Goal: Task Accomplishment & Management: Manage account settings

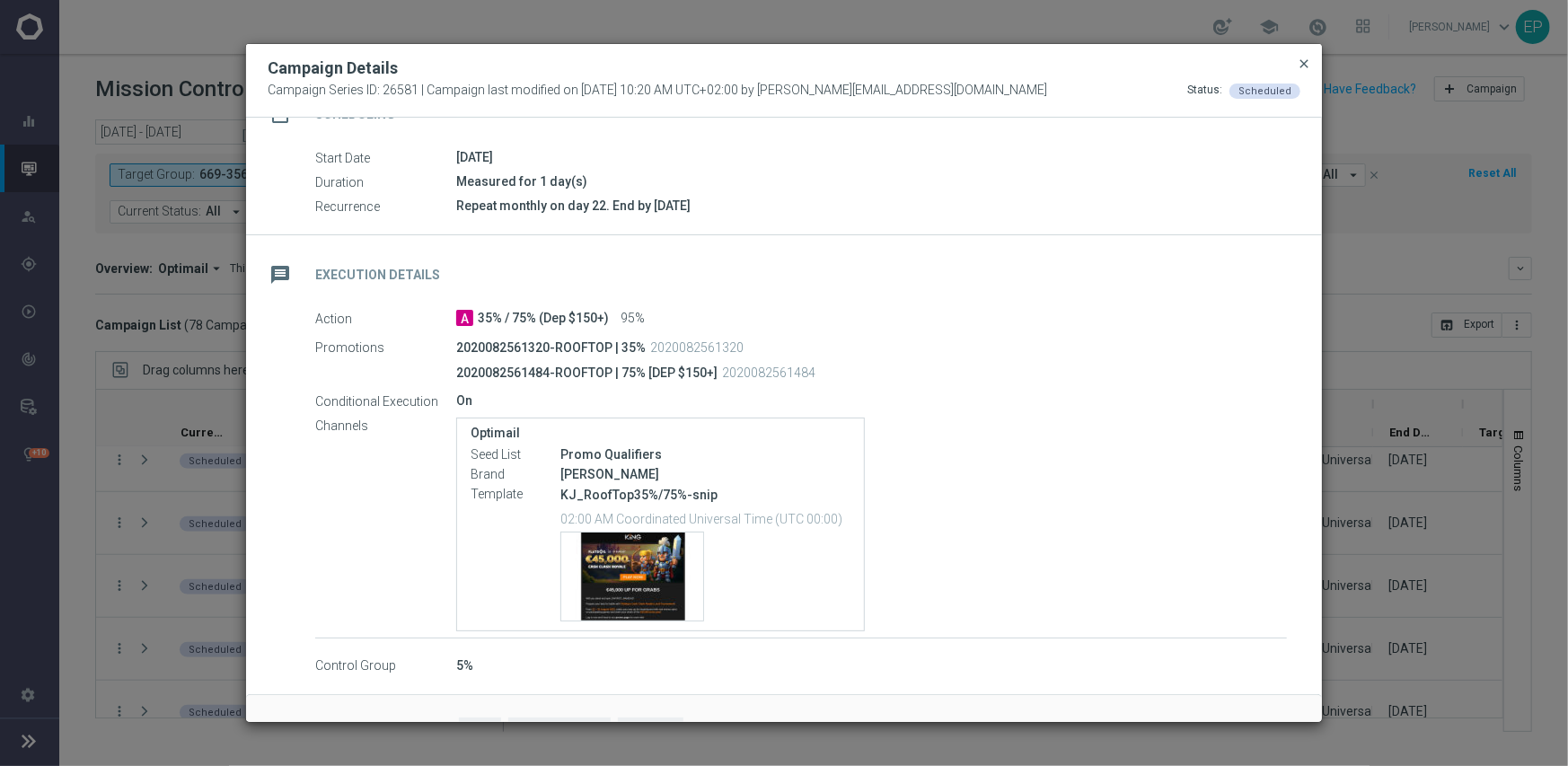
click at [1300, 63] on span "close" at bounding box center [1304, 64] width 14 height 14
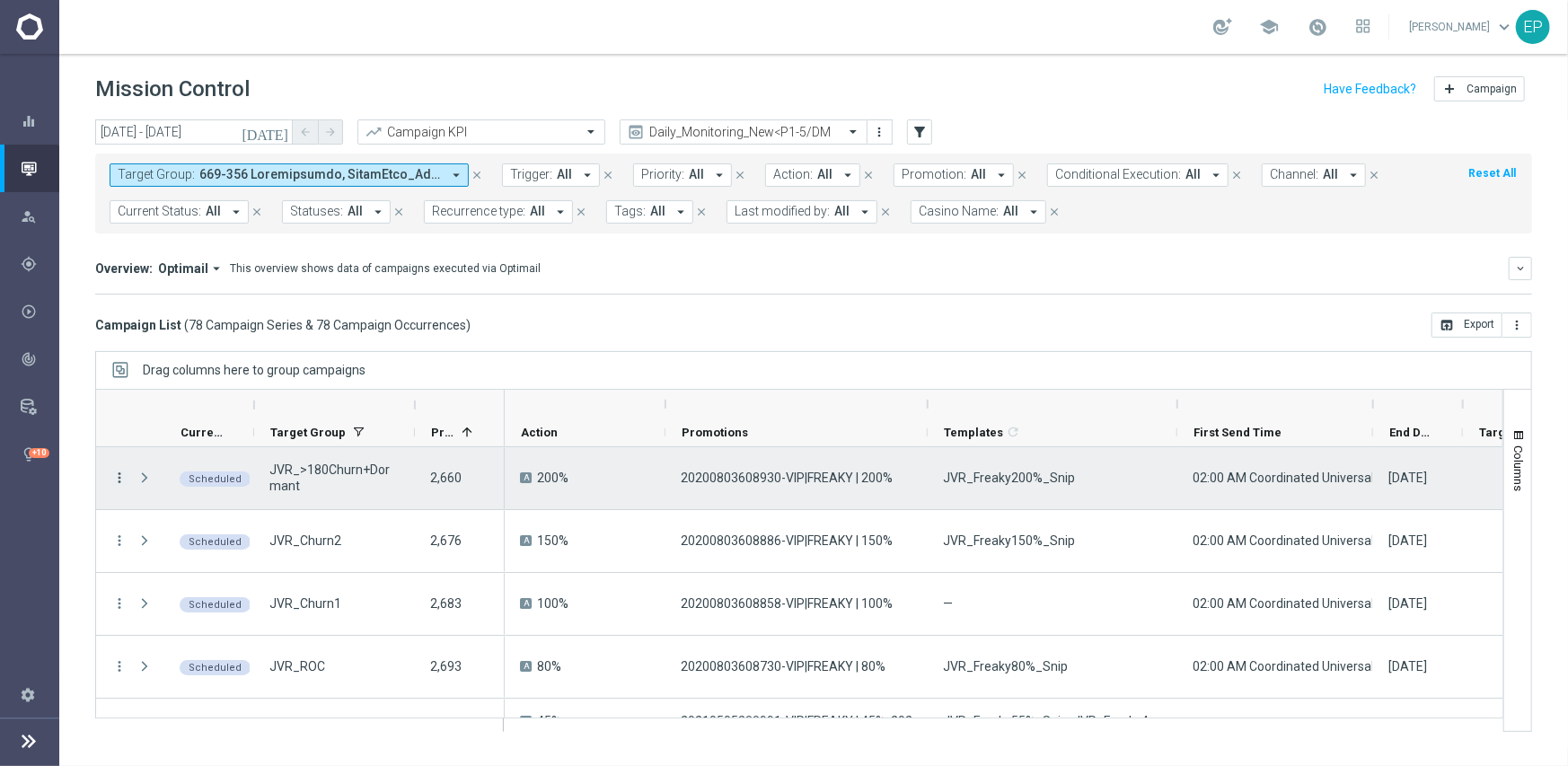
click at [122, 477] on icon "more_vert" at bounding box center [120, 478] width 16 height 16
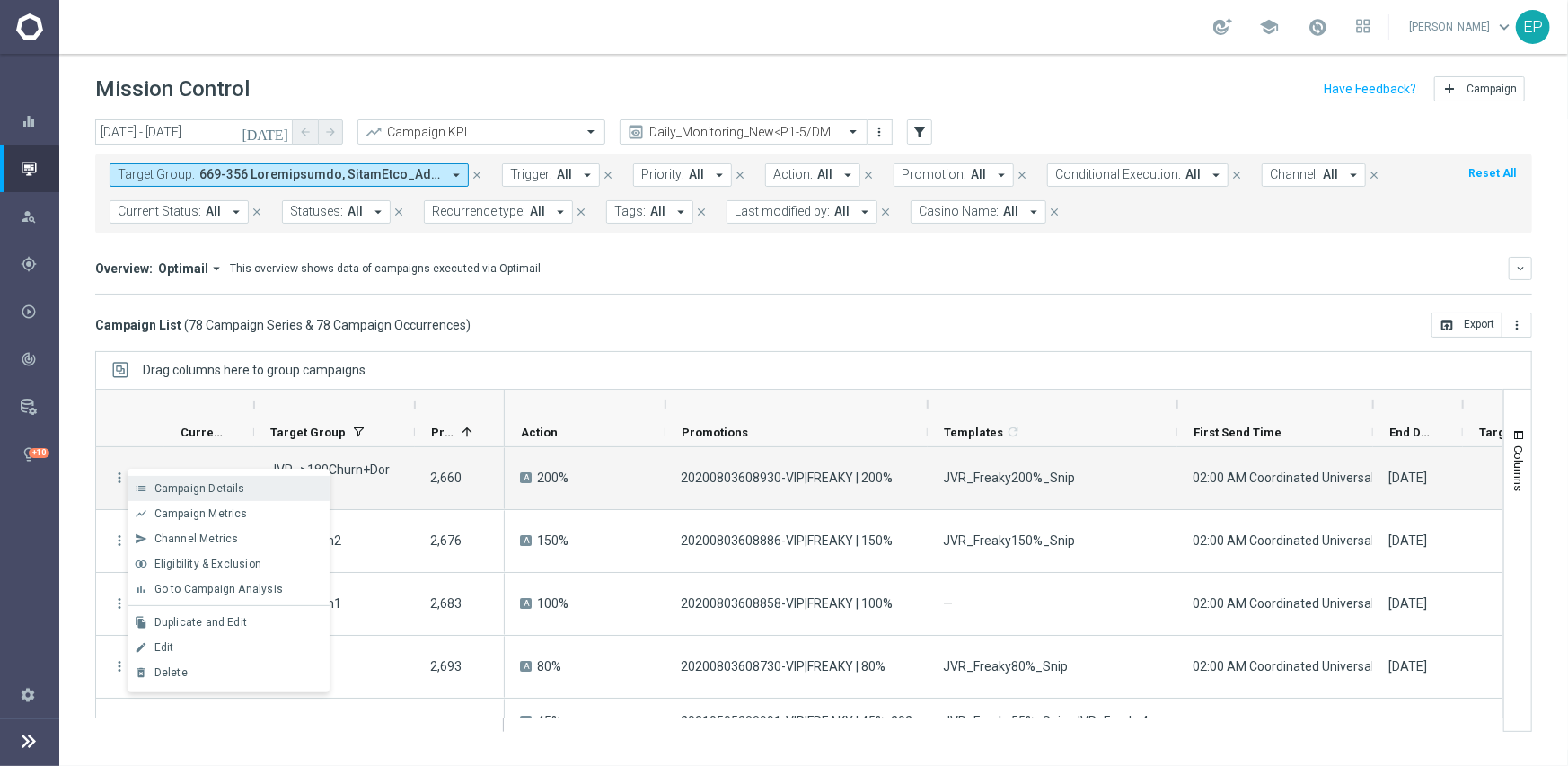
click at [236, 488] on span "Campaign Details" at bounding box center [199, 489] width 91 height 13
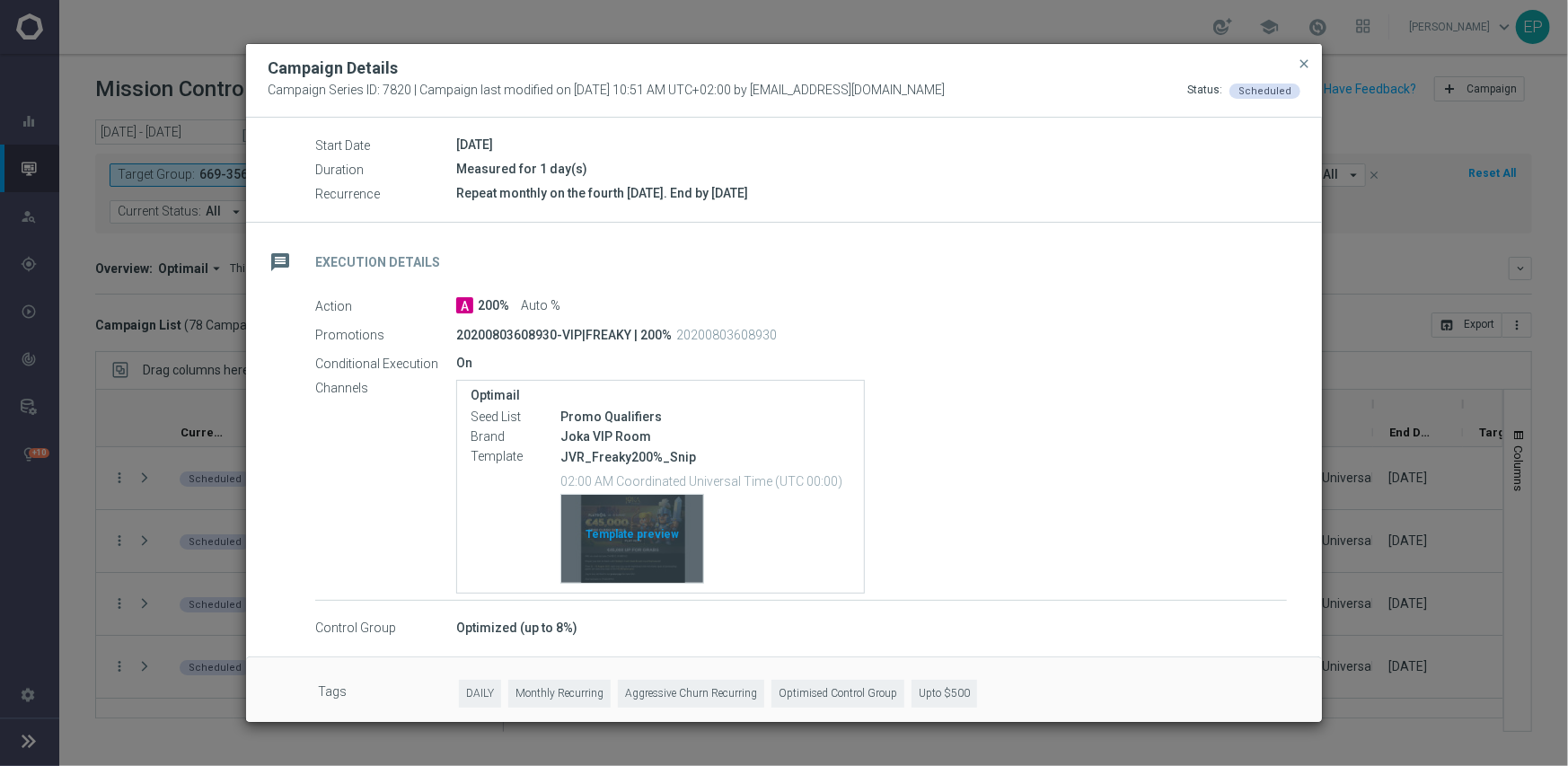
scroll to position [203, 0]
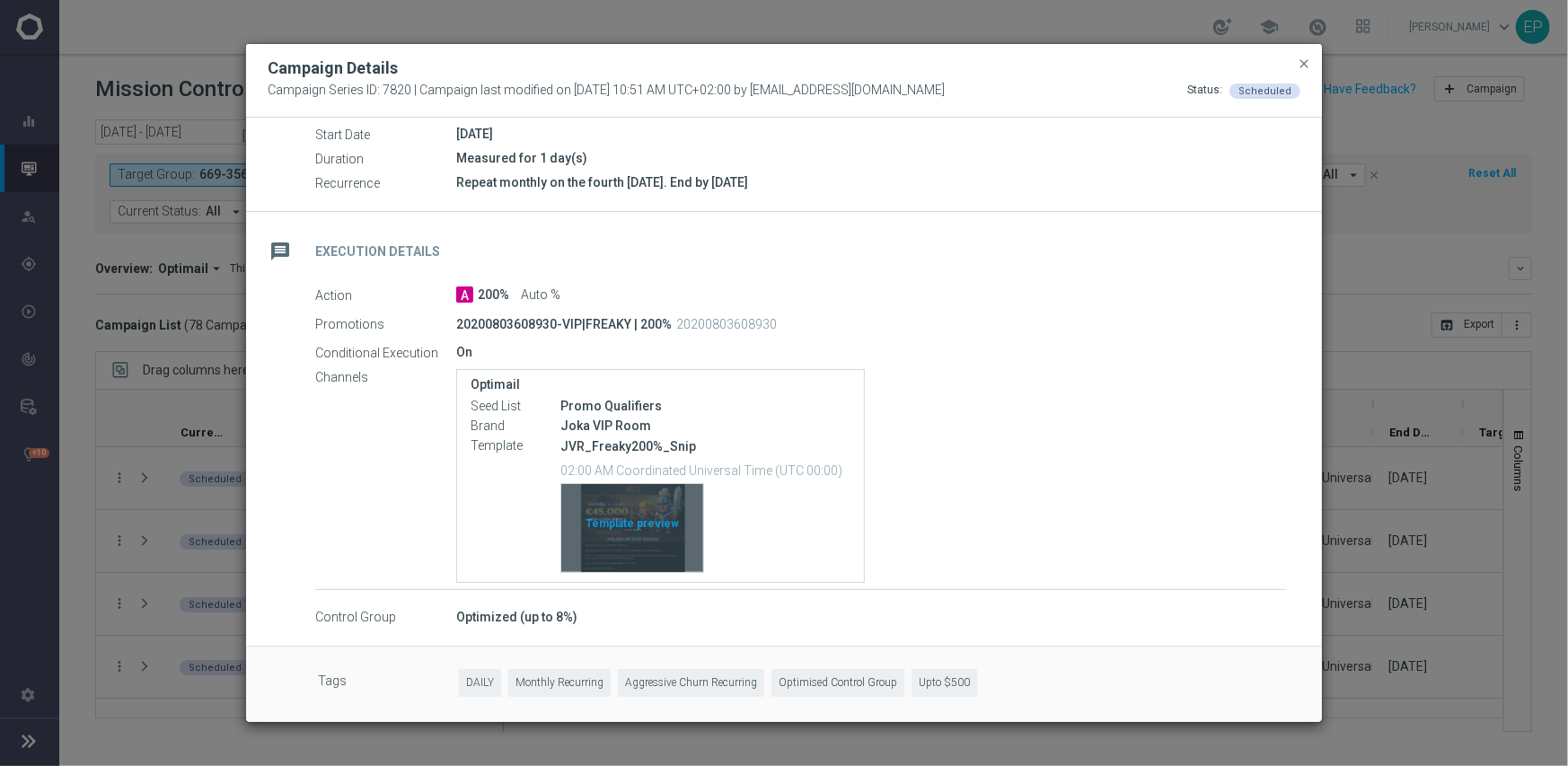
click at [650, 513] on div "Template preview" at bounding box center [632, 528] width 142 height 88
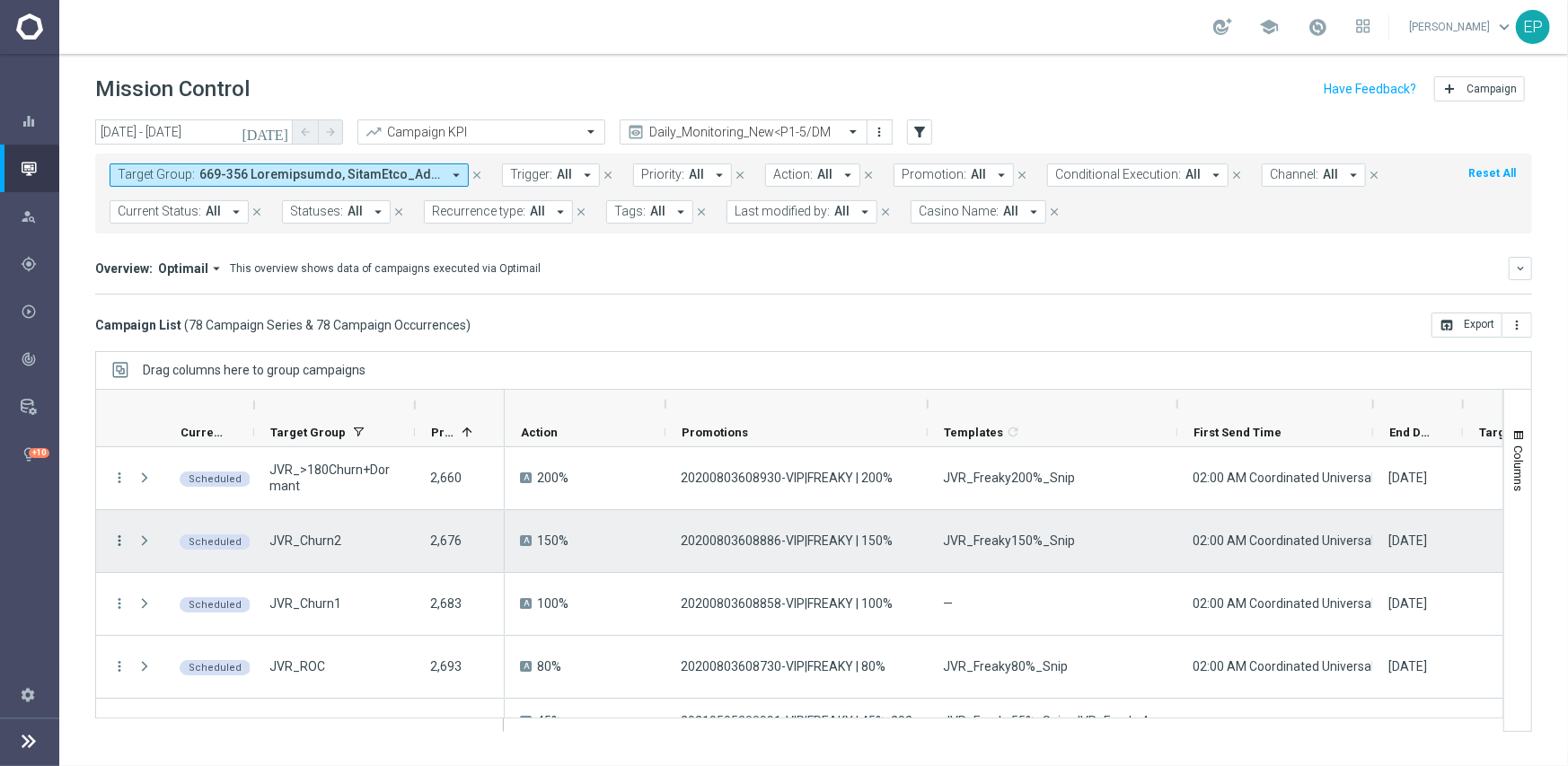
click at [120, 537] on icon "more_vert" at bounding box center [120, 541] width 16 height 16
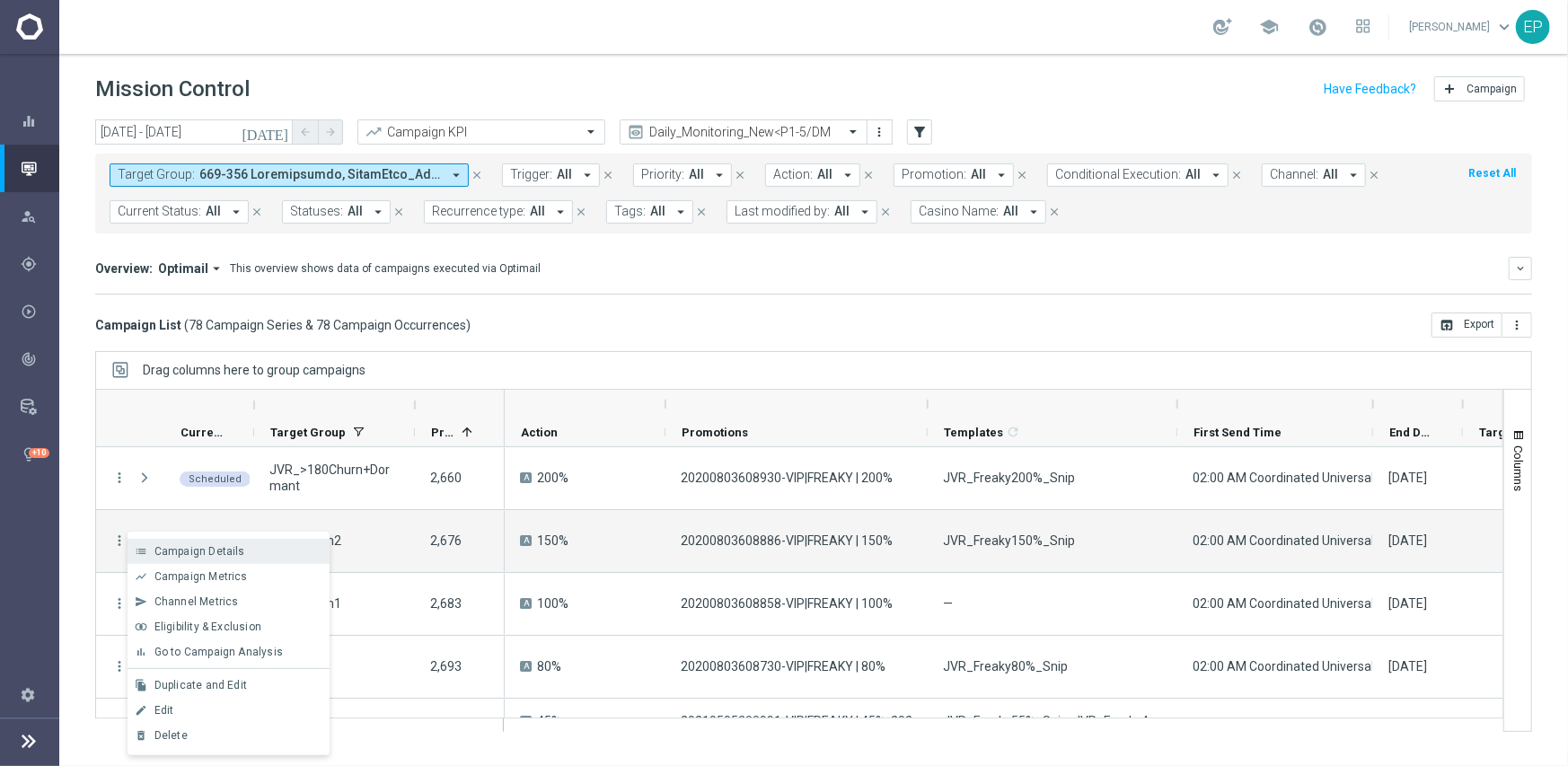
click at [192, 547] on span "Campaign Details" at bounding box center [199, 552] width 91 height 13
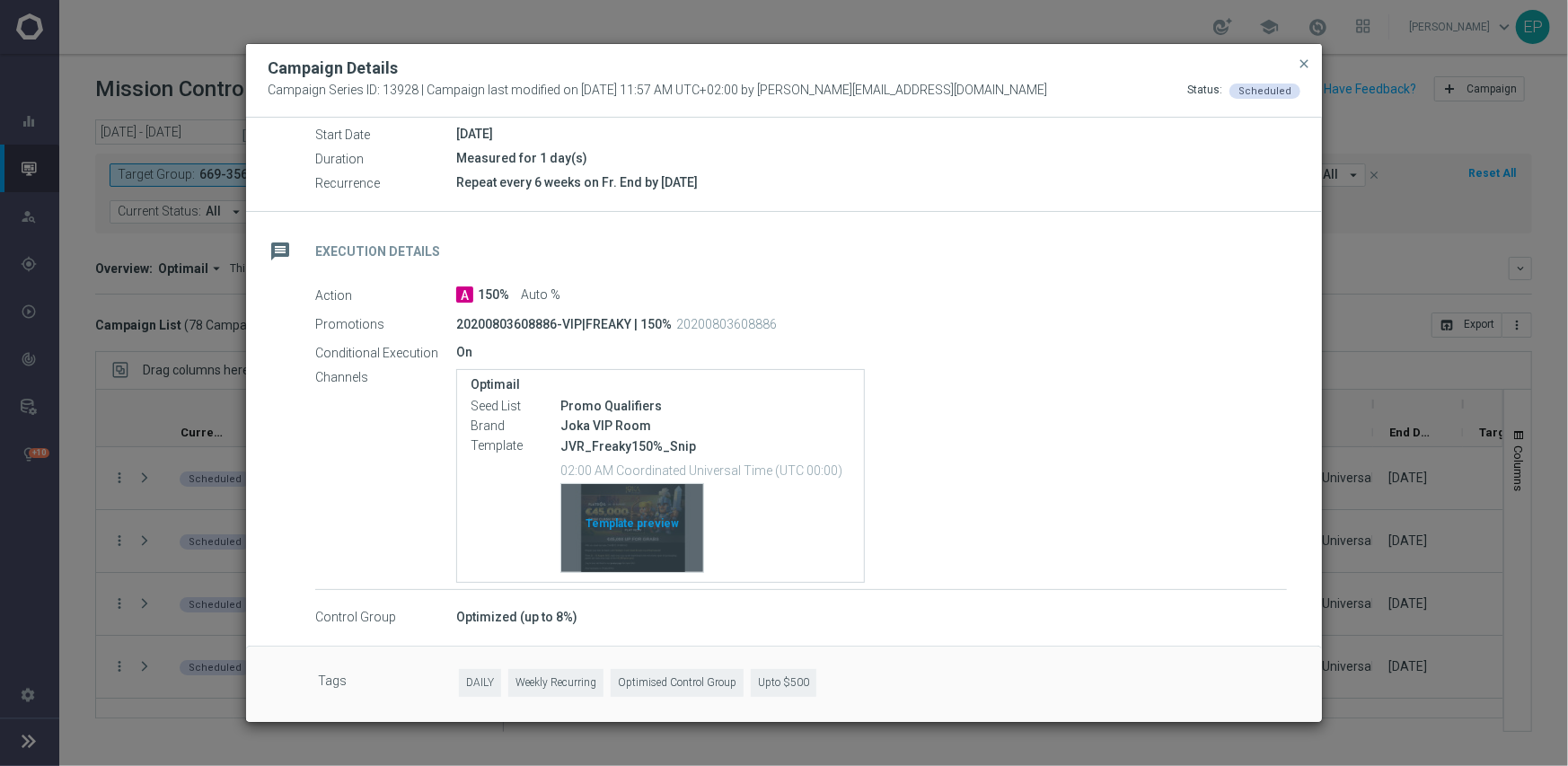
click at [610, 531] on div "Template preview" at bounding box center [632, 528] width 142 height 88
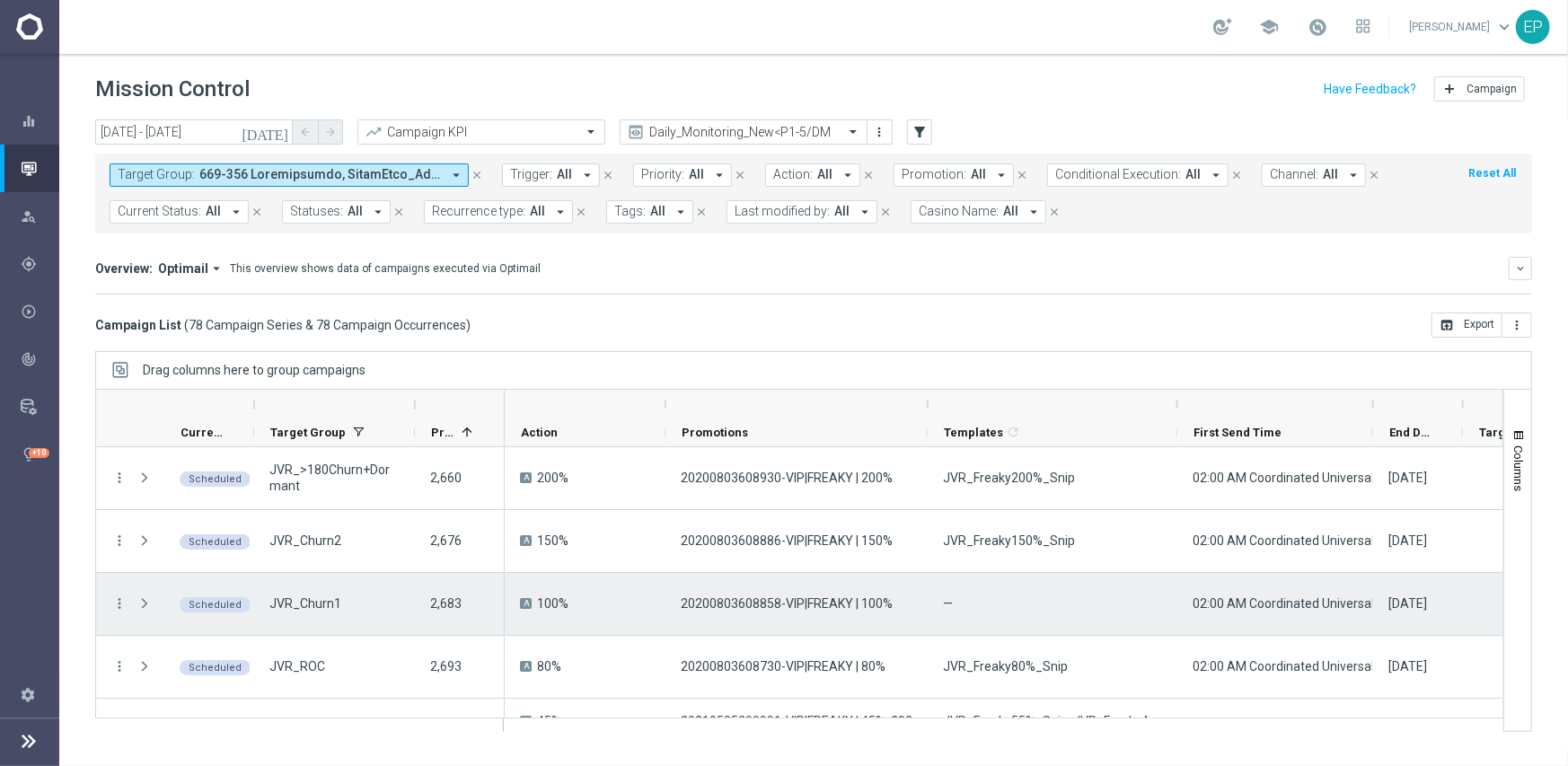
scroll to position [90, 0]
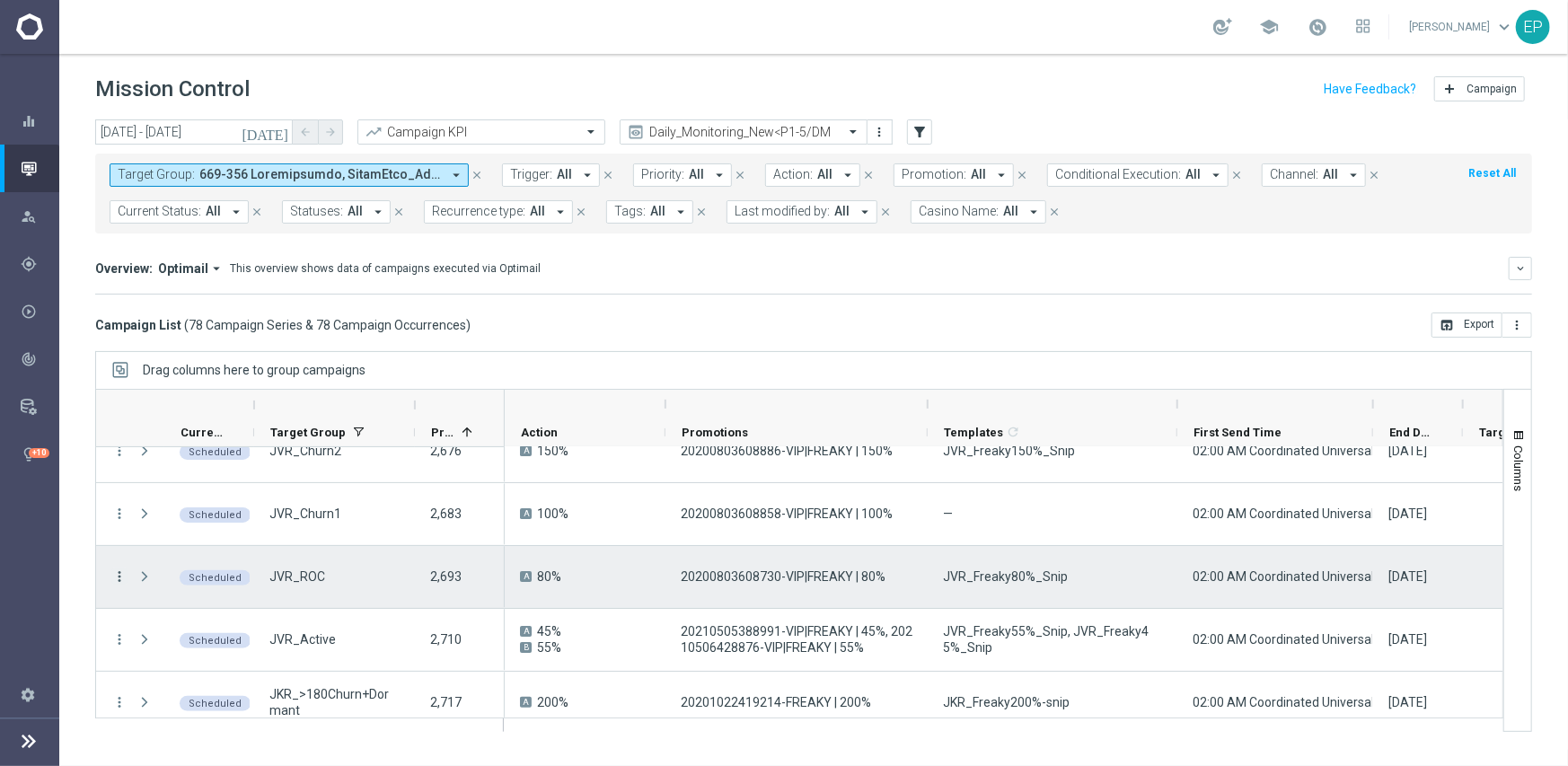
click at [116, 569] on icon "more_vert" at bounding box center [120, 576] width 16 height 16
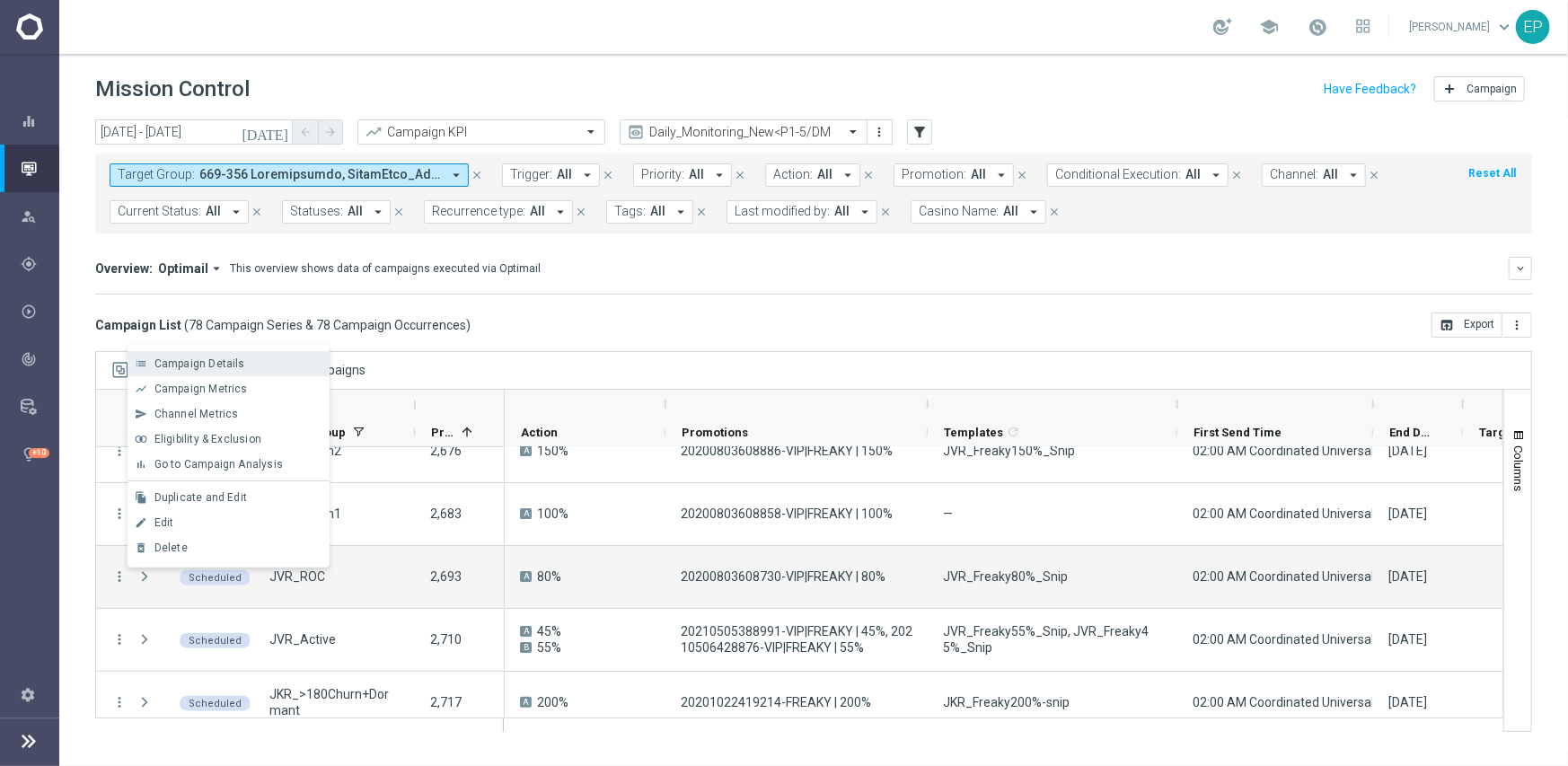
click at [195, 364] on span "Campaign Details" at bounding box center [199, 363] width 91 height 13
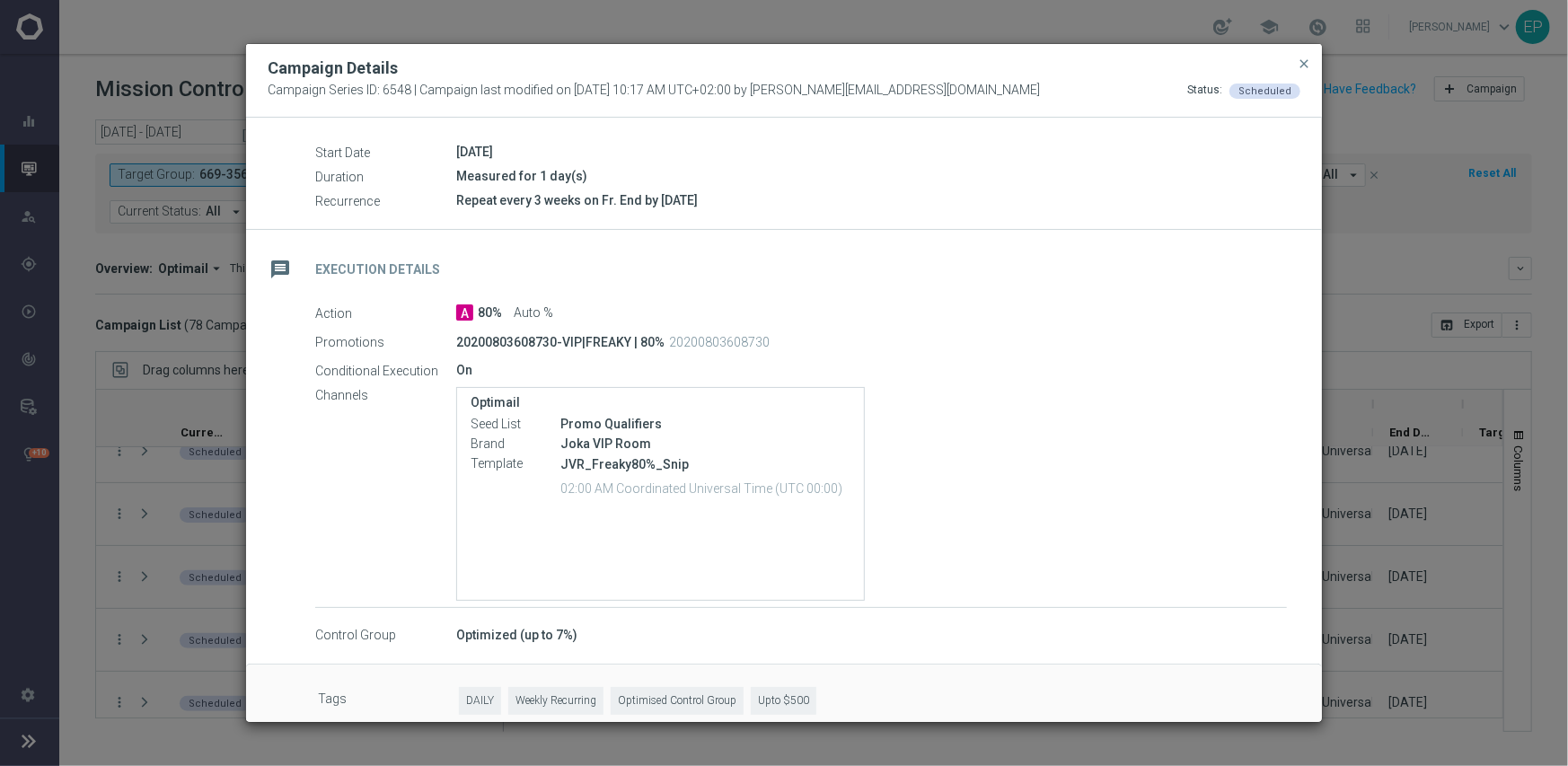
scroll to position [203, 0]
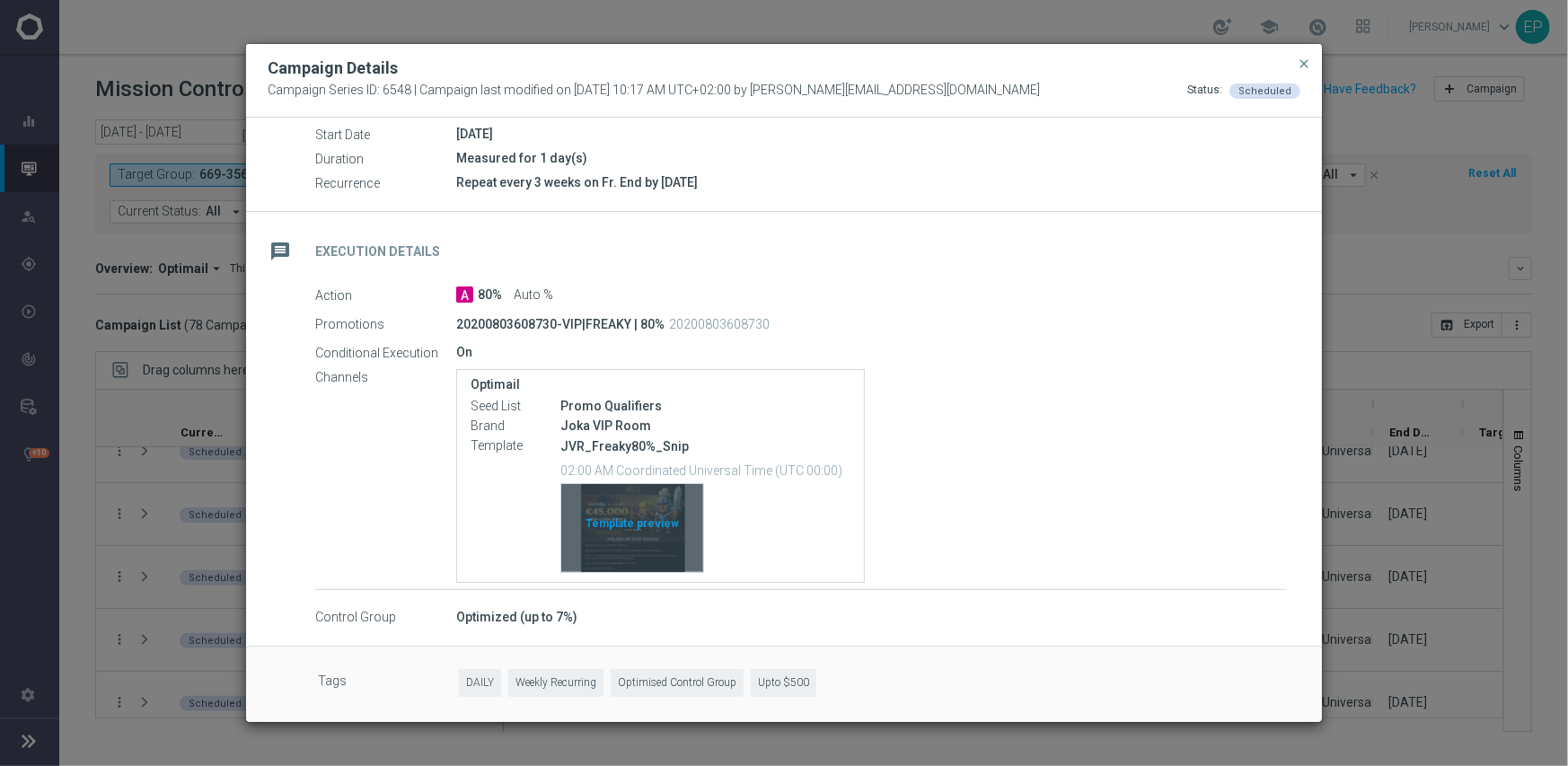
click at [630, 523] on div "Template preview" at bounding box center [632, 528] width 142 height 88
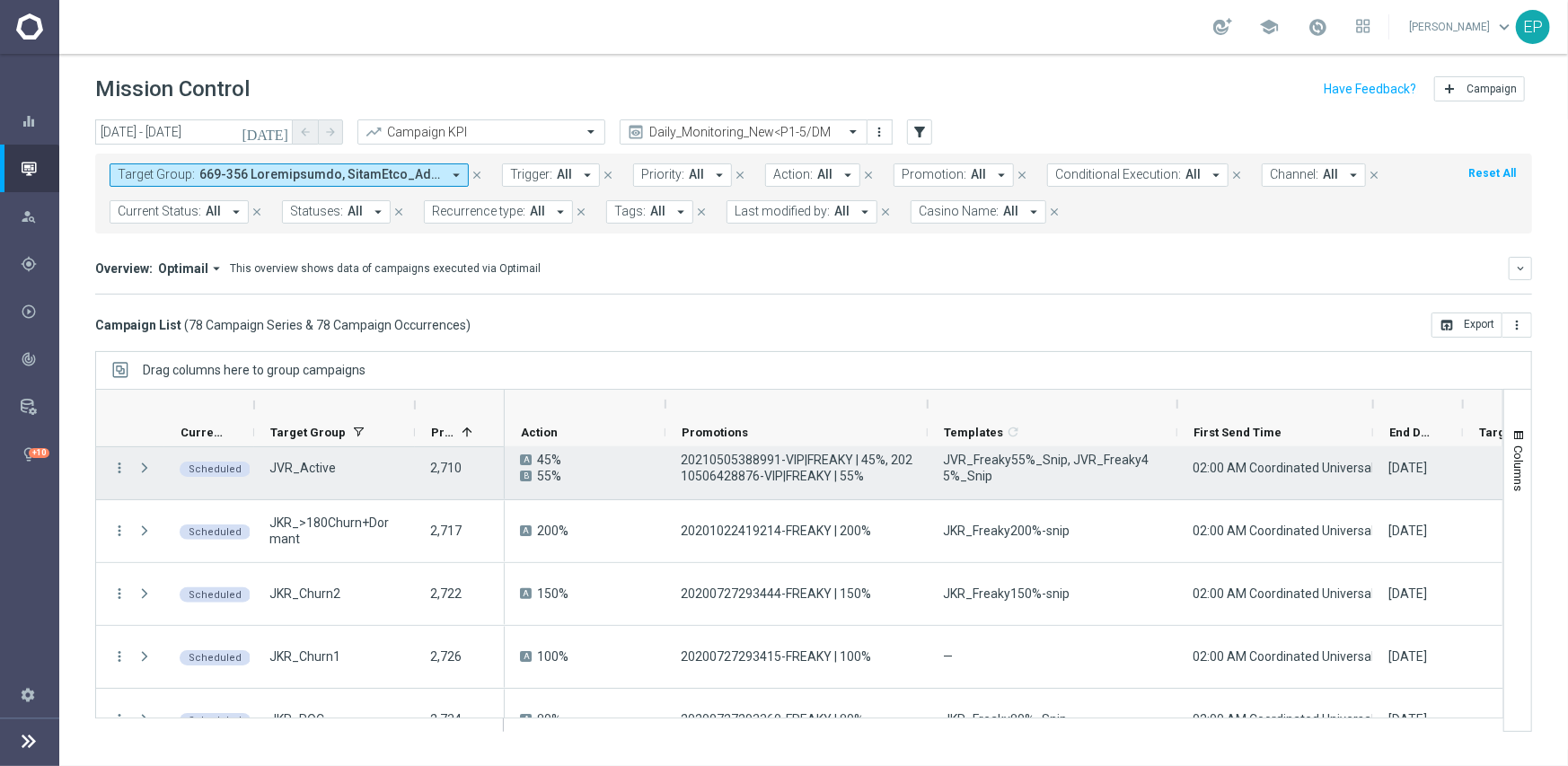
scroll to position [269, 0]
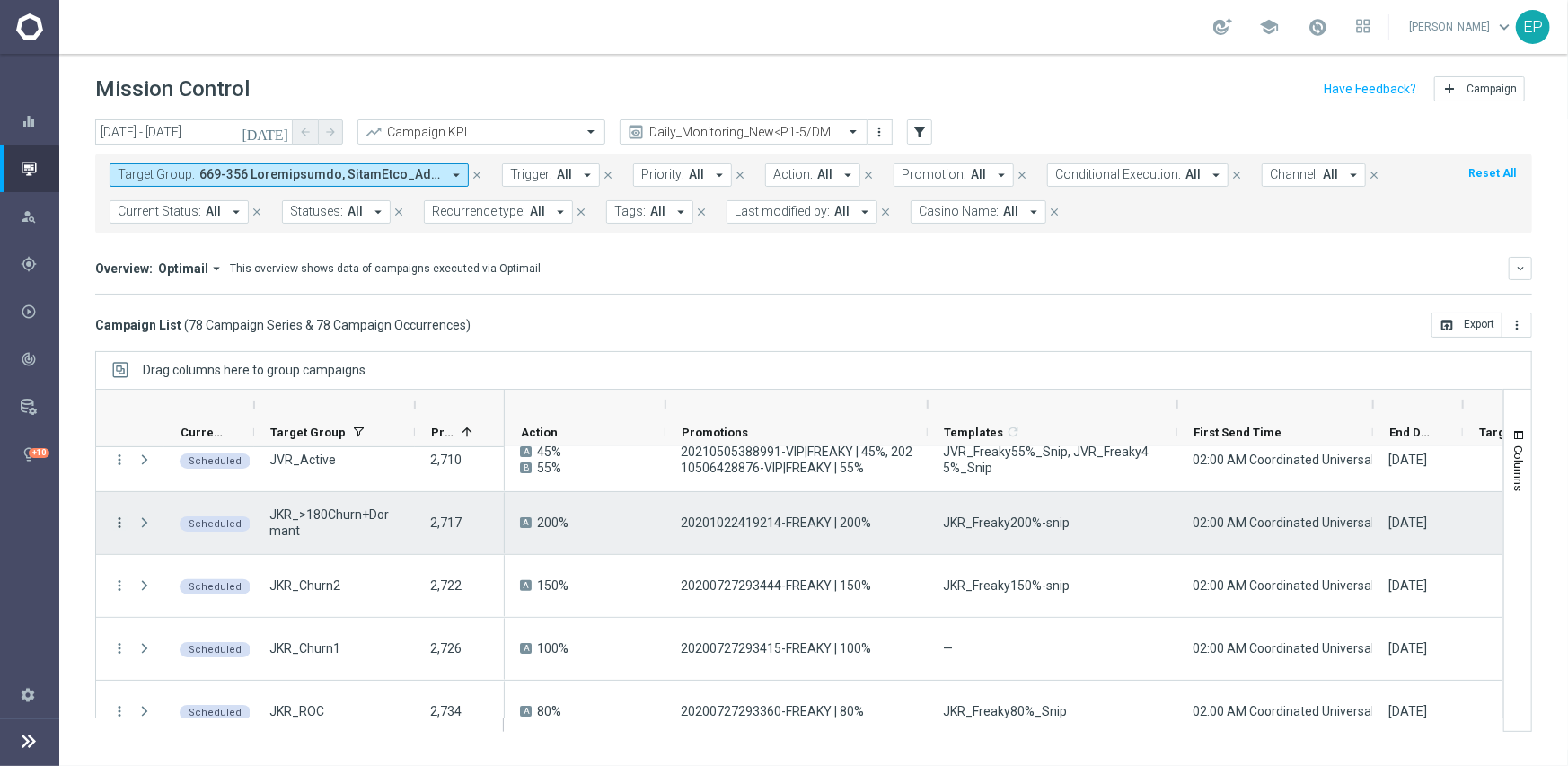
click at [114, 518] on icon "more_vert" at bounding box center [120, 523] width 16 height 16
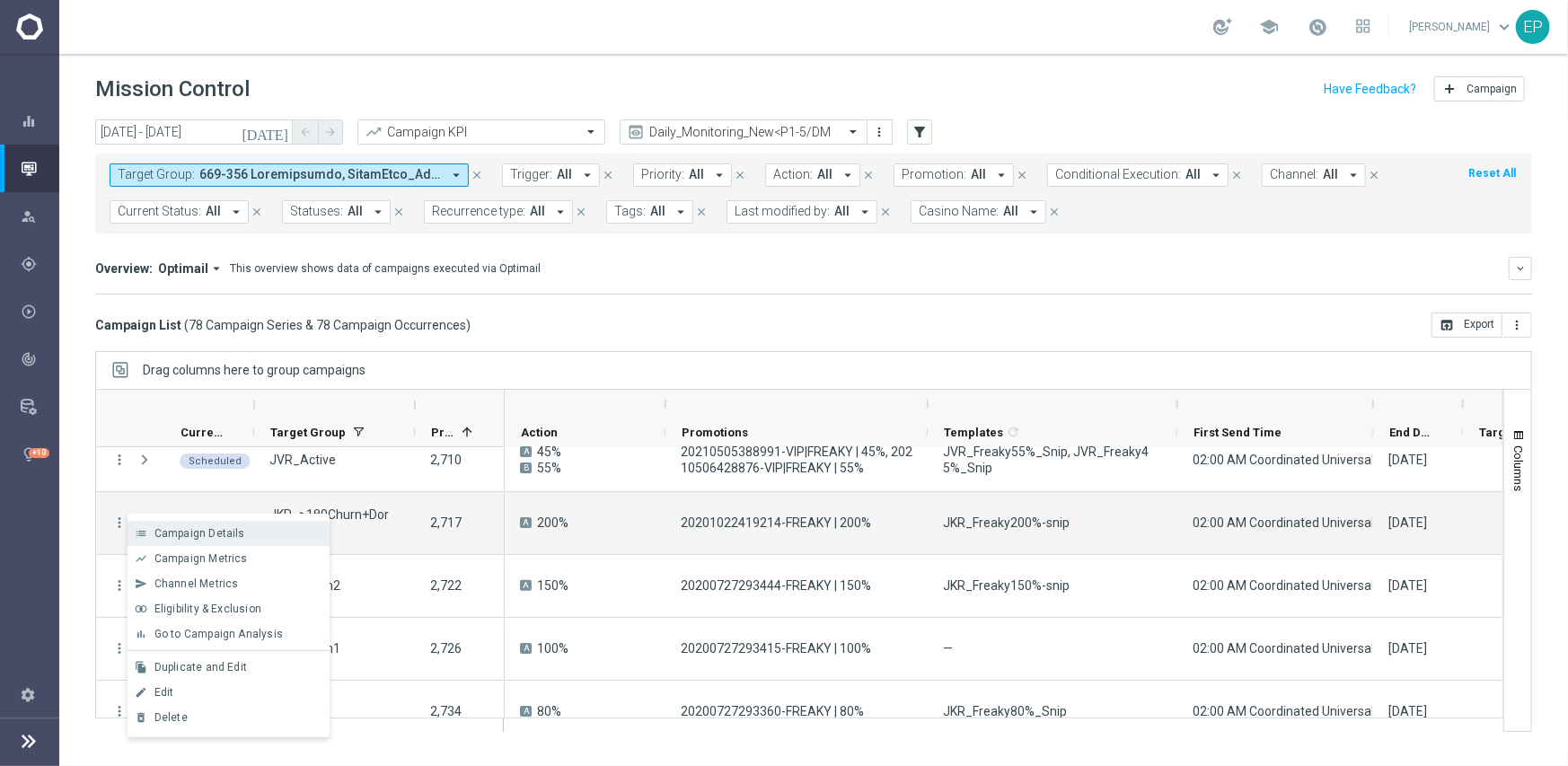
click at [179, 529] on span "Campaign Details" at bounding box center [199, 534] width 91 height 13
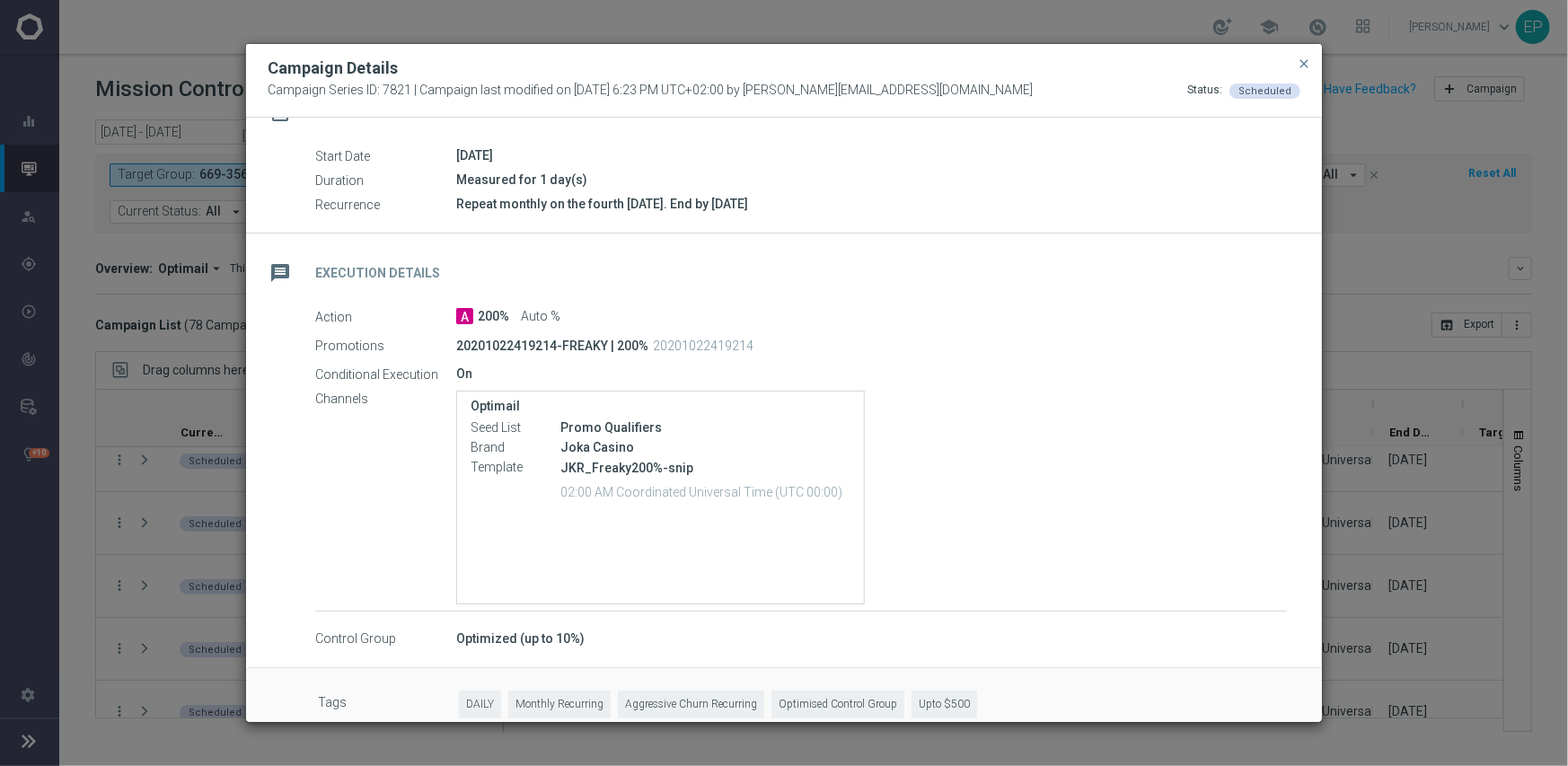
scroll to position [203, 0]
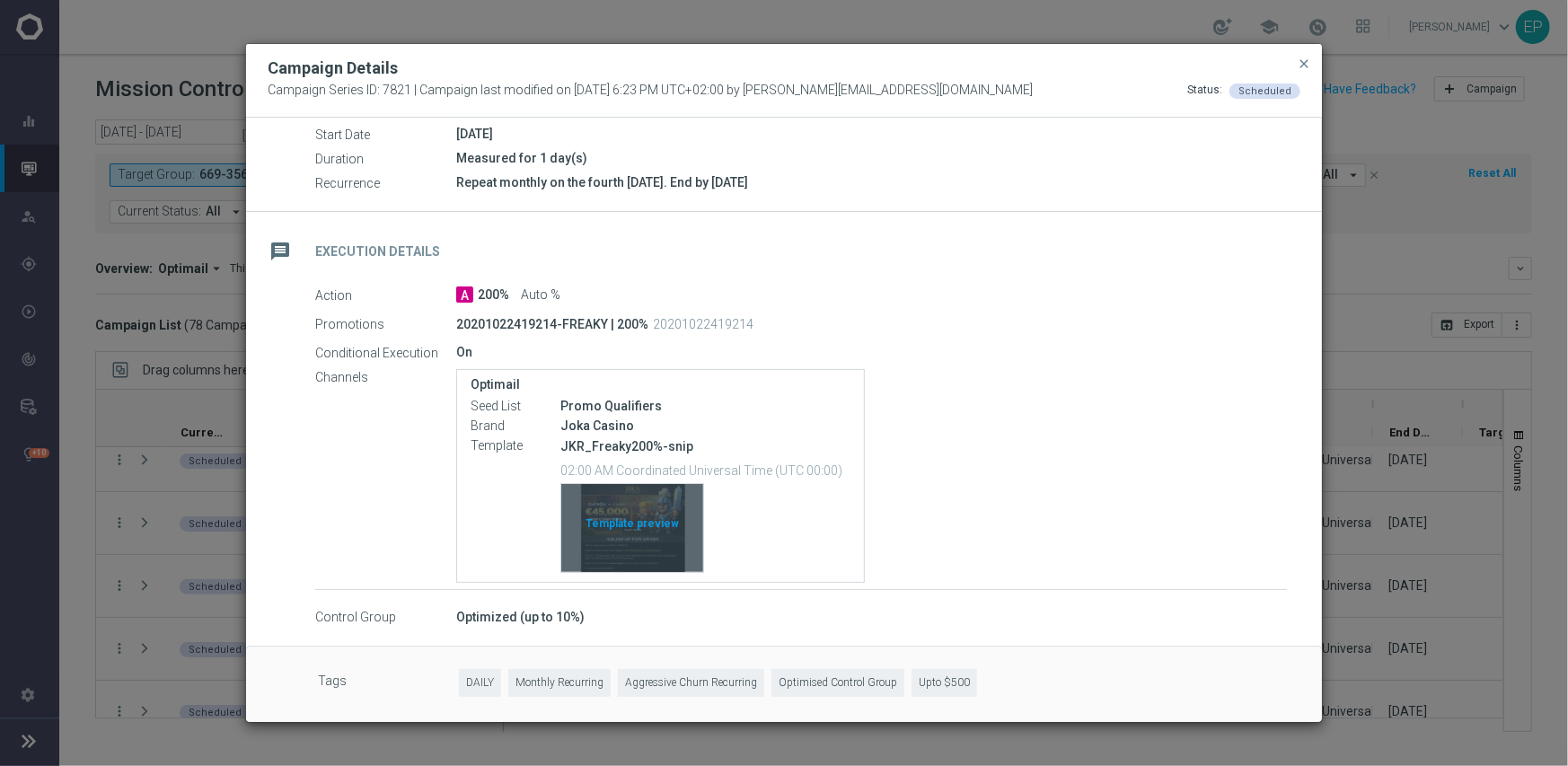
click at [643, 508] on div "Template preview" at bounding box center [632, 528] width 142 height 88
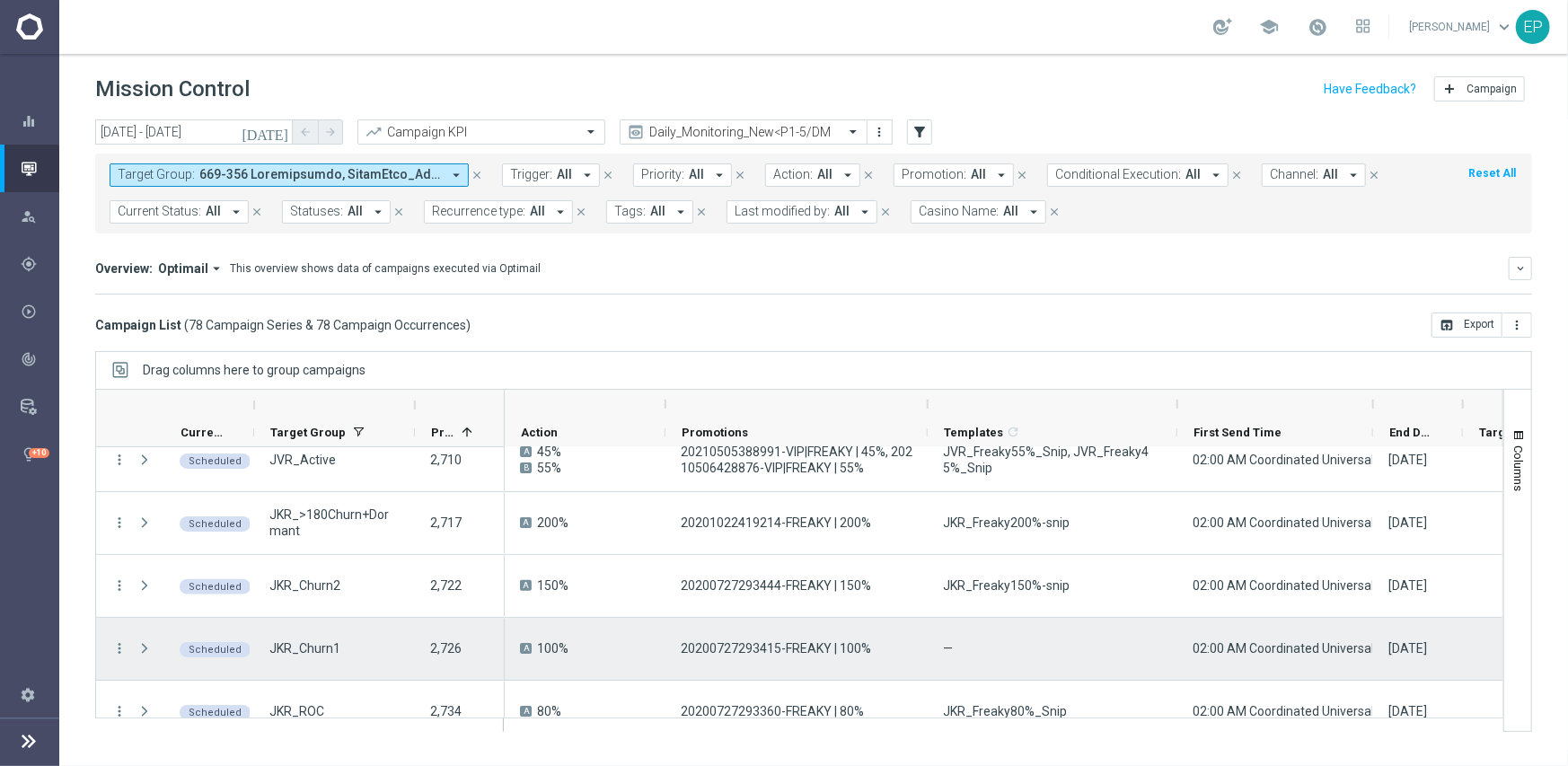
scroll to position [359, 0]
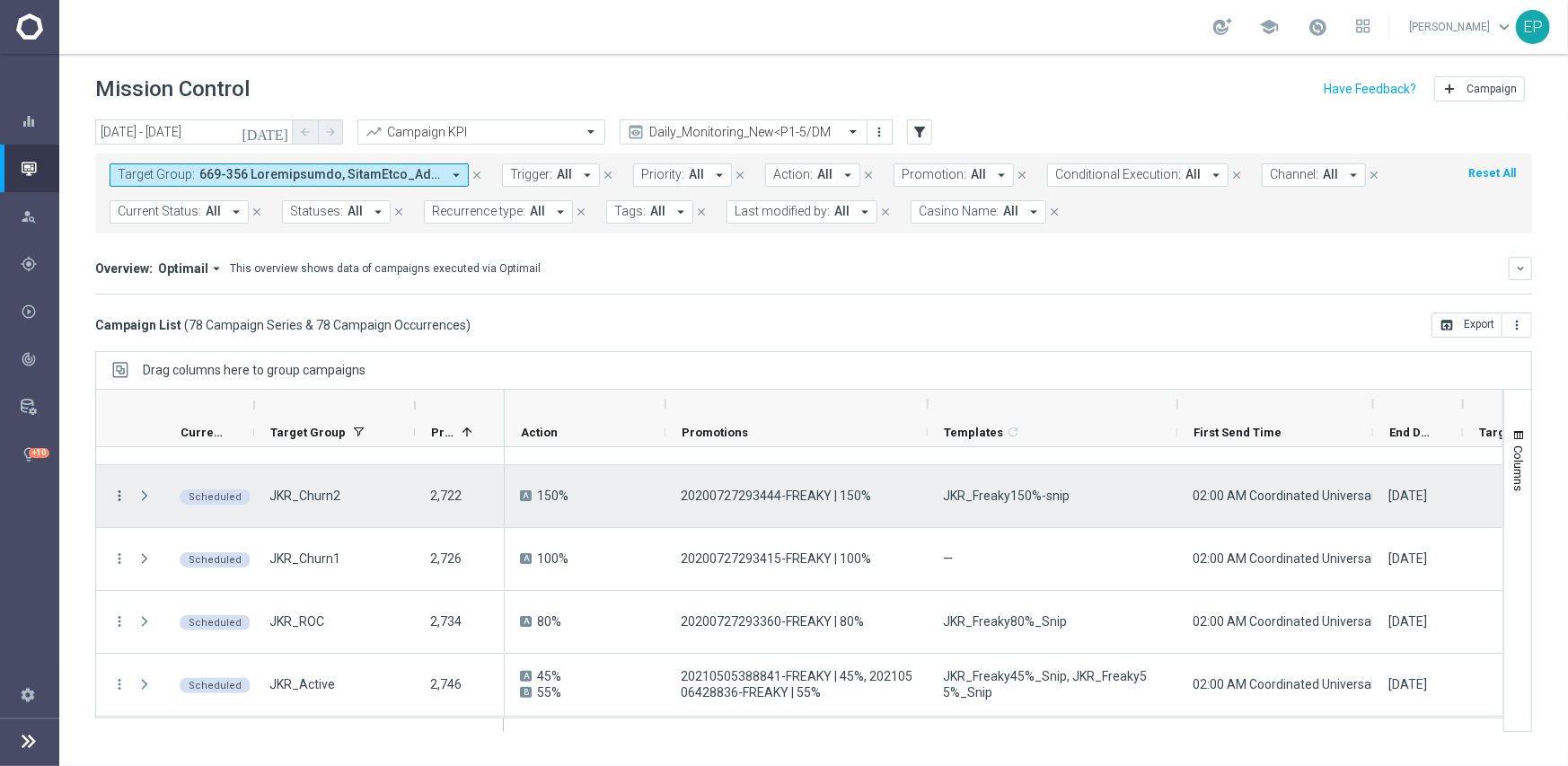
click at [122, 496] on icon "more_vert" at bounding box center [120, 496] width 16 height 16
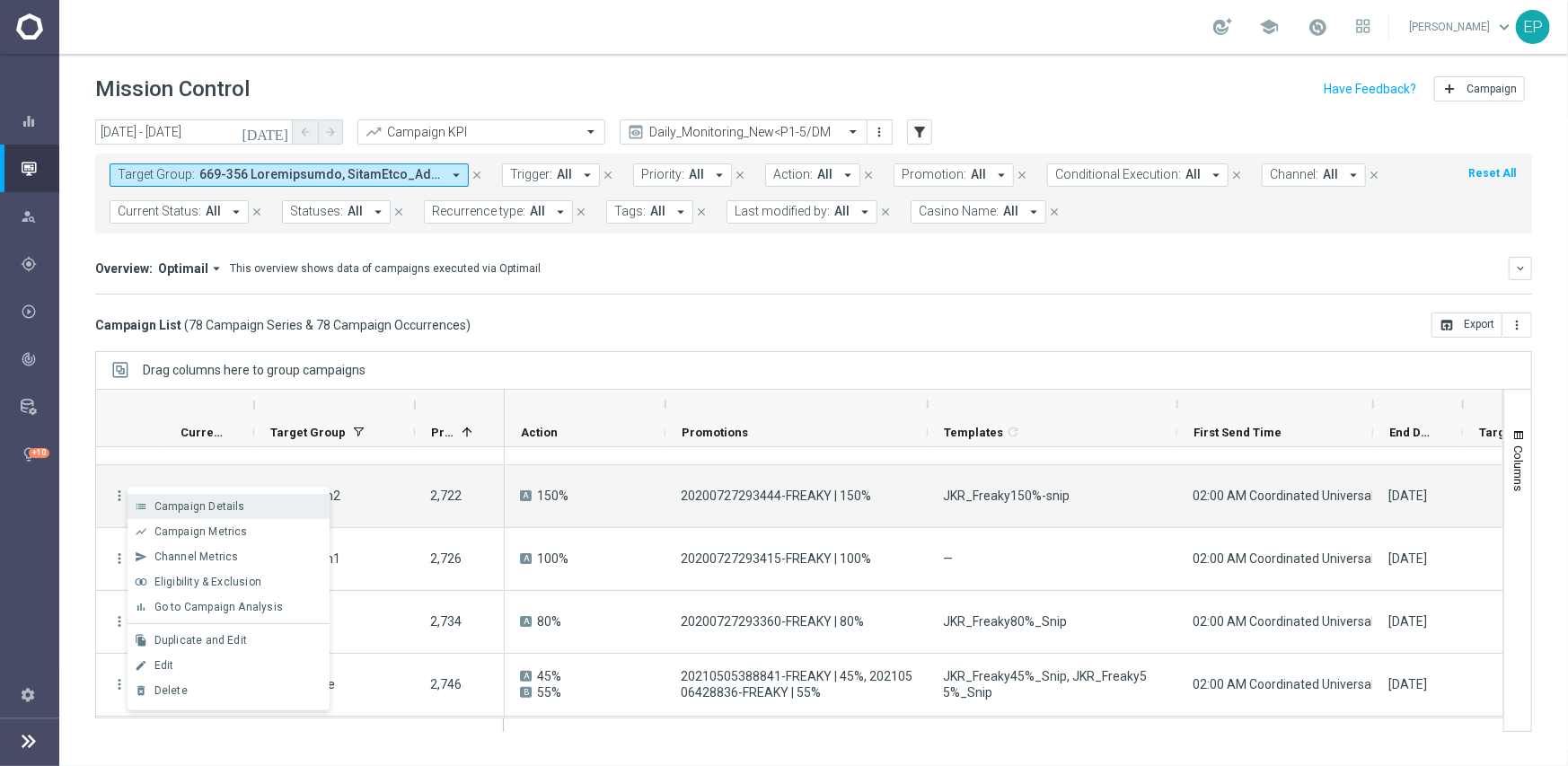
click at [246, 509] on div "Campaign Details" at bounding box center [238, 507] width 167 height 13
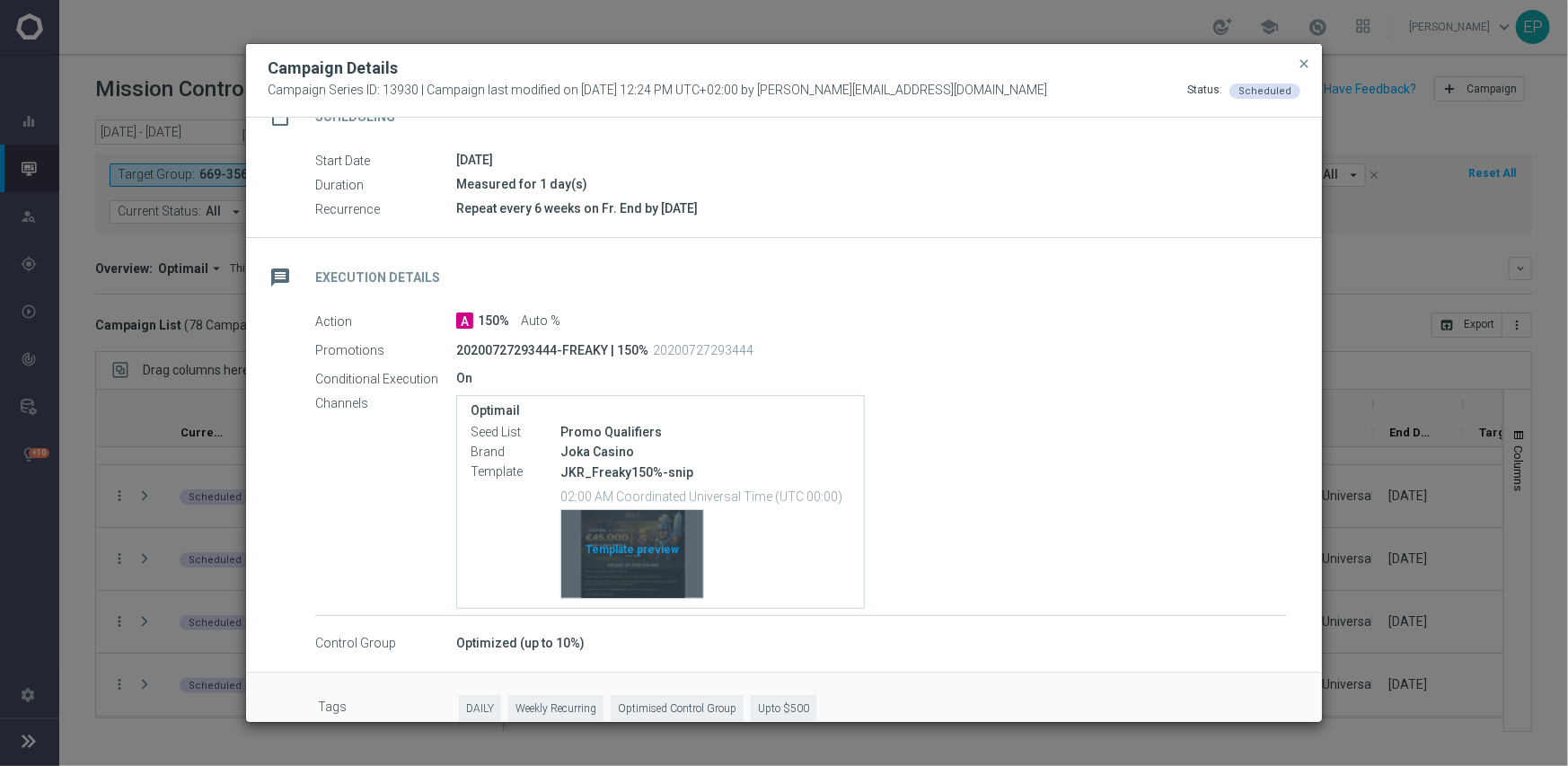
scroll to position [180, 0]
click at [632, 540] on div "Template preview" at bounding box center [632, 552] width 142 height 88
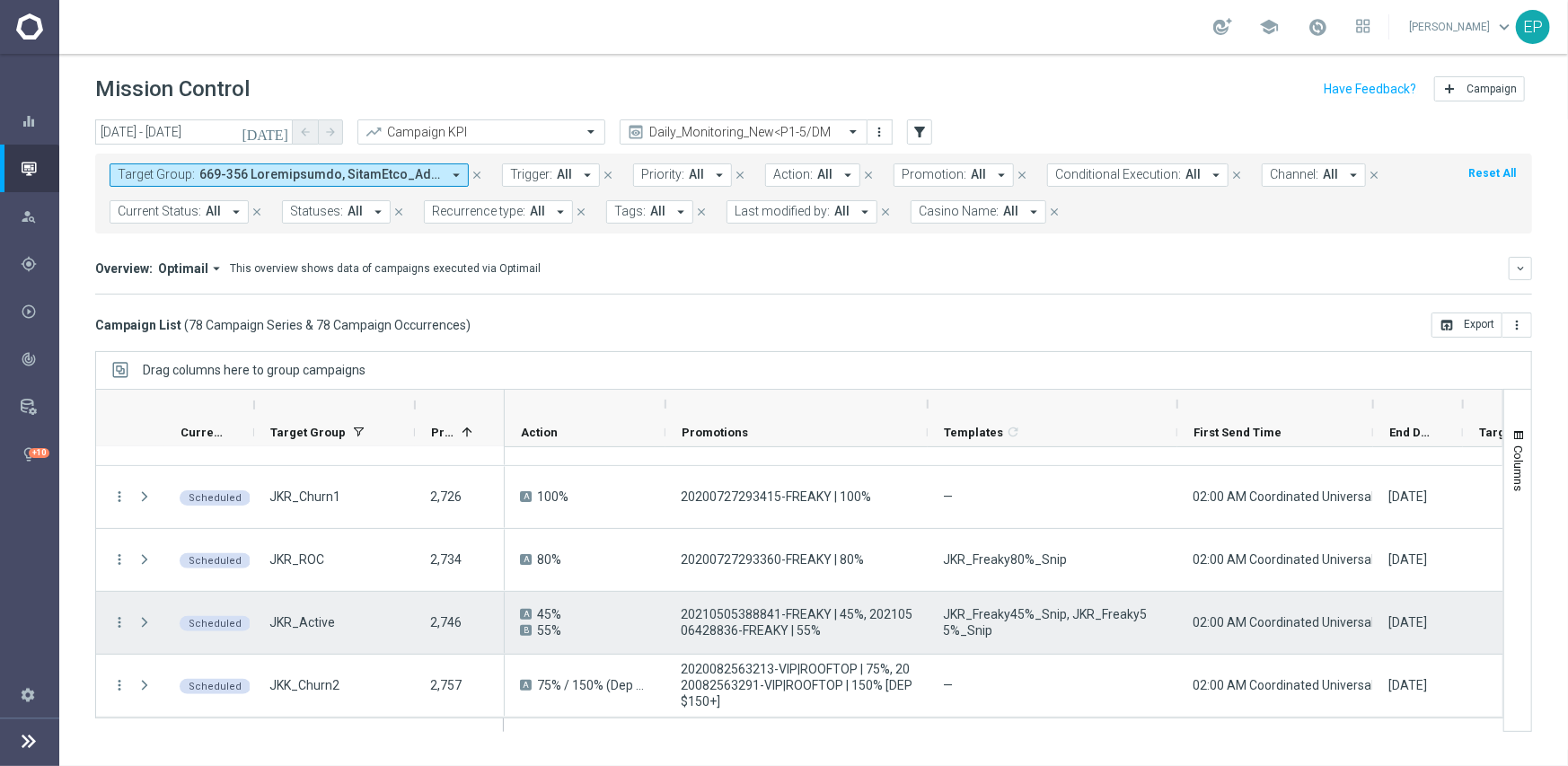
scroll to position [449, 0]
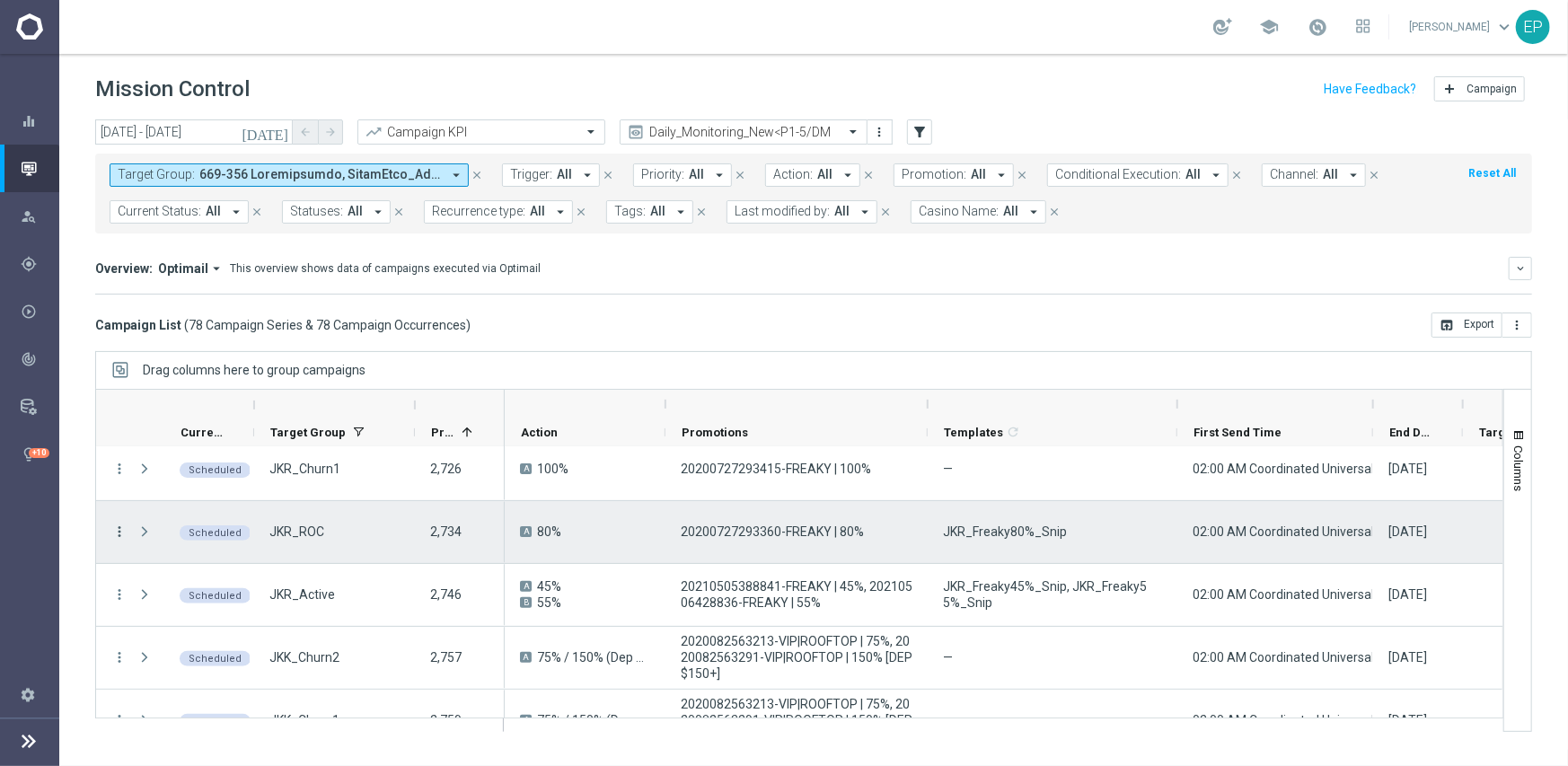
click at [120, 535] on icon "more_vert" at bounding box center [120, 532] width 16 height 16
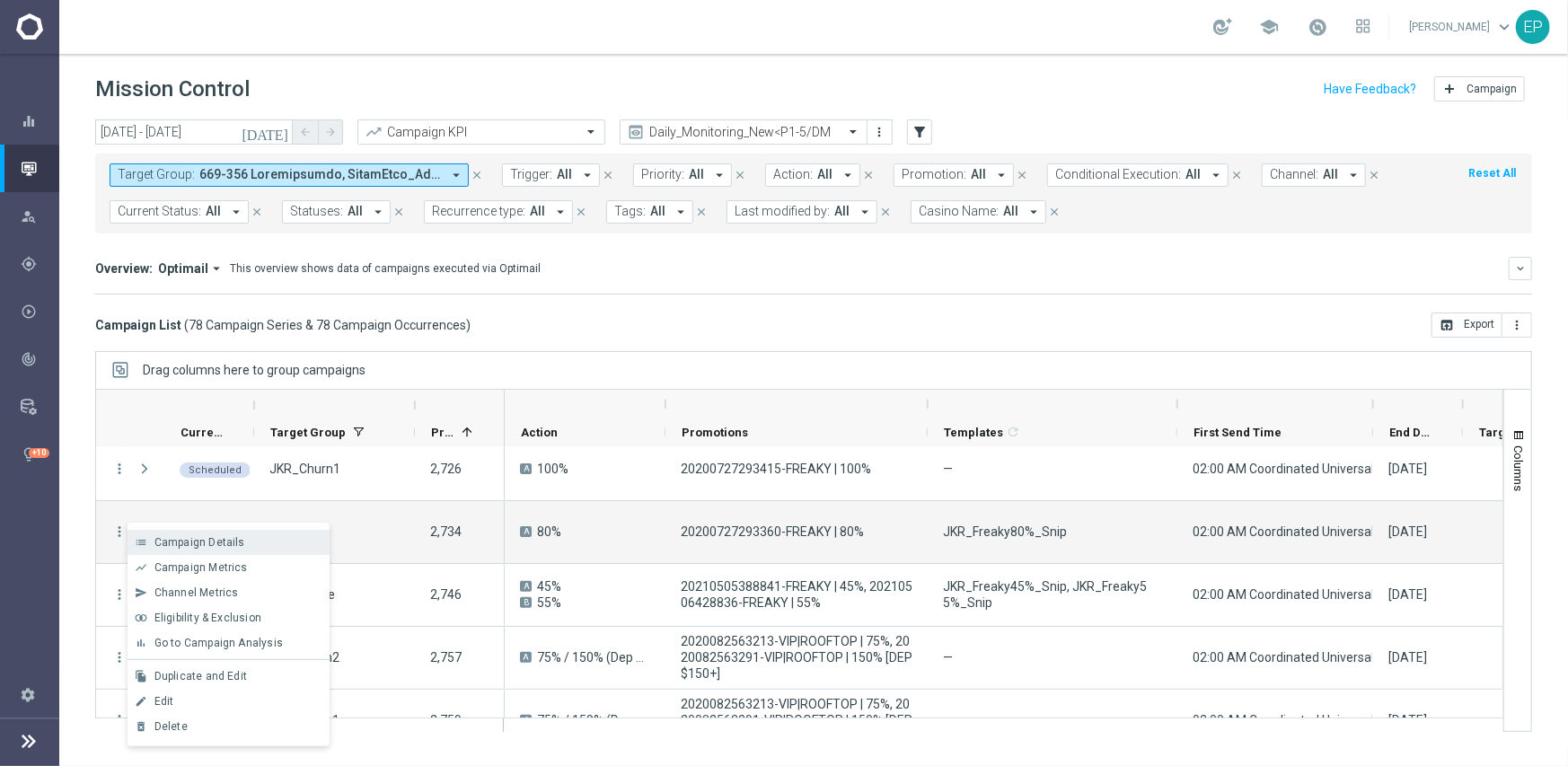
click at [230, 545] on span "Campaign Details" at bounding box center [199, 543] width 91 height 13
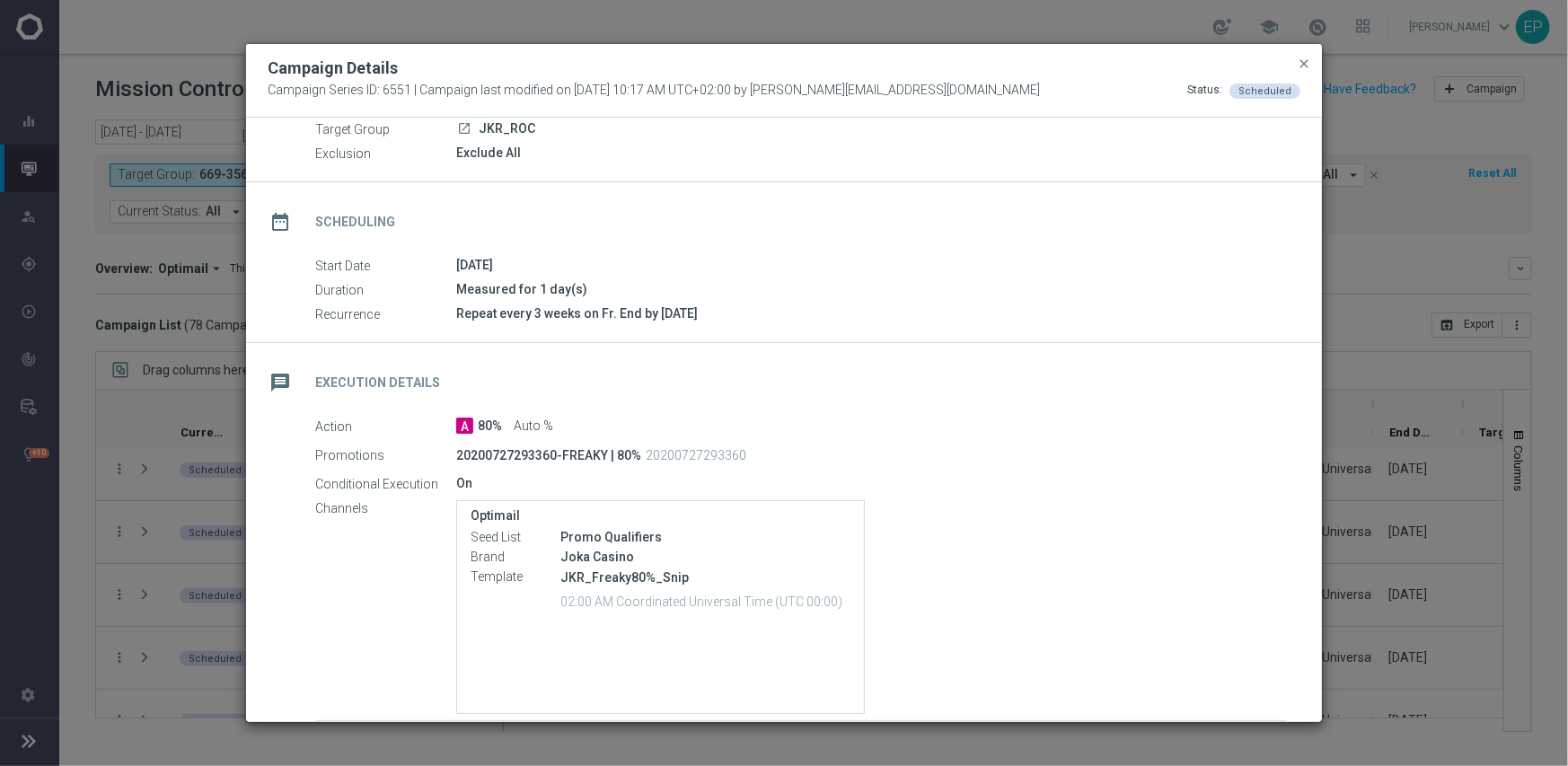
scroll to position [180, 0]
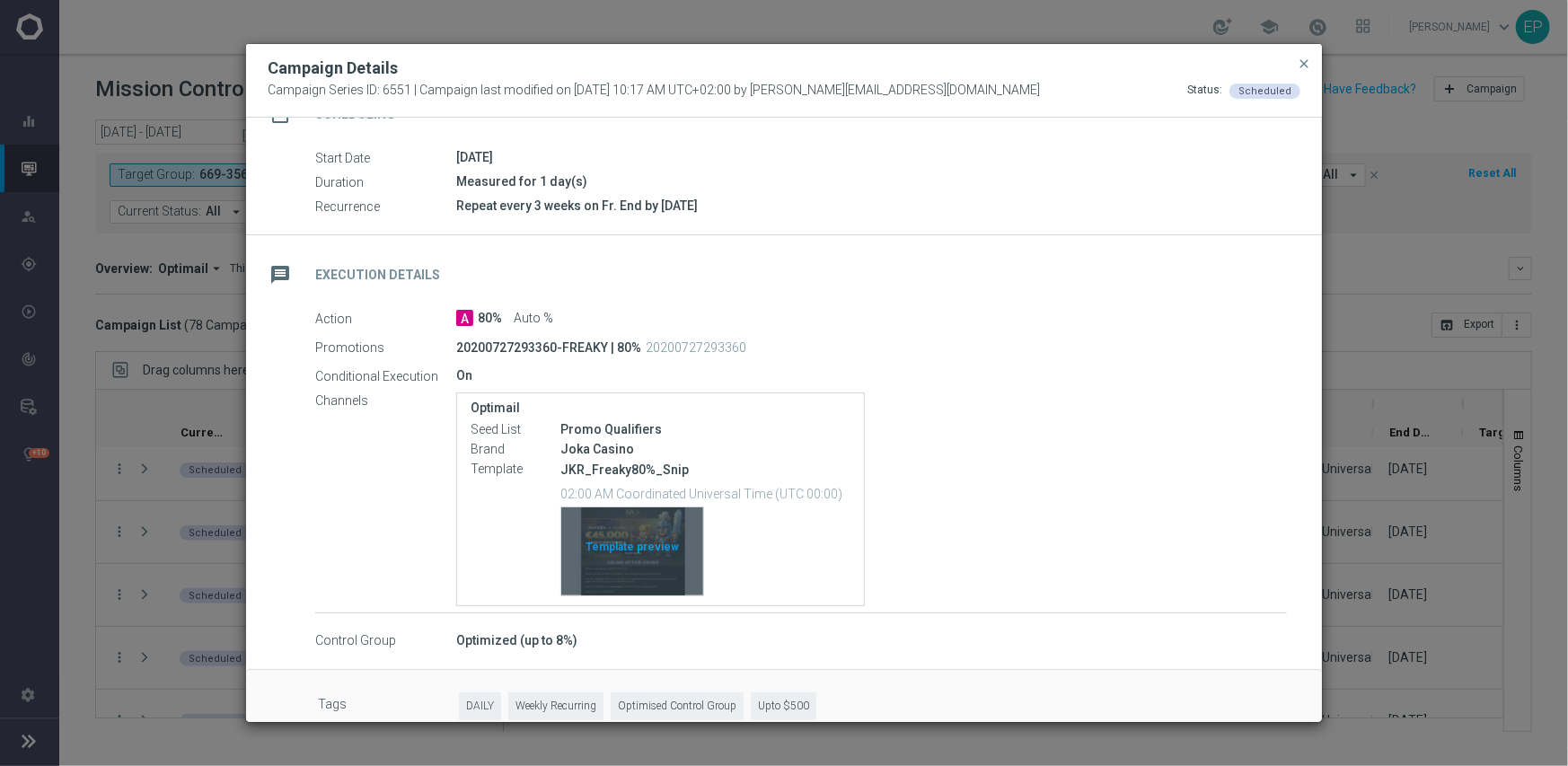
click at [637, 538] on div "Template preview" at bounding box center [632, 552] width 142 height 88
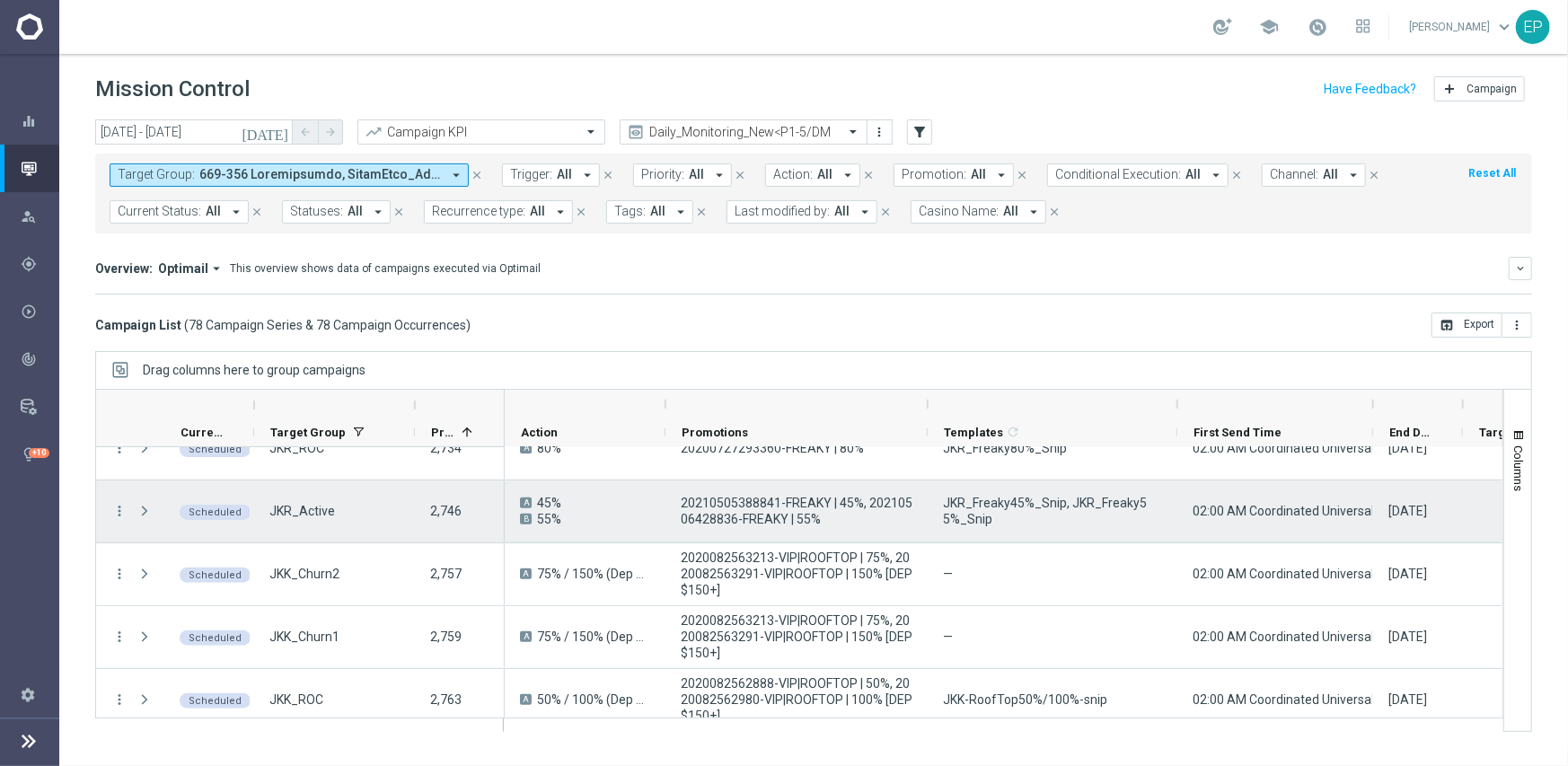
scroll to position [539, 0]
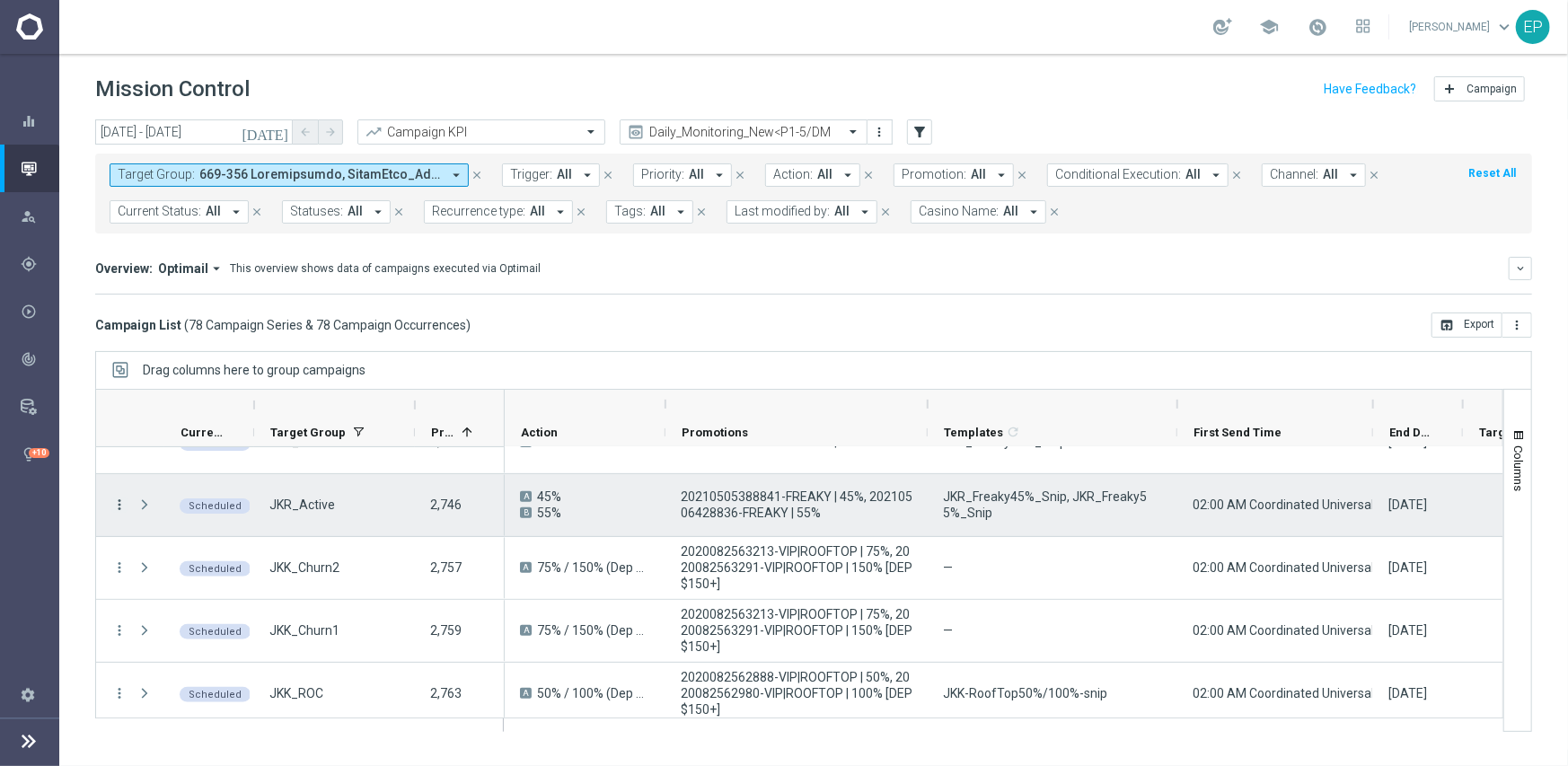
click at [120, 505] on icon "more_vert" at bounding box center [120, 505] width 16 height 16
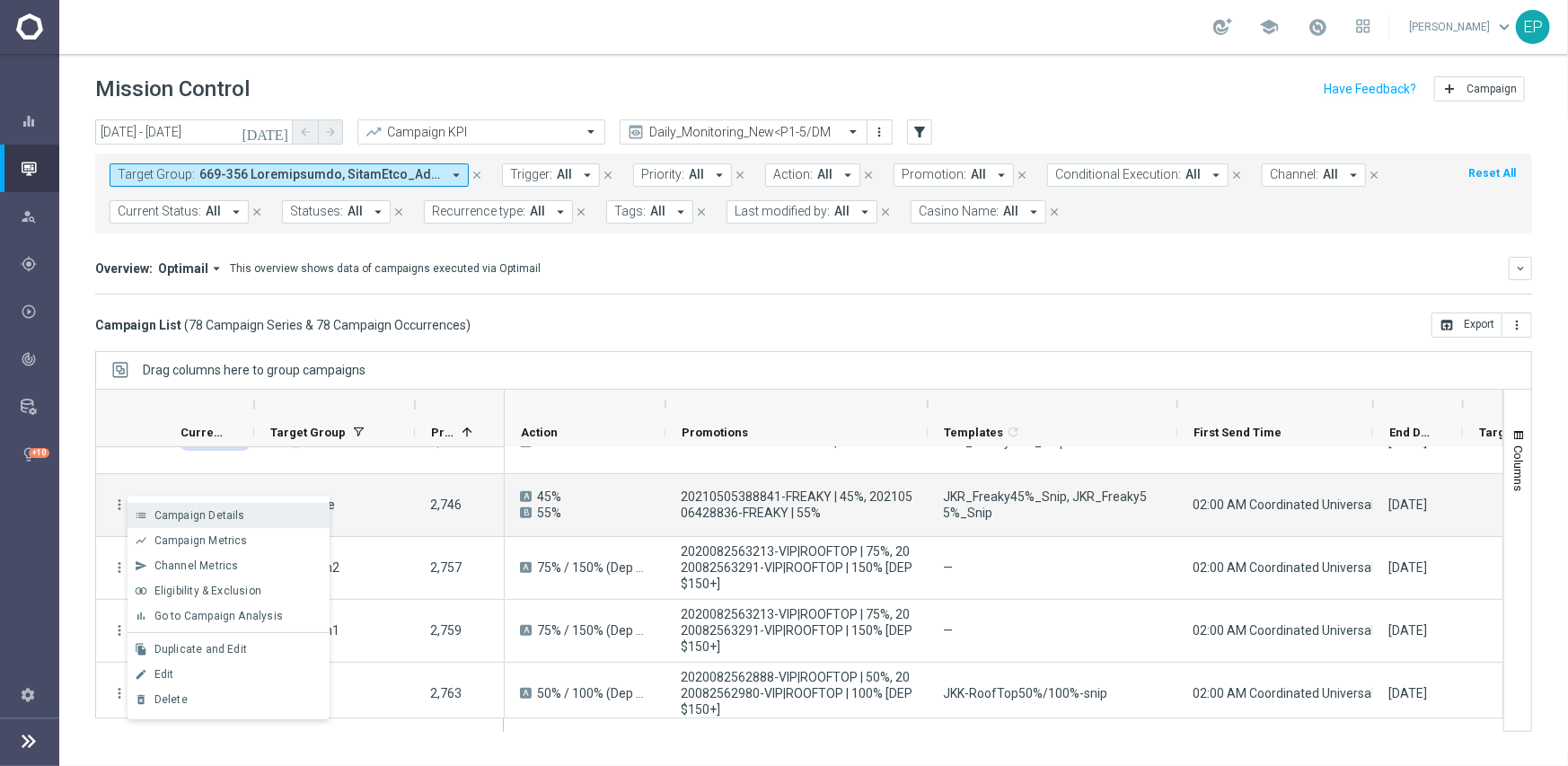
click at [175, 513] on span "Campaign Details" at bounding box center [199, 516] width 91 height 13
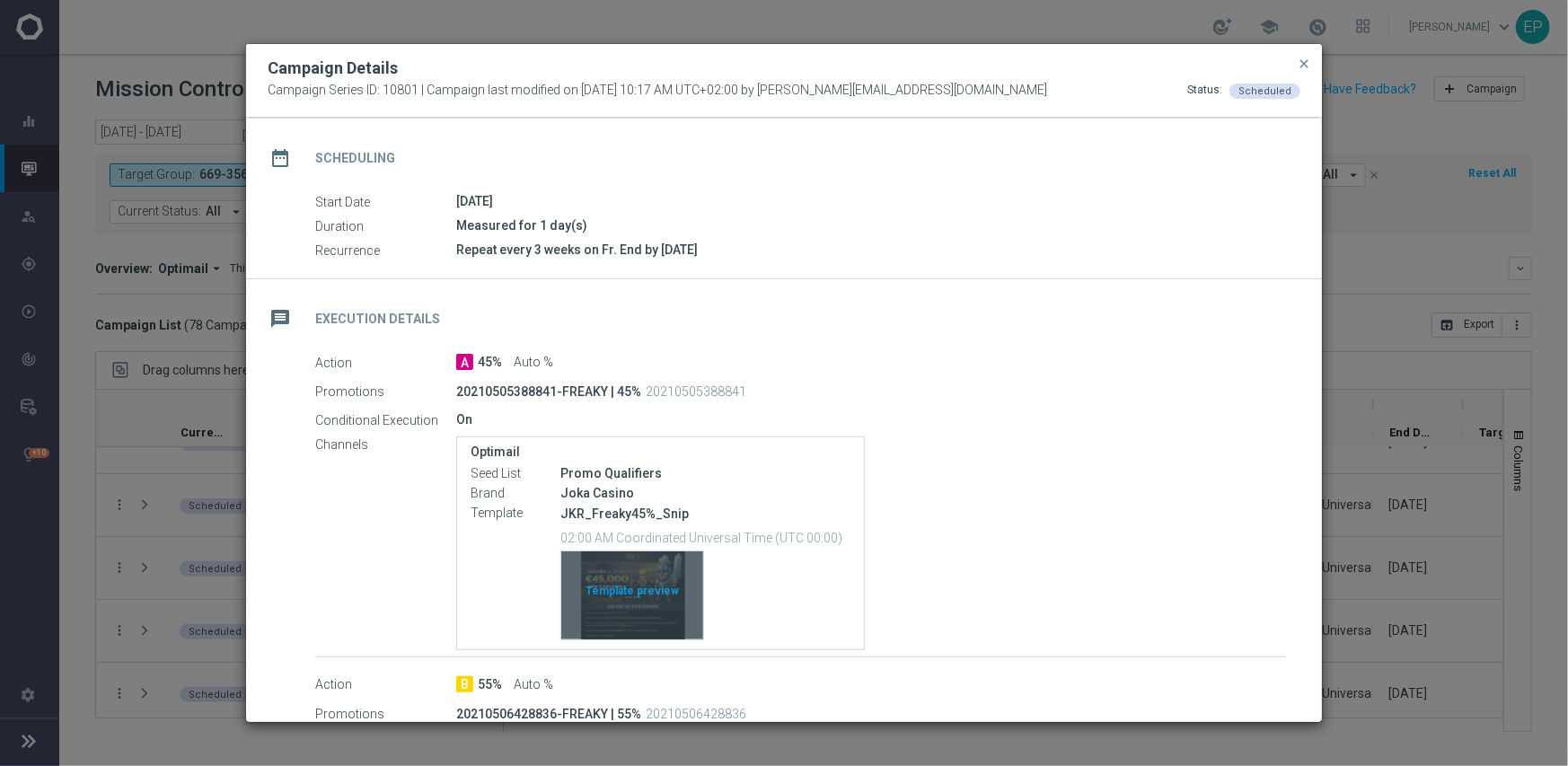
scroll to position [269, 0]
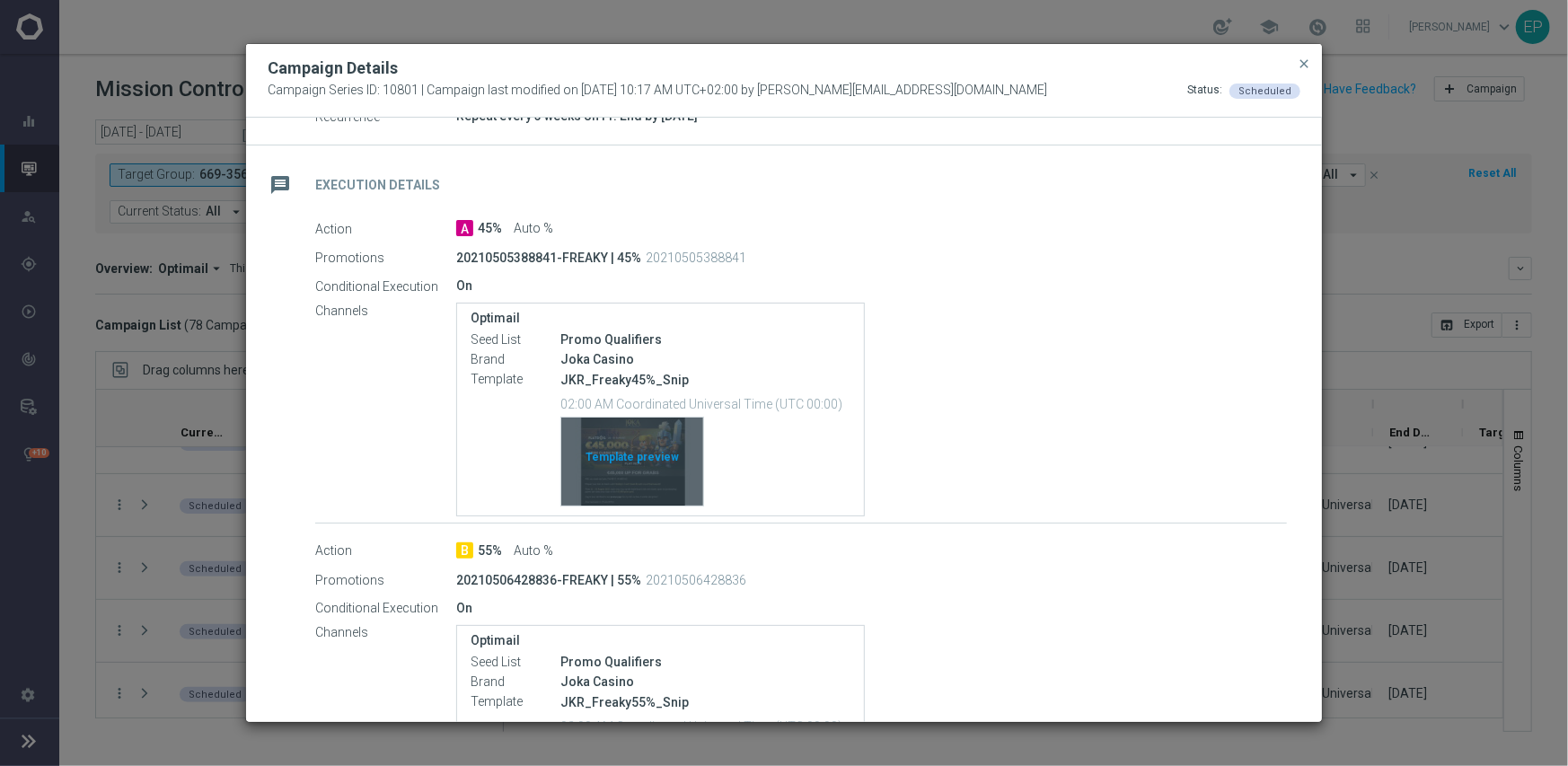
click at [653, 455] on div "Template preview" at bounding box center [632, 462] width 142 height 88
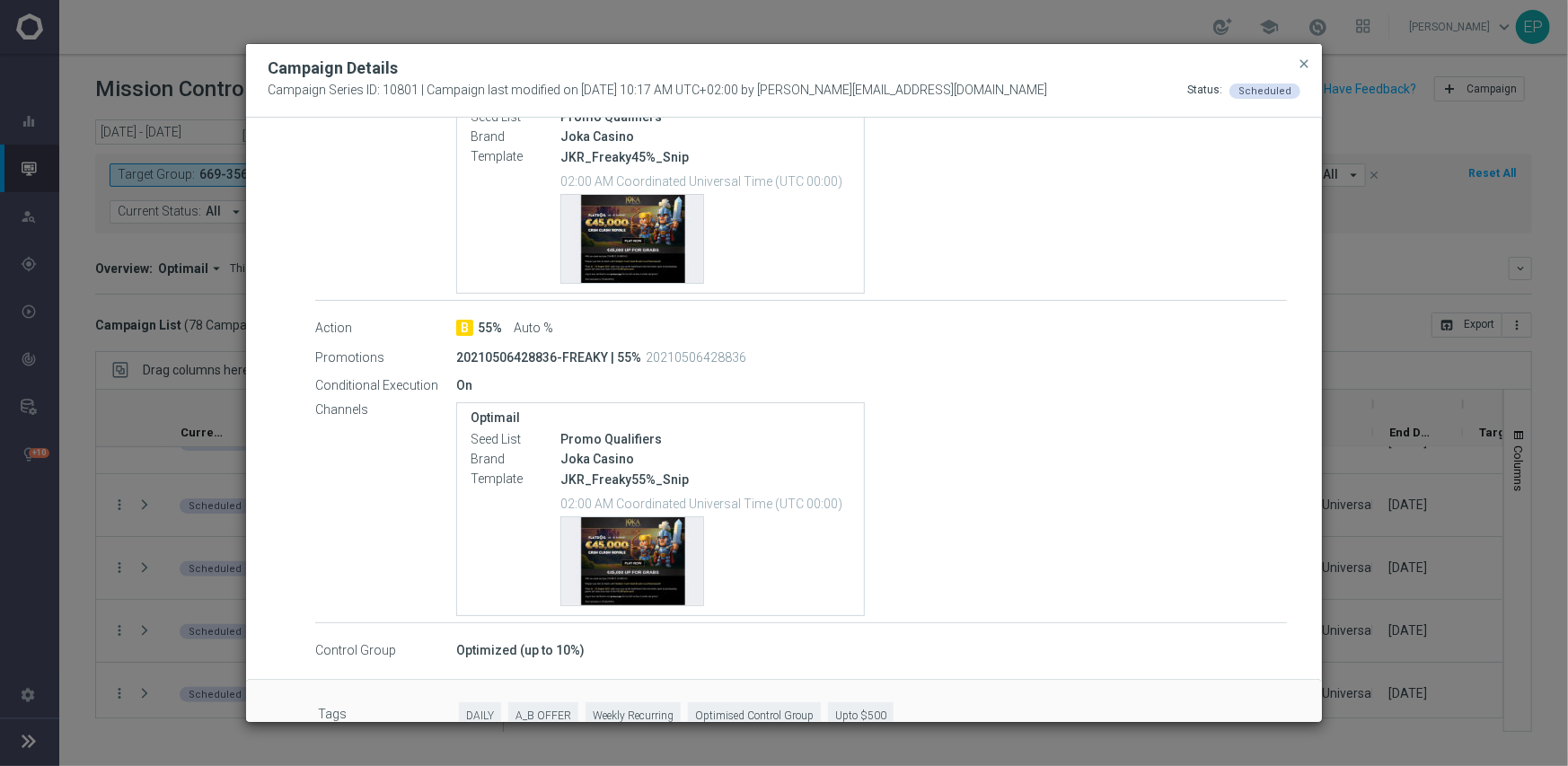
scroll to position [526, 0]
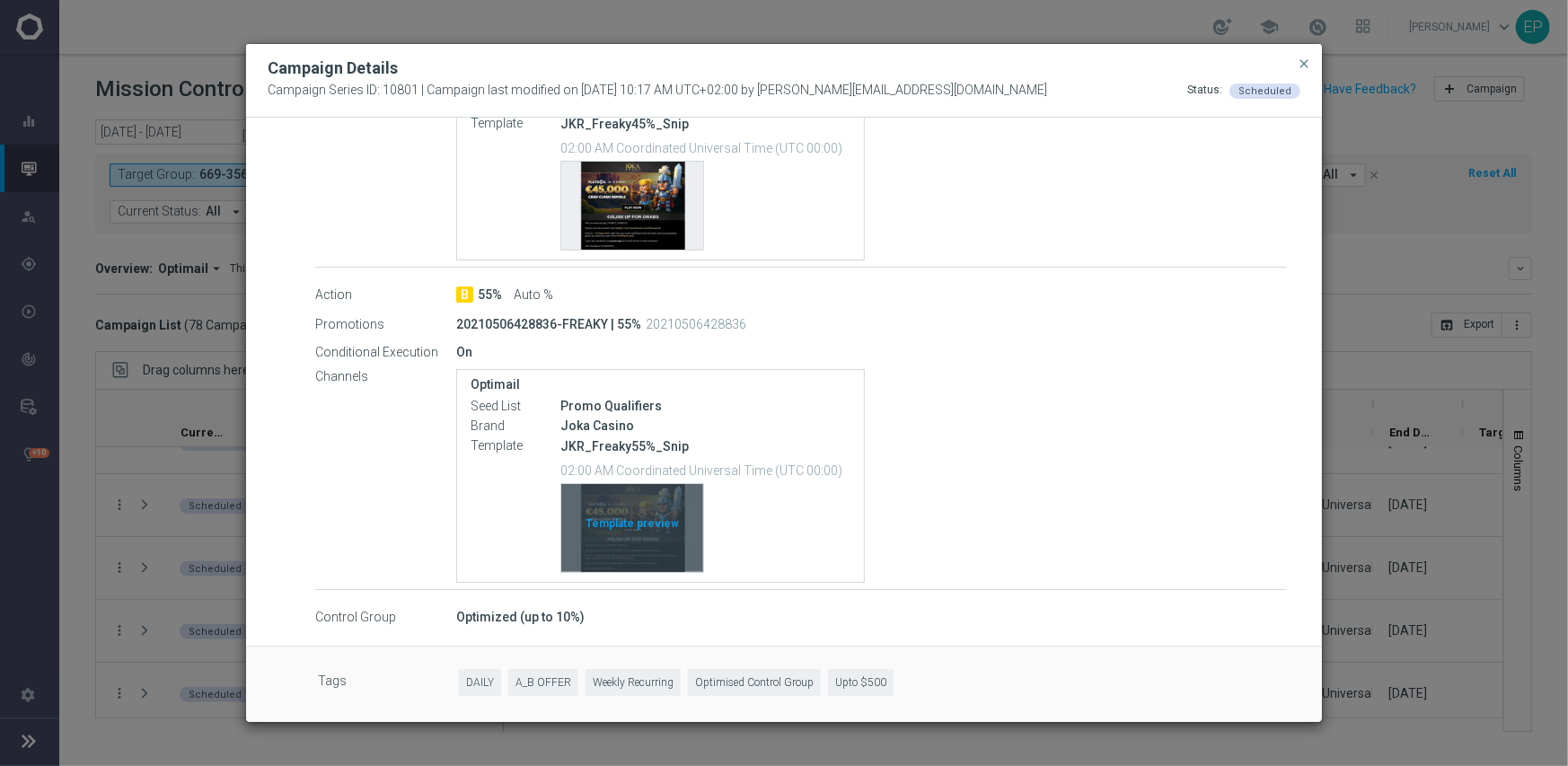
click at [633, 523] on div "Template preview" at bounding box center [632, 528] width 142 height 88
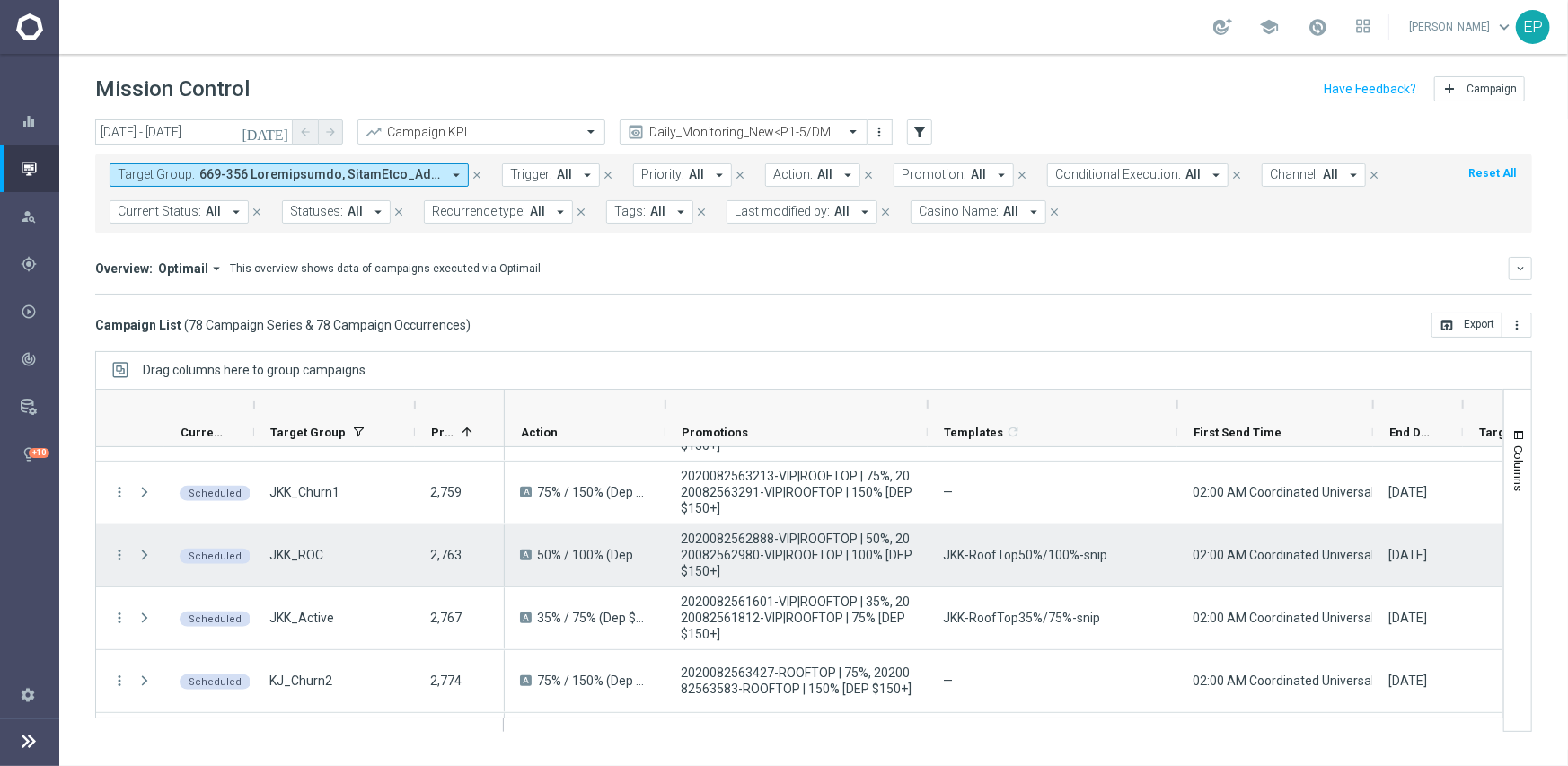
scroll to position [719, 0]
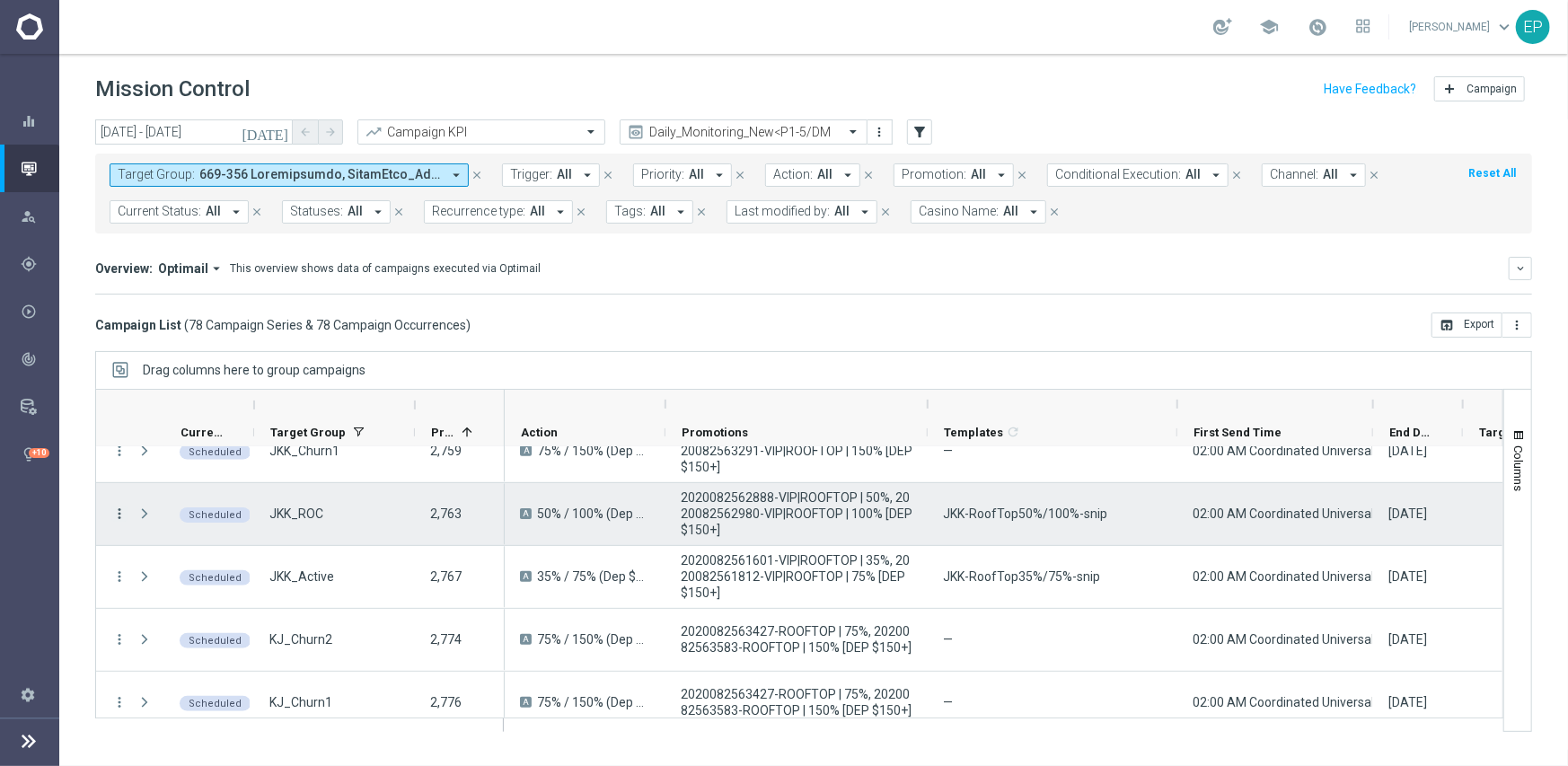
click at [117, 512] on icon "more_vert" at bounding box center [120, 514] width 16 height 16
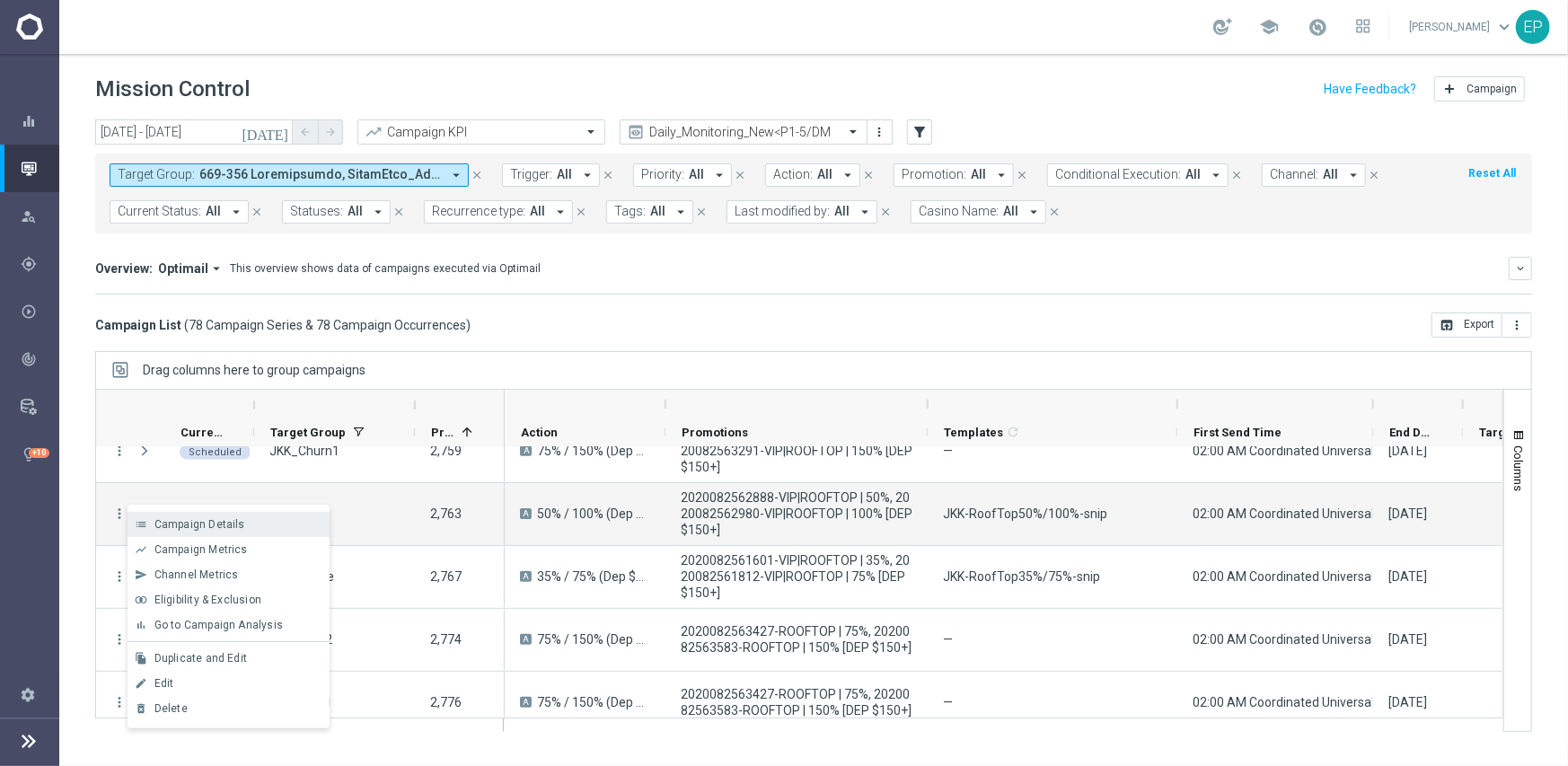
click at [195, 526] on span "Campaign Details" at bounding box center [199, 525] width 91 height 13
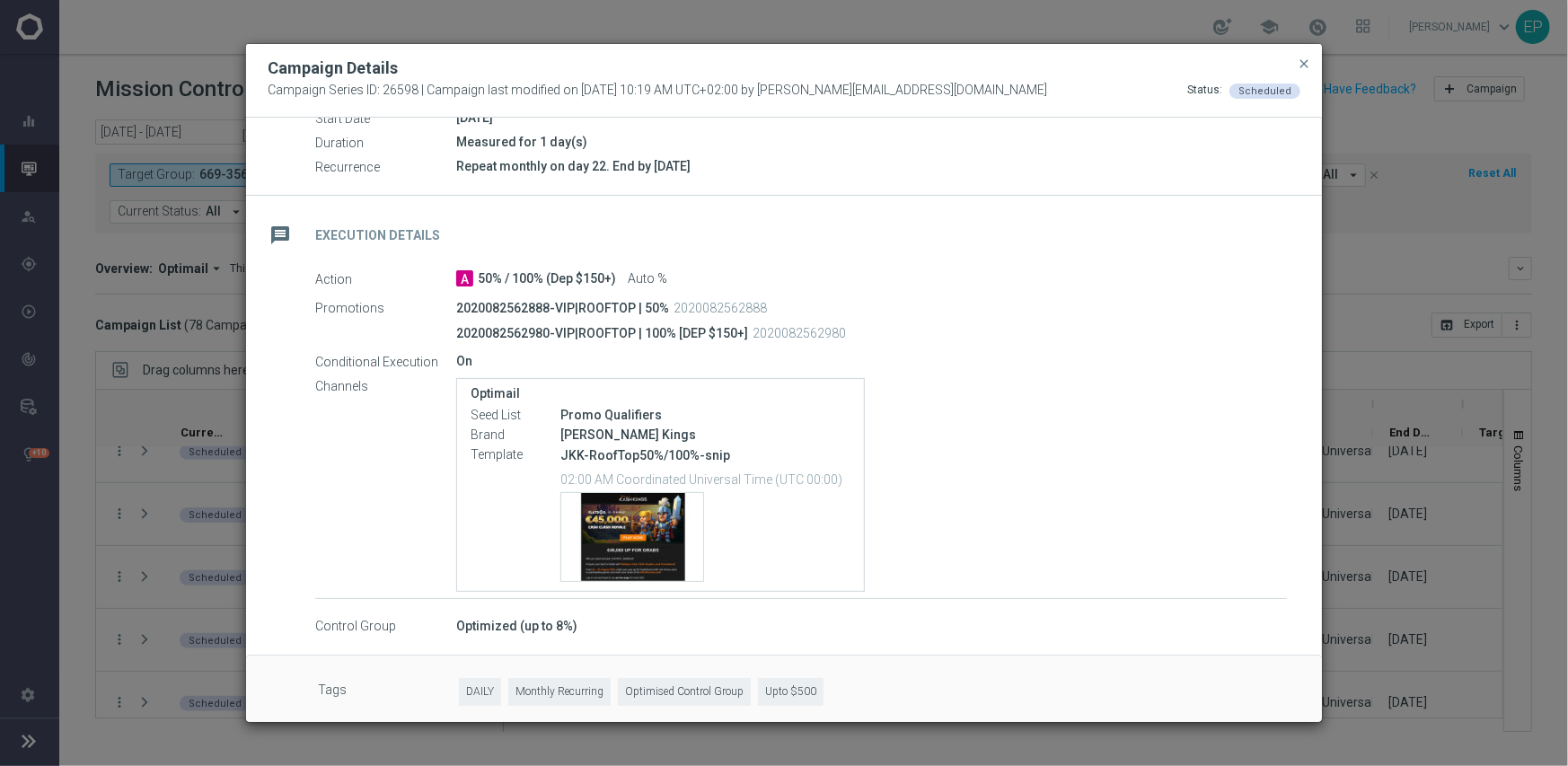
scroll to position [228, 0]
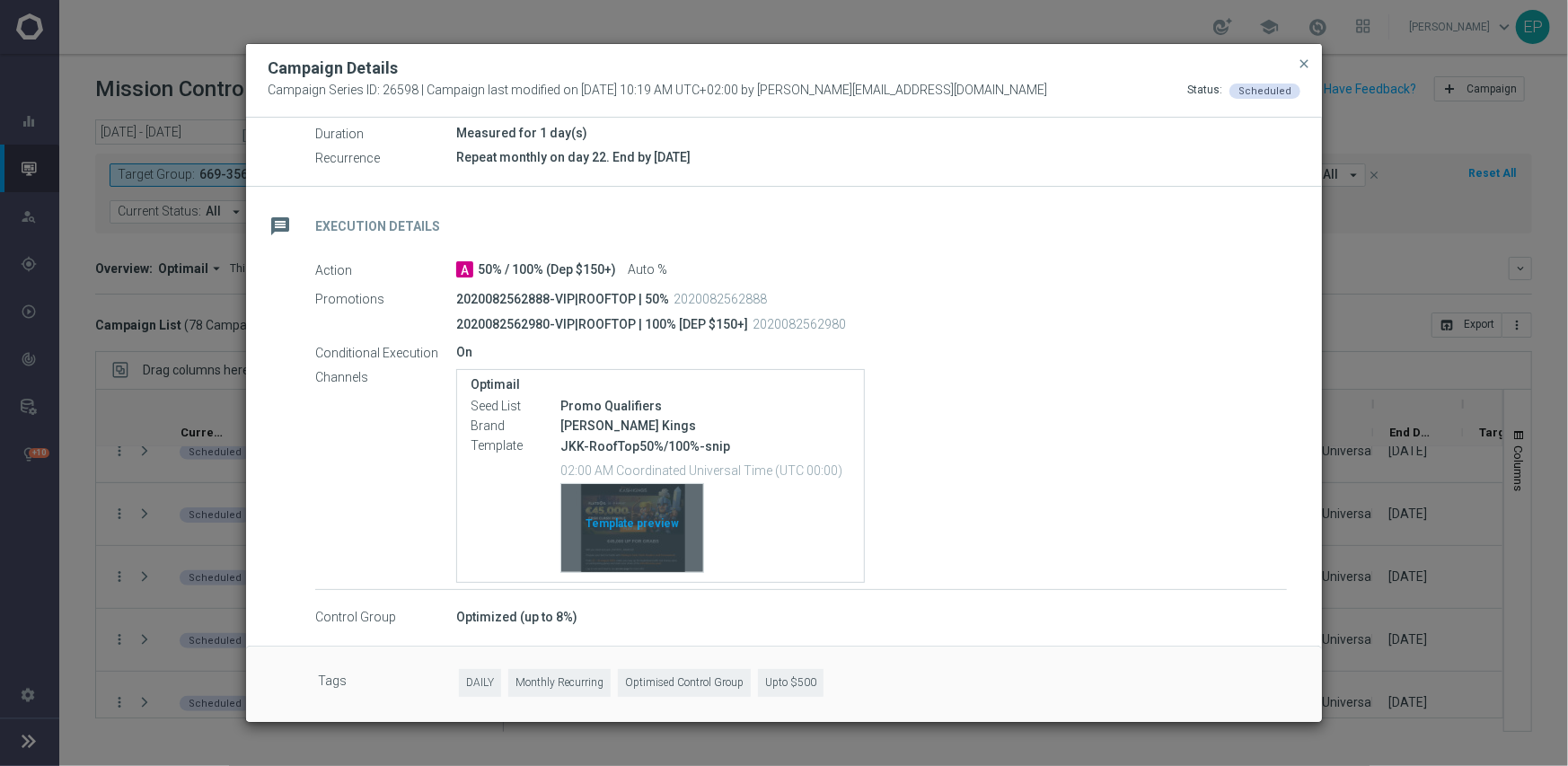
click at [632, 518] on div "Template preview" at bounding box center [632, 528] width 142 height 88
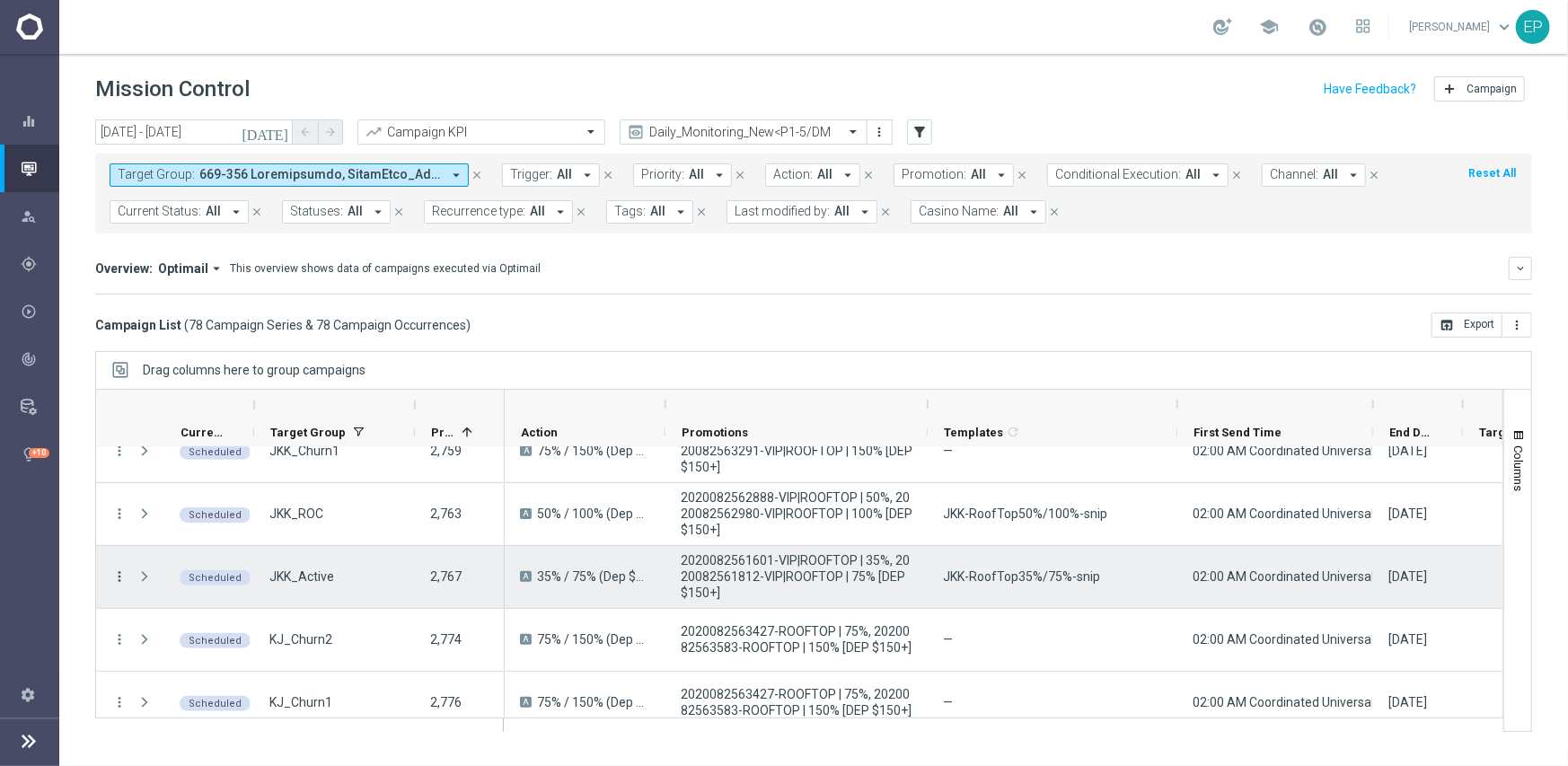
click at [122, 575] on icon "more_vert" at bounding box center [120, 576] width 16 height 16
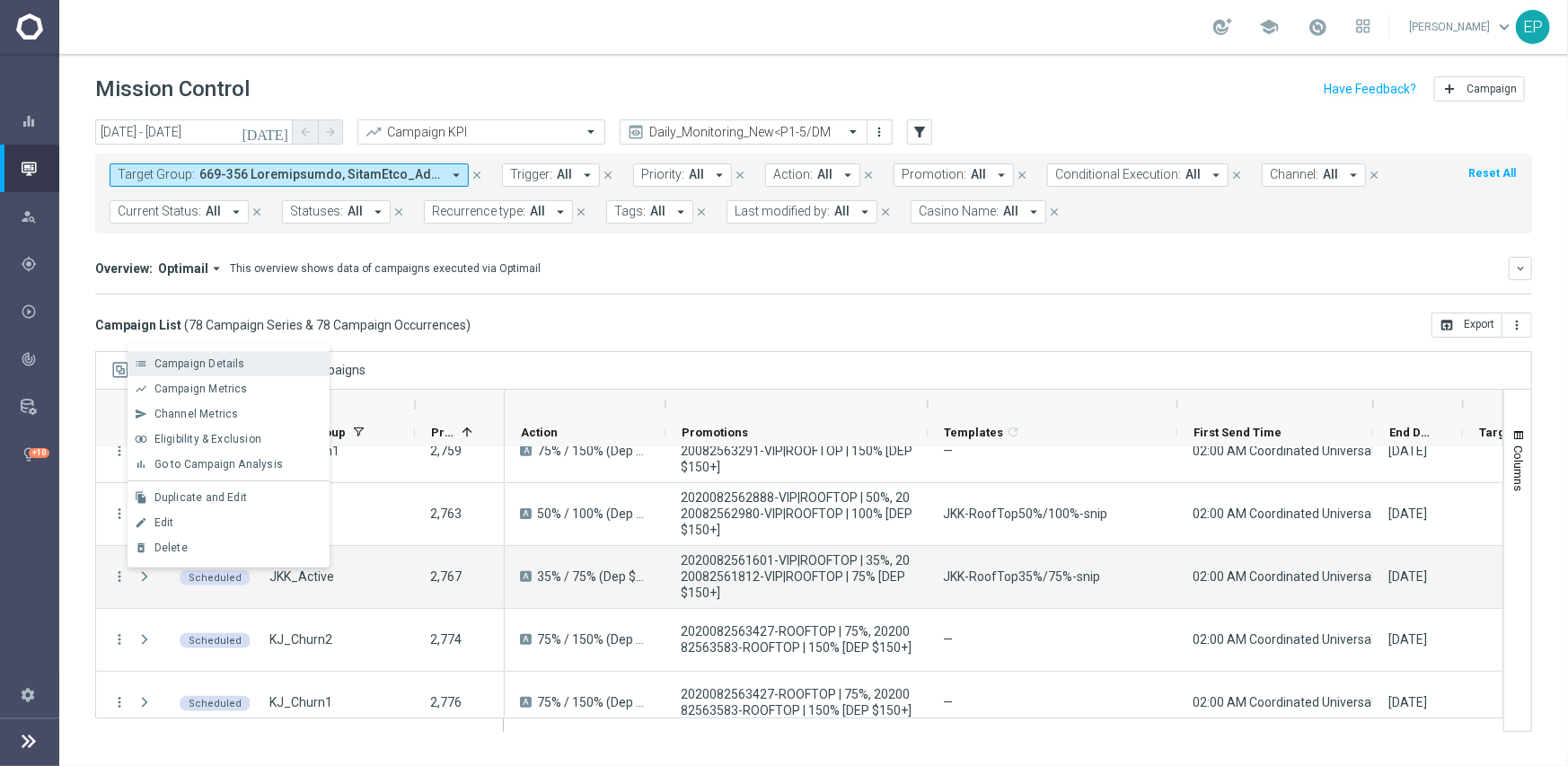
click at [234, 366] on span "Campaign Details" at bounding box center [199, 363] width 91 height 13
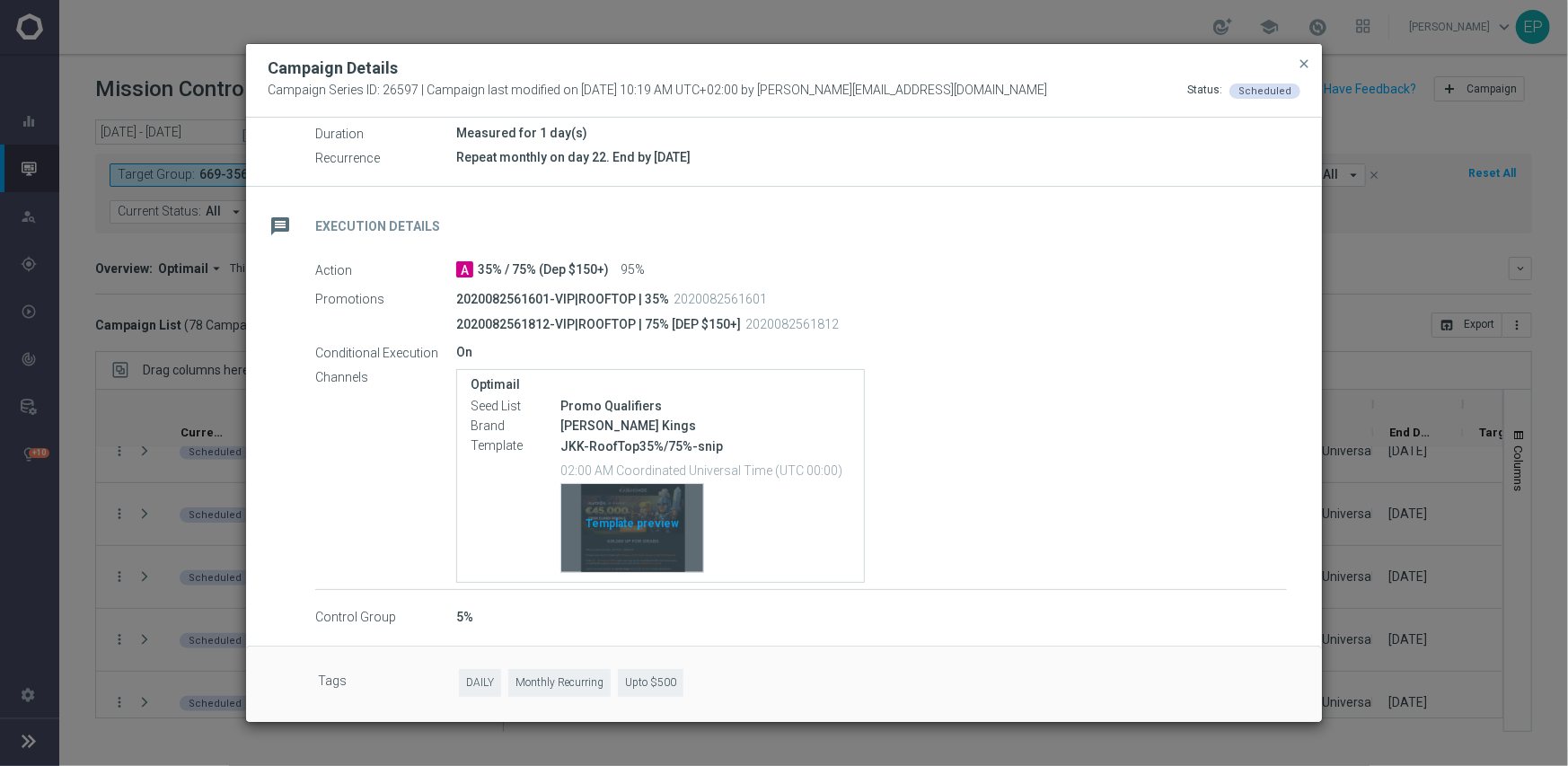
click at [654, 523] on div "Template preview" at bounding box center [632, 528] width 142 height 88
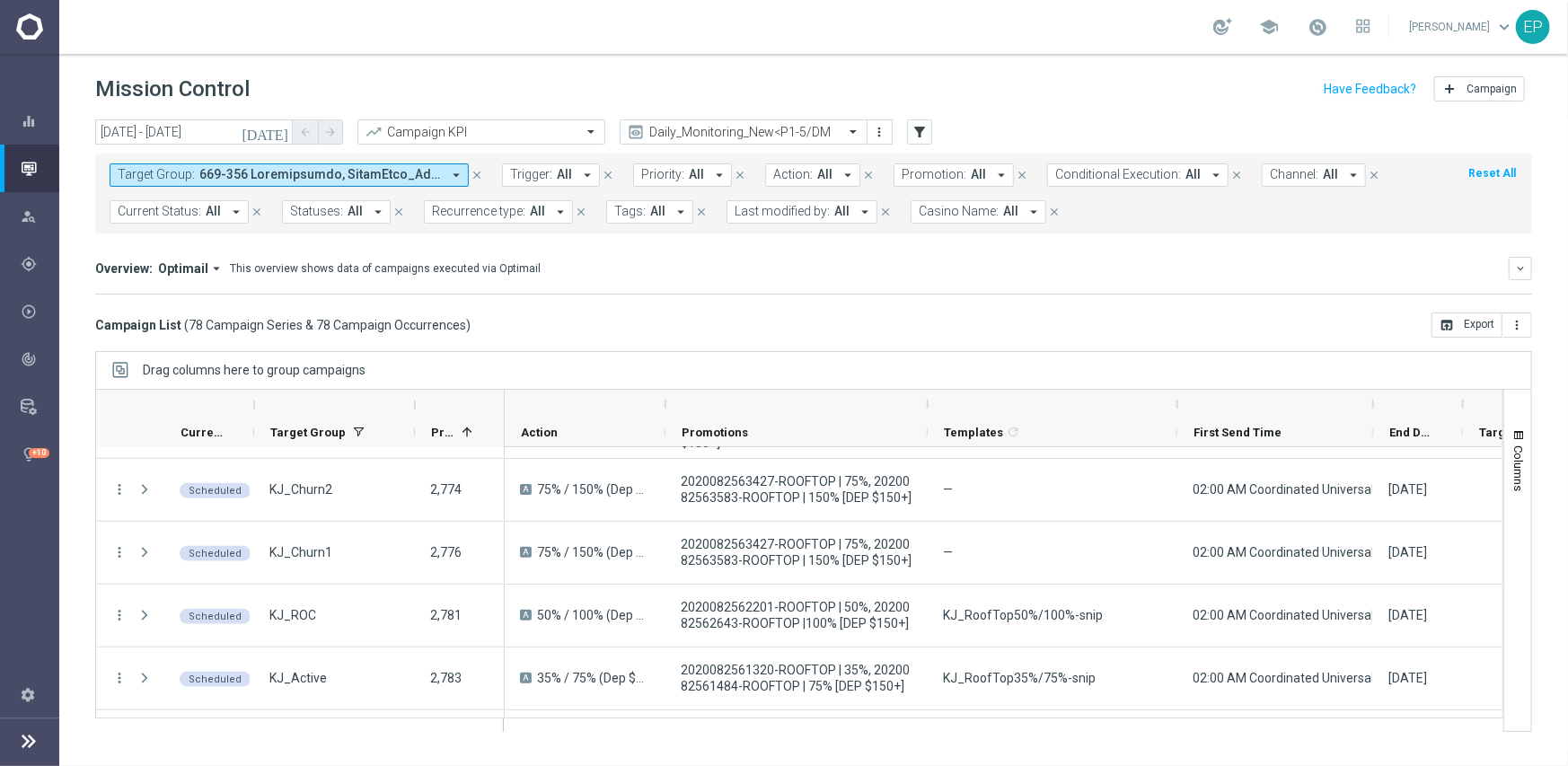
scroll to position [881, 0]
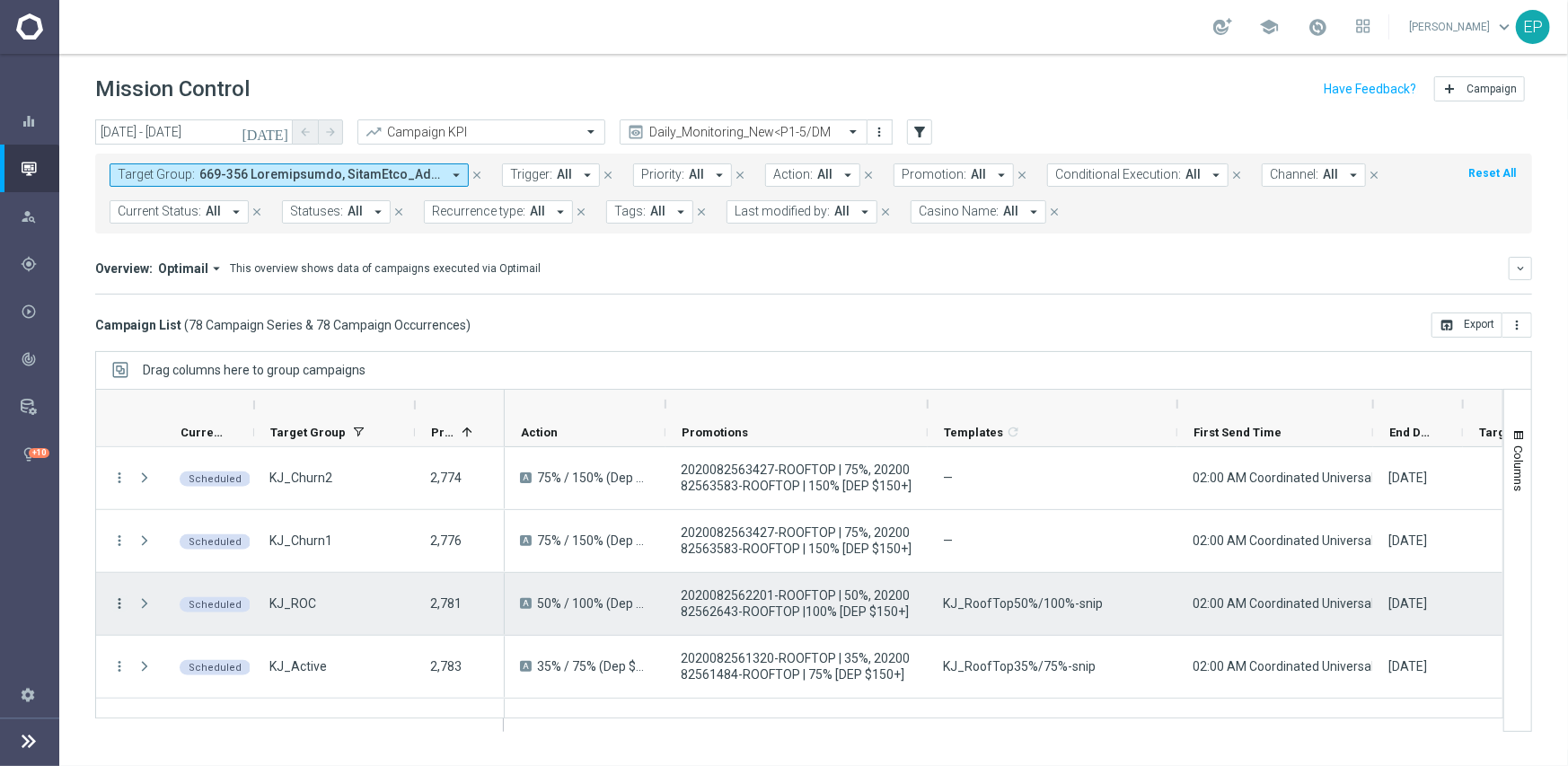
click at [123, 603] on icon "more_vert" at bounding box center [120, 603] width 16 height 16
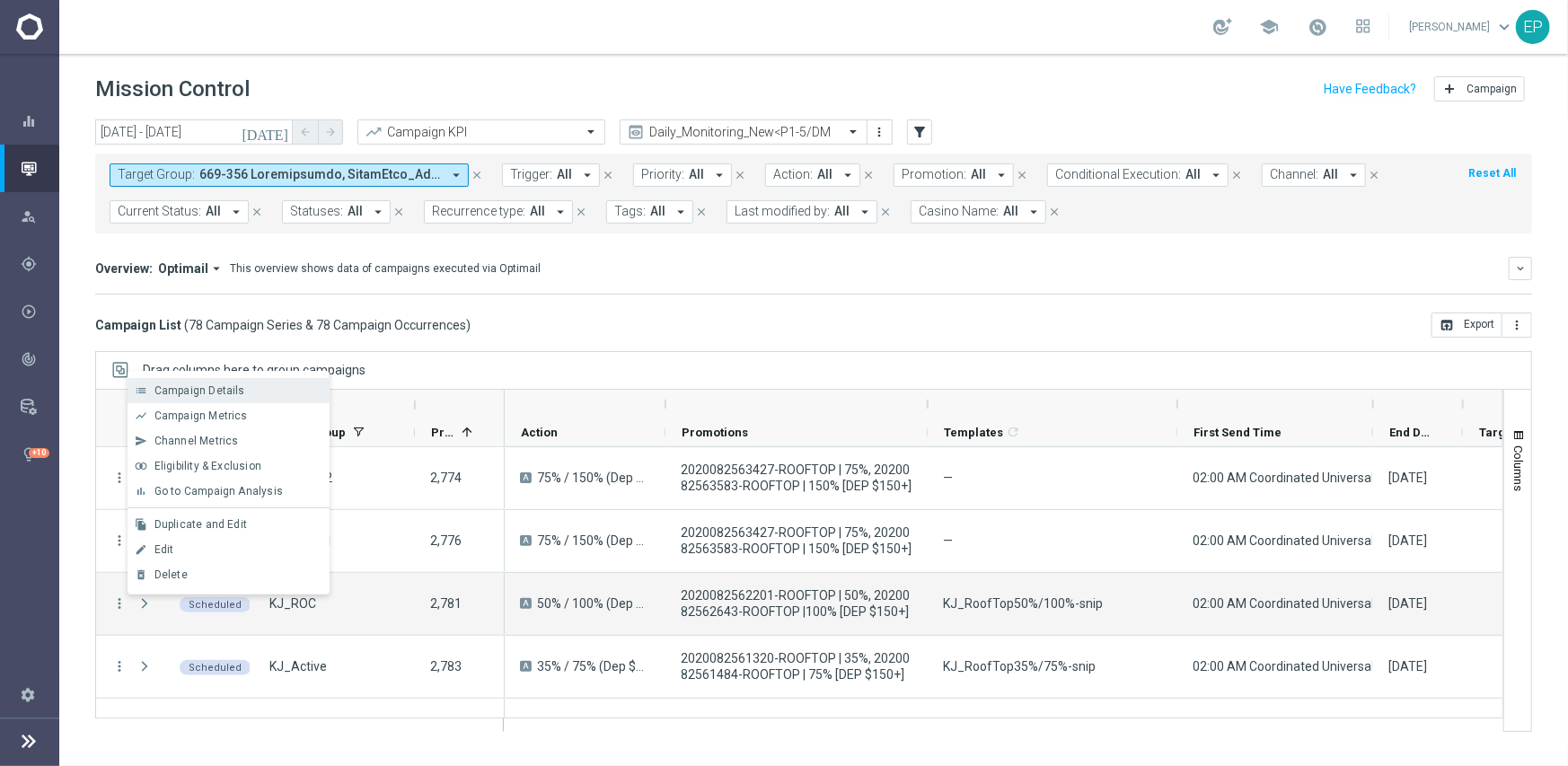
click at [233, 382] on div "list Campaign Details" at bounding box center [228, 390] width 202 height 25
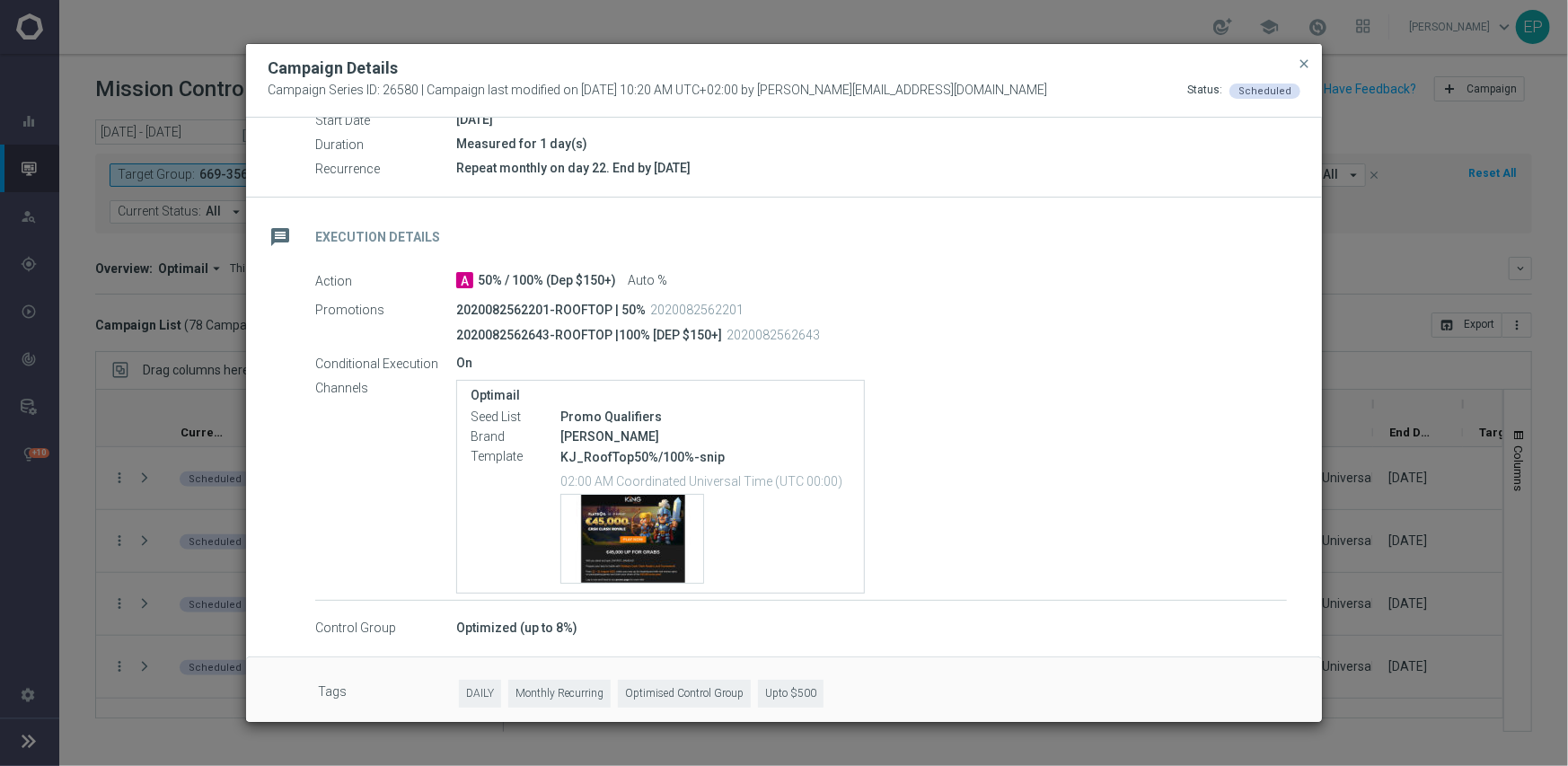
scroll to position [228, 0]
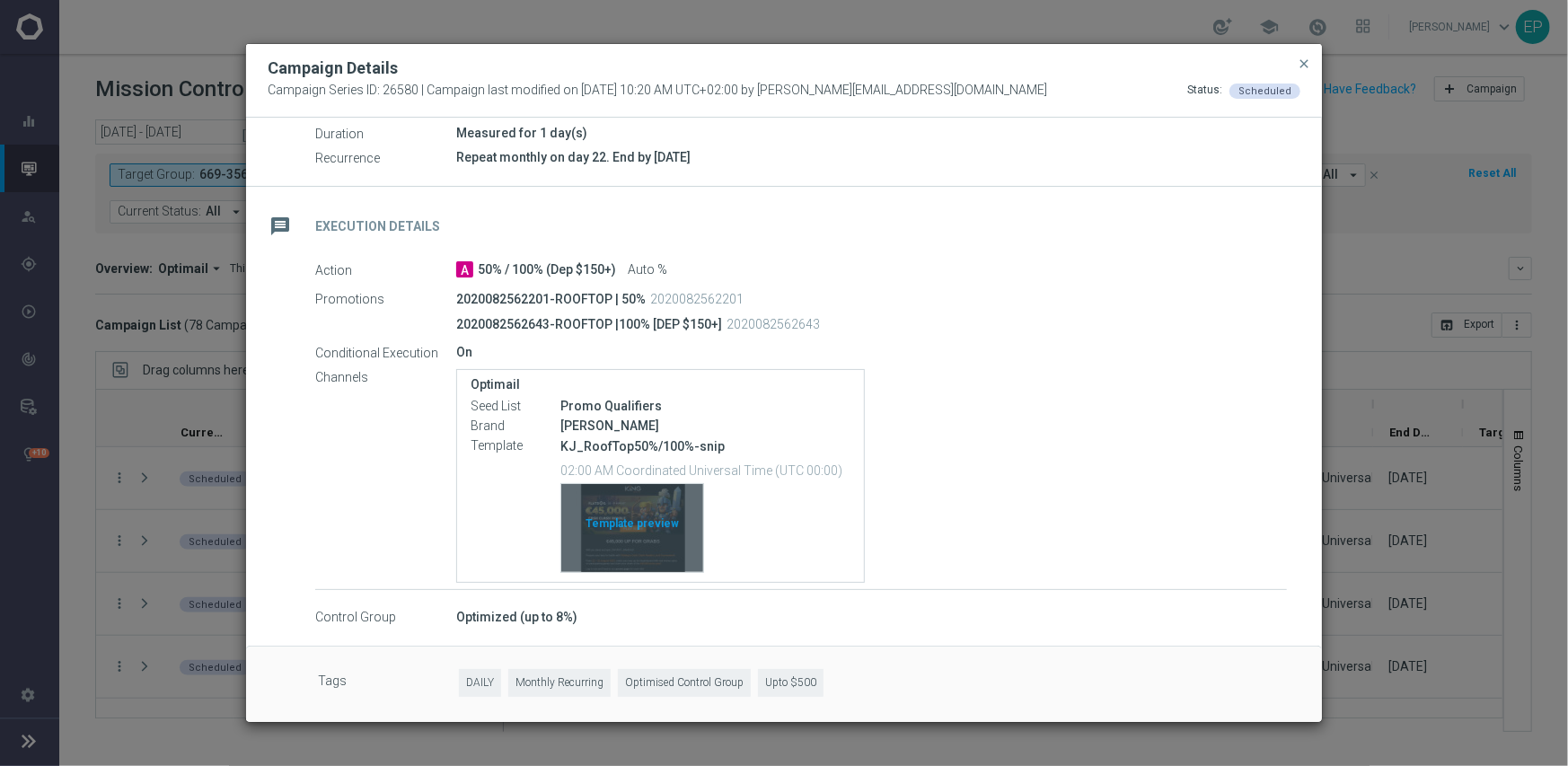
click at [646, 521] on div "Template preview" at bounding box center [632, 528] width 142 height 88
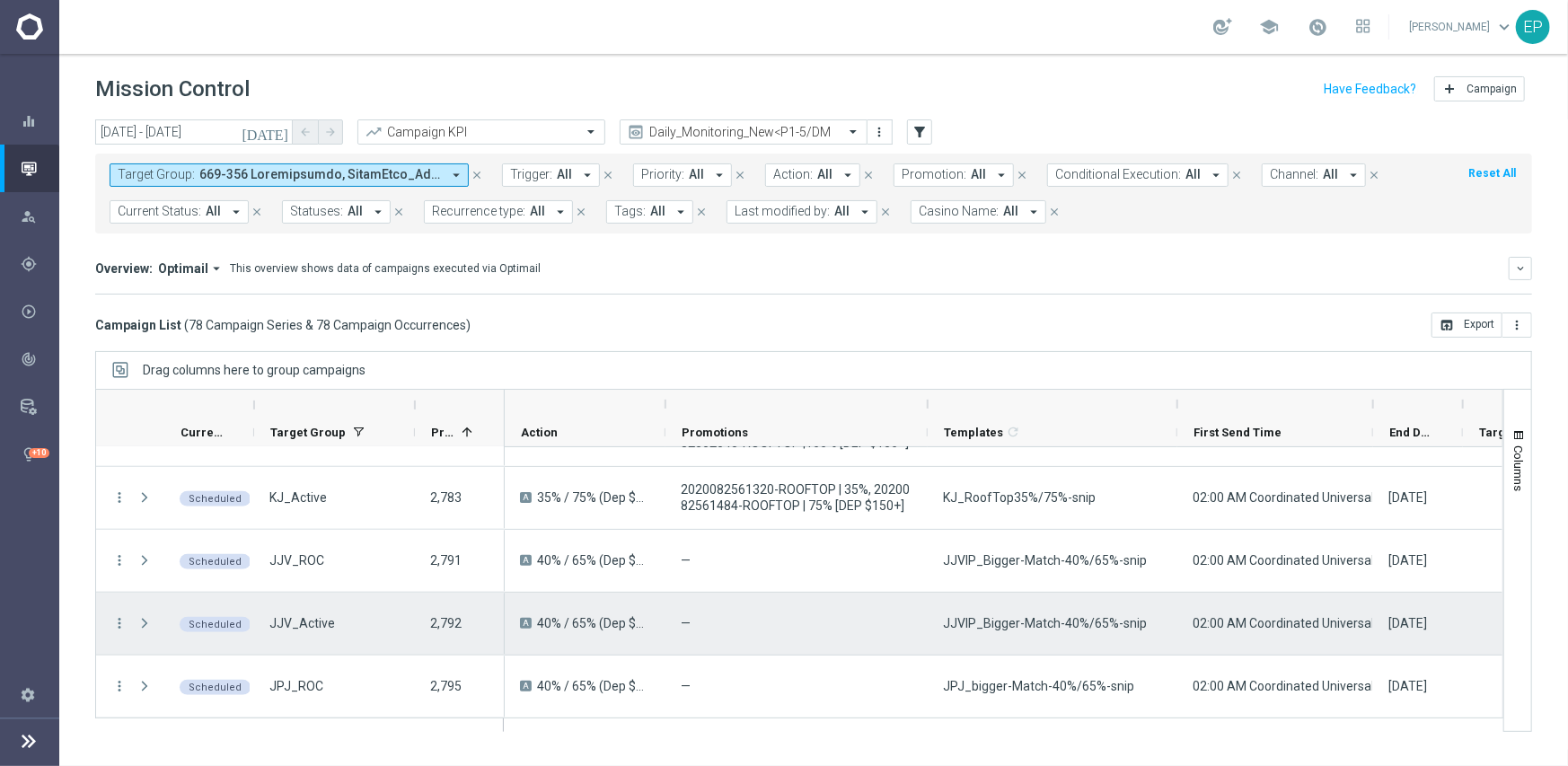
scroll to position [1060, 0]
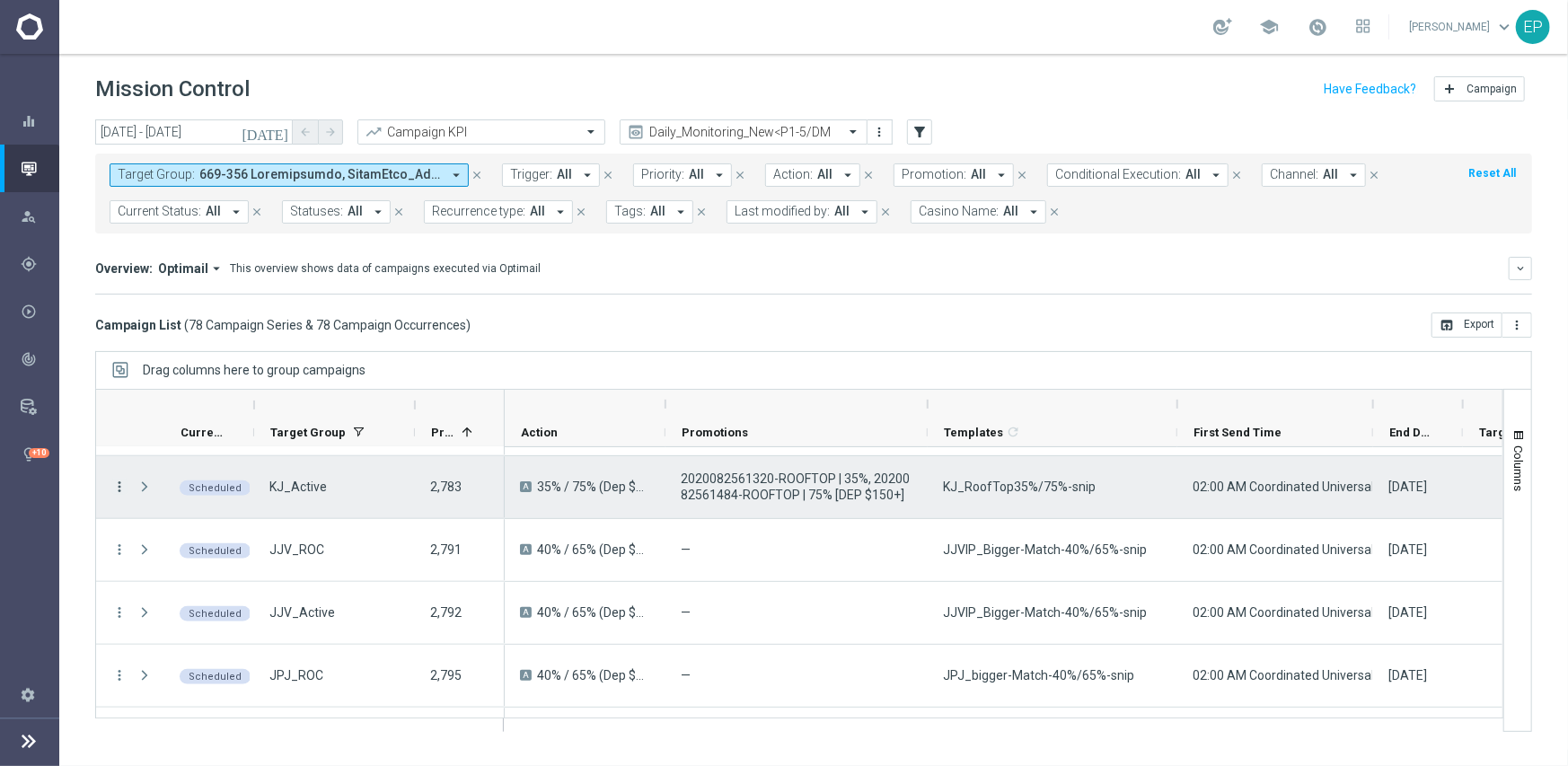
click at [113, 487] on icon "more_vert" at bounding box center [120, 487] width 16 height 16
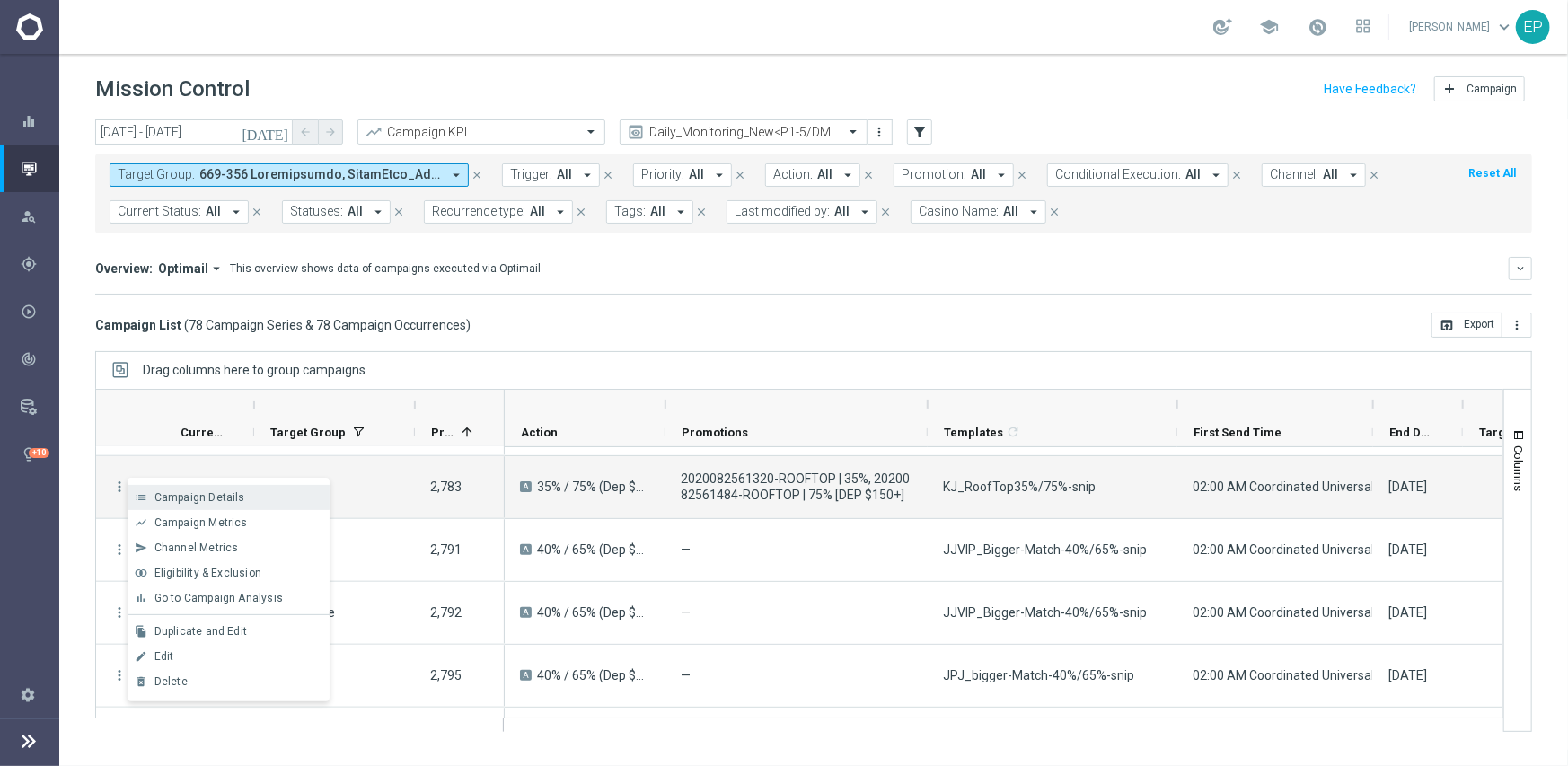
click at [187, 487] on div "list Campaign Details" at bounding box center [228, 497] width 202 height 25
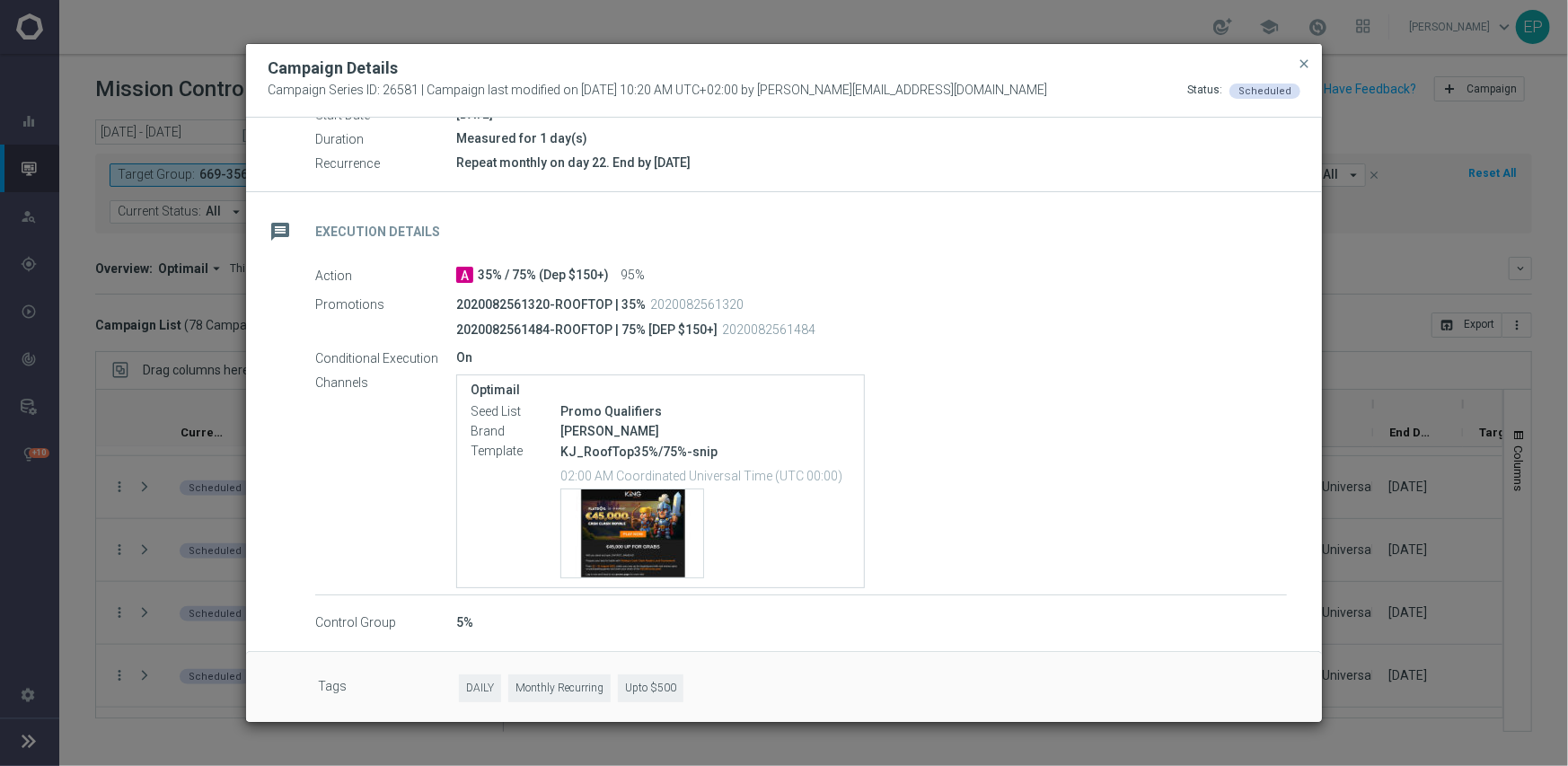
scroll to position [228, 0]
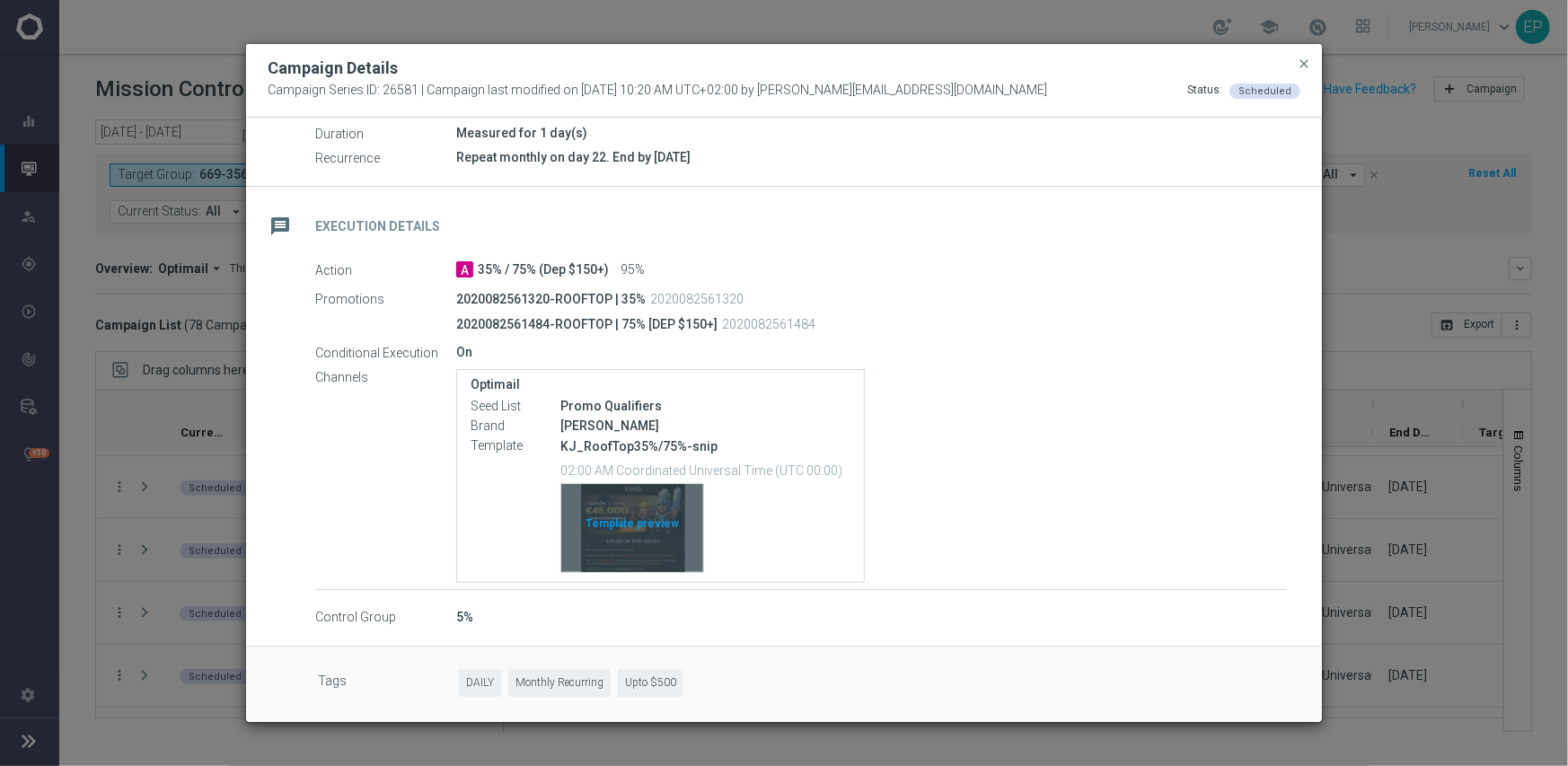
click at [643, 516] on div "Template preview" at bounding box center [632, 528] width 142 height 88
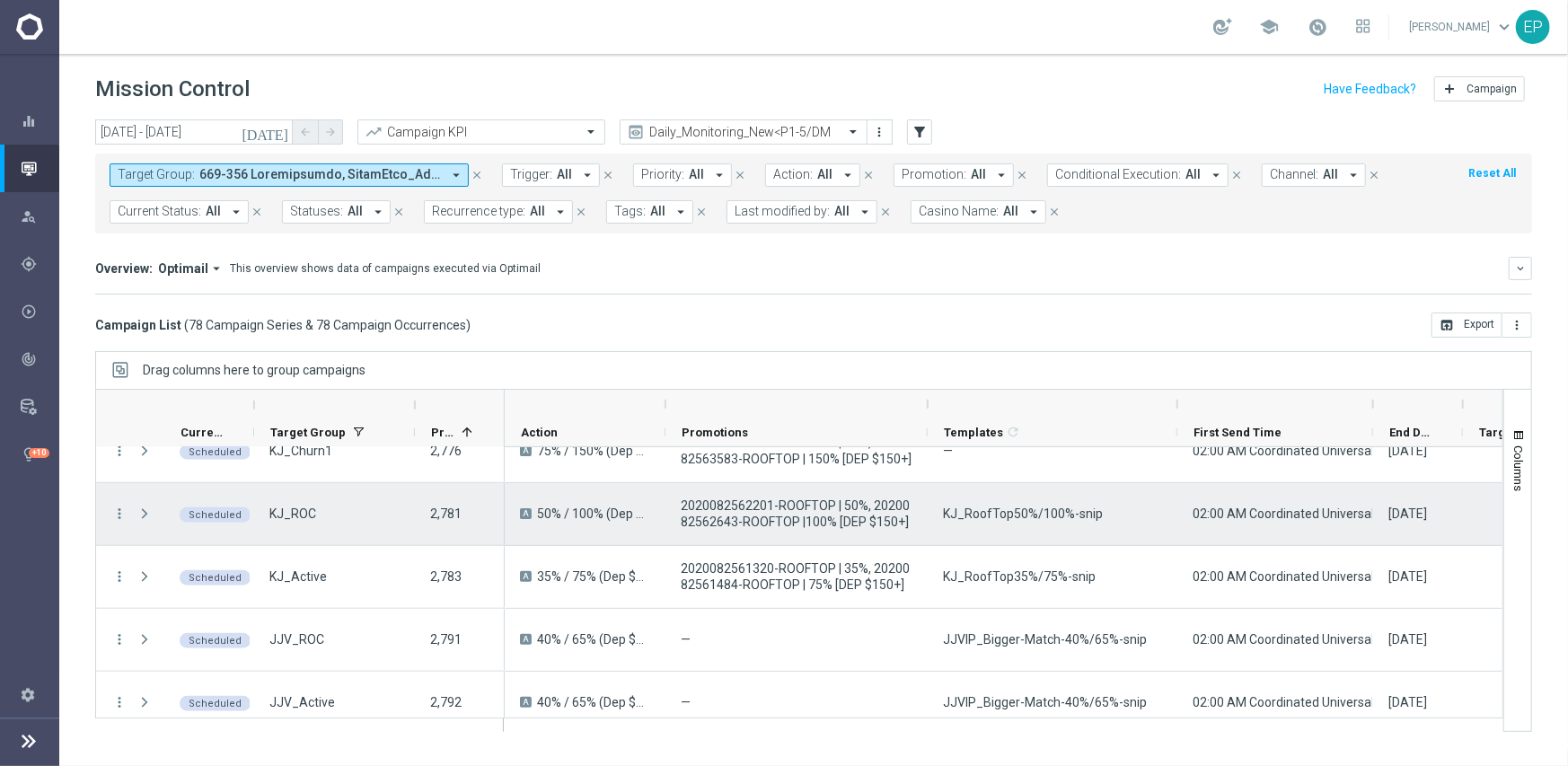
scroll to position [1060, 0]
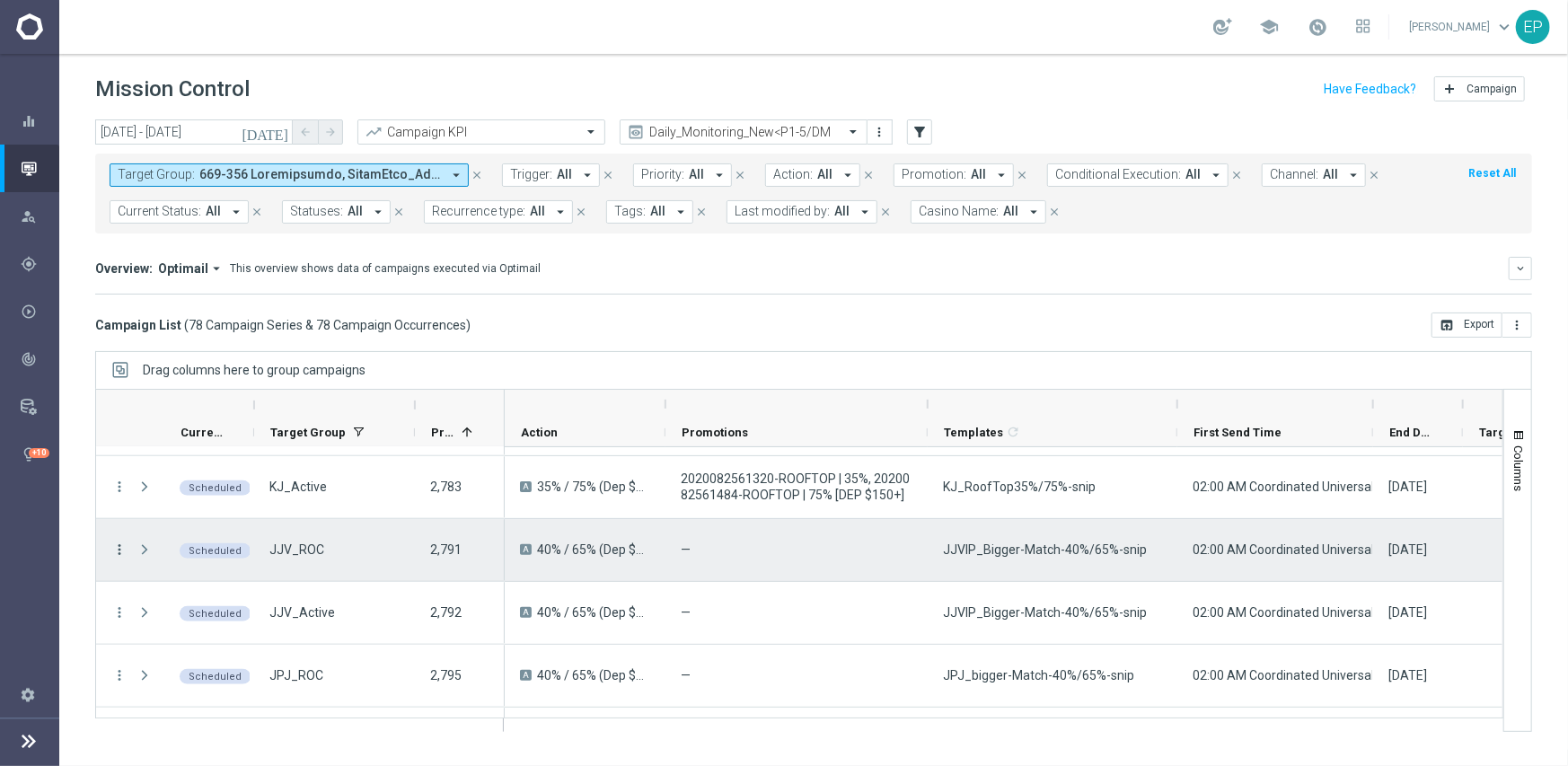
click at [122, 546] on icon "more_vert" at bounding box center [120, 550] width 16 height 16
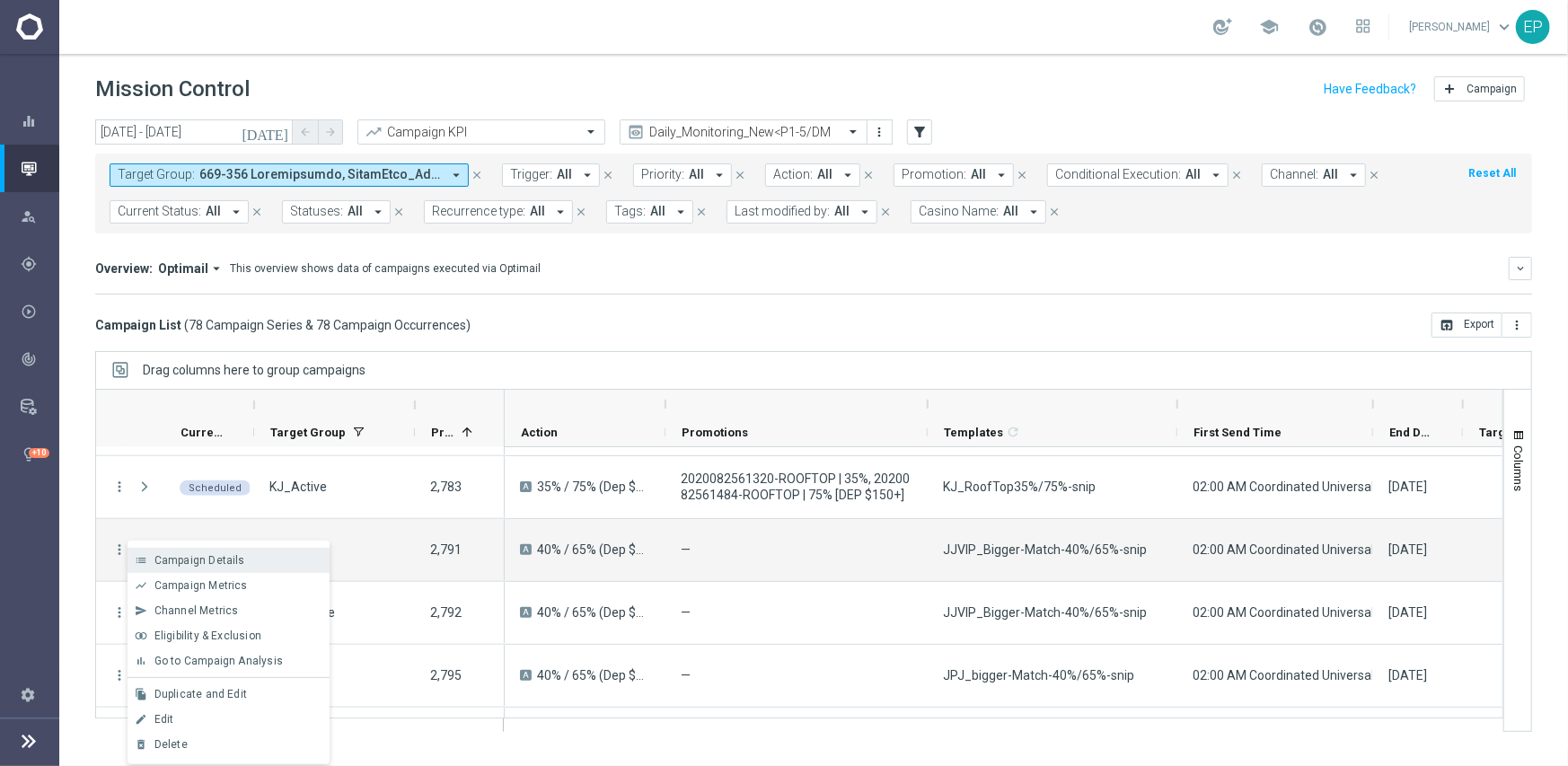
click at [187, 550] on div "list Campaign Details" at bounding box center [228, 560] width 202 height 25
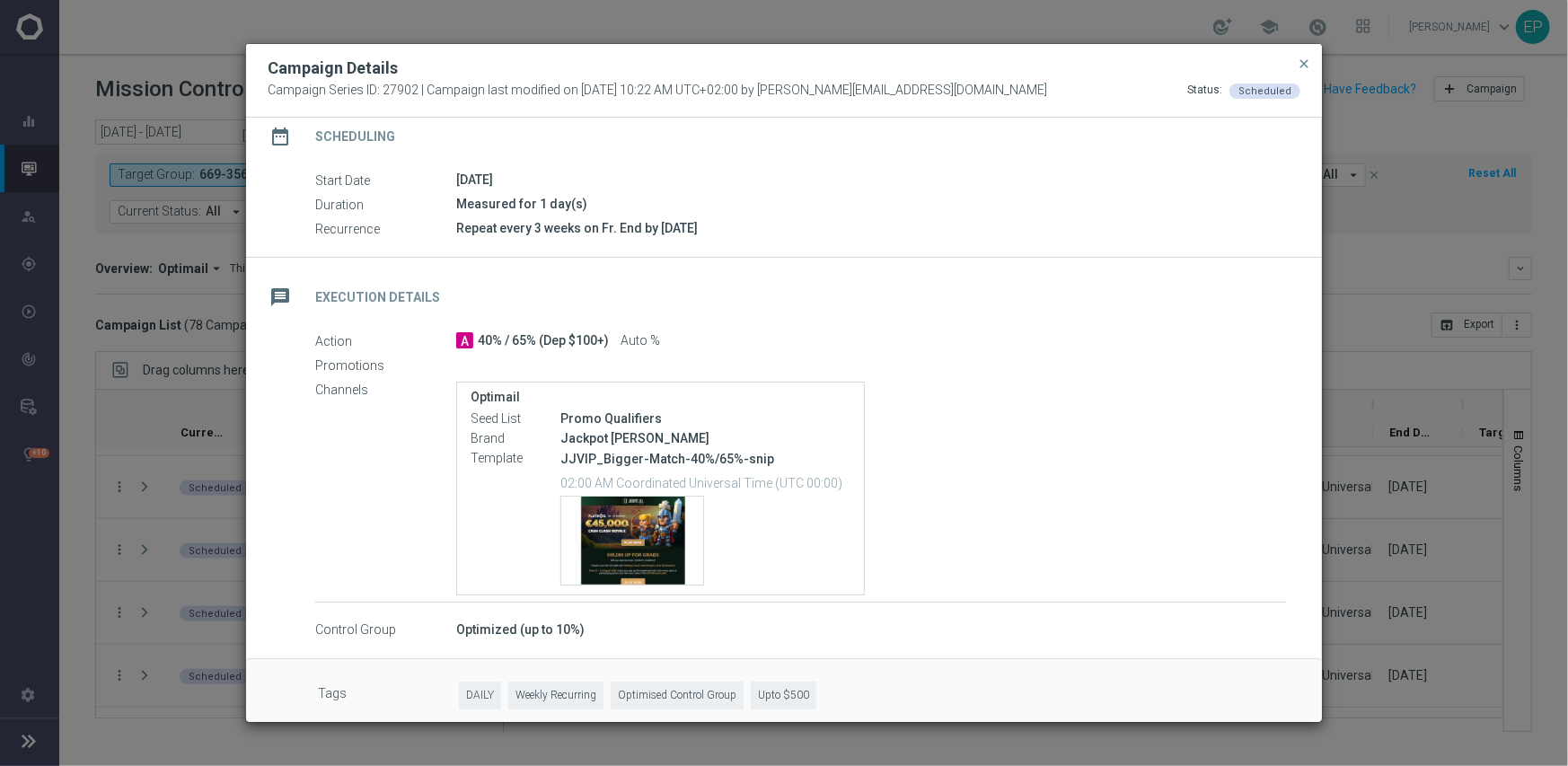
scroll to position [171, 0]
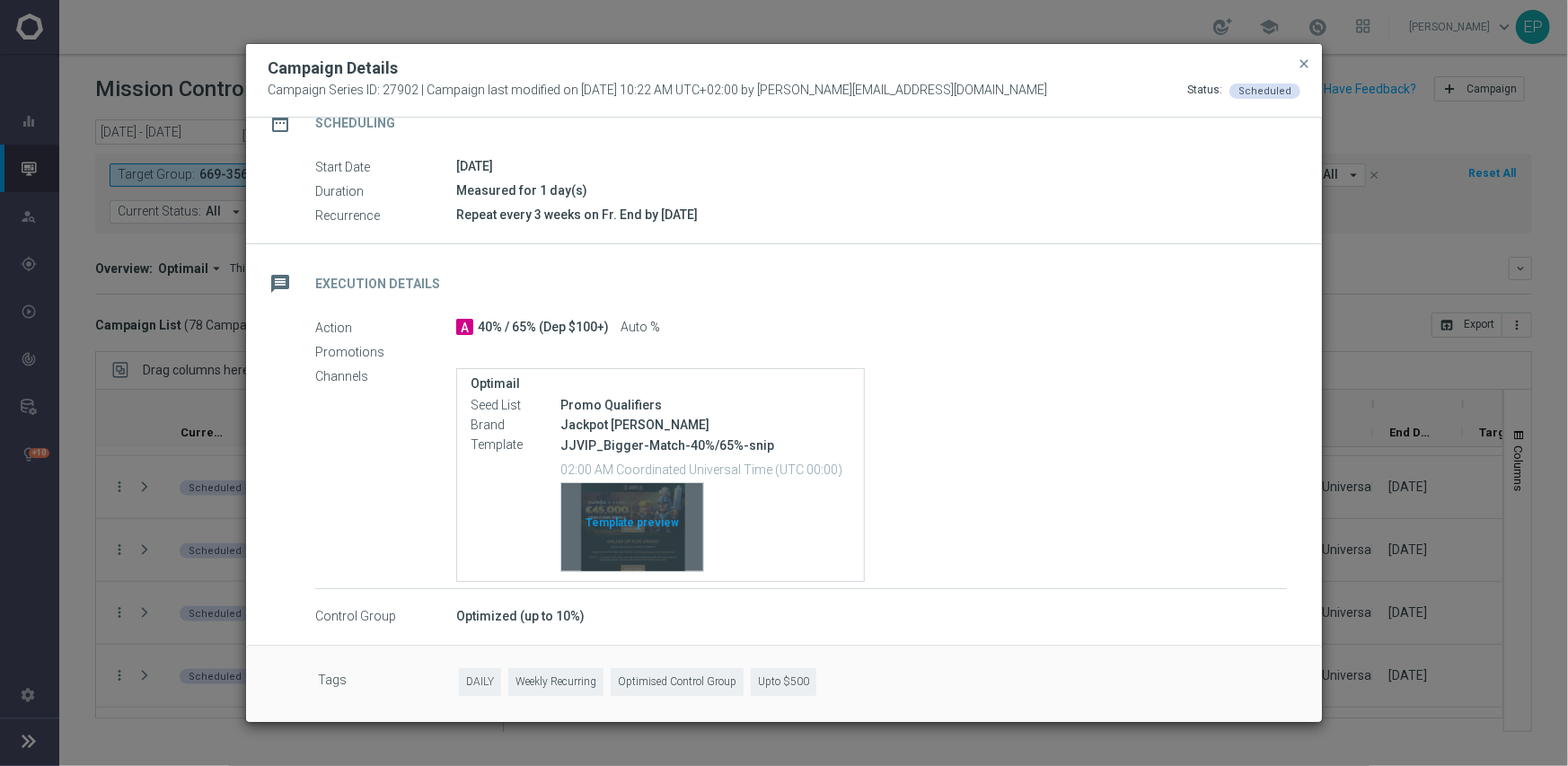
click at [673, 519] on div "Template preview" at bounding box center [632, 528] width 142 height 88
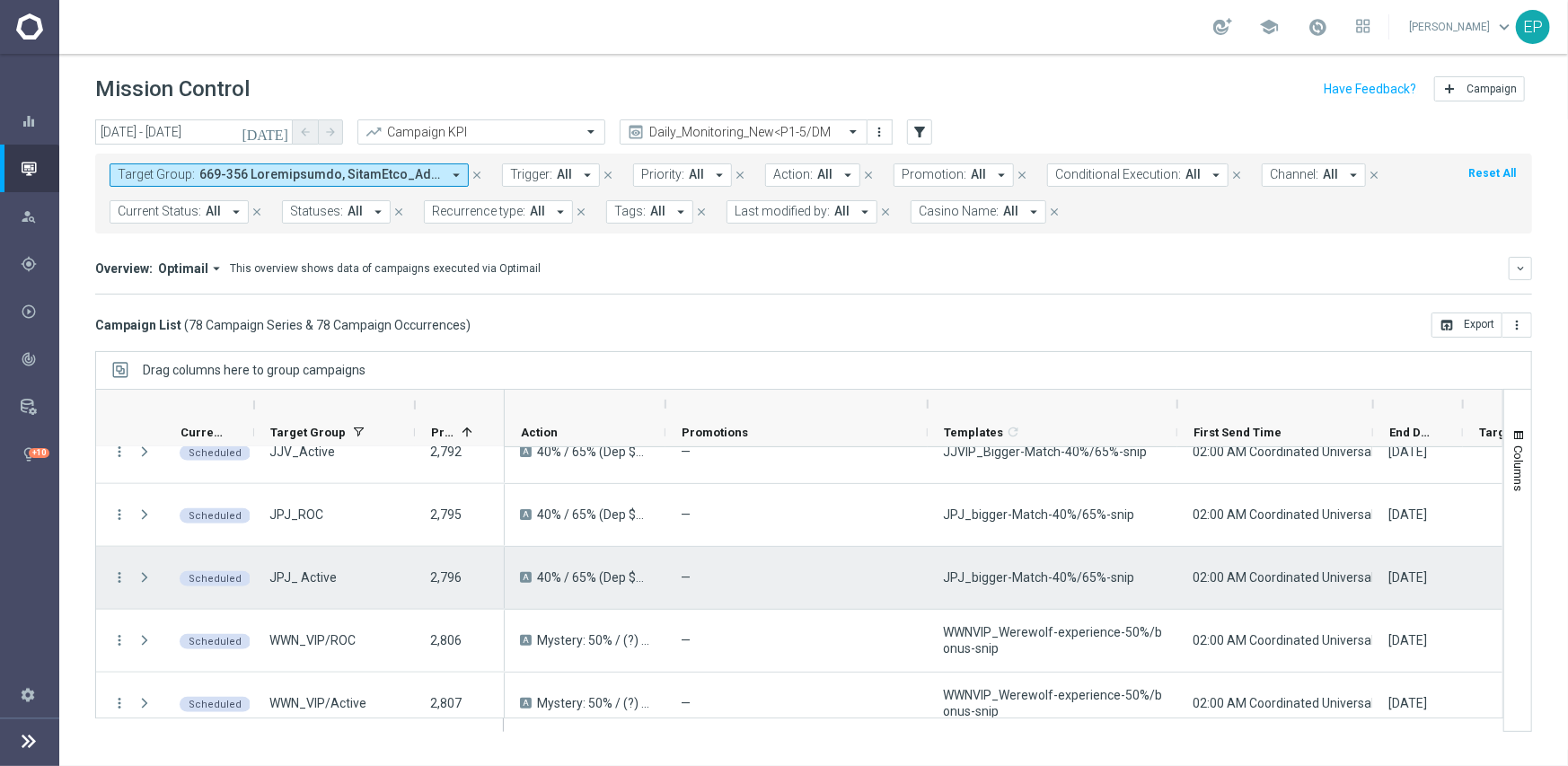
scroll to position [1240, 0]
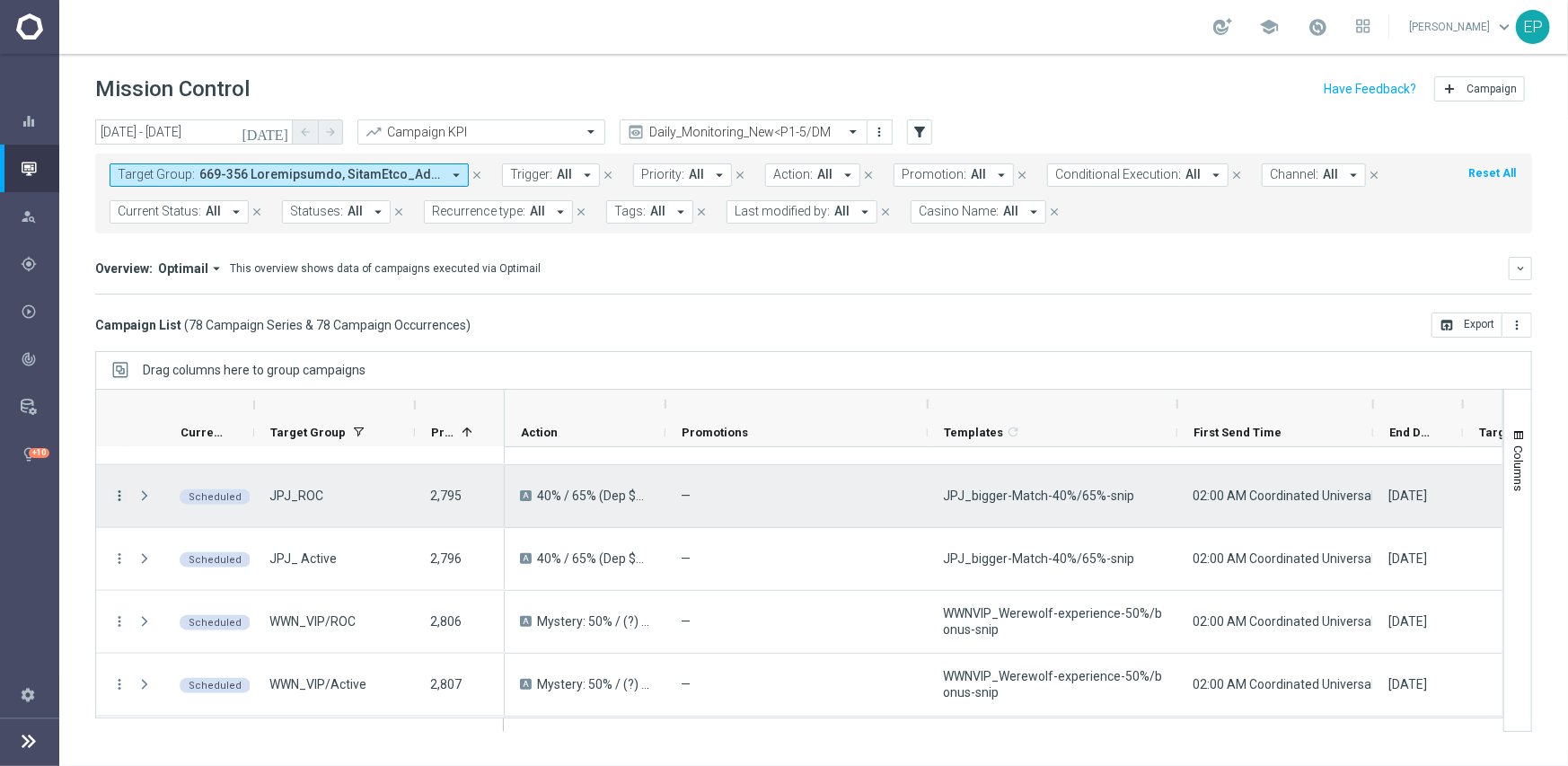
click at [118, 500] on icon "more_vert" at bounding box center [120, 496] width 16 height 16
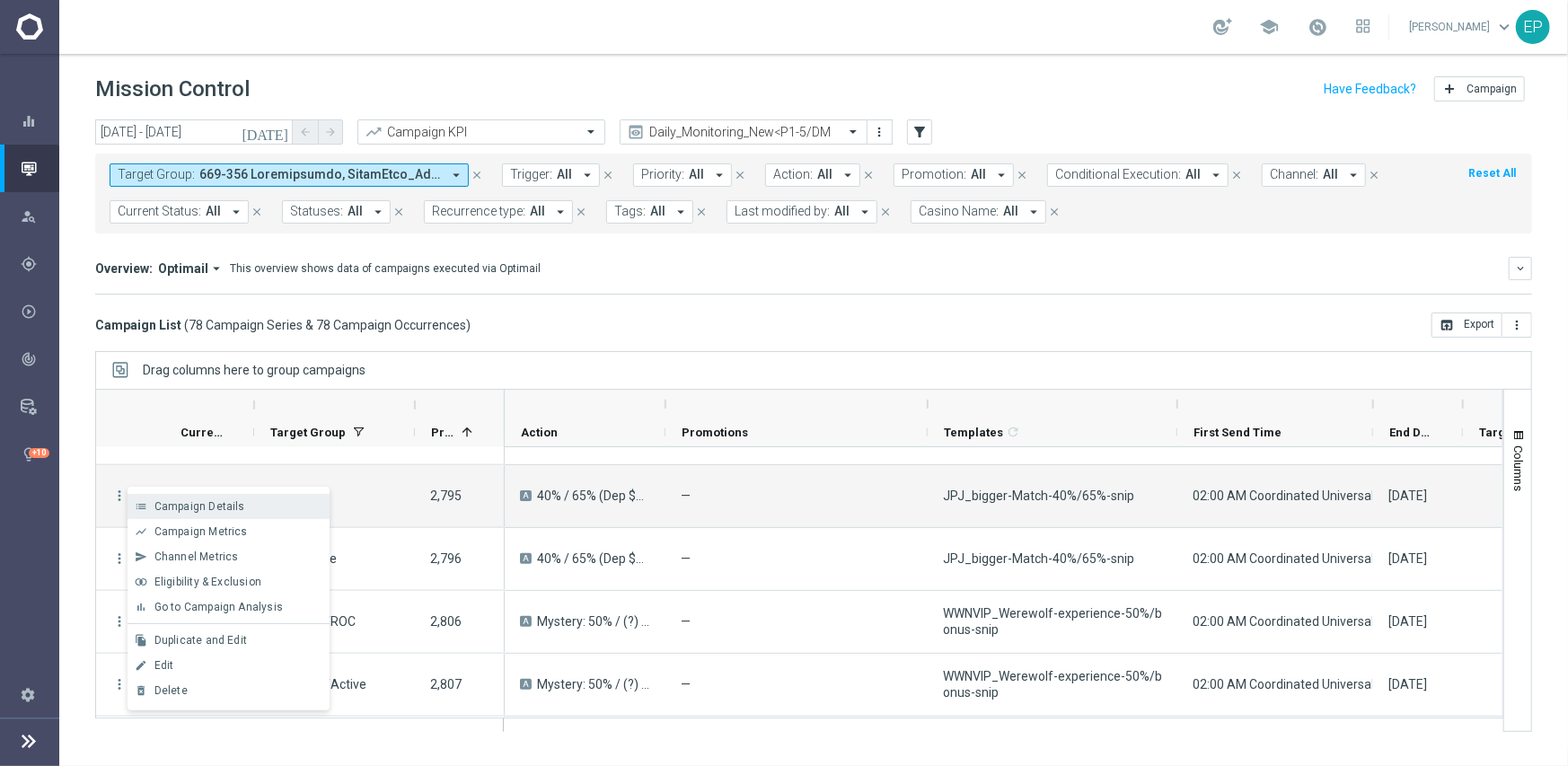
click at [236, 506] on span "Campaign Details" at bounding box center [199, 507] width 91 height 13
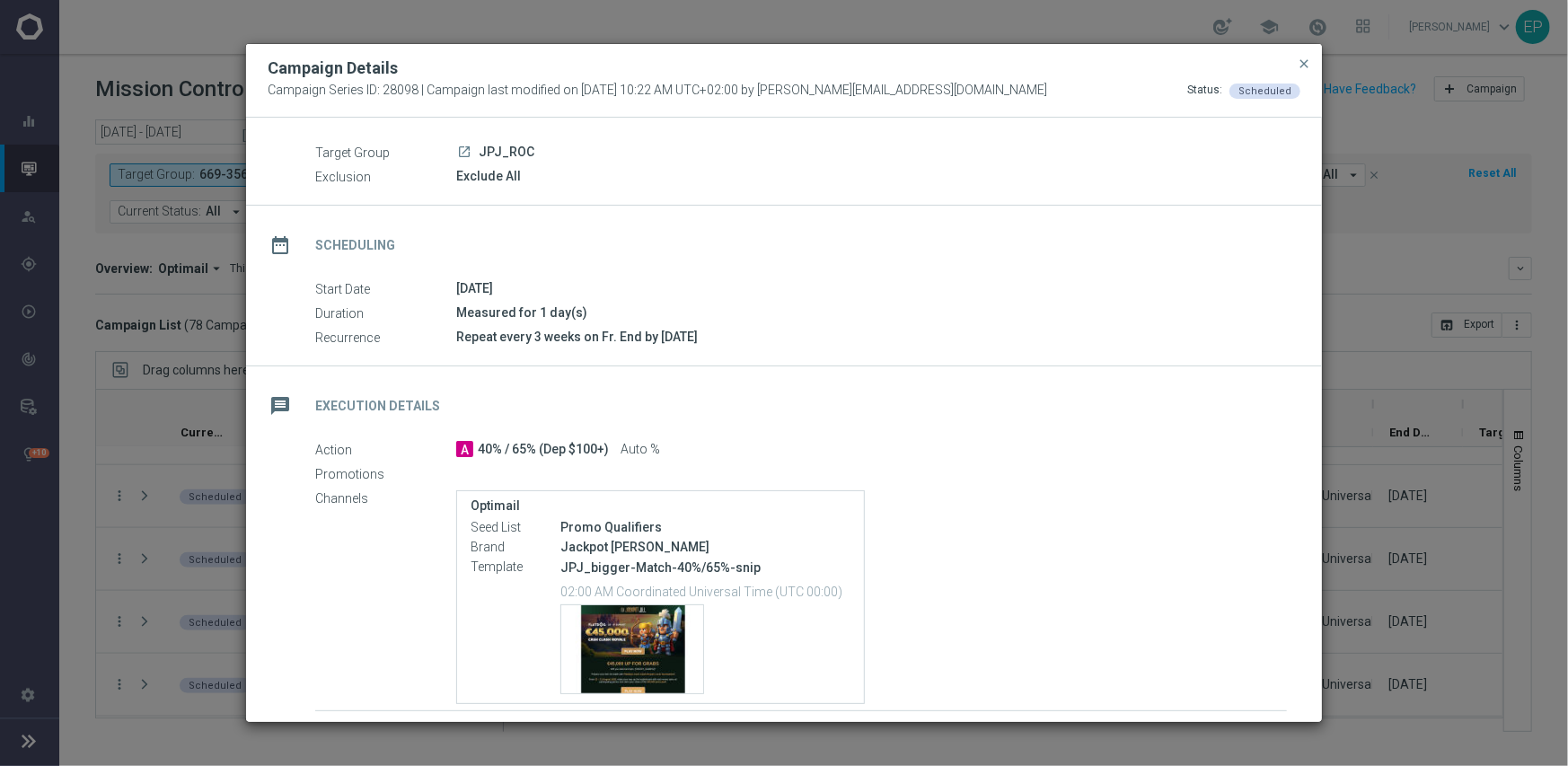
scroll to position [90, 0]
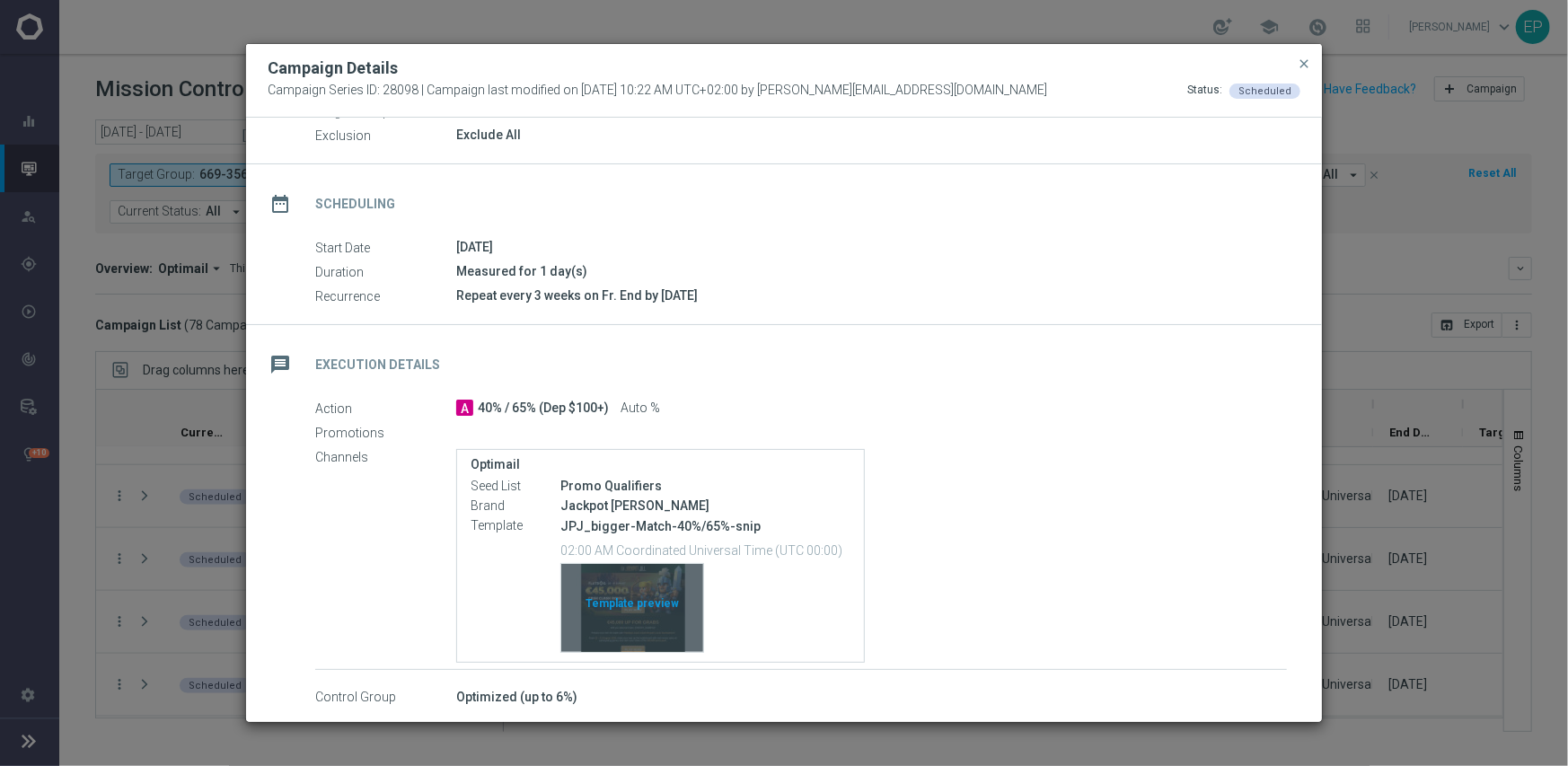
click at [638, 602] on div "Template preview" at bounding box center [632, 608] width 142 height 88
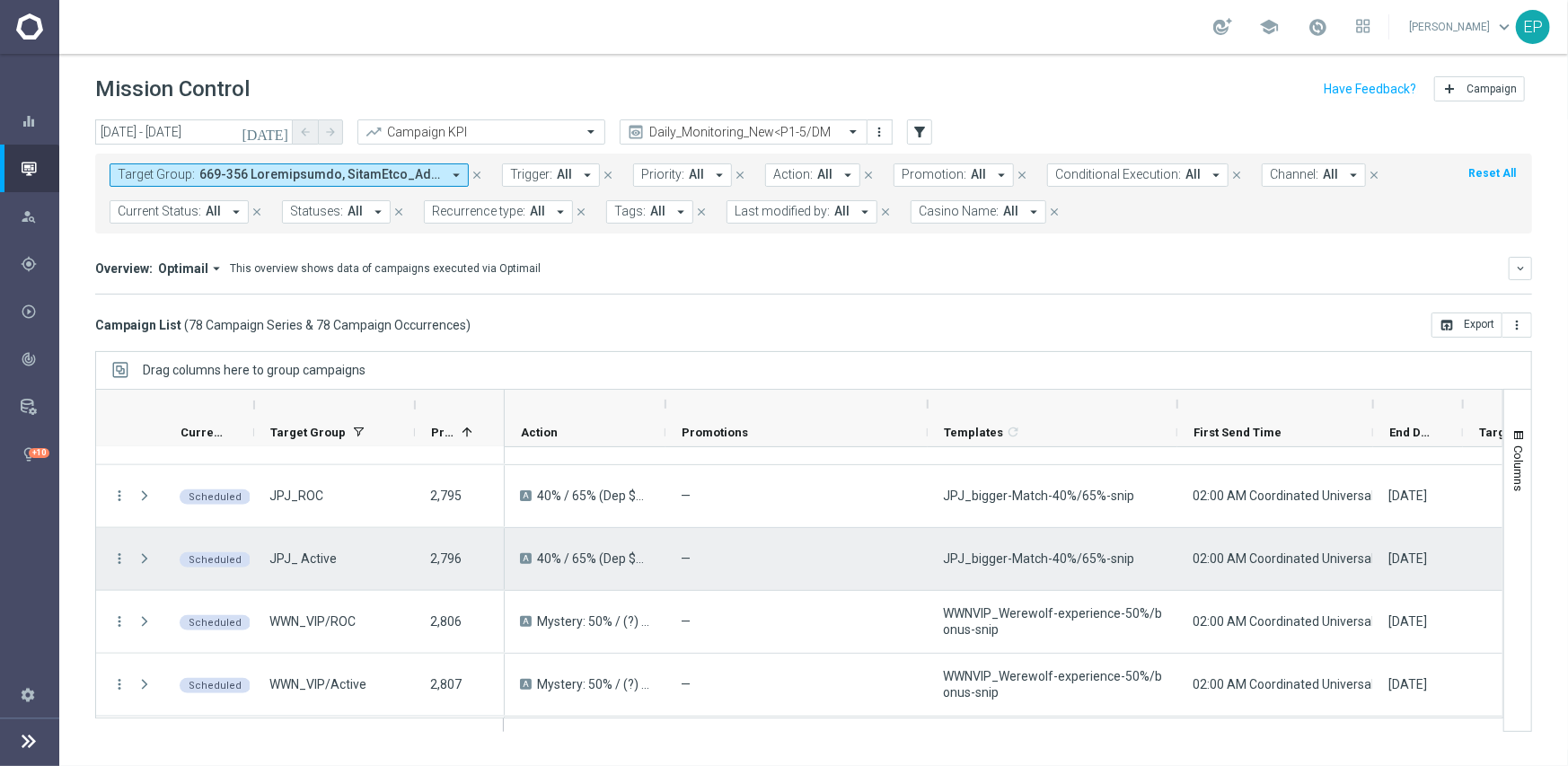
scroll to position [1330, 0]
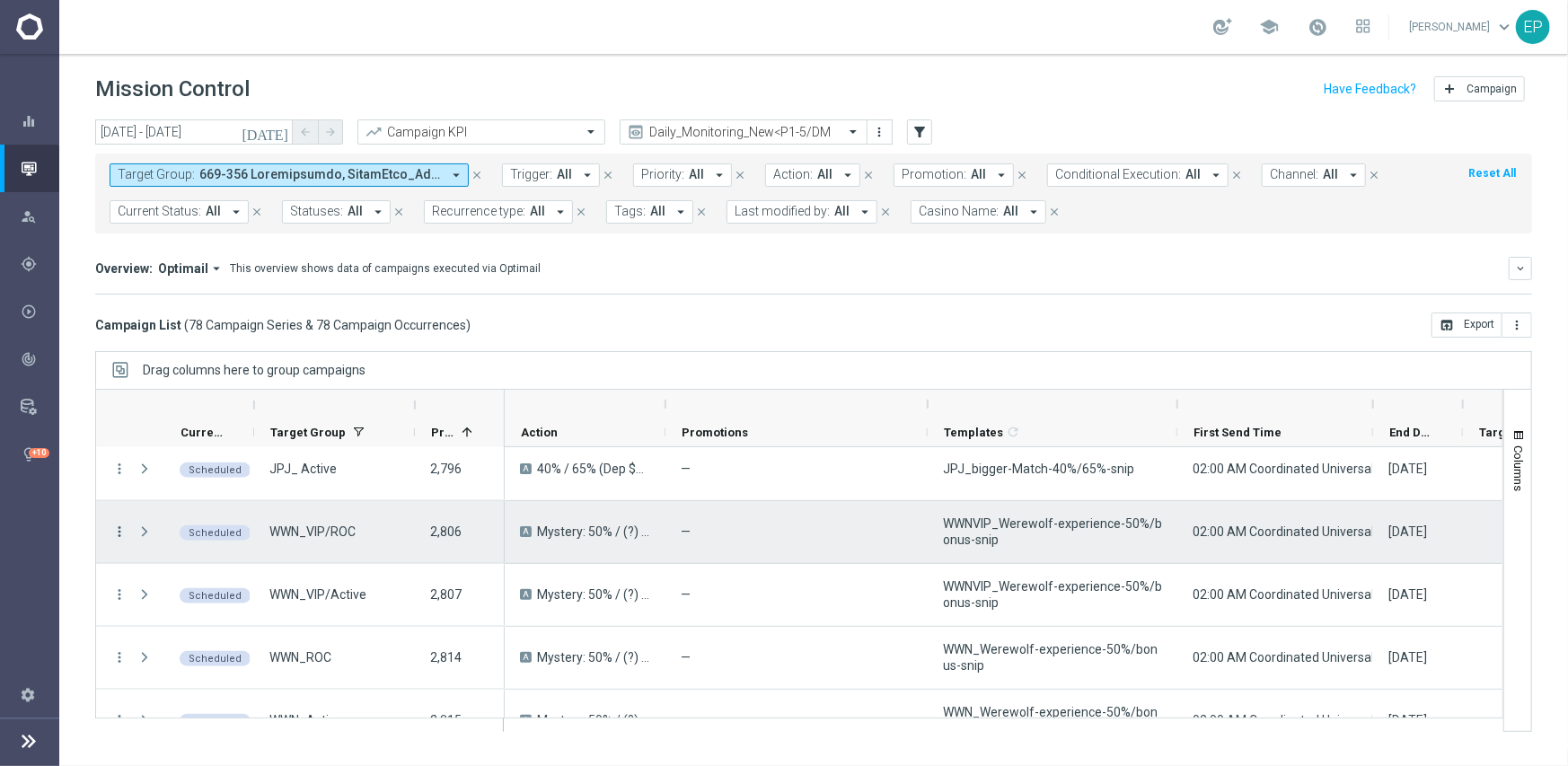
click at [116, 529] on icon "more_vert" at bounding box center [120, 532] width 16 height 16
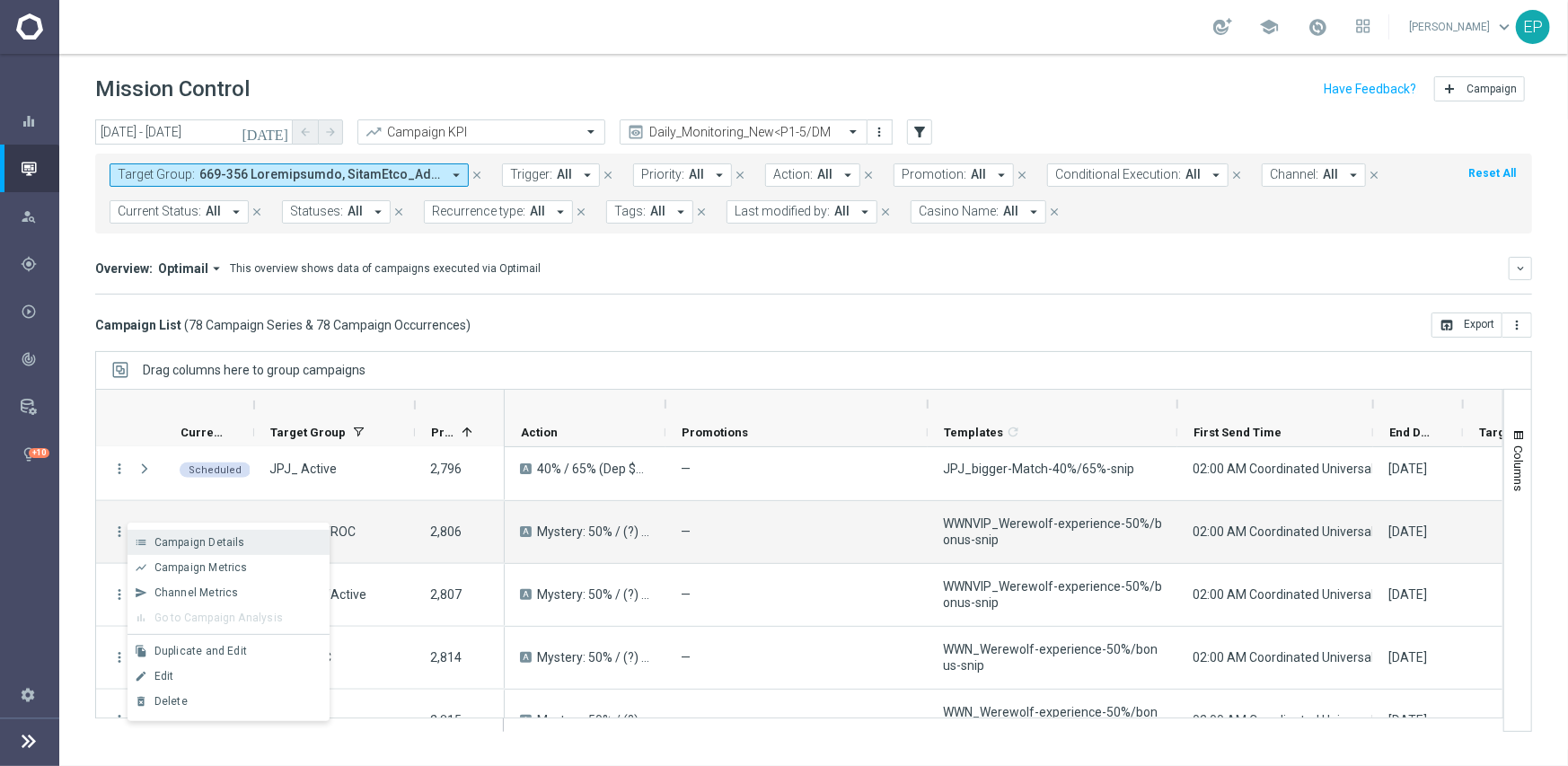
click at [210, 532] on div "list Campaign Details" at bounding box center [228, 542] width 202 height 25
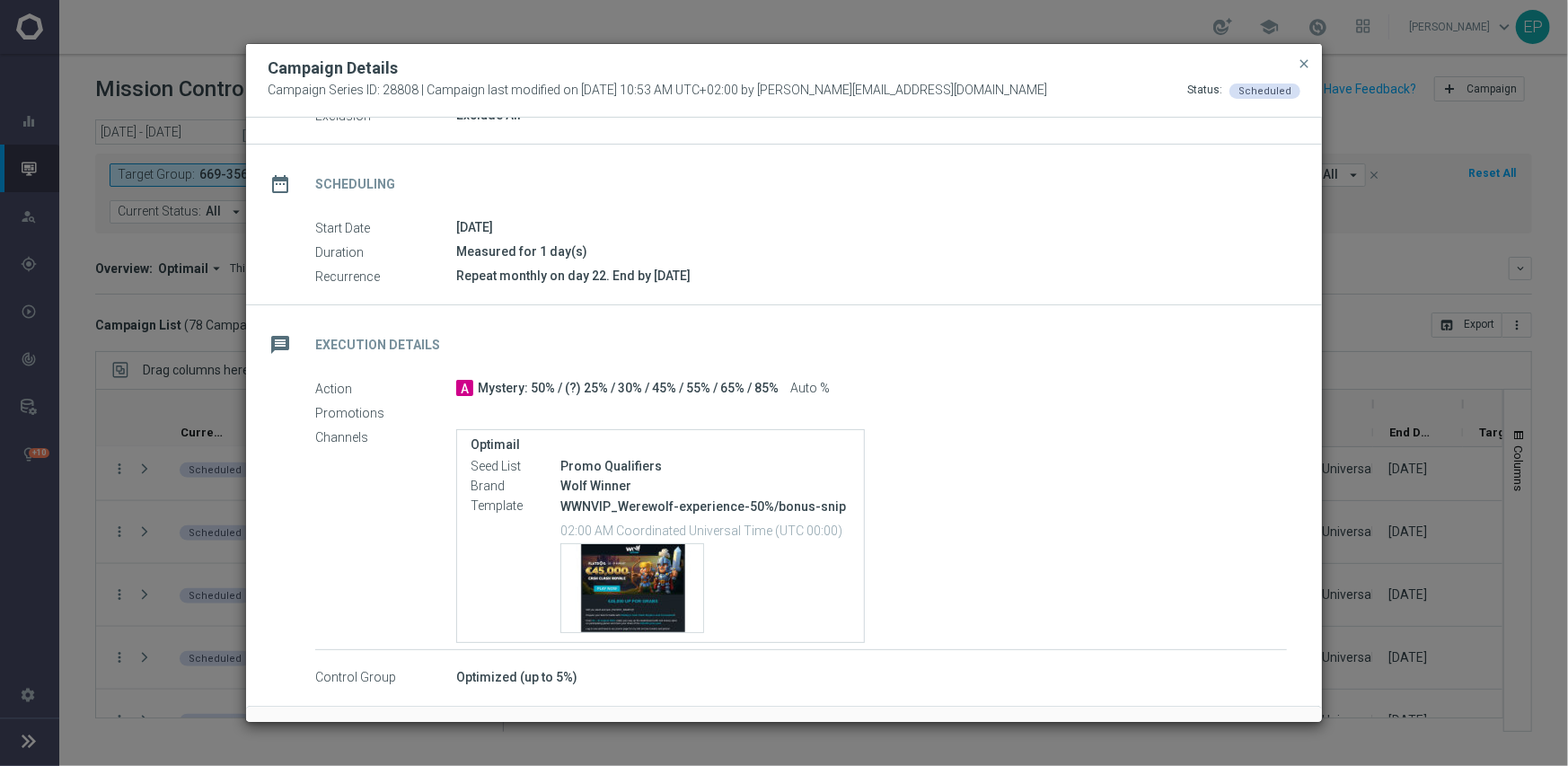
scroll to position [171, 0]
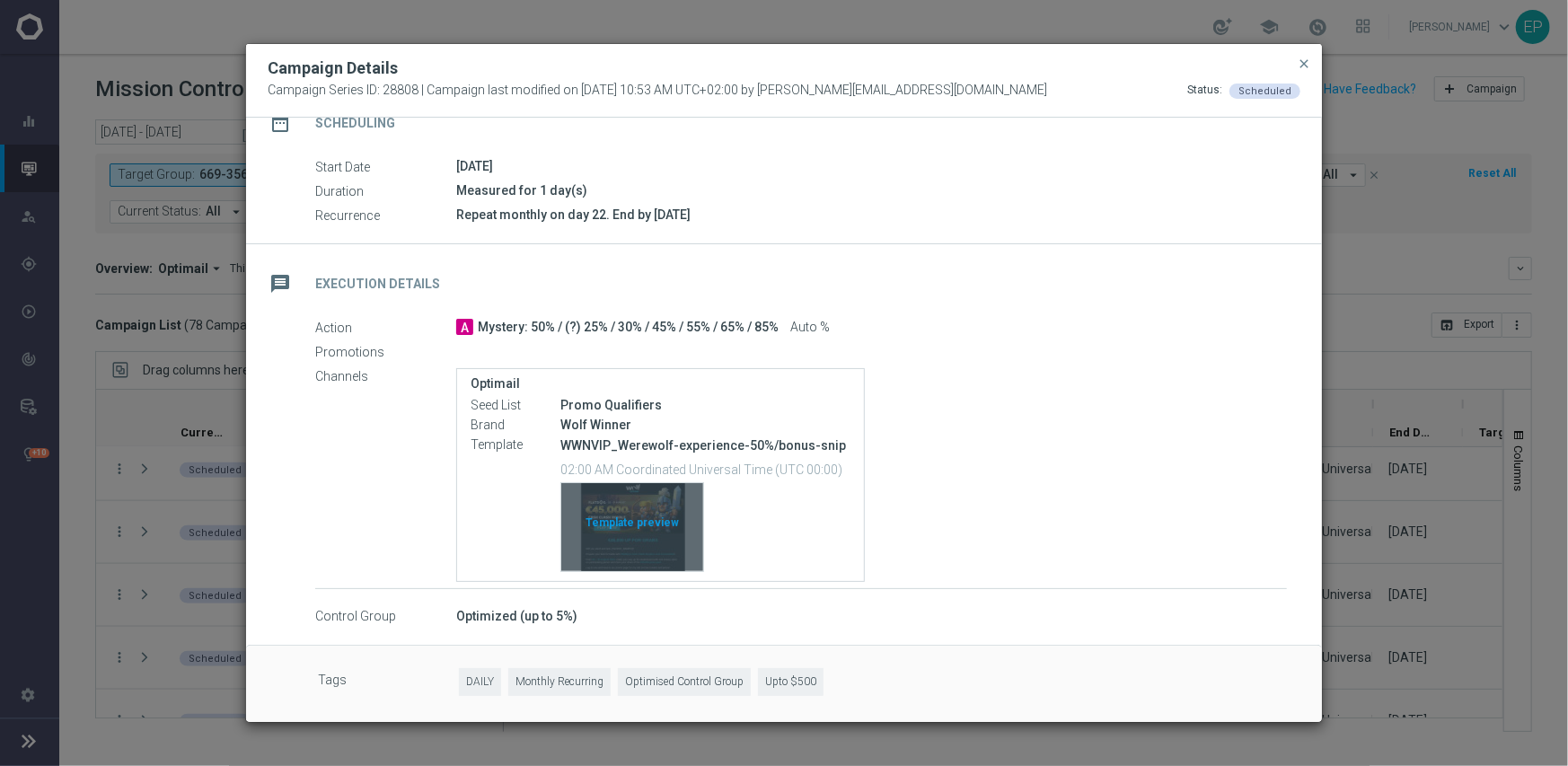
click at [660, 527] on div "Template preview" at bounding box center [632, 528] width 142 height 88
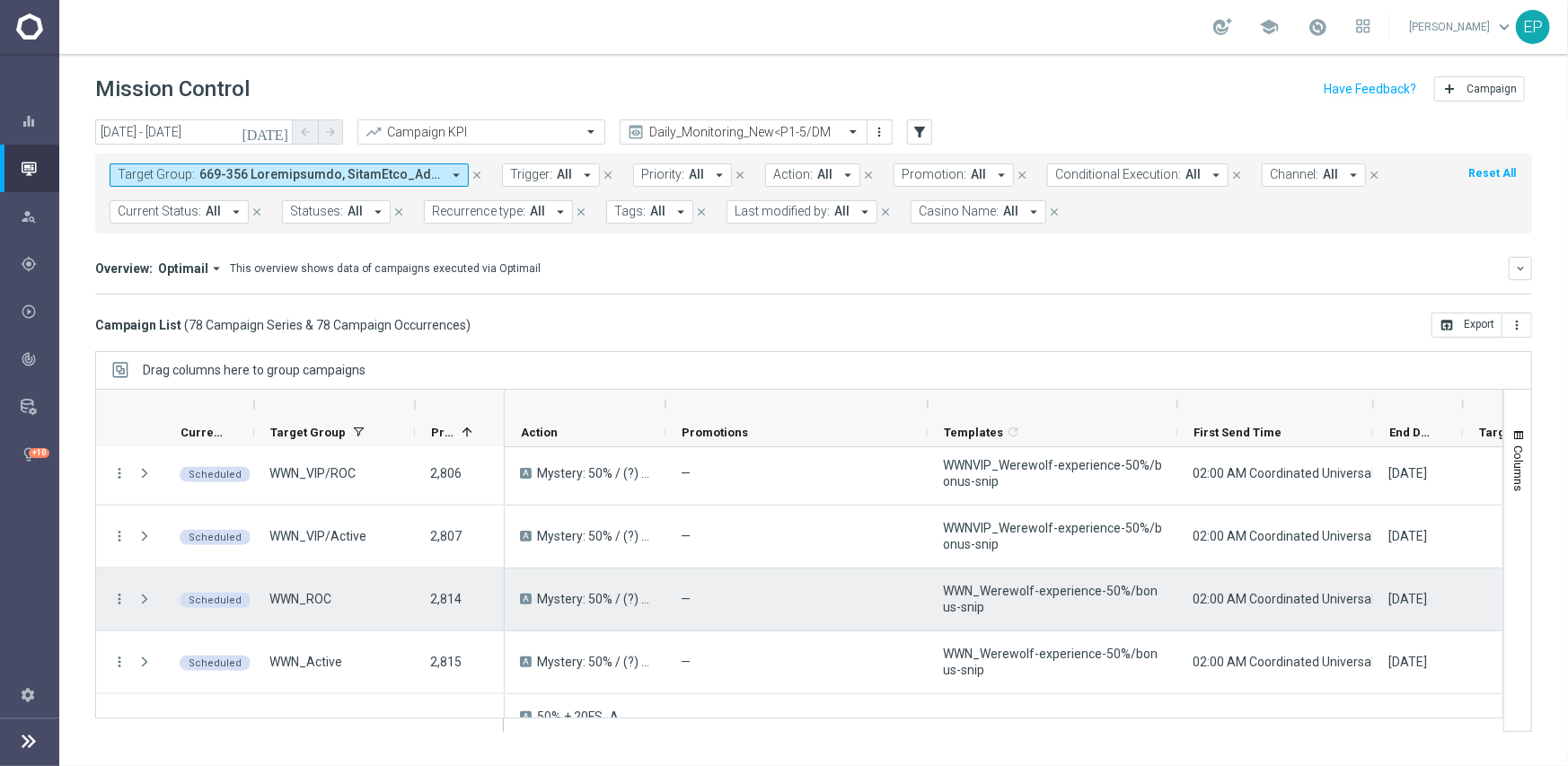
scroll to position [1419, 0]
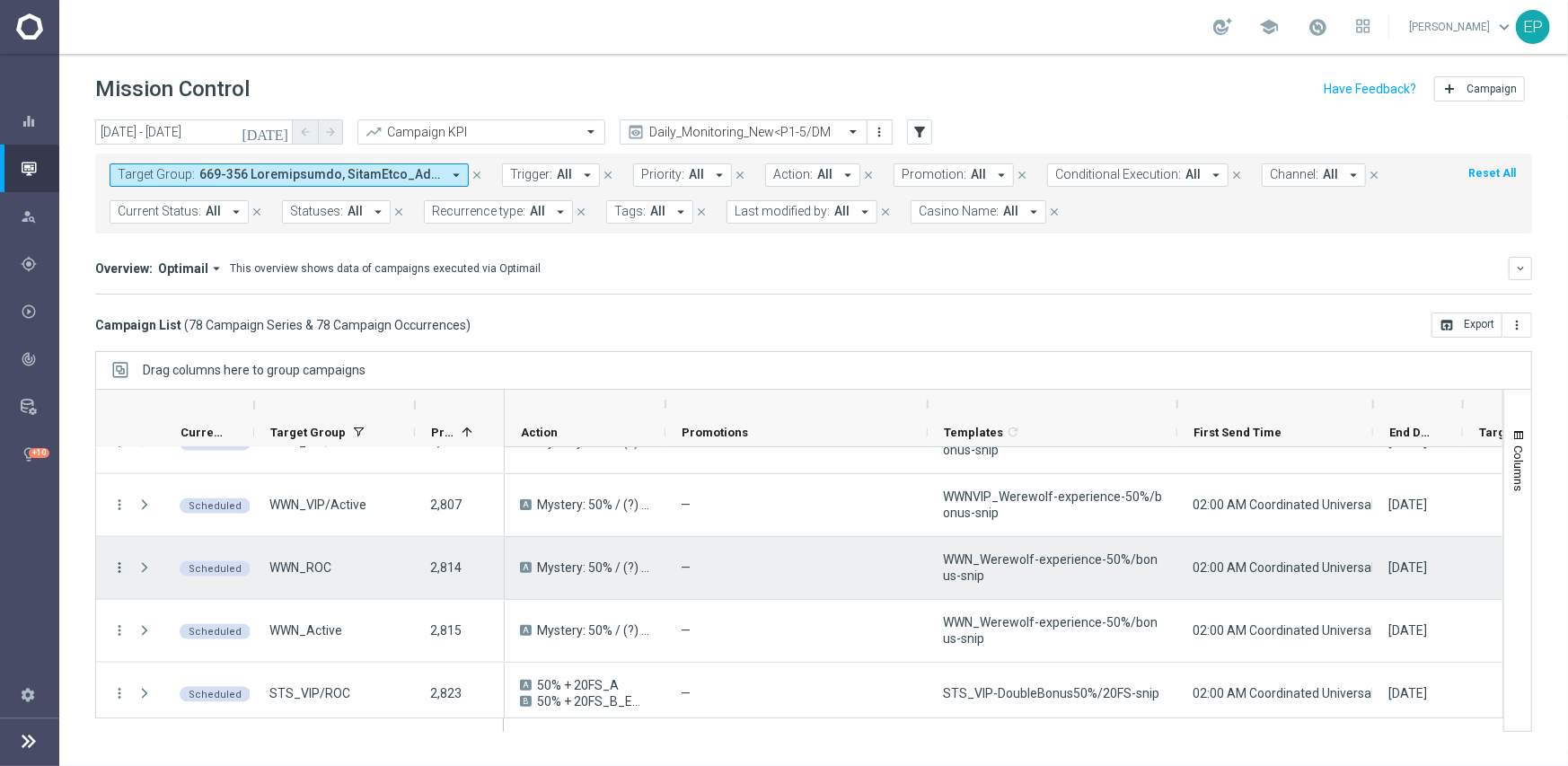
click at [119, 567] on icon "more_vert" at bounding box center [120, 568] width 16 height 16
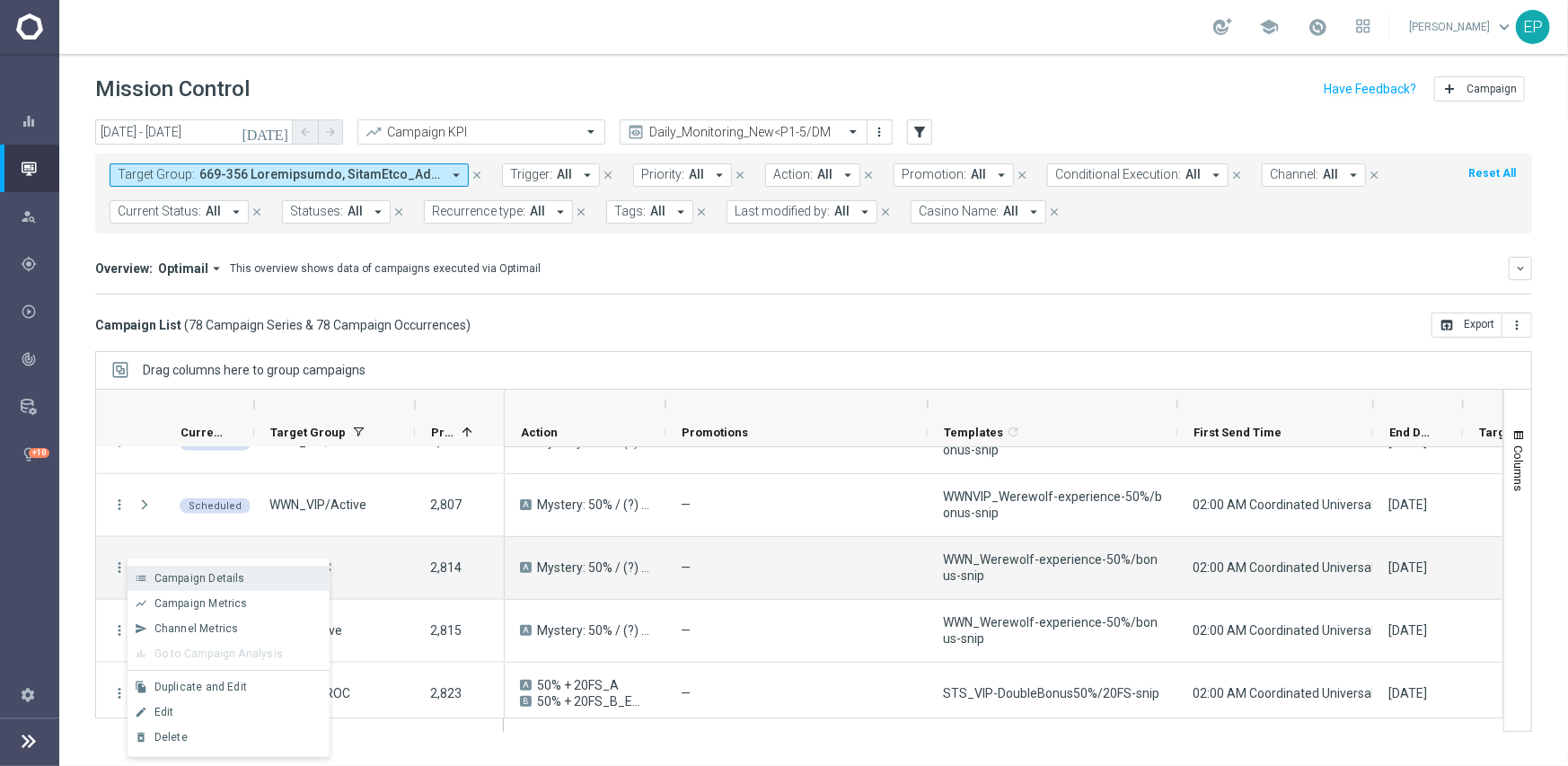
click at [199, 573] on span "Campaign Details" at bounding box center [199, 578] width 91 height 13
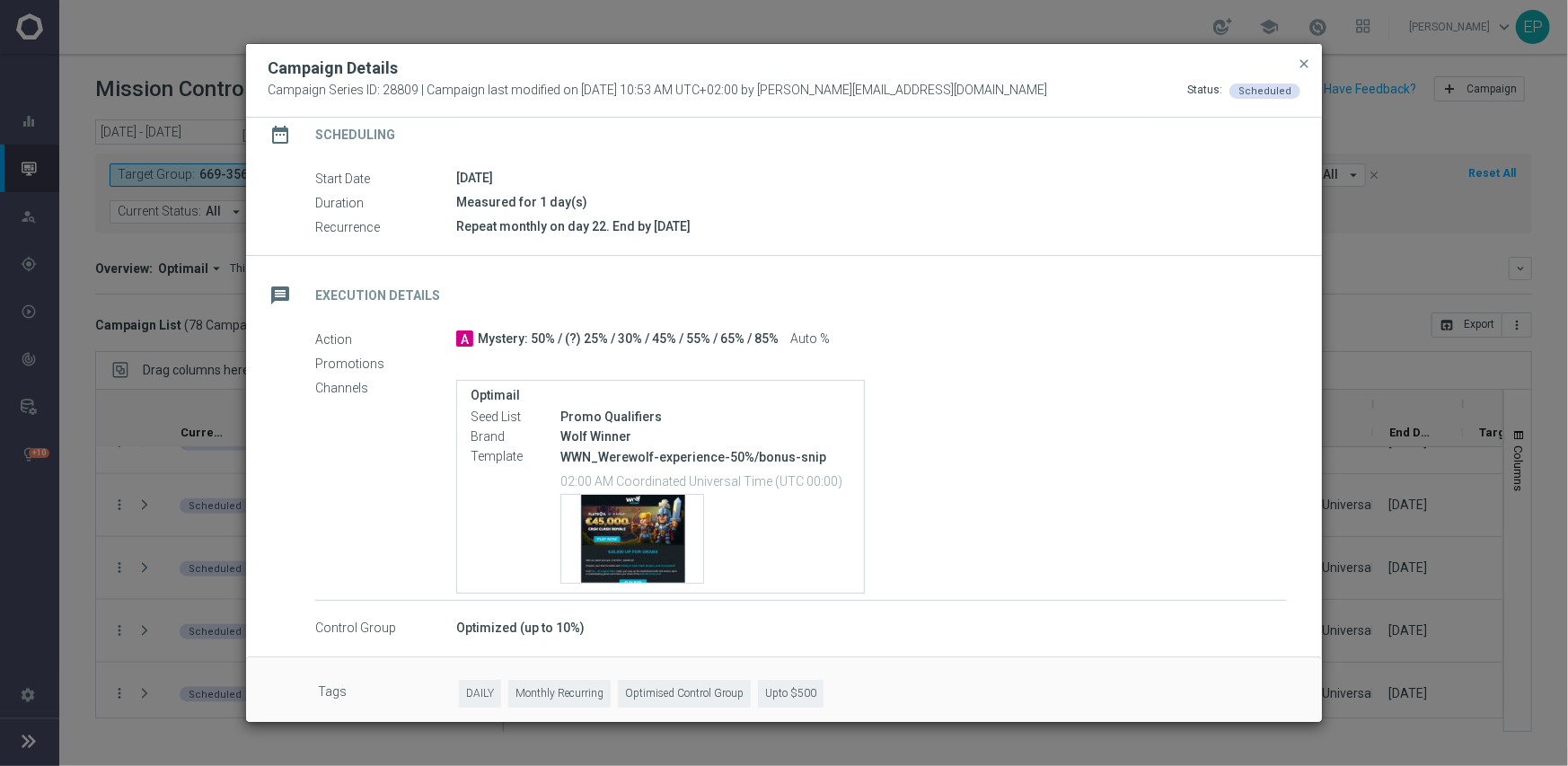
scroll to position [171, 0]
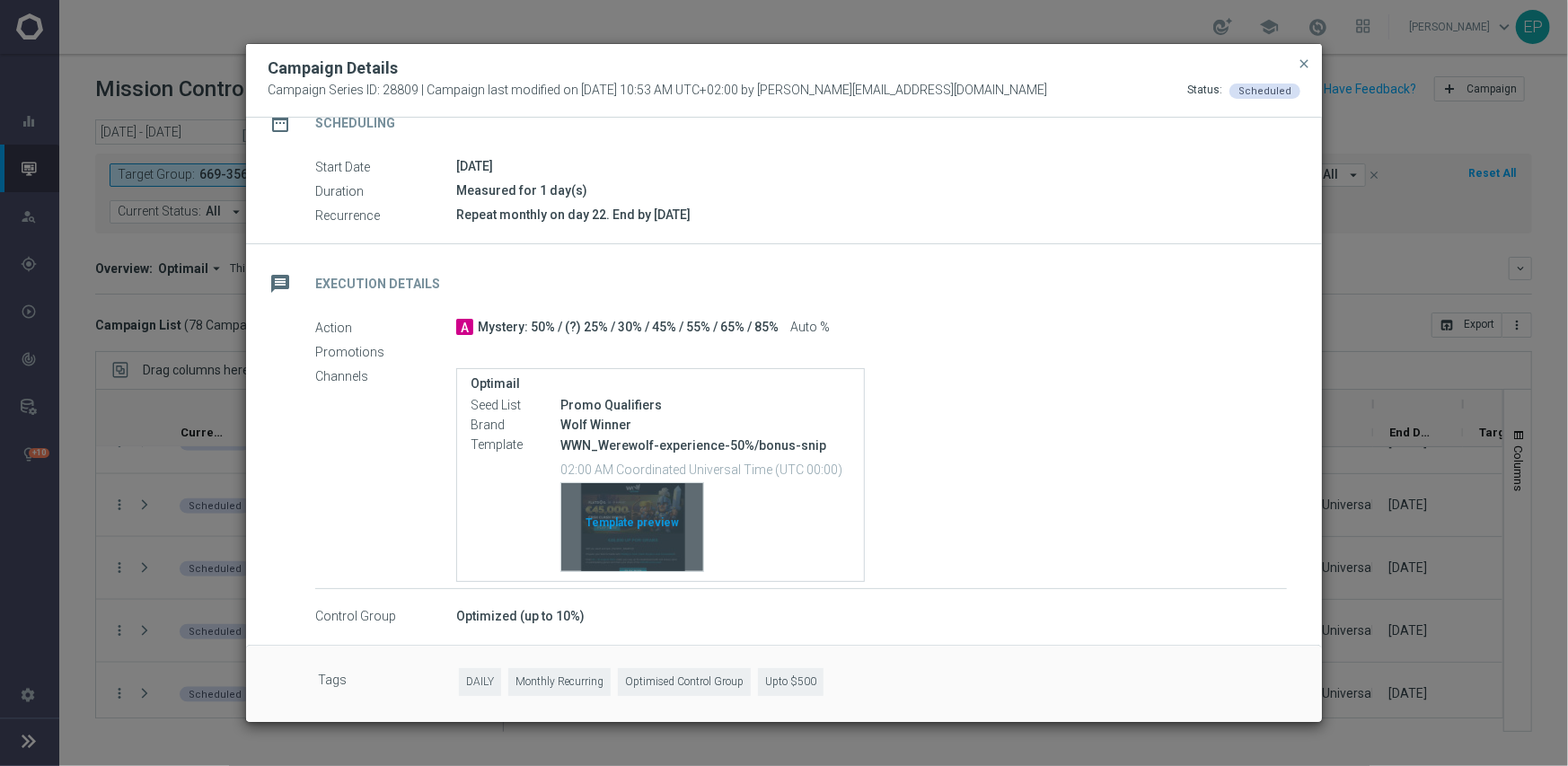
click at [623, 532] on div "Template preview" at bounding box center [632, 528] width 142 height 88
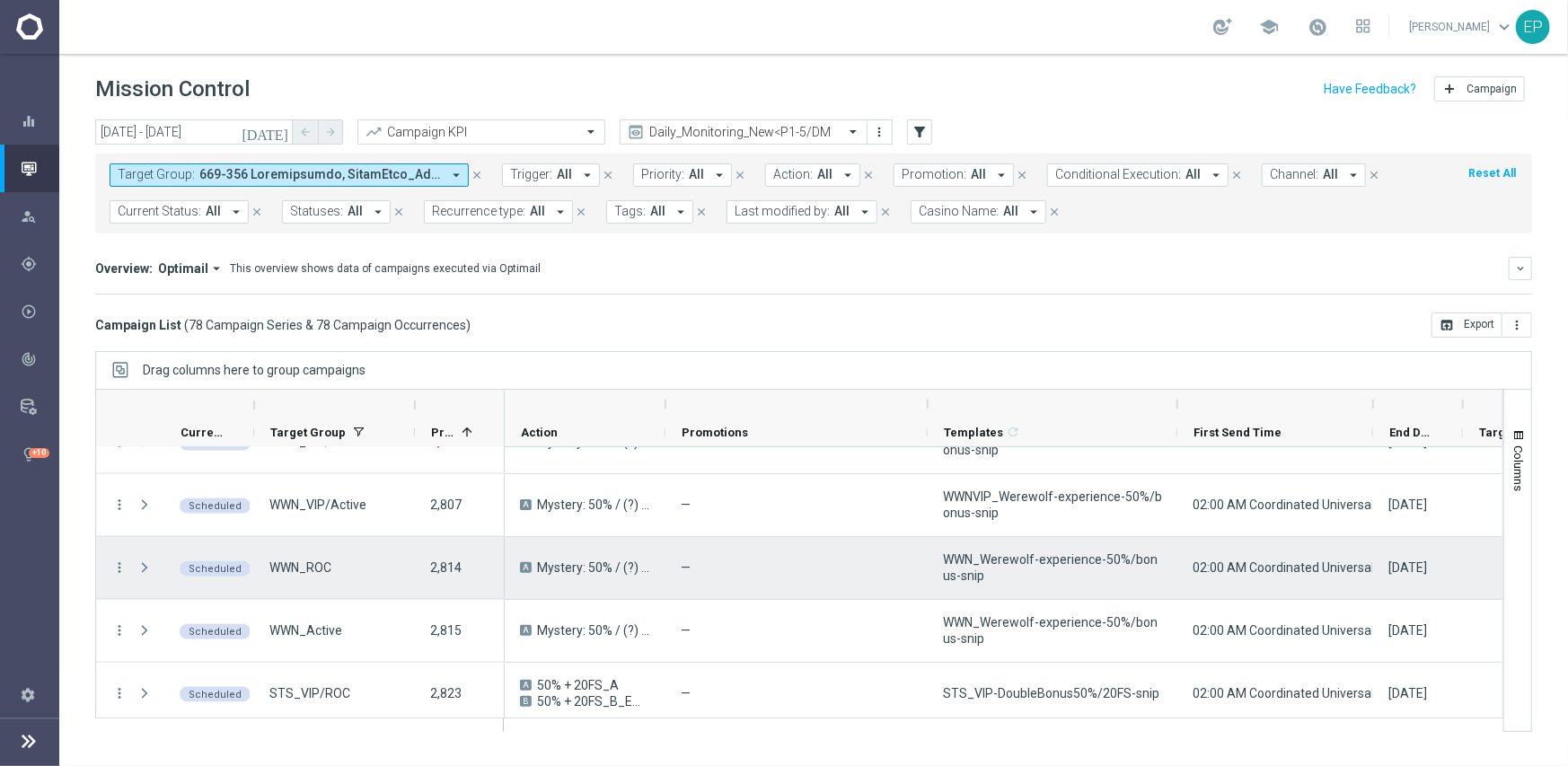
scroll to position [1509, 0]
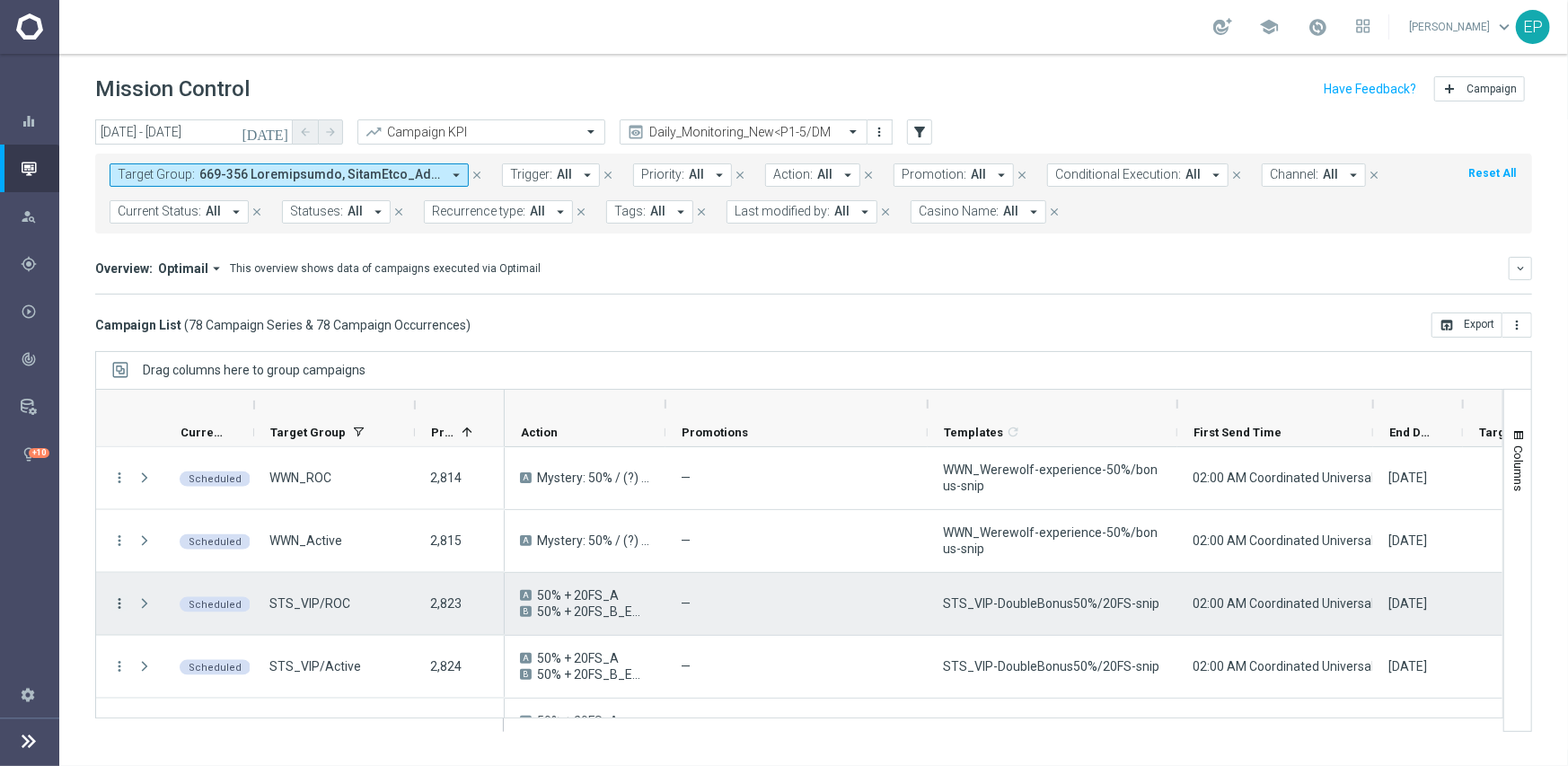
click at [119, 598] on icon "more_vert" at bounding box center [120, 603] width 16 height 16
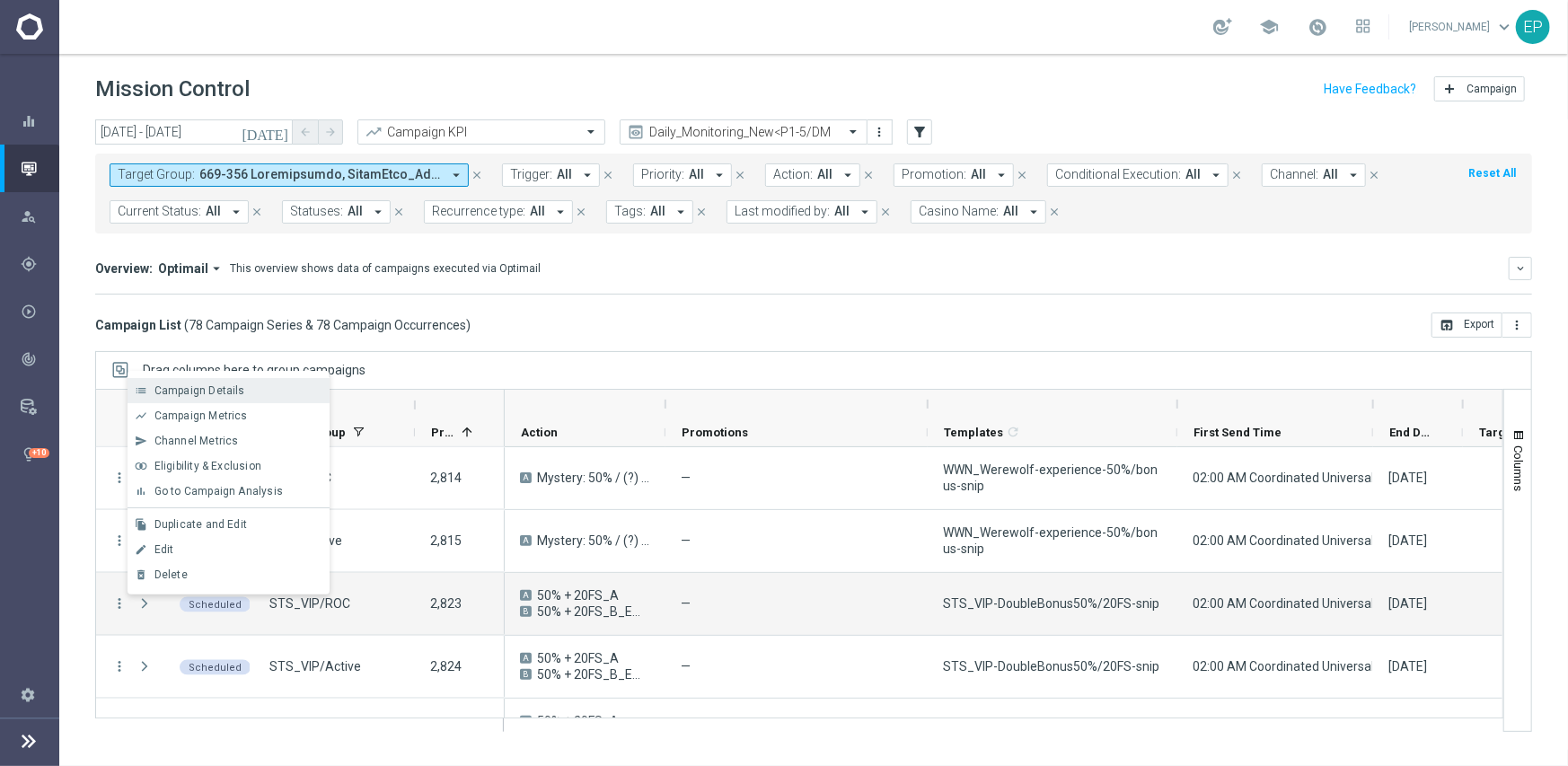
click at [229, 390] on span "Campaign Details" at bounding box center [199, 390] width 91 height 13
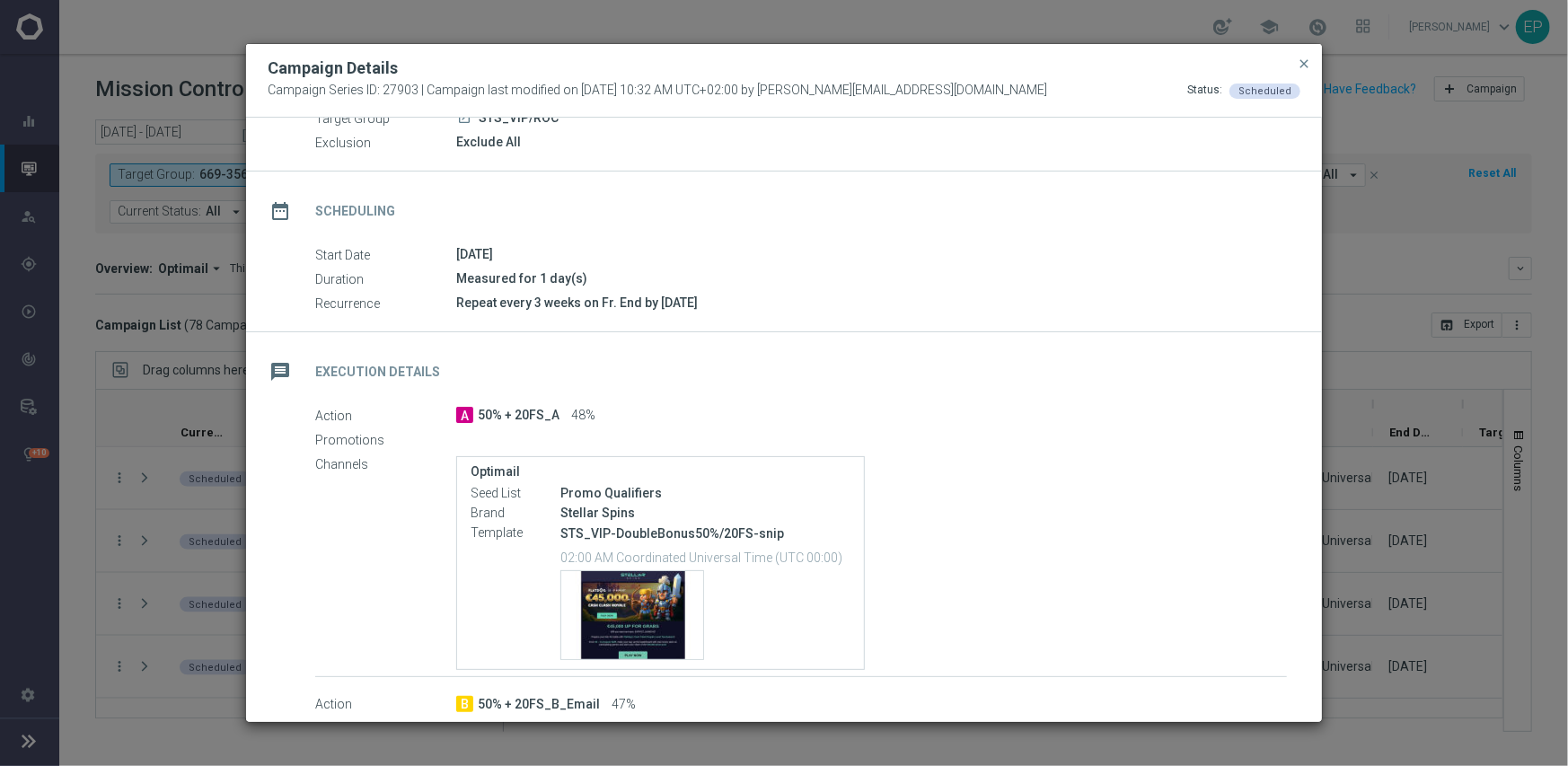
scroll to position [269, 0]
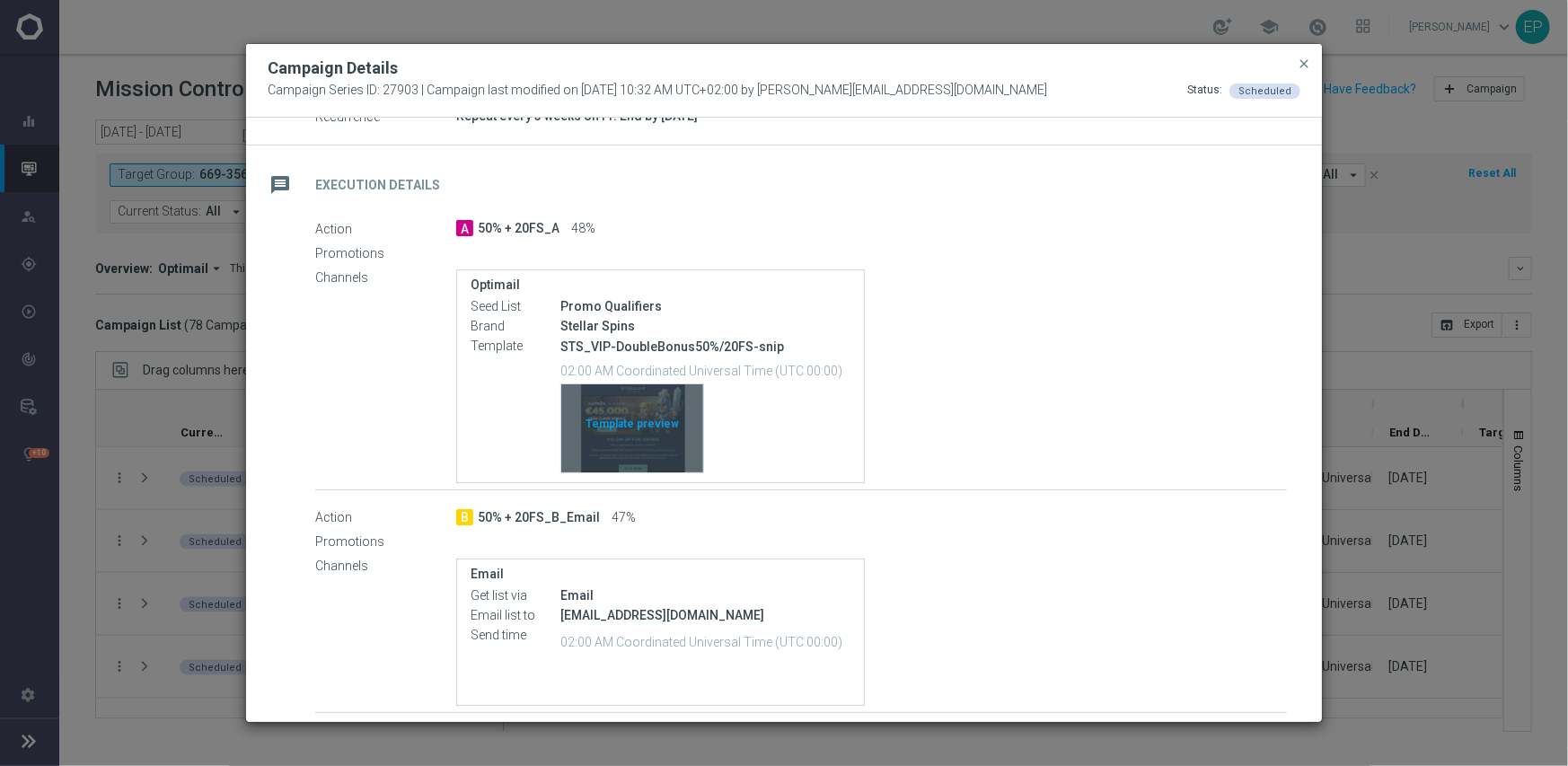
click at [626, 429] on div "Template preview" at bounding box center [632, 428] width 142 height 88
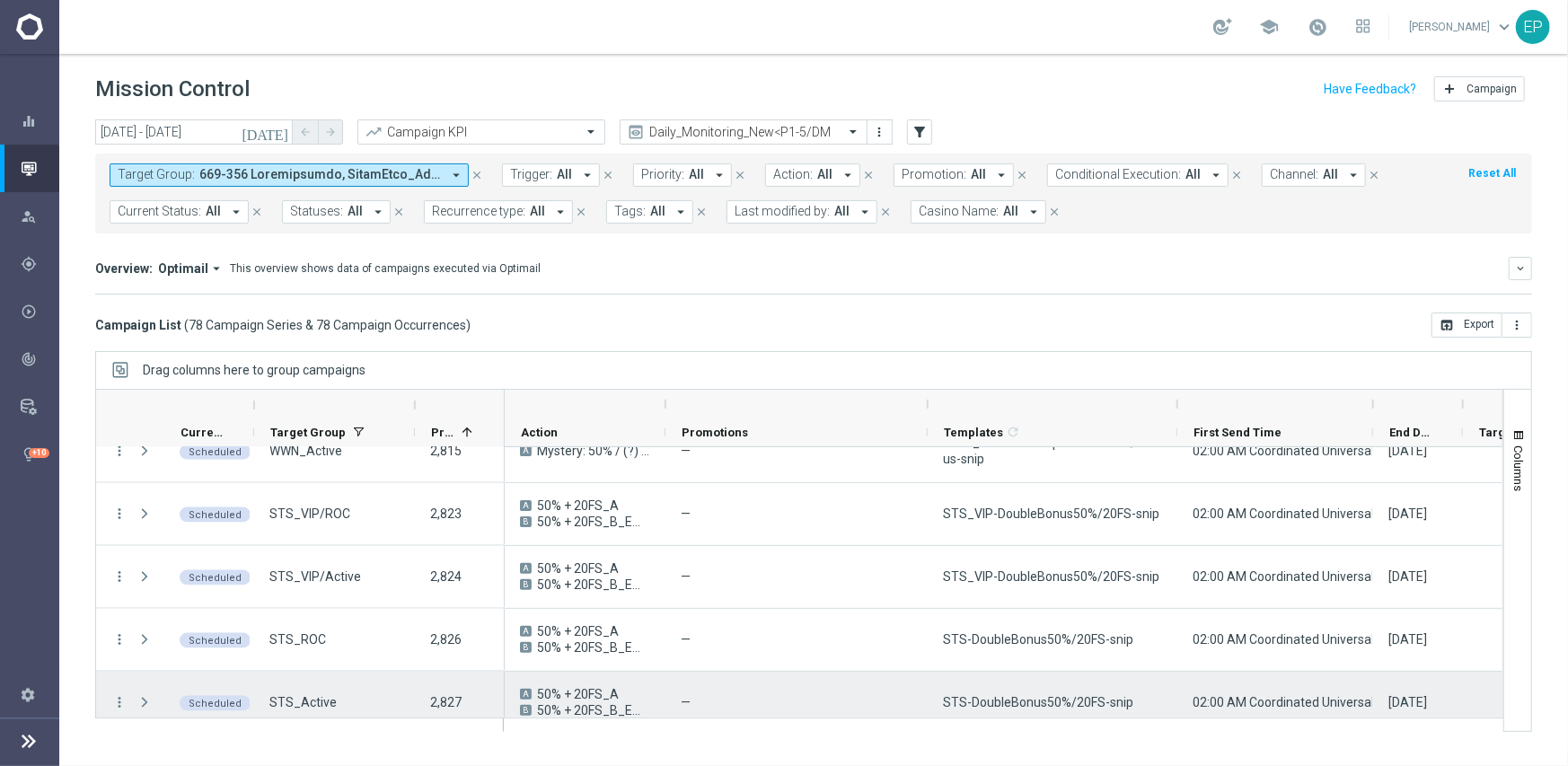
scroll to position [1689, 0]
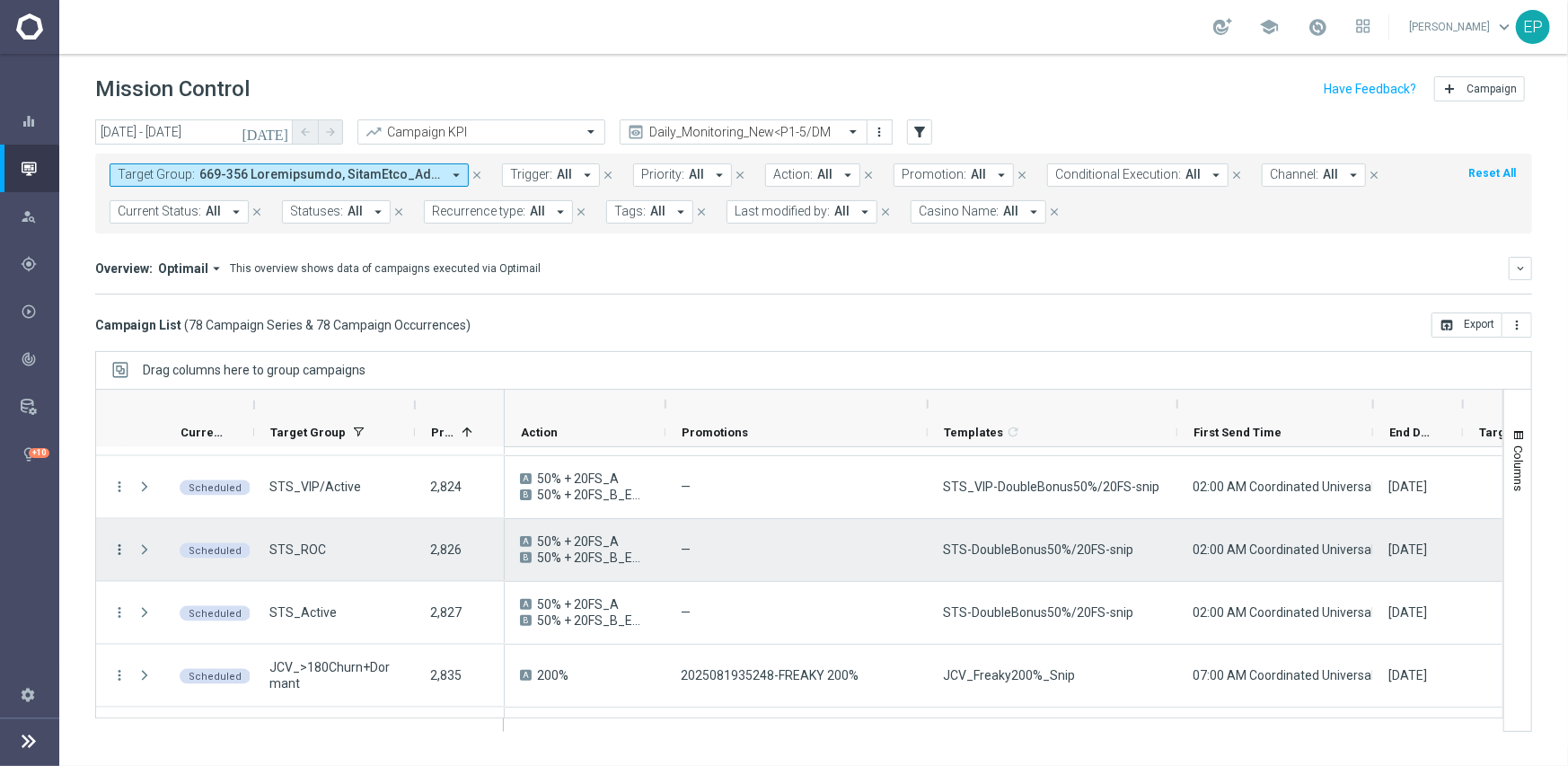
click at [117, 547] on icon "more_vert" at bounding box center [120, 550] width 16 height 16
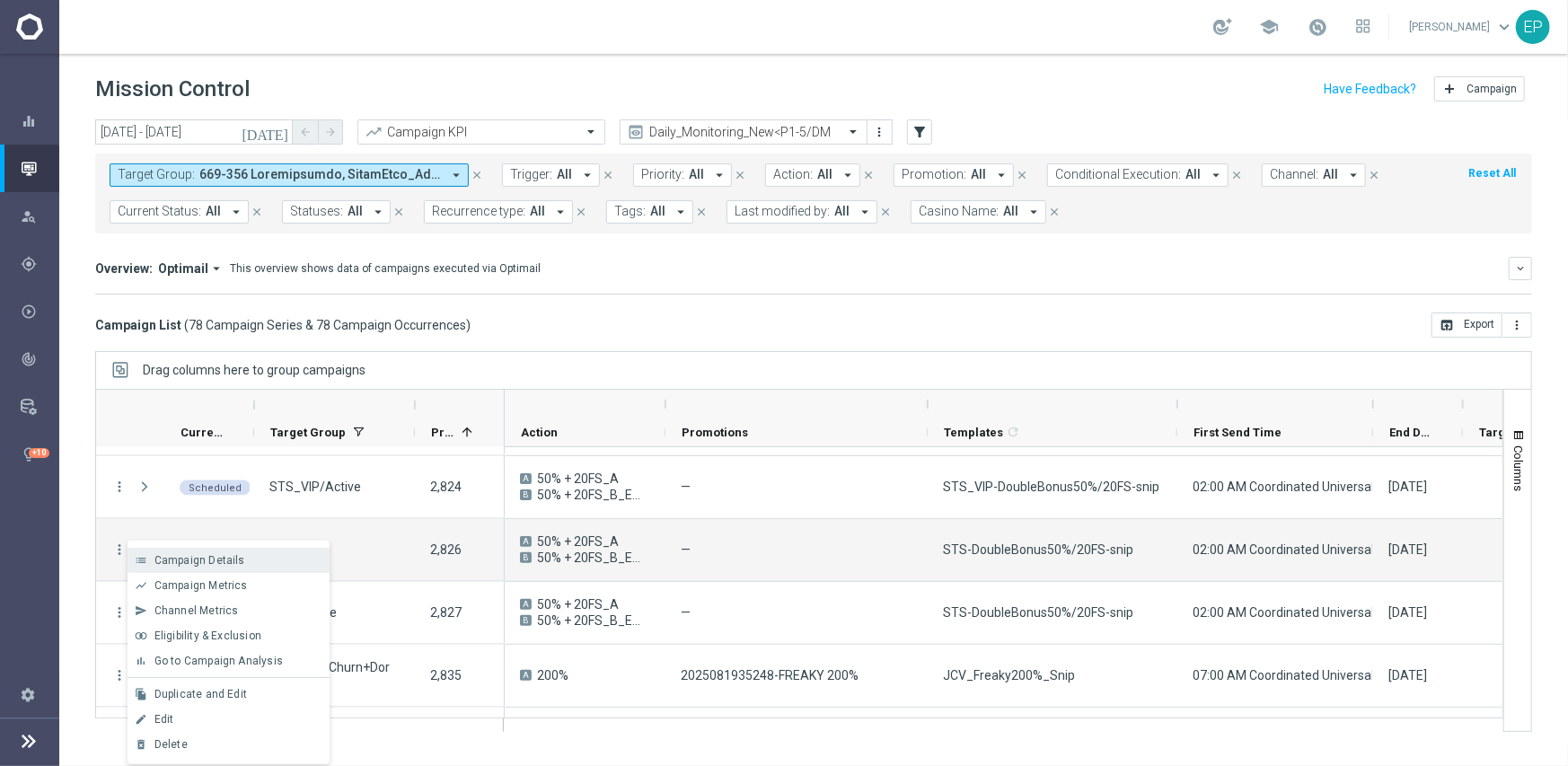
click at [217, 559] on span "Campaign Details" at bounding box center [199, 561] width 91 height 13
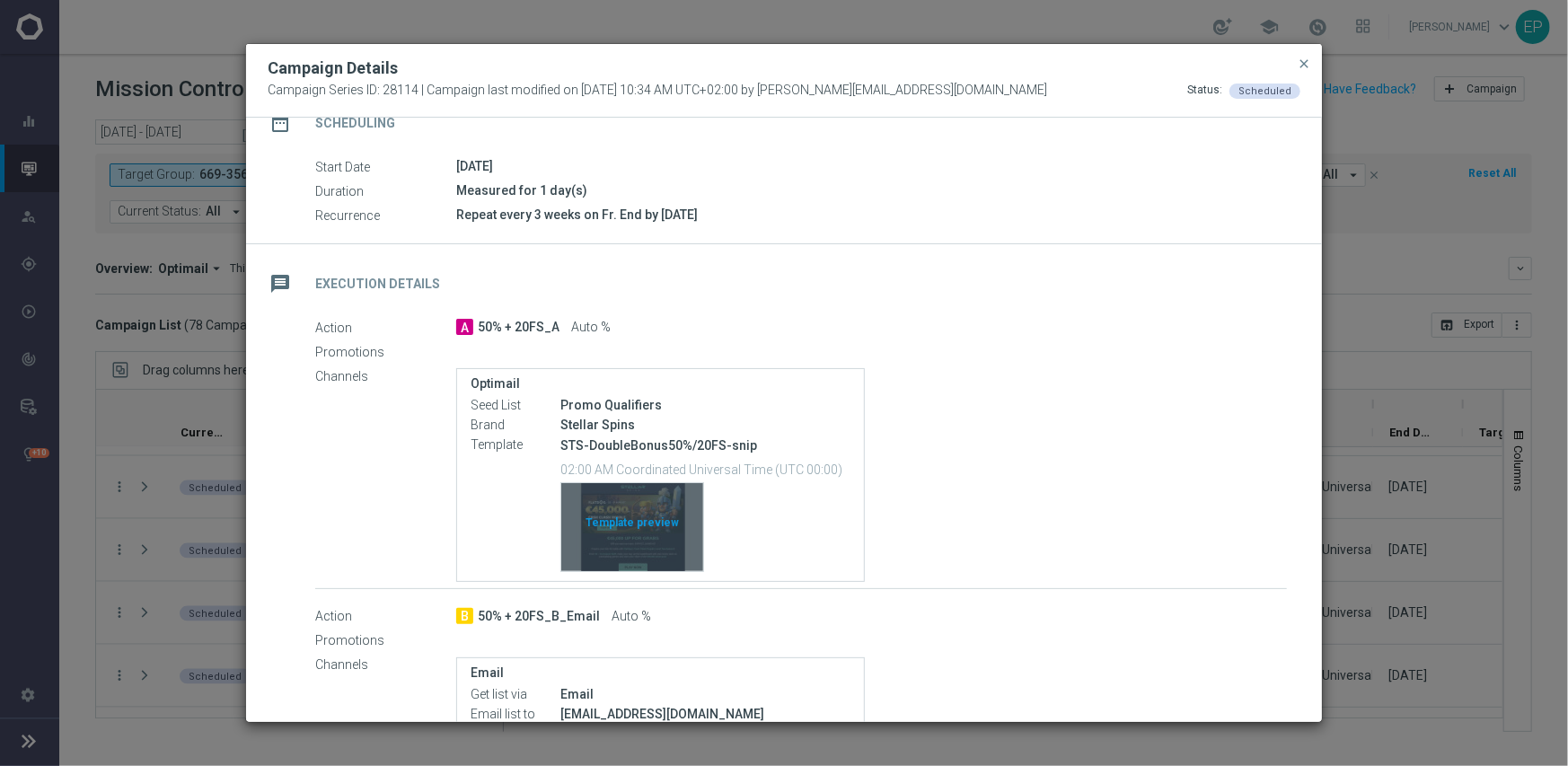
scroll to position [180, 0]
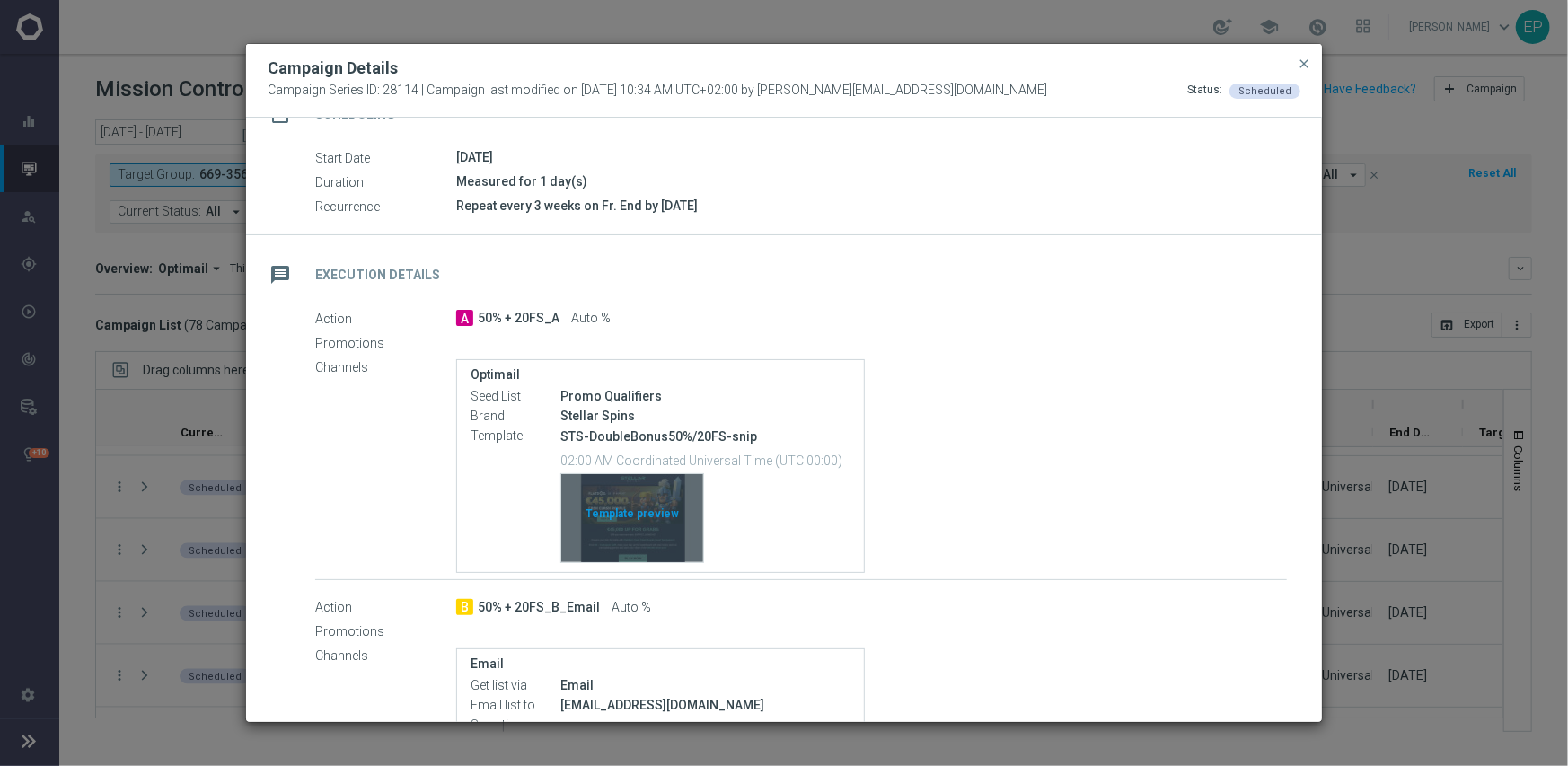
click at [634, 503] on div "Template preview" at bounding box center [632, 519] width 142 height 88
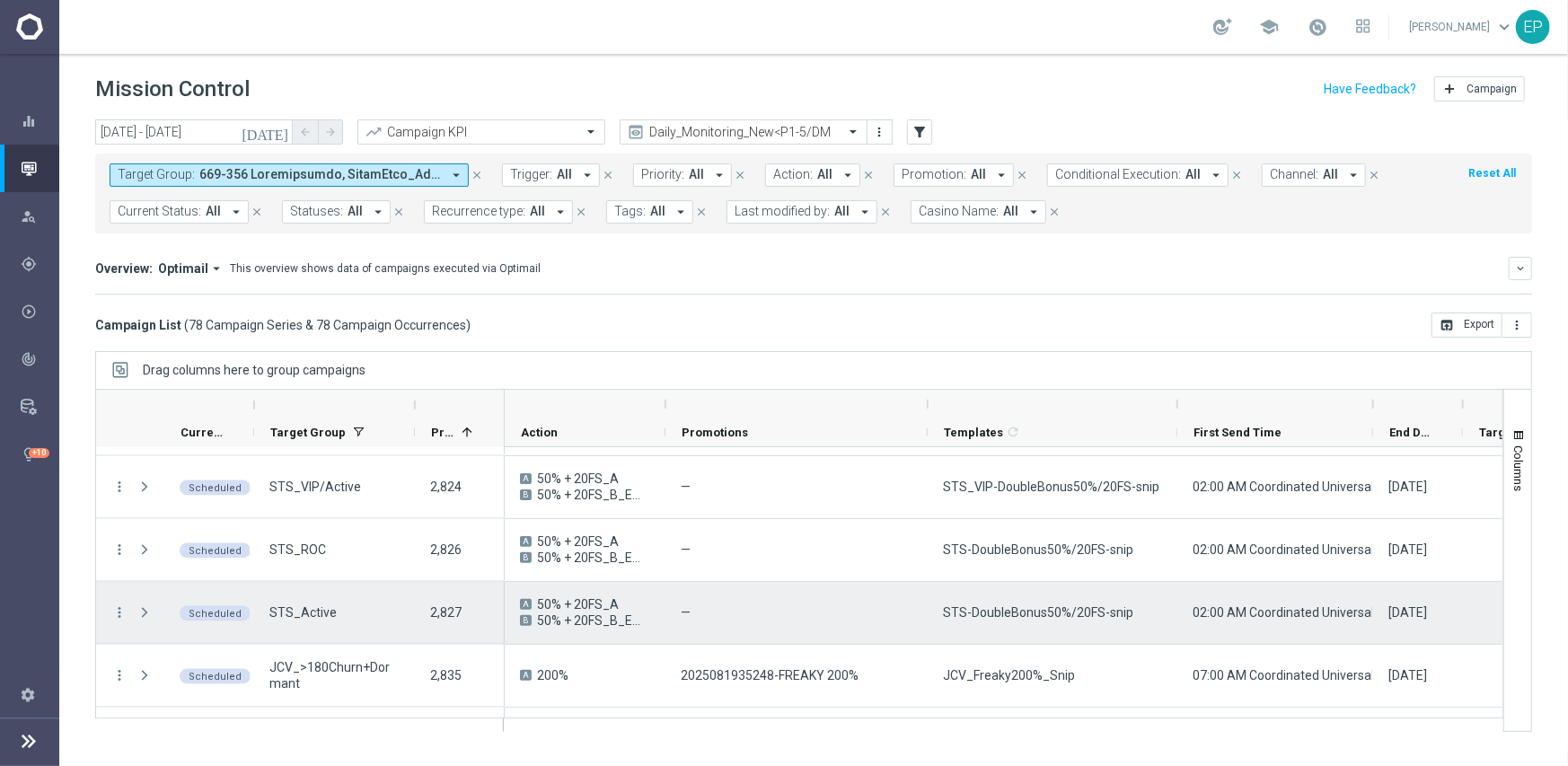
scroll to position [1778, 0]
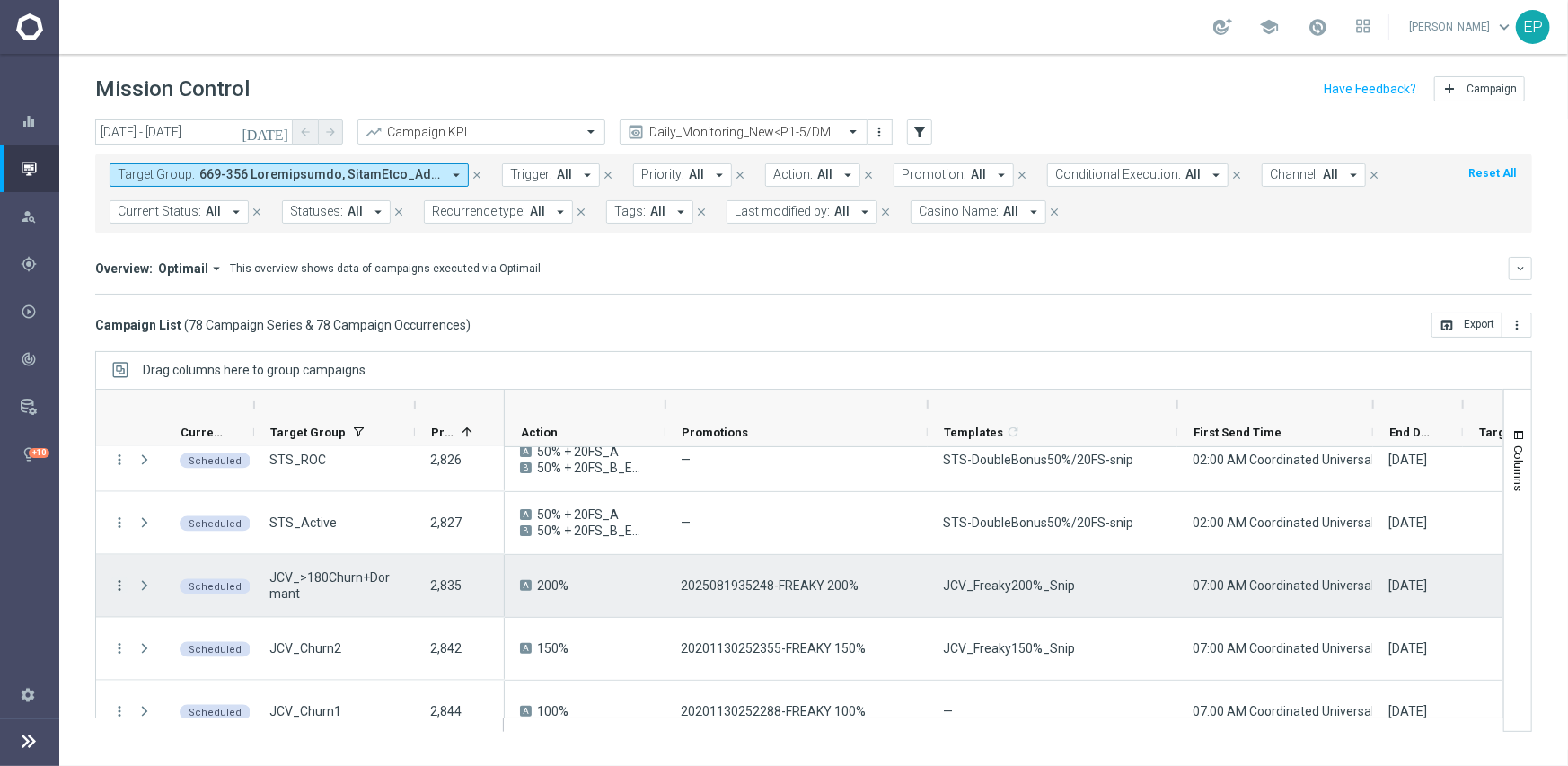
click at [118, 585] on icon "more_vert" at bounding box center [120, 585] width 16 height 16
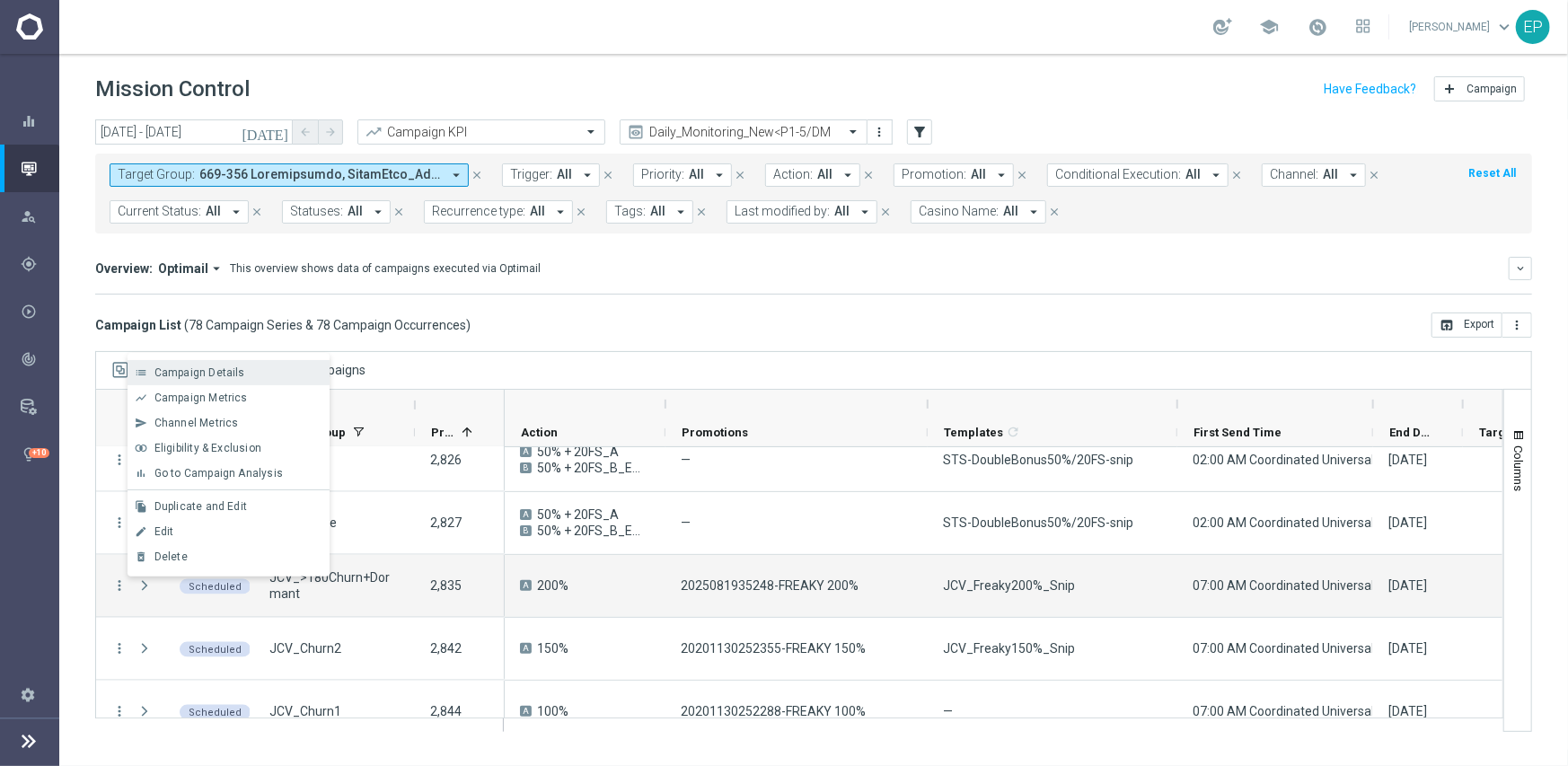
click at [222, 375] on span "Campaign Details" at bounding box center [199, 372] width 91 height 13
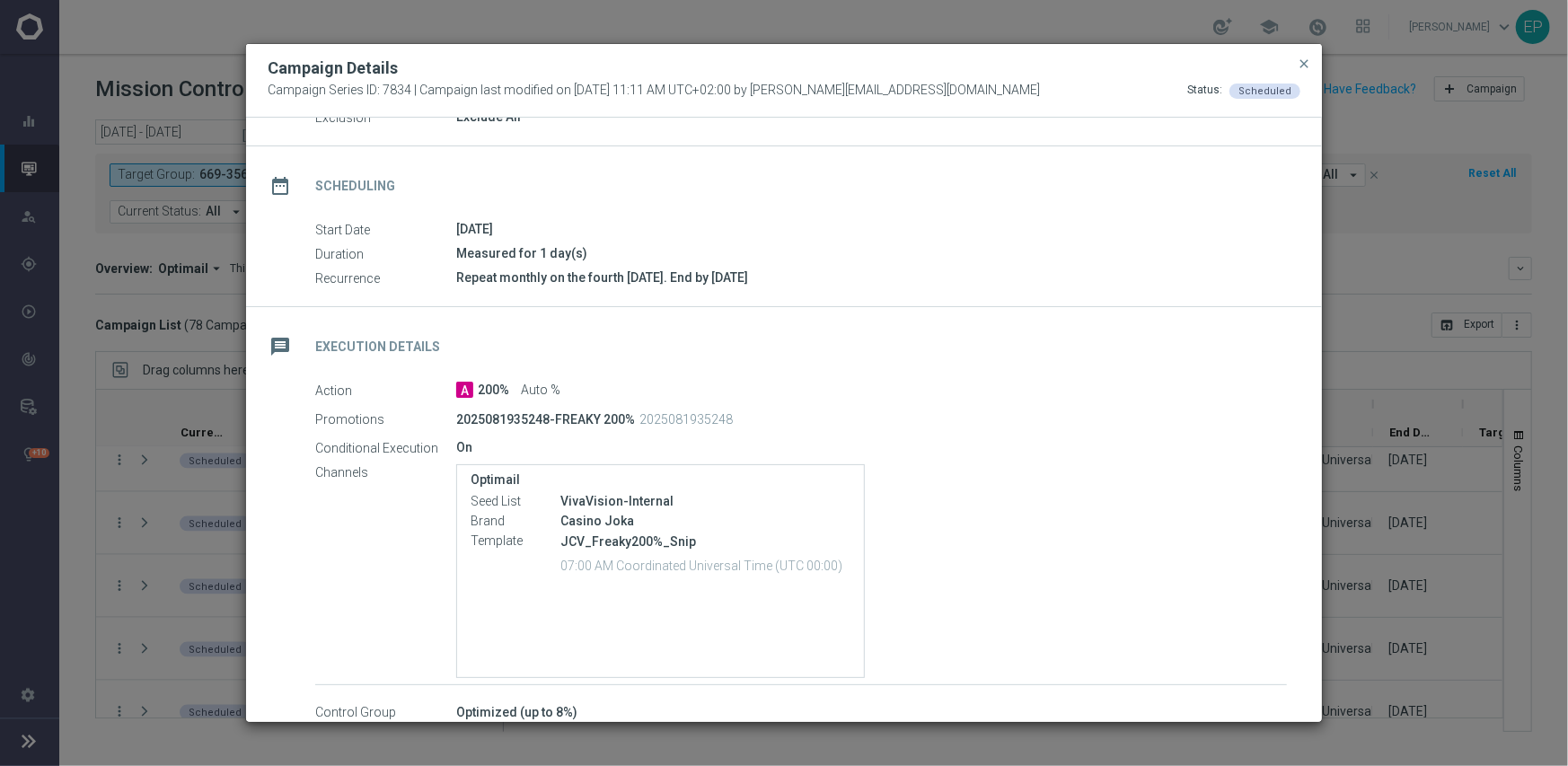
scroll to position [180, 0]
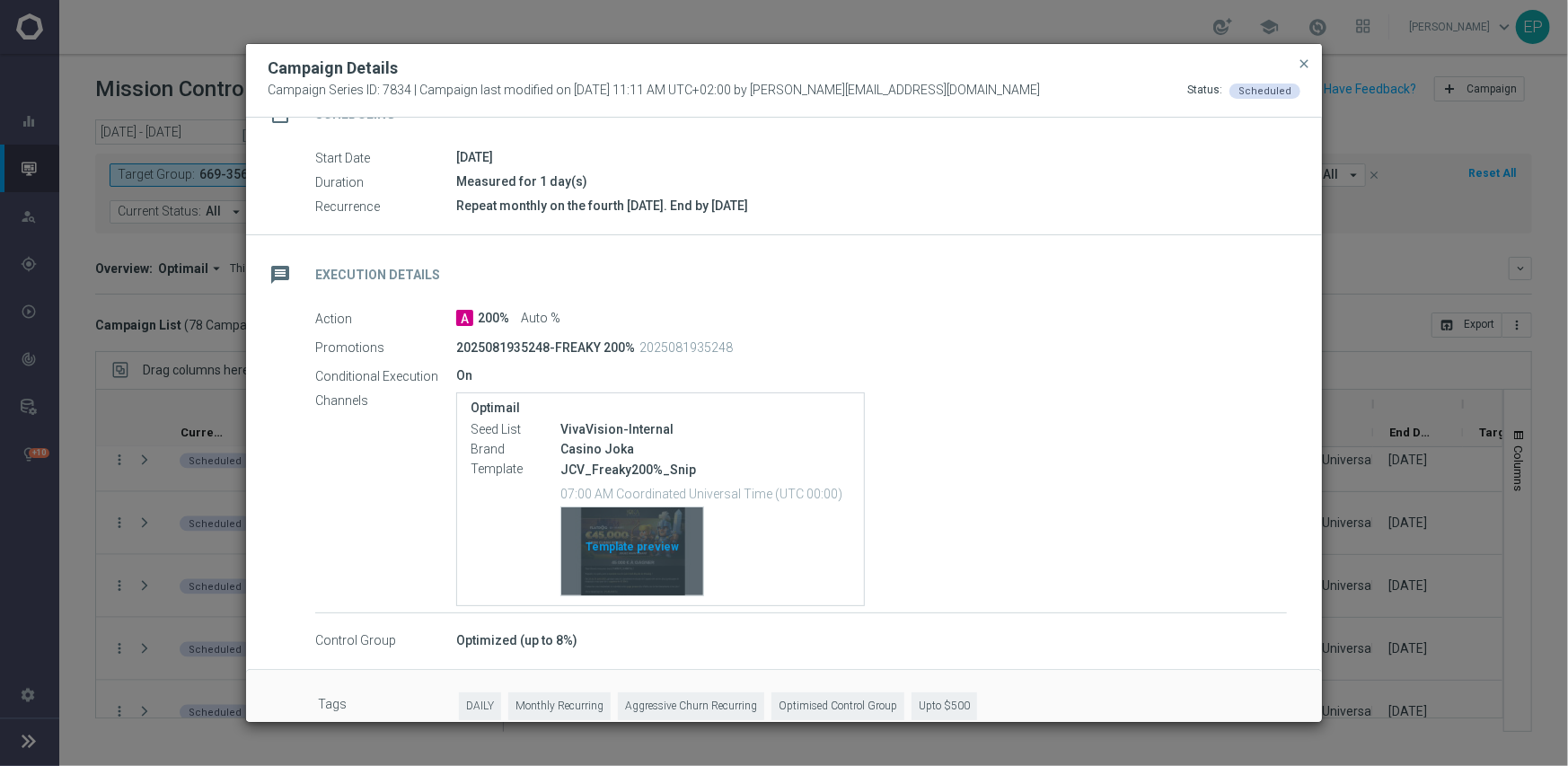
click at [643, 557] on div "Template preview" at bounding box center [632, 552] width 142 height 88
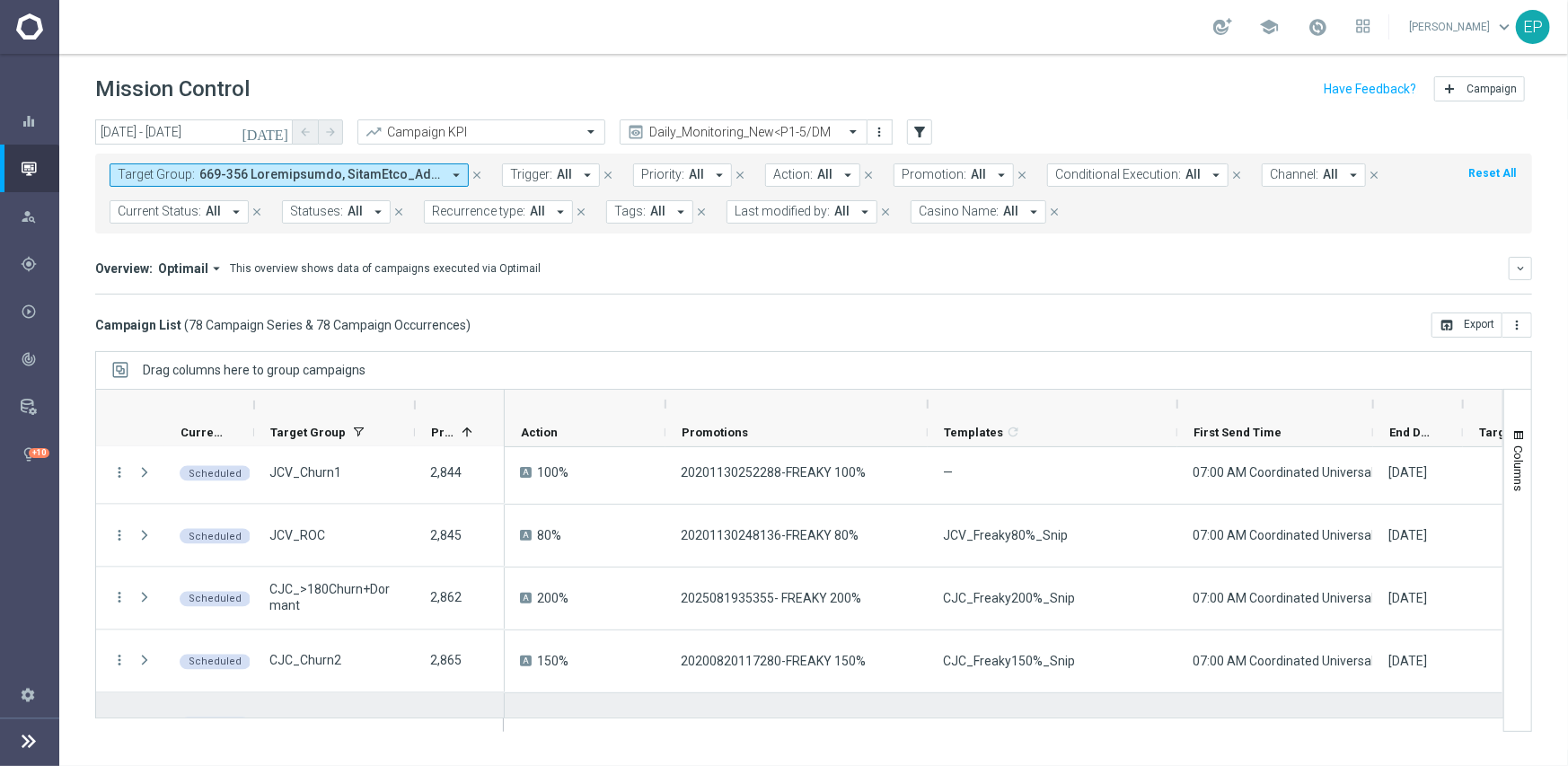
scroll to position [2138, 0]
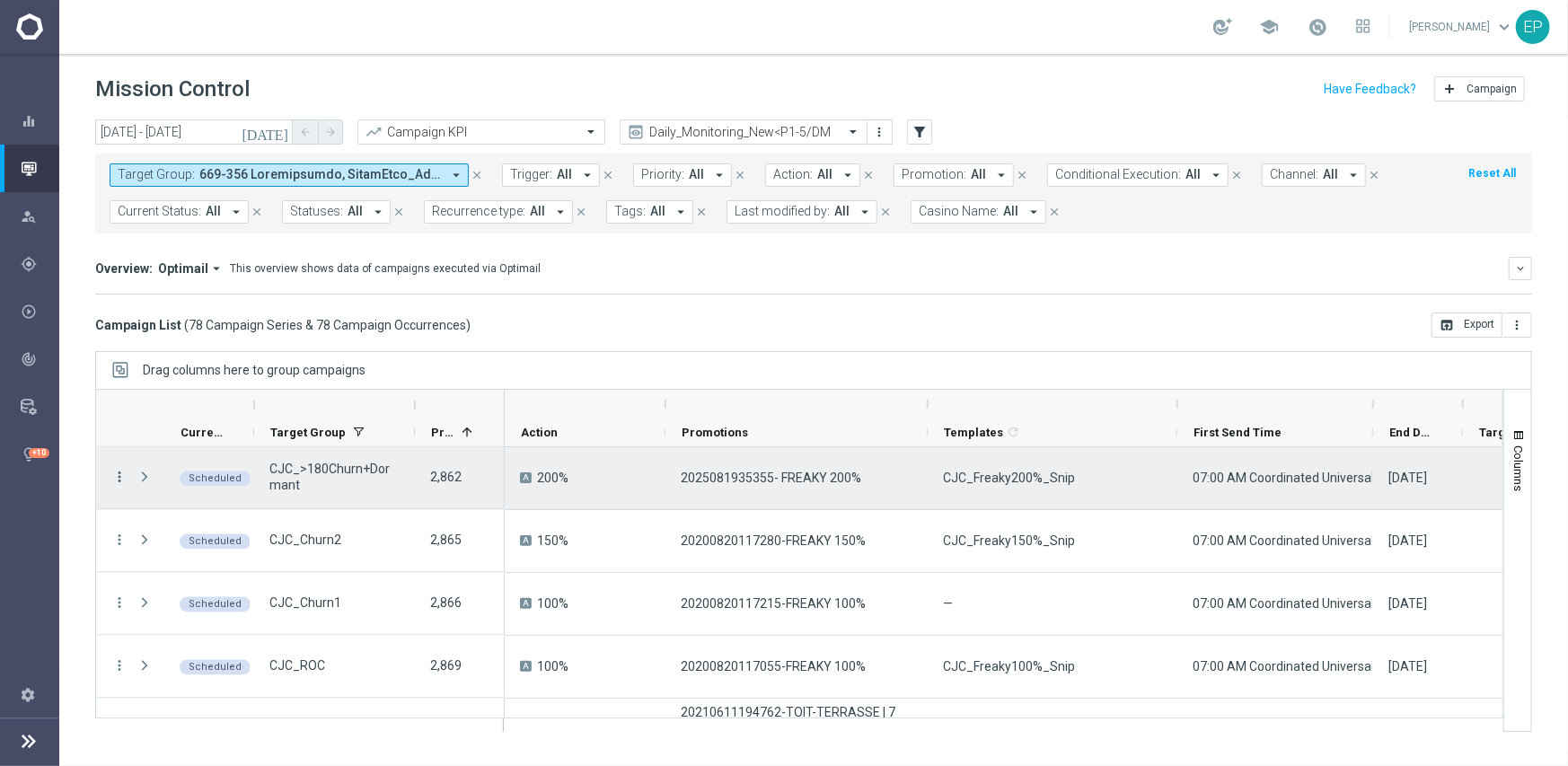
click at [122, 475] on icon "more_vert" at bounding box center [120, 478] width 16 height 16
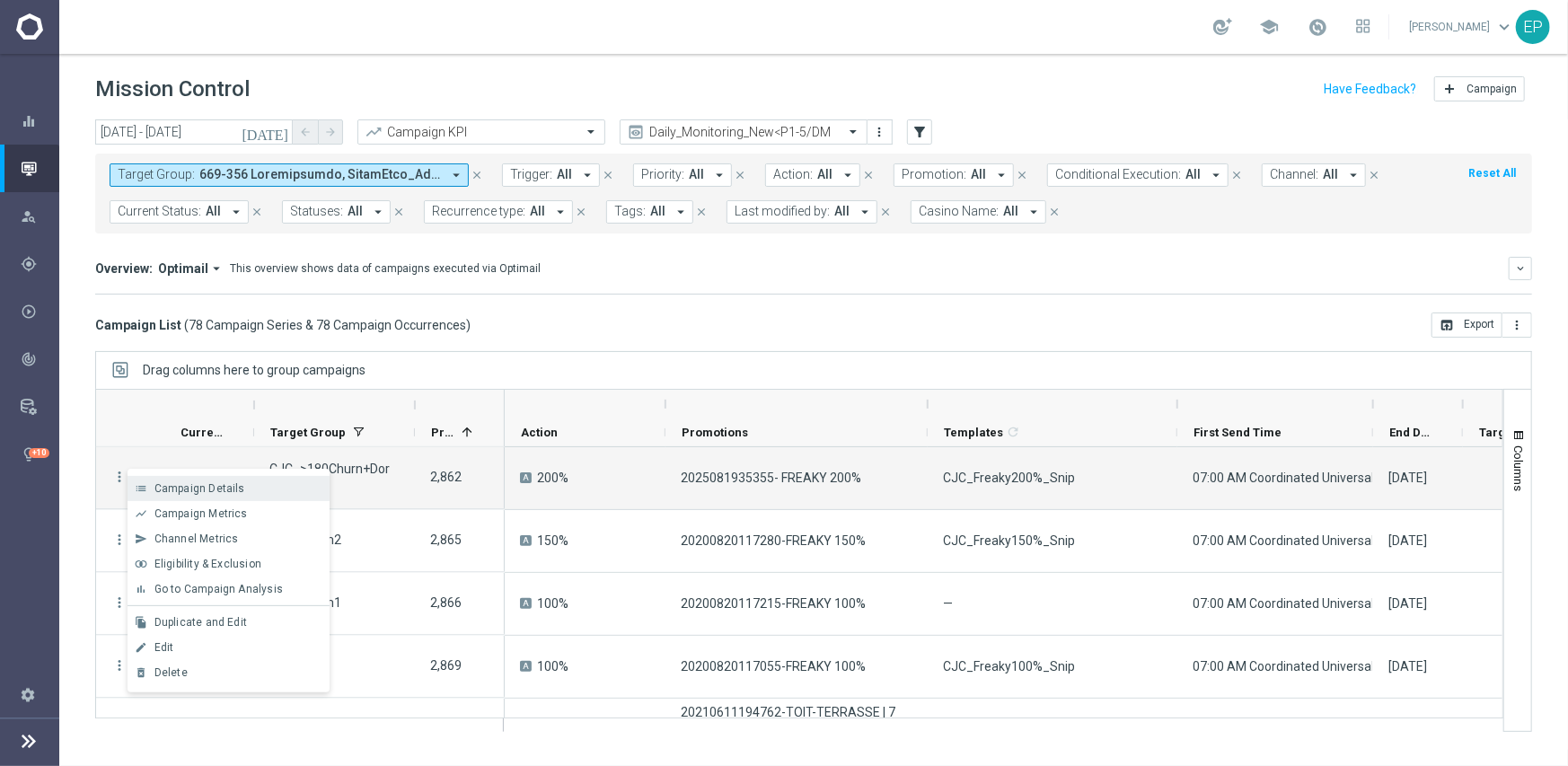
click at [218, 487] on span "Campaign Details" at bounding box center [199, 489] width 91 height 13
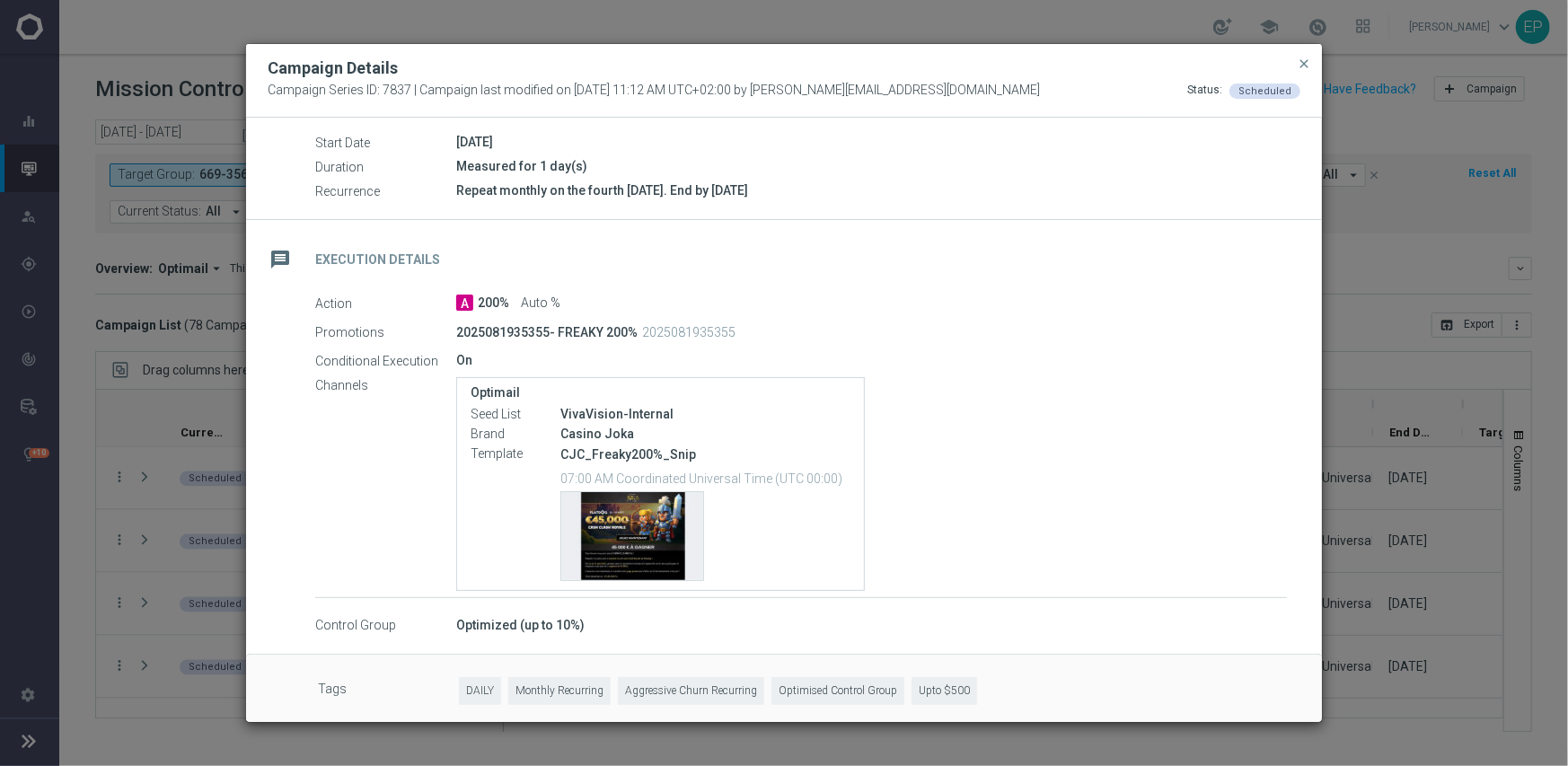
scroll to position [203, 0]
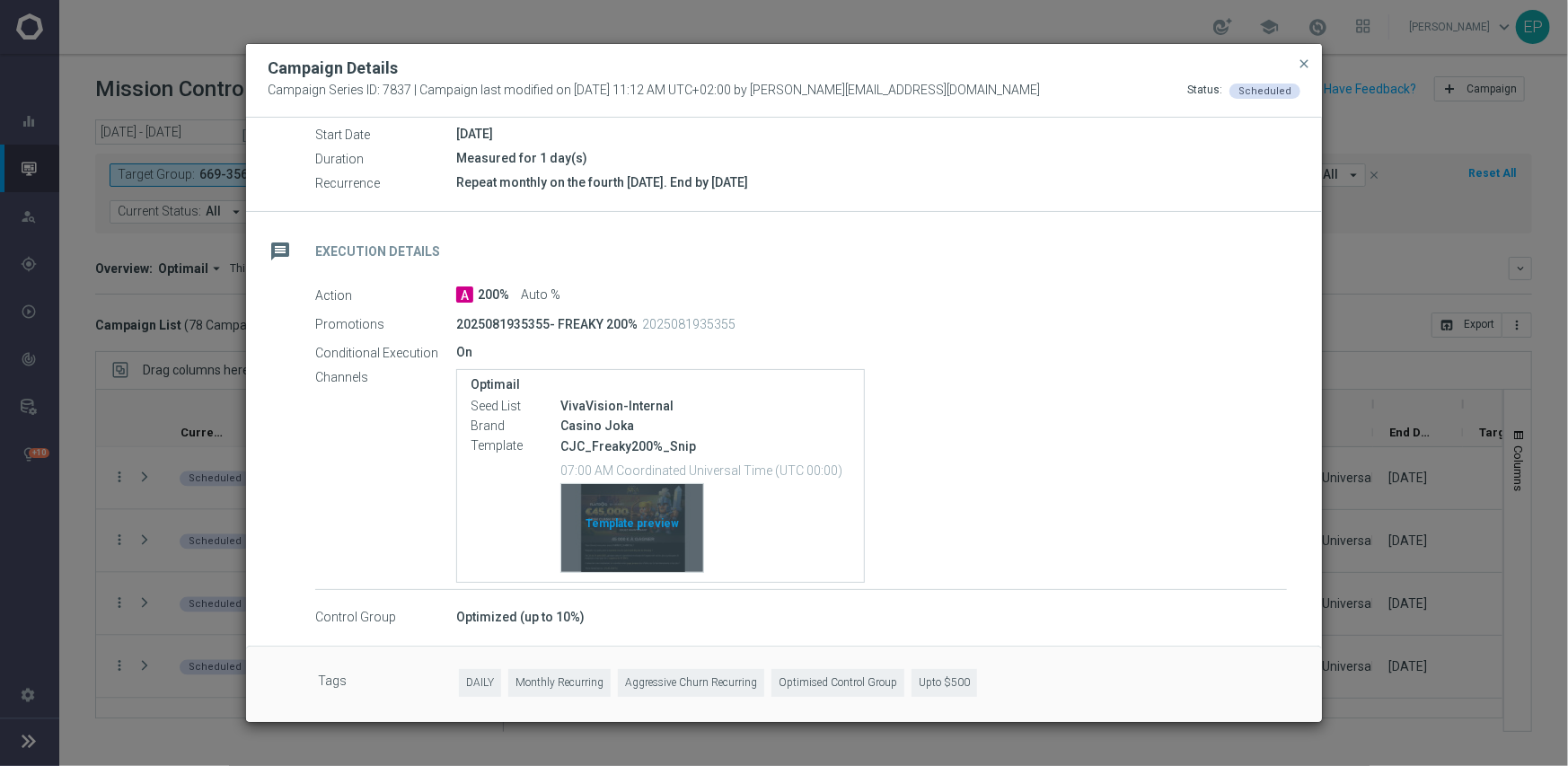
click at [677, 526] on div "Template preview" at bounding box center [632, 528] width 142 height 88
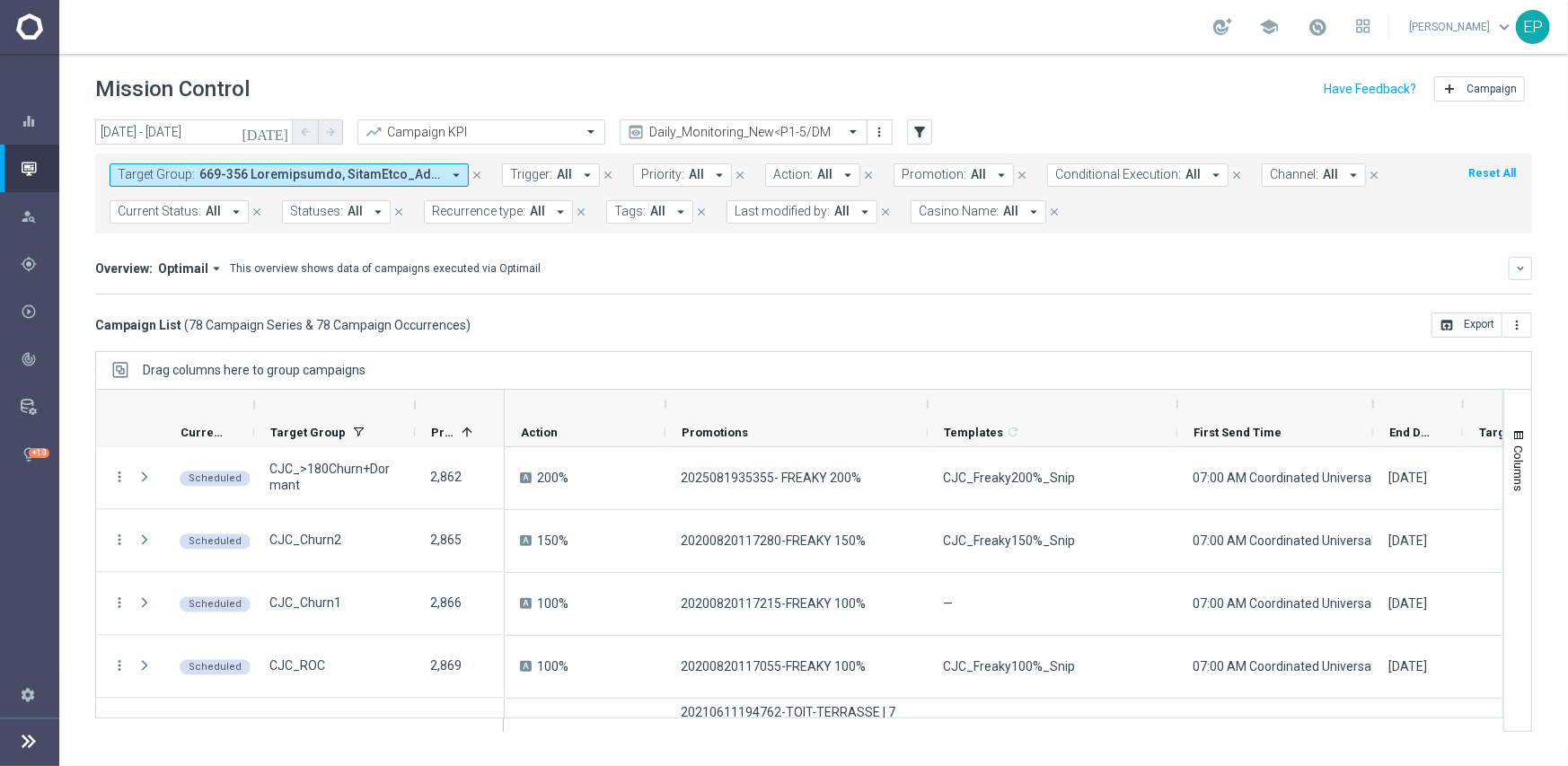
click at [773, 127] on input "text" at bounding box center [725, 132] width 192 height 15
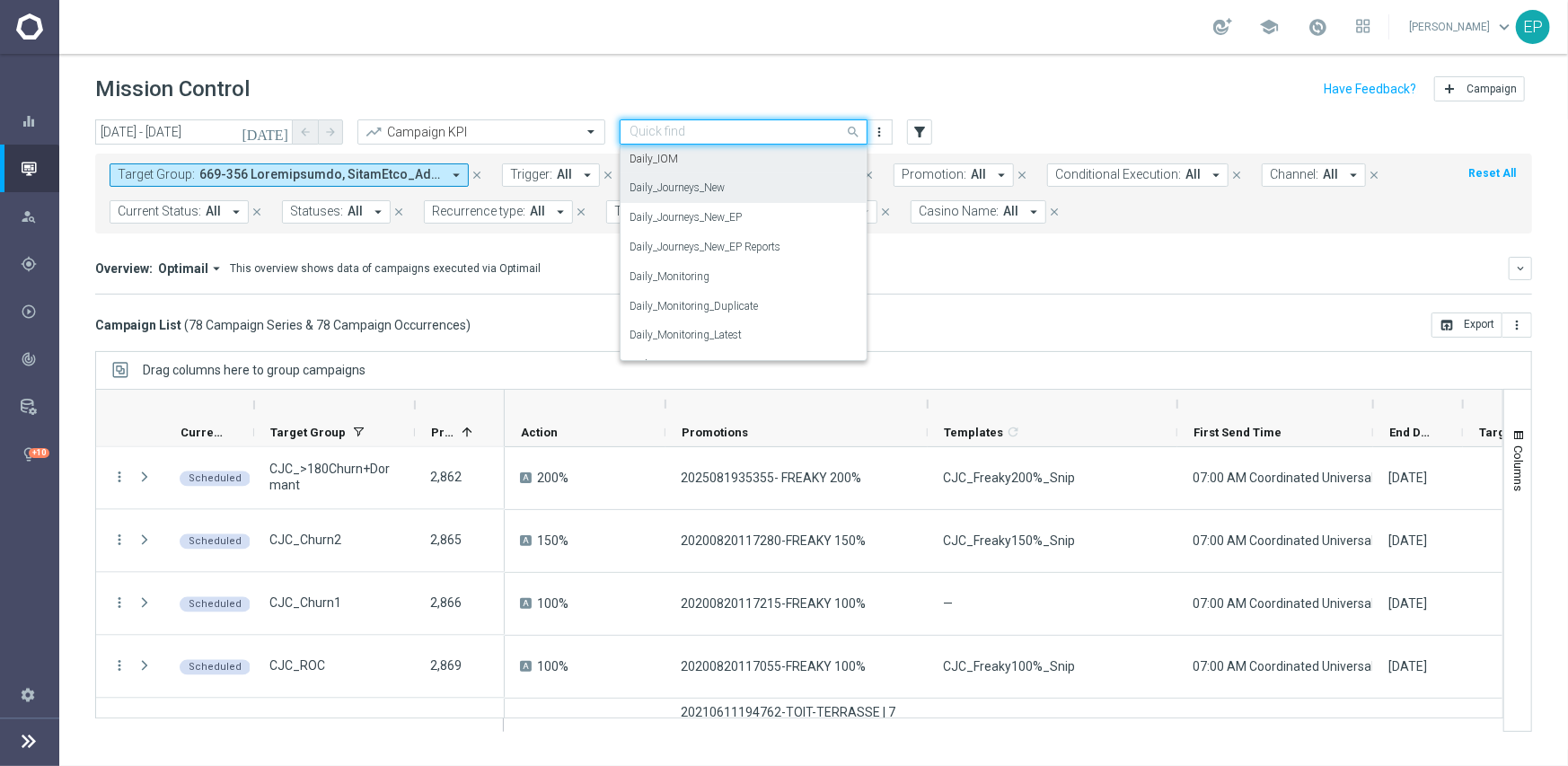
scroll to position [472, 0]
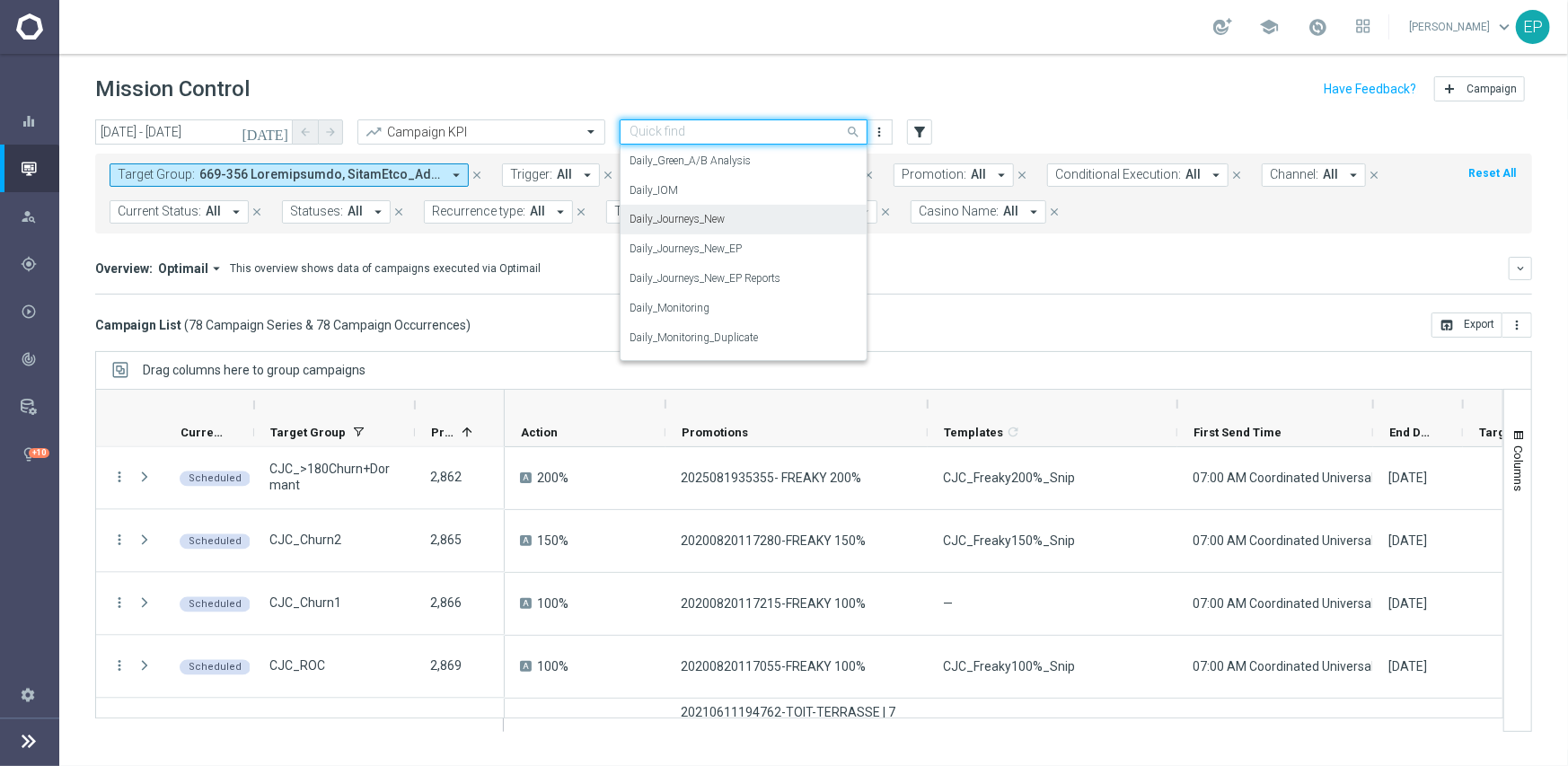
click at [717, 221] on label "Daily_Journeys_New" at bounding box center [676, 219] width 95 height 15
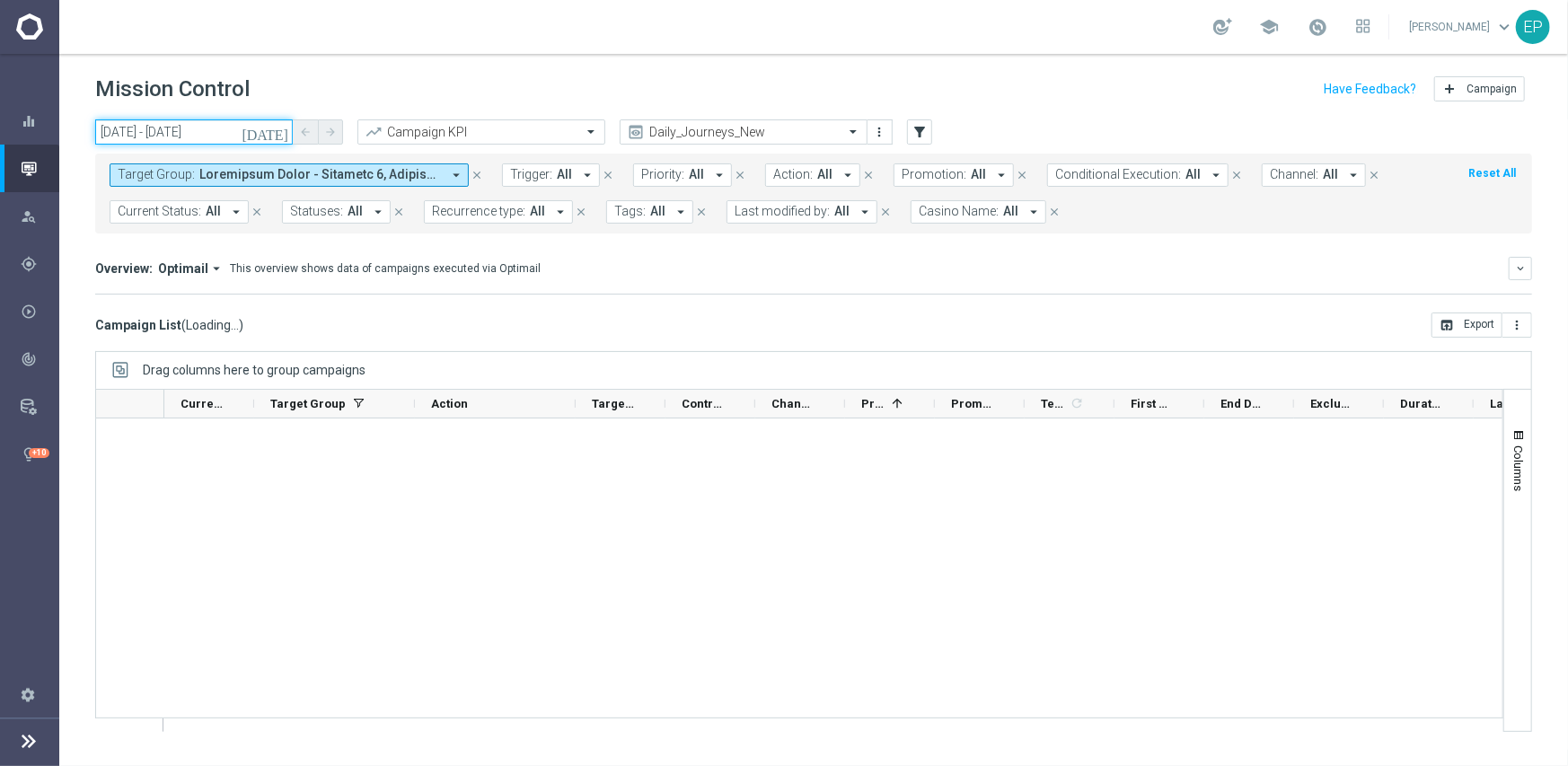
click at [179, 135] on input "22 Aug 2025 - 22 Aug 2025" at bounding box center [193, 132] width 197 height 25
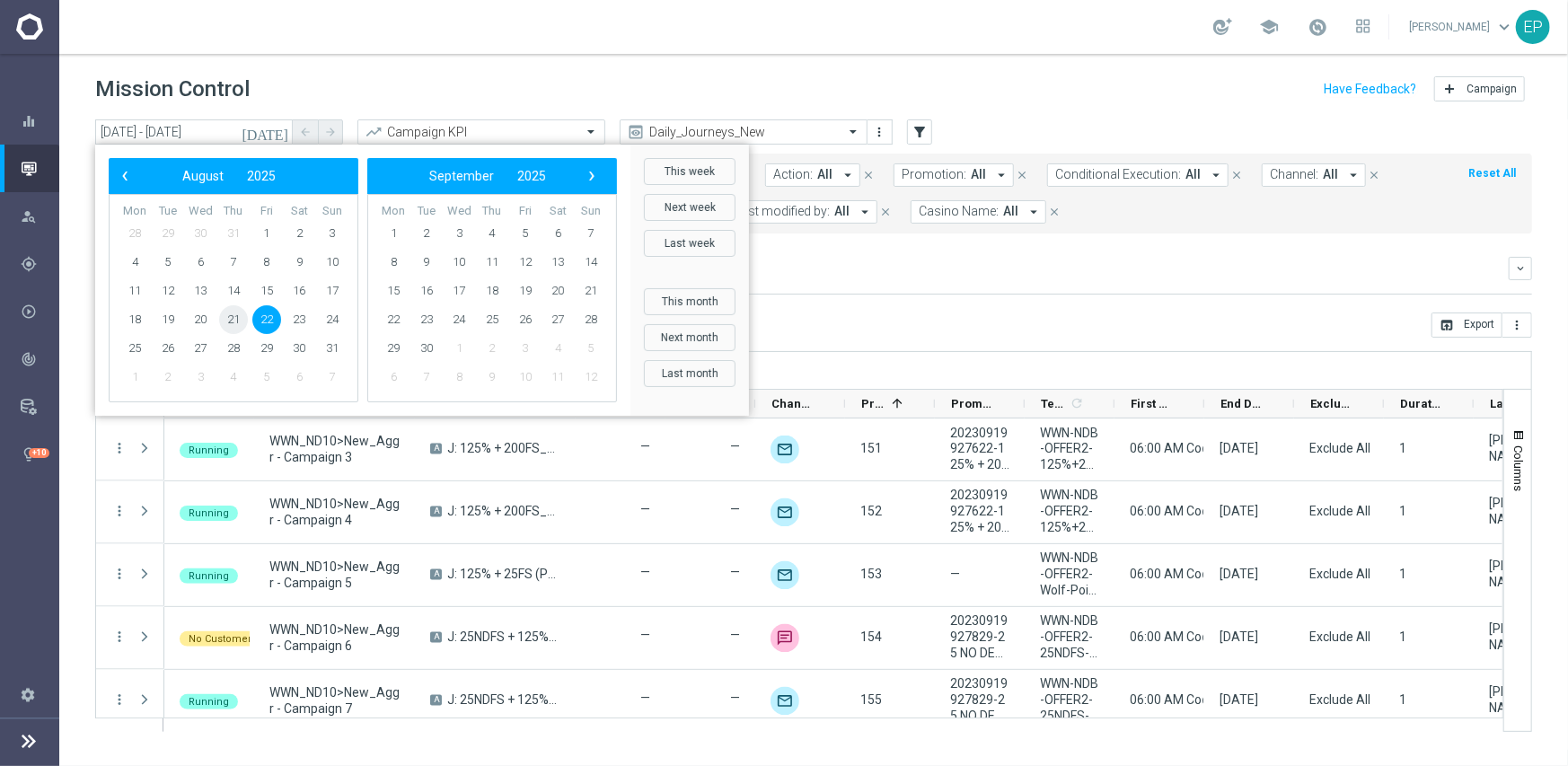
click at [232, 321] on span "21" at bounding box center [233, 319] width 29 height 29
type input "[DATE] - [DATE]"
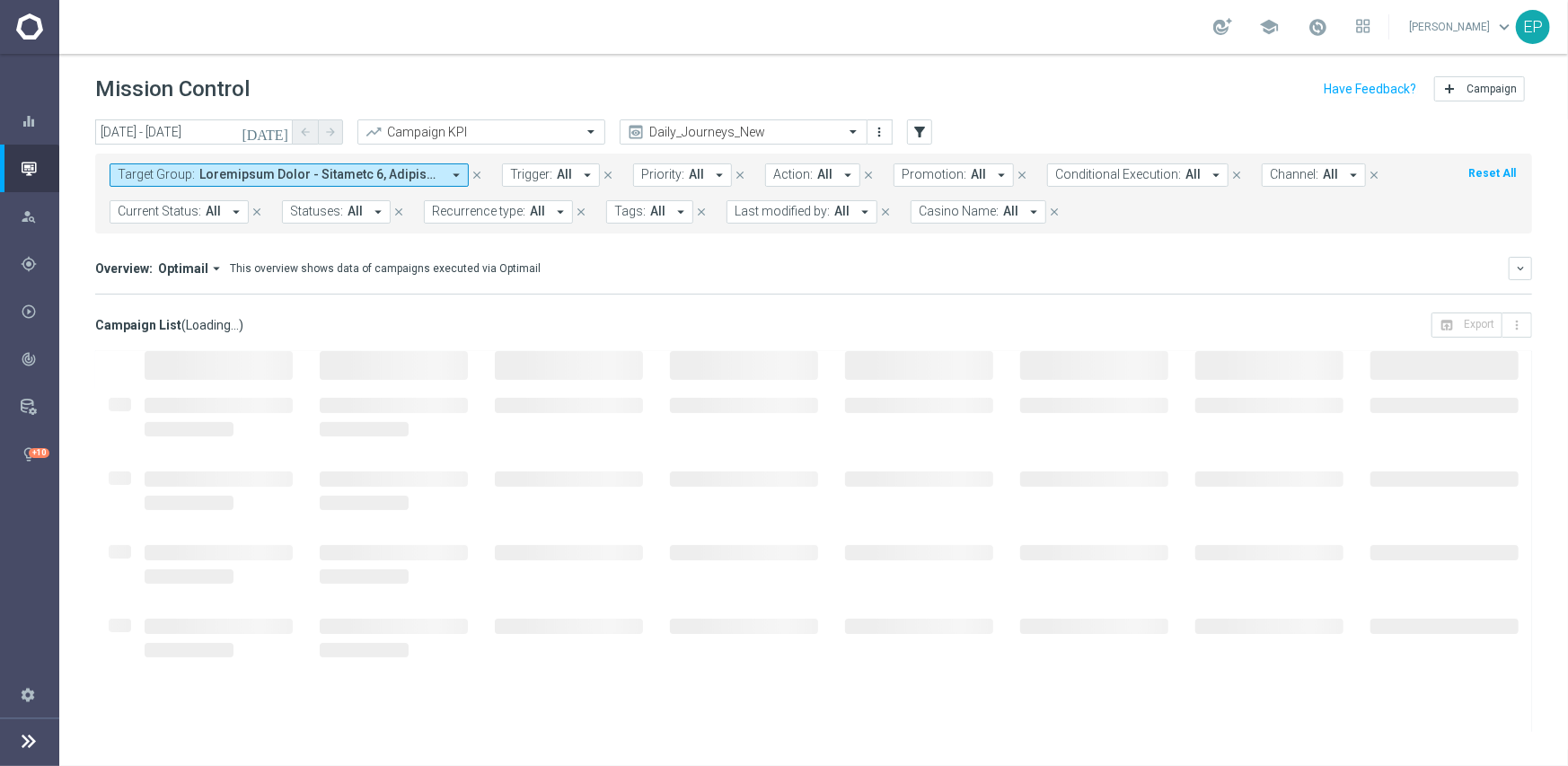
click at [187, 208] on span "Current Status:" at bounding box center [159, 210] width 84 height 15
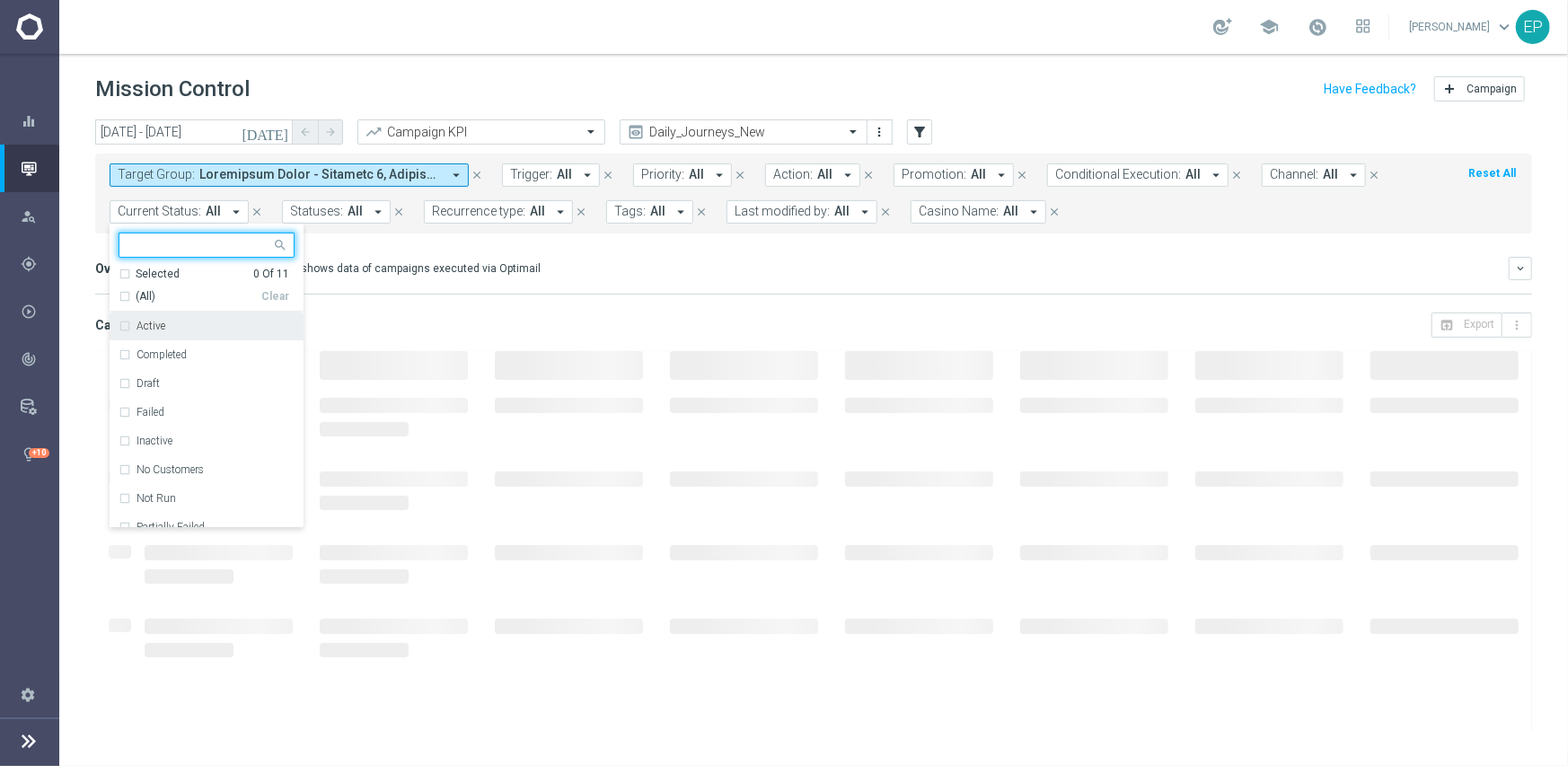
click at [141, 294] on span "(All)" at bounding box center [146, 296] width 20 height 15
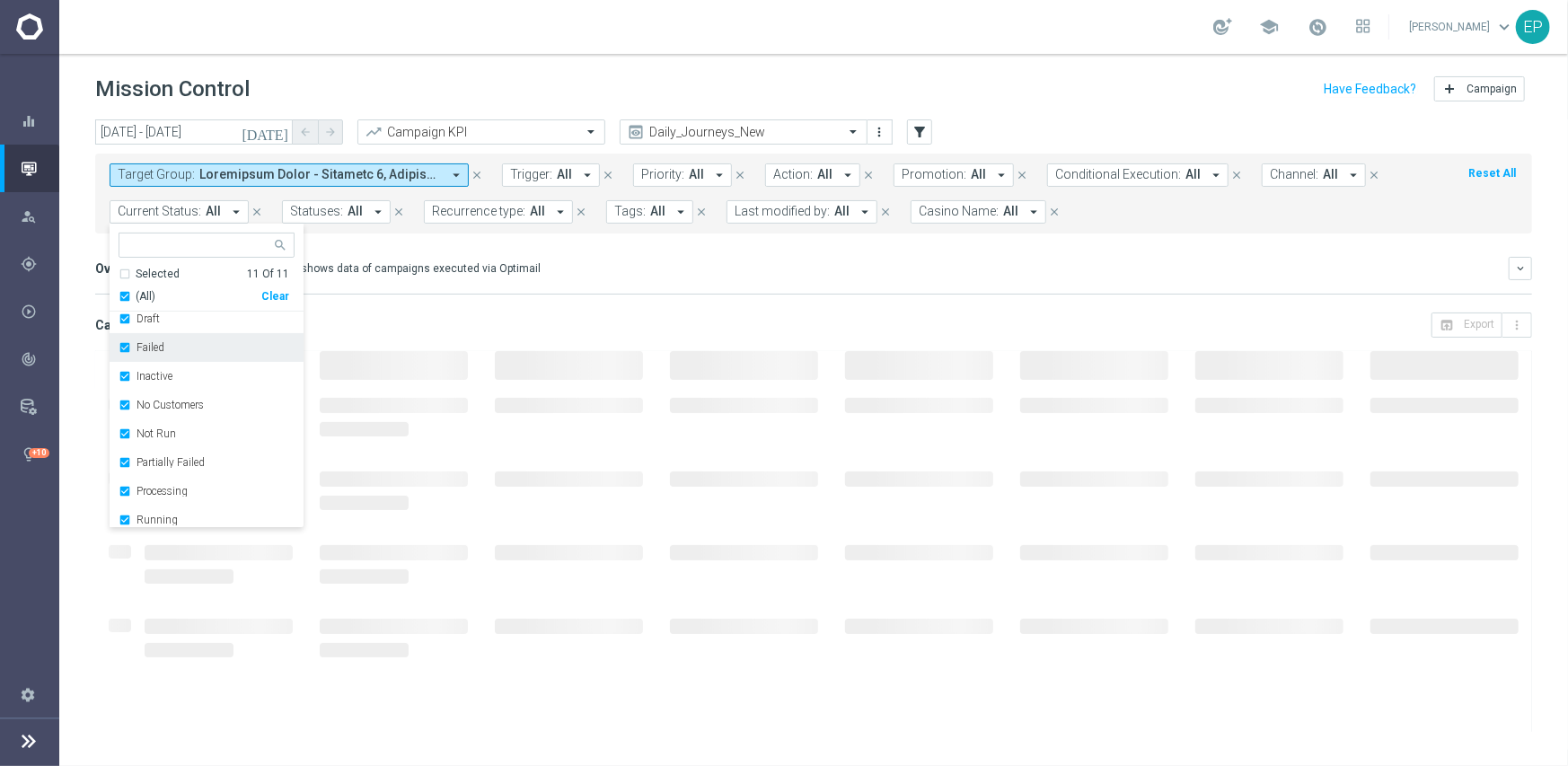
scroll to position [90, 0]
click at [158, 488] on div "Running" at bounding box center [206, 495] width 176 height 29
click at [566, 294] on mini-dashboard "Overview: Optimail arrow_drop_down This overview shows data of campaigns execut…" at bounding box center [812, 272] width 1436 height 79
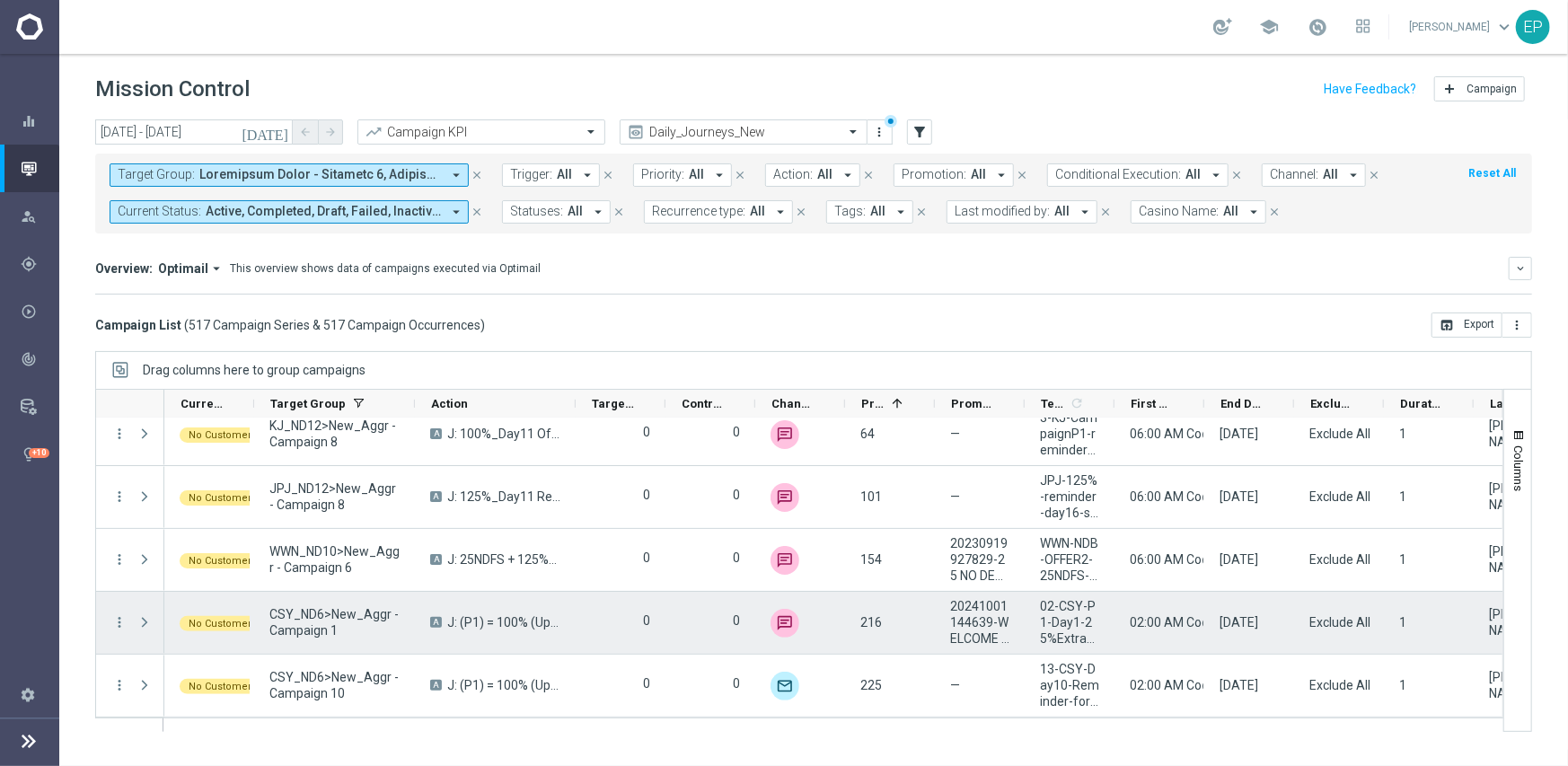
scroll to position [0, 0]
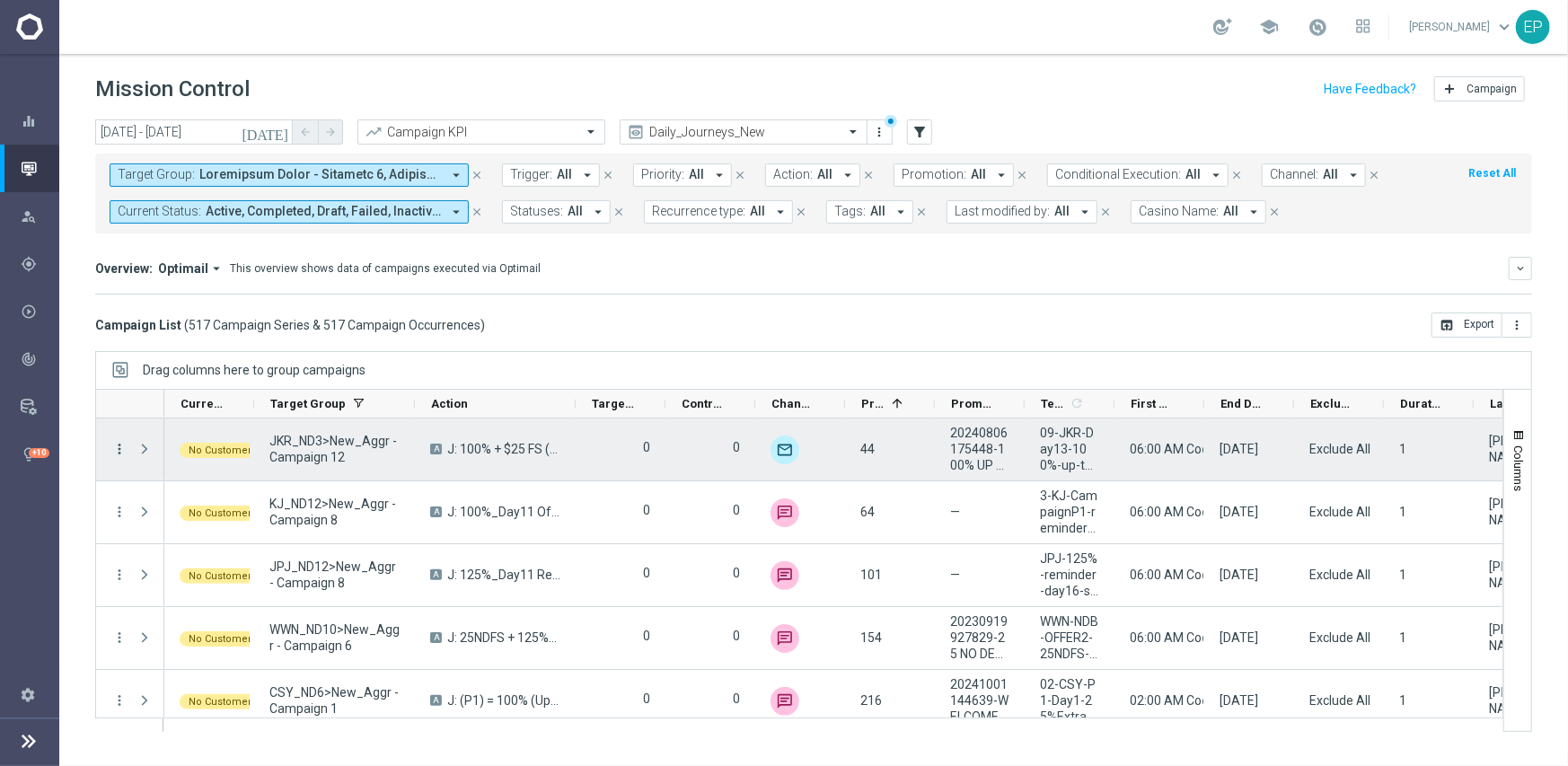
click at [125, 445] on icon "more_vert" at bounding box center [120, 449] width 16 height 16
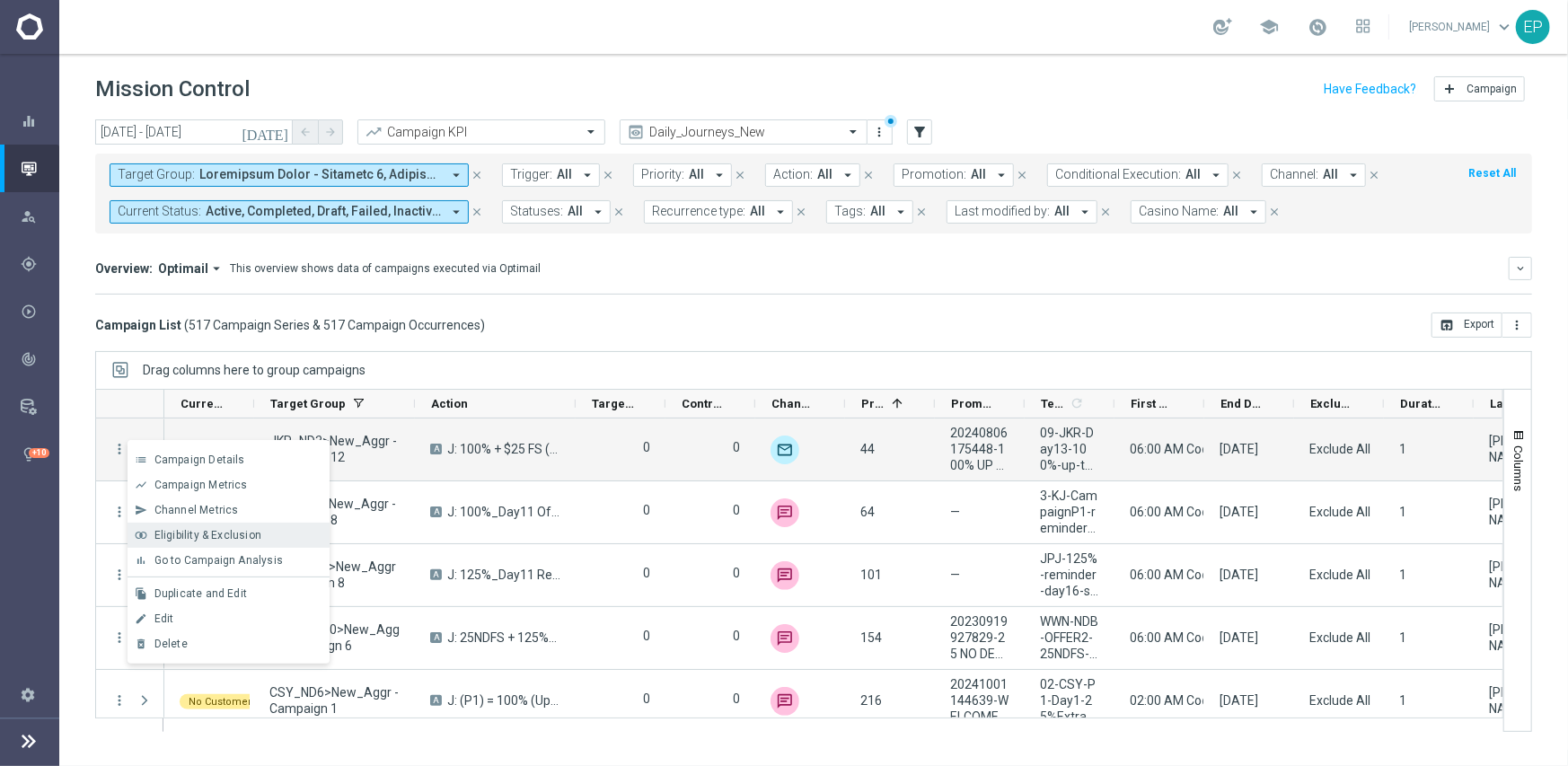
click at [210, 536] on span "Eligibility & Exclusion" at bounding box center [207, 535] width 107 height 13
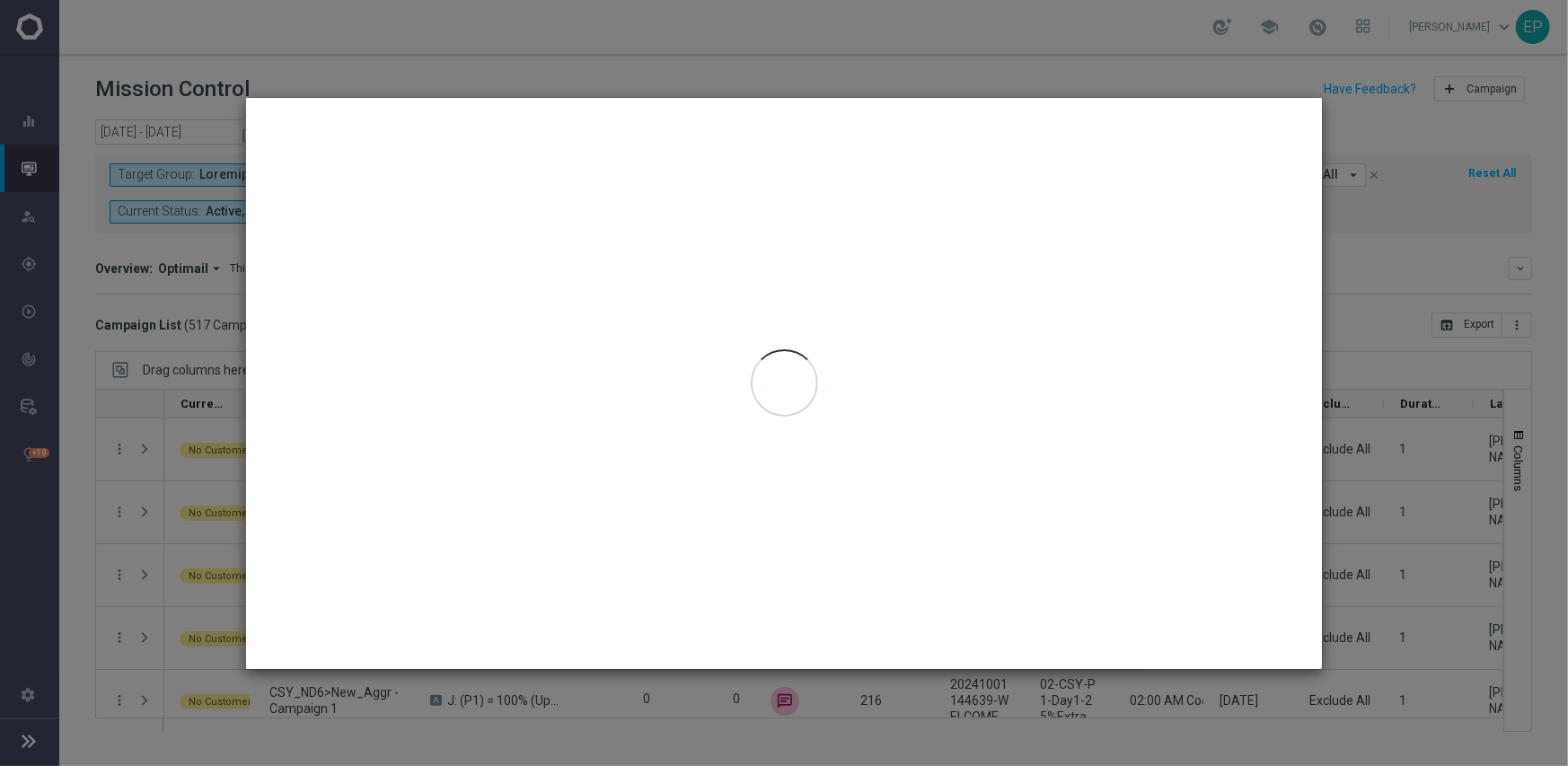
type input "[DATE] - [DATE]"
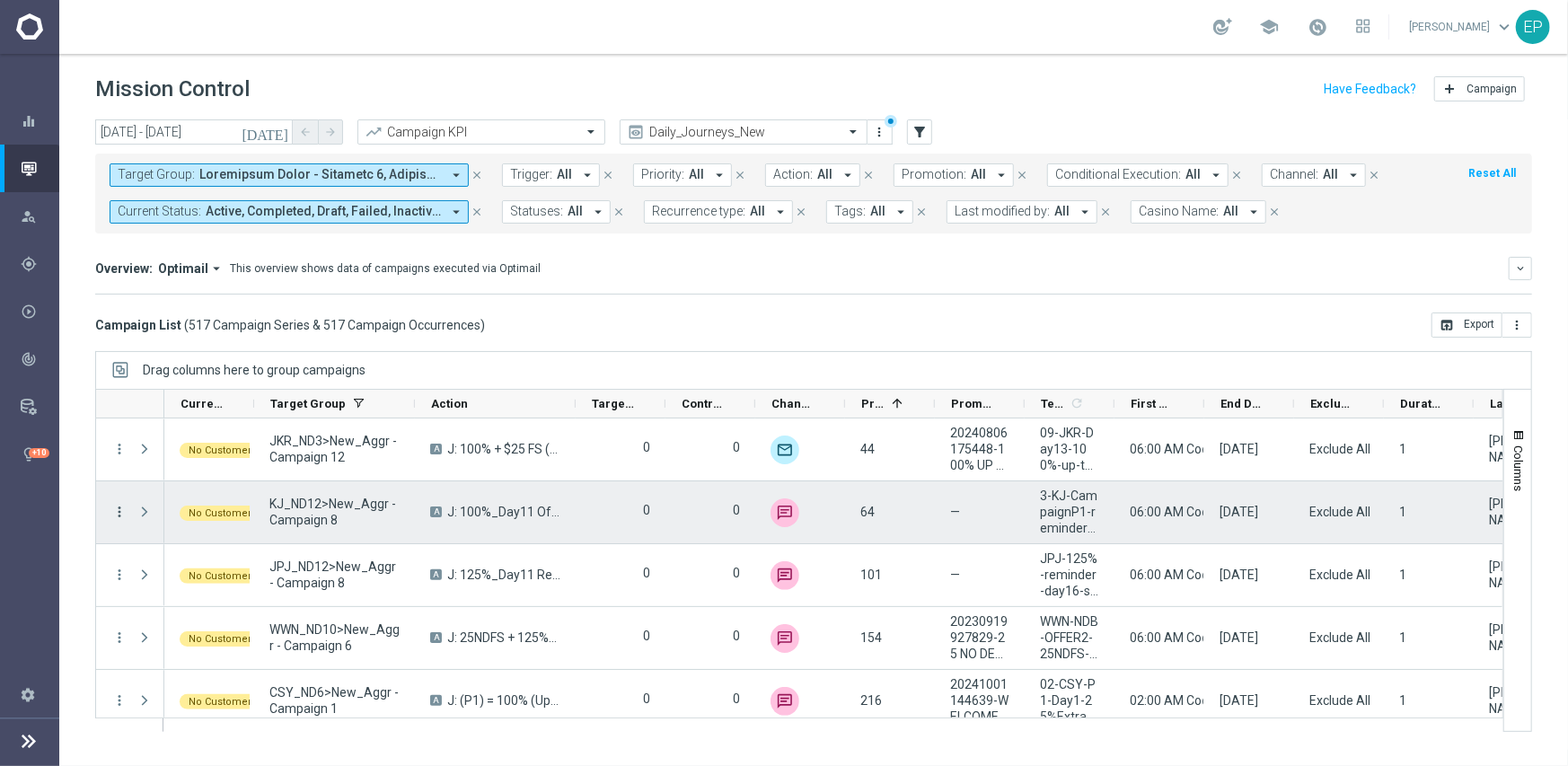
click at [117, 511] on icon "more_vert" at bounding box center [120, 512] width 16 height 16
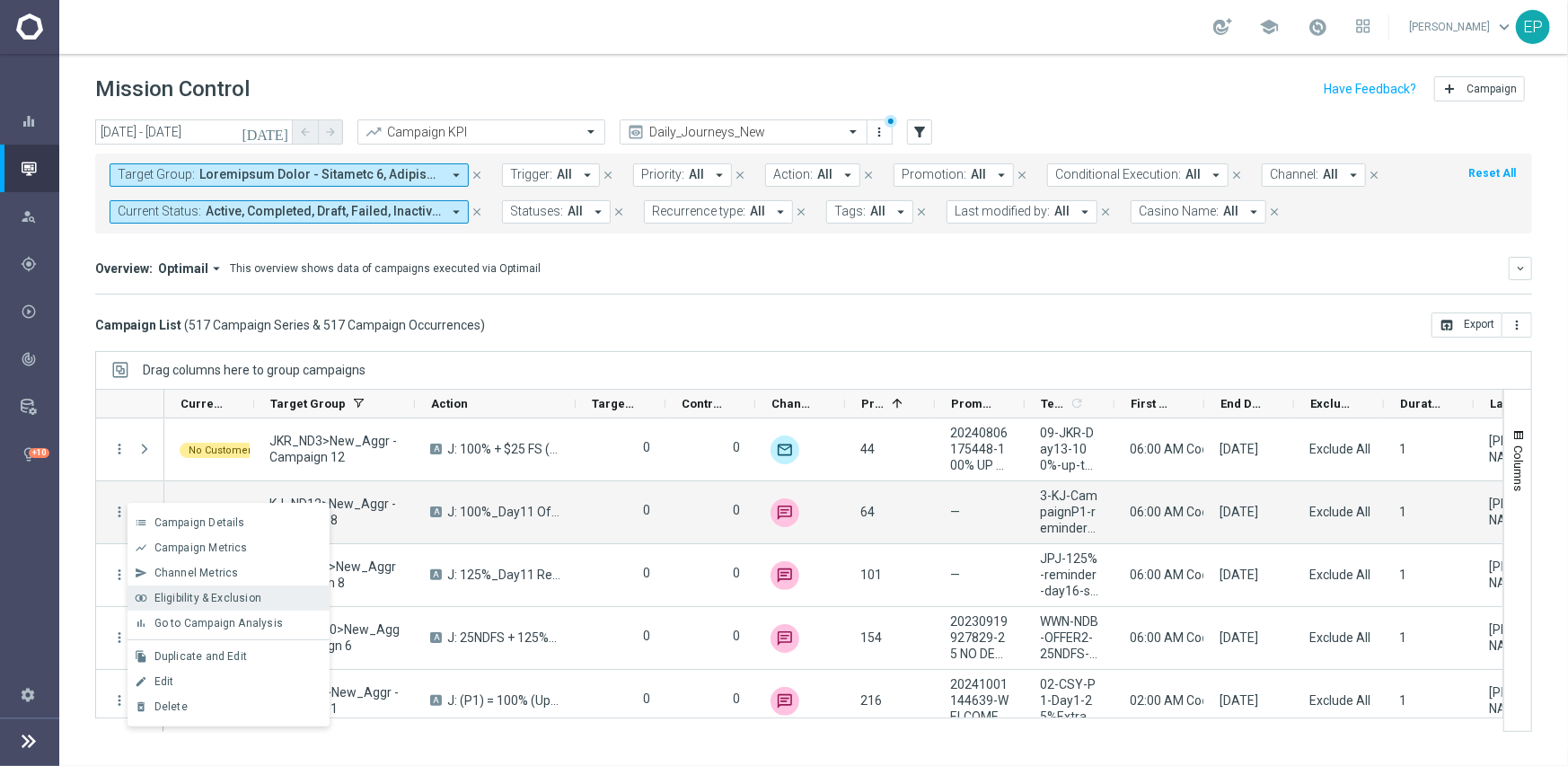
click at [173, 595] on span "Eligibility & Exclusion" at bounding box center [207, 598] width 107 height 13
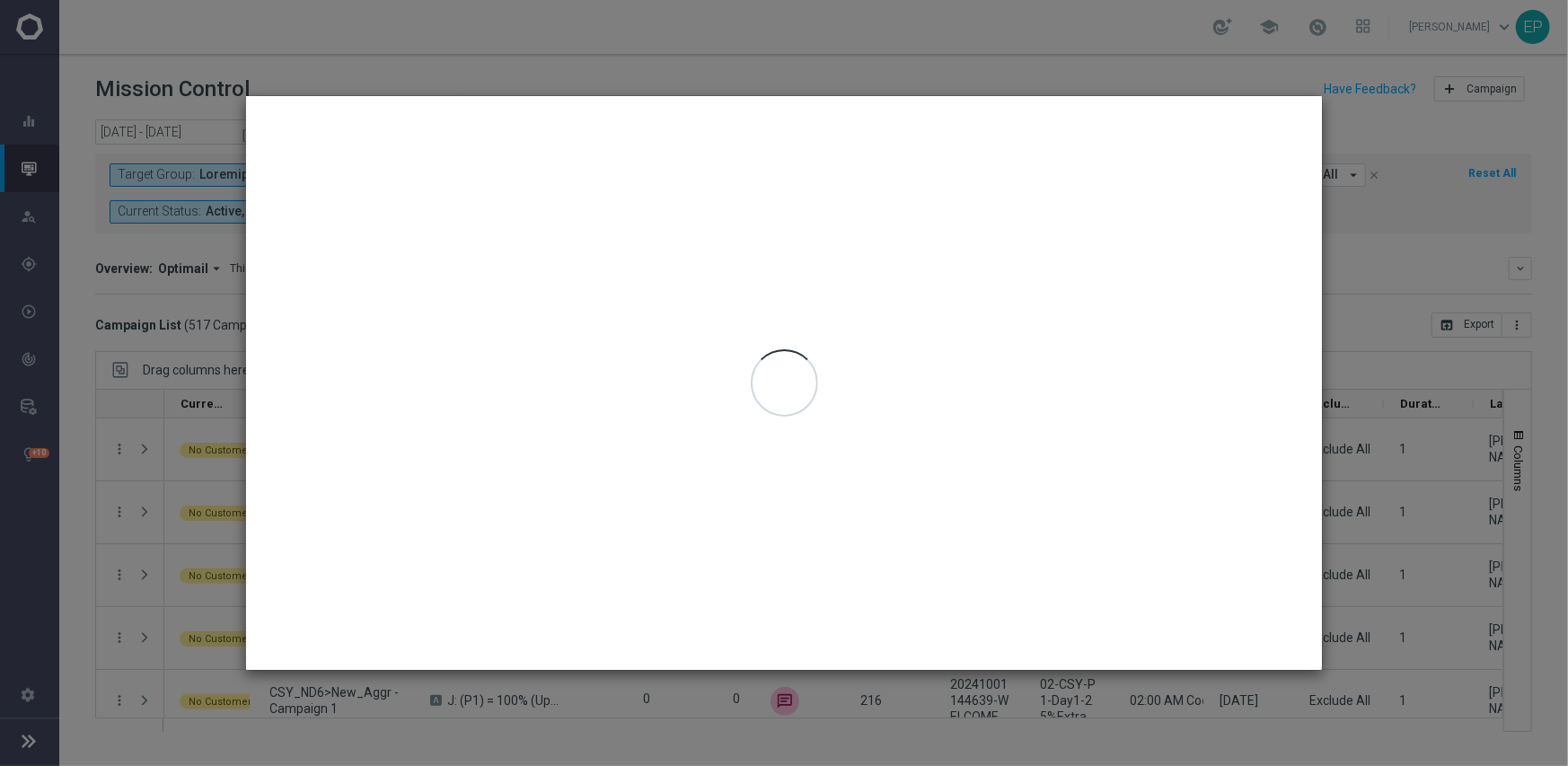
type input "[DATE] - [DATE]"
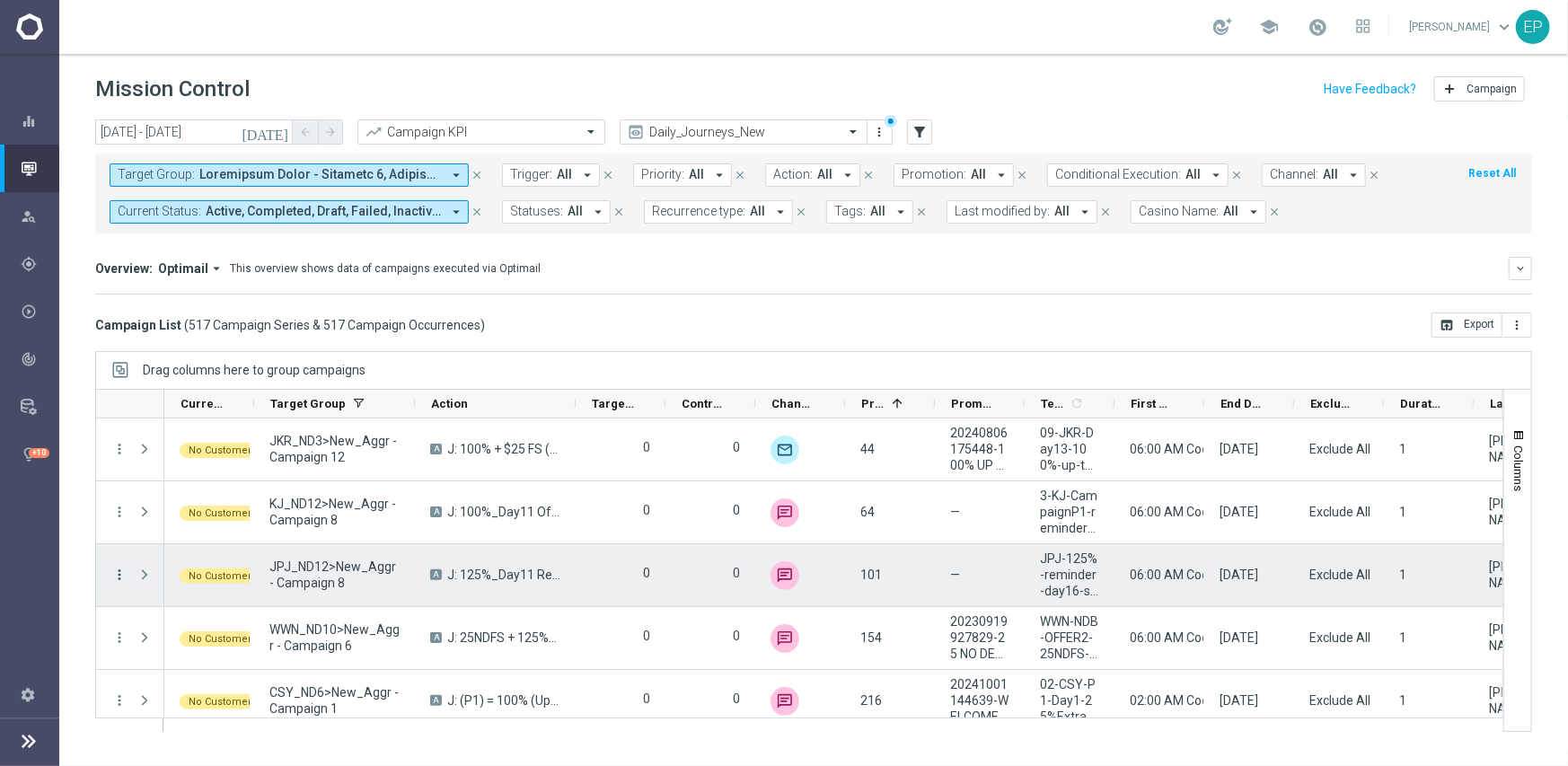
click at [117, 574] on icon "more_vert" at bounding box center [120, 574] width 16 height 16
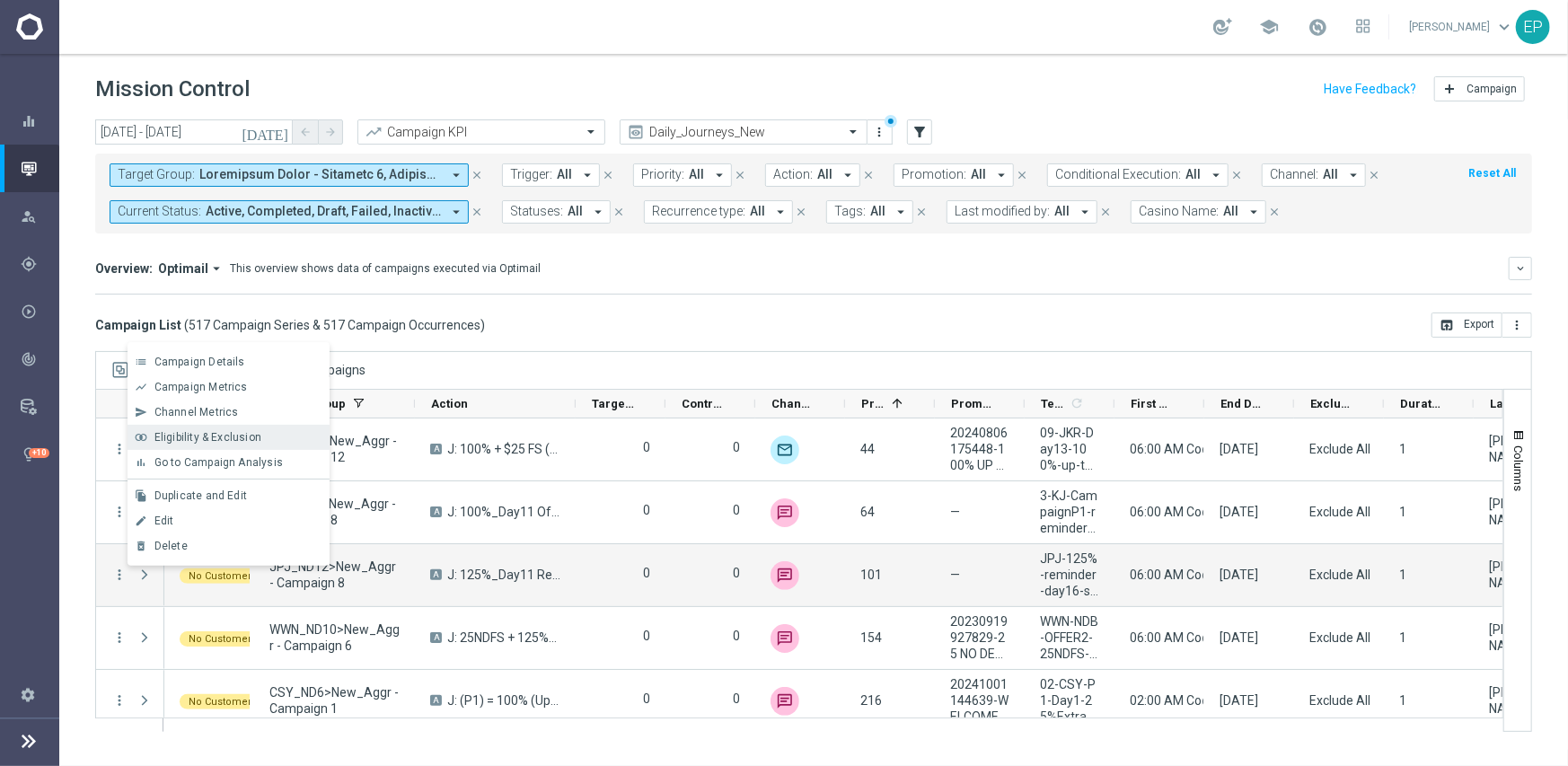
click at [196, 435] on span "Eligibility & Exclusion" at bounding box center [207, 437] width 107 height 13
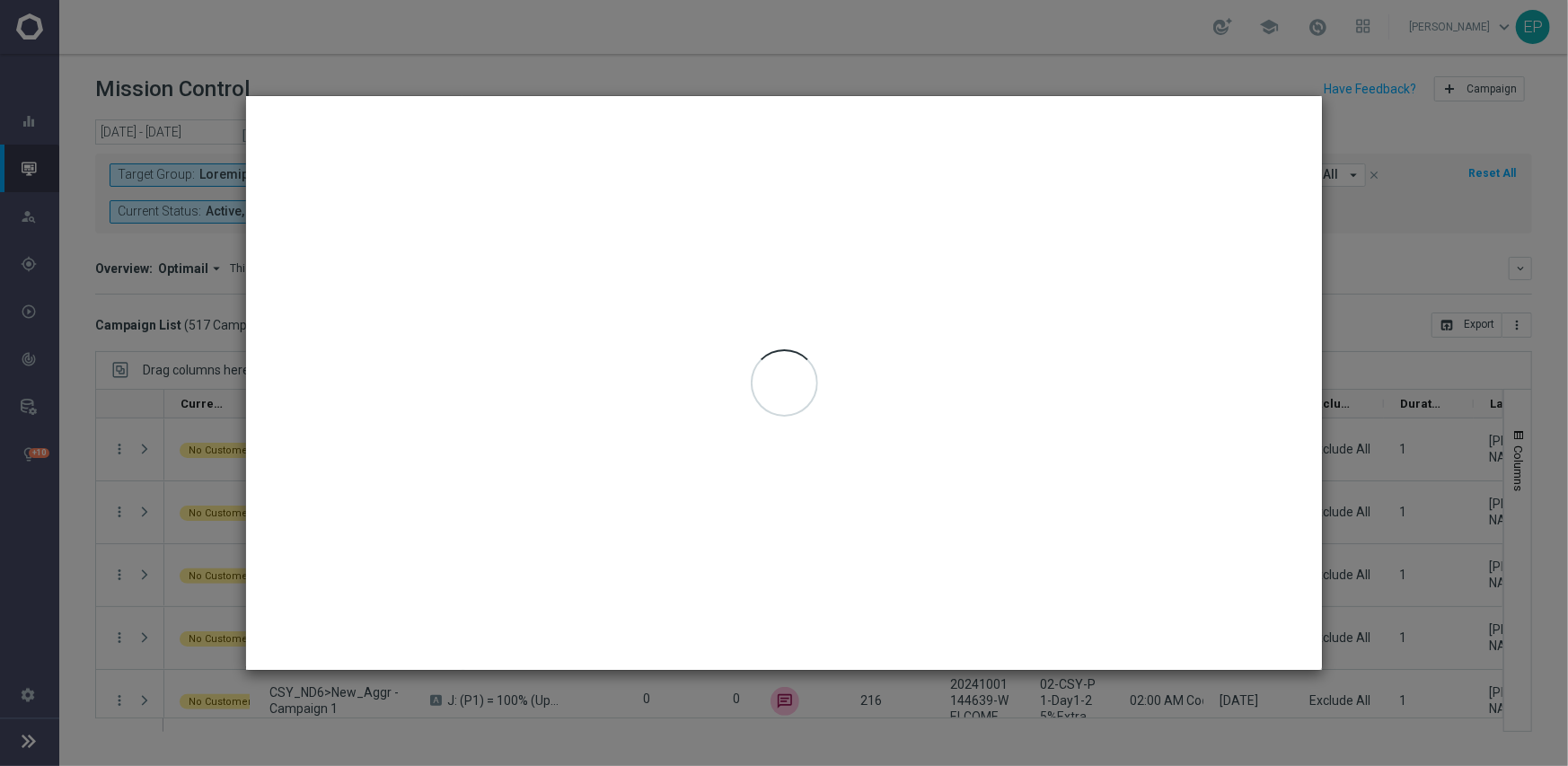
type input "[DATE] - [DATE]"
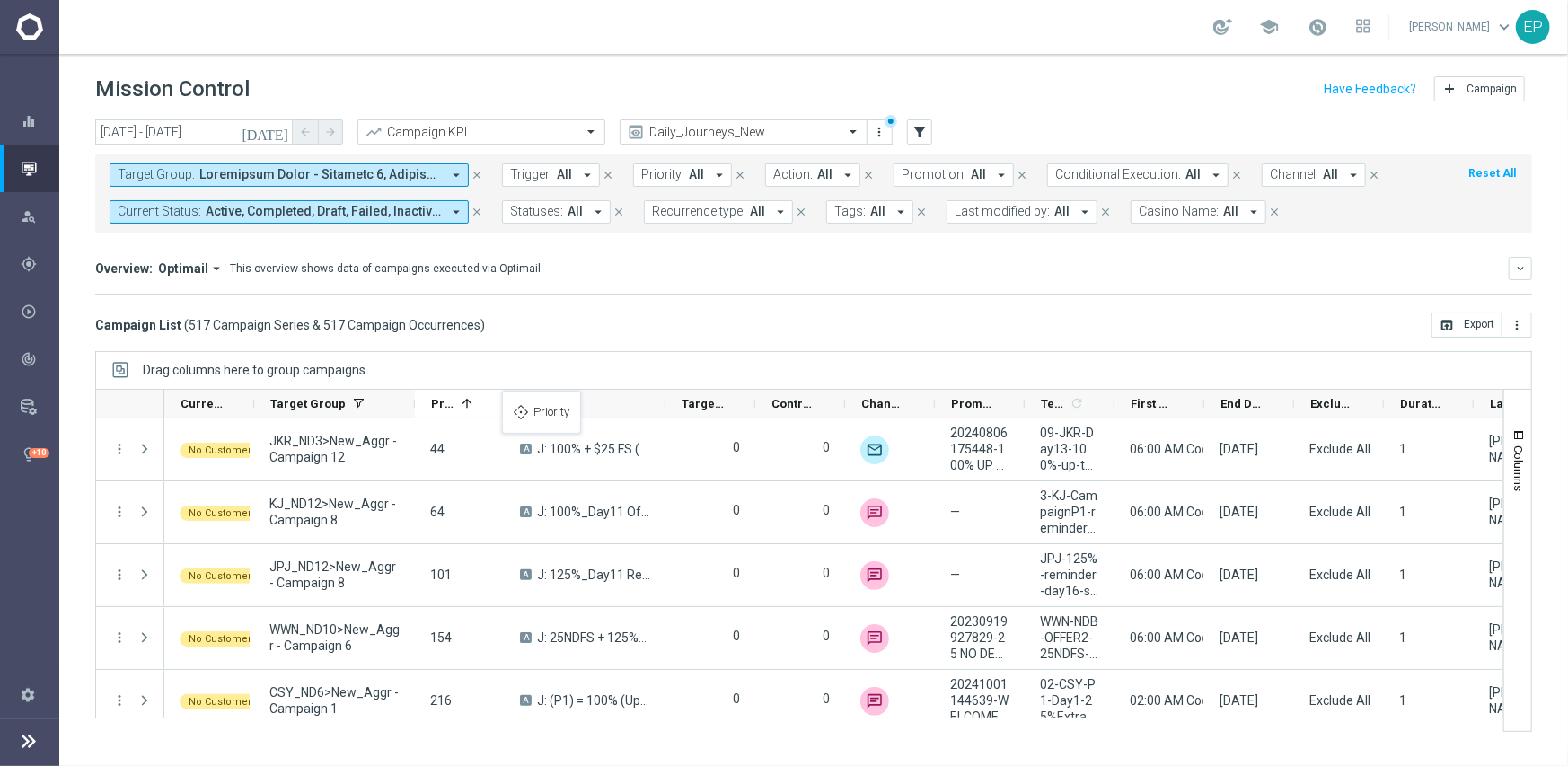
drag, startPoint x: 874, startPoint y: 403, endPoint x: 493, endPoint y: 409, distance: 381.0
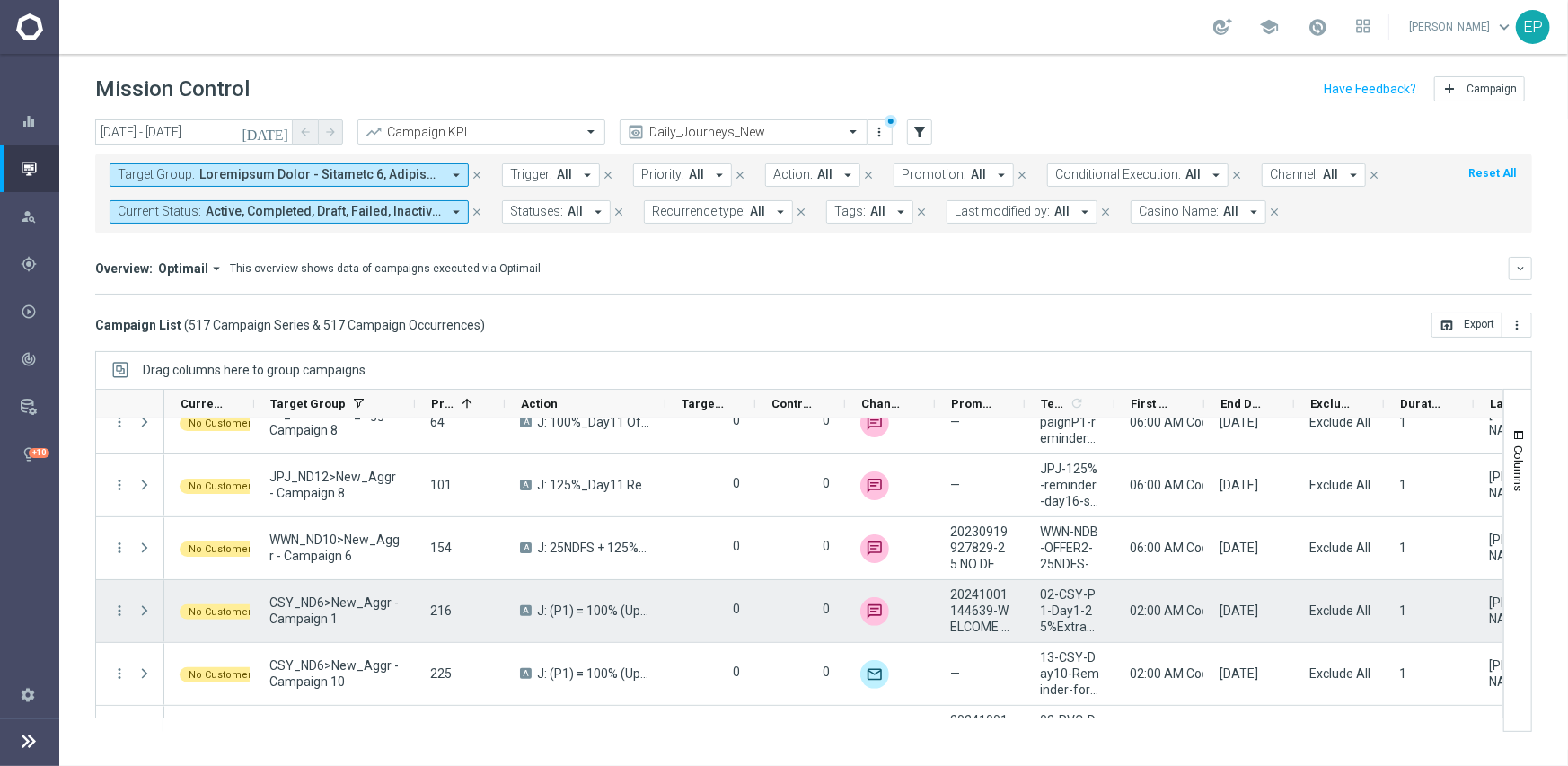
scroll to position [180, 0]
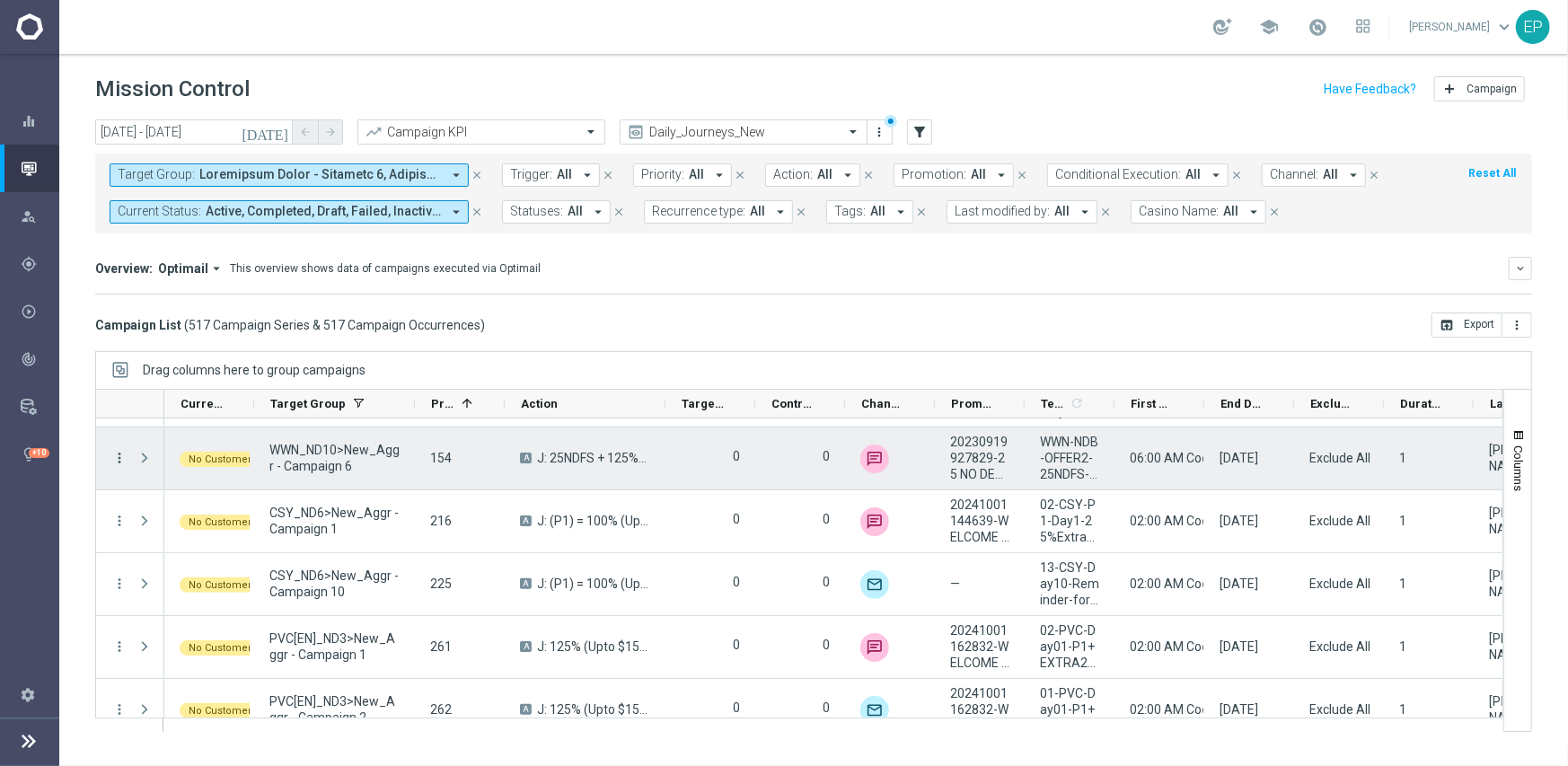
click at [120, 459] on icon "more_vert" at bounding box center [120, 458] width 16 height 16
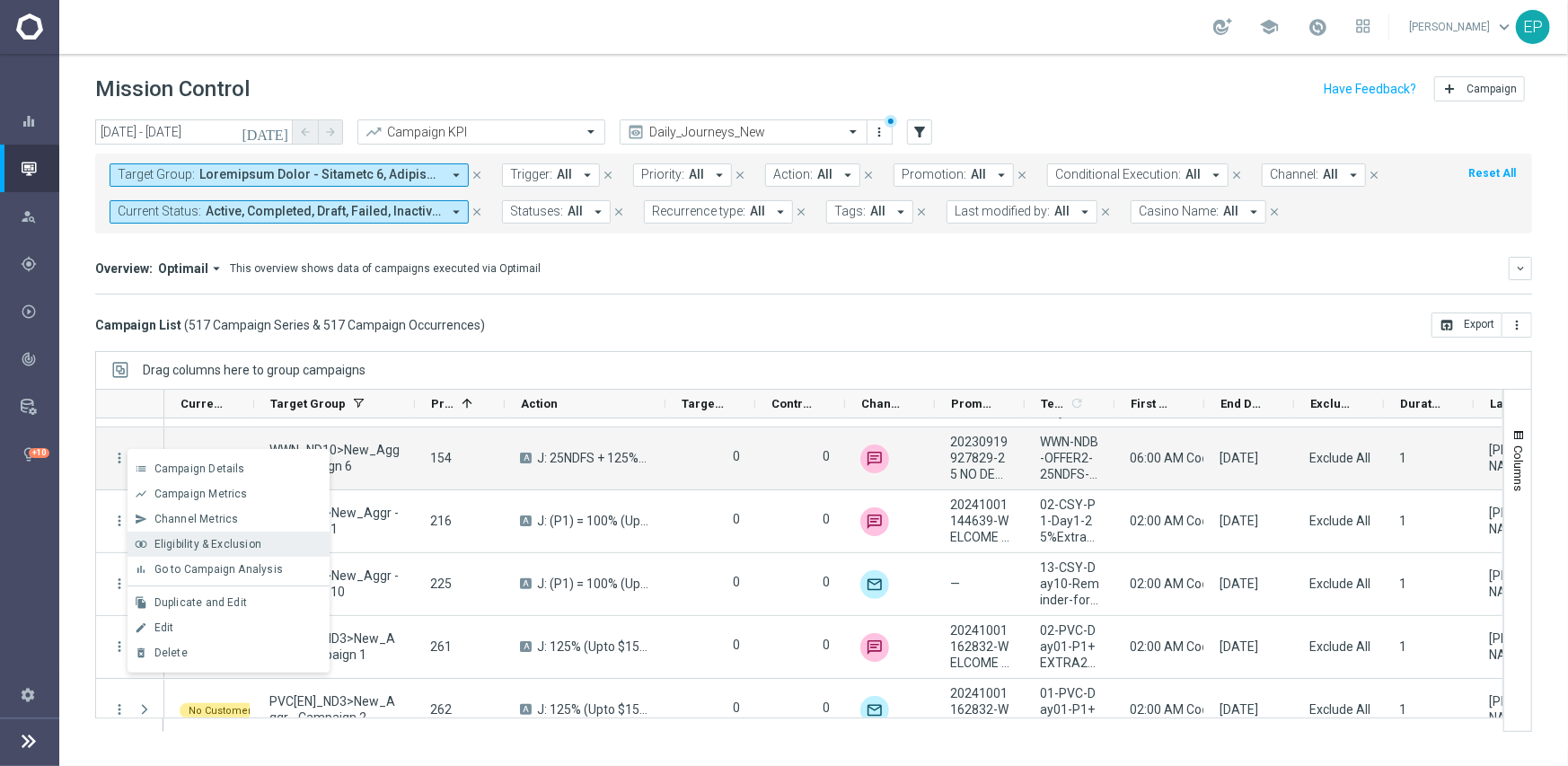
click at [164, 538] on span "Eligibility & Exclusion" at bounding box center [207, 544] width 107 height 13
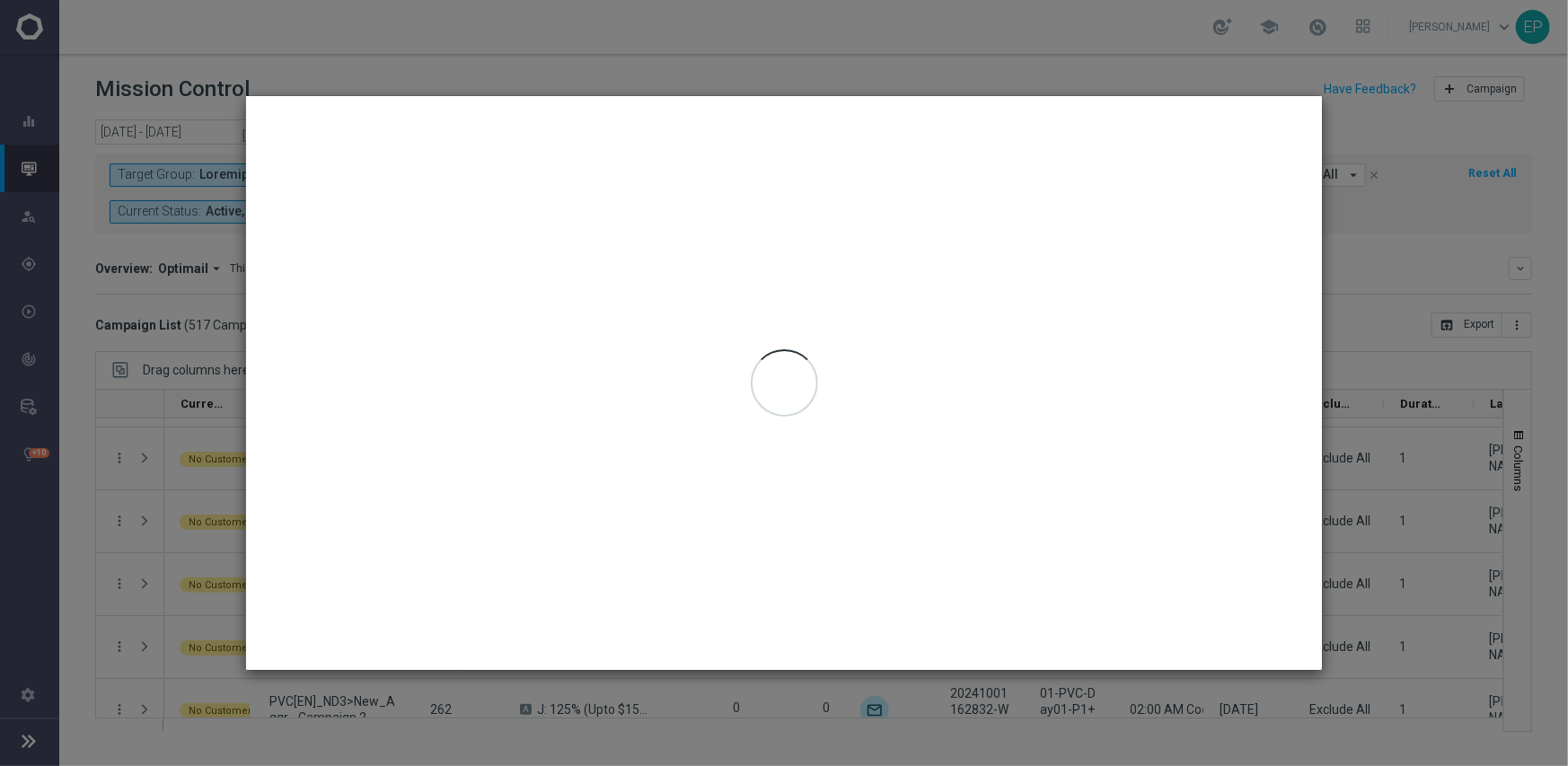
type input "[DATE] - [DATE]"
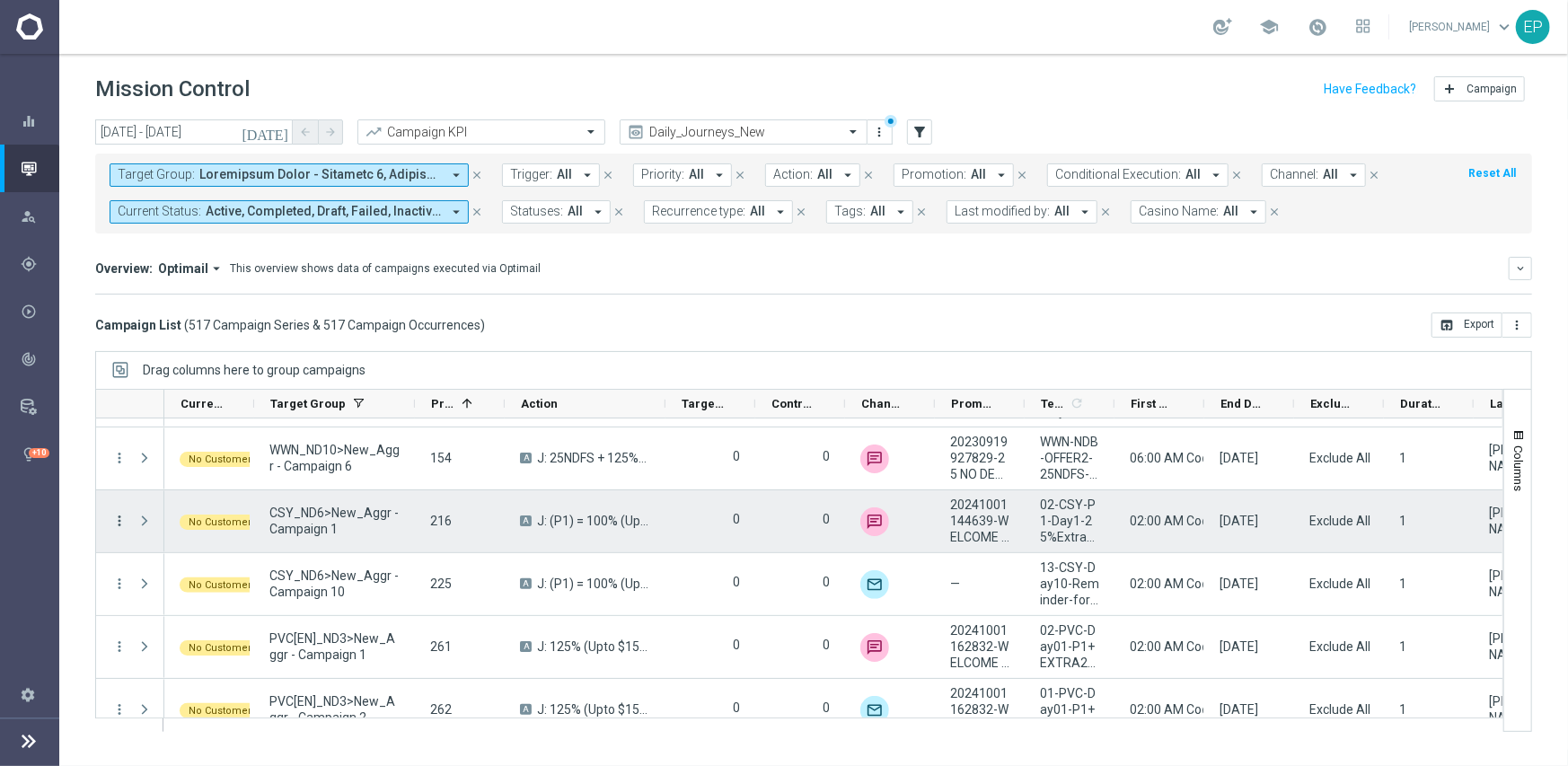
click at [121, 516] on icon "more_vert" at bounding box center [120, 521] width 16 height 16
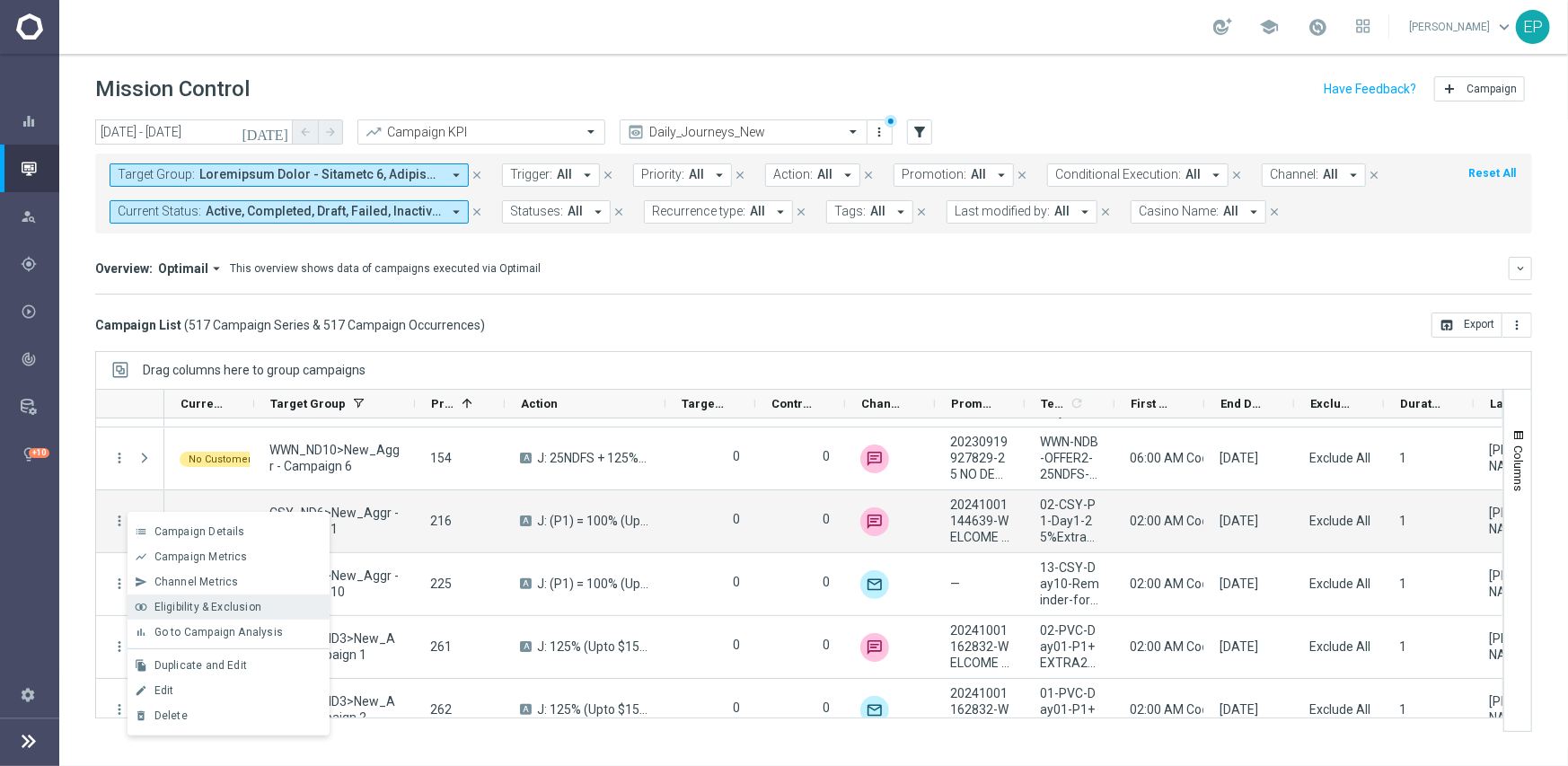
click at [191, 609] on span "Eligibility & Exclusion" at bounding box center [207, 607] width 107 height 13
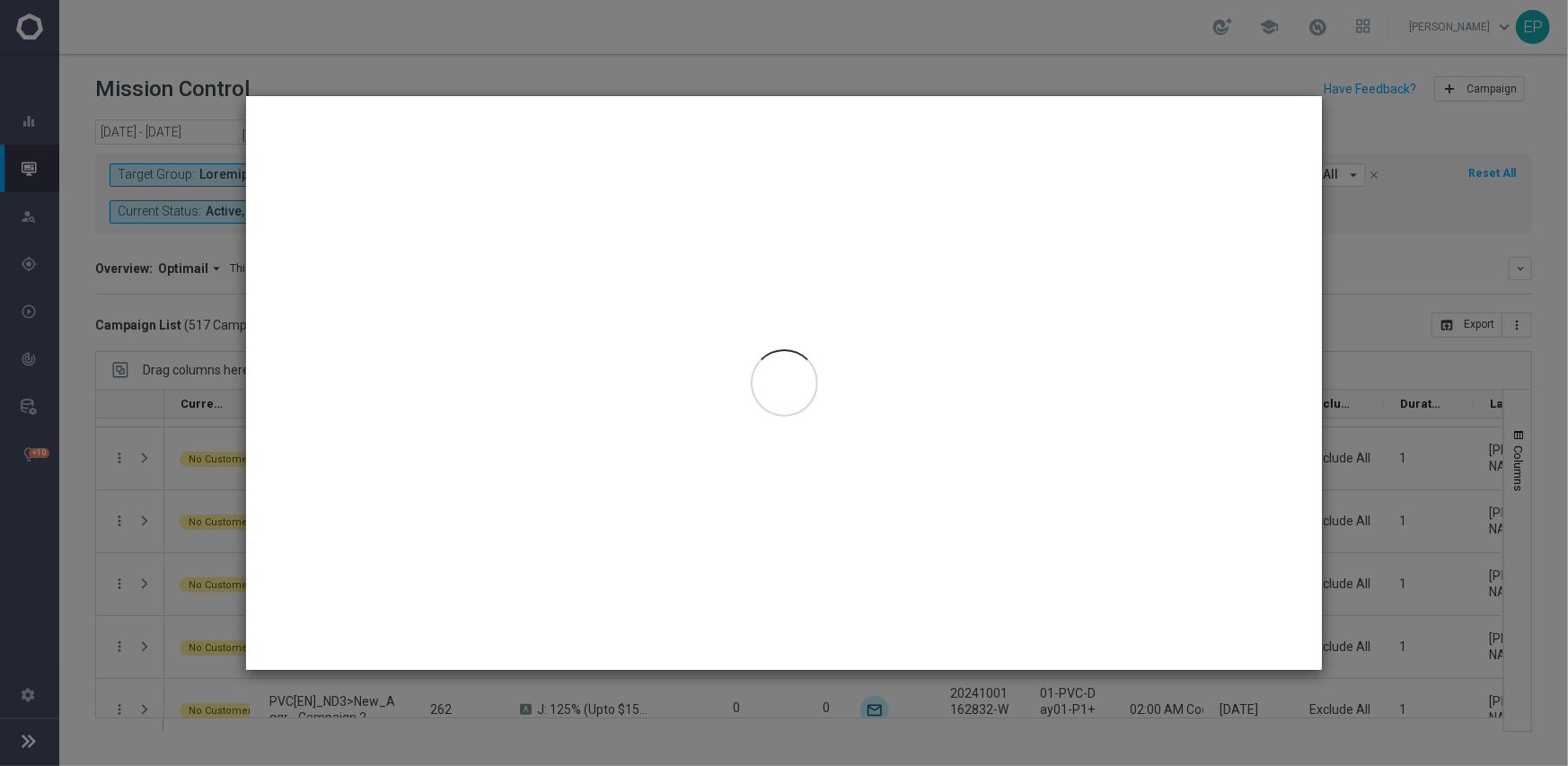
type input "[DATE] - [DATE]"
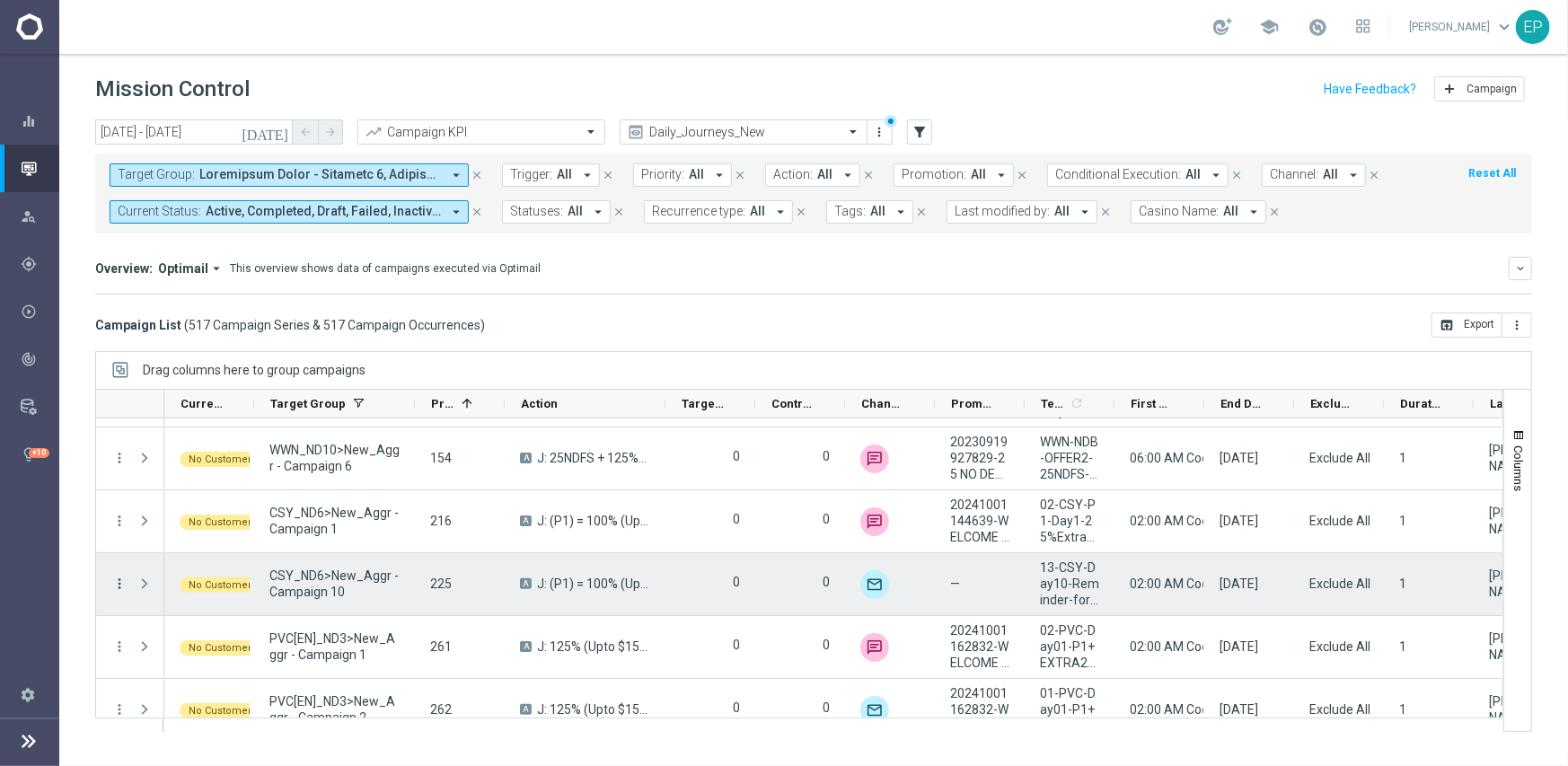
click at [115, 583] on icon "more_vert" at bounding box center [120, 583] width 16 height 16
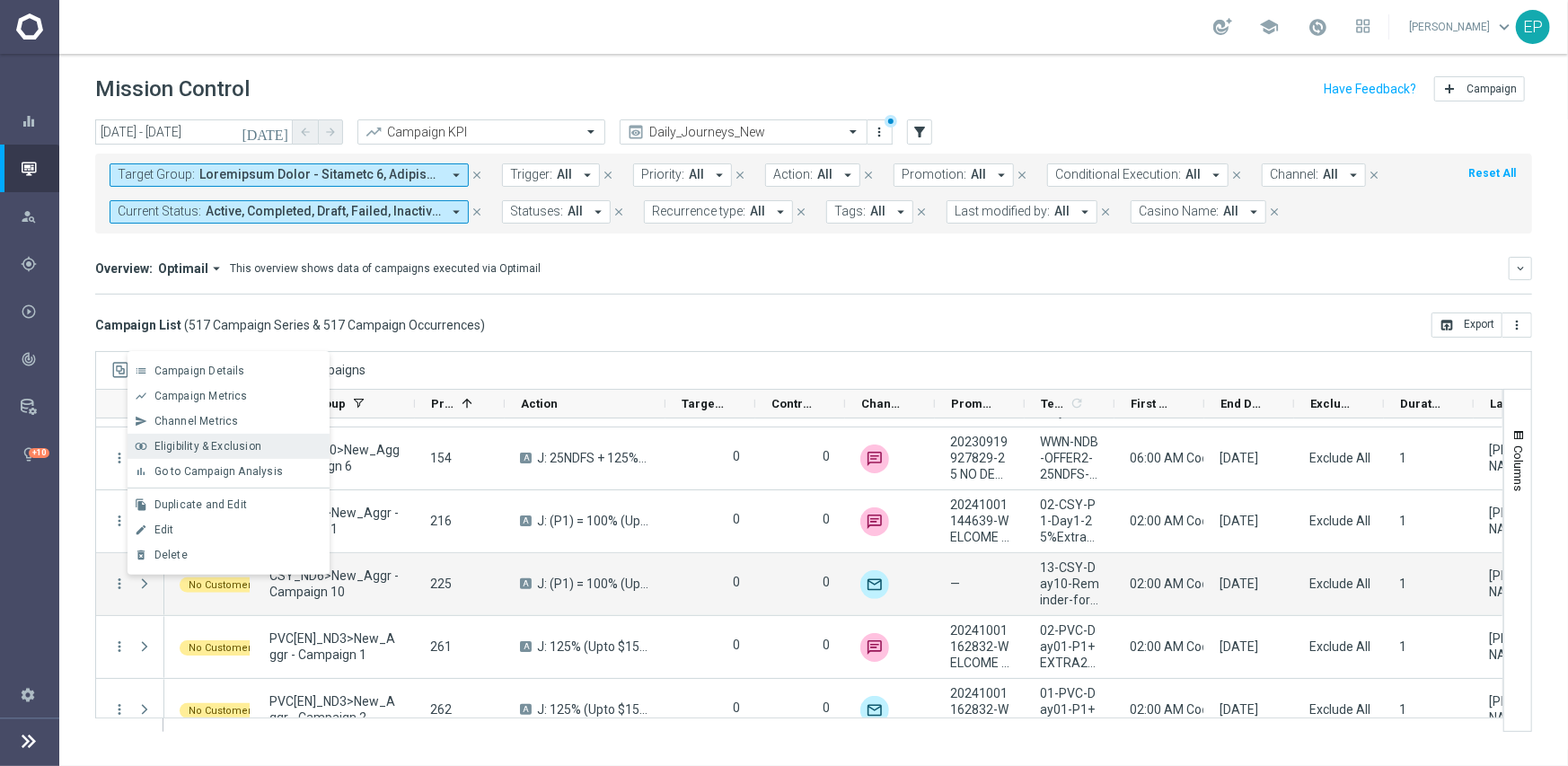
click at [194, 443] on span "Eligibility & Exclusion" at bounding box center [207, 446] width 107 height 13
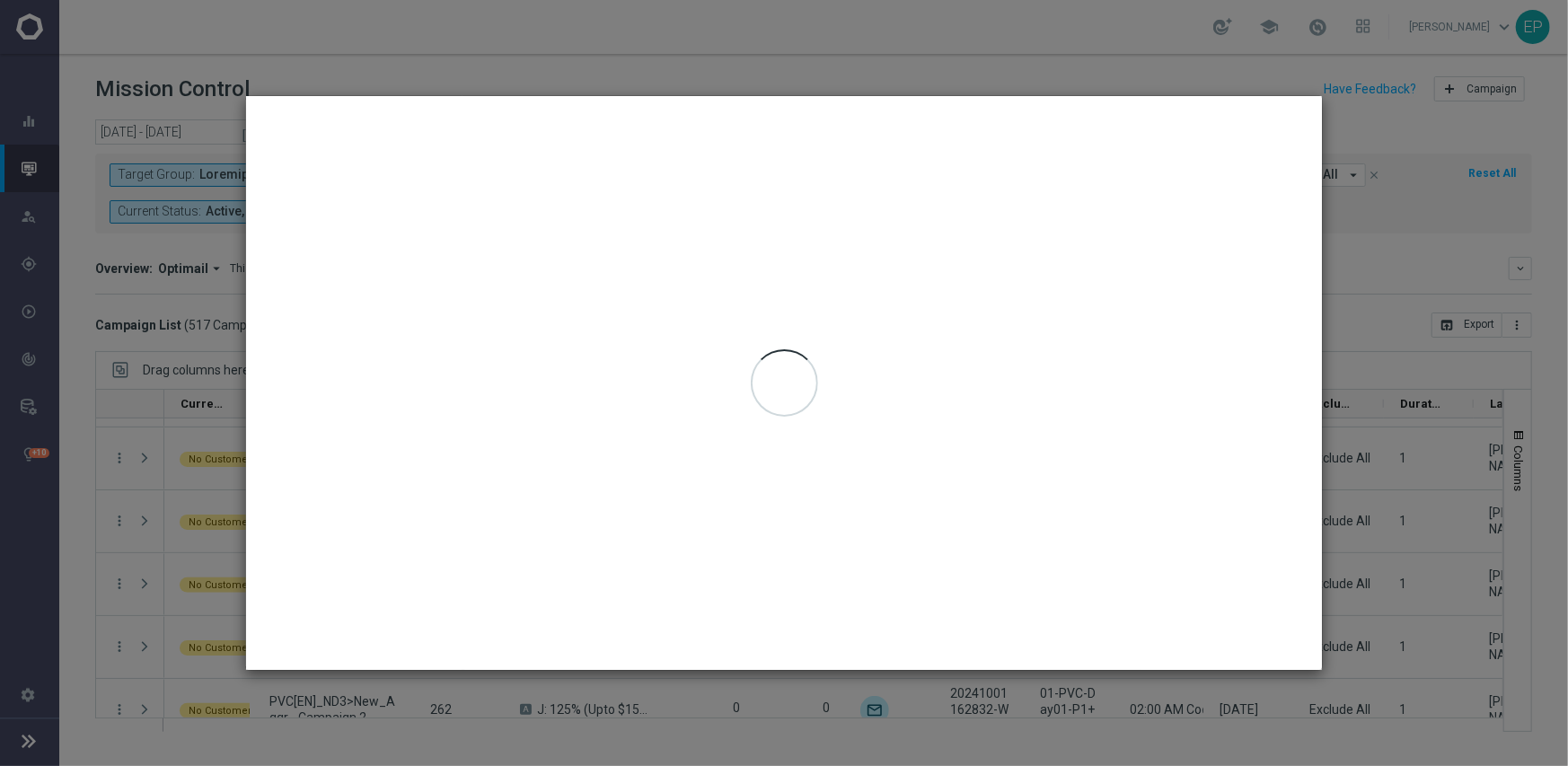
type input "[DATE] - [DATE]"
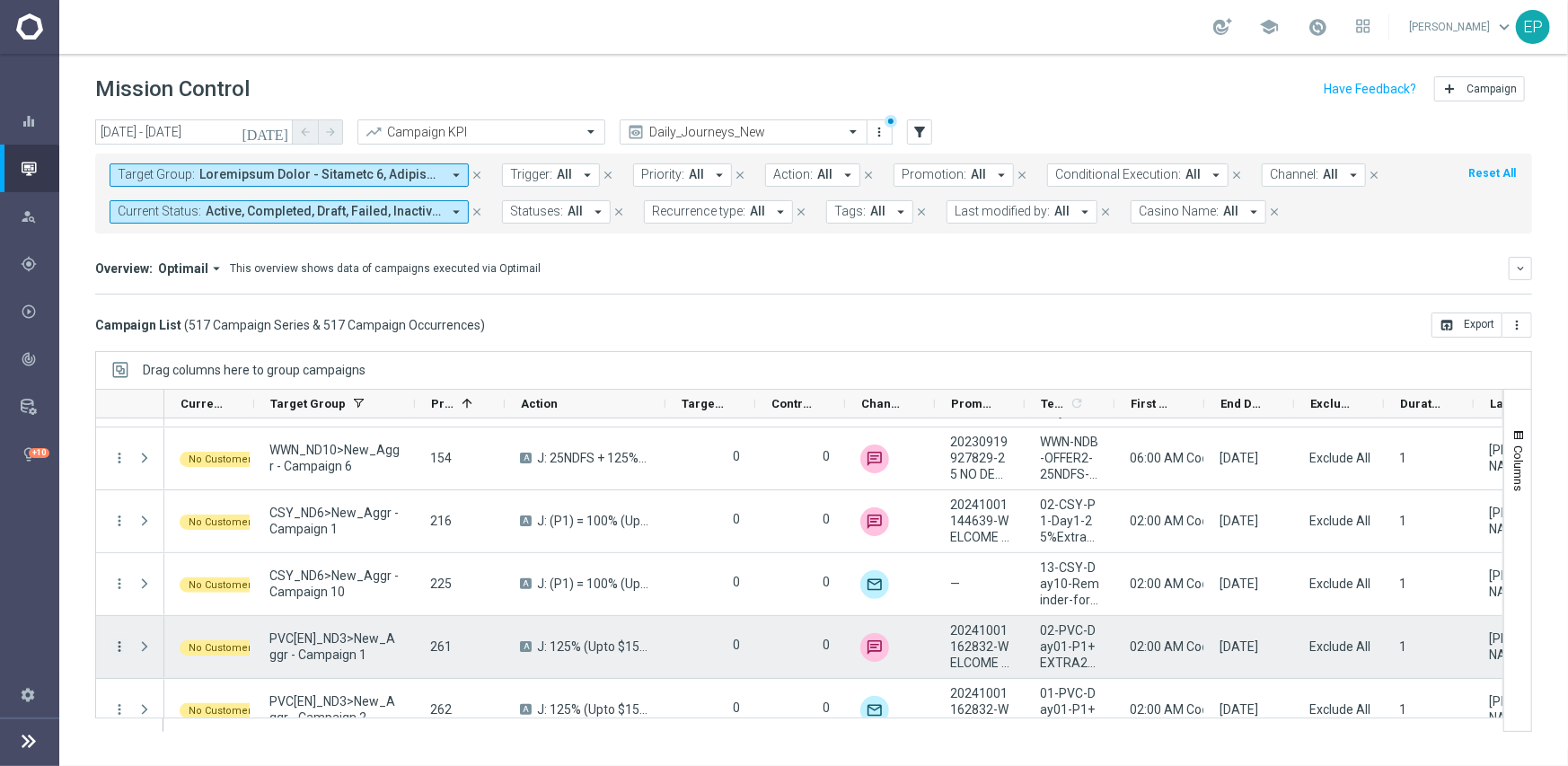
click at [119, 648] on icon "more_vert" at bounding box center [120, 646] width 16 height 16
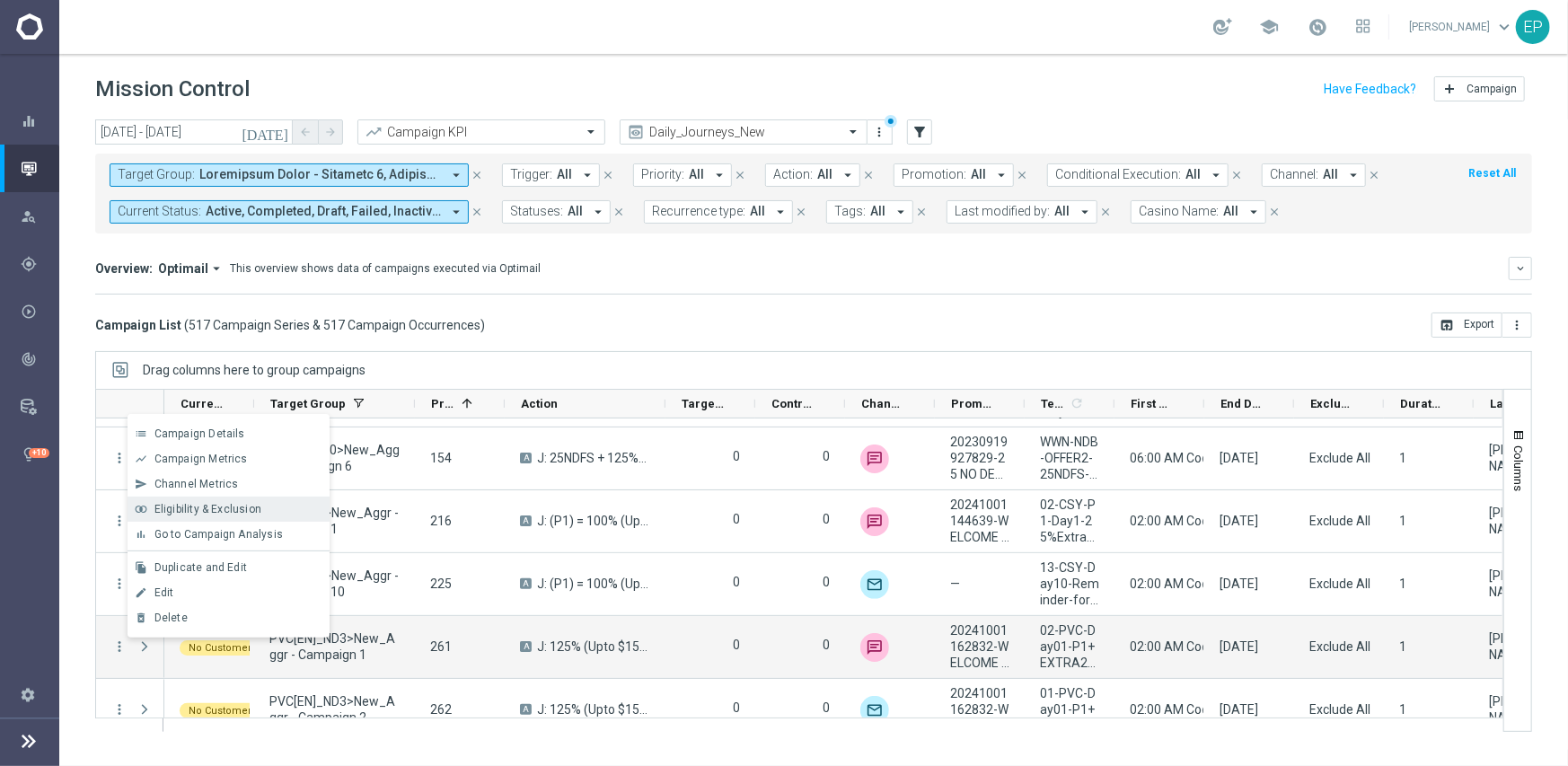
click at [184, 513] on span "Eligibility & Exclusion" at bounding box center [207, 509] width 107 height 13
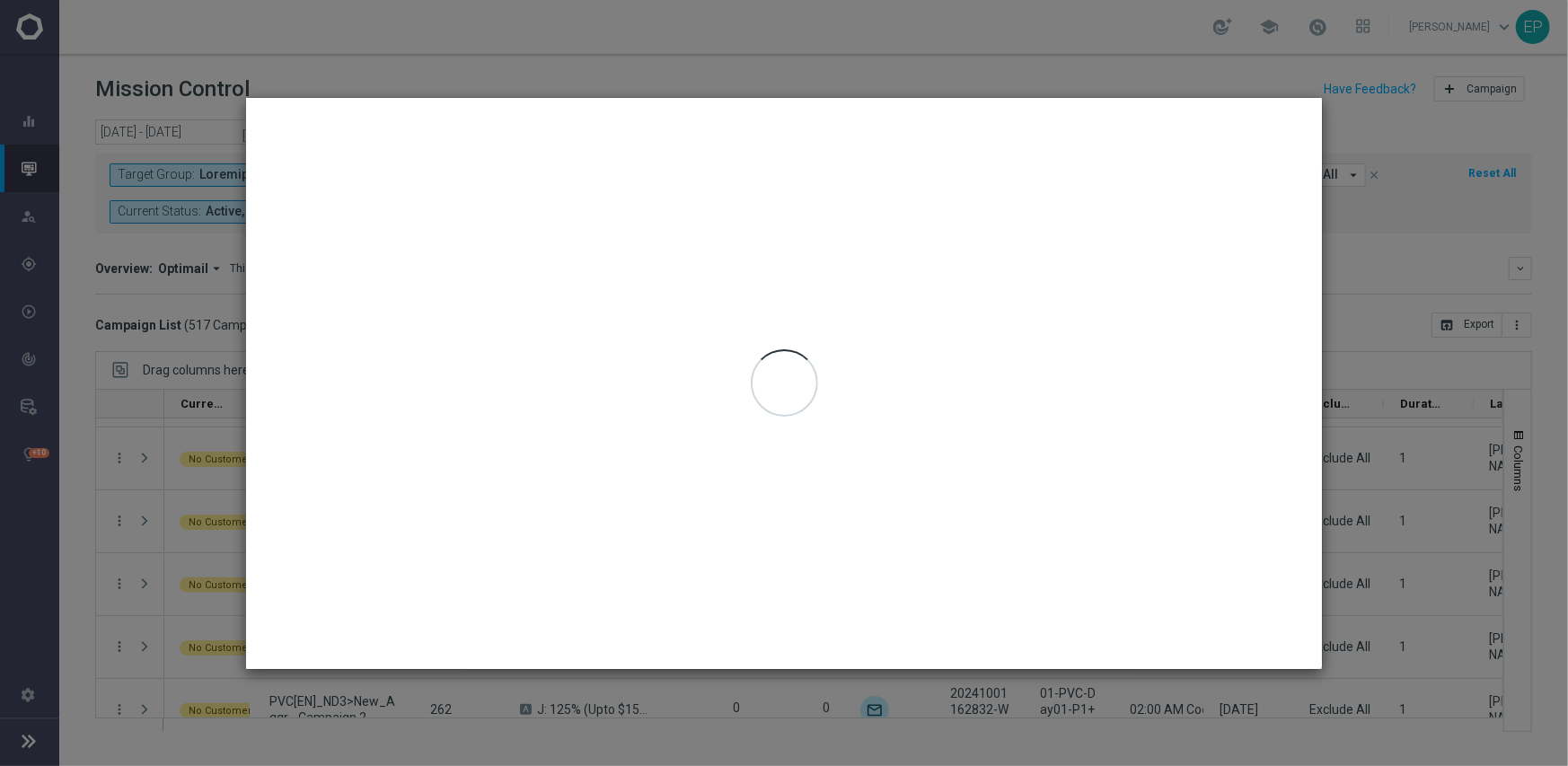
type input "[DATE] - [DATE]"
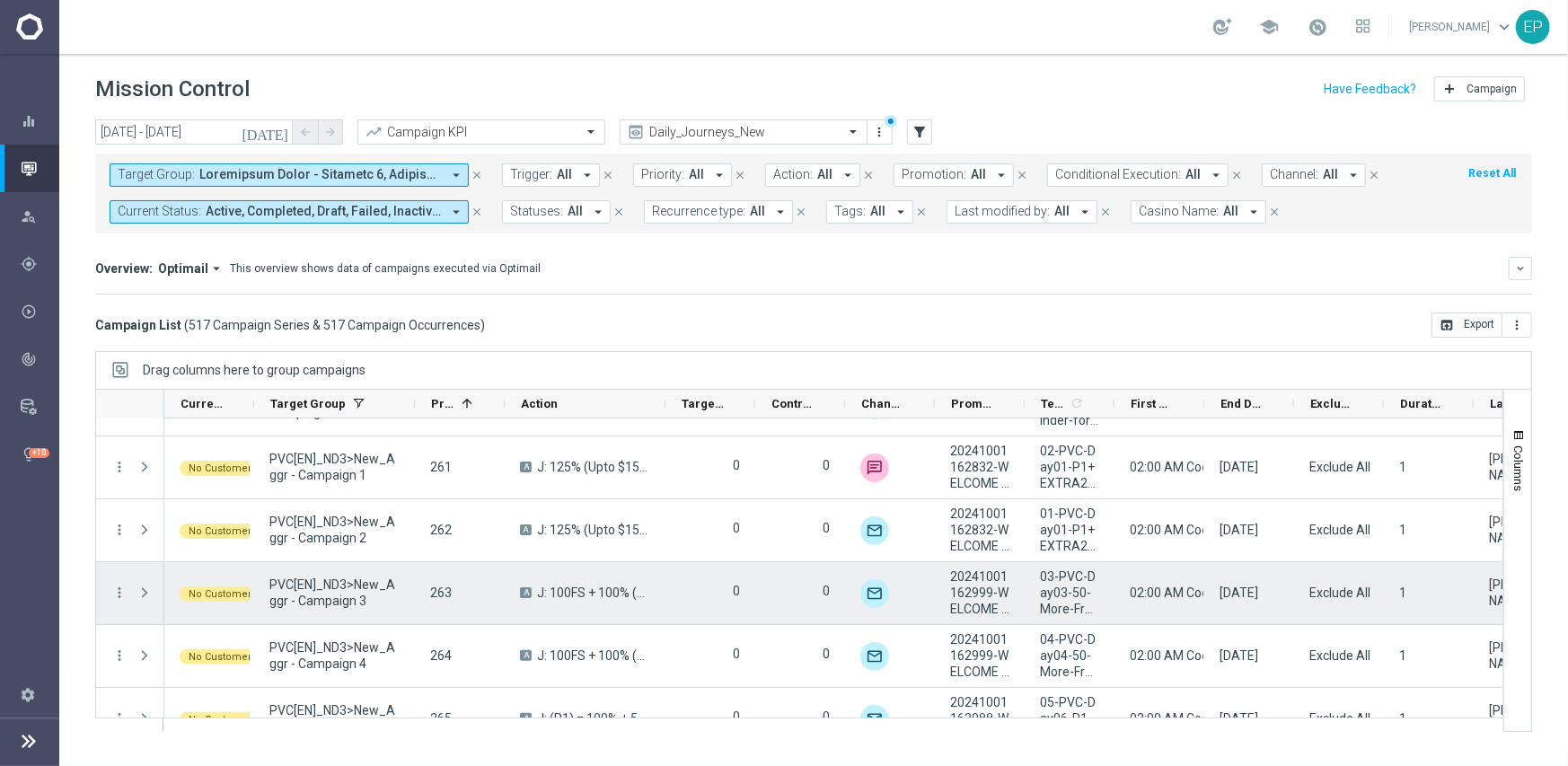
scroll to position [449, 0]
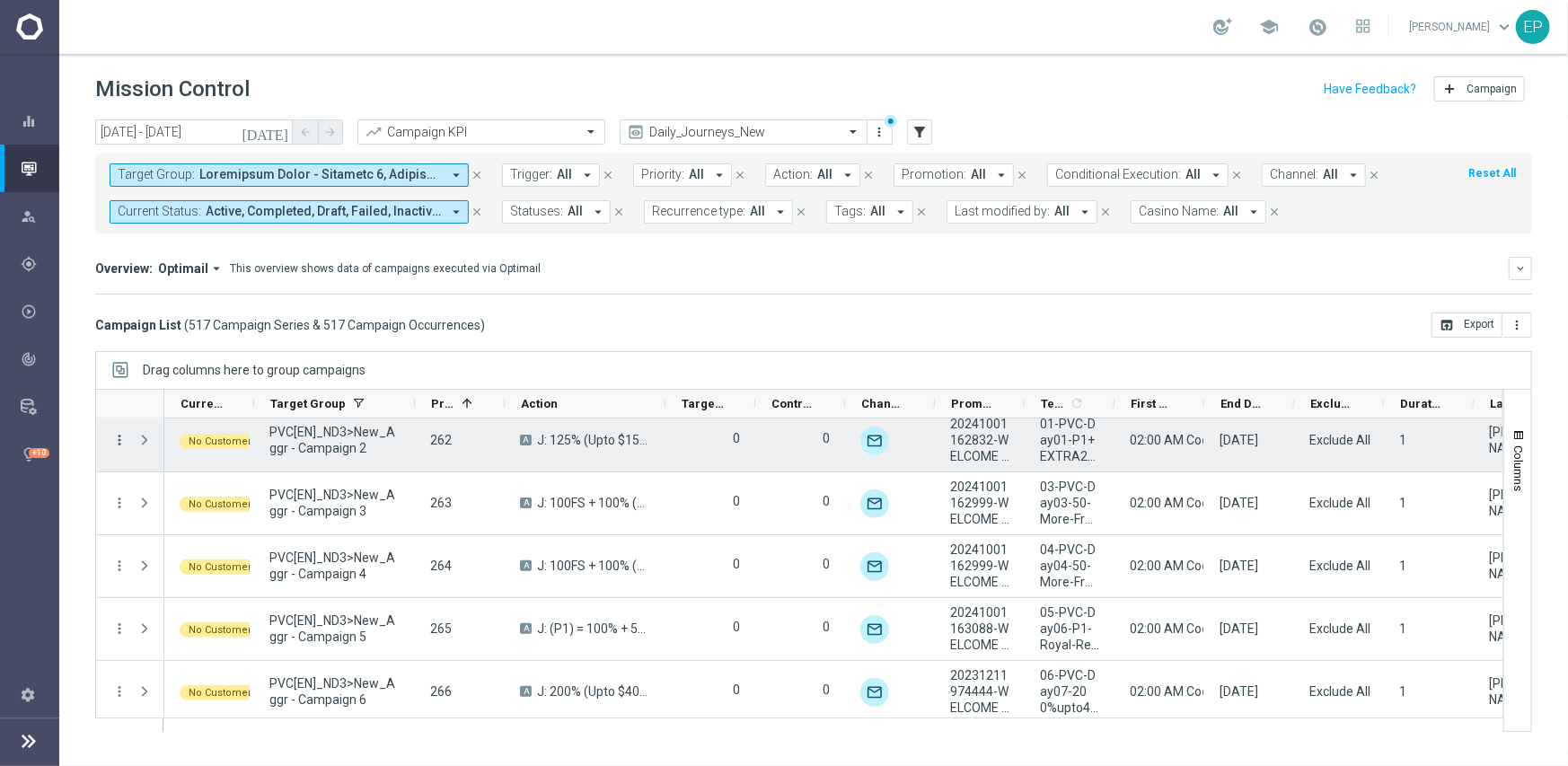
click at [118, 439] on icon "more_vert" at bounding box center [120, 440] width 16 height 16
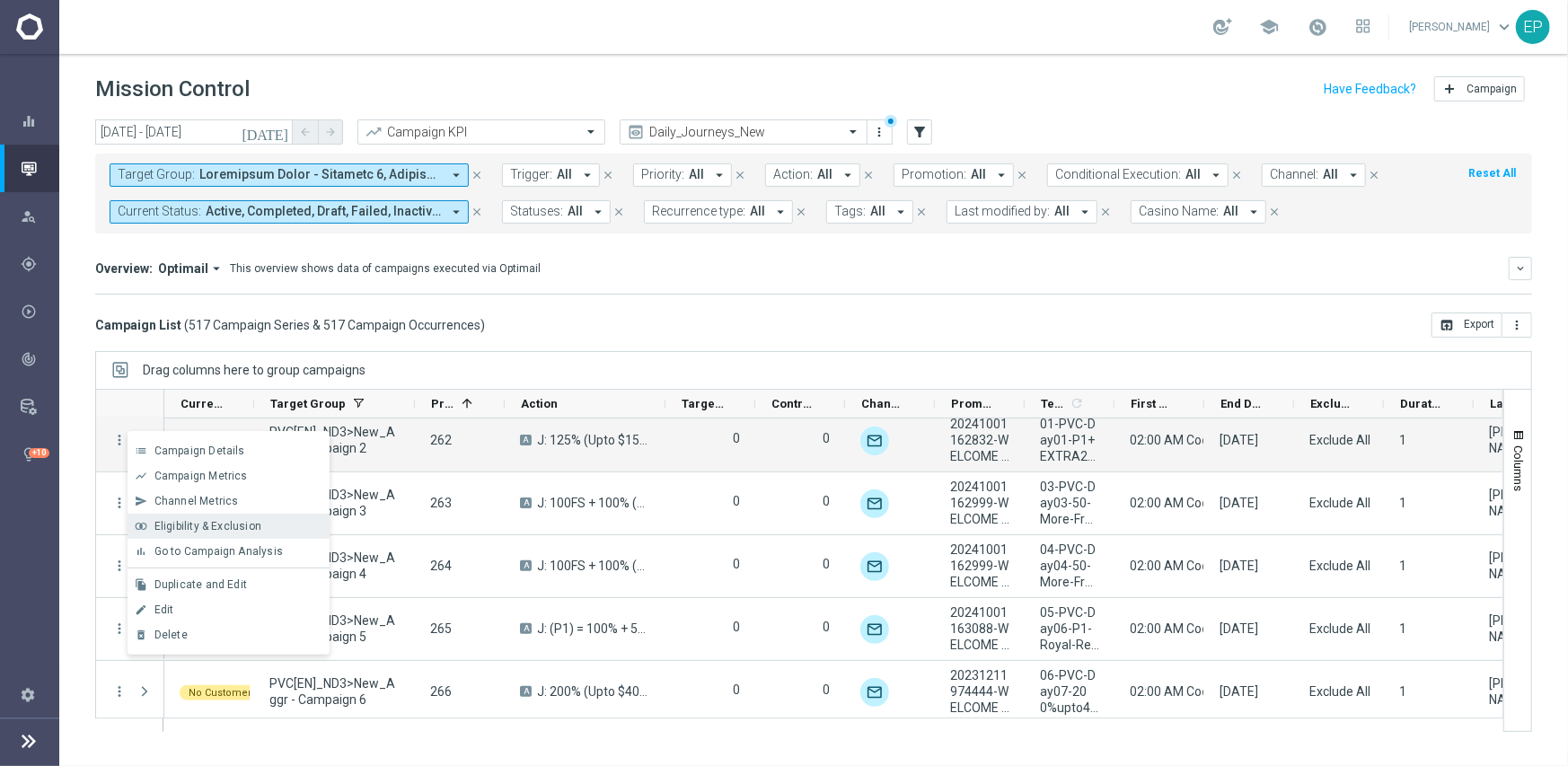
click at [162, 526] on span "Eligibility & Exclusion" at bounding box center [207, 526] width 107 height 13
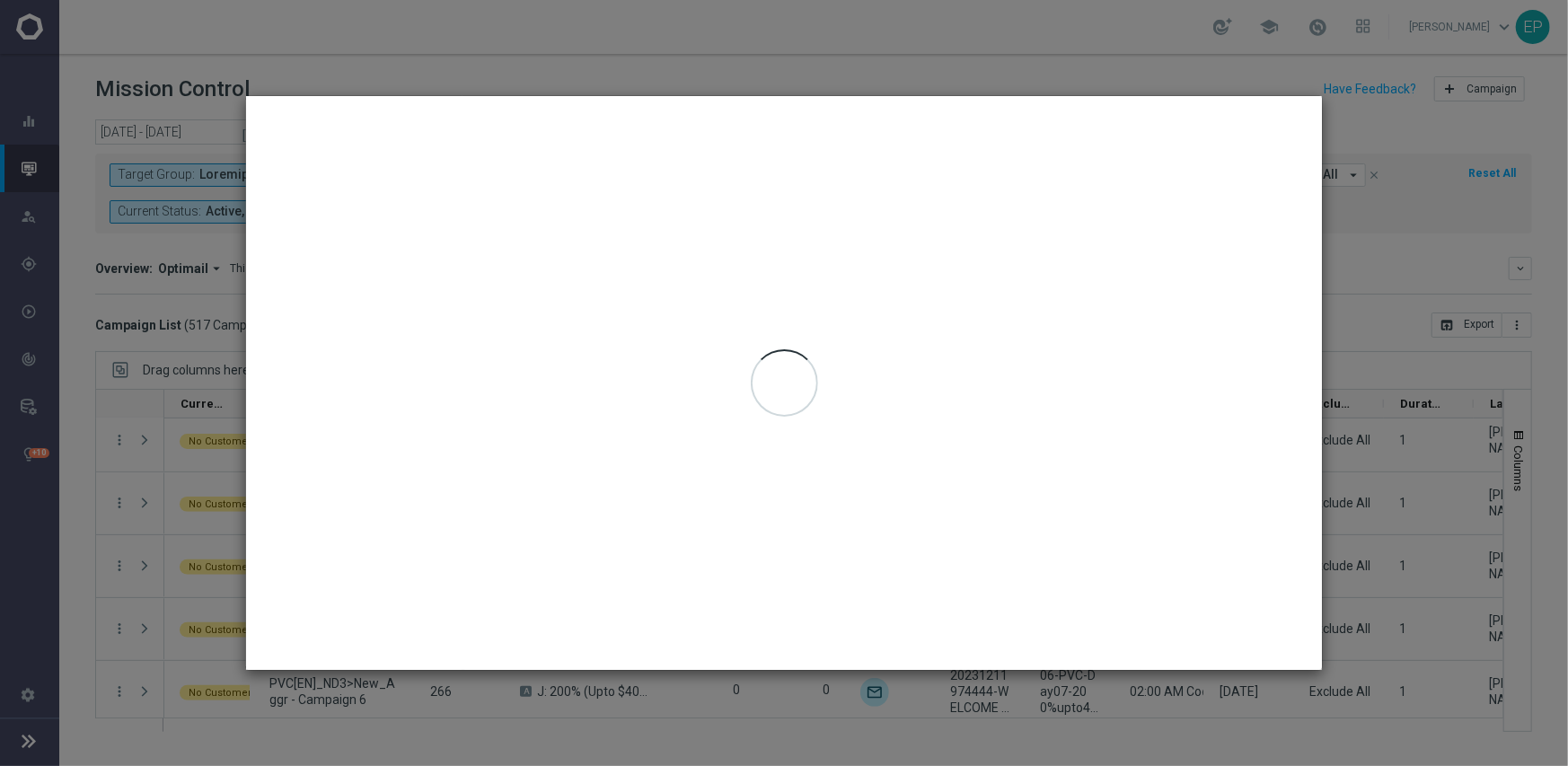
type input "[DATE] - [DATE]"
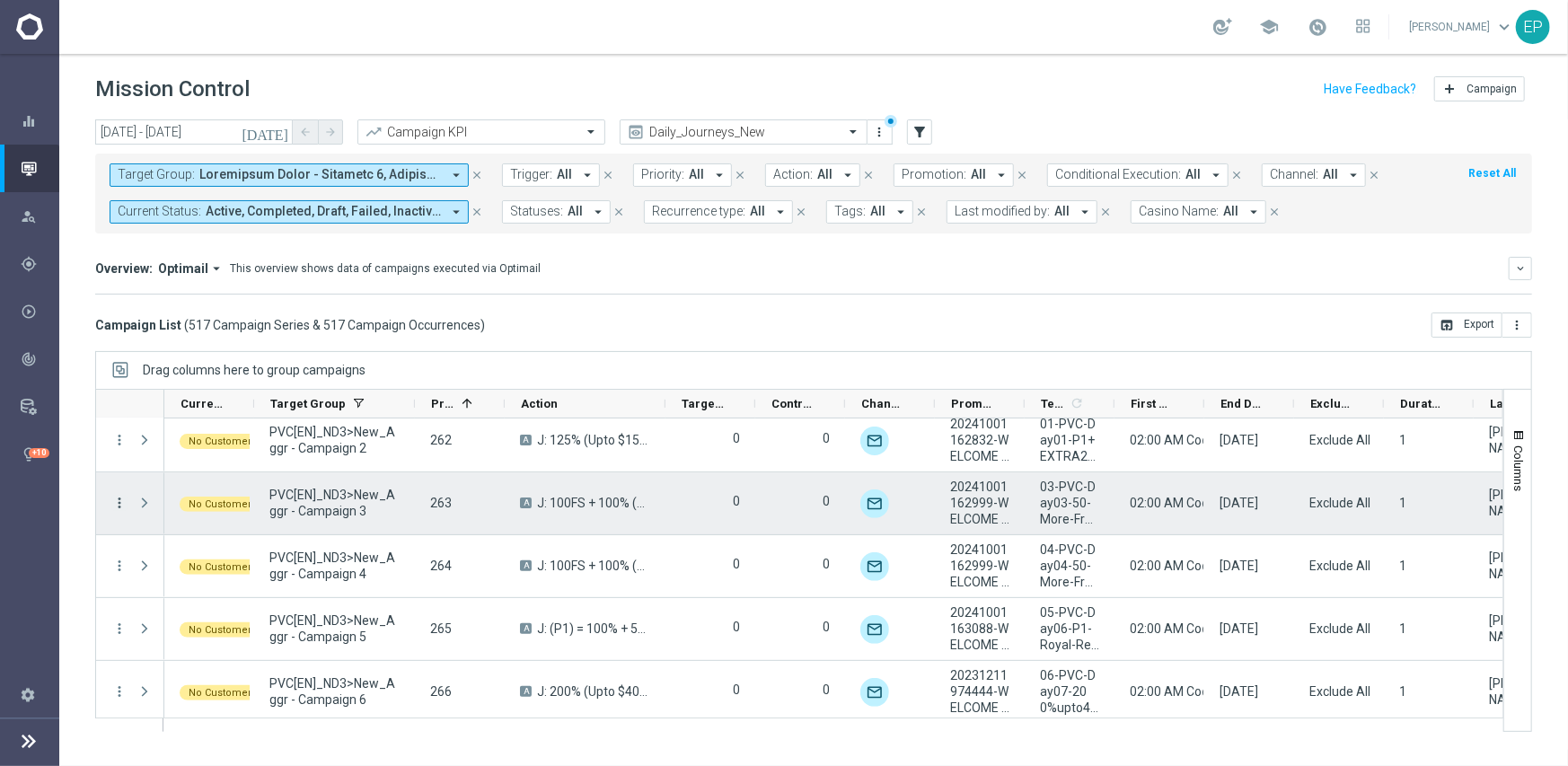
click at [120, 501] on icon "more_vert" at bounding box center [120, 503] width 16 height 16
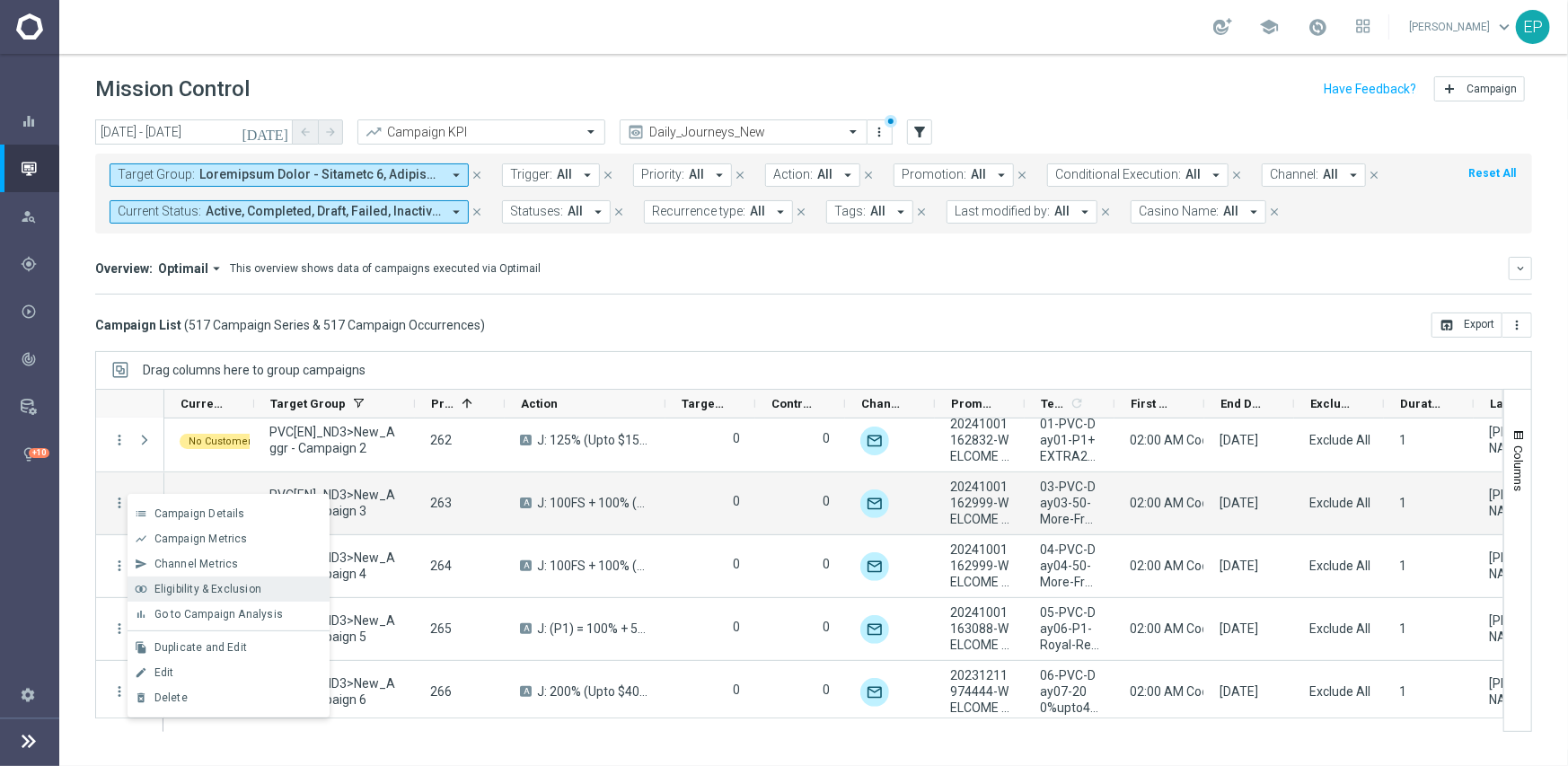
click at [176, 588] on span "Eligibility & Exclusion" at bounding box center [207, 589] width 107 height 13
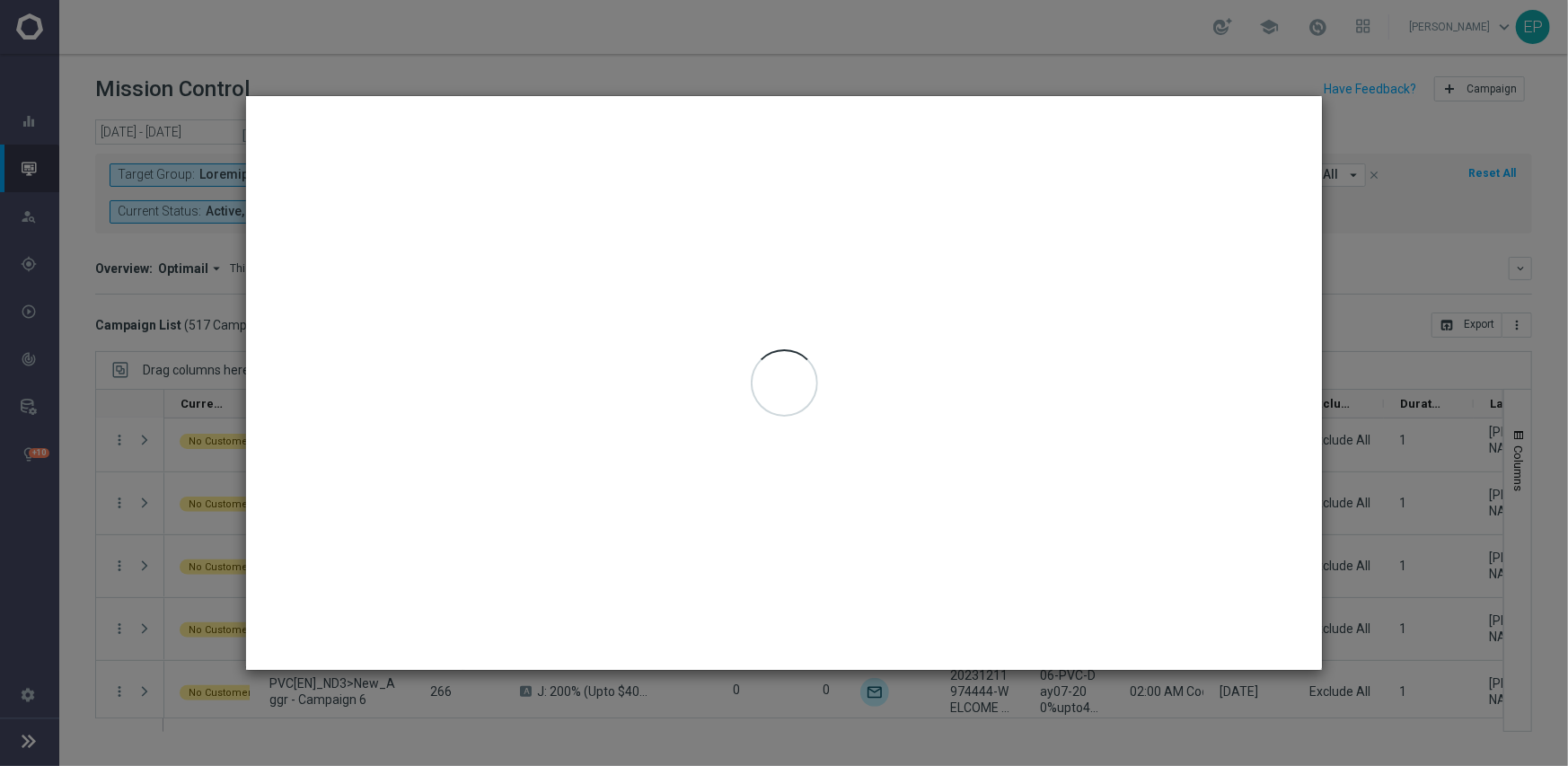
type input "[DATE] - [DATE]"
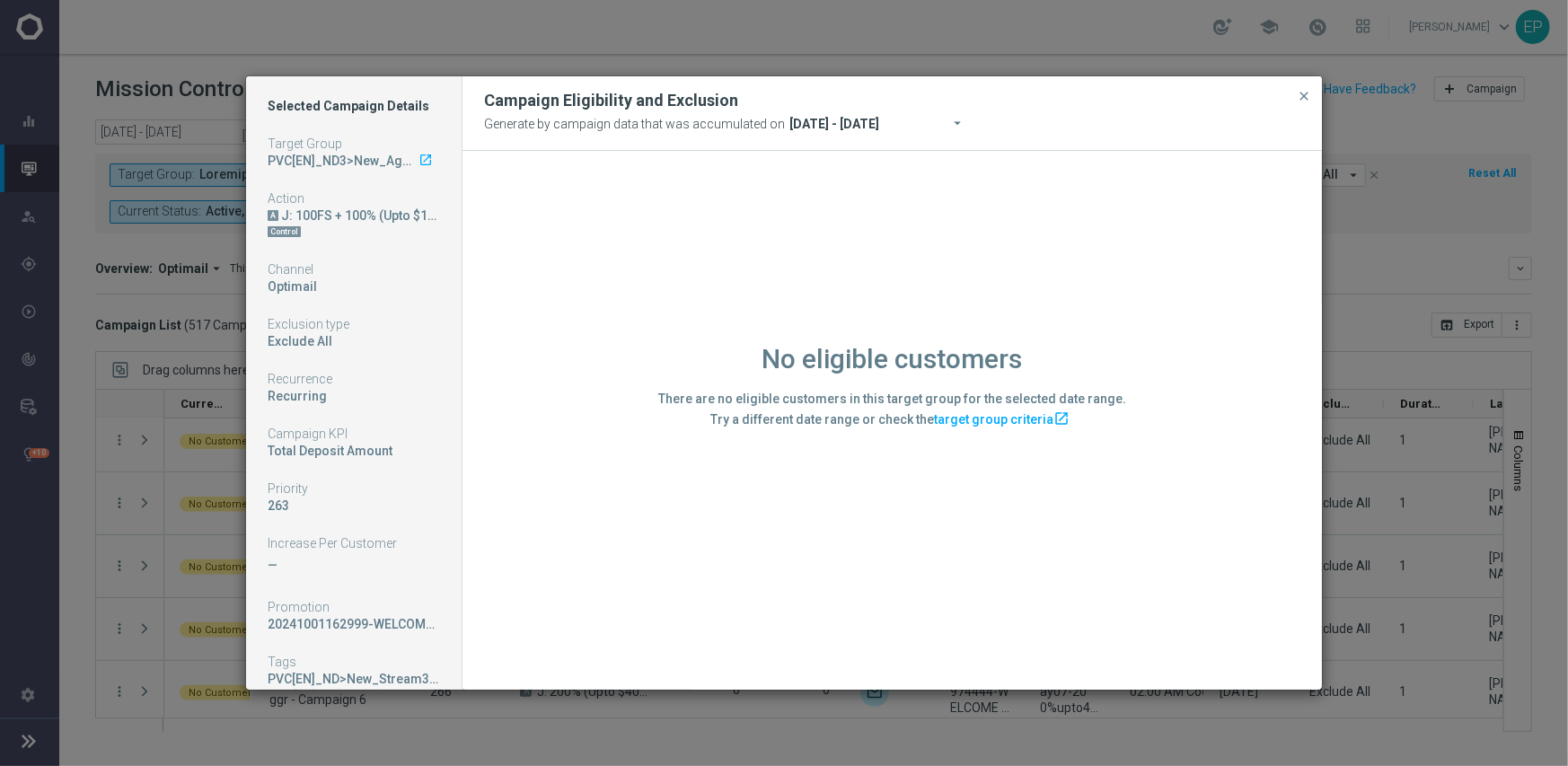
click at [525, 572] on div "No eligible customers There are no eligible customers in this target group for …" at bounding box center [892, 419] width 859 height 538
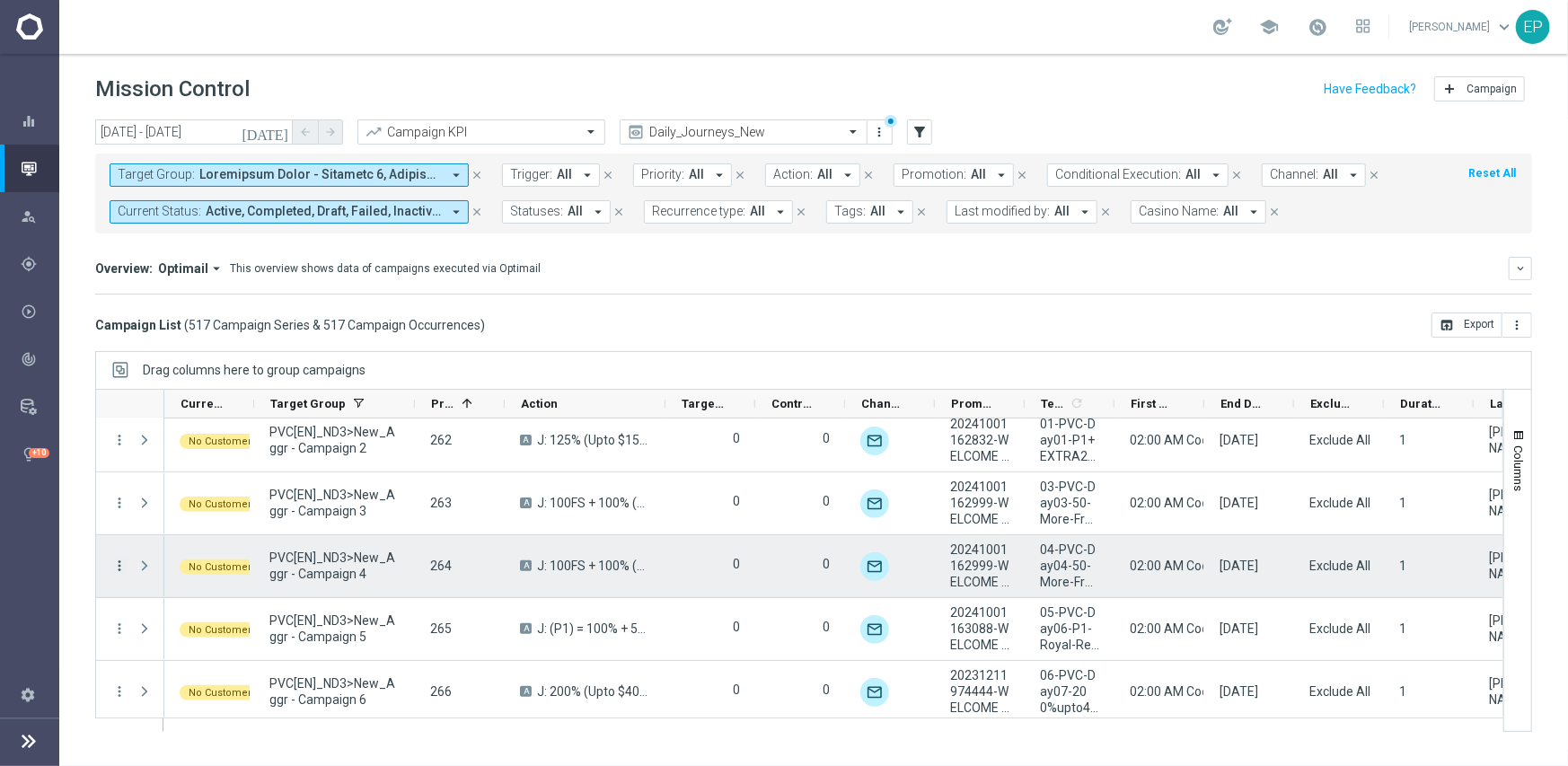
click at [117, 563] on icon "more_vert" at bounding box center [120, 566] width 16 height 16
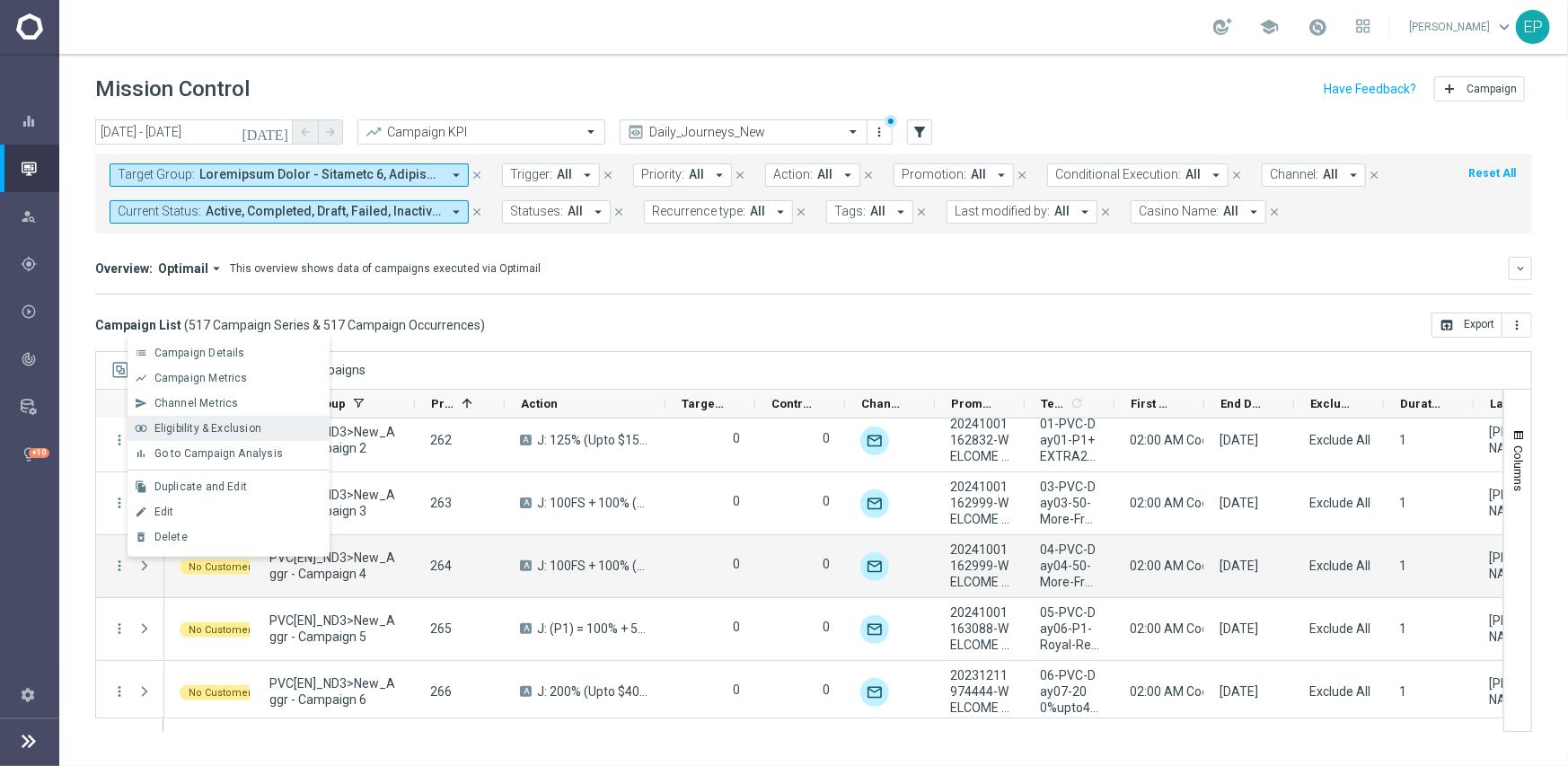
drag, startPoint x: 239, startPoint y: 355, endPoint x: 228, endPoint y: 426, distance: 71.8
click at [228, 426] on div "list Campaign Details show_chart Campaign Metrics send Channel Metrics" at bounding box center [228, 445] width 202 height 223
click at [228, 427] on span "Eligibility & Exclusion" at bounding box center [207, 428] width 107 height 13
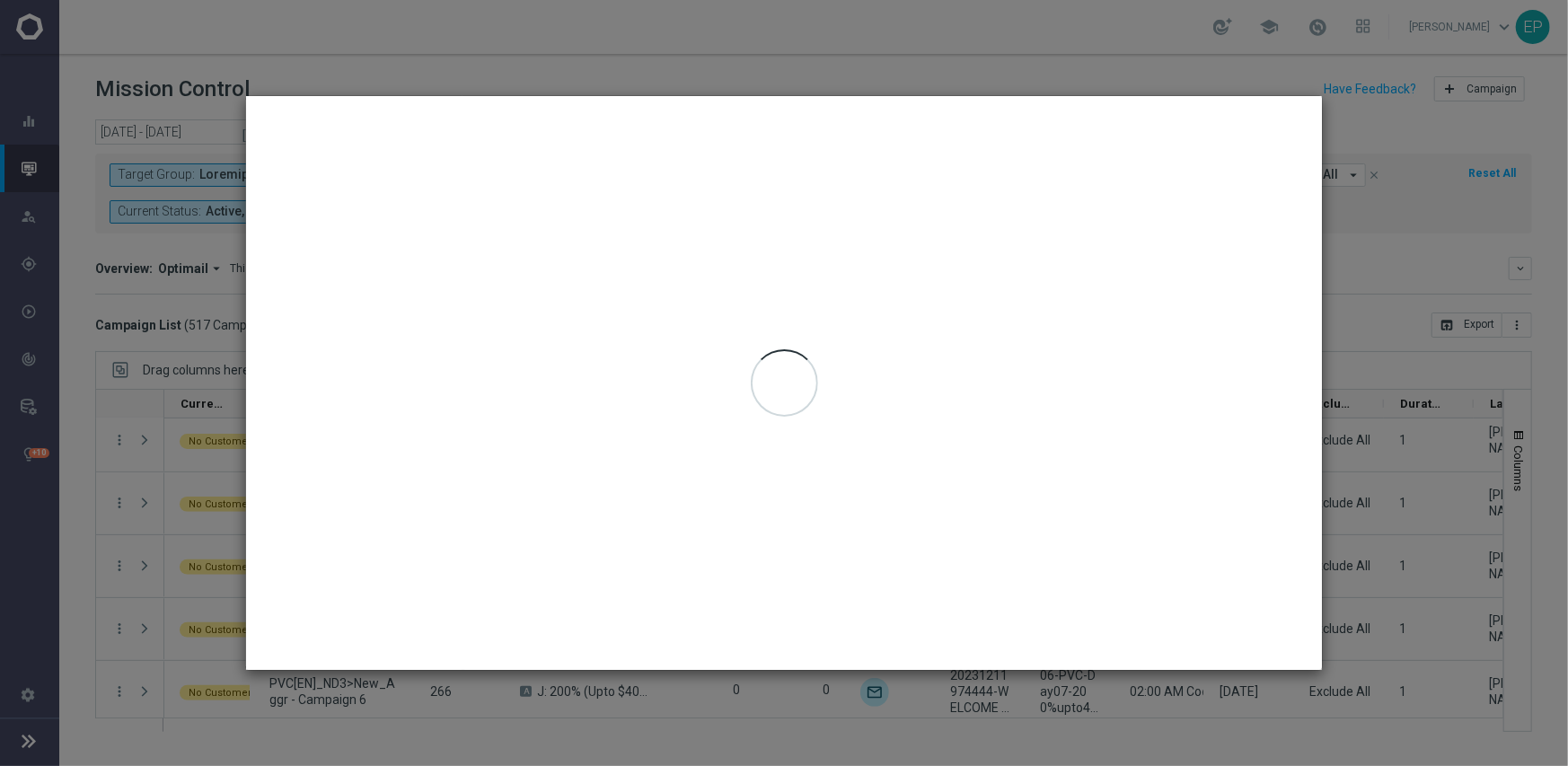
type input "[DATE] - [DATE]"
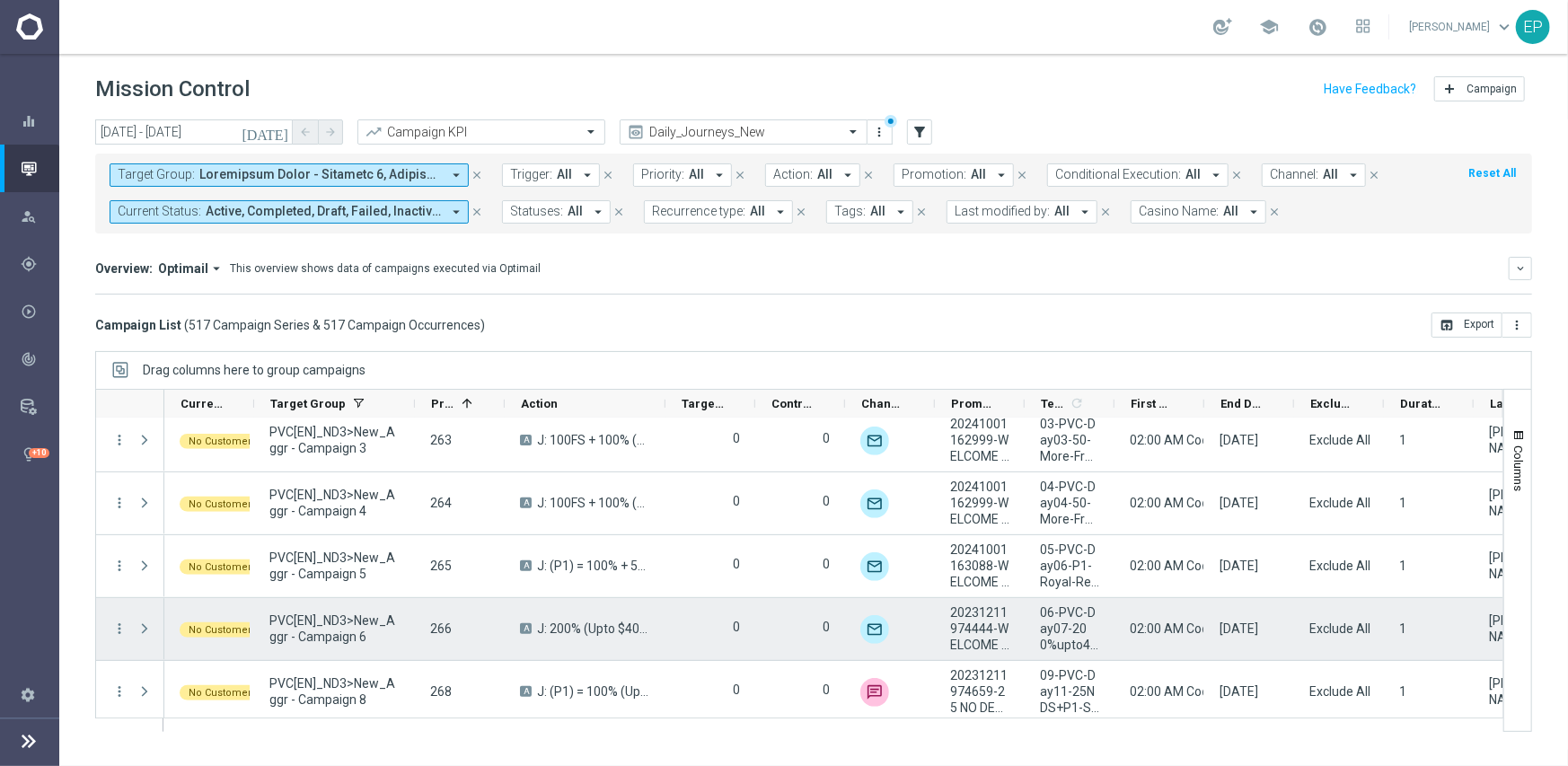
scroll to position [539, 0]
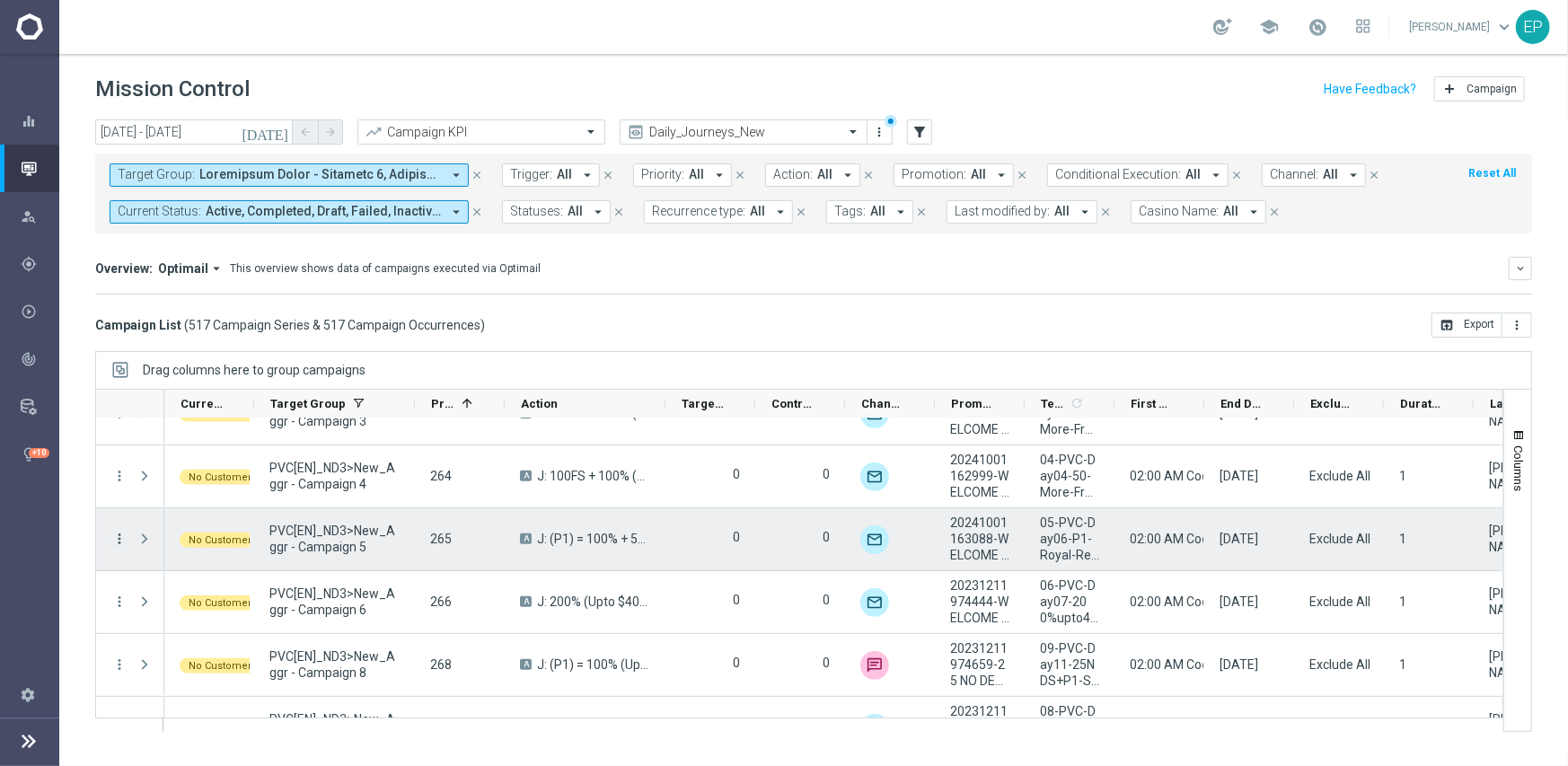
click at [124, 535] on icon "more_vert" at bounding box center [120, 539] width 16 height 16
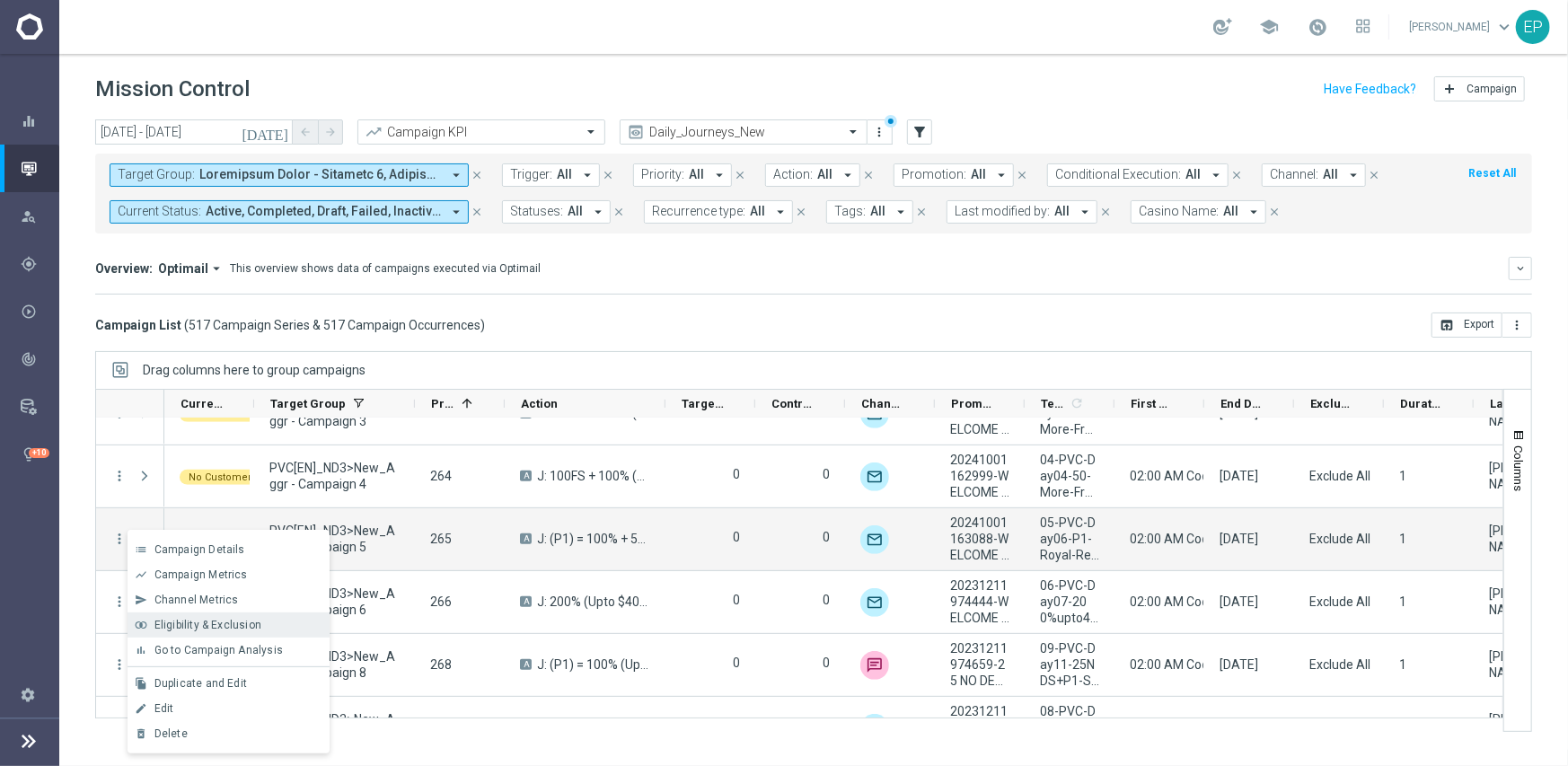
click at [224, 619] on span "Eligibility & Exclusion" at bounding box center [207, 625] width 107 height 13
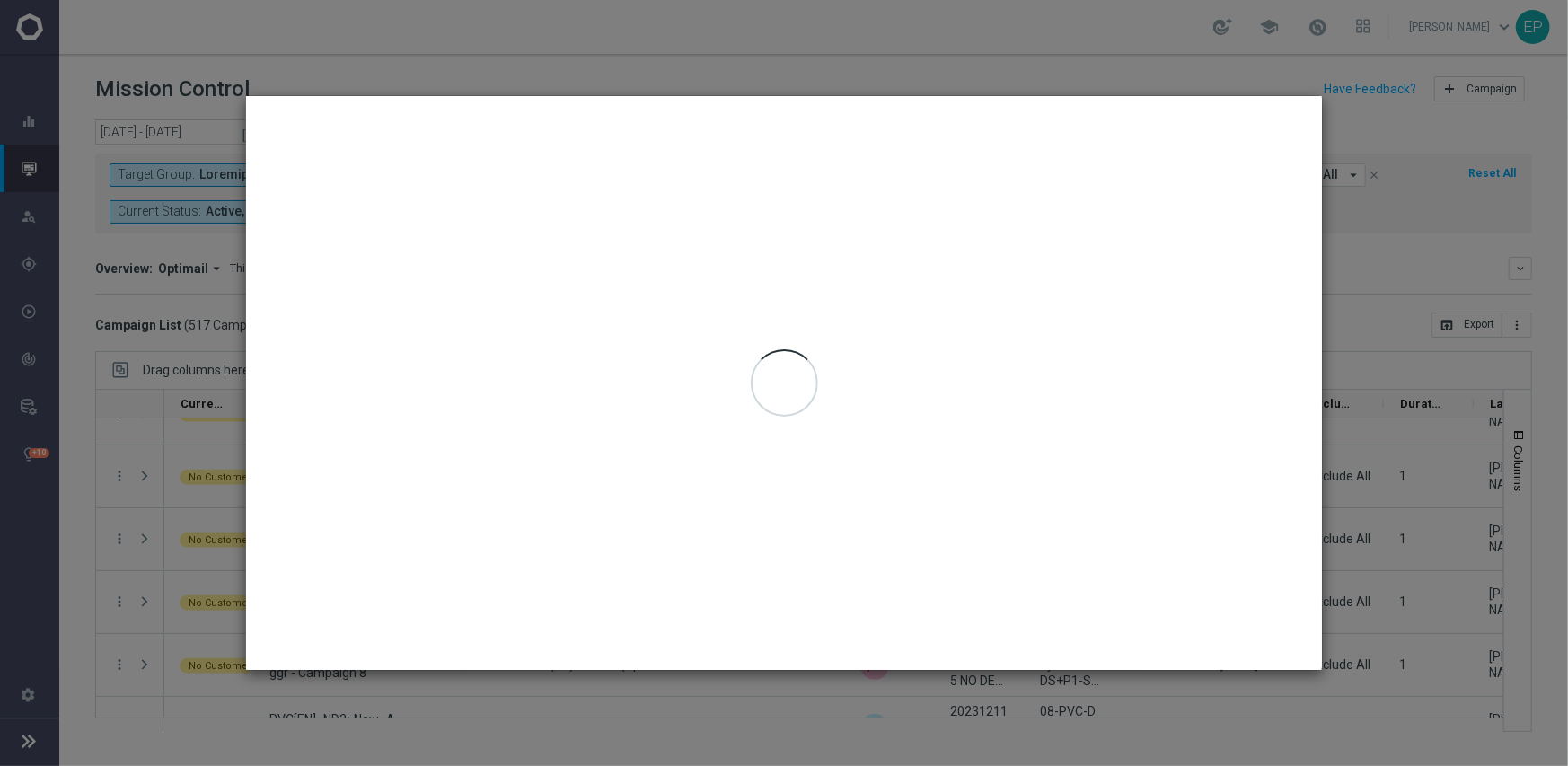
type input "[DATE] - [DATE]"
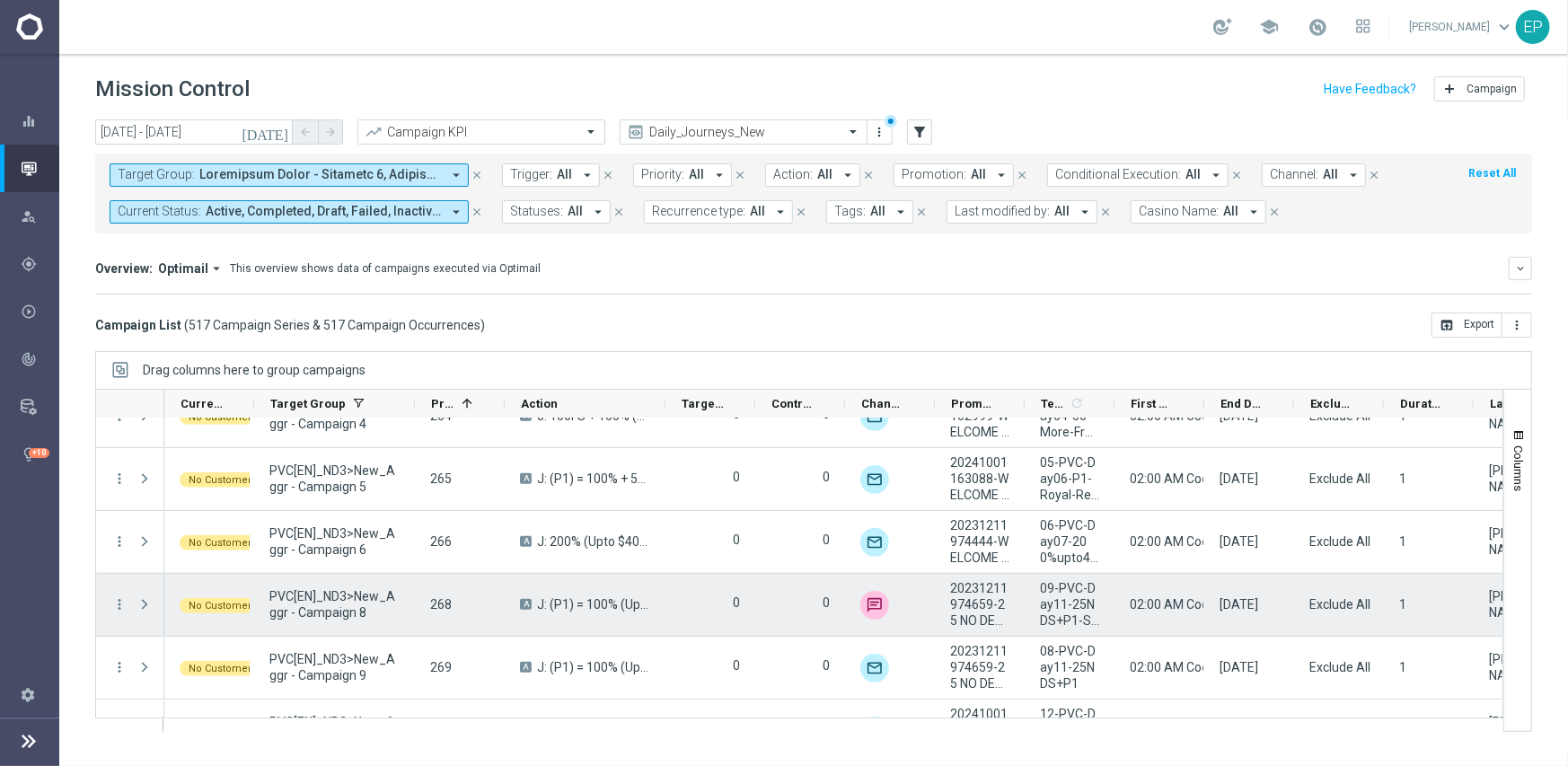
scroll to position [628, 0]
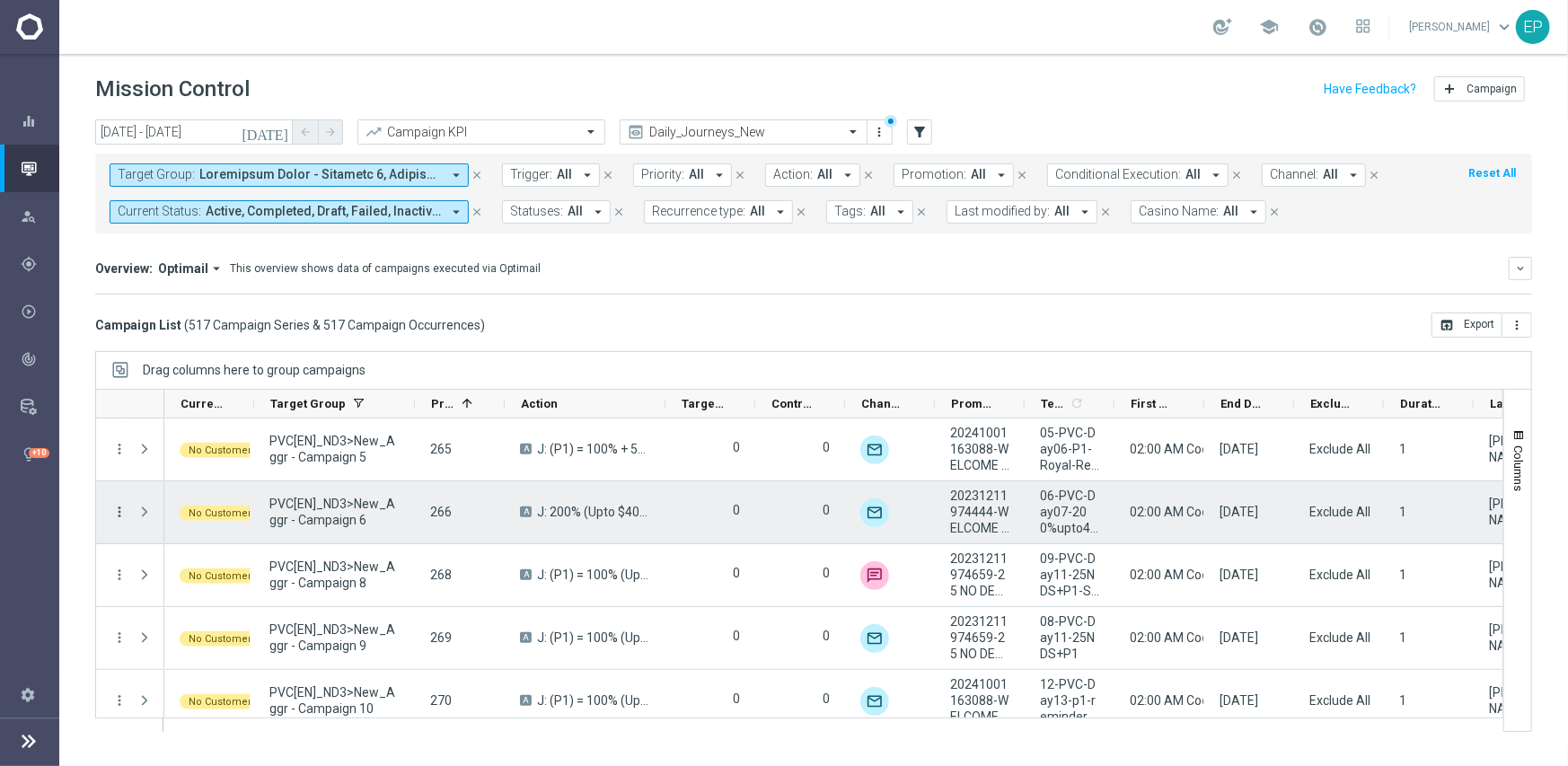
click at [118, 511] on icon "more_vert" at bounding box center [120, 512] width 16 height 16
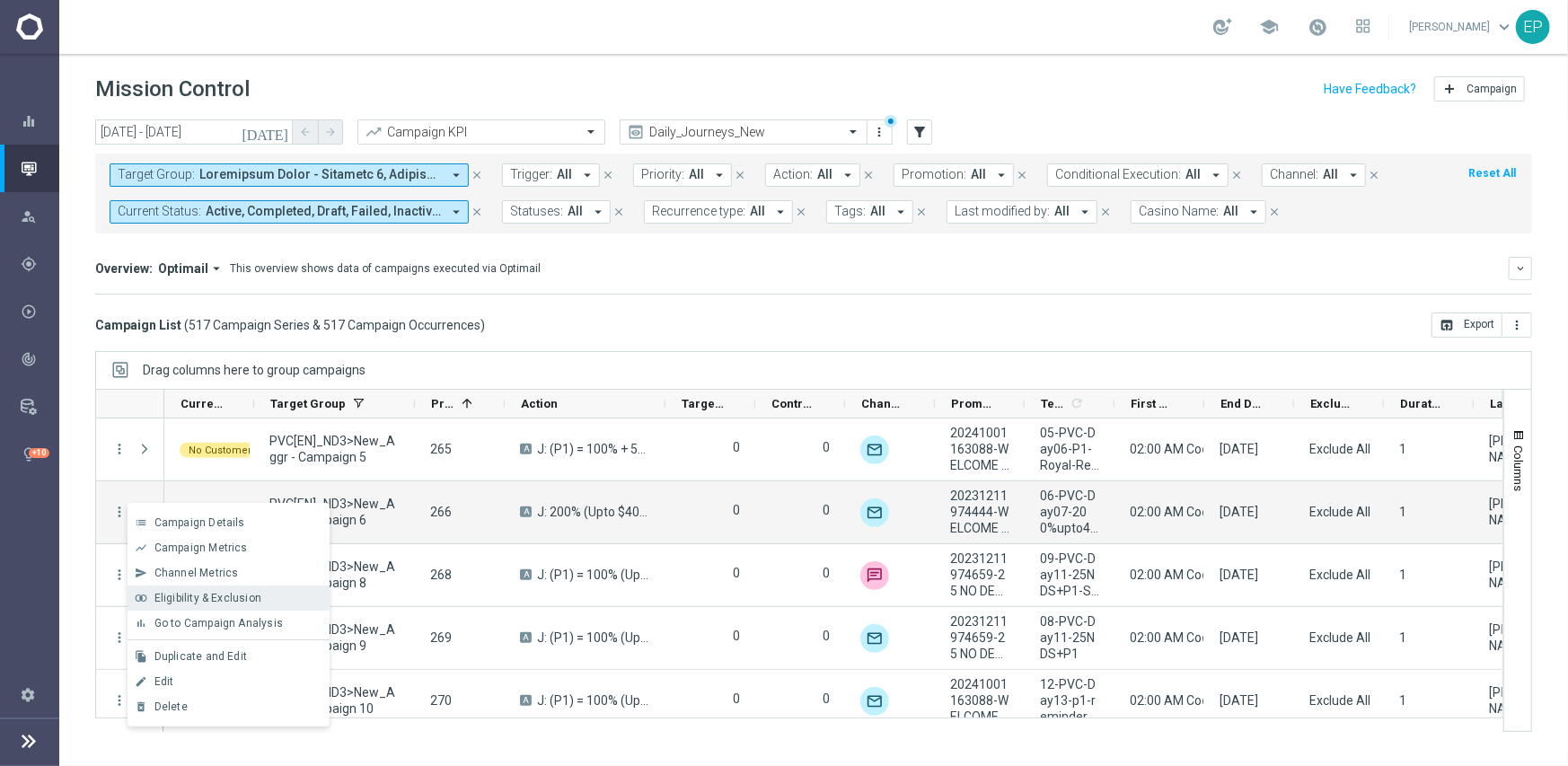
click at [209, 592] on span "Eligibility & Exclusion" at bounding box center [207, 598] width 107 height 13
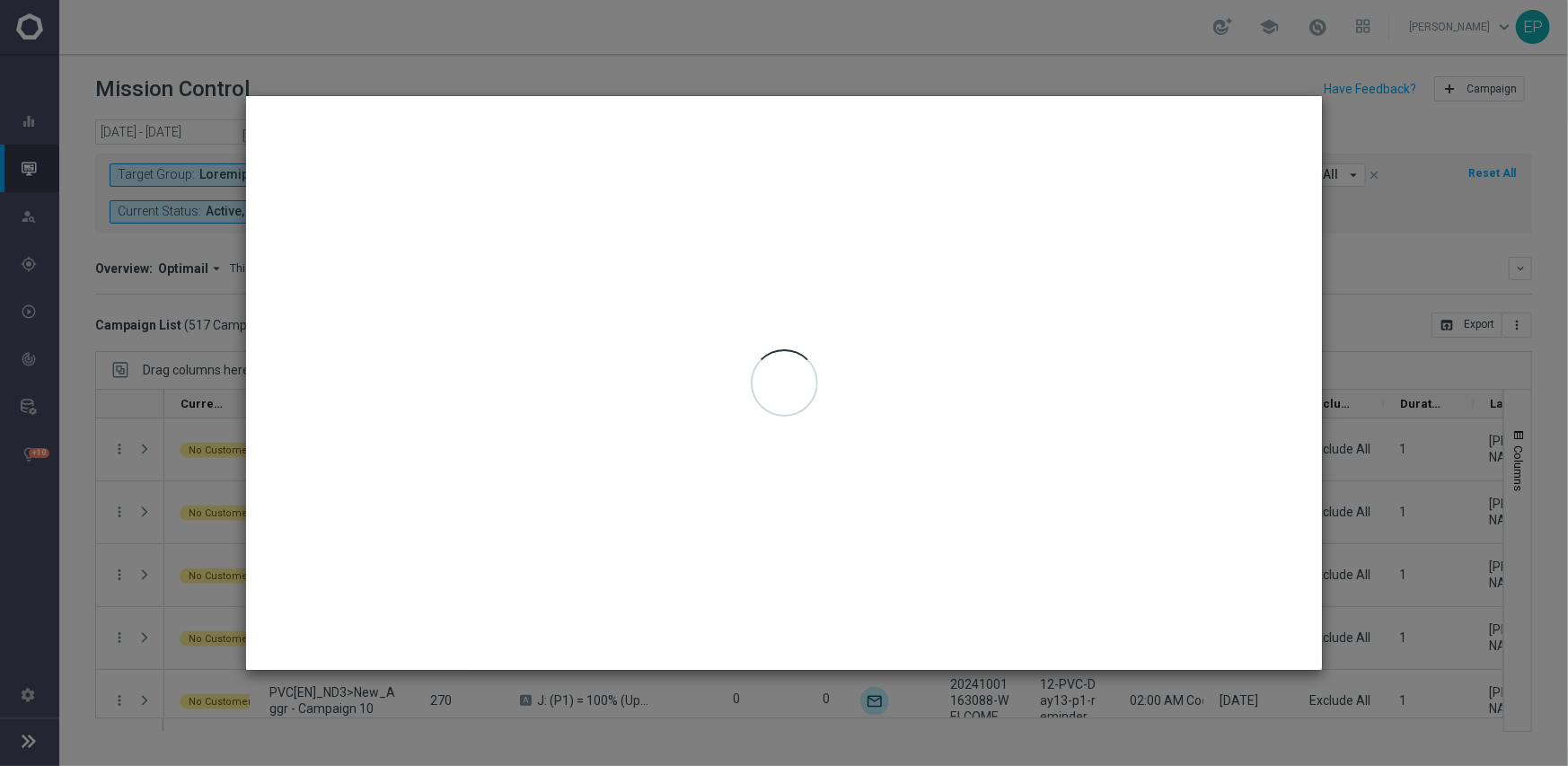
type input "[DATE] - [DATE]"
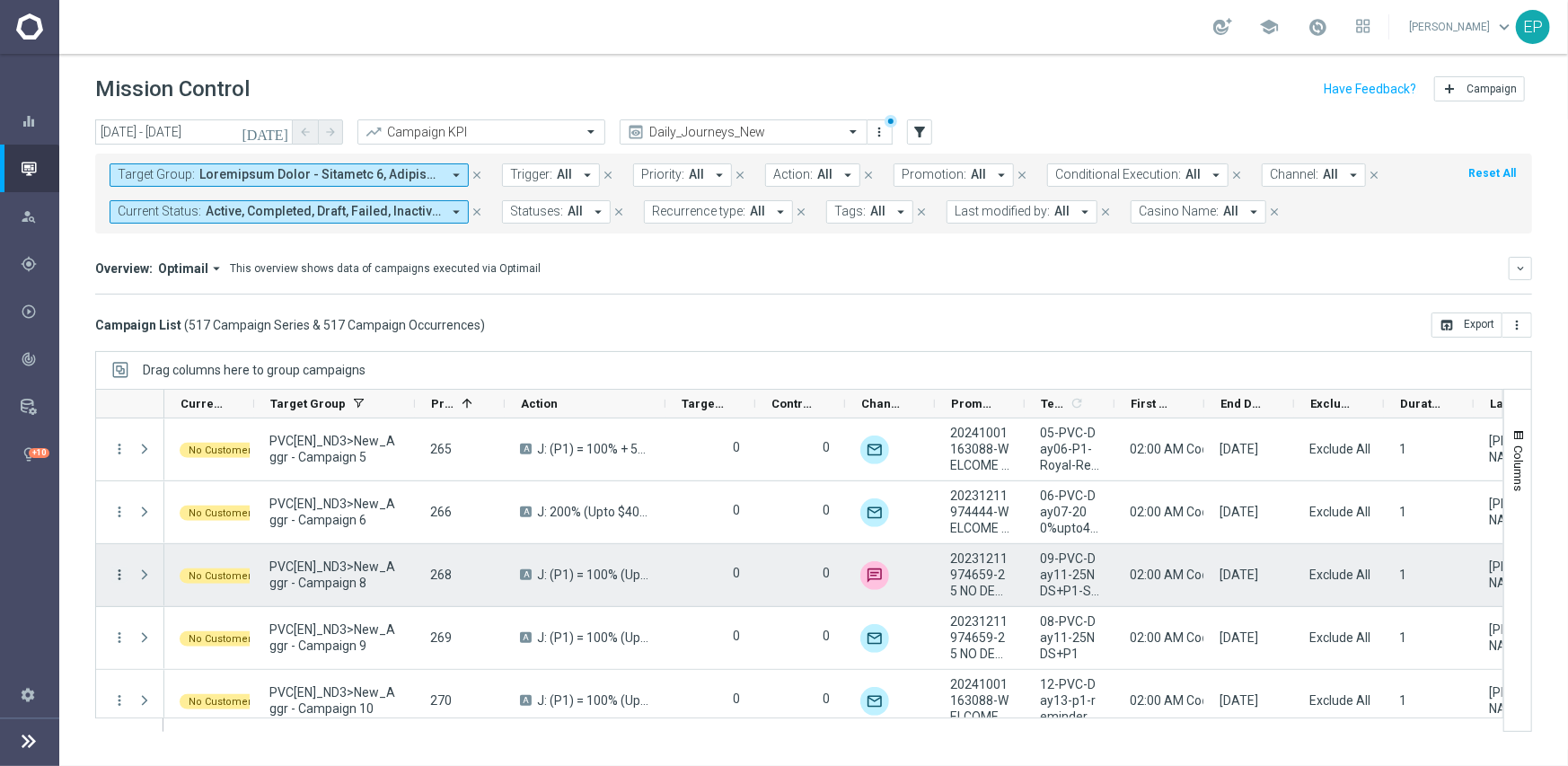
click at [122, 572] on icon "more_vert" at bounding box center [120, 574] width 16 height 16
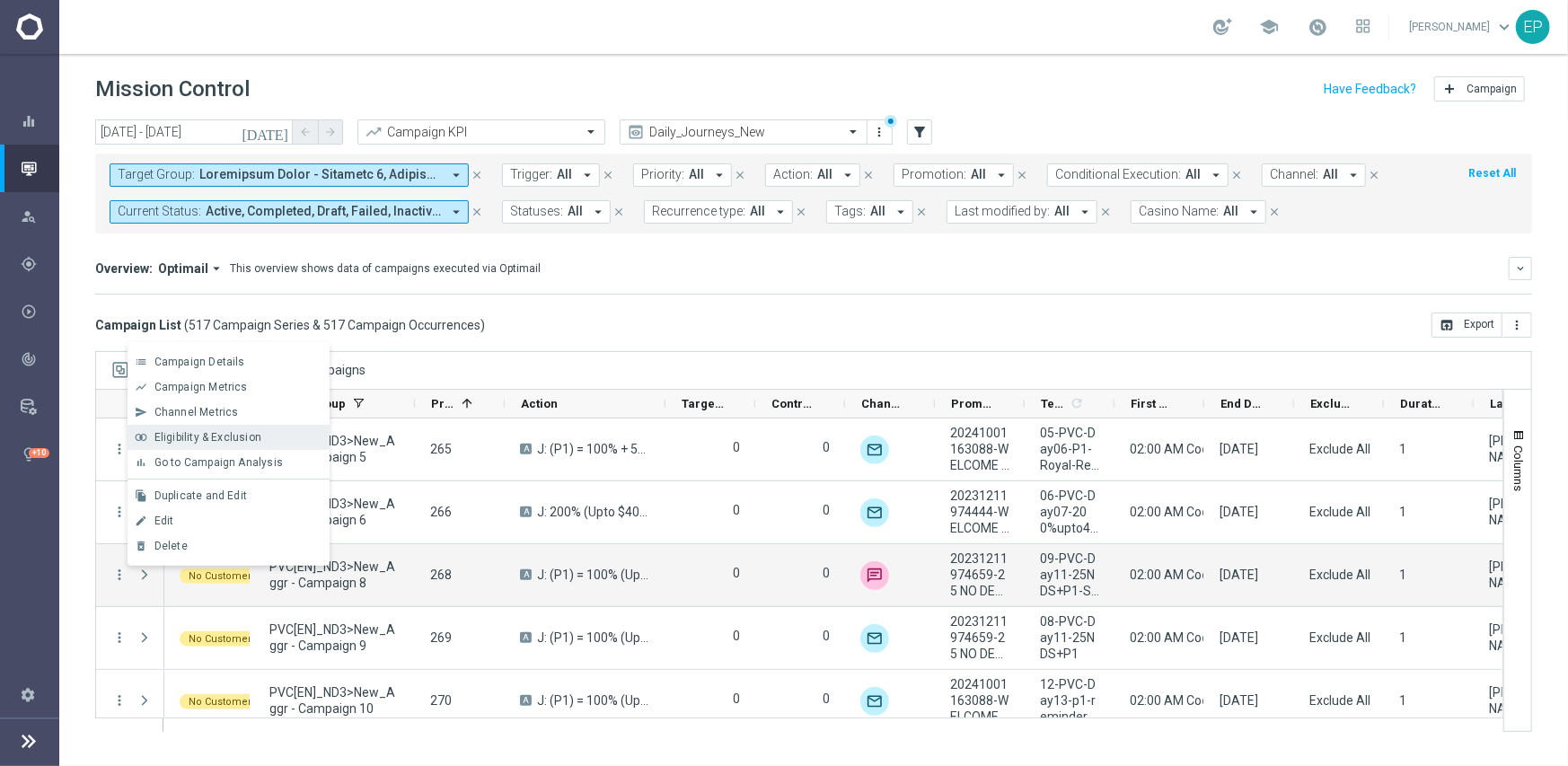
click at [242, 433] on span "Eligibility & Exclusion" at bounding box center [207, 437] width 107 height 13
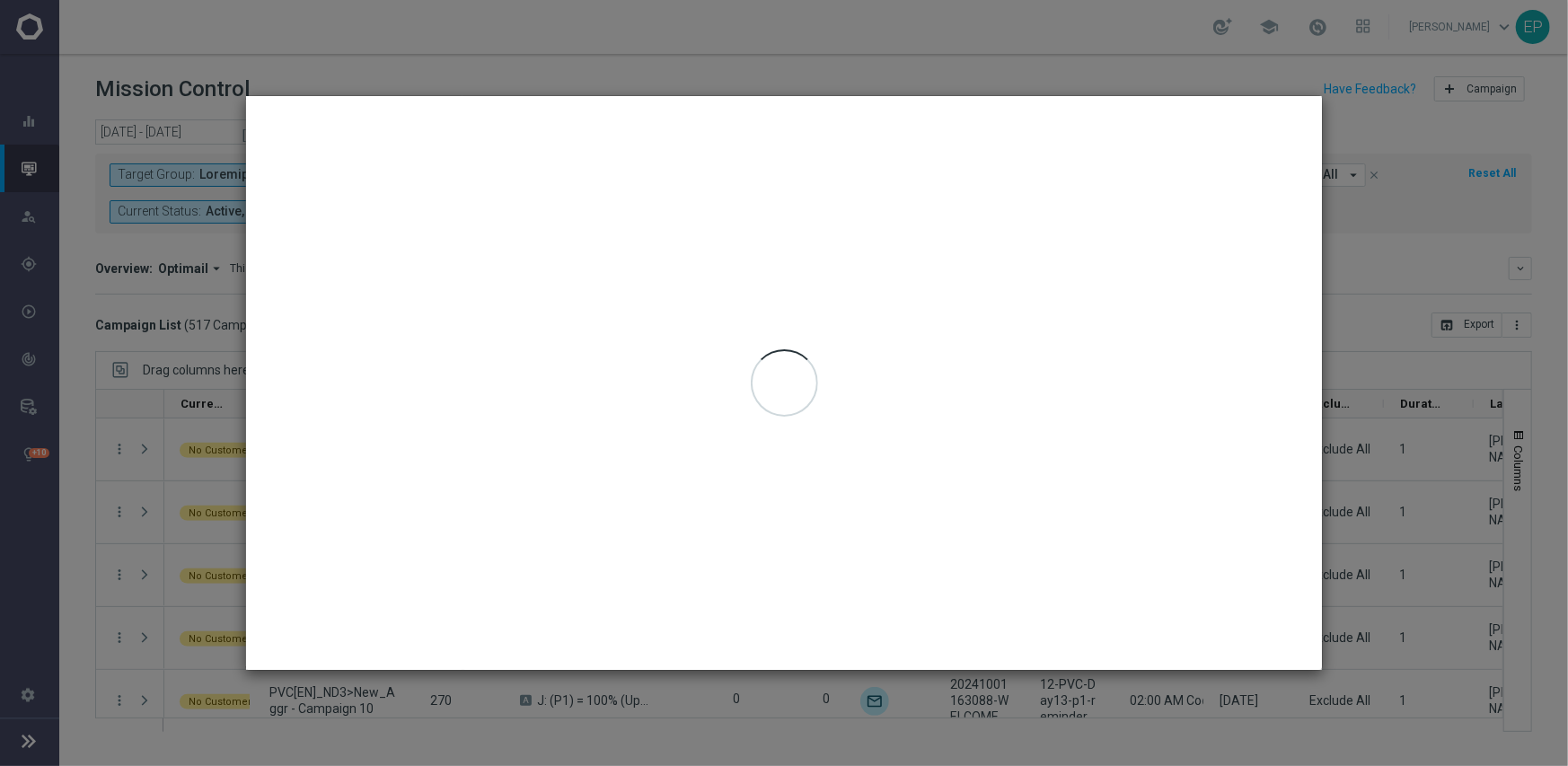
type input "[DATE] - [DATE]"
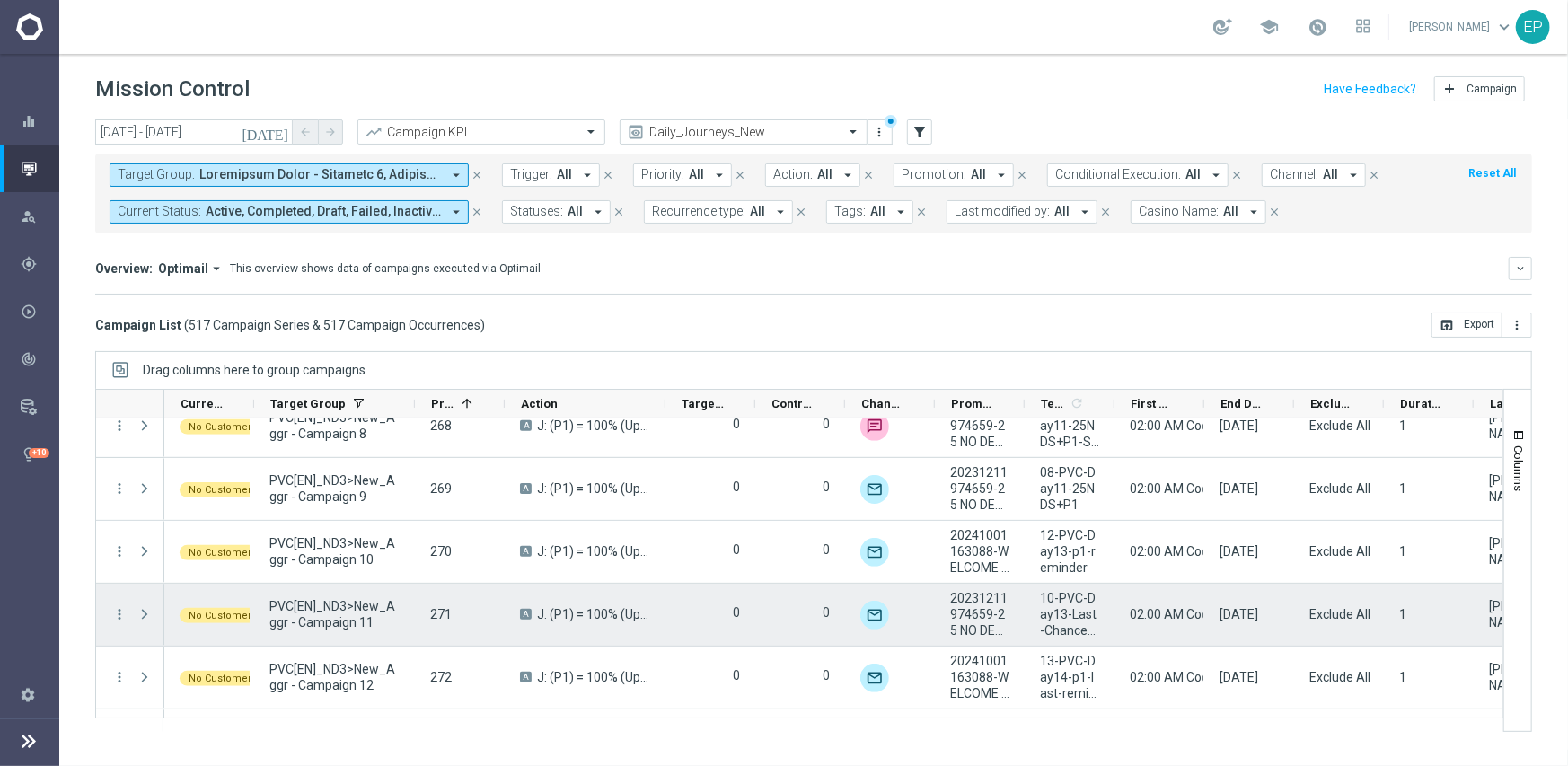
scroll to position [809, 0]
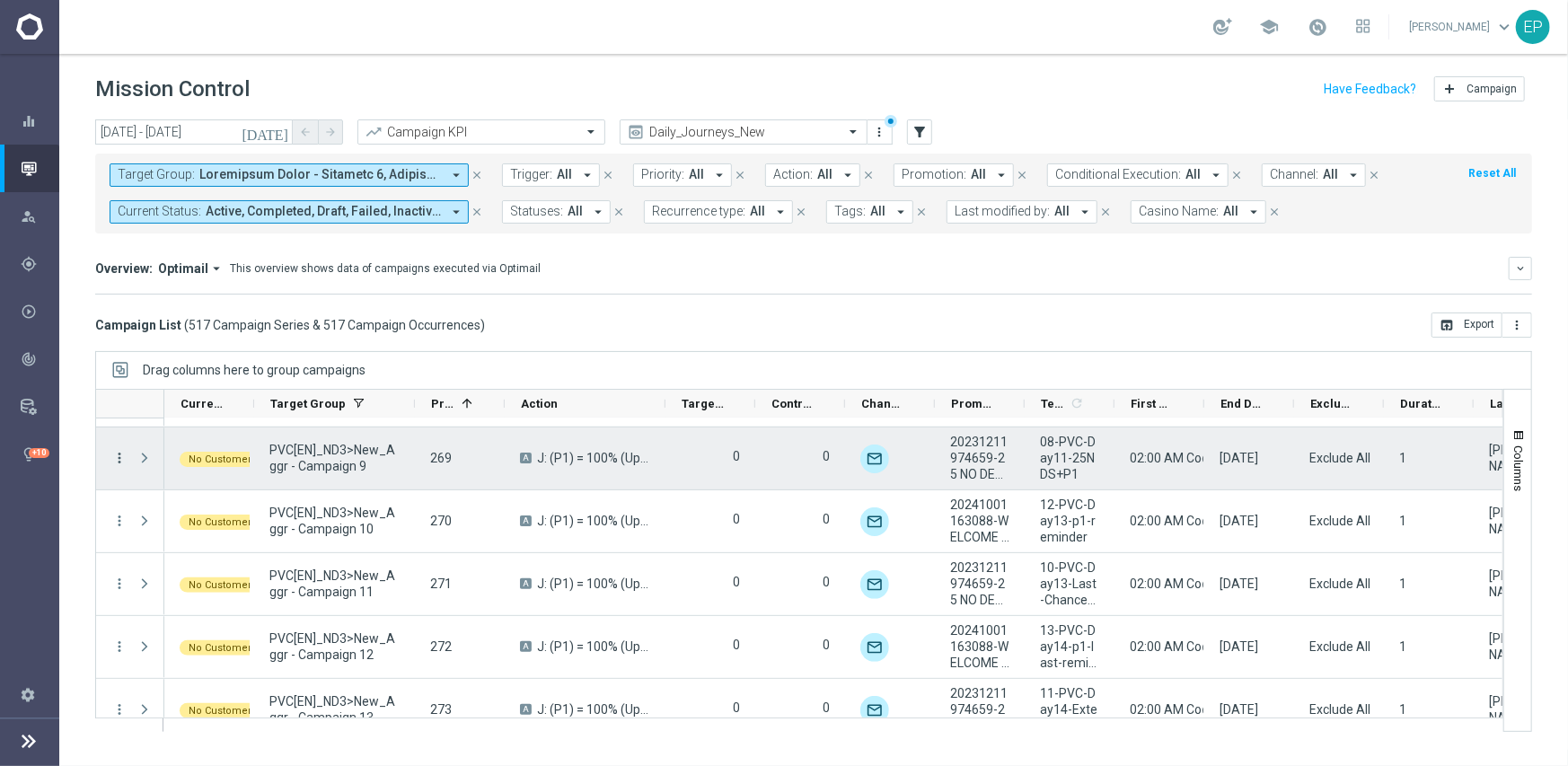
click at [117, 454] on icon "more_vert" at bounding box center [120, 458] width 16 height 16
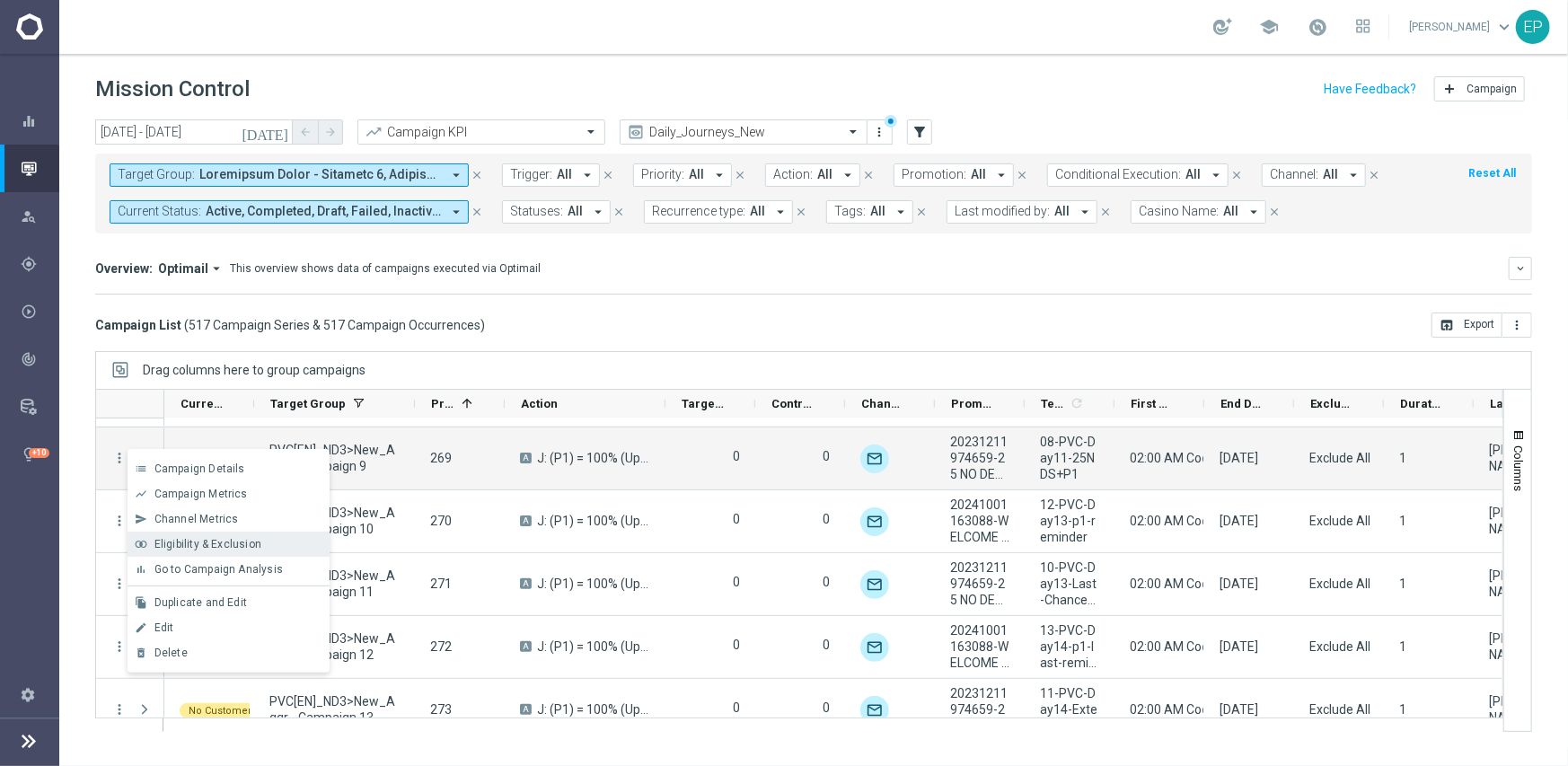
click at [198, 544] on span "Eligibility & Exclusion" at bounding box center [207, 544] width 107 height 13
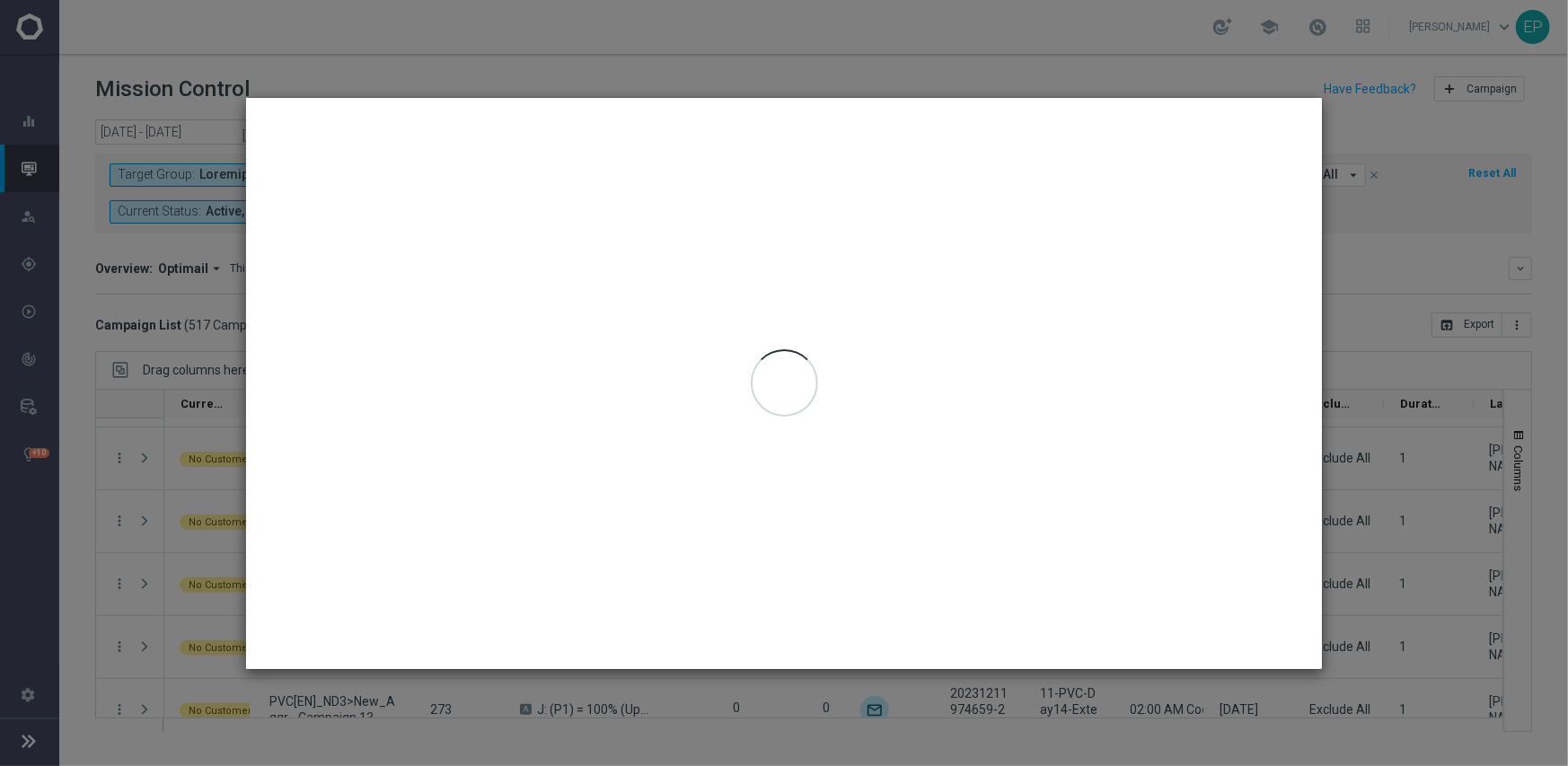
type input "[DATE] - [DATE]"
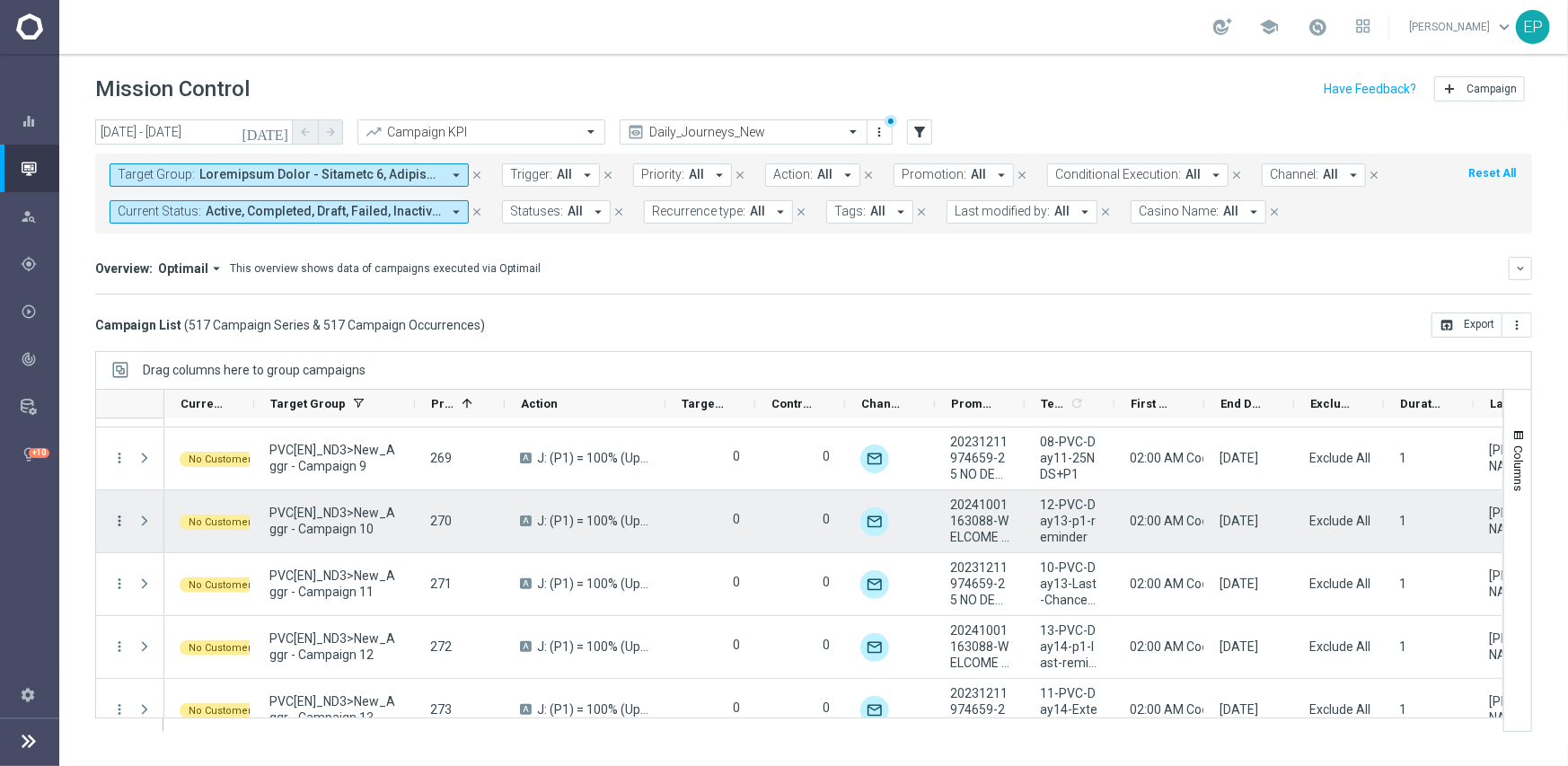
click at [113, 523] on icon "more_vert" at bounding box center [120, 521] width 16 height 16
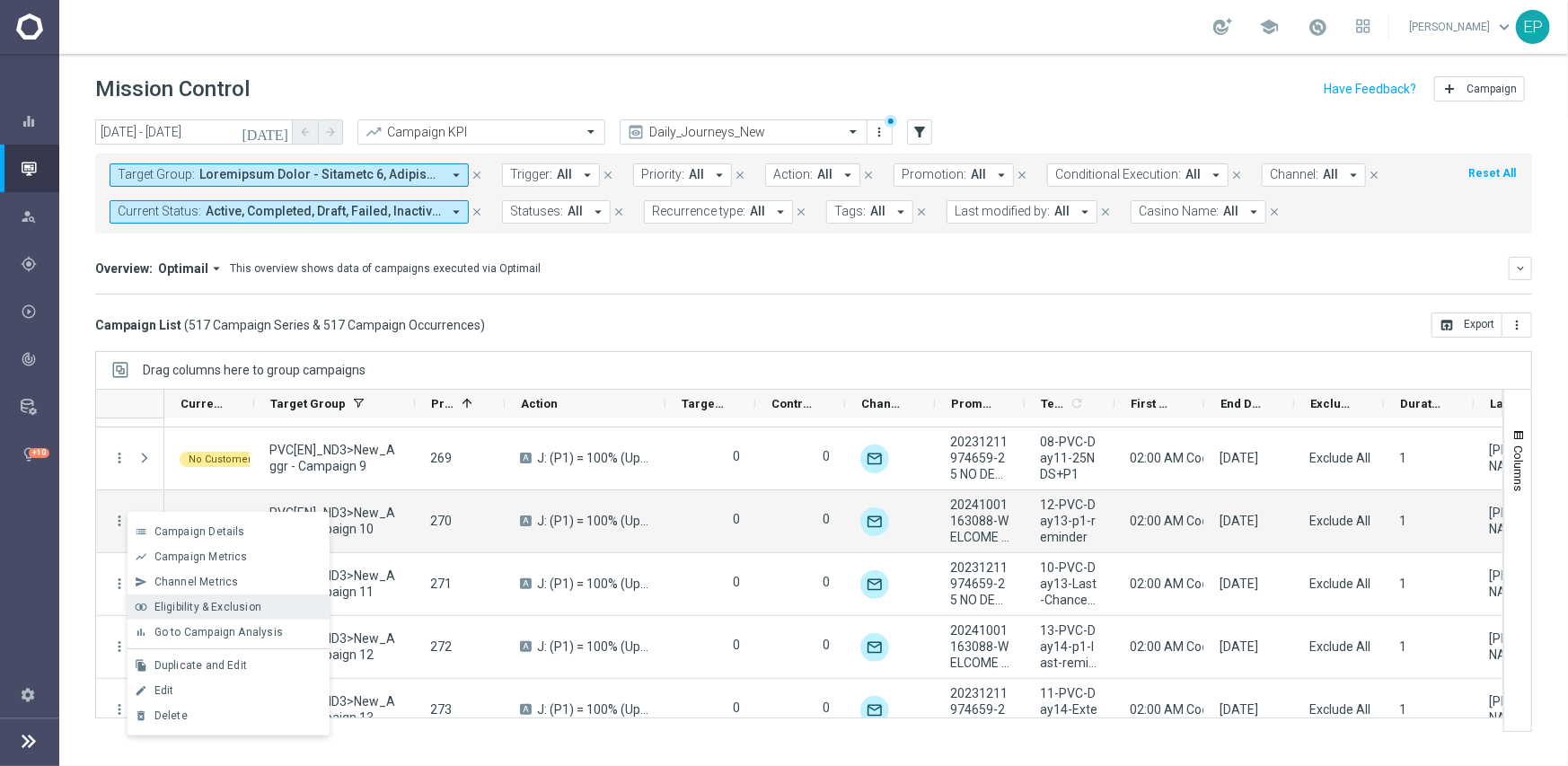
click at [227, 603] on span "Eligibility & Exclusion" at bounding box center [207, 607] width 107 height 13
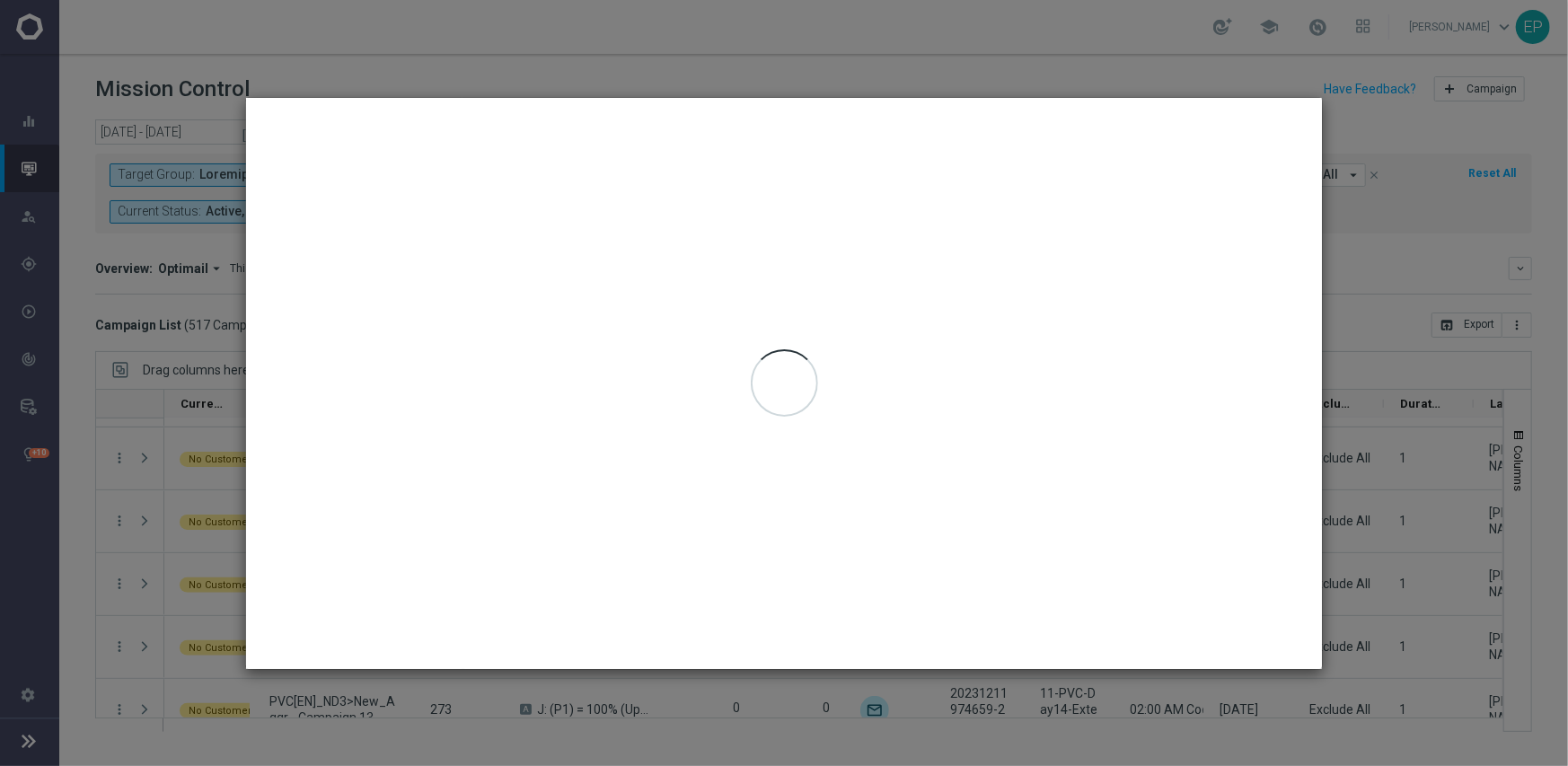
type input "[DATE] - [DATE]"
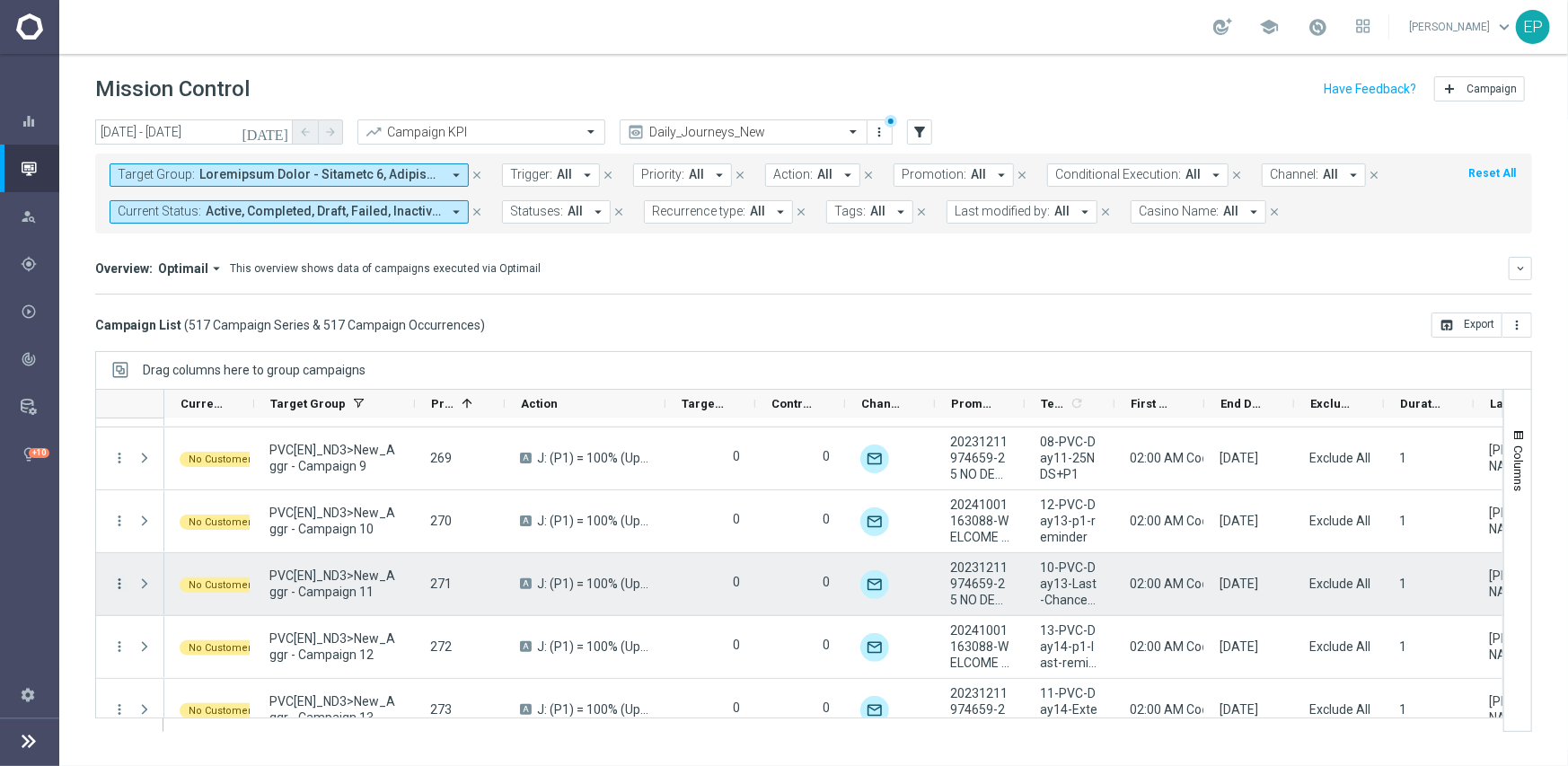
click at [118, 584] on icon "more_vert" at bounding box center [120, 583] width 16 height 16
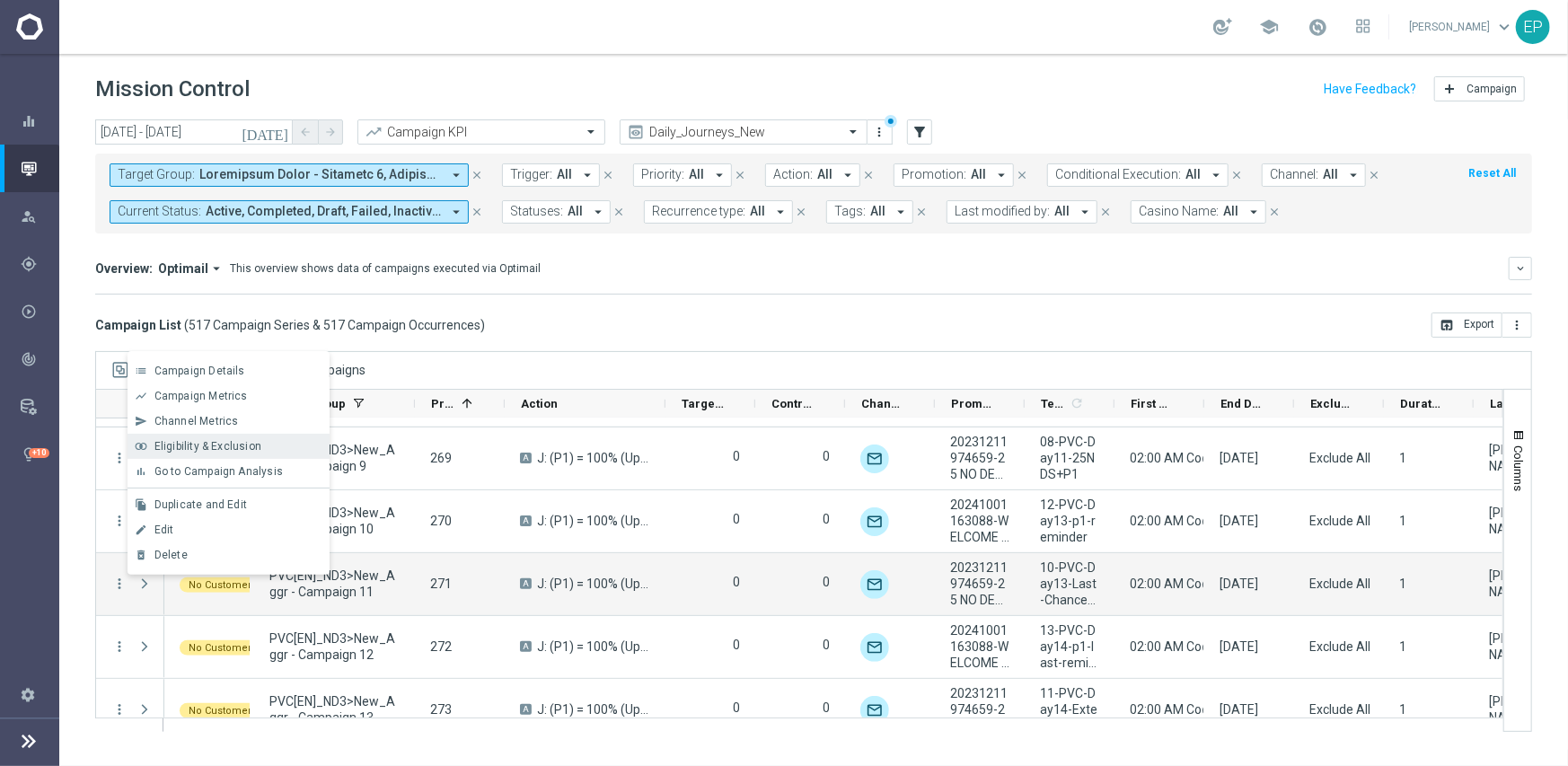
click at [228, 445] on span "Eligibility & Exclusion" at bounding box center [207, 446] width 107 height 13
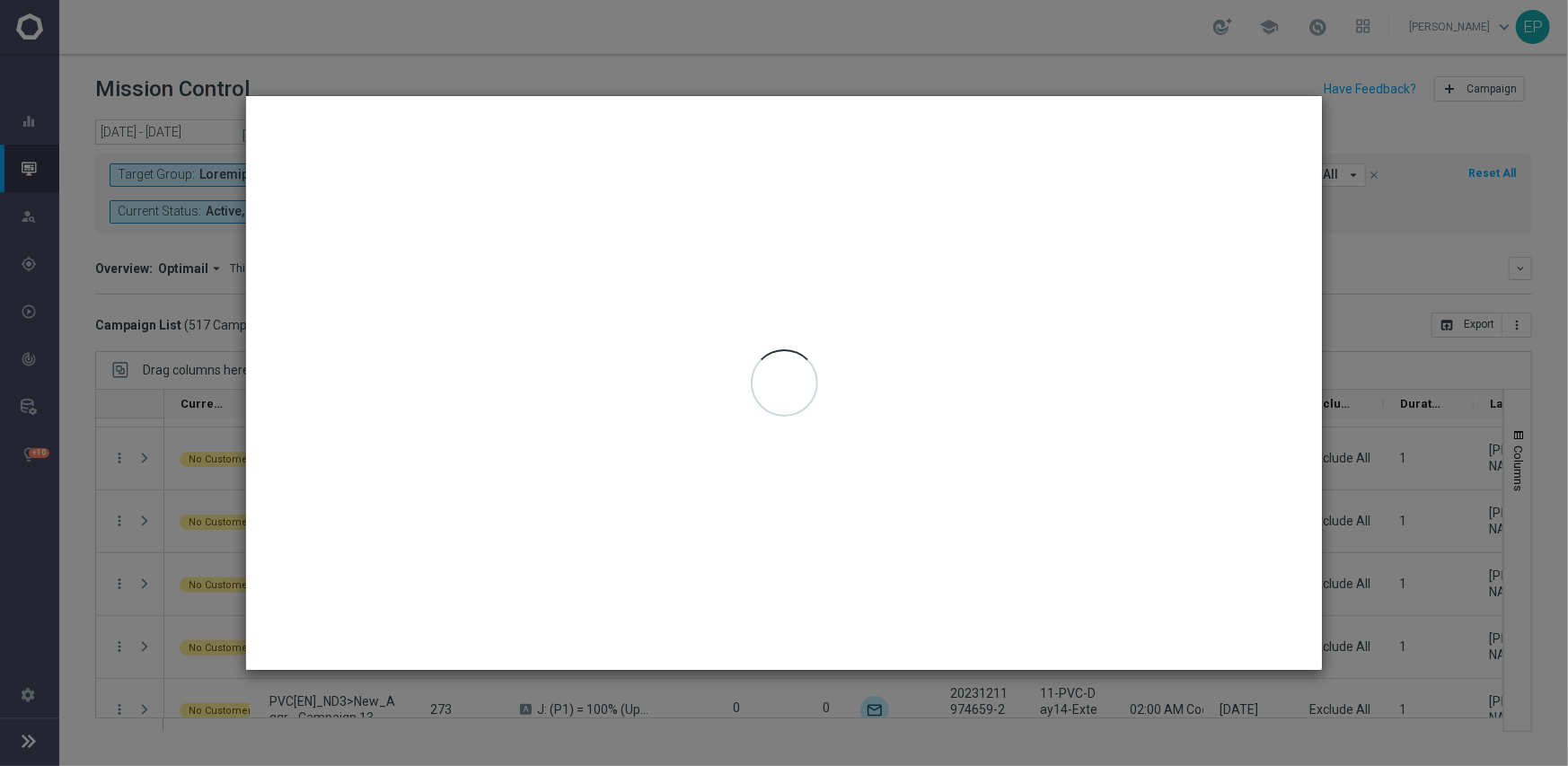
type input "[DATE] - [DATE]"
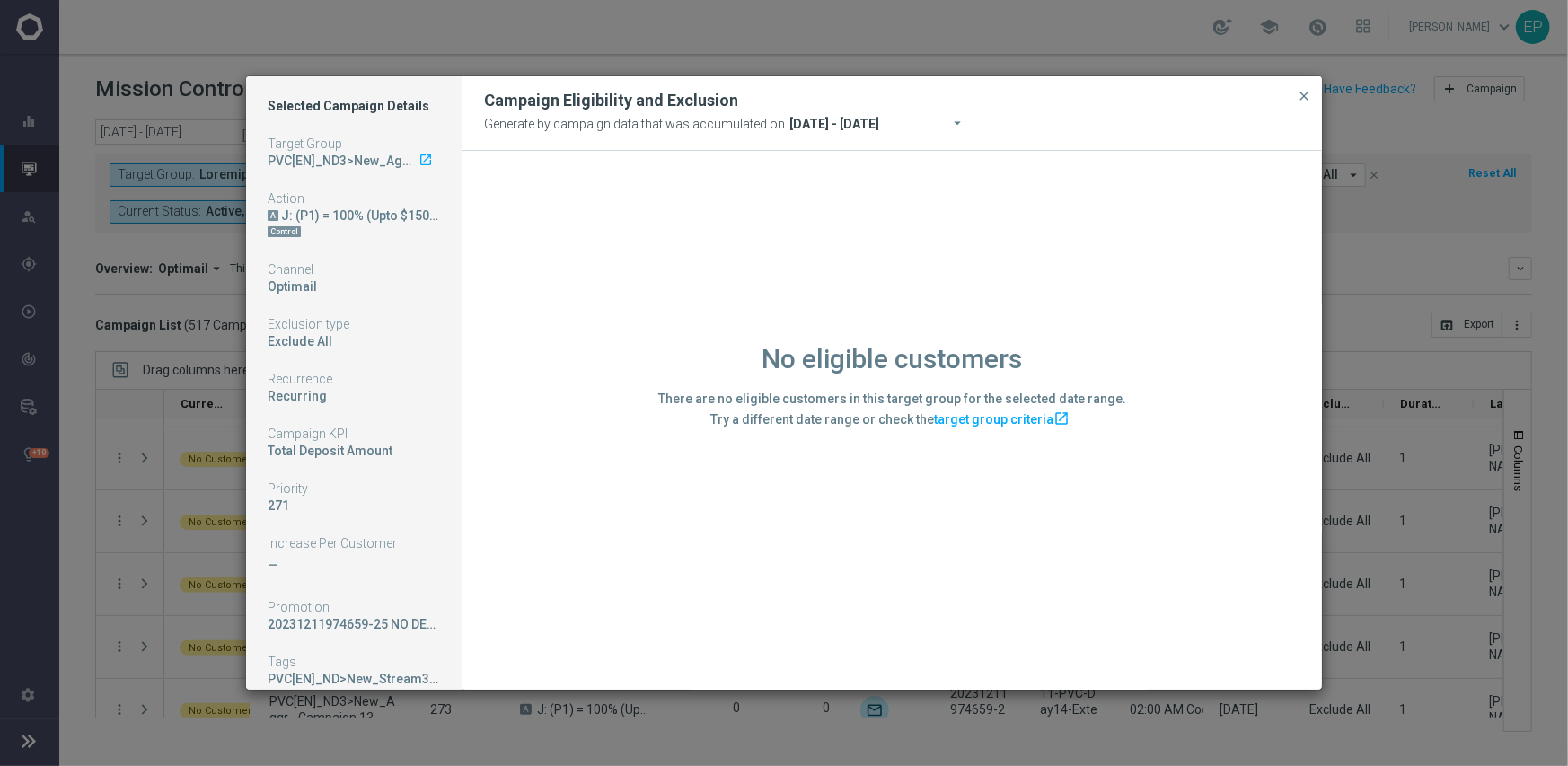
click at [519, 585] on div "No eligible customers There are no eligible customers in this target group for …" at bounding box center [892, 419] width 859 height 538
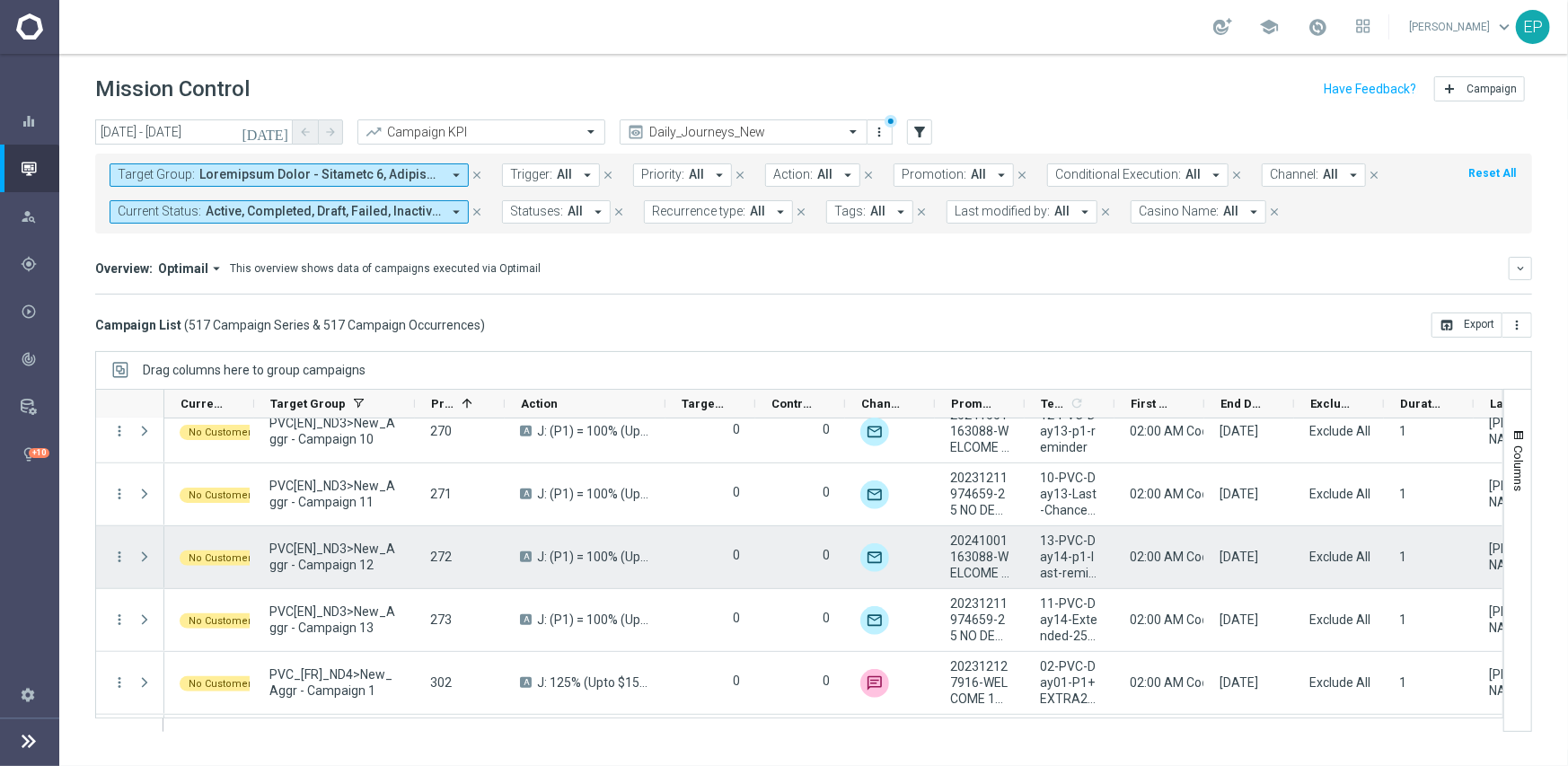
scroll to position [988, 0]
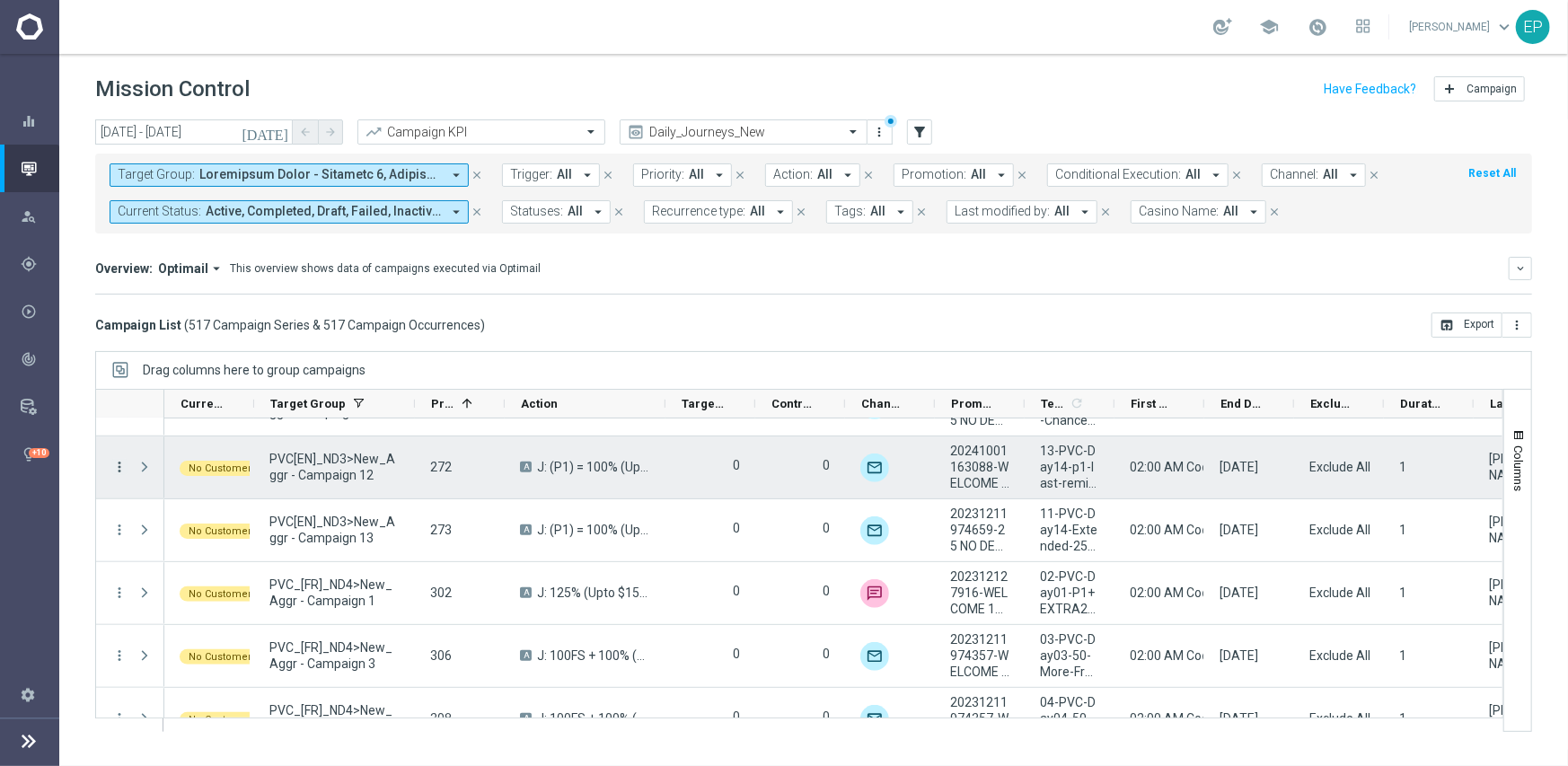
click at [118, 468] on icon "more_vert" at bounding box center [120, 467] width 16 height 16
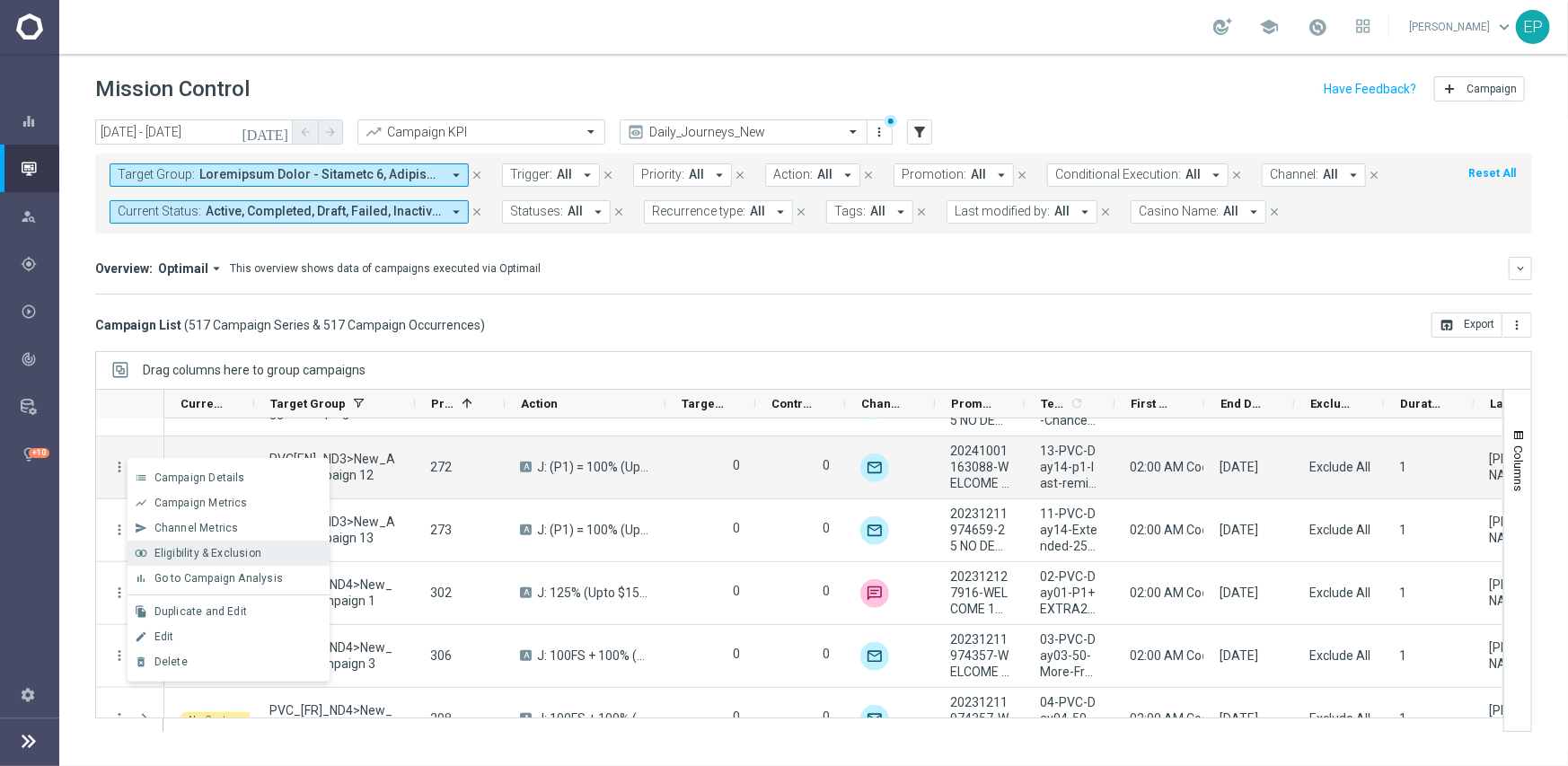
click at [187, 547] on span "Eligibility & Exclusion" at bounding box center [207, 553] width 107 height 13
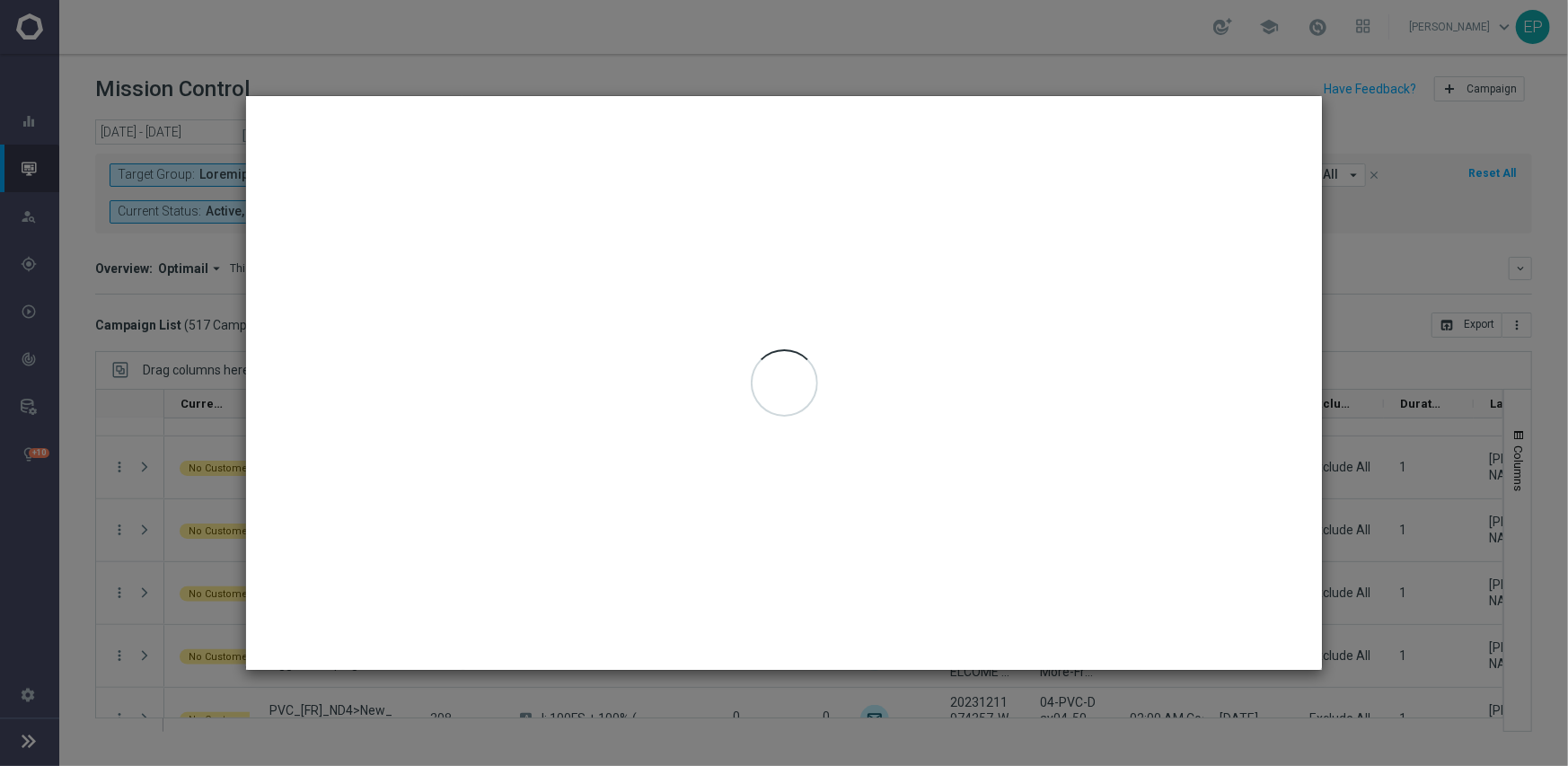
type input "[DATE] - [DATE]"
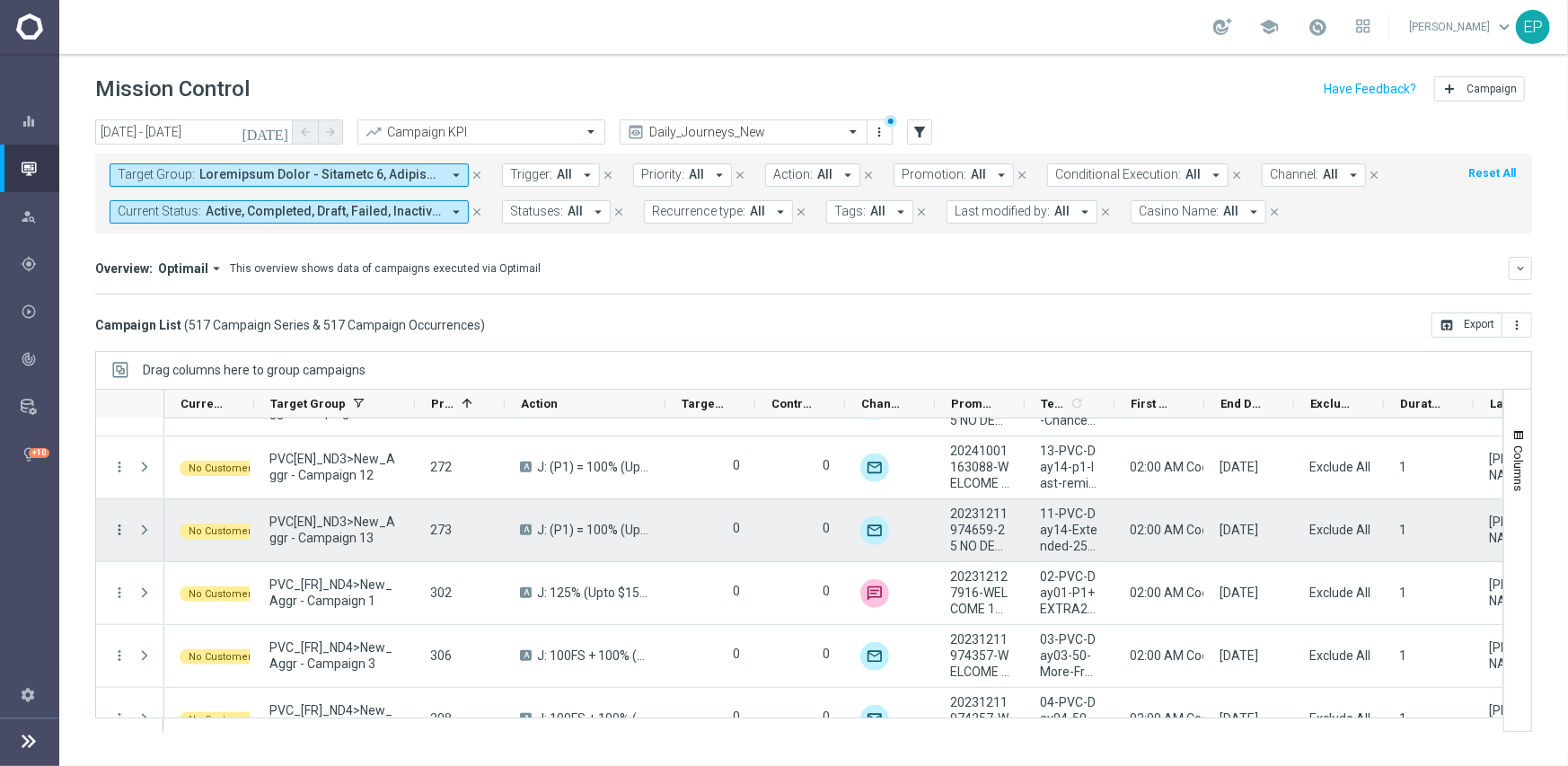
click at [120, 529] on icon "more_vert" at bounding box center [120, 530] width 16 height 16
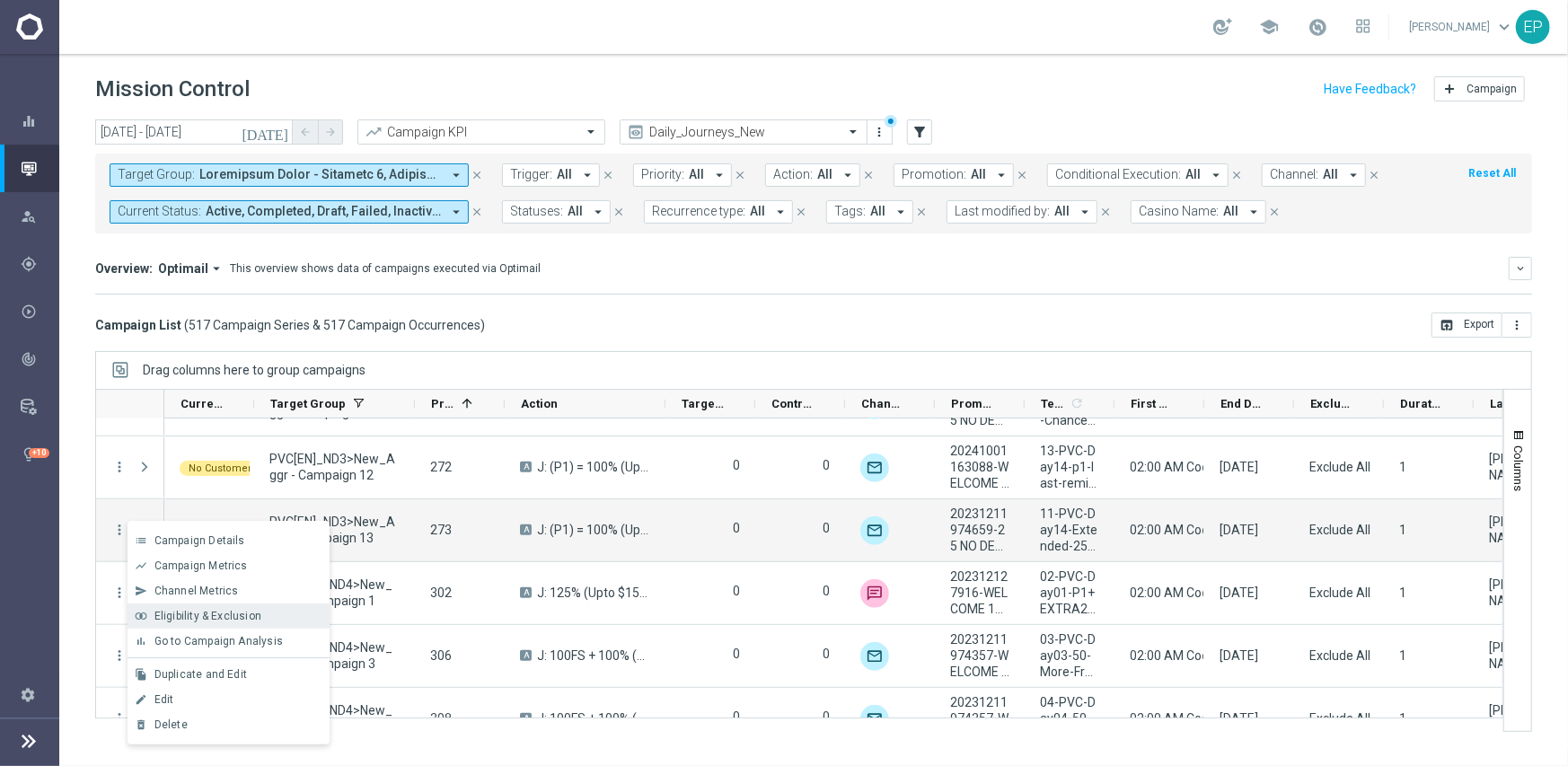
click at [222, 613] on span "Eligibility & Exclusion" at bounding box center [207, 616] width 107 height 13
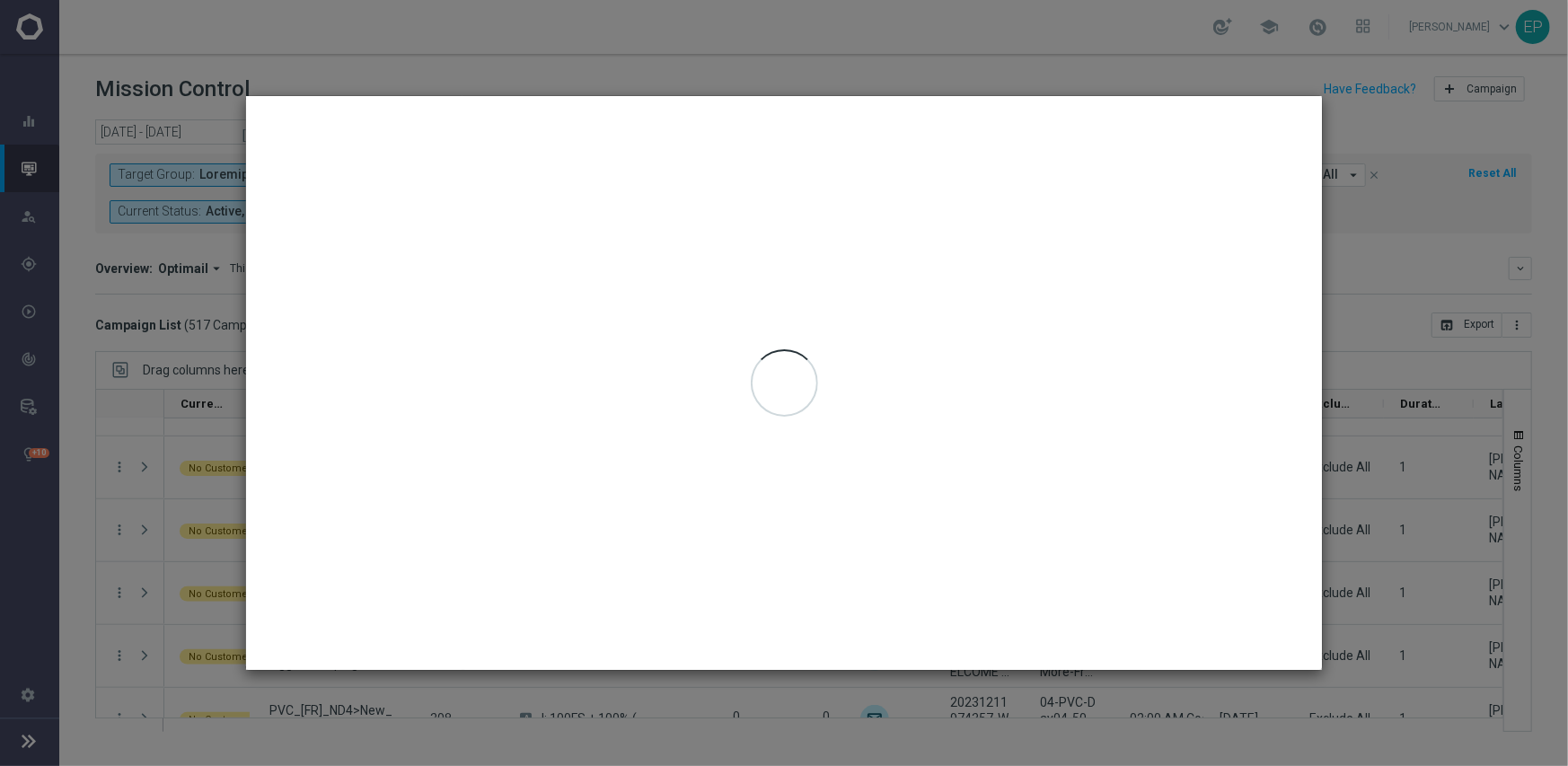
type input "[DATE] - [DATE]"
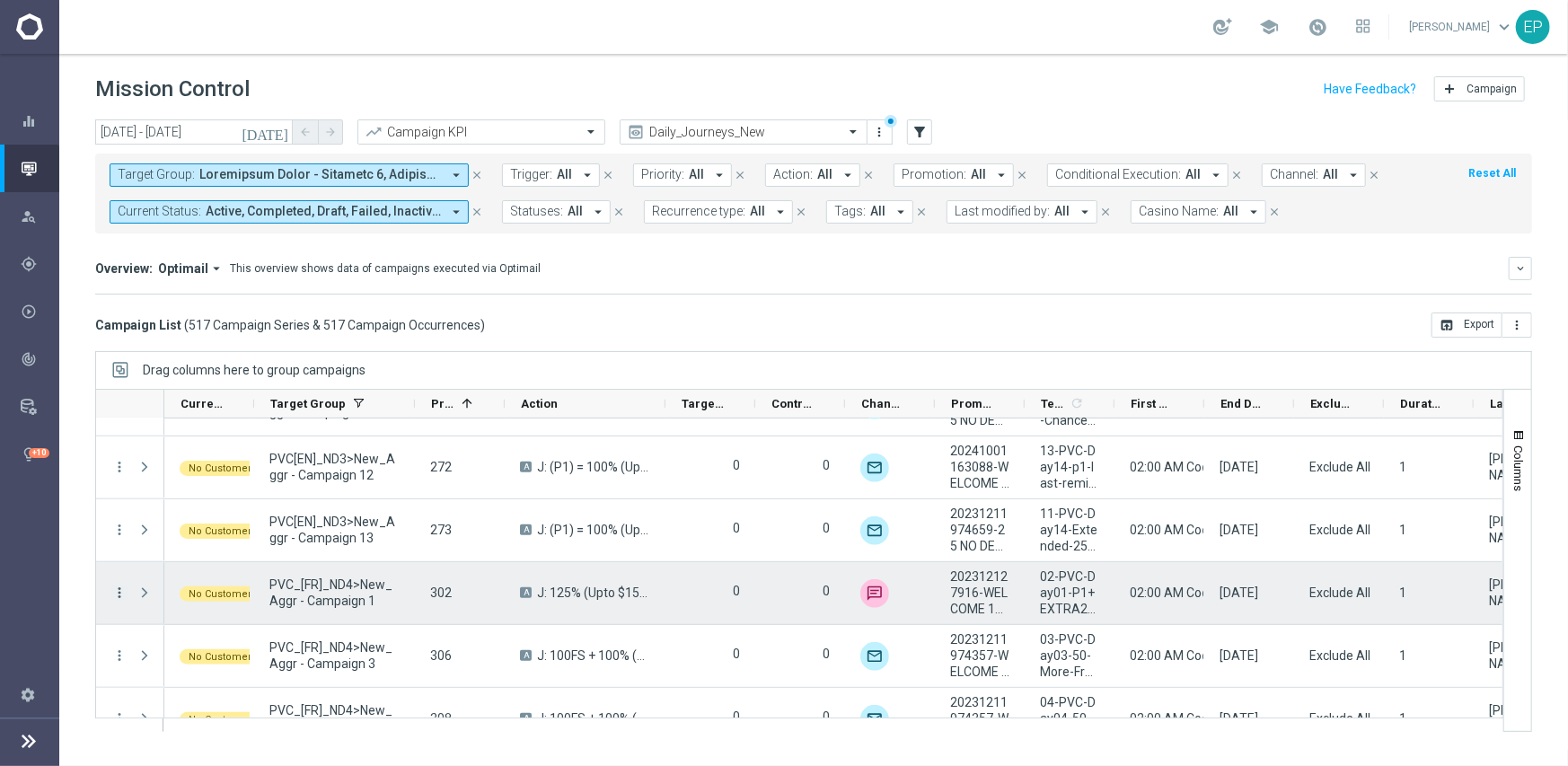
click at [124, 587] on icon "more_vert" at bounding box center [120, 592] width 16 height 16
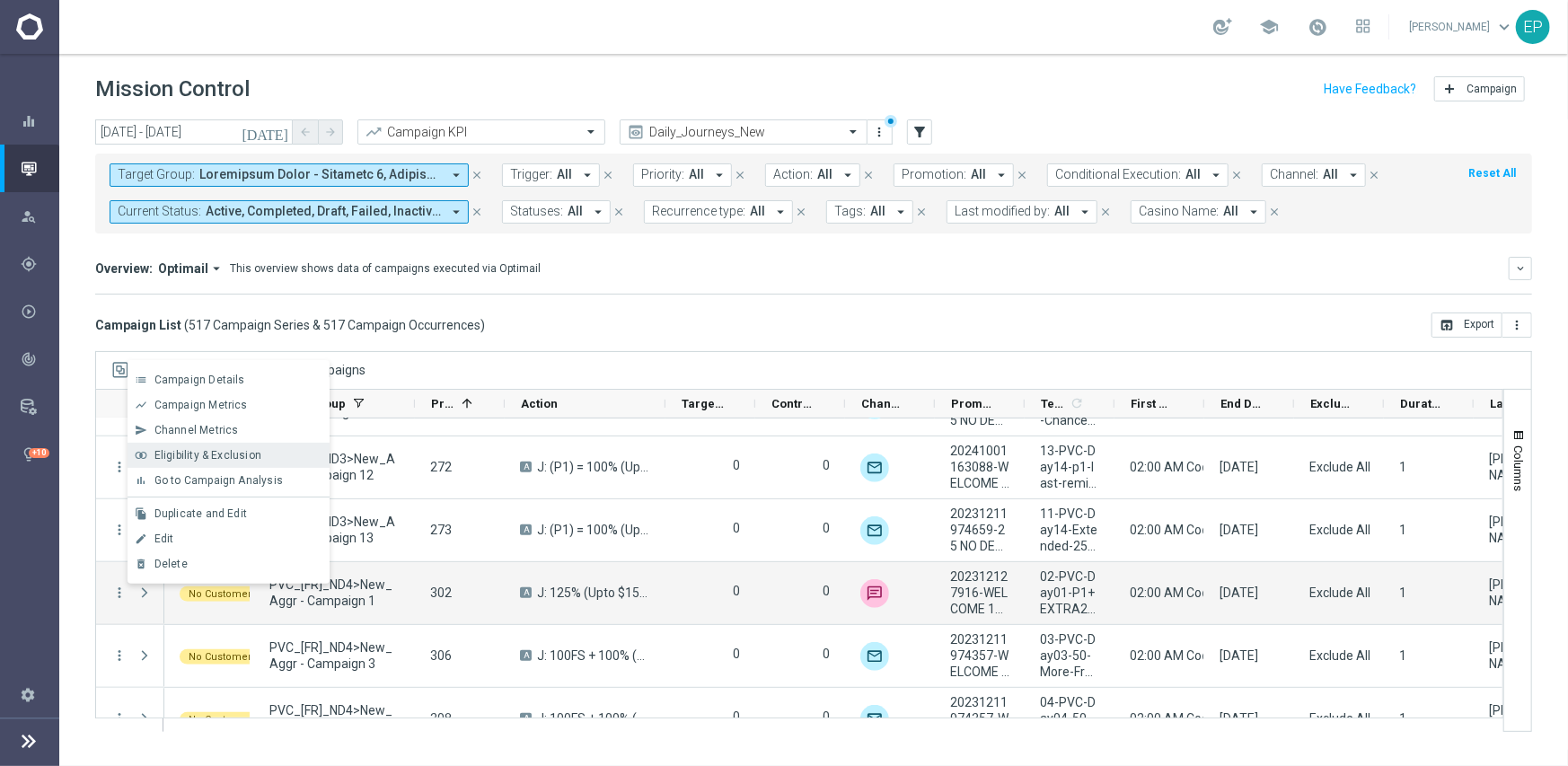
click at [223, 451] on span "Eligibility & Exclusion" at bounding box center [207, 455] width 107 height 13
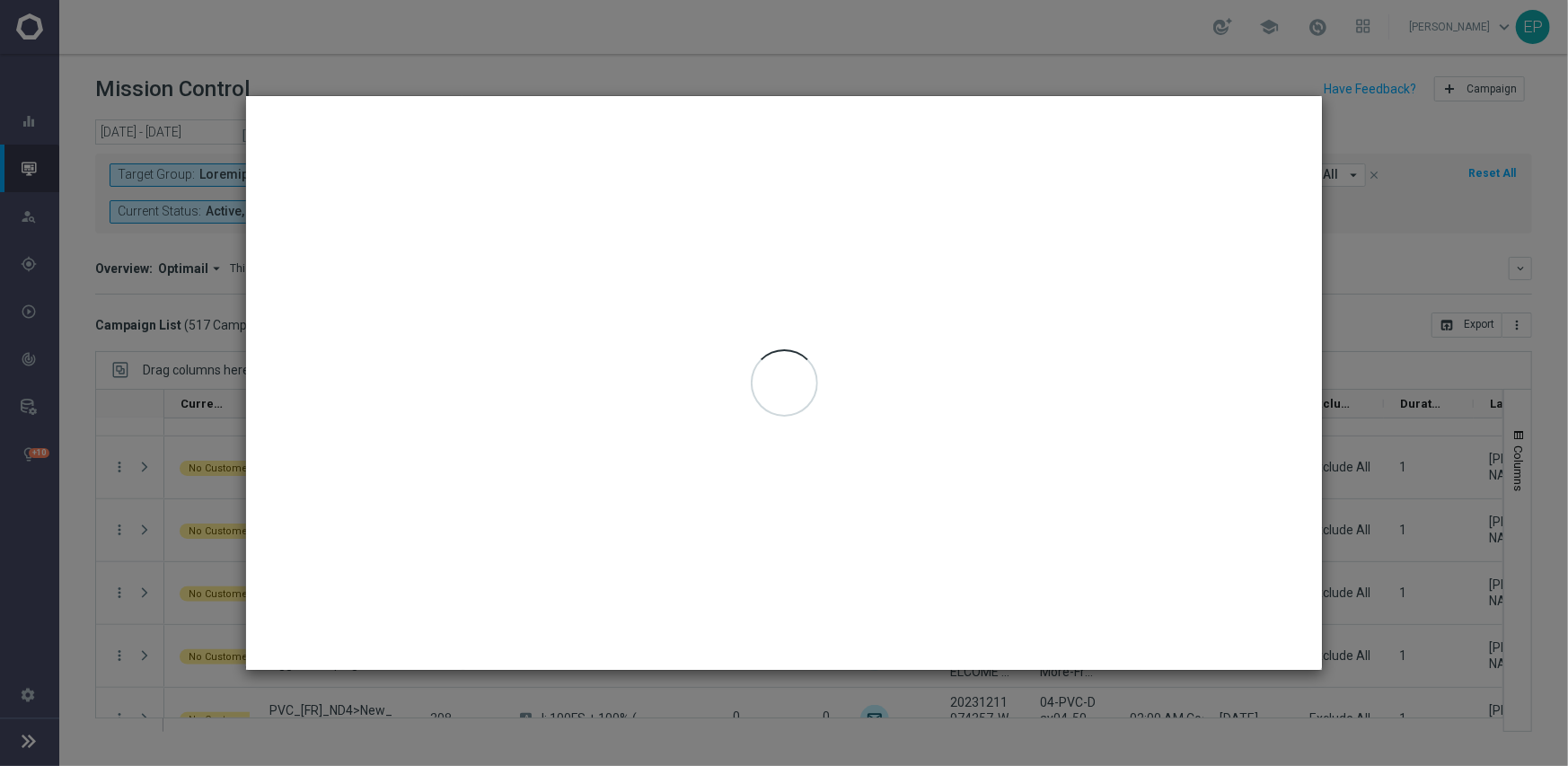
type input "[DATE] - [DATE]"
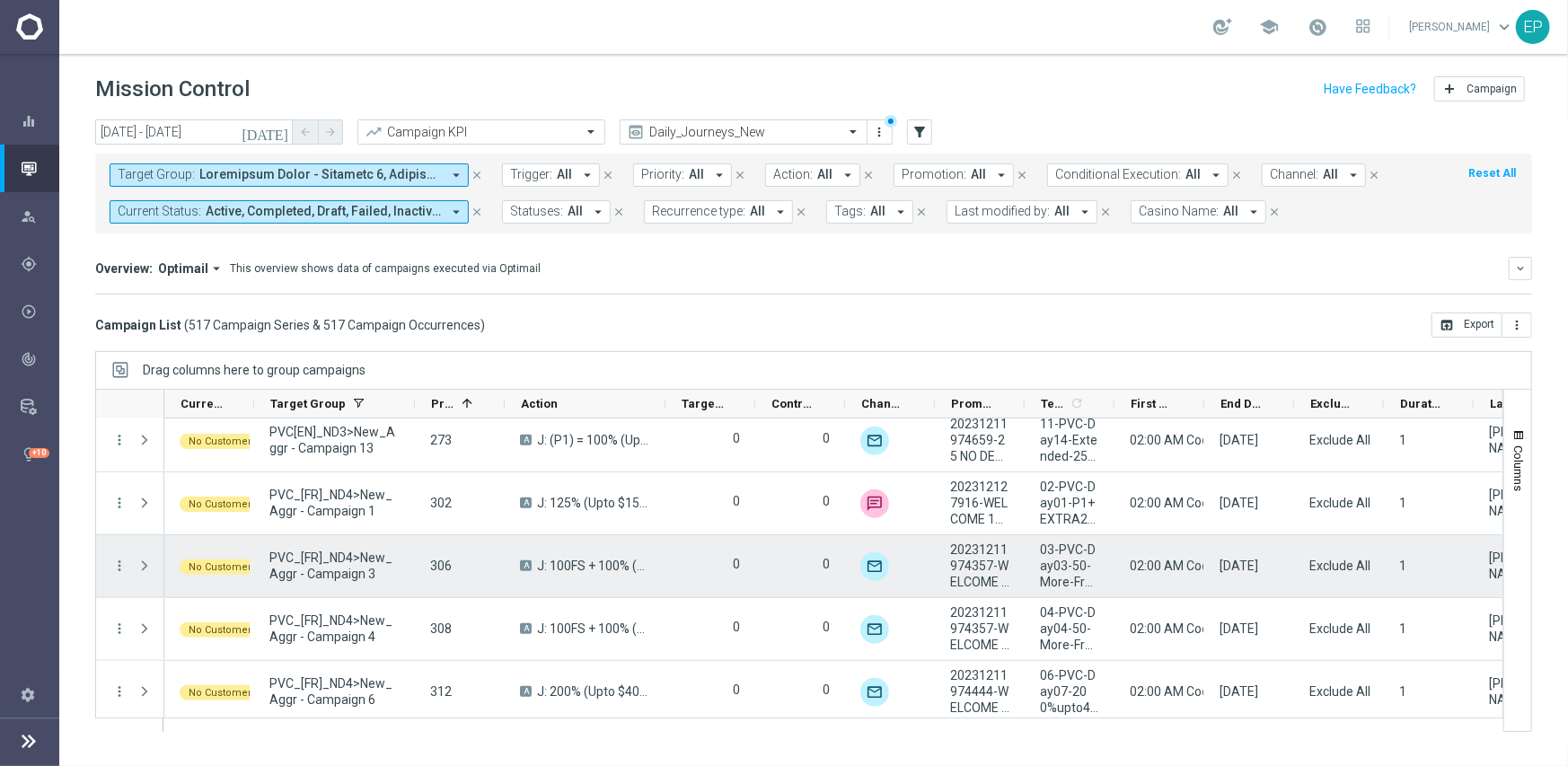
scroll to position [1168, 0]
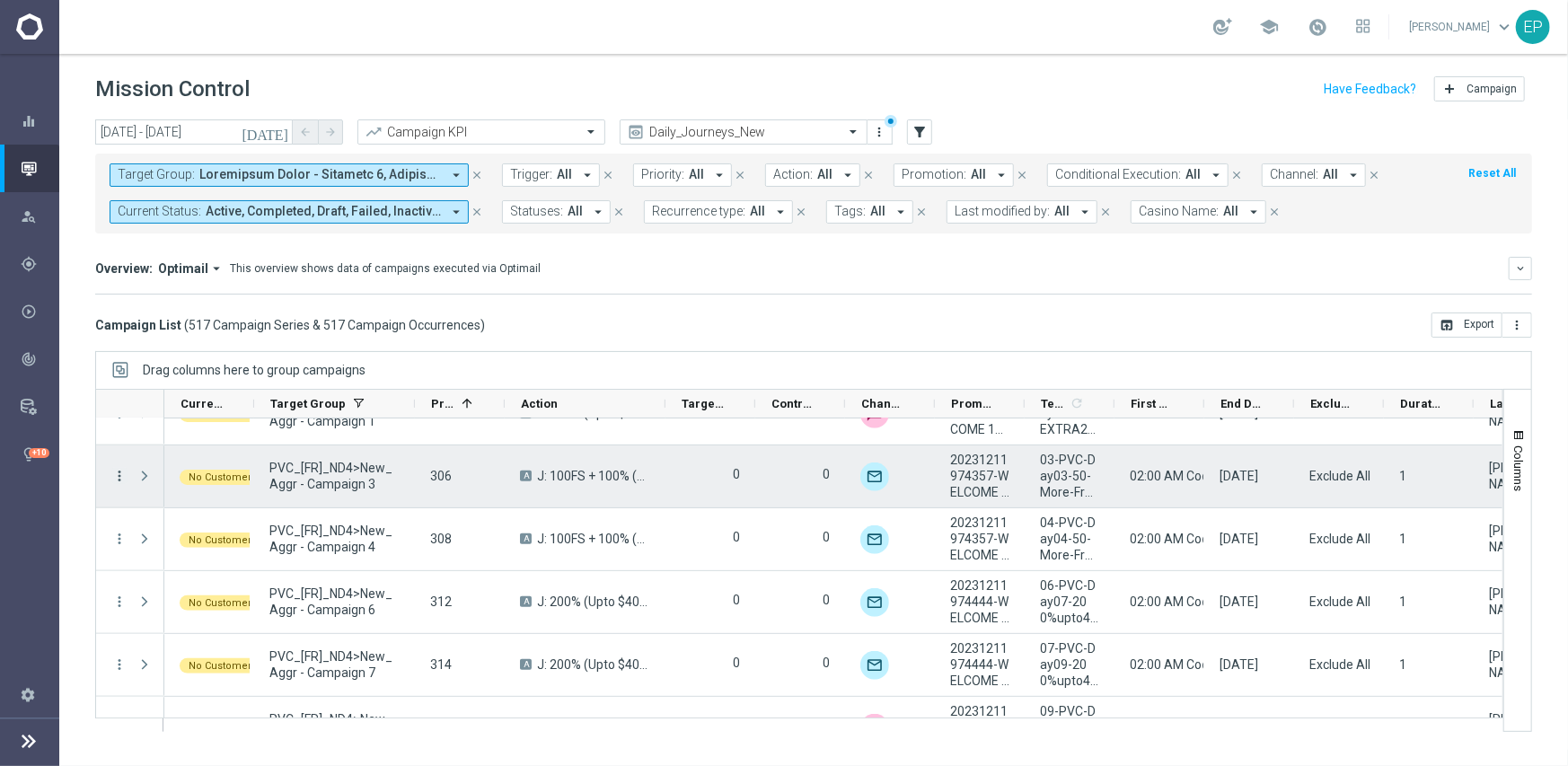
click at [119, 471] on icon "more_vert" at bounding box center [120, 476] width 16 height 16
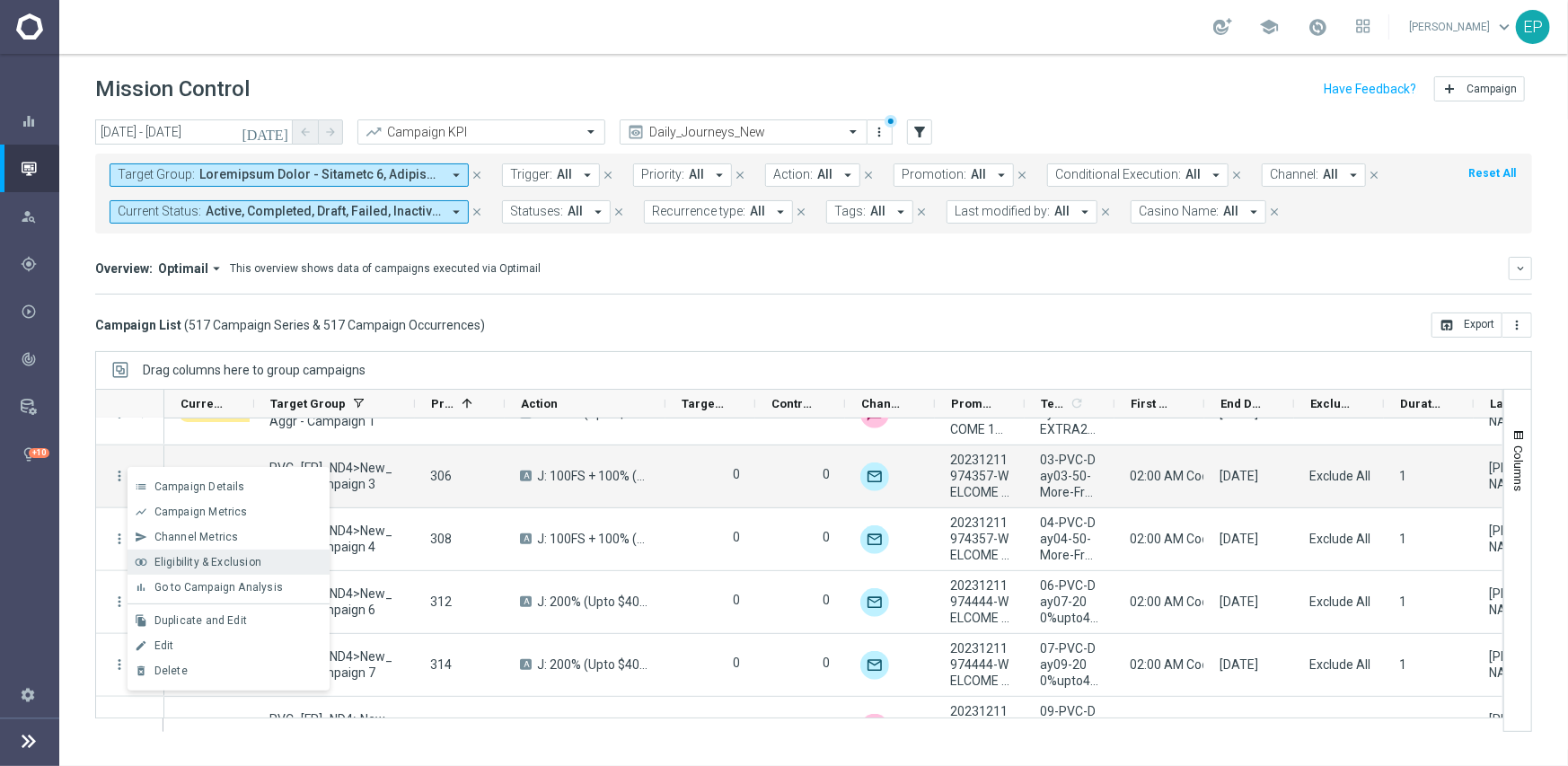
click at [207, 561] on span "Eligibility & Exclusion" at bounding box center [207, 563] width 107 height 13
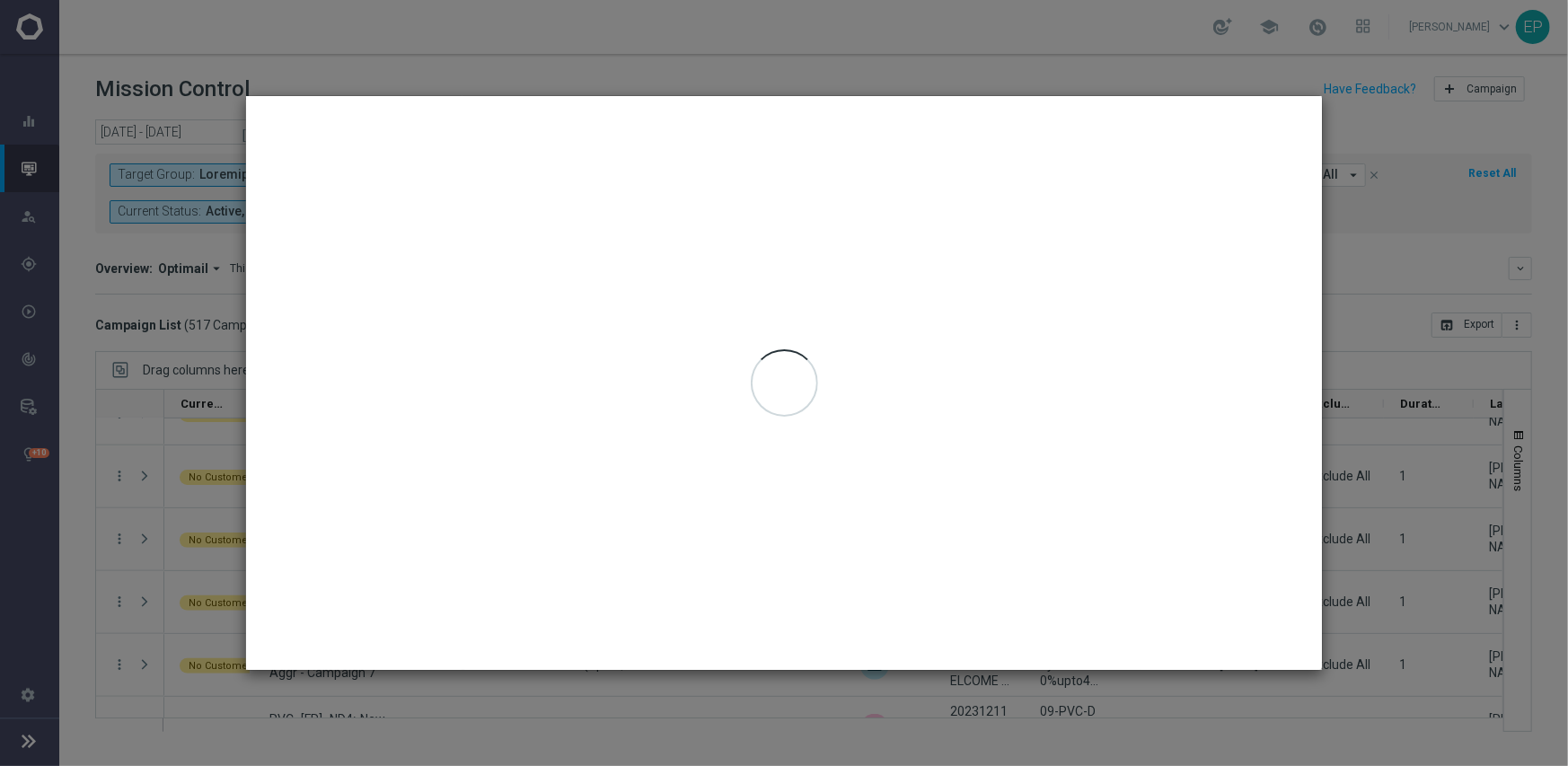
type input "[DATE] - [DATE]"
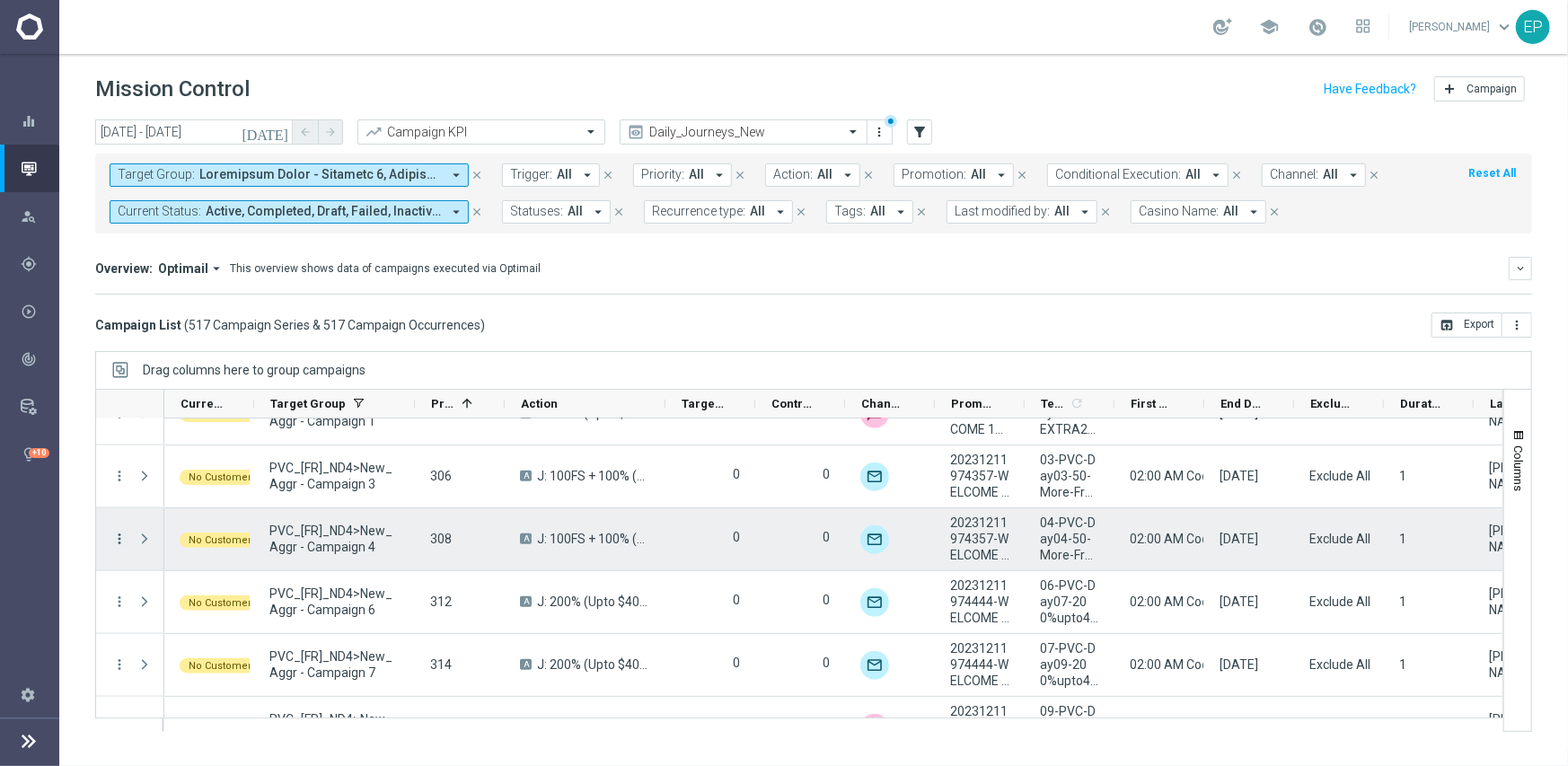
click at [120, 538] on icon "more_vert" at bounding box center [120, 539] width 16 height 16
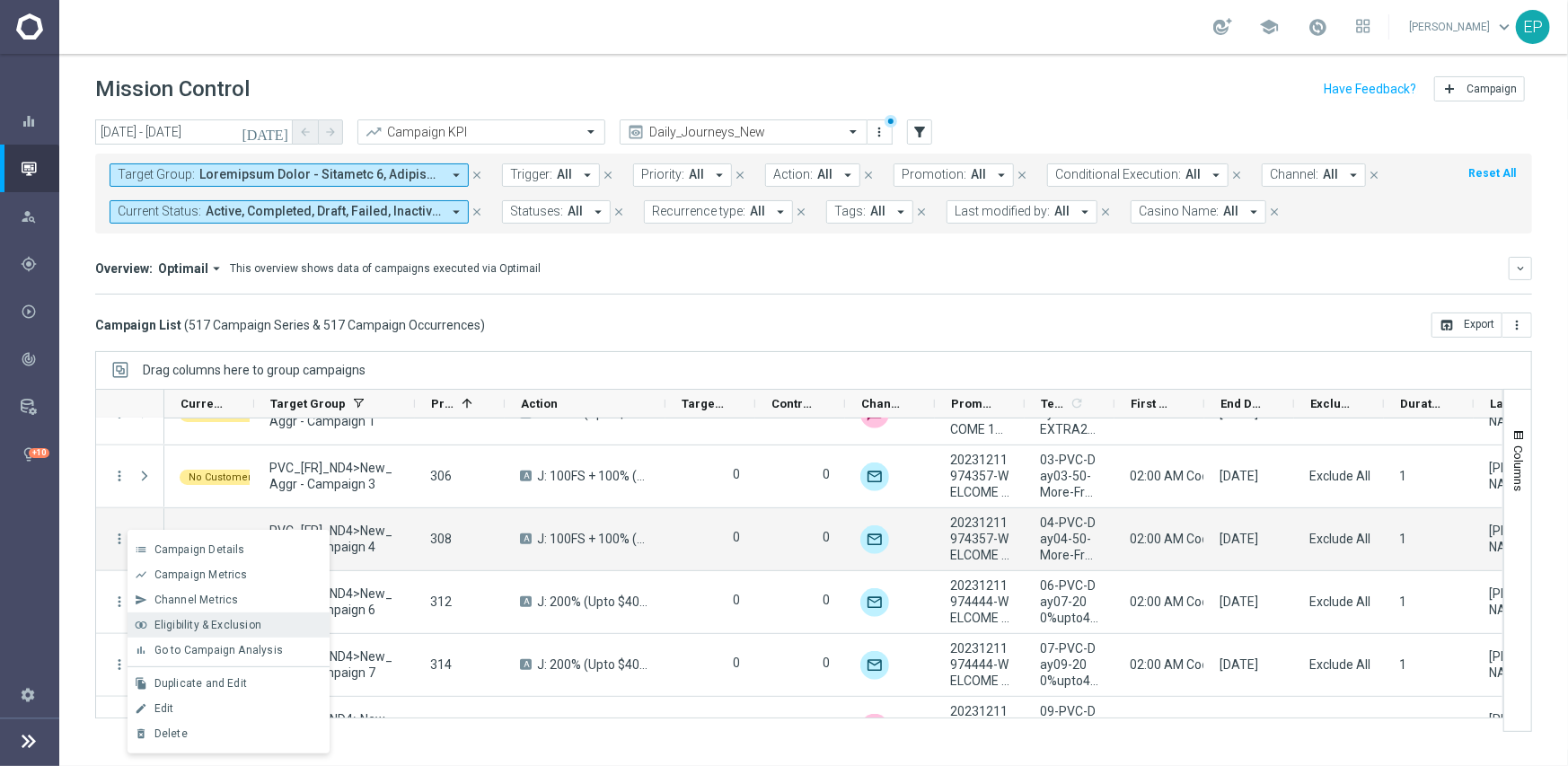
click at [229, 616] on div "join_inner Eligibility & Exclusion" at bounding box center [228, 624] width 202 height 25
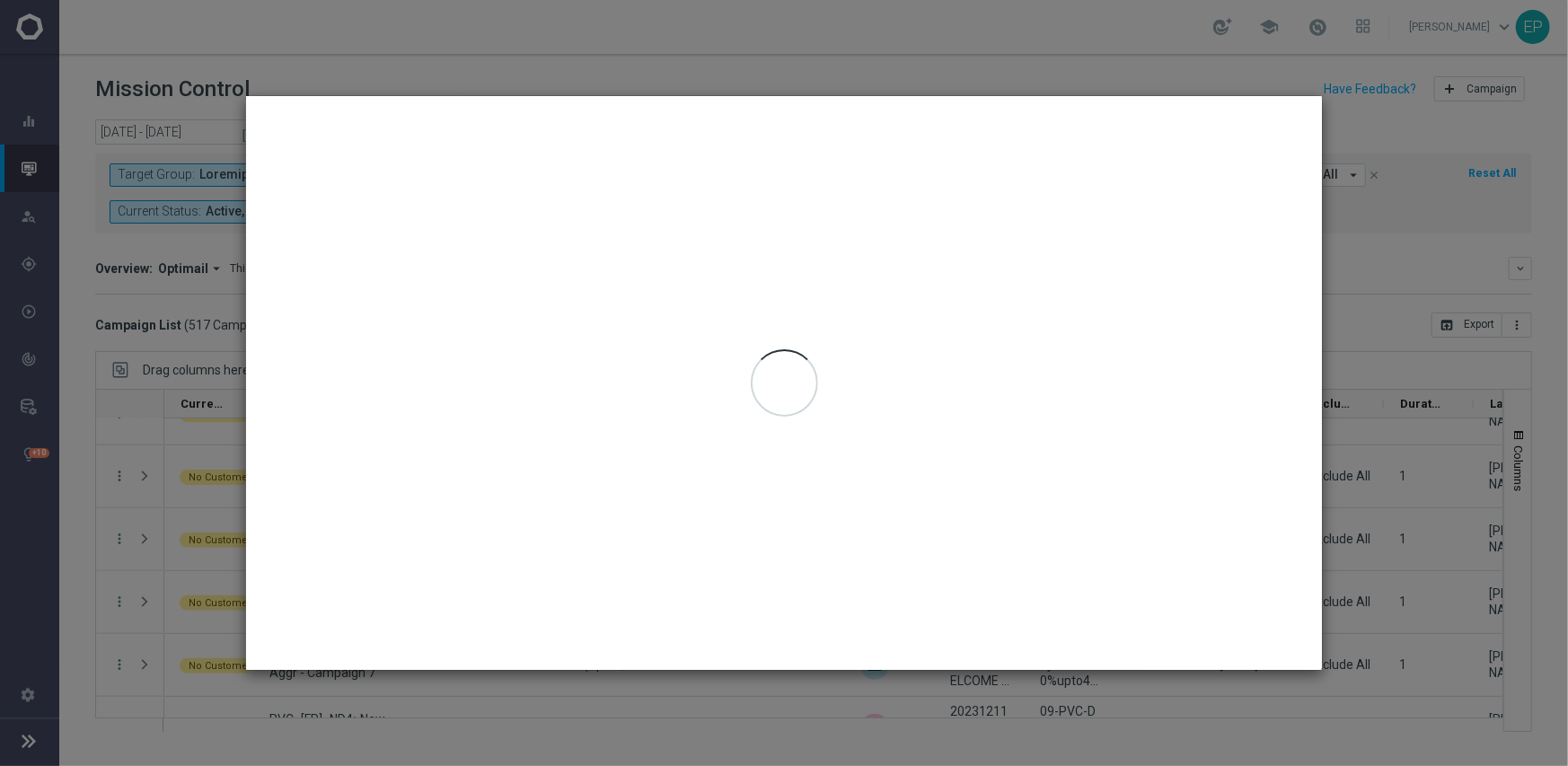
type input "[DATE] - [DATE]"
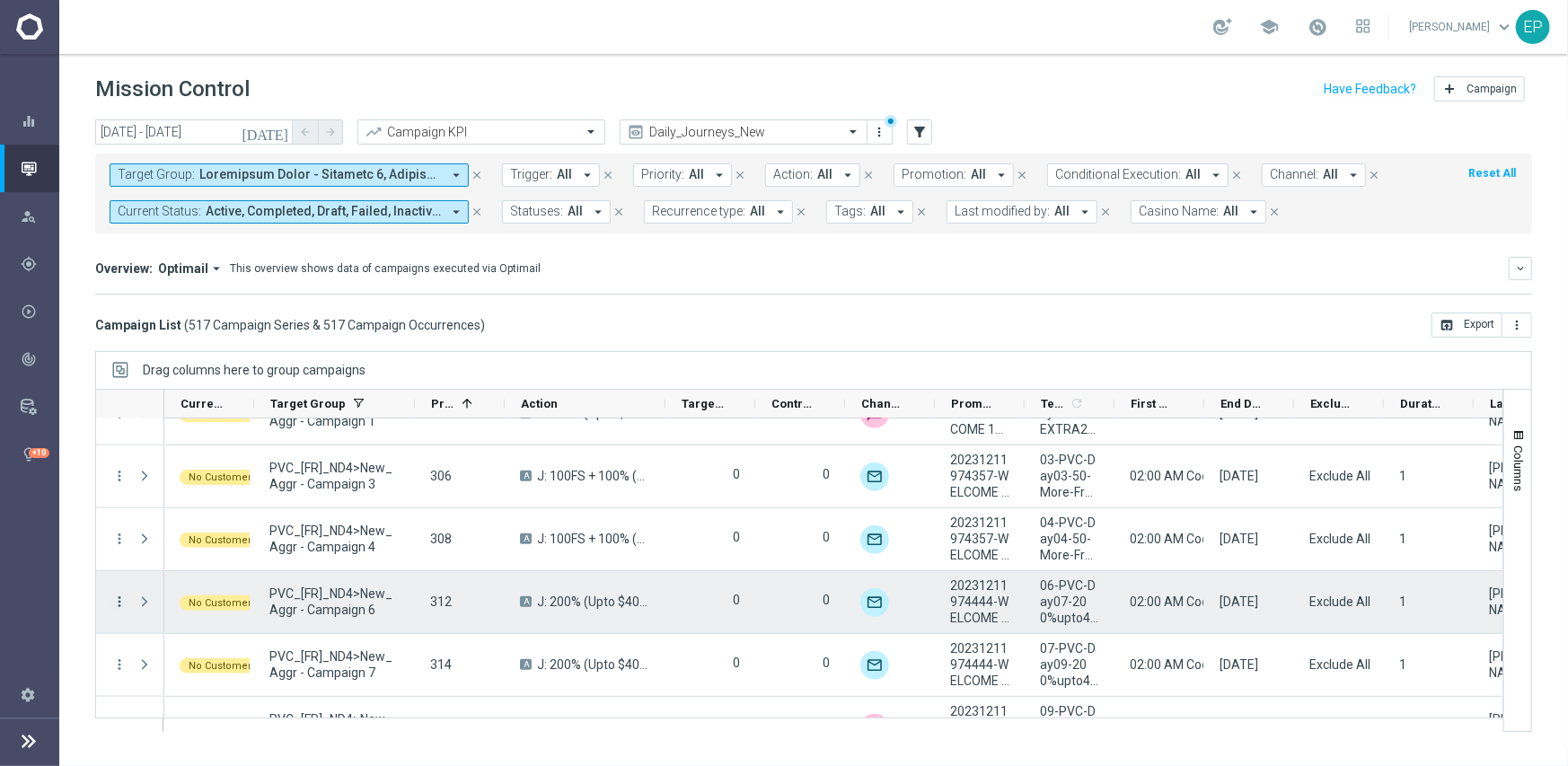
click at [118, 604] on icon "more_vert" at bounding box center [120, 601] width 16 height 16
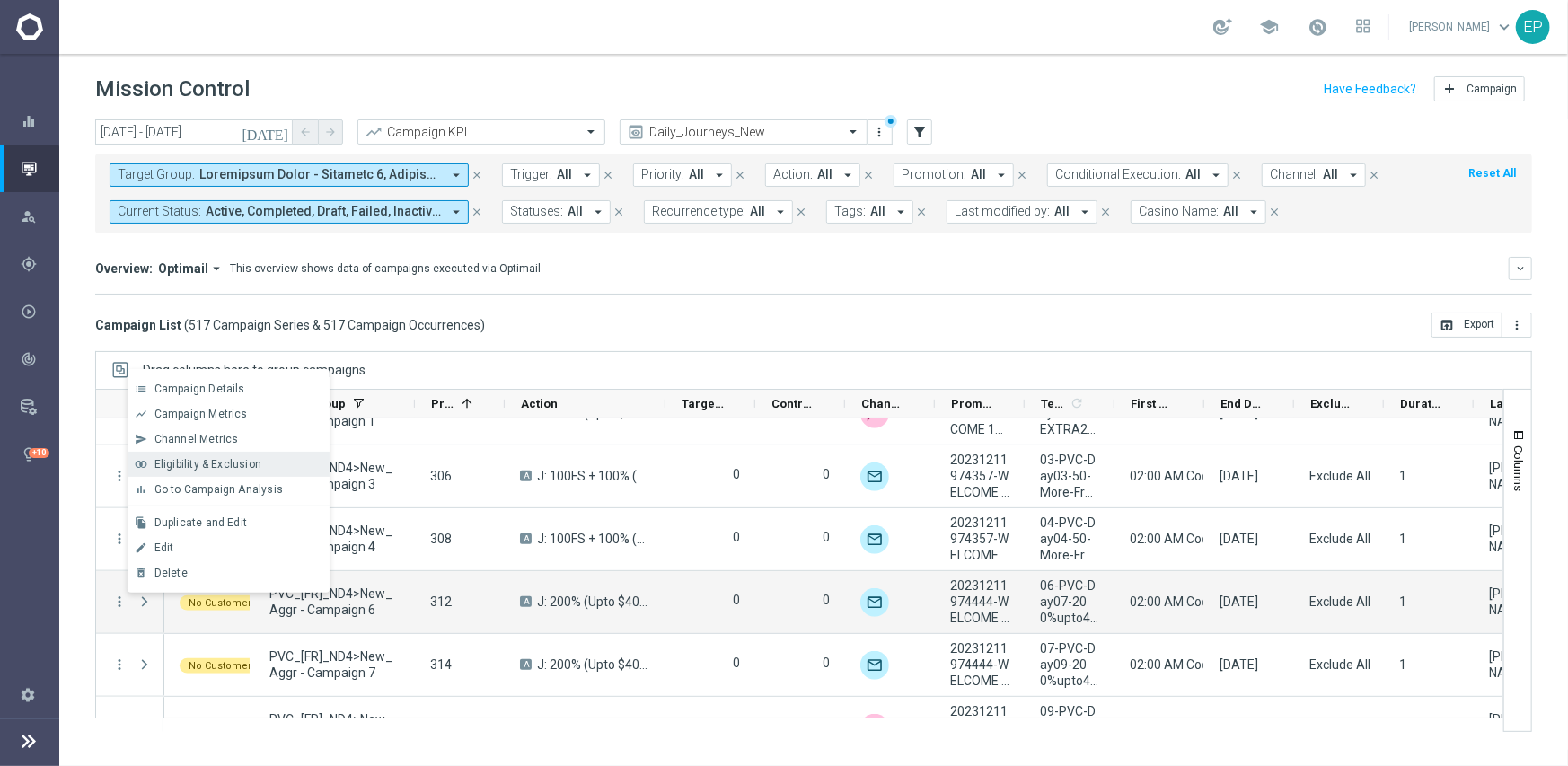
click at [257, 466] on span "Eligibility & Exclusion" at bounding box center [207, 464] width 107 height 13
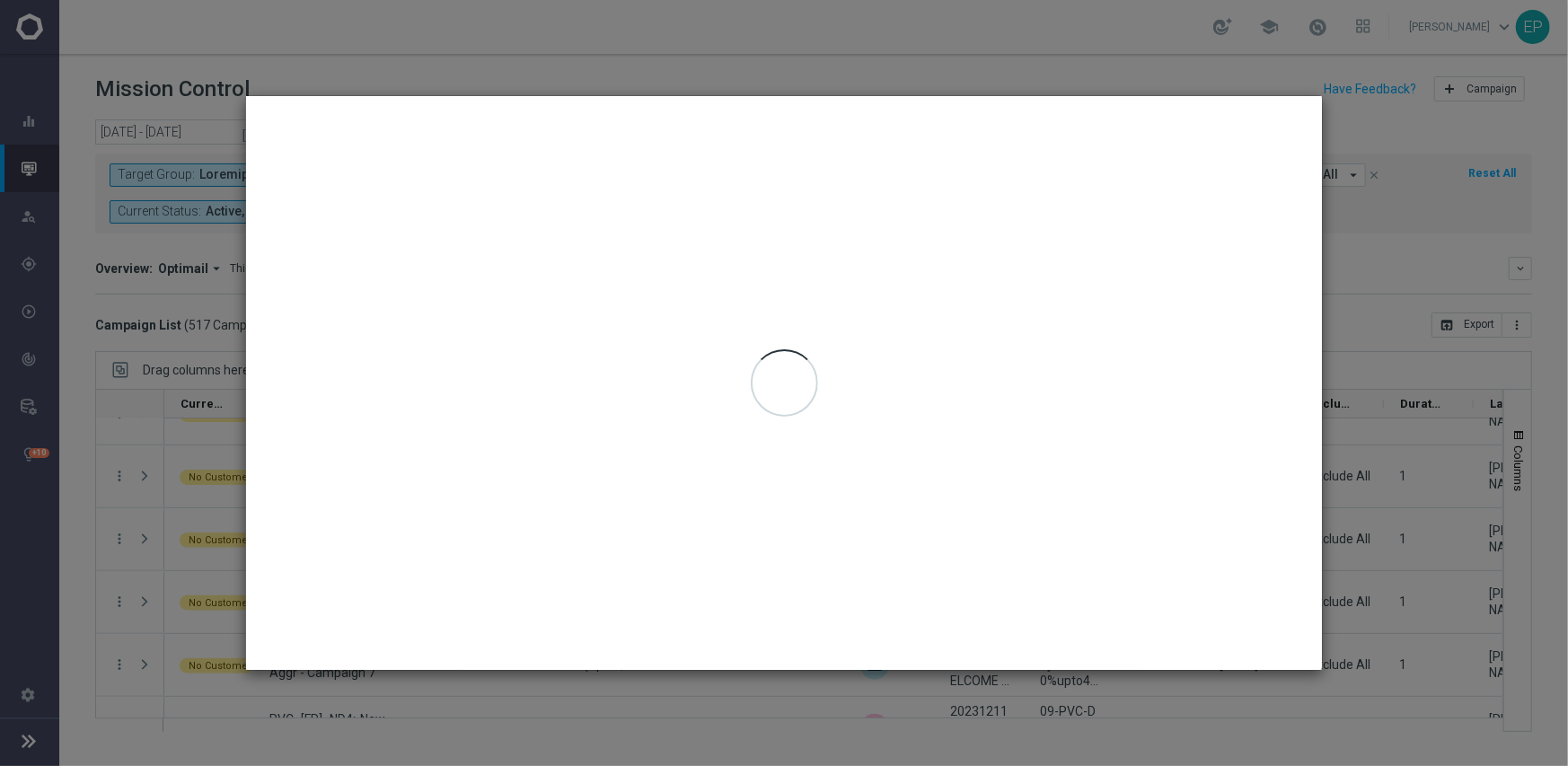
type input "[DATE] - [DATE]"
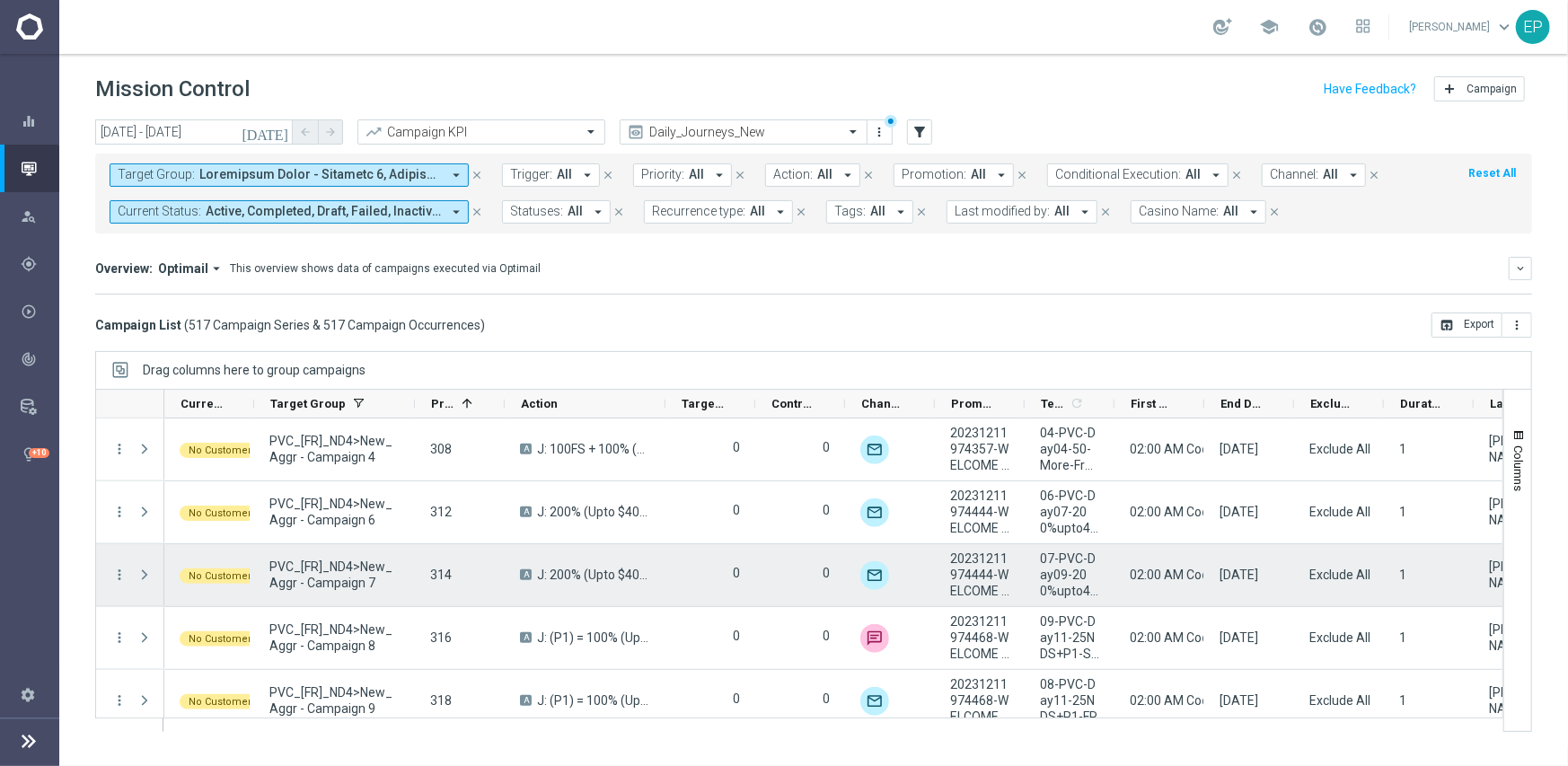
scroll to position [1347, 0]
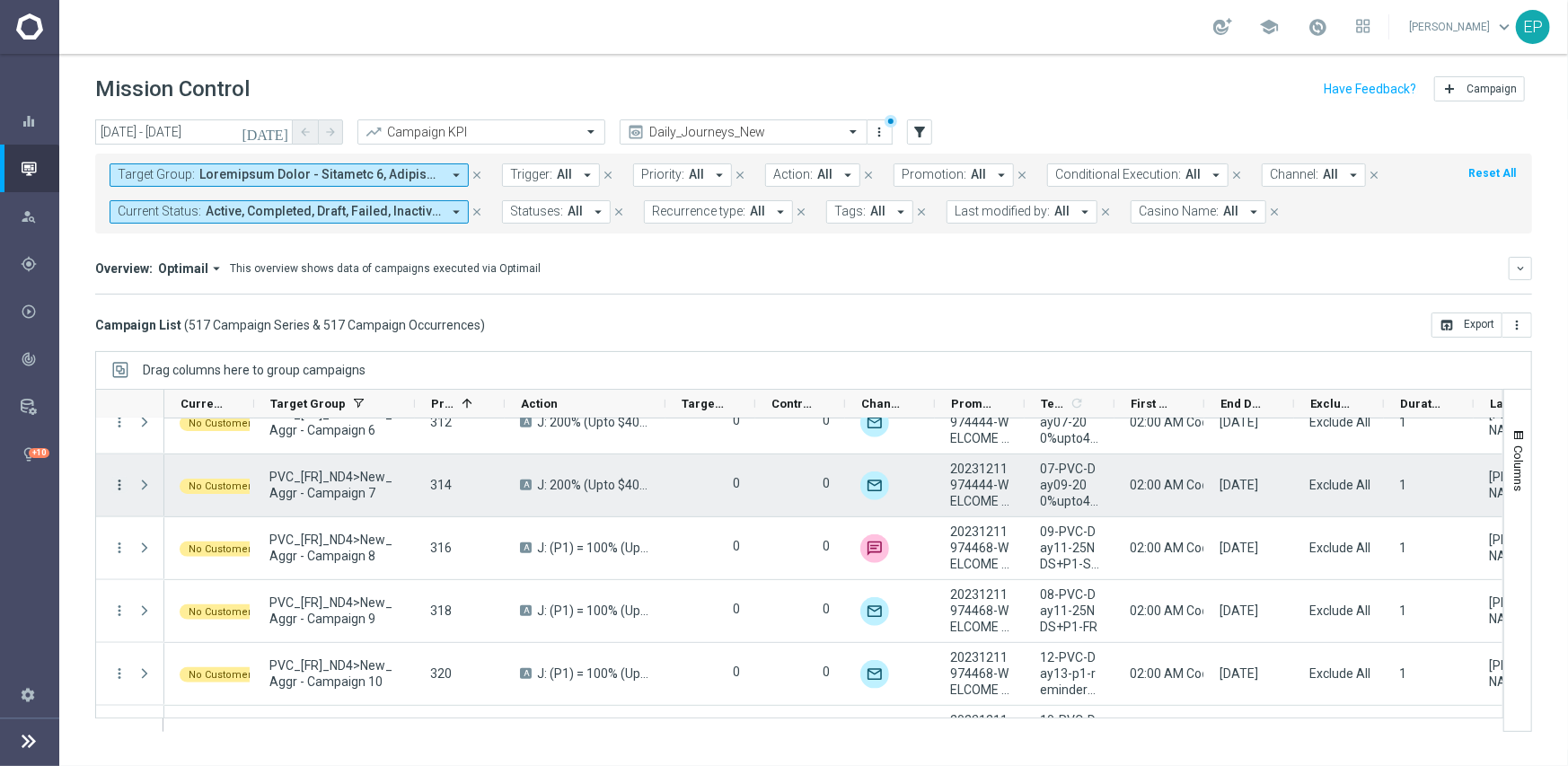
click at [121, 479] on icon "more_vert" at bounding box center [120, 485] width 16 height 16
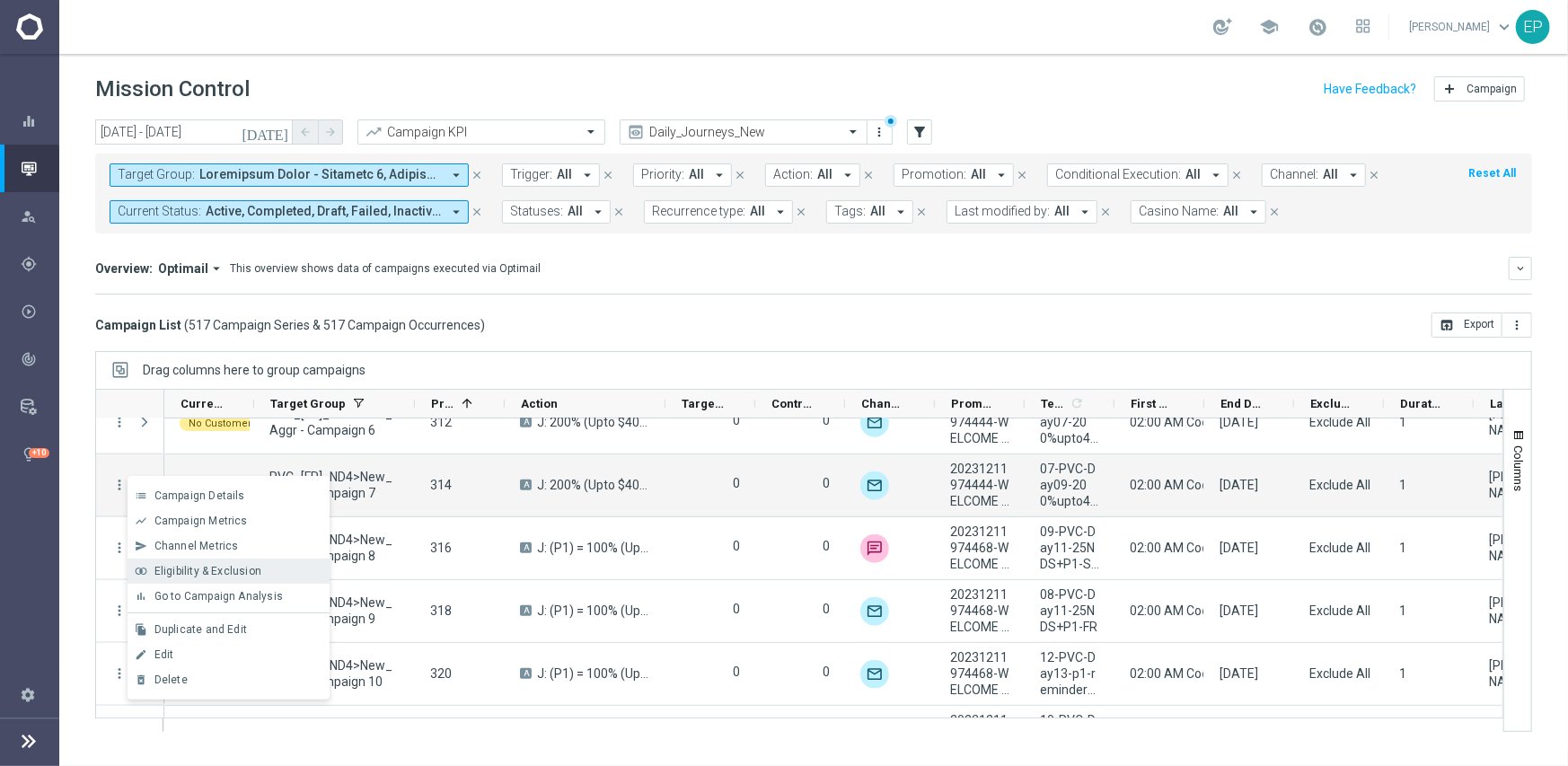
click at [185, 568] on span "Eligibility & Exclusion" at bounding box center [207, 572] width 107 height 13
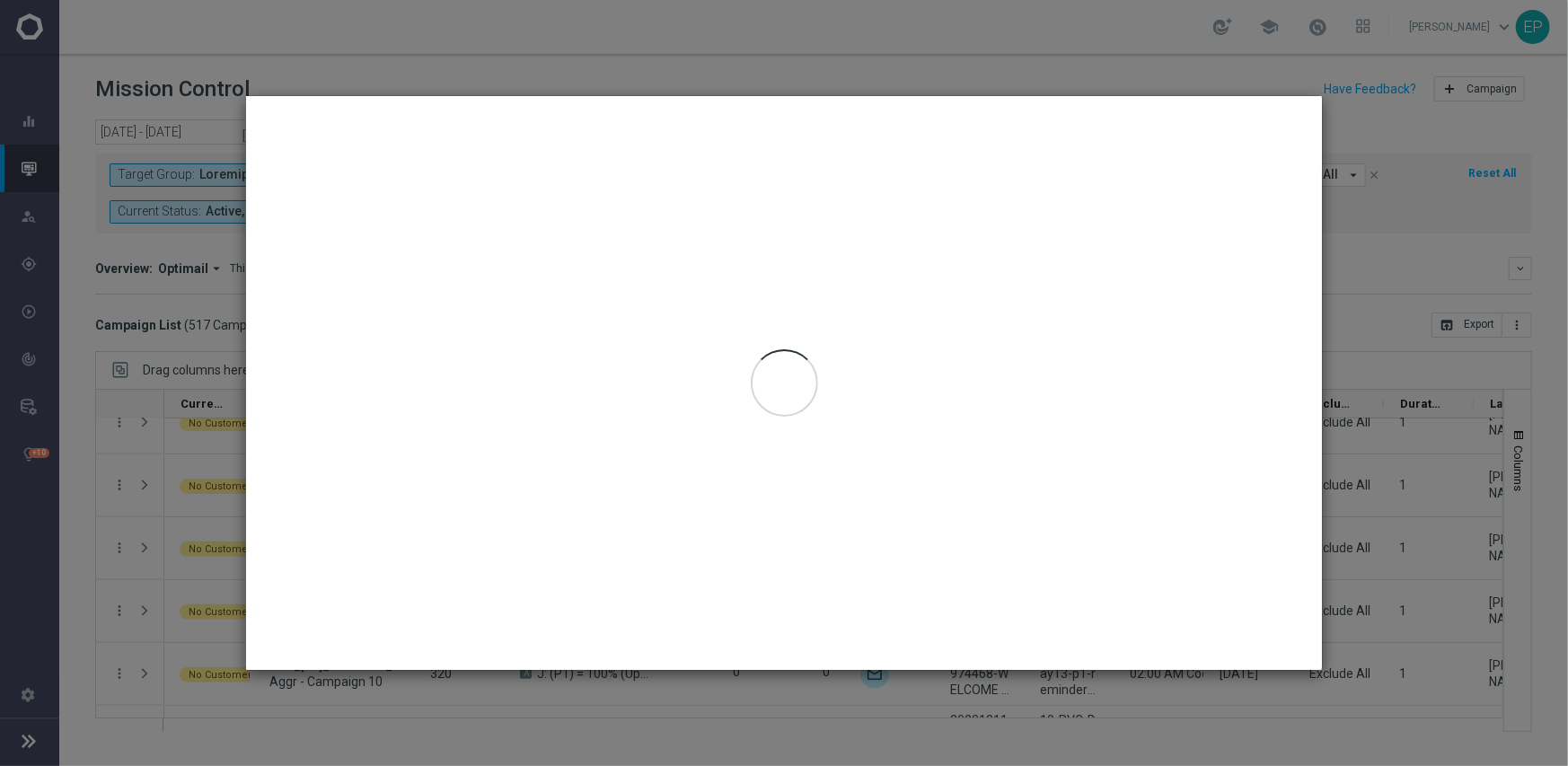
type input "[DATE] - [DATE]"
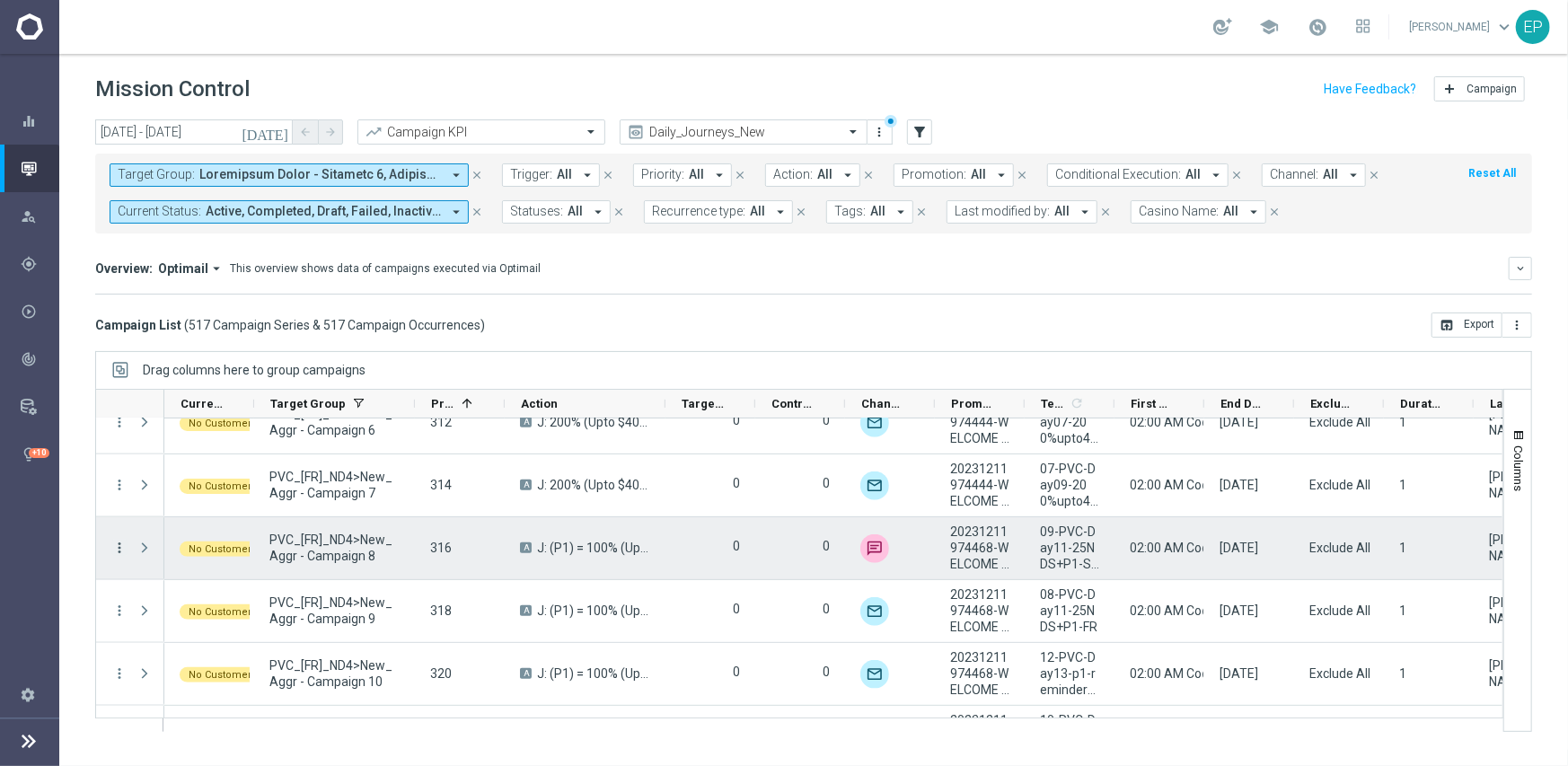
click at [119, 547] on icon "more_vert" at bounding box center [120, 548] width 16 height 16
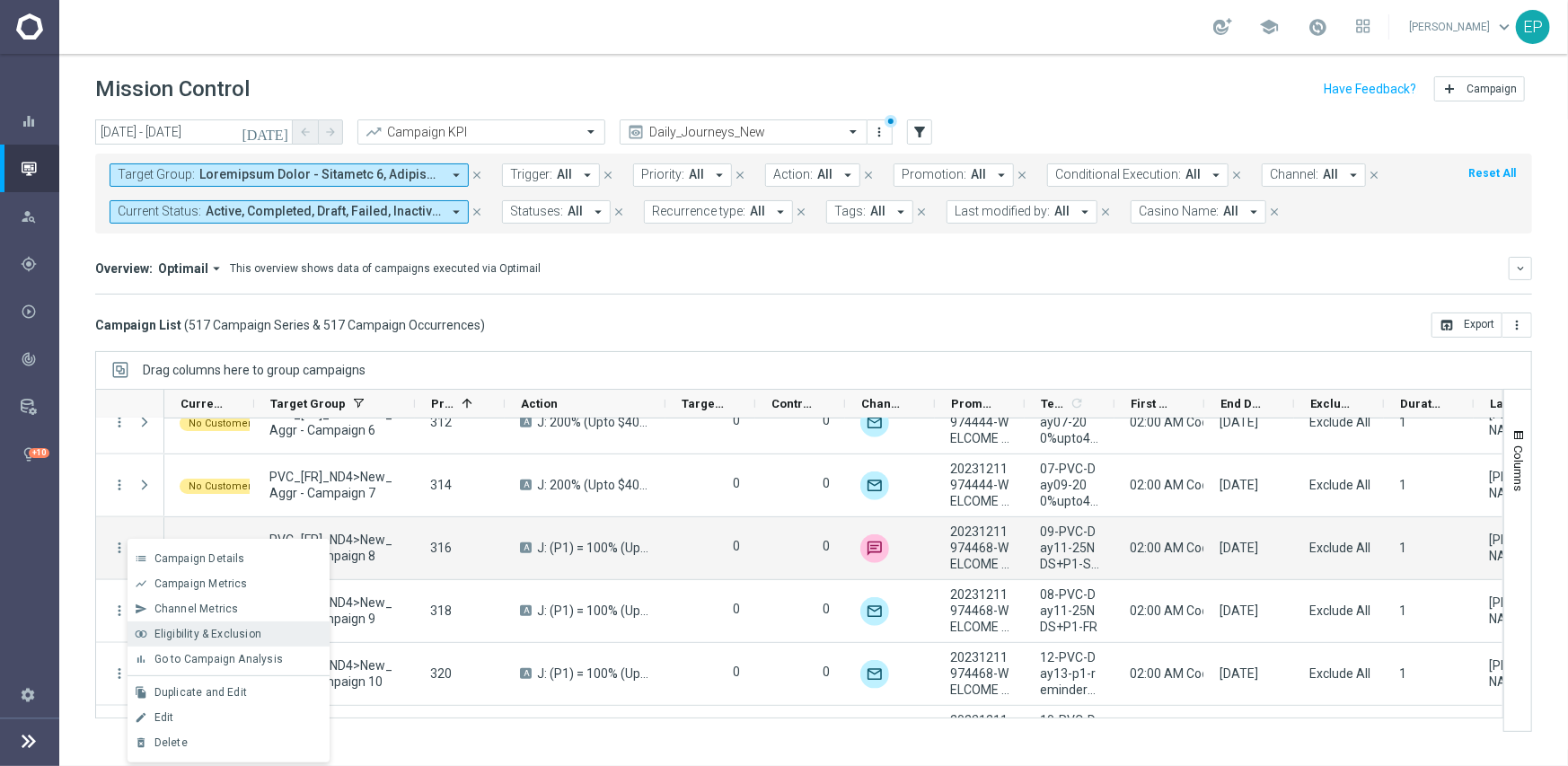
click at [190, 633] on span "Eligibility & Exclusion" at bounding box center [207, 634] width 107 height 13
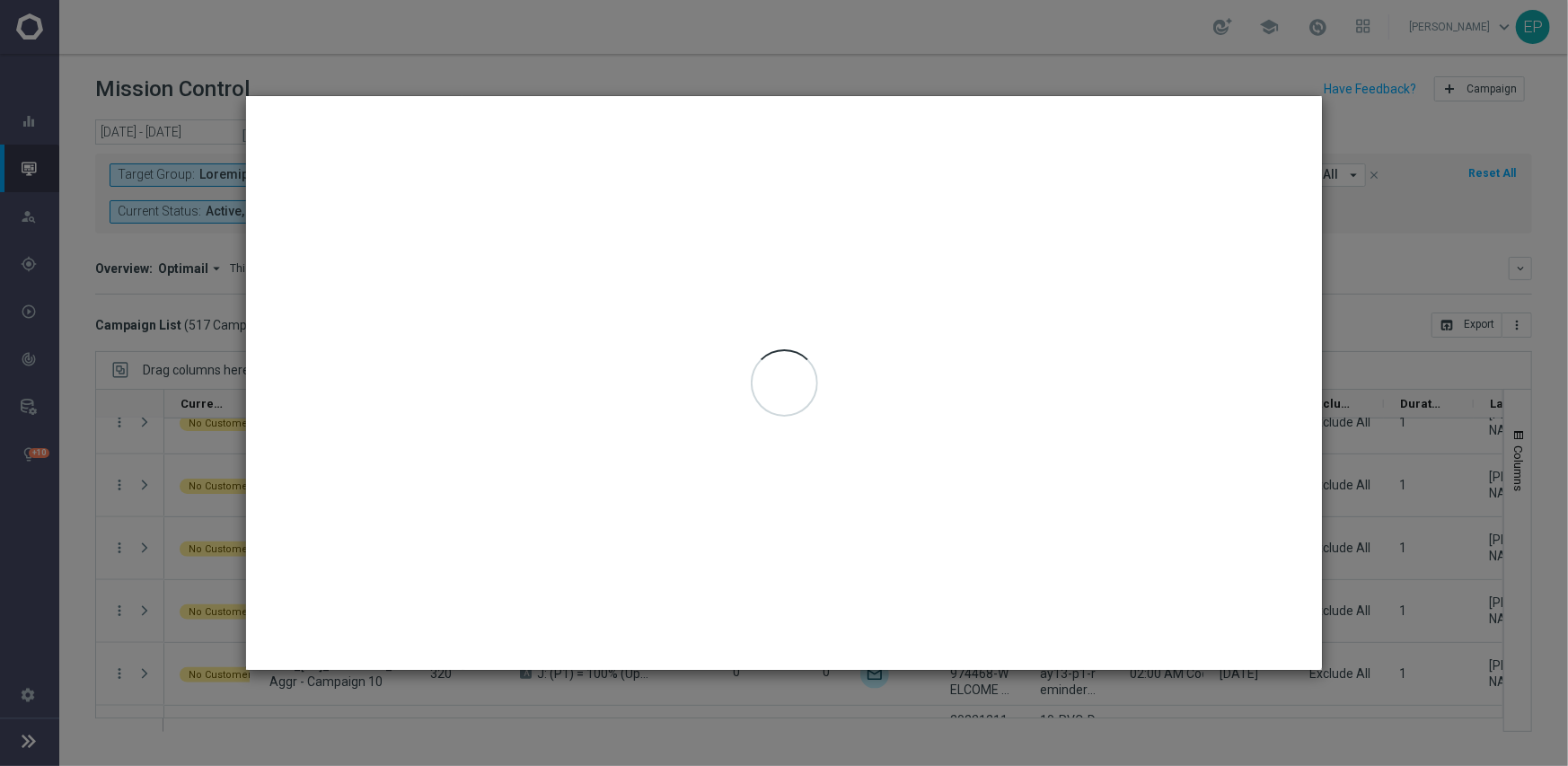
type input "[DATE] - [DATE]"
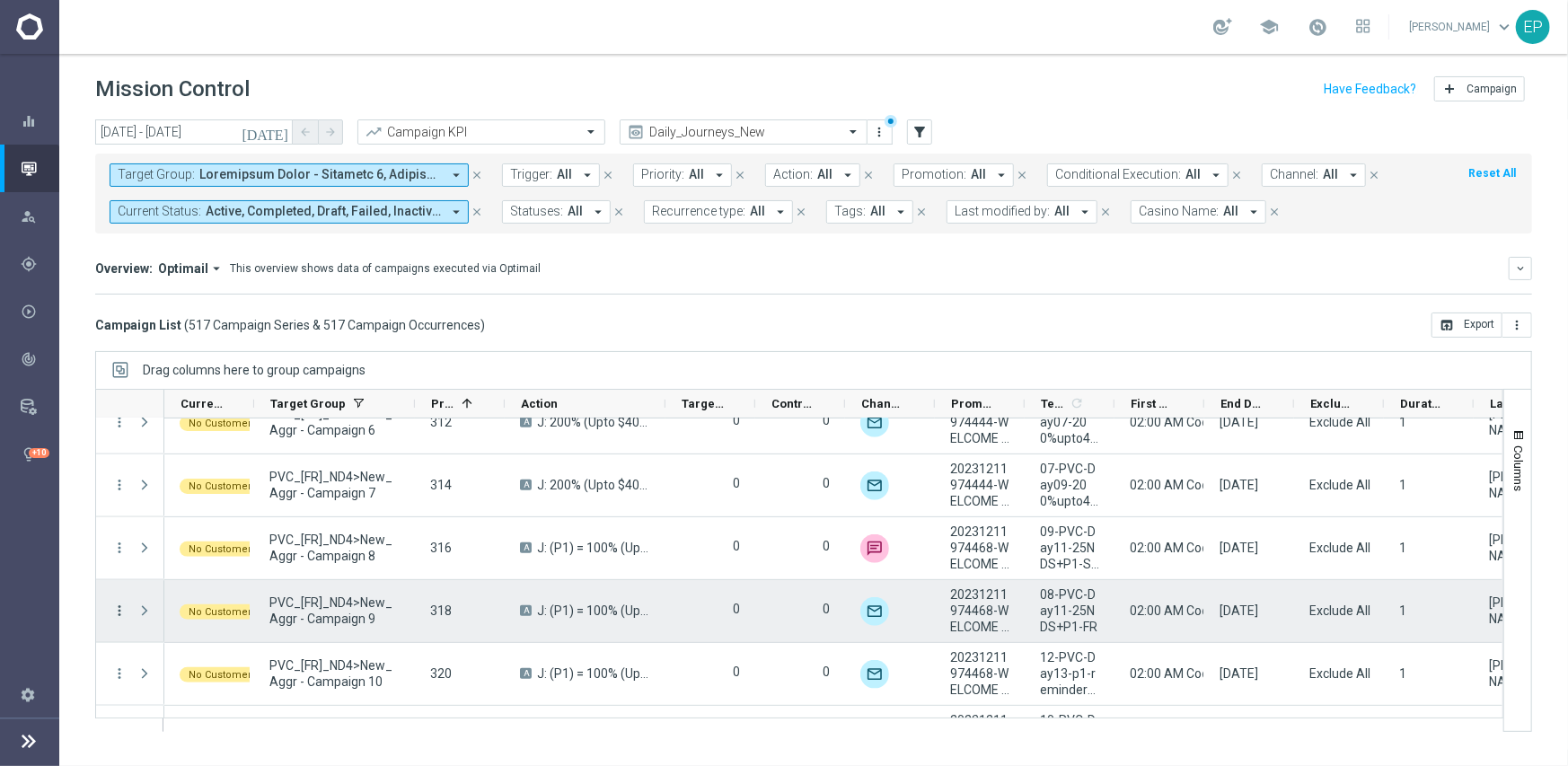
click at [117, 604] on icon "more_vert" at bounding box center [120, 610] width 16 height 16
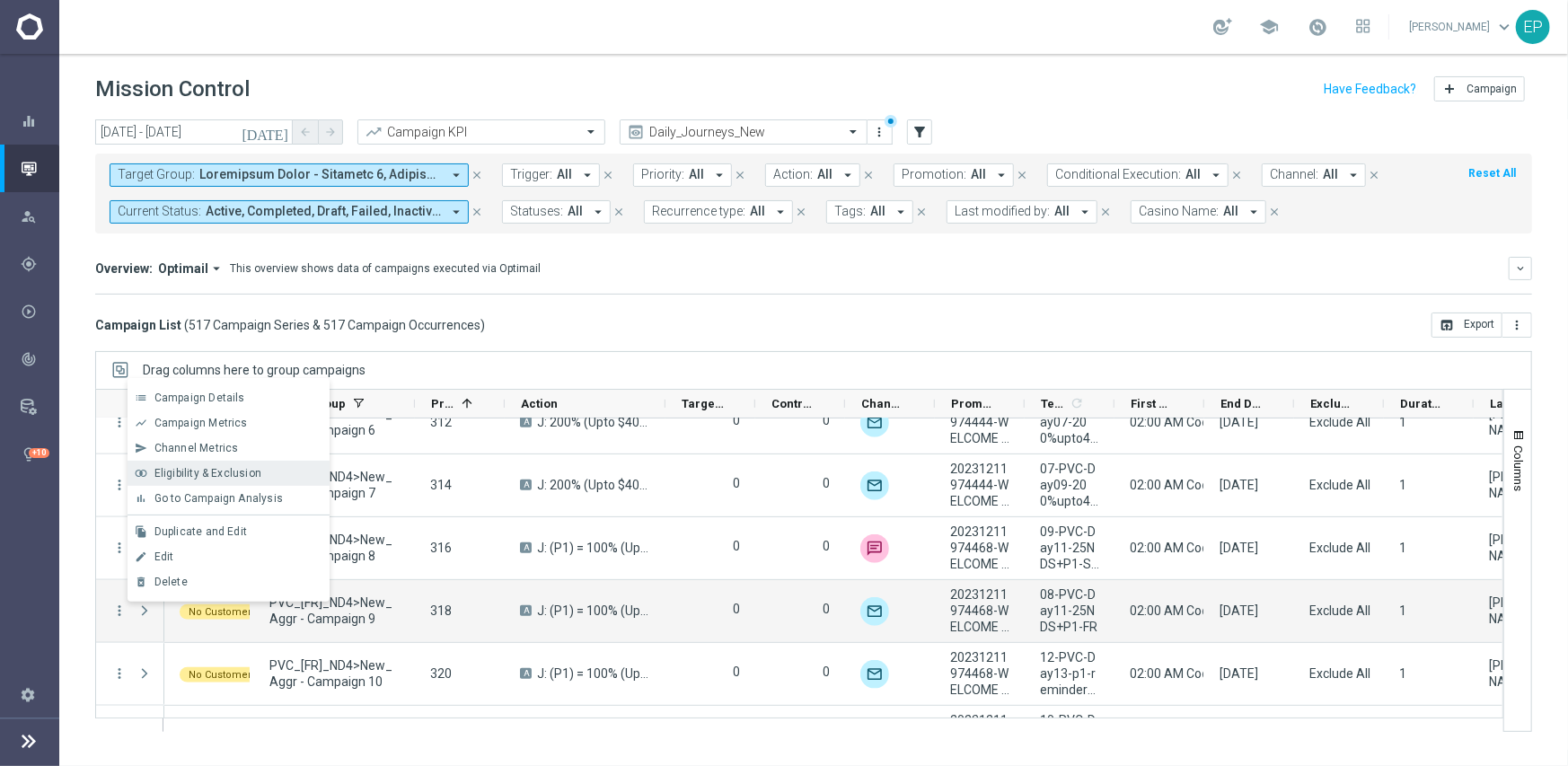
click at [188, 470] on span "Eligibility & Exclusion" at bounding box center [207, 473] width 107 height 13
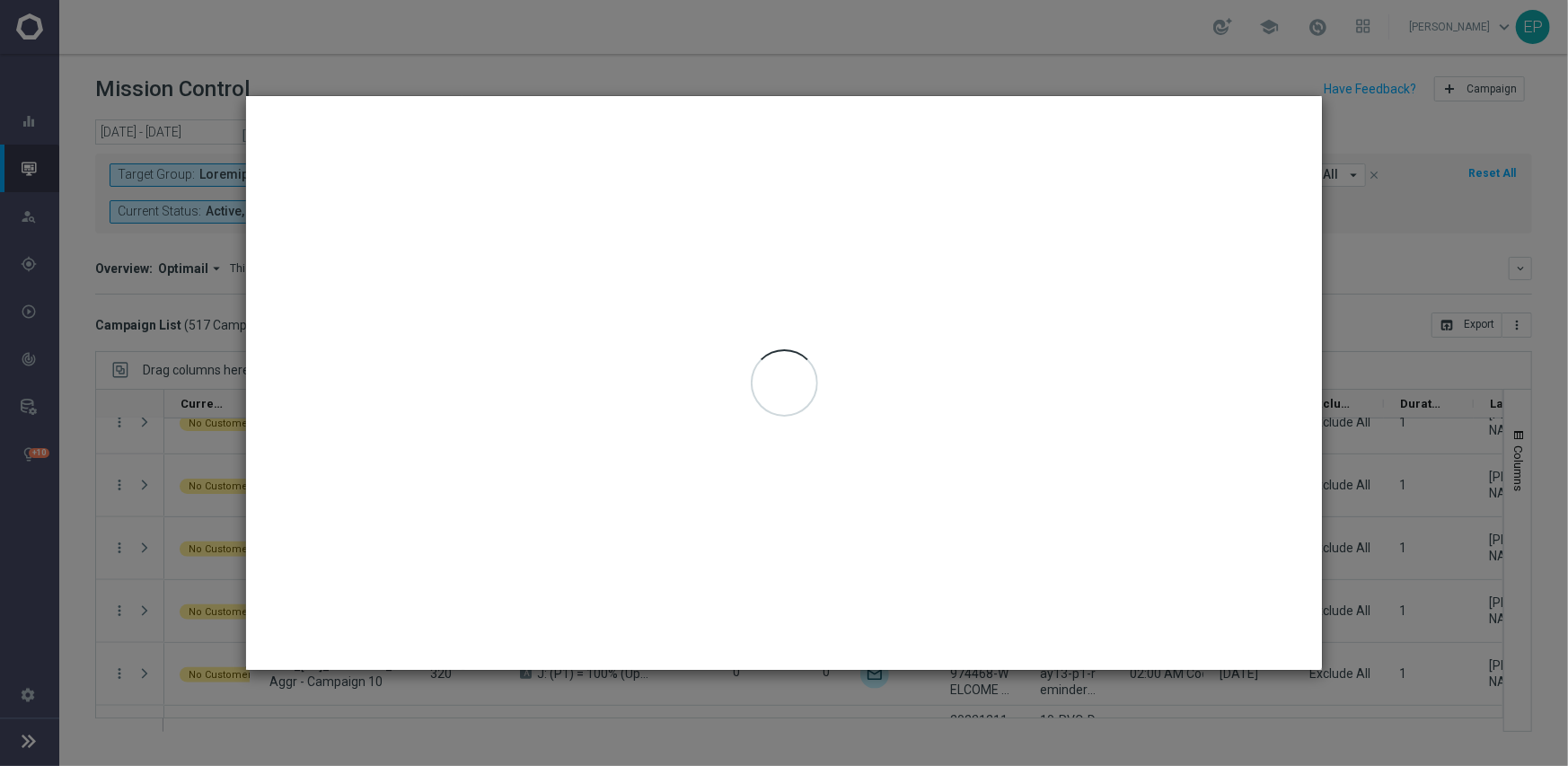
type input "[DATE] - [DATE]"
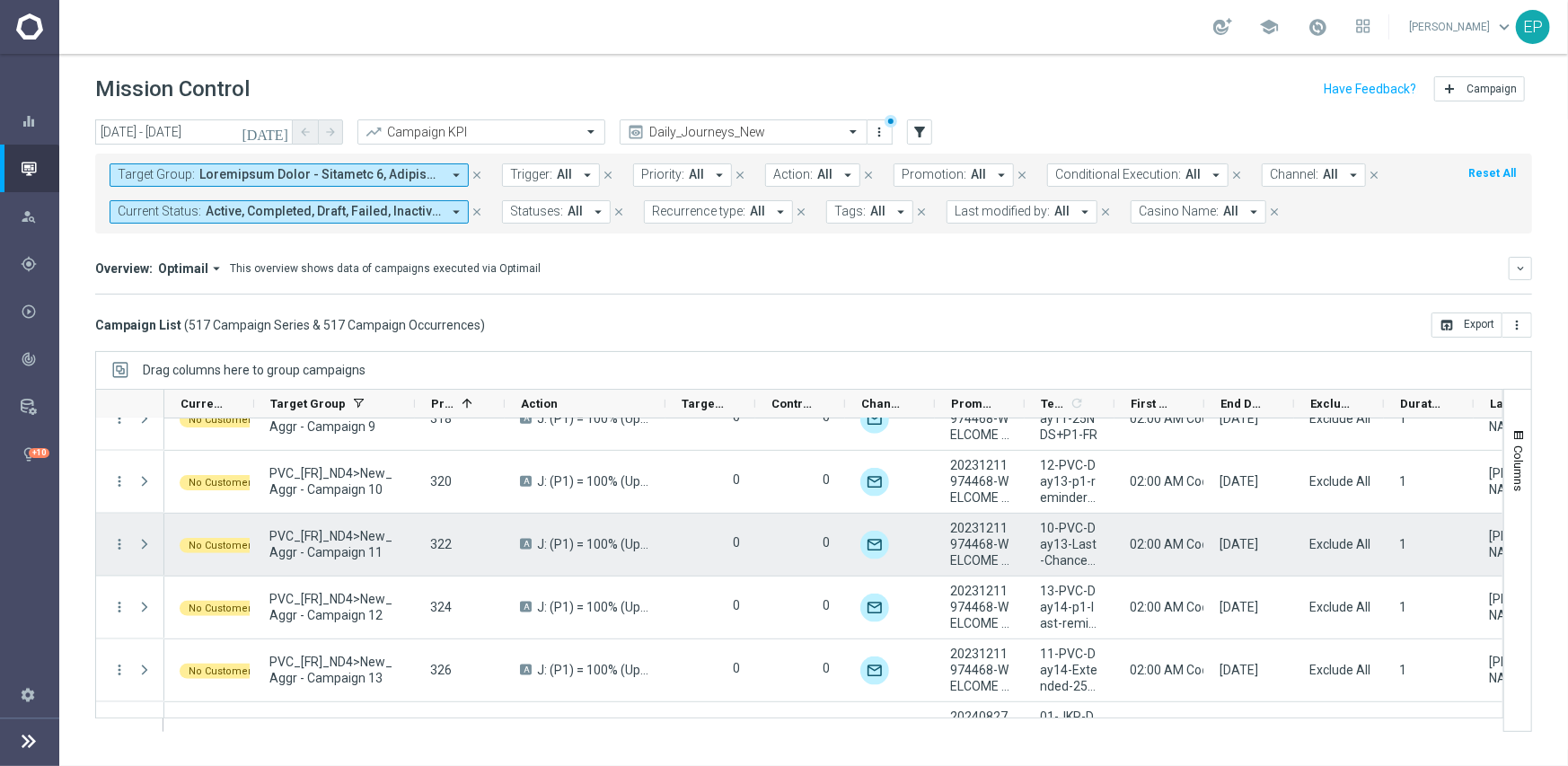
scroll to position [1527, 0]
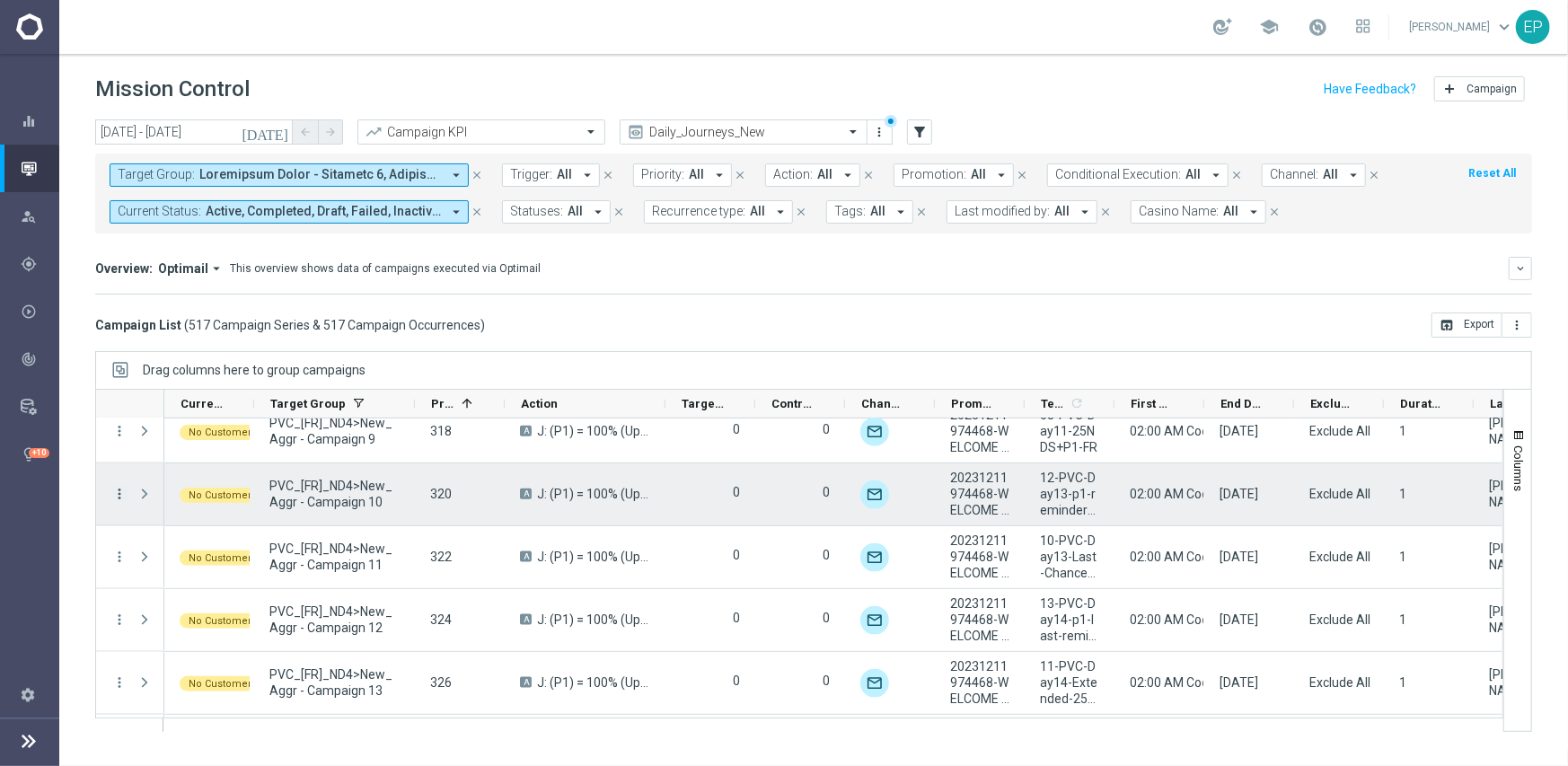
click at [122, 493] on icon "more_vert" at bounding box center [120, 494] width 16 height 16
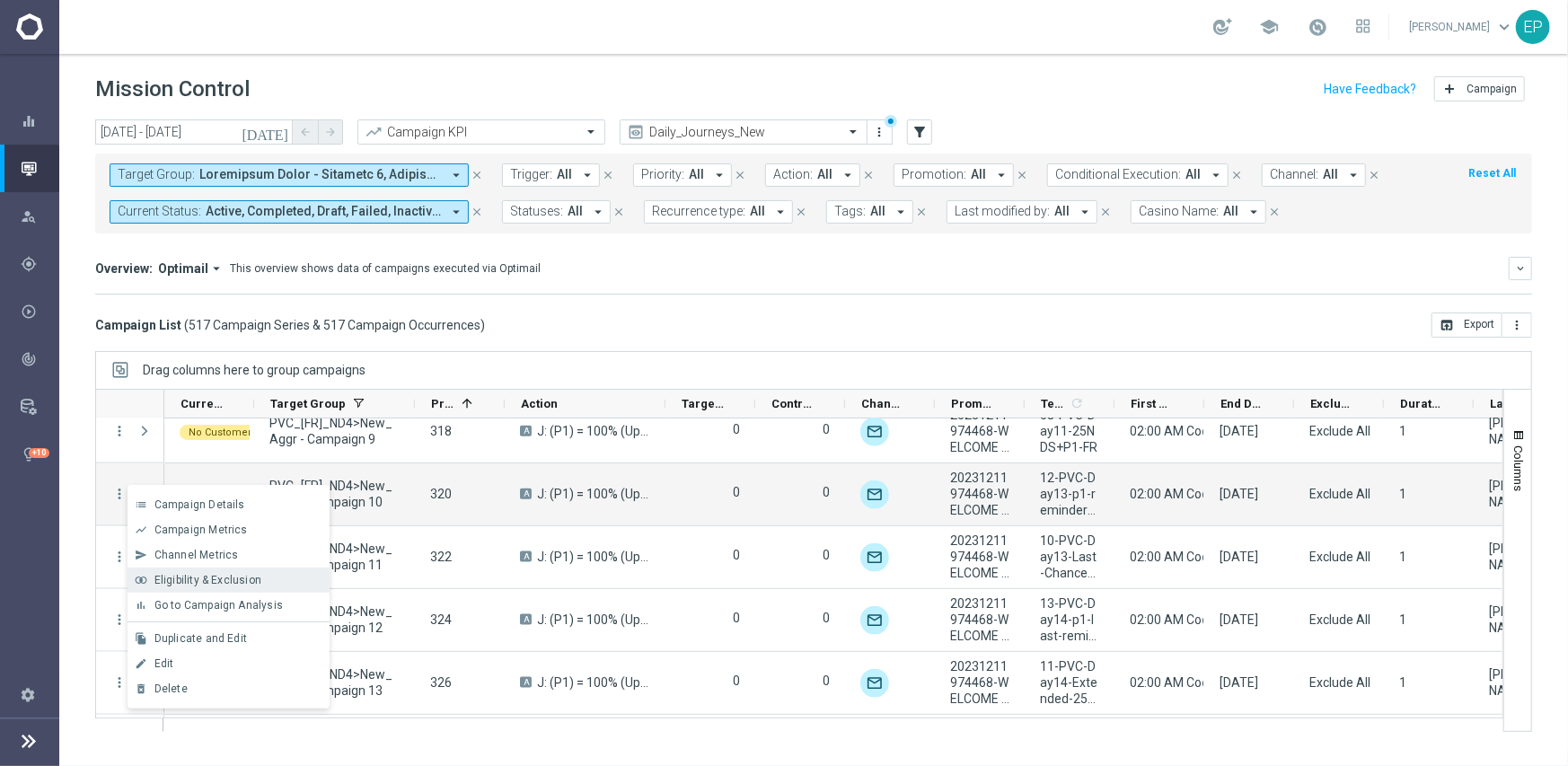
click at [188, 572] on div "join_inner Eligibility & Exclusion" at bounding box center [228, 579] width 202 height 25
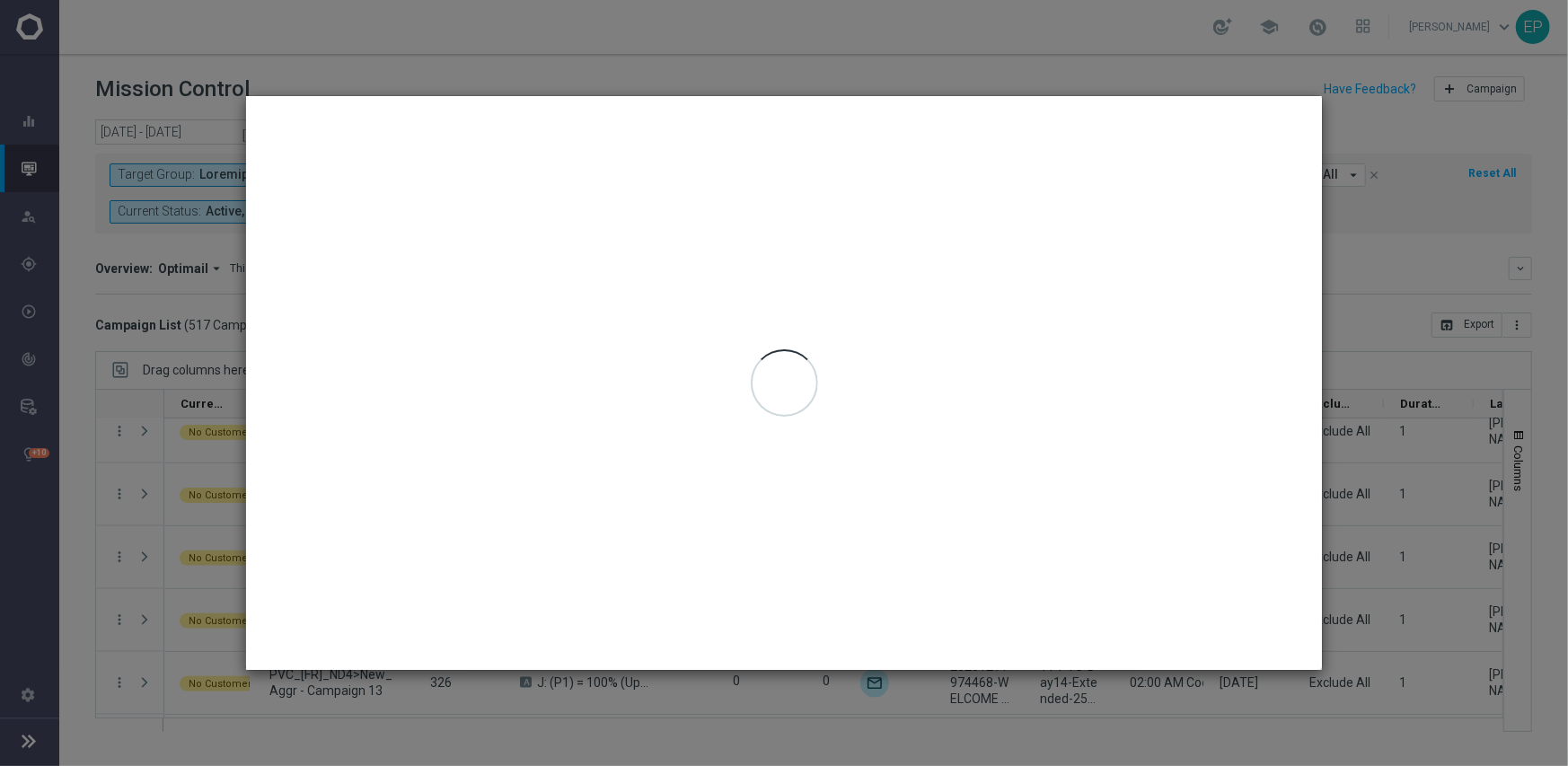
type input "[DATE] - [DATE]"
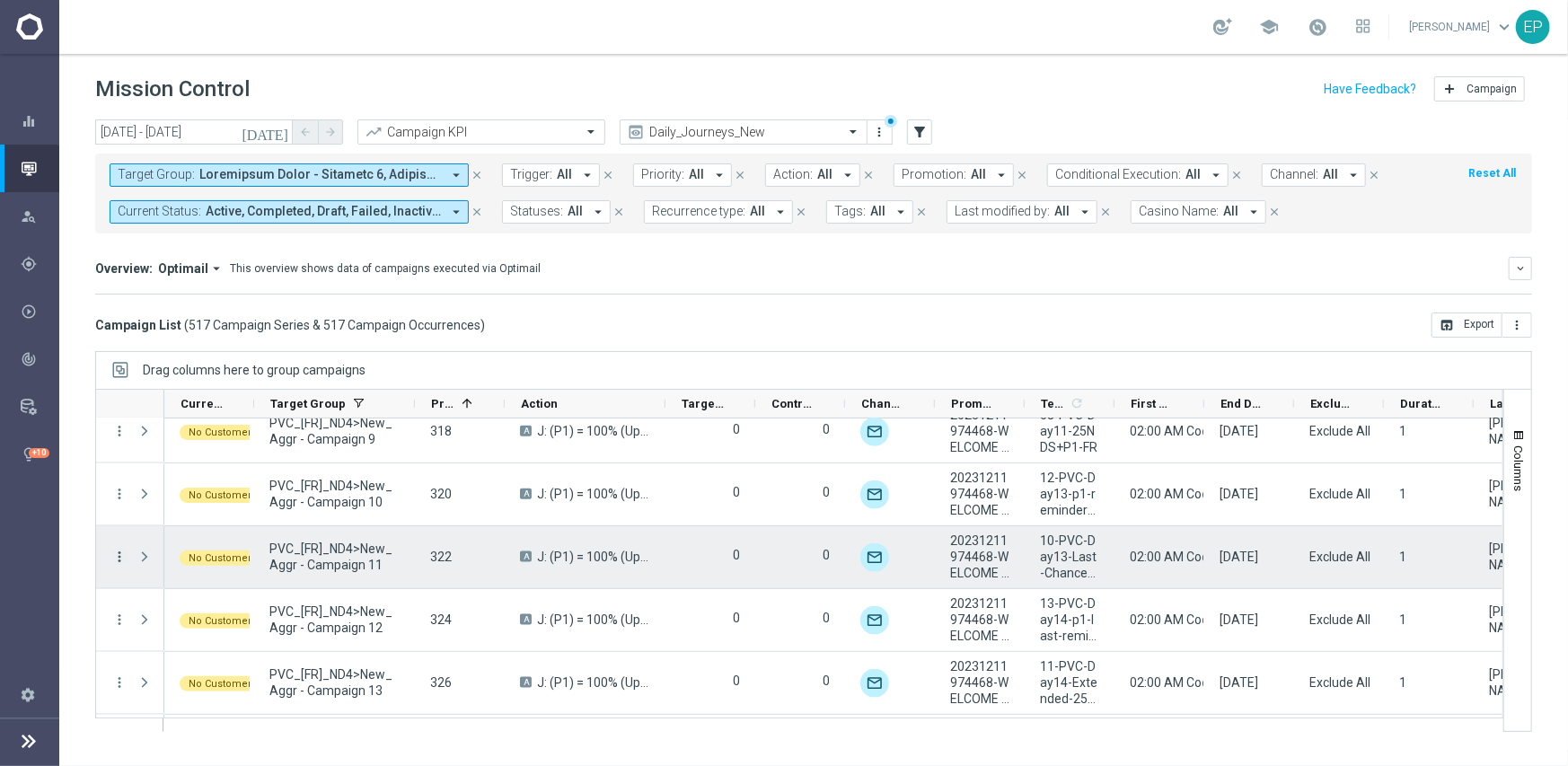
click at [119, 555] on icon "more_vert" at bounding box center [120, 557] width 16 height 16
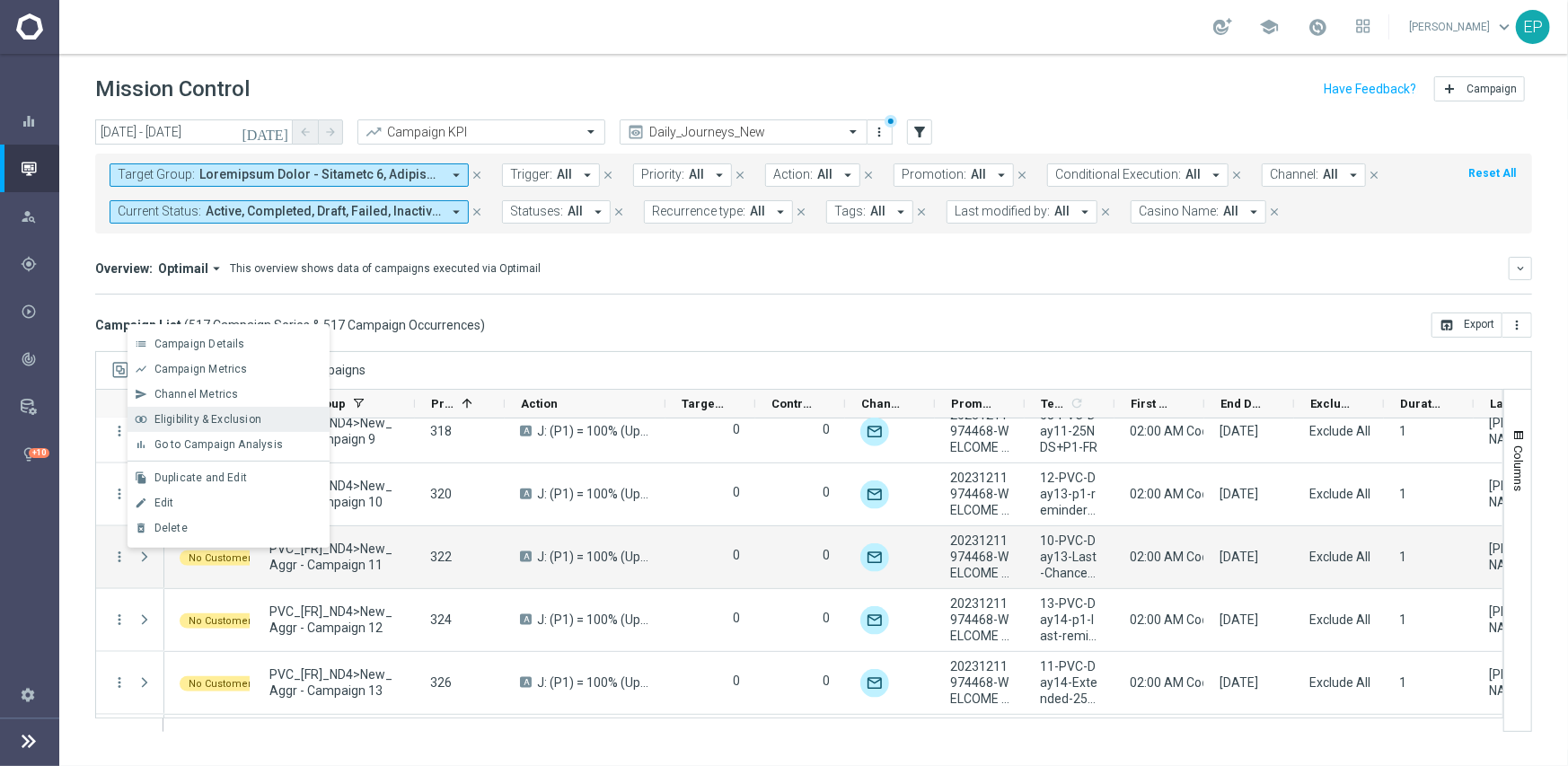
click at [203, 419] on span "Eligibility & Exclusion" at bounding box center [207, 419] width 107 height 13
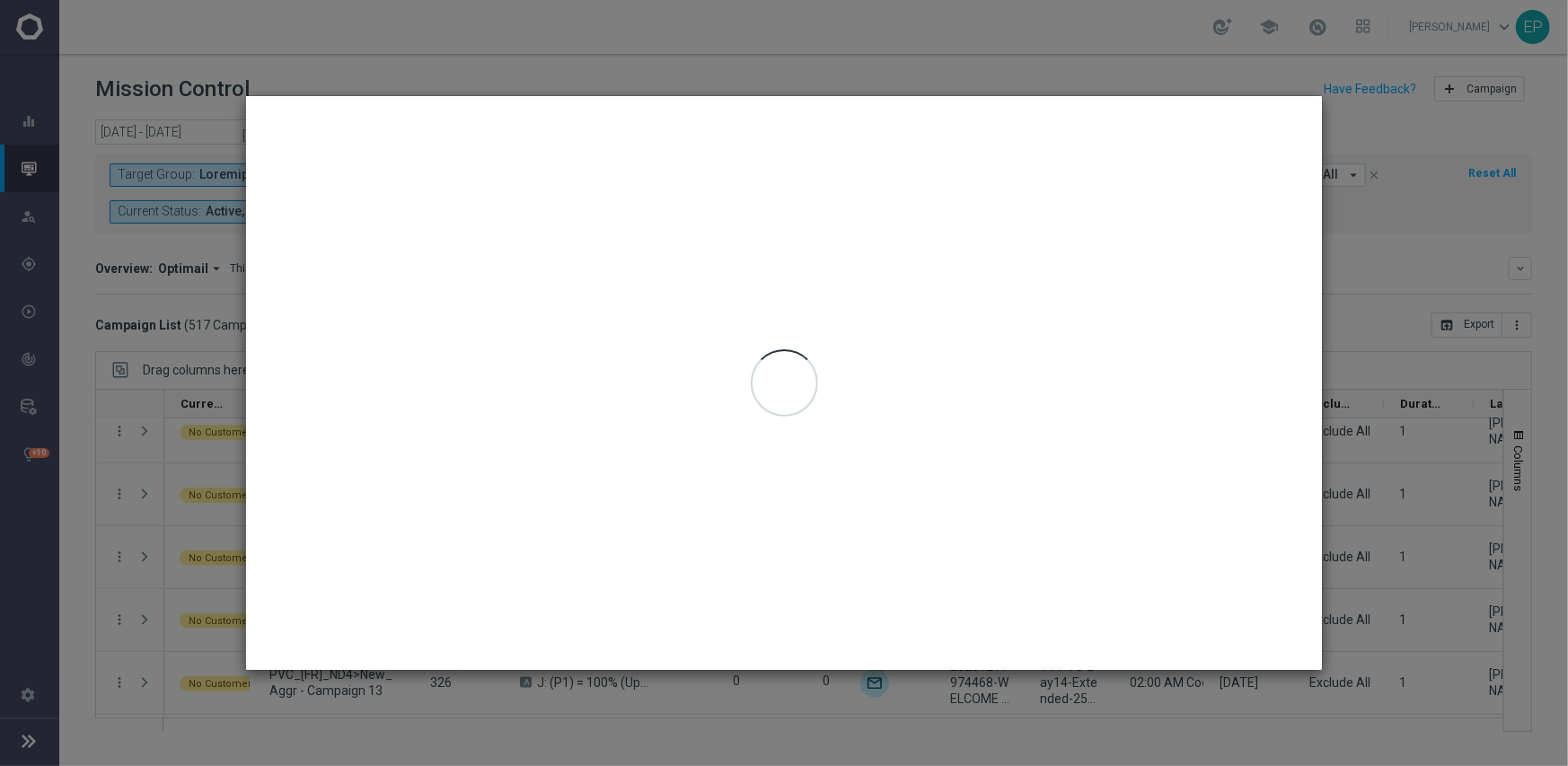
type input "[DATE] - [DATE]"
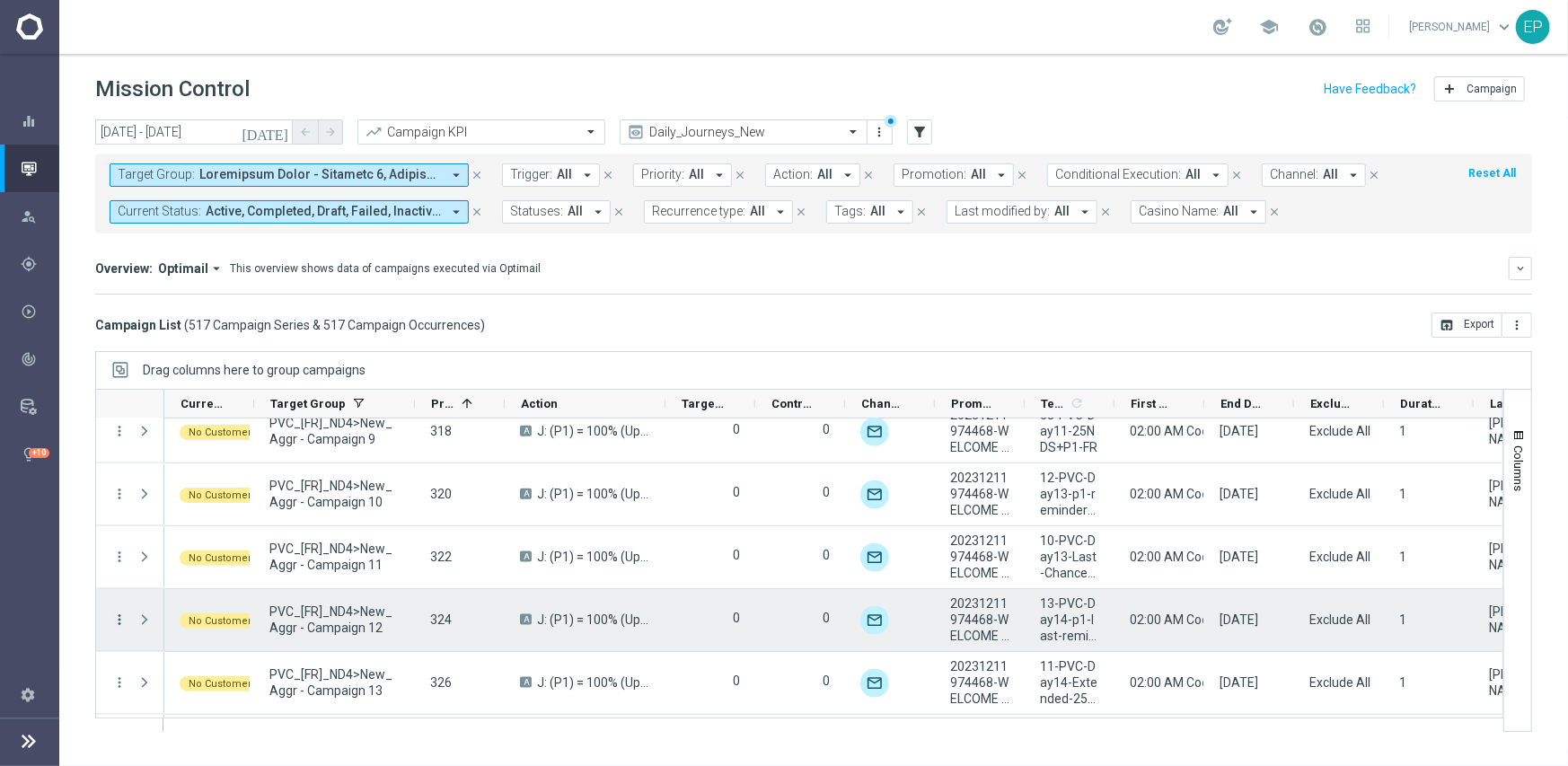
click at [115, 612] on icon "more_vert" at bounding box center [120, 619] width 16 height 16
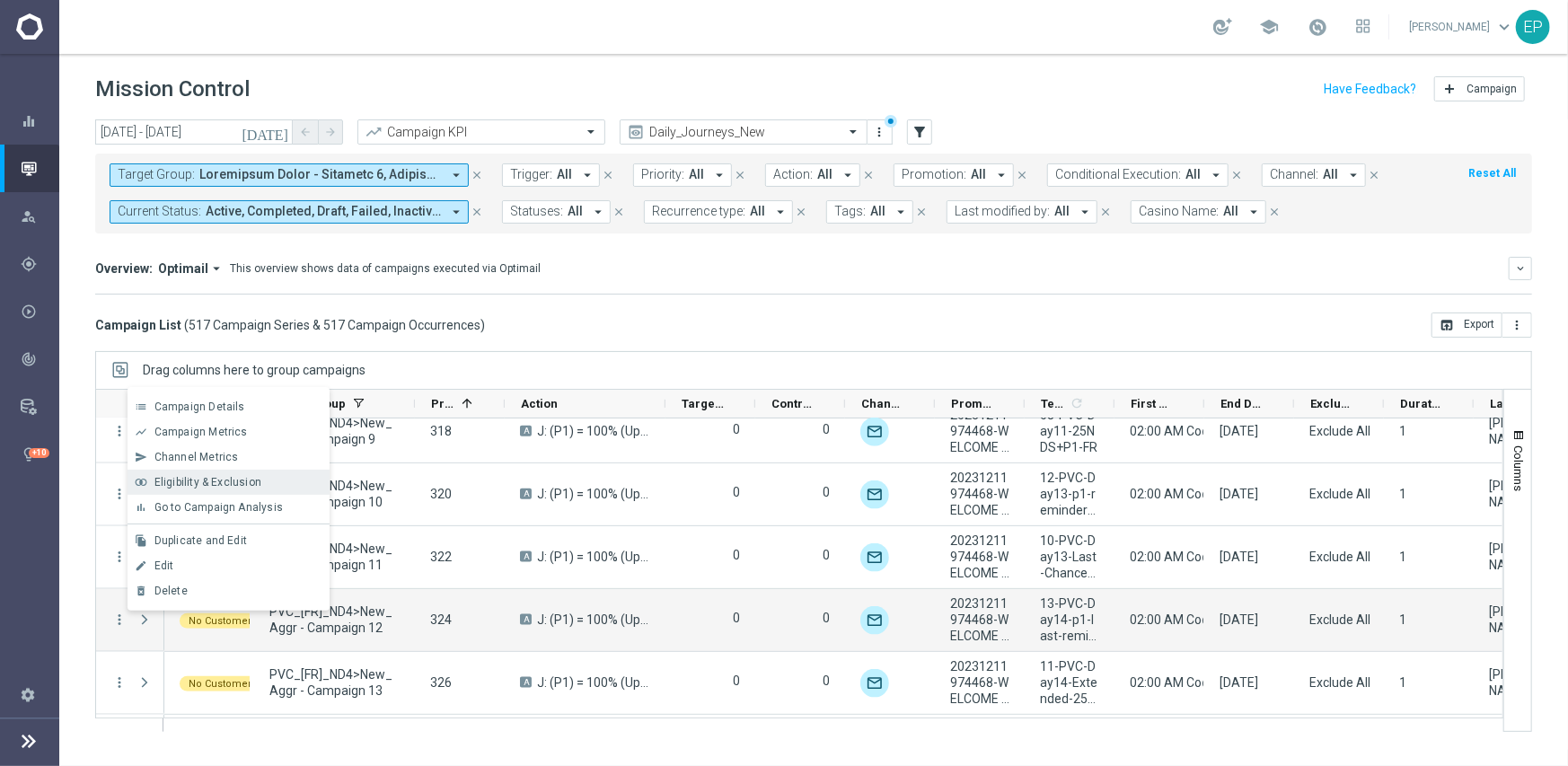
click at [187, 479] on span "Eligibility & Exclusion" at bounding box center [207, 482] width 107 height 13
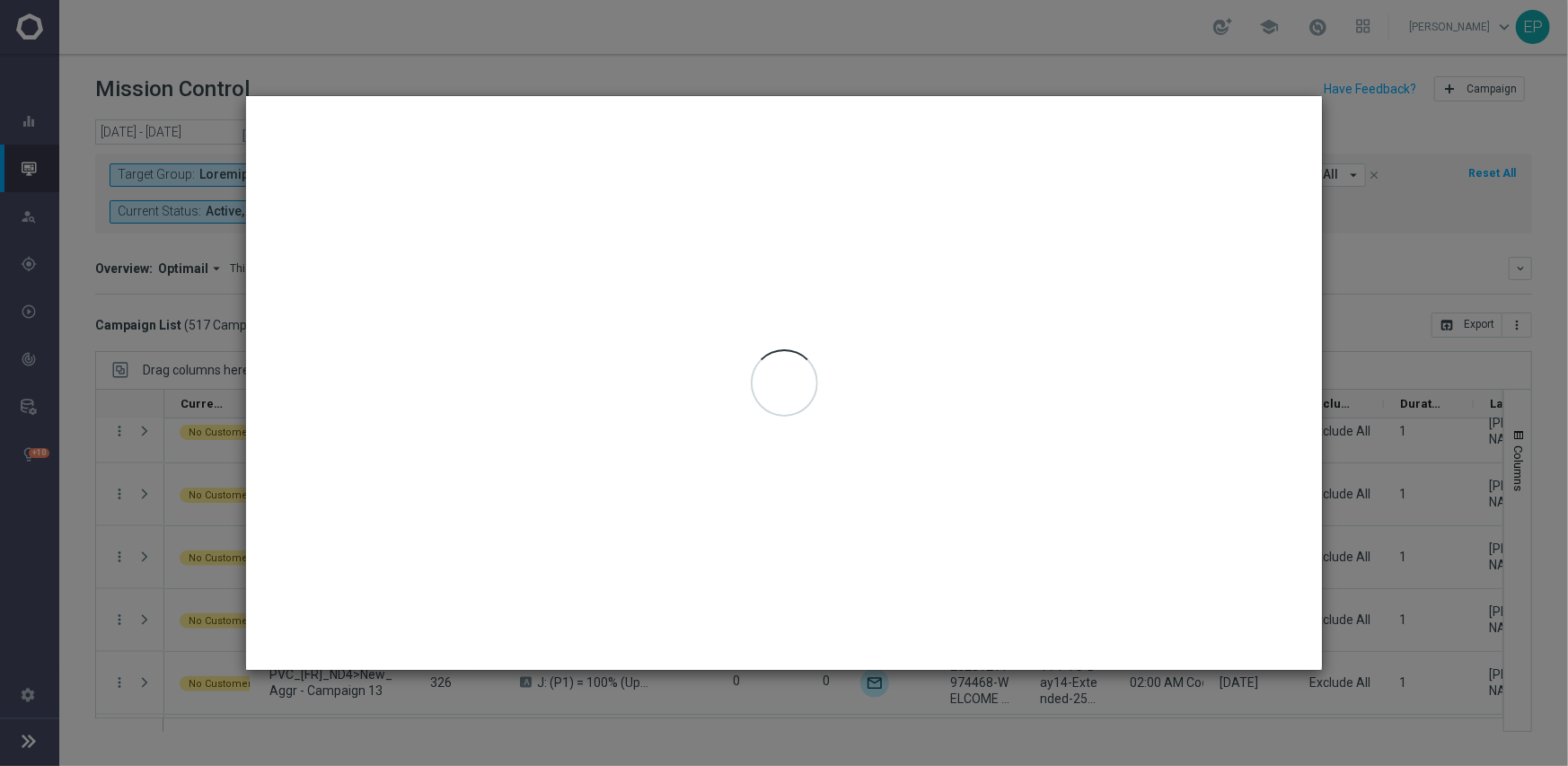
type input "[DATE] - [DATE]"
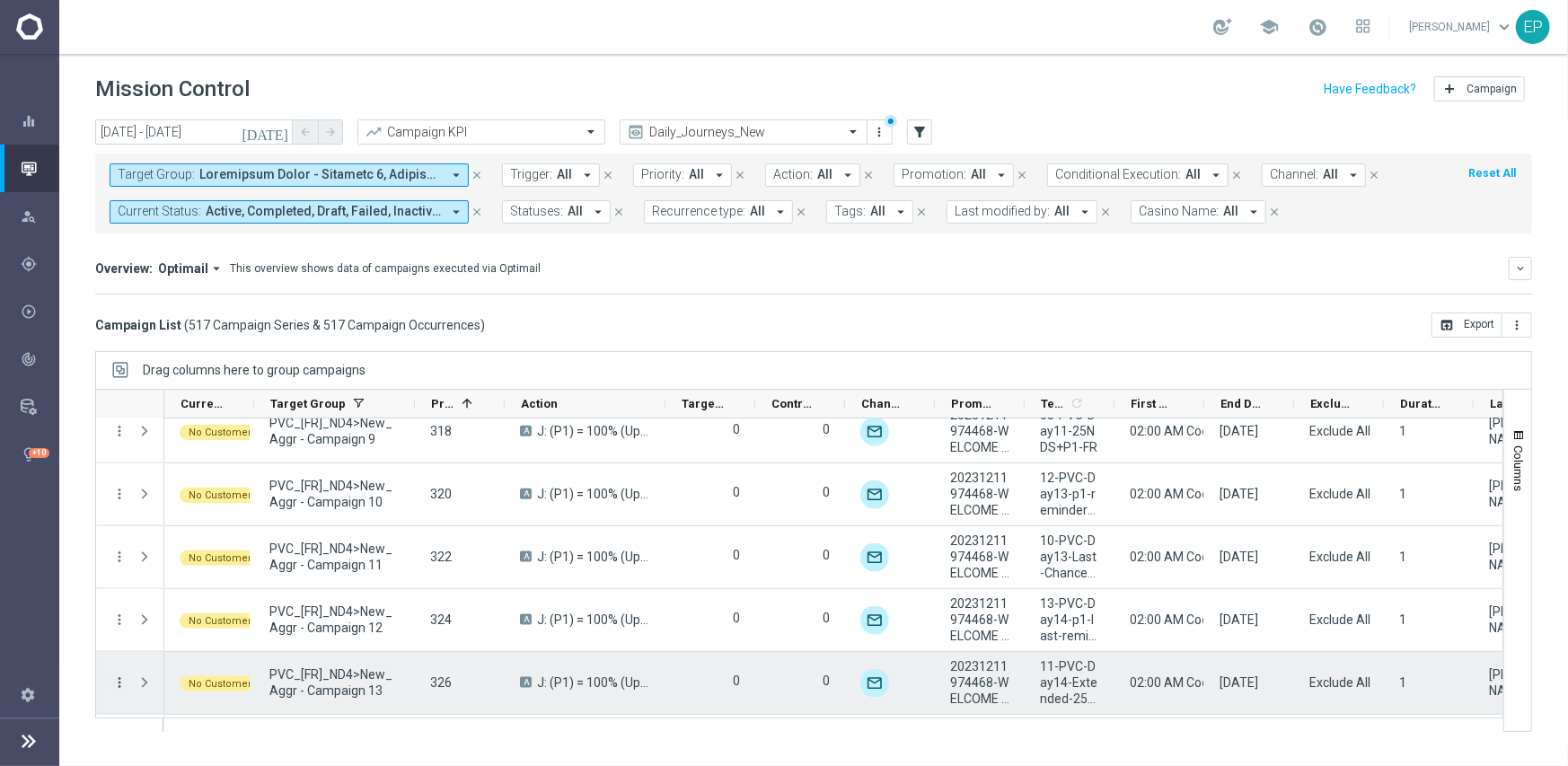
click at [115, 677] on icon "more_vert" at bounding box center [120, 682] width 16 height 16
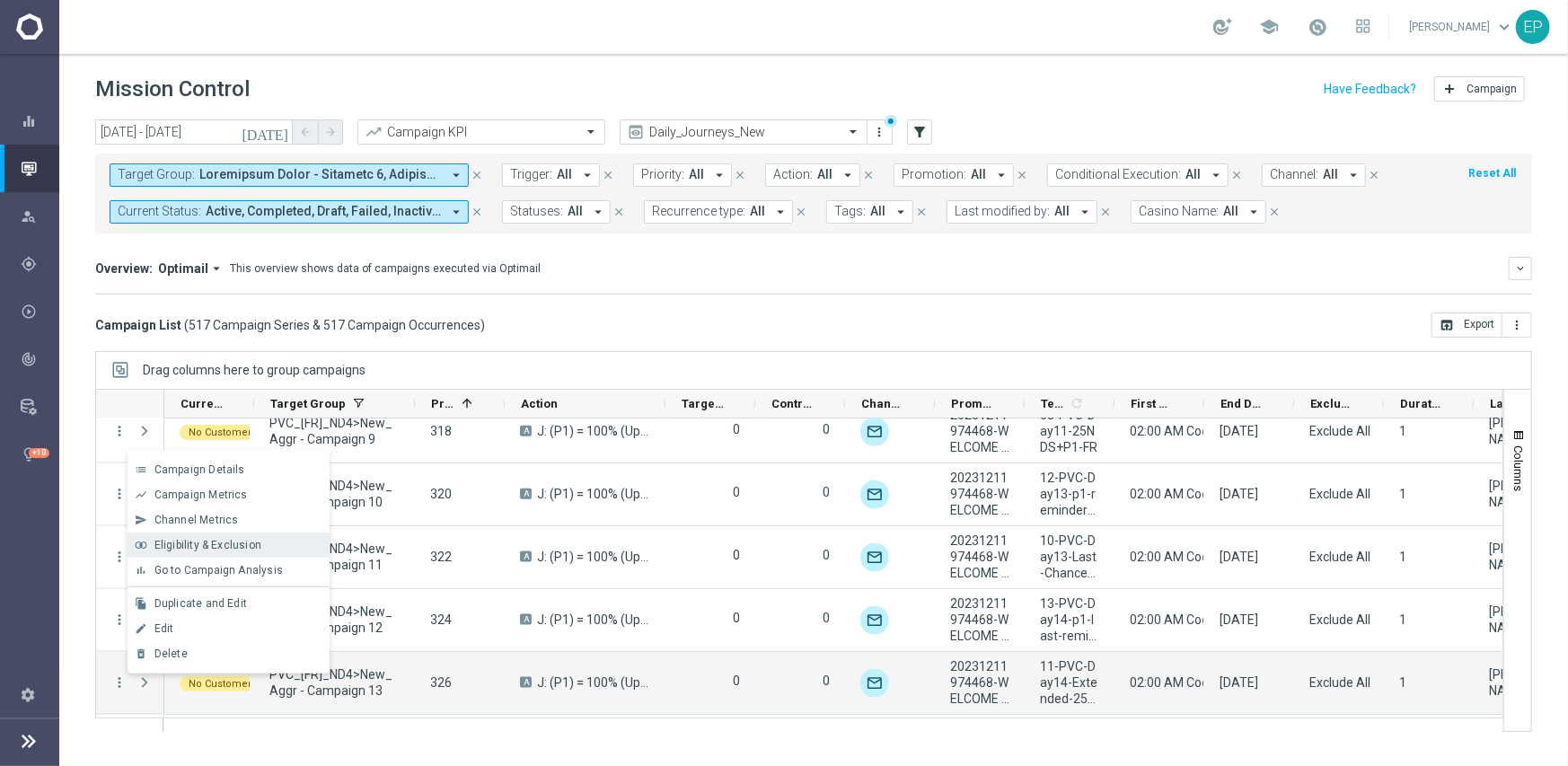
click at [189, 544] on span "Eligibility & Exclusion" at bounding box center [207, 545] width 107 height 13
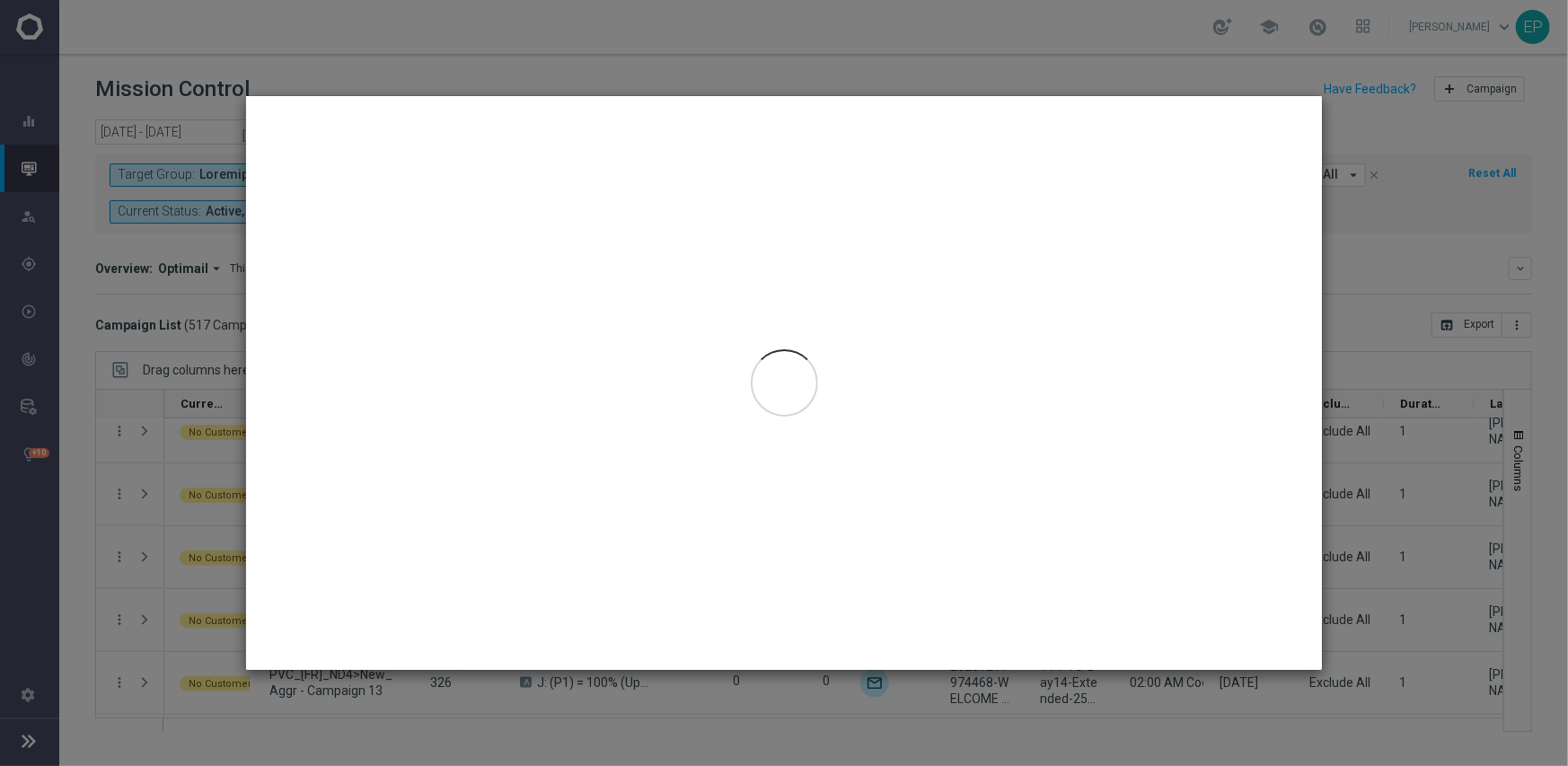
type input "[DATE] - [DATE]"
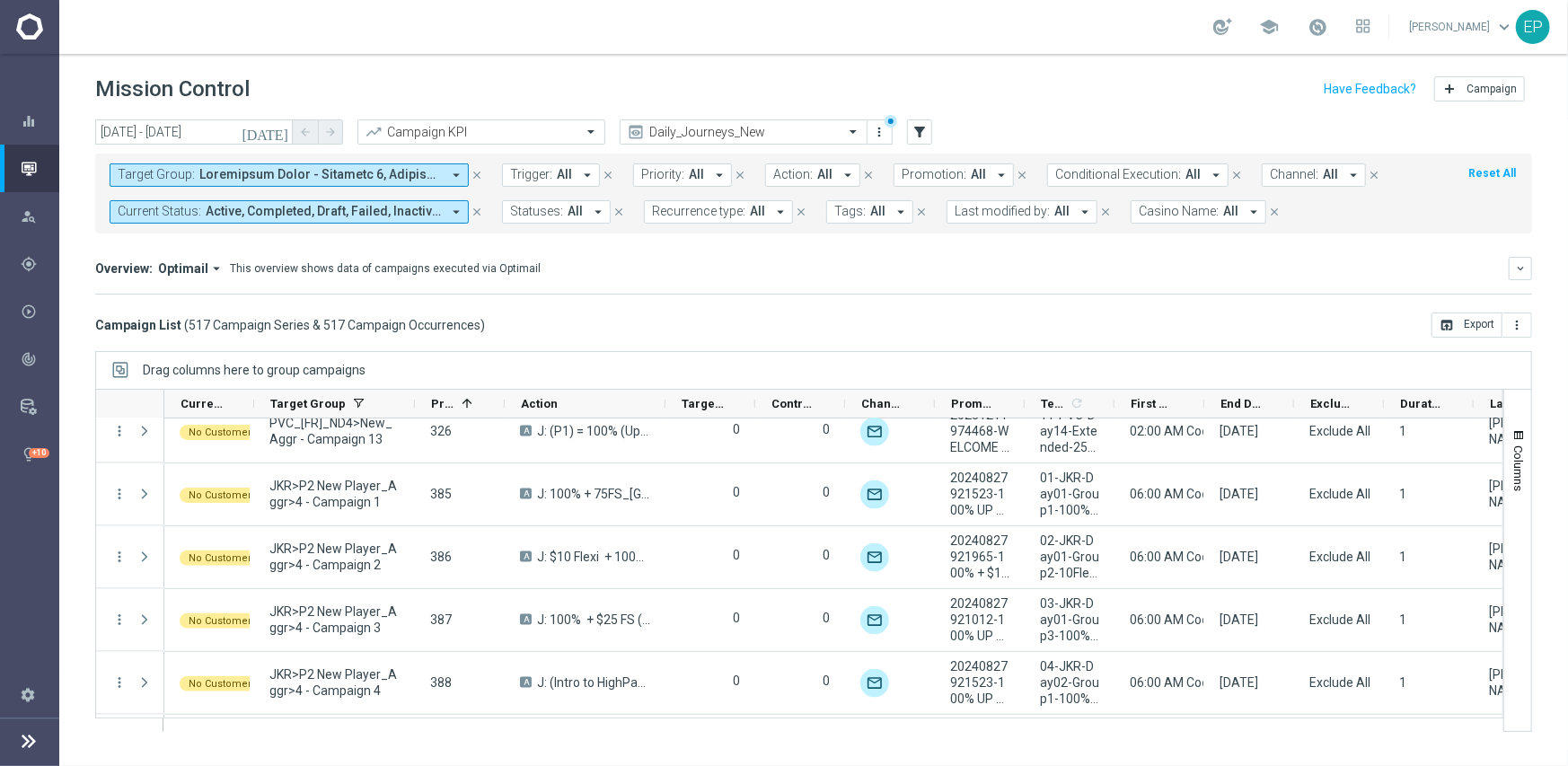
scroll to position [1814, 0]
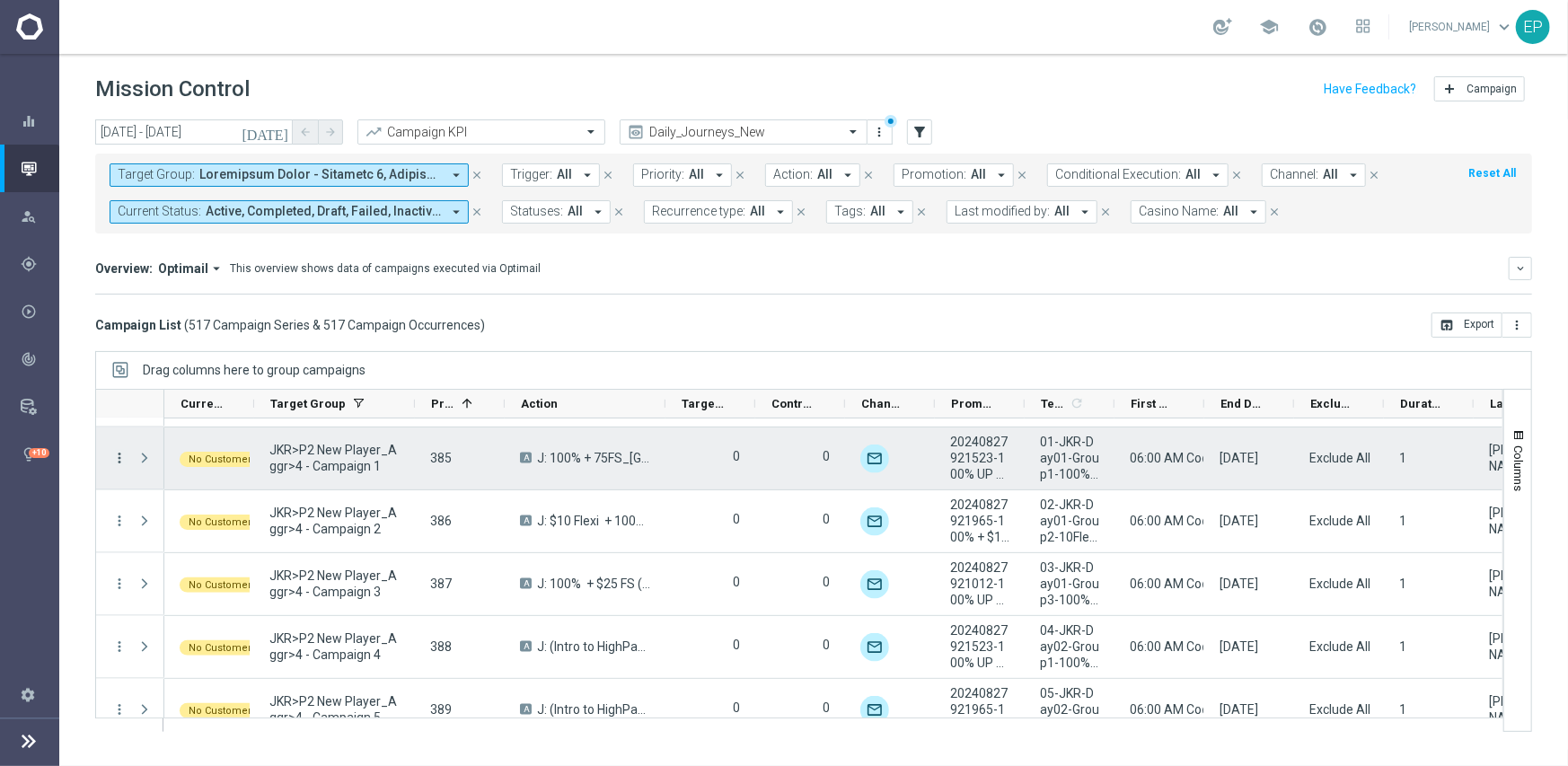
click at [122, 455] on icon "more_vert" at bounding box center [120, 458] width 16 height 16
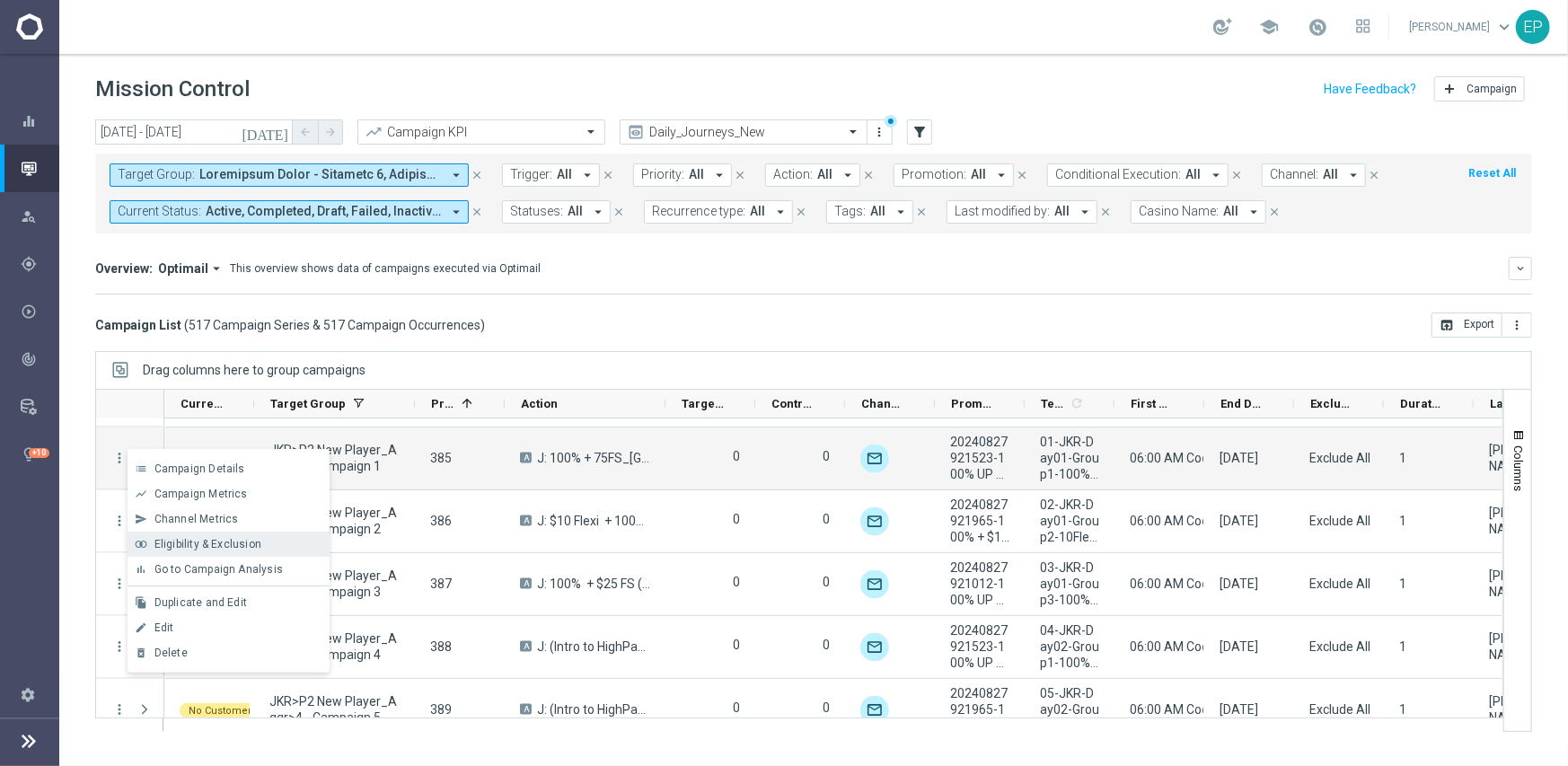
click at [179, 547] on span "Eligibility & Exclusion" at bounding box center [207, 544] width 107 height 13
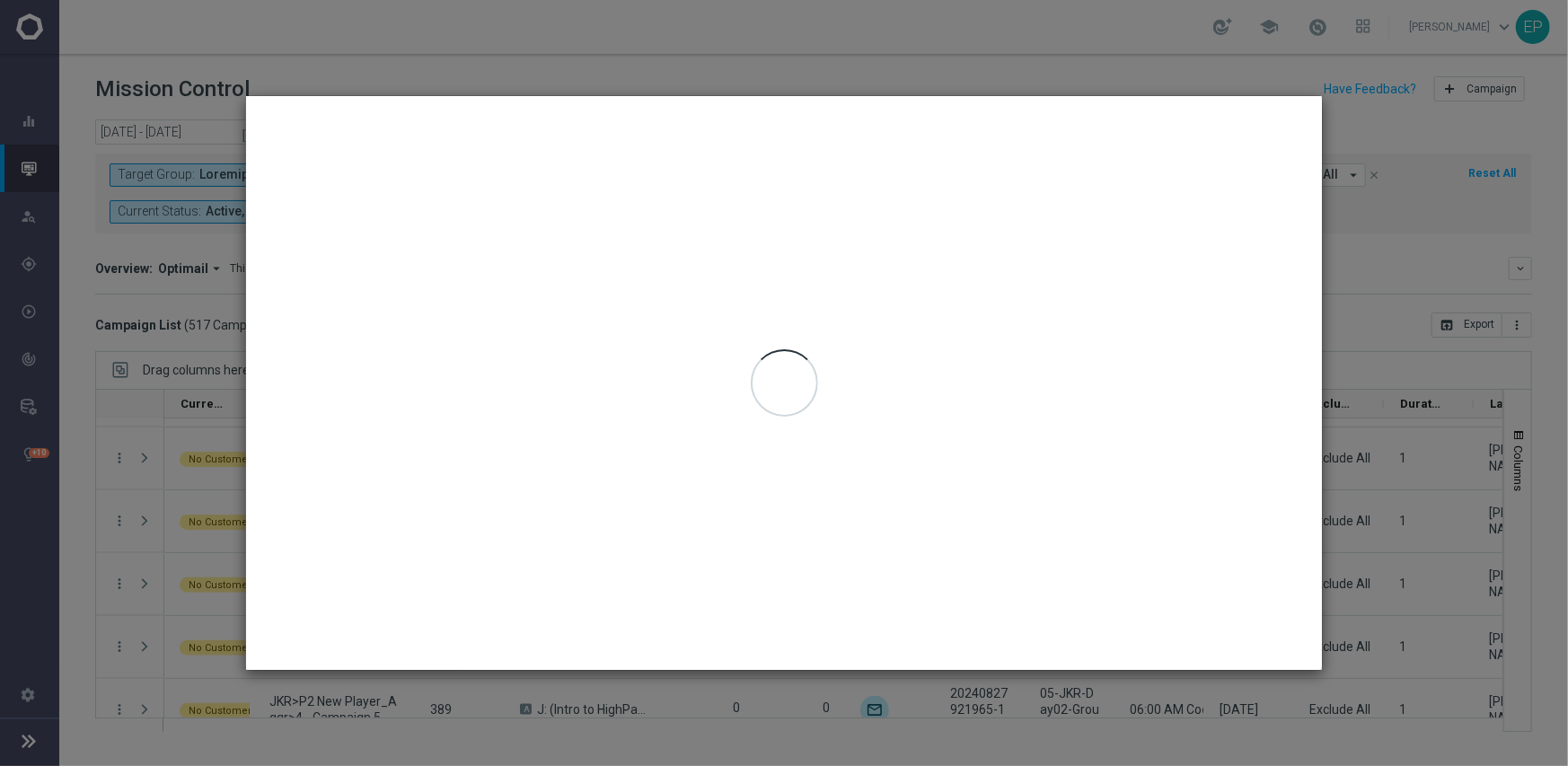
type input "[DATE] - [DATE]"
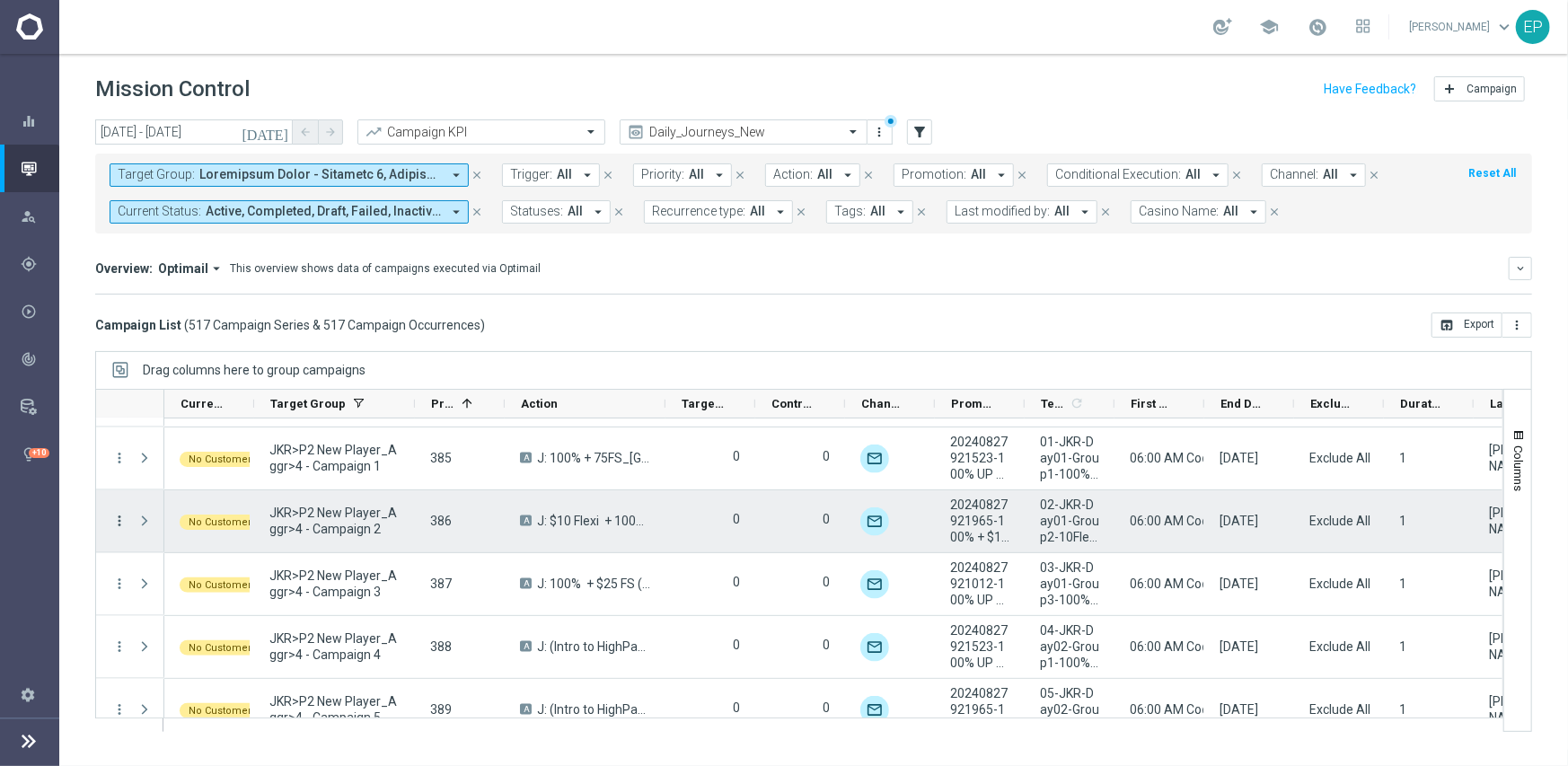
click at [120, 523] on icon "more_vert" at bounding box center [120, 521] width 16 height 16
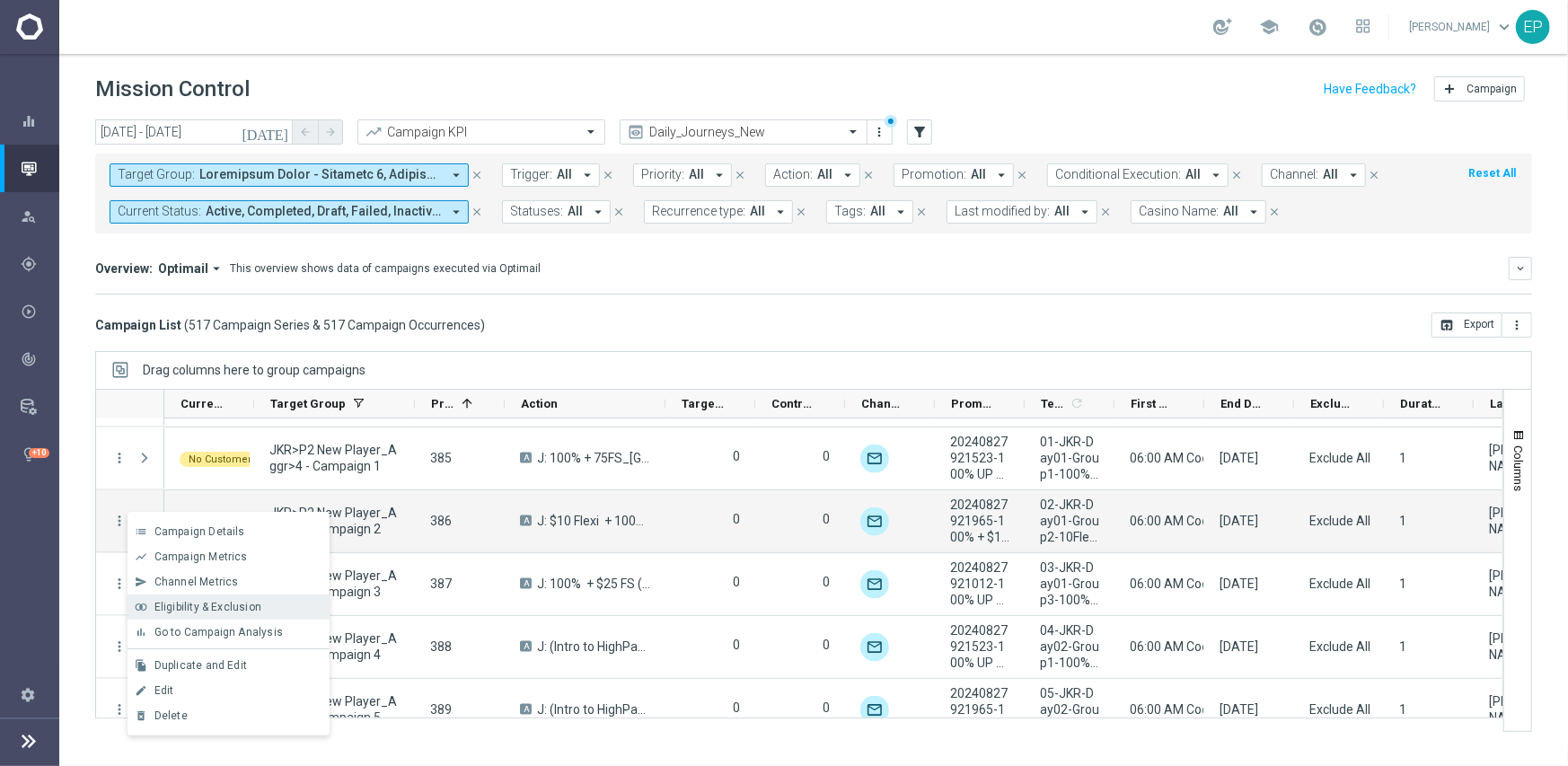
click at [199, 603] on span "Eligibility & Exclusion" at bounding box center [207, 607] width 107 height 13
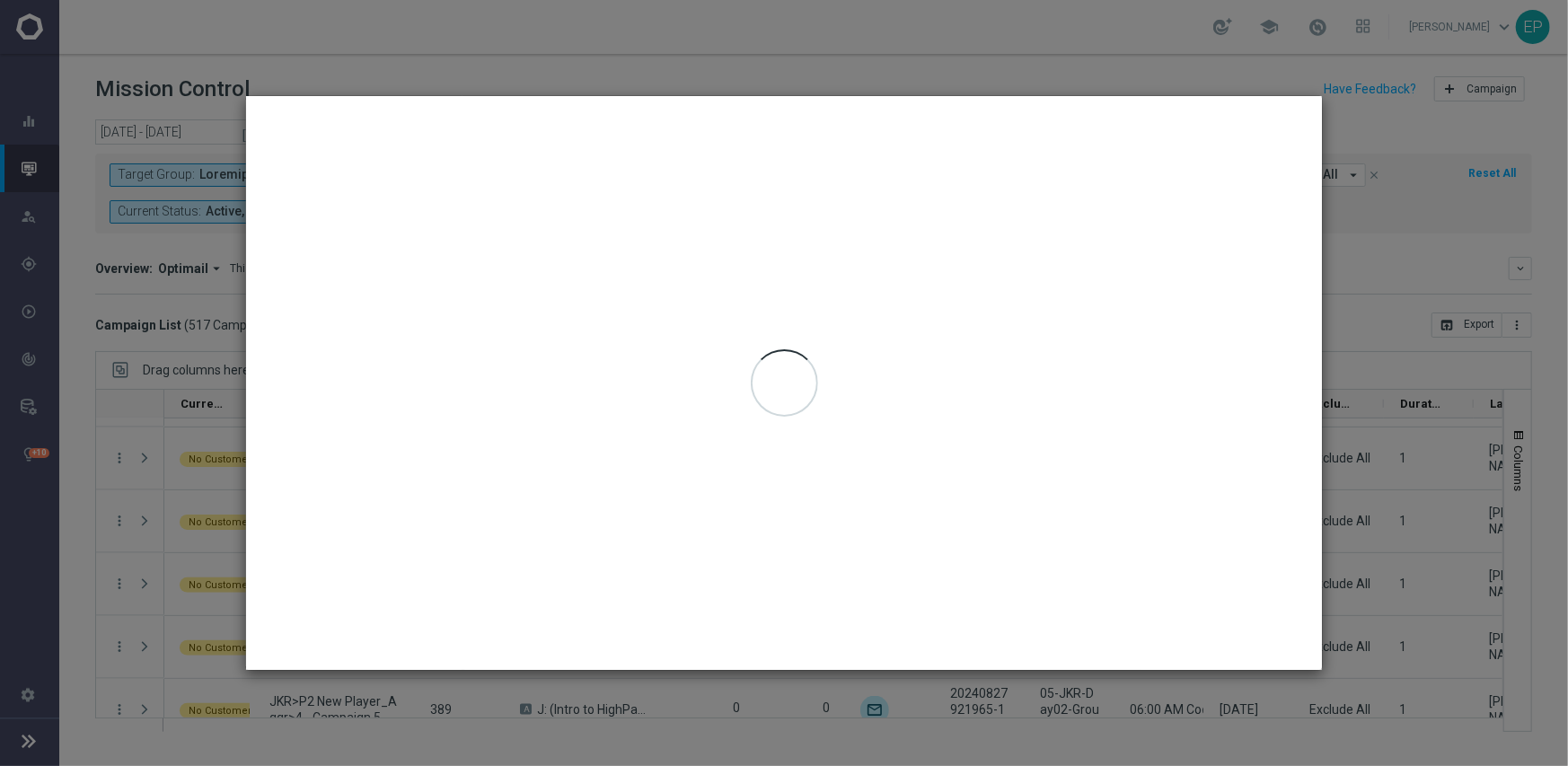
type input "[DATE] - [DATE]"
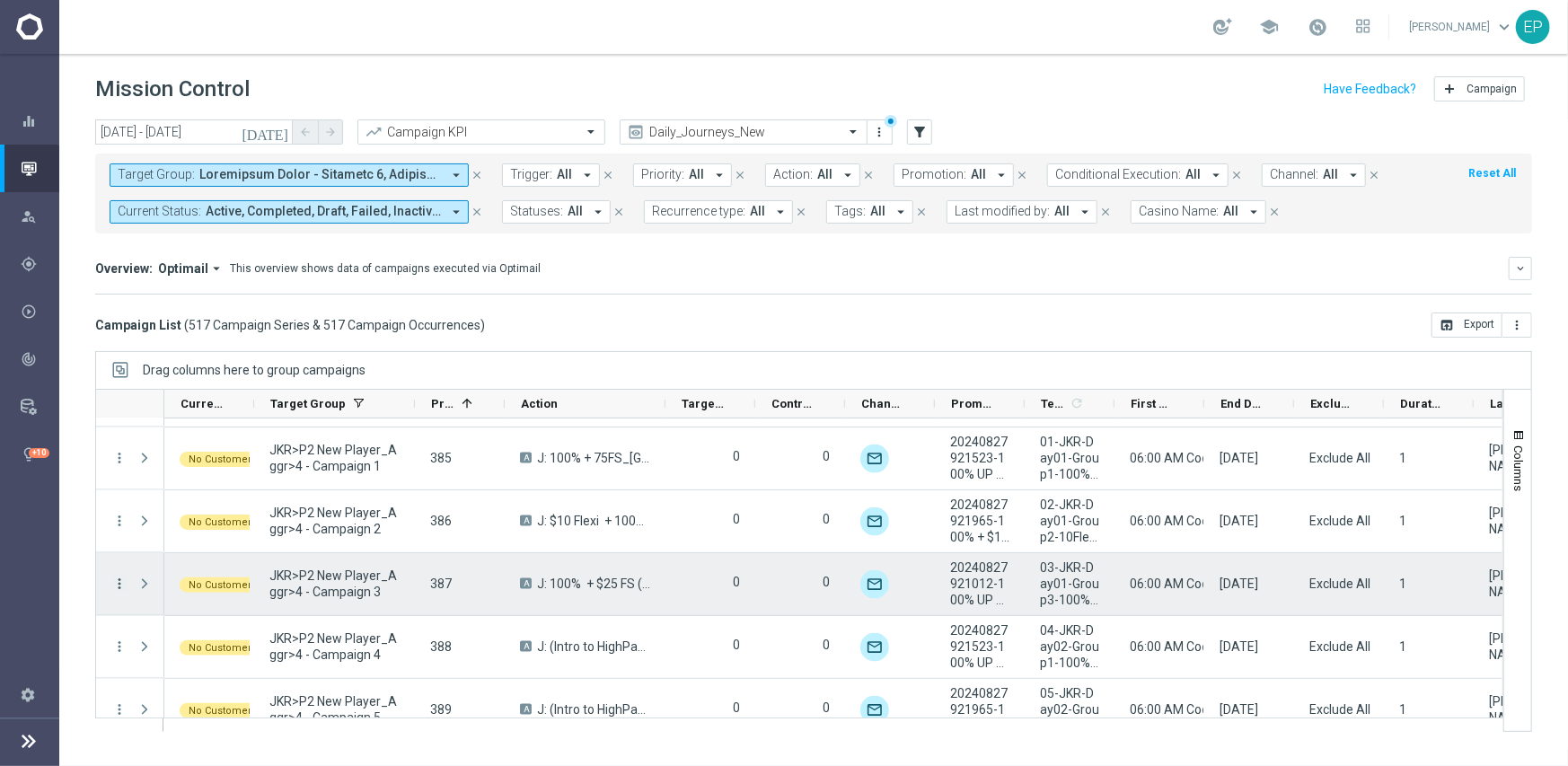
click at [117, 581] on icon "more_vert" at bounding box center [120, 583] width 16 height 16
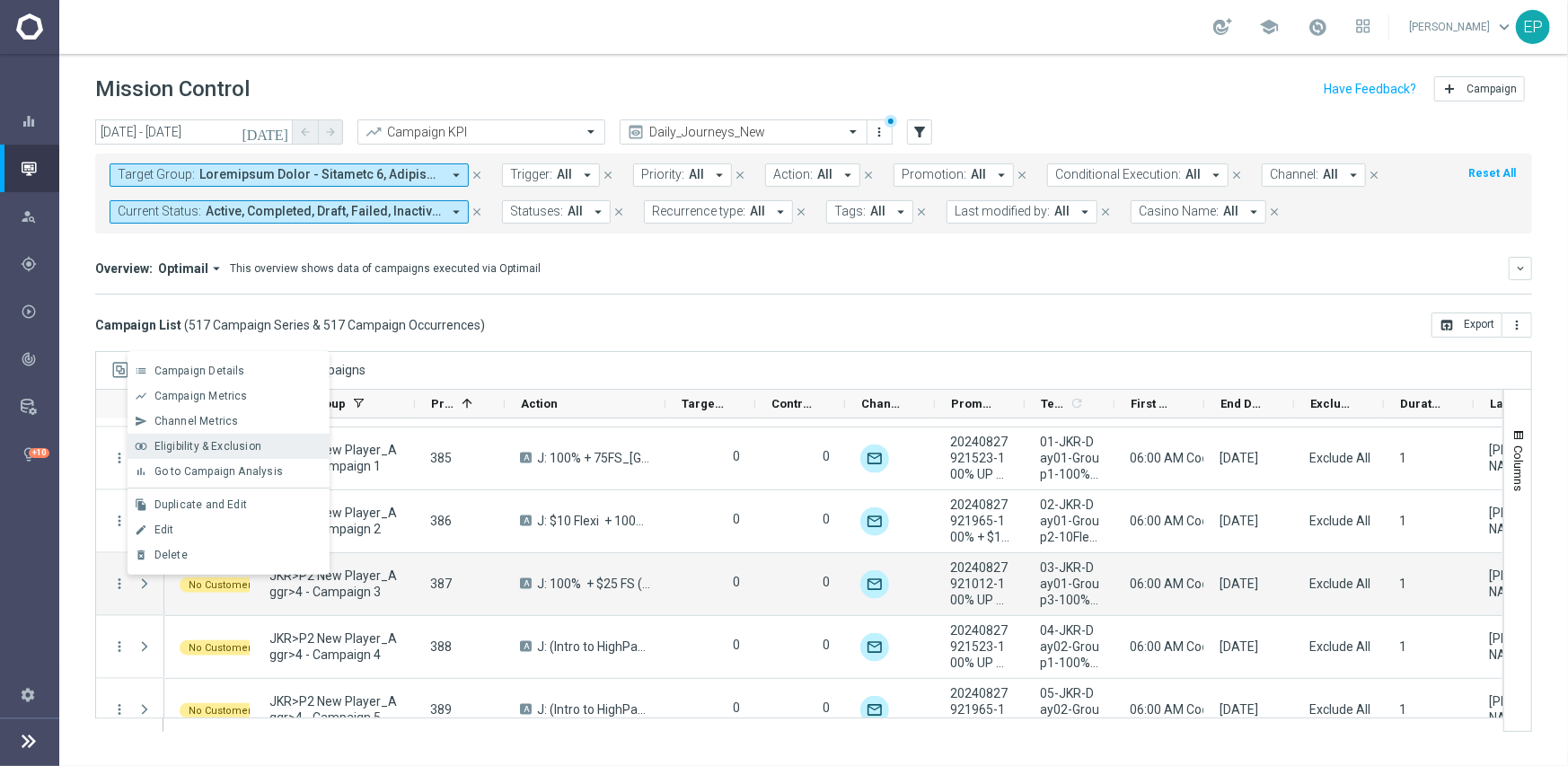
click at [214, 436] on div "join_inner Eligibility & Exclusion" at bounding box center [228, 446] width 202 height 25
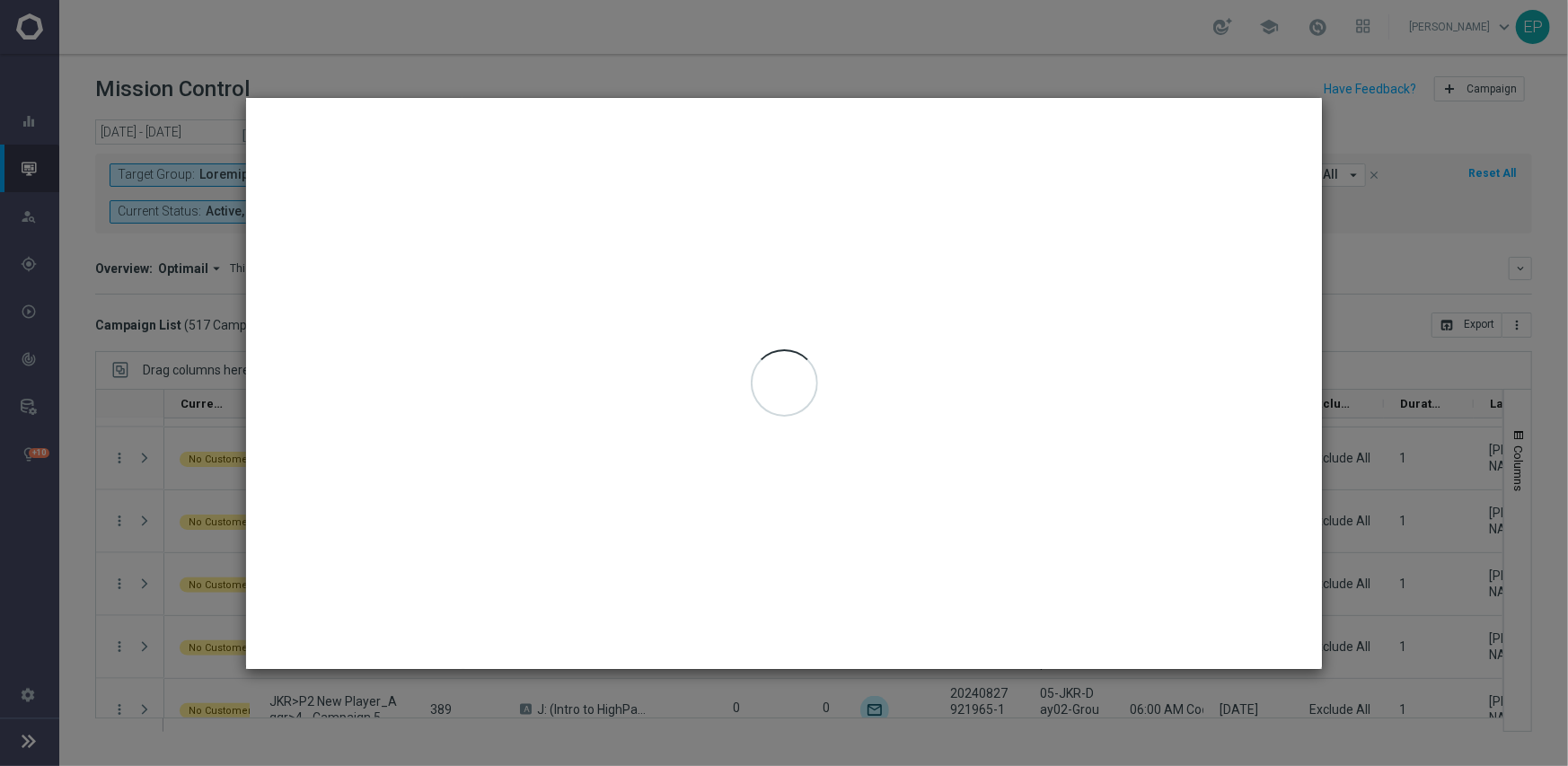
type input "[DATE] - [DATE]"
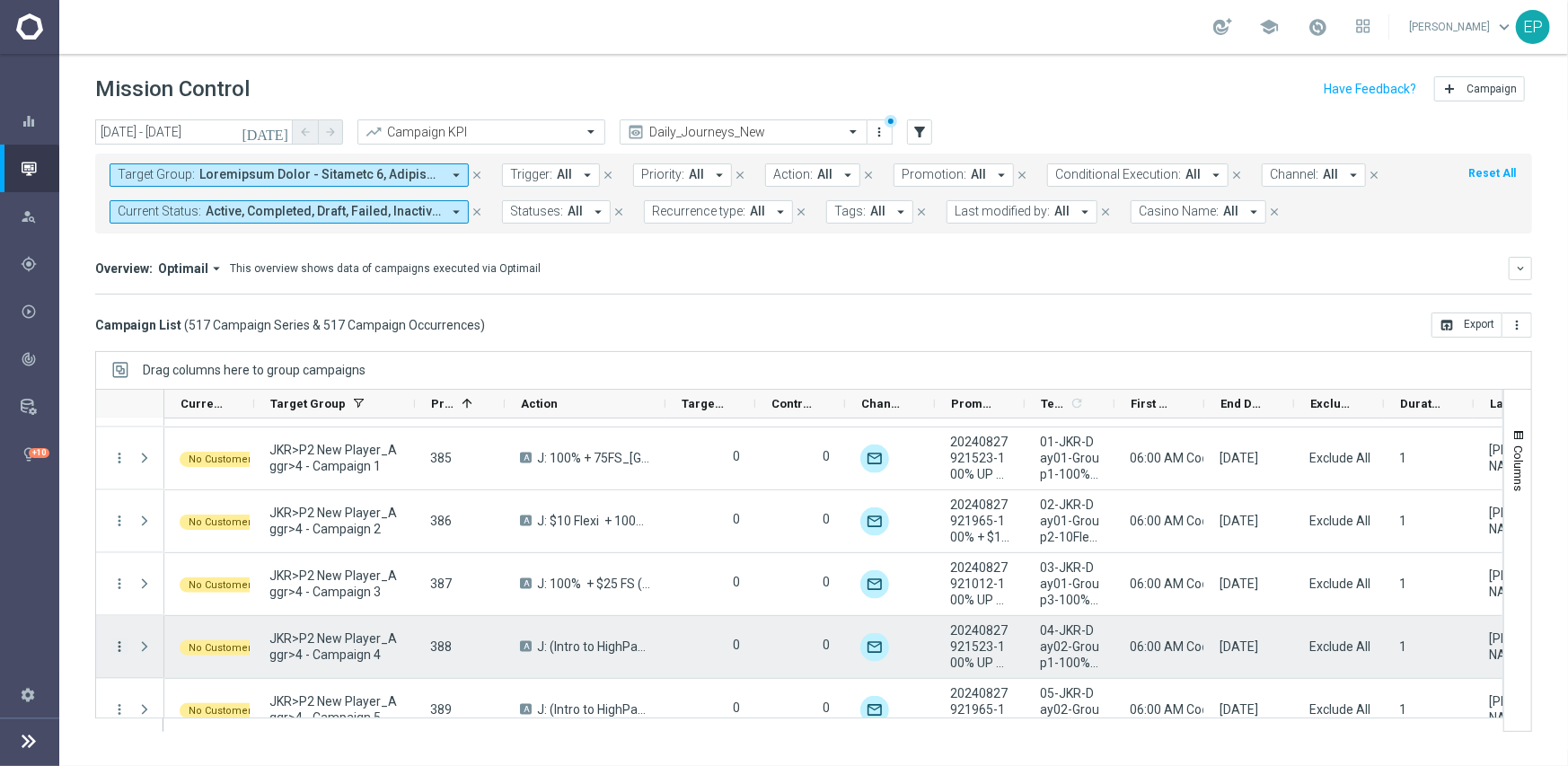
click at [119, 643] on icon "more_vert" at bounding box center [120, 646] width 16 height 16
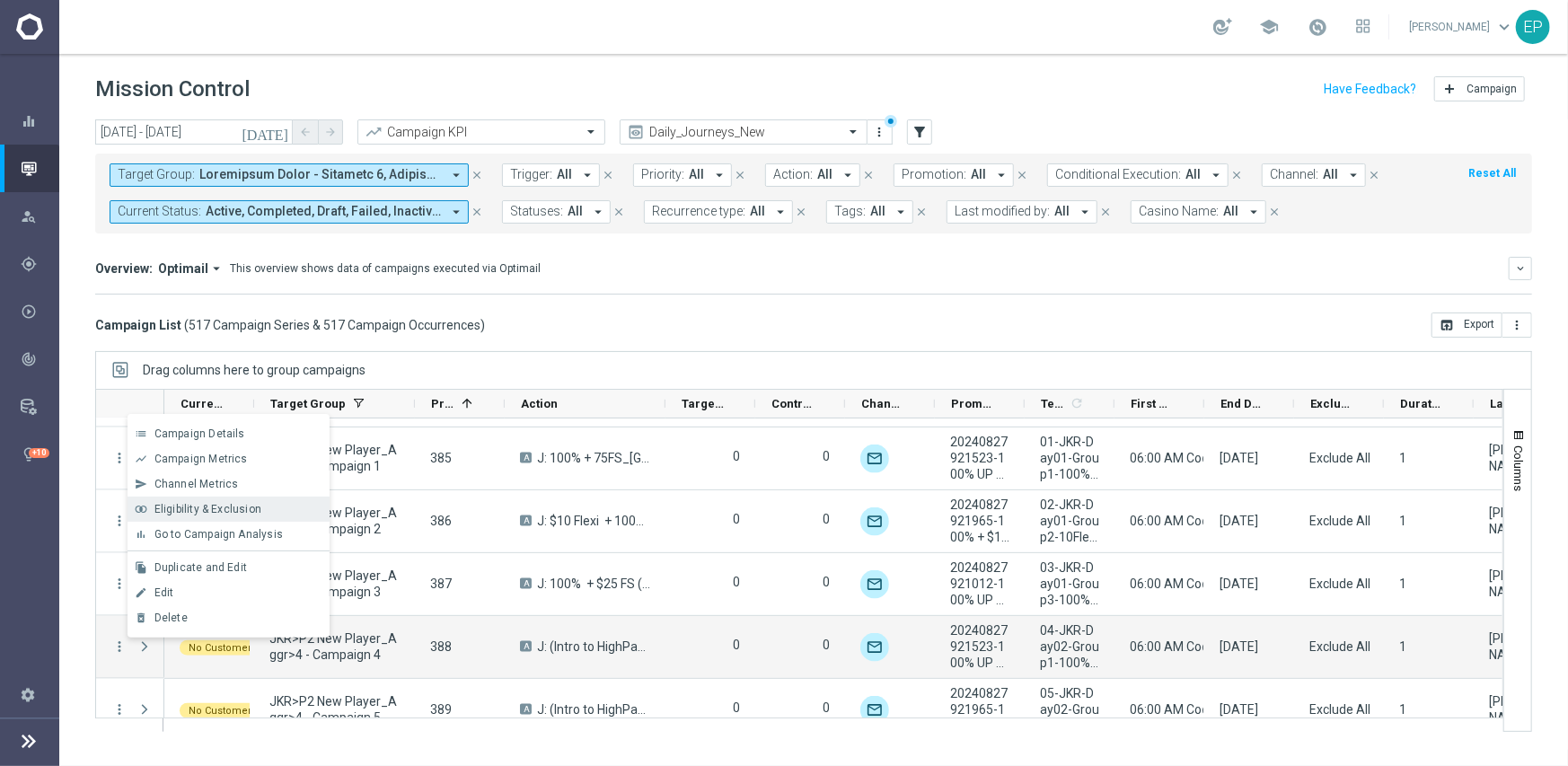
click at [192, 508] on span "Eligibility & Exclusion" at bounding box center [207, 509] width 107 height 13
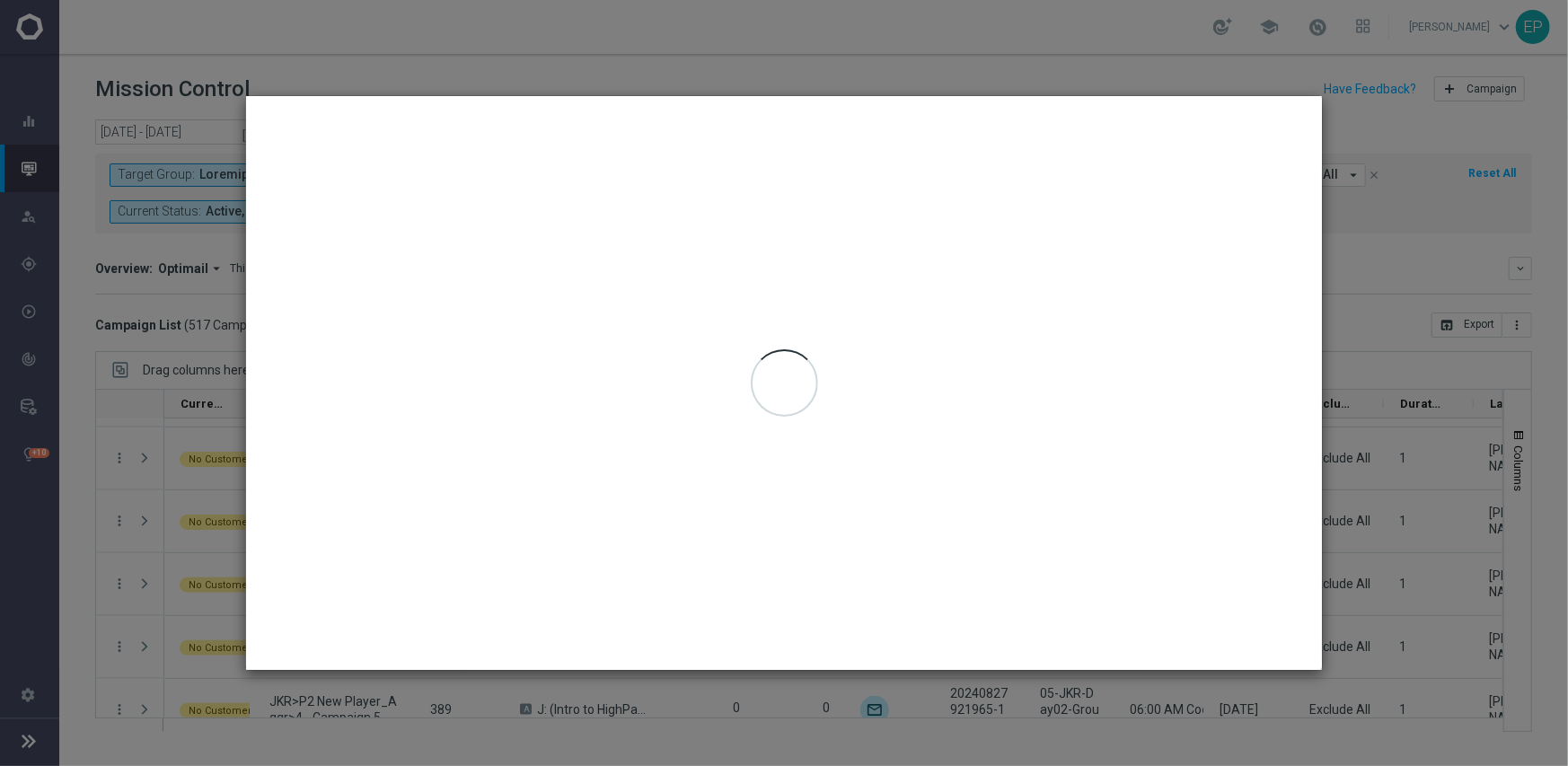
type input "[DATE] - [DATE]"
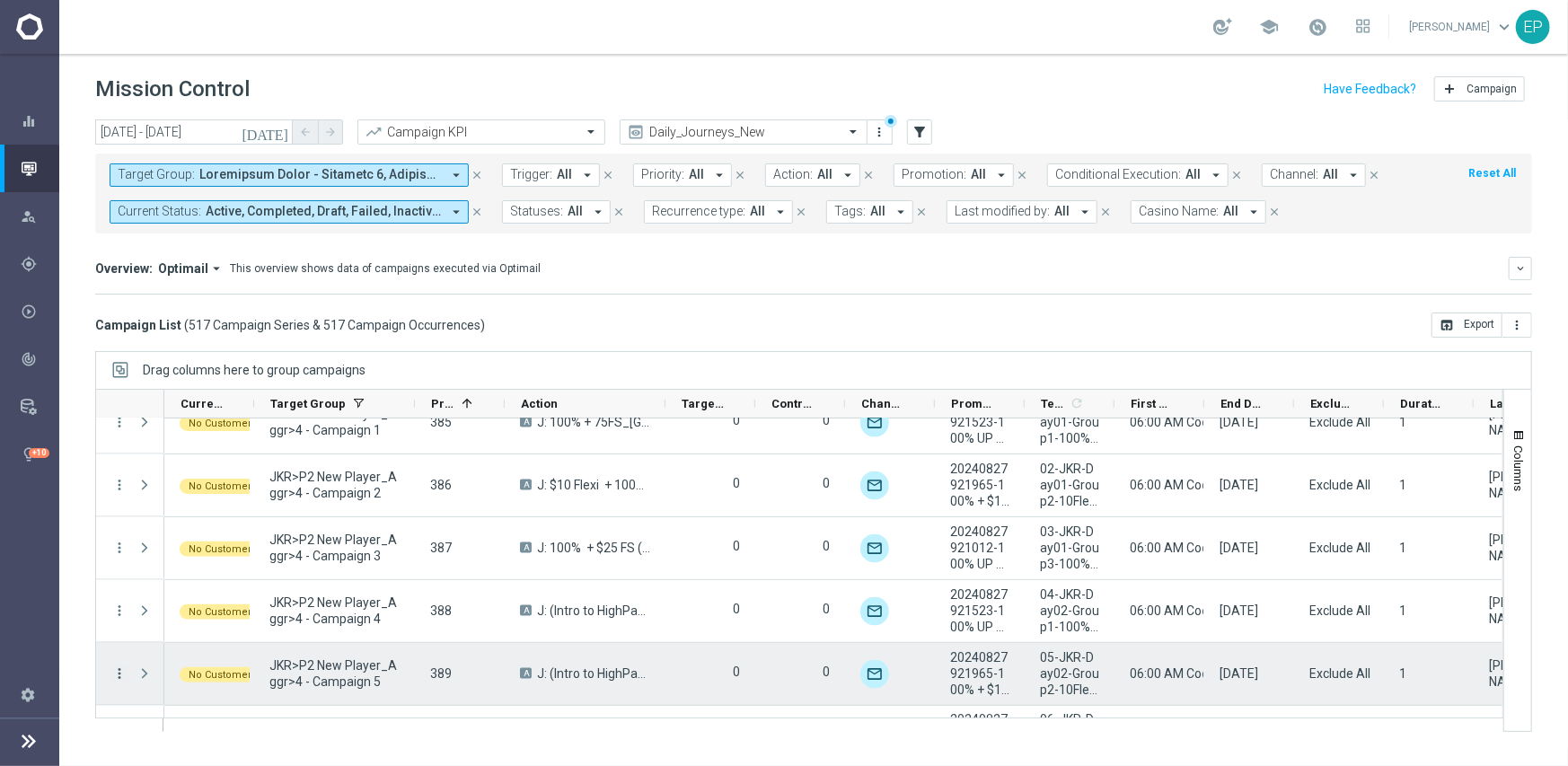
click at [119, 672] on icon "more_vert" at bounding box center [120, 673] width 16 height 16
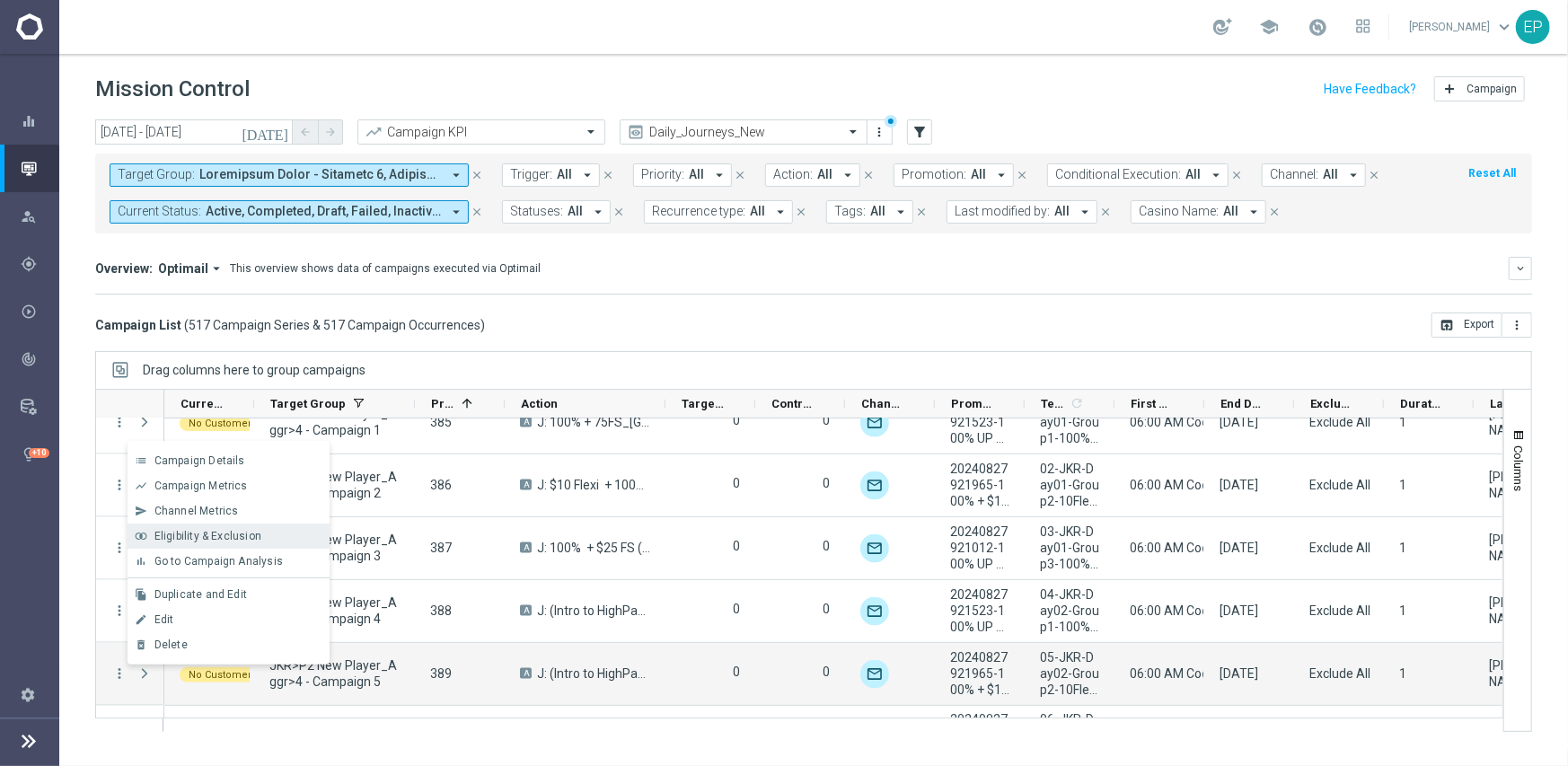
click at [229, 538] on span "Eligibility & Exclusion" at bounding box center [207, 536] width 107 height 13
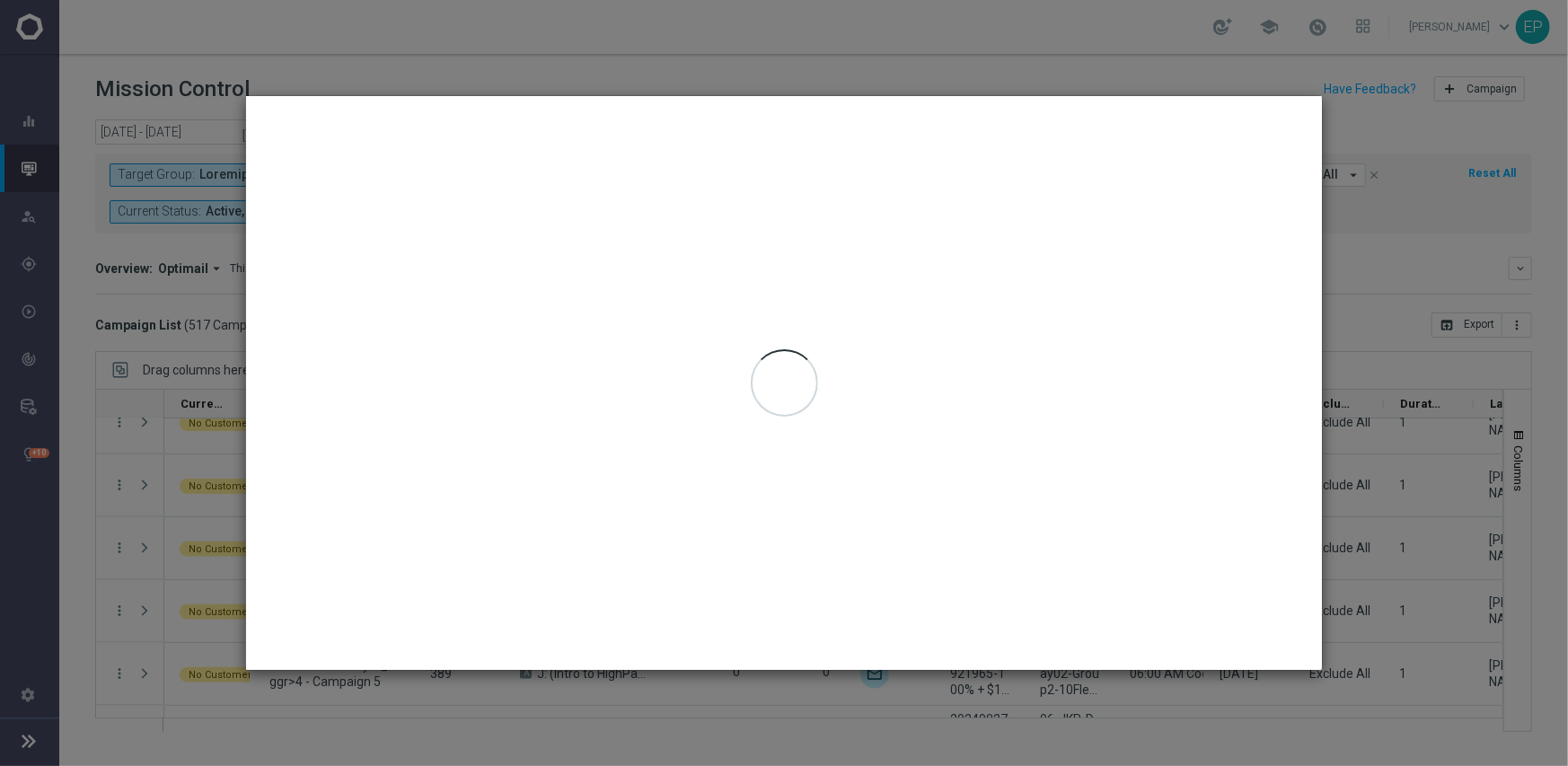
type input "[DATE] - [DATE]"
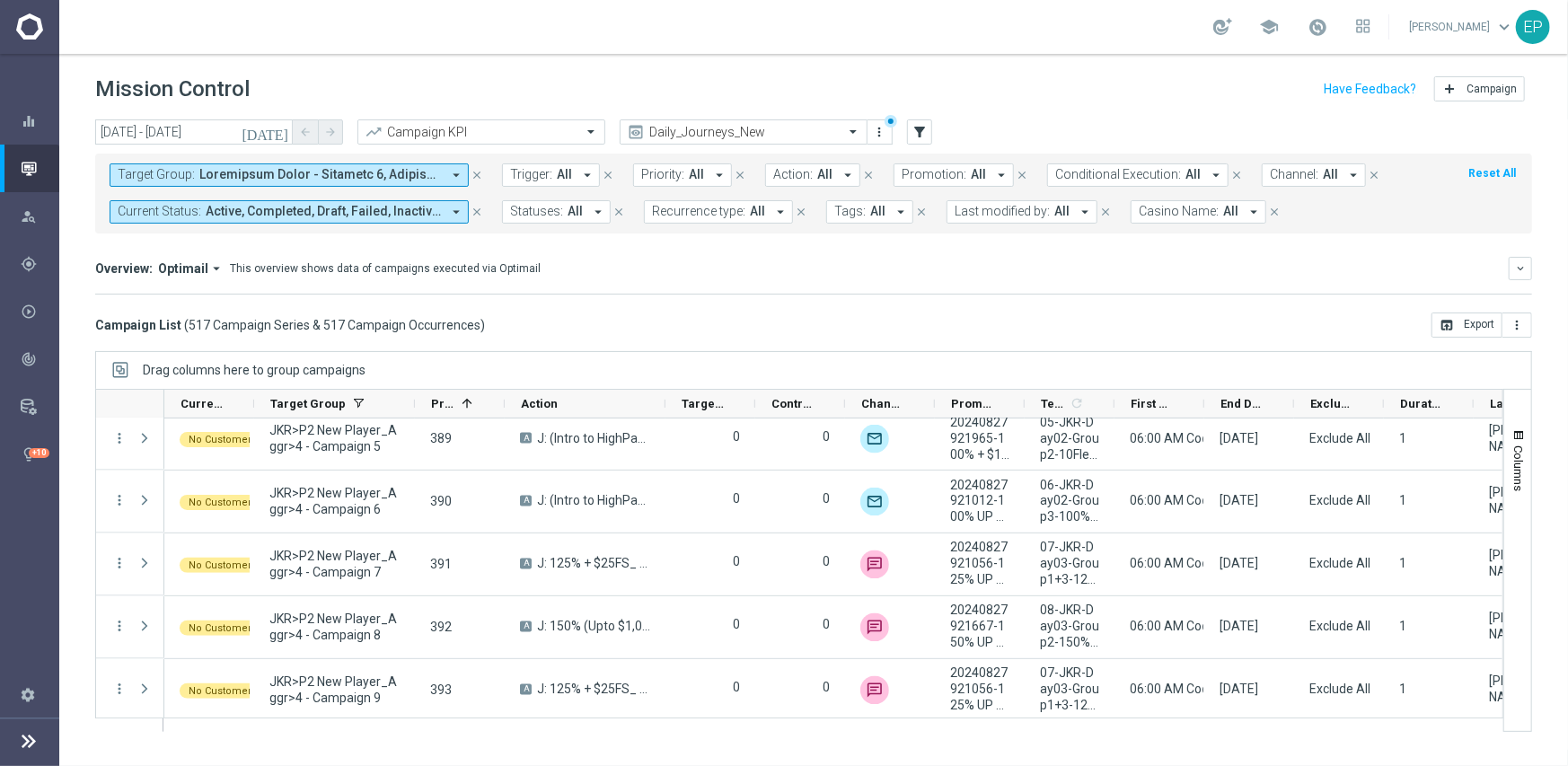
scroll to position [2113, 0]
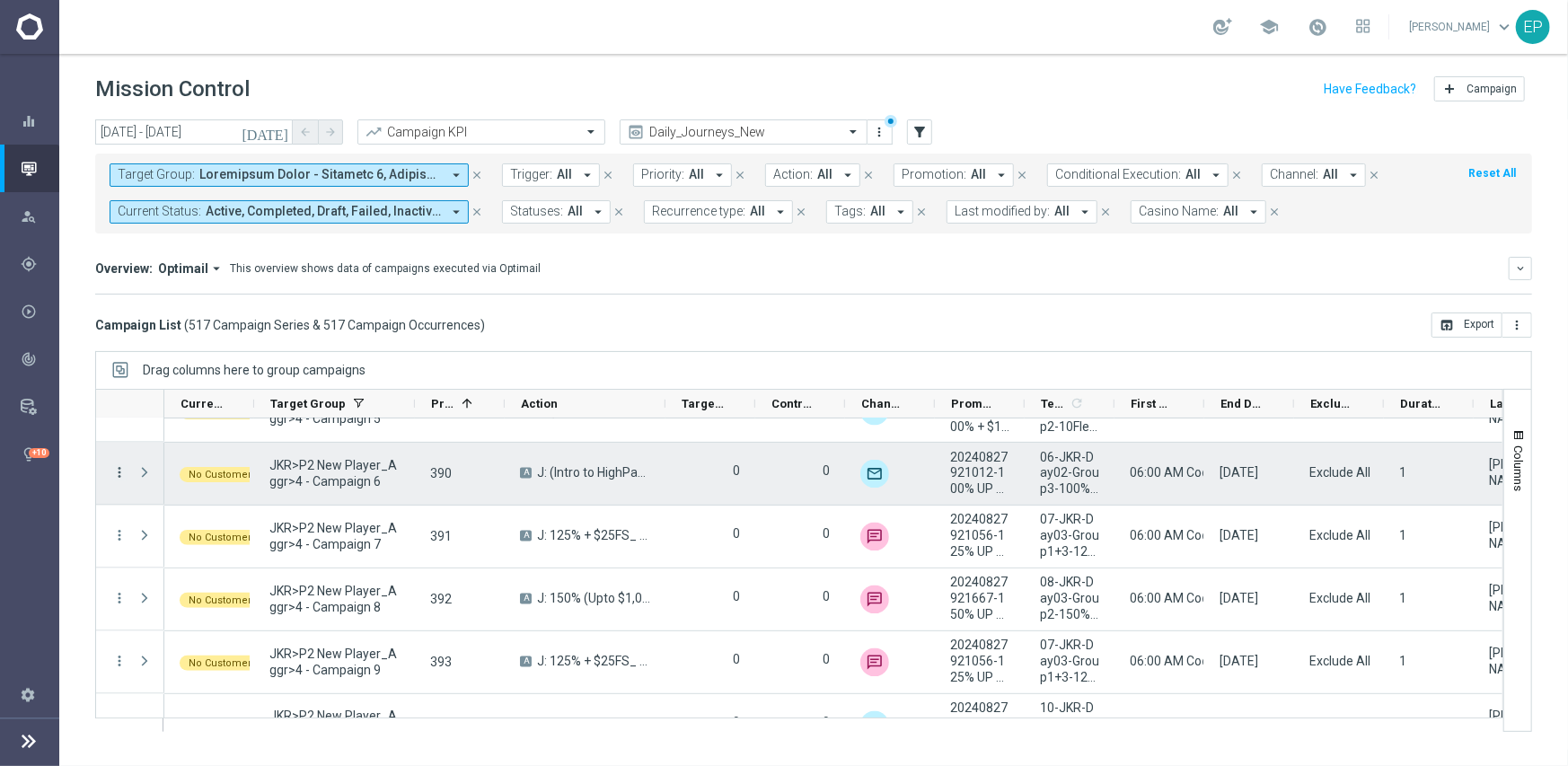
click at [117, 470] on icon "more_vert" at bounding box center [120, 474] width 16 height 16
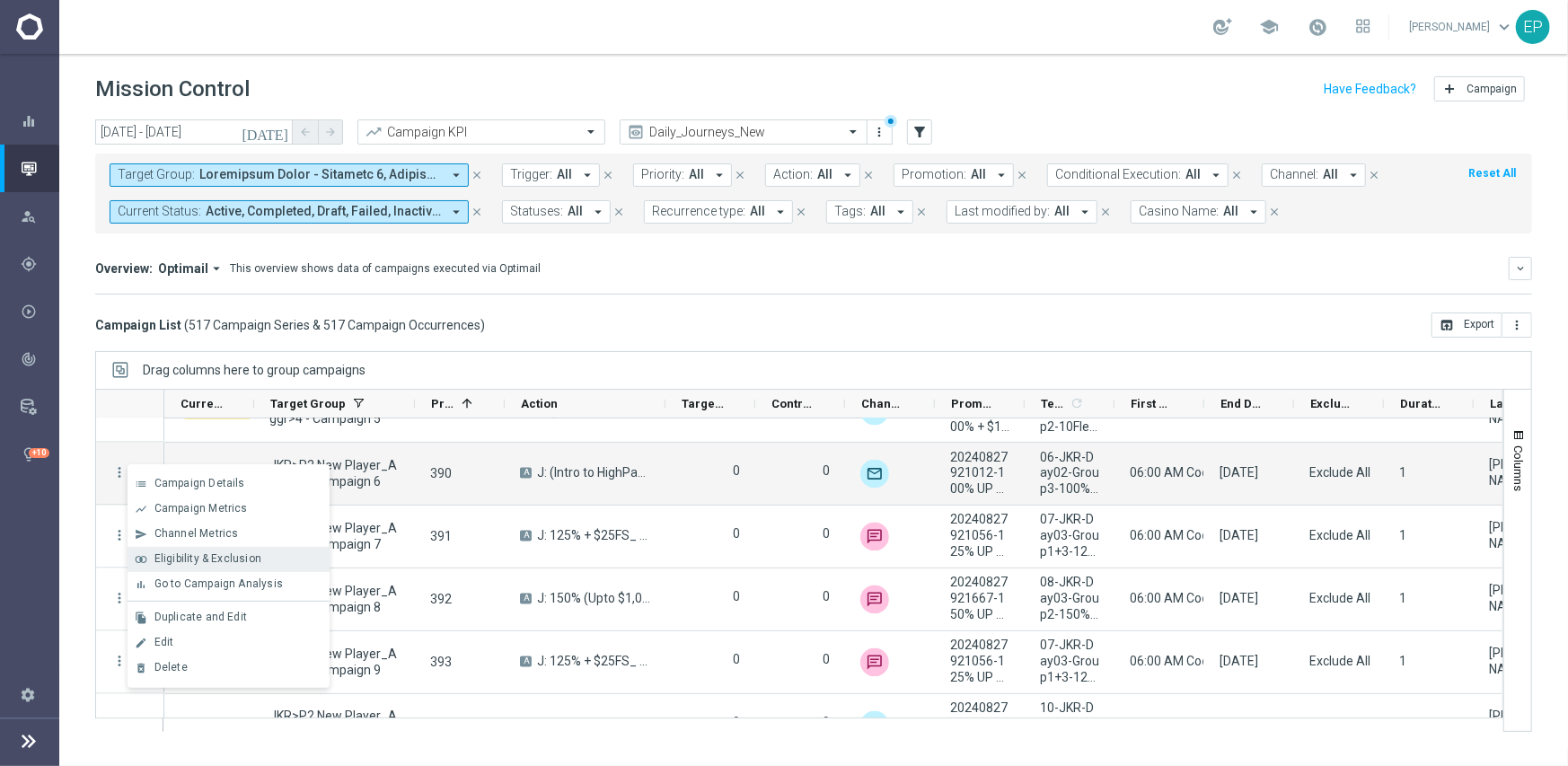
click at [257, 556] on span "Eligibility & Exclusion" at bounding box center [207, 559] width 107 height 13
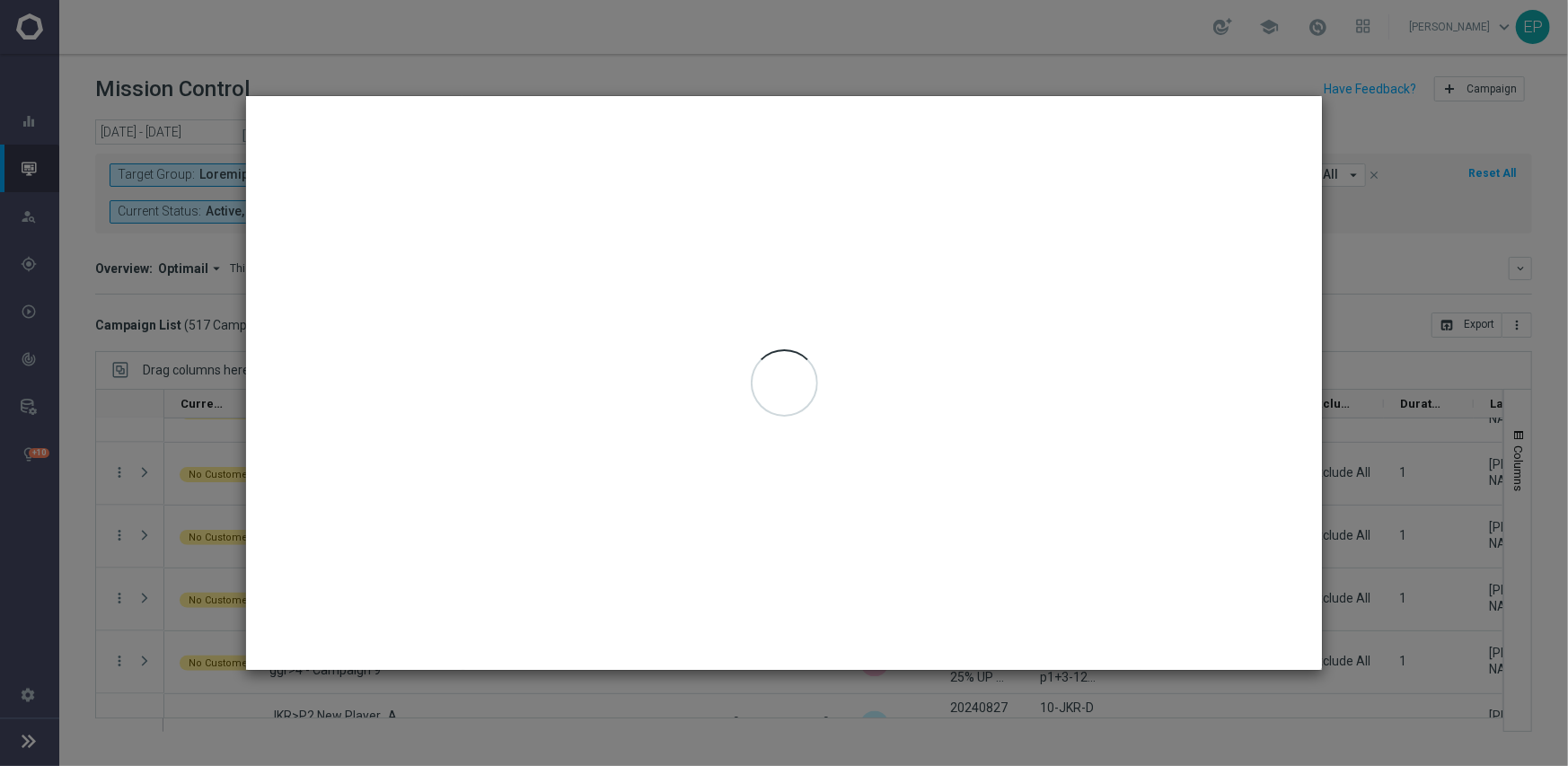
type input "[DATE] - [DATE]"
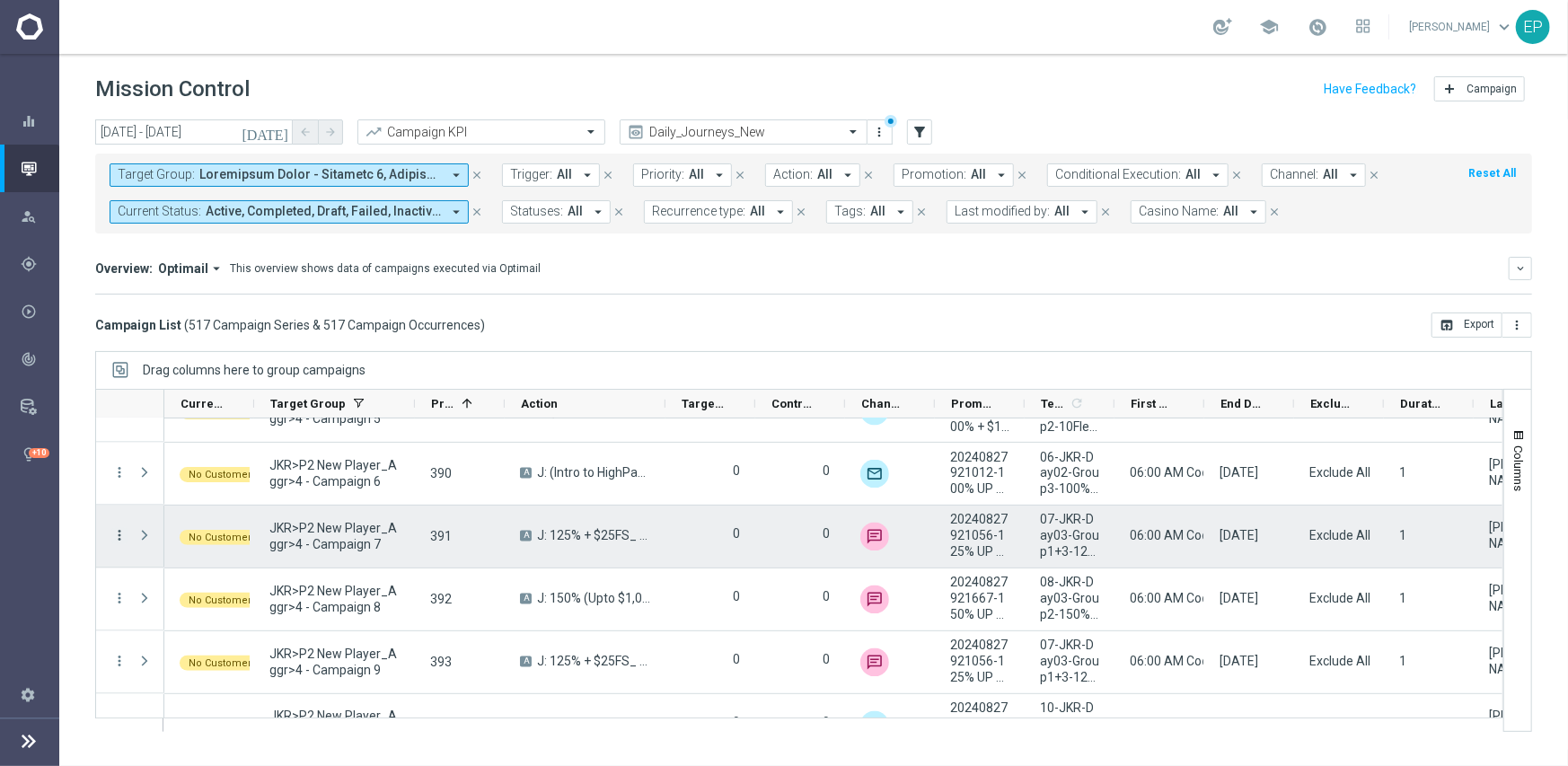
click at [118, 533] on icon "more_vert" at bounding box center [120, 537] width 16 height 16
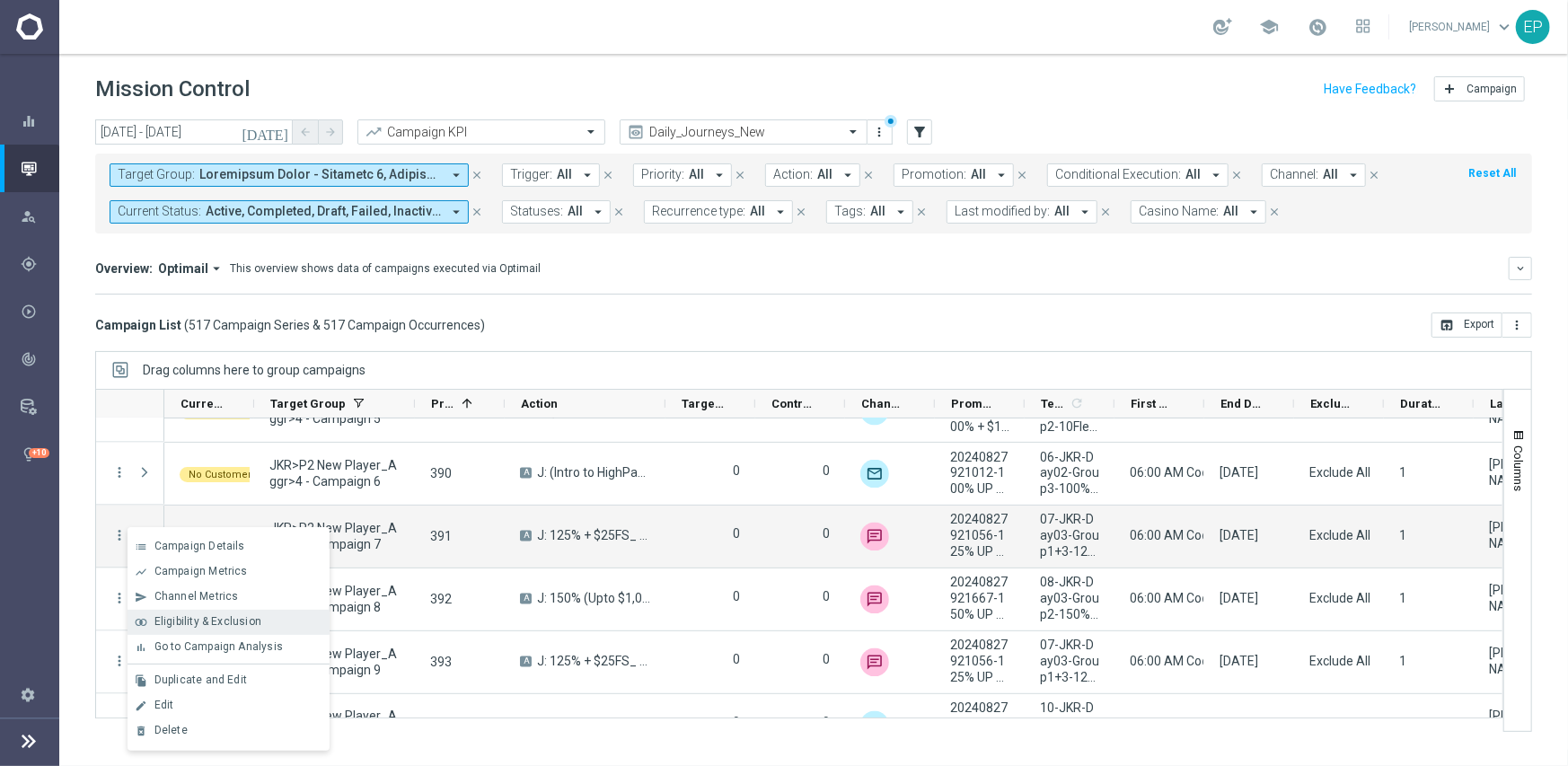
click at [226, 624] on span "Eligibility & Exclusion" at bounding box center [207, 621] width 107 height 13
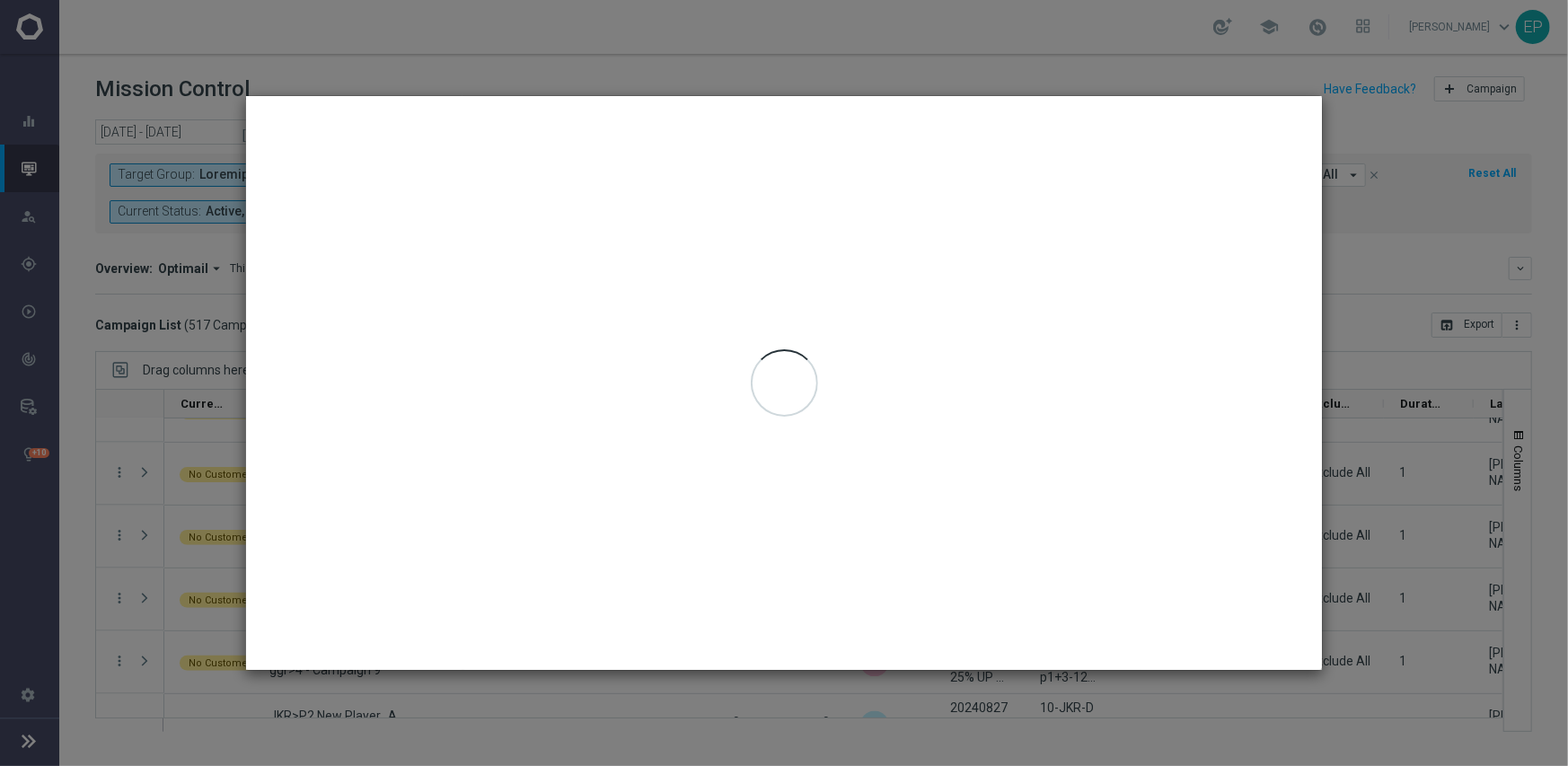
type input "[DATE] - [DATE]"
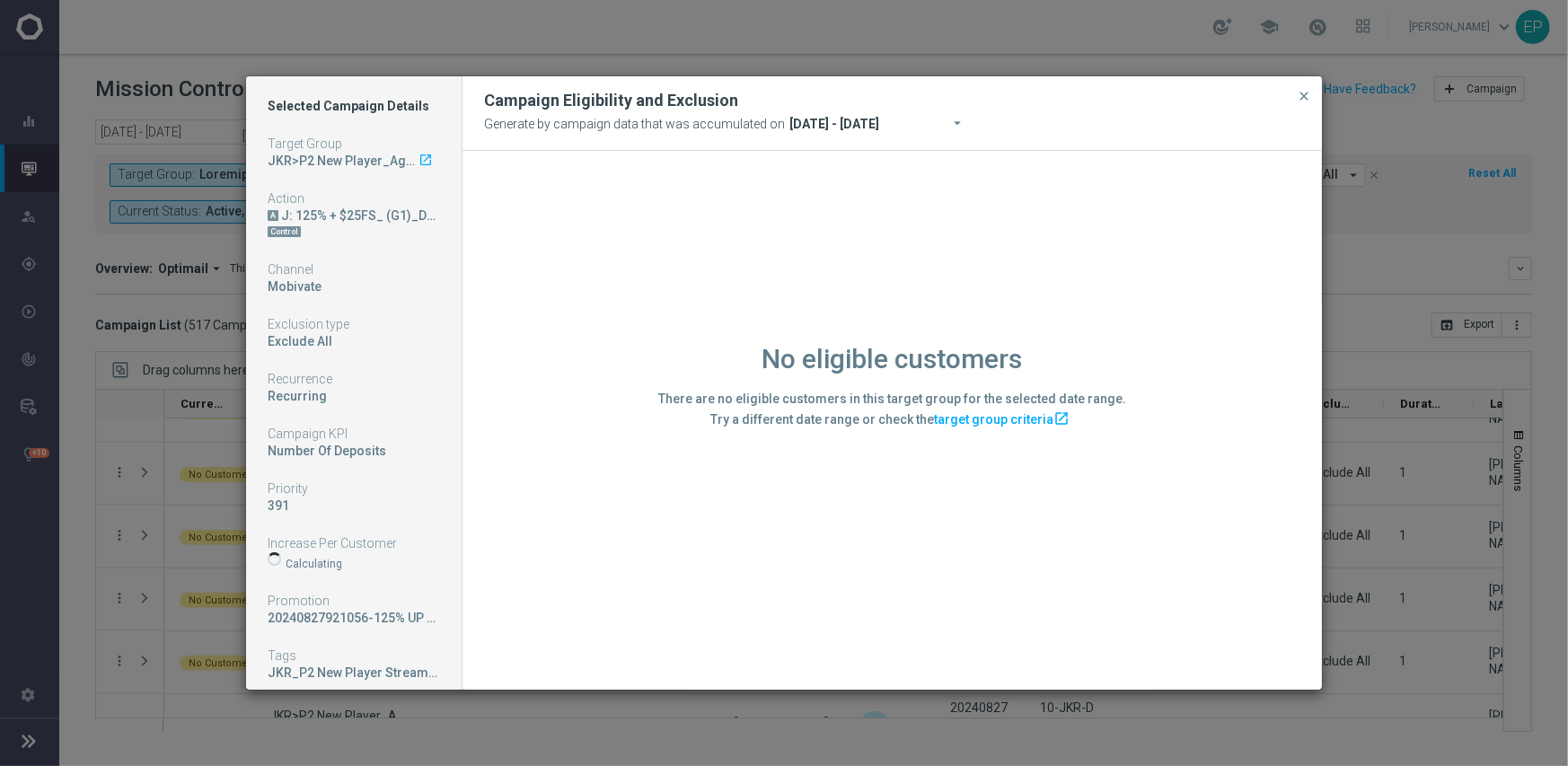
click at [613, 594] on div "No eligible customers There are no eligible customers in this target group for …" at bounding box center [892, 419] width 859 height 538
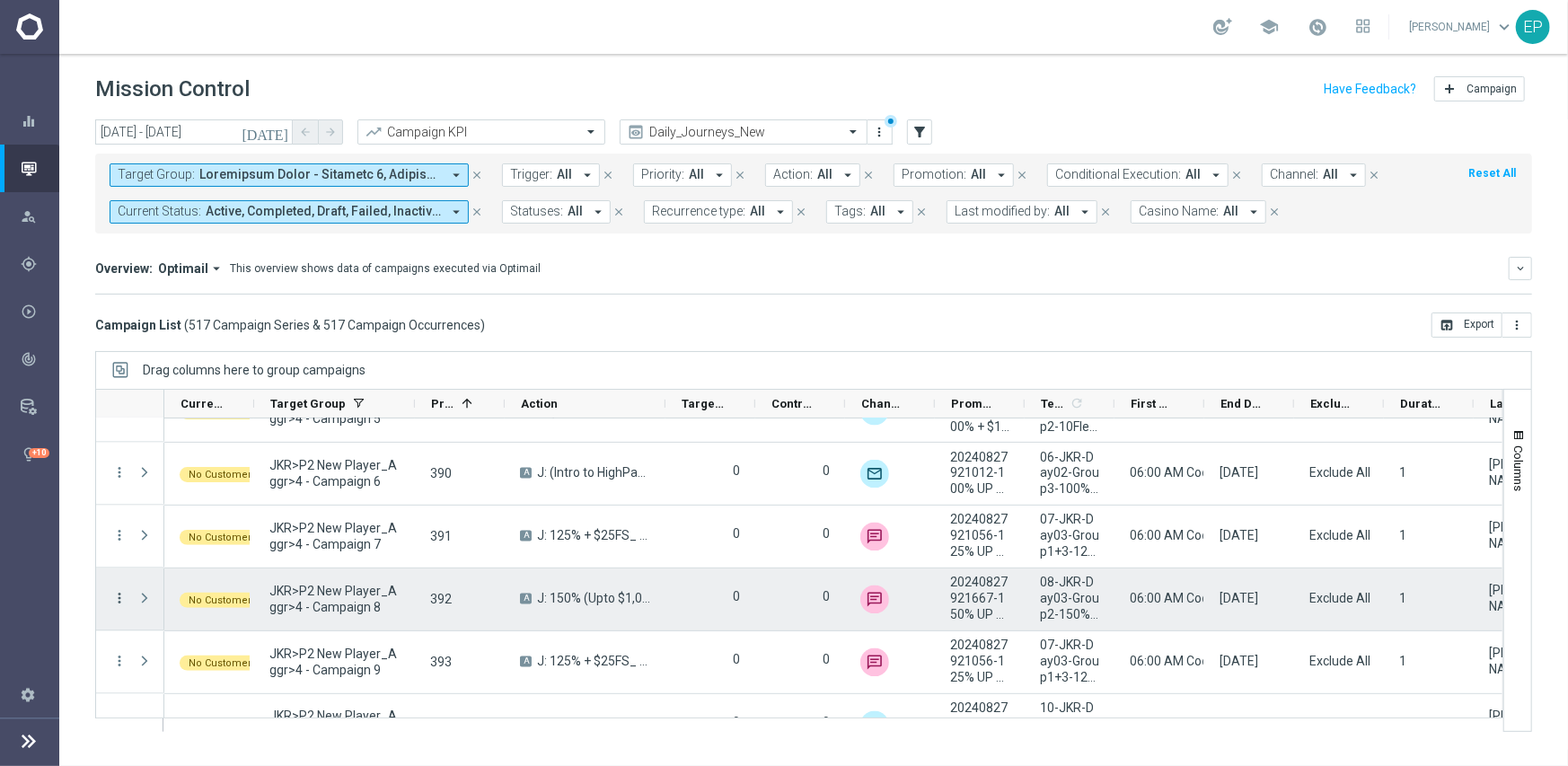
click at [115, 597] on icon "more_vert" at bounding box center [120, 599] width 16 height 16
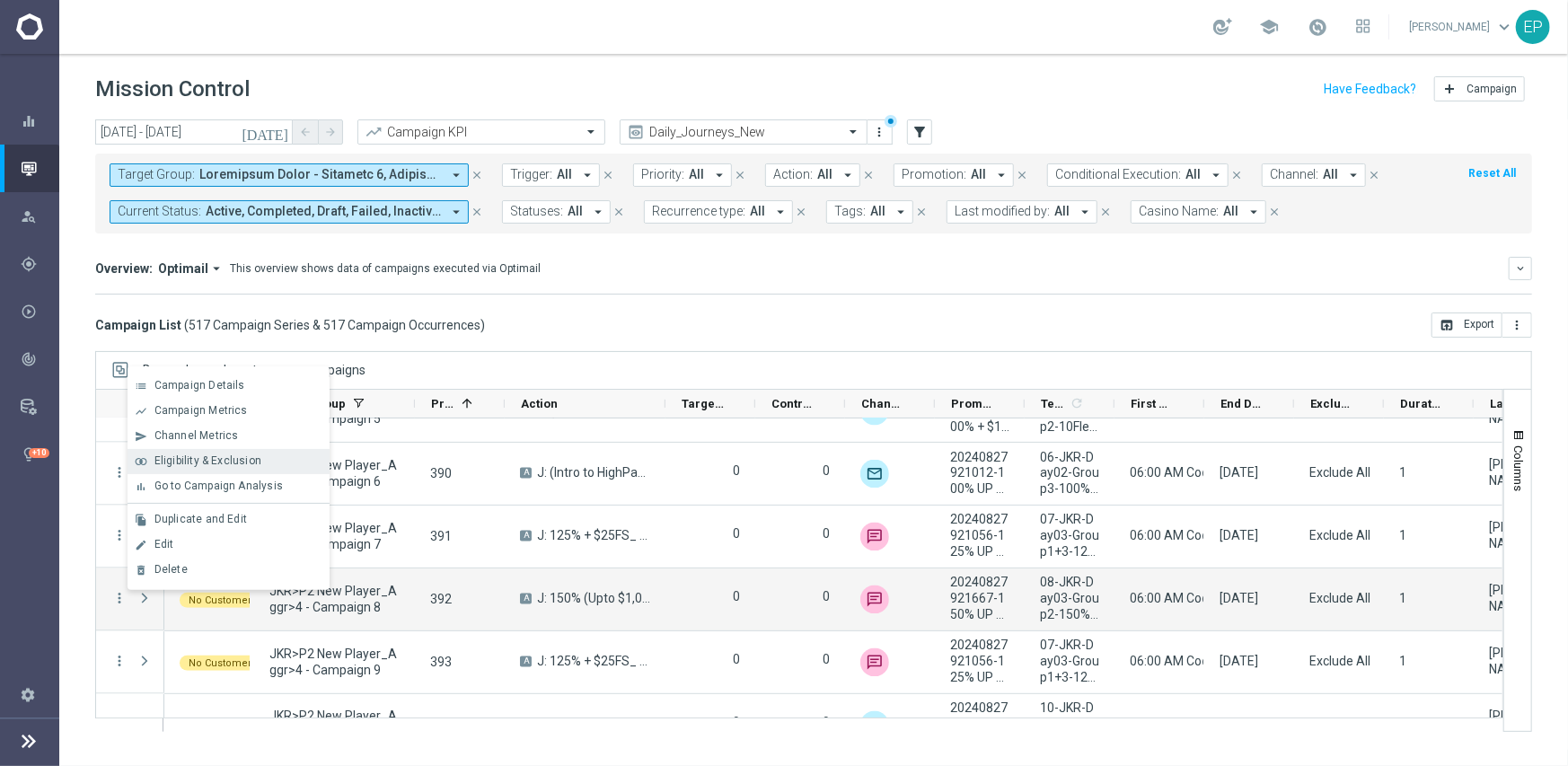
click at [214, 461] on span "Eligibility & Exclusion" at bounding box center [207, 461] width 107 height 13
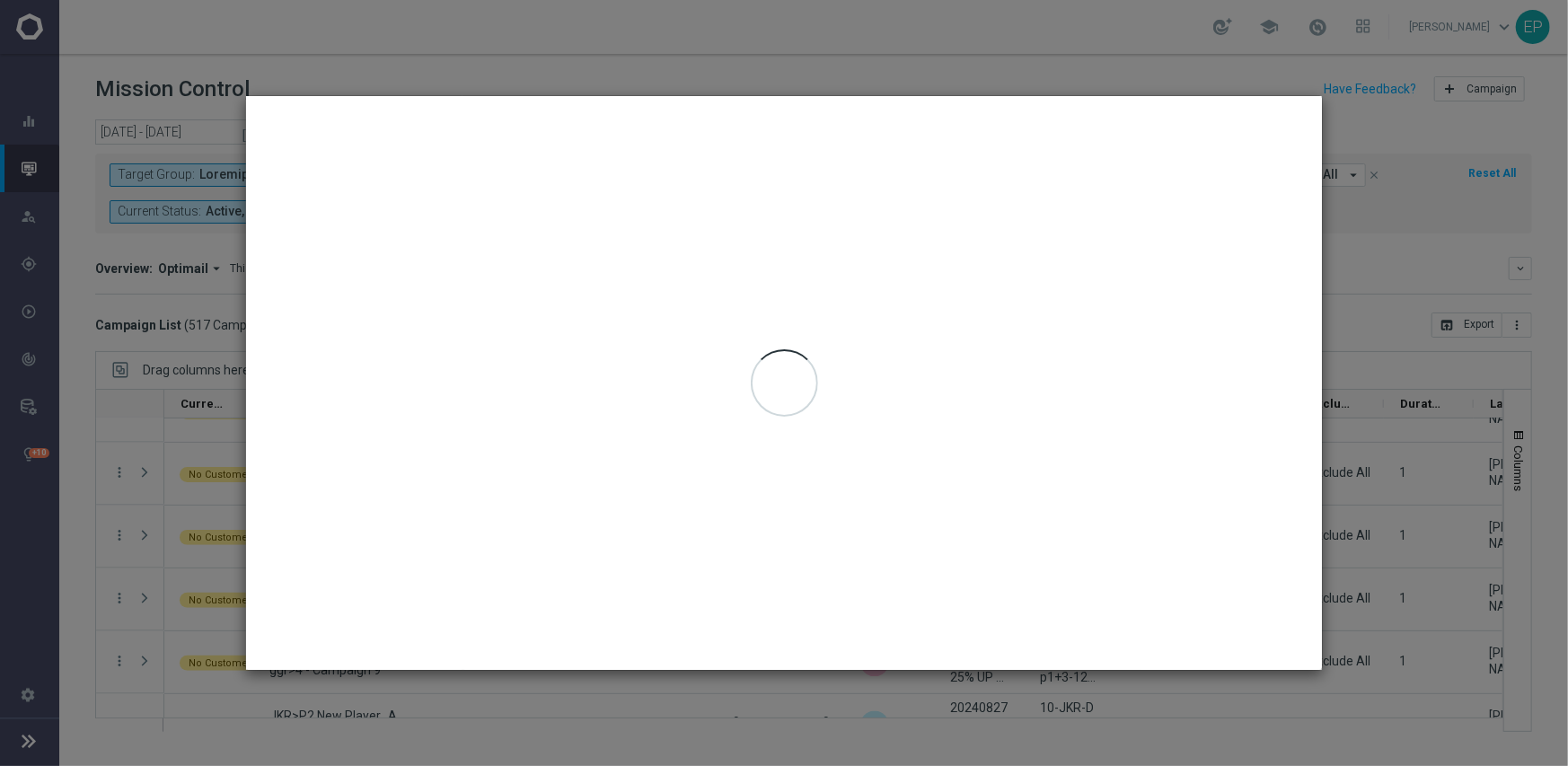
type input "[DATE] - [DATE]"
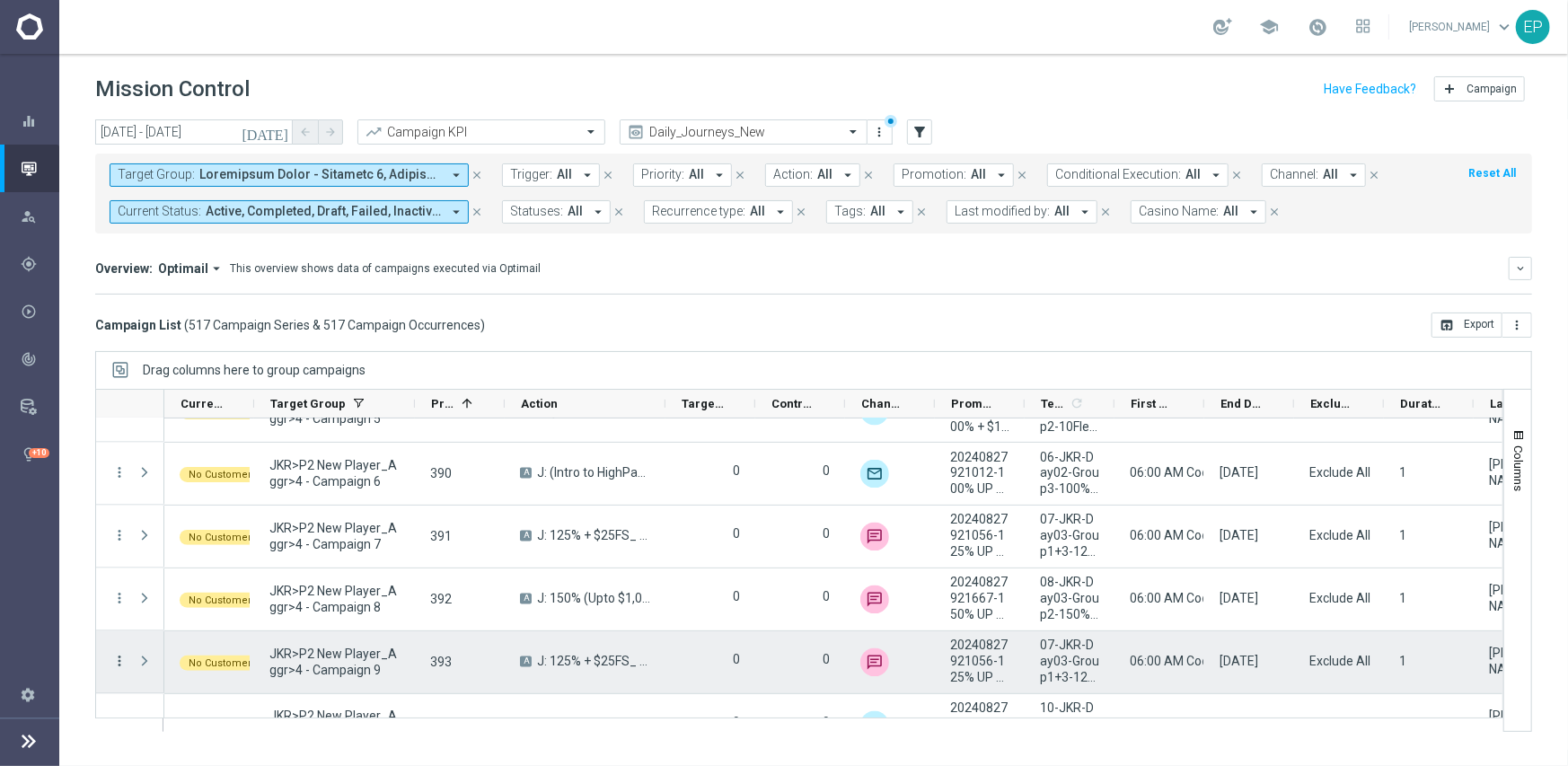
click at [122, 661] on icon "more_vert" at bounding box center [120, 662] width 16 height 16
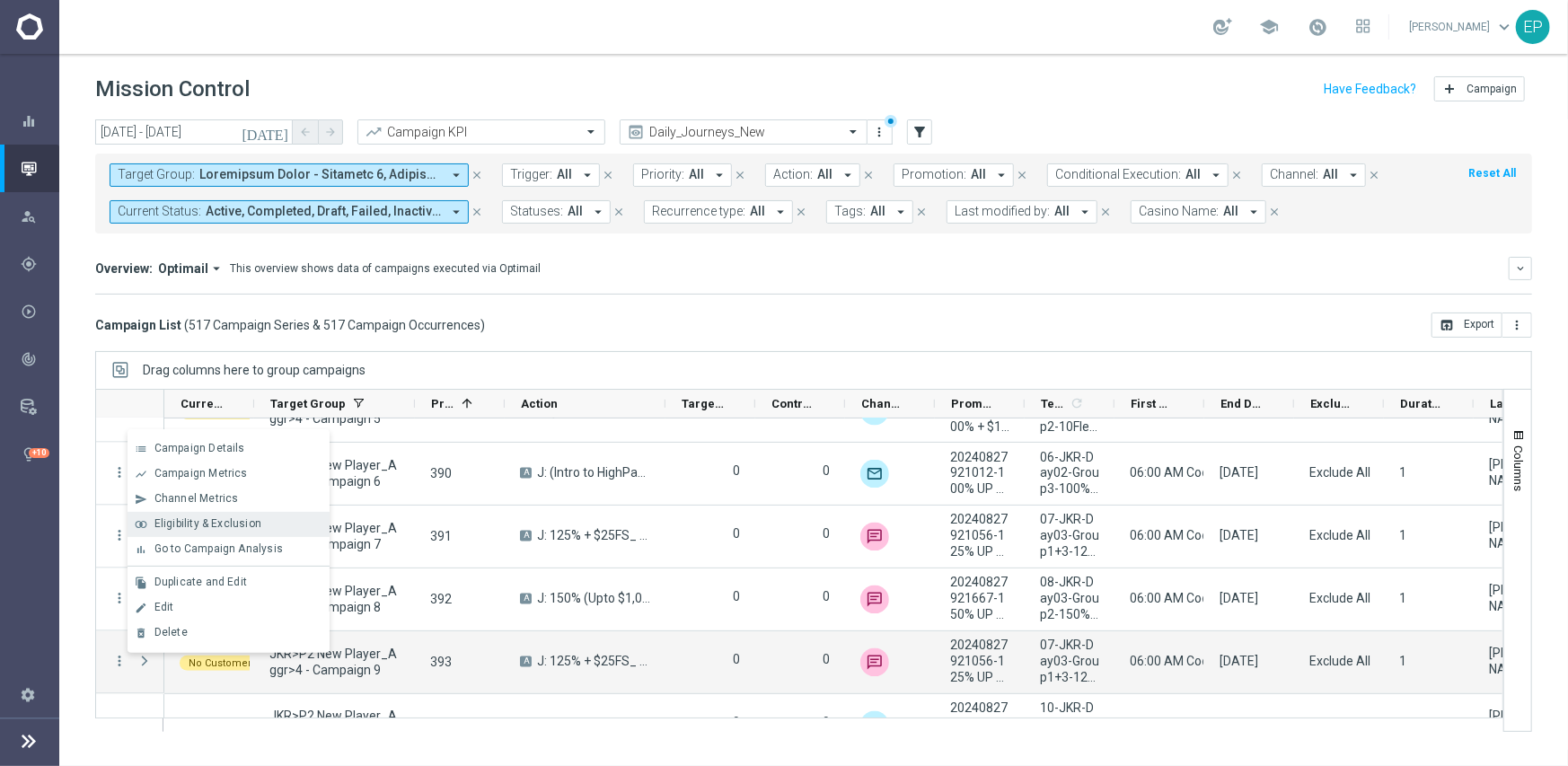
click at [216, 519] on span "Eligibility & Exclusion" at bounding box center [207, 524] width 107 height 13
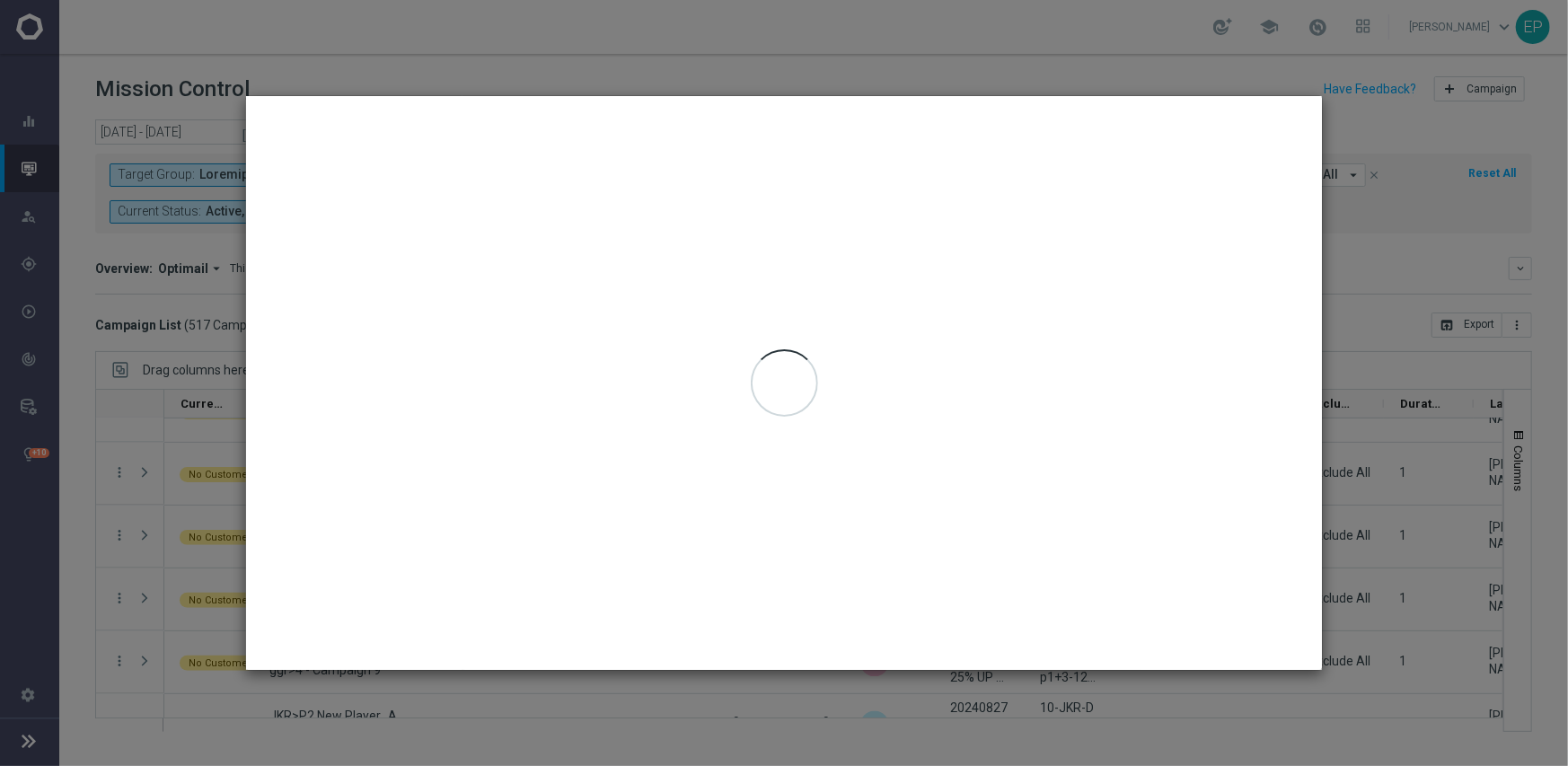
type input "[DATE] - [DATE]"
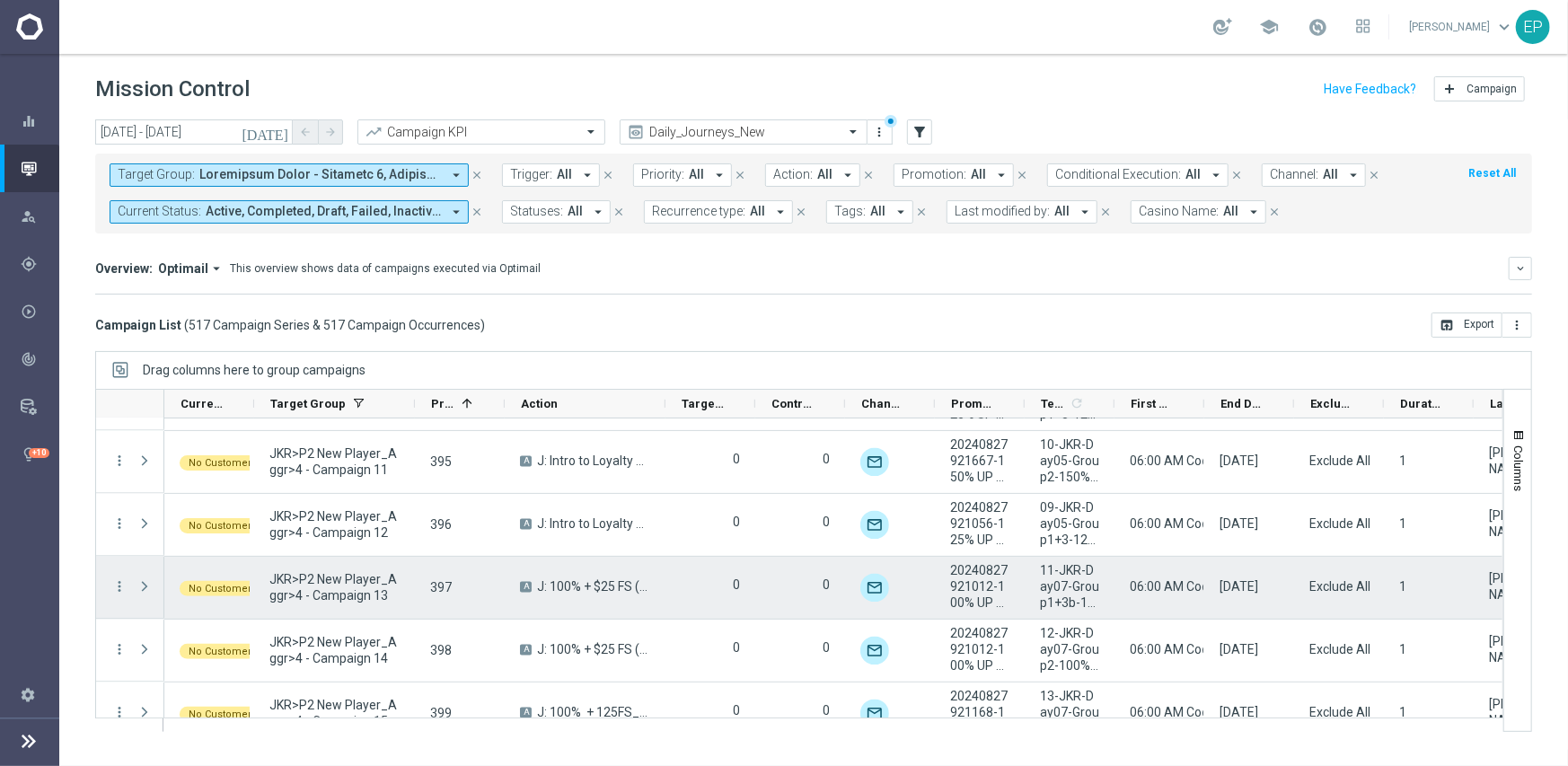
scroll to position [2383, 0]
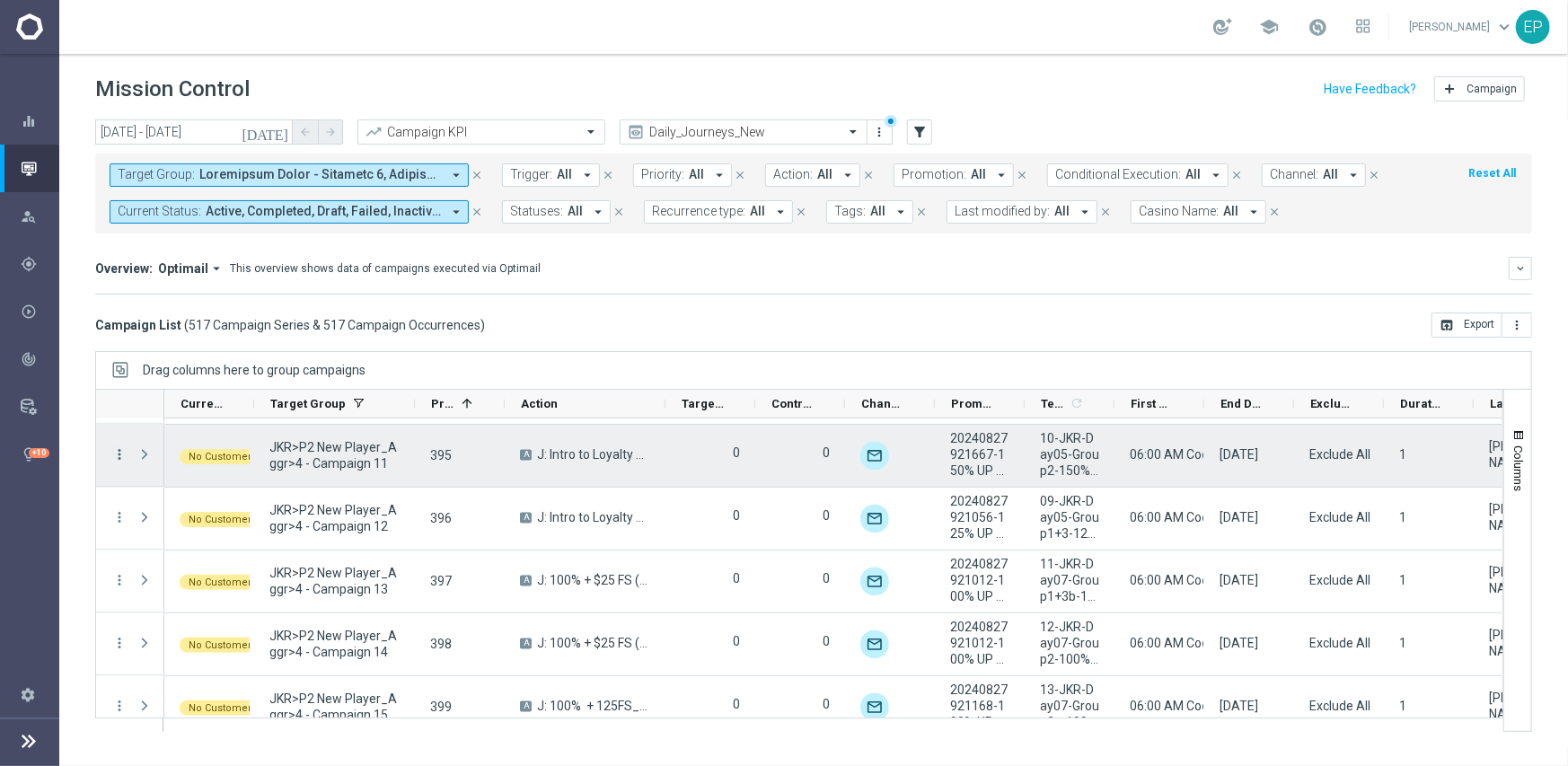
click at [118, 455] on icon "more_vert" at bounding box center [120, 456] width 16 height 16
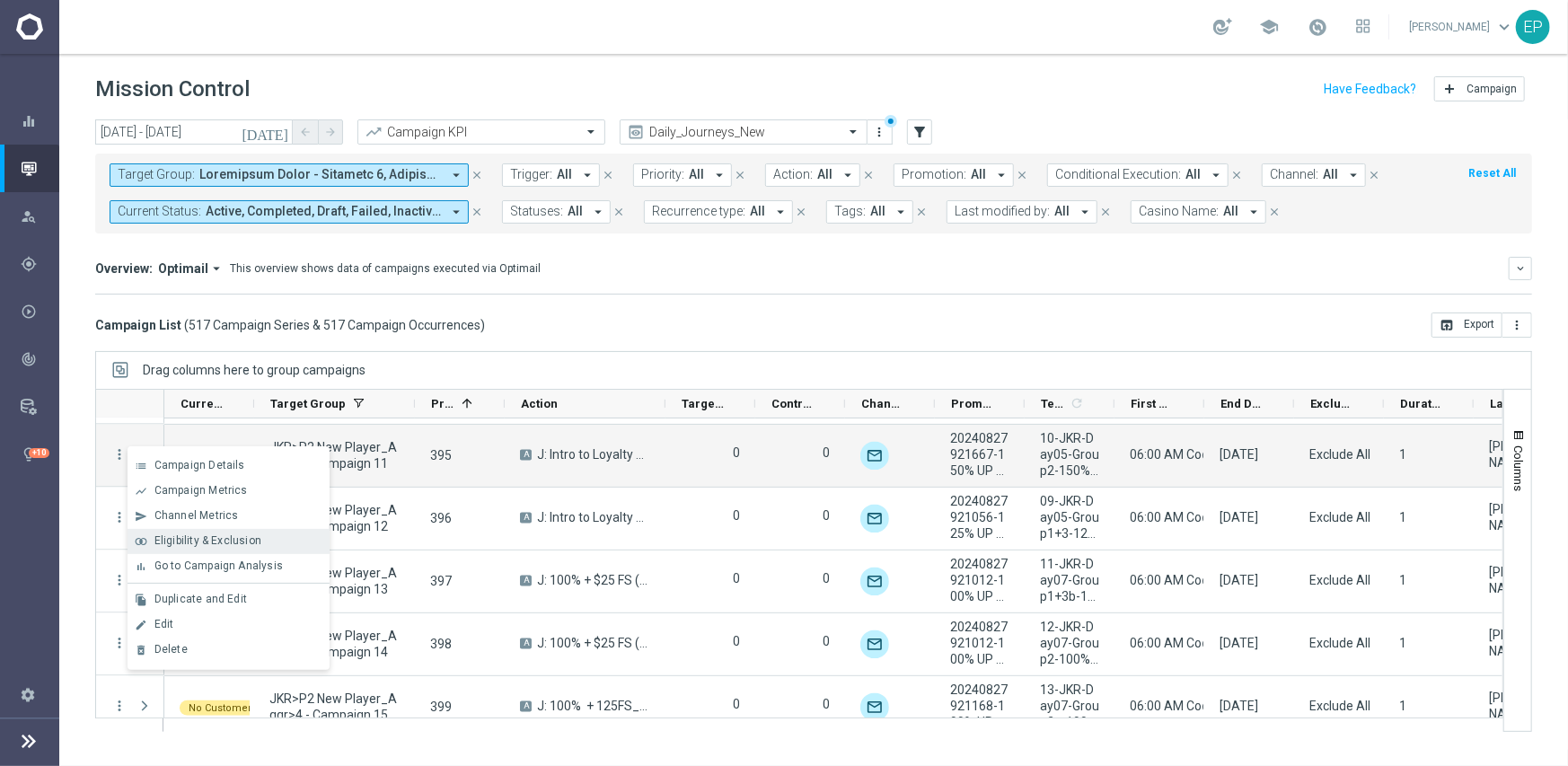
click at [189, 544] on span "Eligibility & Exclusion" at bounding box center [207, 541] width 107 height 13
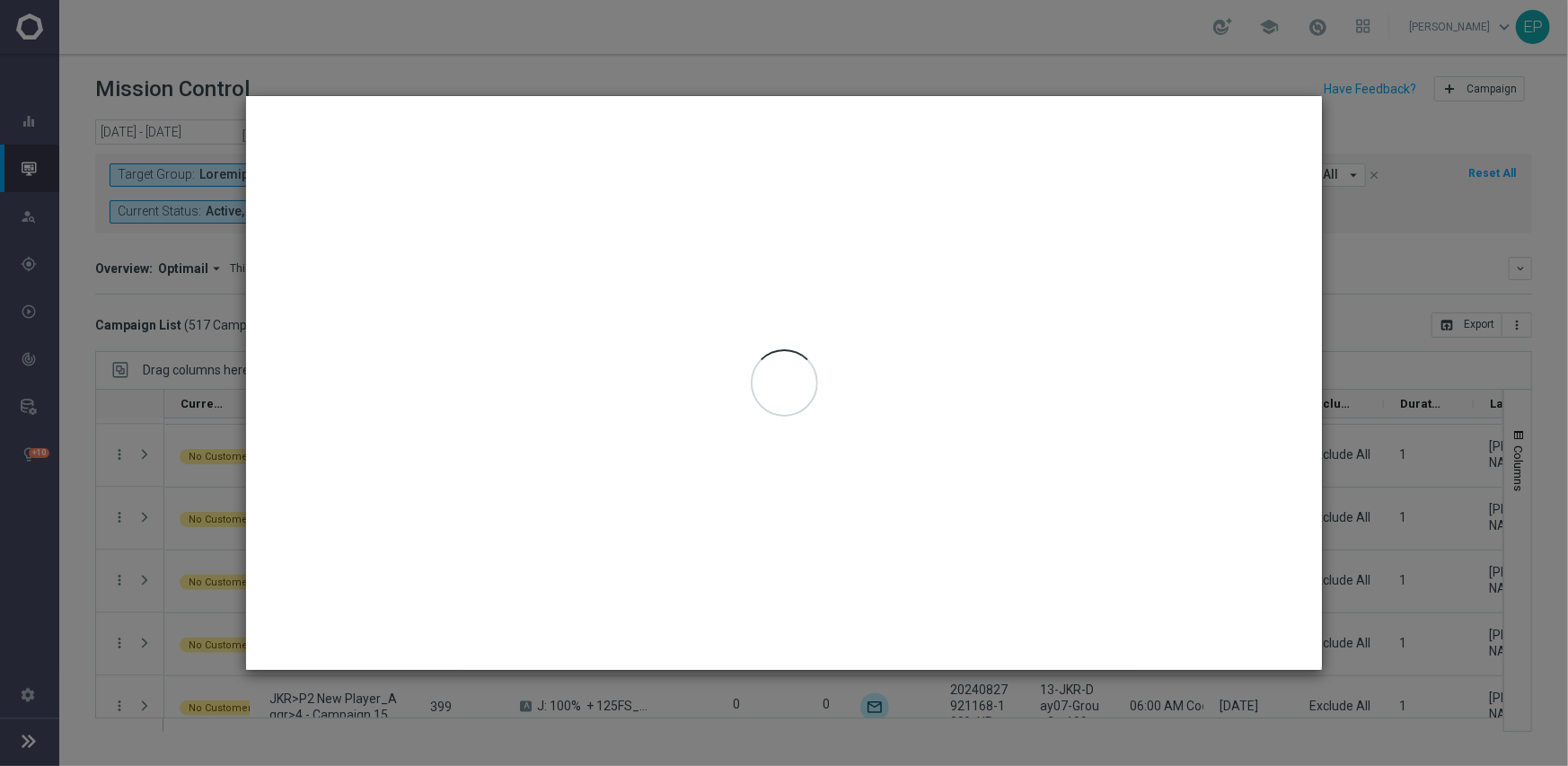
type input "[DATE] - [DATE]"
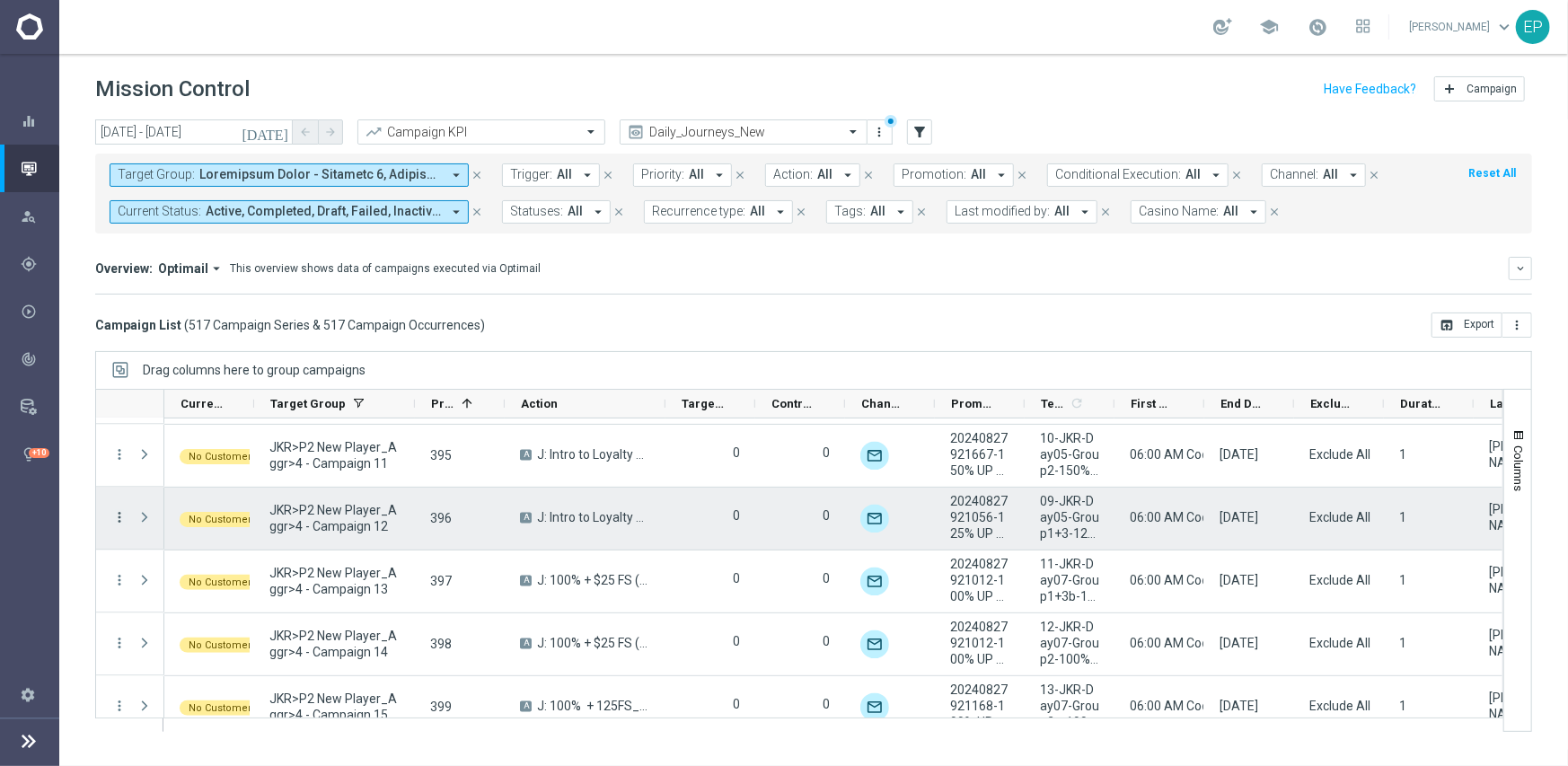
click at [114, 512] on icon "more_vert" at bounding box center [120, 519] width 16 height 16
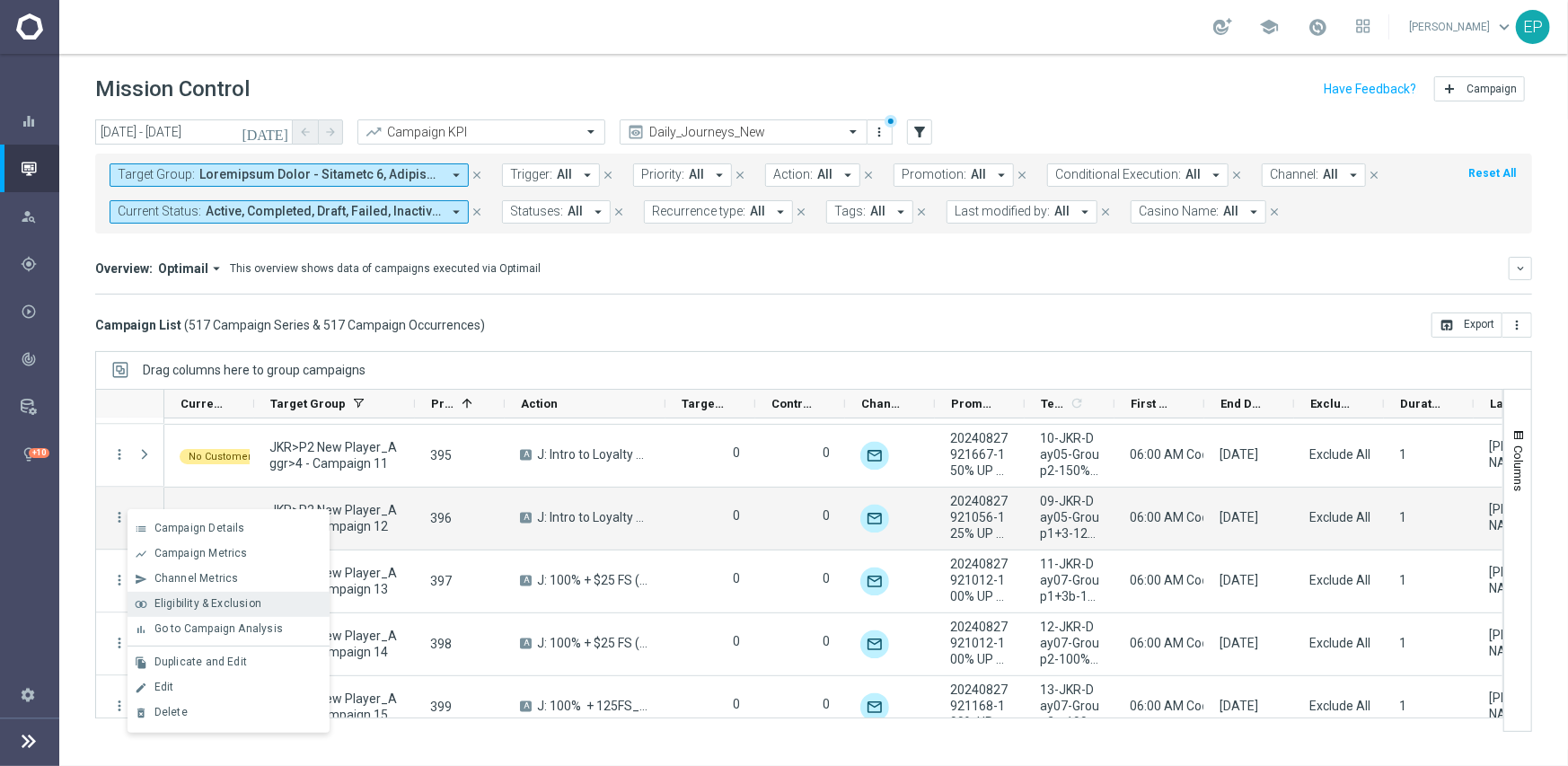
click at [206, 604] on span "Eligibility & Exclusion" at bounding box center [207, 603] width 107 height 13
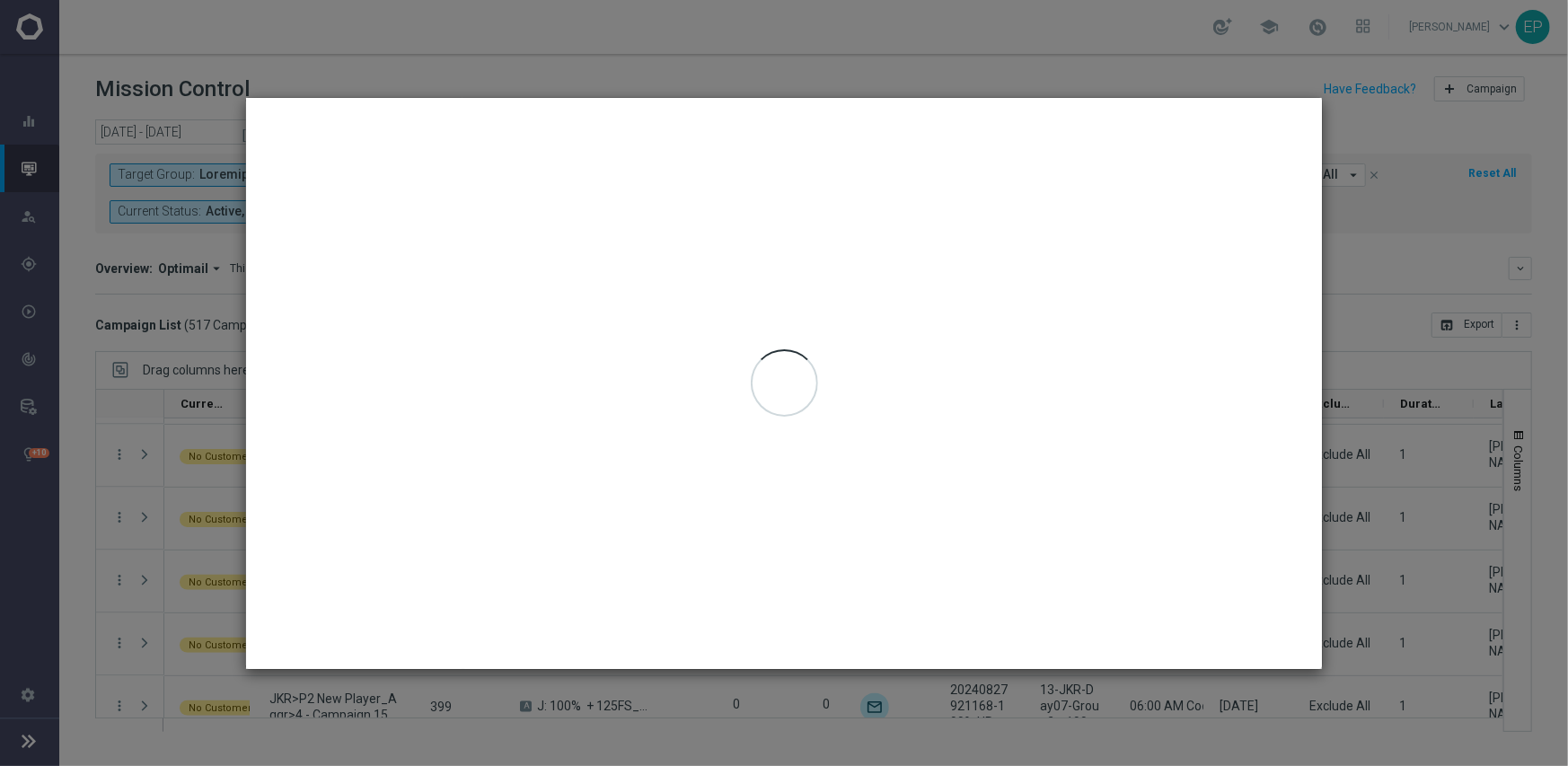
type input "[DATE] - [DATE]"
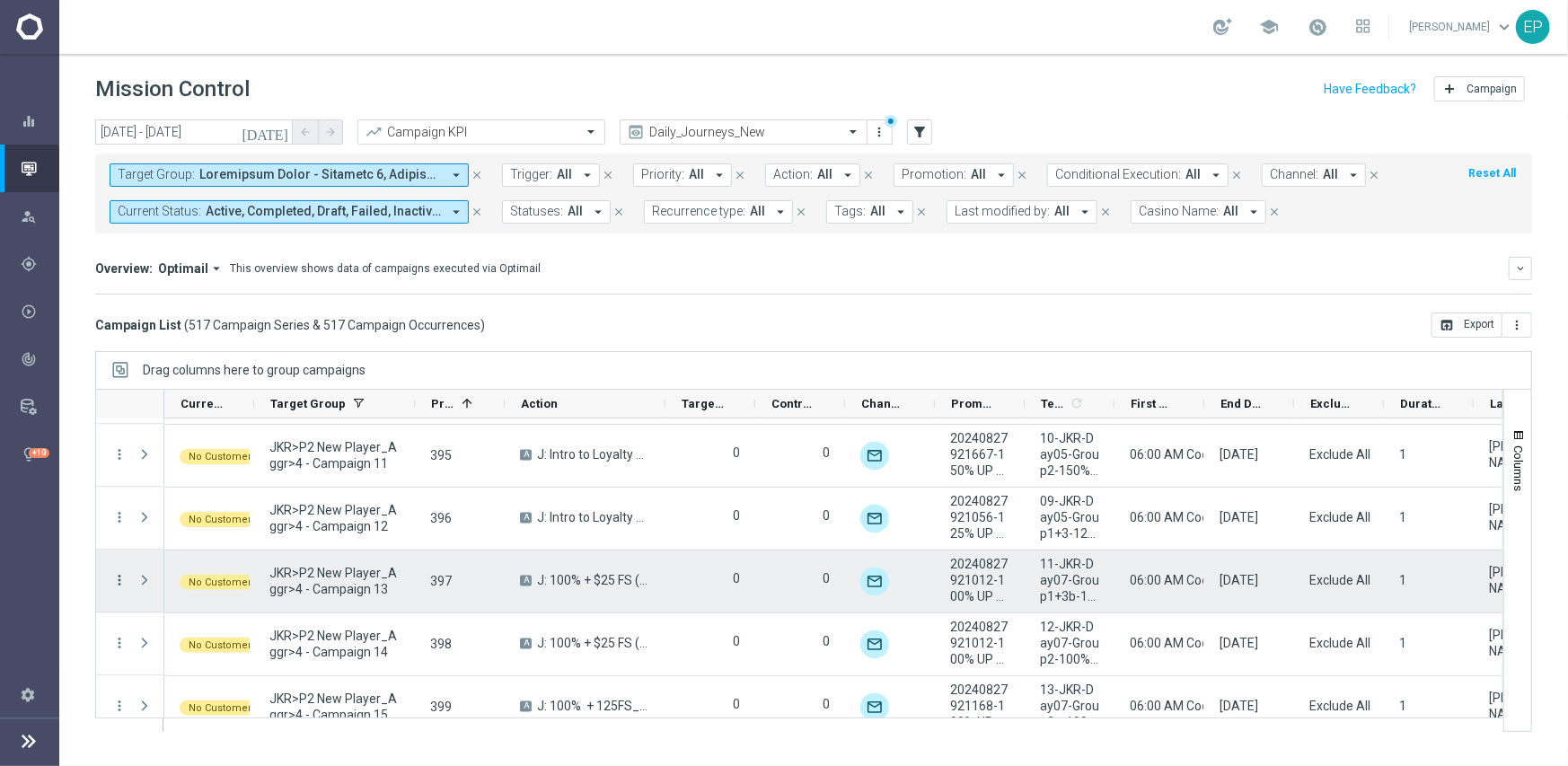
click at [117, 577] on icon "more_vert" at bounding box center [120, 581] width 16 height 16
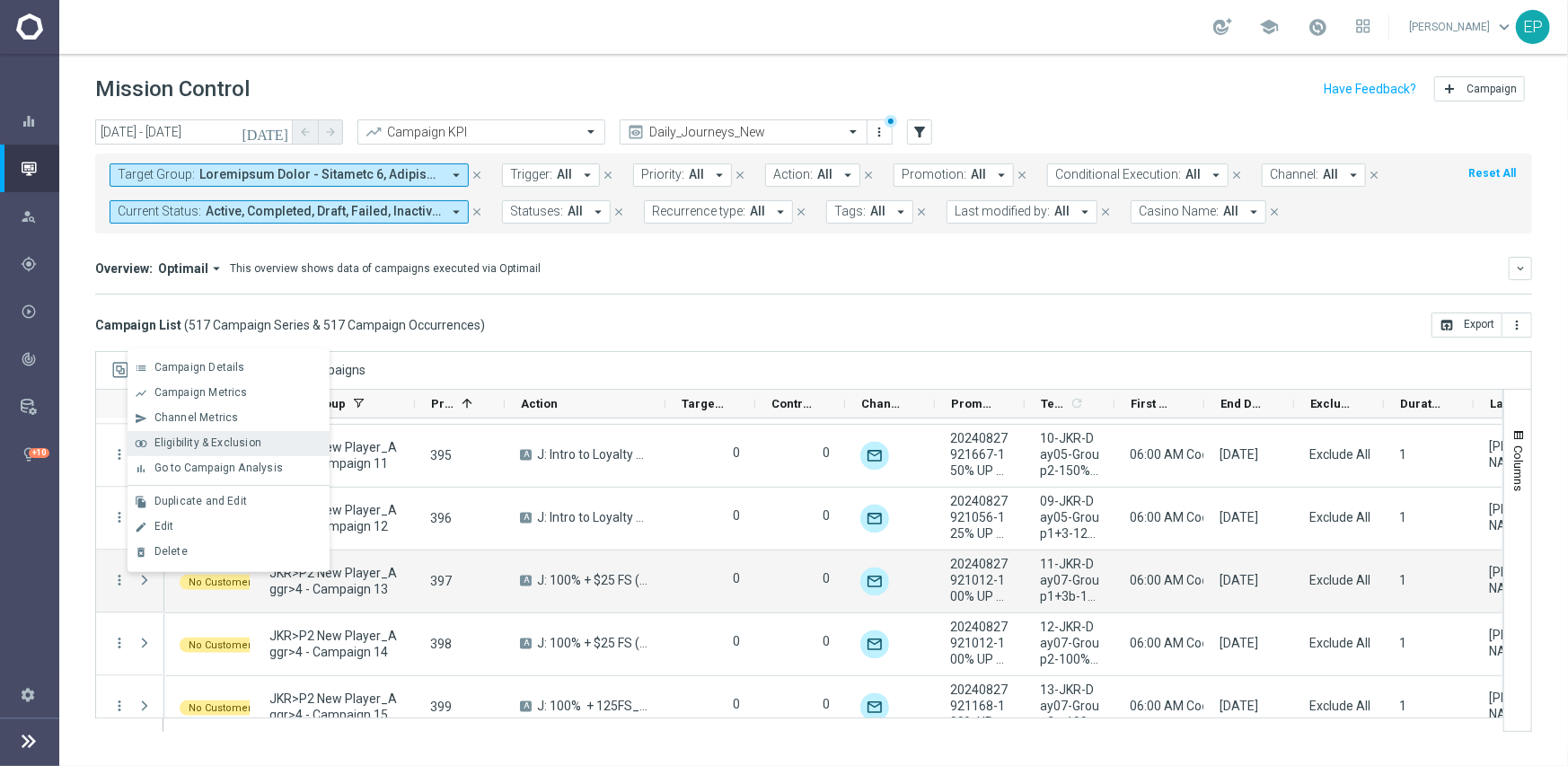
click at [209, 439] on span "Eligibility & Exclusion" at bounding box center [207, 443] width 107 height 13
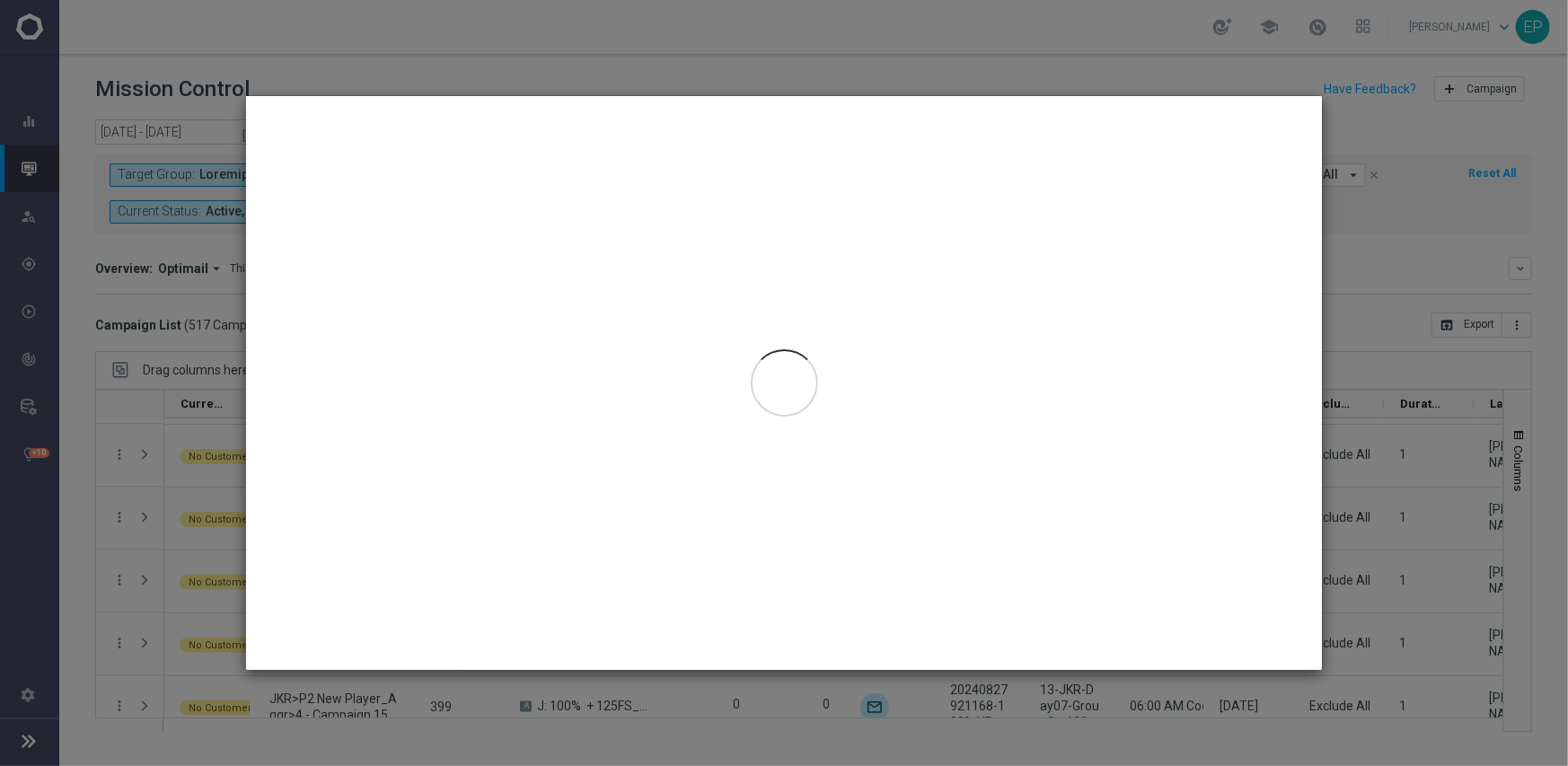
type input "[DATE] - [DATE]"
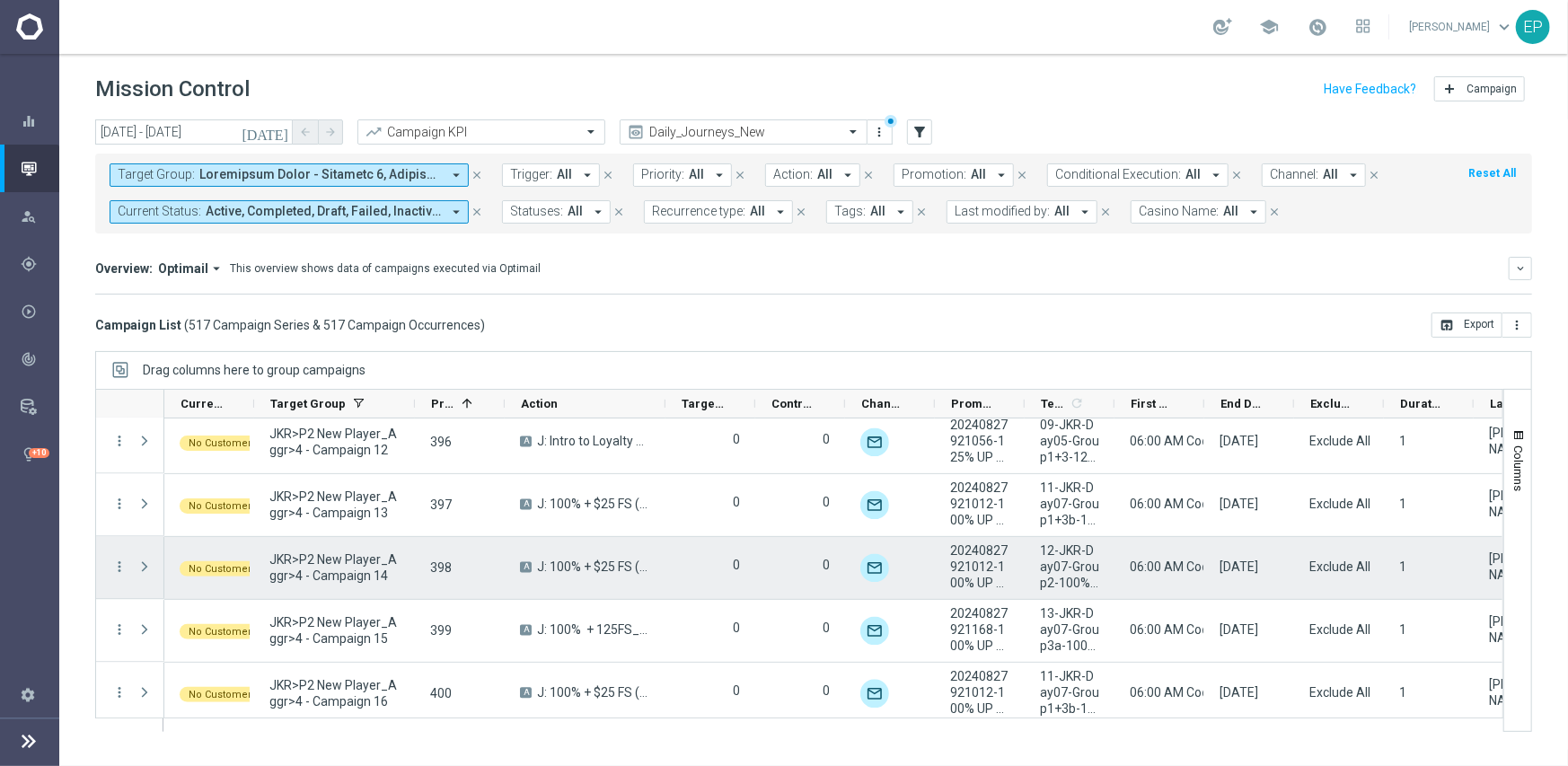
scroll to position [2474, 0]
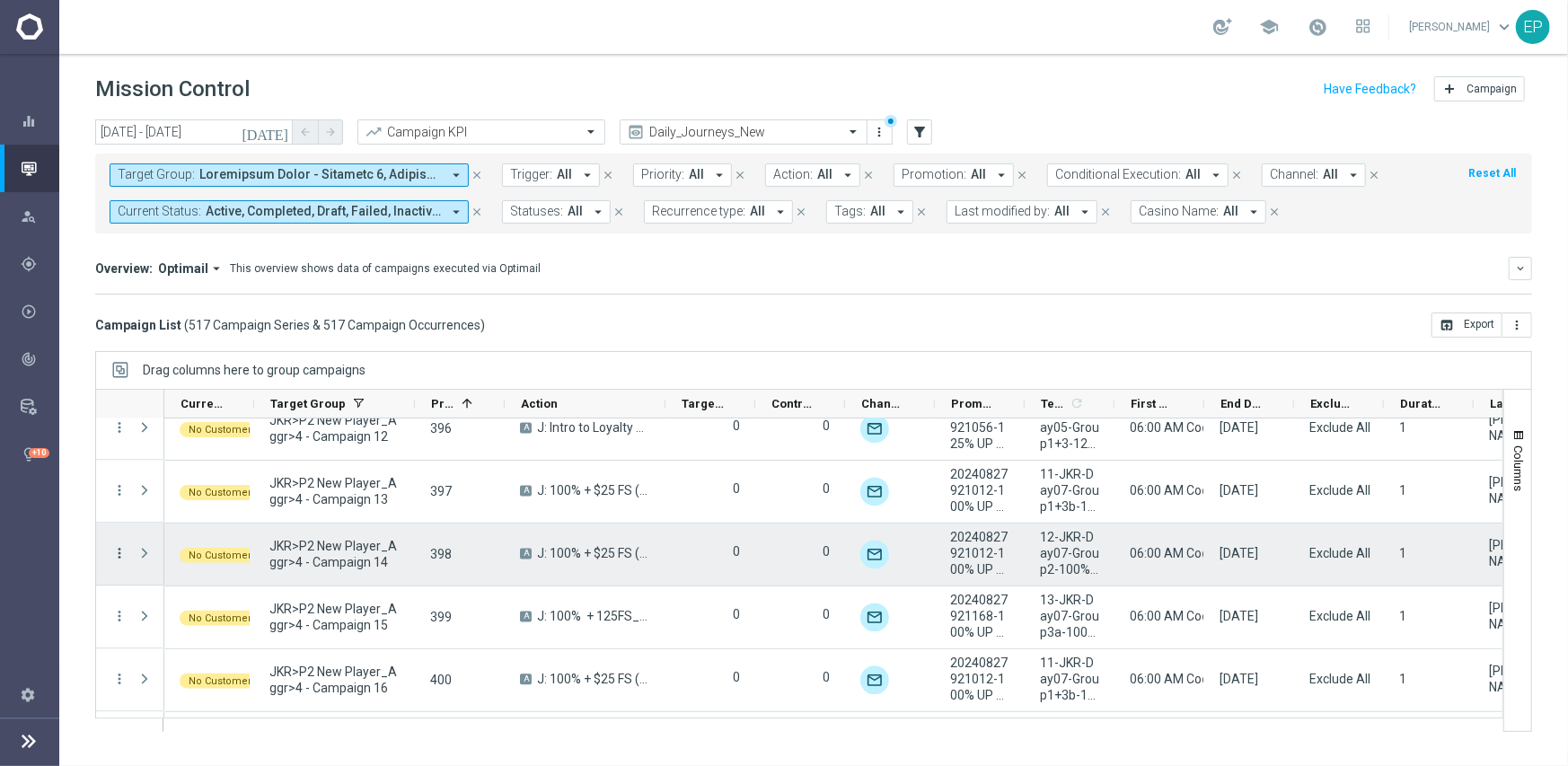
click at [124, 550] on icon "more_vert" at bounding box center [120, 555] width 16 height 16
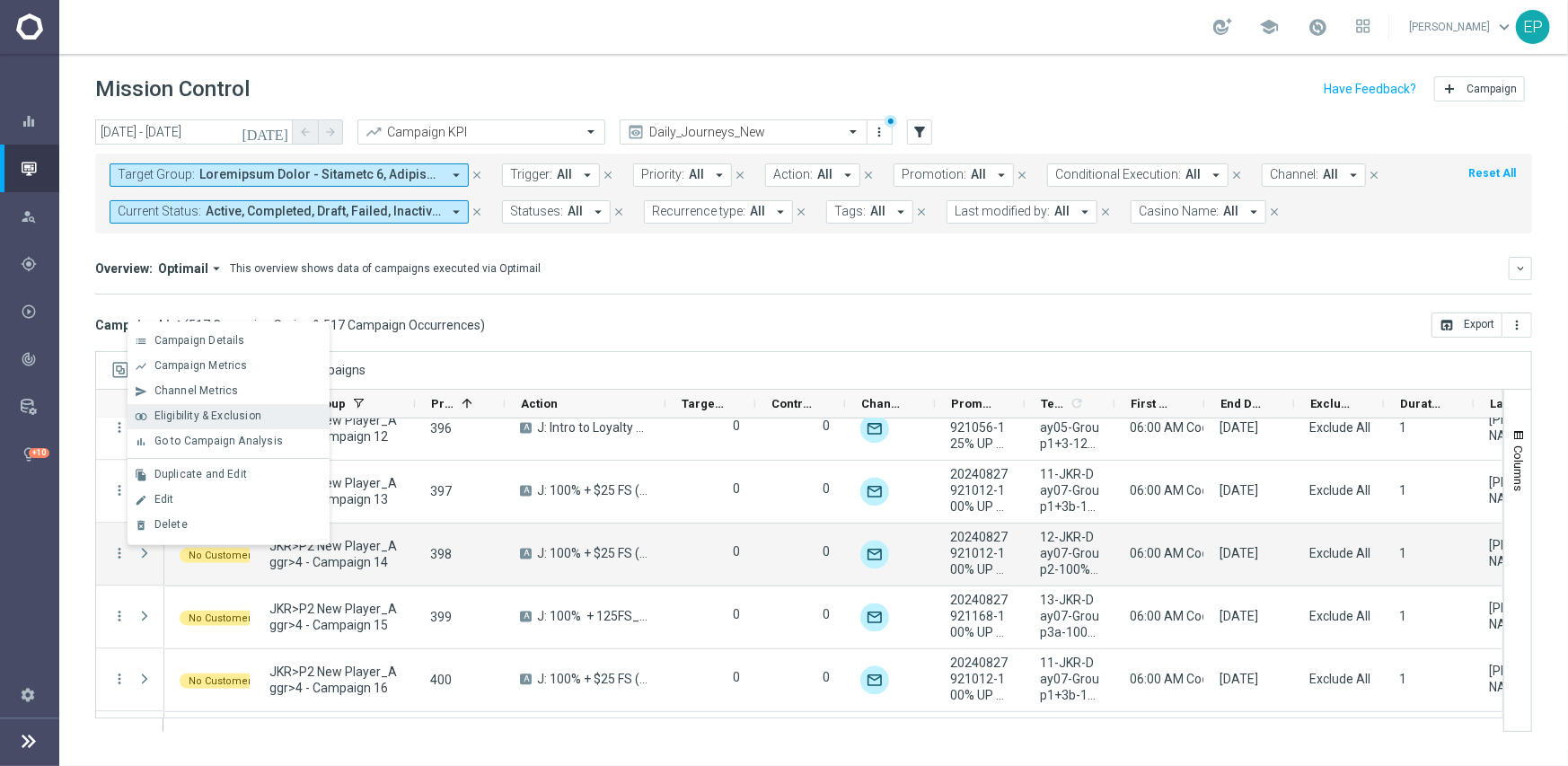
click at [205, 413] on span "Eligibility & Exclusion" at bounding box center [207, 416] width 107 height 13
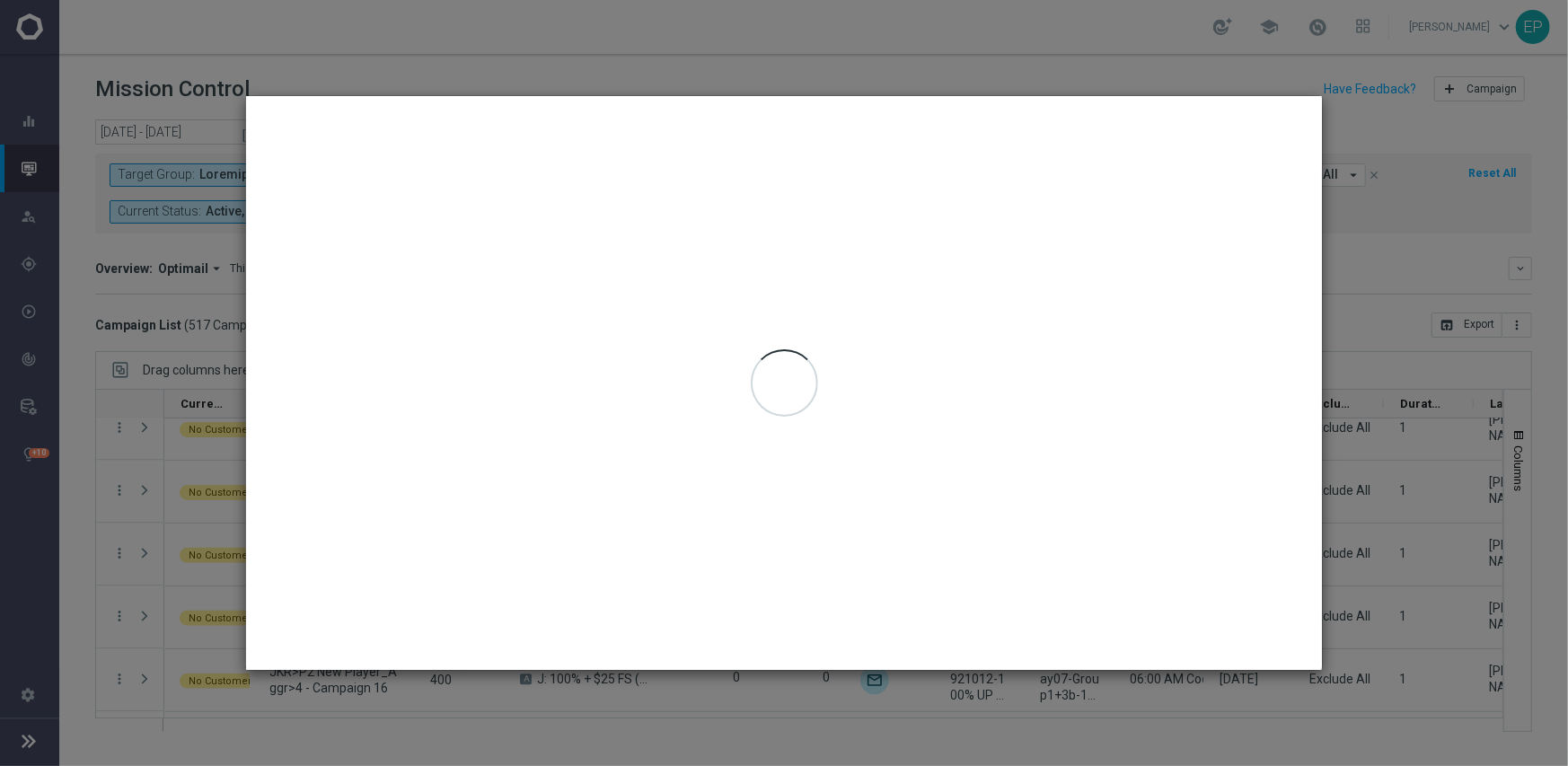
type input "[DATE] - [DATE]"
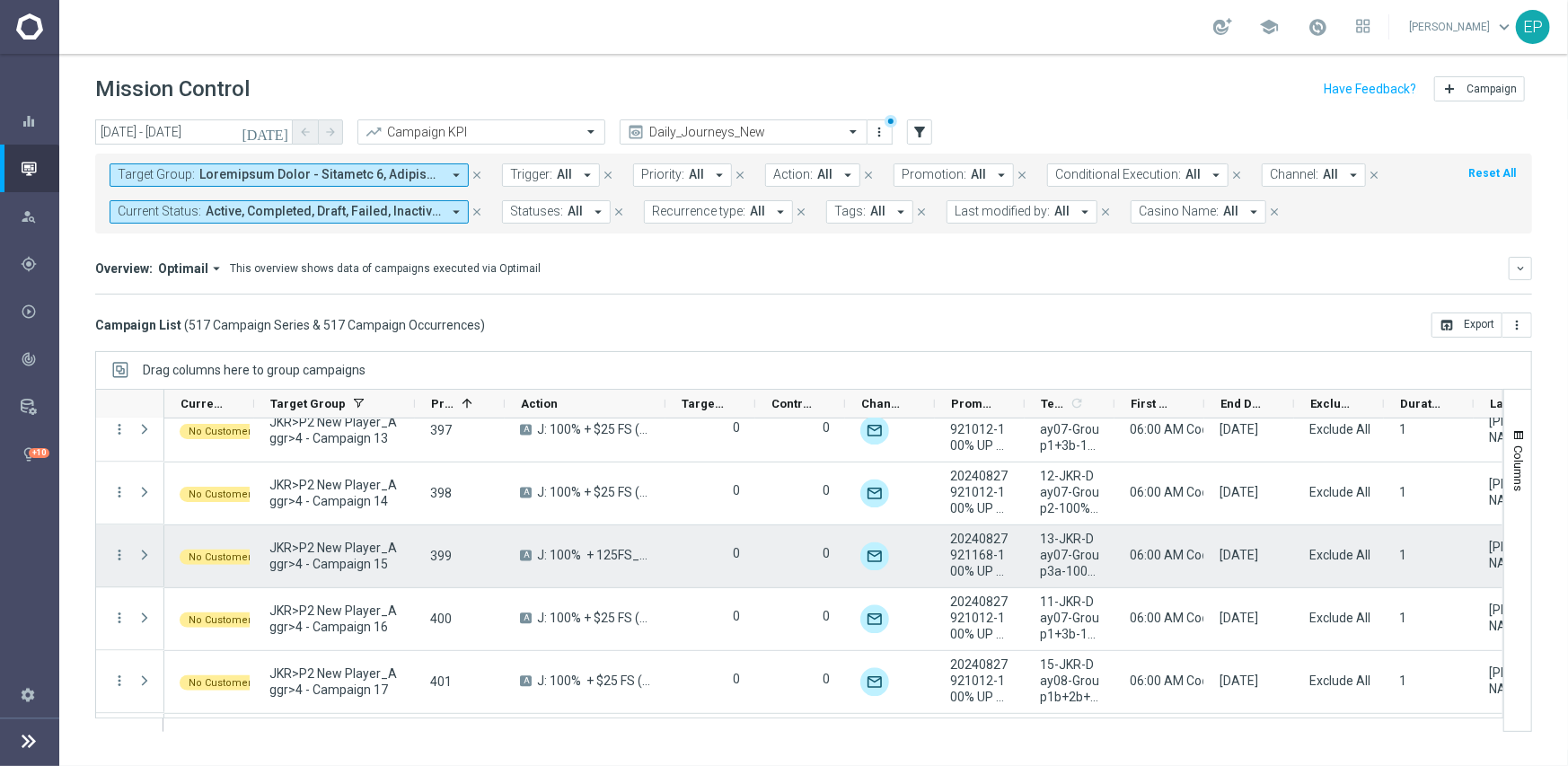
scroll to position [2563, 0]
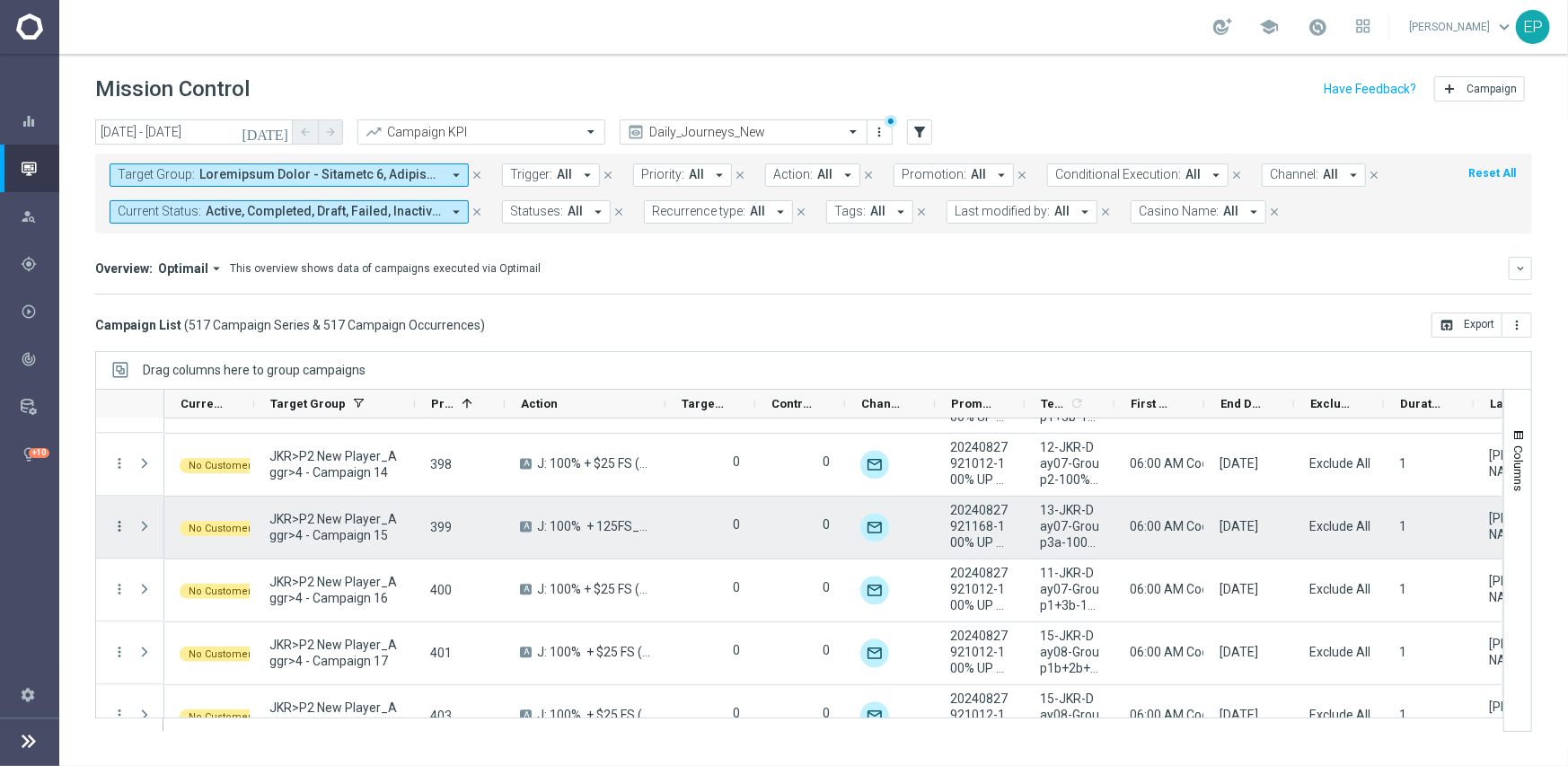
click at [116, 528] on icon "more_vert" at bounding box center [120, 528] width 16 height 16
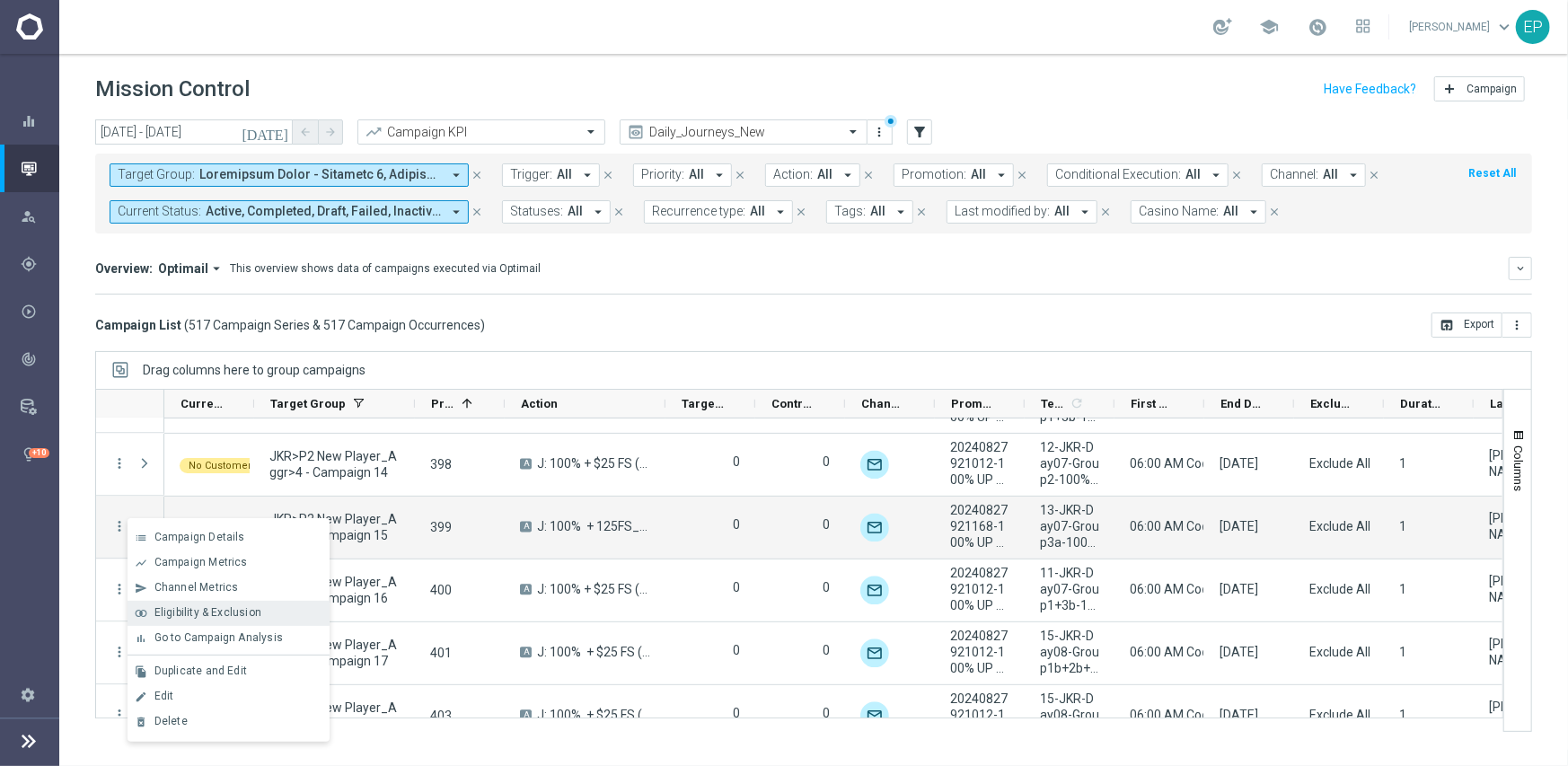
click at [194, 606] on span "Eligibility & Exclusion" at bounding box center [207, 612] width 107 height 13
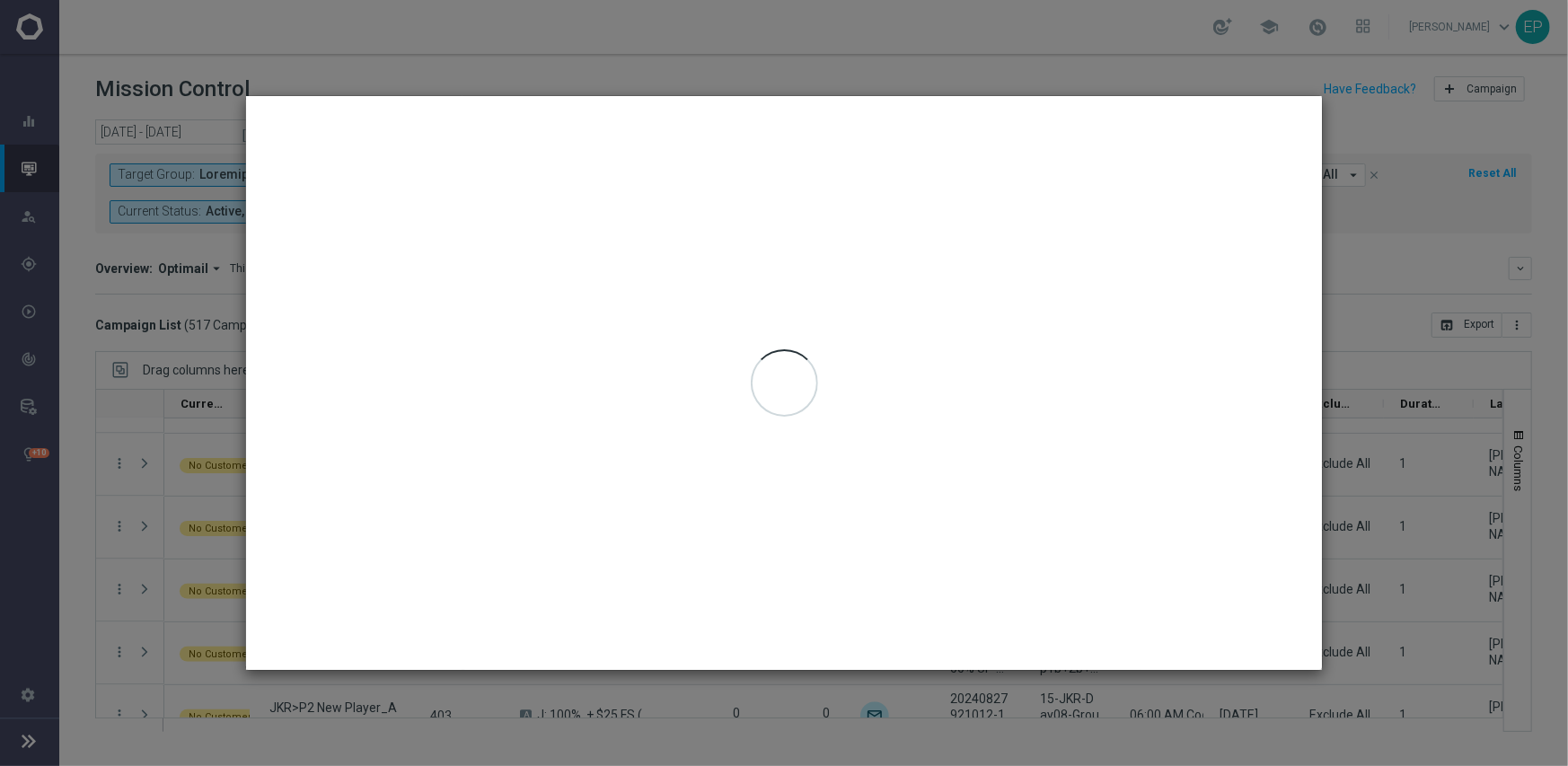
type input "[DATE] - [DATE]"
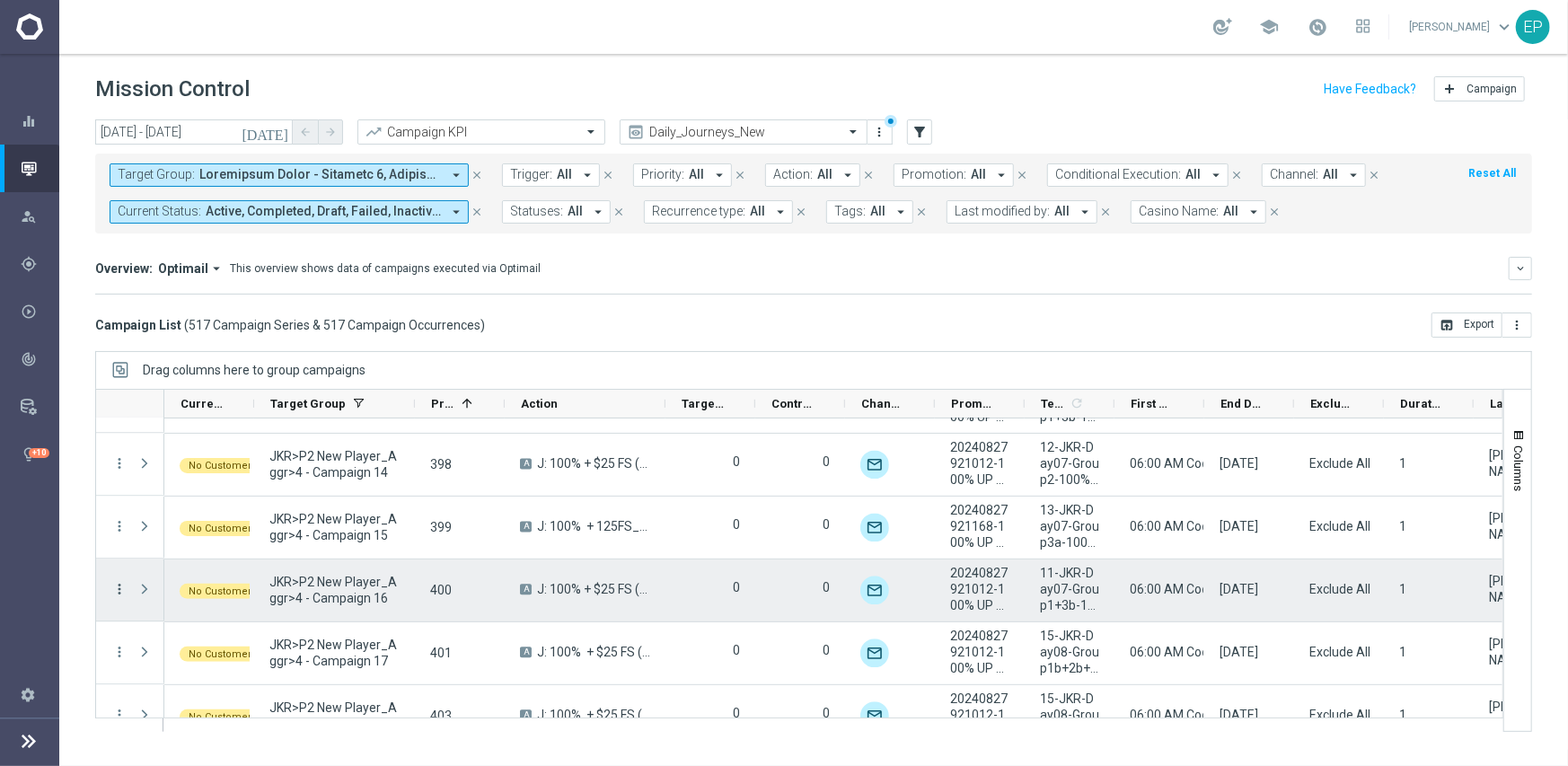
click at [122, 589] on icon "more_vert" at bounding box center [120, 590] width 16 height 16
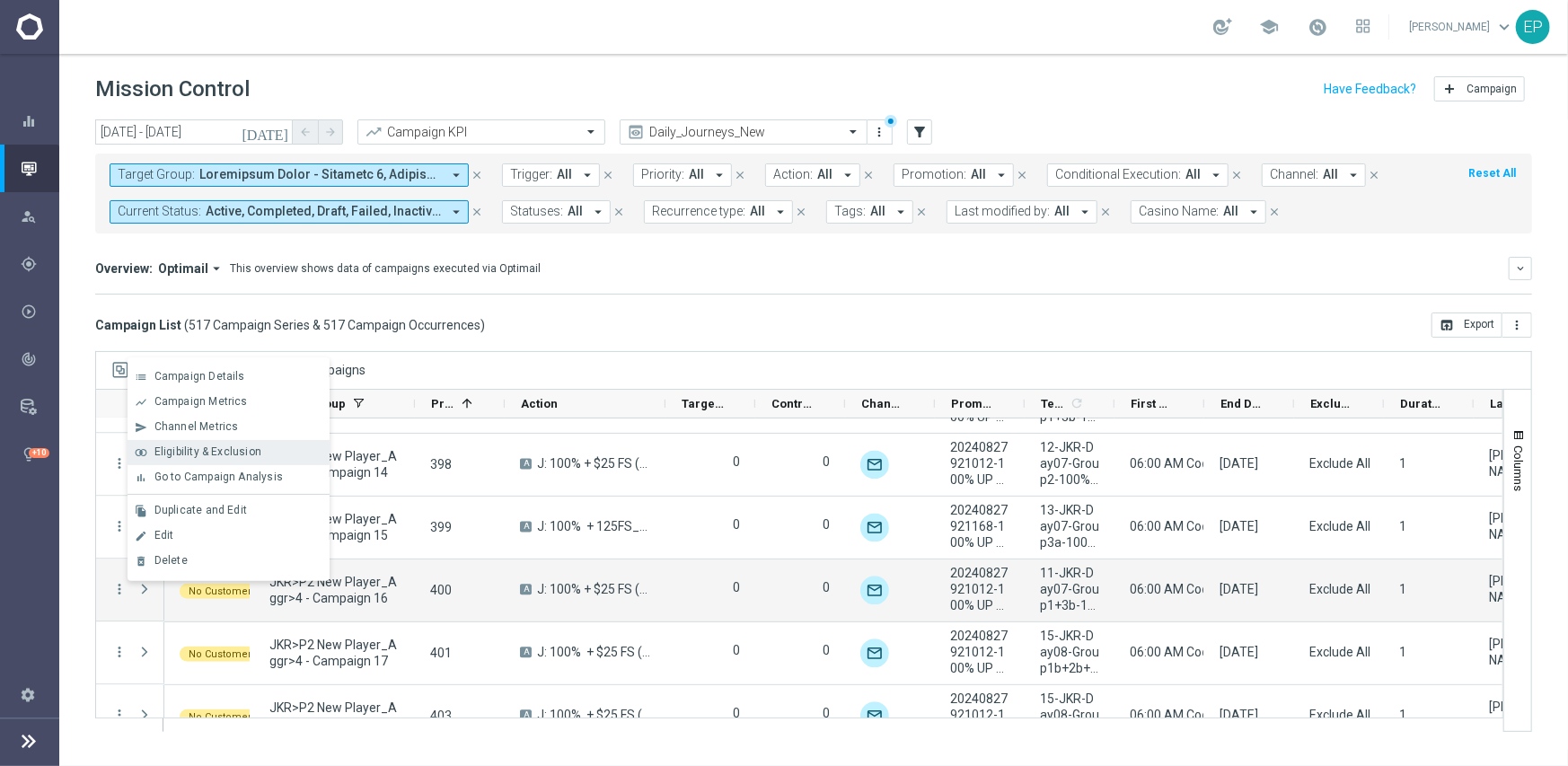
click at [249, 451] on span "Eligibility & Exclusion" at bounding box center [207, 452] width 107 height 13
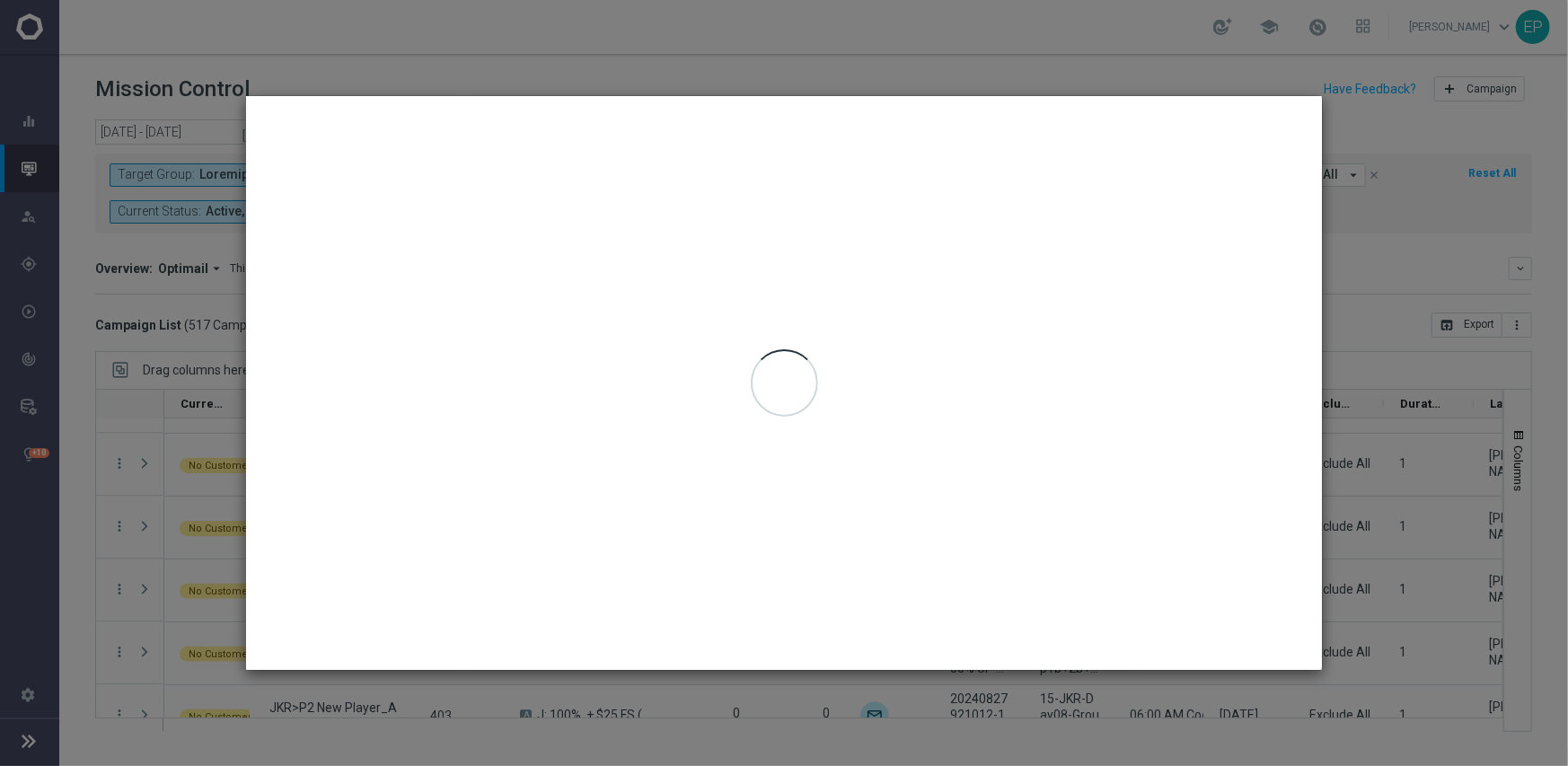
type input "[DATE] - [DATE]"
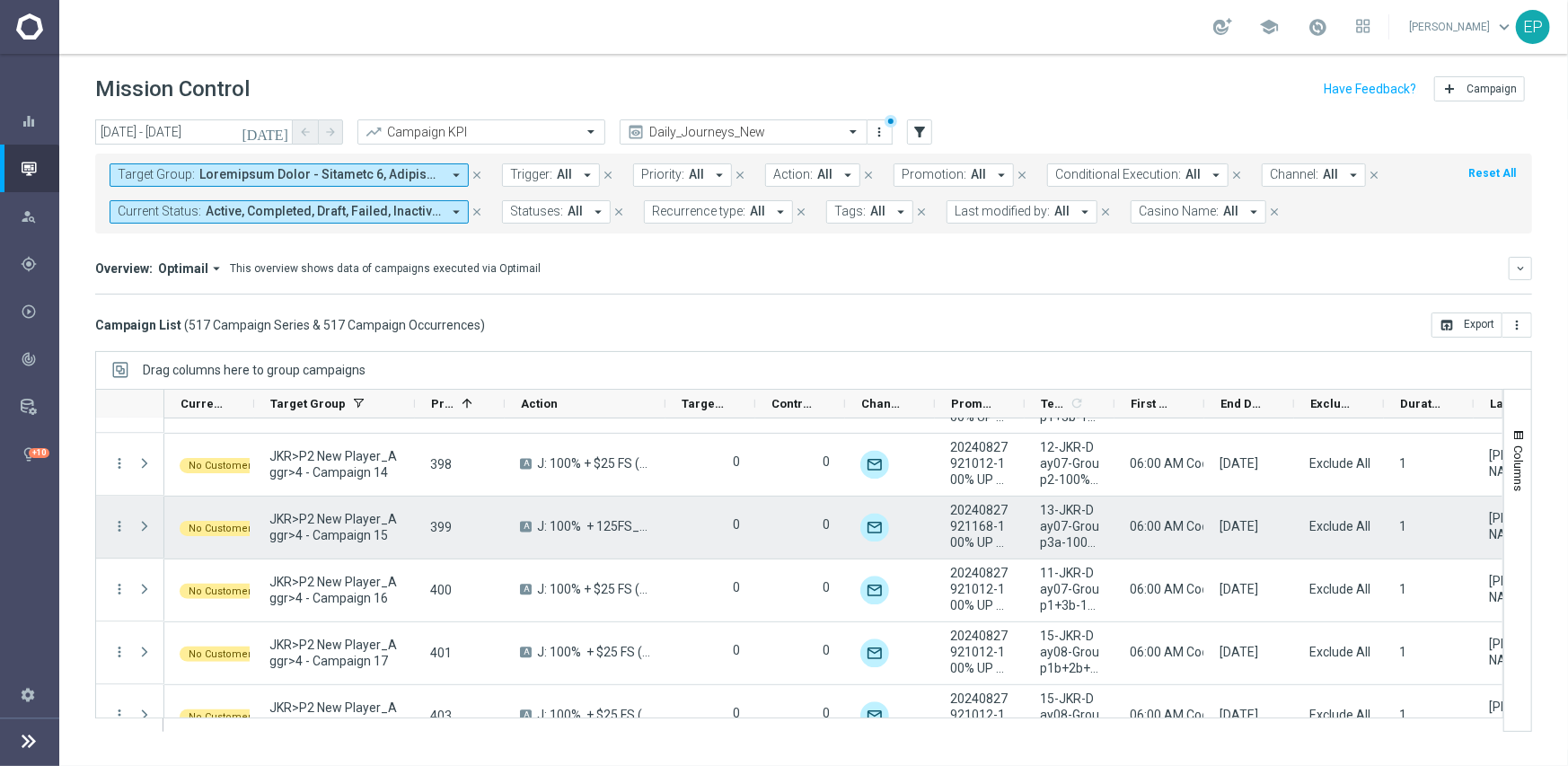
scroll to position [2653, 0]
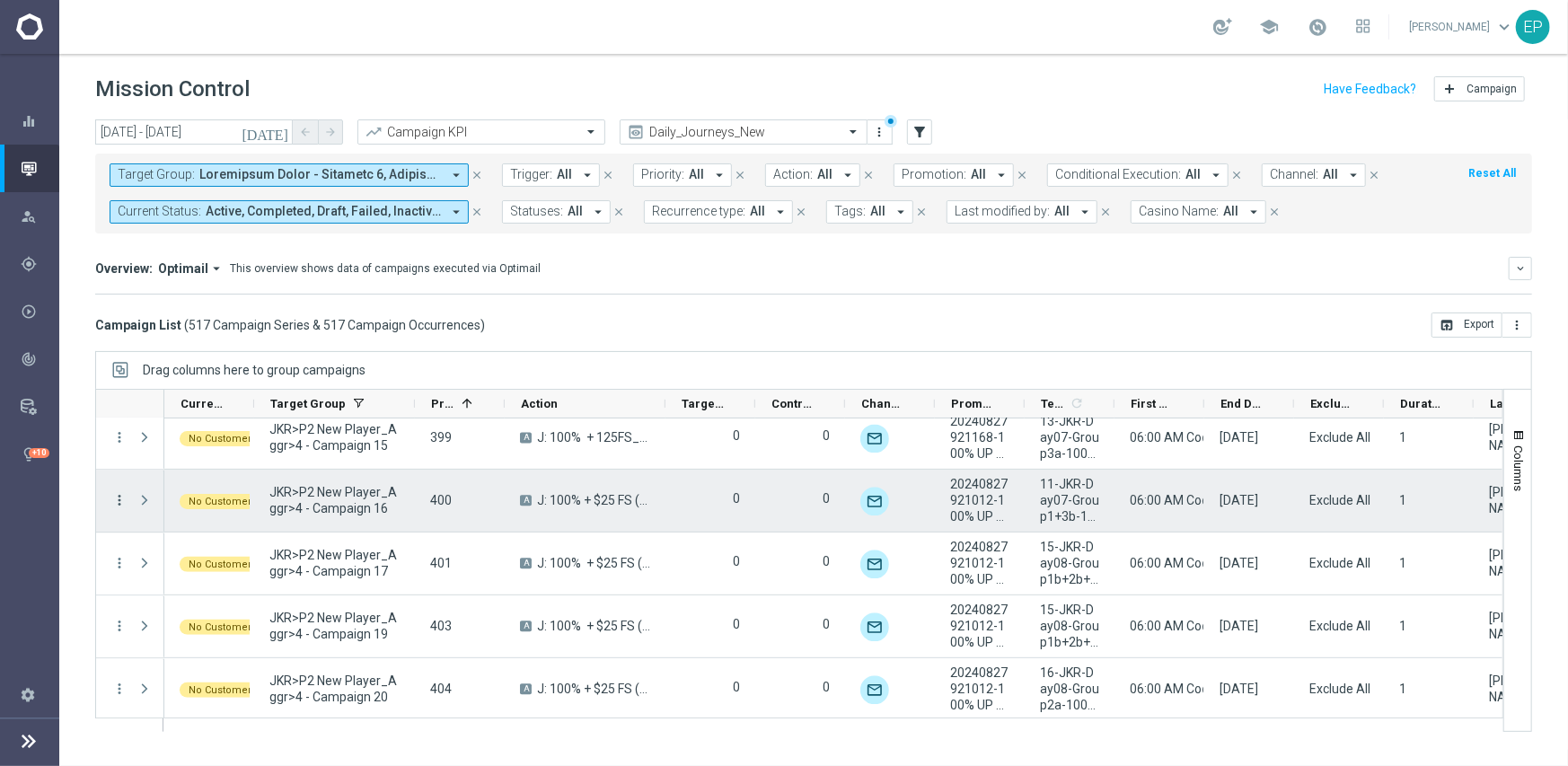
click at [123, 500] on icon "more_vert" at bounding box center [120, 501] width 16 height 16
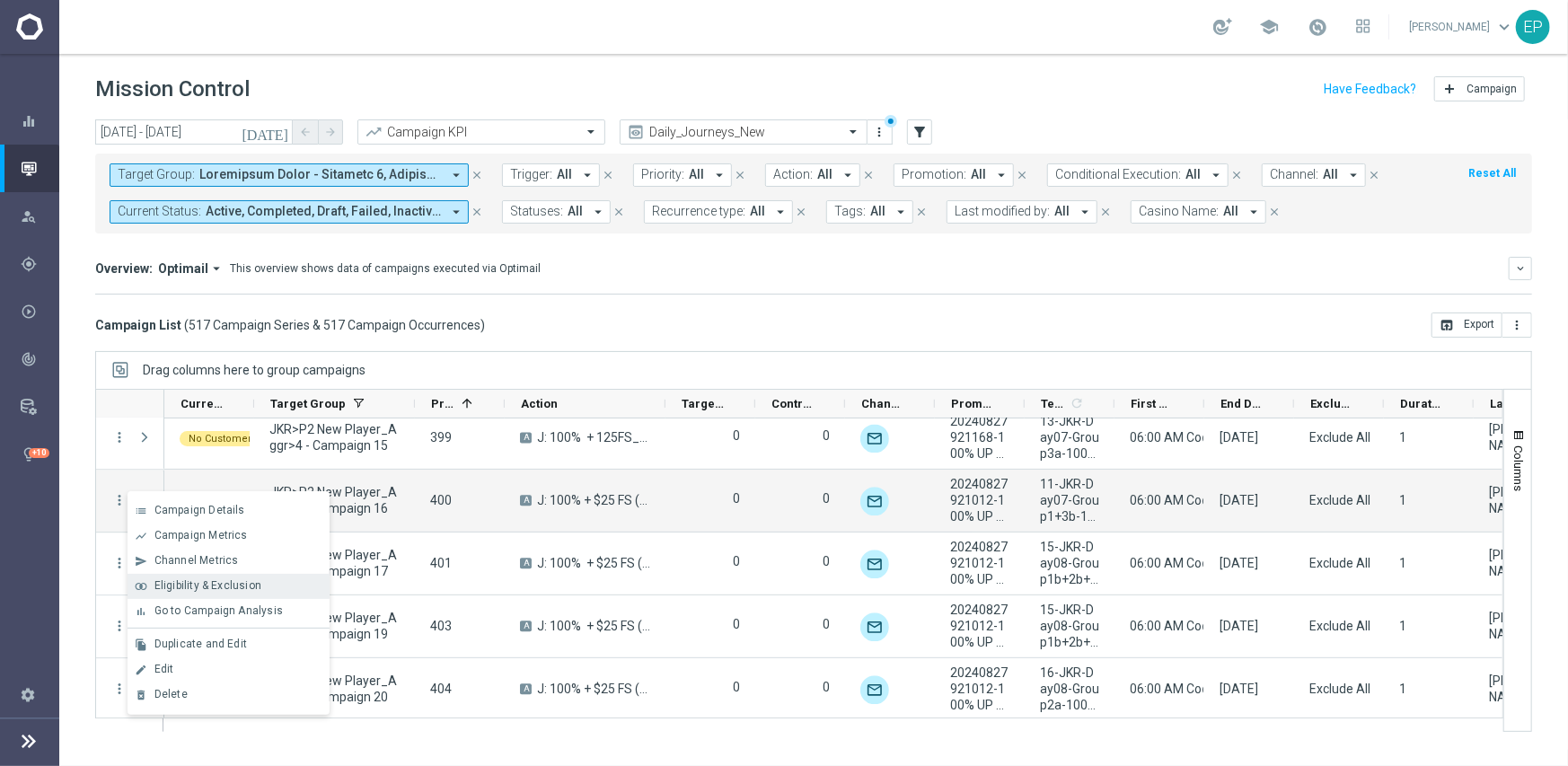
click at [206, 583] on span "Eligibility & Exclusion" at bounding box center [207, 585] width 107 height 13
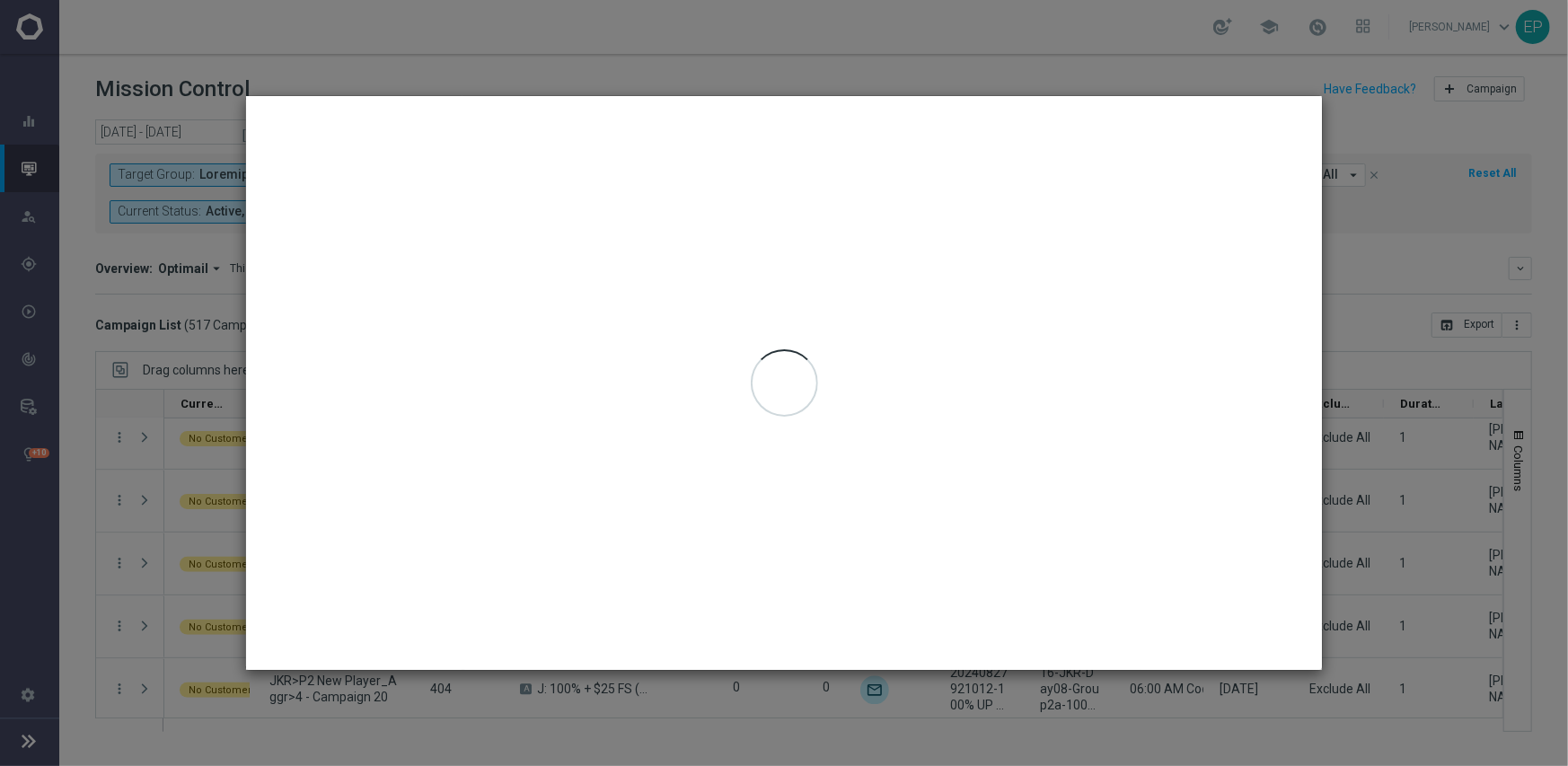
type input "[DATE] - [DATE]"
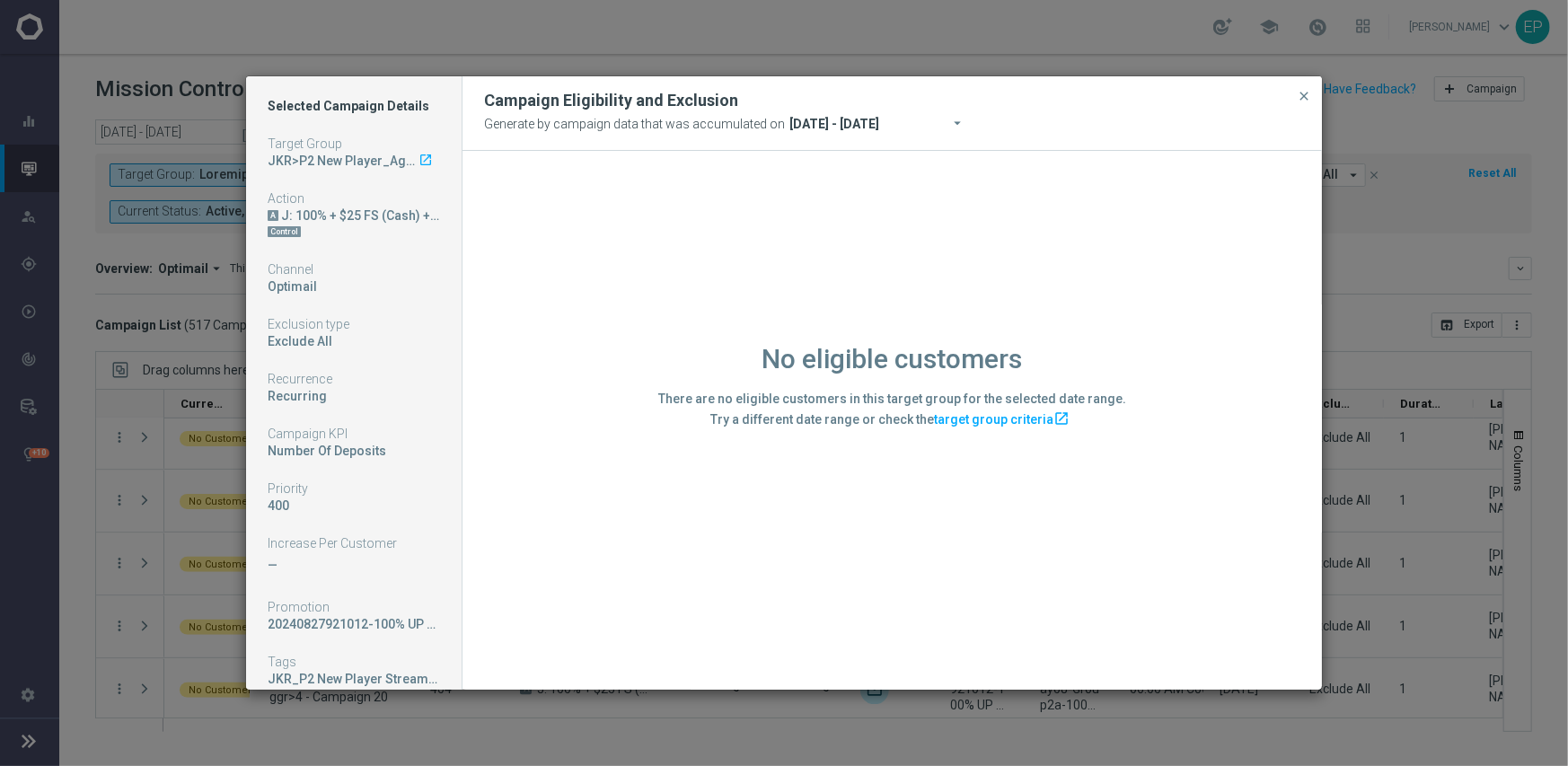
click at [531, 365] on div "No eligible customers There are no eligible customers in this target group for …" at bounding box center [892, 419] width 859 height 538
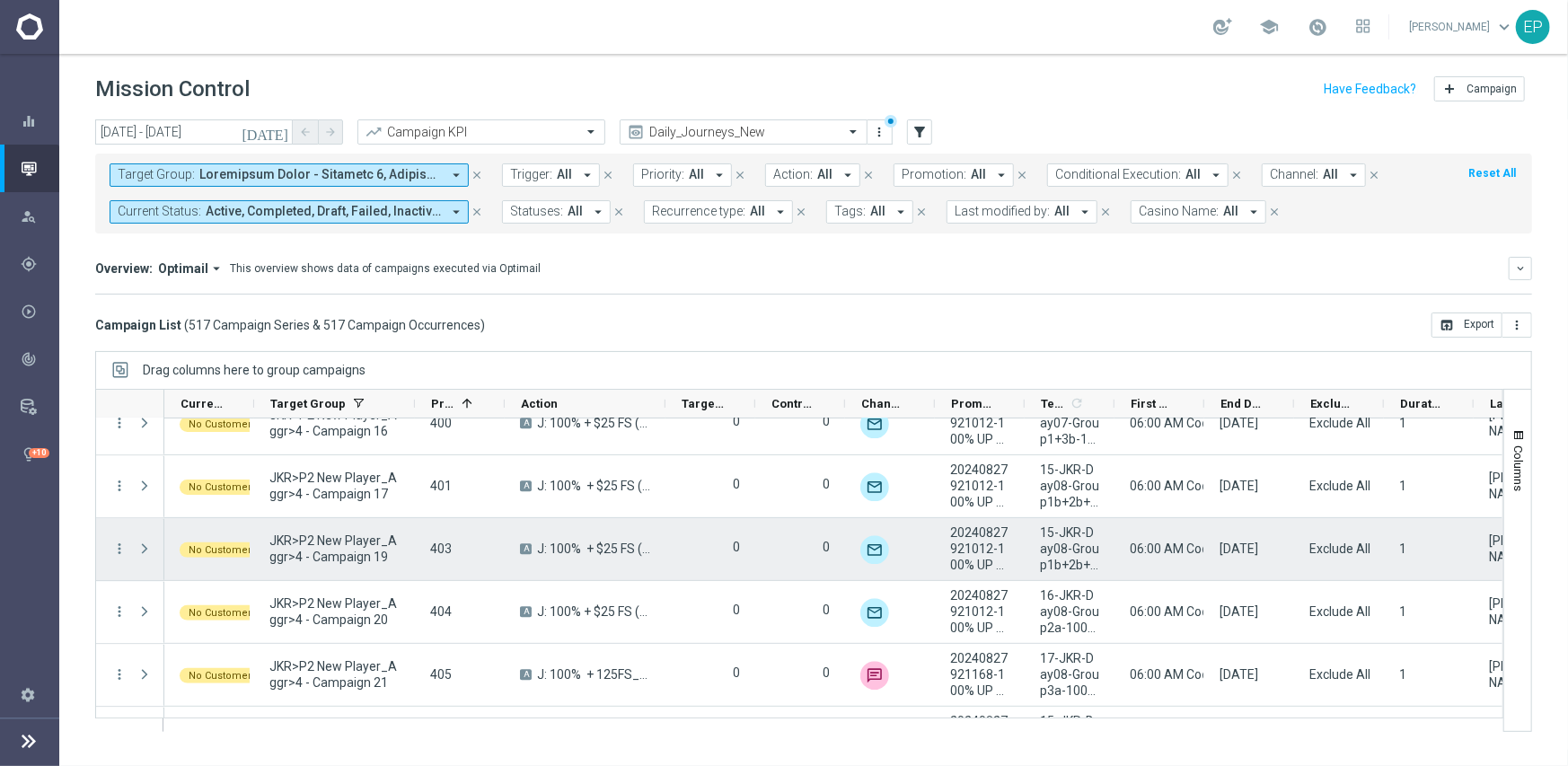
scroll to position [2743, 0]
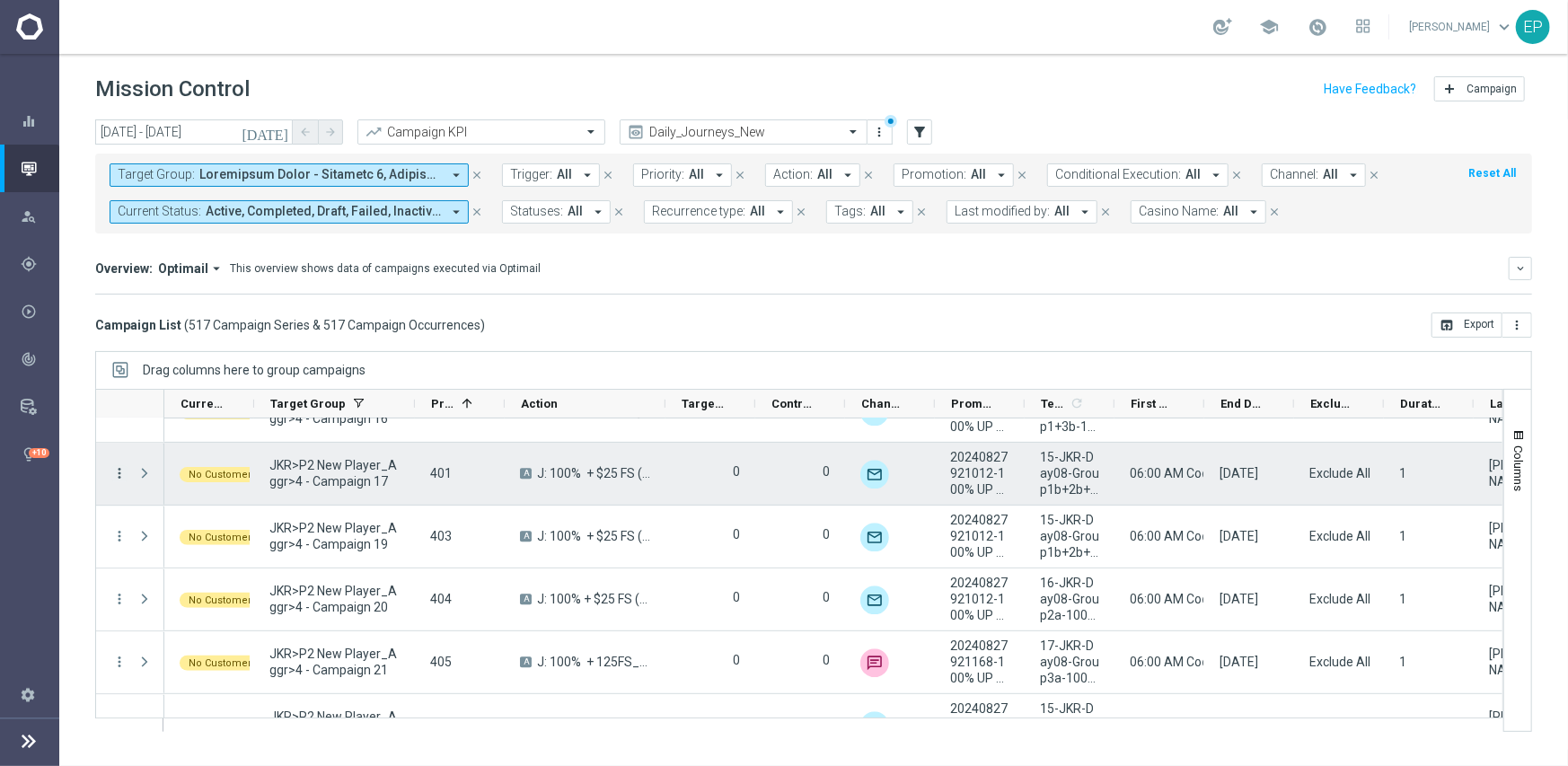
click at [117, 468] on icon "more_vert" at bounding box center [120, 474] width 16 height 16
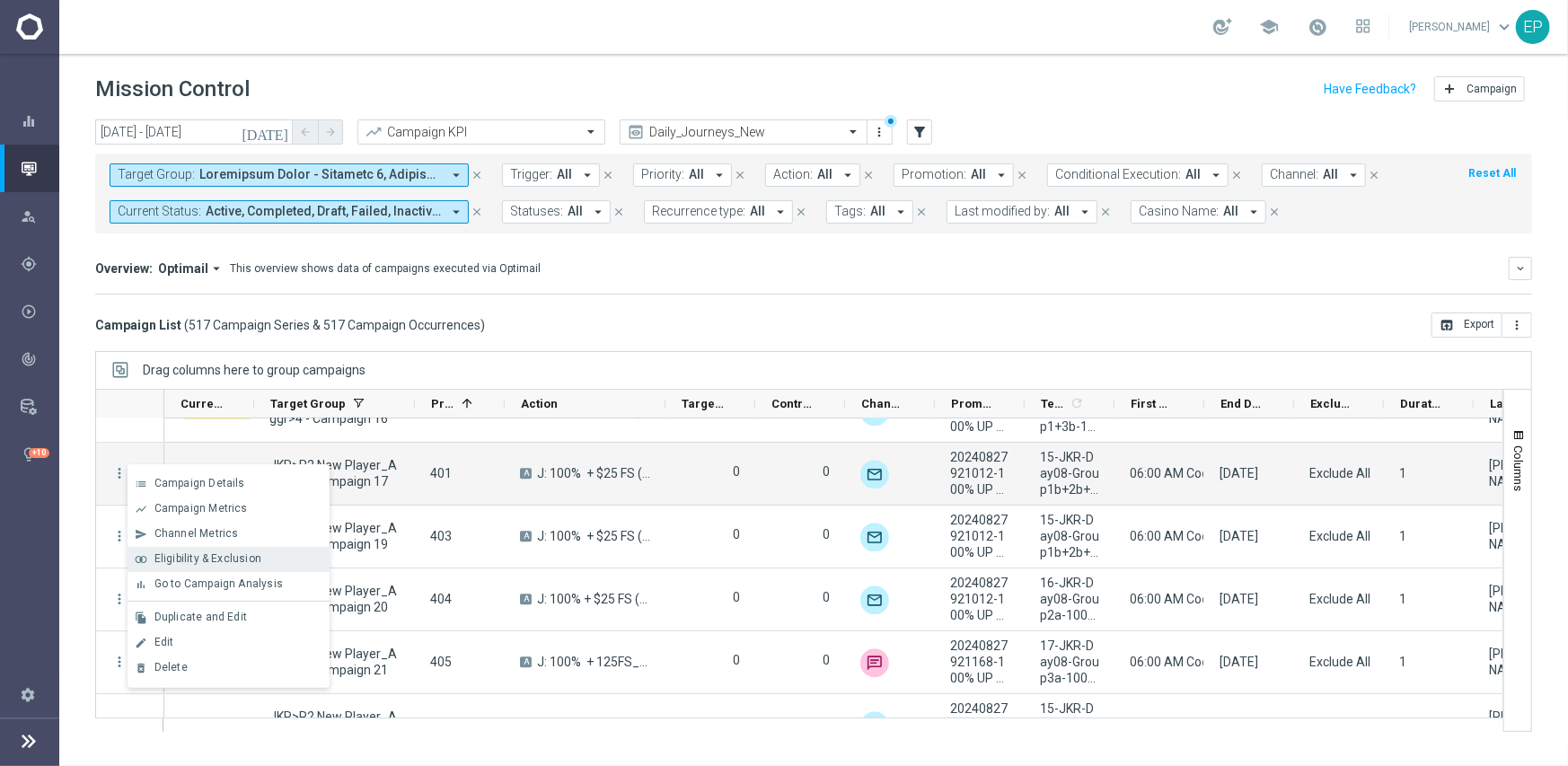
click at [204, 556] on span "Eligibility & Exclusion" at bounding box center [207, 559] width 107 height 13
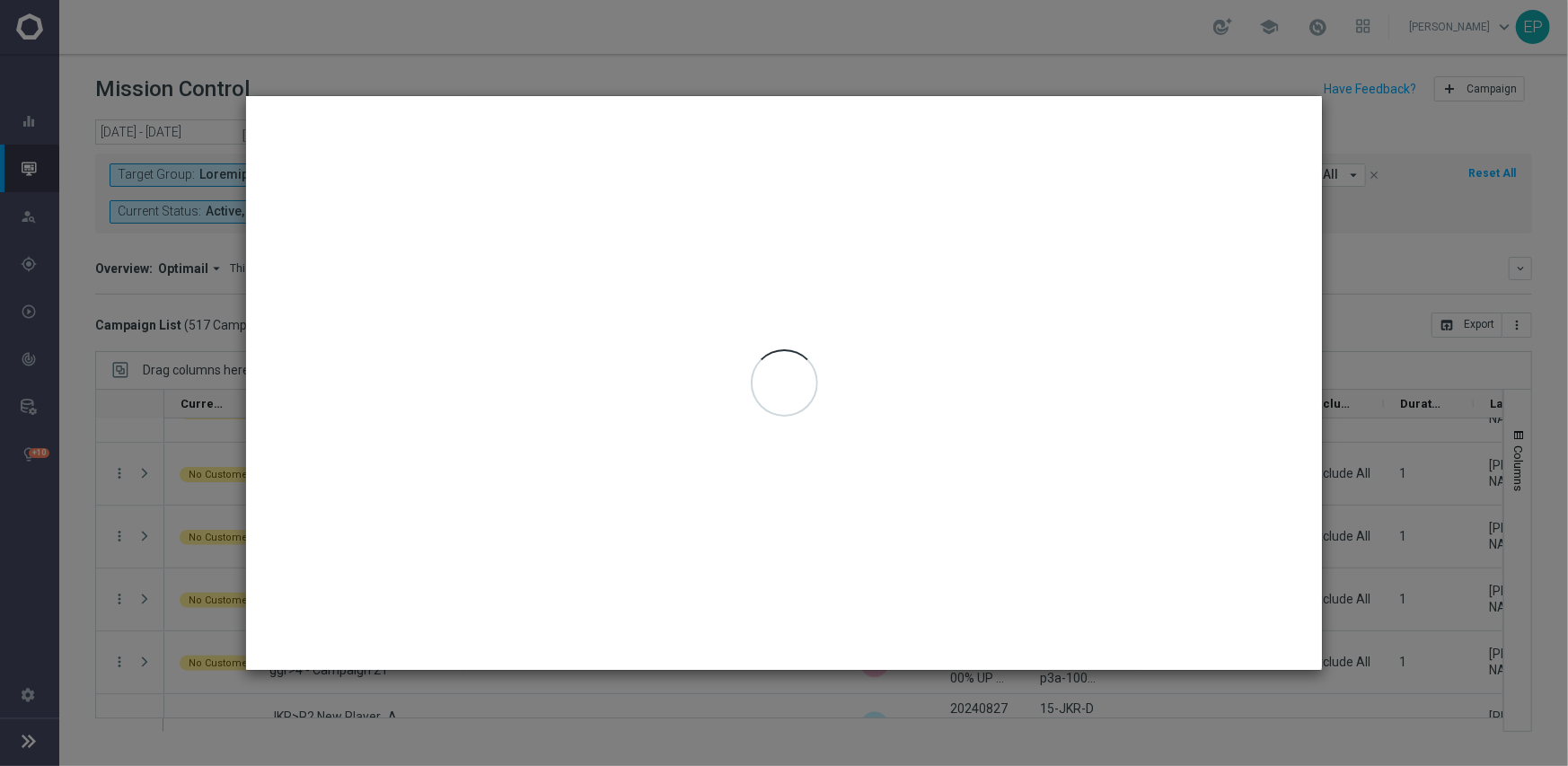
type input "[DATE] - [DATE]"
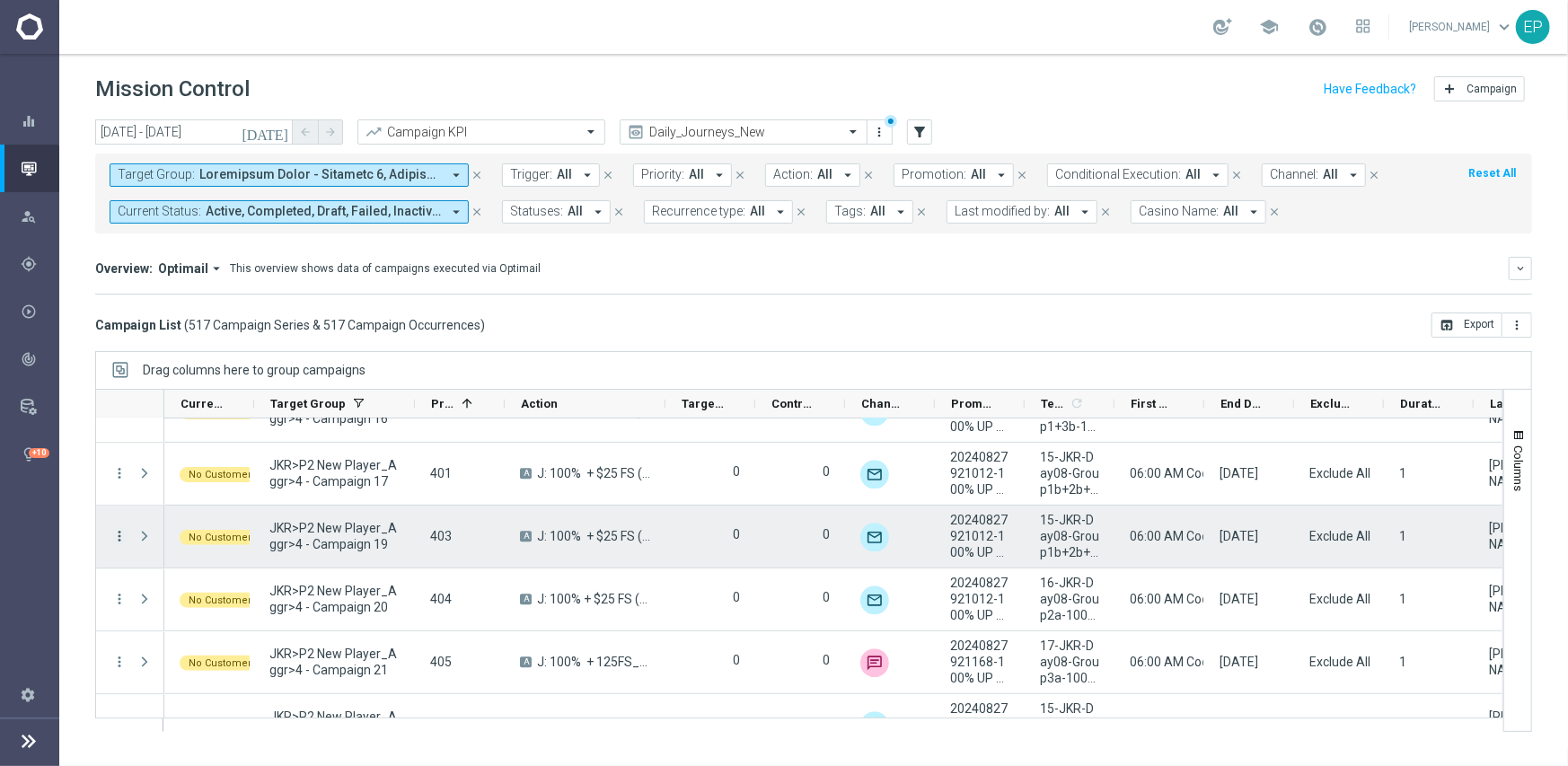
click at [120, 531] on icon "more_vert" at bounding box center [120, 537] width 16 height 16
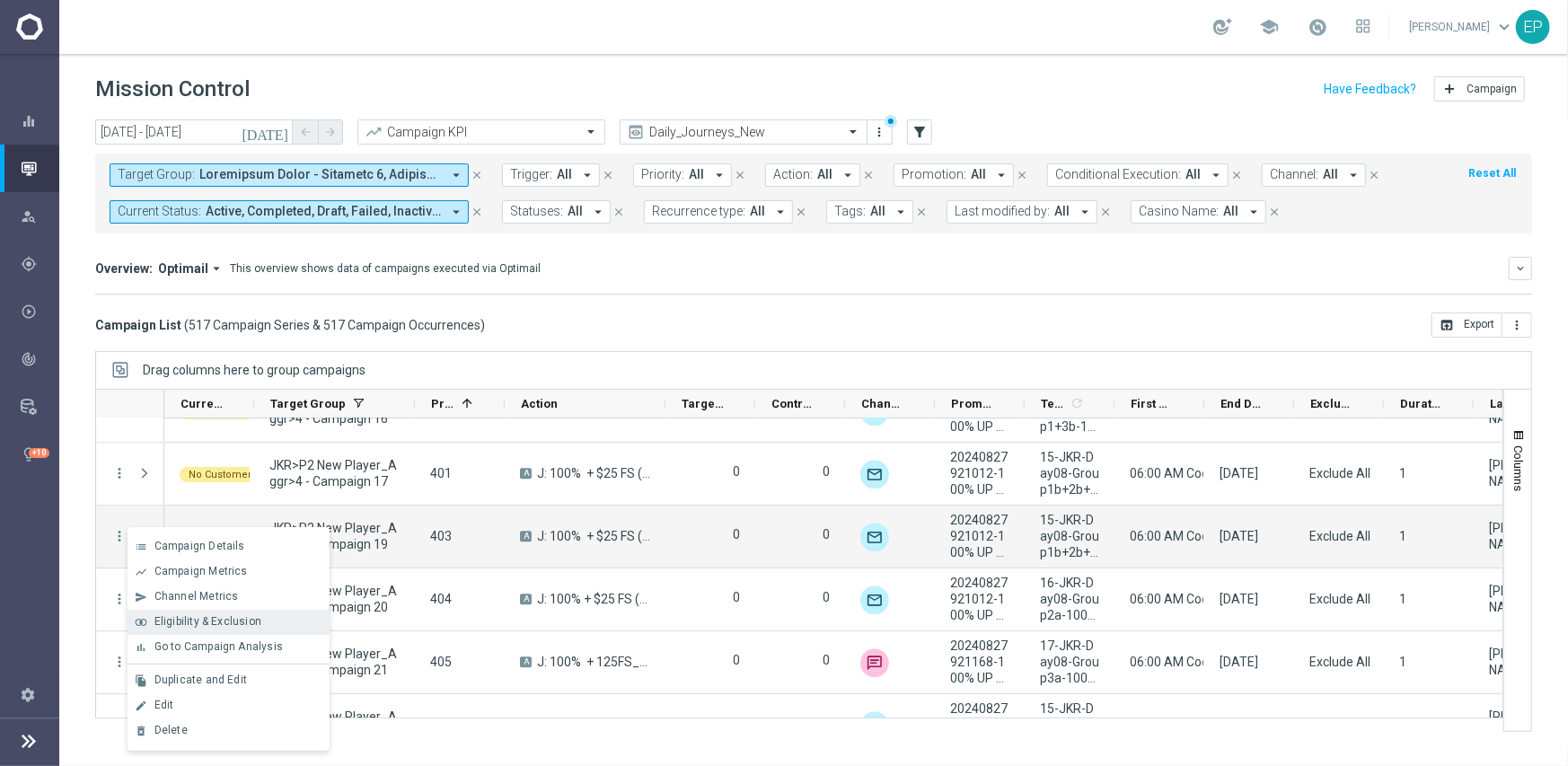
click at [168, 615] on span "Eligibility & Exclusion" at bounding box center [207, 621] width 107 height 13
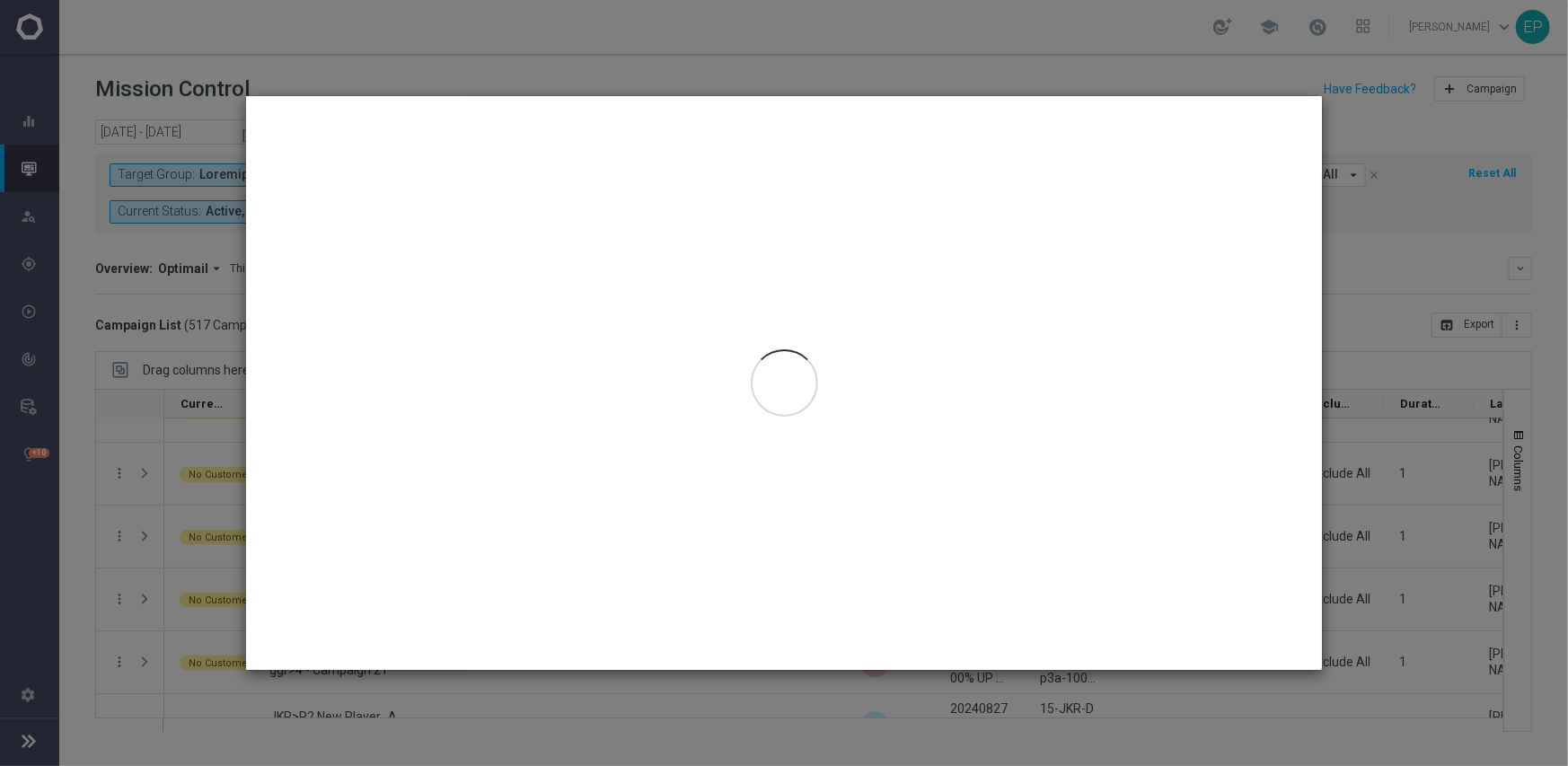
type input "[DATE] - [DATE]"
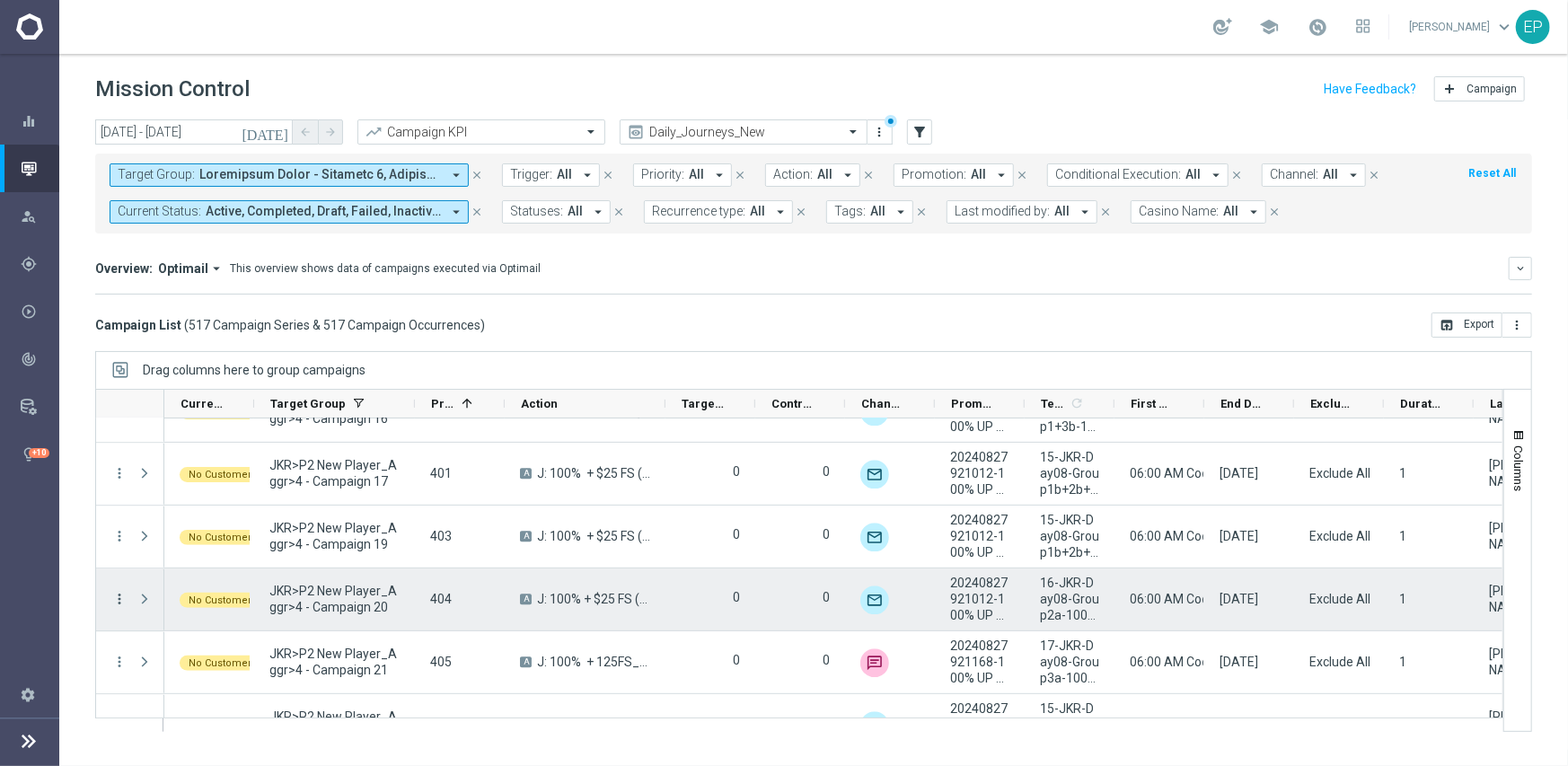
click at [122, 594] on icon "more_vert" at bounding box center [120, 599] width 16 height 16
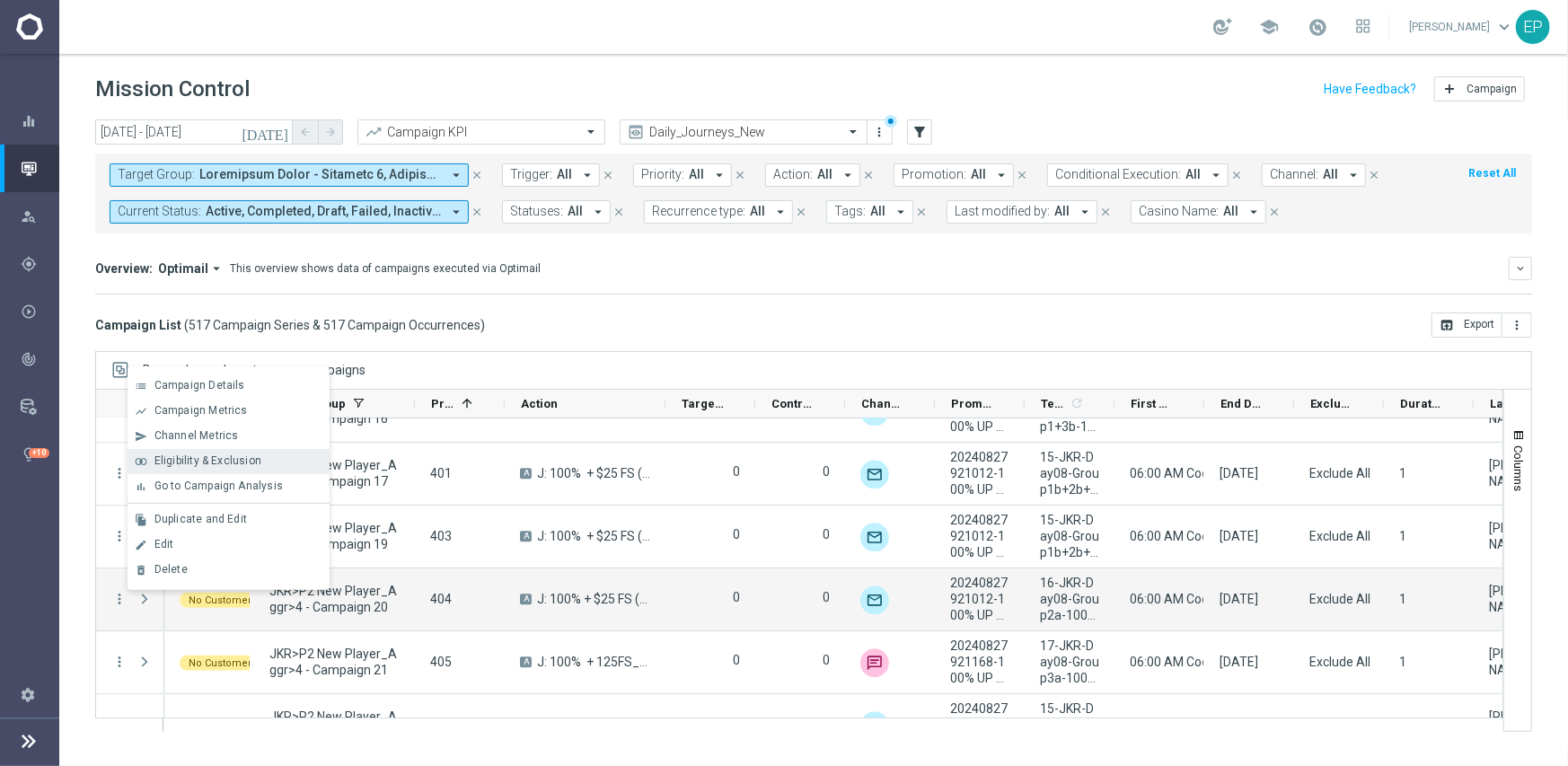
click at [208, 458] on span "Eligibility & Exclusion" at bounding box center [207, 461] width 107 height 13
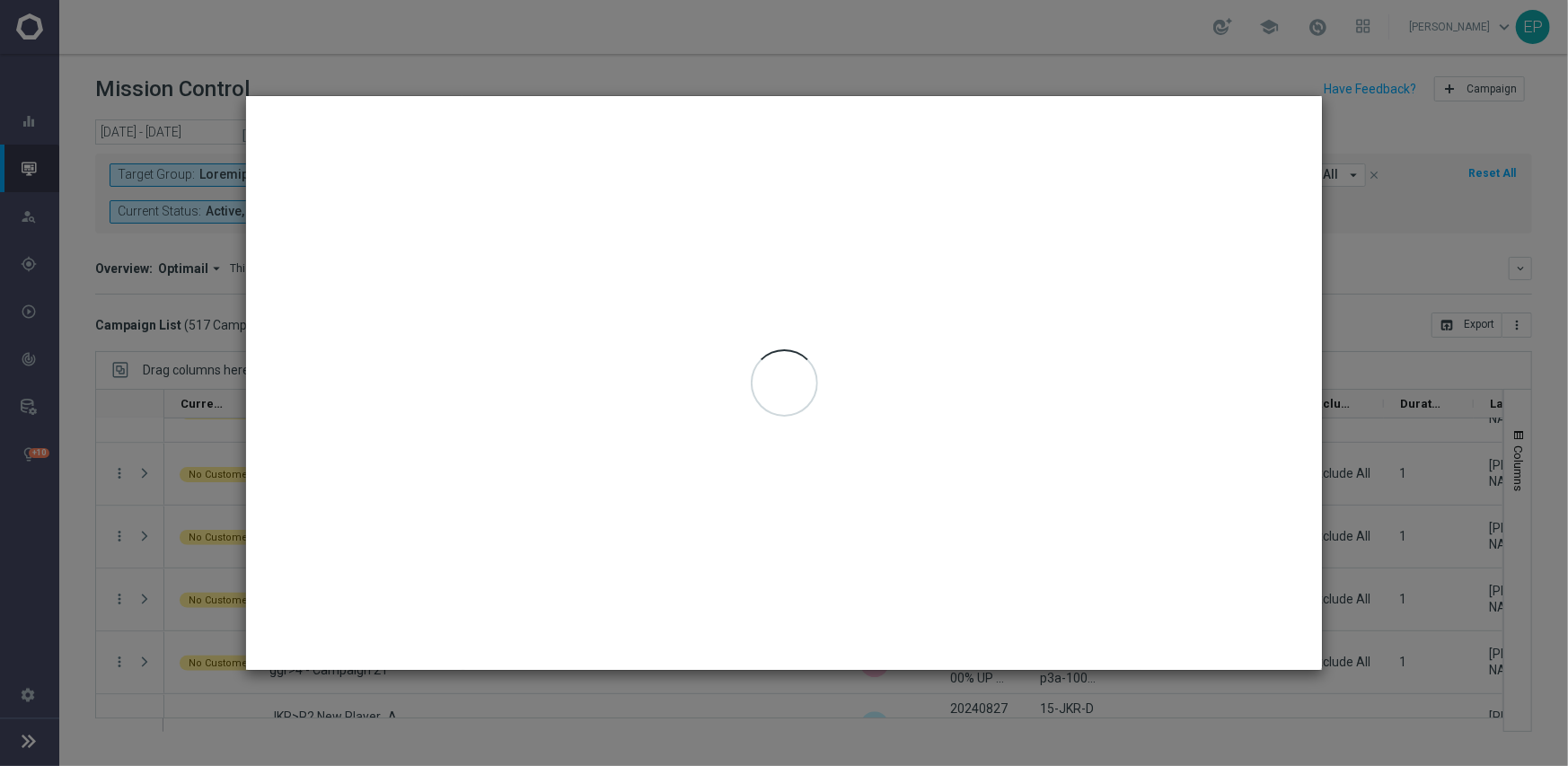
type input "[DATE] - [DATE]"
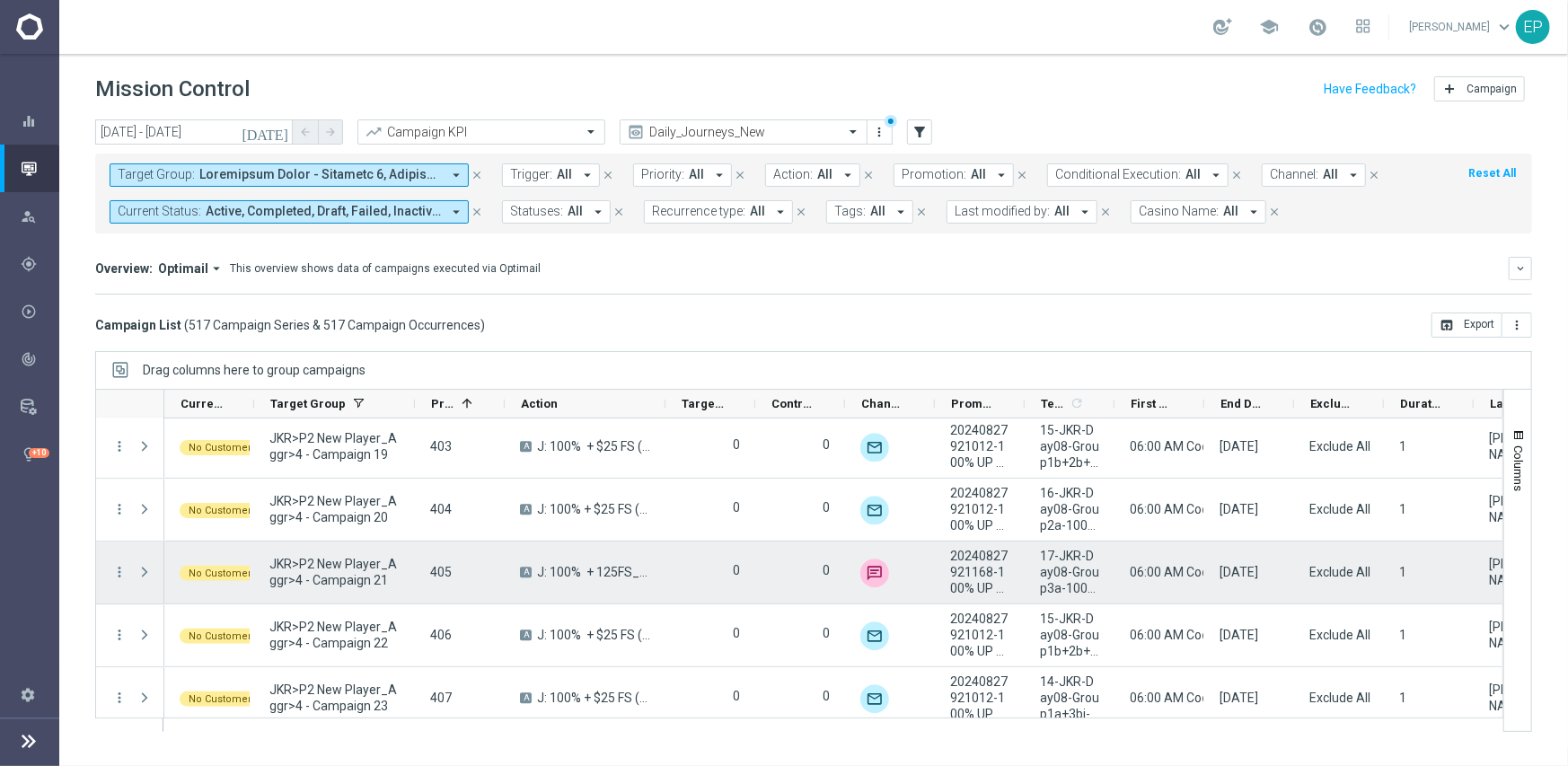
scroll to position [2922, 0]
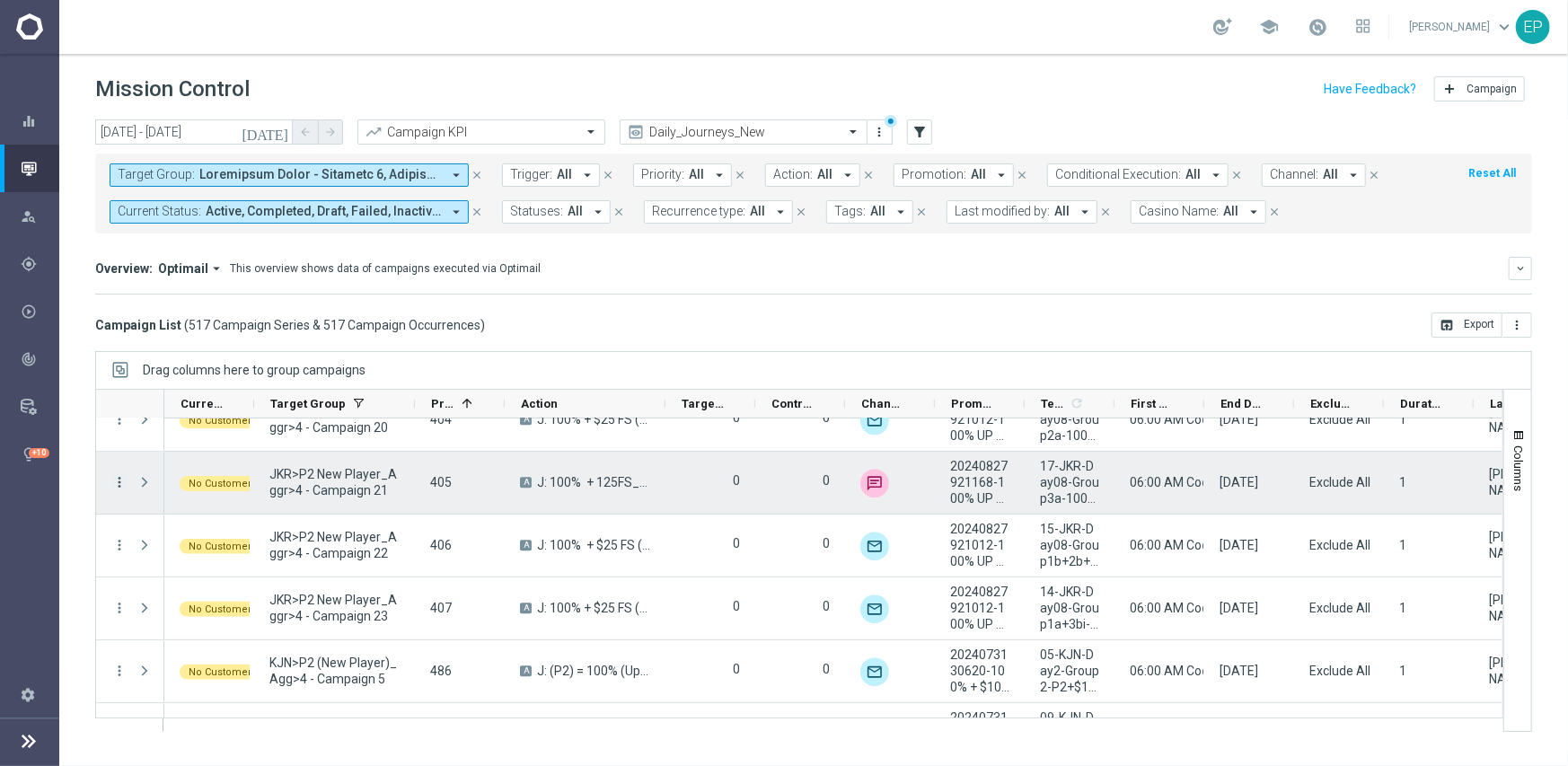
click at [116, 480] on icon "more_vert" at bounding box center [120, 483] width 16 height 16
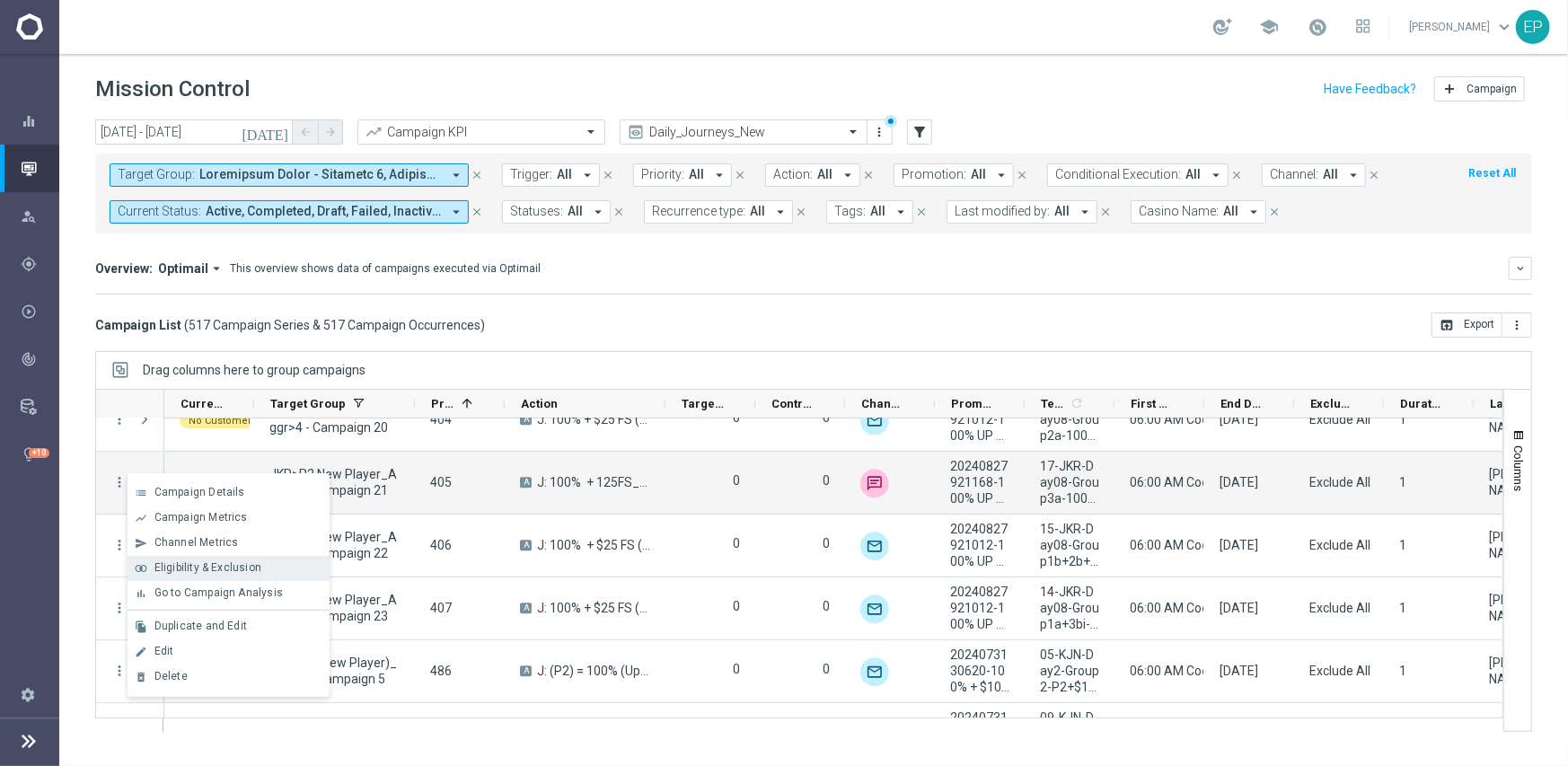
click at [189, 573] on span "Eligibility & Exclusion" at bounding box center [207, 568] width 107 height 13
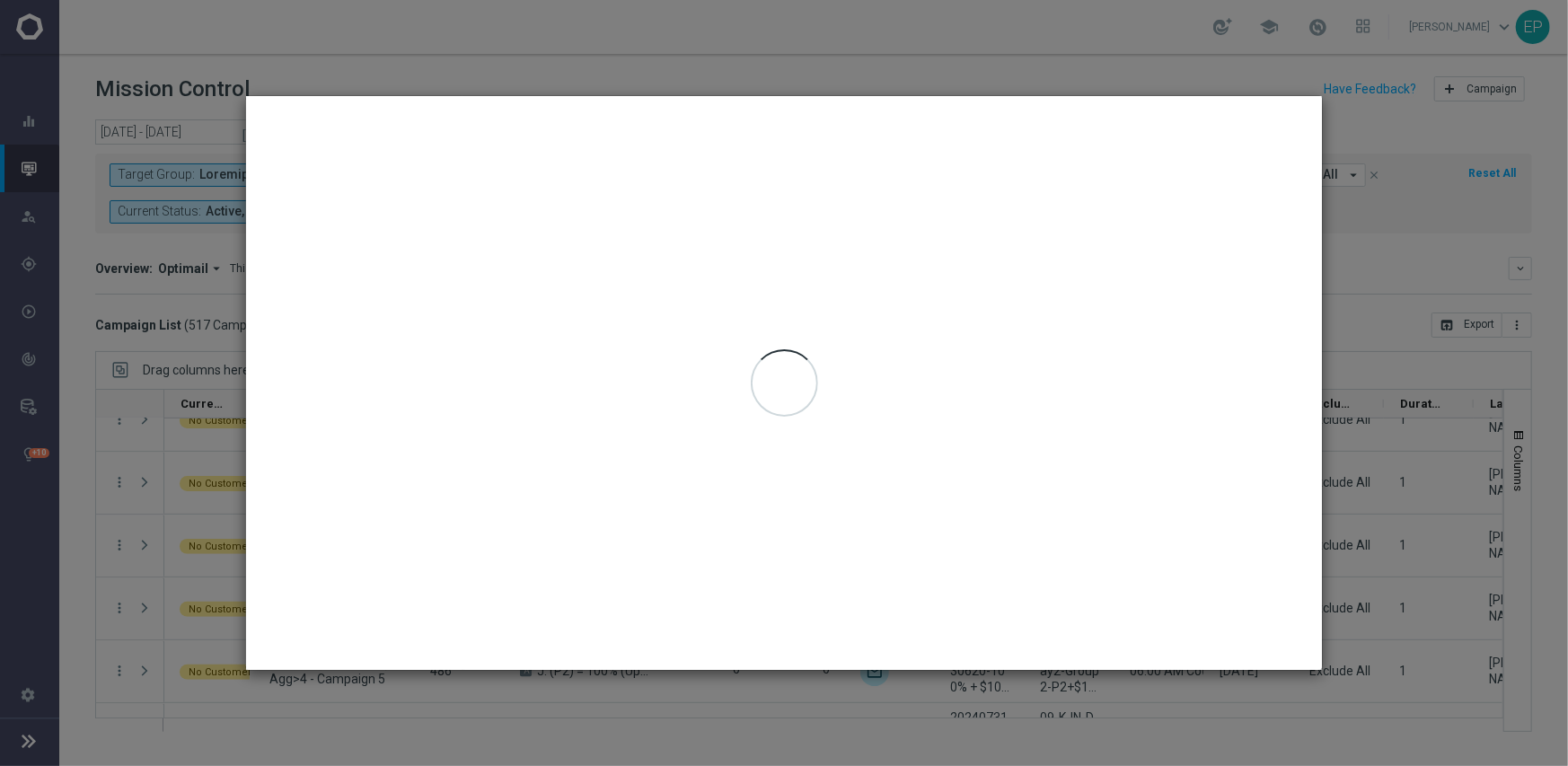
type input "[DATE] - [DATE]"
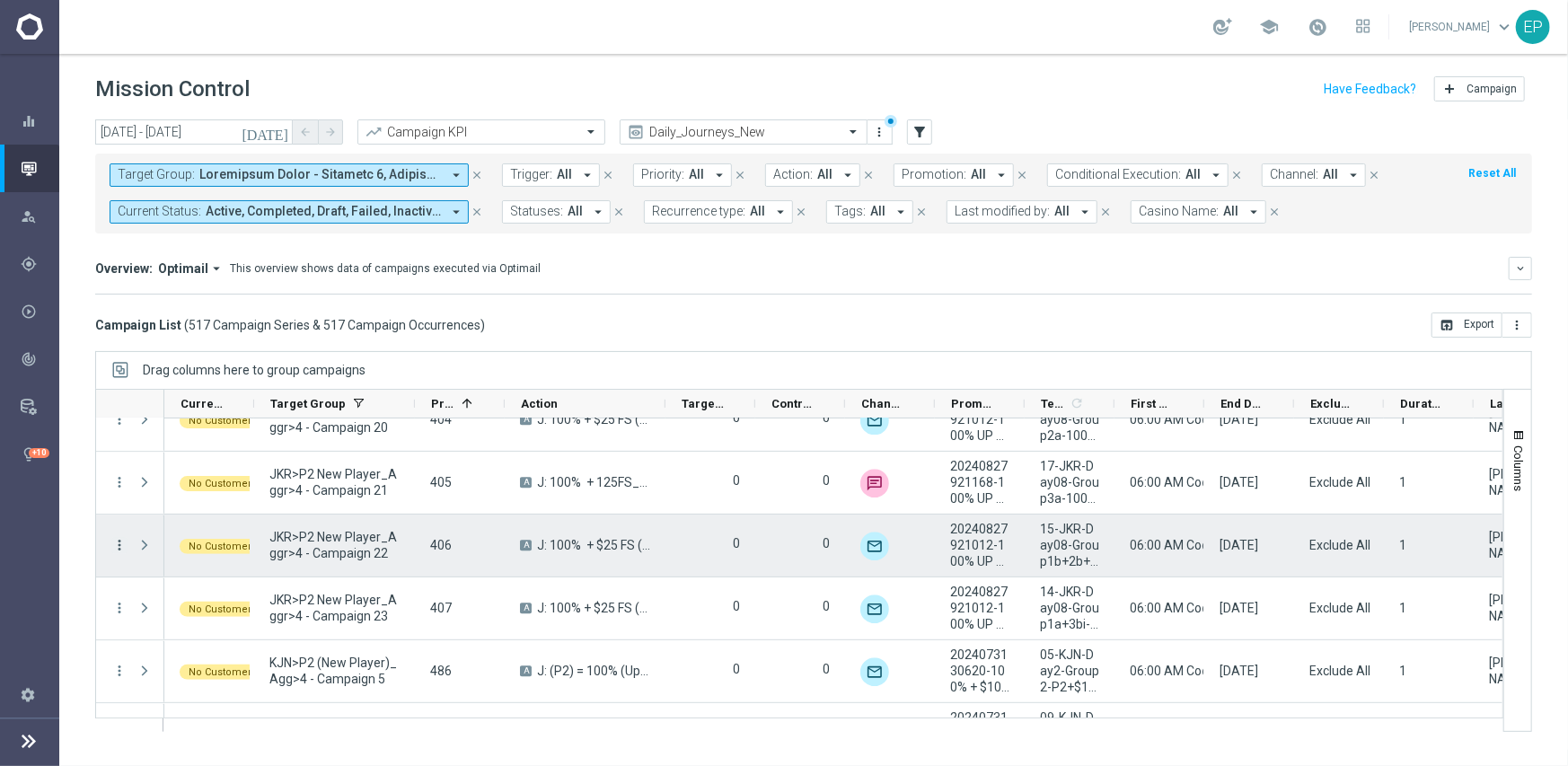
click at [117, 546] on icon "more_vert" at bounding box center [120, 546] width 16 height 16
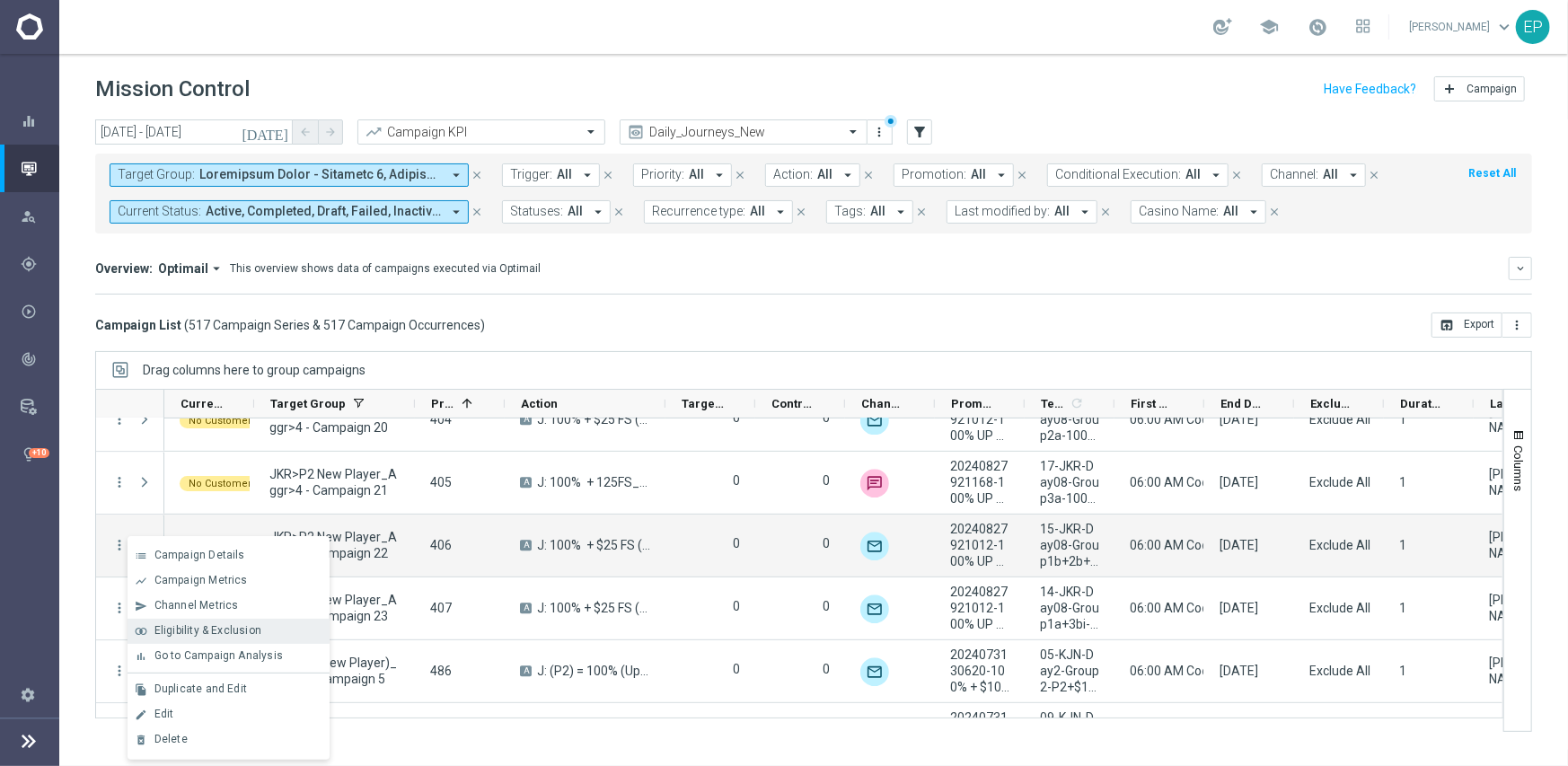
click at [220, 626] on span "Eligibility & Exclusion" at bounding box center [207, 630] width 107 height 13
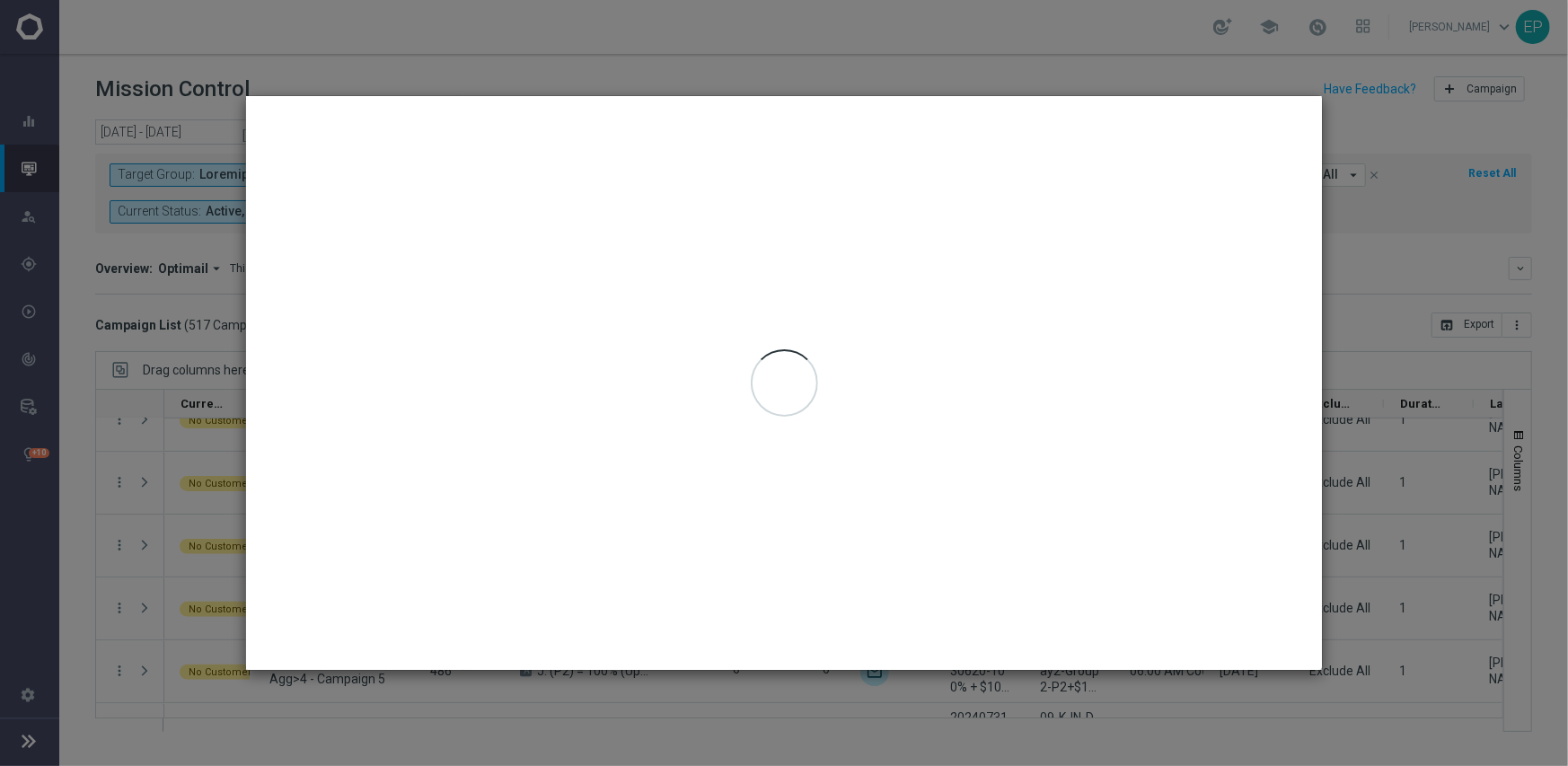
type input "[DATE] - [DATE]"
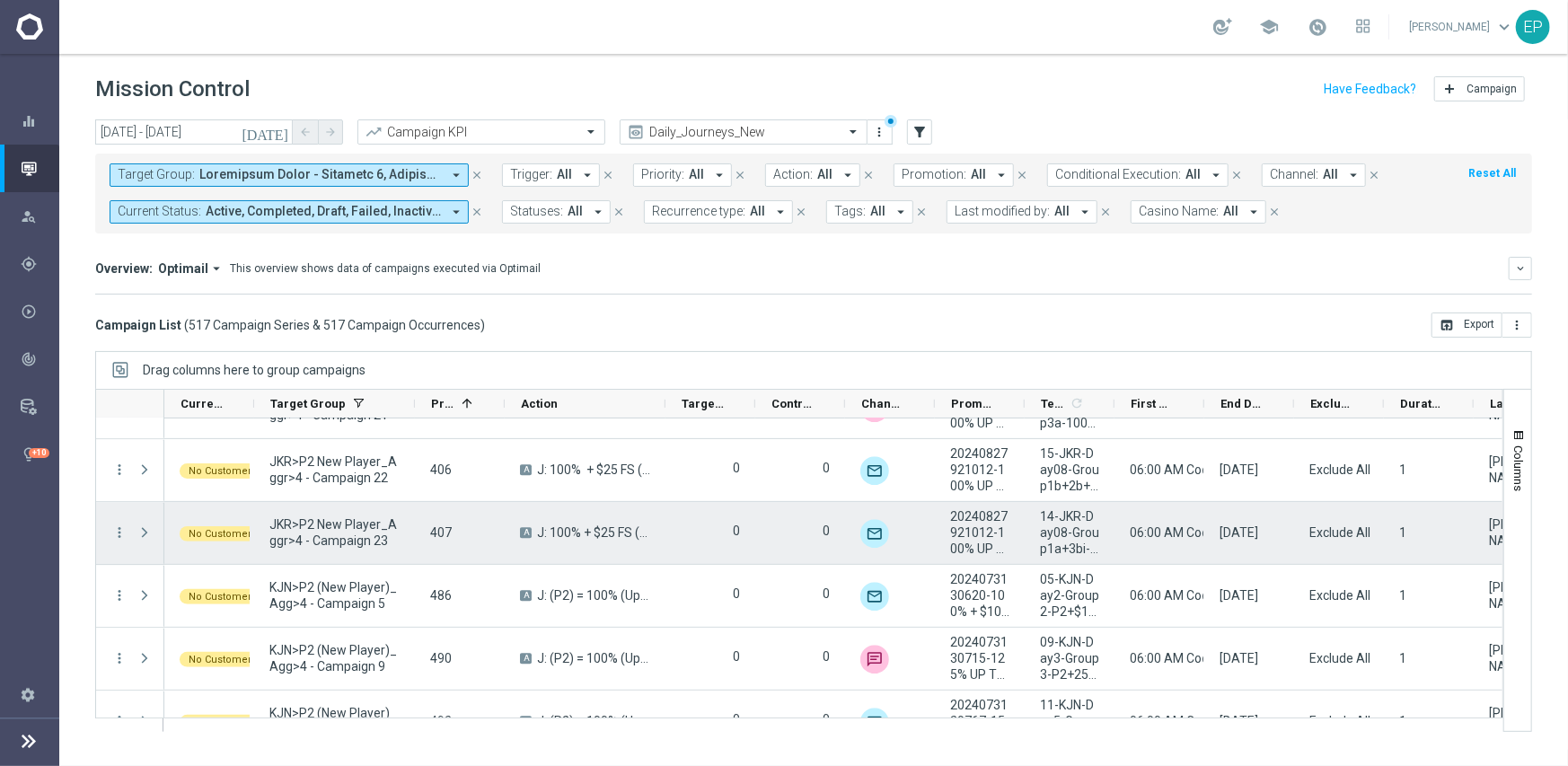
scroll to position [3012, 0]
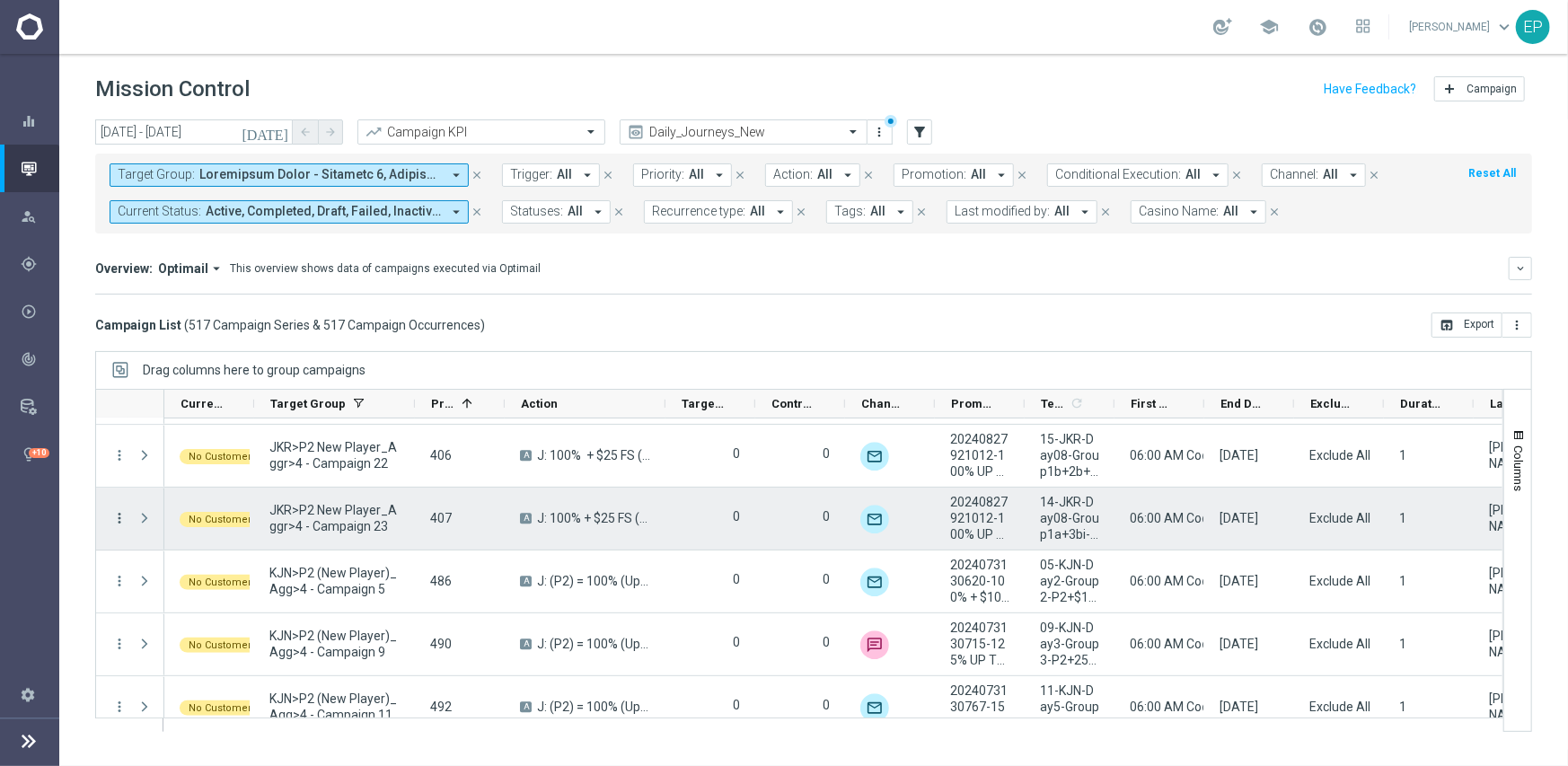
click at [118, 520] on icon "more_vert" at bounding box center [120, 519] width 16 height 16
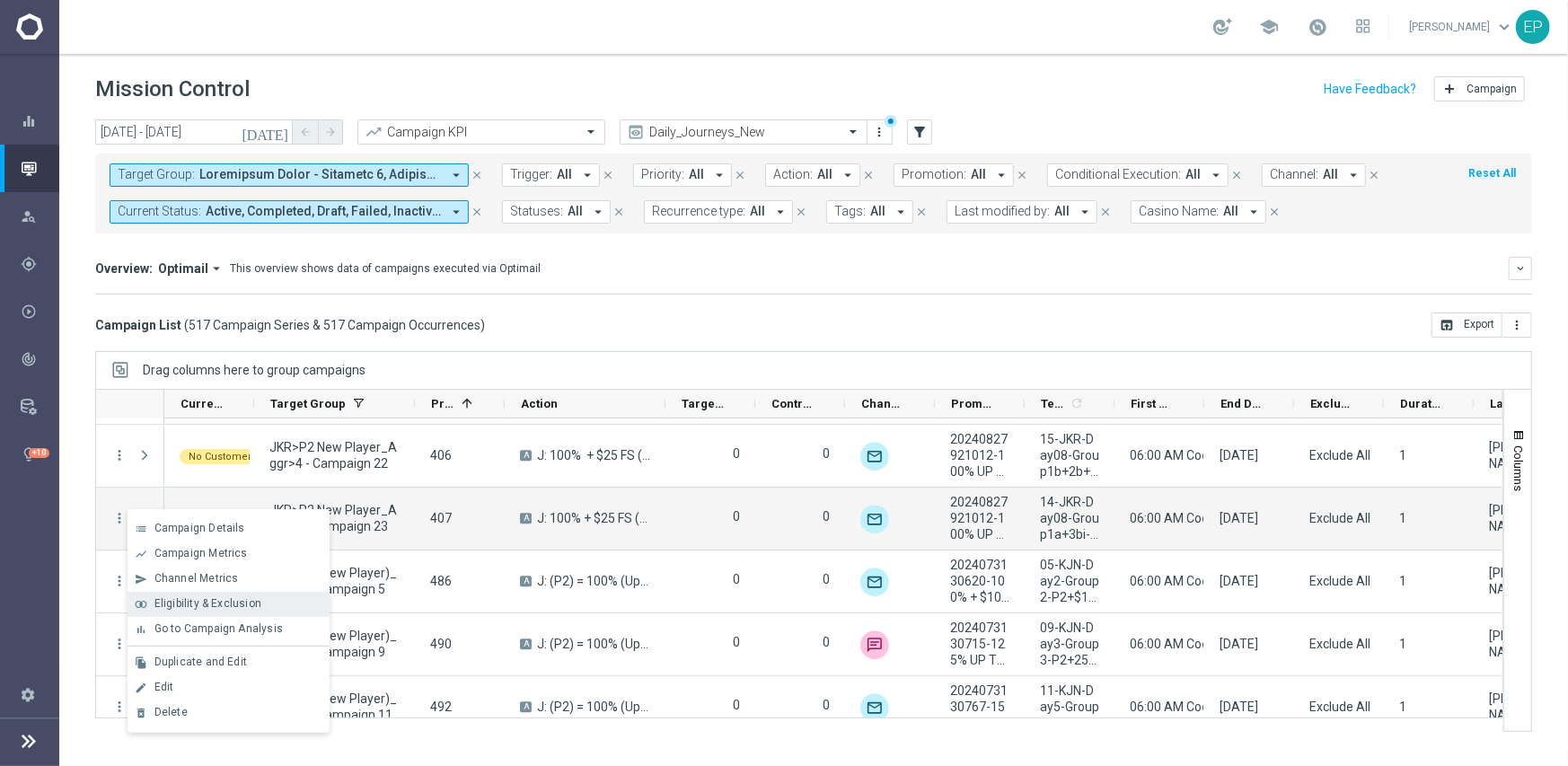
click at [188, 597] on span "Eligibility & Exclusion" at bounding box center [207, 603] width 107 height 13
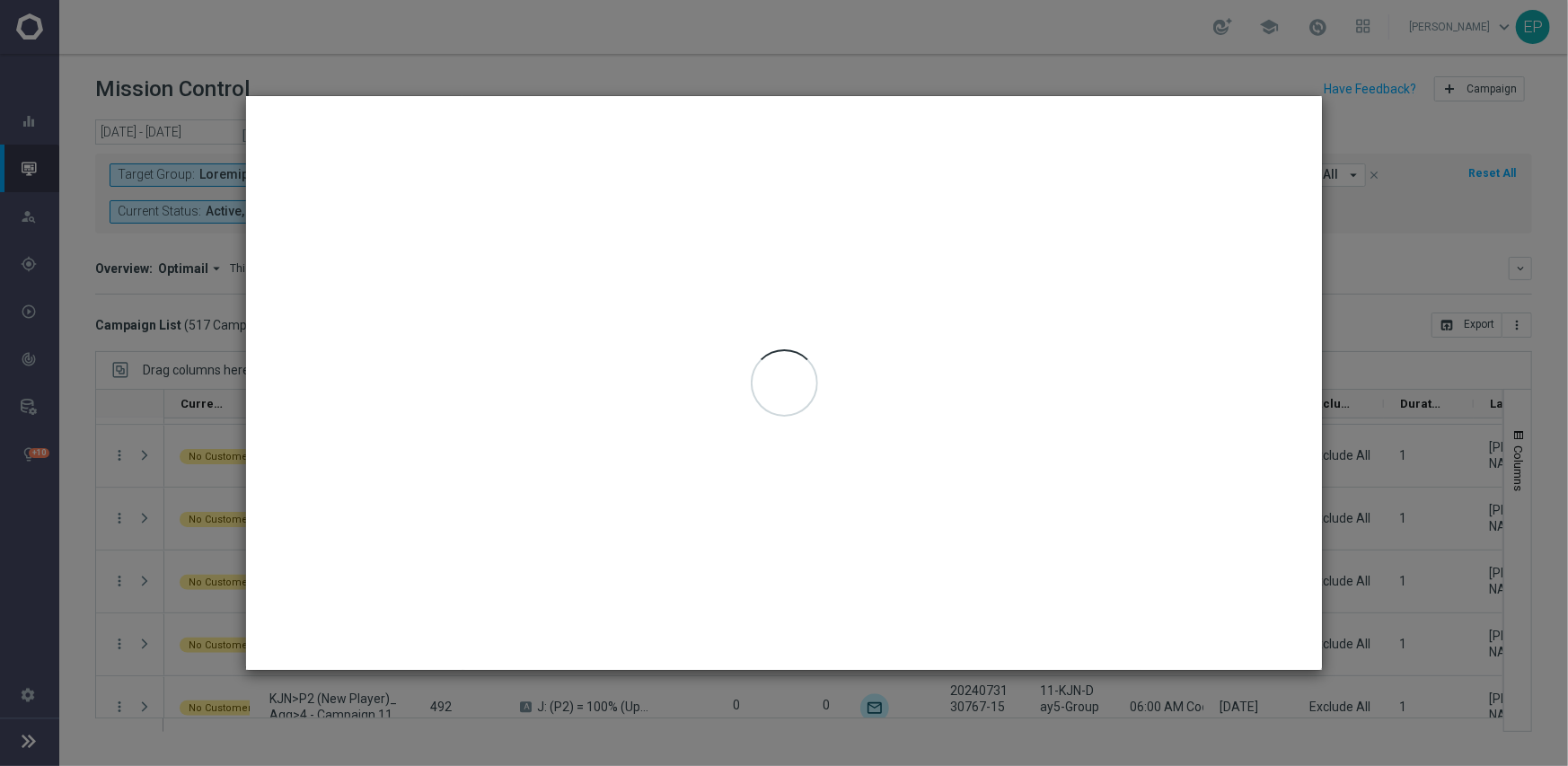
type input "[DATE] - [DATE]"
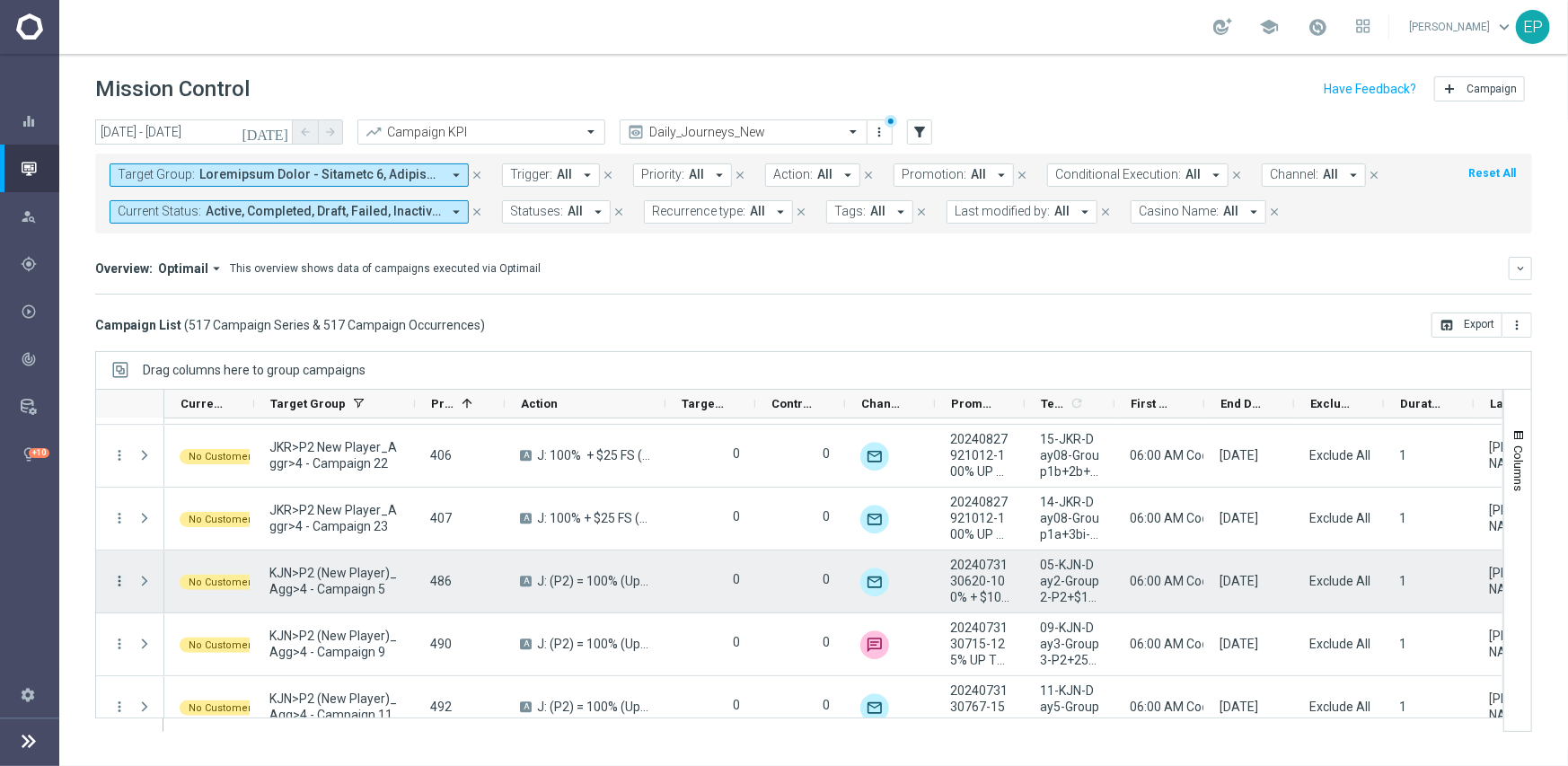
click at [126, 576] on icon "more_vert" at bounding box center [120, 581] width 16 height 16
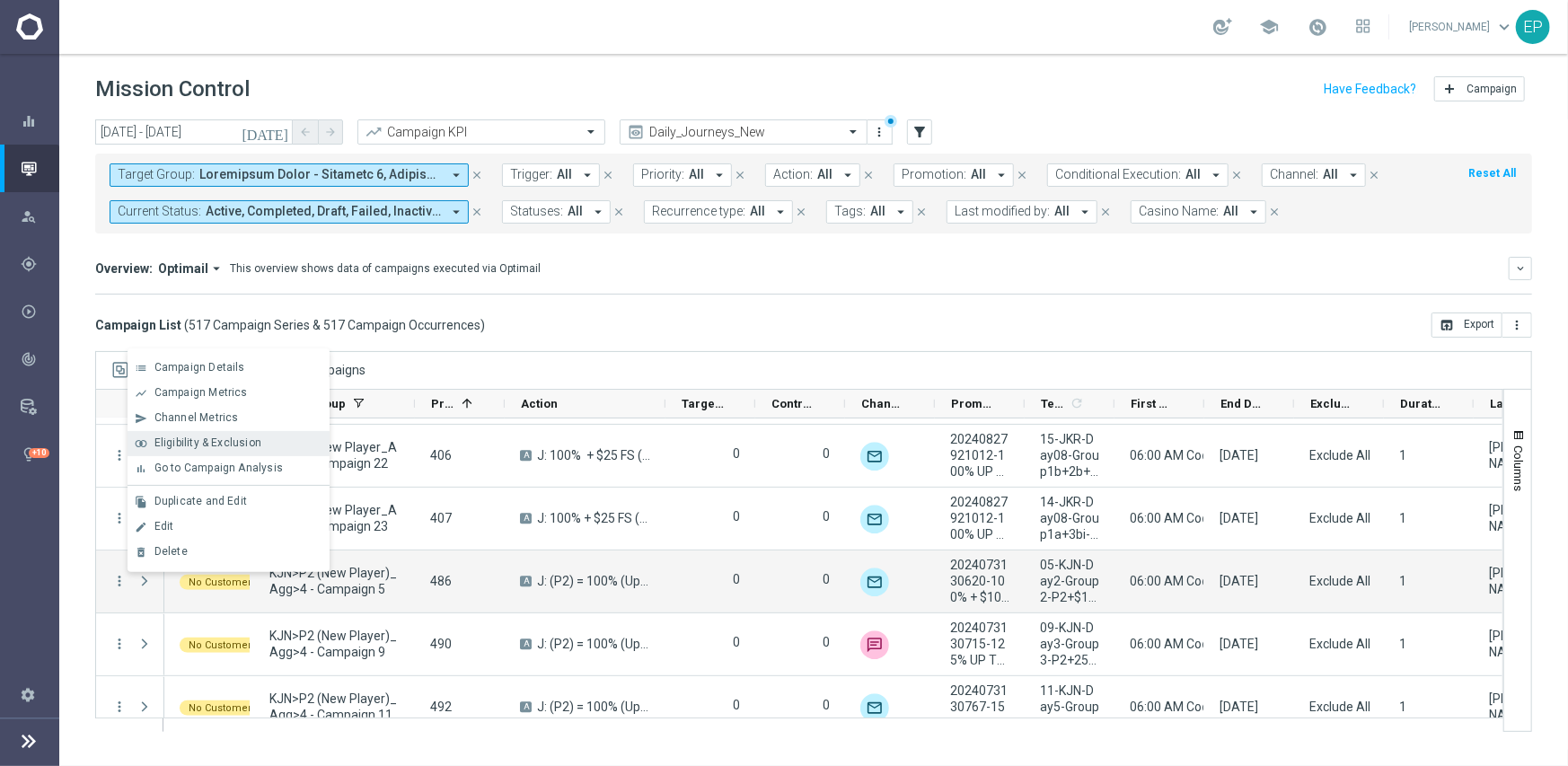
click at [183, 439] on span "Eligibility & Exclusion" at bounding box center [207, 443] width 107 height 13
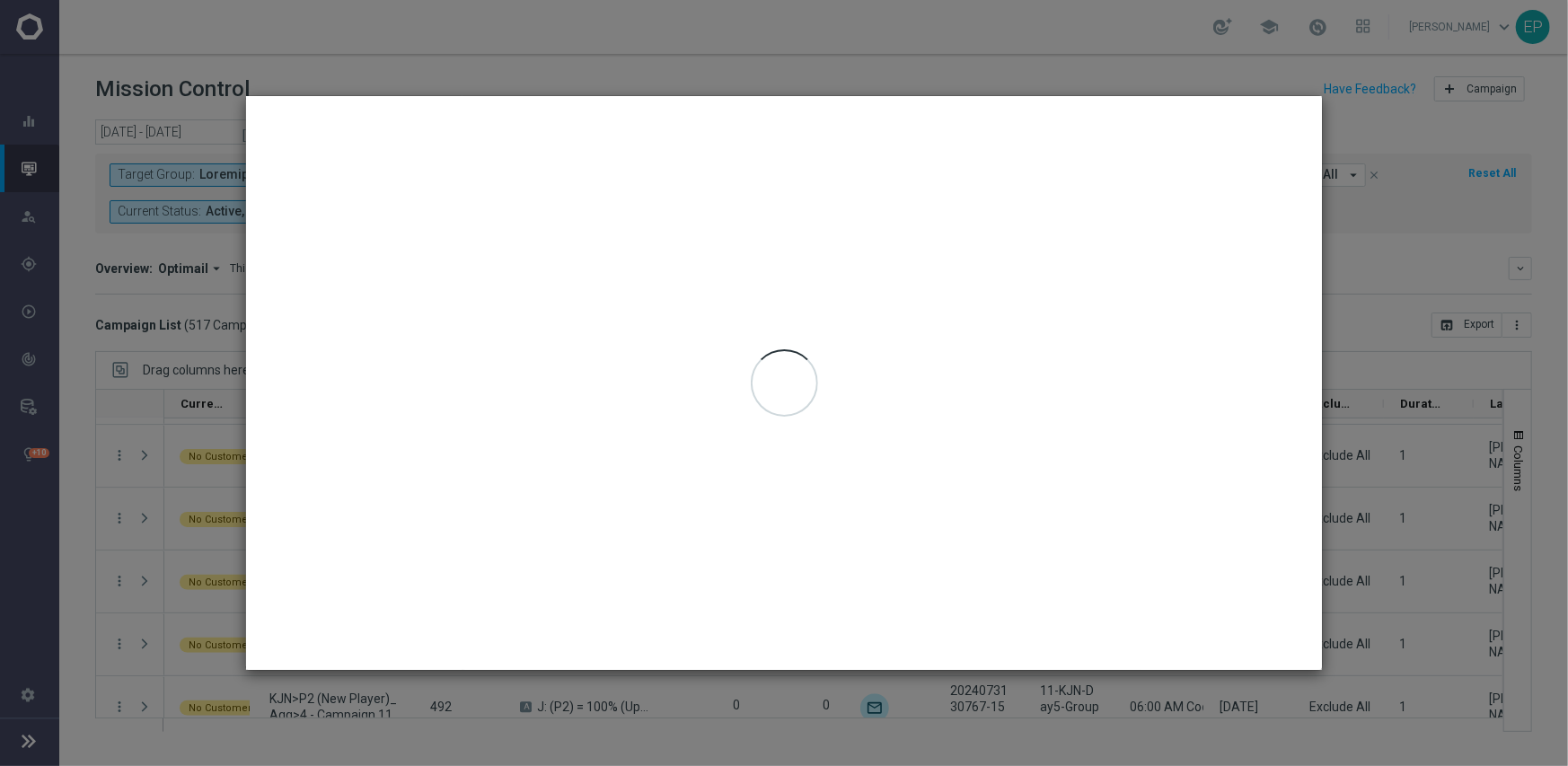
type input "[DATE] - [DATE]"
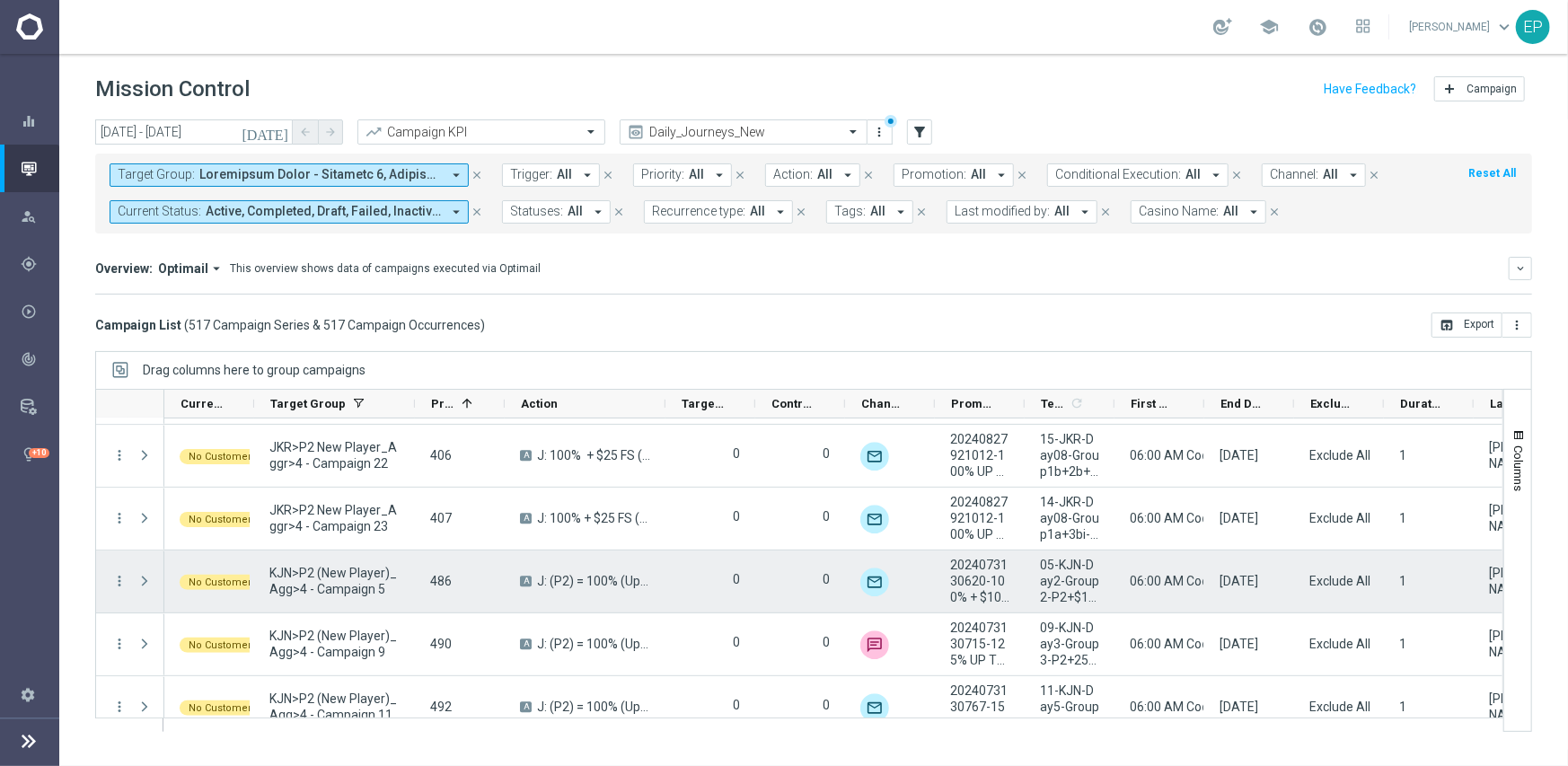
scroll to position [3102, 0]
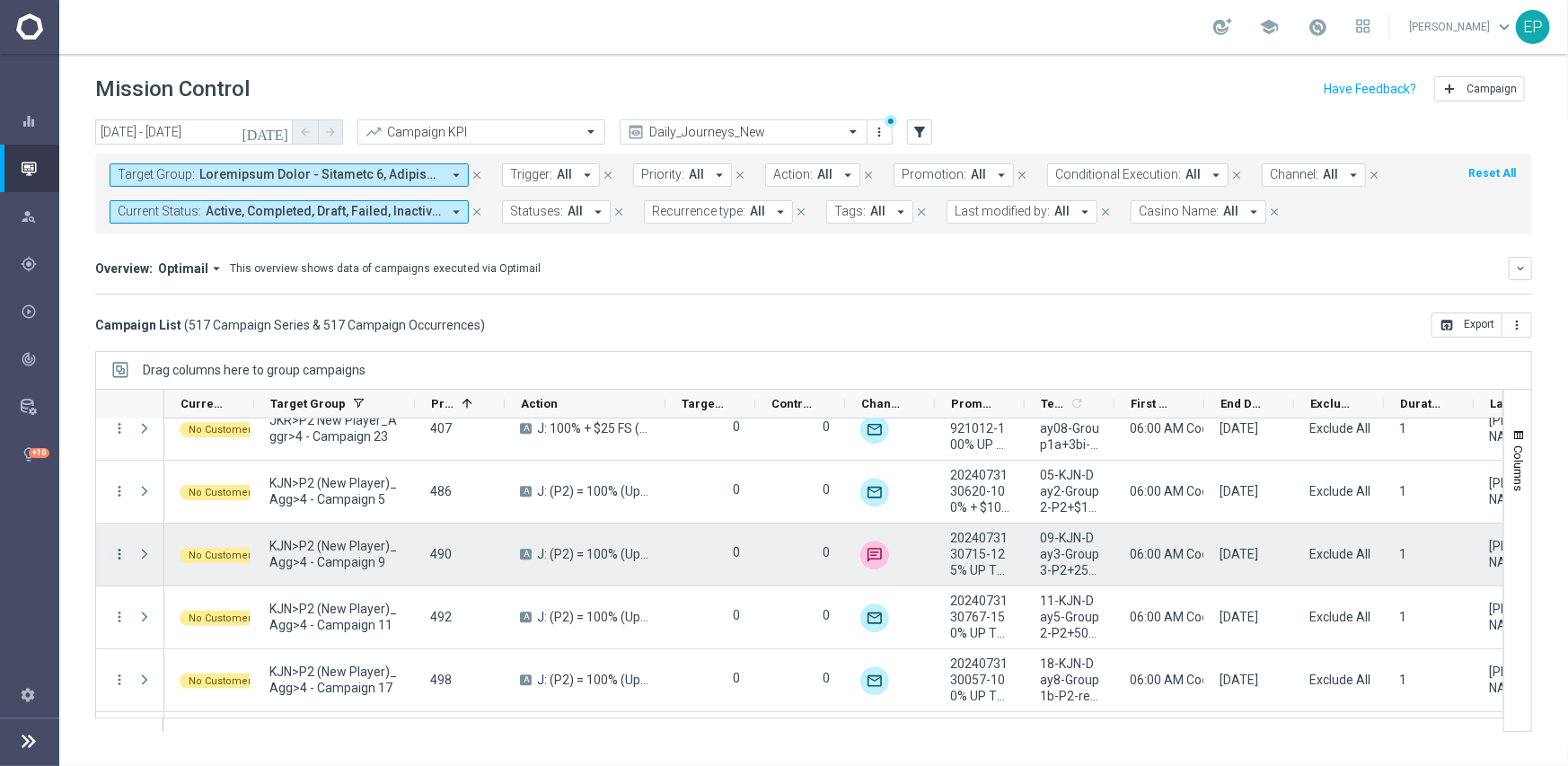
click at [118, 557] on icon "more_vert" at bounding box center [120, 555] width 16 height 16
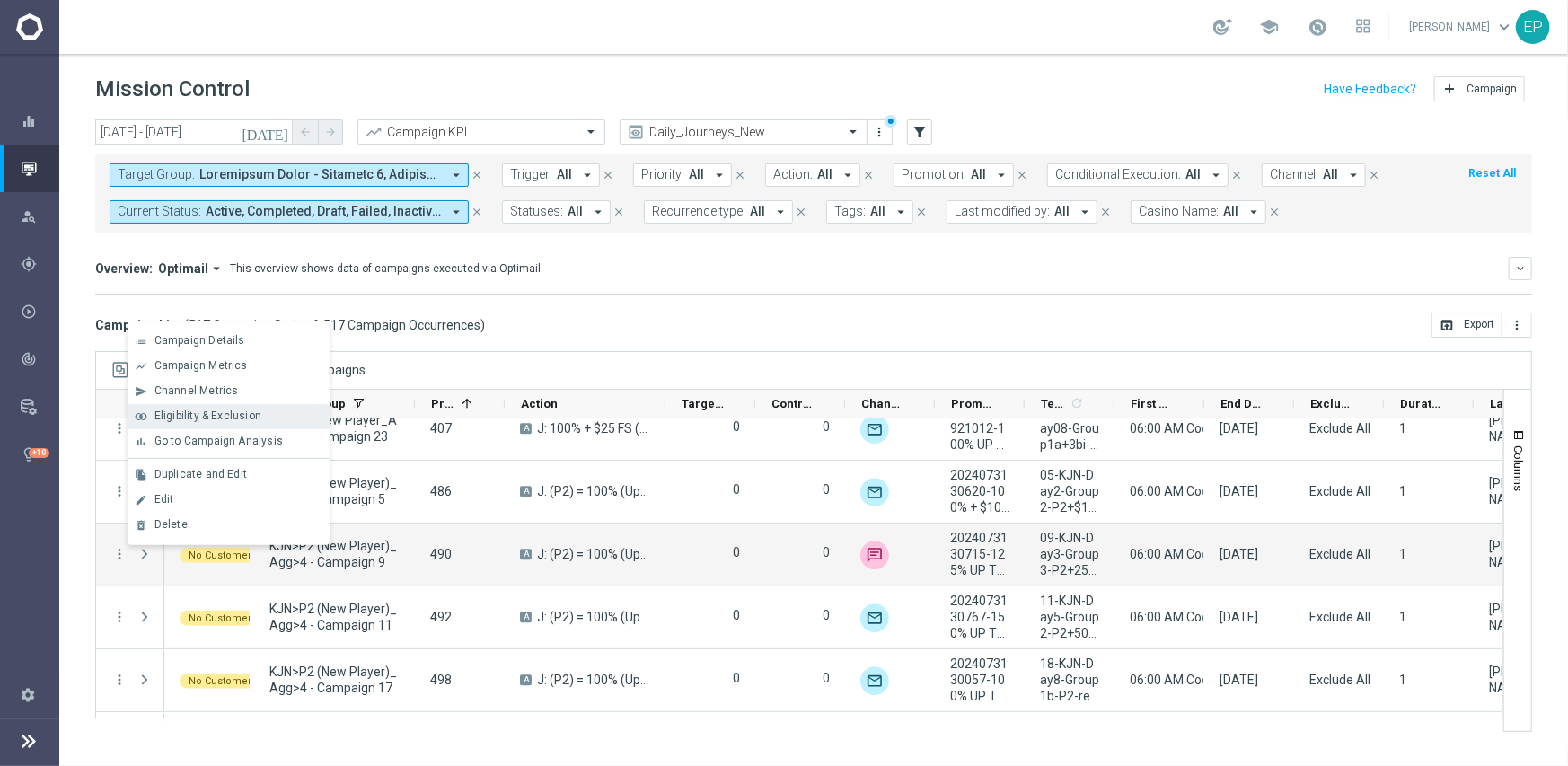
click at [246, 415] on span "Eligibility & Exclusion" at bounding box center [207, 416] width 107 height 13
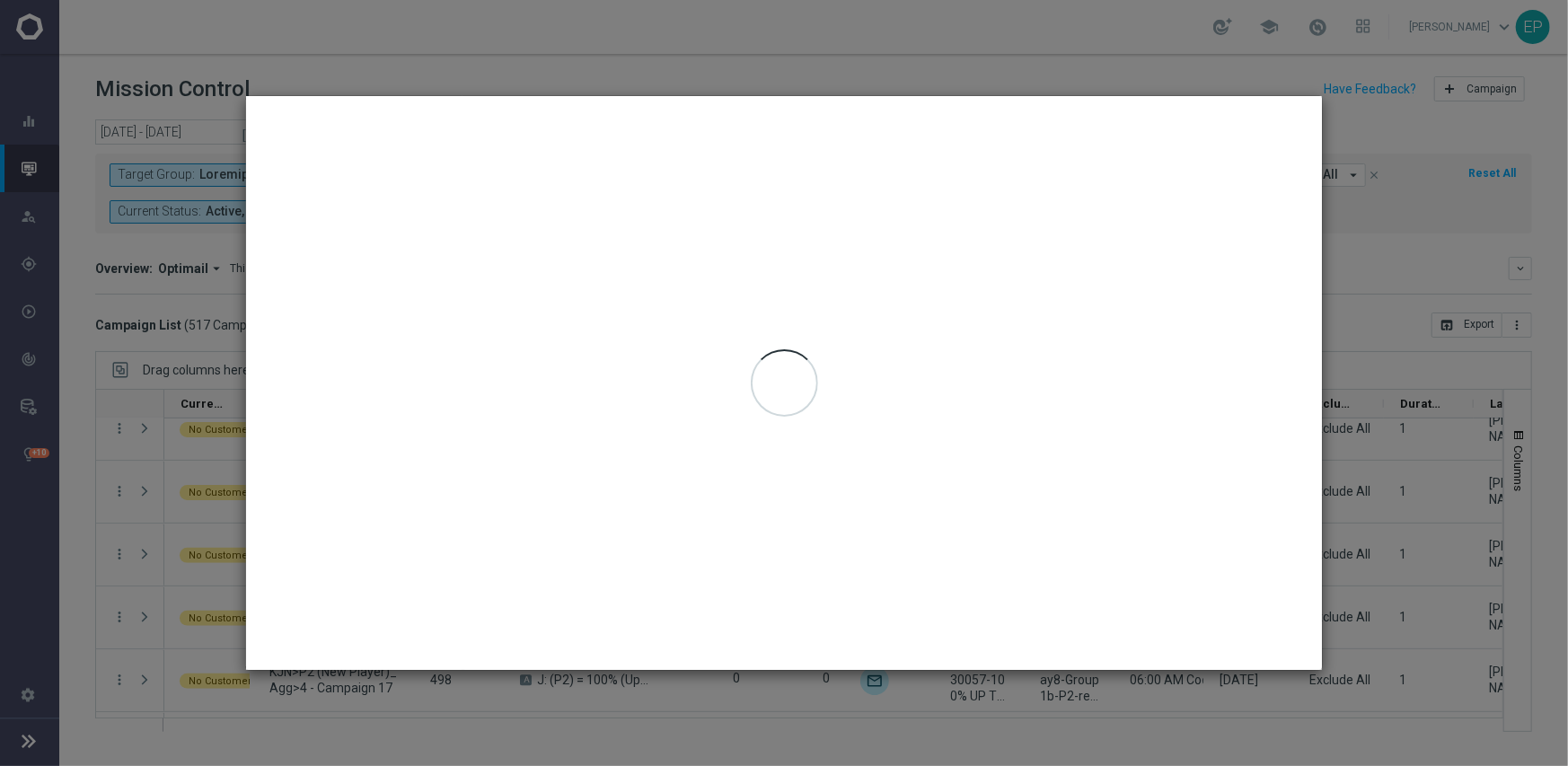
type input "[DATE] - [DATE]"
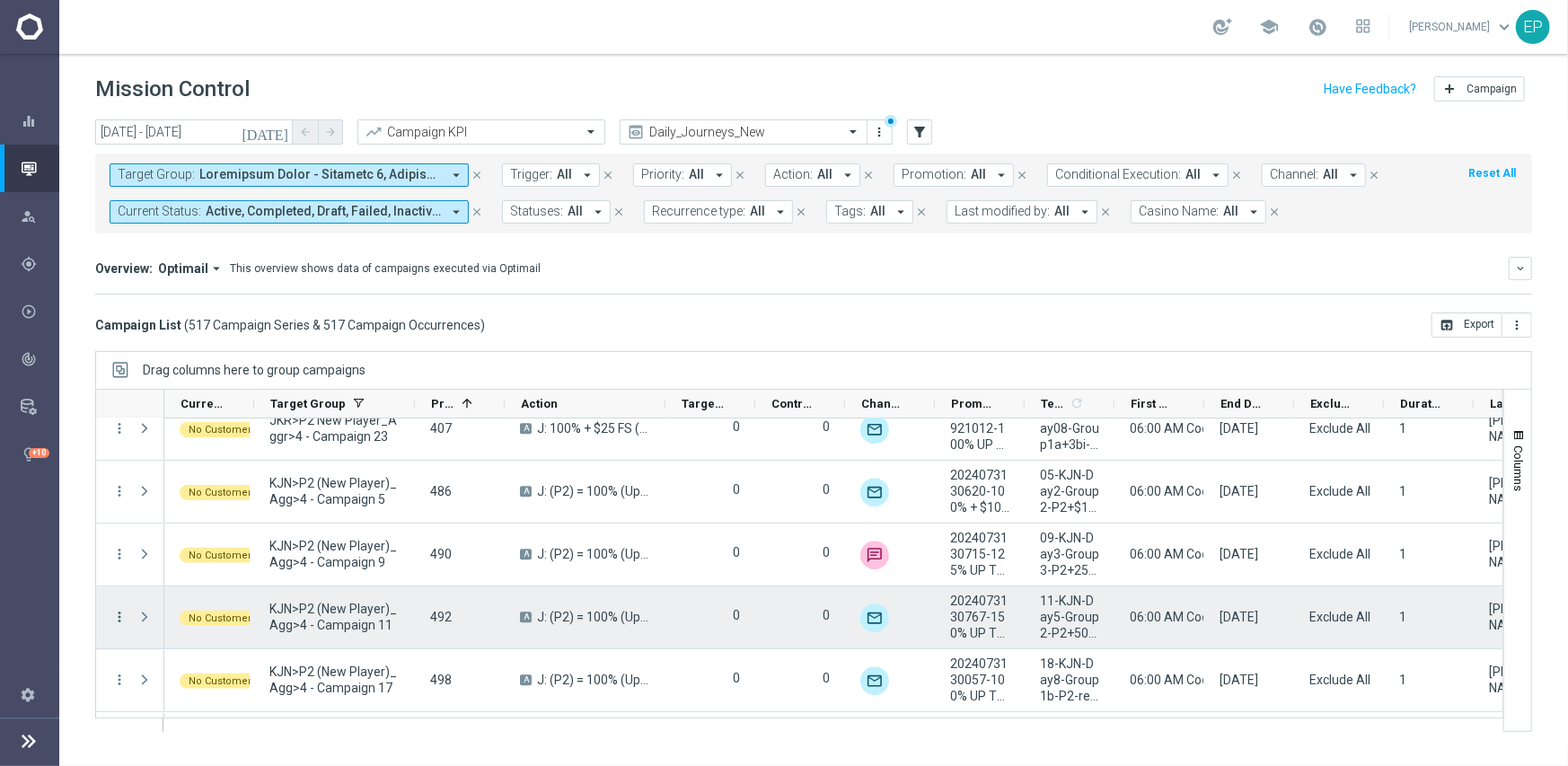
click at [117, 610] on icon "more_vert" at bounding box center [120, 617] width 16 height 16
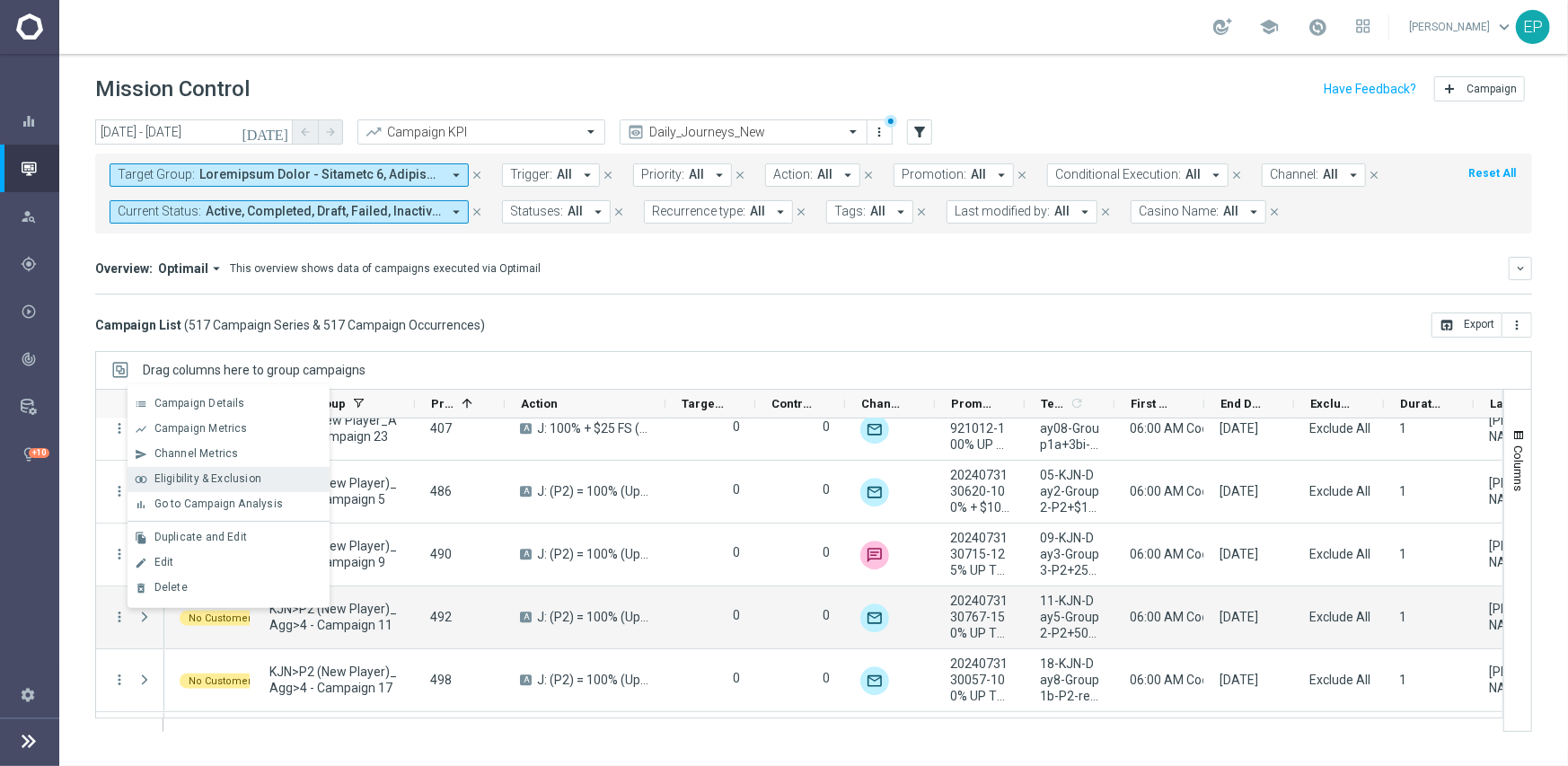
click at [210, 480] on span "Eligibility & Exclusion" at bounding box center [207, 479] width 107 height 13
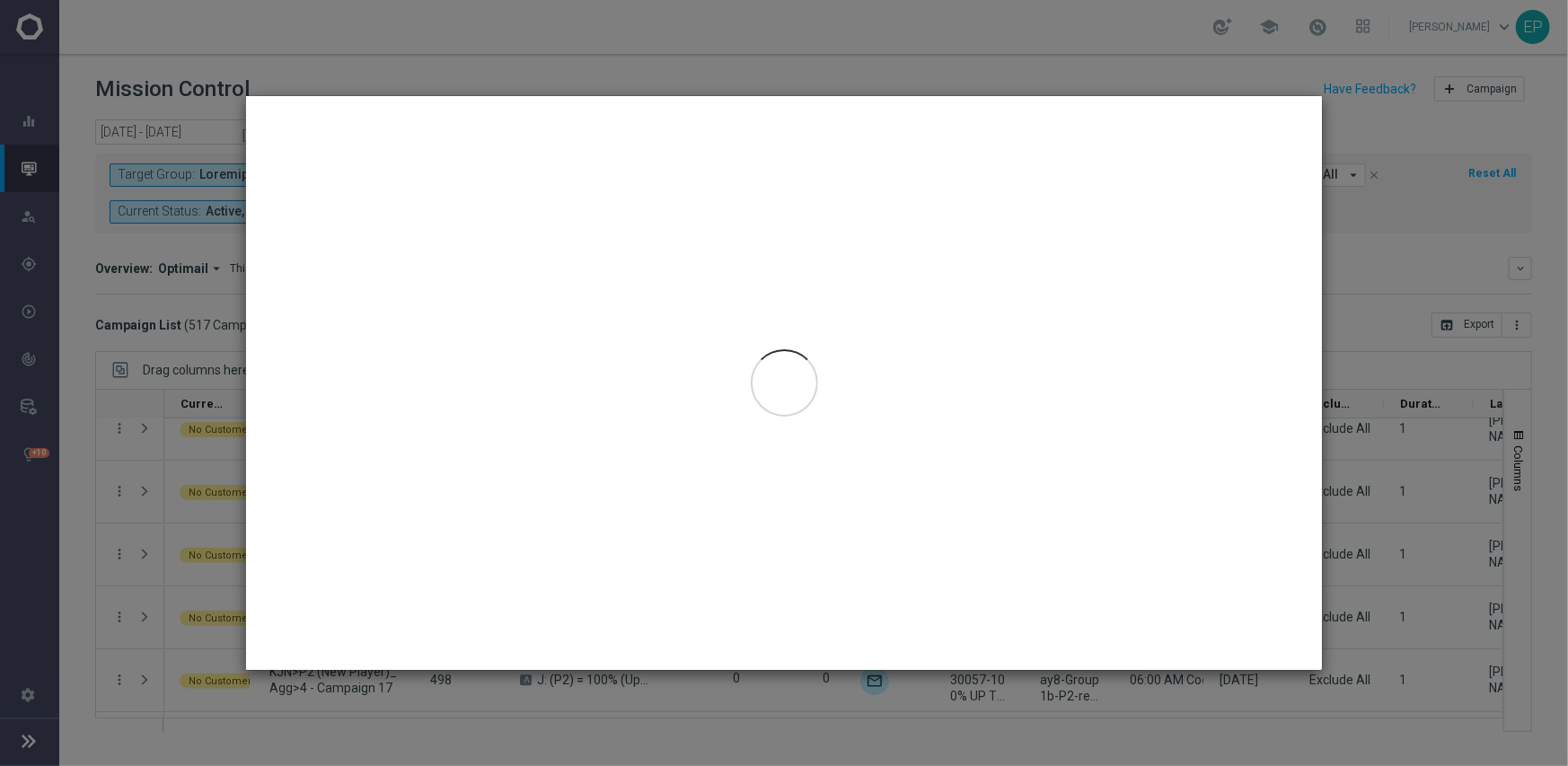
type input "[DATE] - [DATE]"
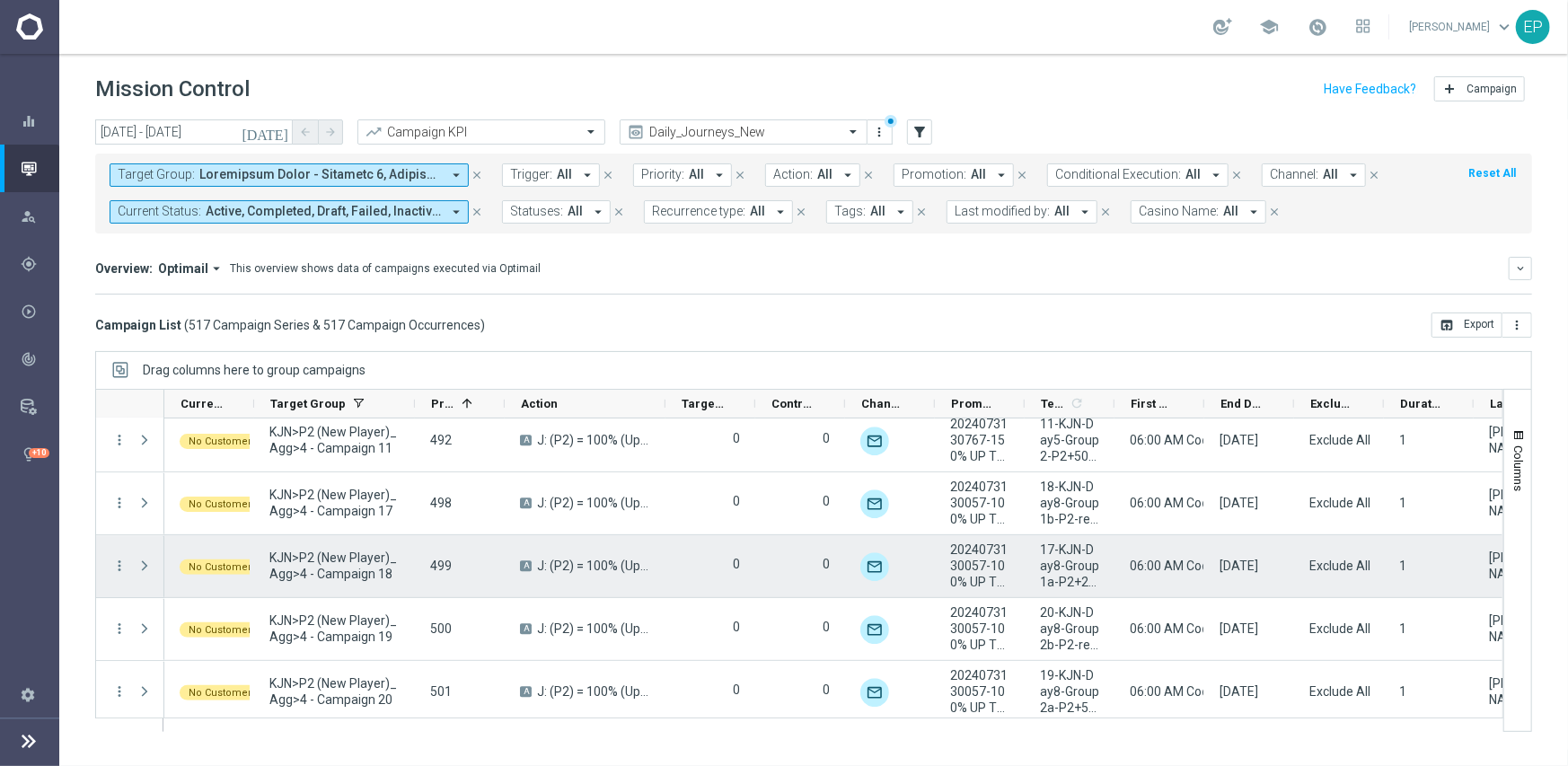
scroll to position [3281, 0]
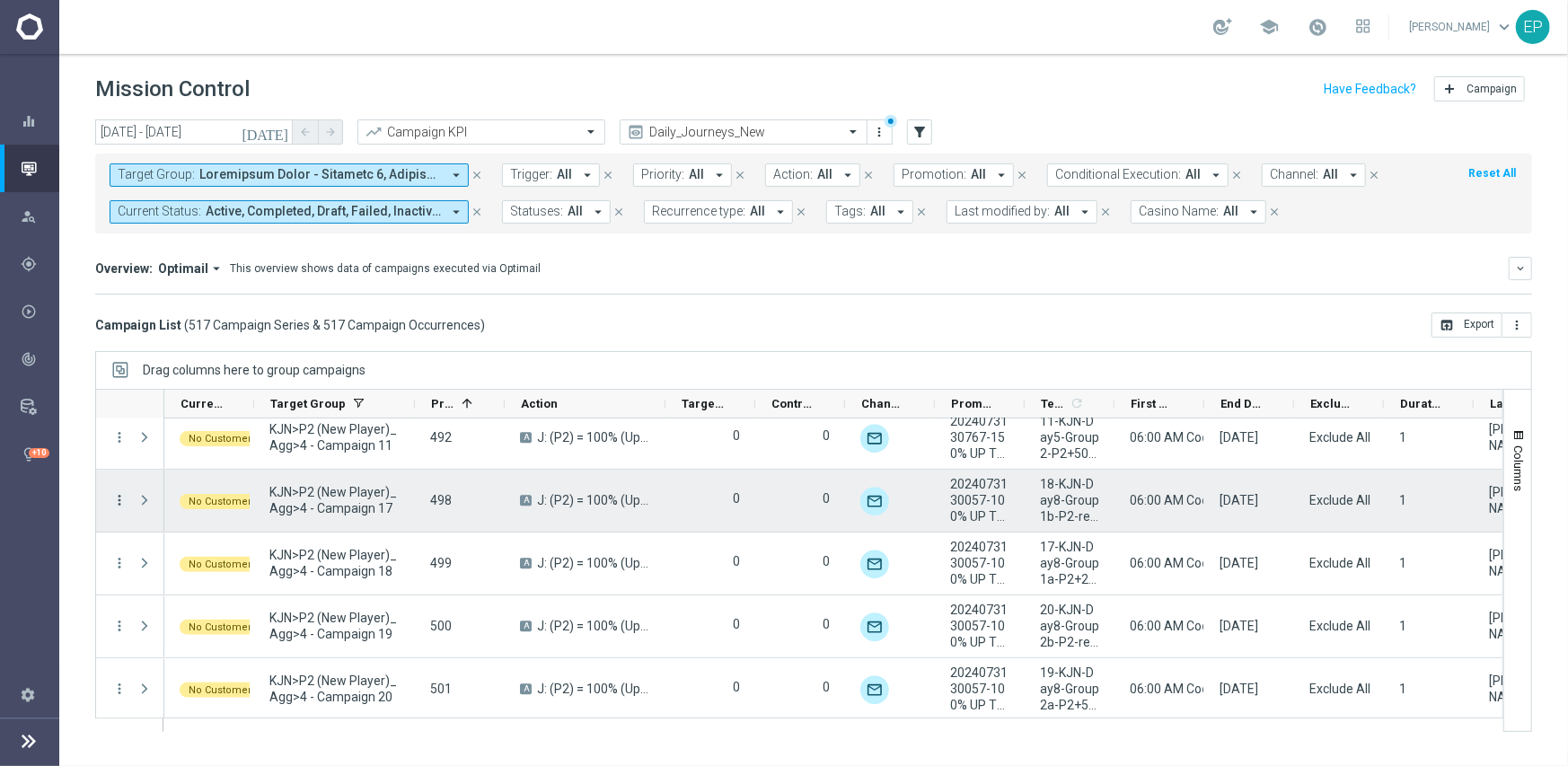
click at [121, 500] on icon "more_vert" at bounding box center [120, 501] width 16 height 16
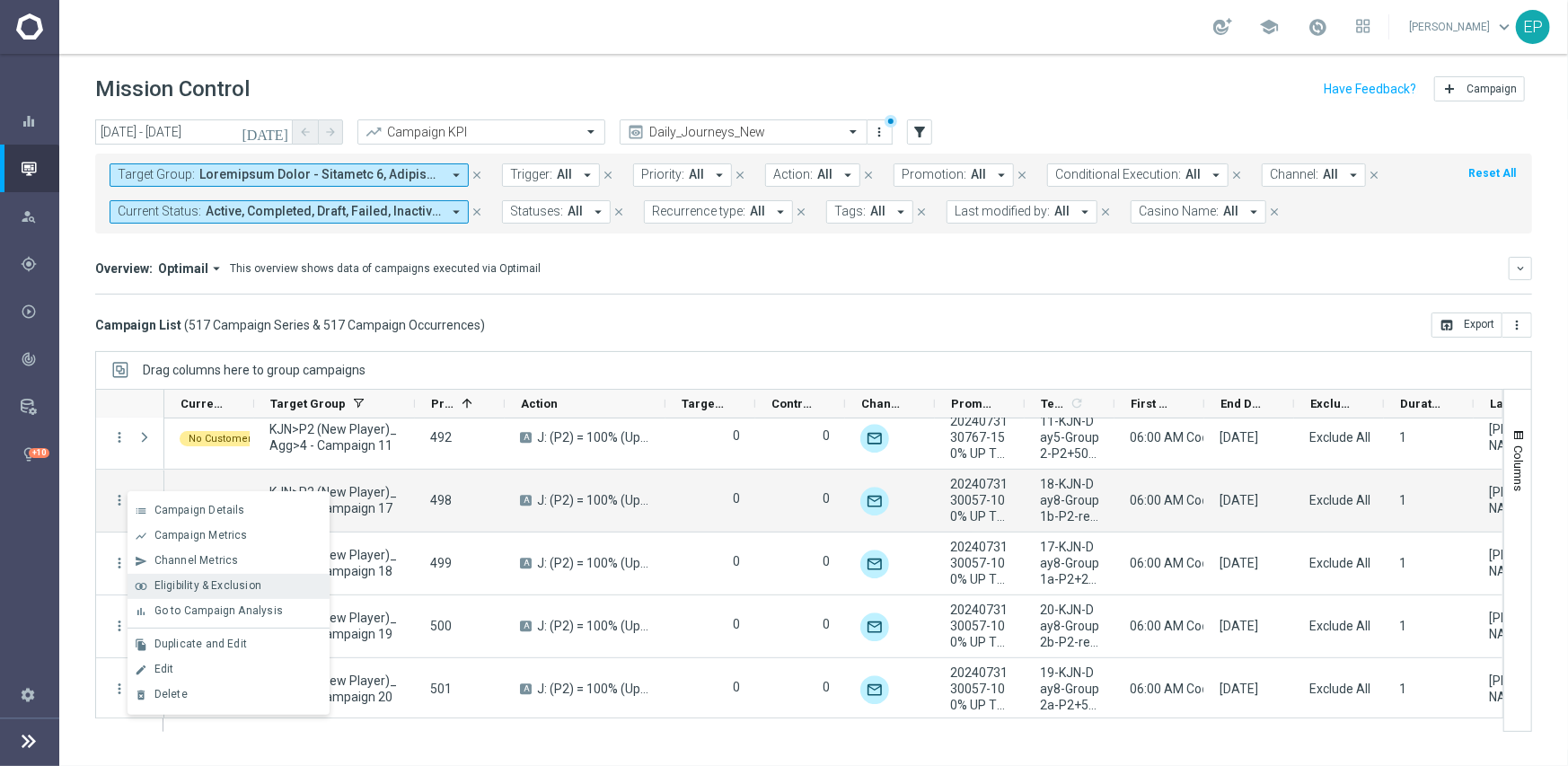
click at [272, 582] on div "Eligibility & Exclusion" at bounding box center [238, 585] width 167 height 13
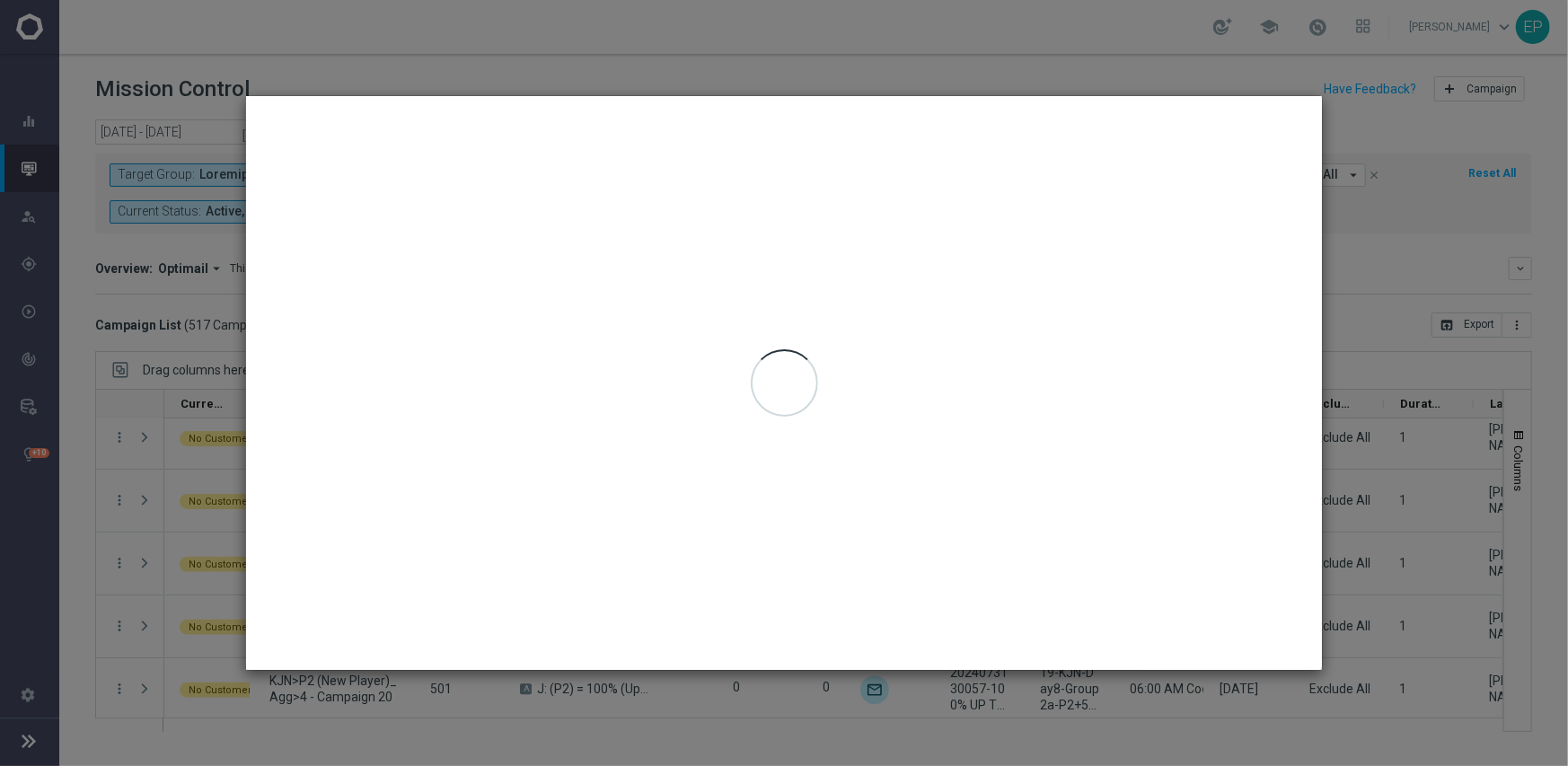
type input "[DATE] - [DATE]"
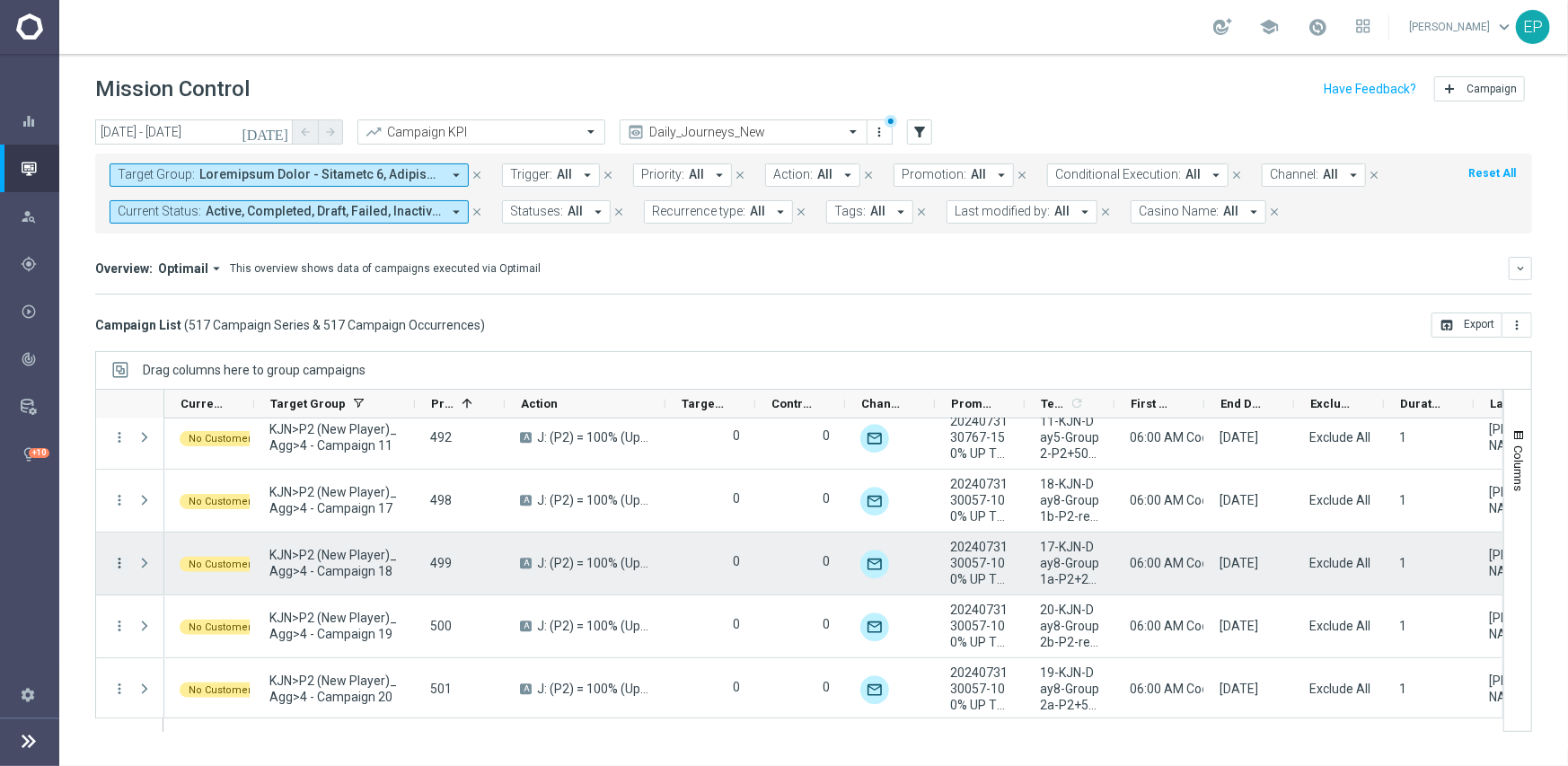
click at [121, 563] on icon "more_vert" at bounding box center [120, 564] width 16 height 16
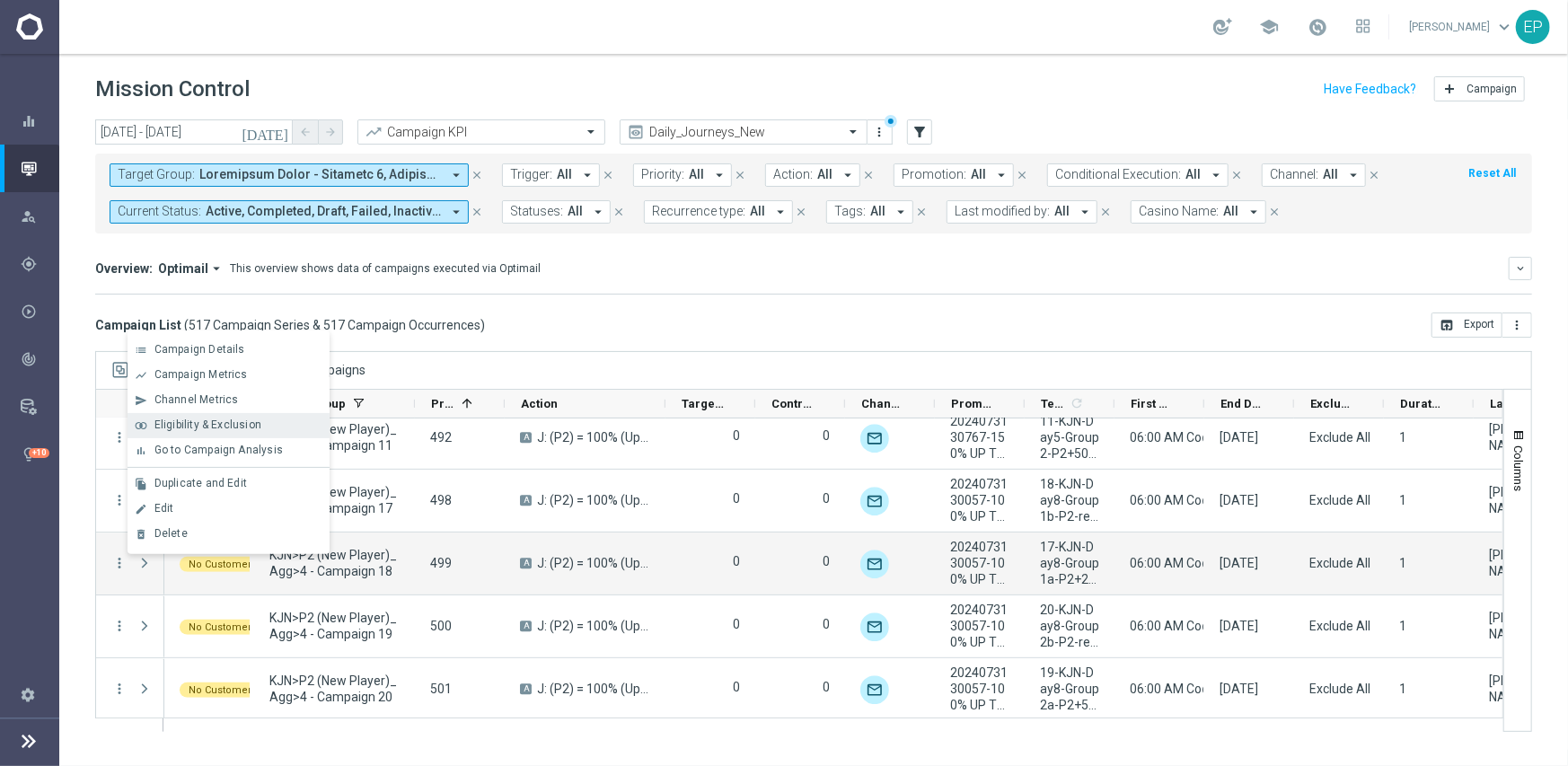
click at [216, 422] on span "Eligibility & Exclusion" at bounding box center [207, 425] width 107 height 13
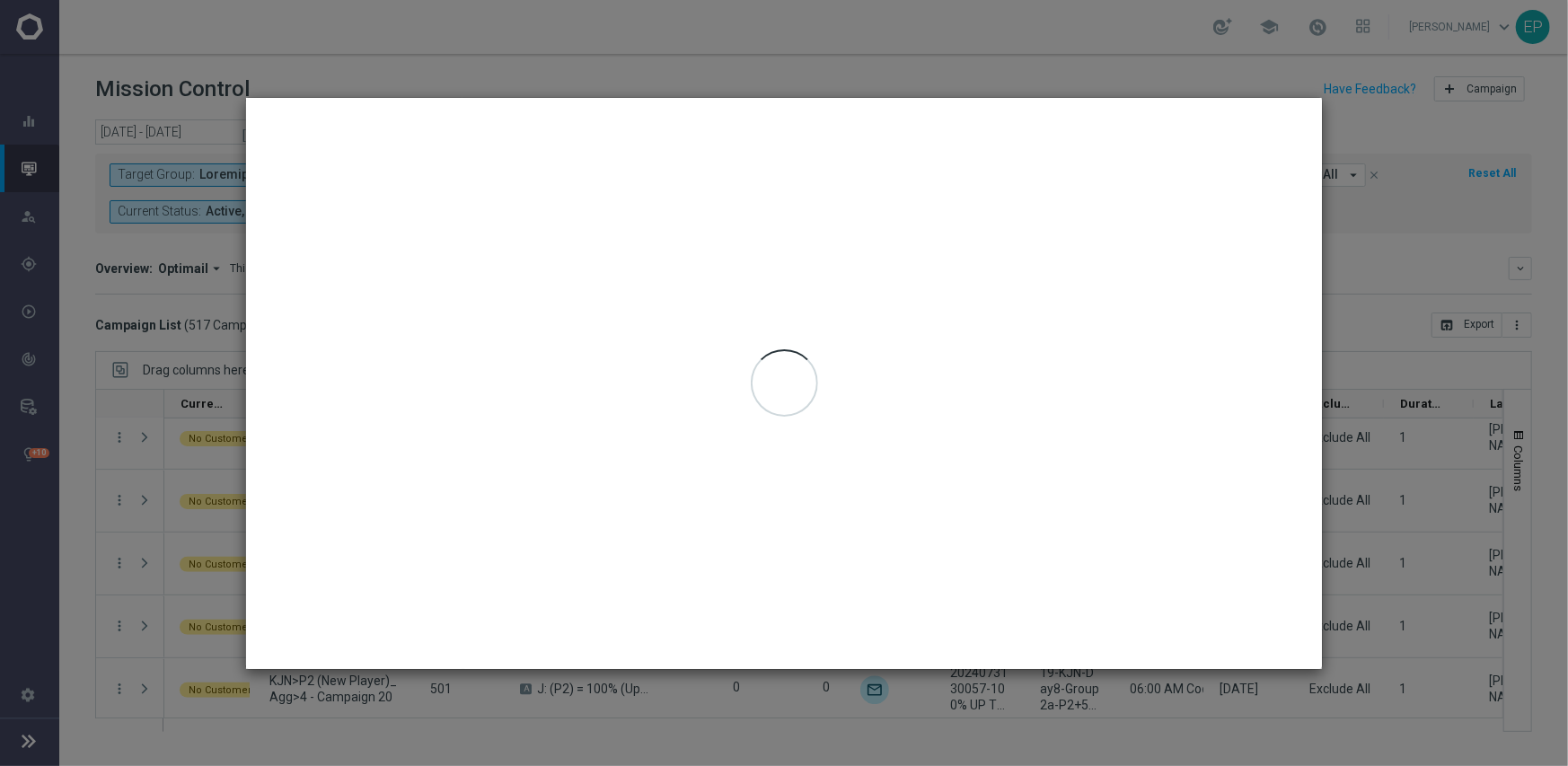
type input "[DATE] - [DATE]"
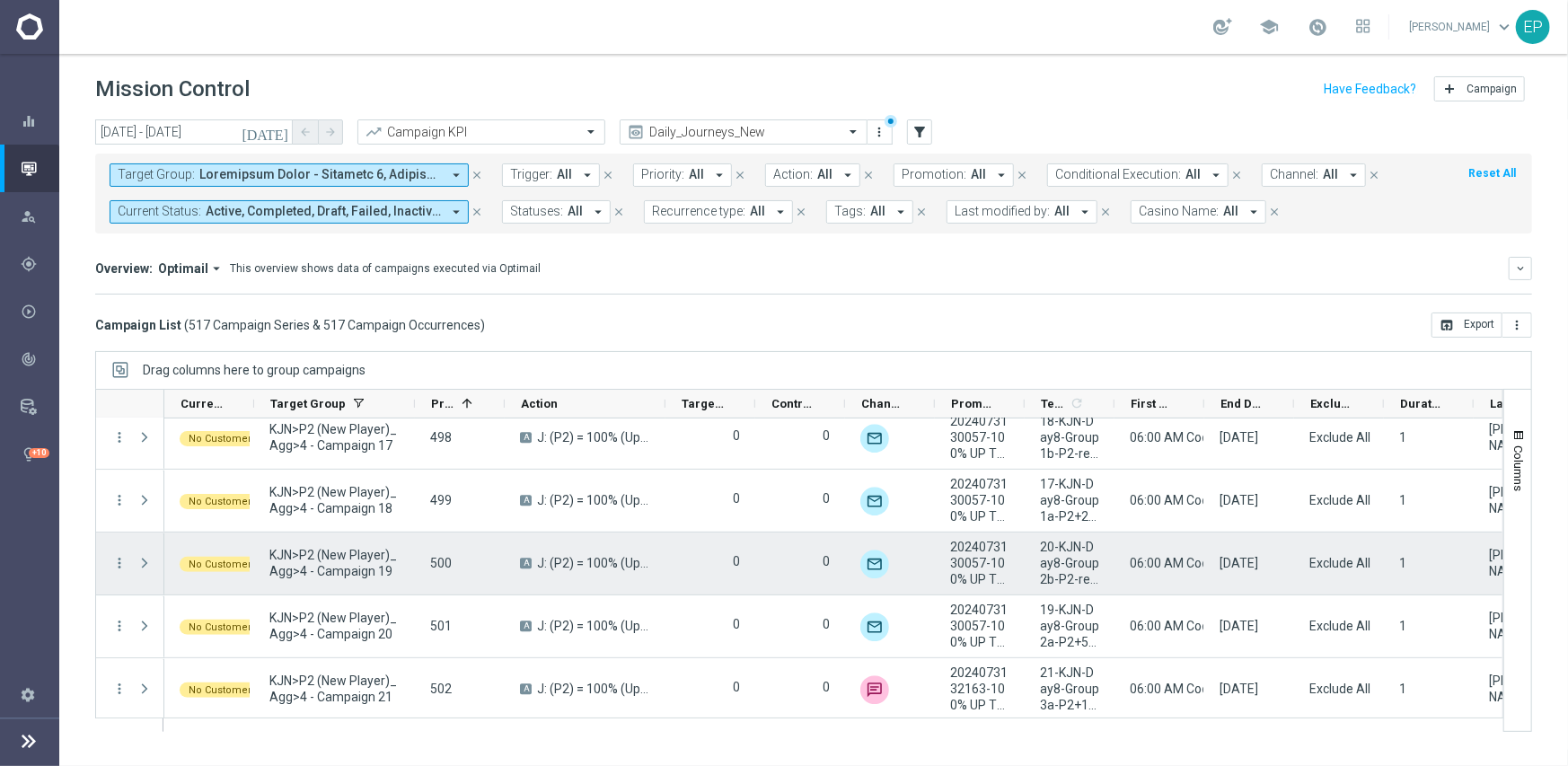
scroll to position [3371, 0]
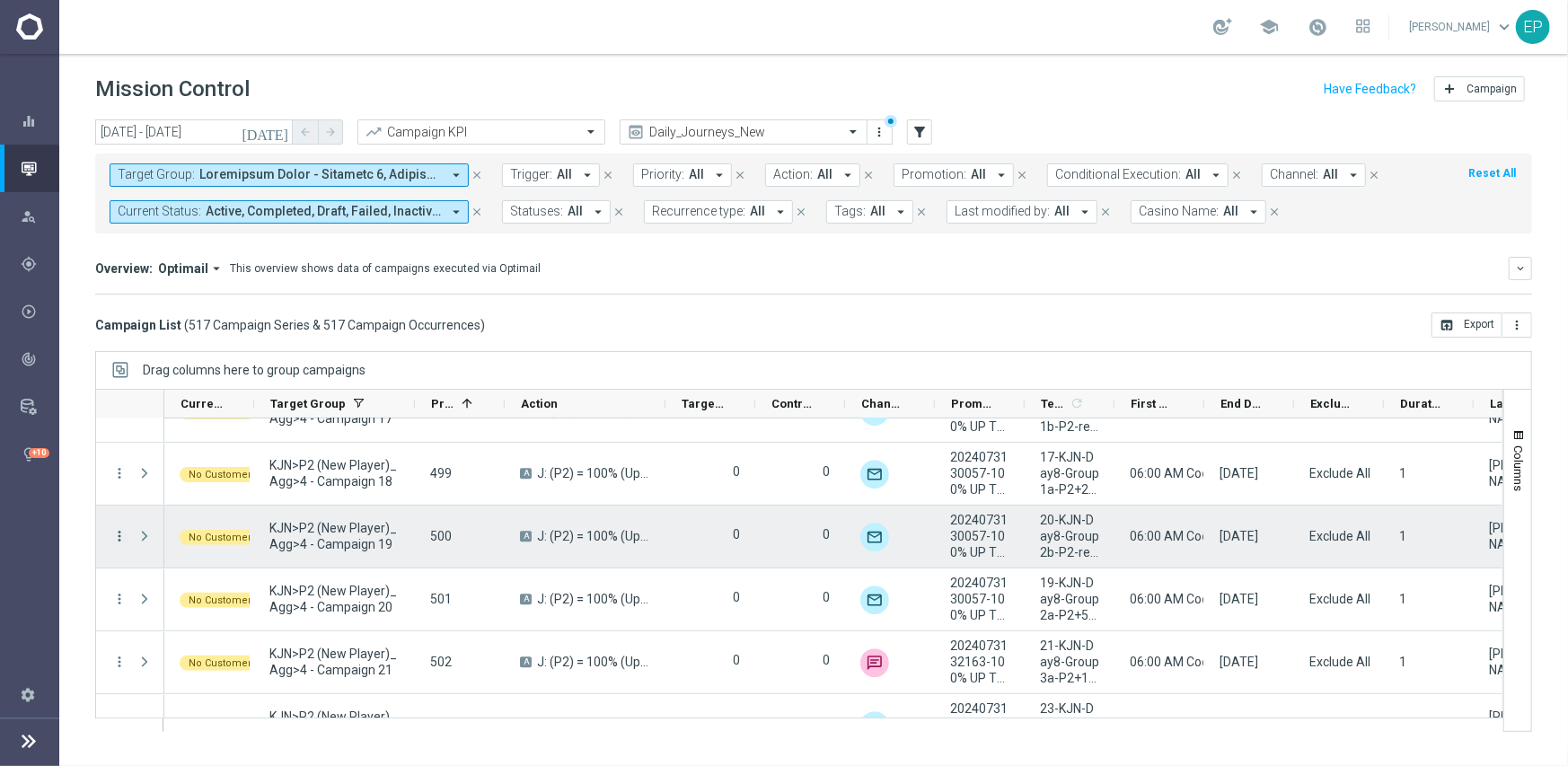
click at [122, 529] on icon "more_vert" at bounding box center [120, 537] width 16 height 16
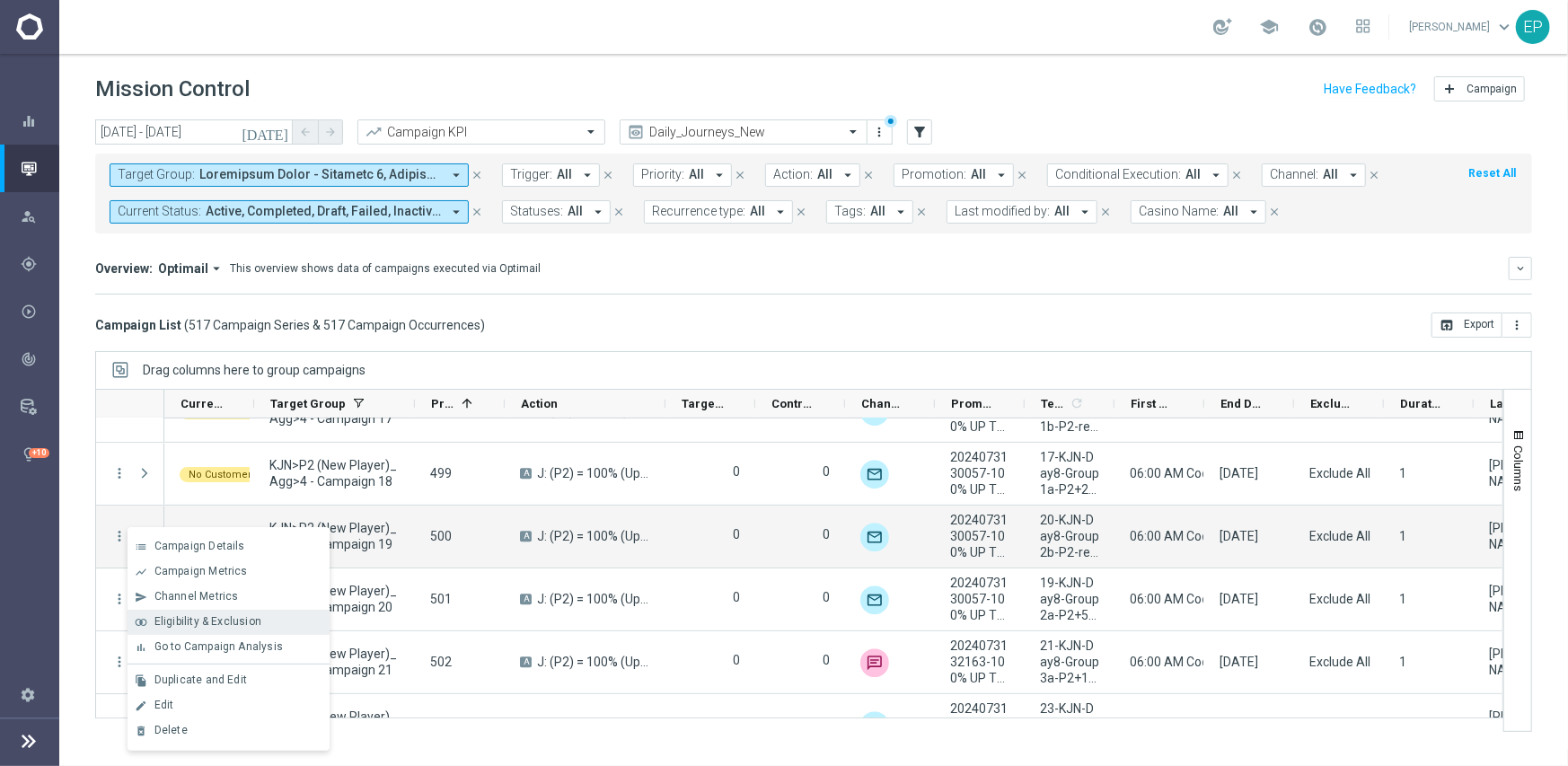
click at [241, 625] on span "Eligibility & Exclusion" at bounding box center [207, 621] width 107 height 13
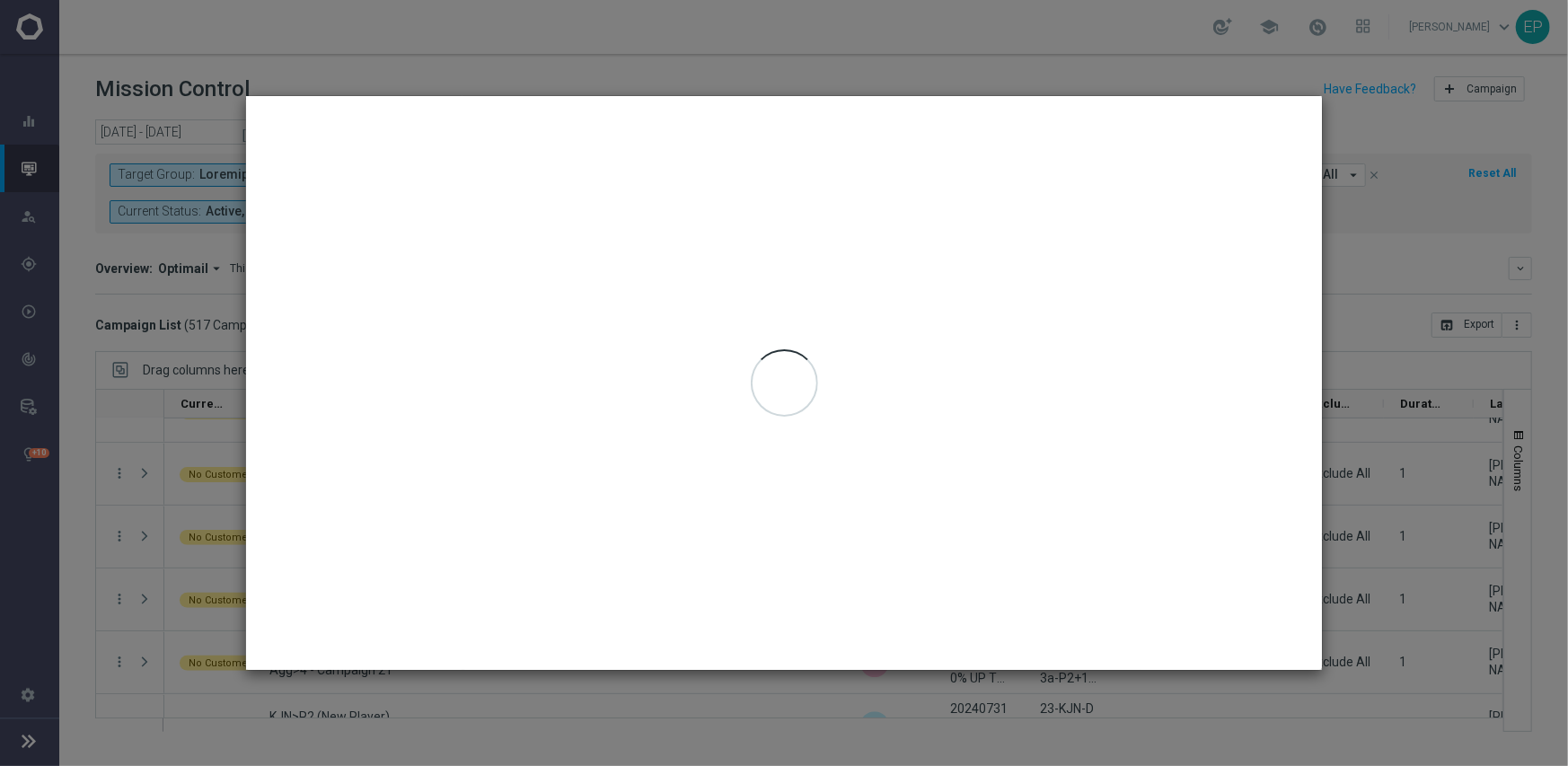
type input "[DATE] - [DATE]"
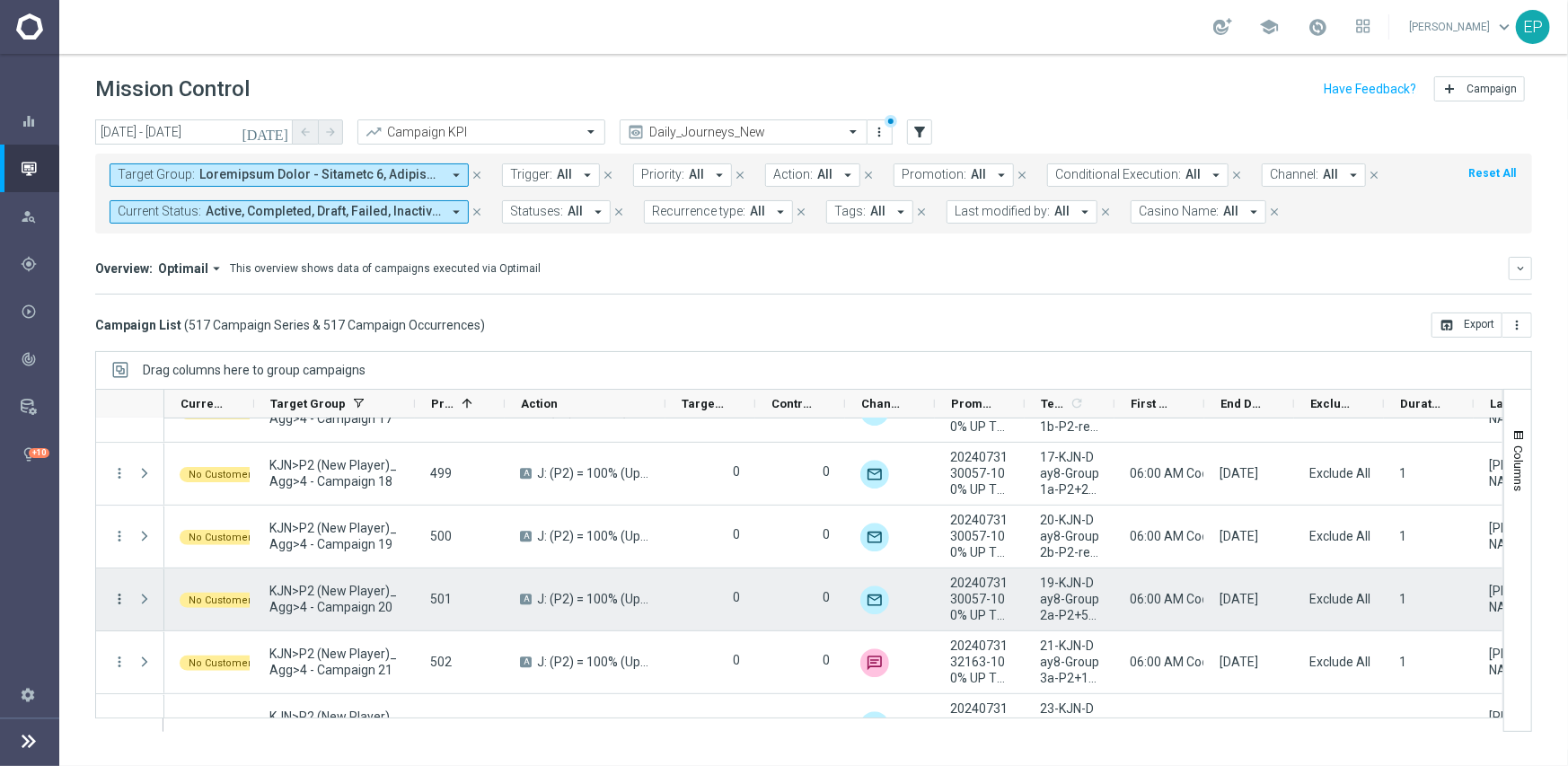
click at [113, 595] on icon "more_vert" at bounding box center [120, 599] width 16 height 16
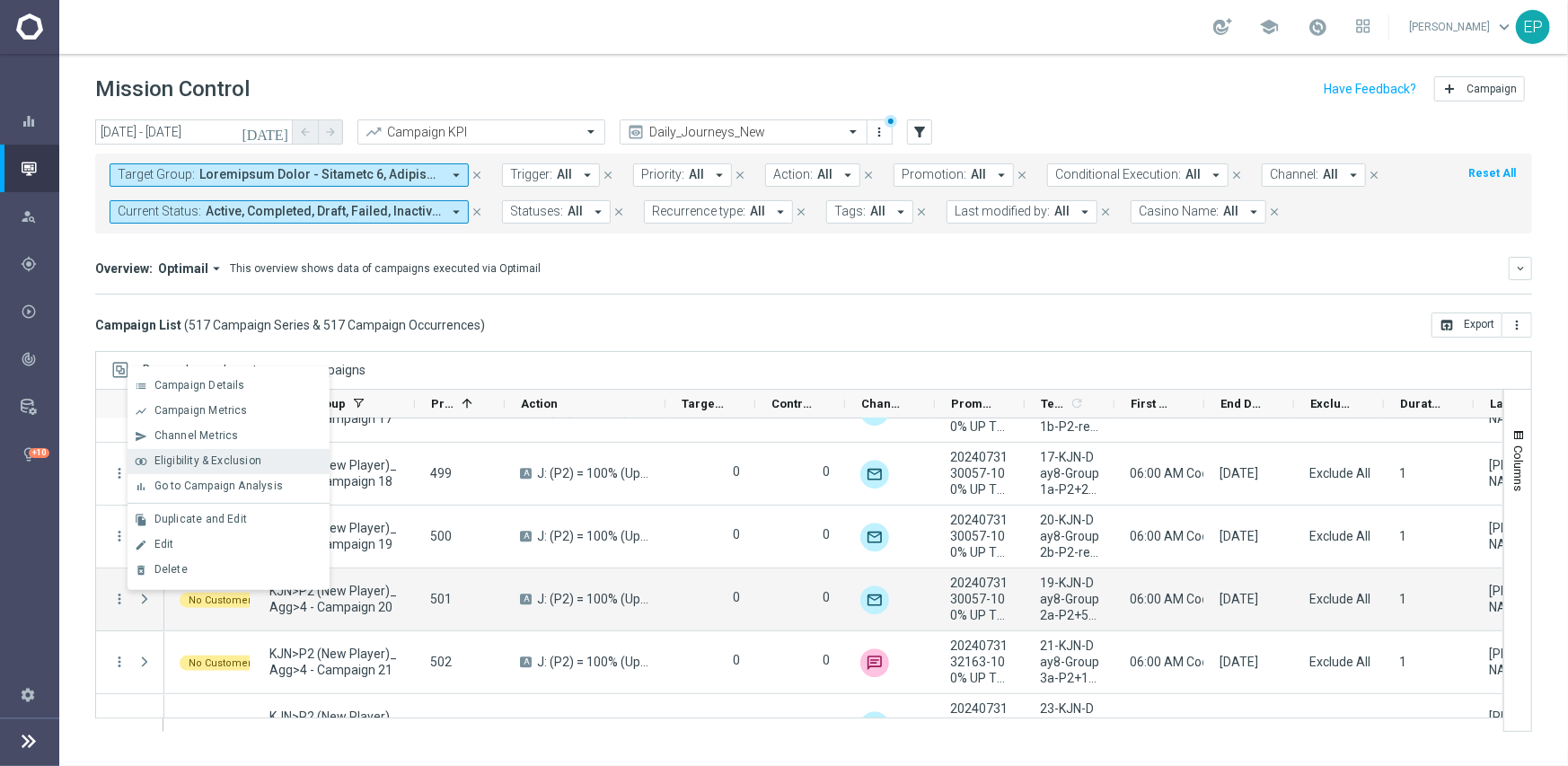
click at [233, 455] on span "Eligibility & Exclusion" at bounding box center [207, 461] width 107 height 13
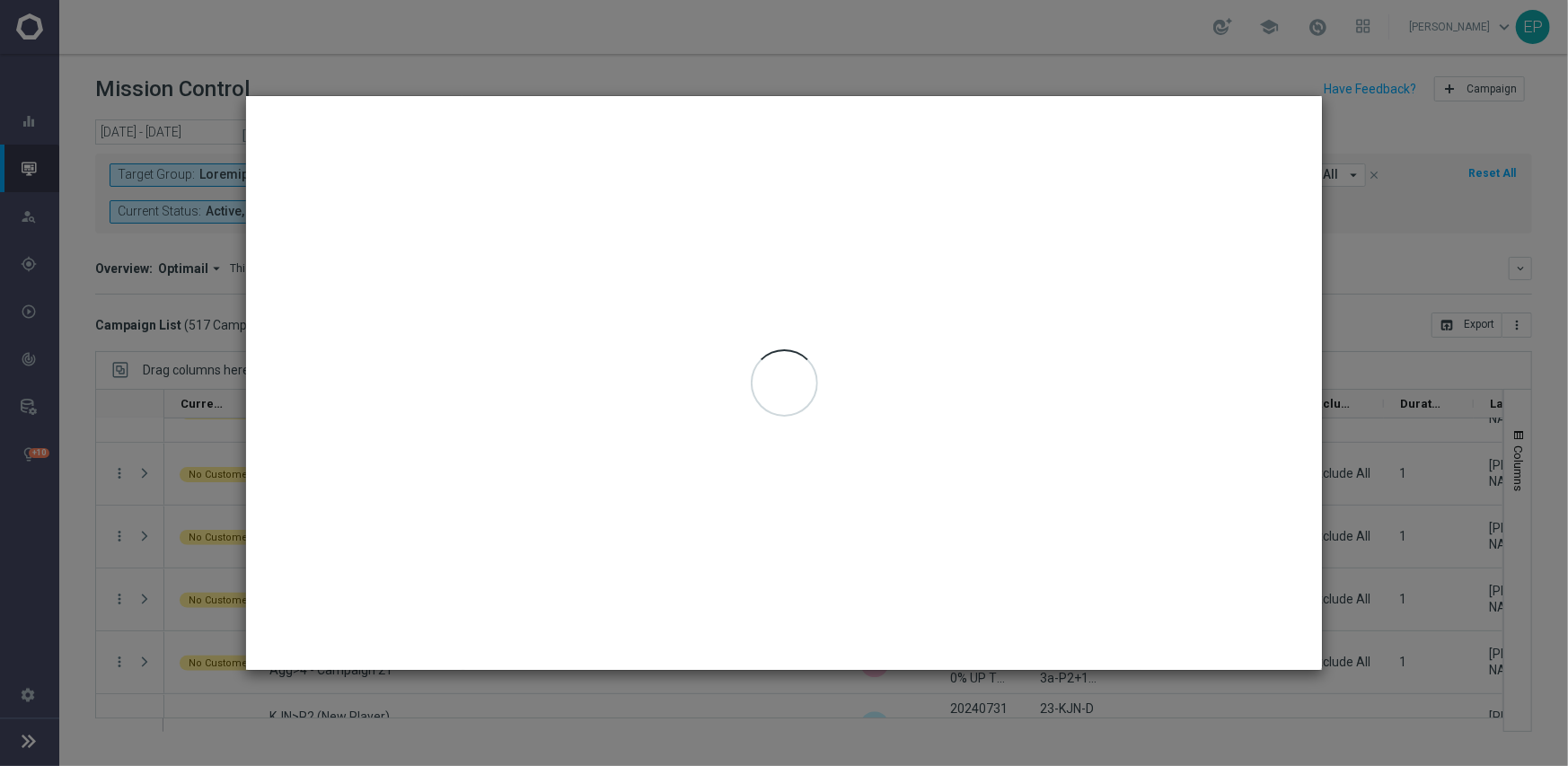
type input "[DATE] - [DATE]"
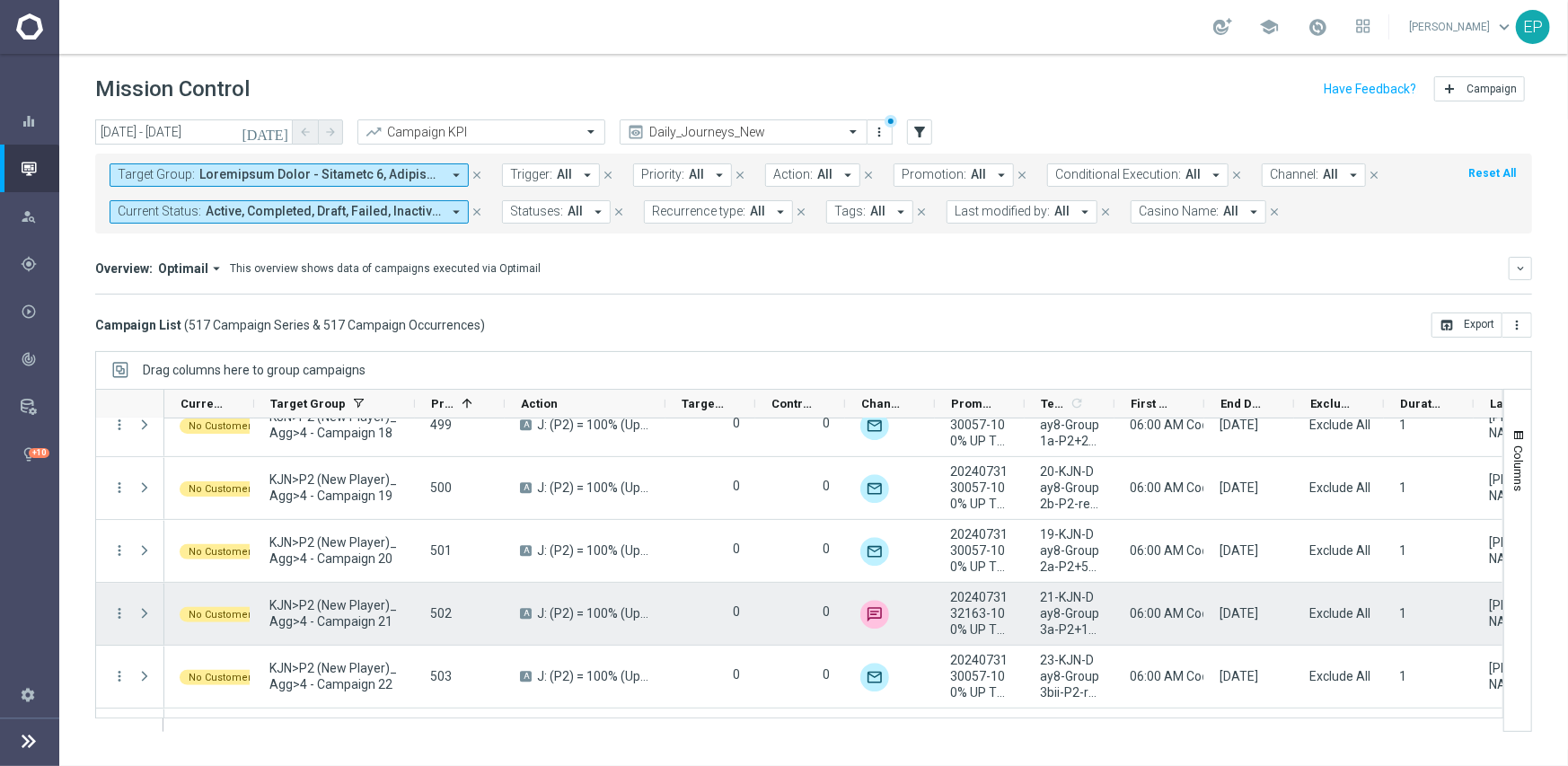
scroll to position [3461, 0]
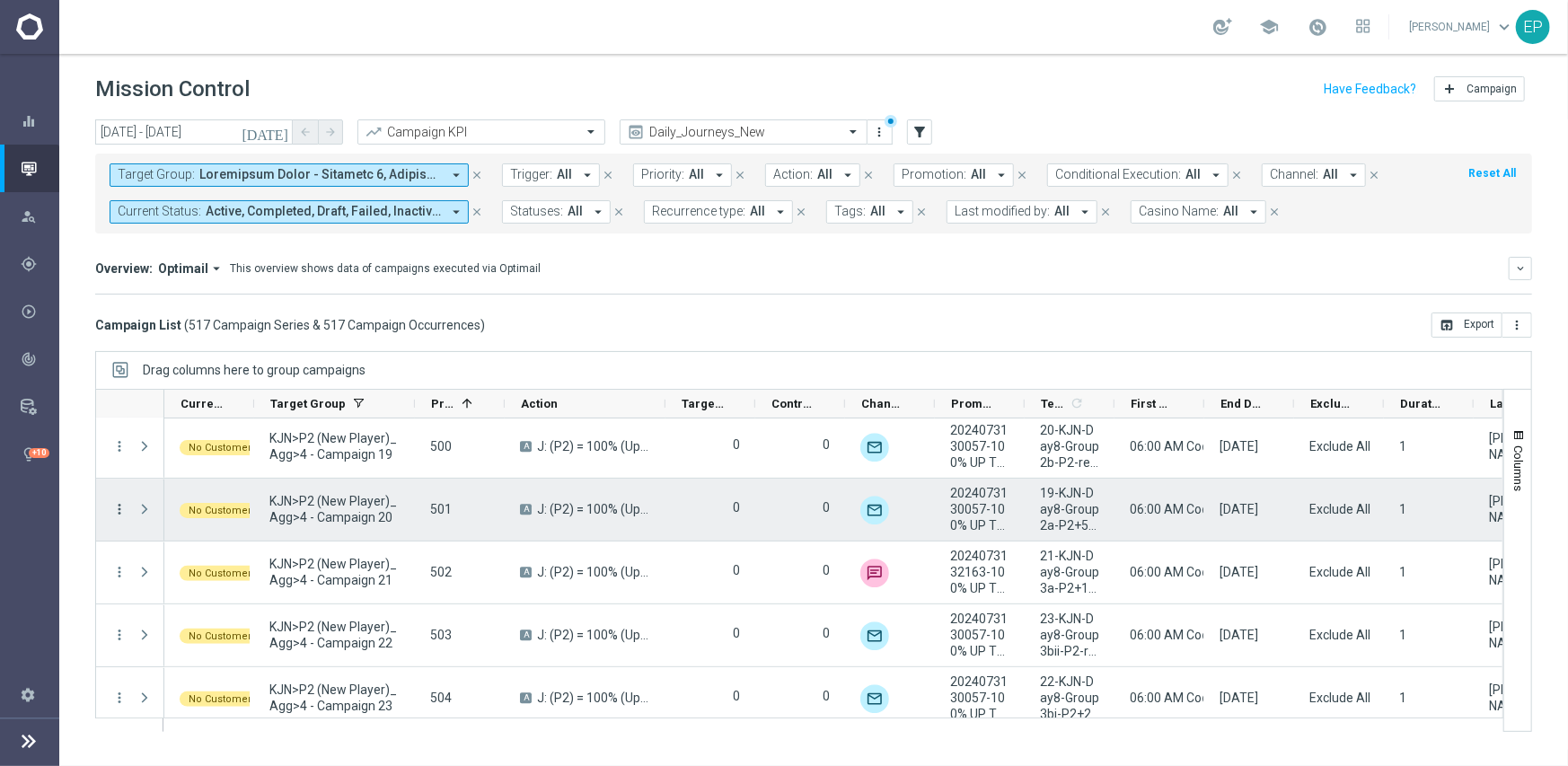
click at [119, 511] on icon "more_vert" at bounding box center [120, 510] width 16 height 16
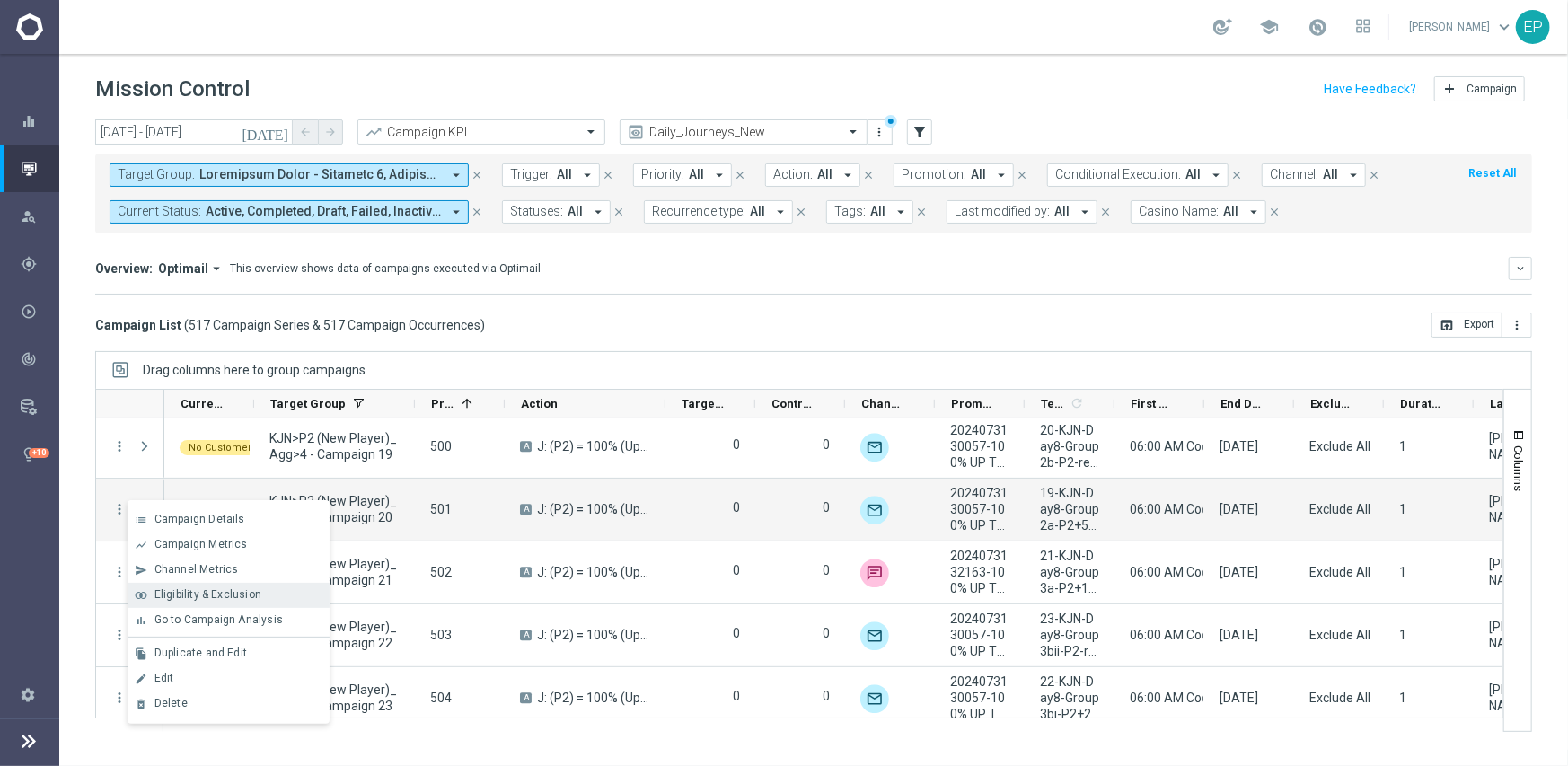
click at [230, 589] on span "Eligibility & Exclusion" at bounding box center [207, 594] width 107 height 13
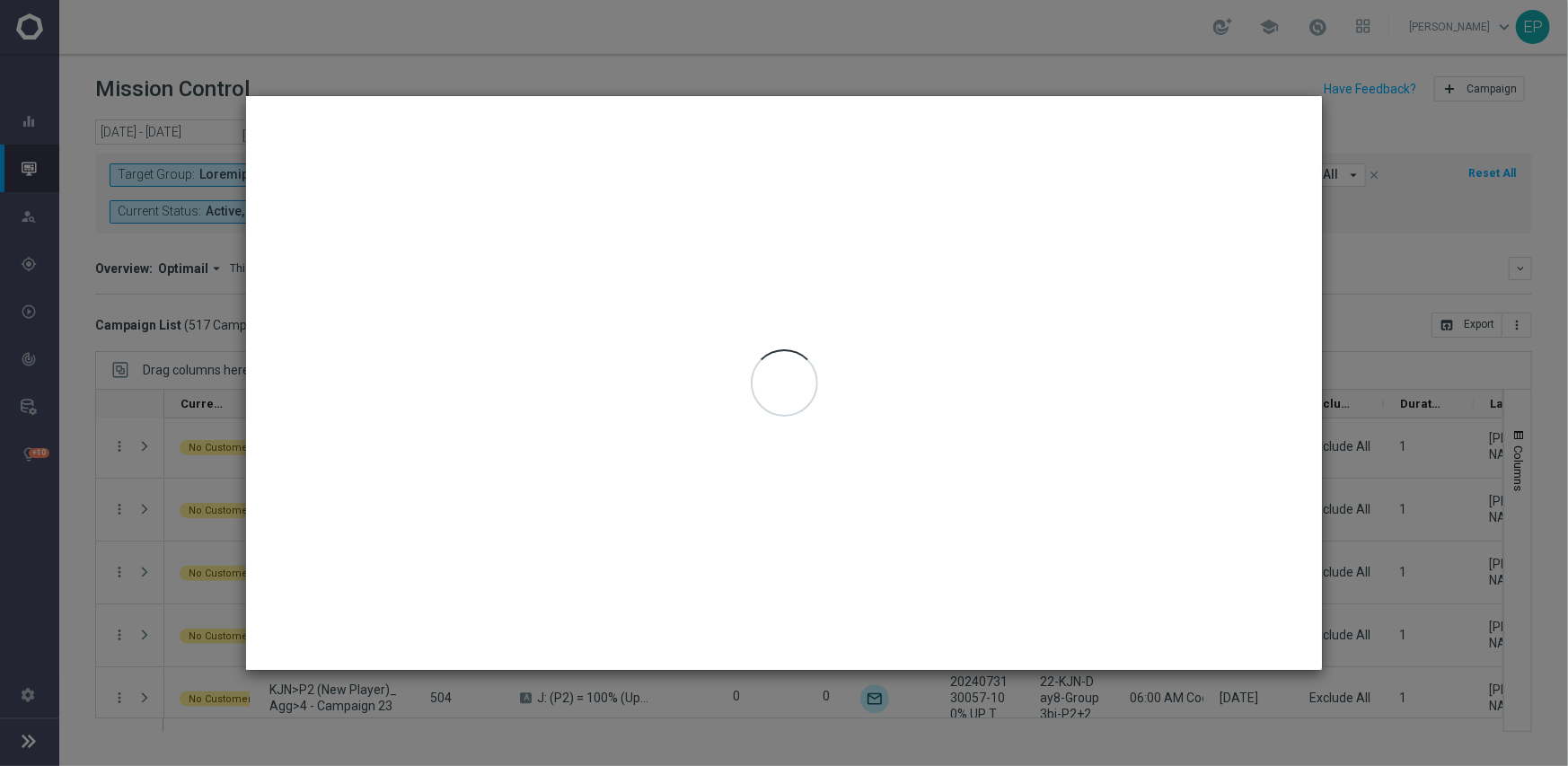
type input "[DATE] - [DATE]"
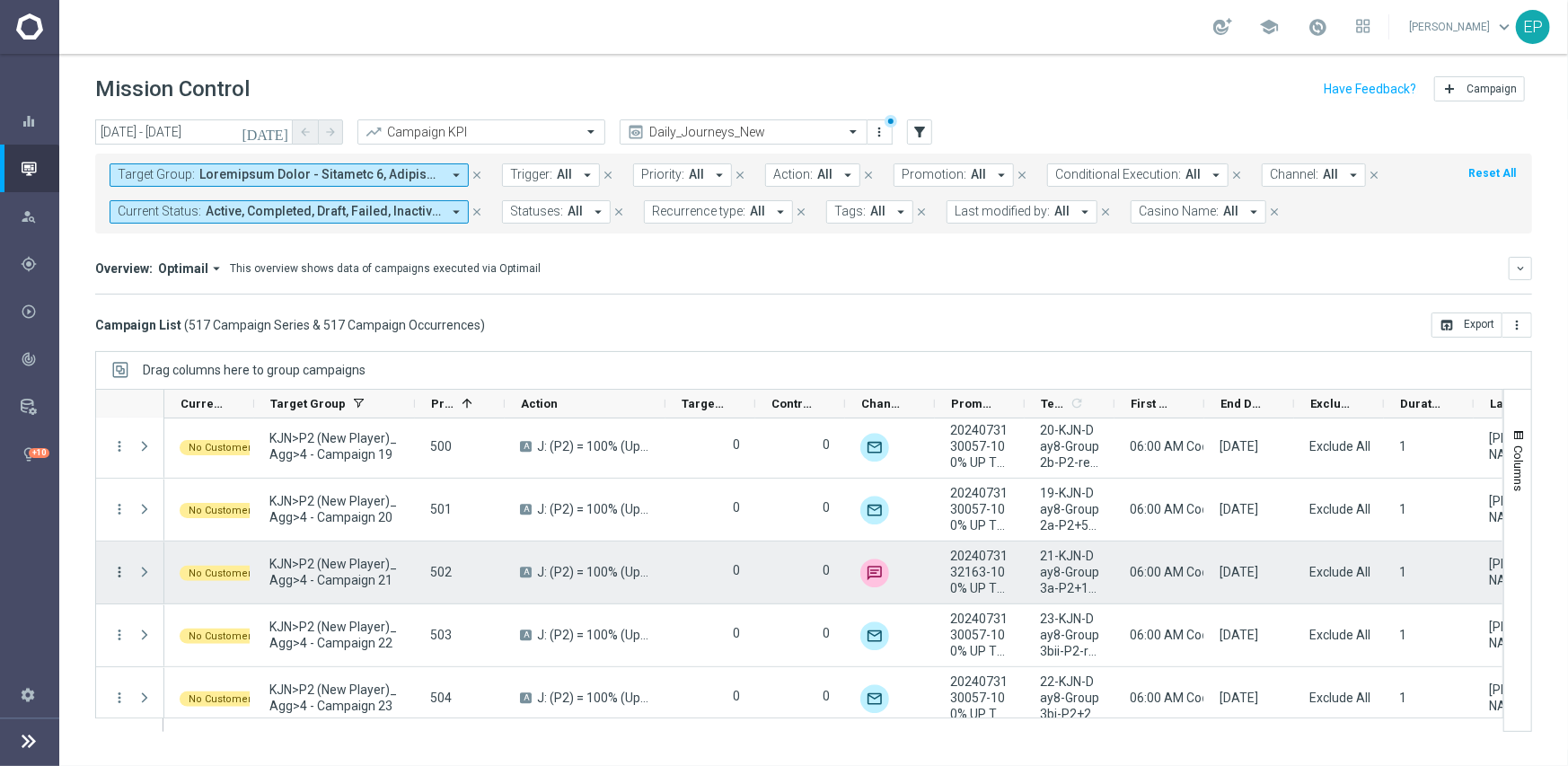
click at [117, 572] on icon "more_vert" at bounding box center [120, 573] width 16 height 16
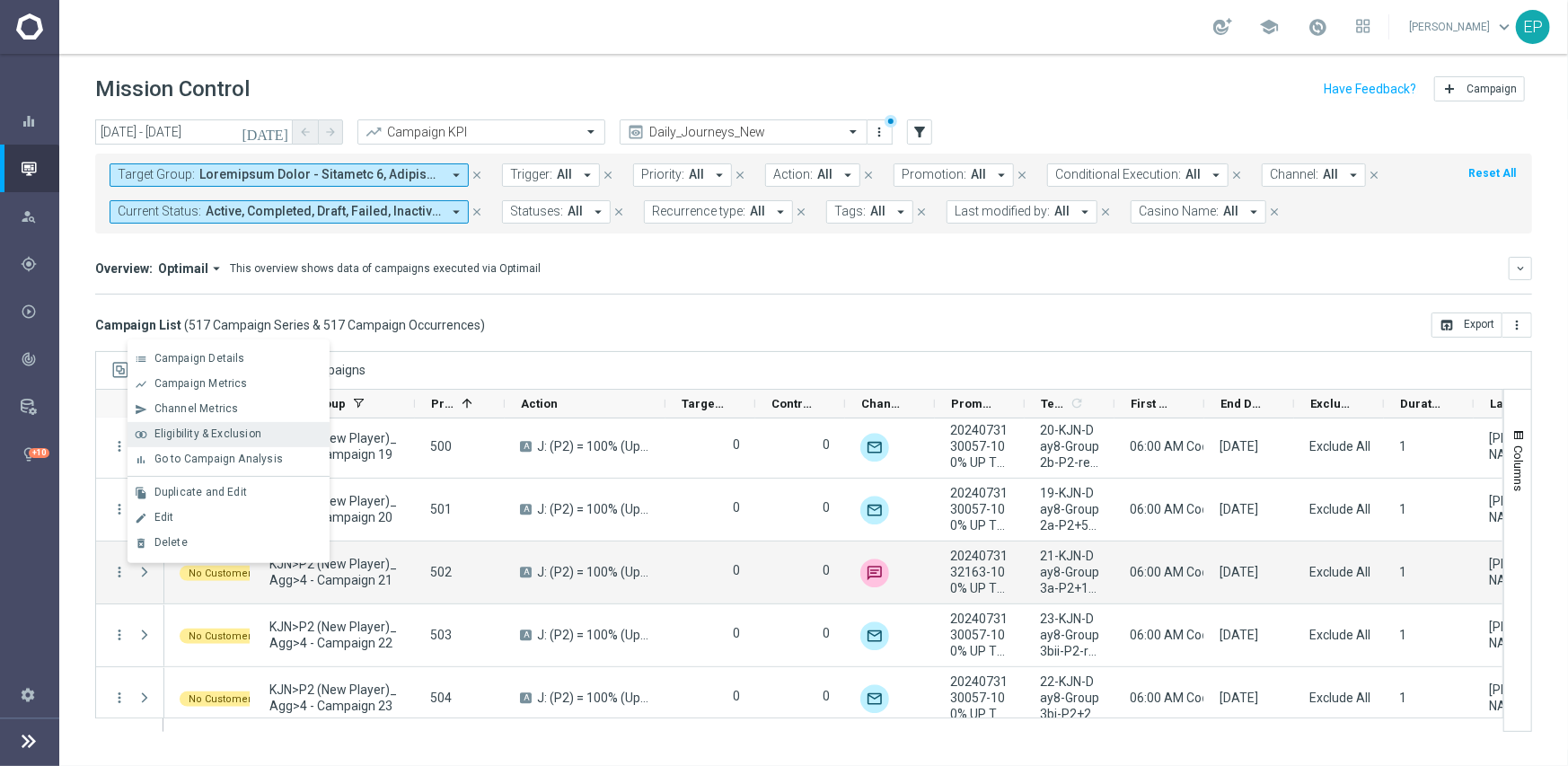
click at [235, 437] on span "Eligibility & Exclusion" at bounding box center [207, 434] width 107 height 13
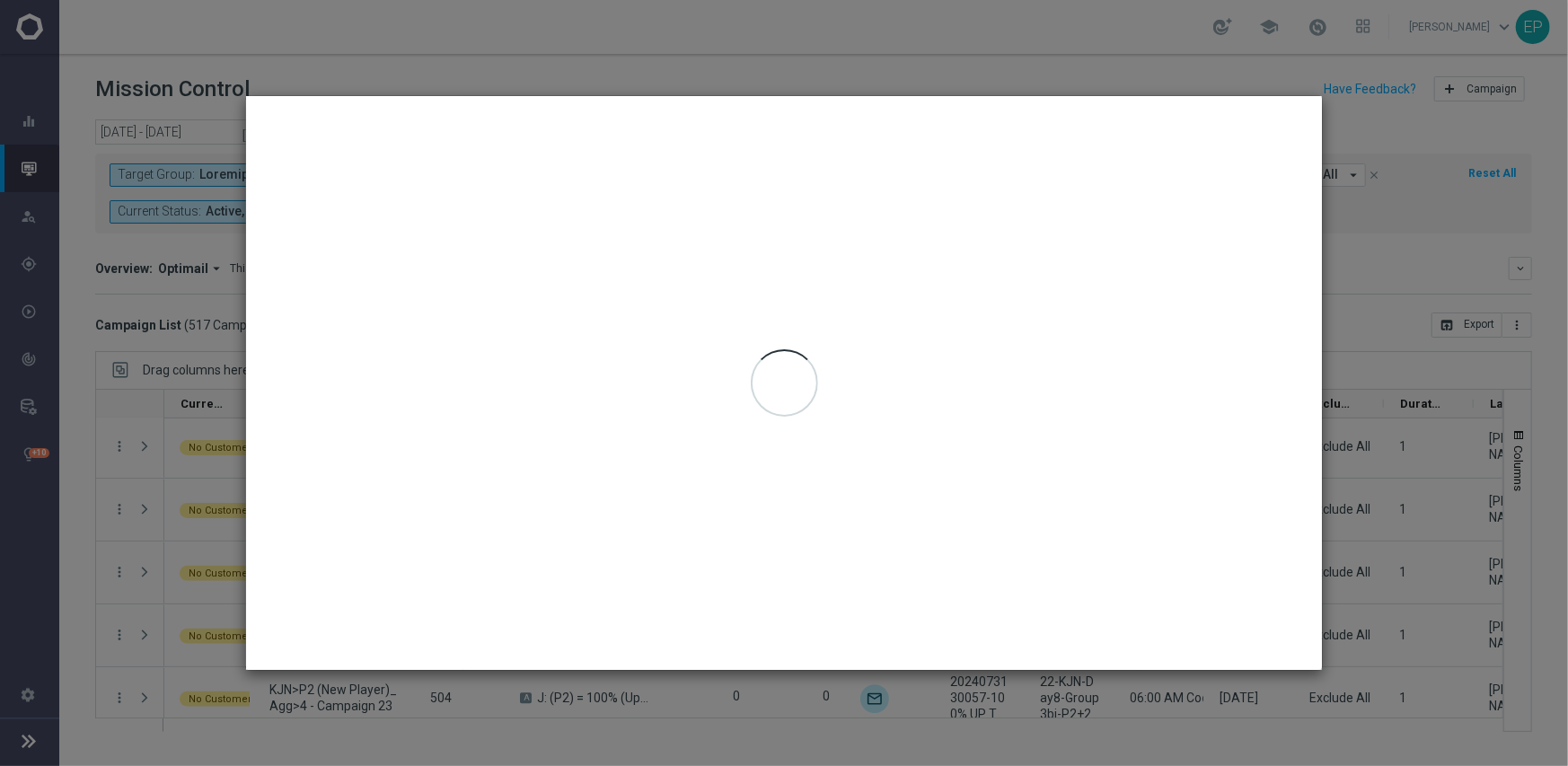
type input "[DATE] - [DATE]"
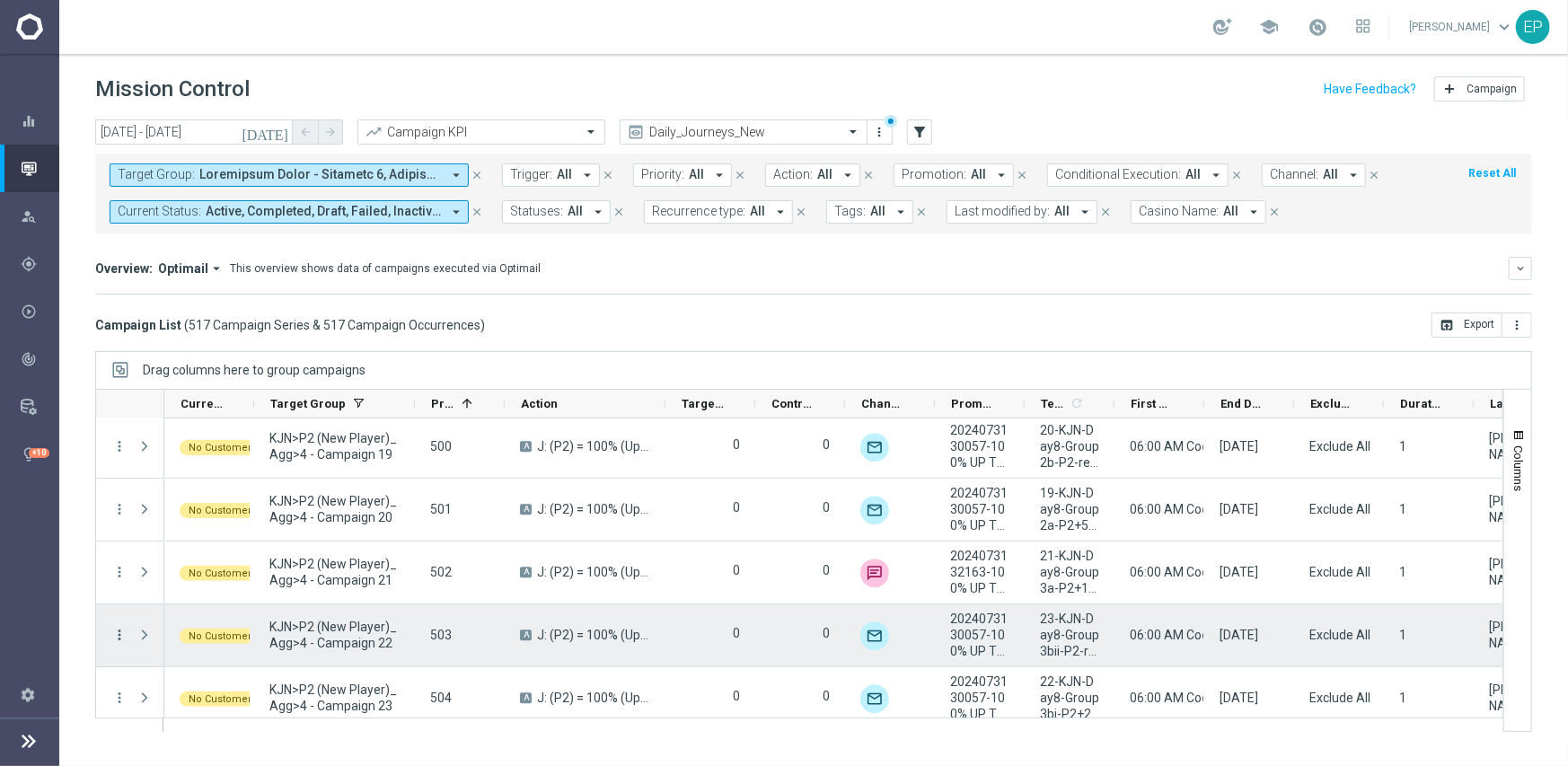
click at [122, 635] on icon "more_vert" at bounding box center [120, 635] width 16 height 16
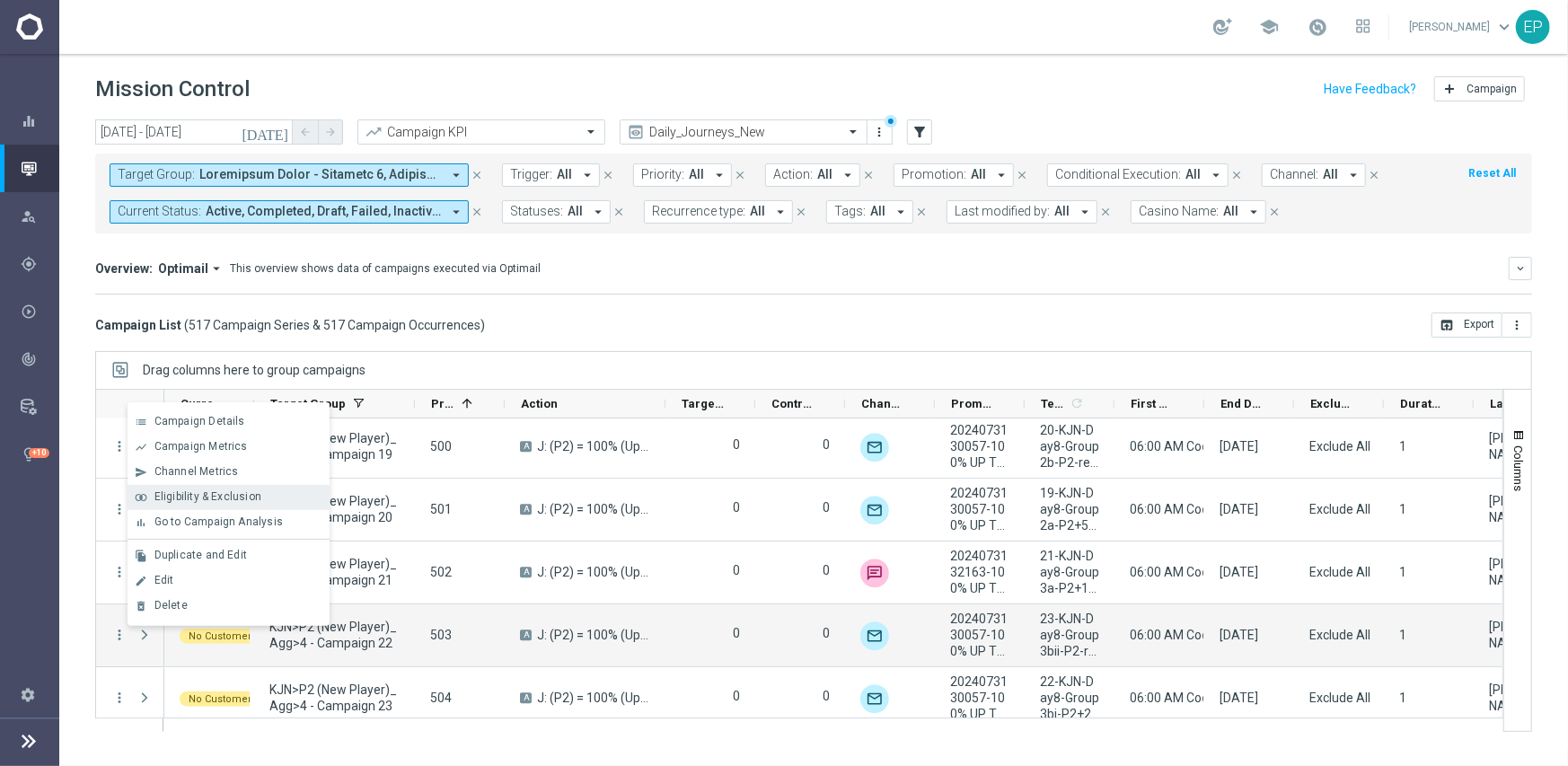
click at [218, 491] on span "Eligibility & Exclusion" at bounding box center [207, 497] width 107 height 13
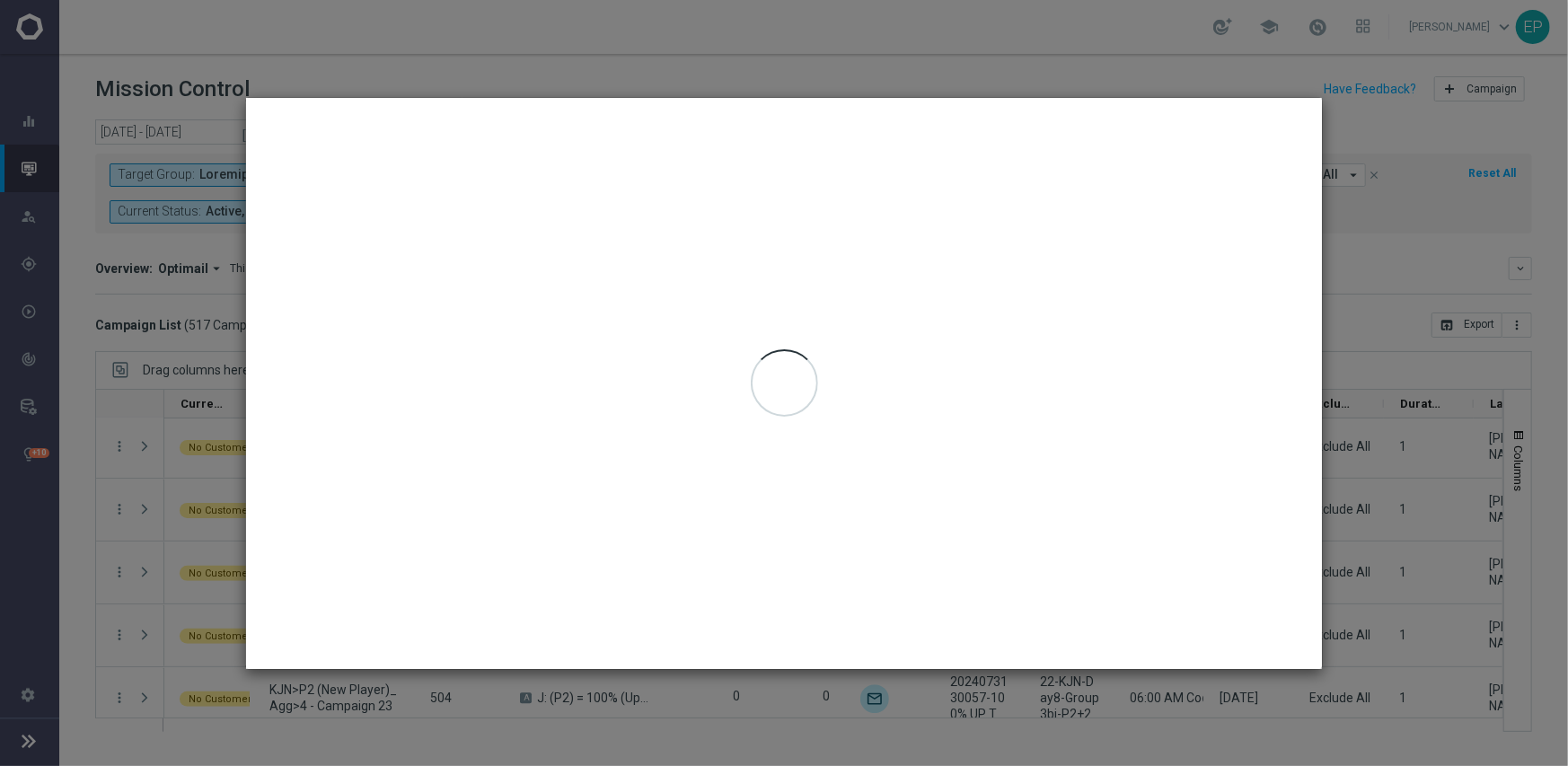
type input "[DATE] - [DATE]"
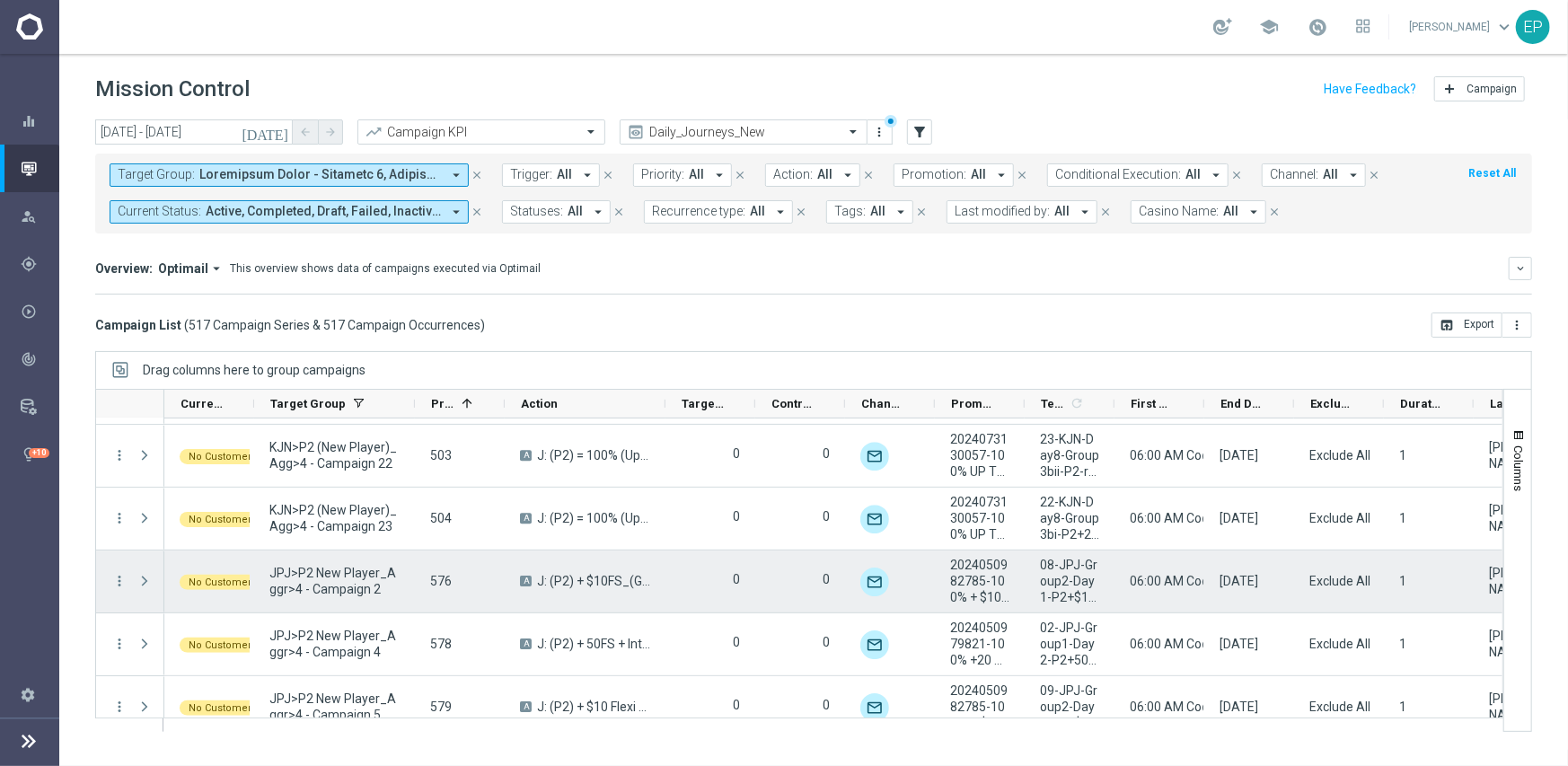
scroll to position [3730, 0]
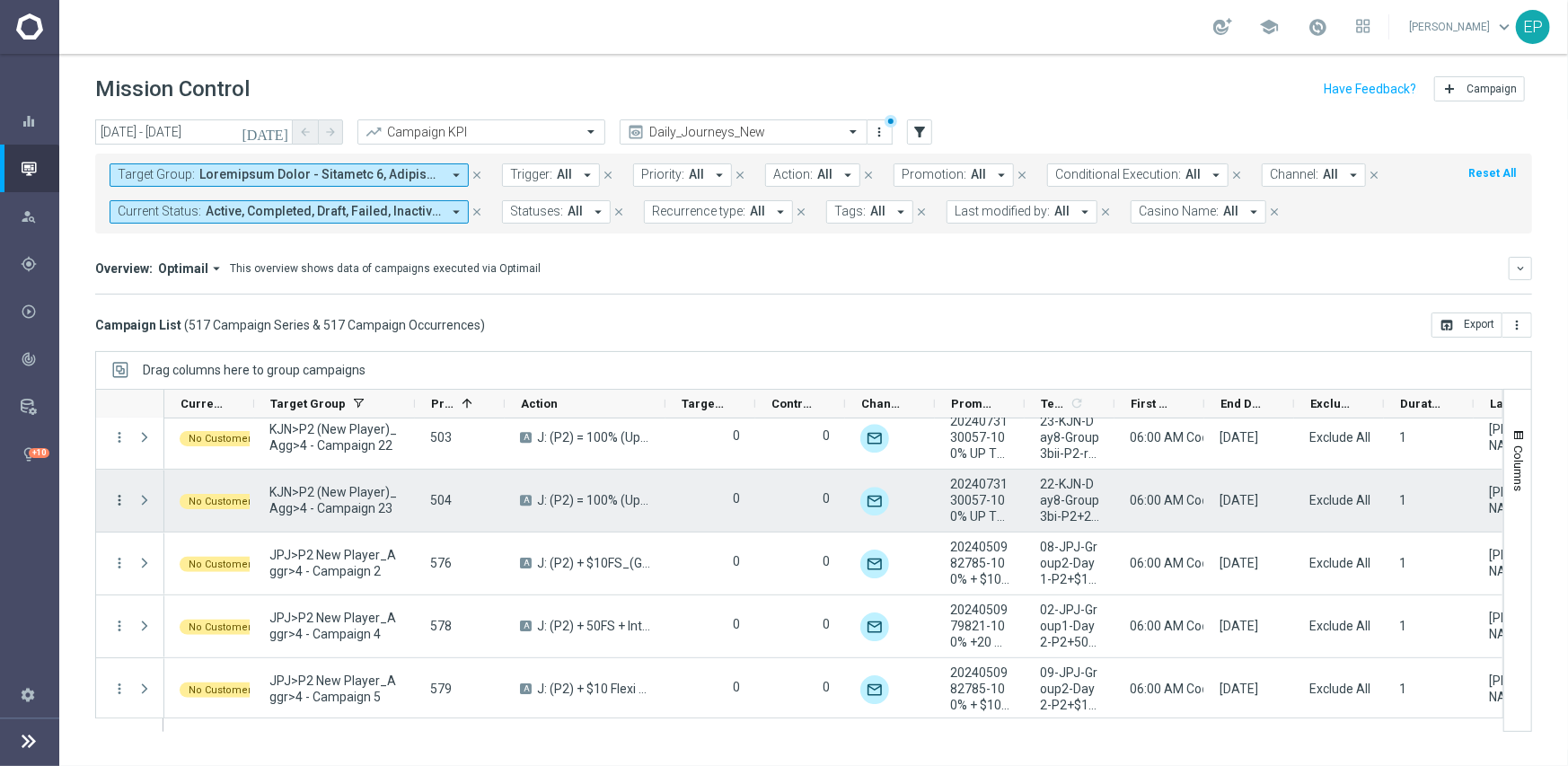
click at [113, 494] on icon "more_vert" at bounding box center [120, 501] width 16 height 16
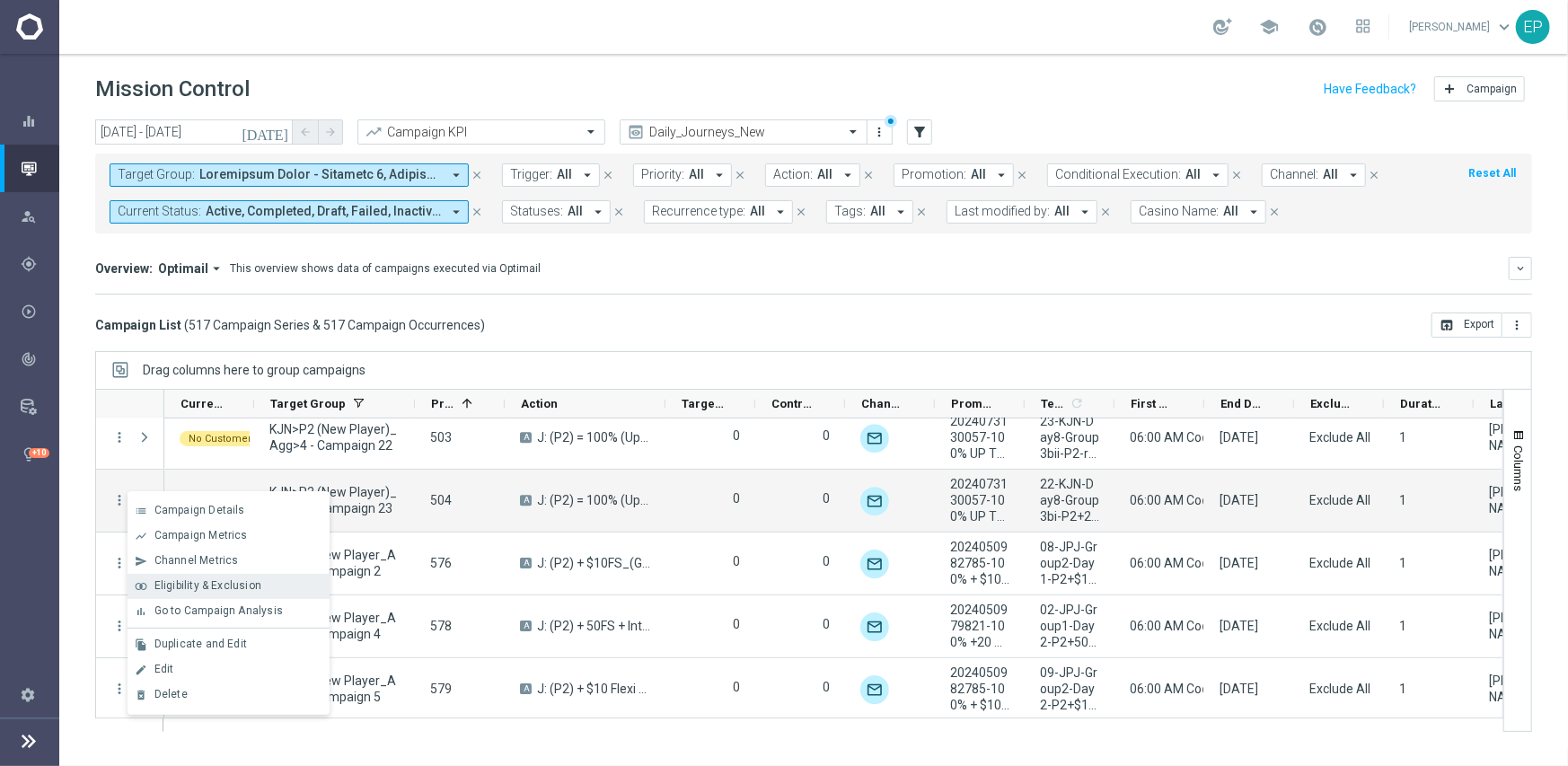
click at [215, 583] on span "Eligibility & Exclusion" at bounding box center [207, 585] width 107 height 13
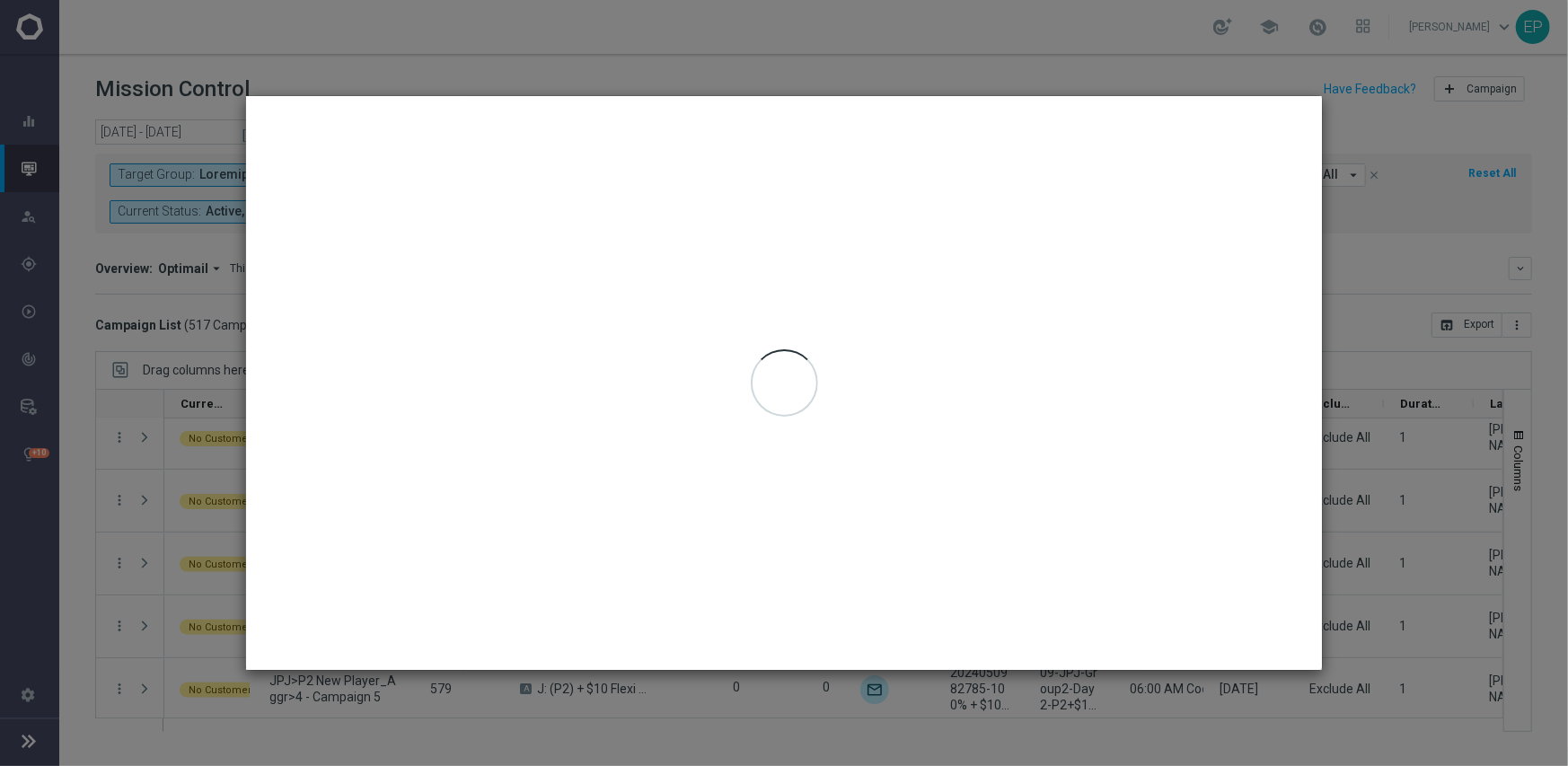
type input "[DATE] - [DATE]"
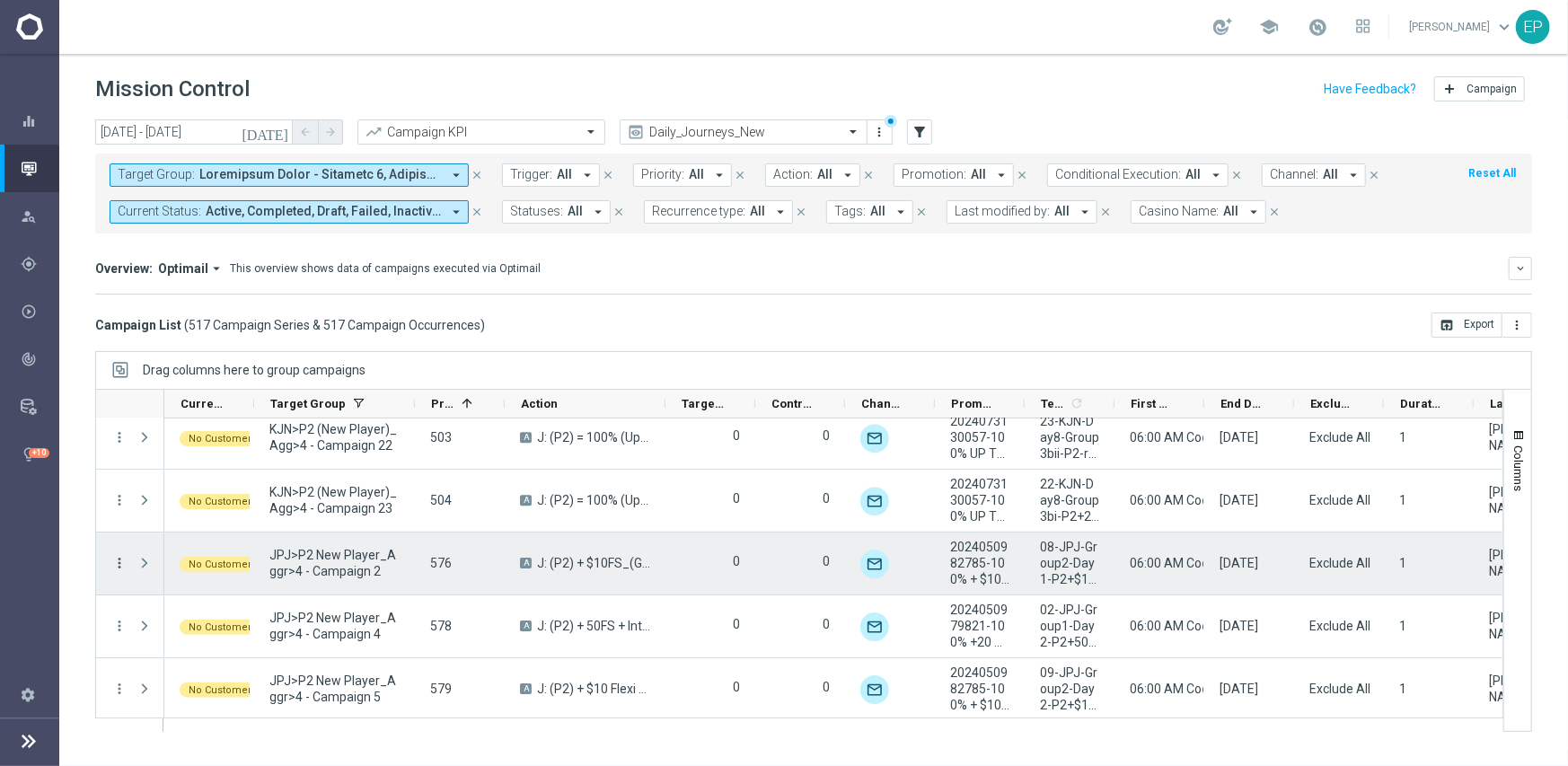
click at [117, 562] on icon "more_vert" at bounding box center [120, 564] width 16 height 16
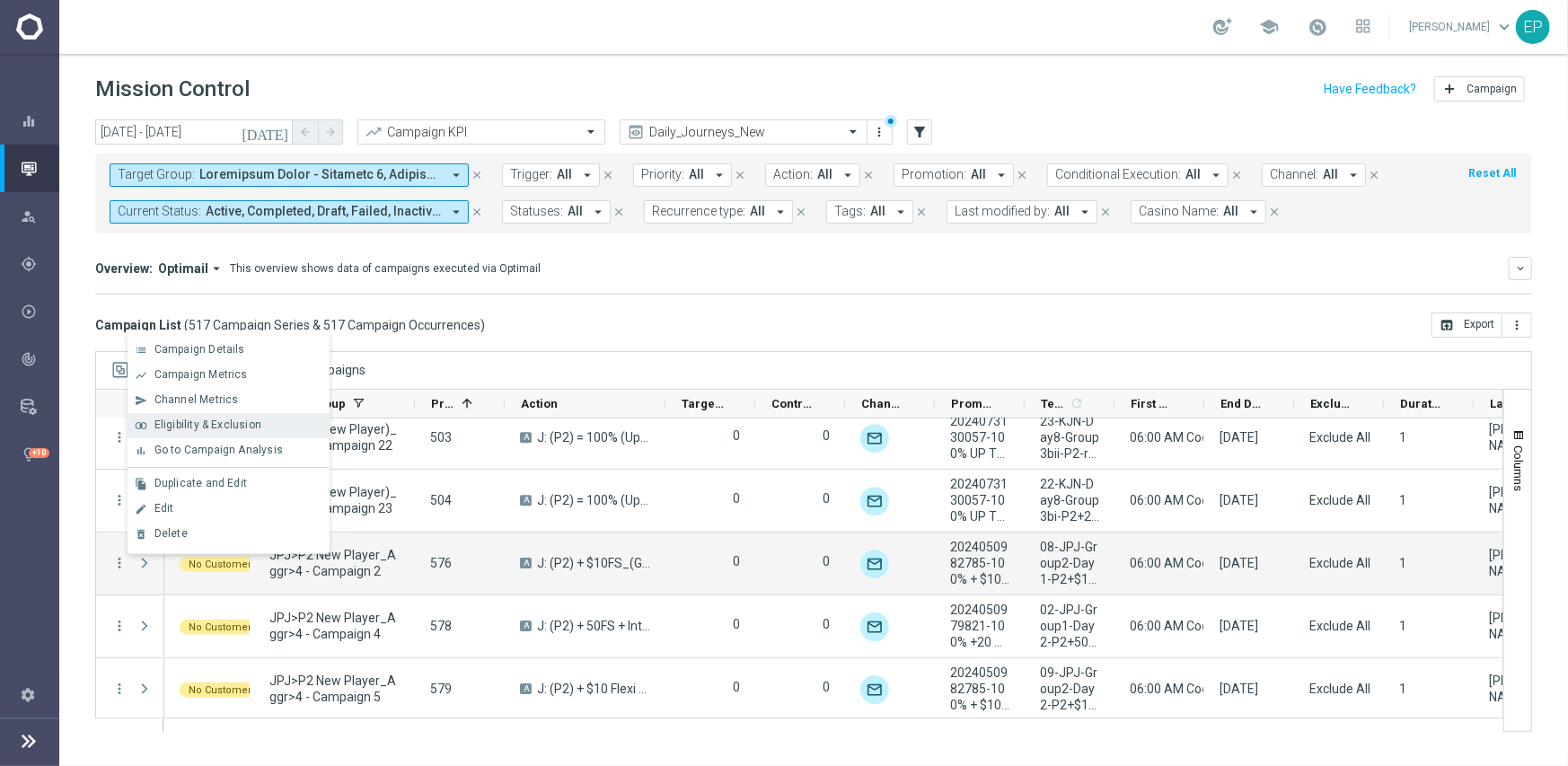
click at [211, 427] on span "Eligibility & Exclusion" at bounding box center [207, 425] width 107 height 13
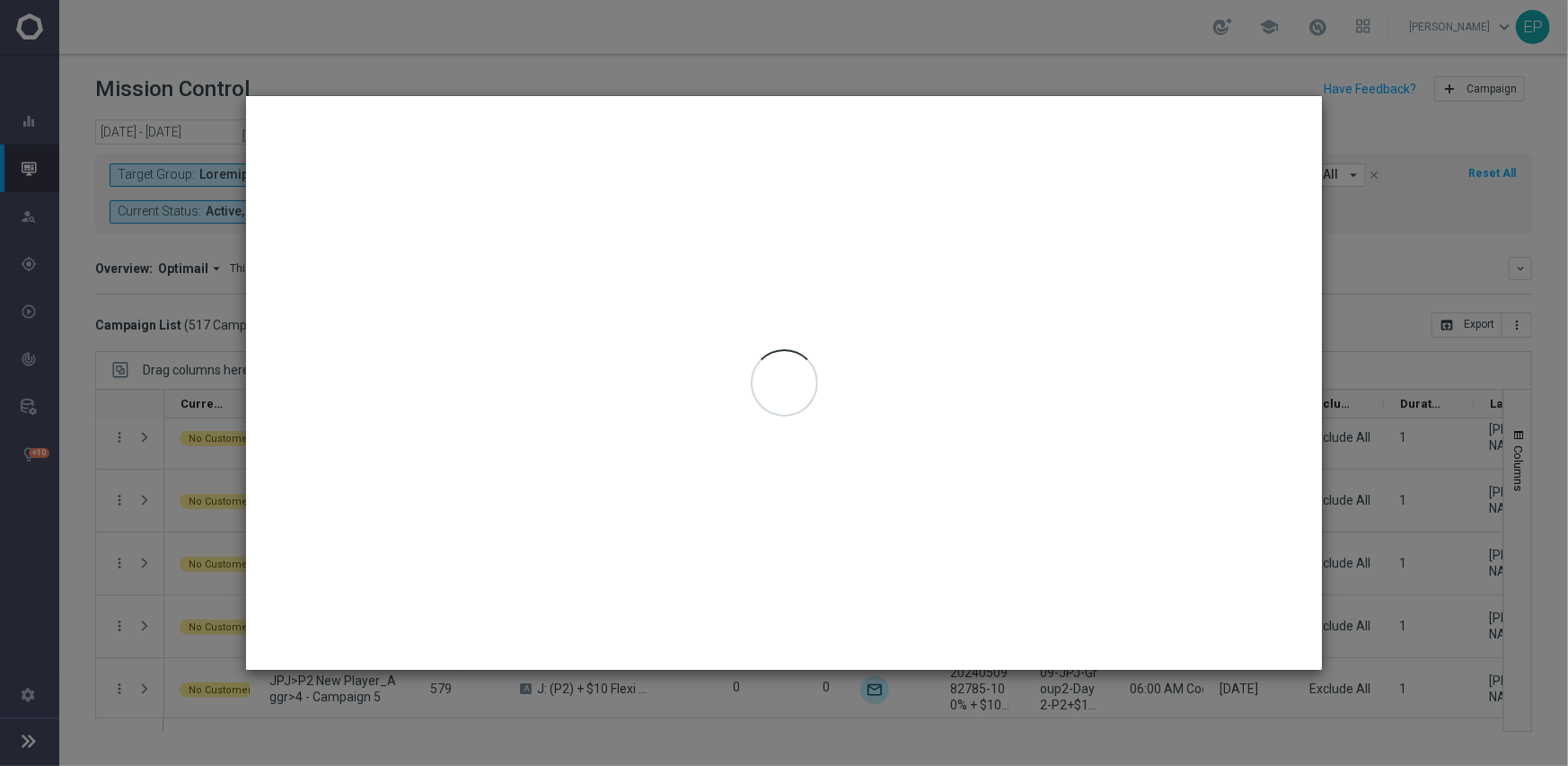
type input "[DATE] - [DATE]"
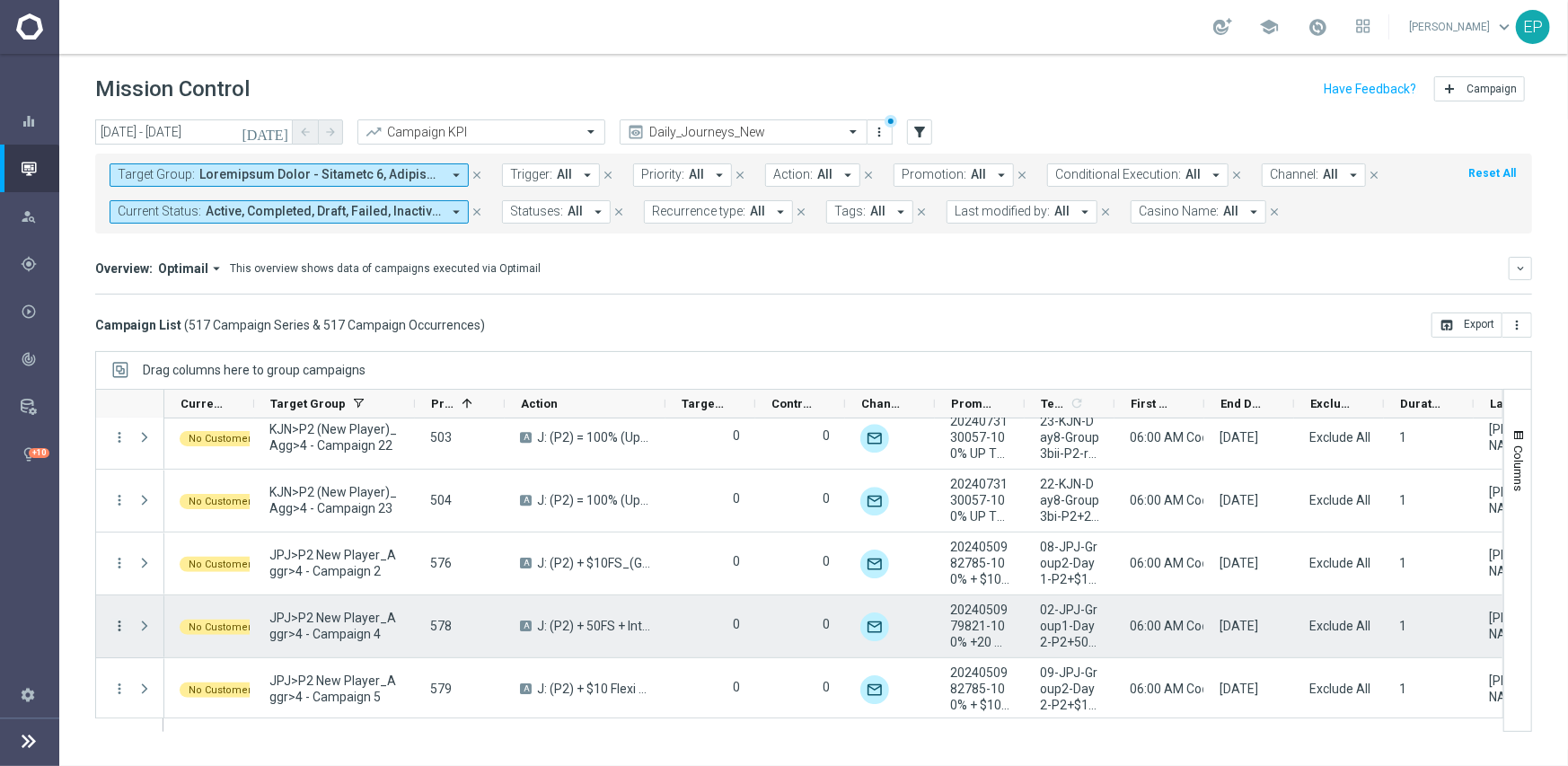
click at [121, 619] on icon "more_vert" at bounding box center [120, 626] width 16 height 16
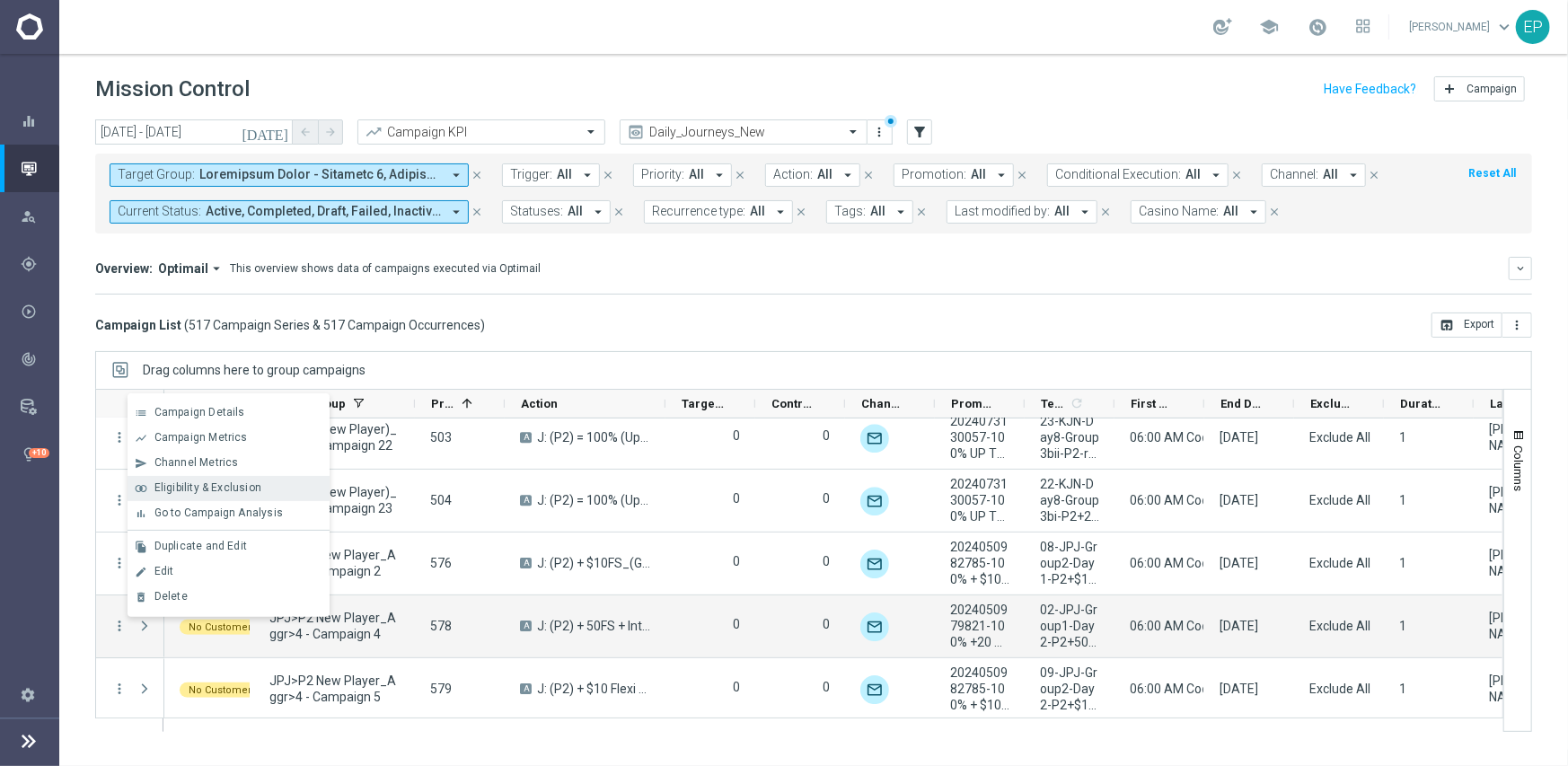
click at [227, 489] on span "Eligibility & Exclusion" at bounding box center [207, 488] width 107 height 13
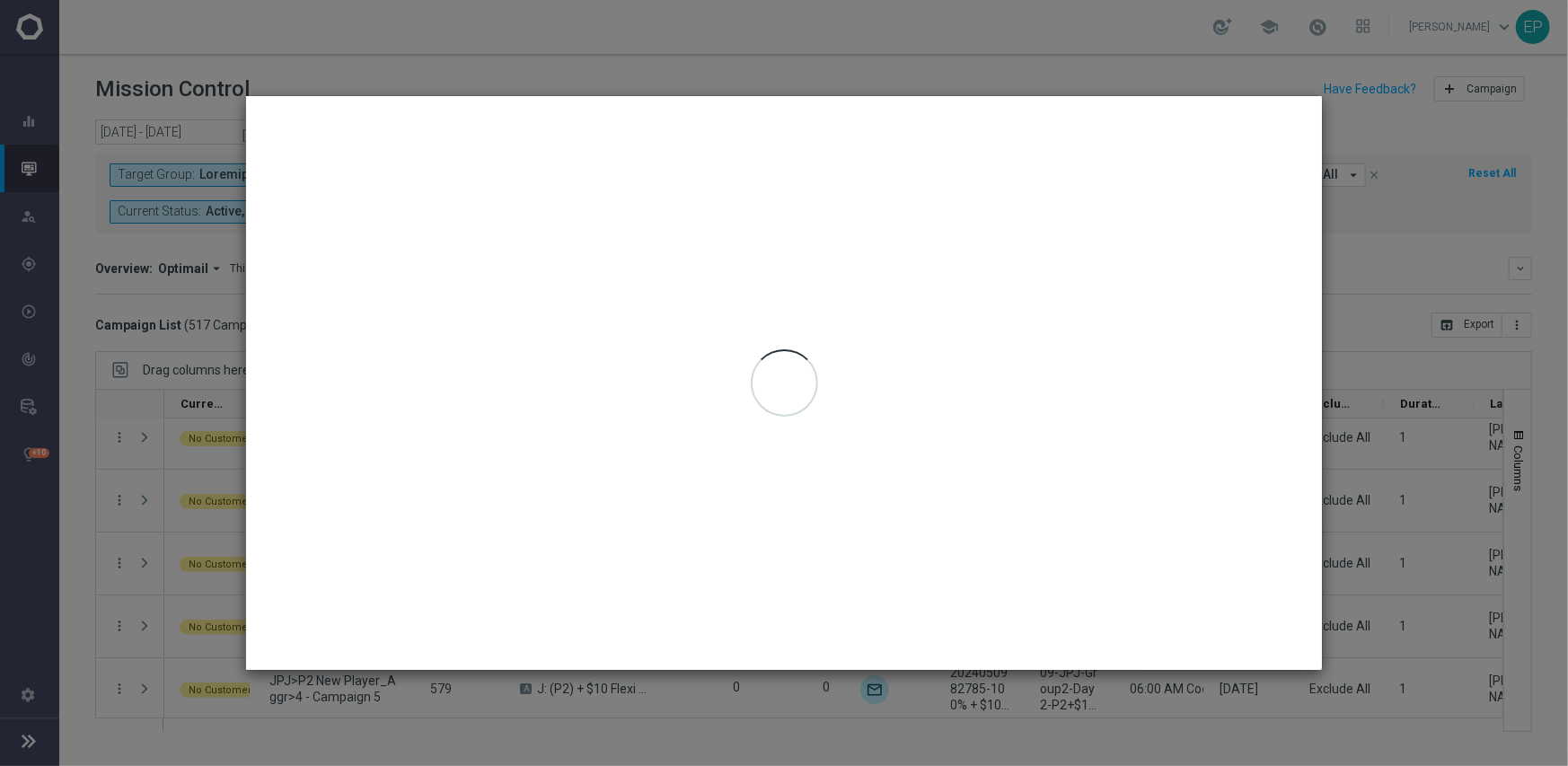
type input "[DATE] - [DATE]"
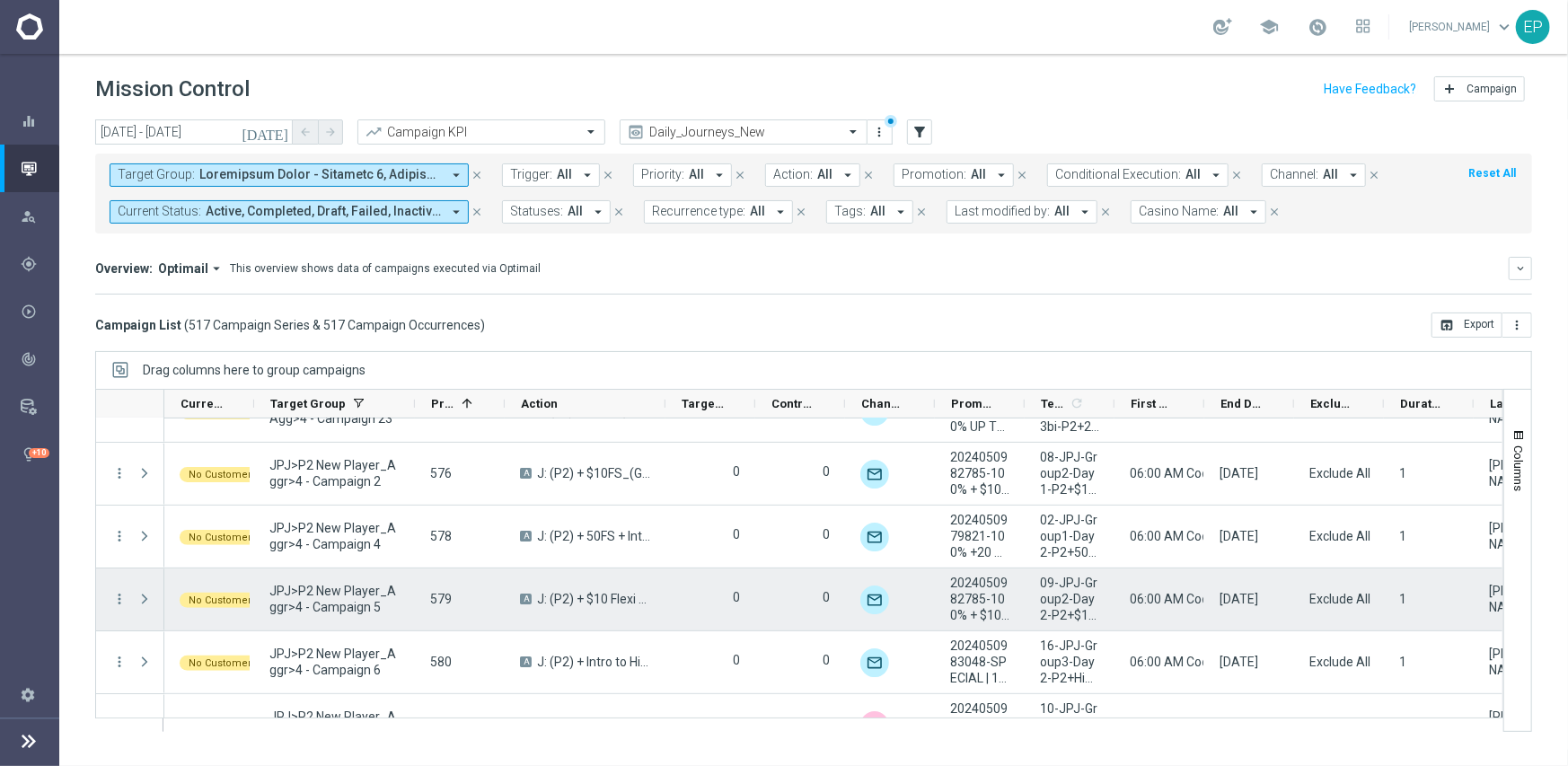
scroll to position [3839, 0]
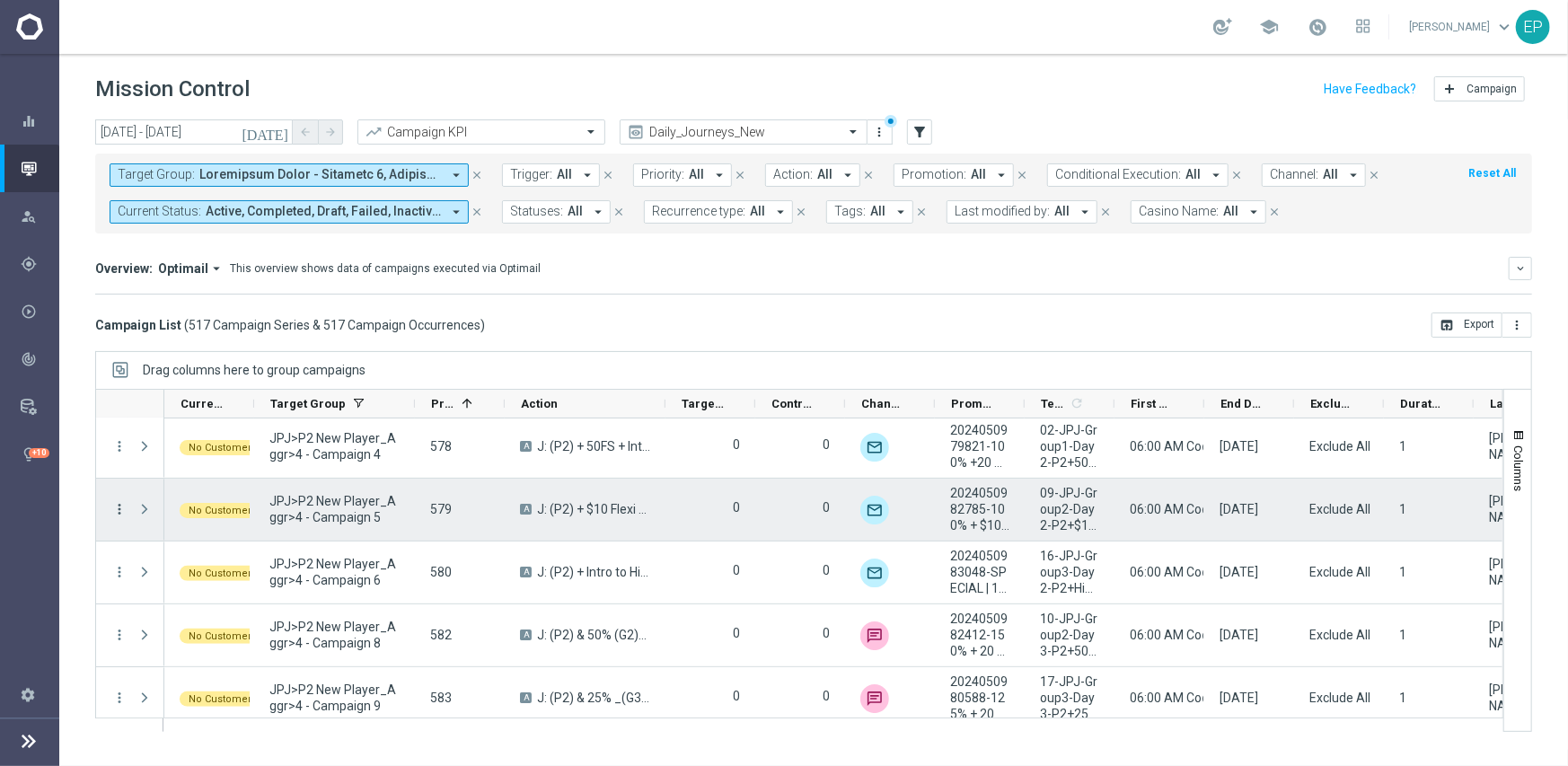
click at [121, 508] on icon "more_vert" at bounding box center [120, 510] width 16 height 16
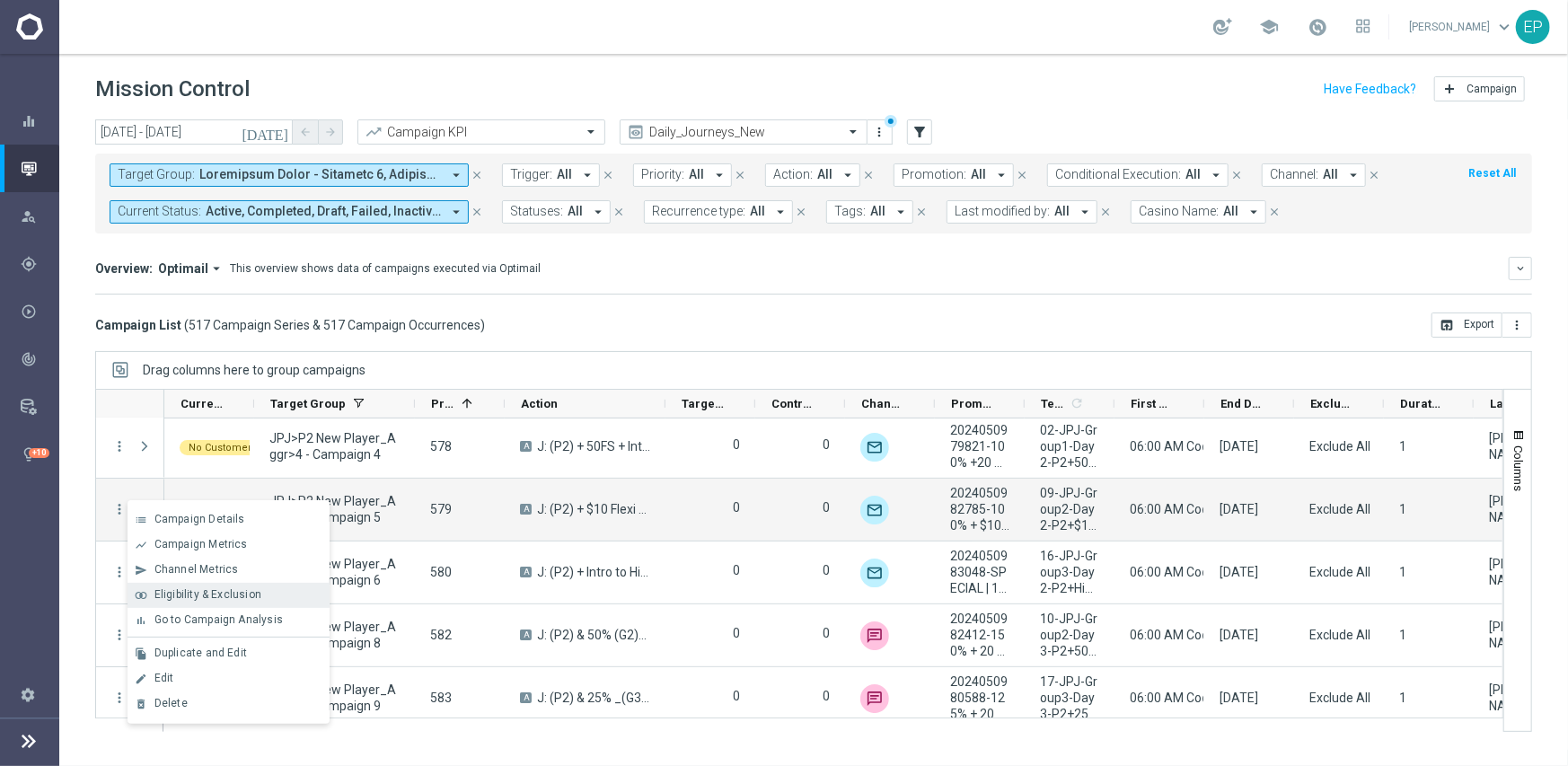
click at [191, 592] on span "Eligibility & Exclusion" at bounding box center [207, 594] width 107 height 13
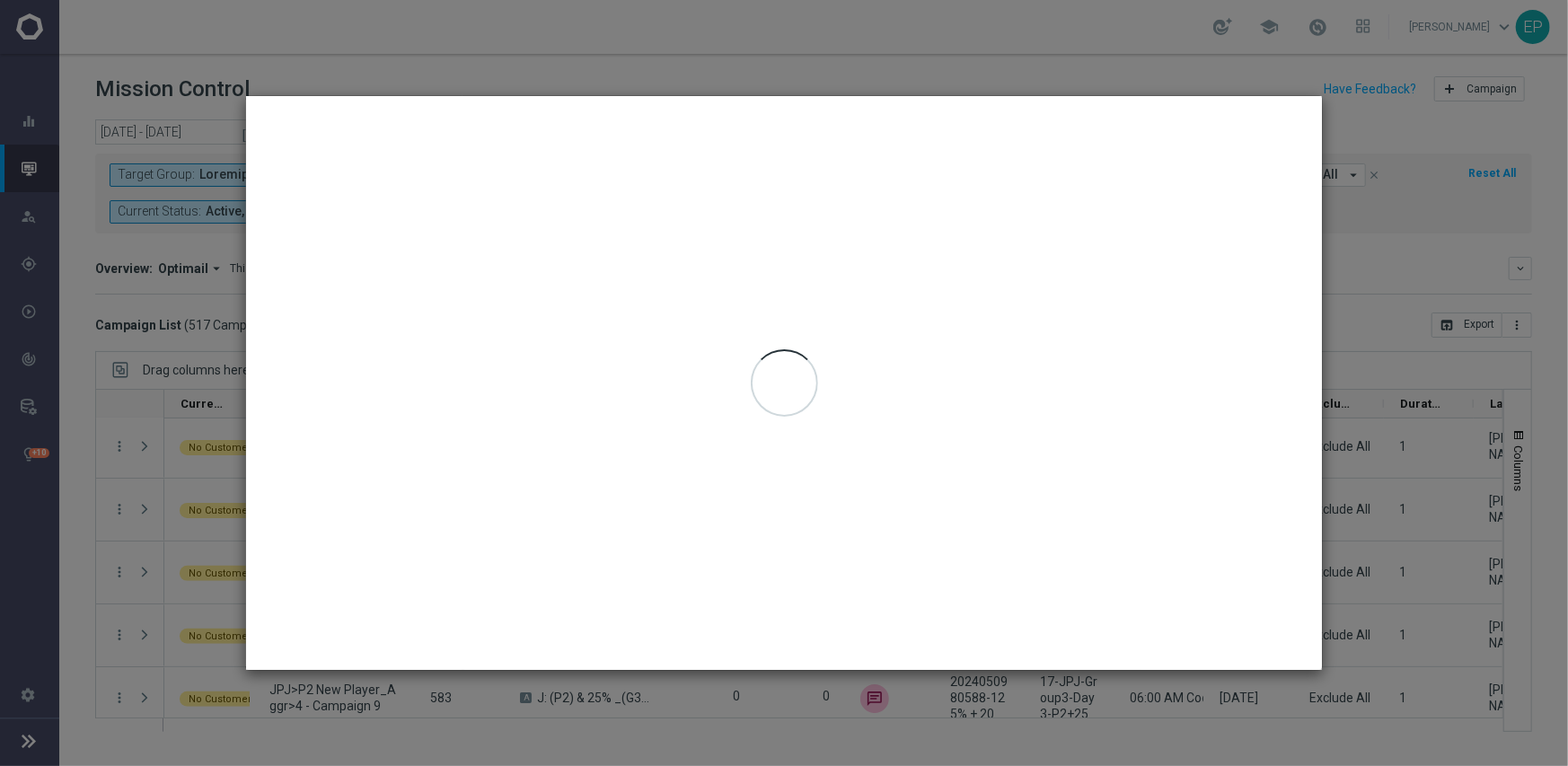
type input "[DATE] - [DATE]"
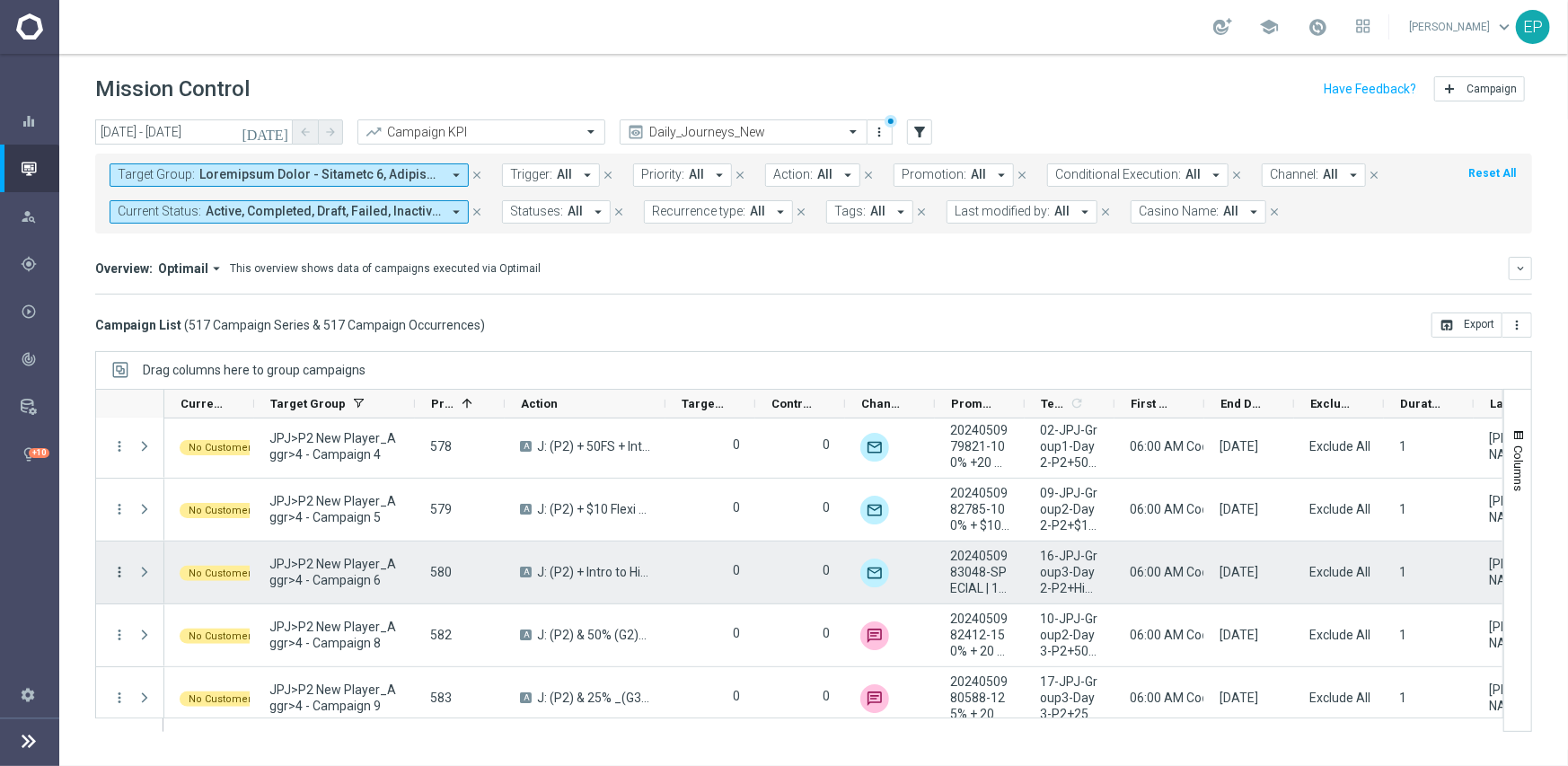
click at [120, 571] on icon "more_vert" at bounding box center [120, 573] width 16 height 16
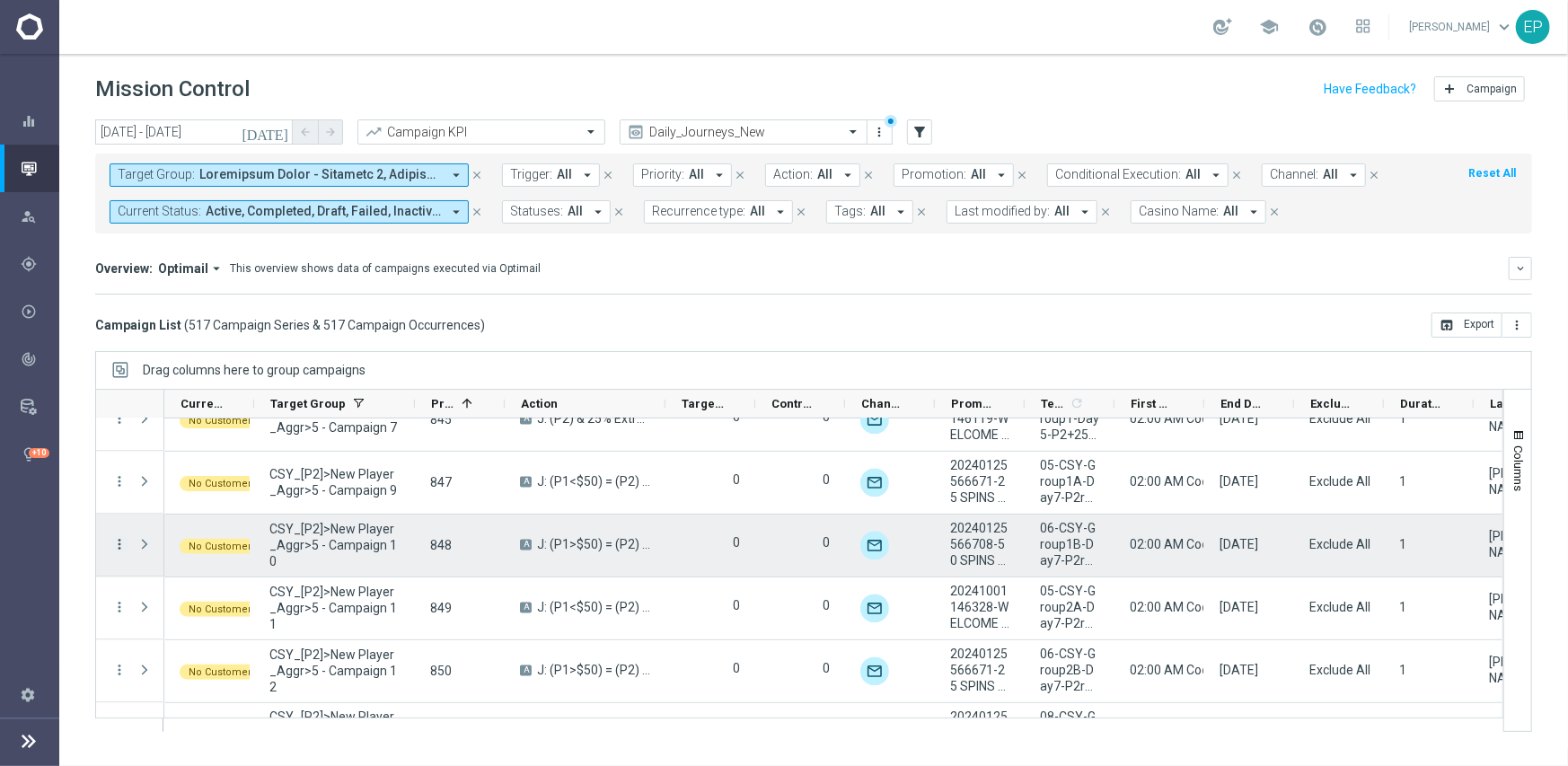
click at [117, 543] on icon "more_vert" at bounding box center [120, 546] width 16 height 16
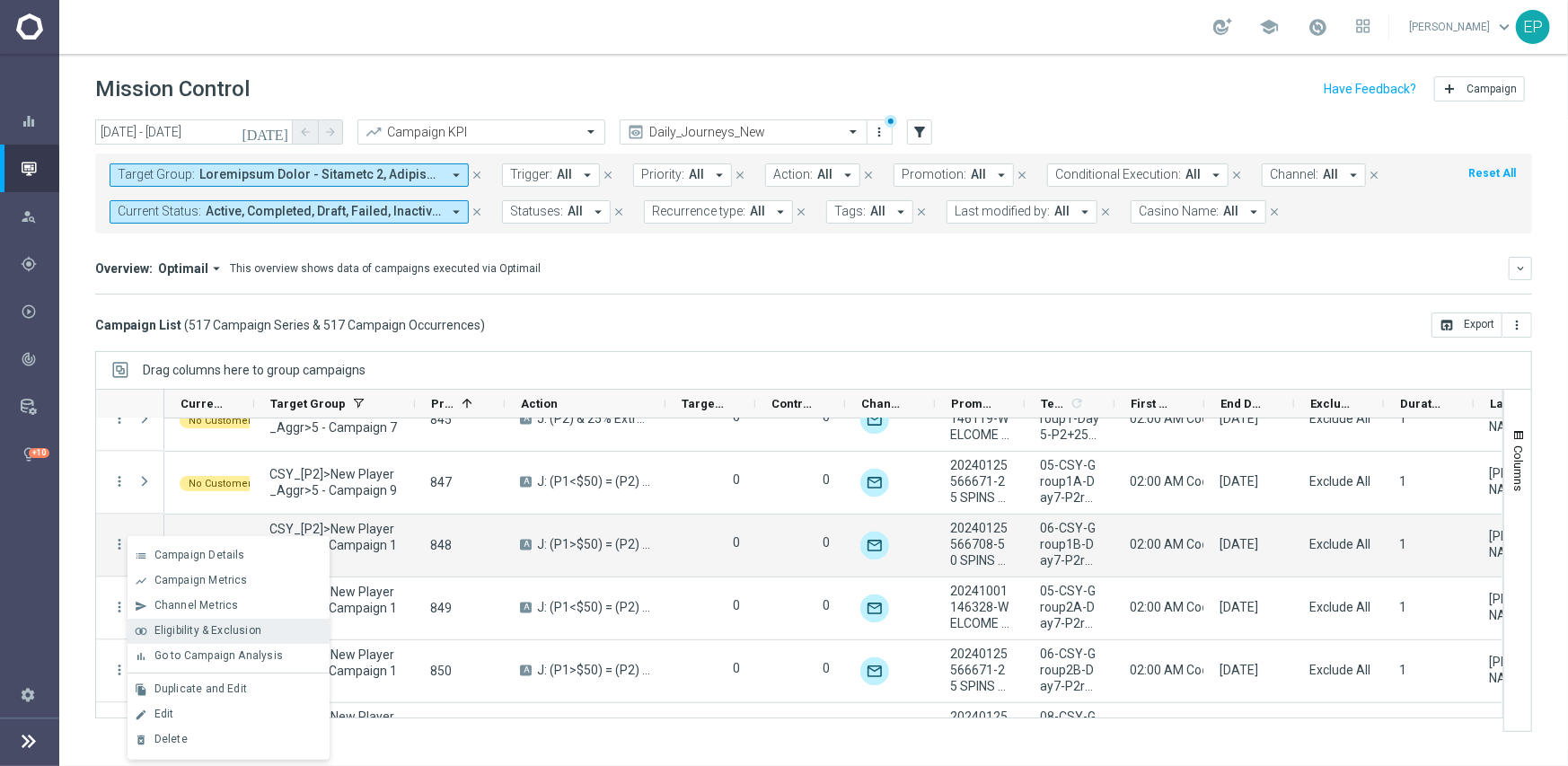
click at [216, 628] on span "Eligibility & Exclusion" at bounding box center [207, 630] width 107 height 13
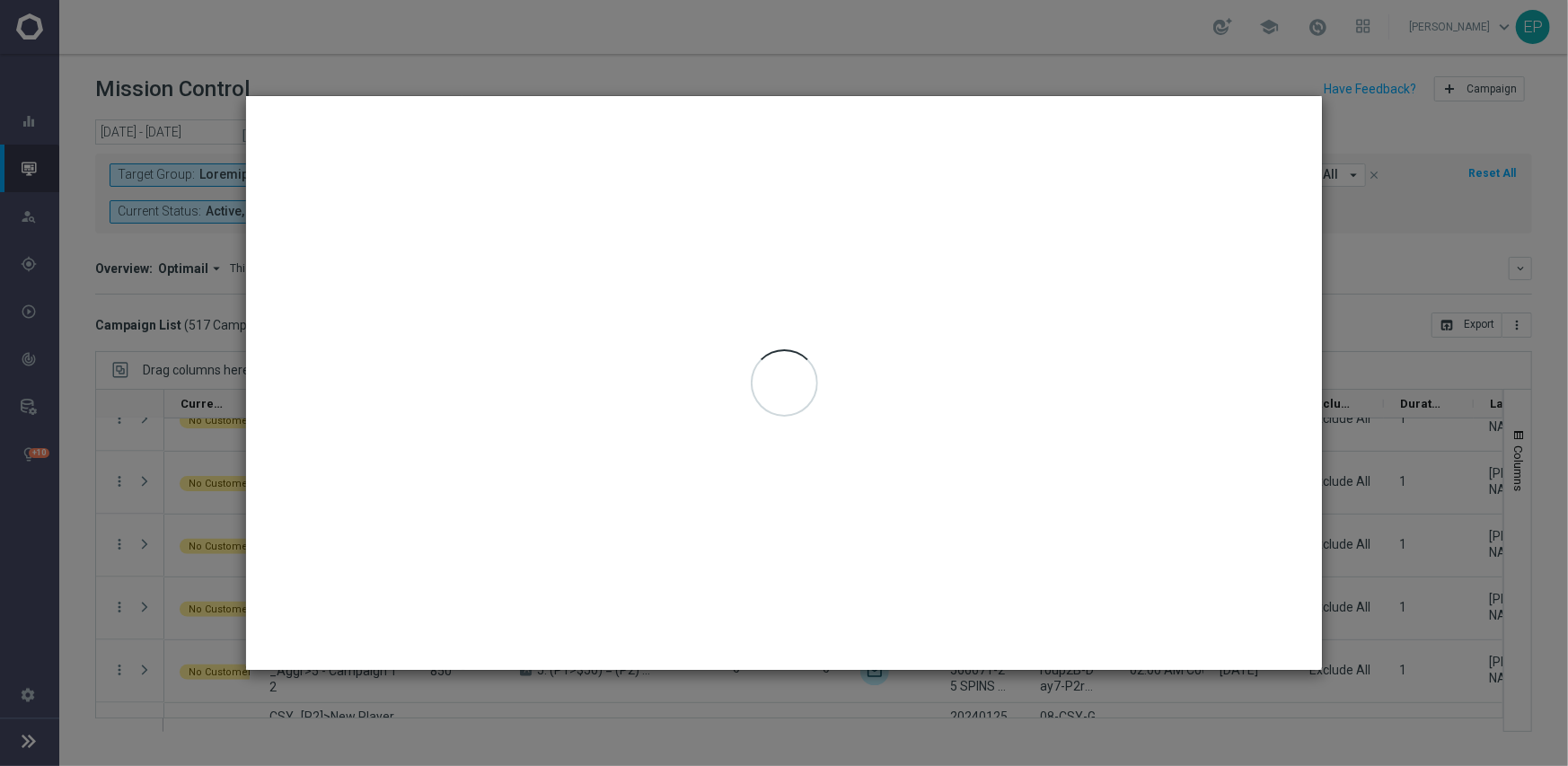
type input "[DATE] - [DATE]"
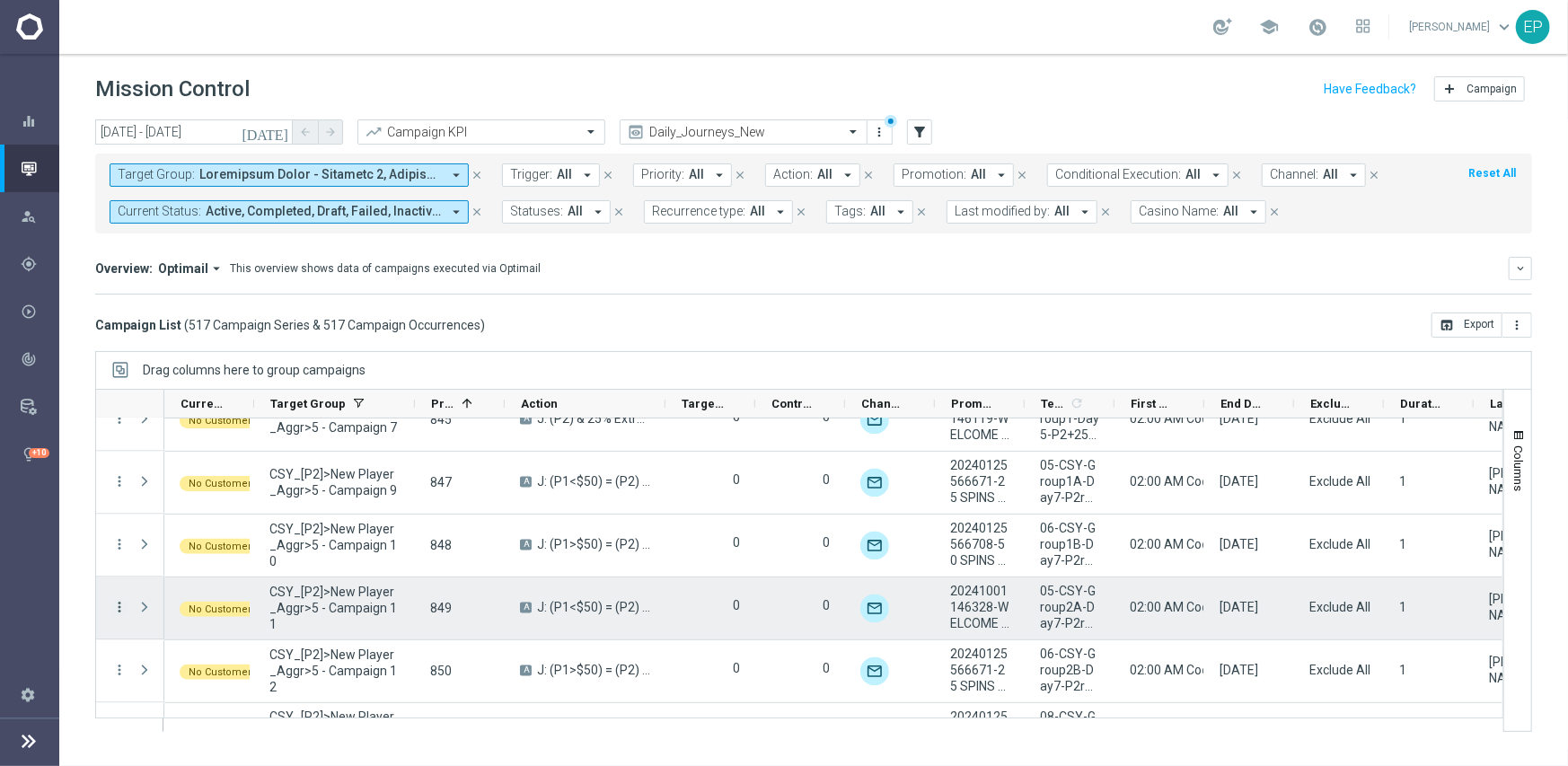
click at [115, 604] on icon "more_vert" at bounding box center [120, 608] width 16 height 16
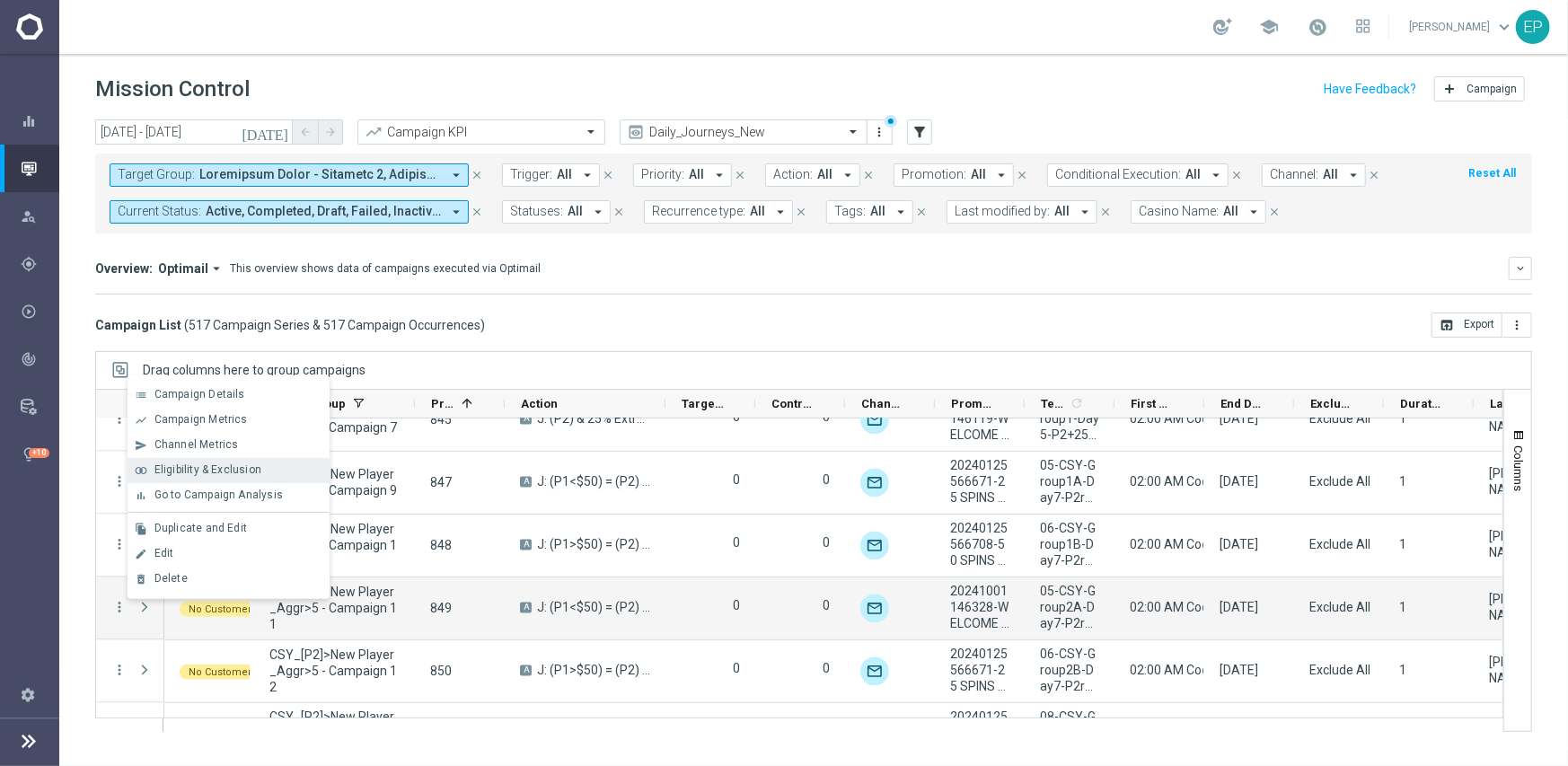
click at [194, 470] on span "Eligibility & Exclusion" at bounding box center [207, 470] width 107 height 13
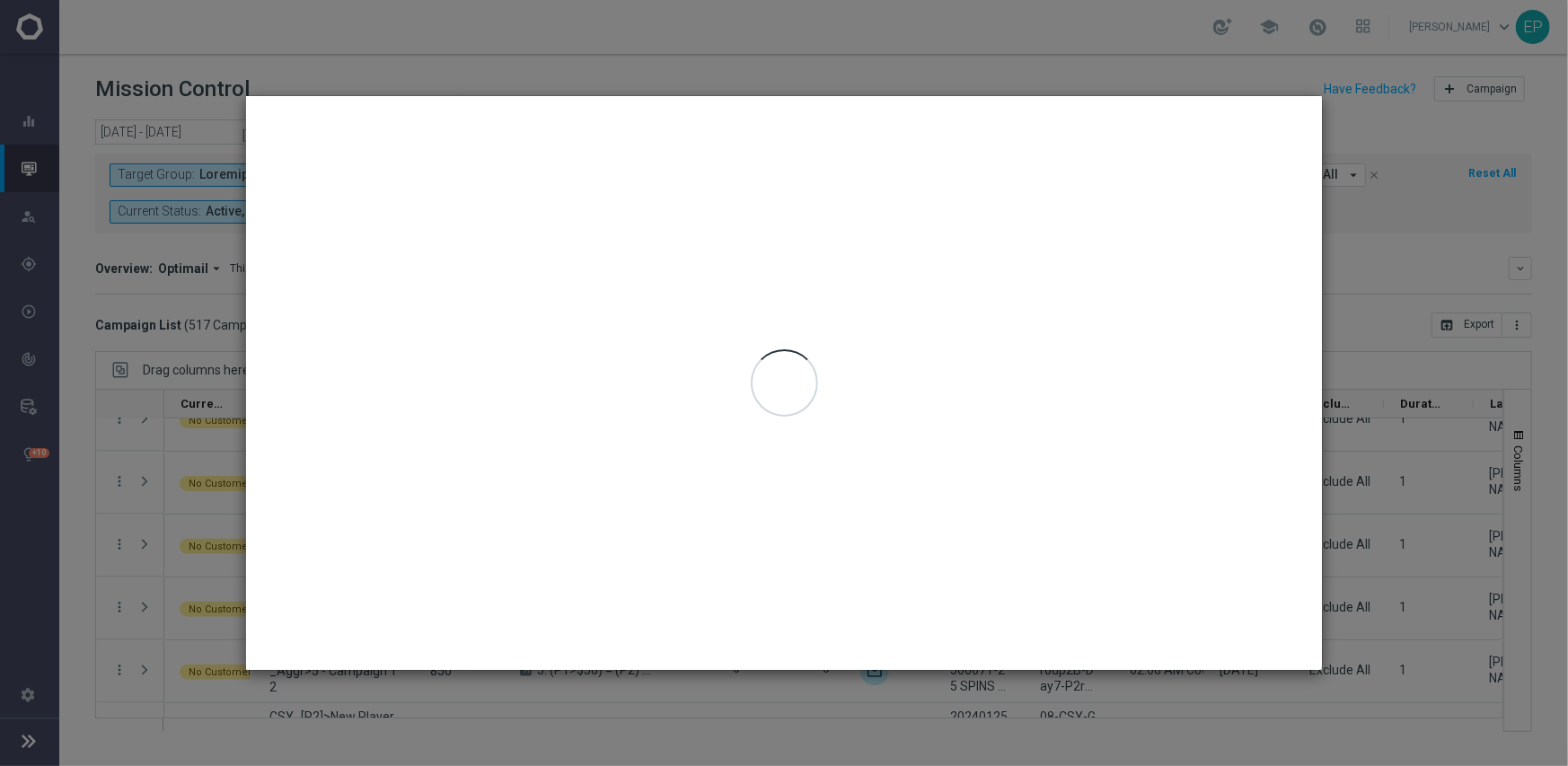
type input "[DATE] - [DATE]"
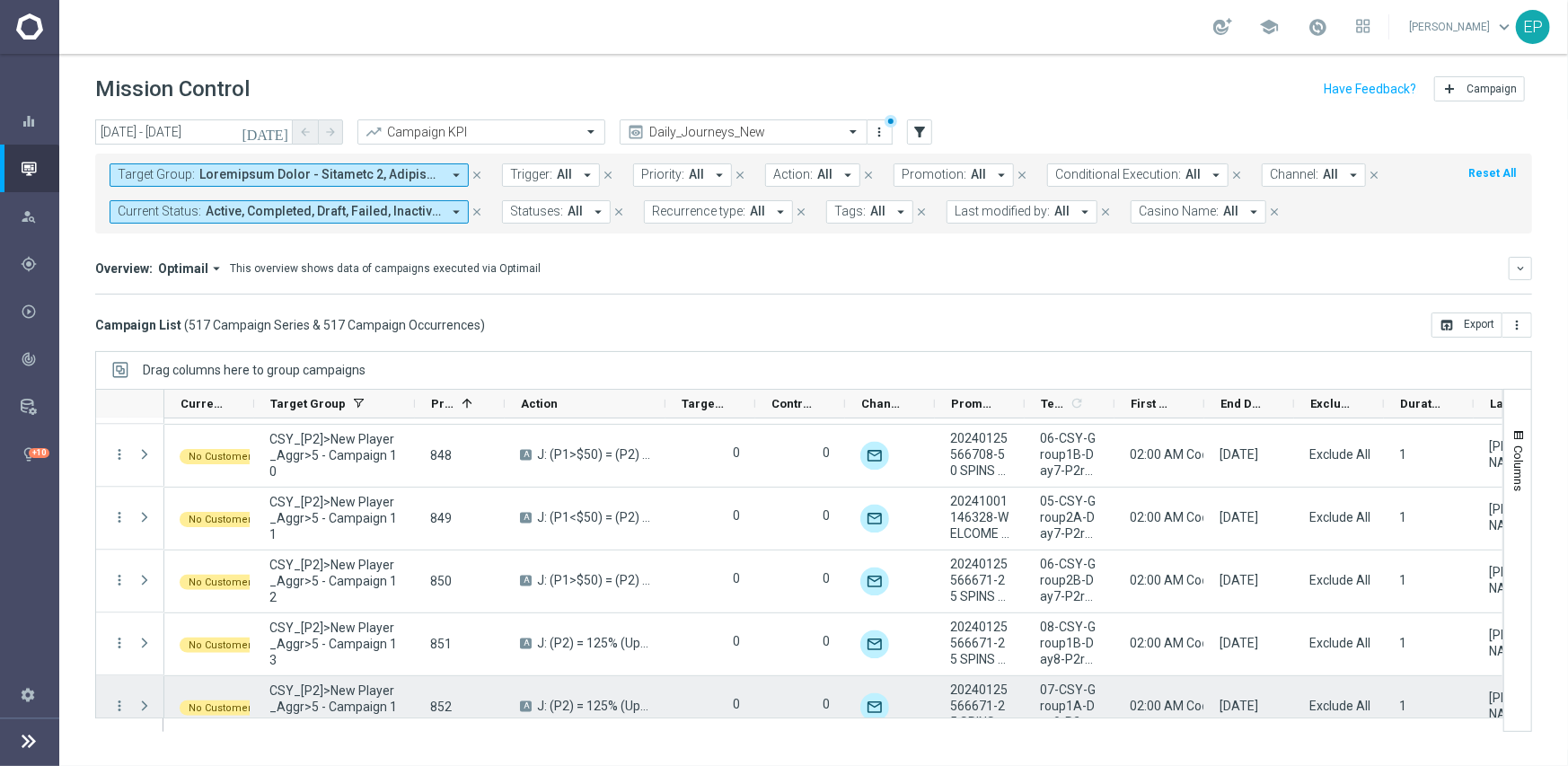
scroll to position [6749, 0]
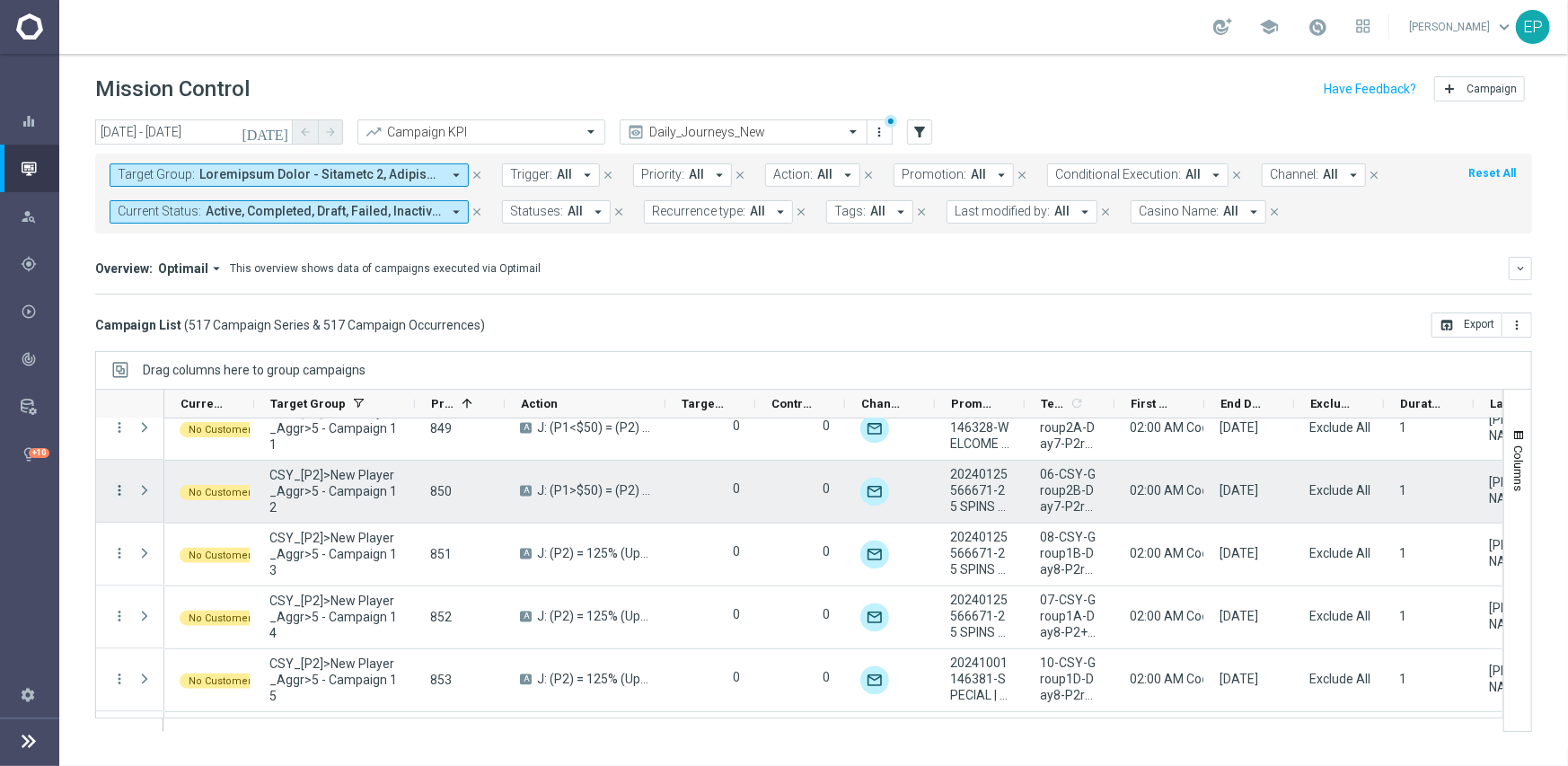
click at [117, 488] on icon "more_vert" at bounding box center [120, 492] width 16 height 16
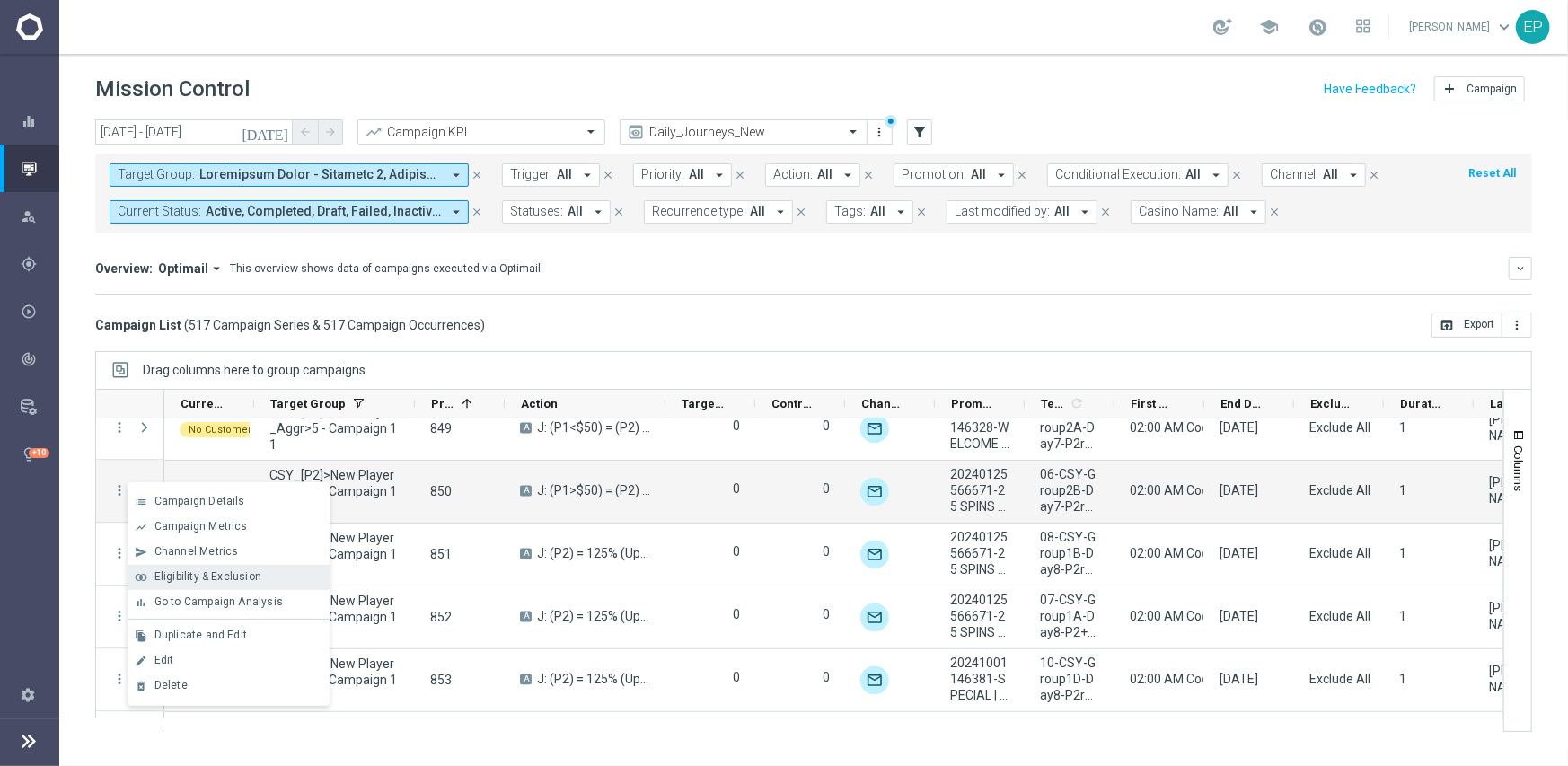
click at [191, 579] on span "Eligibility & Exclusion" at bounding box center [207, 576] width 107 height 13
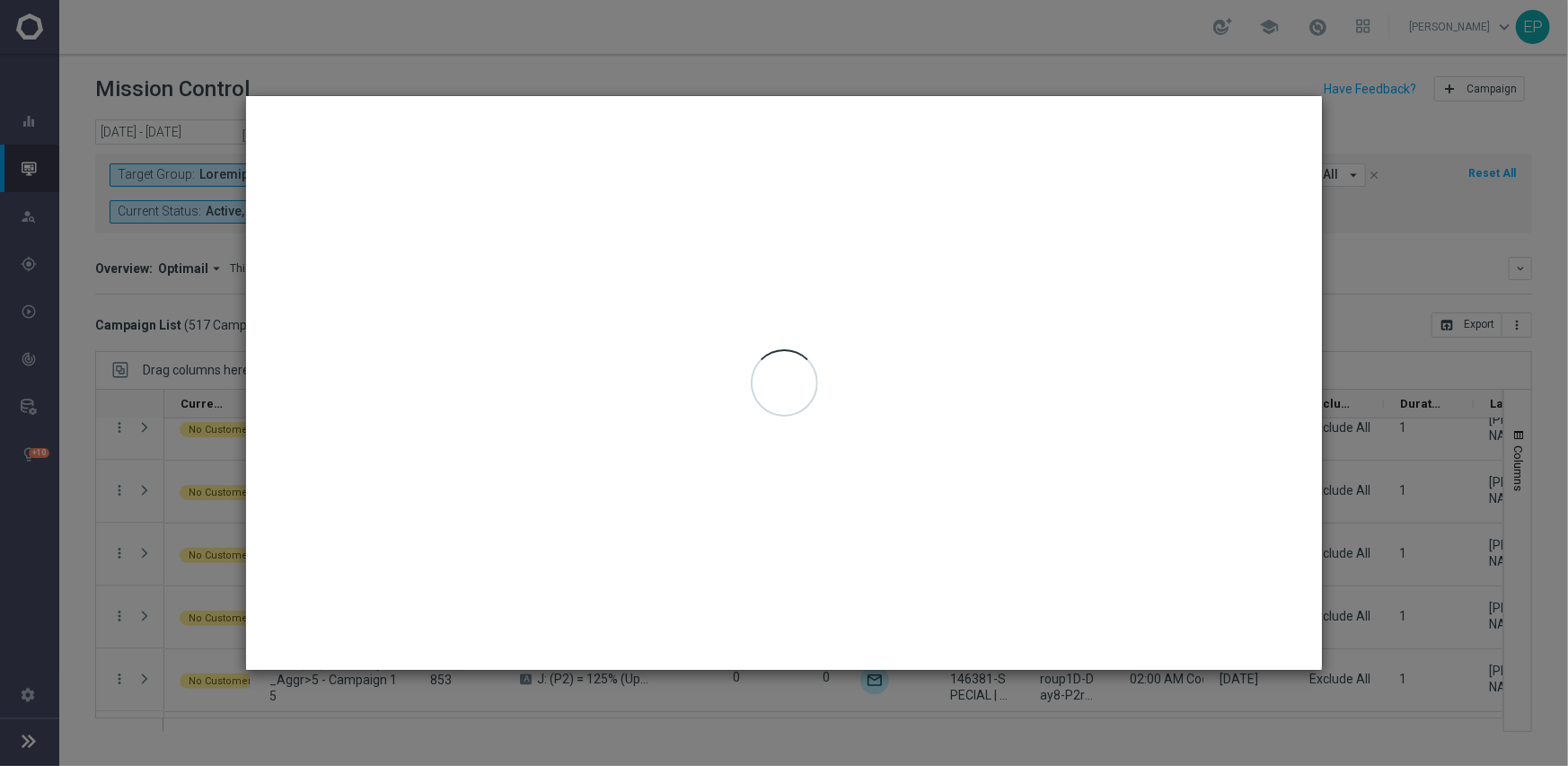
type input "[DATE] - [DATE]"
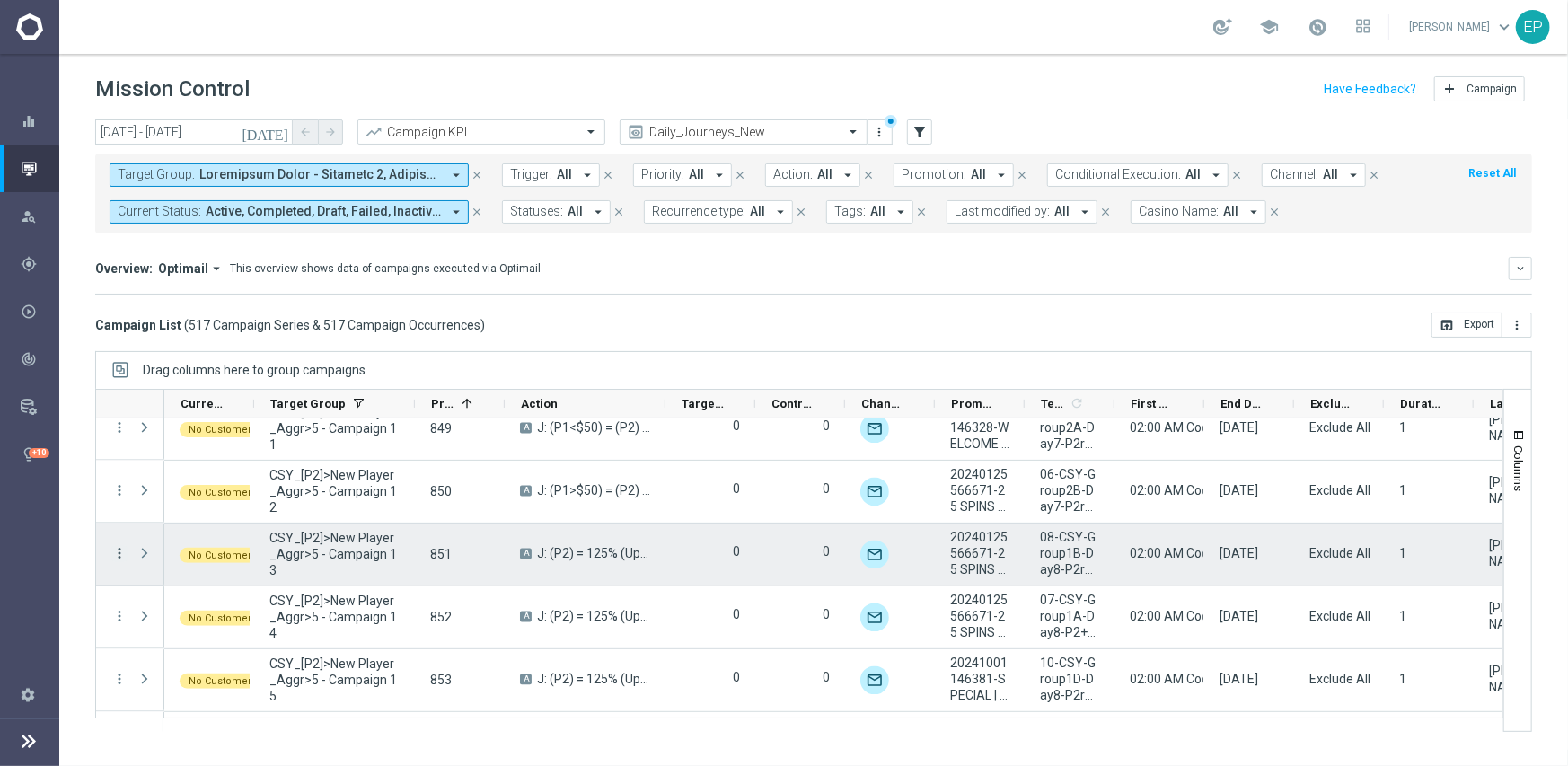
click at [115, 553] on icon "more_vert" at bounding box center [120, 555] width 16 height 16
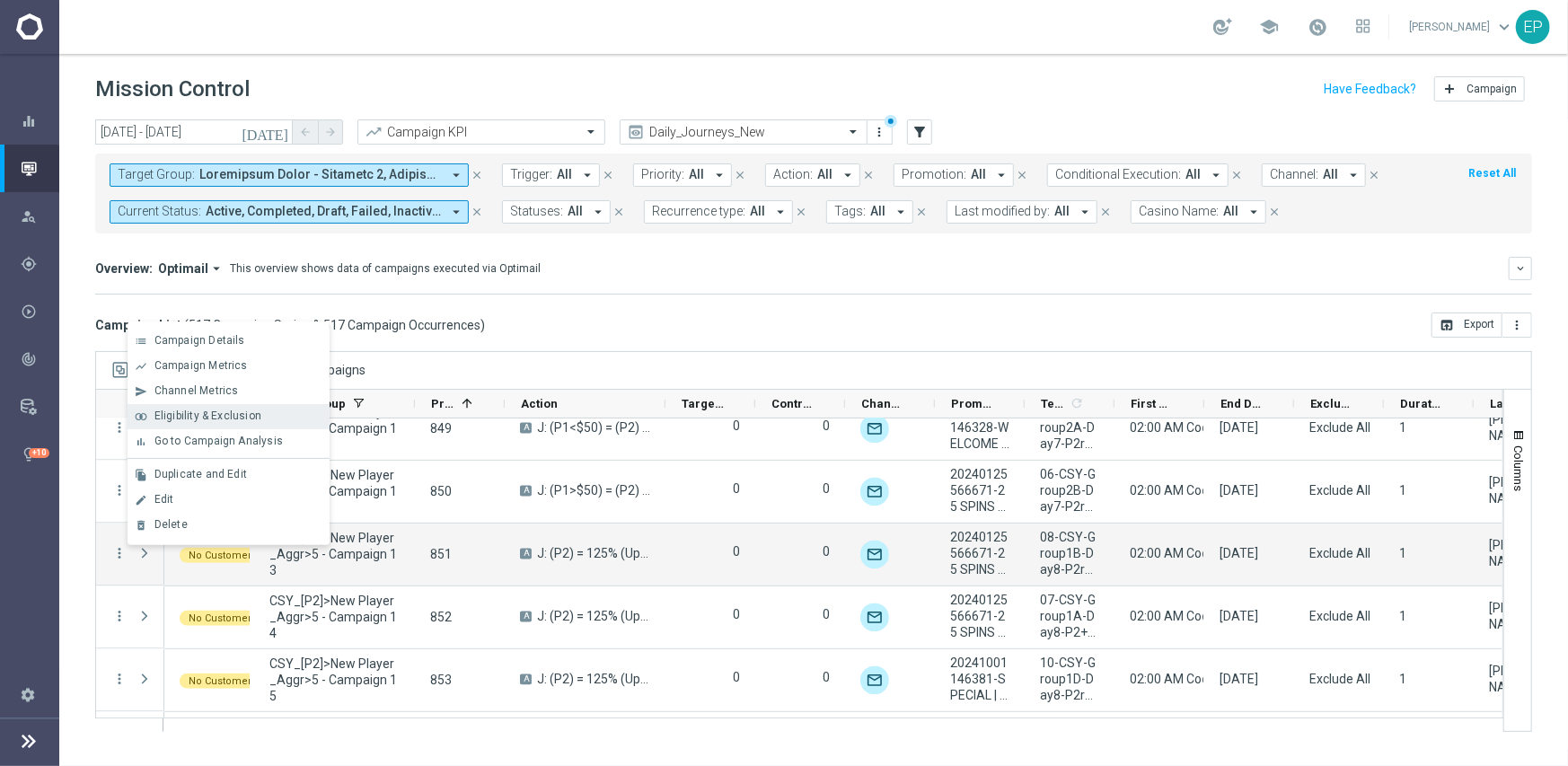
click at [201, 419] on span "Eligibility & Exclusion" at bounding box center [207, 416] width 107 height 13
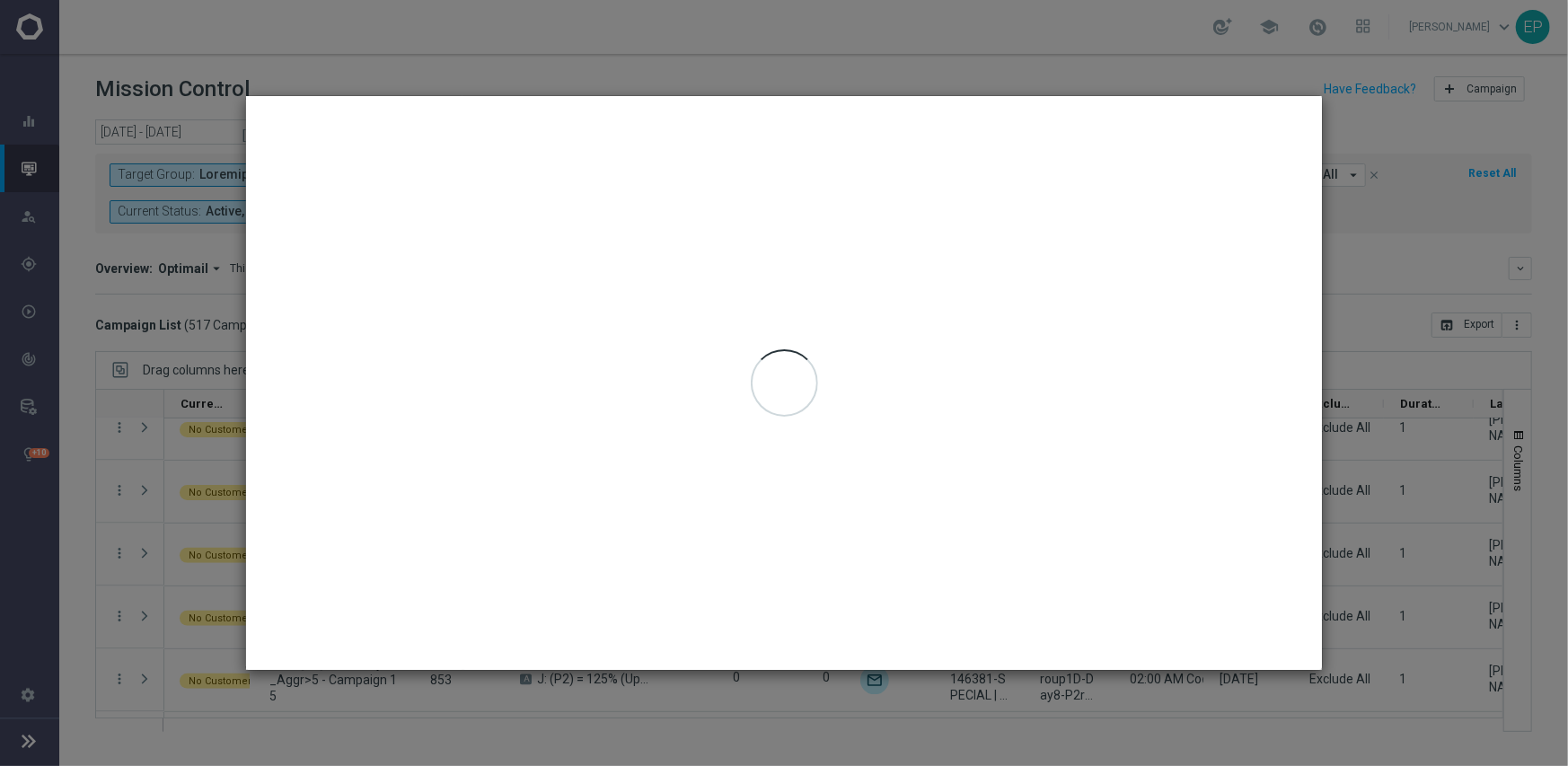
type input "[DATE] - [DATE]"
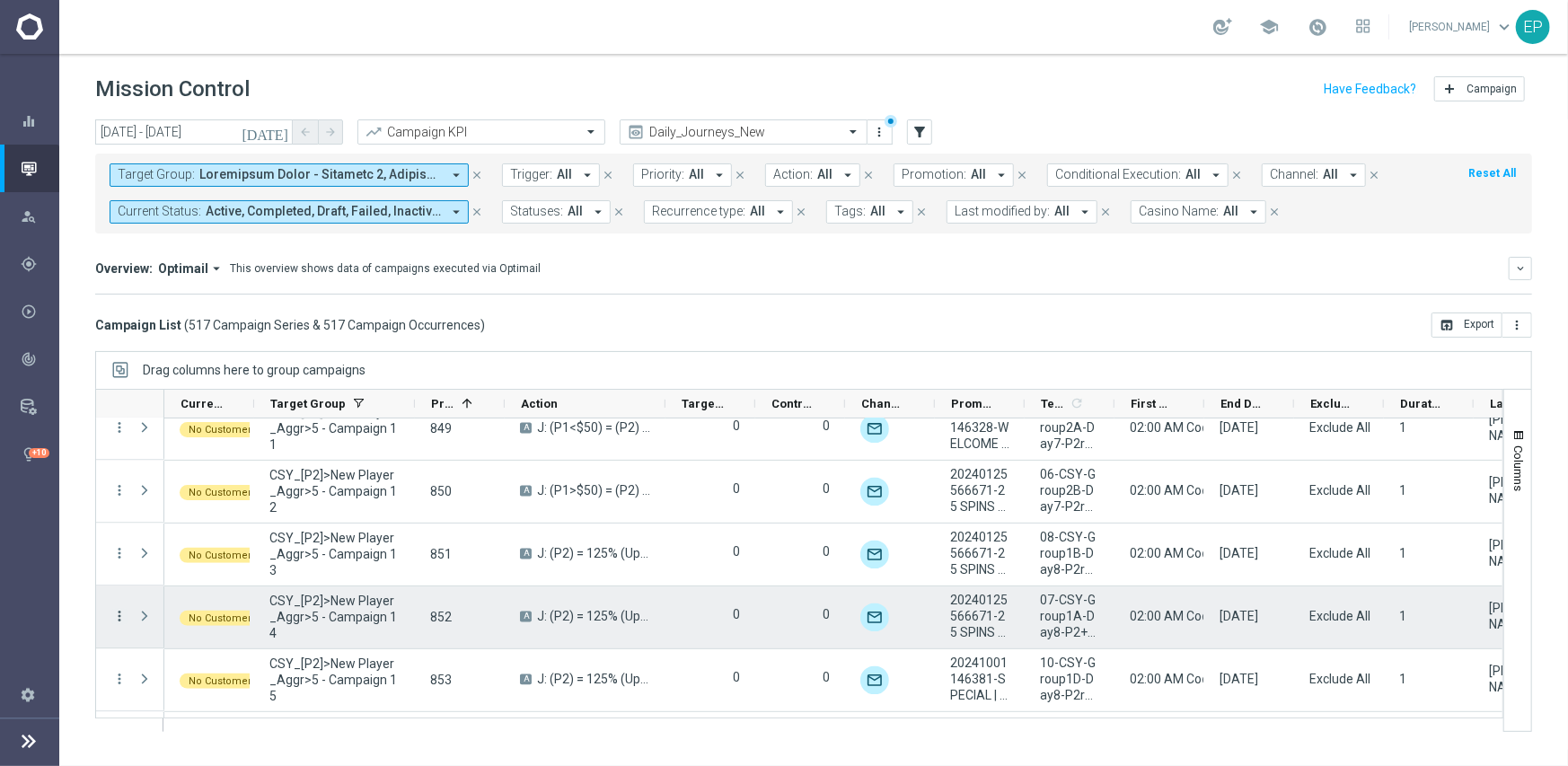
click at [122, 610] on icon "more_vert" at bounding box center [120, 617] width 16 height 16
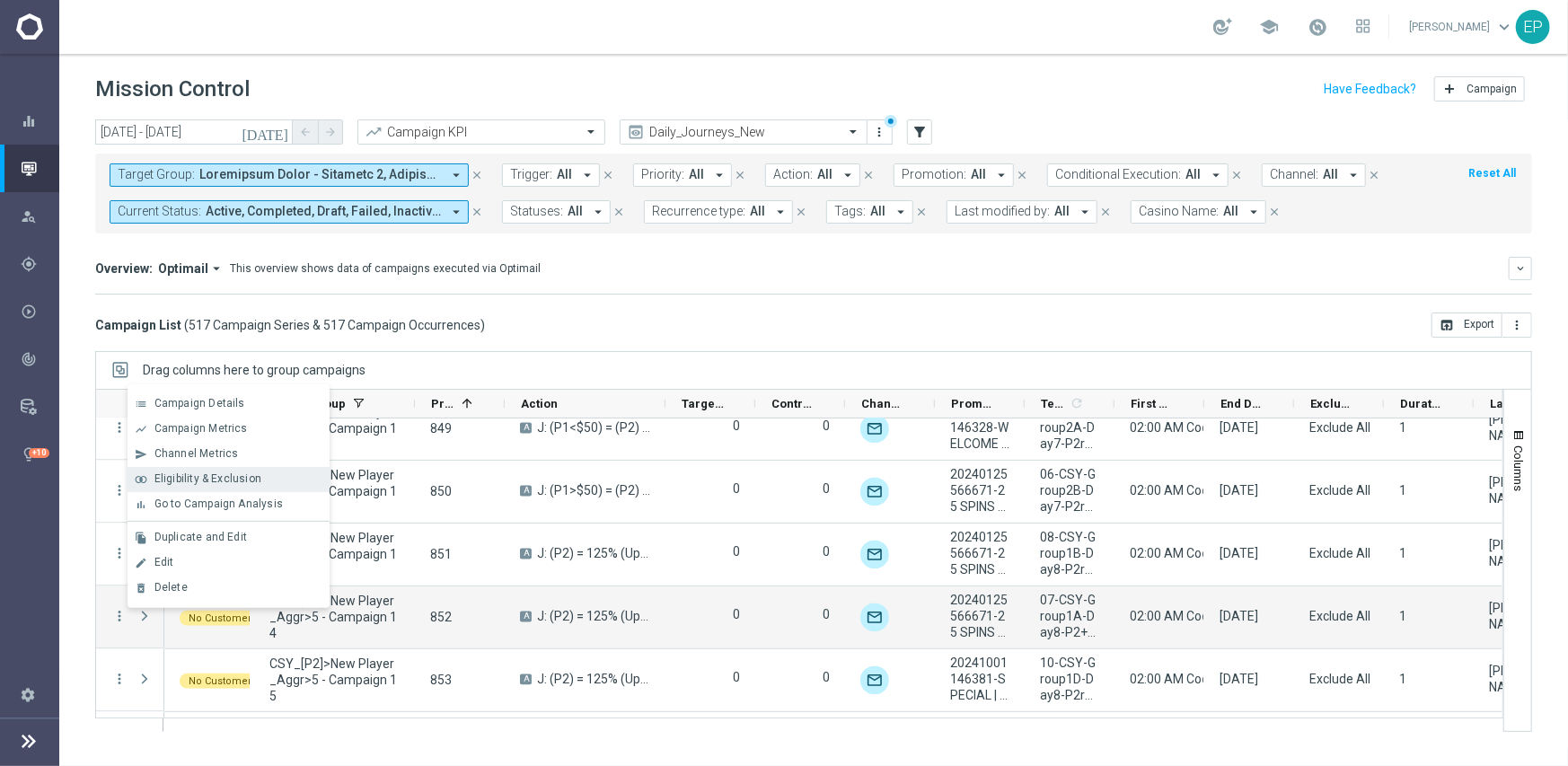
click at [205, 477] on span "Eligibility & Exclusion" at bounding box center [207, 479] width 107 height 13
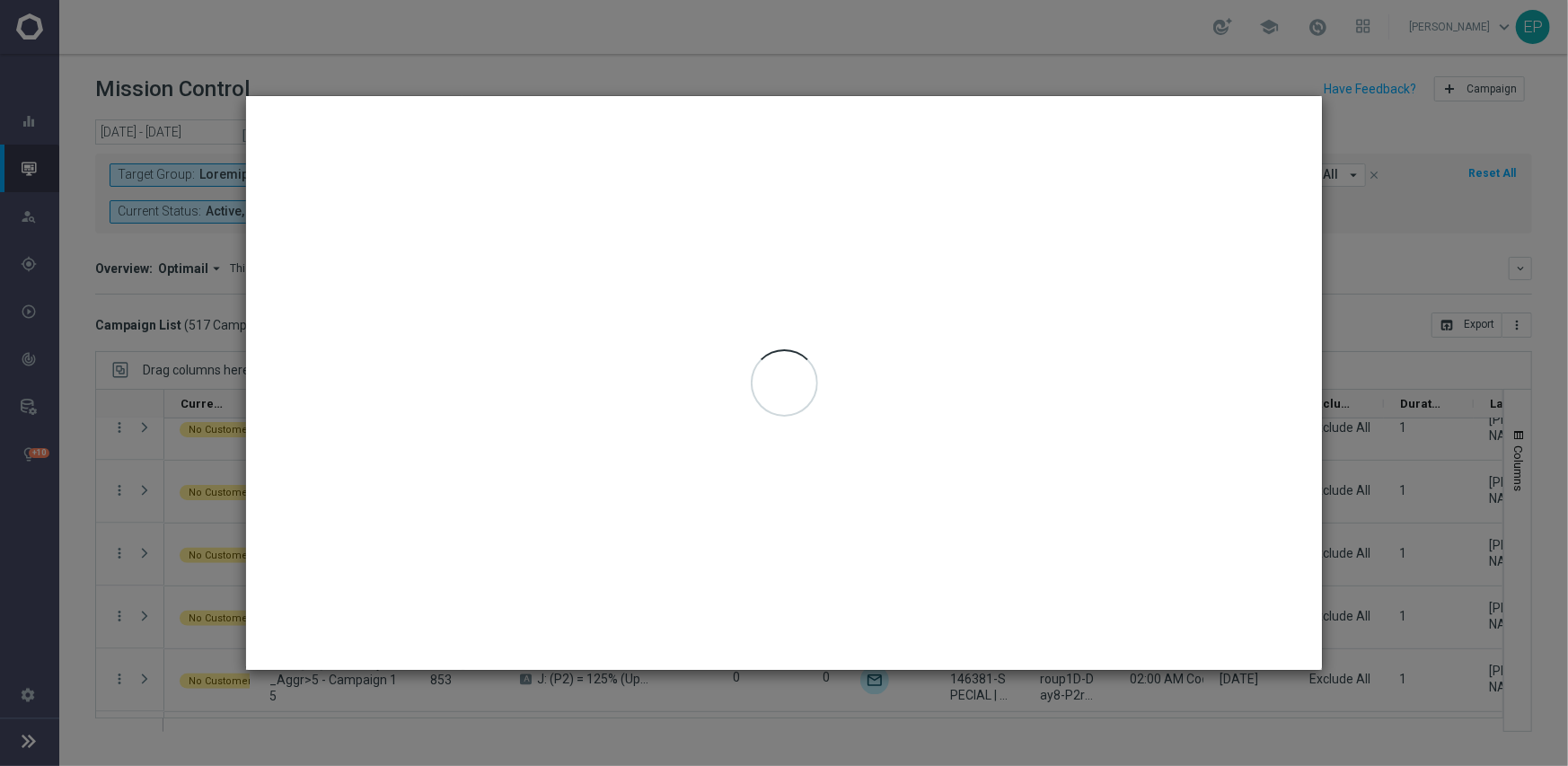
type input "[DATE] - [DATE]"
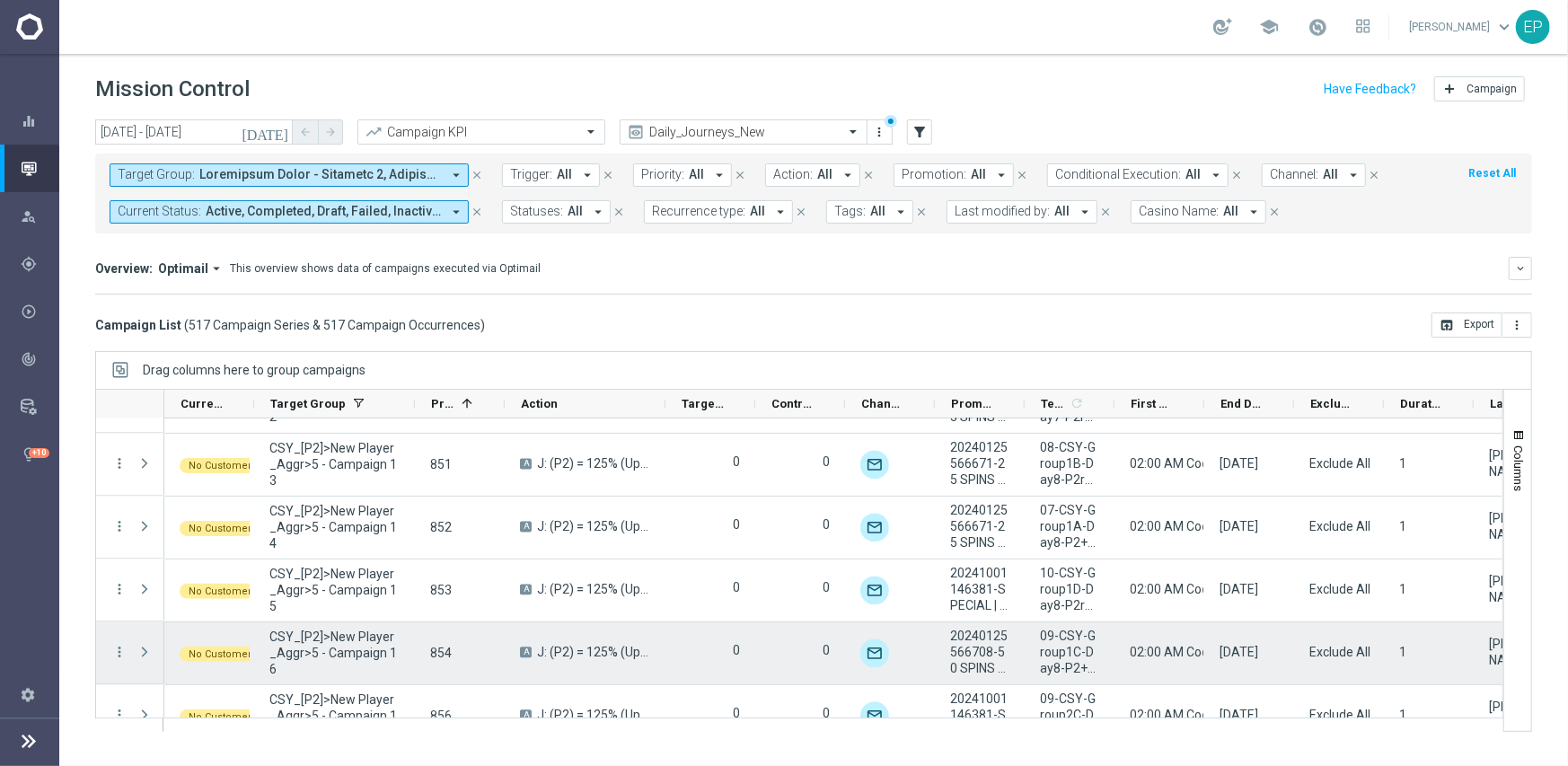
scroll to position [6929, 0]
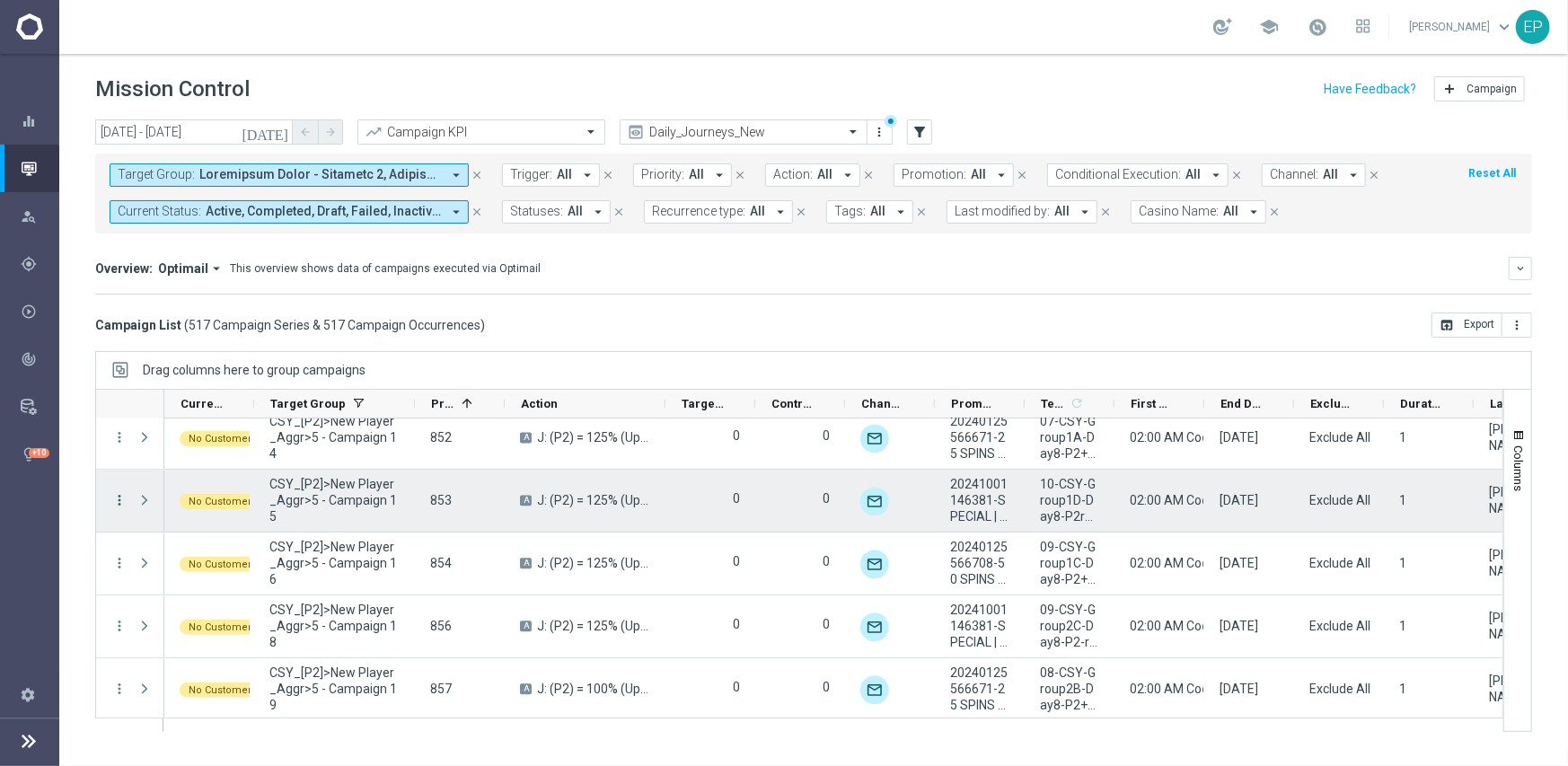
click at [115, 499] on icon "more_vert" at bounding box center [120, 501] width 16 height 16
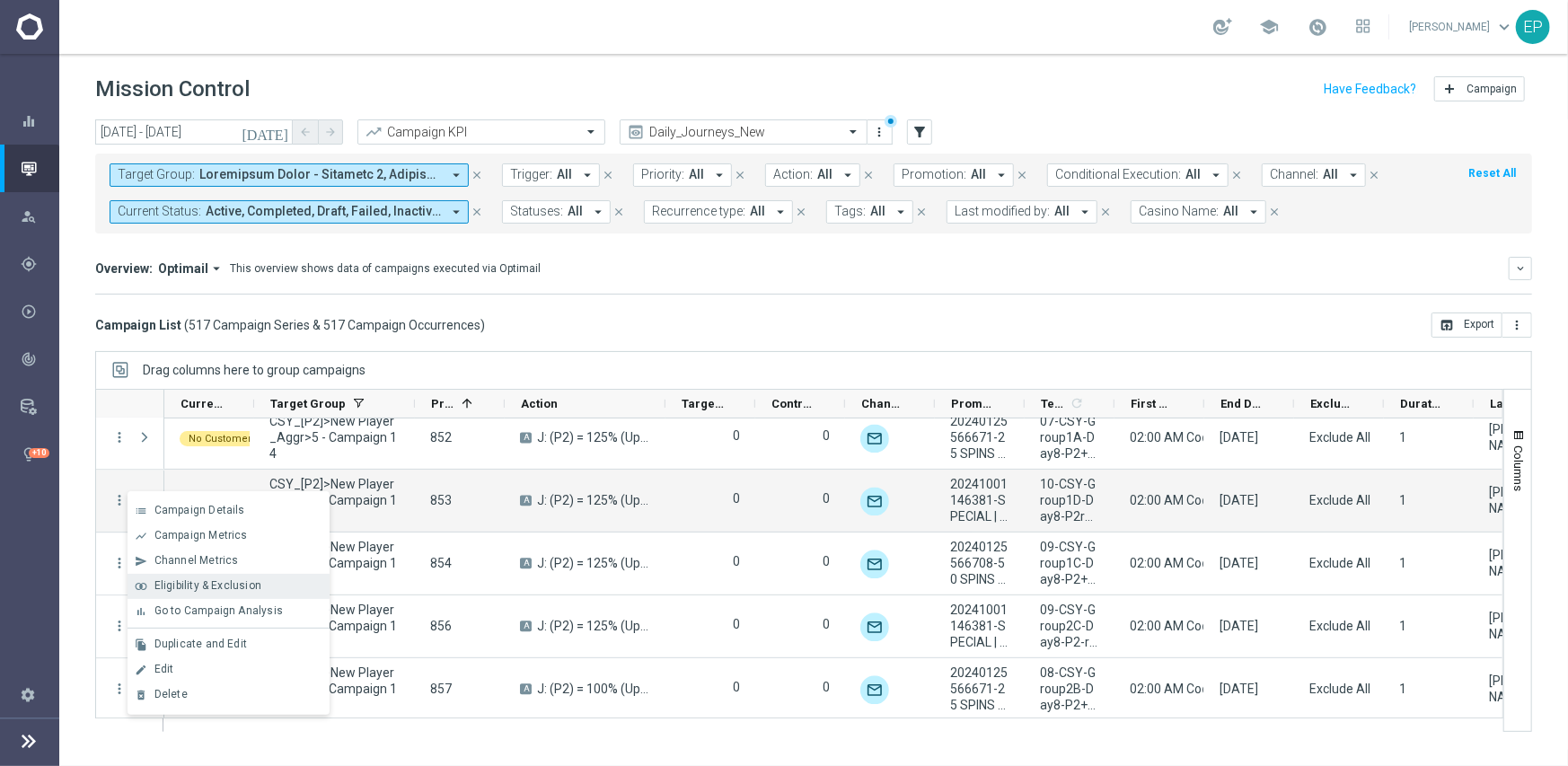
click at [213, 583] on span "Eligibility & Exclusion" at bounding box center [207, 585] width 107 height 13
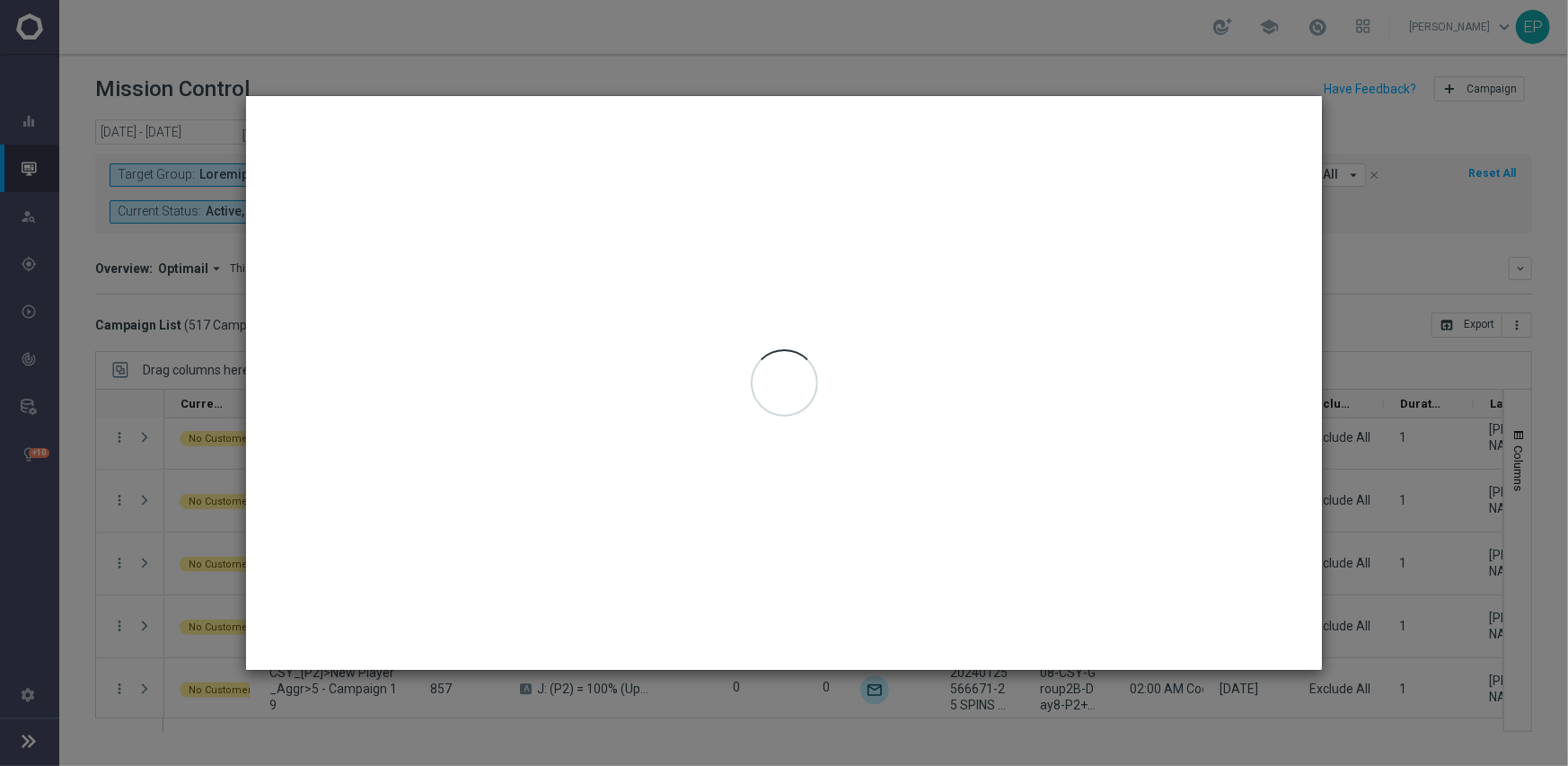
type input "[DATE] - [DATE]"
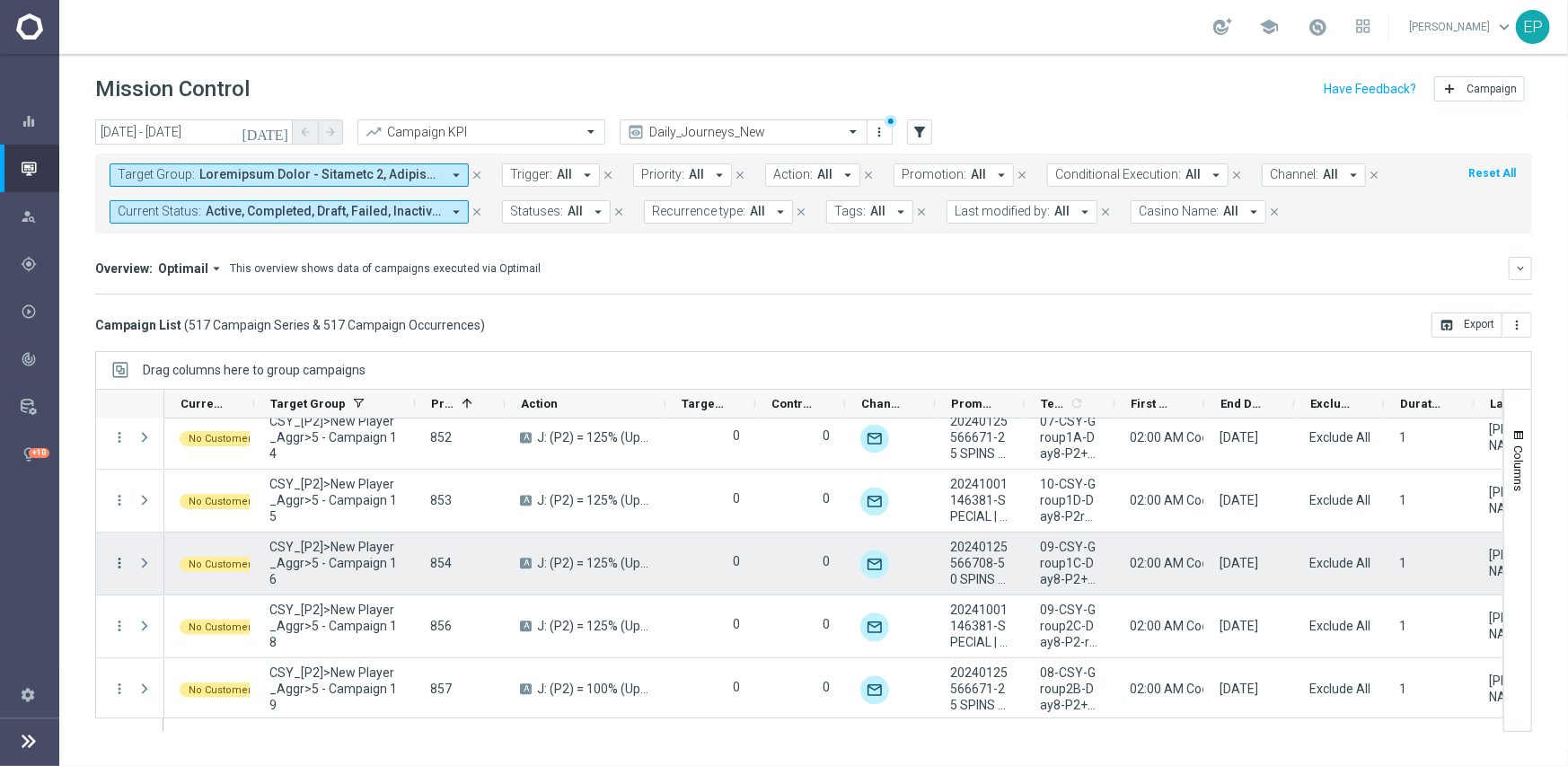
click at [118, 560] on icon "more_vert" at bounding box center [120, 564] width 16 height 16
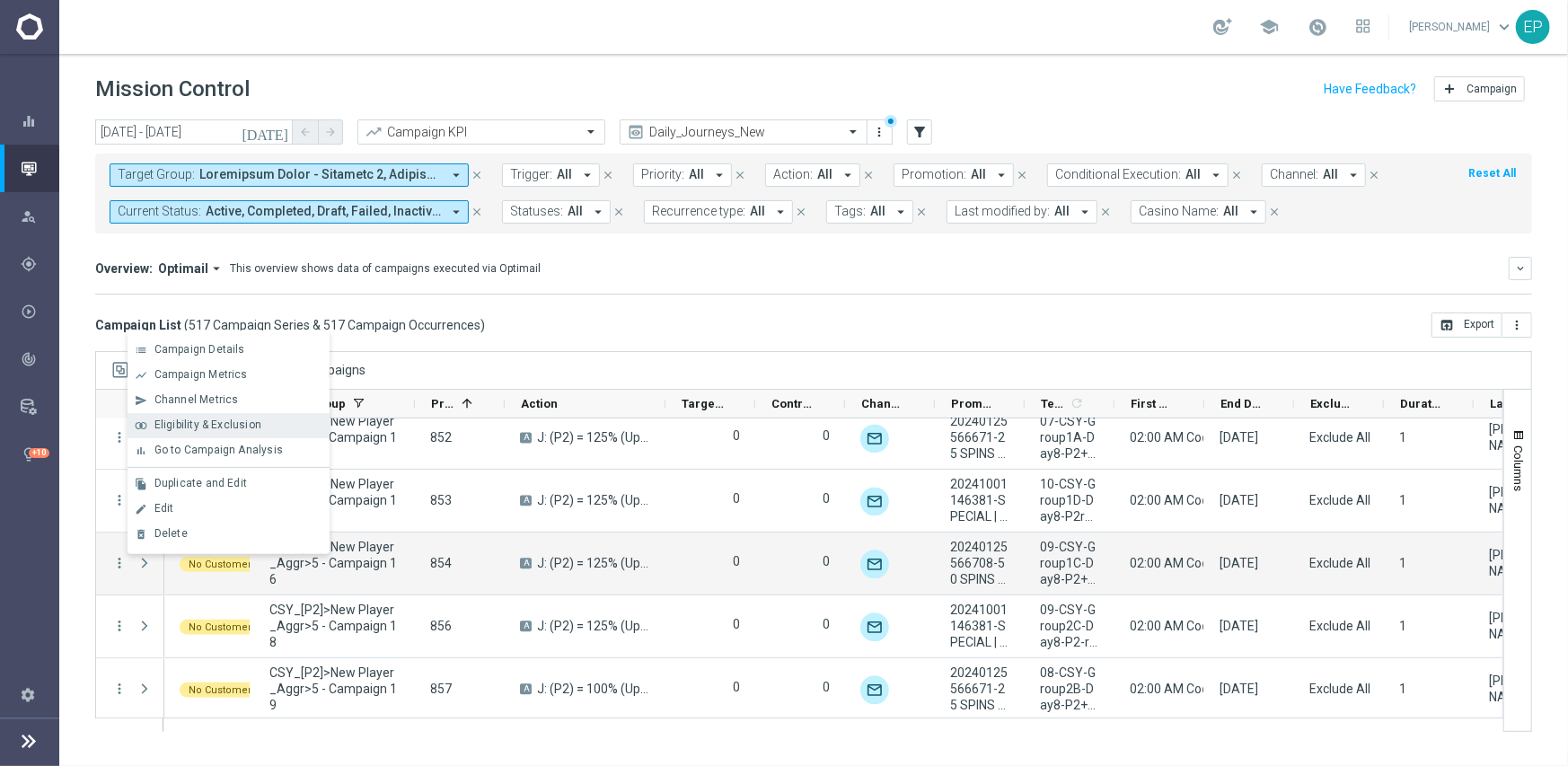
click at [215, 421] on span "Eligibility & Exclusion" at bounding box center [207, 425] width 107 height 13
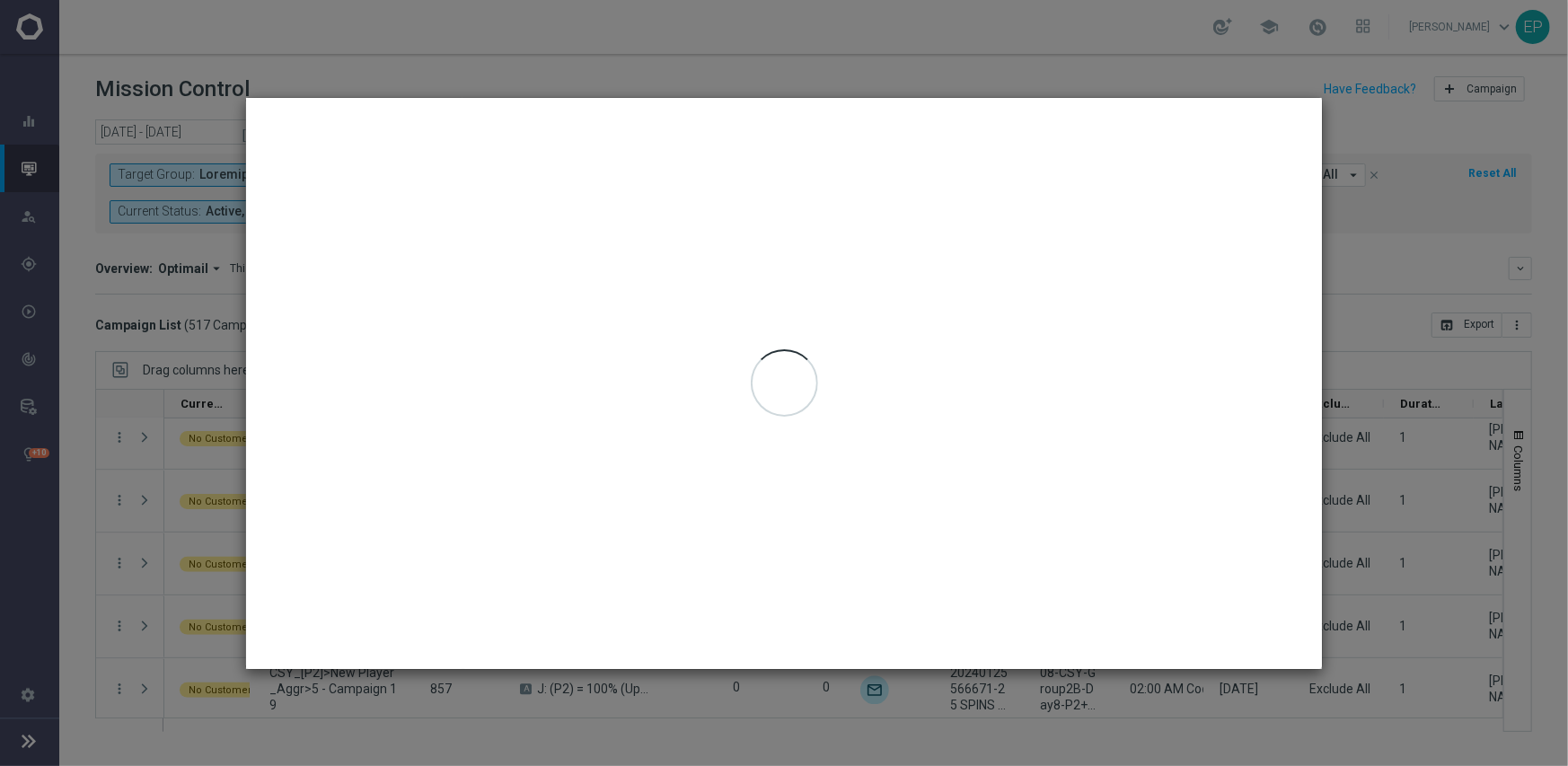
type input "[DATE] - [DATE]"
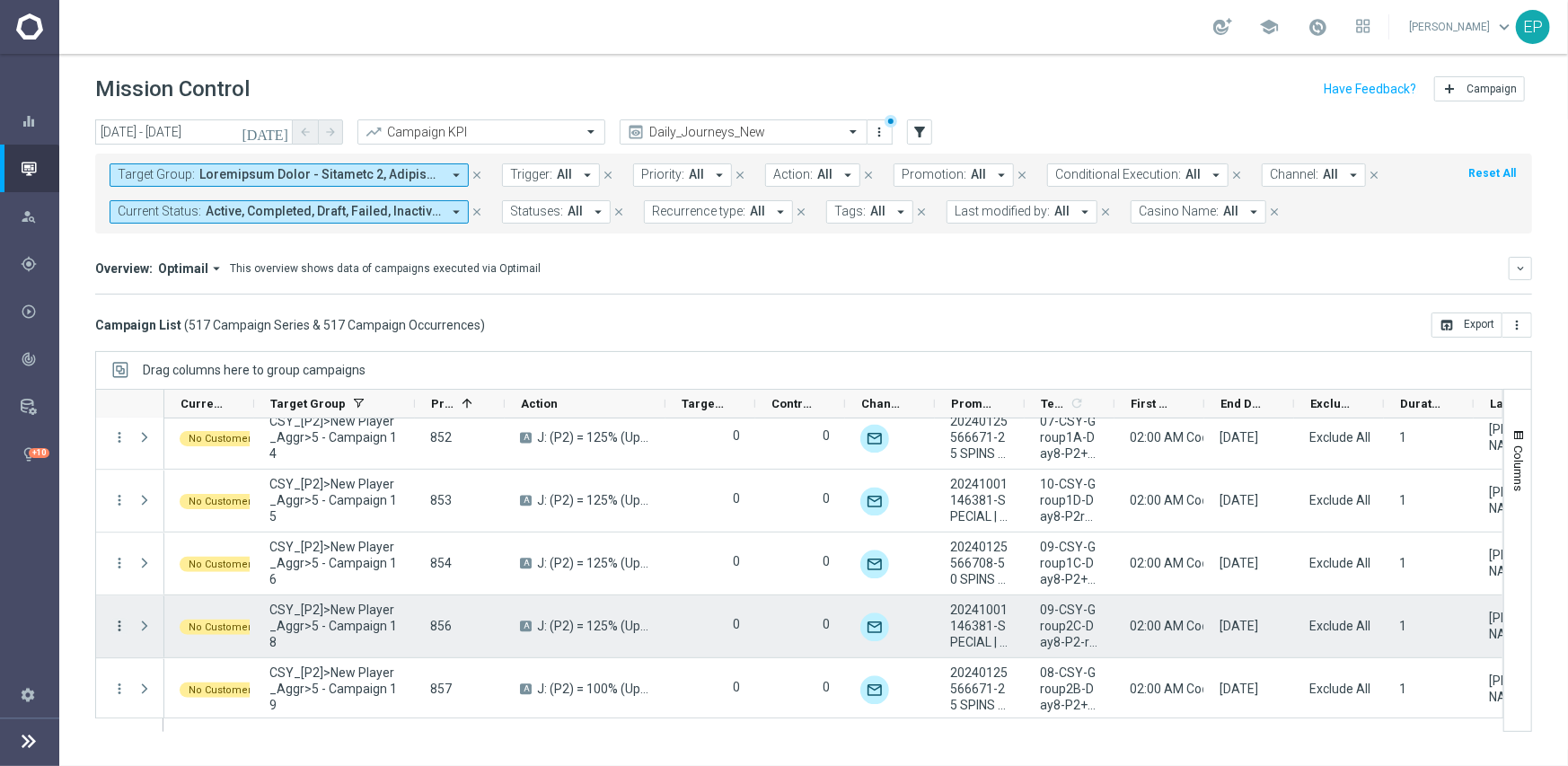
click at [118, 624] on icon "more_vert" at bounding box center [120, 626] width 16 height 16
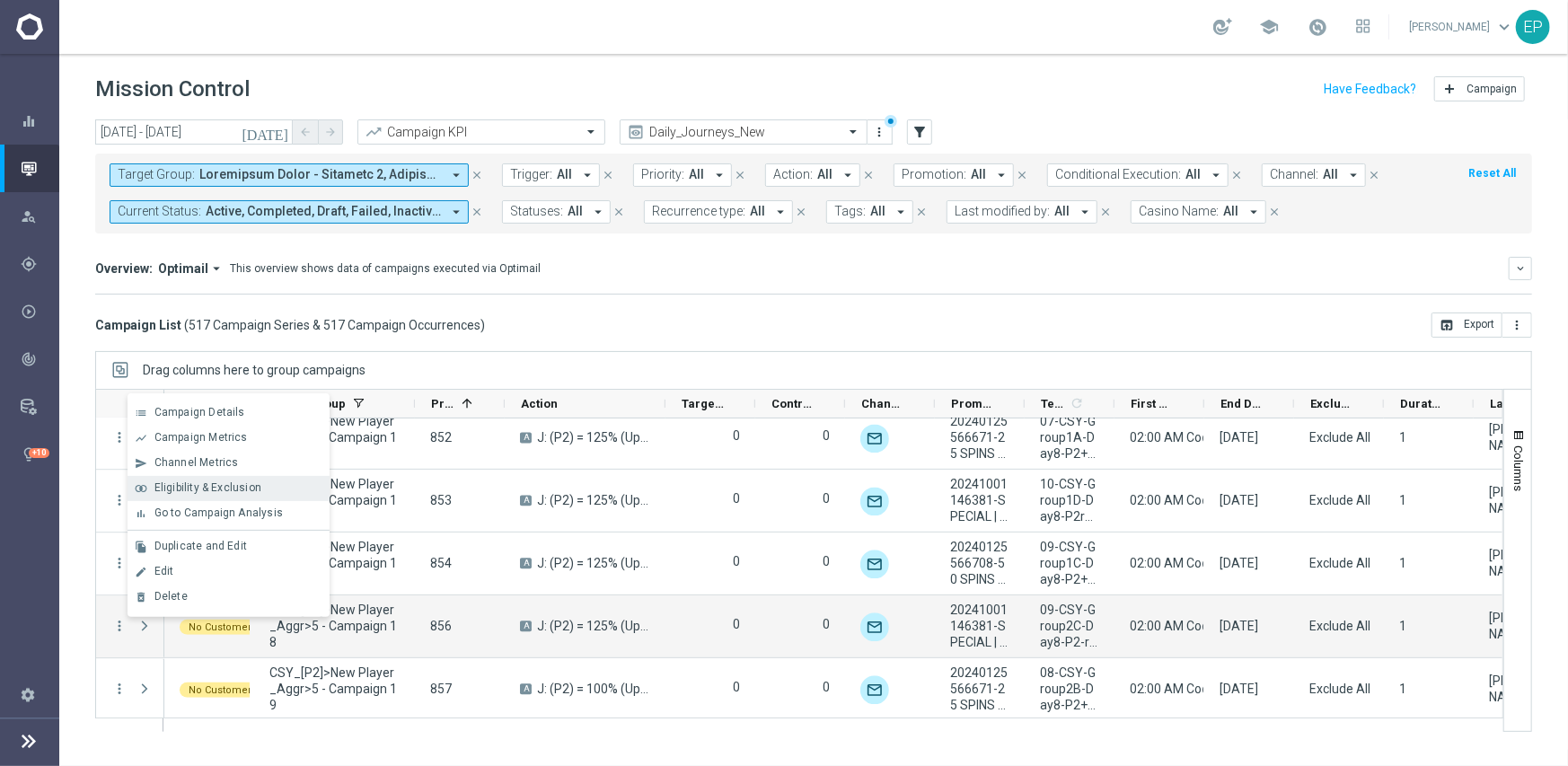
click at [224, 485] on span "Eligibility & Exclusion" at bounding box center [207, 488] width 107 height 13
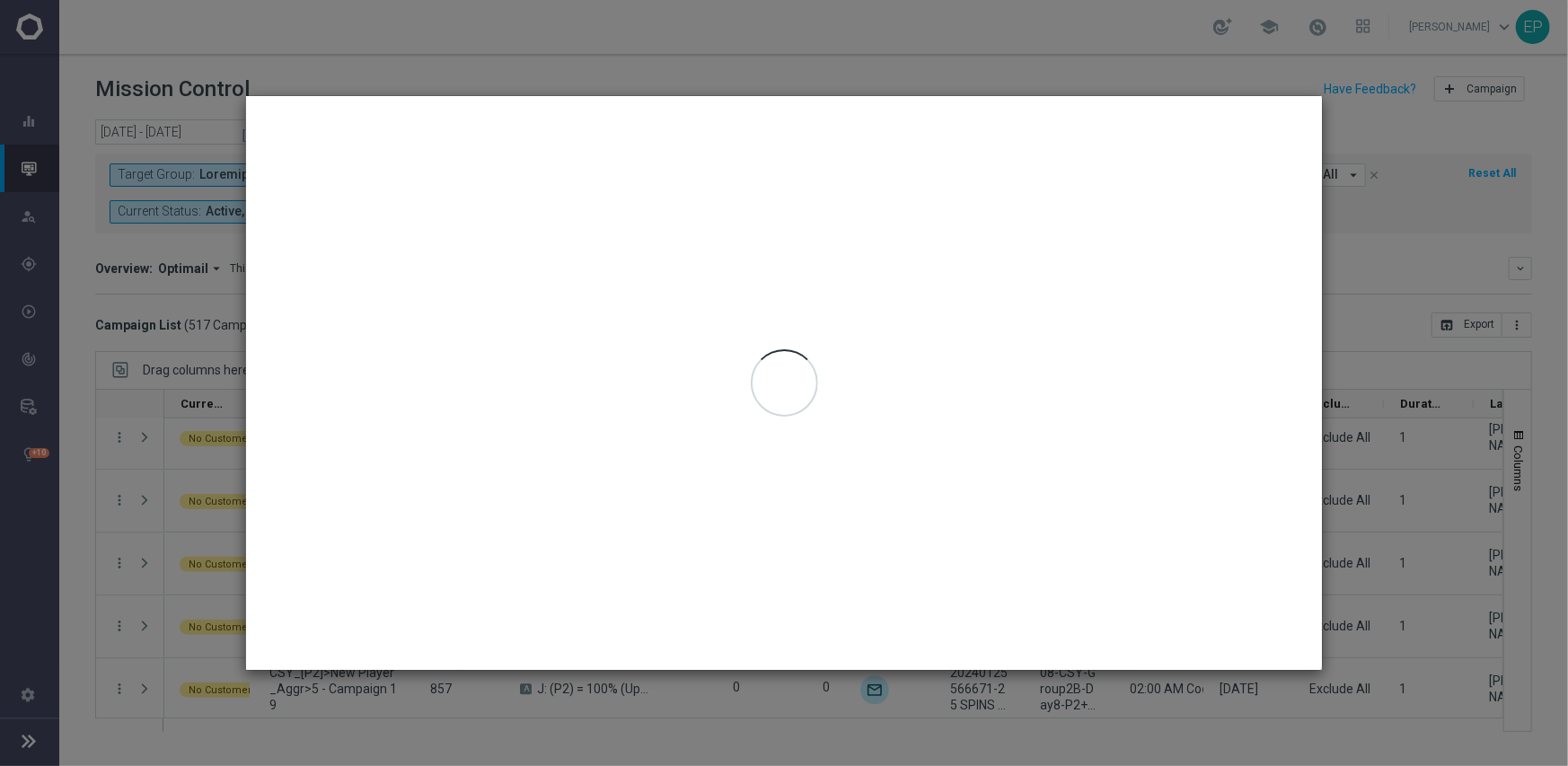
type input "[DATE] - [DATE]"
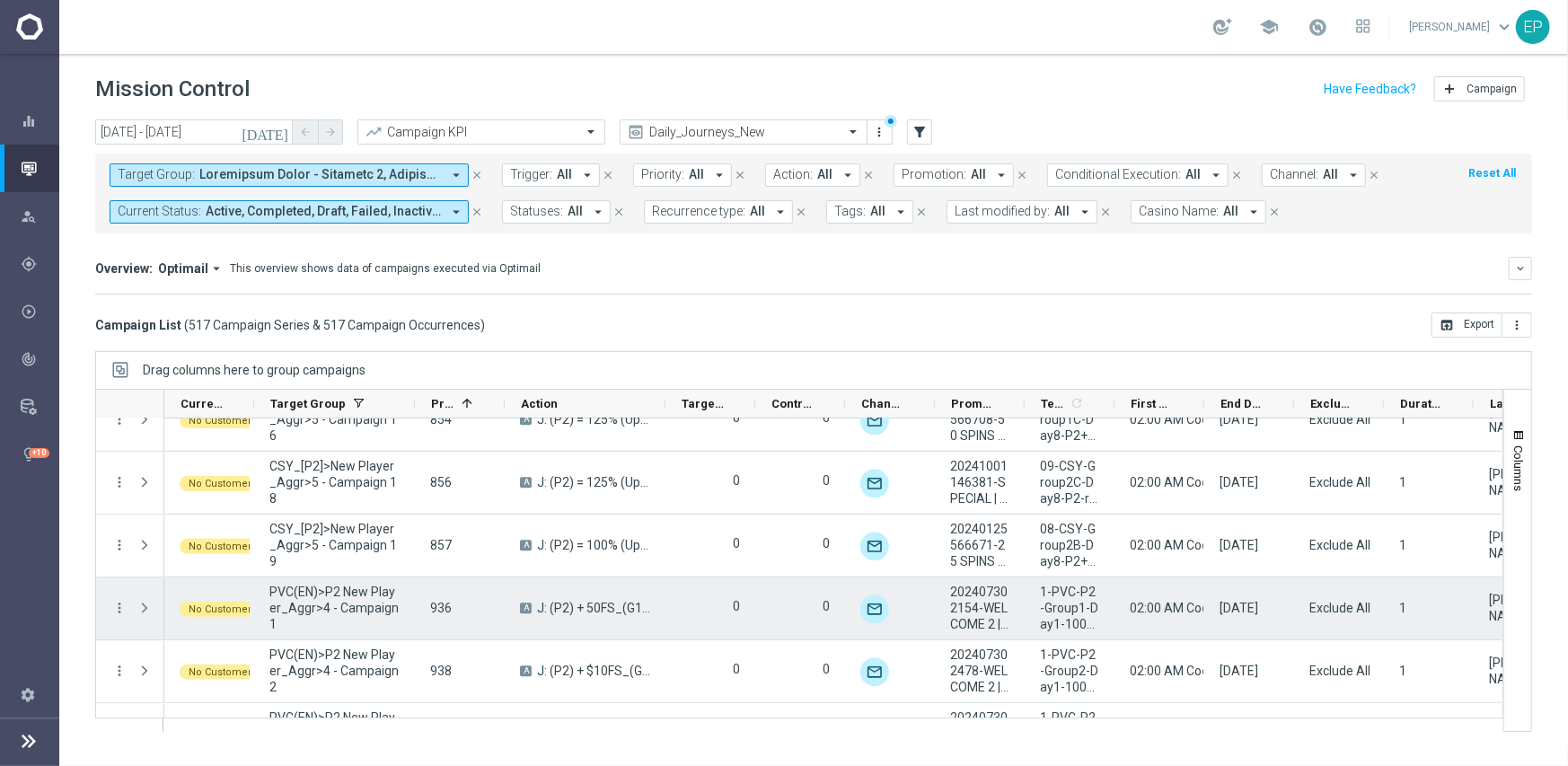
scroll to position [7108, 0]
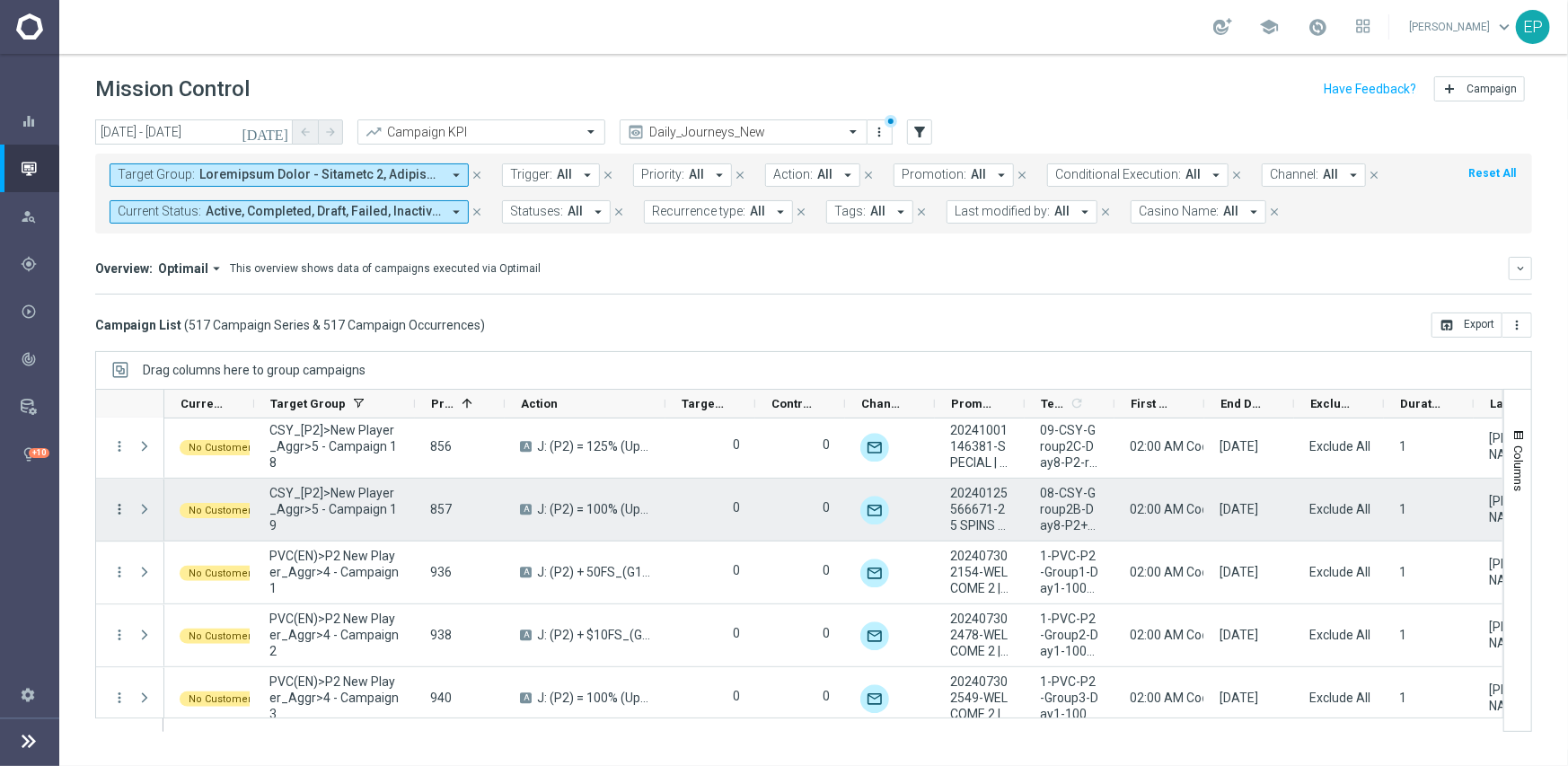
click at [116, 506] on icon "more_vert" at bounding box center [120, 510] width 16 height 16
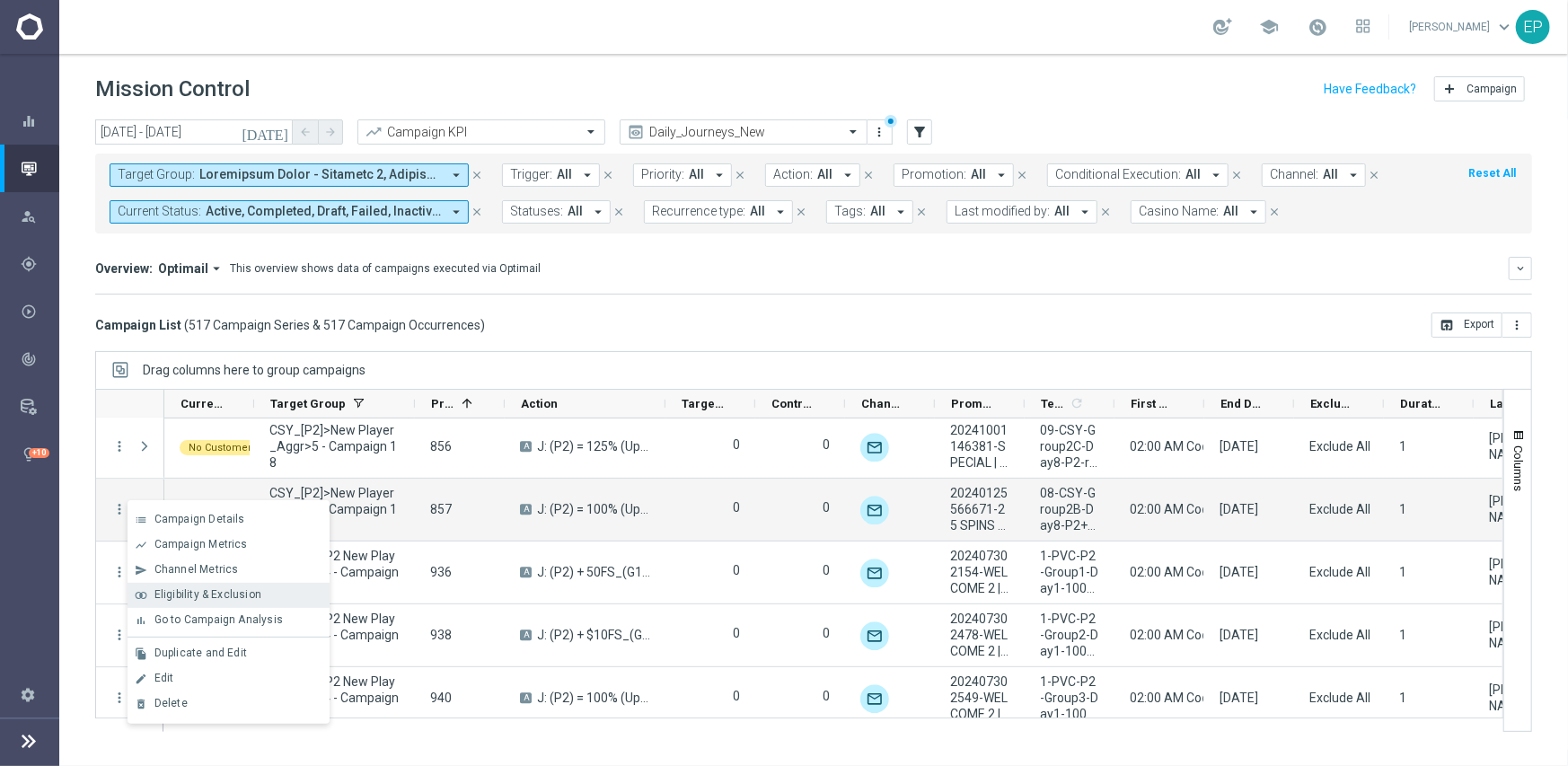
click at [170, 592] on span "Eligibility & Exclusion" at bounding box center [207, 594] width 107 height 13
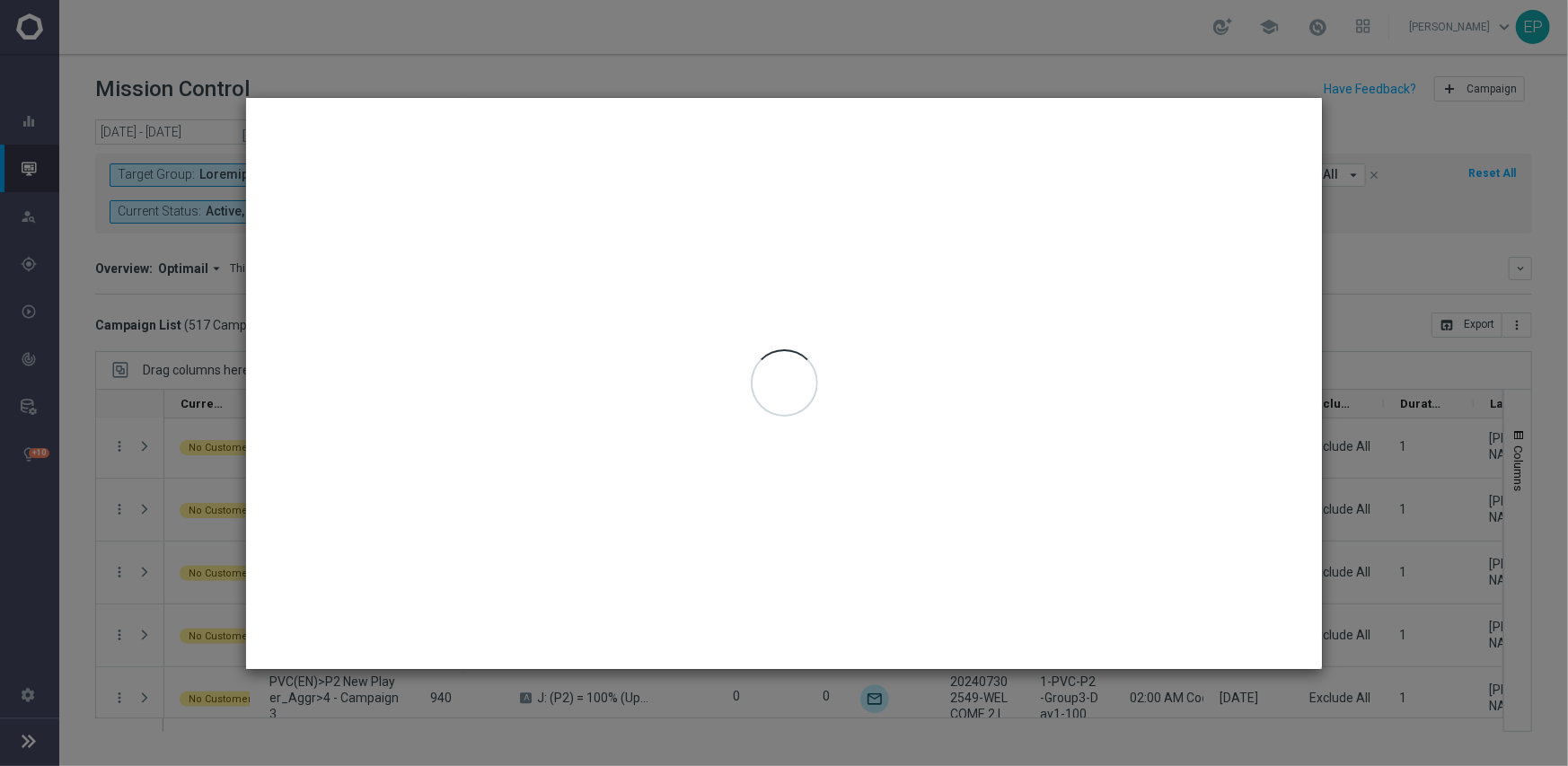
type input "[DATE] - [DATE]"
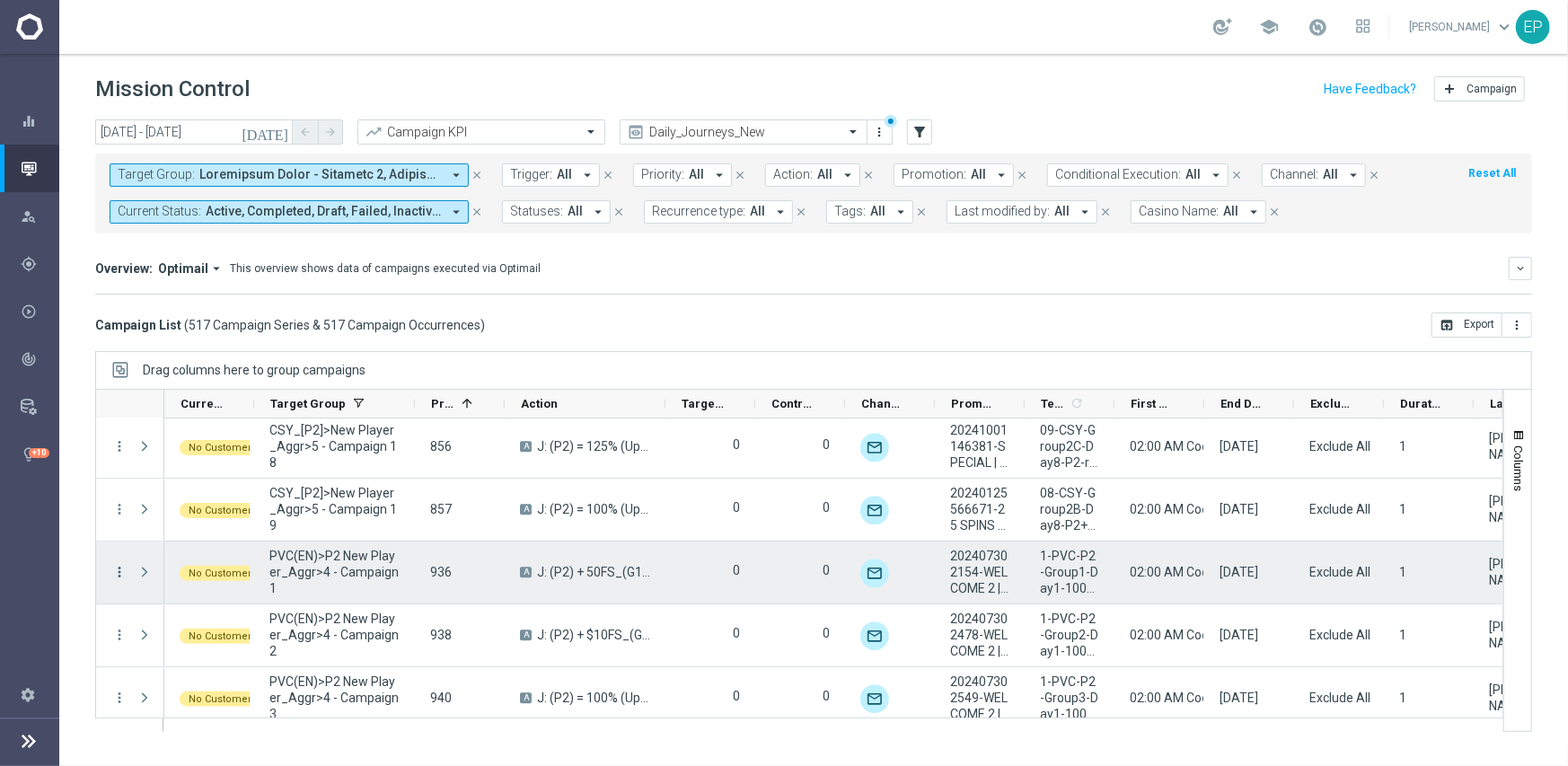
click at [117, 571] on icon "more_vert" at bounding box center [120, 573] width 16 height 16
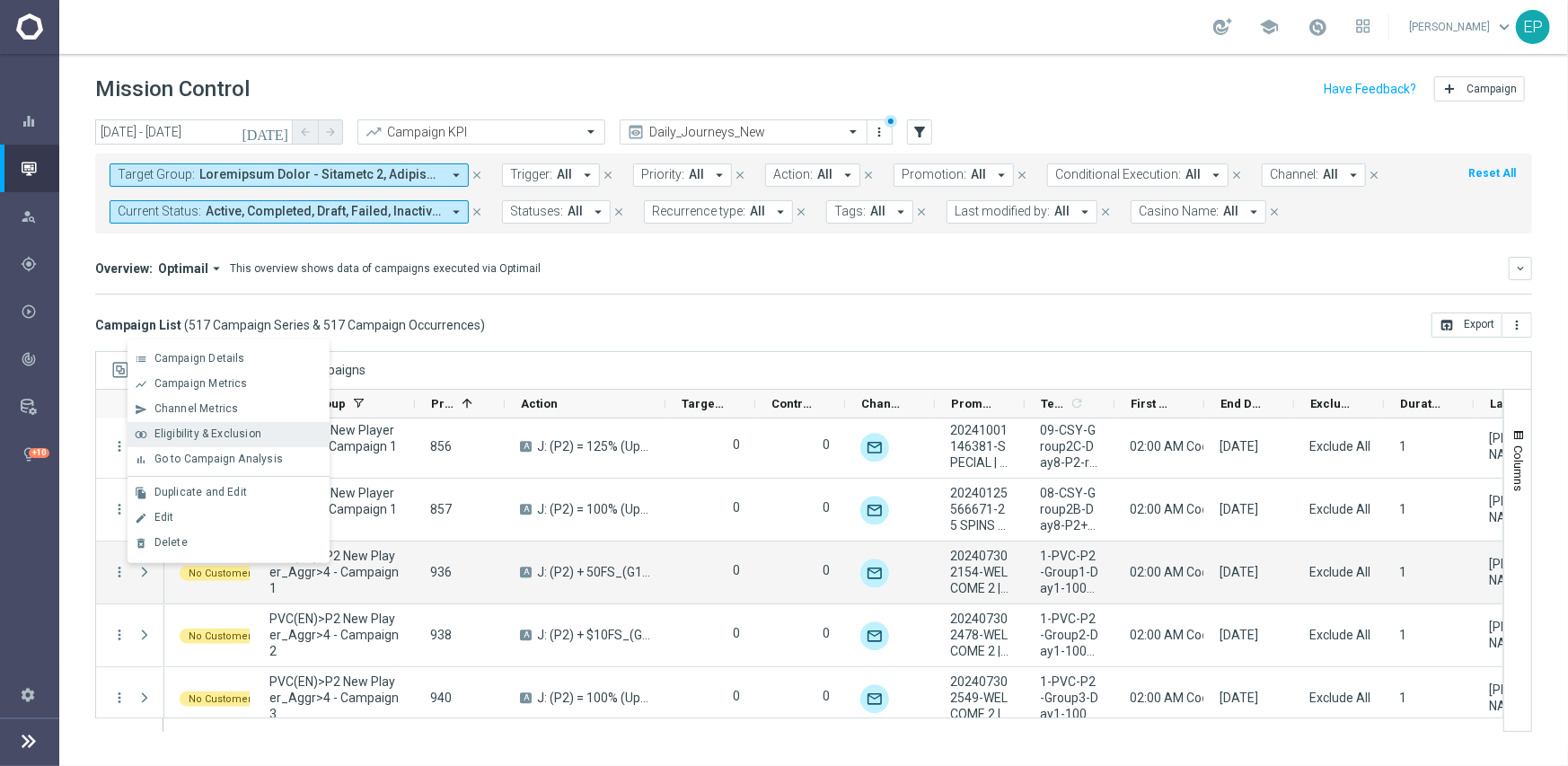
click at [205, 432] on span "Eligibility & Exclusion" at bounding box center [207, 434] width 107 height 13
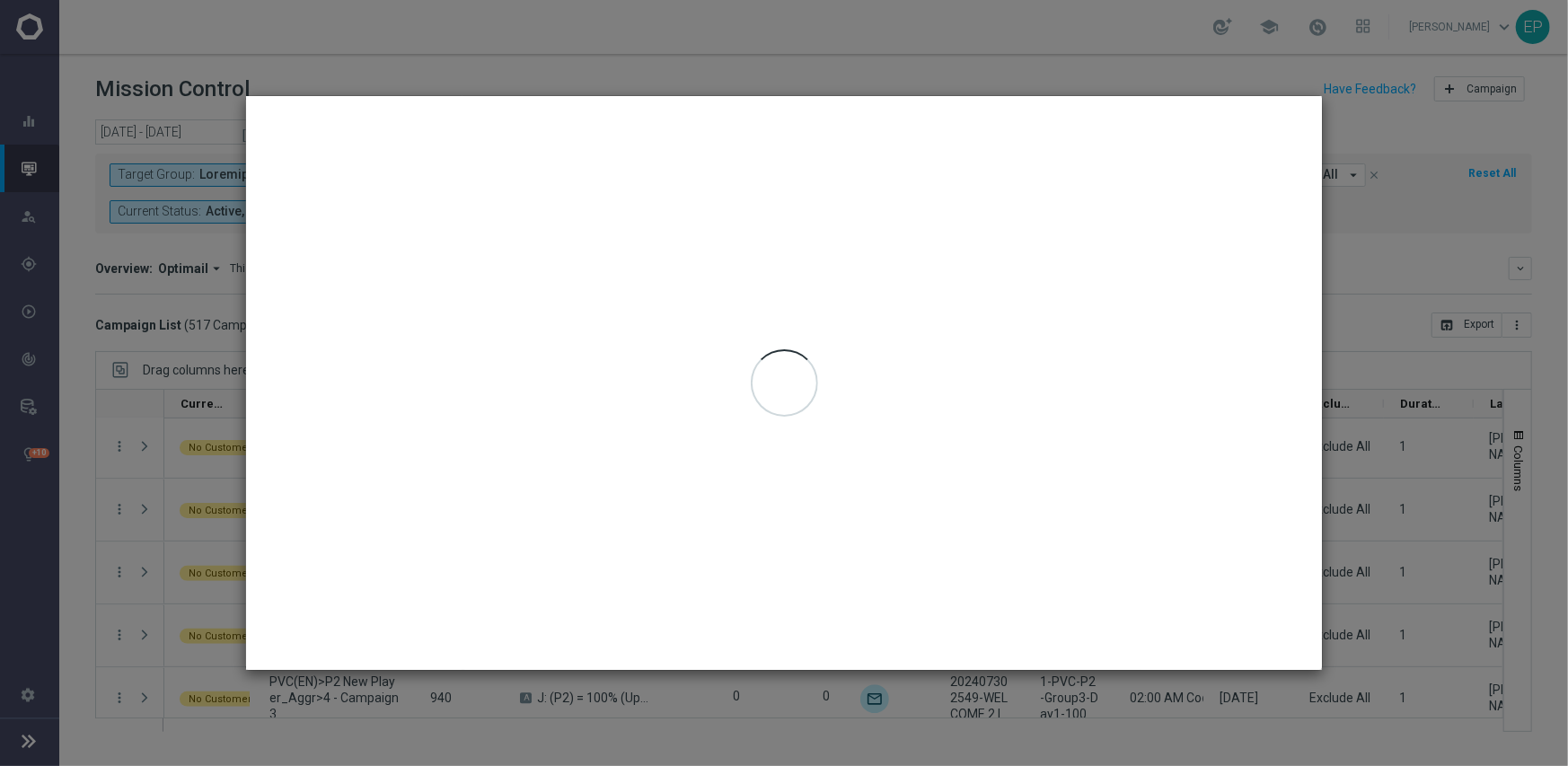
type input "[DATE] - [DATE]"
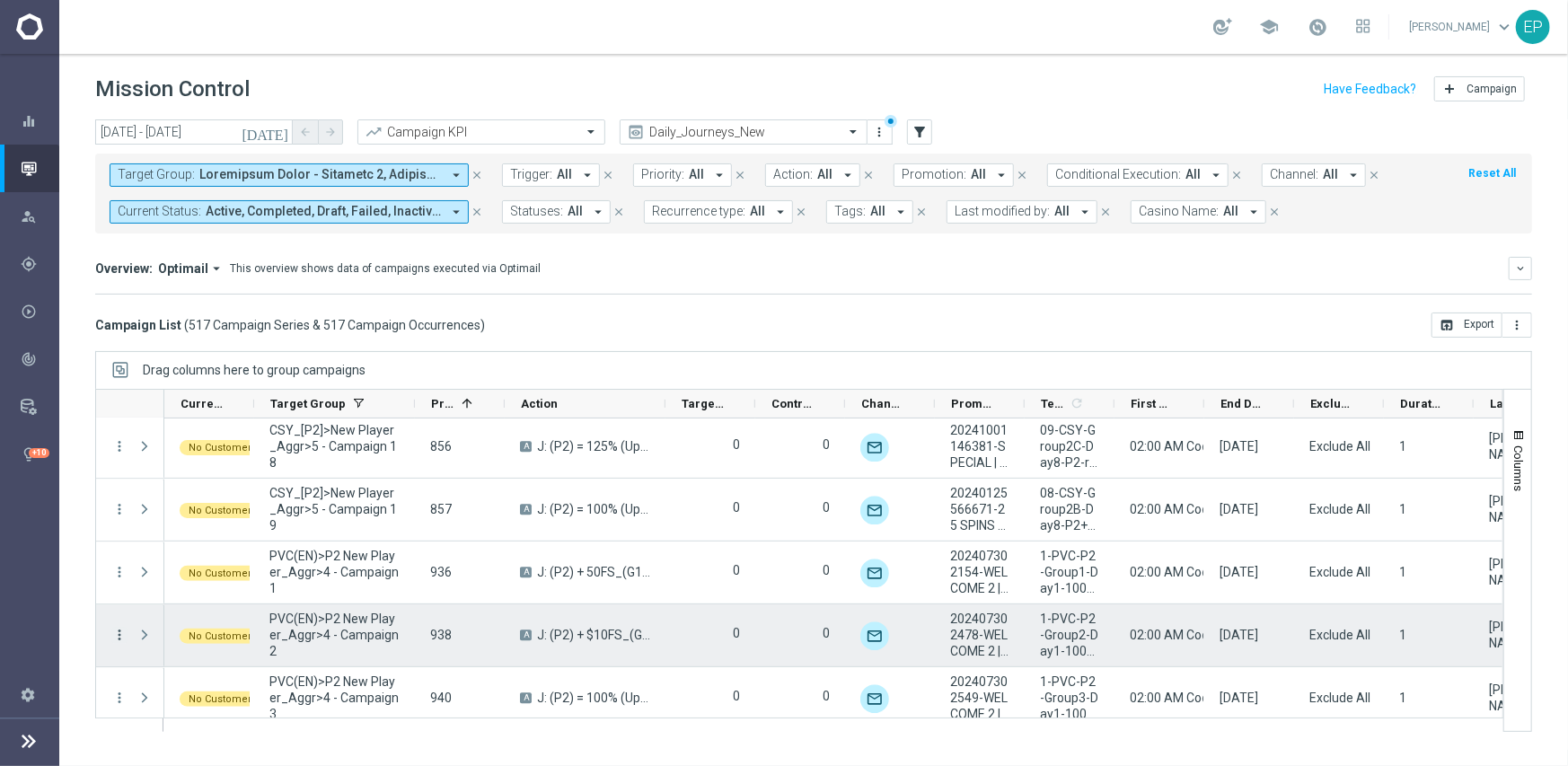
click at [124, 628] on icon "more_vert" at bounding box center [120, 635] width 16 height 16
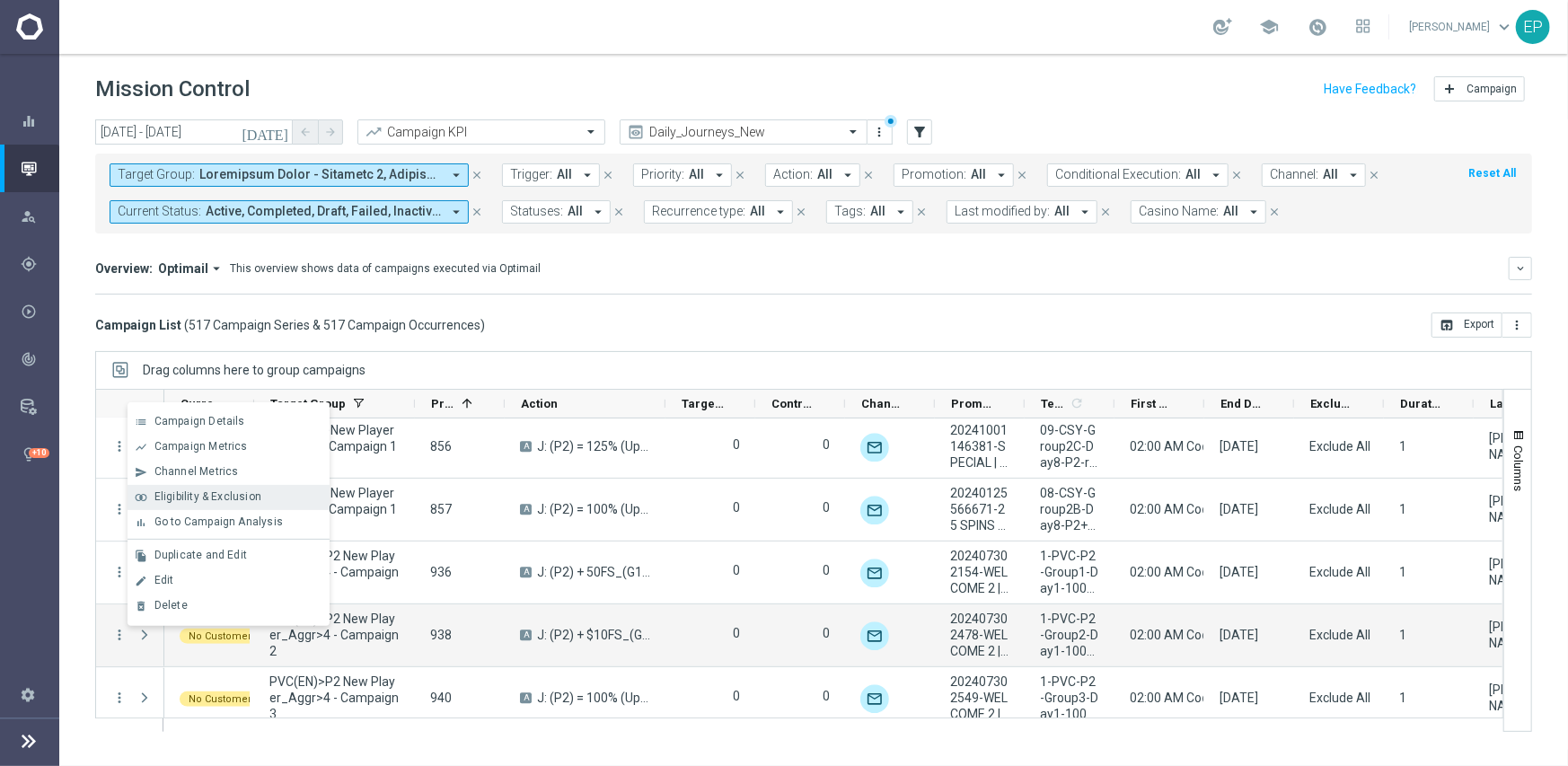
click at [193, 496] on span "Eligibility & Exclusion" at bounding box center [207, 497] width 107 height 13
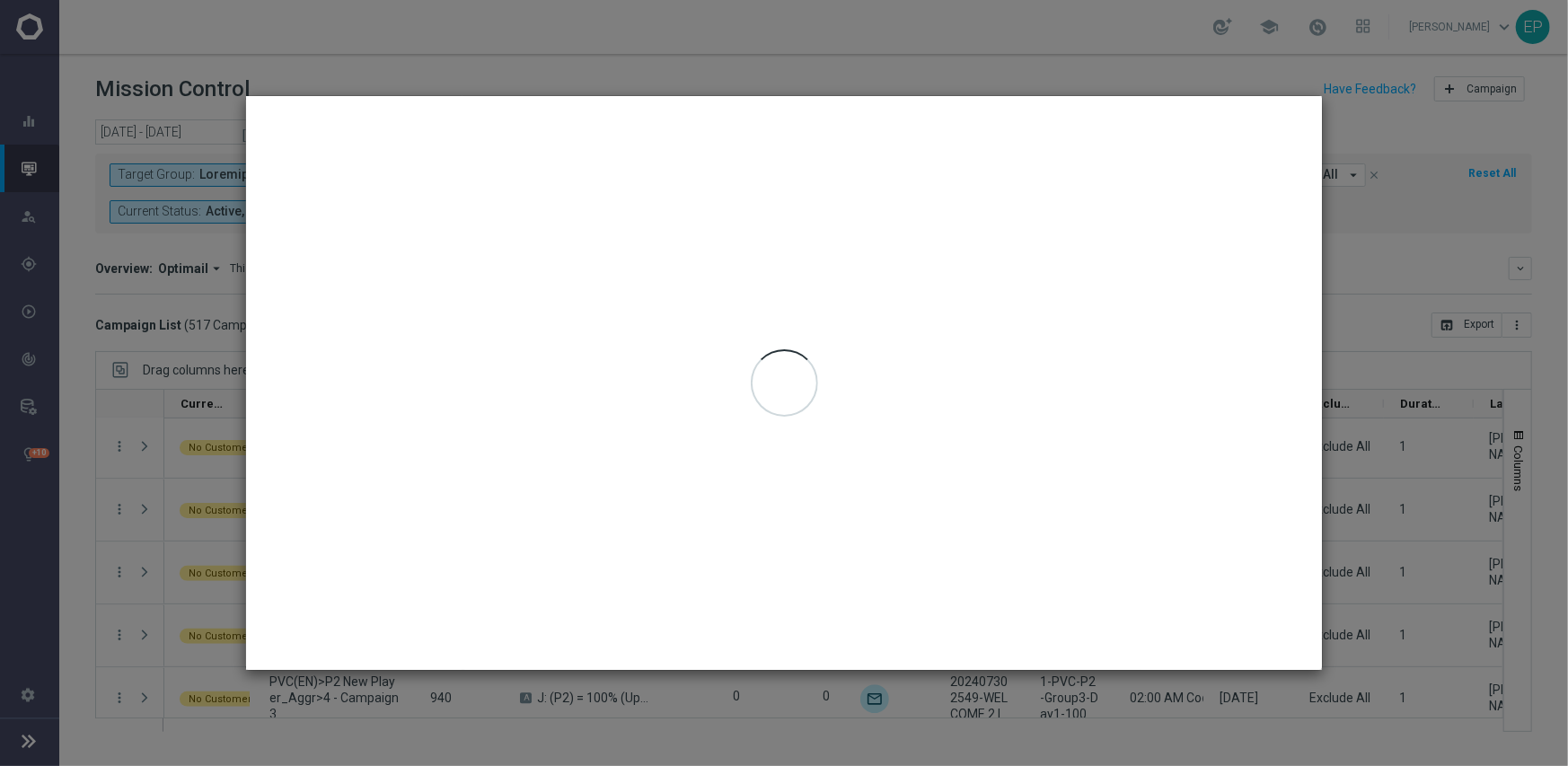
type input "[DATE] - [DATE]"
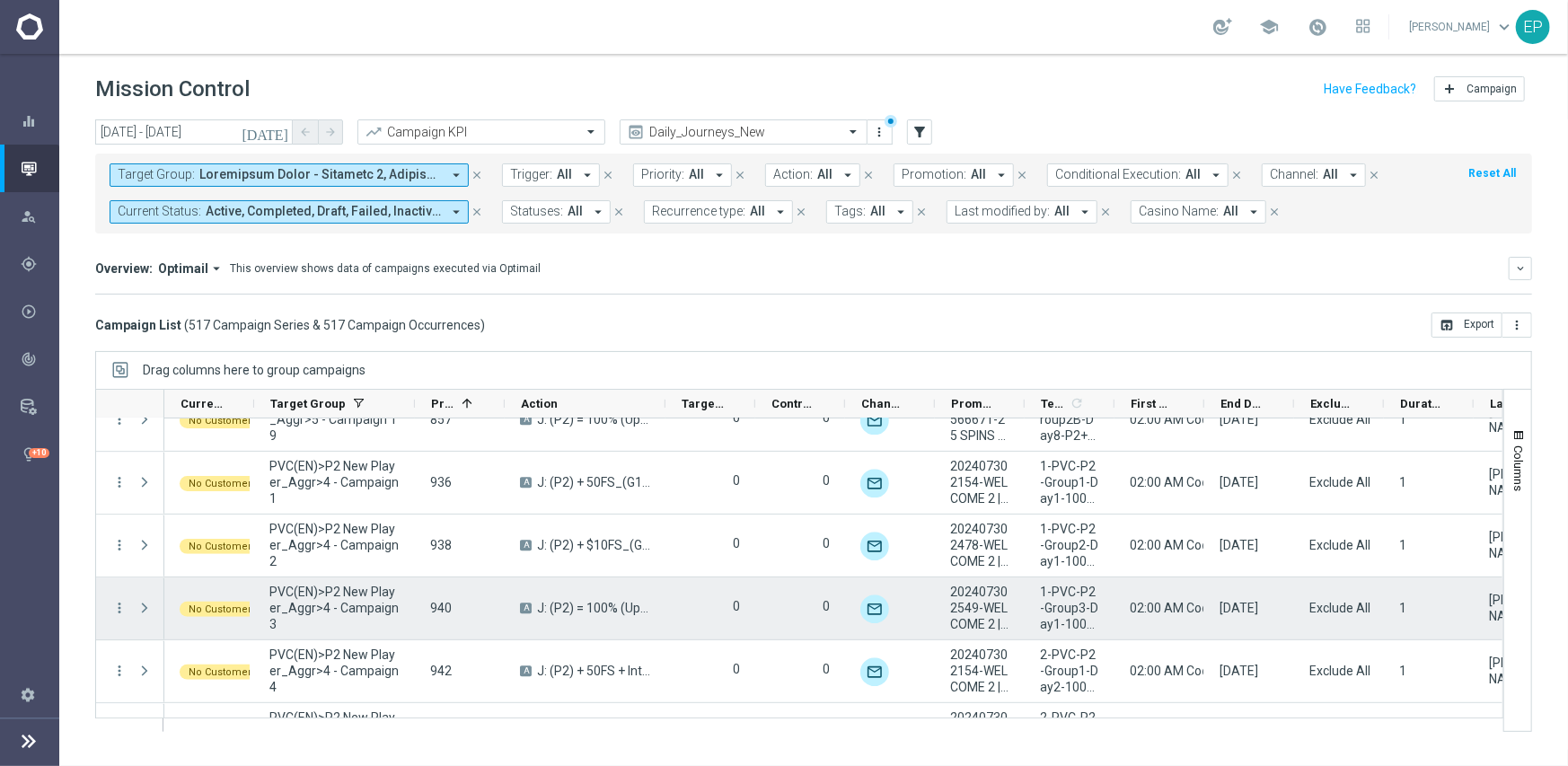
scroll to position [7288, 0]
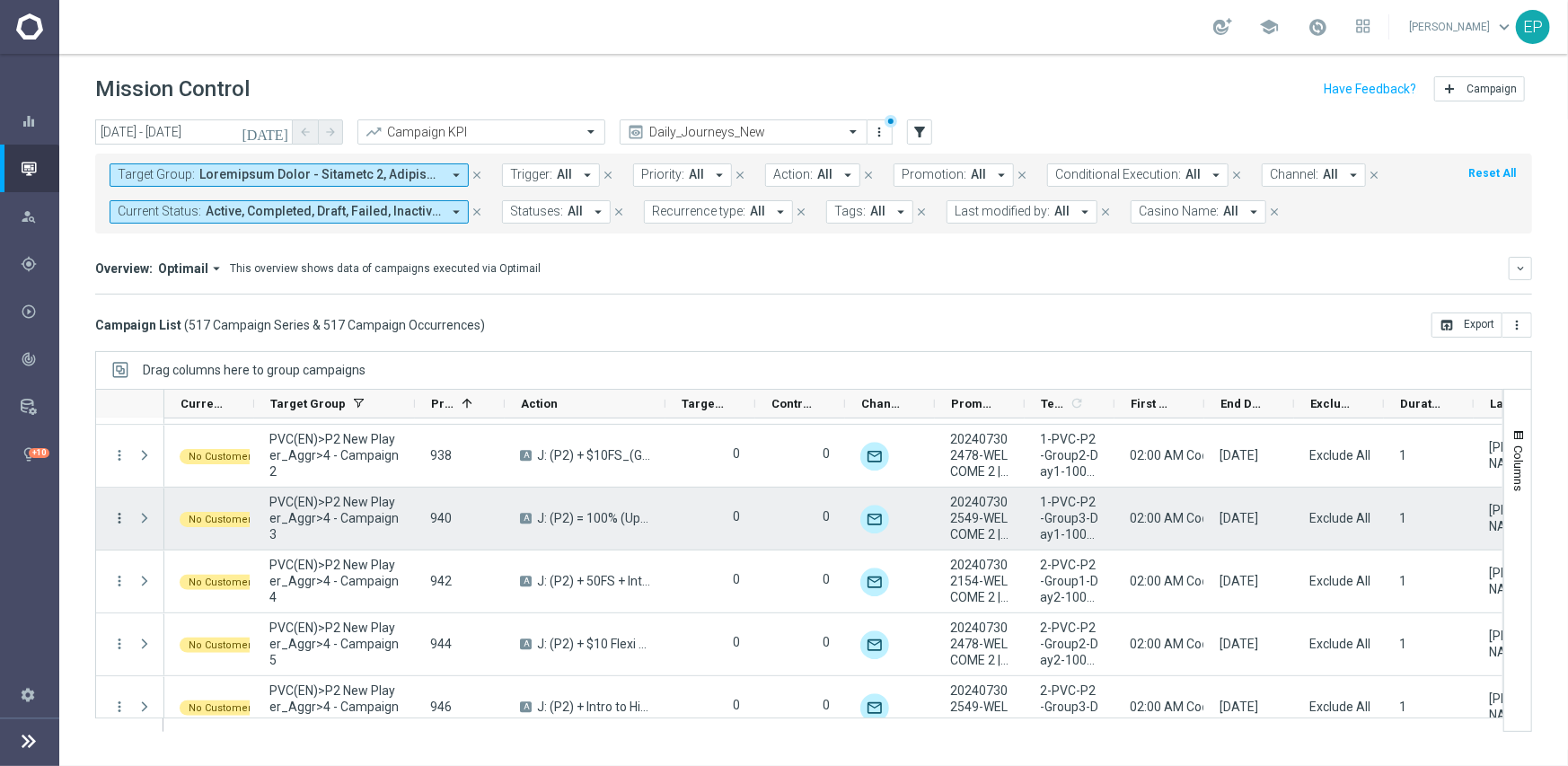
click at [117, 513] on icon "more_vert" at bounding box center [120, 519] width 16 height 16
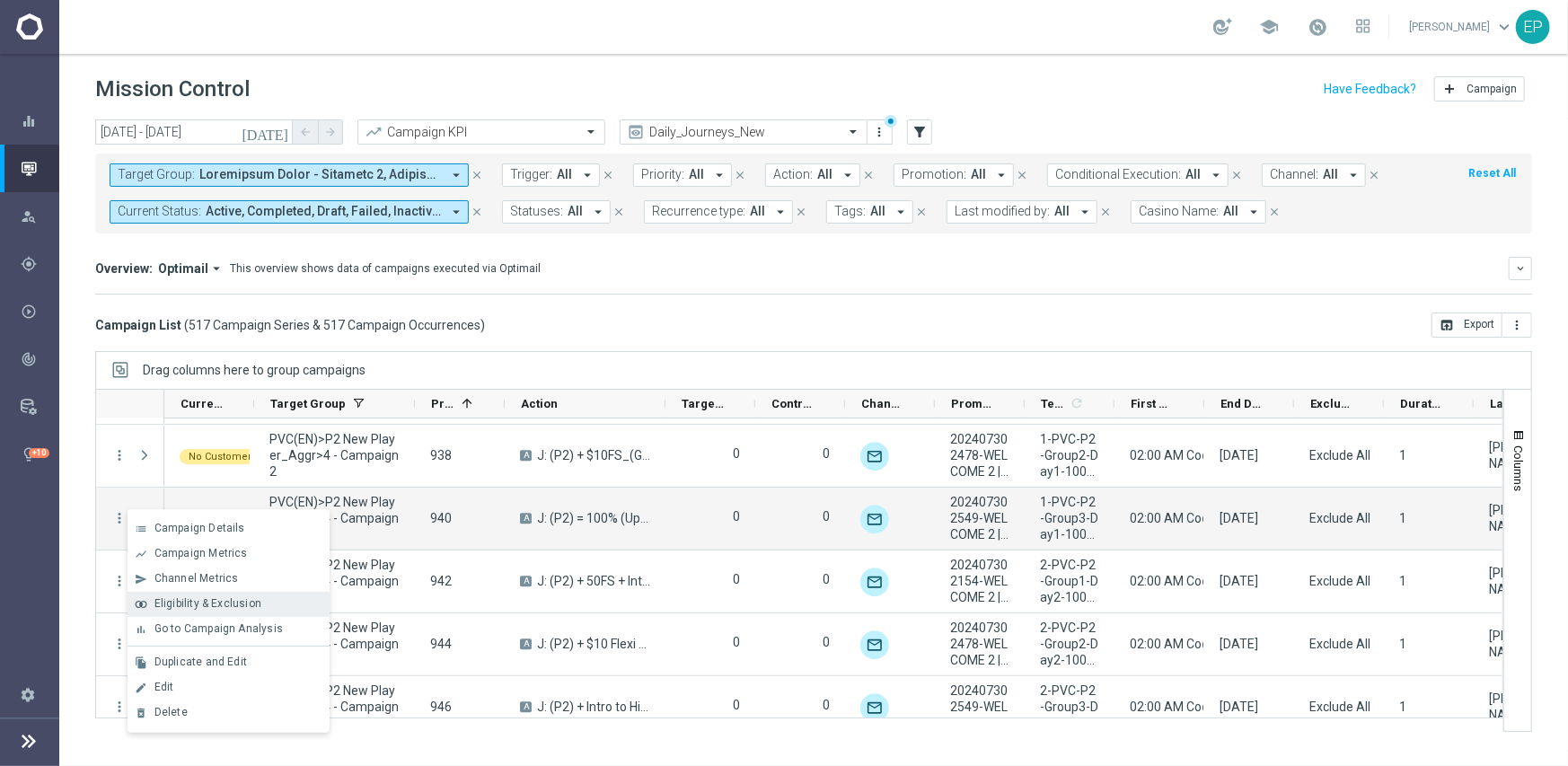
click at [138, 607] on icon "join_inner" at bounding box center [141, 604] width 13 height 13
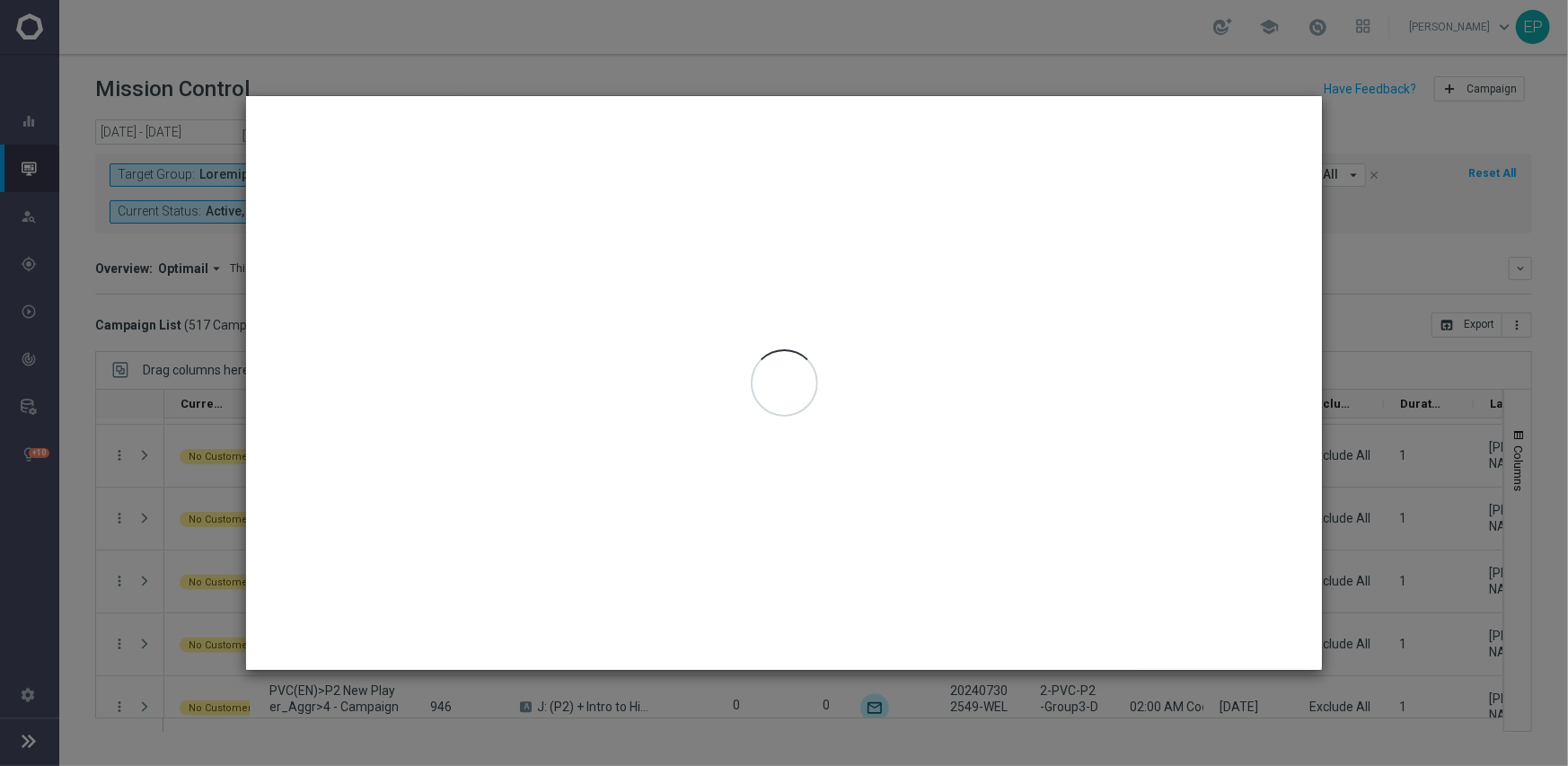
type input "[DATE] - [DATE]"
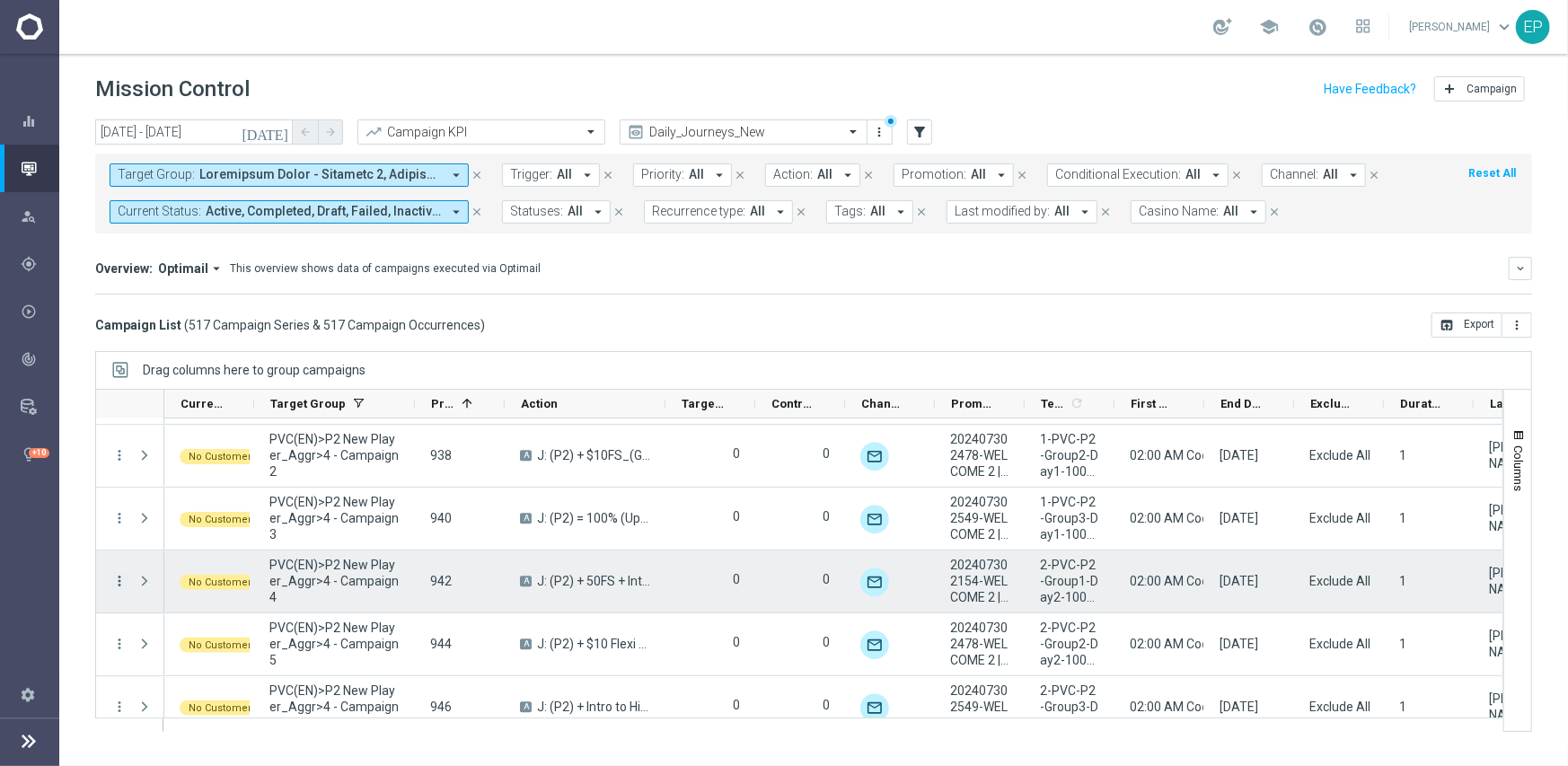
click at [124, 579] on icon "more_vert" at bounding box center [120, 581] width 16 height 16
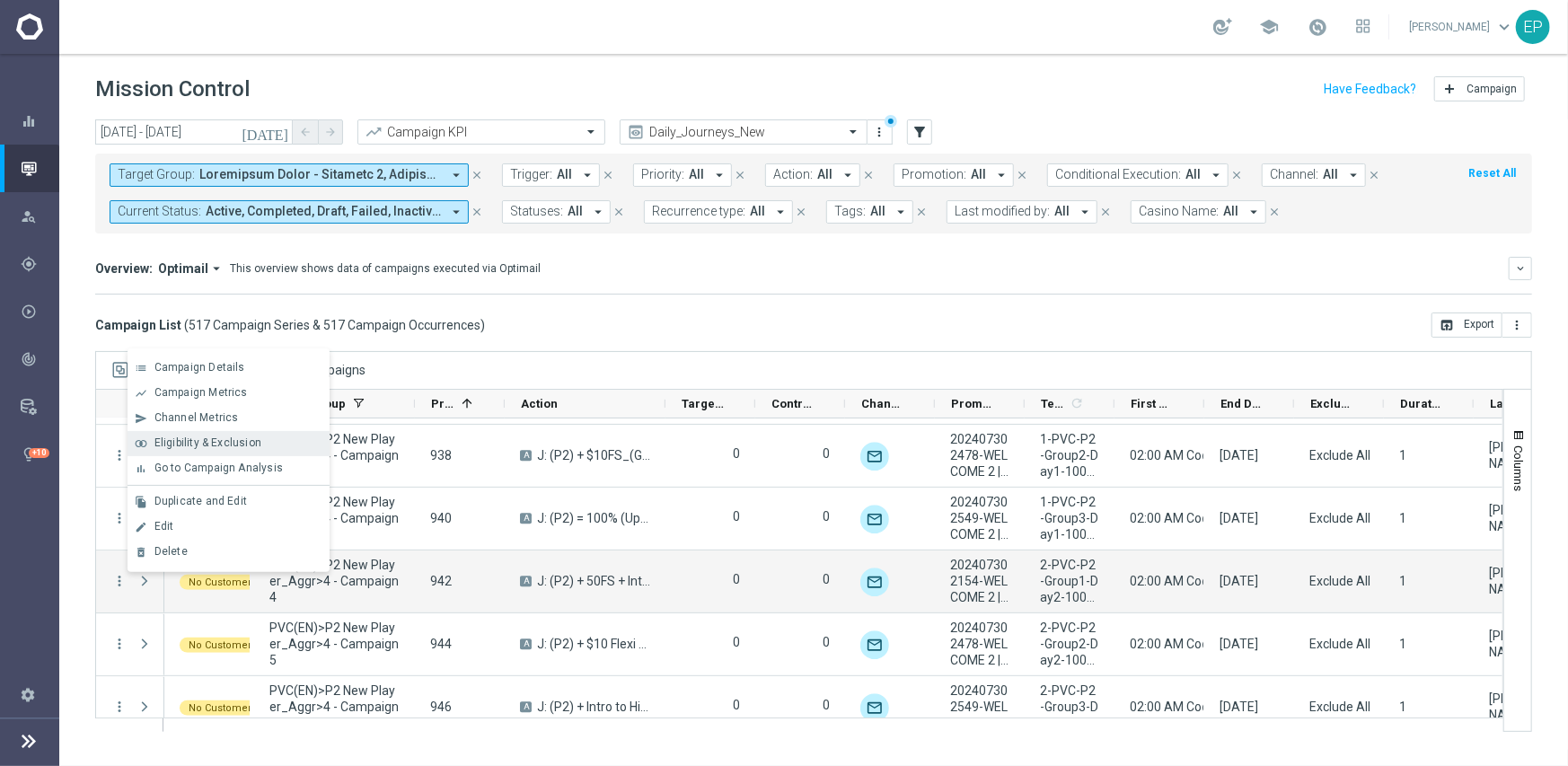
click at [204, 448] on span "Eligibility & Exclusion" at bounding box center [207, 443] width 107 height 13
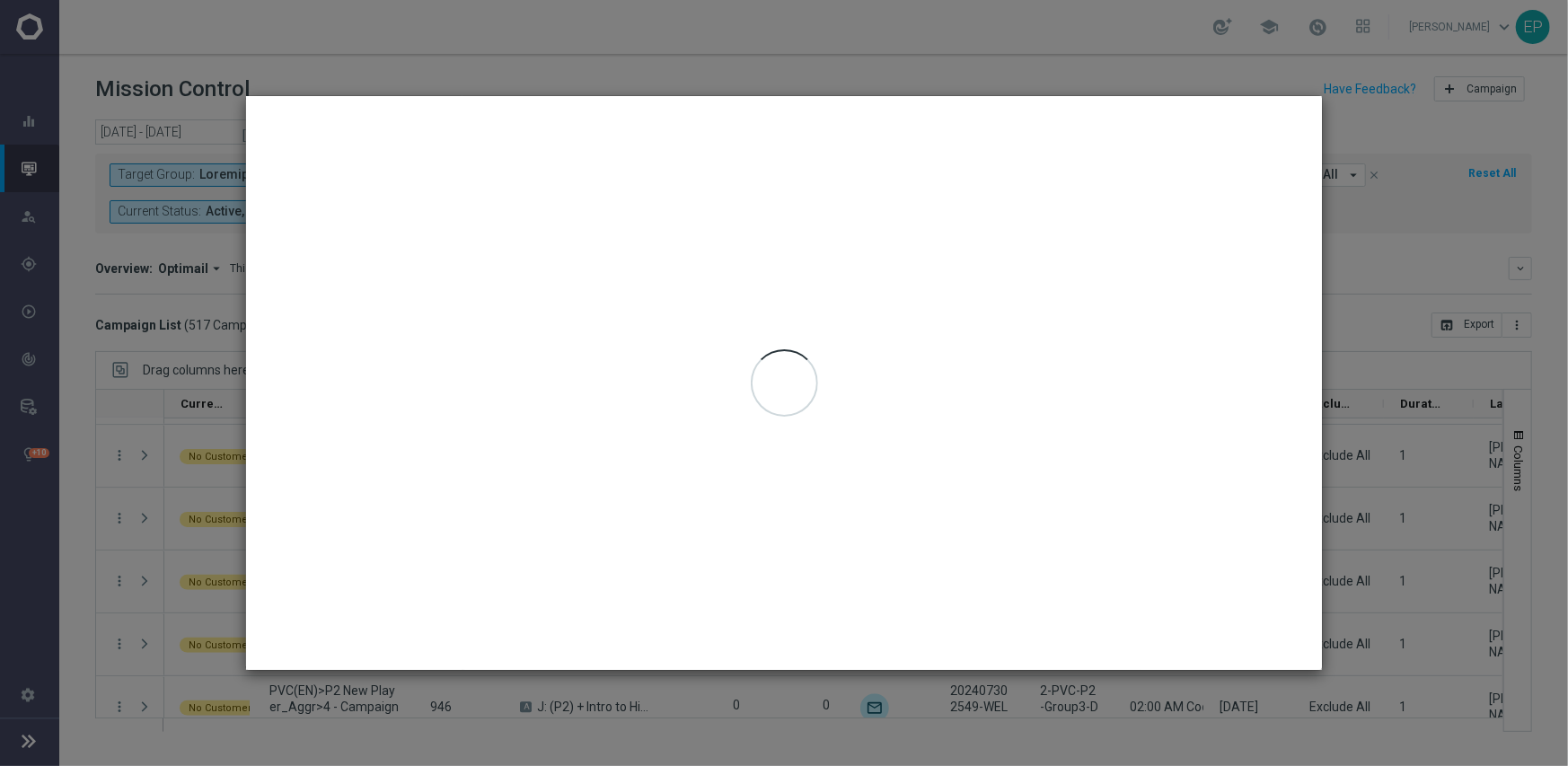
type input "[DATE] - [DATE]"
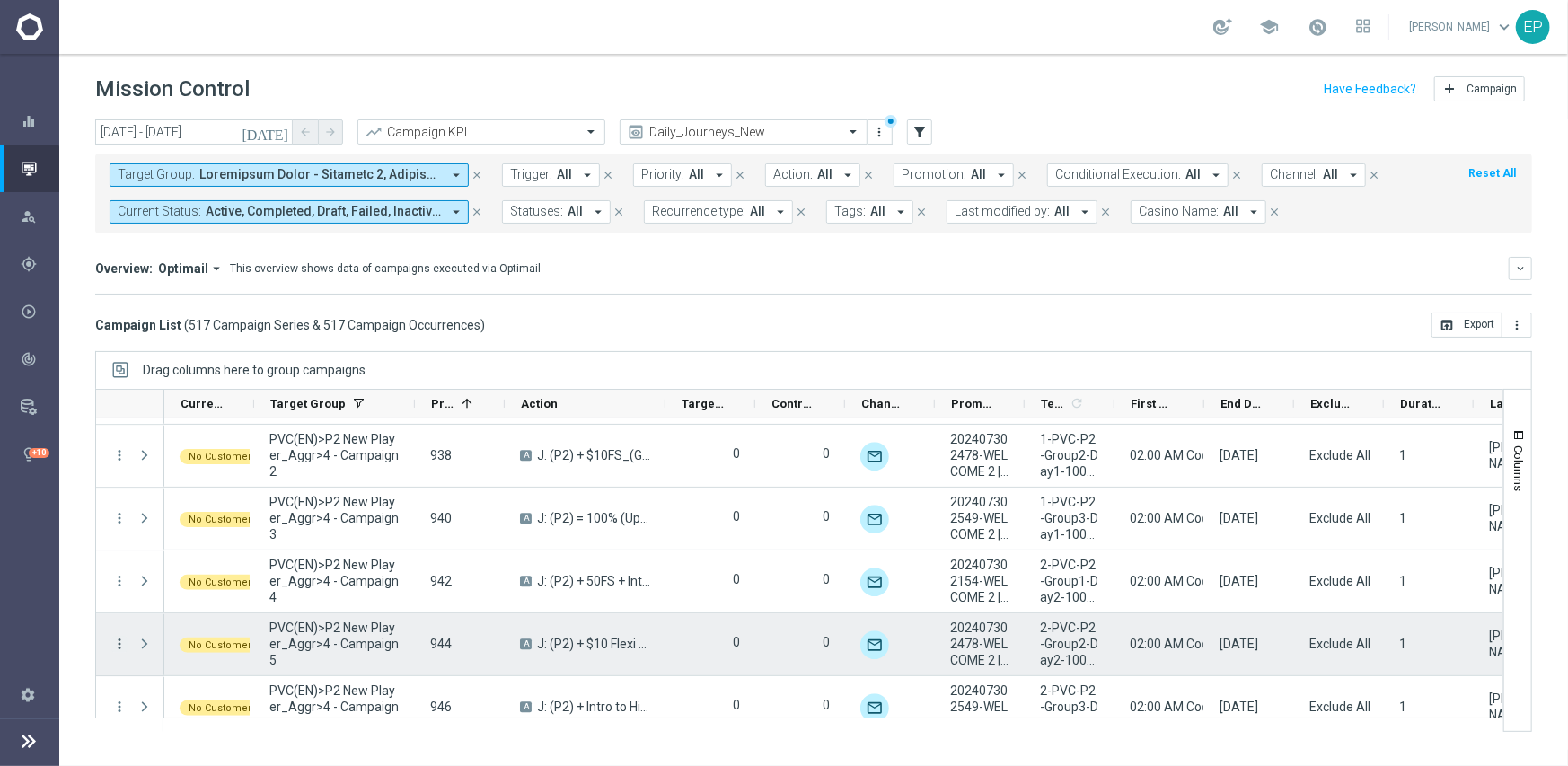
click at [115, 637] on icon "more_vert" at bounding box center [120, 644] width 16 height 16
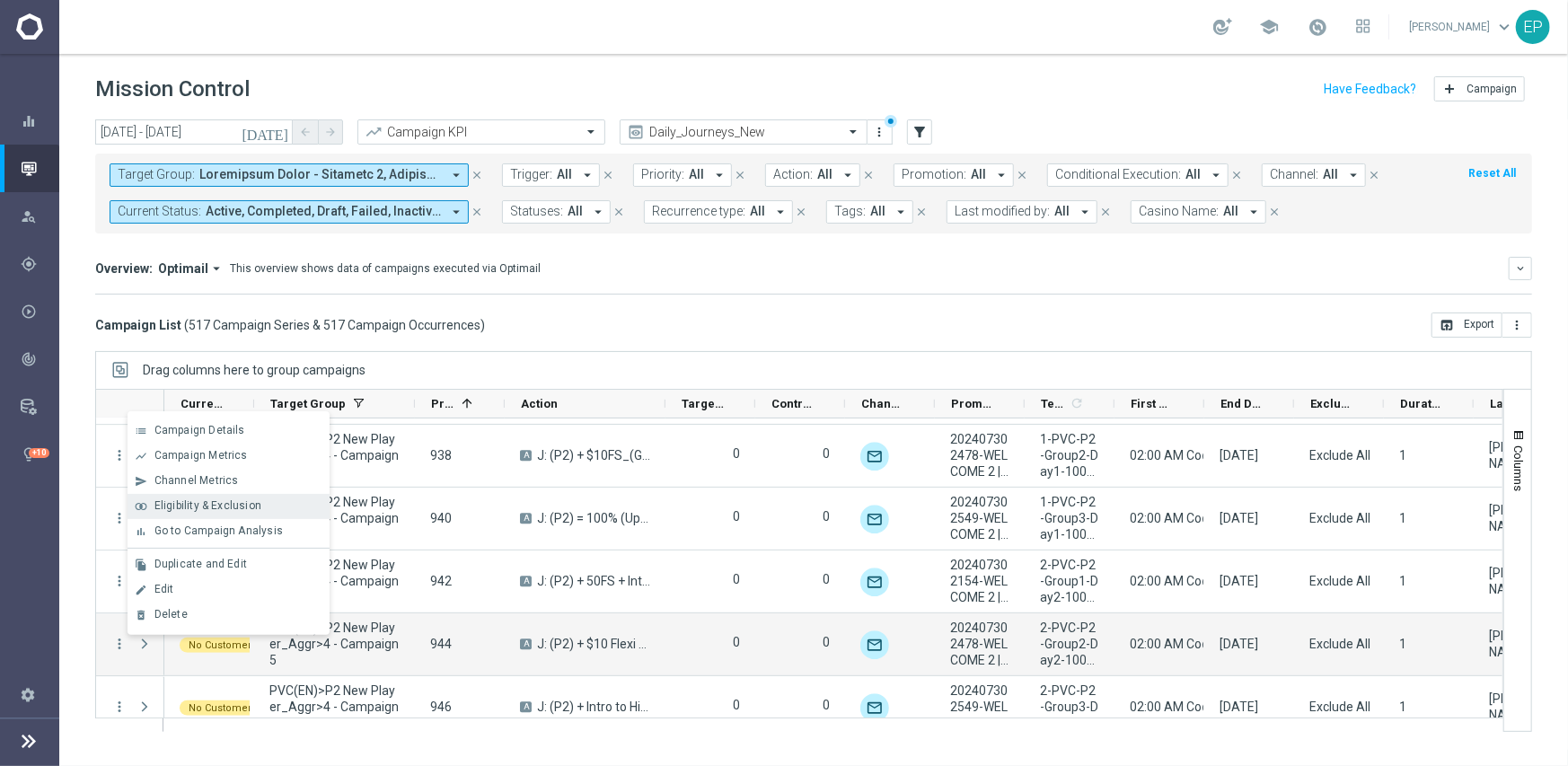
click at [222, 504] on span "Eligibility & Exclusion" at bounding box center [207, 506] width 107 height 13
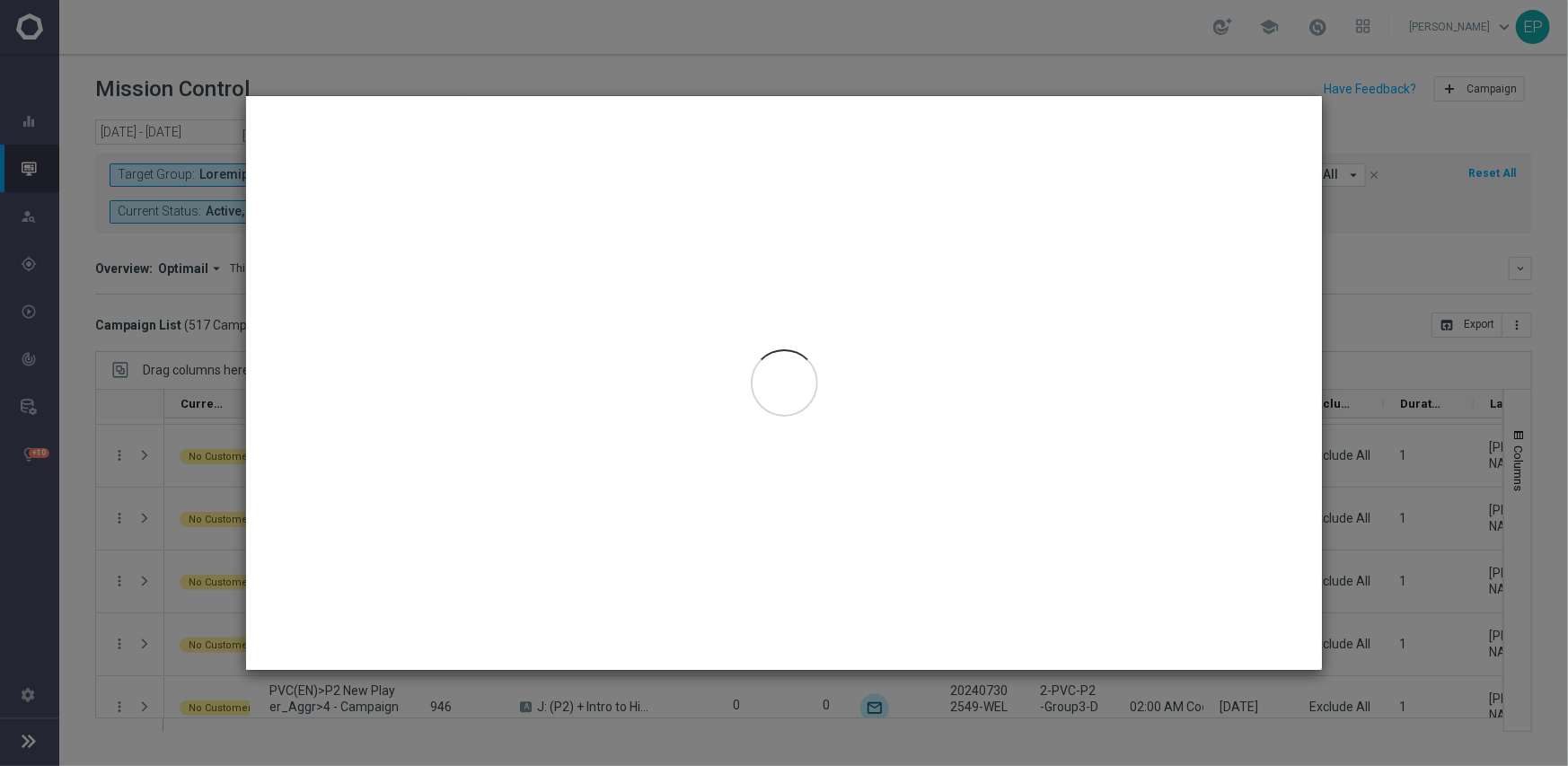
type input "[DATE] - [DATE]"
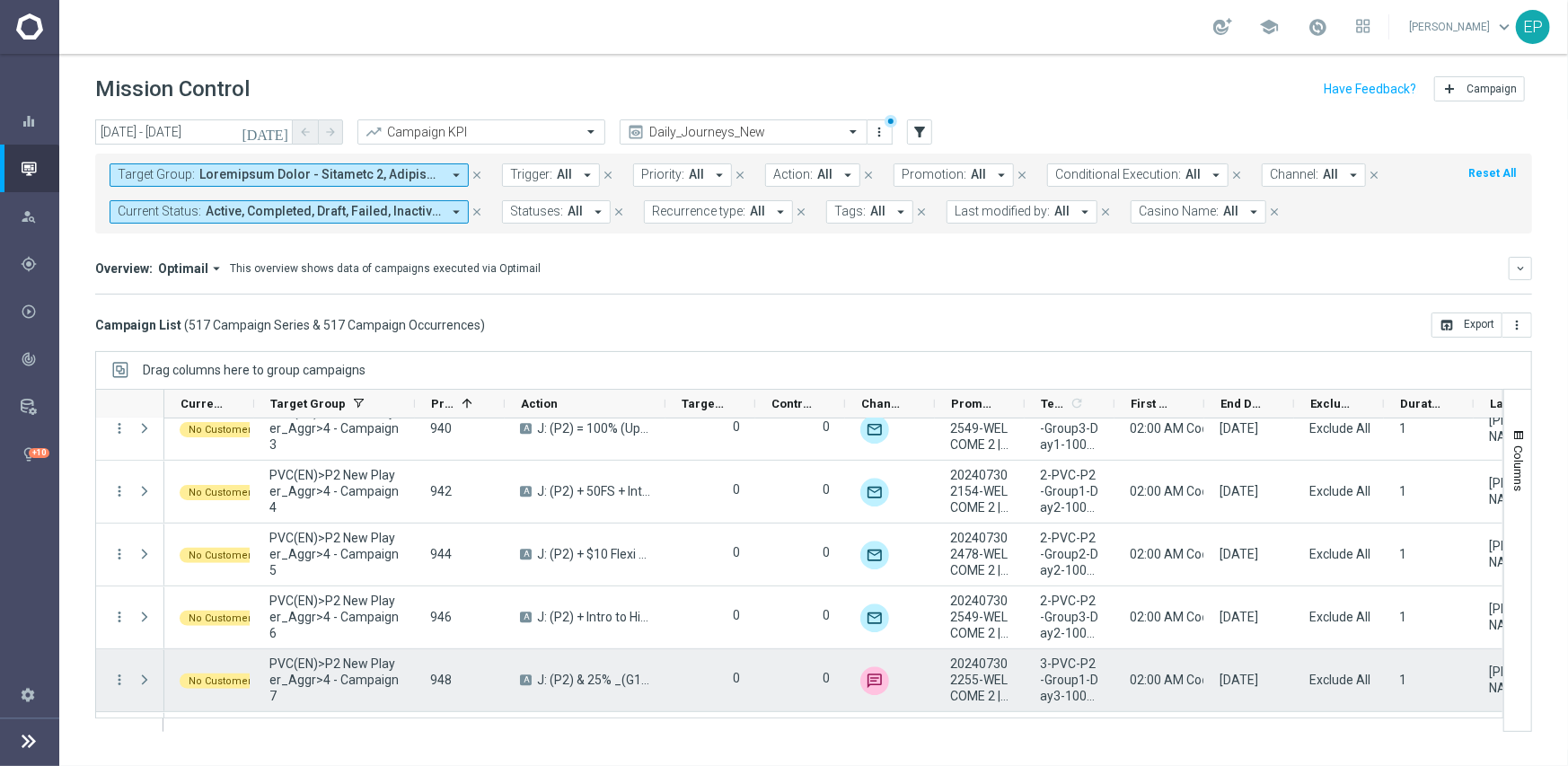
scroll to position [7468, 0]
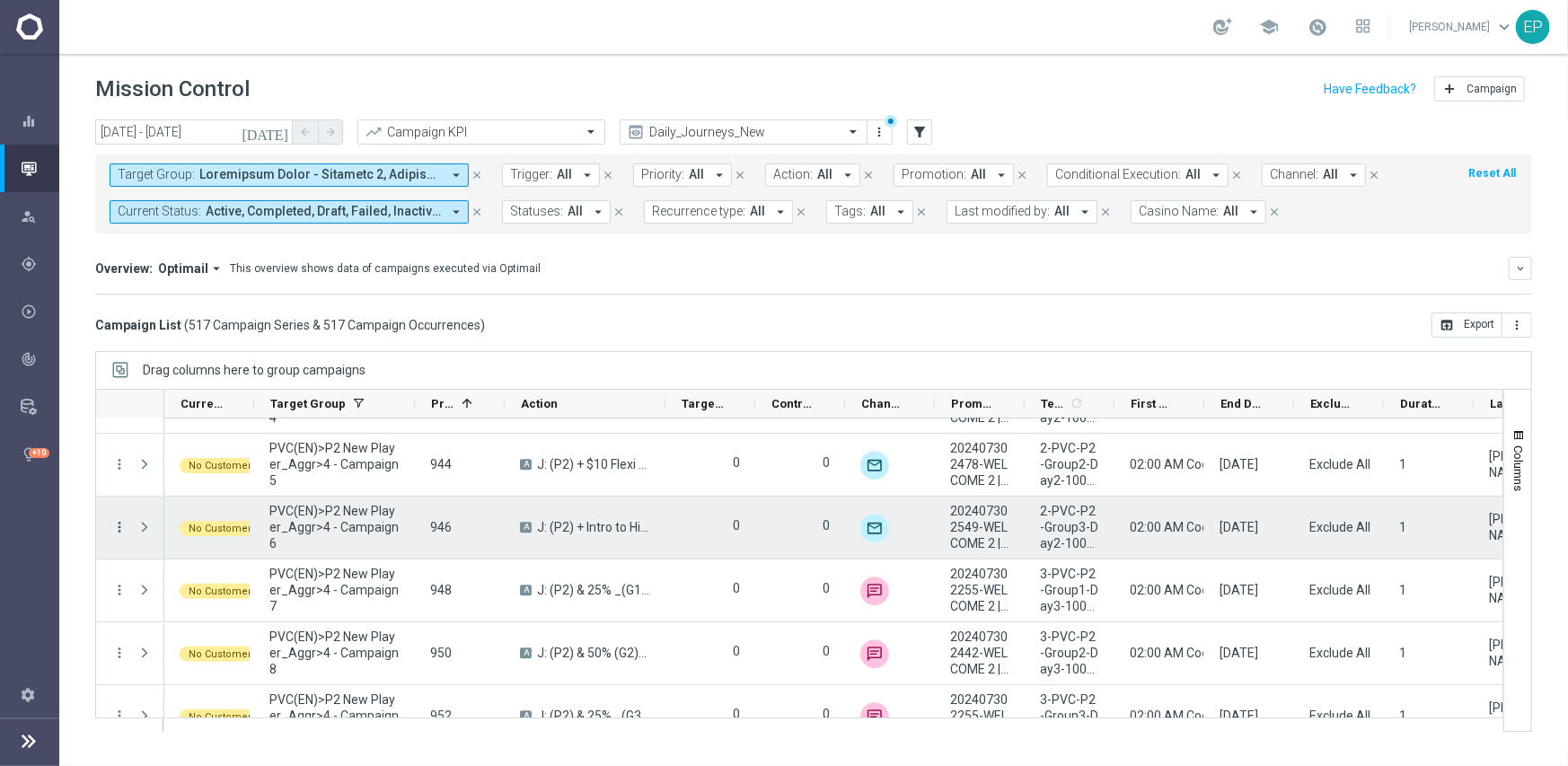
click at [119, 530] on icon "more_vert" at bounding box center [120, 528] width 16 height 16
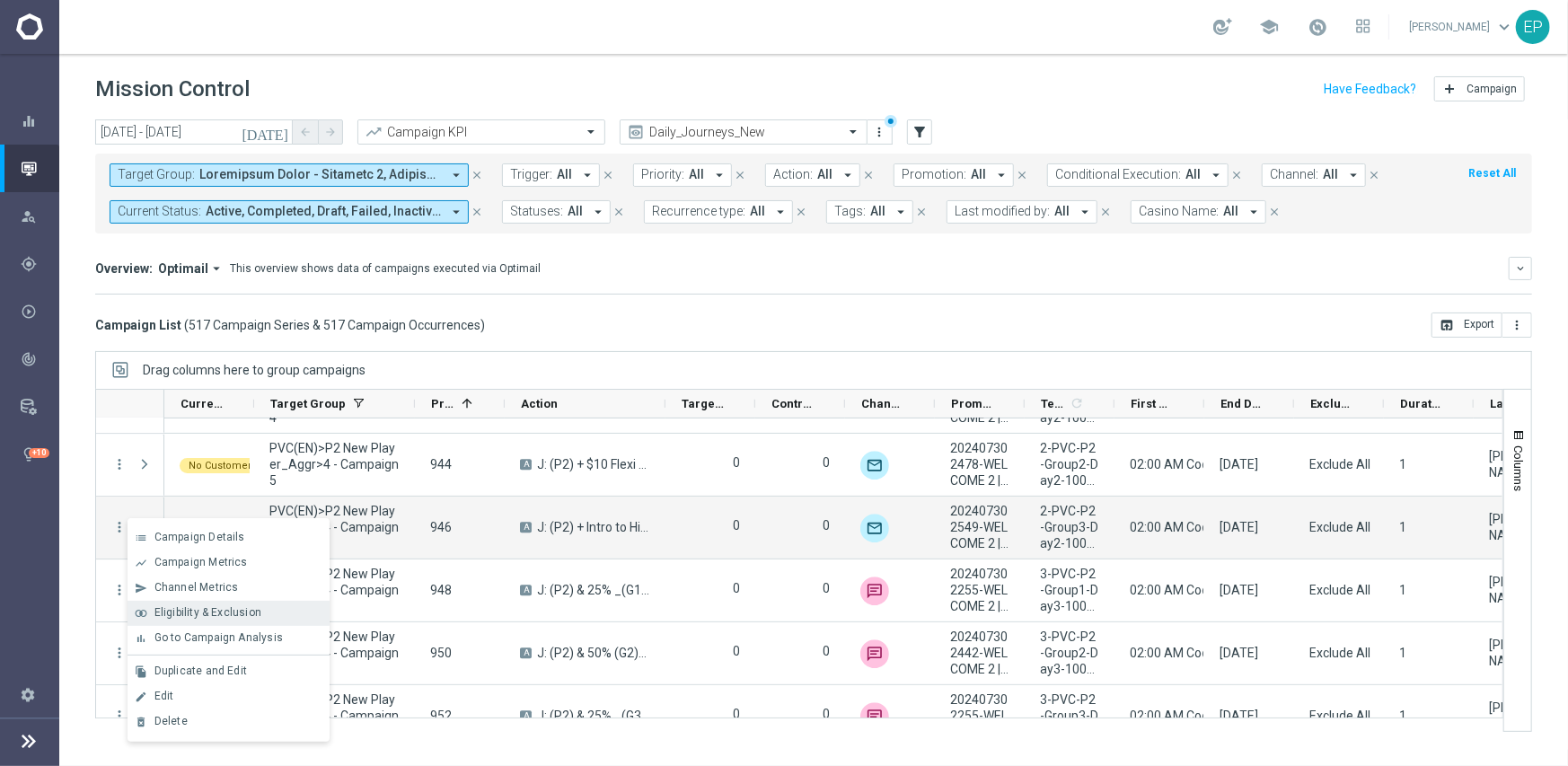
click at [182, 610] on span "Eligibility & Exclusion" at bounding box center [207, 612] width 107 height 13
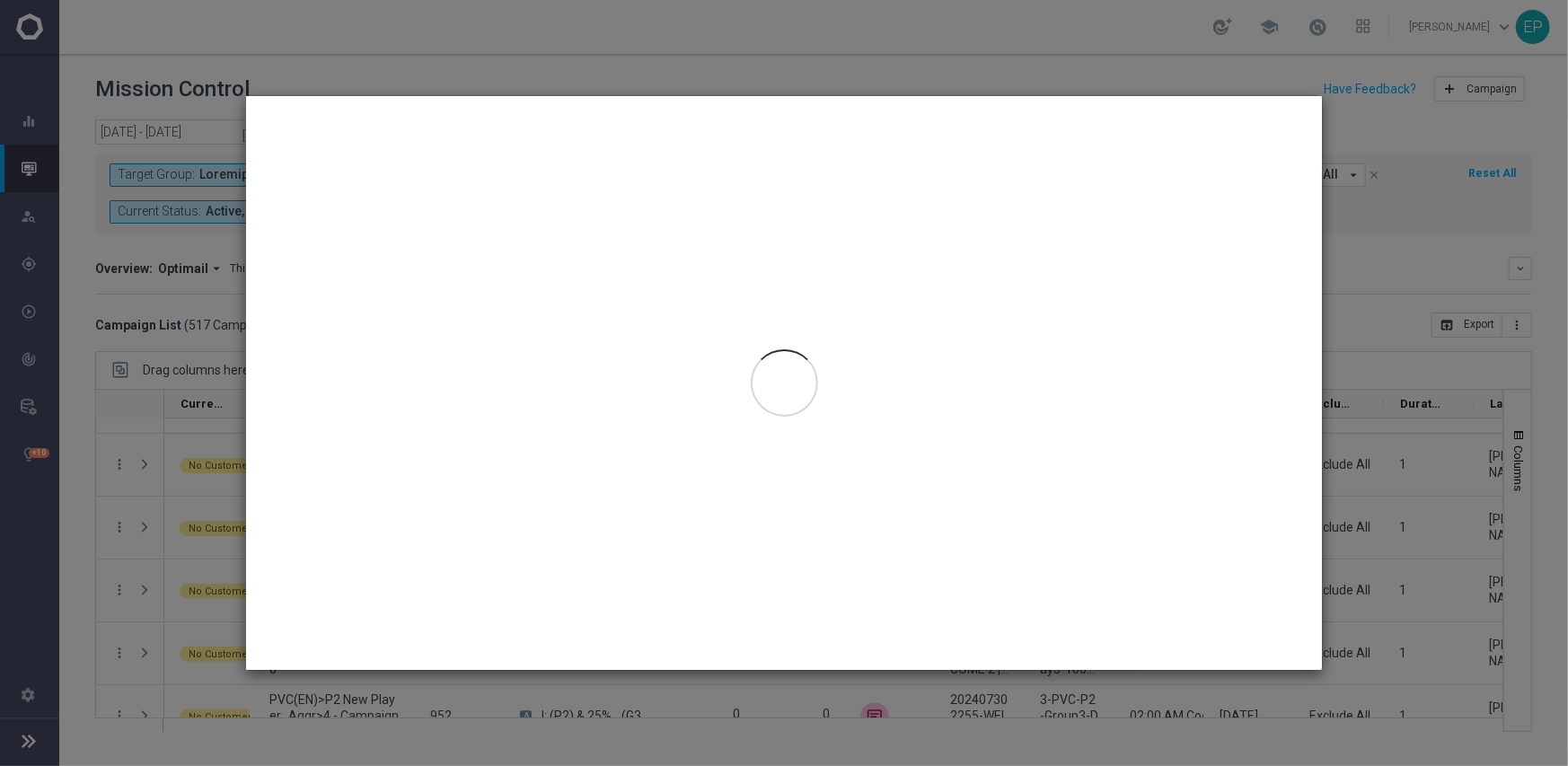
type input "[DATE] - [DATE]"
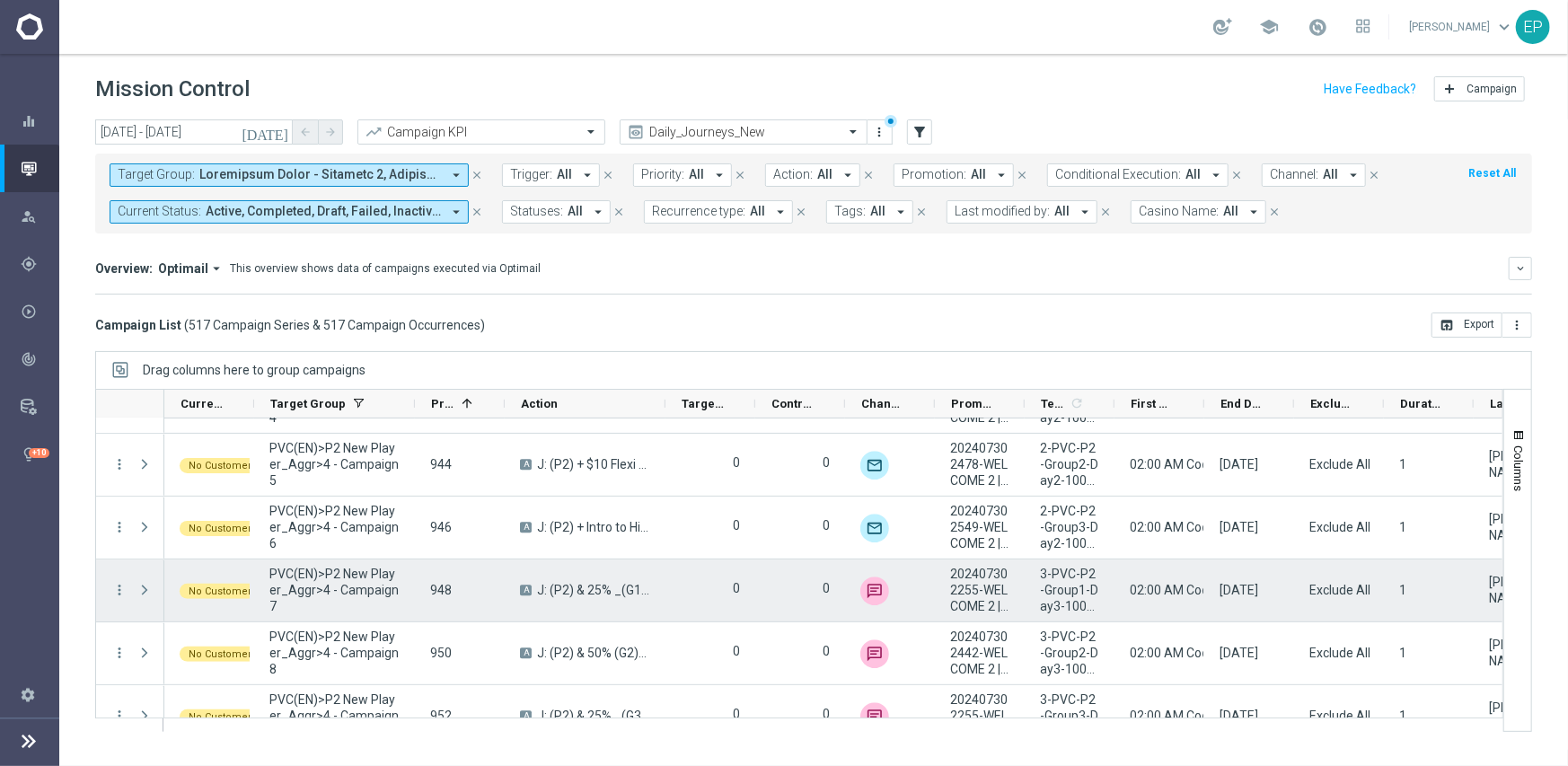
click at [114, 574] on div "more_vert" at bounding box center [112, 590] width 32 height 62
click at [113, 587] on icon "more_vert" at bounding box center [120, 590] width 16 height 16
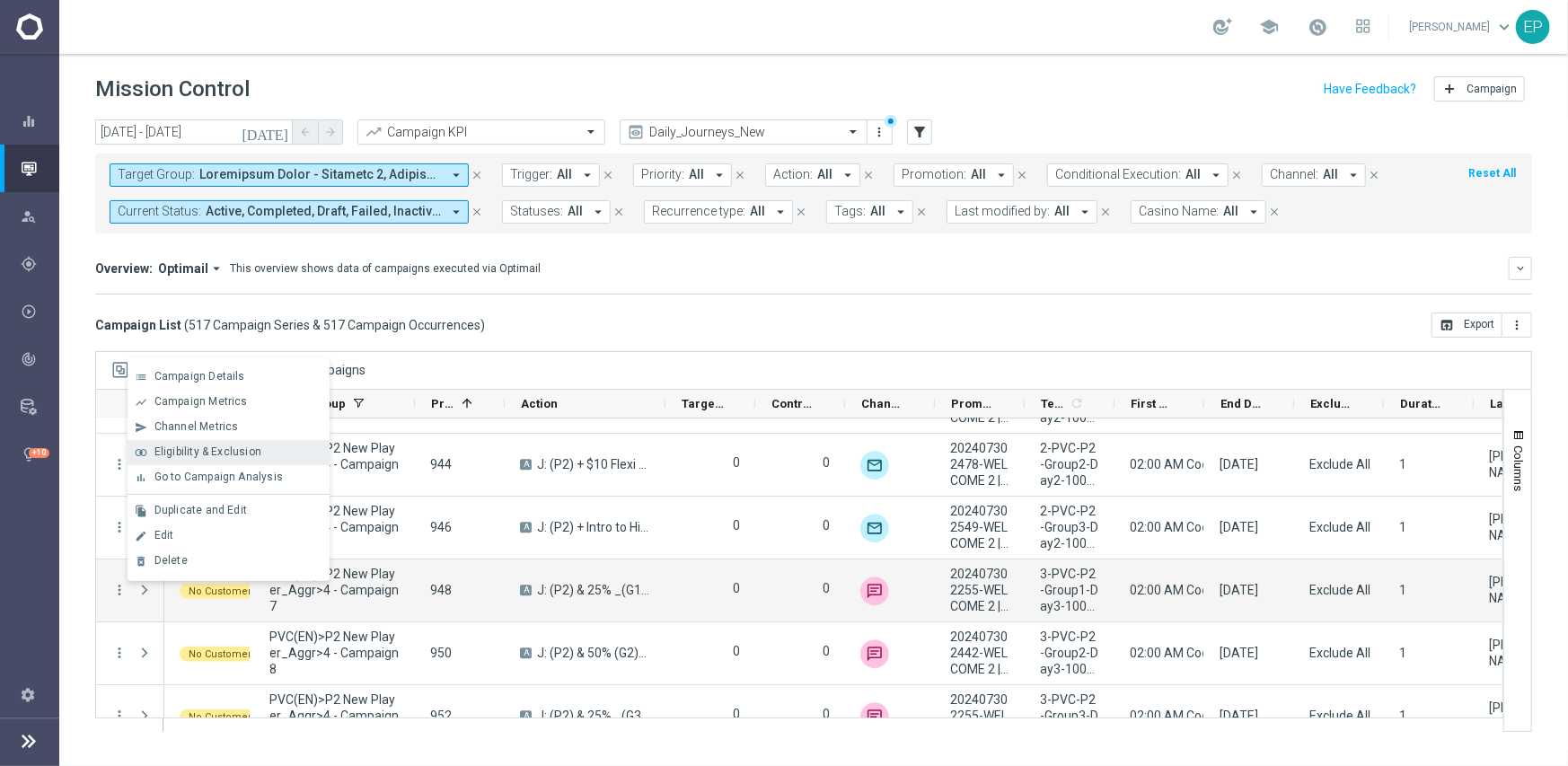
click at [186, 449] on span "Eligibility & Exclusion" at bounding box center [207, 452] width 107 height 13
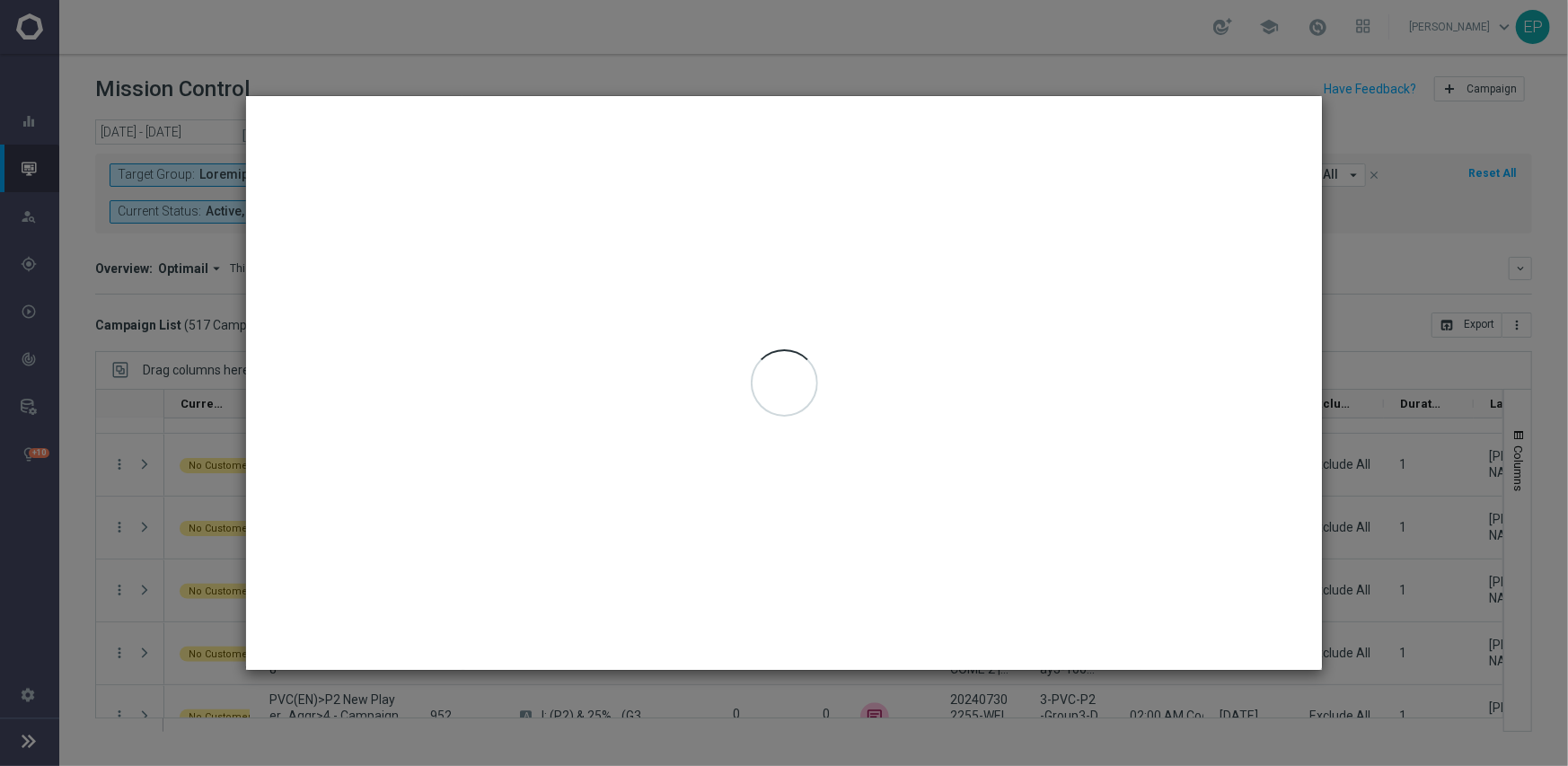
type input "[DATE] - [DATE]"
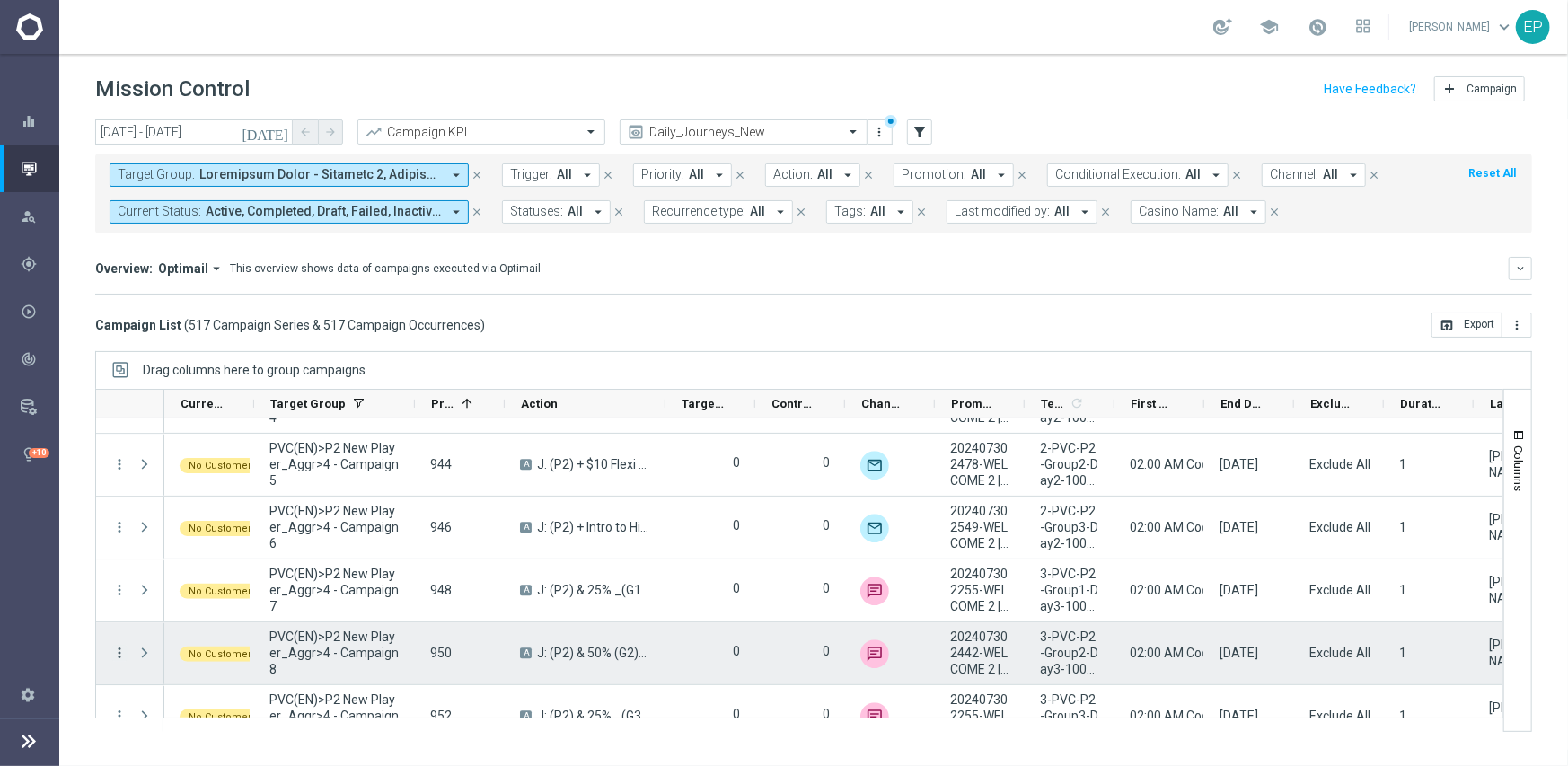
click at [120, 655] on icon "more_vert" at bounding box center [120, 653] width 16 height 16
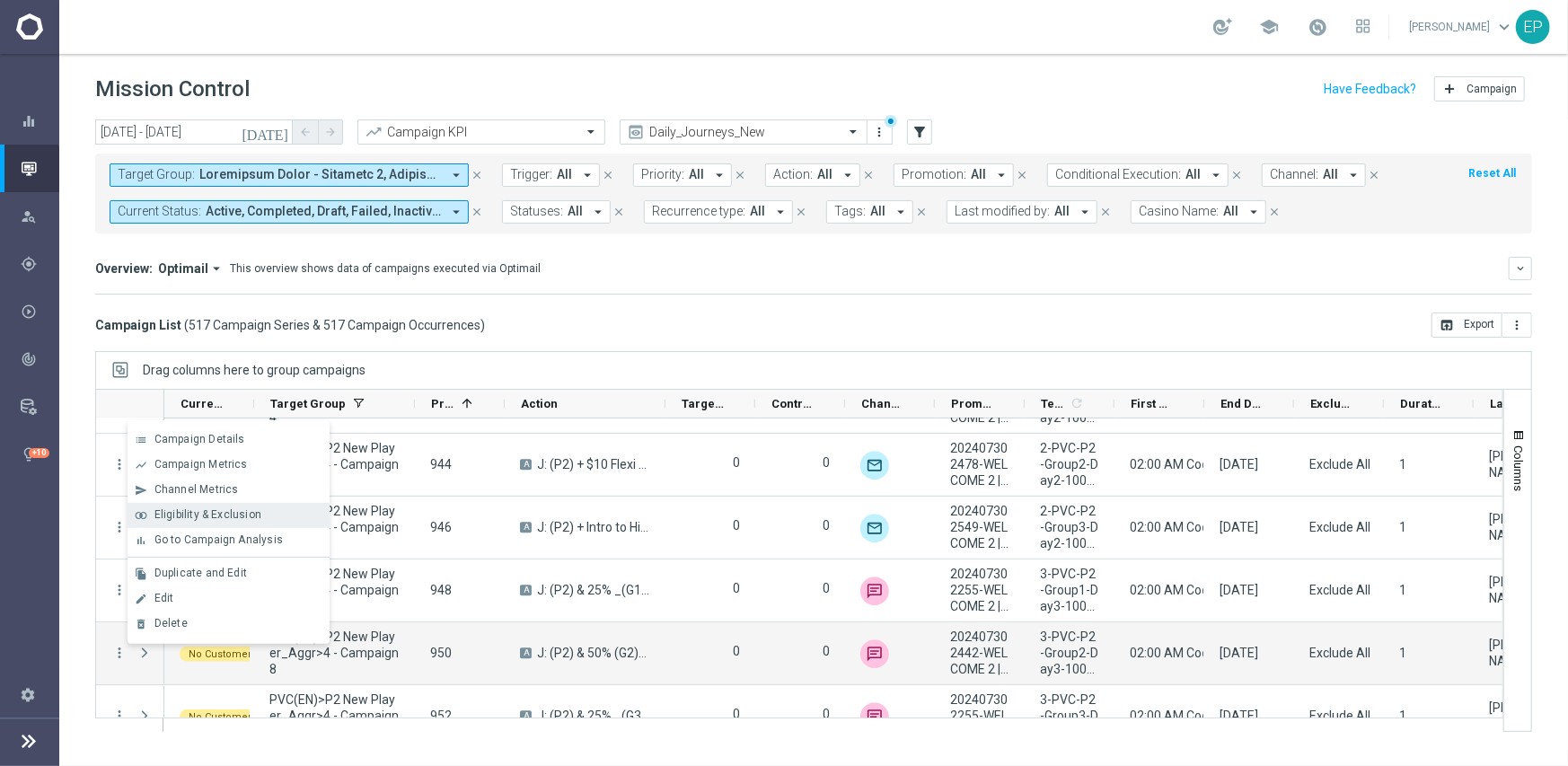
click at [195, 516] on span "Eligibility & Exclusion" at bounding box center [207, 515] width 107 height 13
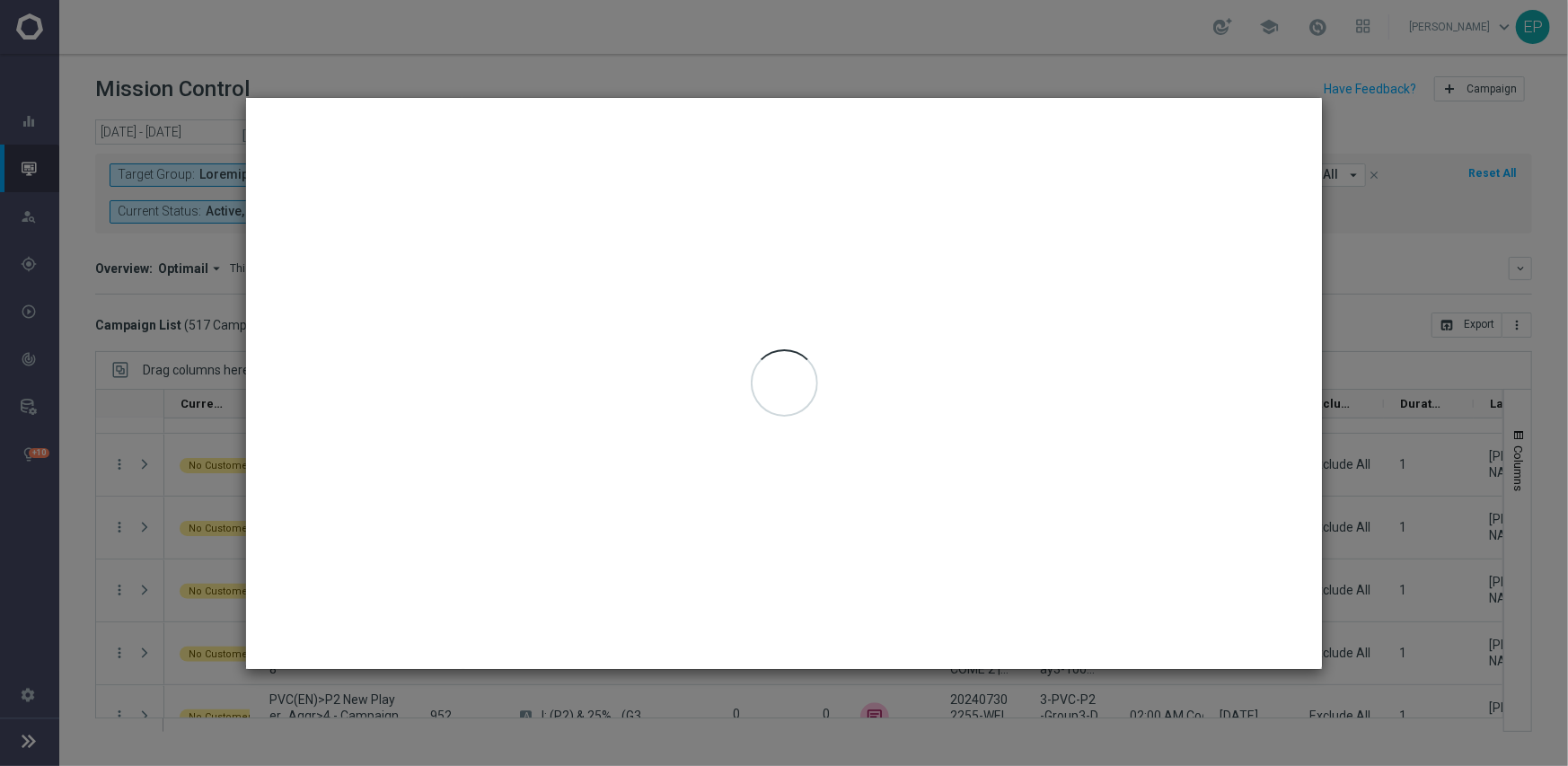
type input "[DATE] - [DATE]"
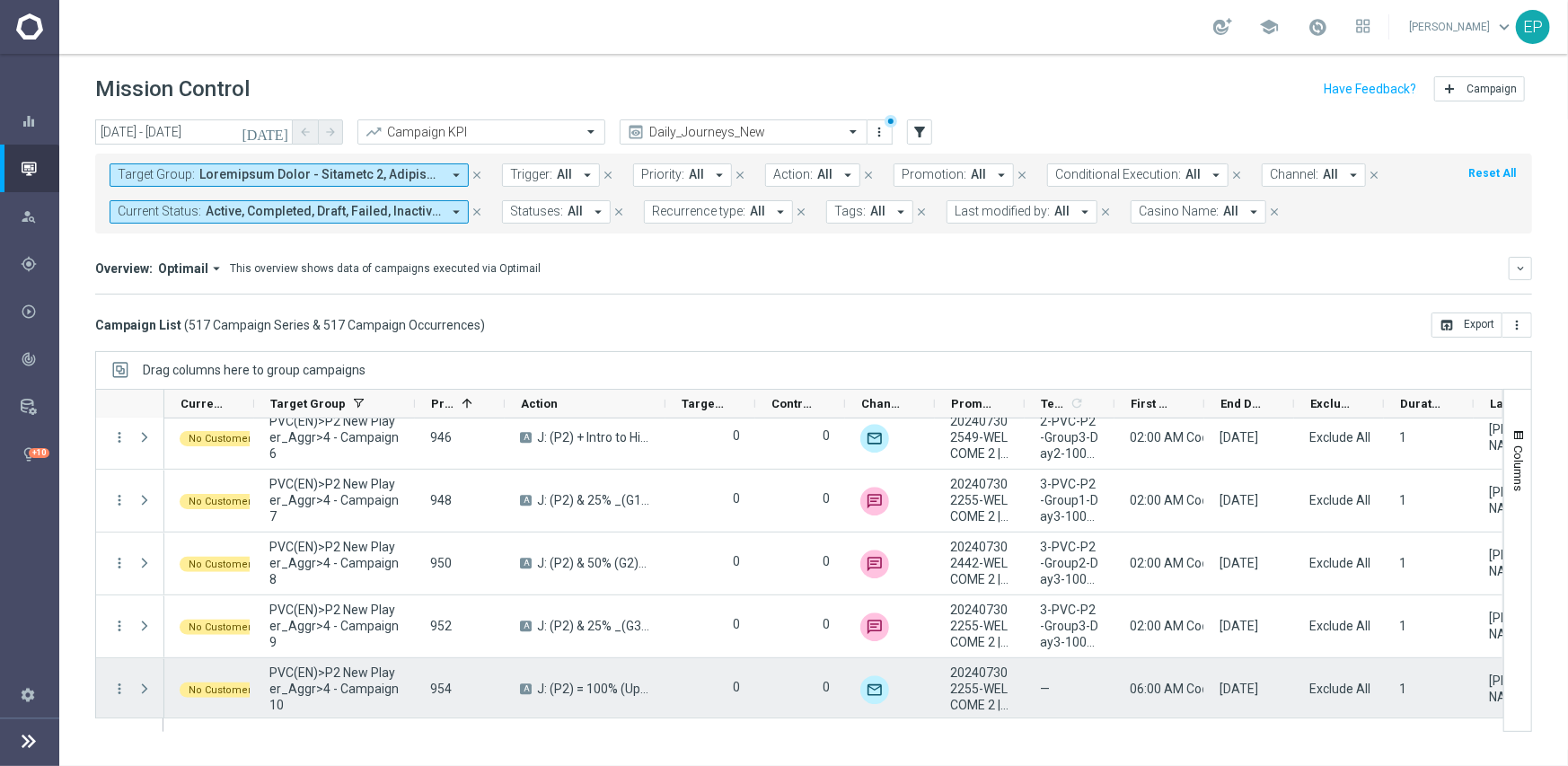
scroll to position [7647, 0]
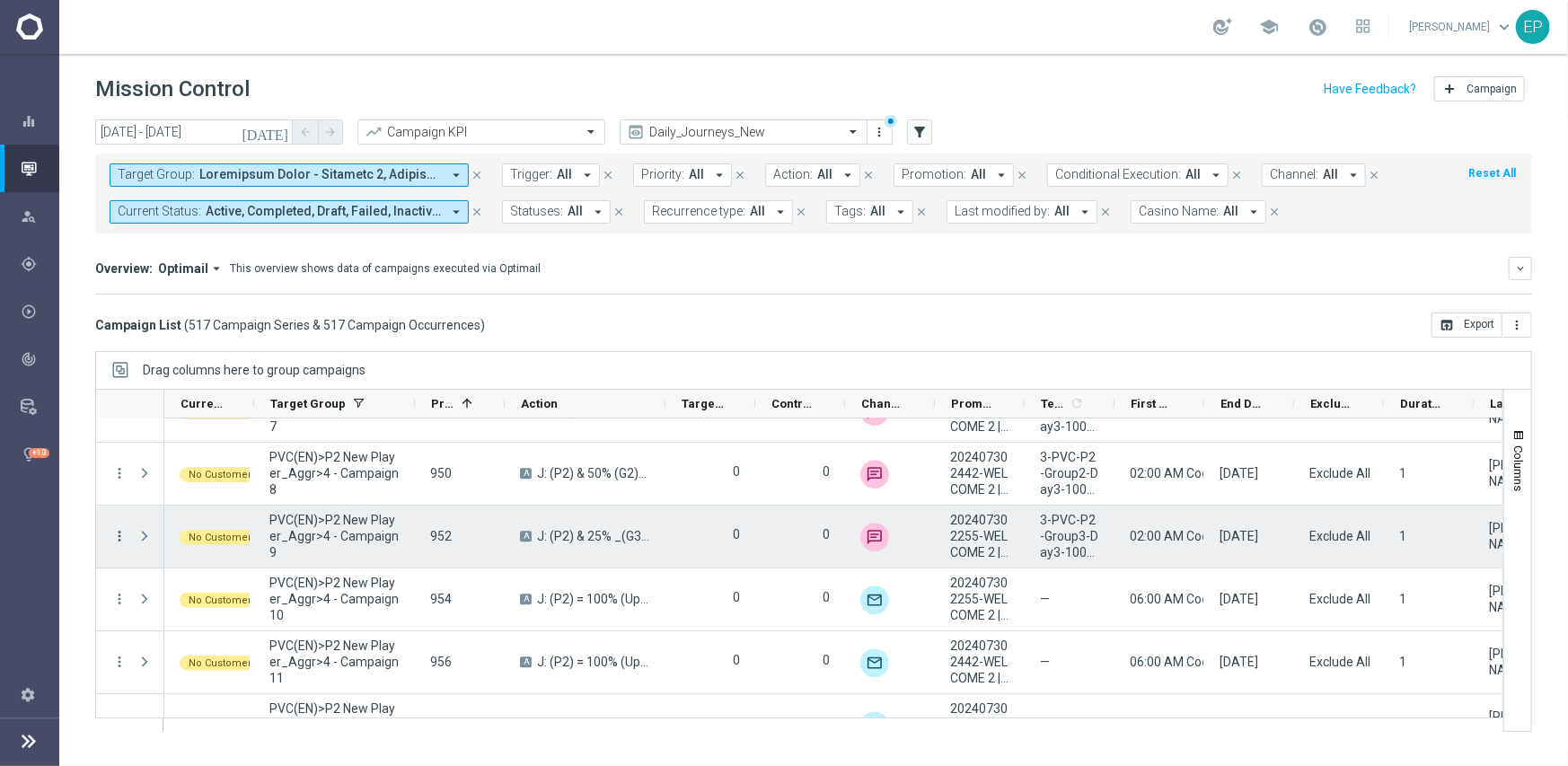
click at [112, 532] on icon "more_vert" at bounding box center [120, 537] width 16 height 16
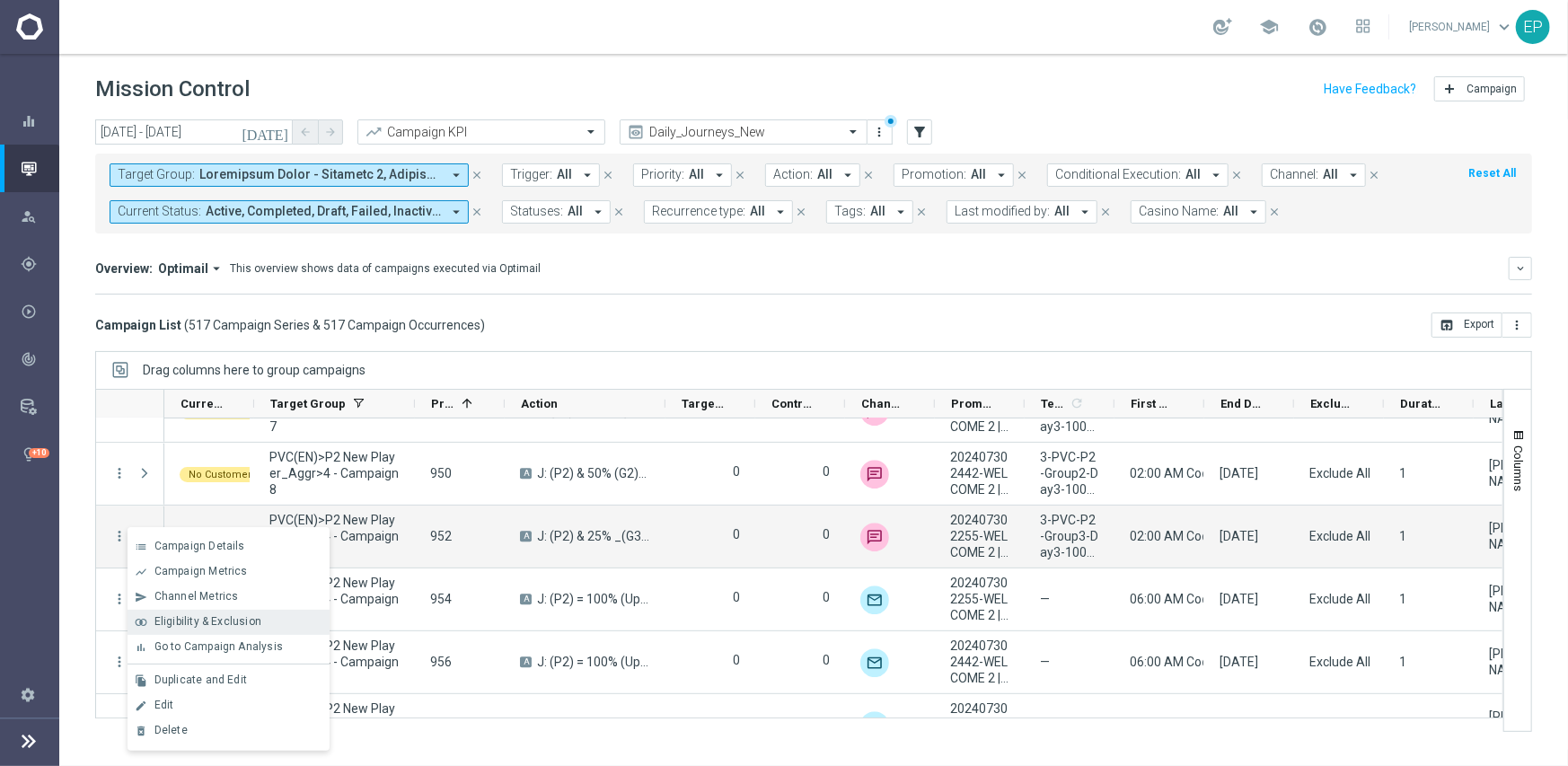
click at [194, 619] on span "Eligibility & Exclusion" at bounding box center [207, 621] width 107 height 13
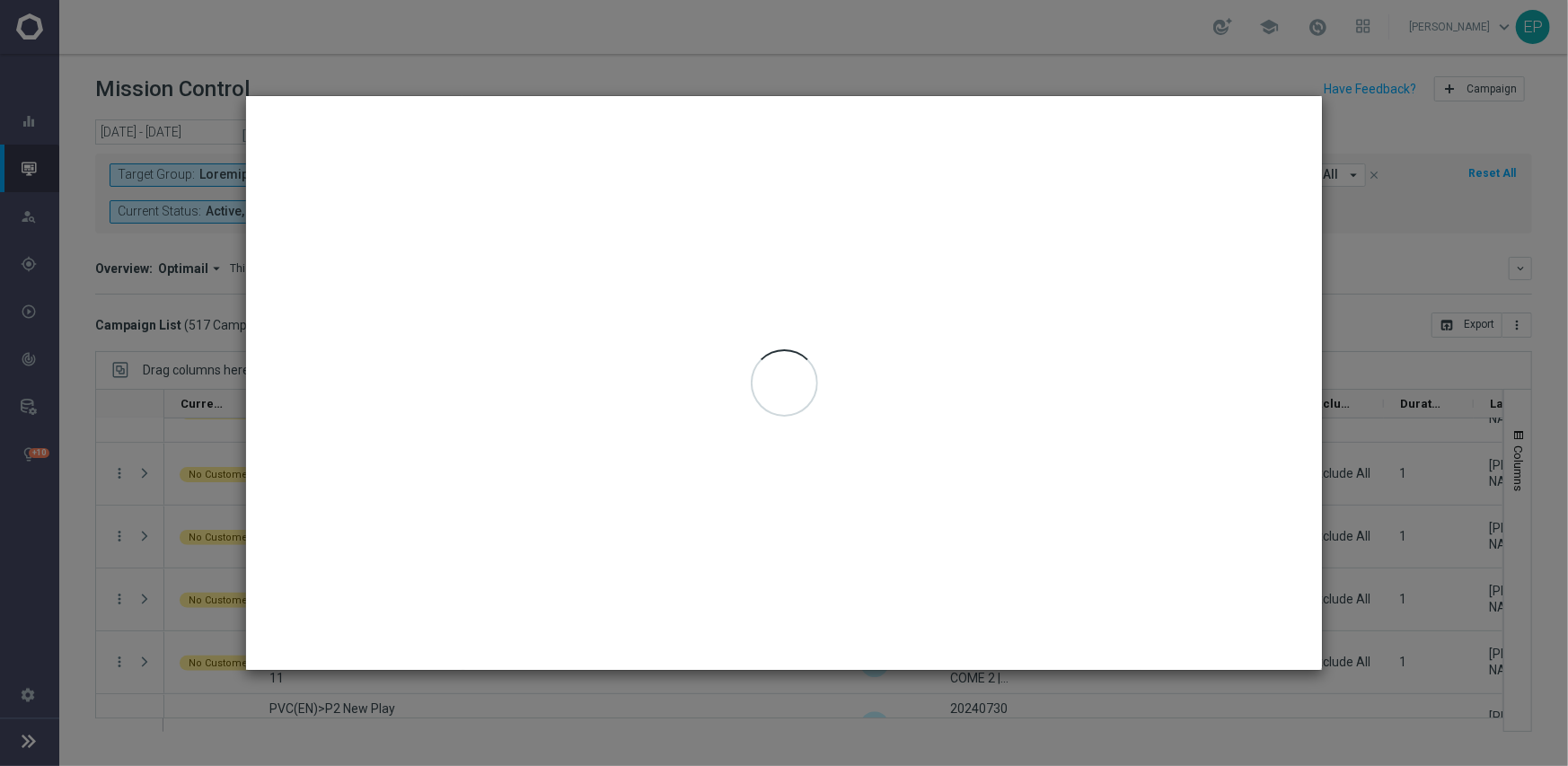
type input "[DATE] - [DATE]"
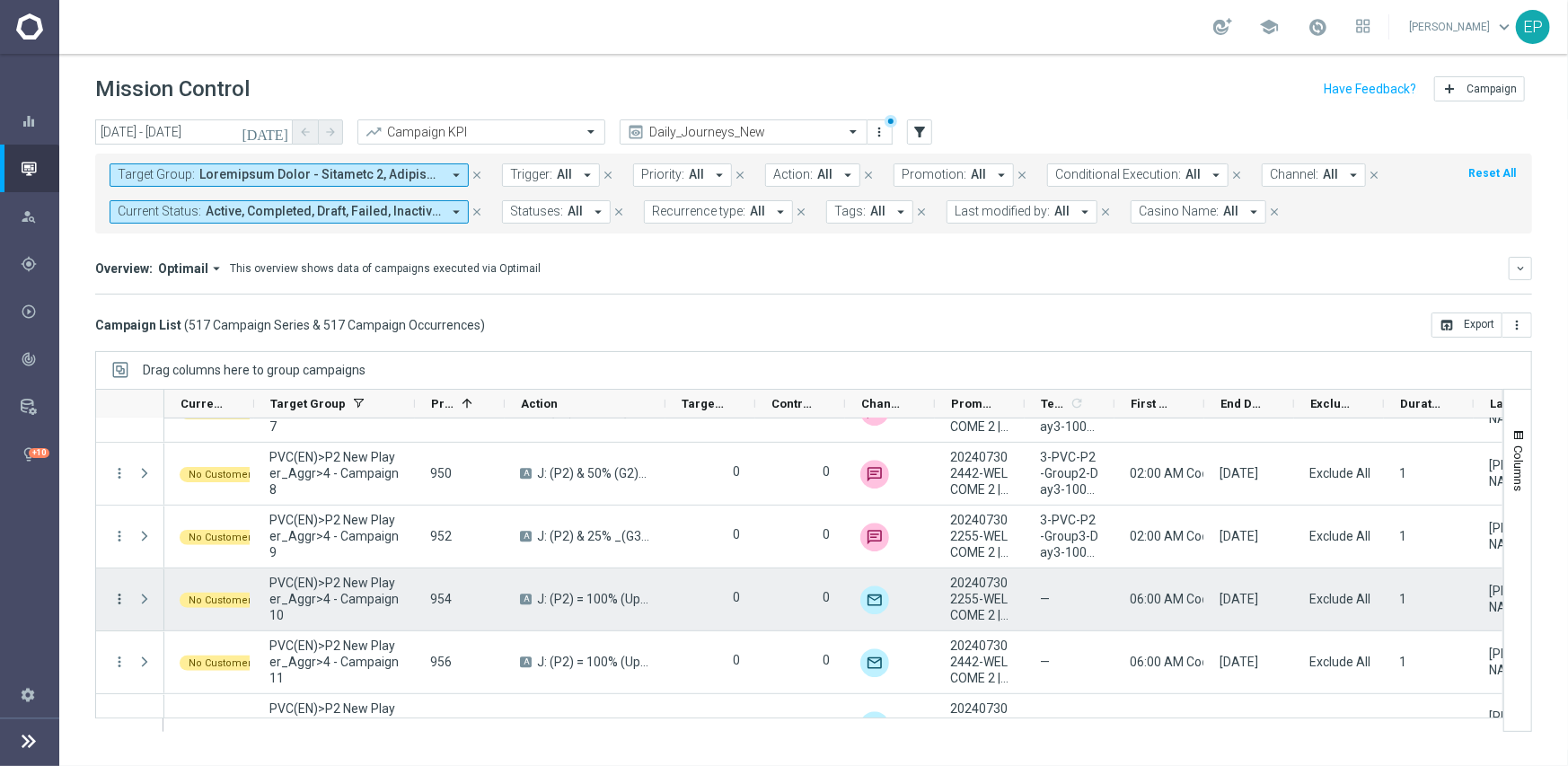
click at [120, 592] on icon "more_vert" at bounding box center [120, 599] width 16 height 16
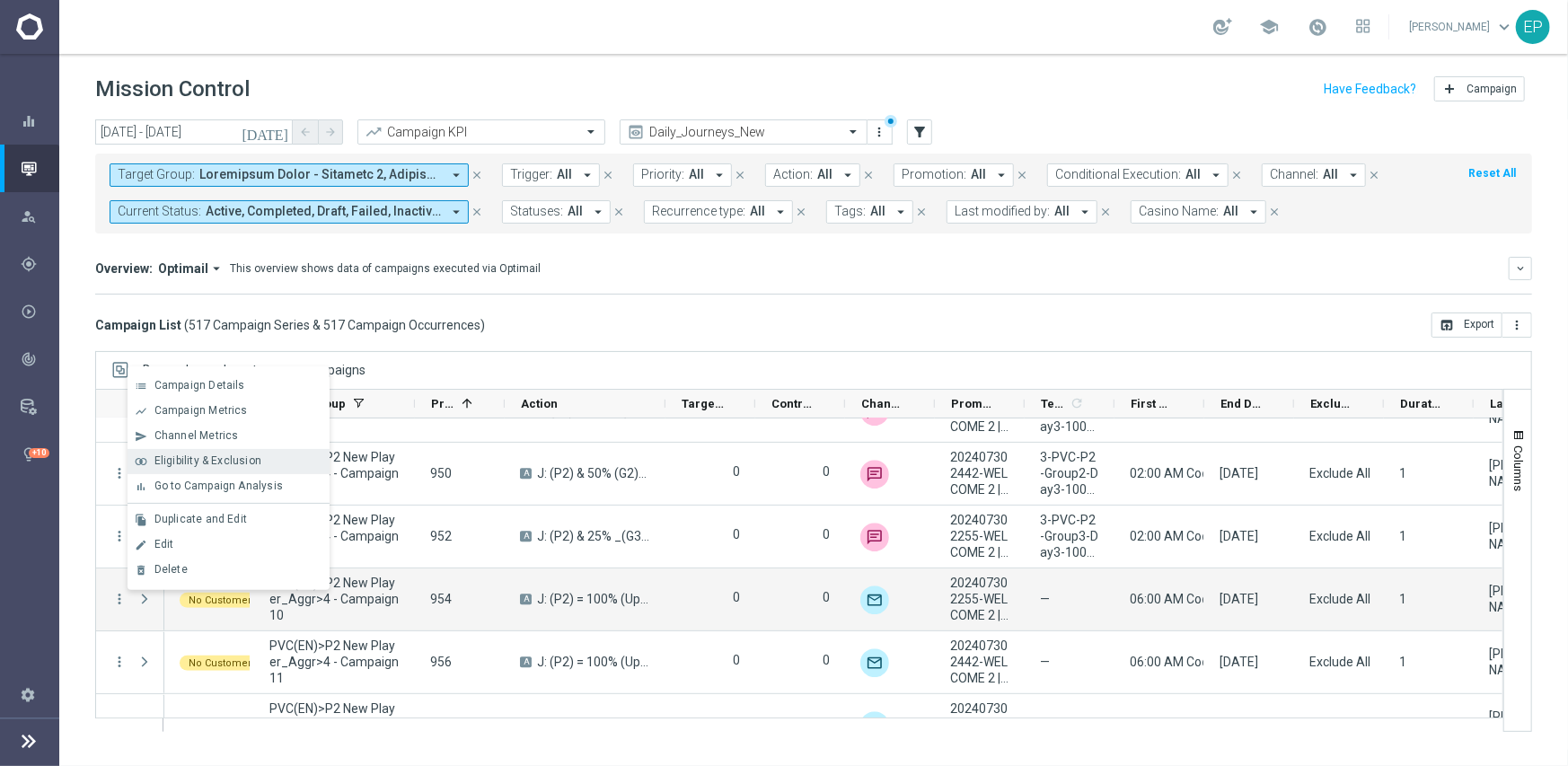
click at [223, 464] on span "Eligibility & Exclusion" at bounding box center [207, 461] width 107 height 13
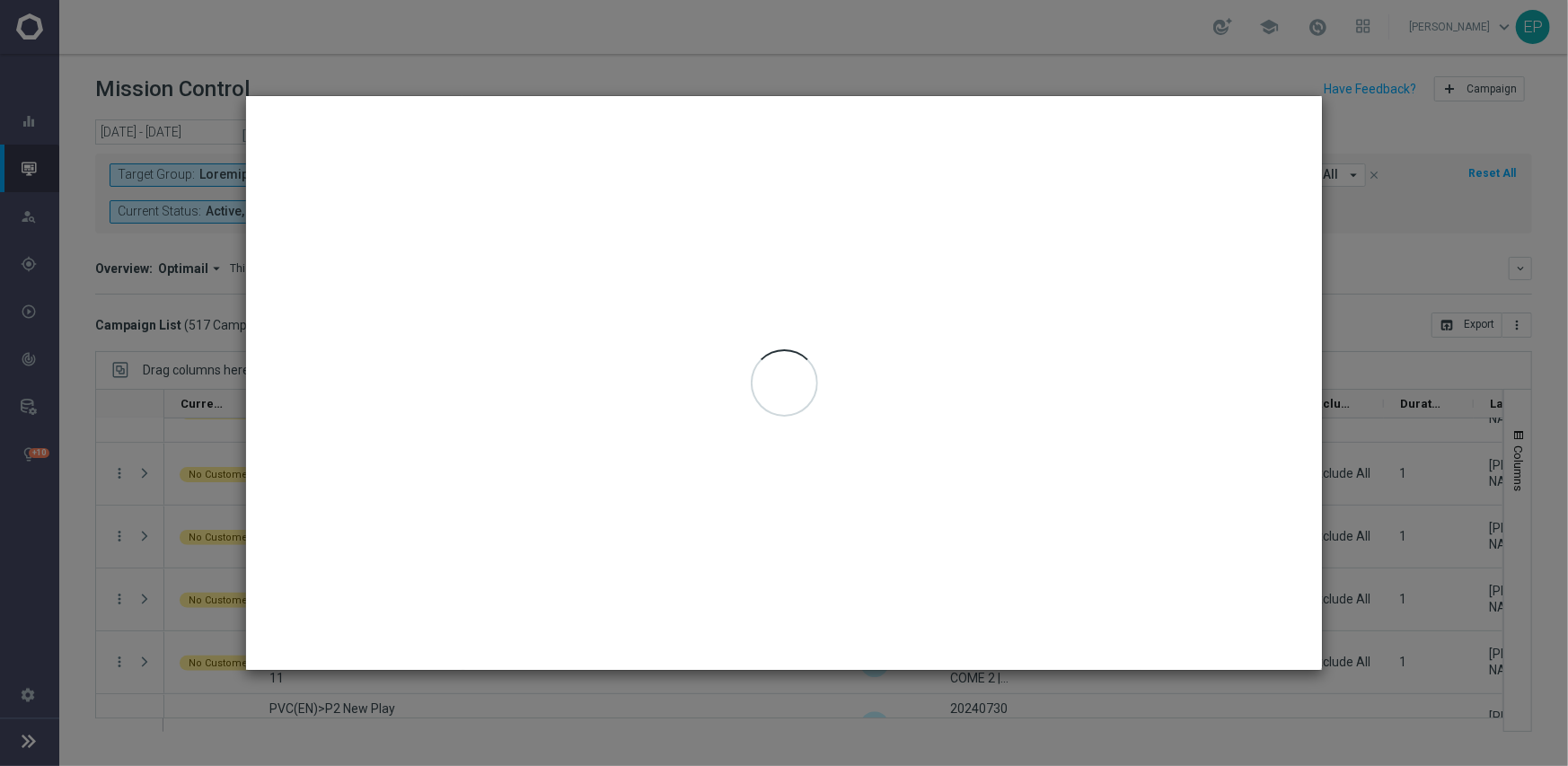
type input "[DATE] - [DATE]"
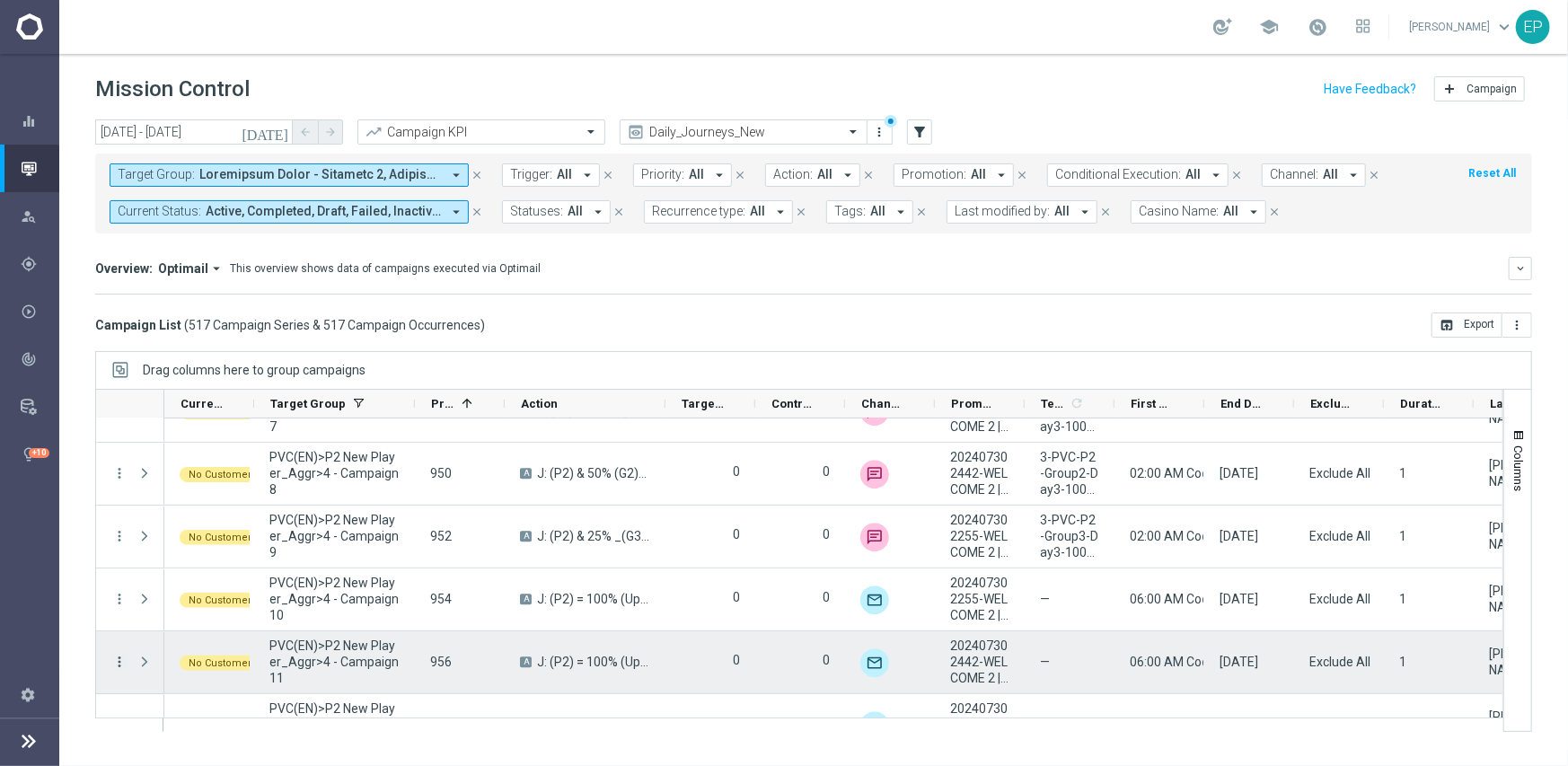
click at [118, 663] on icon "more_vert" at bounding box center [120, 662] width 16 height 16
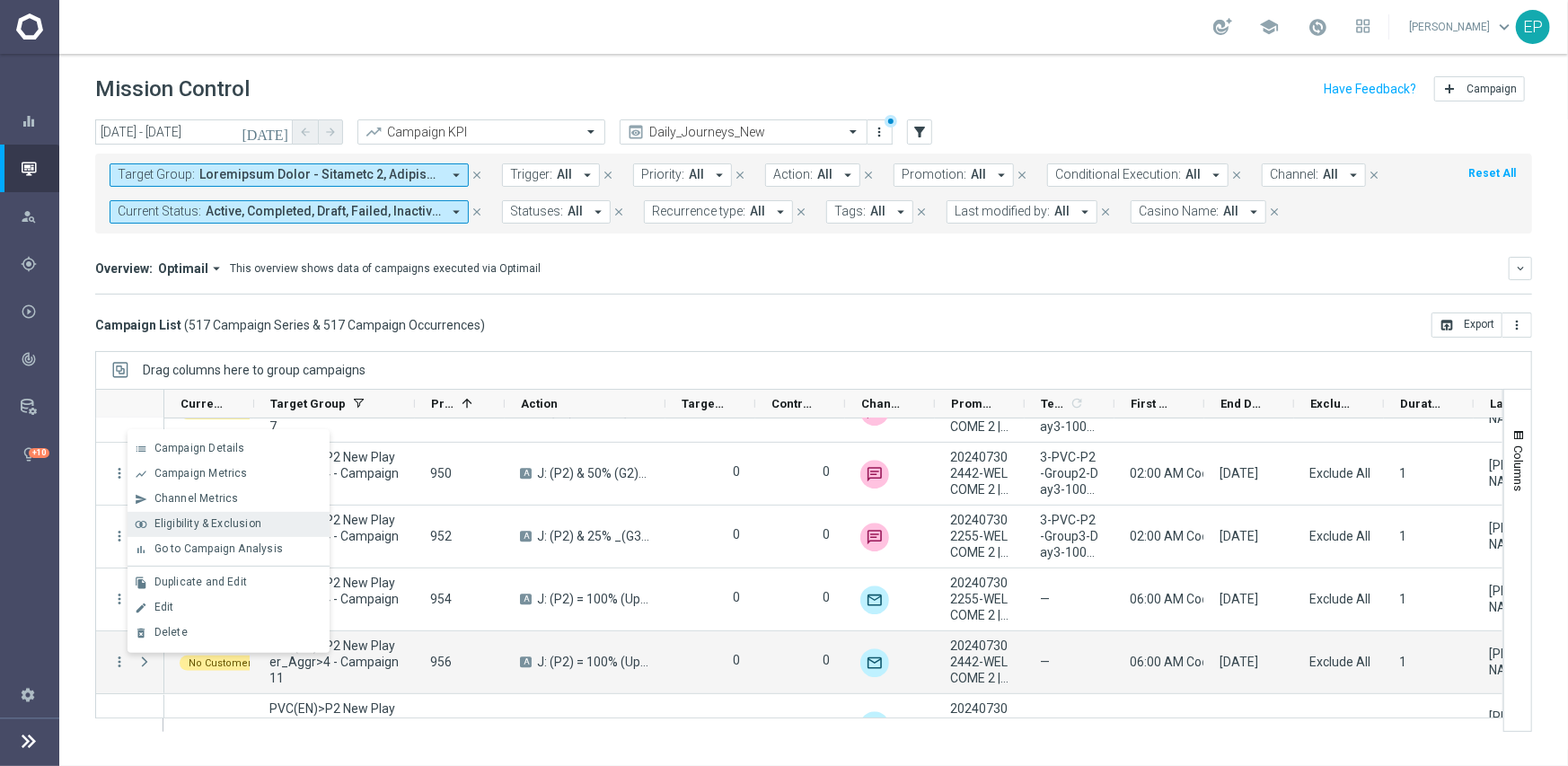
click at [195, 525] on span "Eligibility & Exclusion" at bounding box center [207, 524] width 107 height 13
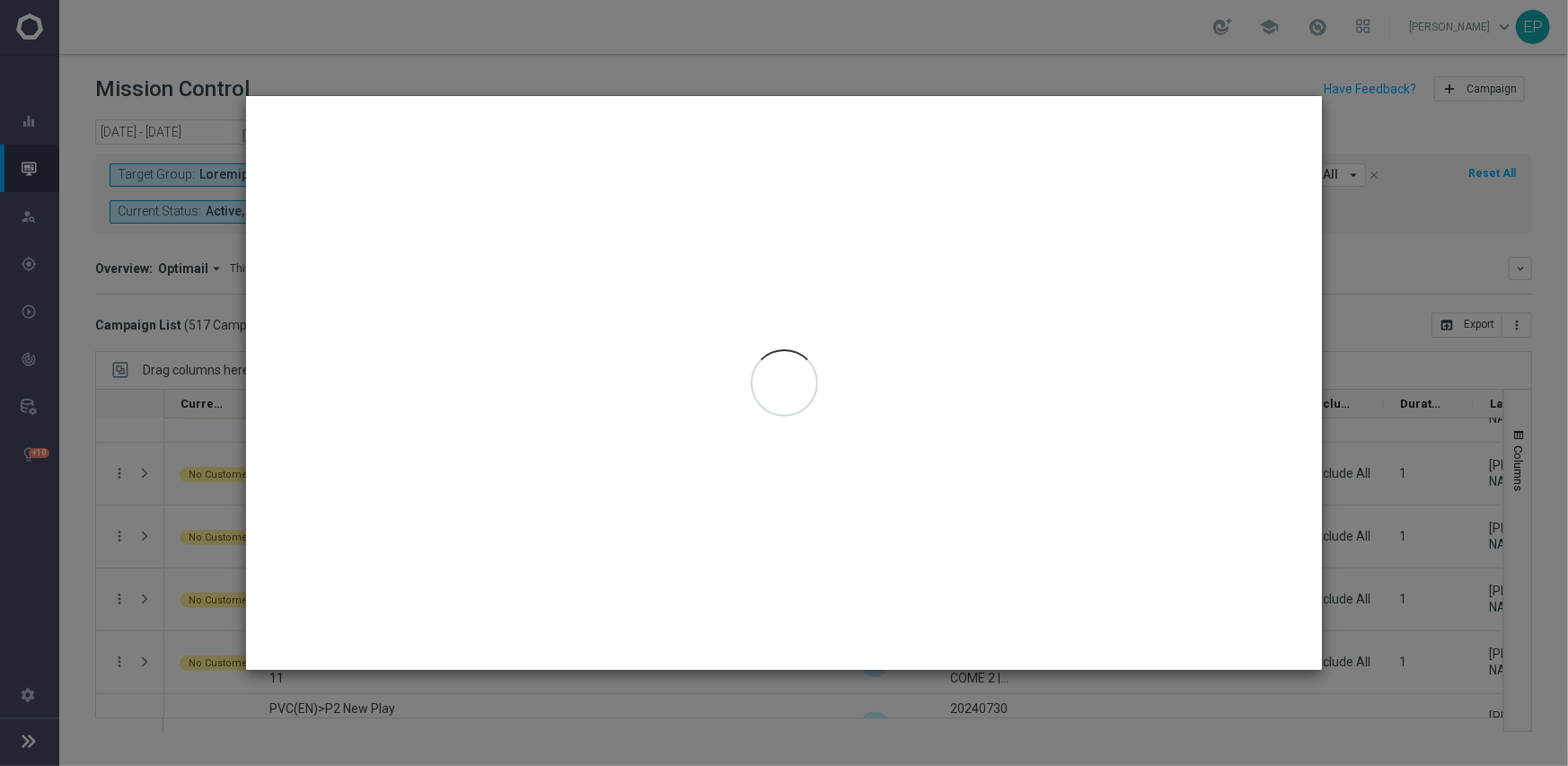
type input "[DATE] - [DATE]"
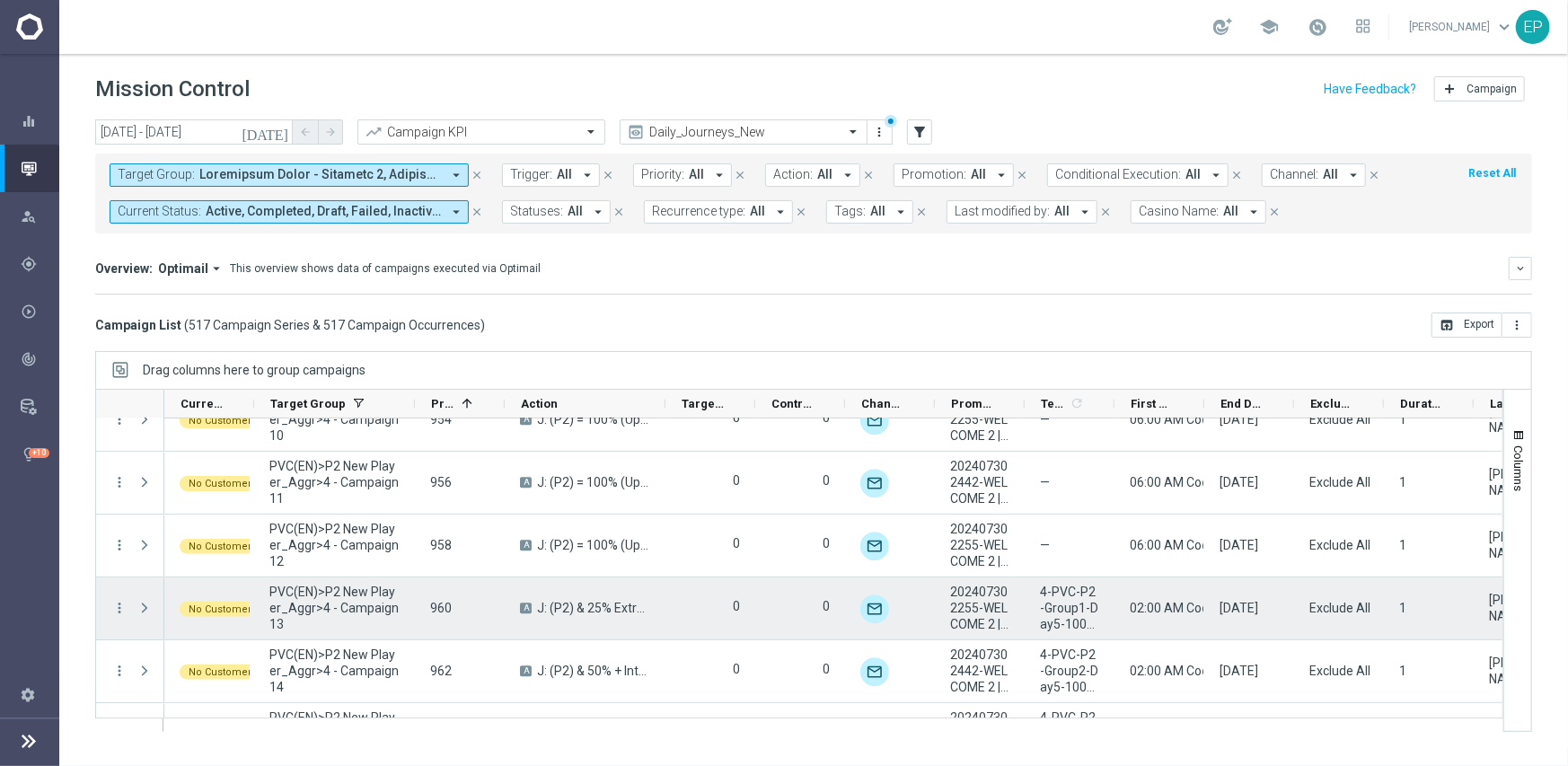
scroll to position [7916, 0]
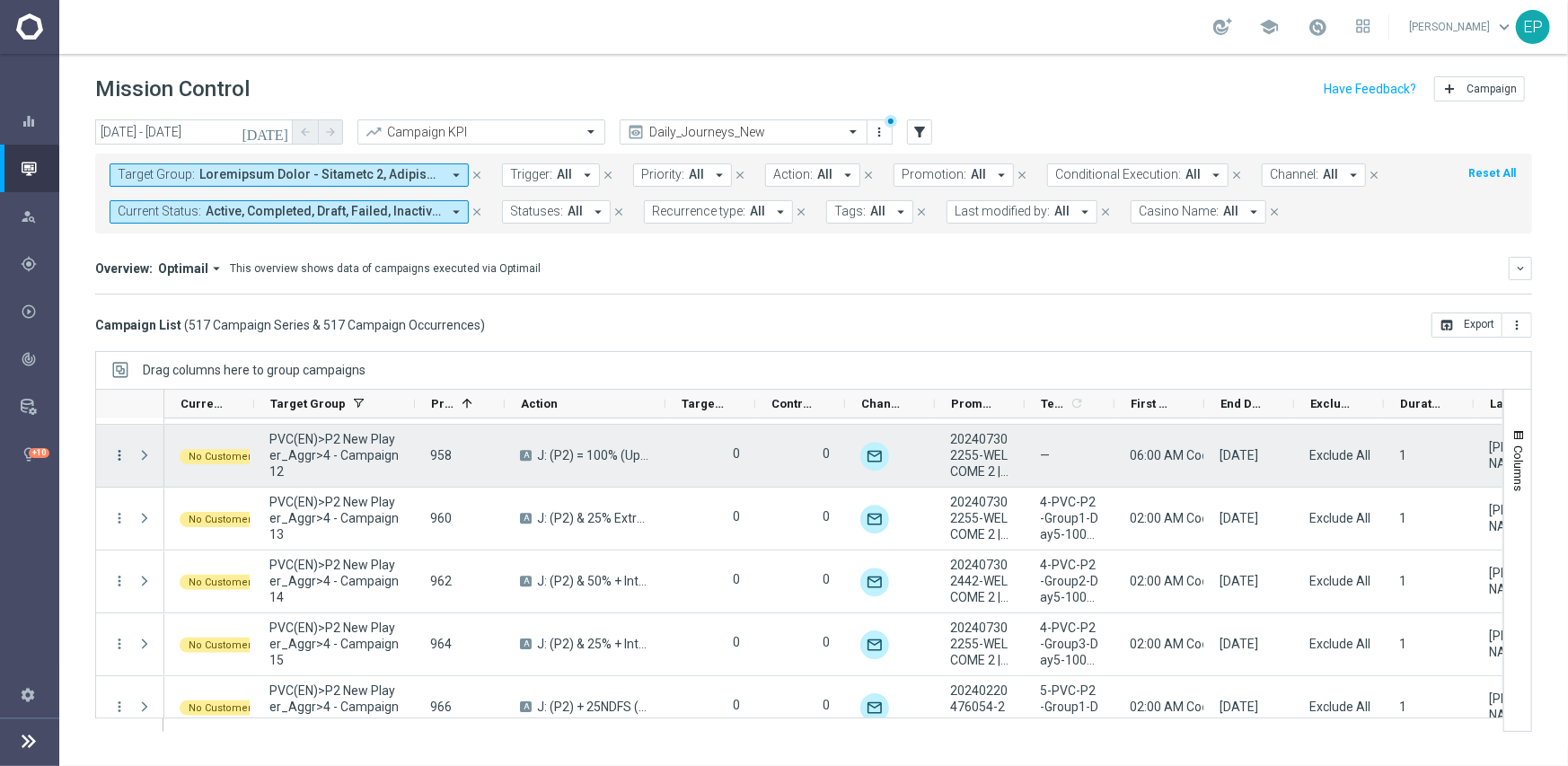
click at [117, 454] on icon "more_vert" at bounding box center [120, 456] width 16 height 16
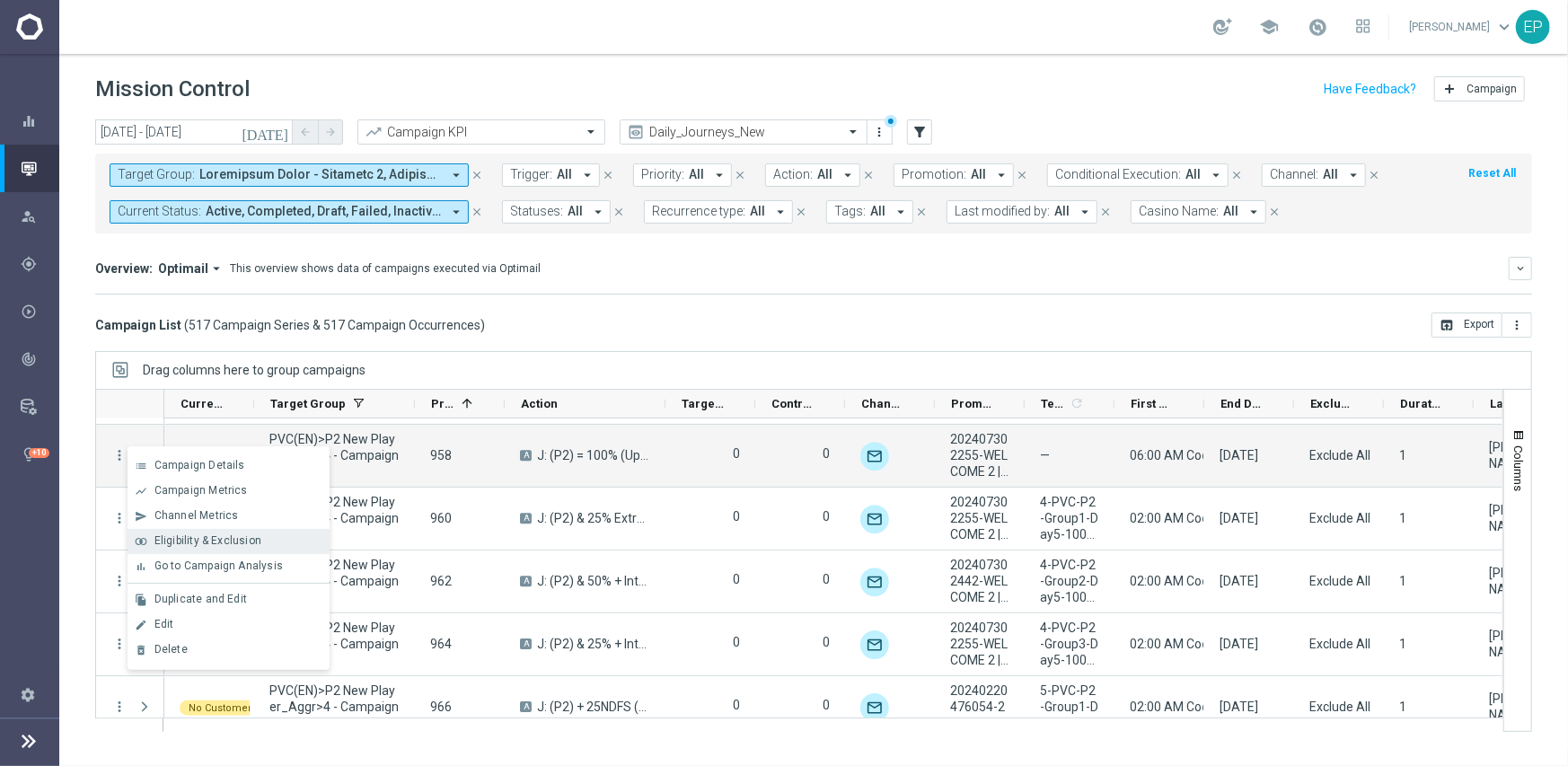
click at [162, 538] on span "Eligibility & Exclusion" at bounding box center [207, 541] width 107 height 13
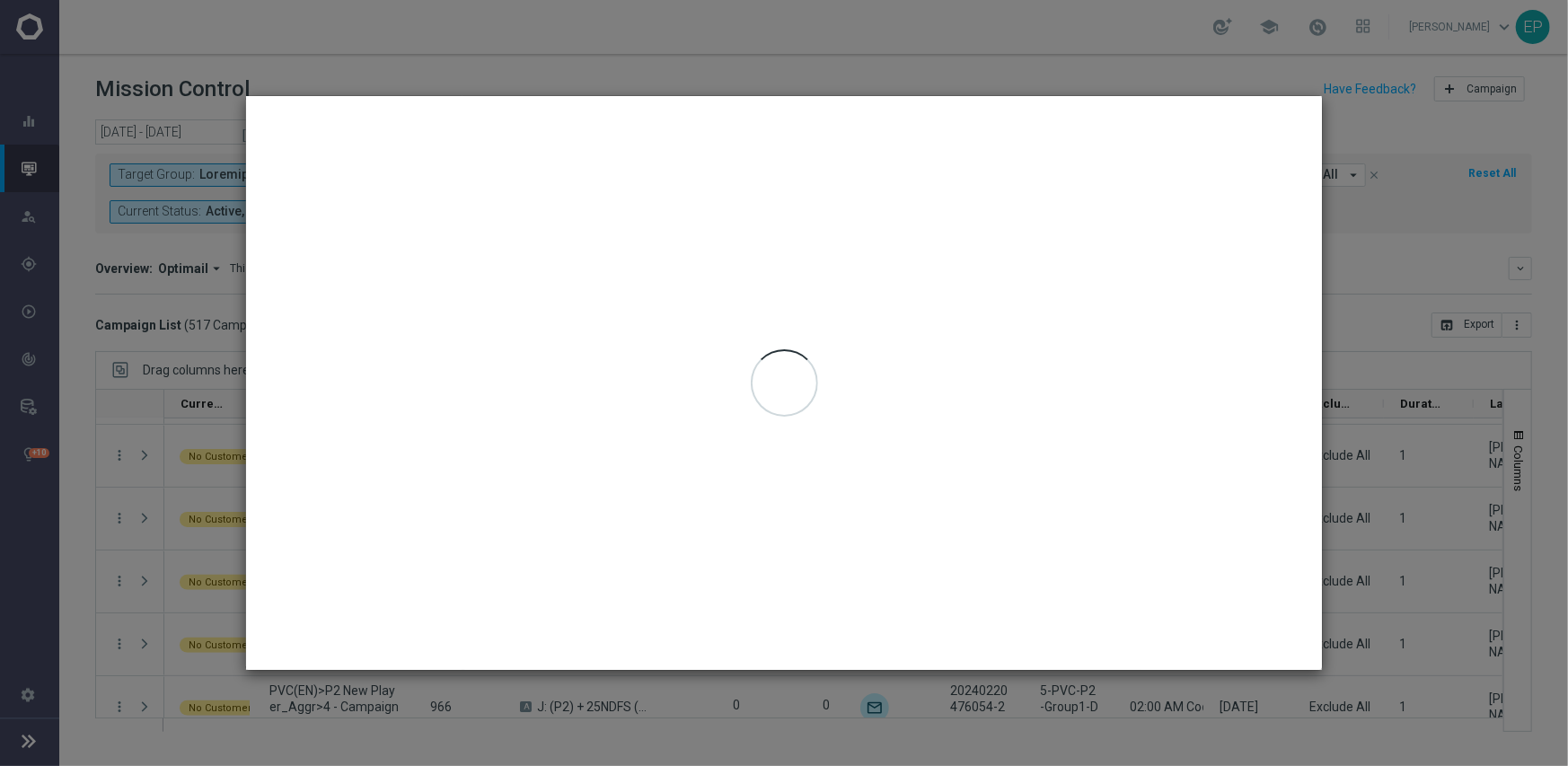
type input "[DATE] - [DATE]"
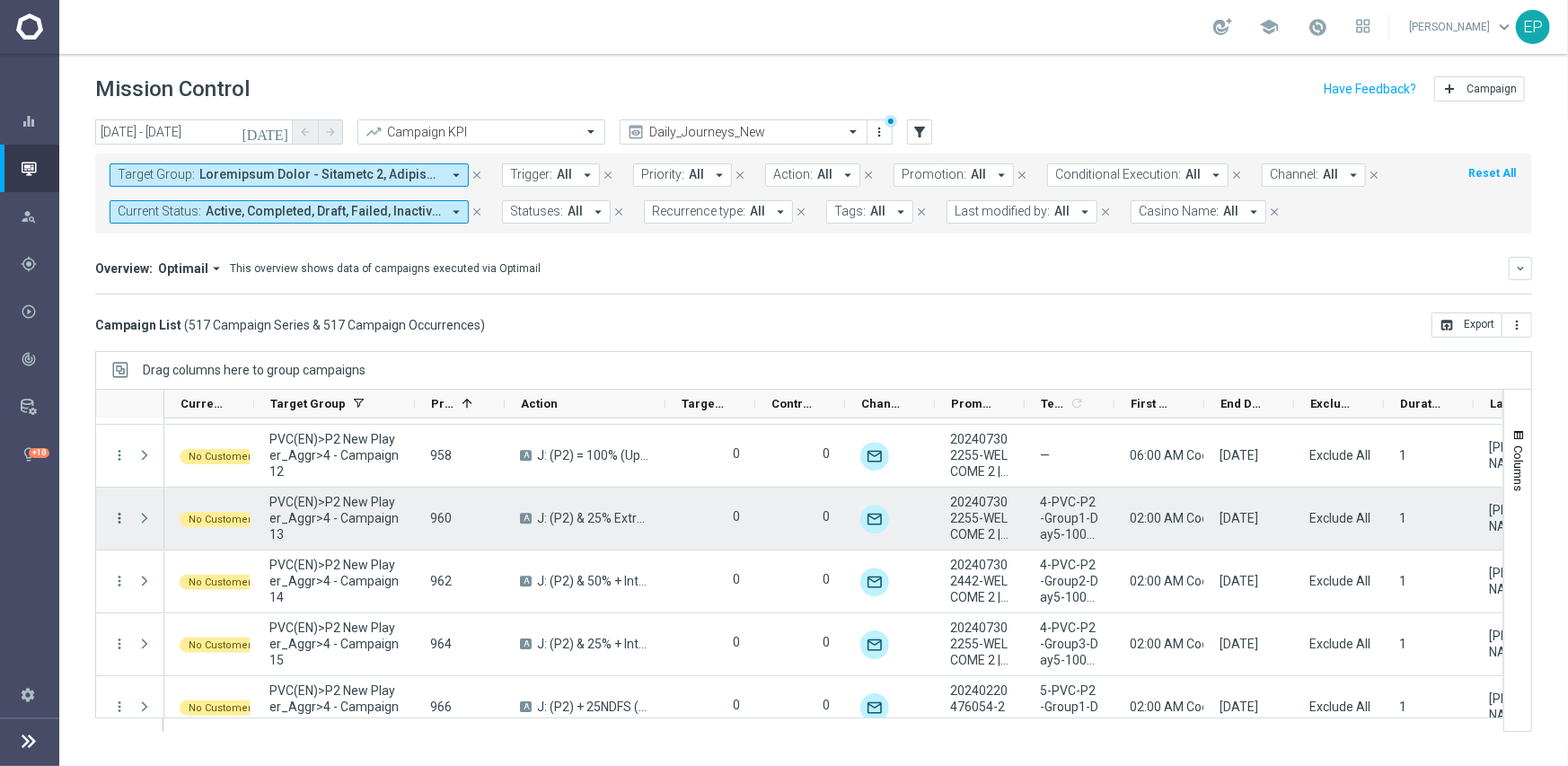
click at [123, 515] on icon "more_vert" at bounding box center [120, 519] width 16 height 16
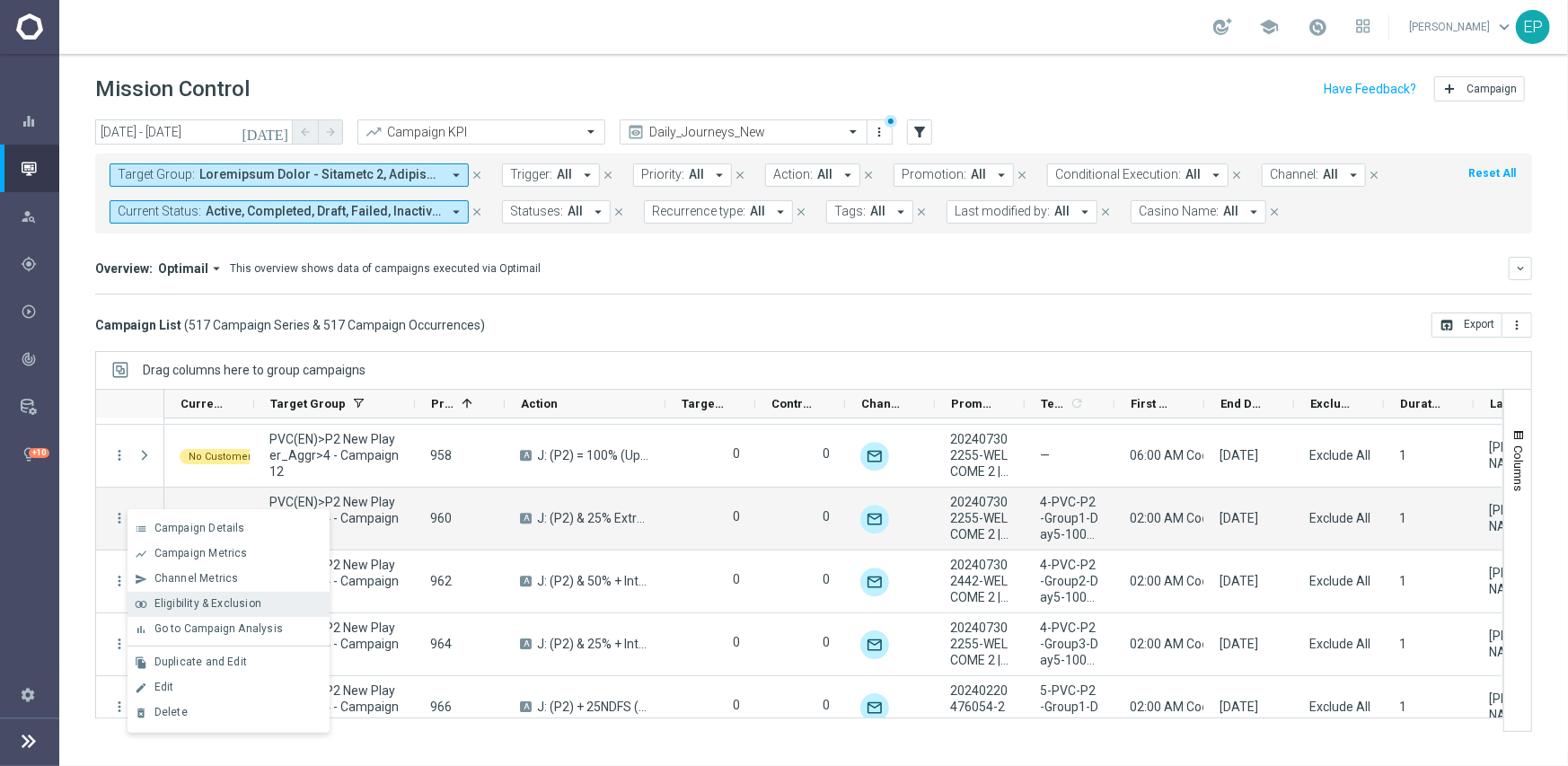
click at [181, 601] on span "Eligibility & Exclusion" at bounding box center [207, 603] width 107 height 13
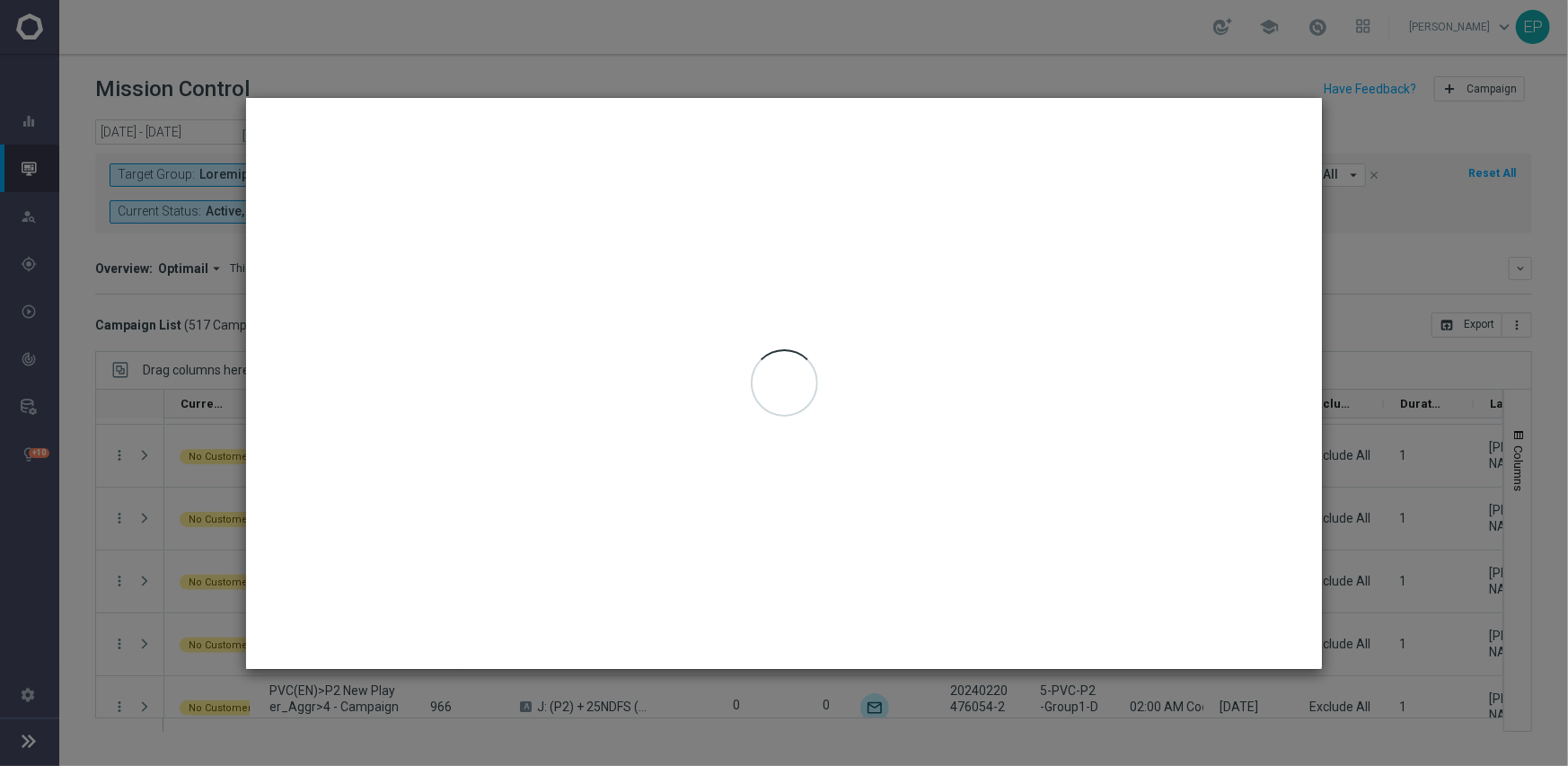
type input "[DATE] - [DATE]"
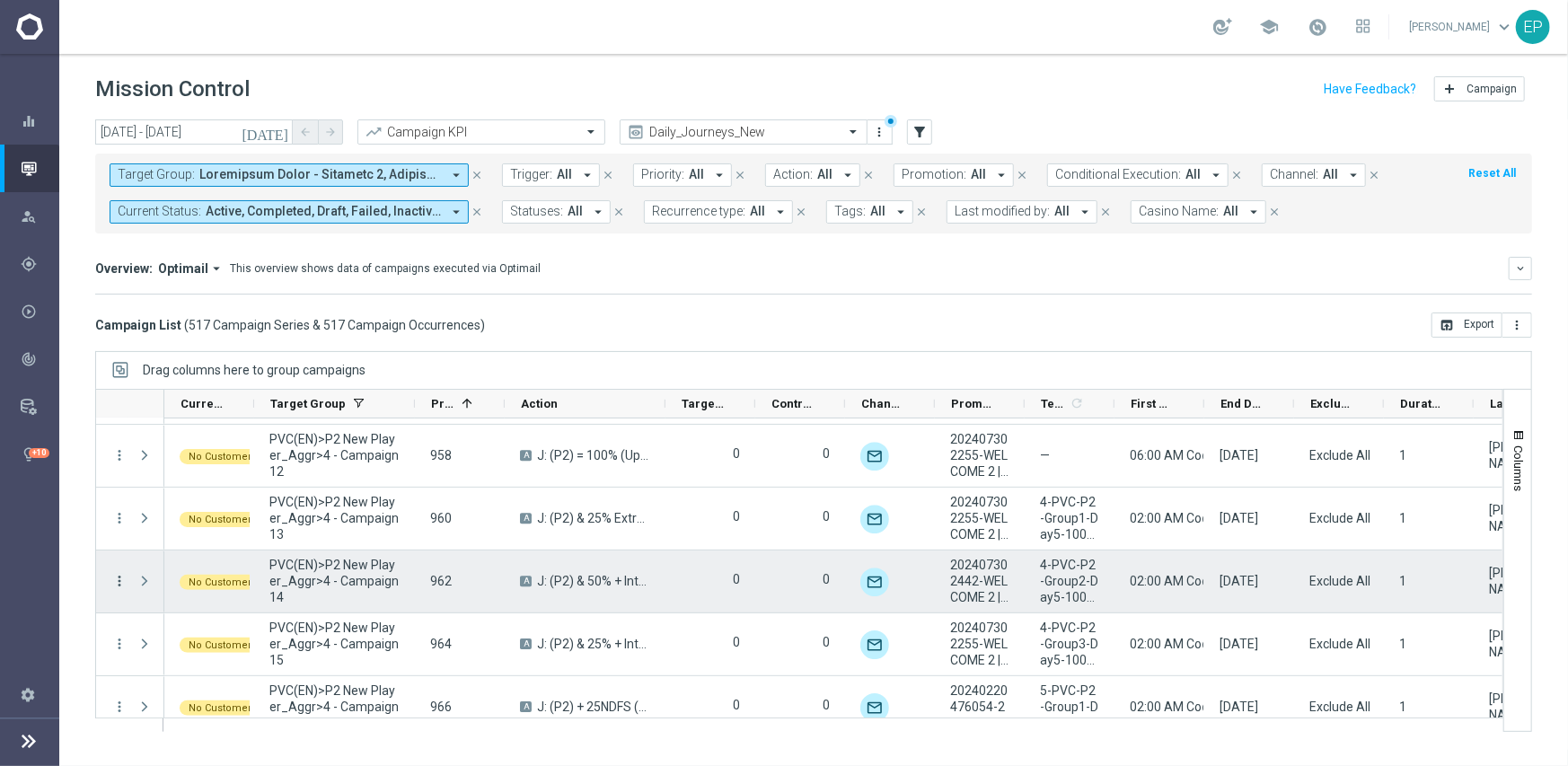
click at [117, 576] on icon "more_vert" at bounding box center [120, 581] width 16 height 16
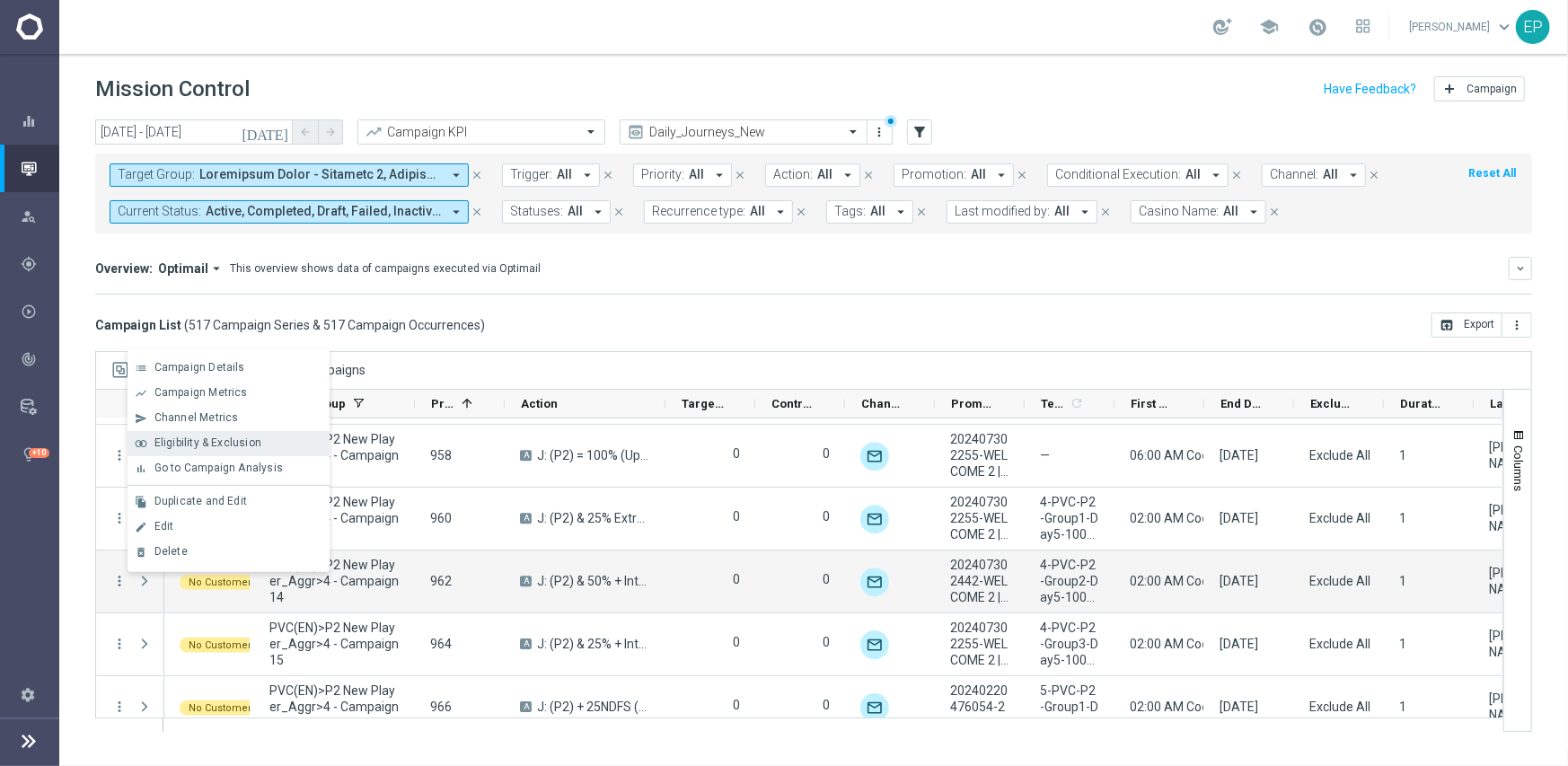
click at [211, 441] on span "Eligibility & Exclusion" at bounding box center [207, 443] width 107 height 13
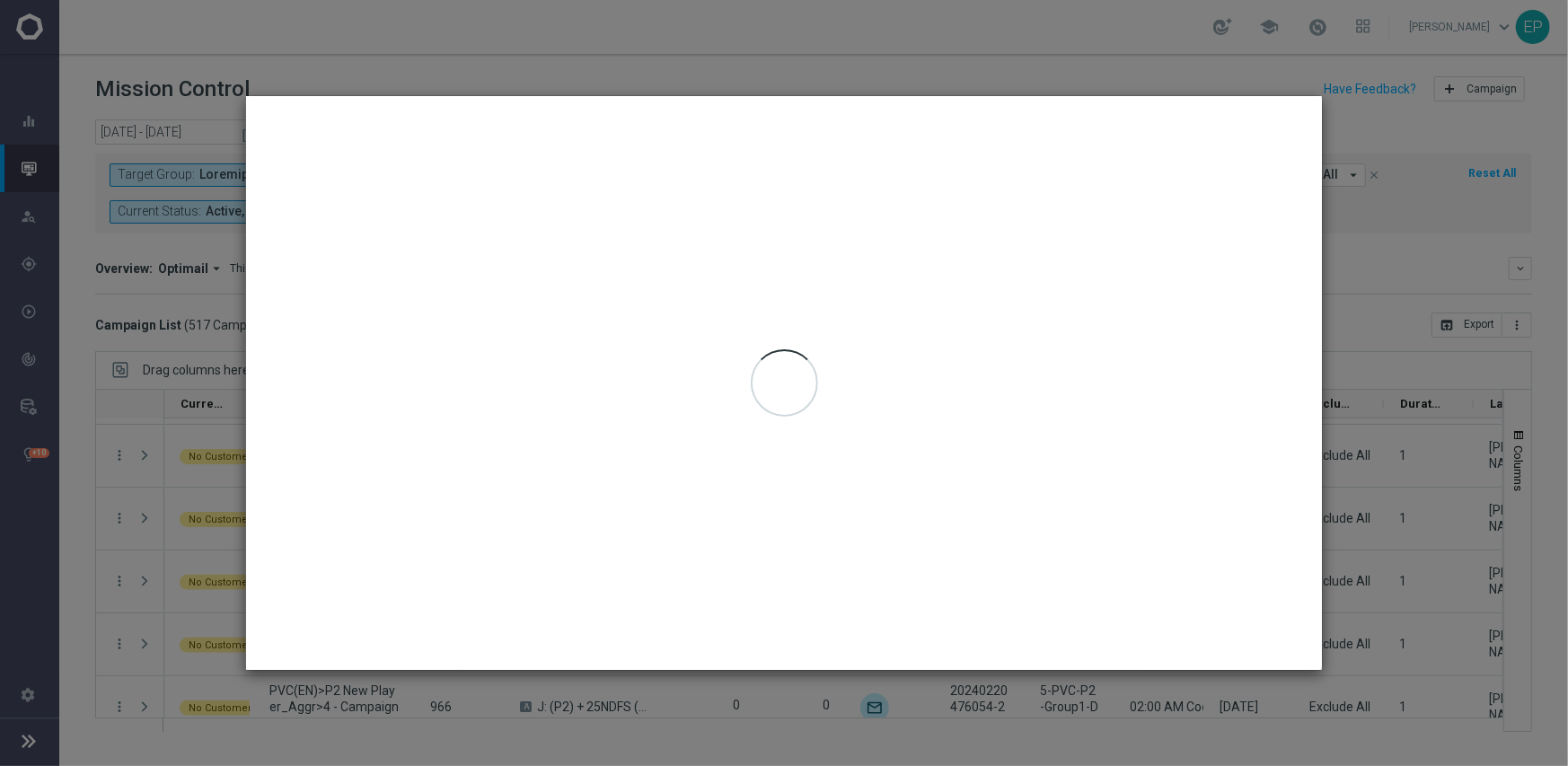
type input "[DATE] - [DATE]"
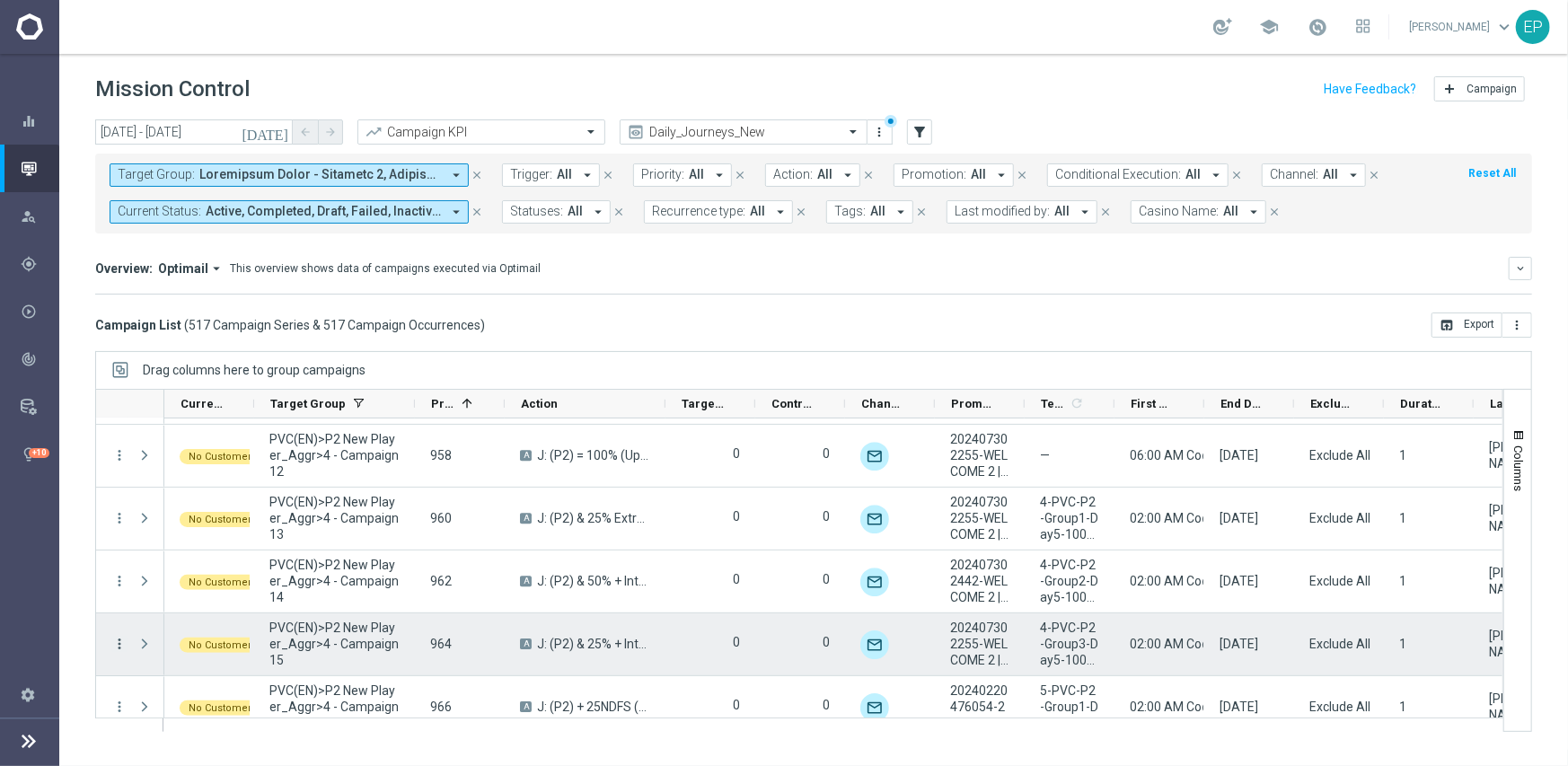
click at [116, 643] on icon "more_vert" at bounding box center [120, 644] width 16 height 16
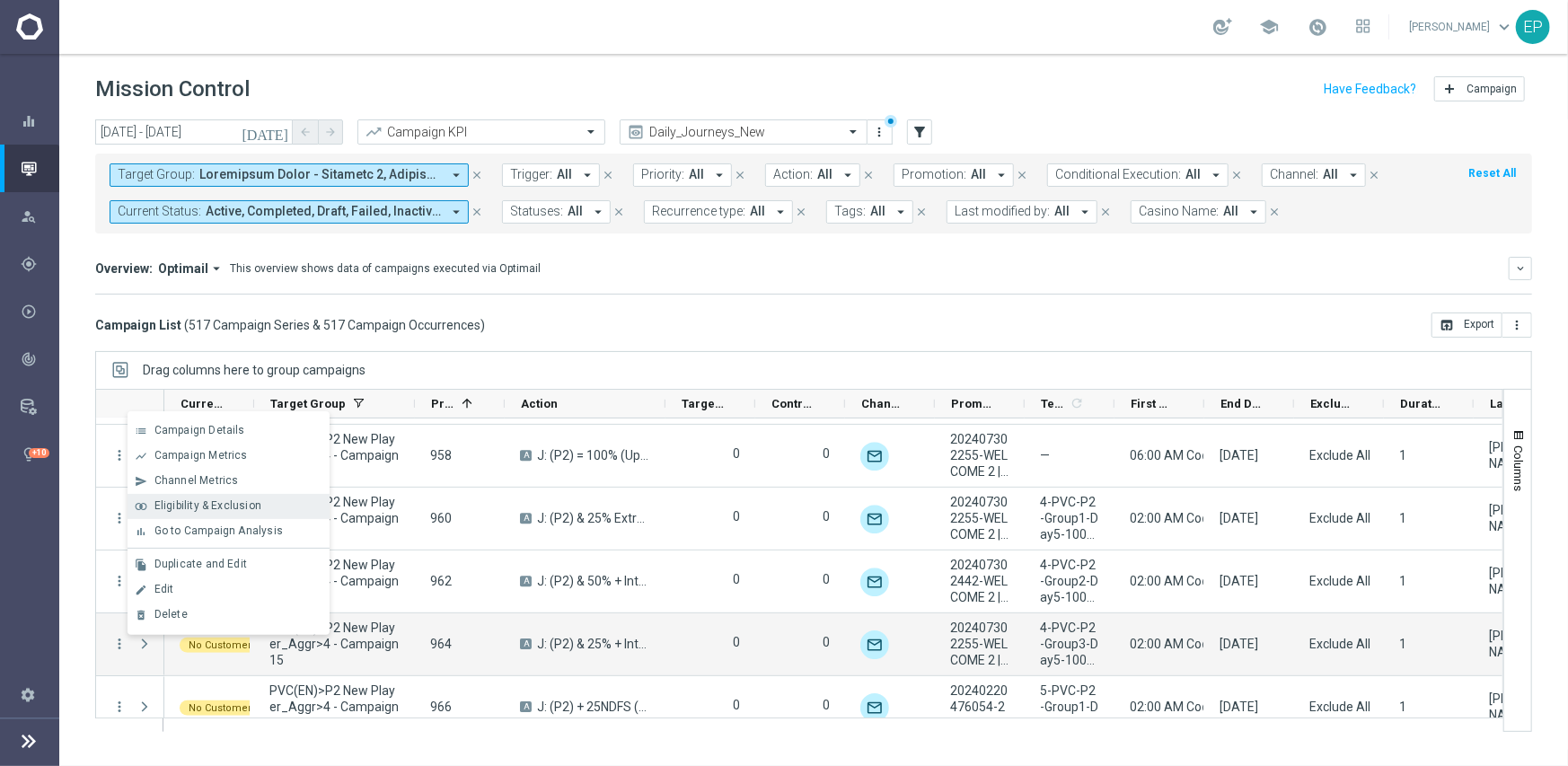
click at [215, 505] on span "Eligibility & Exclusion" at bounding box center [207, 506] width 107 height 13
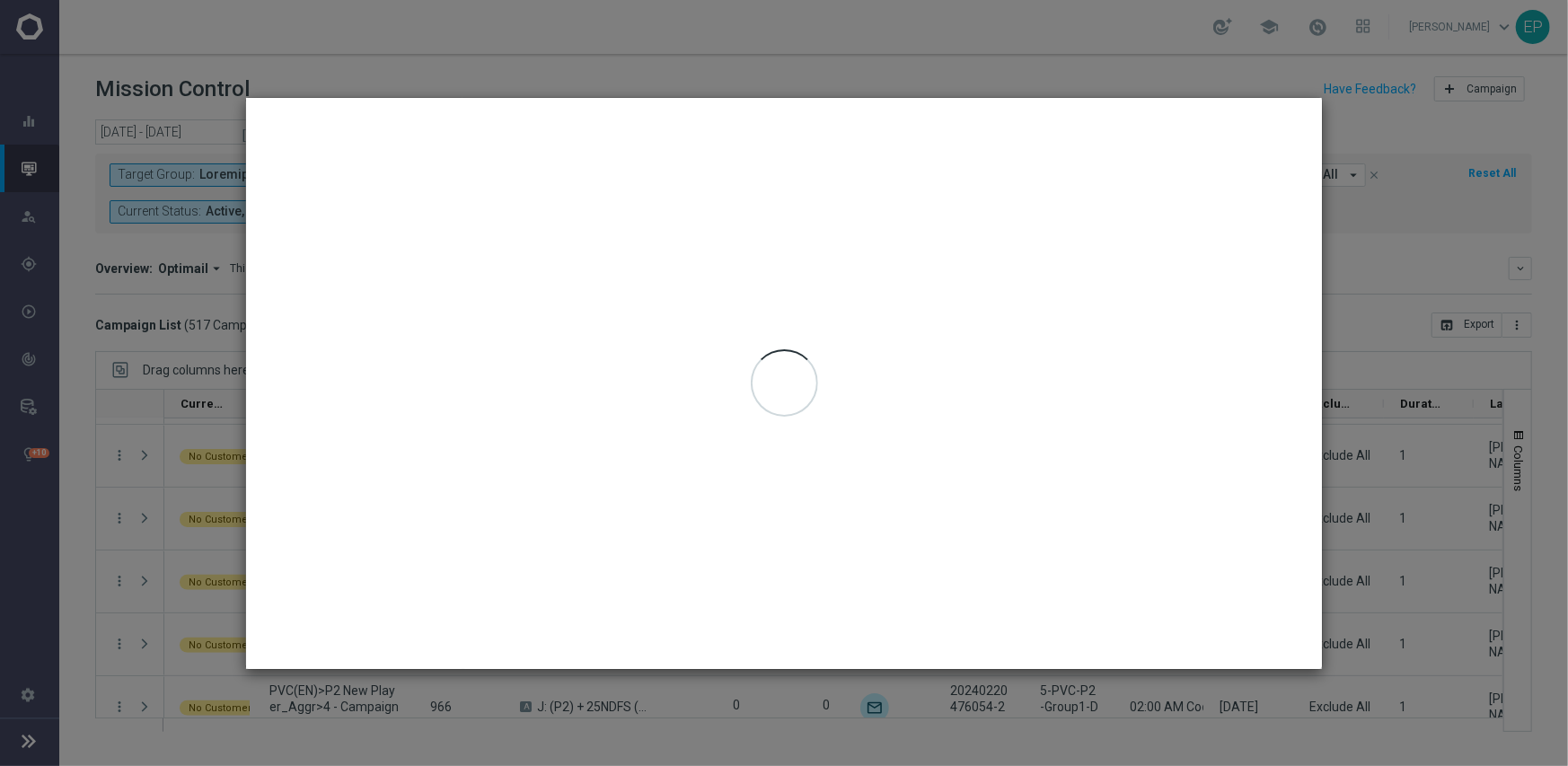
type input "[DATE] - [DATE]"
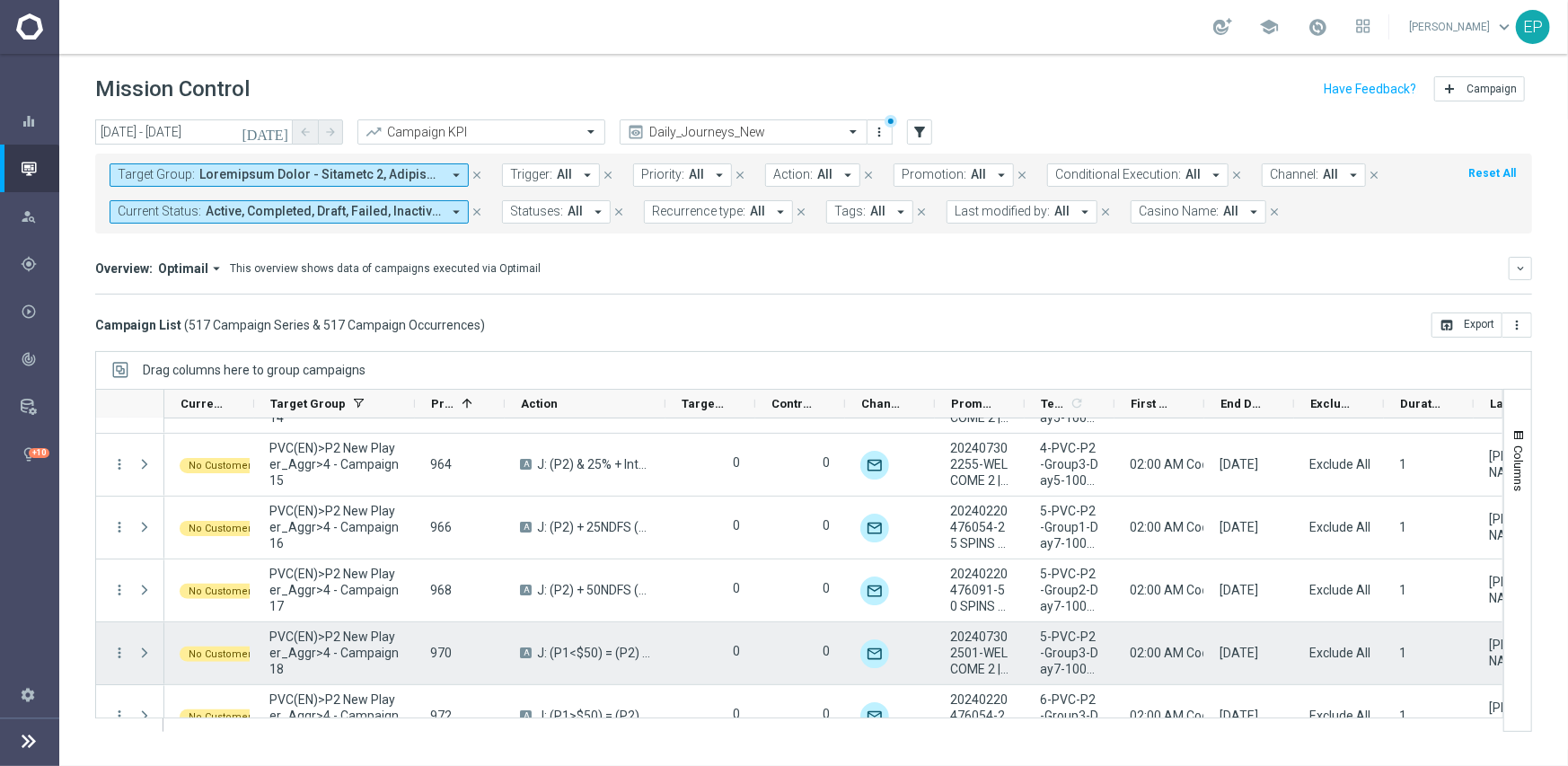
scroll to position [8187, 0]
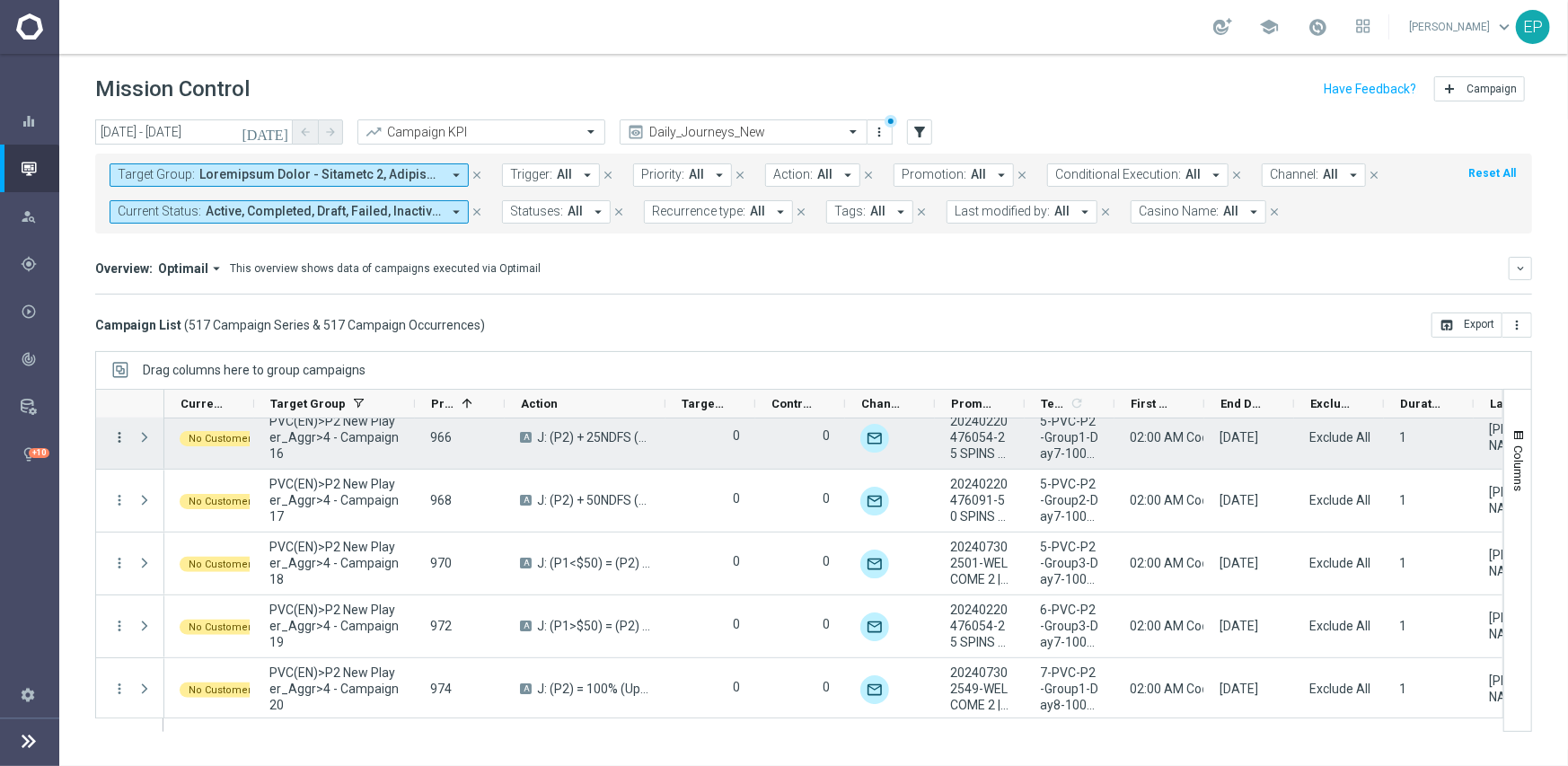
click at [118, 434] on icon "more_vert" at bounding box center [120, 438] width 16 height 16
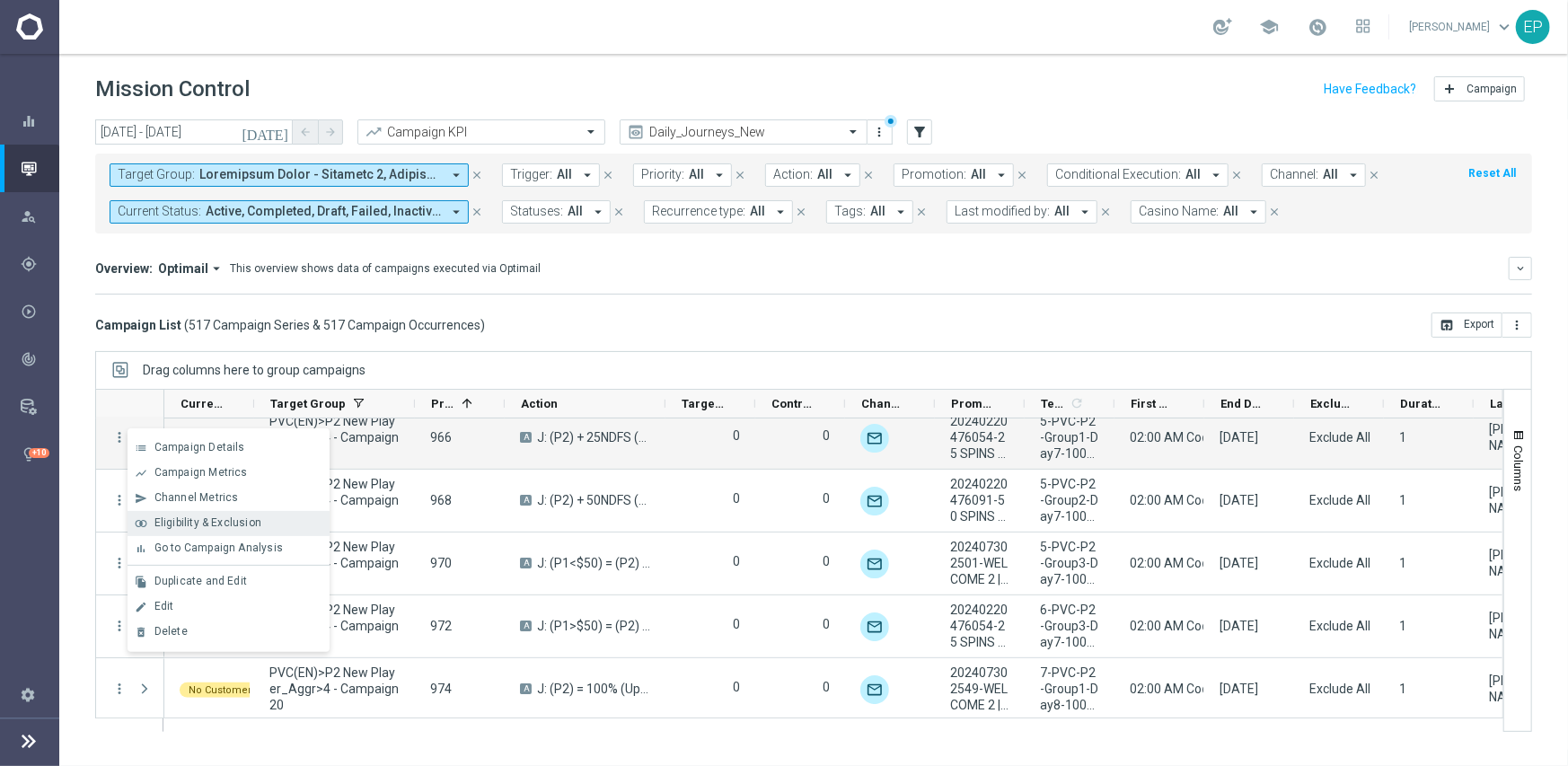
click at [172, 520] on span "Eligibility & Exclusion" at bounding box center [207, 523] width 107 height 13
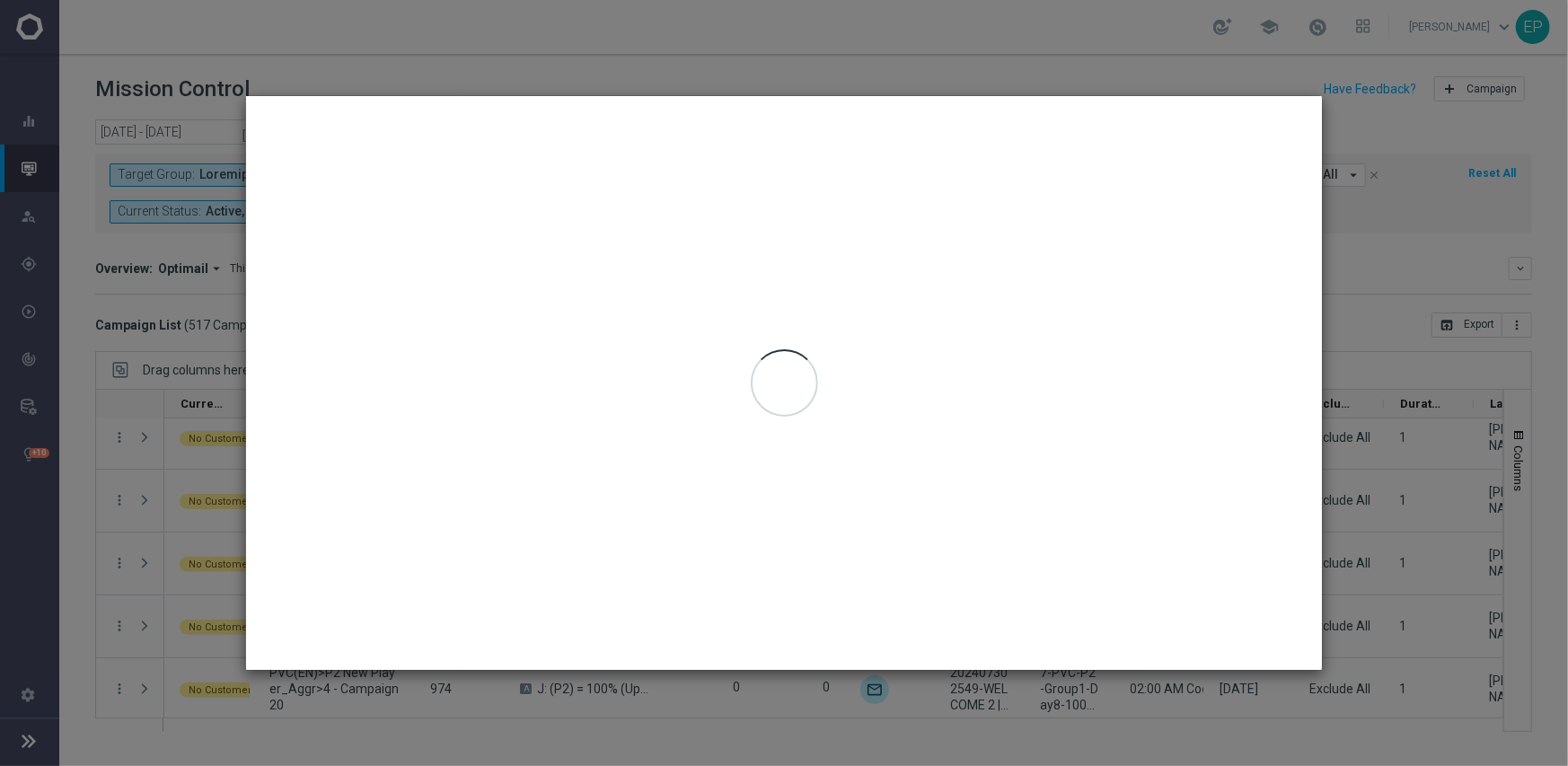
type input "[DATE] - [DATE]"
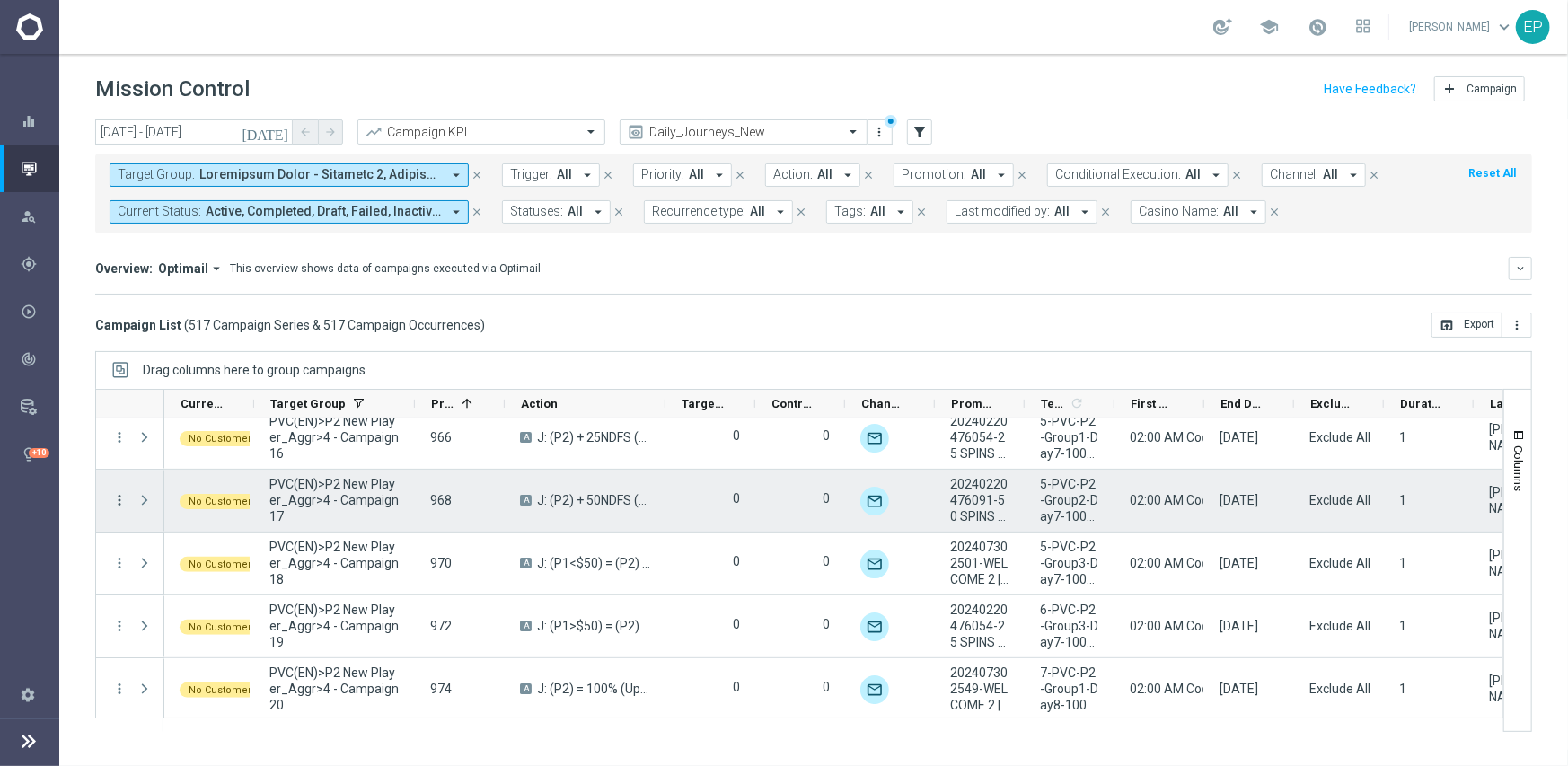
click at [115, 499] on icon "more_vert" at bounding box center [120, 501] width 16 height 16
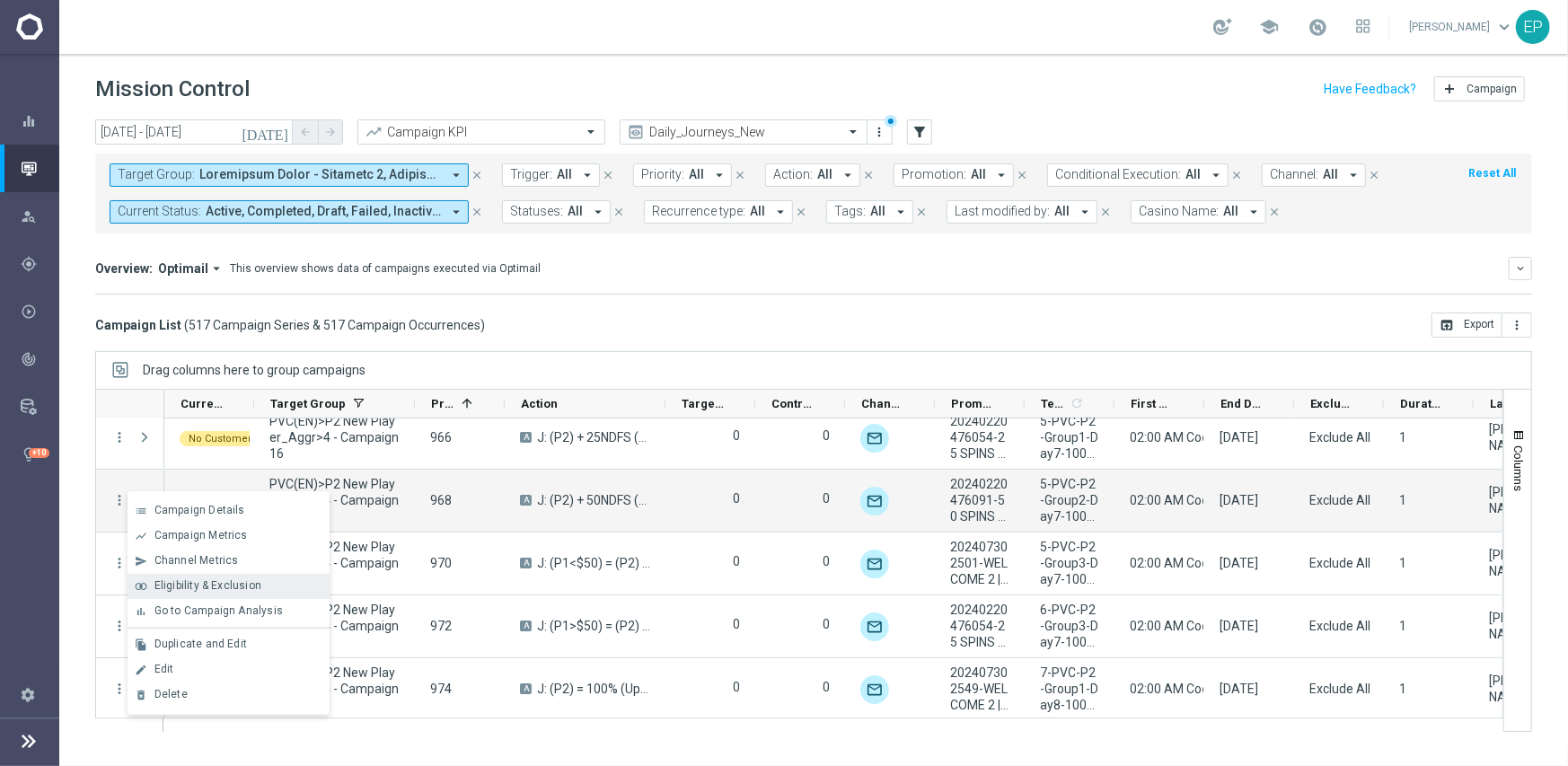
click at [183, 580] on span "Eligibility & Exclusion" at bounding box center [207, 585] width 107 height 13
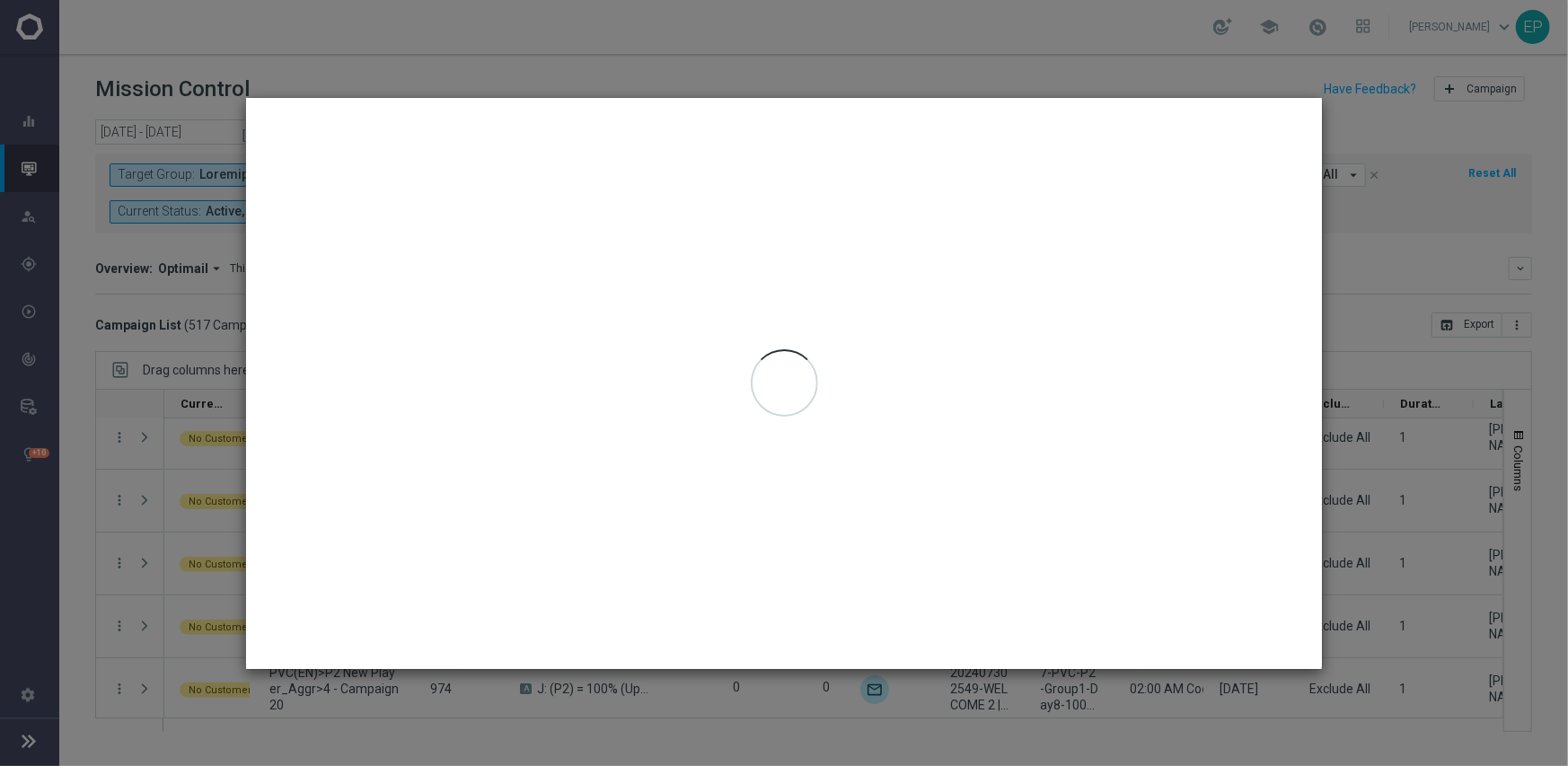
type input "[DATE] - [DATE]"
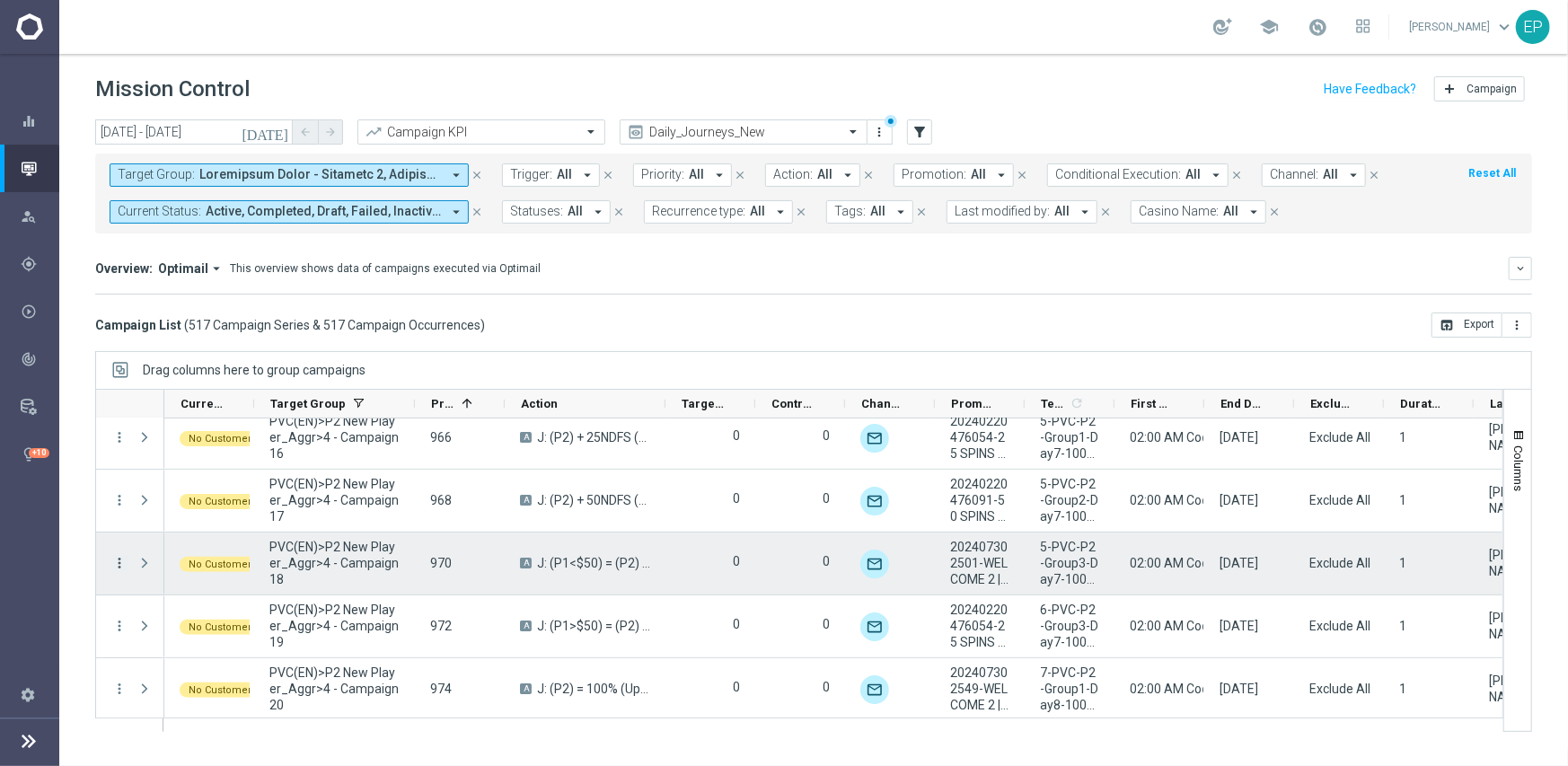
click at [123, 558] on icon "more_vert" at bounding box center [120, 564] width 16 height 16
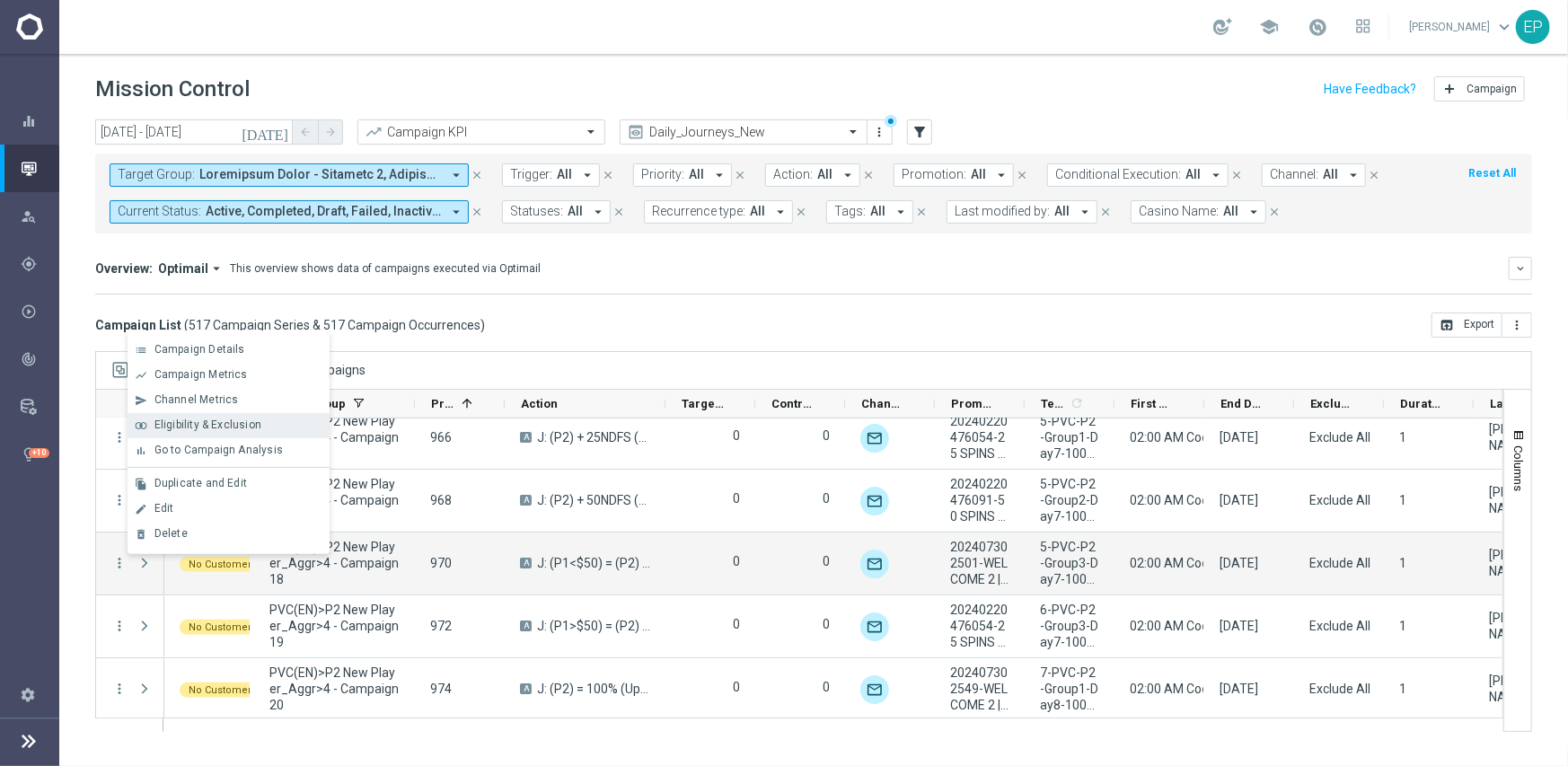
click at [228, 421] on span "Eligibility & Exclusion" at bounding box center [207, 425] width 107 height 13
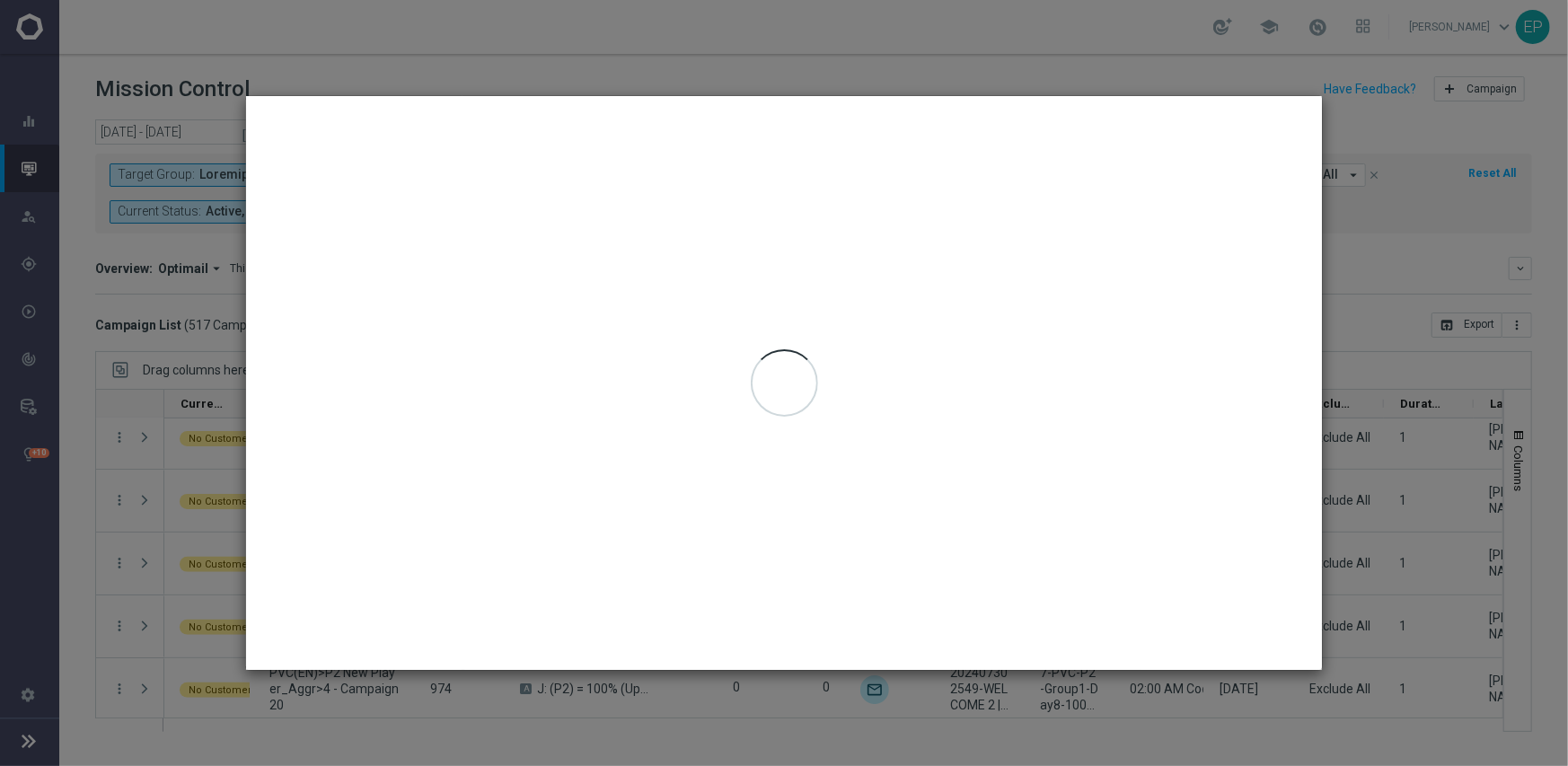
type input "[DATE] - [DATE]"
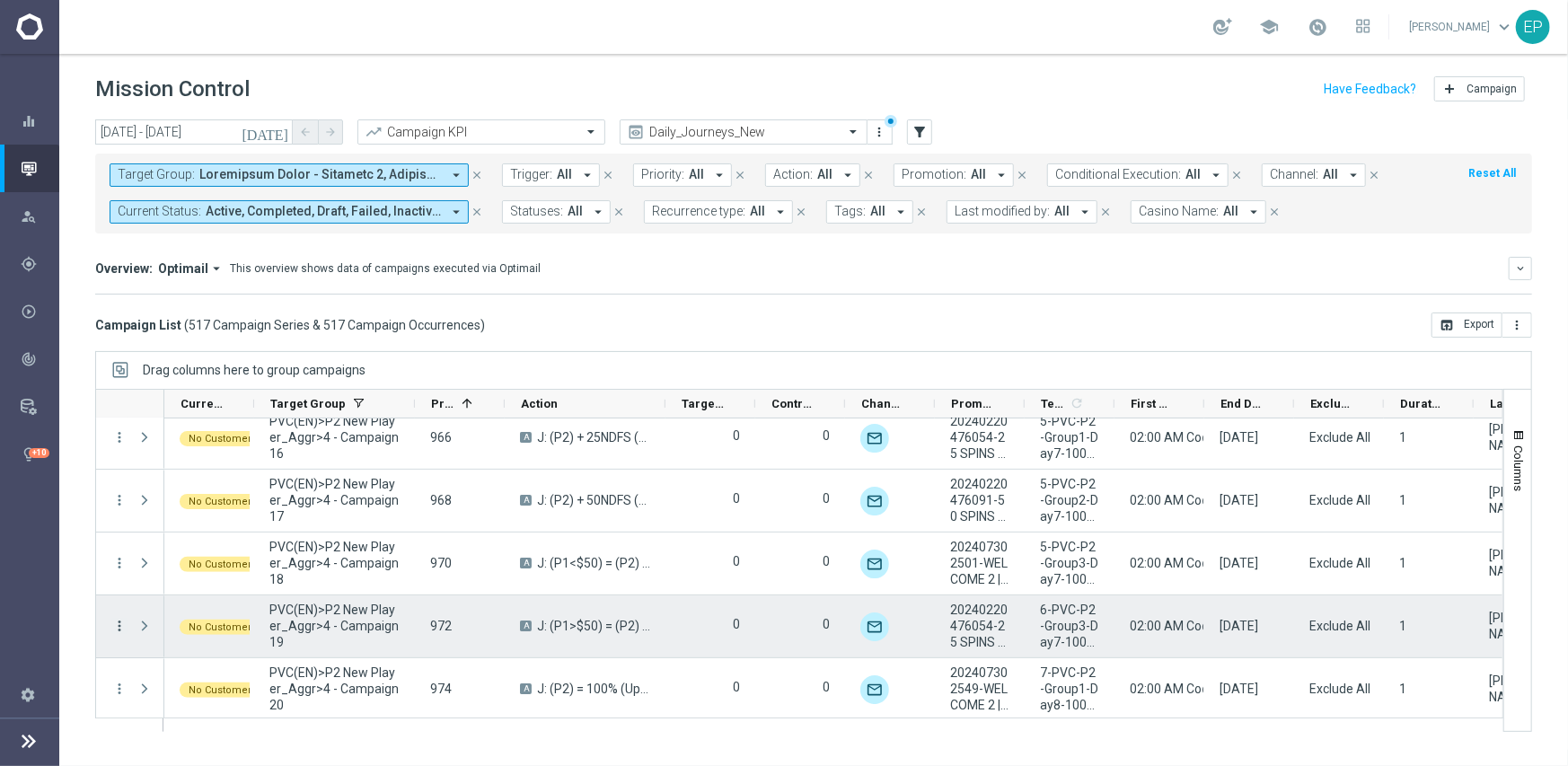
click at [121, 621] on icon "more_vert" at bounding box center [120, 626] width 16 height 16
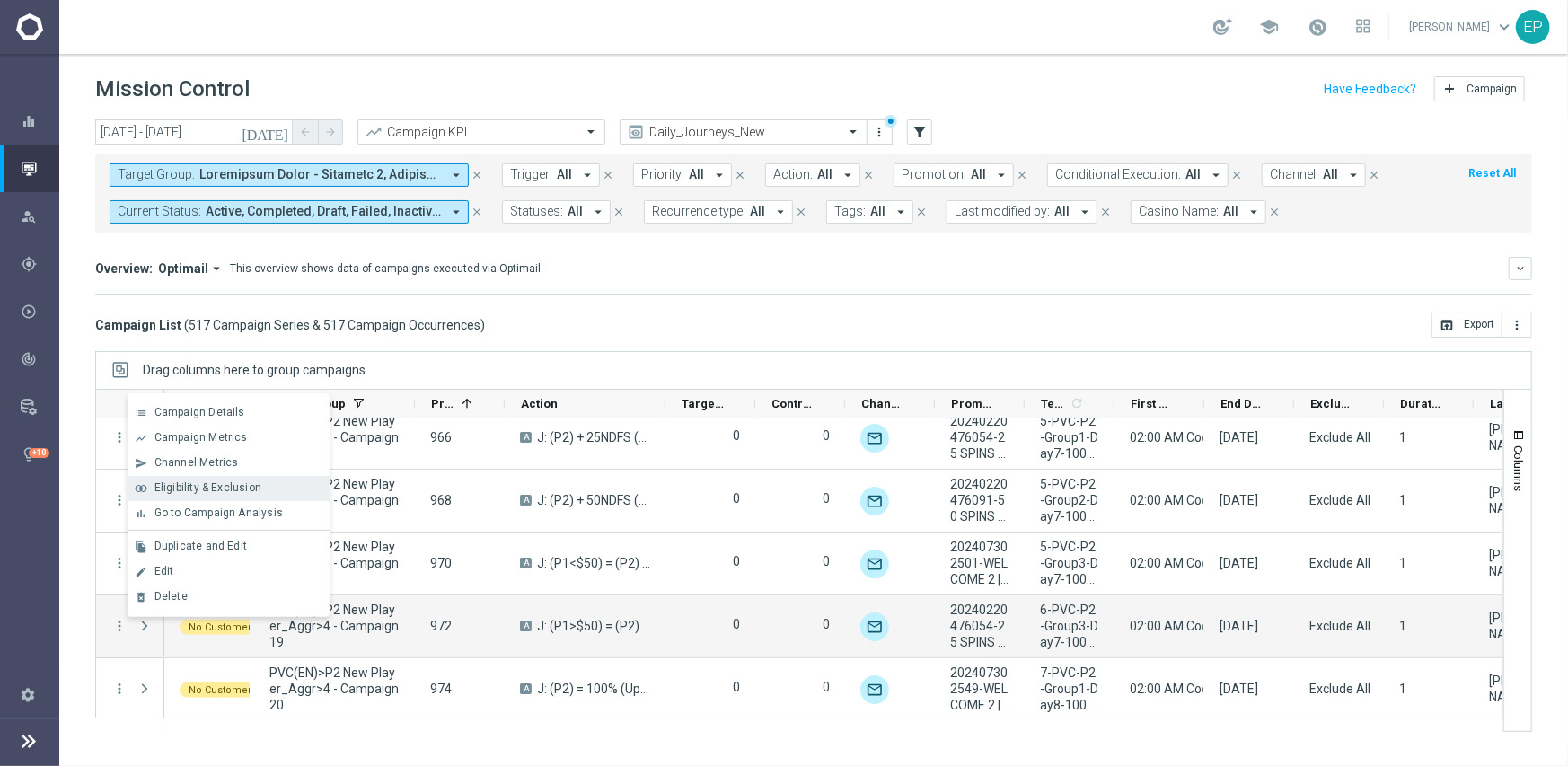
click at [196, 489] on span "Eligibility & Exclusion" at bounding box center [207, 488] width 107 height 13
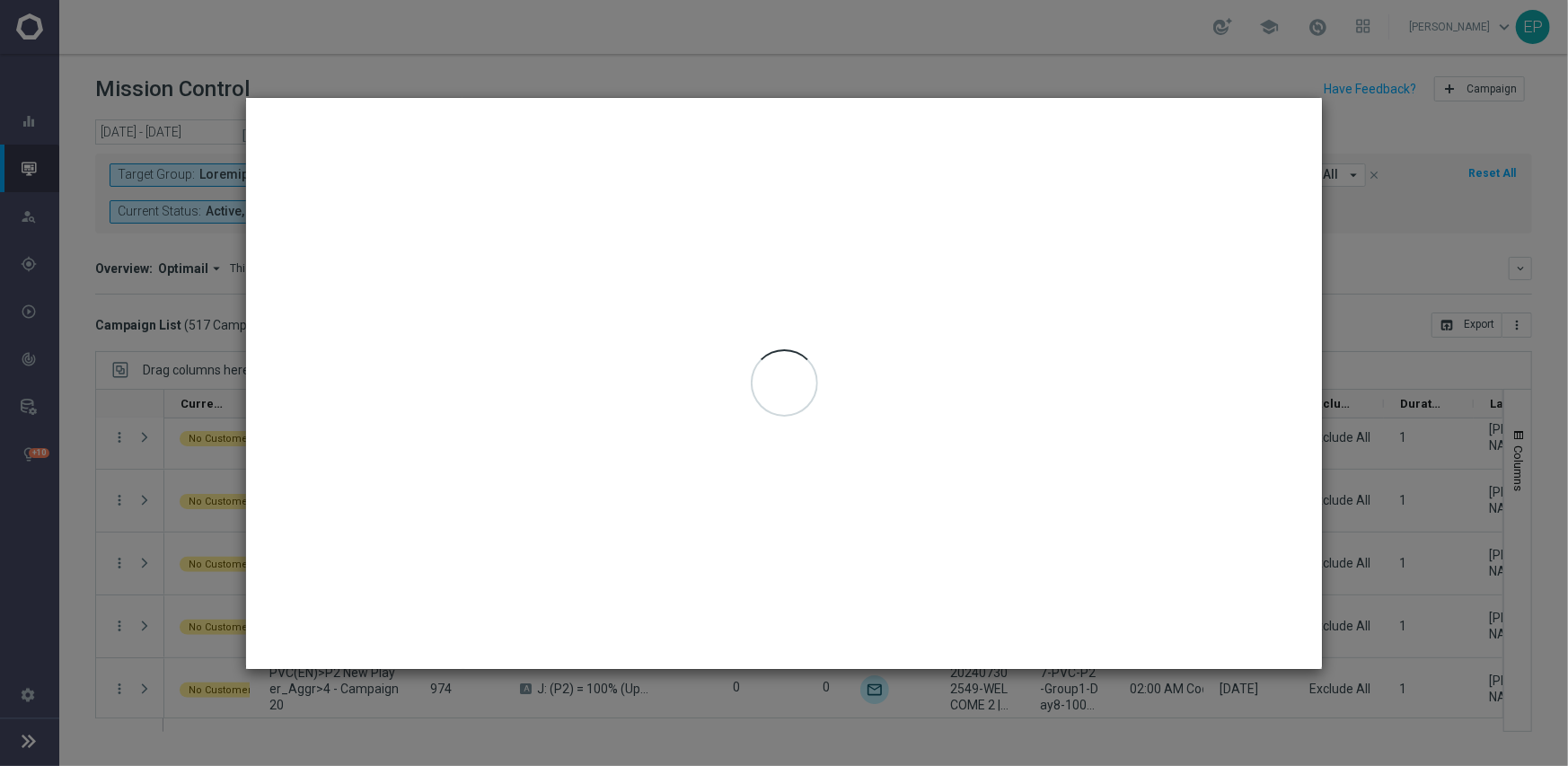
type input "[DATE] - [DATE]"
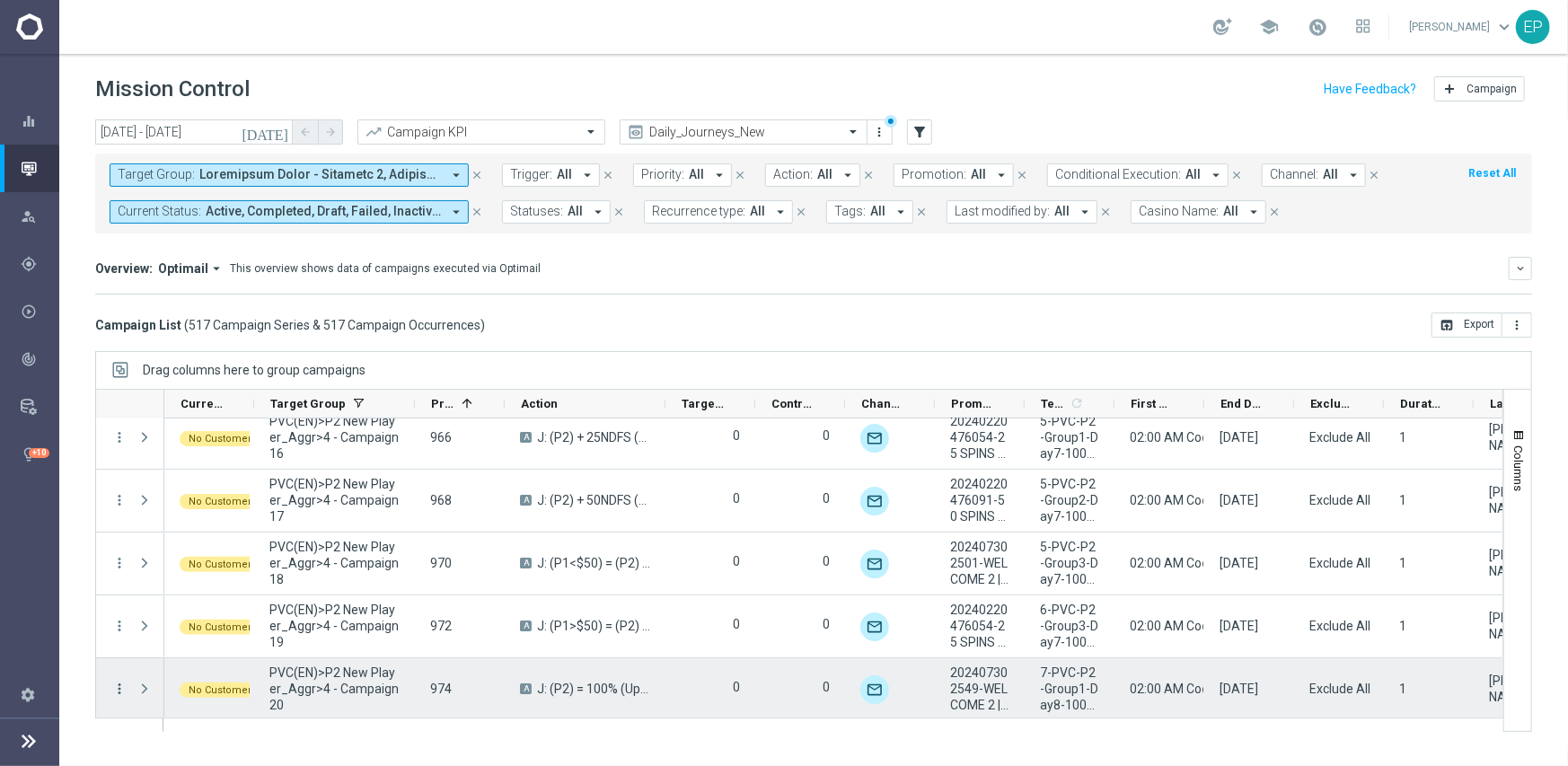
click at [117, 687] on icon "more_vert" at bounding box center [120, 689] width 16 height 16
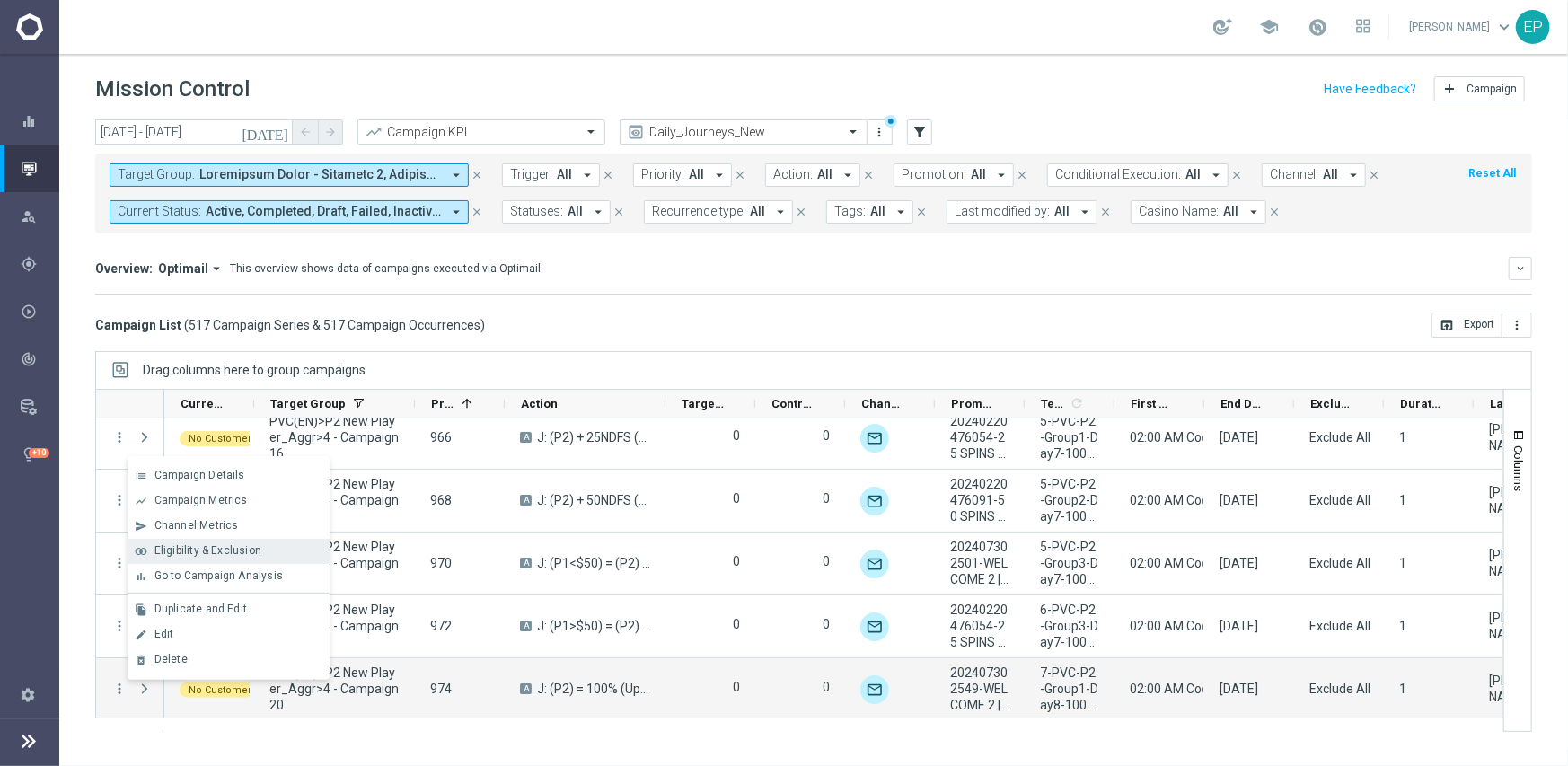
click at [197, 545] on span "Eligibility & Exclusion" at bounding box center [207, 551] width 107 height 13
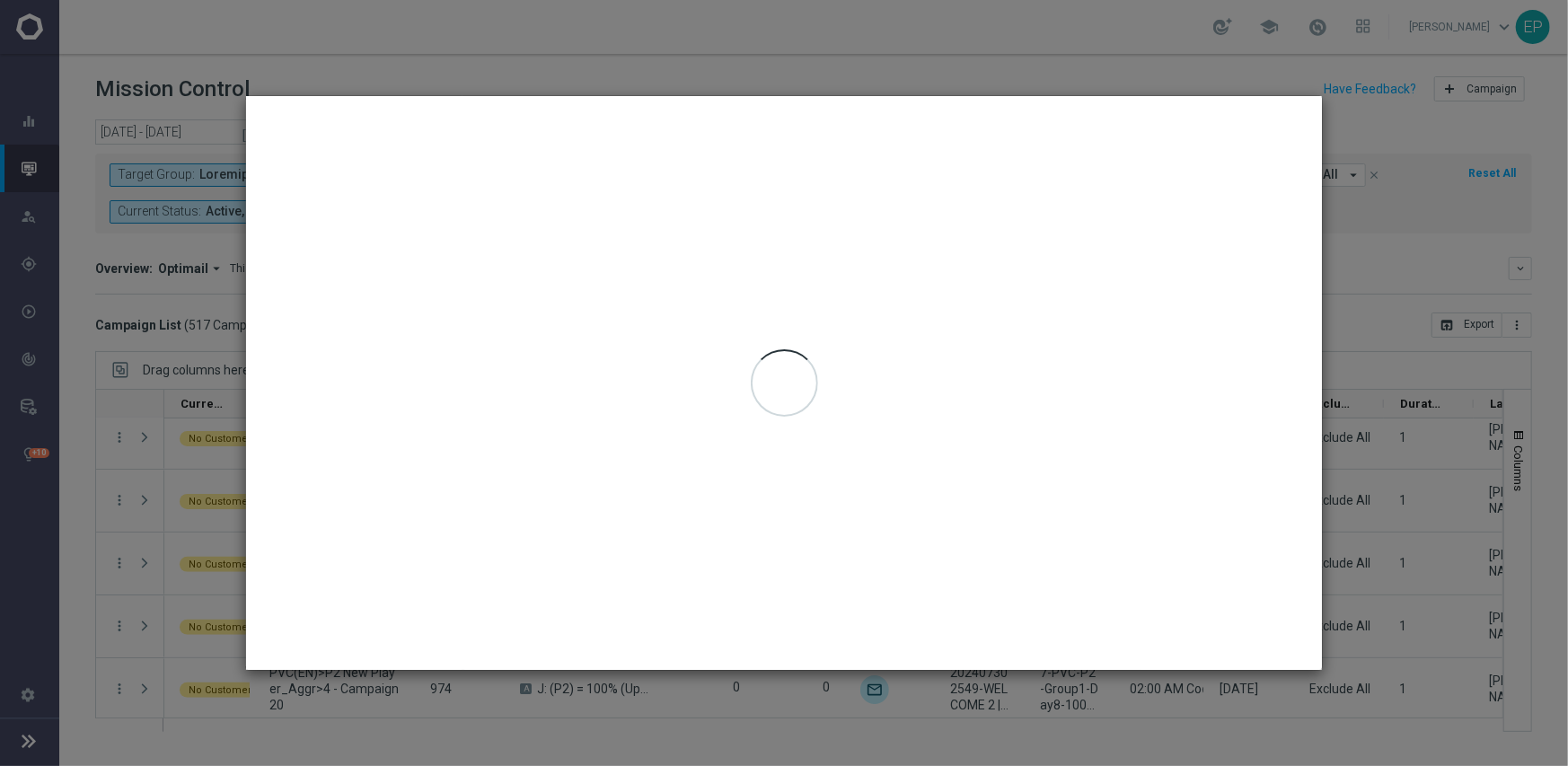
type input "[DATE] - [DATE]"
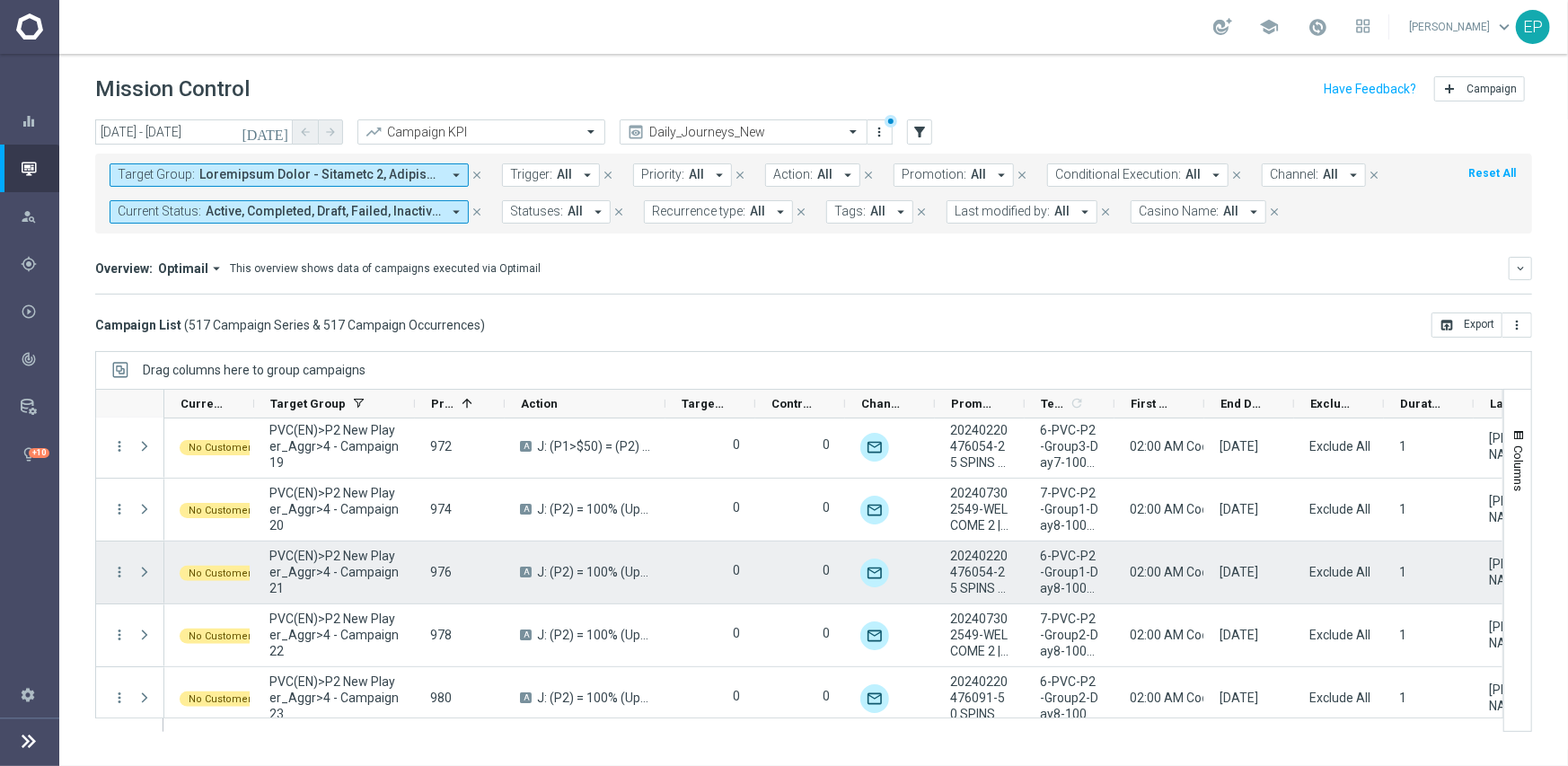
scroll to position [8456, 0]
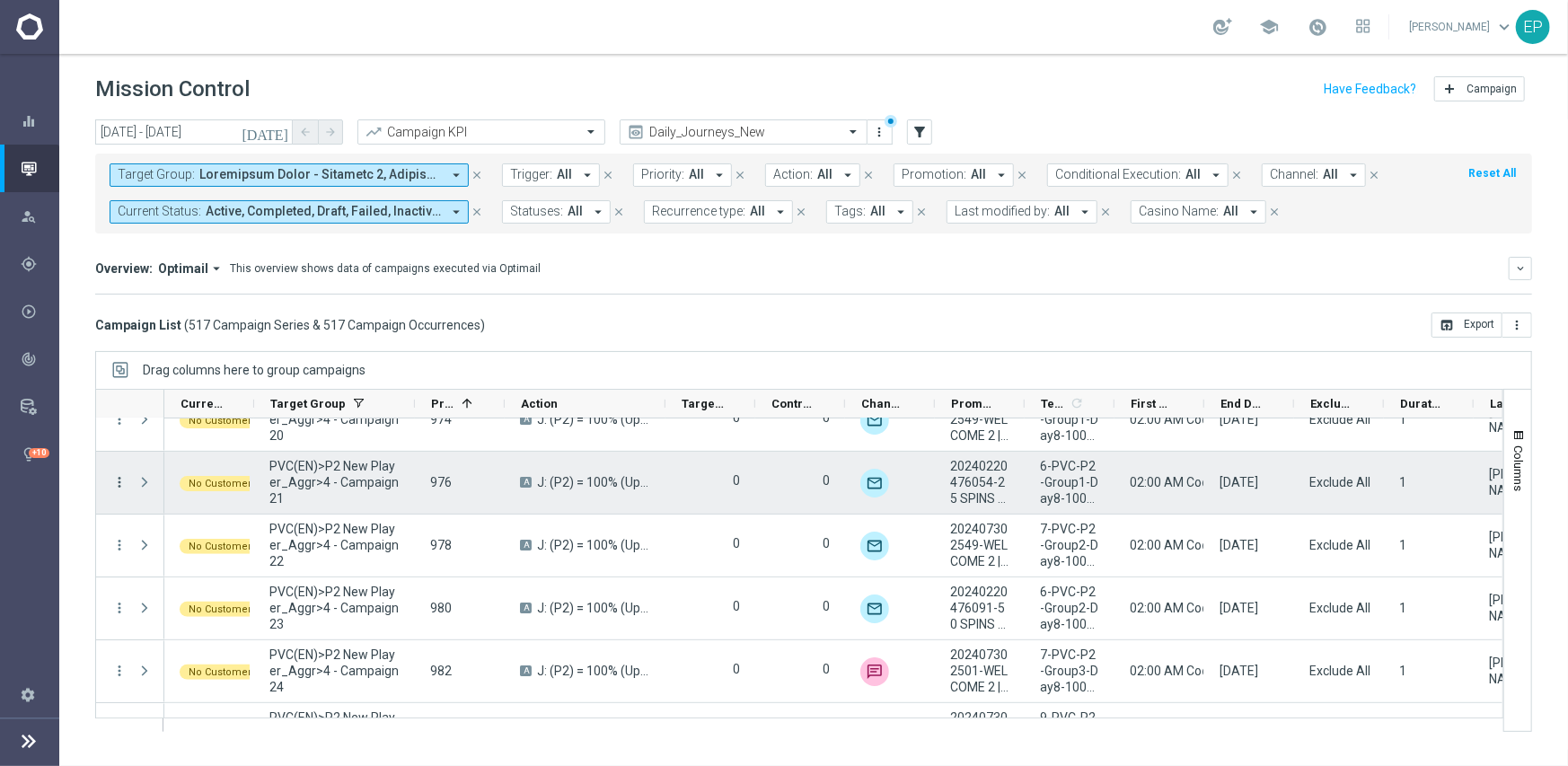
click at [116, 485] on icon "more_vert" at bounding box center [120, 483] width 16 height 16
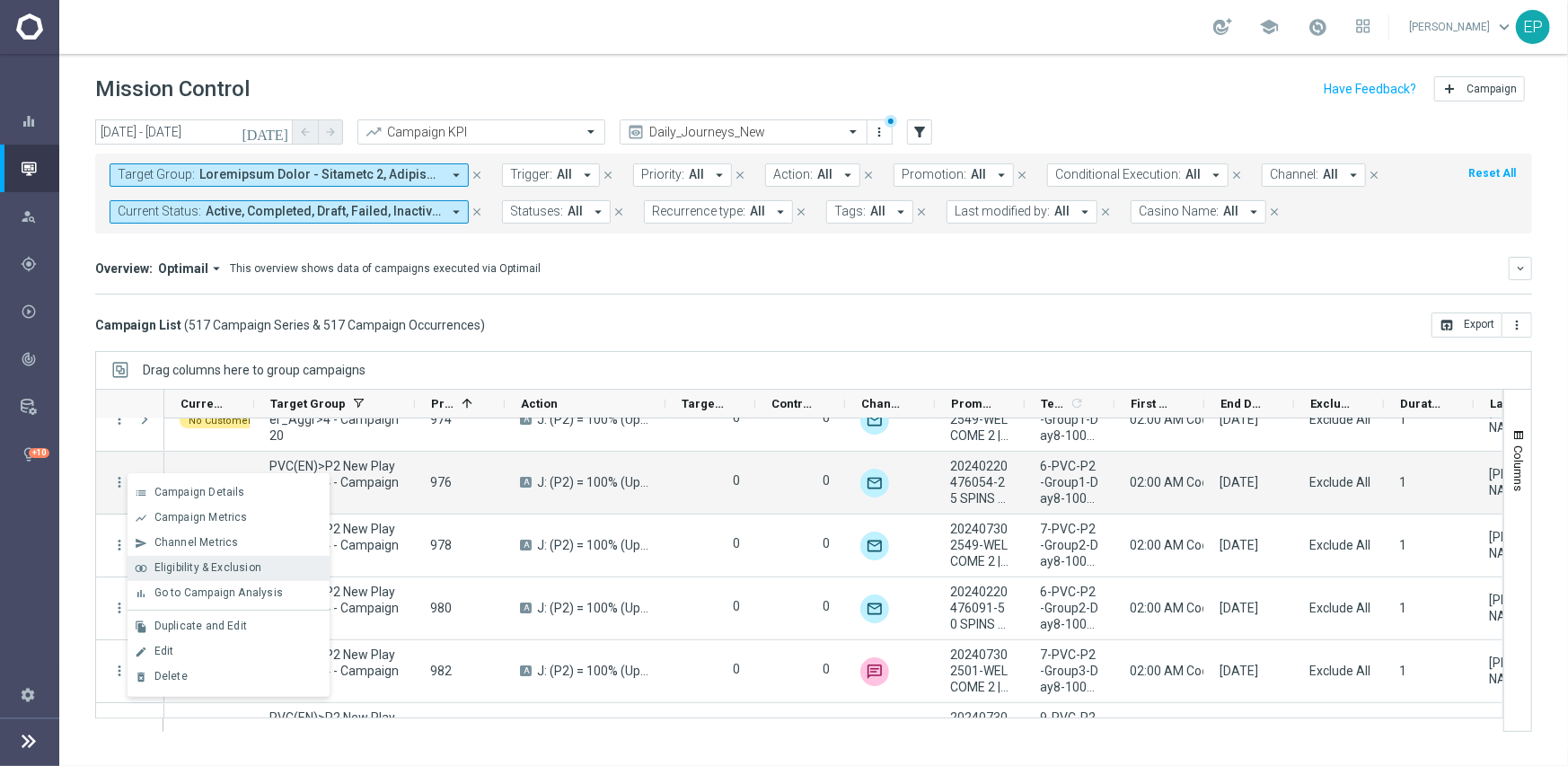
click at [170, 568] on span "Eligibility & Exclusion" at bounding box center [207, 568] width 107 height 13
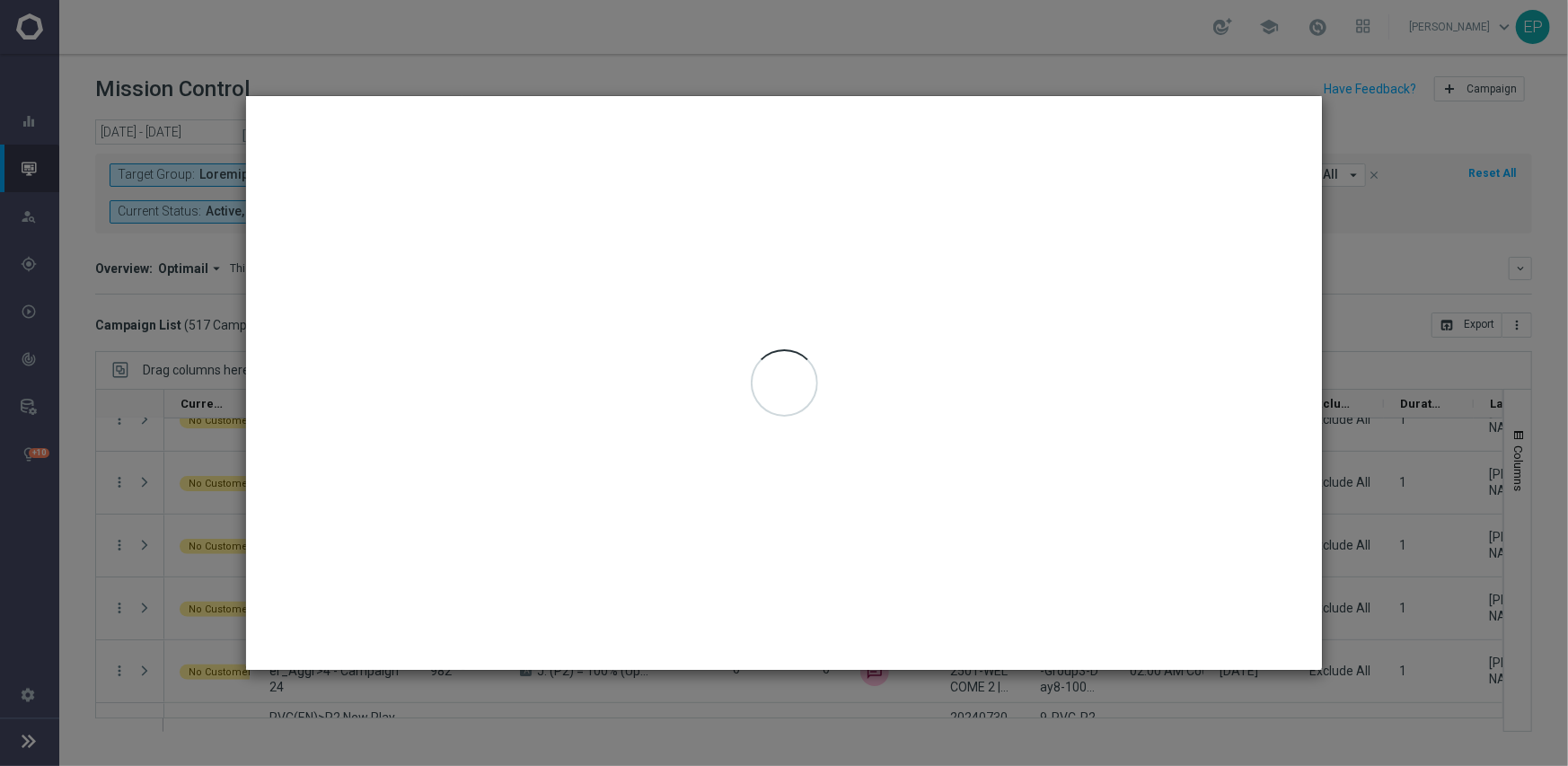
type input "[DATE] - [DATE]"
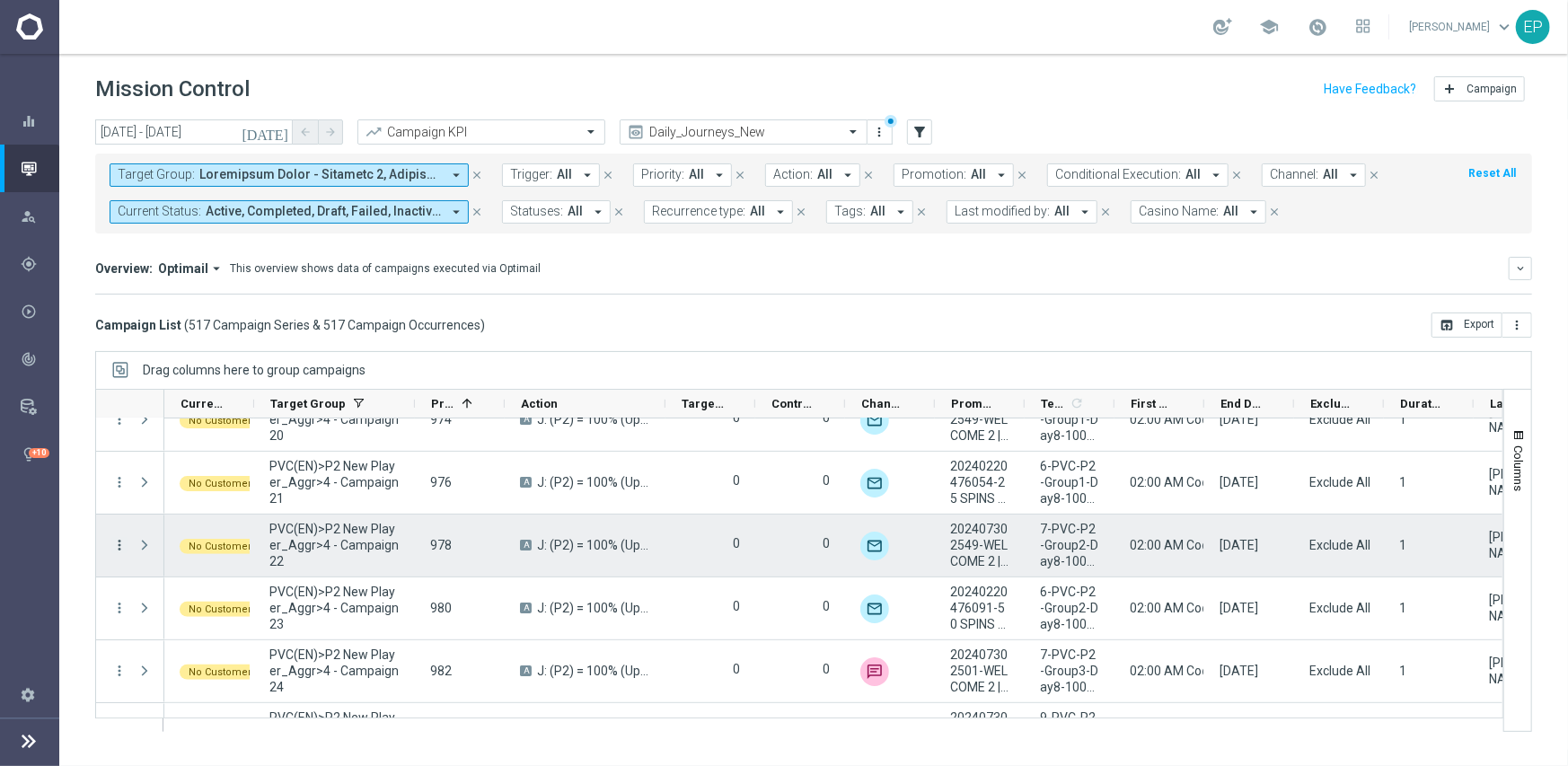
click at [122, 546] on icon "more_vert" at bounding box center [120, 546] width 16 height 16
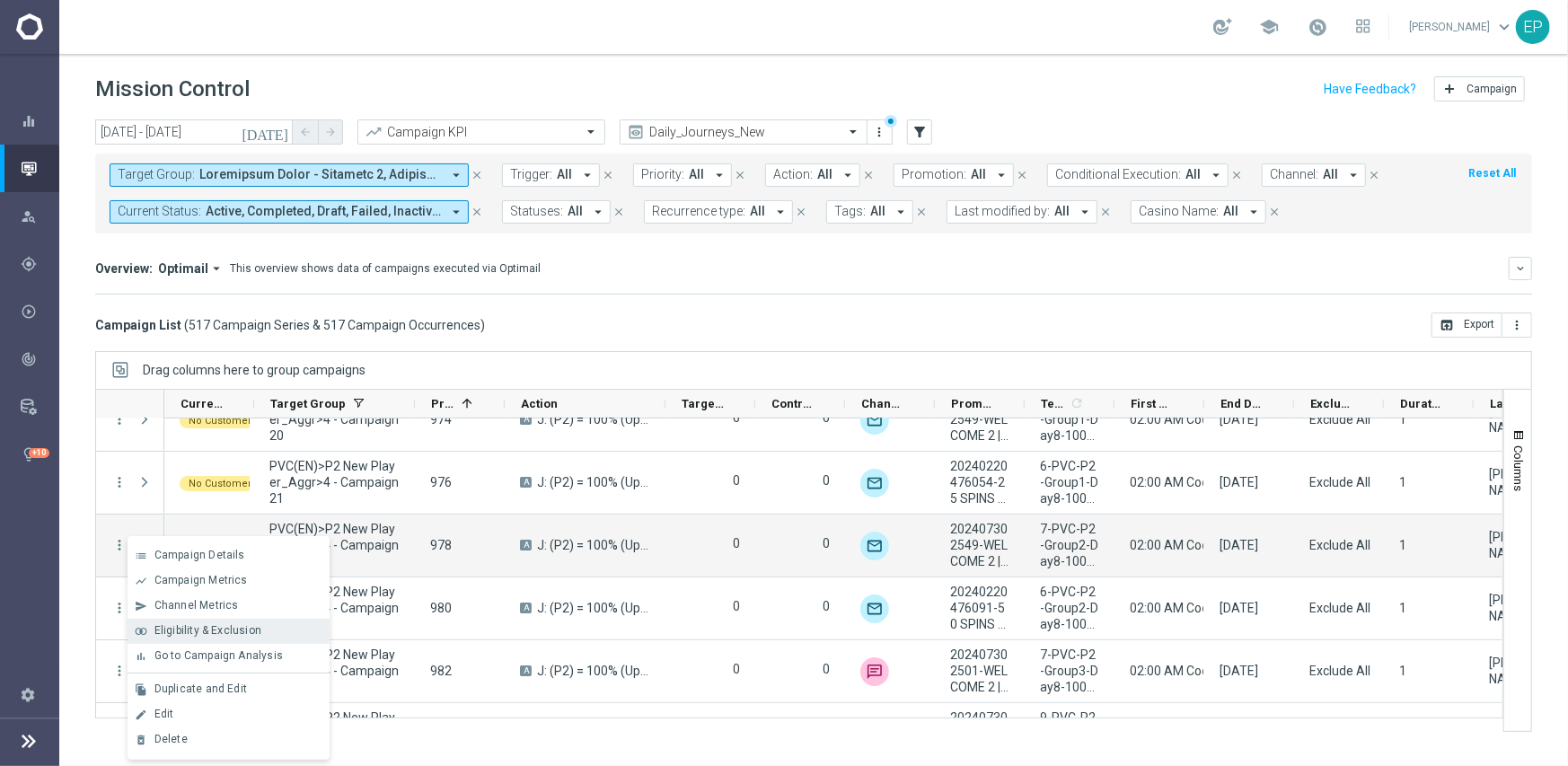
click at [185, 633] on span "Eligibility & Exclusion" at bounding box center [207, 630] width 107 height 13
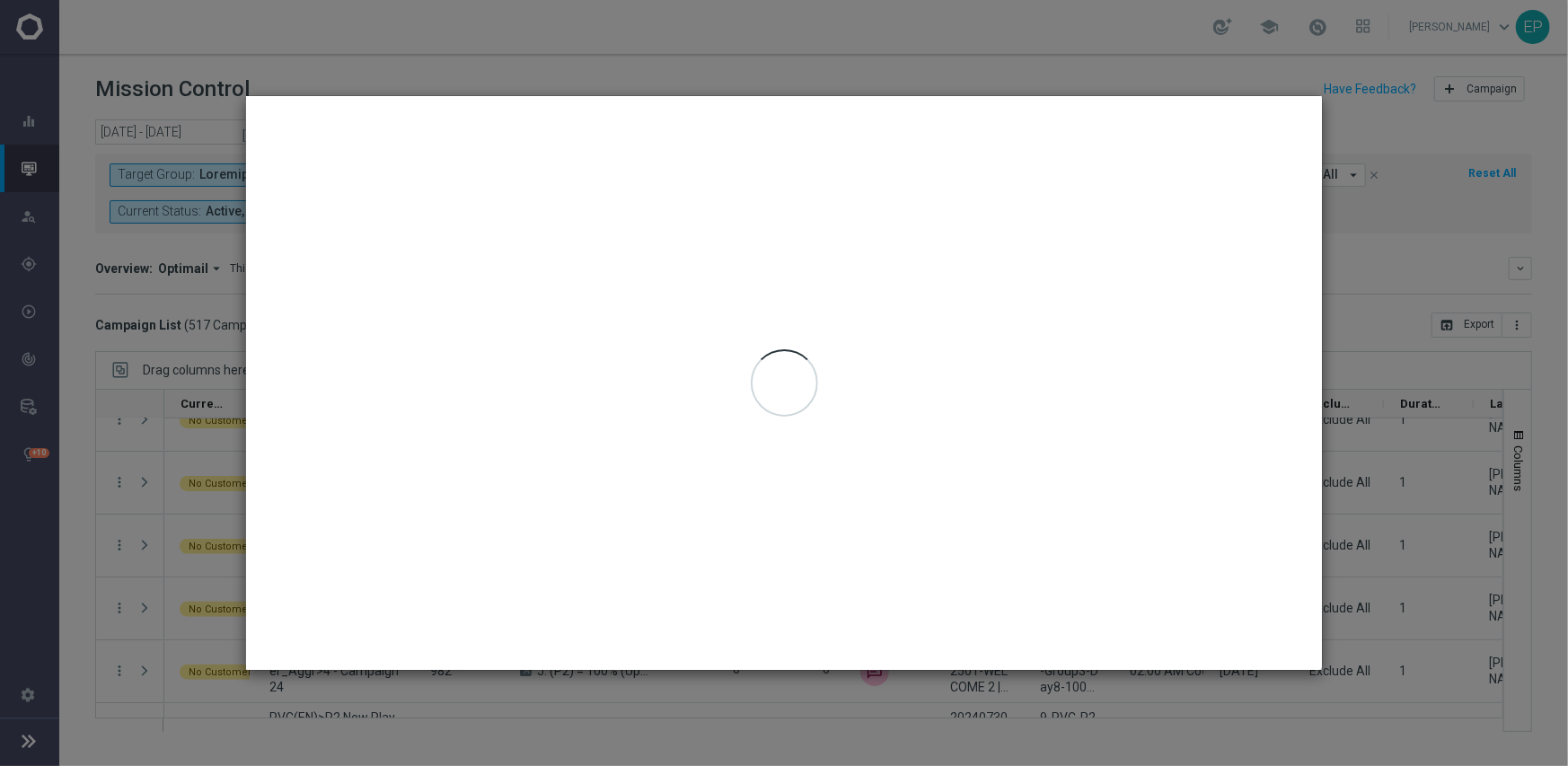
type input "[DATE] - [DATE]"
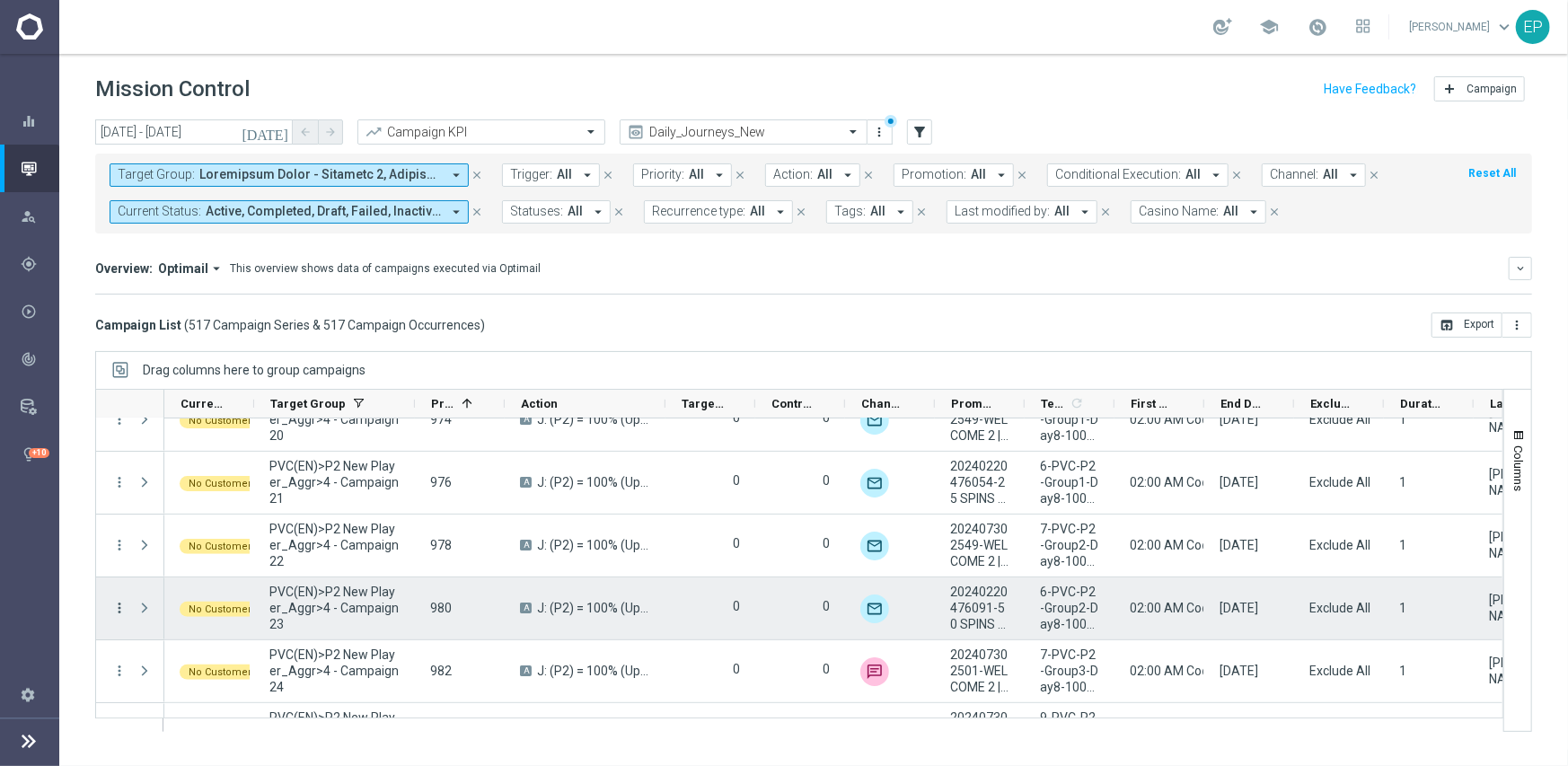
click at [122, 607] on icon "more_vert" at bounding box center [120, 608] width 16 height 16
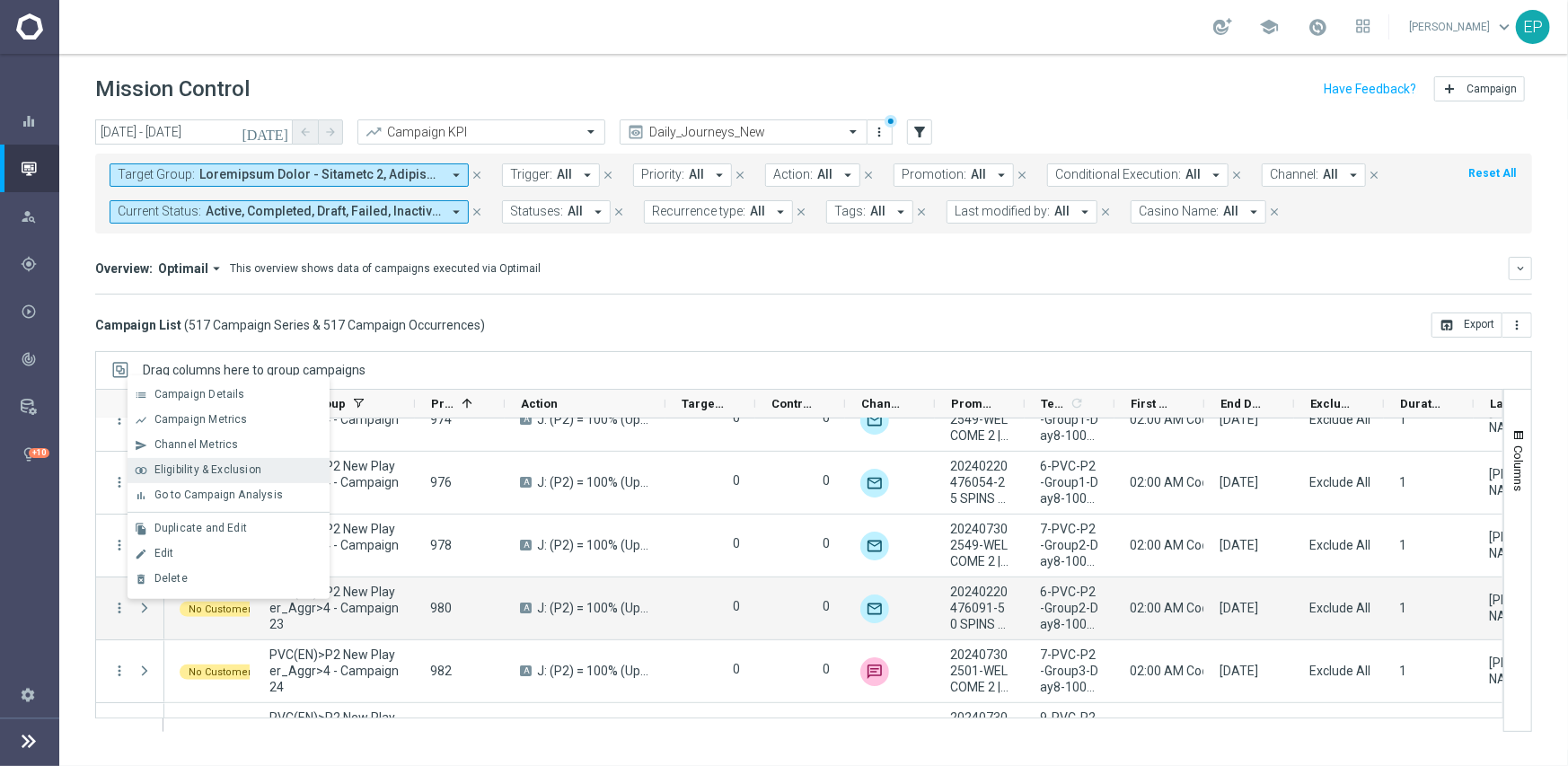
click at [219, 469] on span "Eligibility & Exclusion" at bounding box center [207, 470] width 107 height 13
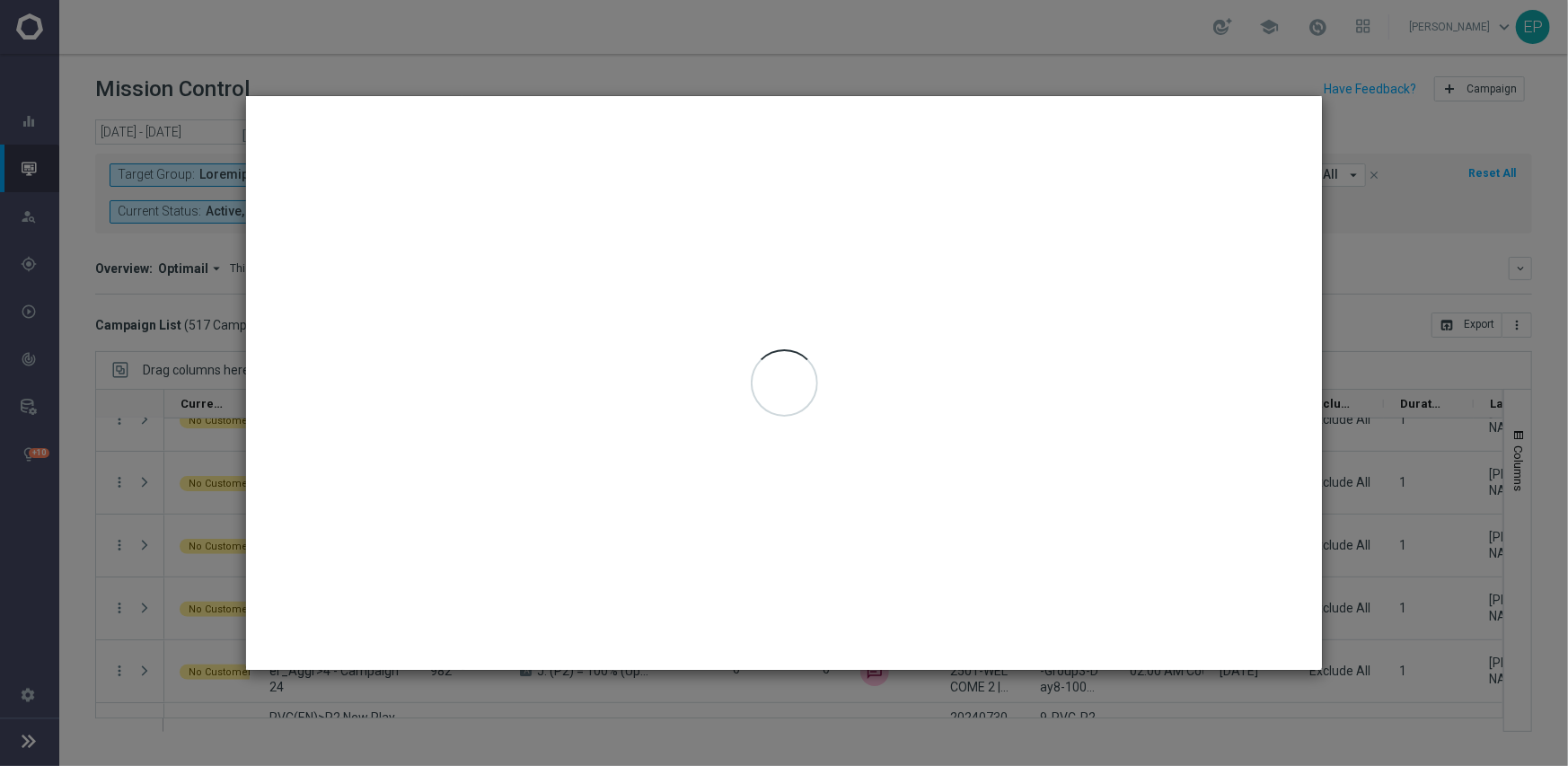
type input "[DATE] - [DATE]"
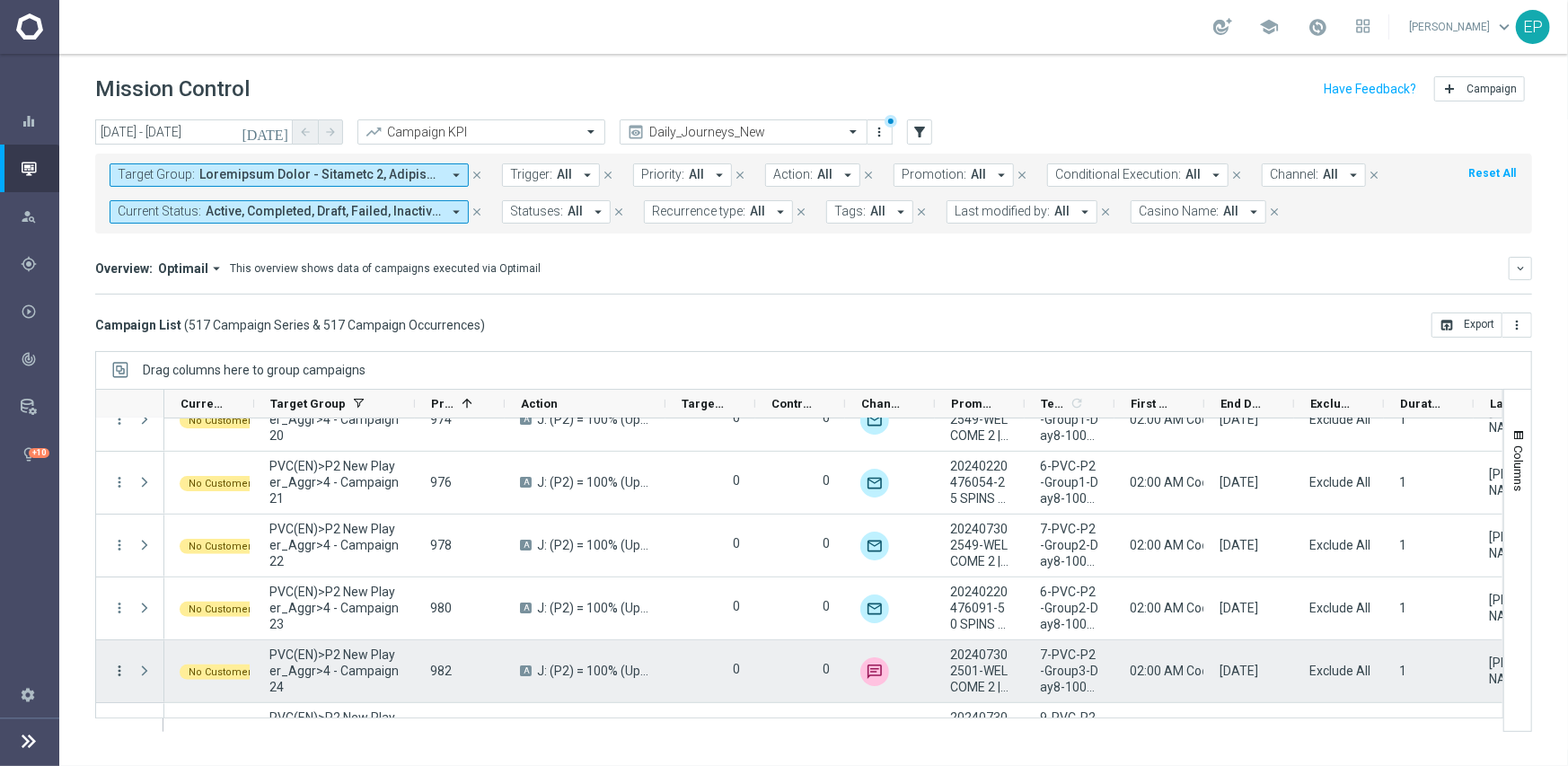
click at [116, 667] on icon "more_vert" at bounding box center [120, 671] width 16 height 16
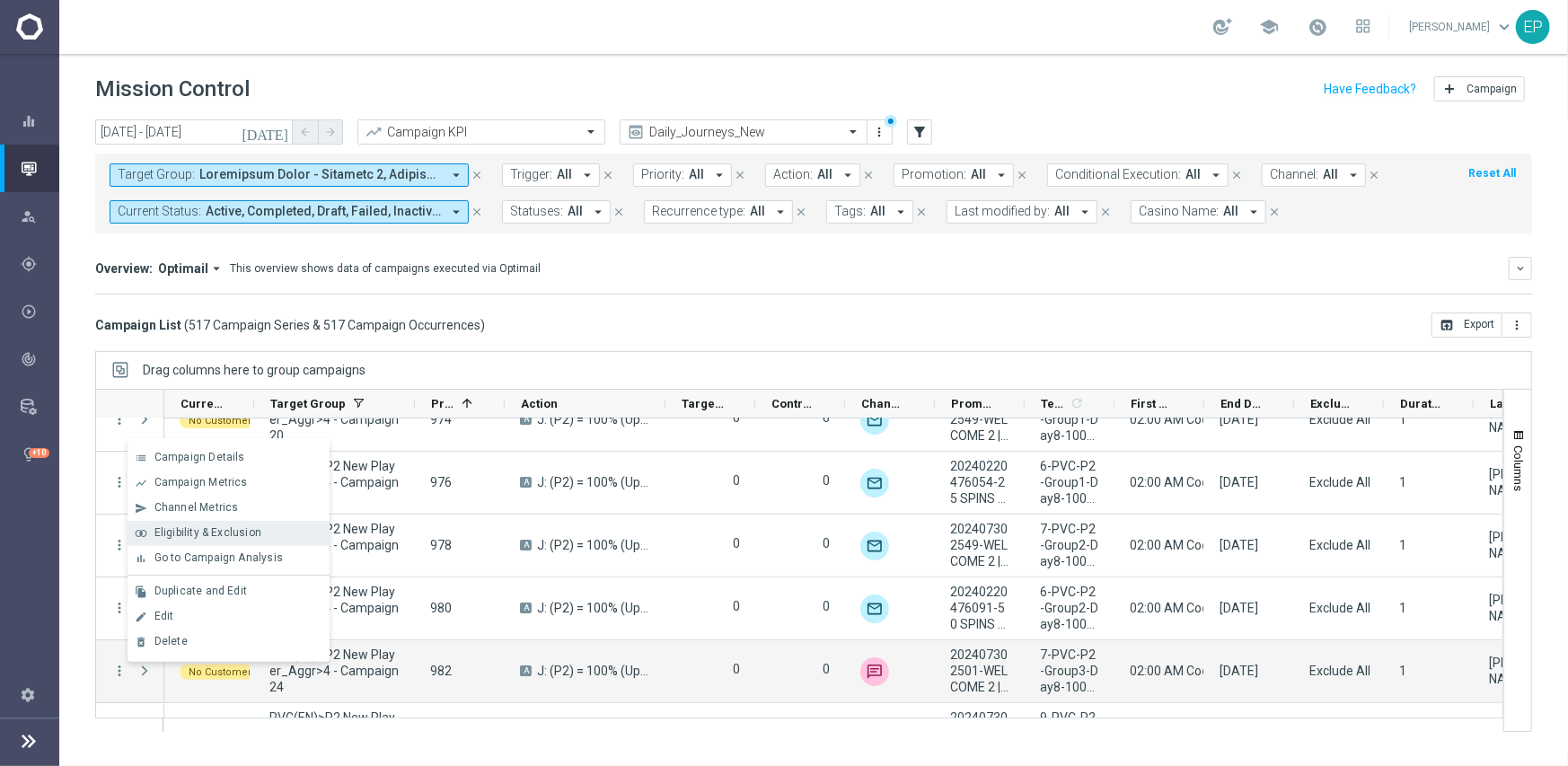
click at [220, 540] on div "join_inner Eligibility & Exclusion" at bounding box center [228, 533] width 202 height 25
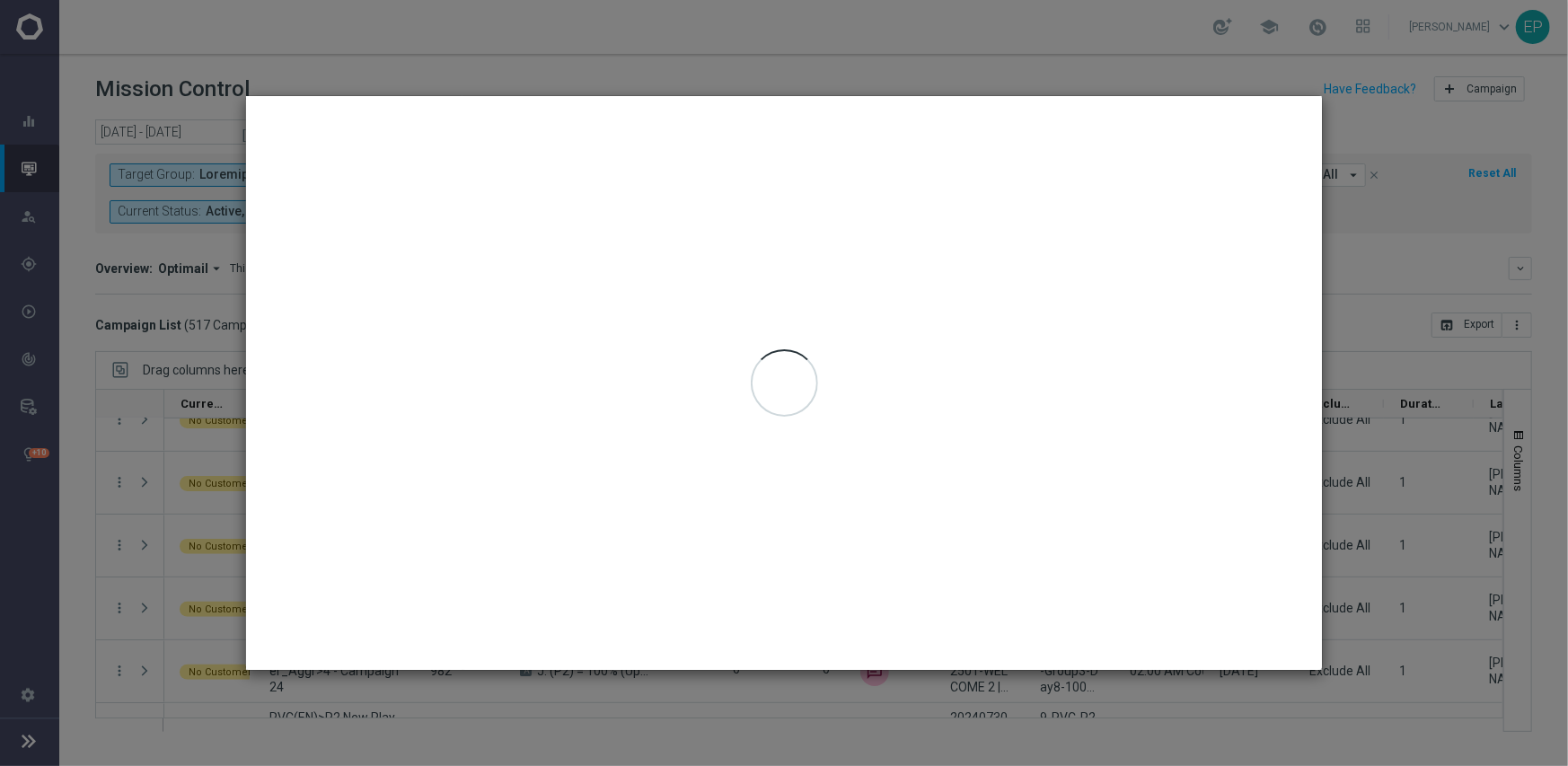
type input "[DATE] - [DATE]"
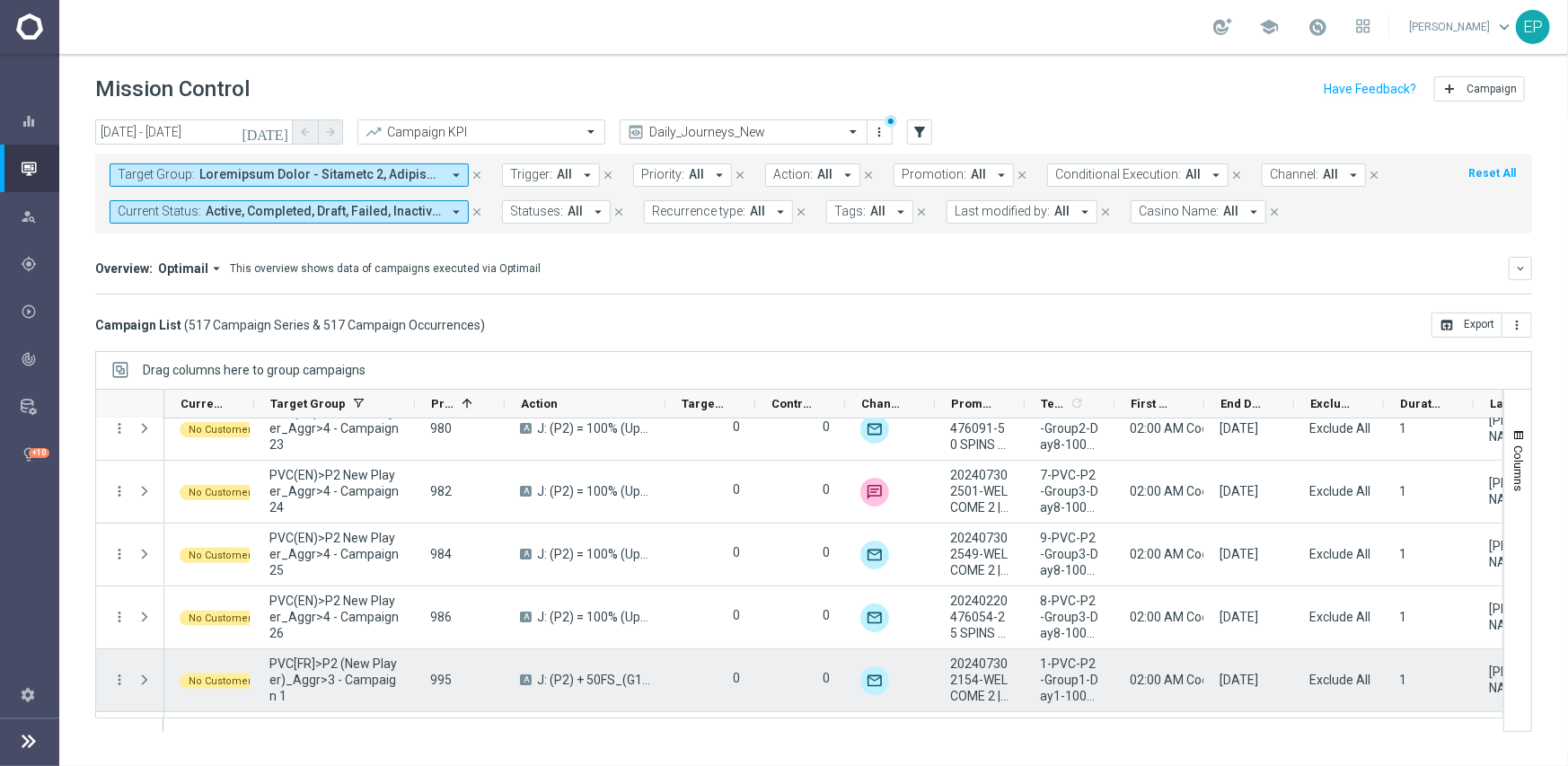
scroll to position [8725, 0]
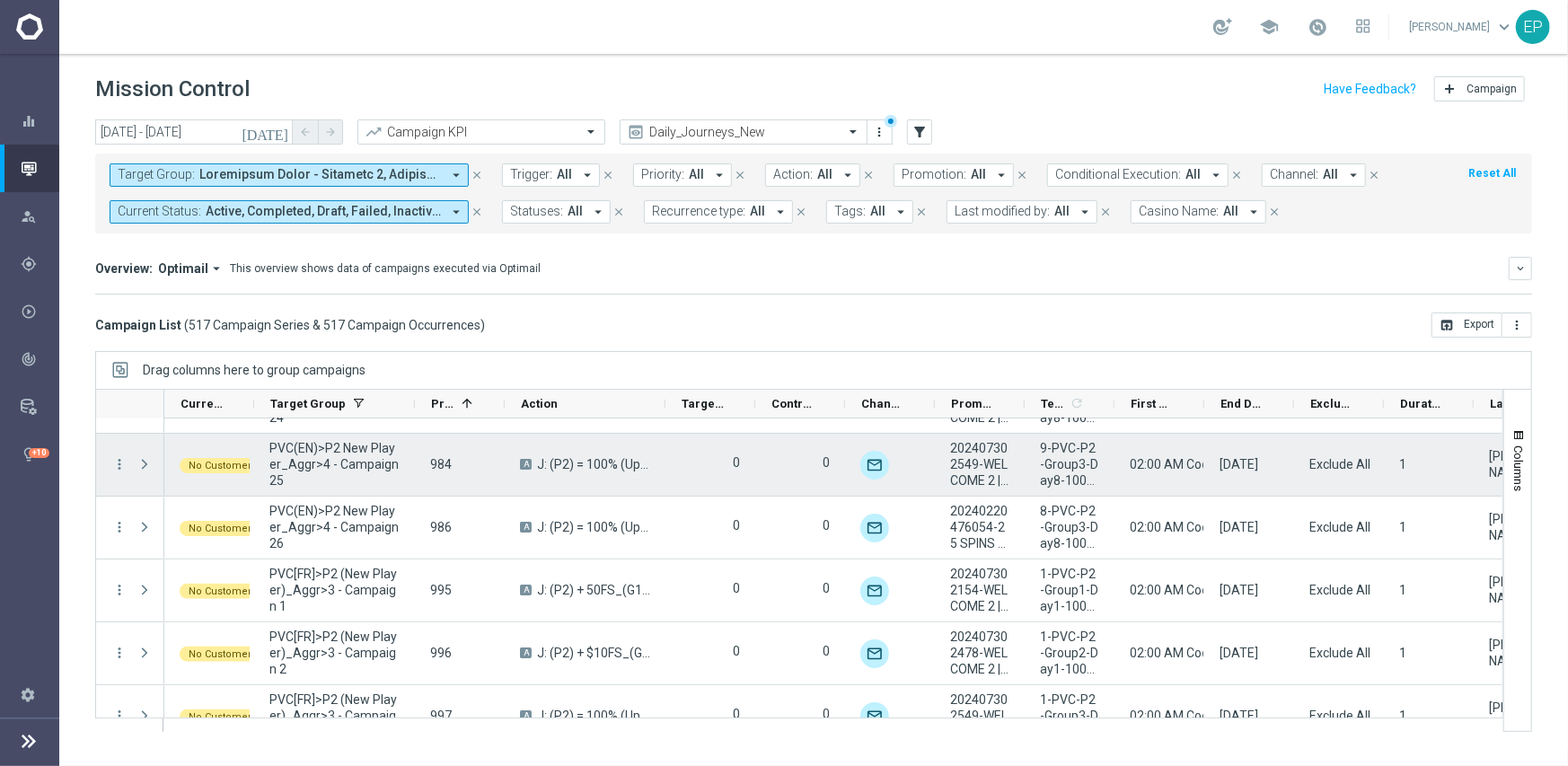
drag, startPoint x: 119, startPoint y: 466, endPoint x: 123, endPoint y: 488, distance: 22.4
click at [120, 466] on icon "more_vert" at bounding box center [120, 465] width 16 height 16
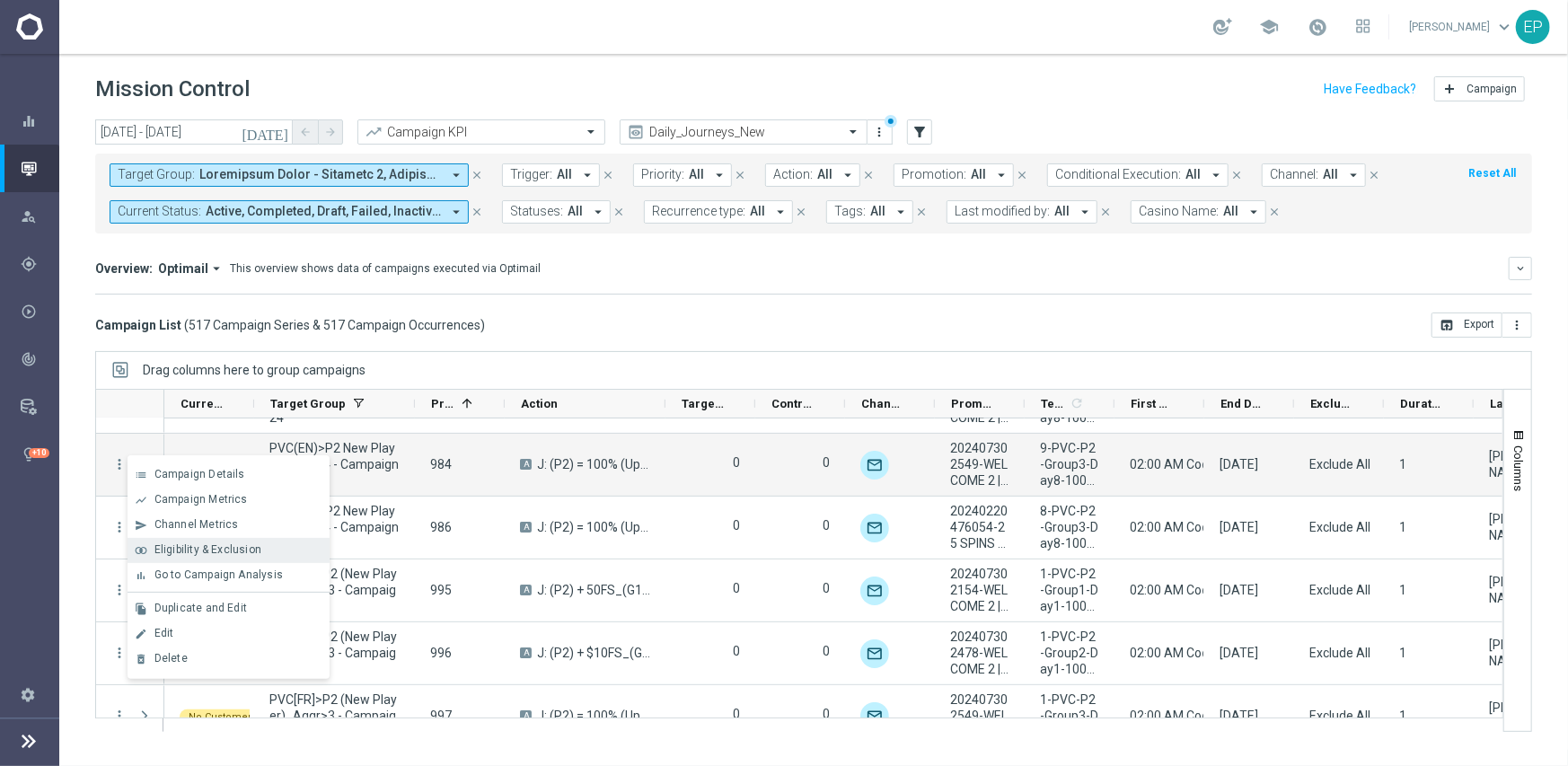
click at [188, 548] on span "Eligibility & Exclusion" at bounding box center [207, 550] width 107 height 13
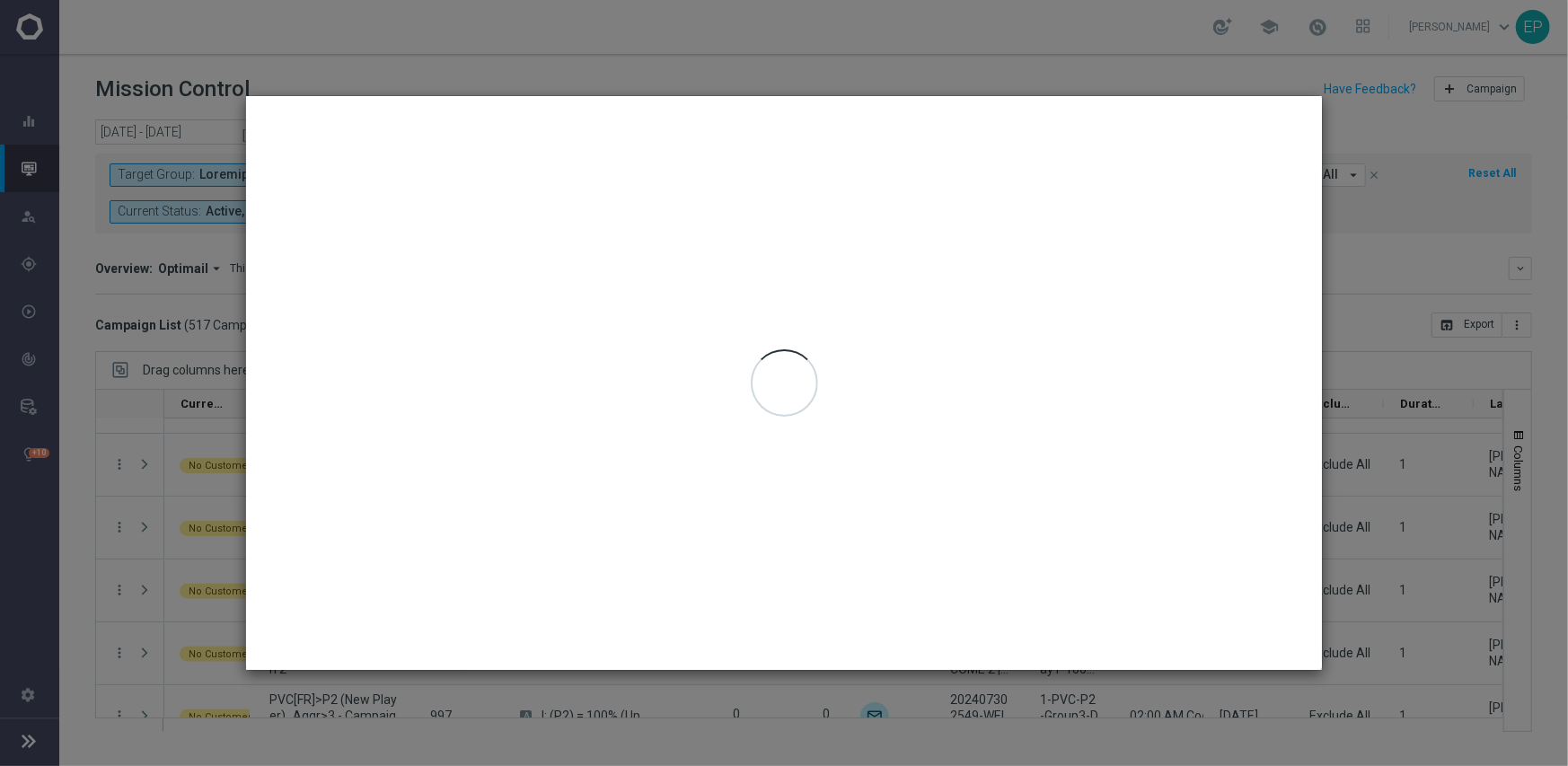
type input "[DATE] - [DATE]"
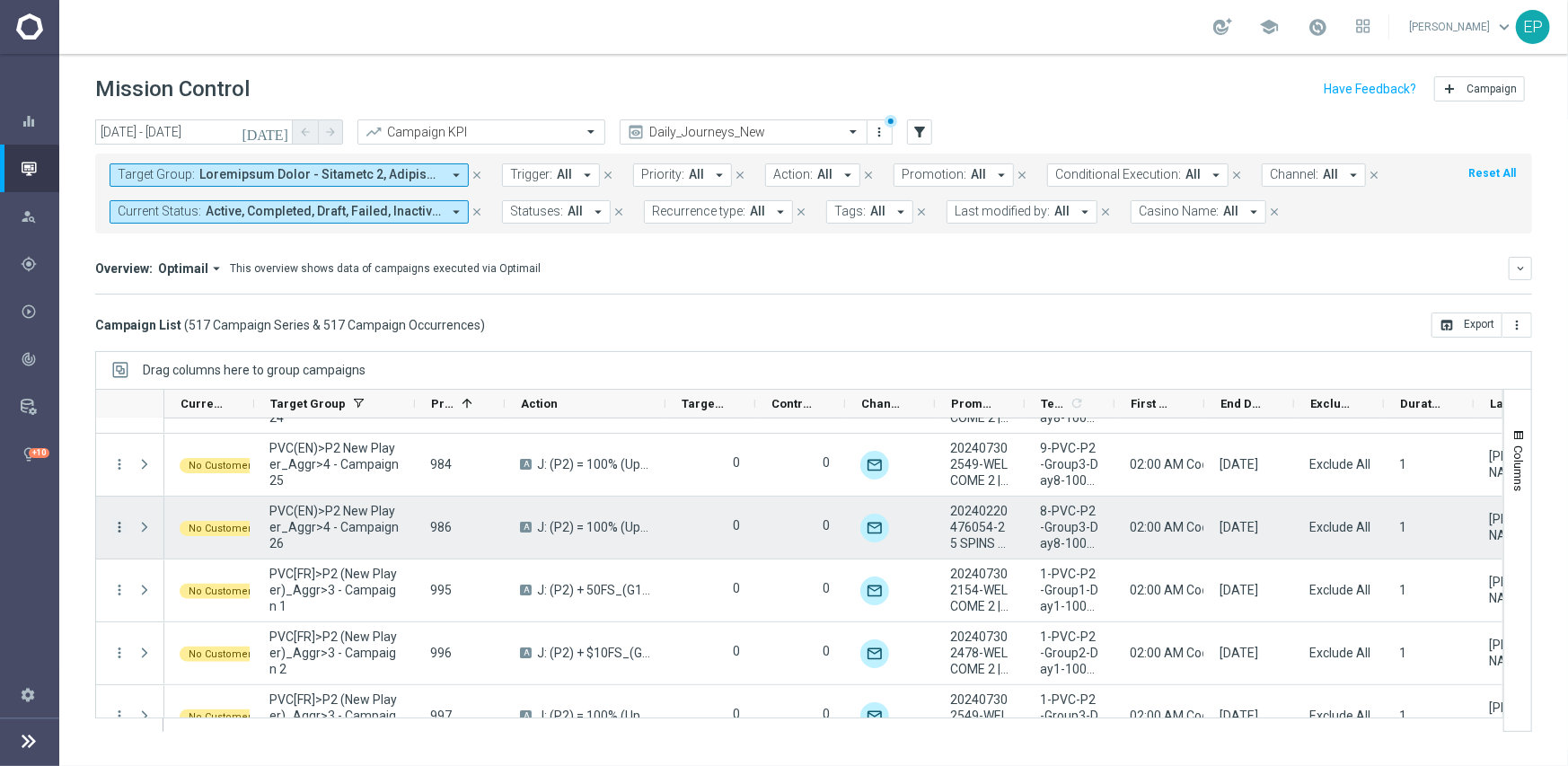
click at [121, 527] on icon "more_vert" at bounding box center [120, 528] width 16 height 16
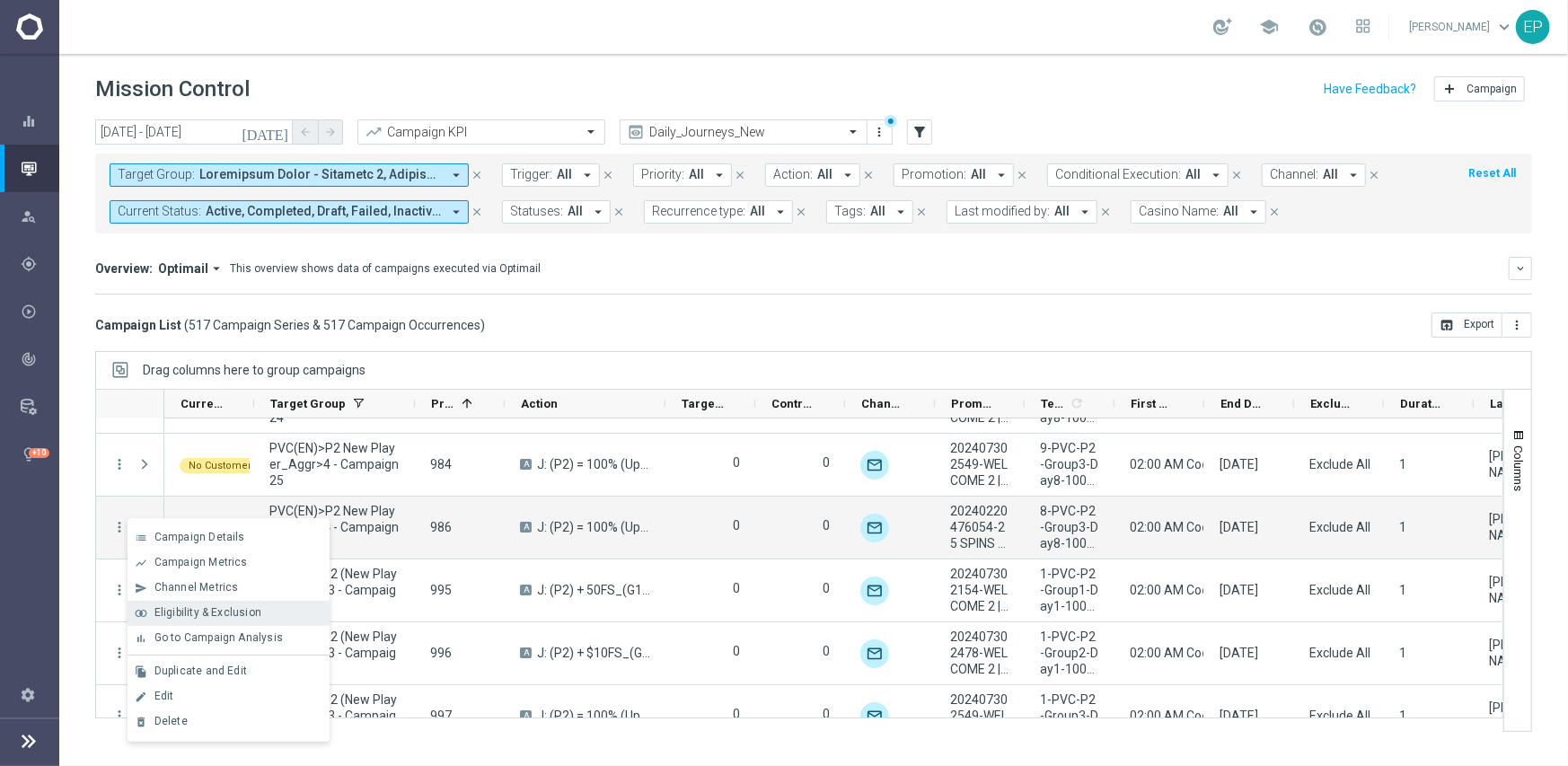
click at [170, 612] on span "Eligibility & Exclusion" at bounding box center [207, 612] width 107 height 13
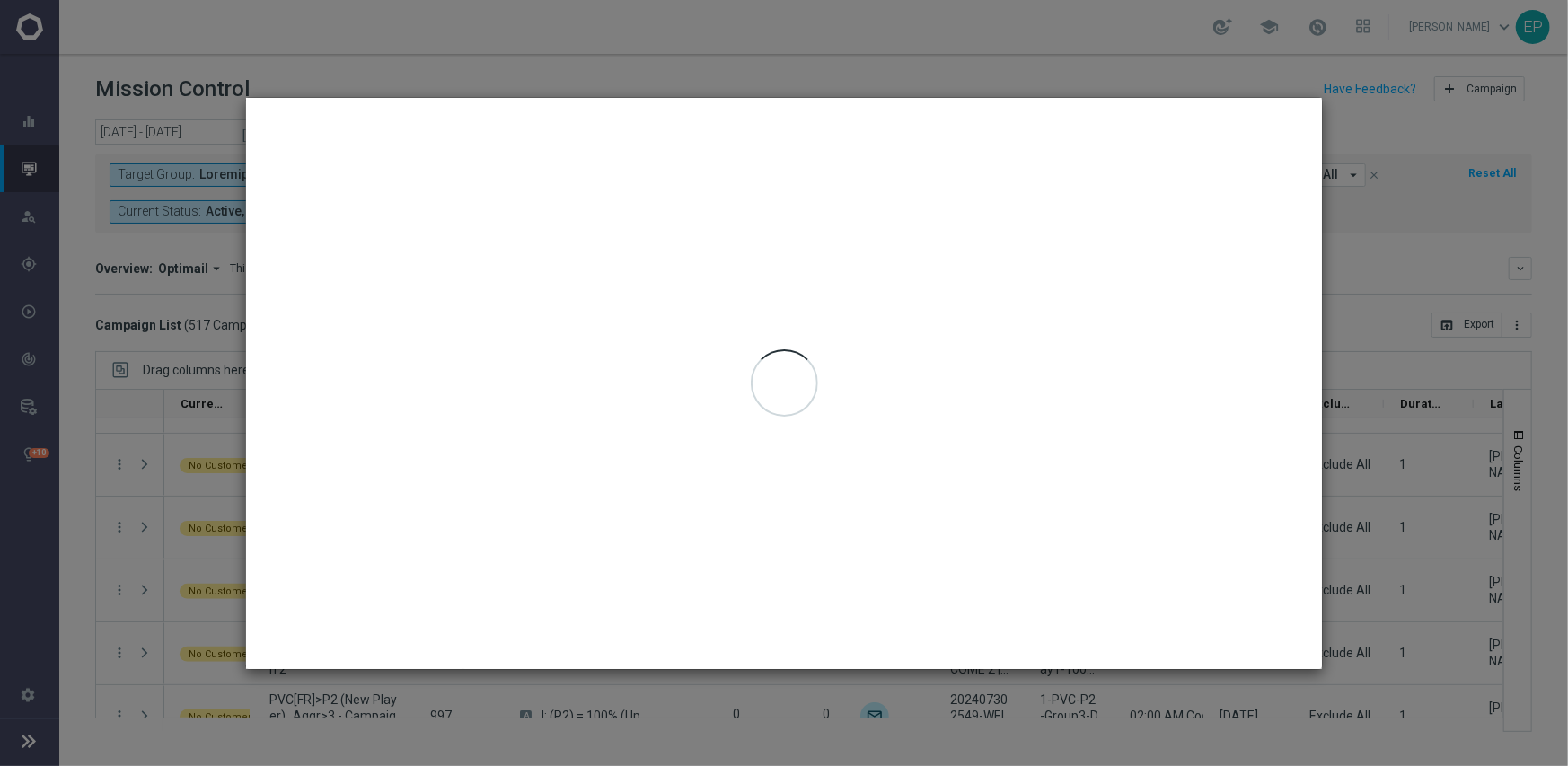
type input "[DATE] - [DATE]"
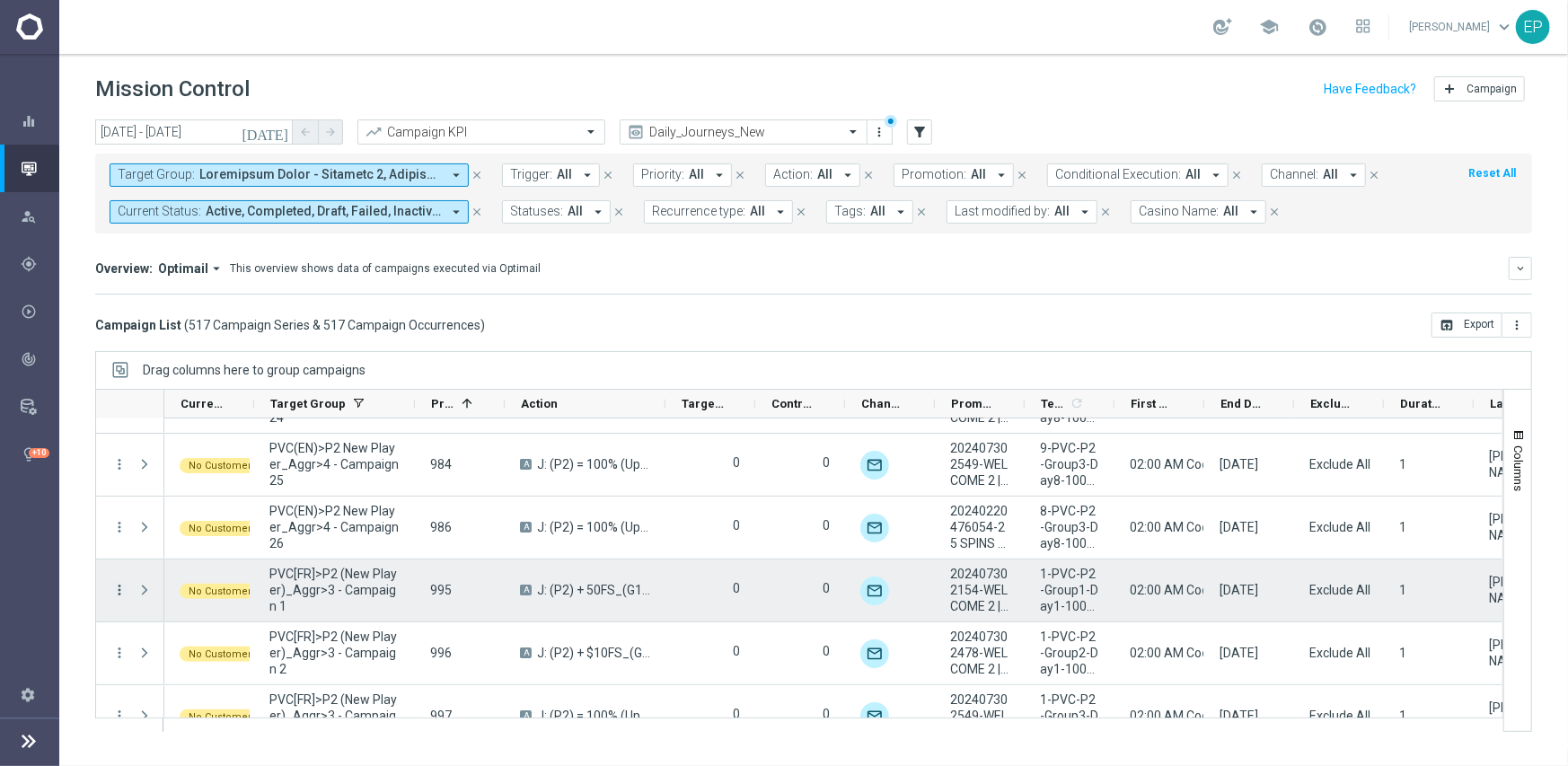
click at [123, 585] on icon "more_vert" at bounding box center [120, 590] width 16 height 16
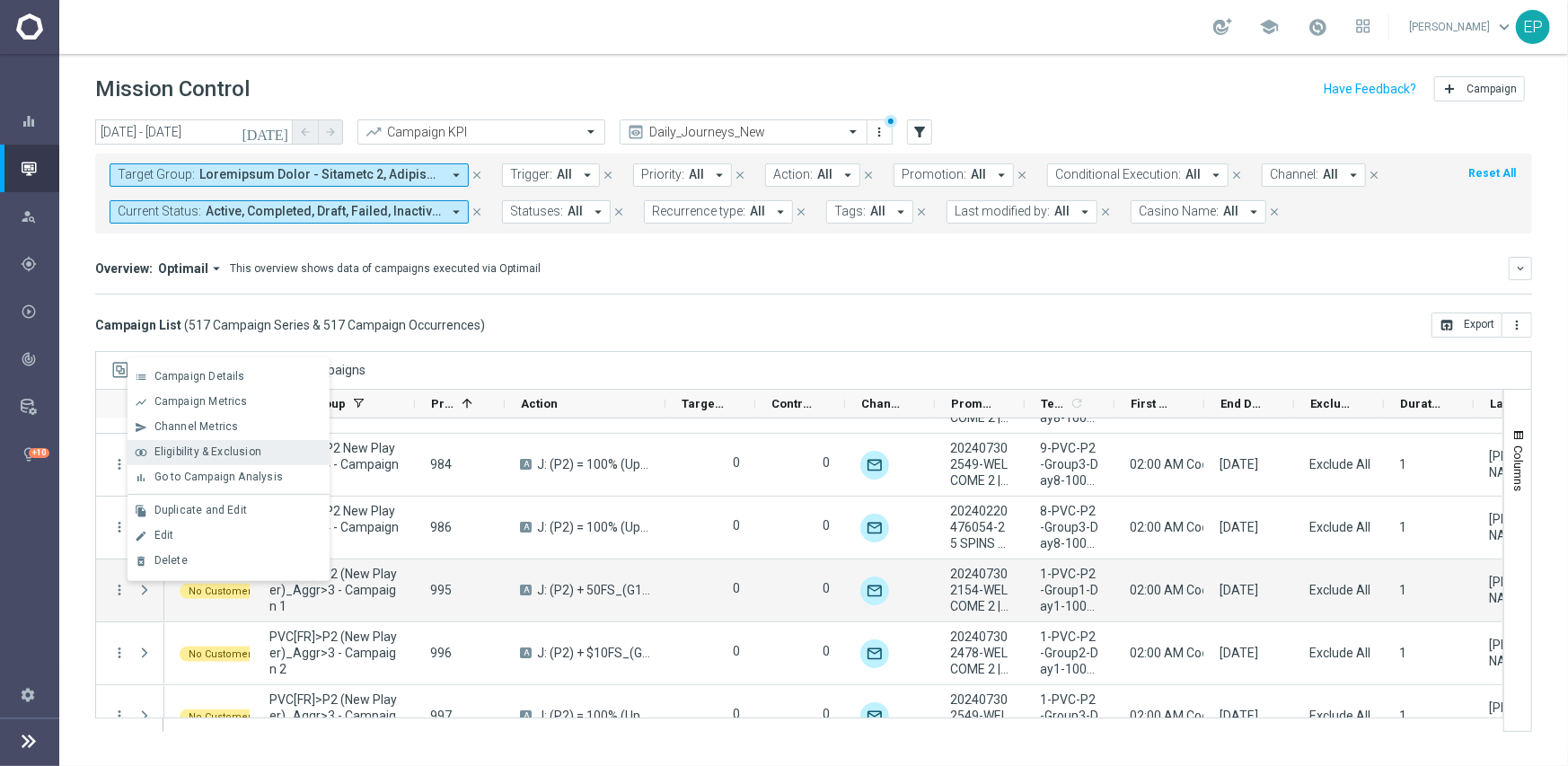
click at [203, 457] on span "Eligibility & Exclusion" at bounding box center [207, 452] width 107 height 13
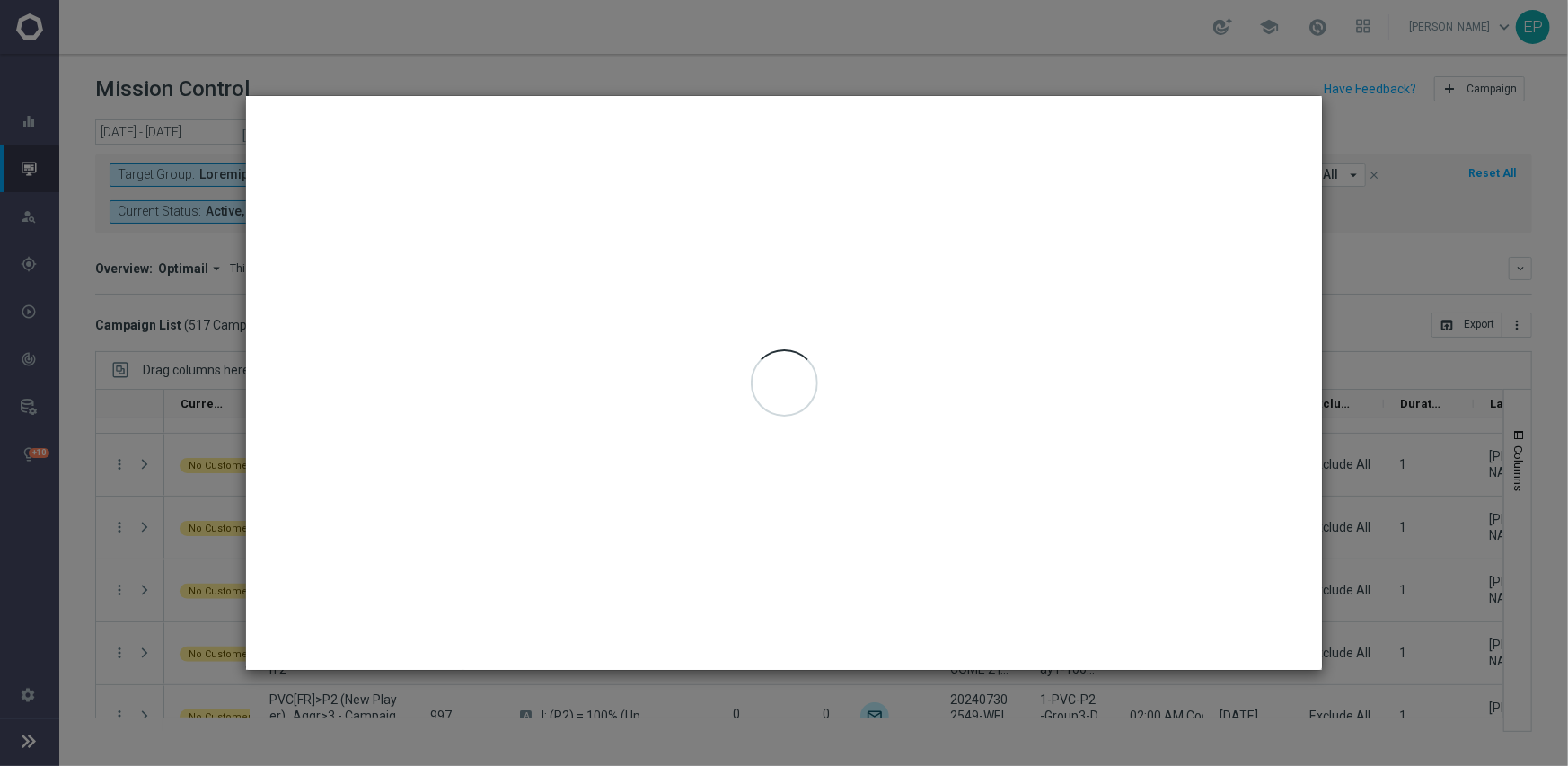
type input "[DATE] - [DATE]"
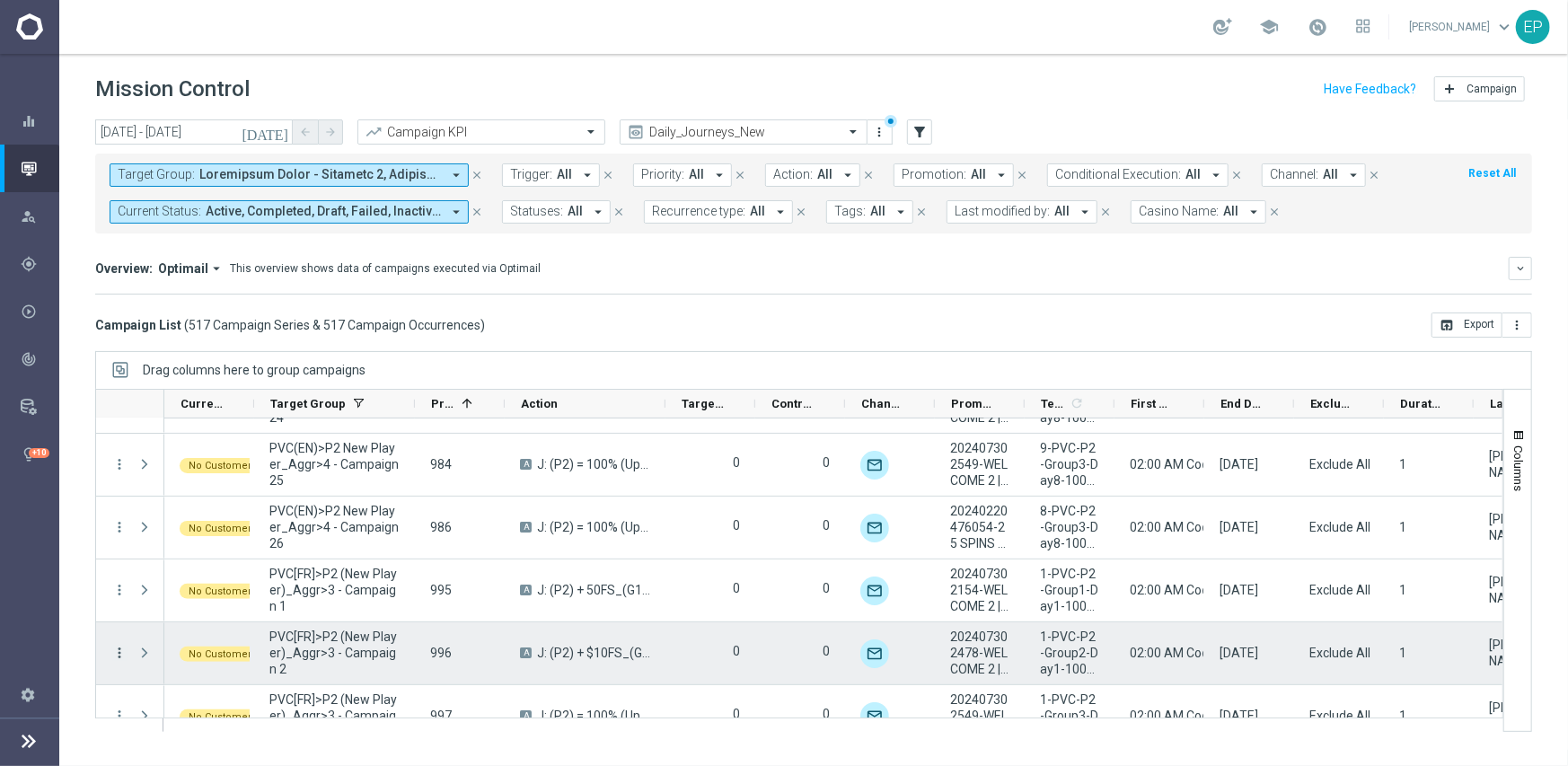
click at [117, 651] on icon "more_vert" at bounding box center [120, 653] width 16 height 16
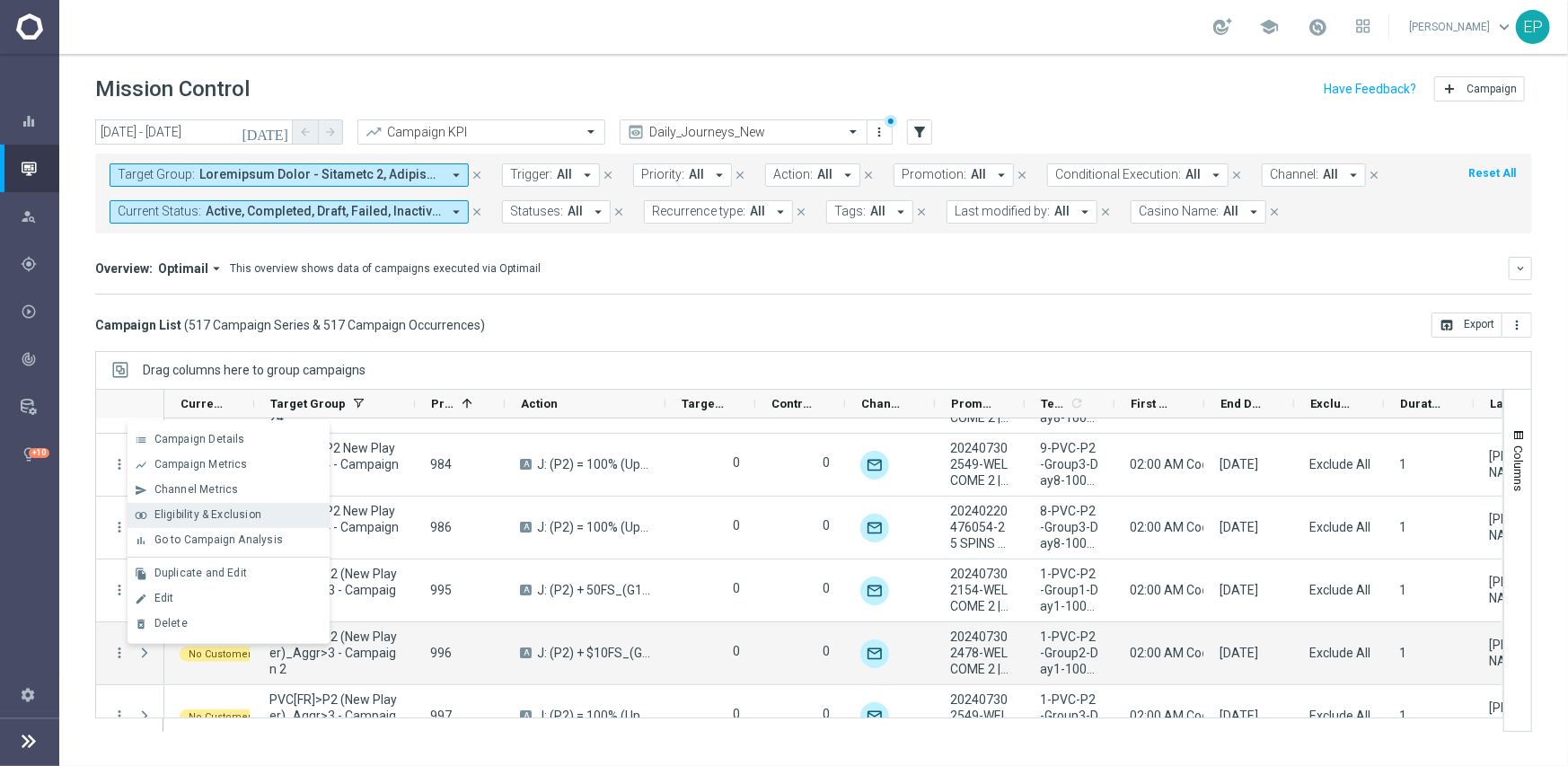
click at [196, 514] on span "Eligibility & Exclusion" at bounding box center [207, 515] width 107 height 13
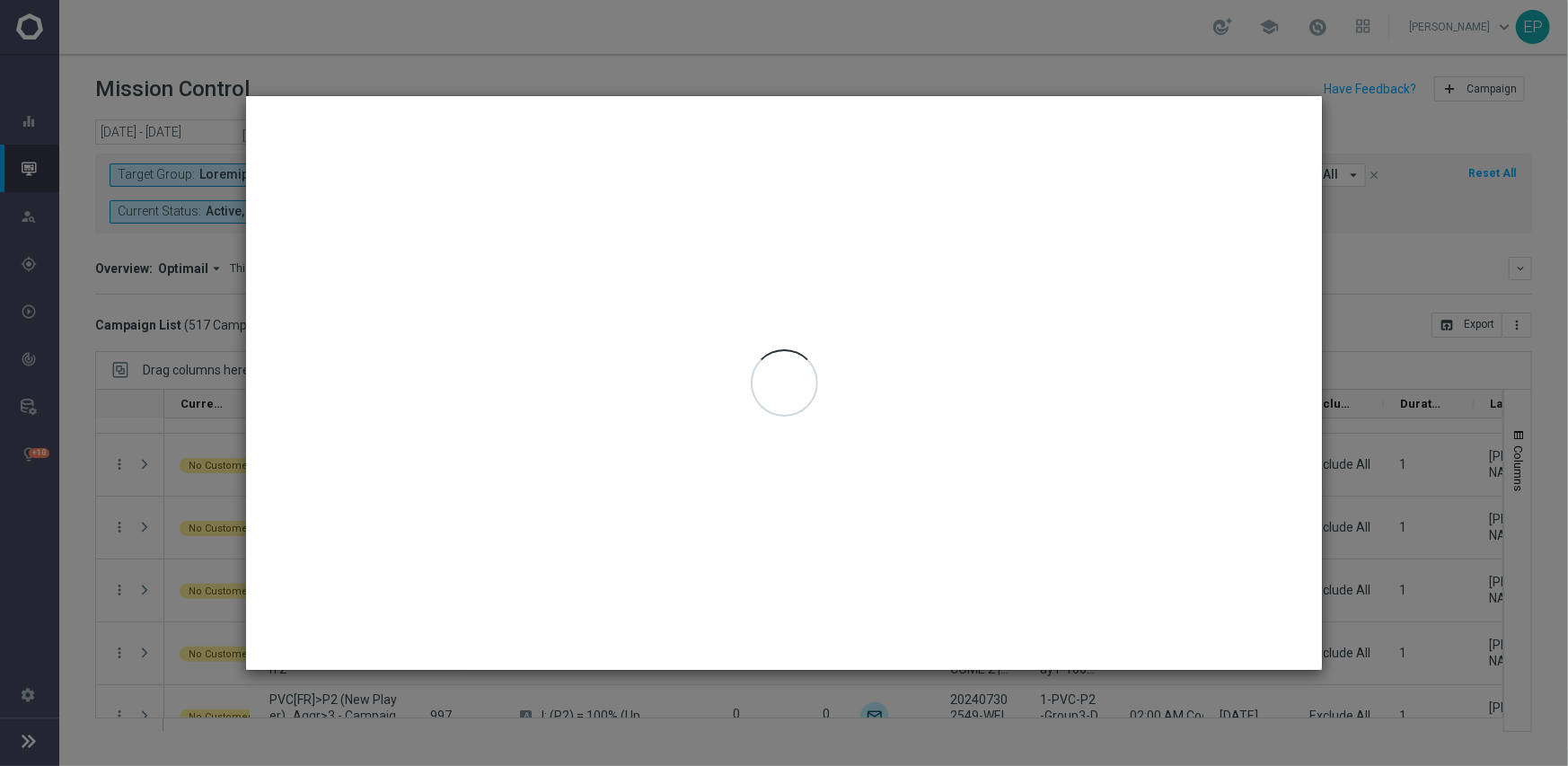
type input "[DATE] - [DATE]"
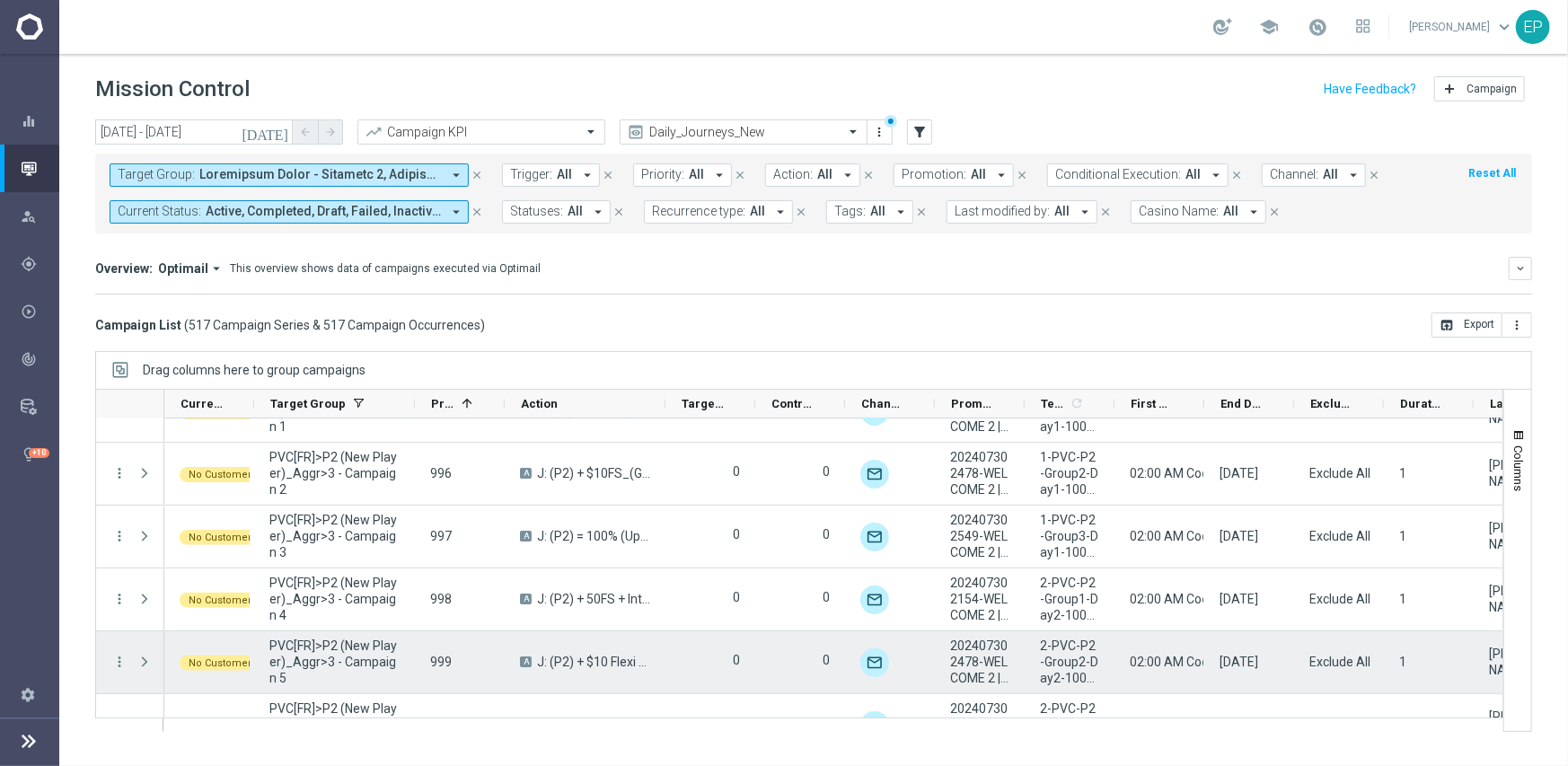
scroll to position [8995, 0]
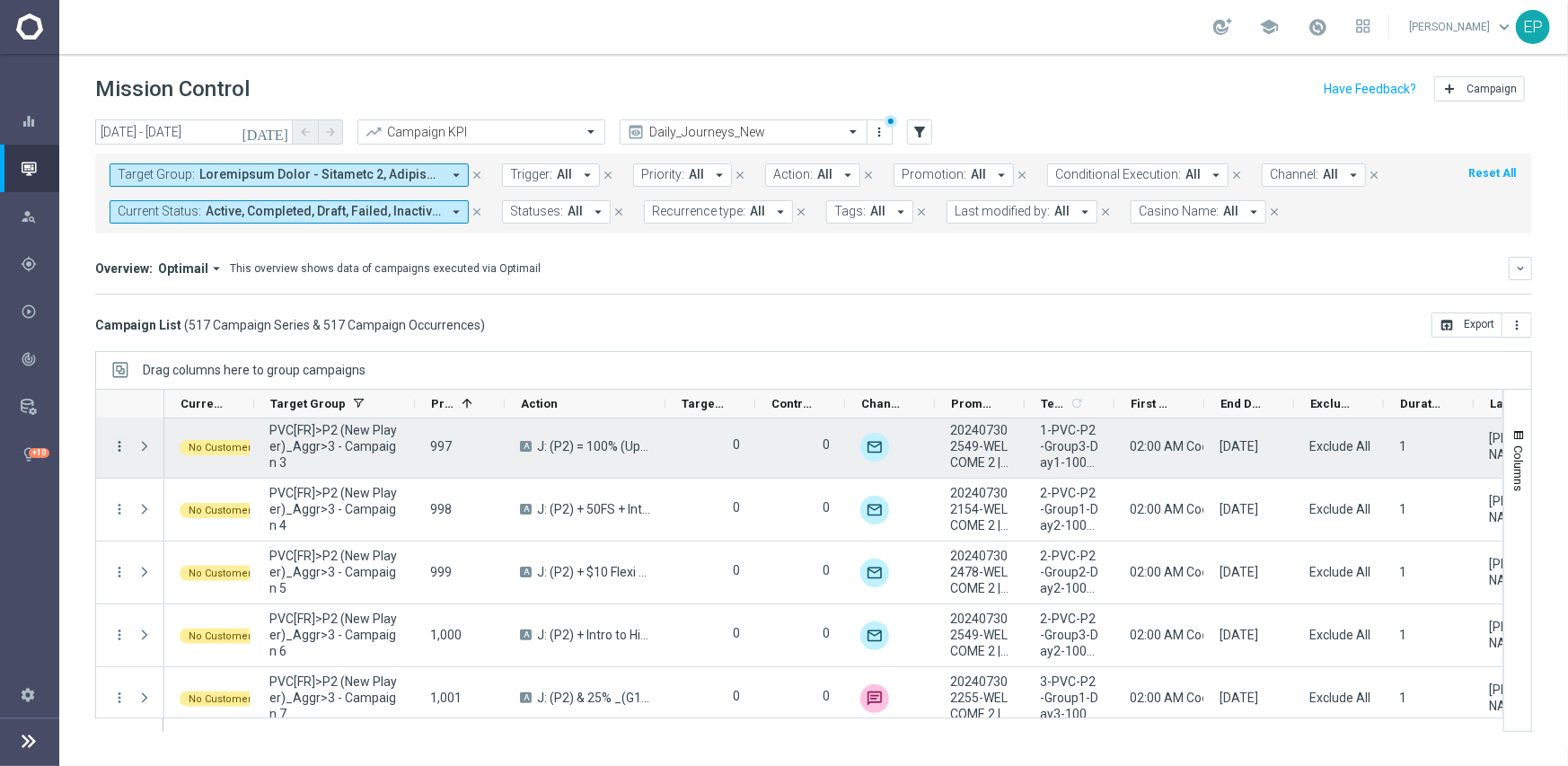
click at [120, 440] on icon "more_vert" at bounding box center [120, 447] width 16 height 16
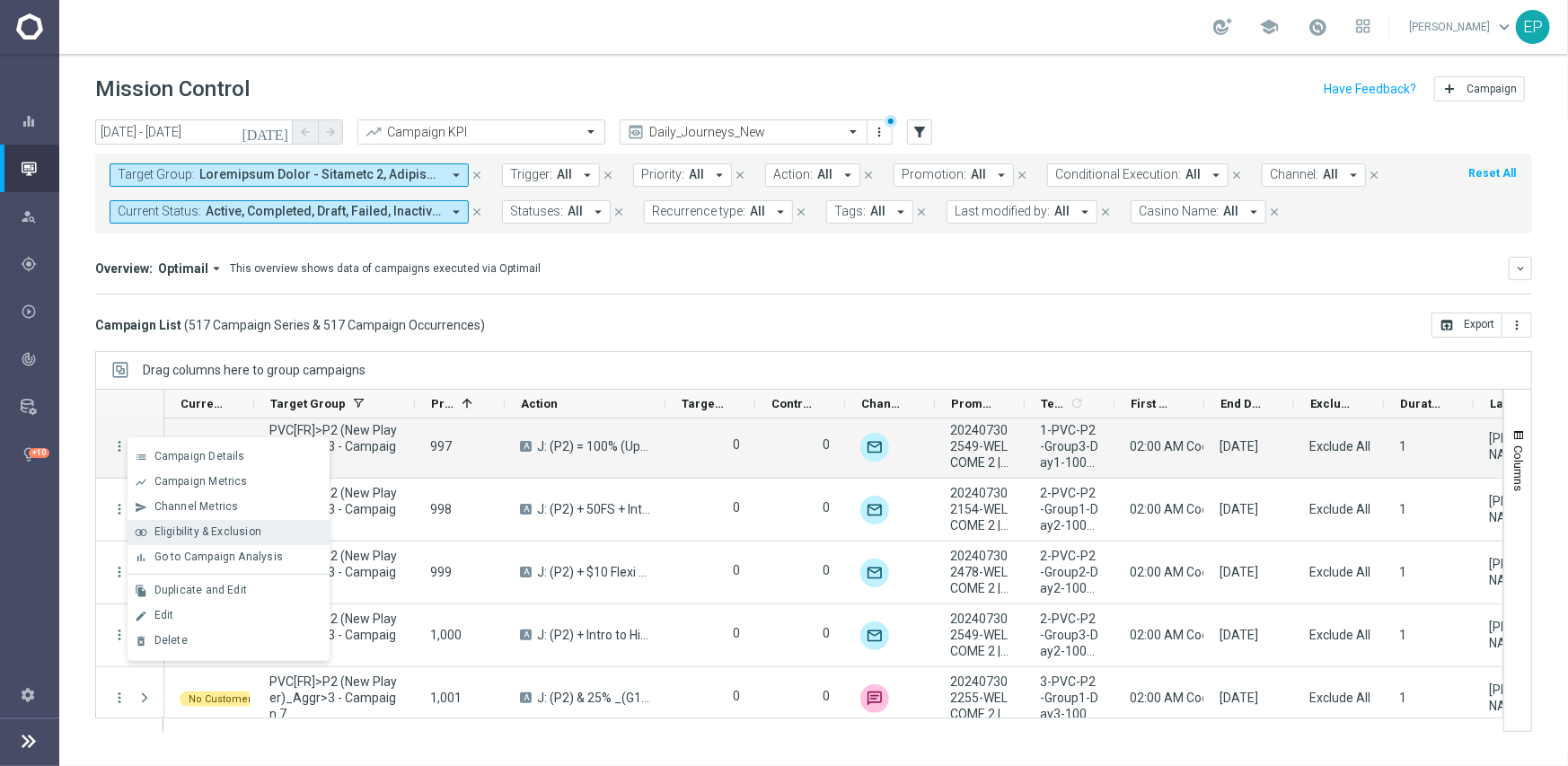
click at [157, 533] on span "Eligibility & Exclusion" at bounding box center [207, 532] width 107 height 13
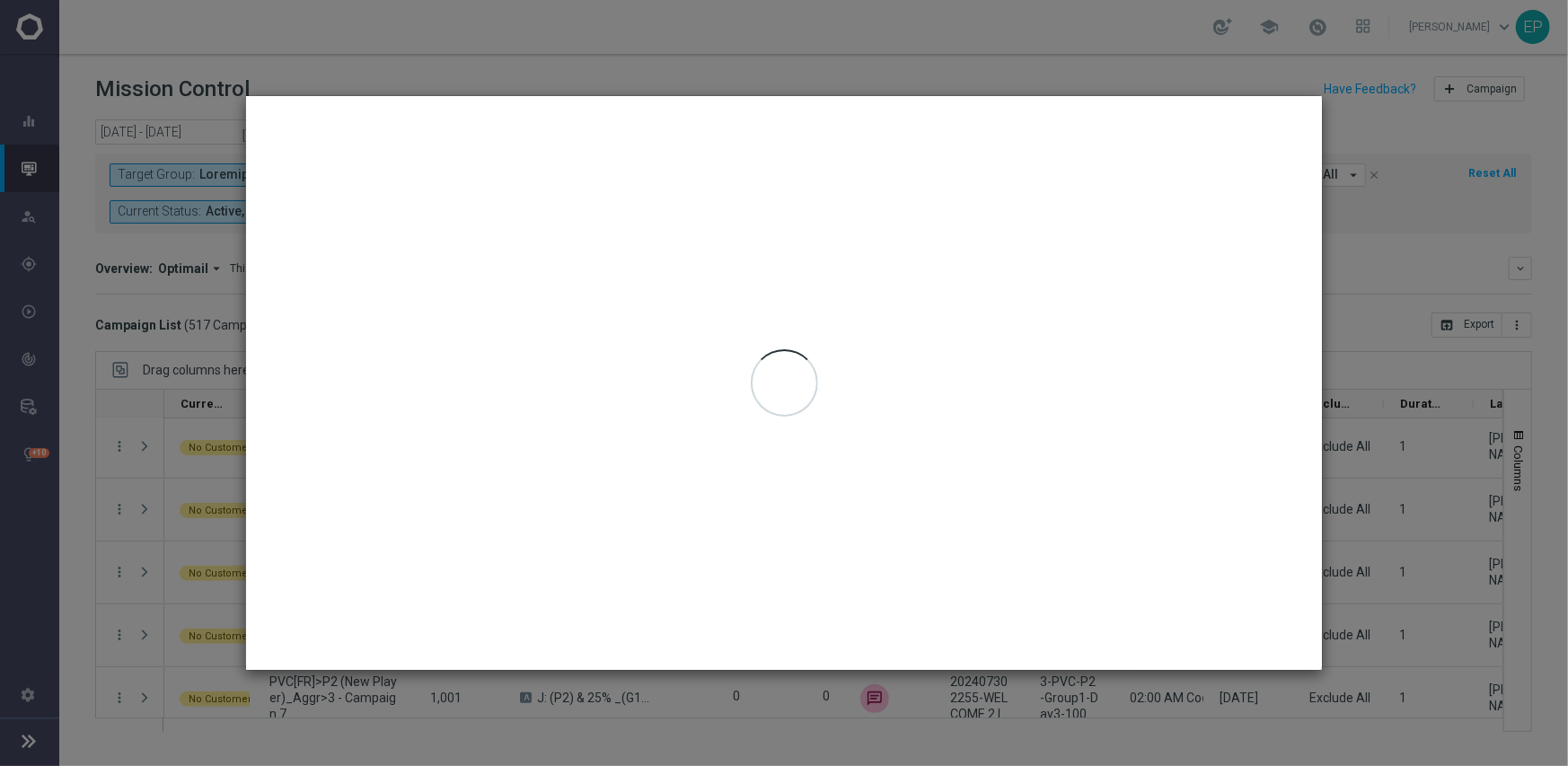
type input "[DATE] - [DATE]"
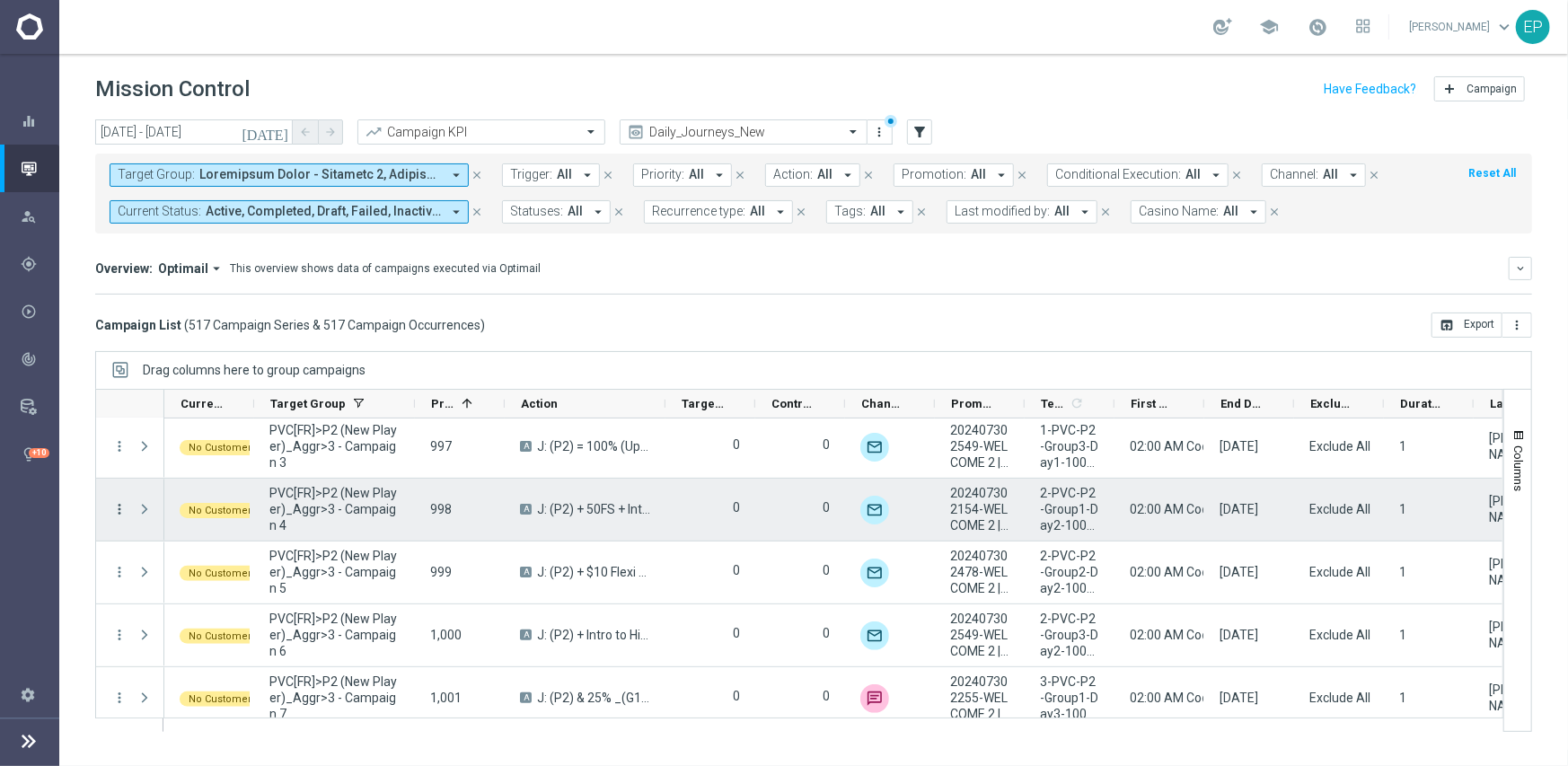
click at [117, 502] on icon "more_vert" at bounding box center [120, 510] width 16 height 16
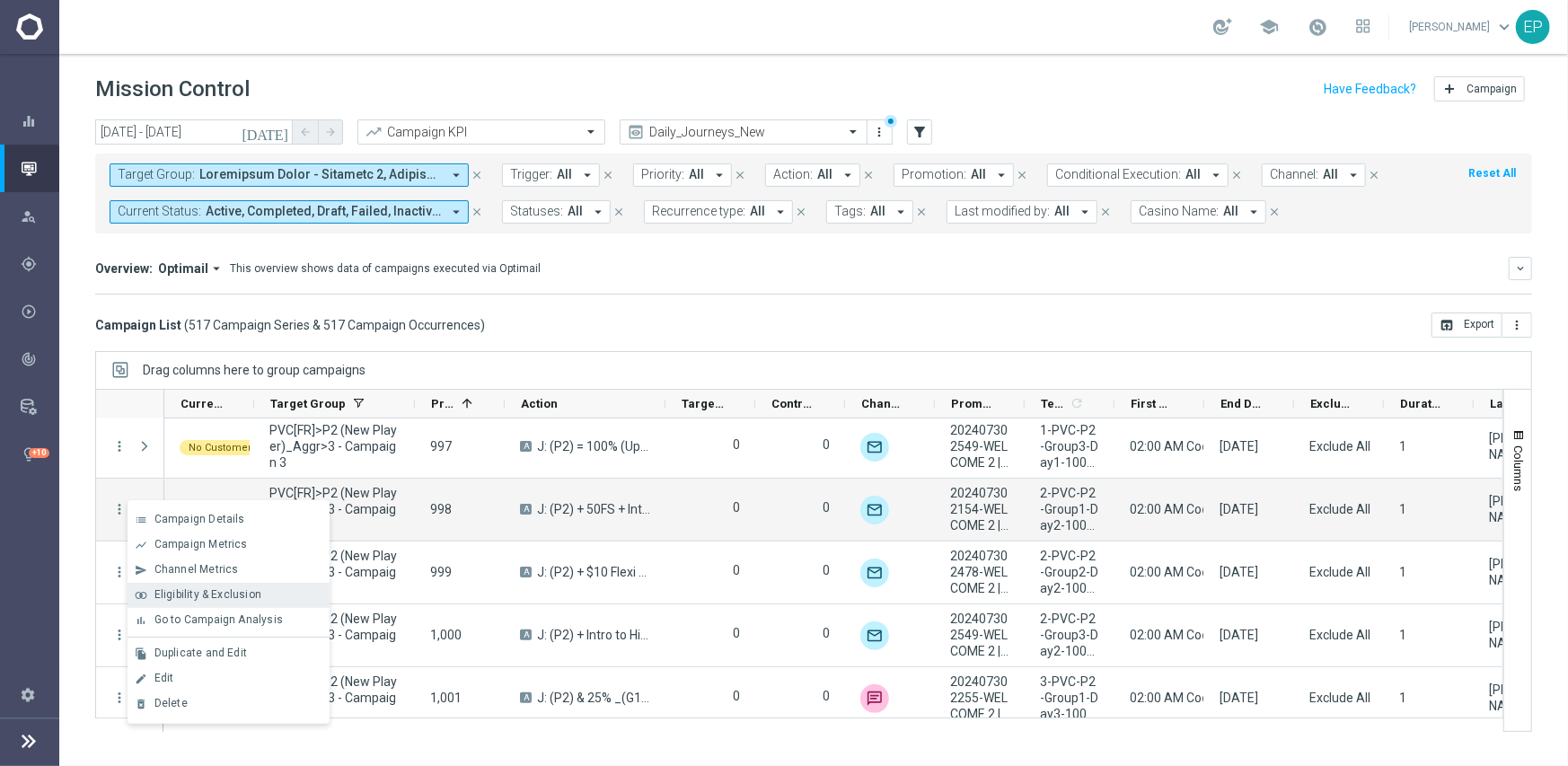
click at [180, 593] on span "Eligibility & Exclusion" at bounding box center [207, 594] width 107 height 13
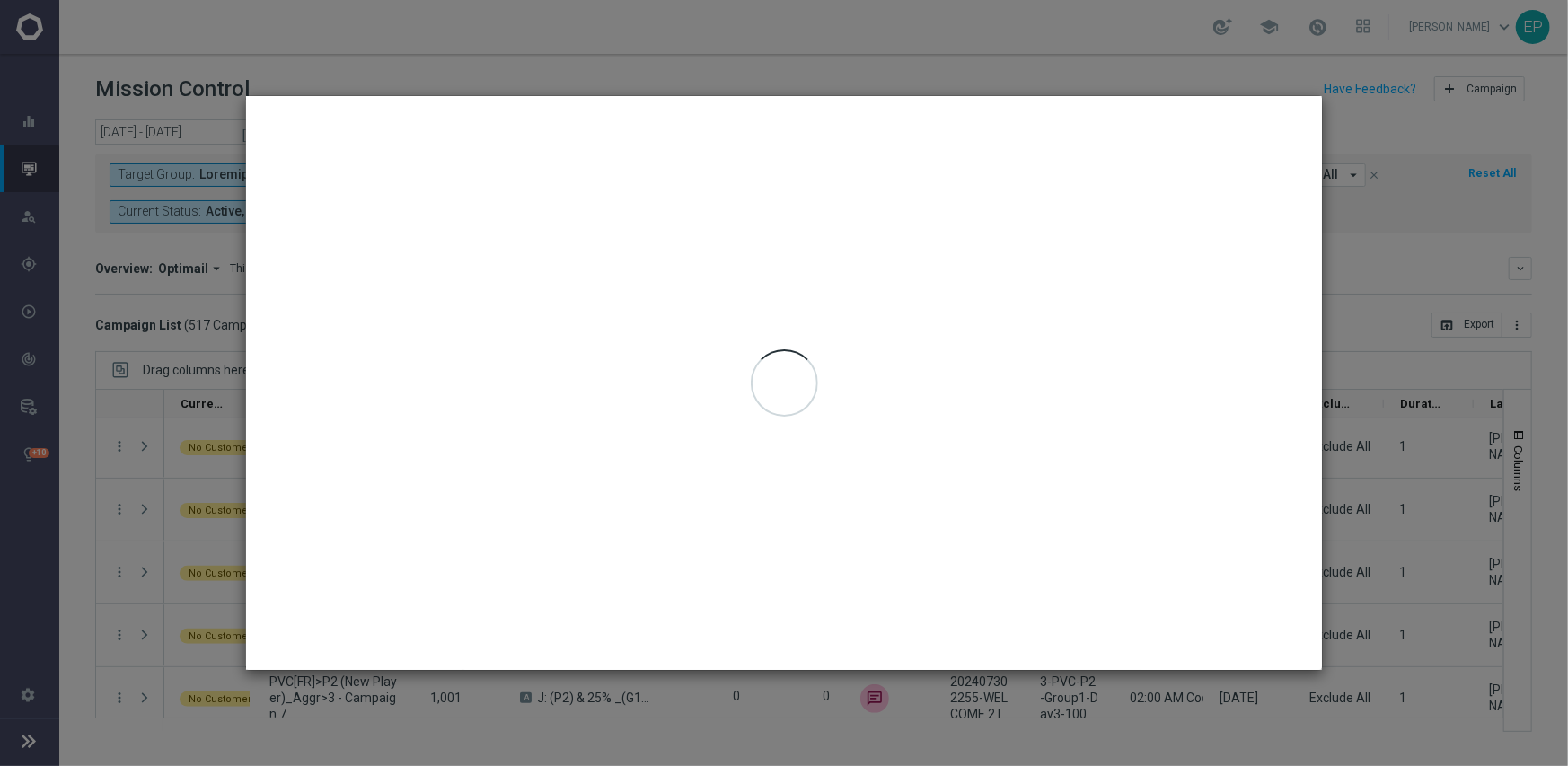
type input "[DATE] - [DATE]"
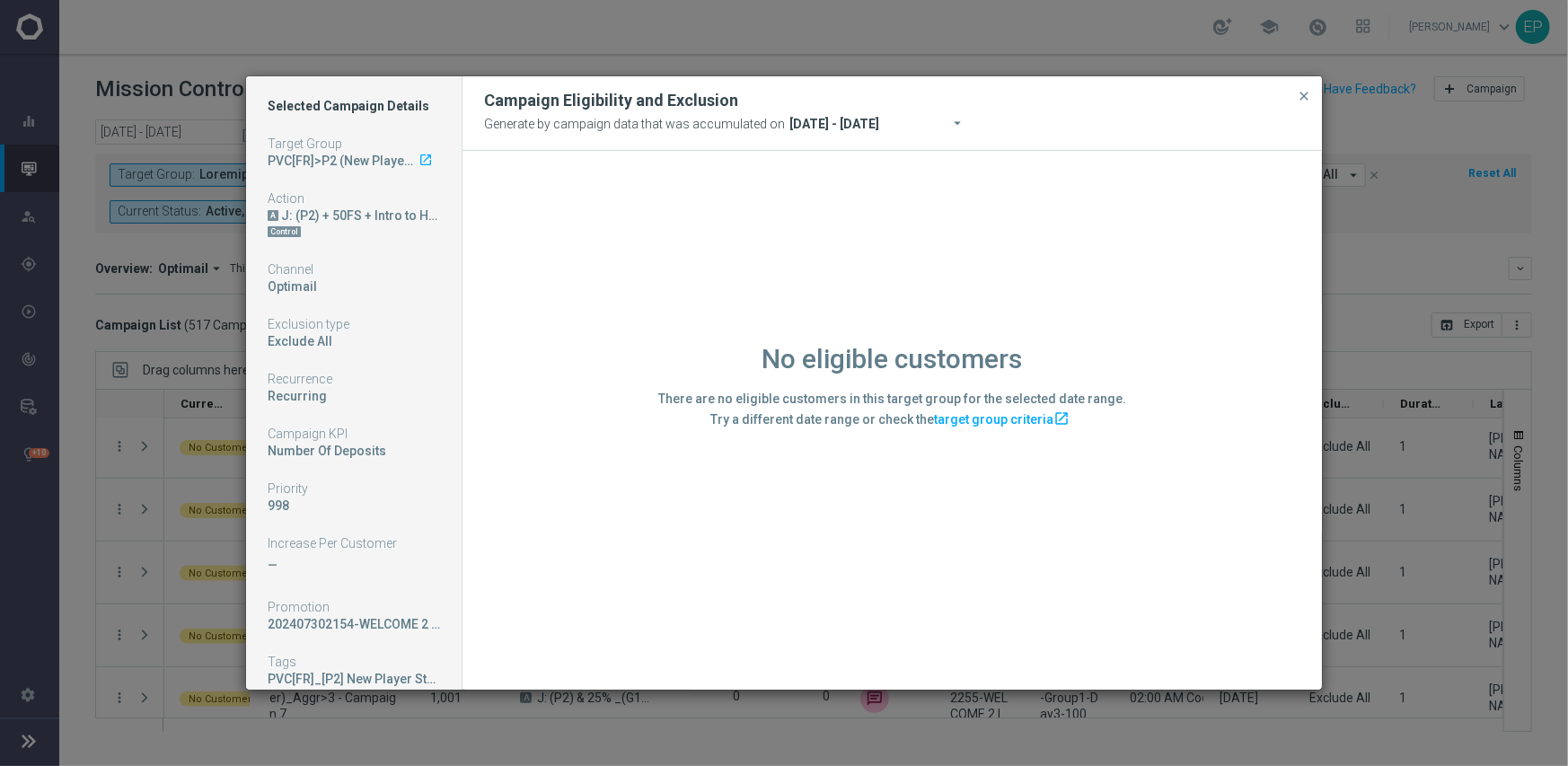
click at [610, 451] on div "No eligible customers There are no eligible customers in this target group for …" at bounding box center [892, 419] width 859 height 538
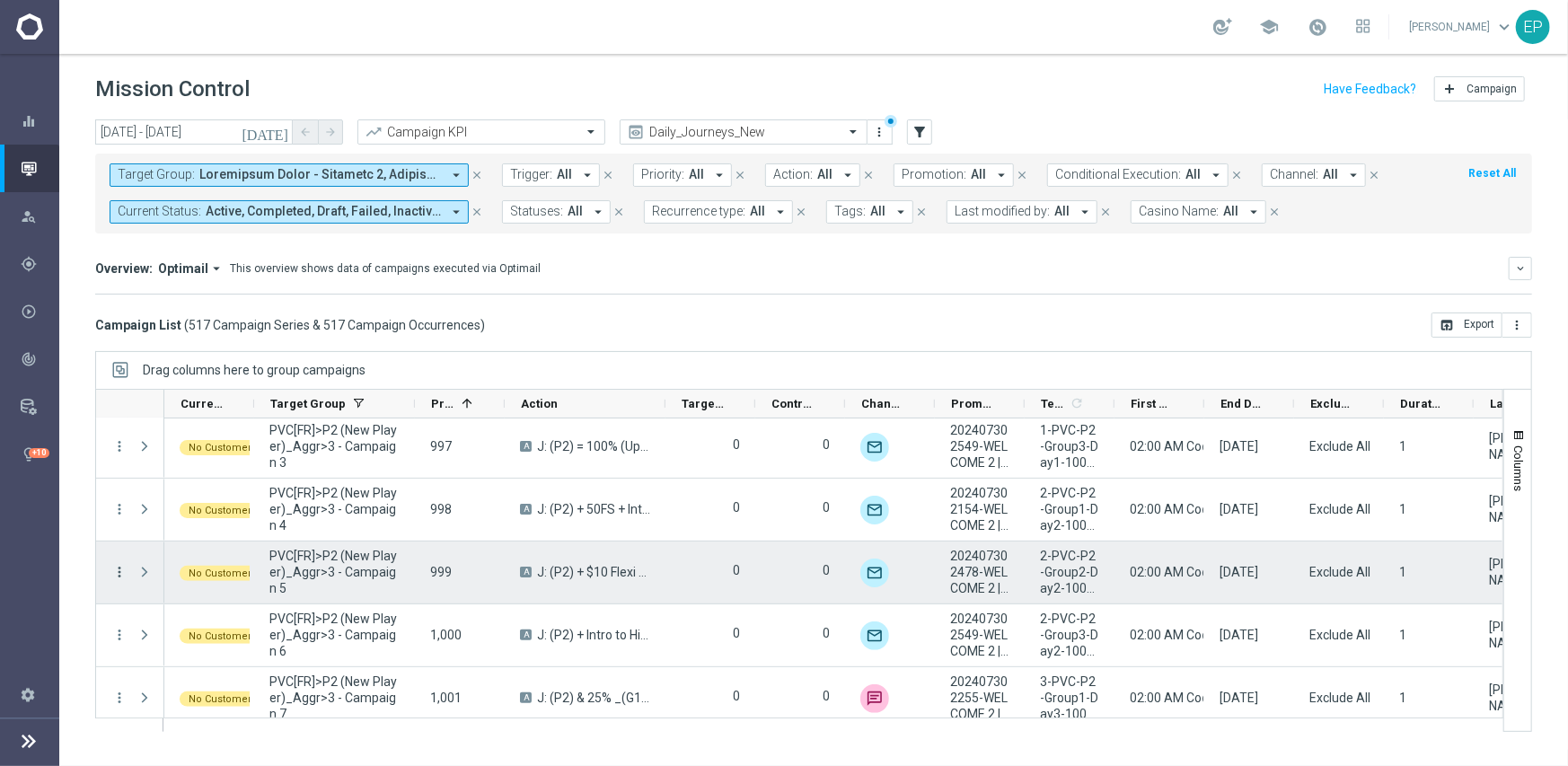
click at [120, 568] on icon "more_vert" at bounding box center [120, 573] width 16 height 16
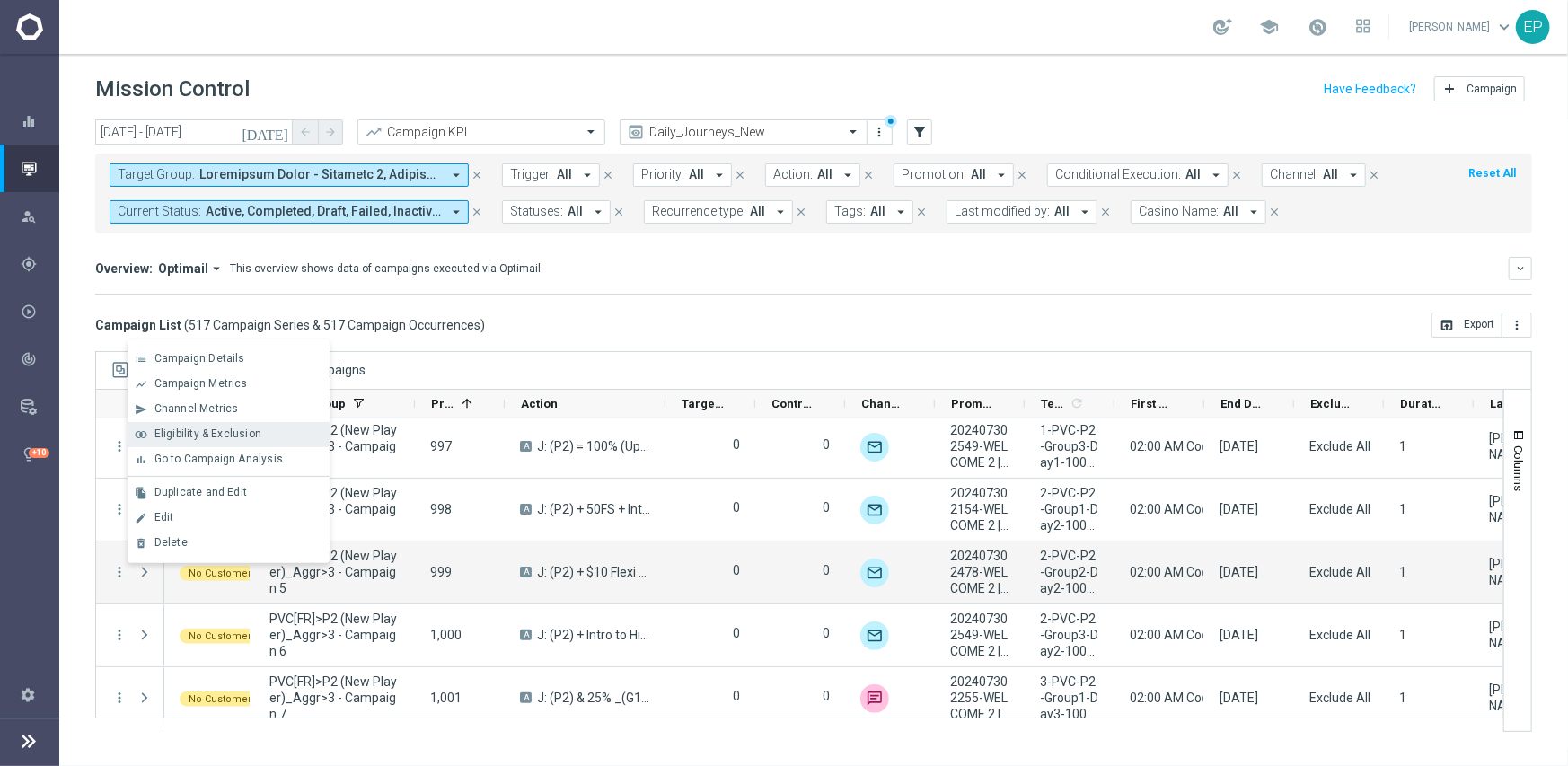
click at [230, 433] on span "Eligibility & Exclusion" at bounding box center [207, 434] width 107 height 13
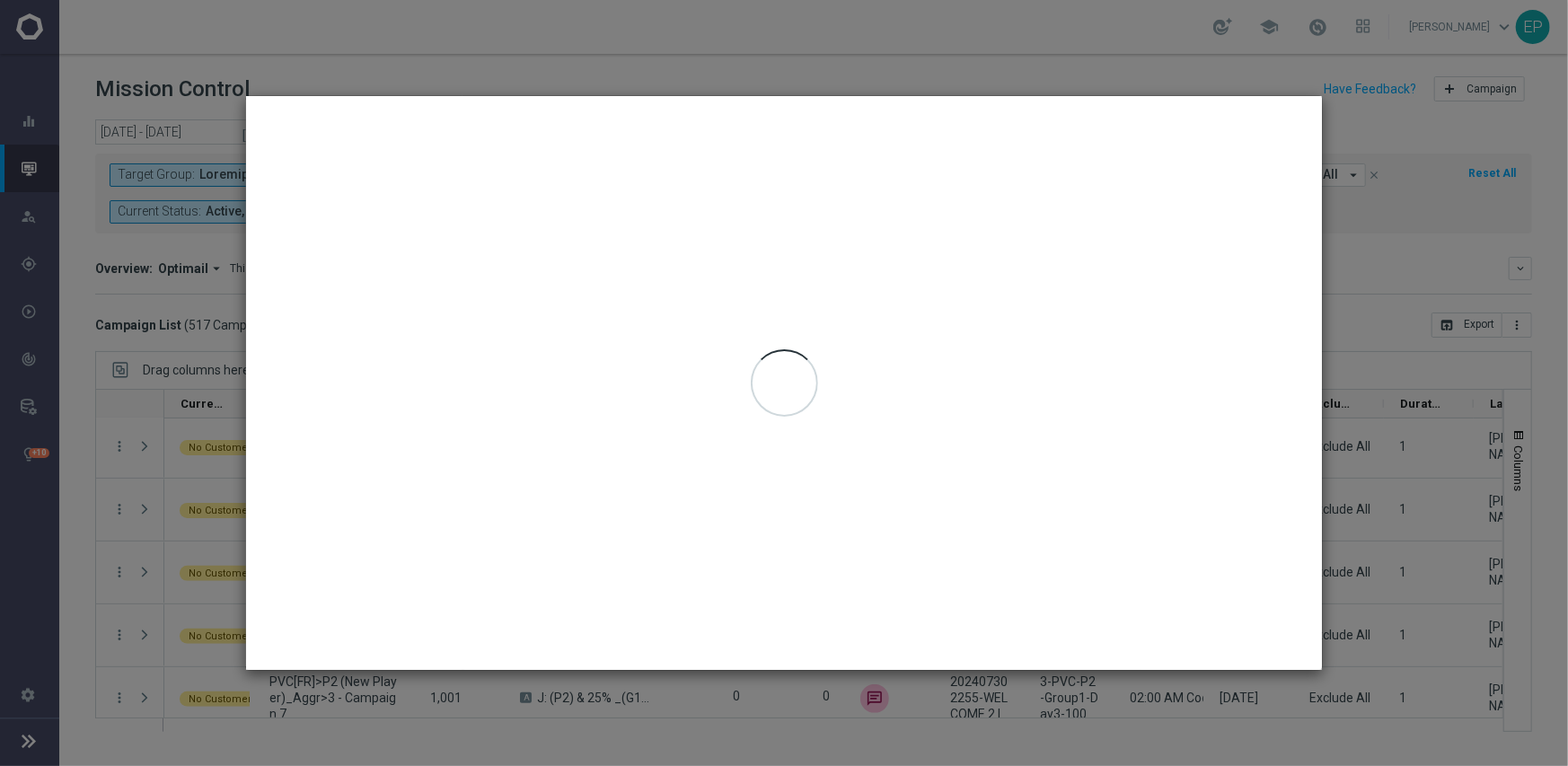
type input "[DATE] - [DATE]"
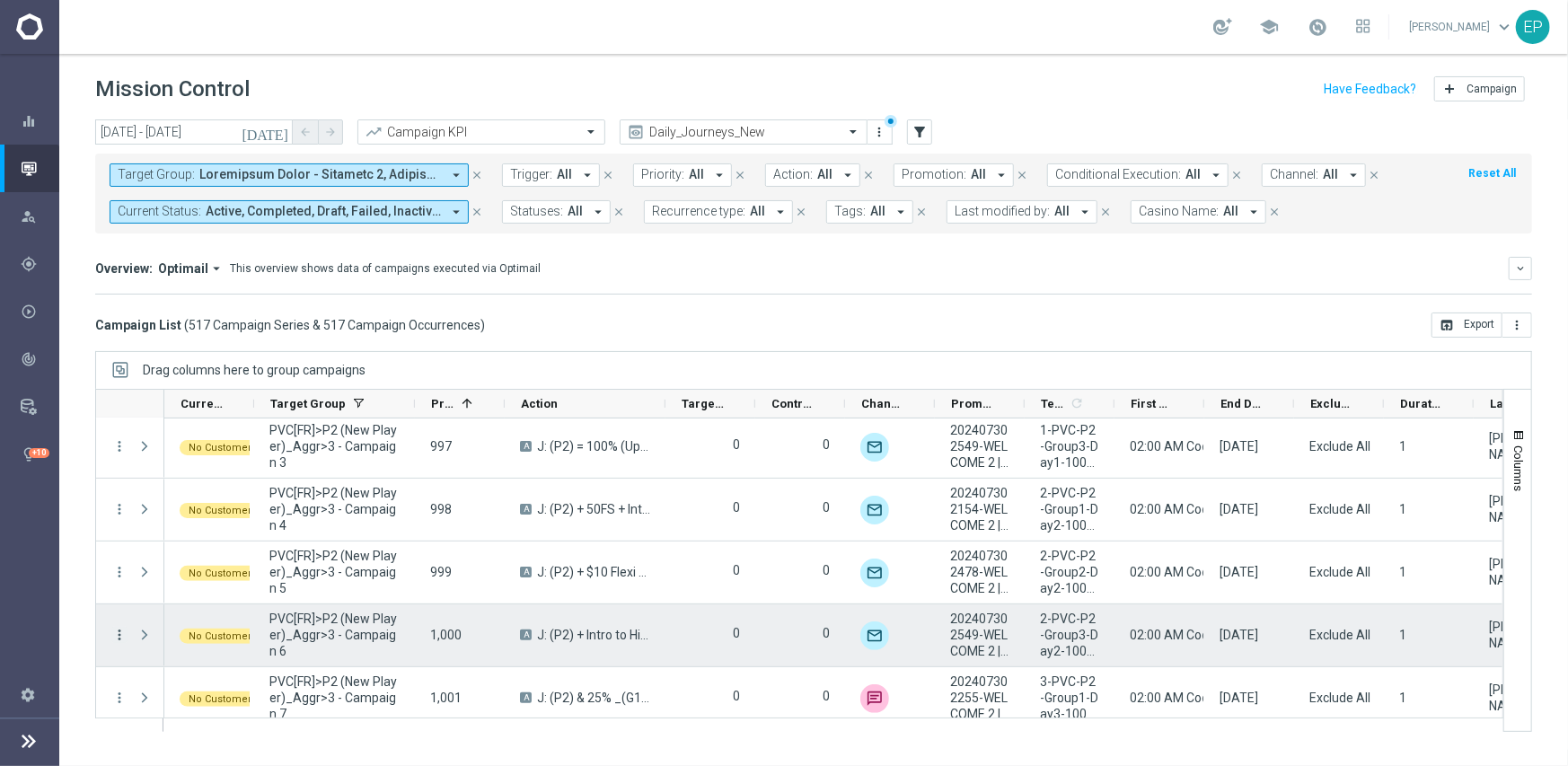
click at [124, 630] on icon "more_vert" at bounding box center [120, 635] width 16 height 16
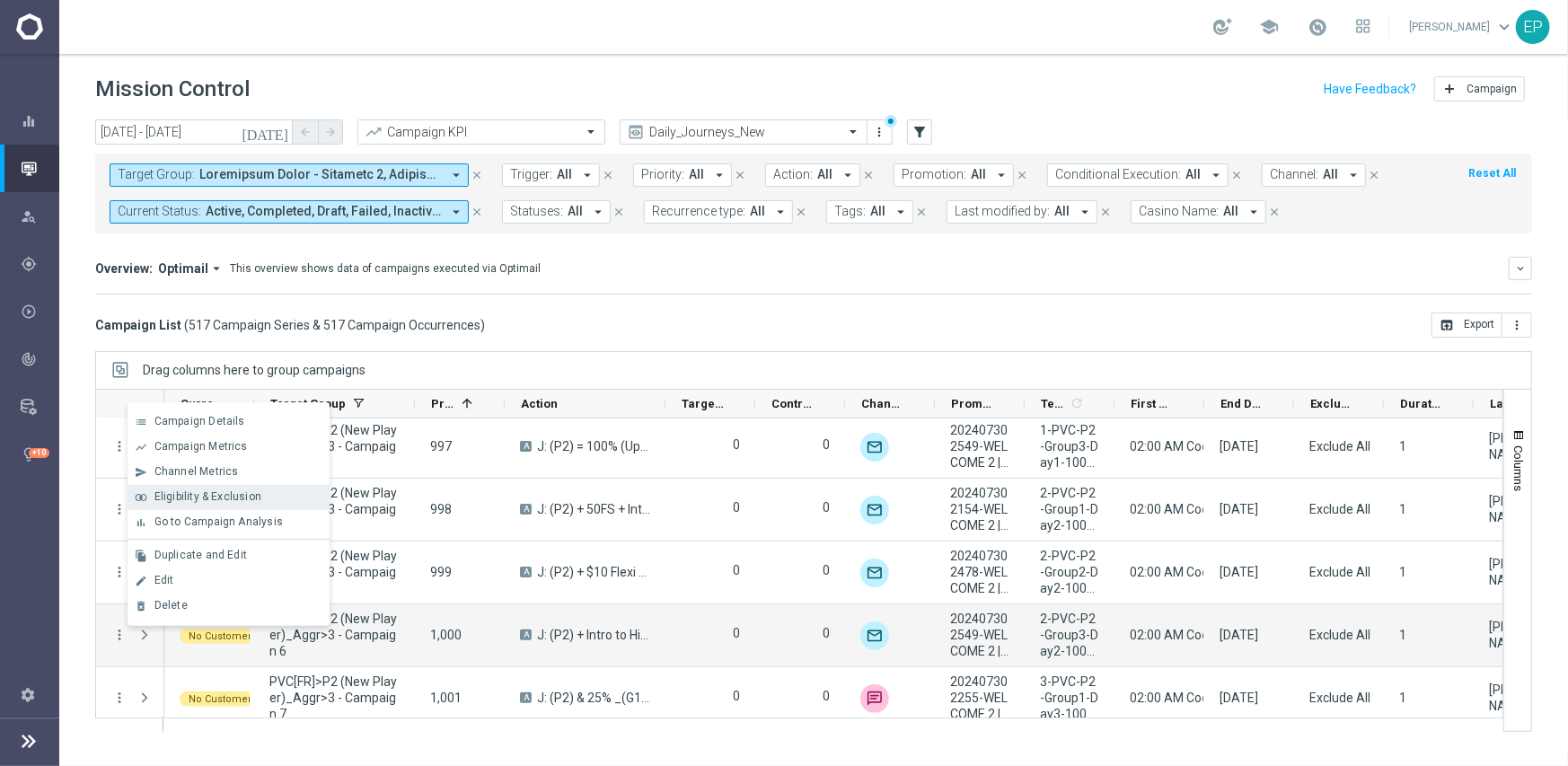
click at [194, 498] on span "Eligibility & Exclusion" at bounding box center [207, 497] width 107 height 13
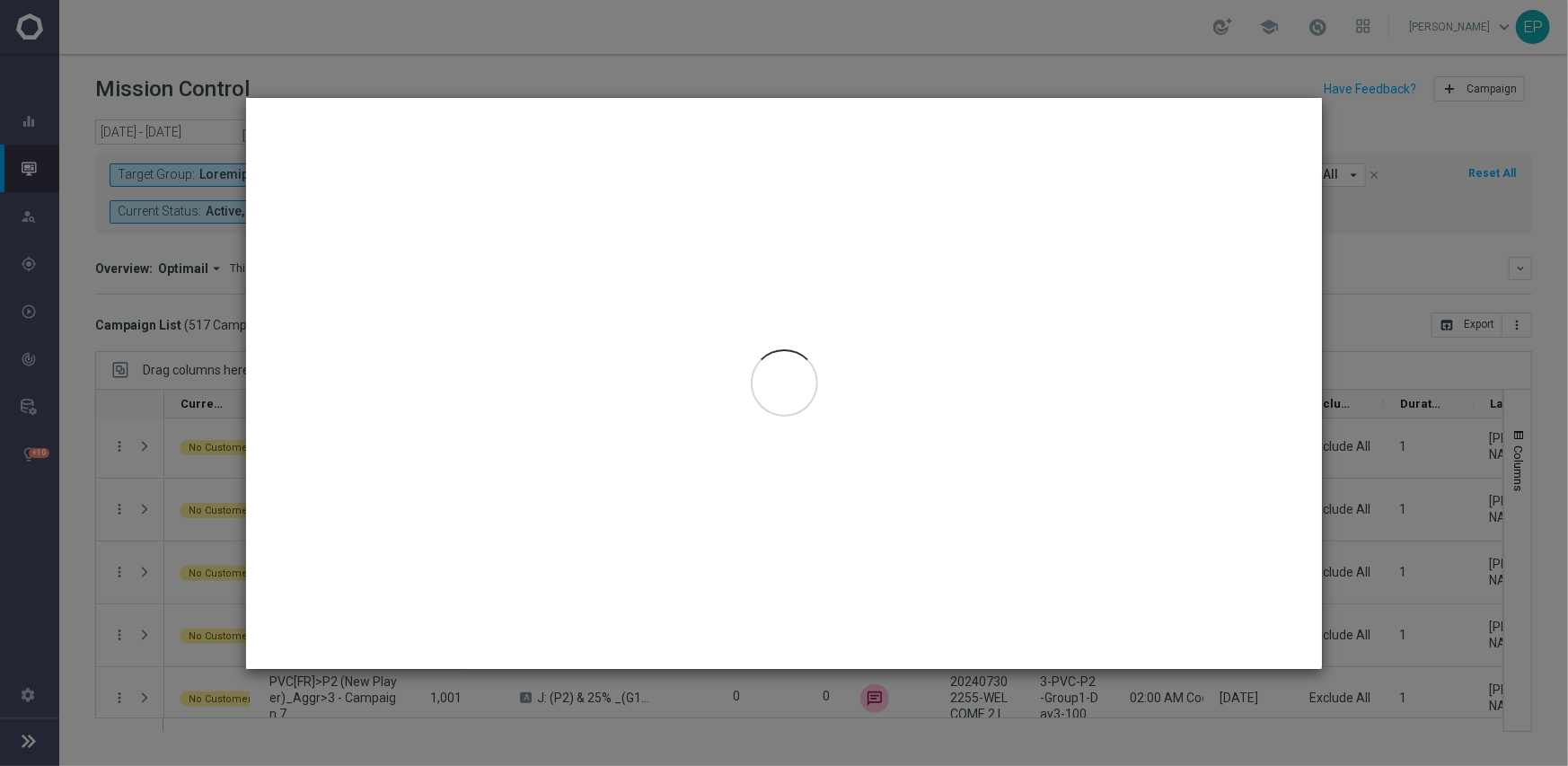
type input "[DATE] - [DATE]"
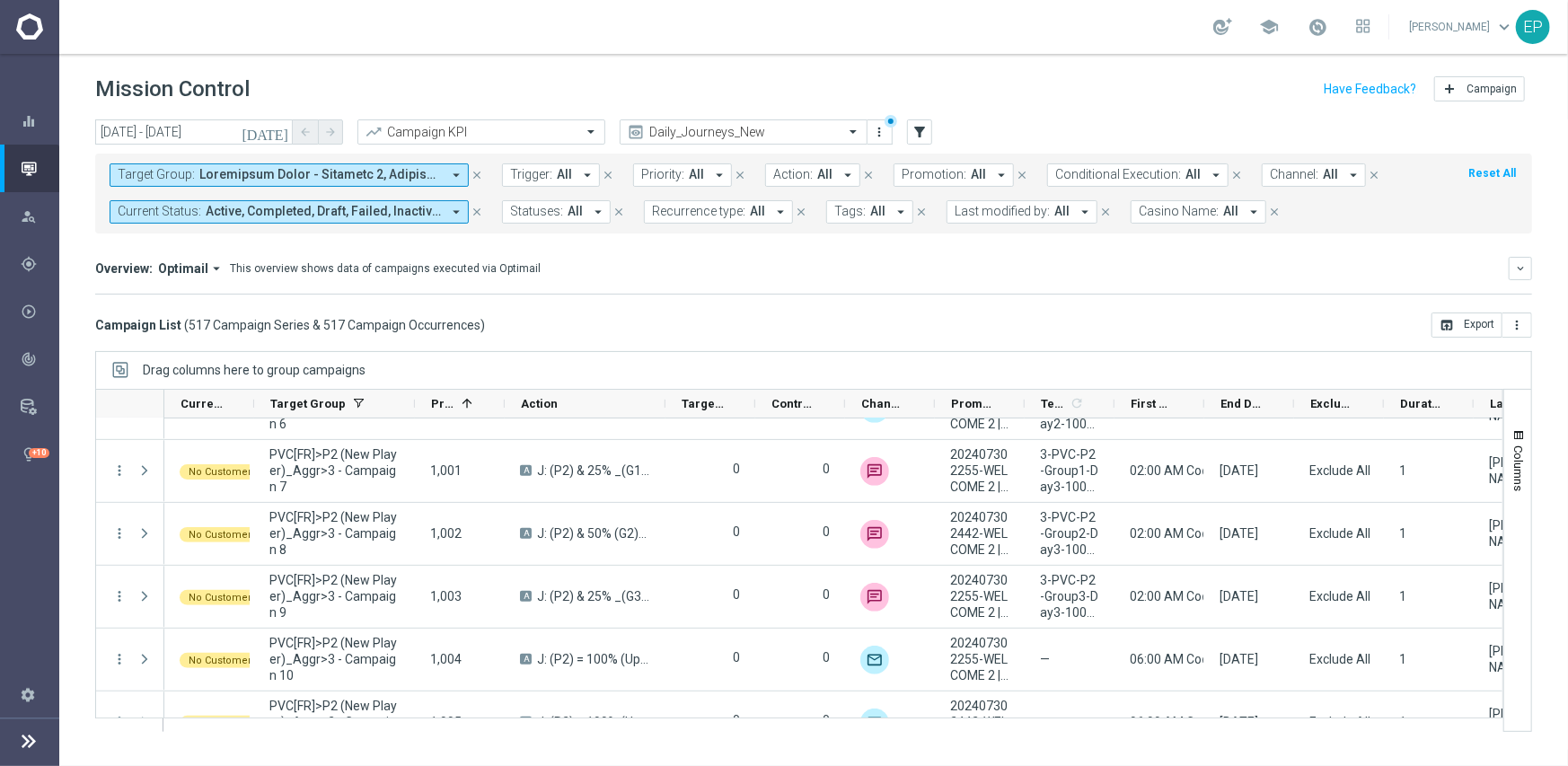
scroll to position [9258, 0]
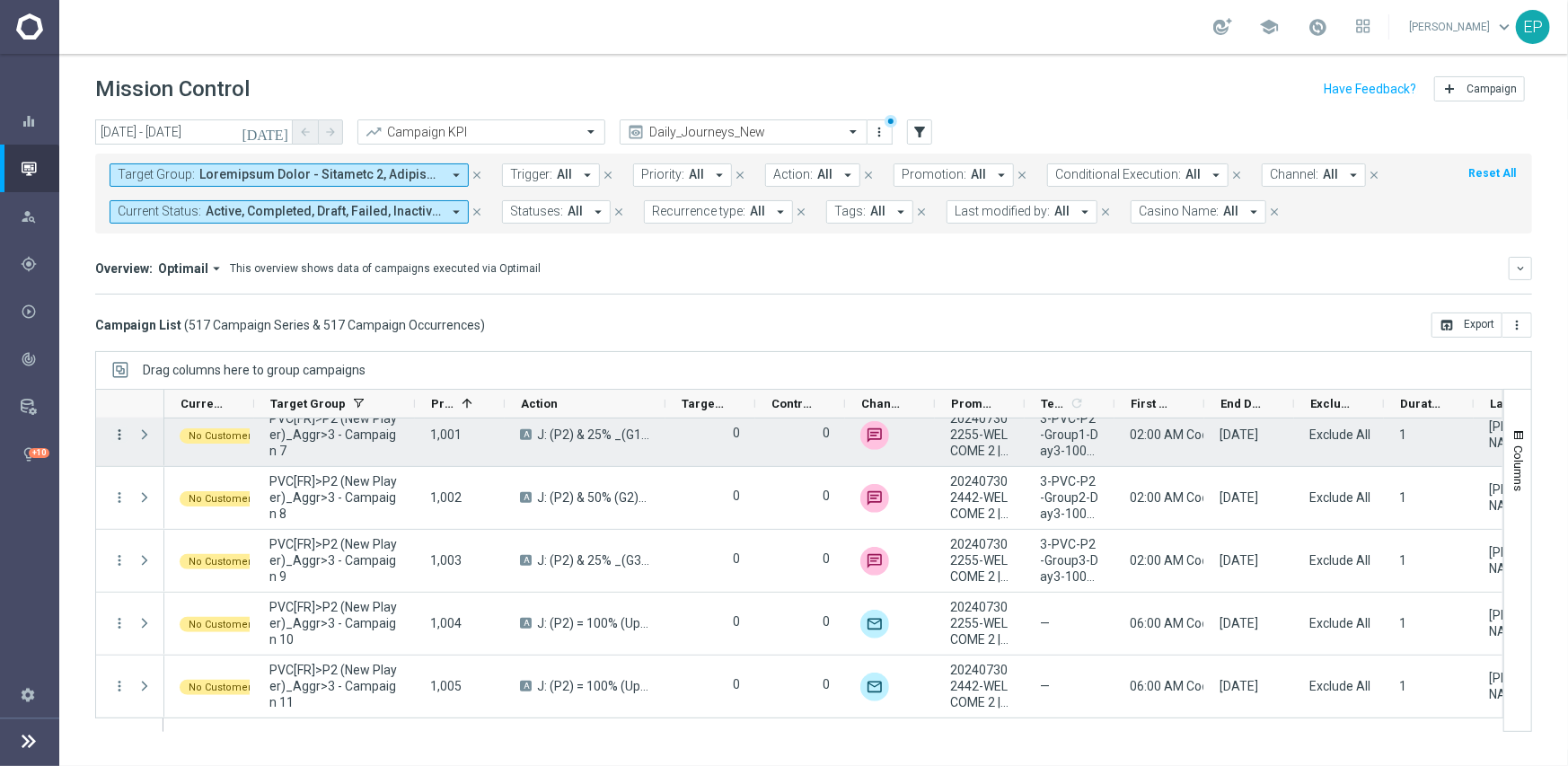
click at [122, 434] on icon "more_vert" at bounding box center [120, 435] width 16 height 16
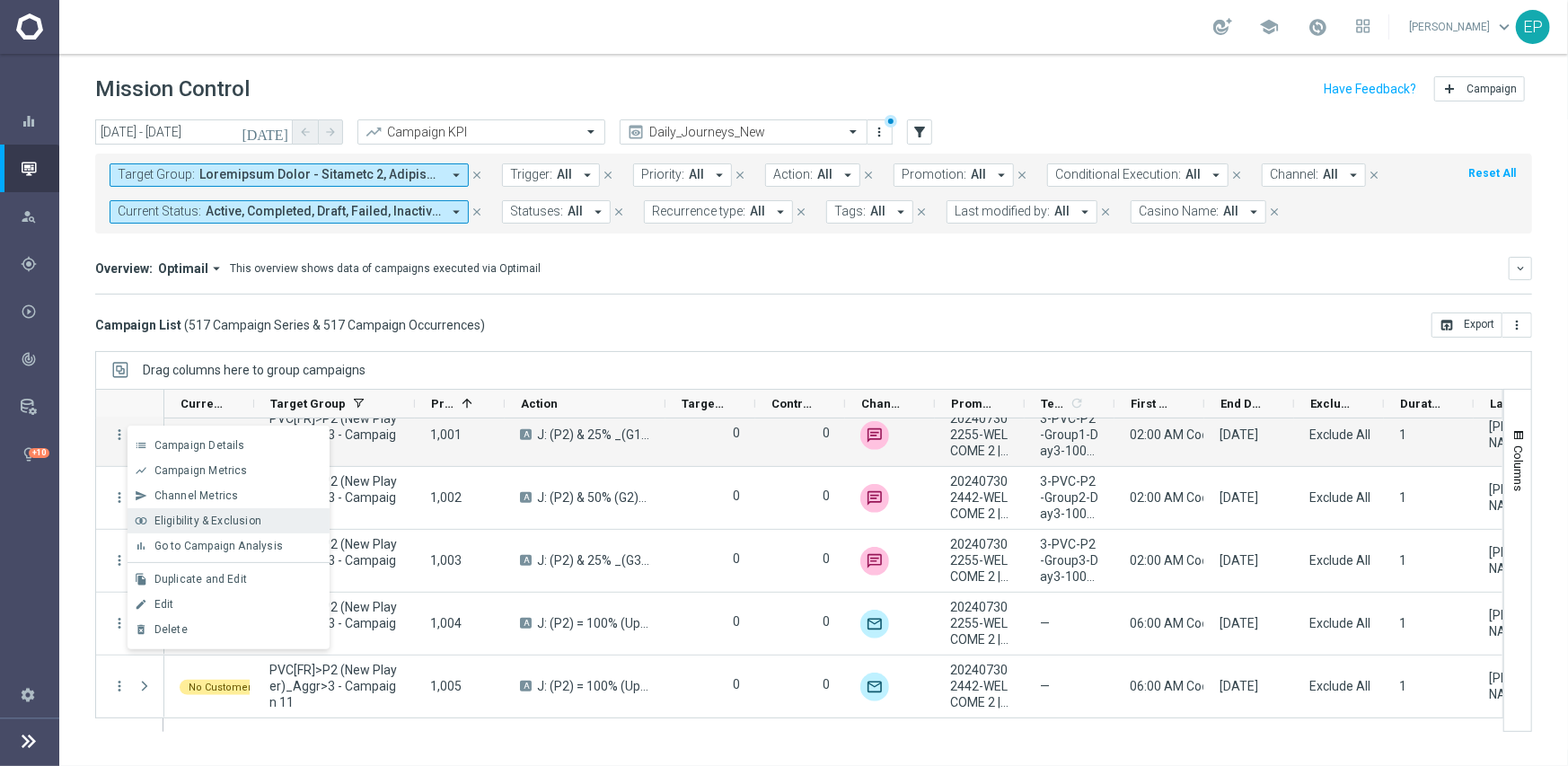
click at [199, 525] on span "Eligibility & Exclusion" at bounding box center [207, 521] width 107 height 13
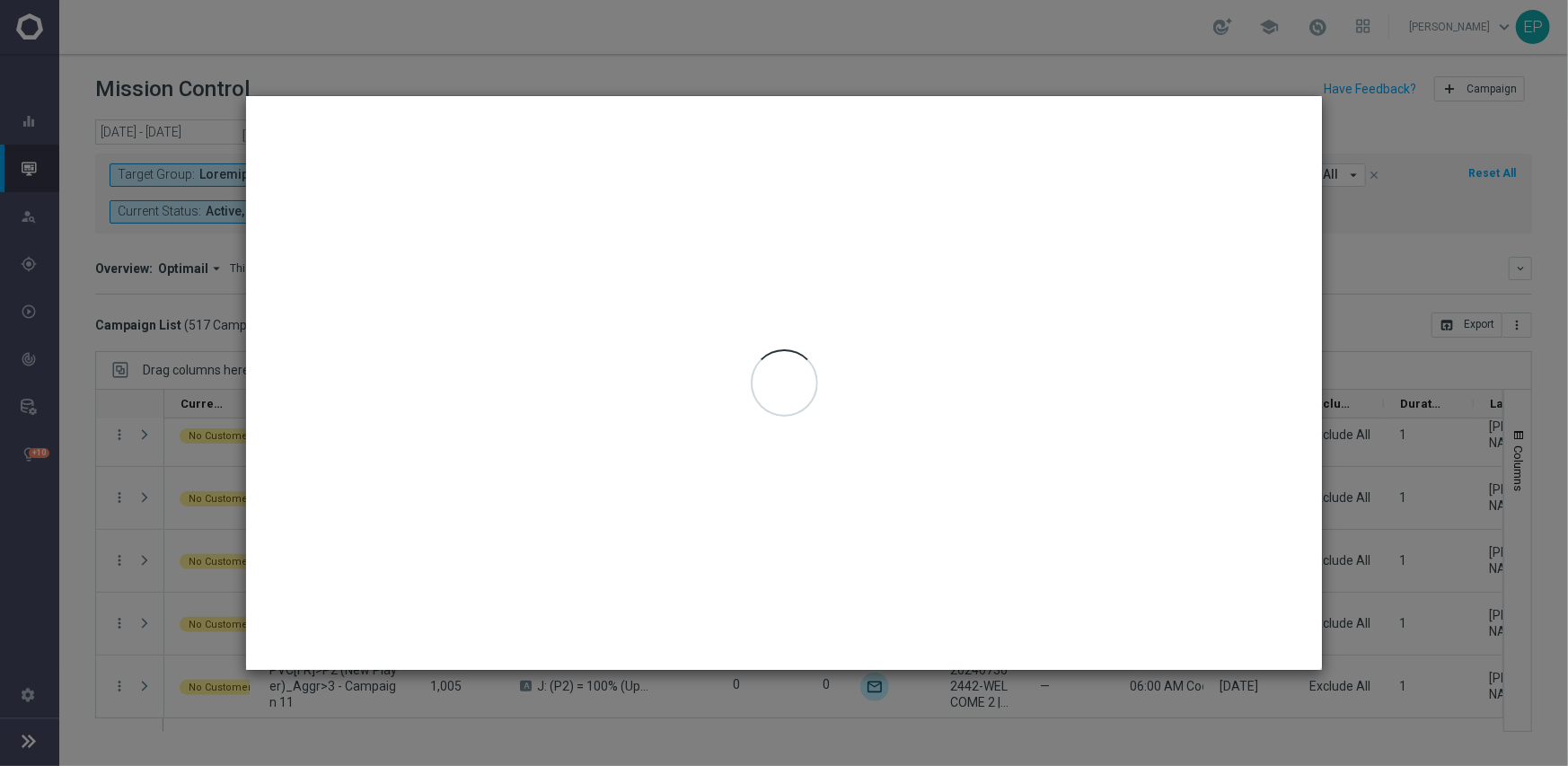
type input "[DATE] - [DATE]"
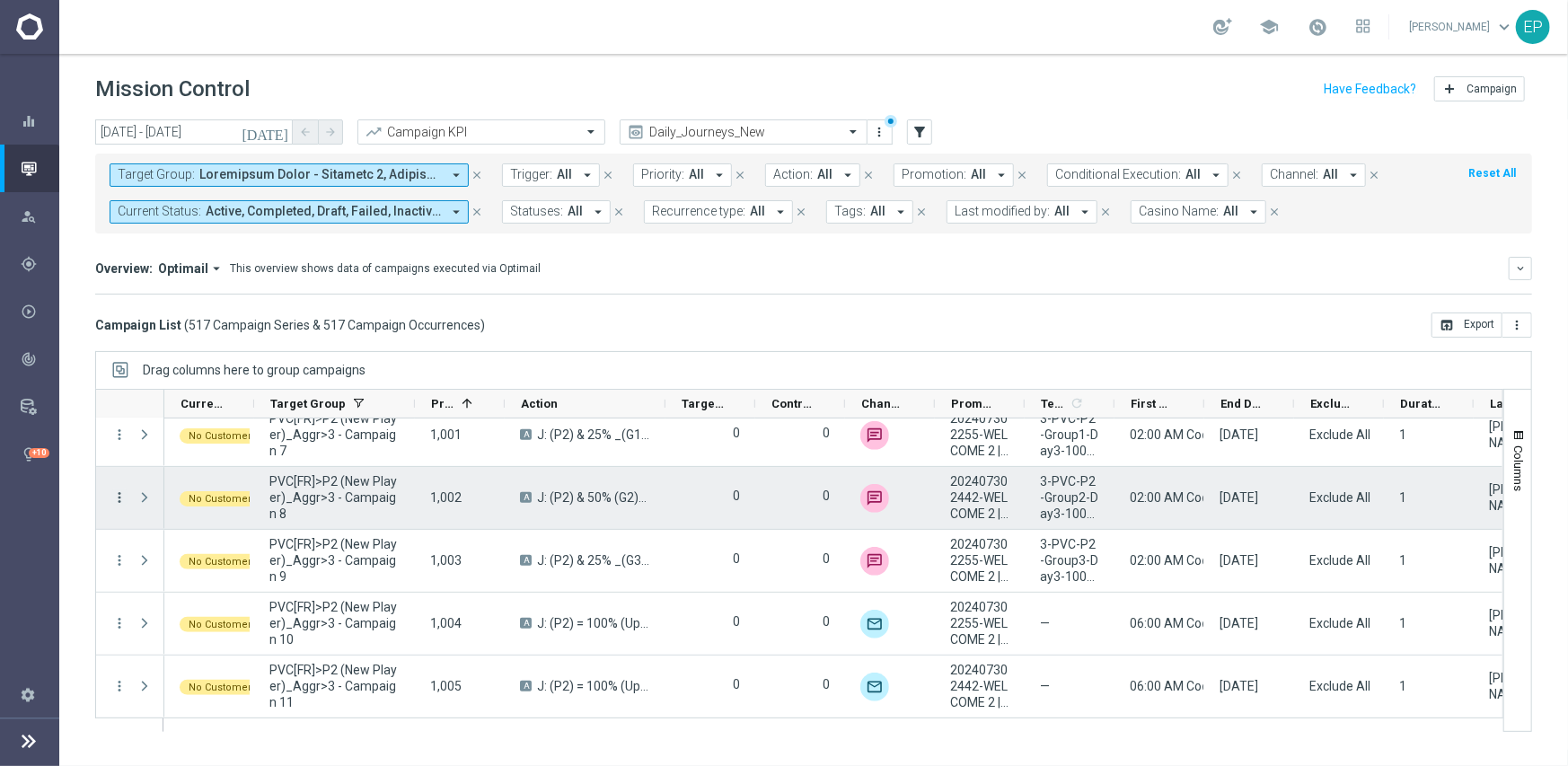
click at [117, 494] on icon "more_vert" at bounding box center [120, 498] width 16 height 16
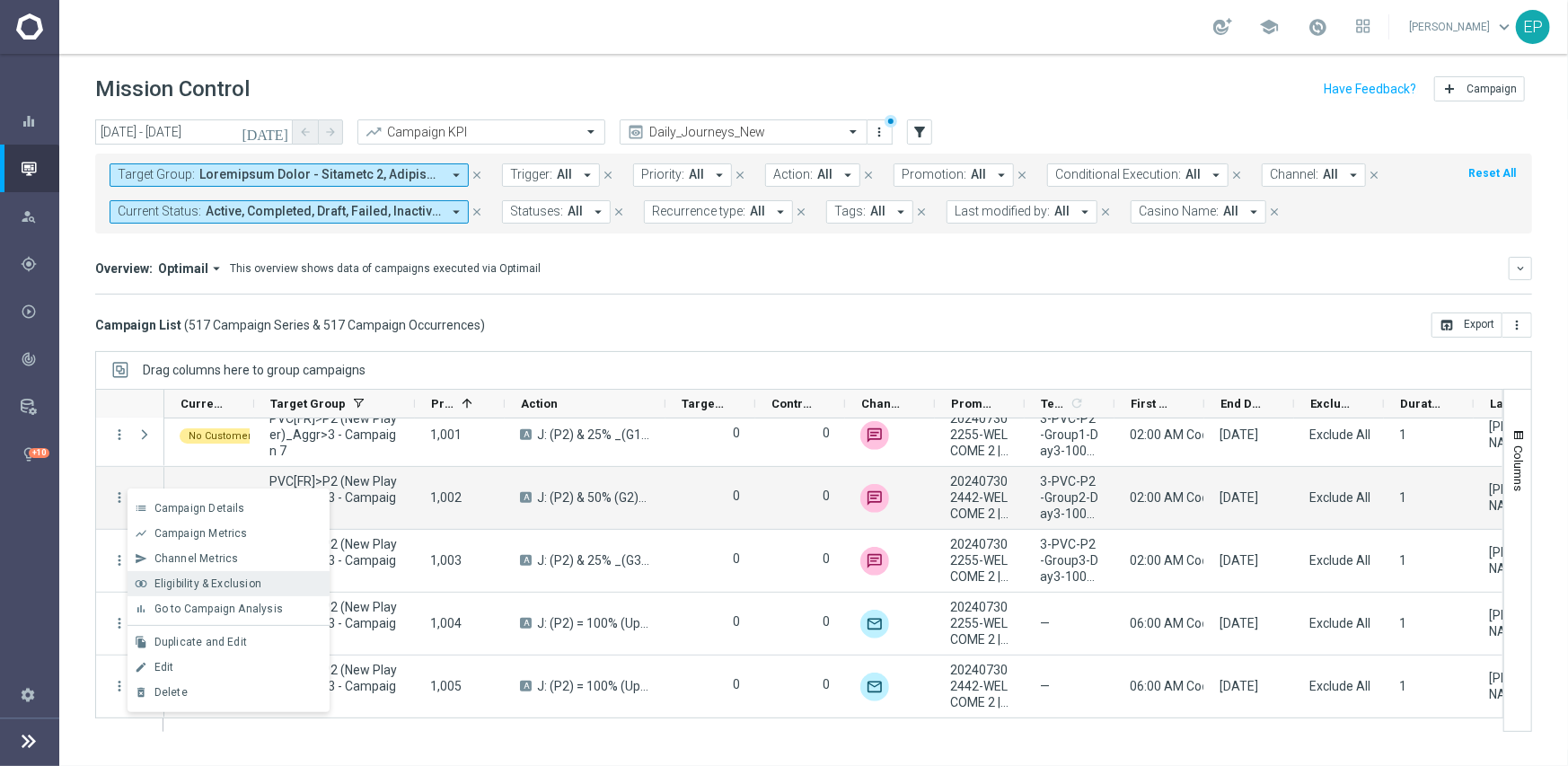
click at [177, 578] on span "Eligibility & Exclusion" at bounding box center [207, 583] width 107 height 13
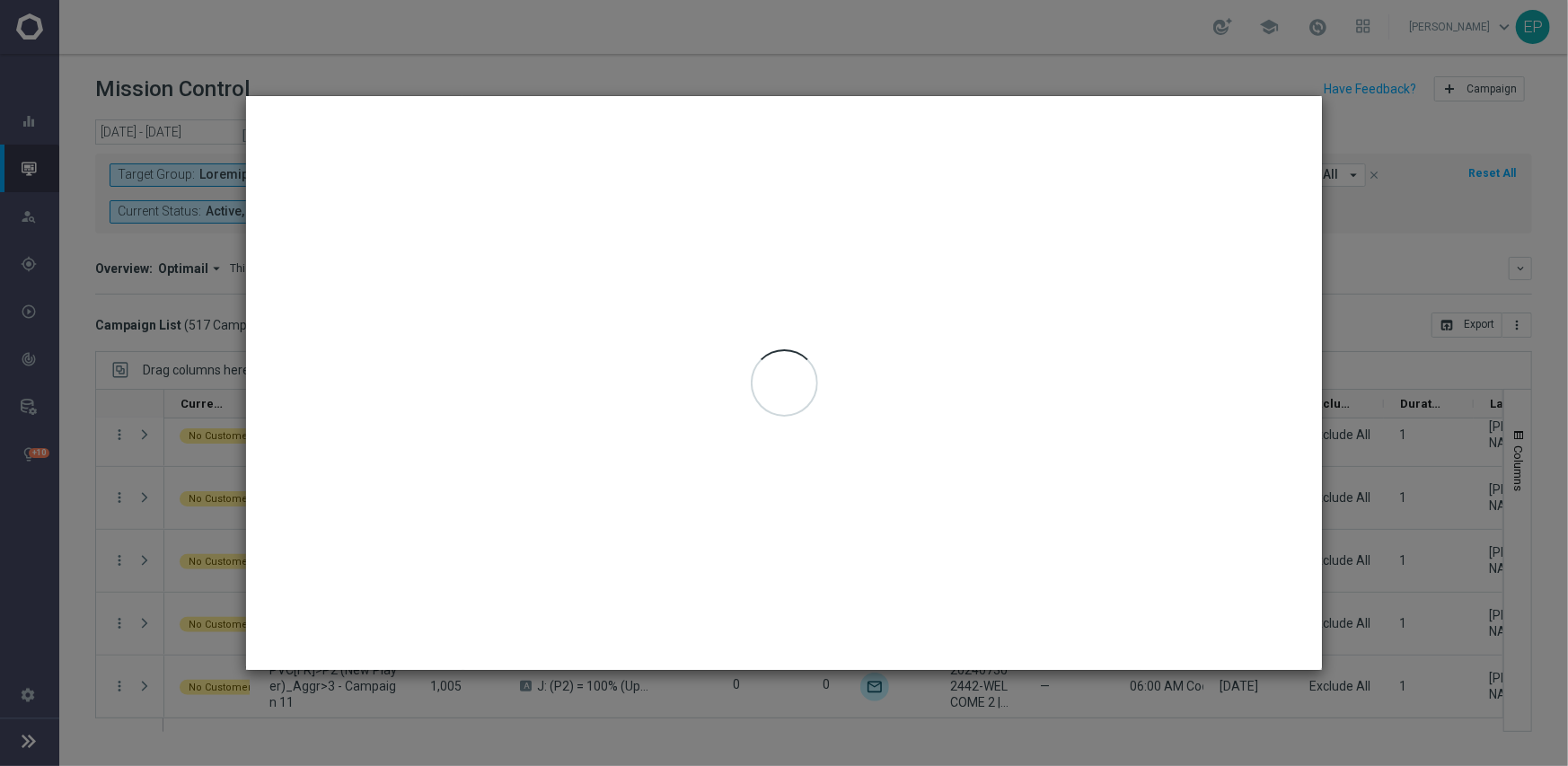
type input "[DATE] - [DATE]"
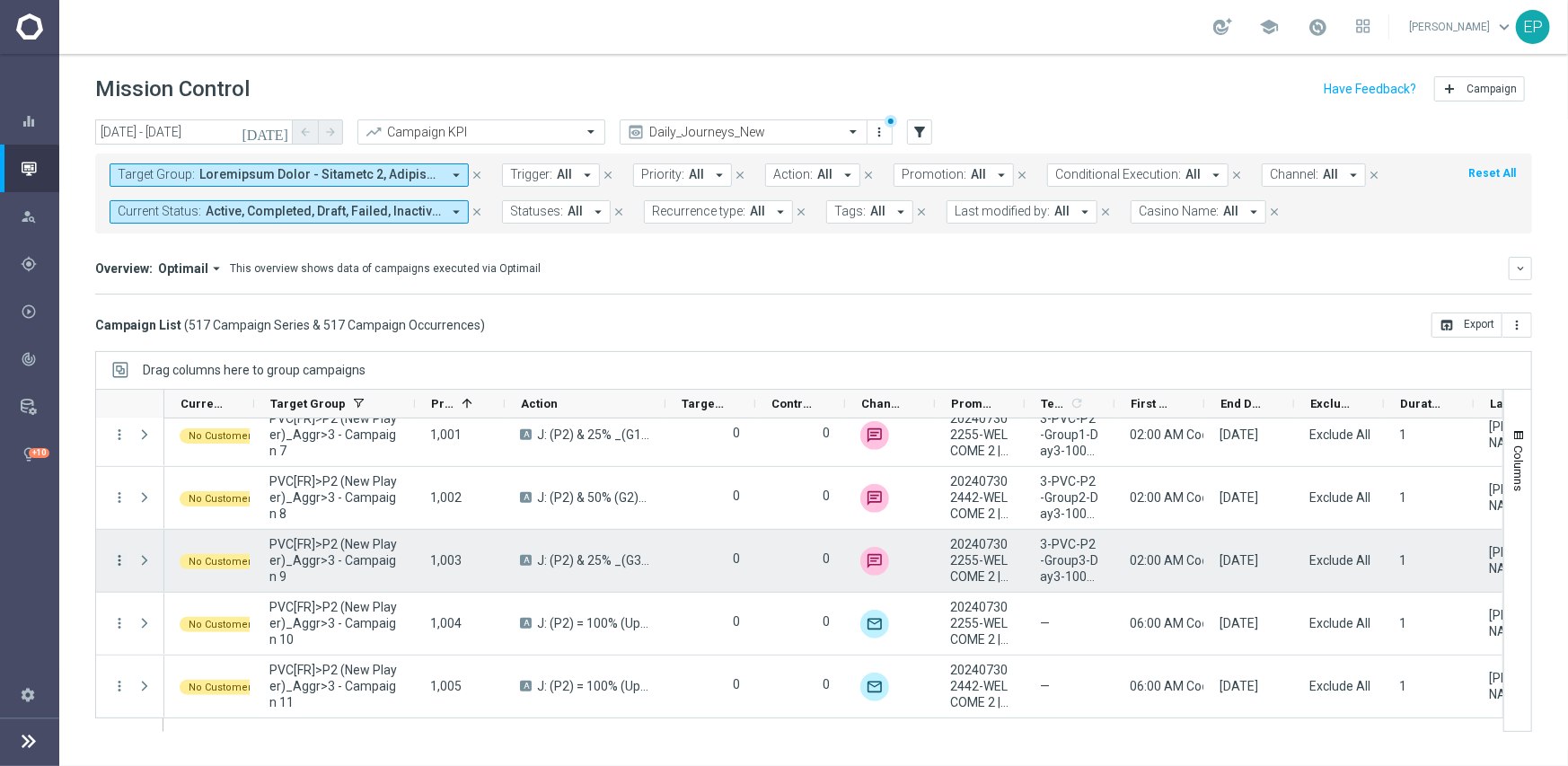
click at [123, 556] on icon "more_vert" at bounding box center [120, 561] width 16 height 16
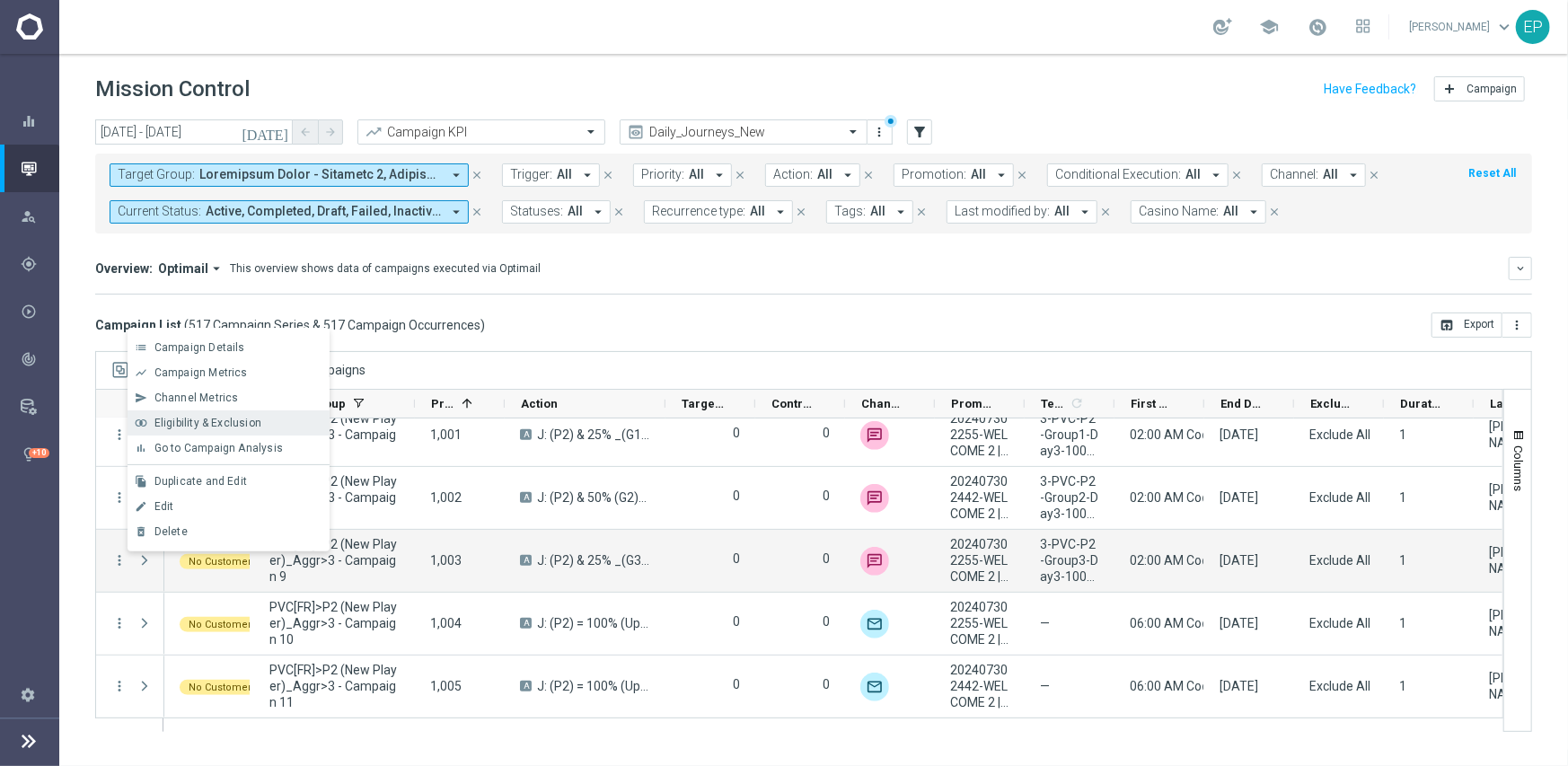
click at [212, 421] on span "Eligibility & Exclusion" at bounding box center [207, 423] width 107 height 13
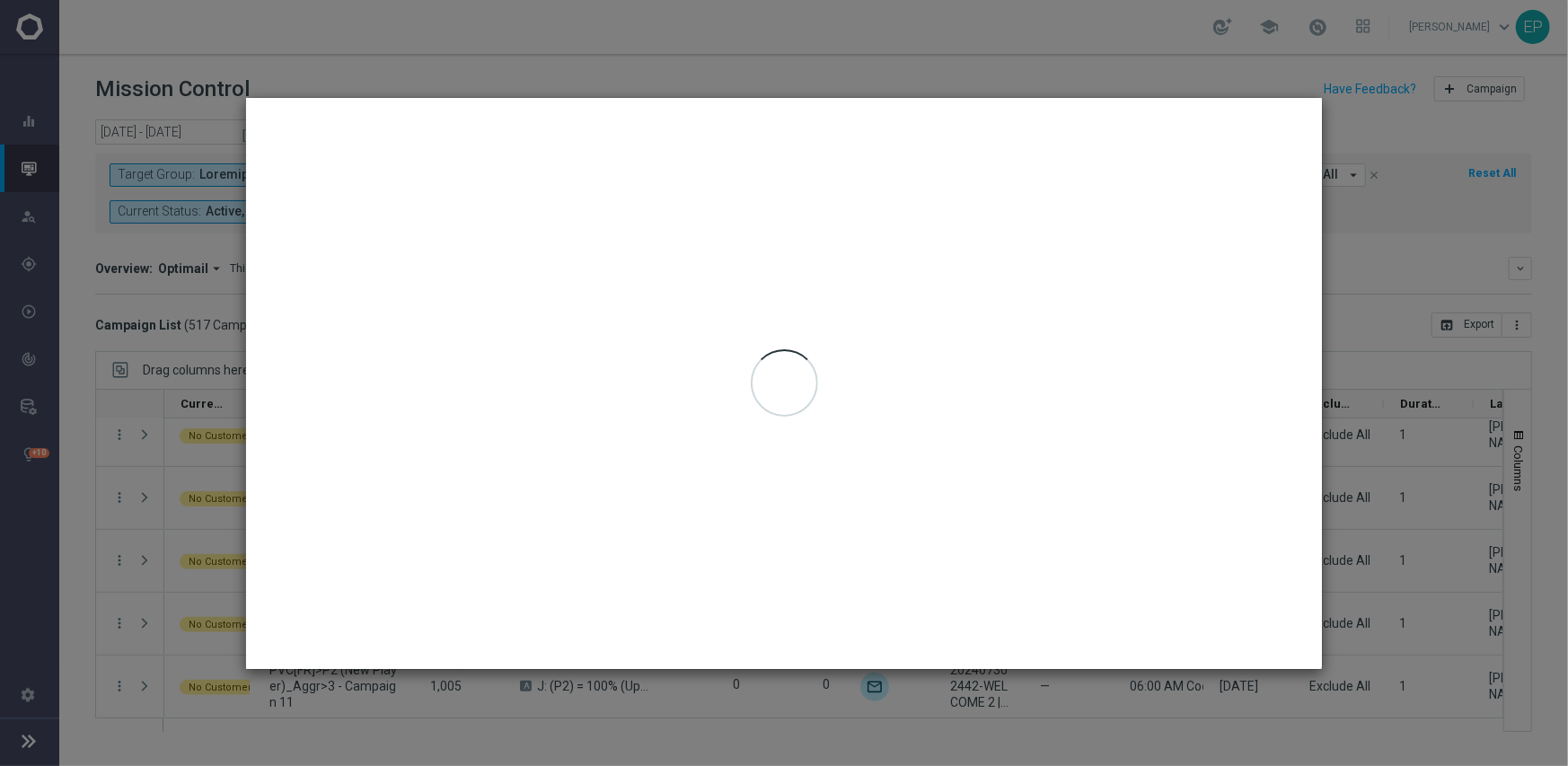
type input "[DATE] - [DATE]"
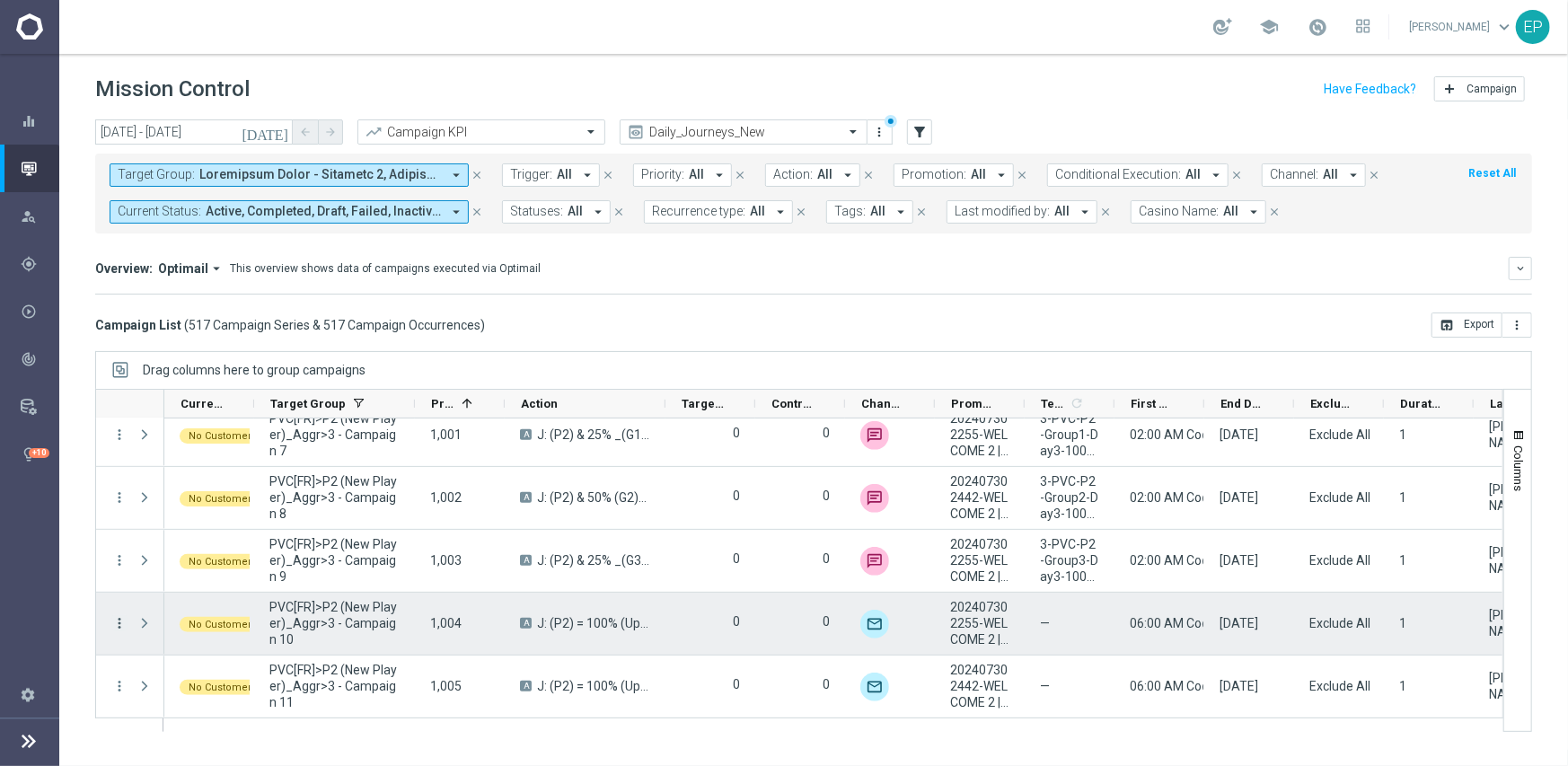
click at [121, 622] on icon "more_vert" at bounding box center [120, 623] width 16 height 16
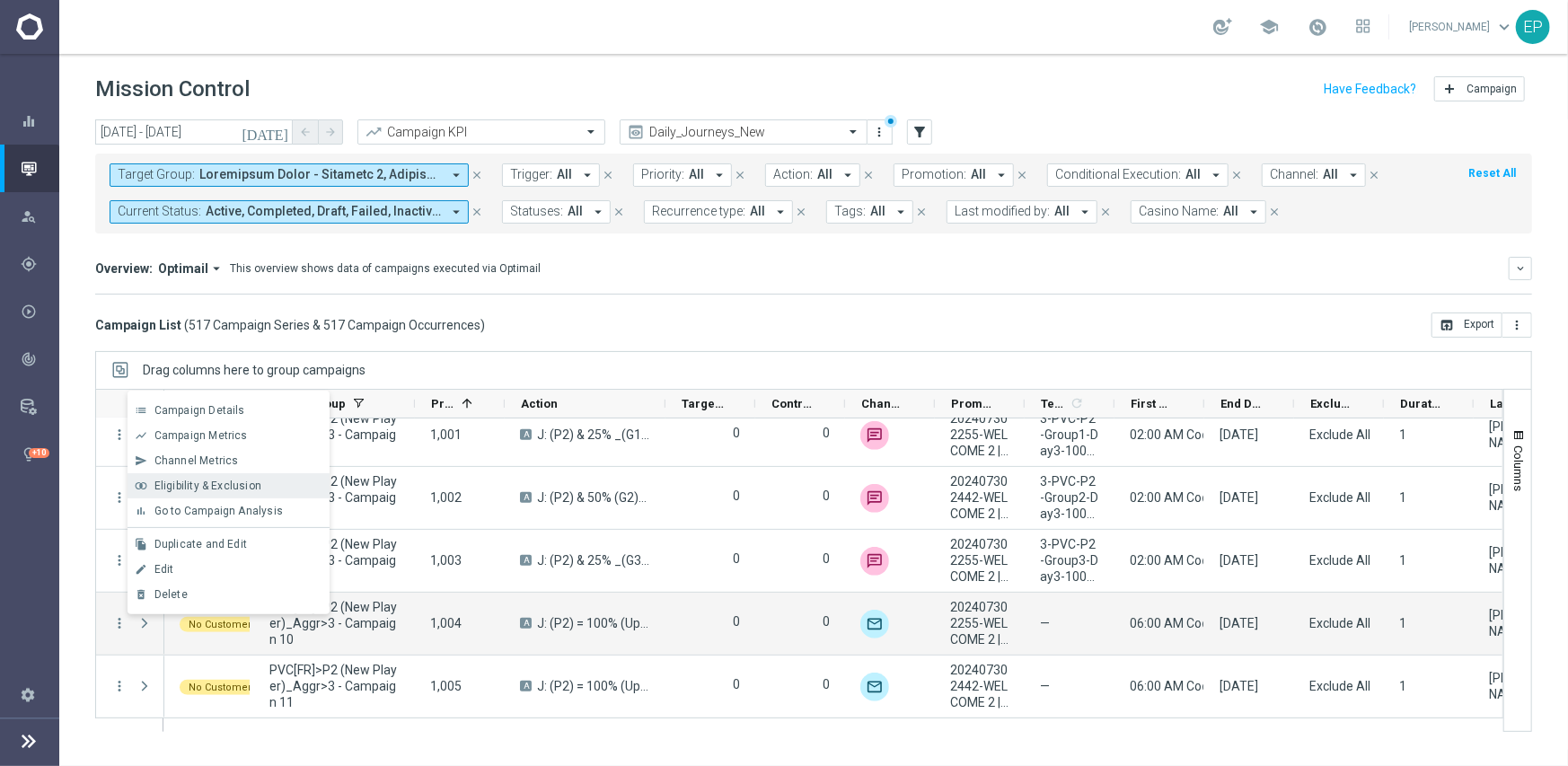
click at [237, 484] on span "Eligibility & Exclusion" at bounding box center [207, 486] width 107 height 13
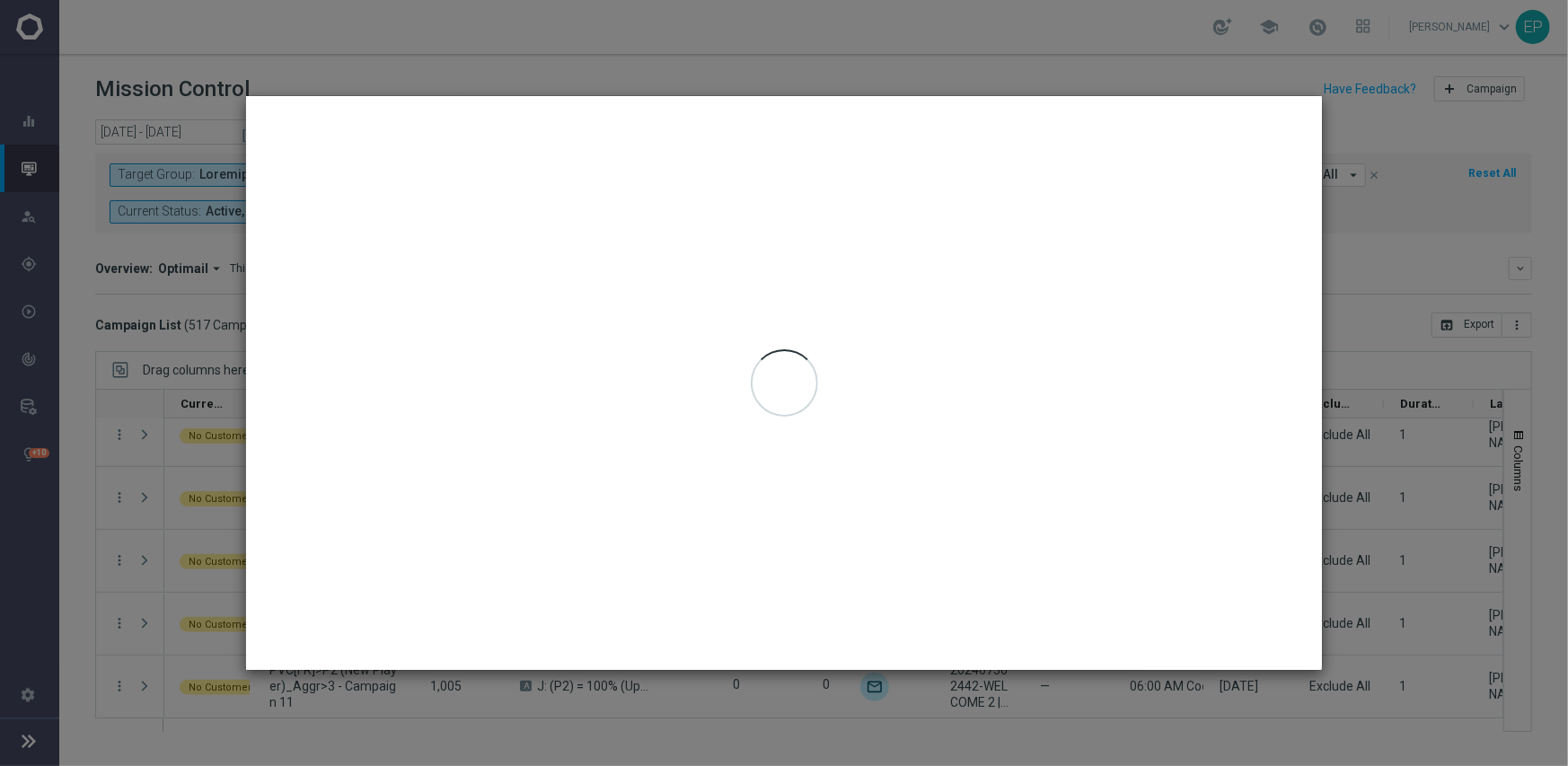
type input "[DATE] - [DATE]"
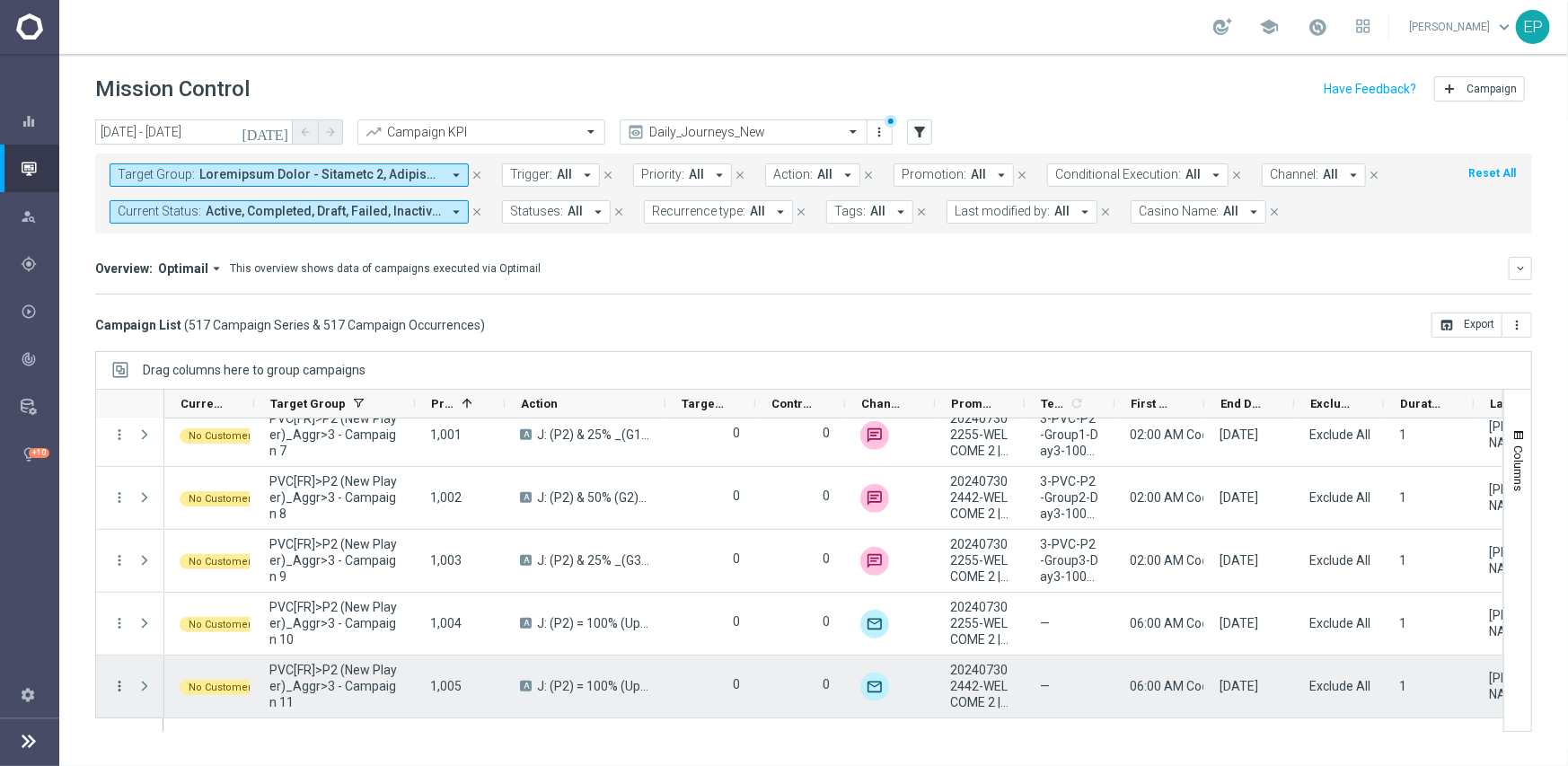
click at [120, 684] on icon "more_vert" at bounding box center [120, 686] width 16 height 16
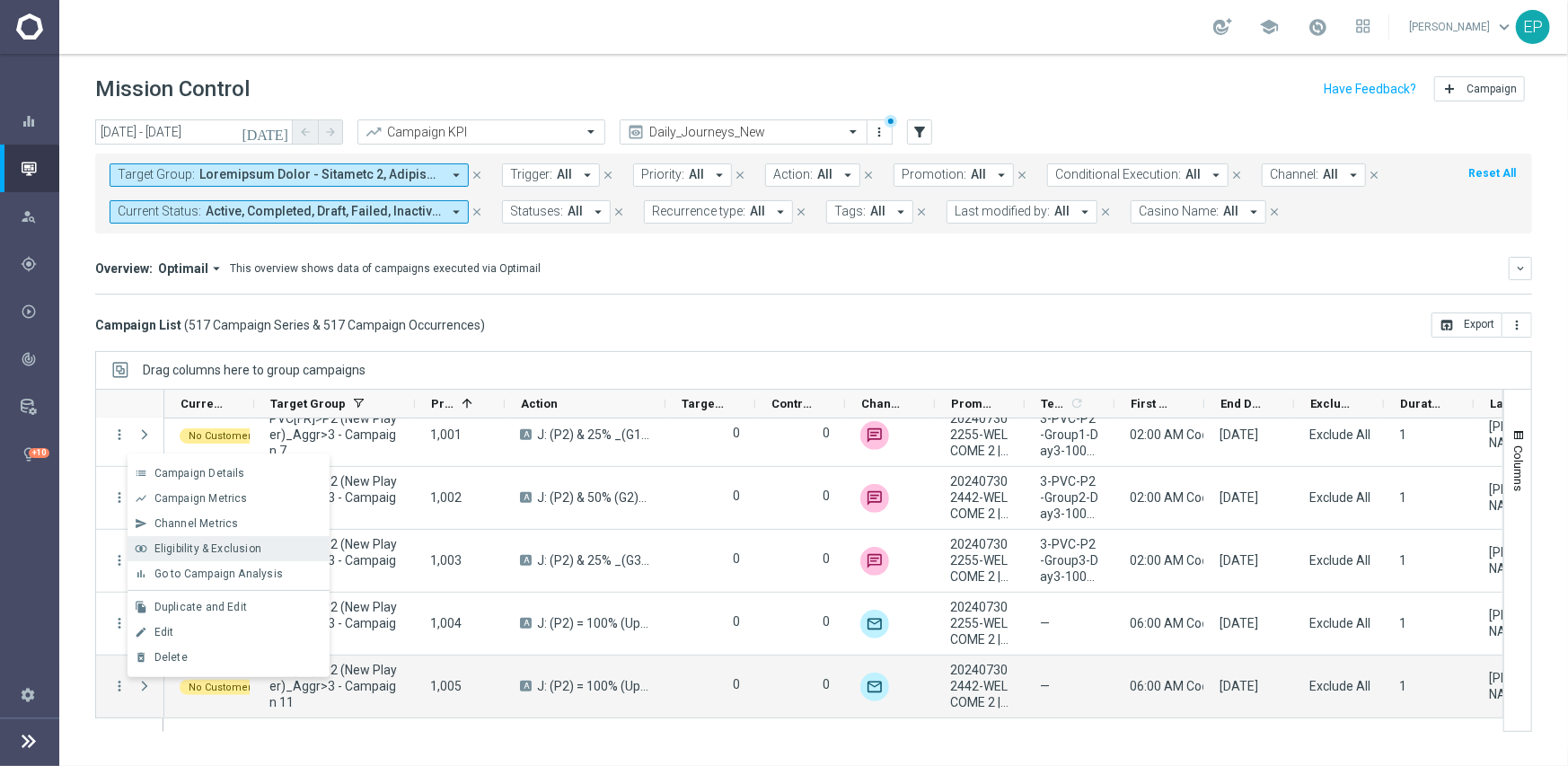
click at [209, 546] on span "Eligibility & Exclusion" at bounding box center [207, 549] width 107 height 13
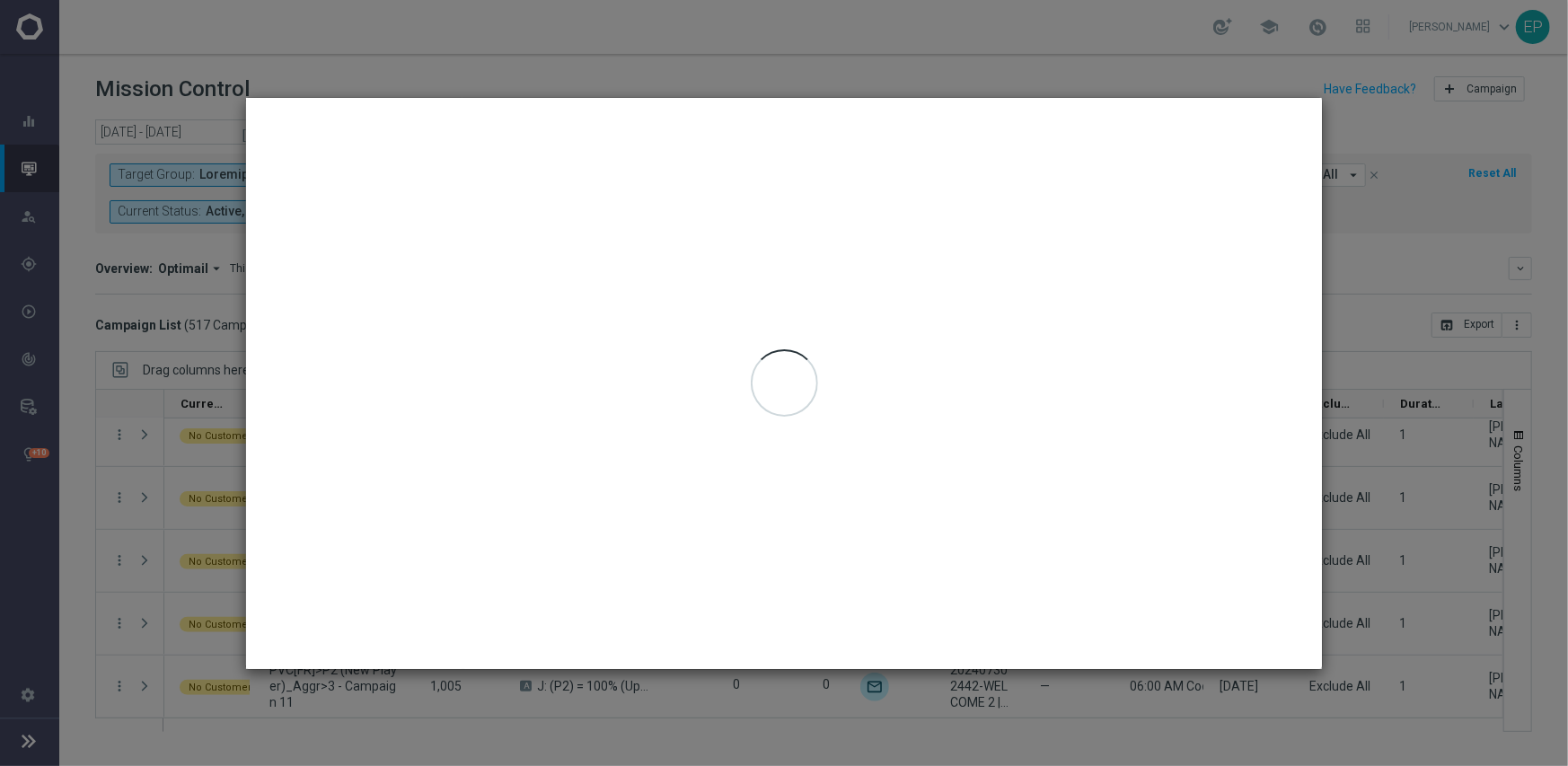
type input "[DATE] - [DATE]"
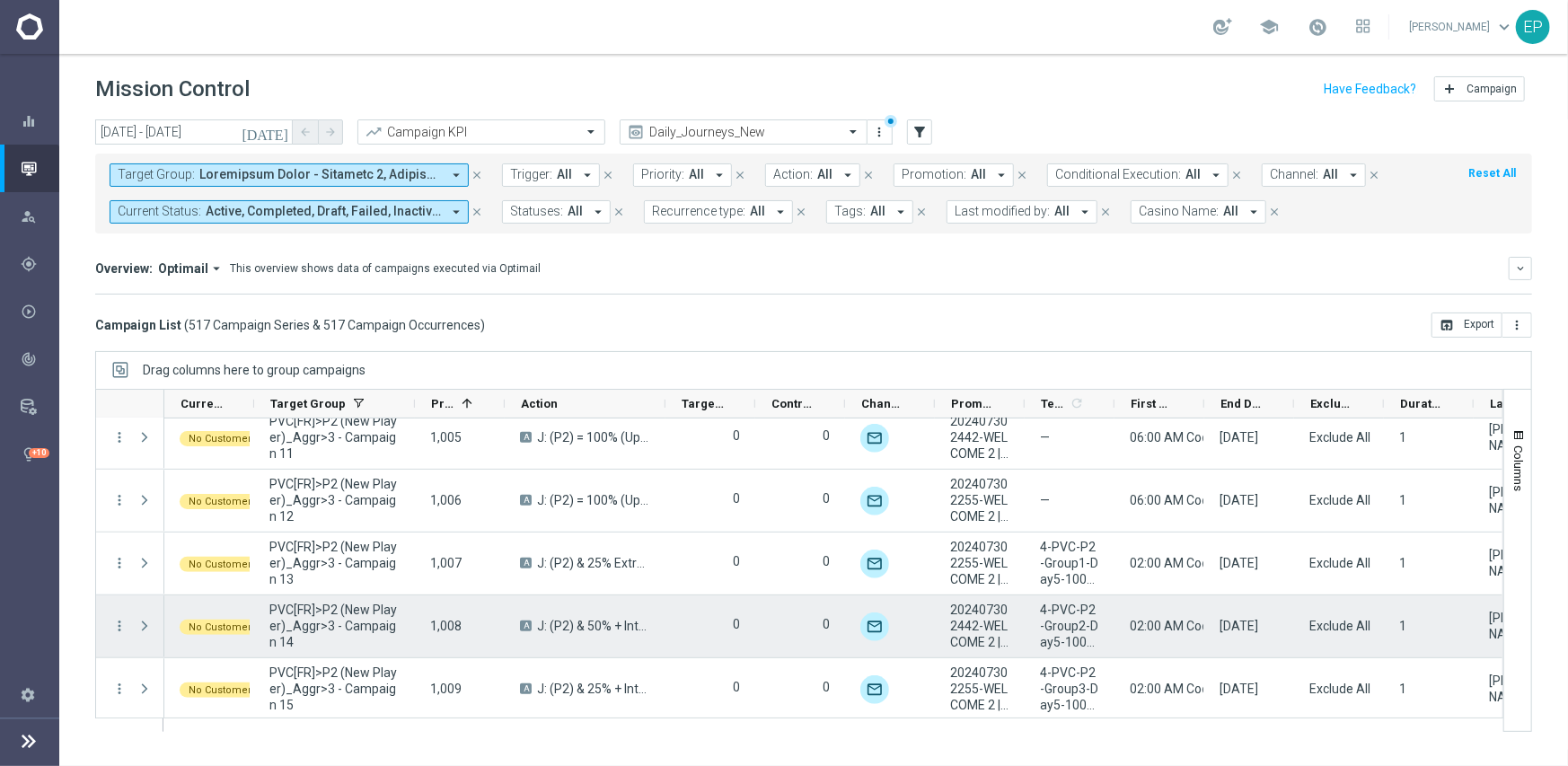
scroll to position [9527, 0]
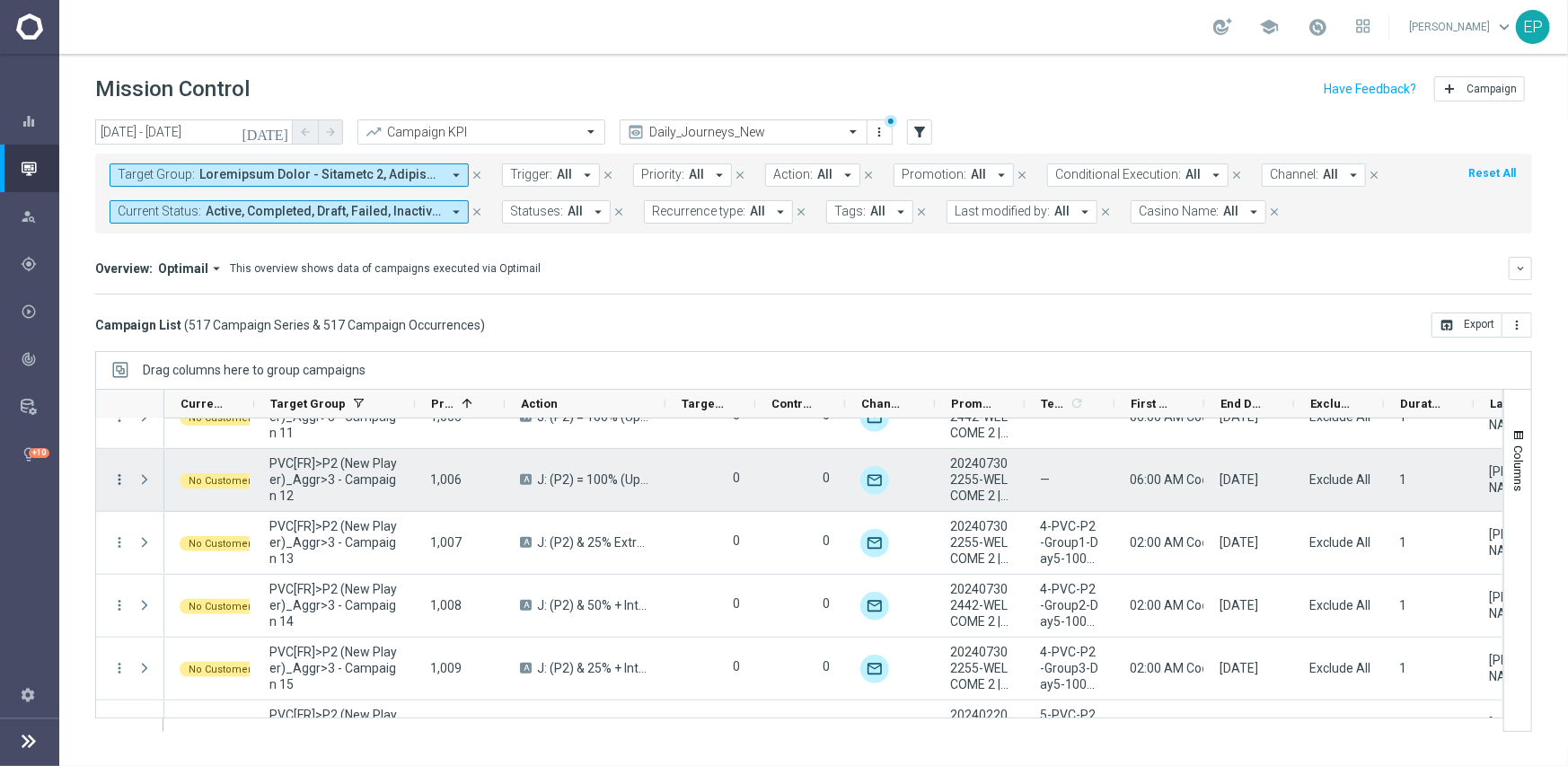
click at [115, 481] on icon "more_vert" at bounding box center [120, 480] width 16 height 16
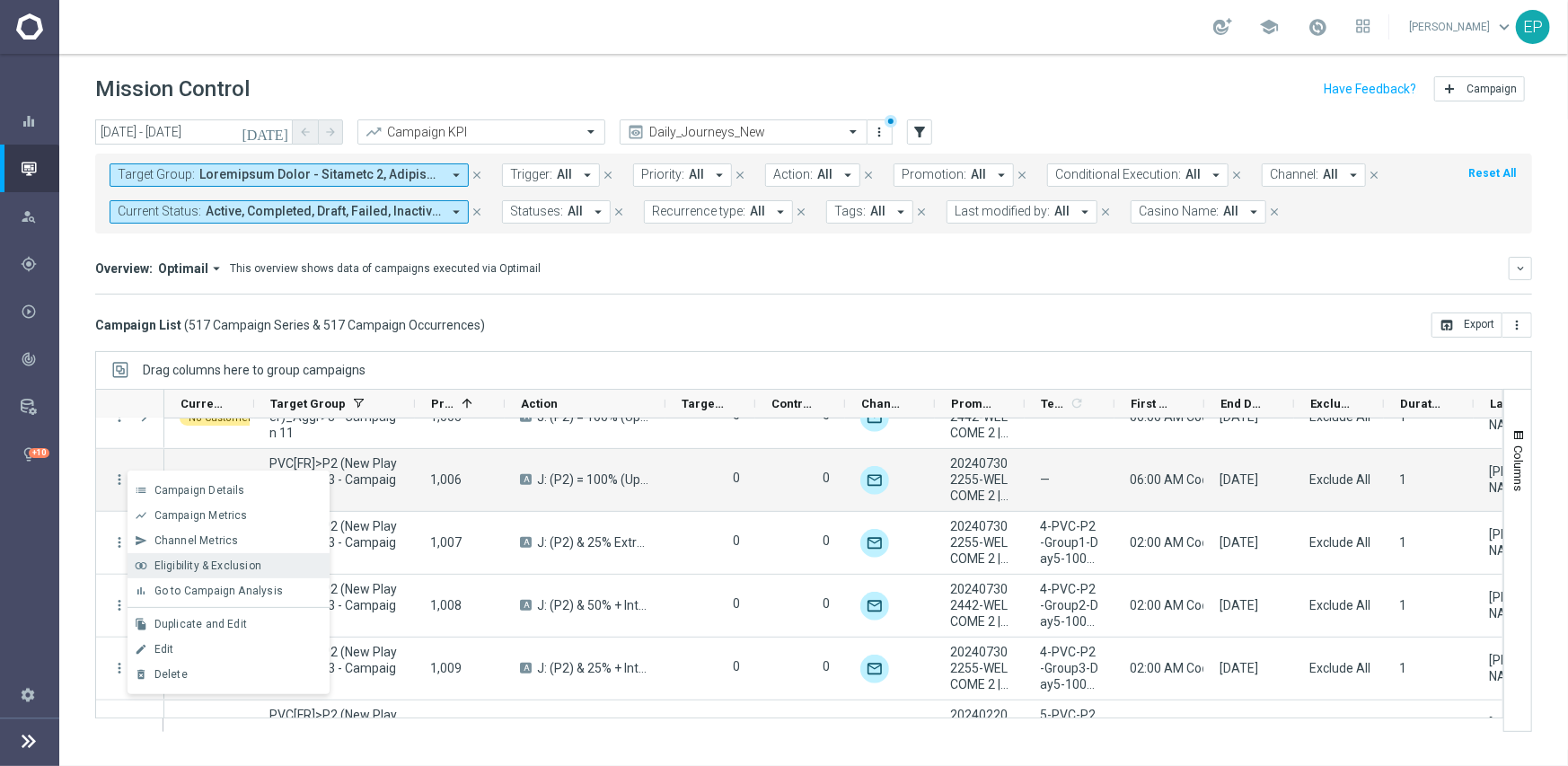
click at [194, 560] on span "Eligibility & Exclusion" at bounding box center [207, 566] width 107 height 13
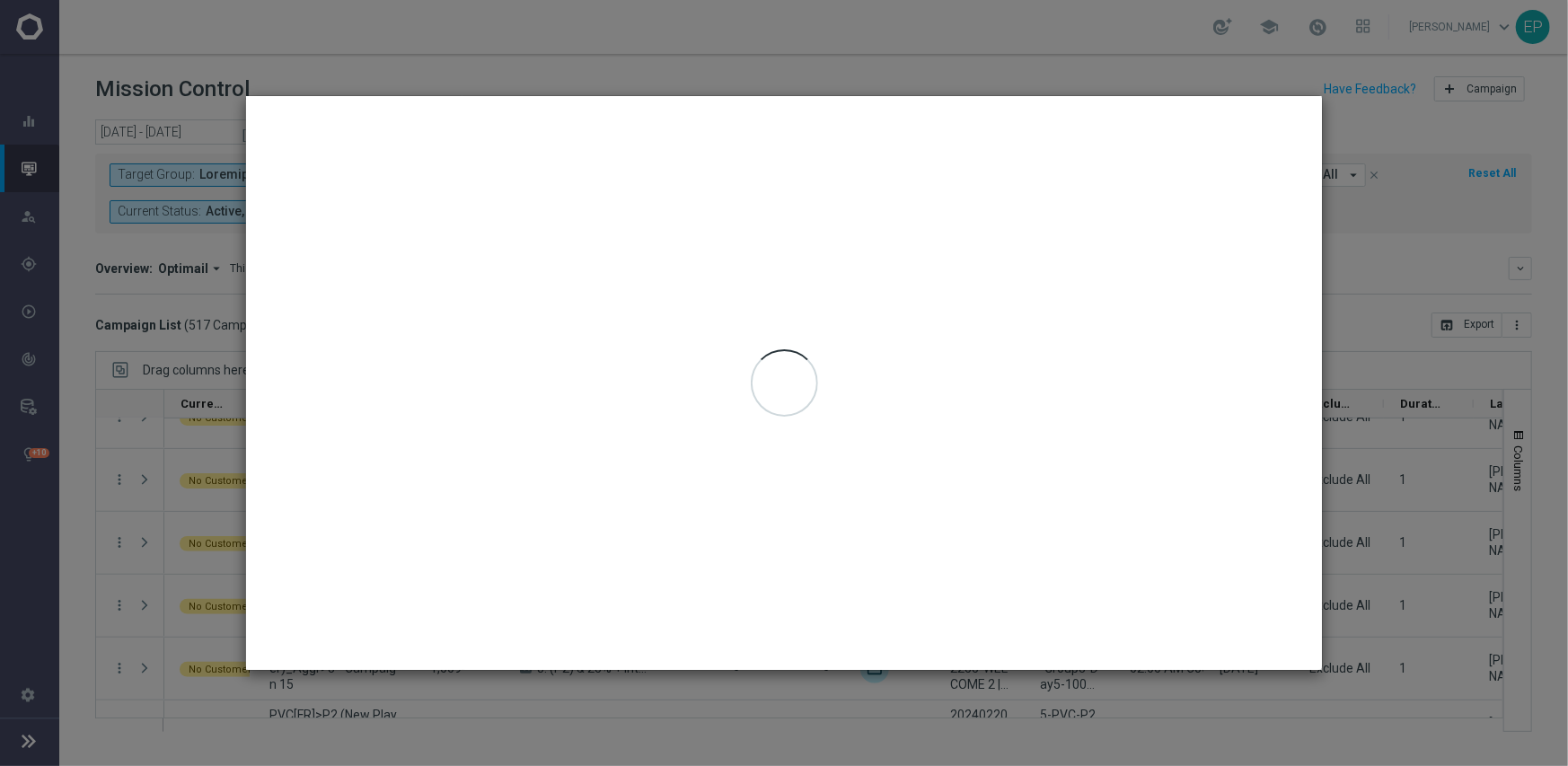
type input "[DATE] - [DATE]"
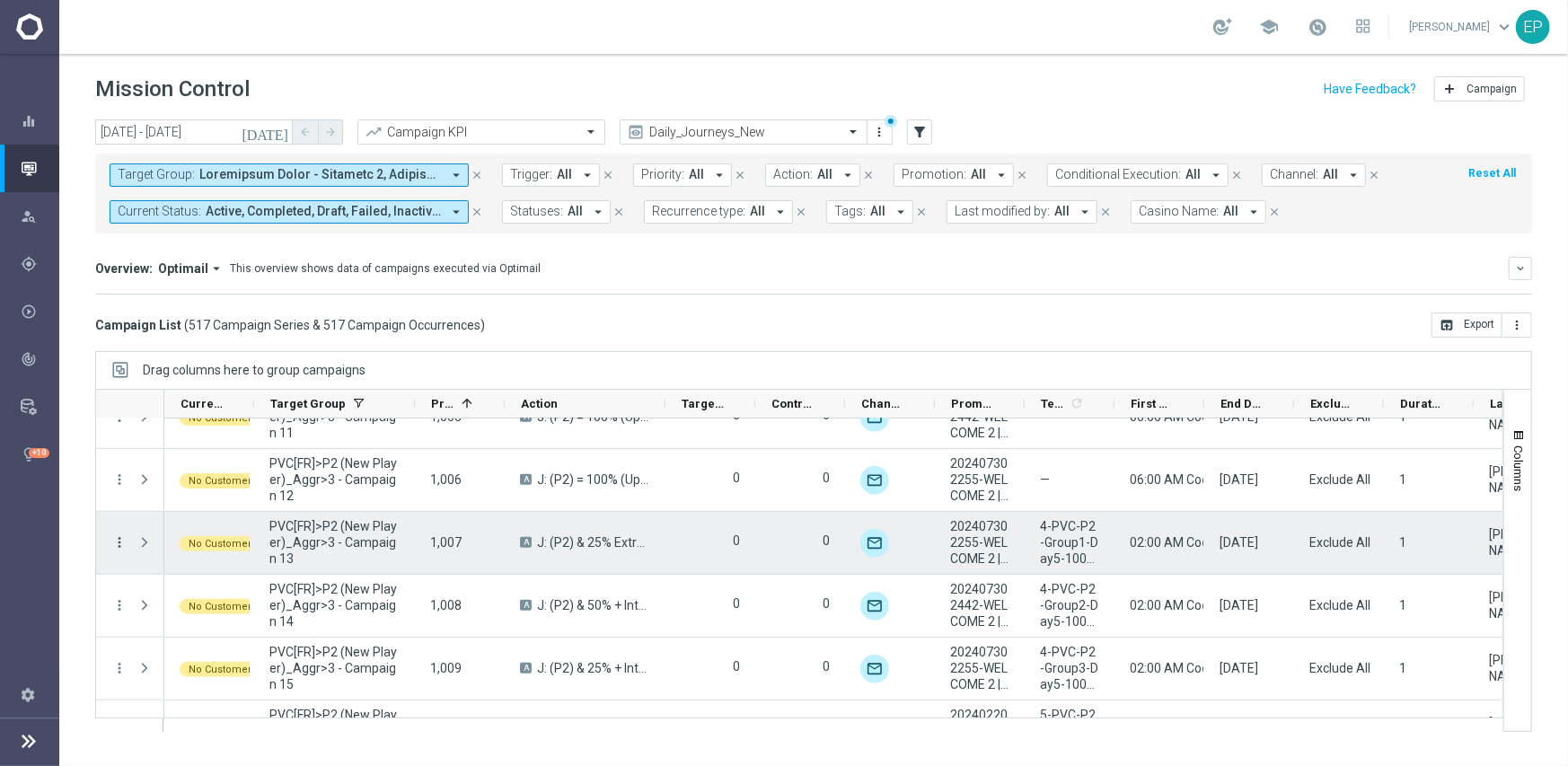
click at [122, 543] on icon "more_vert" at bounding box center [120, 543] width 16 height 16
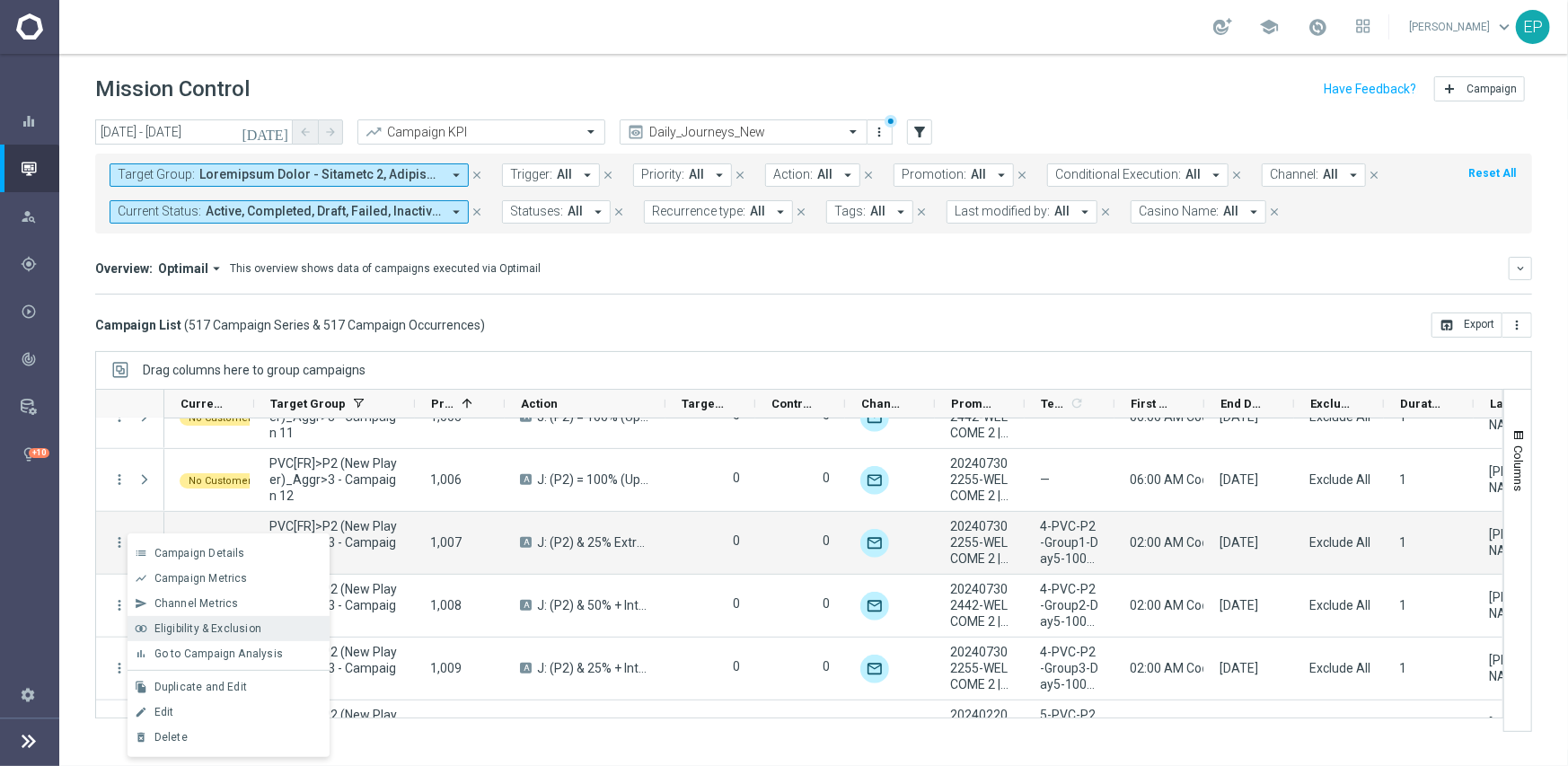
click at [188, 619] on div "join_inner Eligibility & Exclusion" at bounding box center [228, 628] width 202 height 25
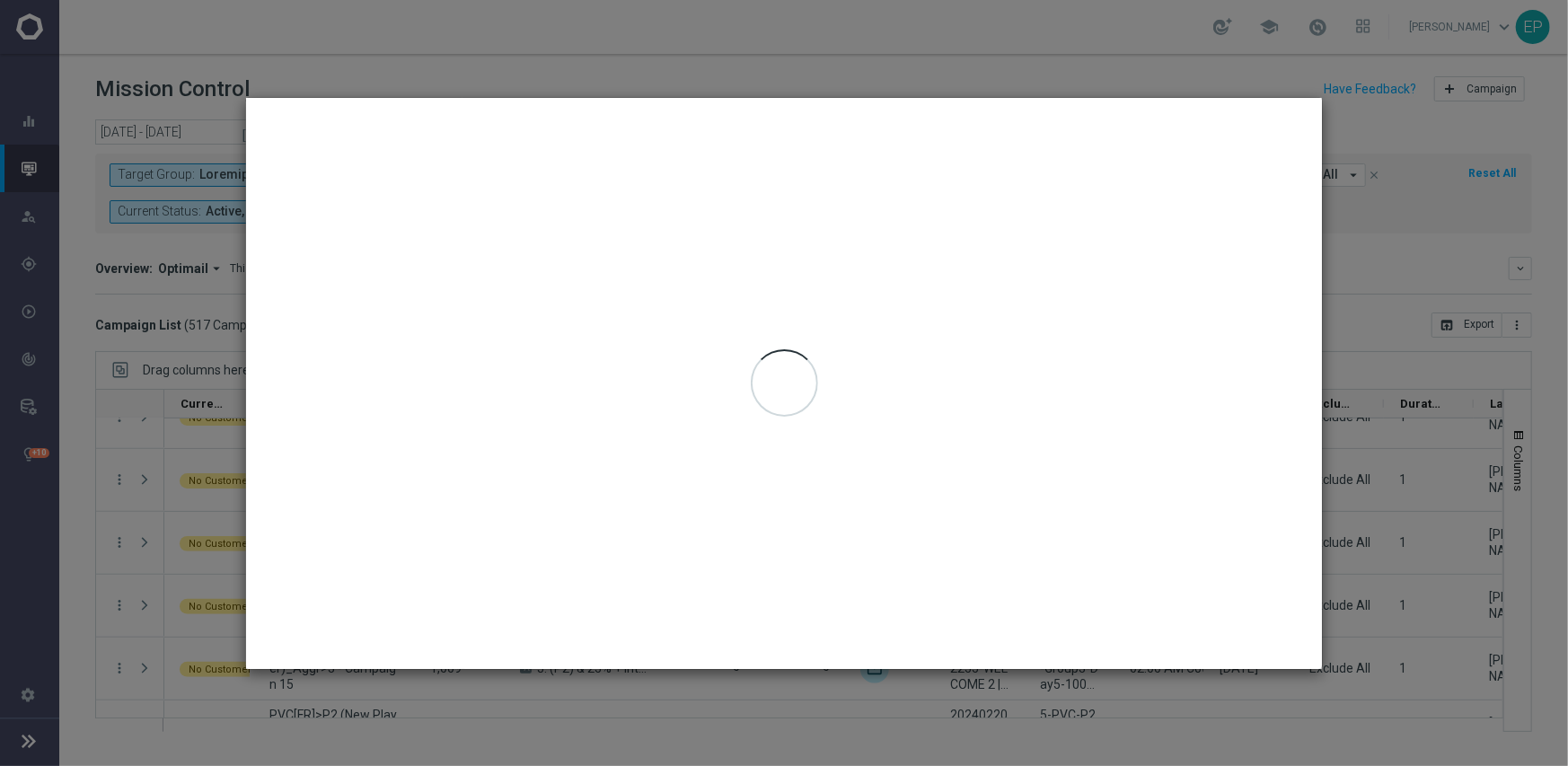
type input "[DATE] - [DATE]"
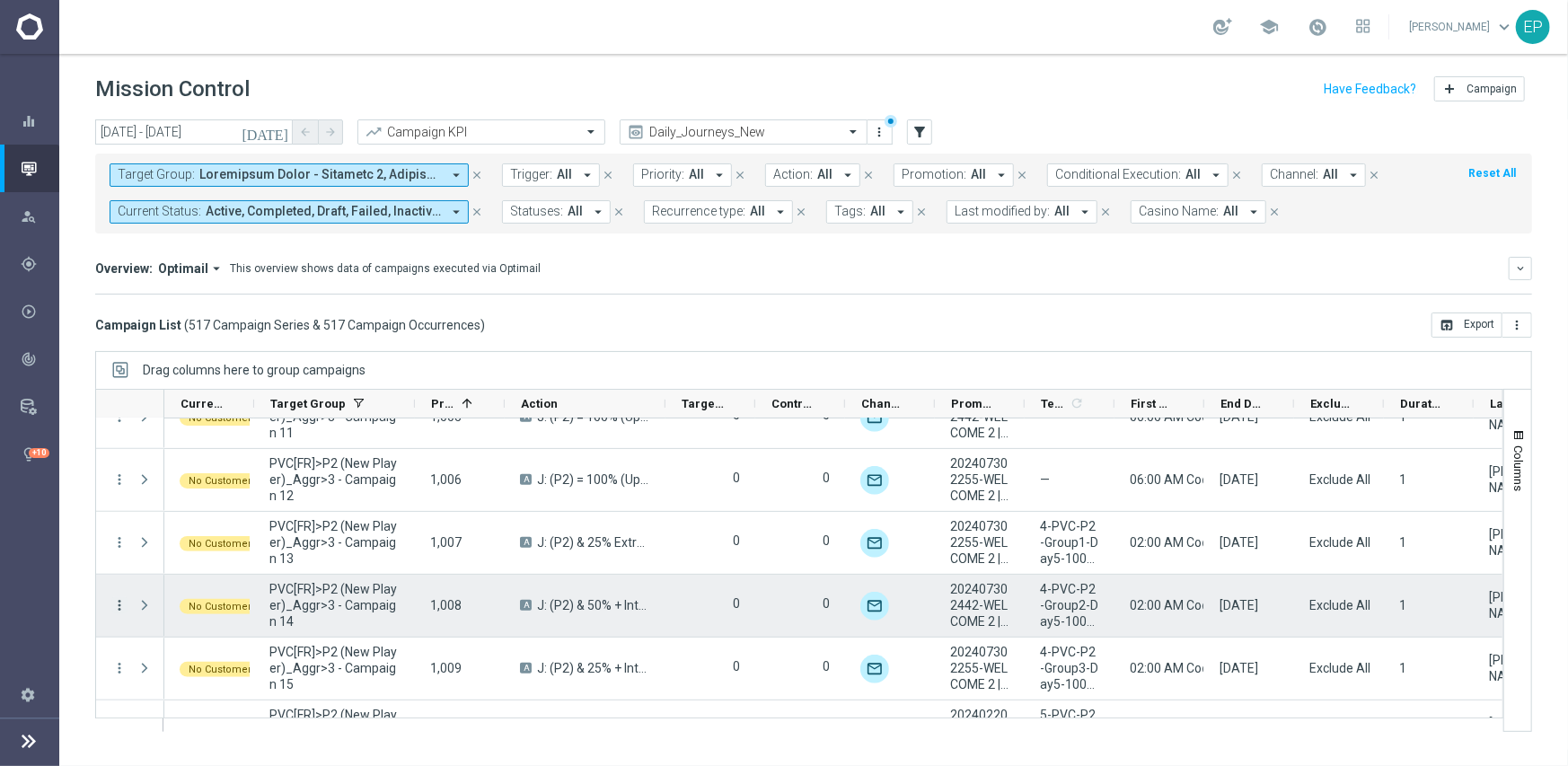
click at [115, 602] on icon "more_vert" at bounding box center [120, 605] width 16 height 16
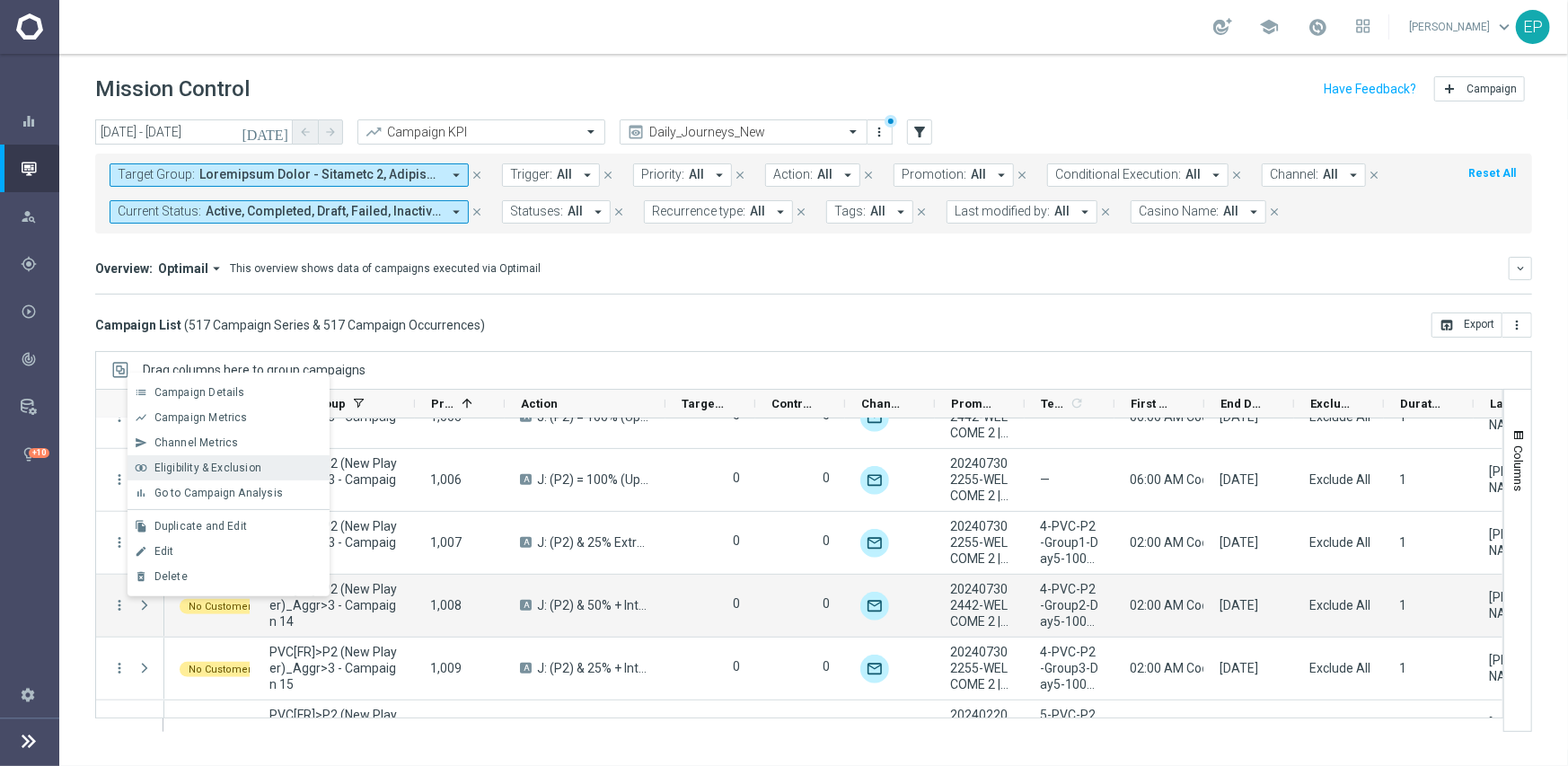
click at [229, 466] on span "Eligibility & Exclusion" at bounding box center [207, 468] width 107 height 13
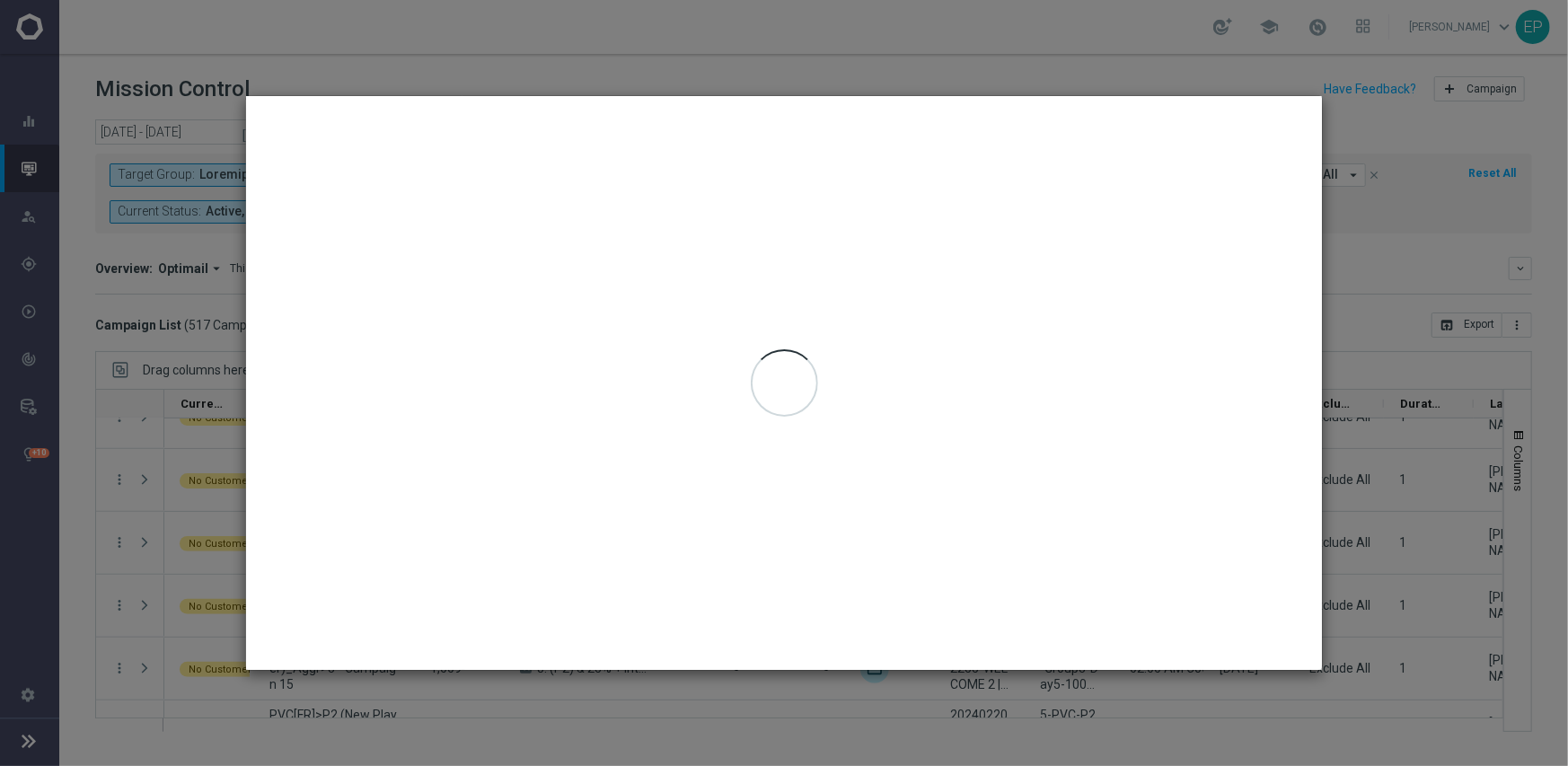
type input "[DATE] - [DATE]"
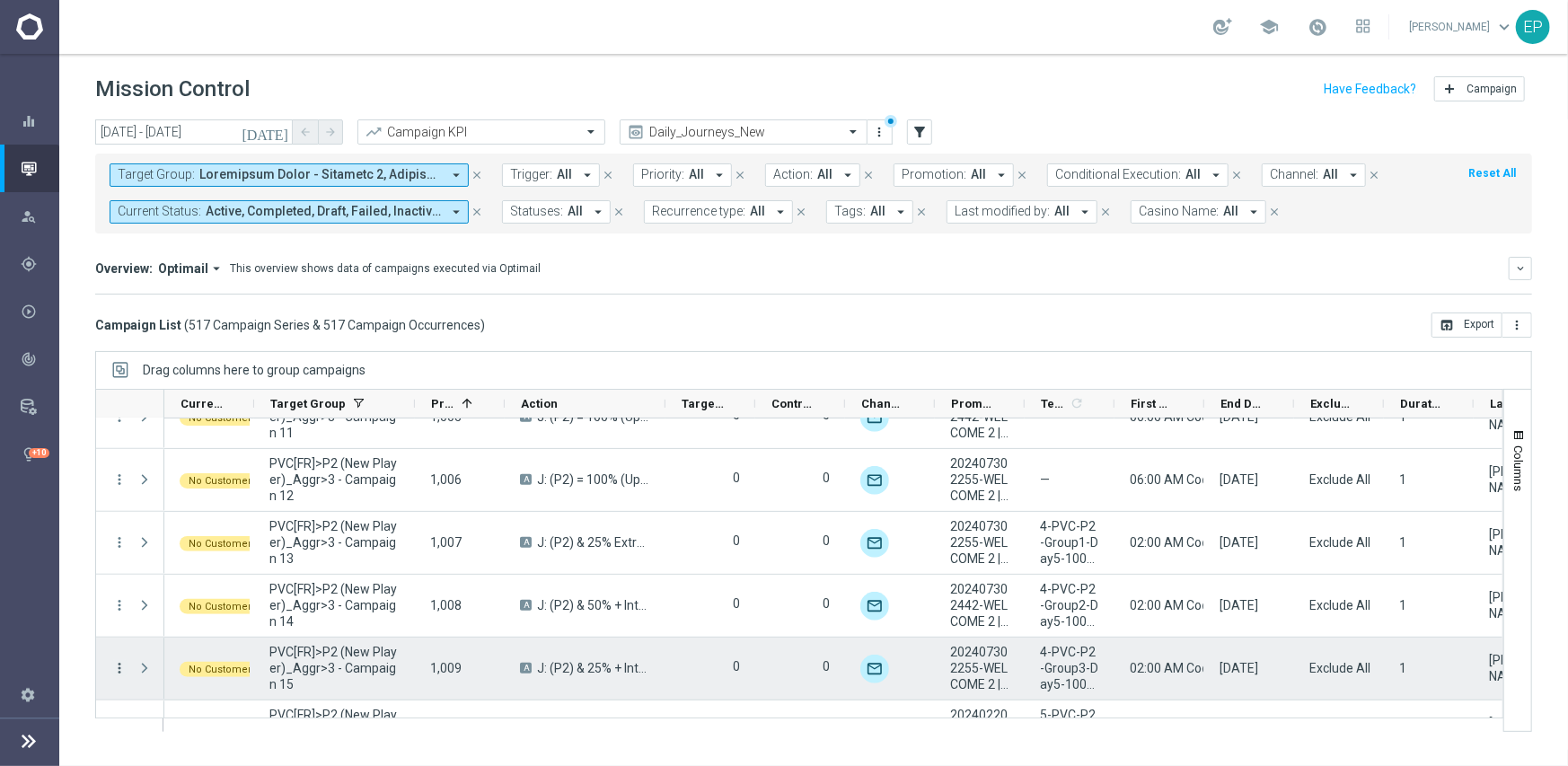
click at [119, 664] on icon "more_vert" at bounding box center [120, 668] width 16 height 16
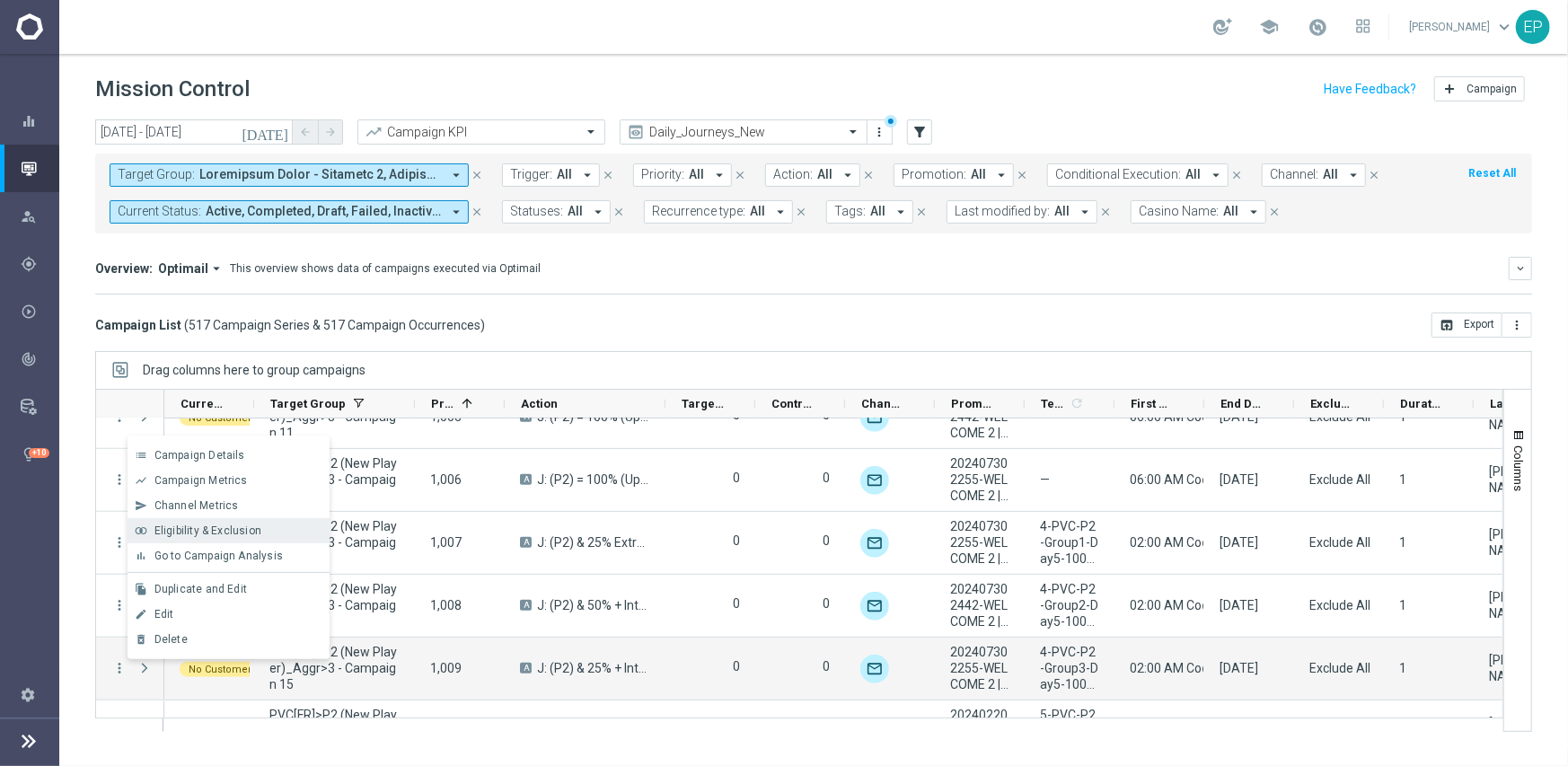
click at [244, 525] on span "Eligibility & Exclusion" at bounding box center [207, 531] width 107 height 13
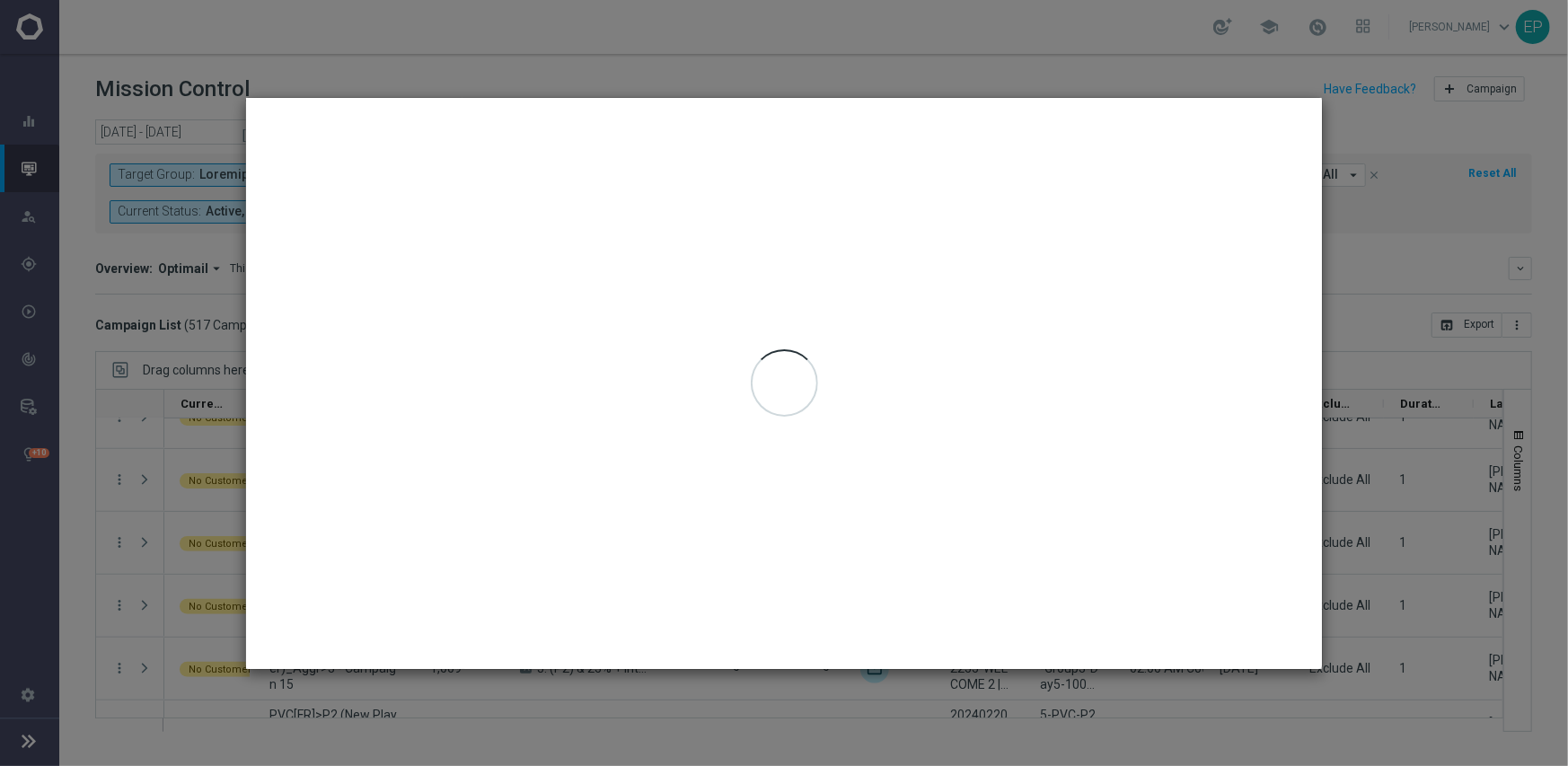
type input "[DATE] - [DATE]"
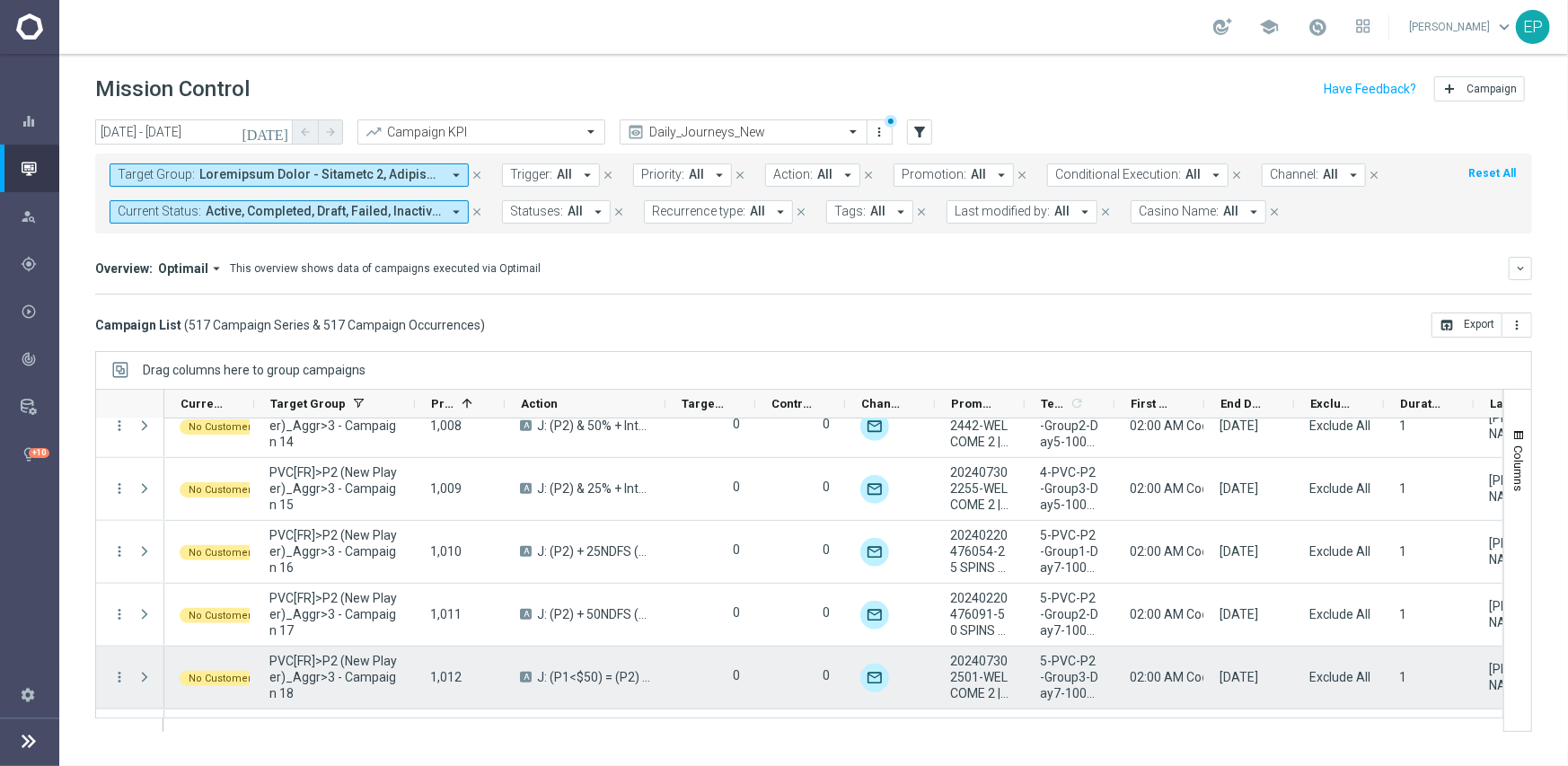
scroll to position [9797, 0]
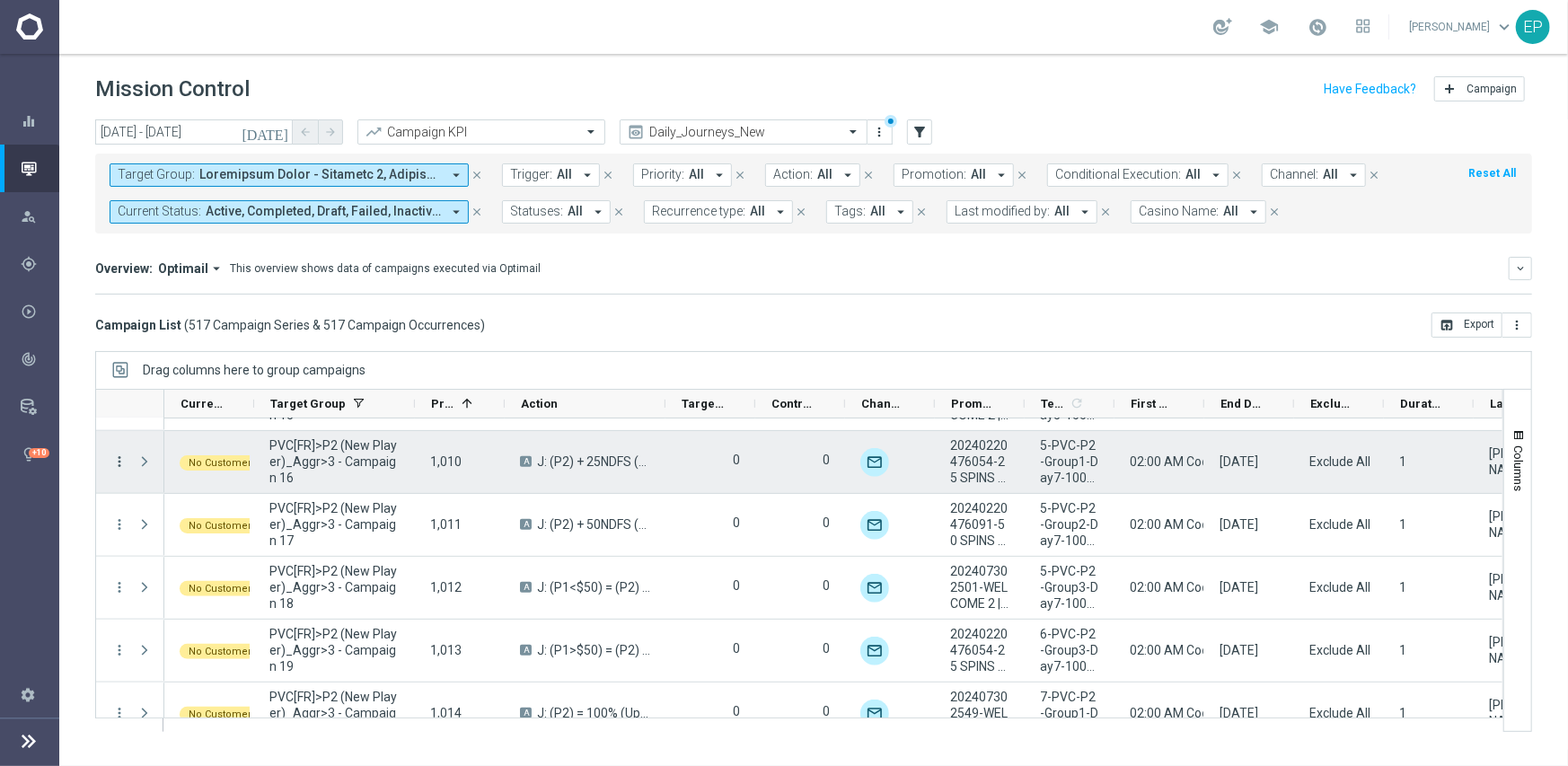
click at [113, 454] on icon "more_vert" at bounding box center [120, 462] width 16 height 16
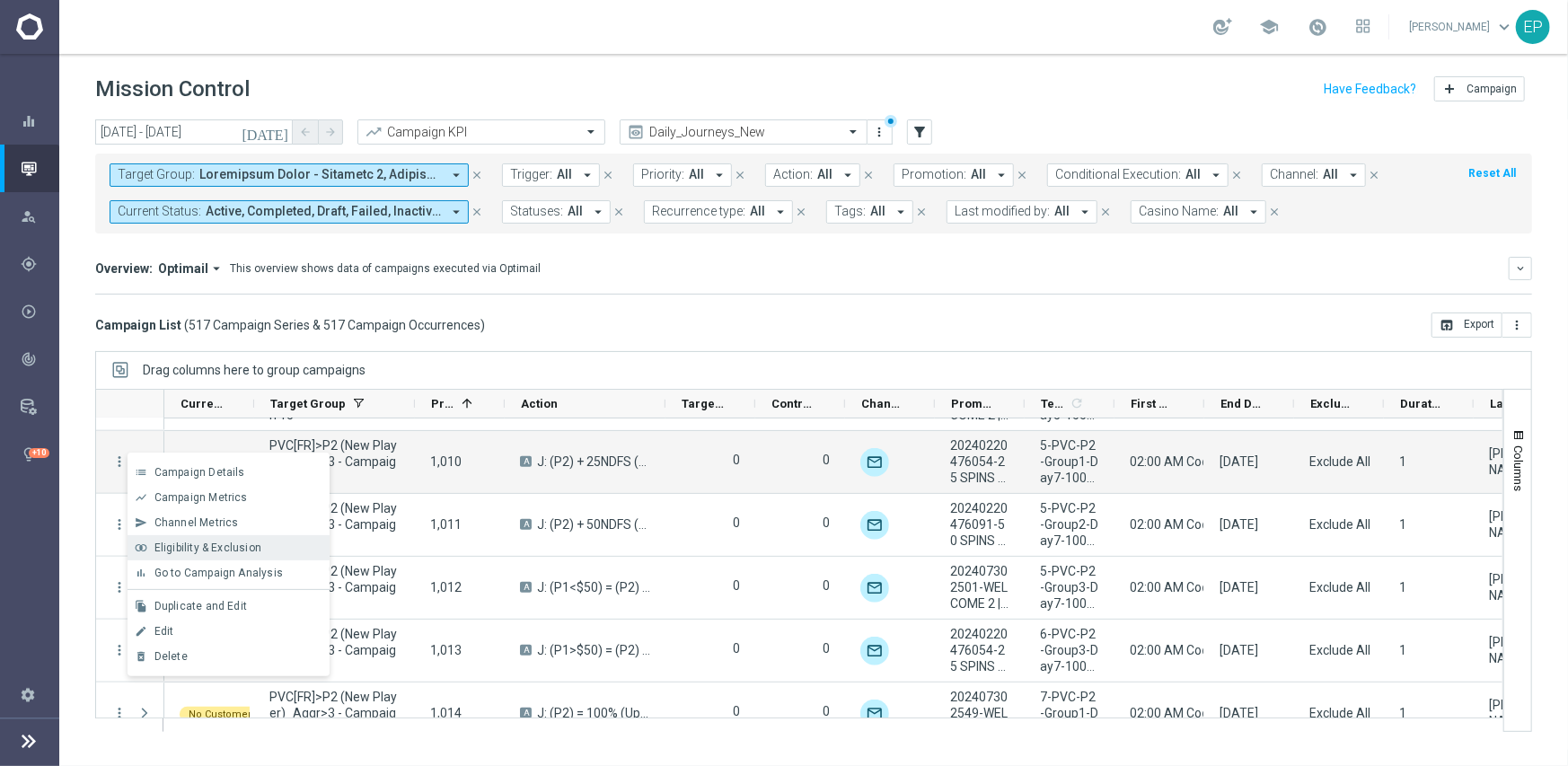
click at [177, 544] on span "Eligibility & Exclusion" at bounding box center [207, 548] width 107 height 13
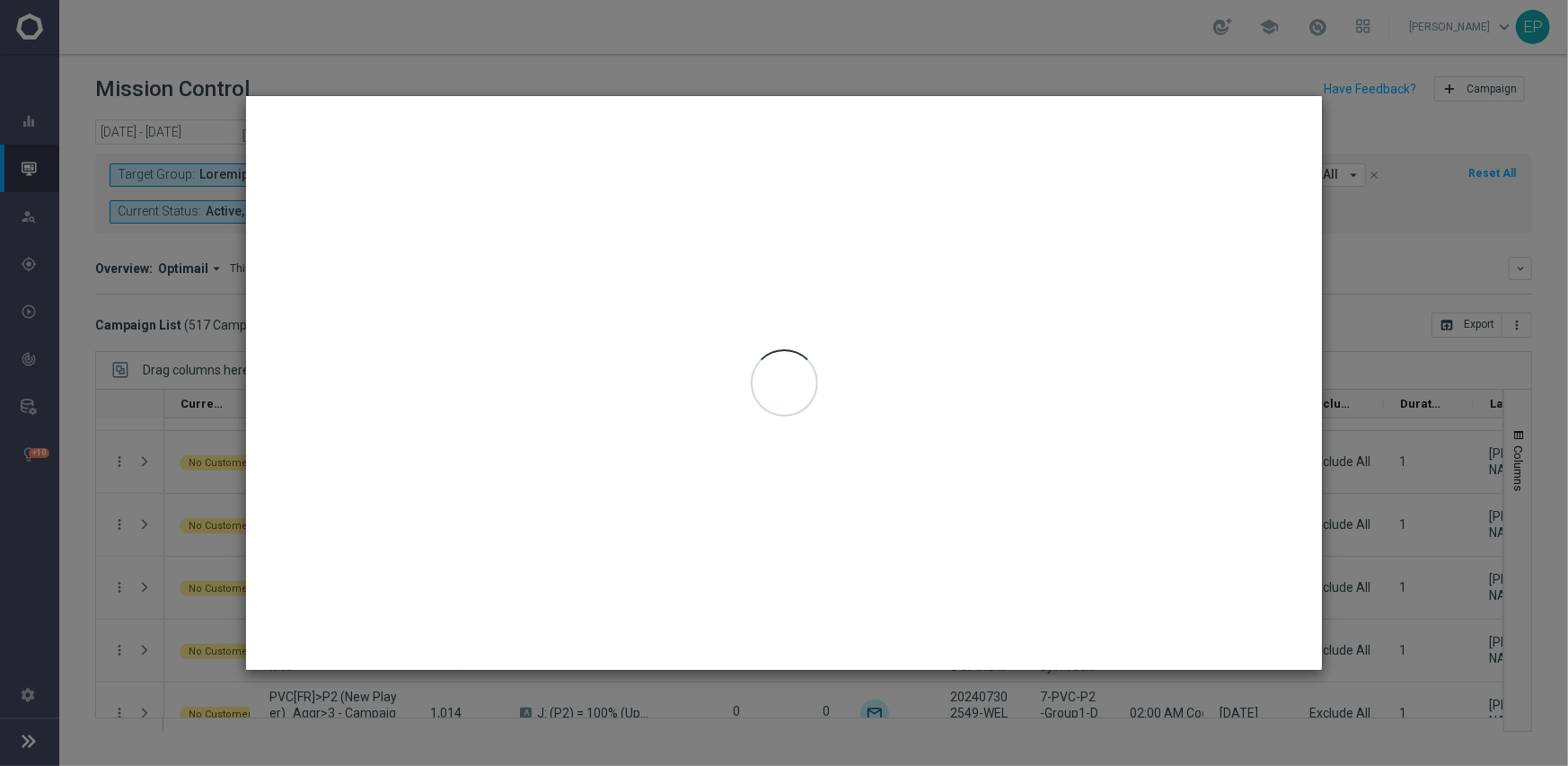
type input "[DATE] - [DATE]"
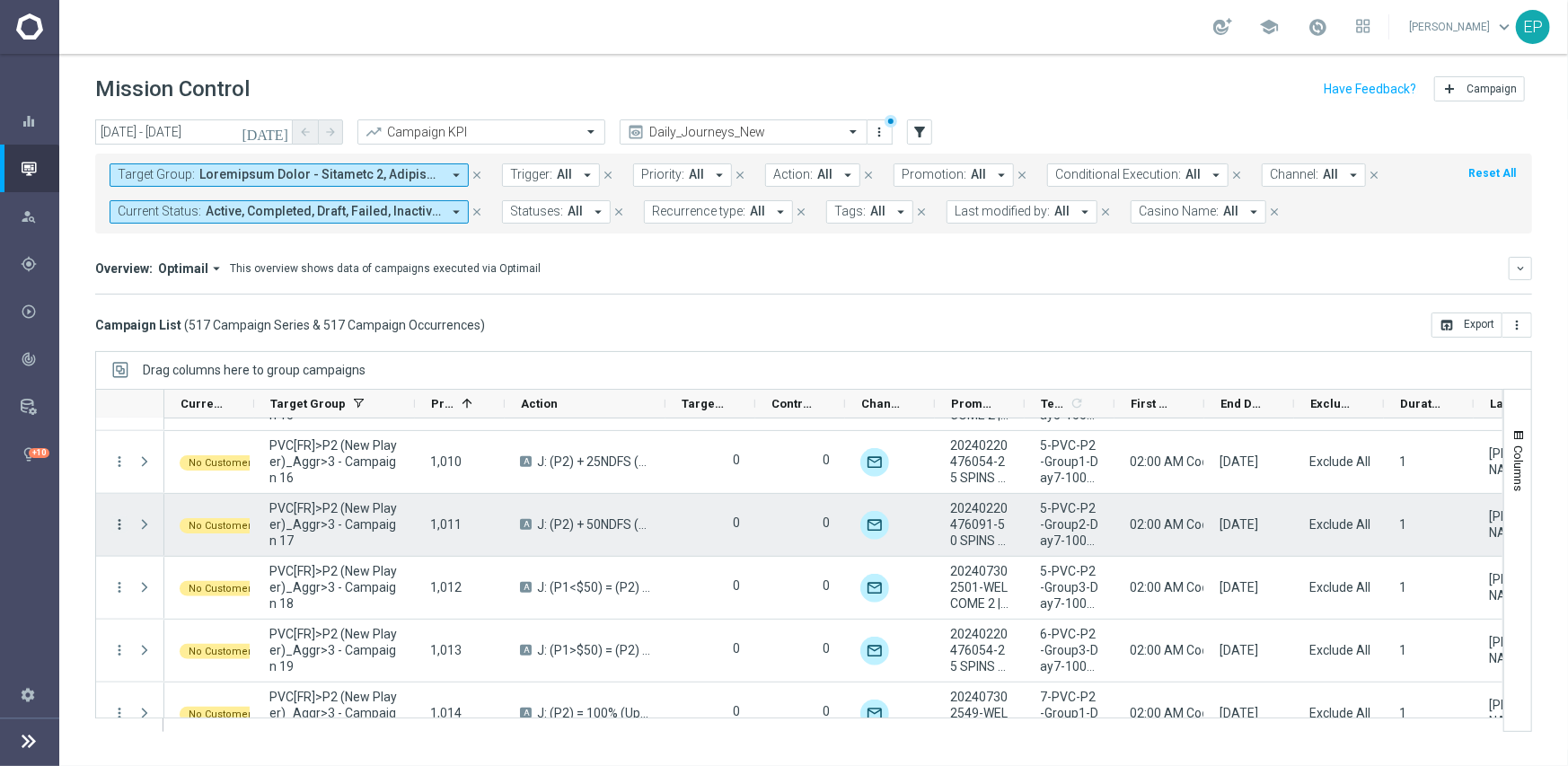
click at [122, 527] on icon "more_vert" at bounding box center [120, 525] width 16 height 16
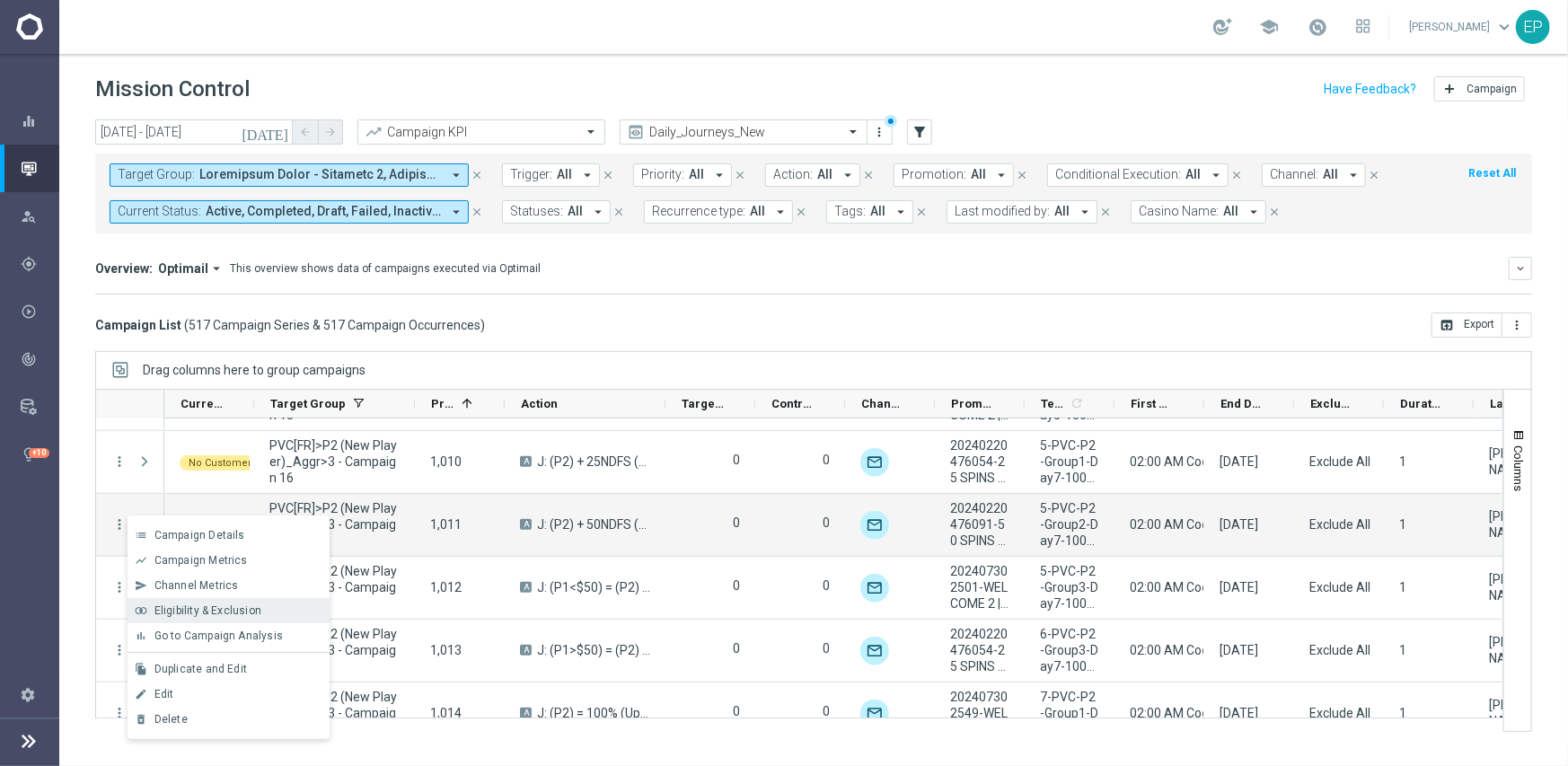
click at [185, 605] on span "Eligibility & Exclusion" at bounding box center [207, 610] width 107 height 13
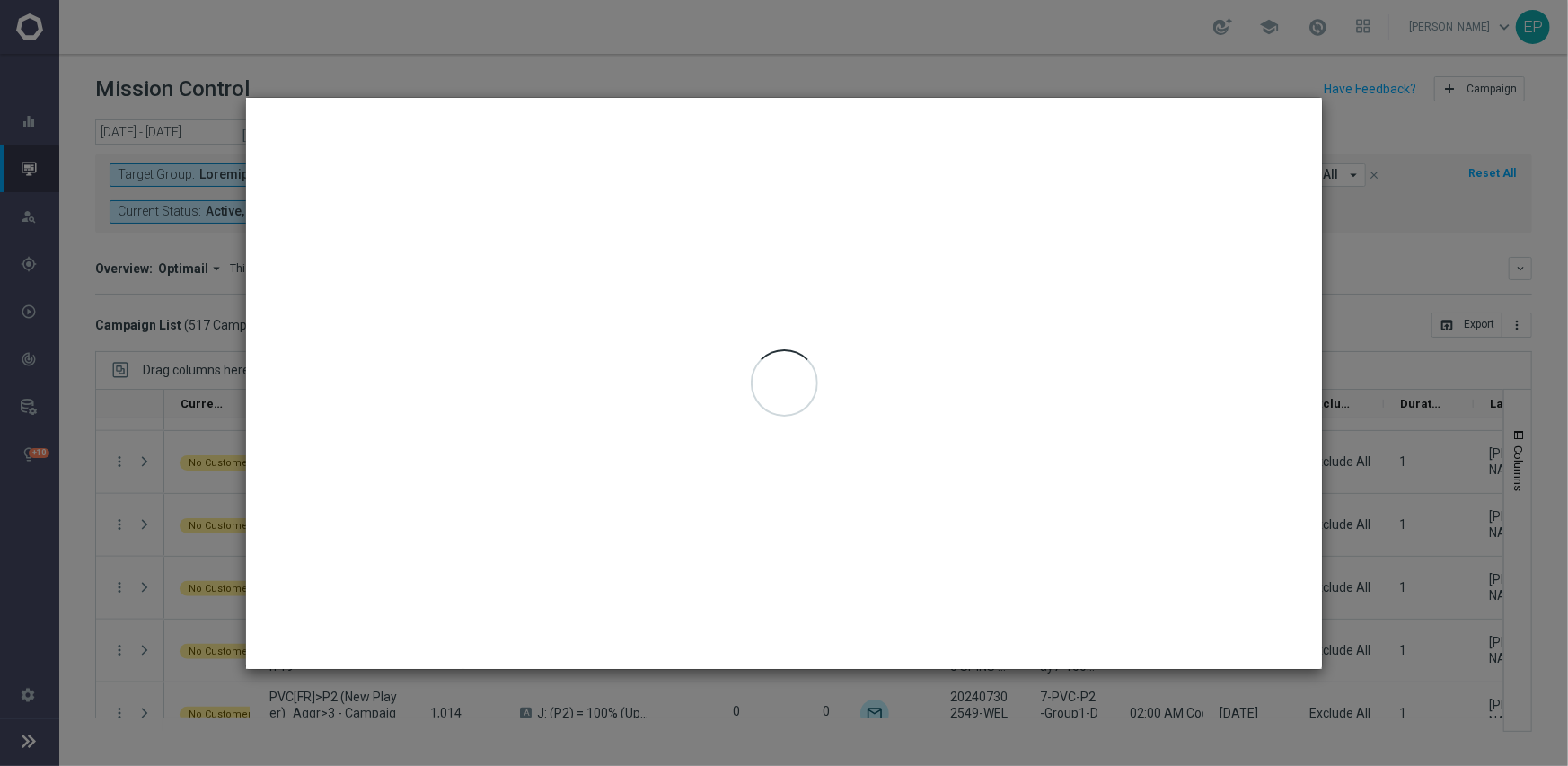
type input "[DATE] - [DATE]"
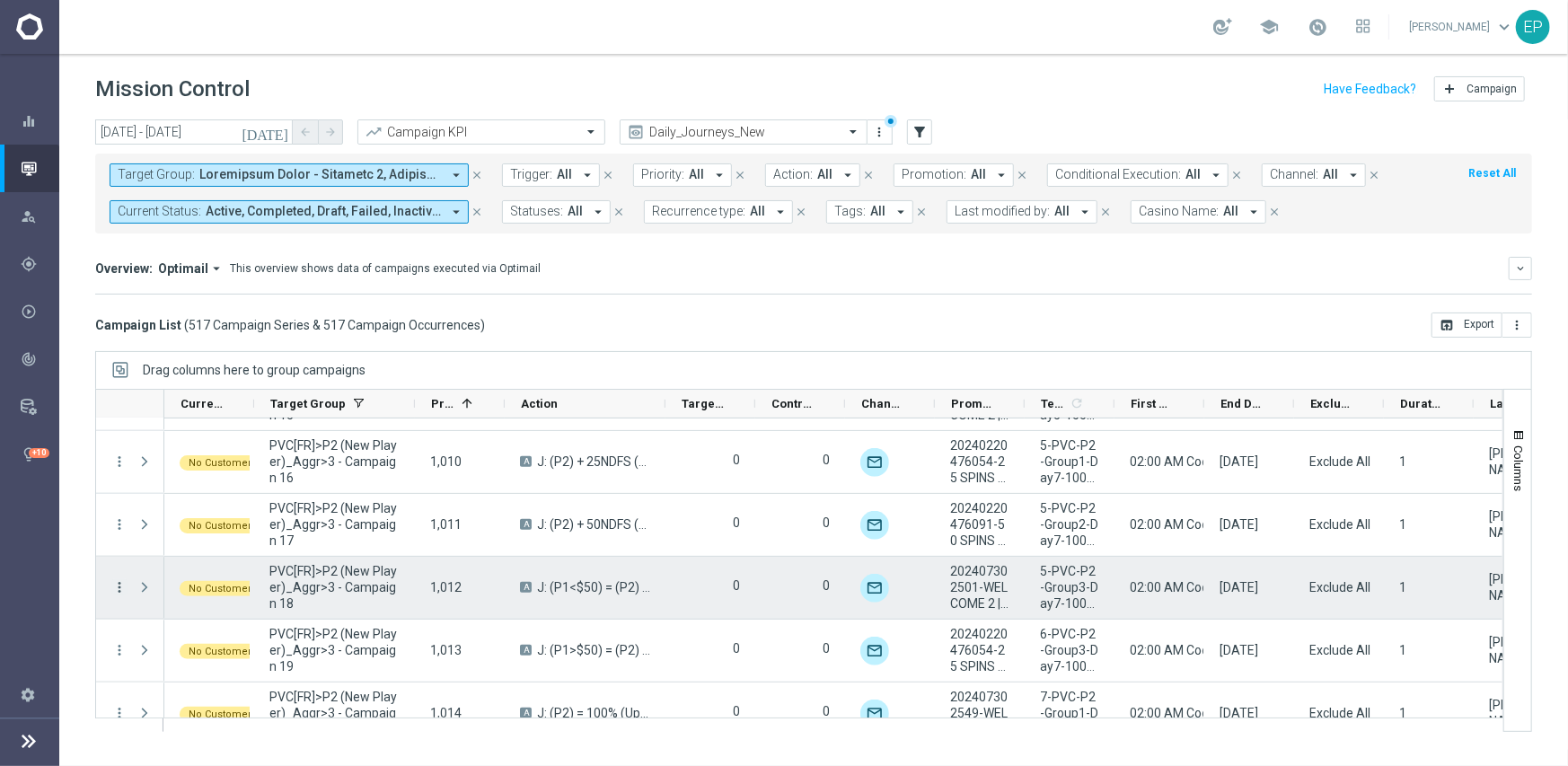
click at [121, 582] on icon "more_vert" at bounding box center [120, 587] width 16 height 16
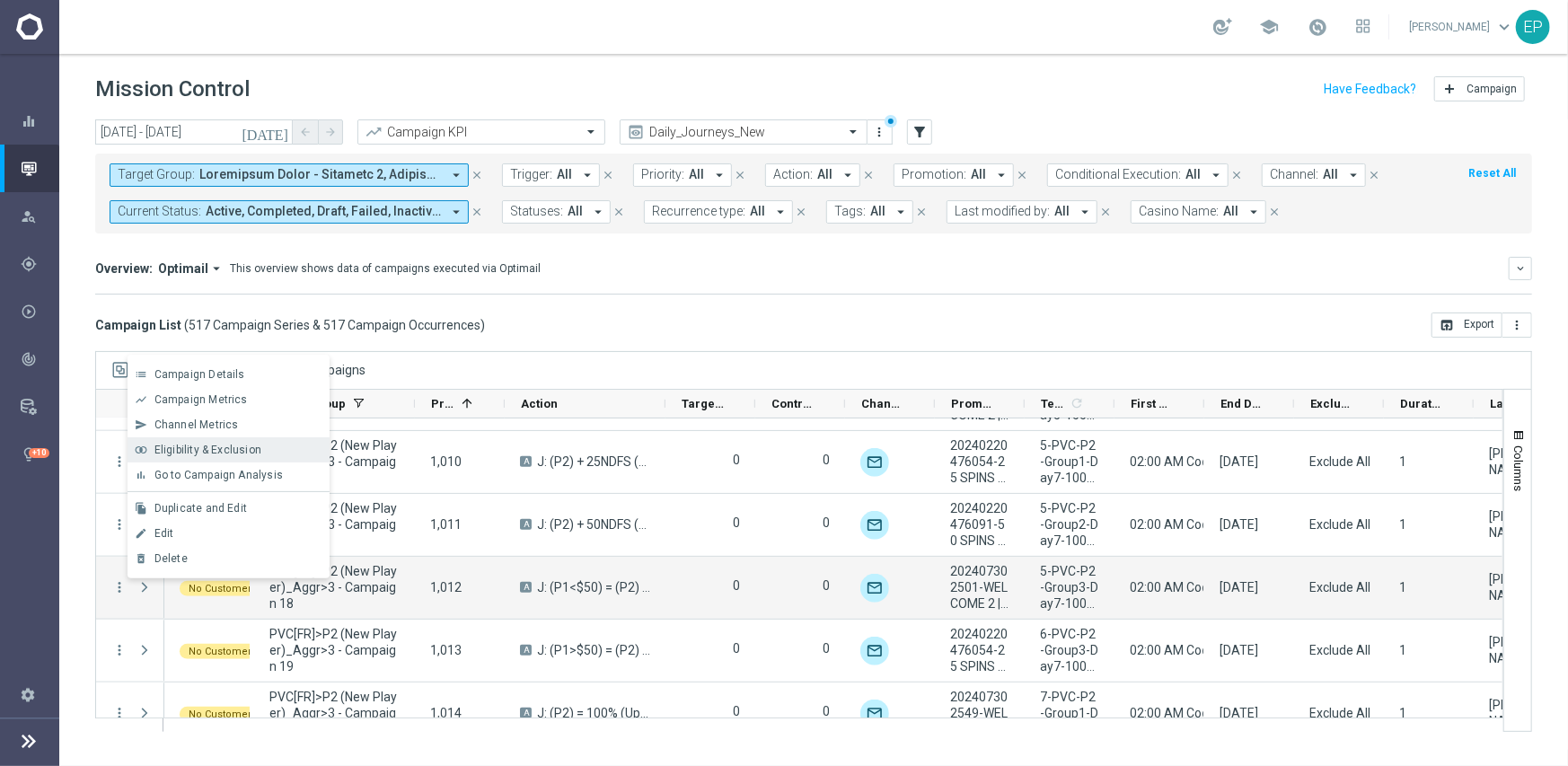
click at [213, 448] on span "Eligibility & Exclusion" at bounding box center [207, 450] width 107 height 13
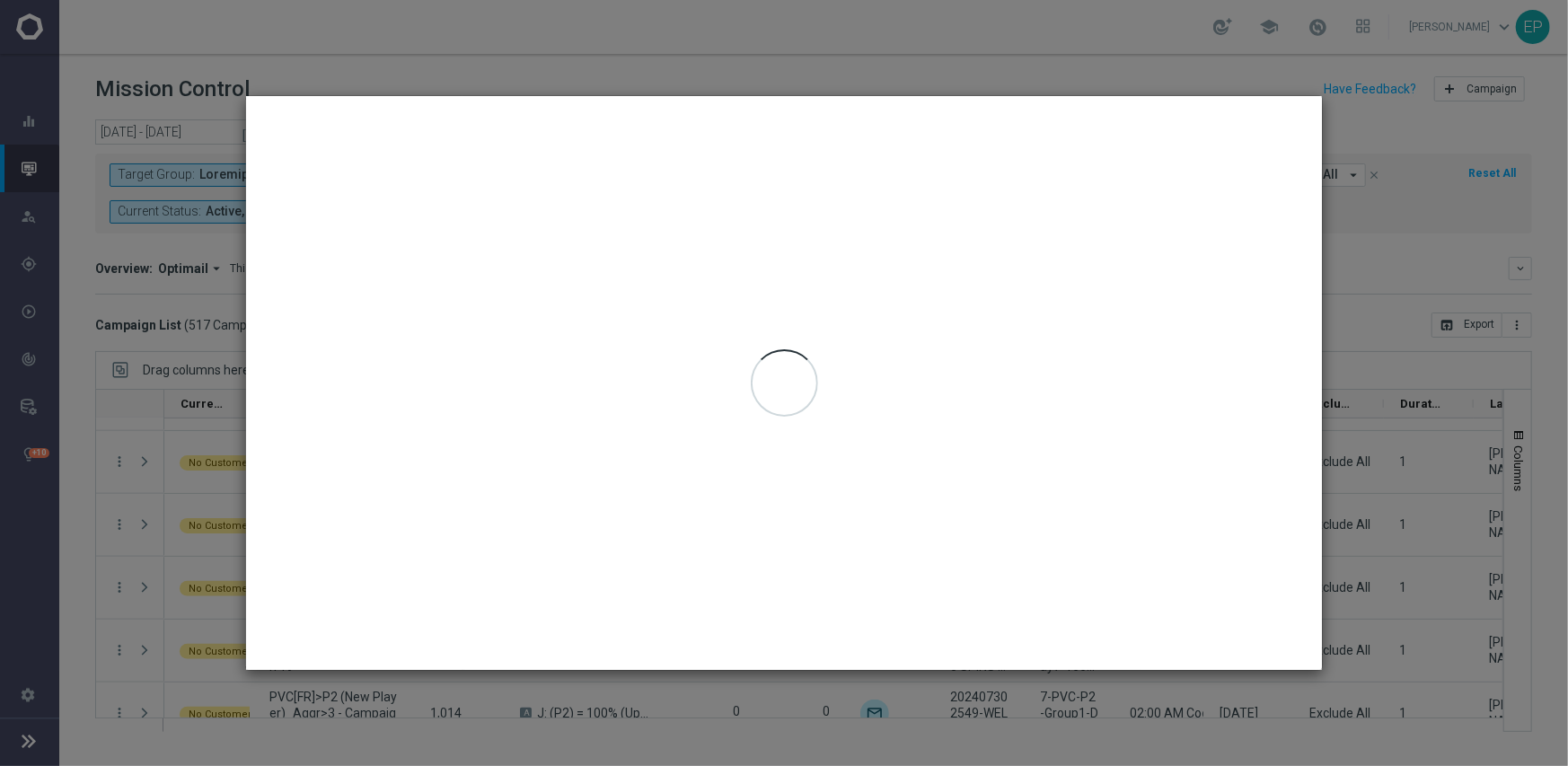
type input "[DATE] - [DATE]"
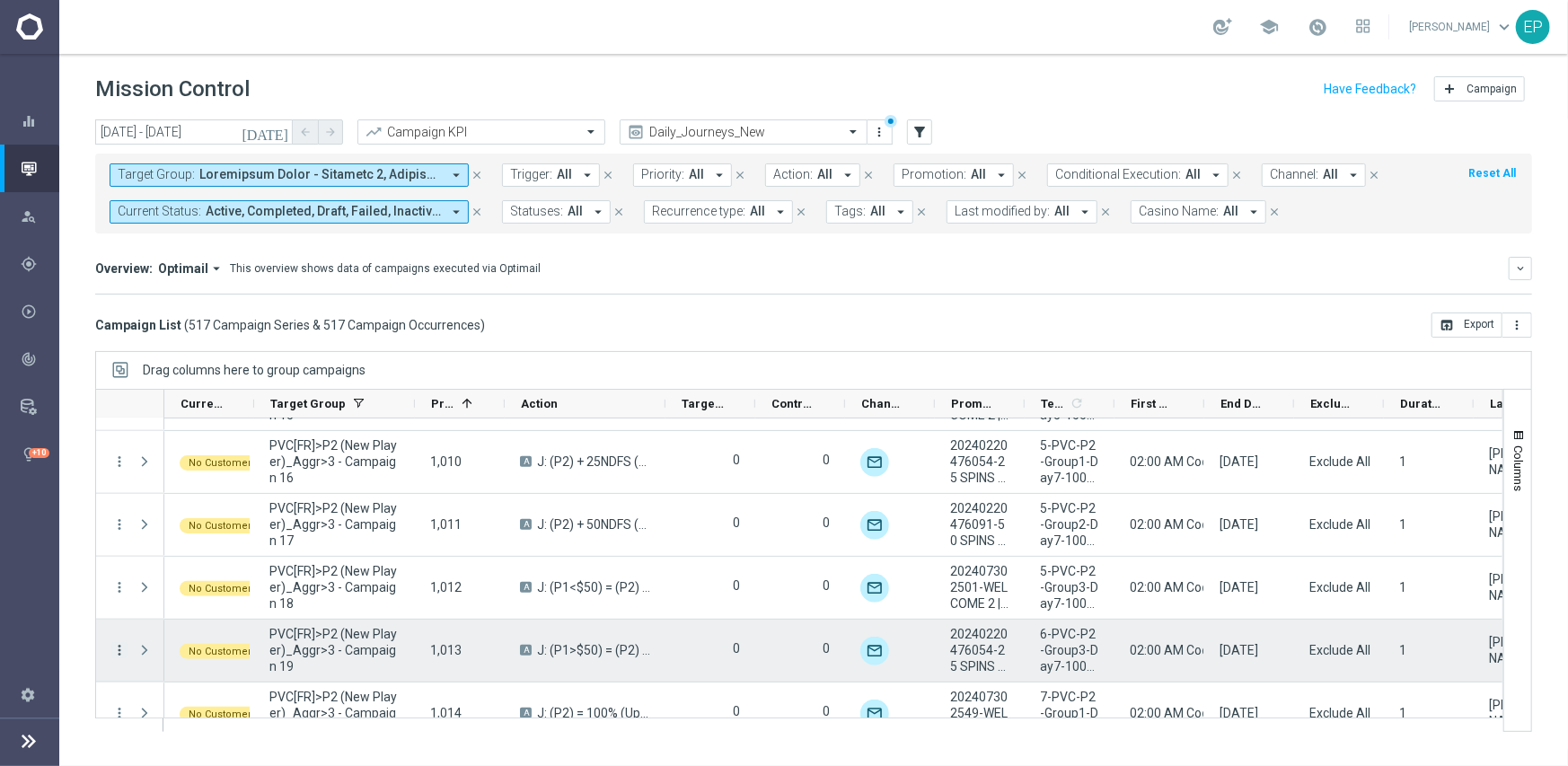
click at [122, 646] on icon "more_vert" at bounding box center [120, 650] width 16 height 16
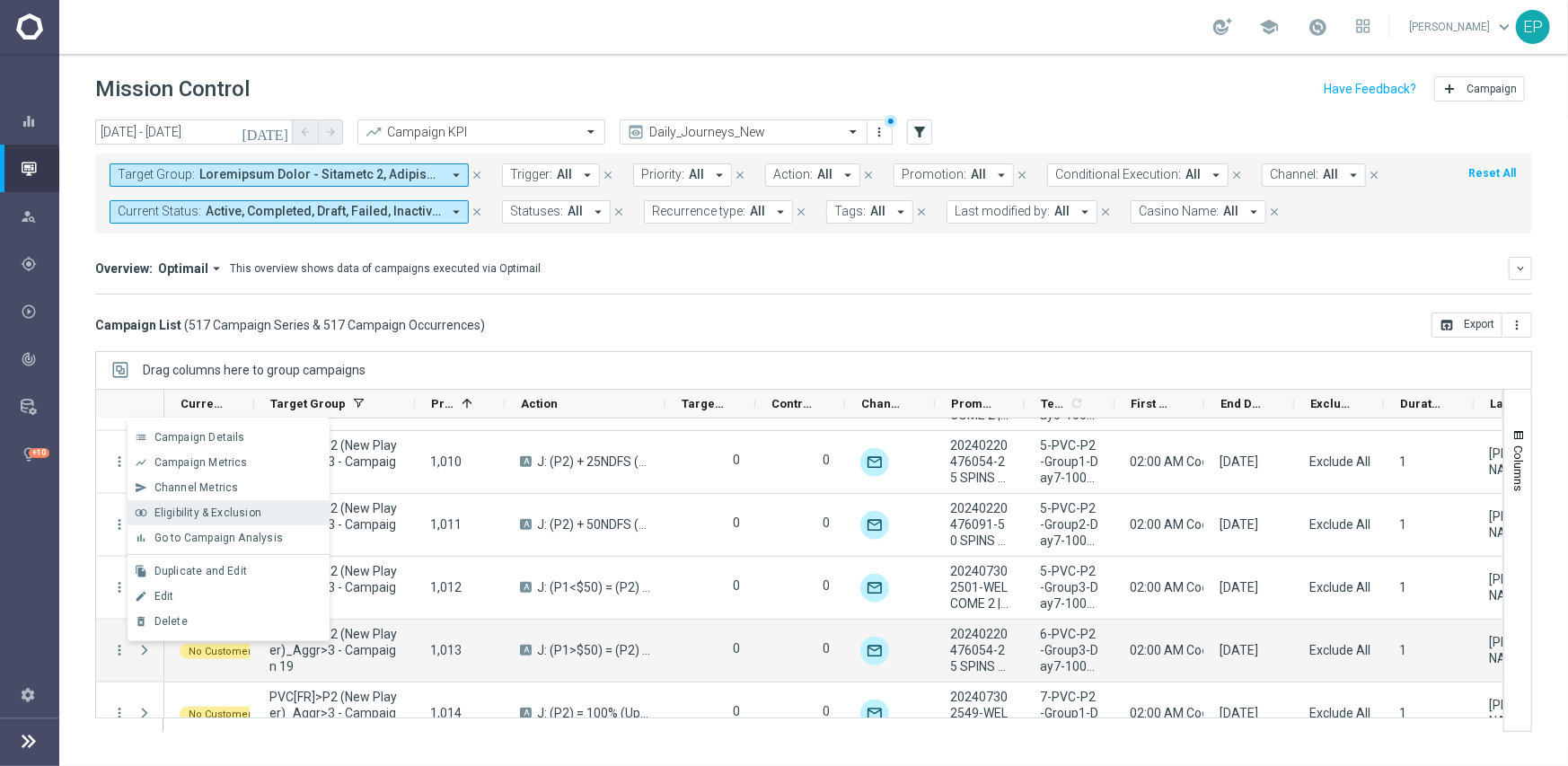
click at [195, 512] on span "Eligibility & Exclusion" at bounding box center [207, 513] width 107 height 13
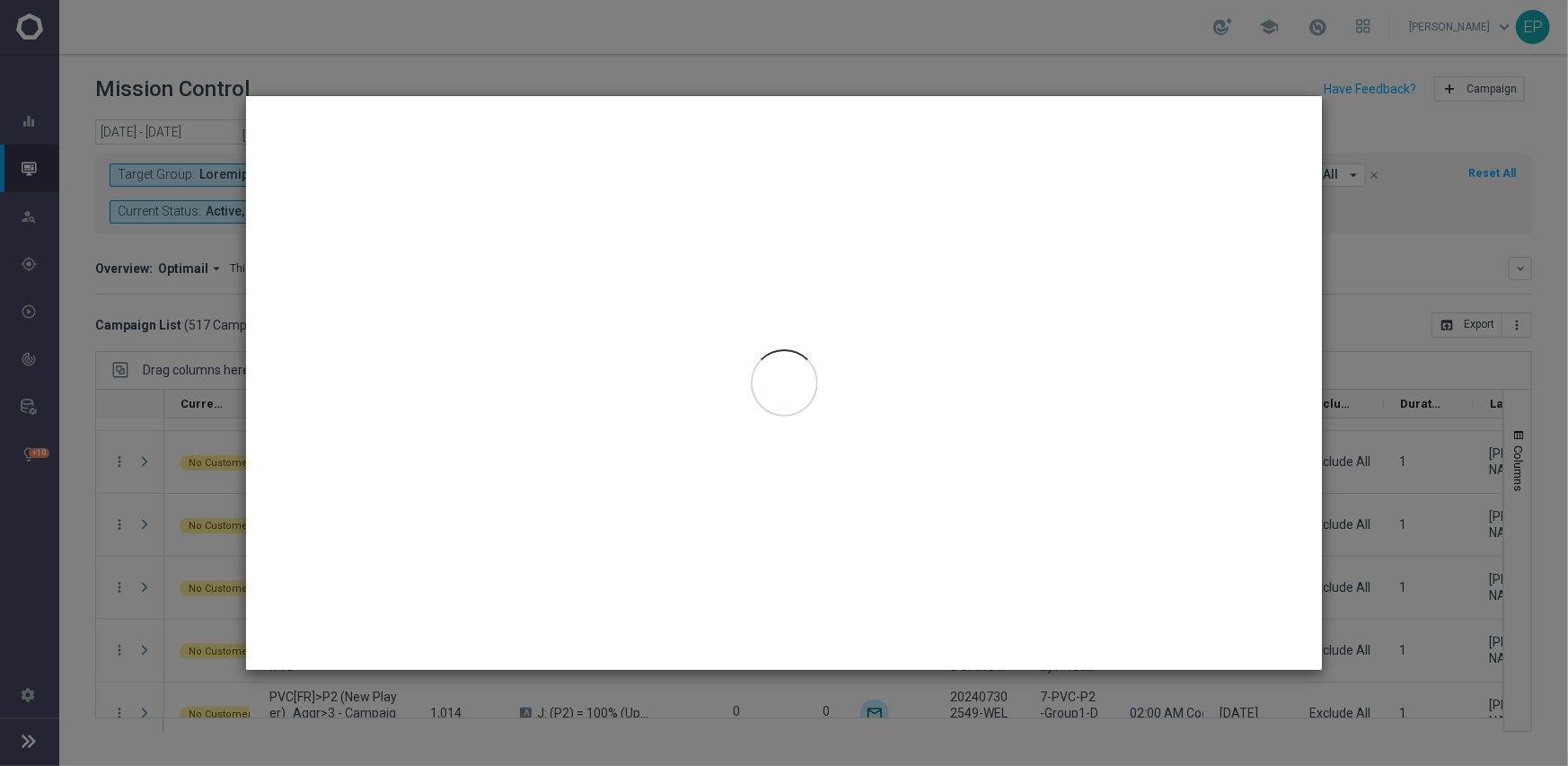
type input "[DATE] - [DATE]"
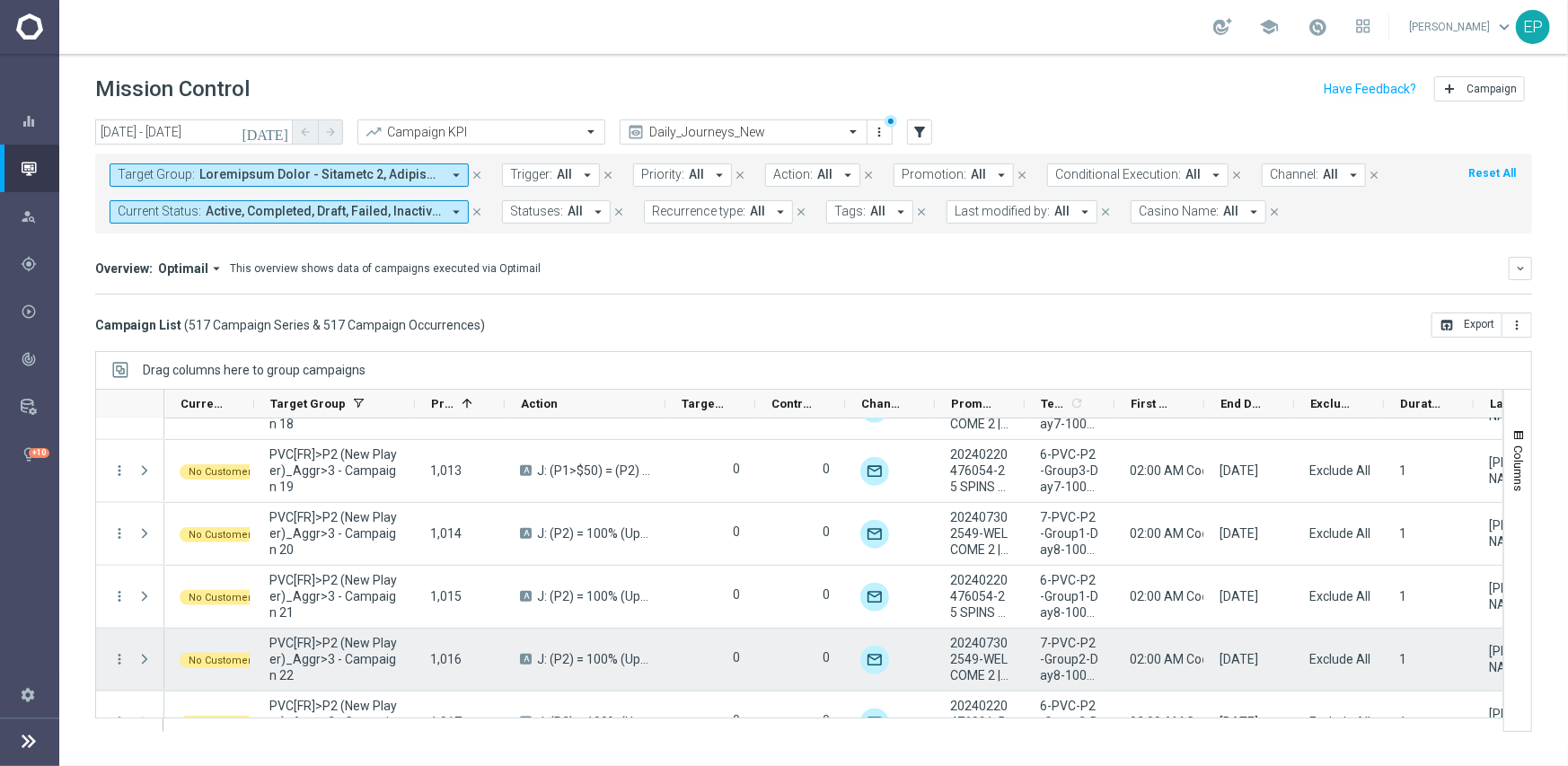
scroll to position [10067, 0]
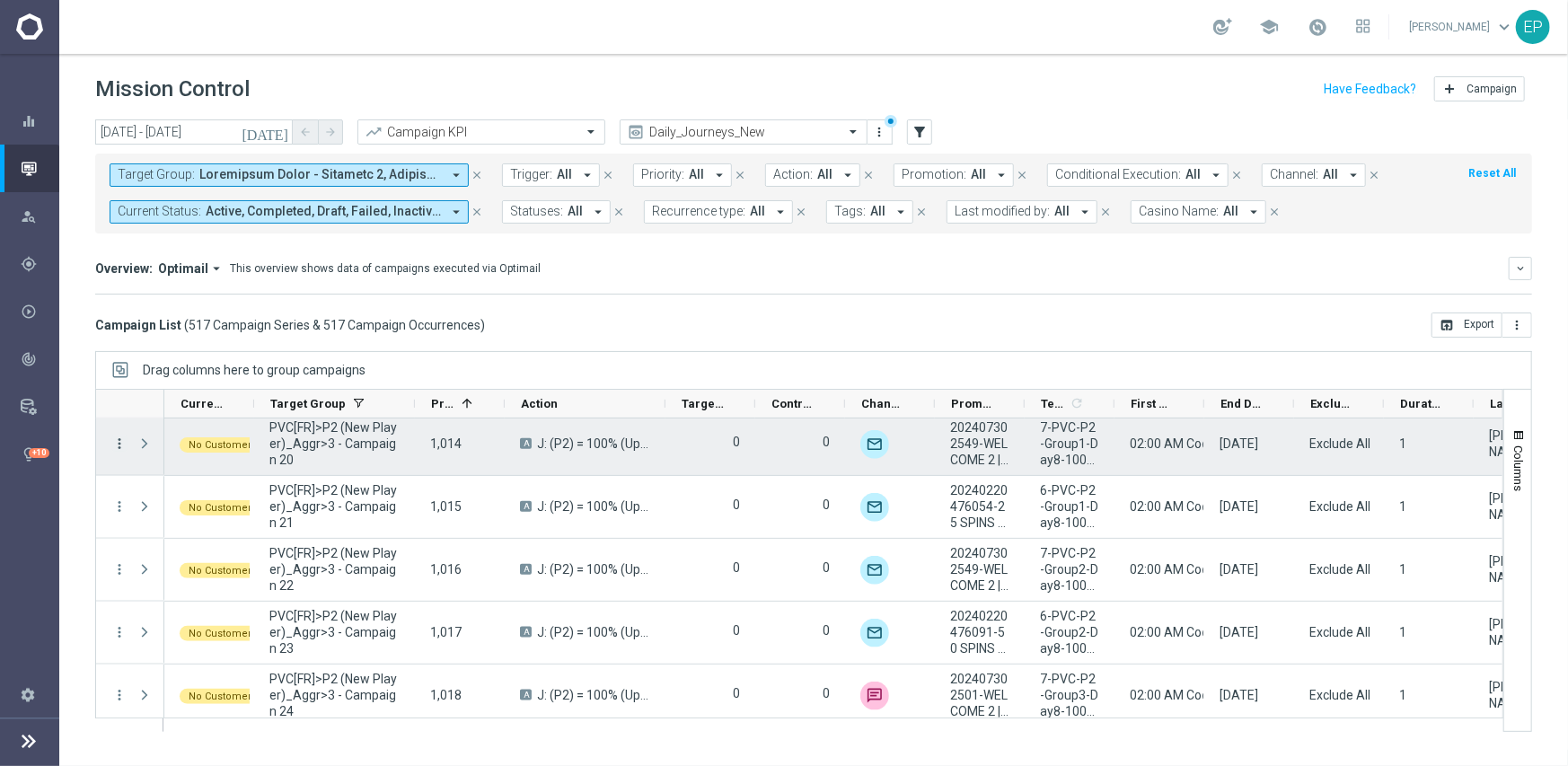
click at [114, 436] on icon "more_vert" at bounding box center [120, 444] width 16 height 16
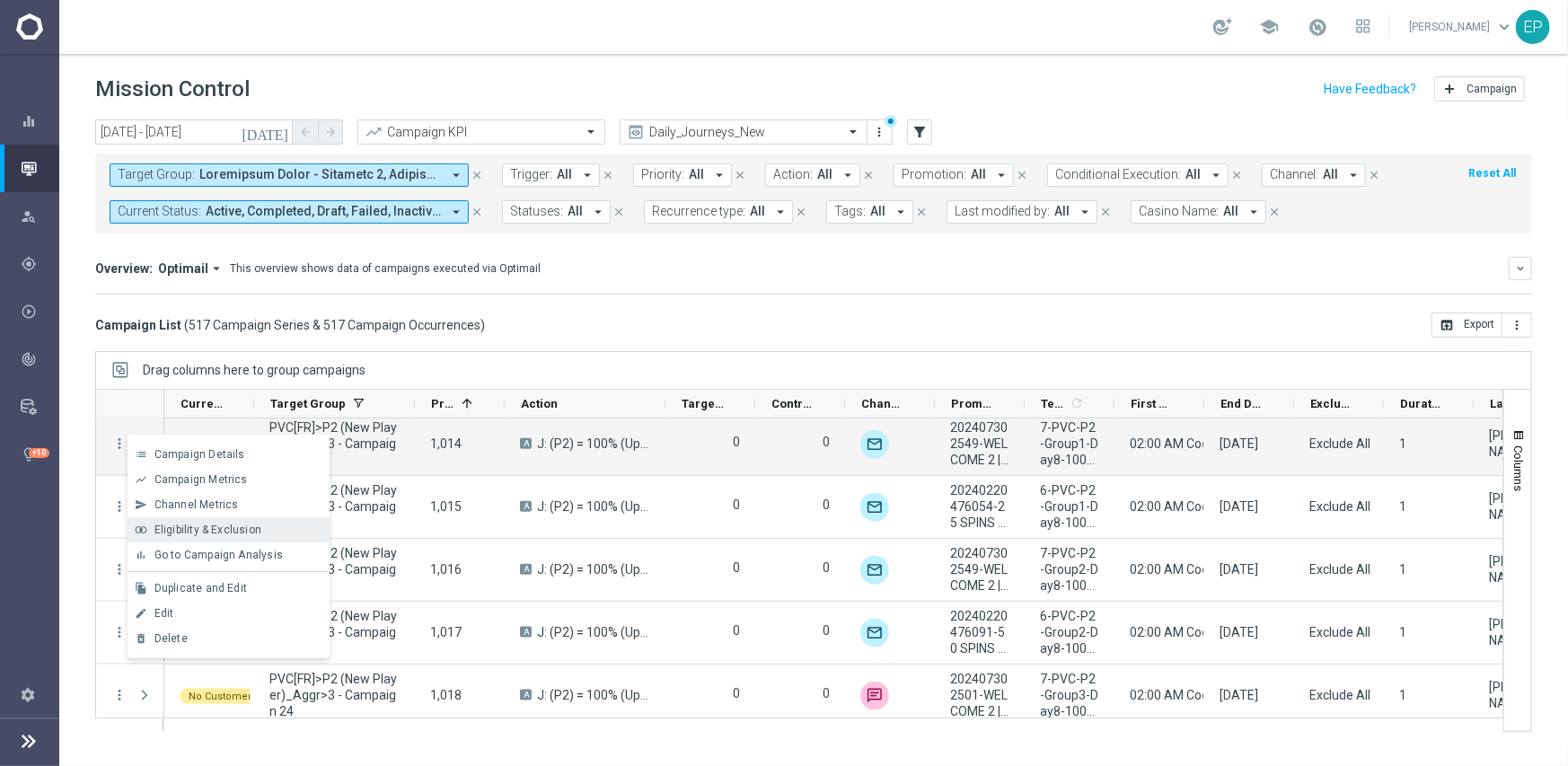
click at [186, 524] on span "Eligibility & Exclusion" at bounding box center [207, 530] width 107 height 13
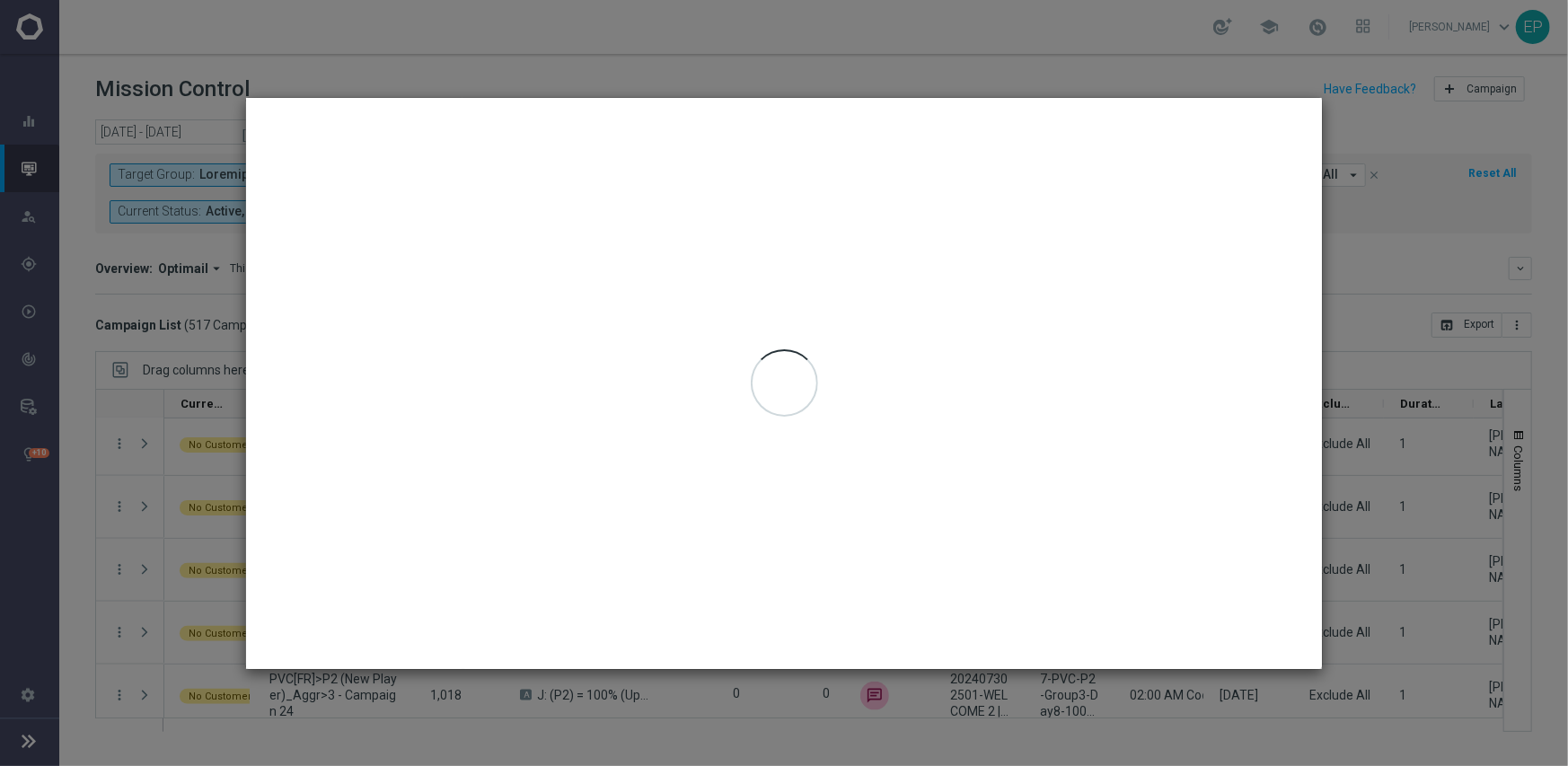
type input "[DATE] - [DATE]"
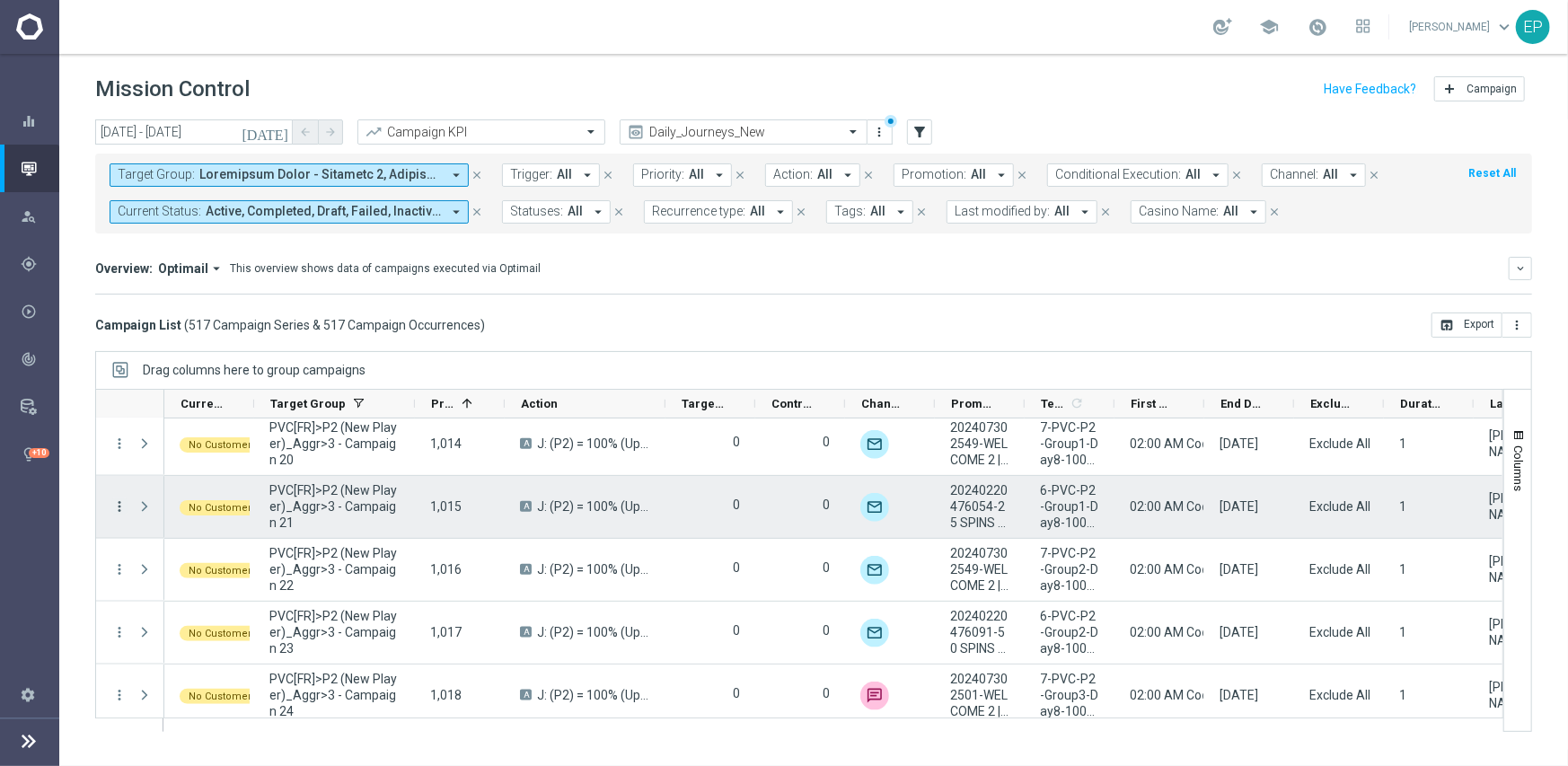
click at [119, 502] on icon "more_vert" at bounding box center [120, 507] width 16 height 16
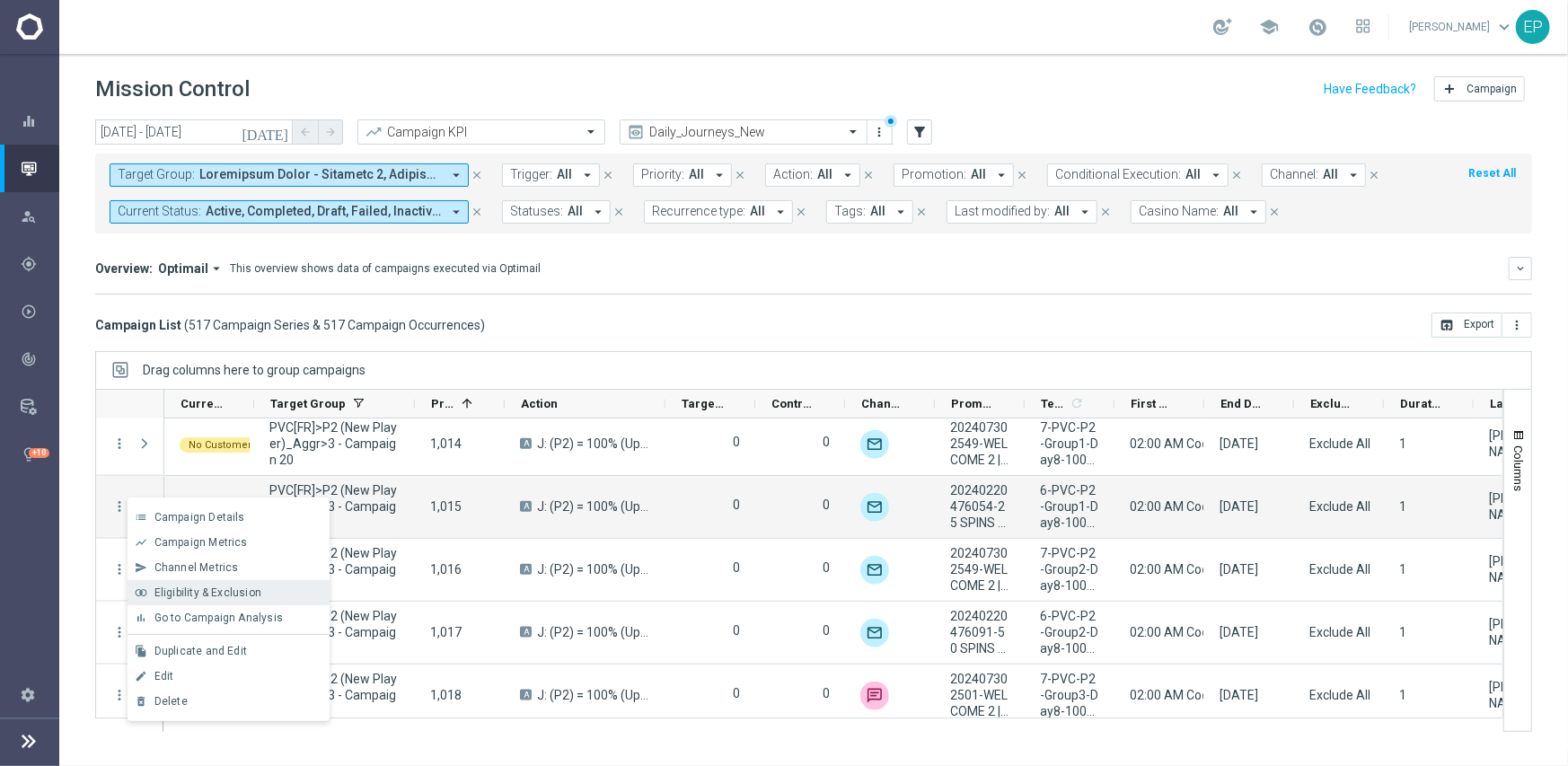
click at [222, 588] on span "Eligibility & Exclusion" at bounding box center [207, 592] width 107 height 13
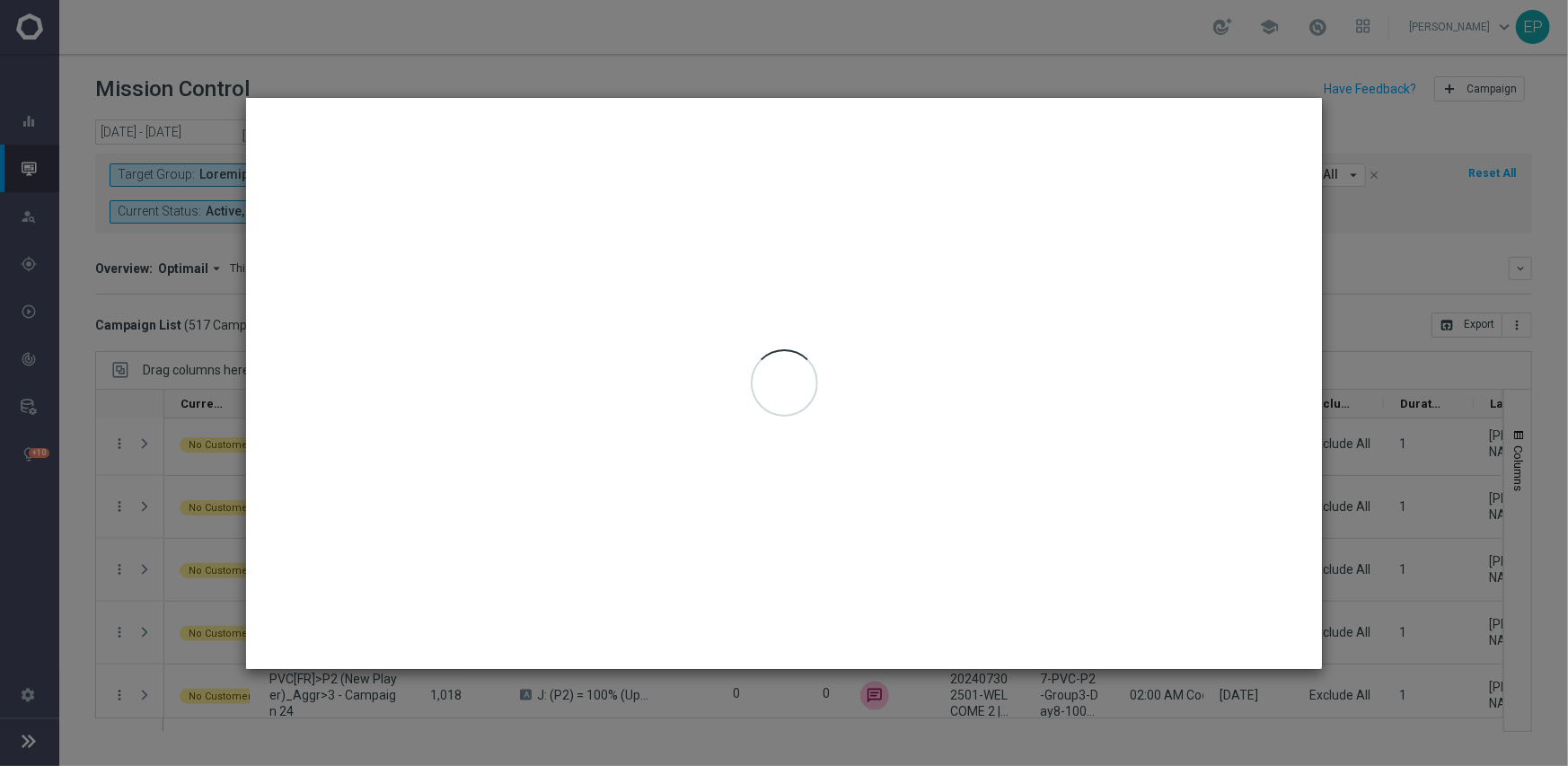
type input "[DATE] - [DATE]"
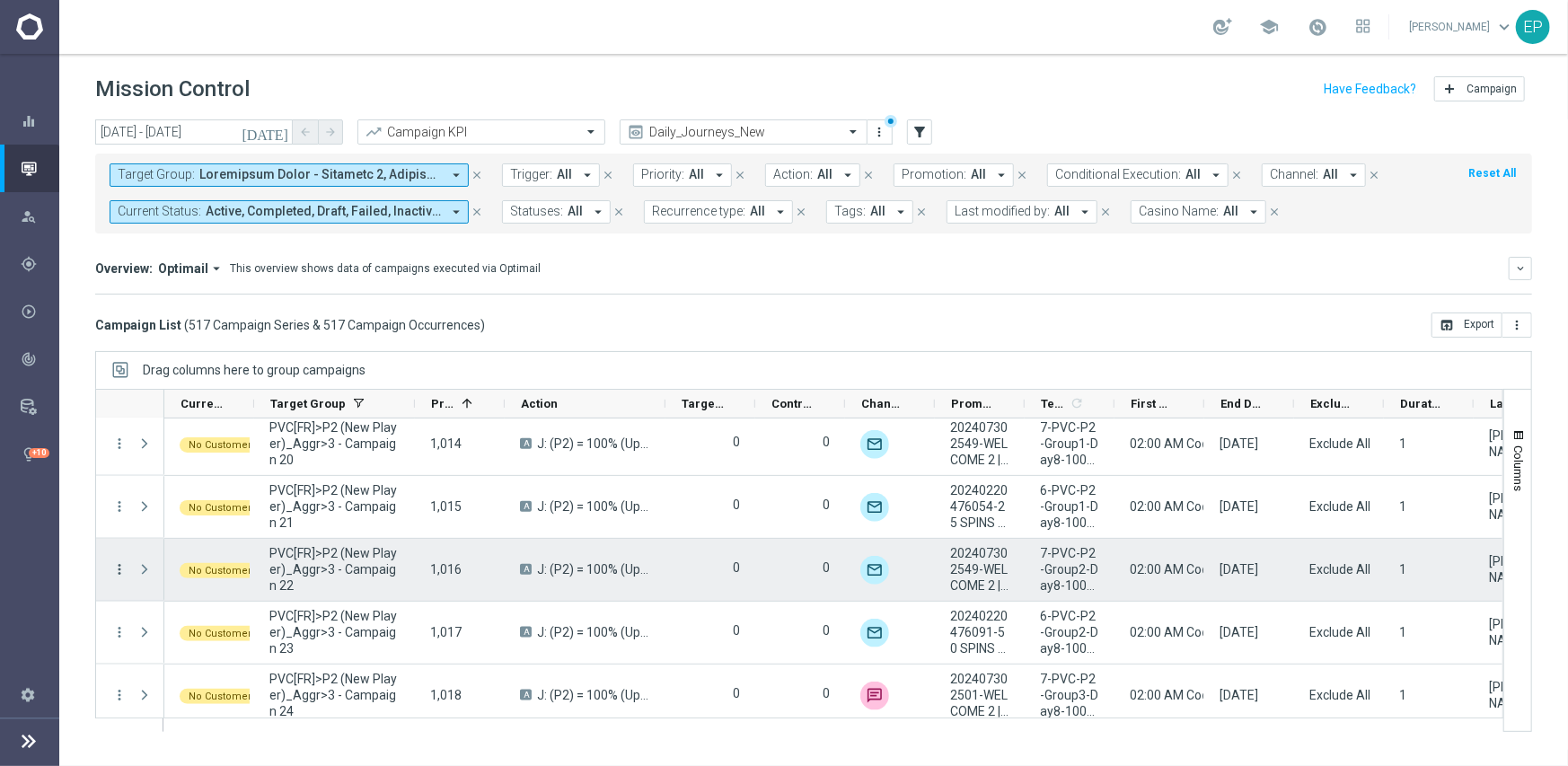
click at [119, 563] on icon "more_vert" at bounding box center [120, 570] width 16 height 16
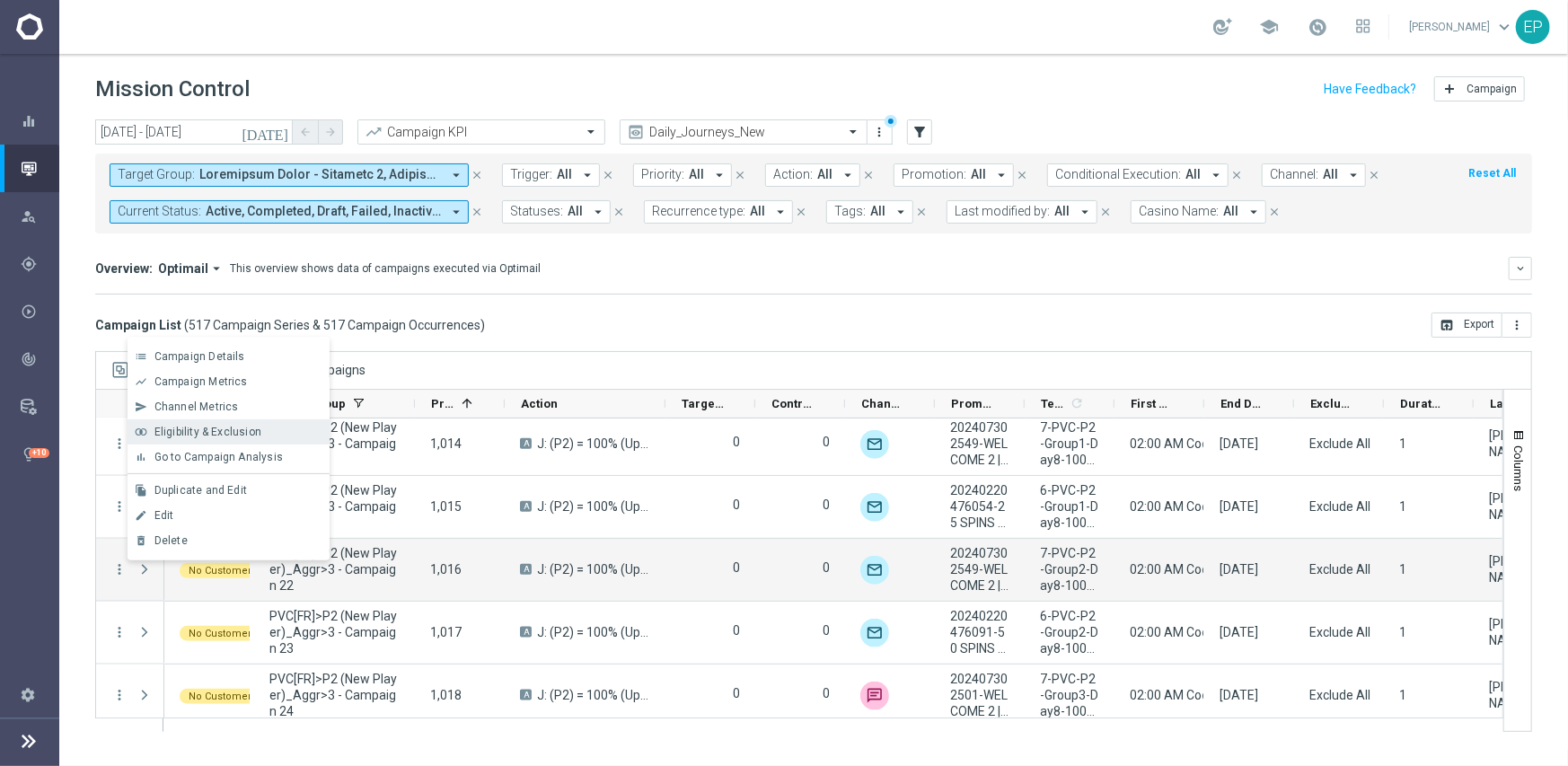
click at [221, 428] on span "Eligibility & Exclusion" at bounding box center [207, 432] width 107 height 13
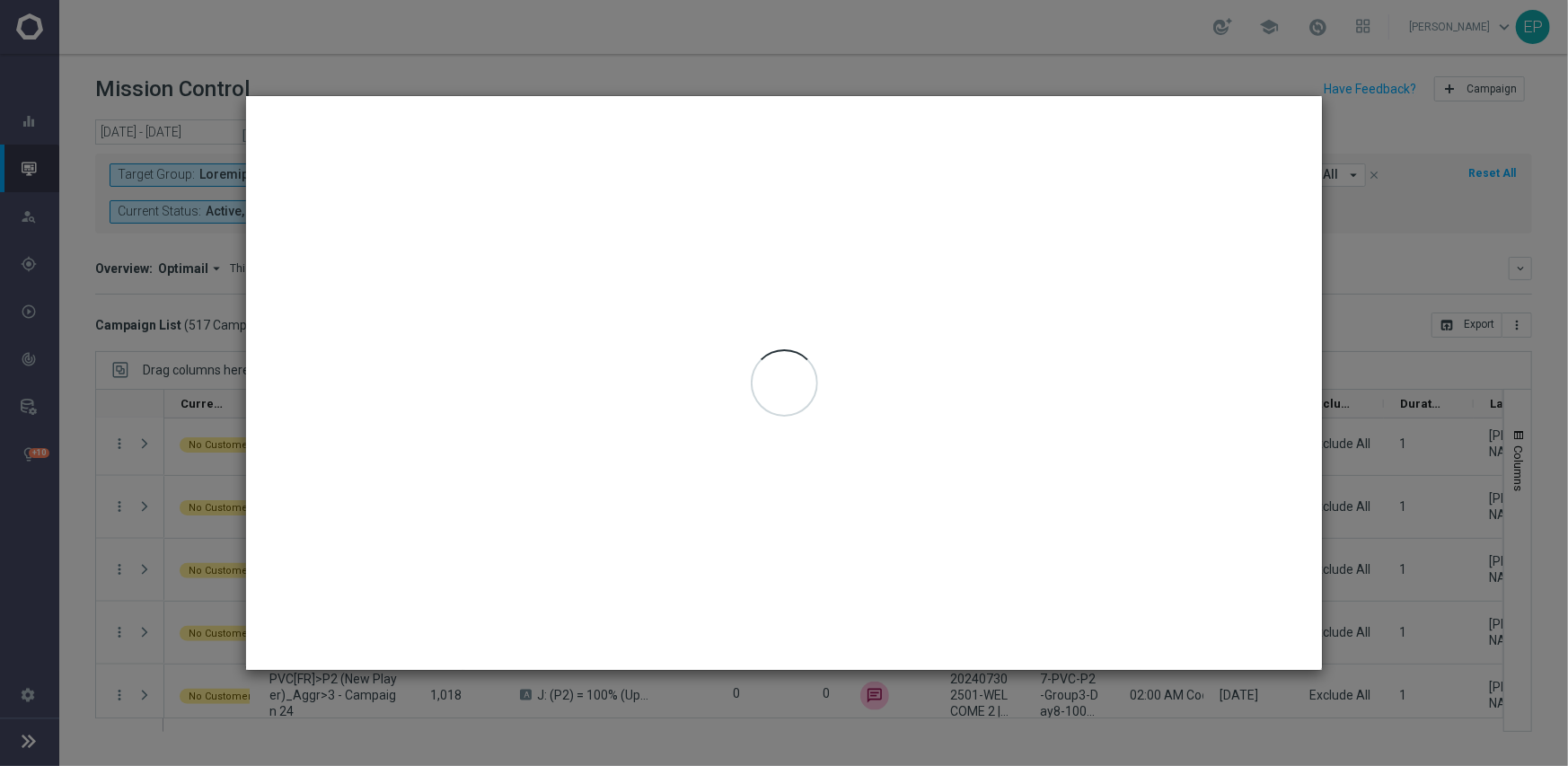
type input "[DATE] - [DATE]"
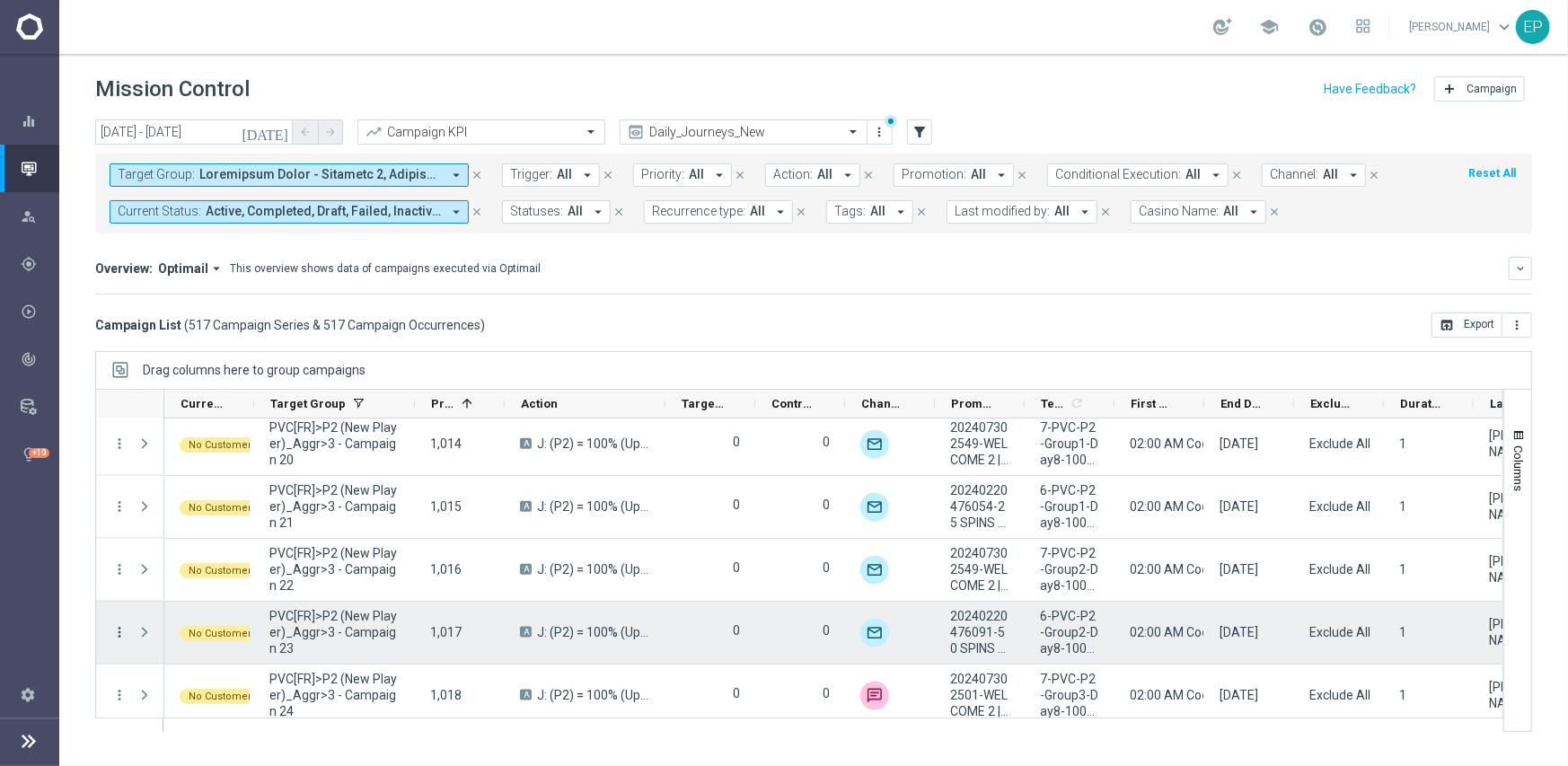
click at [125, 624] on icon "more_vert" at bounding box center [120, 632] width 16 height 16
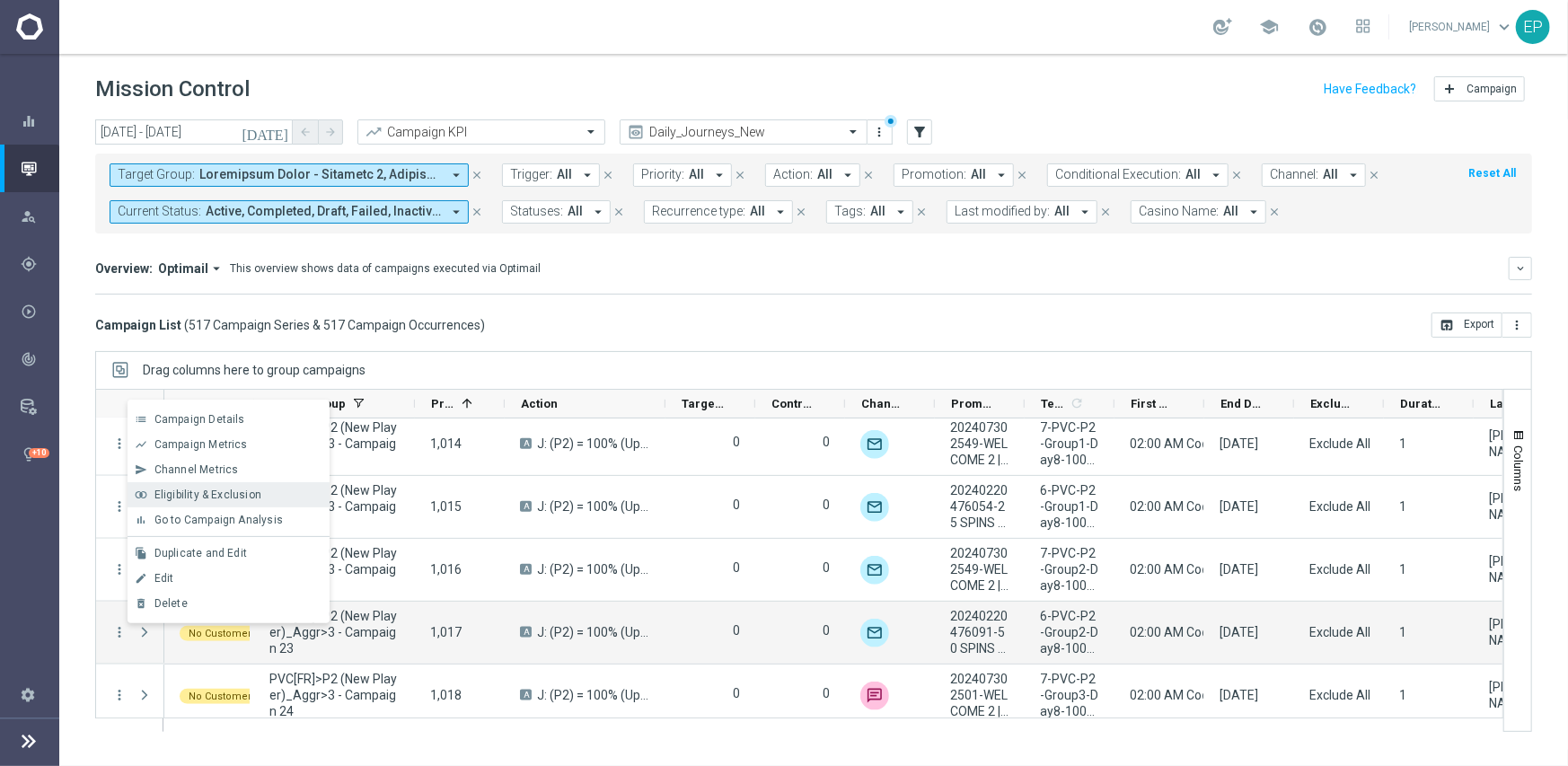
click at [197, 492] on span "Eligibility & Exclusion" at bounding box center [207, 495] width 107 height 13
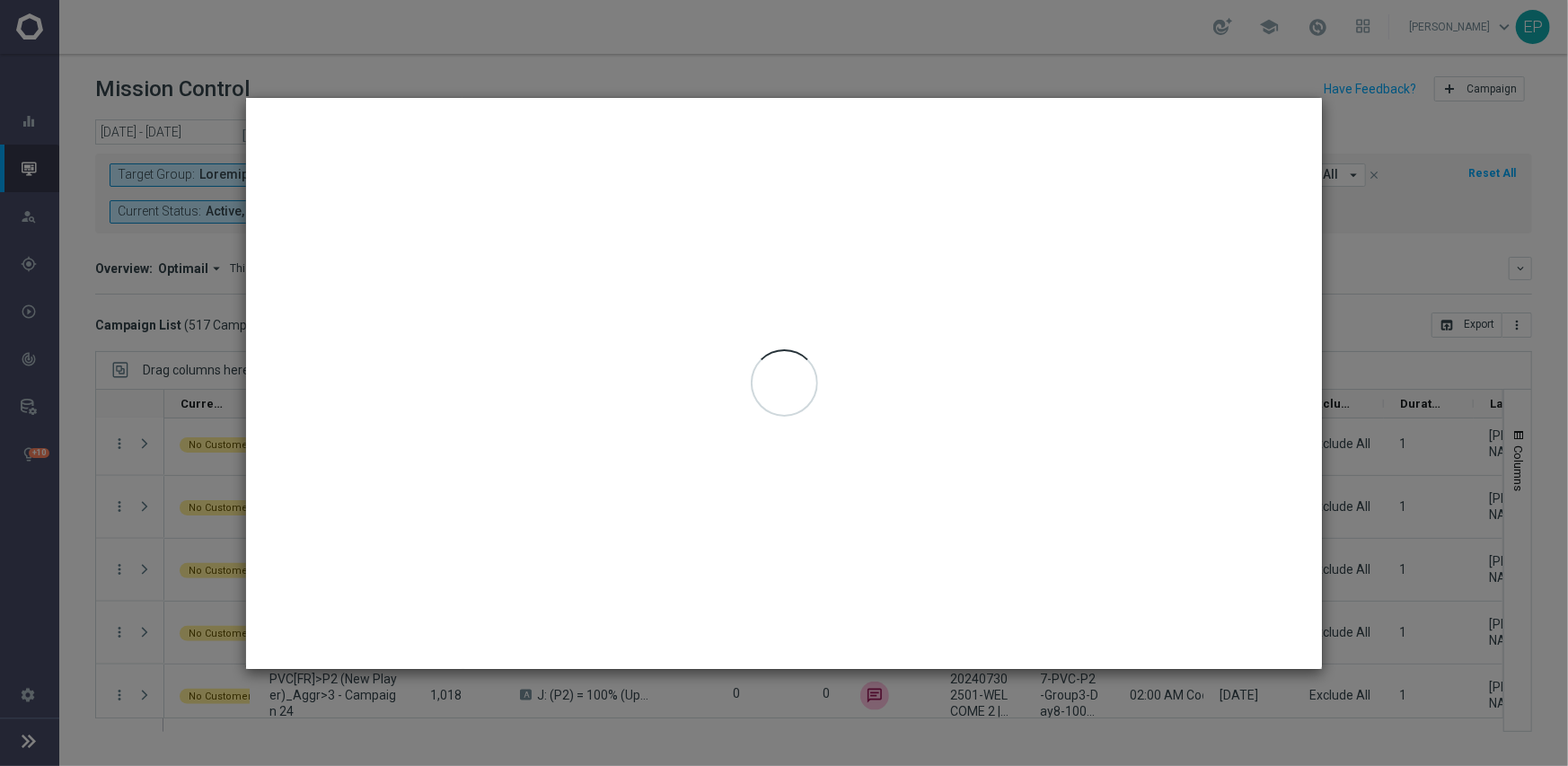
type input "[DATE] - [DATE]"
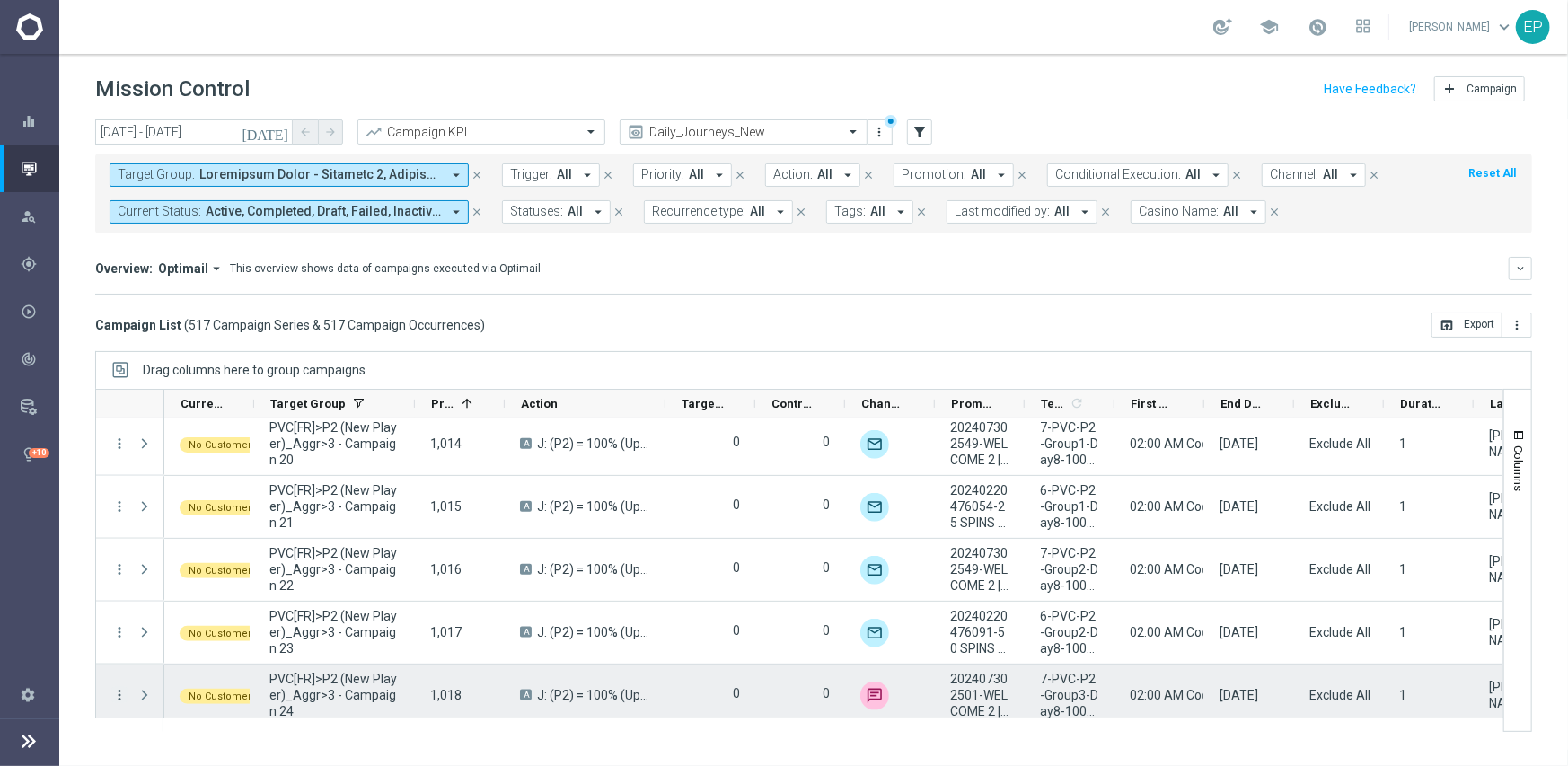
click at [118, 694] on icon "more_vert" at bounding box center [120, 695] width 16 height 16
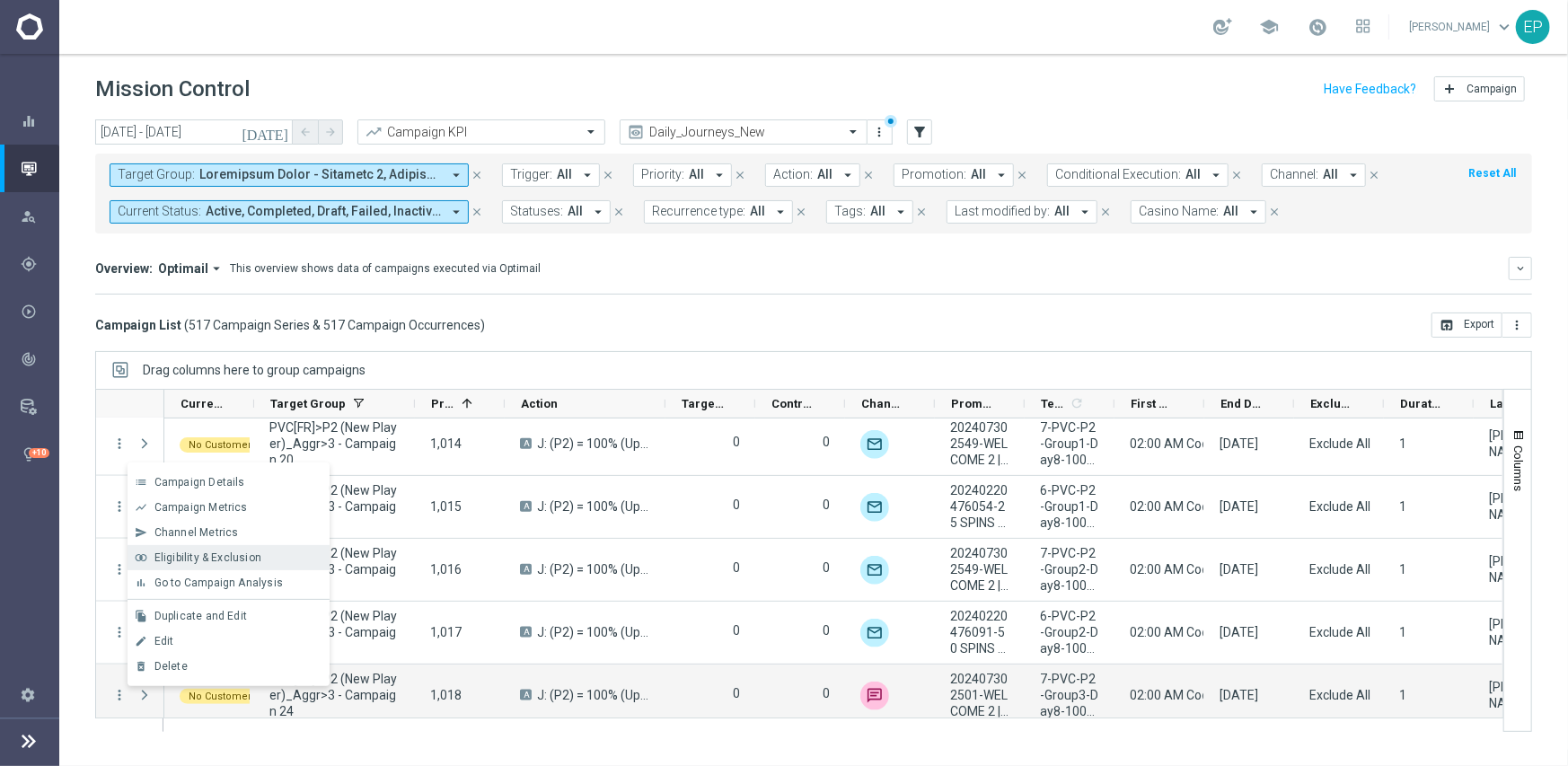
click at [207, 552] on span "Eligibility & Exclusion" at bounding box center [207, 558] width 107 height 13
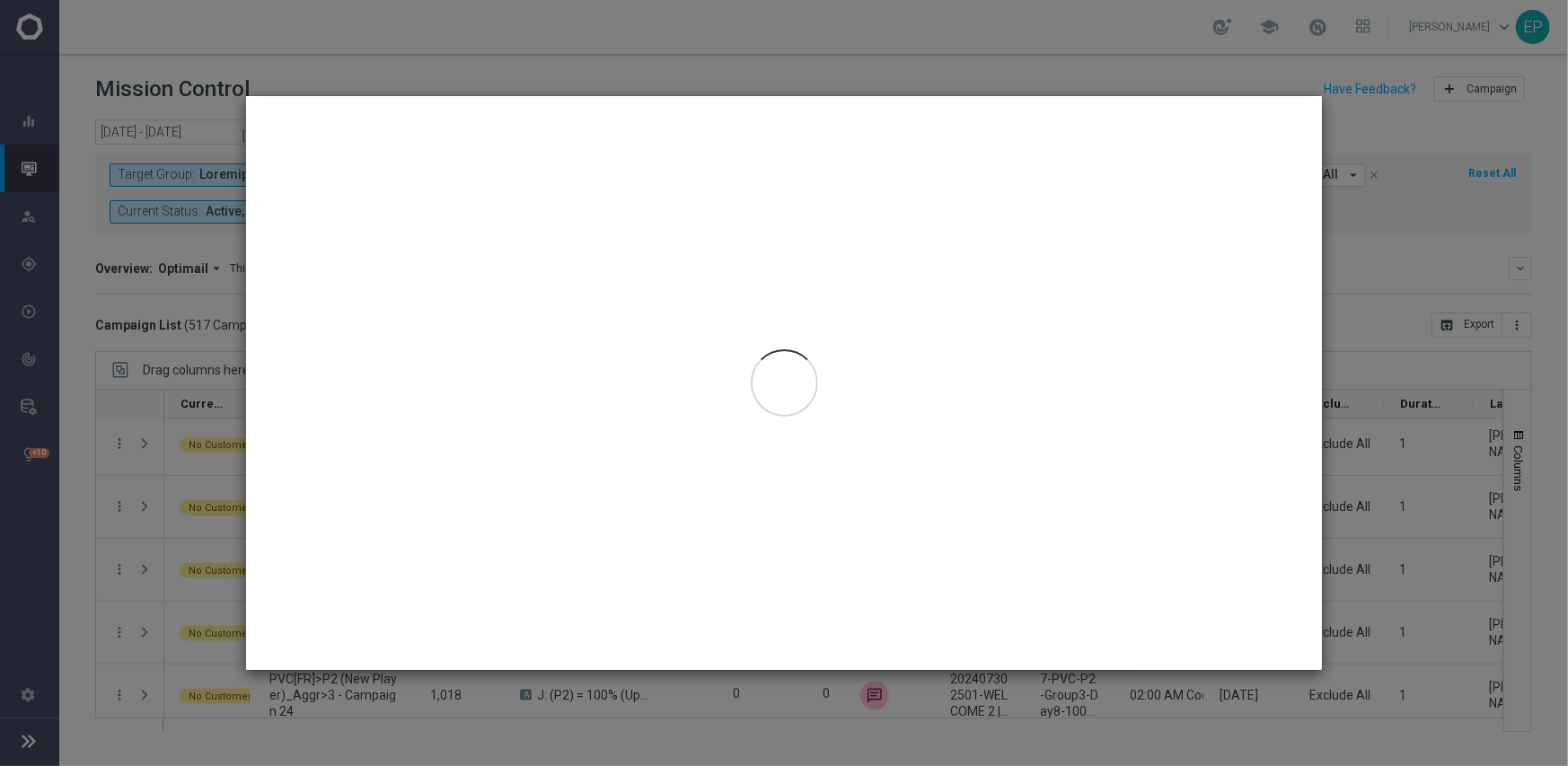
type input "[DATE] - [DATE]"
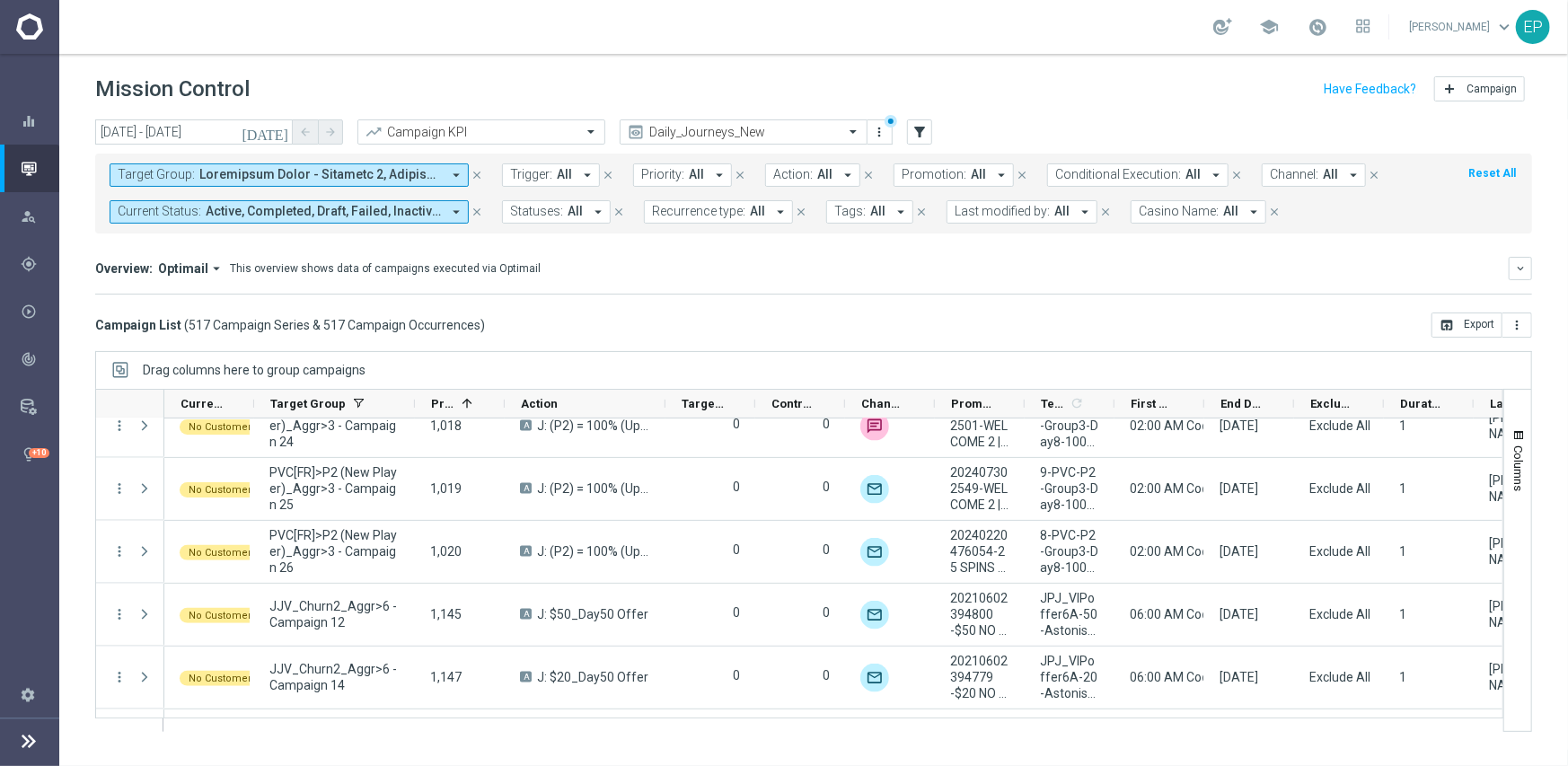
scroll to position [10372, 0]
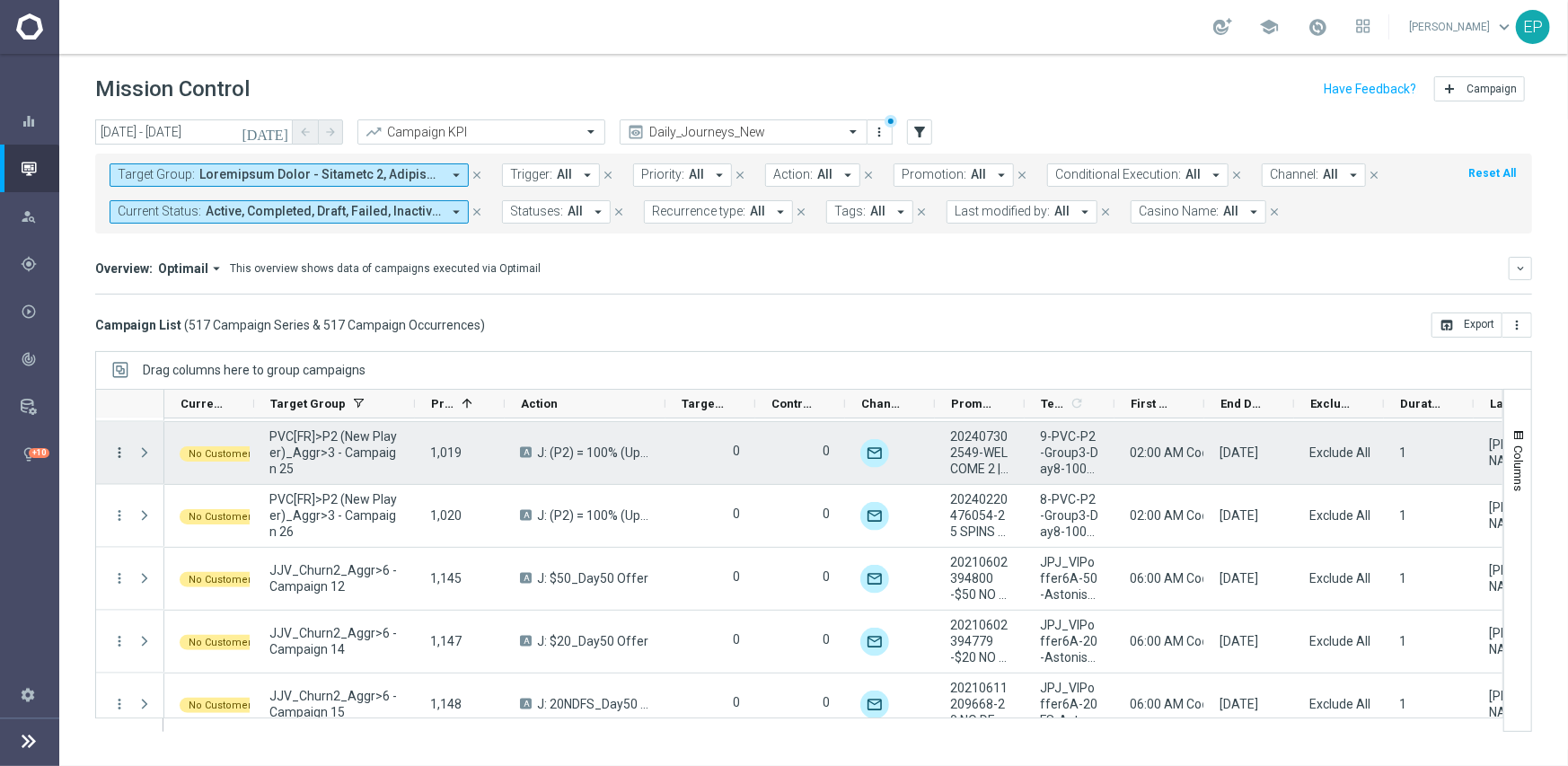
click at [120, 451] on icon "more_vert" at bounding box center [120, 453] width 16 height 16
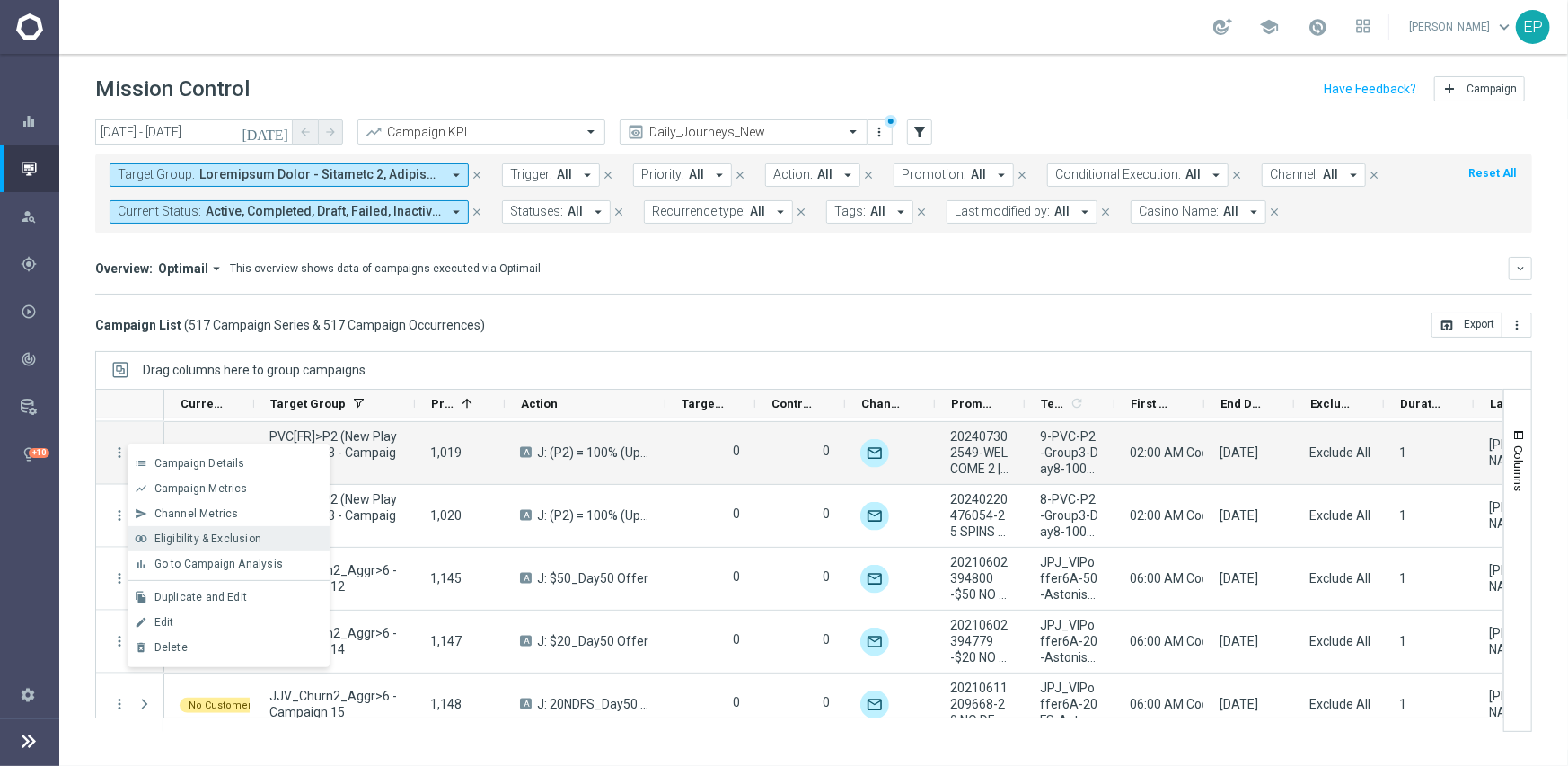
click at [170, 534] on span "Eligibility & Exclusion" at bounding box center [207, 539] width 107 height 13
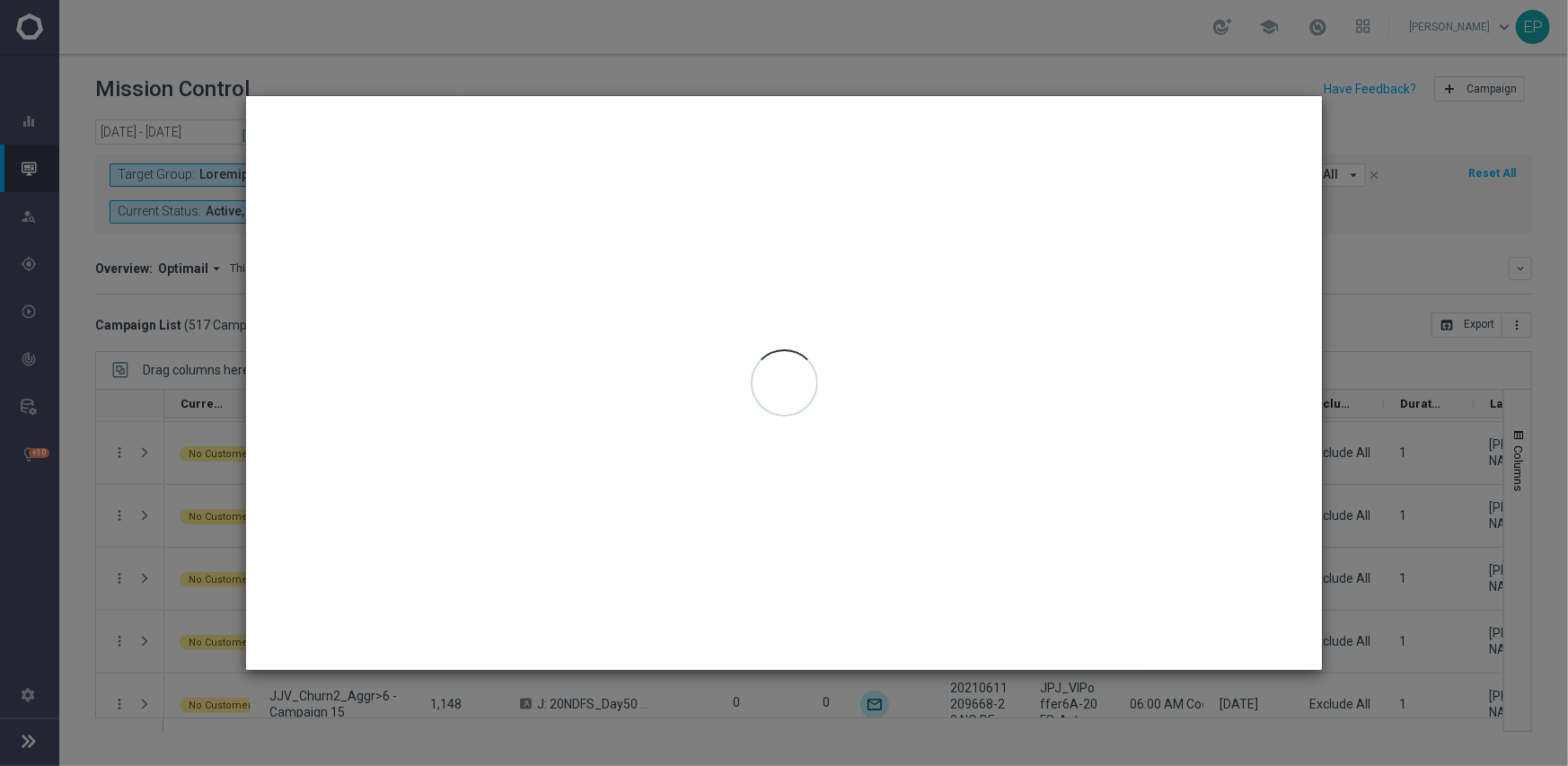
type input "[DATE] - [DATE]"
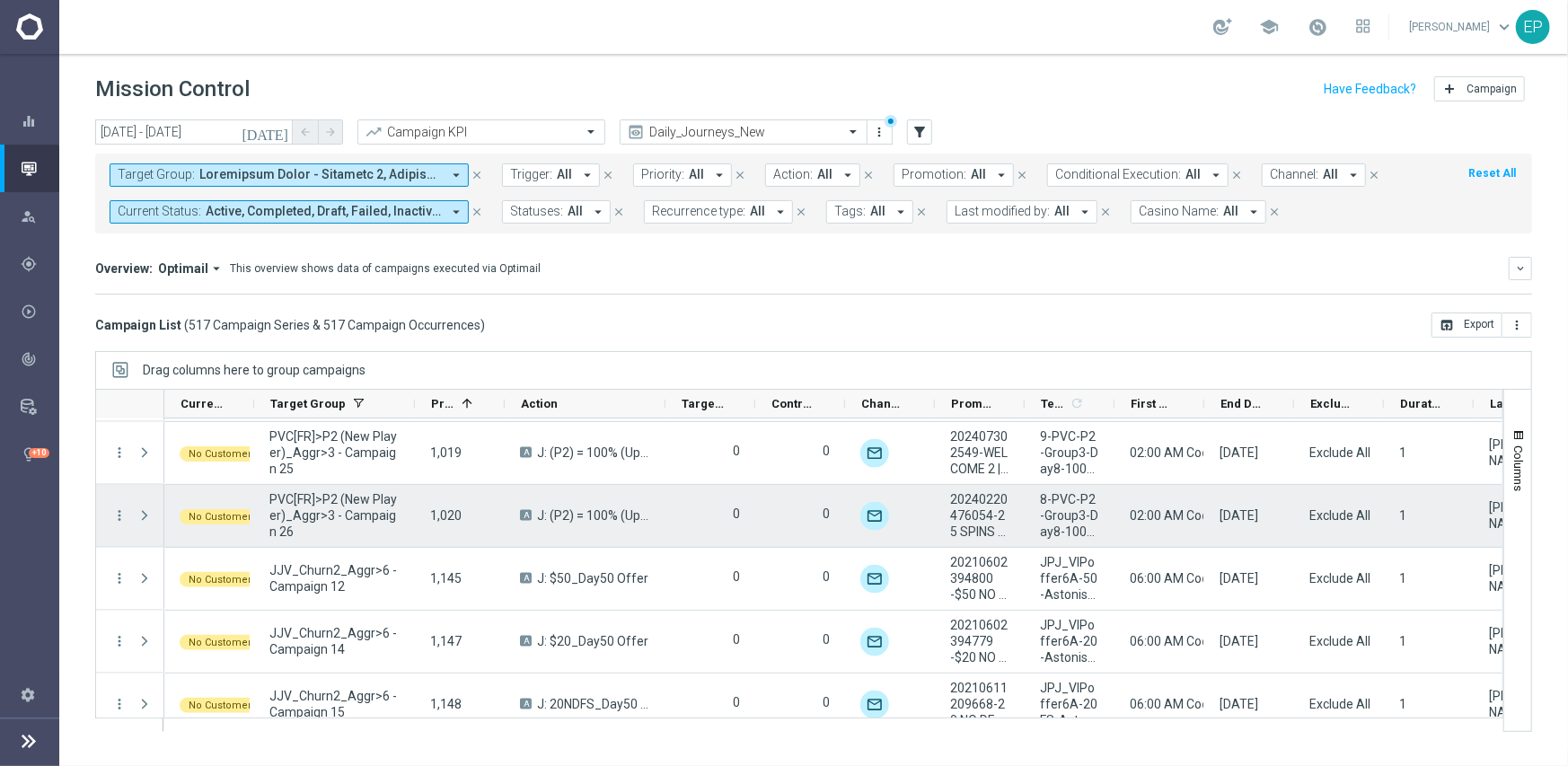
click at [110, 513] on div "more_vert" at bounding box center [112, 516] width 32 height 62
click at [119, 511] on icon "more_vert" at bounding box center [120, 516] width 16 height 16
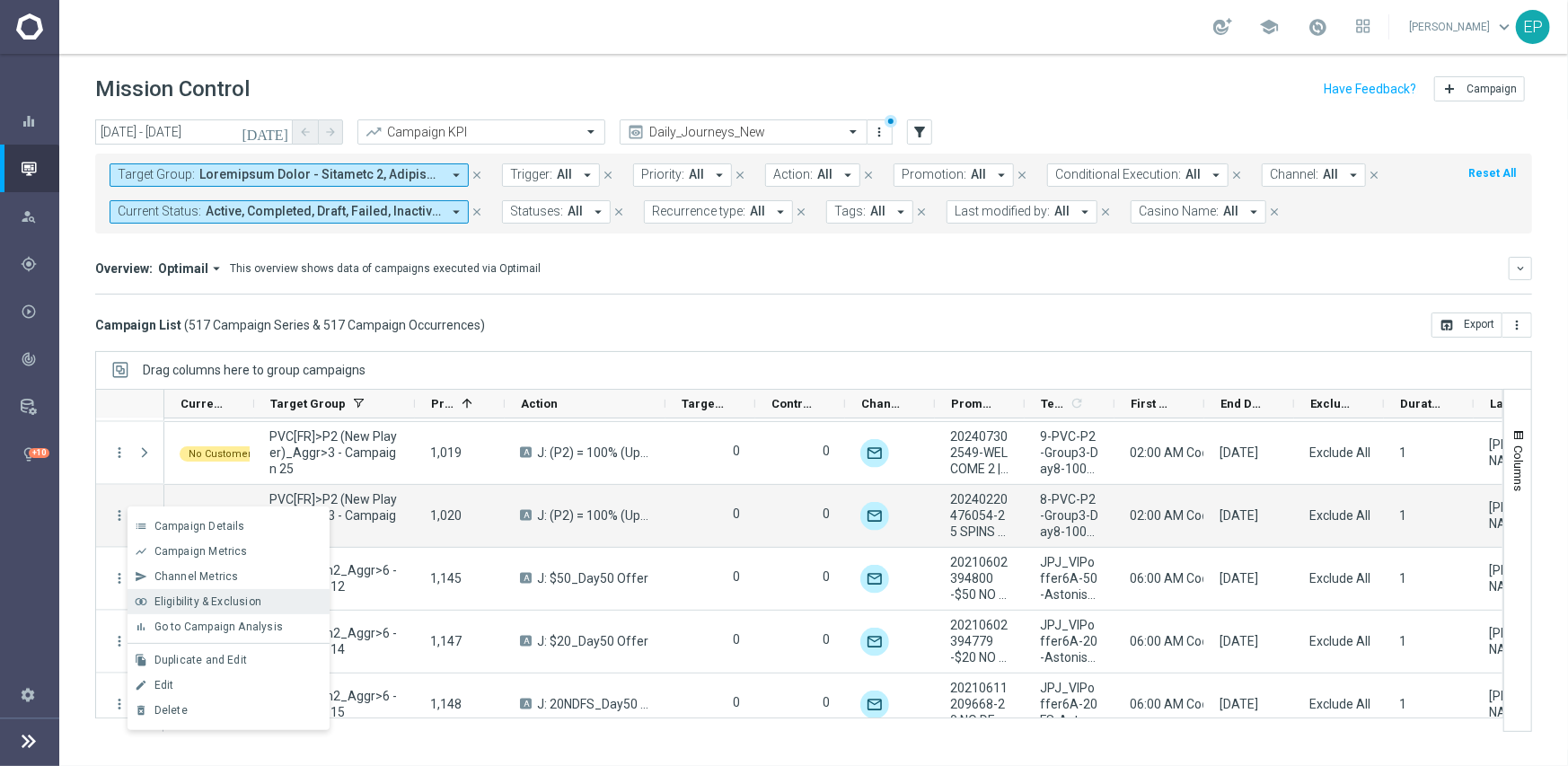
click at [211, 600] on span "Eligibility & Exclusion" at bounding box center [207, 601] width 107 height 13
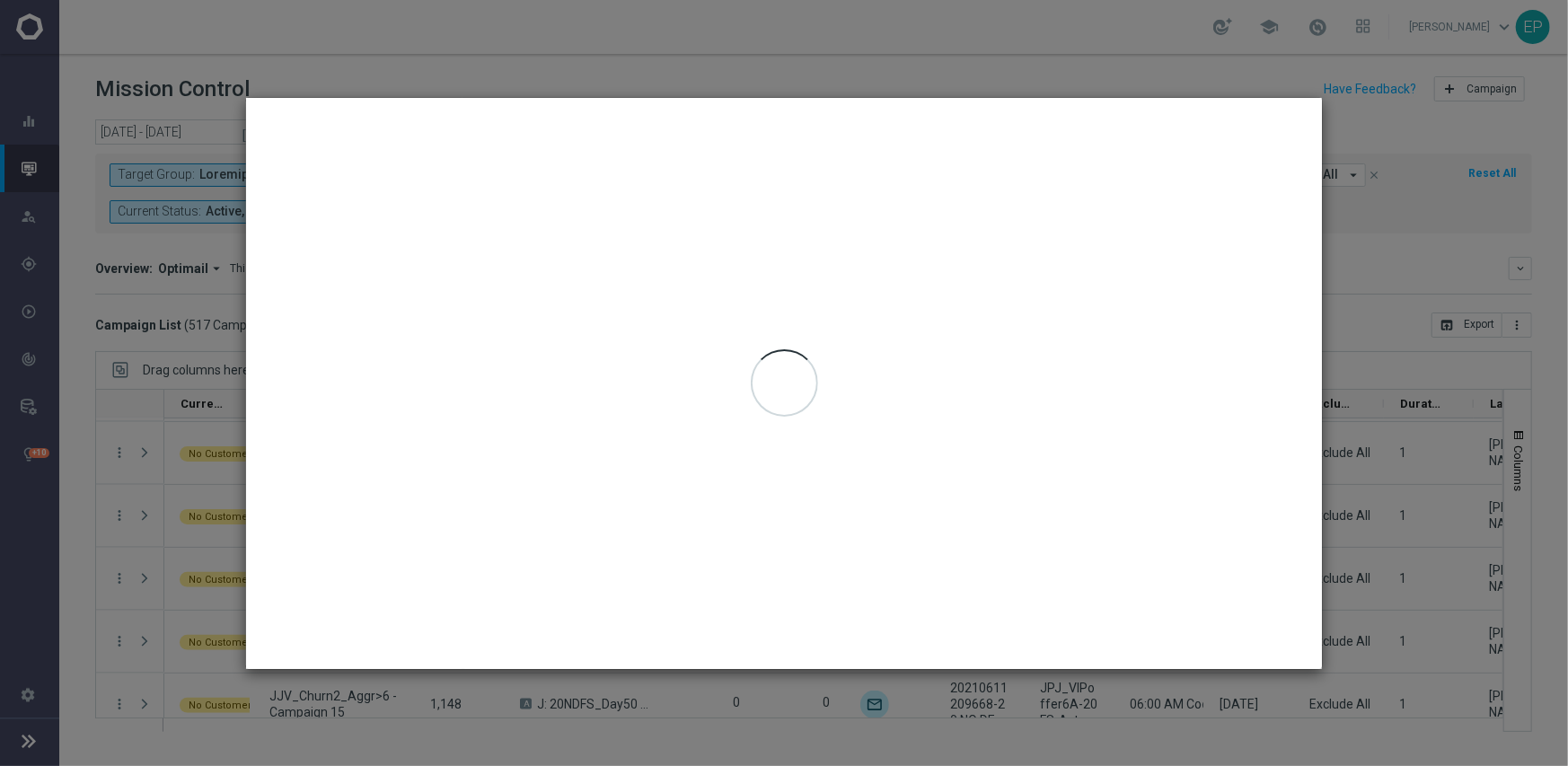
type input "[DATE] - [DATE]"
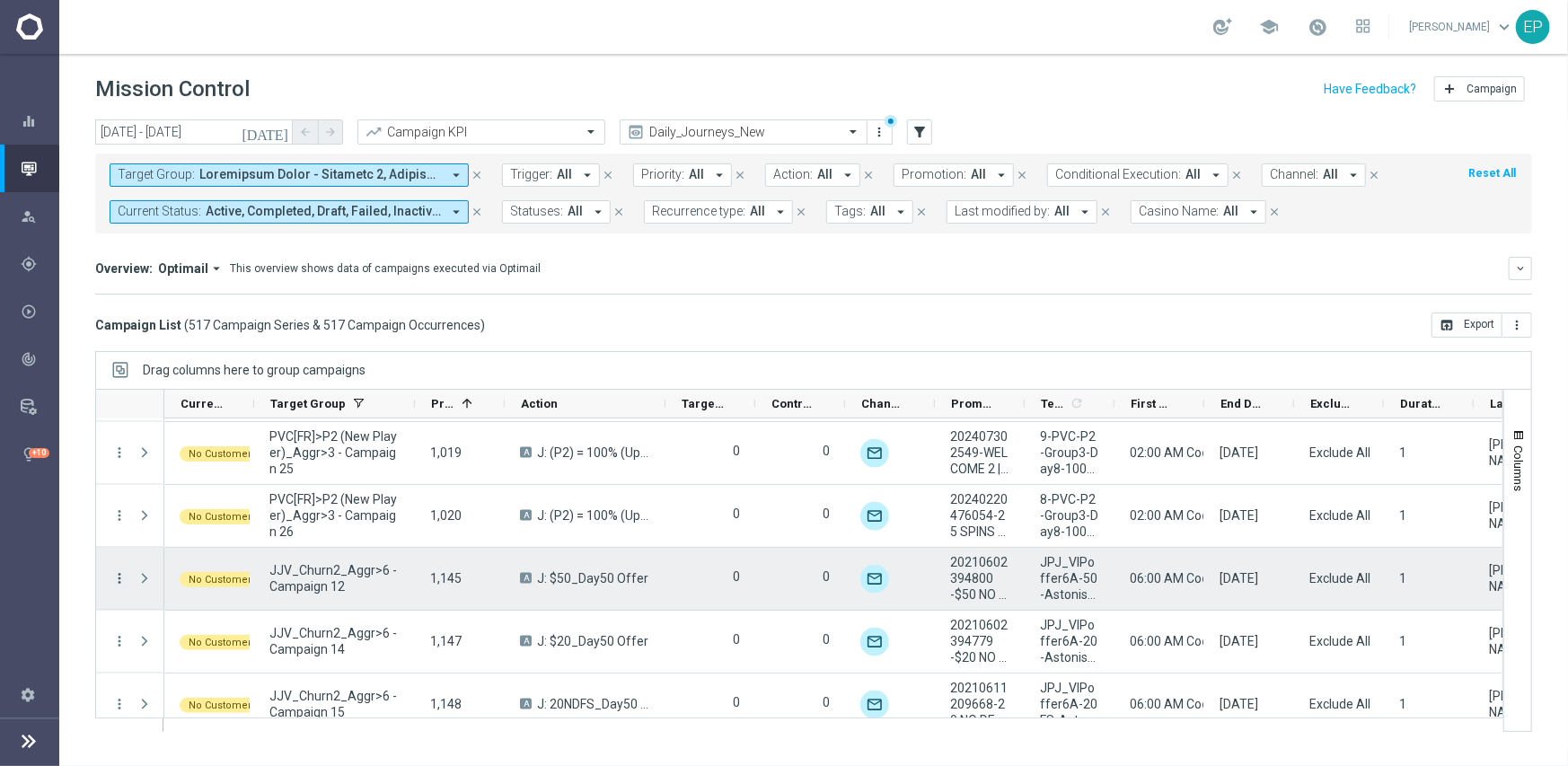
click at [123, 574] on icon "more_vert" at bounding box center [120, 578] width 16 height 16
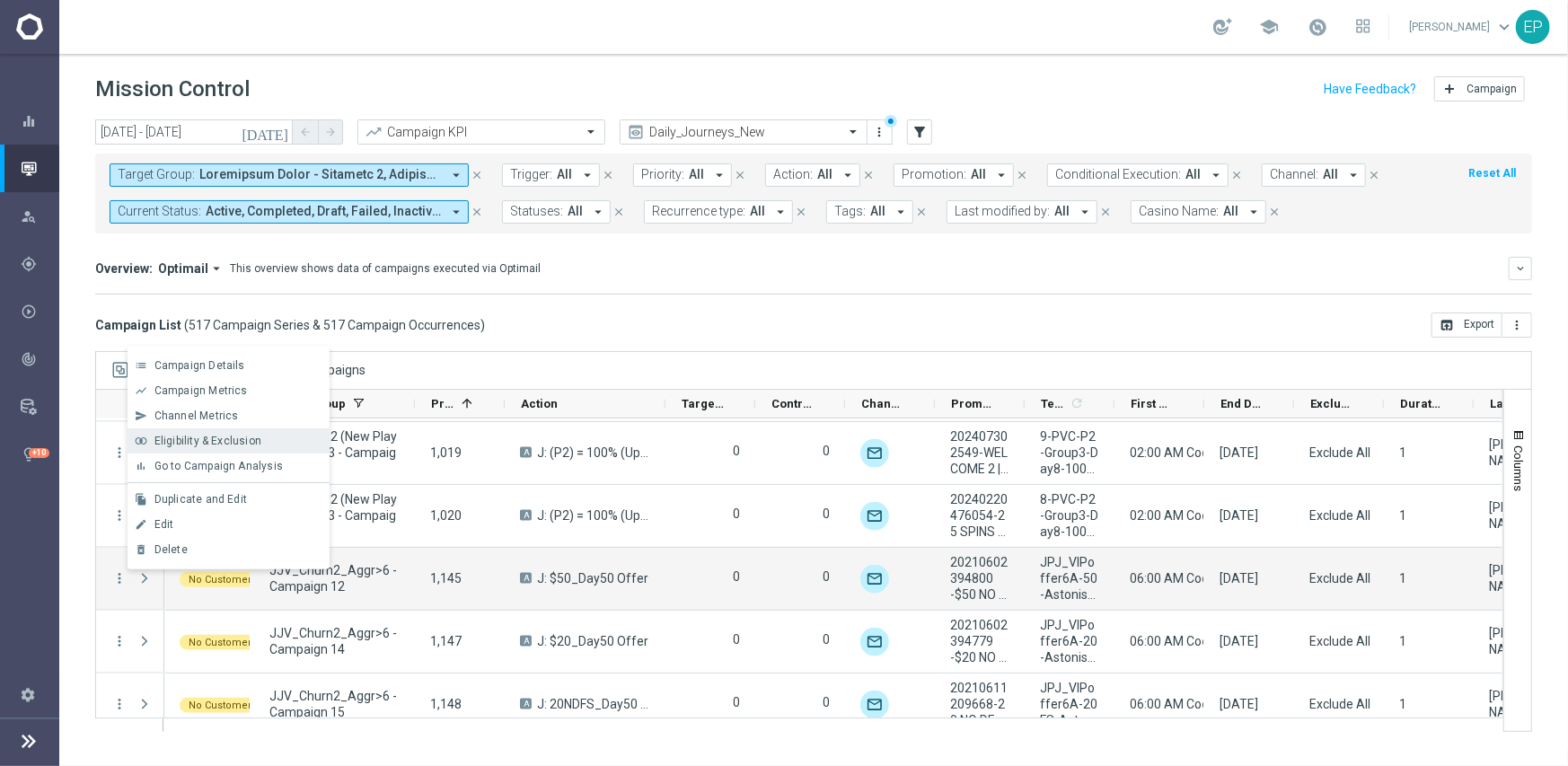
click at [203, 438] on span "Eligibility & Exclusion" at bounding box center [207, 441] width 107 height 13
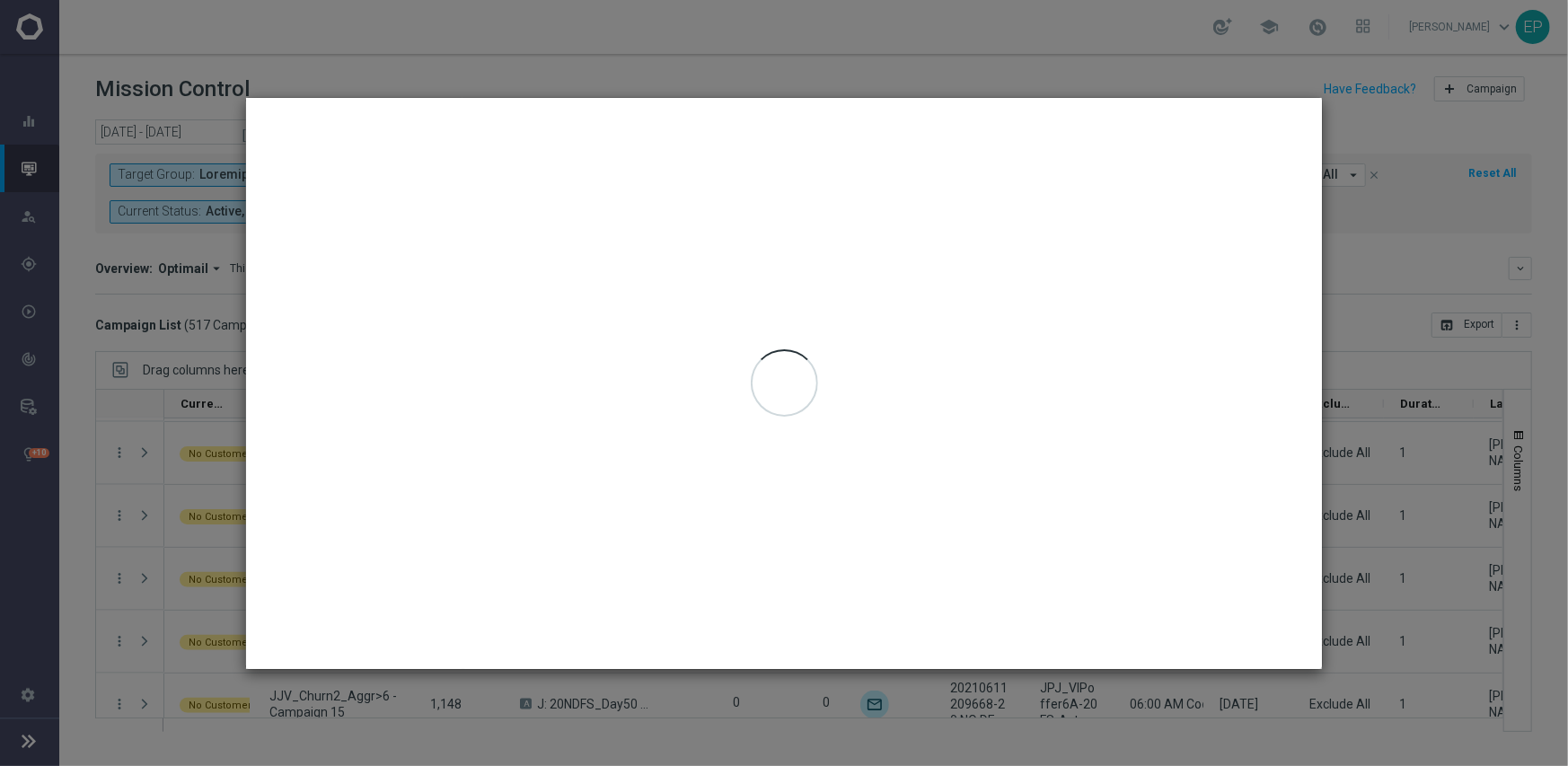
type input "[DATE] - [DATE]"
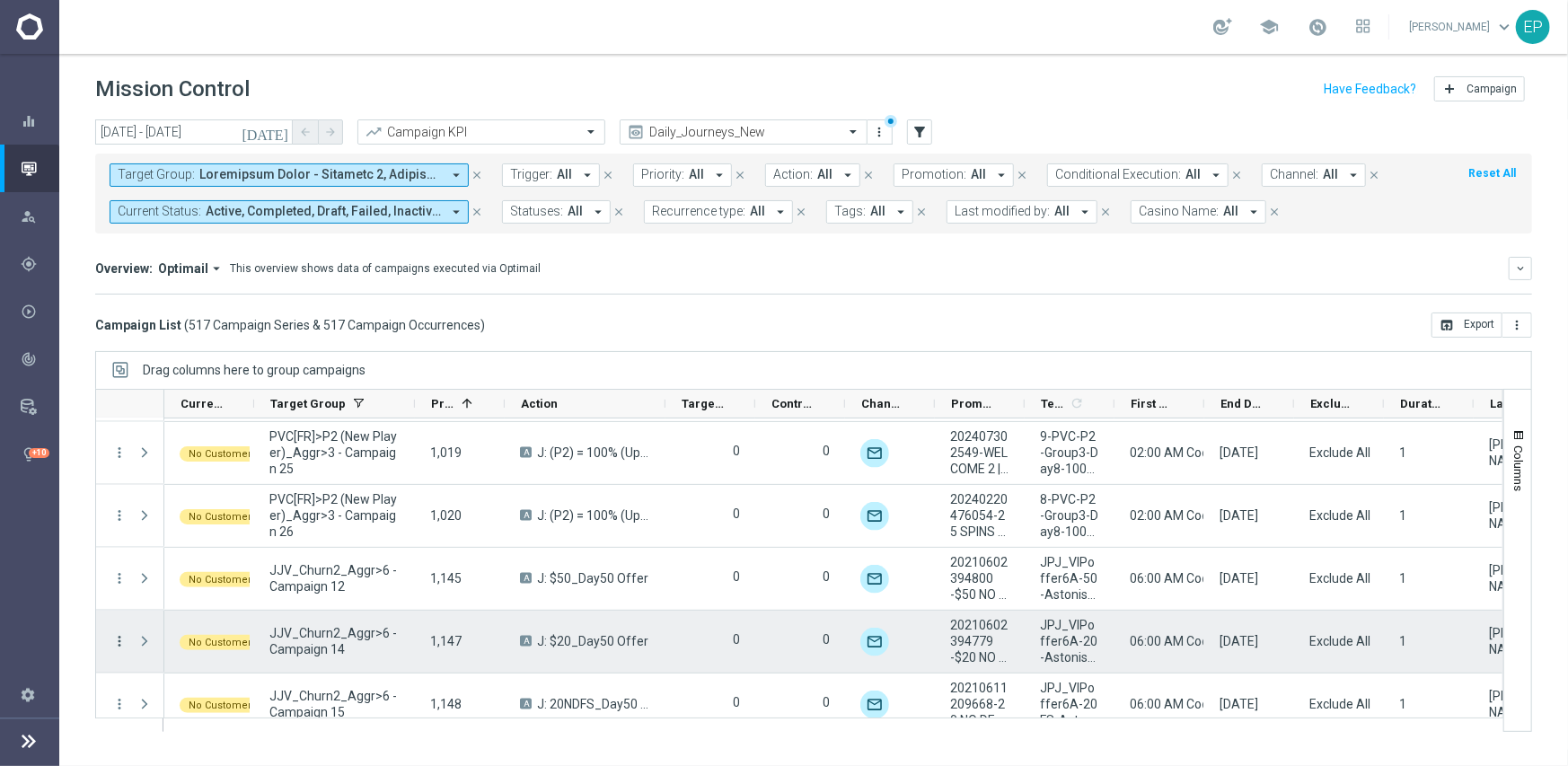
click at [117, 633] on icon "more_vert" at bounding box center [120, 641] width 16 height 16
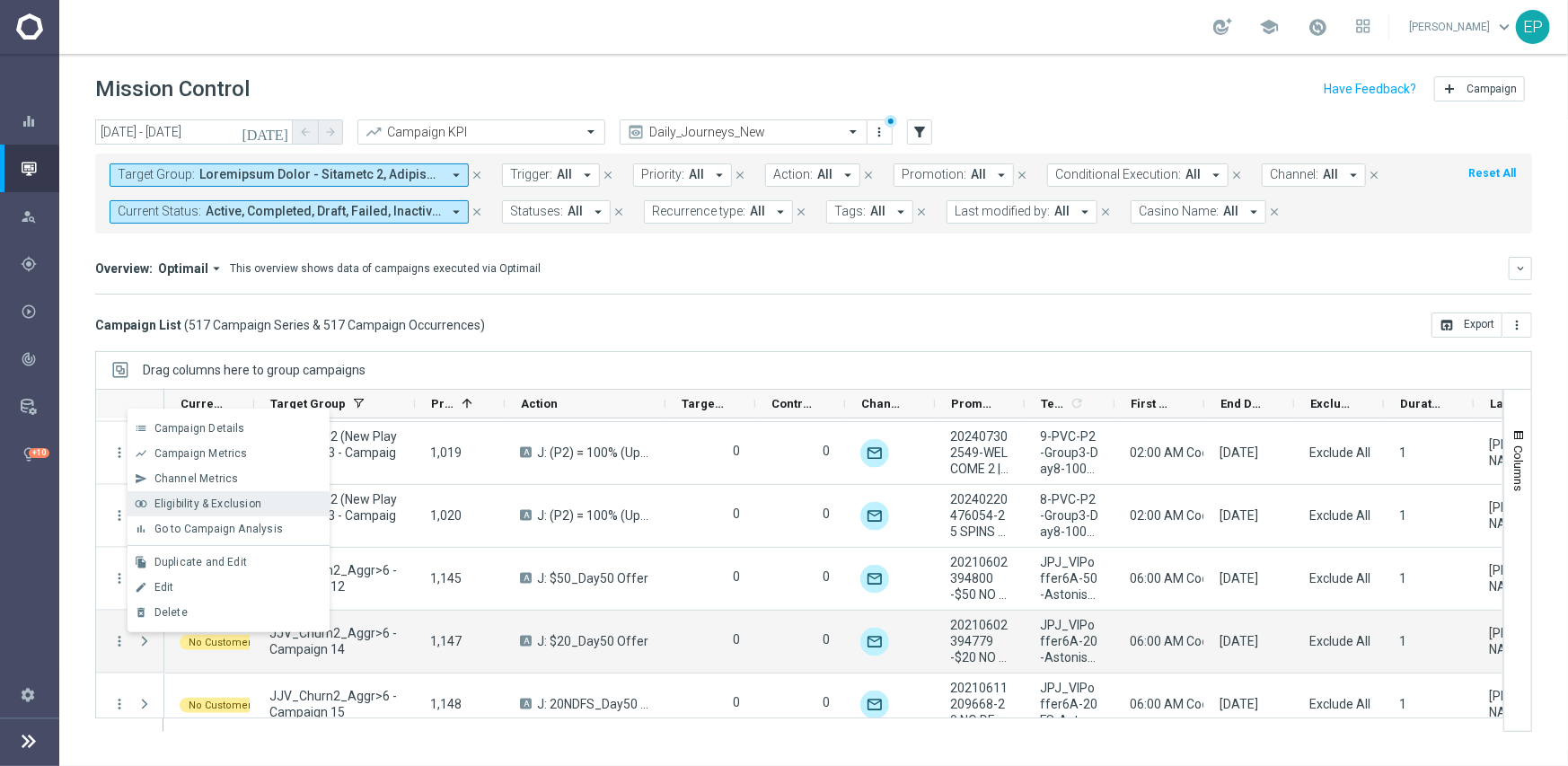
click at [196, 504] on span "Eligibility & Exclusion" at bounding box center [207, 504] width 107 height 13
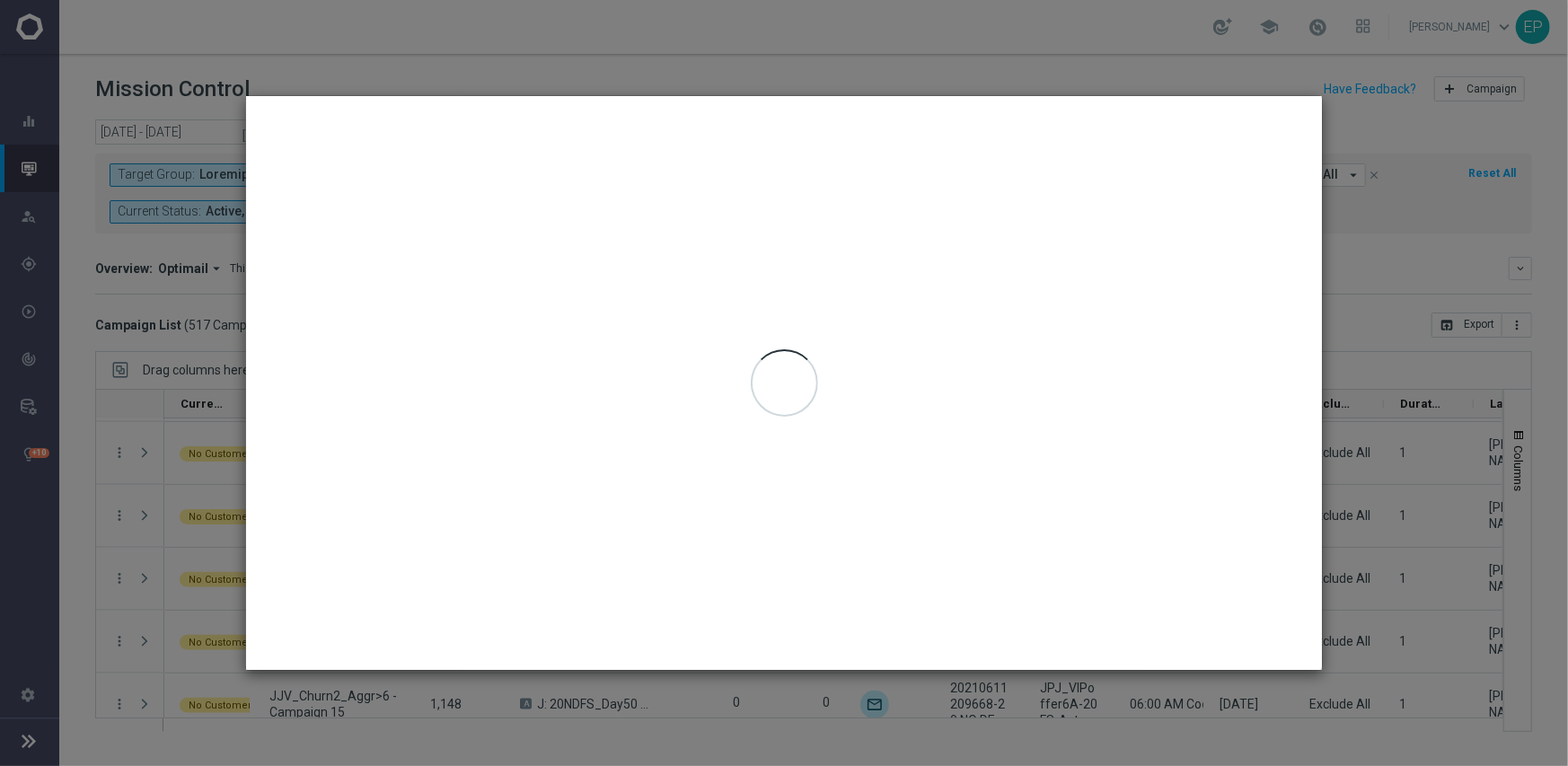
type input "[DATE] - [DATE]"
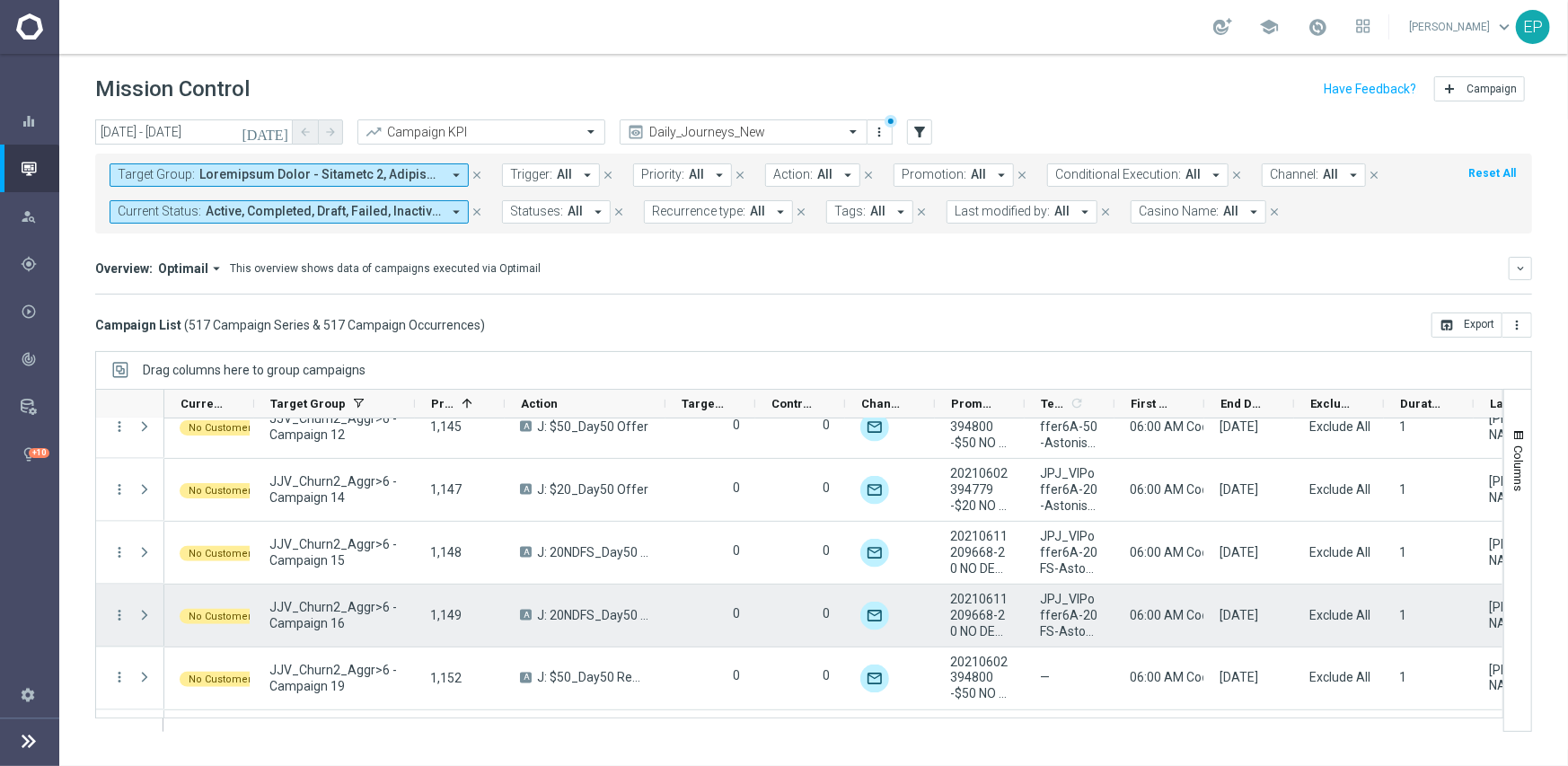
scroll to position [10551, 0]
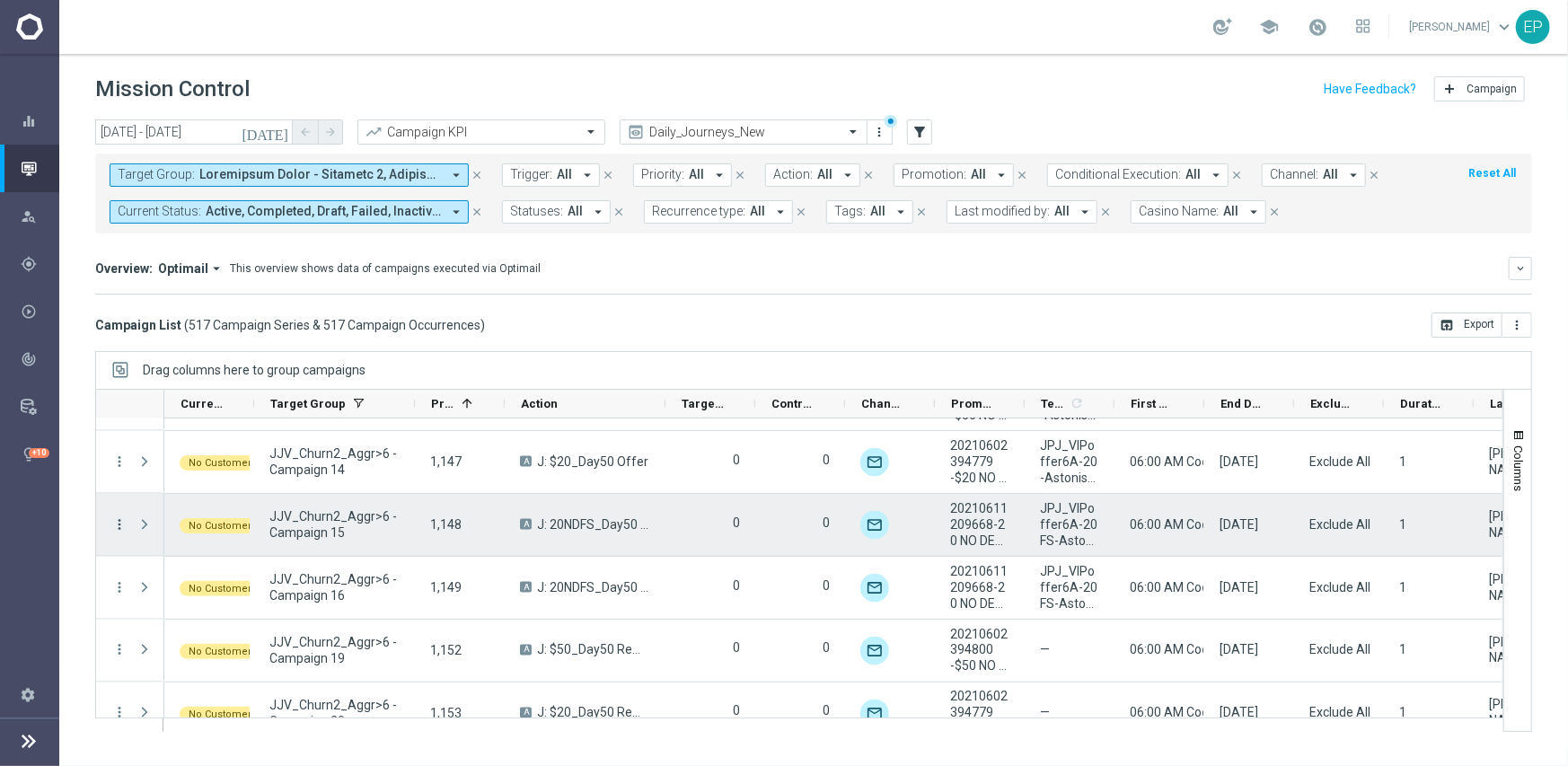
click at [115, 520] on icon "more_vert" at bounding box center [120, 525] width 16 height 16
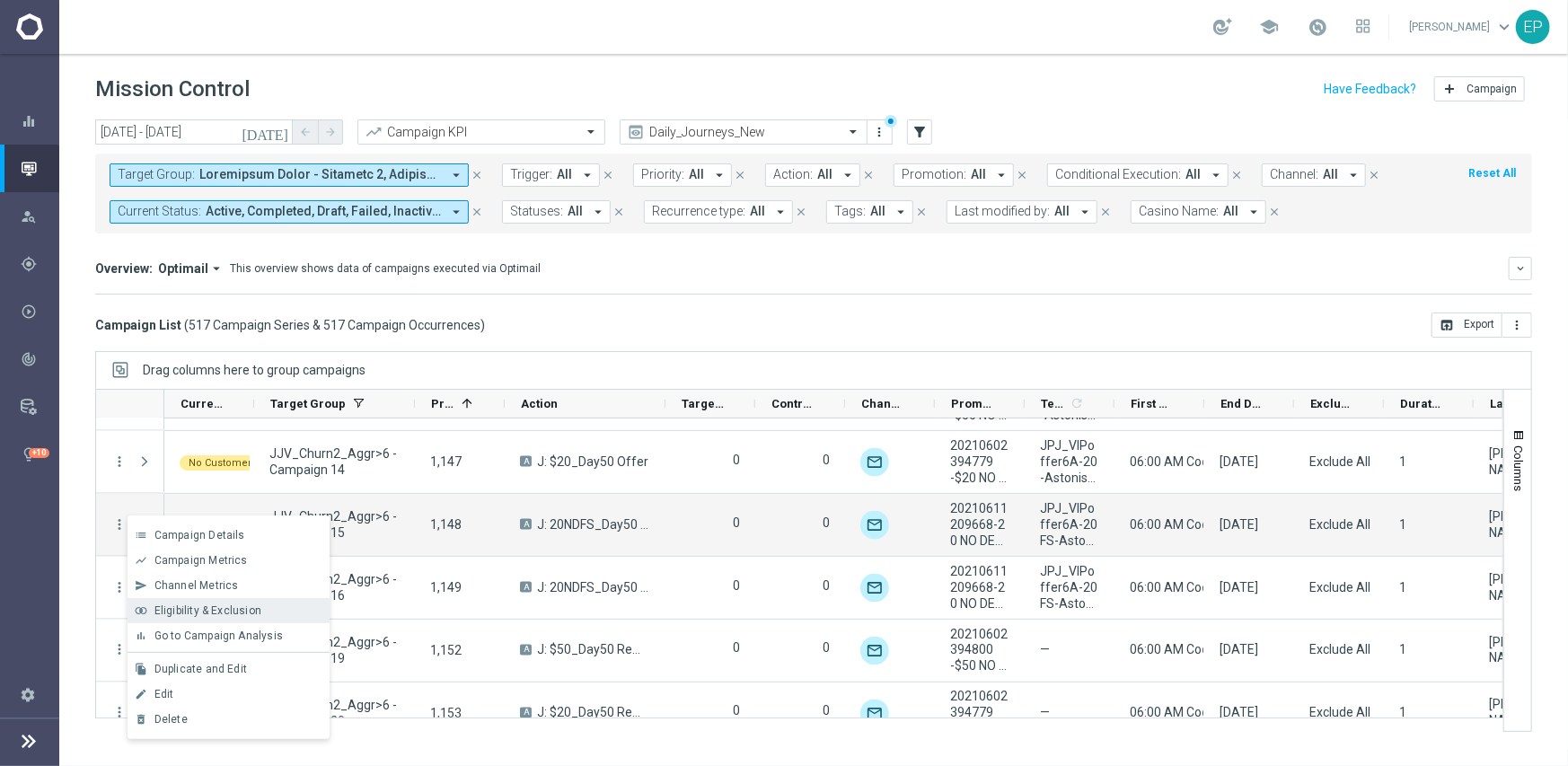
click at [190, 604] on span "Eligibility & Exclusion" at bounding box center [207, 610] width 107 height 13
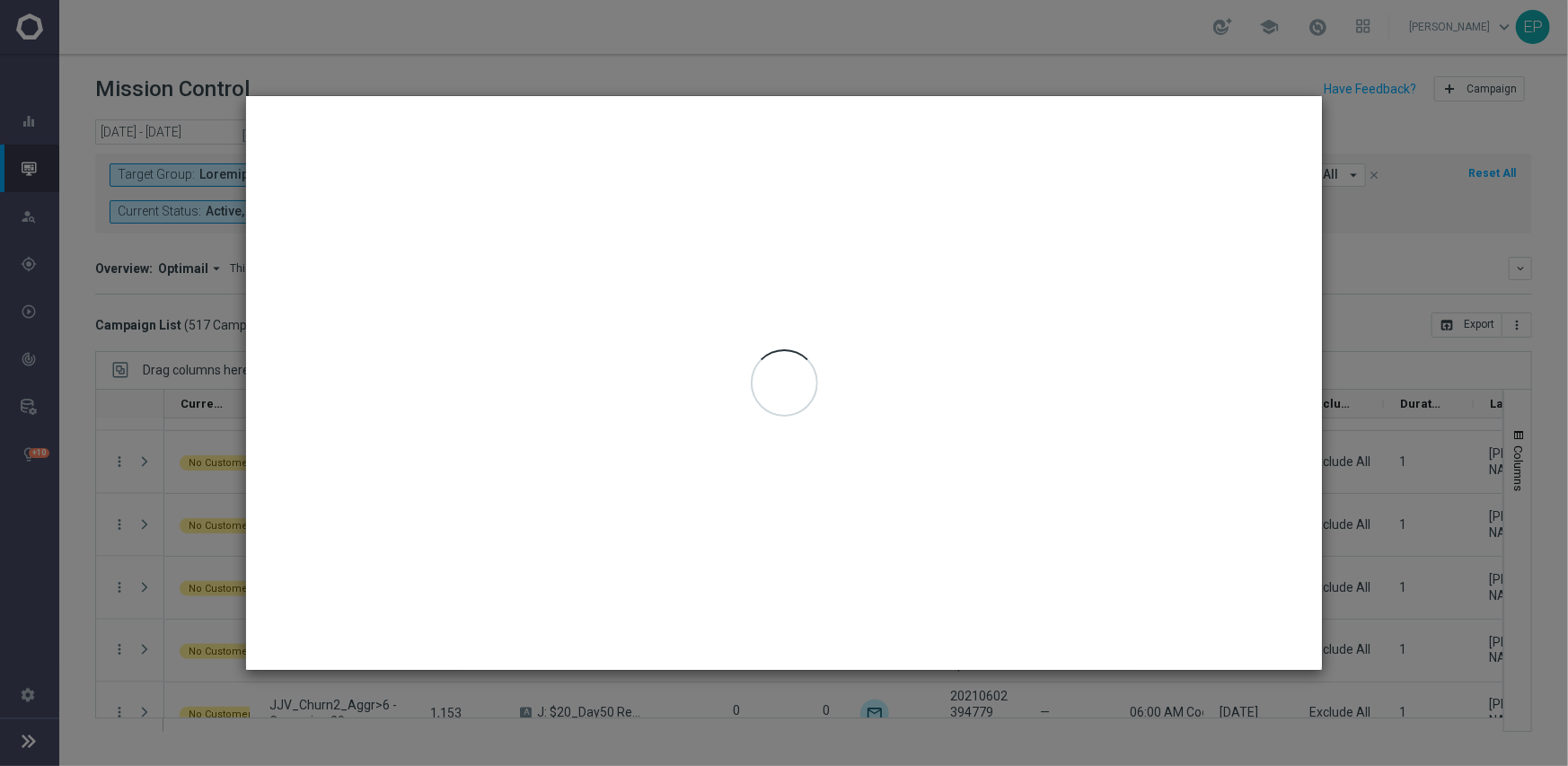
type input "[DATE] - [DATE]"
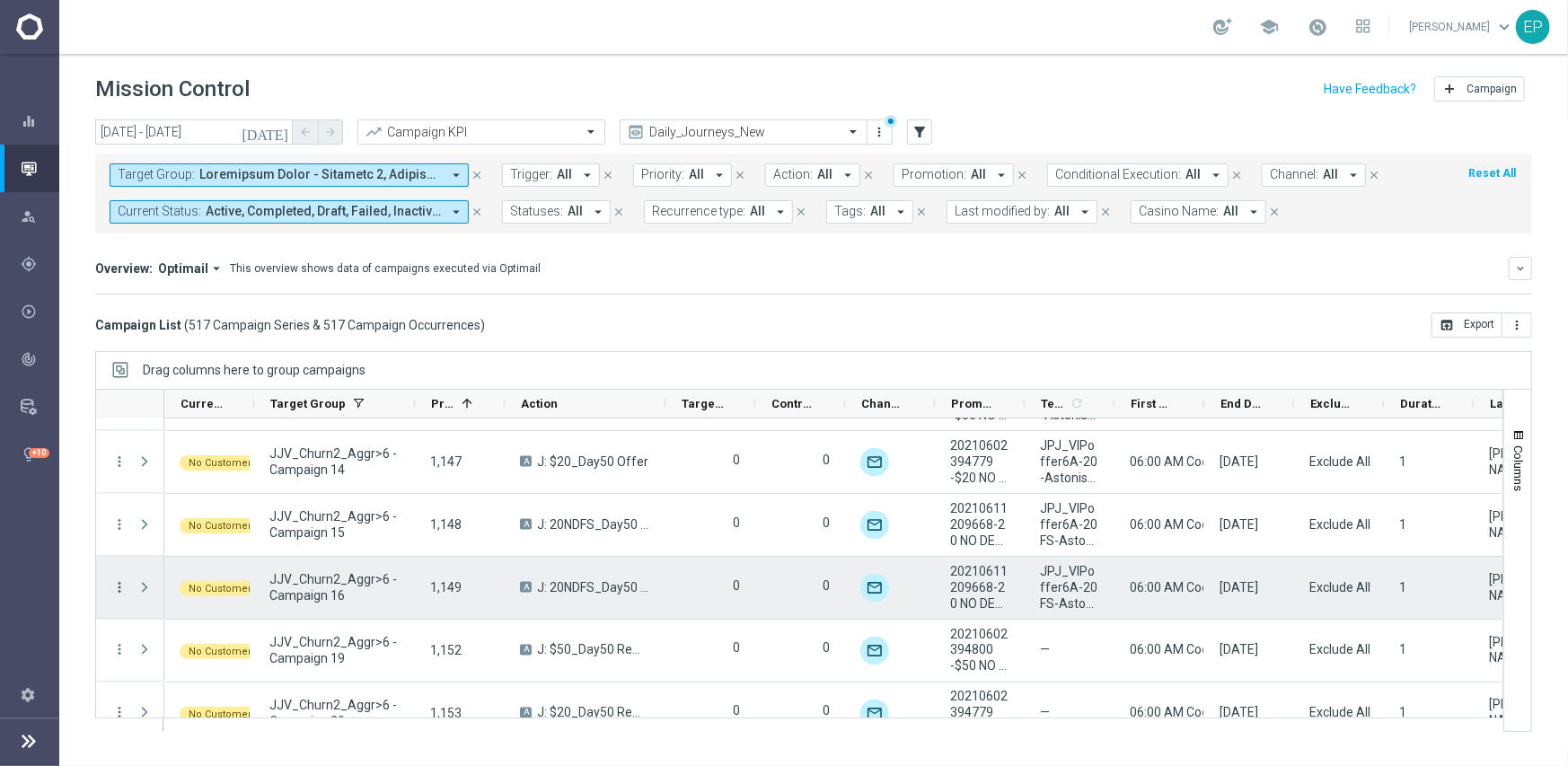
click at [117, 585] on icon "more_vert" at bounding box center [120, 587] width 16 height 16
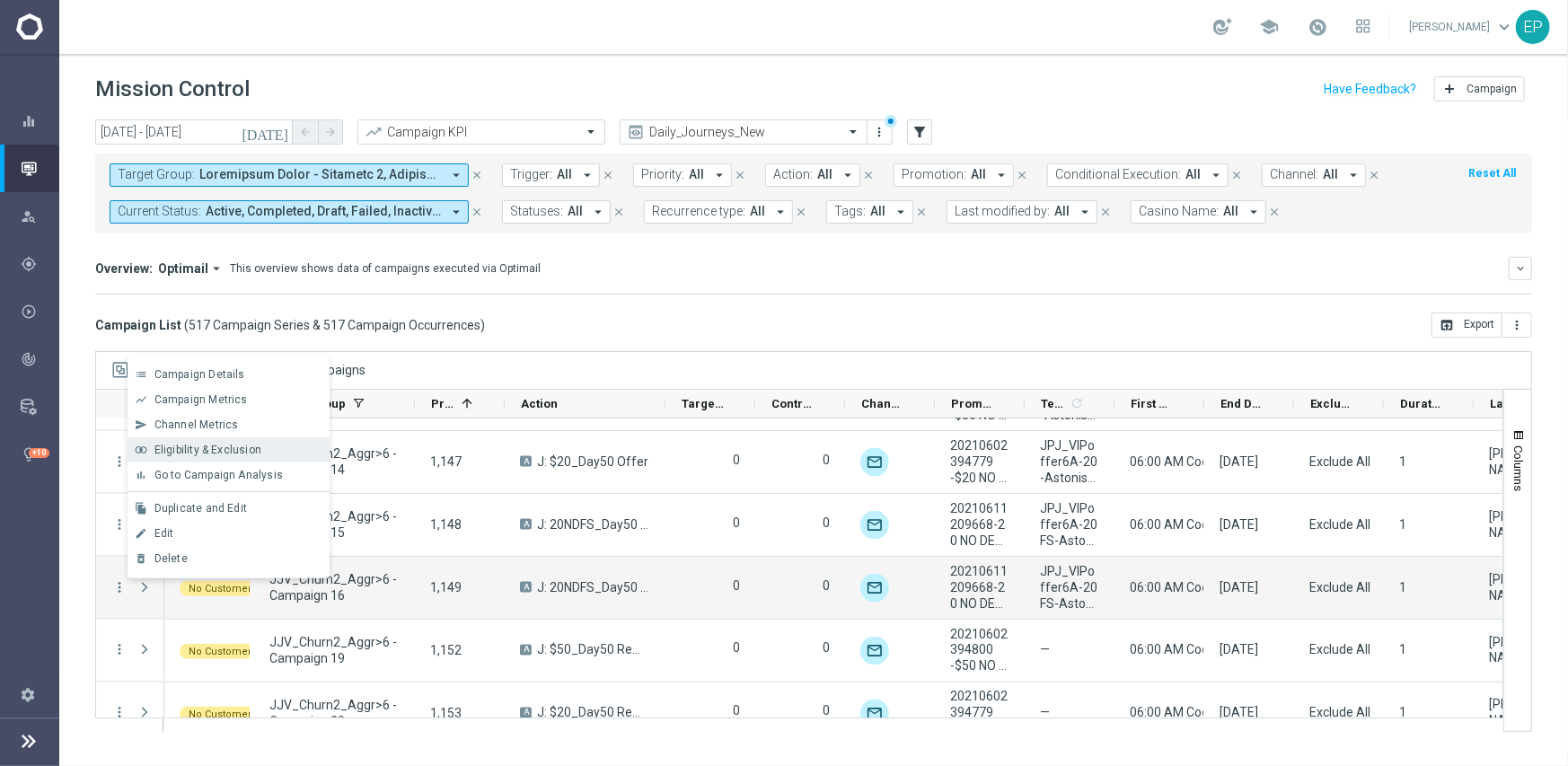
click at [183, 444] on span "Eligibility & Exclusion" at bounding box center [207, 450] width 107 height 13
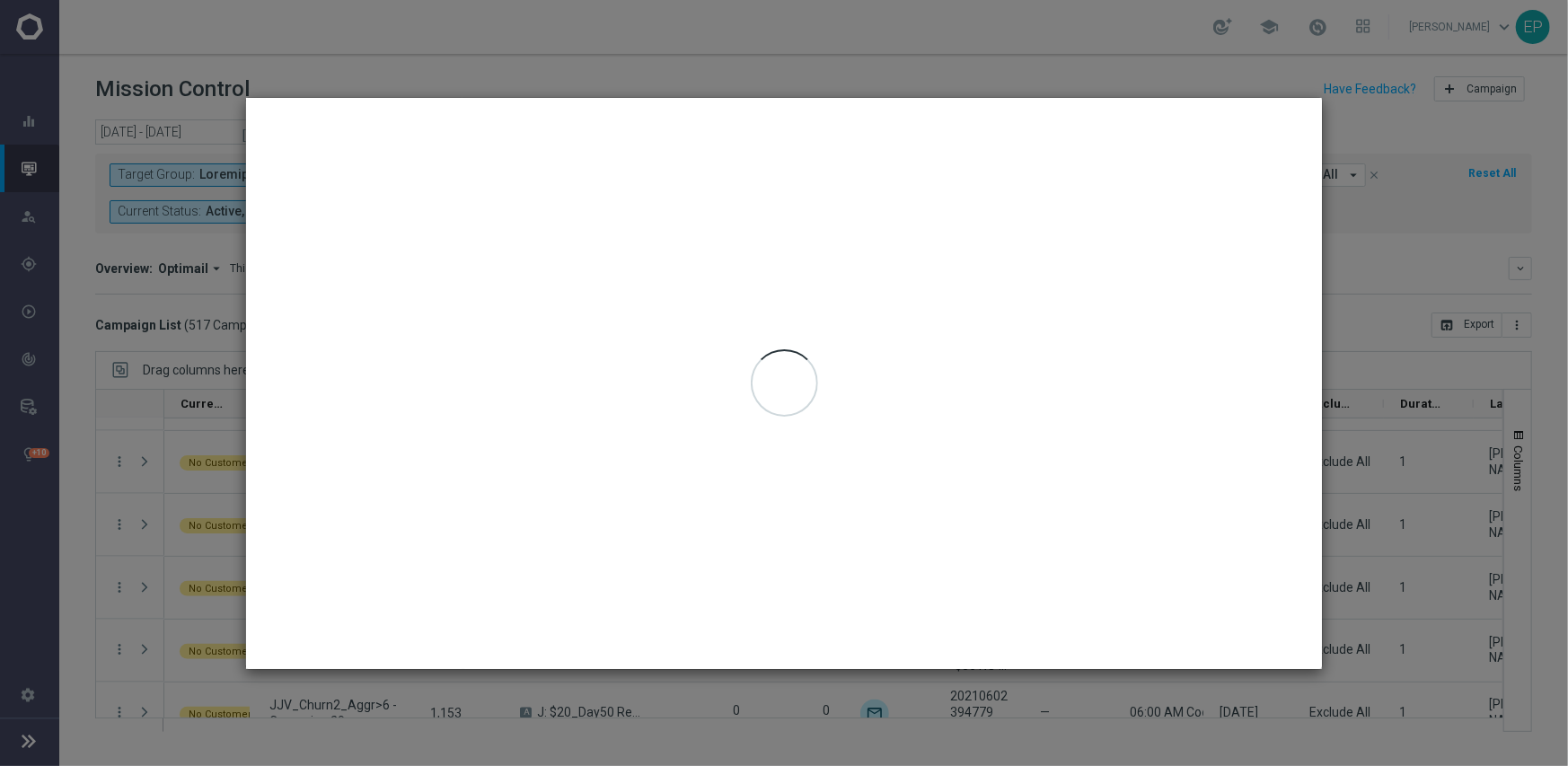
type input "[DATE] - [DATE]"
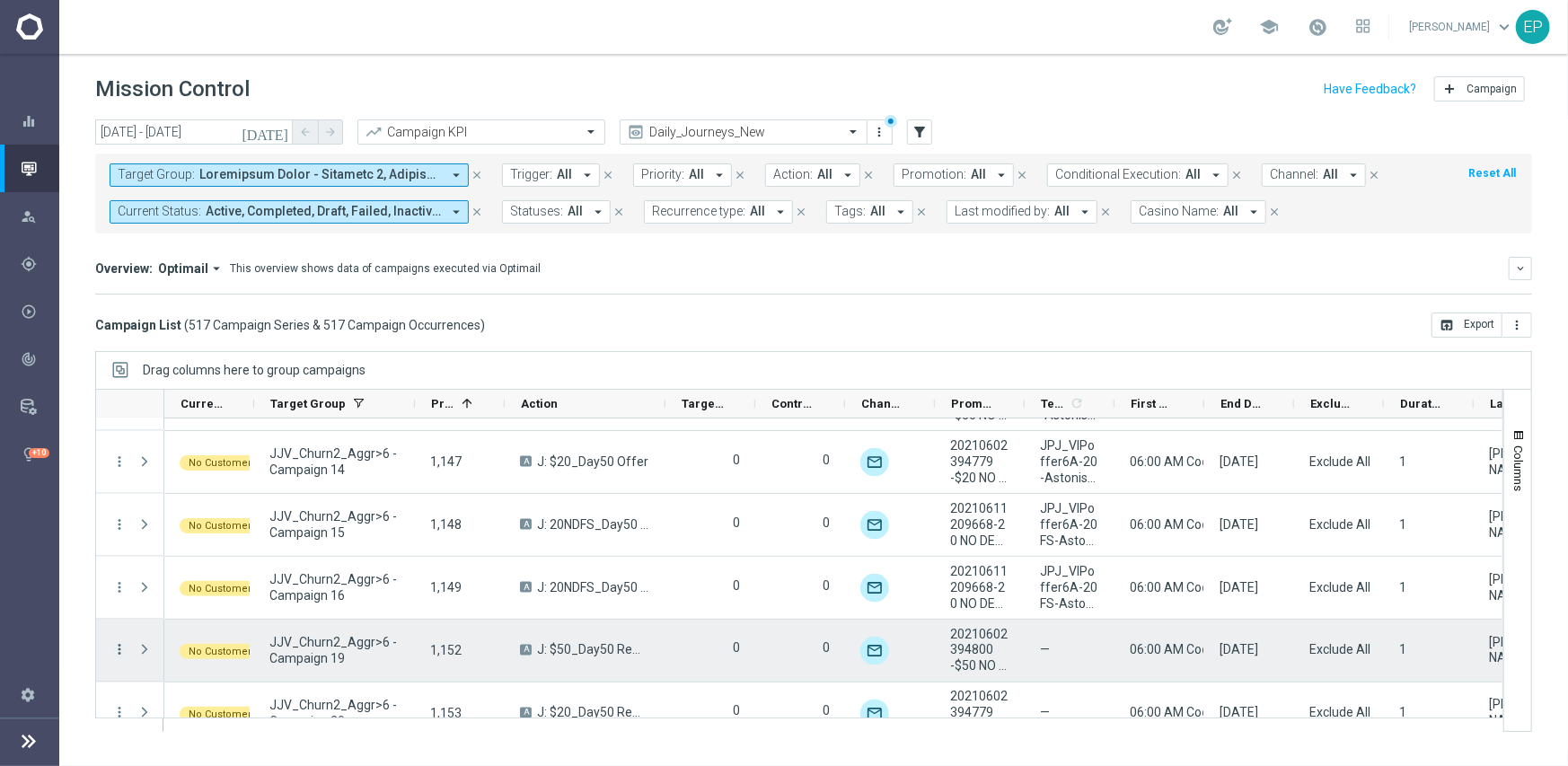
click at [123, 648] on icon "more_vert" at bounding box center [120, 650] width 16 height 16
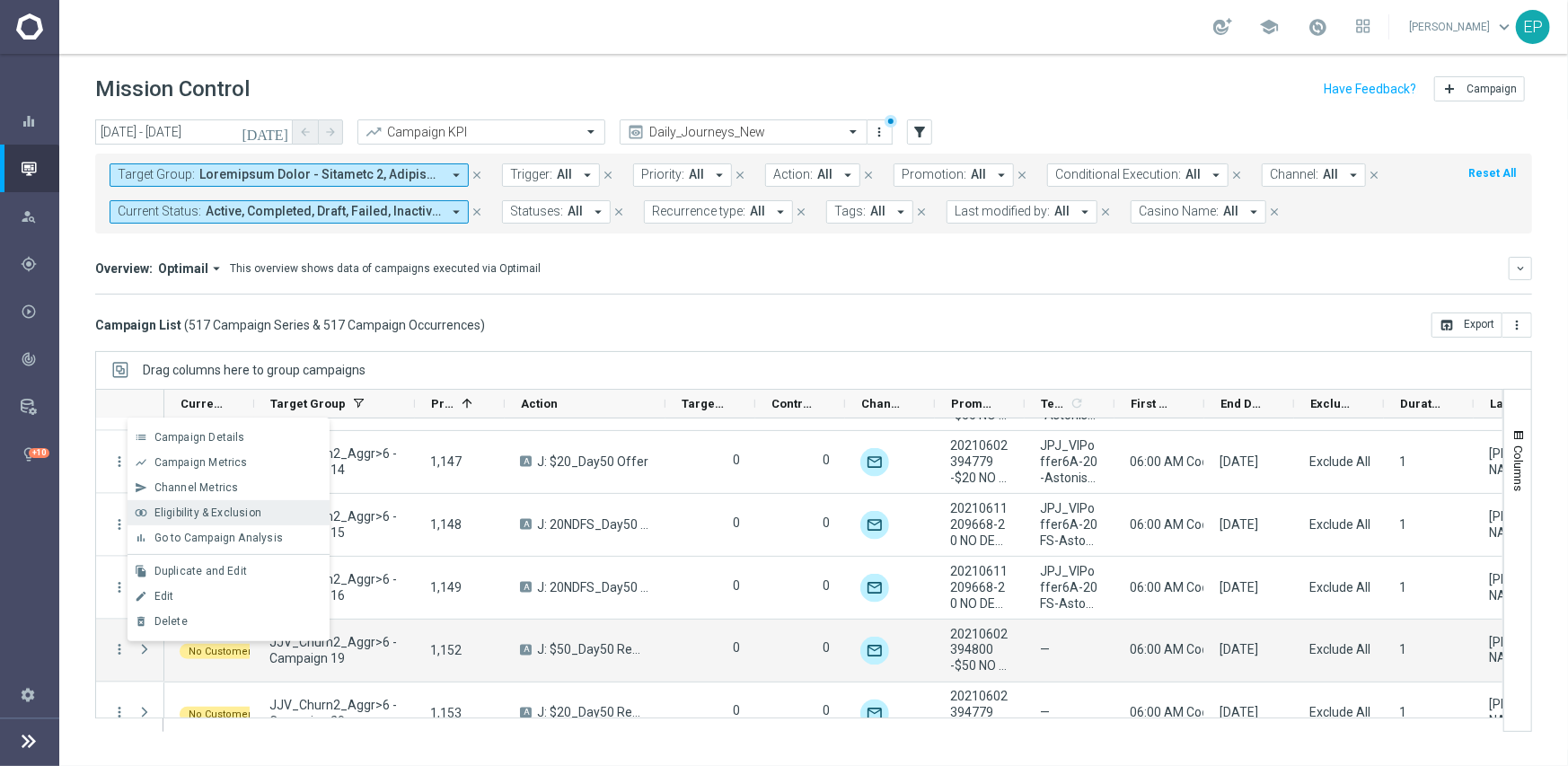
click at [218, 504] on div "join_inner Eligibility & Exclusion" at bounding box center [228, 513] width 202 height 25
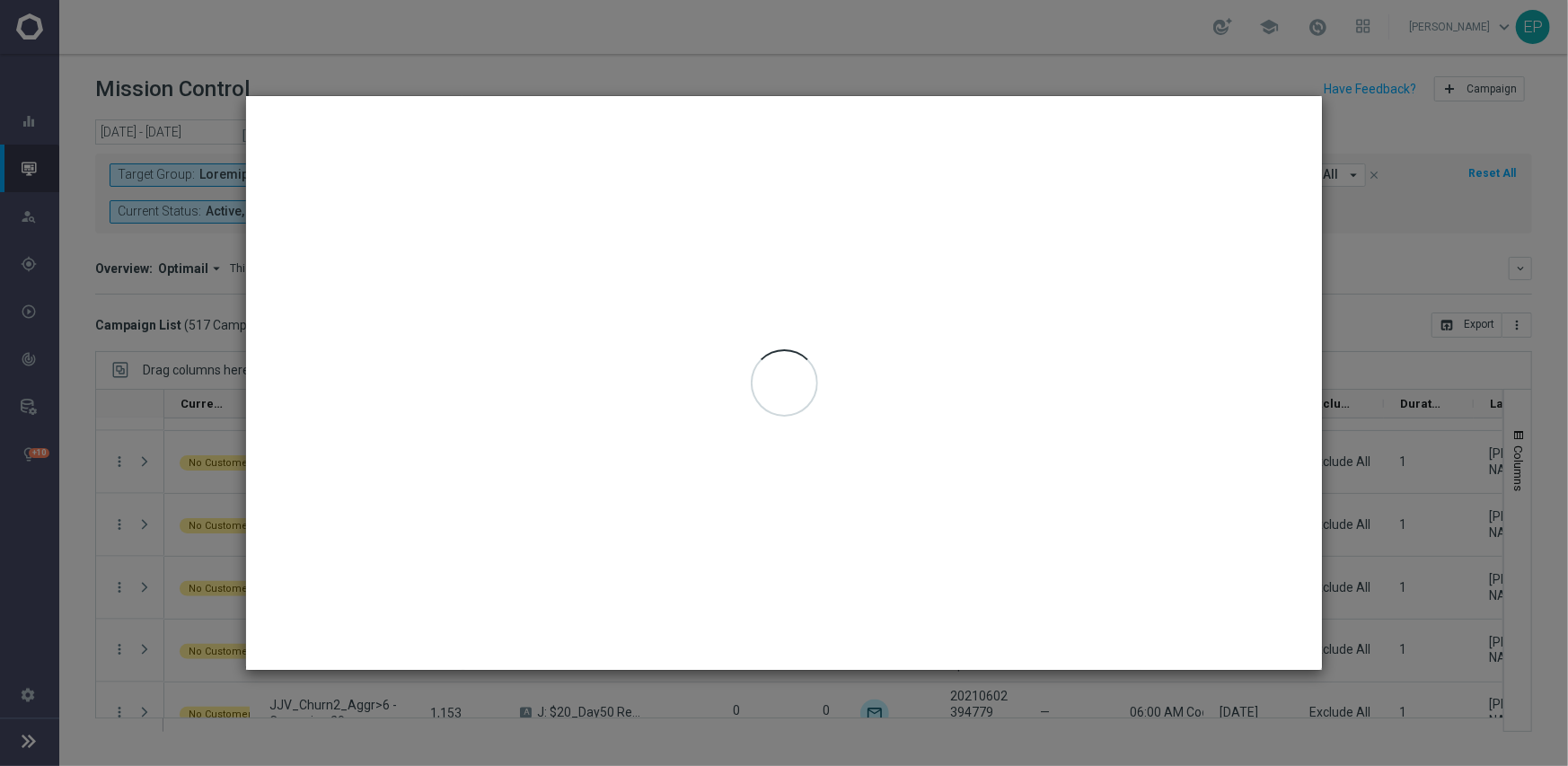
type input "[DATE] - [DATE]"
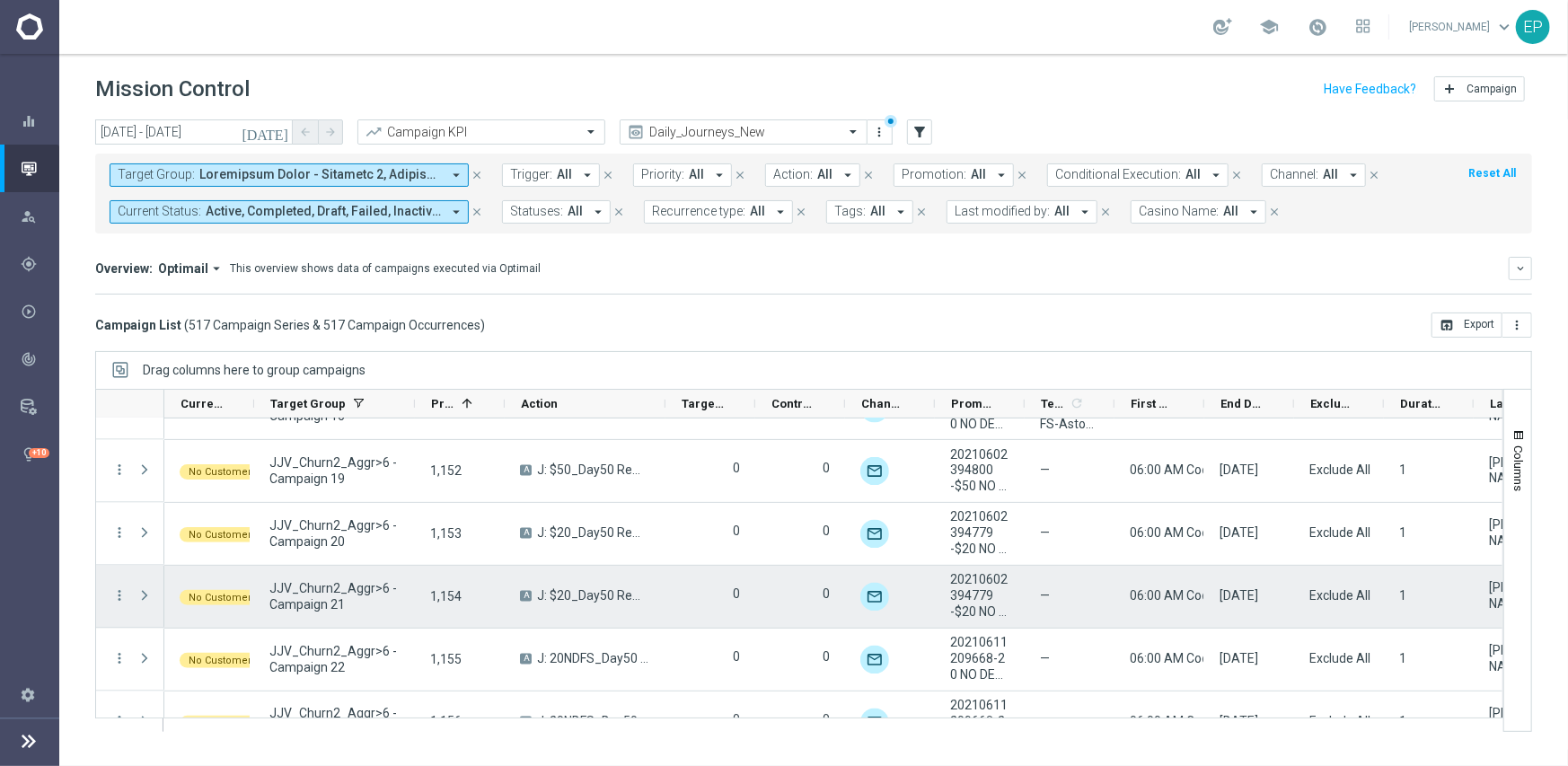
scroll to position [10821, 0]
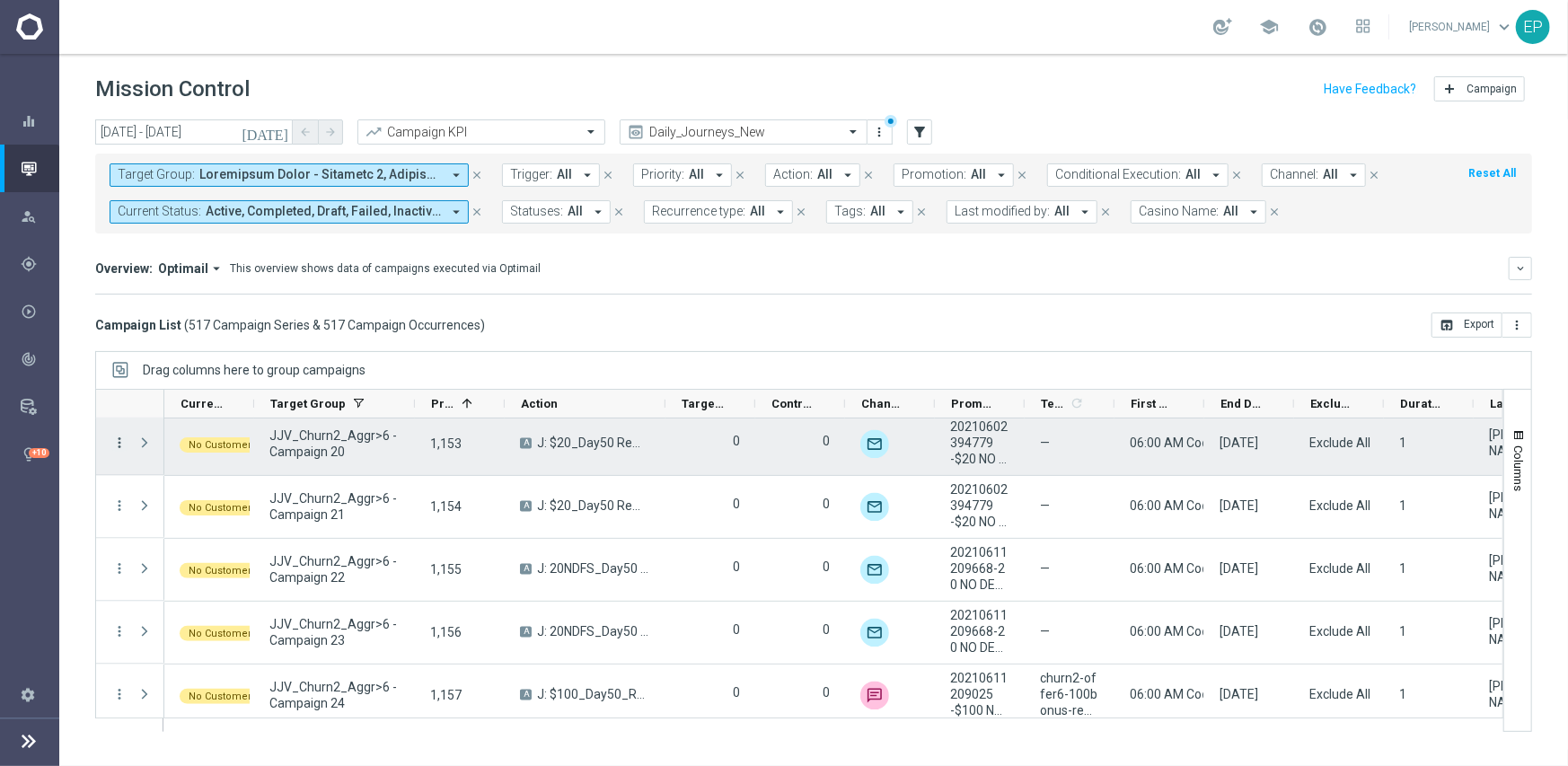
click at [118, 443] on icon "more_vert" at bounding box center [120, 444] width 16 height 16
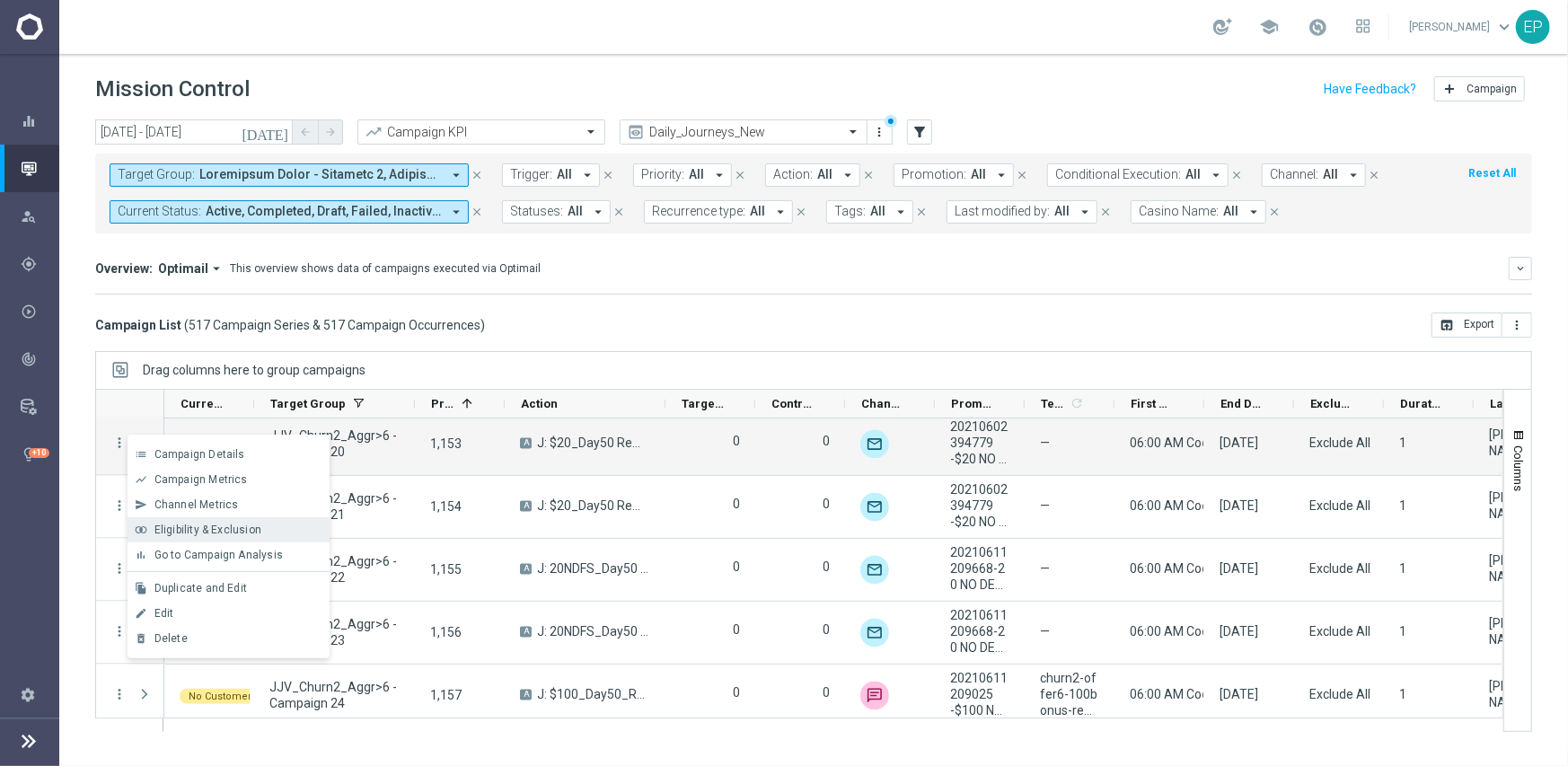
click at [188, 524] on span "Eligibility & Exclusion" at bounding box center [207, 530] width 107 height 13
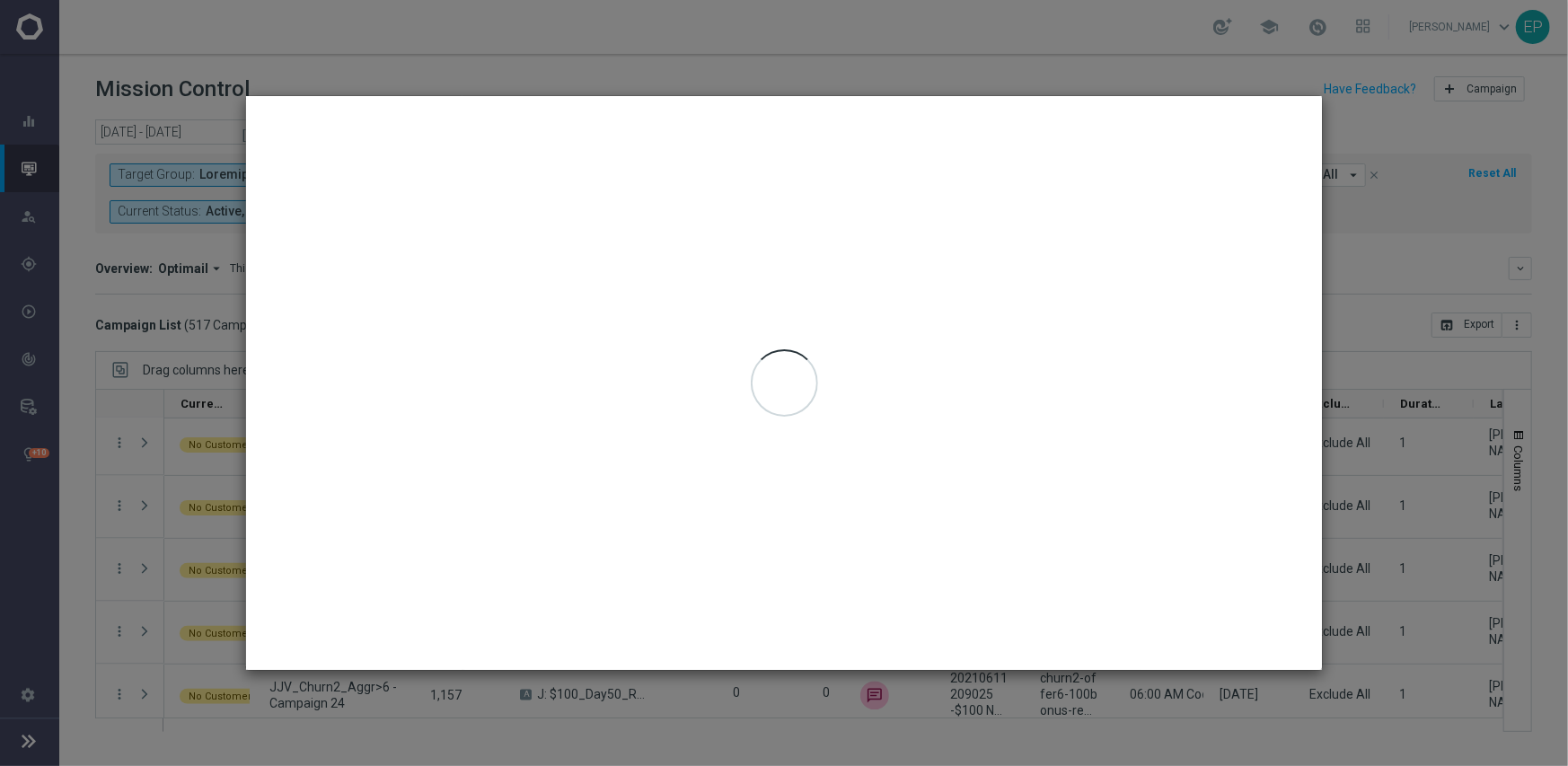
click at [338, 576] on div at bounding box center [784, 383] width 1076 height 574
click at [718, 118] on div at bounding box center [784, 383] width 1076 height 574
click at [1042, 167] on div at bounding box center [784, 383] width 1076 height 574
click at [1026, 173] on div at bounding box center [784, 383] width 1076 height 574
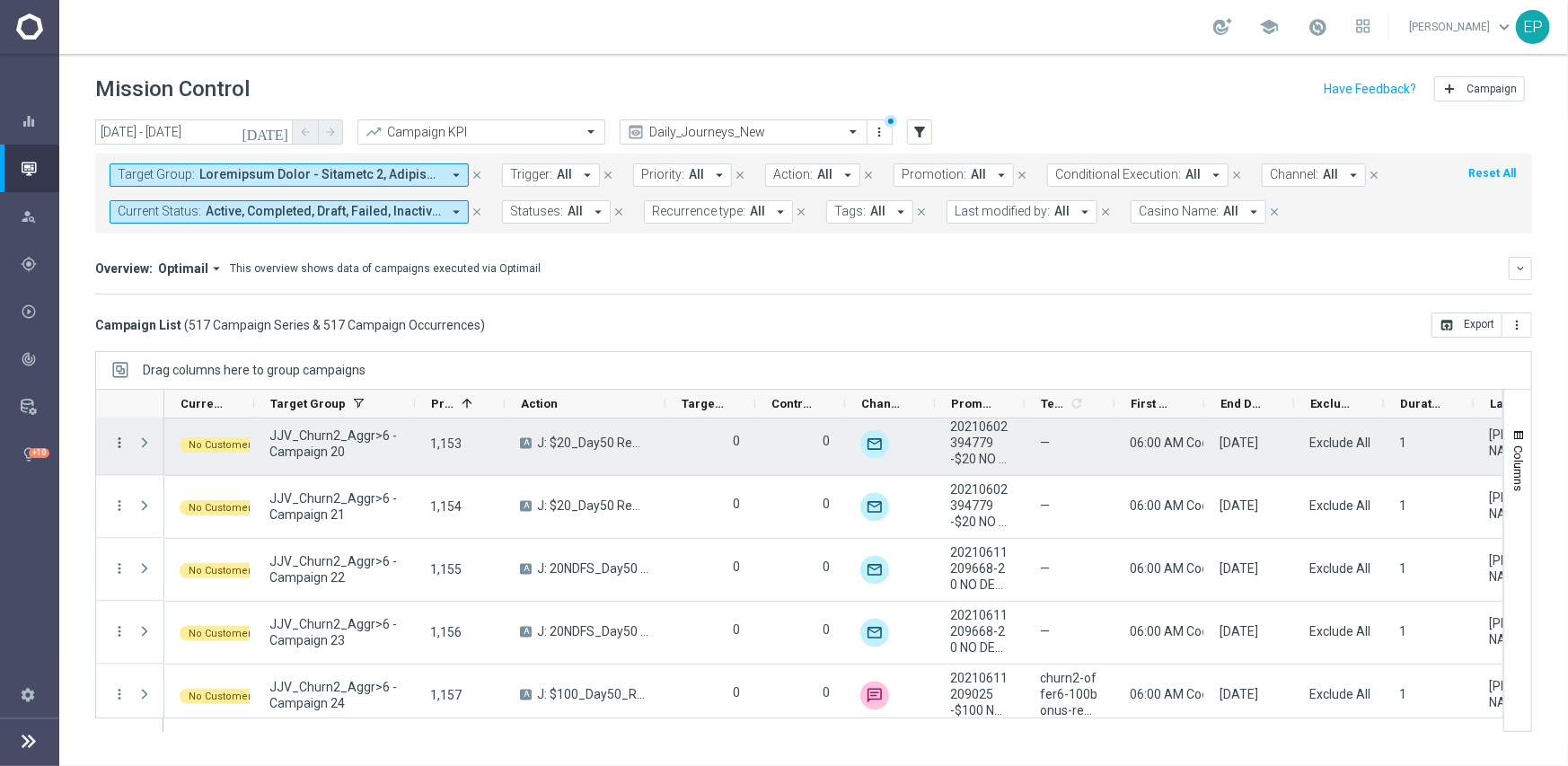
click at [123, 441] on icon "more_vert" at bounding box center [120, 444] width 16 height 16
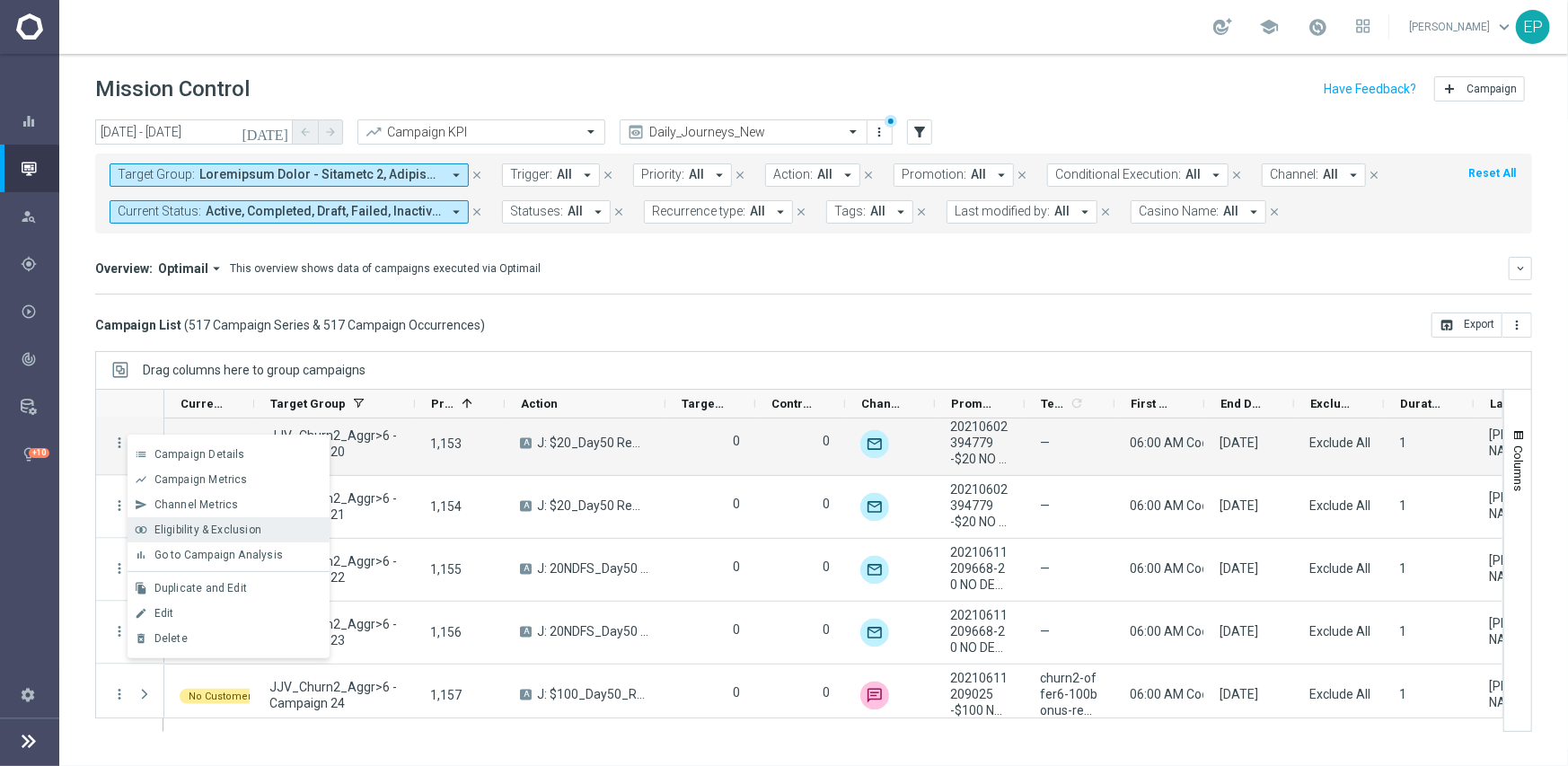
click at [202, 529] on span "Eligibility & Exclusion" at bounding box center [207, 530] width 107 height 13
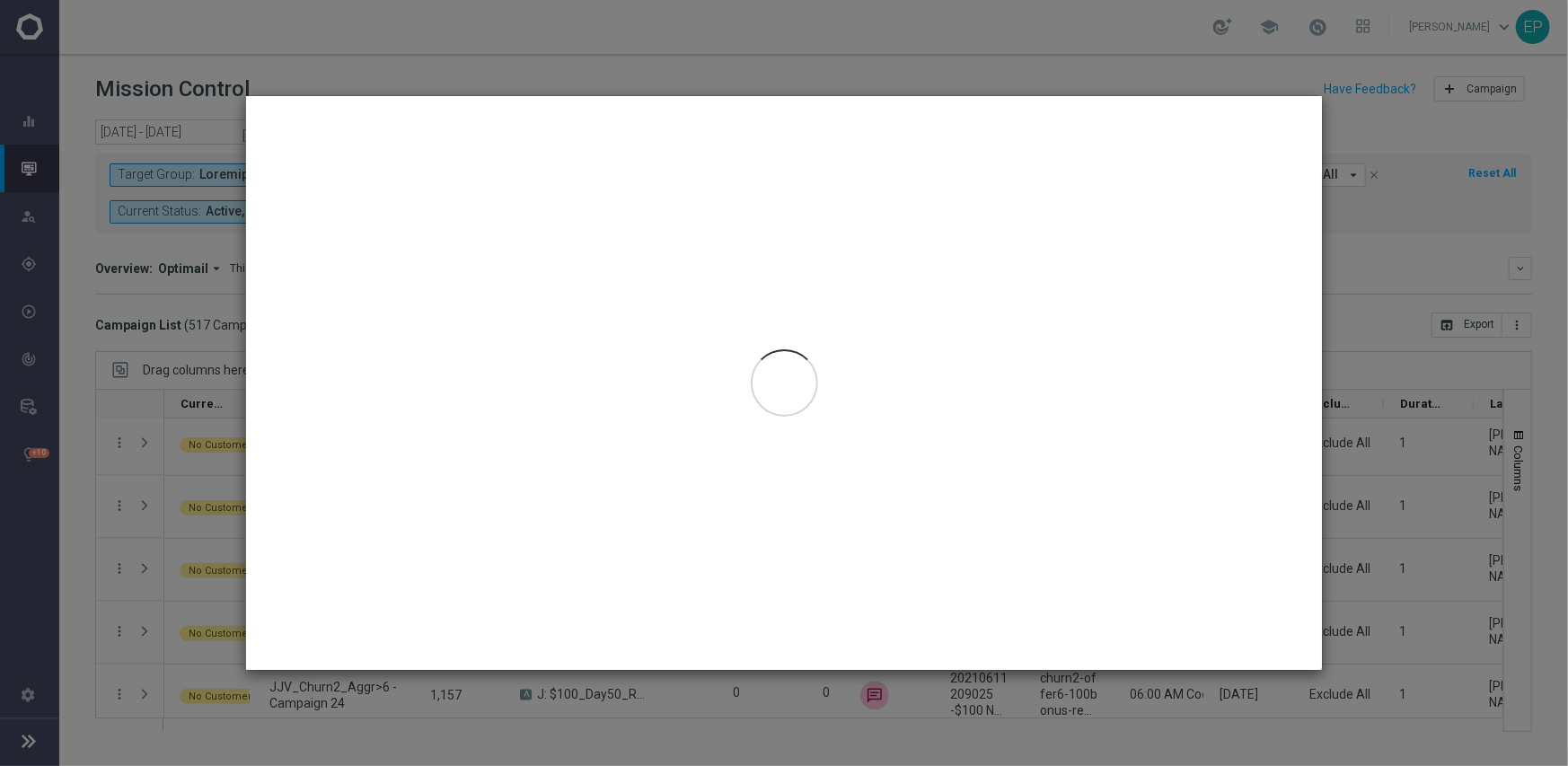
click at [926, 487] on div at bounding box center [784, 383] width 1076 height 574
click at [785, 102] on div at bounding box center [784, 383] width 1076 height 574
click at [803, 71] on modal-container "Selected Campaign Details Target Group JJV_Churn2_Aggr>6 - Campaign 20 launch A…" at bounding box center [784, 383] width 1568 height 766
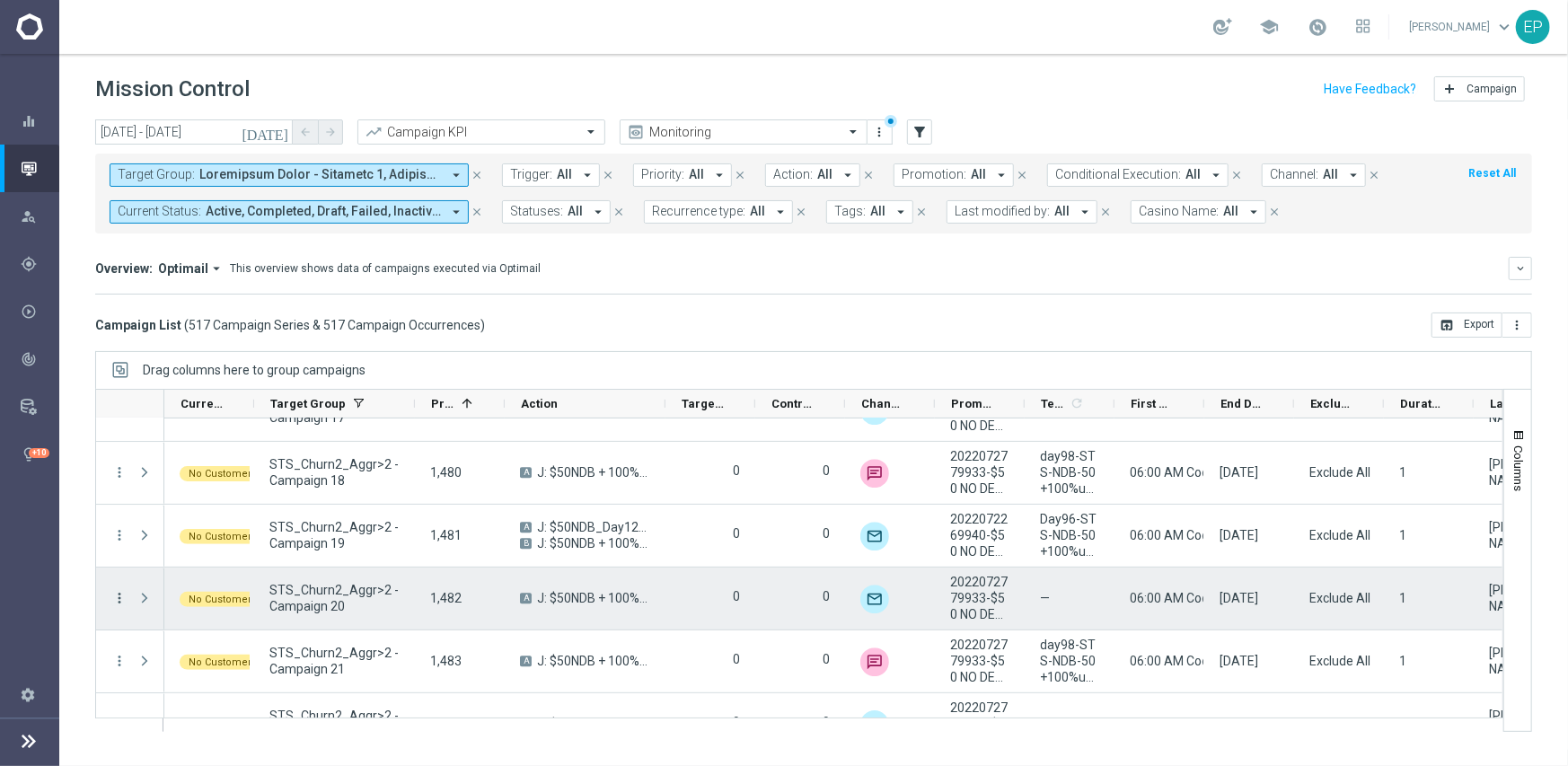
click at [125, 594] on icon "more_vert" at bounding box center [120, 598] width 16 height 16
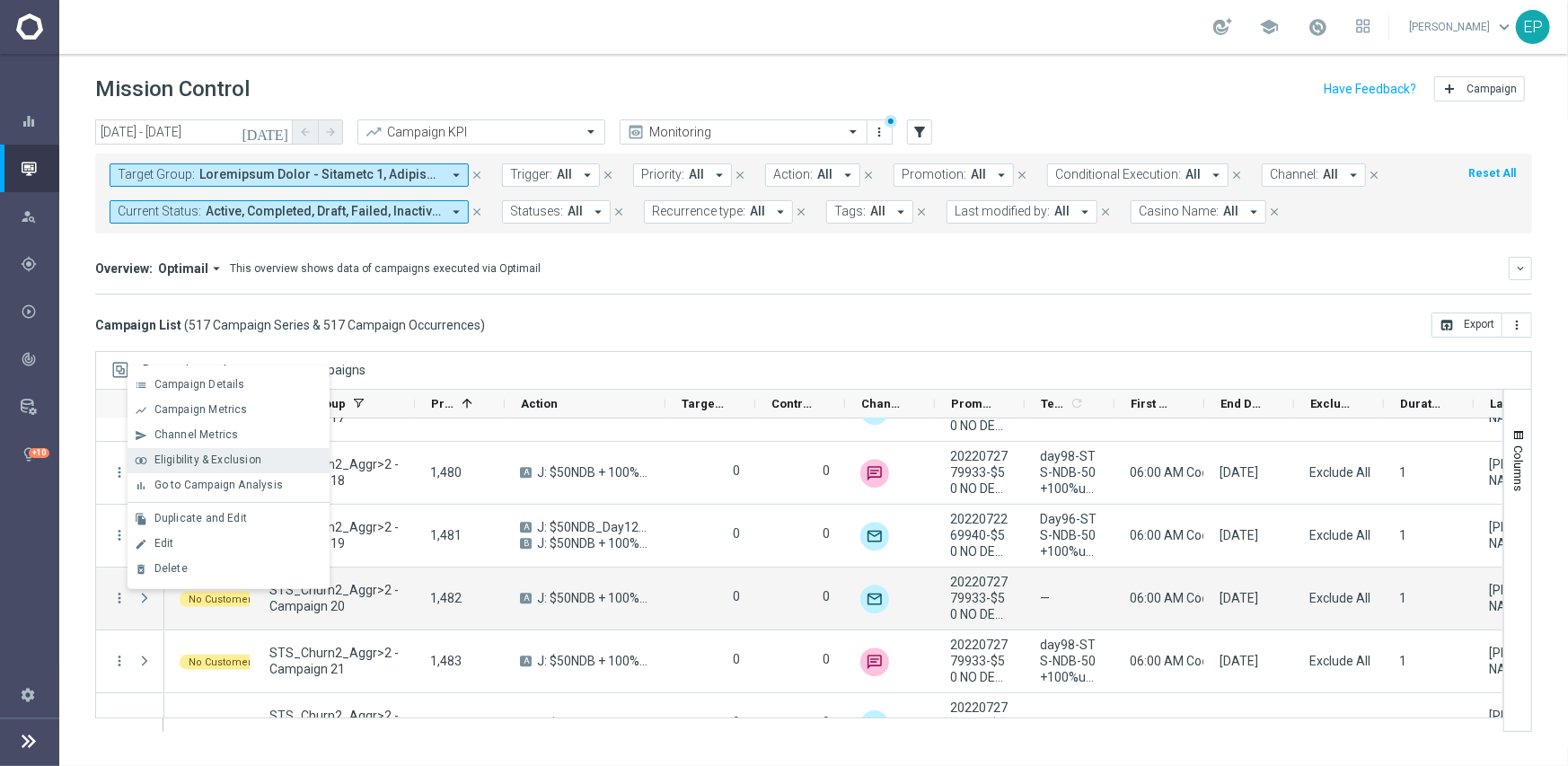
click at [250, 457] on span "Eligibility & Exclusion" at bounding box center [207, 460] width 107 height 13
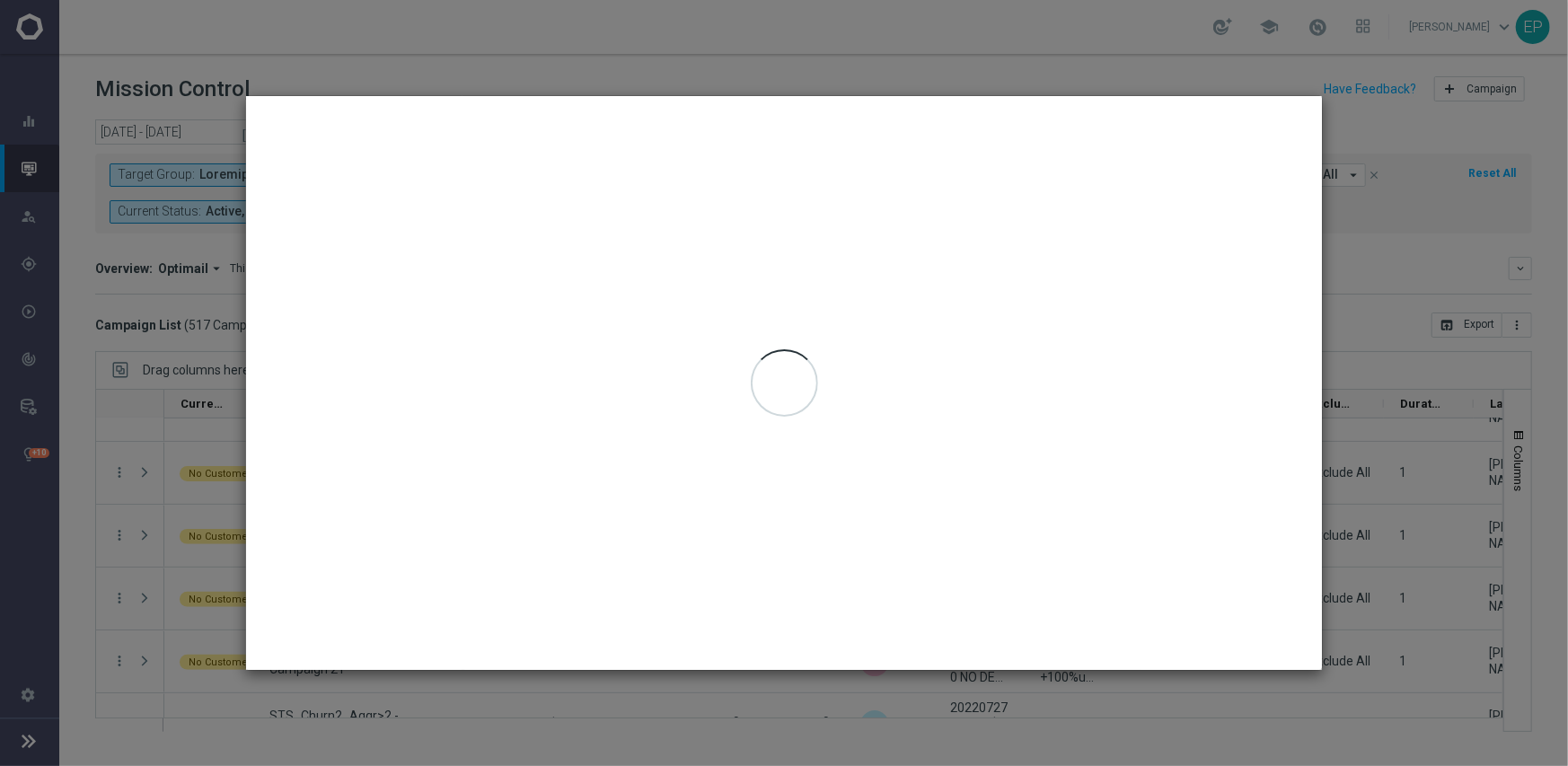
type input "[DATE] - [DATE]"
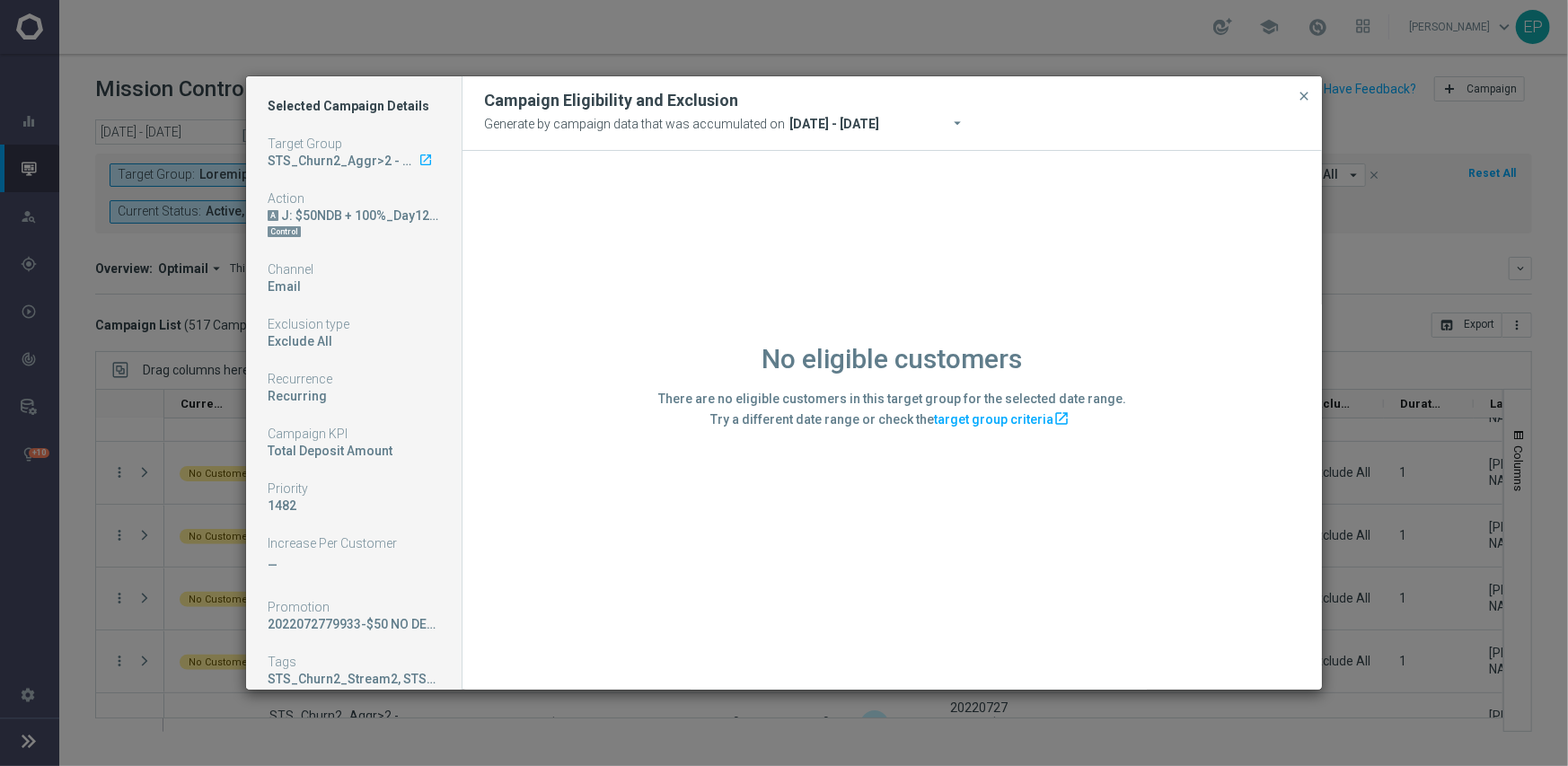
click at [565, 332] on div "No eligible customers There are no eligible customers in this target group for …" at bounding box center [892, 419] width 859 height 538
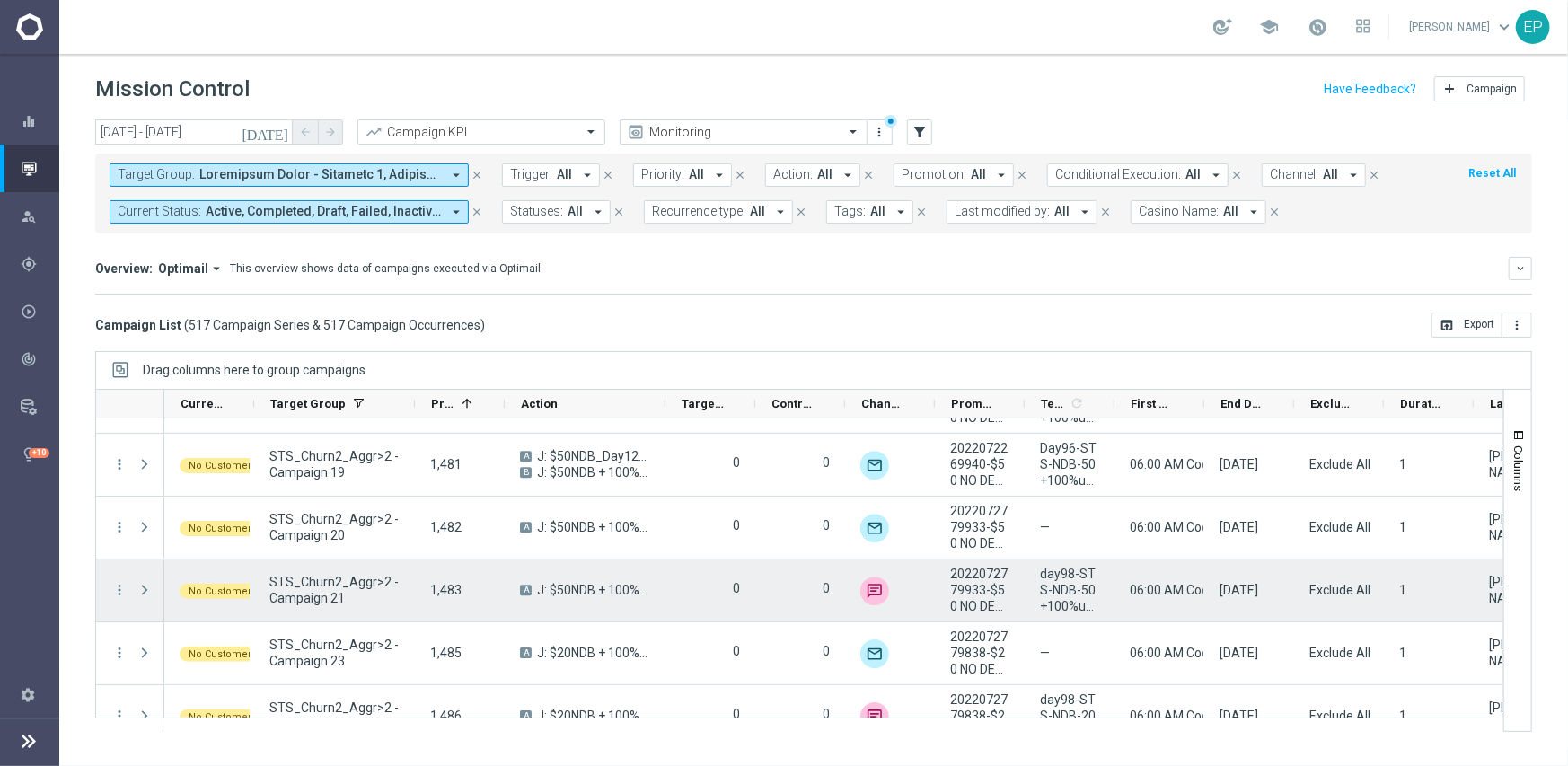
scroll to position [16542, 0]
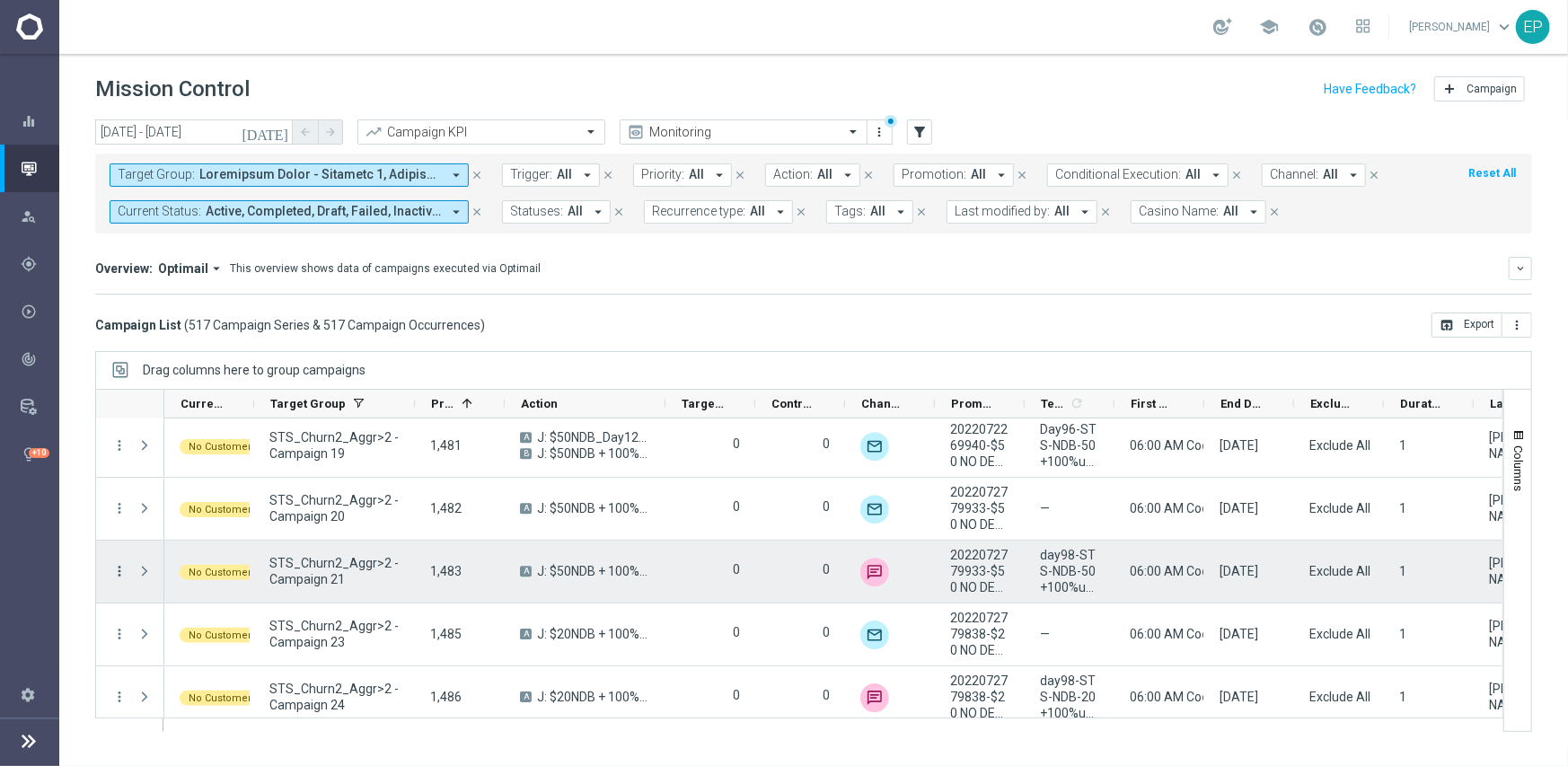
click at [117, 569] on icon "more_vert" at bounding box center [120, 572] width 16 height 16
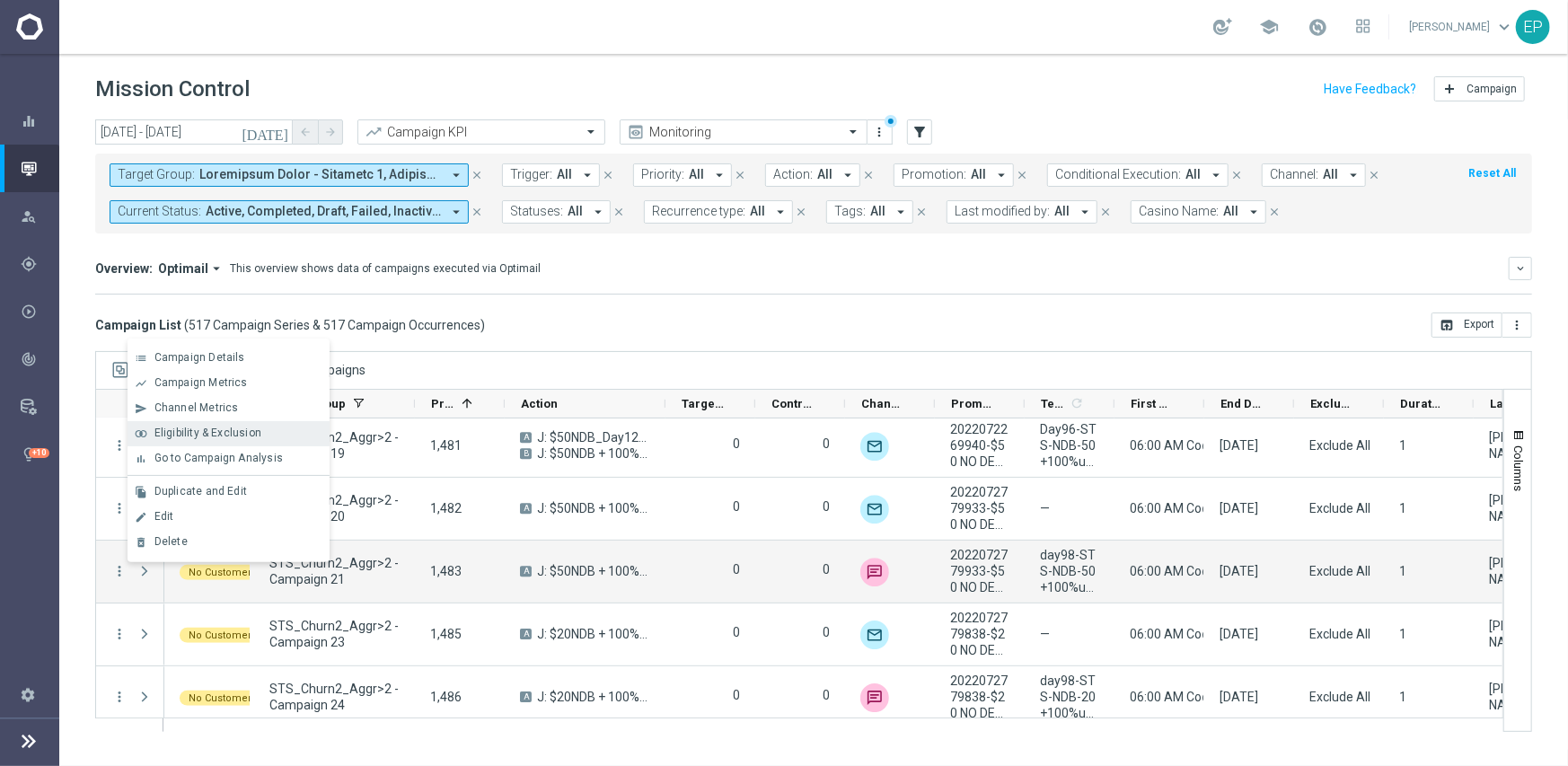
click at [221, 433] on span "Eligibility & Exclusion" at bounding box center [207, 433] width 107 height 13
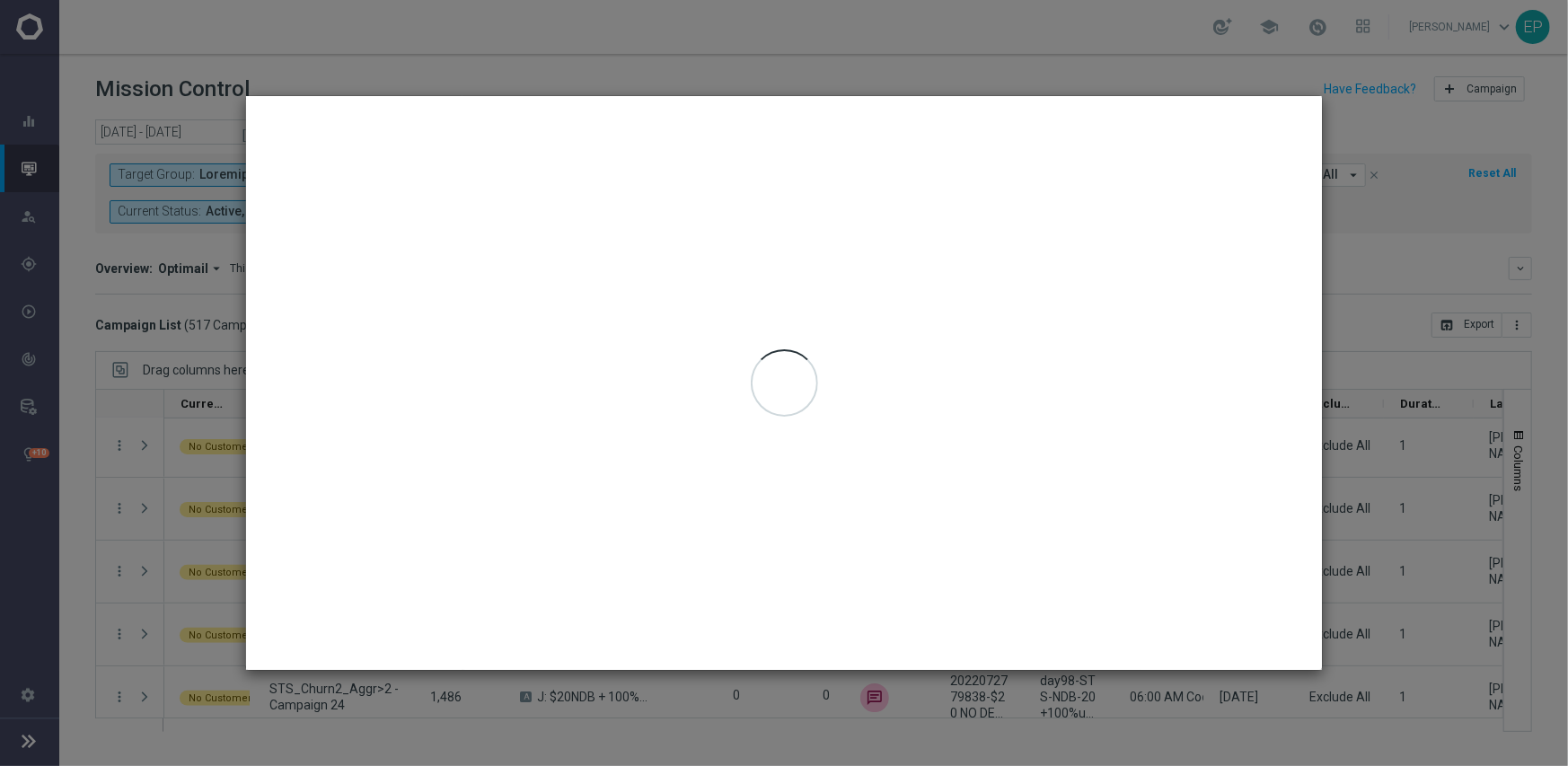
type input "[DATE] - [DATE]"
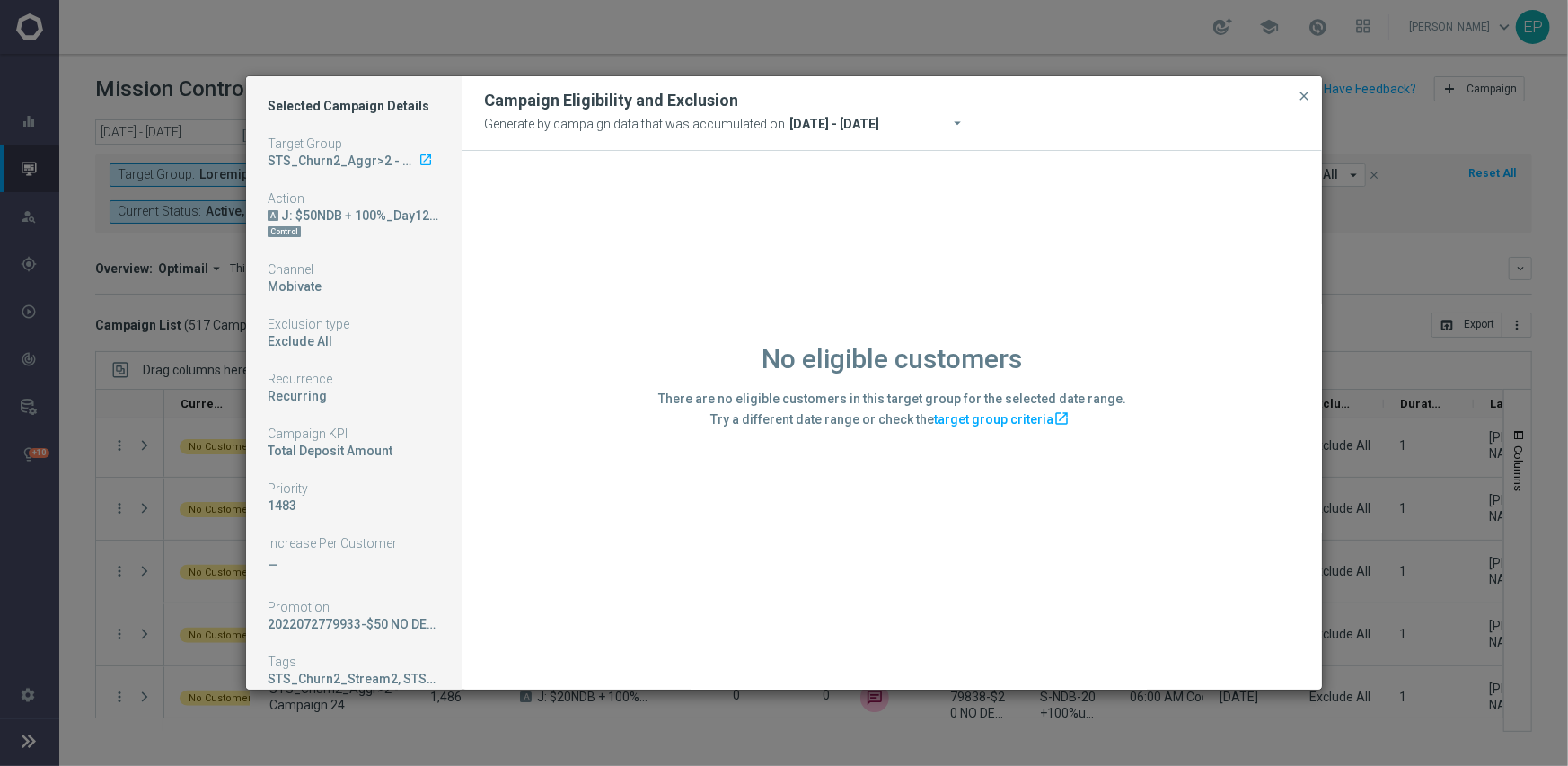
click at [556, 531] on div "No eligible customers There are no eligible customers in this target group for …" at bounding box center [892, 419] width 859 height 538
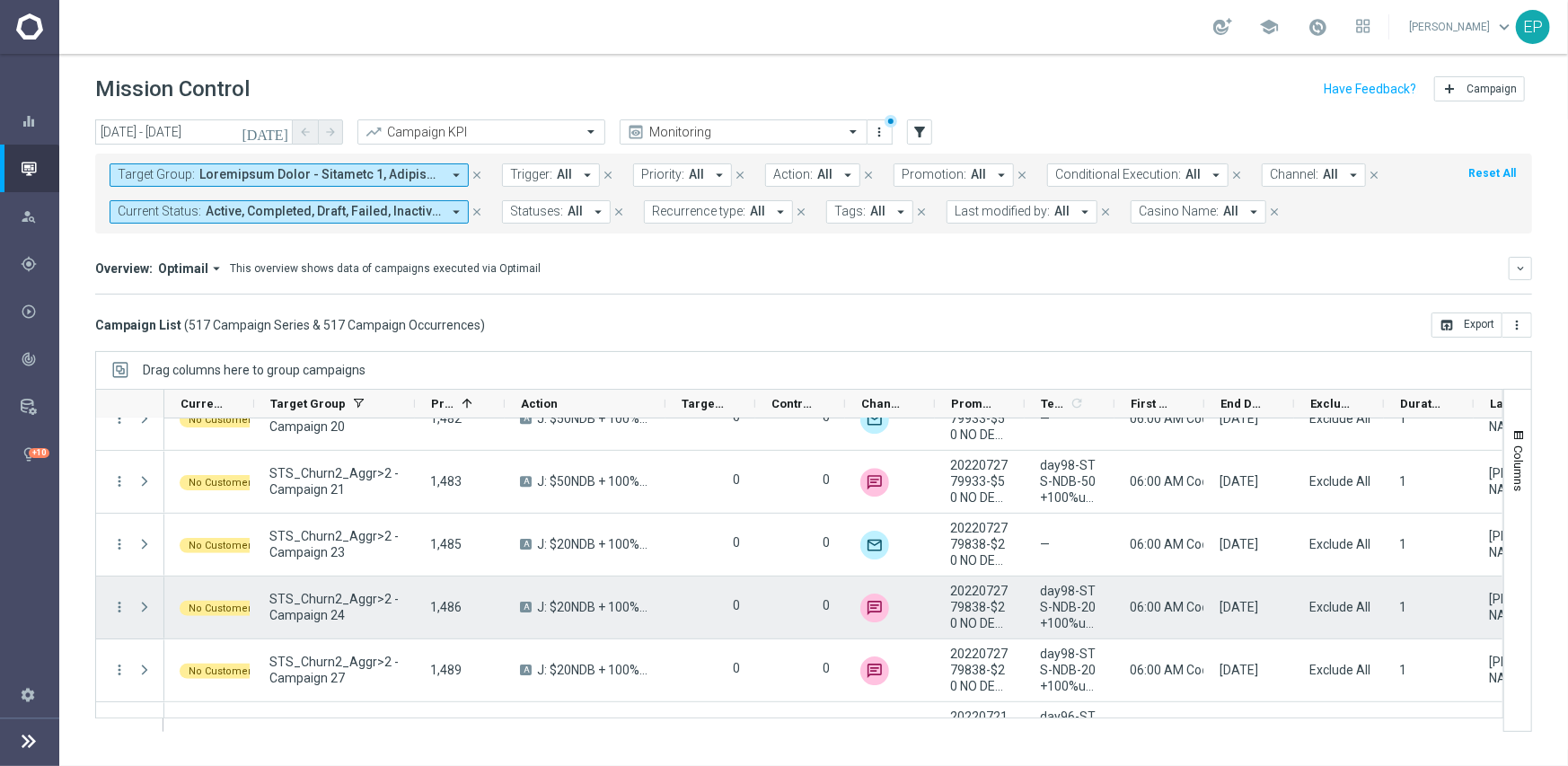
scroll to position [16721, 0]
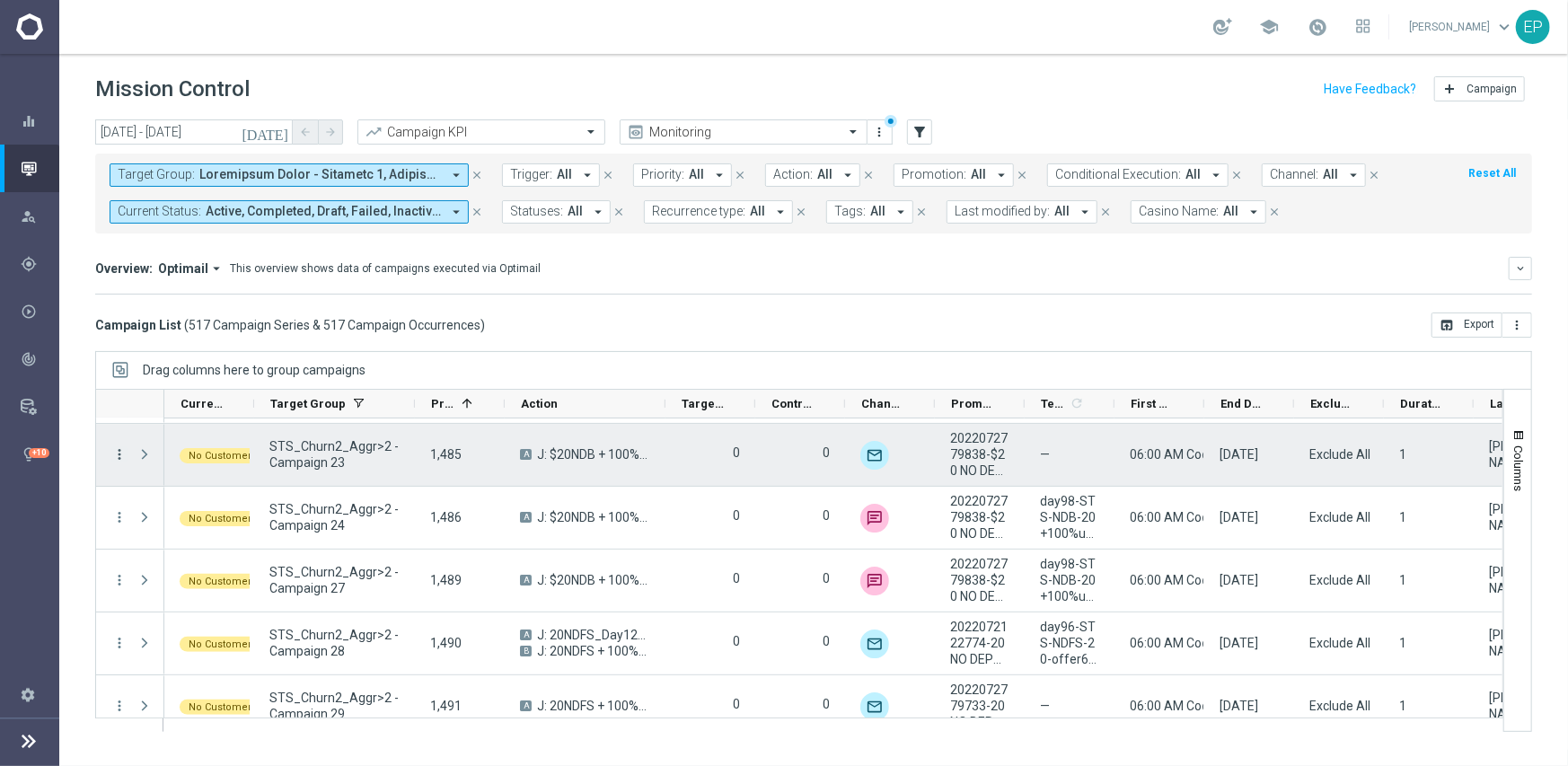
click at [116, 456] on icon "more_vert" at bounding box center [120, 455] width 16 height 16
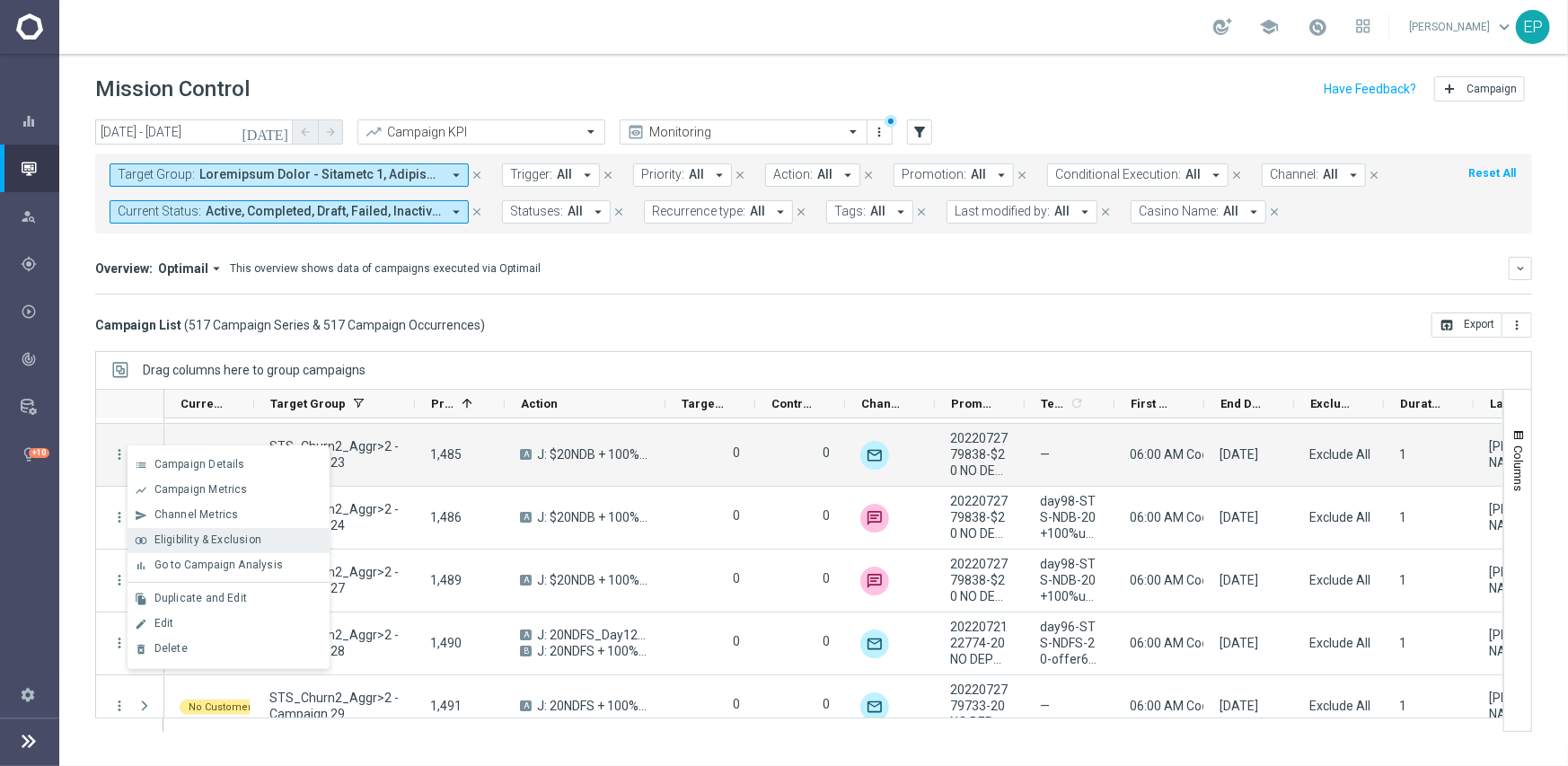
click at [233, 541] on span "Eligibility & Exclusion" at bounding box center [207, 540] width 107 height 13
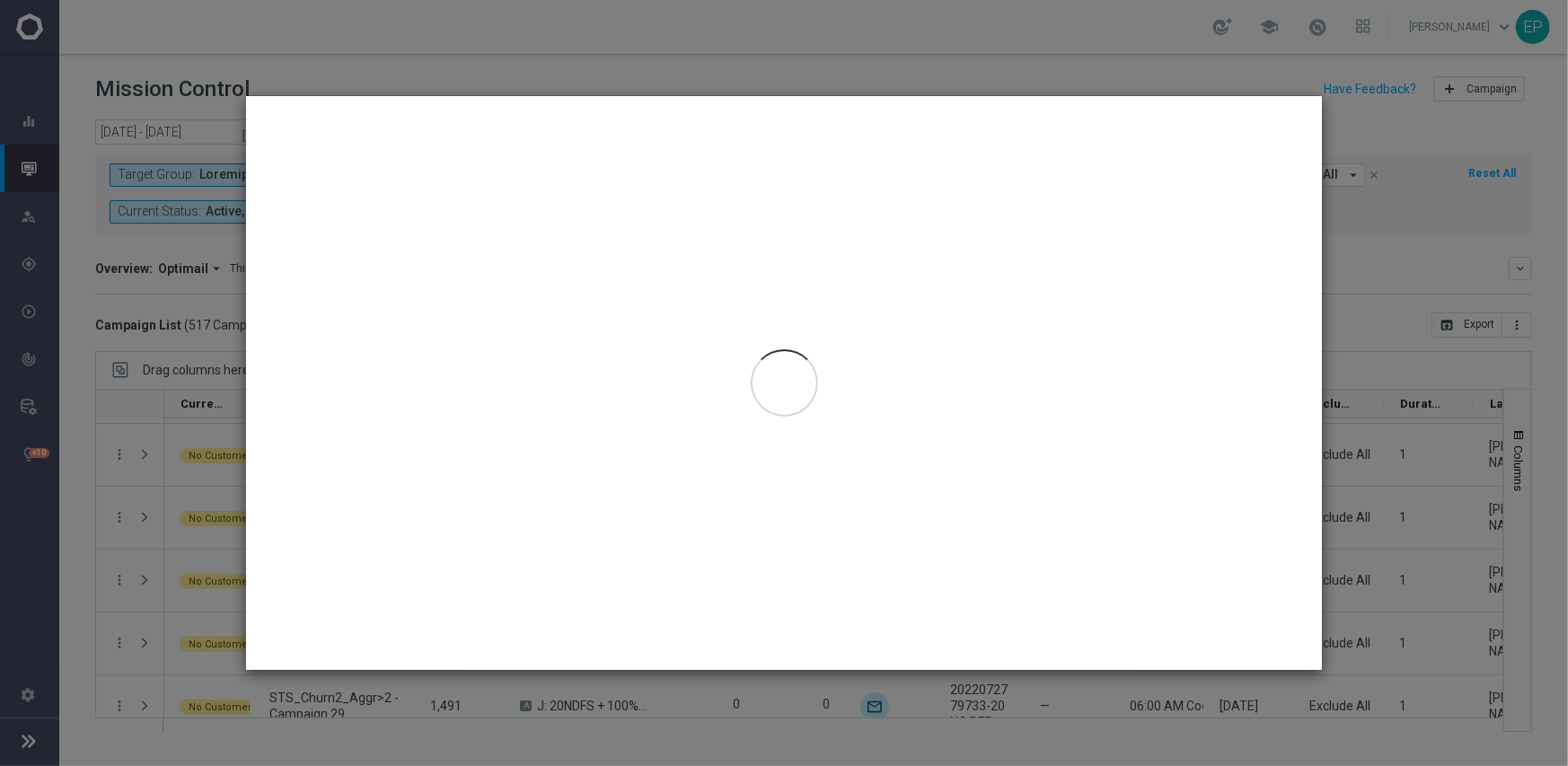
type input "[DATE] - [DATE]"
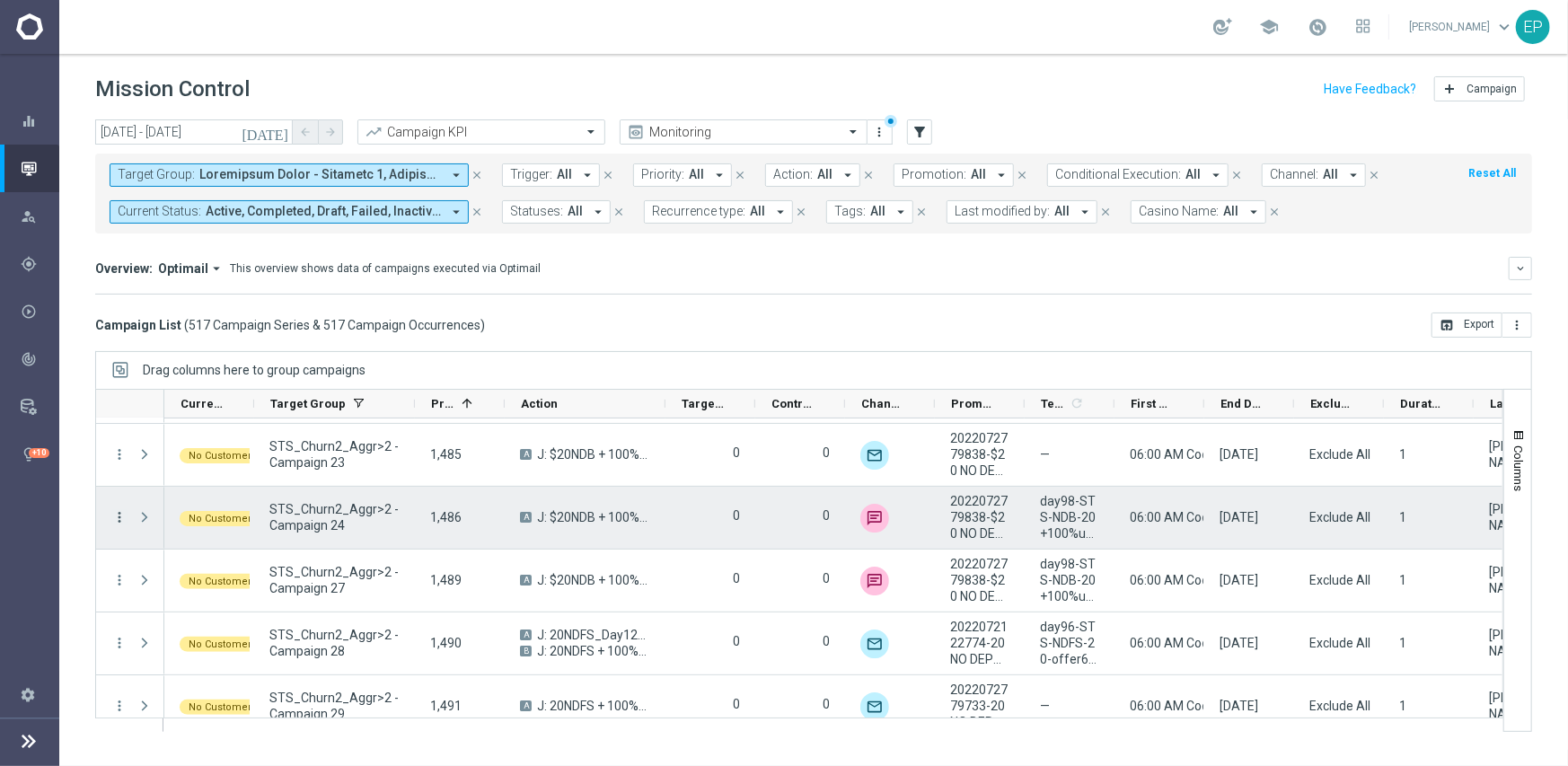
click at [113, 513] on icon "more_vert" at bounding box center [120, 518] width 16 height 16
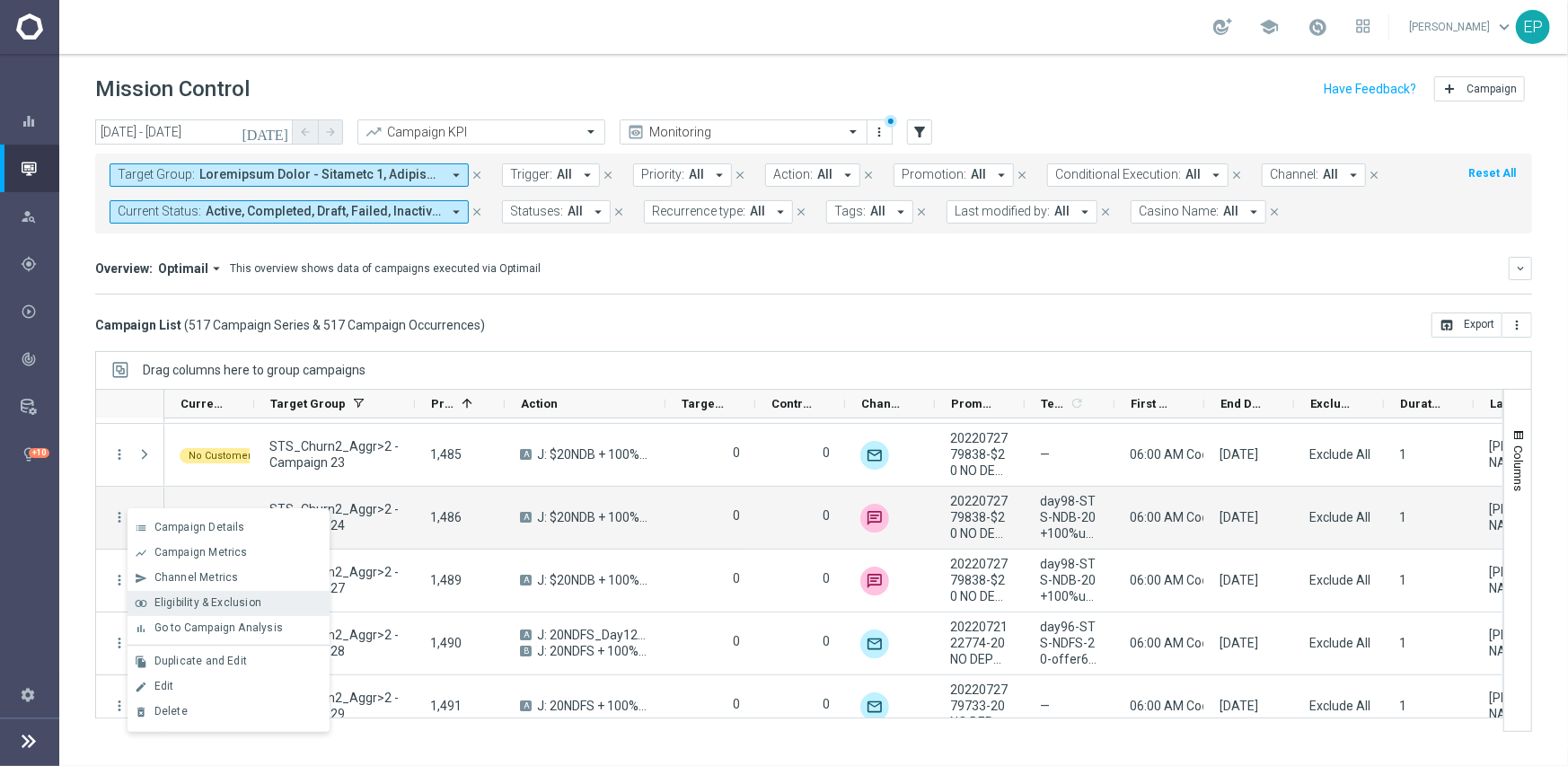
click at [221, 603] on span "Eligibility & Exclusion" at bounding box center [207, 602] width 107 height 13
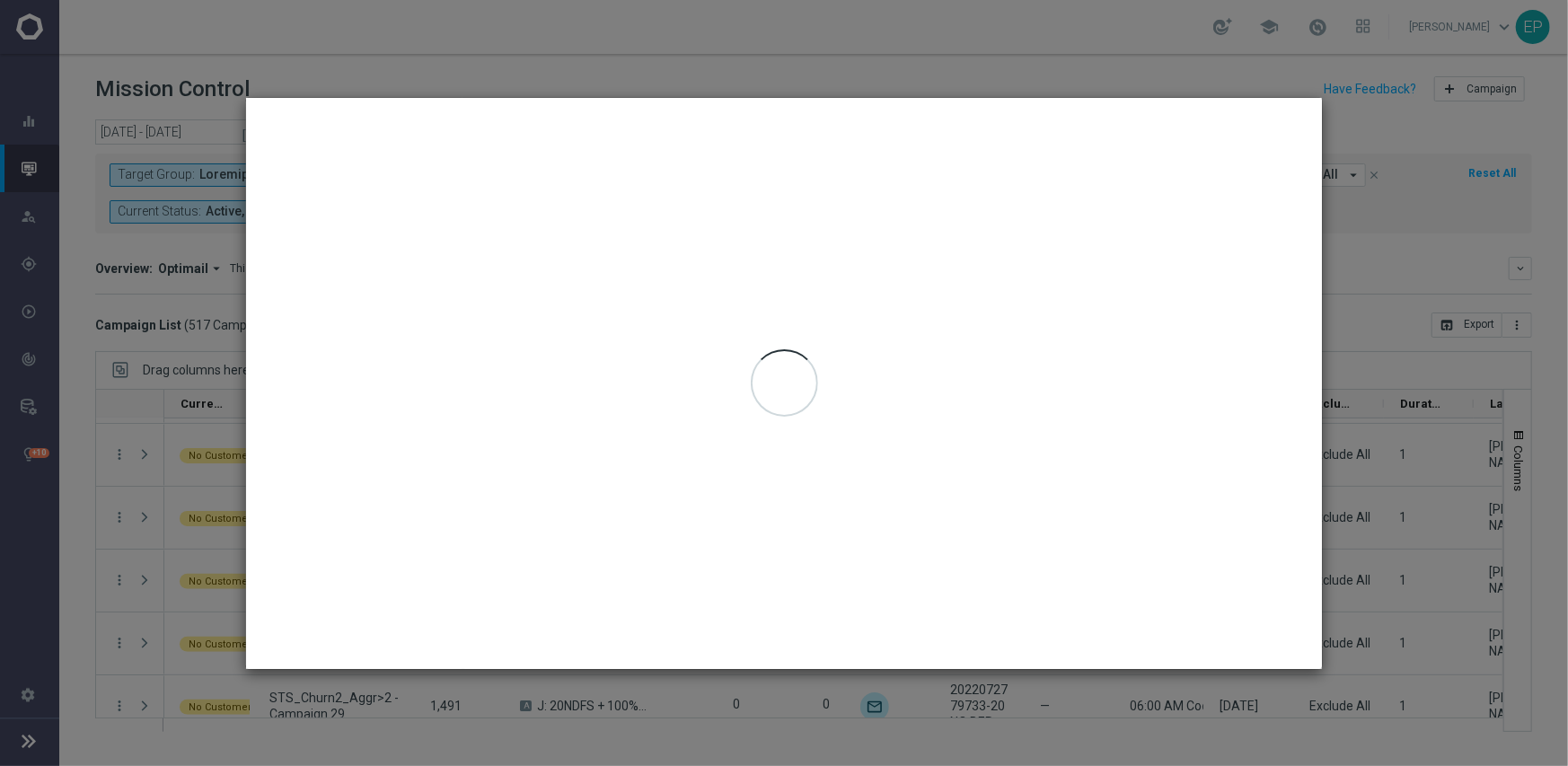
type input "[DATE] - [DATE]"
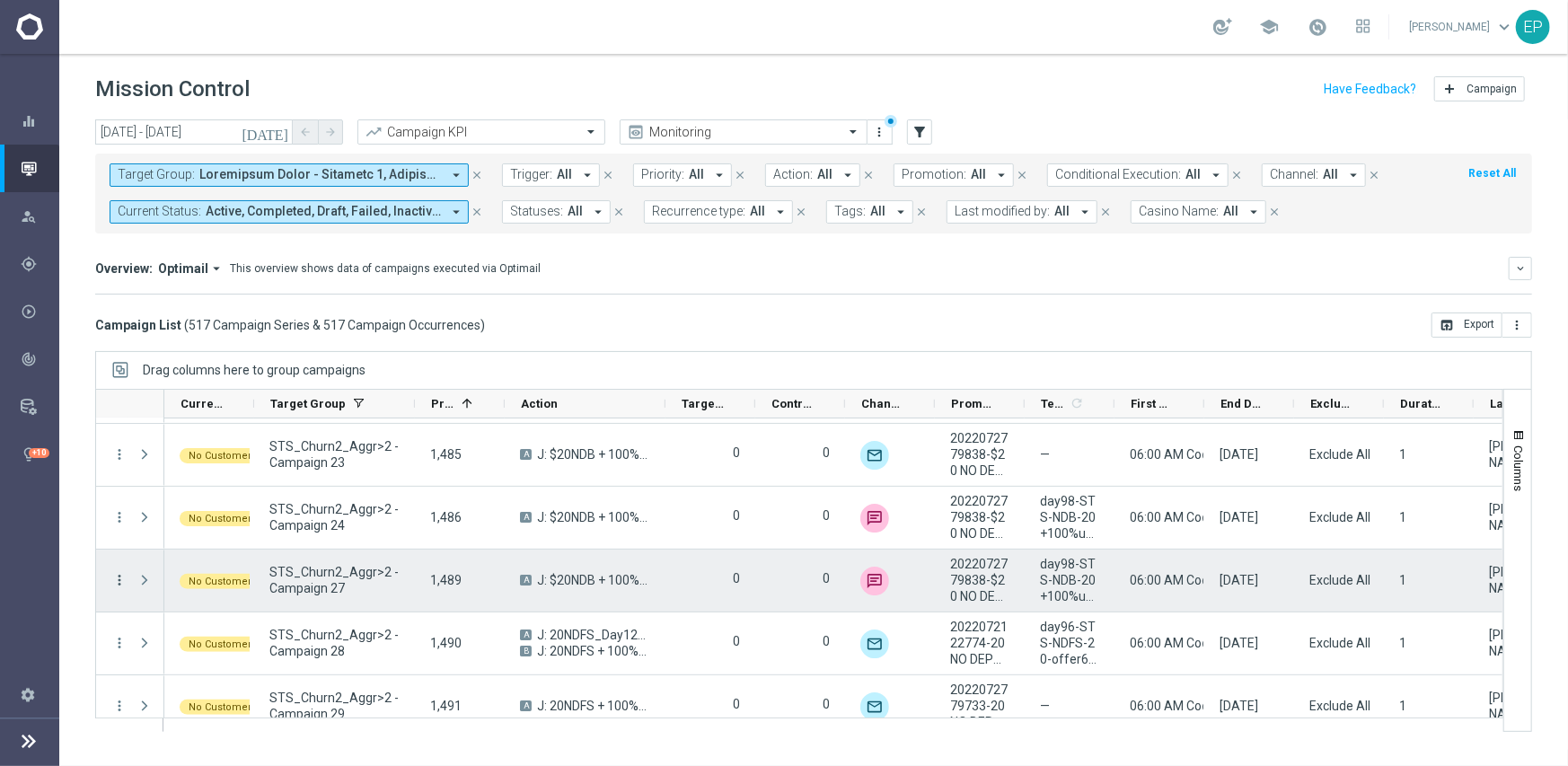
click at [126, 579] on icon "more_vert" at bounding box center [120, 580] width 16 height 16
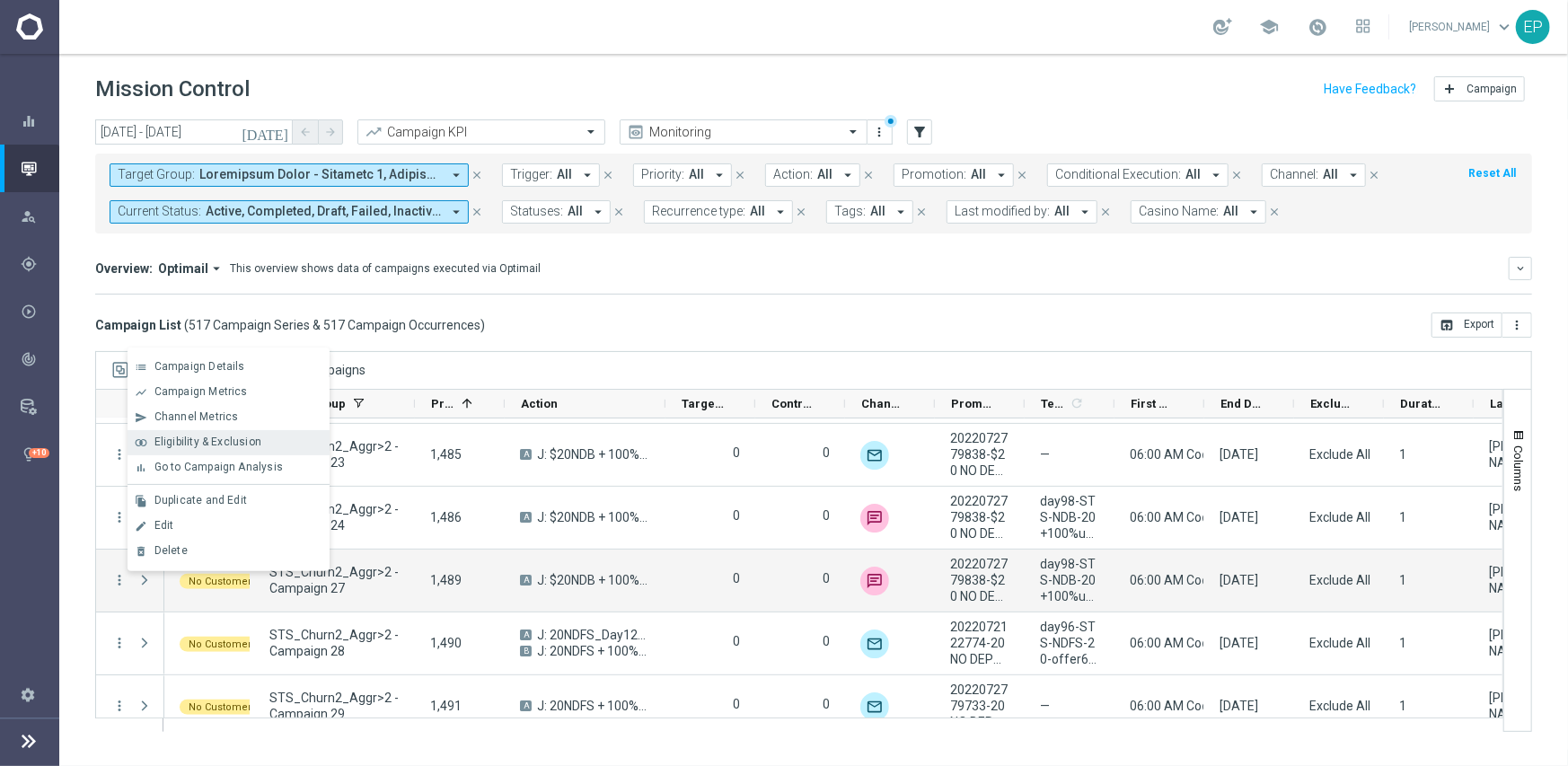
click at [257, 436] on span "Eligibility & Exclusion" at bounding box center [207, 442] width 107 height 13
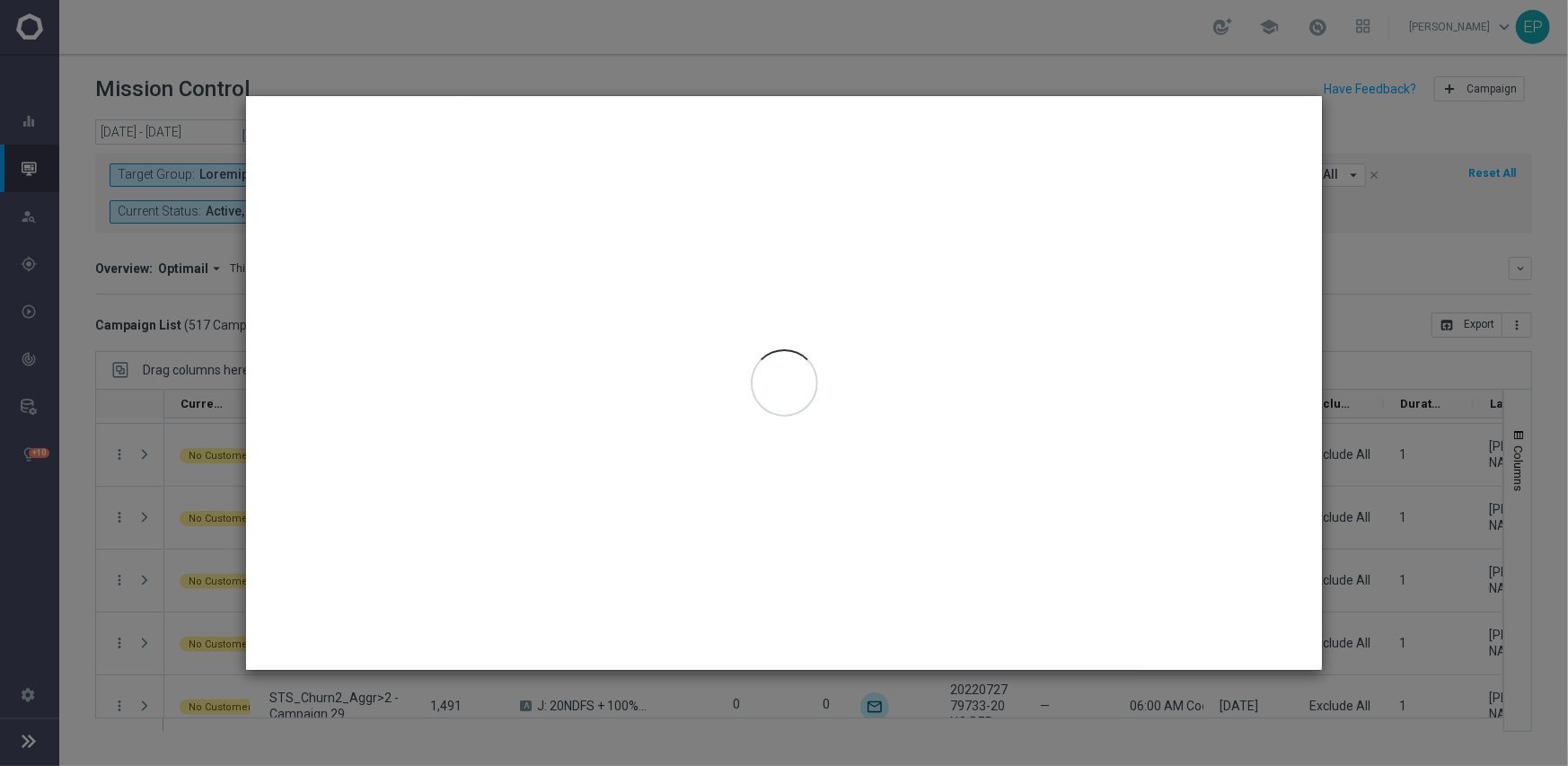
type input "[DATE] - [DATE]"
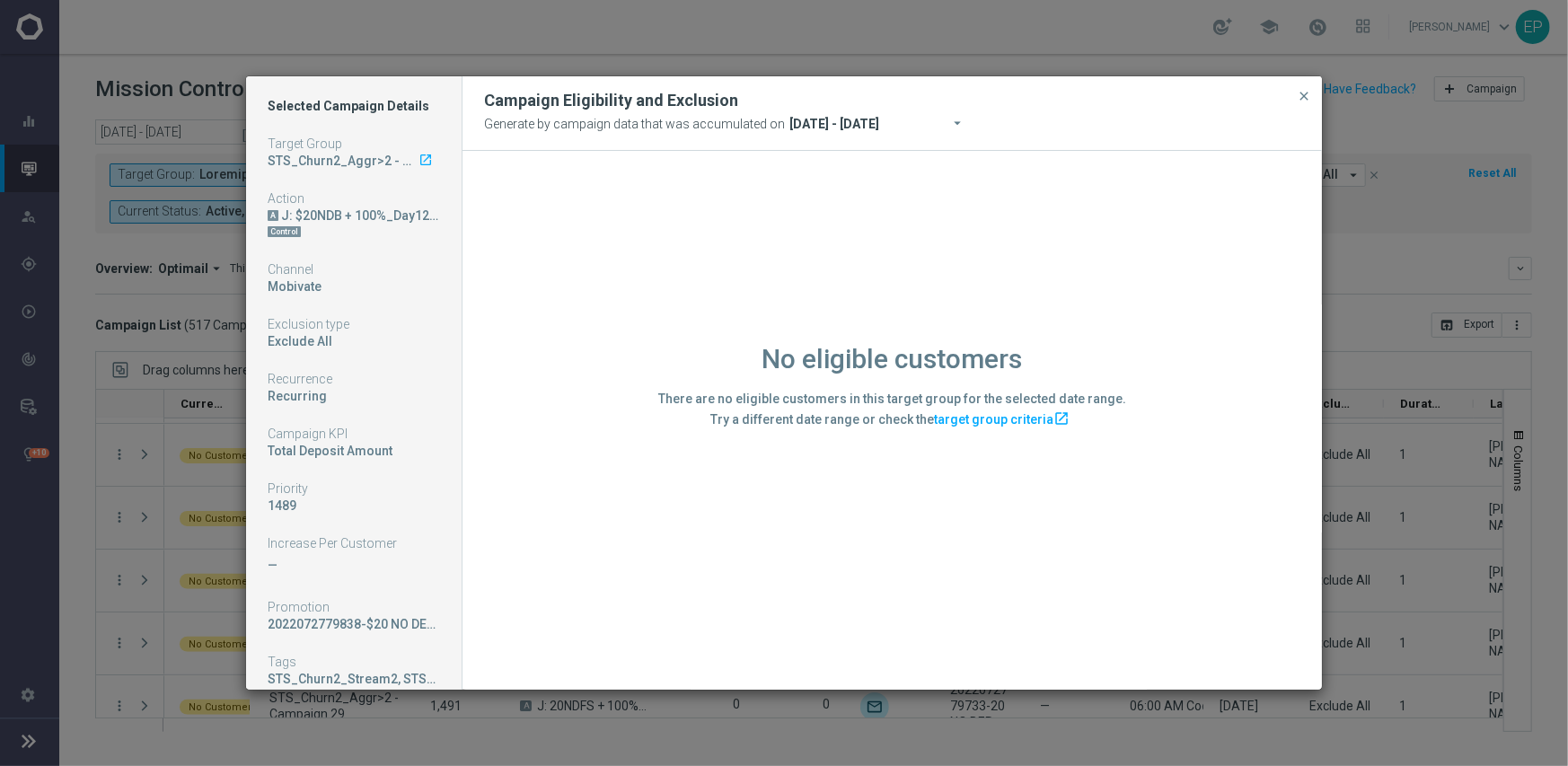
click at [552, 549] on div "No eligible customers There are no eligible customers in this target group for …" at bounding box center [892, 419] width 859 height 538
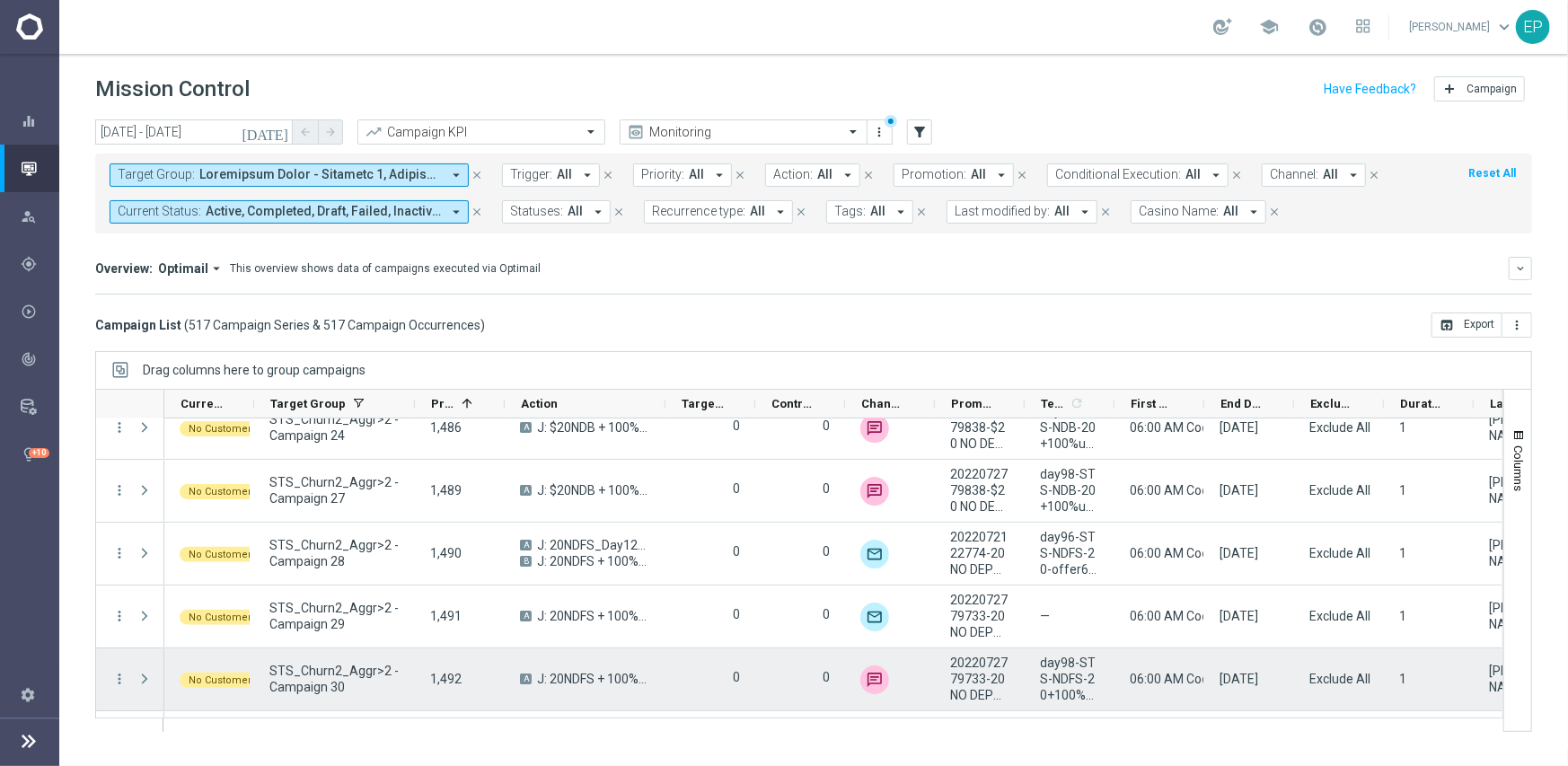
scroll to position [16901, 0]
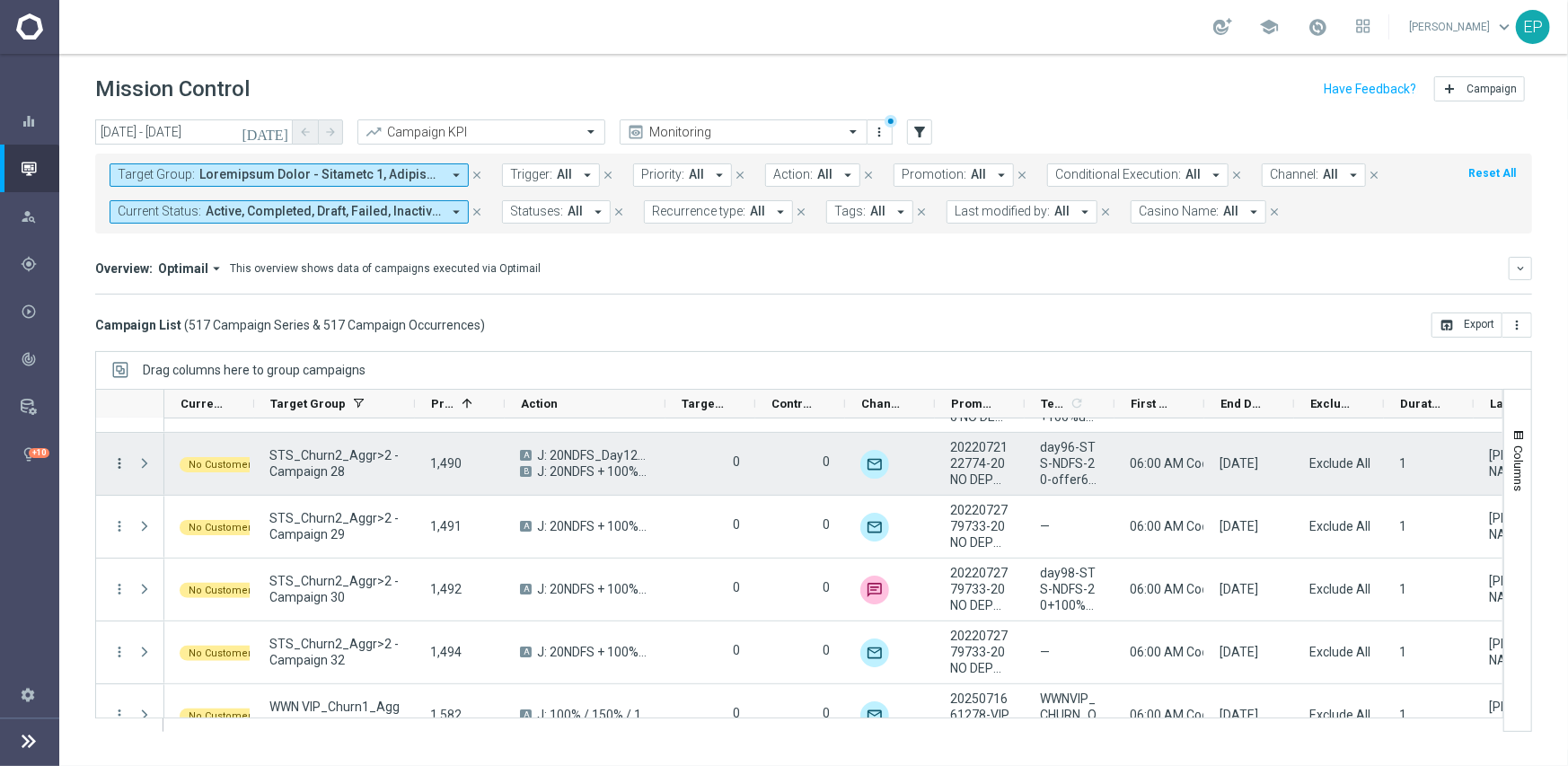
click at [114, 456] on icon "more_vert" at bounding box center [120, 464] width 16 height 16
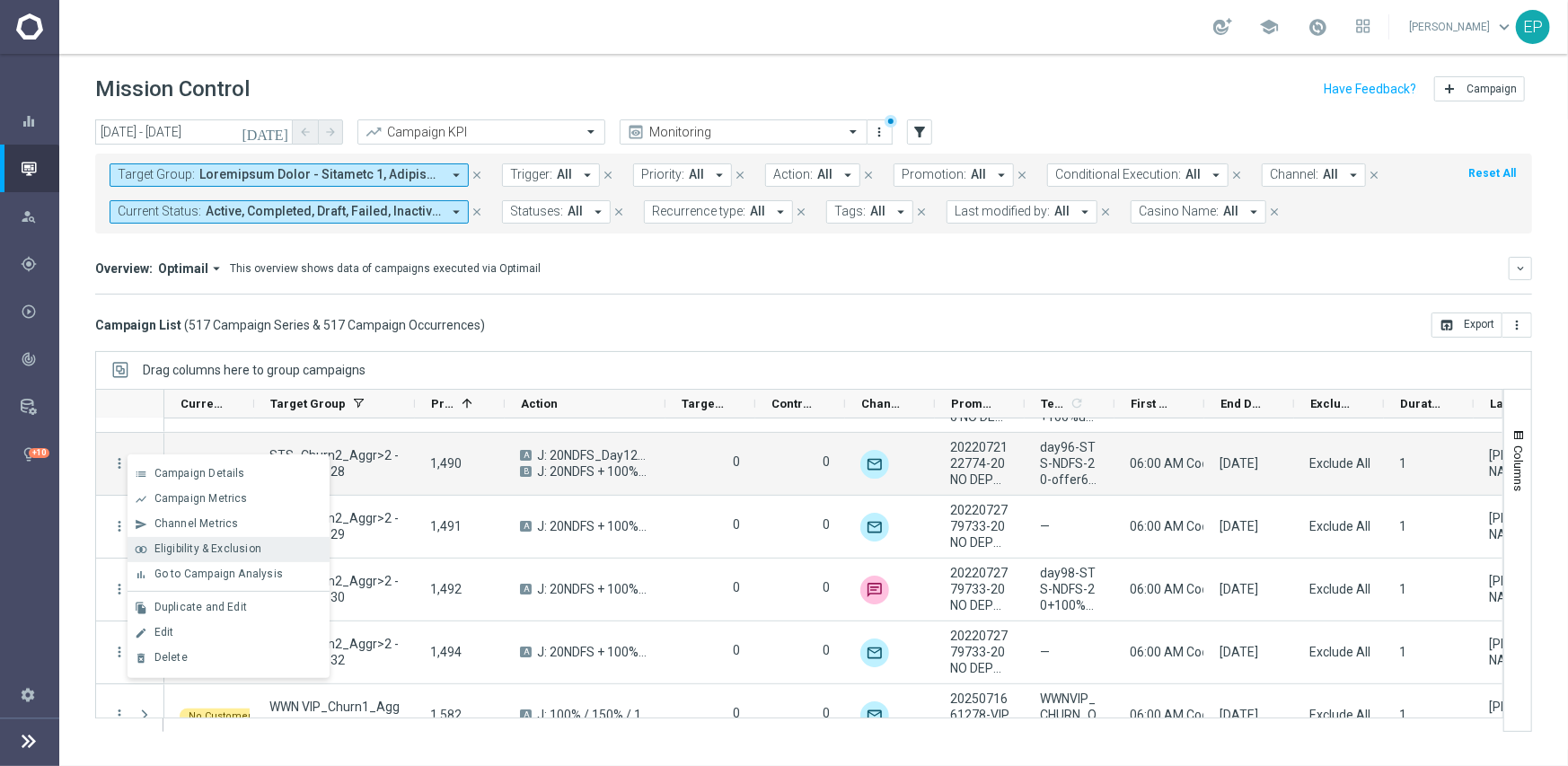
click at [180, 548] on span "Eligibility & Exclusion" at bounding box center [207, 549] width 107 height 13
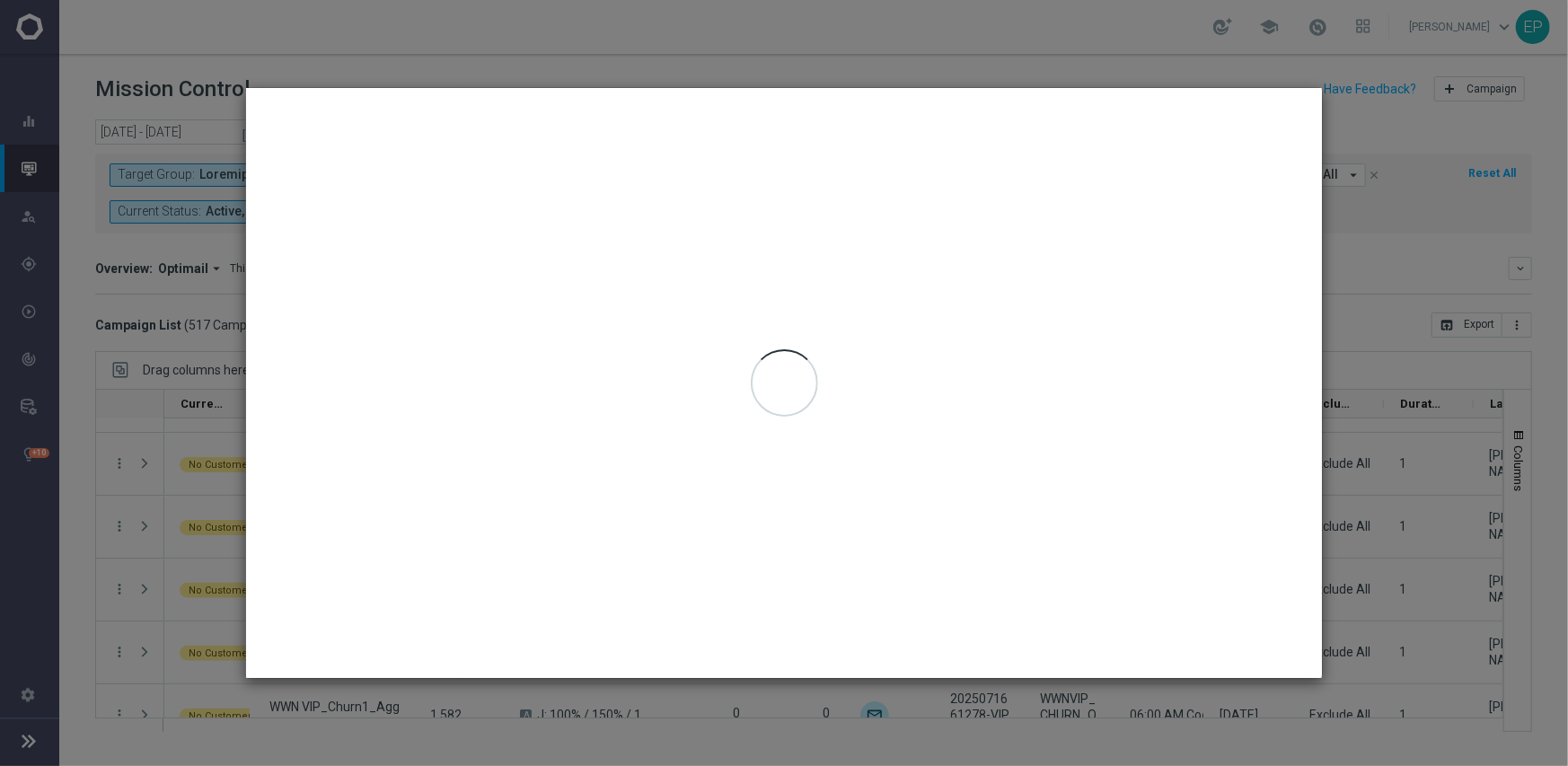
type input "[DATE] - [DATE]"
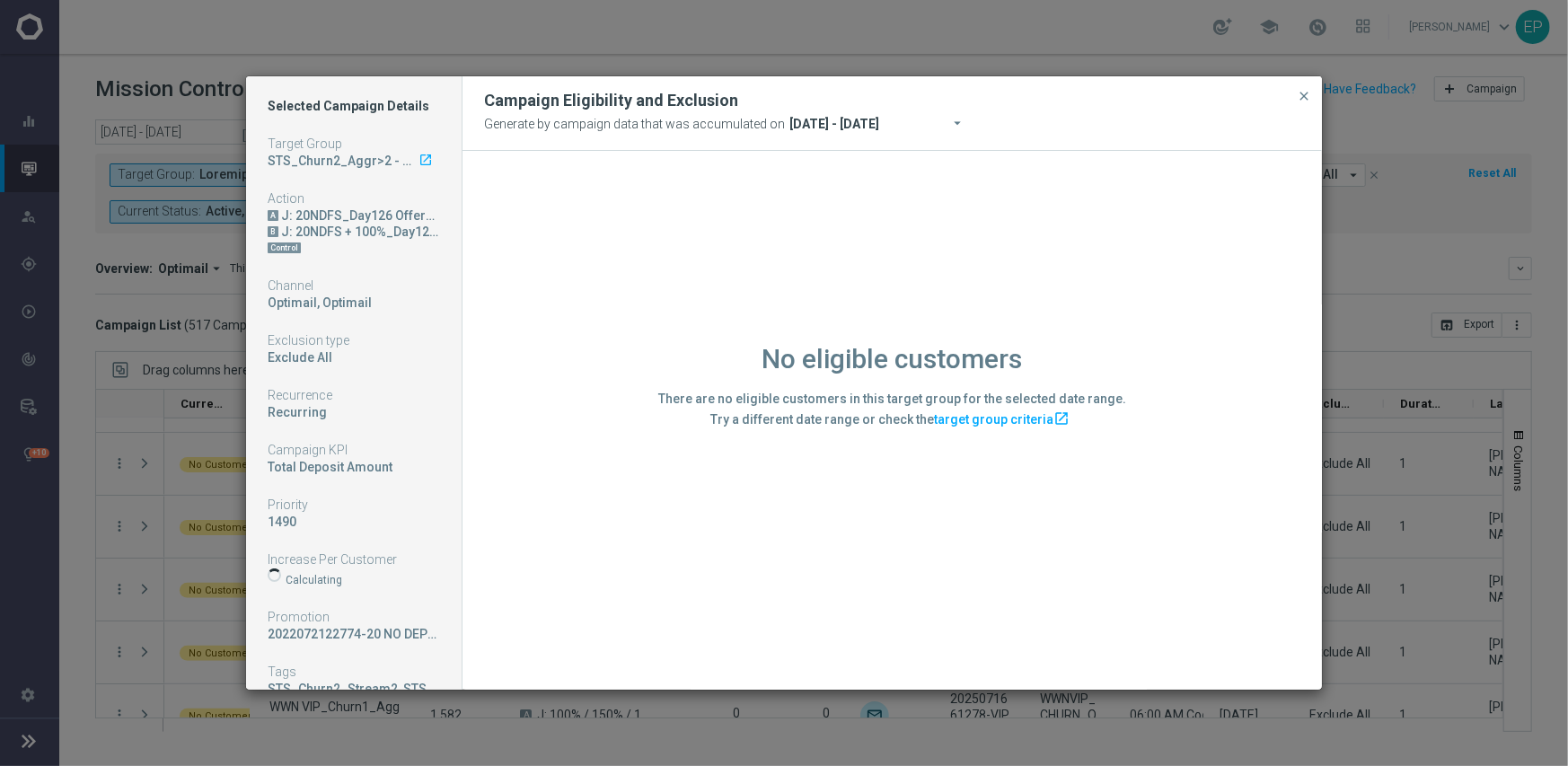
click at [602, 553] on div "No eligible customers There are no eligible customers in this target group for …" at bounding box center [892, 419] width 859 height 538
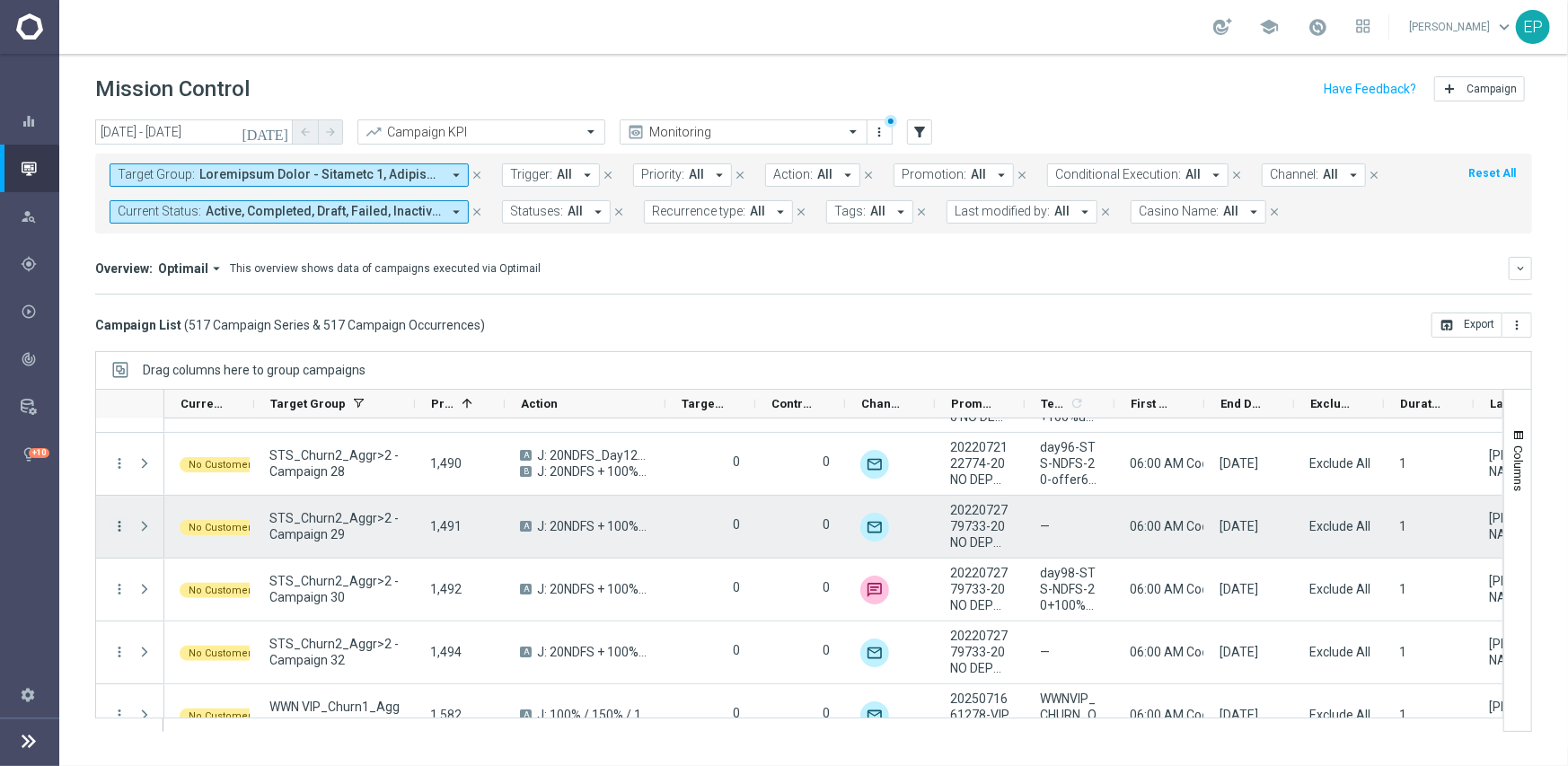
click at [115, 525] on icon "more_vert" at bounding box center [120, 527] width 16 height 16
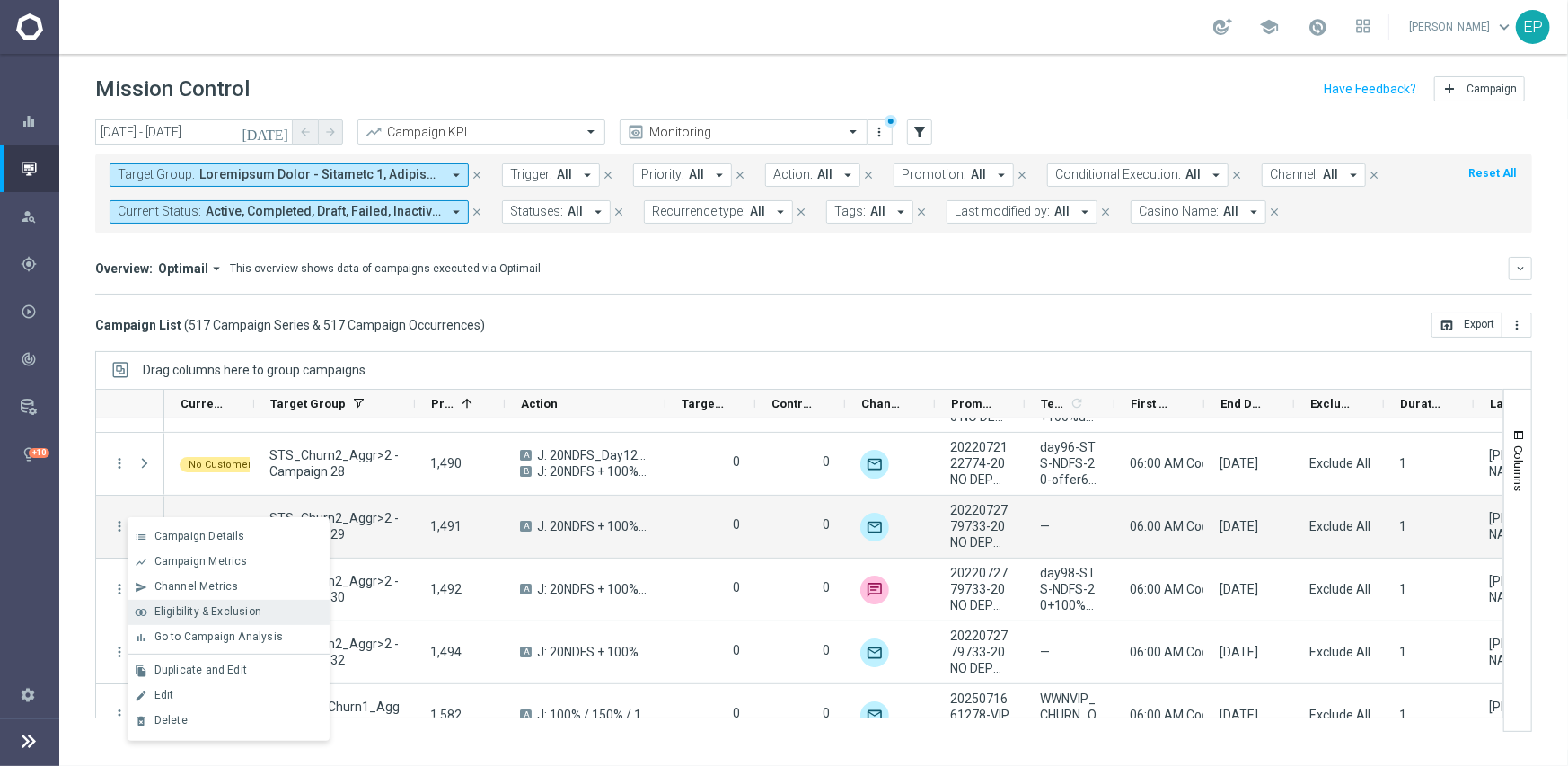
click at [199, 608] on span "Eligibility & Exclusion" at bounding box center [207, 611] width 107 height 13
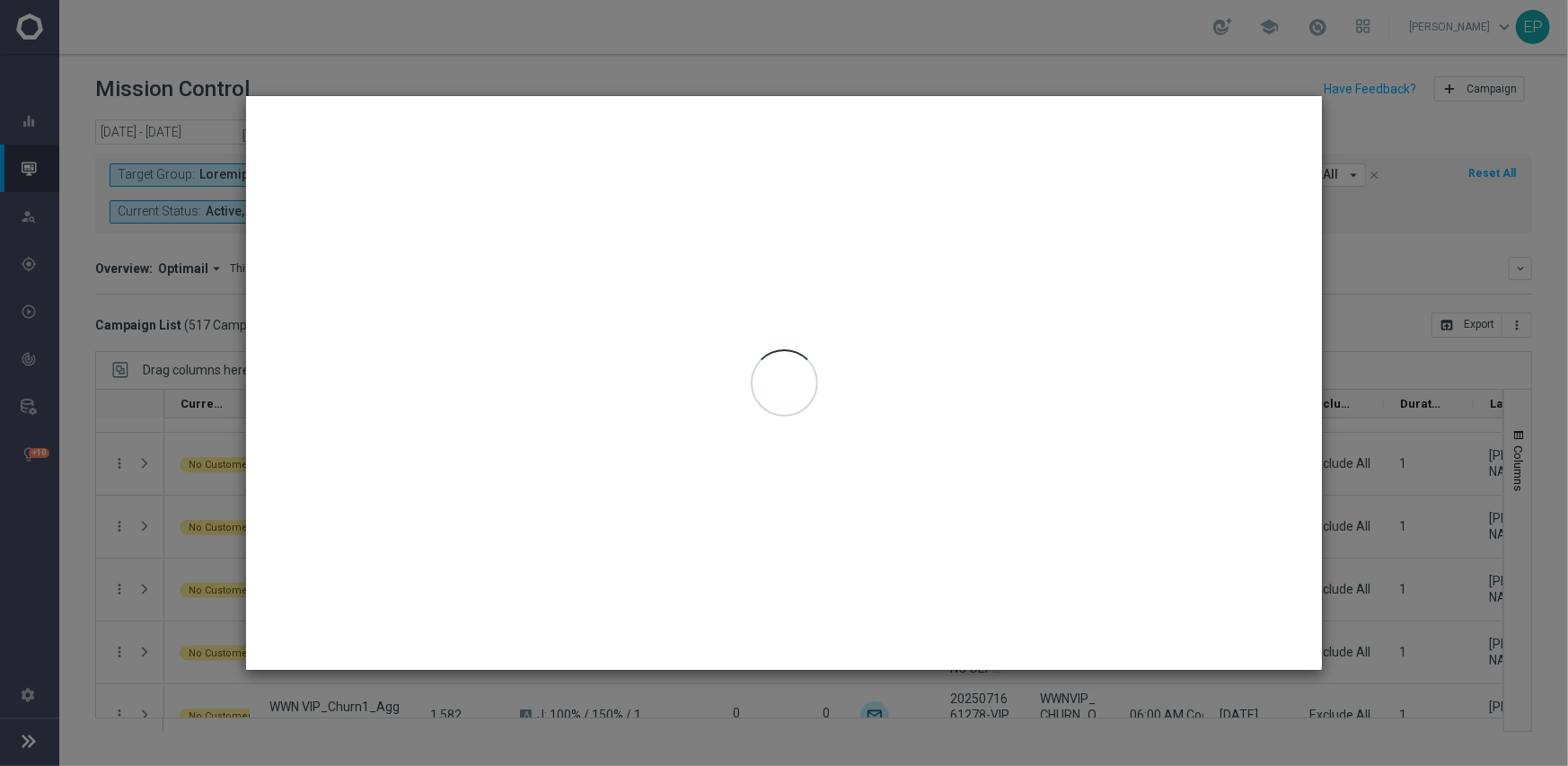
type input "[DATE] - [DATE]"
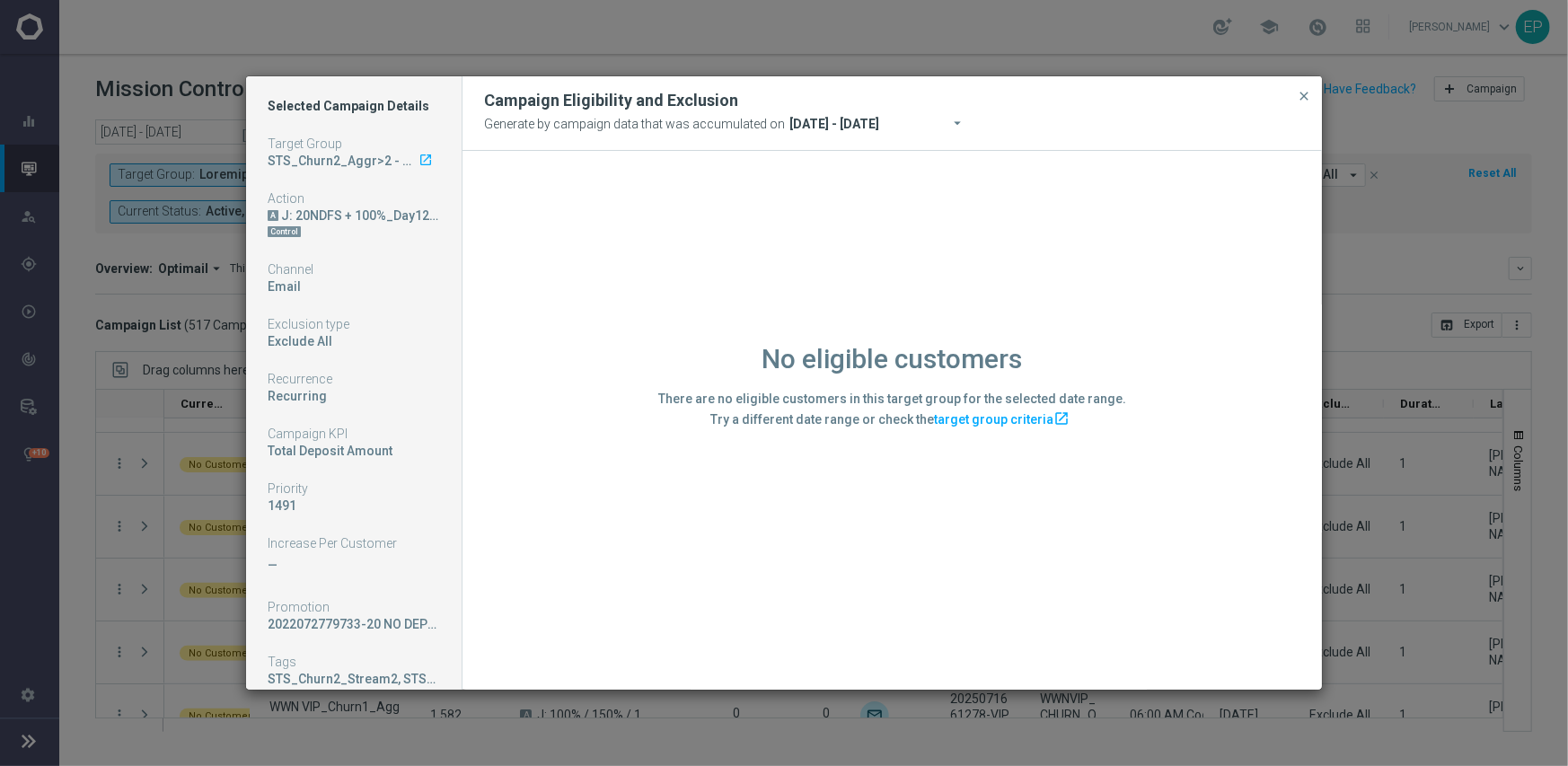
click at [737, 560] on div "No eligible customers There are no eligible customers in this target group for …" at bounding box center [892, 419] width 859 height 538
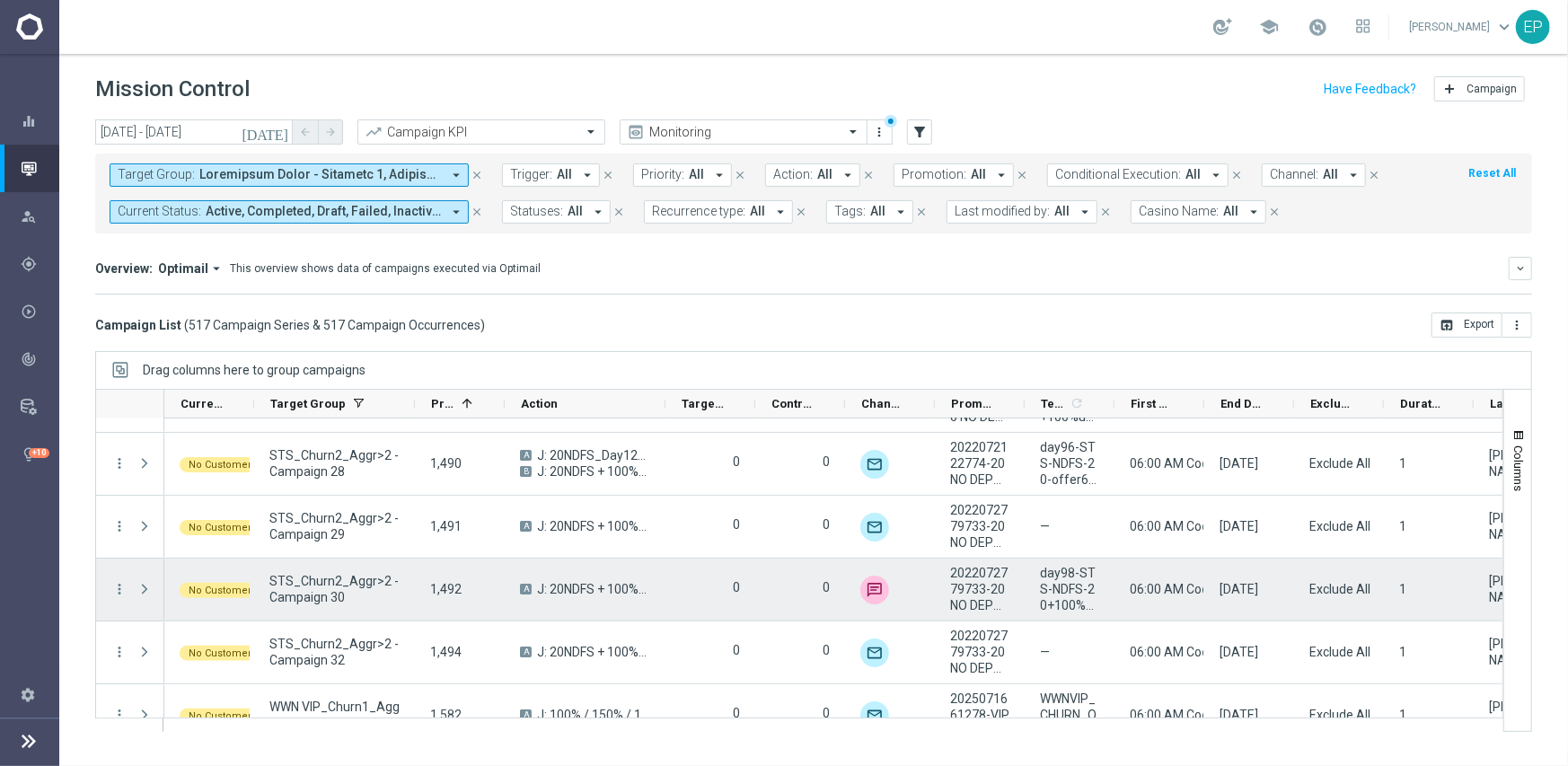
scroll to position [16991, 0]
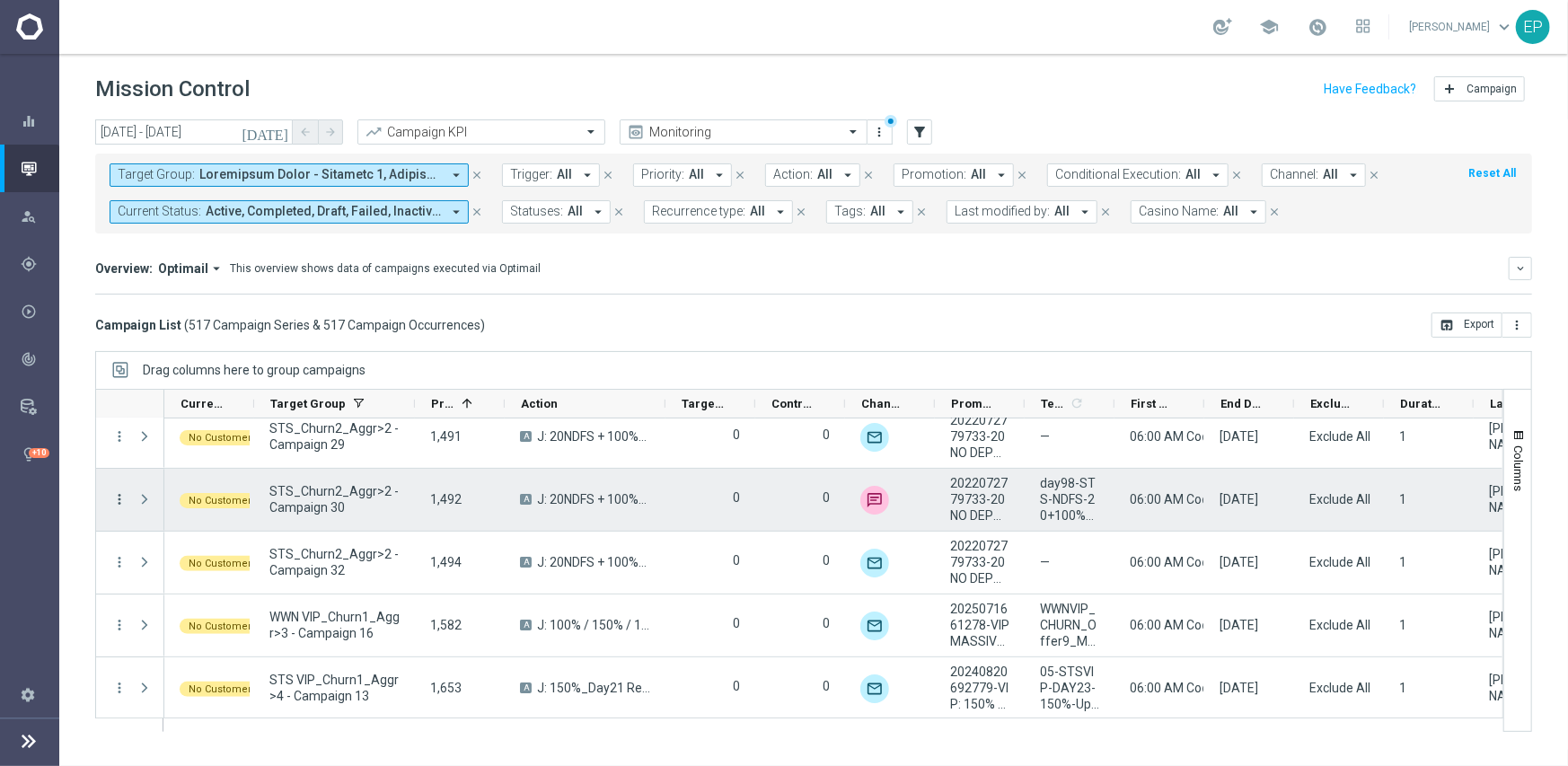
click at [120, 497] on icon "more_vert" at bounding box center [120, 500] width 16 height 16
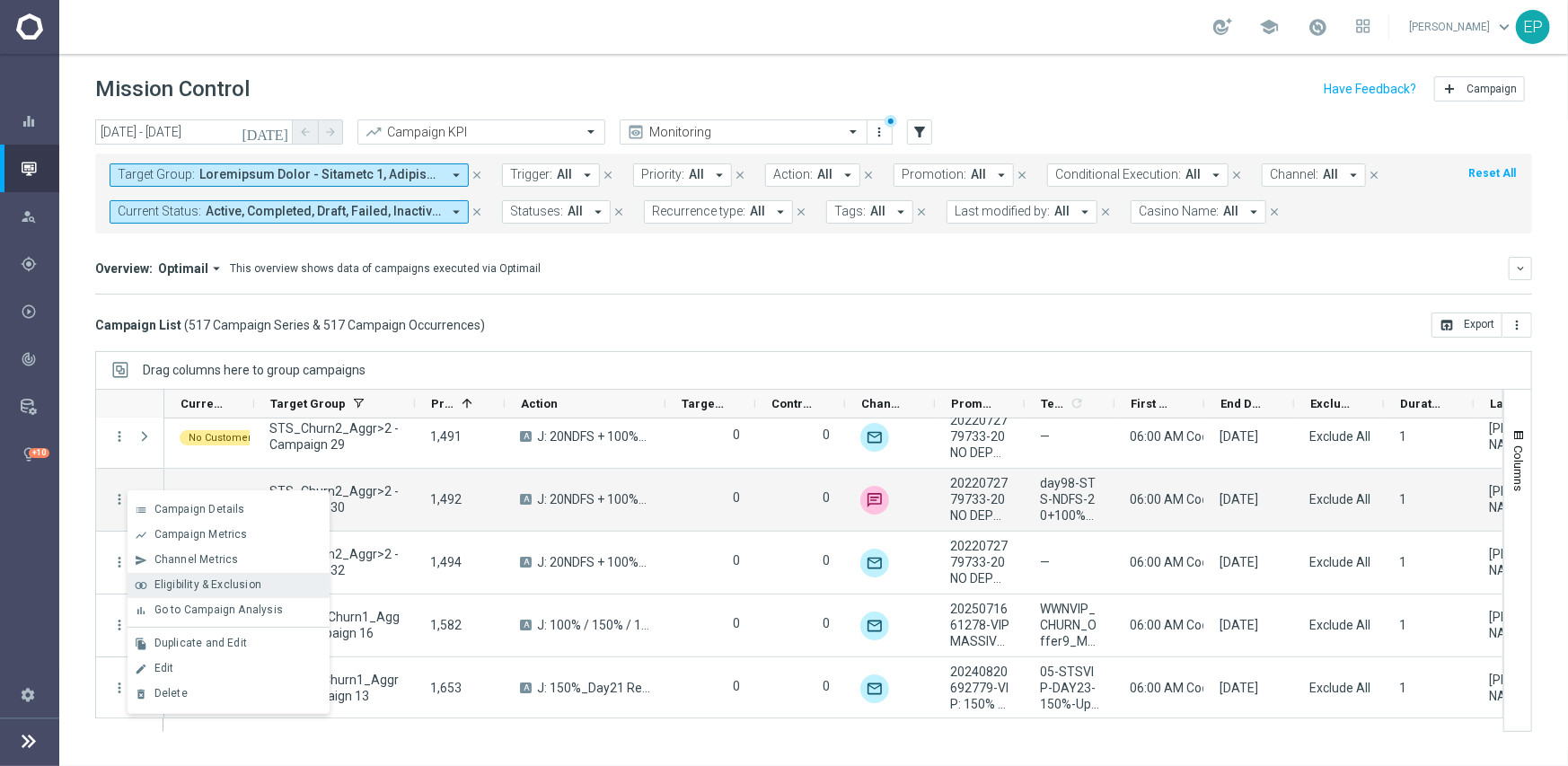
click at [199, 578] on span "Eligibility & Exclusion" at bounding box center [207, 584] width 107 height 13
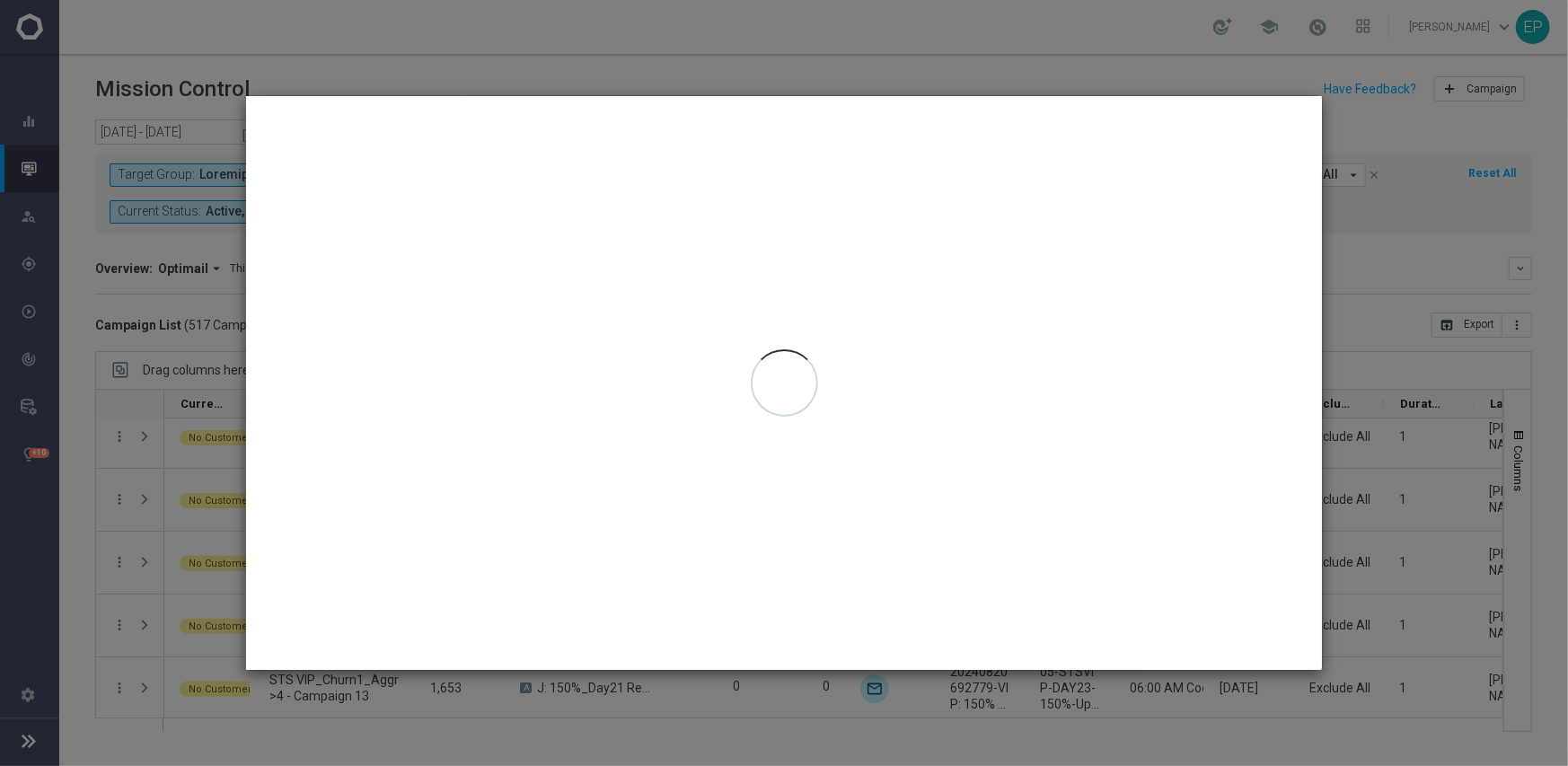
type input "[DATE] - [DATE]"
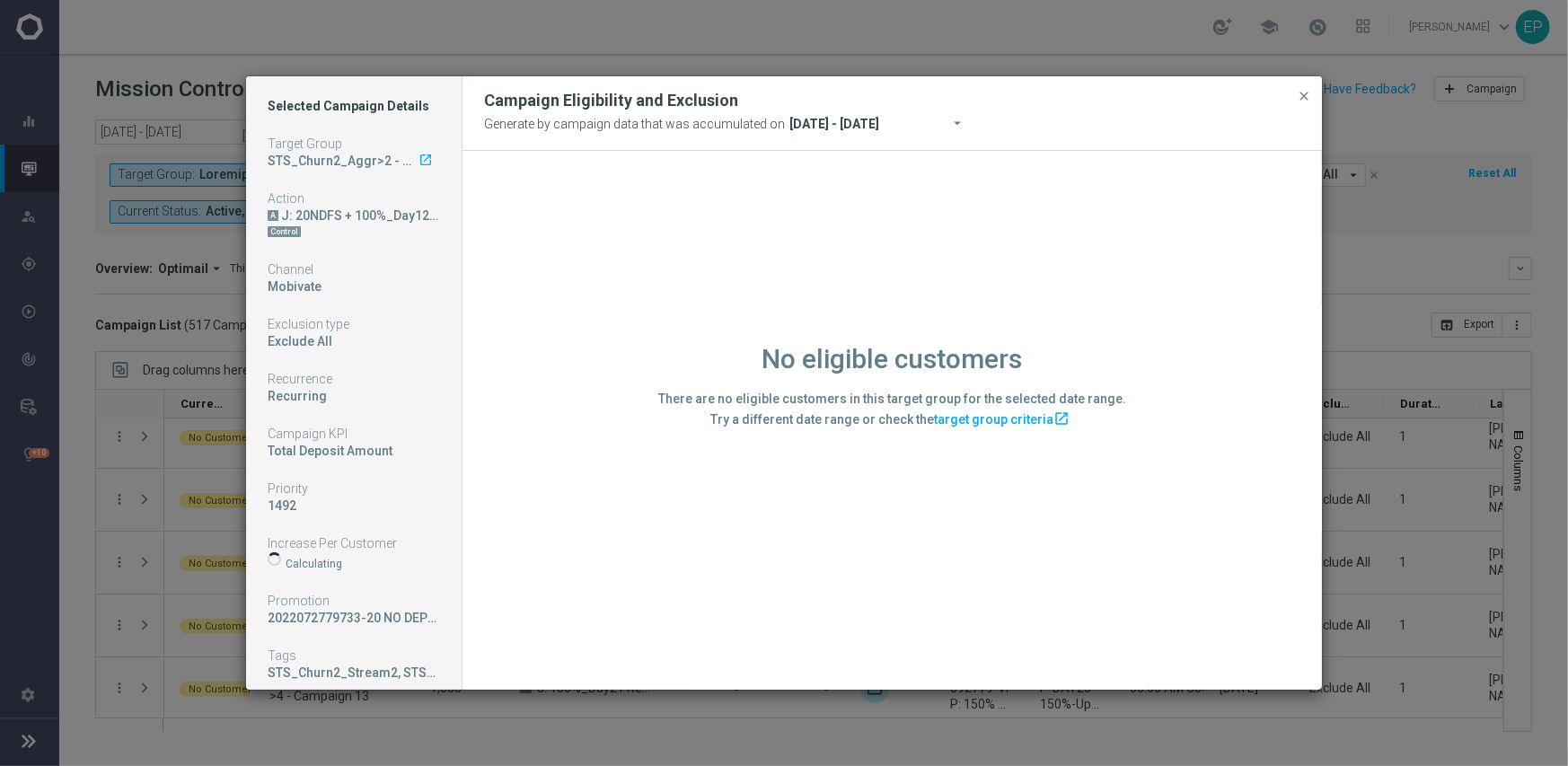
click at [584, 514] on div "No eligible customers There are no eligible customers in this target group for …" at bounding box center [892, 419] width 859 height 538
click at [592, 503] on div "No eligible customers There are no eligible customers in this target group for …" at bounding box center [892, 419] width 859 height 538
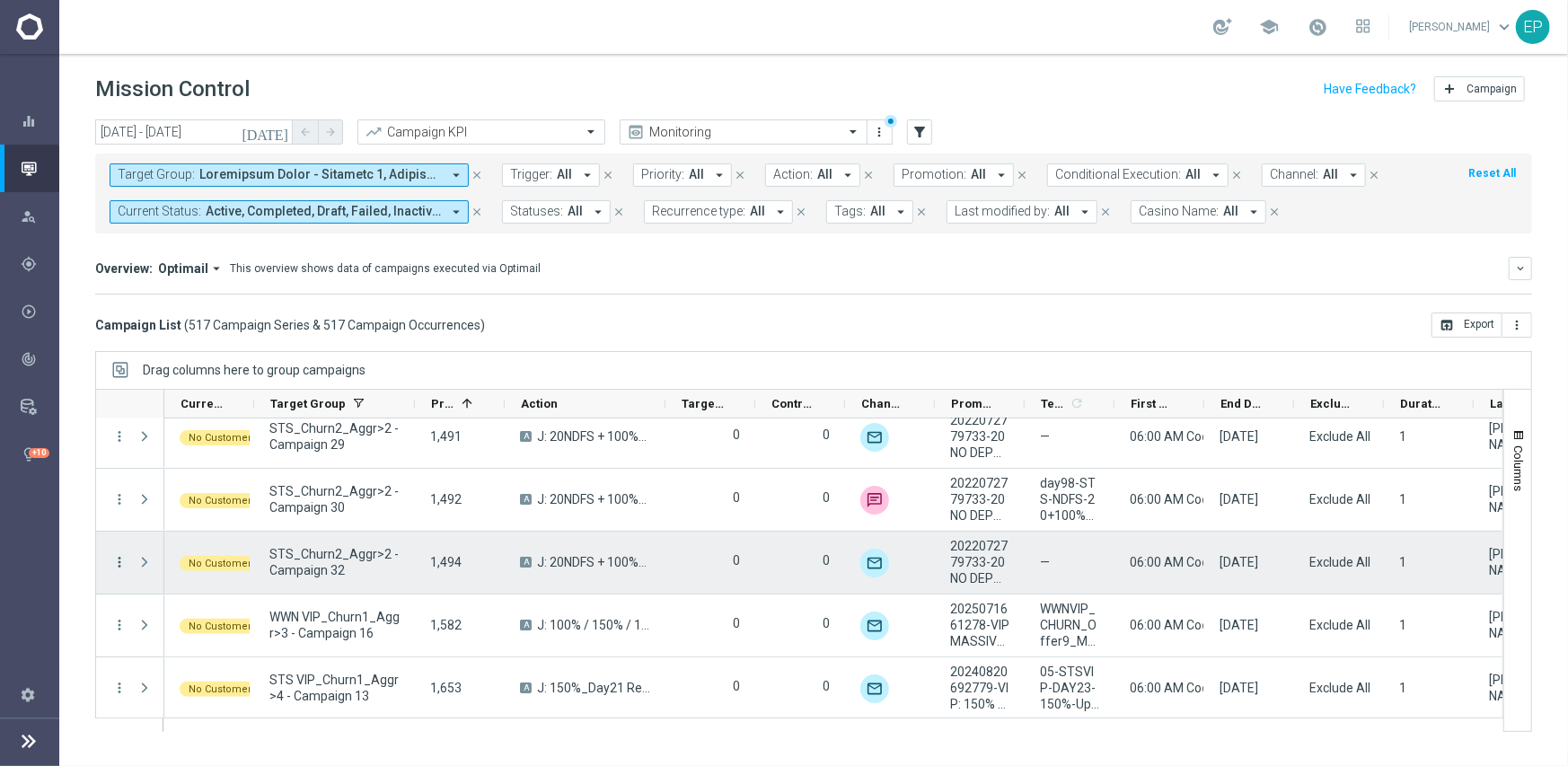
click at [116, 560] on icon "more_vert" at bounding box center [120, 563] width 16 height 16
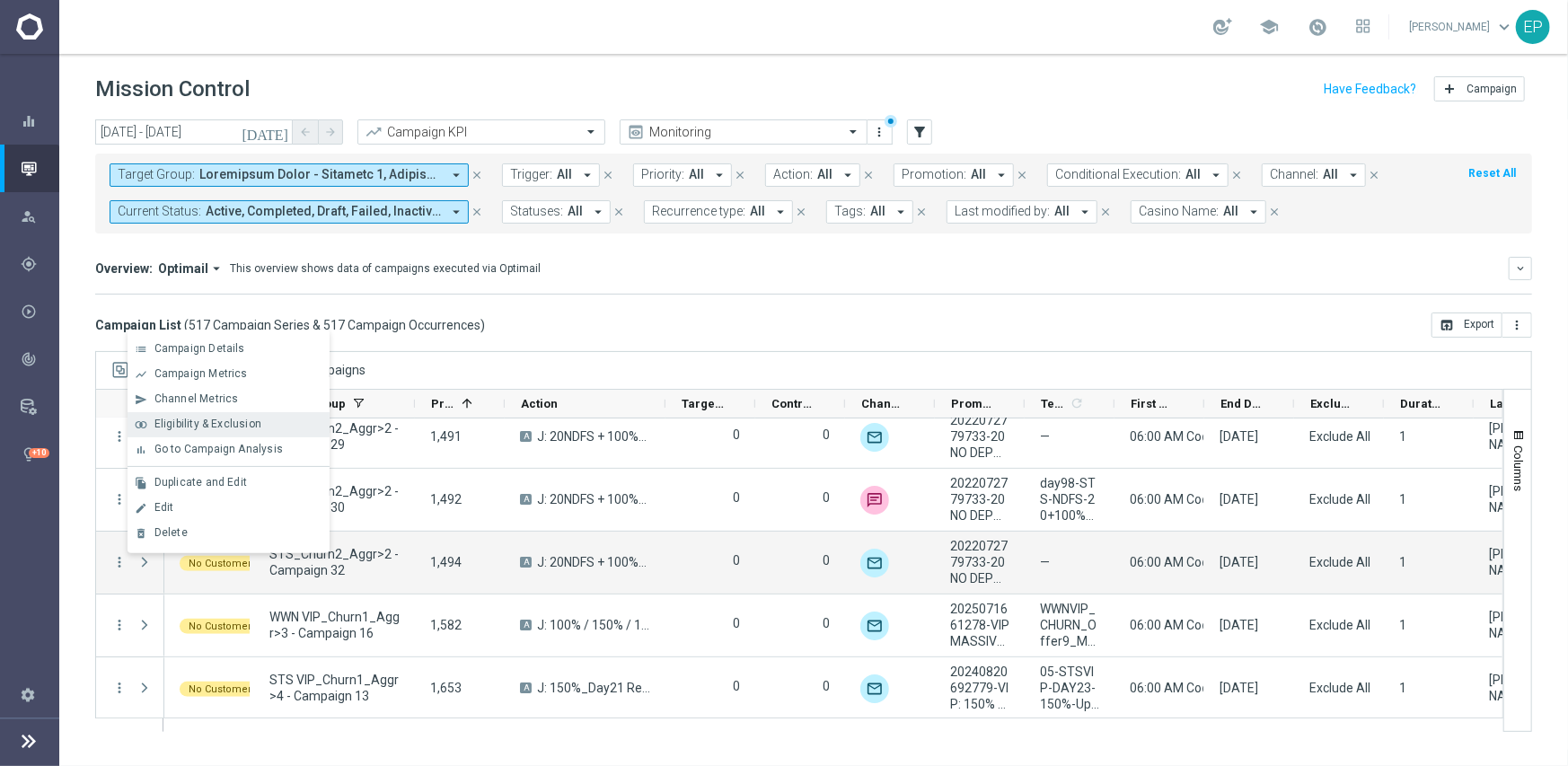
click at [228, 422] on span "Eligibility & Exclusion" at bounding box center [207, 424] width 107 height 13
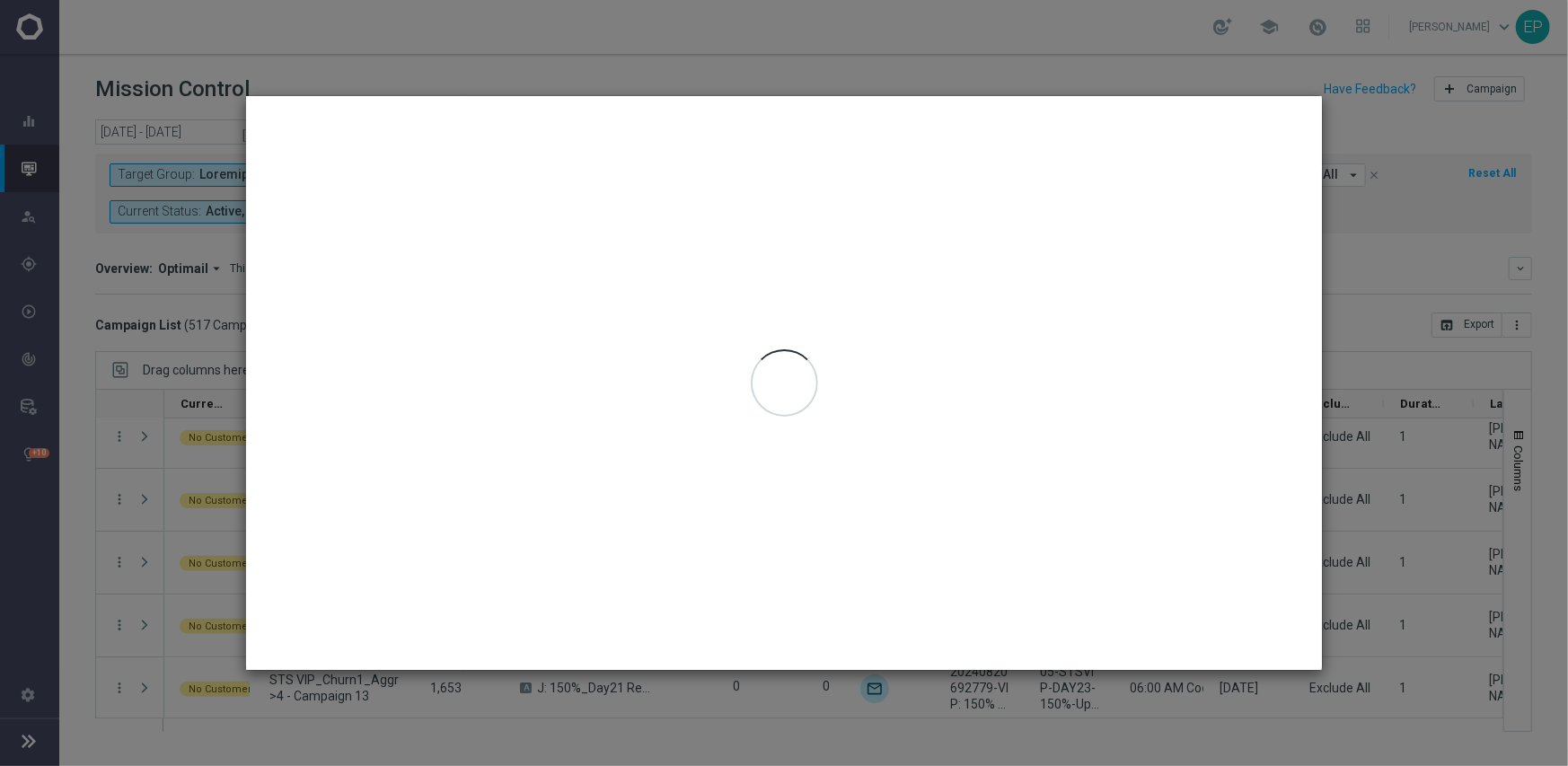
type input "[DATE] - [DATE]"
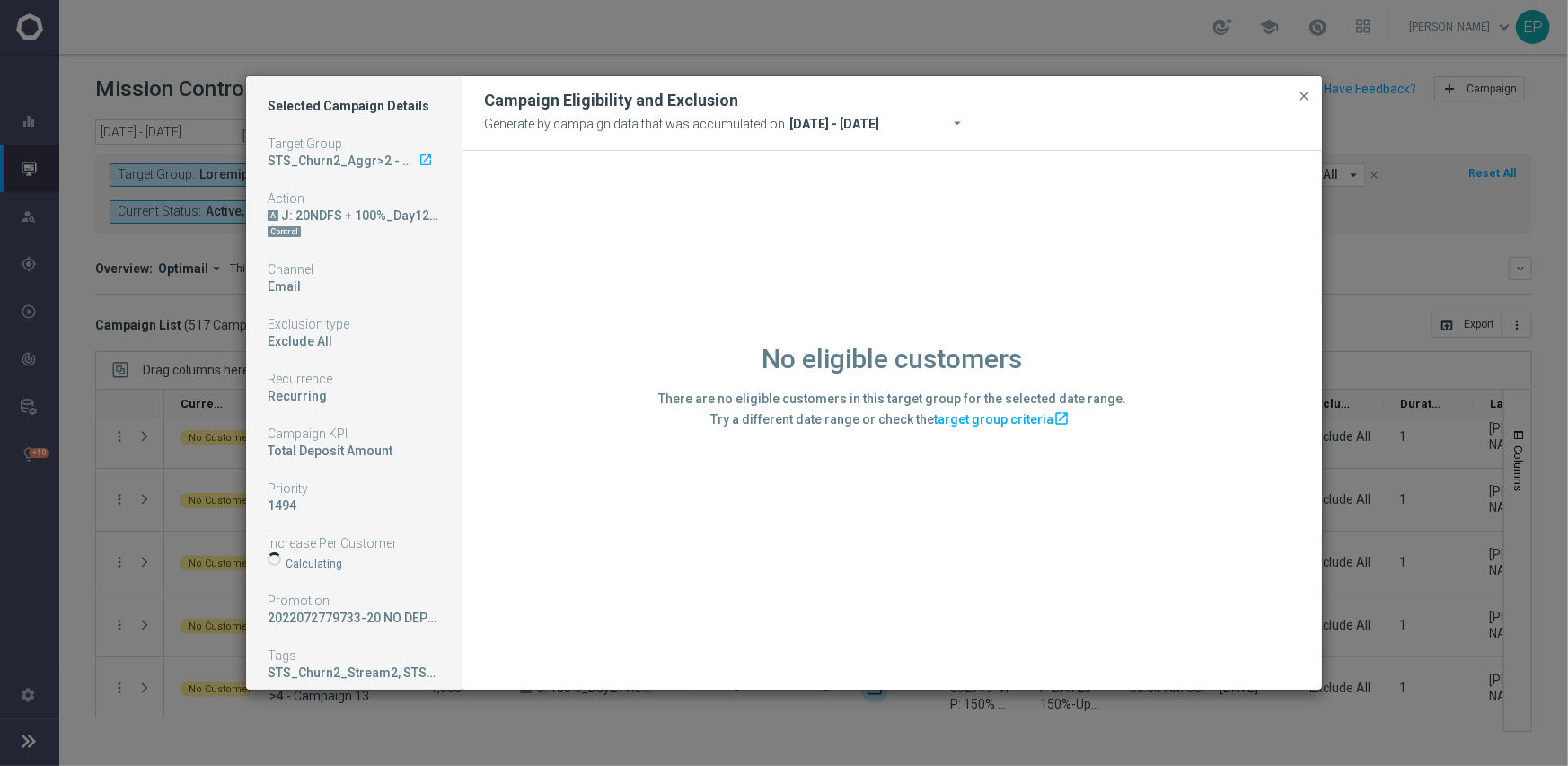
click at [569, 605] on div "No eligible customers There are no eligible customers in this target group for …" at bounding box center [892, 419] width 859 height 538
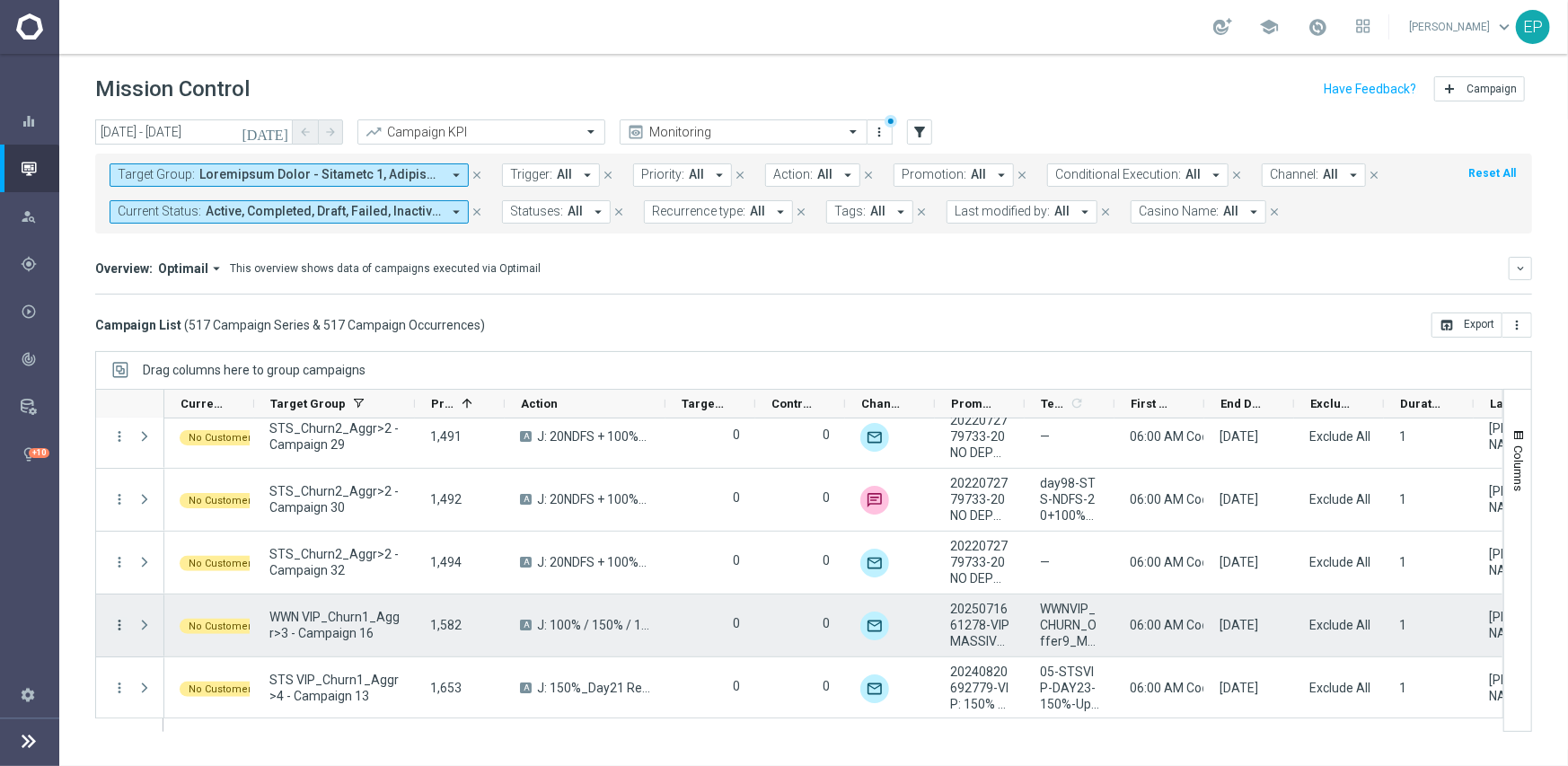
click at [119, 624] on icon "more_vert" at bounding box center [120, 625] width 16 height 16
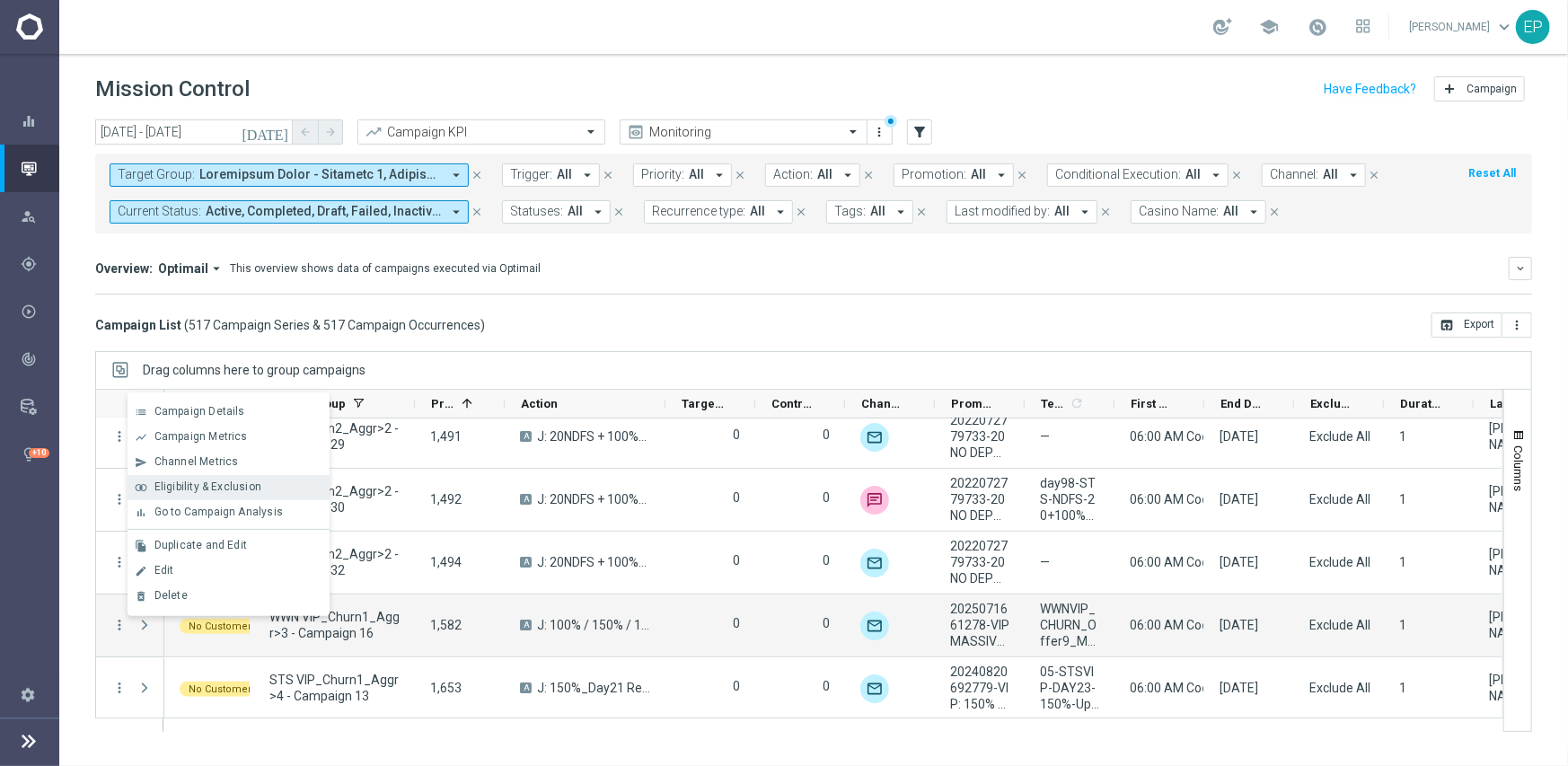
click at [251, 487] on span "Eligibility & Exclusion" at bounding box center [207, 487] width 107 height 13
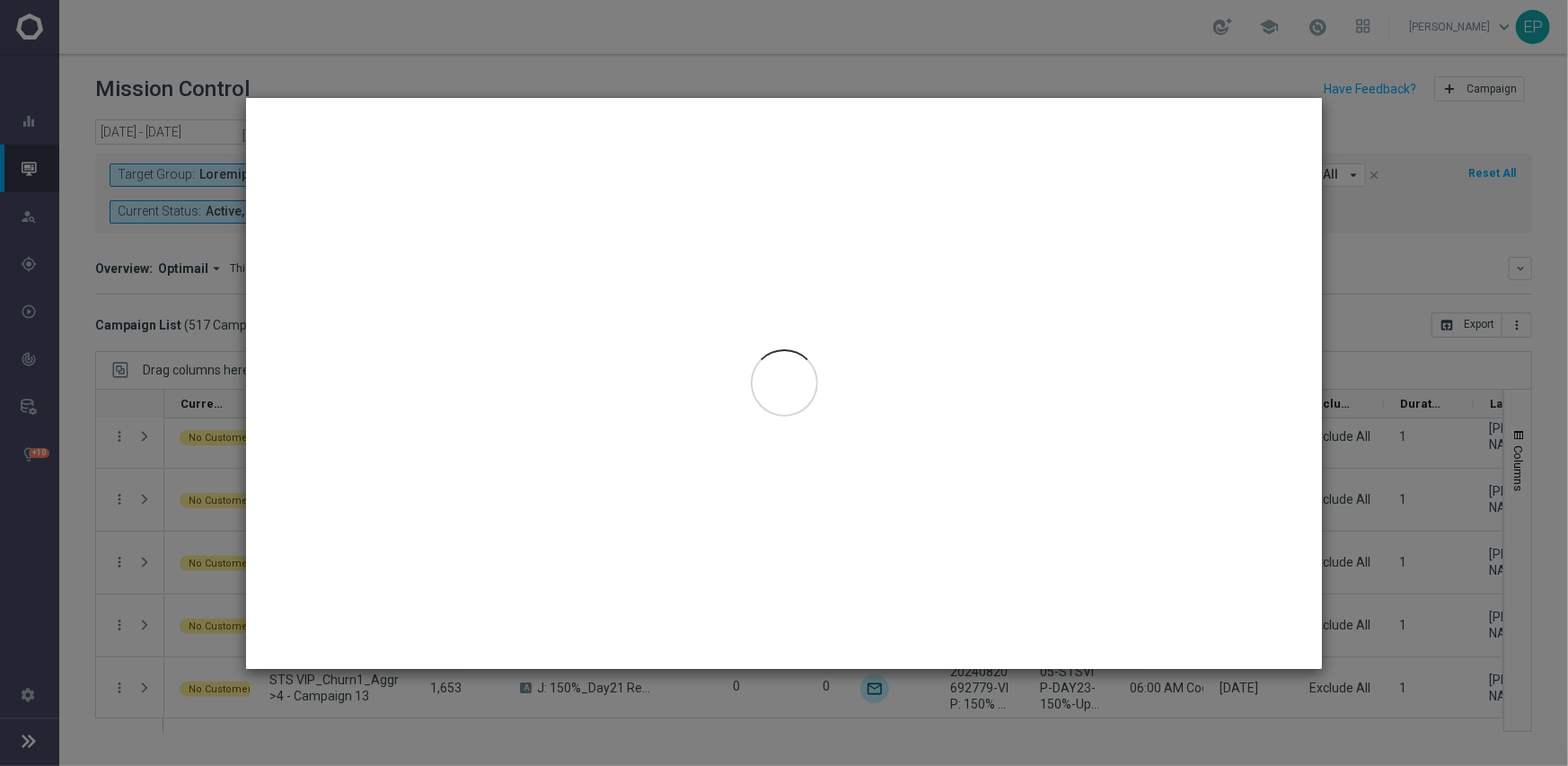
type input "[DATE] - [DATE]"
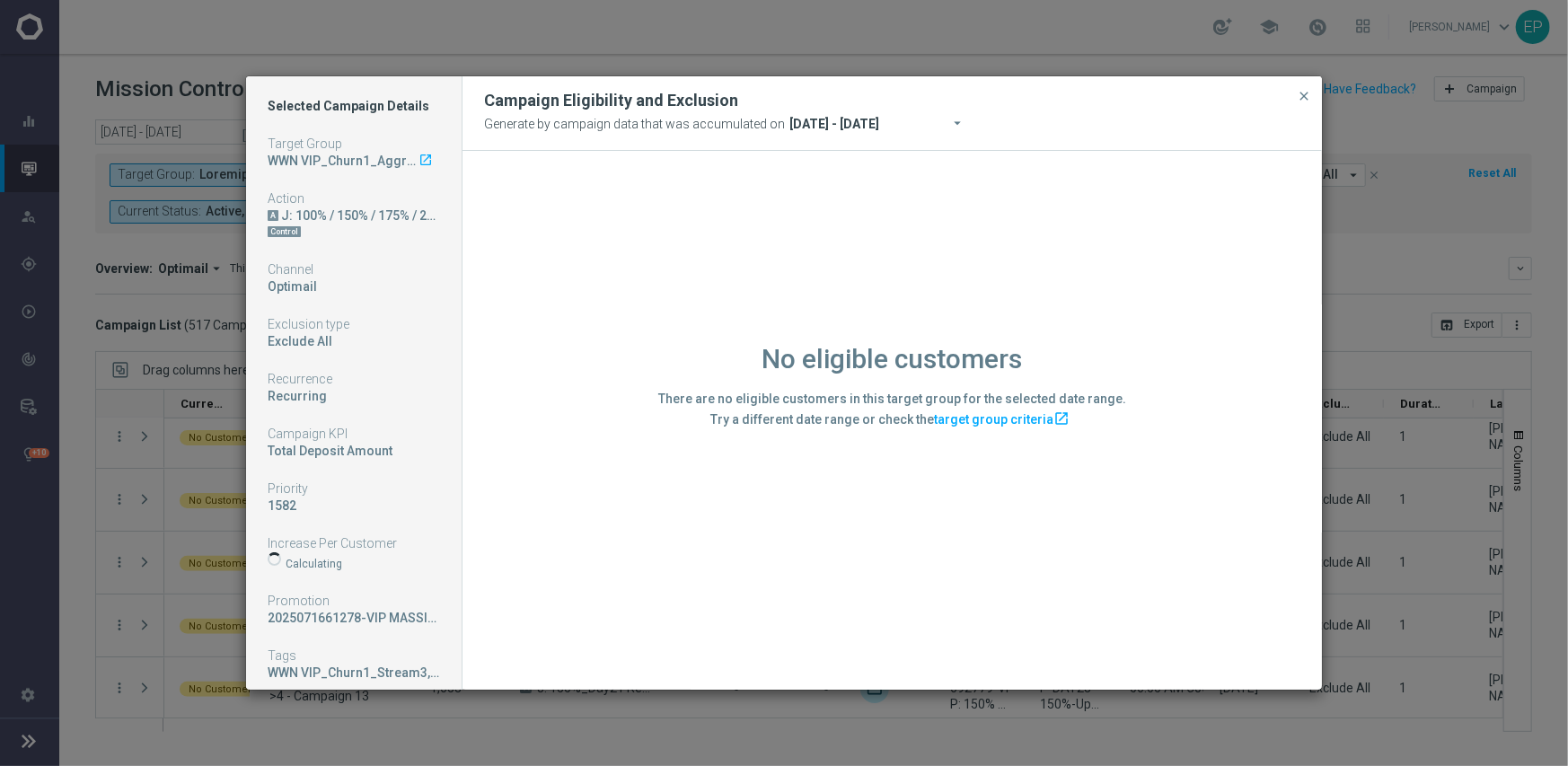
click at [581, 608] on div "No eligible customers There are no eligible customers in this target group for …" at bounding box center [892, 419] width 859 height 538
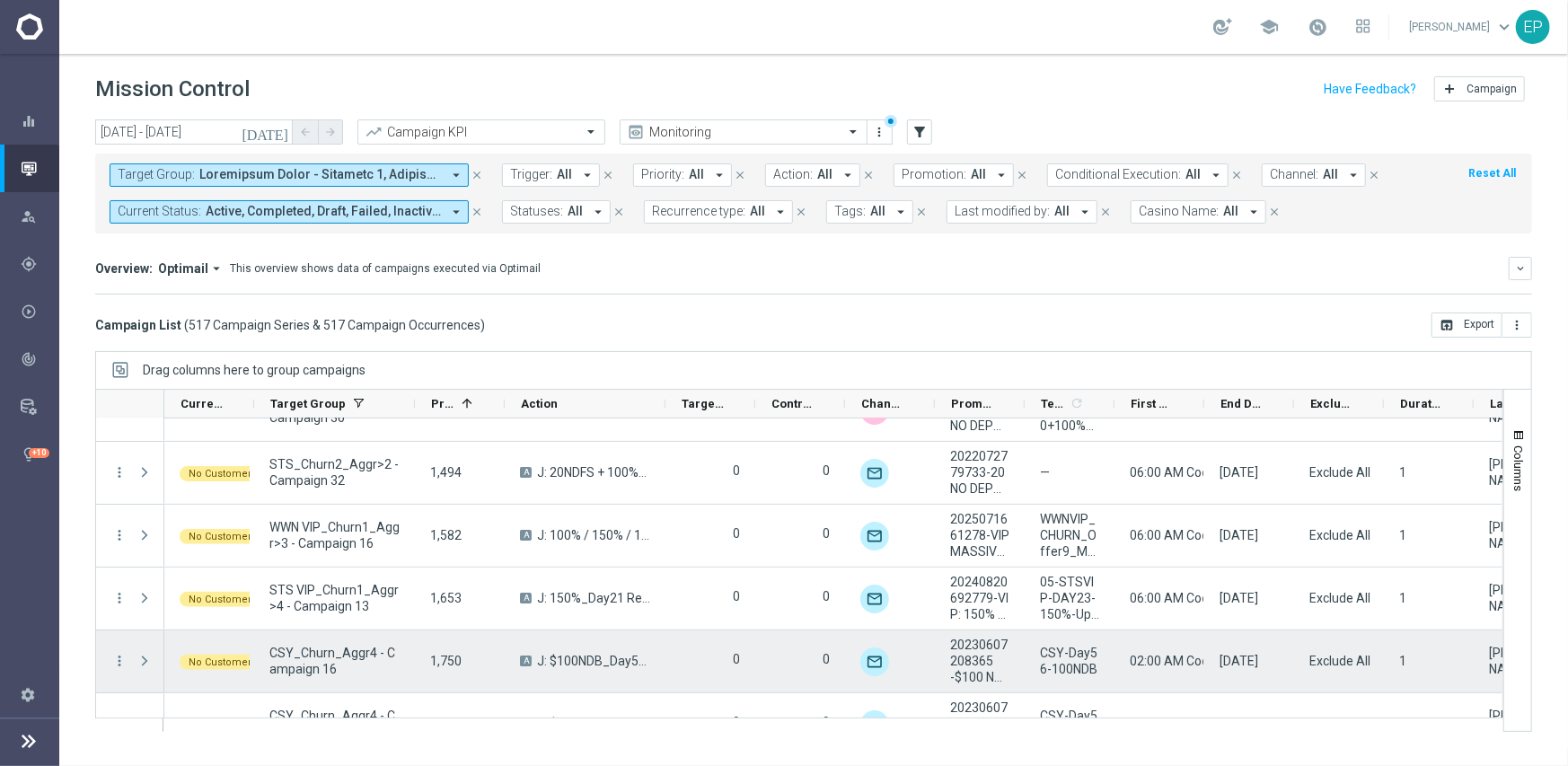
scroll to position [17170, 0]
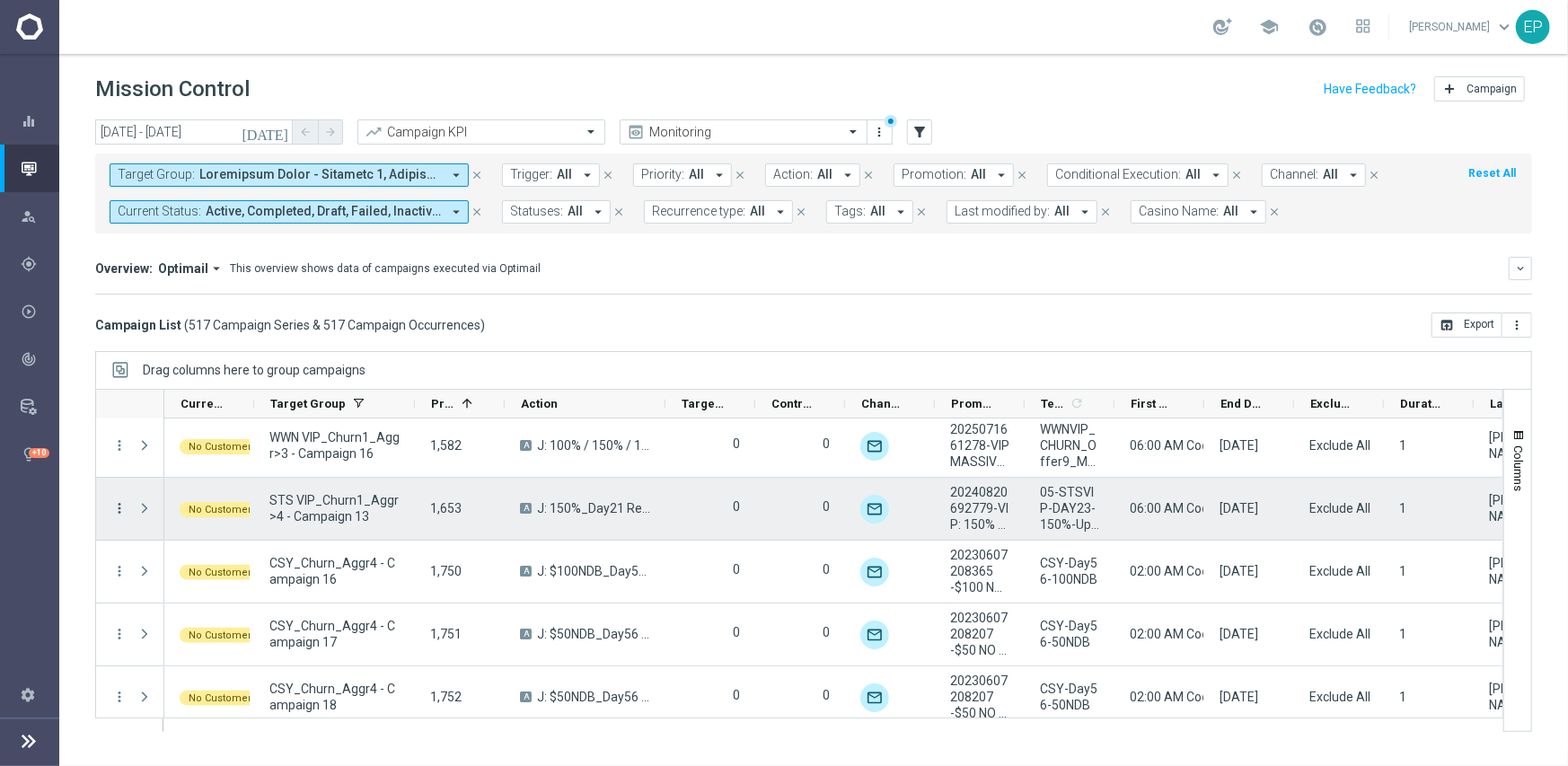
click at [117, 505] on icon "more_vert" at bounding box center [120, 509] width 16 height 16
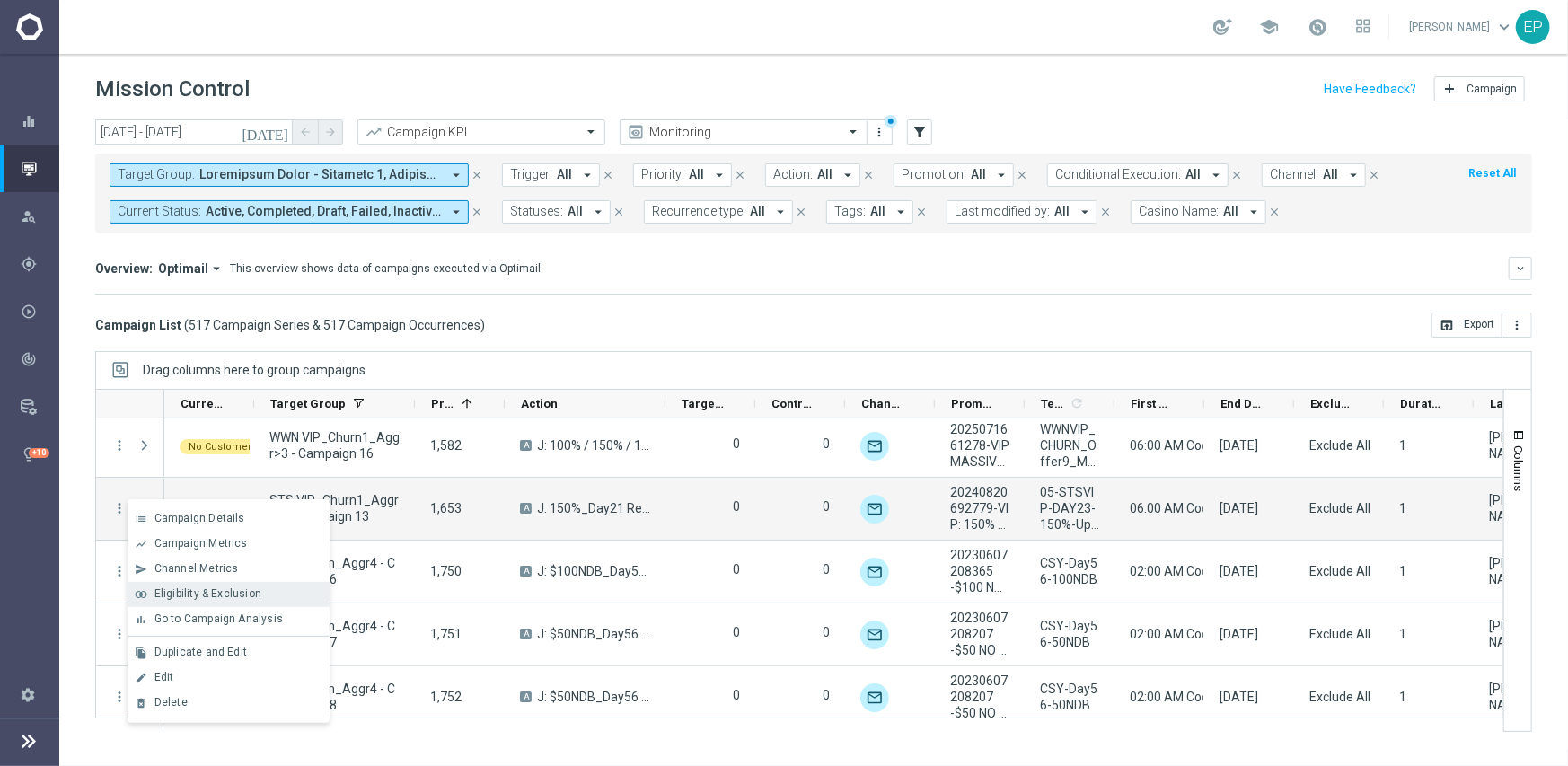
click at [218, 594] on span "Eligibility & Exclusion" at bounding box center [207, 593] width 107 height 13
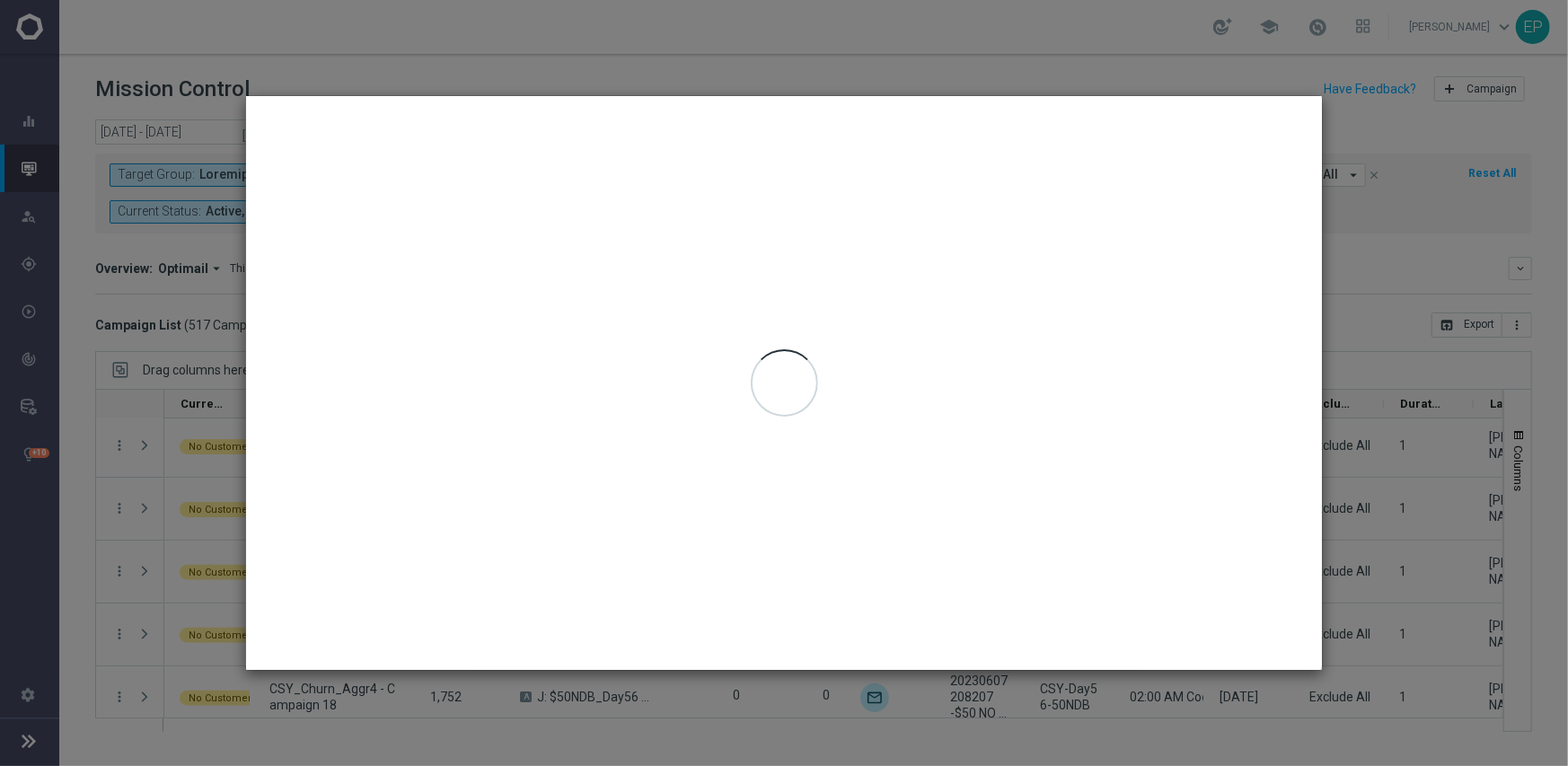
type input "[DATE] - [DATE]"
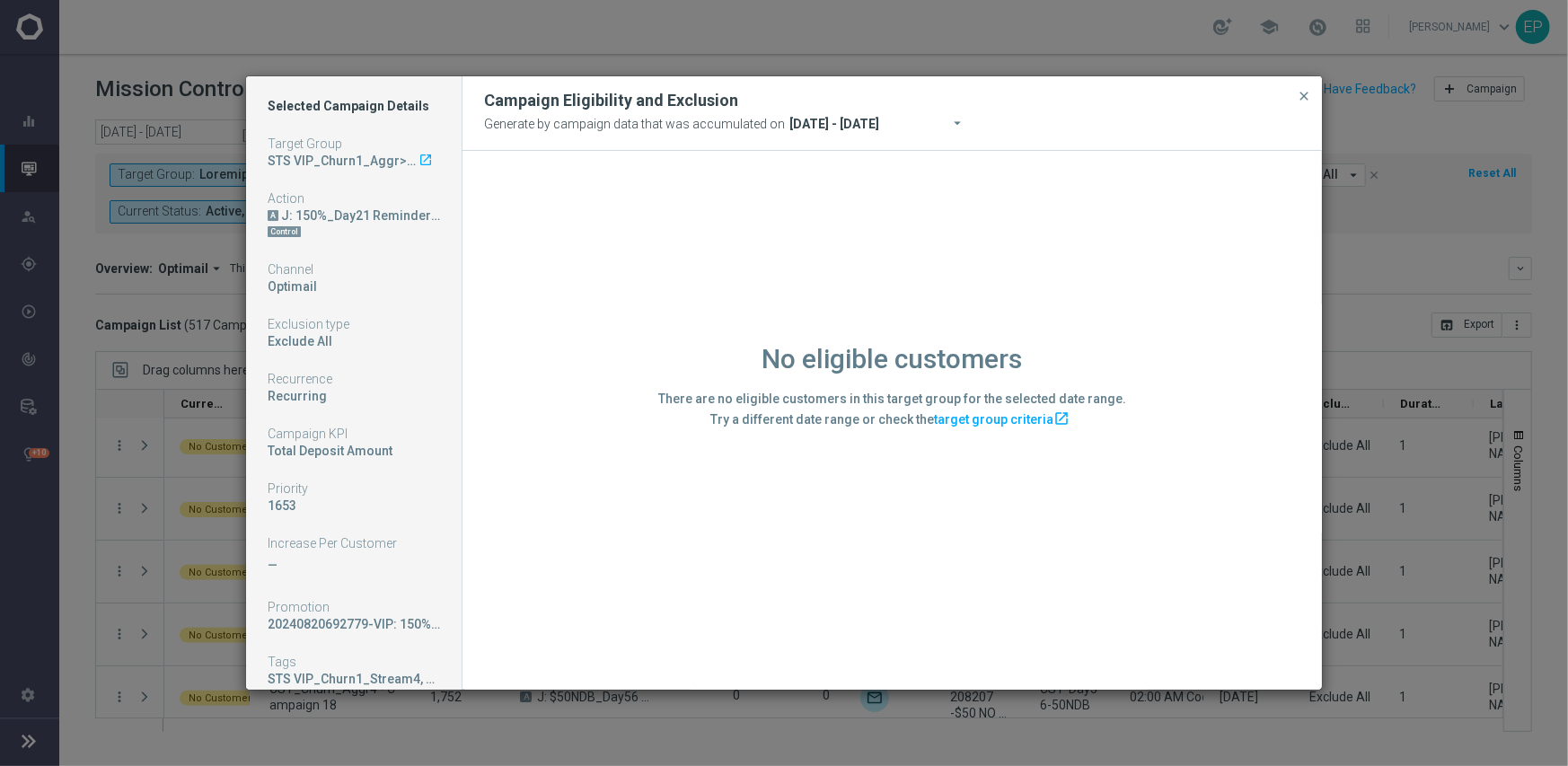
click at [673, 568] on div "No eligible customers There are no eligible customers in this target group for …" at bounding box center [892, 419] width 859 height 538
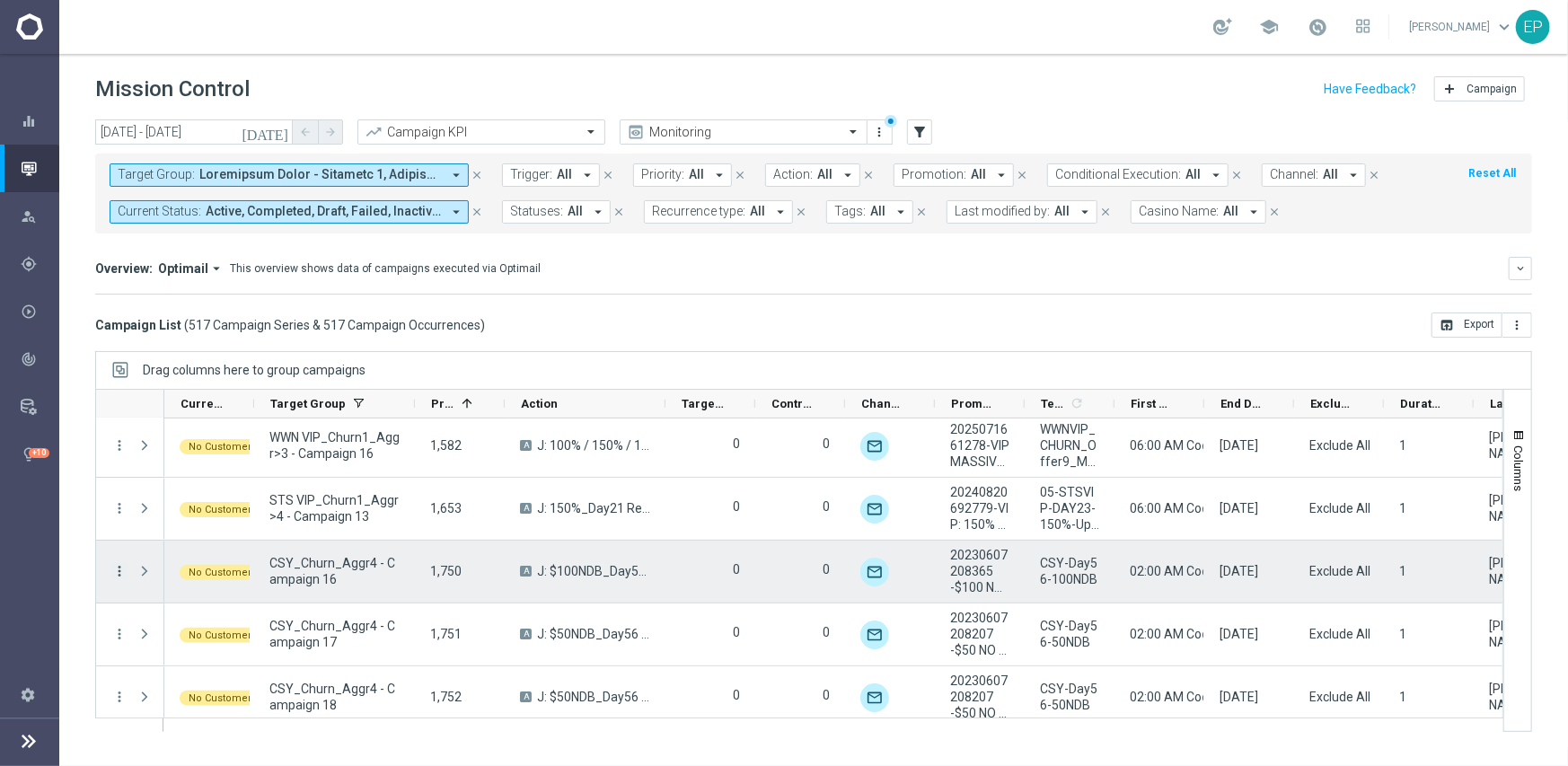
click at [120, 569] on icon "more_vert" at bounding box center [120, 572] width 16 height 16
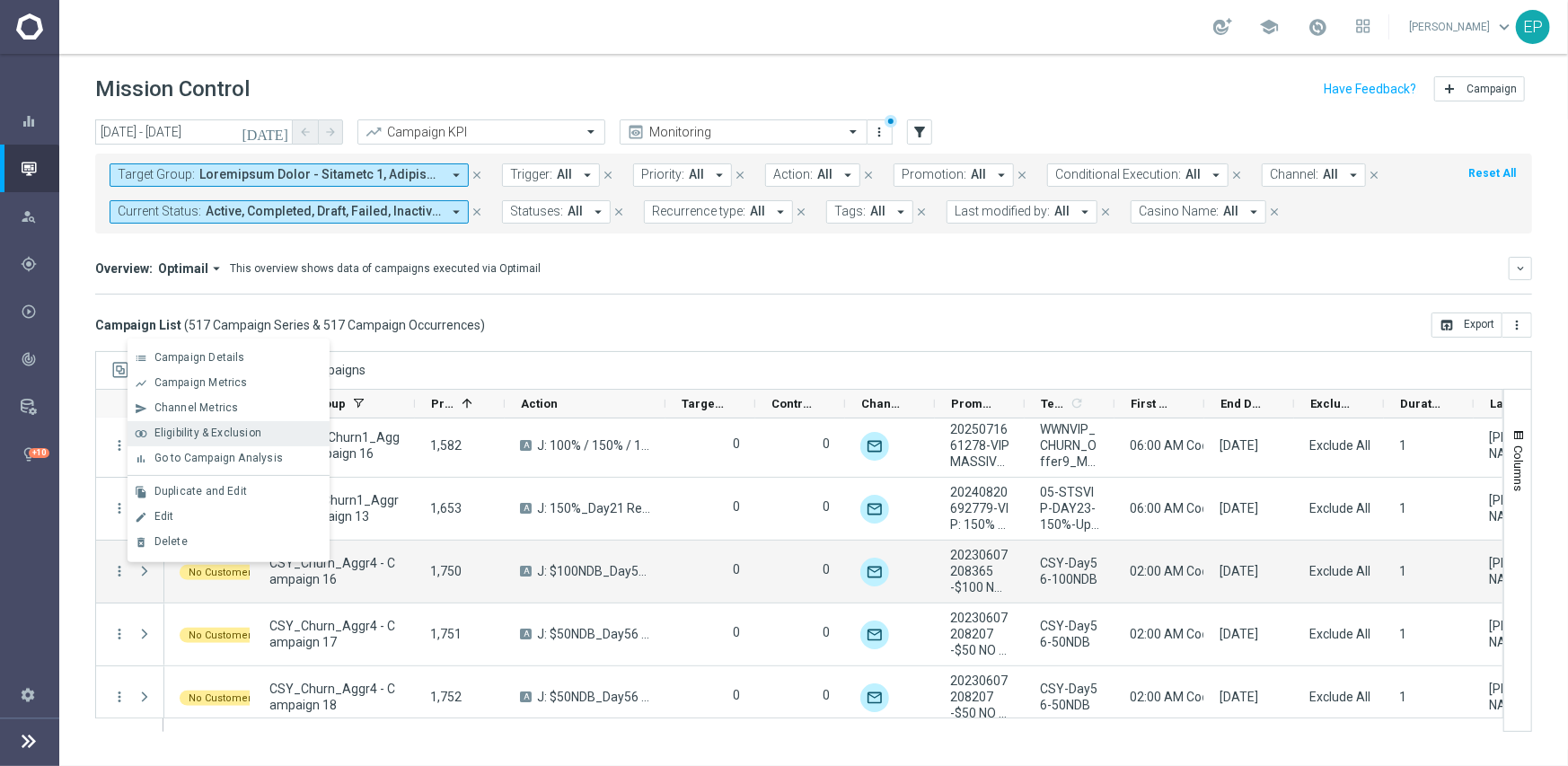
click at [218, 435] on span "Eligibility & Exclusion" at bounding box center [207, 433] width 107 height 13
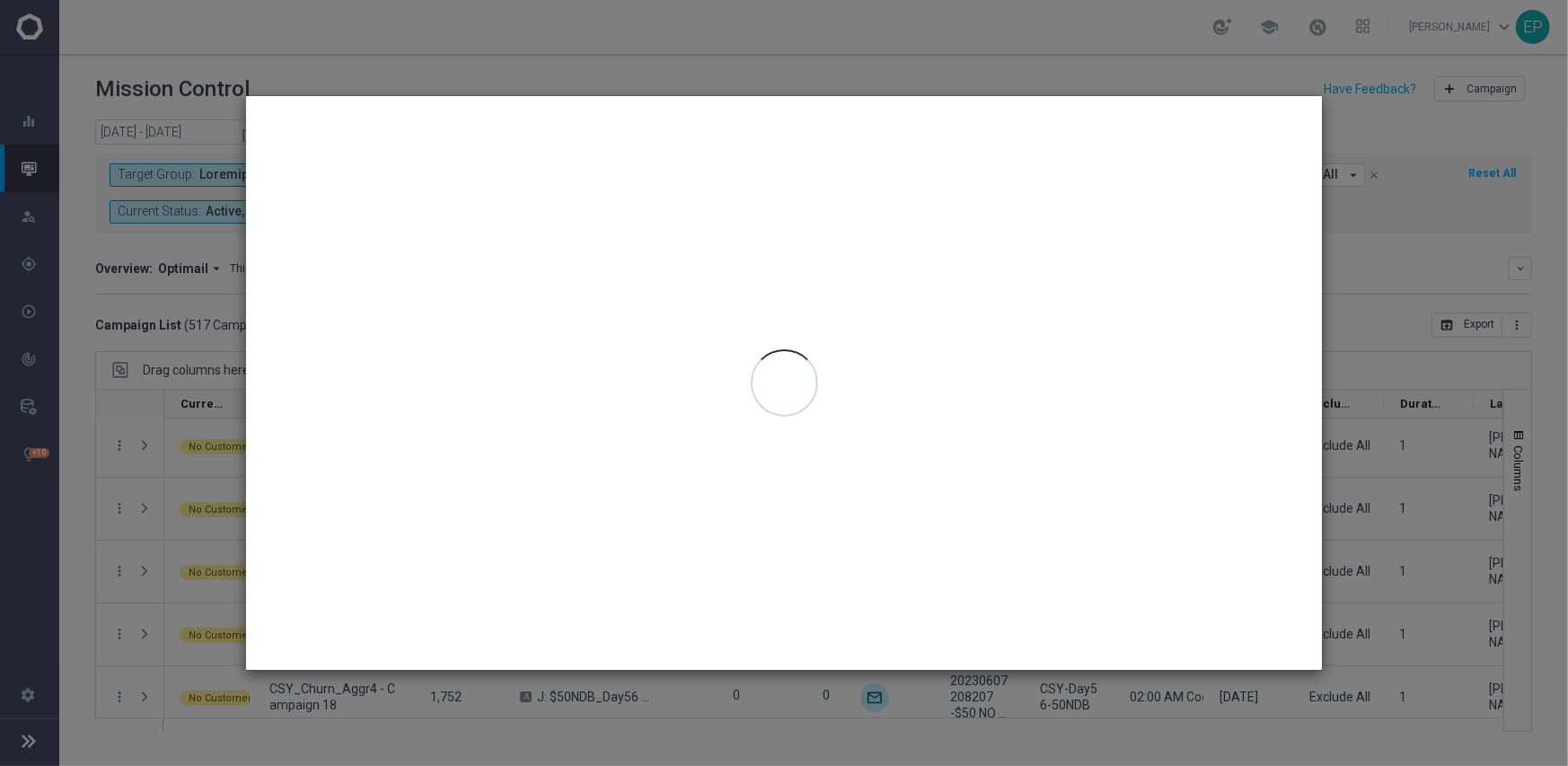
click at [710, 594] on div at bounding box center [784, 383] width 1076 height 574
type input "[DATE] - [DATE]"
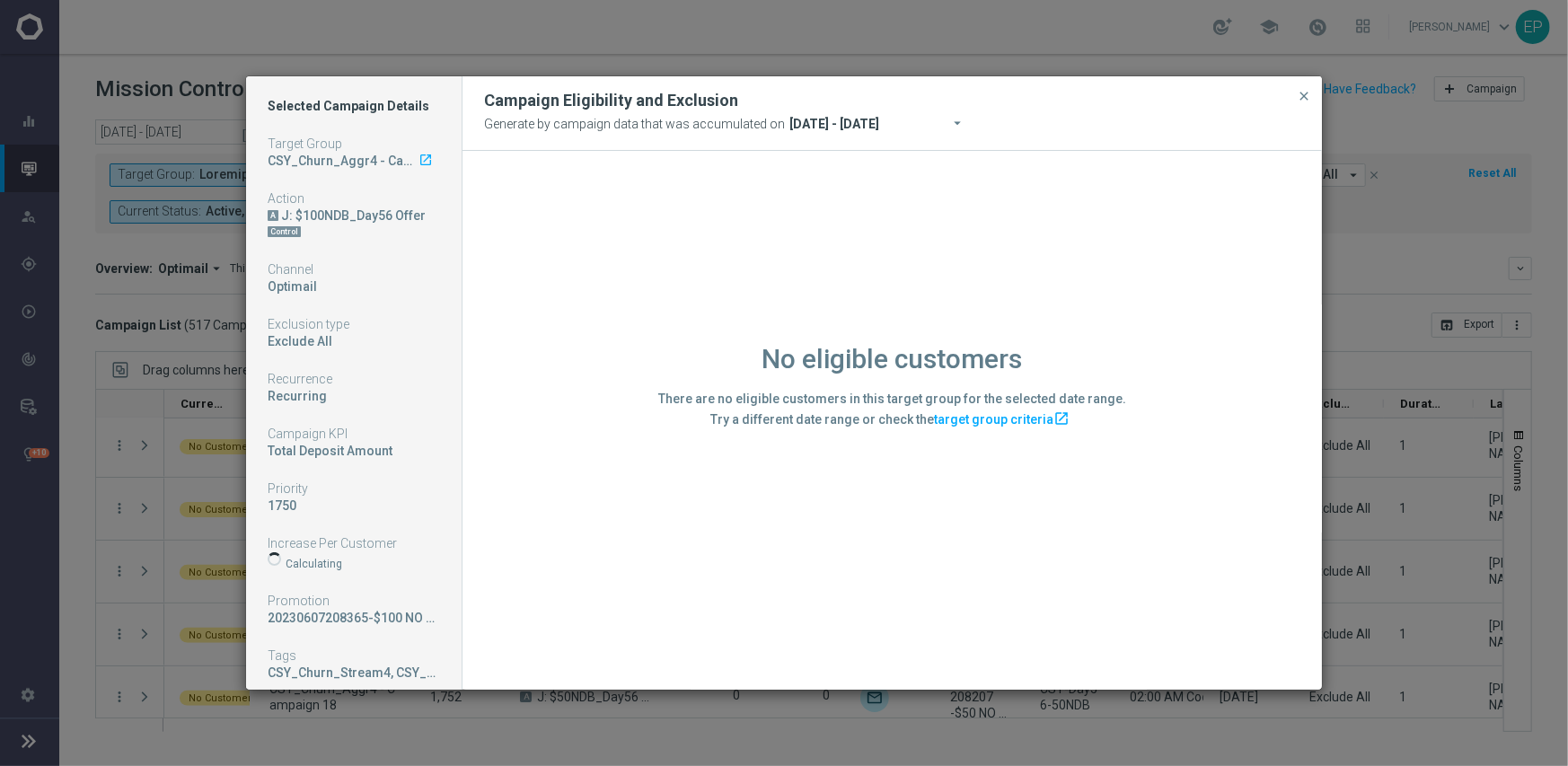
click at [710, 594] on div "No eligible customers There are no eligible customers in this target group for …" at bounding box center [892, 419] width 859 height 538
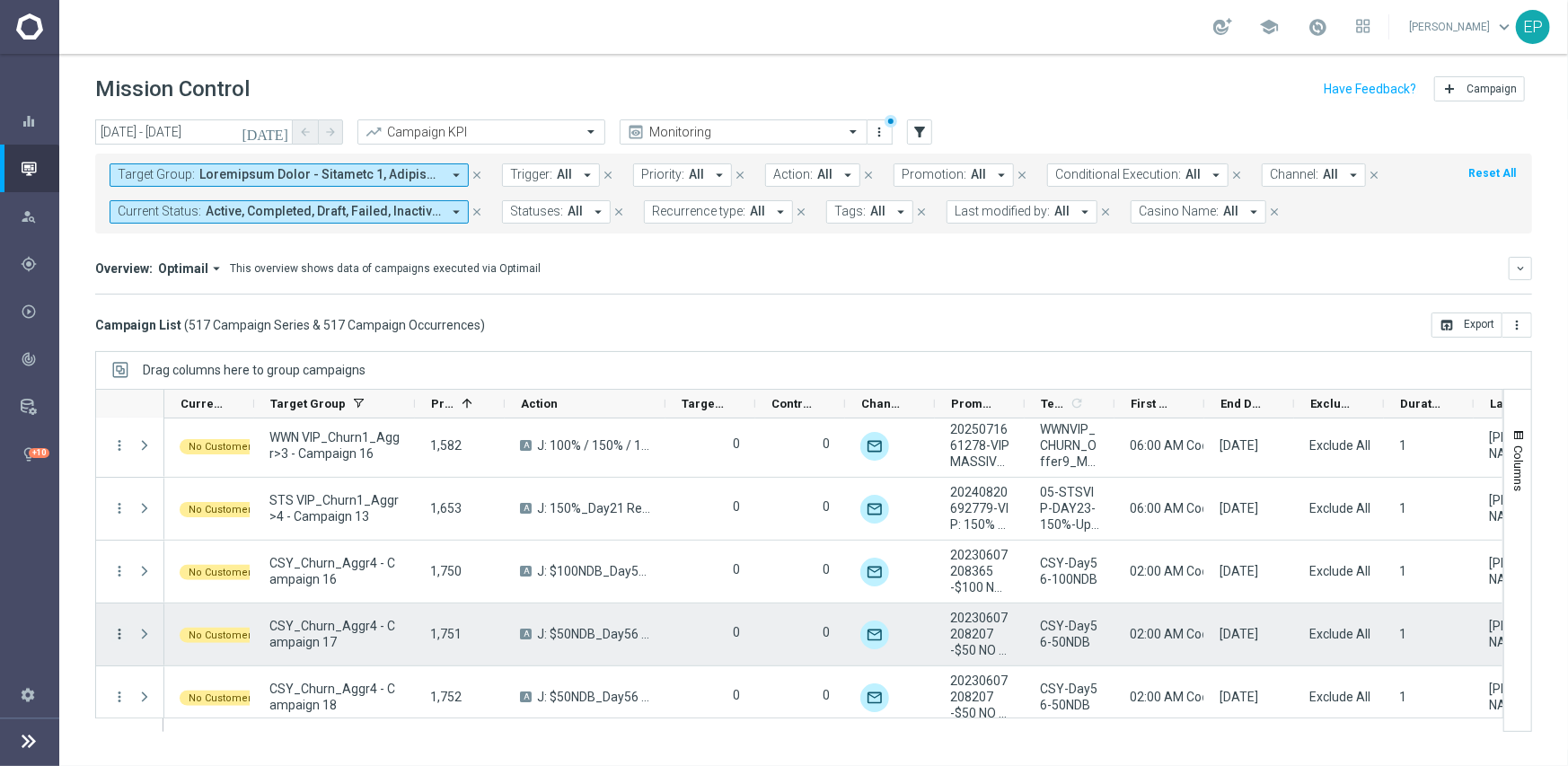
click at [118, 632] on icon "more_vert" at bounding box center [120, 634] width 16 height 16
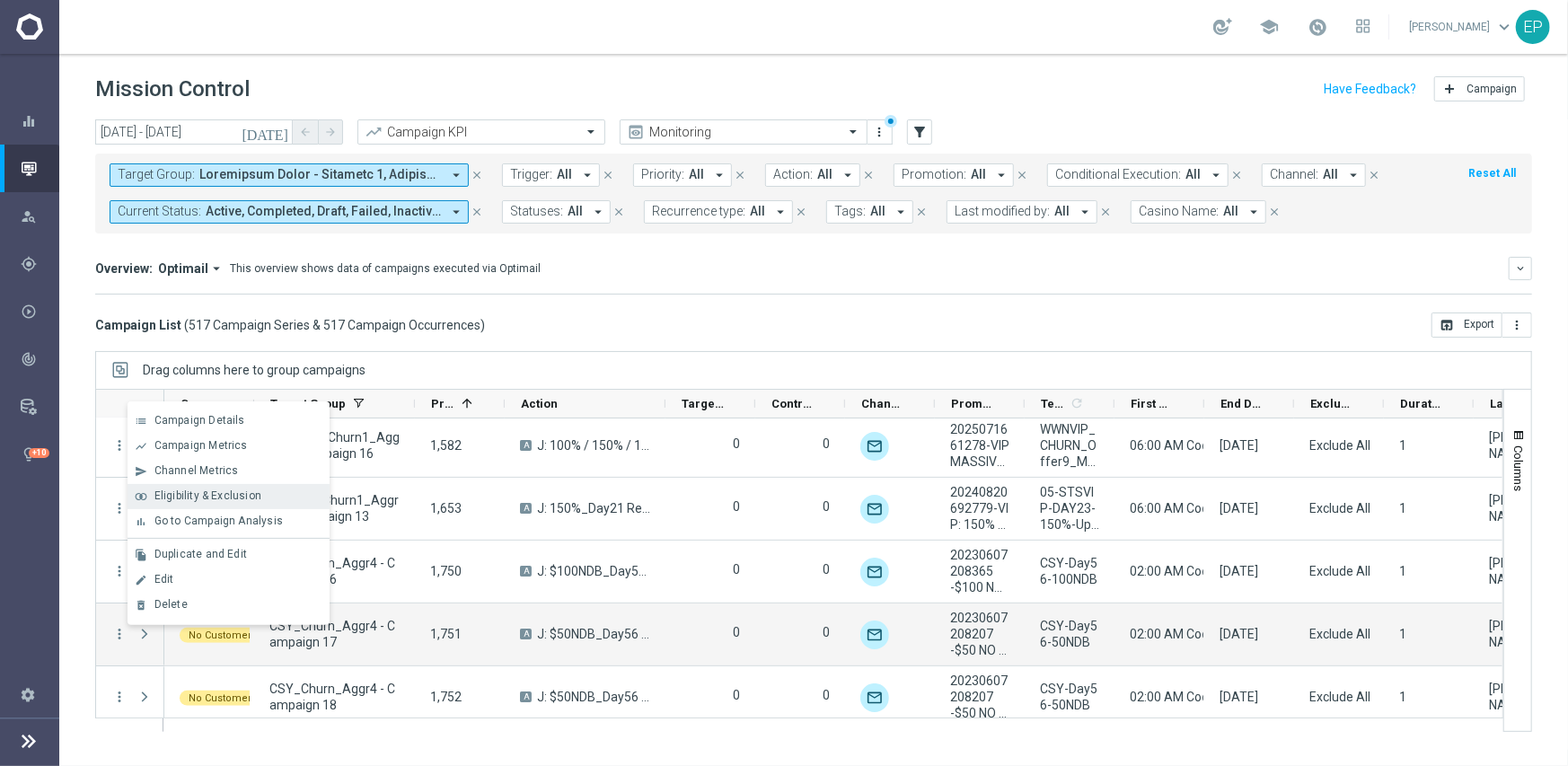
click at [224, 500] on span "Eligibility & Exclusion" at bounding box center [207, 496] width 107 height 13
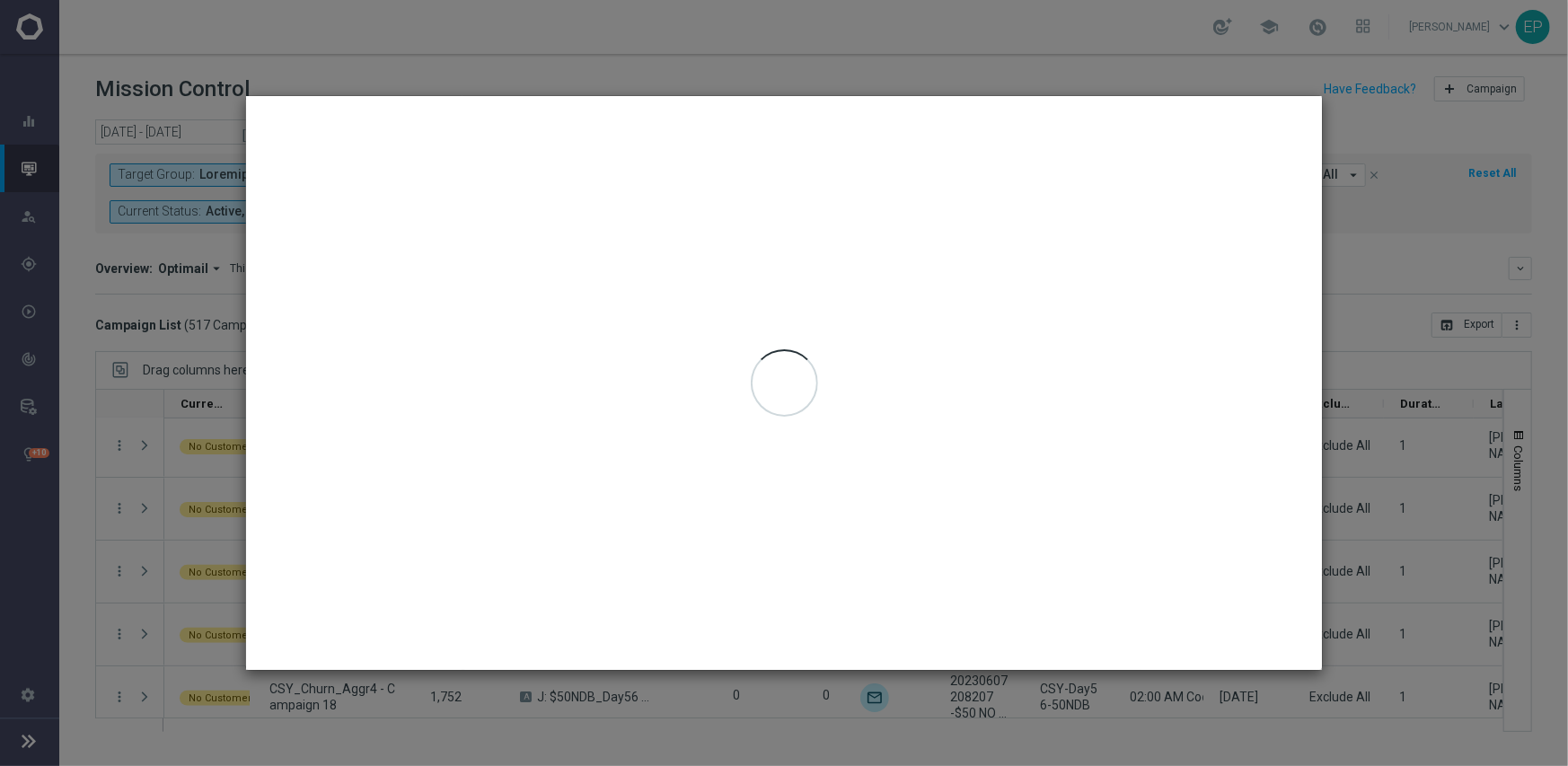
type input "[DATE] - [DATE]"
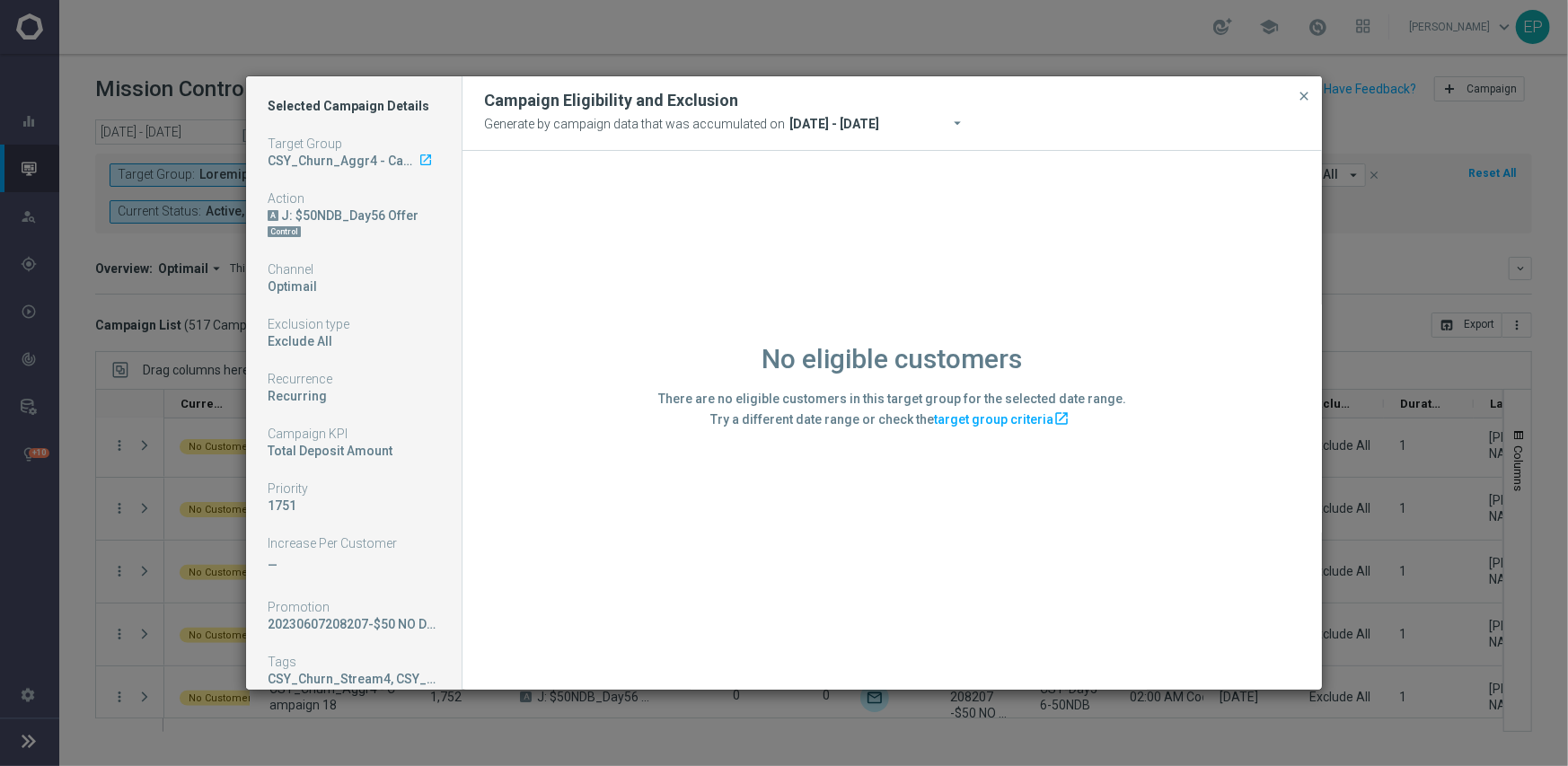
click at [476, 545] on div "No eligible customers There are no eligible customers in this target group for …" at bounding box center [892, 419] width 859 height 538
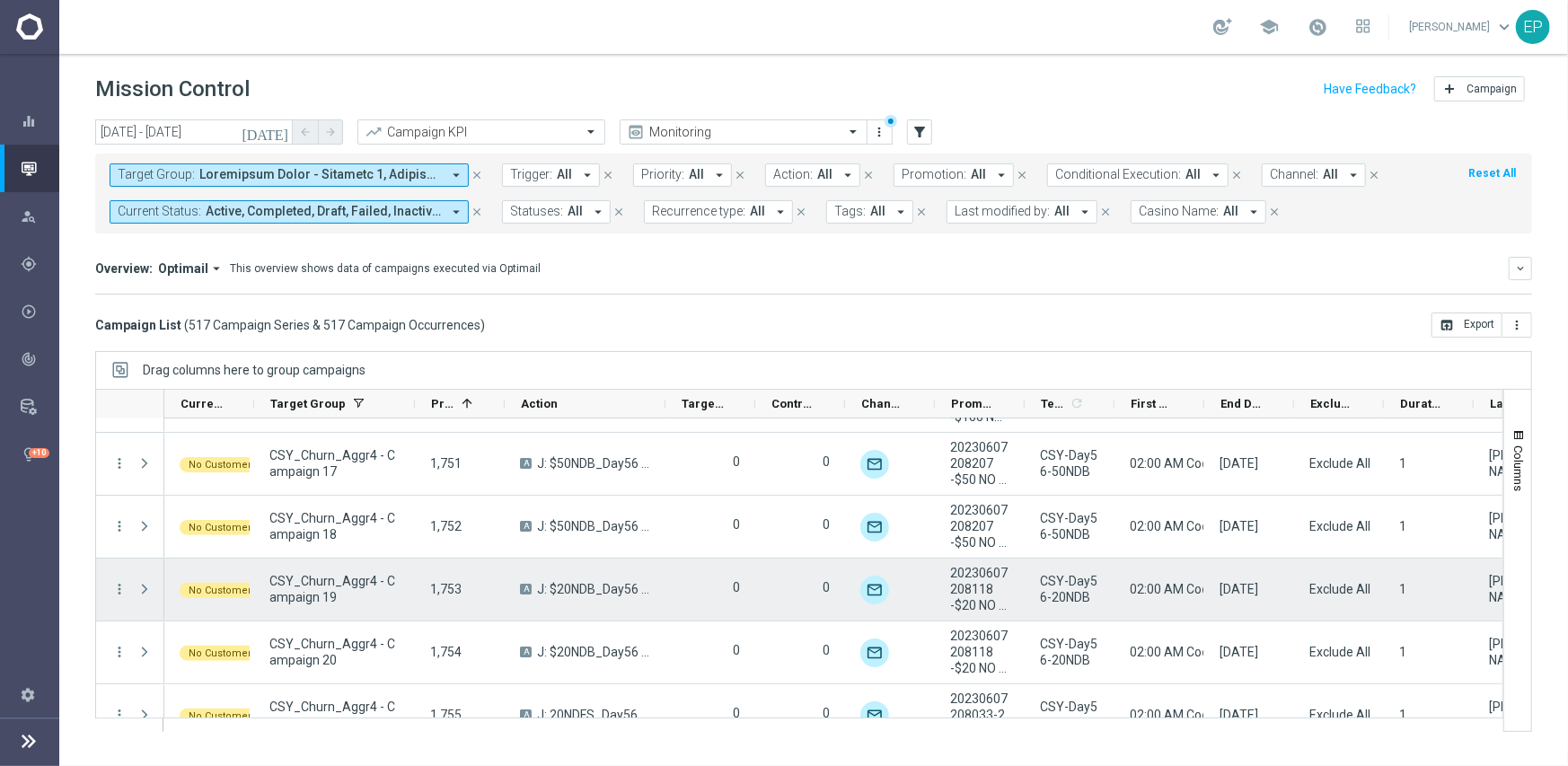
scroll to position [17350, 0]
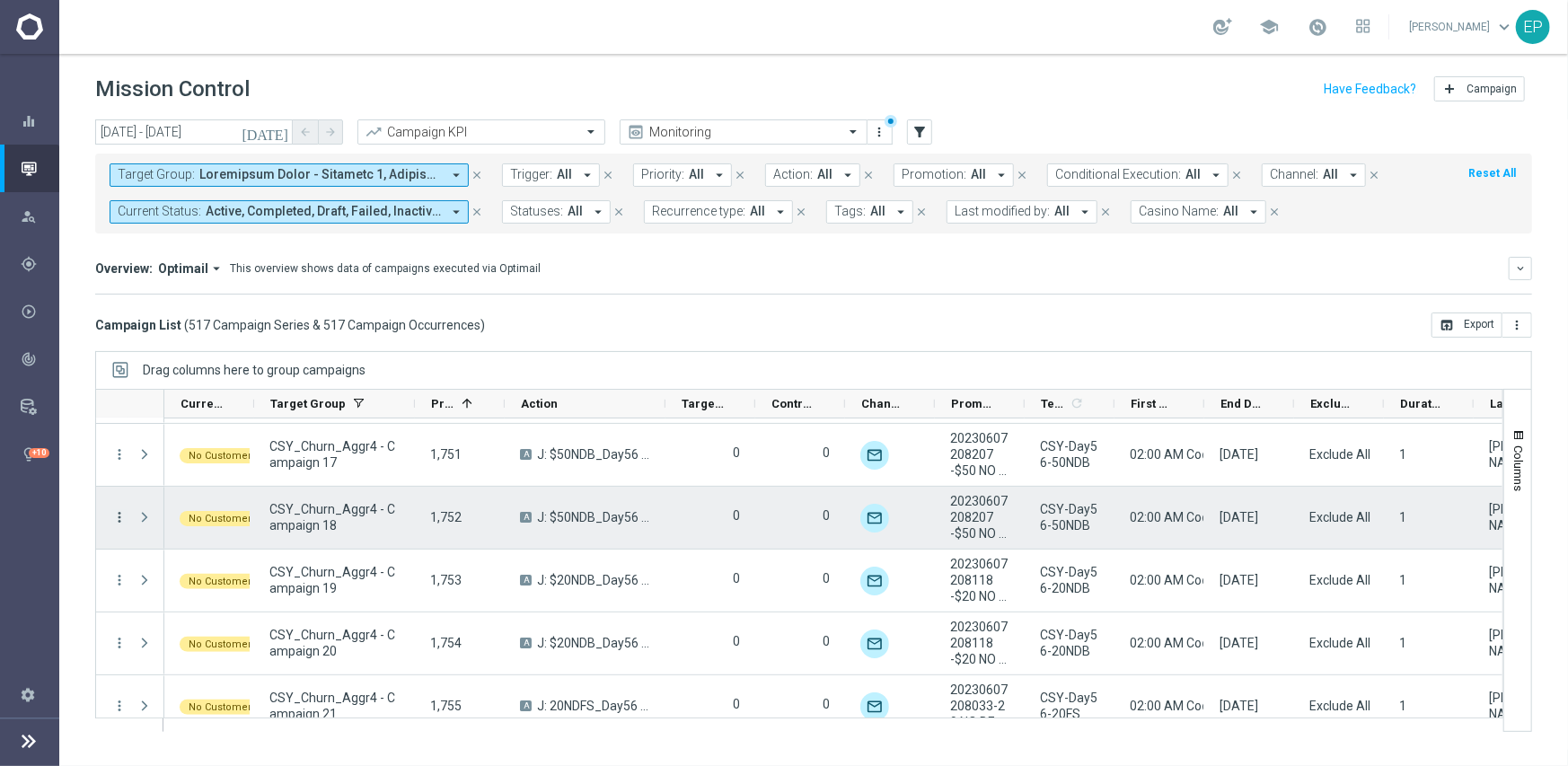
click at [123, 510] on icon "more_vert" at bounding box center [120, 518] width 16 height 16
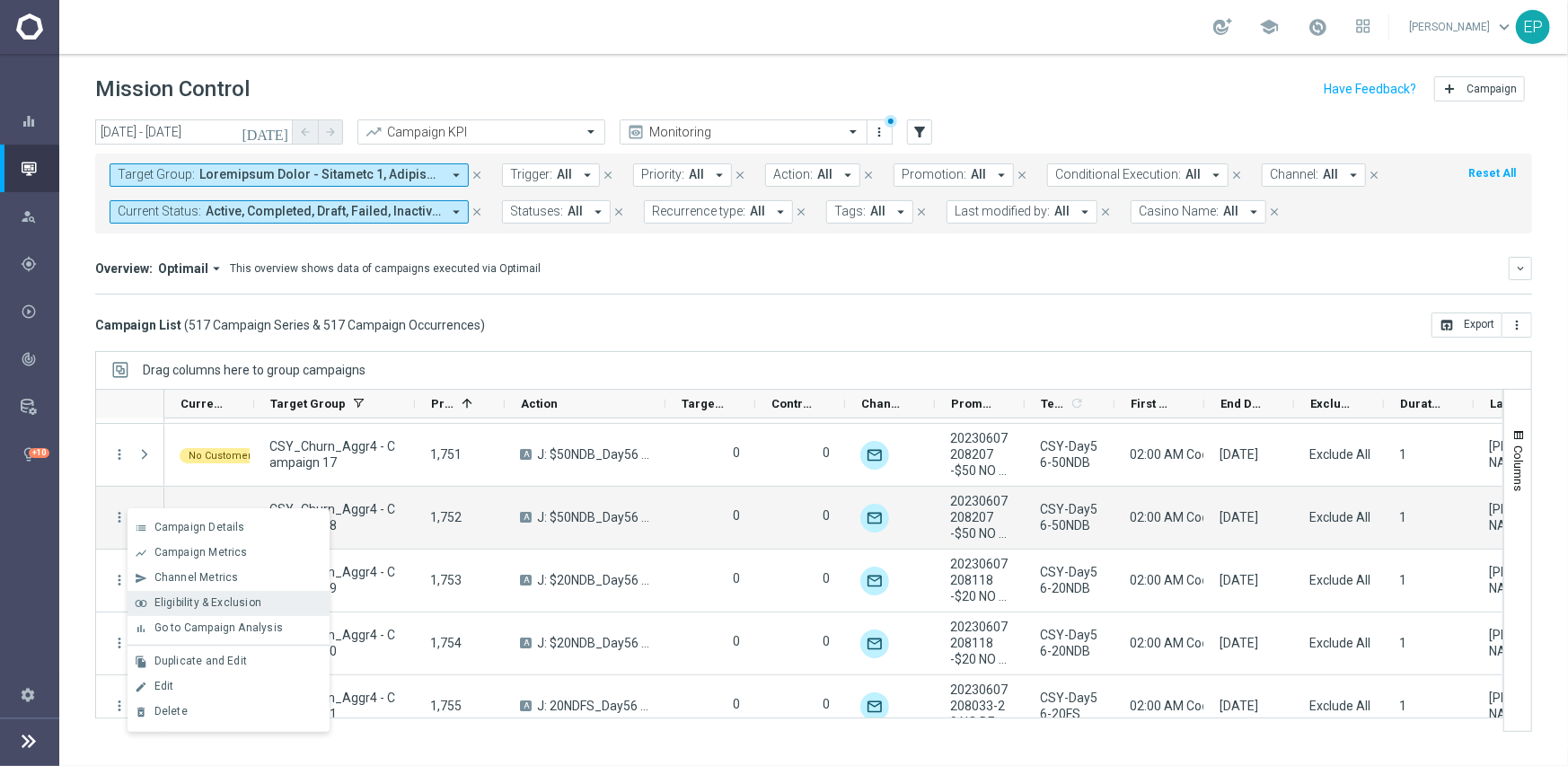
click at [239, 596] on span "Eligibility & Exclusion" at bounding box center [207, 602] width 107 height 13
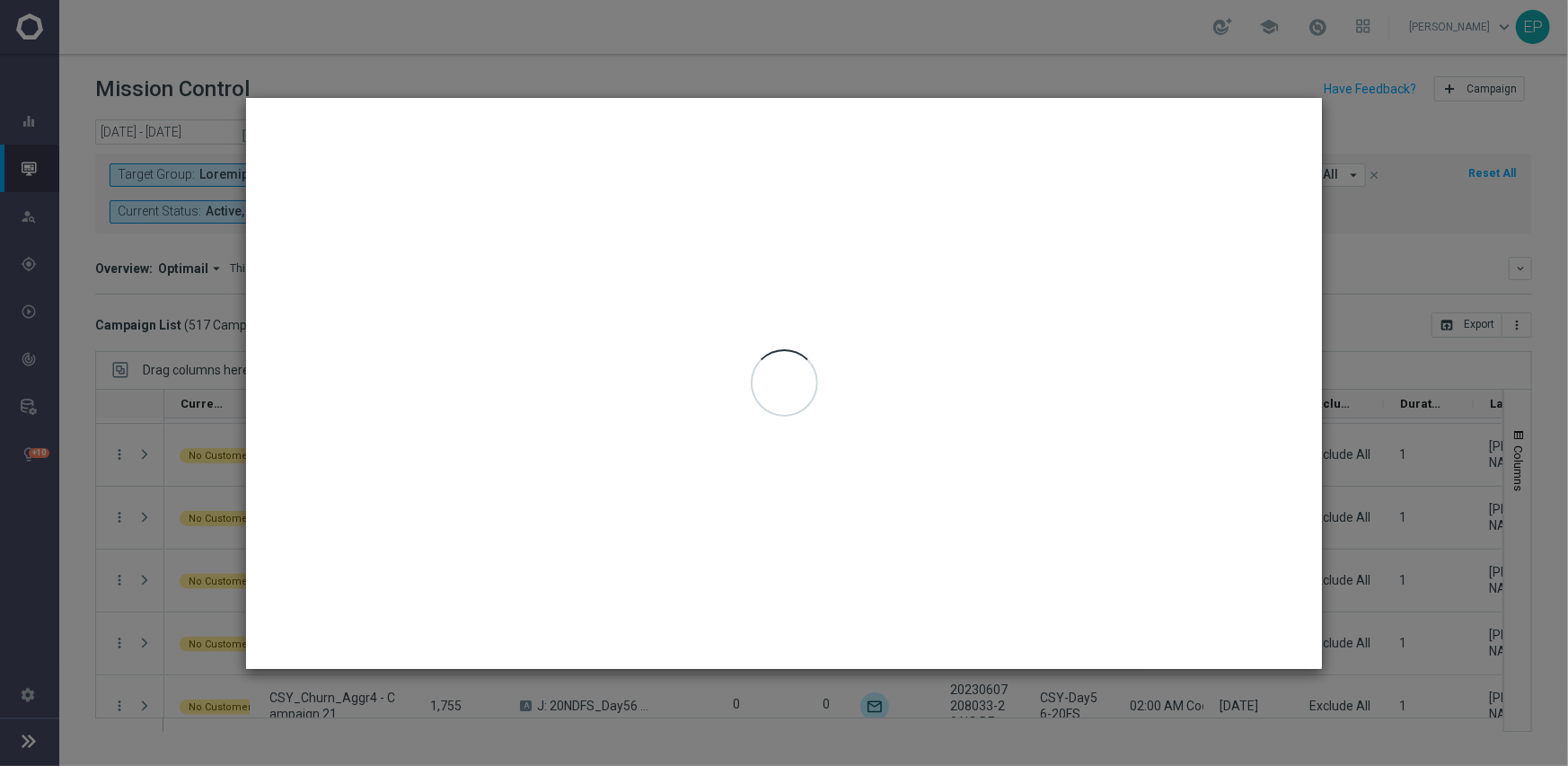
type input "[DATE] - [DATE]"
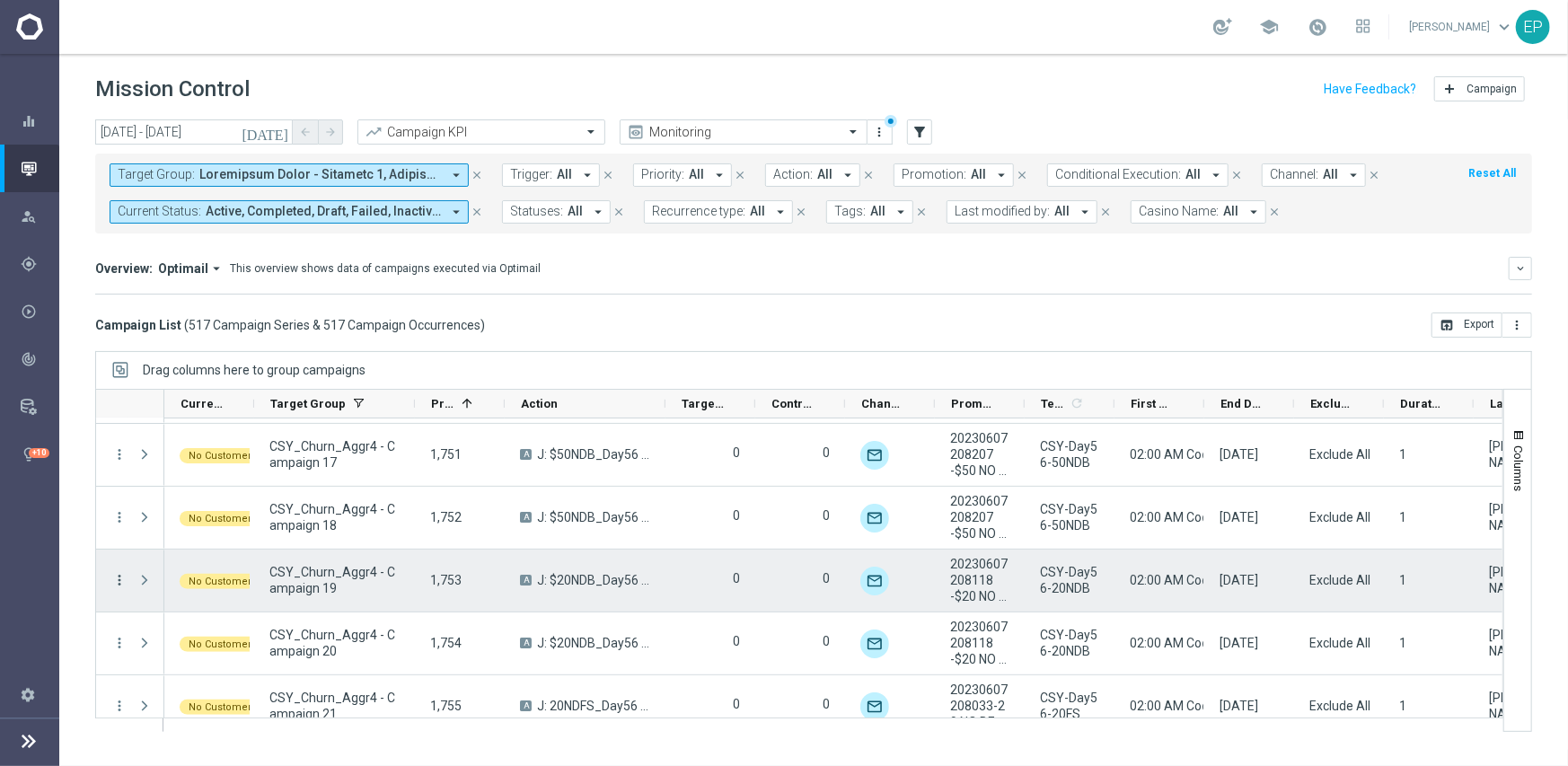
drag, startPoint x: 115, startPoint y: 576, endPoint x: 126, endPoint y: 577, distance: 11.0
click at [115, 575] on icon "more_vert" at bounding box center [120, 580] width 16 height 16
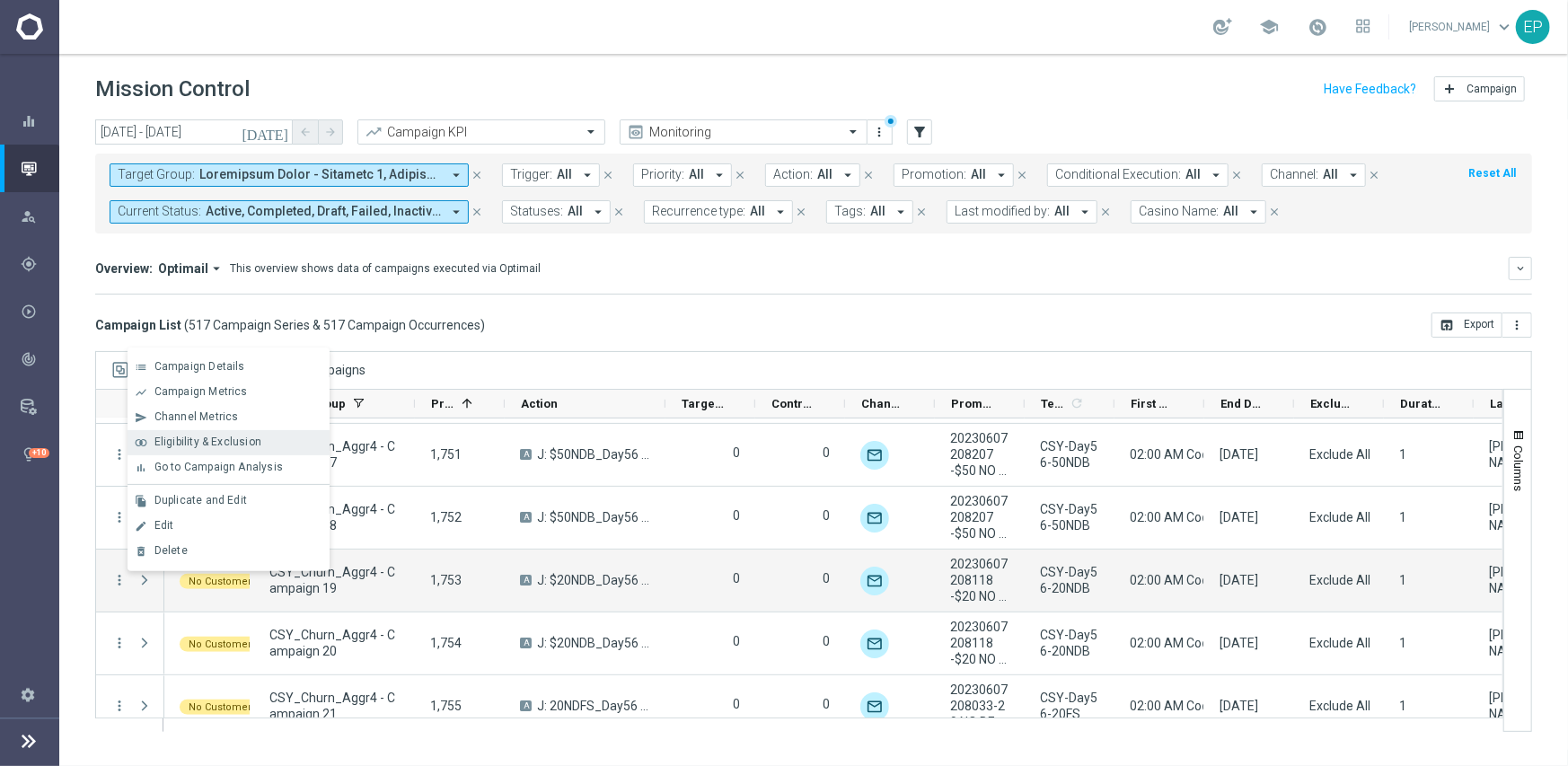
click at [220, 442] on span "Eligibility & Exclusion" at bounding box center [207, 442] width 107 height 13
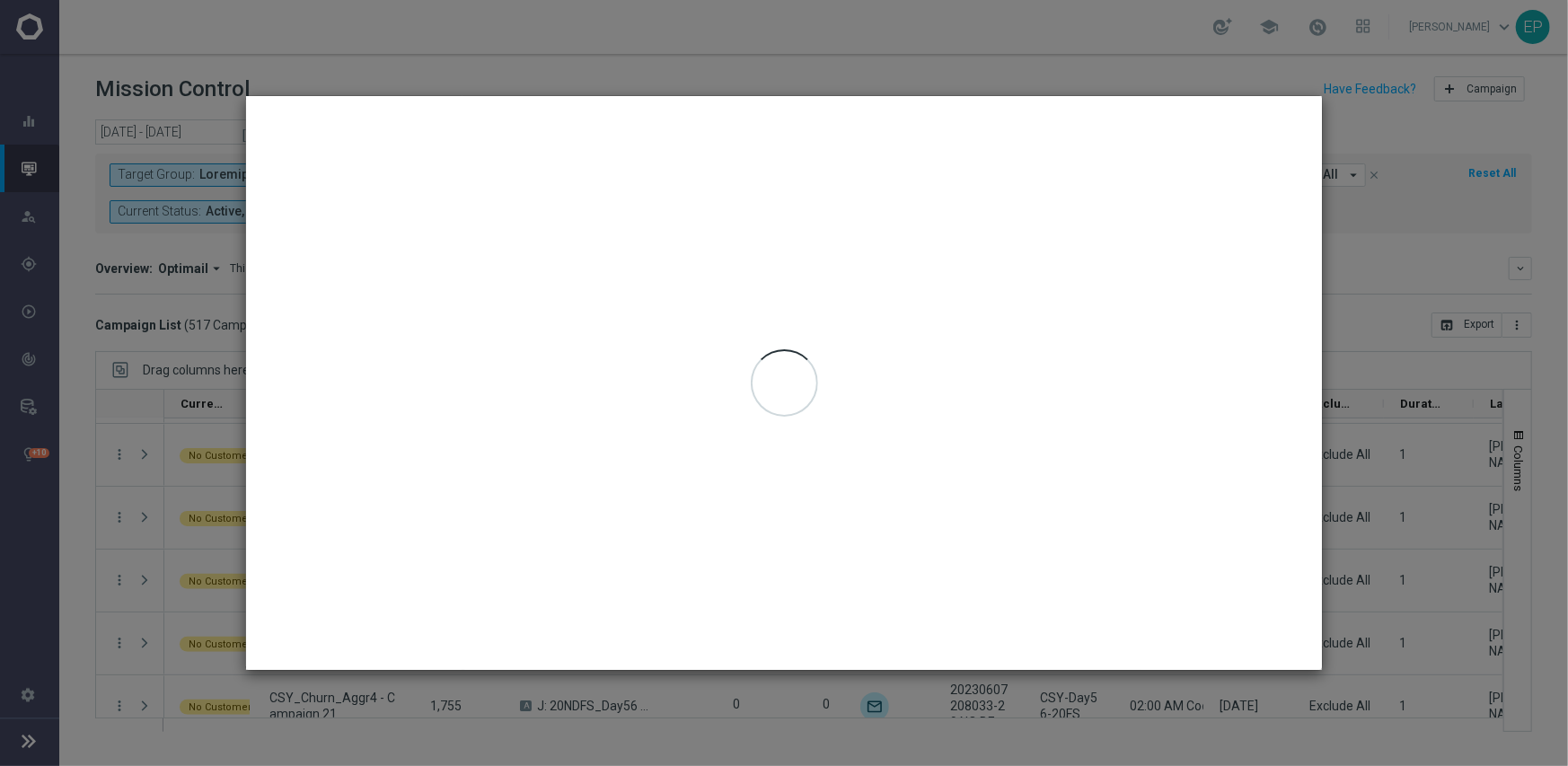
type input "[DATE] - [DATE]"
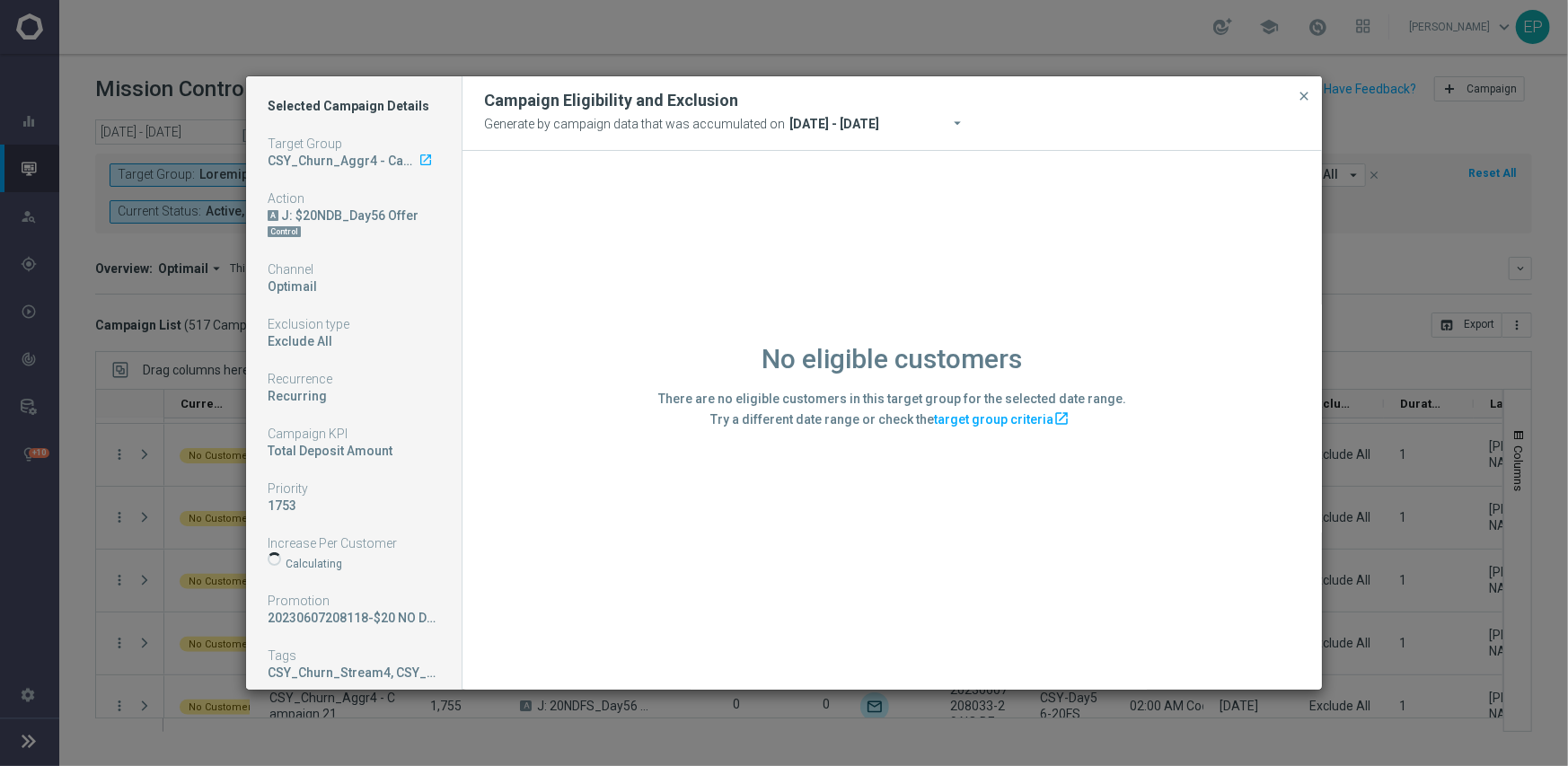
click at [495, 588] on div "No eligible customers There are no eligible customers in this target group for …" at bounding box center [892, 419] width 859 height 538
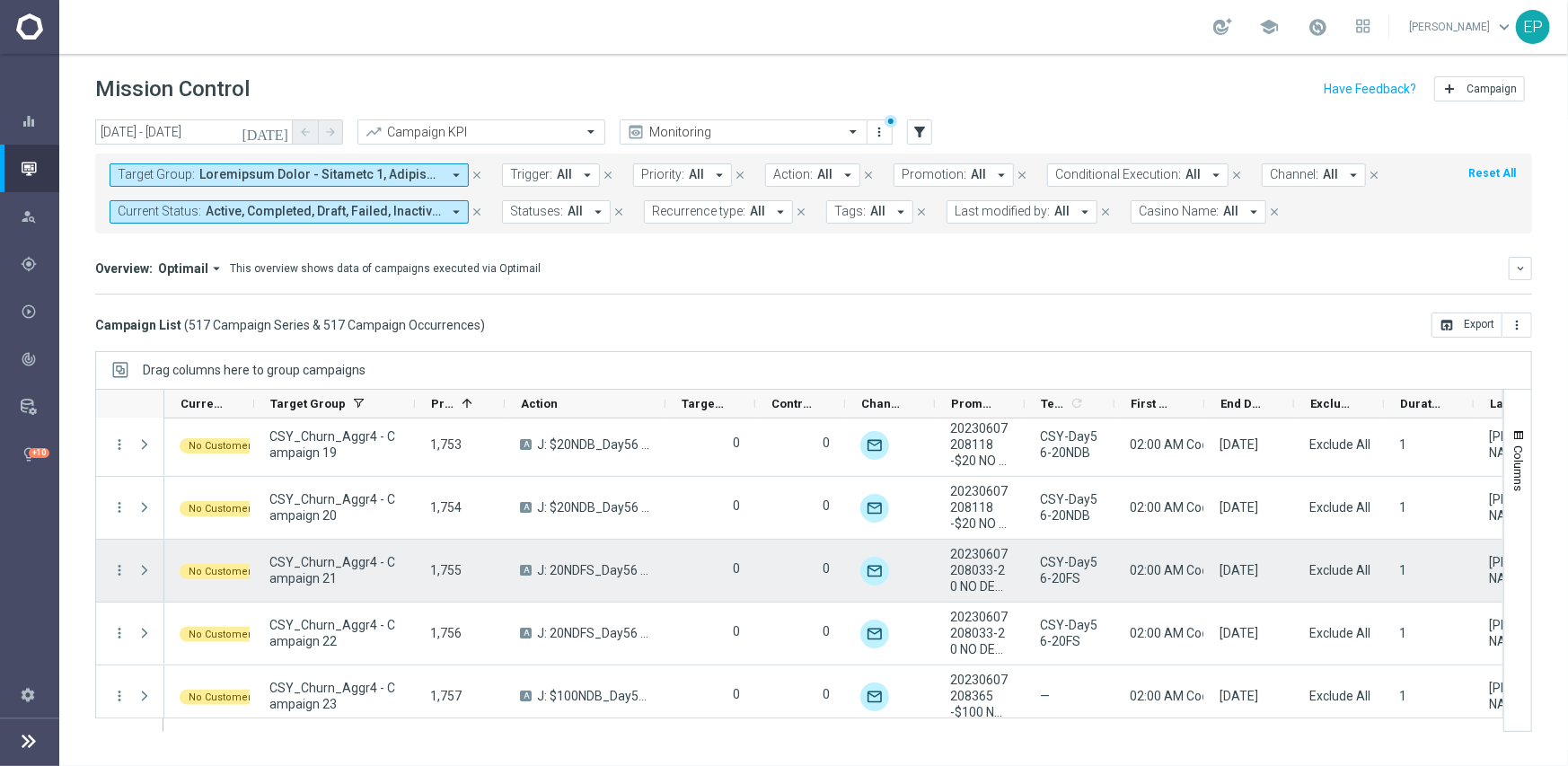
scroll to position [17529, 0]
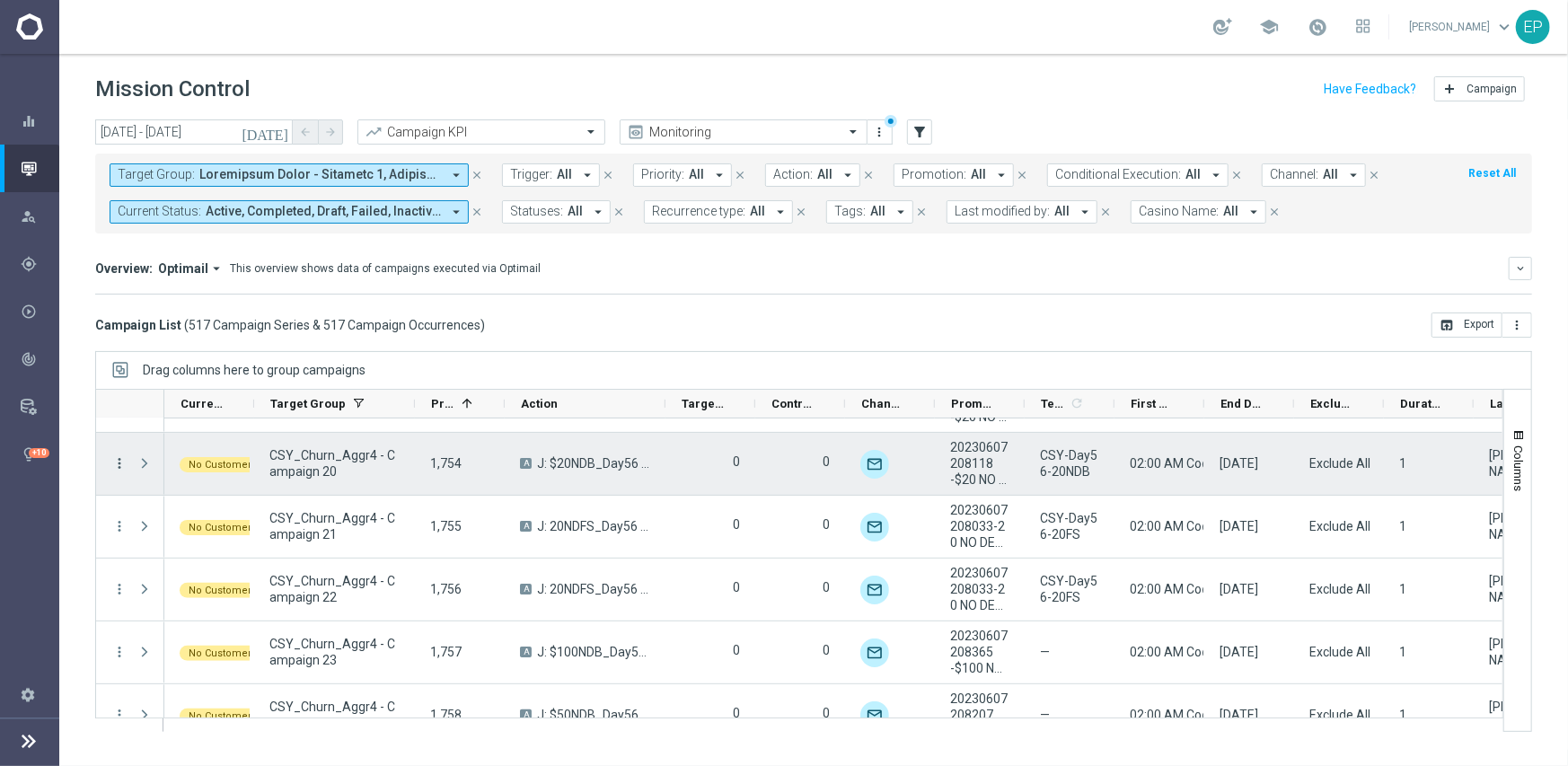
click at [121, 460] on icon "more_vert" at bounding box center [120, 464] width 16 height 16
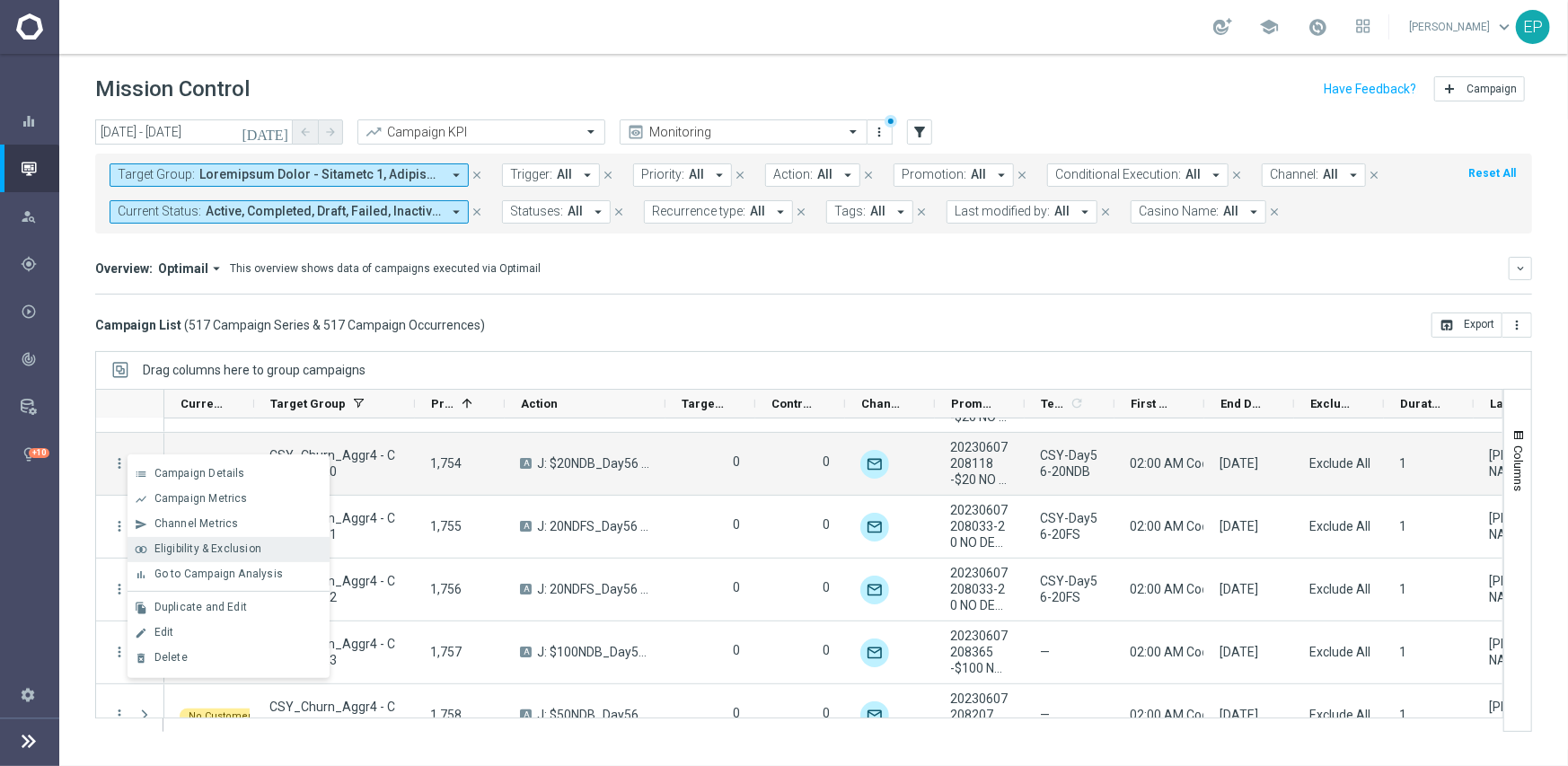
click at [254, 544] on span "Eligibility & Exclusion" at bounding box center [207, 549] width 107 height 13
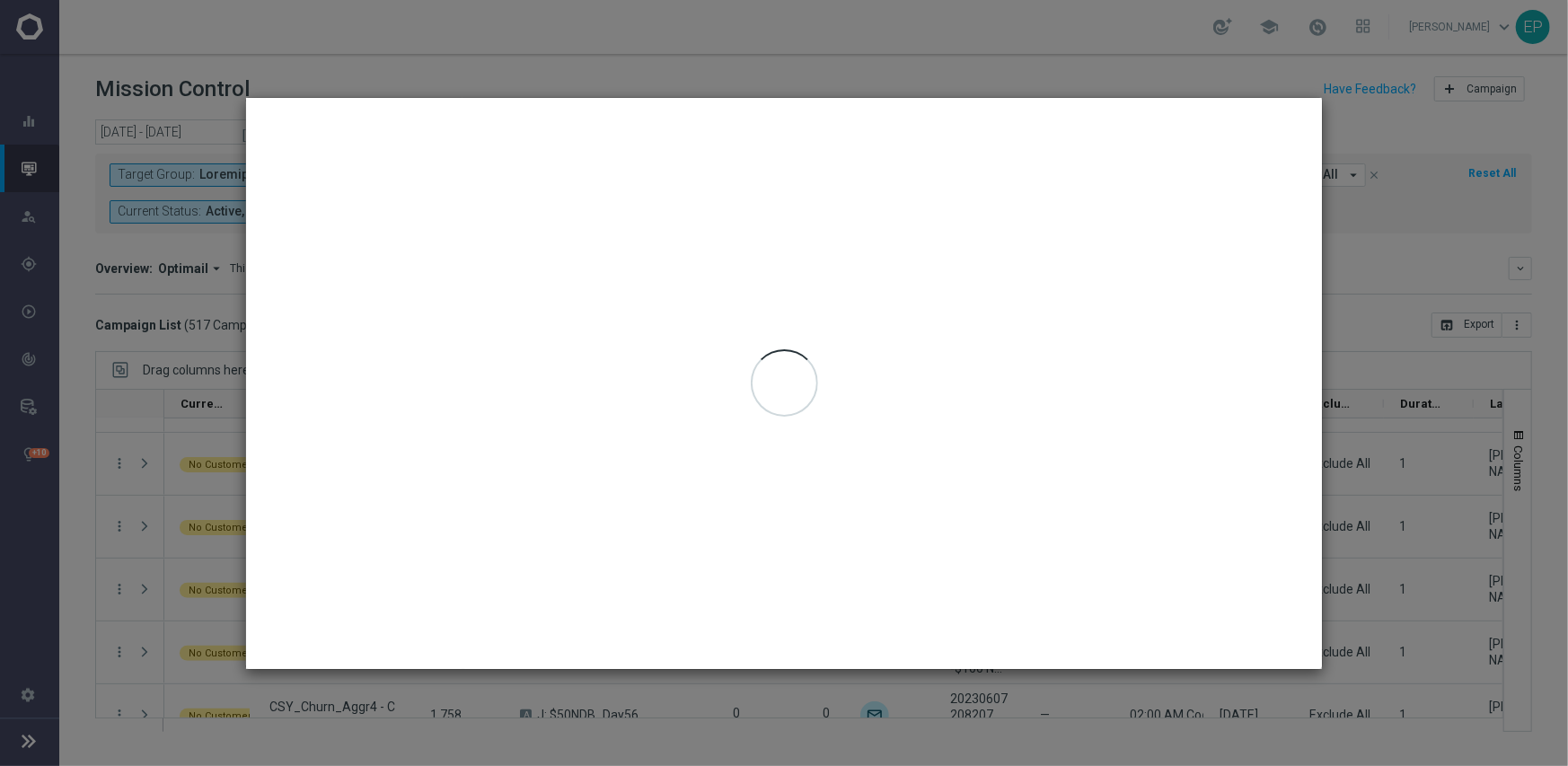
type input "[DATE] - [DATE]"
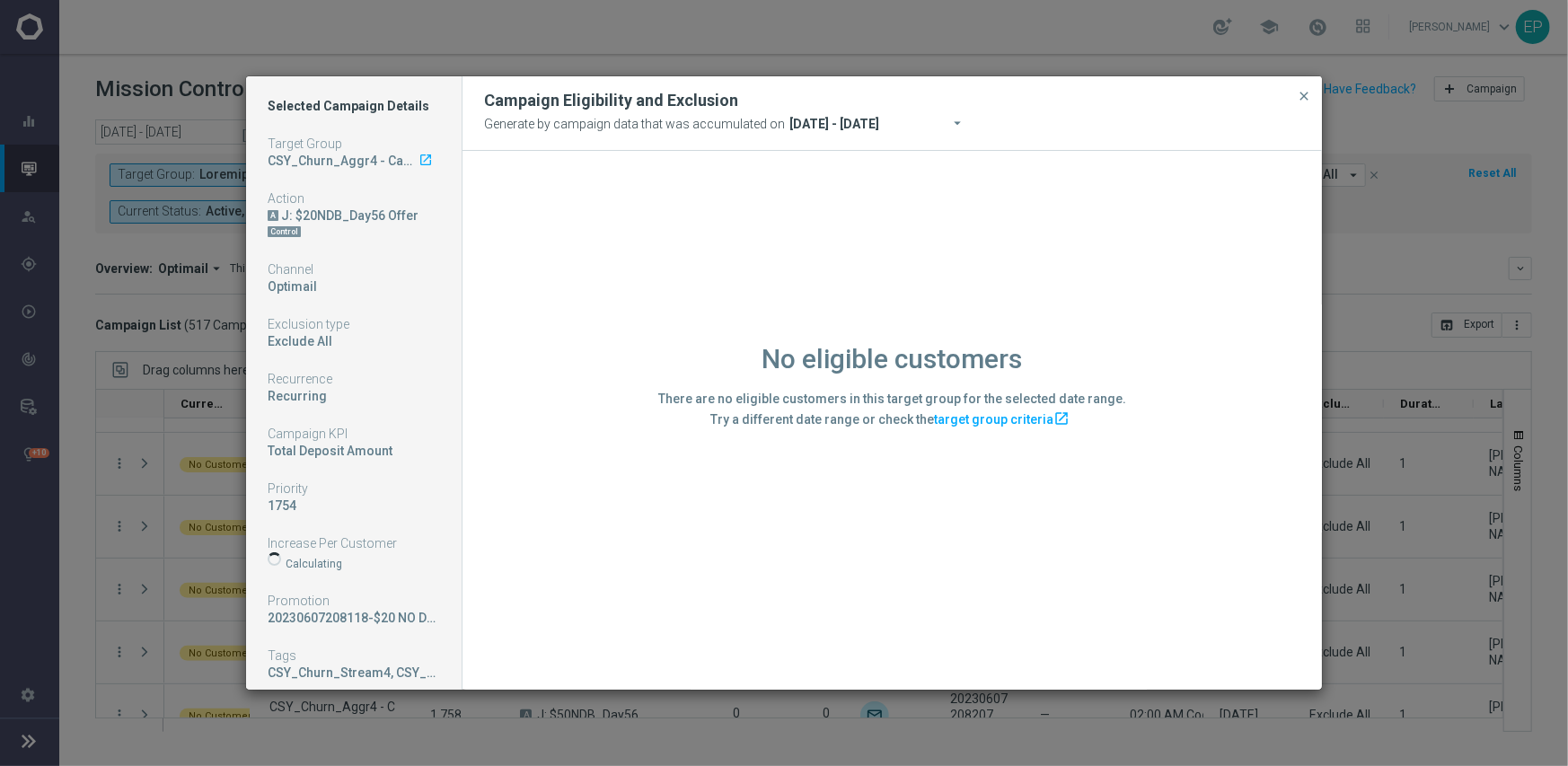
click at [574, 566] on div "No eligible customers There are no eligible customers in this target group for …" at bounding box center [892, 419] width 859 height 538
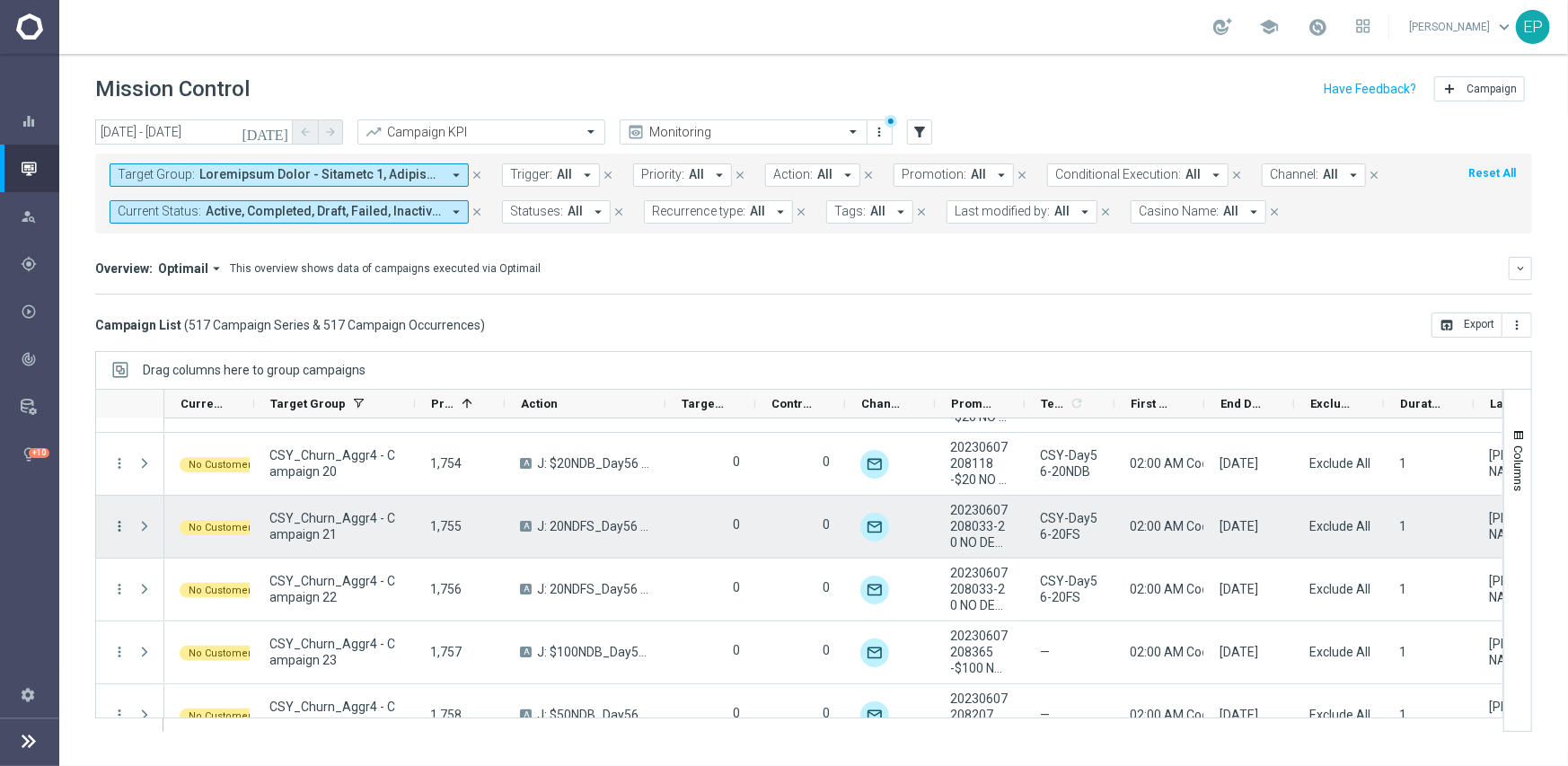
click at [122, 528] on icon "more_vert" at bounding box center [120, 527] width 16 height 16
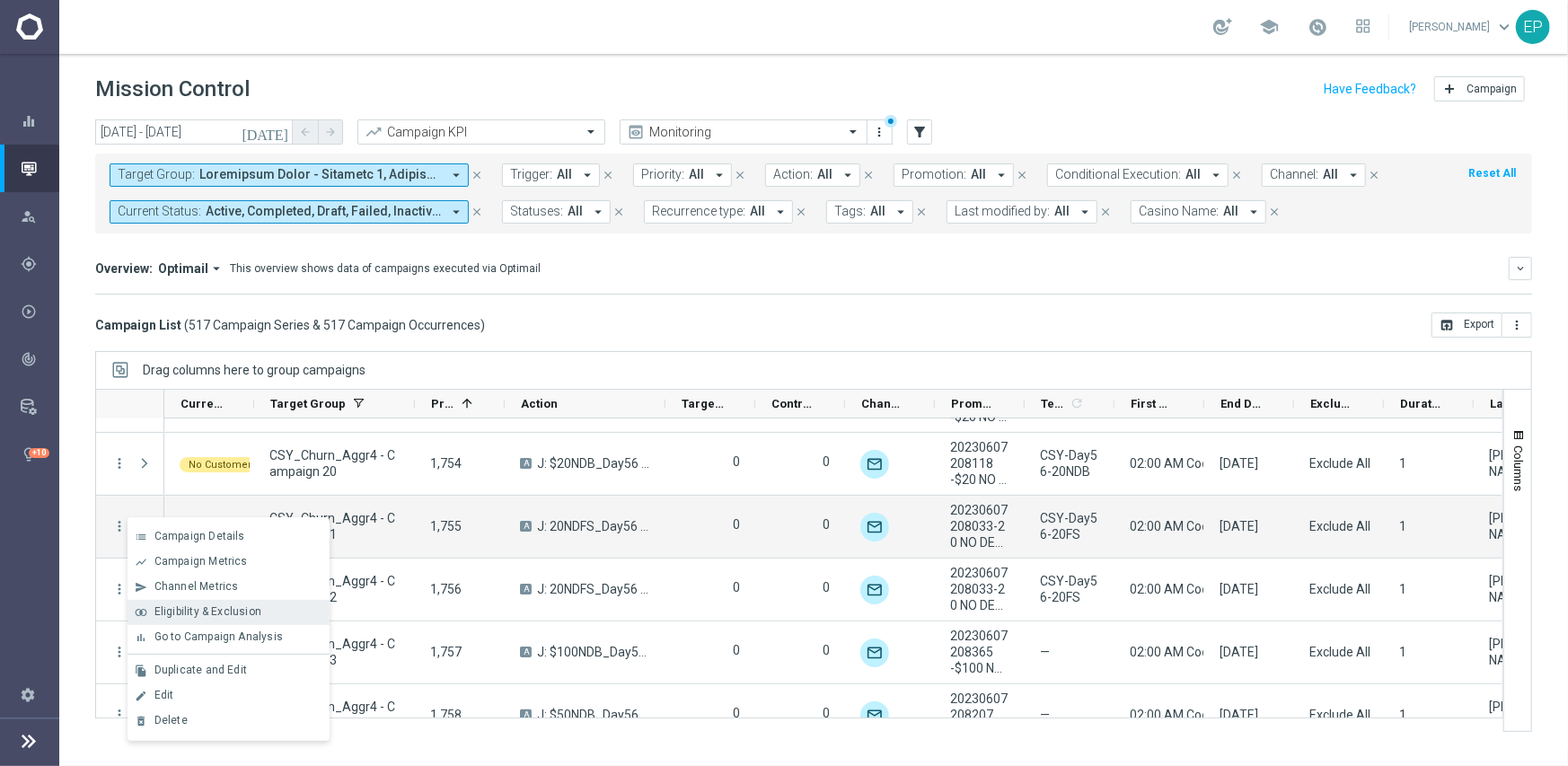
click at [237, 607] on span "Eligibility & Exclusion" at bounding box center [207, 611] width 107 height 13
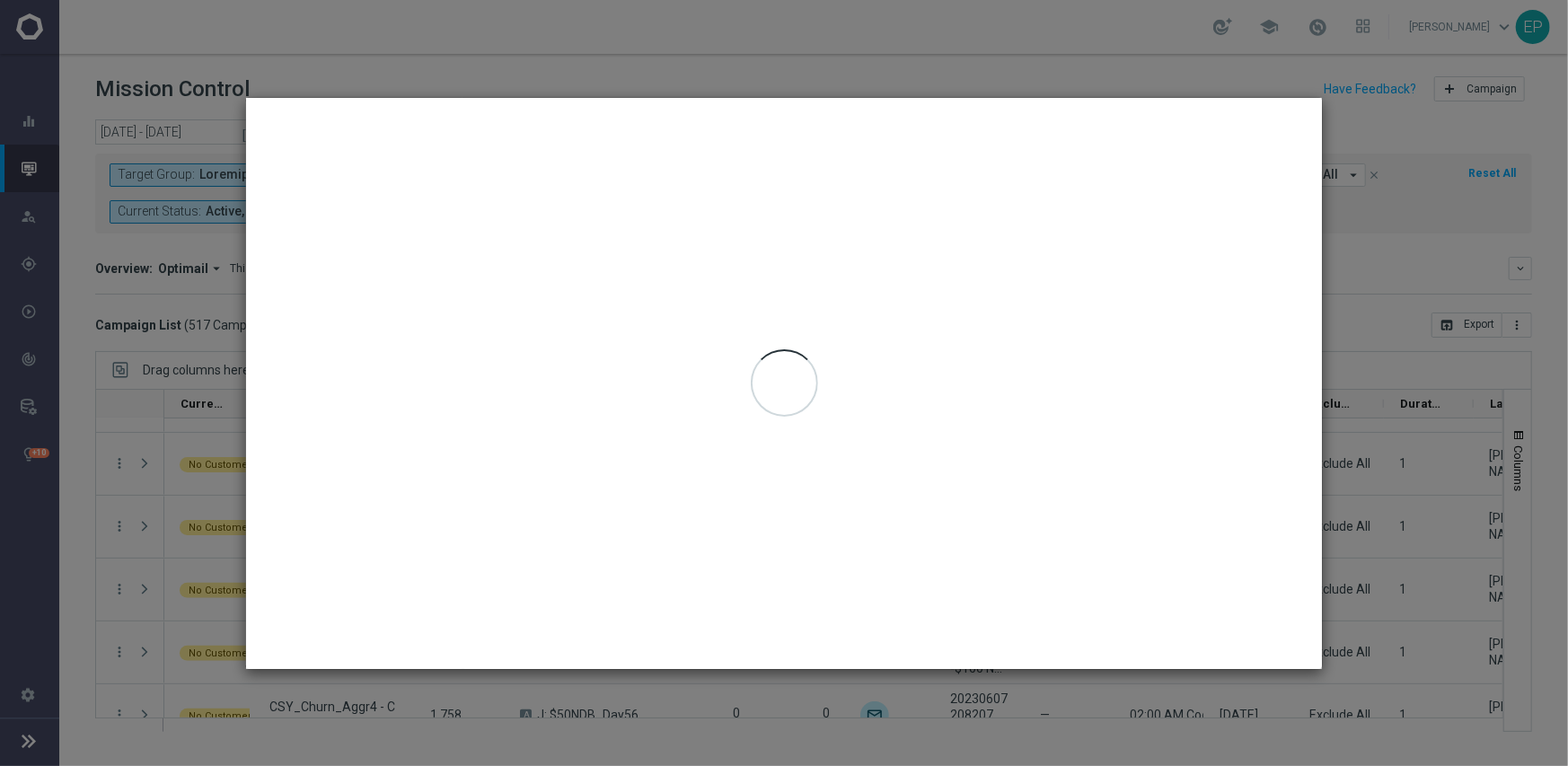
type input "[DATE] - [DATE]"
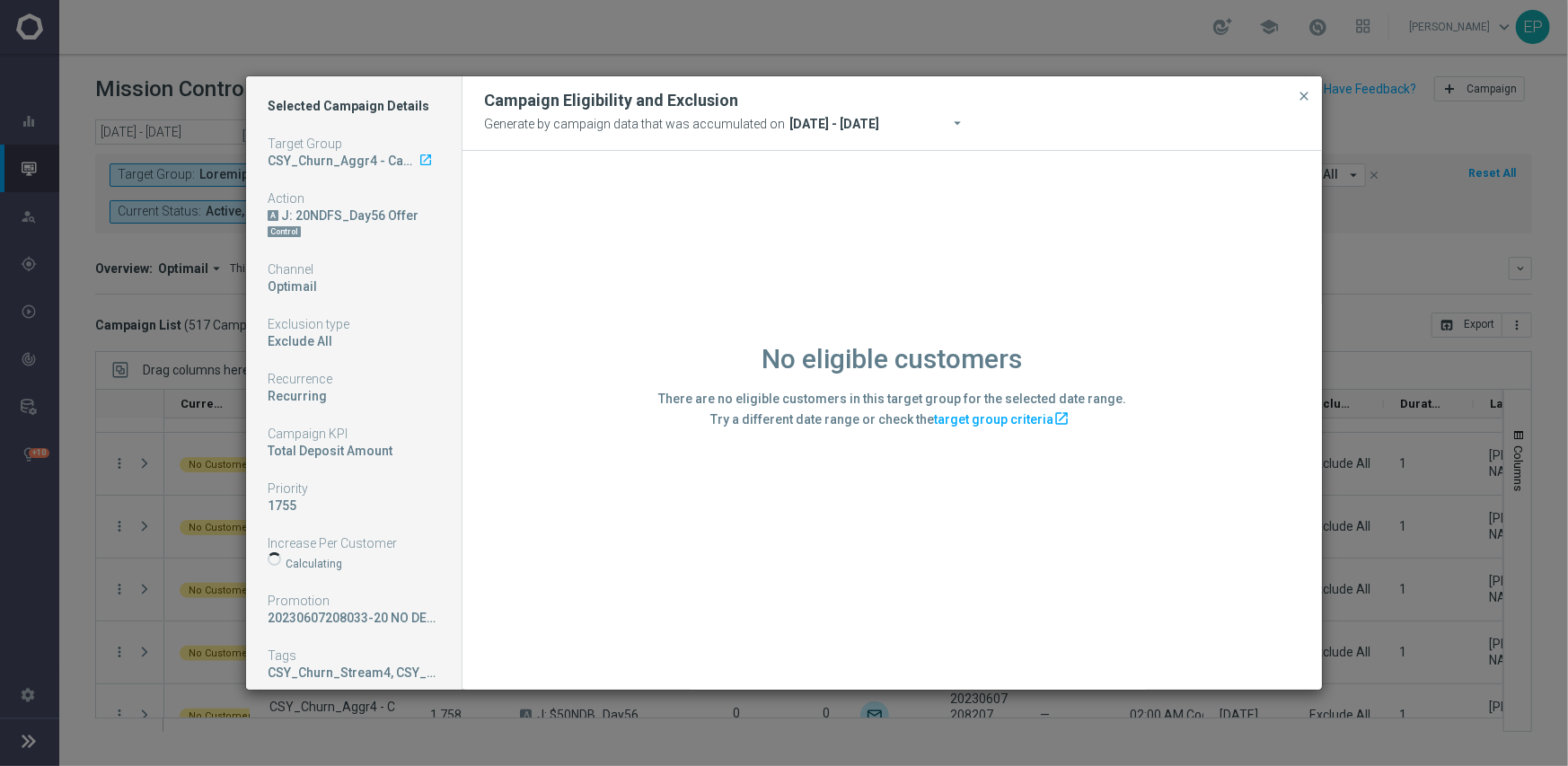
click at [565, 594] on div "No eligible customers There are no eligible customers in this target group for …" at bounding box center [892, 419] width 859 height 538
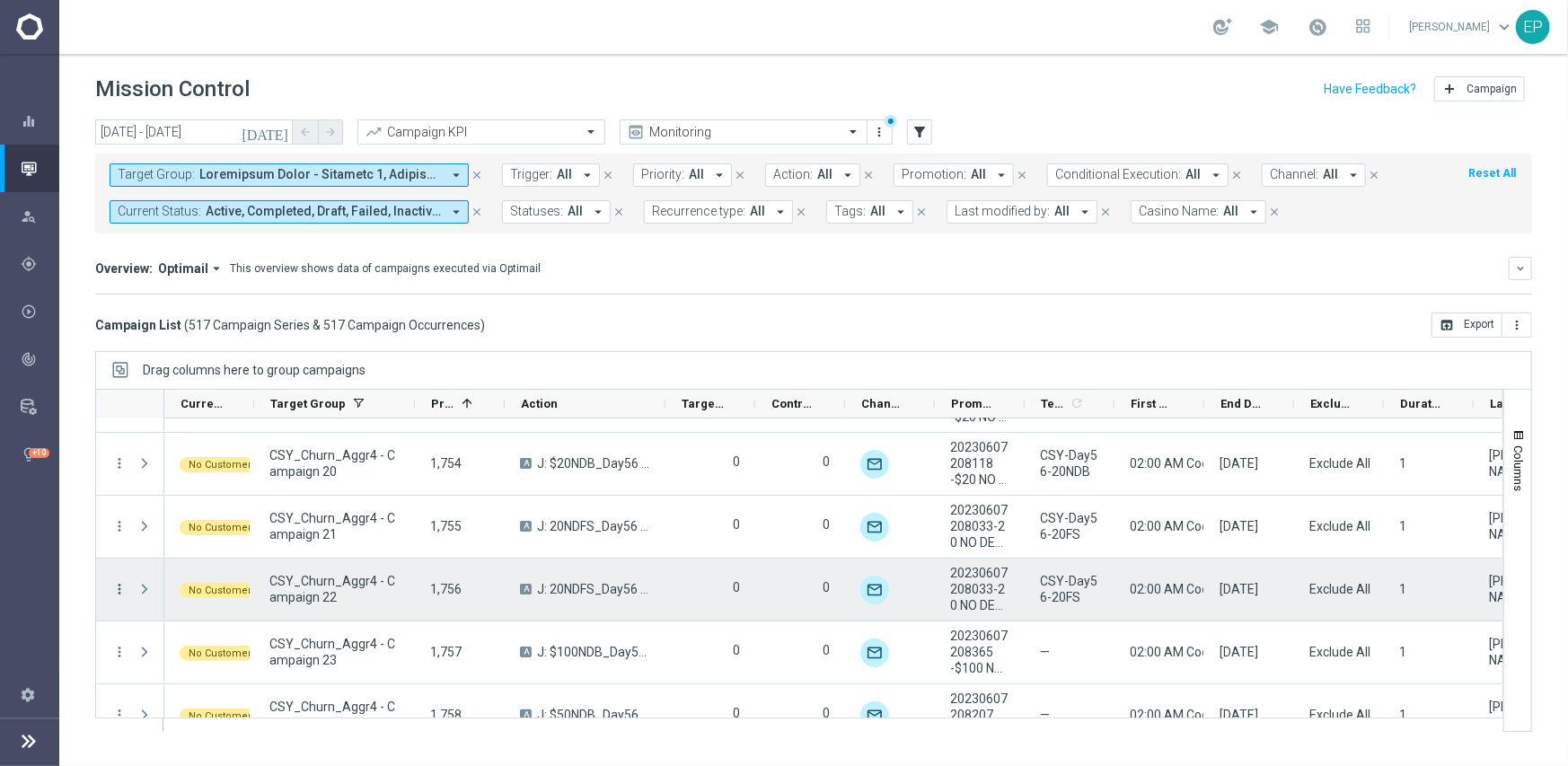
click at [119, 583] on icon "more_vert" at bounding box center [120, 589] width 16 height 16
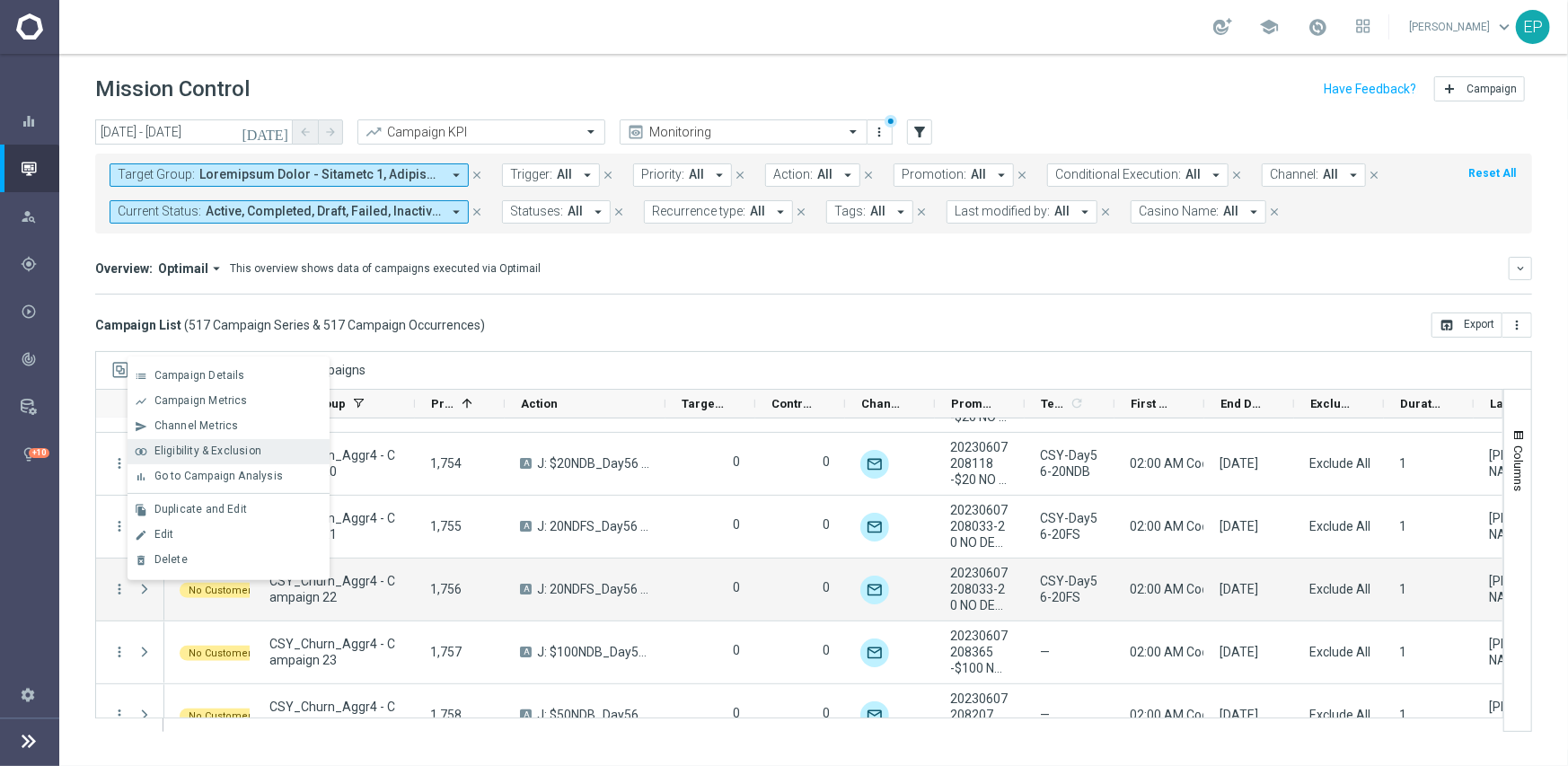
click at [231, 451] on span "Eligibility & Exclusion" at bounding box center [207, 451] width 107 height 13
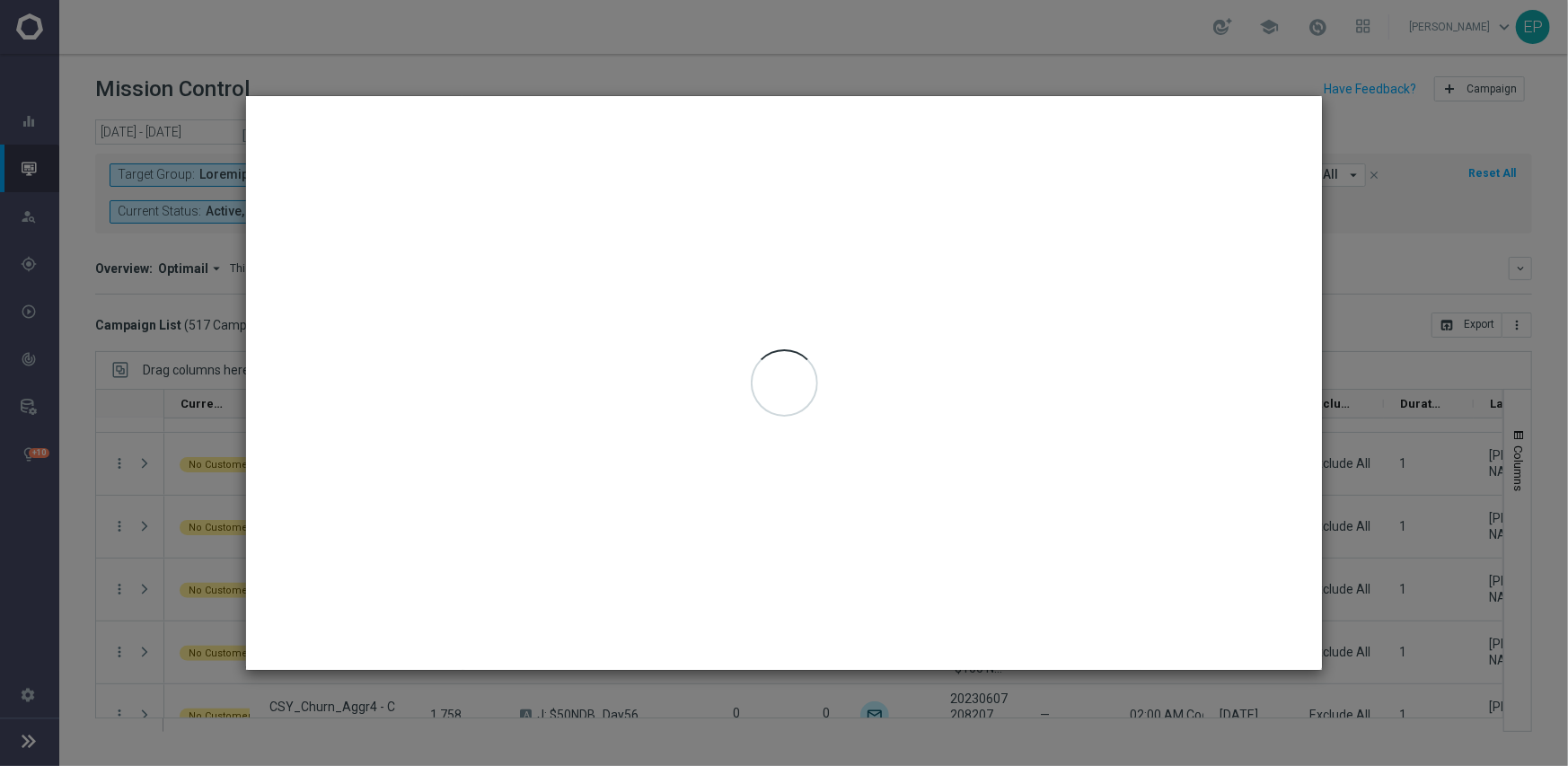
type input "[DATE] - [DATE]"
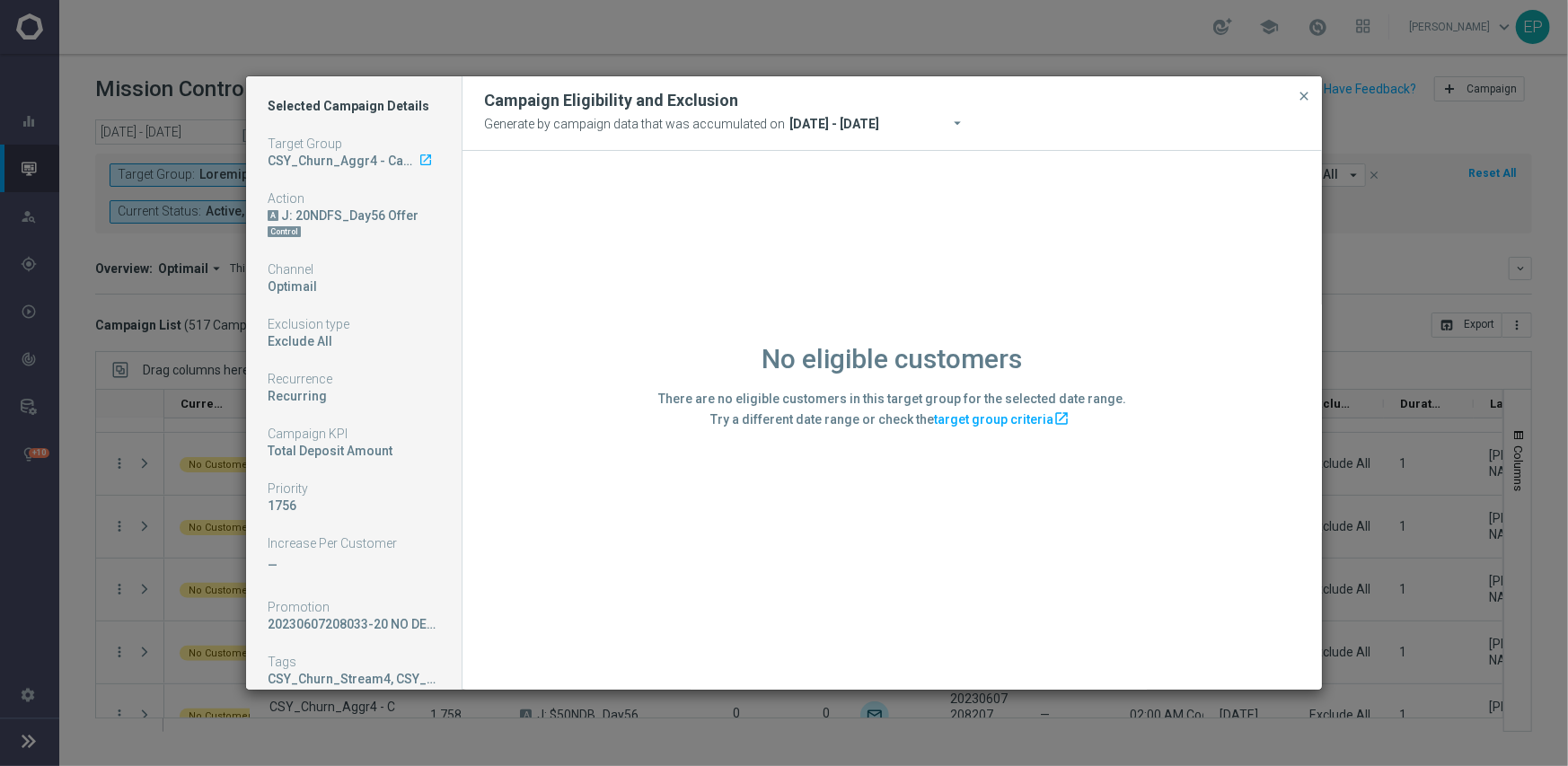
click at [675, 574] on div "No eligible customers There are no eligible customers in this target group for …" at bounding box center [892, 419] width 859 height 538
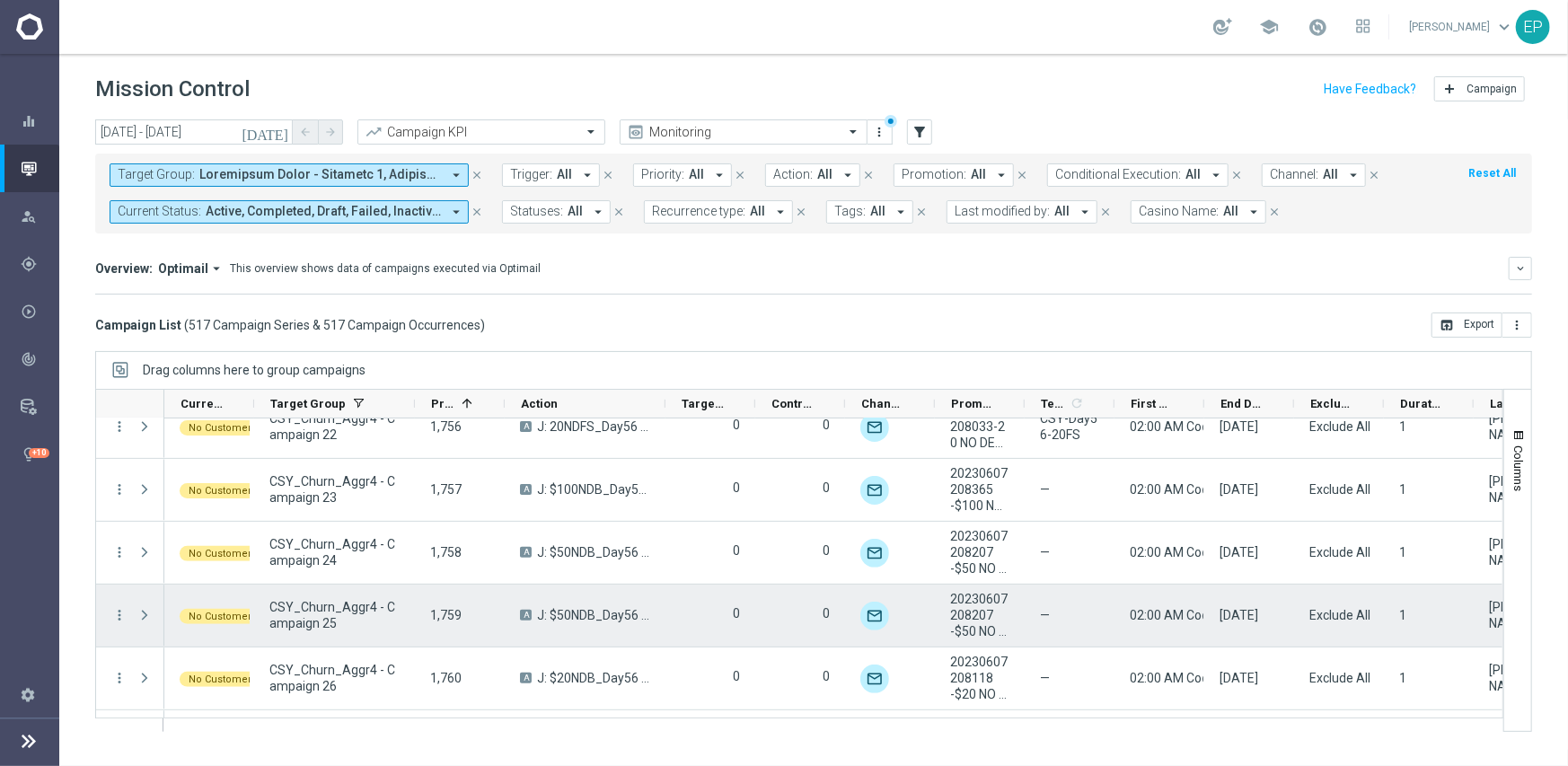
scroll to position [17710, 0]
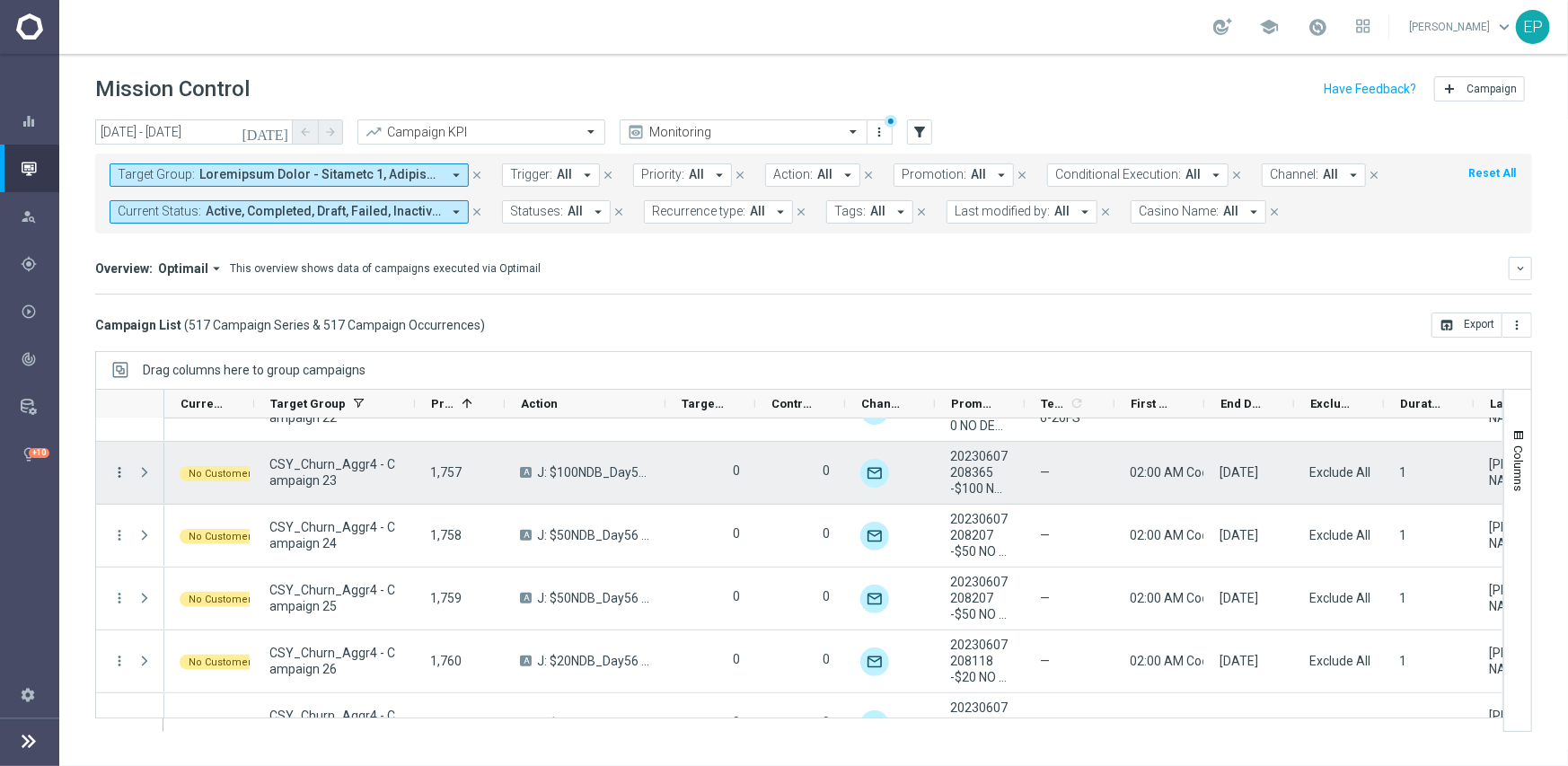
click at [114, 466] on icon "more_vert" at bounding box center [120, 473] width 16 height 16
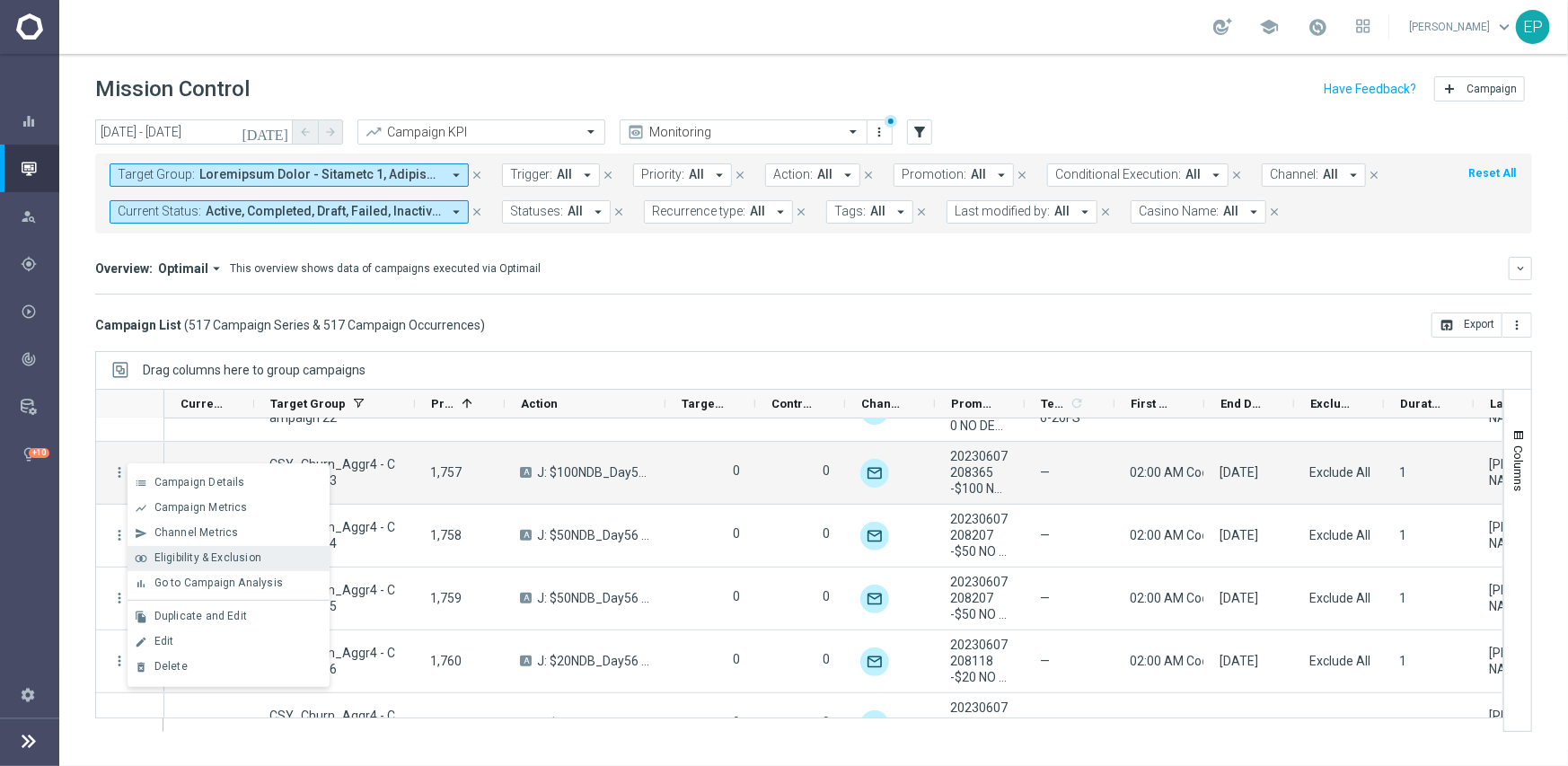
click at [191, 557] on span "Eligibility & Exclusion" at bounding box center [207, 558] width 107 height 13
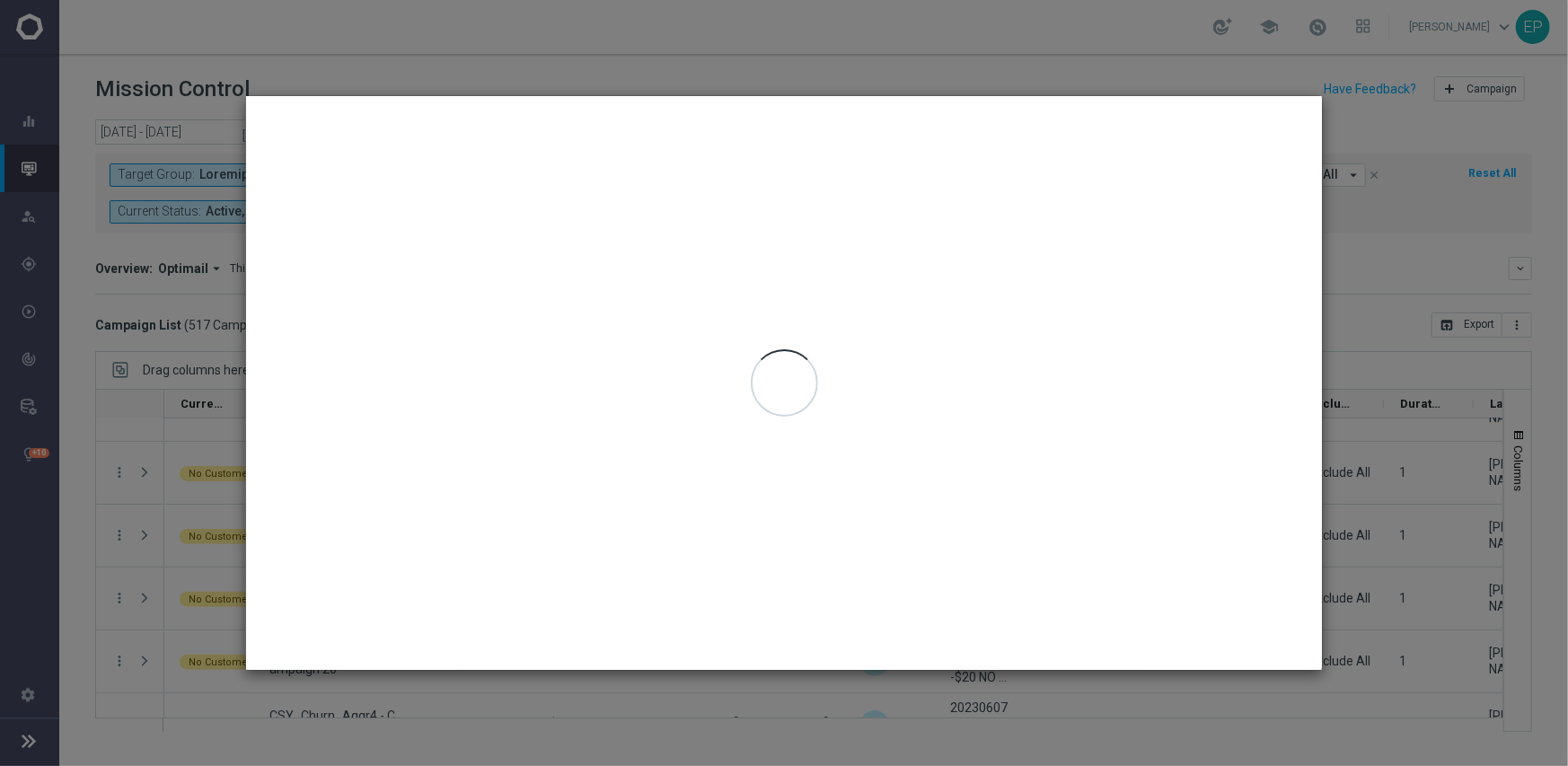
type input "[DATE] - [DATE]"
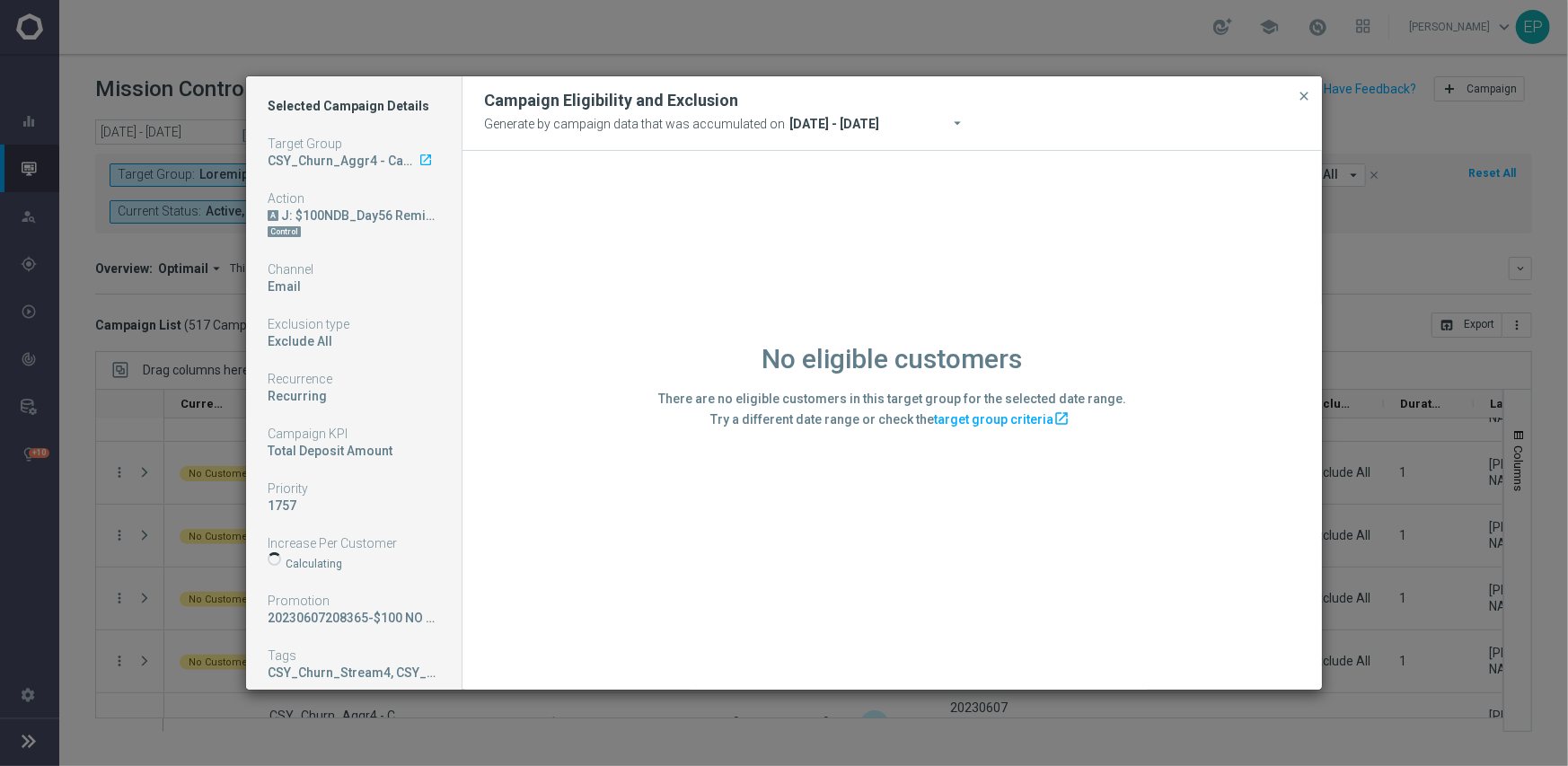
click at [516, 576] on div "No eligible customers There are no eligible customers in this target group for …" at bounding box center [892, 419] width 859 height 538
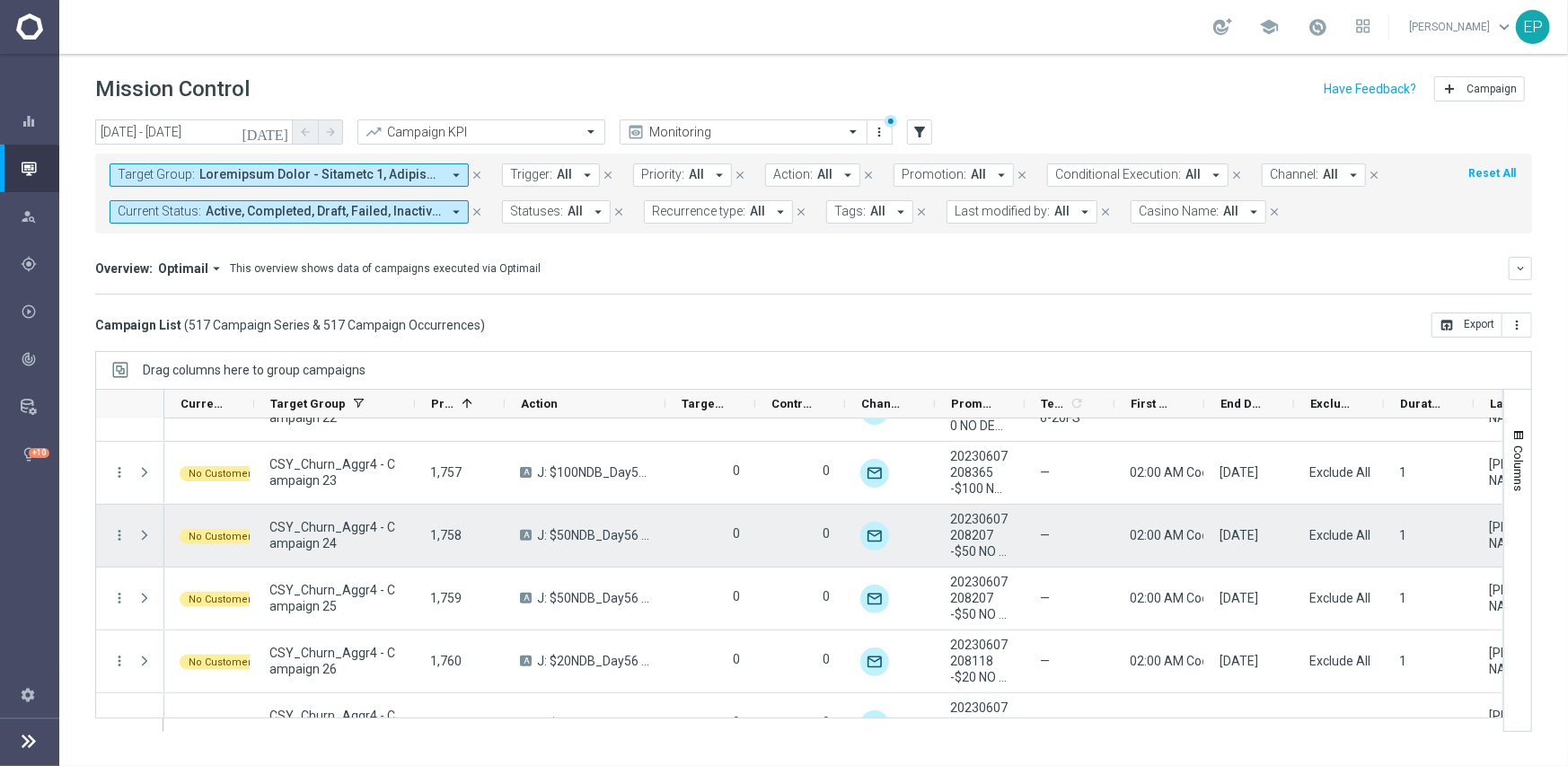
click at [109, 531] on div "more_vert" at bounding box center [112, 536] width 32 height 62
click at [117, 536] on icon "more_vert" at bounding box center [120, 536] width 16 height 16
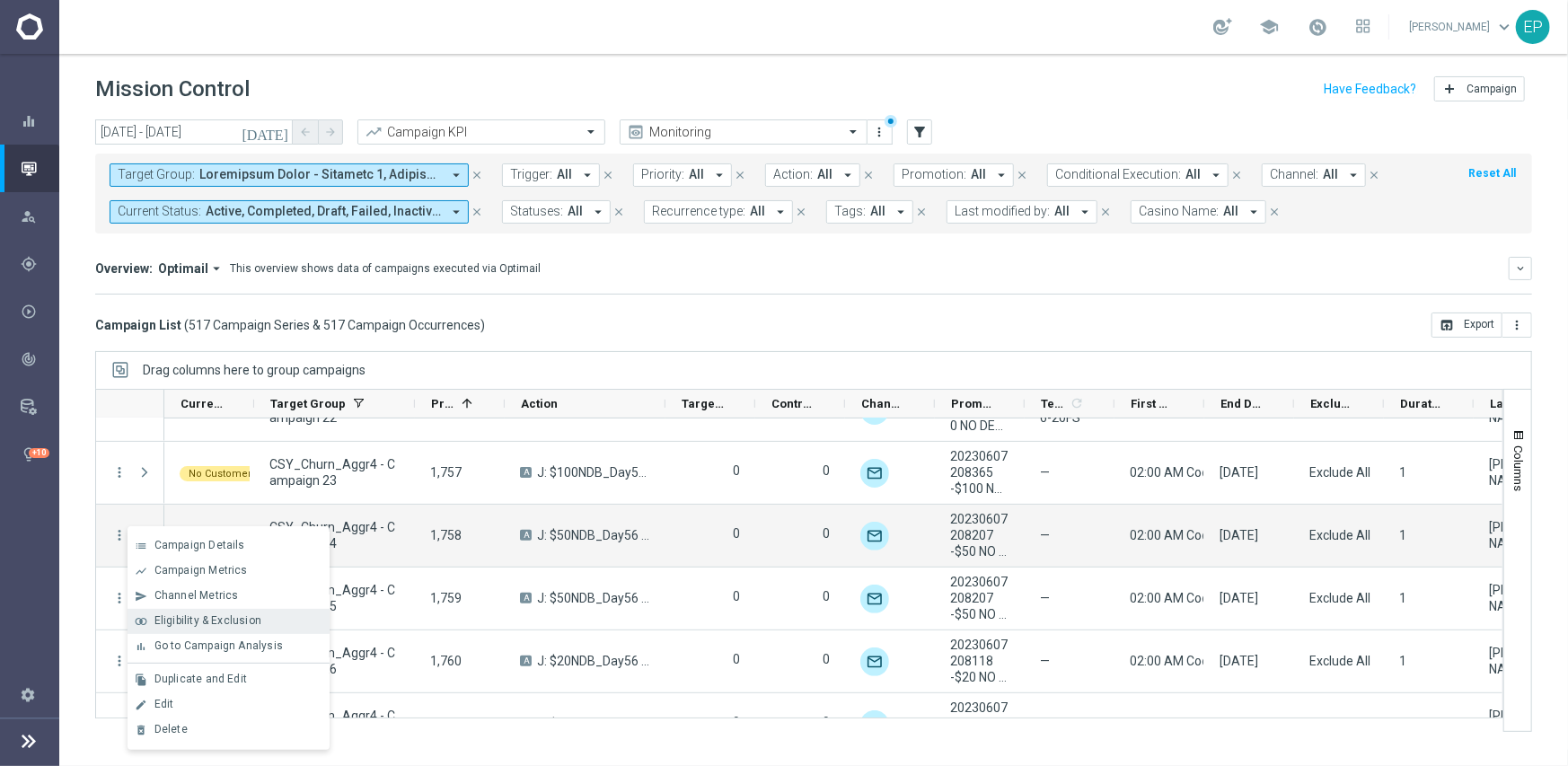
click at [197, 610] on div "join_inner Eligibility & Exclusion" at bounding box center [228, 621] width 202 height 25
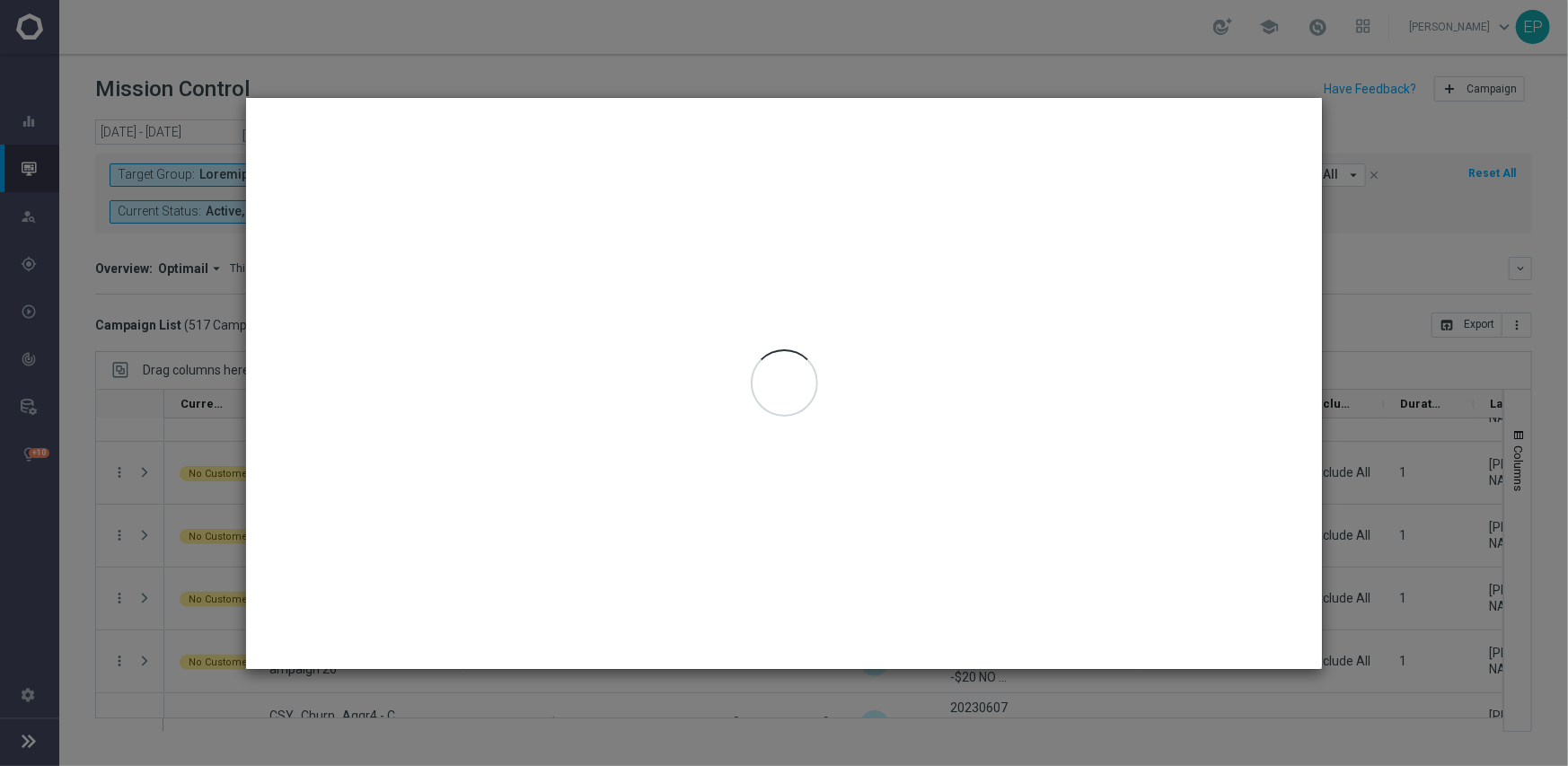
type input "[DATE] - [DATE]"
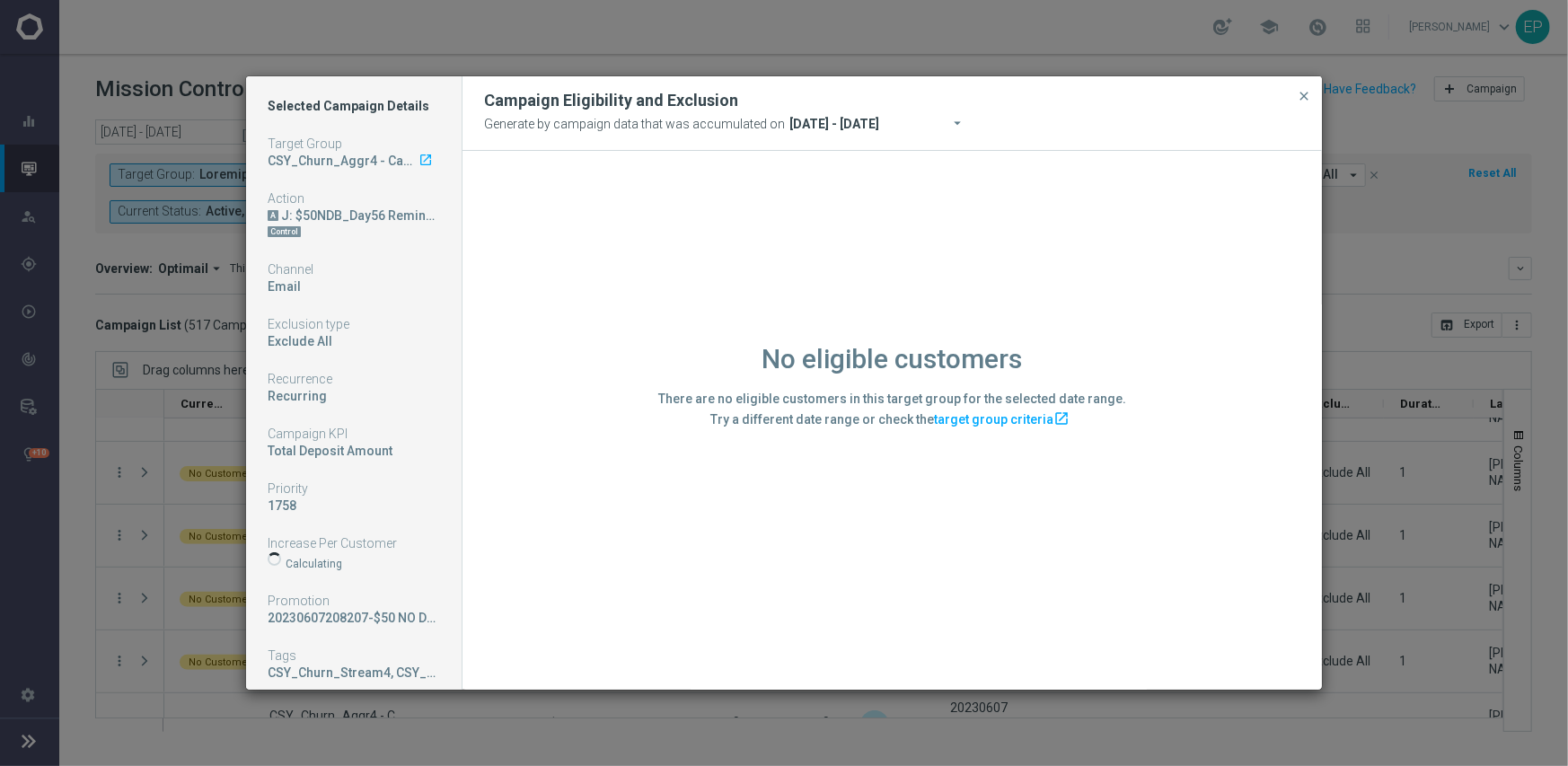
click at [581, 586] on div "No eligible customers There are no eligible customers in this target group for …" at bounding box center [892, 419] width 859 height 538
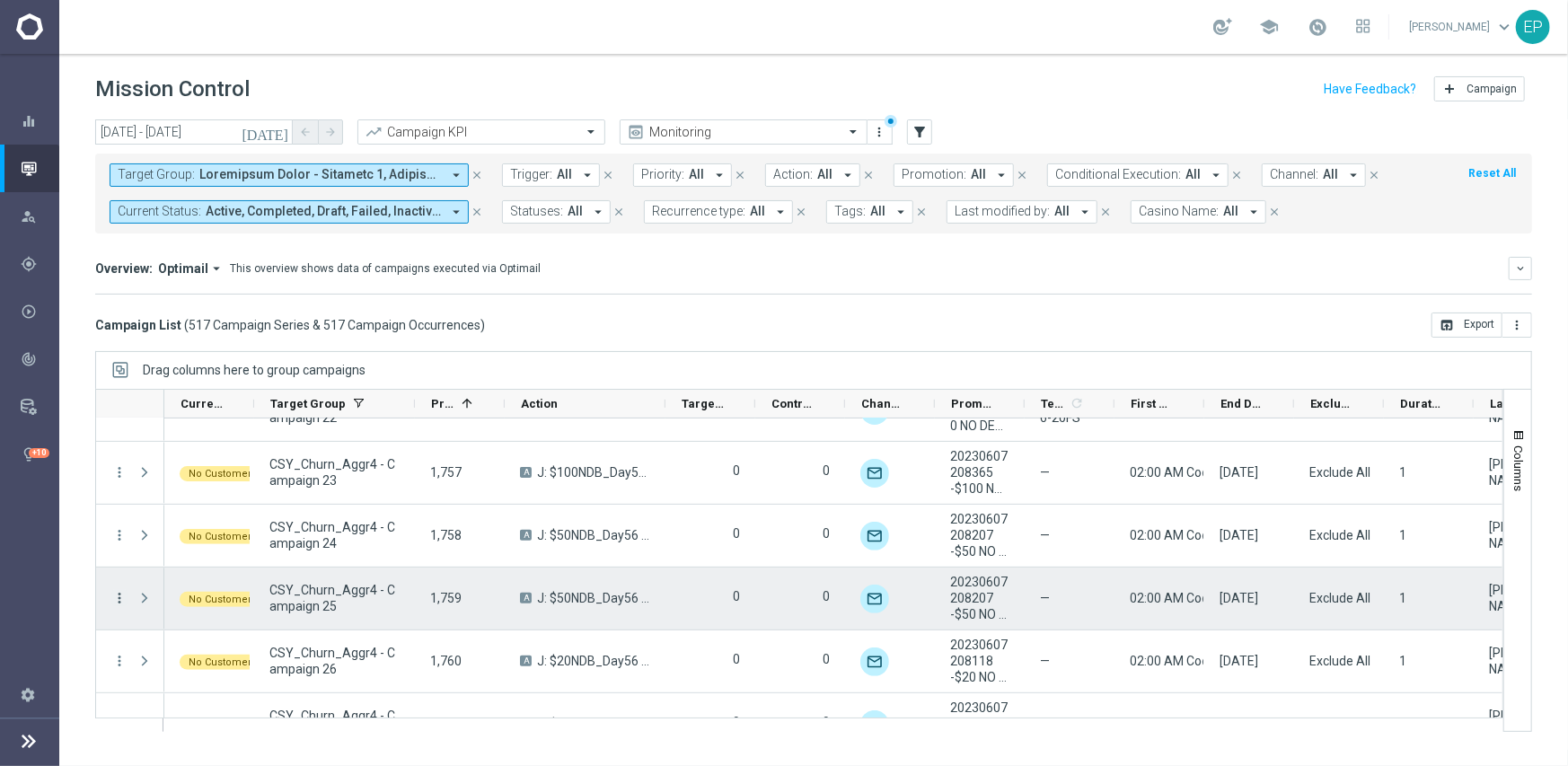
click at [117, 593] on icon "more_vert" at bounding box center [120, 598] width 16 height 16
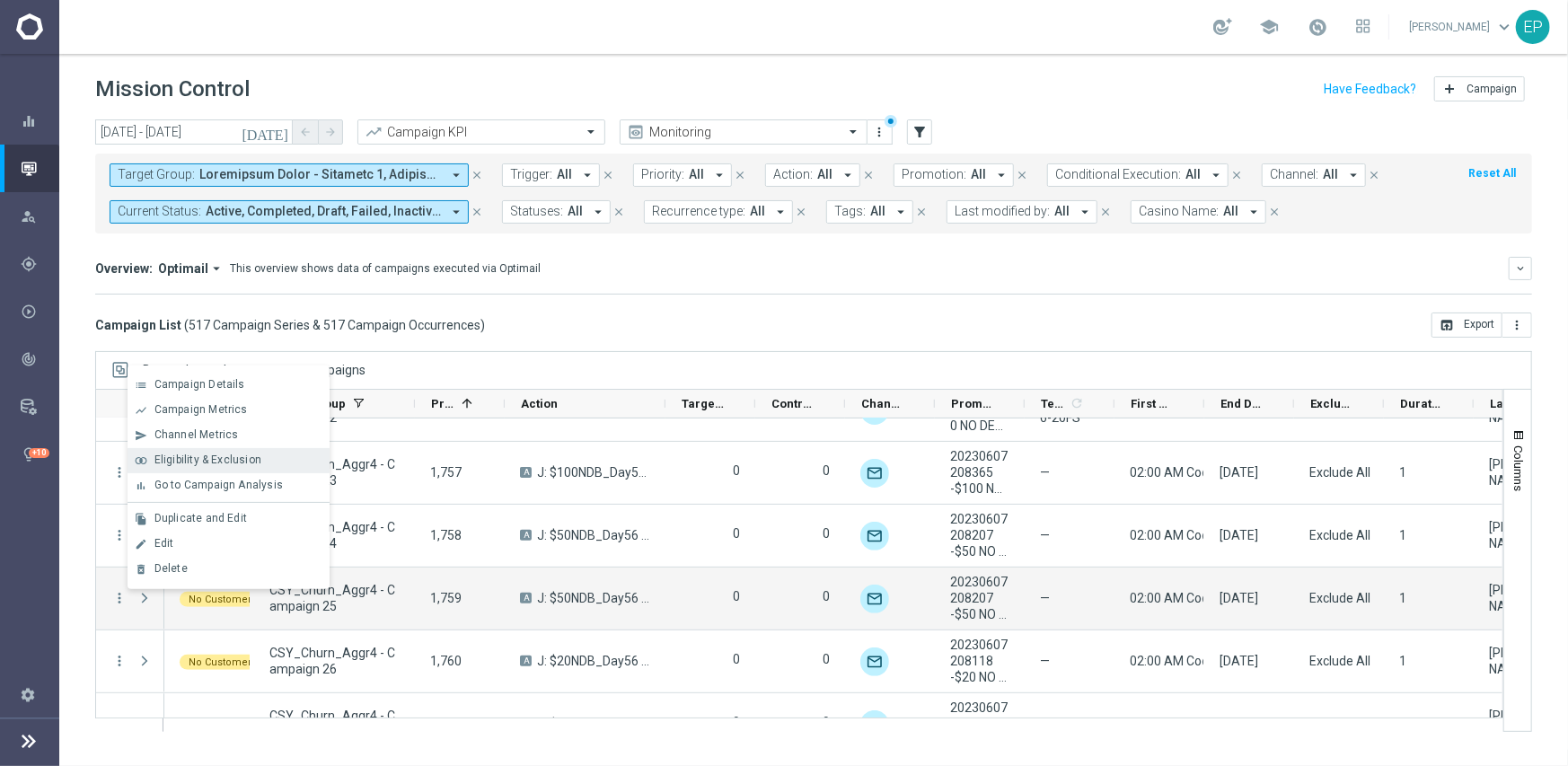
click at [227, 457] on span "Eligibility & Exclusion" at bounding box center [207, 460] width 107 height 13
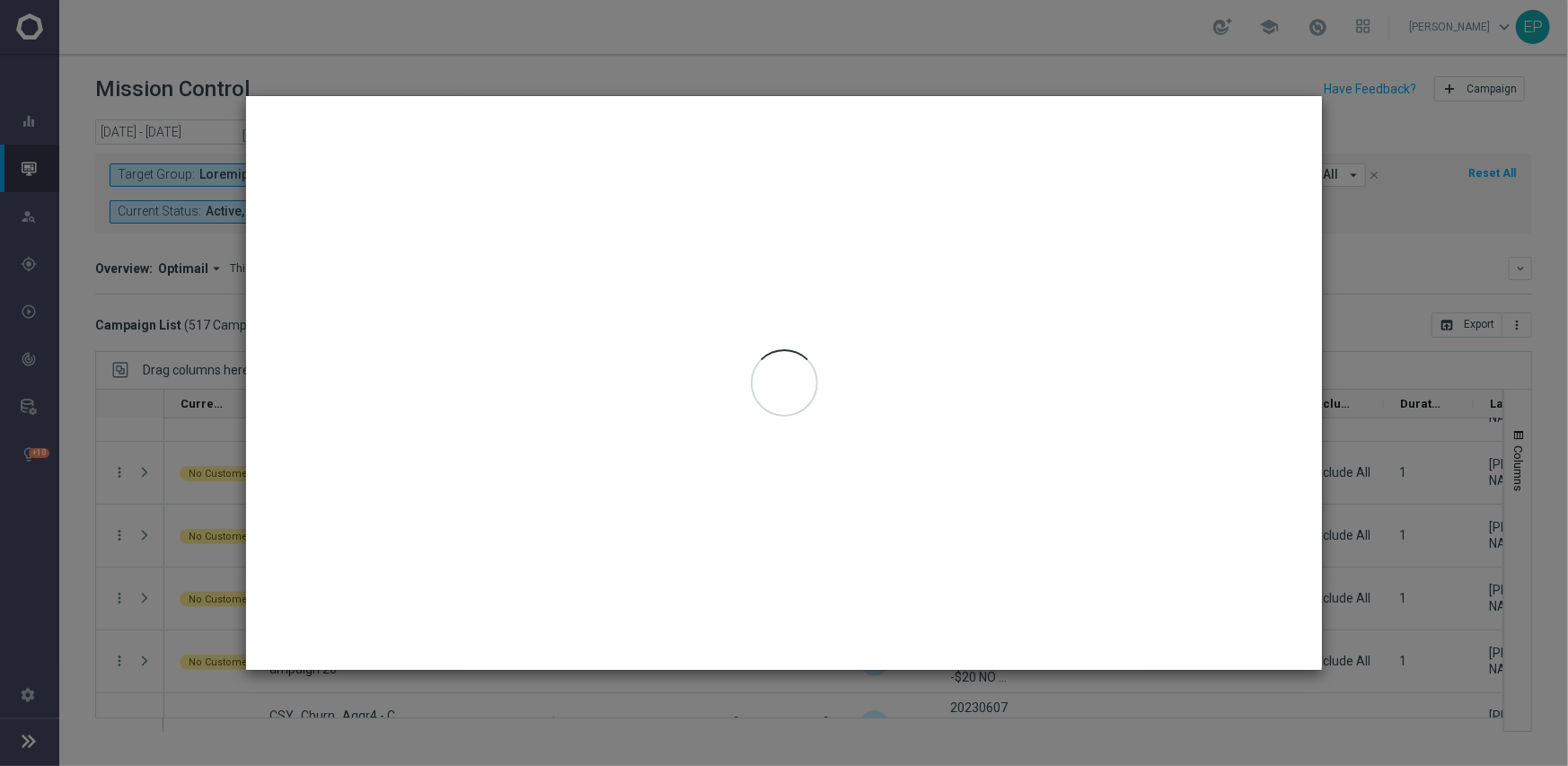
type input "[DATE] - [DATE]"
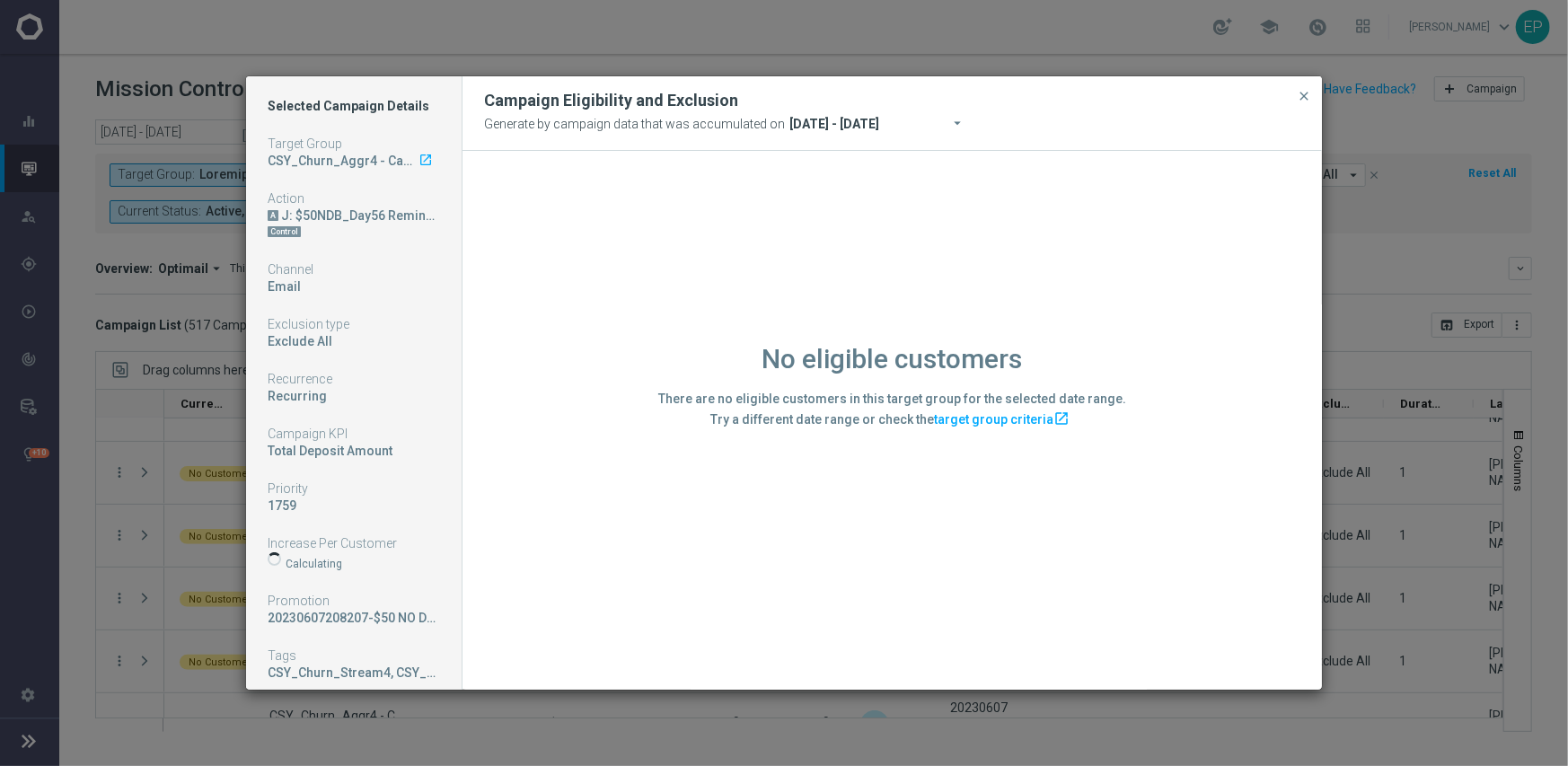
click at [565, 603] on div "No eligible customers There are no eligible customers in this target group for …" at bounding box center [892, 419] width 859 height 538
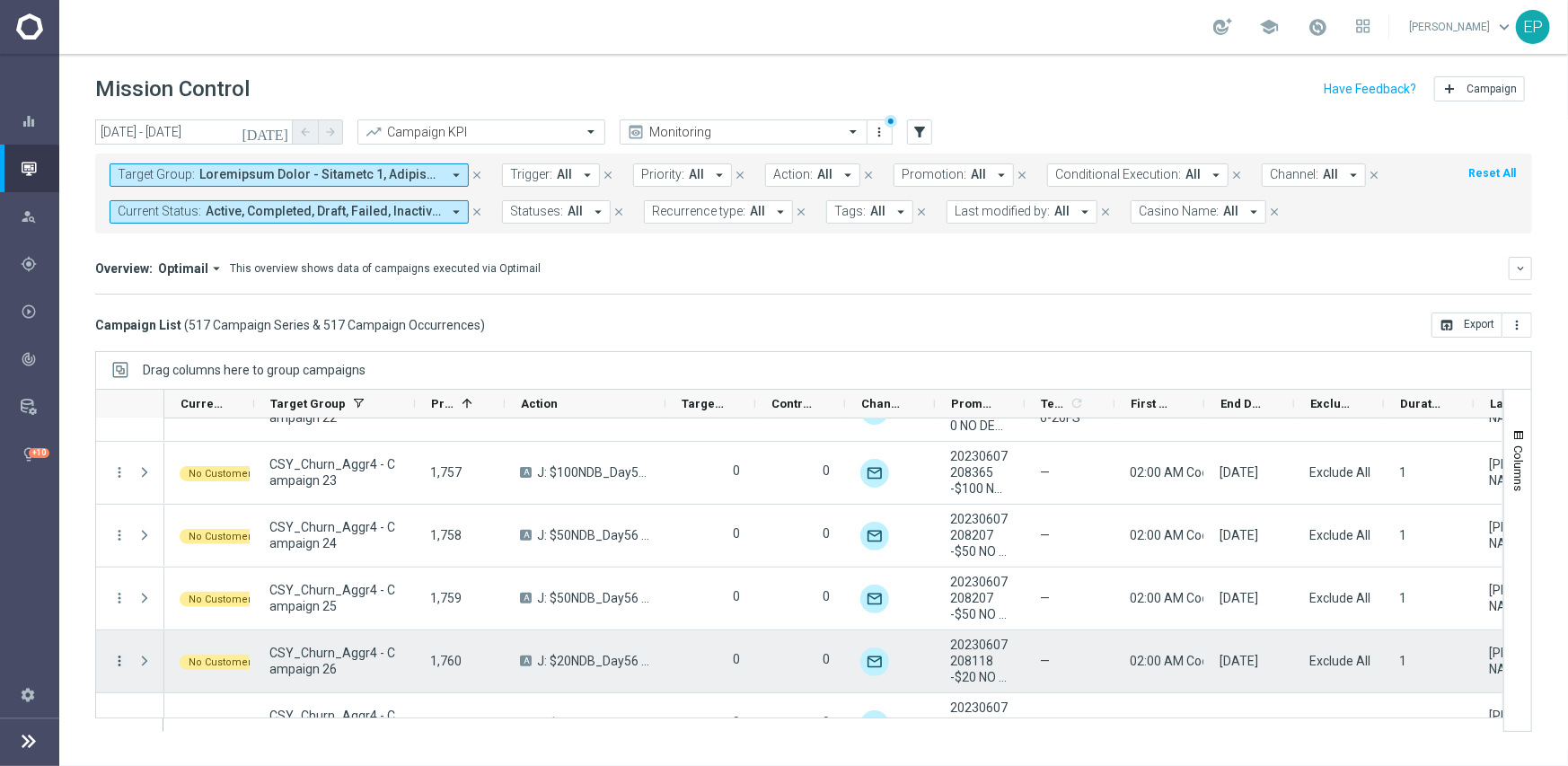
click at [123, 657] on icon "more_vert" at bounding box center [120, 661] width 16 height 16
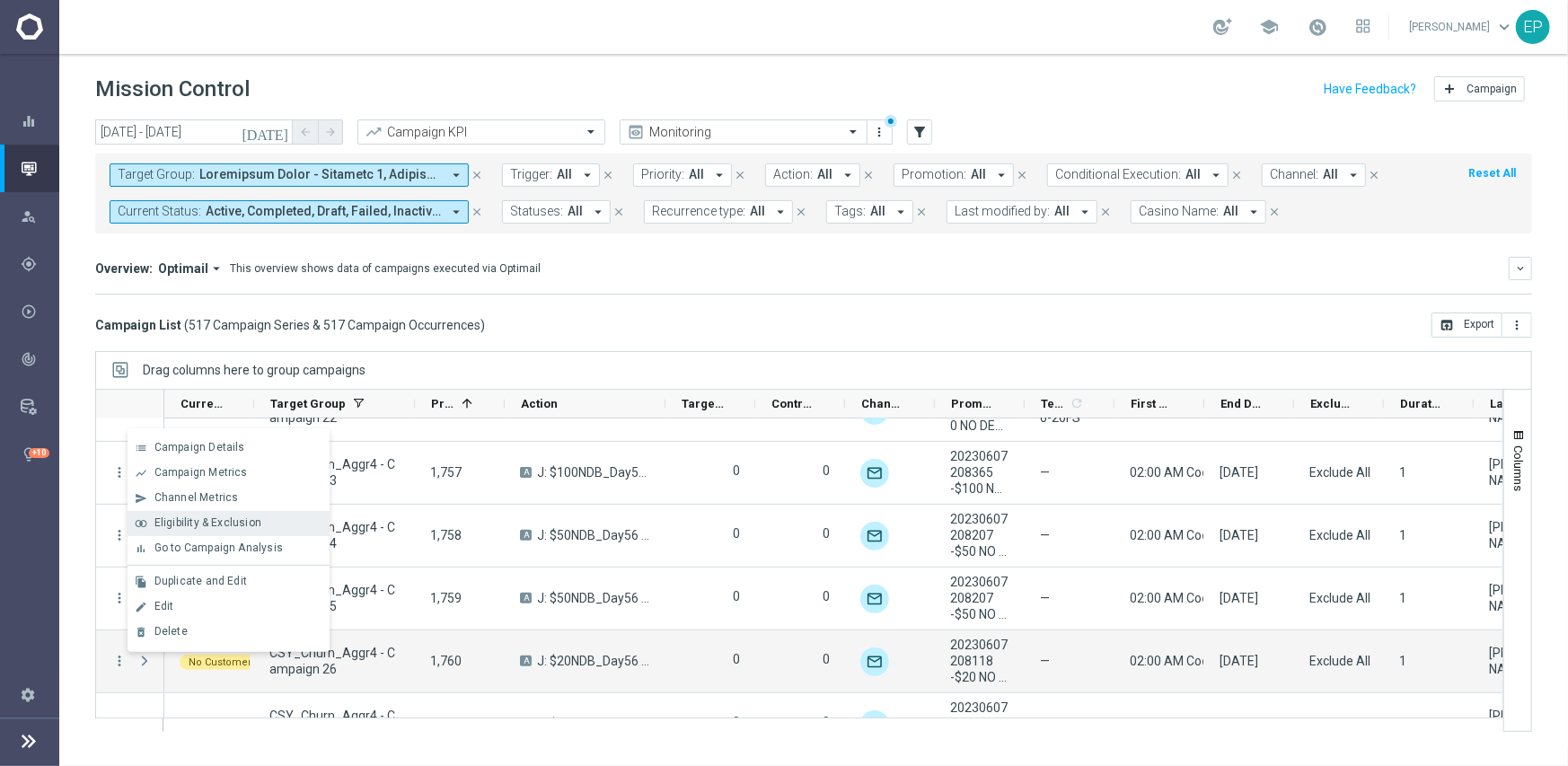
click at [206, 520] on span "Eligibility & Exclusion" at bounding box center [207, 523] width 107 height 13
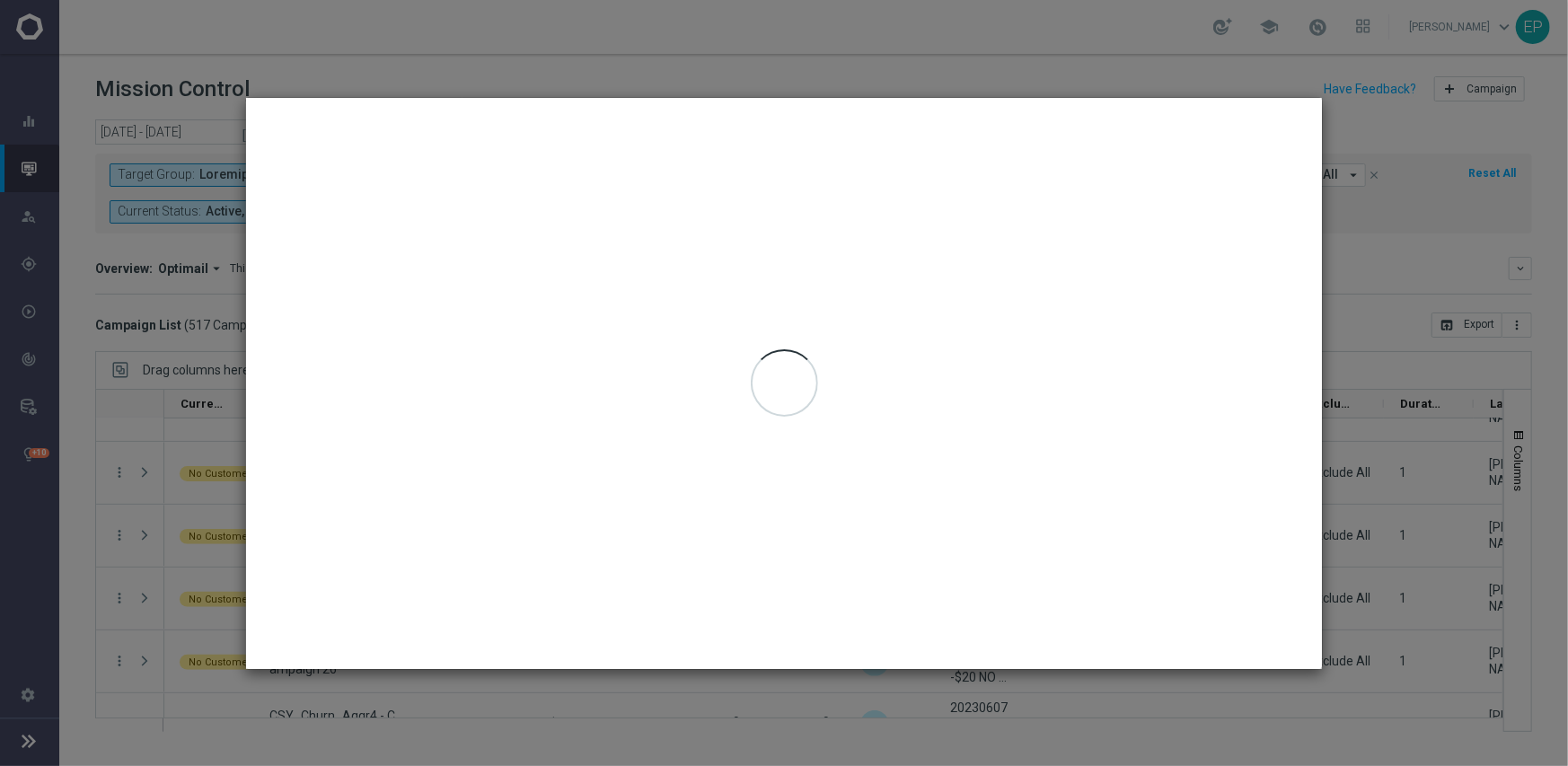
type input "[DATE] - [DATE]"
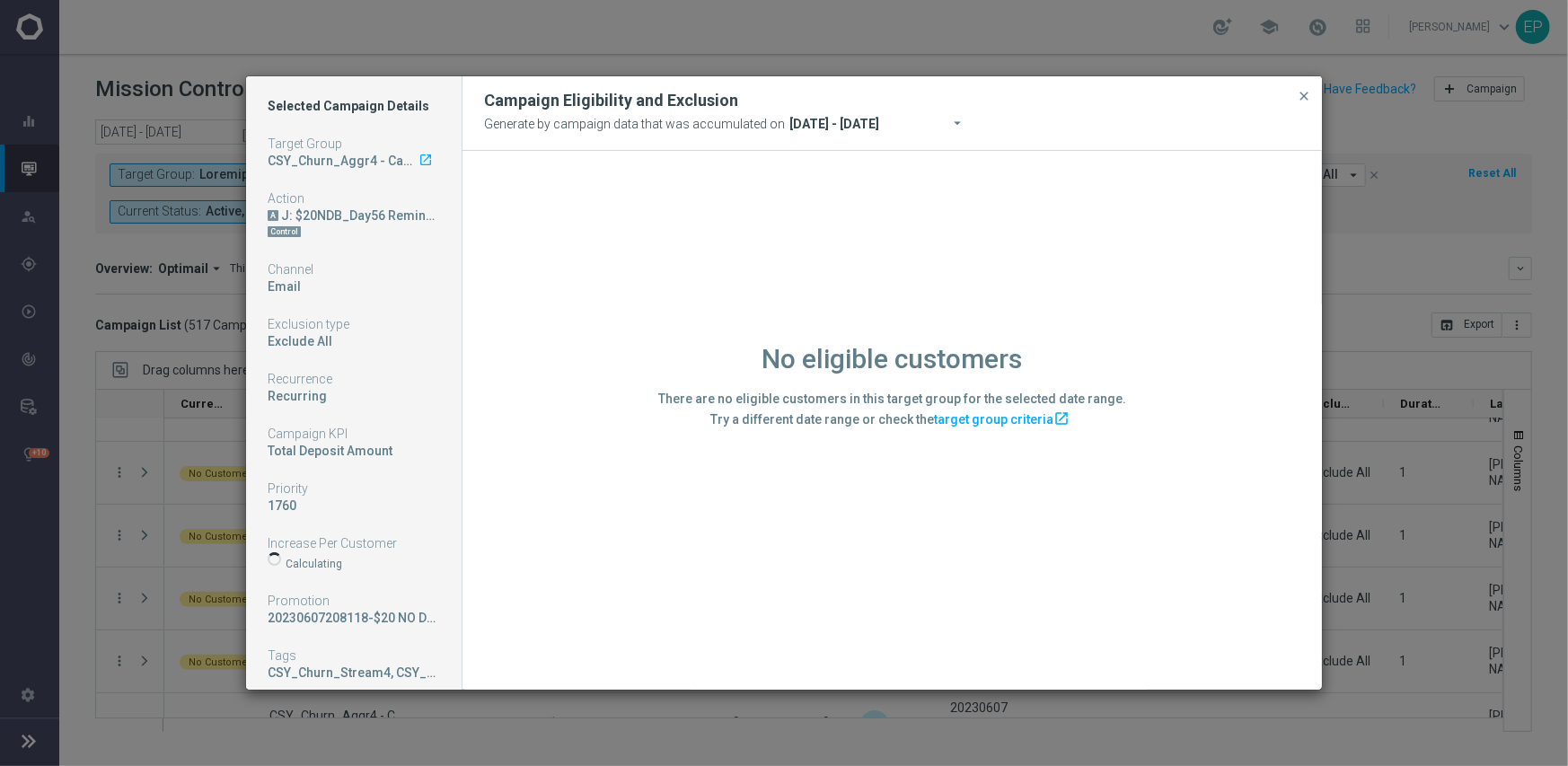
click at [592, 584] on div "No eligible customers There are no eligible customers in this target group for …" at bounding box center [892, 419] width 859 height 538
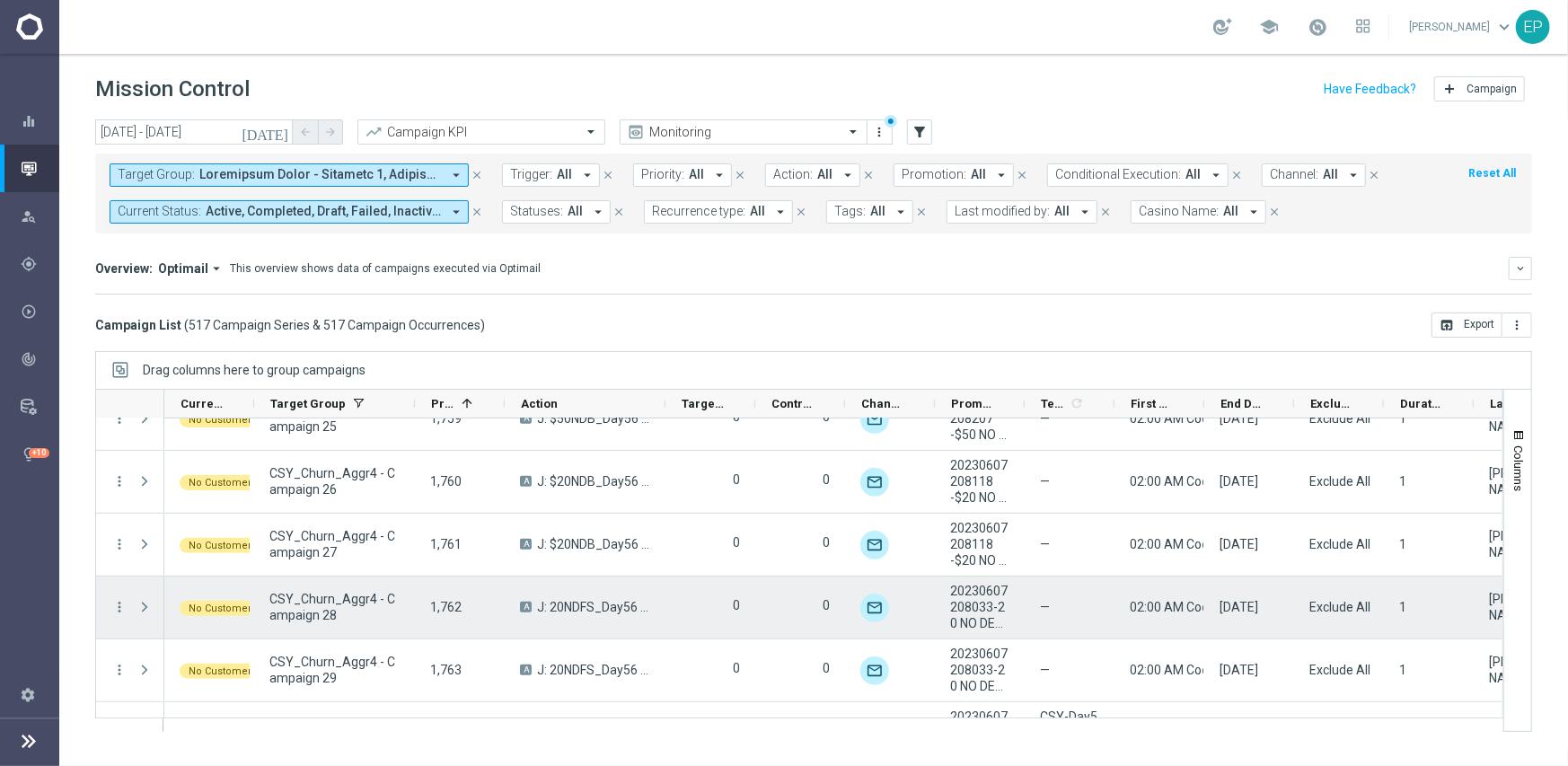
scroll to position [17979, 0]
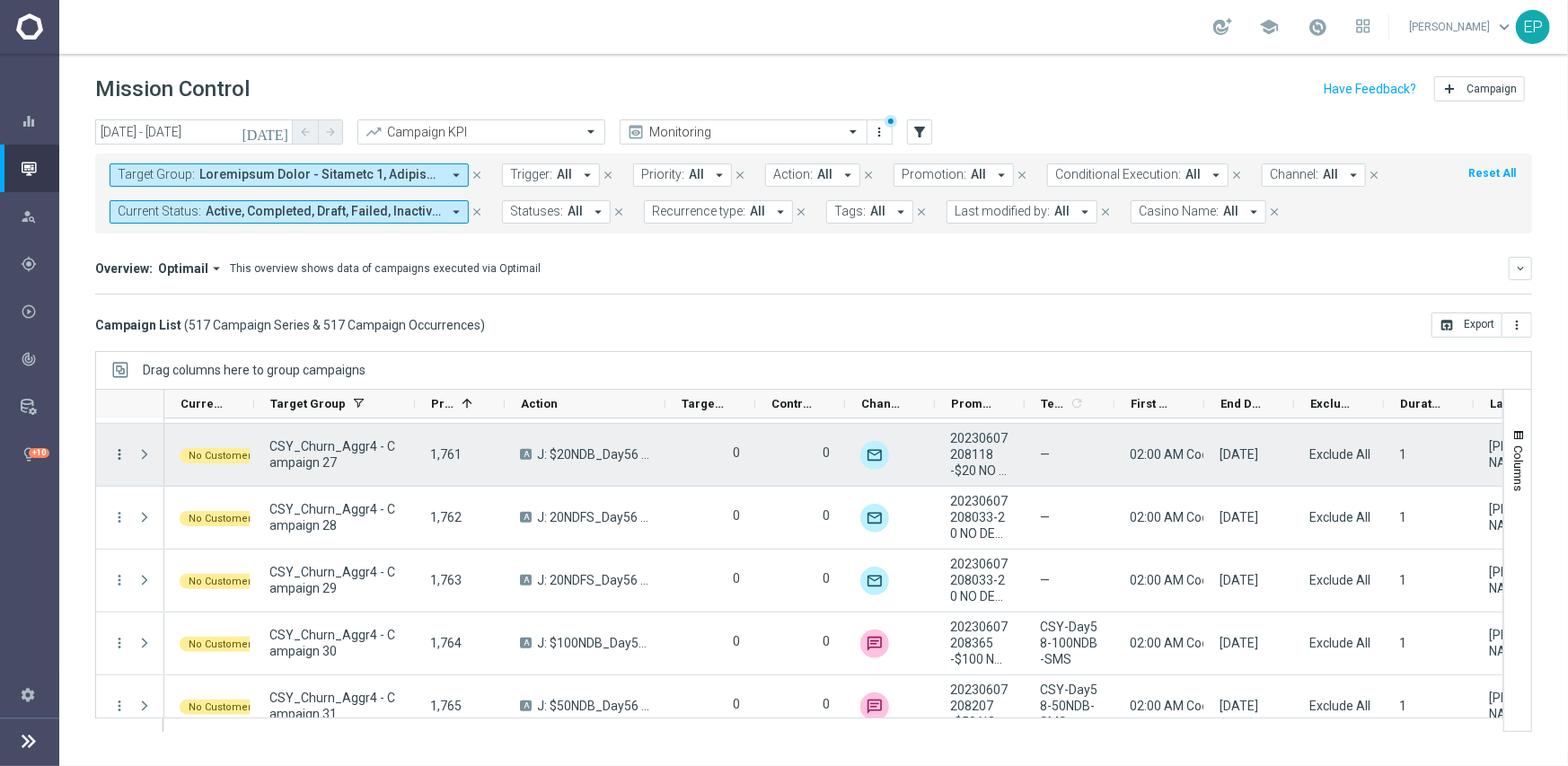
click at [120, 449] on icon "more_vert" at bounding box center [120, 455] width 16 height 16
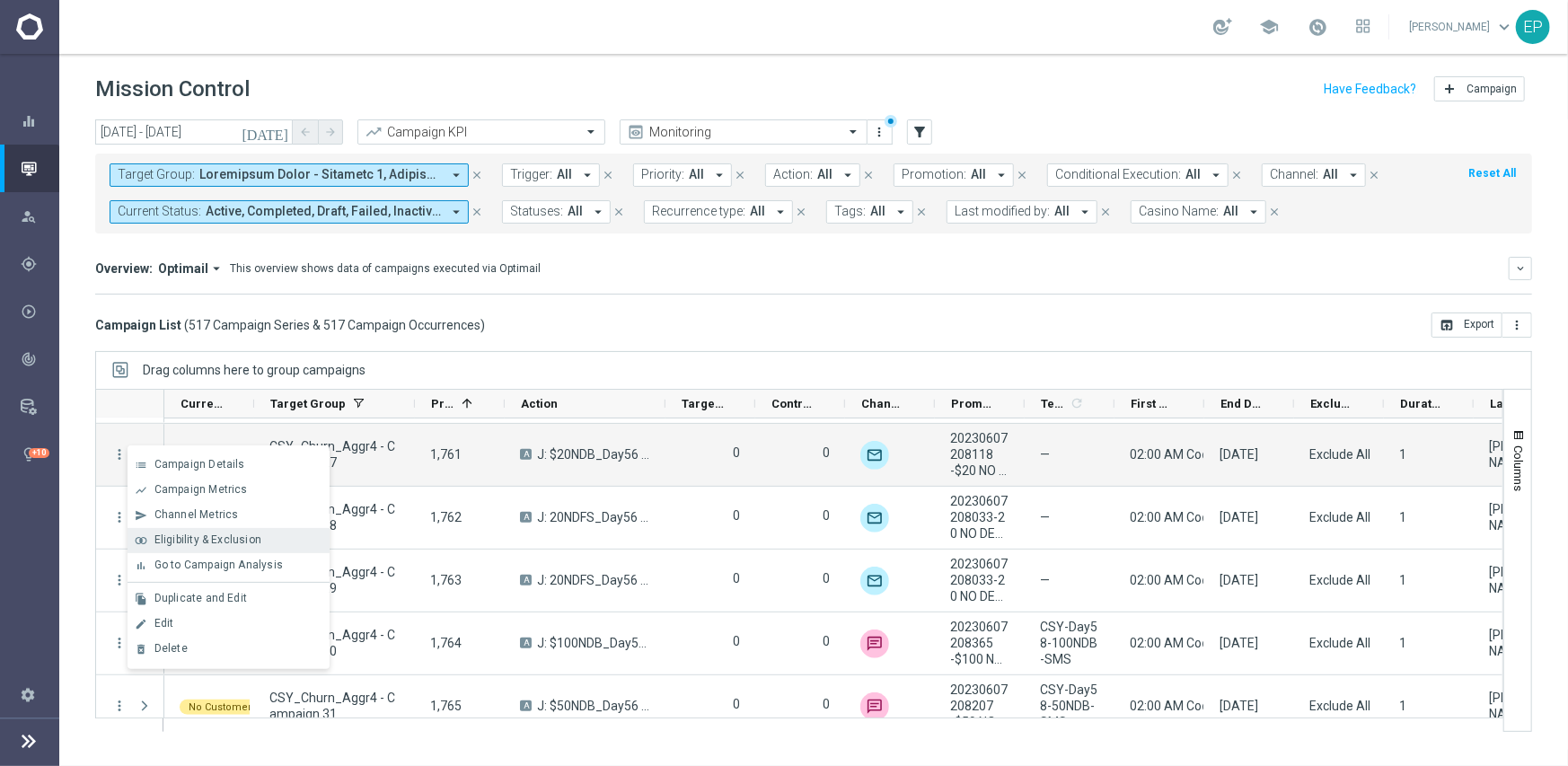
click at [203, 544] on span "Eligibility & Exclusion" at bounding box center [207, 540] width 107 height 13
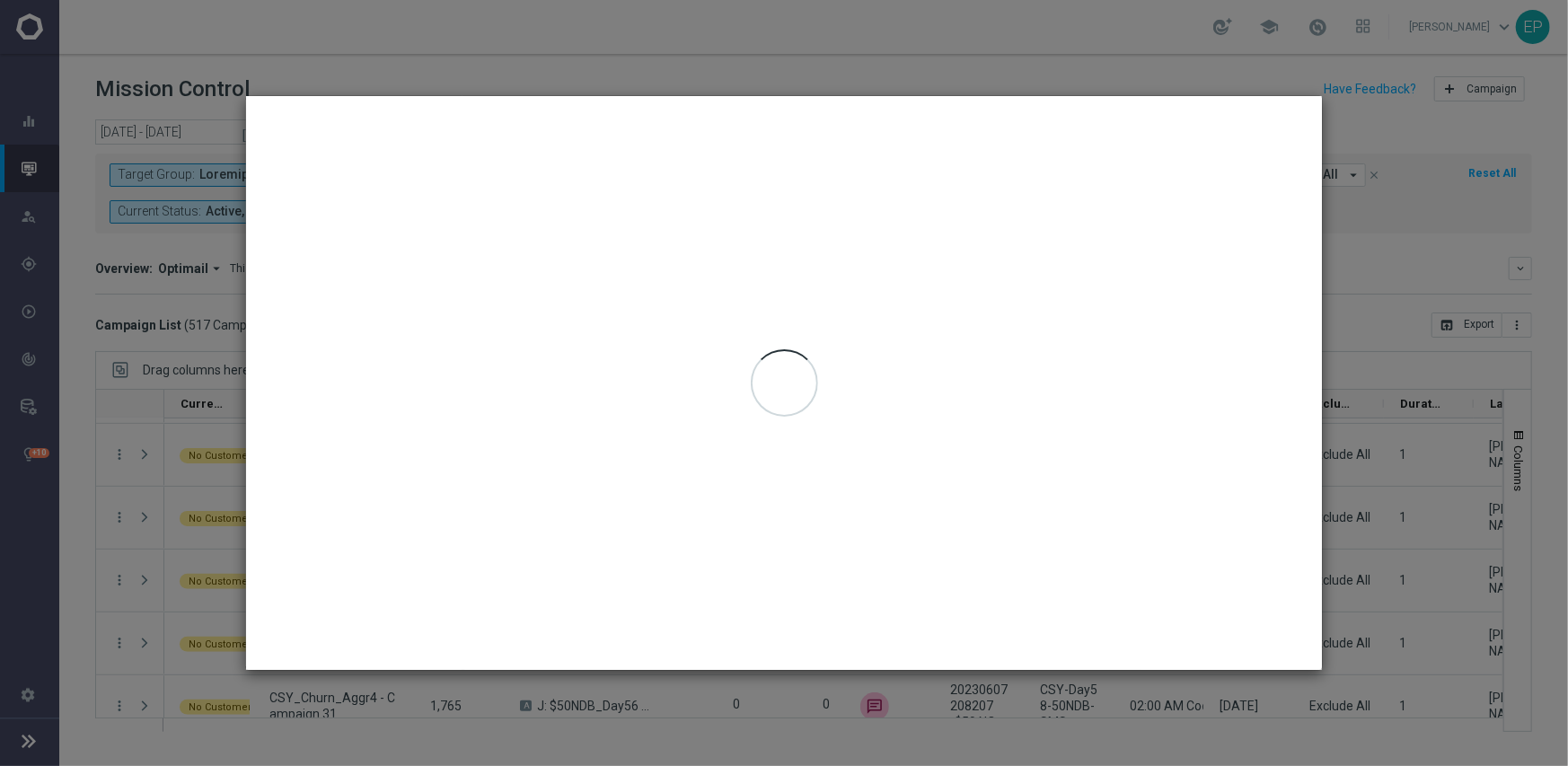
type input "[DATE] - [DATE]"
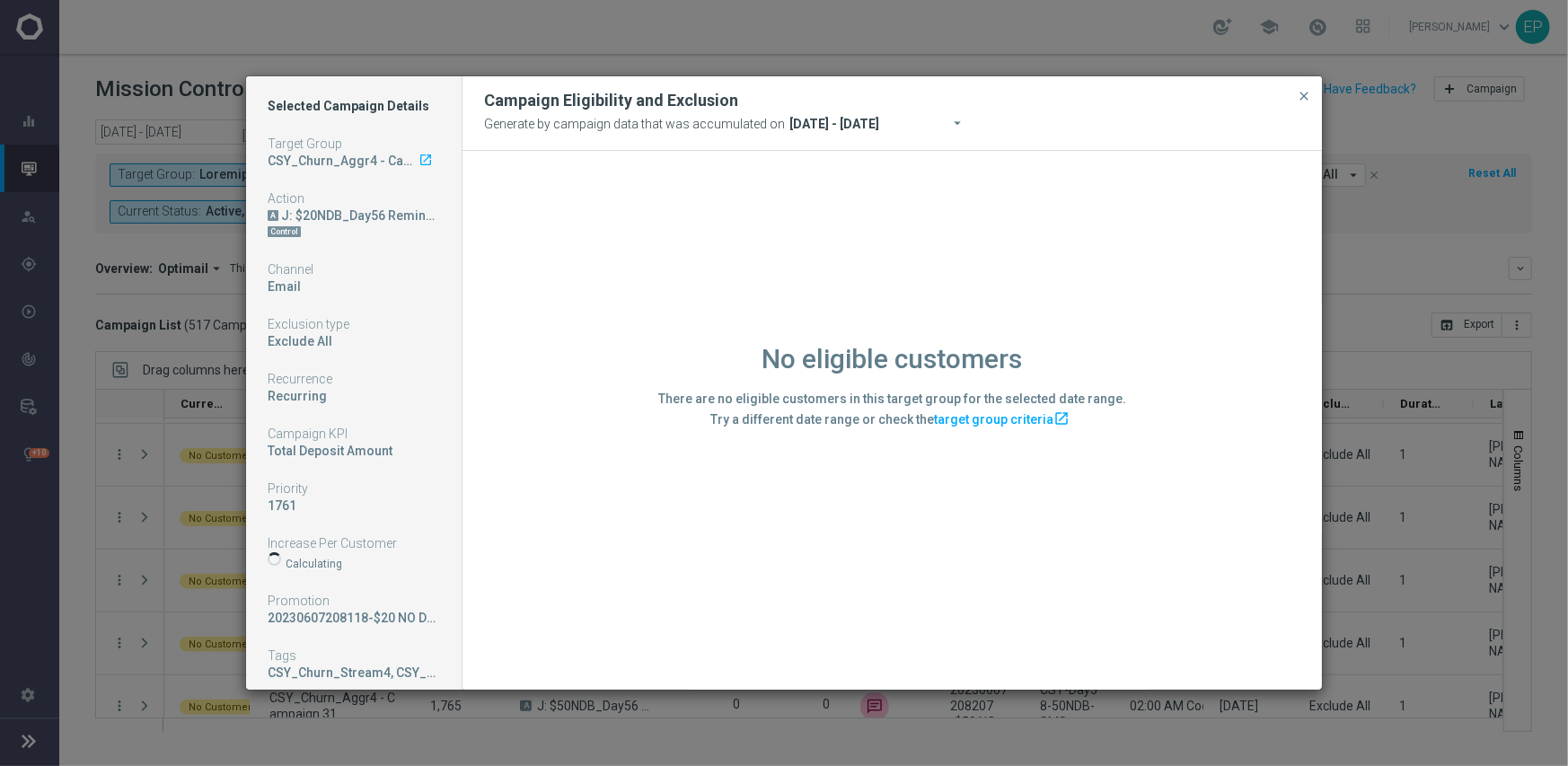
click at [509, 611] on div "No eligible customers There are no eligible customers in this target group for …" at bounding box center [892, 419] width 859 height 538
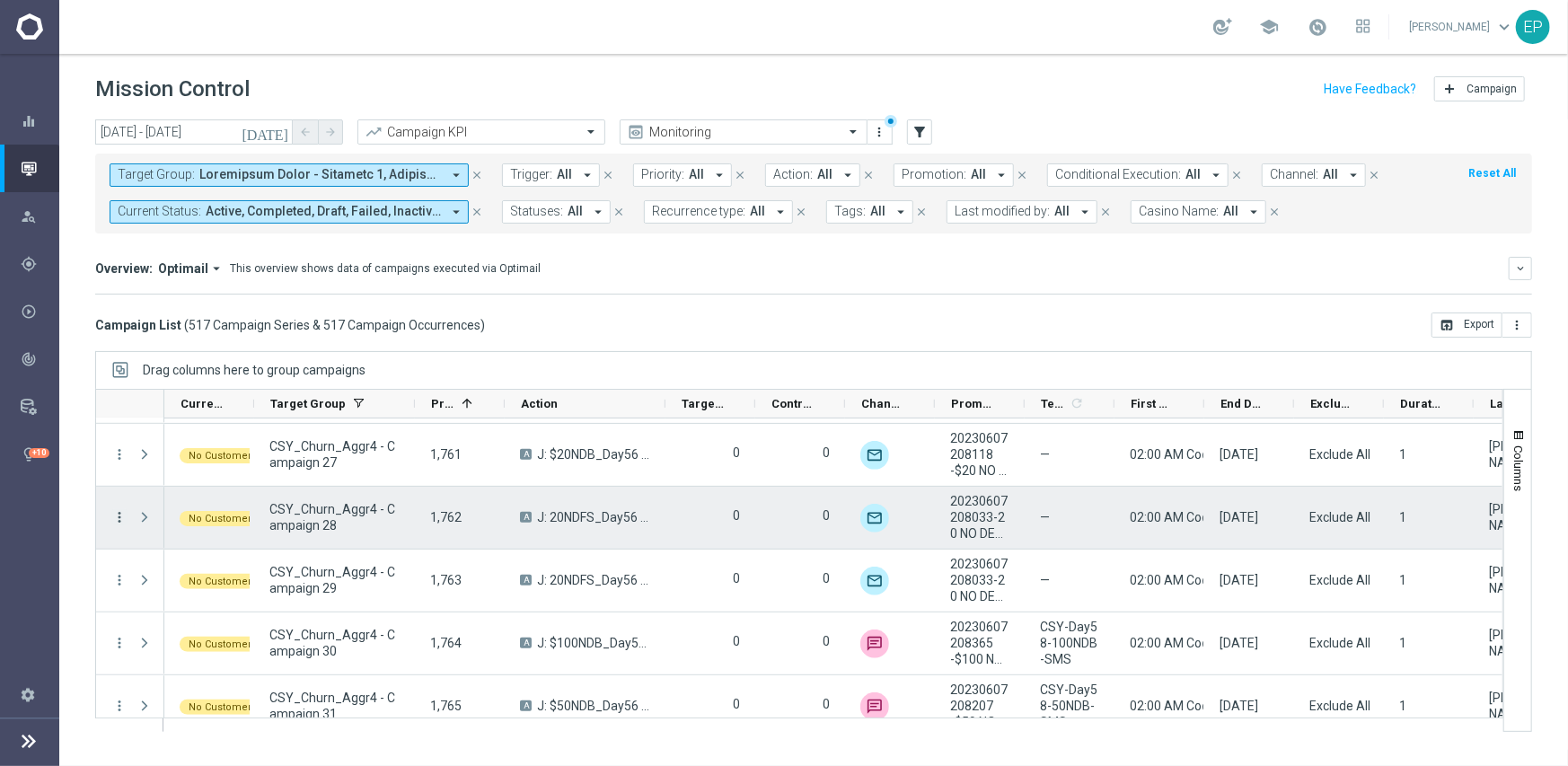
click at [119, 514] on icon "more_vert" at bounding box center [120, 518] width 16 height 16
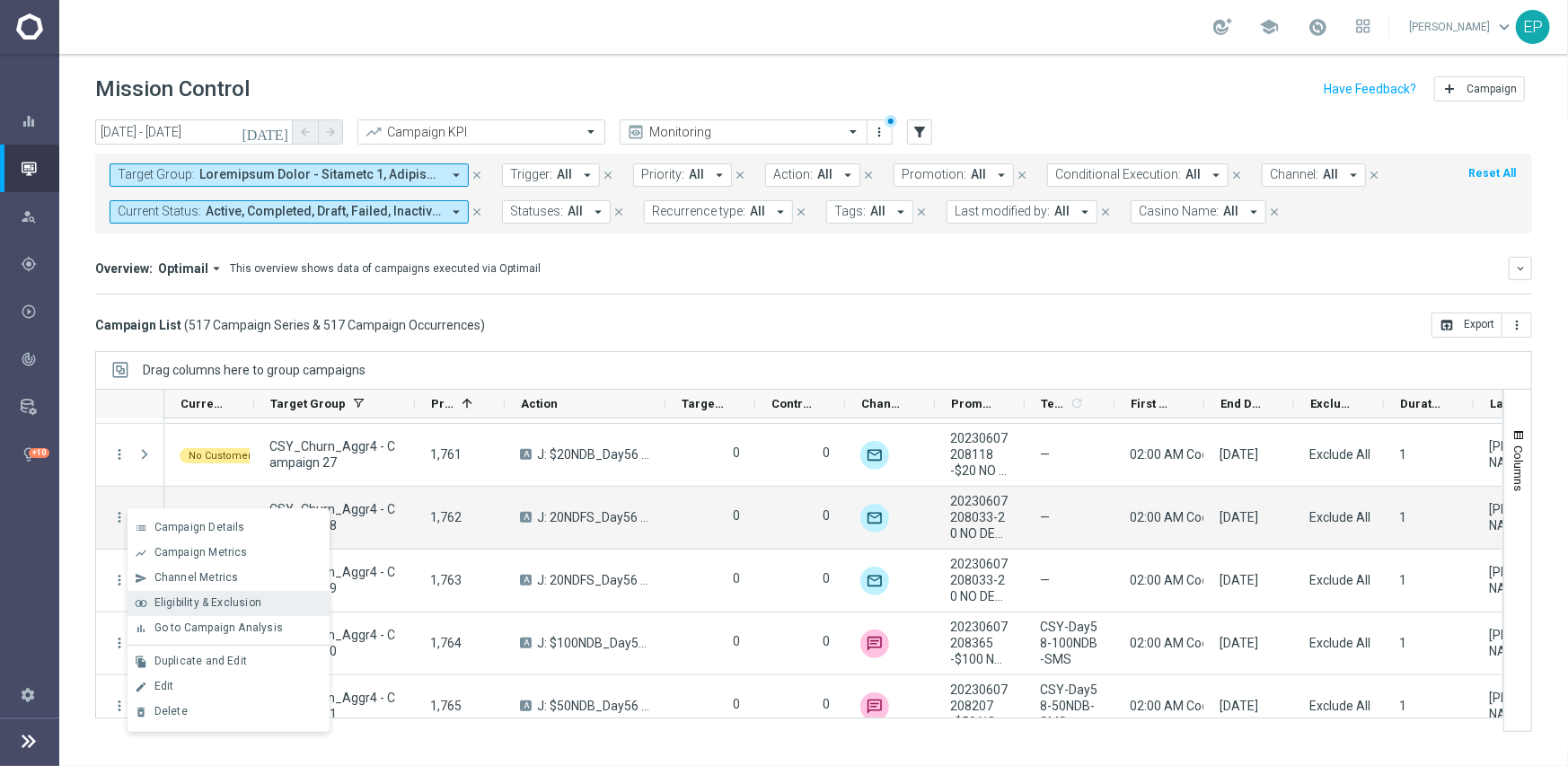
click at [219, 601] on span "Eligibility & Exclusion" at bounding box center [207, 602] width 107 height 13
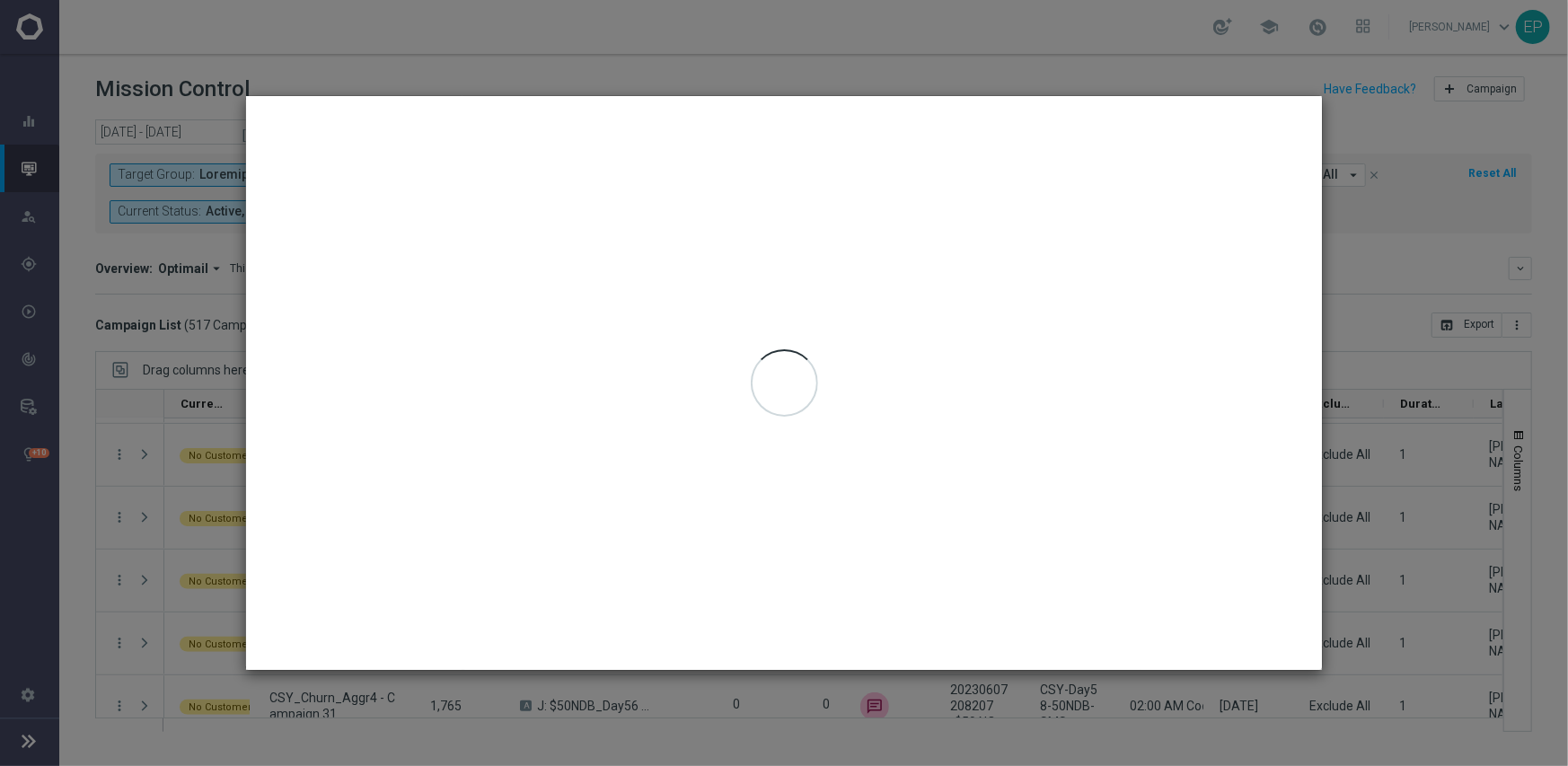
type input "[DATE] - [DATE]"
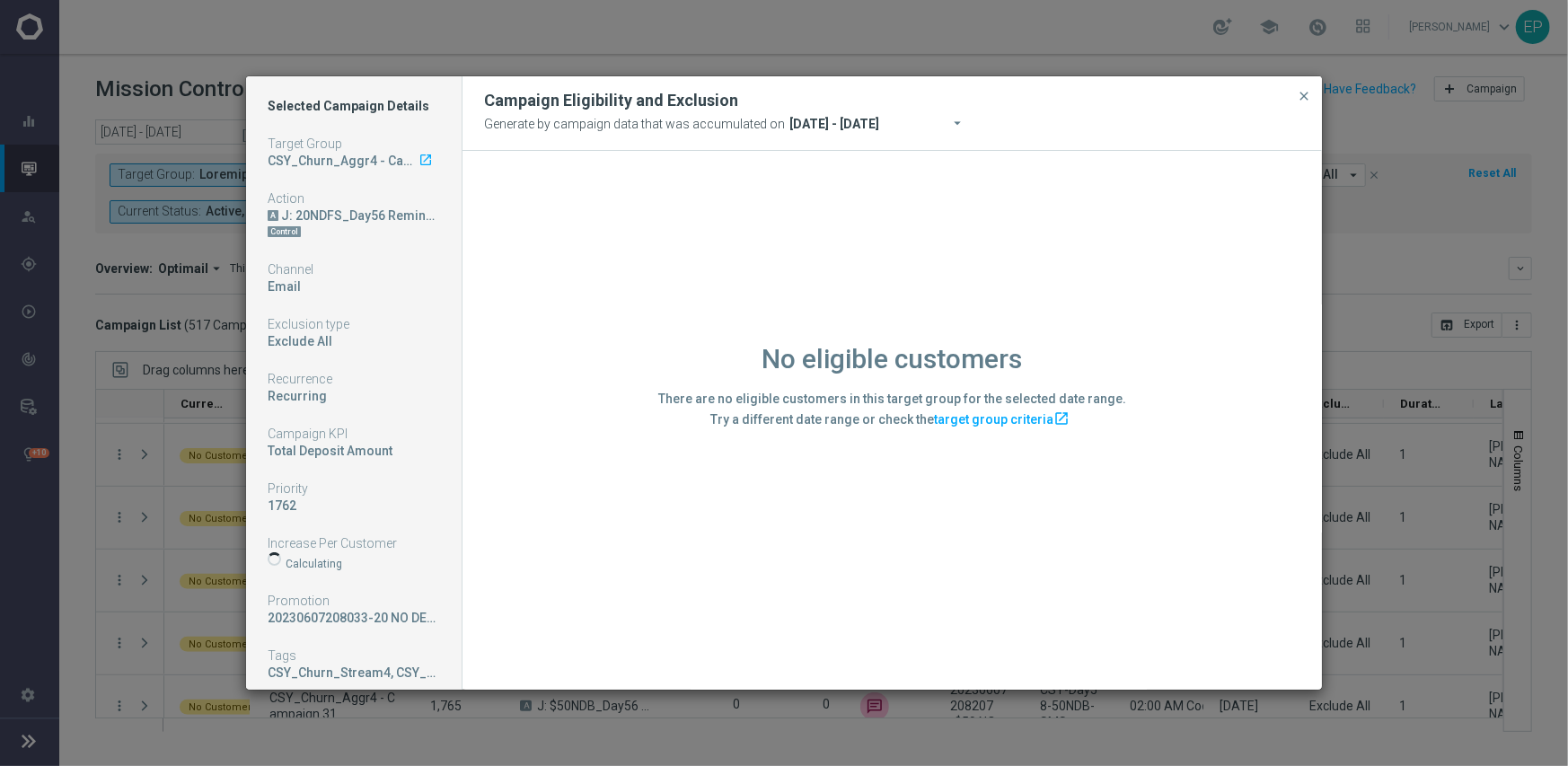
click at [583, 600] on div "No eligible customers There are no eligible customers in this target group for …" at bounding box center [892, 419] width 859 height 538
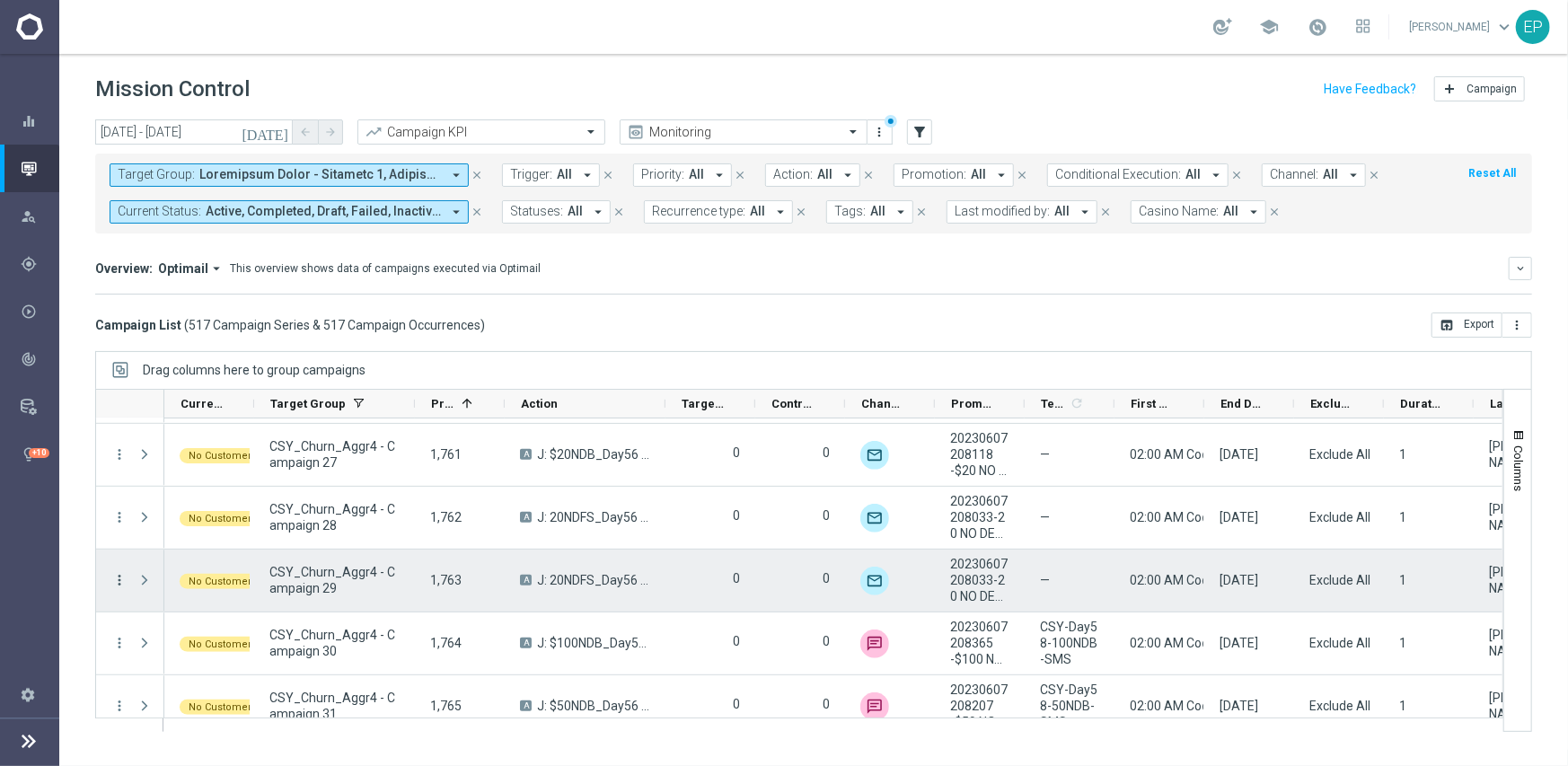
click at [120, 576] on icon "more_vert" at bounding box center [120, 580] width 16 height 16
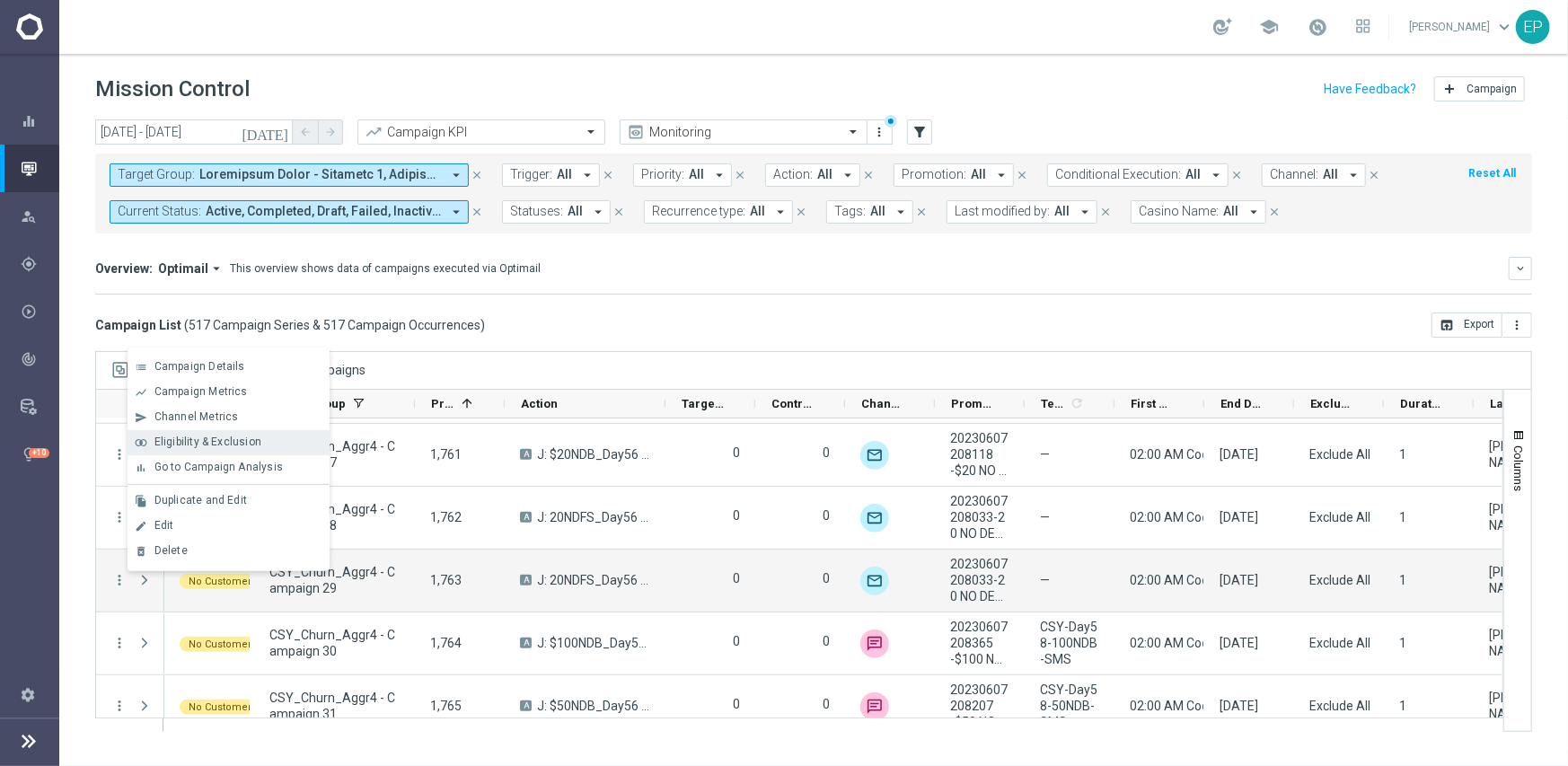
click at [257, 440] on span "Eligibility & Exclusion" at bounding box center [207, 442] width 107 height 13
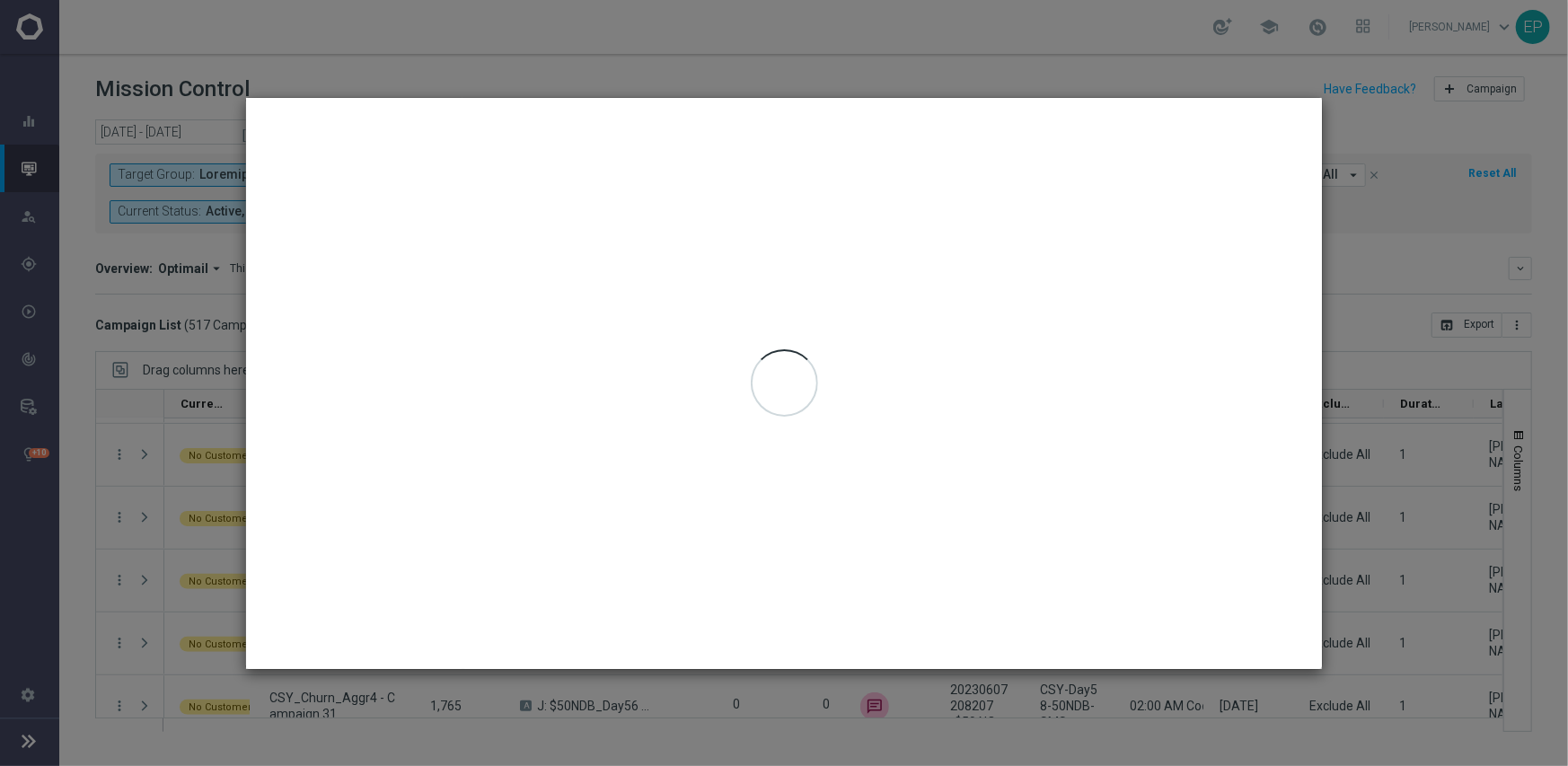
type input "[DATE] - [DATE]"
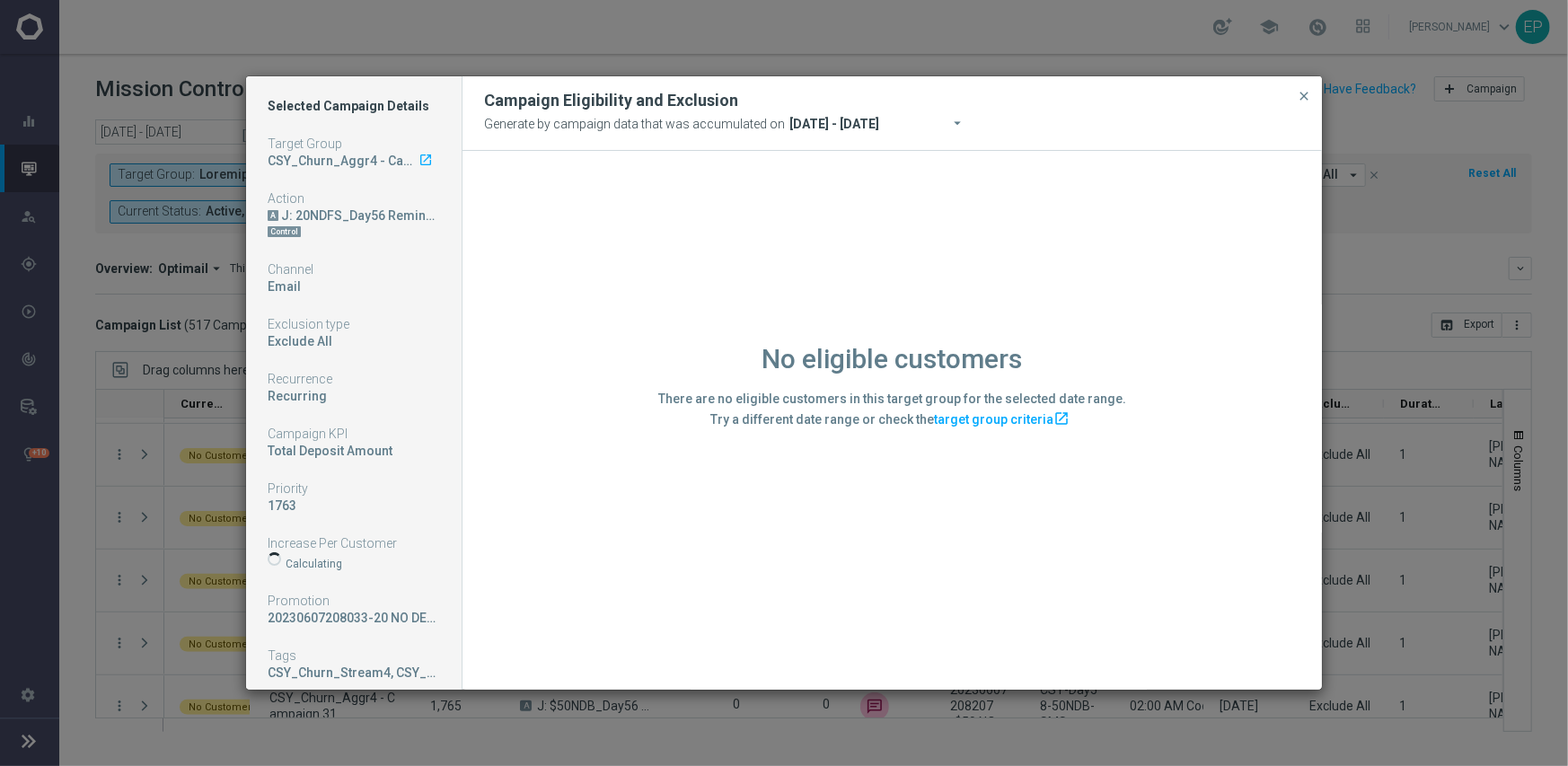
click at [564, 588] on div "No eligible customers There are no eligible customers in this target group for …" at bounding box center [892, 419] width 859 height 538
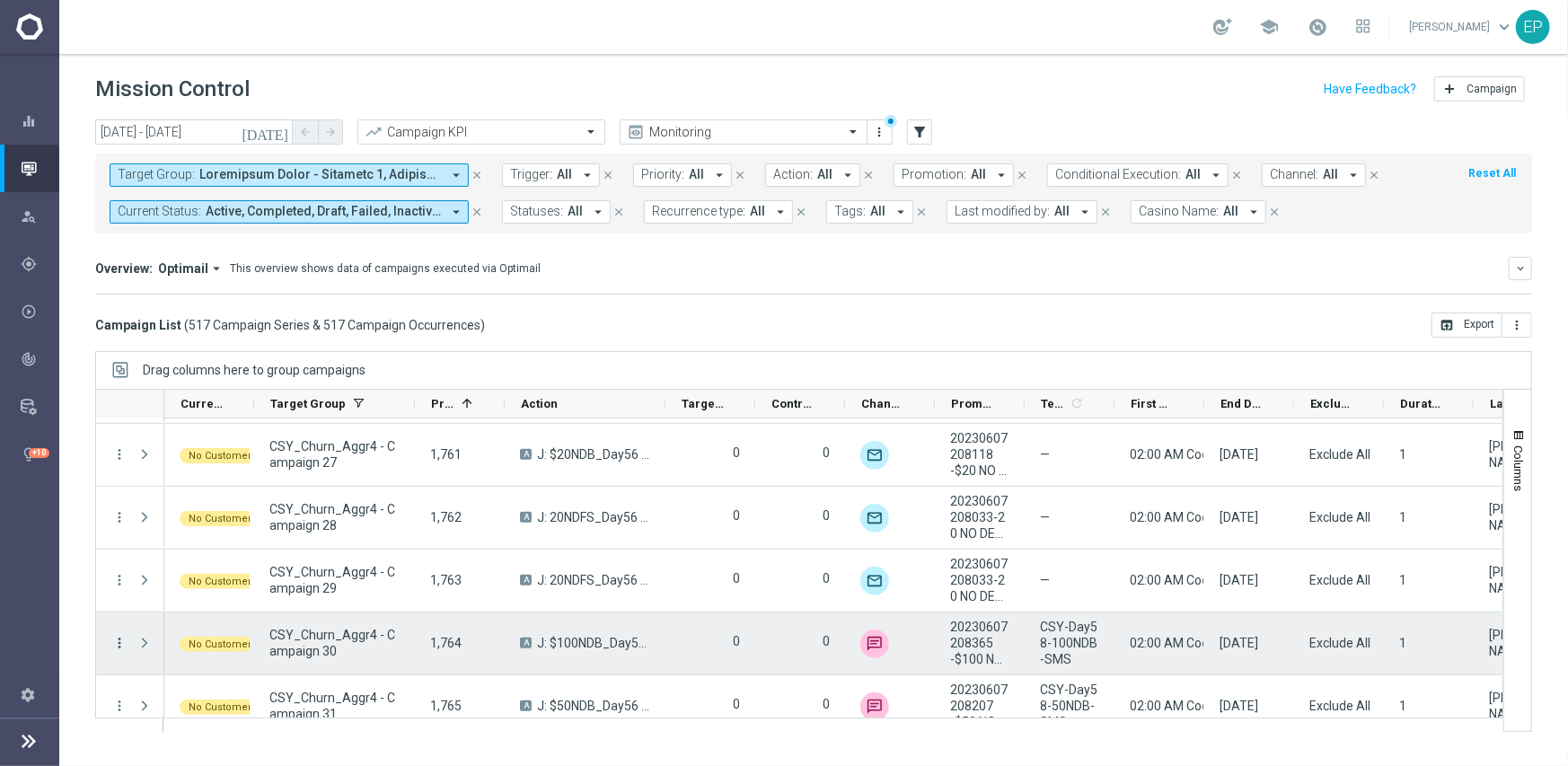
click at [114, 637] on icon "more_vert" at bounding box center [120, 643] width 16 height 16
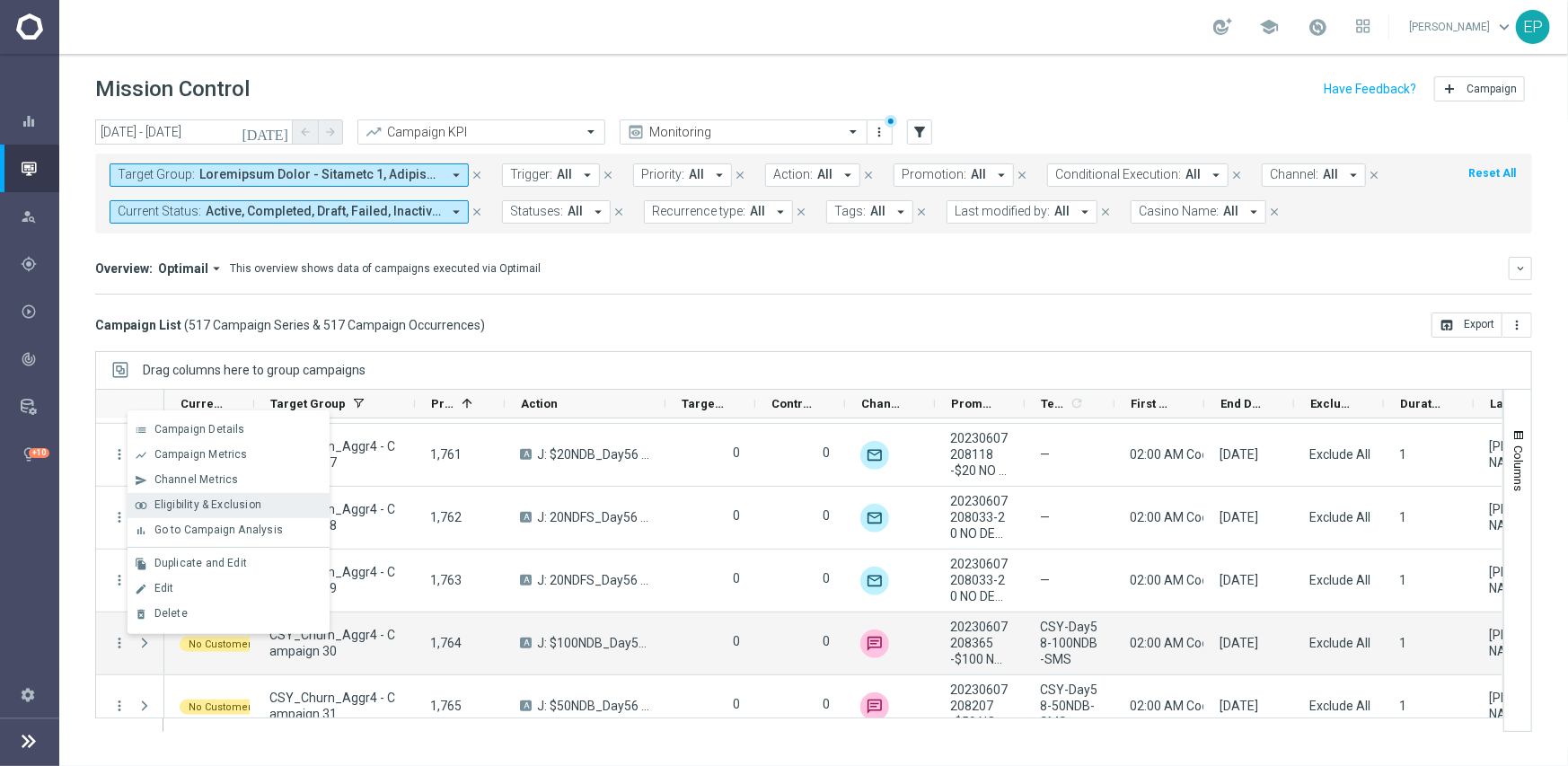
click at [214, 507] on span "Eligibility & Exclusion" at bounding box center [207, 505] width 107 height 13
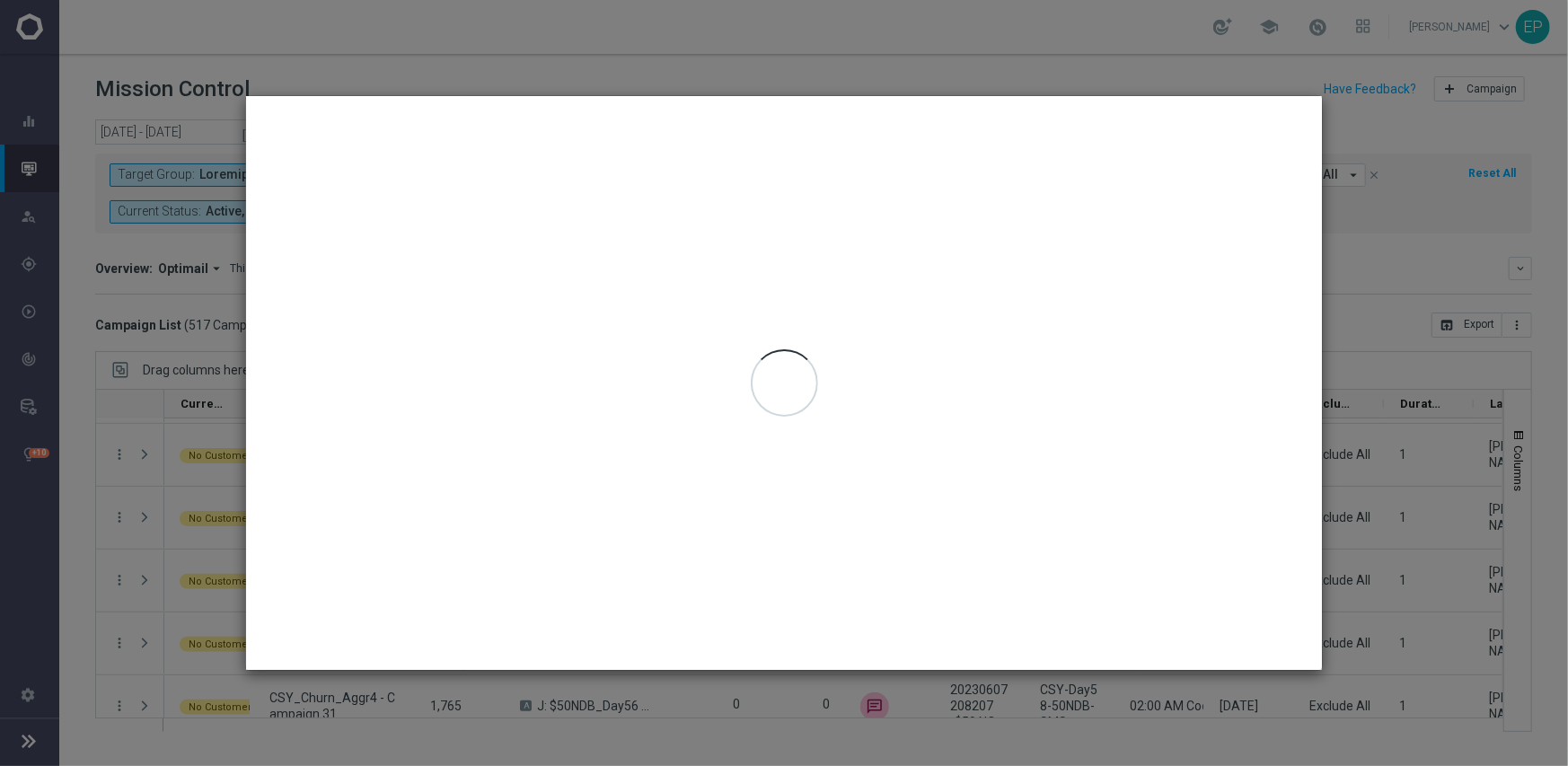
type input "[DATE] - [DATE]"
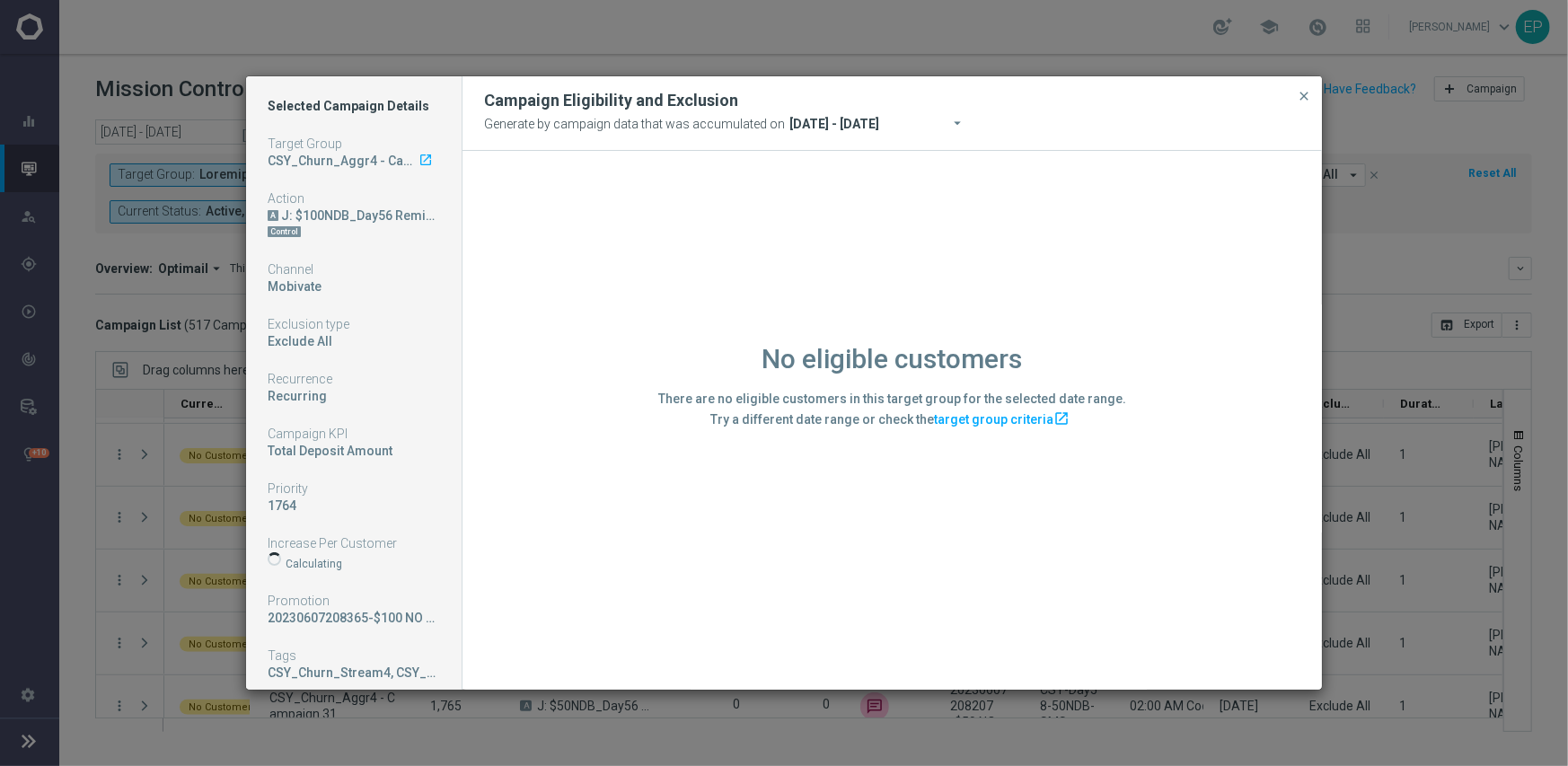
click at [565, 628] on div "No eligible customers There are no eligible customers in this target group for …" at bounding box center [892, 419] width 859 height 538
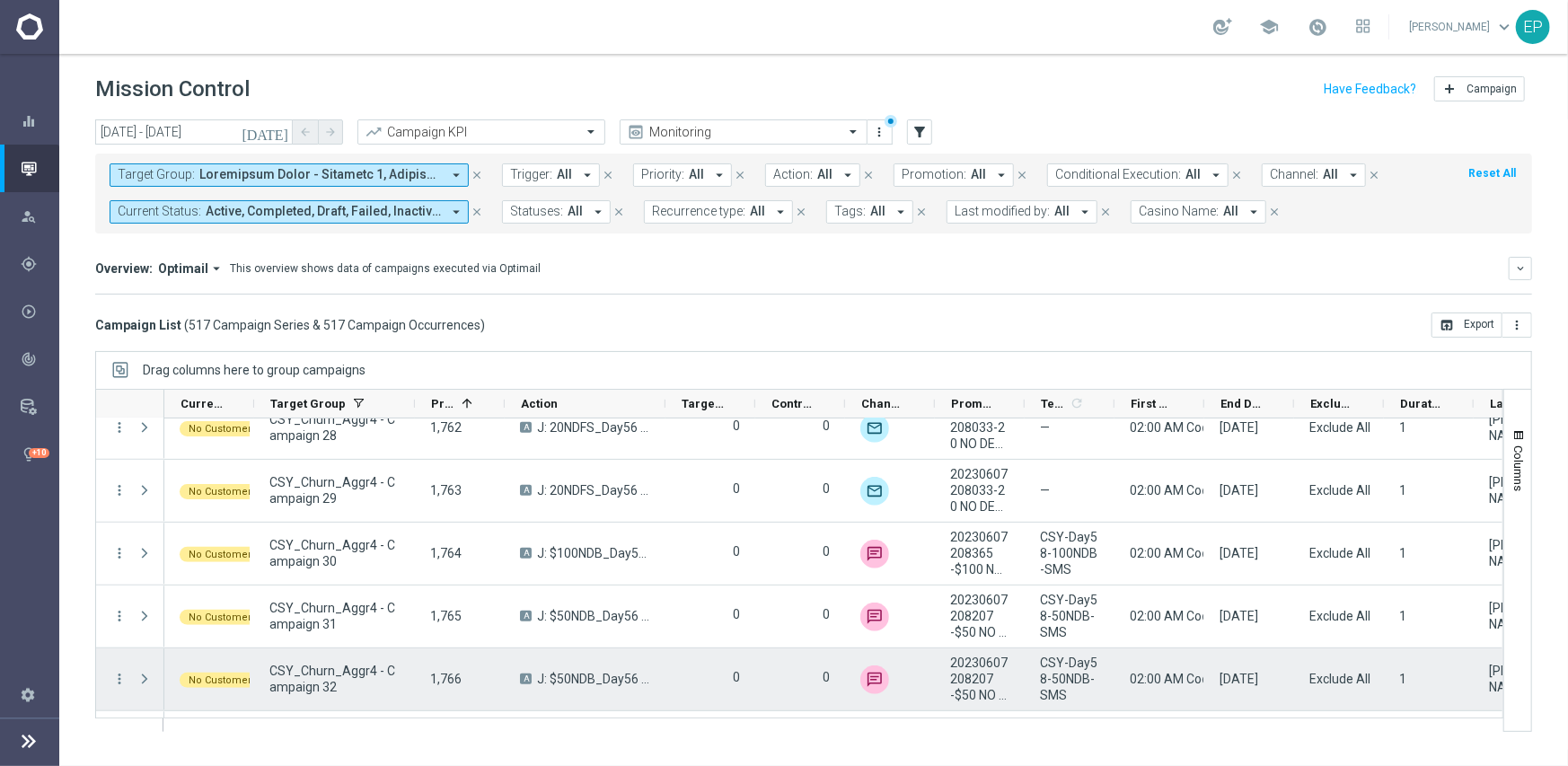
scroll to position [18159, 0]
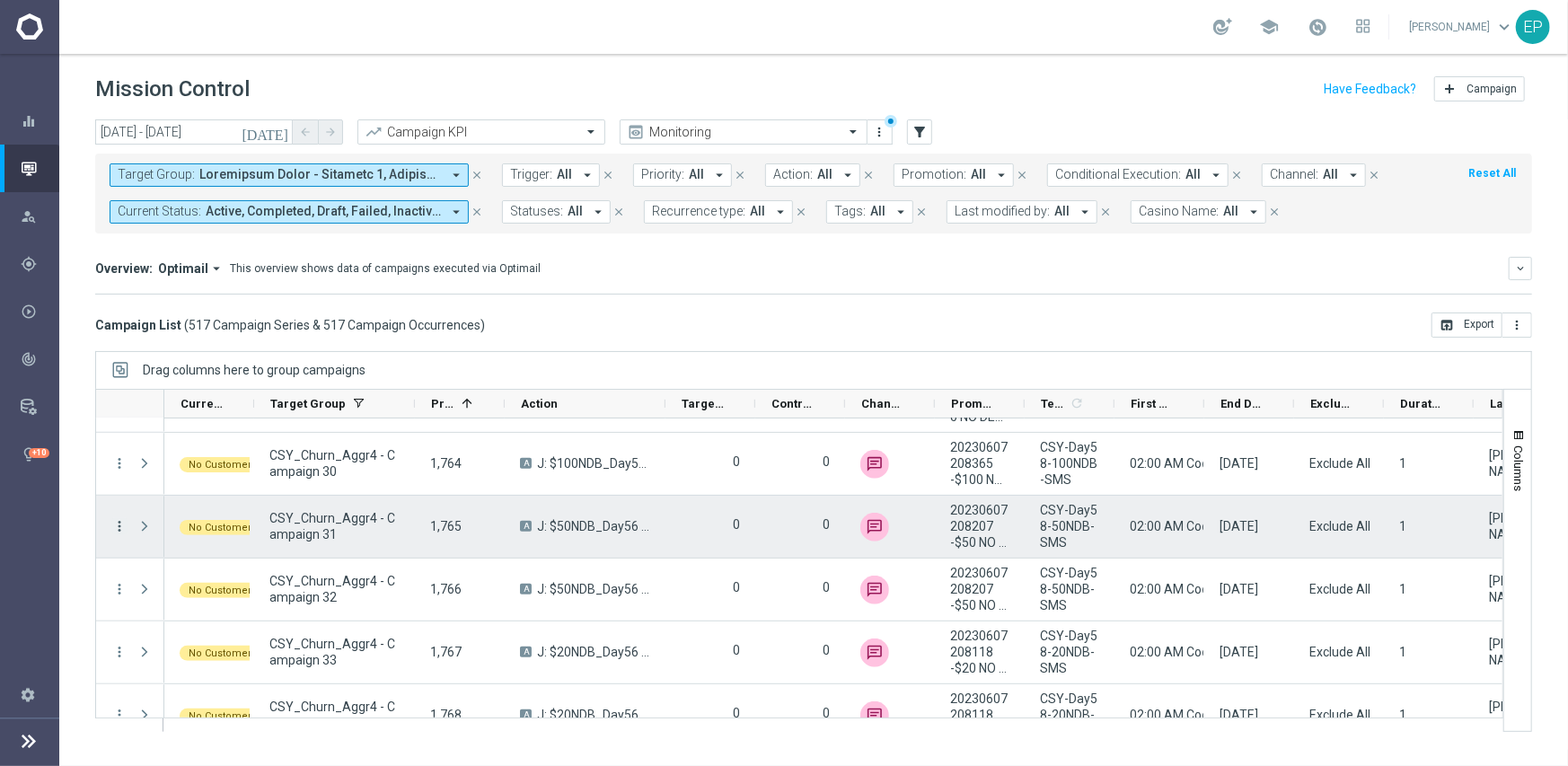
click at [117, 521] on icon "more_vert" at bounding box center [120, 527] width 16 height 16
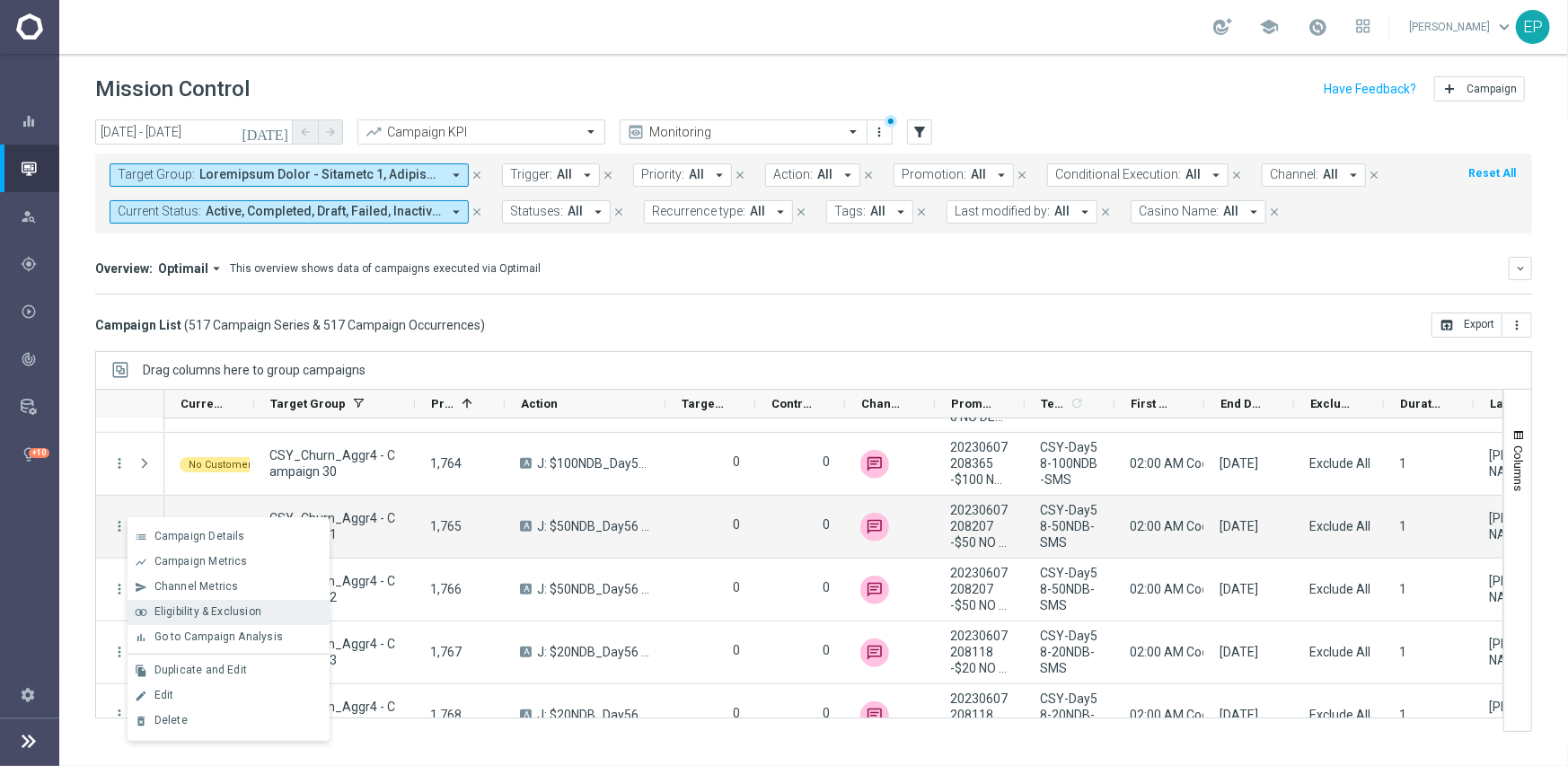
click at [176, 610] on span "Eligibility & Exclusion" at bounding box center [207, 611] width 107 height 13
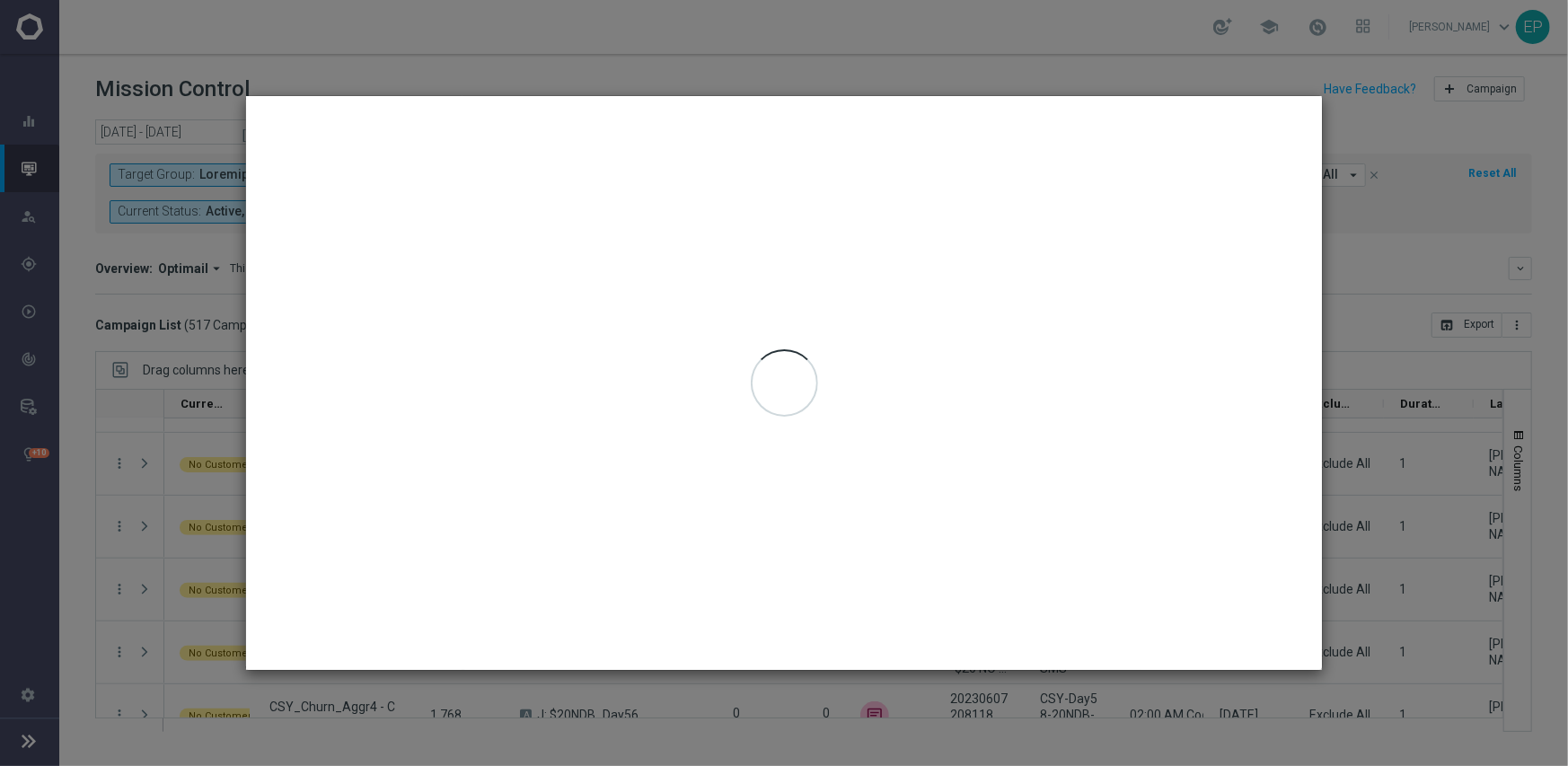
type input "[DATE] - [DATE]"
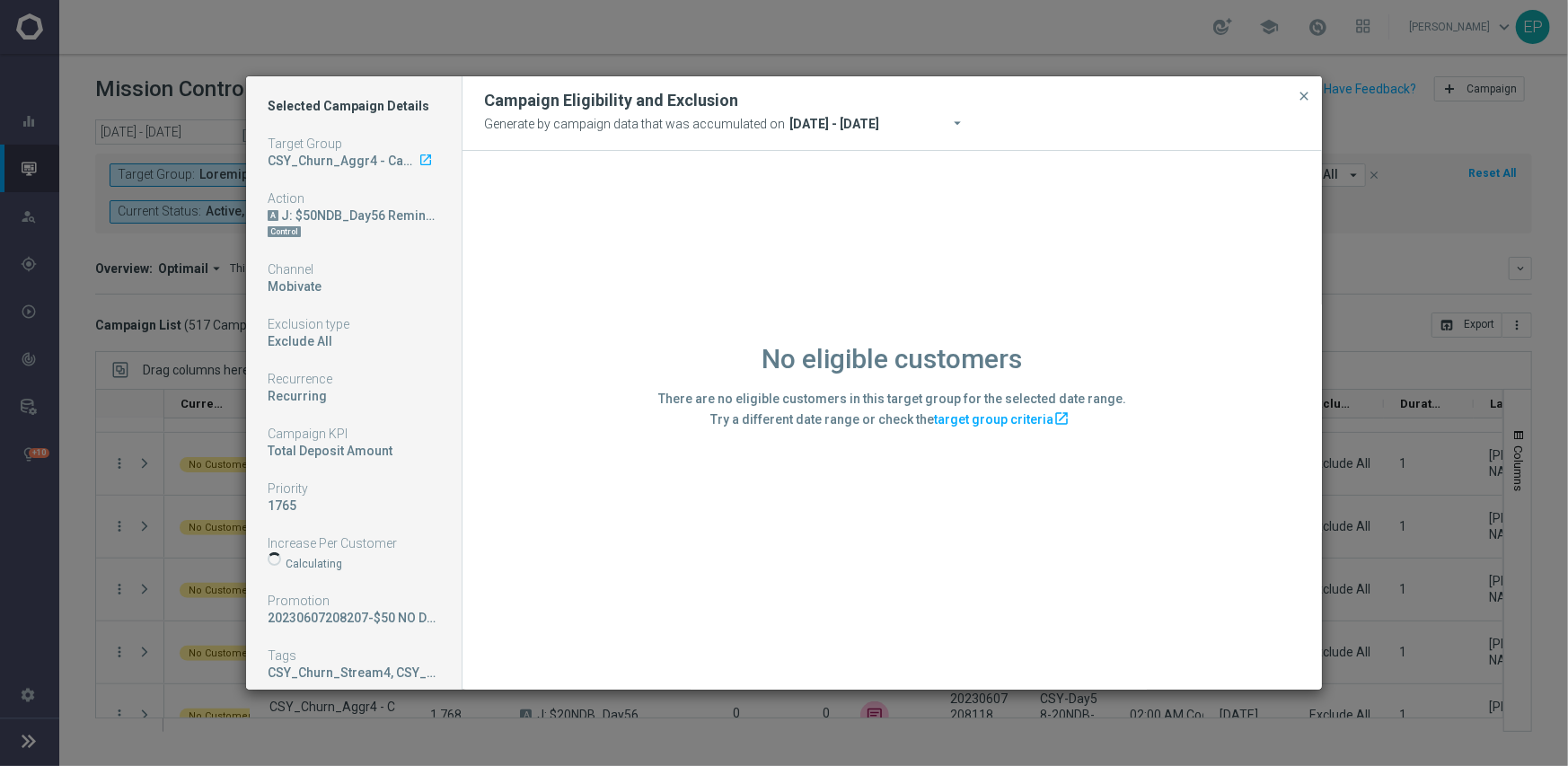
click at [596, 560] on div "No eligible customers There are no eligible customers in this target group for …" at bounding box center [892, 419] width 859 height 538
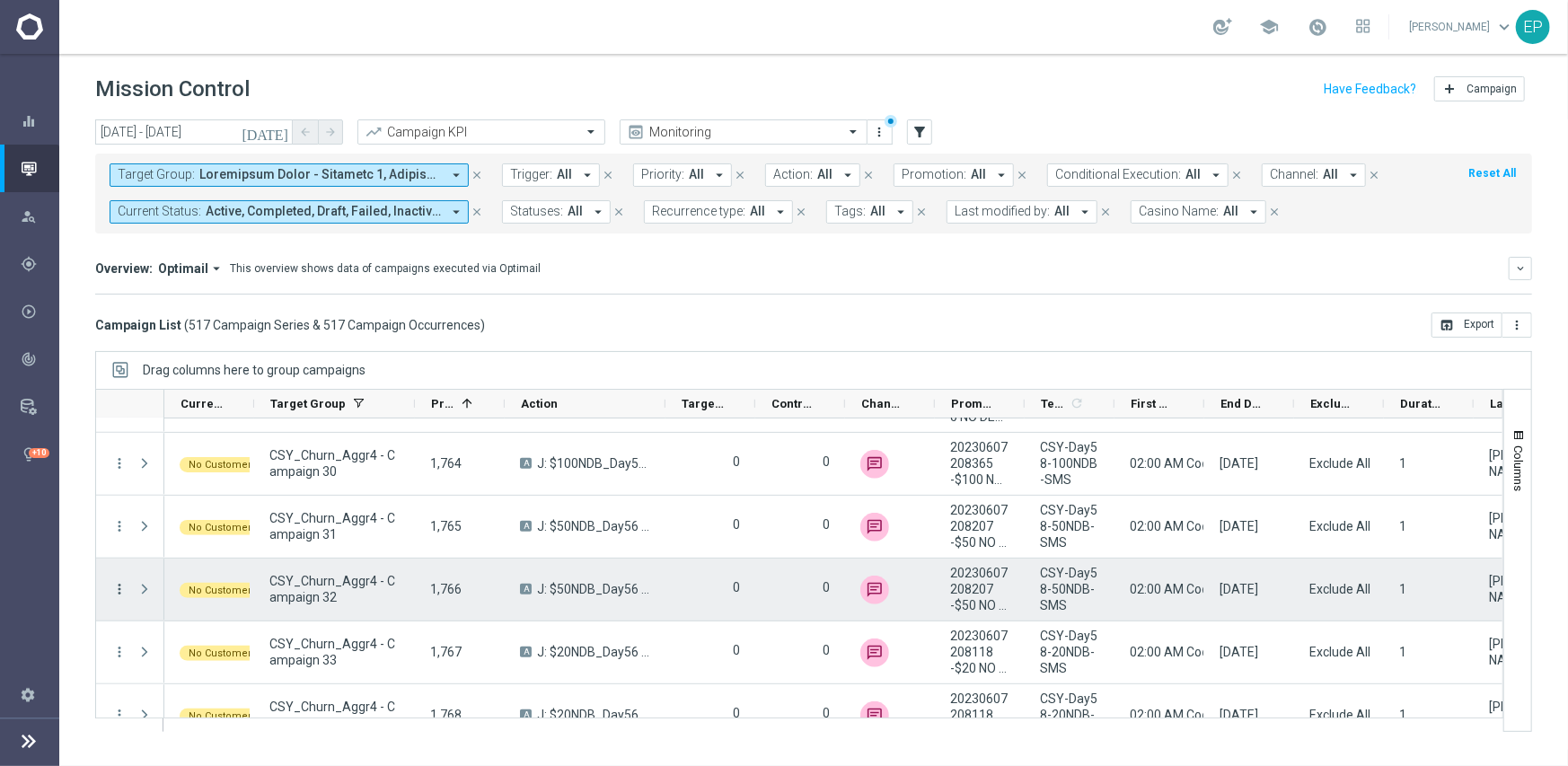
click at [116, 588] on icon "more_vert" at bounding box center [120, 589] width 16 height 16
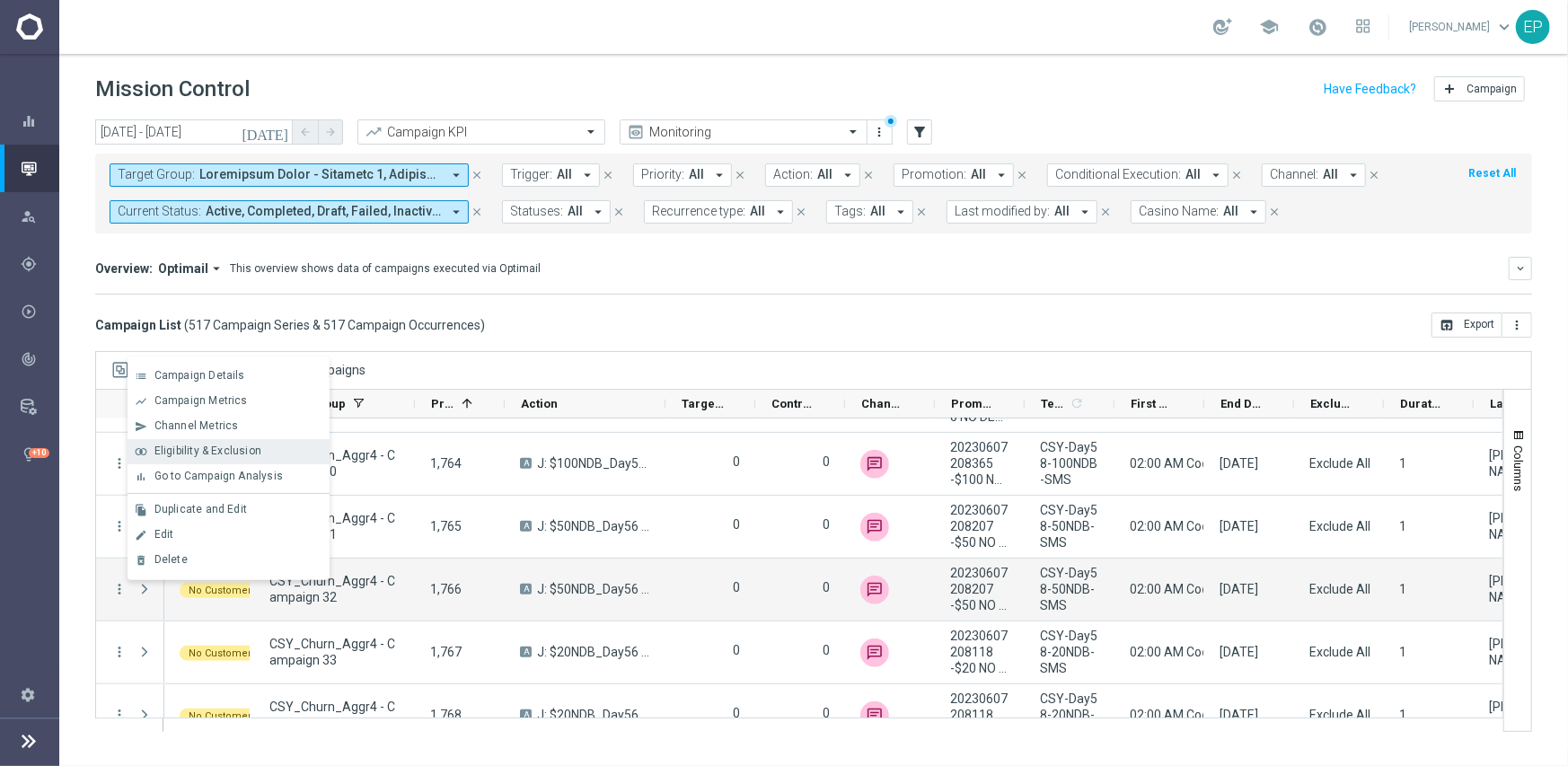
click at [221, 457] on span "Eligibility & Exclusion" at bounding box center [207, 451] width 107 height 13
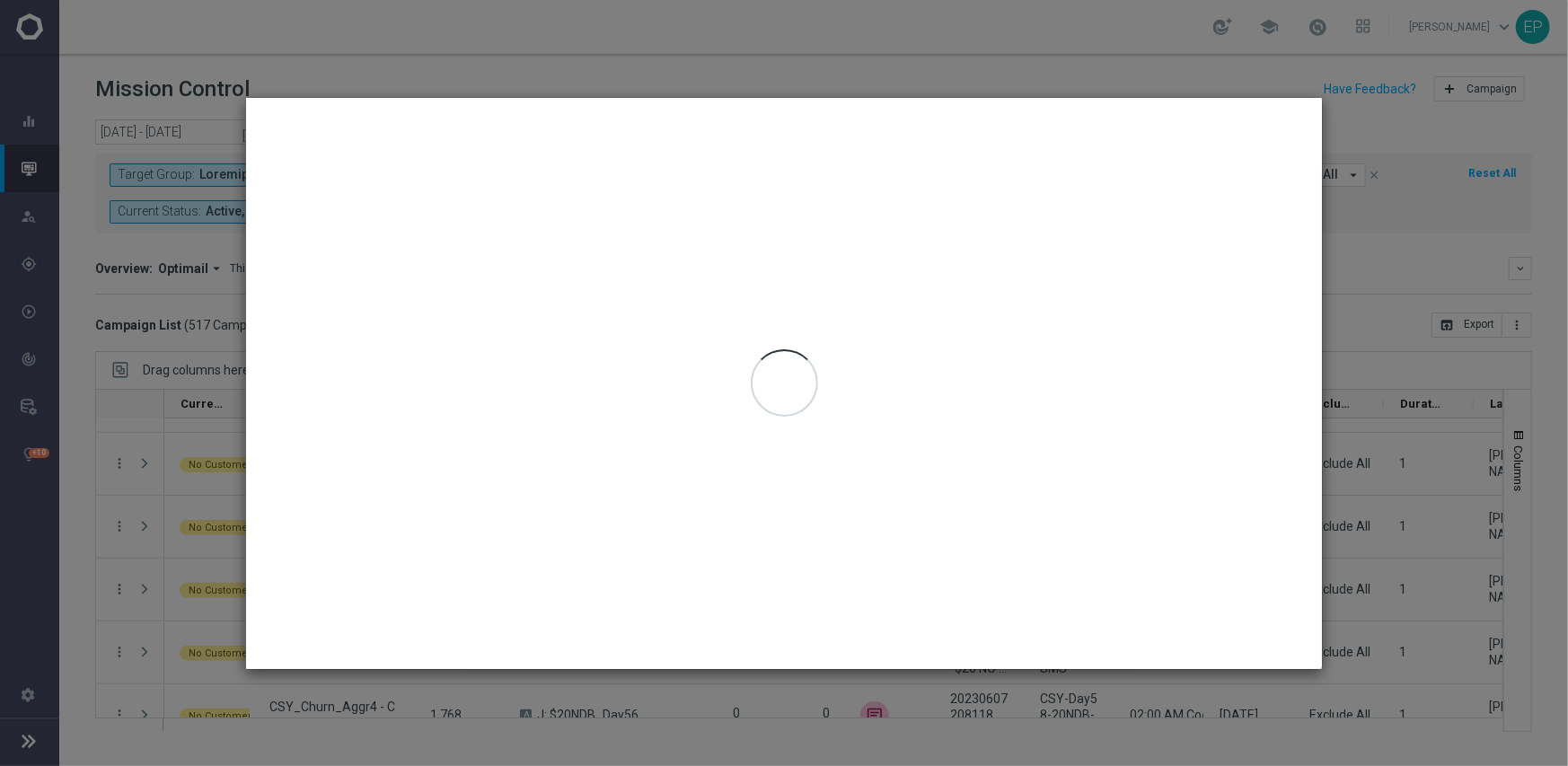
type input "[DATE] - [DATE]"
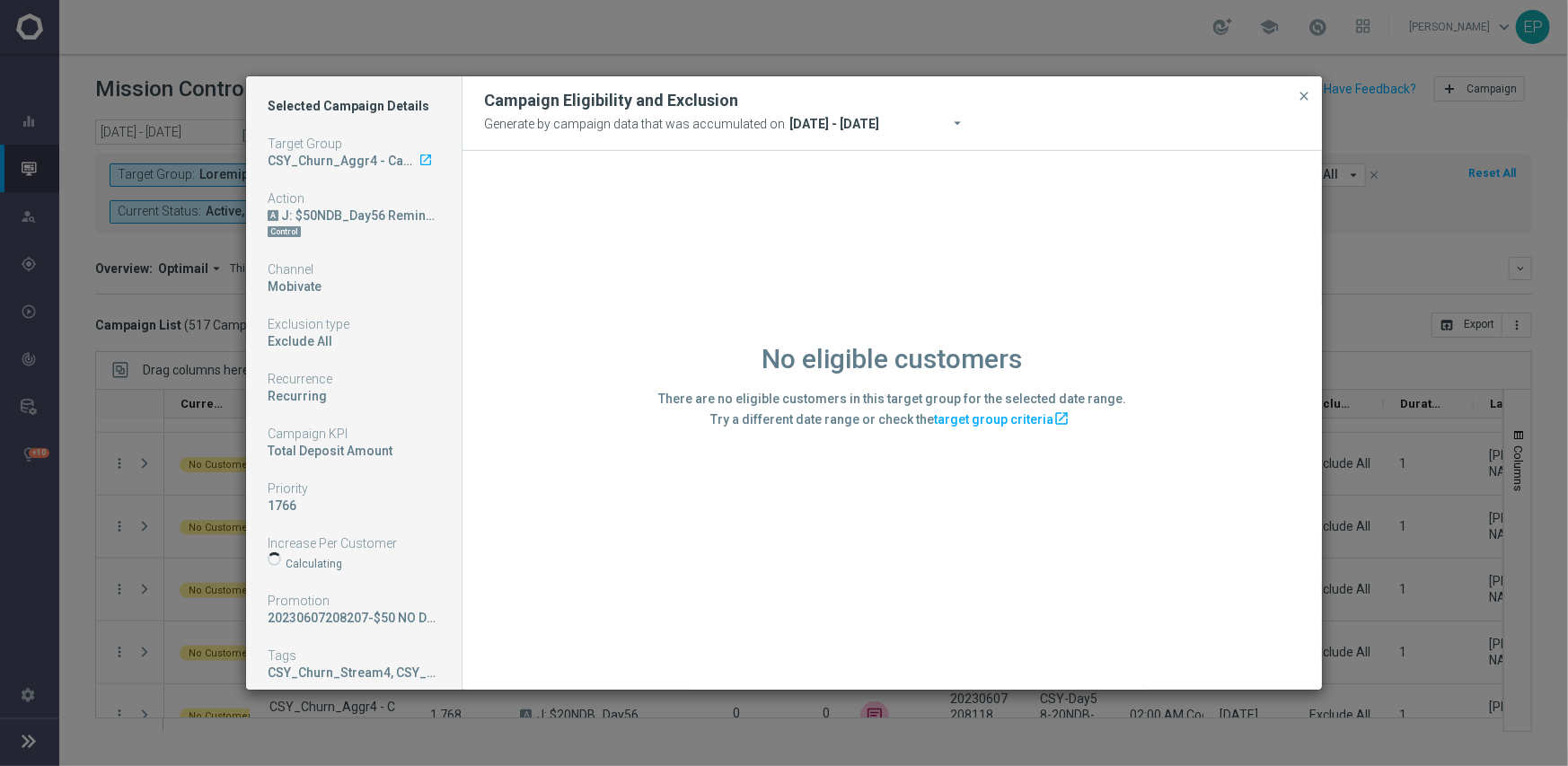
click at [497, 594] on div "No eligible customers There are no eligible customers in this target group for …" at bounding box center [892, 419] width 859 height 538
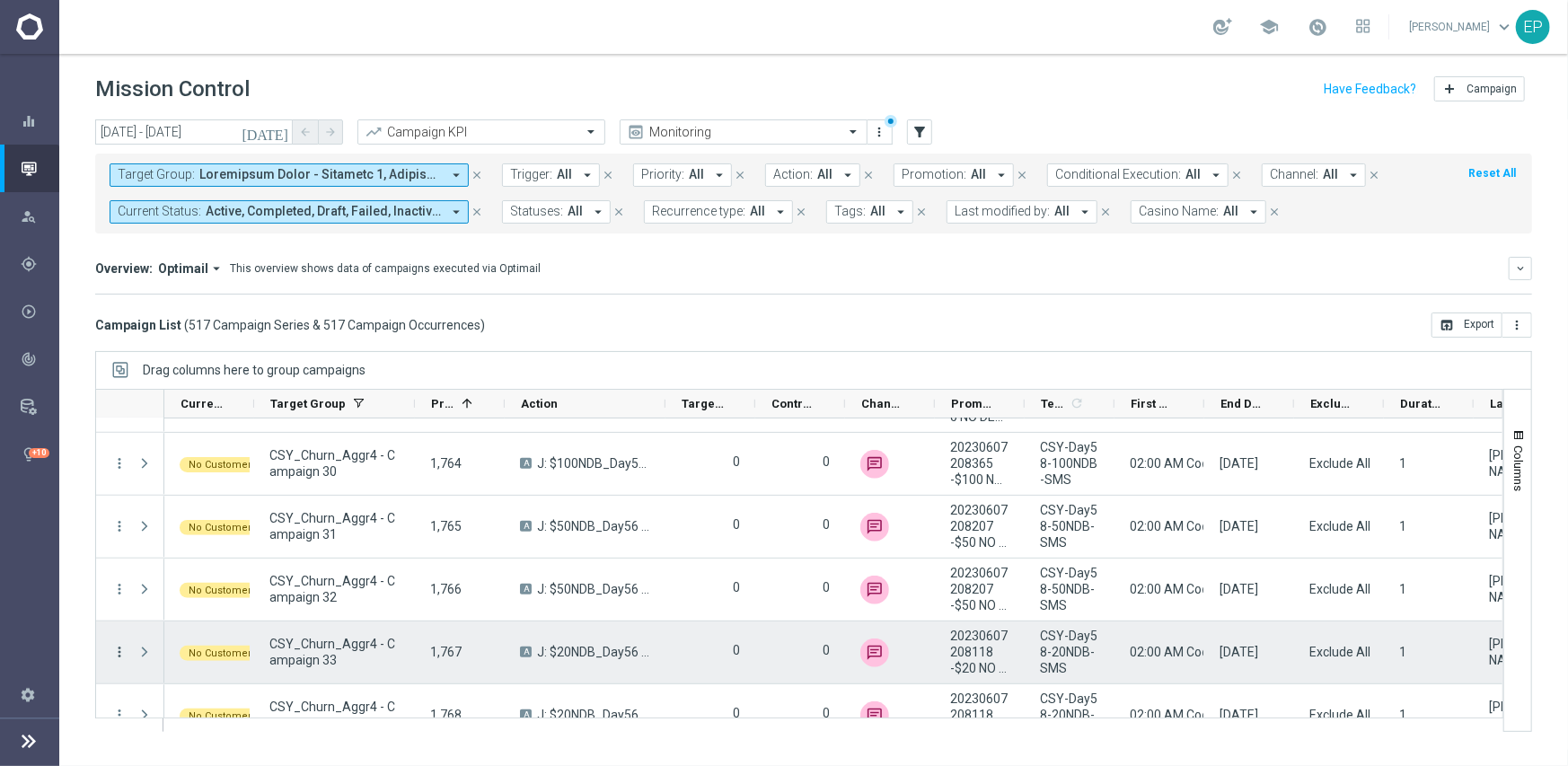
click at [122, 651] on icon "more_vert" at bounding box center [120, 652] width 16 height 16
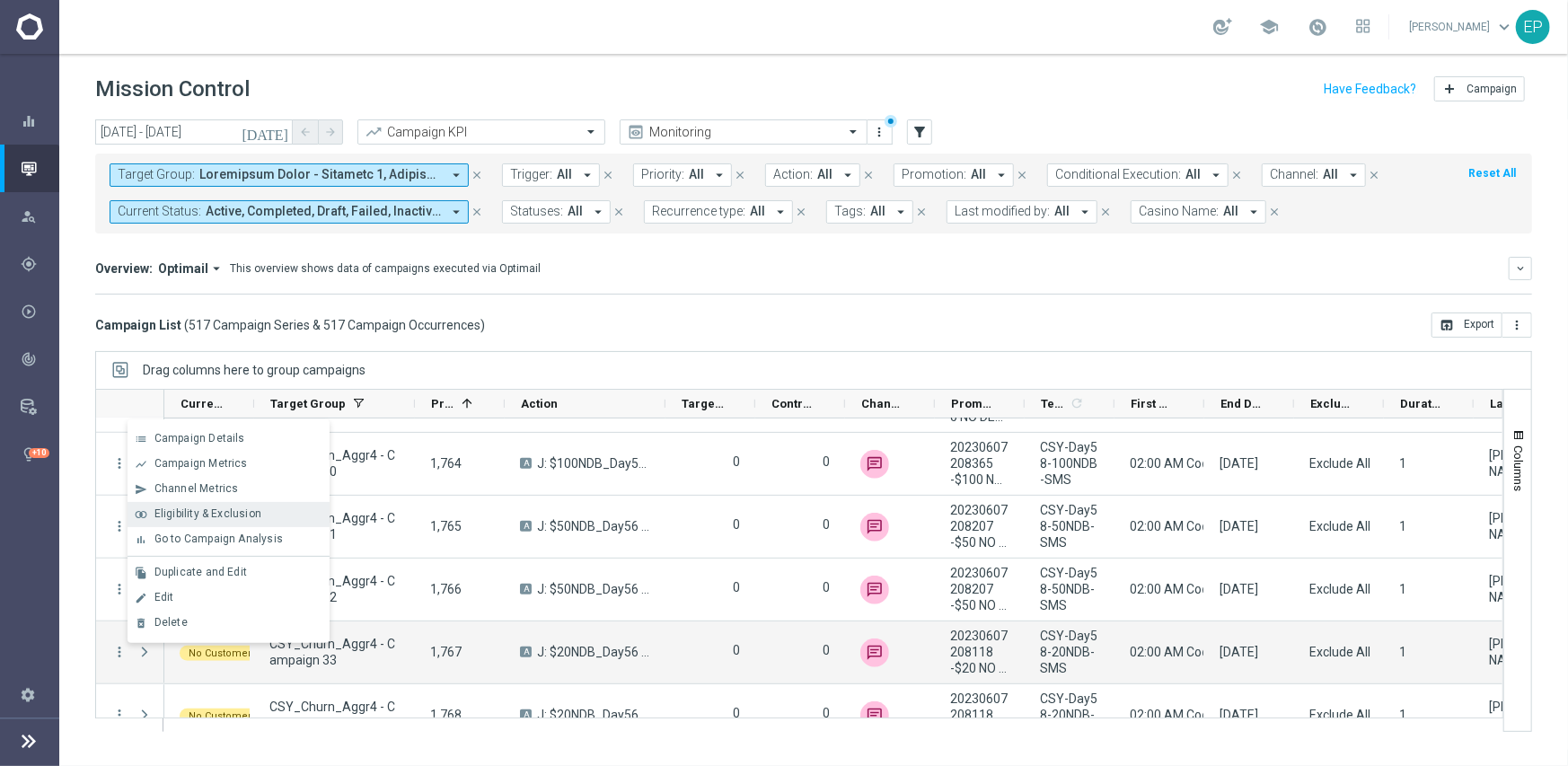
click at [212, 520] on div "Eligibility & Exclusion" at bounding box center [238, 514] width 167 height 13
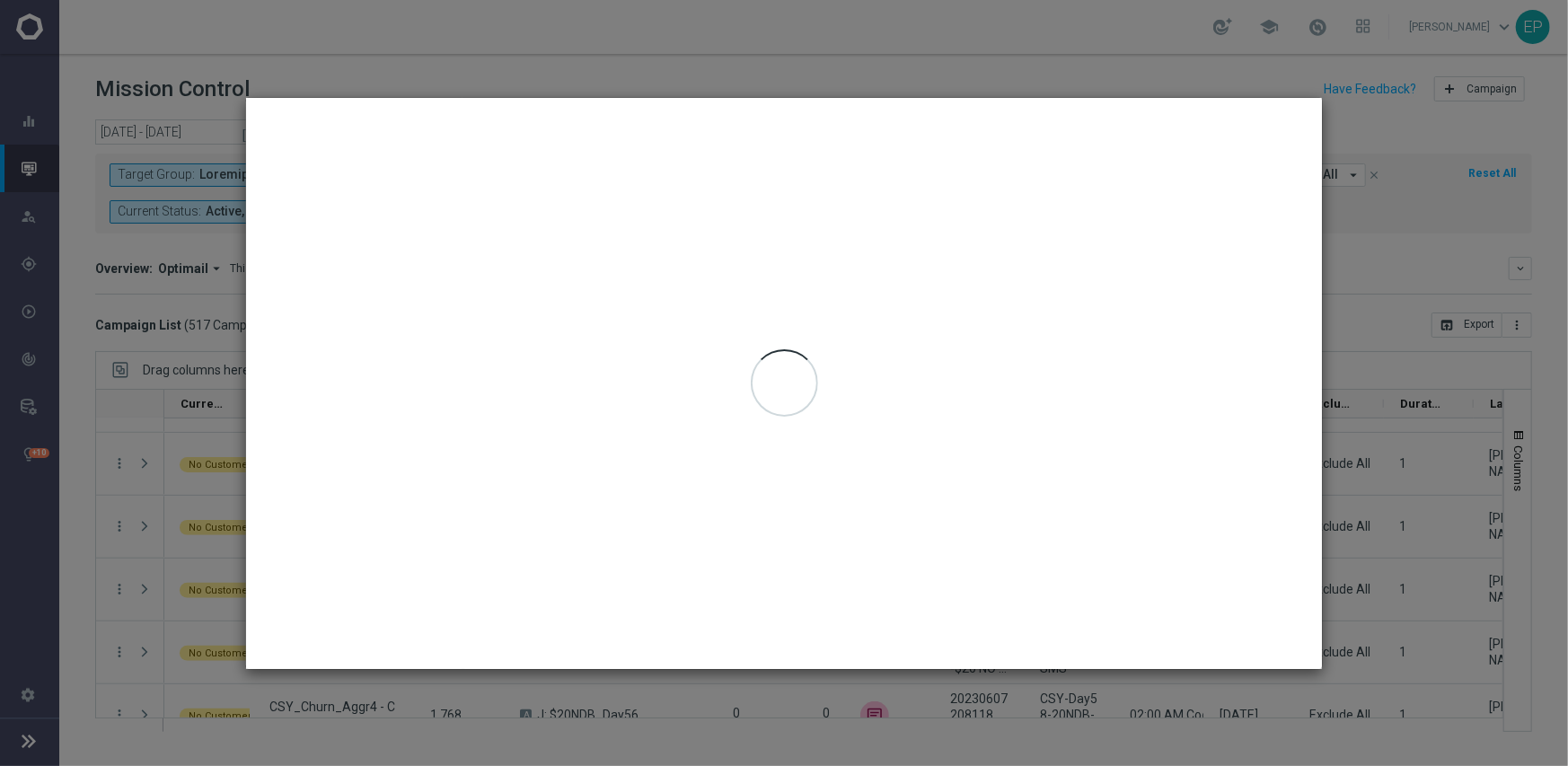
type input "[DATE] - [DATE]"
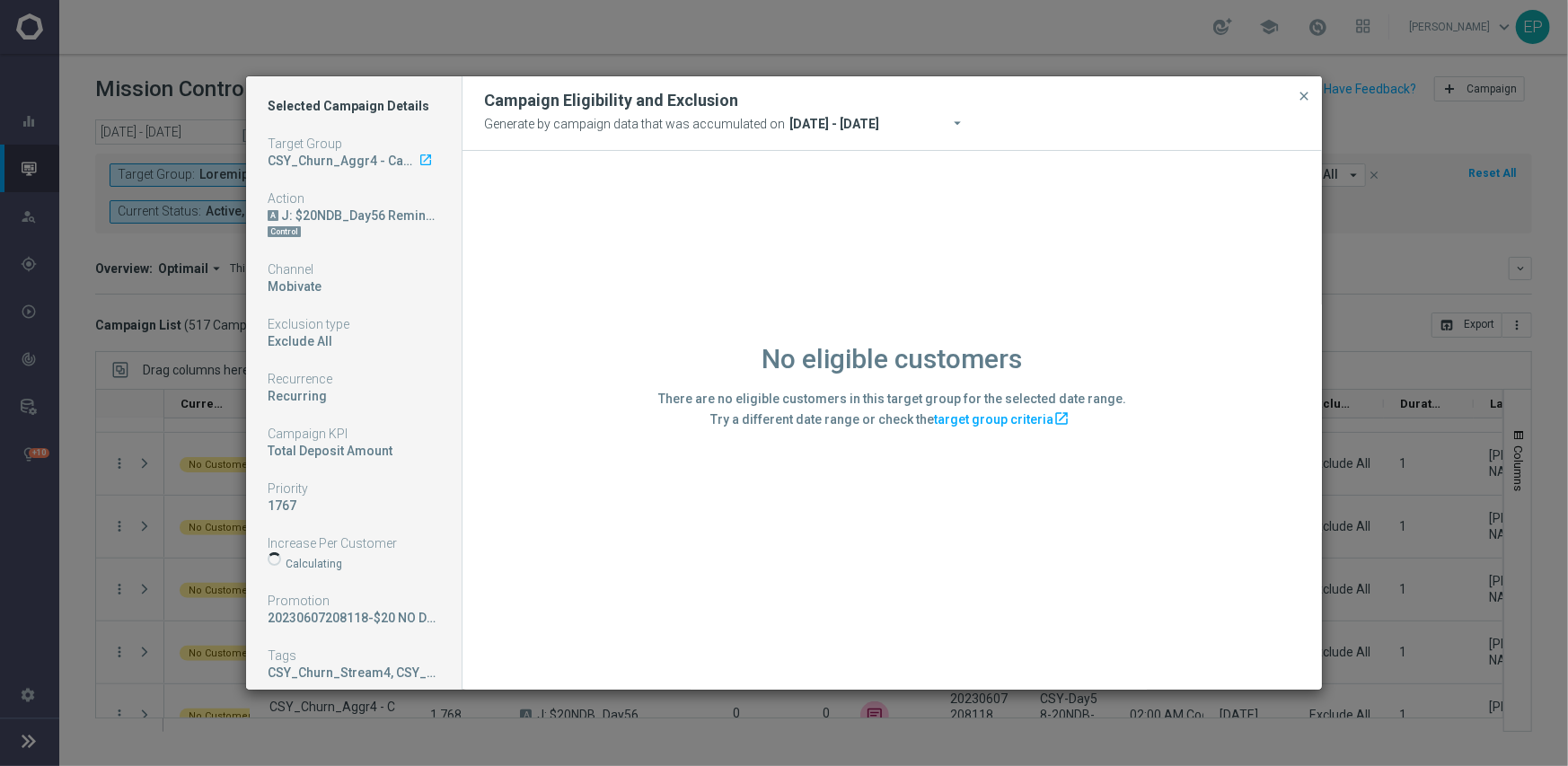
click at [563, 601] on div "No eligible customers There are no eligible customers in this target group for …" at bounding box center [892, 419] width 859 height 538
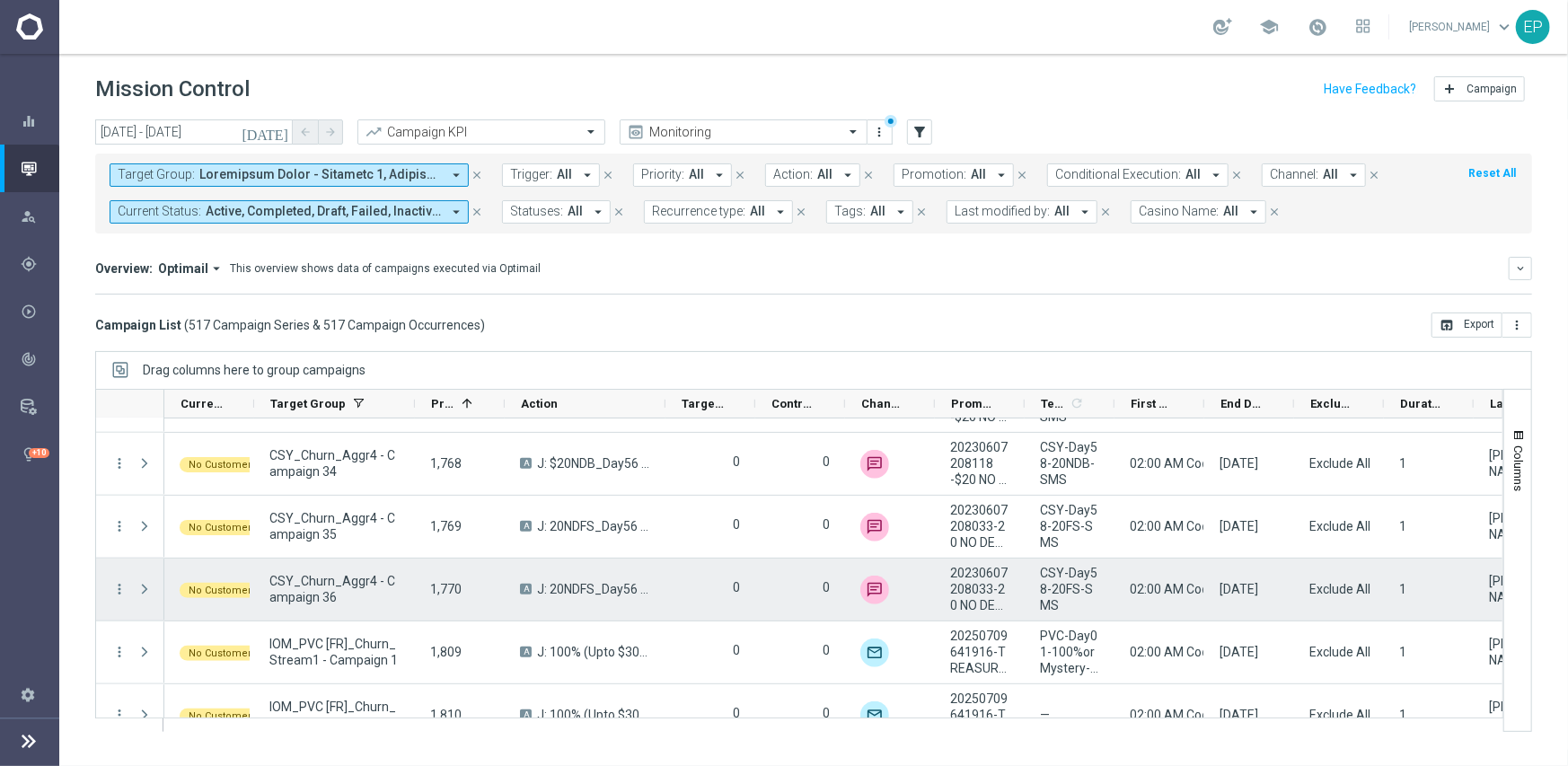
scroll to position [18428, 0]
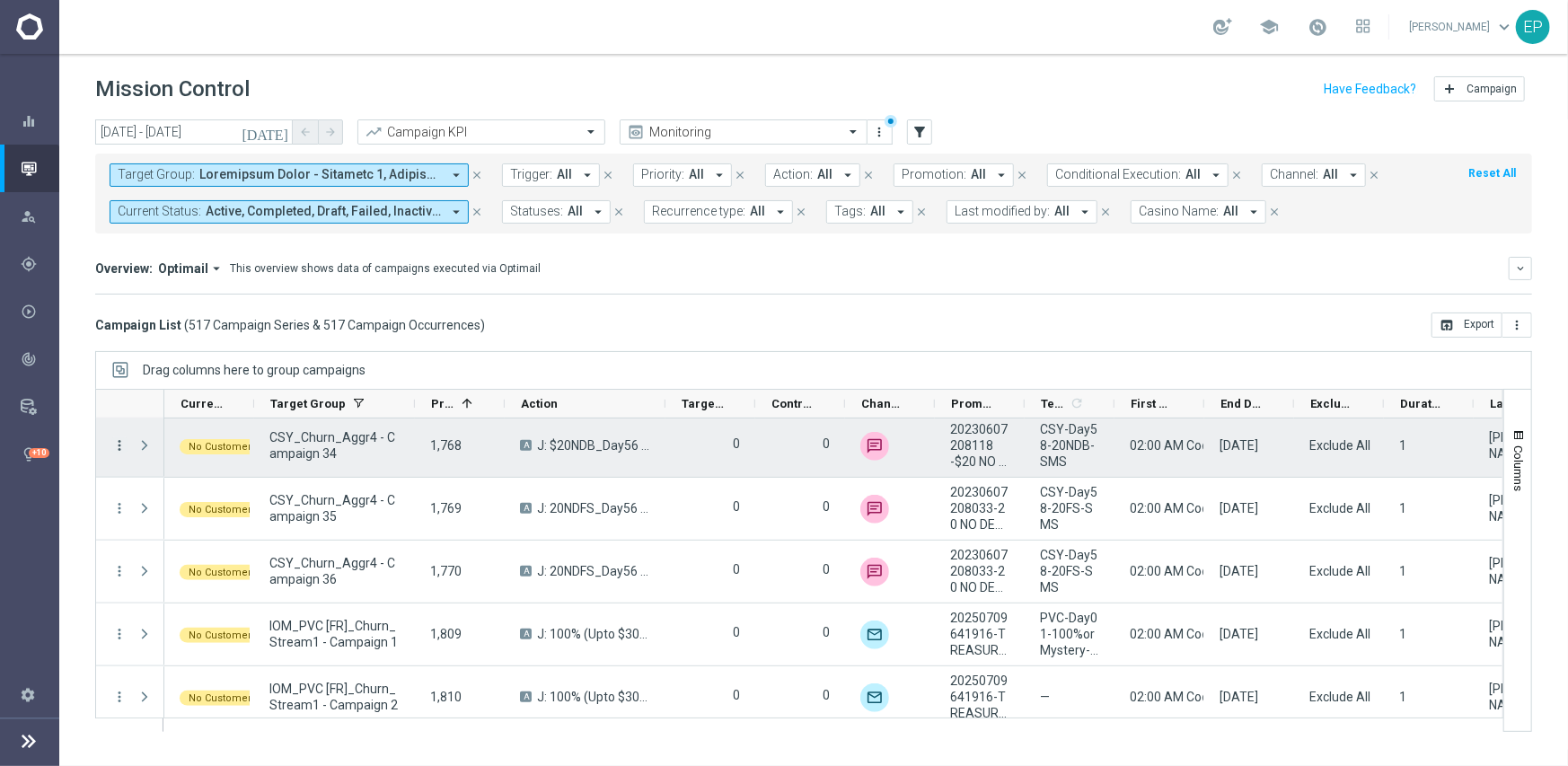
click at [121, 445] on icon "more_vert" at bounding box center [120, 446] width 16 height 16
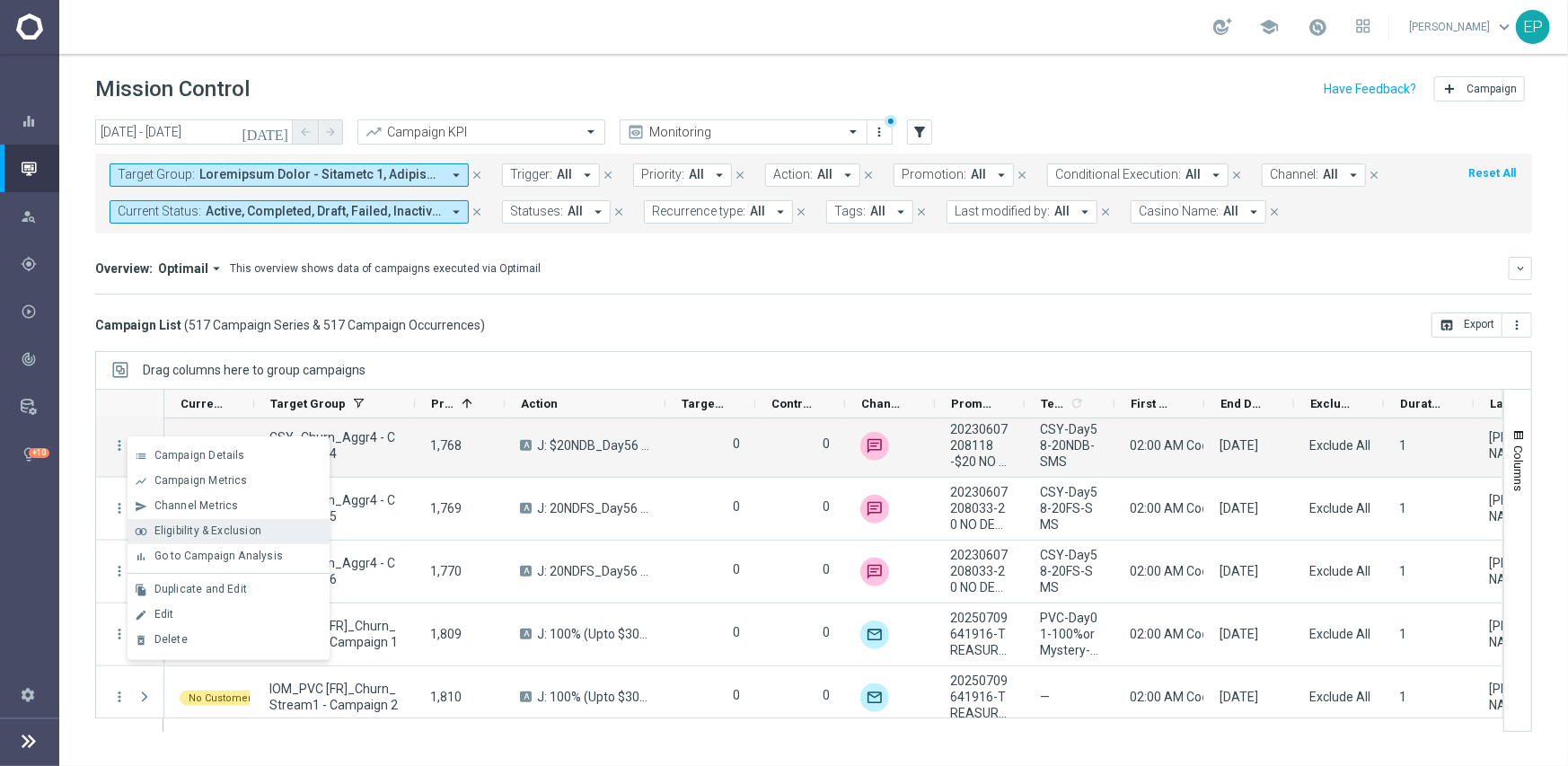
click at [189, 533] on span "Eligibility & Exclusion" at bounding box center [207, 531] width 107 height 13
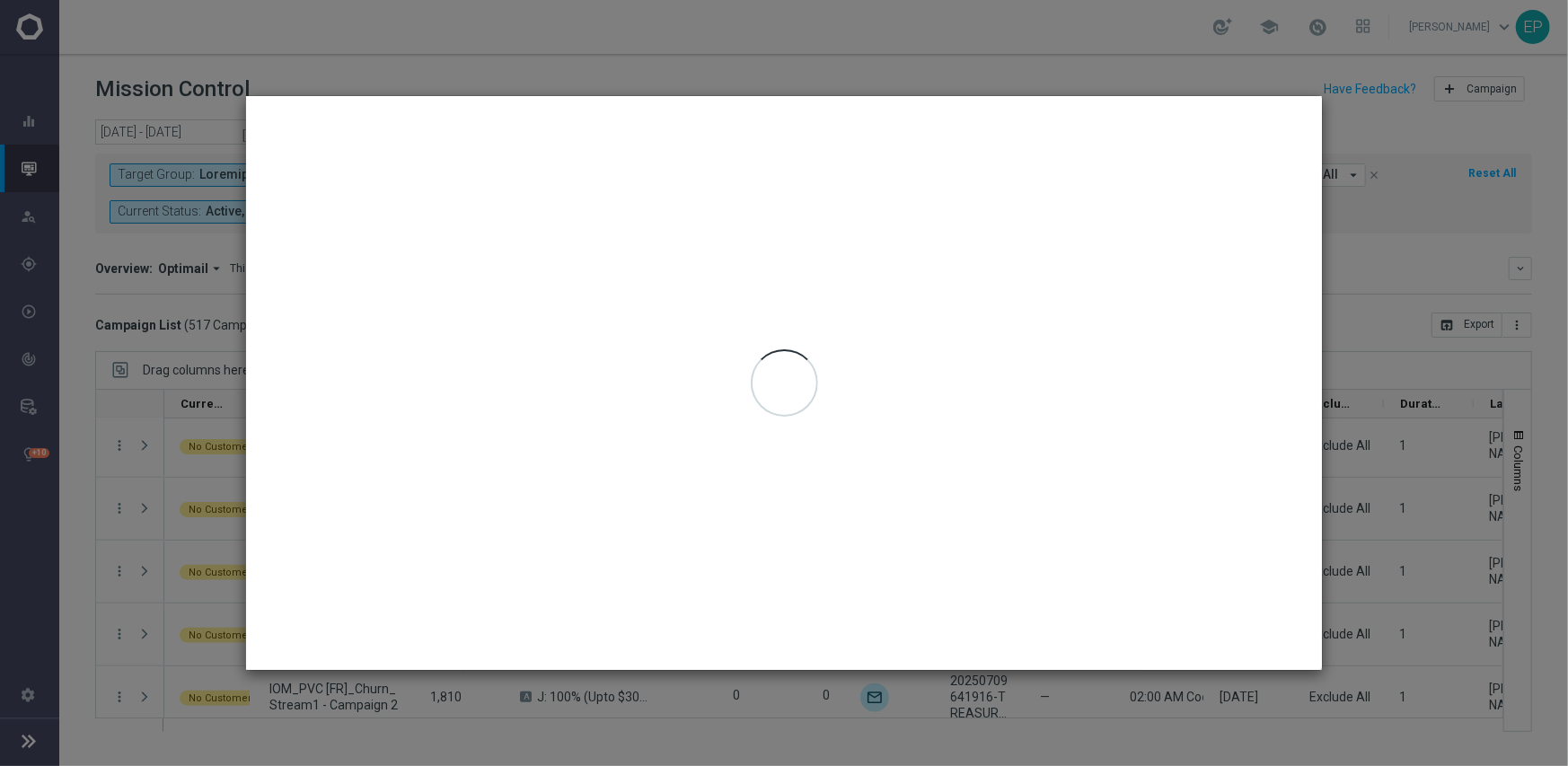
type input "[DATE] - [DATE]"
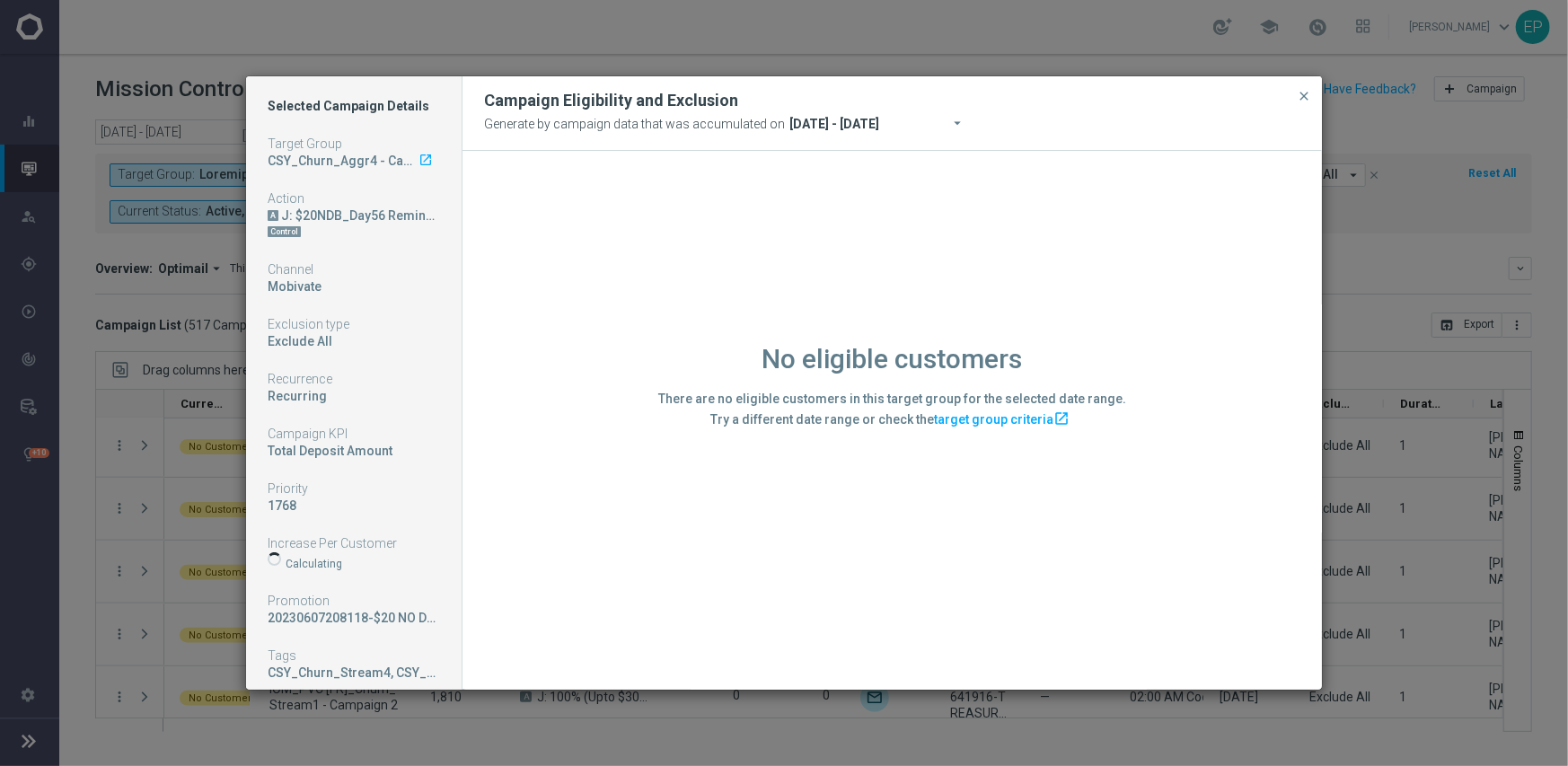
click at [567, 562] on div "No eligible customers There are no eligible customers in this target group for …" at bounding box center [892, 419] width 859 height 538
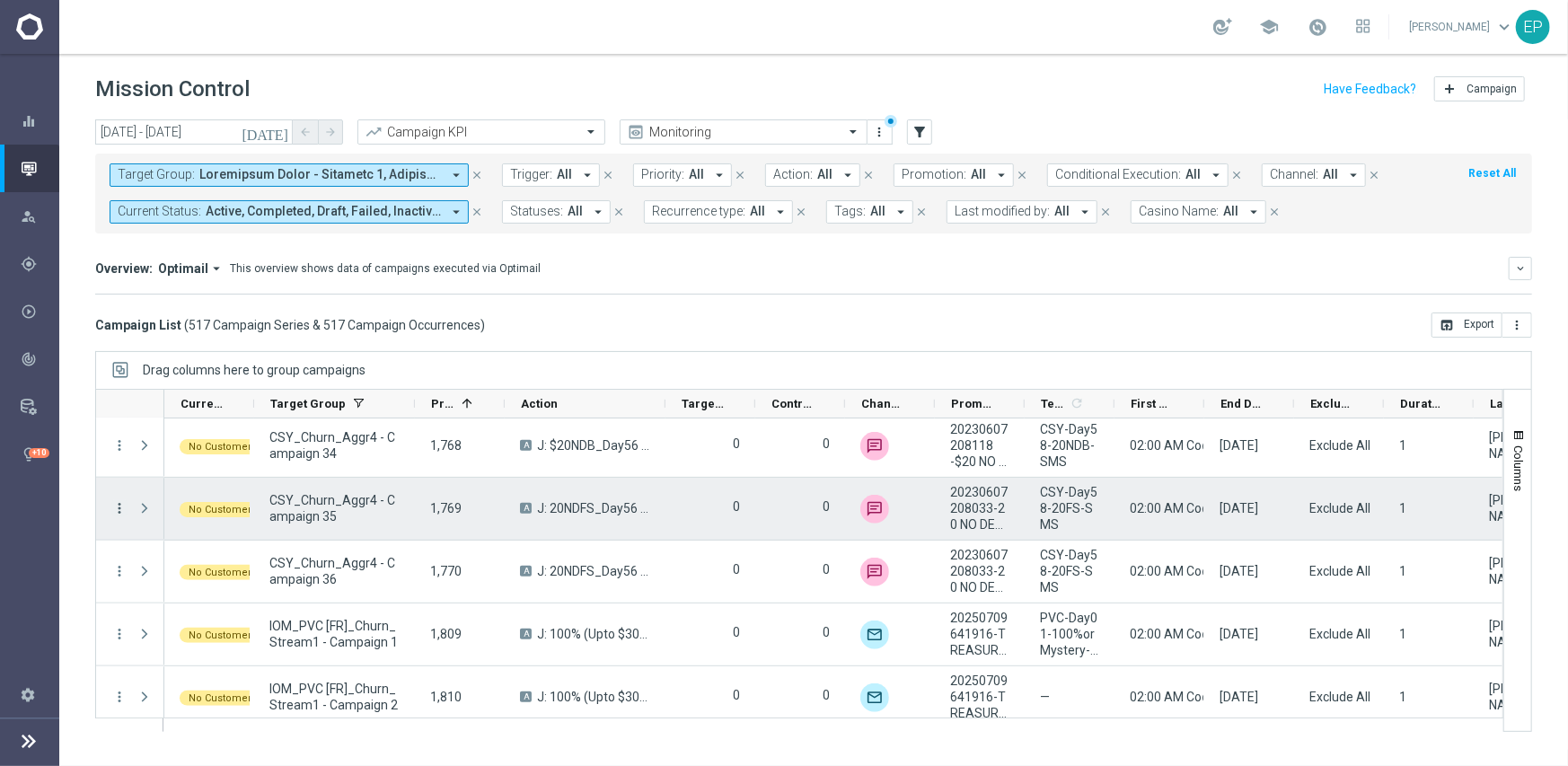
click at [117, 507] on icon "more_vert" at bounding box center [120, 509] width 16 height 16
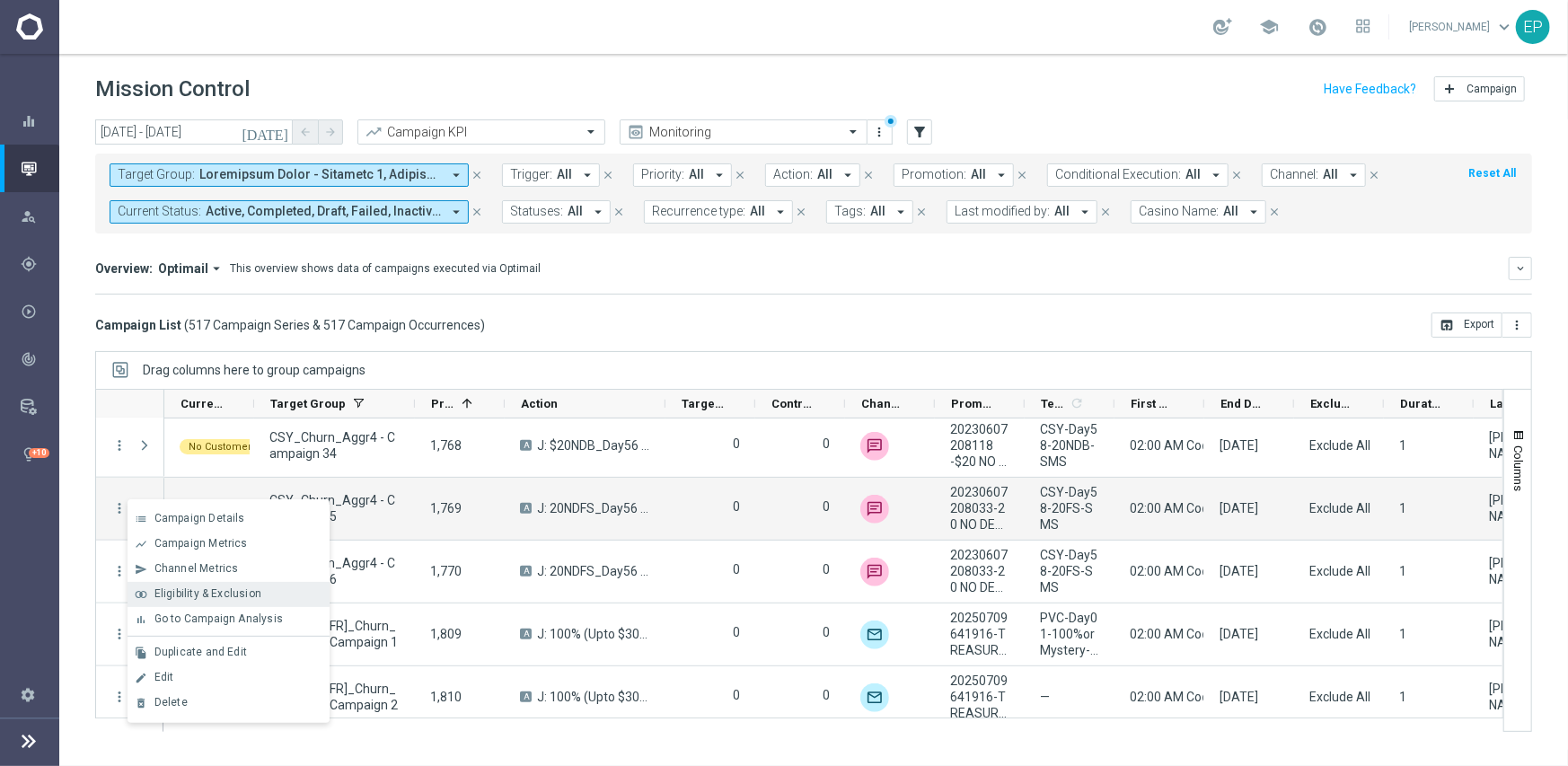
click at [204, 583] on div "join_inner Eligibility & Exclusion" at bounding box center [228, 594] width 202 height 25
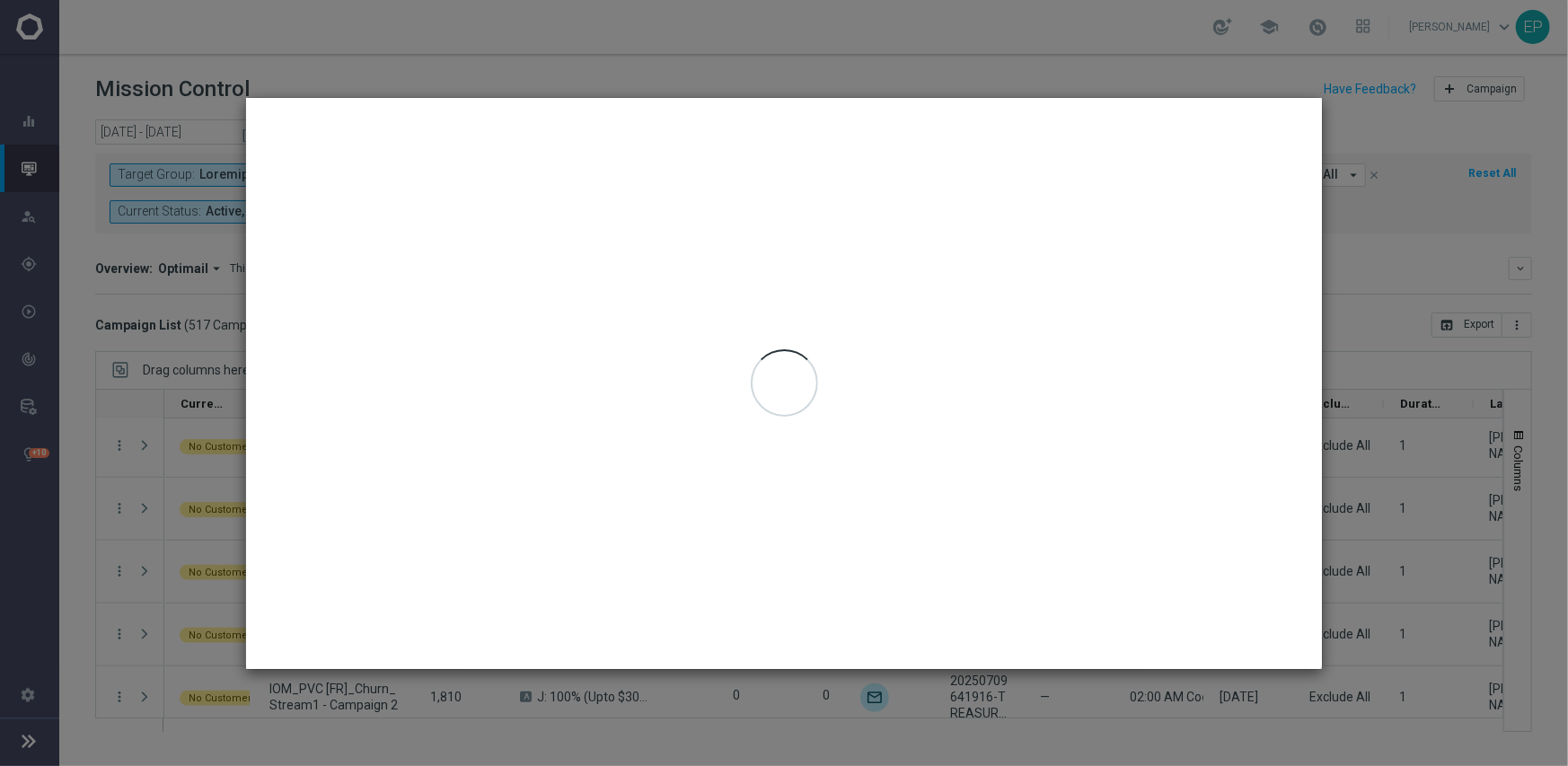
type input "[DATE] - [DATE]"
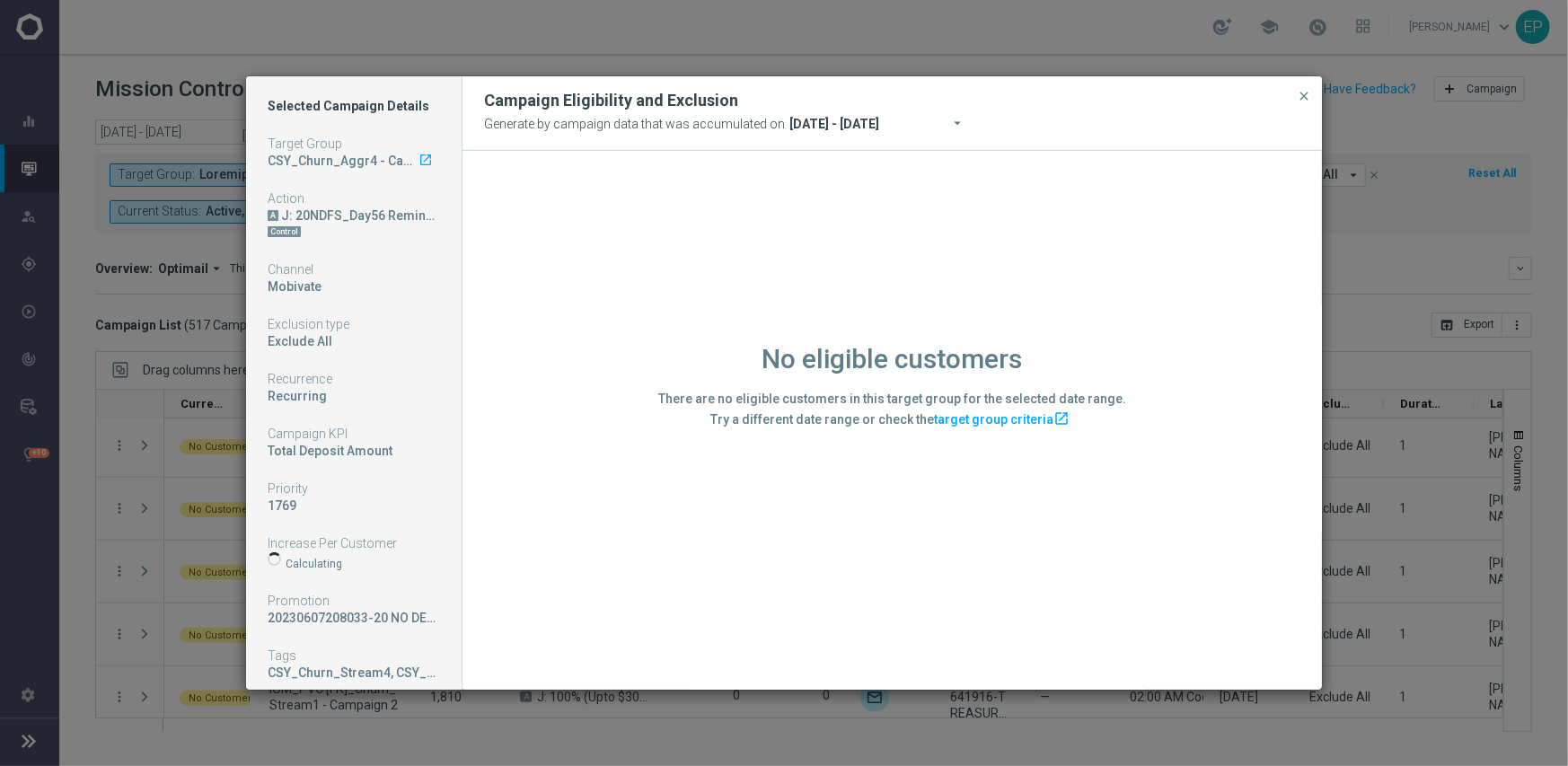
click at [567, 576] on div "No eligible customers There are no eligible customers in this target group for …" at bounding box center [892, 419] width 859 height 538
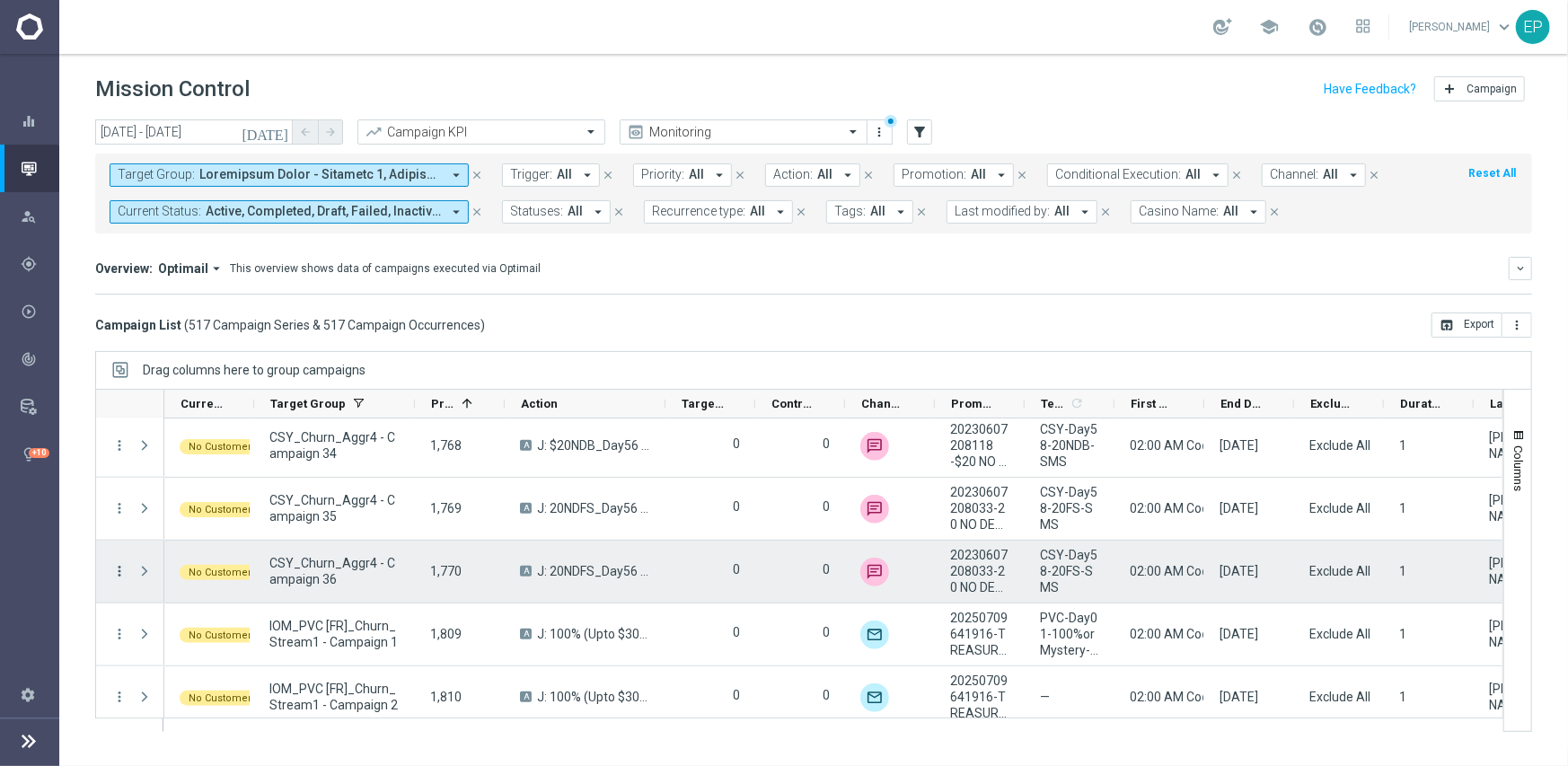
click at [126, 565] on icon "more_vert" at bounding box center [120, 572] width 16 height 16
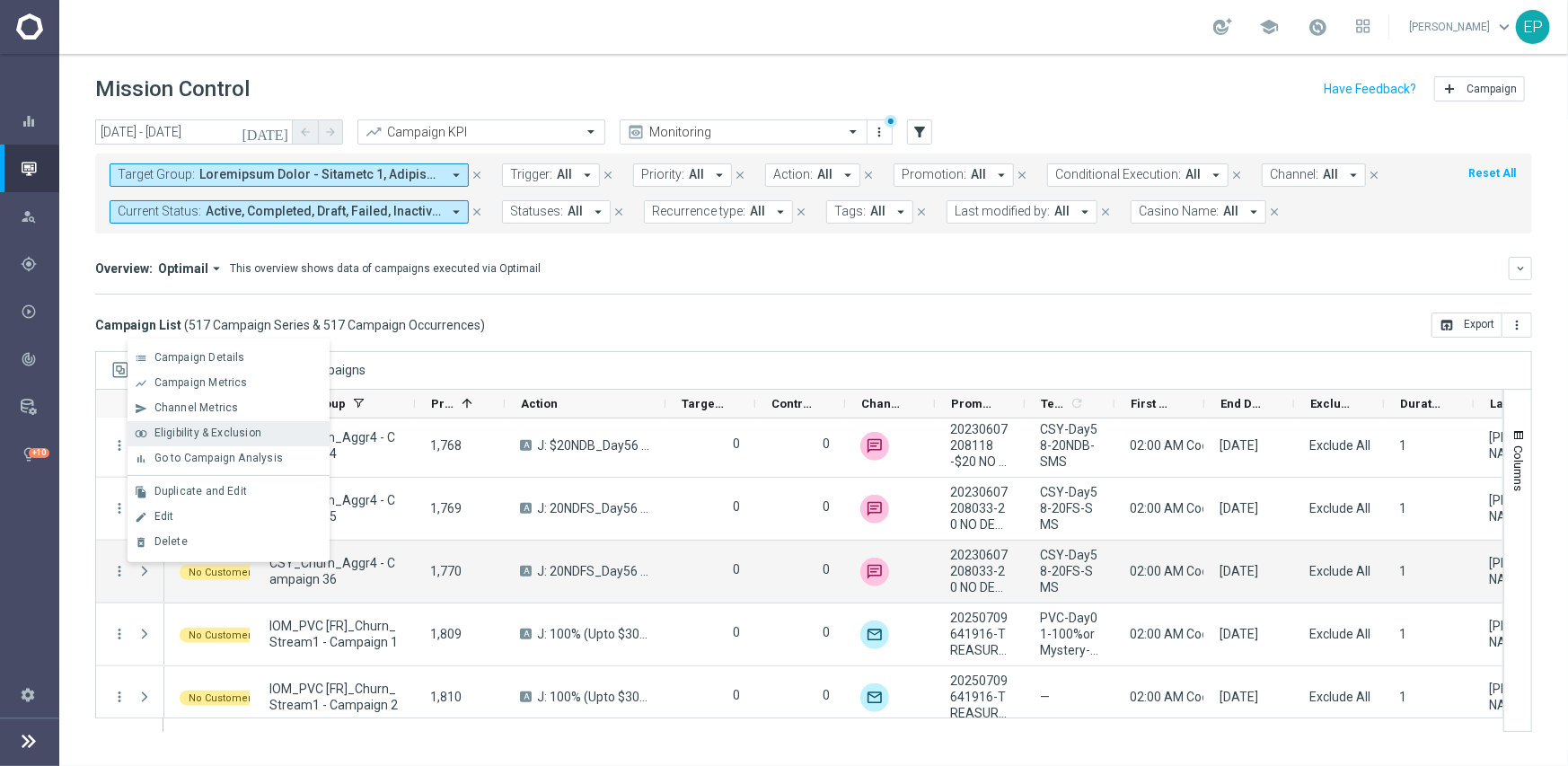
click at [207, 430] on span "Eligibility & Exclusion" at bounding box center [207, 433] width 107 height 13
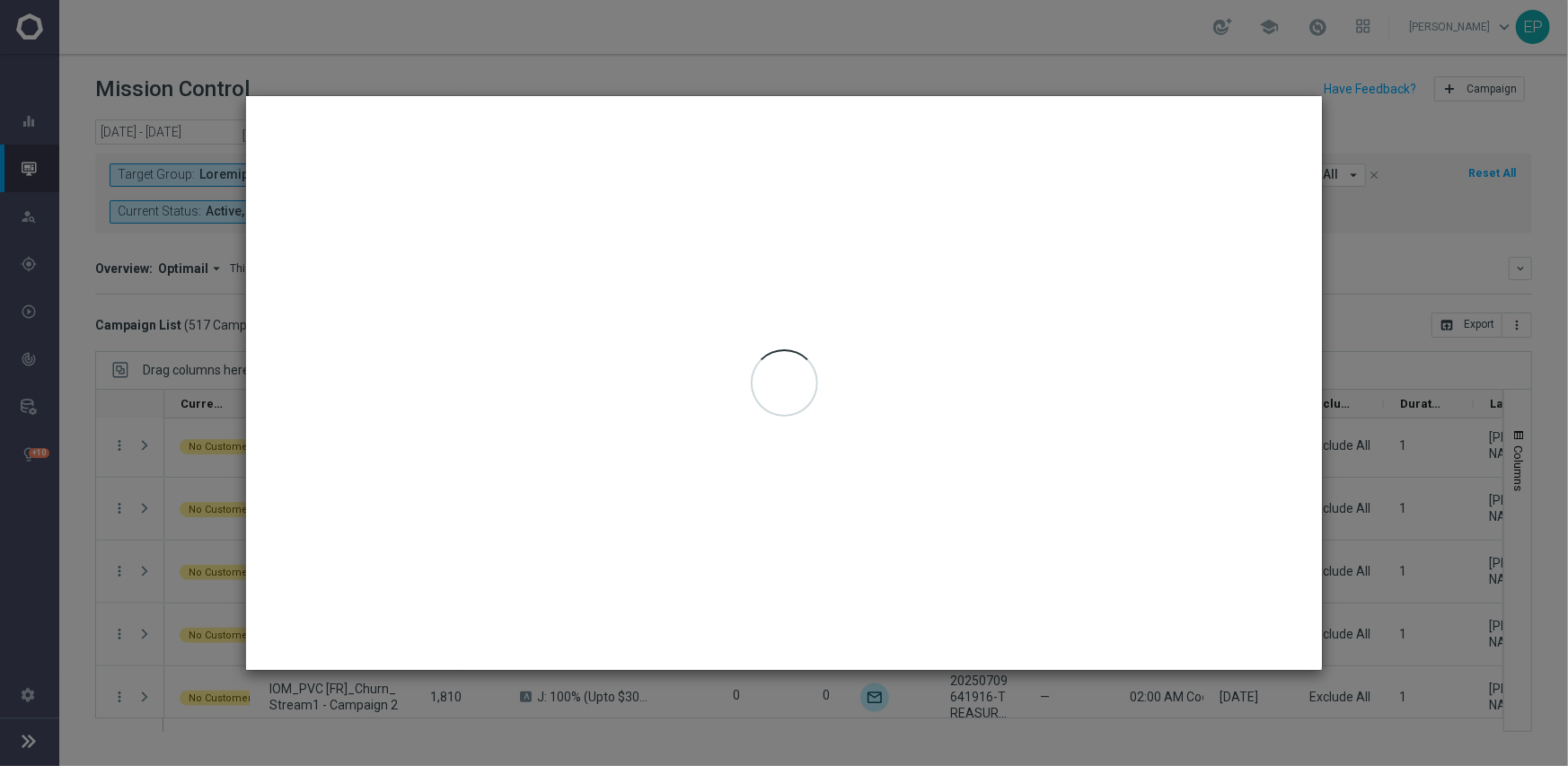
type input "[DATE] - [DATE]"
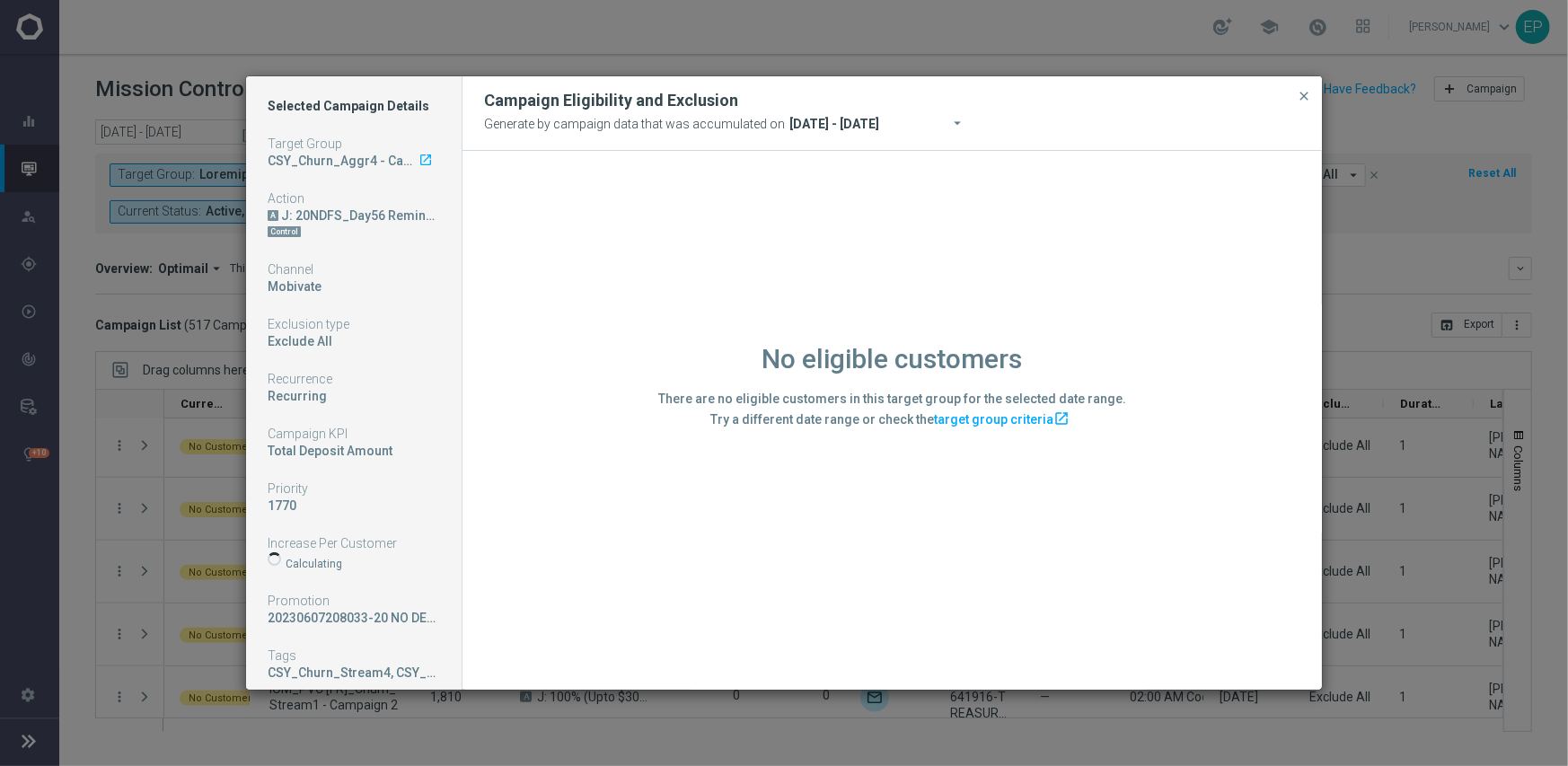
click at [588, 575] on div "No eligible customers There are no eligible customers in this target group for …" at bounding box center [892, 419] width 859 height 538
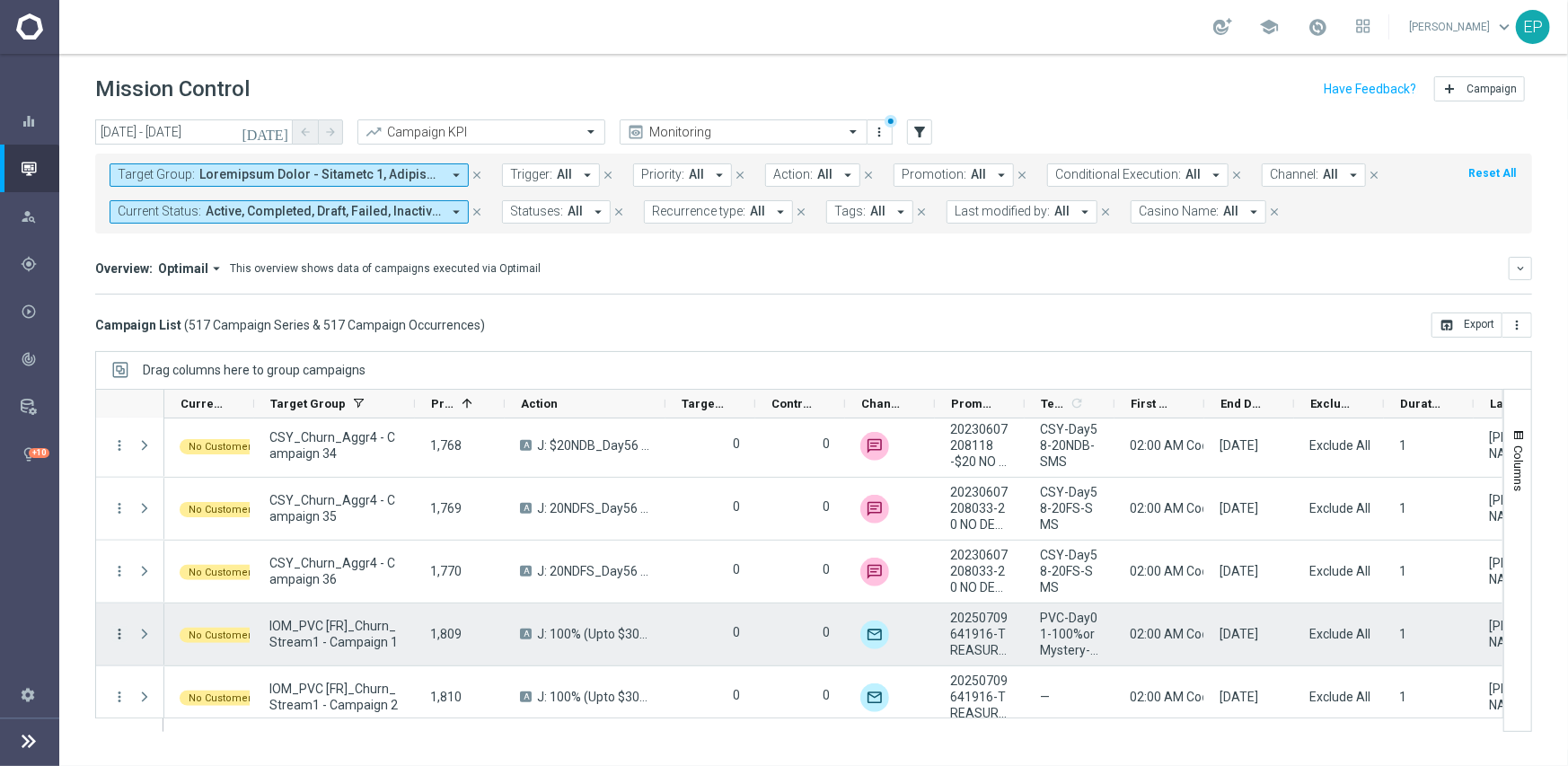
click at [116, 631] on icon "more_vert" at bounding box center [120, 634] width 16 height 16
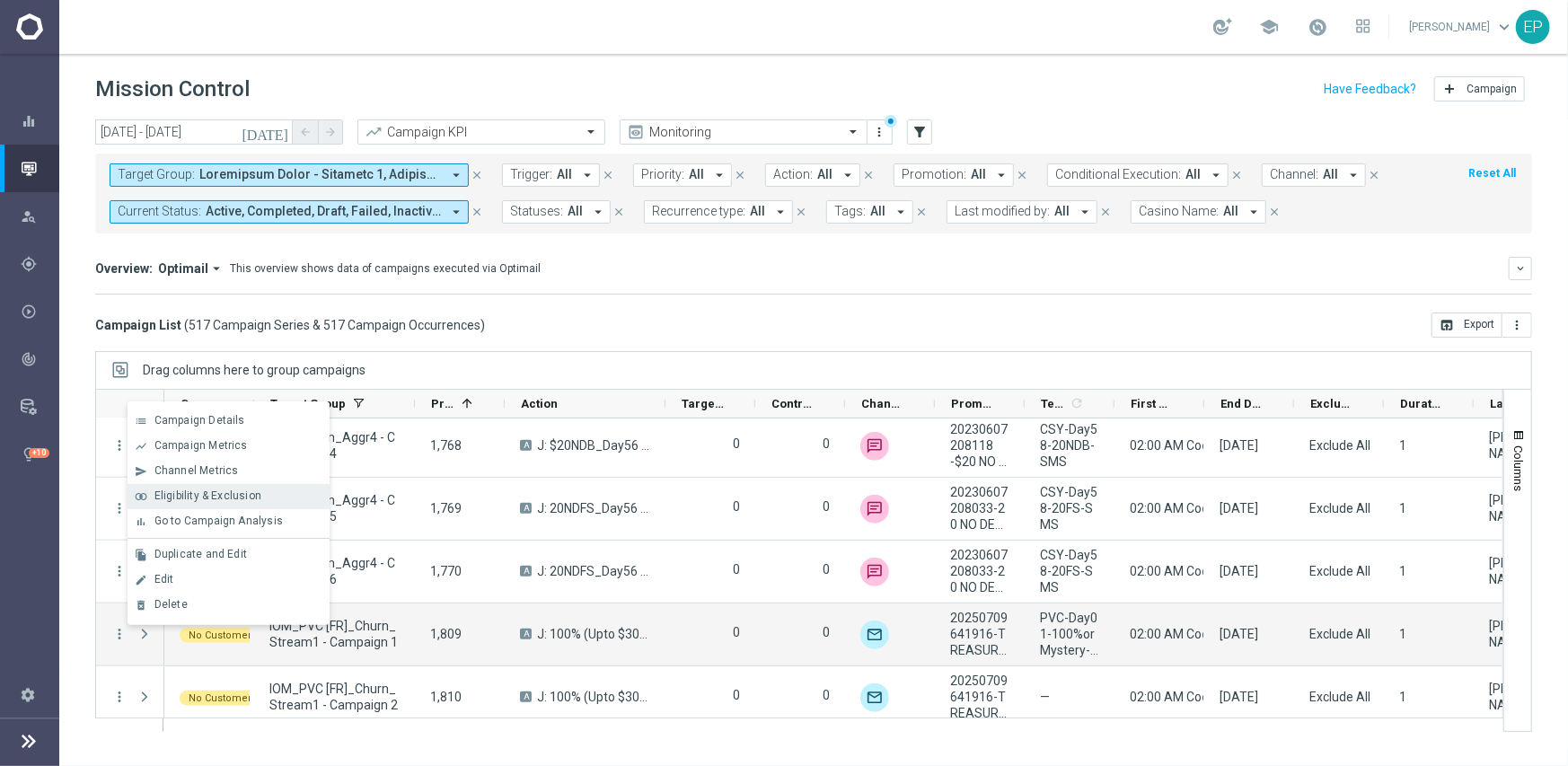
click at [211, 488] on div "join_inner Eligibility & Exclusion" at bounding box center [228, 496] width 202 height 25
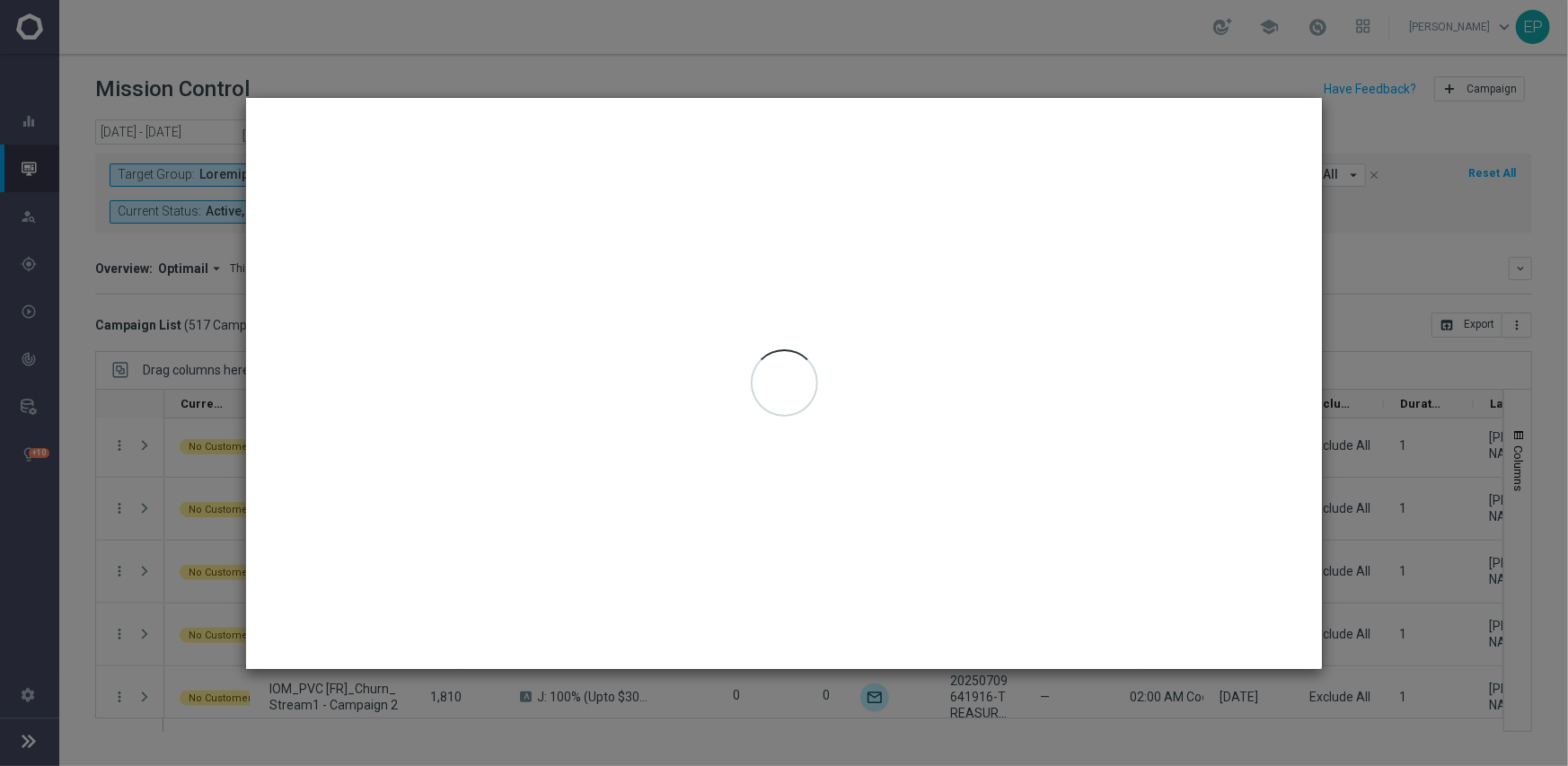
type input "[DATE] - [DATE]"
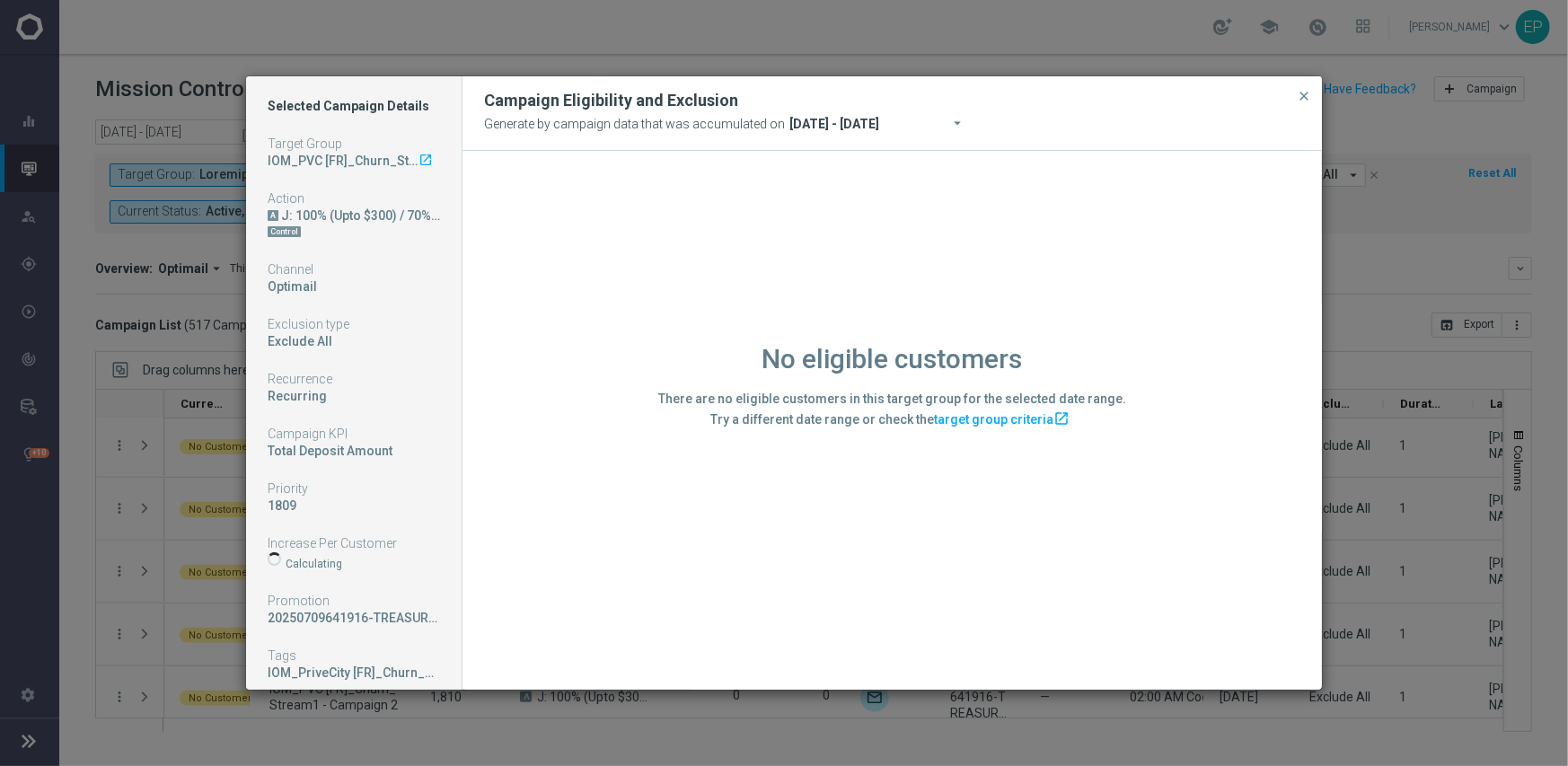
click at [538, 604] on div "No eligible customers There are no eligible customers in this target group for …" at bounding box center [892, 419] width 859 height 538
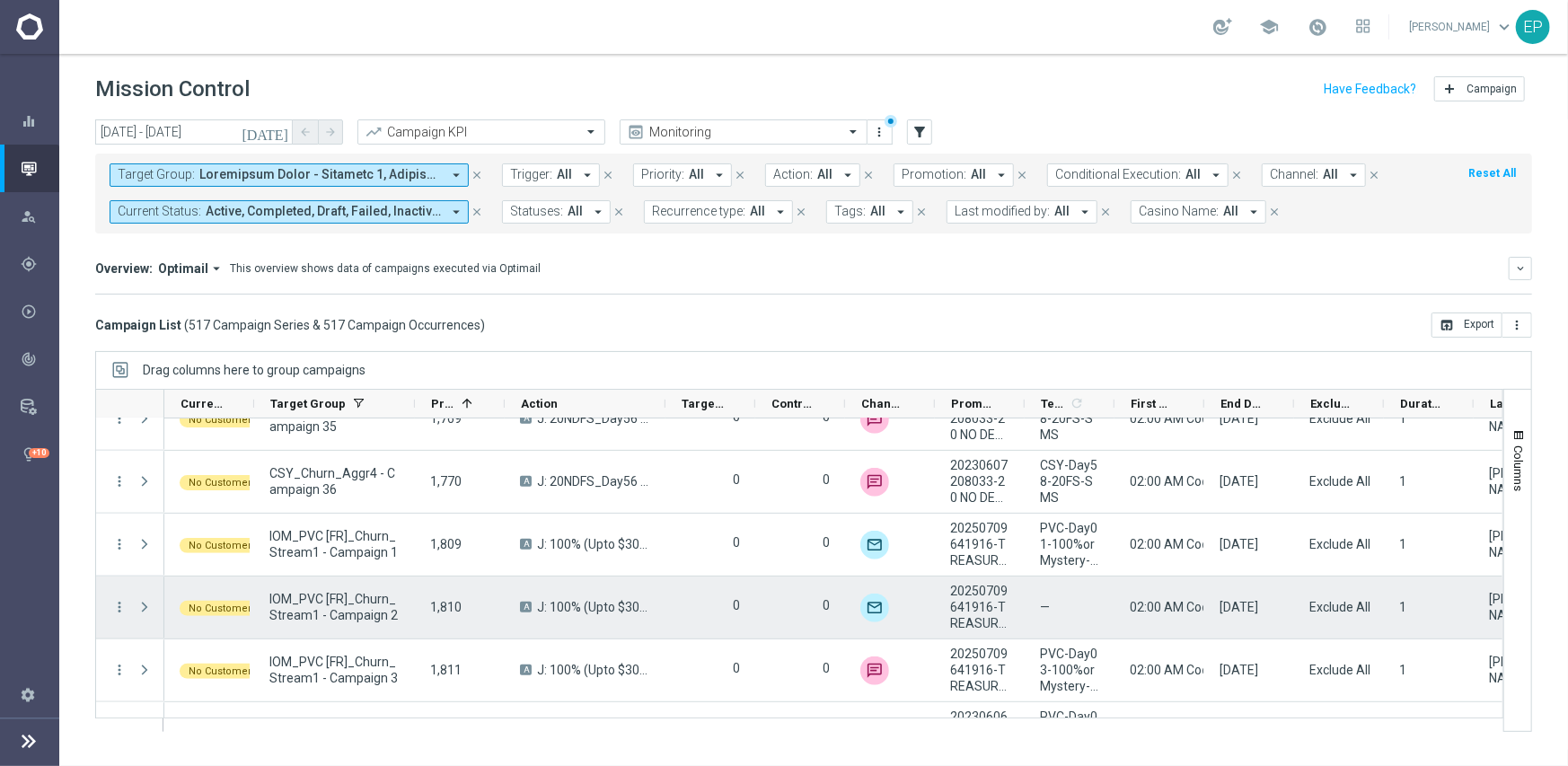
scroll to position [18607, 0]
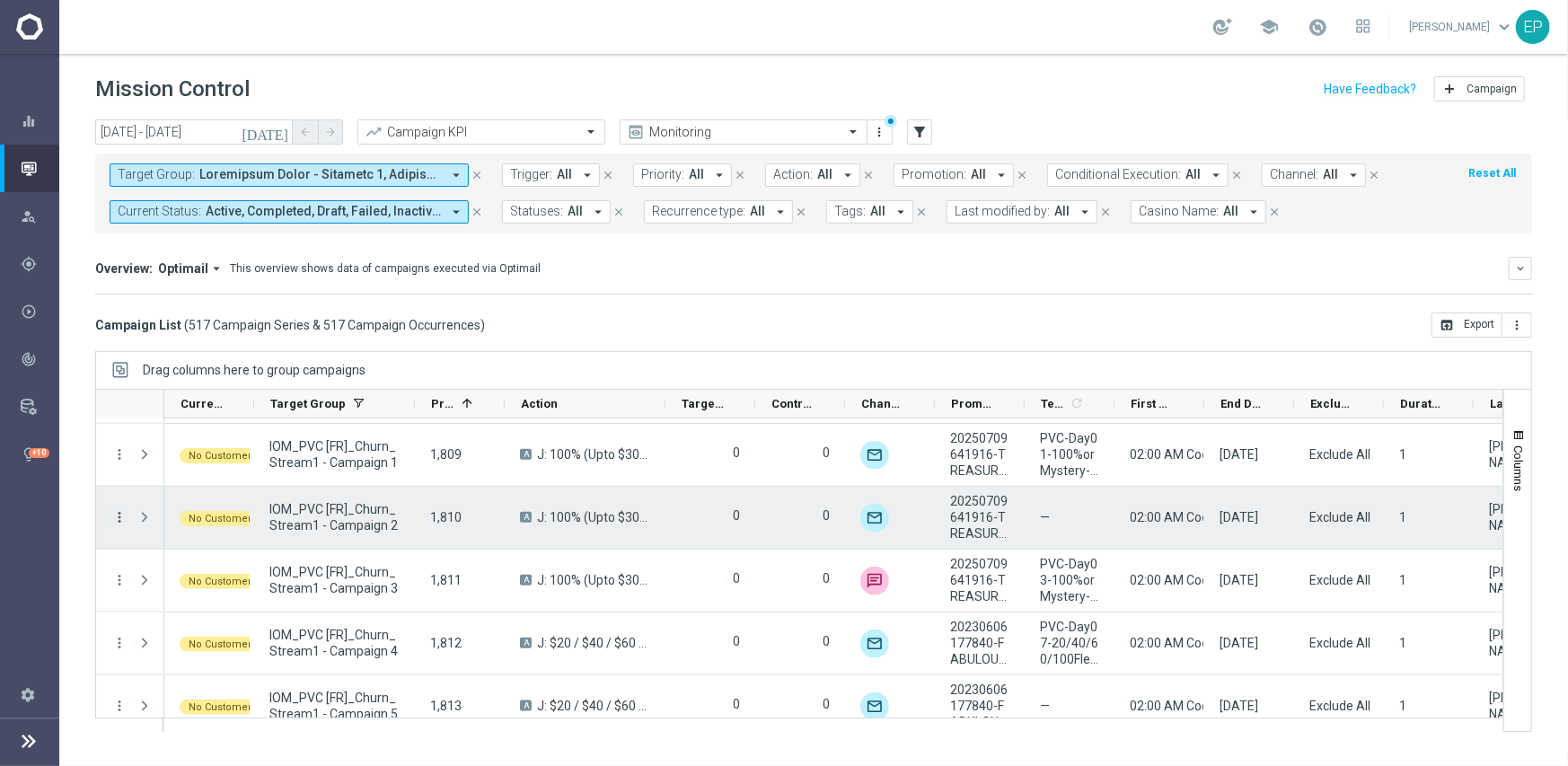
click at [118, 515] on icon "more_vert" at bounding box center [120, 518] width 16 height 16
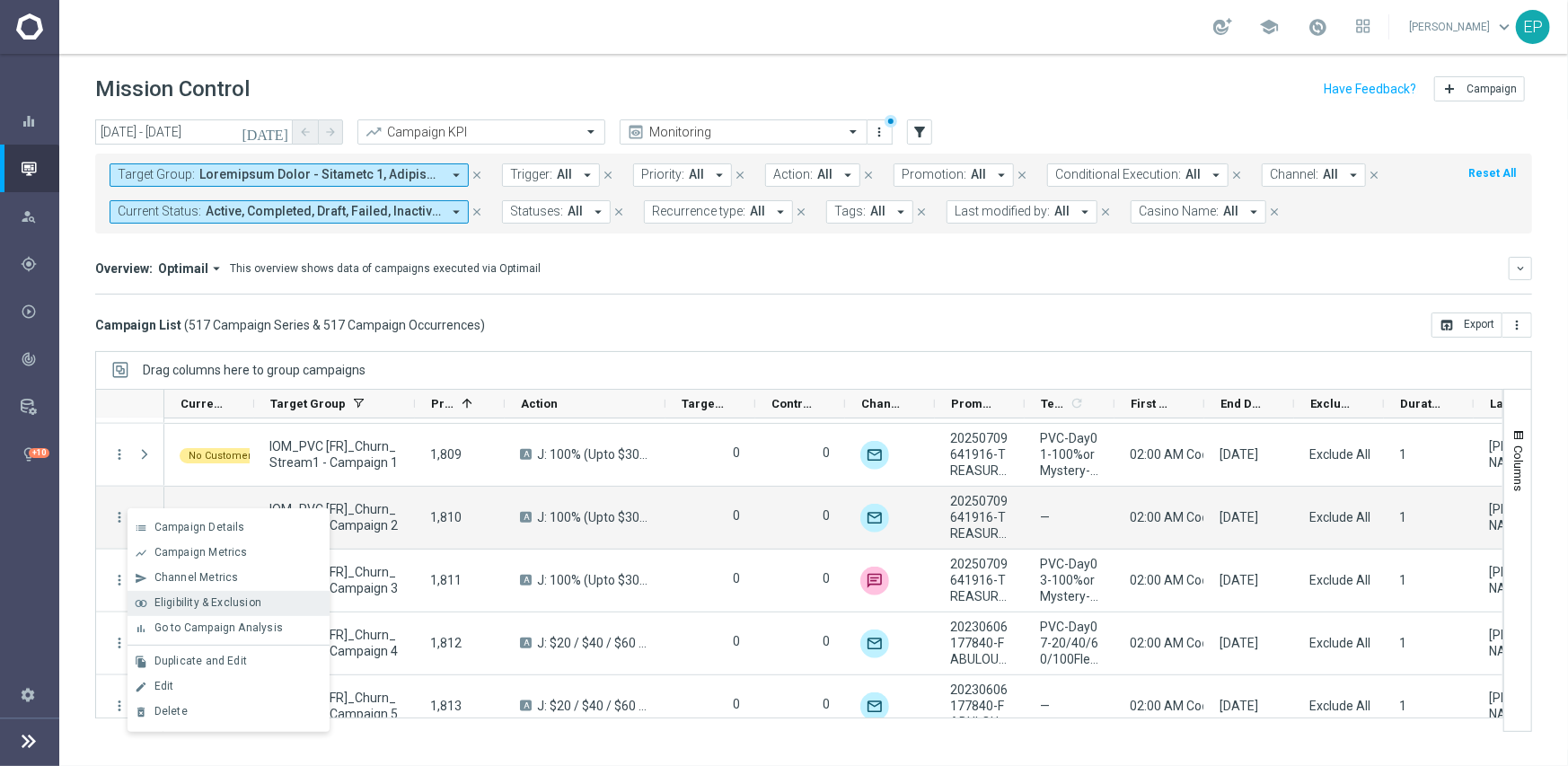
click at [188, 601] on span "Eligibility & Exclusion" at bounding box center [207, 602] width 107 height 13
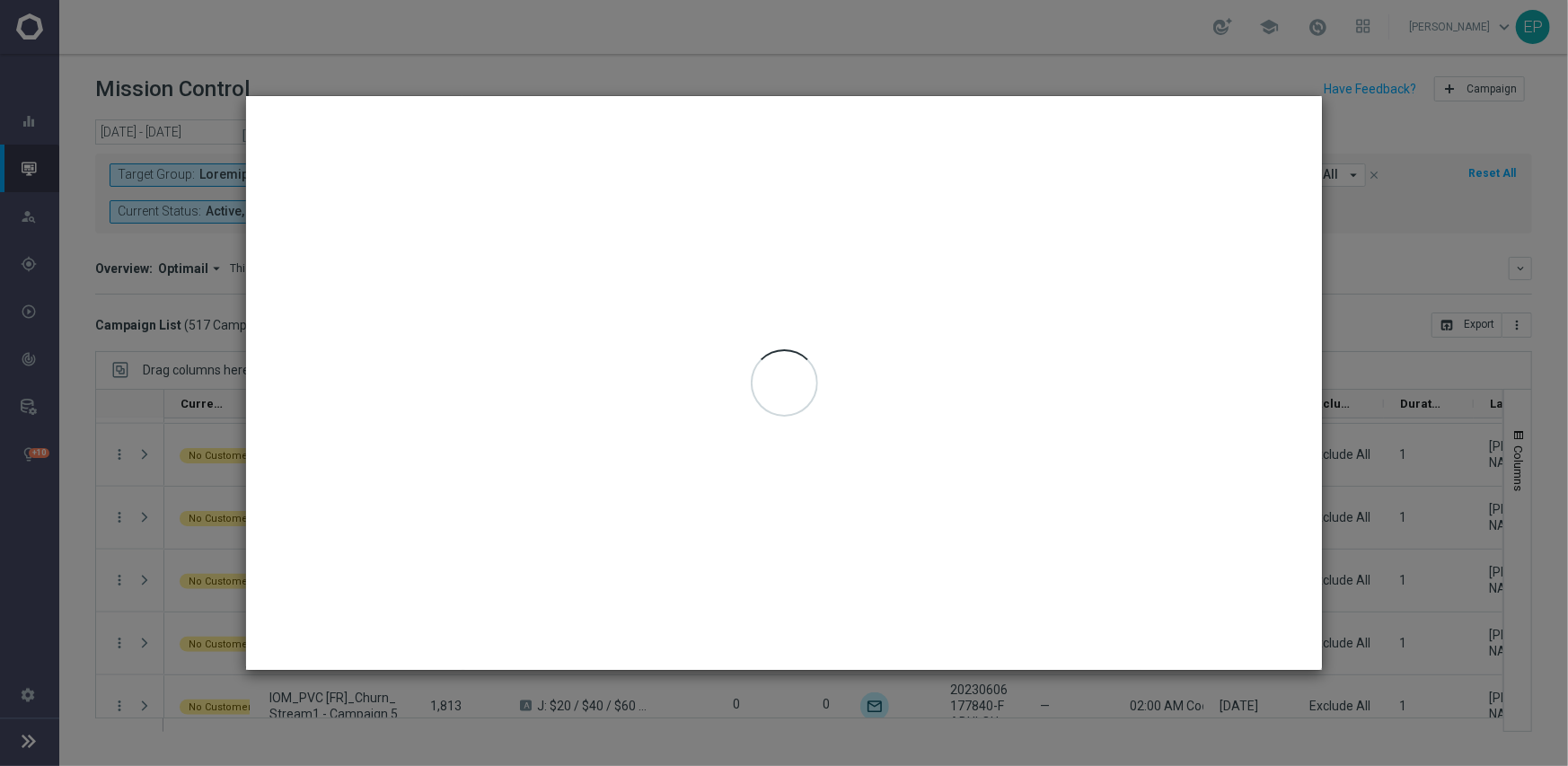
type input "[DATE] - [DATE]"
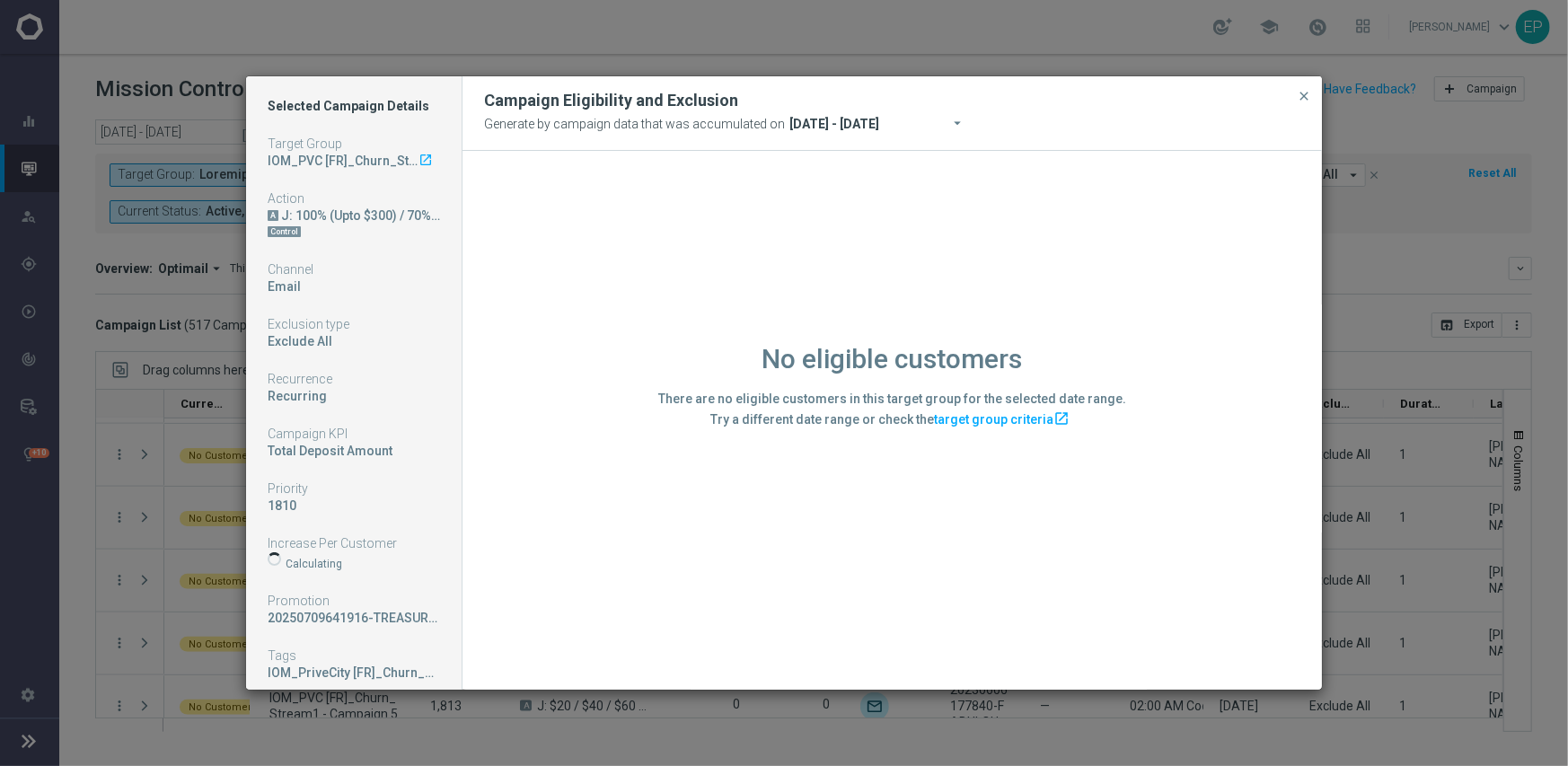
click at [529, 592] on div "No eligible customers There are no eligible customers in this target group for …" at bounding box center [892, 419] width 859 height 538
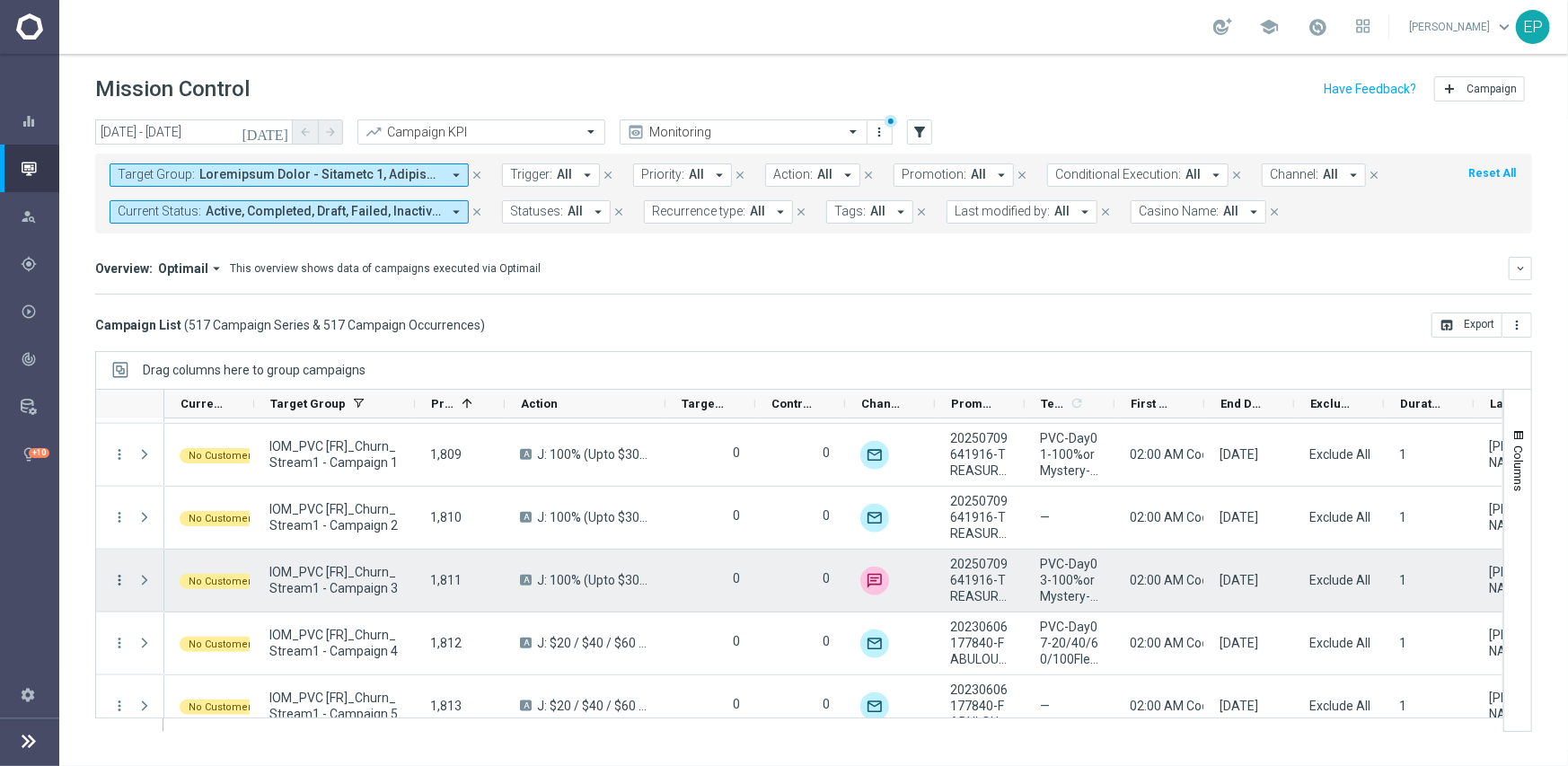
click at [116, 580] on icon "more_vert" at bounding box center [120, 580] width 16 height 16
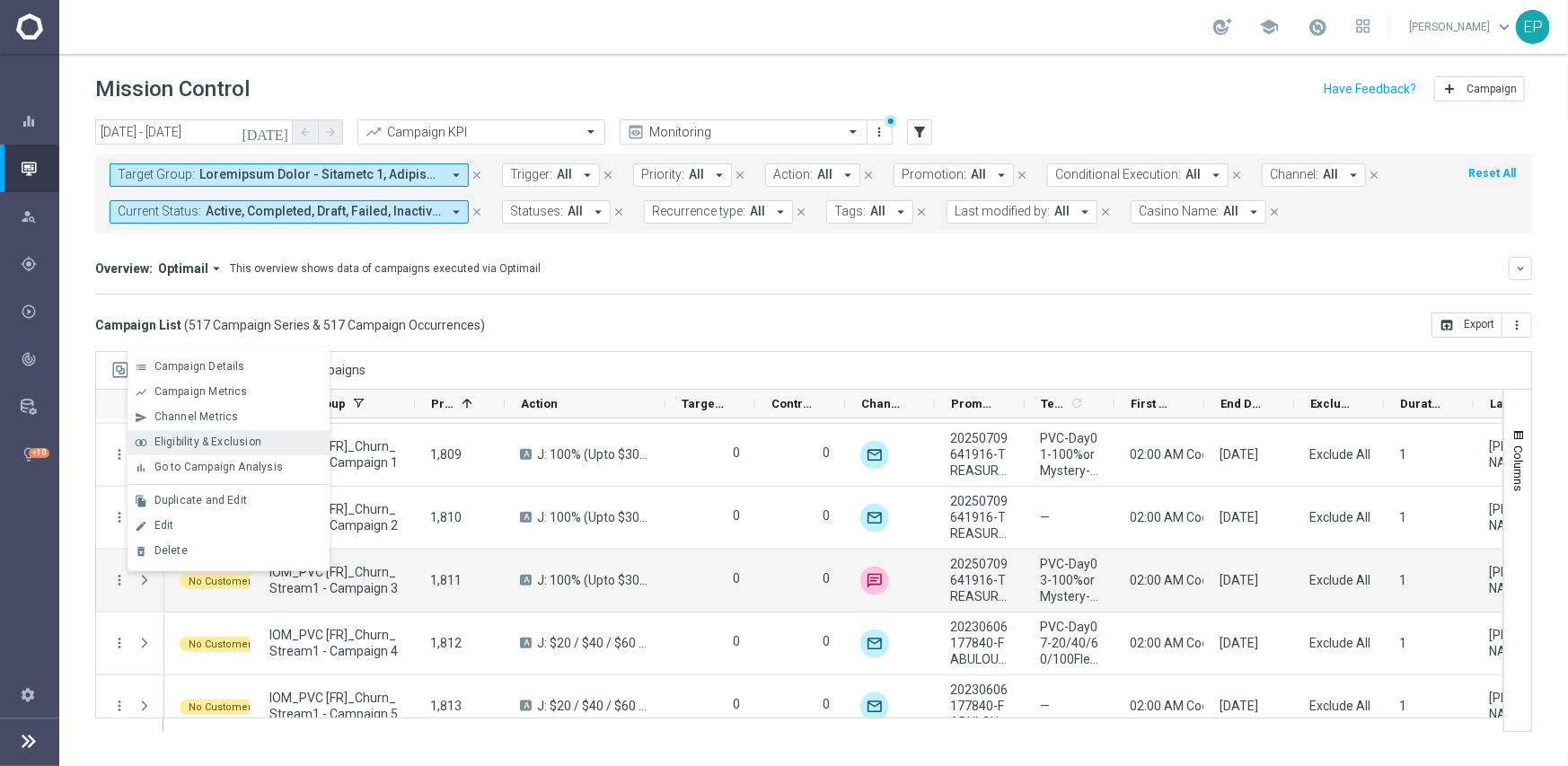
click at [227, 436] on span "Eligibility & Exclusion" at bounding box center [207, 442] width 107 height 13
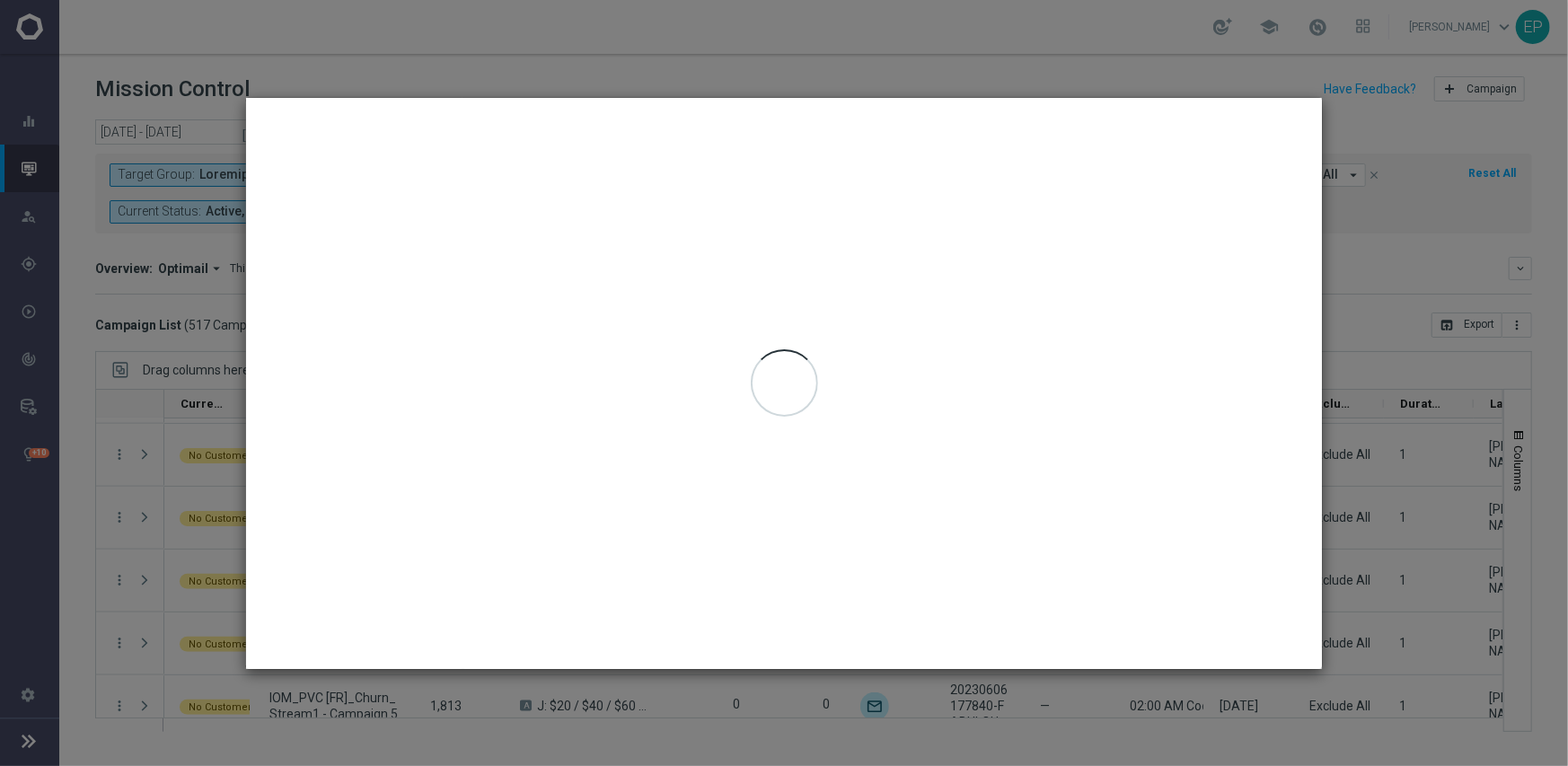
type input "[DATE] - [DATE]"
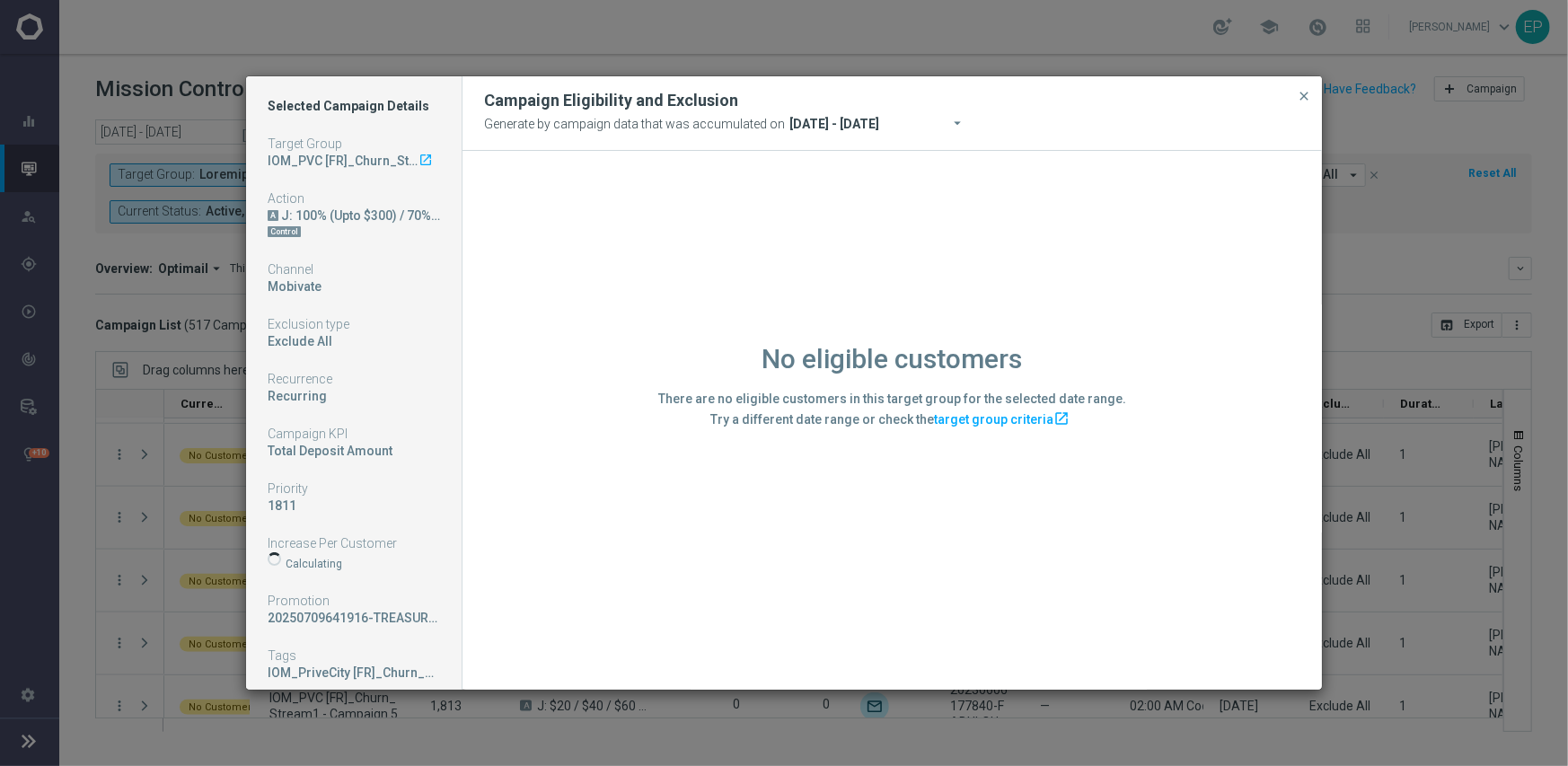
click at [559, 534] on div "No eligible customers There are no eligible customers in this target group for …" at bounding box center [892, 419] width 859 height 538
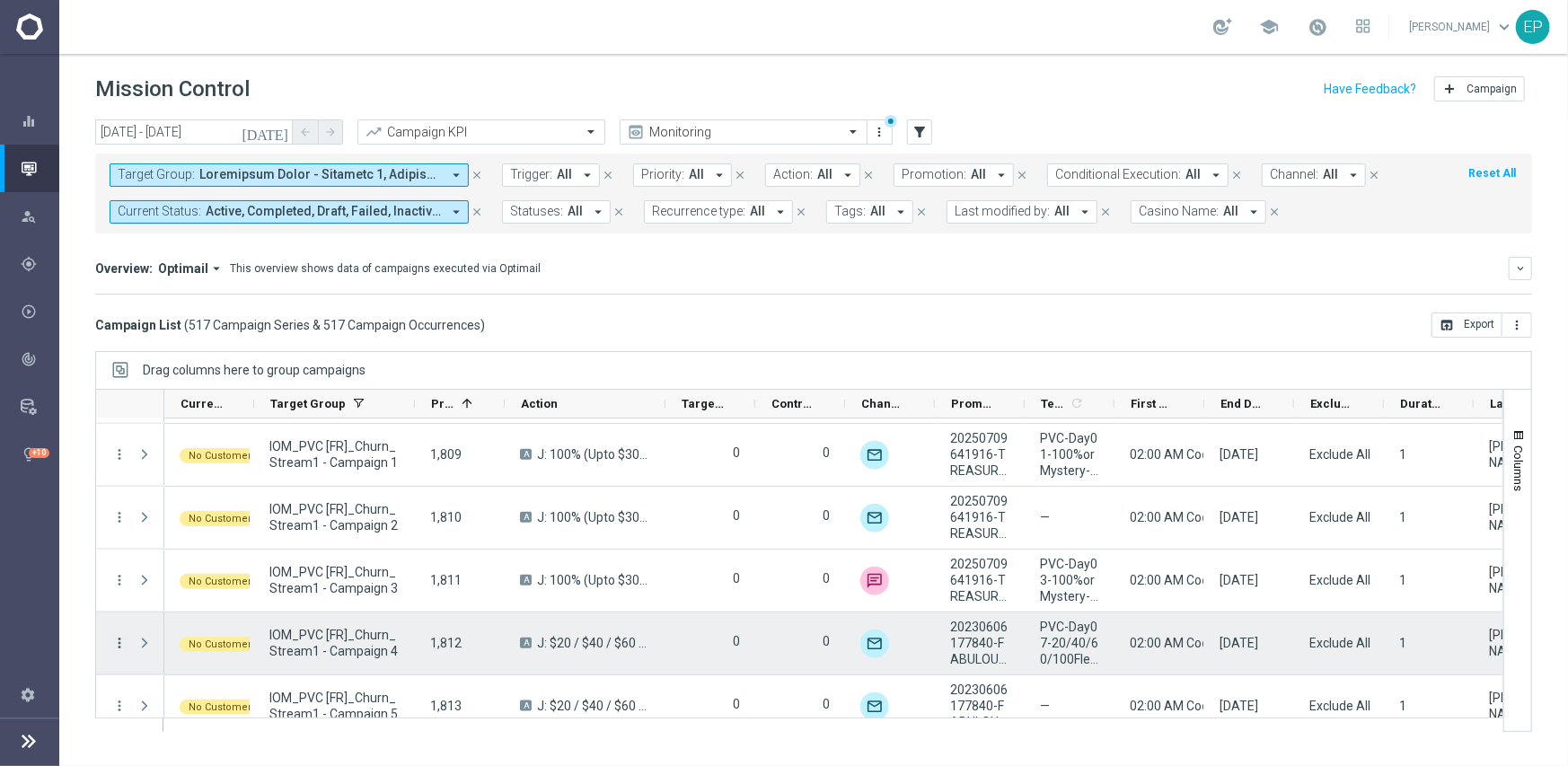
click at [117, 639] on icon "more_vert" at bounding box center [120, 643] width 16 height 16
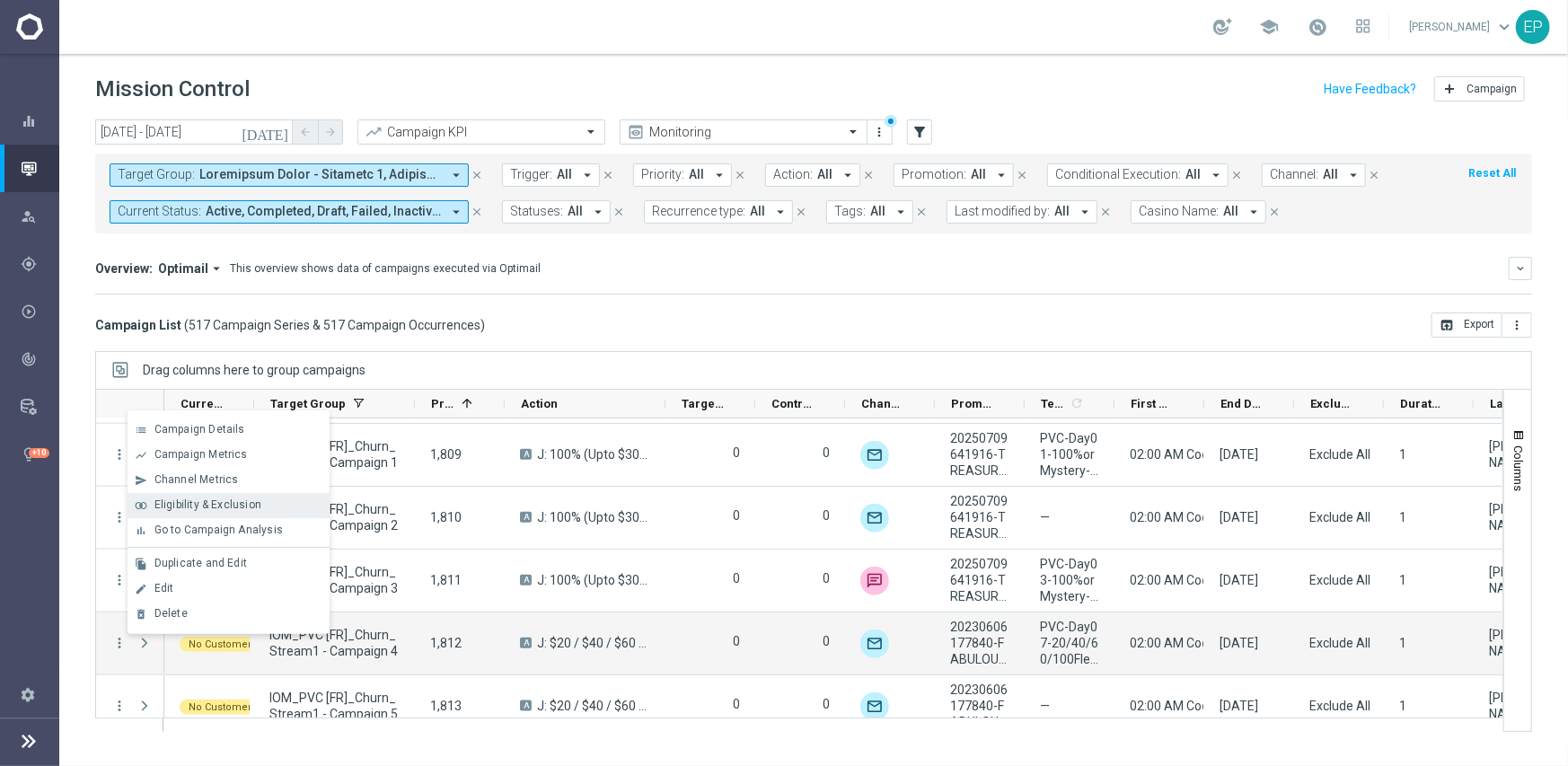
click at [215, 512] on div "join_inner Eligibility & Exclusion" at bounding box center [228, 505] width 202 height 25
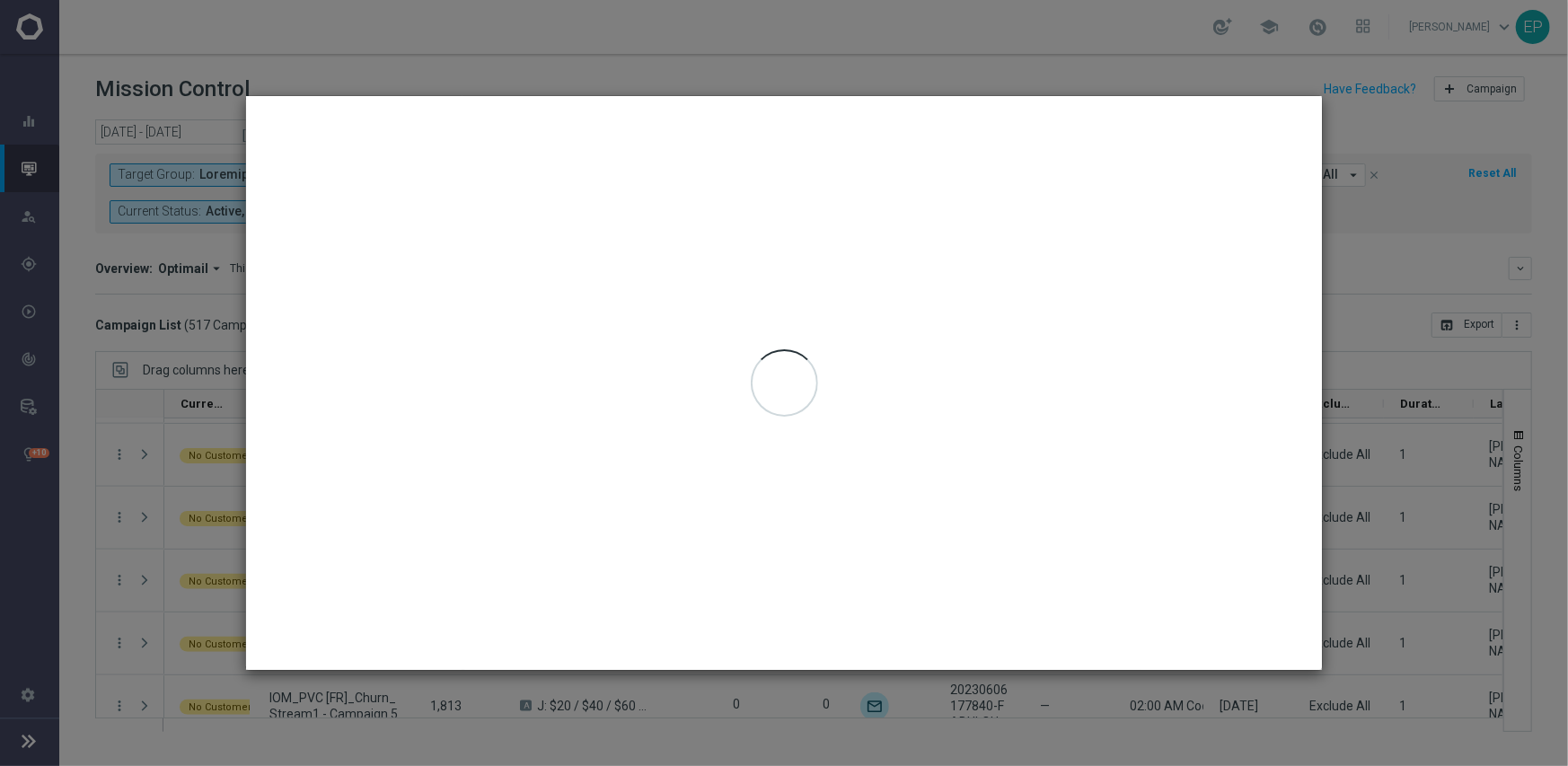
type input "[DATE] - [DATE]"
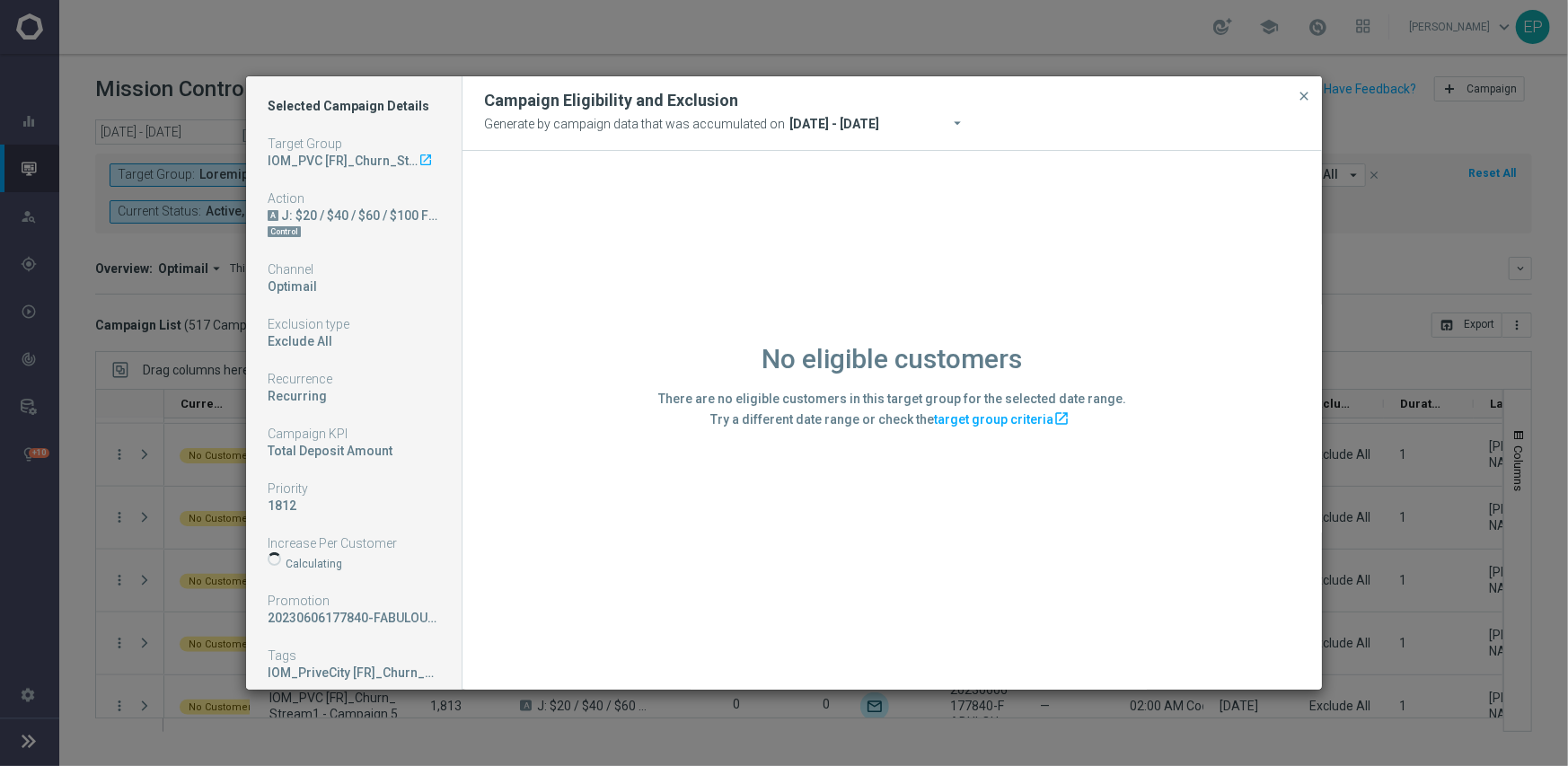
click at [608, 587] on div "No eligible customers There are no eligible customers in this target group for …" at bounding box center [892, 419] width 859 height 538
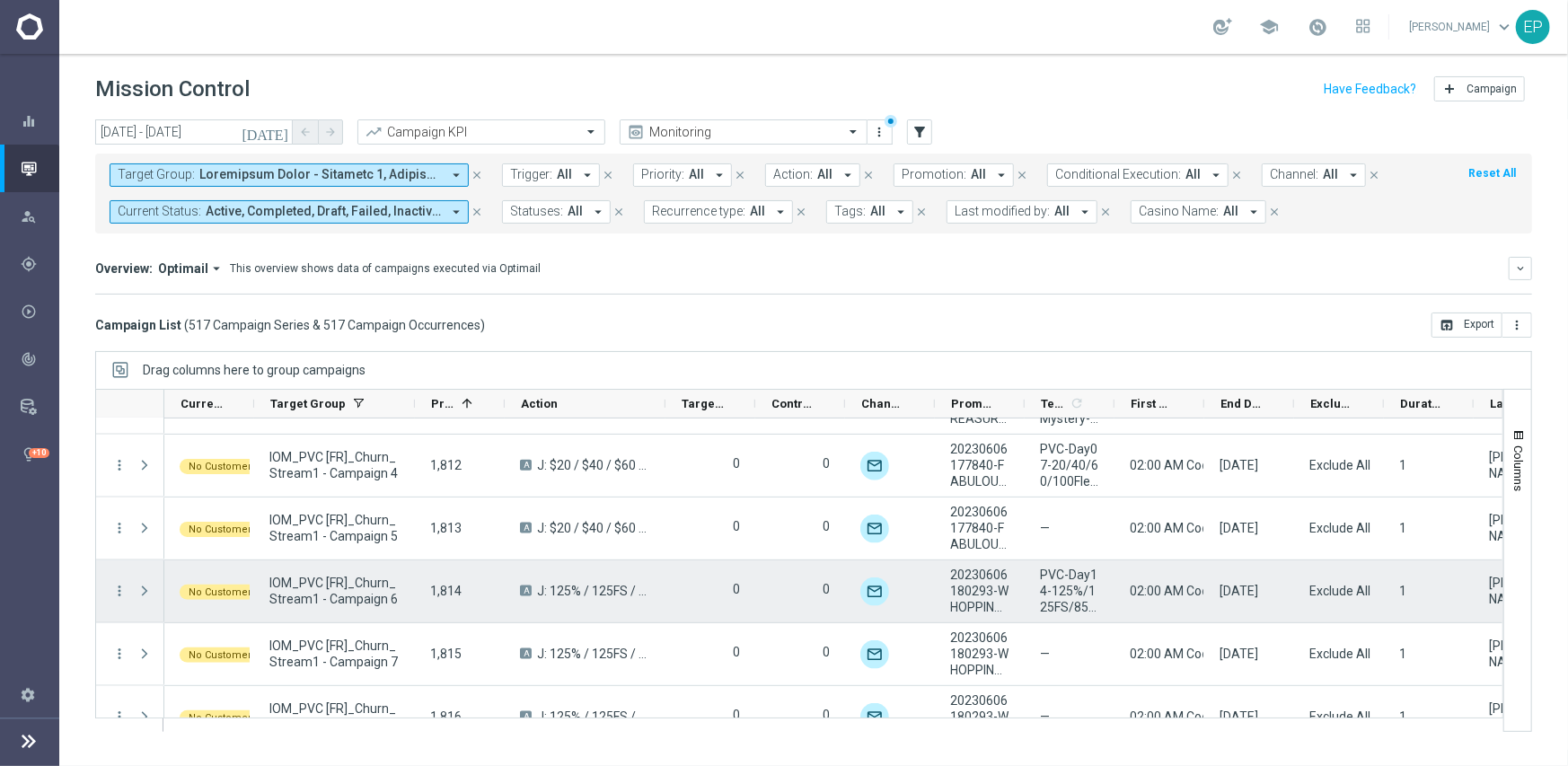
scroll to position [18787, 0]
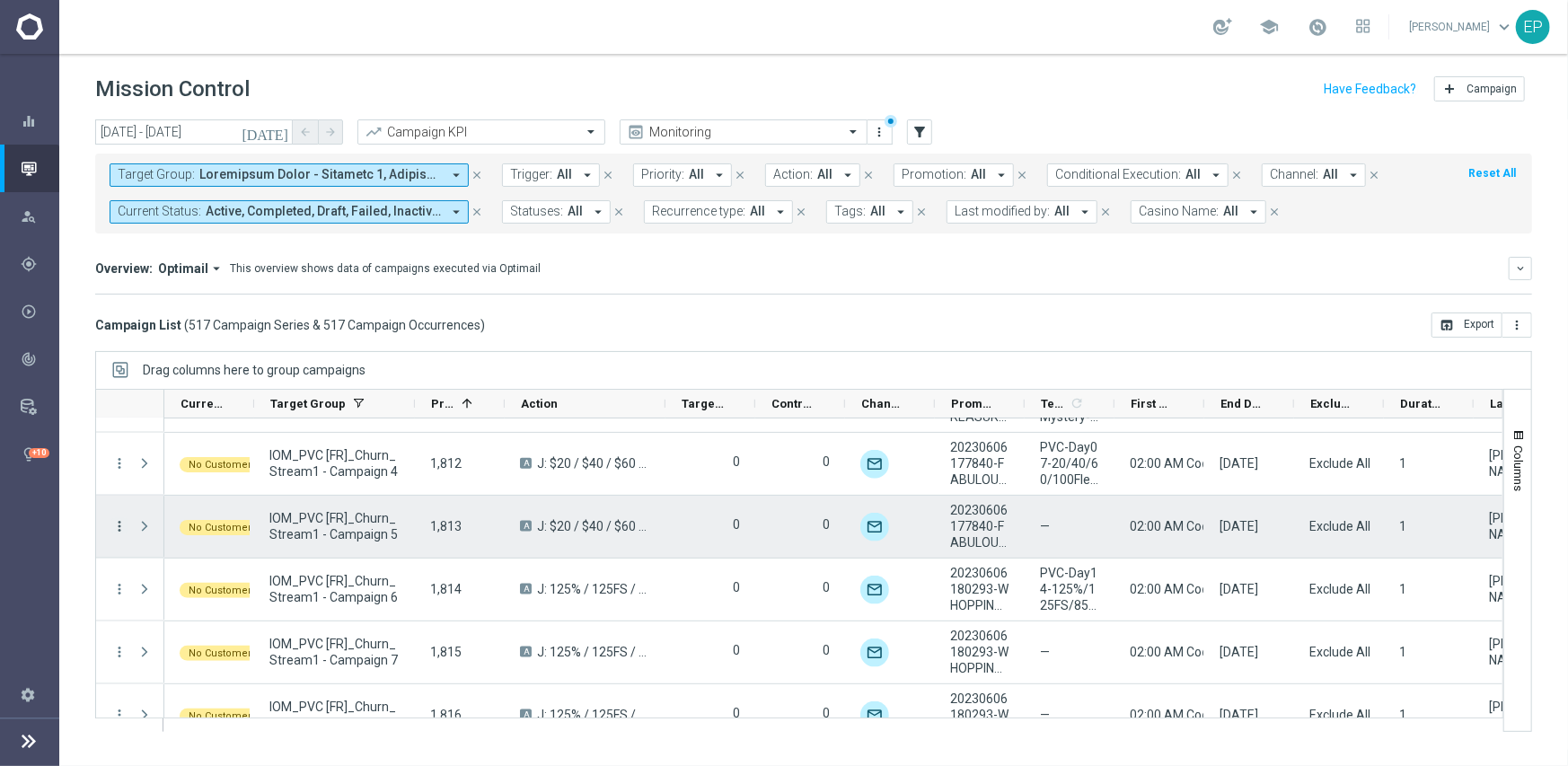
click at [121, 523] on icon "more_vert" at bounding box center [120, 527] width 16 height 16
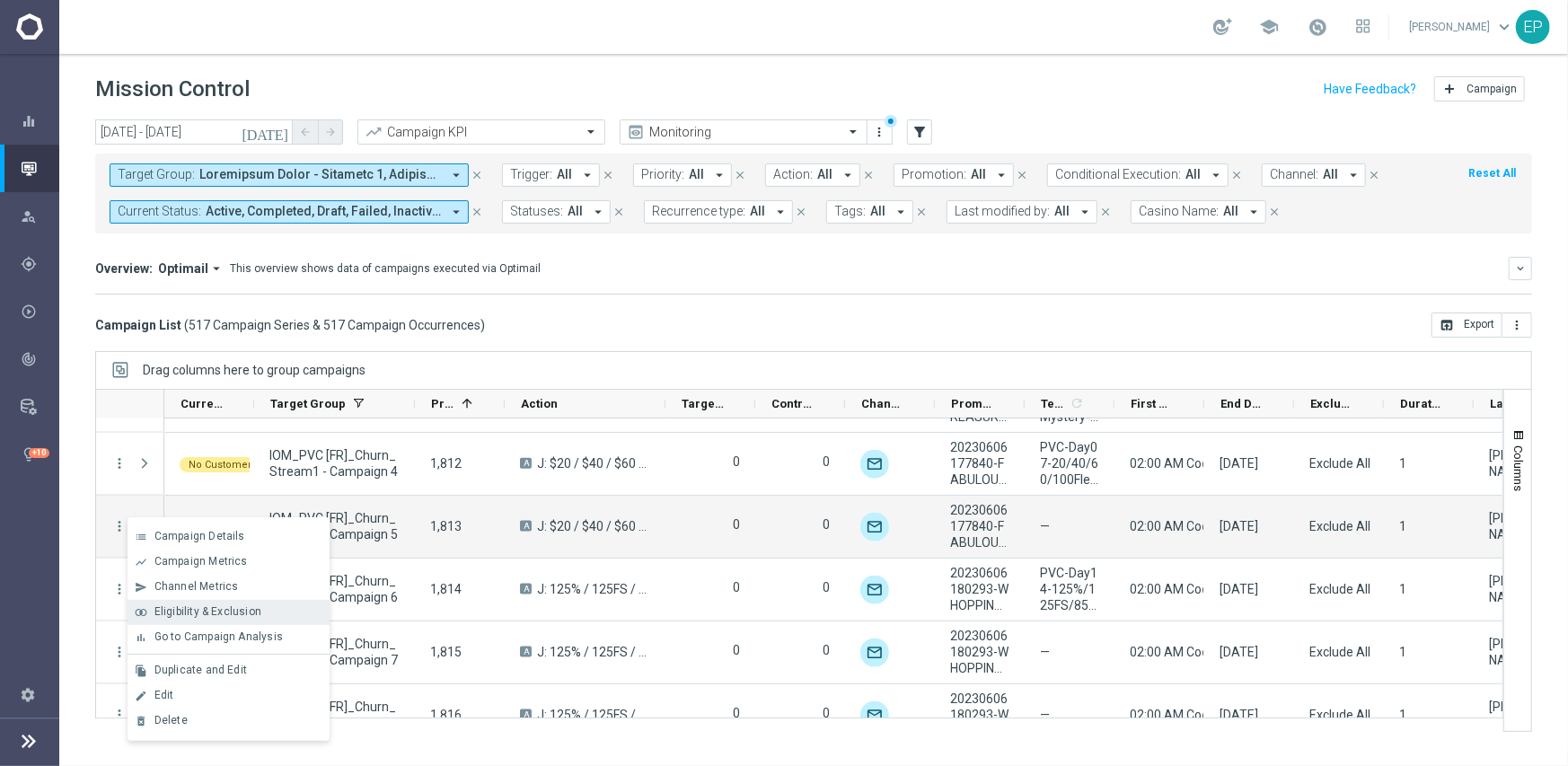
click at [176, 605] on span "Eligibility & Exclusion" at bounding box center [207, 611] width 107 height 13
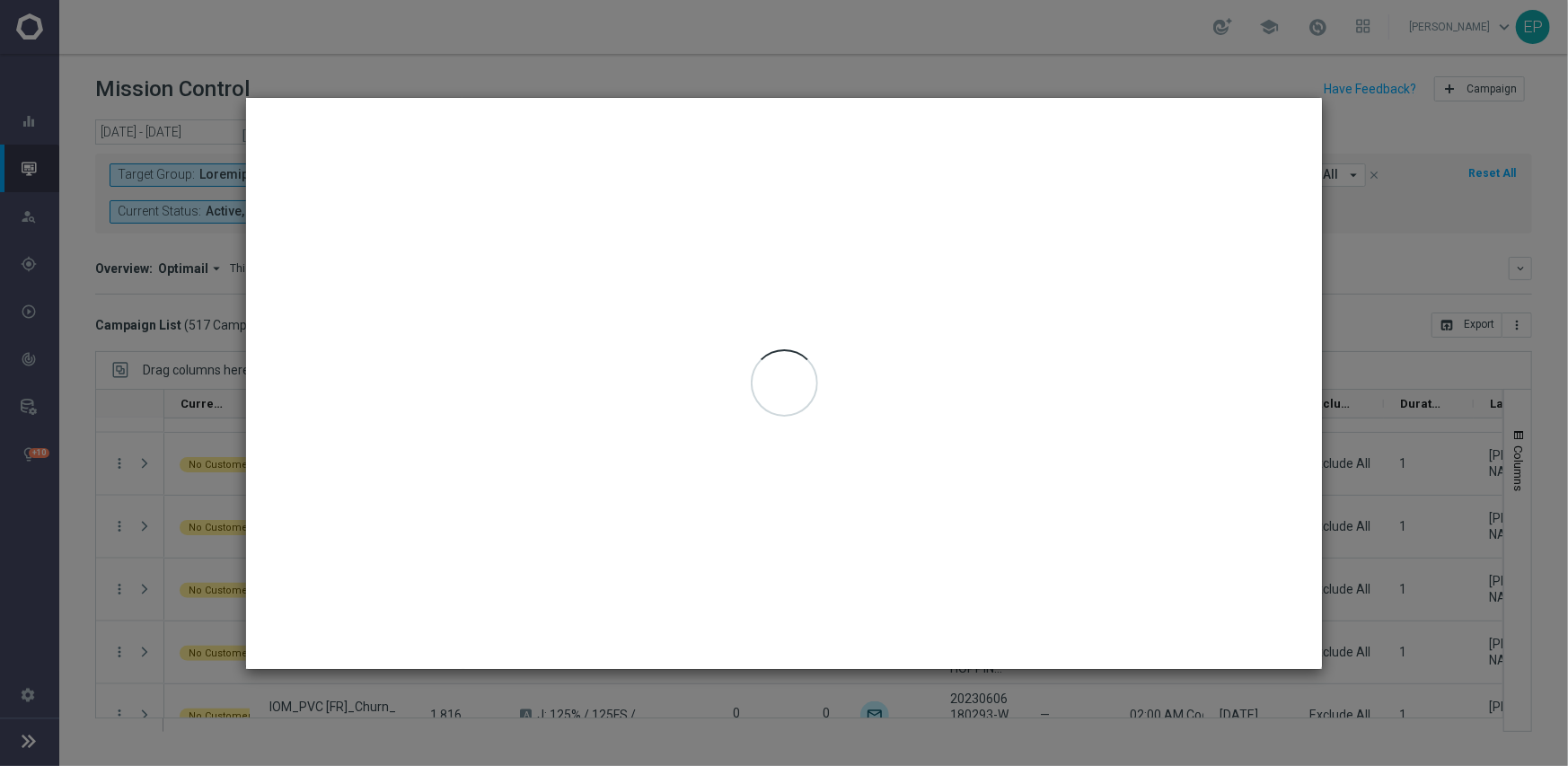
type input "[DATE] - [DATE]"
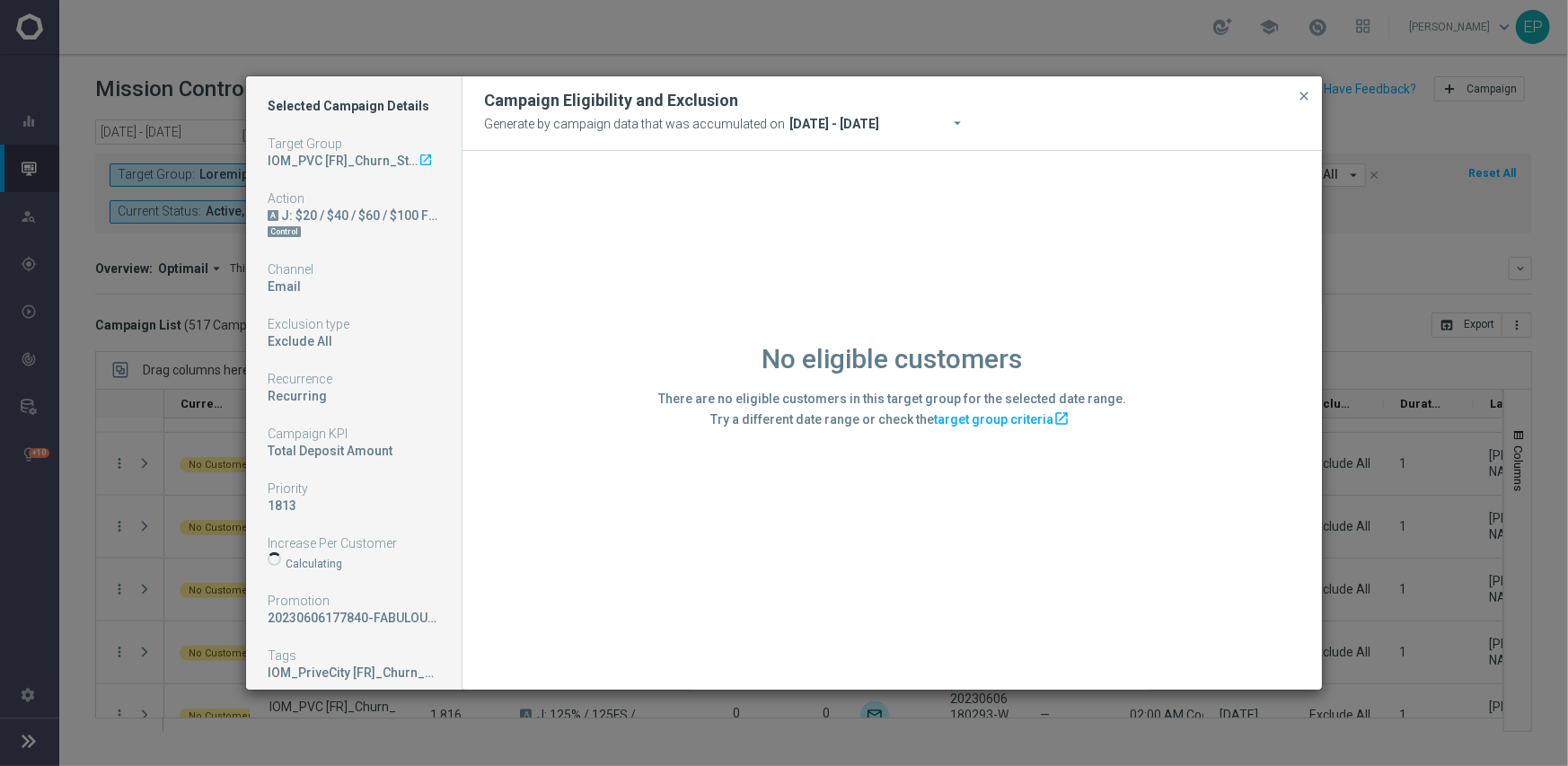
click at [571, 585] on div "No eligible customers There are no eligible customers in this target group for …" at bounding box center [892, 419] width 859 height 538
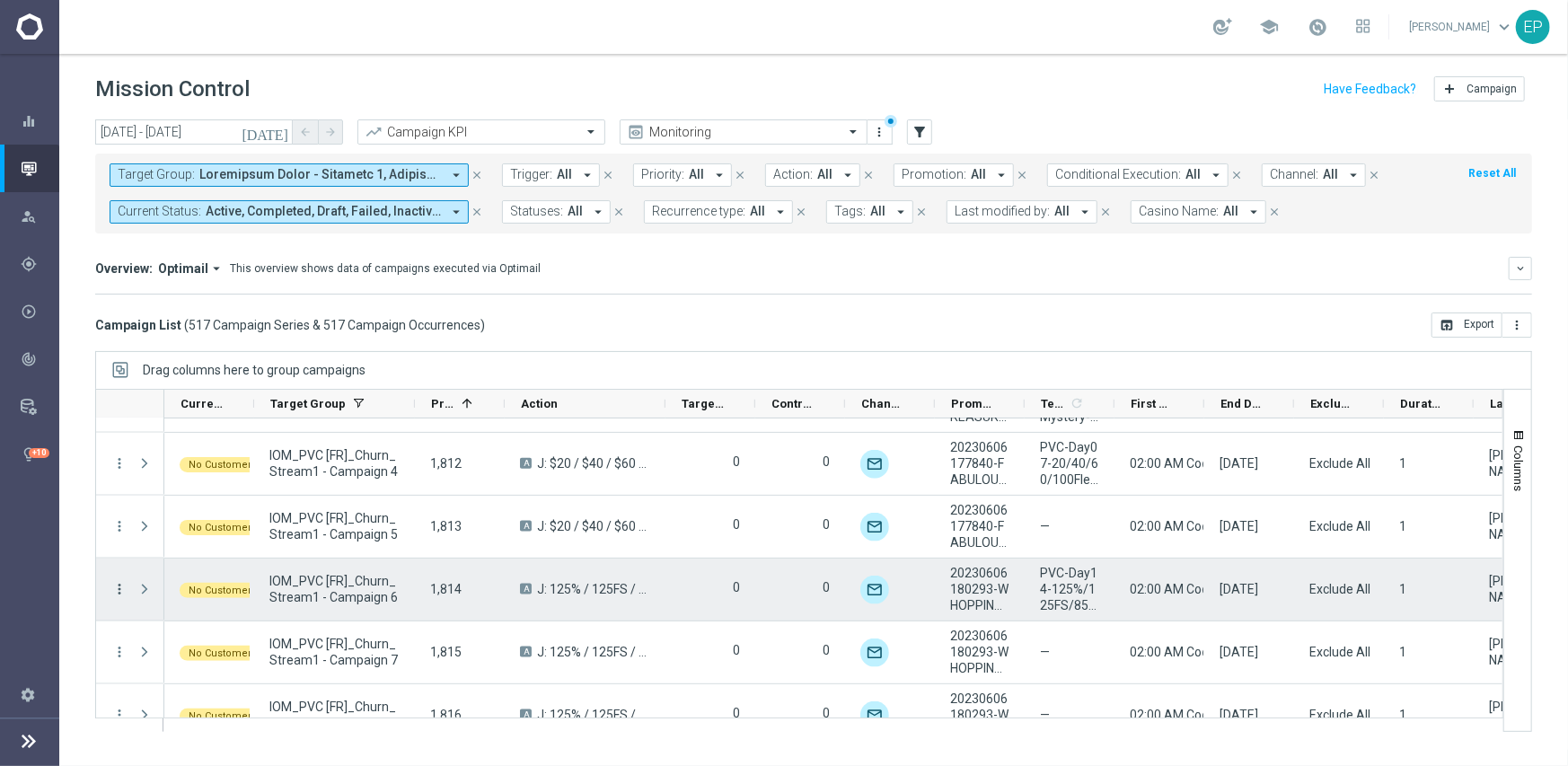
click at [120, 590] on icon "more_vert" at bounding box center [120, 589] width 16 height 16
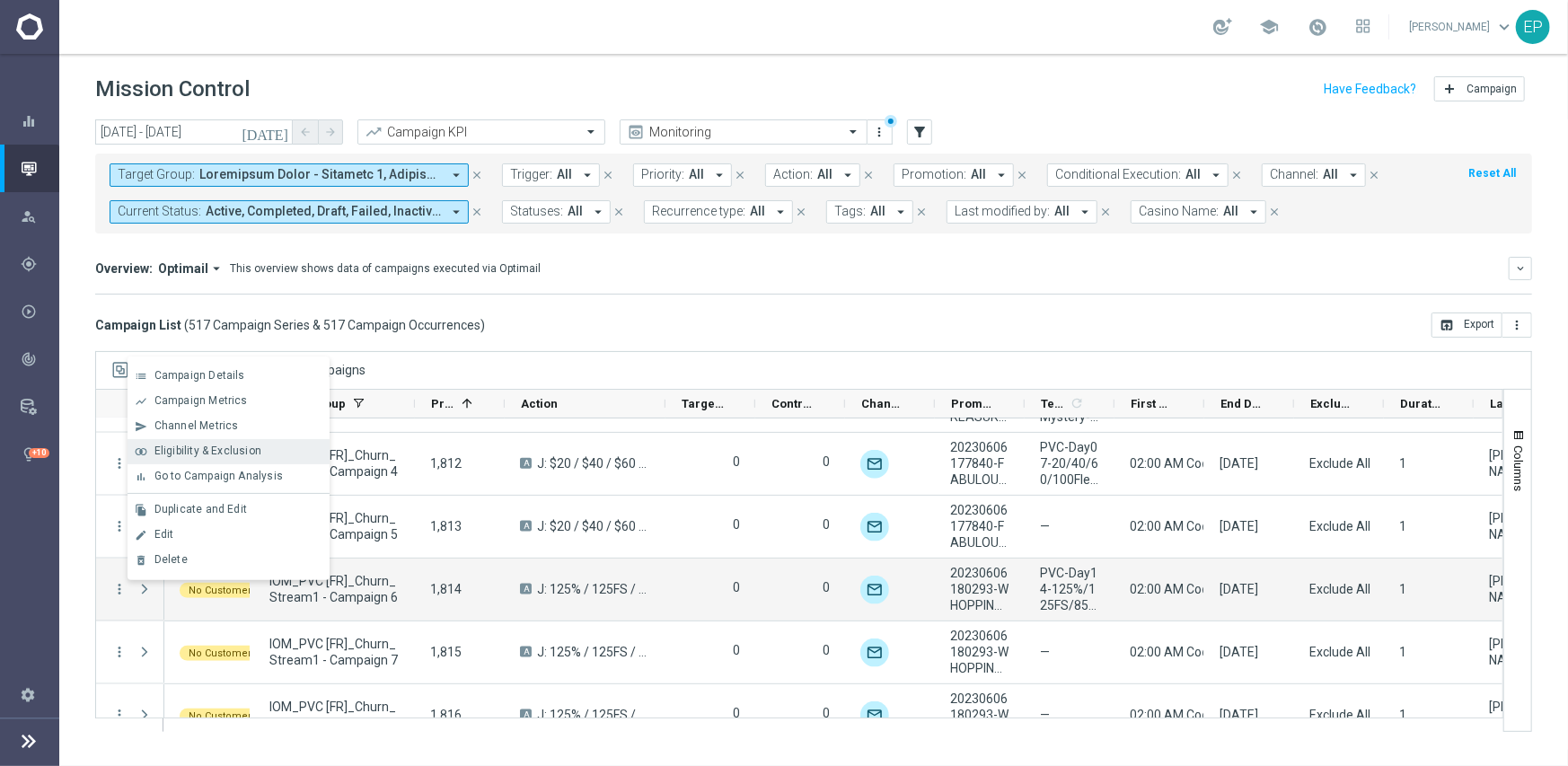
click at [212, 445] on span "Eligibility & Exclusion" at bounding box center [207, 451] width 107 height 13
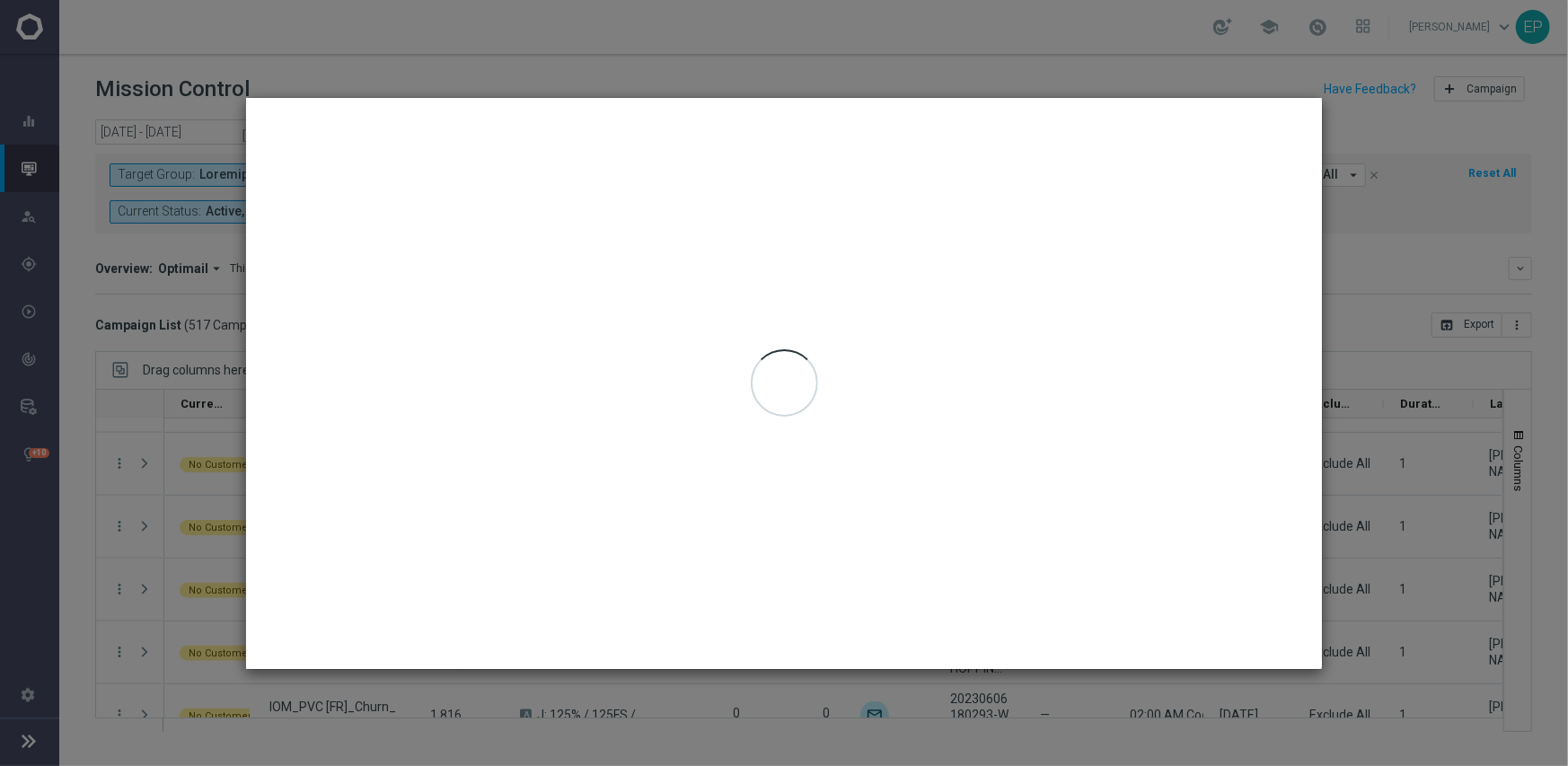
type input "[DATE] - [DATE]"
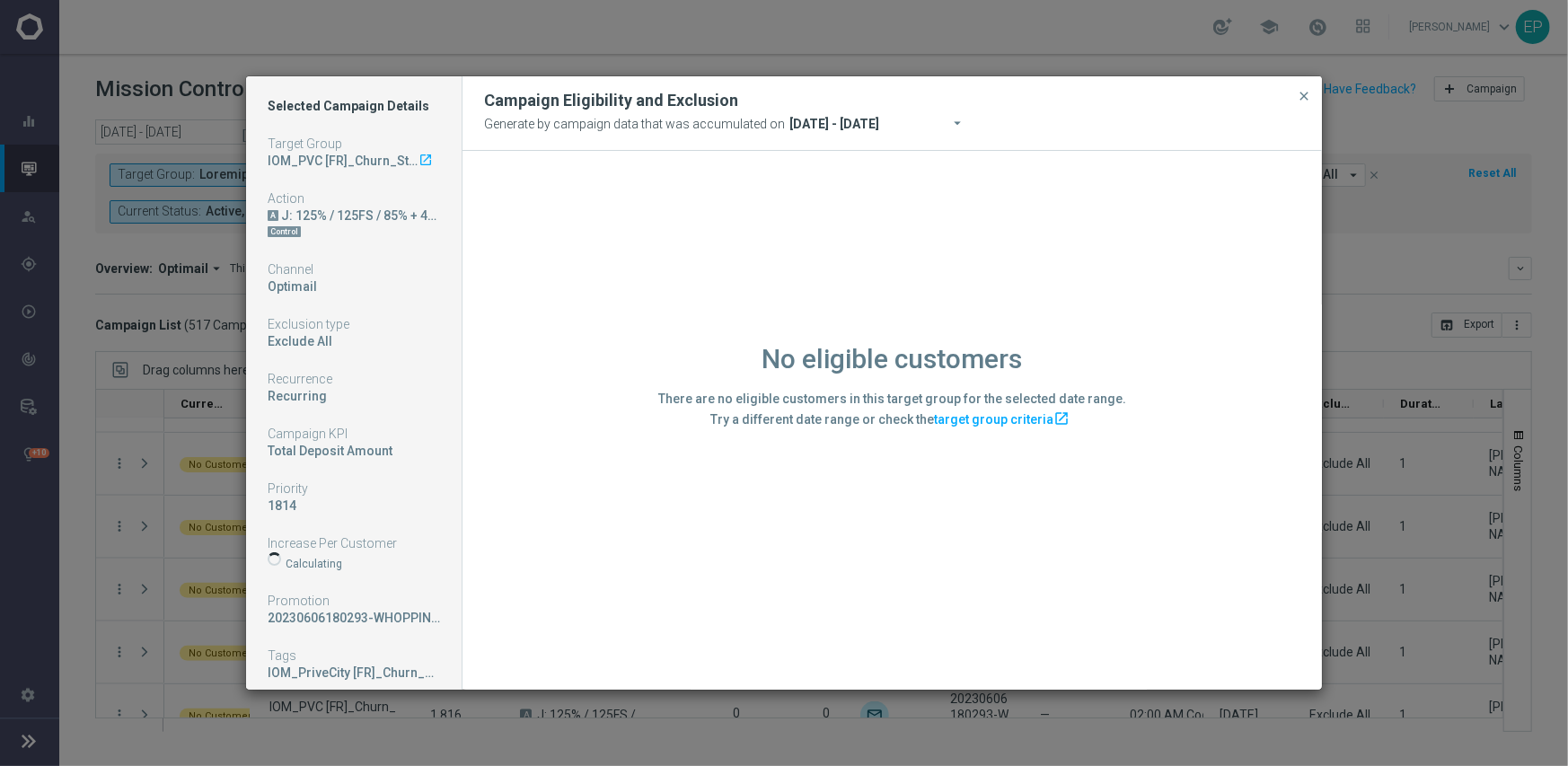
click at [625, 612] on div "No eligible customers There are no eligible customers in this target group for …" at bounding box center [892, 419] width 859 height 538
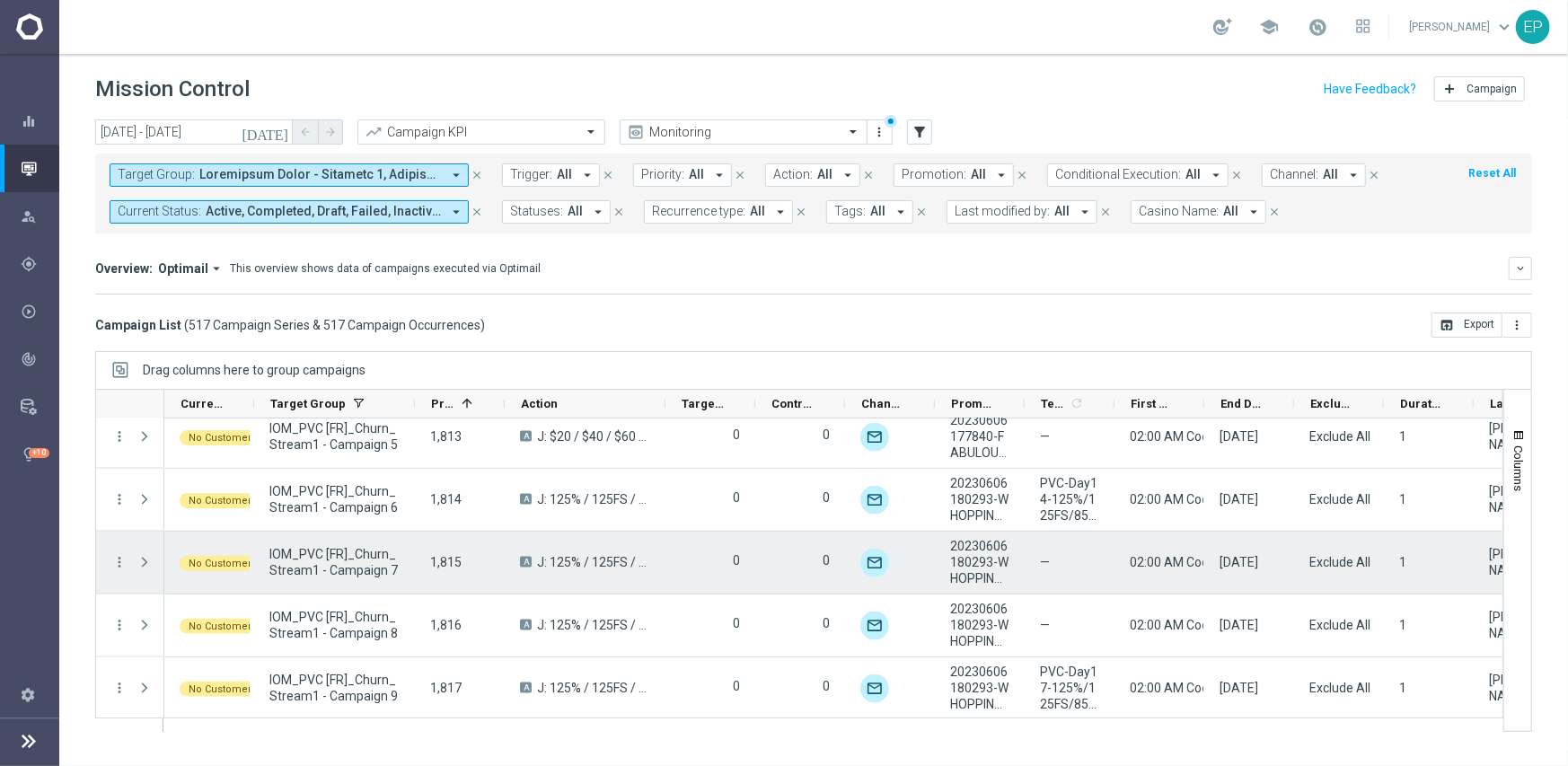
scroll to position [18966, 0]
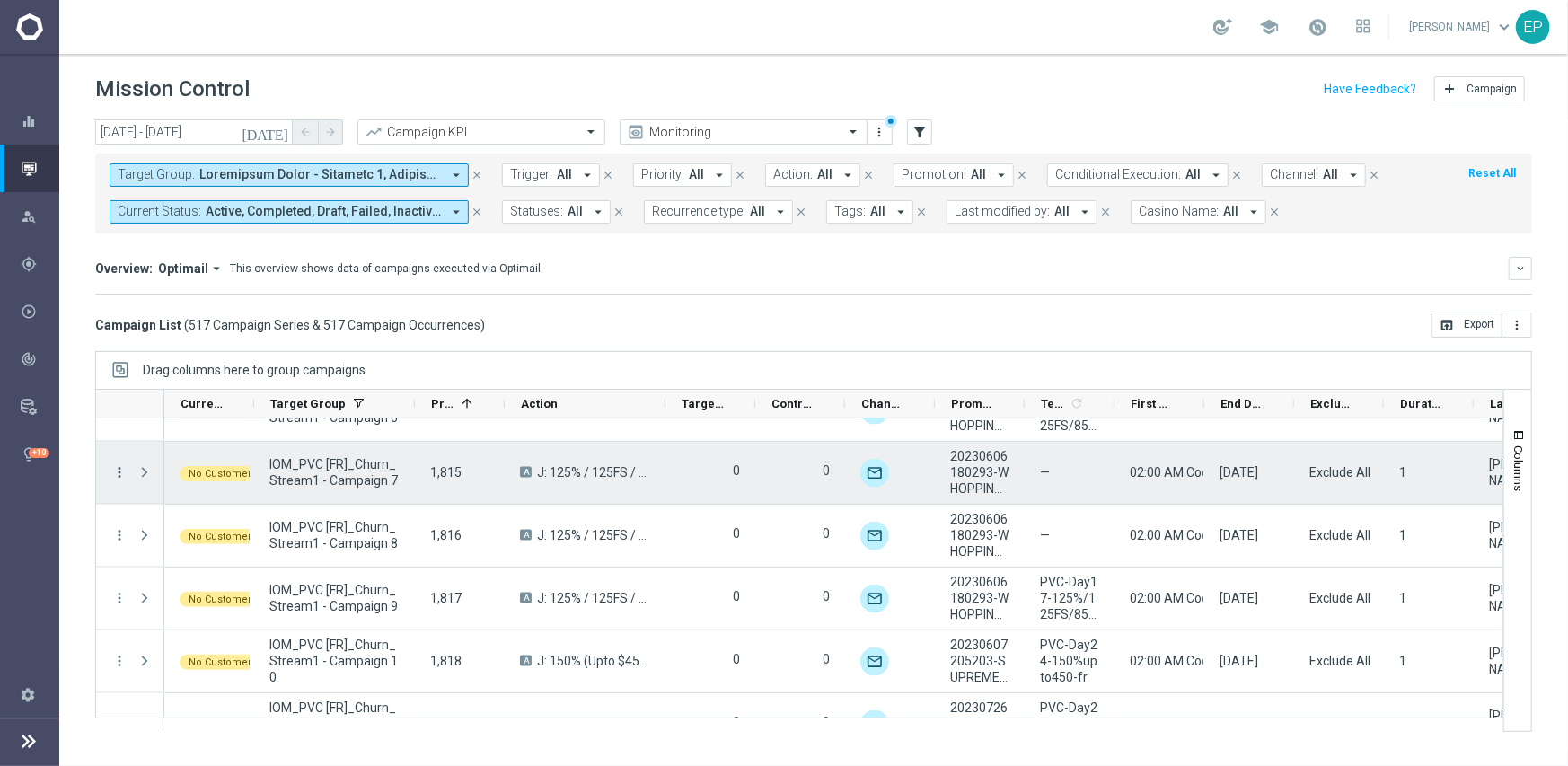
click at [117, 472] on icon "more_vert" at bounding box center [120, 473] width 16 height 16
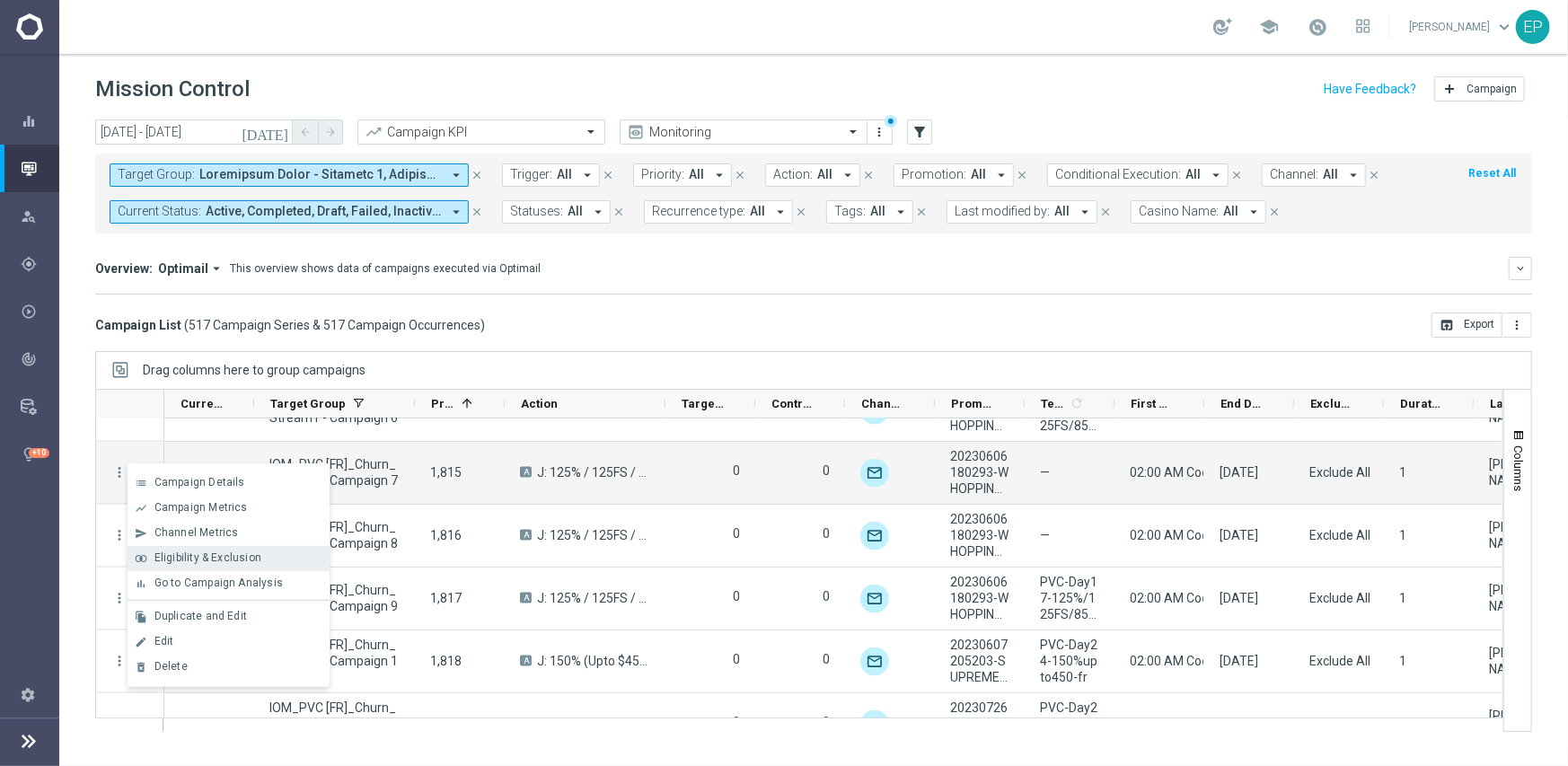
click at [229, 557] on span "Eligibility & Exclusion" at bounding box center [207, 558] width 107 height 13
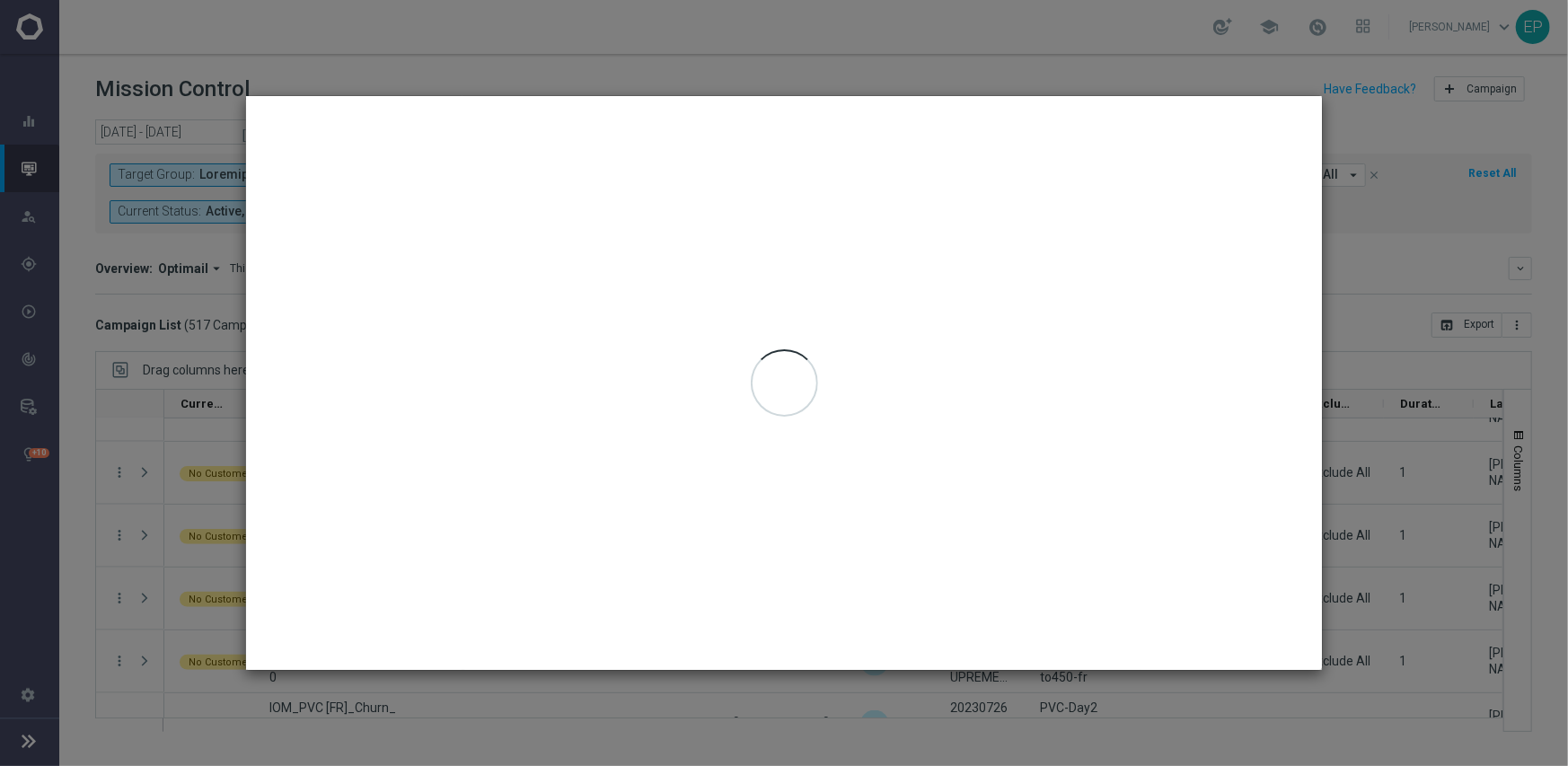
type input "[DATE] - [DATE]"
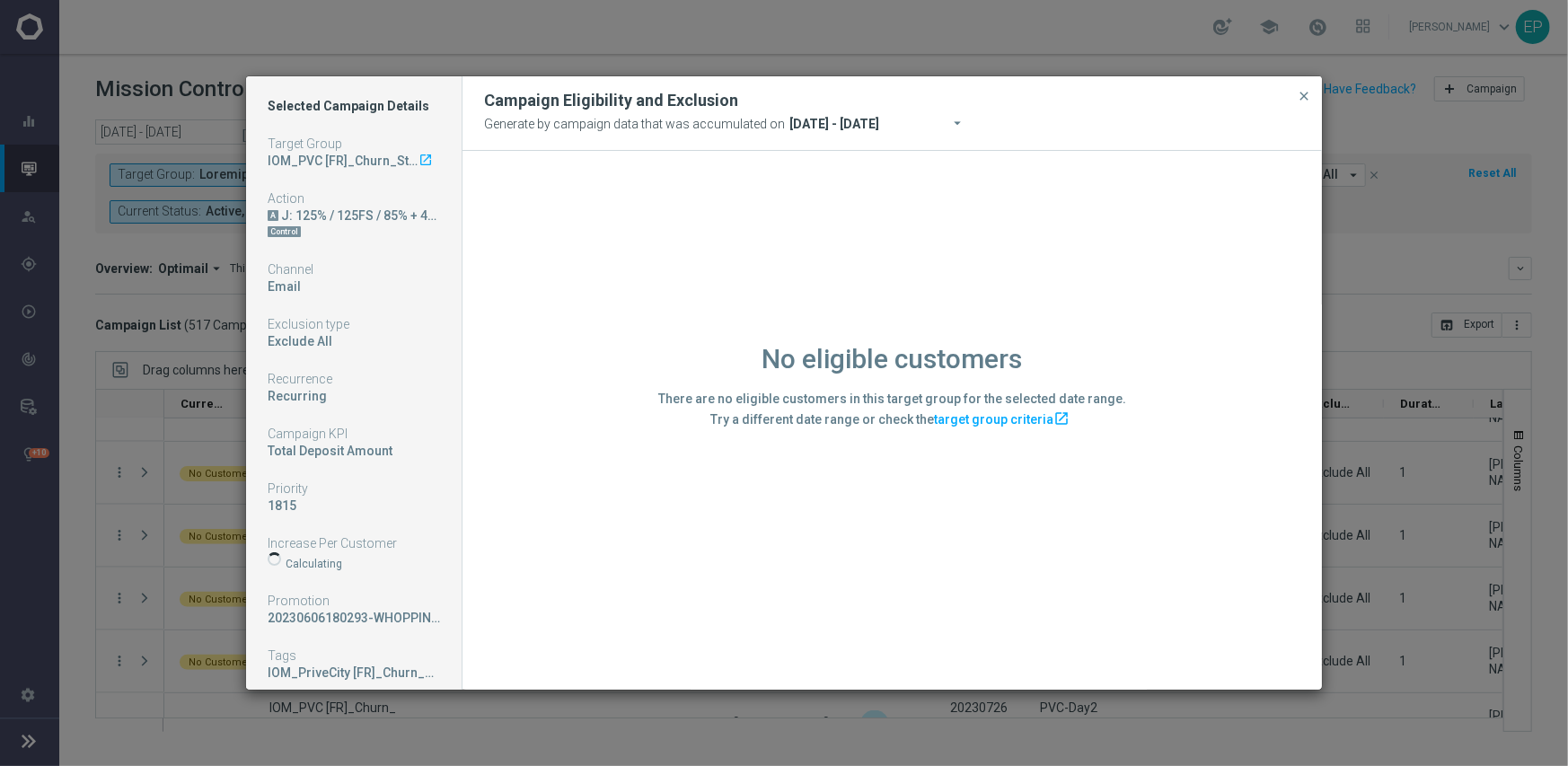
click at [629, 547] on div "No eligible customers There are no eligible customers in this target group for …" at bounding box center [892, 419] width 859 height 538
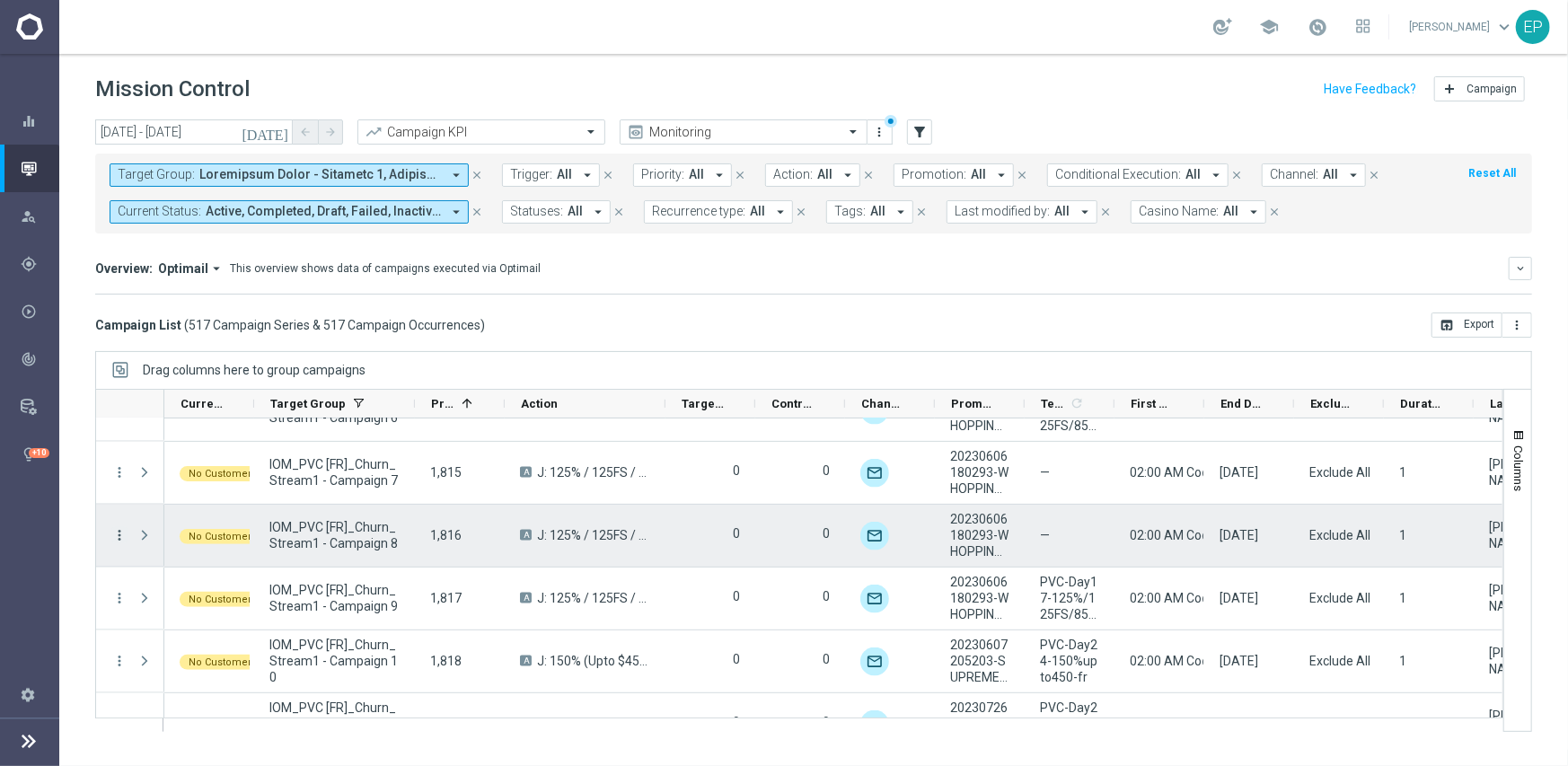
click at [113, 540] on icon "more_vert" at bounding box center [120, 536] width 16 height 16
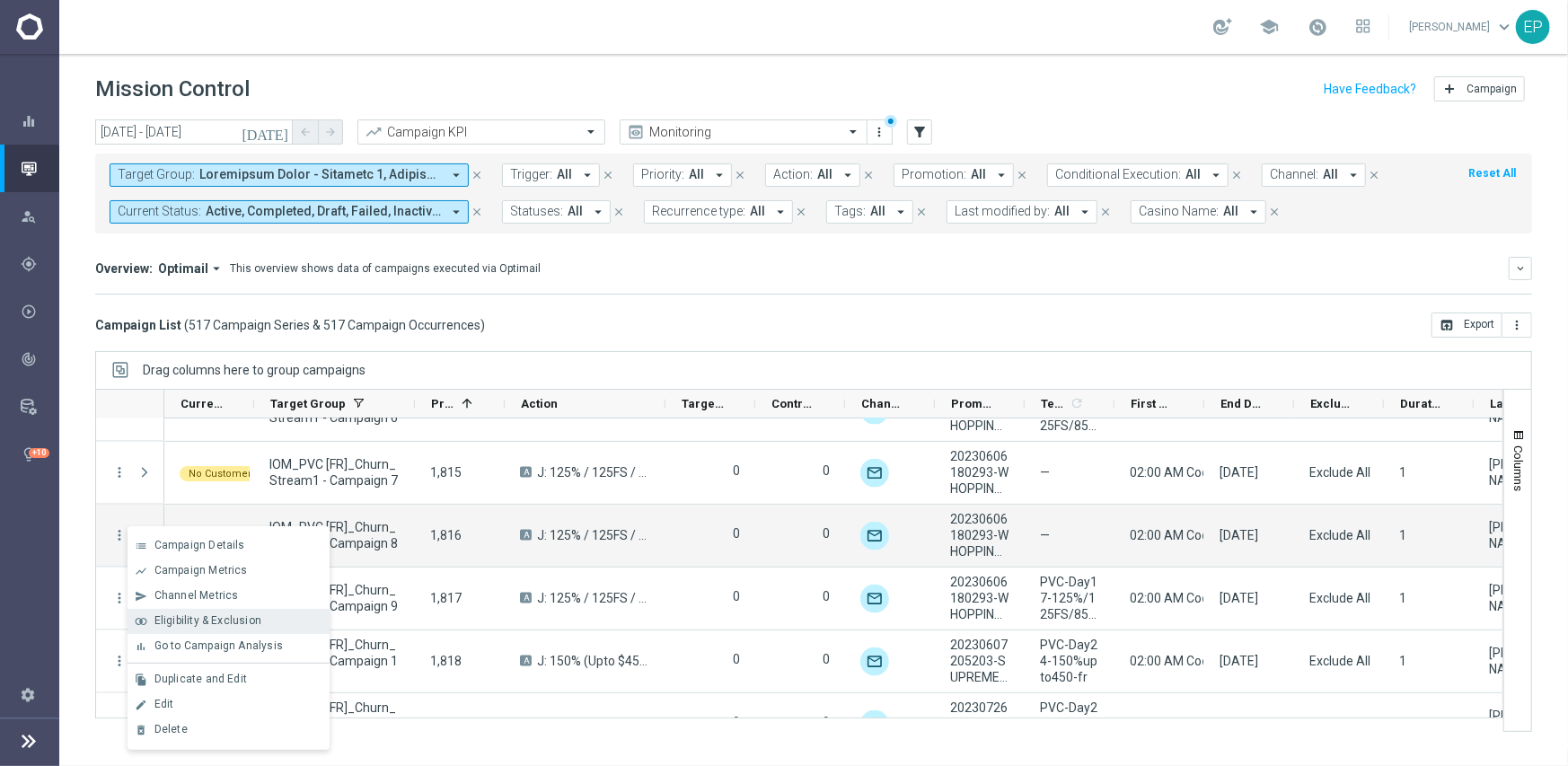
click at [204, 628] on div "join_inner Eligibility & Exclusion" at bounding box center [228, 621] width 202 height 25
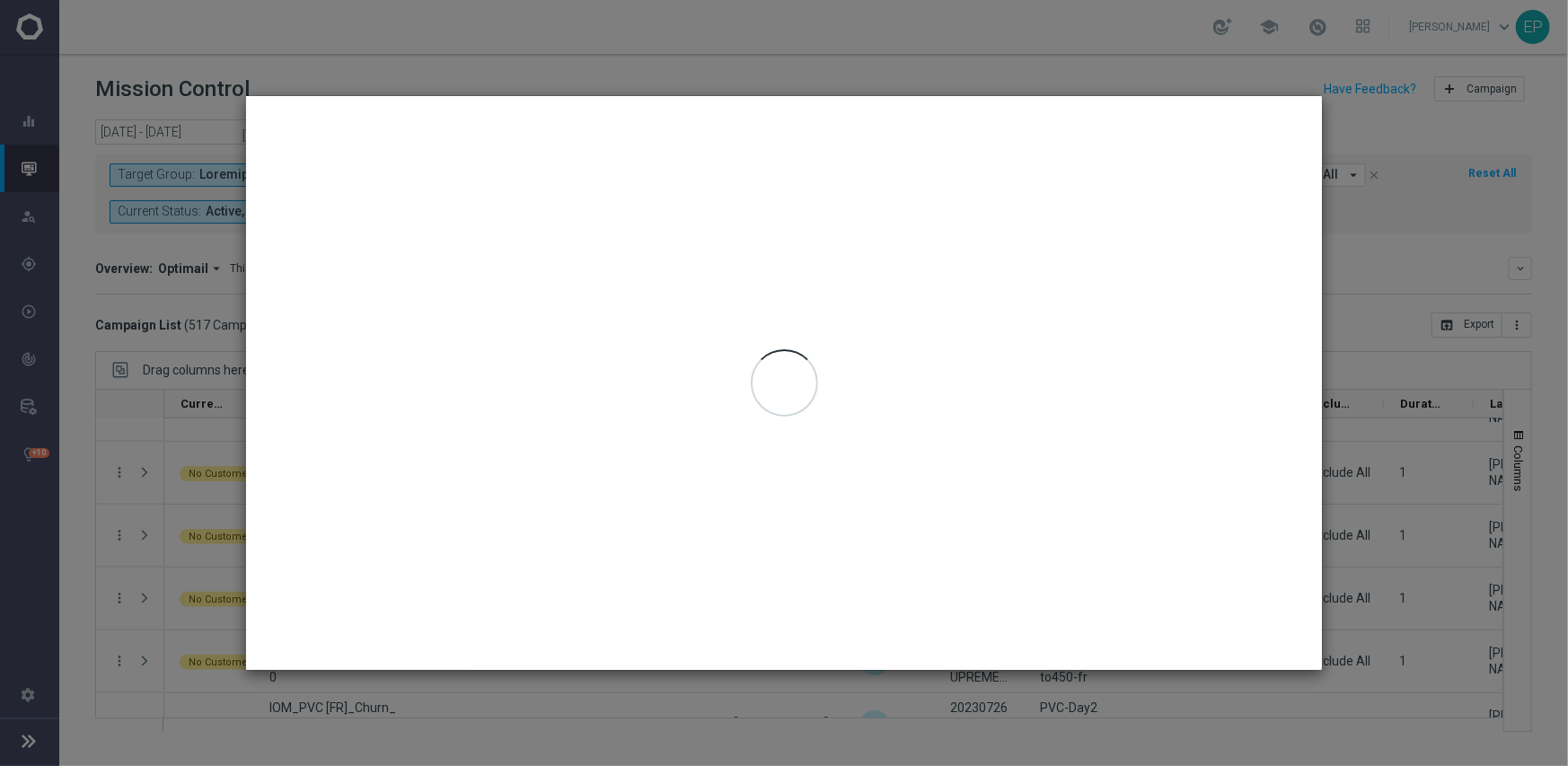
type input "[DATE] - [DATE]"
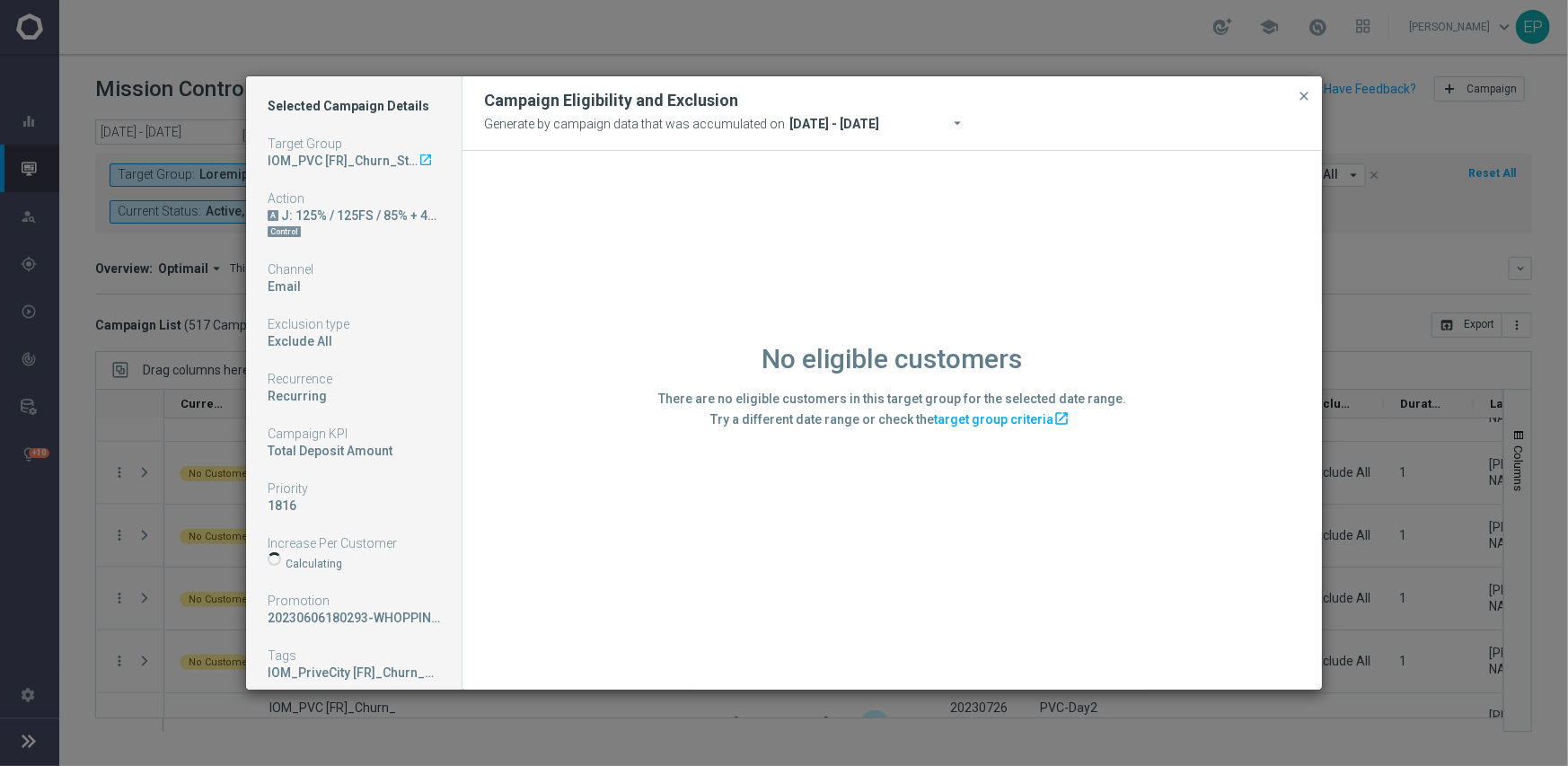
click at [541, 601] on div "No eligible customers There are no eligible customers in this target group for …" at bounding box center [892, 419] width 859 height 538
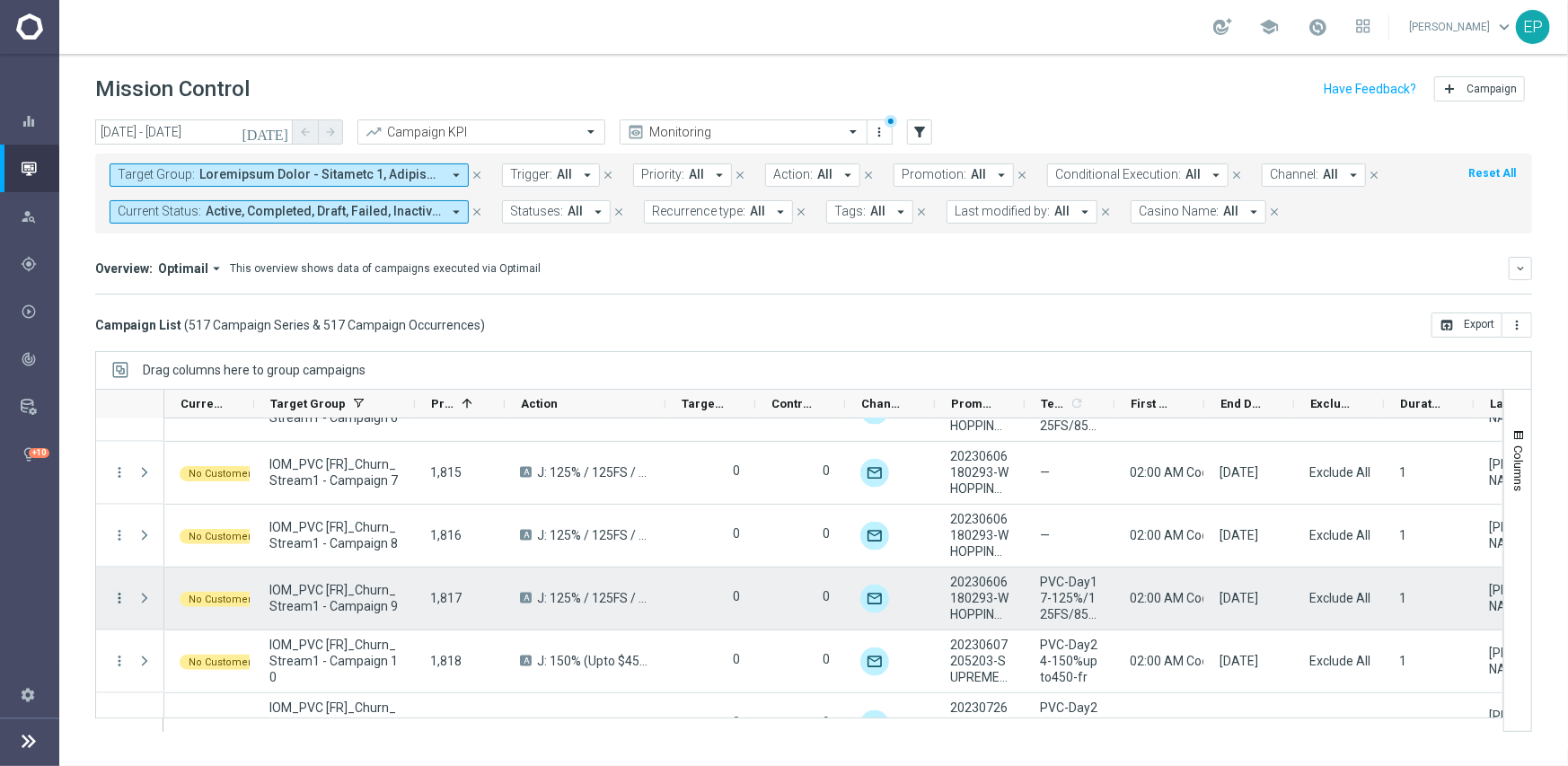
click at [113, 598] on icon "more_vert" at bounding box center [120, 598] width 16 height 16
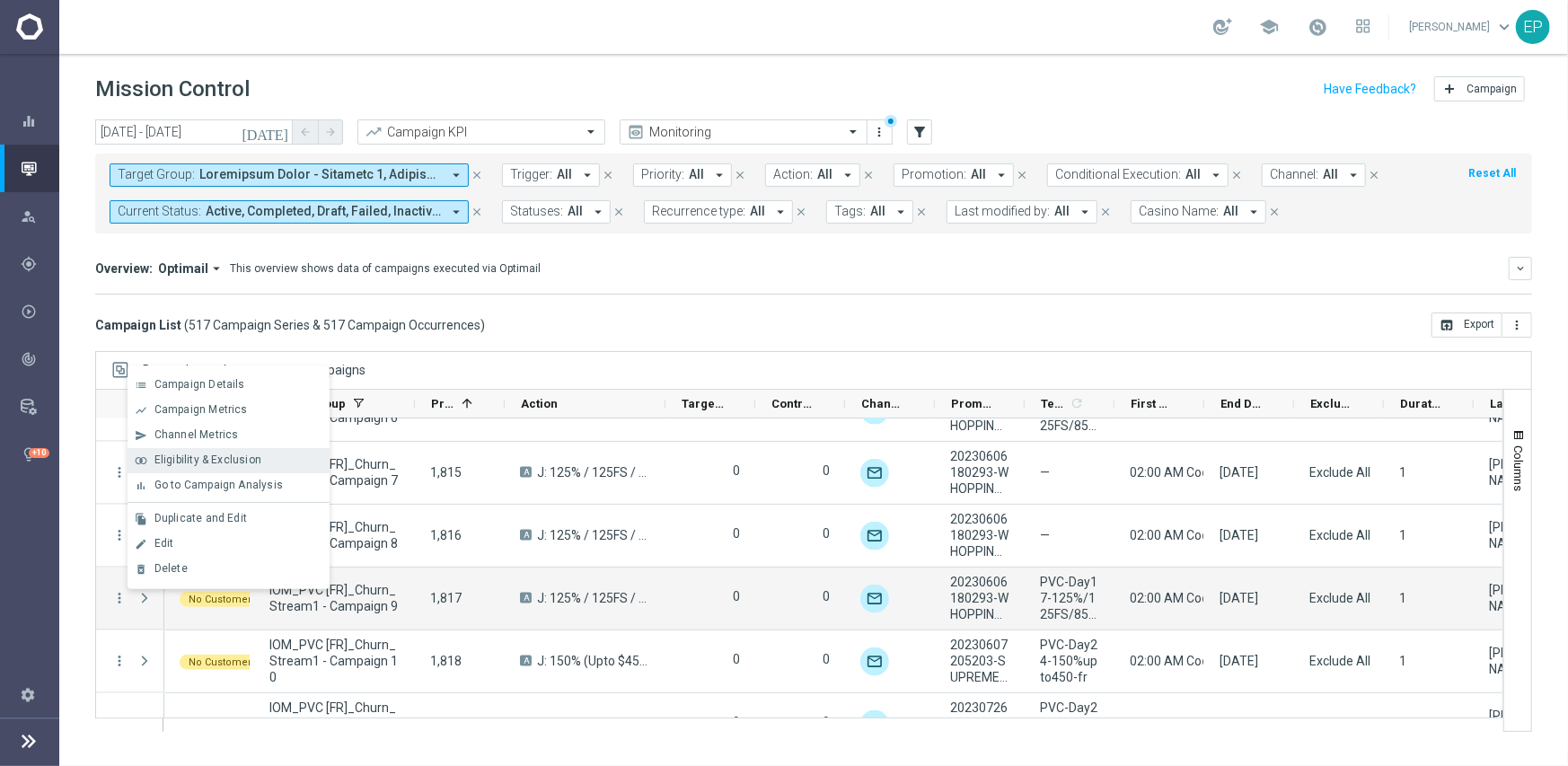
click at [228, 457] on span "Eligibility & Exclusion" at bounding box center [207, 460] width 107 height 13
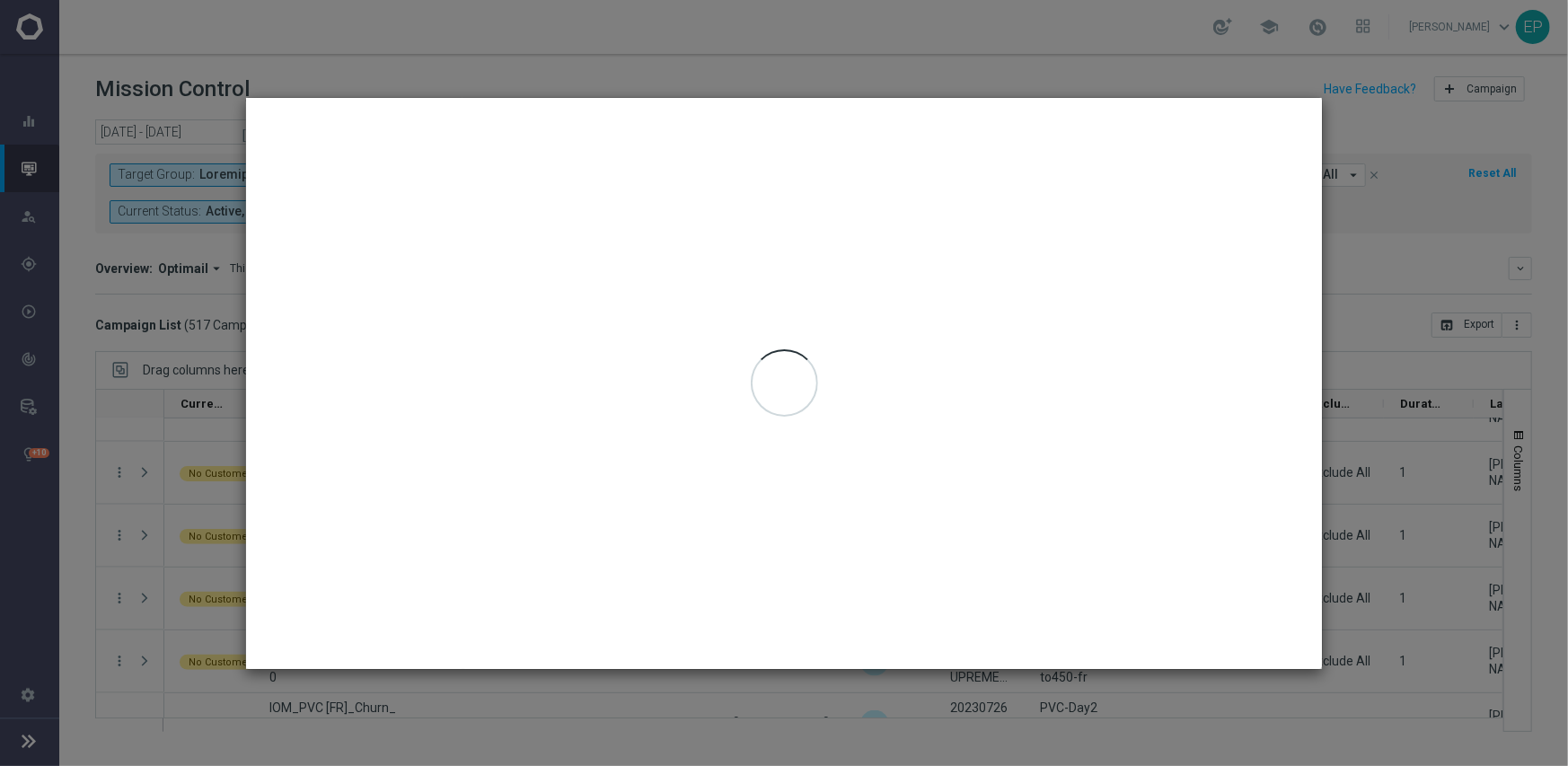
type input "[DATE] - [DATE]"
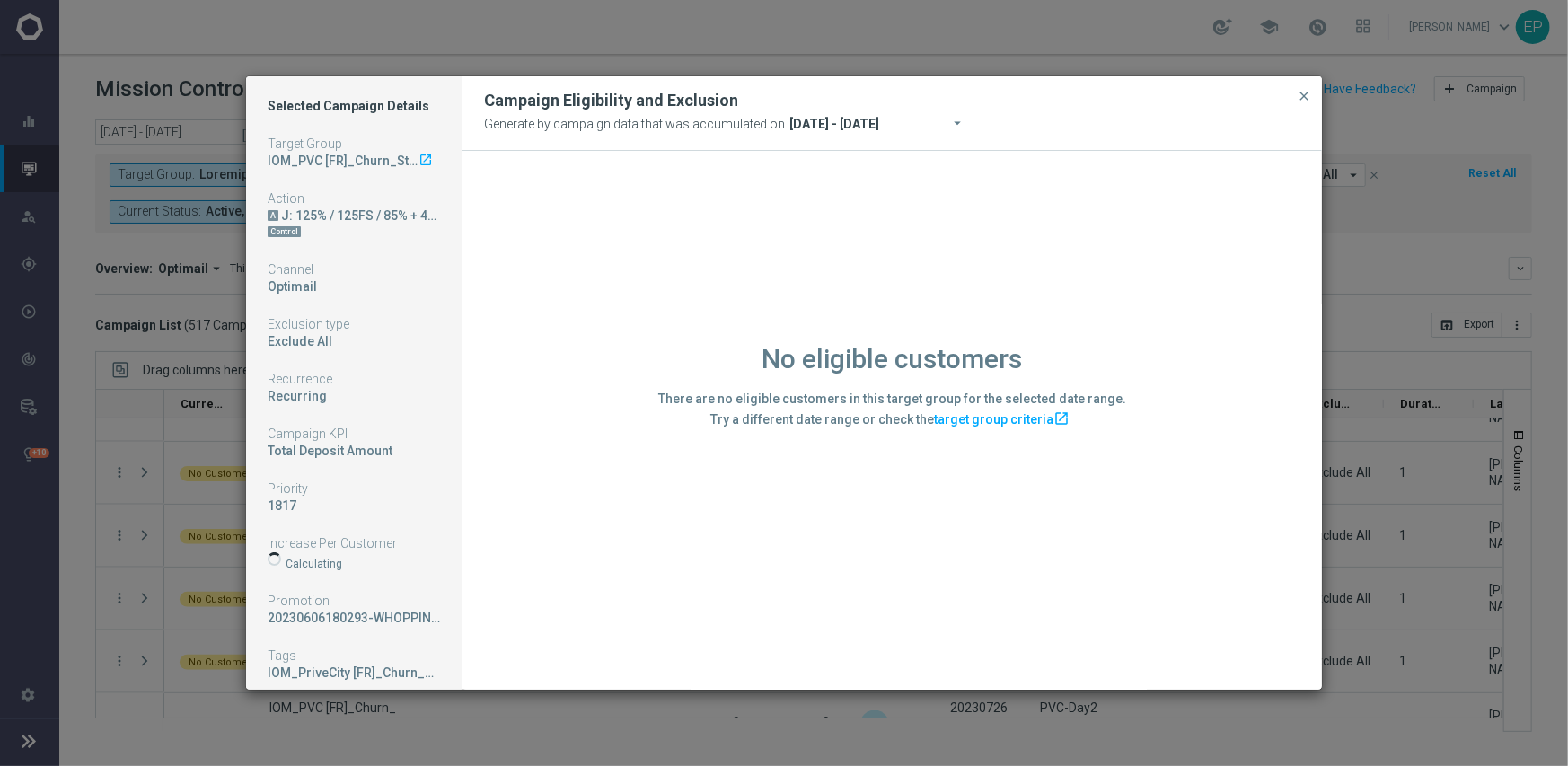
click at [603, 597] on div "No eligible customers There are no eligible customers in this target group for …" at bounding box center [892, 419] width 859 height 538
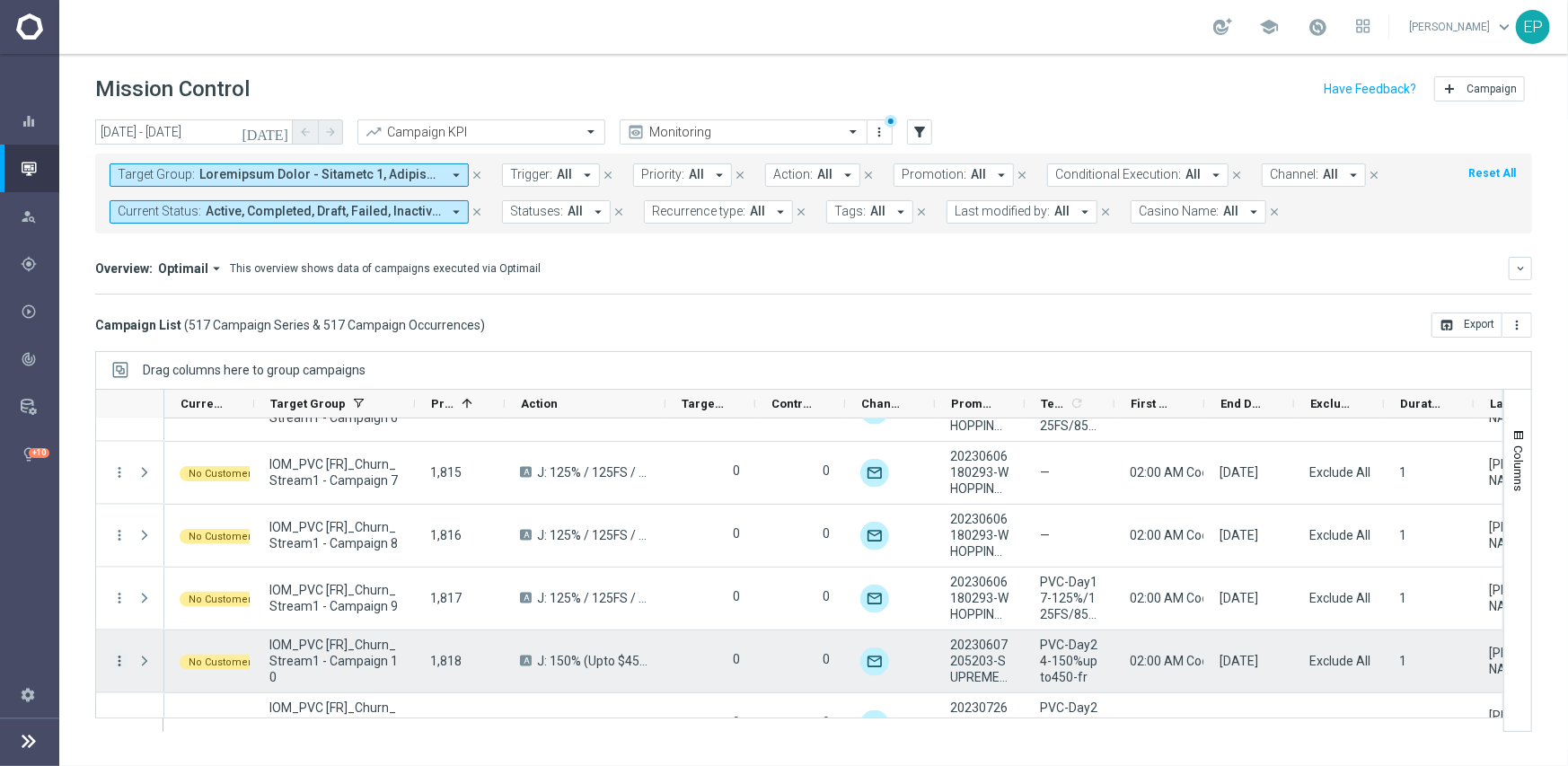
click at [117, 662] on icon "more_vert" at bounding box center [120, 661] width 16 height 16
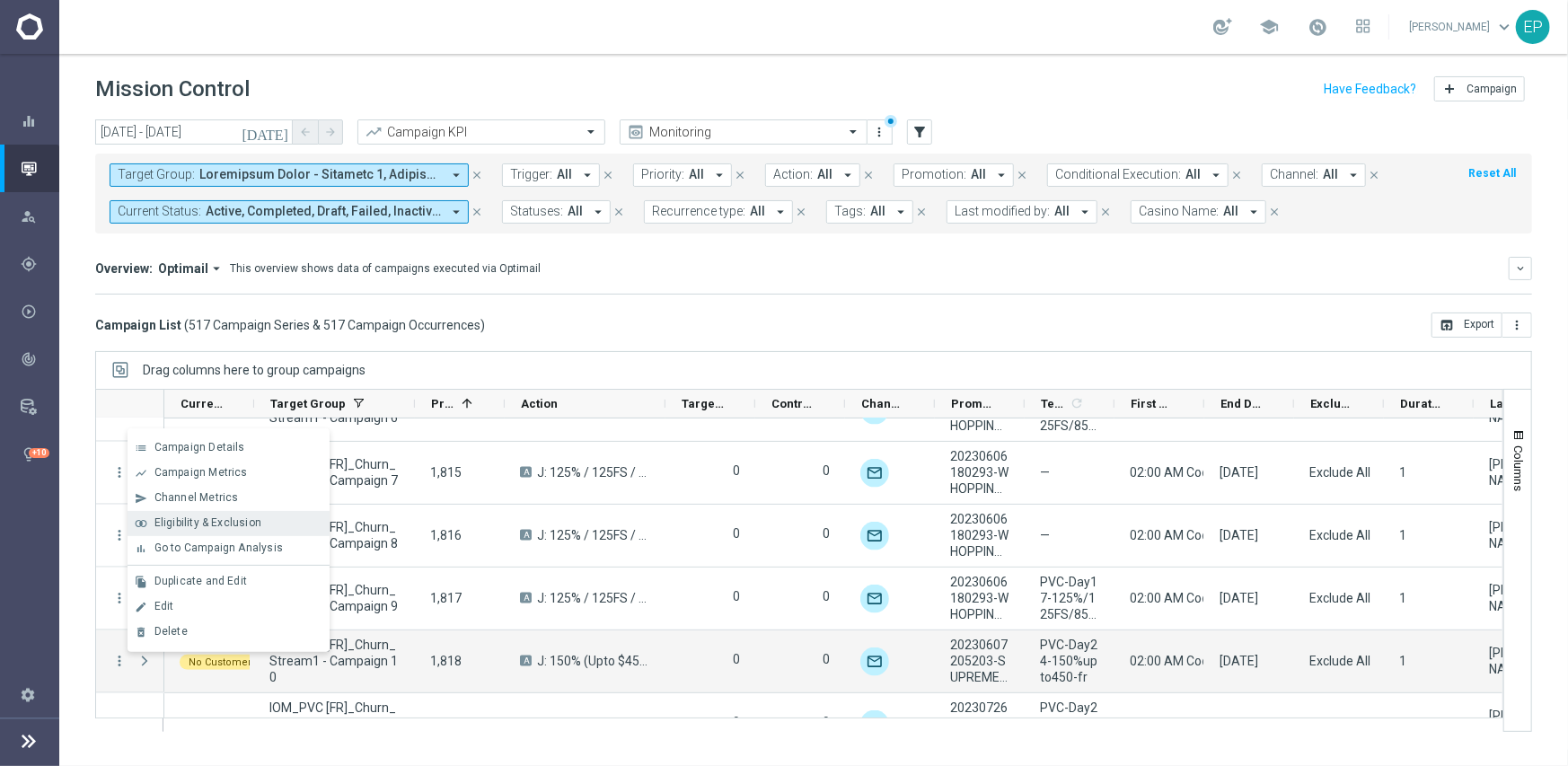
click at [205, 528] on span "Eligibility & Exclusion" at bounding box center [207, 523] width 107 height 13
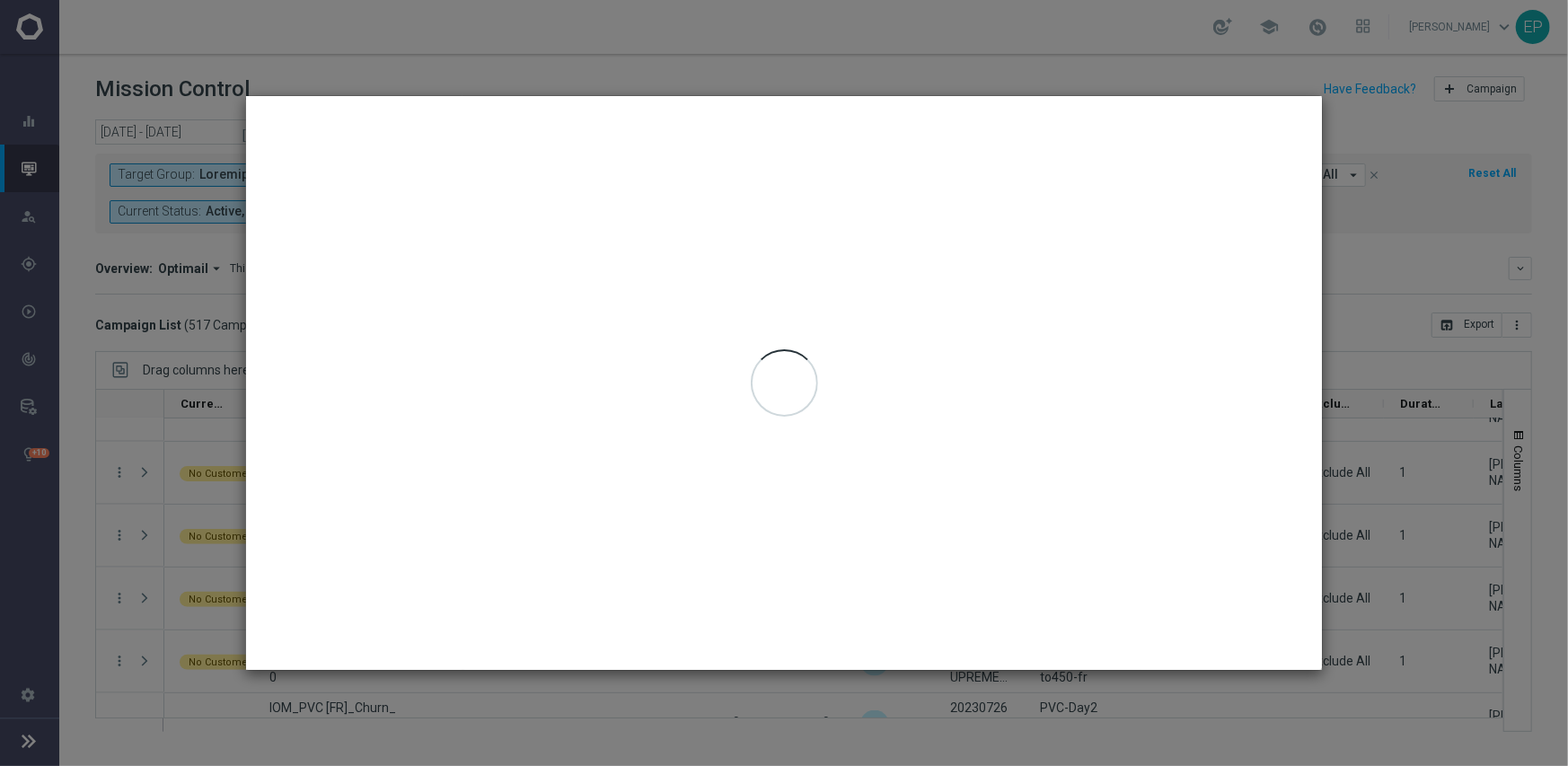
type input "[DATE] - [DATE]"
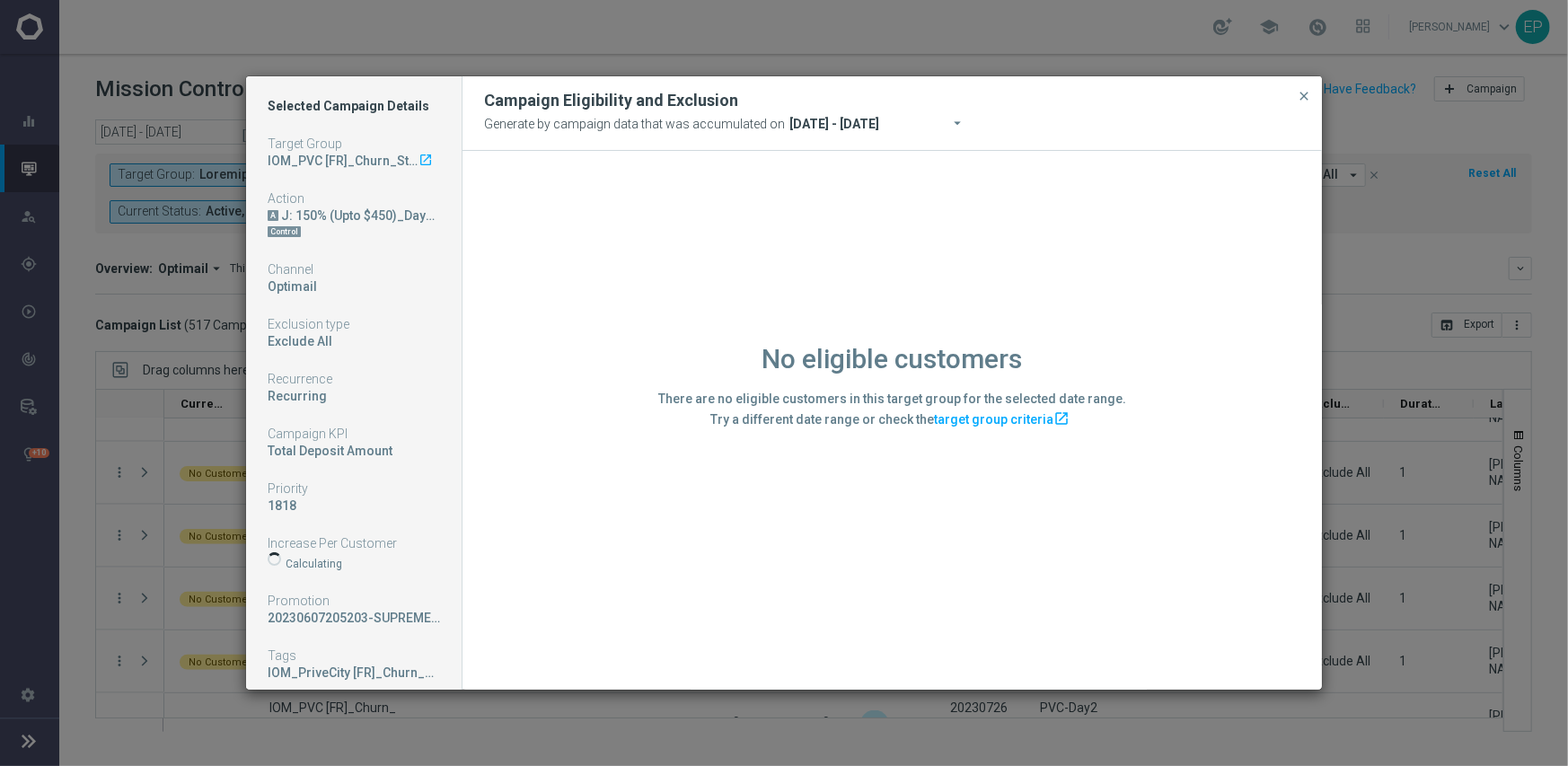
click at [552, 612] on div "No eligible customers There are no eligible customers in this target group for …" at bounding box center [892, 419] width 859 height 538
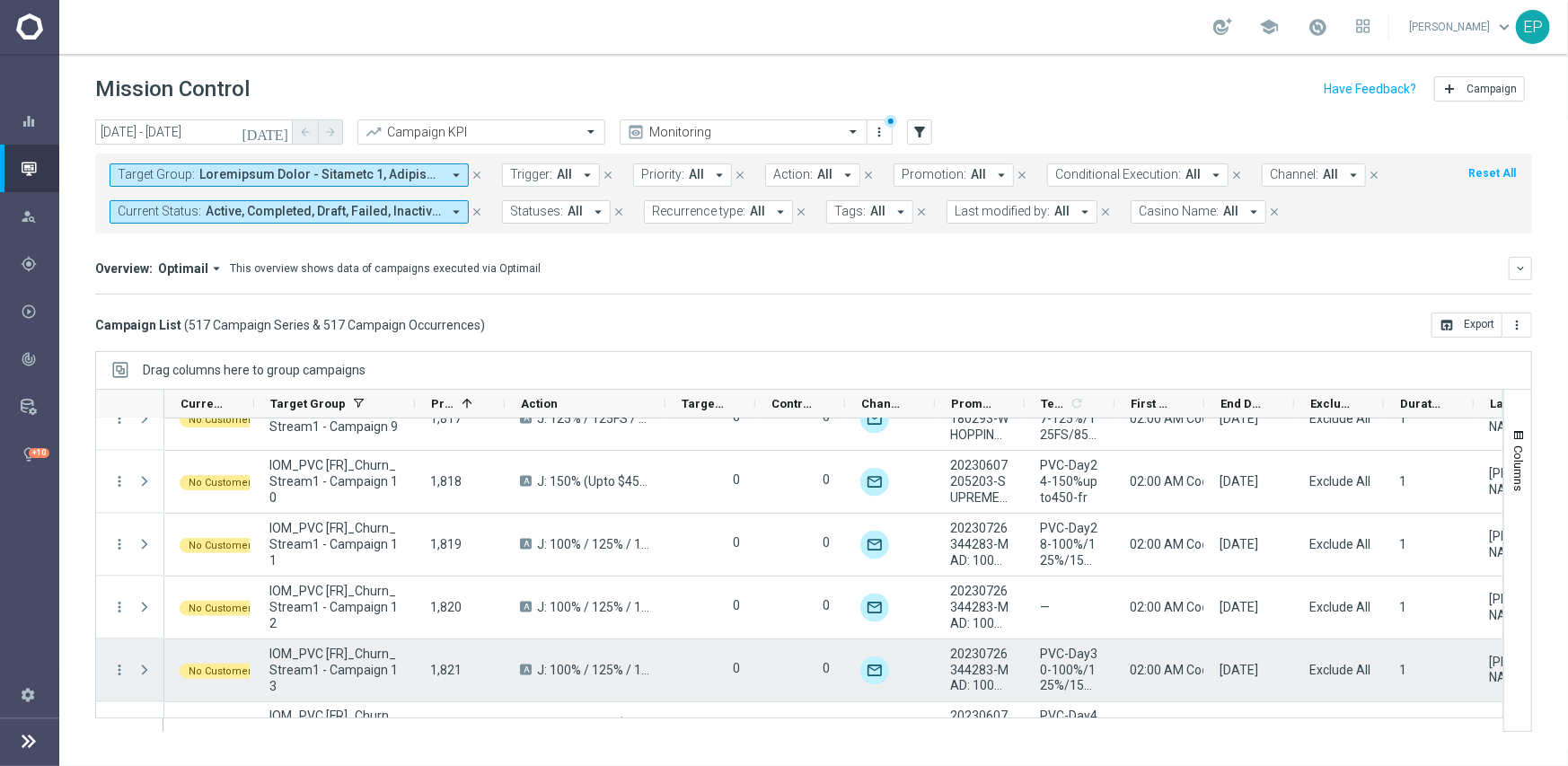
scroll to position [19237, 0]
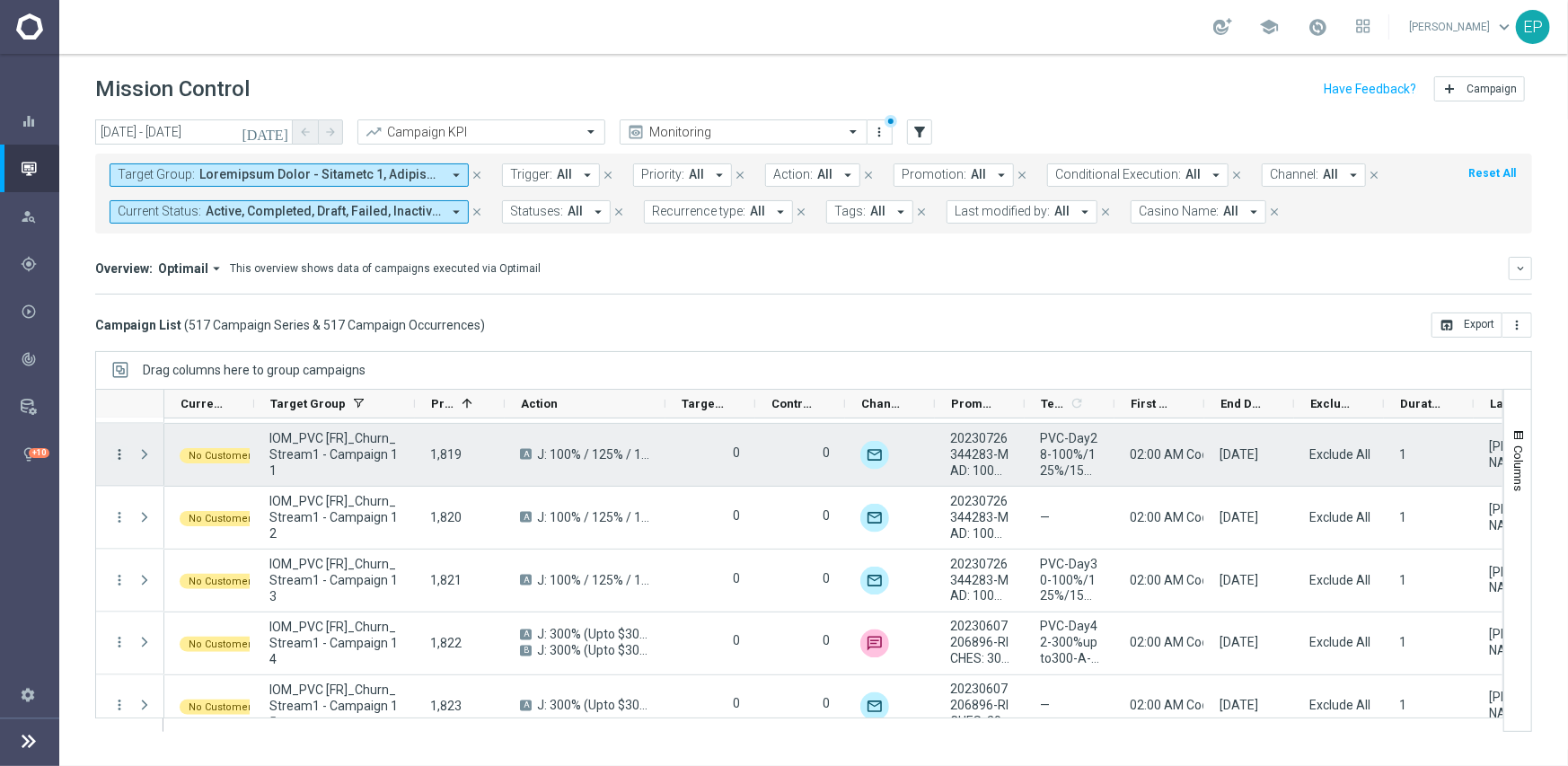
click at [116, 451] on icon "more_vert" at bounding box center [120, 455] width 16 height 16
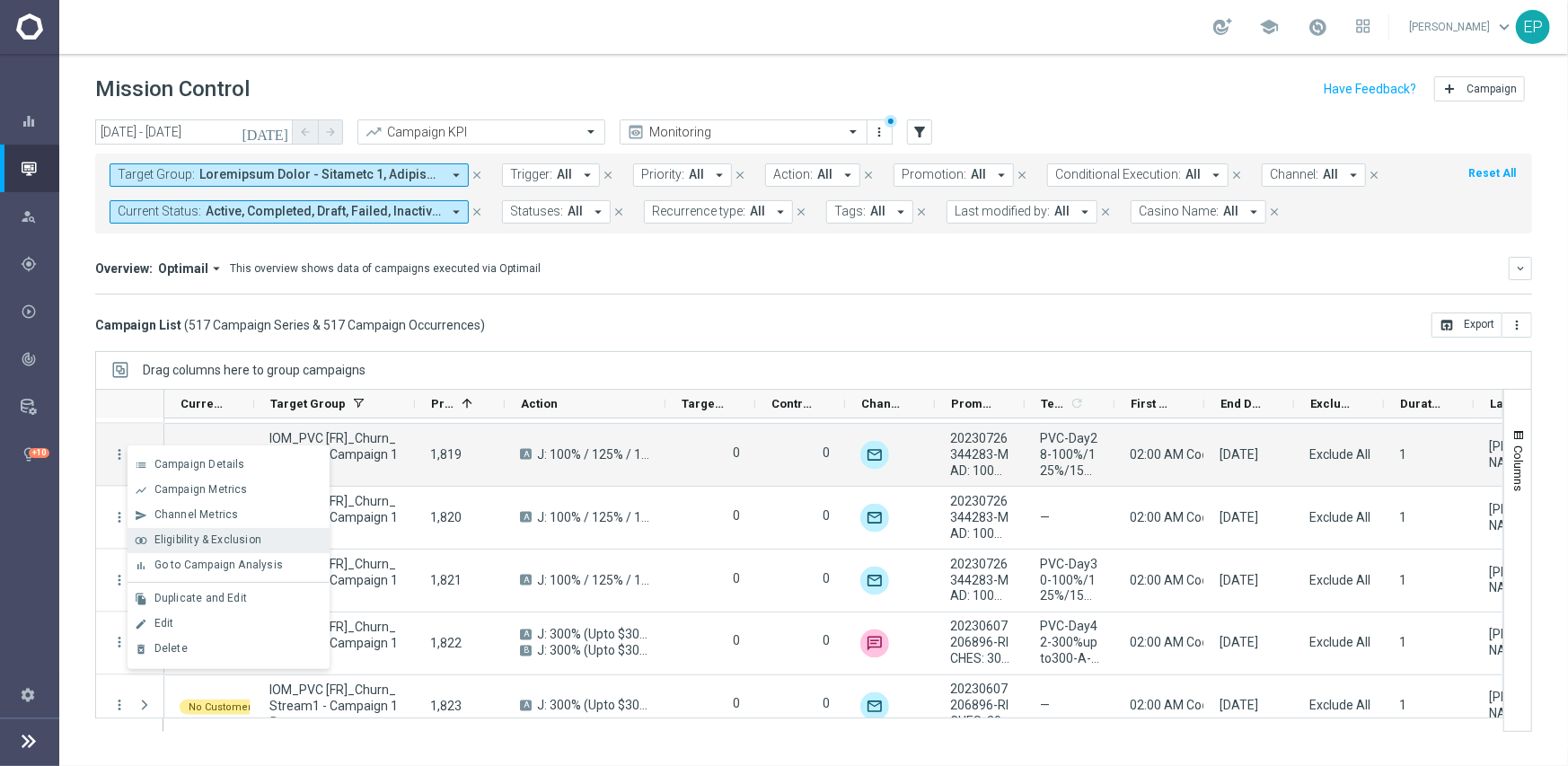
click at [221, 540] on span "Eligibility & Exclusion" at bounding box center [207, 540] width 107 height 13
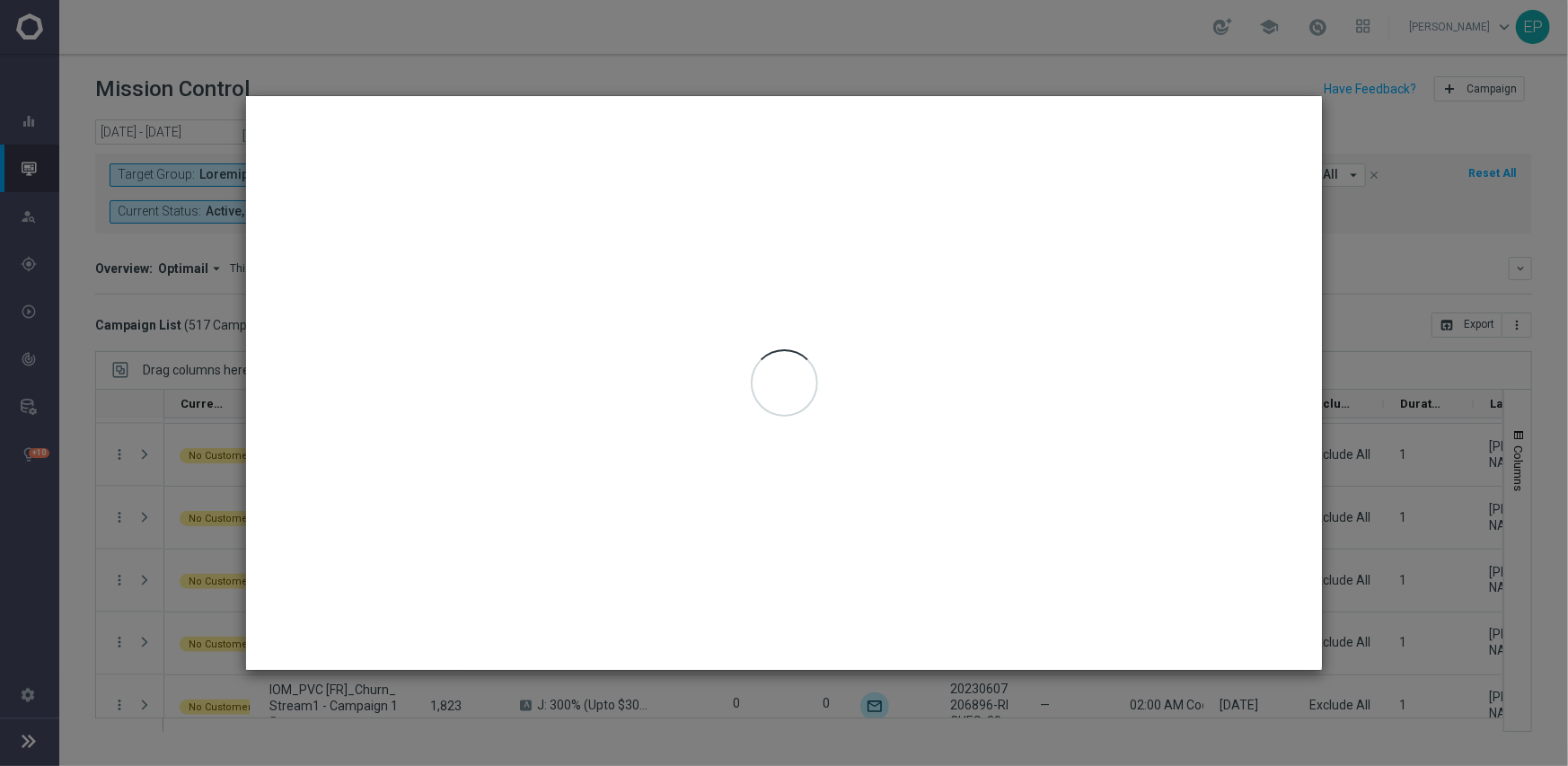
type input "[DATE] - [DATE]"
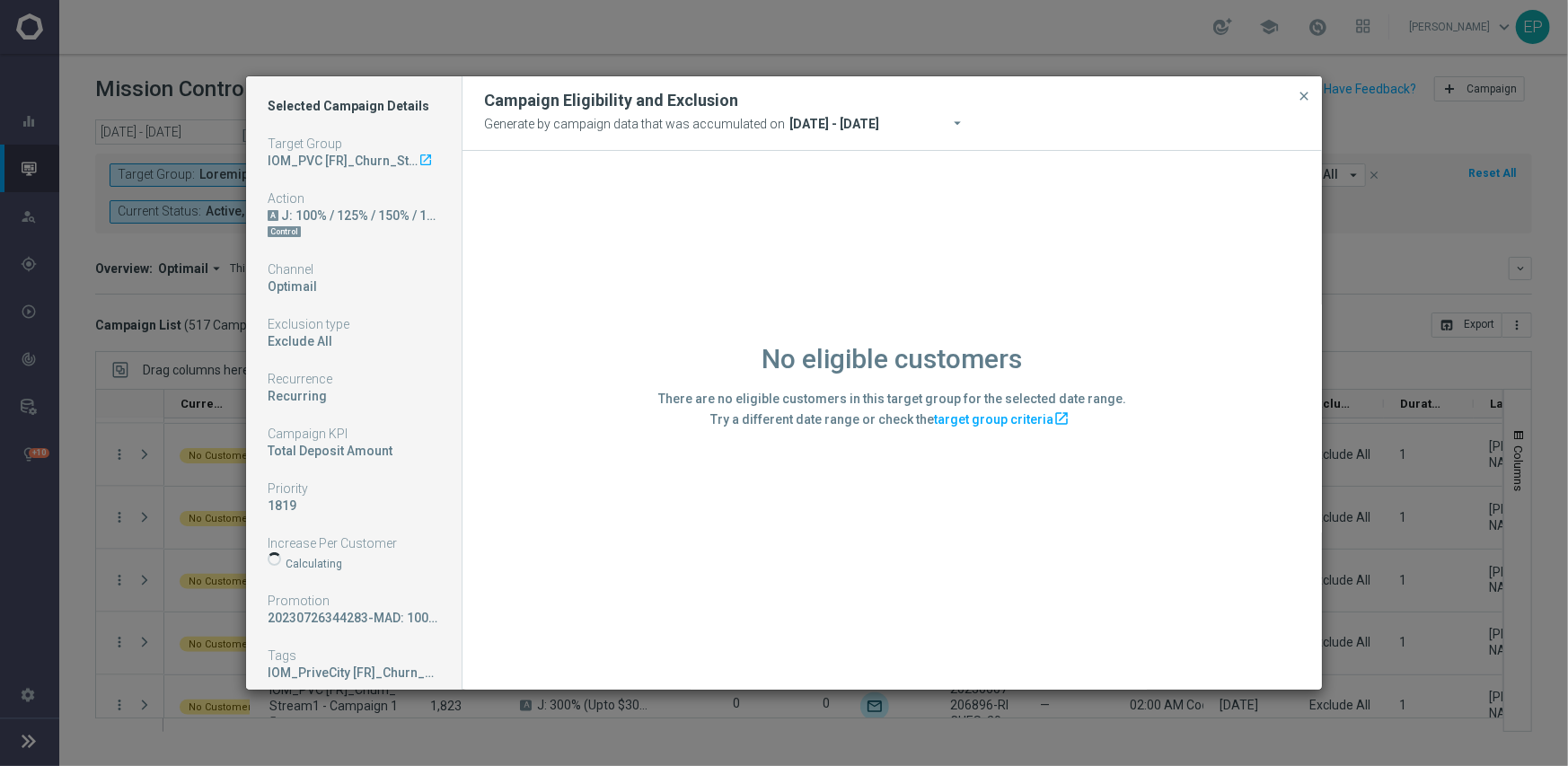
click at [581, 620] on div "No eligible customers There are no eligible customers in this target group for …" at bounding box center [892, 419] width 859 height 538
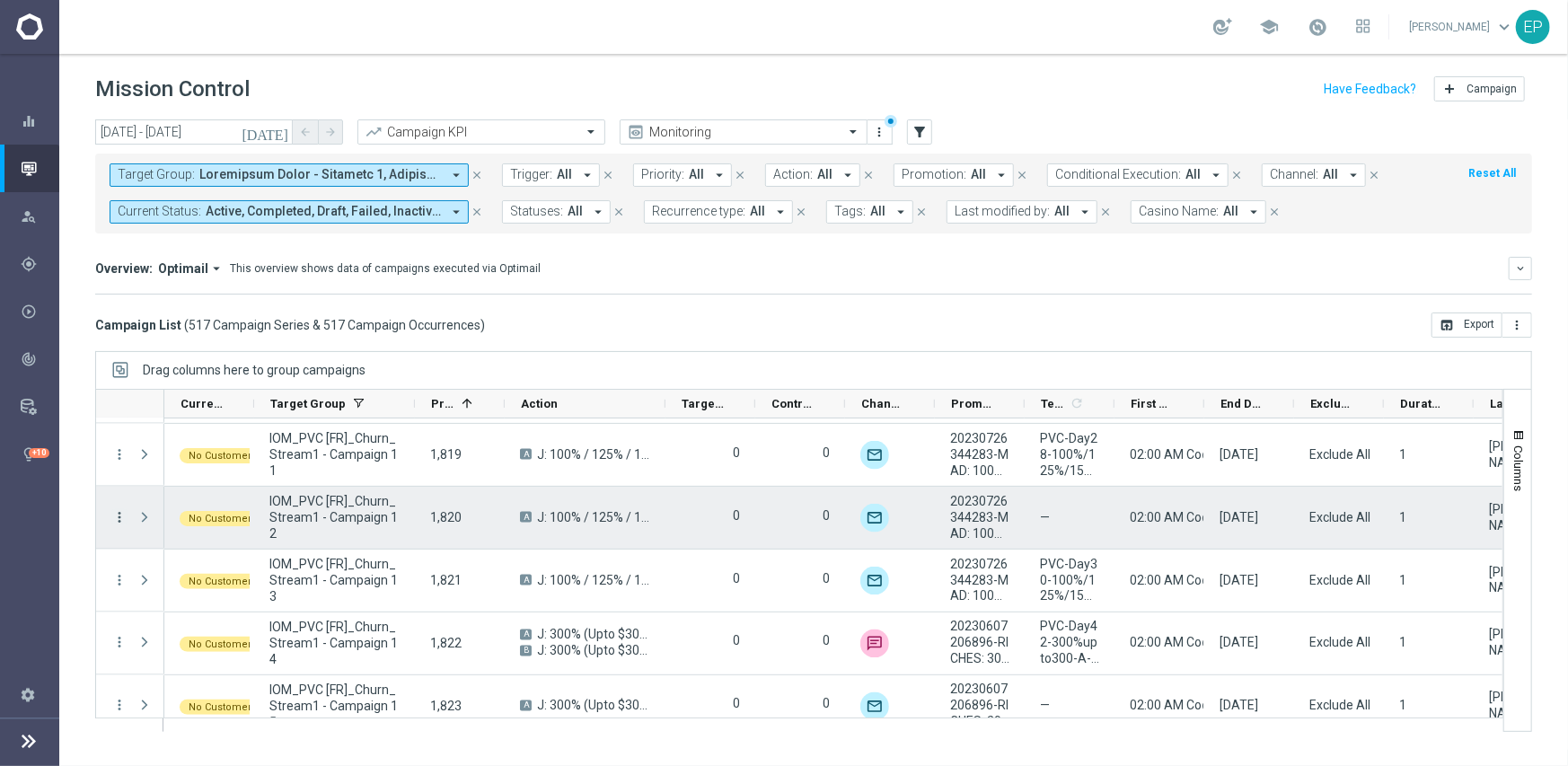
click at [116, 520] on icon "more_vert" at bounding box center [120, 518] width 16 height 16
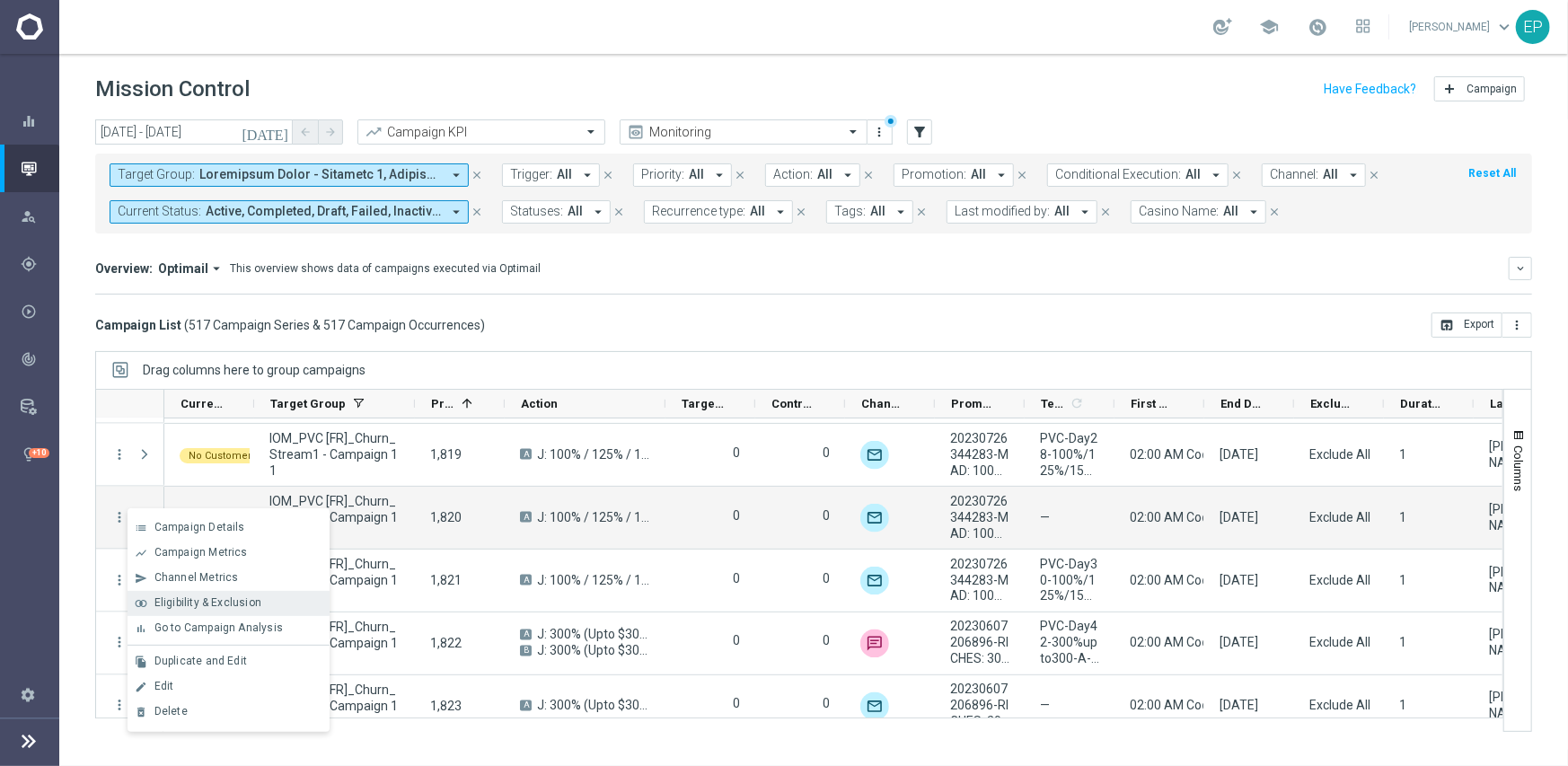
click at [249, 600] on span "Eligibility & Exclusion" at bounding box center [207, 602] width 107 height 13
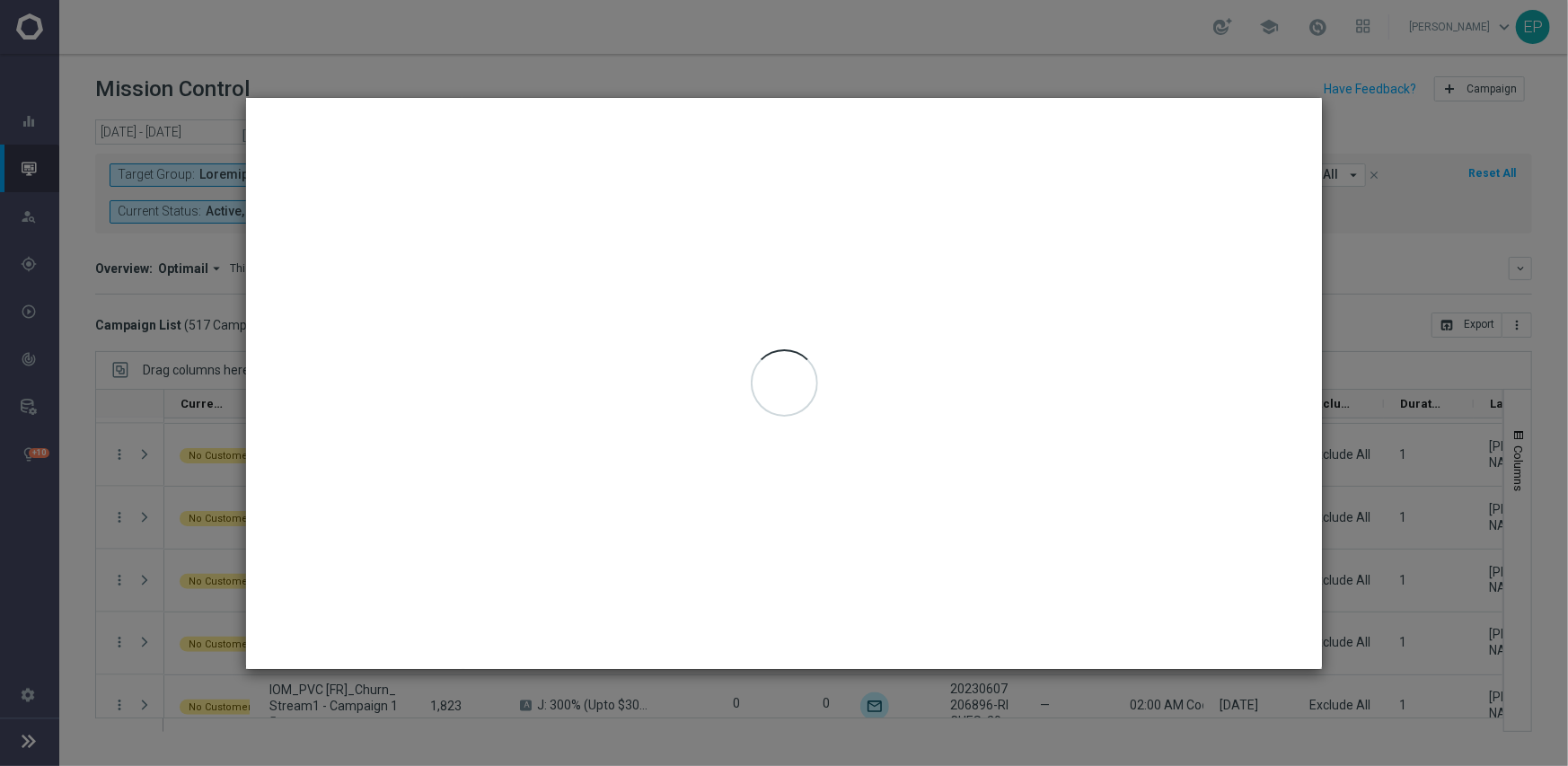
type input "[DATE] - [DATE]"
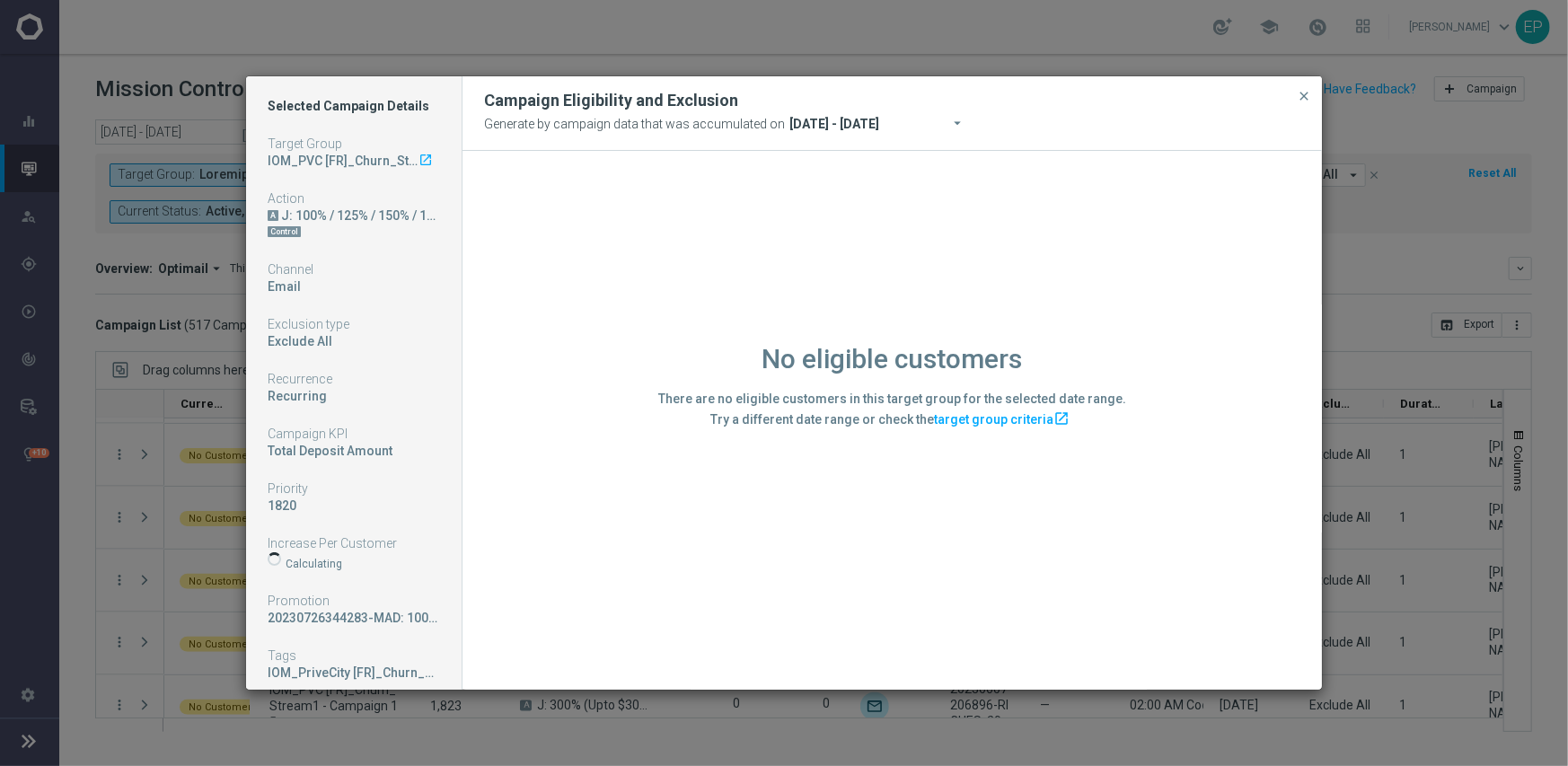
click at [571, 603] on div "No eligible customers There are no eligible customers in this target group for …" at bounding box center [892, 419] width 859 height 538
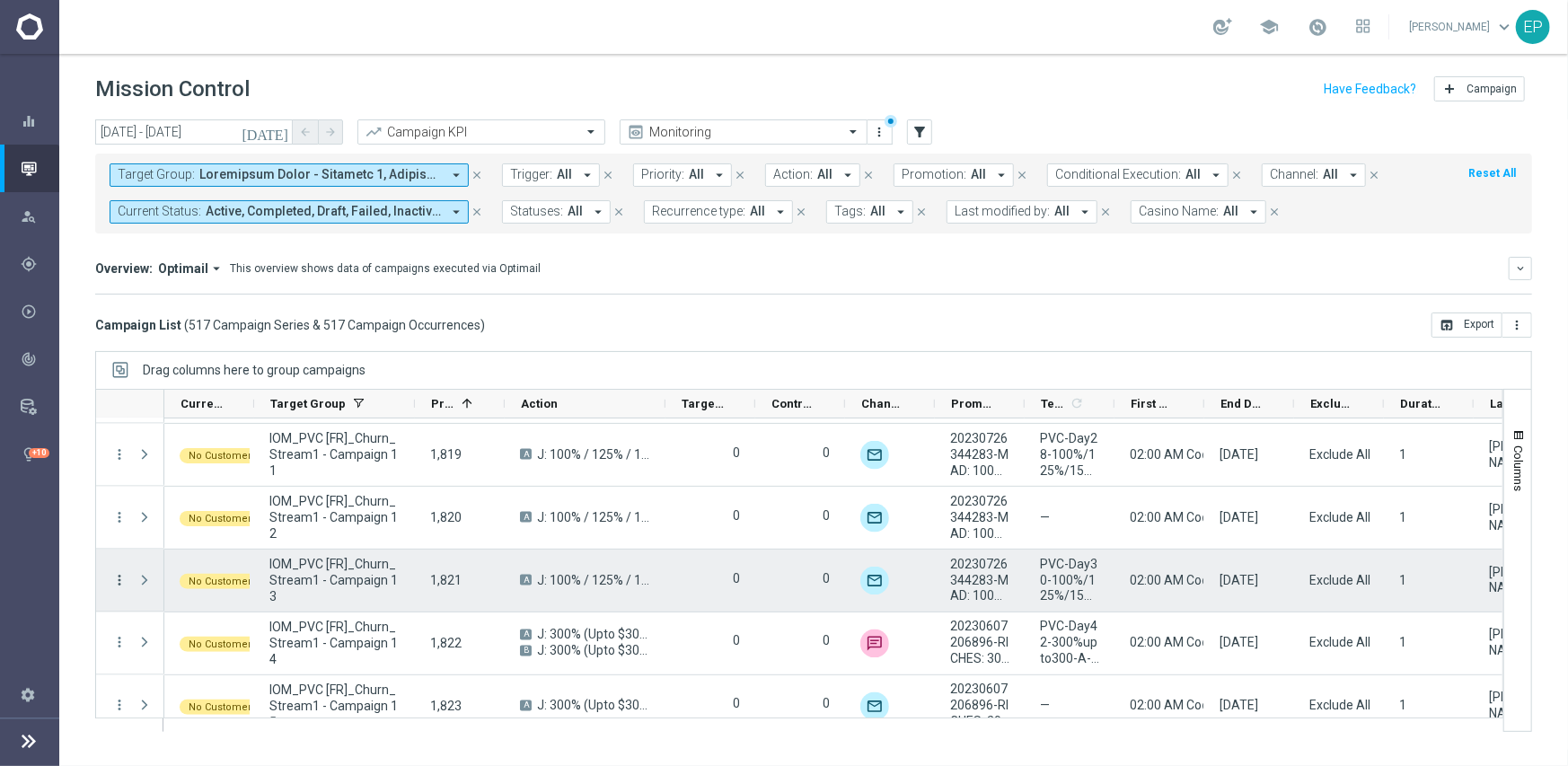
click at [115, 576] on icon "more_vert" at bounding box center [120, 580] width 16 height 16
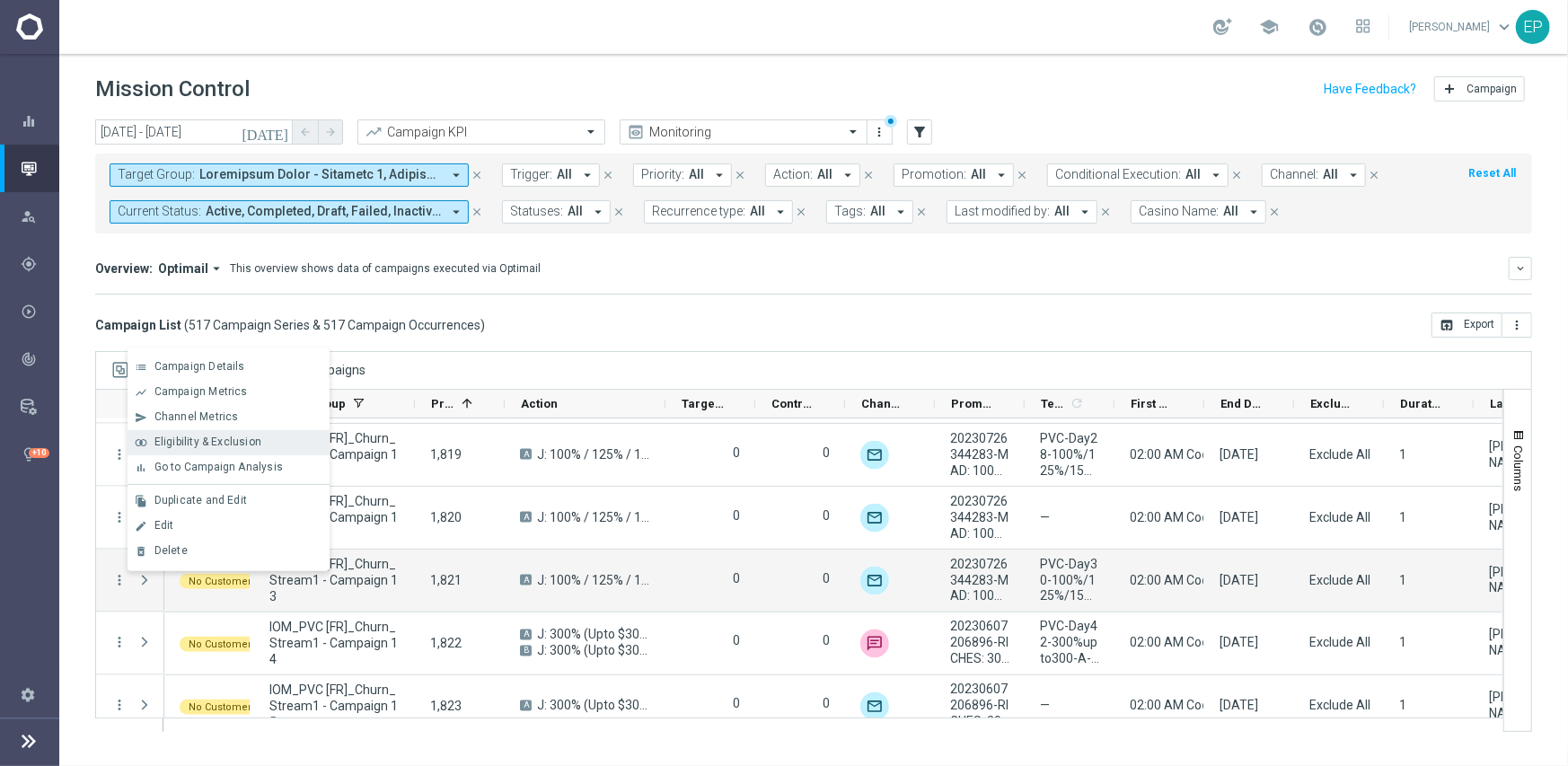
click at [201, 436] on span "Eligibility & Exclusion" at bounding box center [207, 442] width 107 height 13
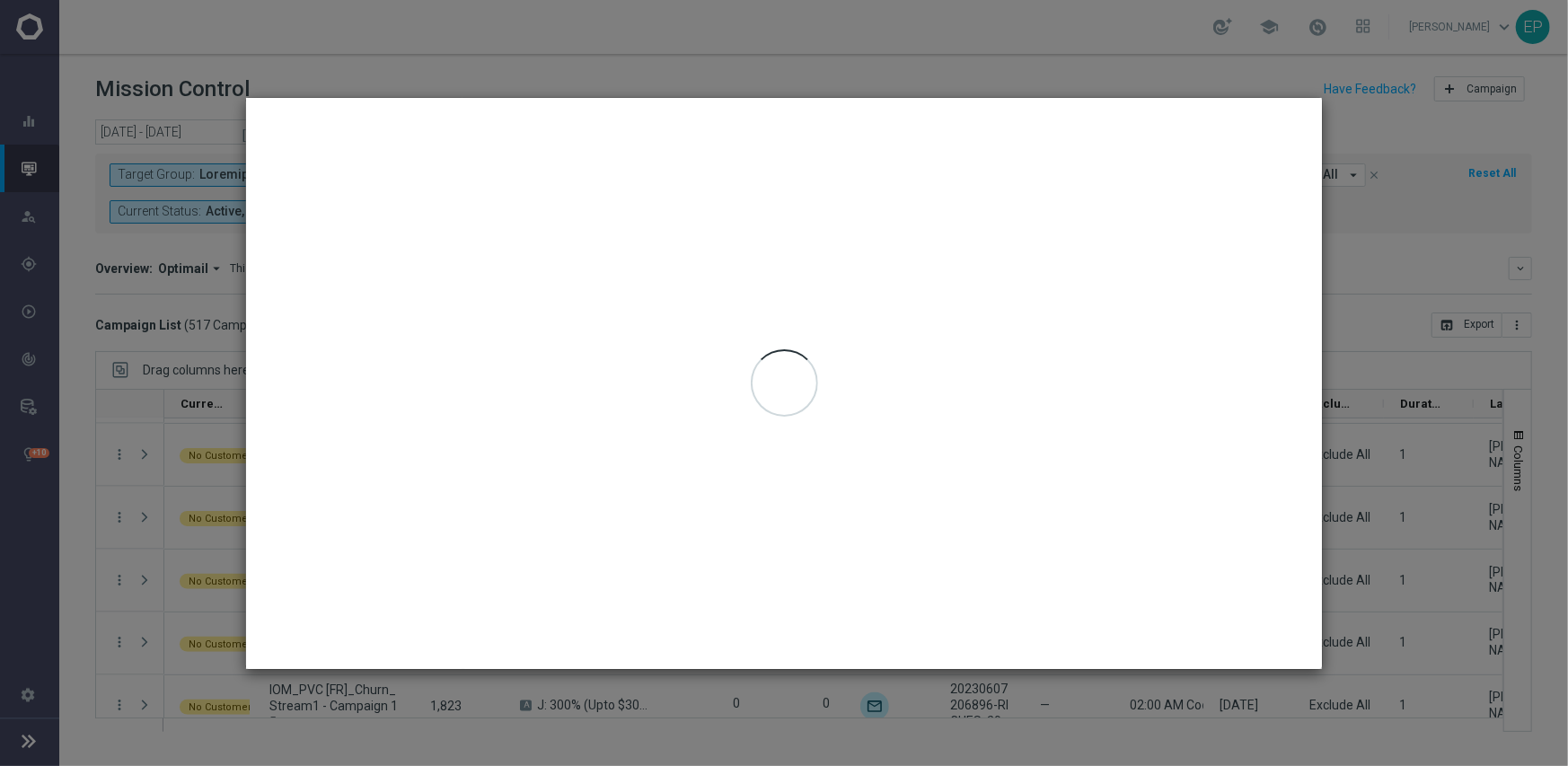
type input "[DATE] - [DATE]"
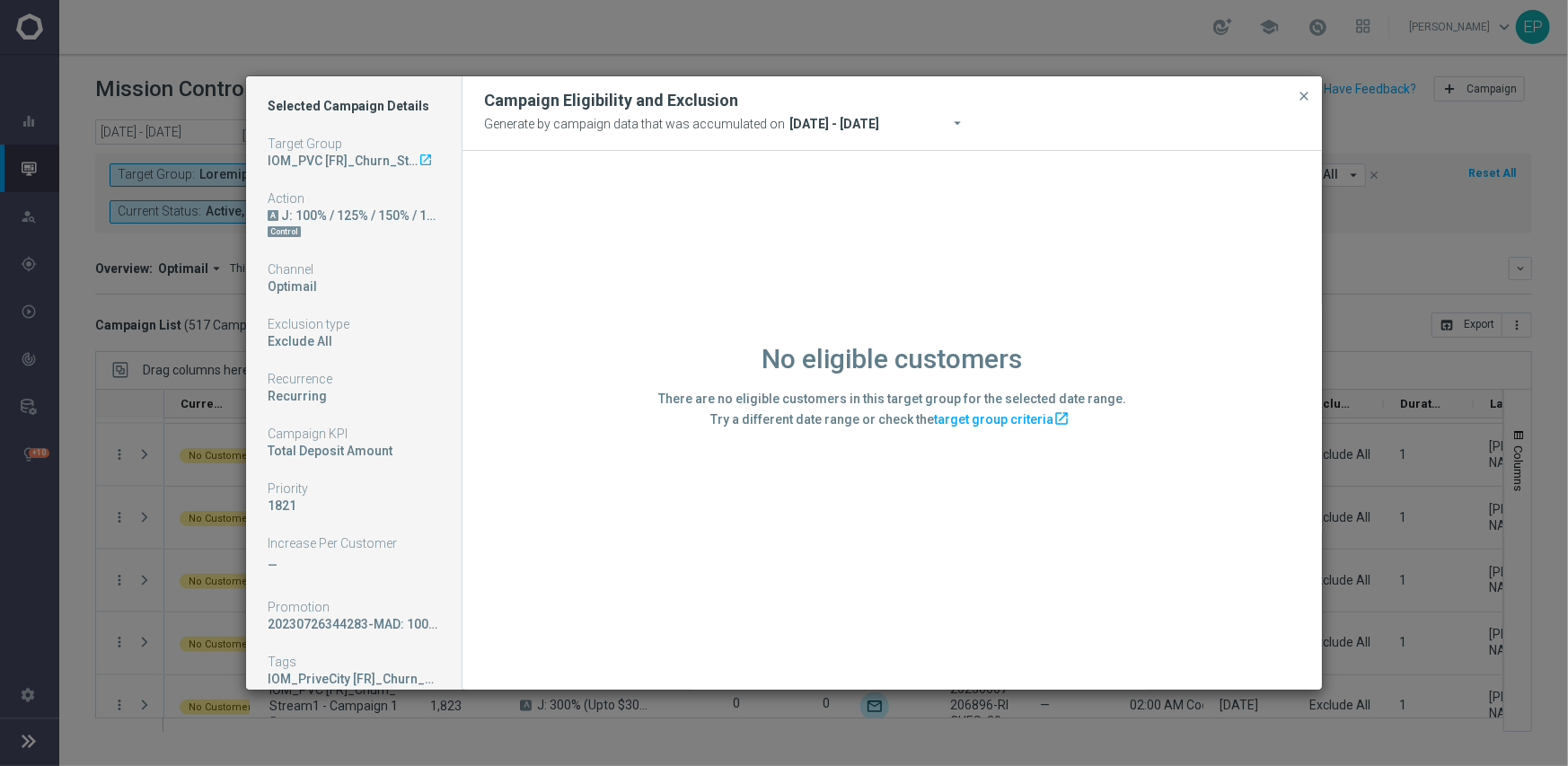
click at [579, 521] on div "No eligible customers There are no eligible customers in this target group for …" at bounding box center [892, 419] width 859 height 538
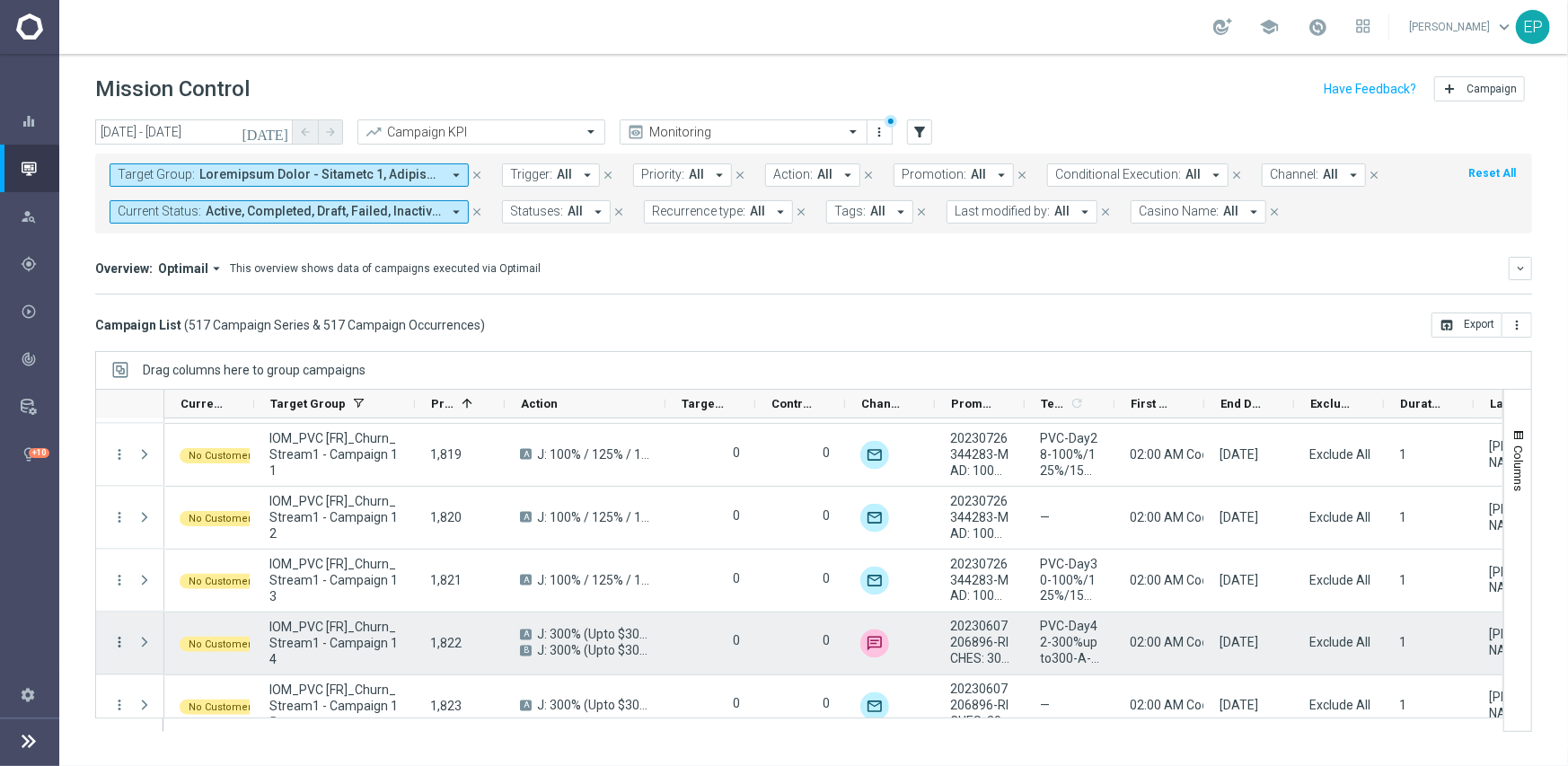
click at [116, 642] on icon "more_vert" at bounding box center [120, 643] width 16 height 16
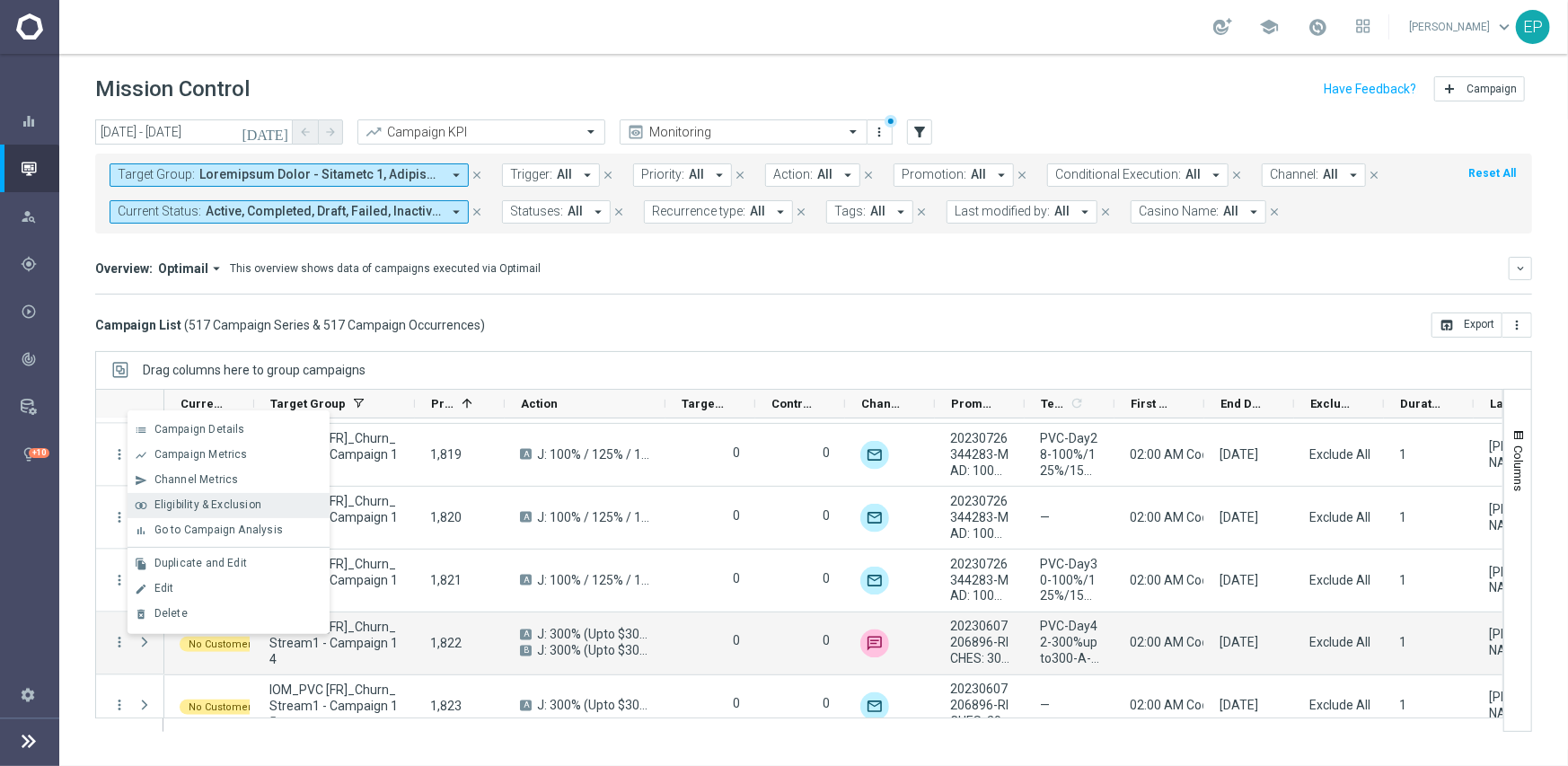
click at [217, 504] on span "Eligibility & Exclusion" at bounding box center [207, 505] width 107 height 13
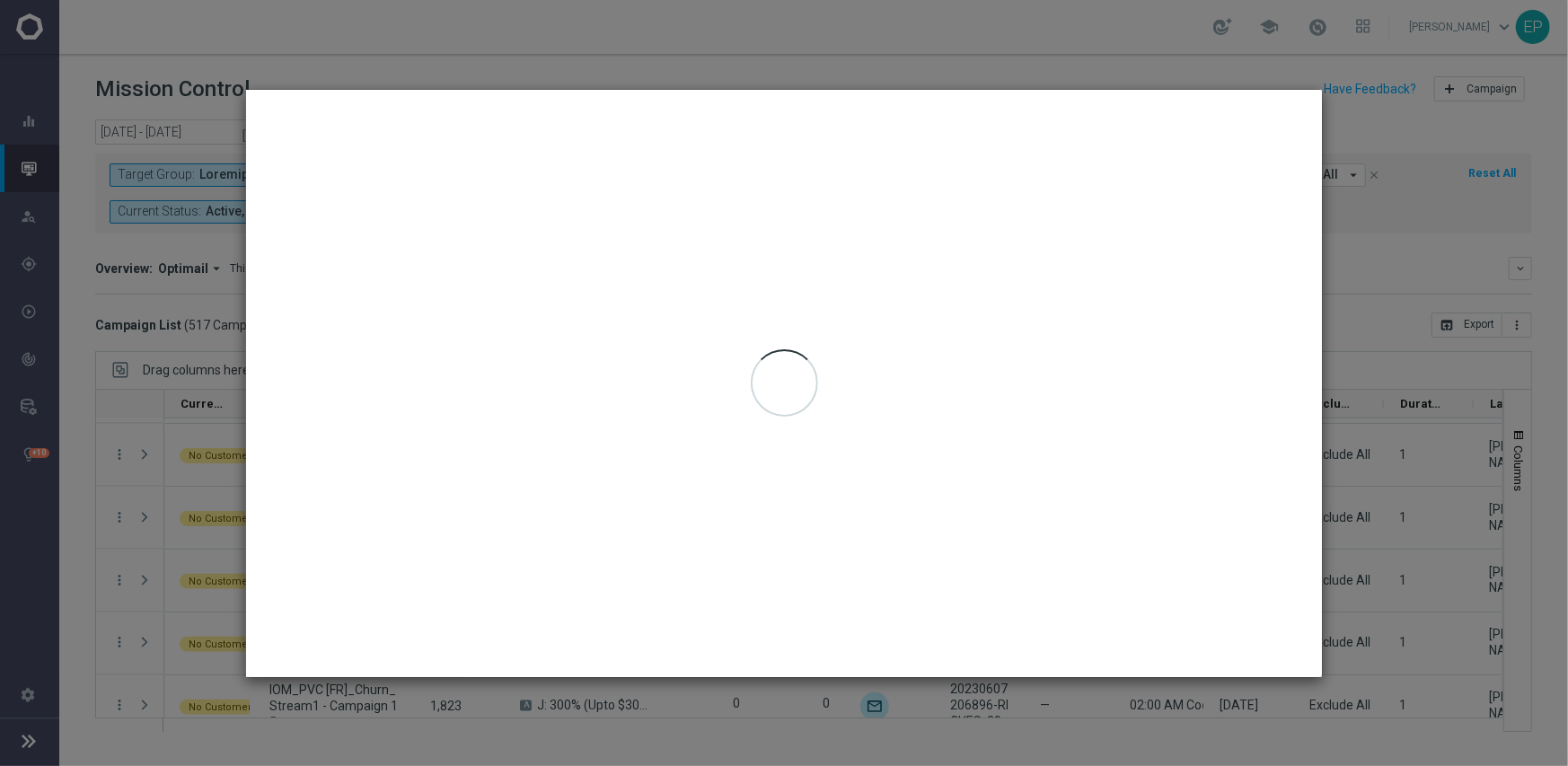
type input "[DATE] - [DATE]"
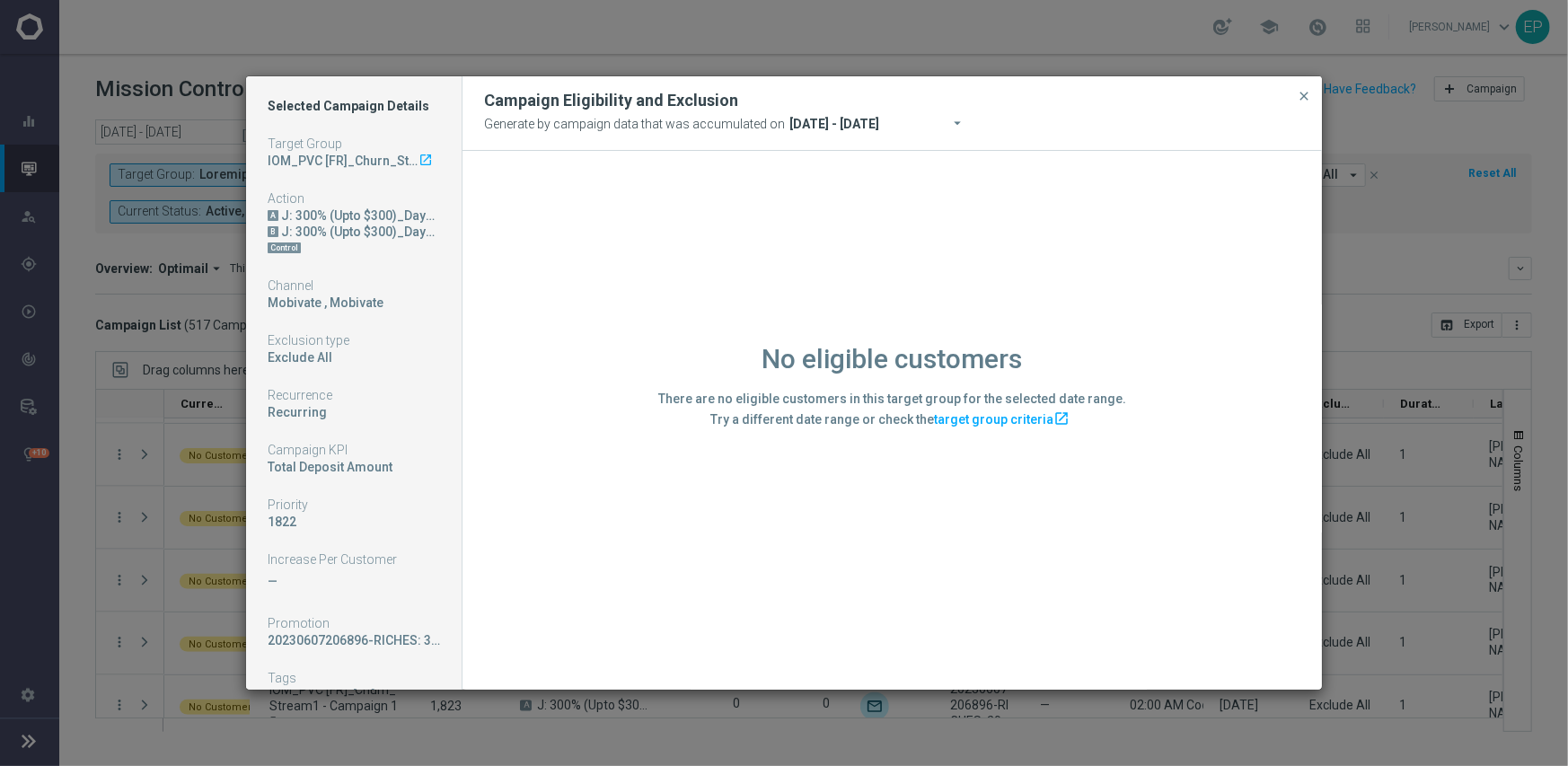
click at [615, 543] on div "No eligible customers There are no eligible customers in this target group for …" at bounding box center [892, 419] width 859 height 538
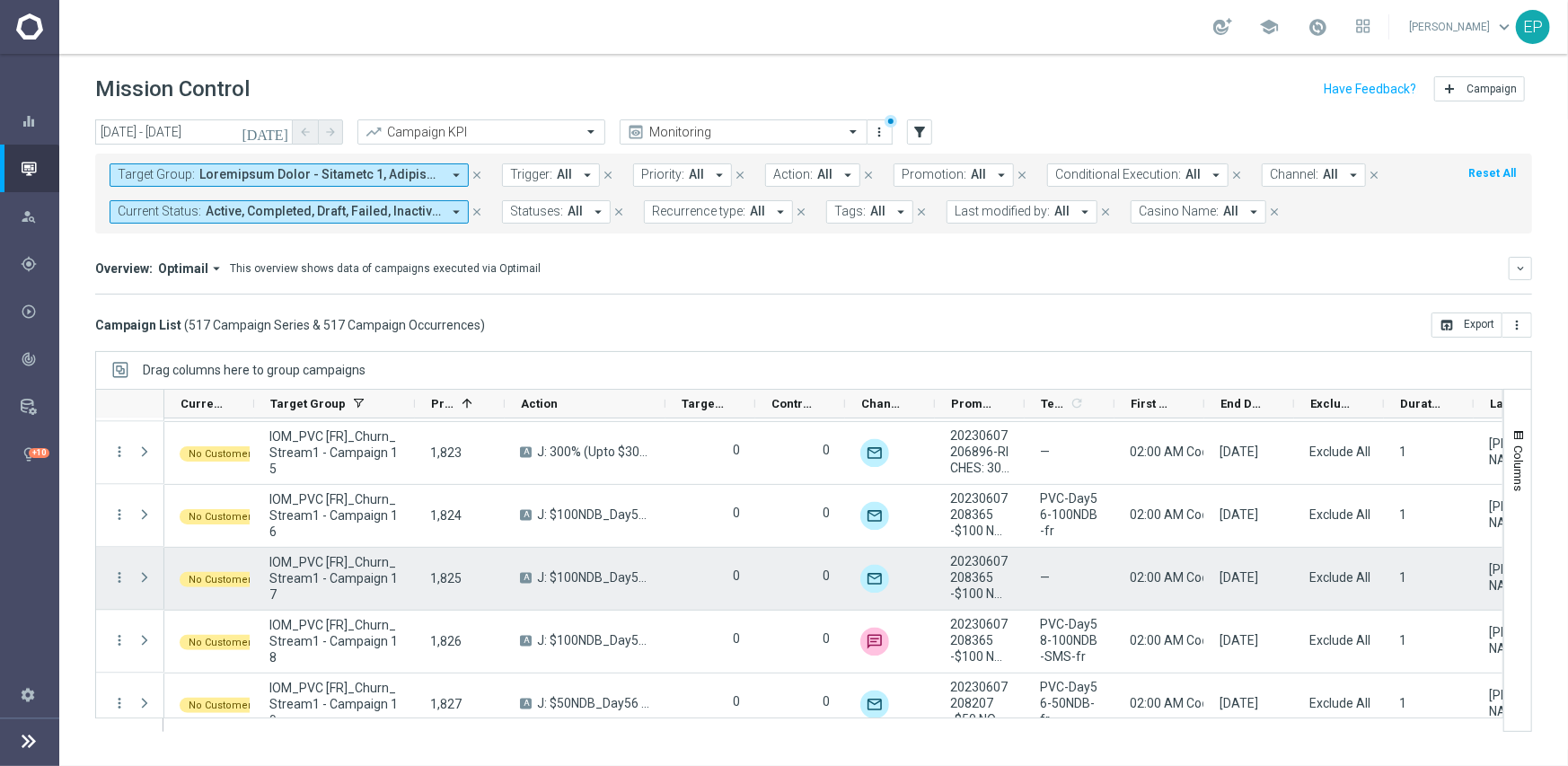
scroll to position [19506, 0]
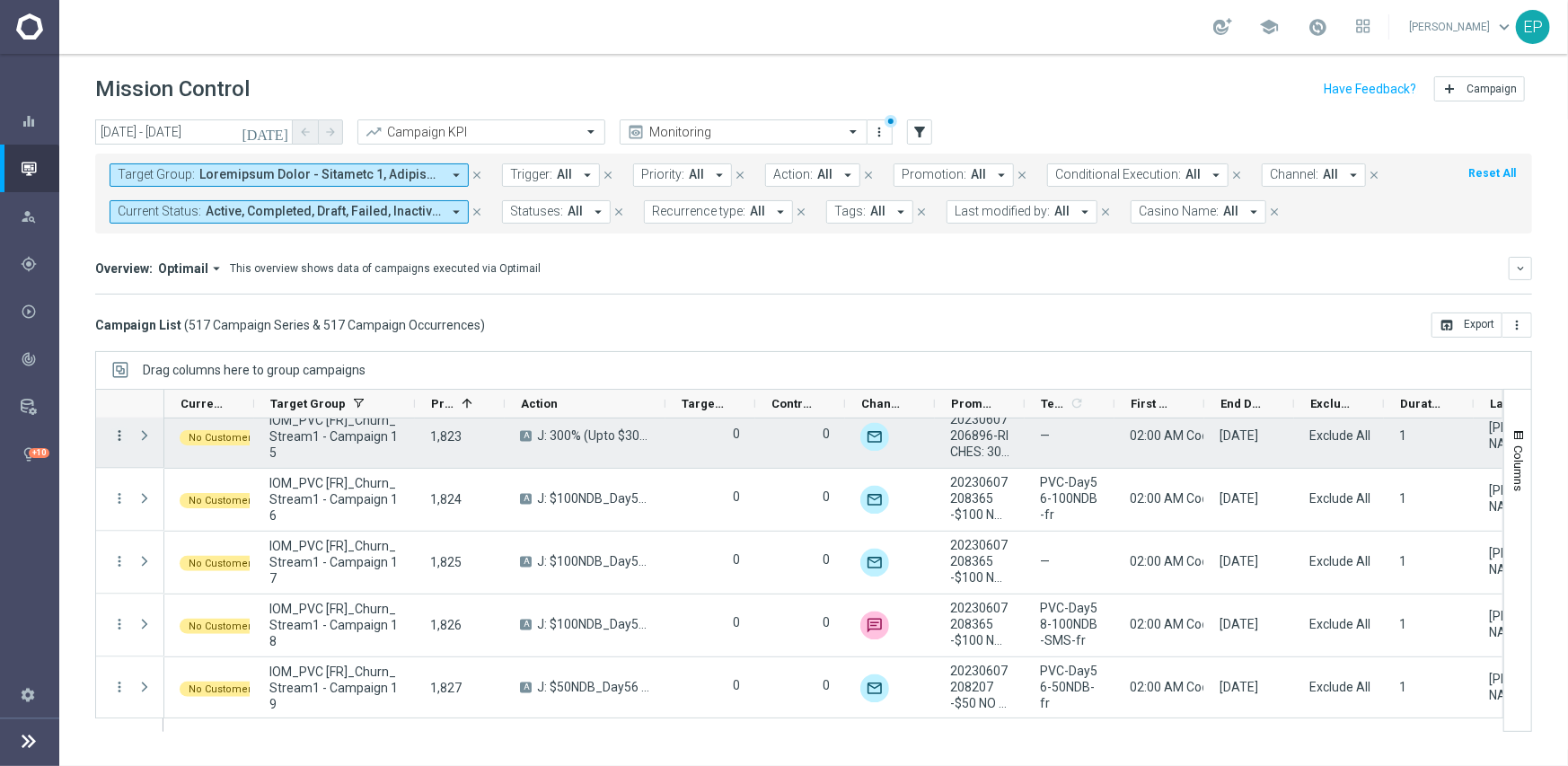
click at [117, 435] on icon "more_vert" at bounding box center [120, 437] width 16 height 16
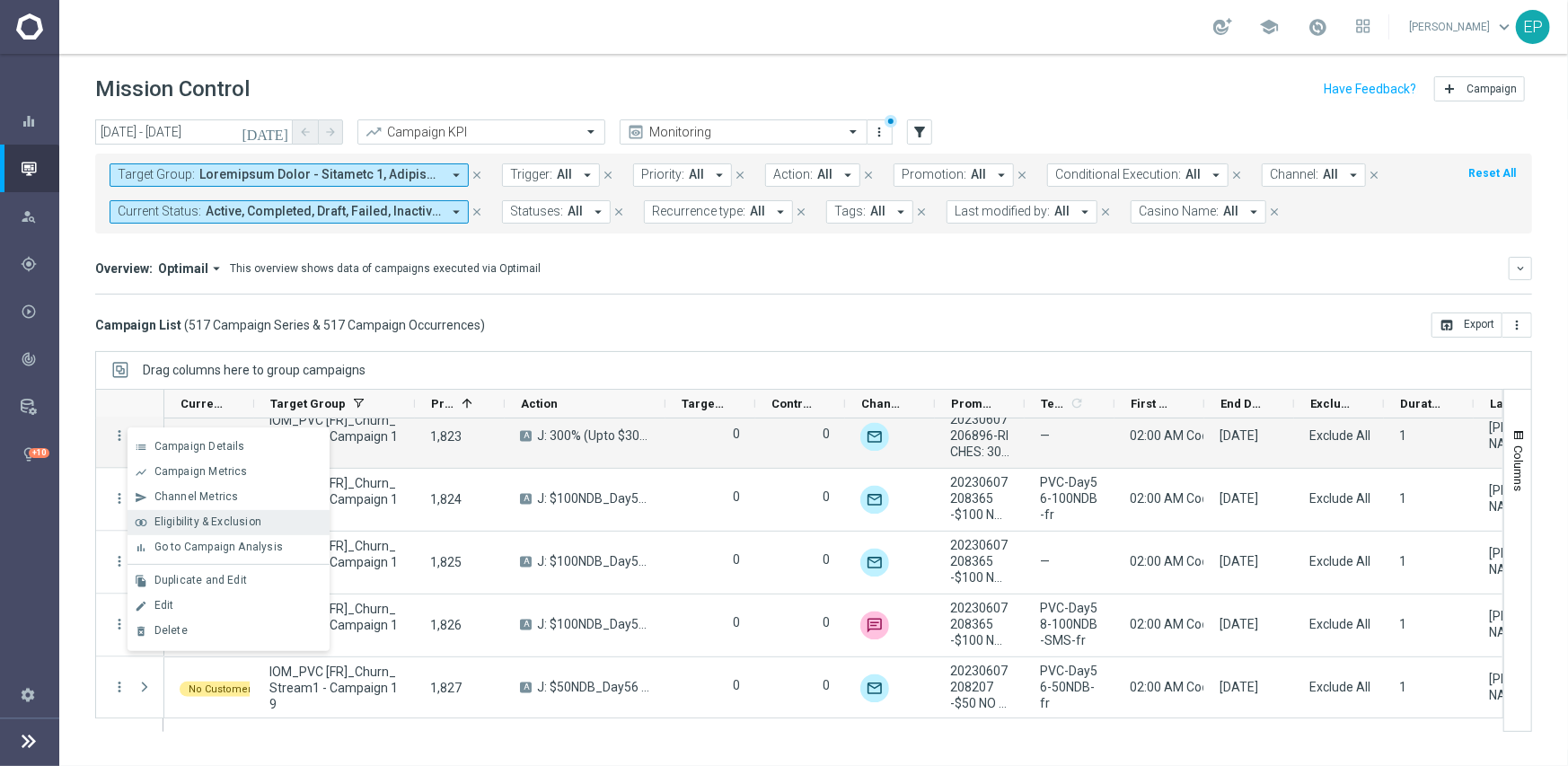
click at [218, 519] on span "Eligibility & Exclusion" at bounding box center [207, 522] width 107 height 13
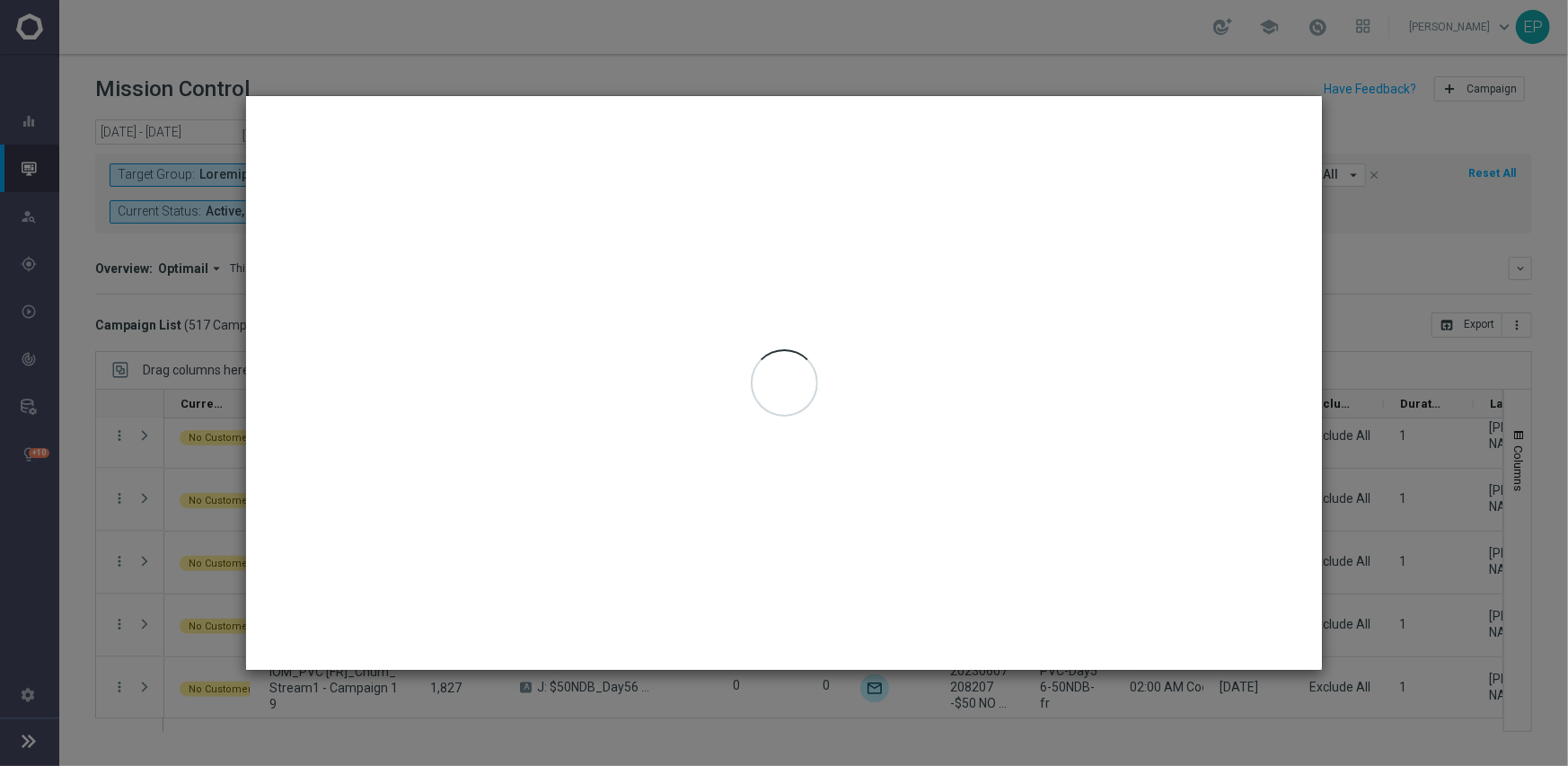
type input "[DATE] - [DATE]"
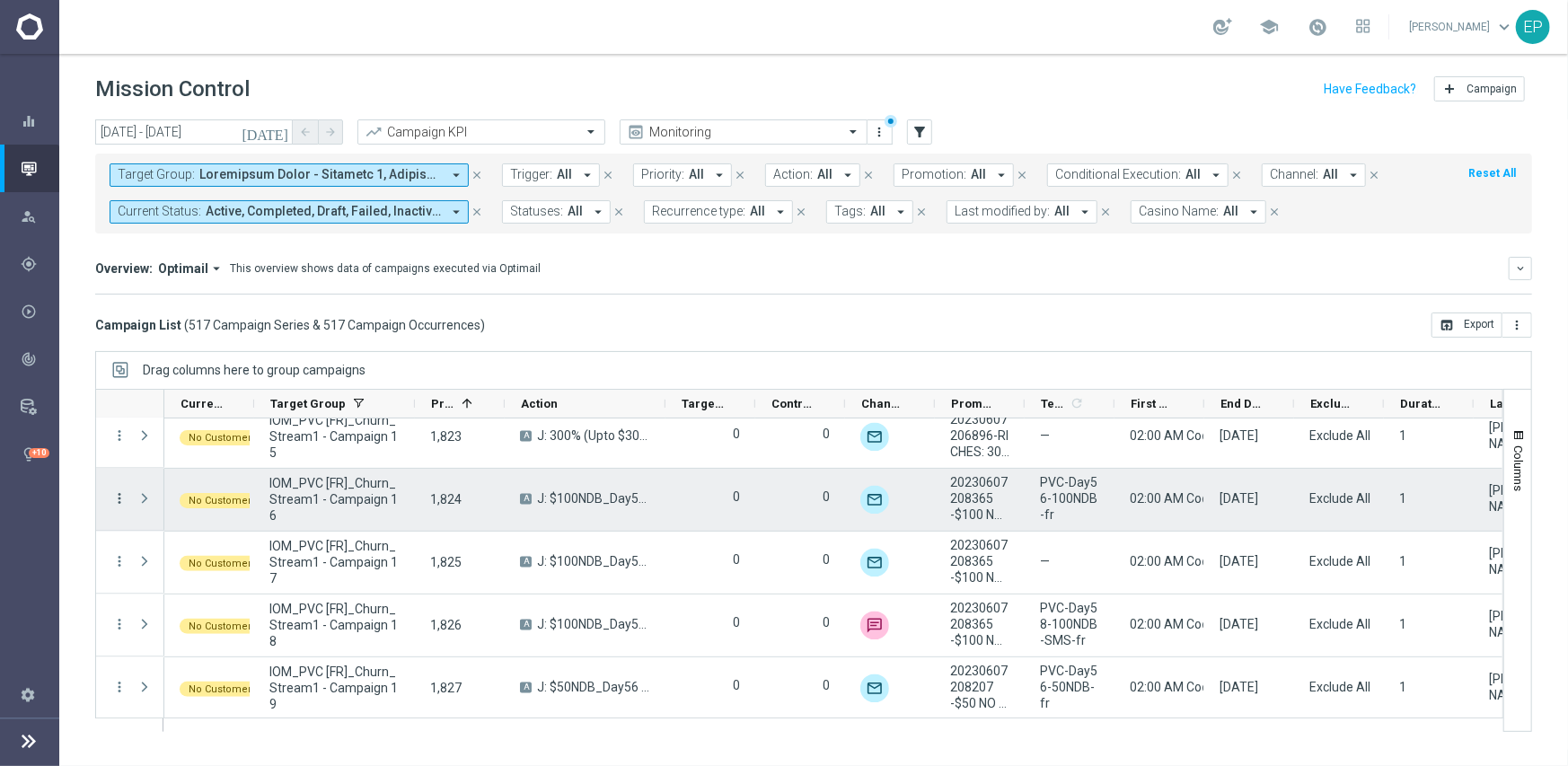
click at [120, 494] on icon "more_vert" at bounding box center [120, 500] width 16 height 16
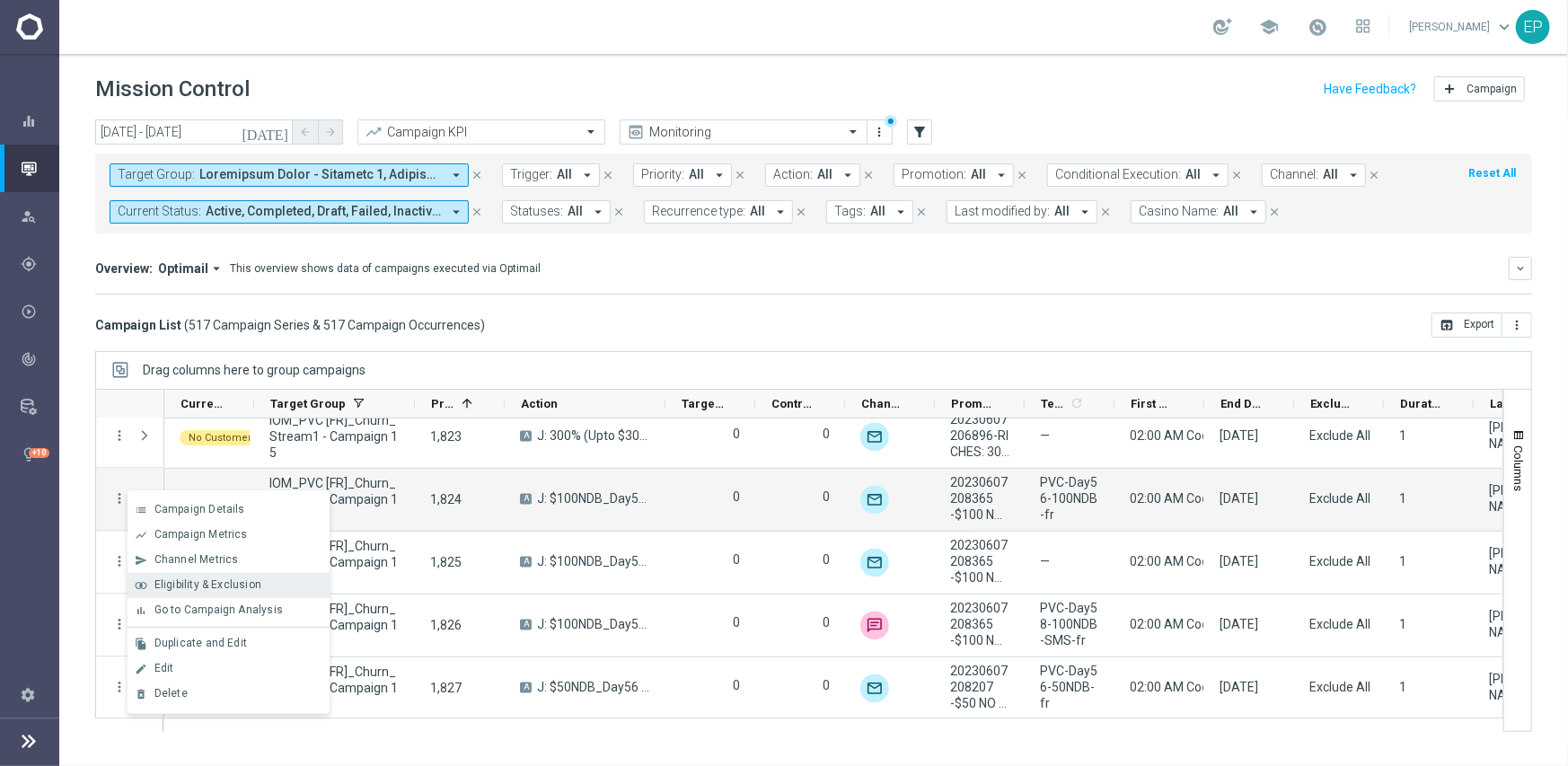
click at [252, 588] on span "Eligibility & Exclusion" at bounding box center [207, 584] width 107 height 13
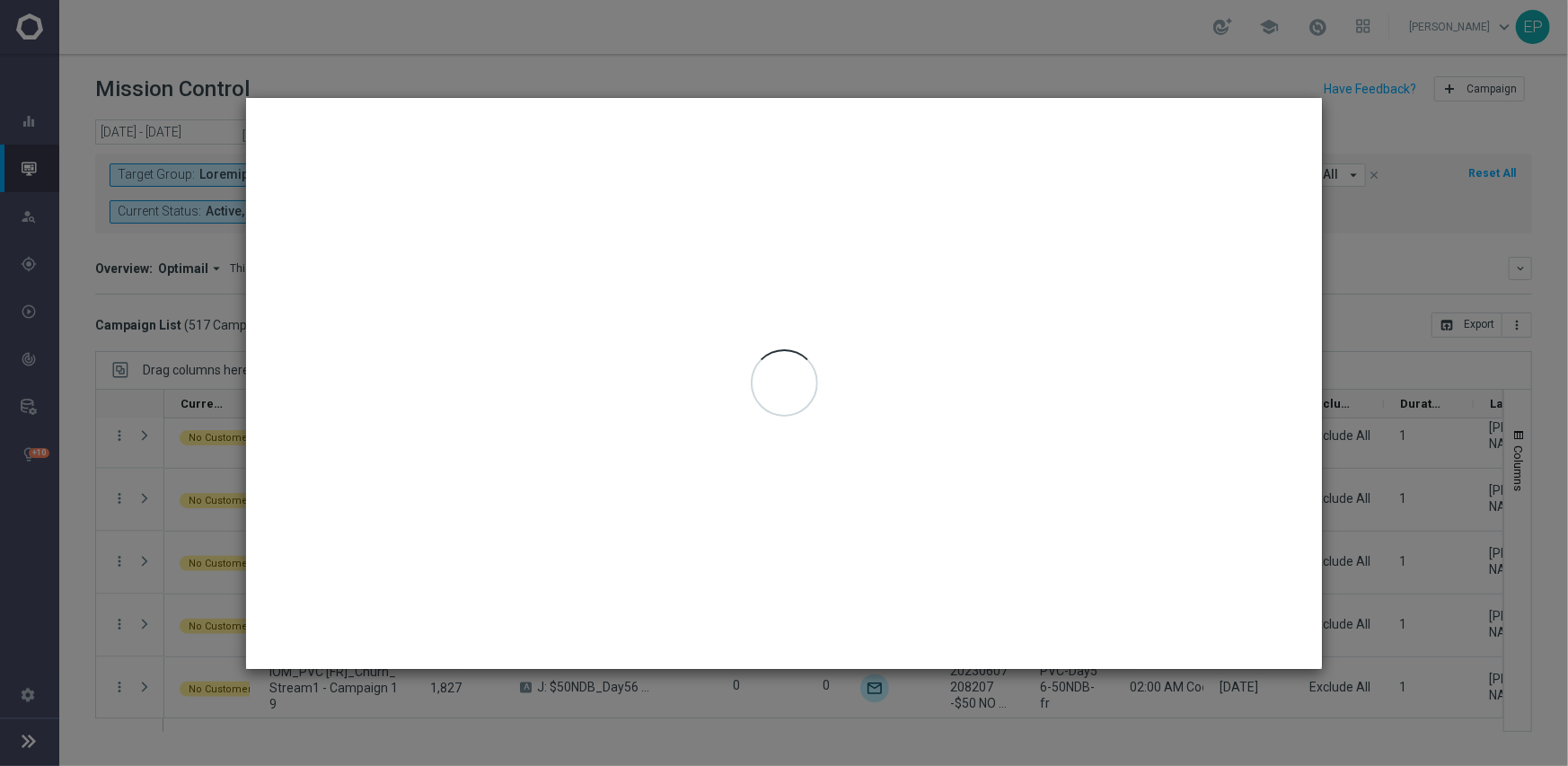
type input "[DATE] - [DATE]"
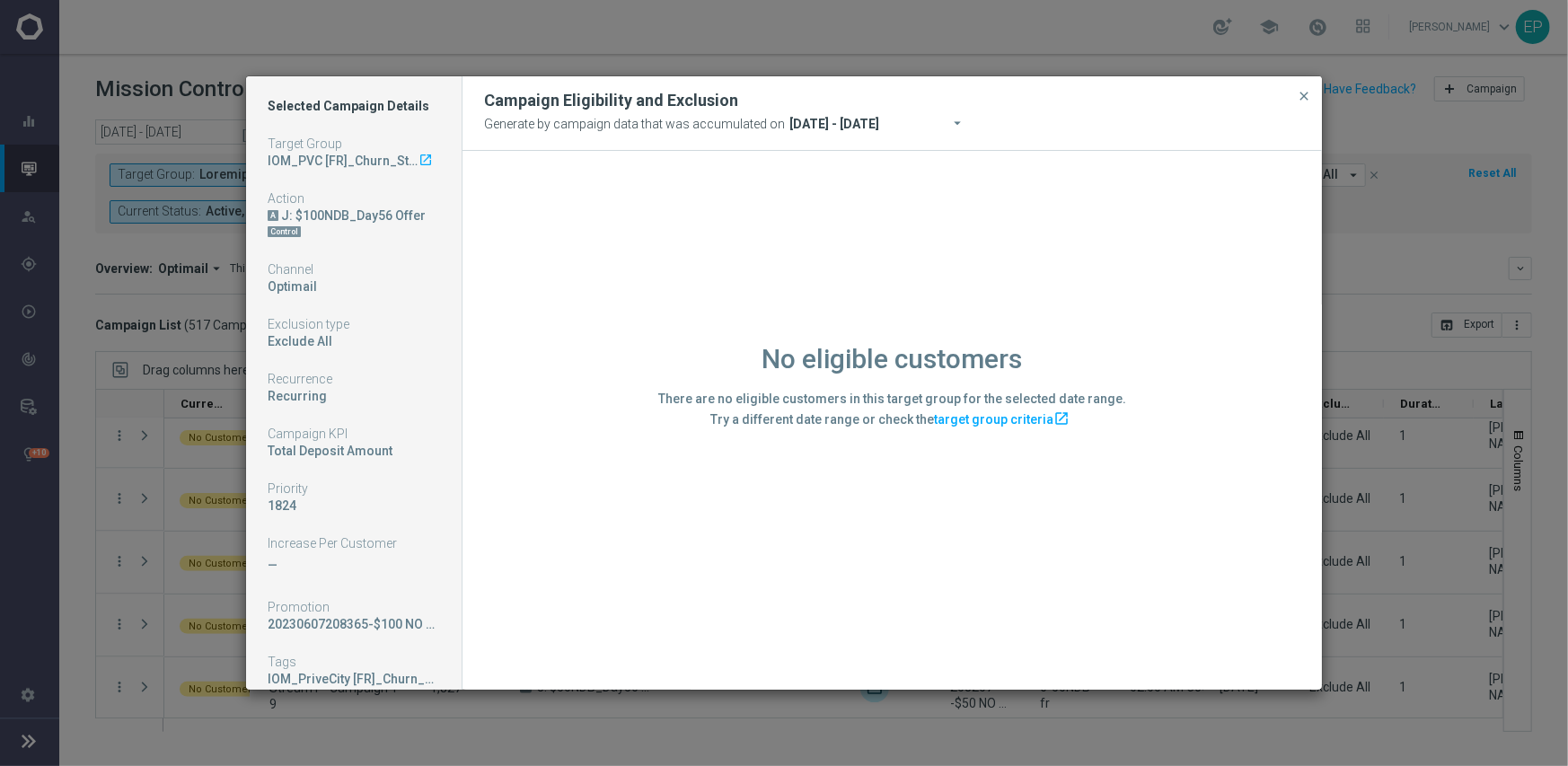
click at [574, 547] on div "No eligible customers There are no eligible customers in this target group for …" at bounding box center [892, 419] width 859 height 538
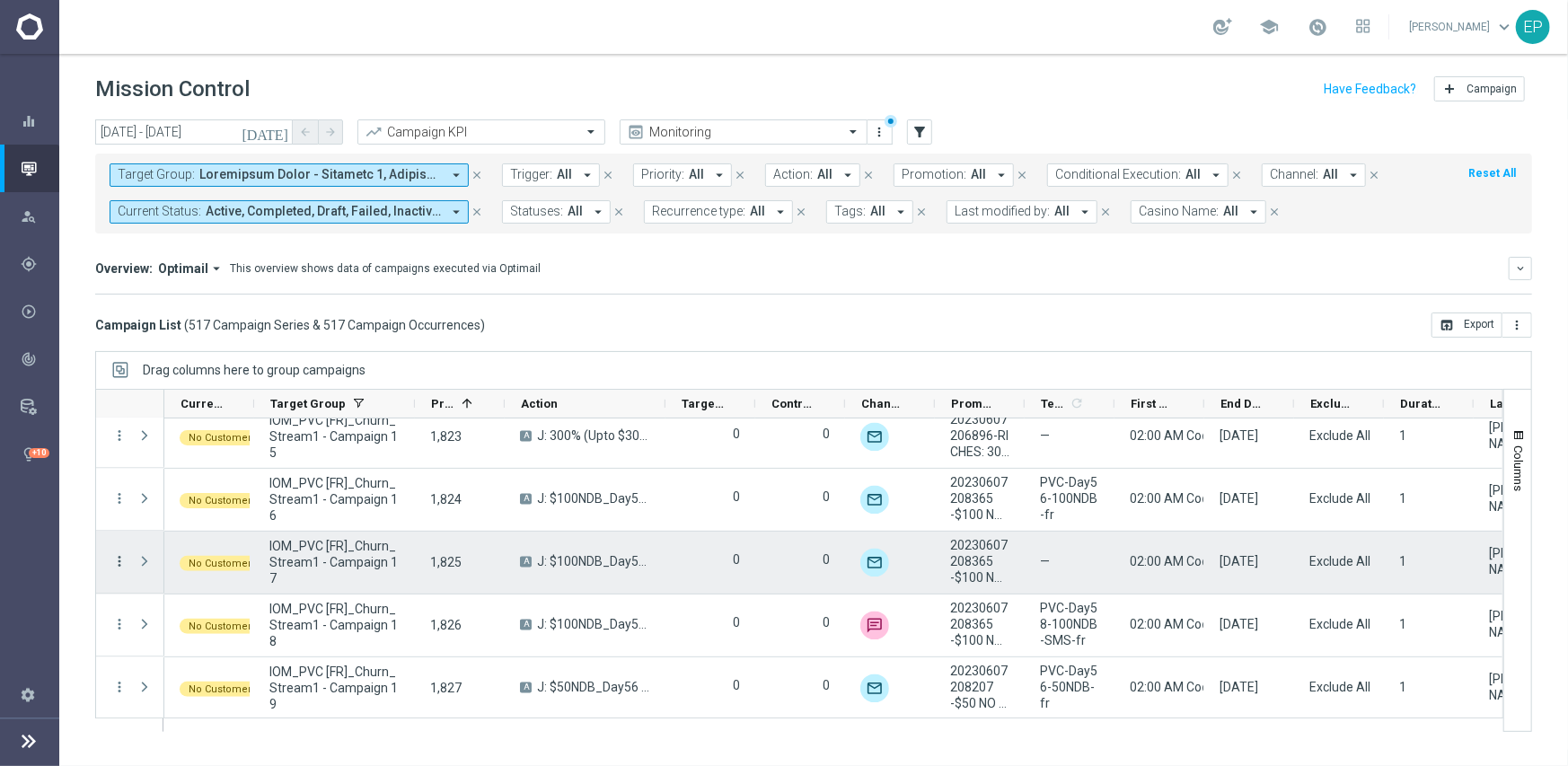
click at [121, 563] on icon "more_vert" at bounding box center [120, 563] width 16 height 16
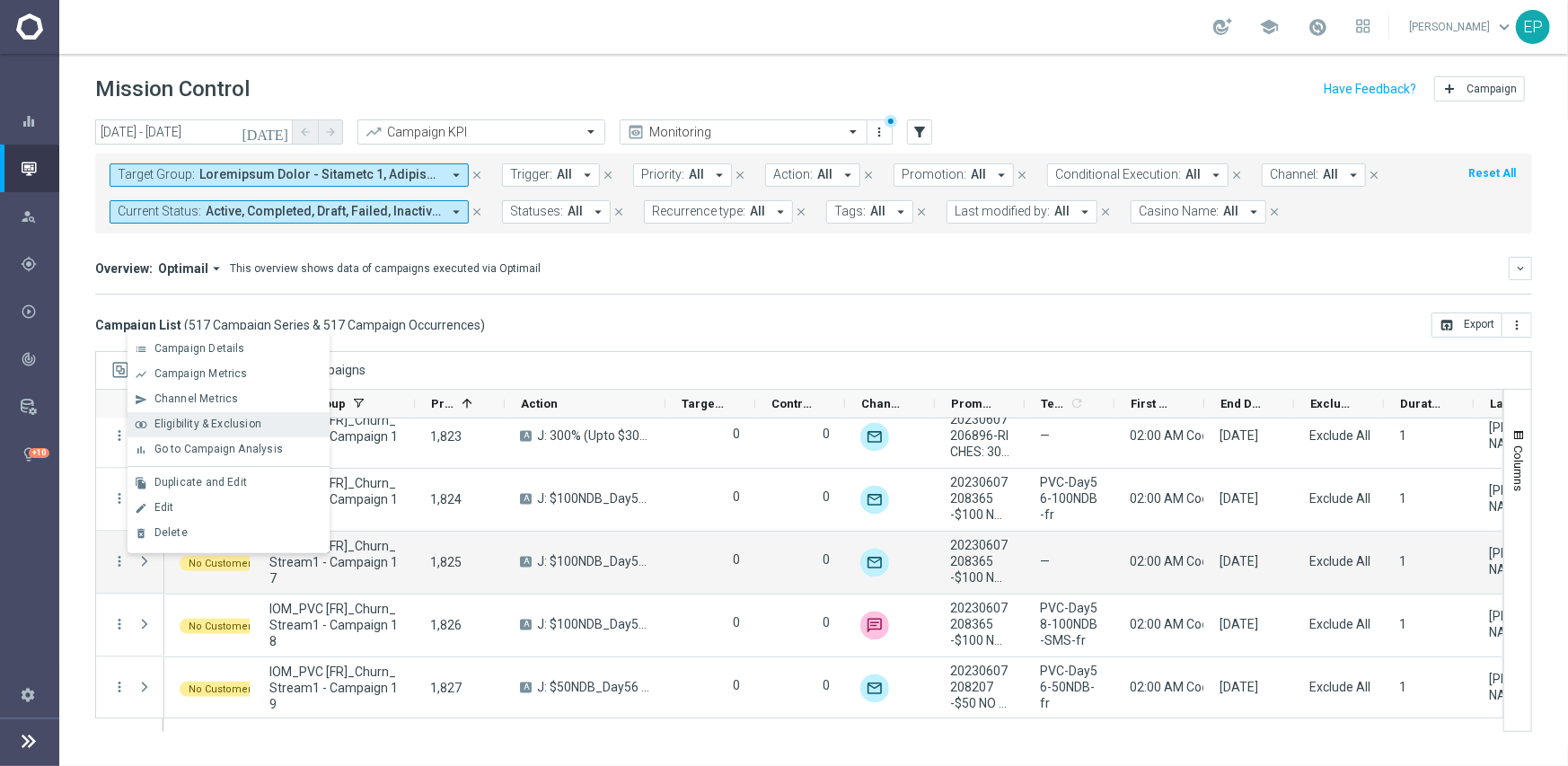
click at [242, 421] on span "Eligibility & Exclusion" at bounding box center [207, 424] width 107 height 13
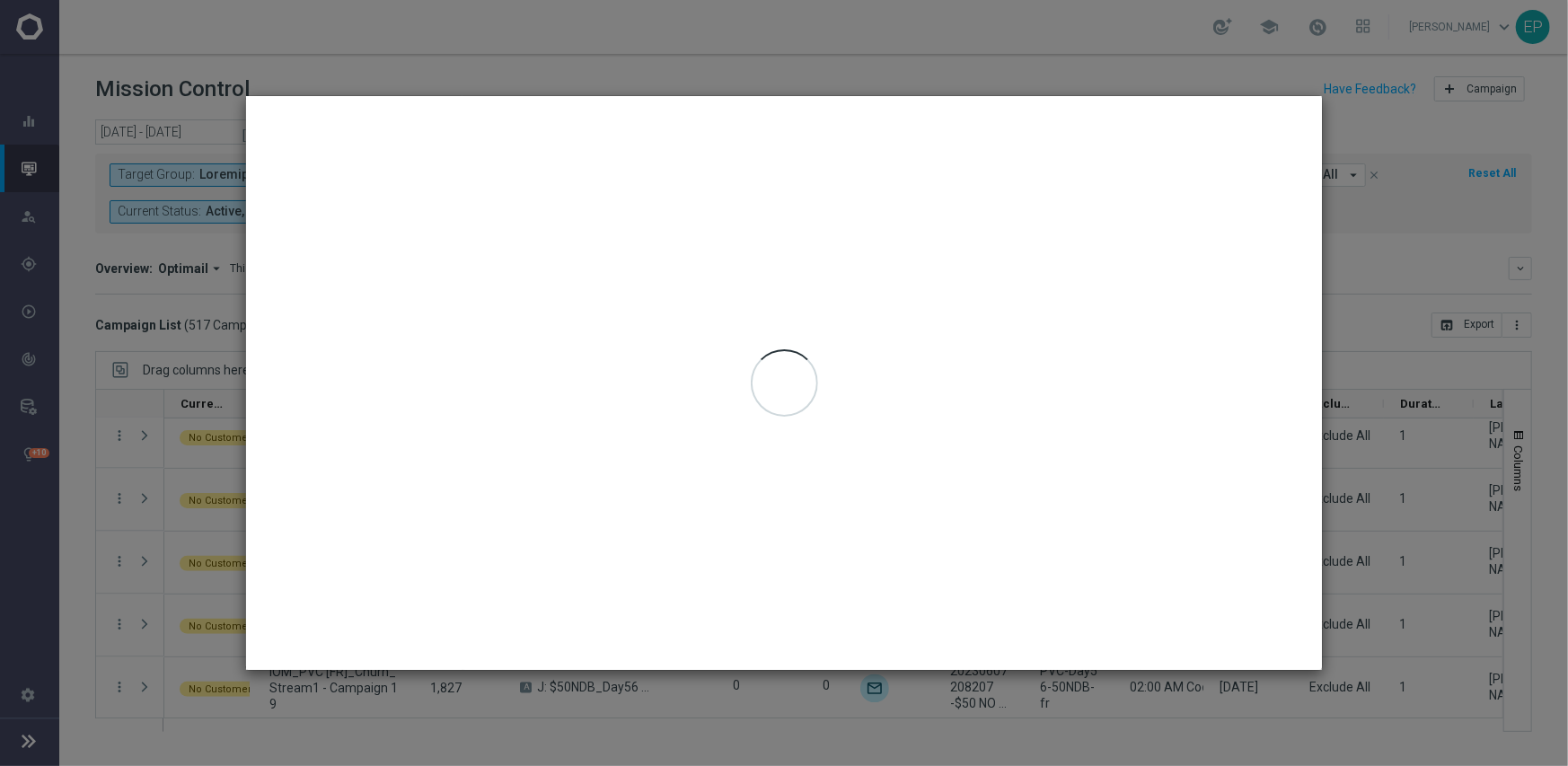
type input "[DATE] - [DATE]"
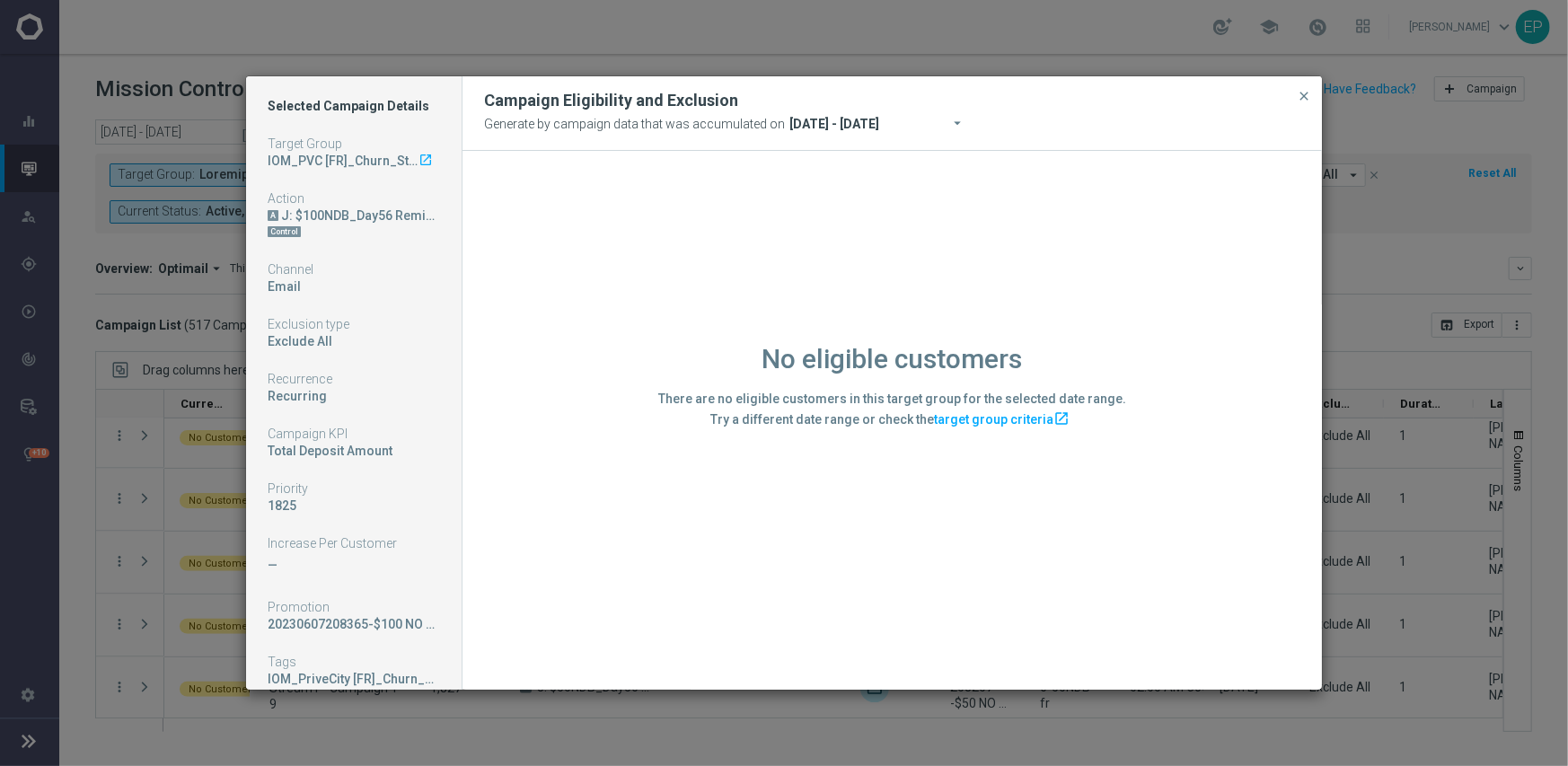
click at [615, 517] on div "No eligible customers There are no eligible customers in this target group for …" at bounding box center [892, 419] width 859 height 538
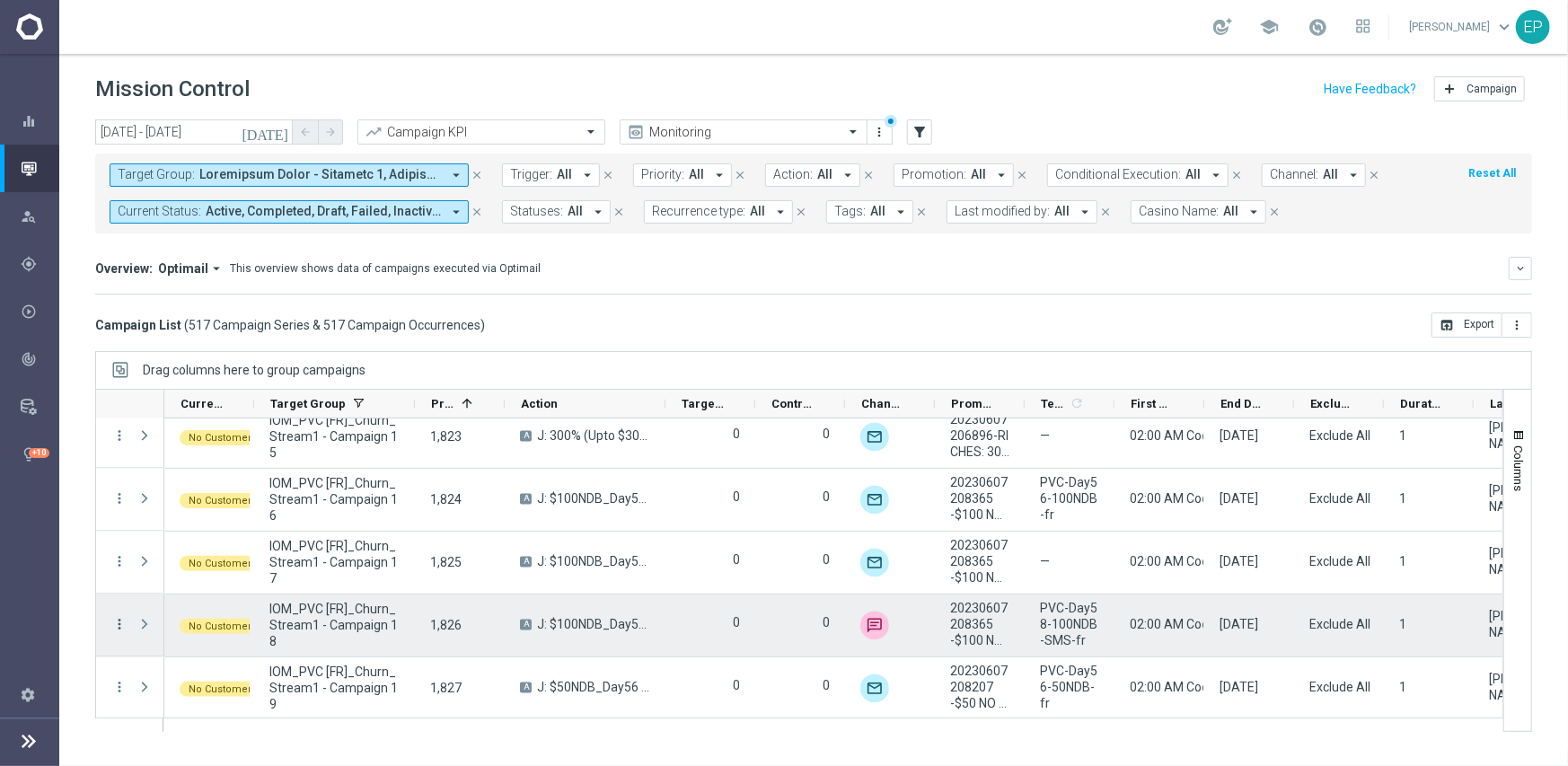
click at [115, 620] on icon "more_vert" at bounding box center [120, 625] width 16 height 16
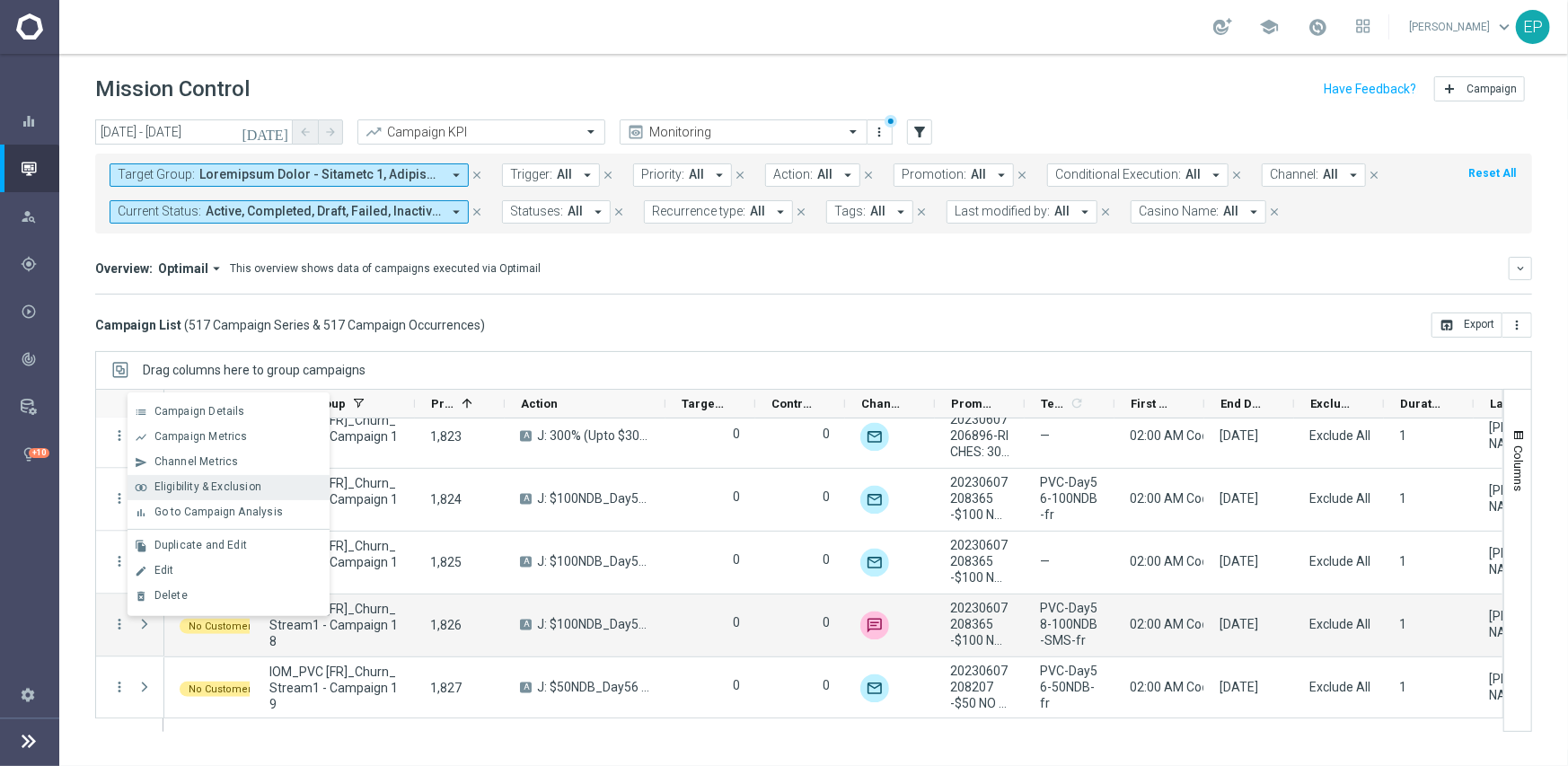
click at [218, 492] on span "Eligibility & Exclusion" at bounding box center [207, 487] width 107 height 13
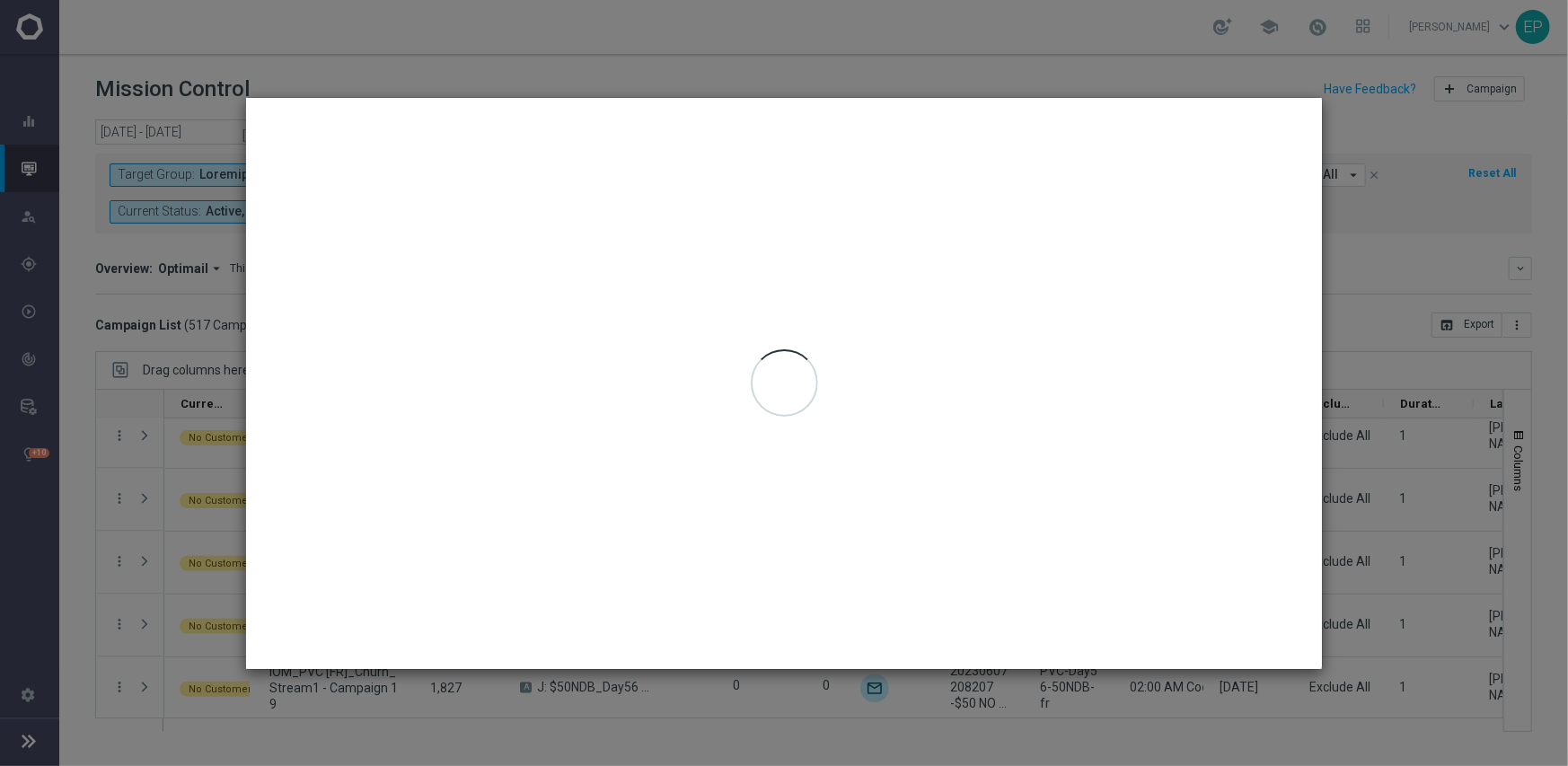
type input "[DATE] - [DATE]"
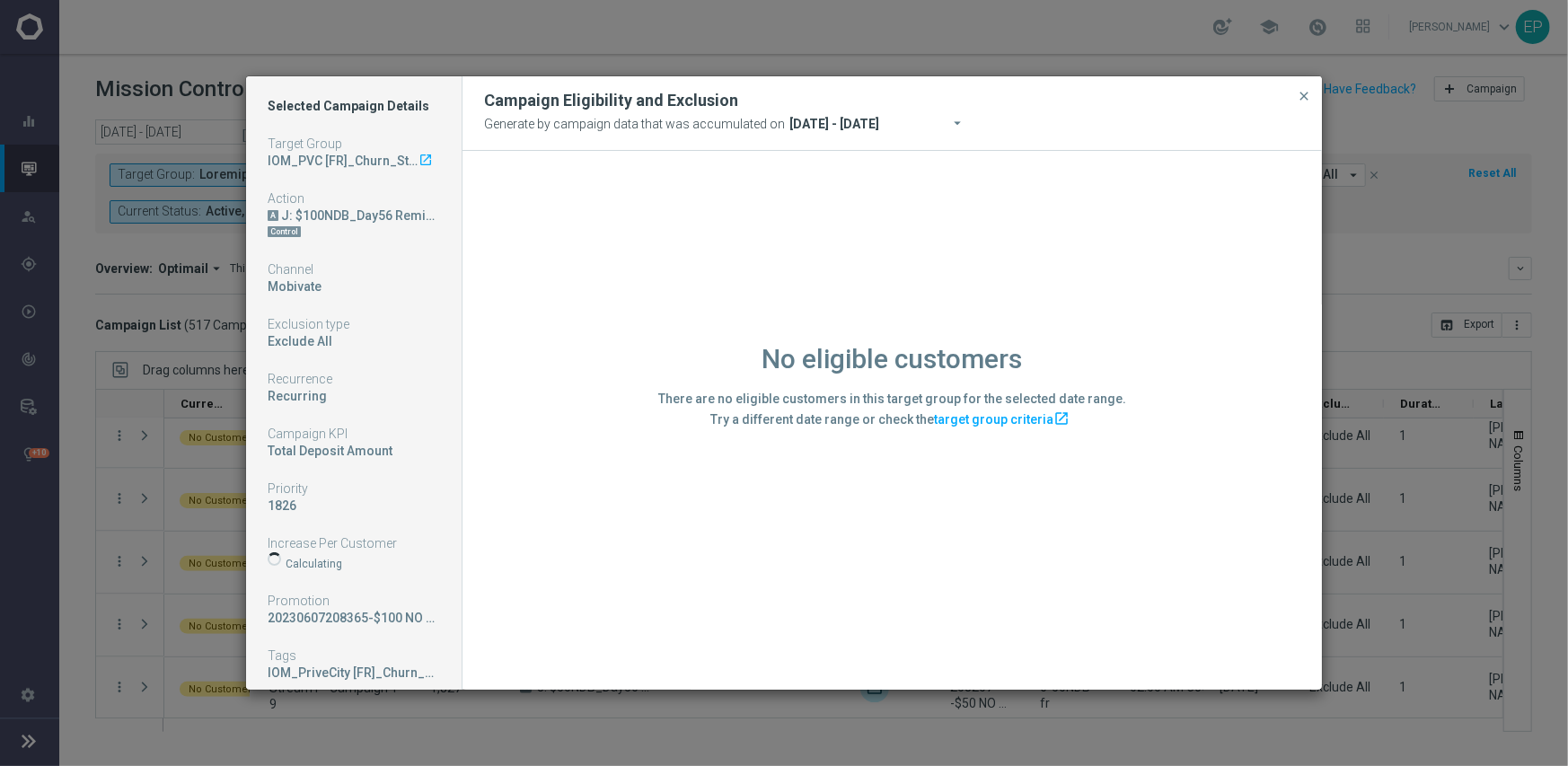
click at [610, 595] on div "No eligible customers There are no eligible customers in this target group for …" at bounding box center [892, 419] width 859 height 538
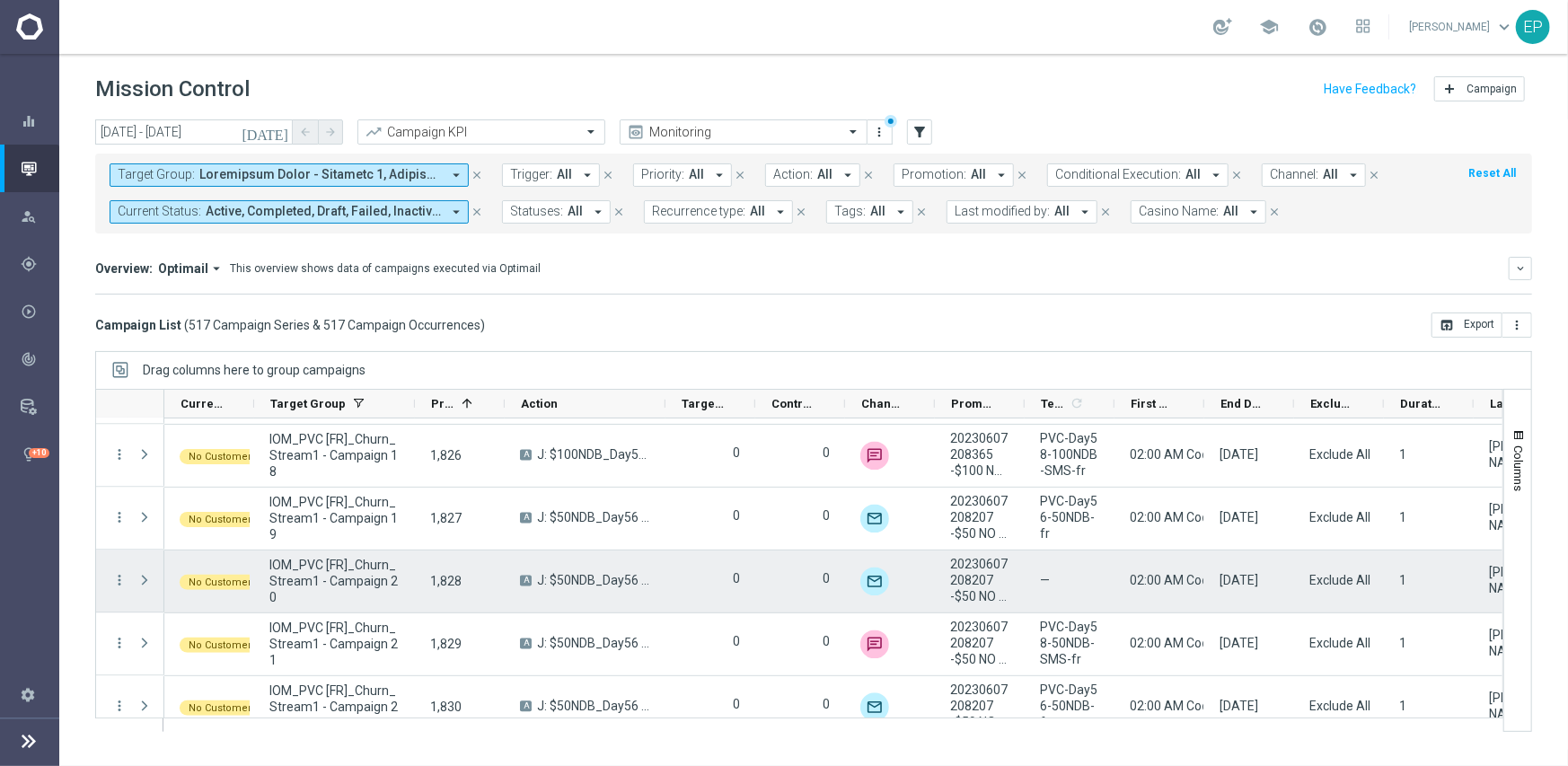
scroll to position [19686, 0]
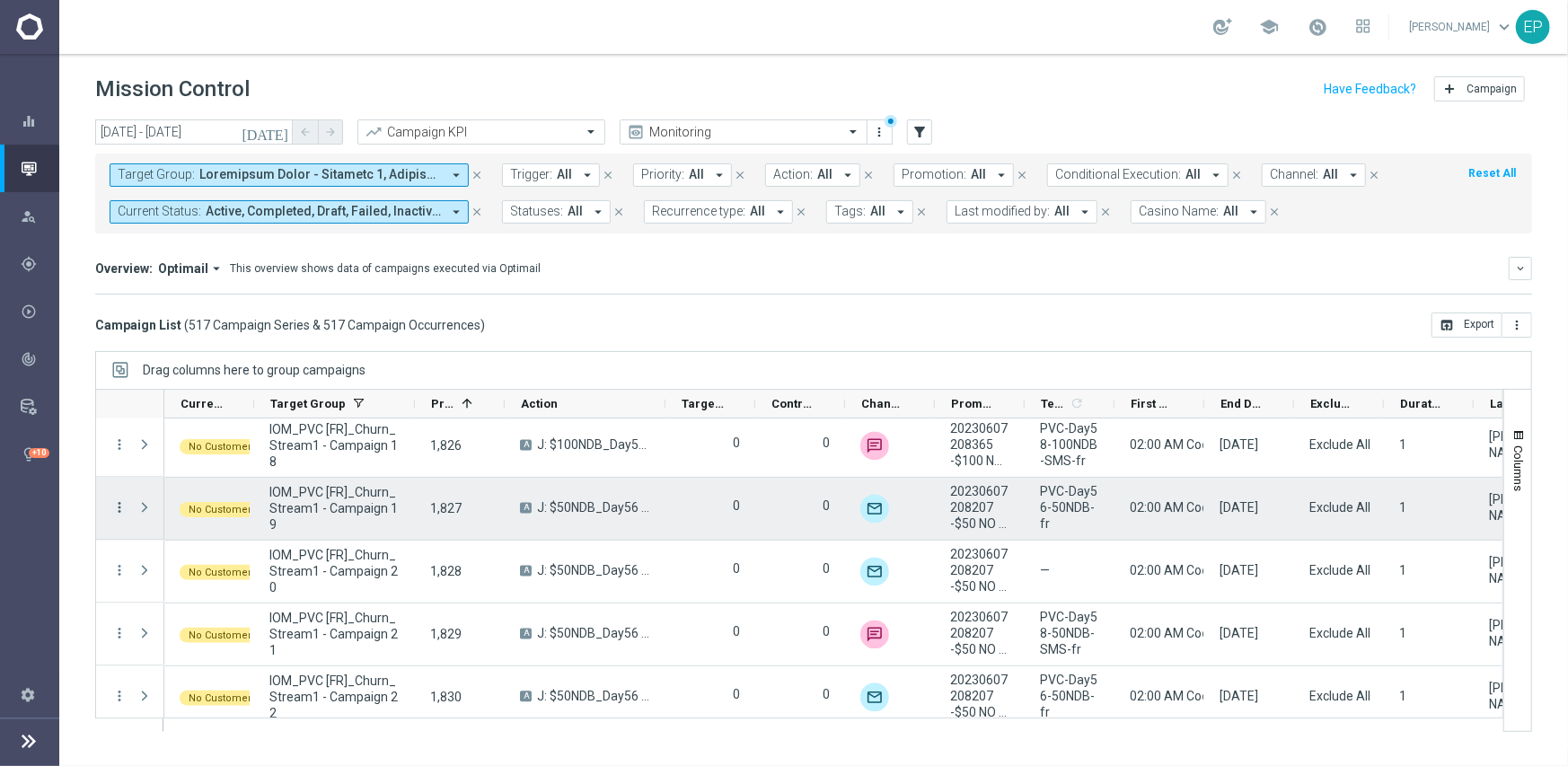
click at [117, 507] on icon "more_vert" at bounding box center [120, 509] width 16 height 16
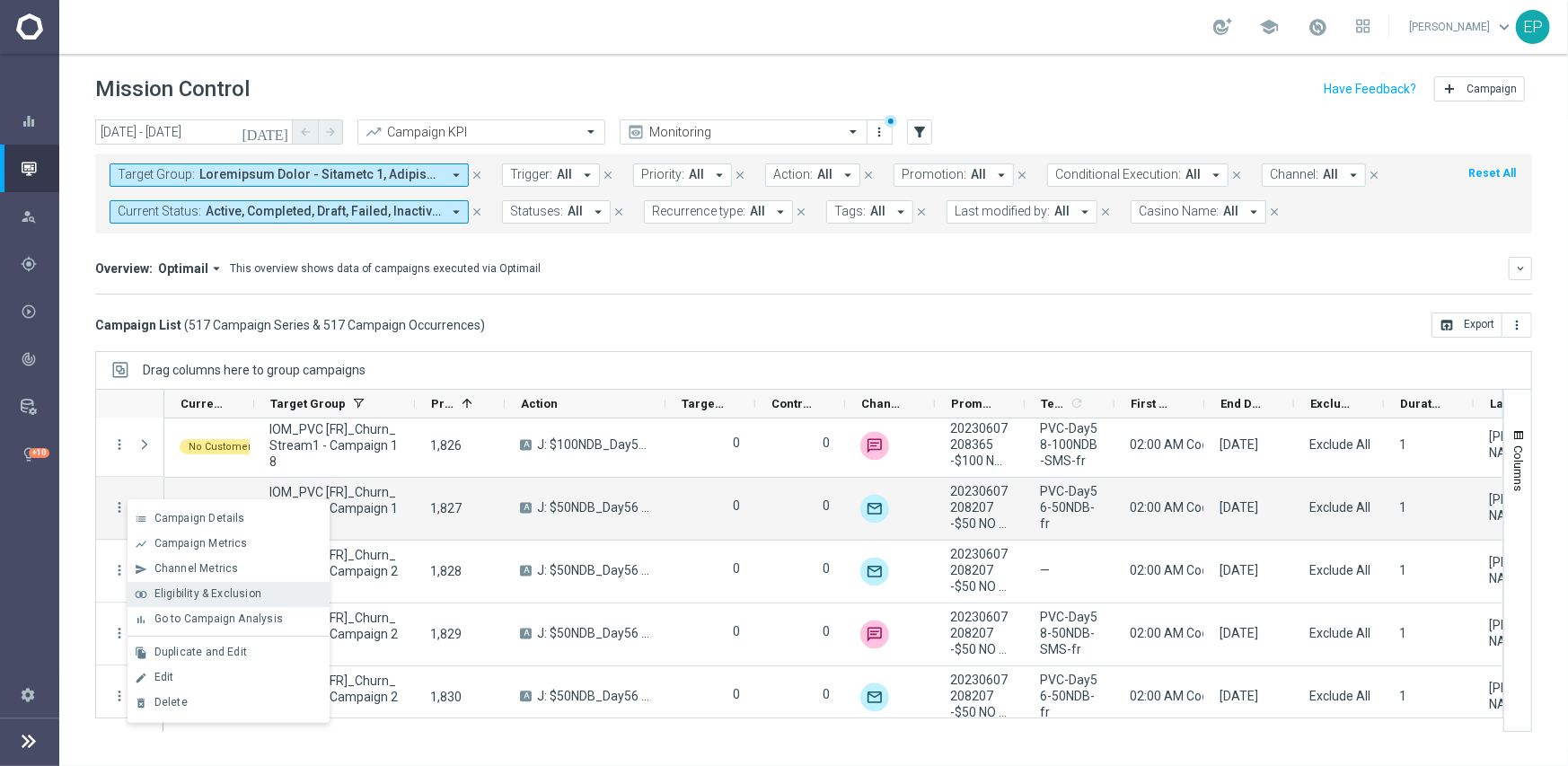
click at [209, 592] on span "Eligibility & Exclusion" at bounding box center [207, 593] width 107 height 13
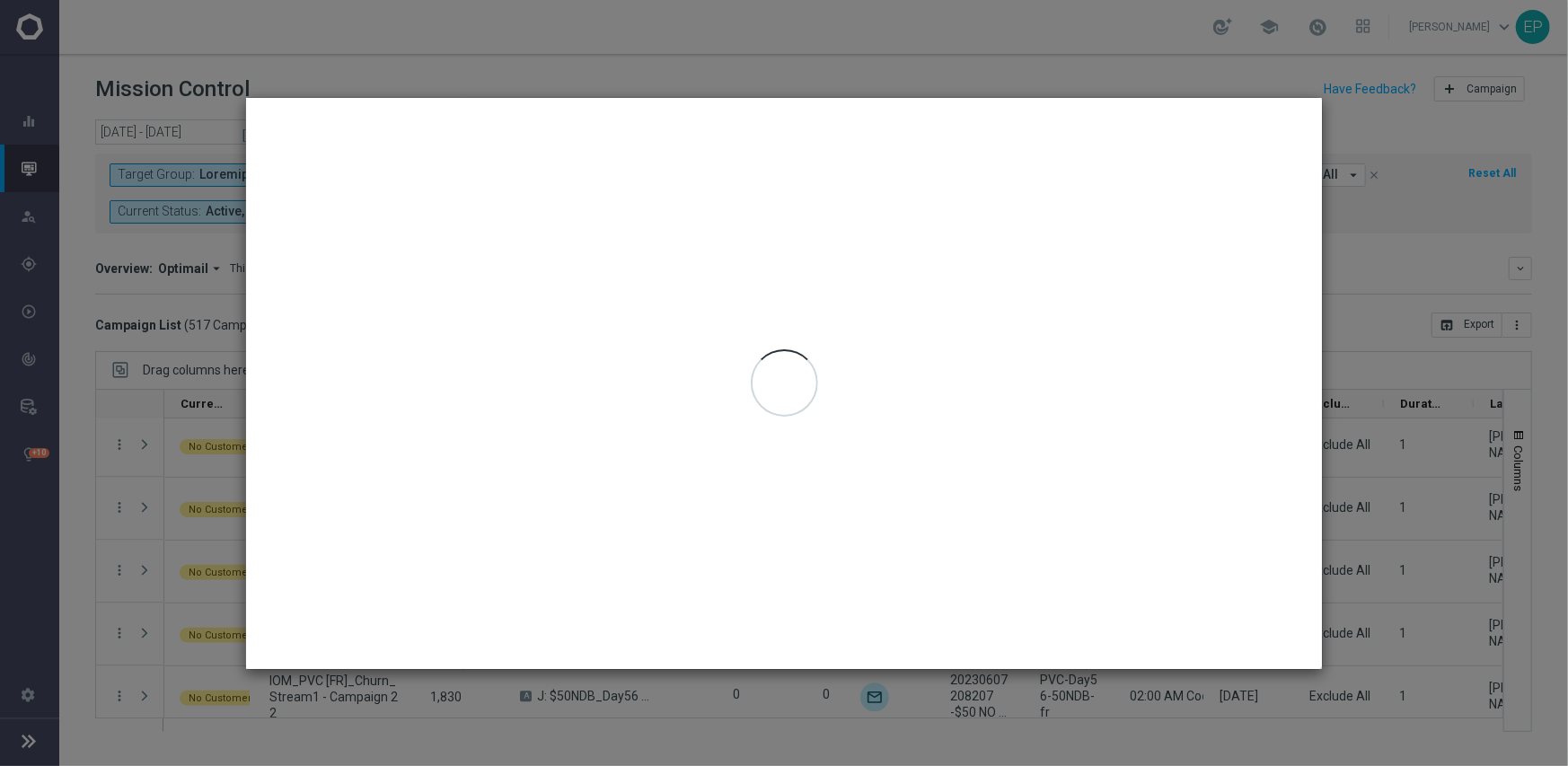
type input "[DATE] - [DATE]"
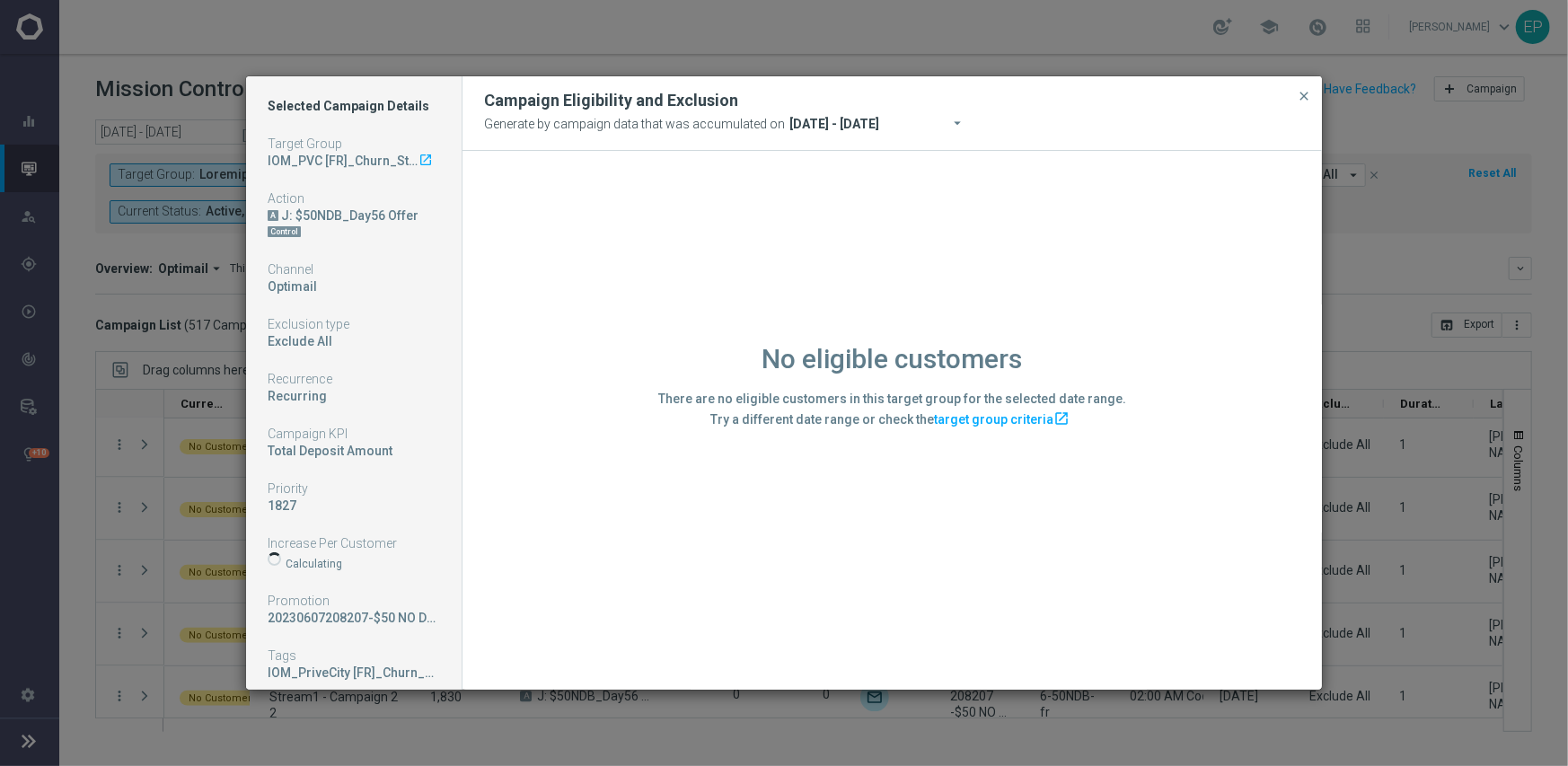
click at [635, 557] on div "No eligible customers There are no eligible customers in this target group for …" at bounding box center [892, 419] width 859 height 538
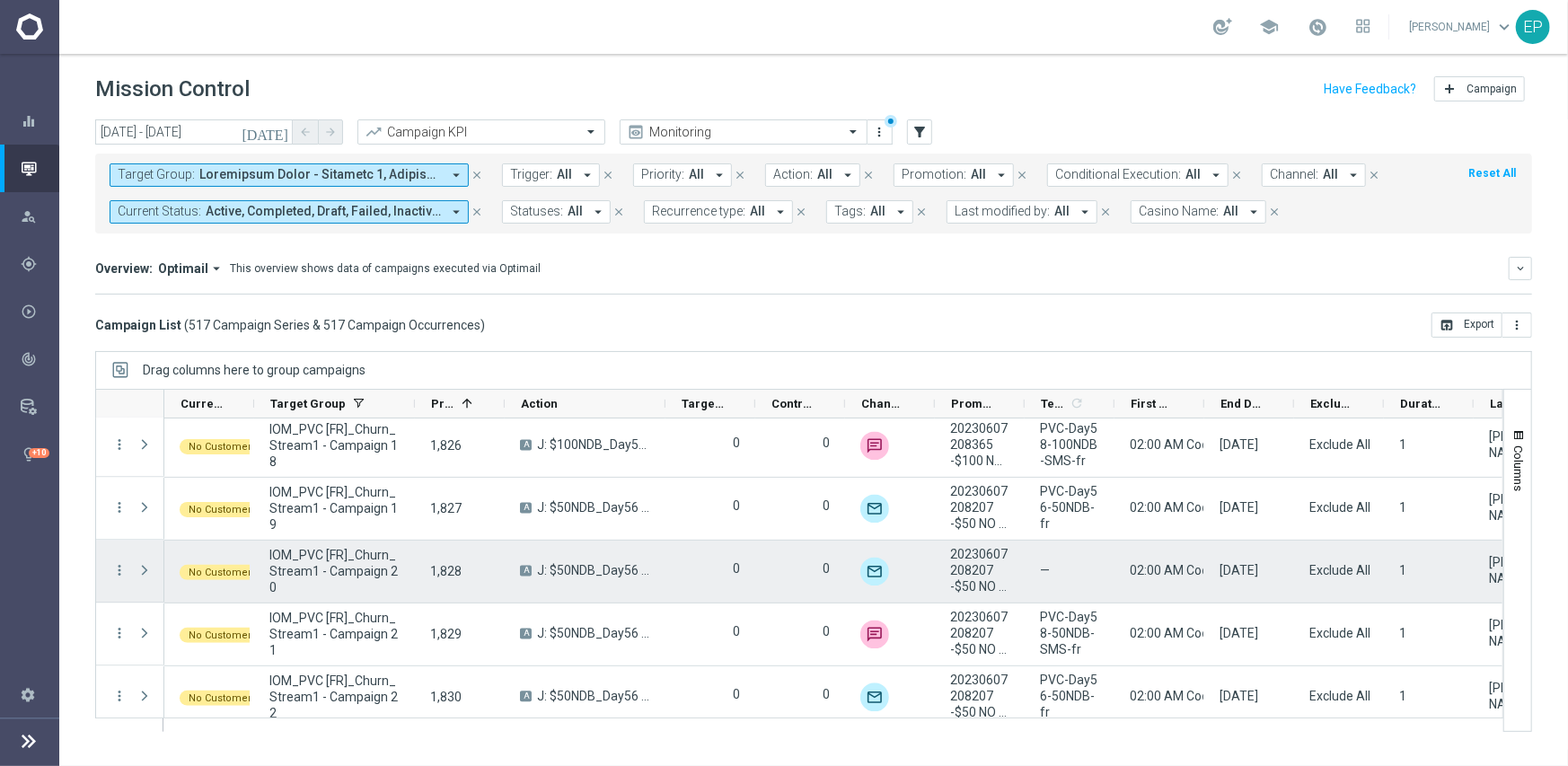
drag, startPoint x: 115, startPoint y: 569, endPoint x: 135, endPoint y: 568, distance: 20.0
click at [115, 568] on icon "more_vert" at bounding box center [120, 572] width 16 height 16
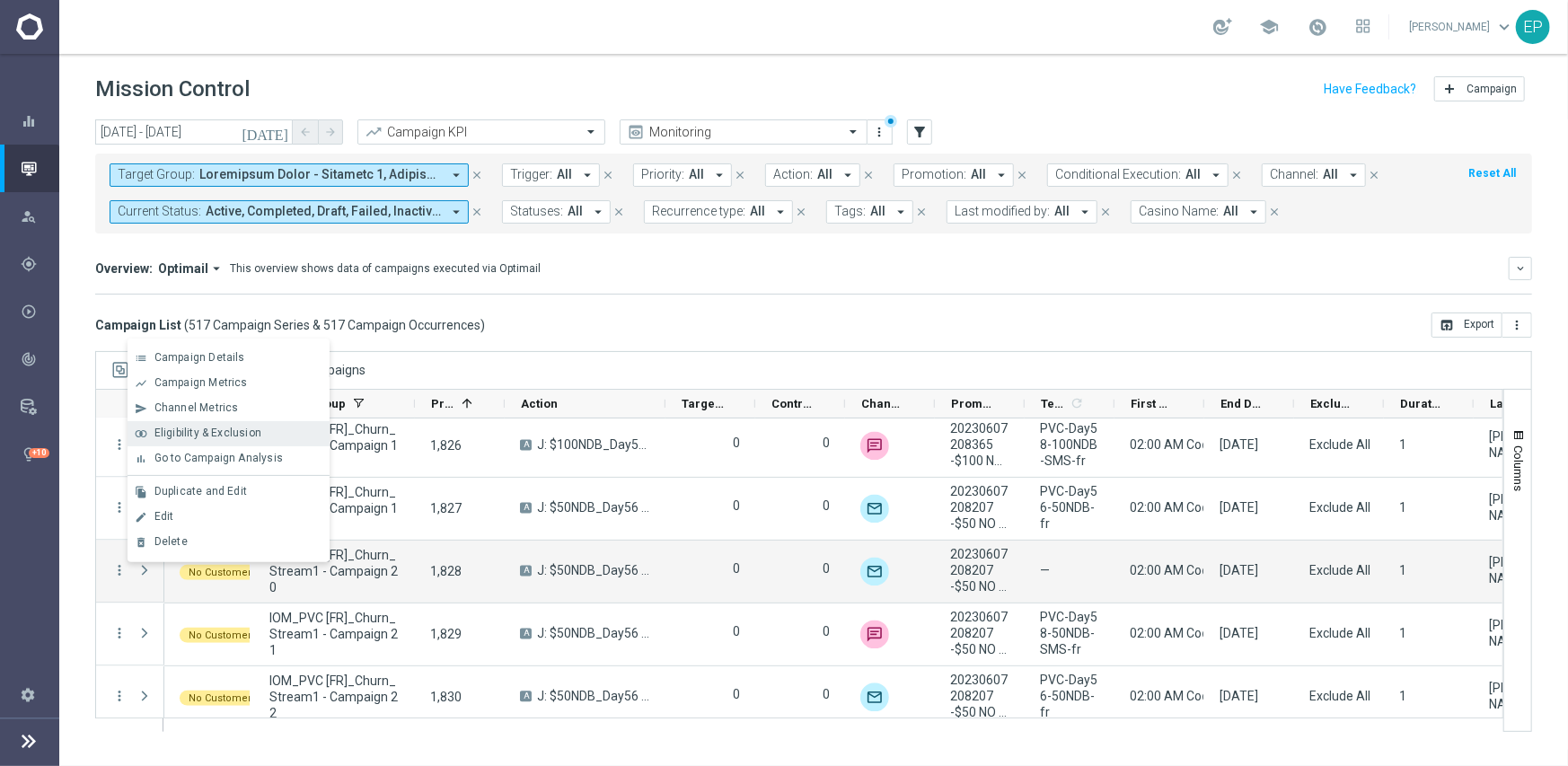
click at [224, 436] on span "Eligibility & Exclusion" at bounding box center [207, 433] width 107 height 13
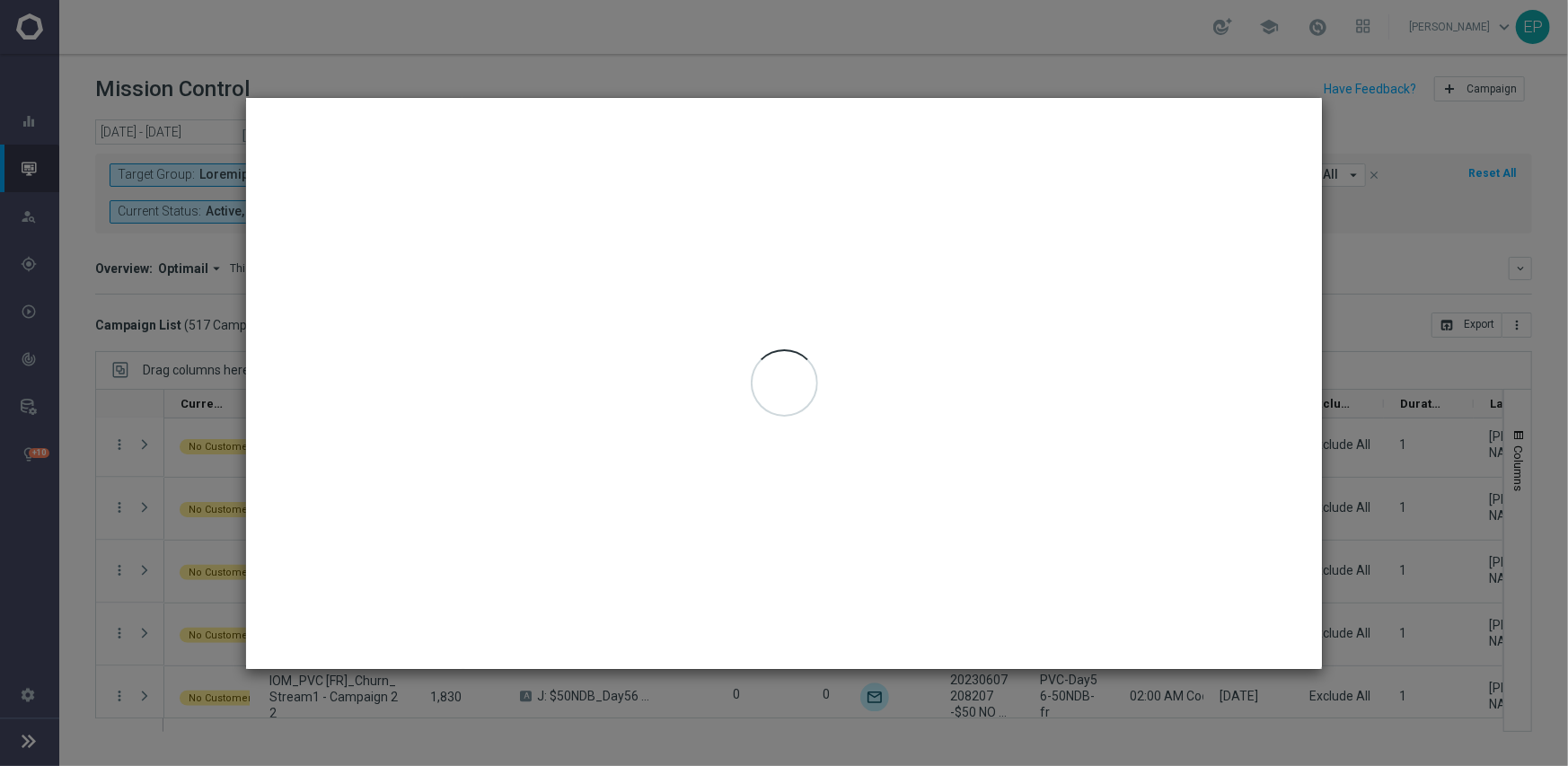
type input "[DATE] - [DATE]"
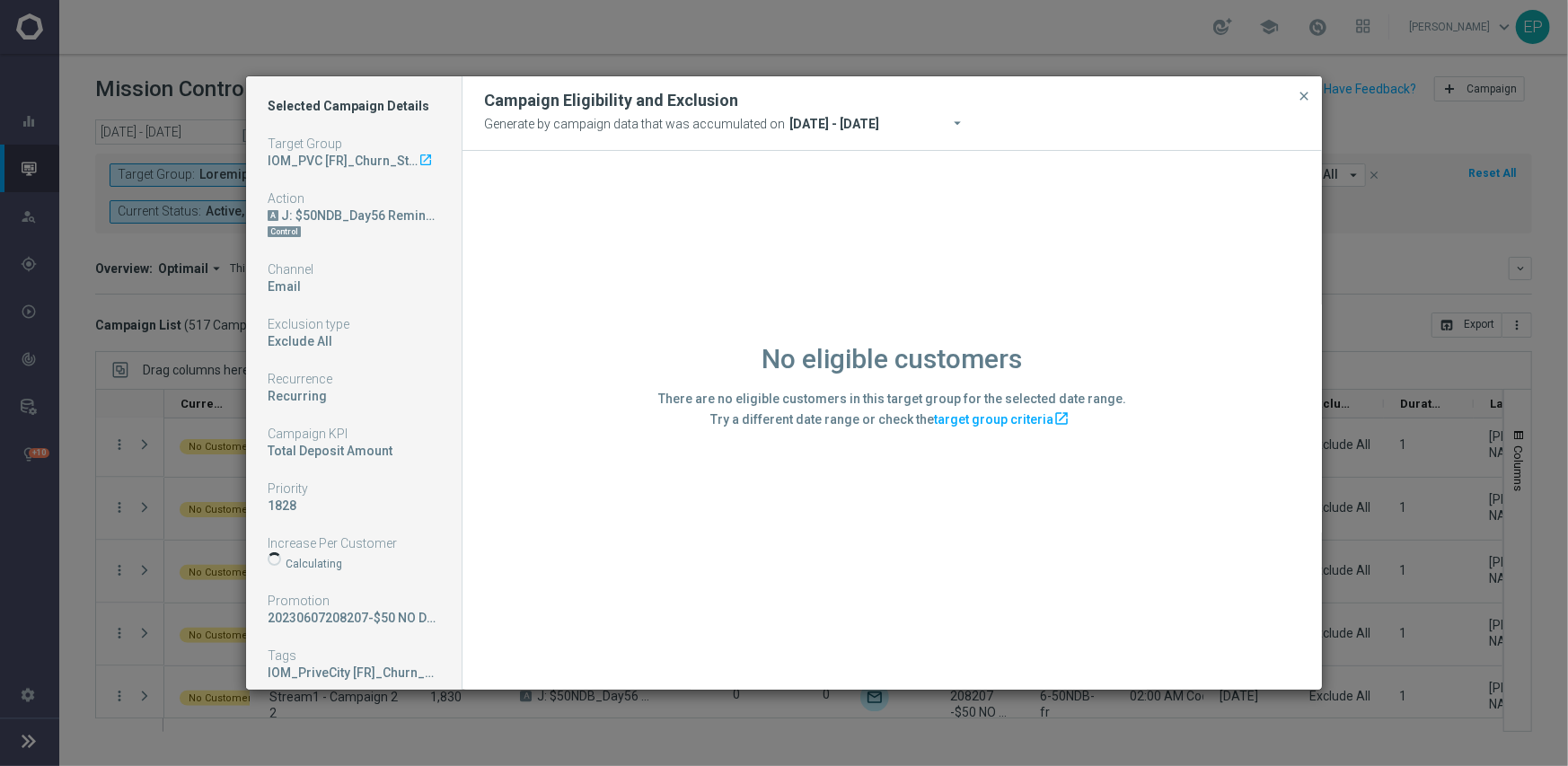
click at [636, 602] on div "No eligible customers There are no eligible customers in this target group for …" at bounding box center [892, 419] width 859 height 538
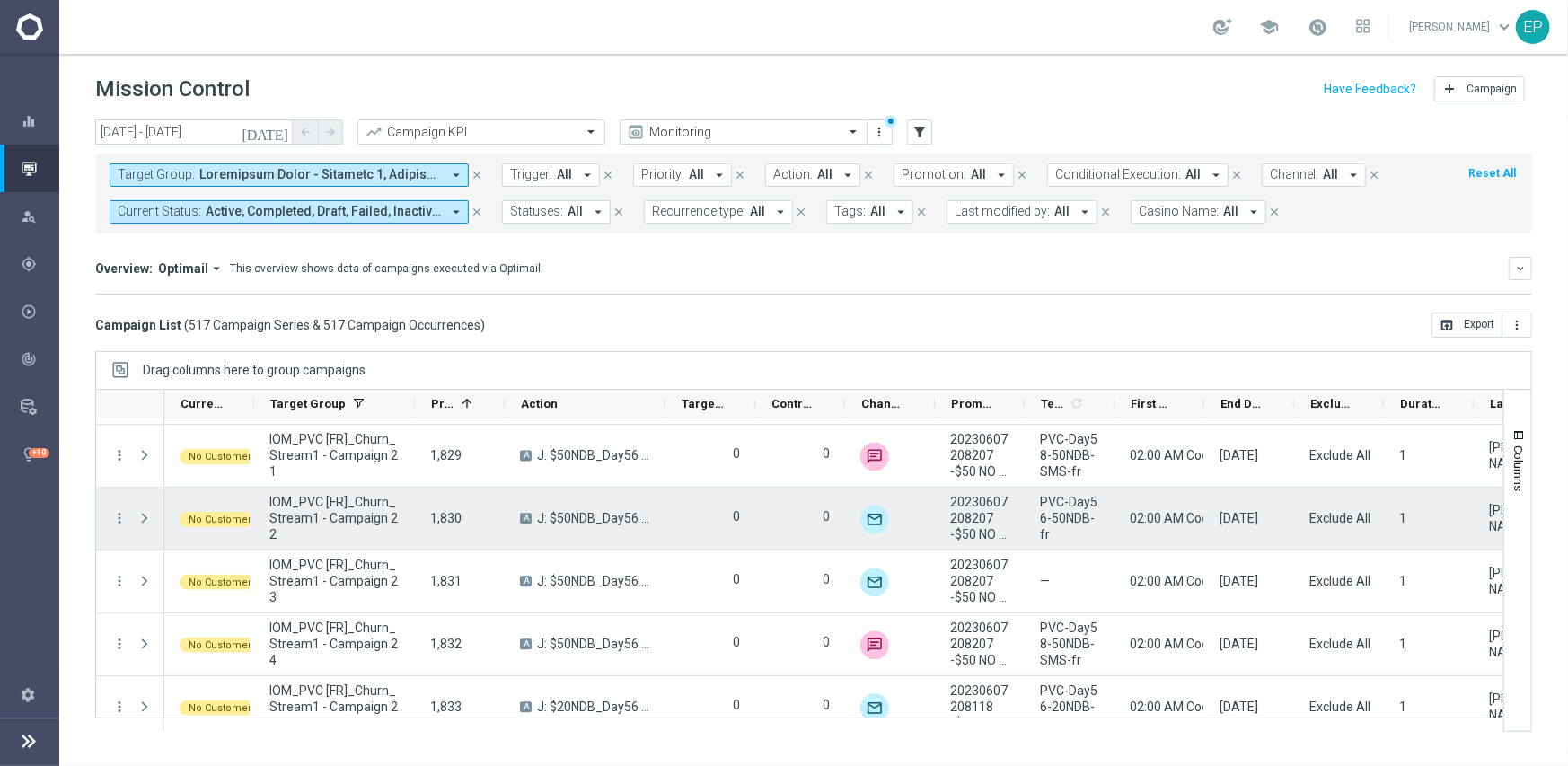
scroll to position [19865, 0]
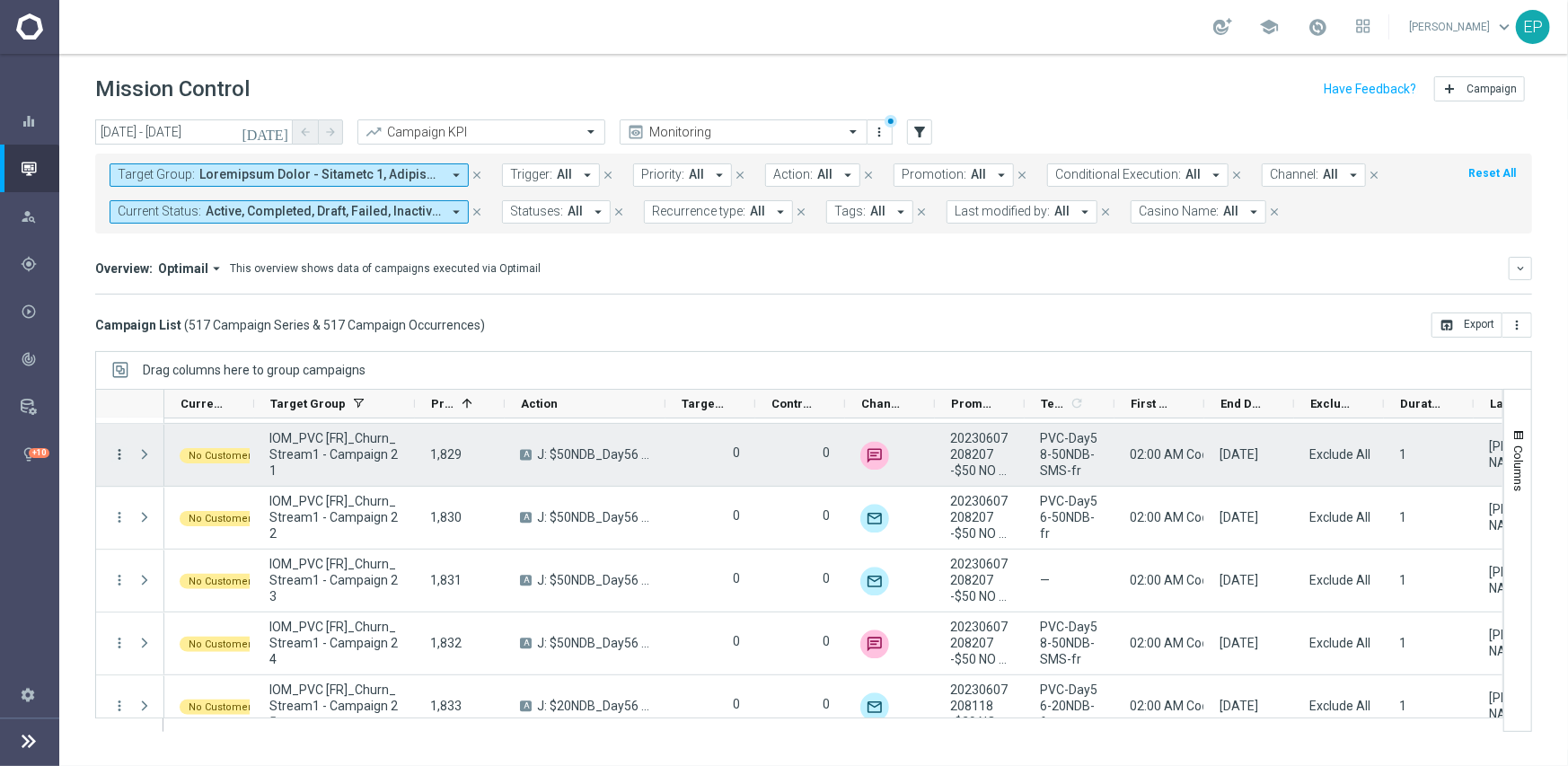
click at [113, 451] on icon "more_vert" at bounding box center [120, 455] width 16 height 16
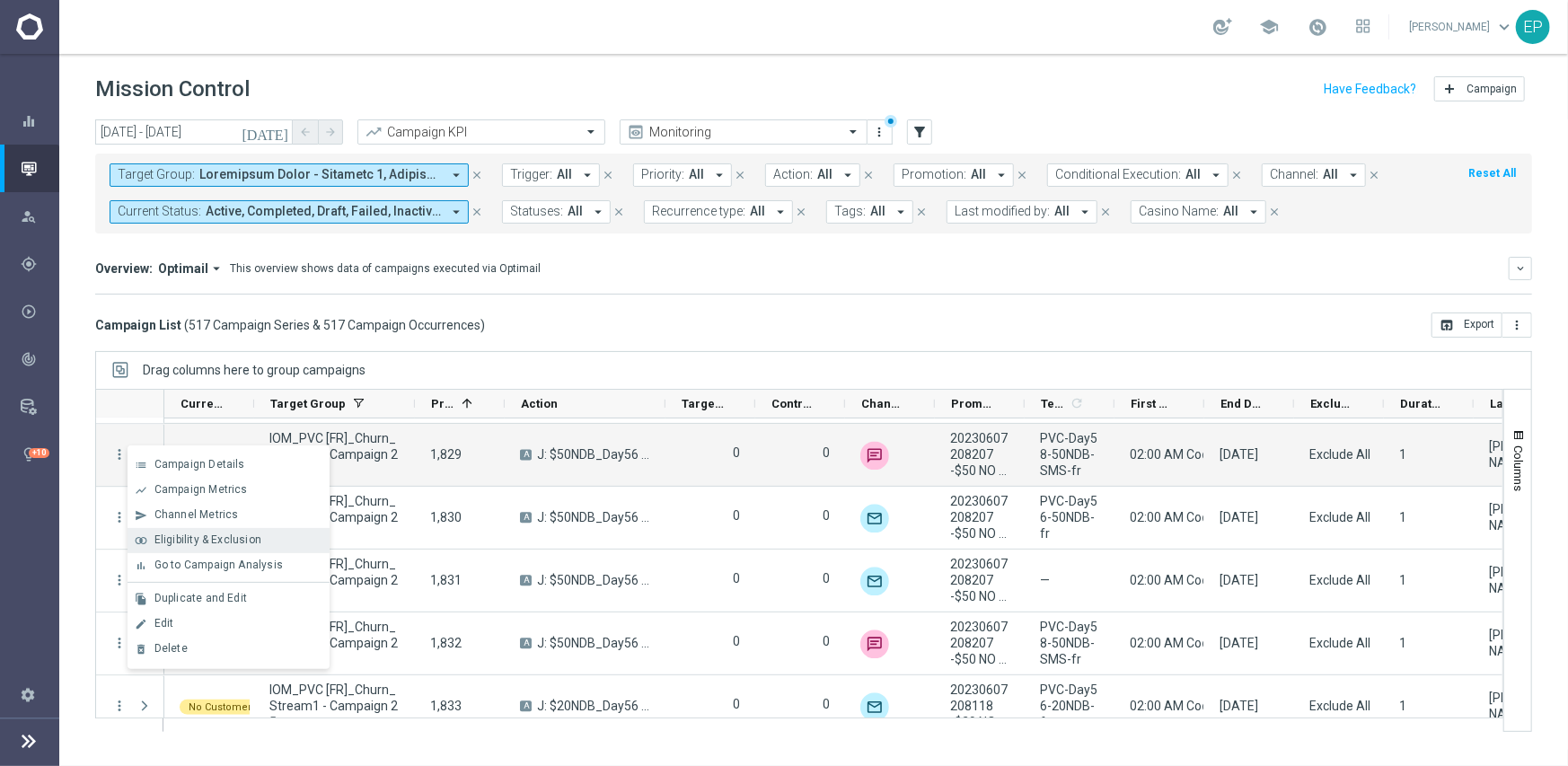
click at [194, 537] on span "Eligibility & Exclusion" at bounding box center [207, 540] width 107 height 13
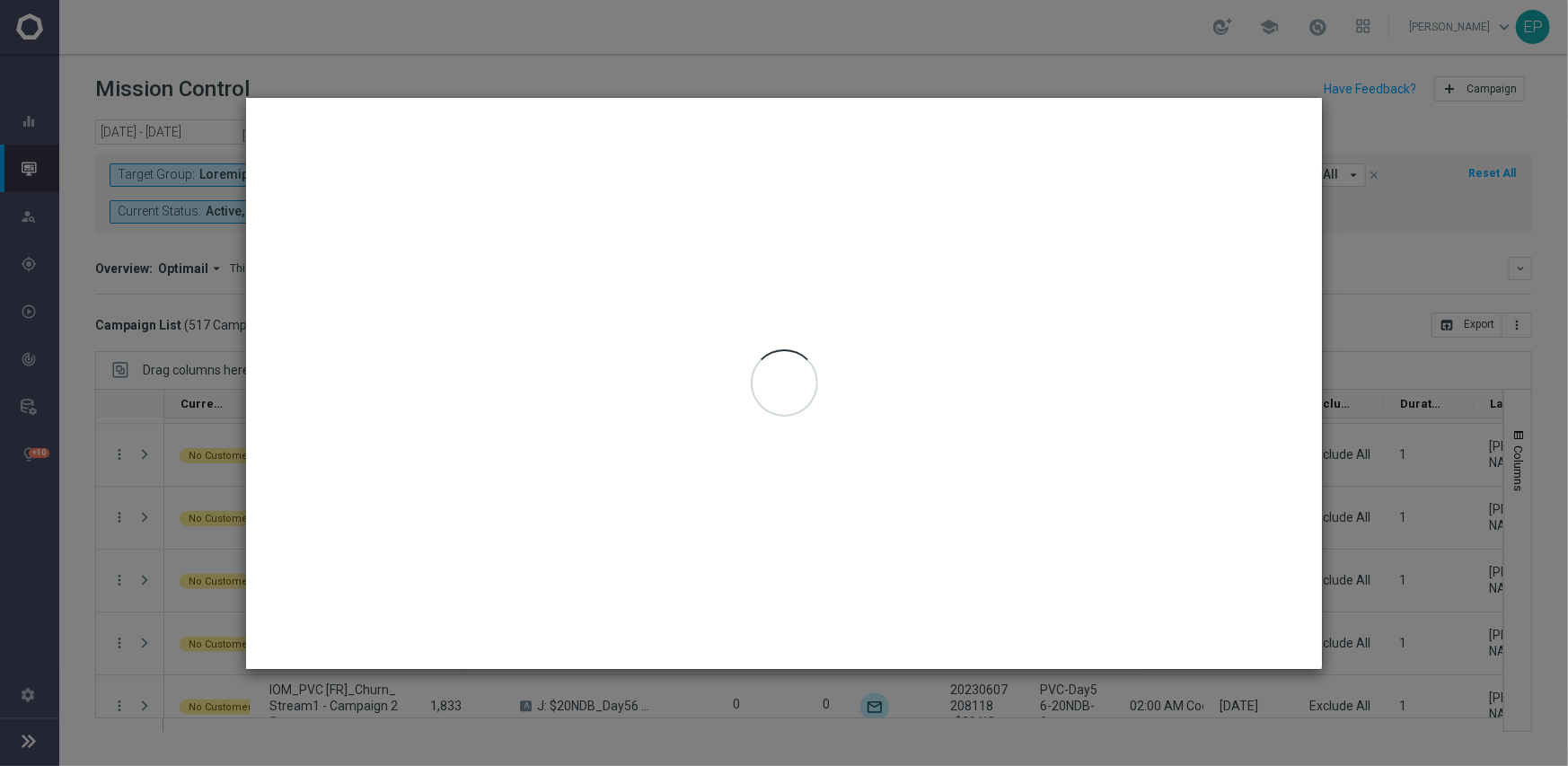
type input "[DATE] - [DATE]"
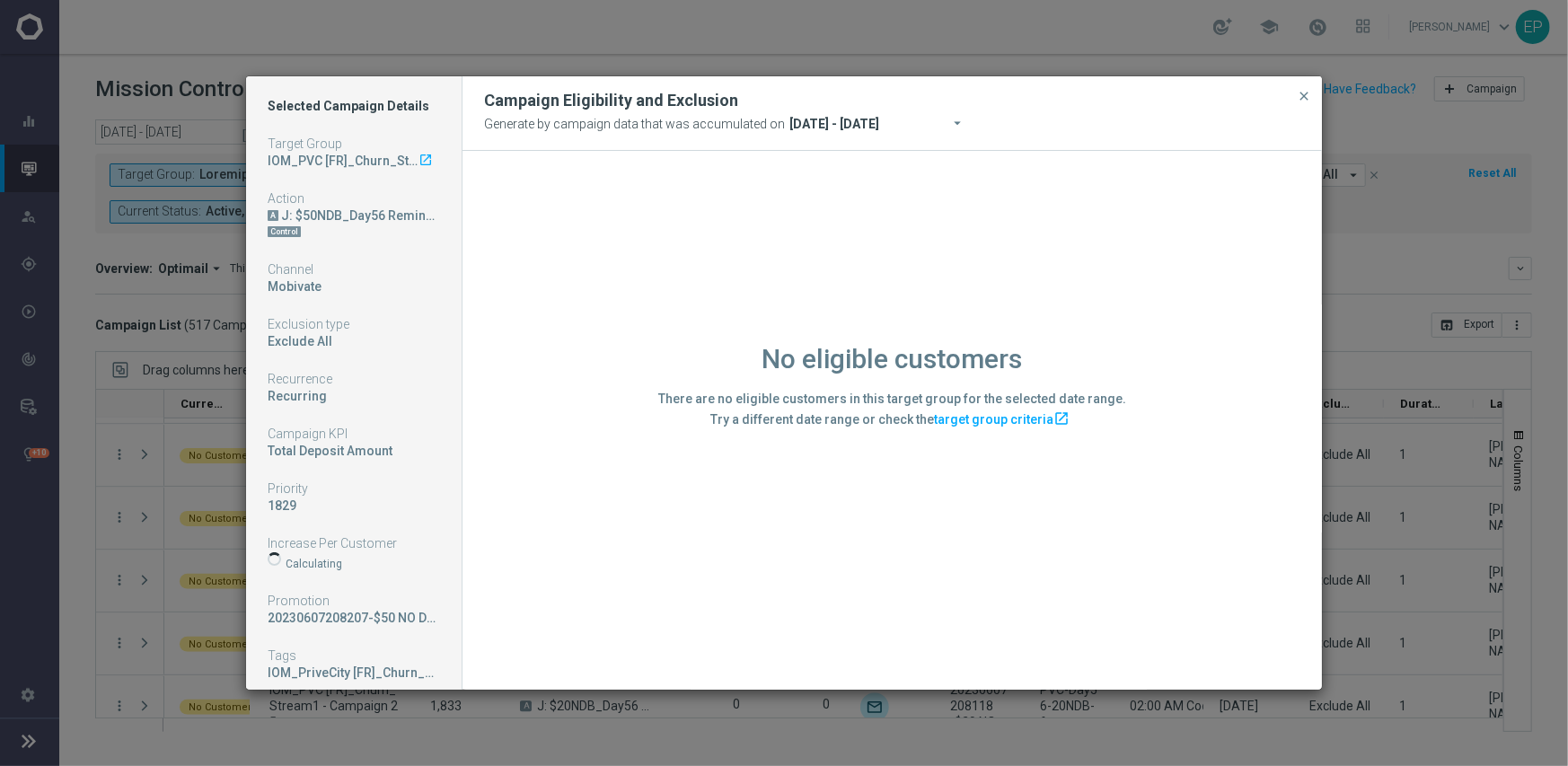
click at [504, 568] on div "No eligible customers There are no eligible customers in this target group for …" at bounding box center [892, 419] width 859 height 538
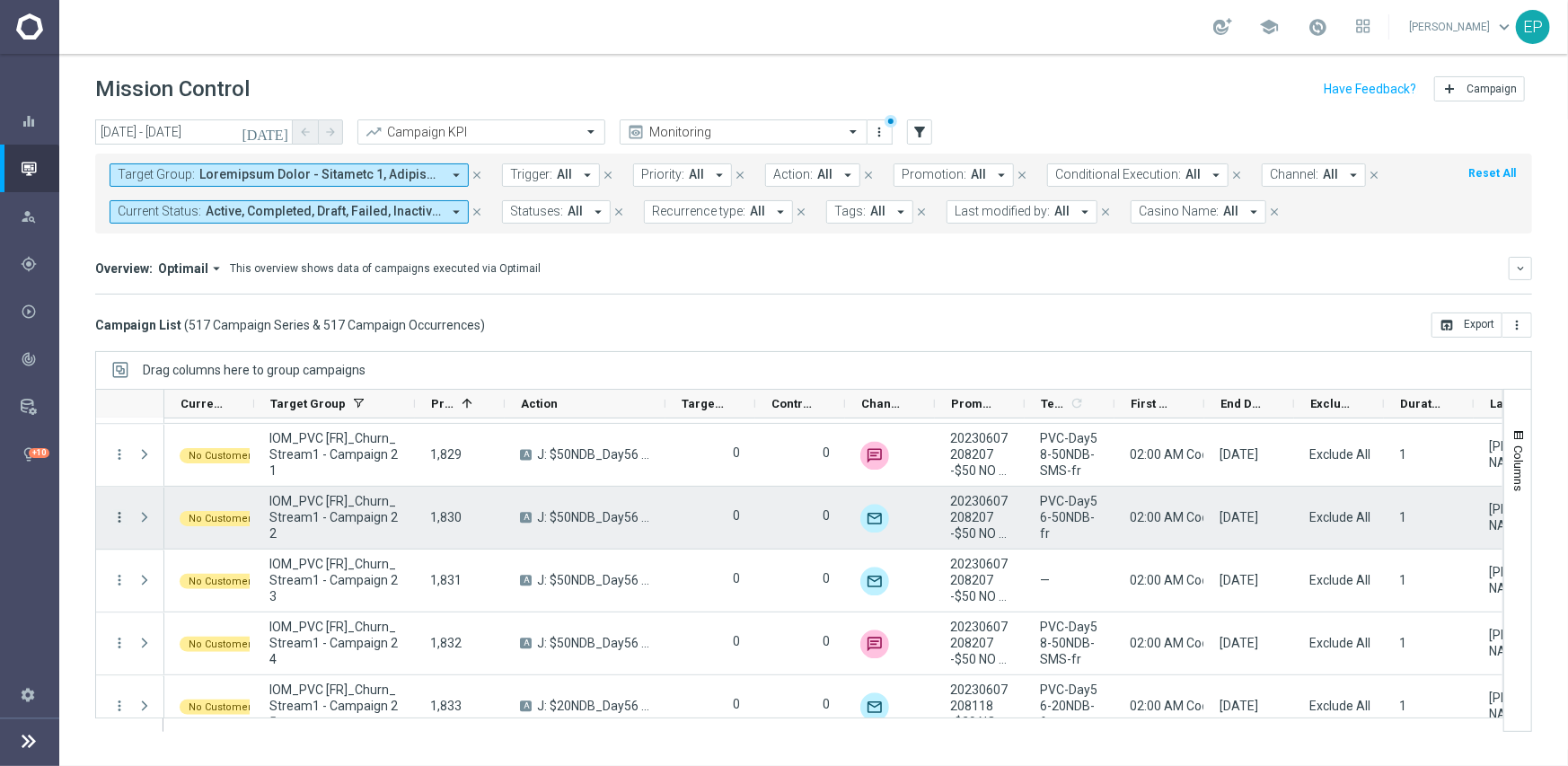
click at [113, 513] on icon "more_vert" at bounding box center [120, 518] width 16 height 16
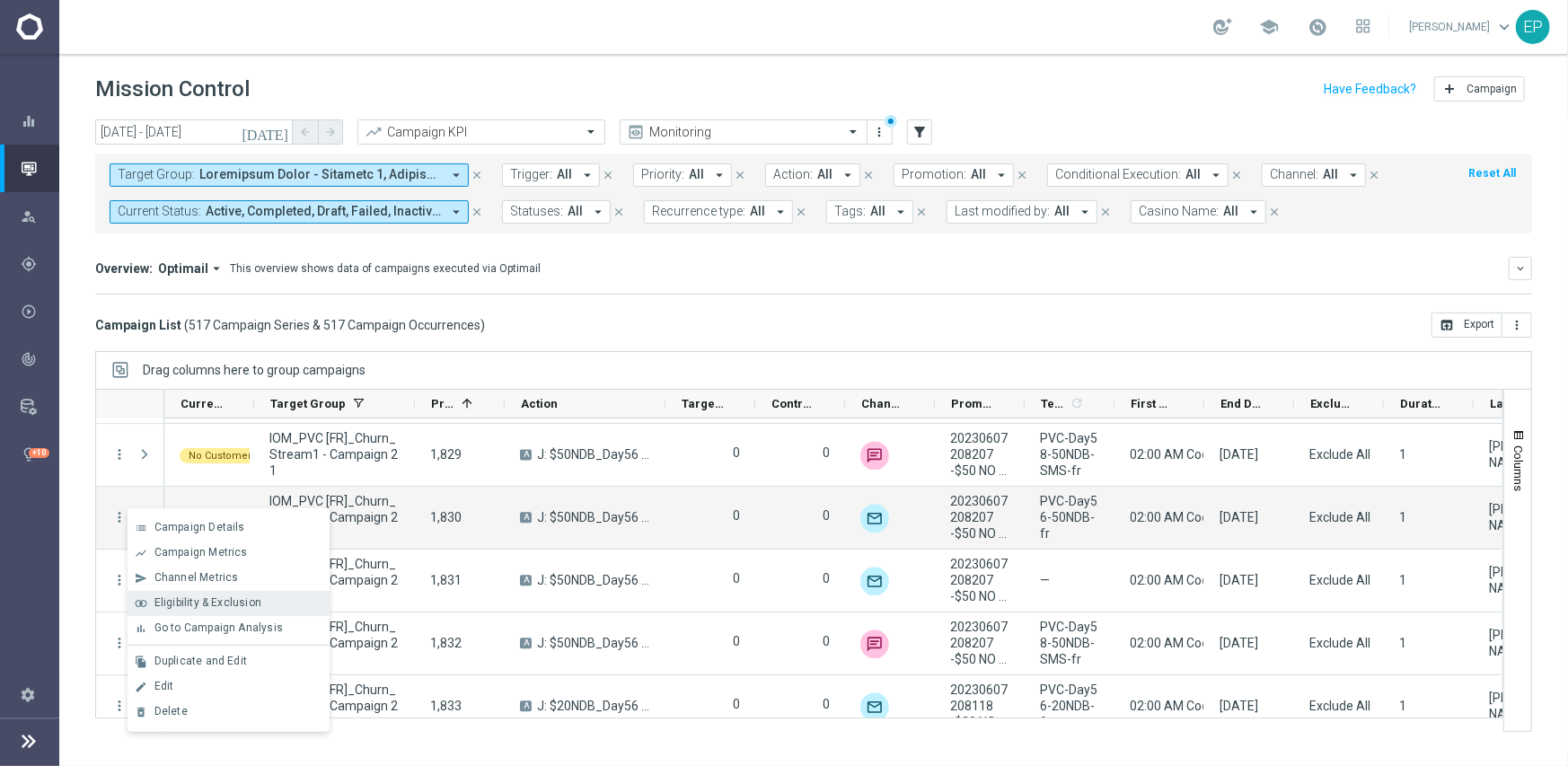
click at [237, 607] on span "Eligibility & Exclusion" at bounding box center [207, 602] width 107 height 13
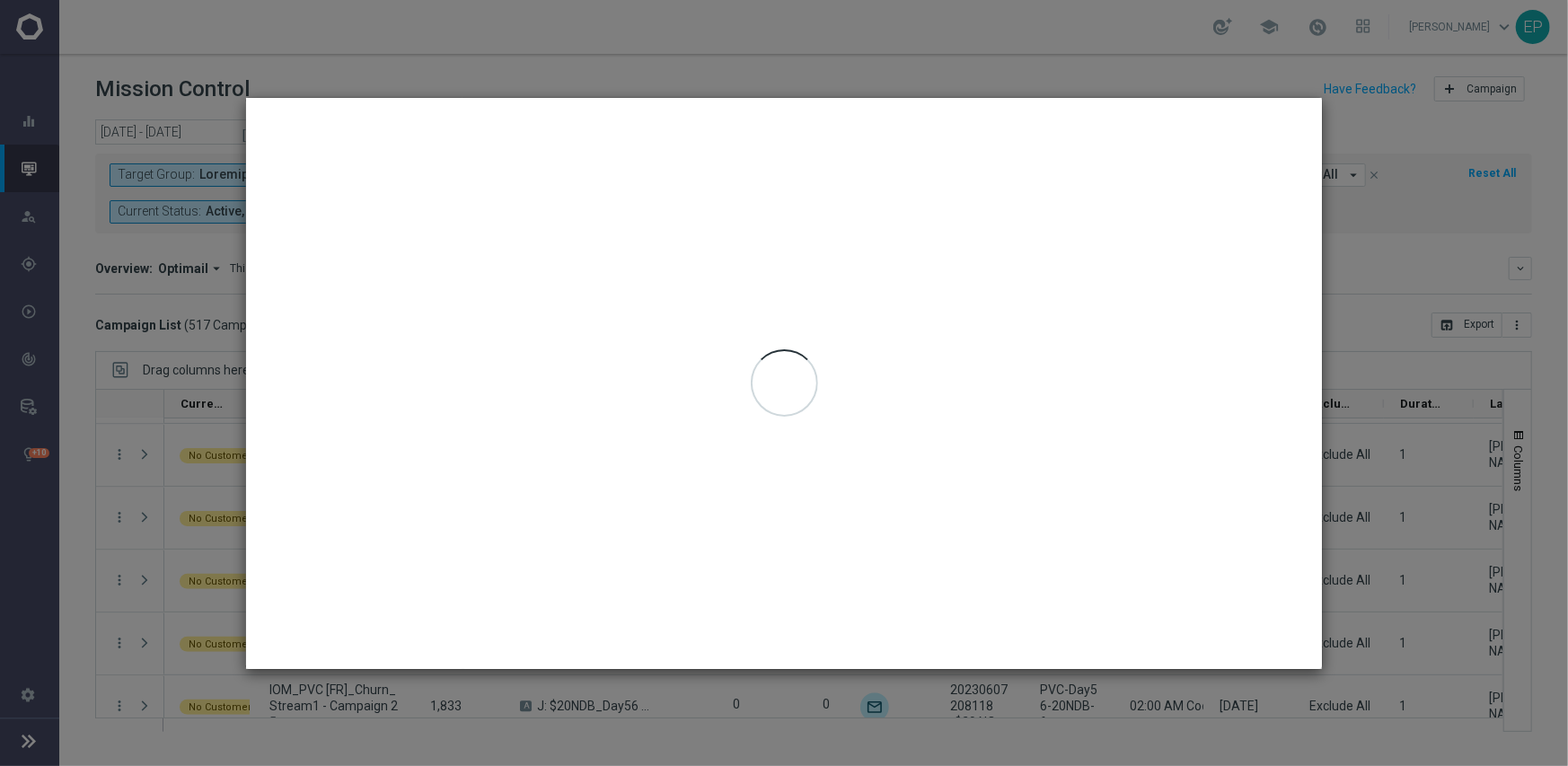
type input "[DATE] - [DATE]"
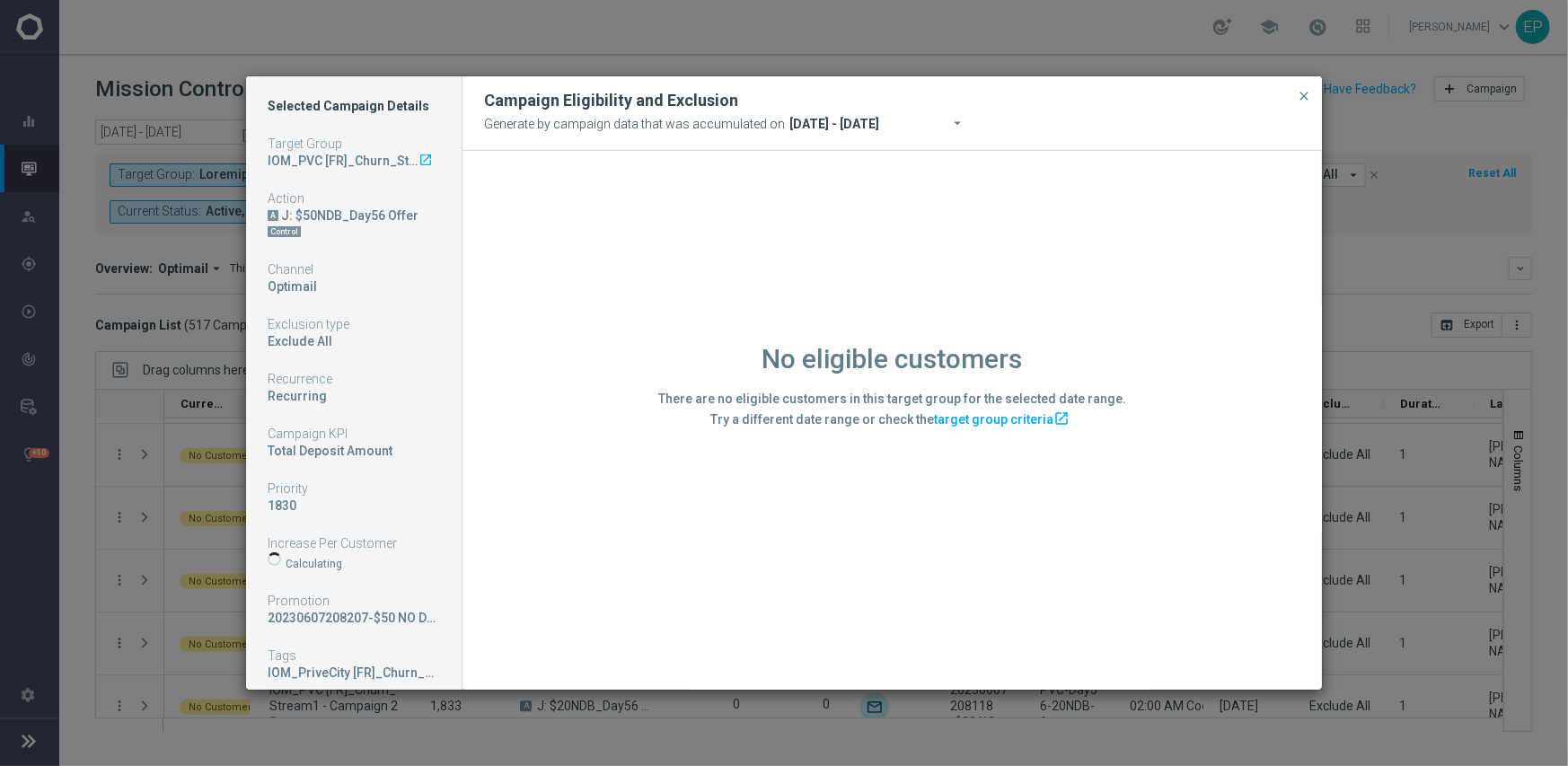
click at [646, 583] on div "No eligible customers There are no eligible customers in this target group for …" at bounding box center [892, 419] width 859 height 538
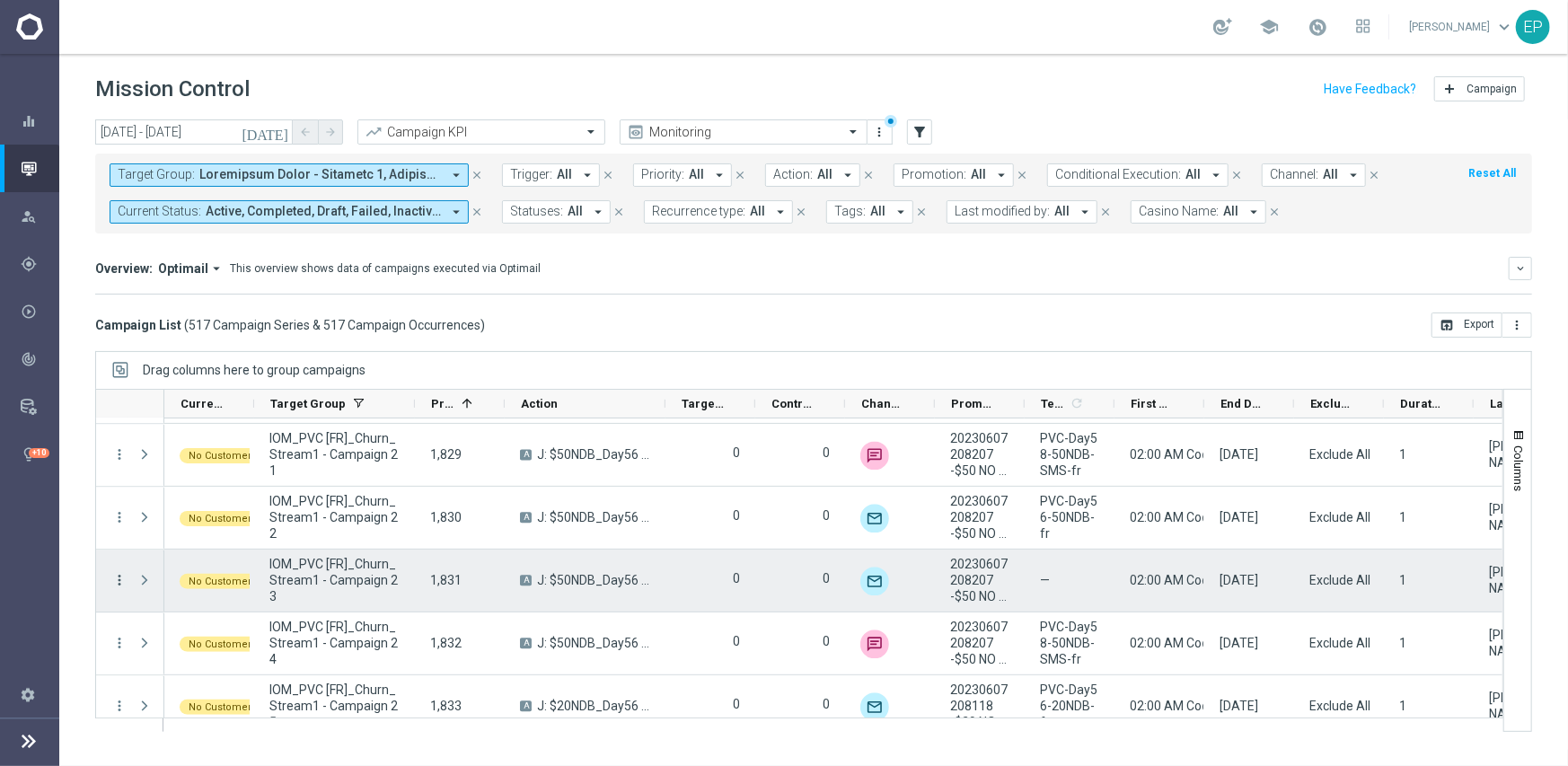
click at [117, 582] on icon "more_vert" at bounding box center [120, 580] width 16 height 16
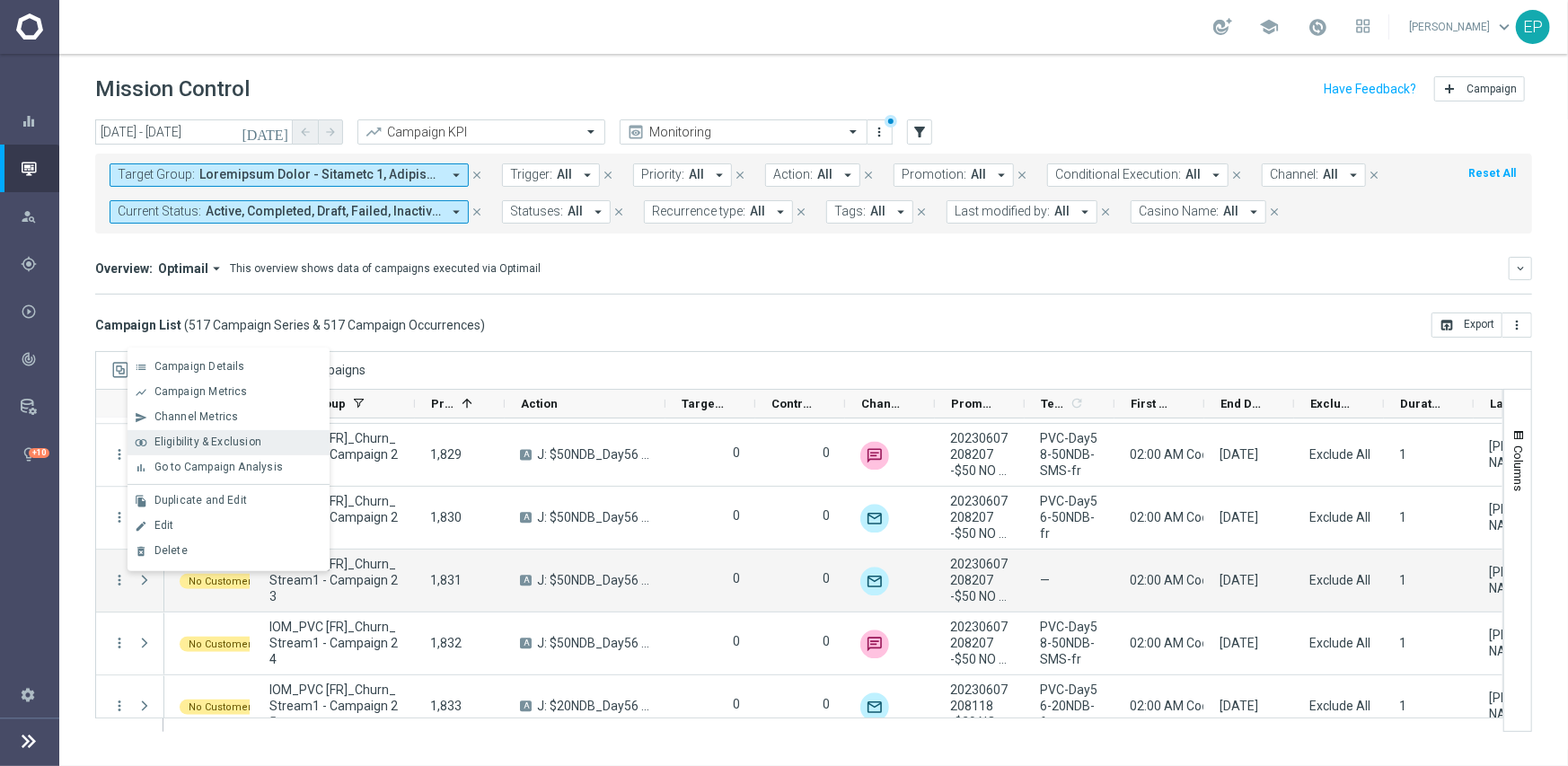
click at [222, 439] on span "Eligibility & Exclusion" at bounding box center [207, 442] width 107 height 13
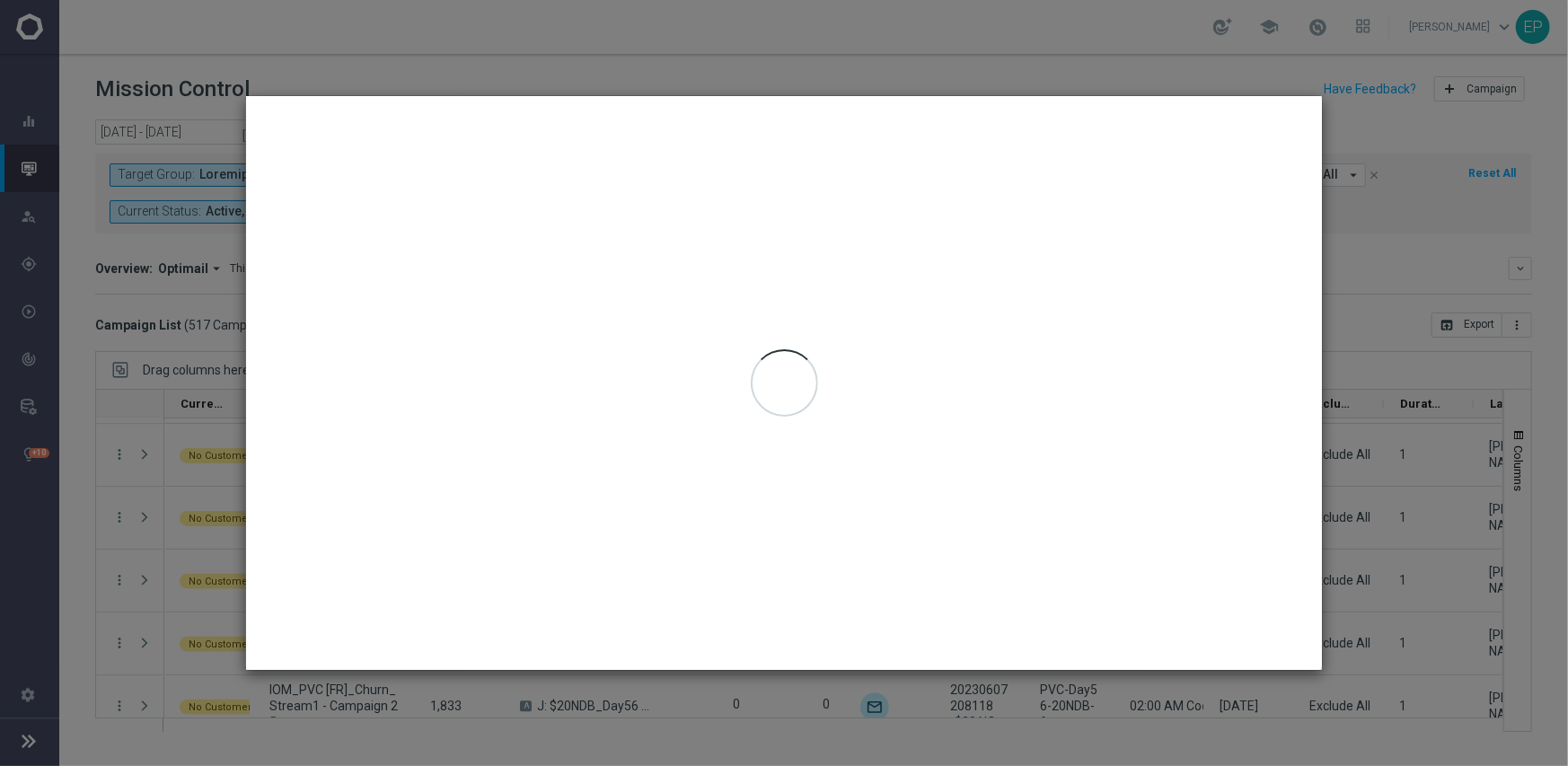
type input "[DATE] - [DATE]"
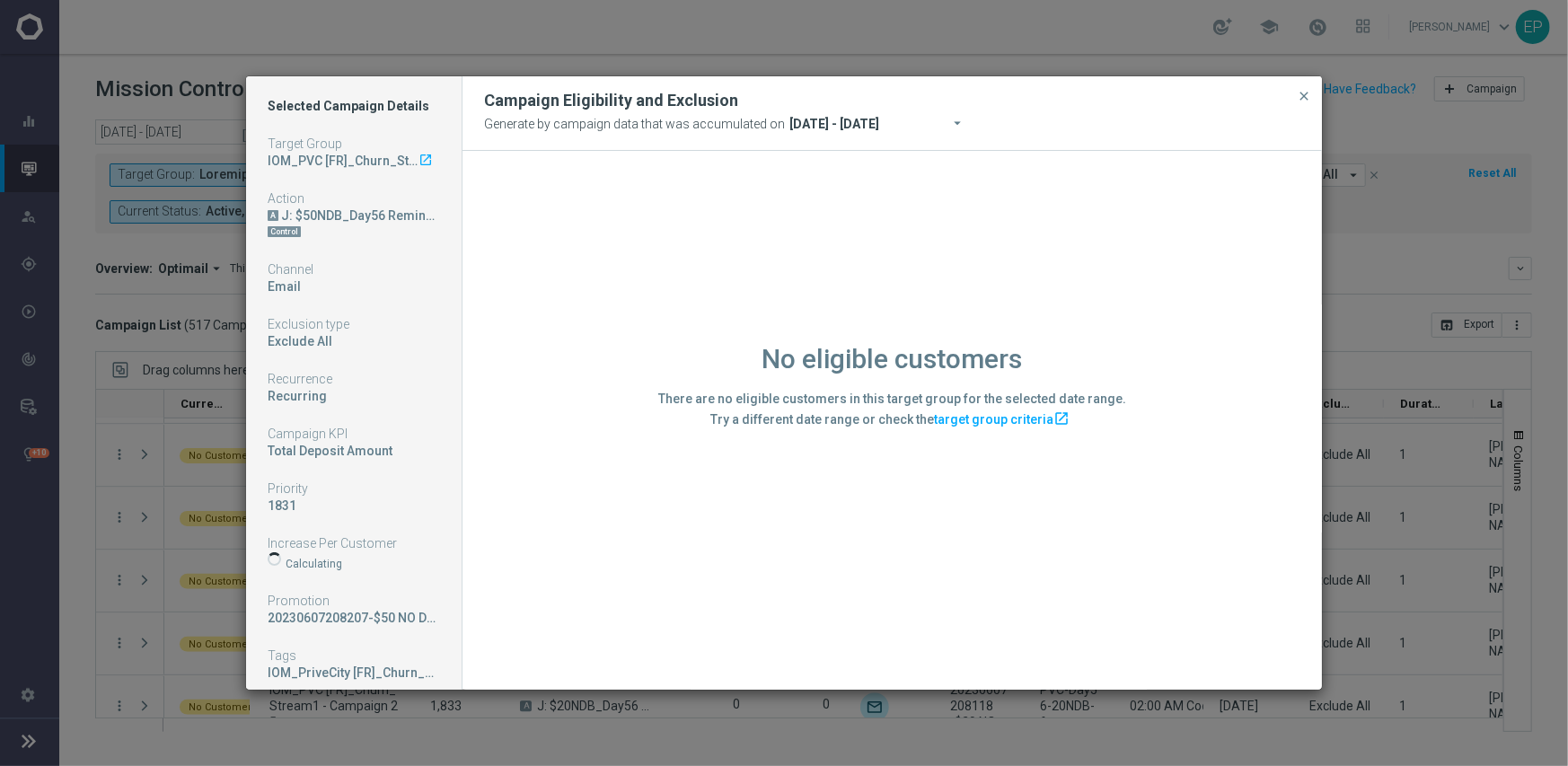
click at [592, 586] on div "No eligible customers There are no eligible customers in this target group for …" at bounding box center [892, 419] width 859 height 538
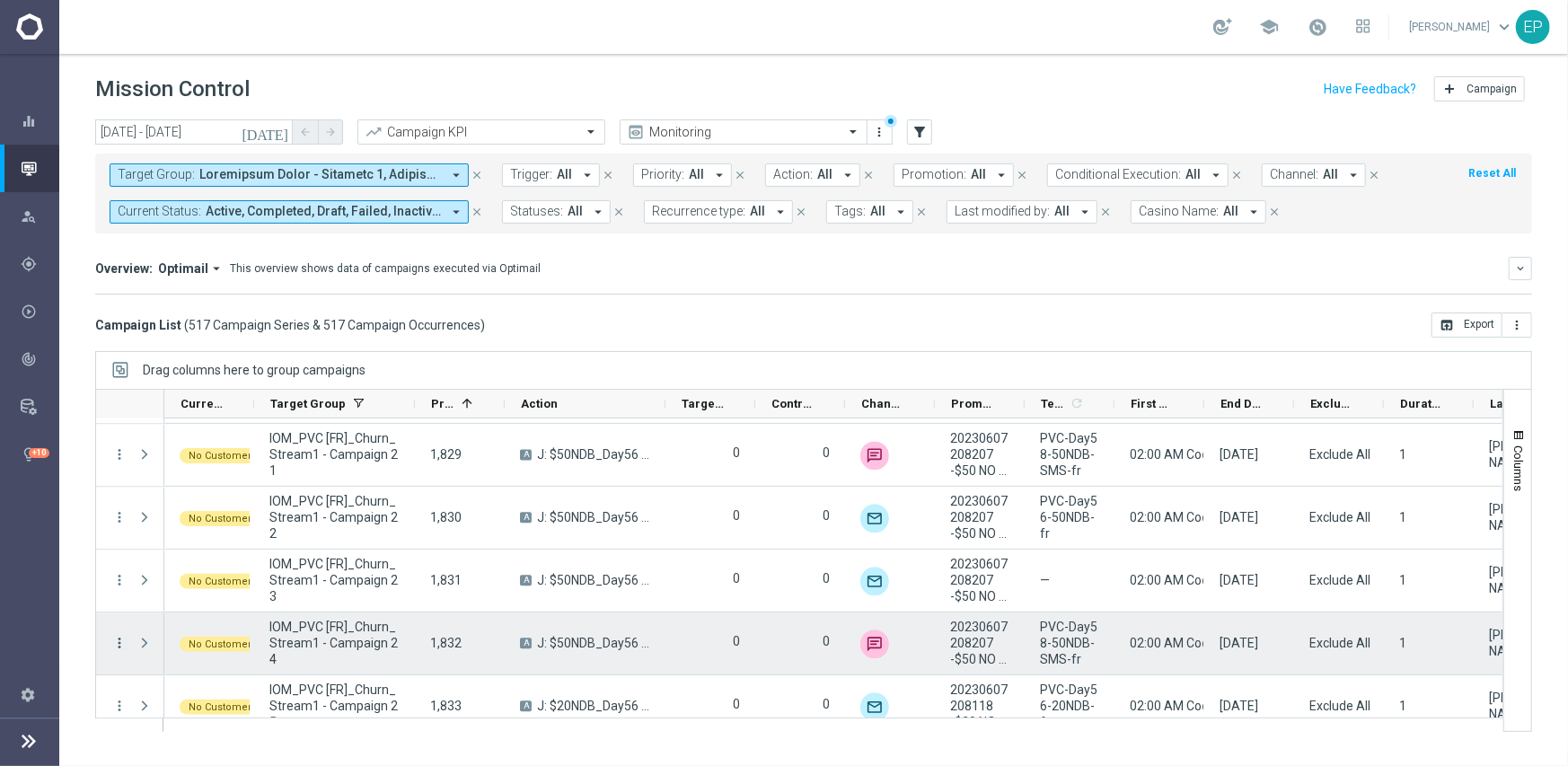
click at [117, 639] on icon "more_vert" at bounding box center [120, 643] width 16 height 16
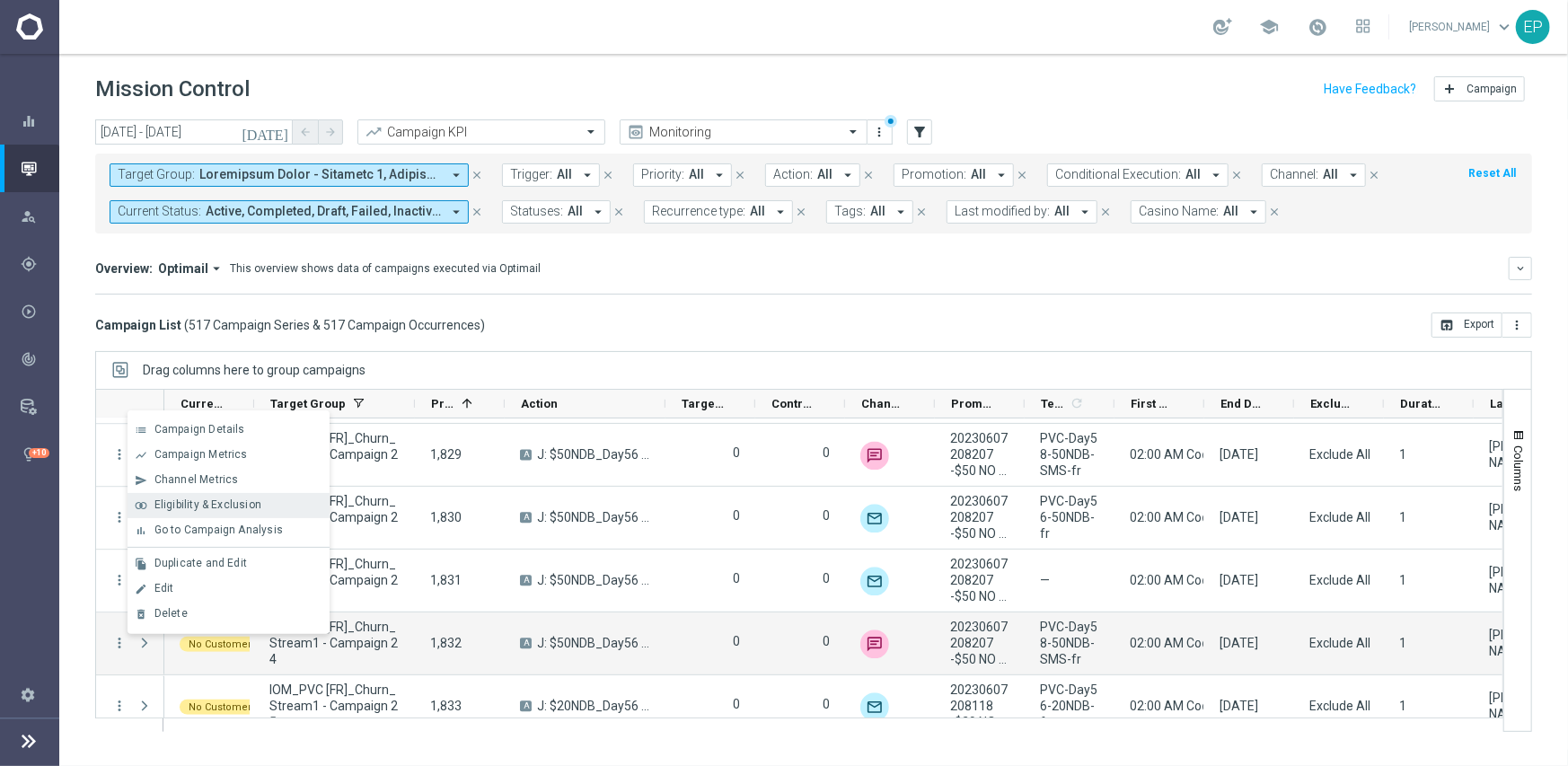
click at [253, 504] on span "Eligibility & Exclusion" at bounding box center [207, 505] width 107 height 13
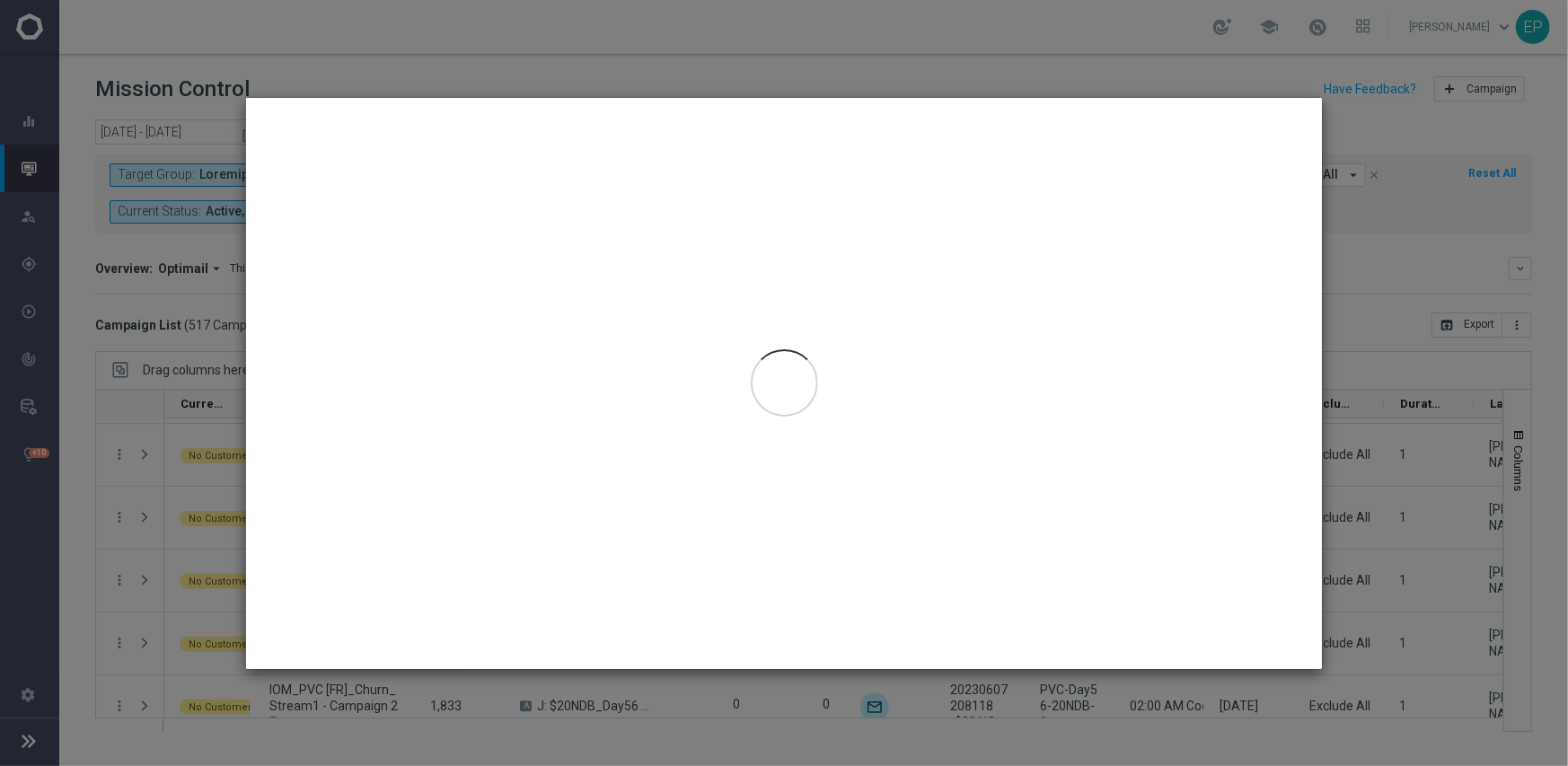
type input "[DATE] - [DATE]"
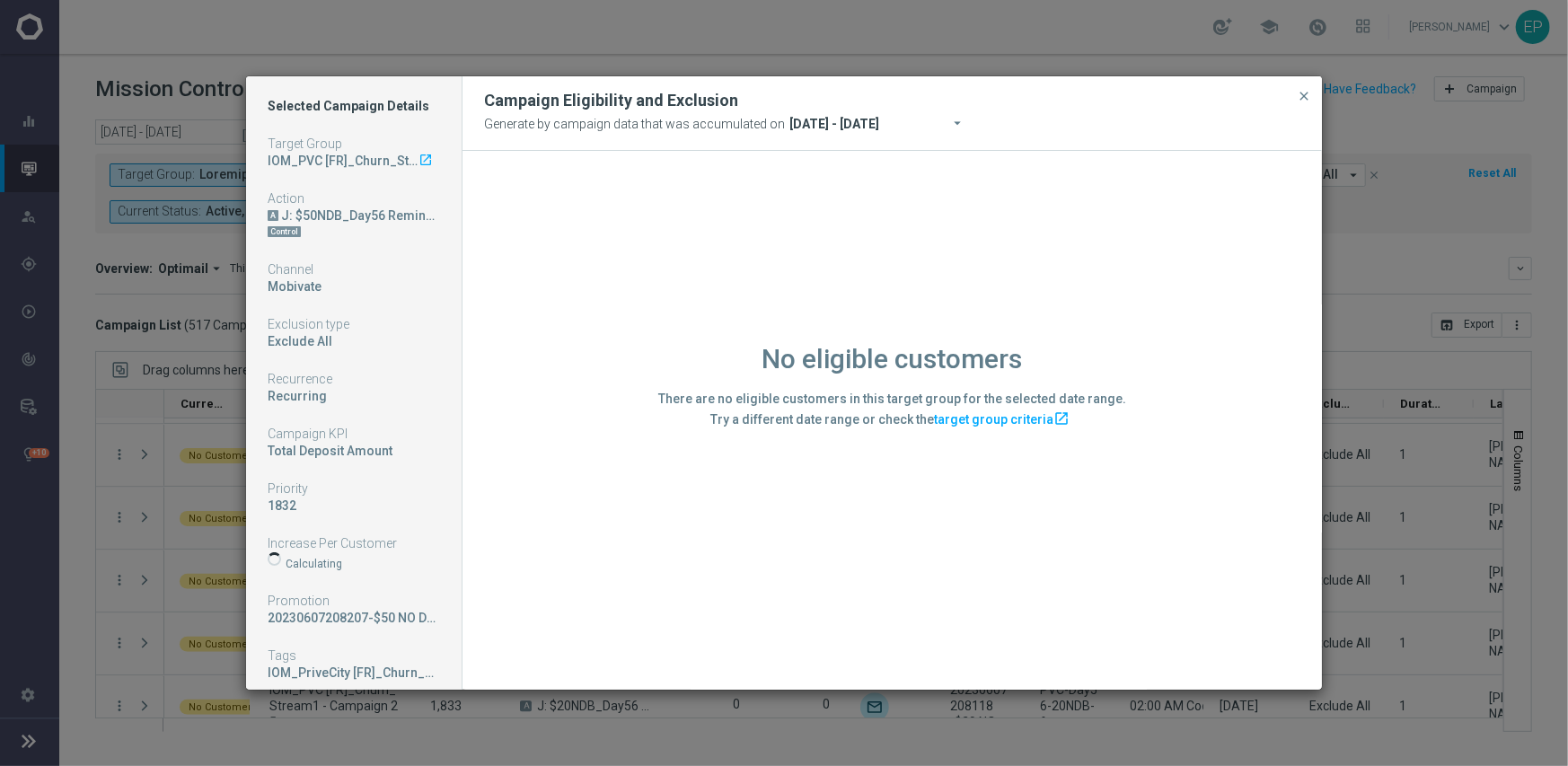
click at [579, 540] on div "No eligible customers There are no eligible customers in this target group for …" at bounding box center [892, 419] width 859 height 538
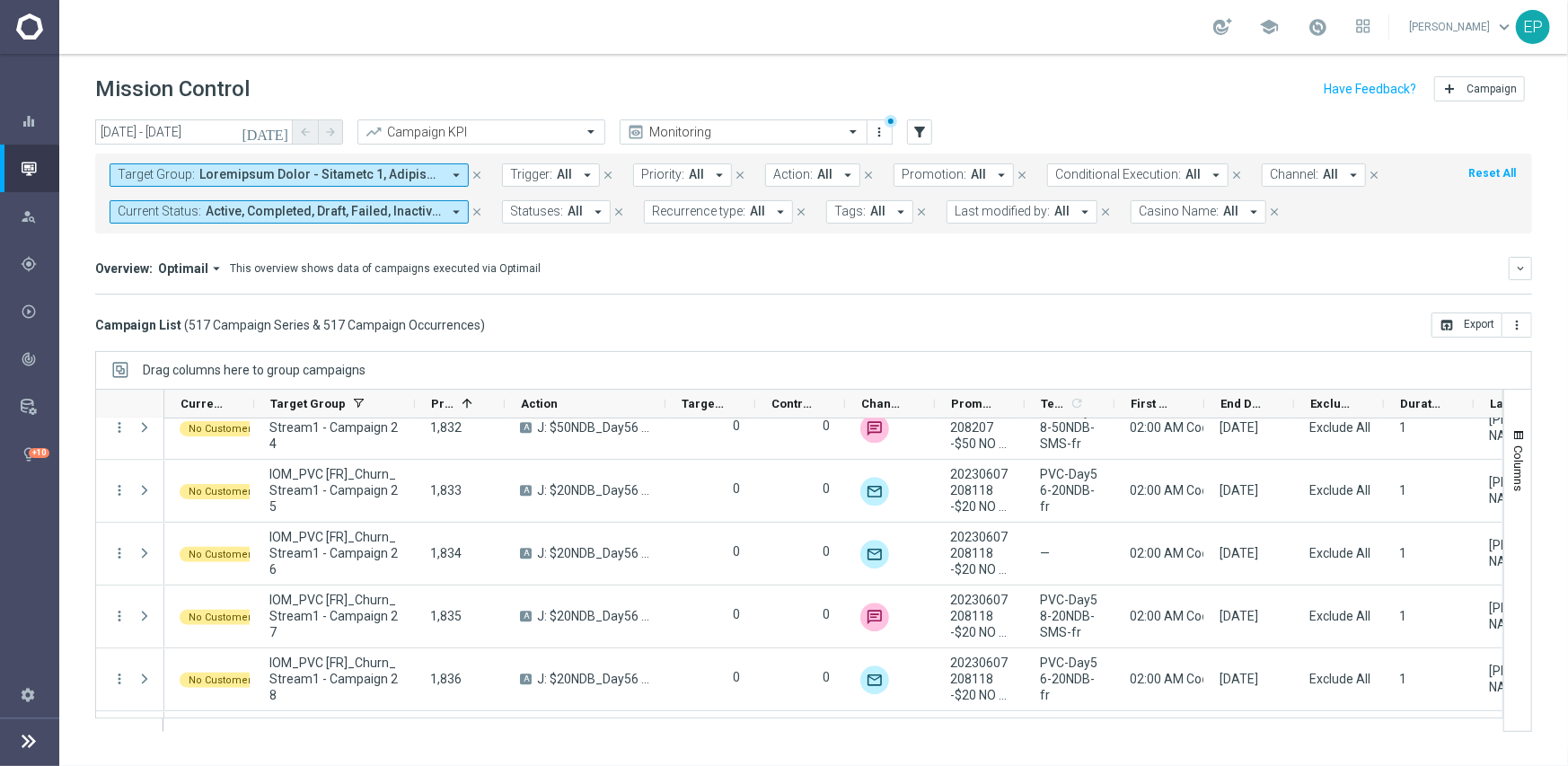
scroll to position [20116, 0]
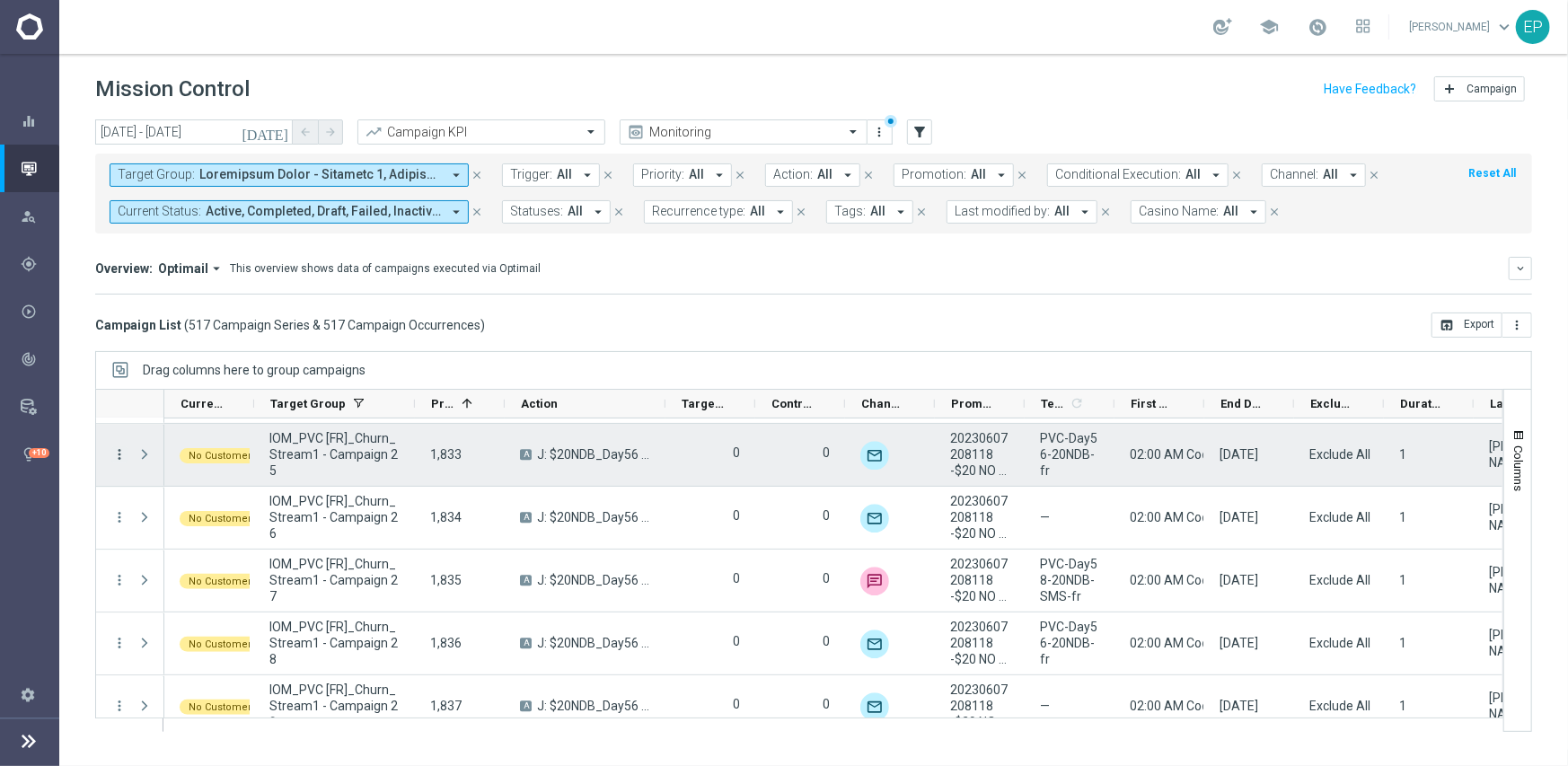
click at [115, 451] on icon "more_vert" at bounding box center [120, 455] width 16 height 16
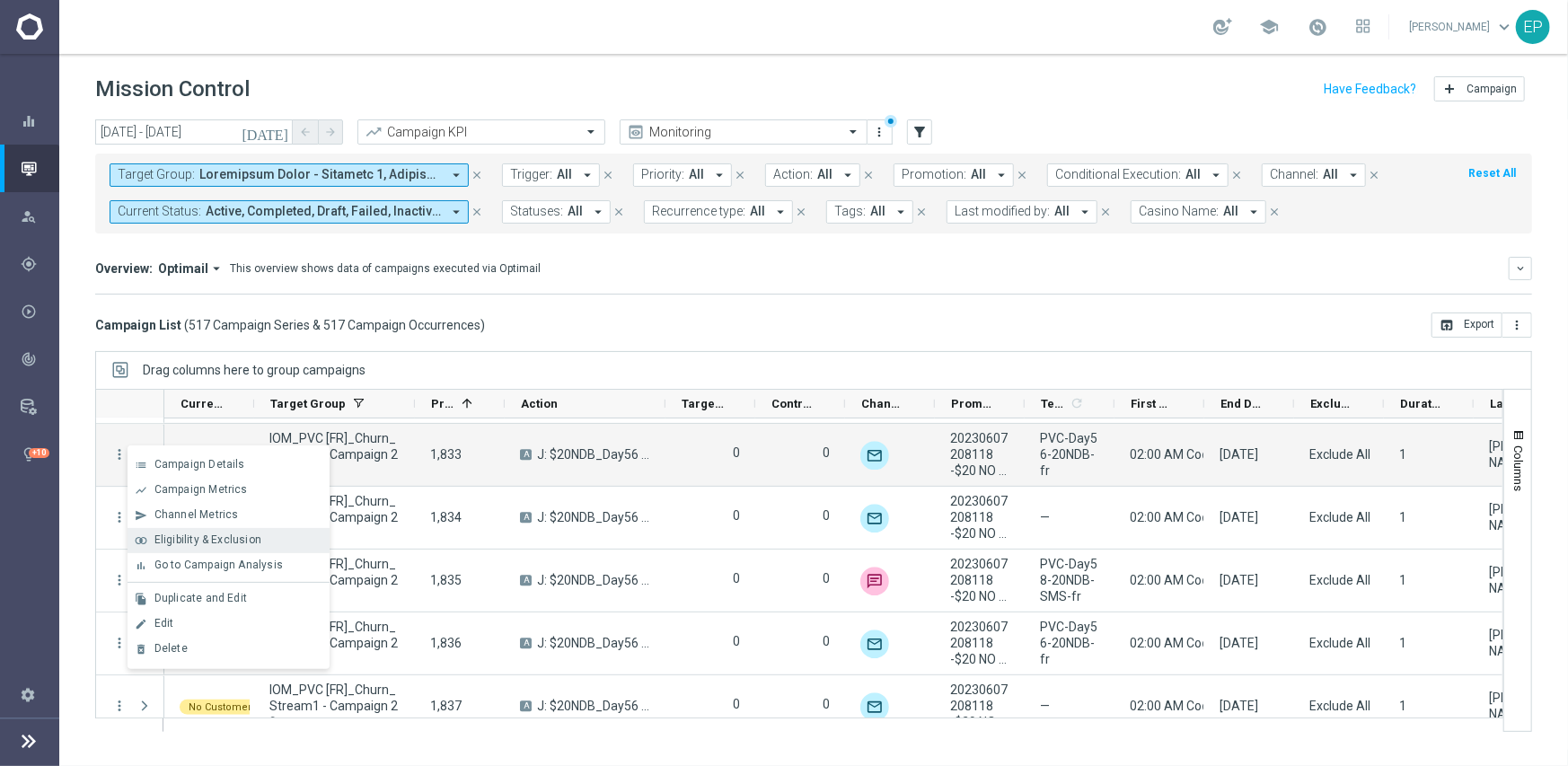
click at [180, 532] on div "join_inner Eligibility & Exclusion" at bounding box center [228, 541] width 202 height 25
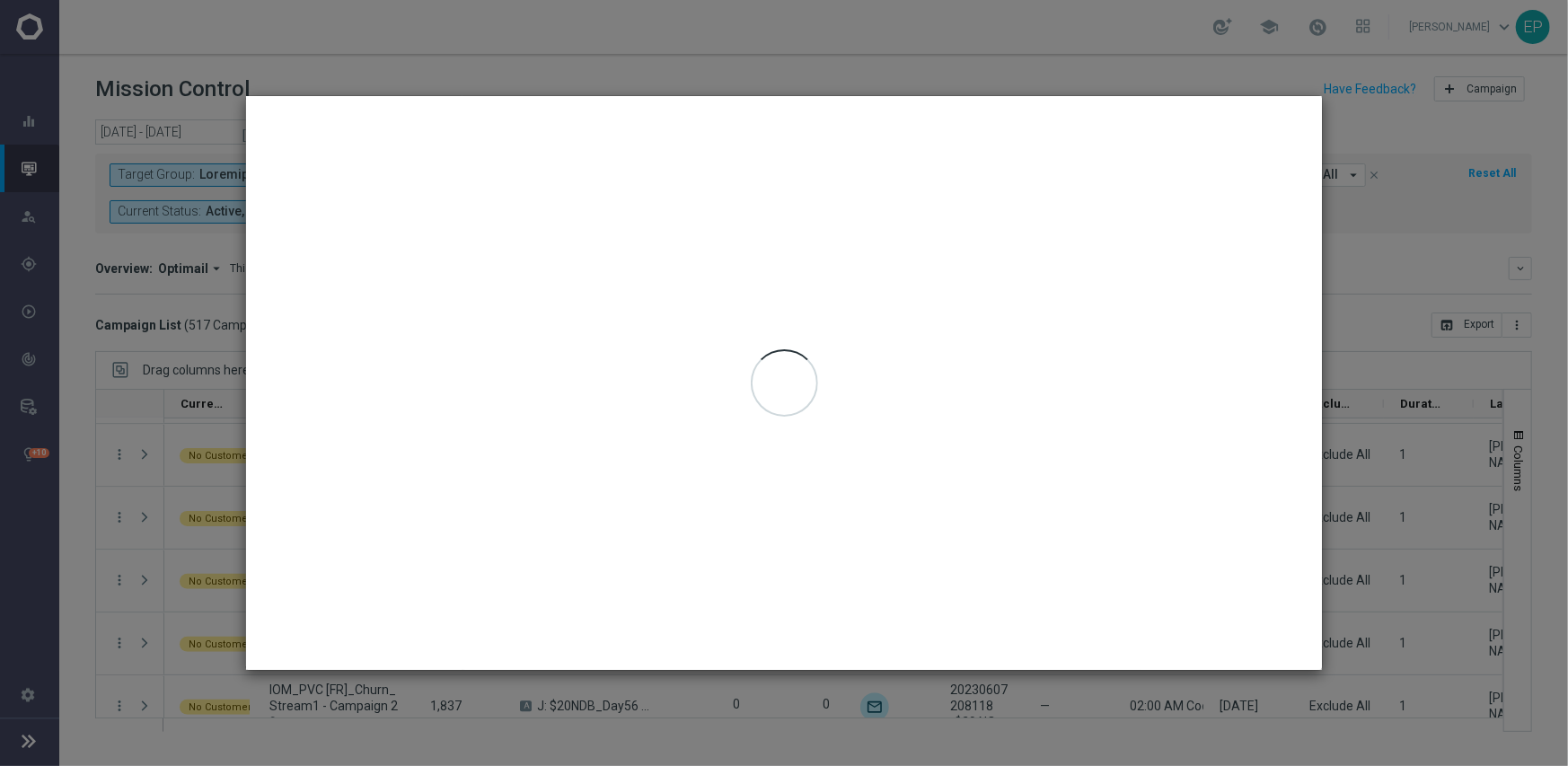
type input "[DATE] - [DATE]"
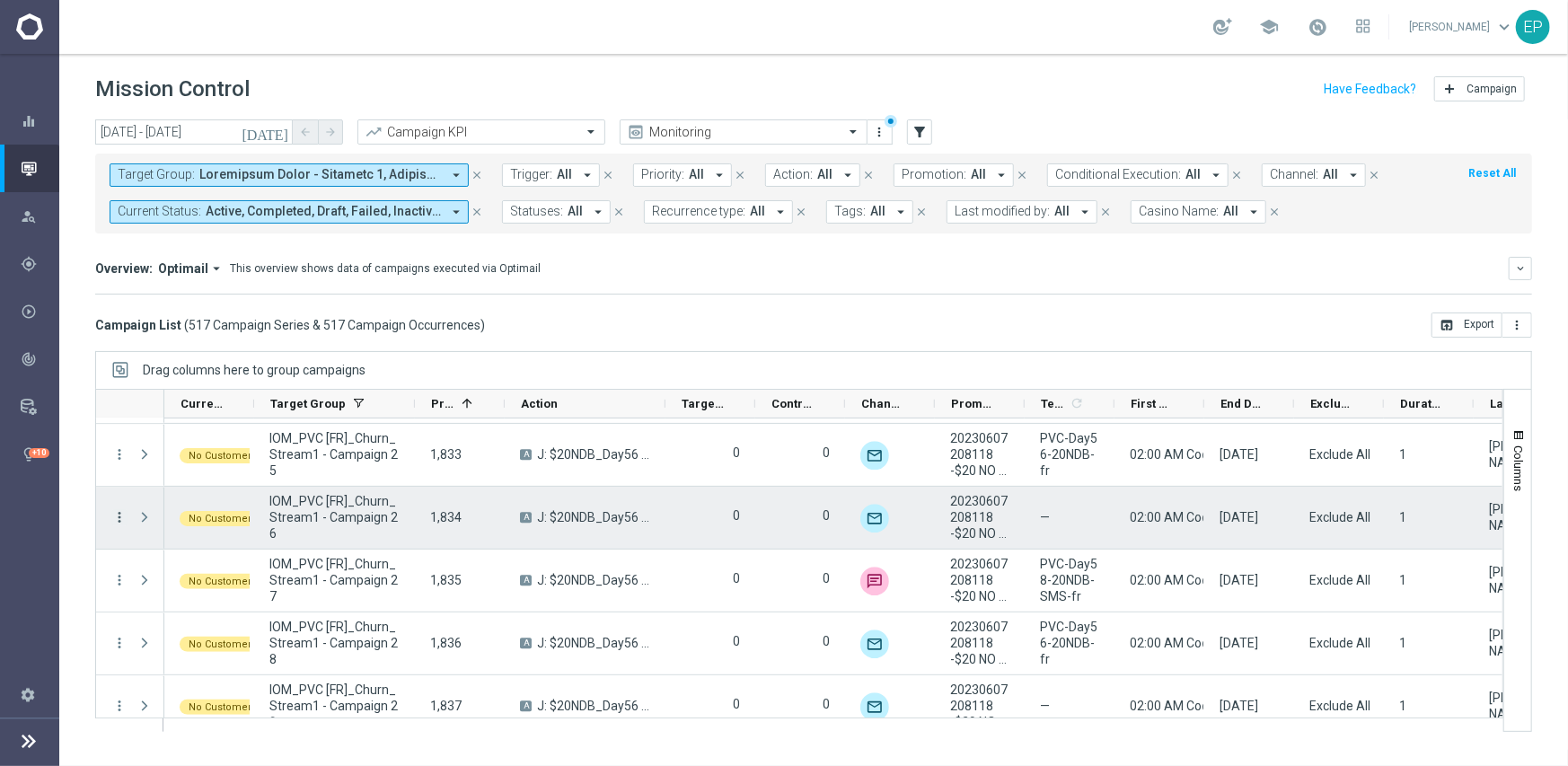
click at [114, 515] on icon "more_vert" at bounding box center [120, 518] width 16 height 16
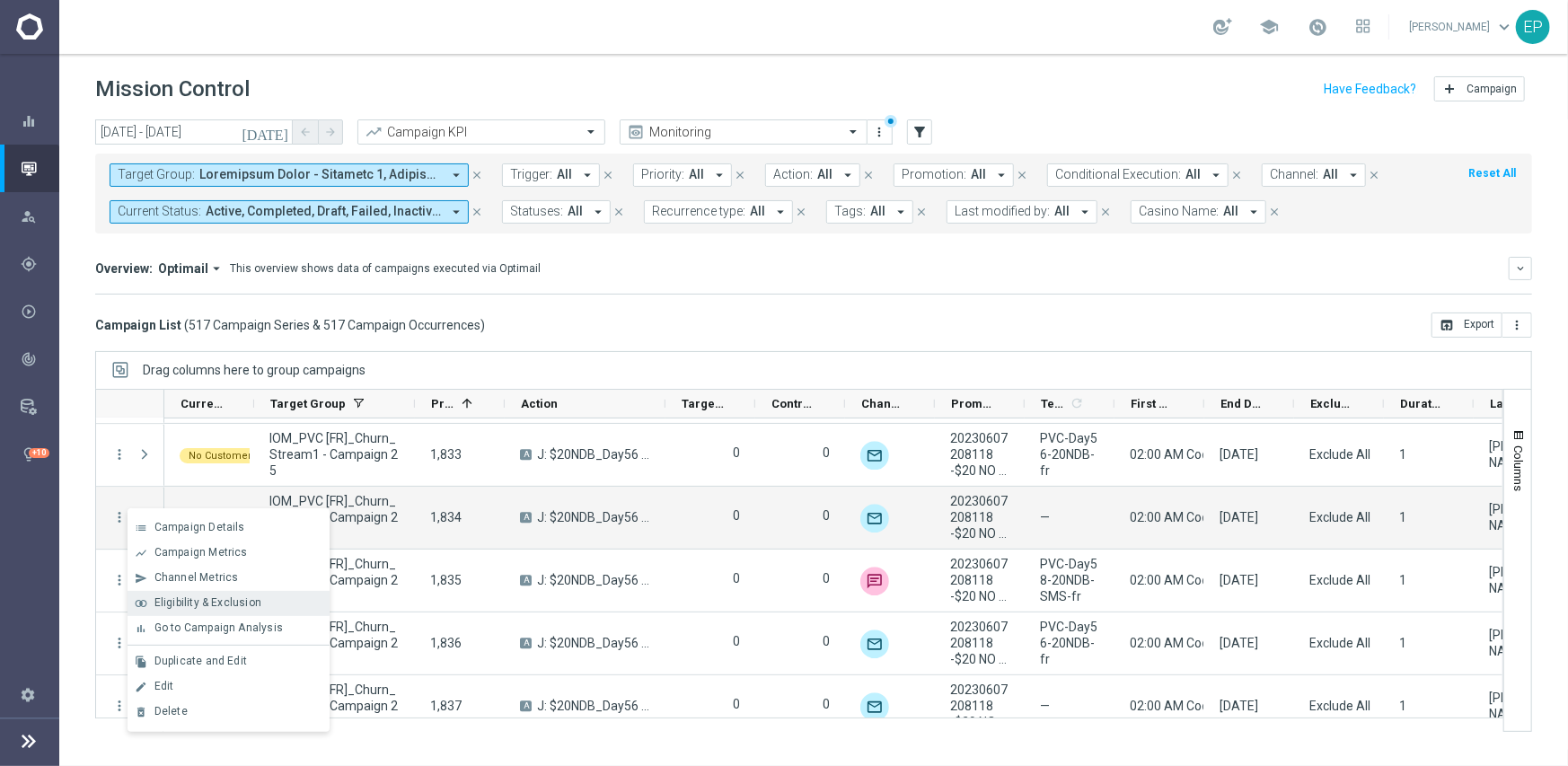
click at [212, 597] on span "Eligibility & Exclusion" at bounding box center [207, 602] width 107 height 13
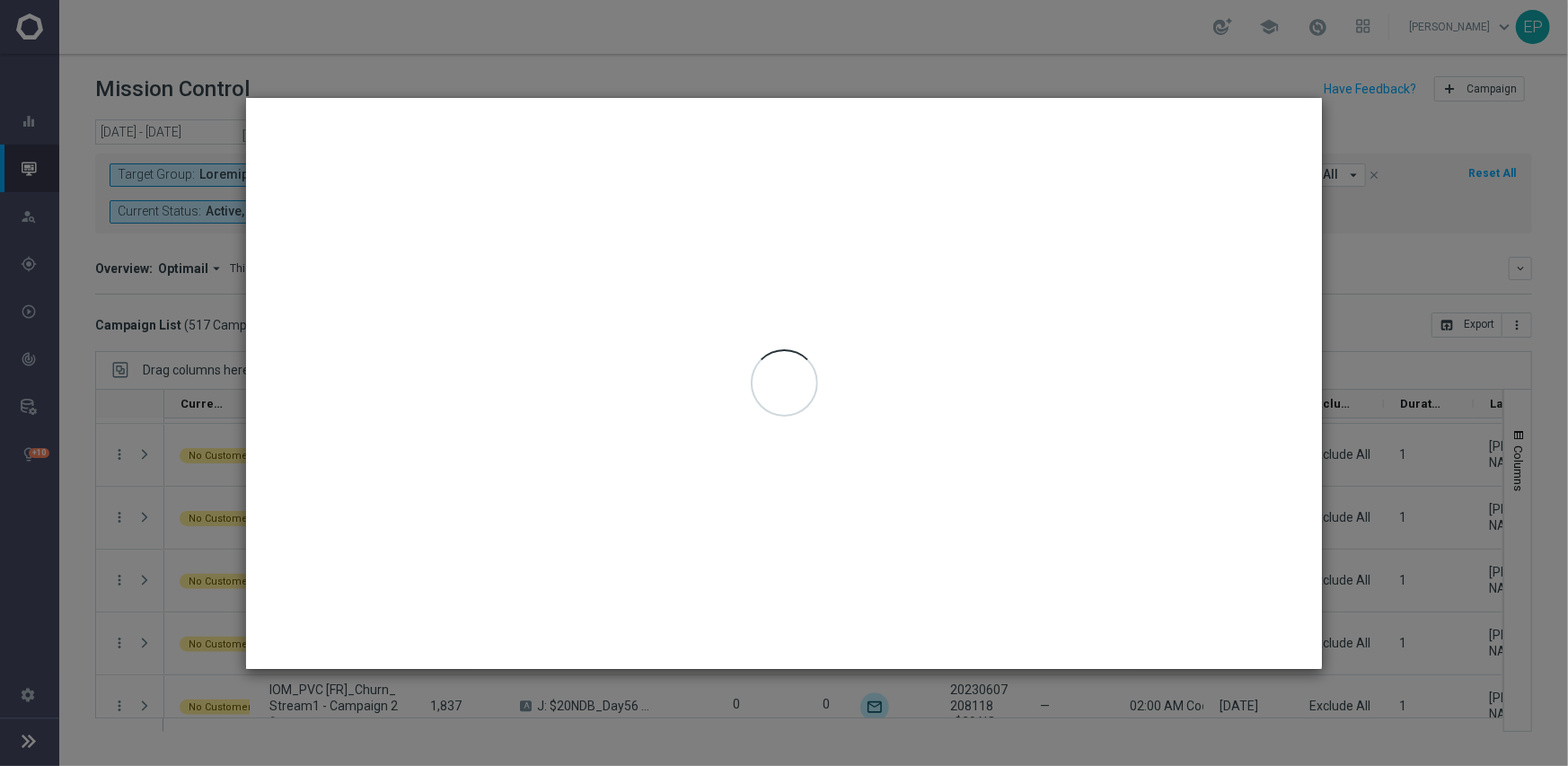
type input "[DATE] - [DATE]"
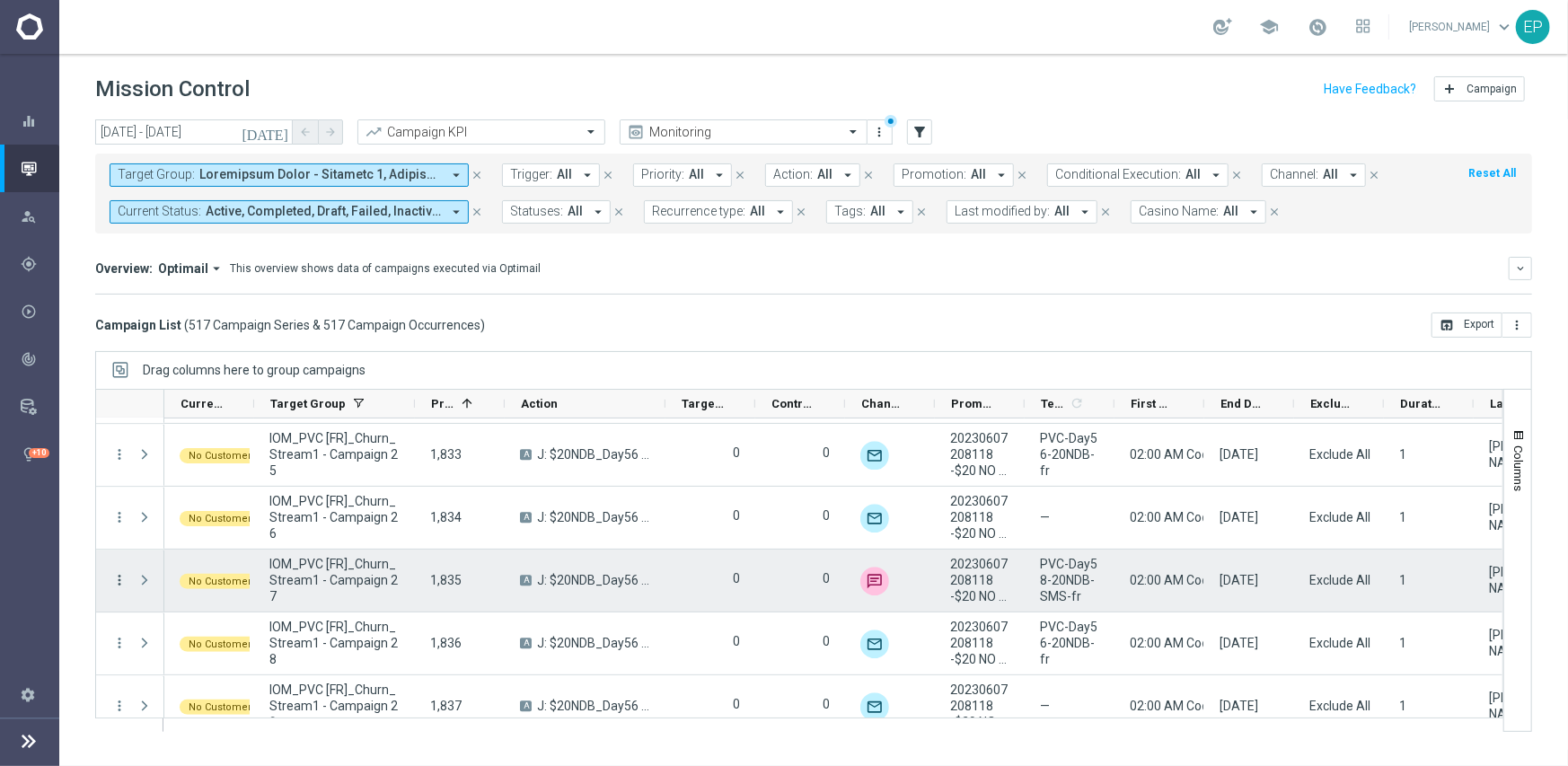
click at [118, 576] on icon "more_vert" at bounding box center [120, 580] width 16 height 16
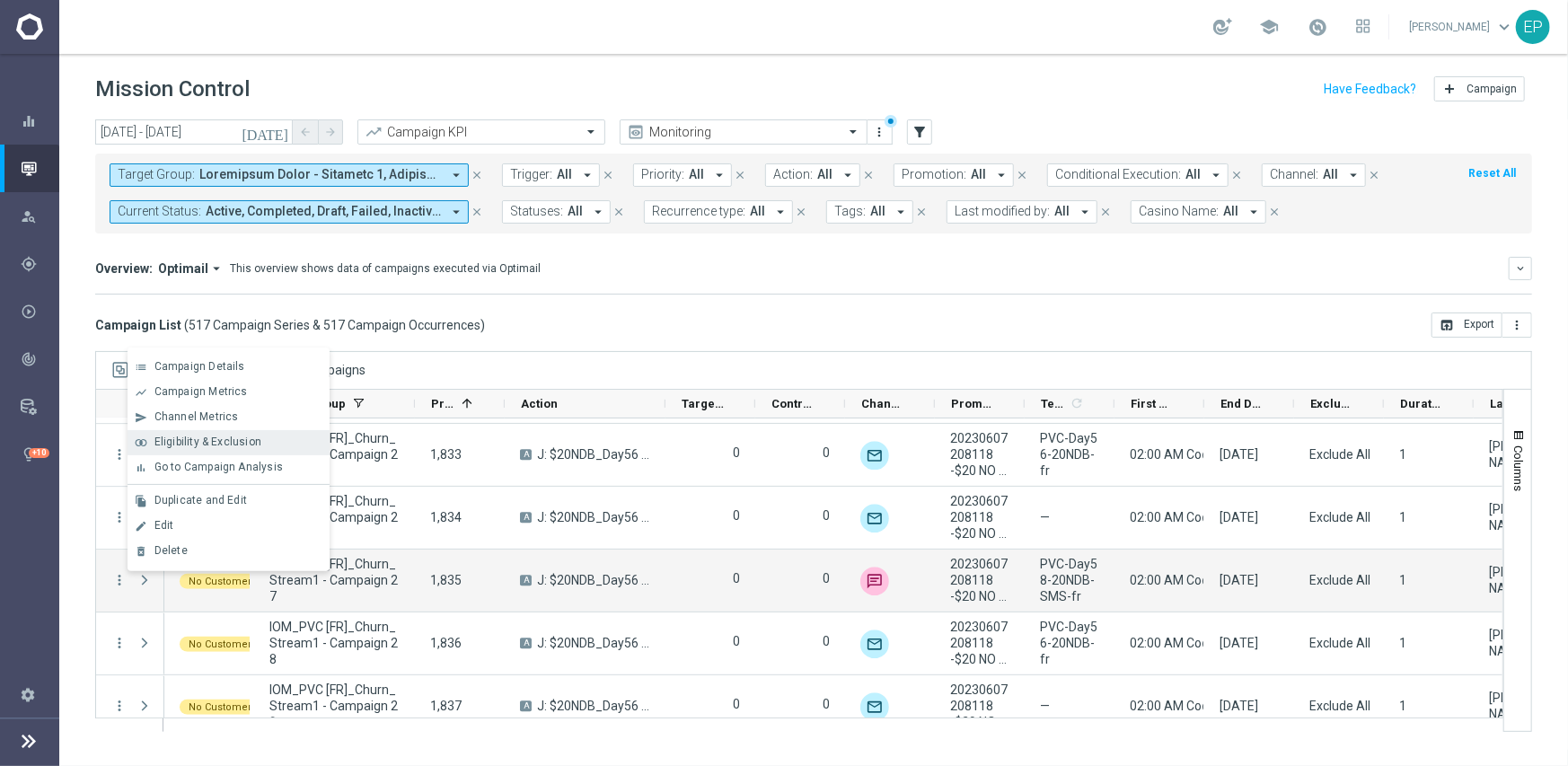
click at [220, 439] on span "Eligibility & Exclusion" at bounding box center [207, 442] width 107 height 13
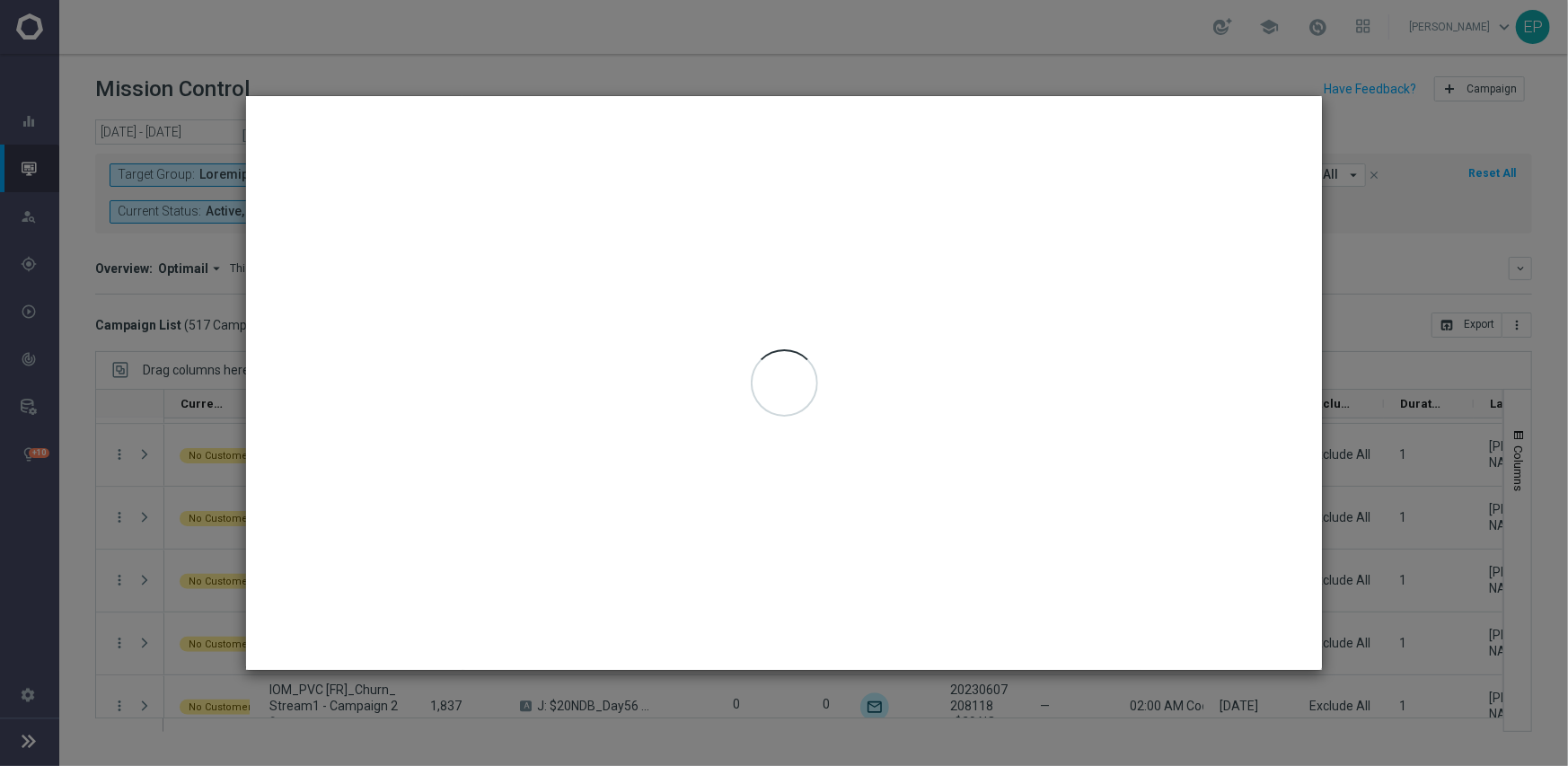
type input "[DATE] - [DATE]"
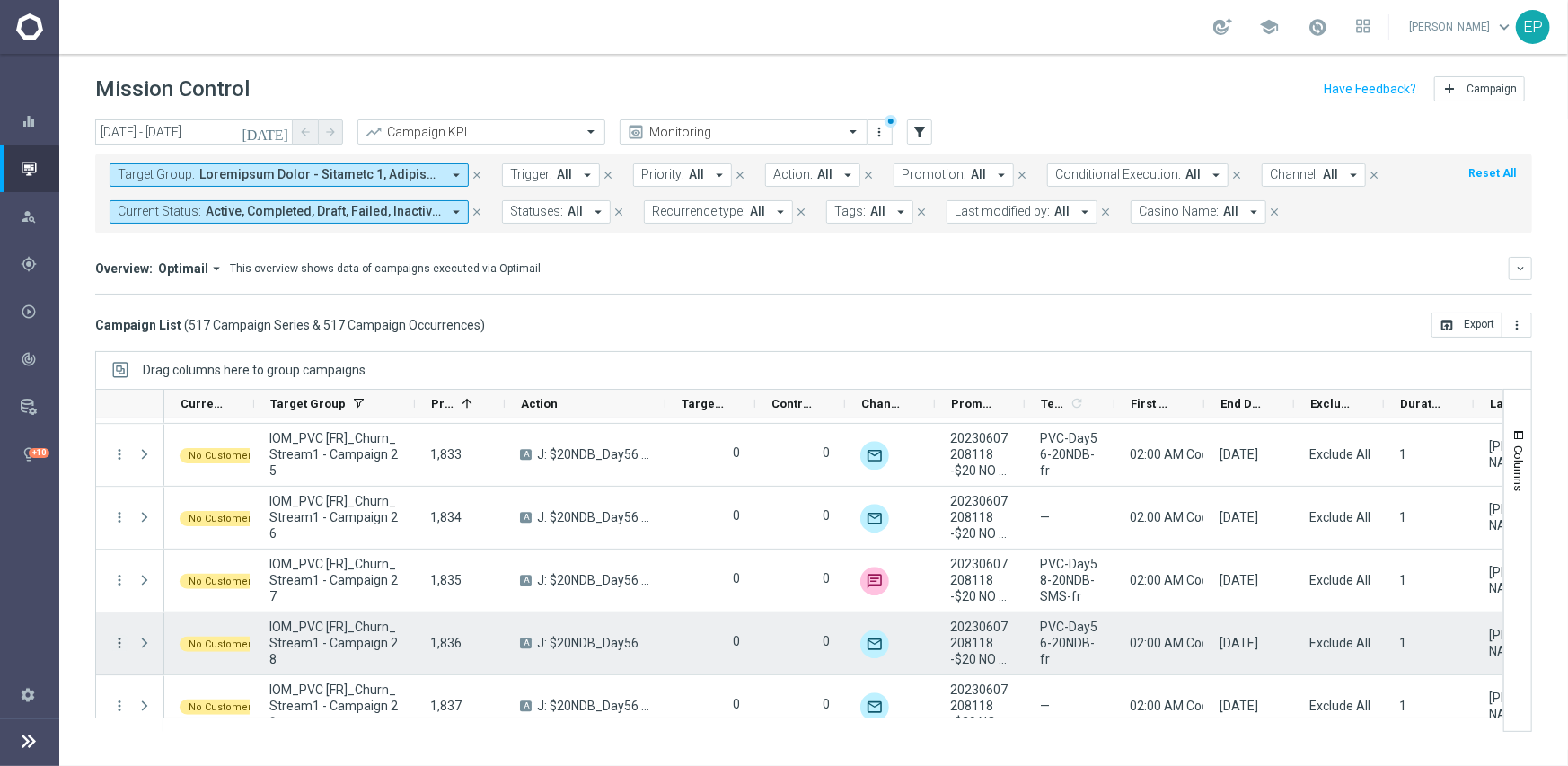
click at [124, 641] on icon "more_vert" at bounding box center [120, 643] width 16 height 16
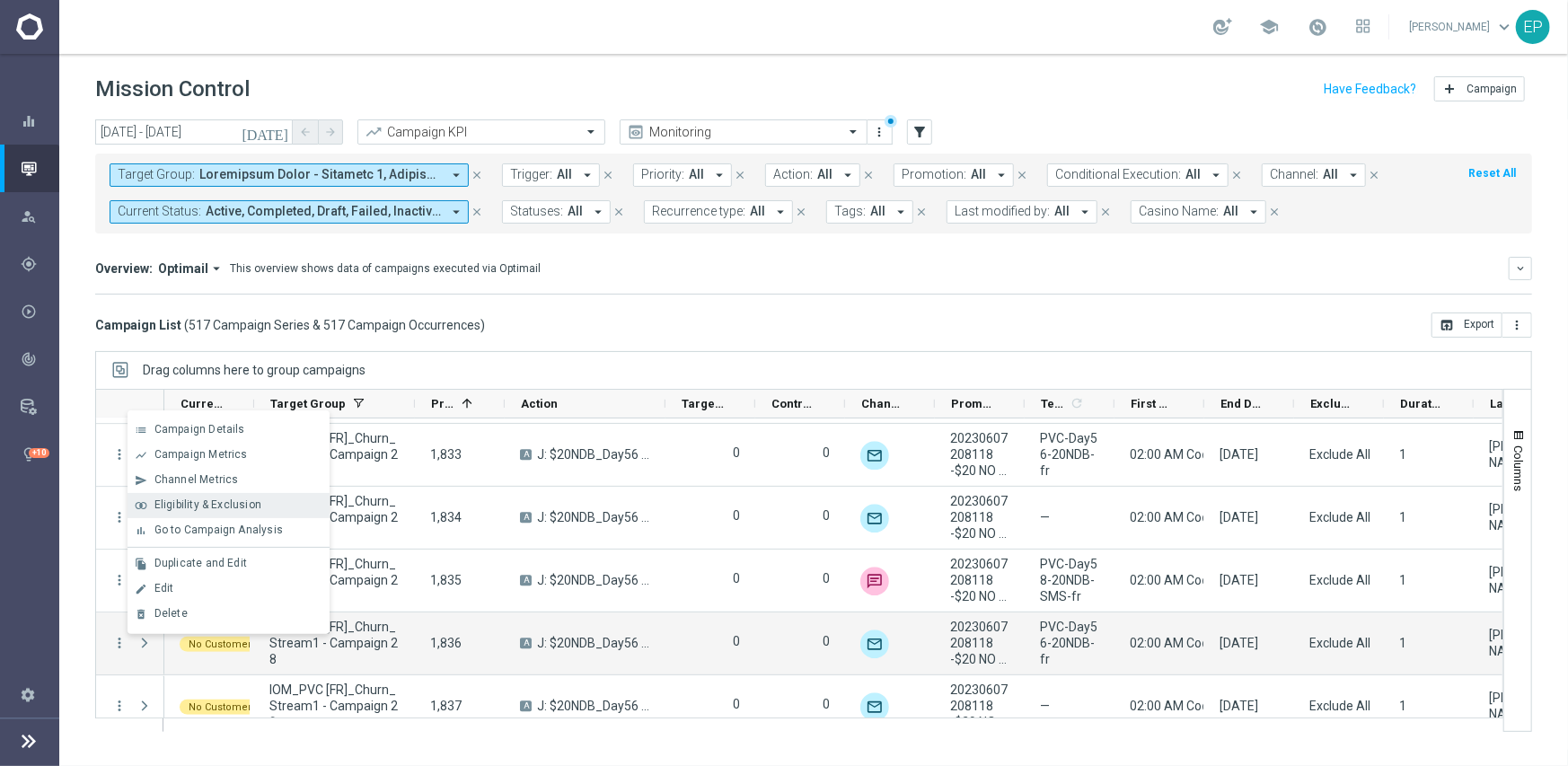
click at [212, 499] on span "Eligibility & Exclusion" at bounding box center [207, 505] width 107 height 13
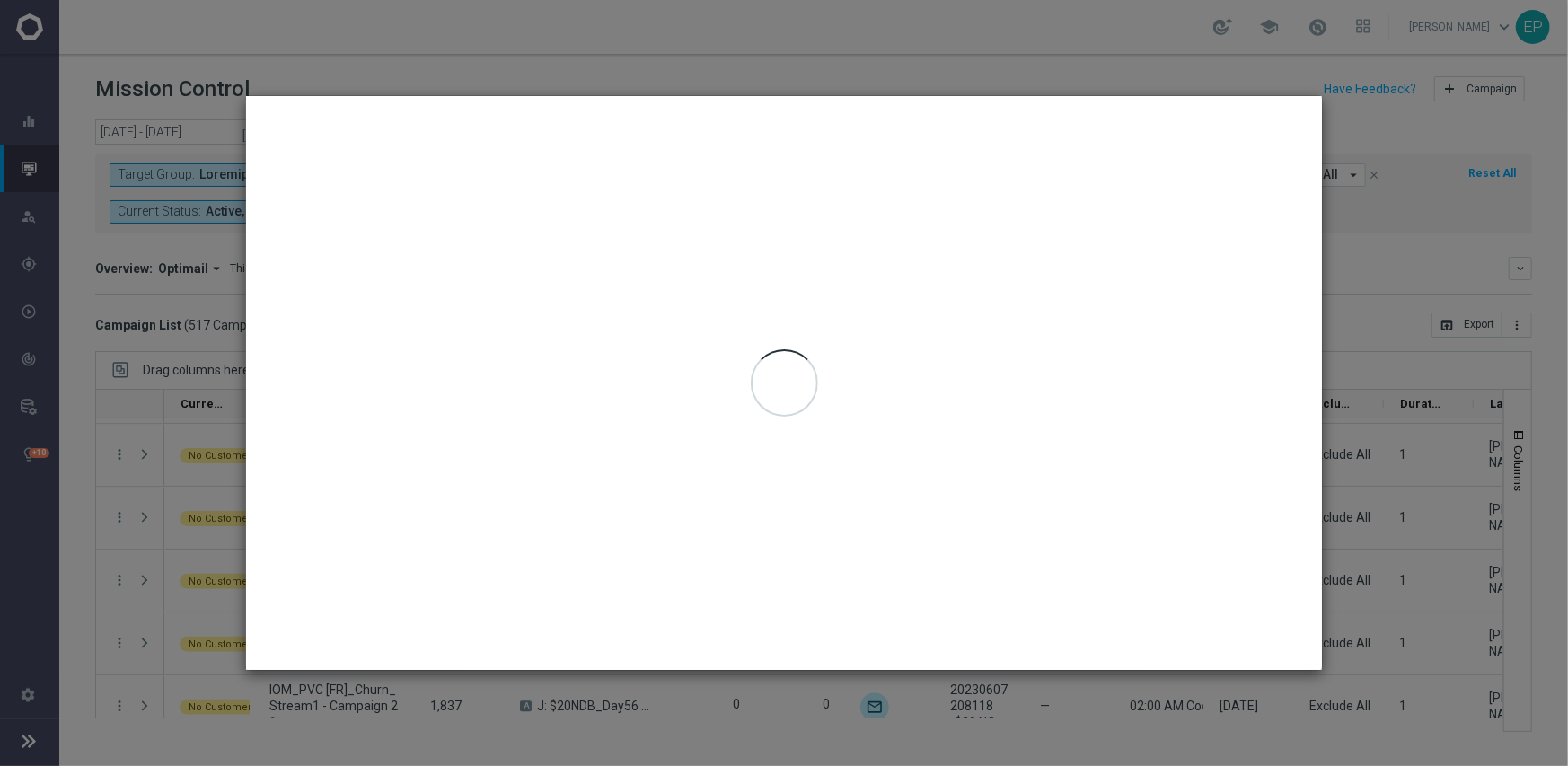
type input "[DATE] - [DATE]"
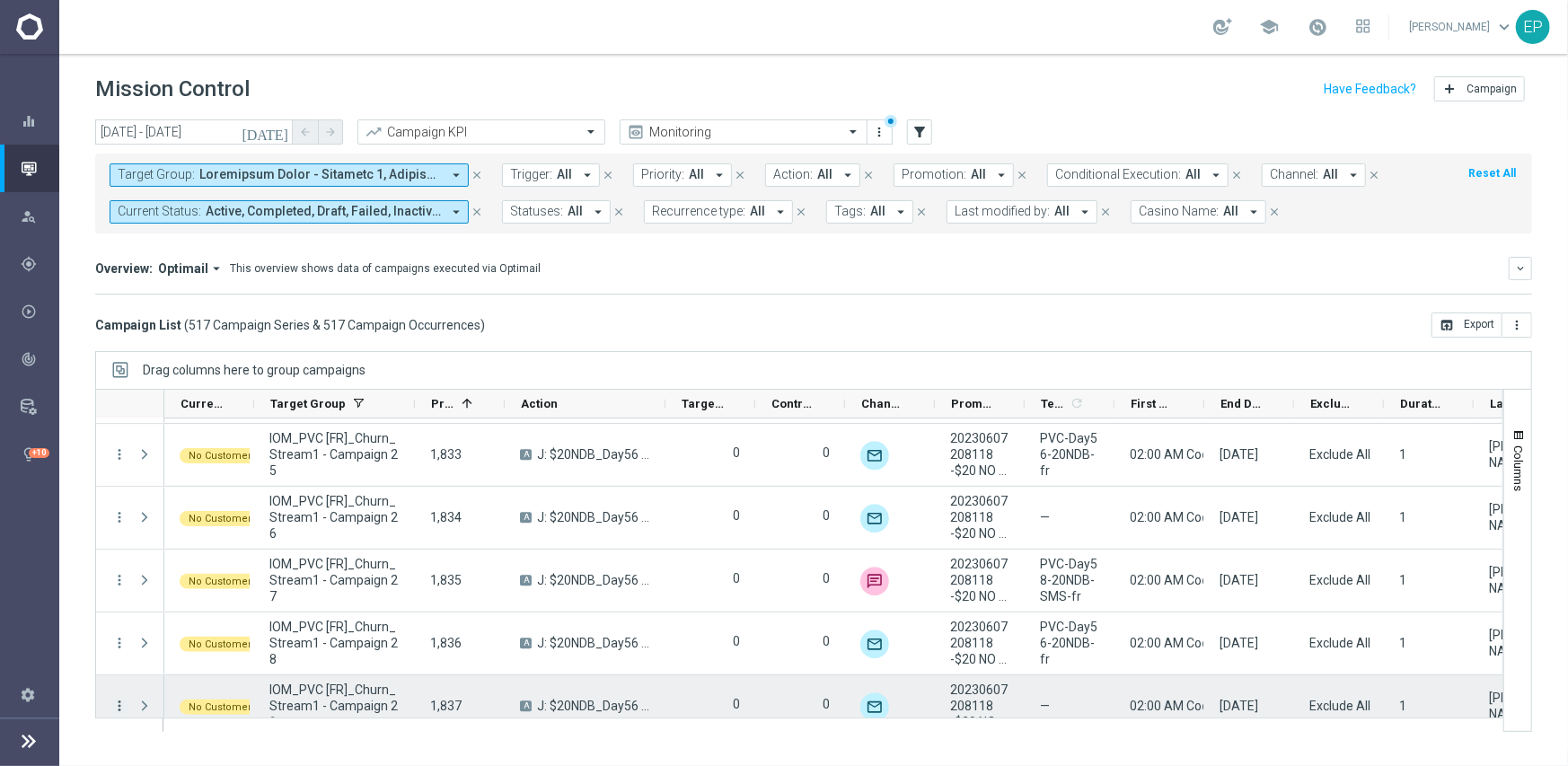
click at [121, 704] on icon "more_vert" at bounding box center [120, 706] width 16 height 16
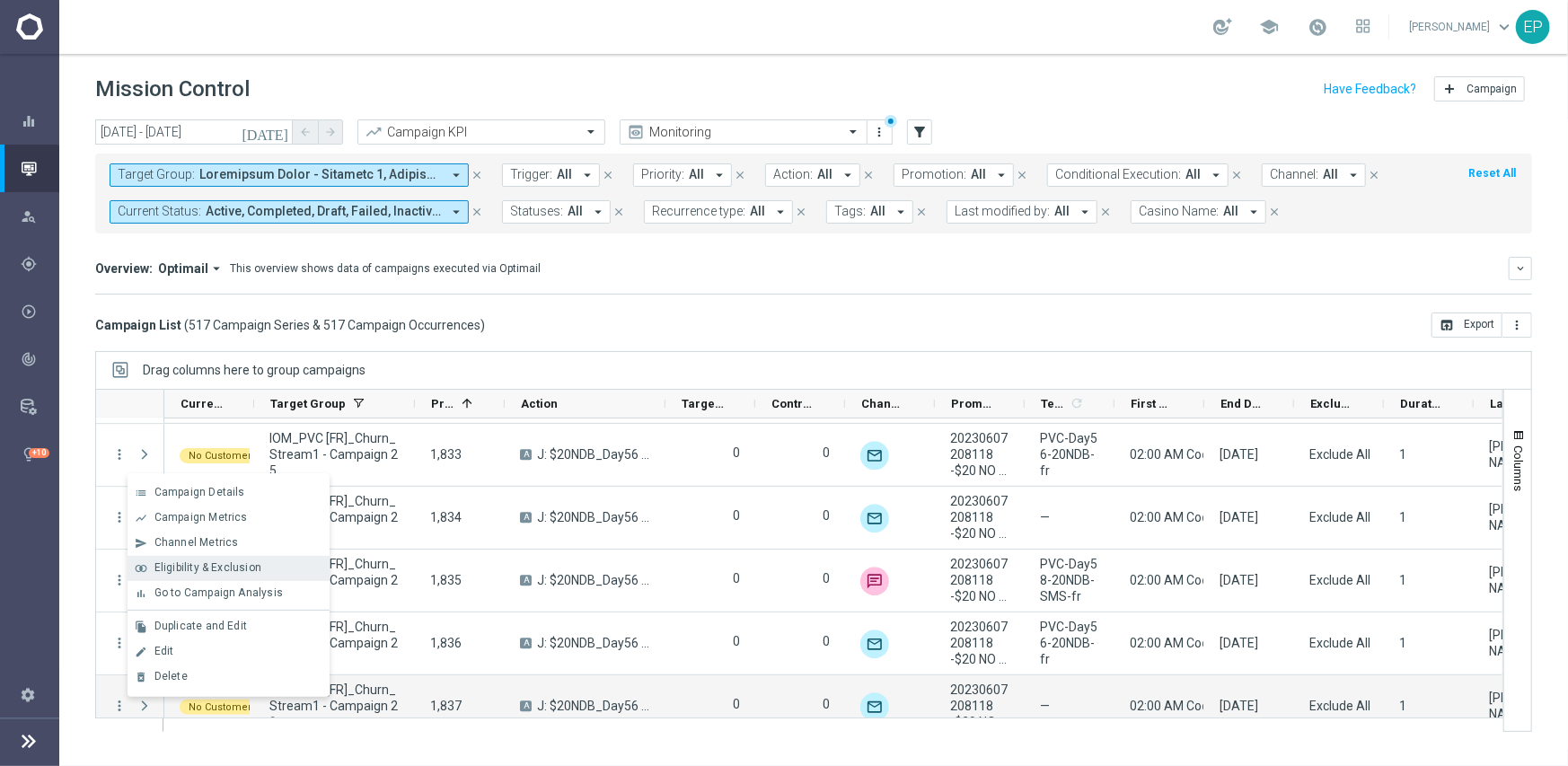
click at [183, 570] on span "Eligibility & Exclusion" at bounding box center [207, 568] width 107 height 13
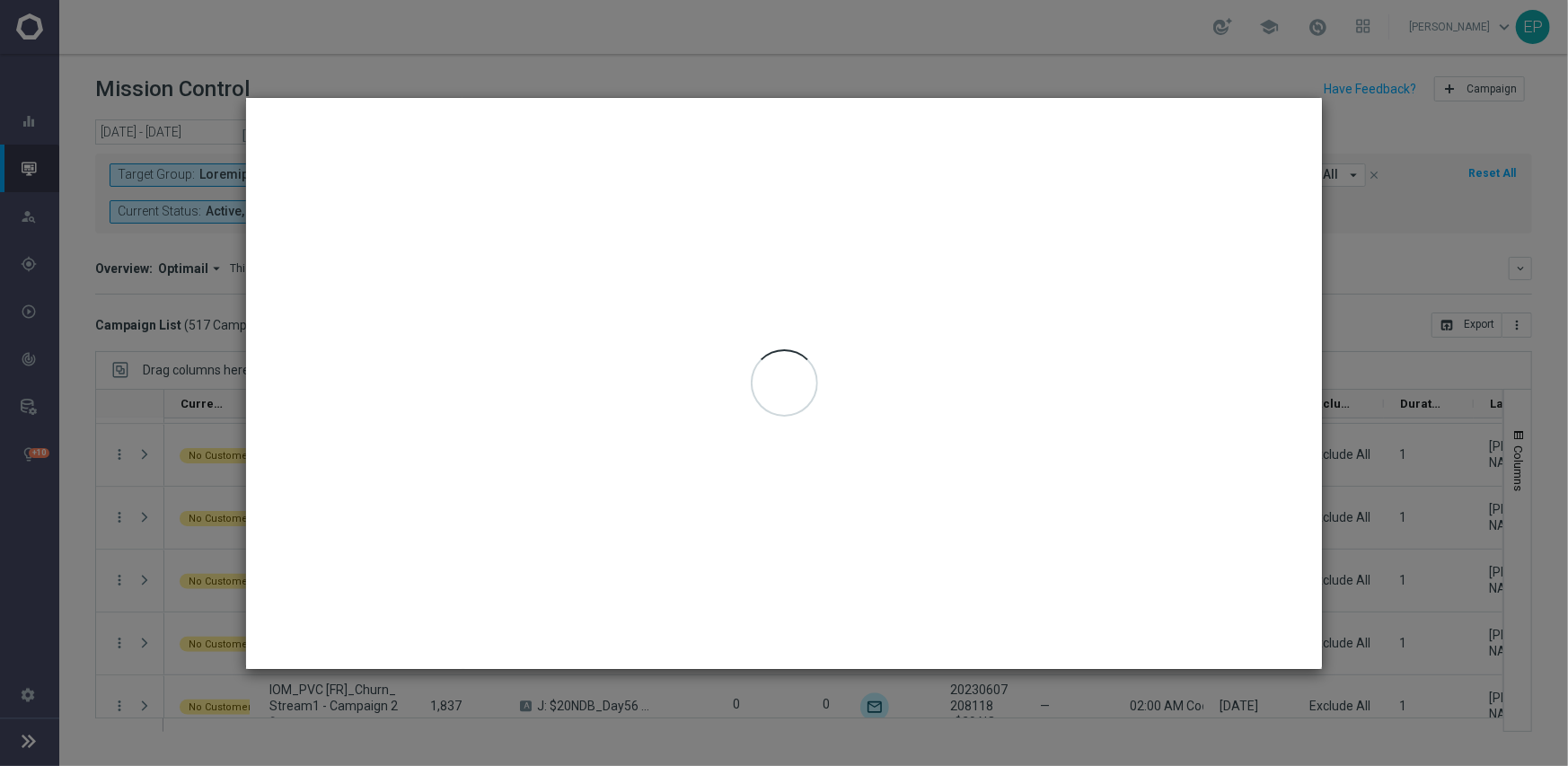
type input "[DATE] - [DATE]"
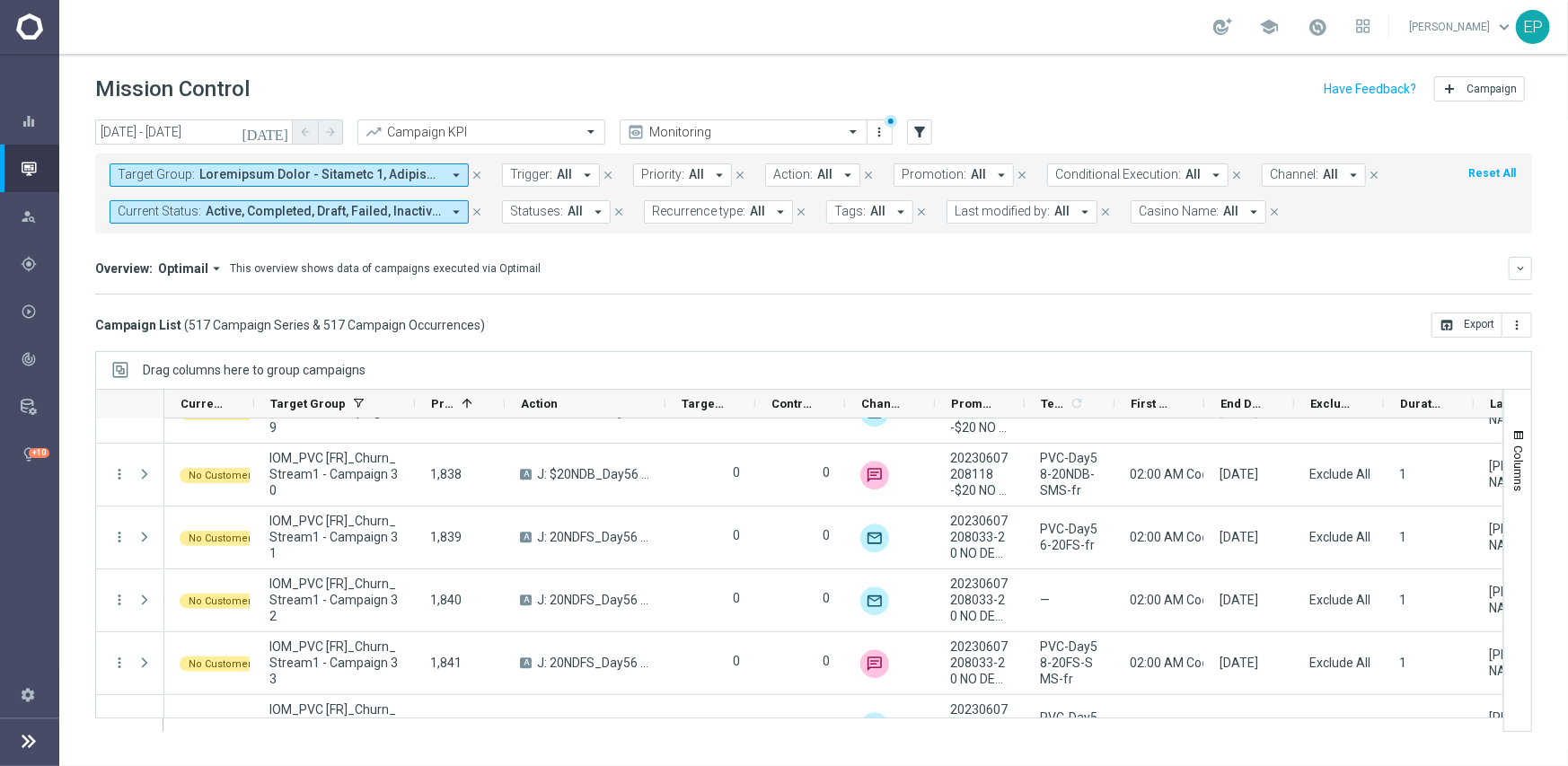
scroll to position [20423, 0]
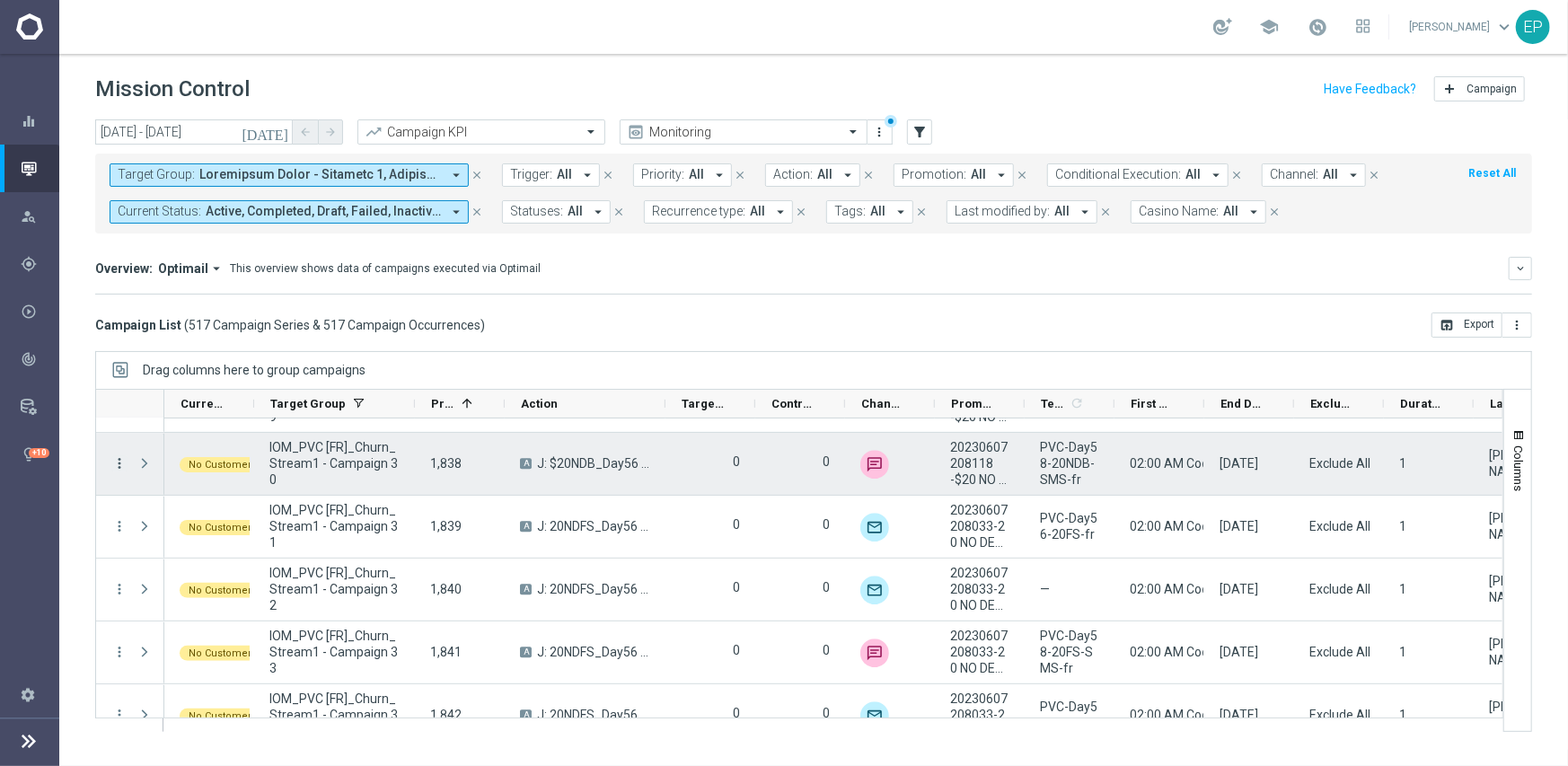
click at [123, 459] on icon "more_vert" at bounding box center [120, 464] width 16 height 16
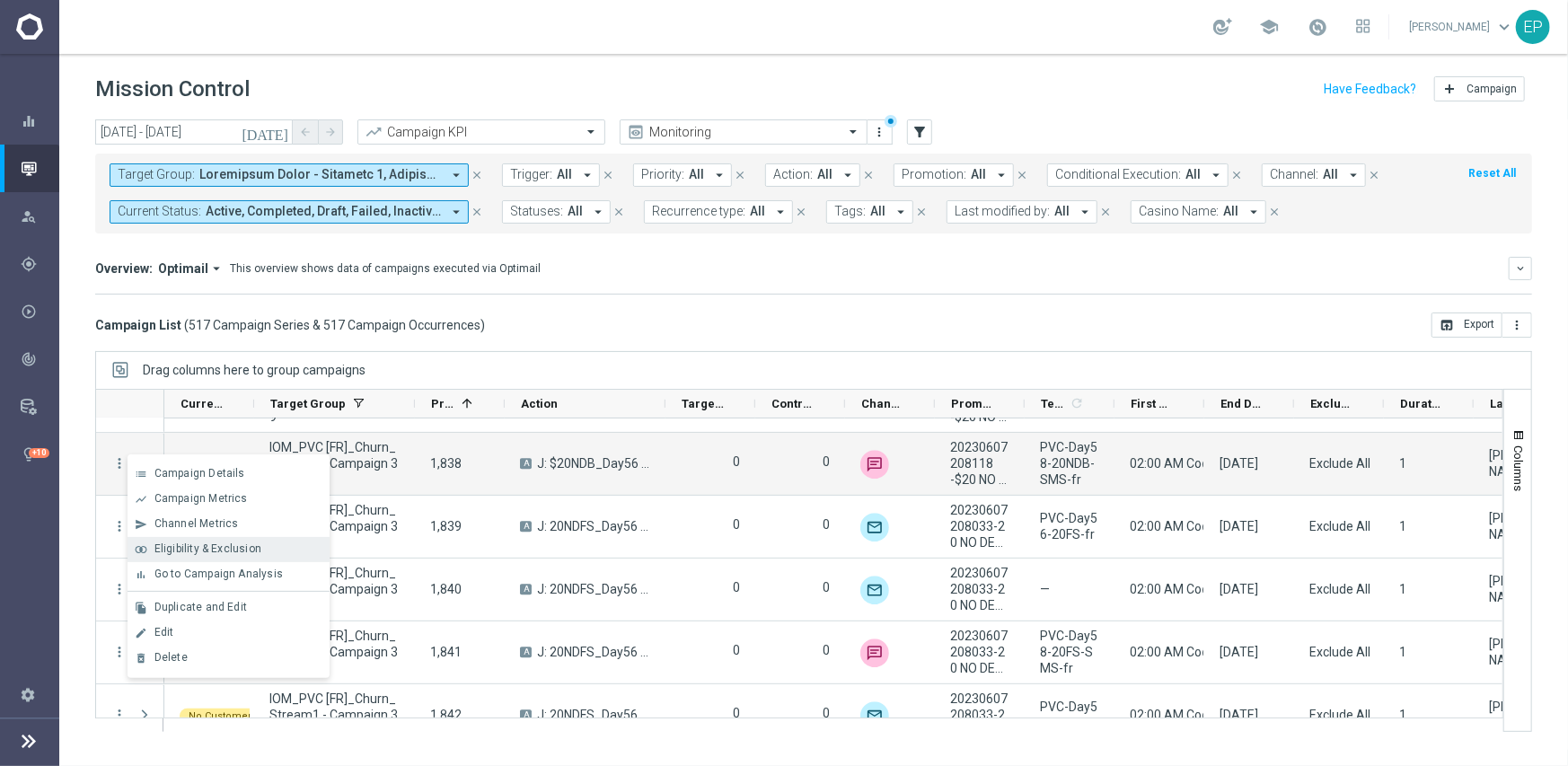
click at [189, 543] on span "Eligibility & Exclusion" at bounding box center [207, 549] width 107 height 13
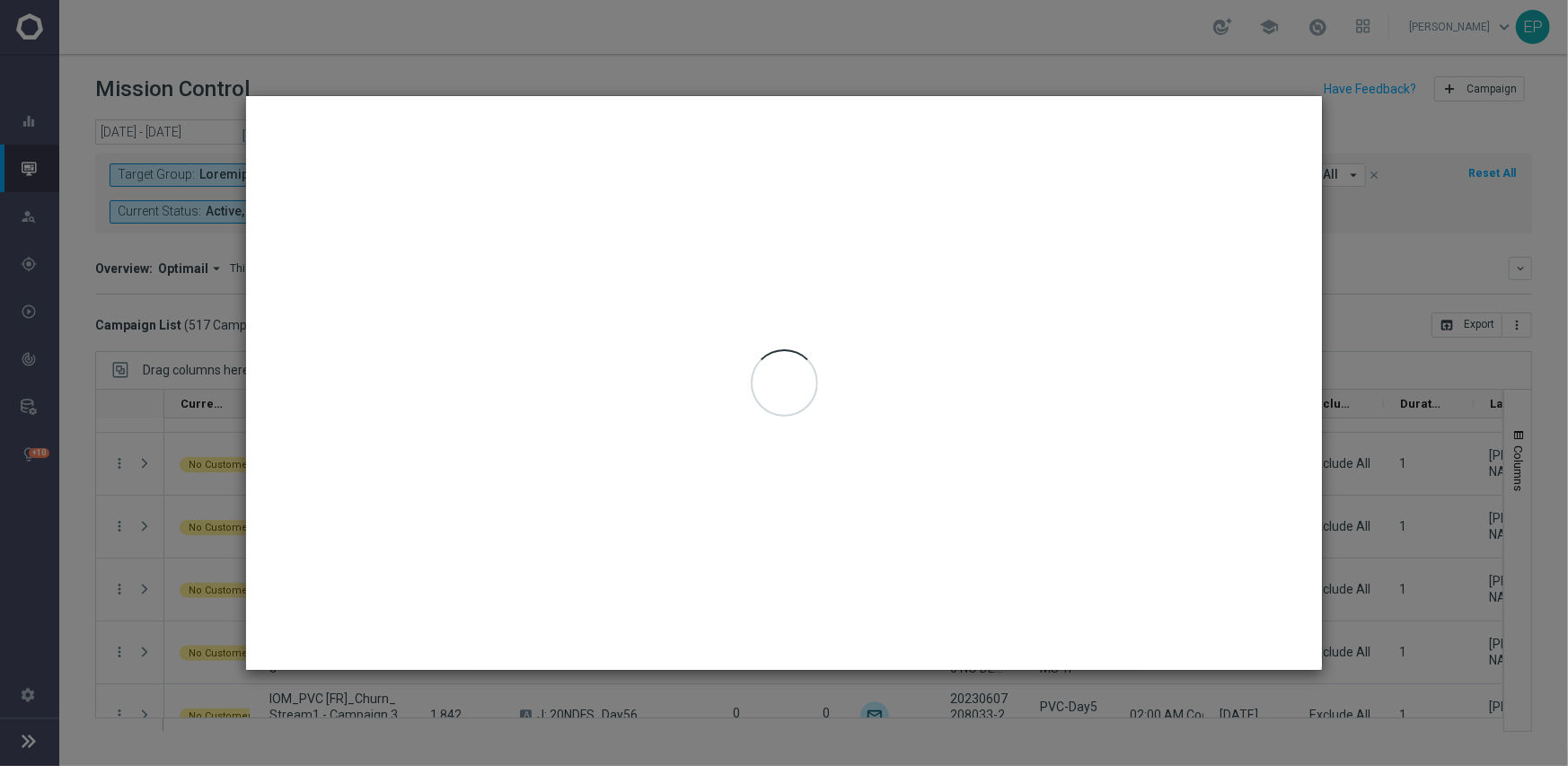
type input "[DATE] - [DATE]"
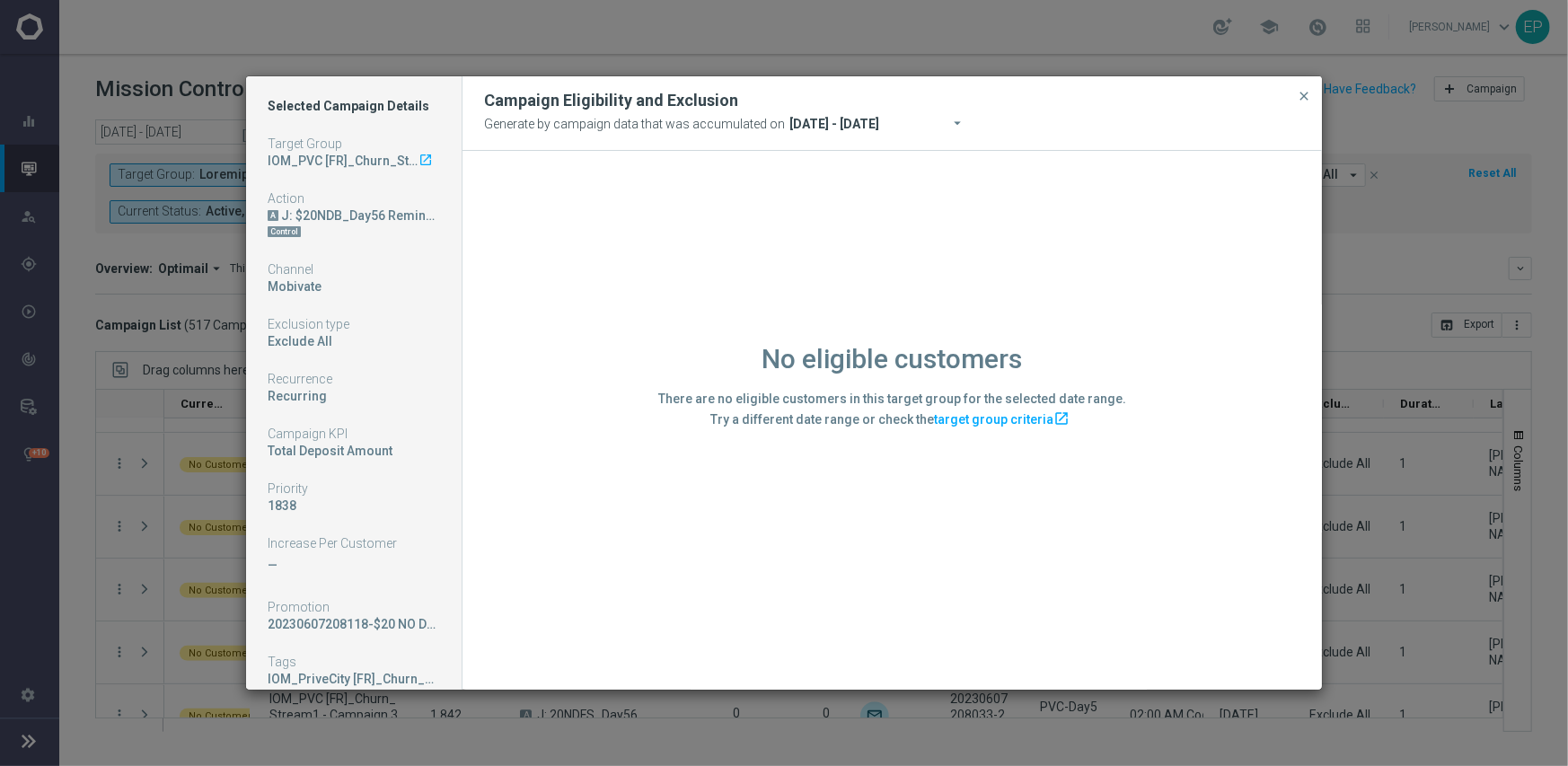
click at [565, 577] on div "No eligible customers There are no eligible customers in this target group for …" at bounding box center [892, 419] width 859 height 538
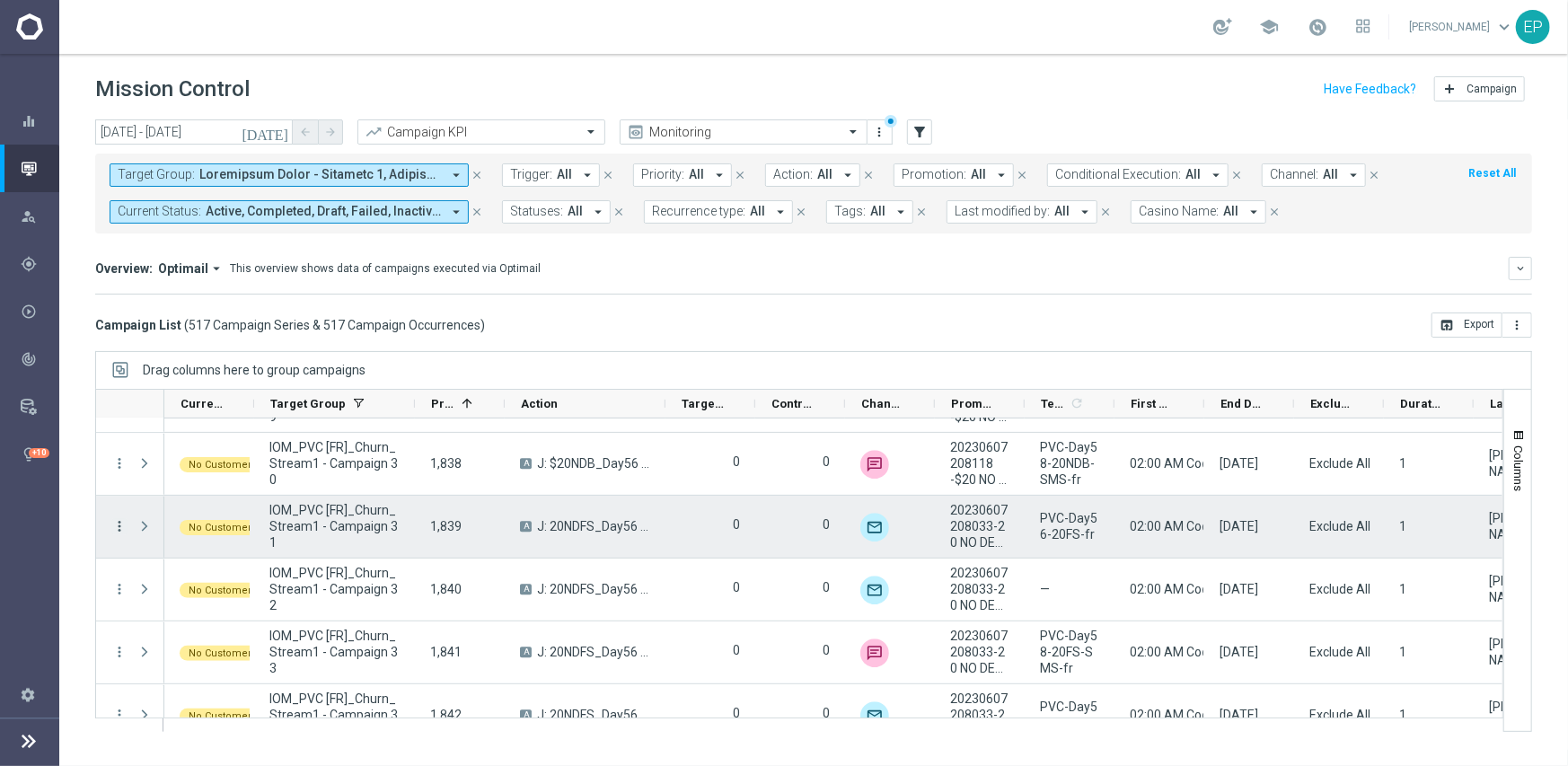
click at [117, 522] on icon "more_vert" at bounding box center [120, 527] width 16 height 16
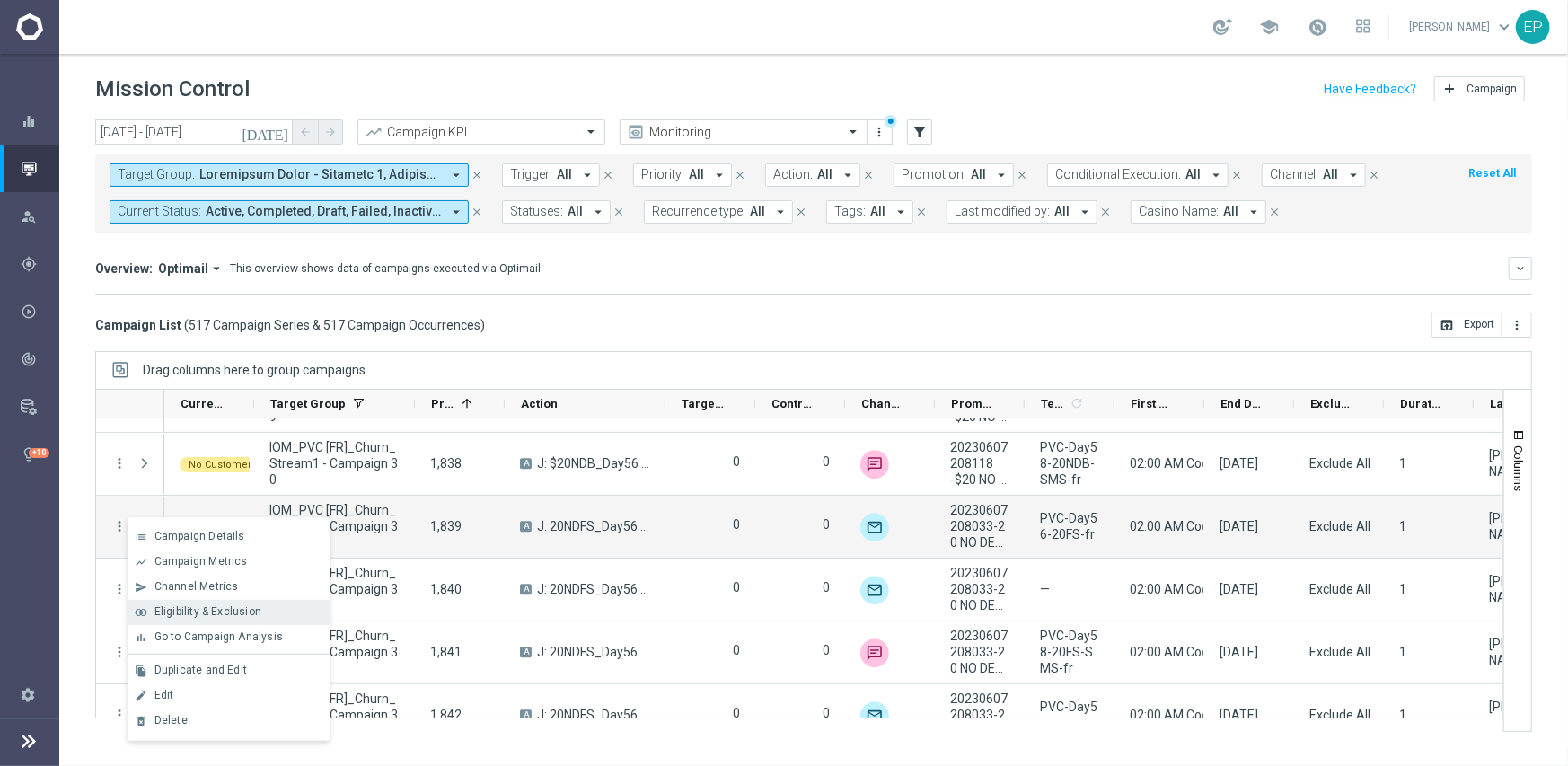
click at [178, 608] on span "Eligibility & Exclusion" at bounding box center [207, 611] width 107 height 13
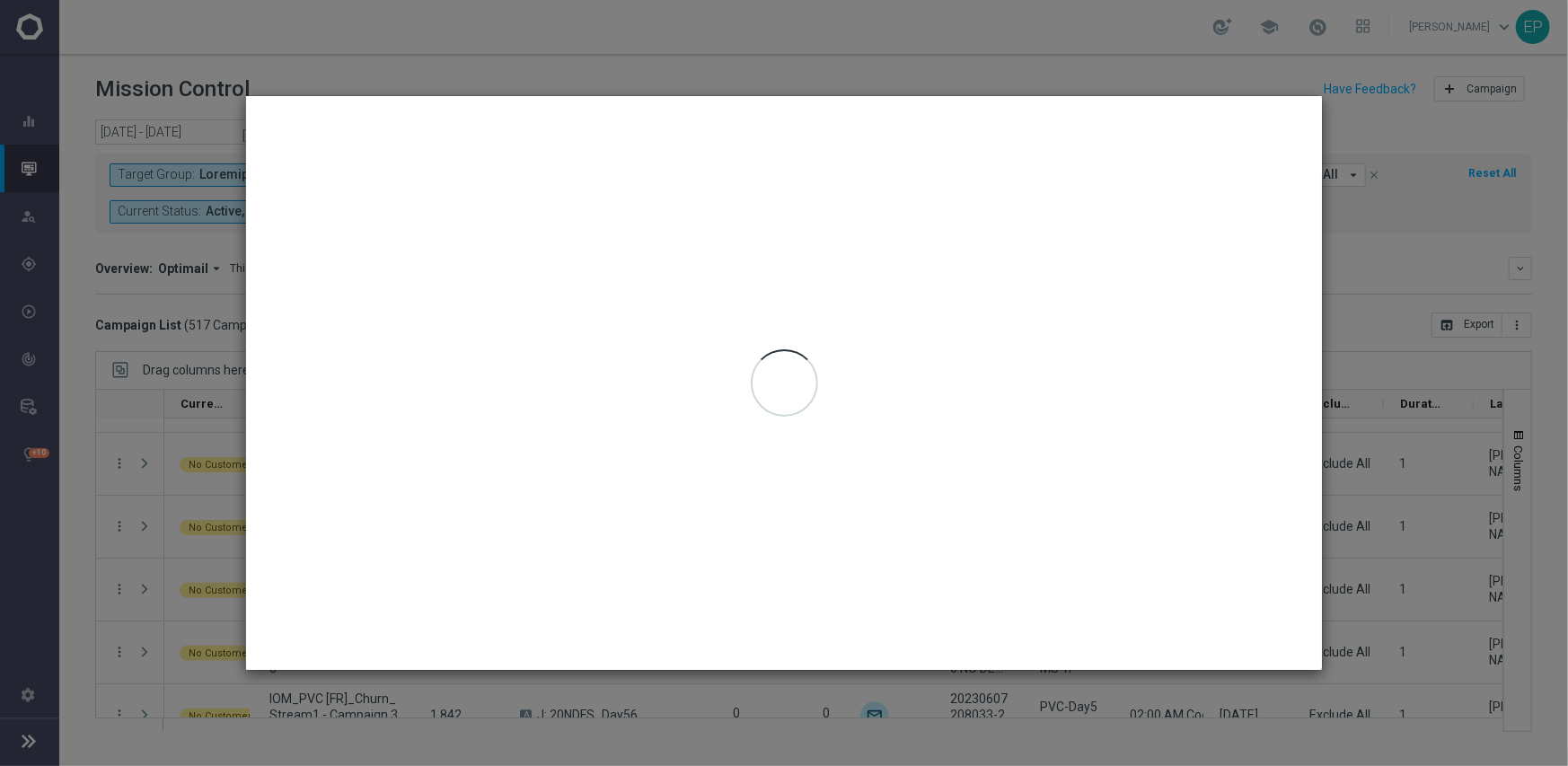
type input "[DATE] - [DATE]"
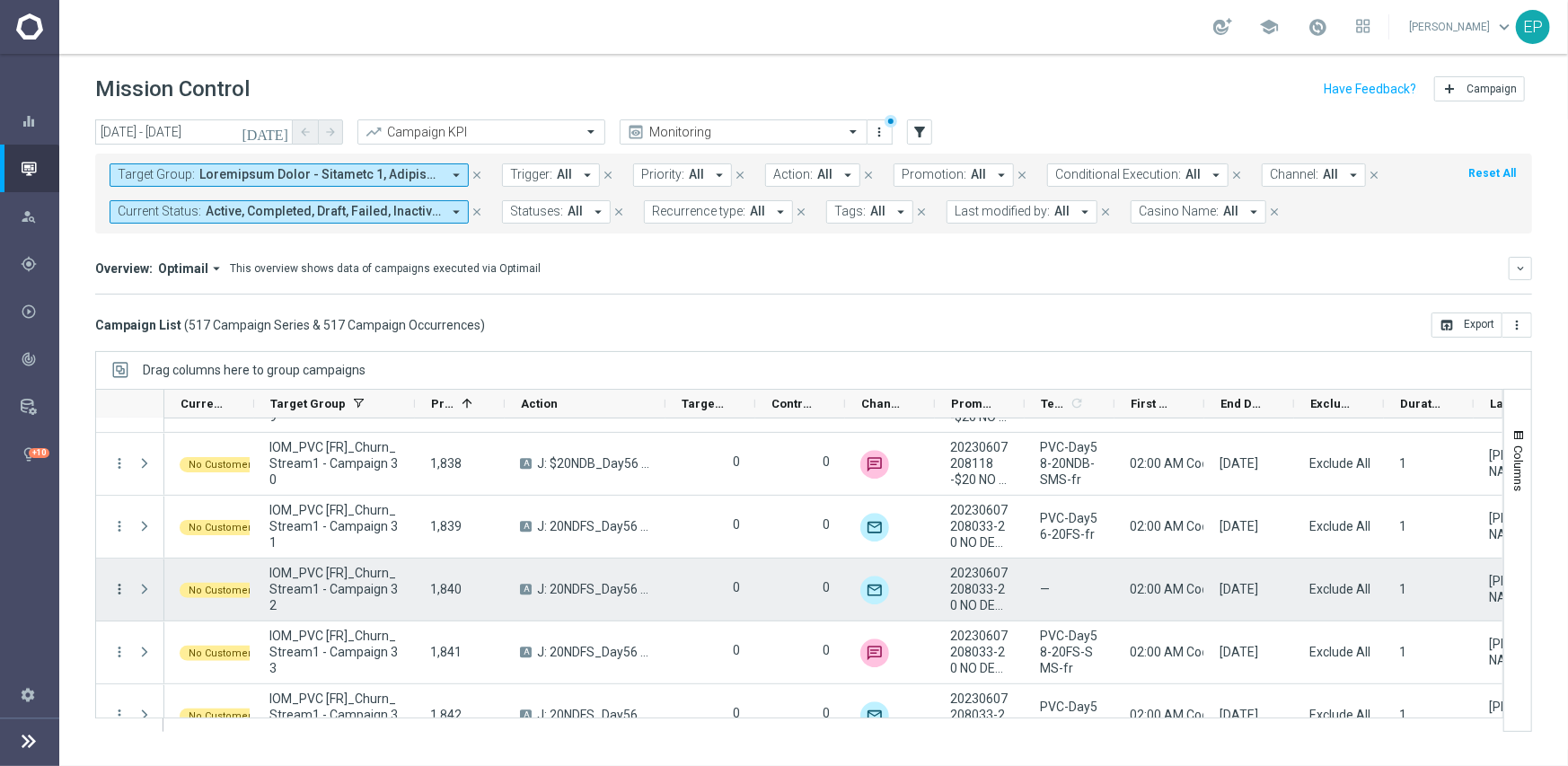
click at [117, 588] on icon "more_vert" at bounding box center [120, 589] width 16 height 16
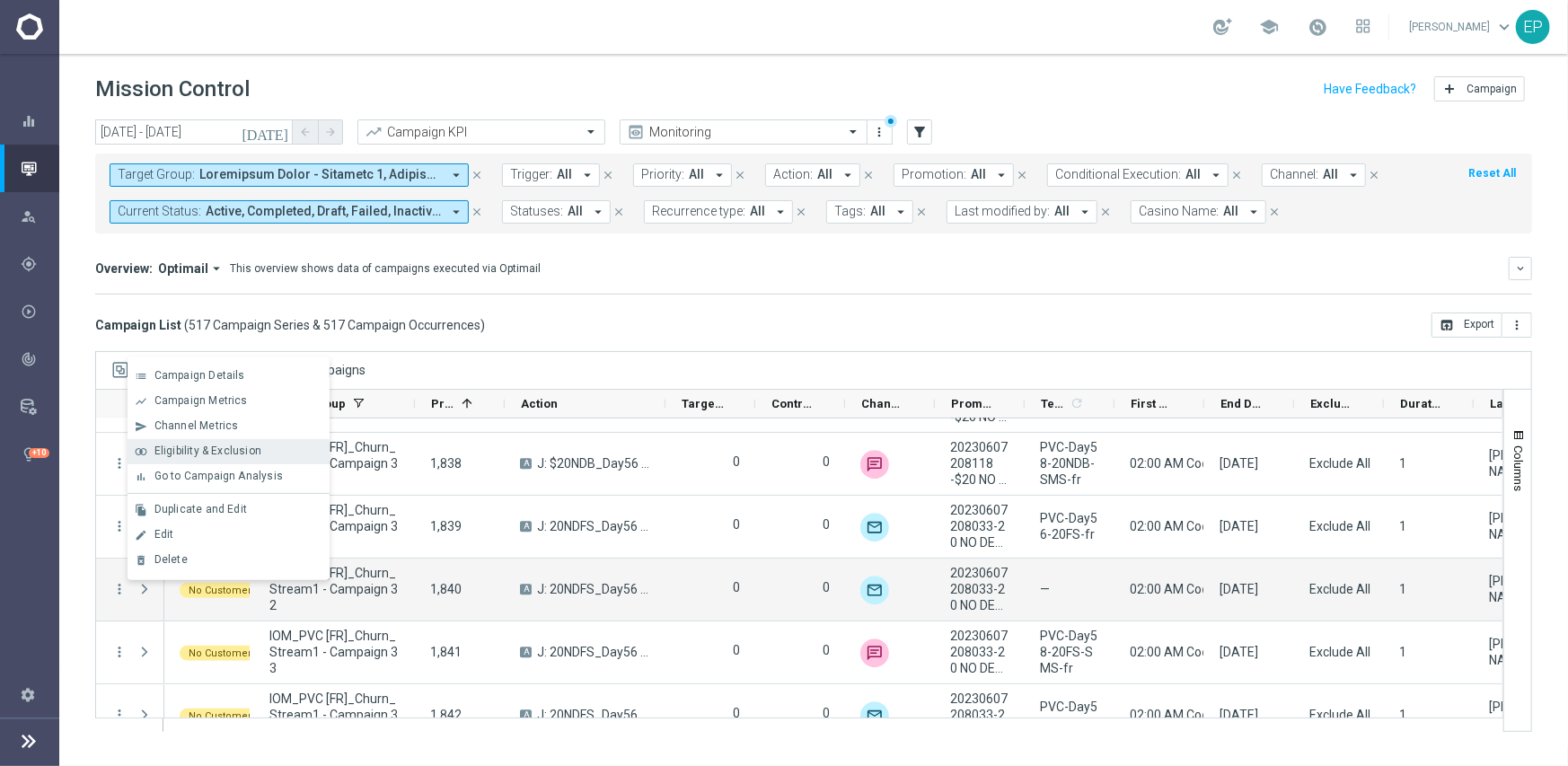
click at [202, 441] on div "join_inner Eligibility & Exclusion" at bounding box center [228, 451] width 202 height 25
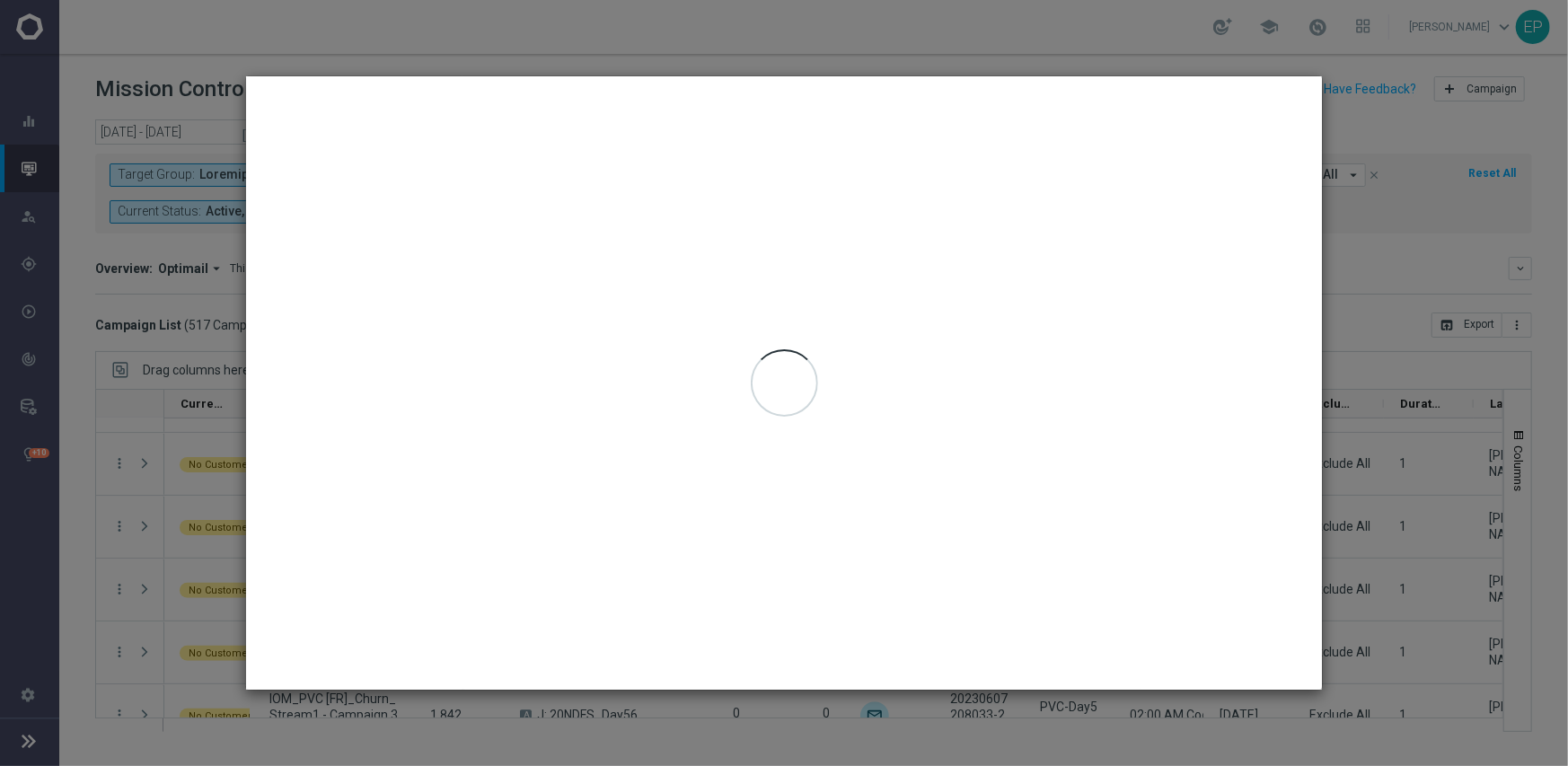
type input "[DATE] - [DATE]"
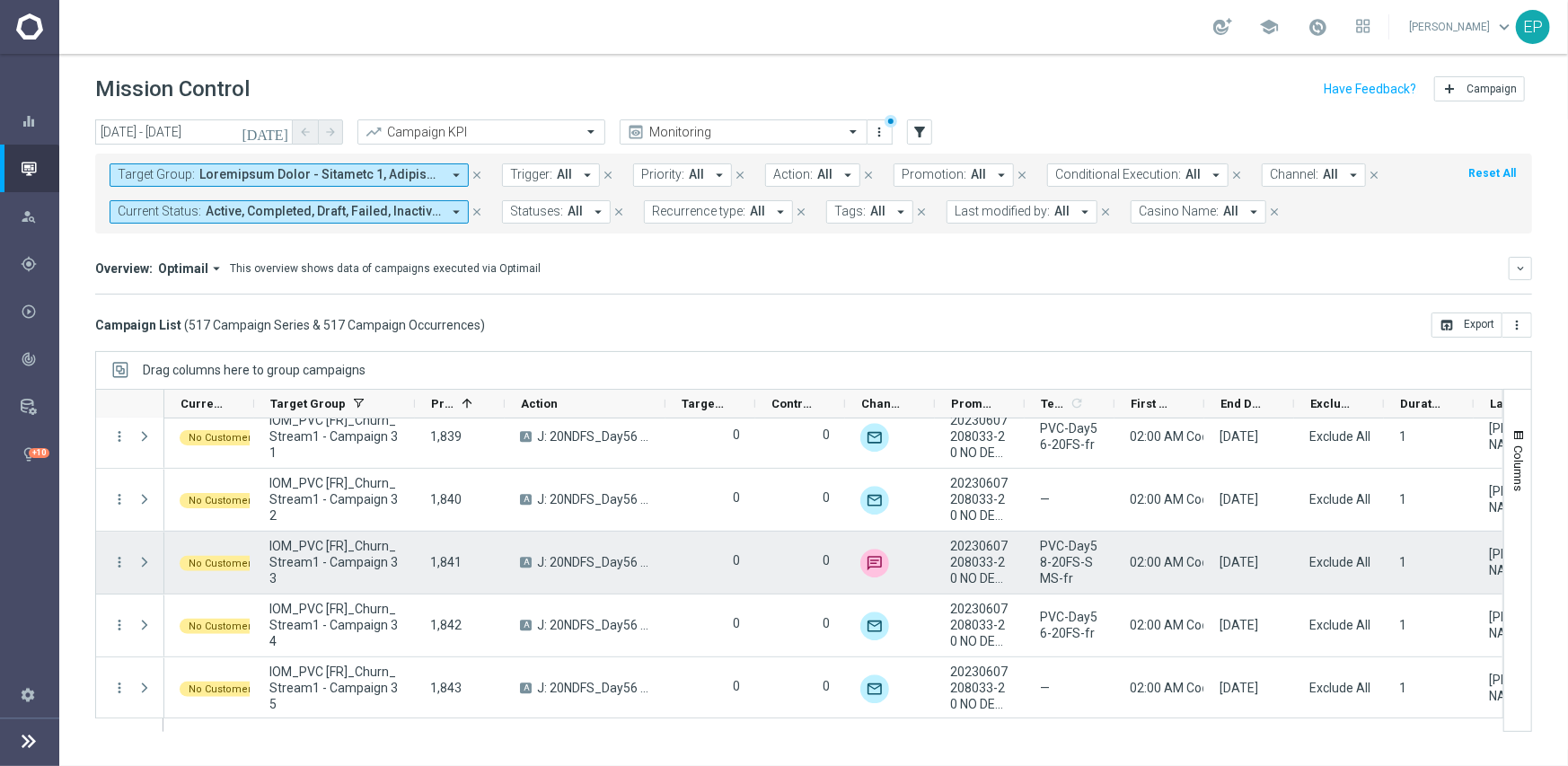
scroll to position [20602, 0]
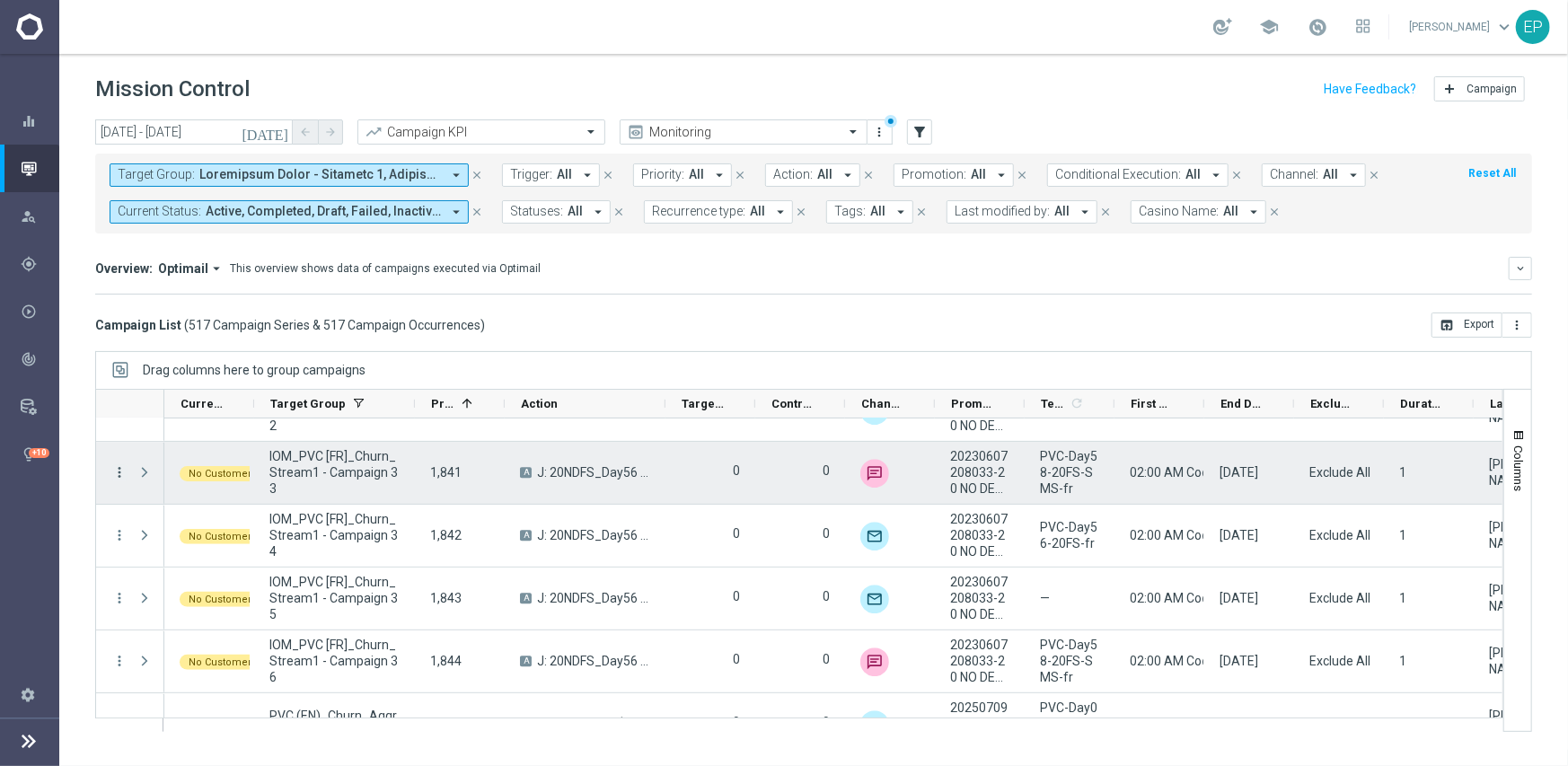
click at [121, 471] on icon "more_vert" at bounding box center [120, 473] width 16 height 16
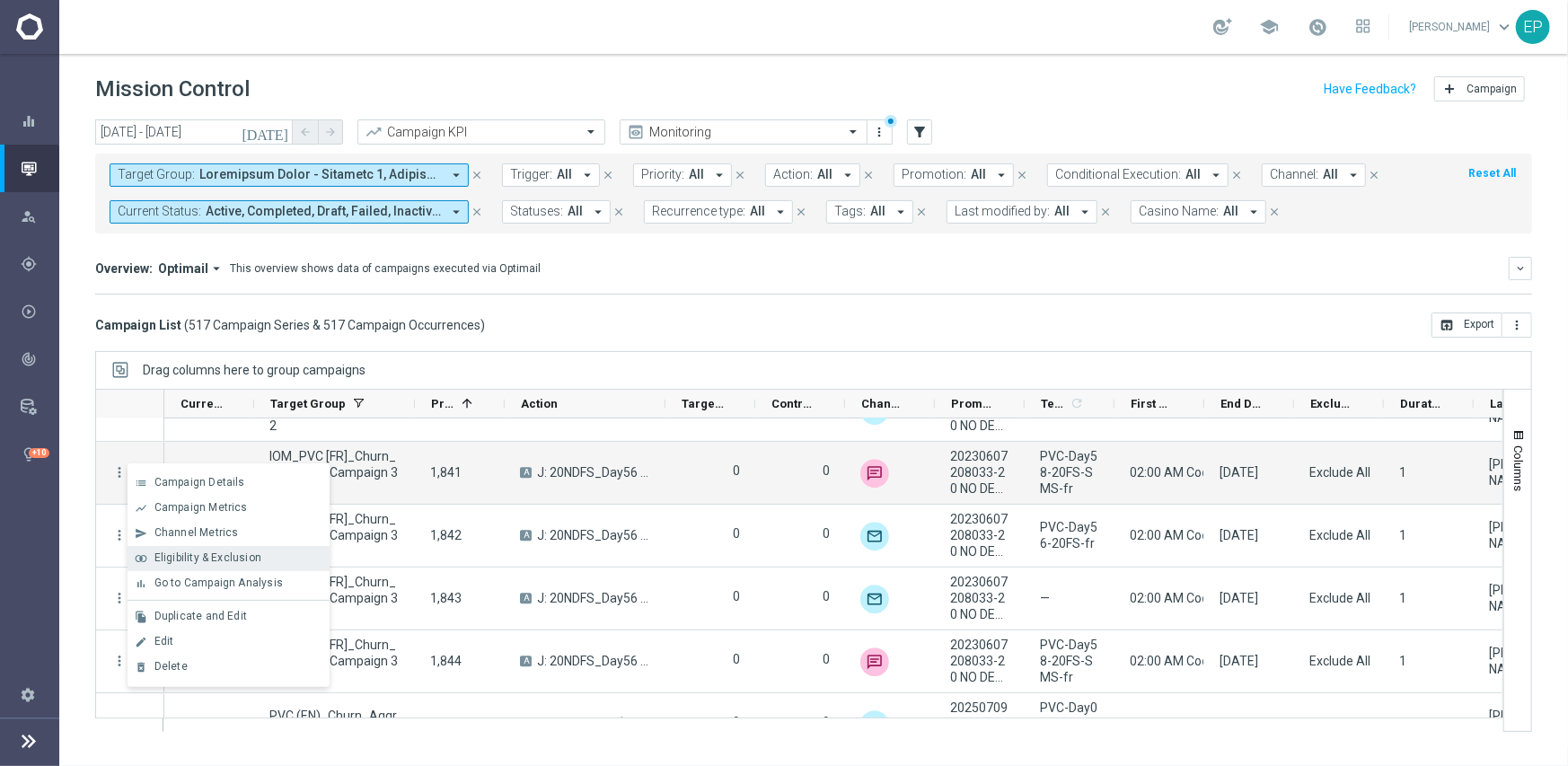
click at [203, 552] on span "Eligibility & Exclusion" at bounding box center [207, 558] width 107 height 13
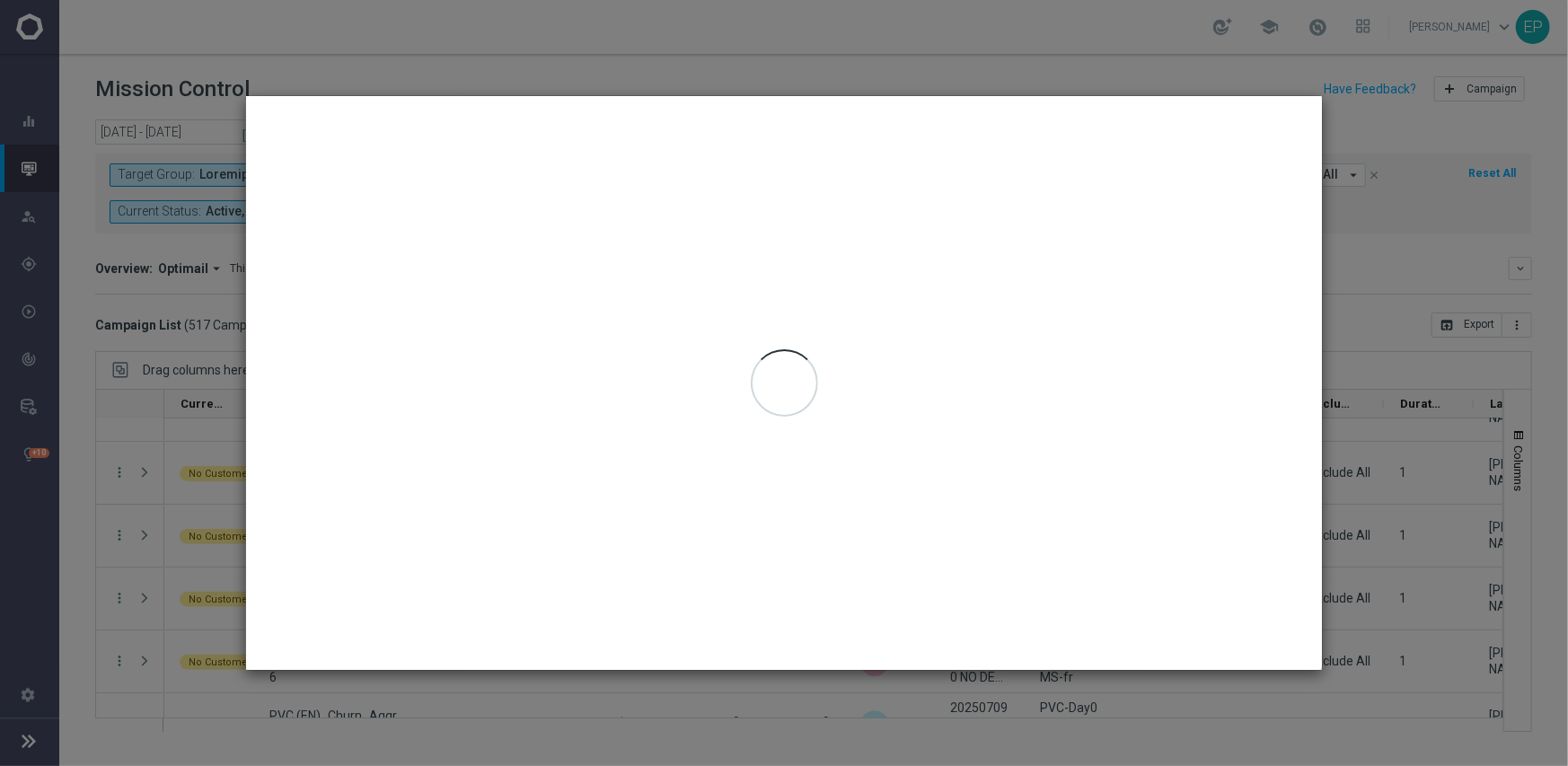
type input "[DATE] - [DATE]"
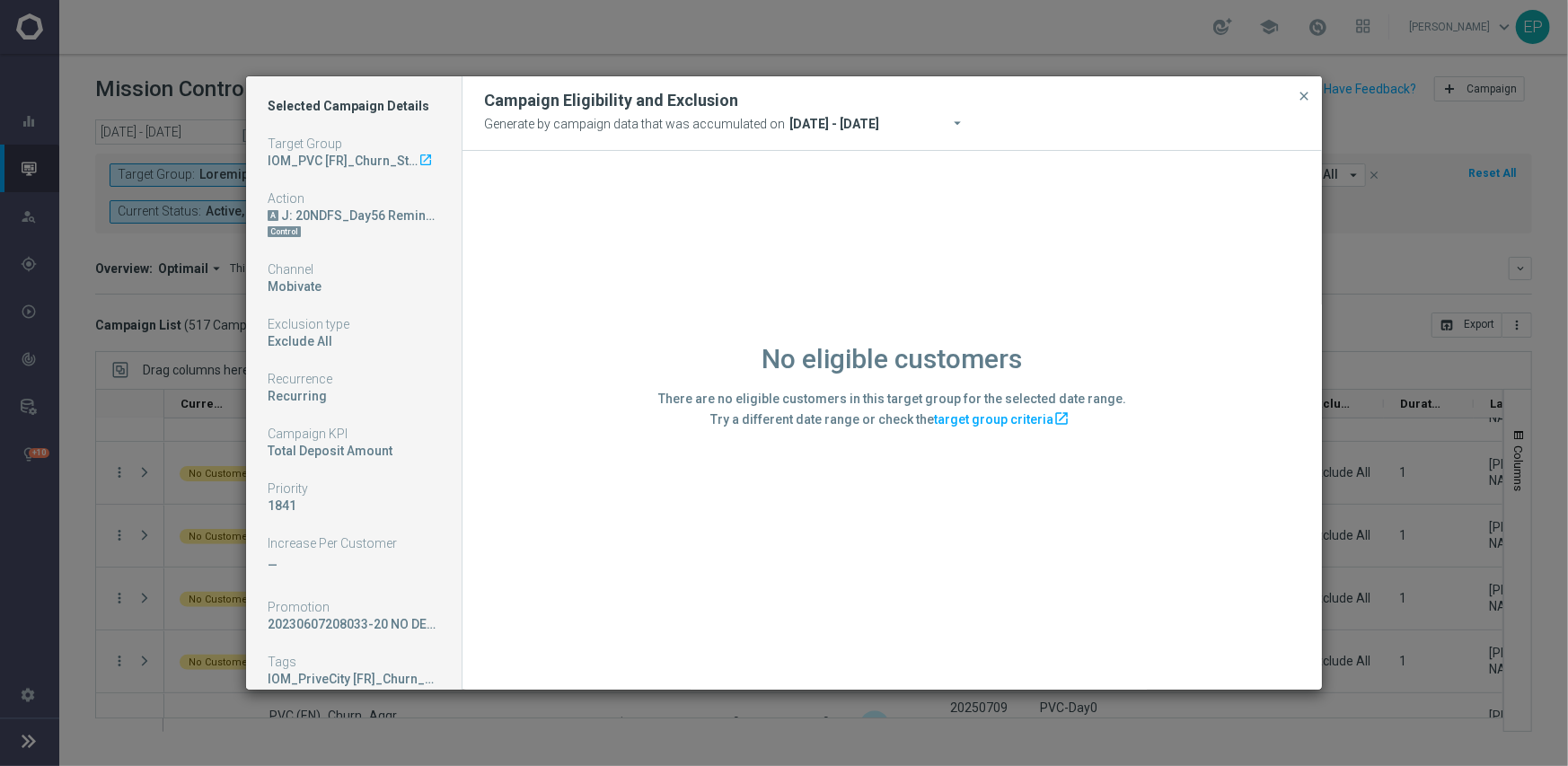
click at [589, 566] on div "No eligible customers There are no eligible customers in this target group for …" at bounding box center [892, 419] width 859 height 538
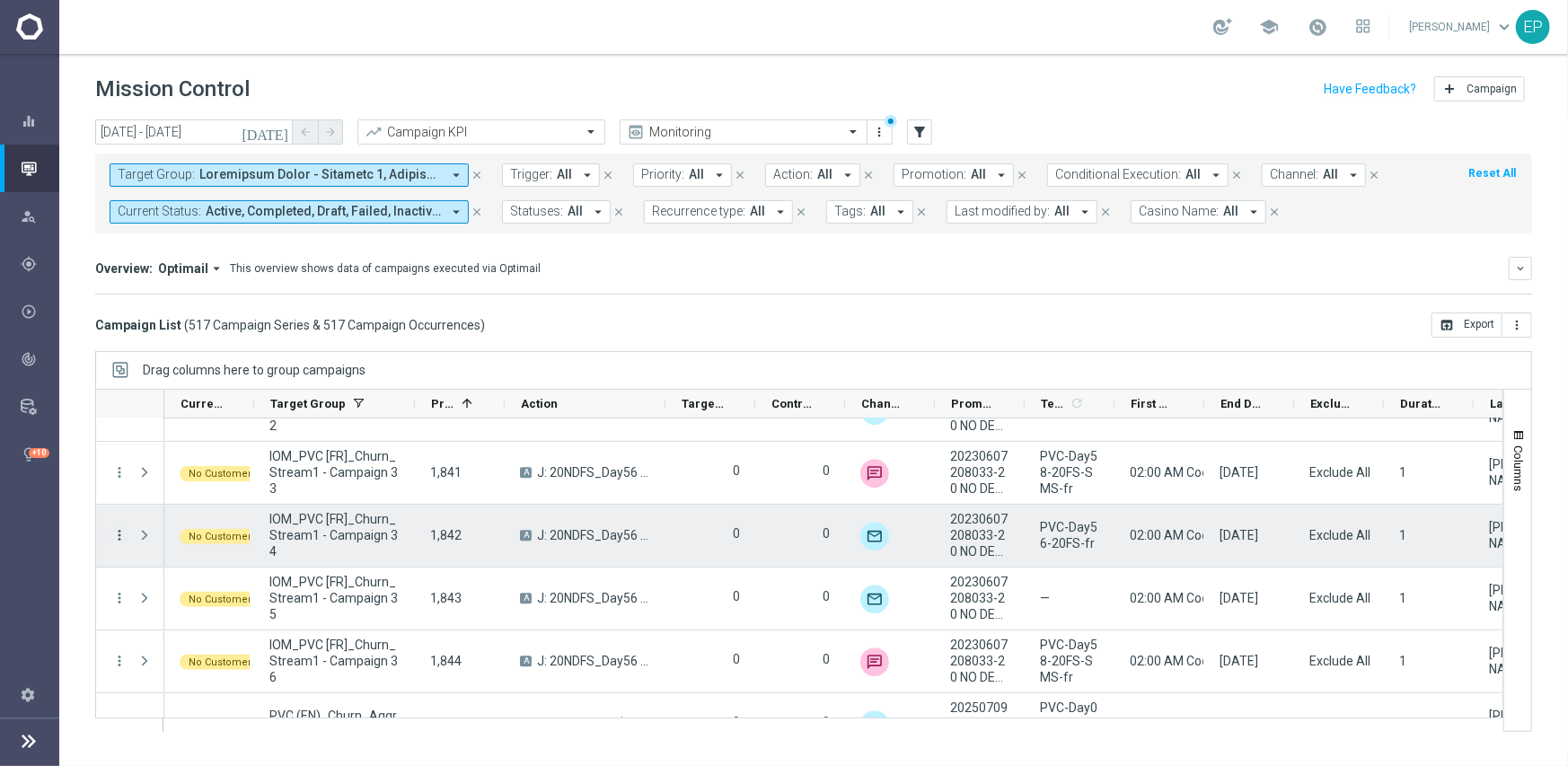
click at [122, 531] on icon "more_vert" at bounding box center [120, 536] width 16 height 16
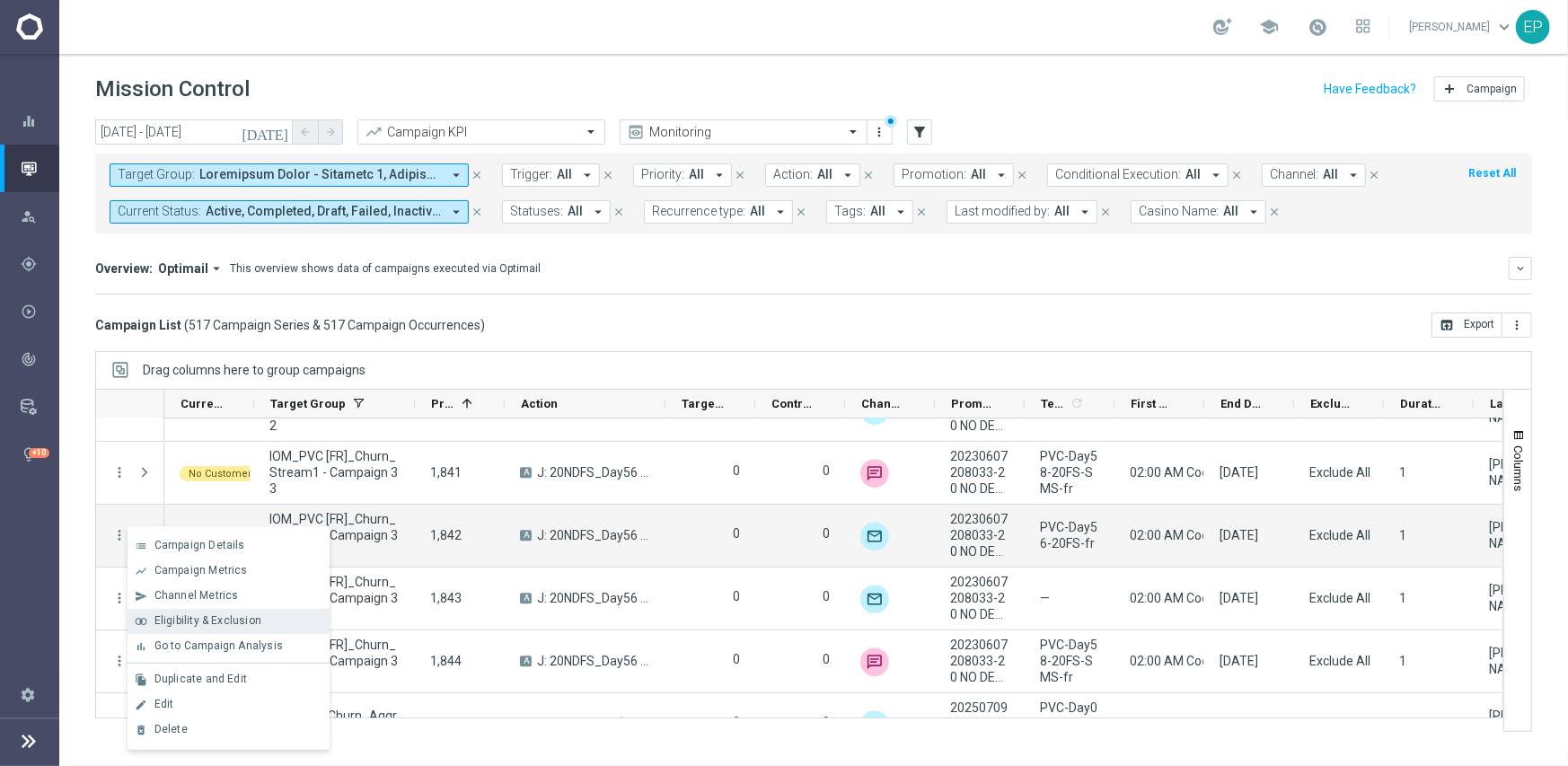
click at [223, 621] on span "Eligibility & Exclusion" at bounding box center [207, 620] width 107 height 13
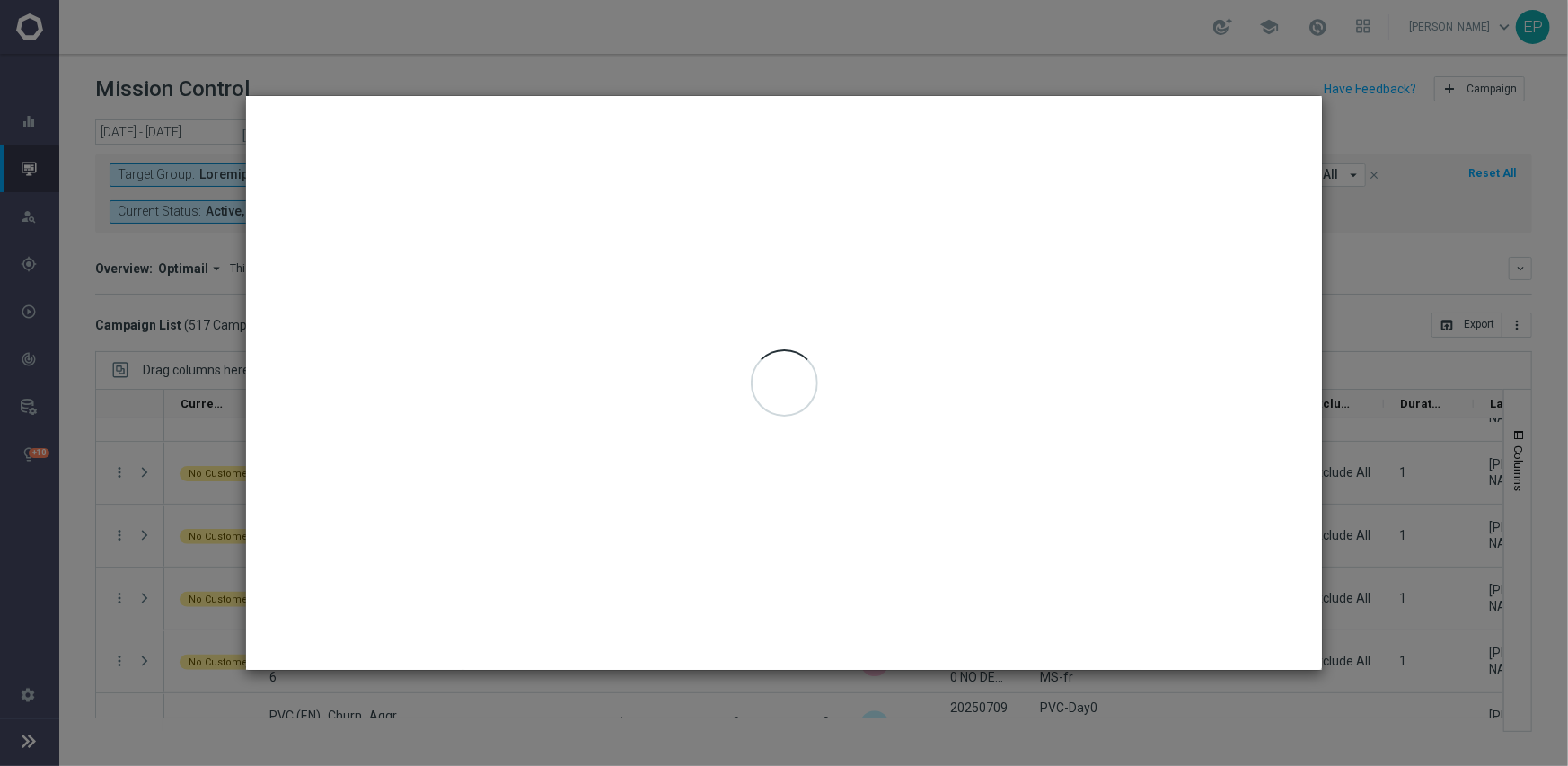
type input "[DATE] - [DATE]"
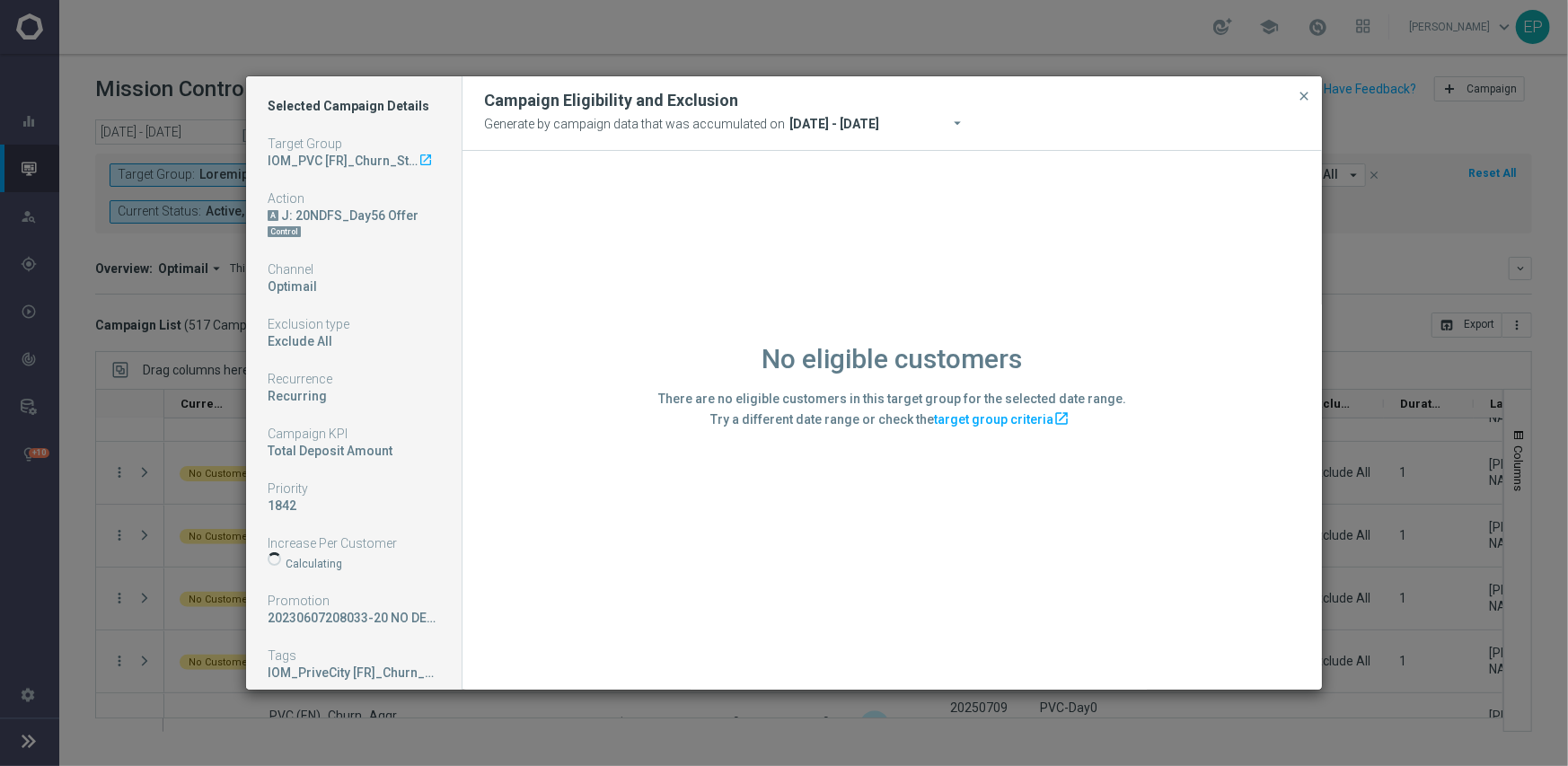
click at [547, 601] on div "No eligible customers There are no eligible customers in this target group for …" at bounding box center [892, 419] width 859 height 538
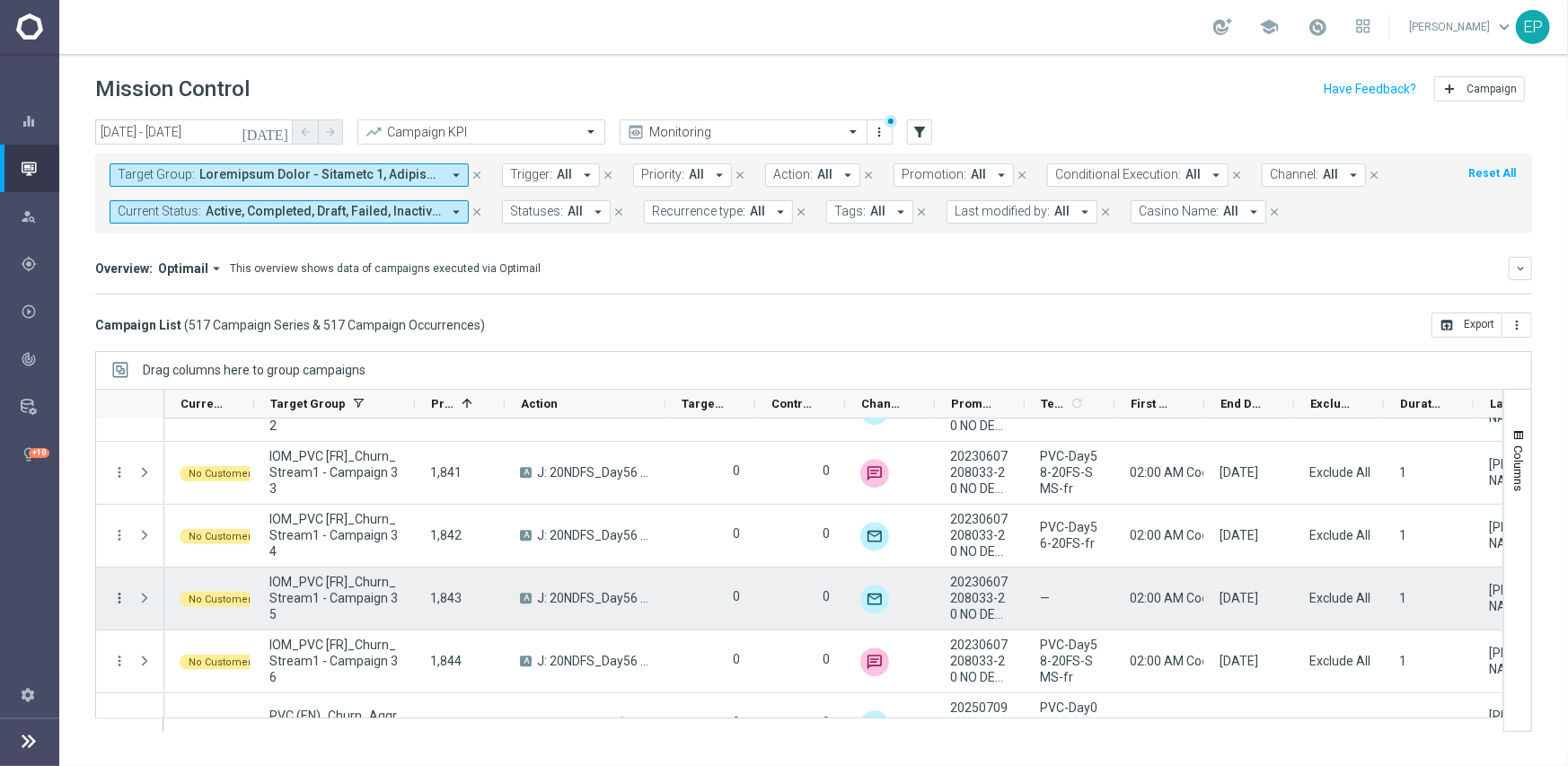
click at [121, 594] on icon "more_vert" at bounding box center [120, 598] width 16 height 16
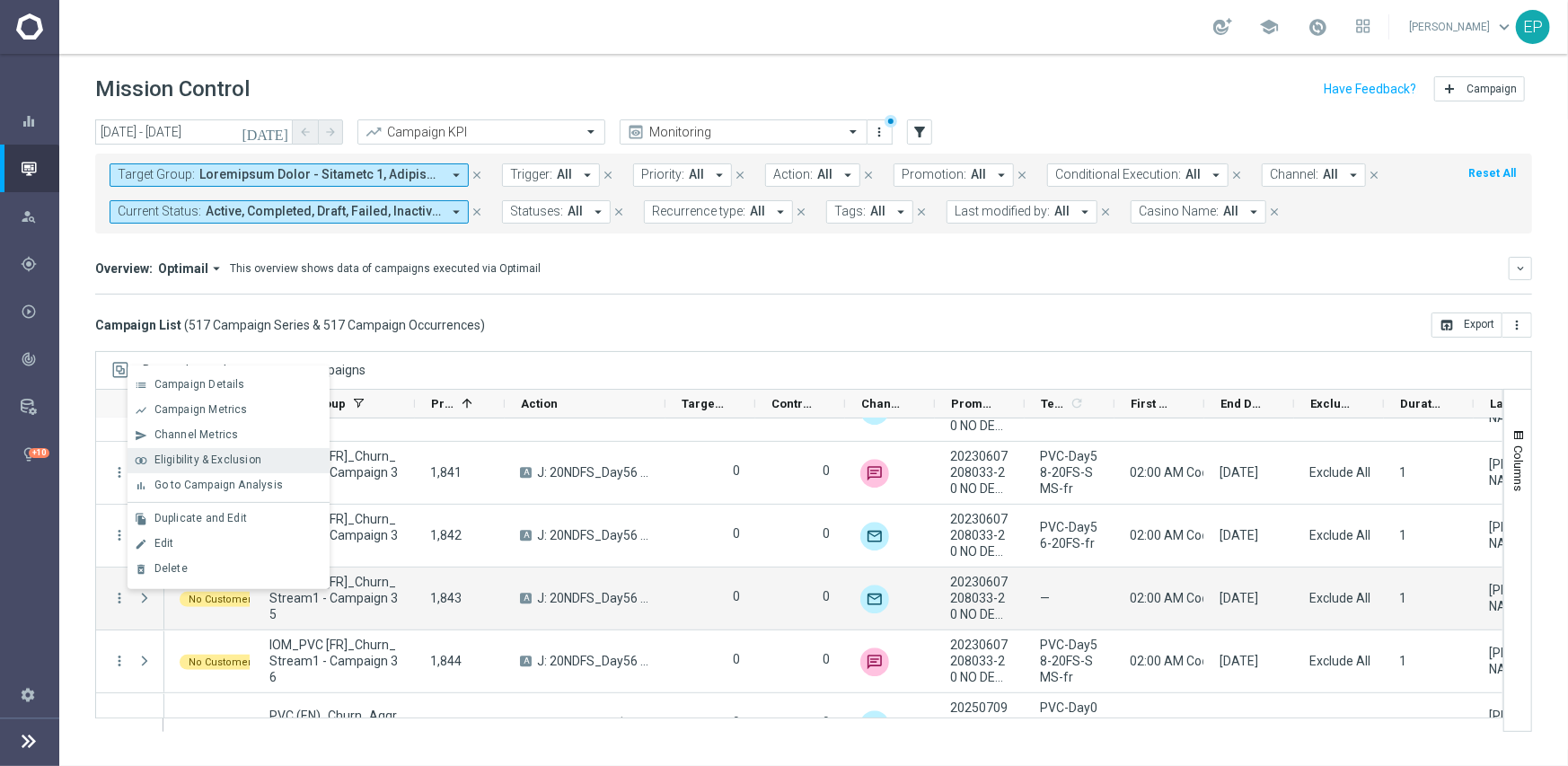
click at [205, 457] on span "Eligibility & Exclusion" at bounding box center [207, 460] width 107 height 13
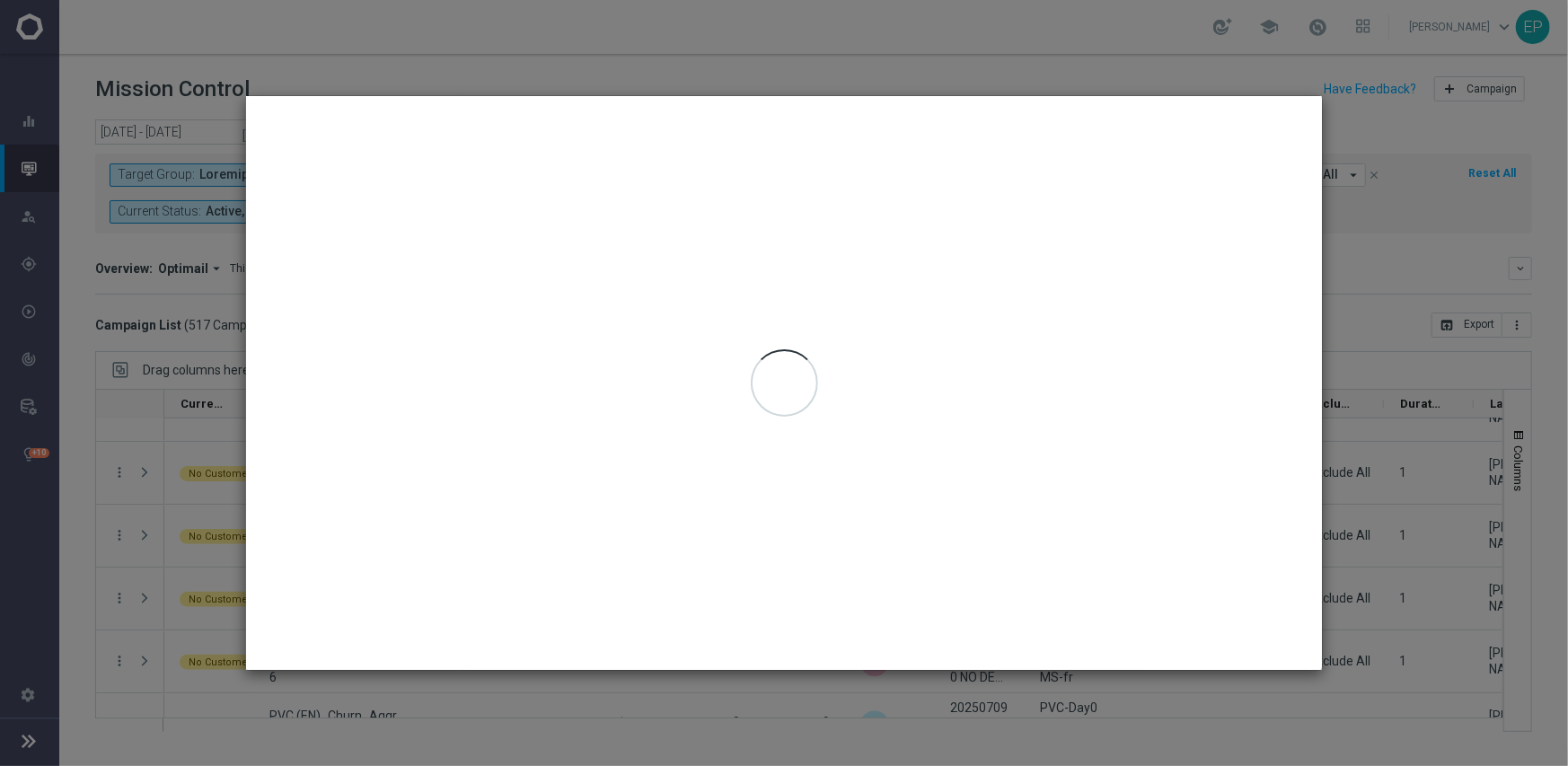
type input "[DATE] - [DATE]"
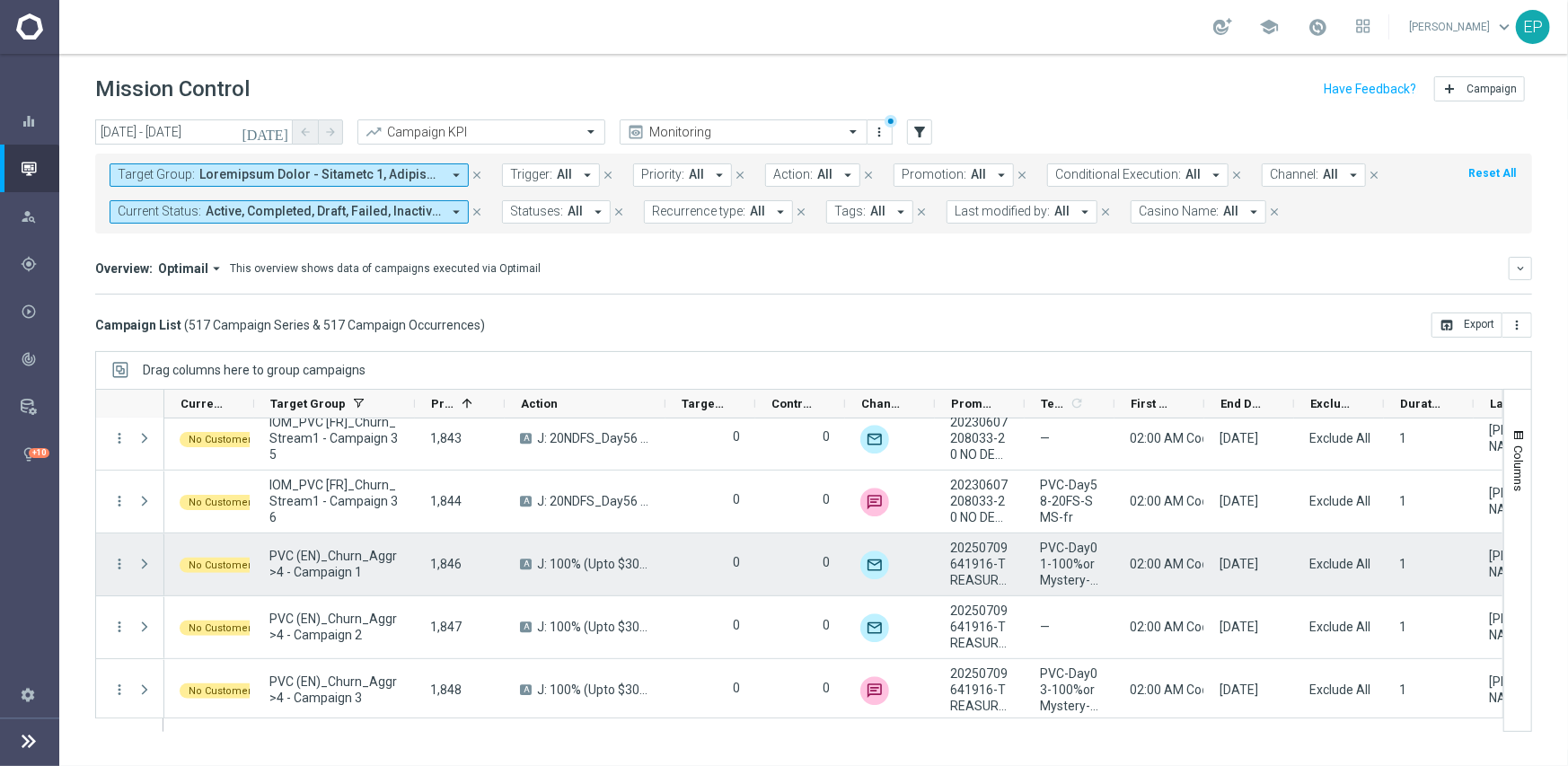
scroll to position [20782, 0]
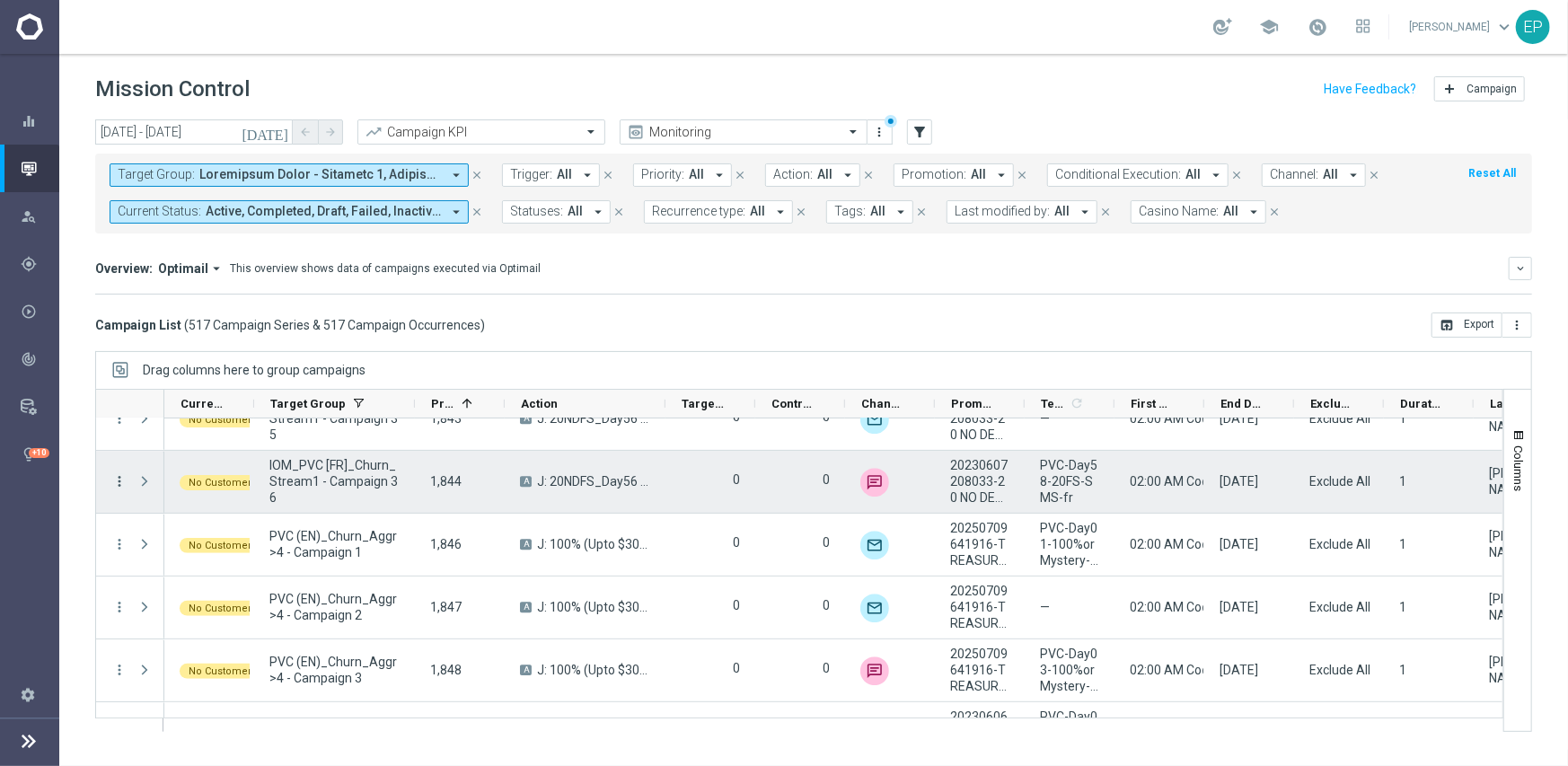
click at [117, 477] on icon "more_vert" at bounding box center [120, 482] width 16 height 16
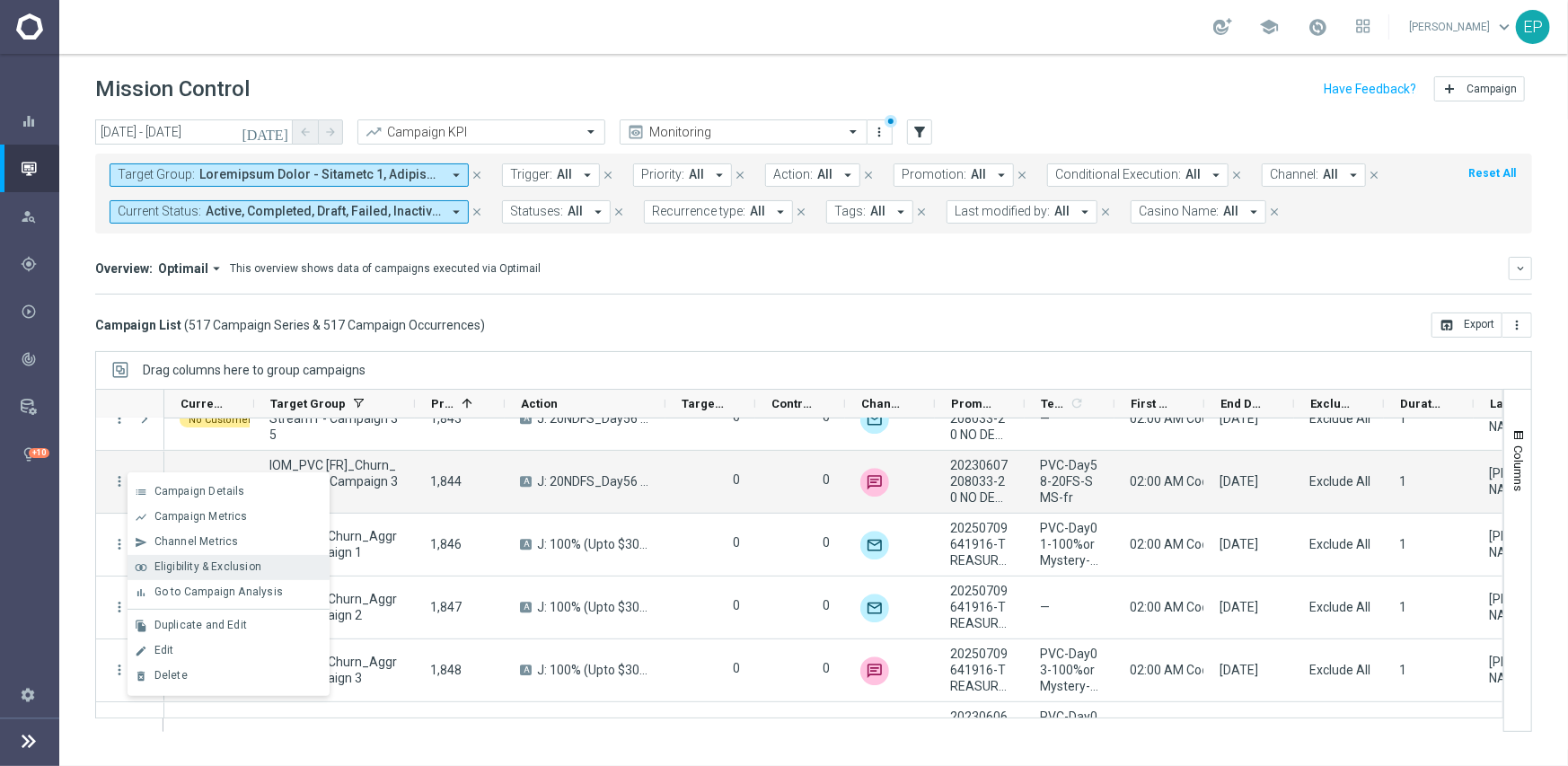
click at [188, 570] on span "Eligibility & Exclusion" at bounding box center [207, 567] width 107 height 13
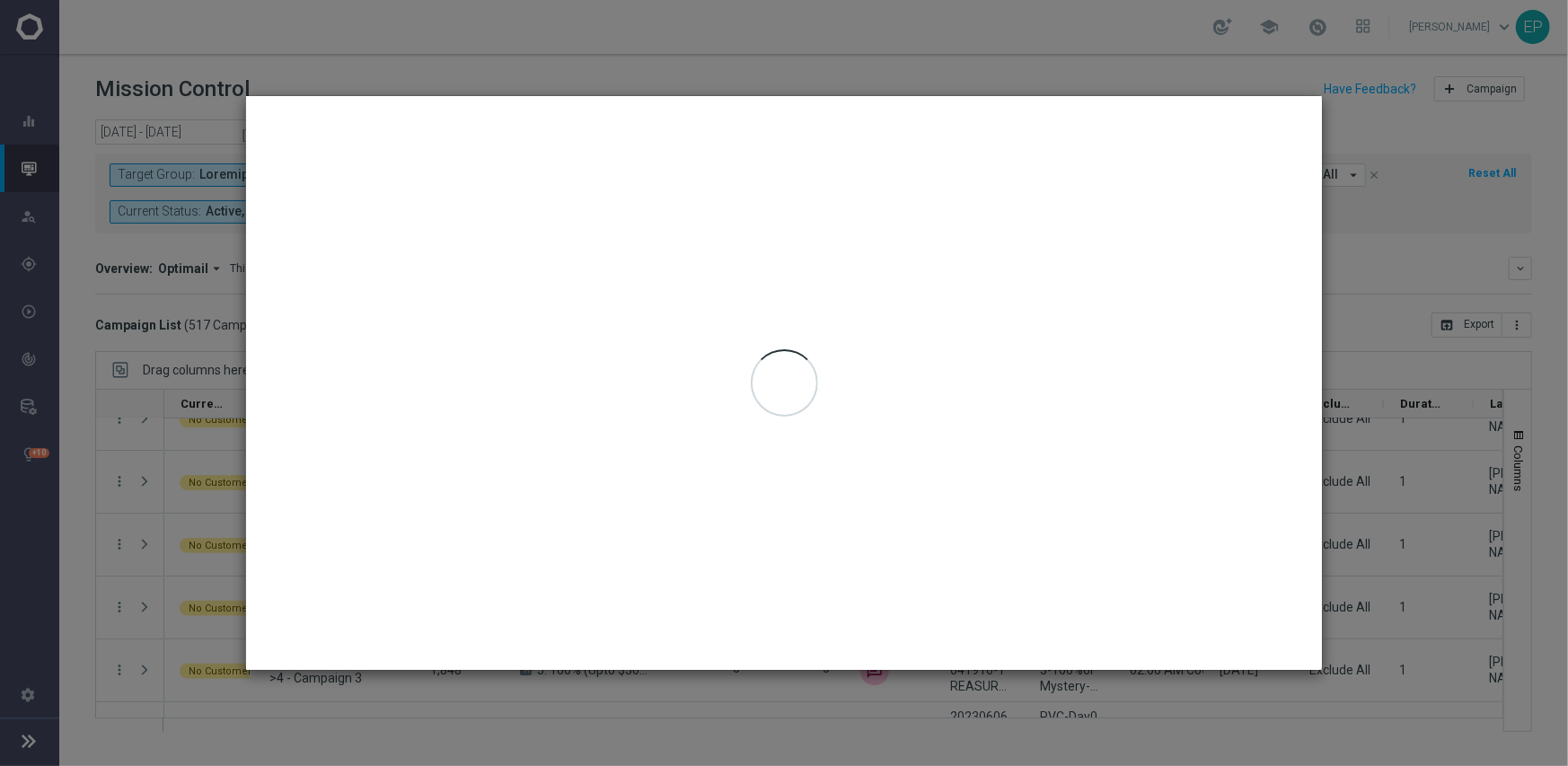
type input "[DATE] - [DATE]"
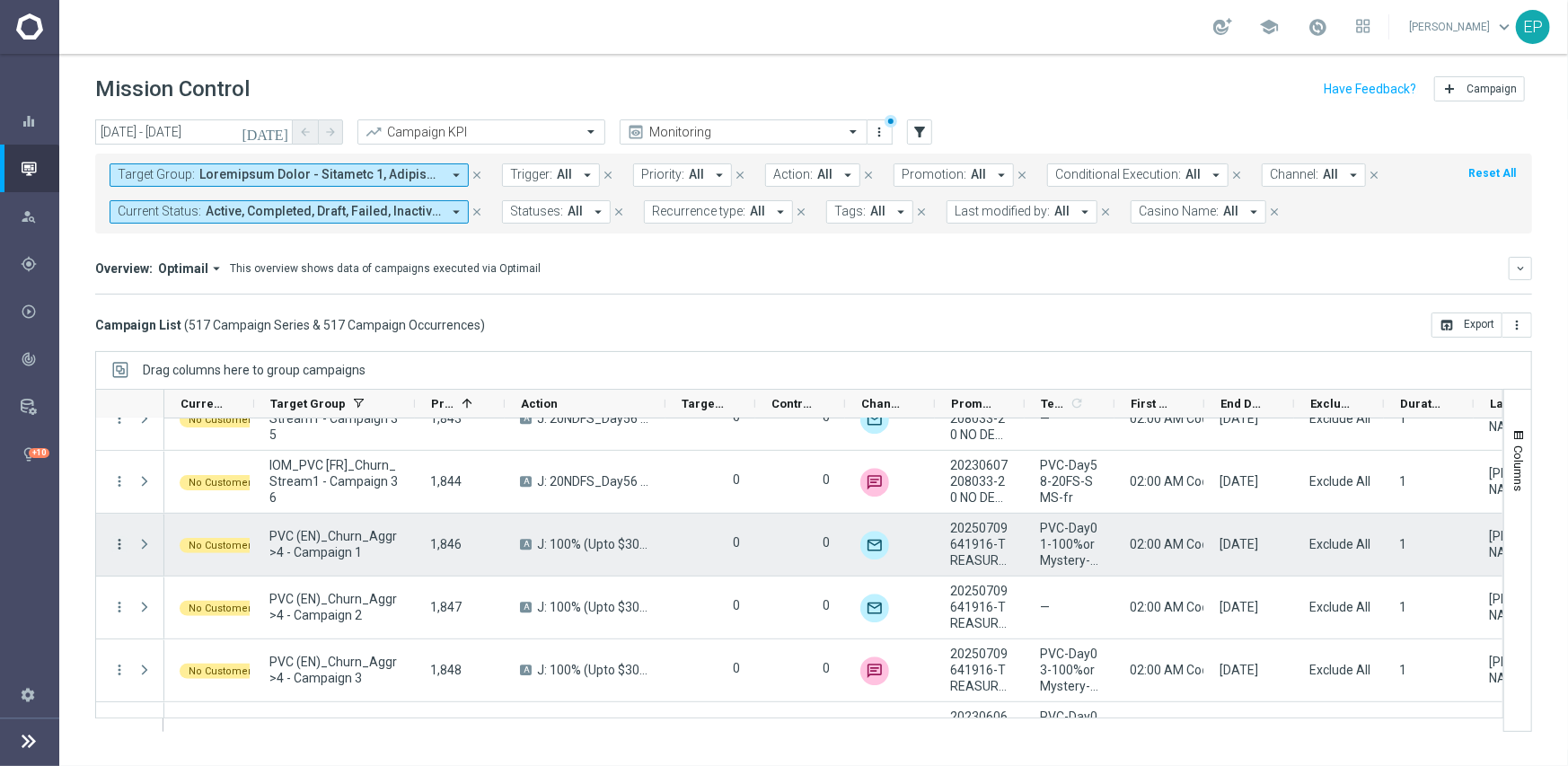
click at [117, 540] on icon "more_vert" at bounding box center [120, 545] width 16 height 16
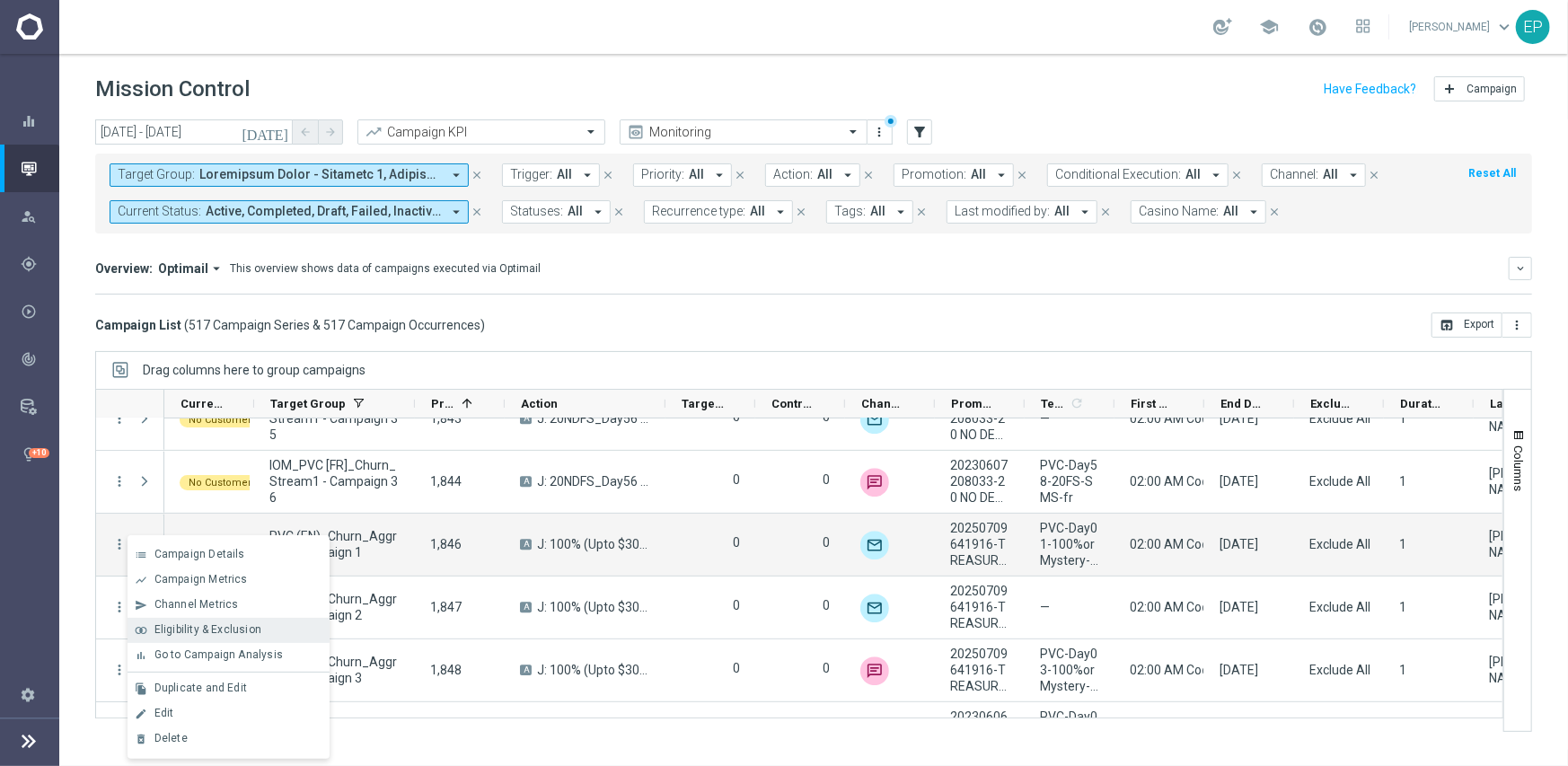
click at [230, 635] on span "Eligibility & Exclusion" at bounding box center [207, 629] width 107 height 13
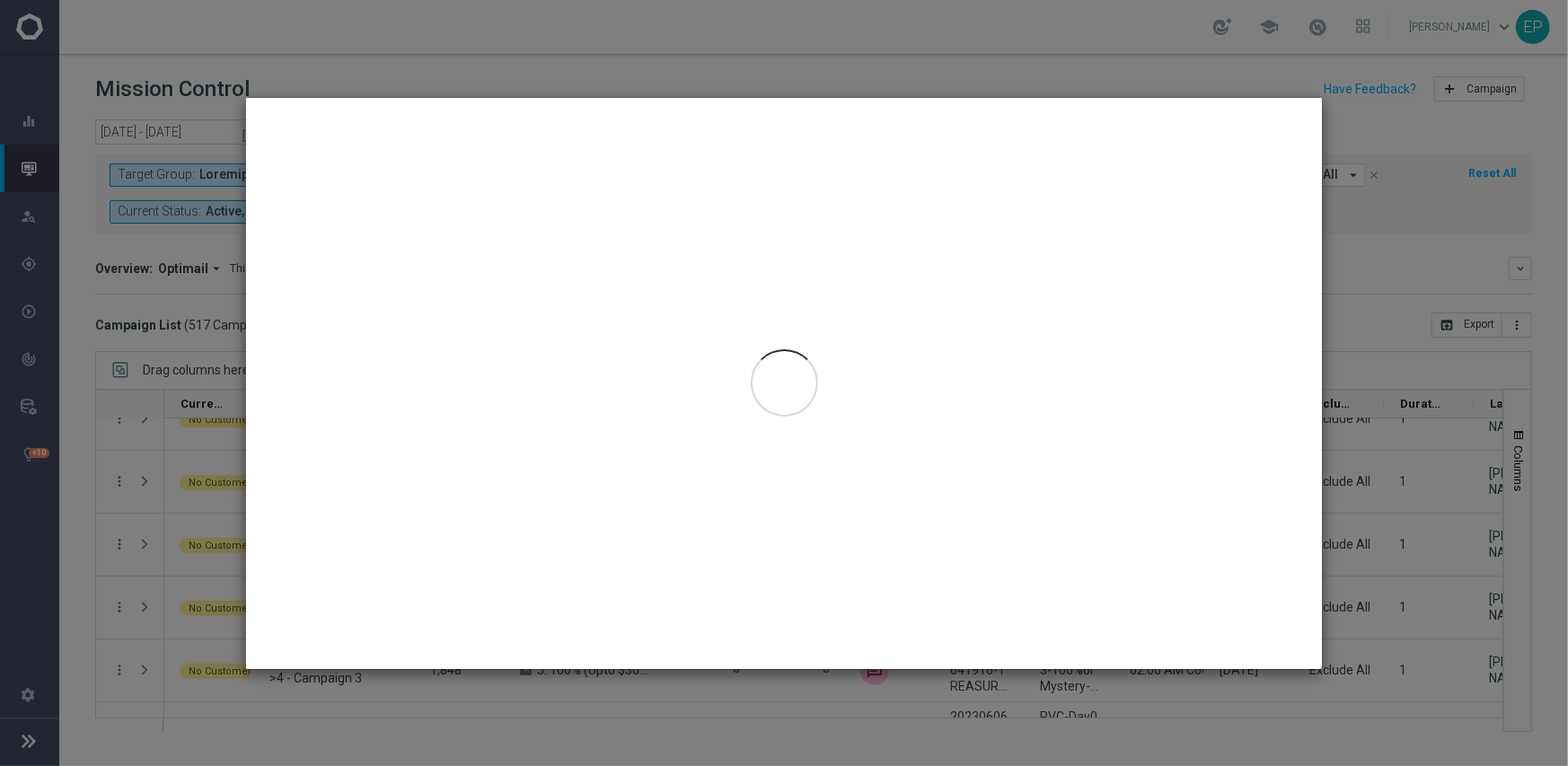
type input "[DATE] - [DATE]"
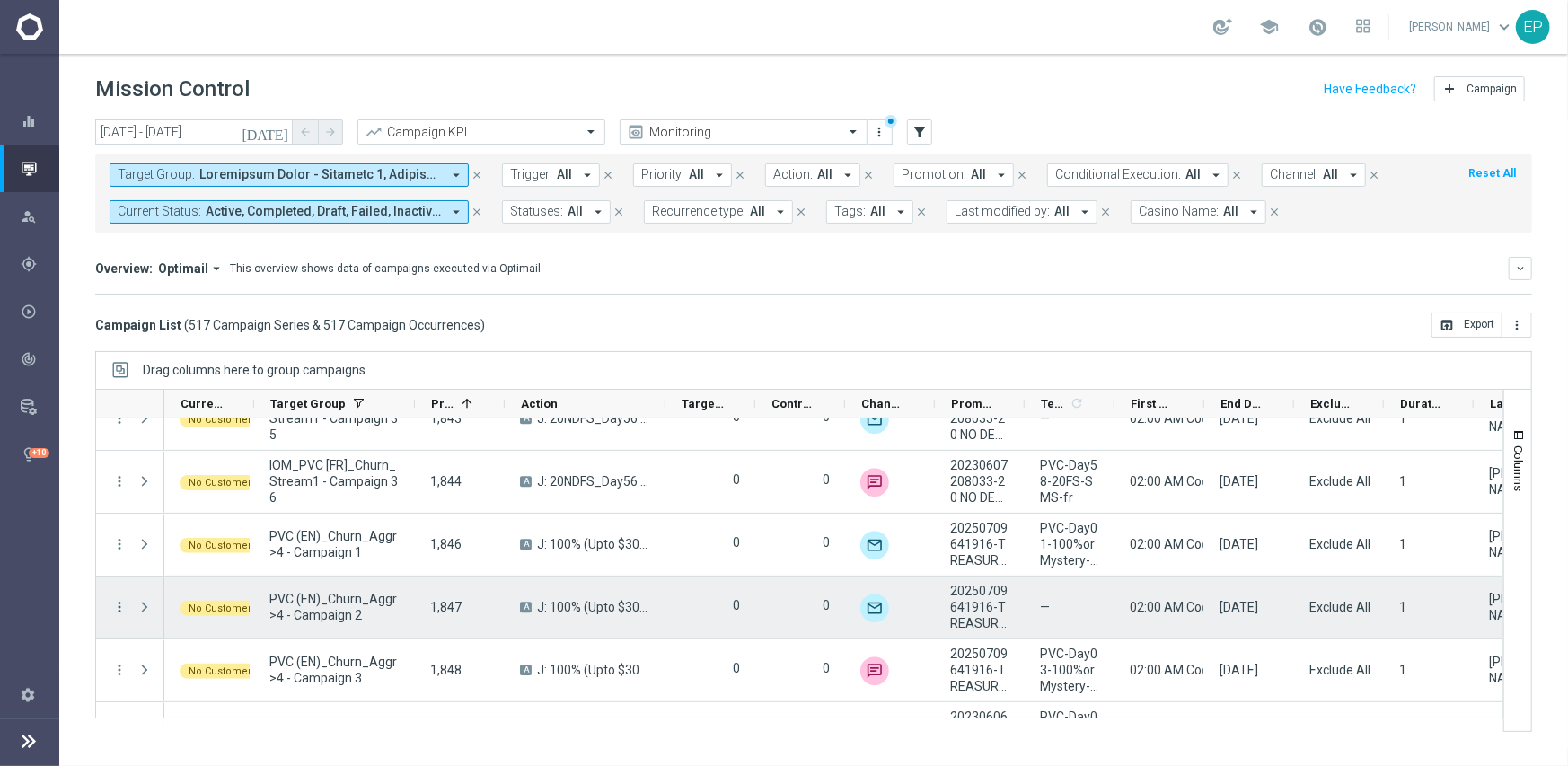
click at [121, 604] on icon "more_vert" at bounding box center [120, 607] width 16 height 16
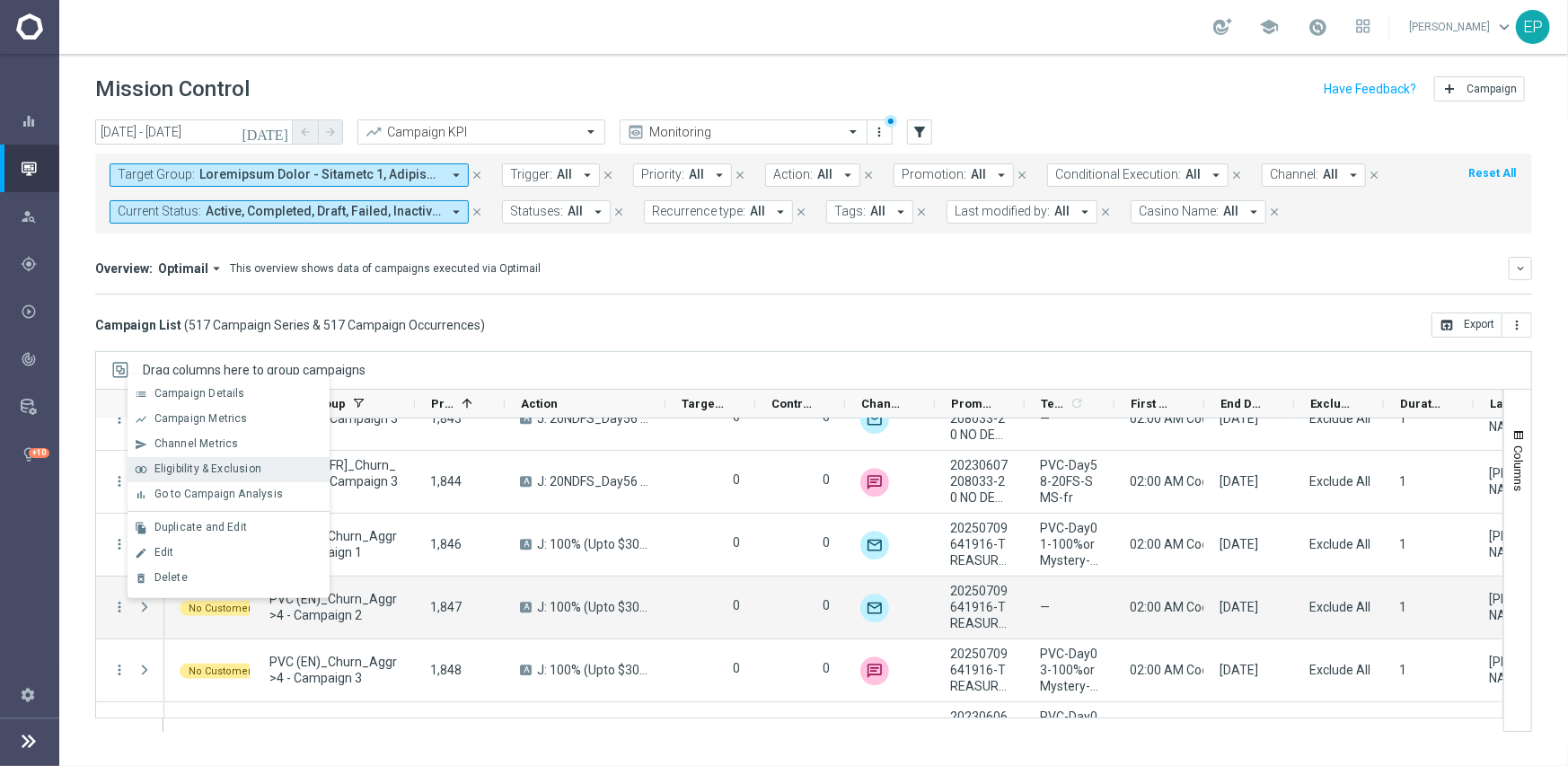
click at [204, 471] on span "Eligibility & Exclusion" at bounding box center [207, 469] width 107 height 13
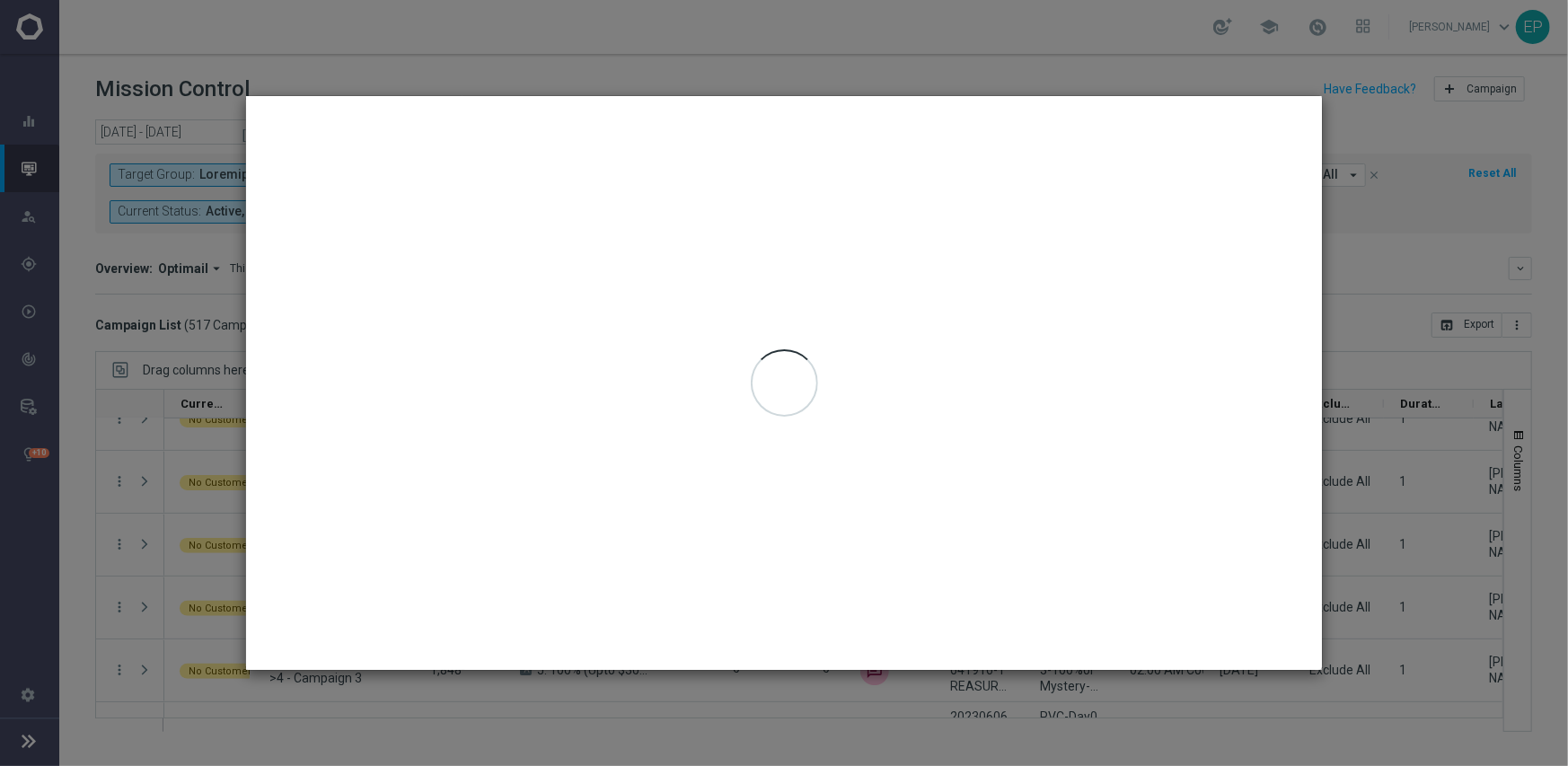
type input "[DATE] - [DATE]"
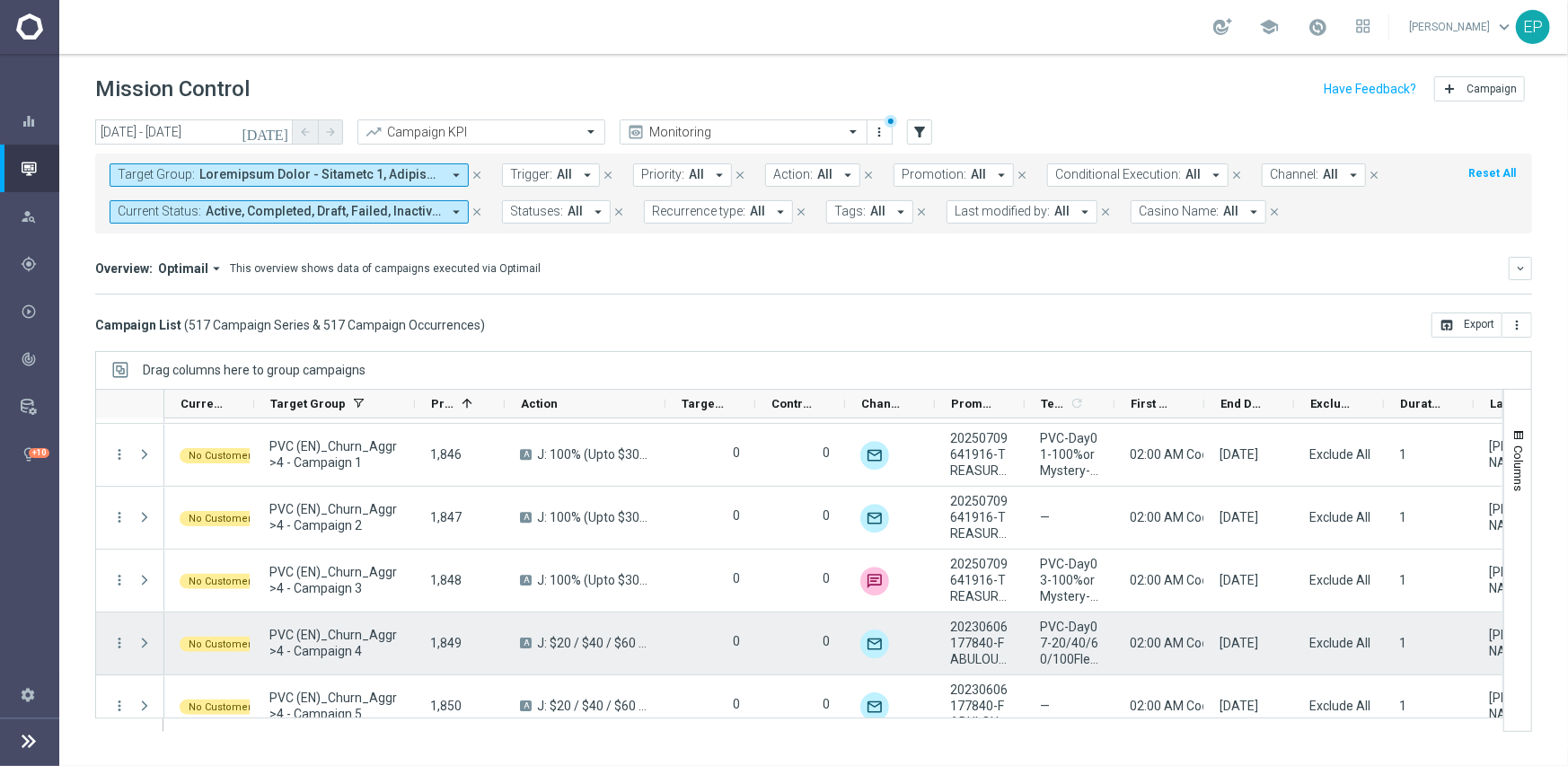
scroll to position [20961, 0]
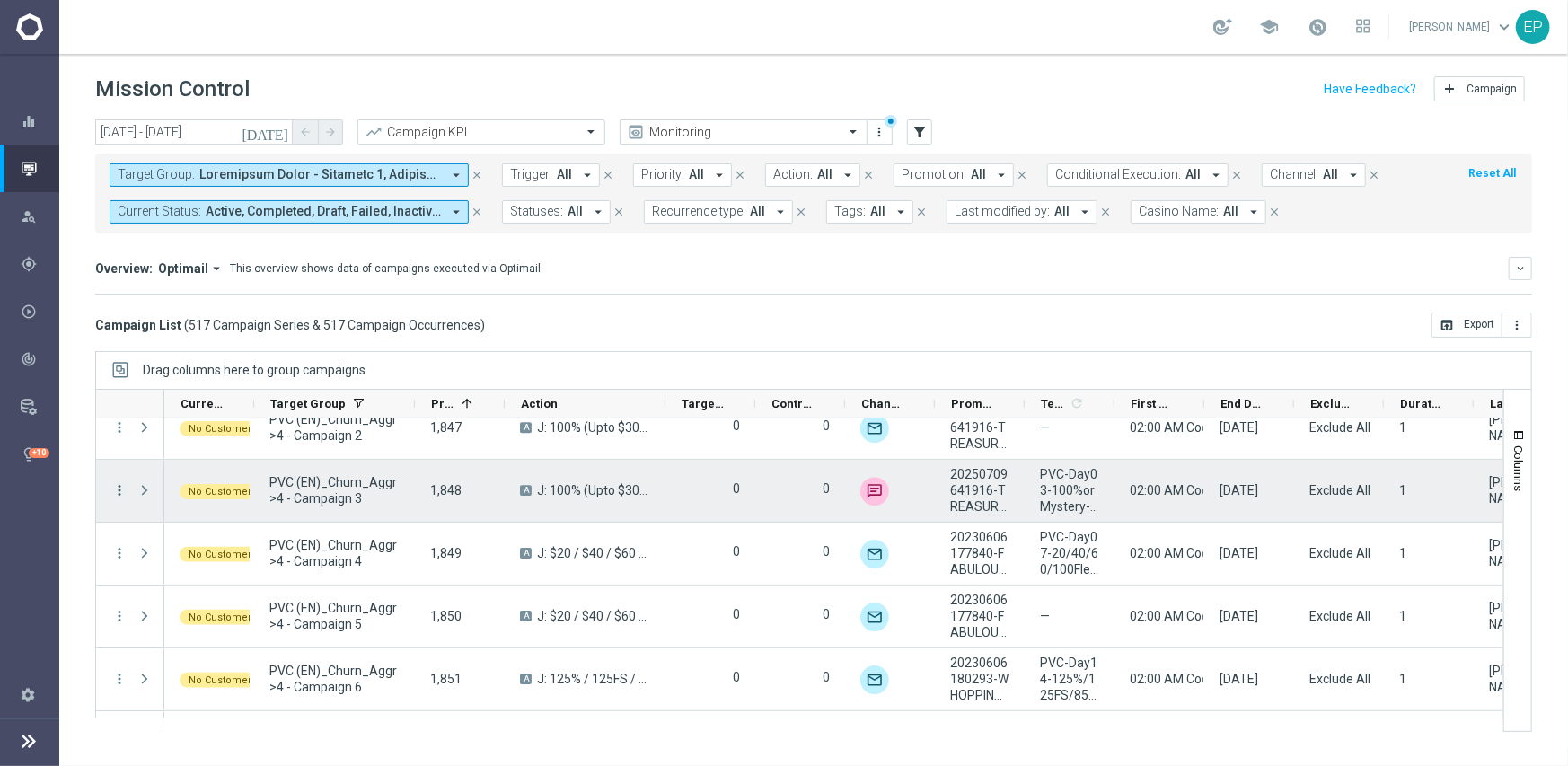
click at [117, 492] on icon "more_vert" at bounding box center [120, 491] width 16 height 16
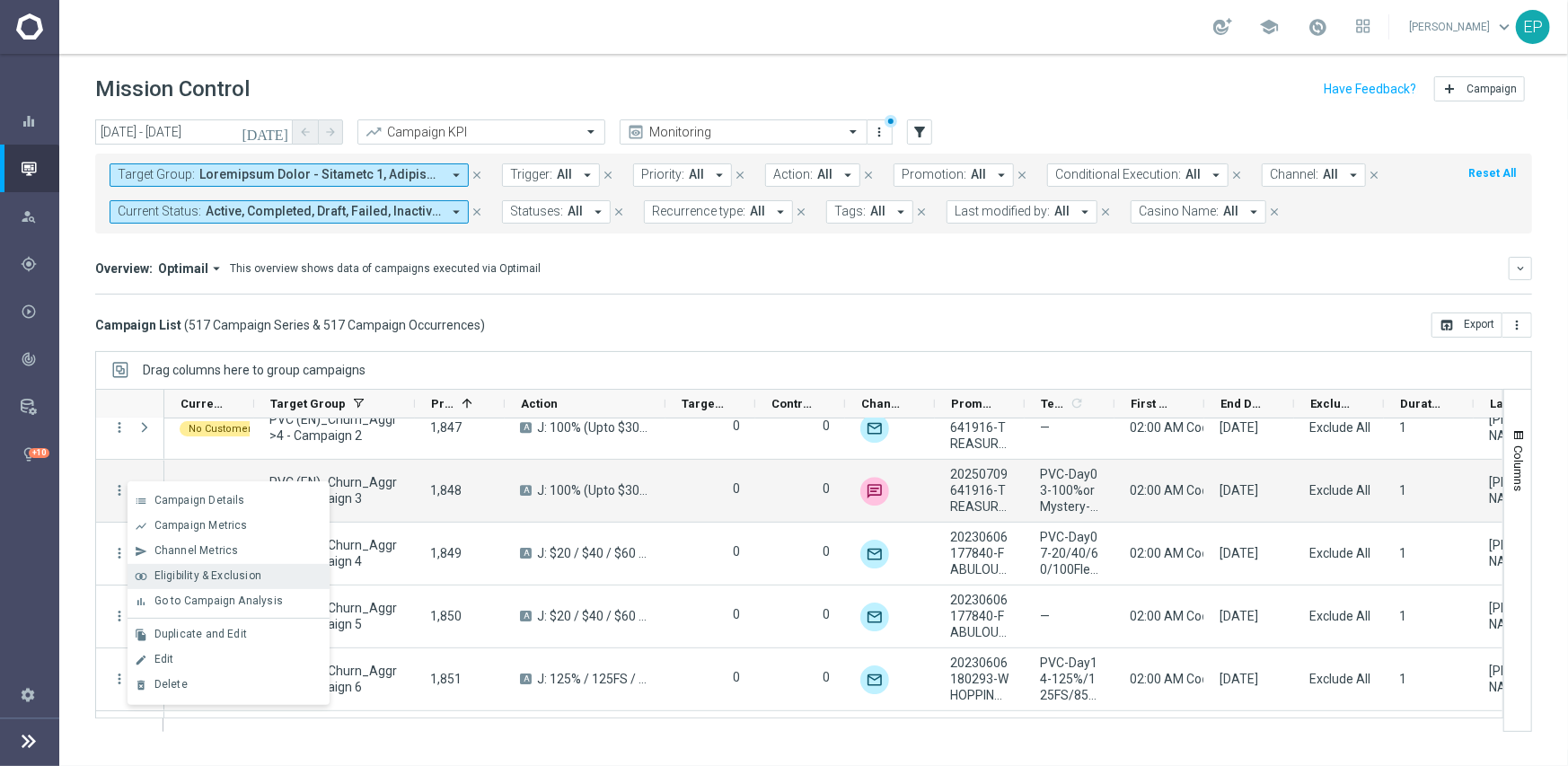
click at [179, 576] on span "Eligibility & Exclusion" at bounding box center [207, 575] width 107 height 13
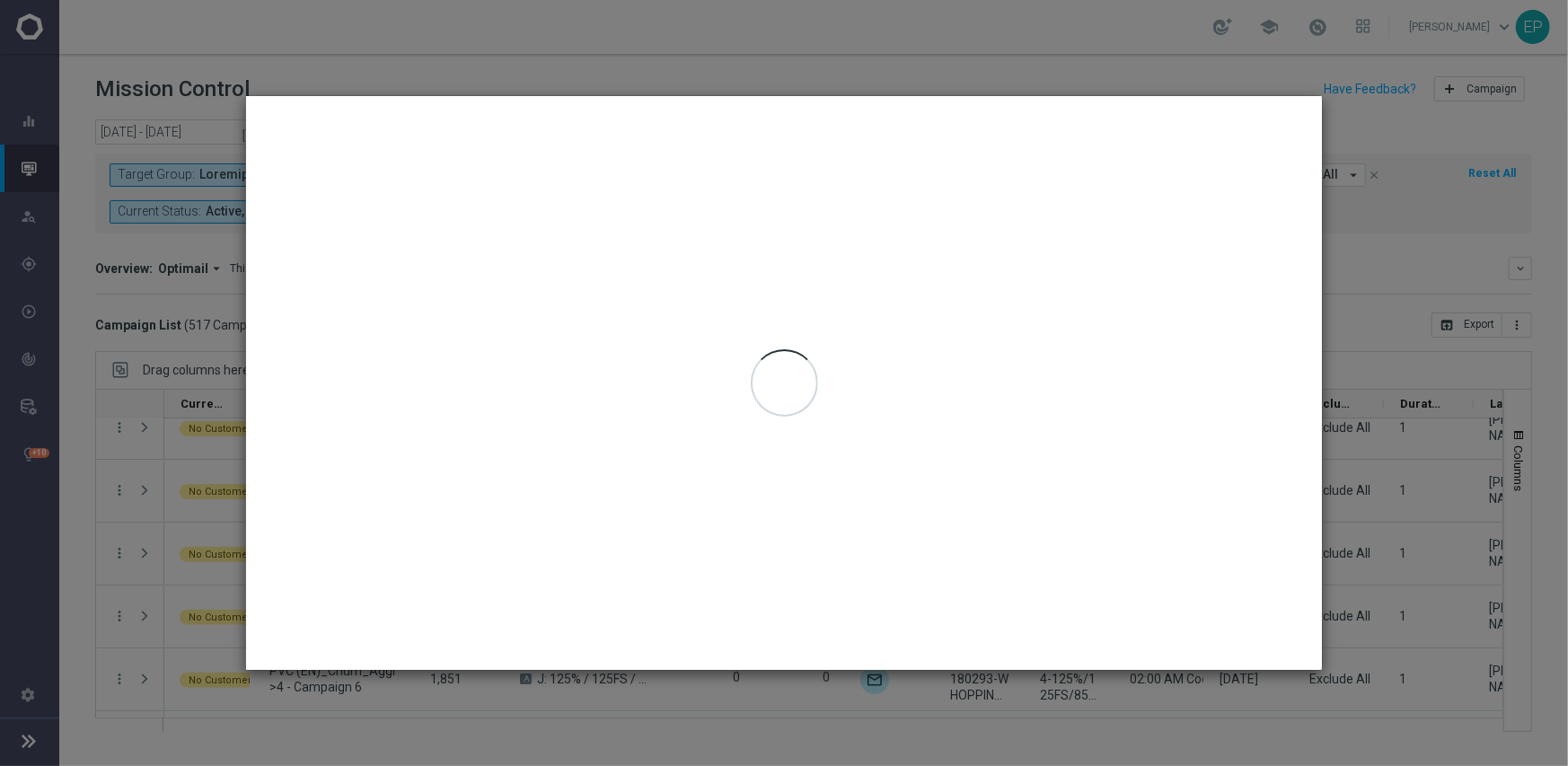
type input "[DATE] - [DATE]"
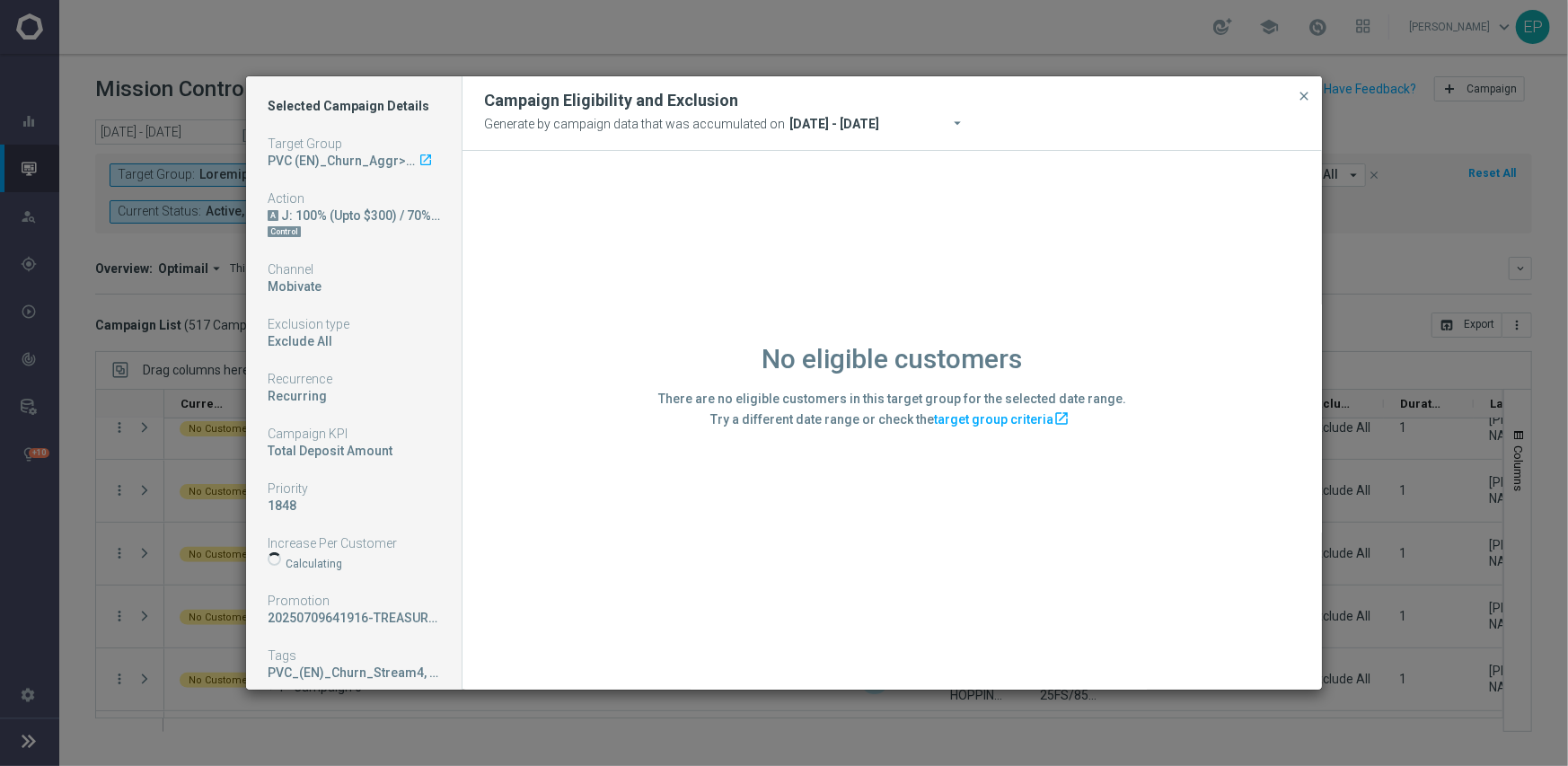
click at [574, 601] on div "No eligible customers There are no eligible customers in this target group for …" at bounding box center [892, 419] width 859 height 538
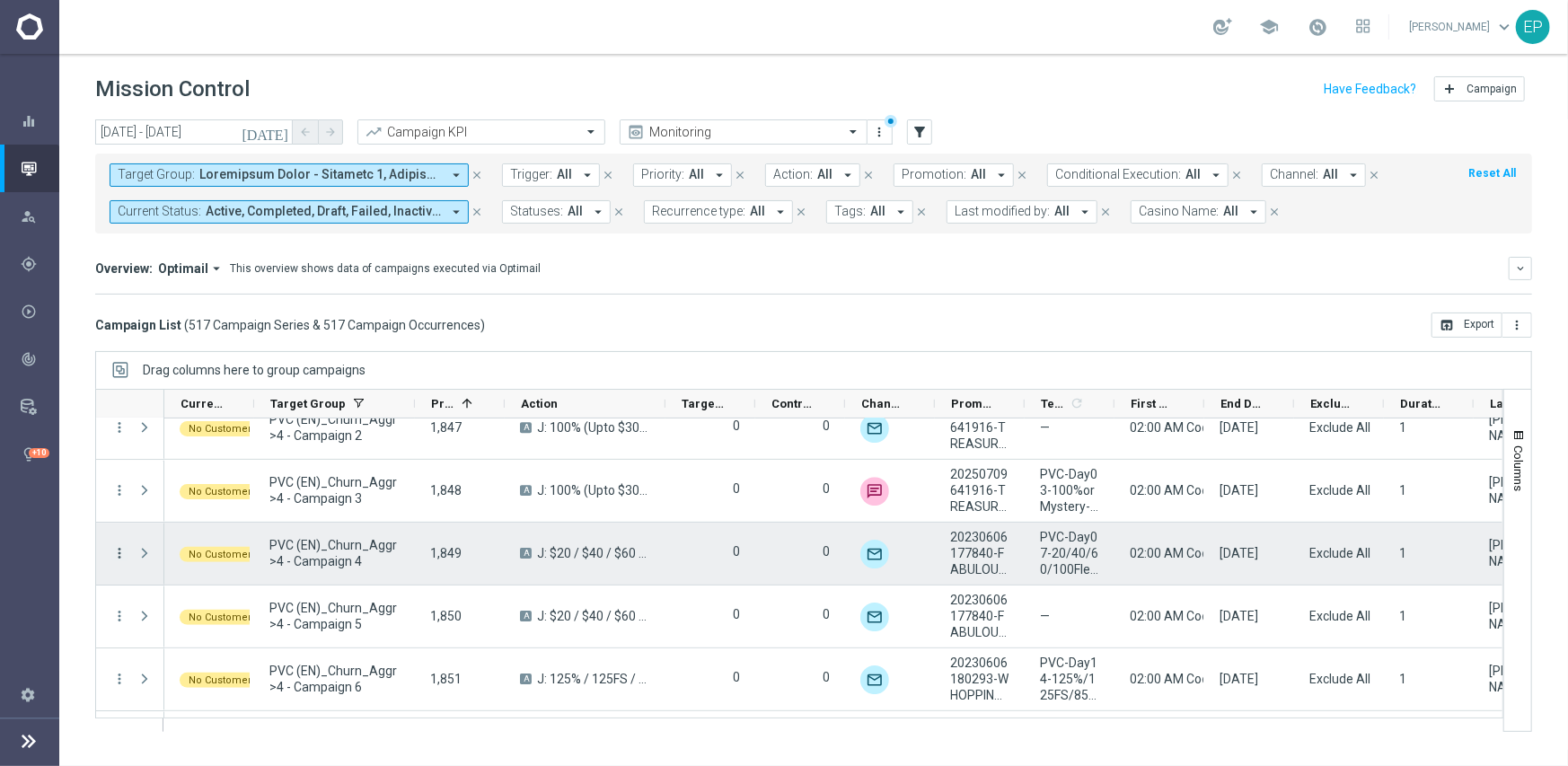
click at [122, 550] on icon "more_vert" at bounding box center [120, 554] width 16 height 16
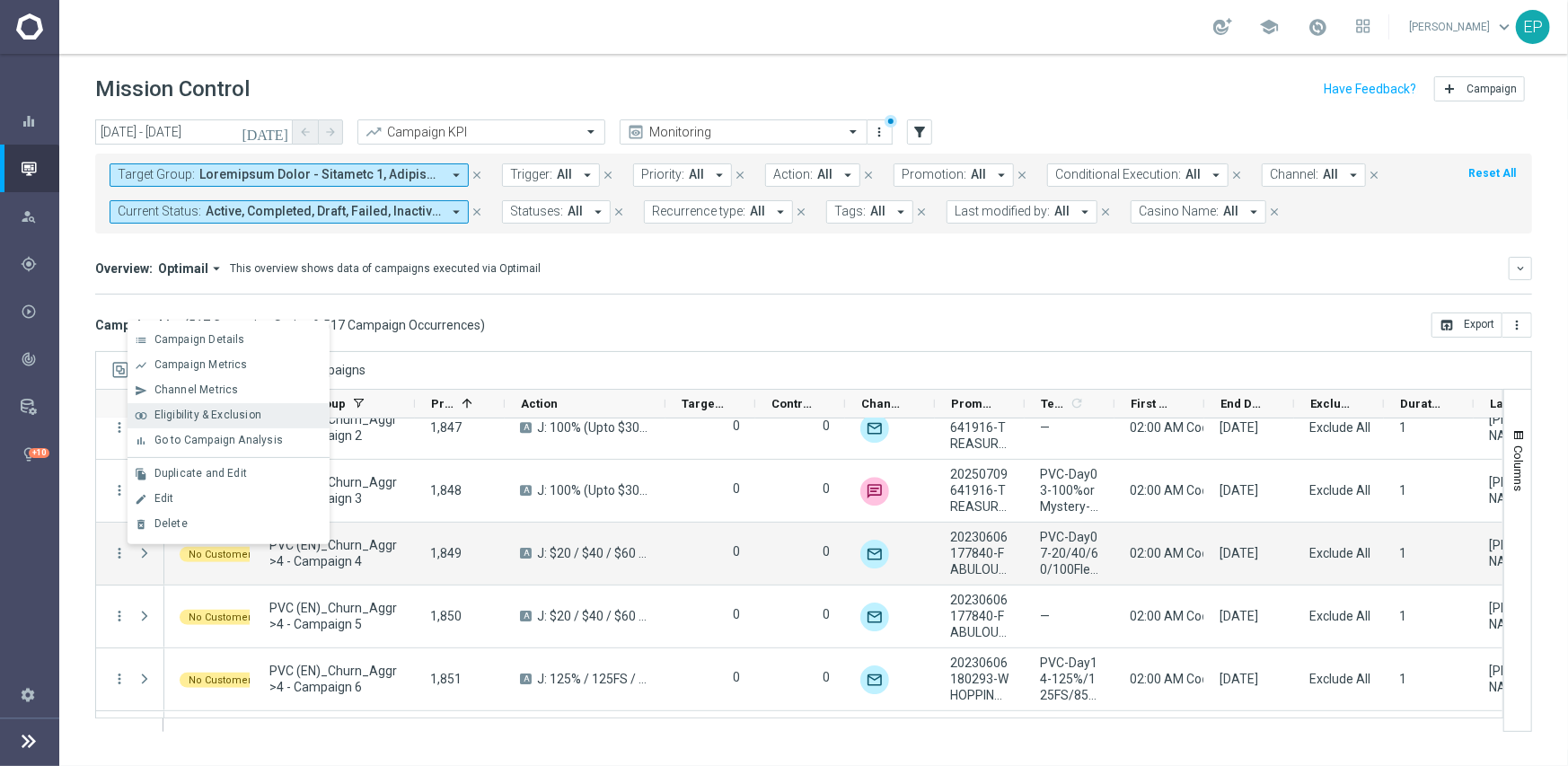
click at [236, 409] on span "Eligibility & Exclusion" at bounding box center [207, 415] width 107 height 13
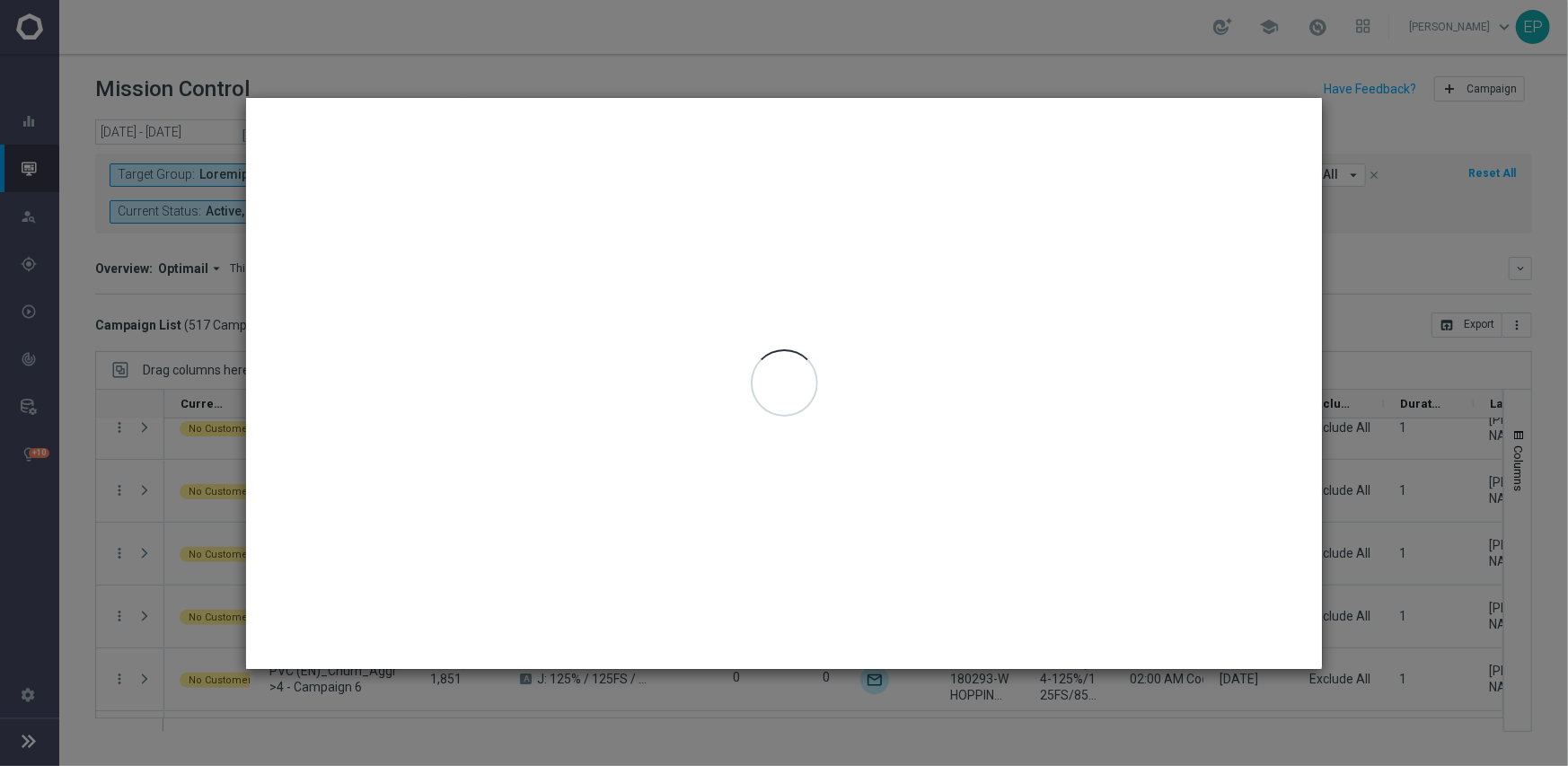
type input "[DATE] - [DATE]"
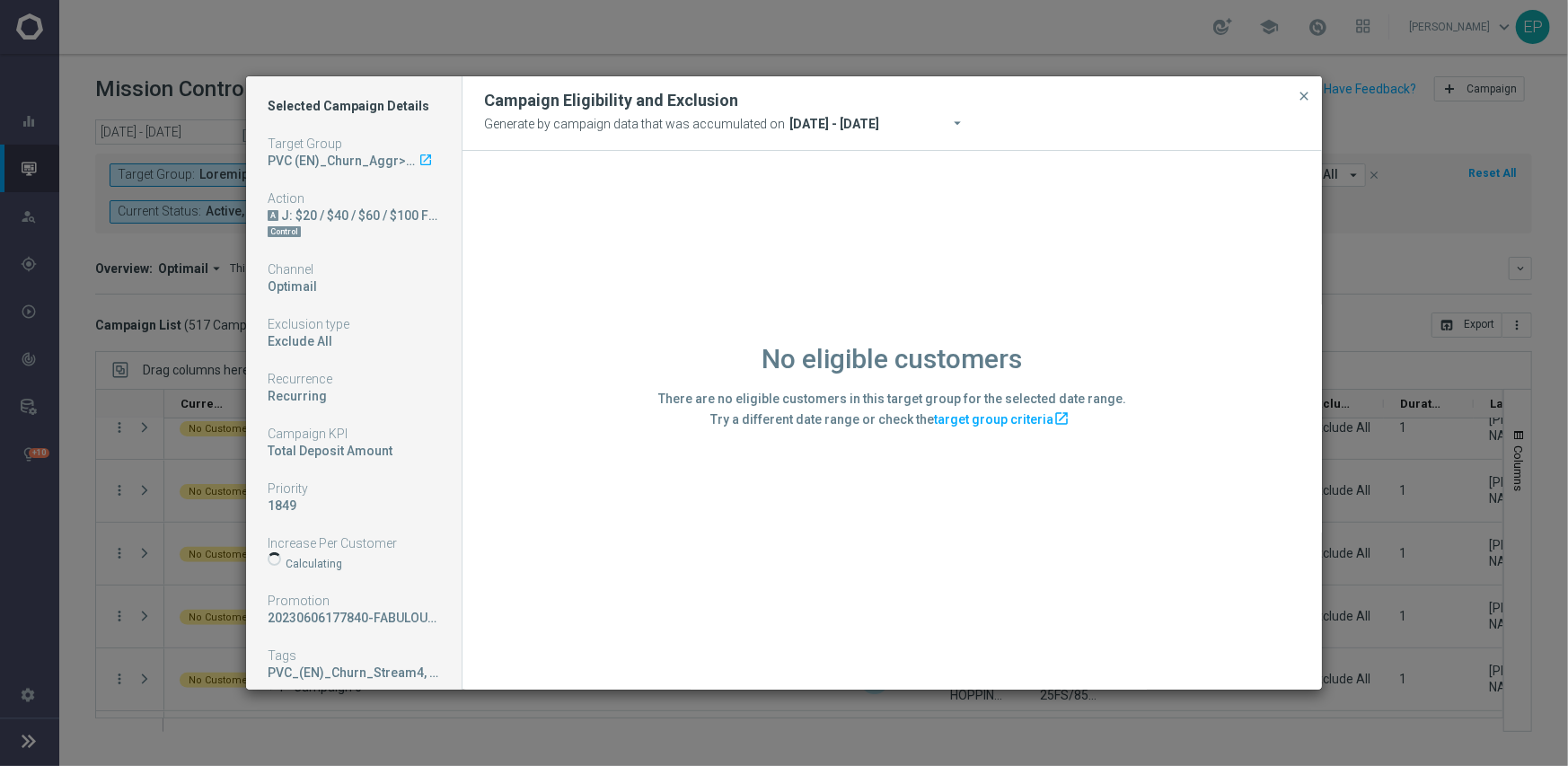
click at [628, 514] on div "No eligible customers There are no eligible customers in this target group for …" at bounding box center [892, 419] width 859 height 538
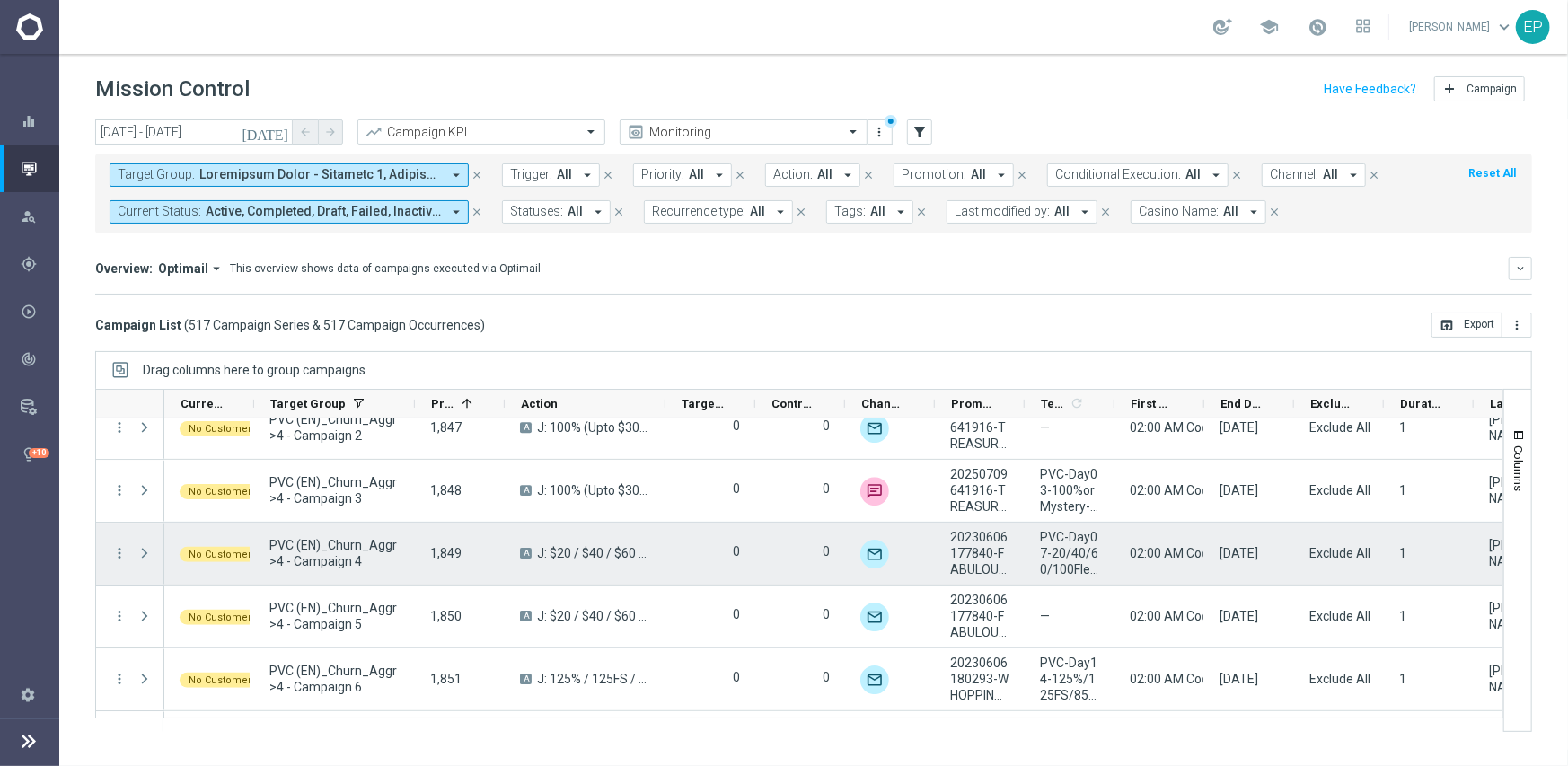
scroll to position [21051, 0]
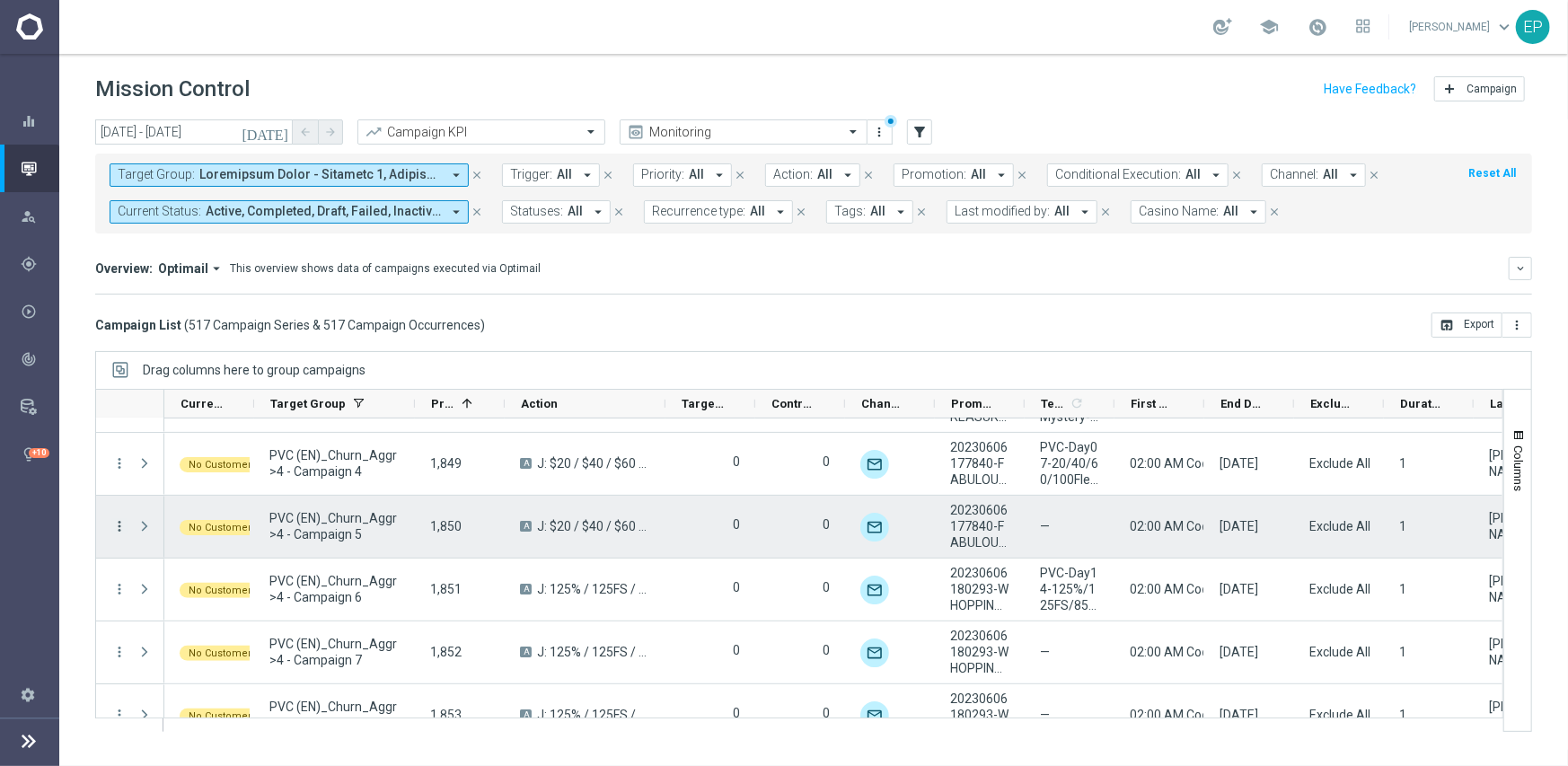
click at [114, 526] on icon "more_vert" at bounding box center [120, 527] width 16 height 16
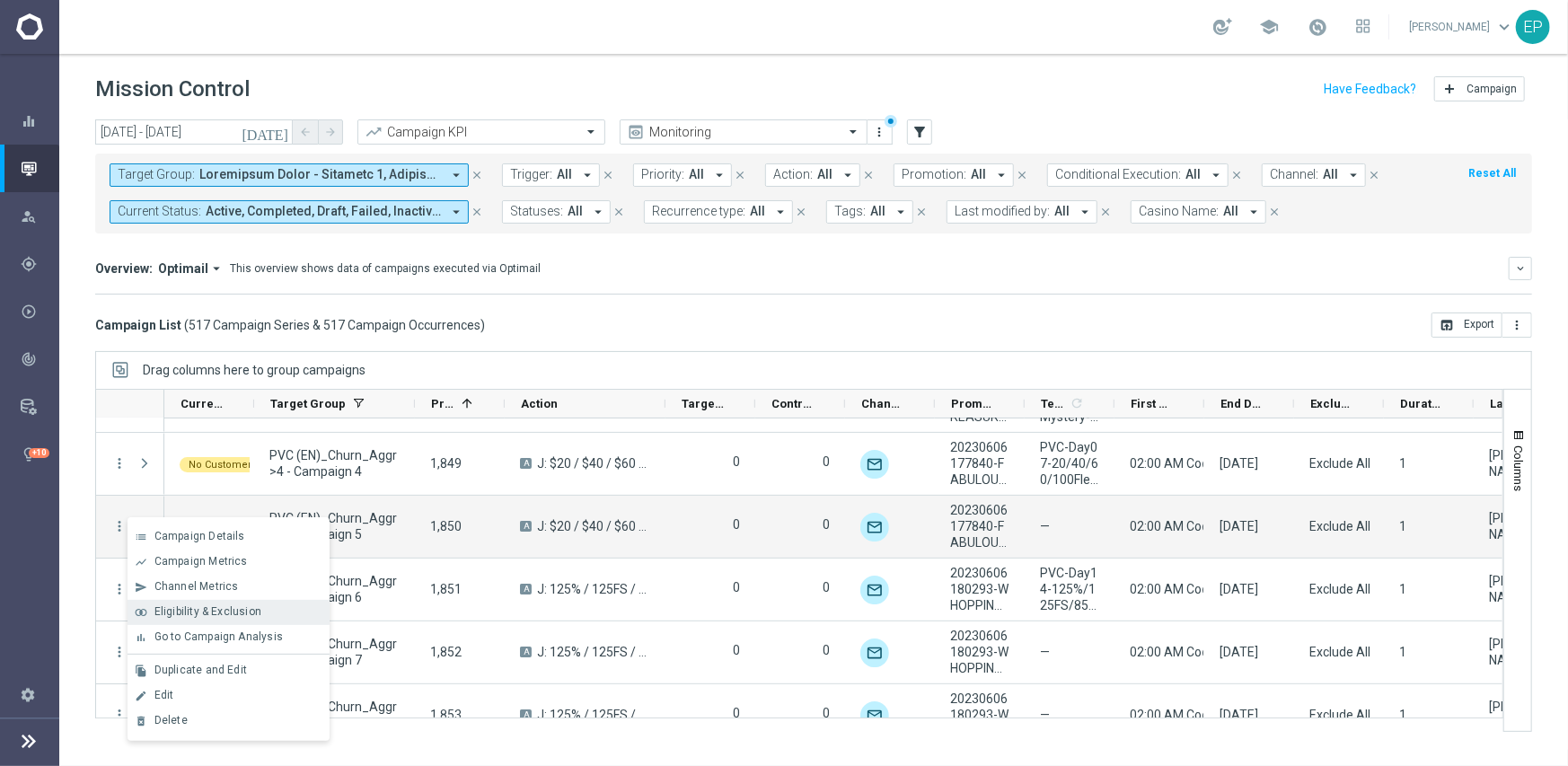
click at [218, 605] on span "Eligibility & Exclusion" at bounding box center [207, 611] width 107 height 13
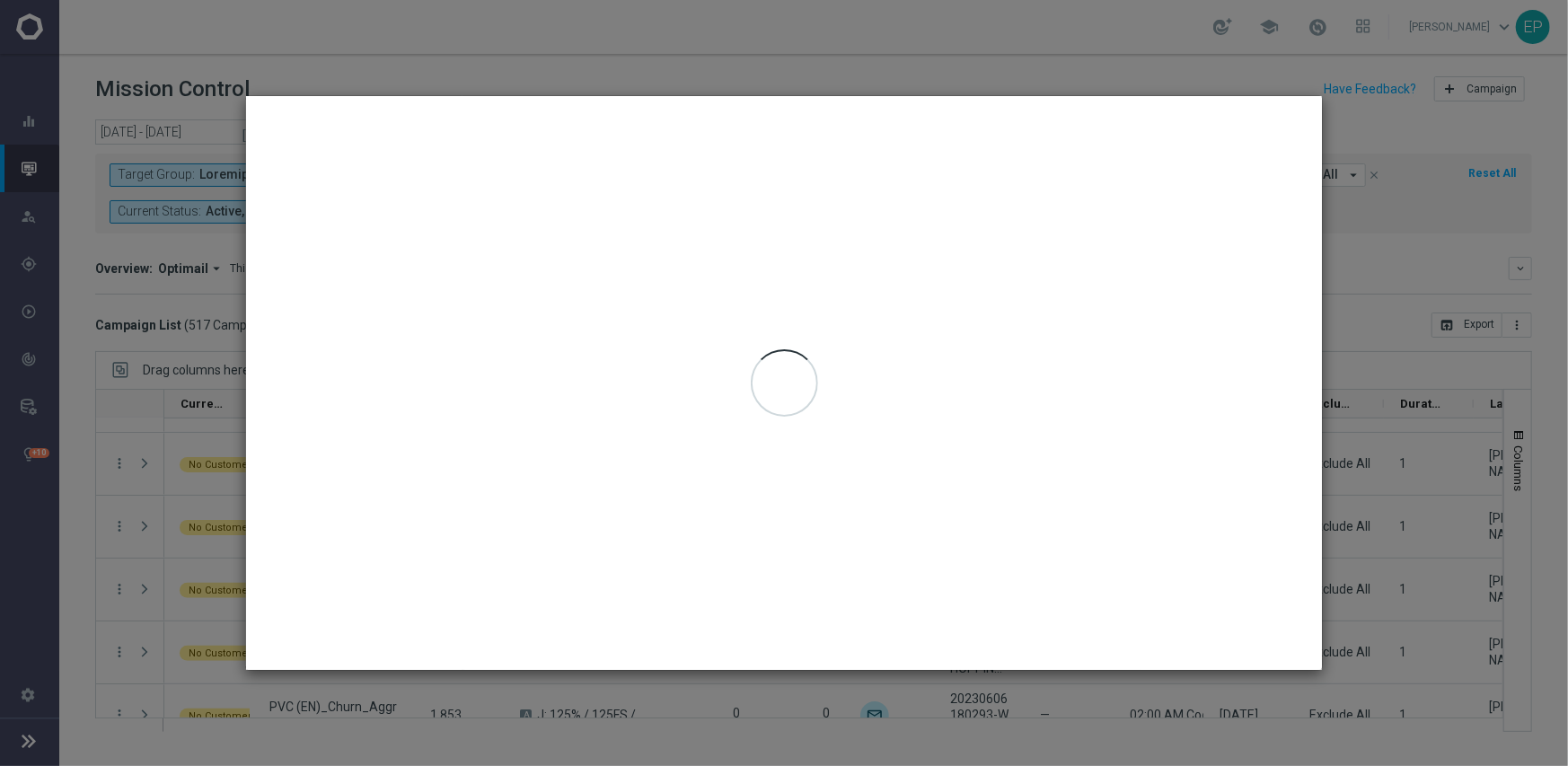
type input "[DATE] - [DATE]"
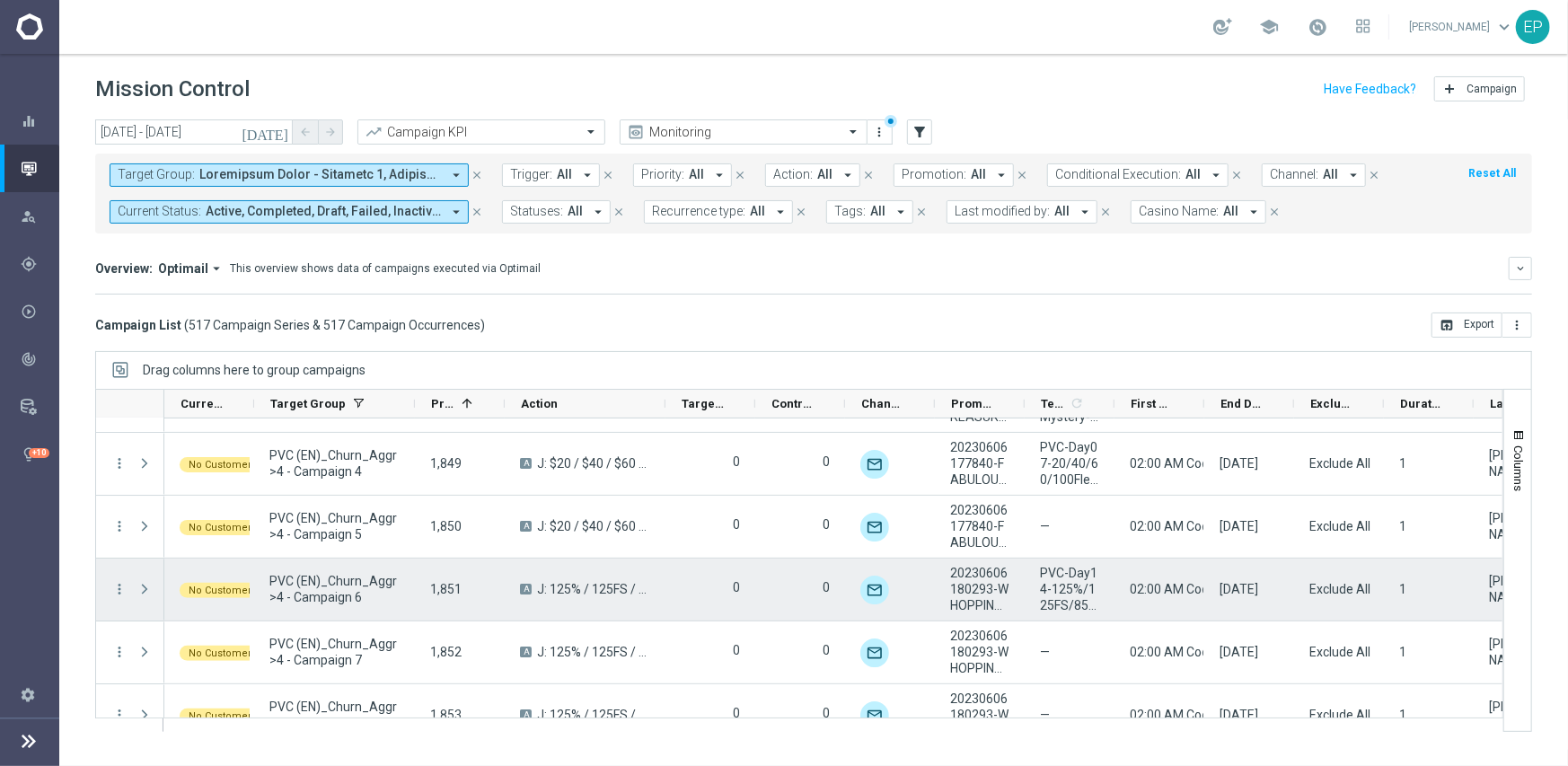
scroll to position [21141, 0]
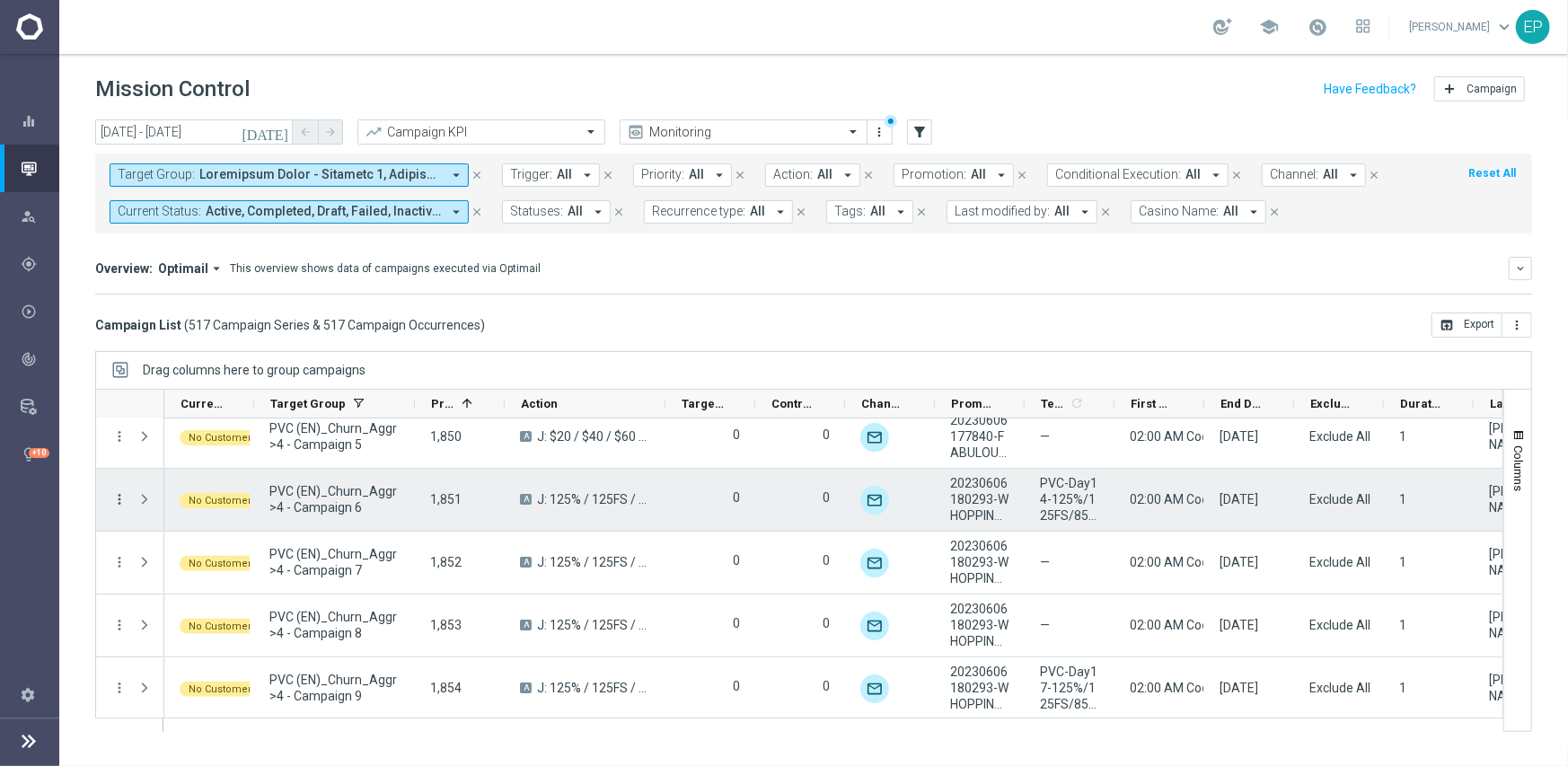
click at [122, 500] on icon "more_vert" at bounding box center [120, 500] width 16 height 16
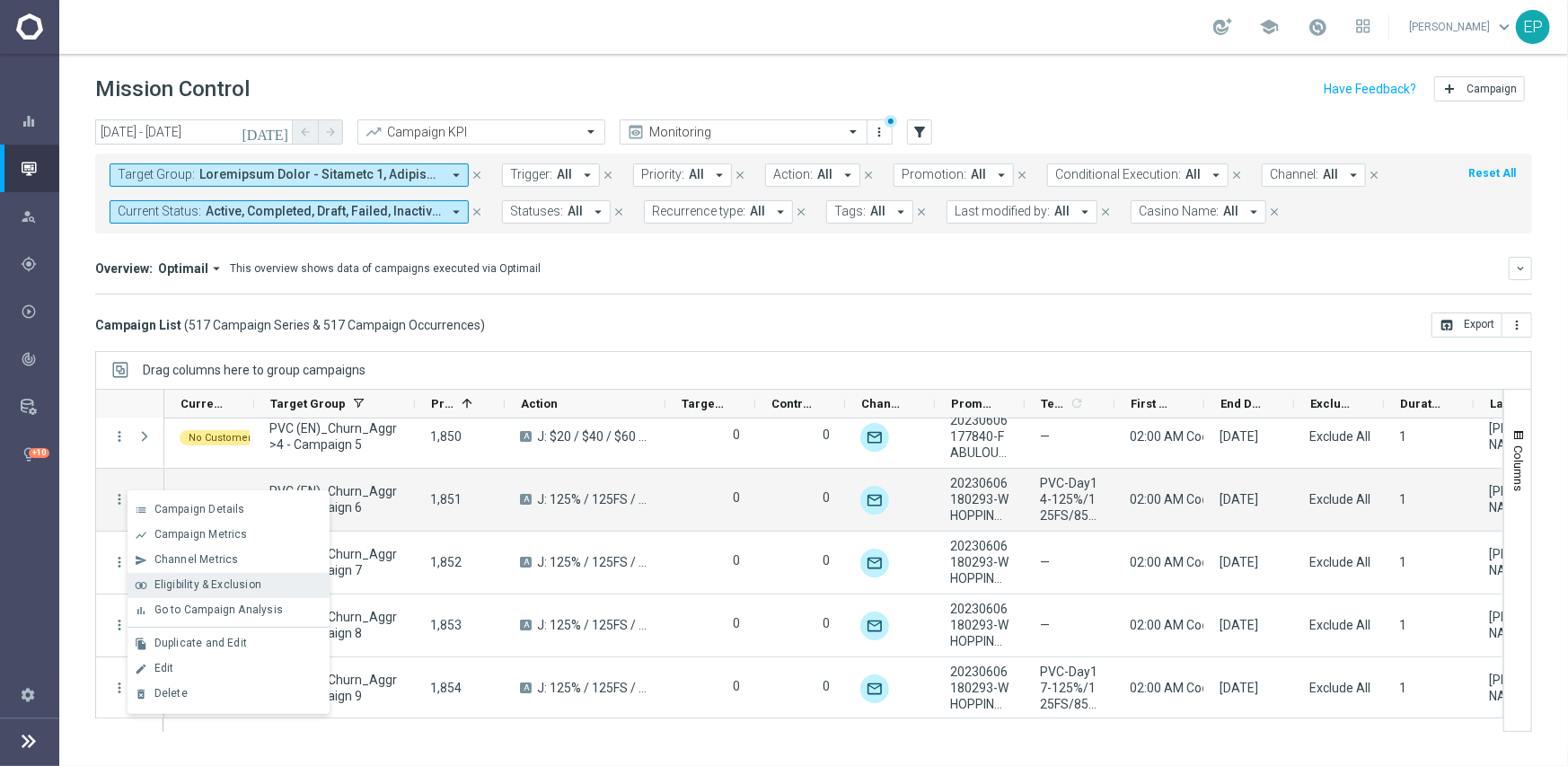
click at [193, 581] on span "Eligibility & Exclusion" at bounding box center [207, 584] width 107 height 13
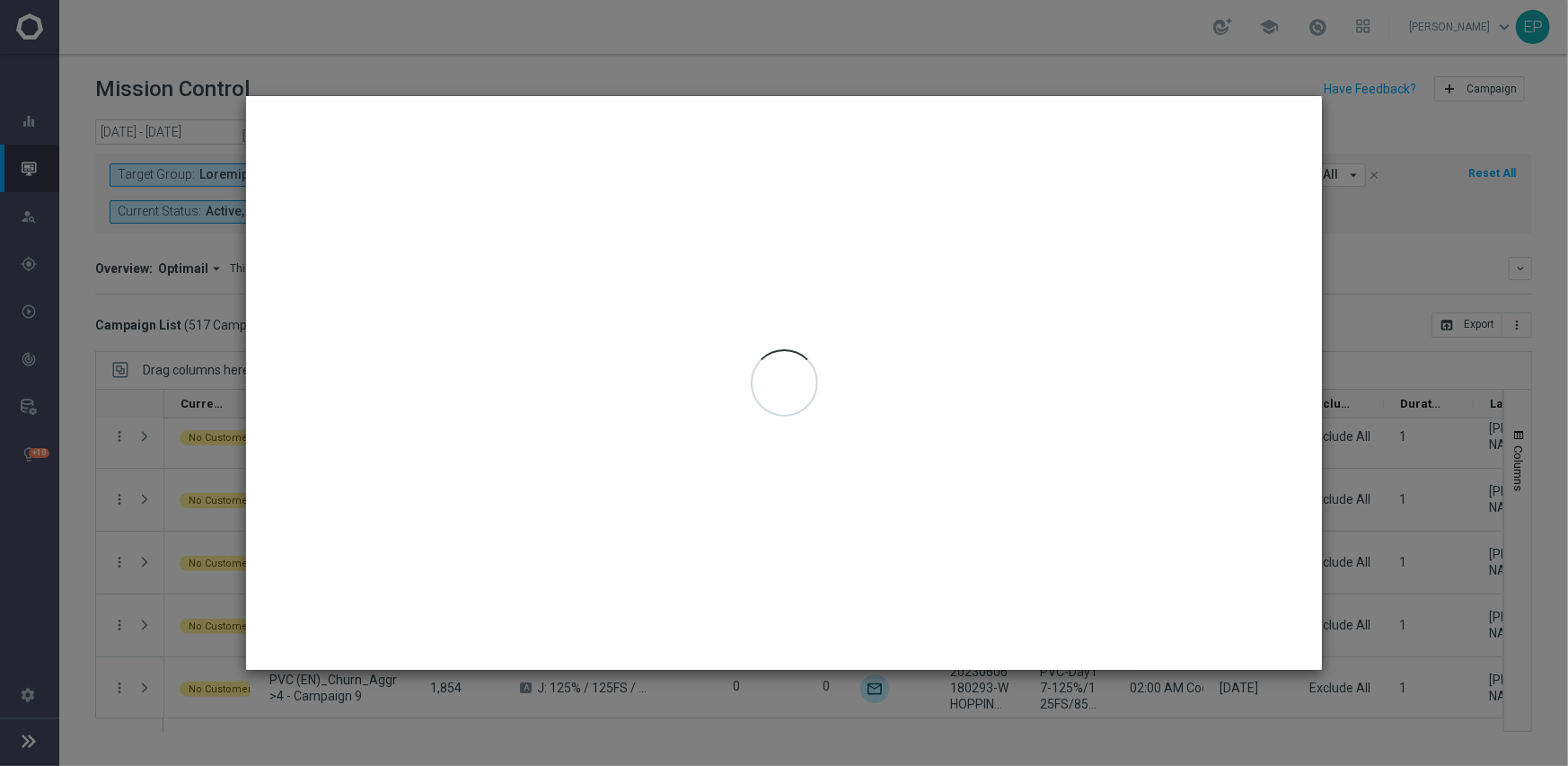
type input "[DATE] - [DATE]"
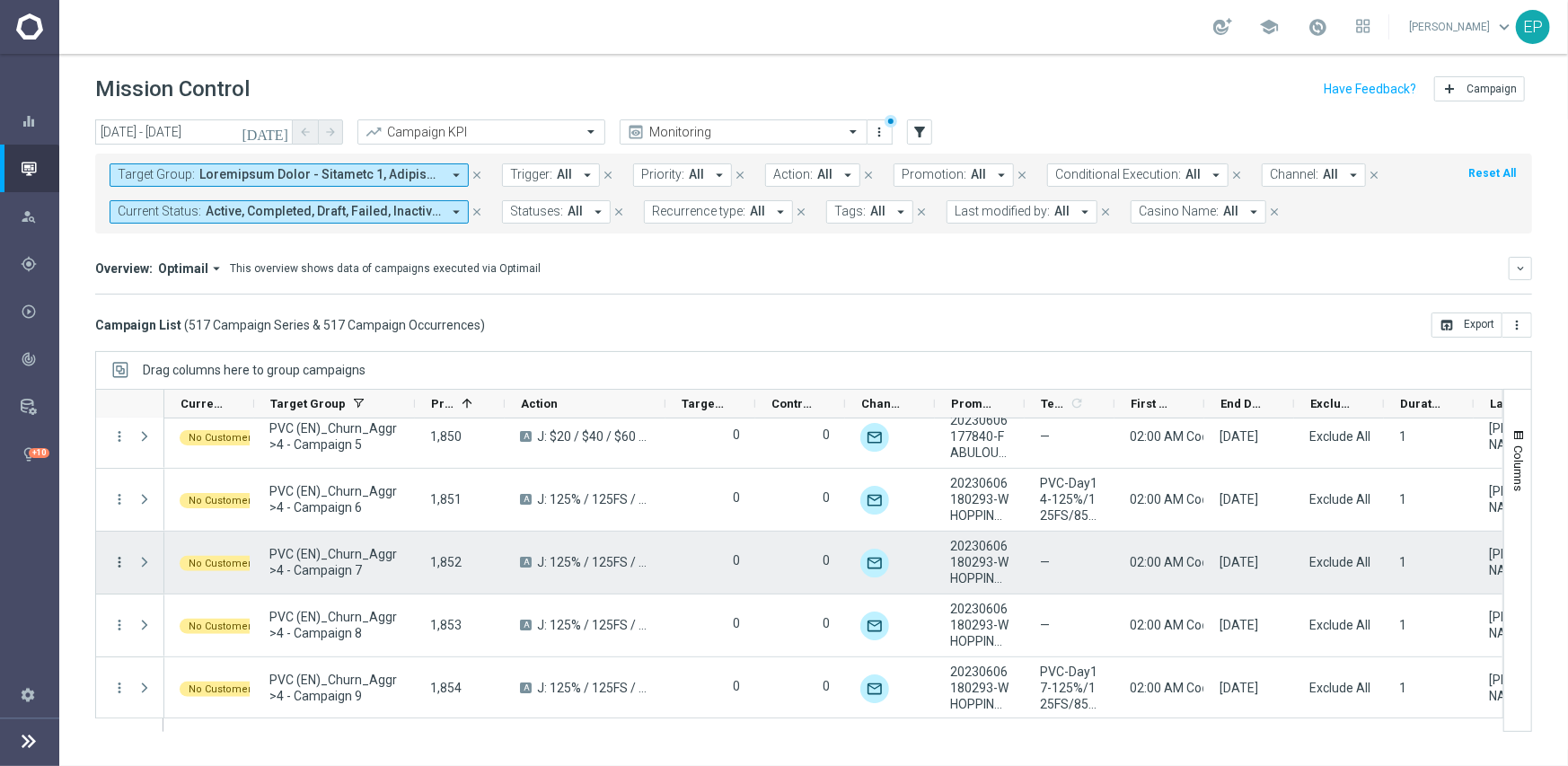
click at [120, 559] on icon "more_vert" at bounding box center [120, 563] width 16 height 16
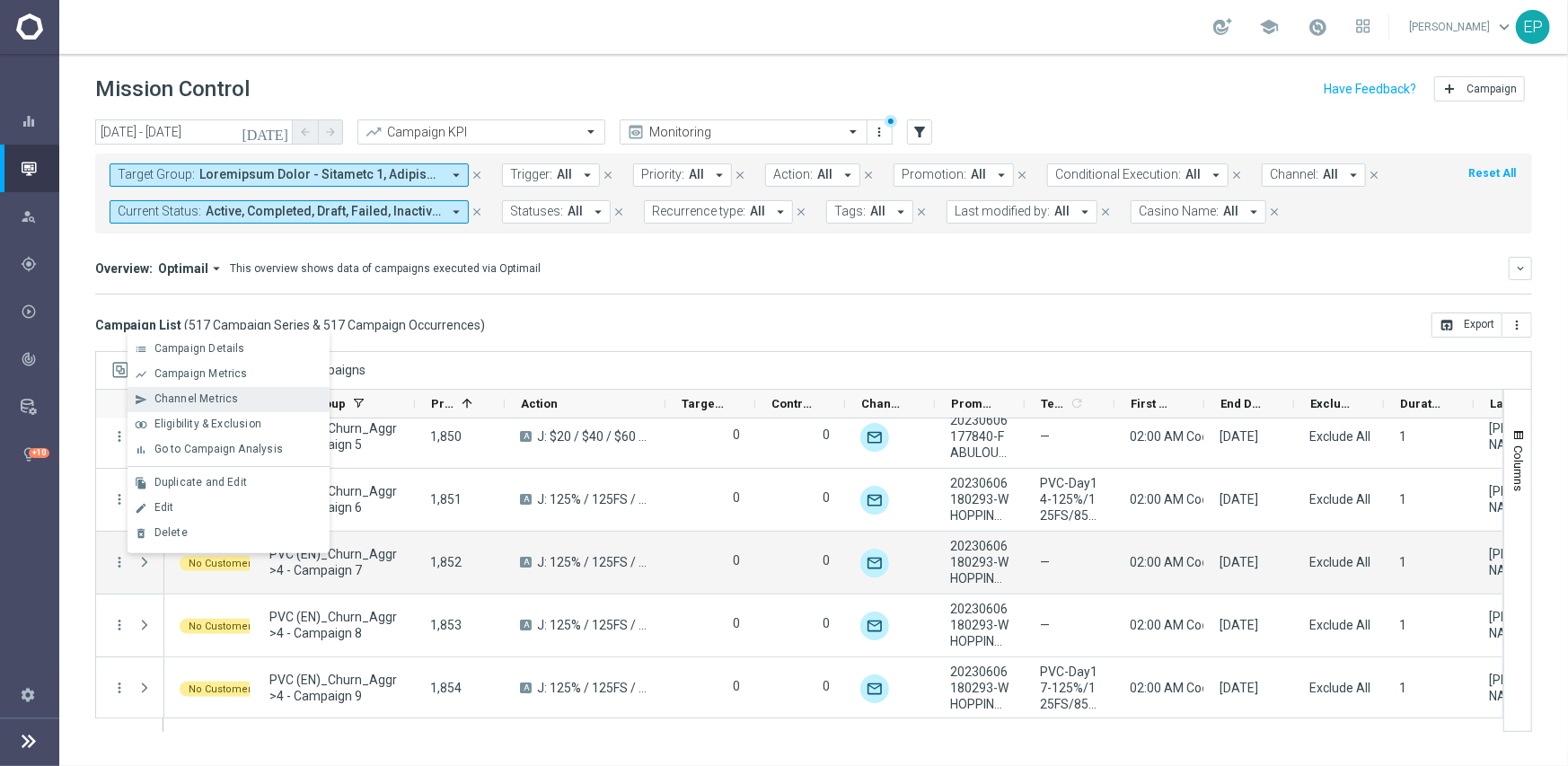
click at [221, 407] on div "send Channel Metrics" at bounding box center [228, 399] width 202 height 25
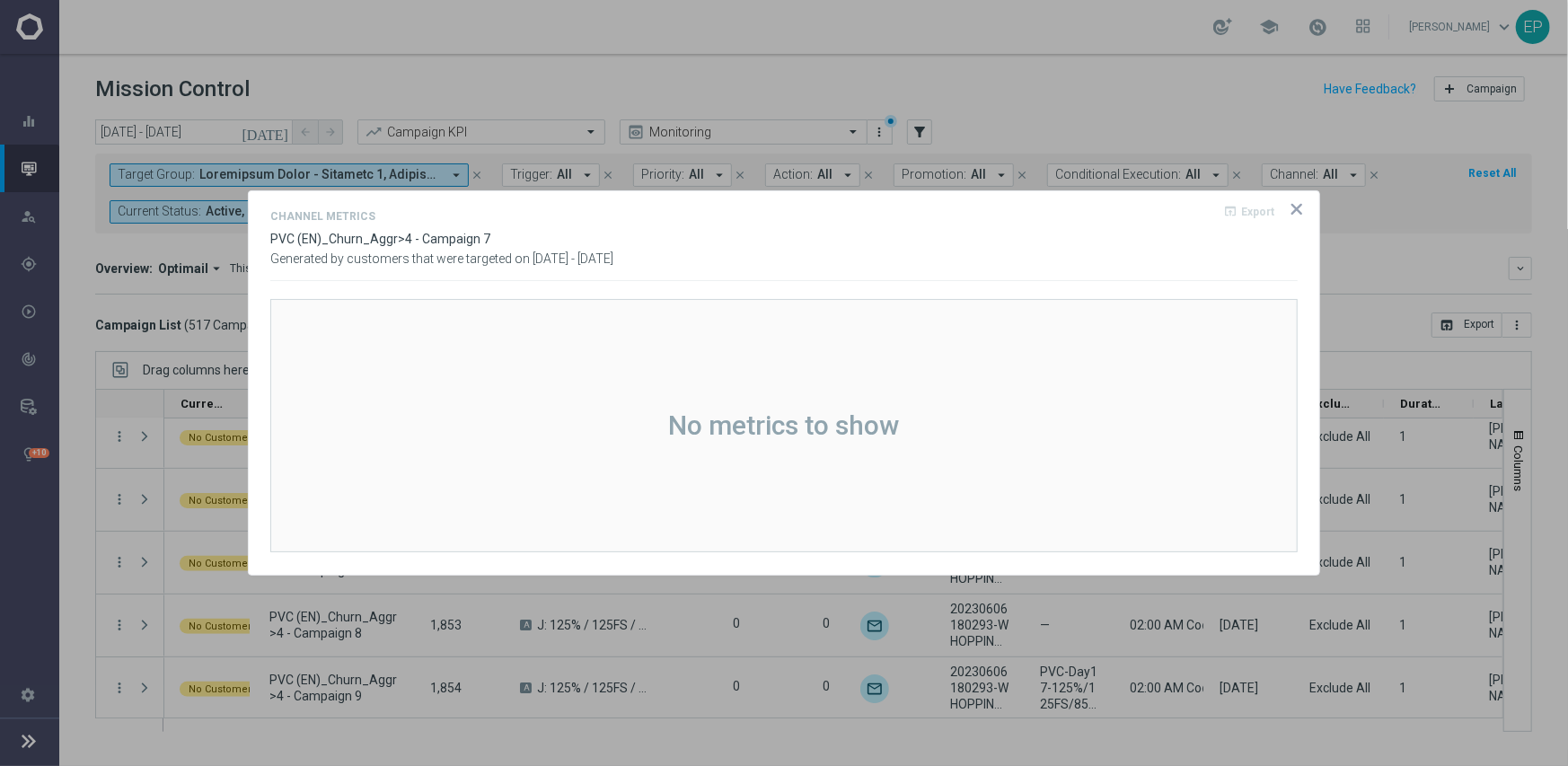
click at [1301, 204] on icon "icon" at bounding box center [1296, 208] width 9 height 9
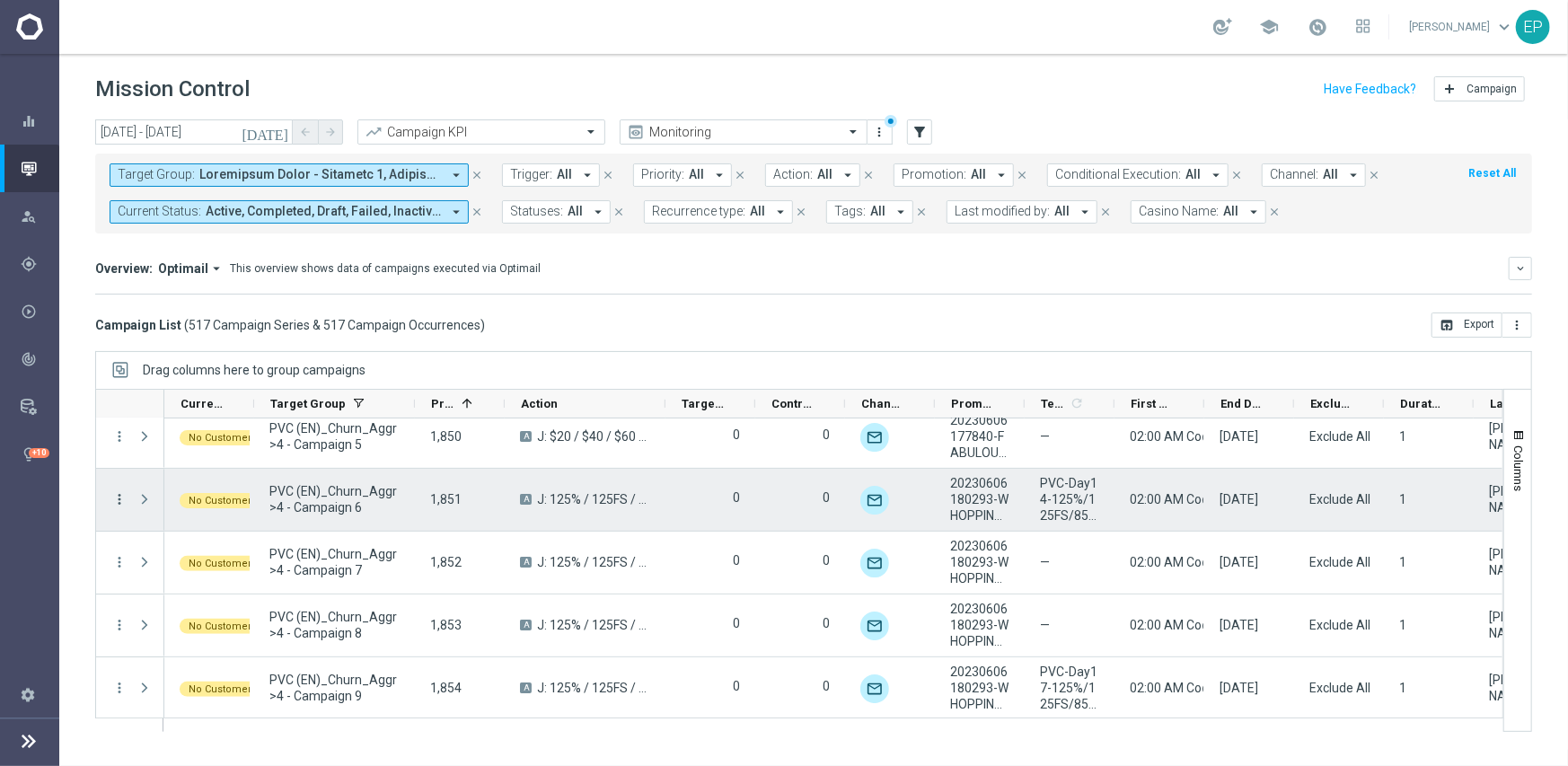
click at [117, 492] on icon "more_vert" at bounding box center [120, 500] width 16 height 16
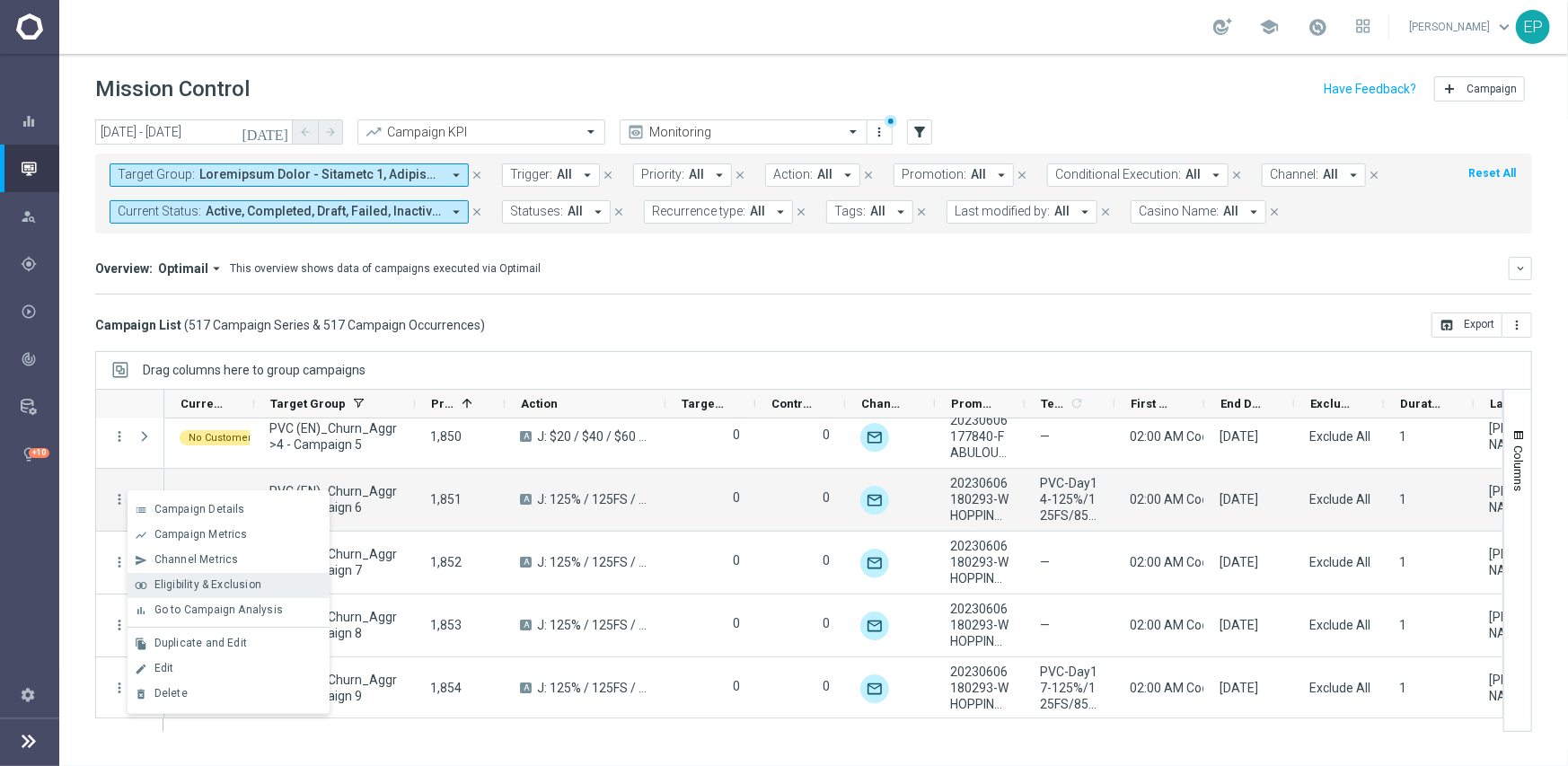
click at [187, 583] on span "Eligibility & Exclusion" at bounding box center [207, 584] width 107 height 13
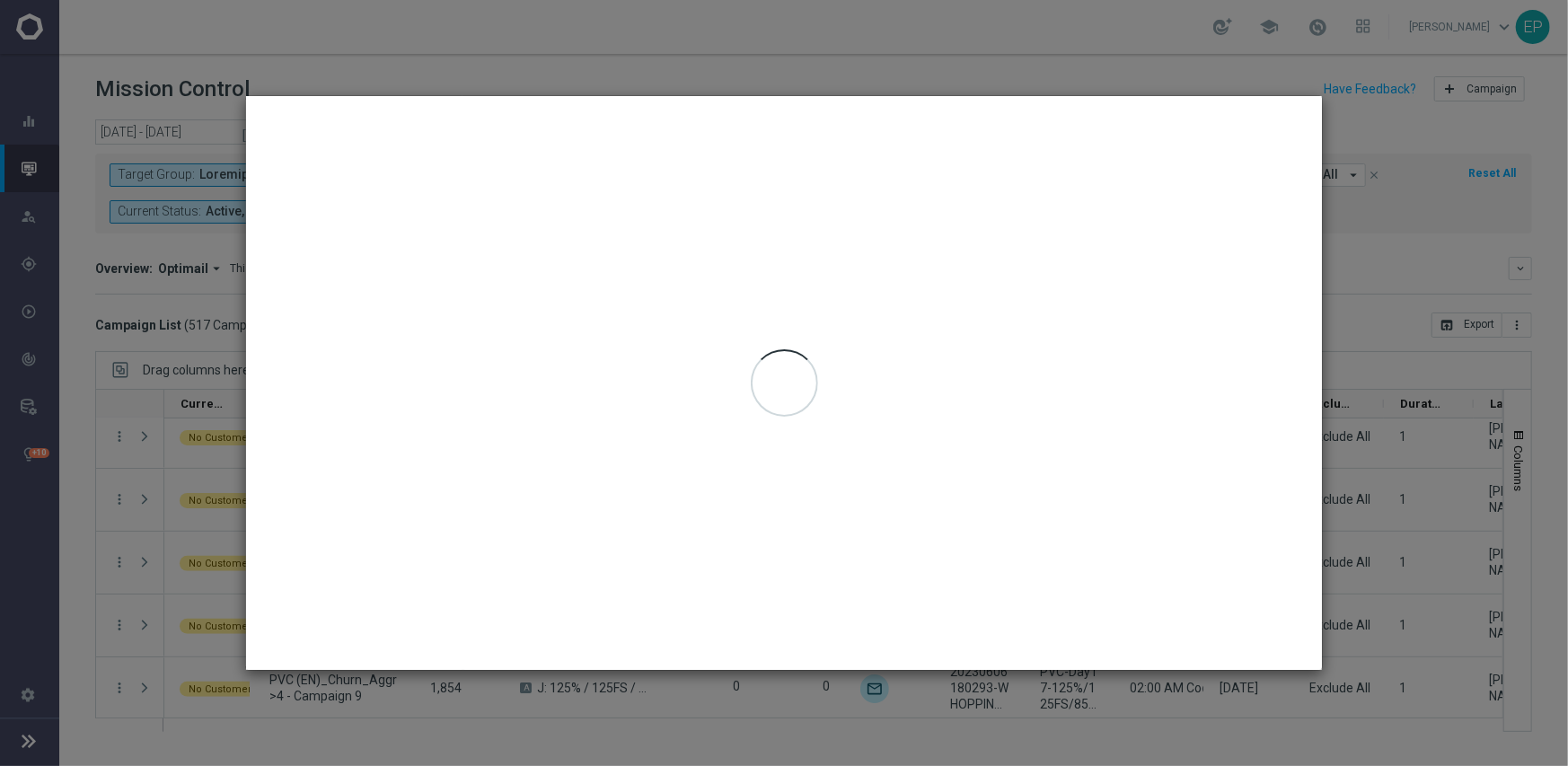
type input "[DATE] - [DATE]"
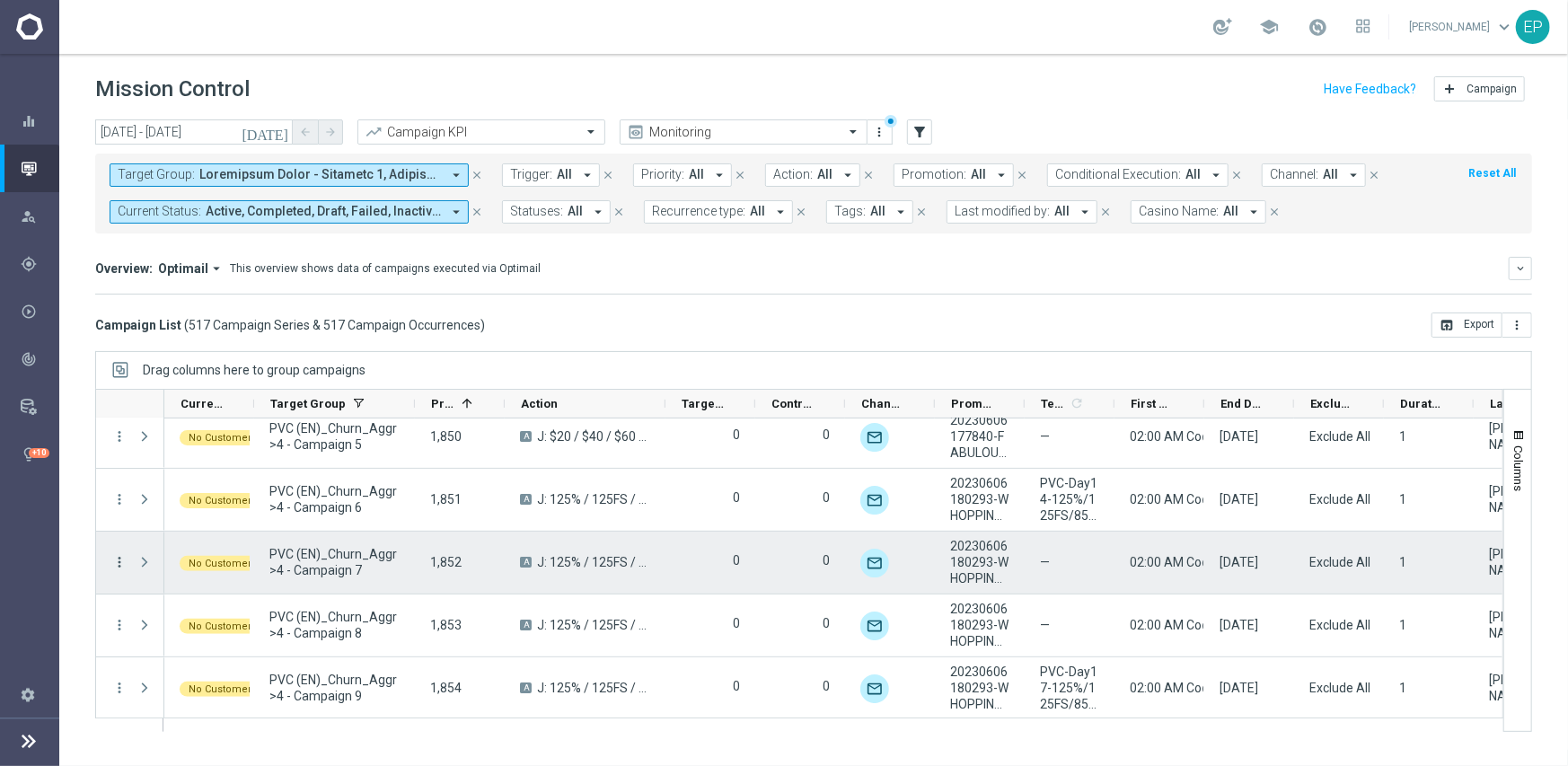
click at [117, 559] on icon "more_vert" at bounding box center [120, 563] width 16 height 16
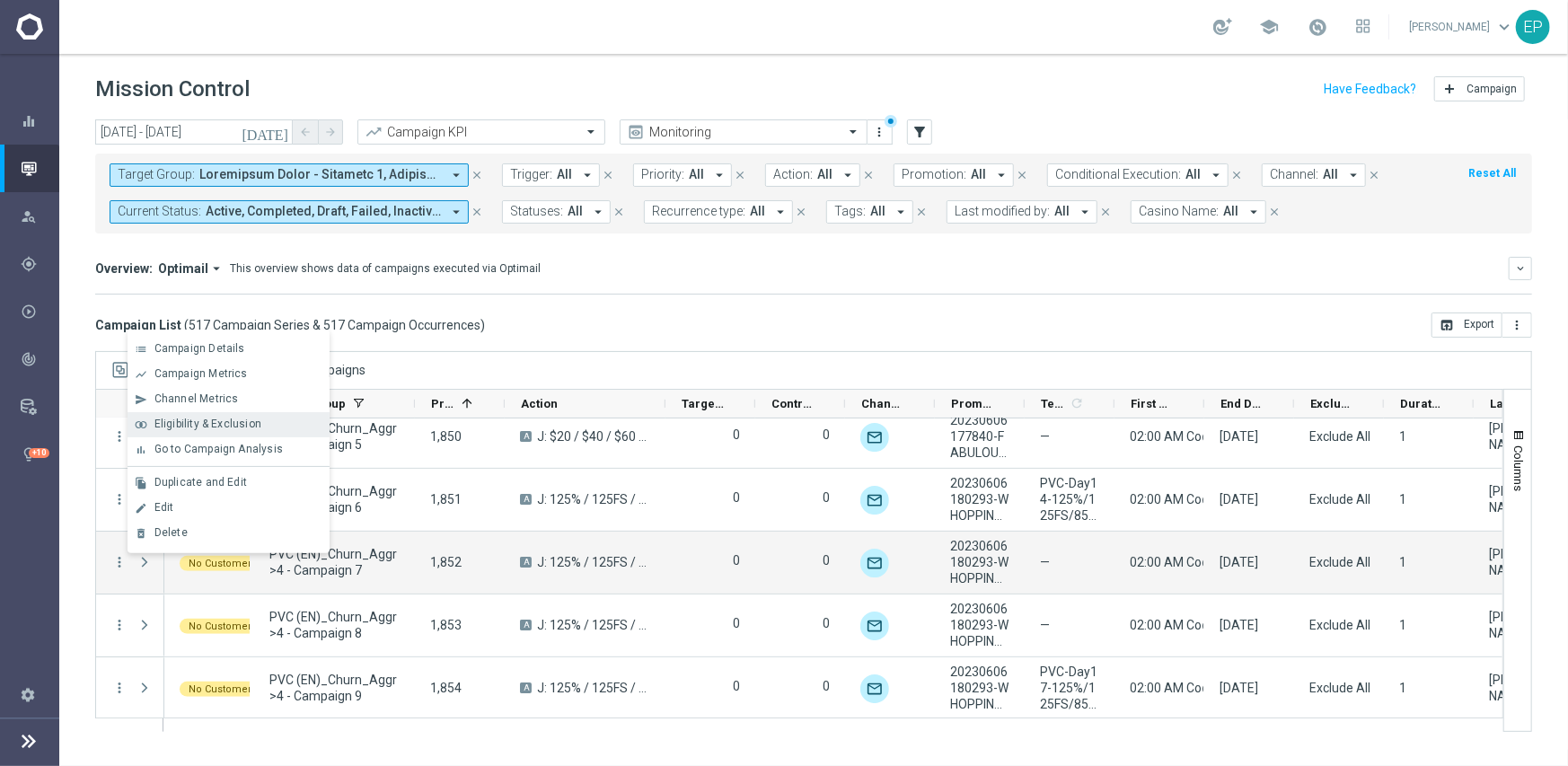
click at [233, 428] on span "Eligibility & Exclusion" at bounding box center [207, 424] width 107 height 13
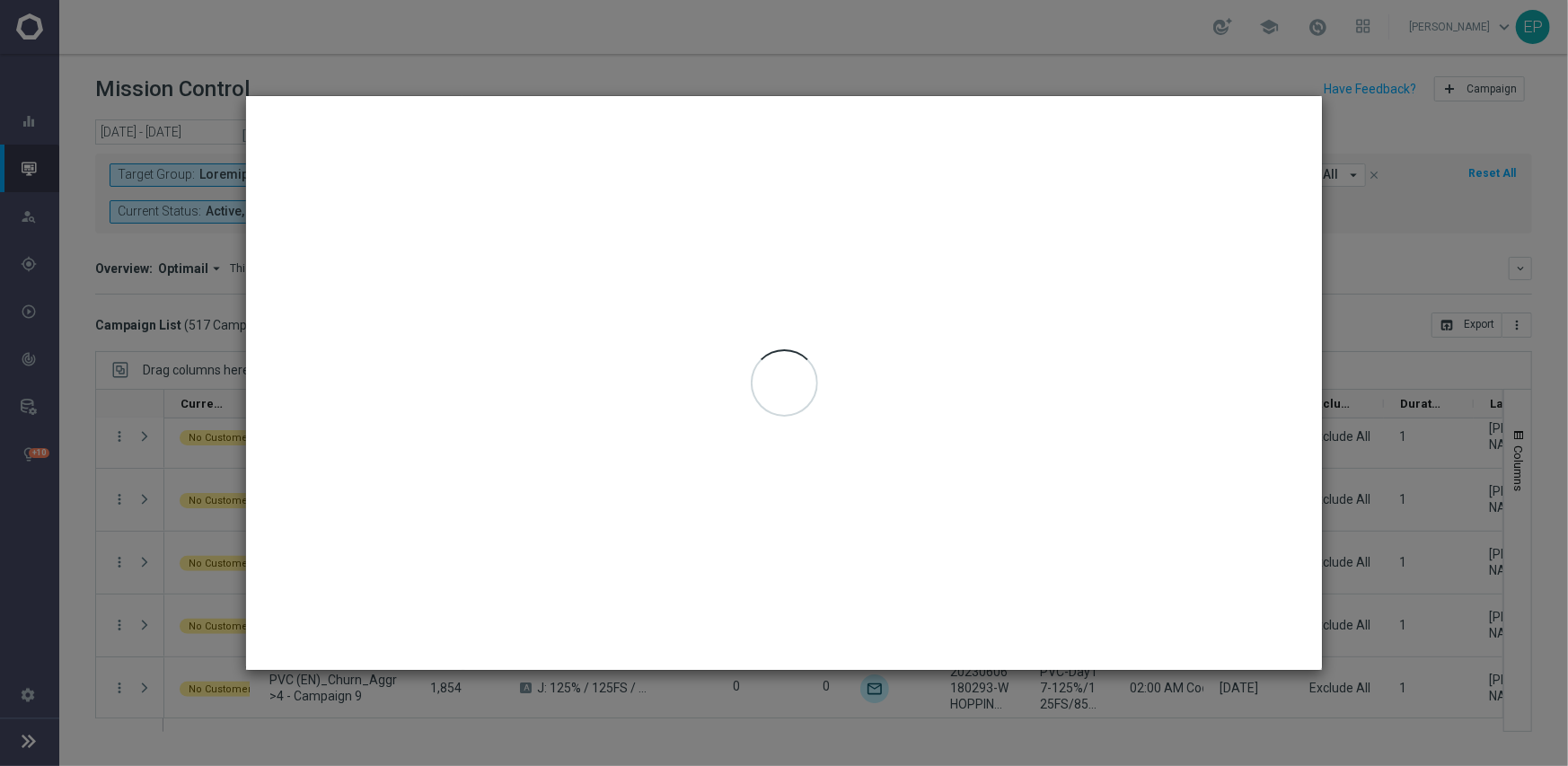
type input "[DATE] - [DATE]"
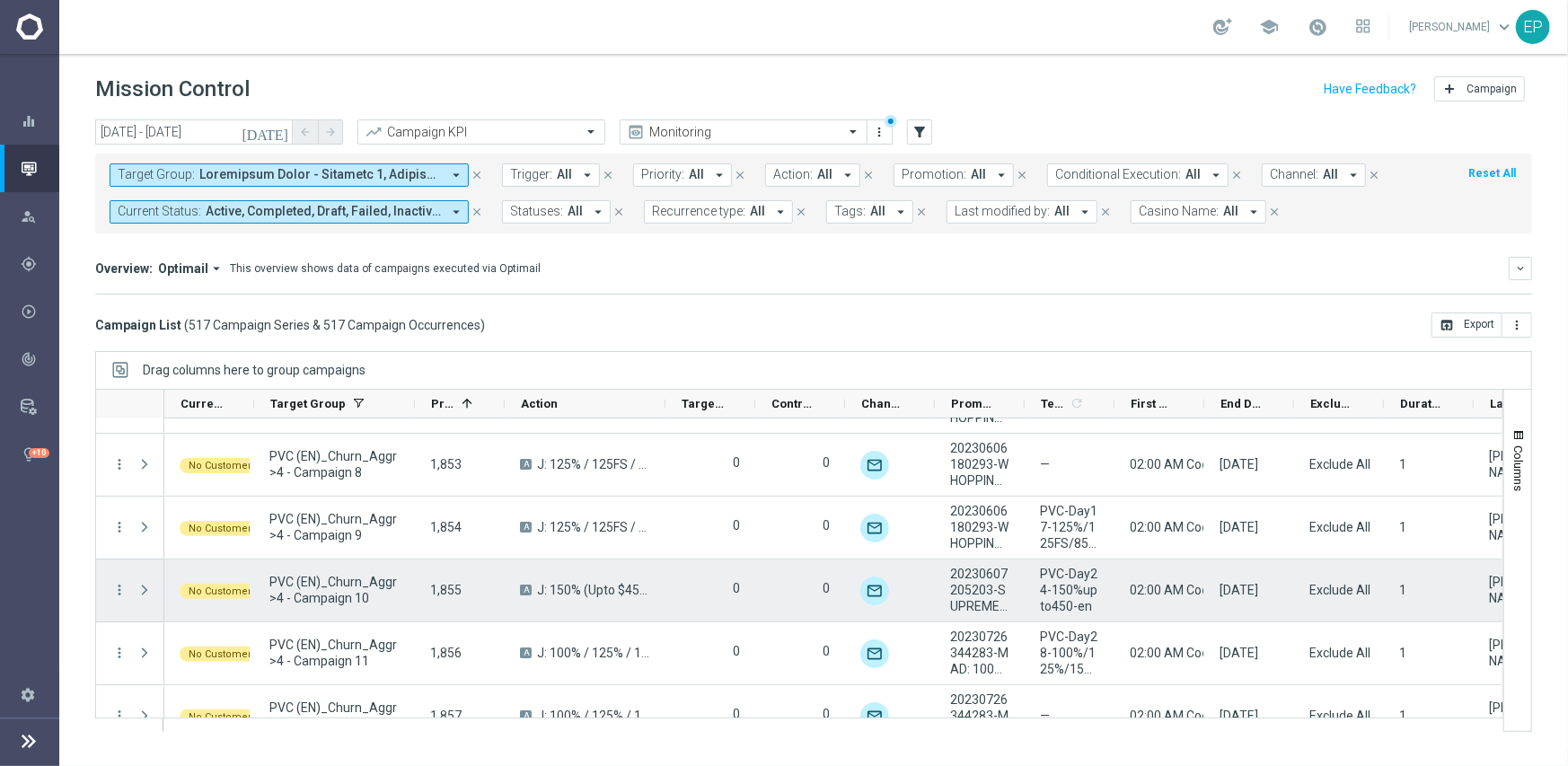
scroll to position [21320, 0]
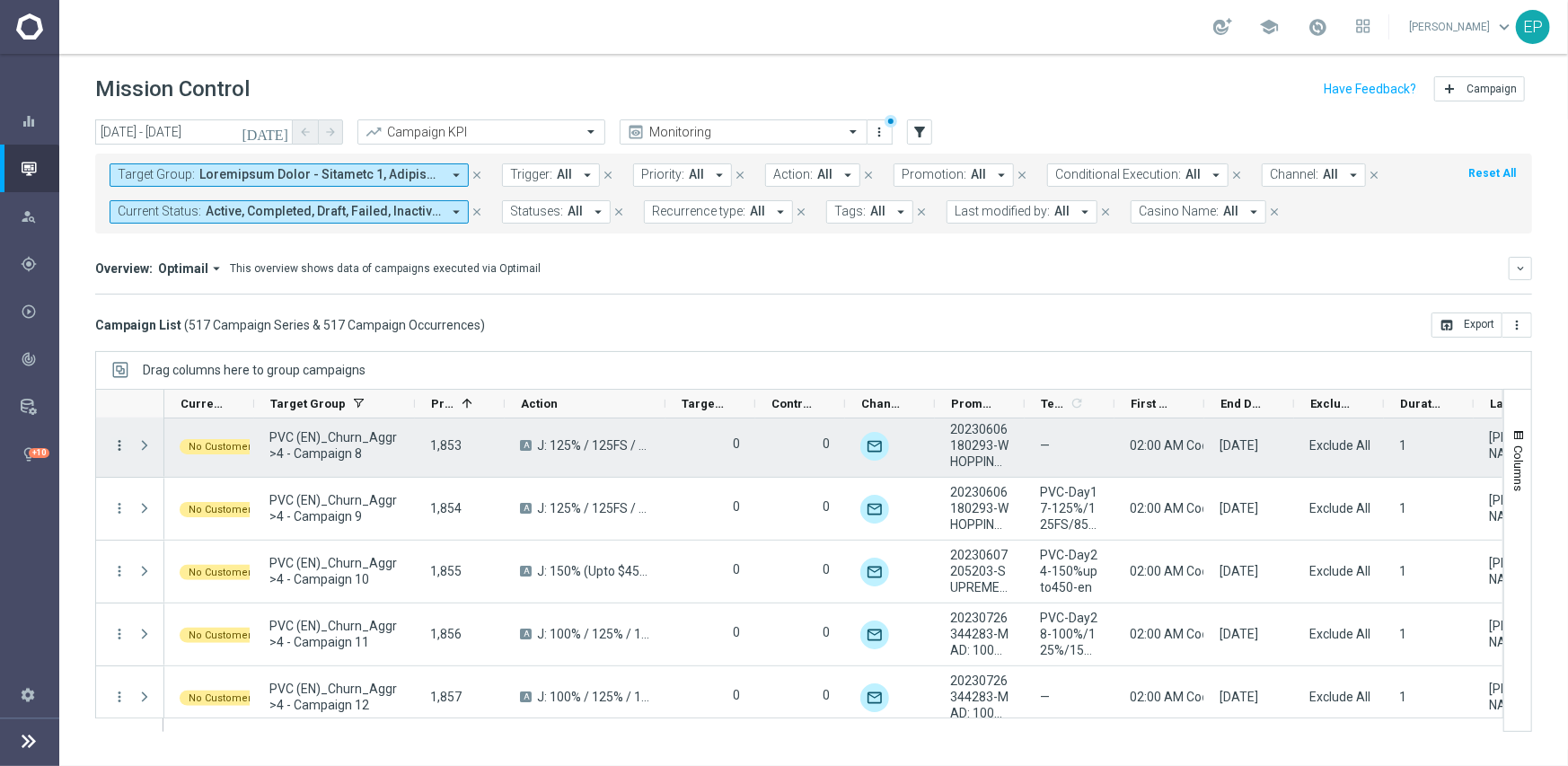
click at [118, 442] on icon "more_vert" at bounding box center [120, 446] width 16 height 16
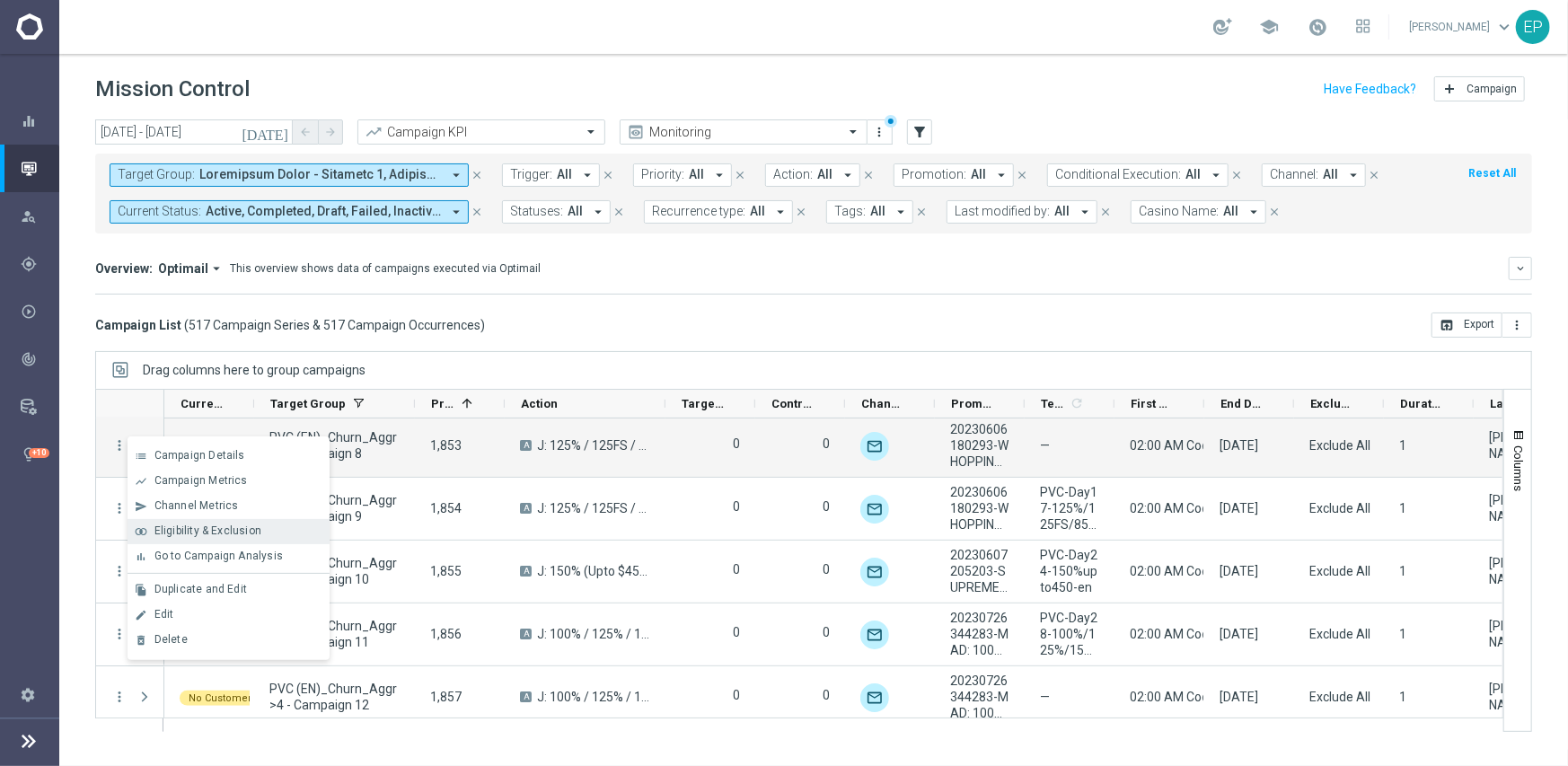
click at [209, 529] on span "Eligibility & Exclusion" at bounding box center [207, 531] width 107 height 13
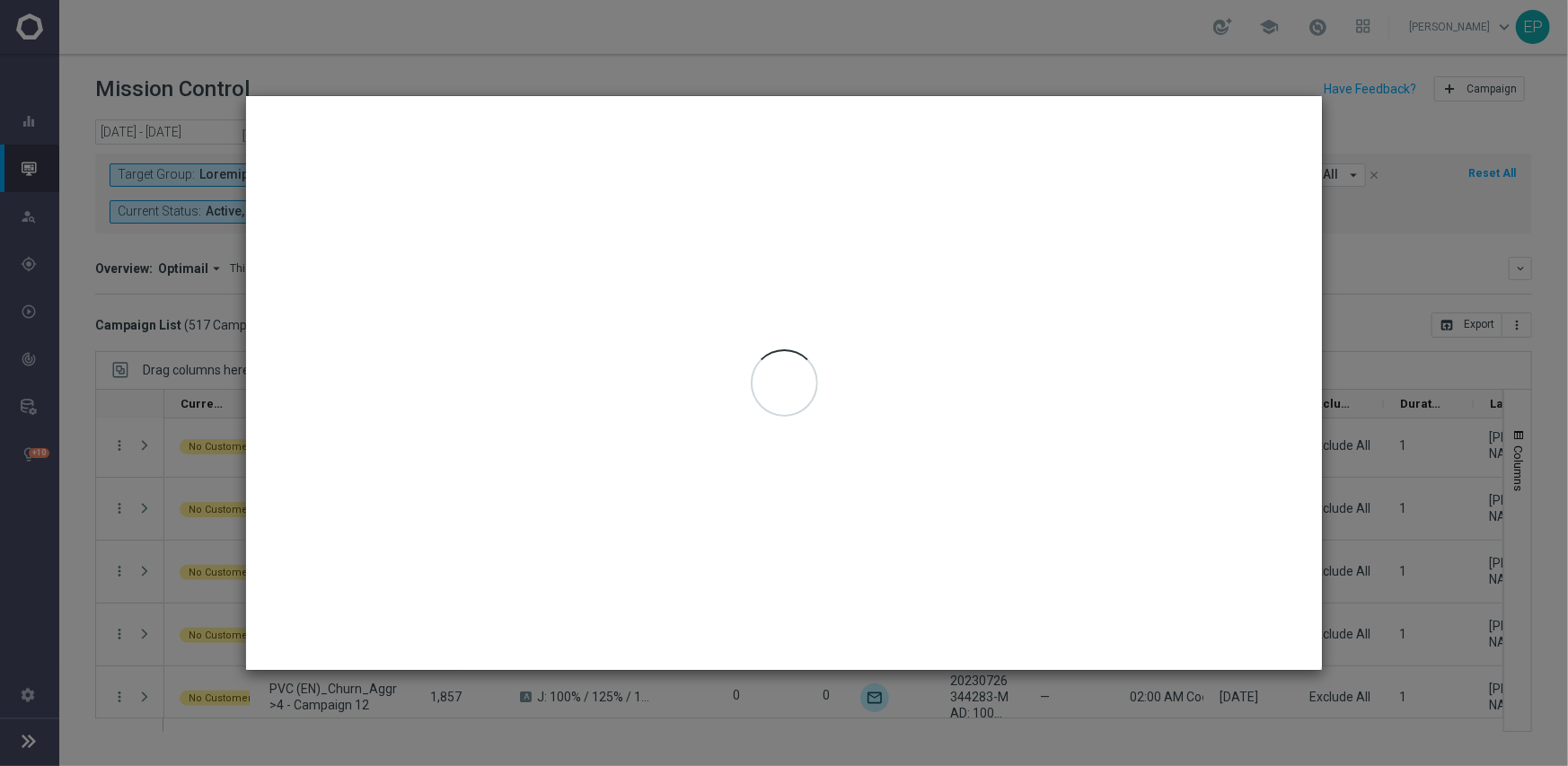
type input "[DATE] - [DATE]"
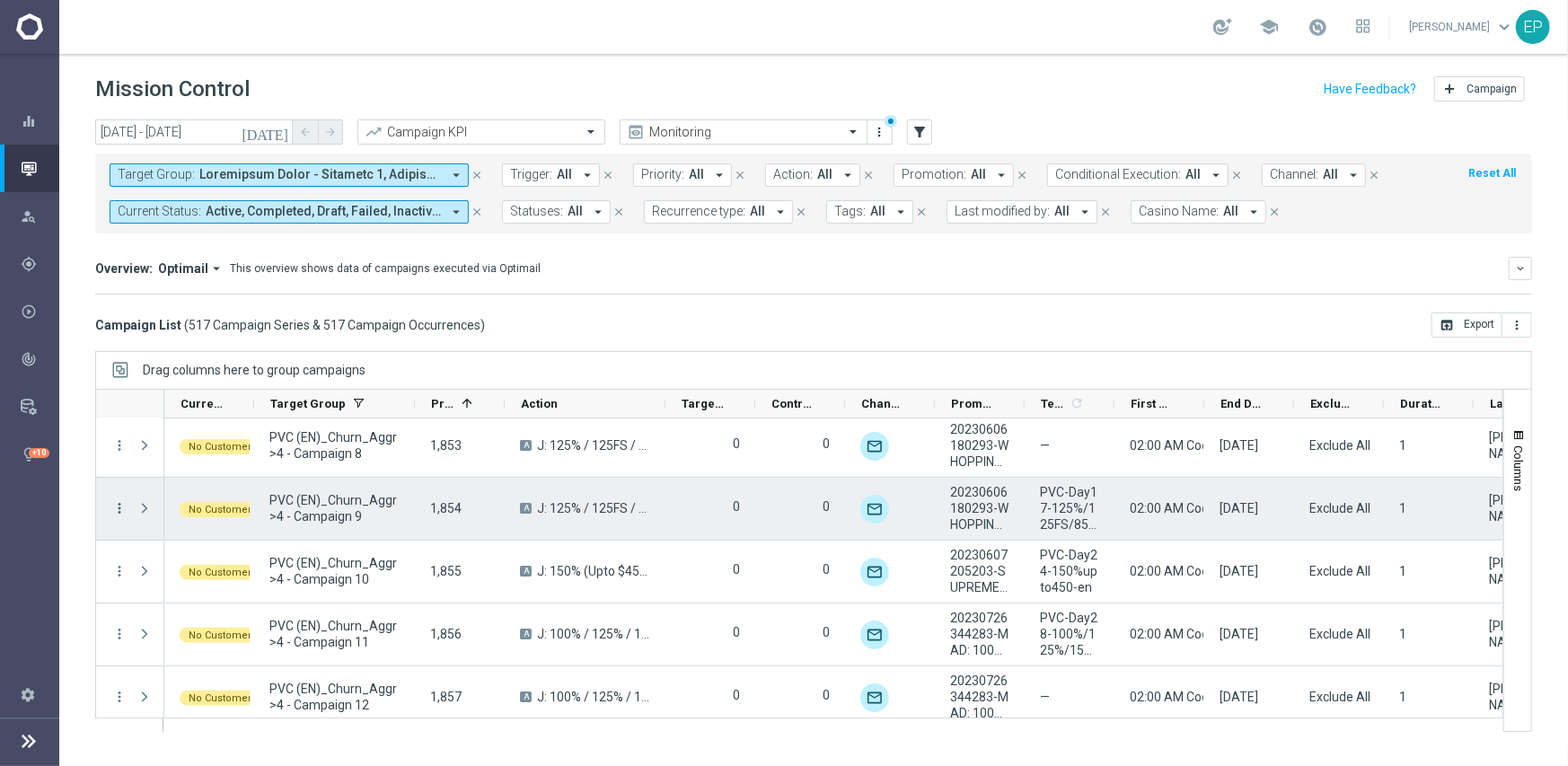
click at [117, 510] on icon "more_vert" at bounding box center [120, 509] width 16 height 16
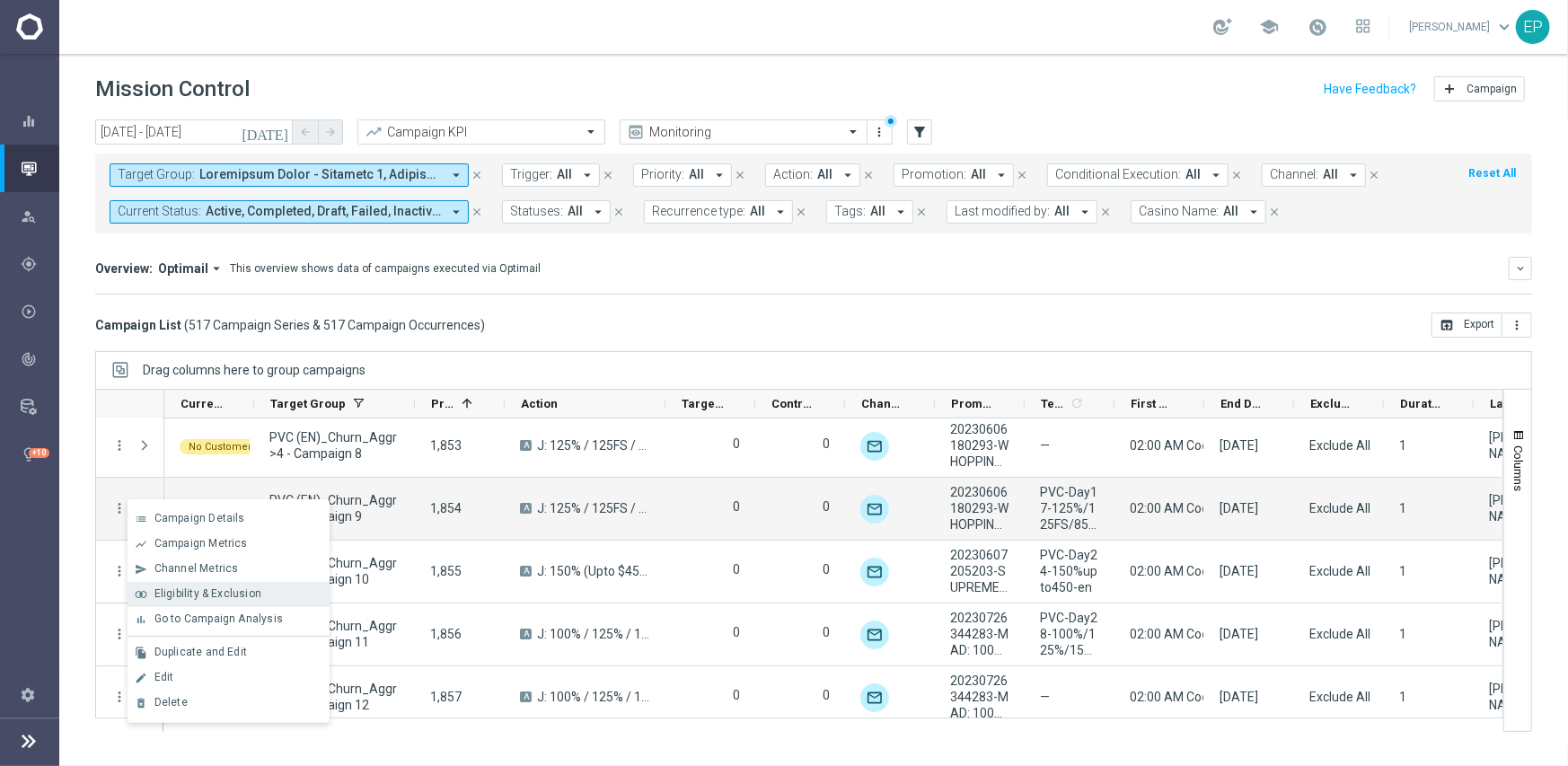
click at [196, 590] on span "Eligibility & Exclusion" at bounding box center [207, 593] width 107 height 13
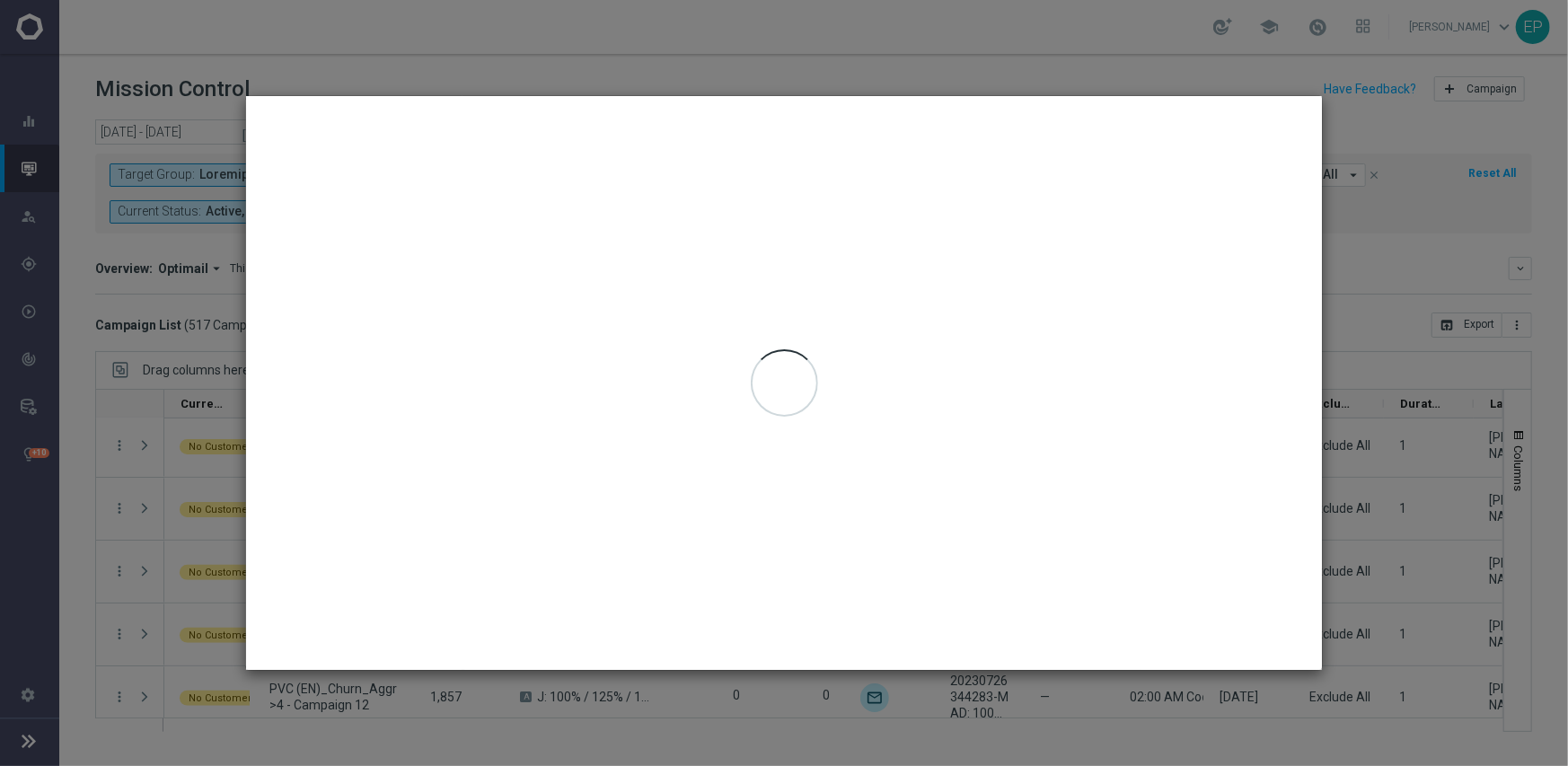
type input "[DATE] - [DATE]"
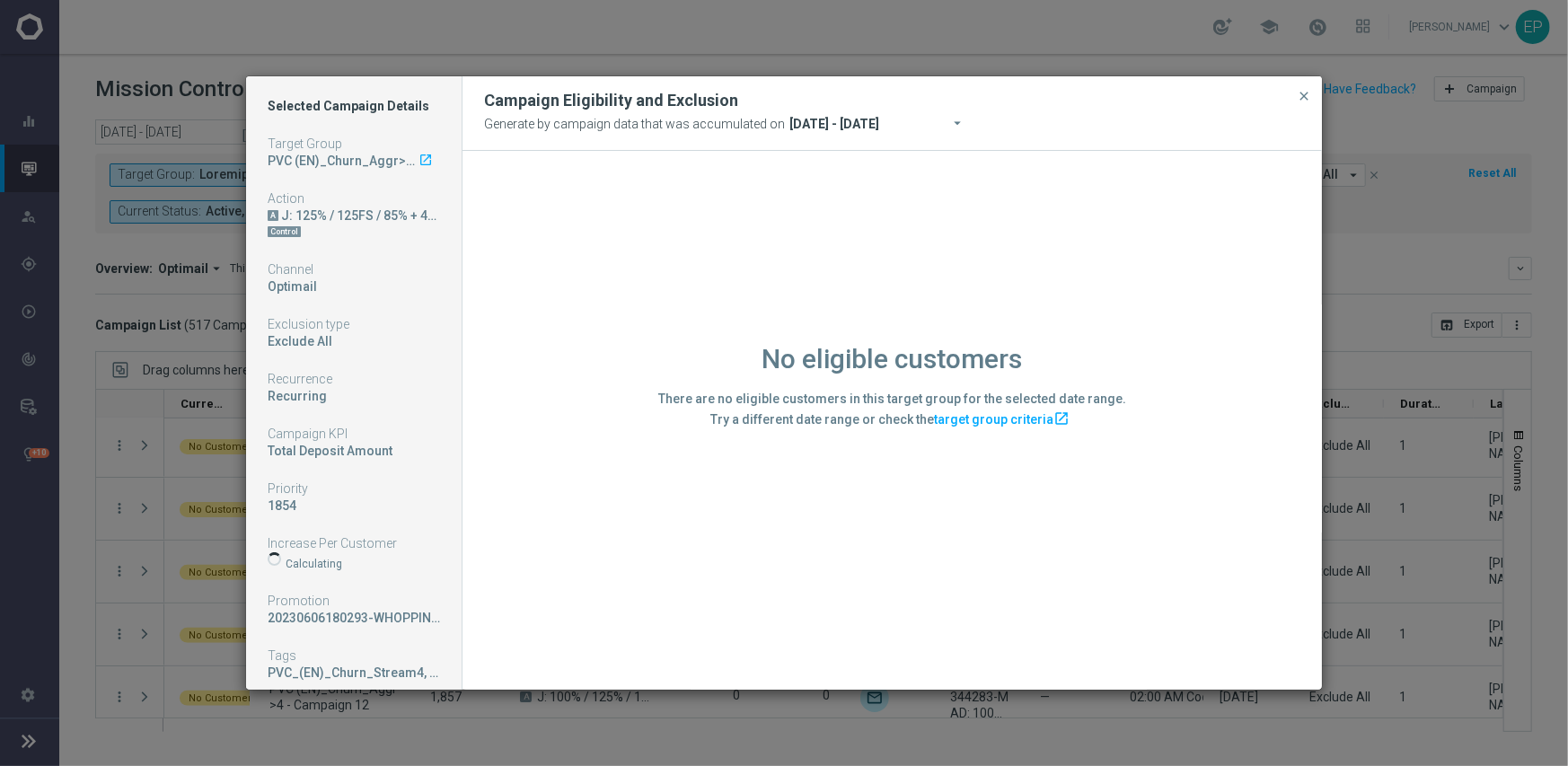
click at [563, 539] on div "No eligible customers There are no eligible customers in this target group for …" at bounding box center [892, 419] width 859 height 538
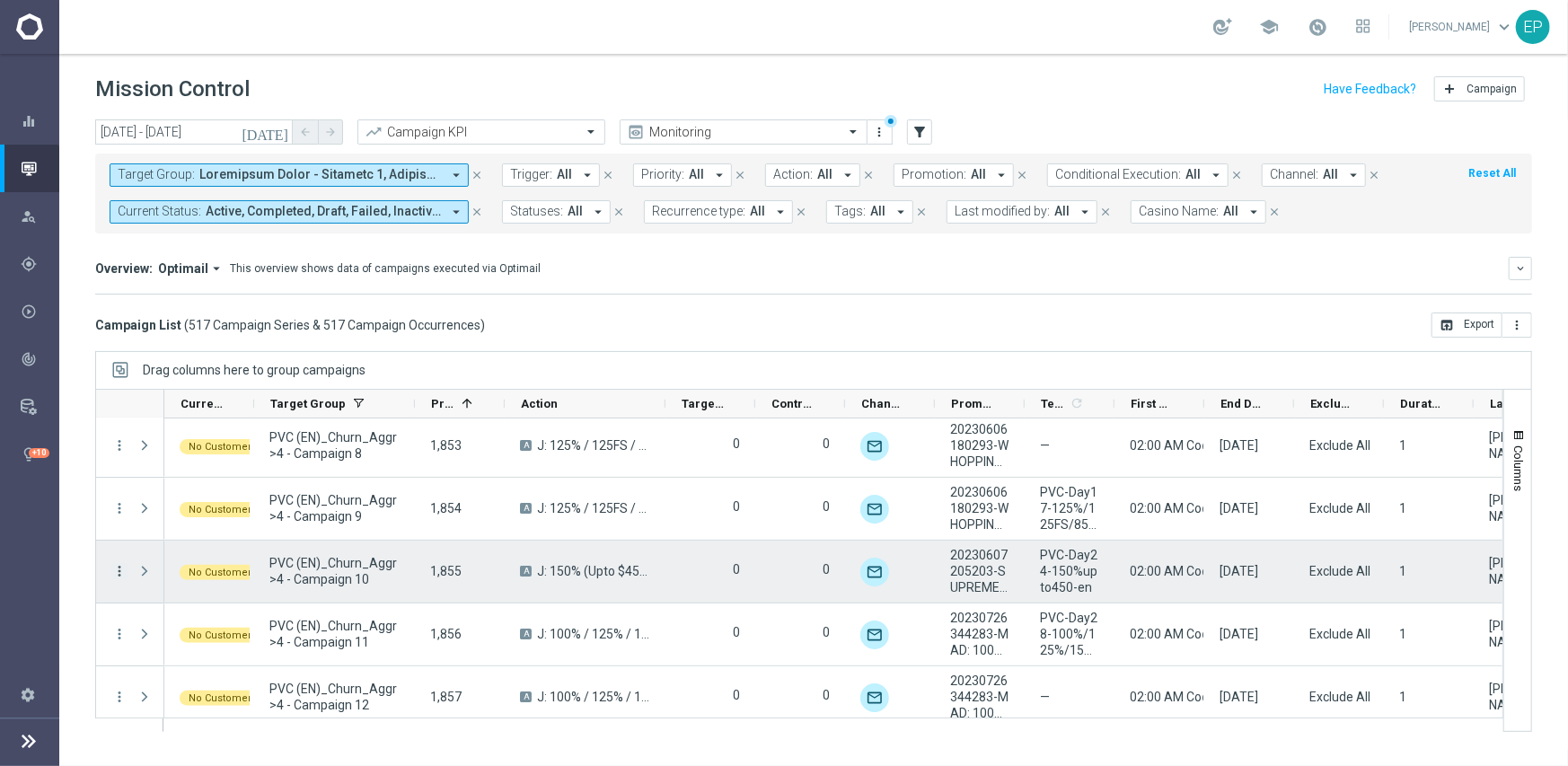
click at [121, 574] on icon "more_vert" at bounding box center [120, 572] width 16 height 16
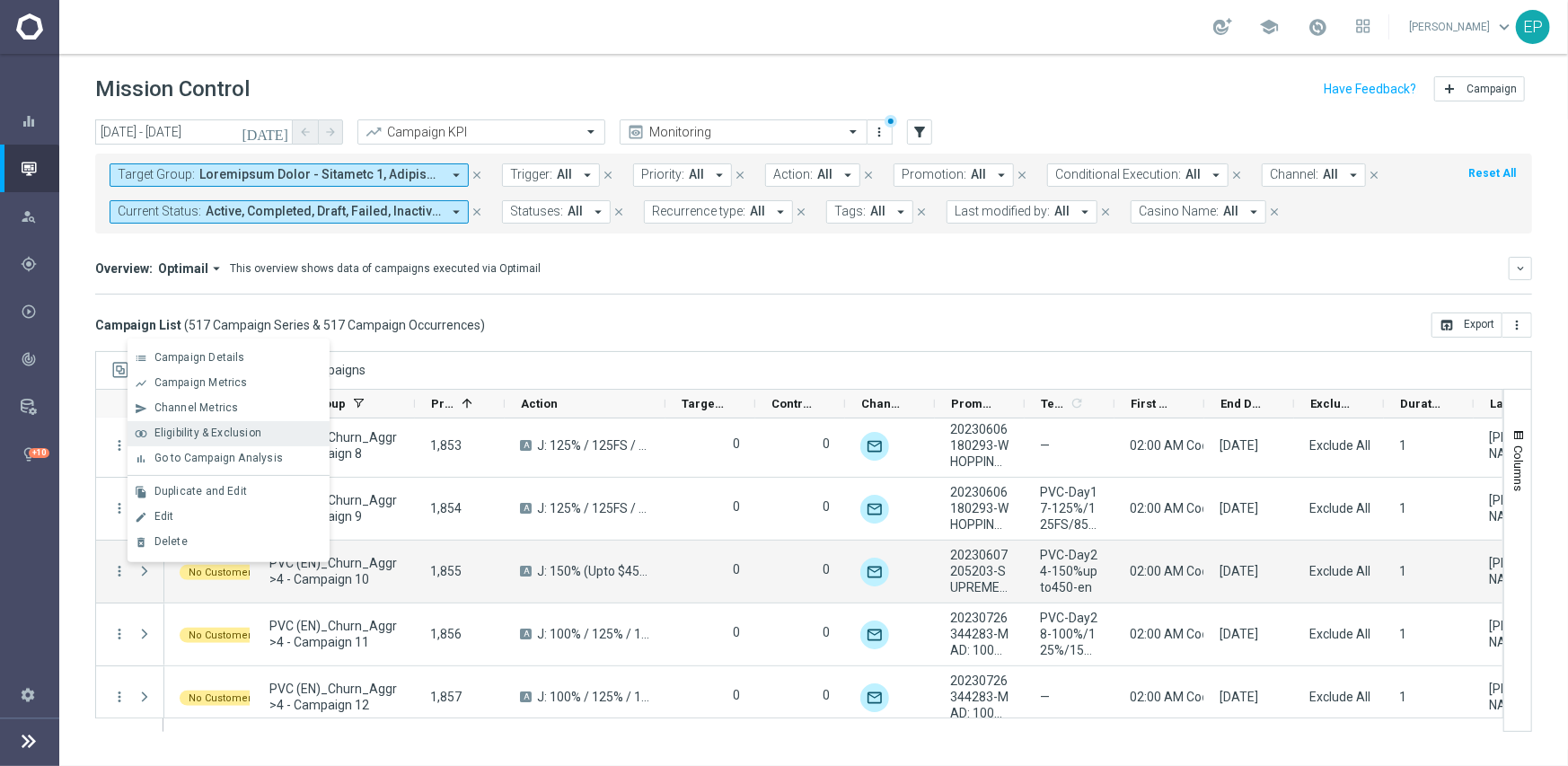
click at [237, 427] on span "Eligibility & Exclusion" at bounding box center [207, 433] width 107 height 13
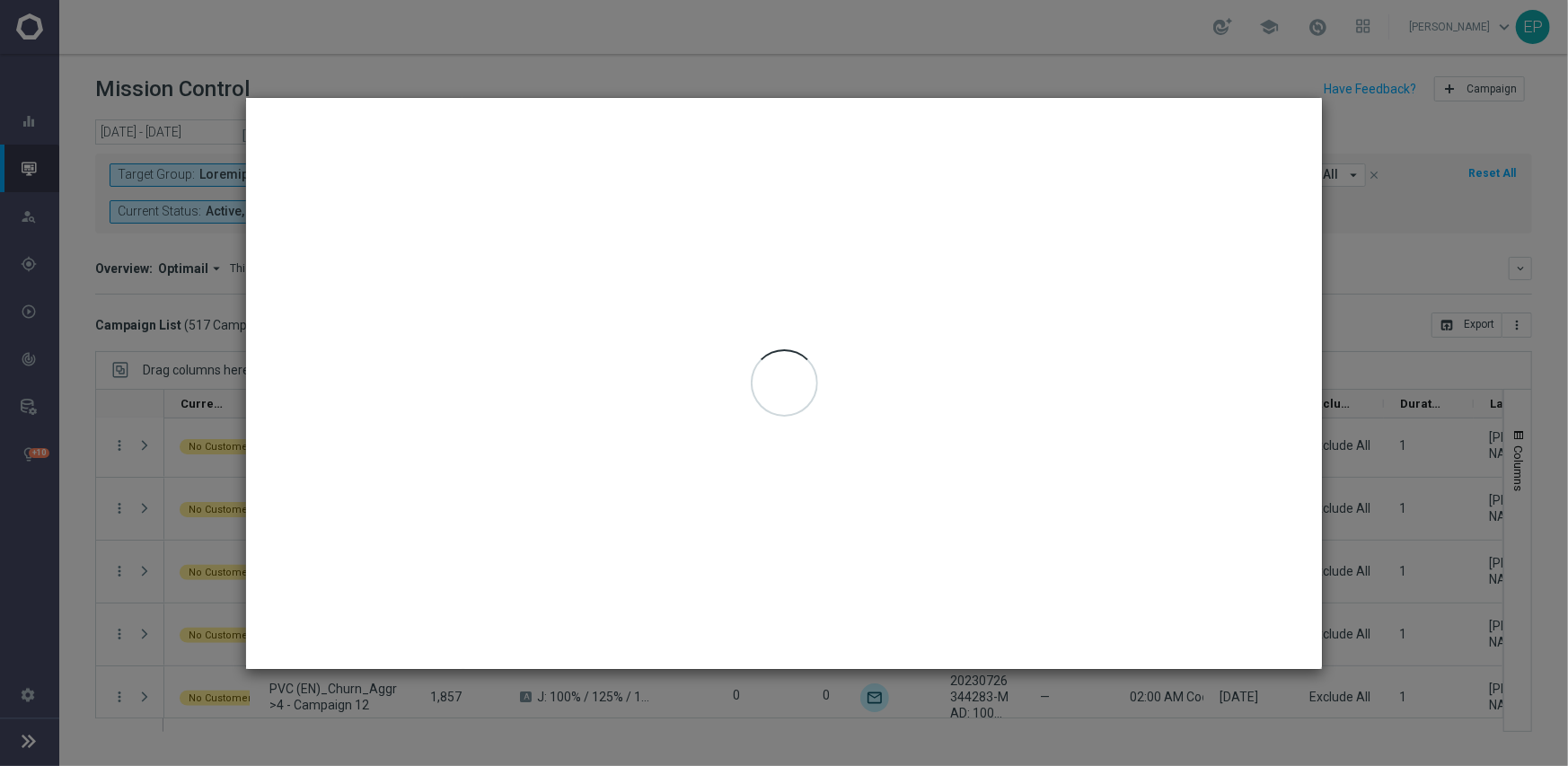
type input "[DATE] - [DATE]"
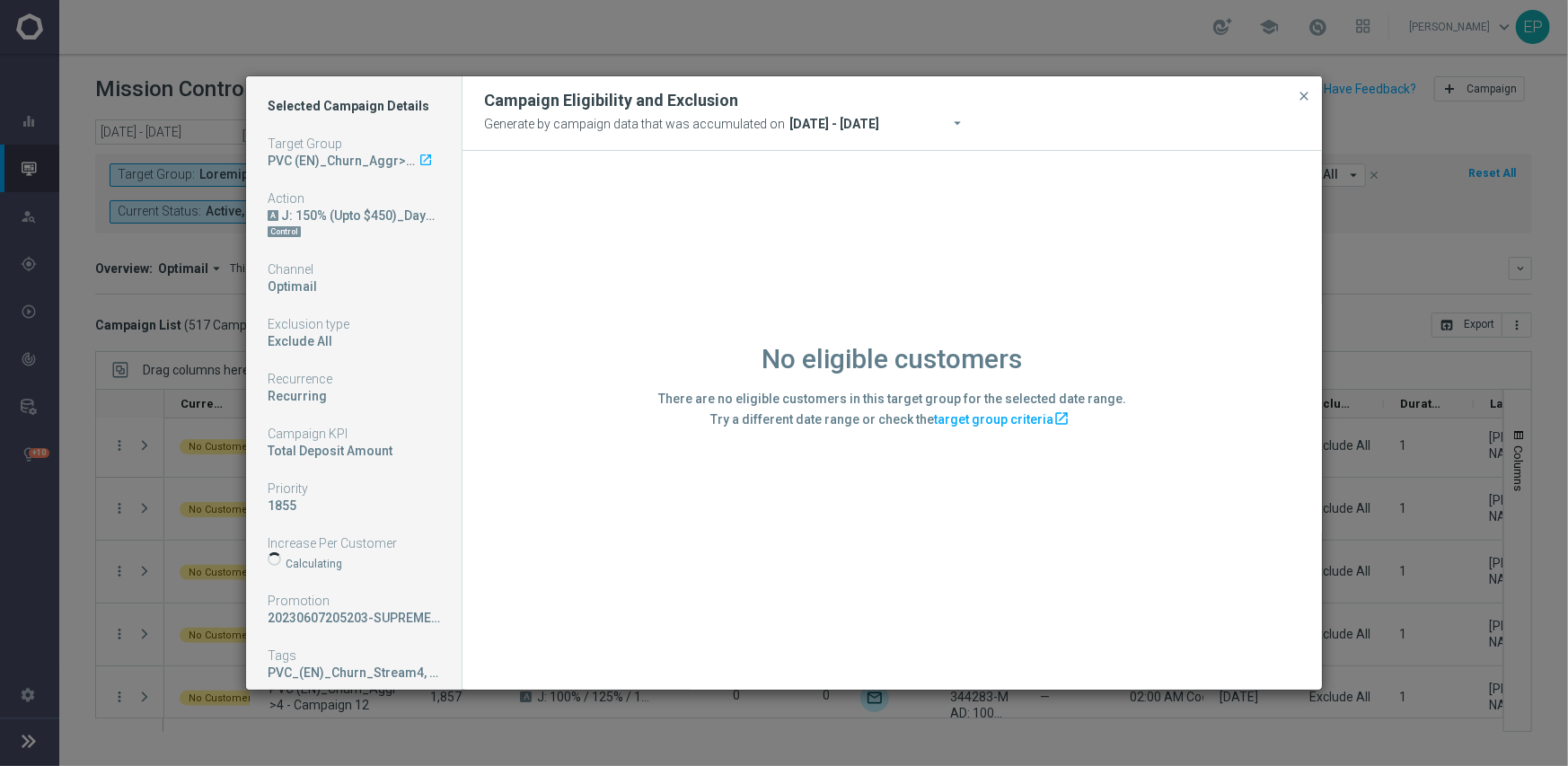
click at [537, 508] on div "No eligible customers There are no eligible customers in this target group for …" at bounding box center [892, 419] width 859 height 538
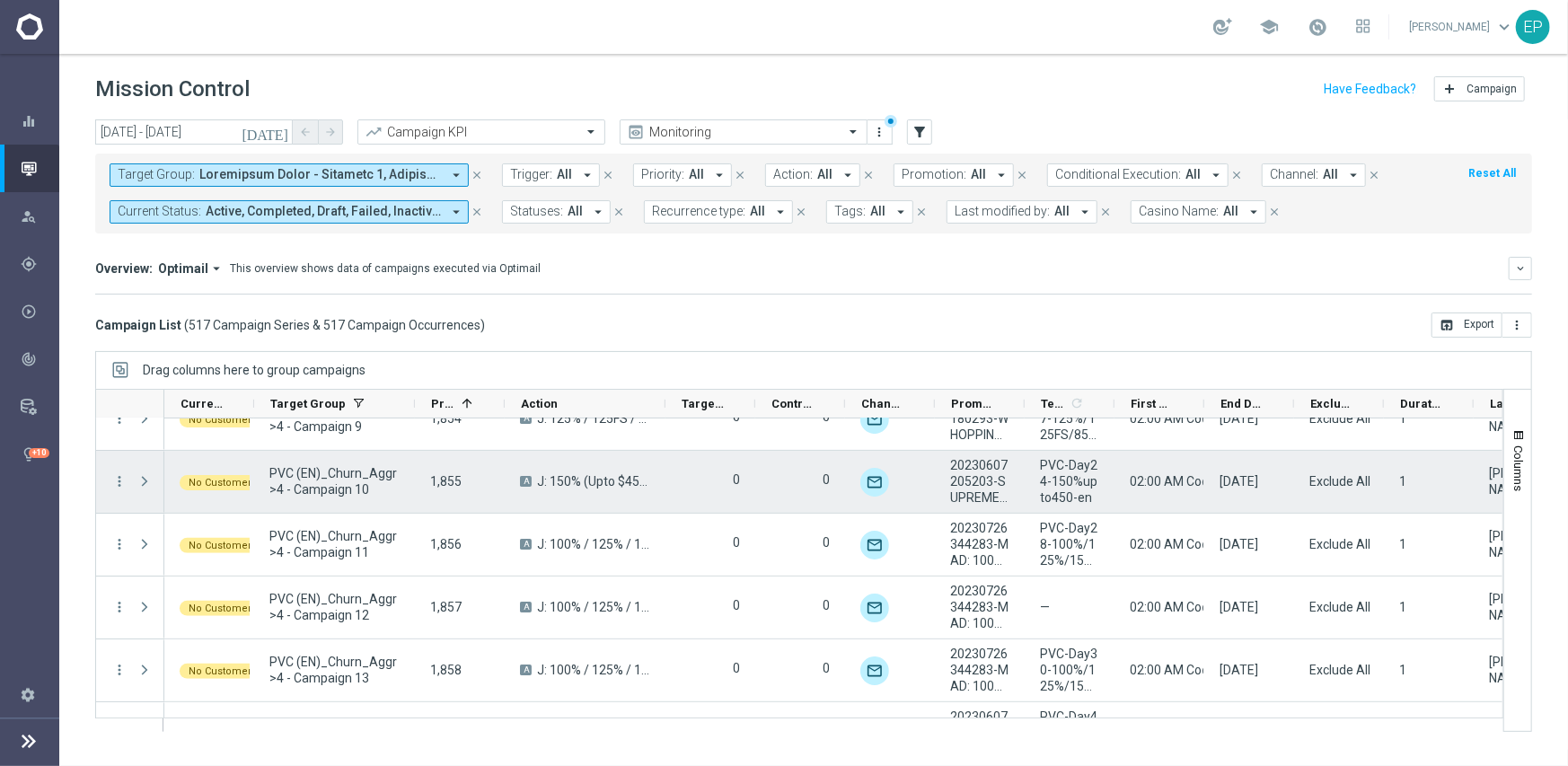
scroll to position [21500, 0]
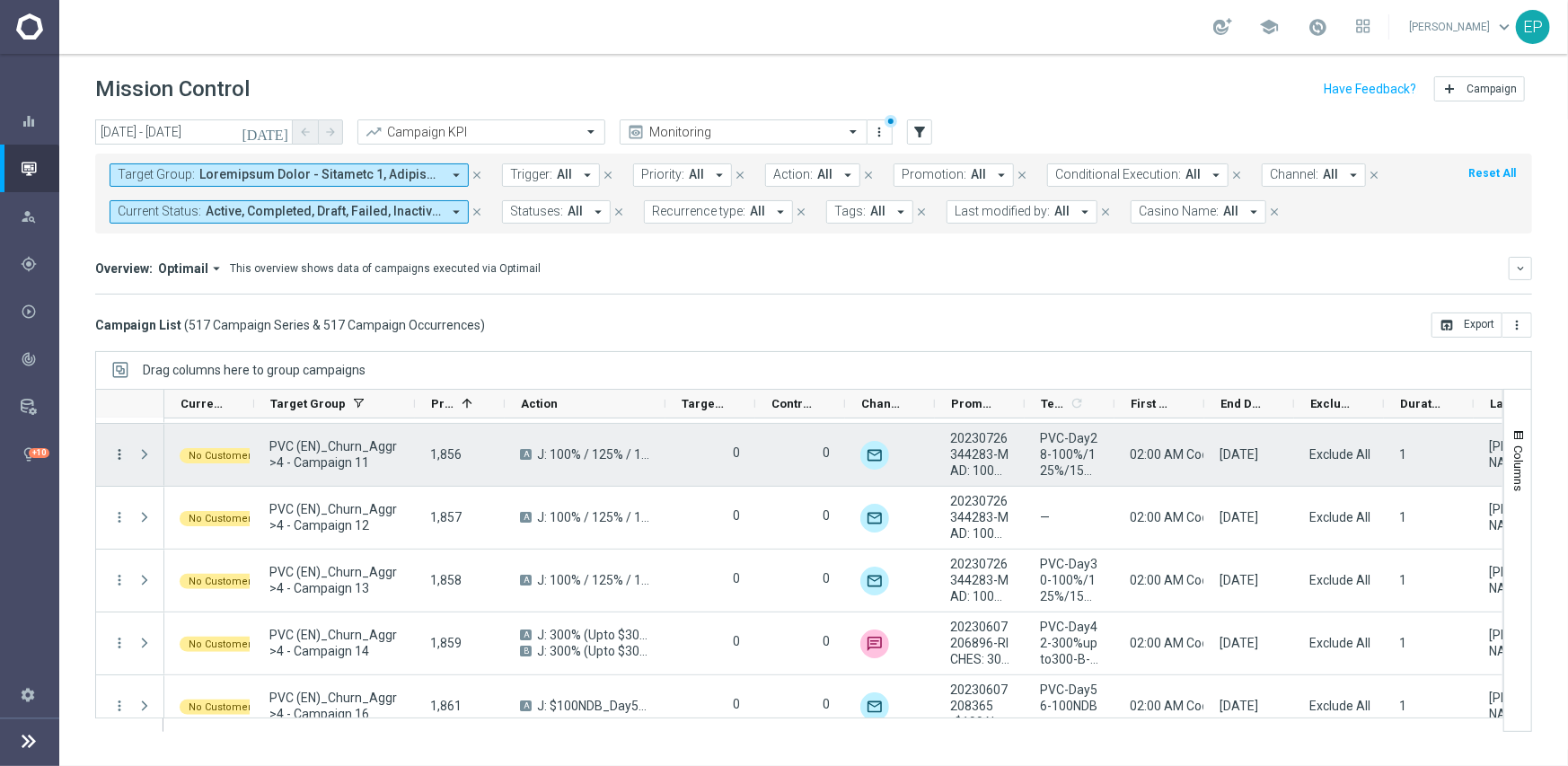
click at [120, 457] on icon "more_vert" at bounding box center [120, 455] width 16 height 16
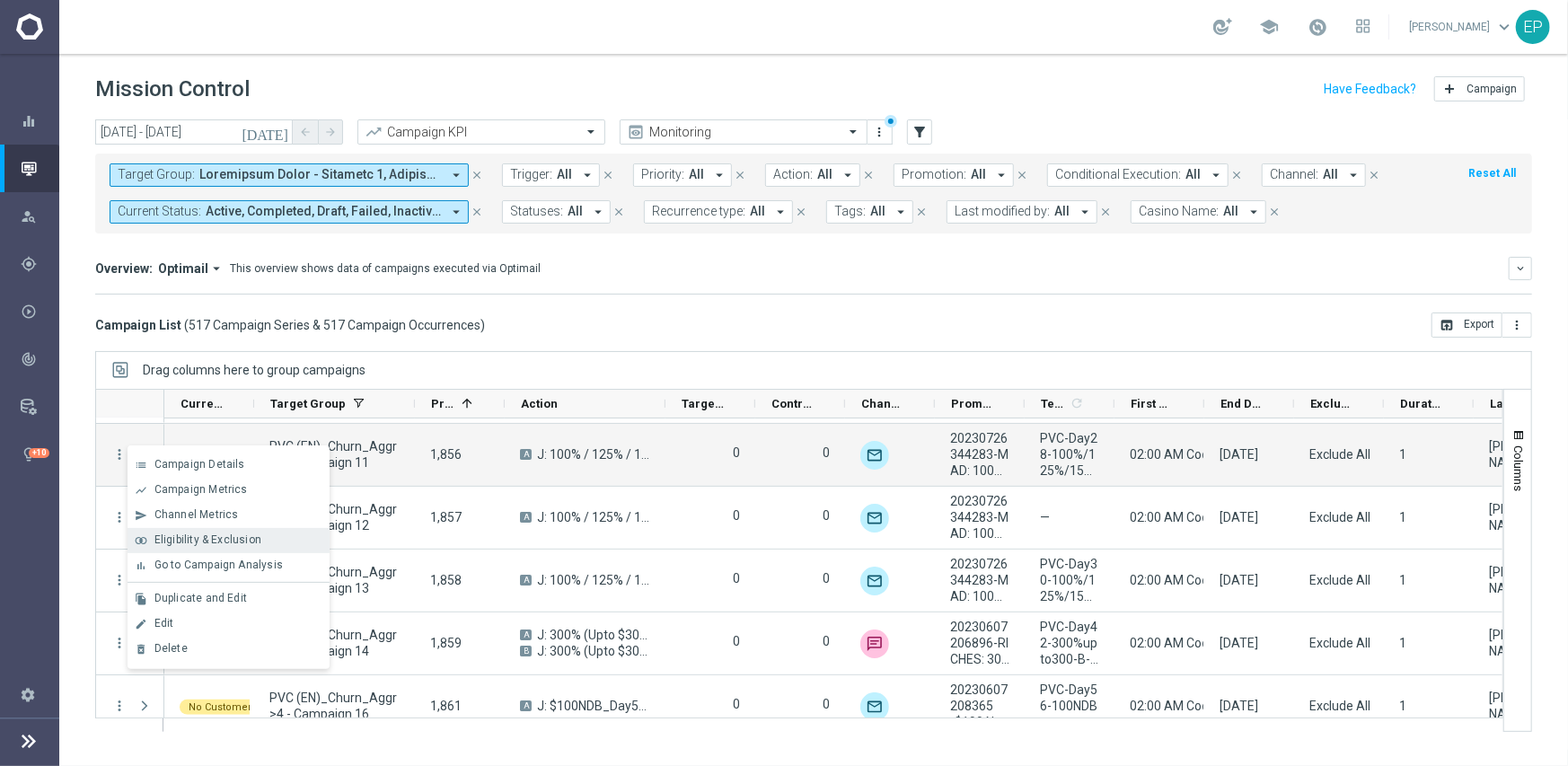
click at [180, 538] on span "Eligibility & Exclusion" at bounding box center [207, 540] width 107 height 13
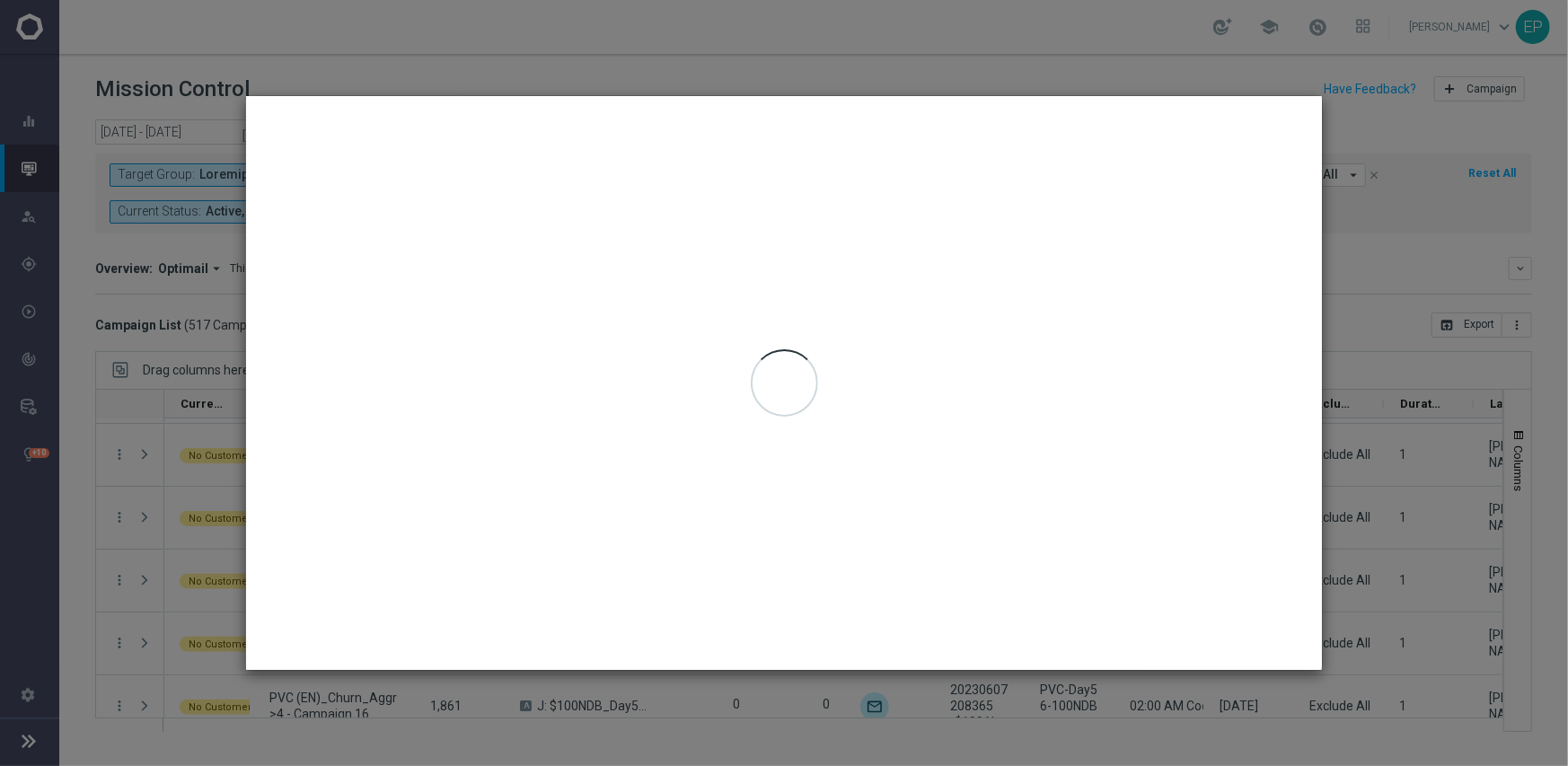
type input "[DATE] - [DATE]"
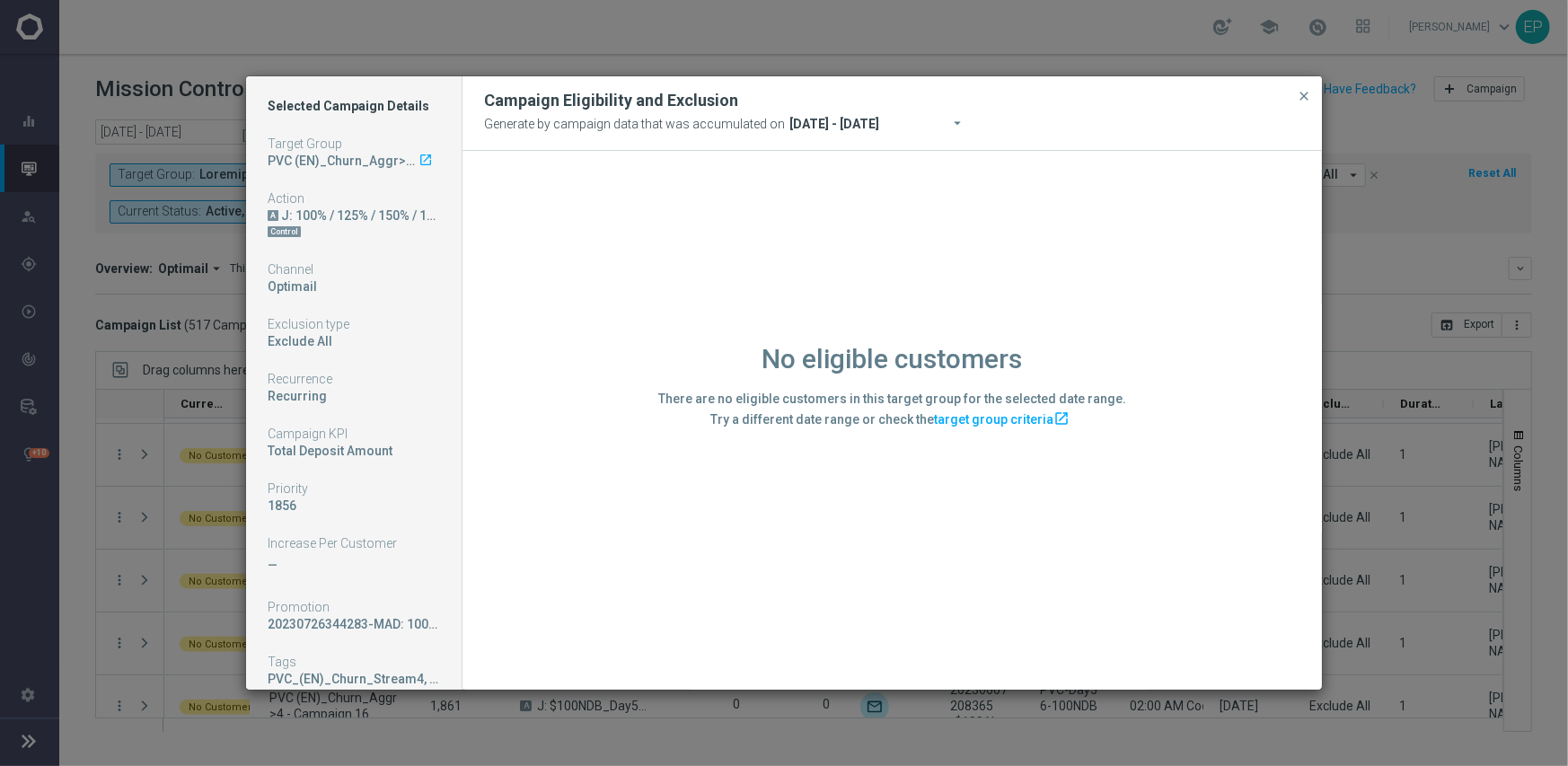
click at [615, 484] on div "No eligible customers There are no eligible customers in this target group for …" at bounding box center [892, 419] width 859 height 538
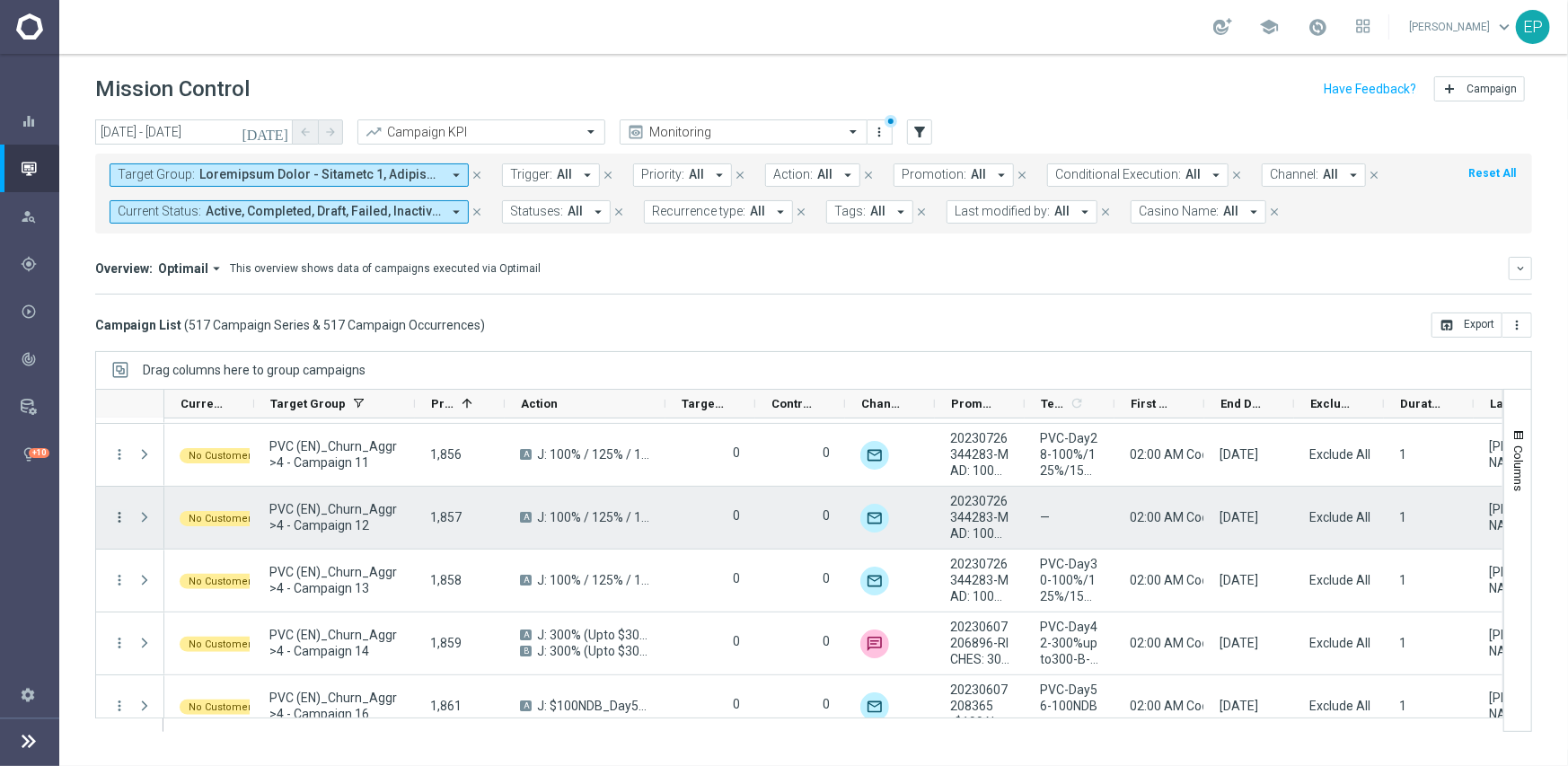
click at [123, 519] on icon "more_vert" at bounding box center [120, 518] width 16 height 16
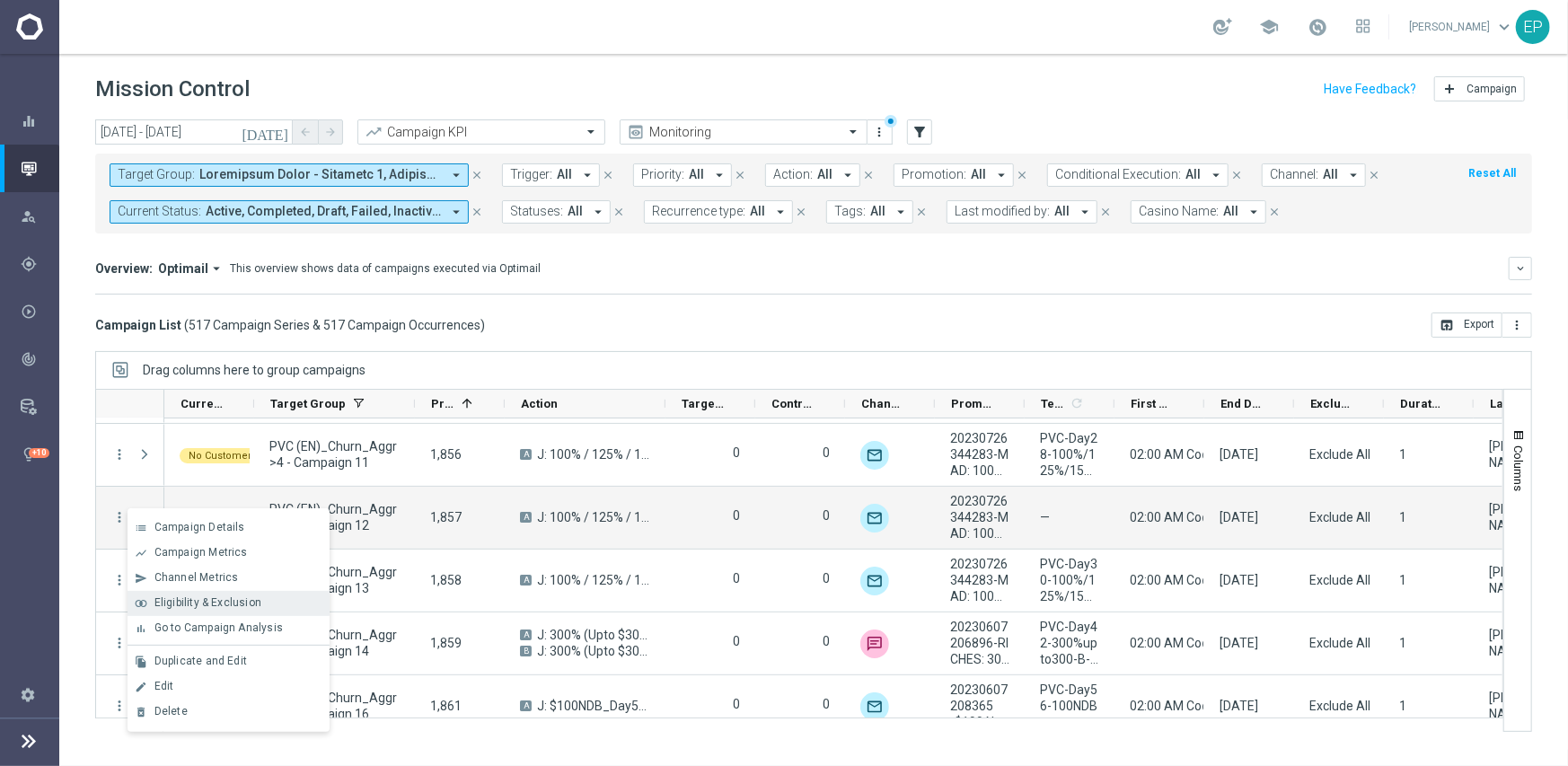
click at [209, 601] on span "Eligibility & Exclusion" at bounding box center [207, 602] width 107 height 13
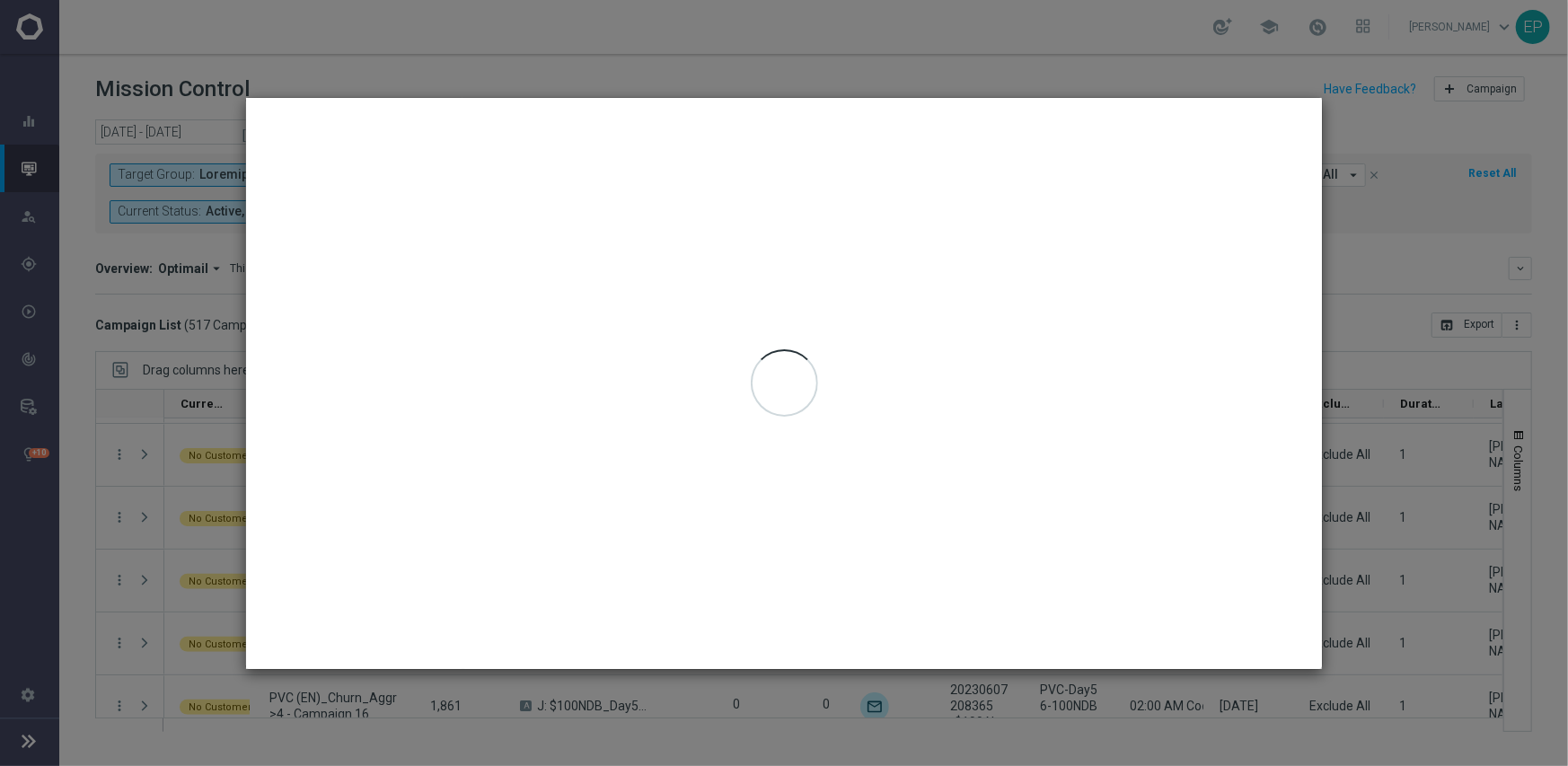
type input "[DATE] - [DATE]"
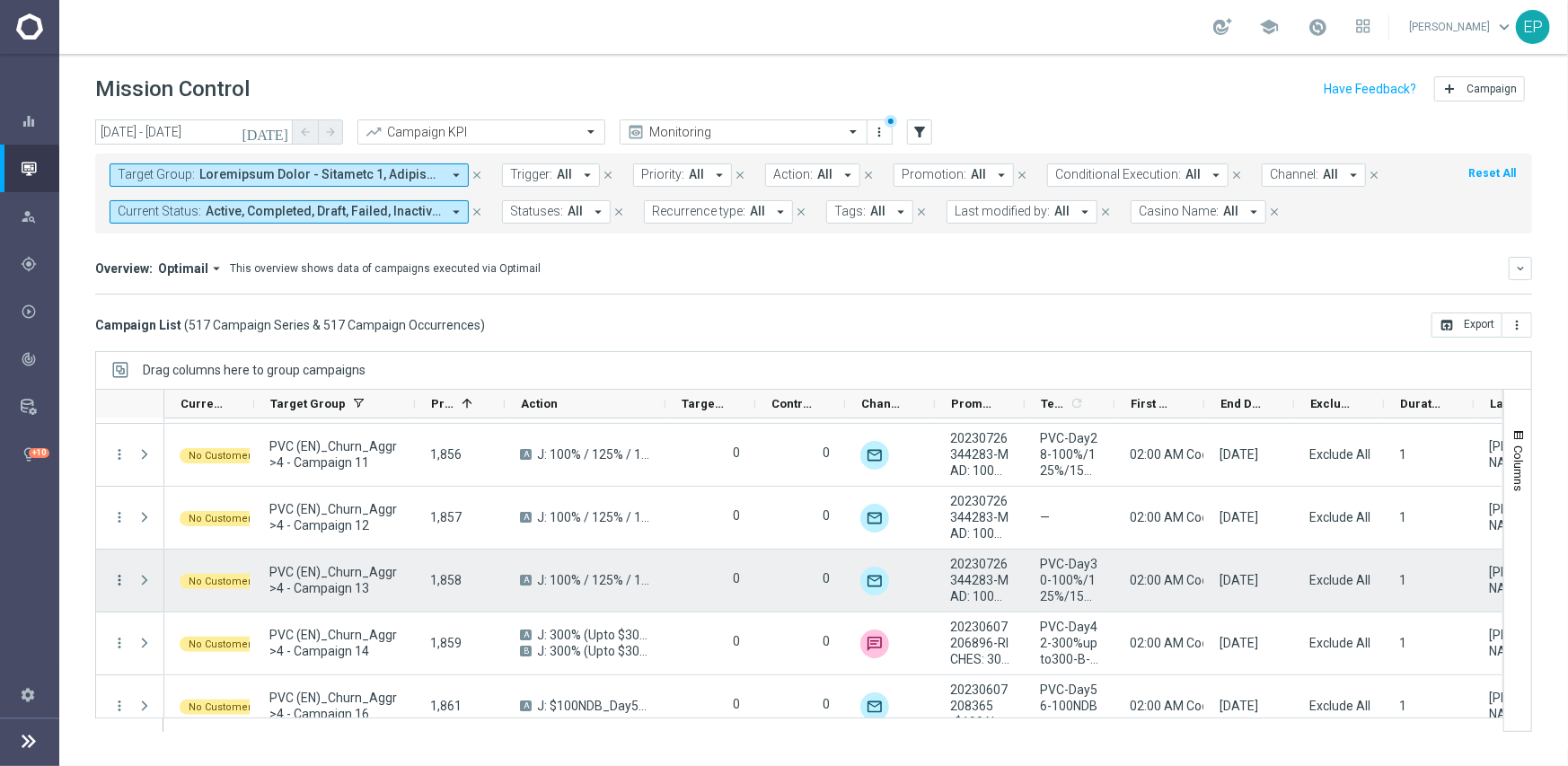
click at [117, 577] on icon "more_vert" at bounding box center [120, 580] width 16 height 16
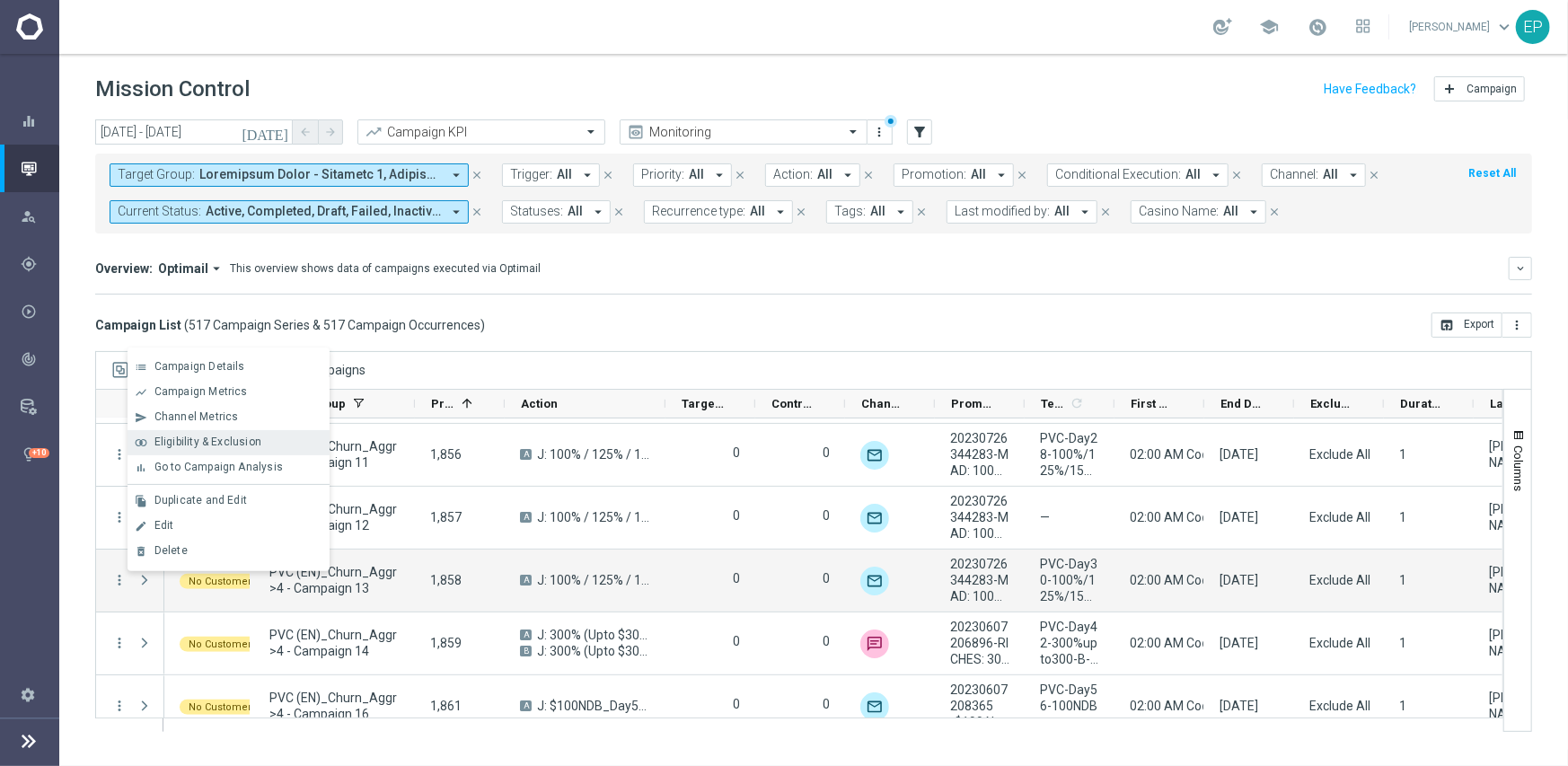
click at [225, 442] on span "Eligibility & Exclusion" at bounding box center [207, 442] width 107 height 13
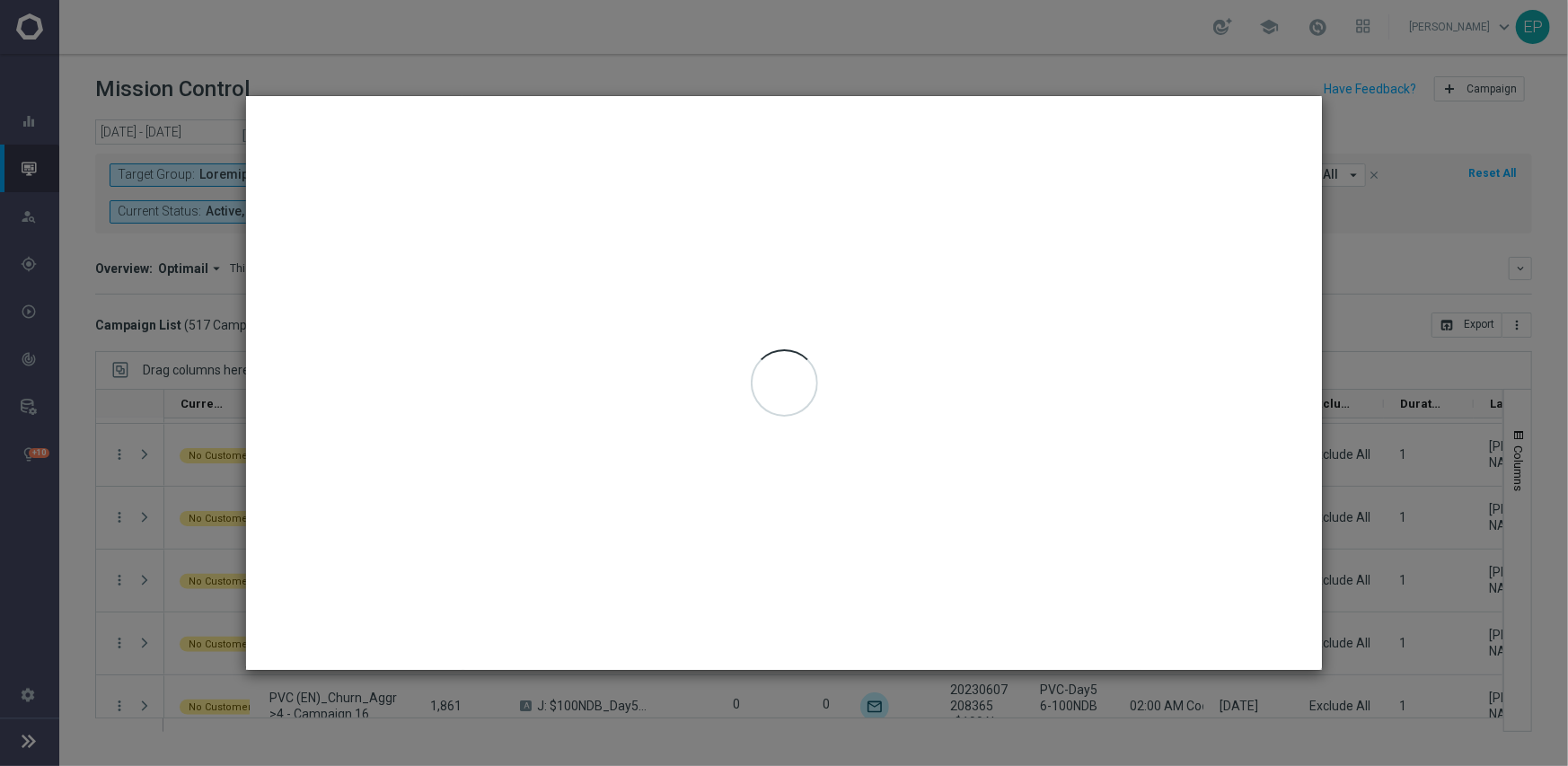
type input "[DATE] - [DATE]"
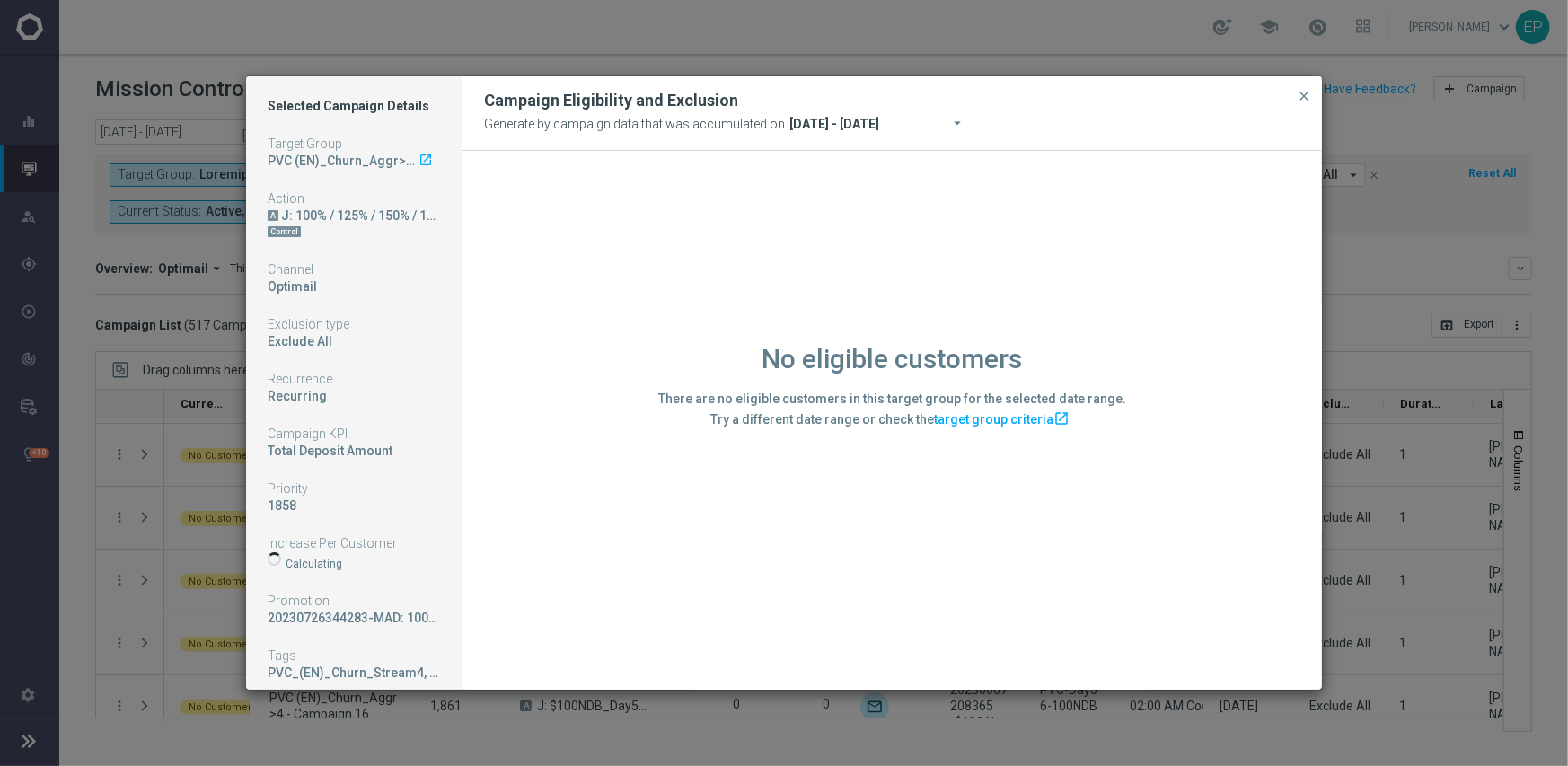
click at [597, 535] on div "No eligible customers There are no eligible customers in this target group for …" at bounding box center [892, 419] width 859 height 538
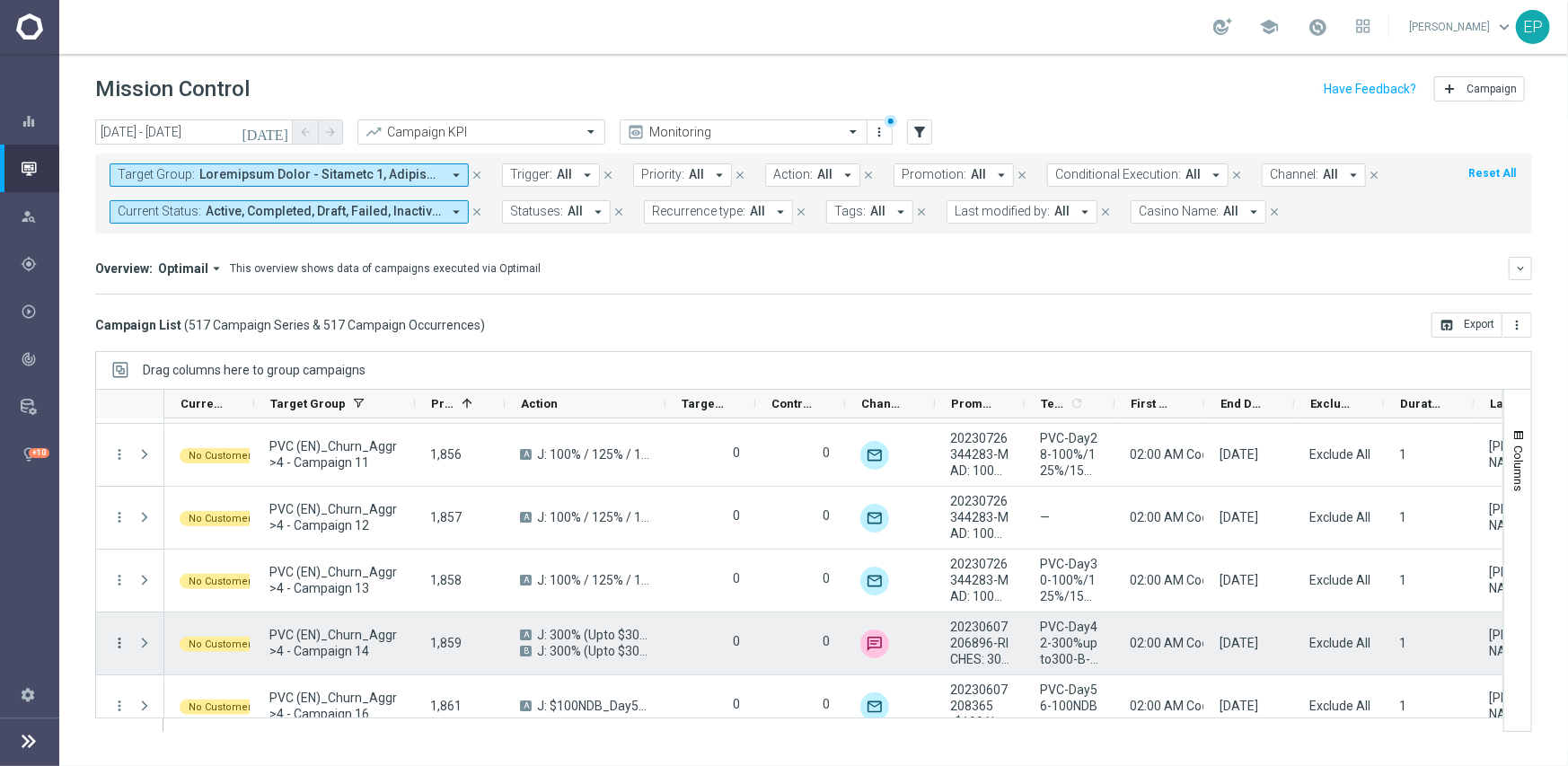
click at [122, 639] on icon "more_vert" at bounding box center [120, 643] width 16 height 16
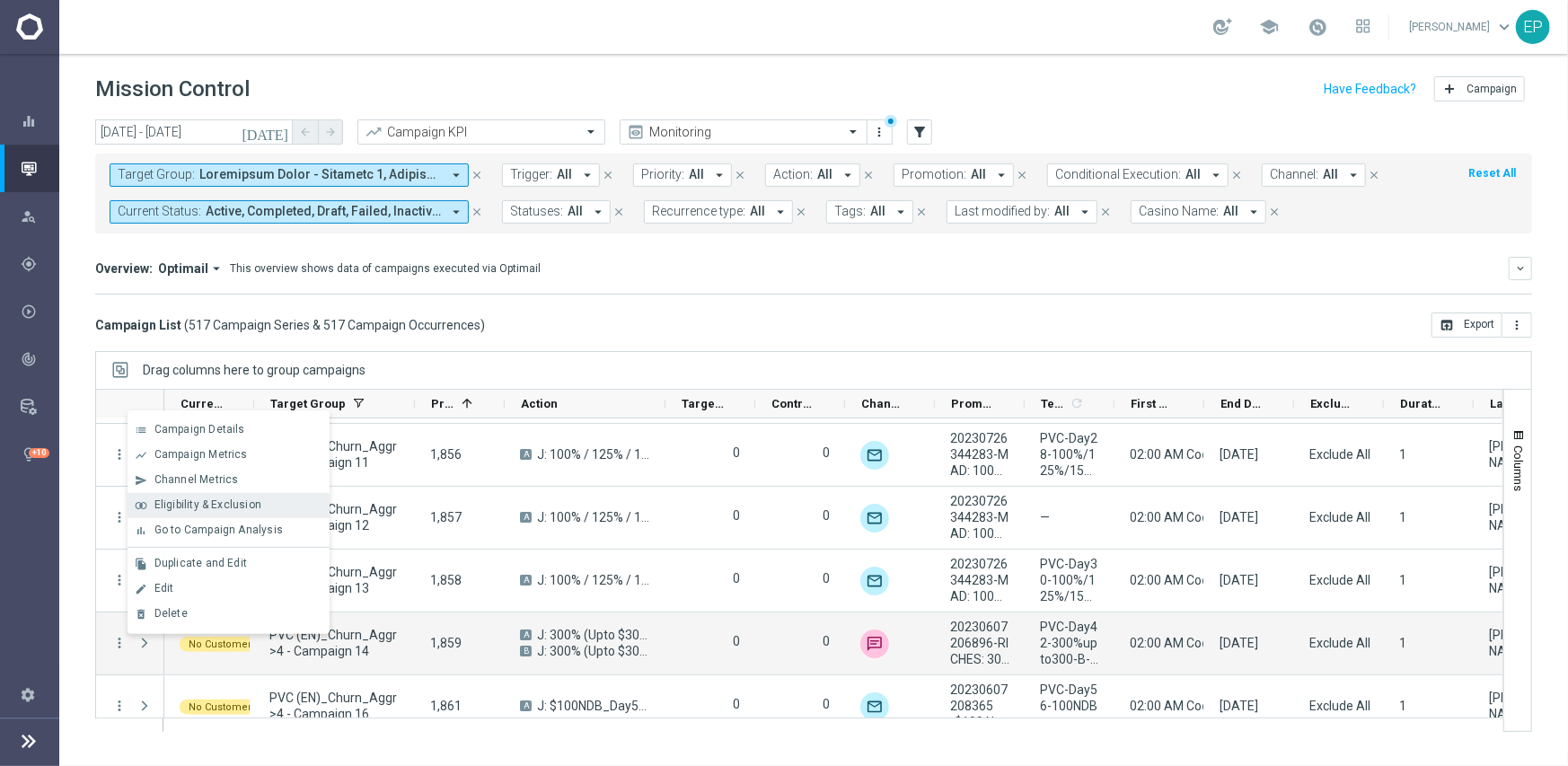
click at [217, 509] on span "Eligibility & Exclusion" at bounding box center [207, 505] width 107 height 13
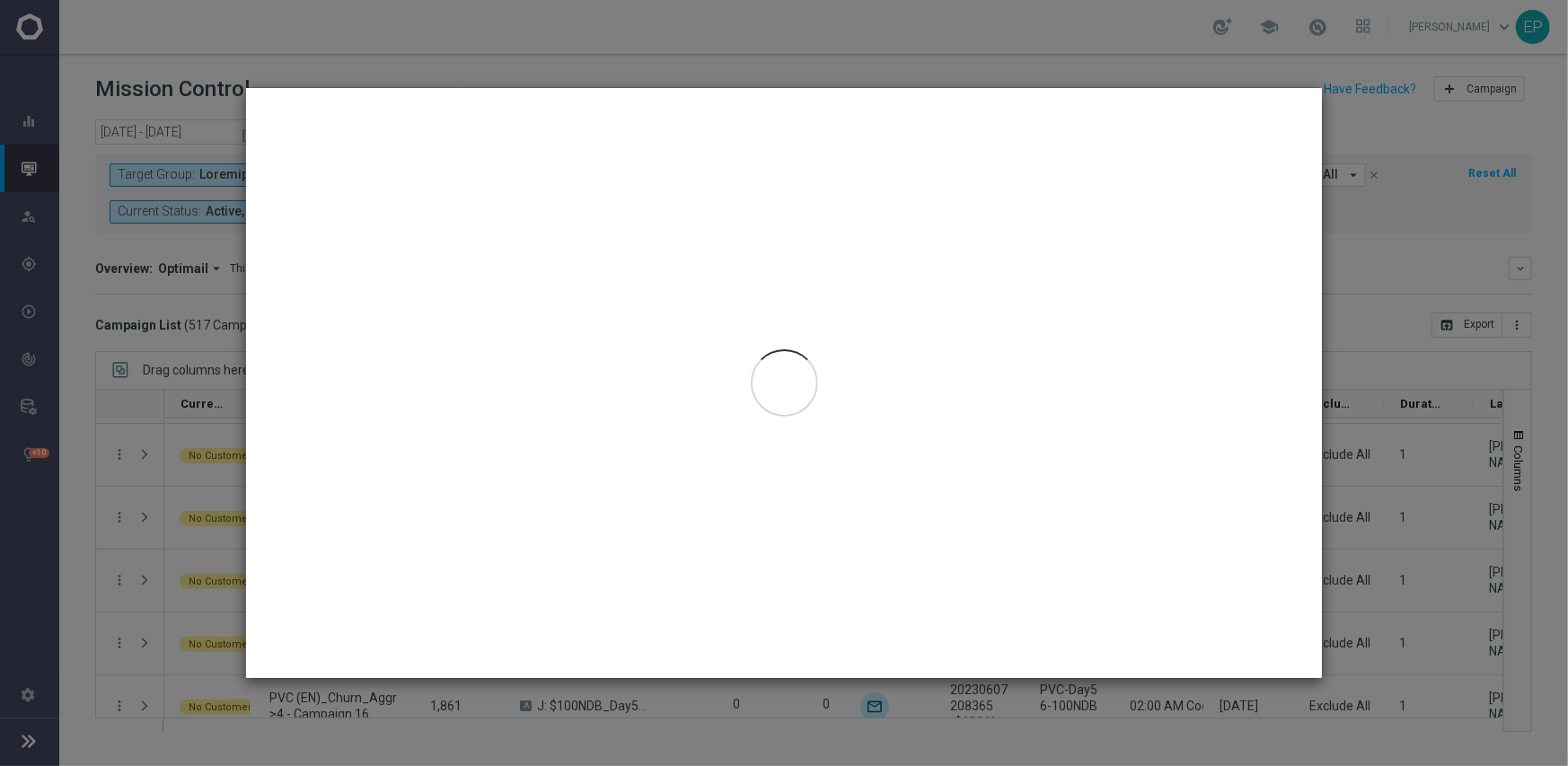
type input "[DATE] - [DATE]"
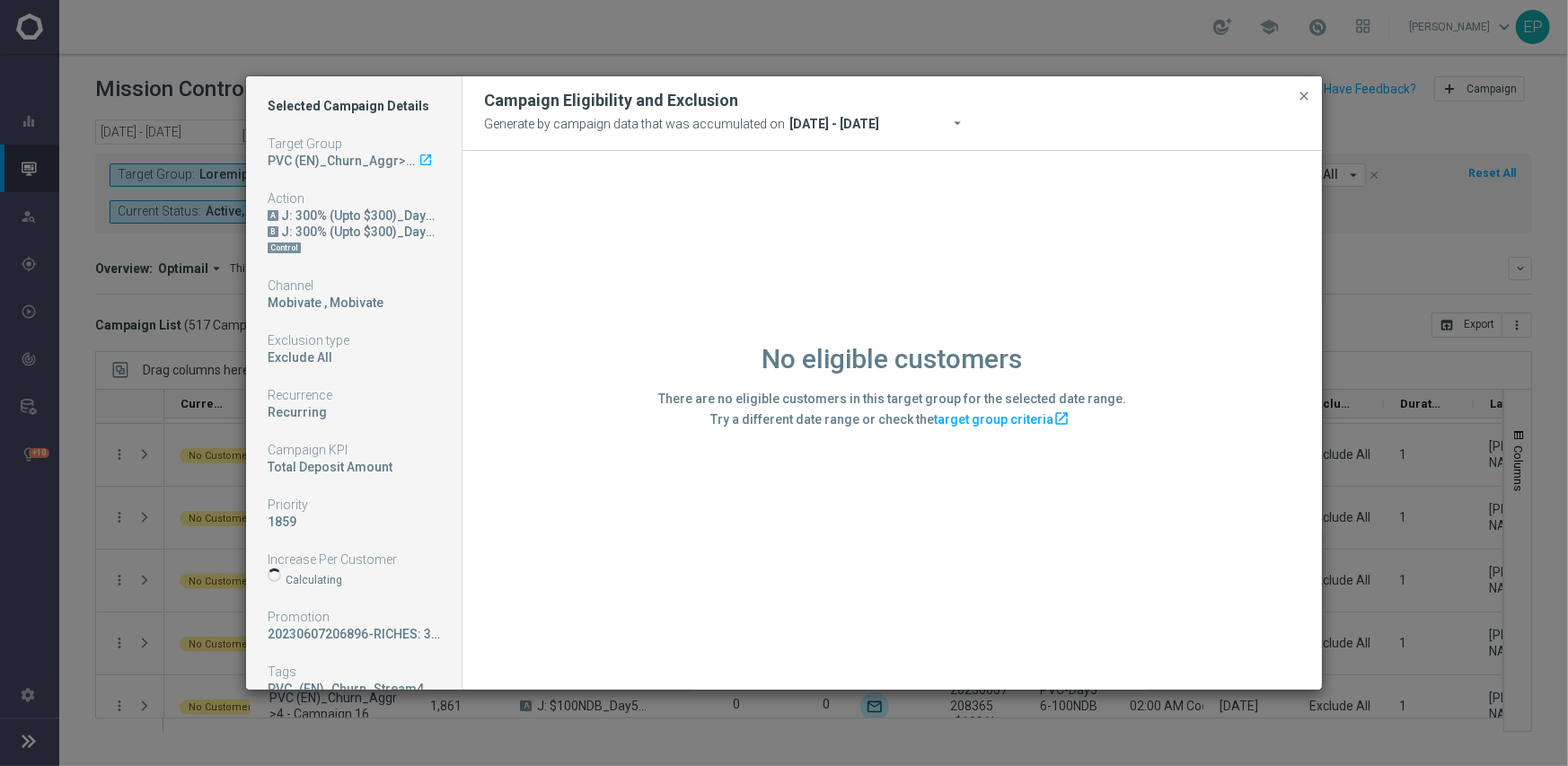
click at [538, 621] on div "No eligible customers There are no eligible customers in this target group for …" at bounding box center [892, 419] width 859 height 538
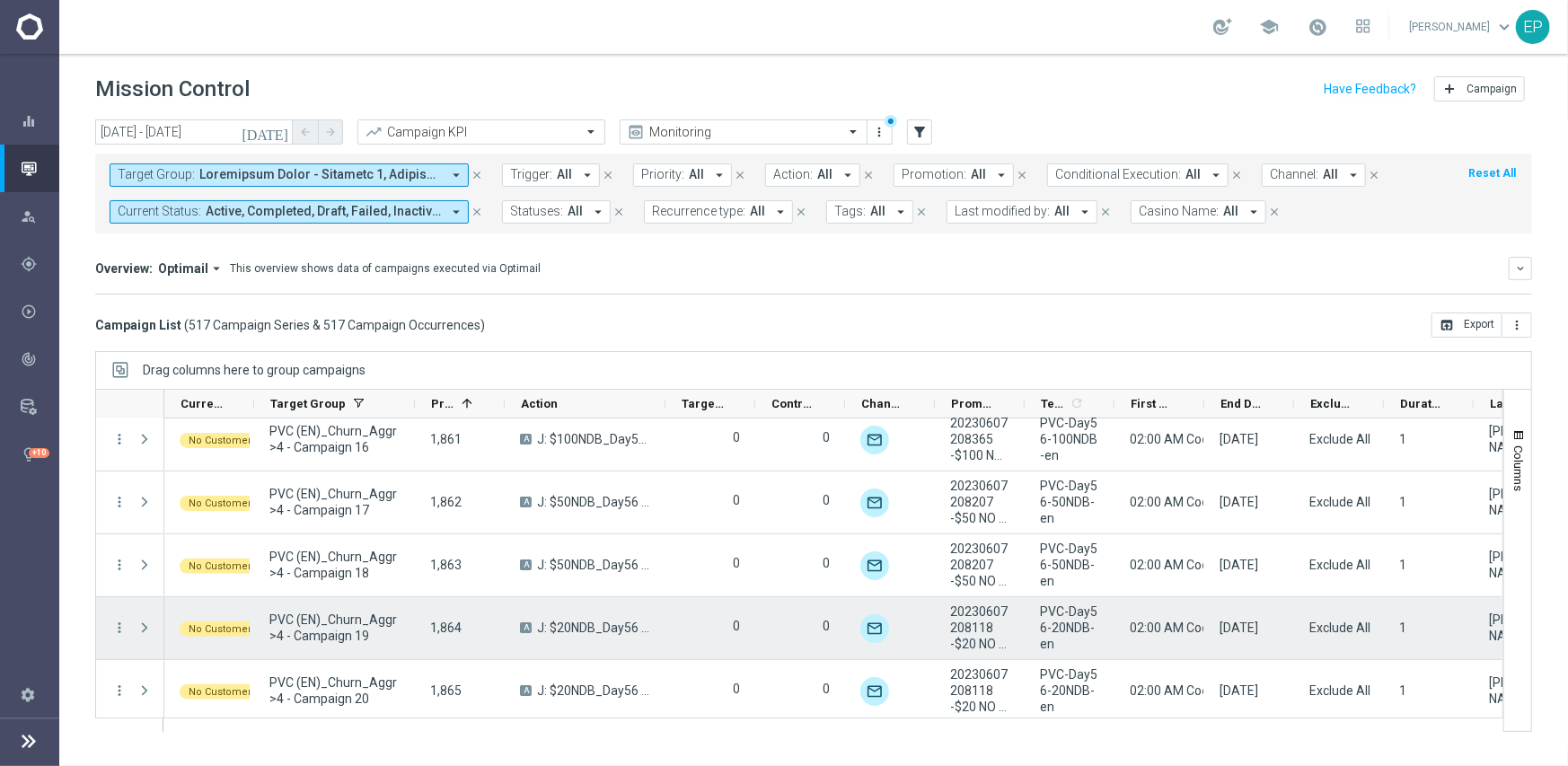
scroll to position [21769, 0]
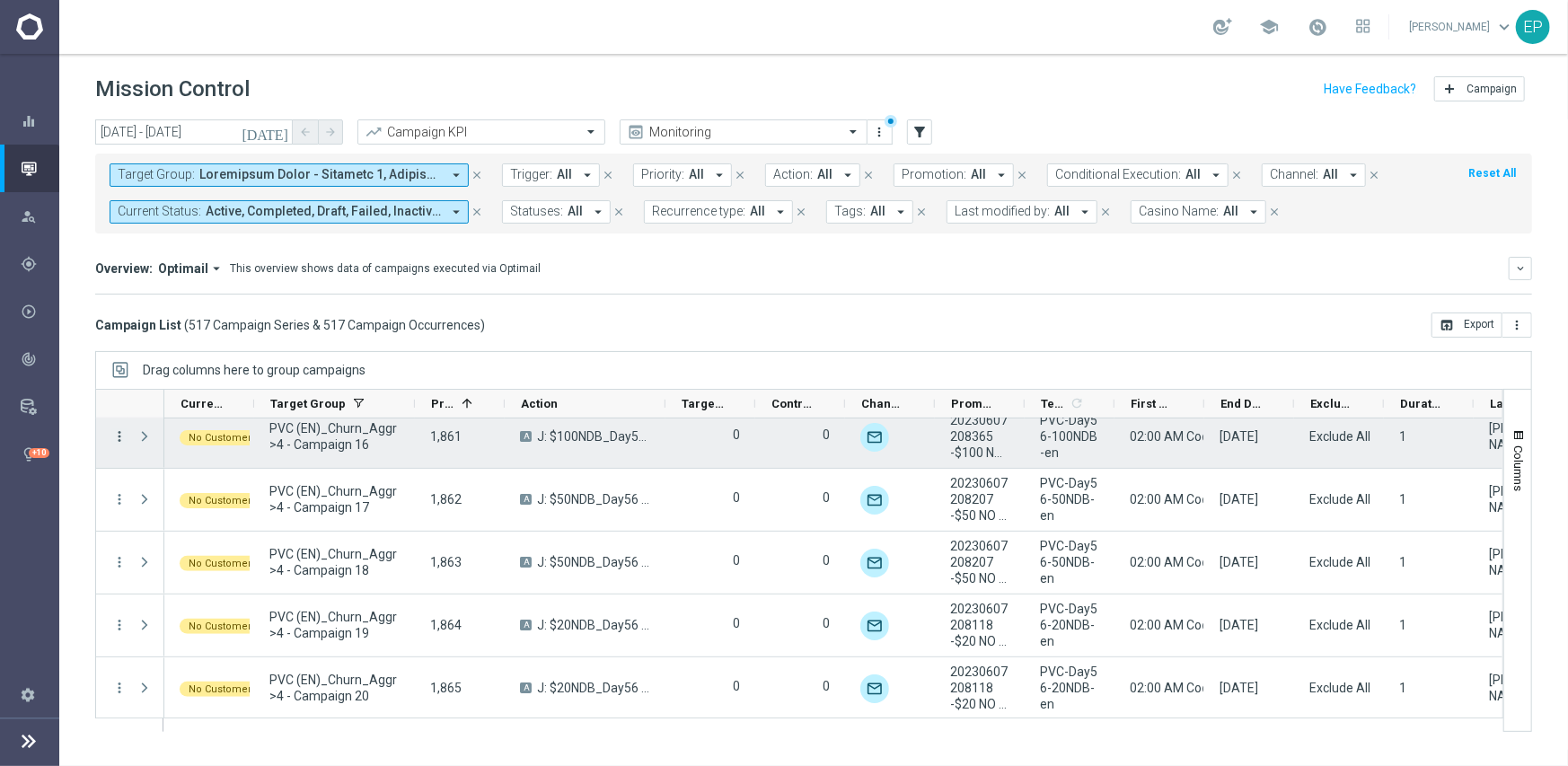
click at [115, 429] on icon "more_vert" at bounding box center [120, 437] width 16 height 16
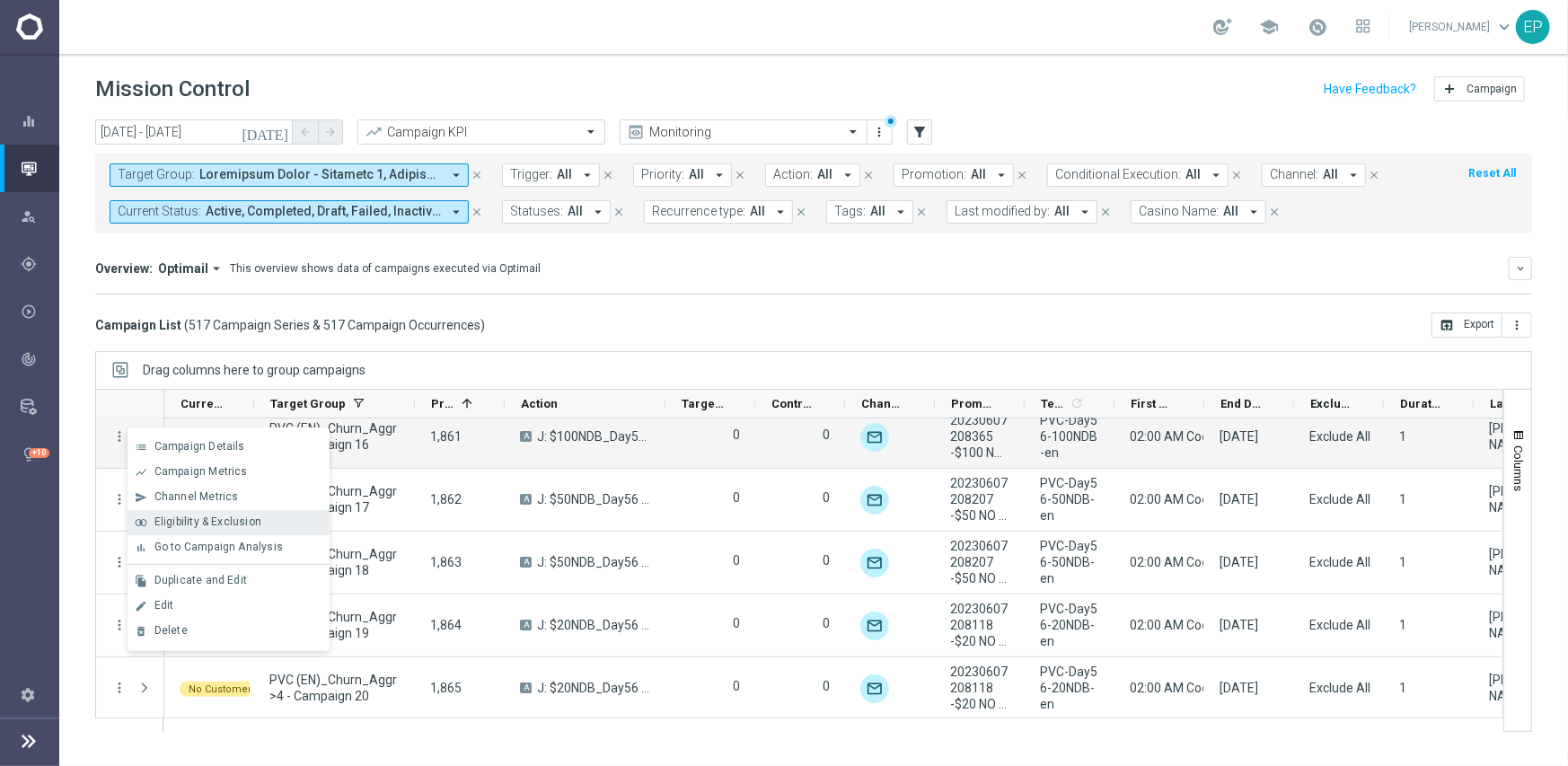
click at [171, 524] on span "Eligibility & Exclusion" at bounding box center [207, 522] width 107 height 13
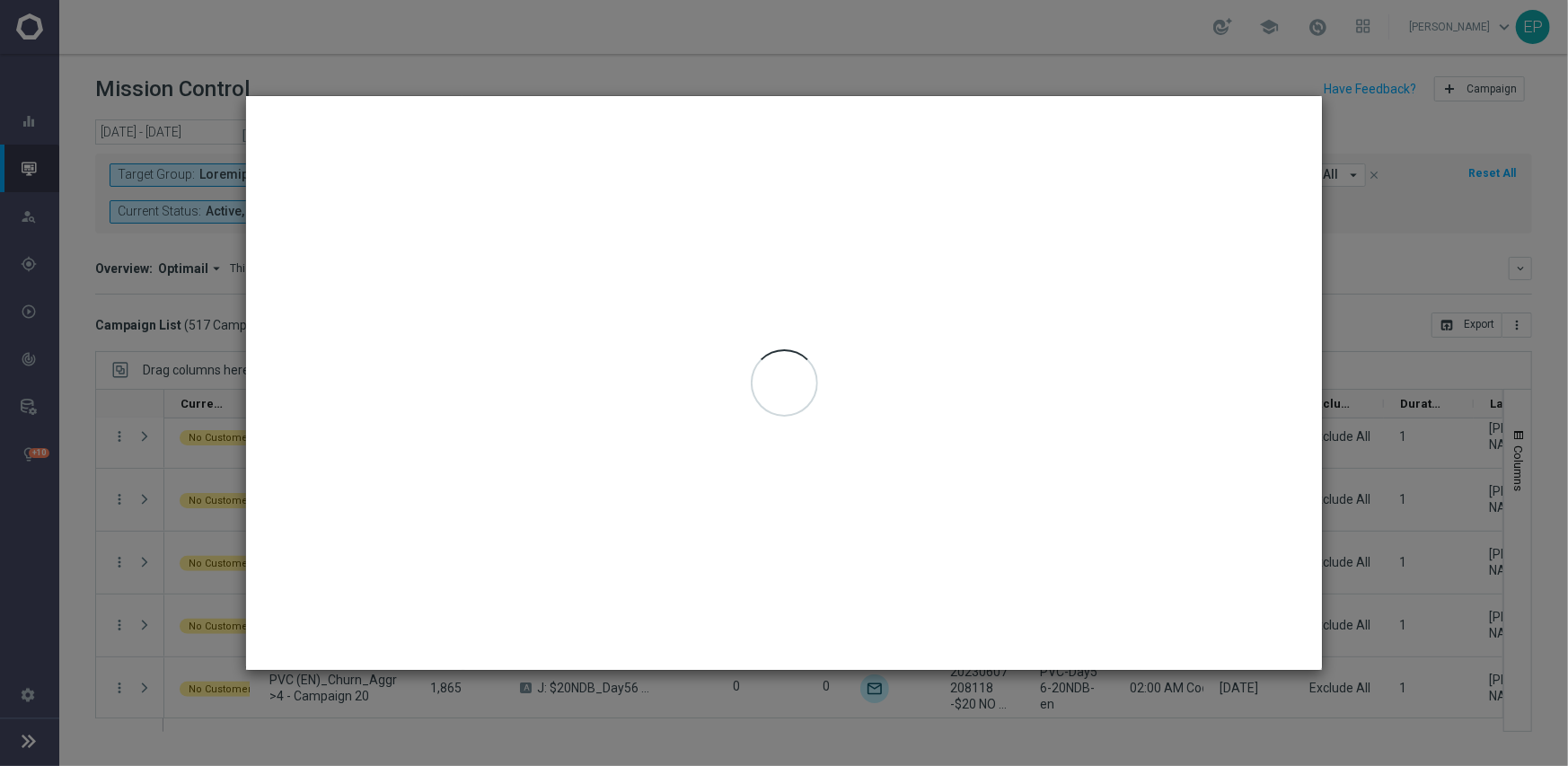
type input "[DATE] - [DATE]"
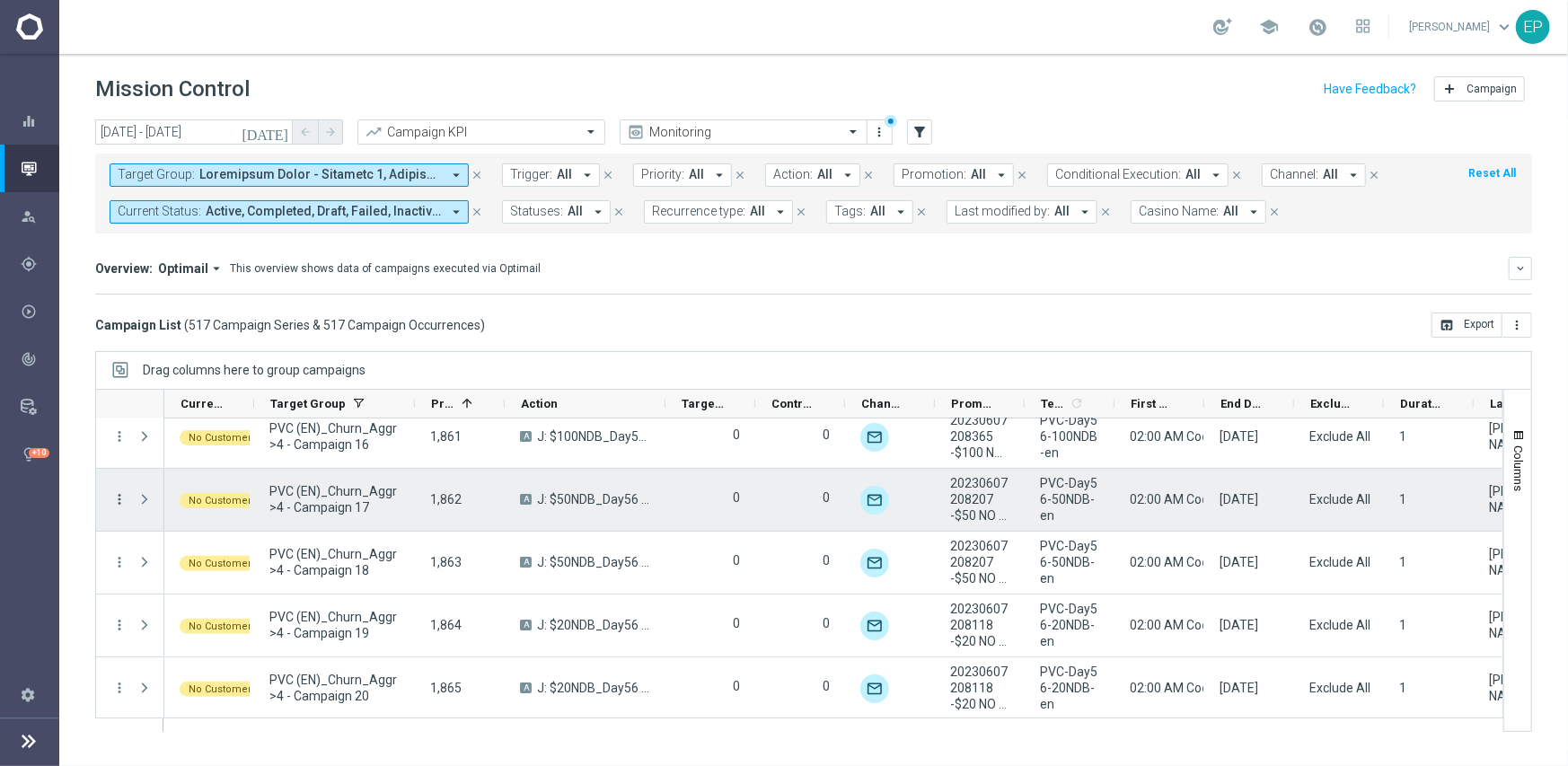
click at [120, 497] on icon "more_vert" at bounding box center [120, 500] width 16 height 16
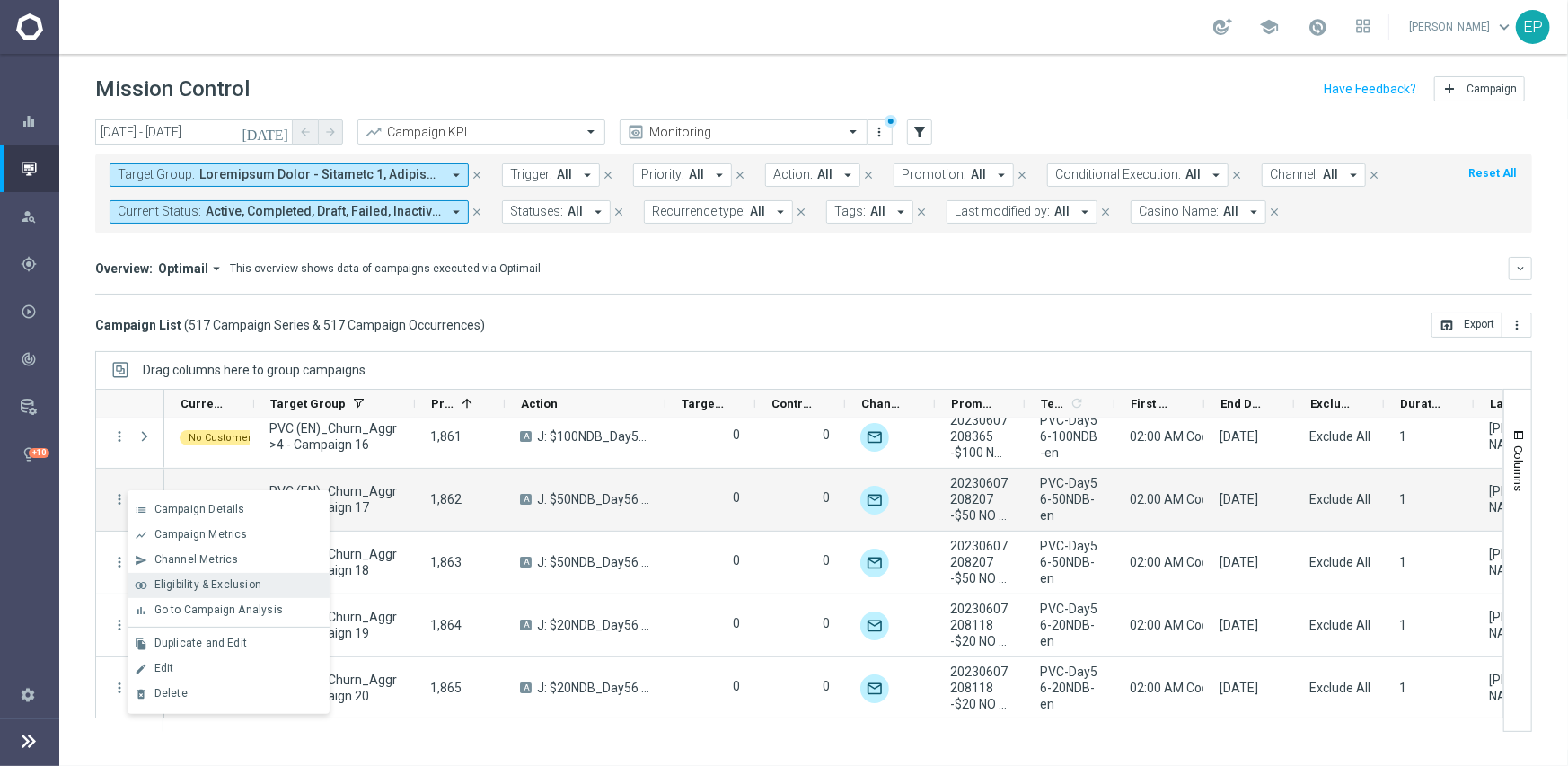
click at [196, 583] on span "Eligibility & Exclusion" at bounding box center [207, 584] width 107 height 13
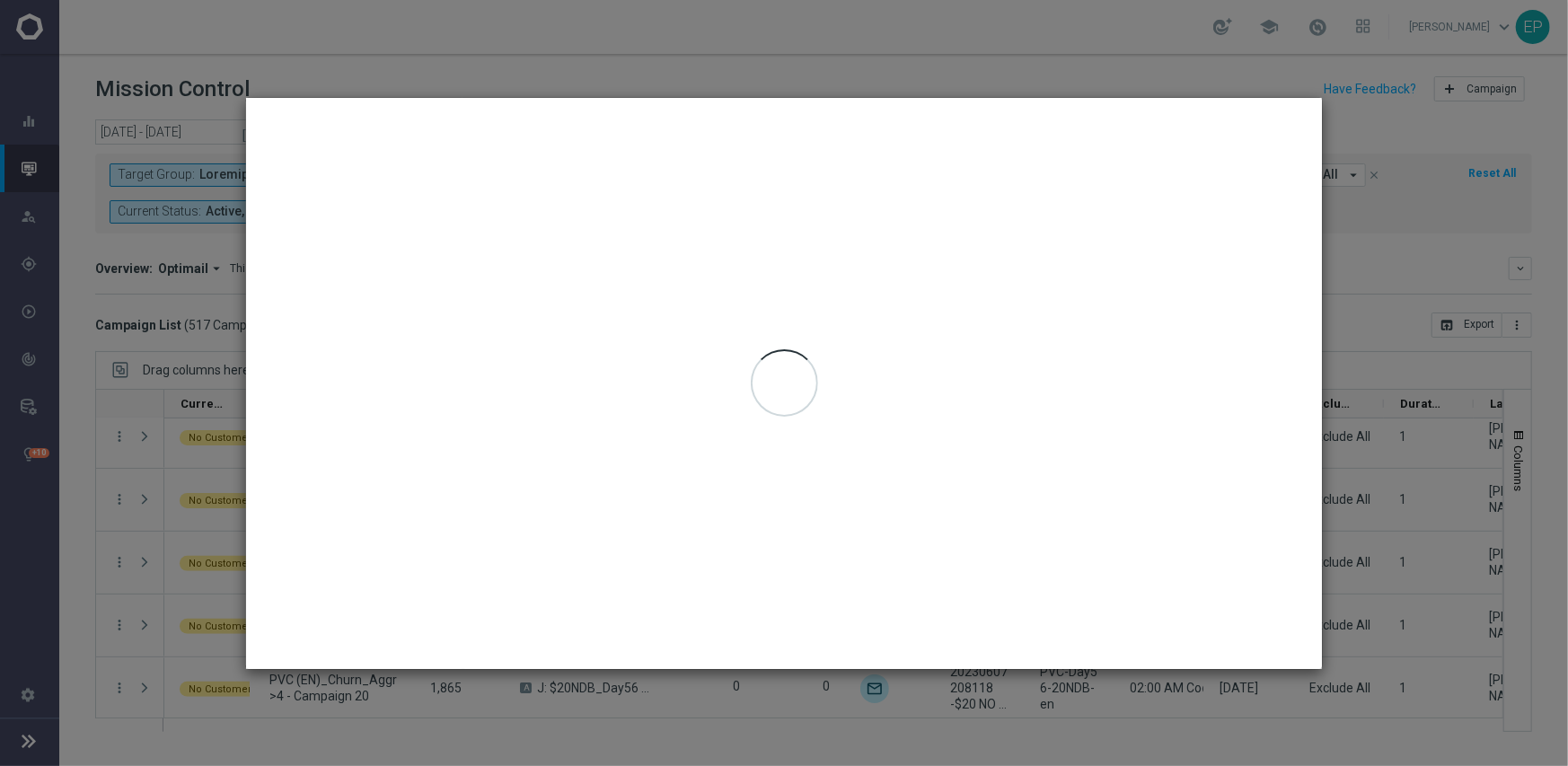
type input "[DATE] - [DATE]"
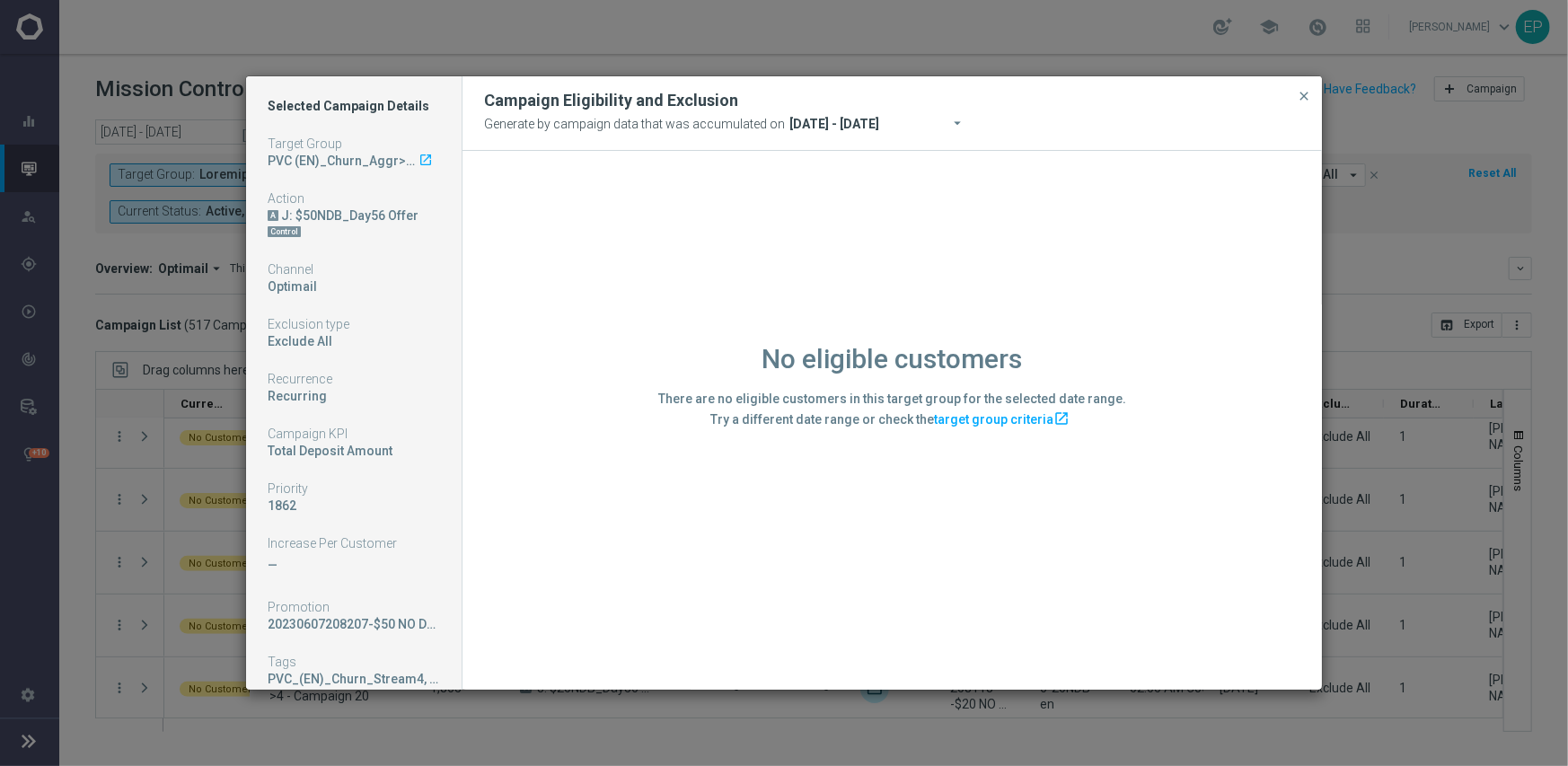
click at [523, 547] on div "No eligible customers There are no eligible customers in this target group for …" at bounding box center [892, 419] width 859 height 538
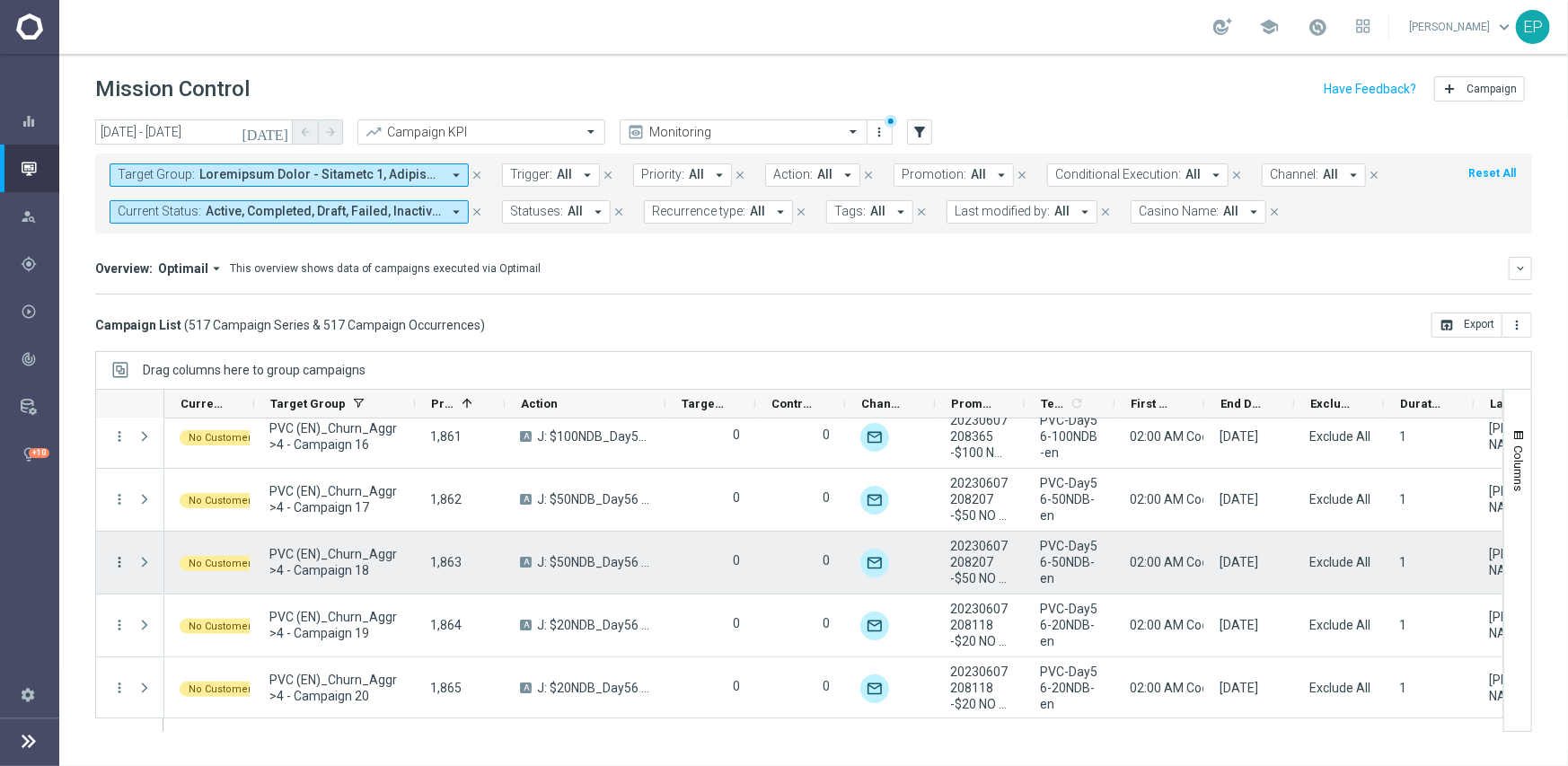
click at [120, 559] on icon "more_vert" at bounding box center [120, 563] width 16 height 16
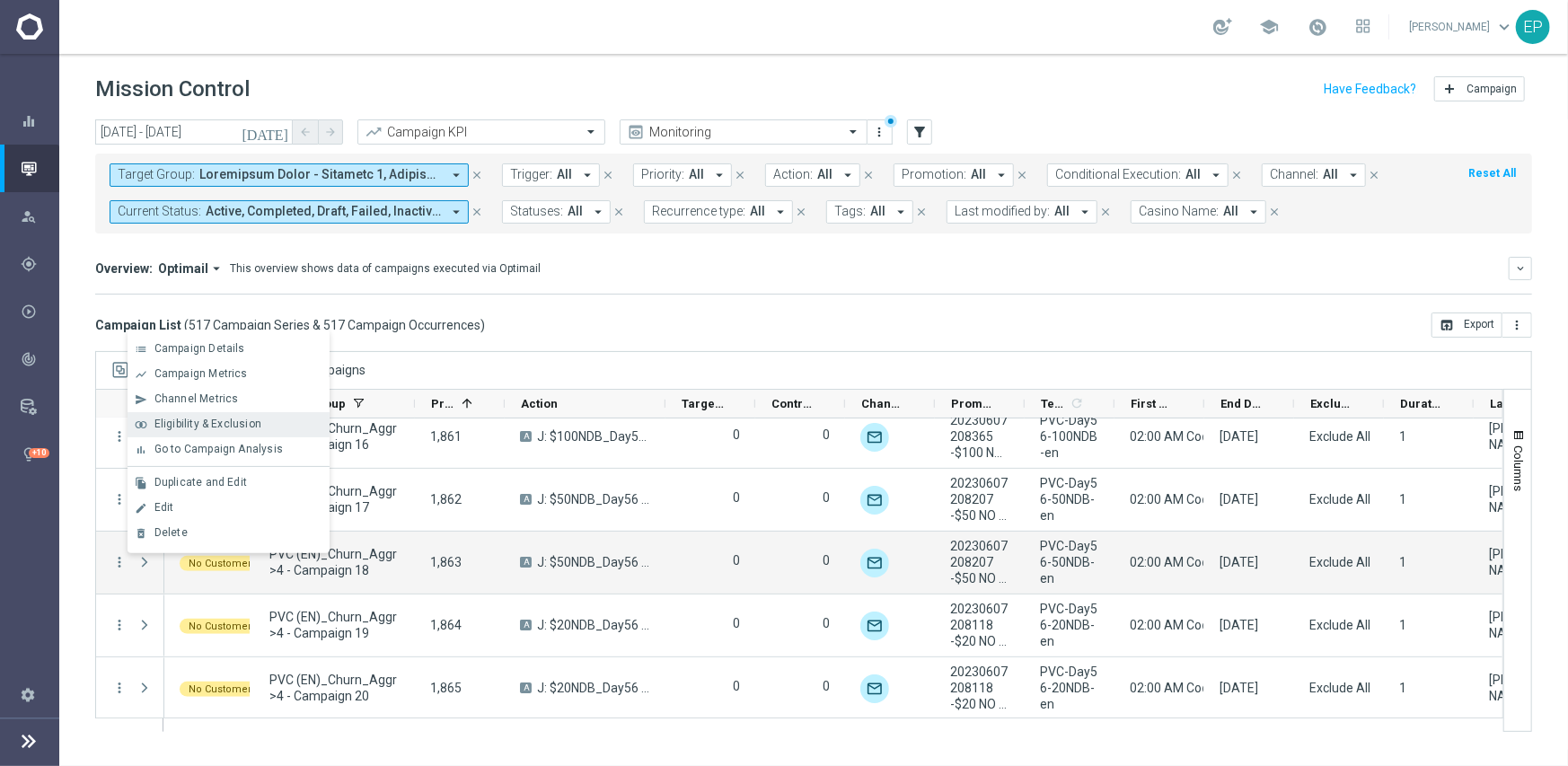
click at [210, 425] on span "Eligibility & Exclusion" at bounding box center [207, 424] width 107 height 13
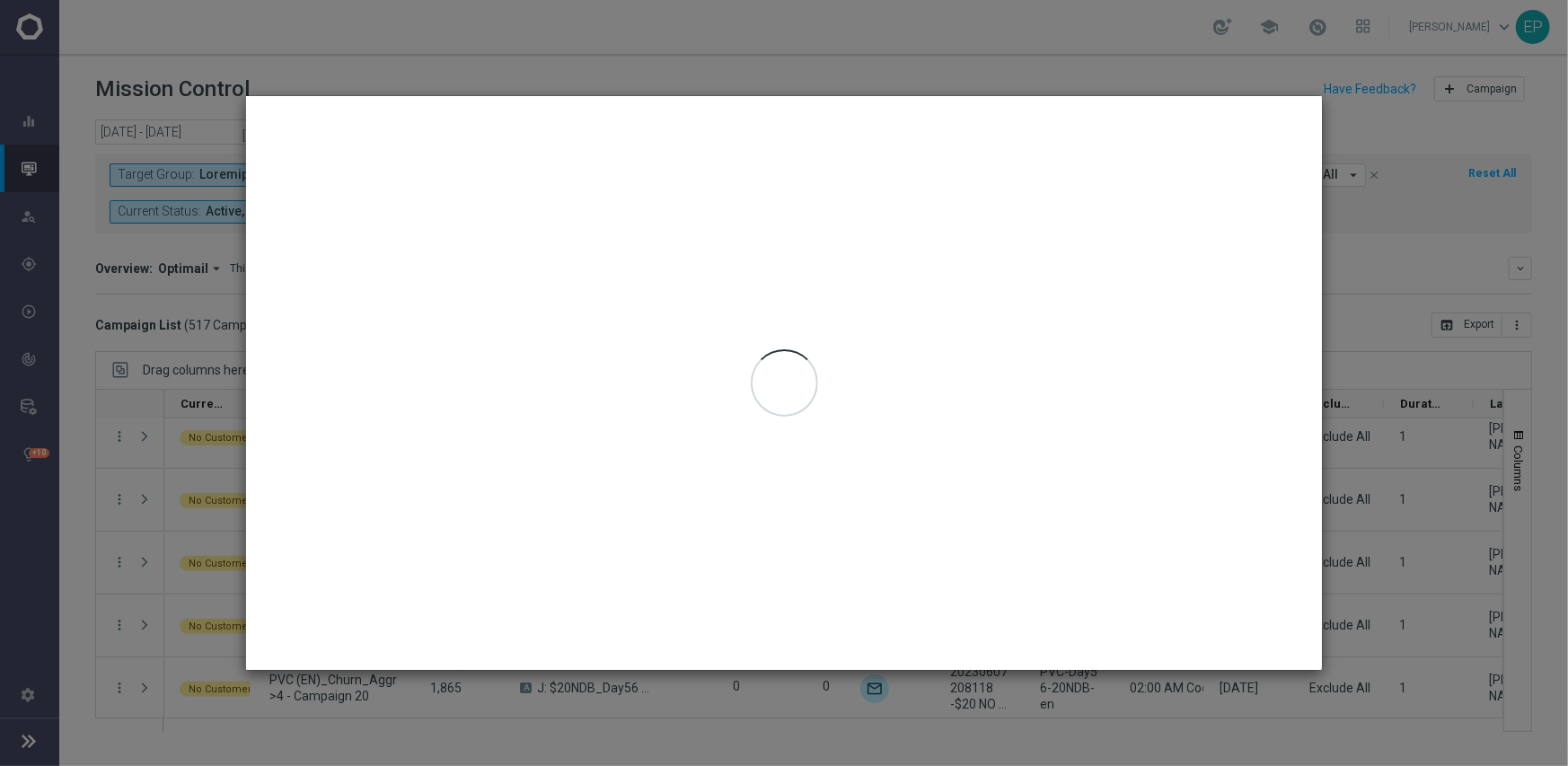
type input "[DATE] - [DATE]"
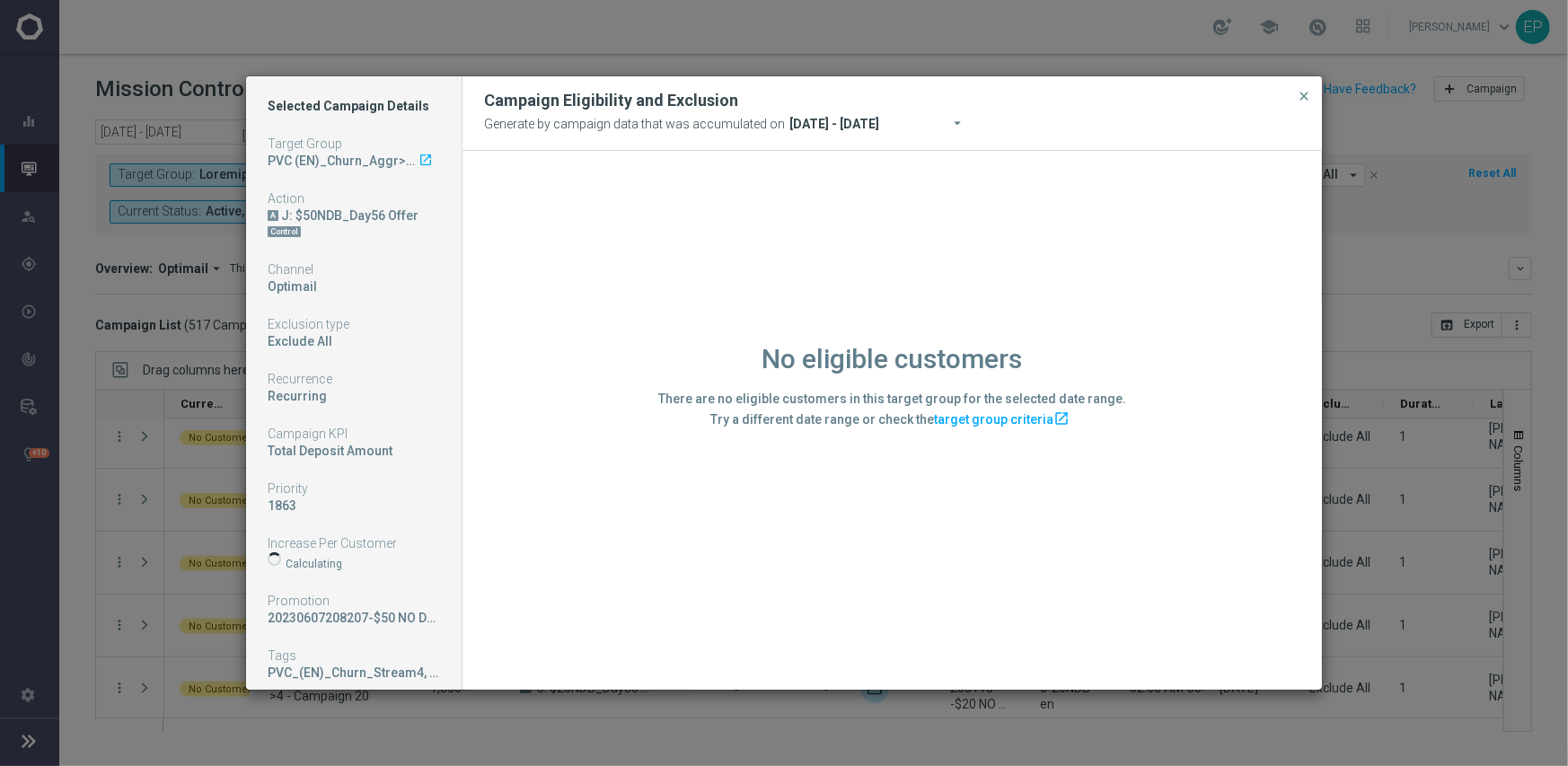
click at [517, 581] on div "No eligible customers There are no eligible customers in this target group for …" at bounding box center [892, 419] width 859 height 538
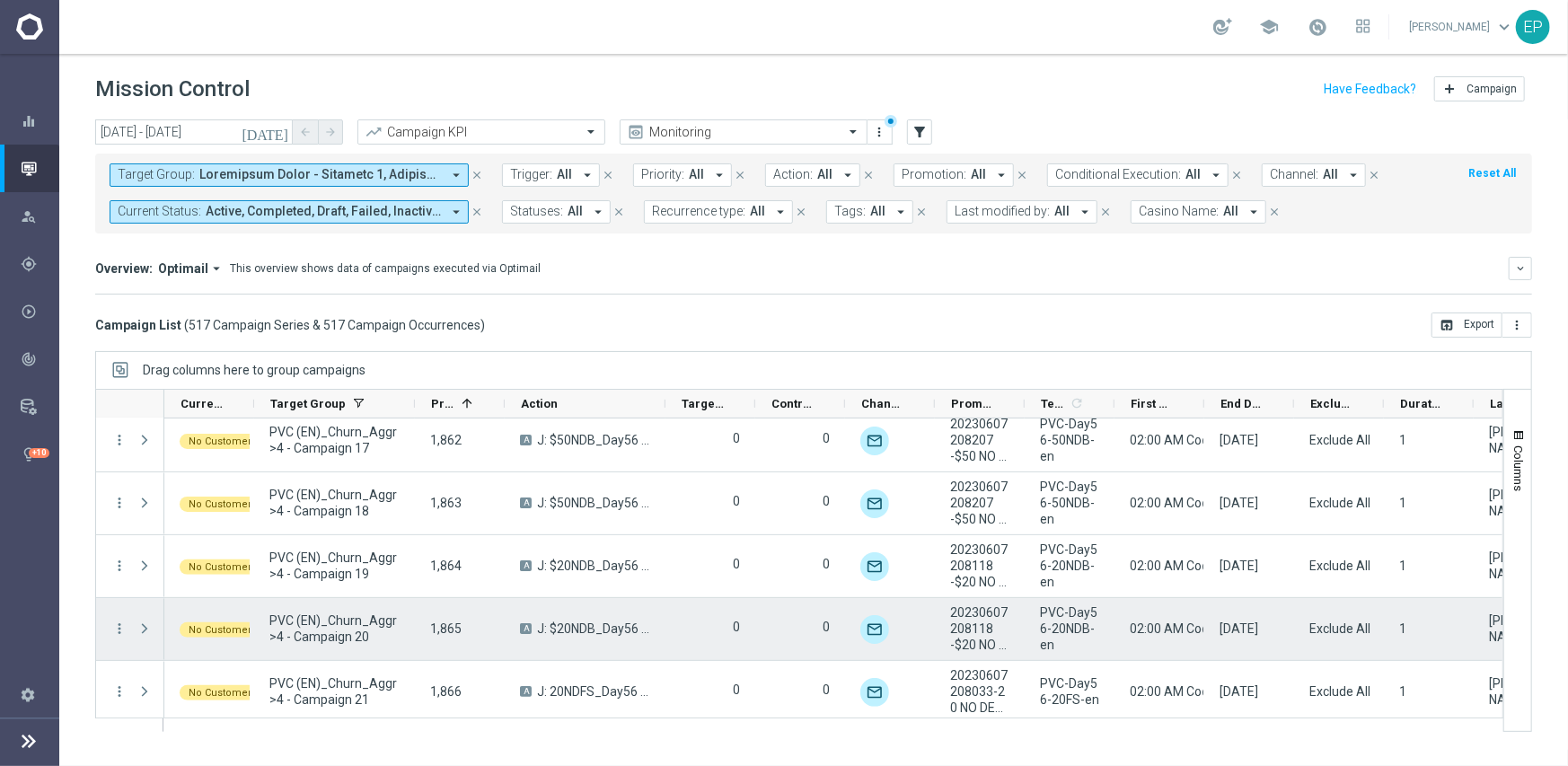
scroll to position [21860, 0]
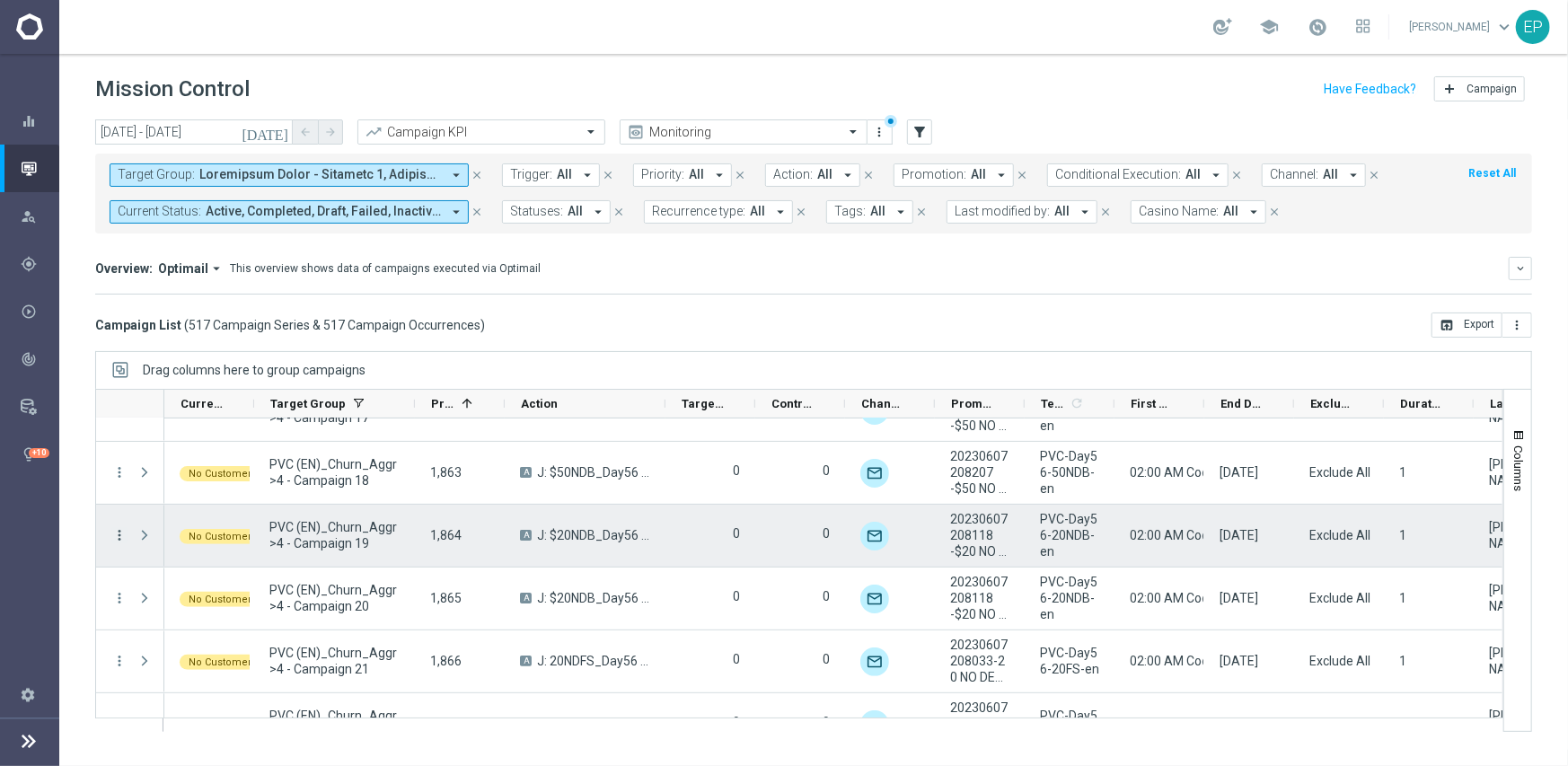
click at [118, 532] on icon "more_vert" at bounding box center [120, 536] width 16 height 16
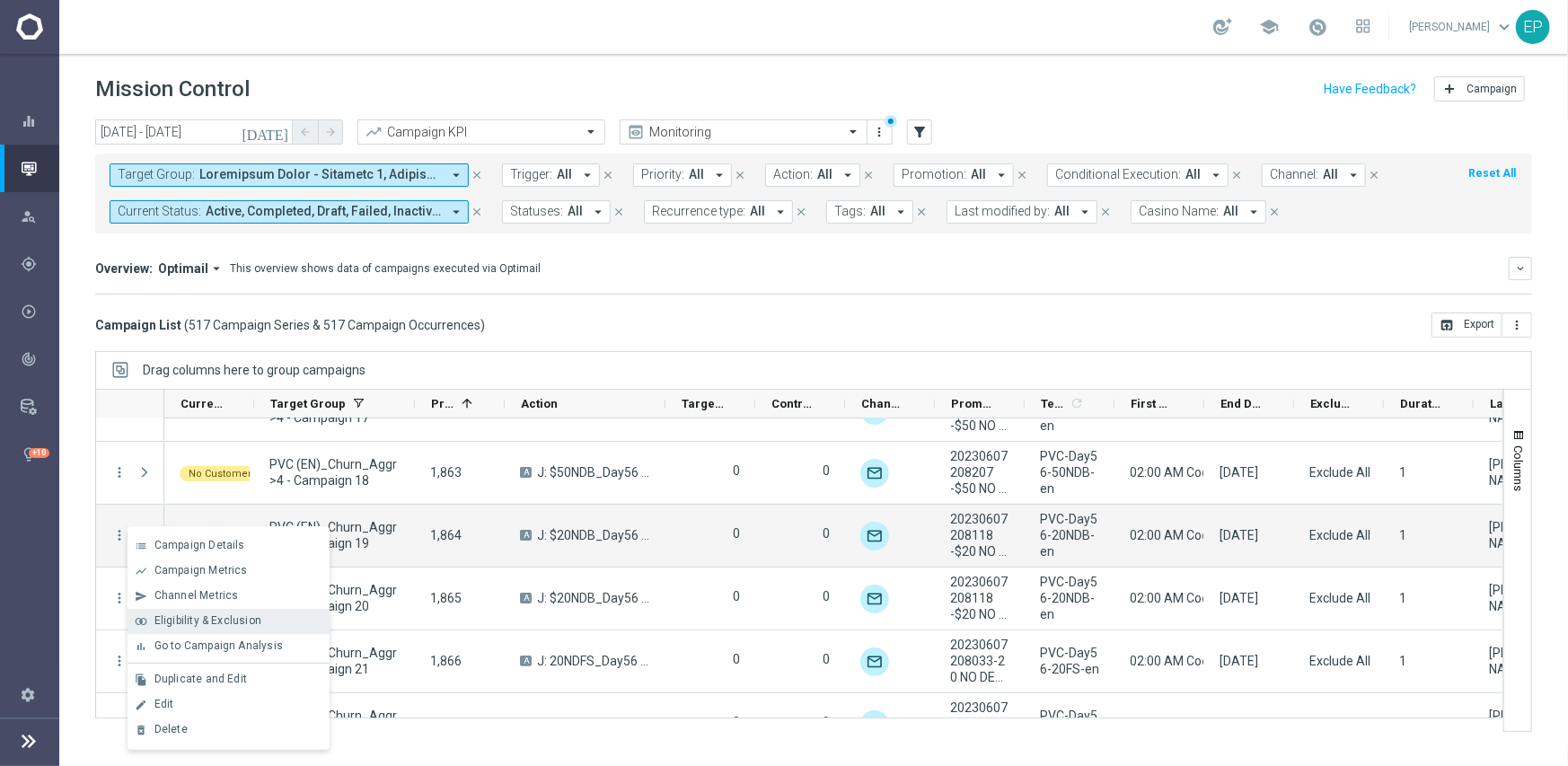
click at [181, 619] on span "Eligibility & Exclusion" at bounding box center [207, 620] width 107 height 13
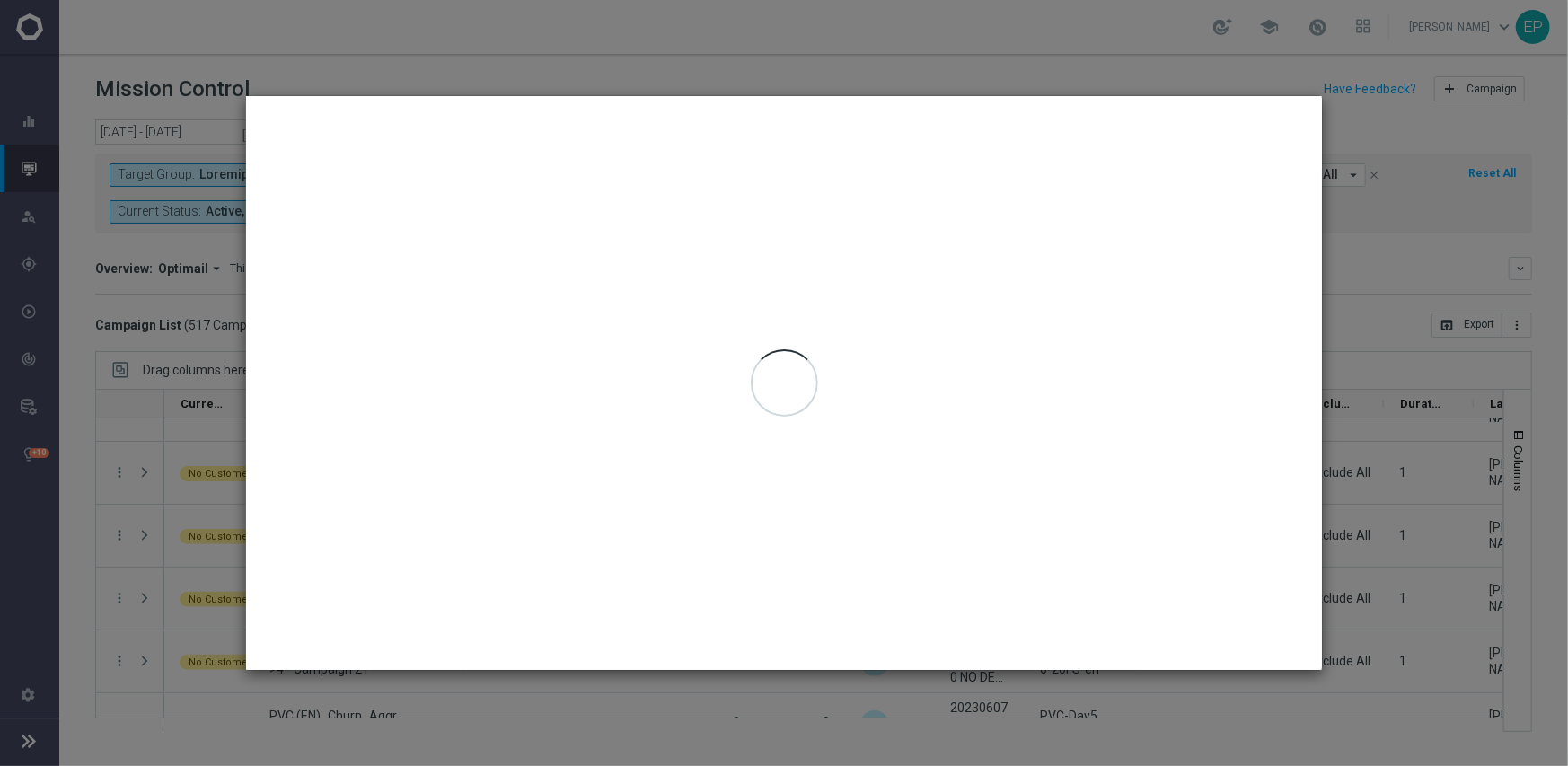
type input "[DATE] - [DATE]"
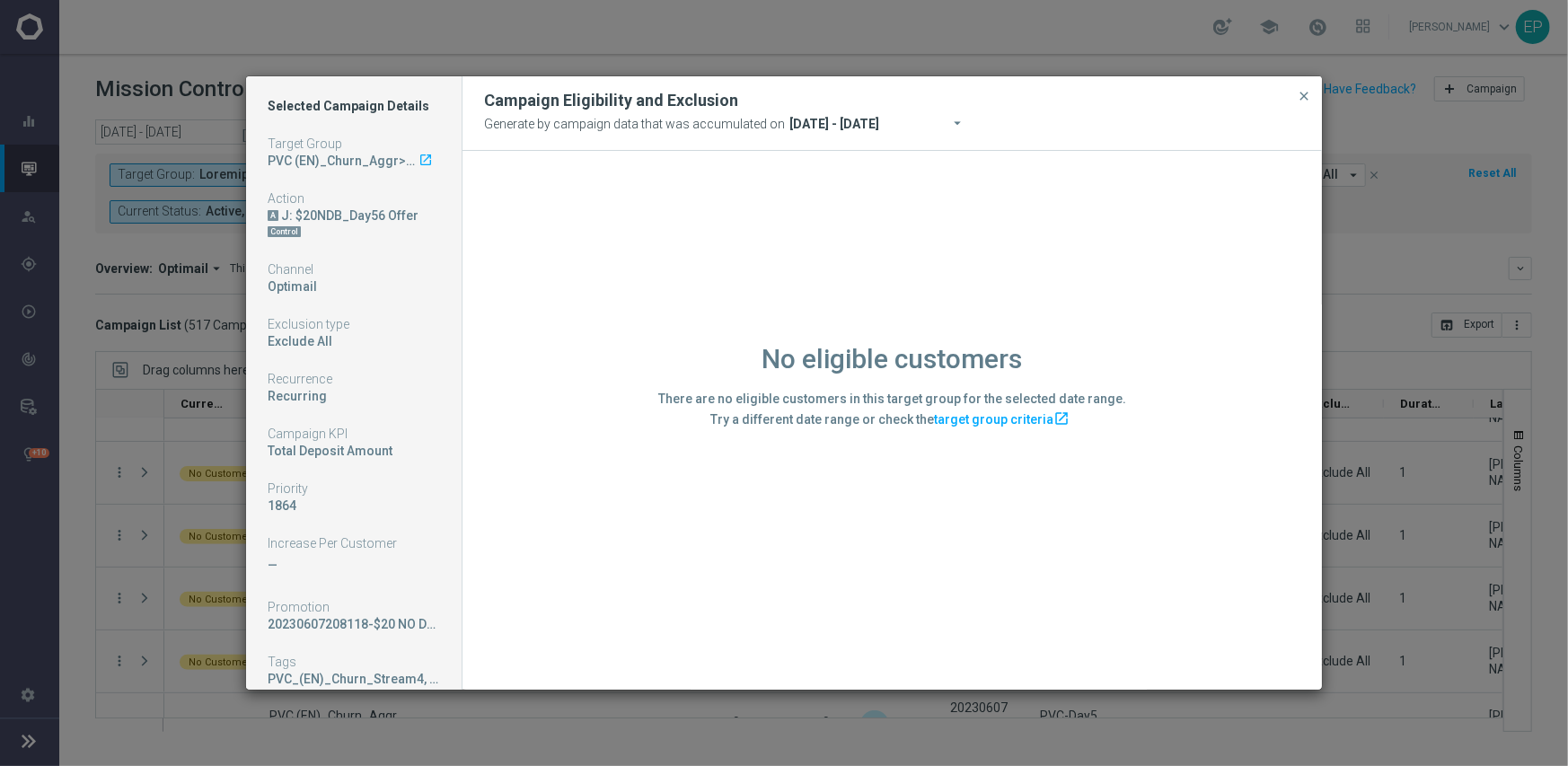
click at [667, 514] on div "No eligible customers There are no eligible customers in this target group for …" at bounding box center [892, 419] width 859 height 538
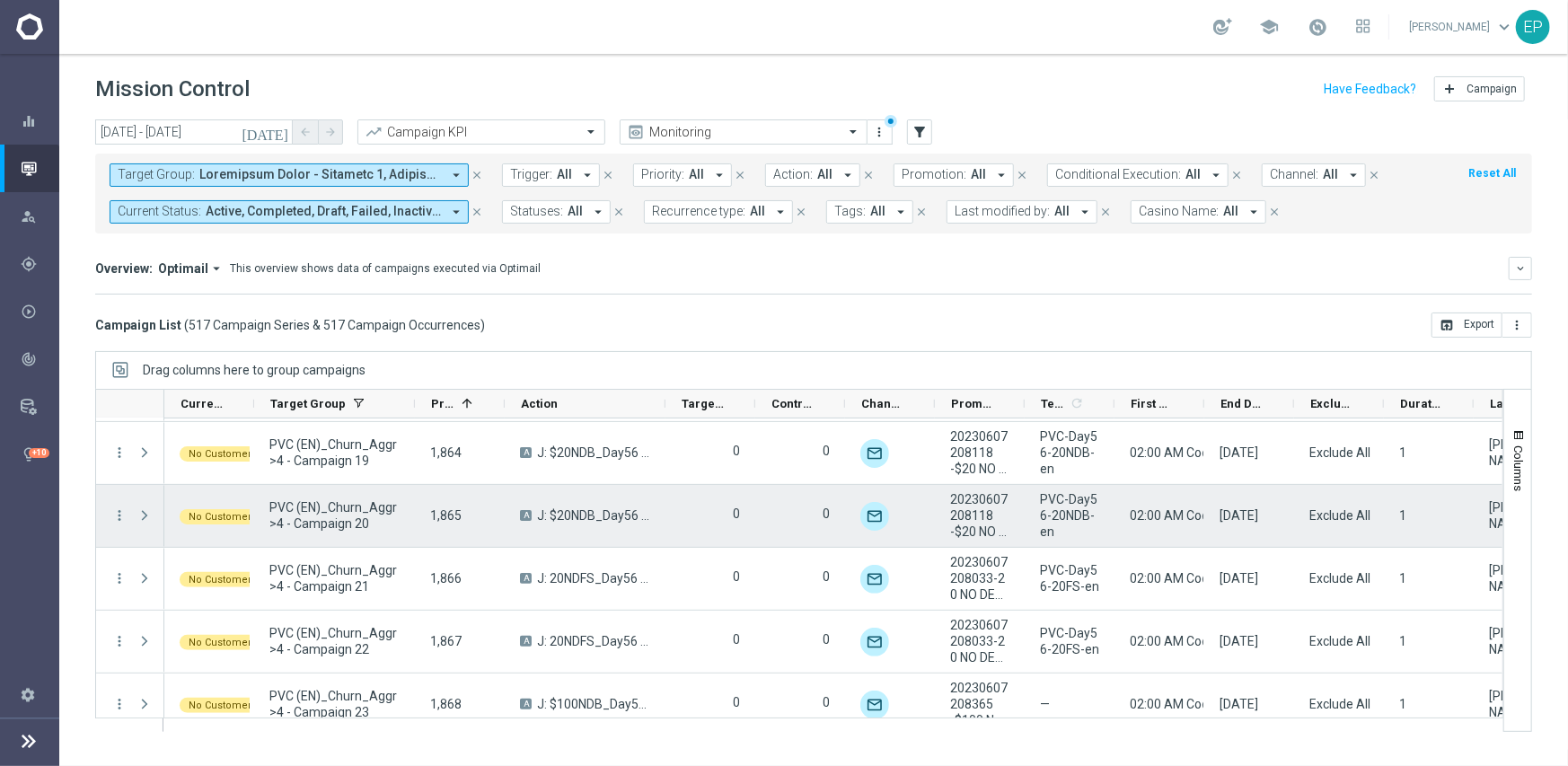
scroll to position [21950, 0]
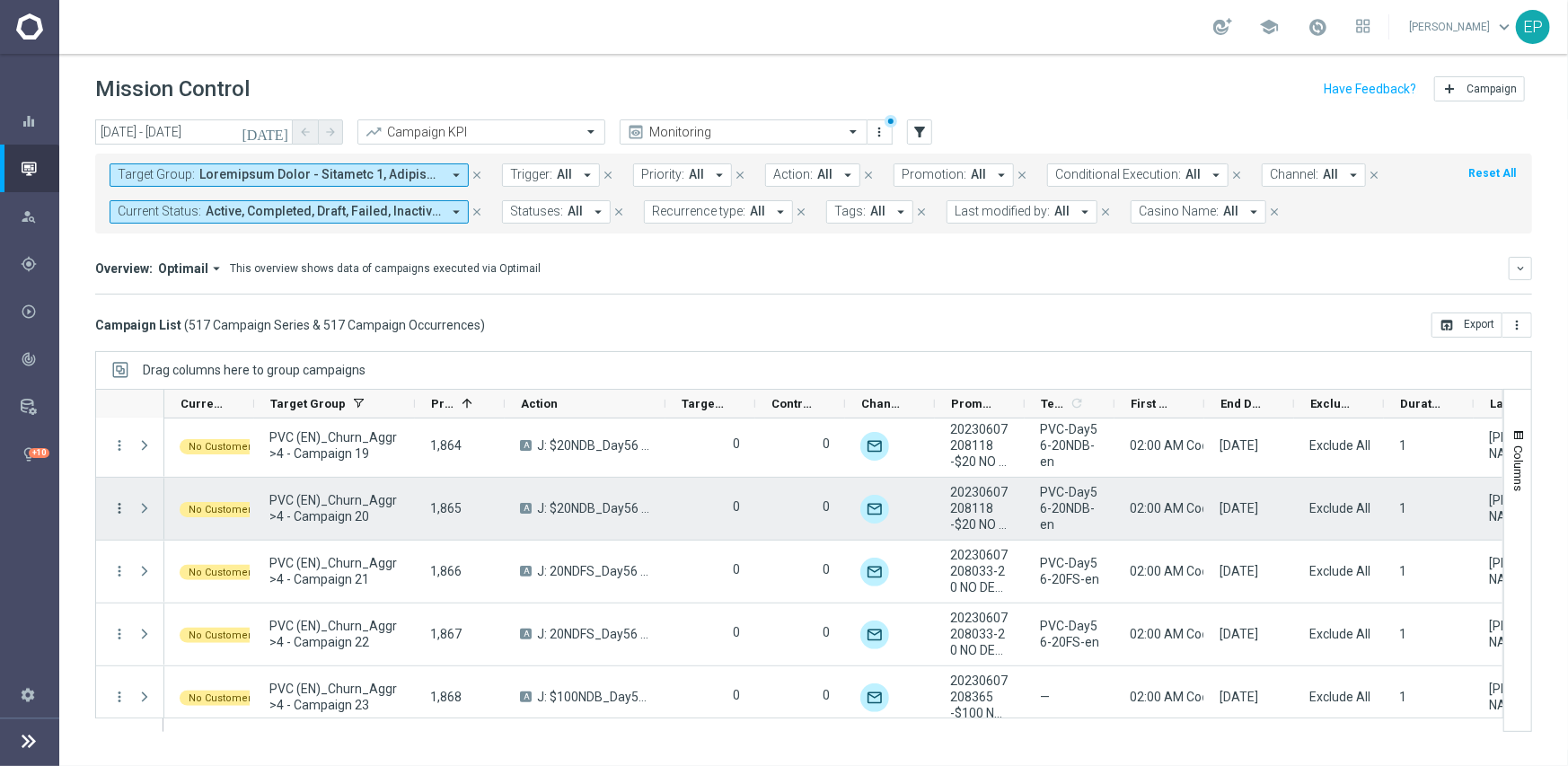
click at [122, 505] on icon "more_vert" at bounding box center [120, 509] width 16 height 16
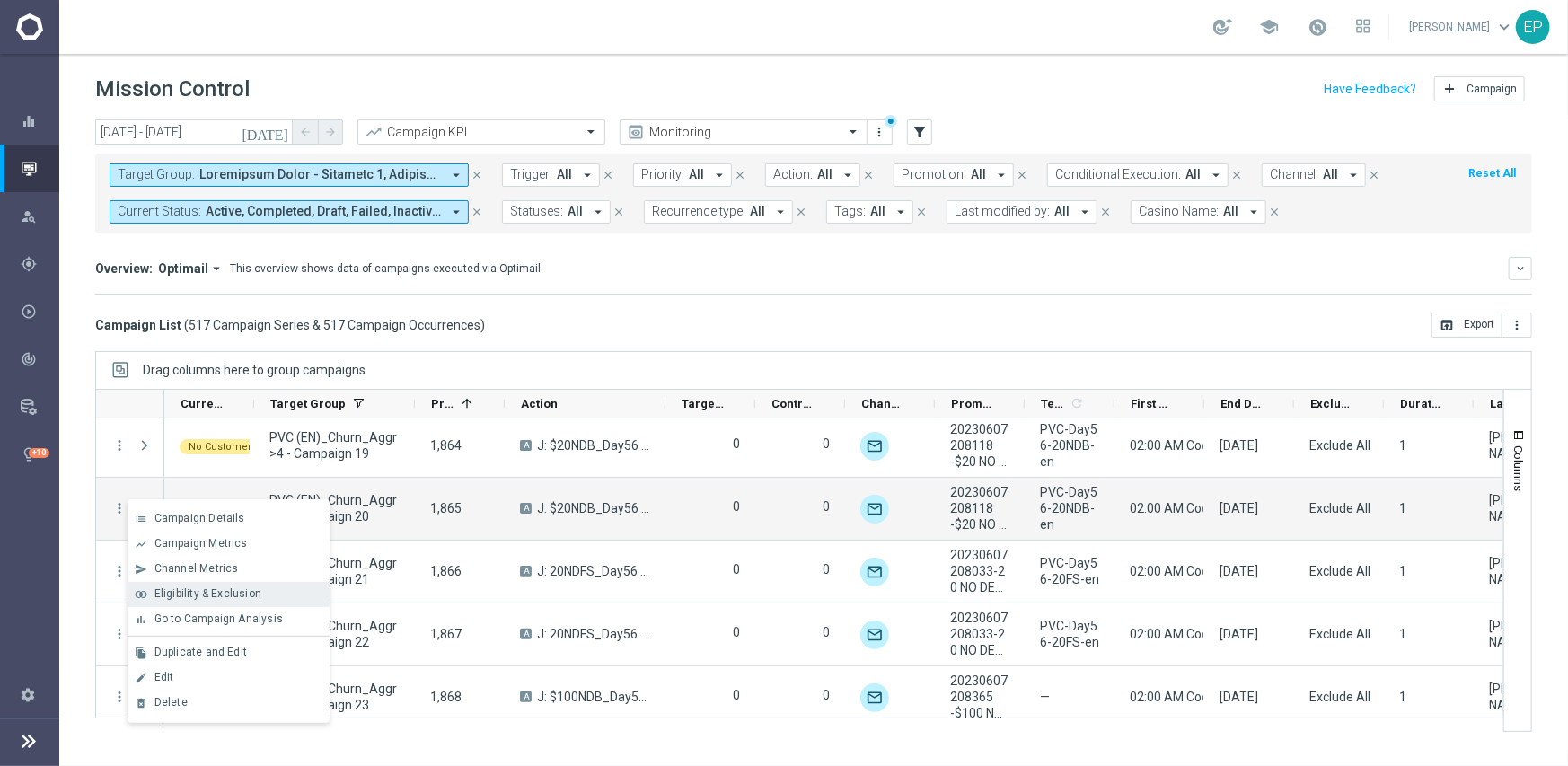
click at [225, 593] on span "Eligibility & Exclusion" at bounding box center [207, 593] width 107 height 13
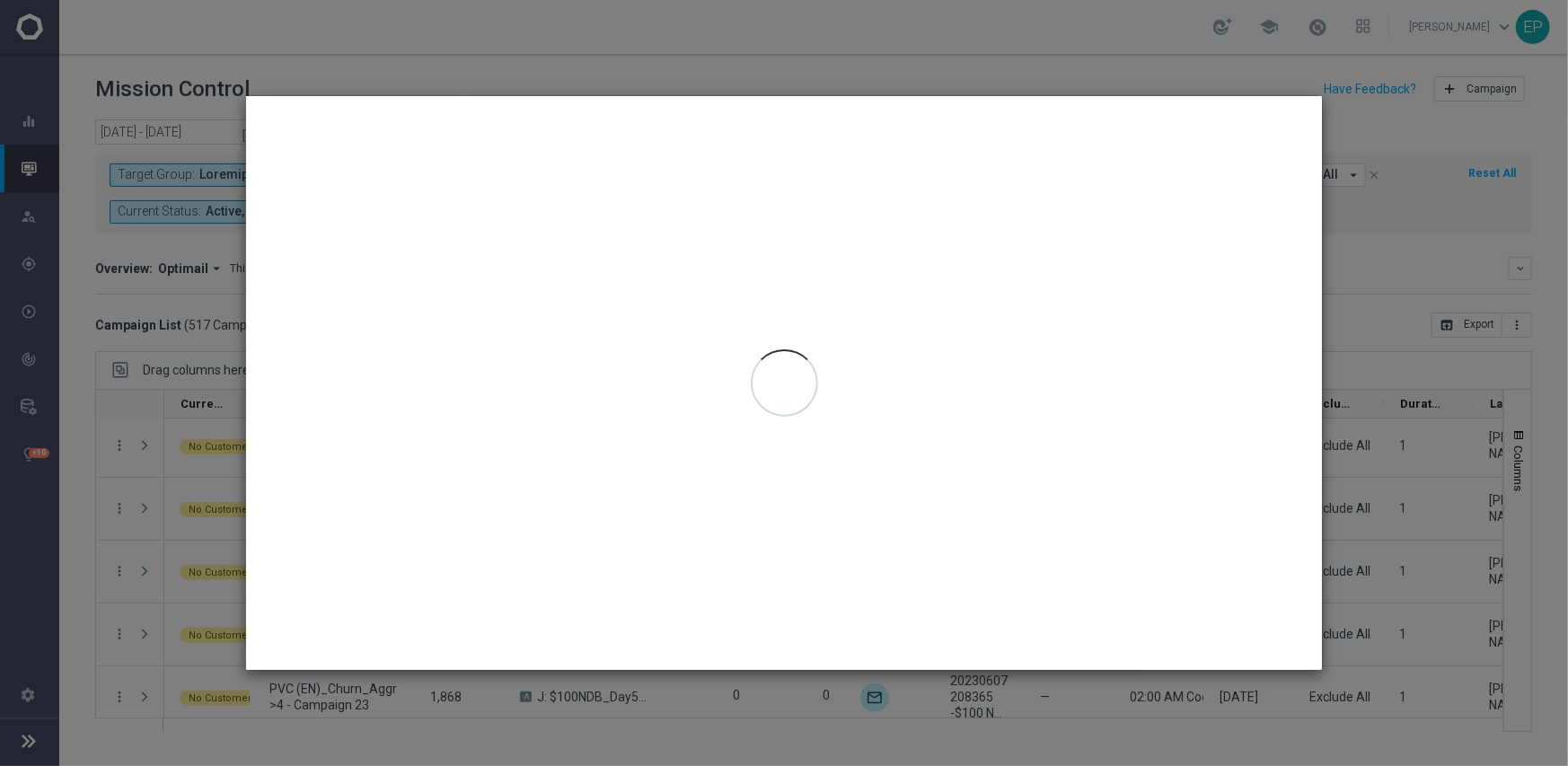
type input "[DATE] - [DATE]"
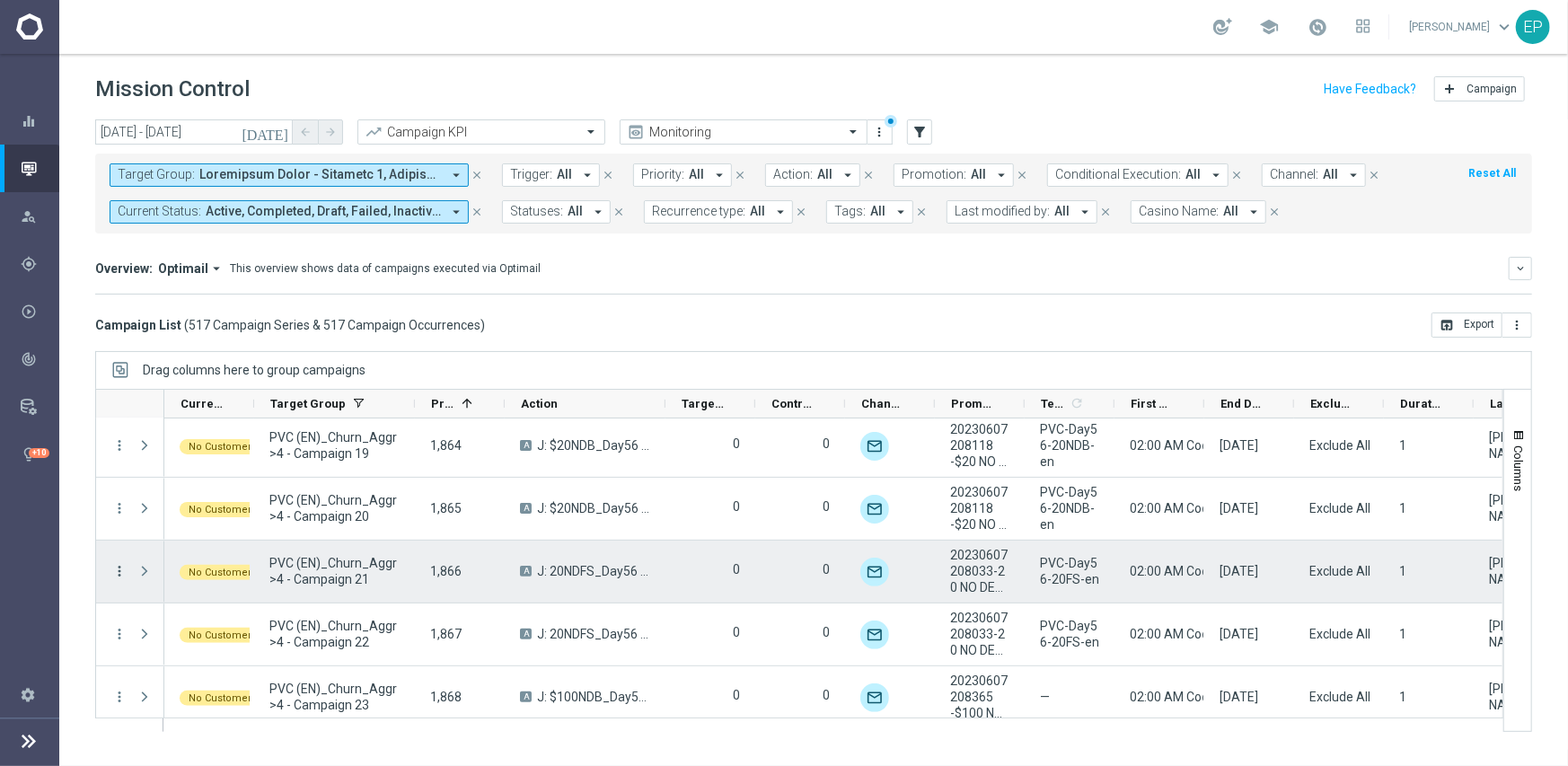
click at [119, 566] on icon "more_vert" at bounding box center [120, 572] width 16 height 16
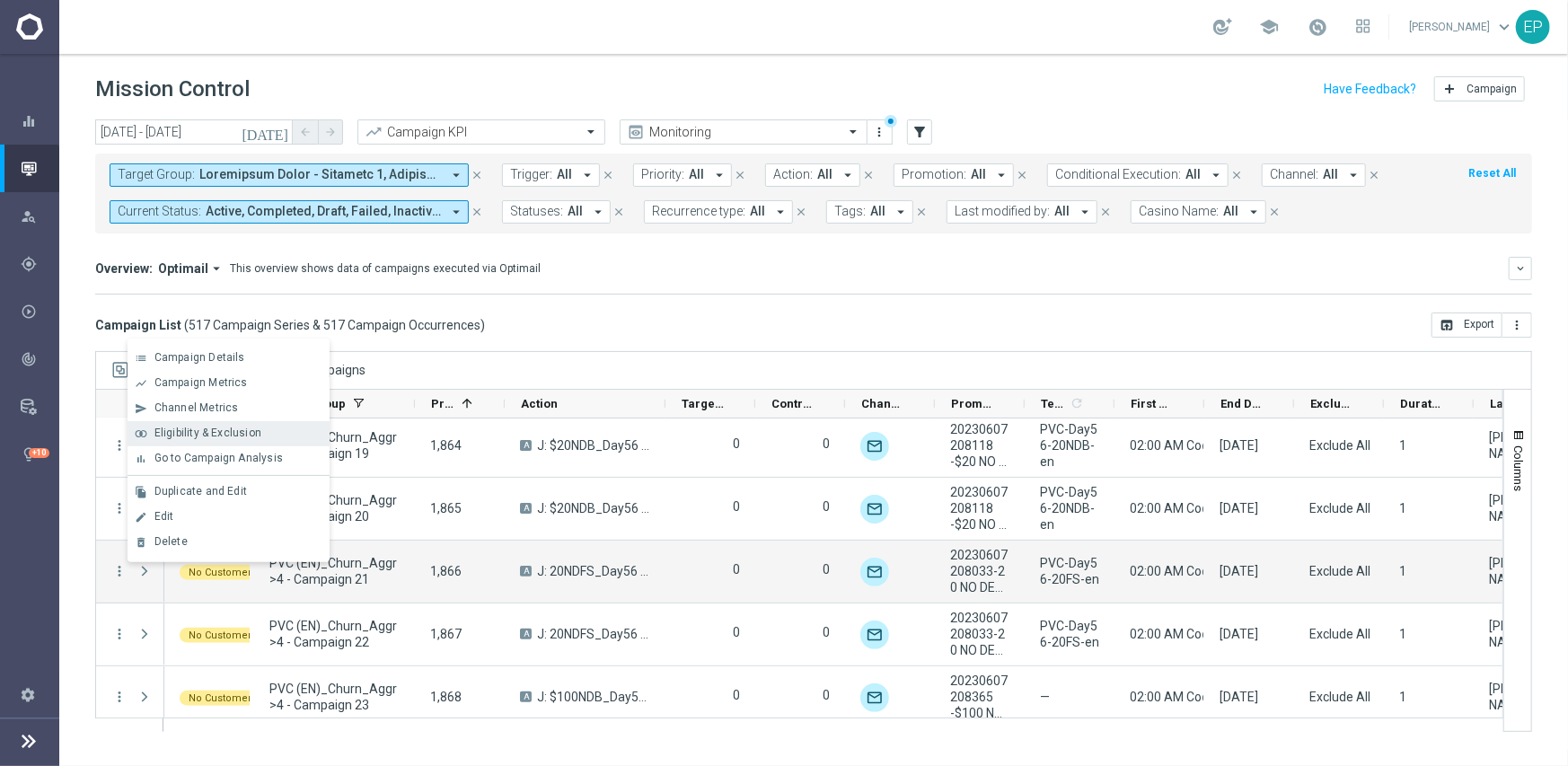
click at [243, 433] on span "Eligibility & Exclusion" at bounding box center [207, 433] width 107 height 13
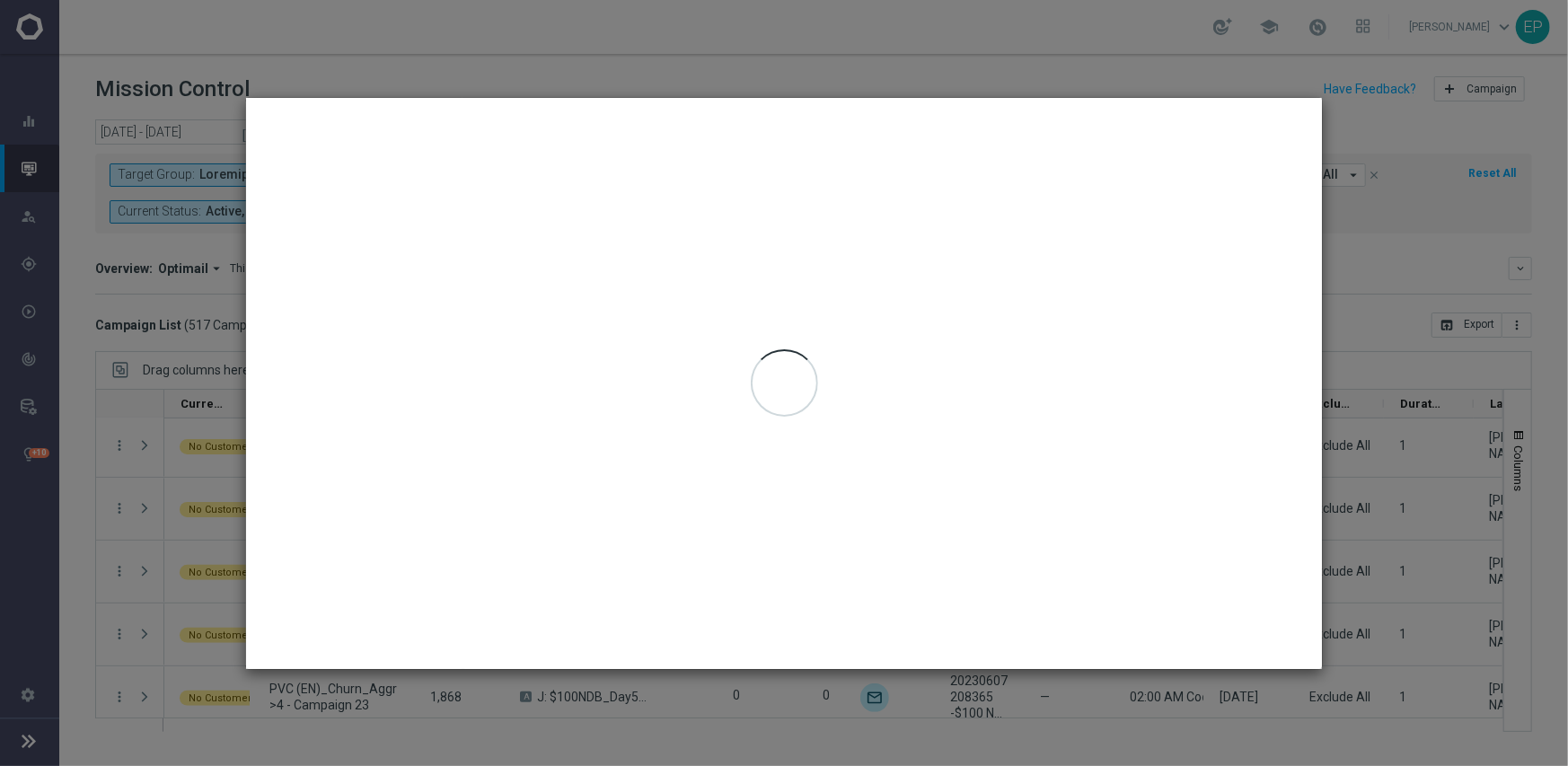
type input "[DATE] - [DATE]"
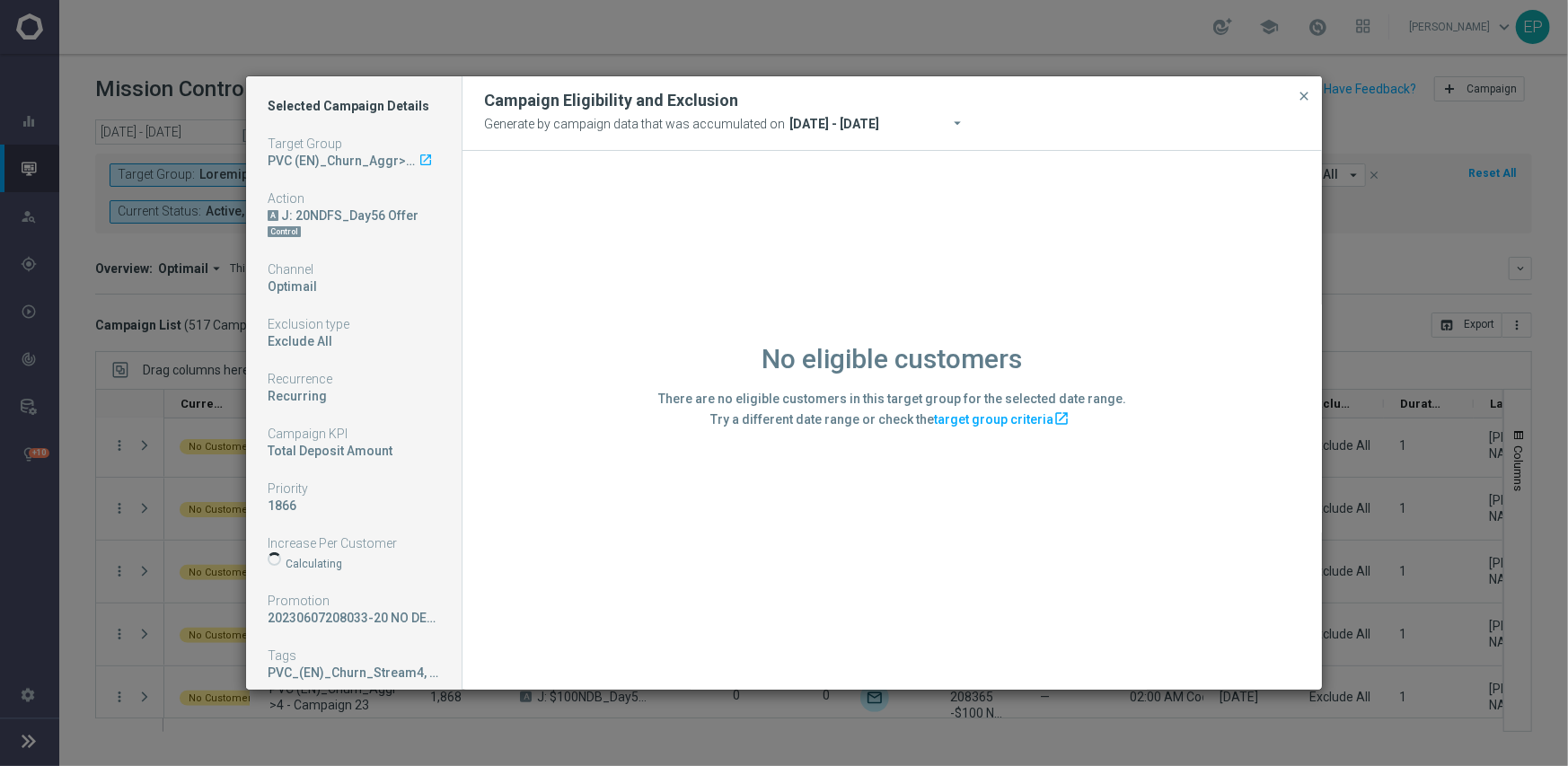
click at [524, 605] on div "No eligible customers There are no eligible customers in this target group for …" at bounding box center [892, 419] width 859 height 538
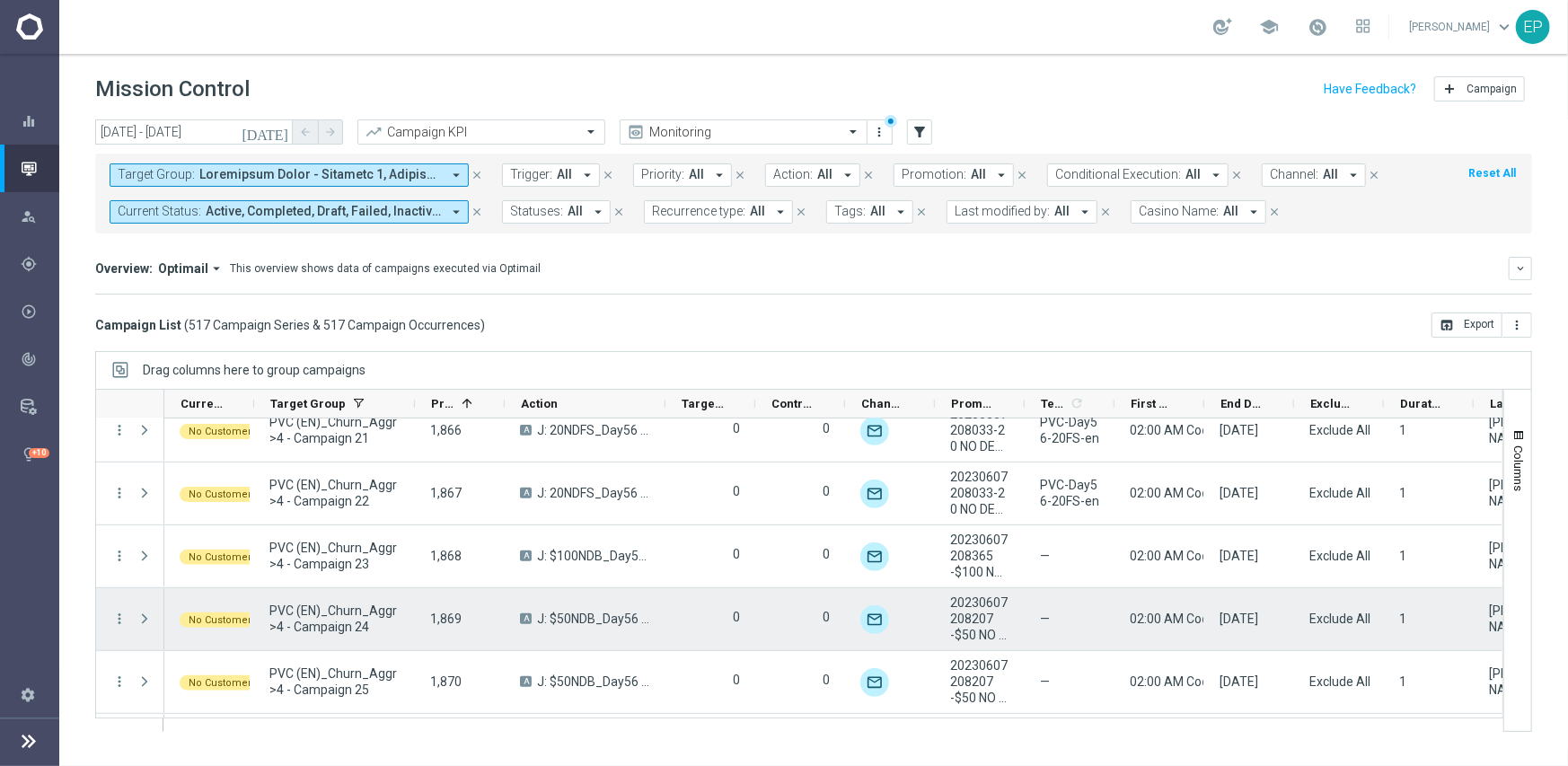
scroll to position [22129, 0]
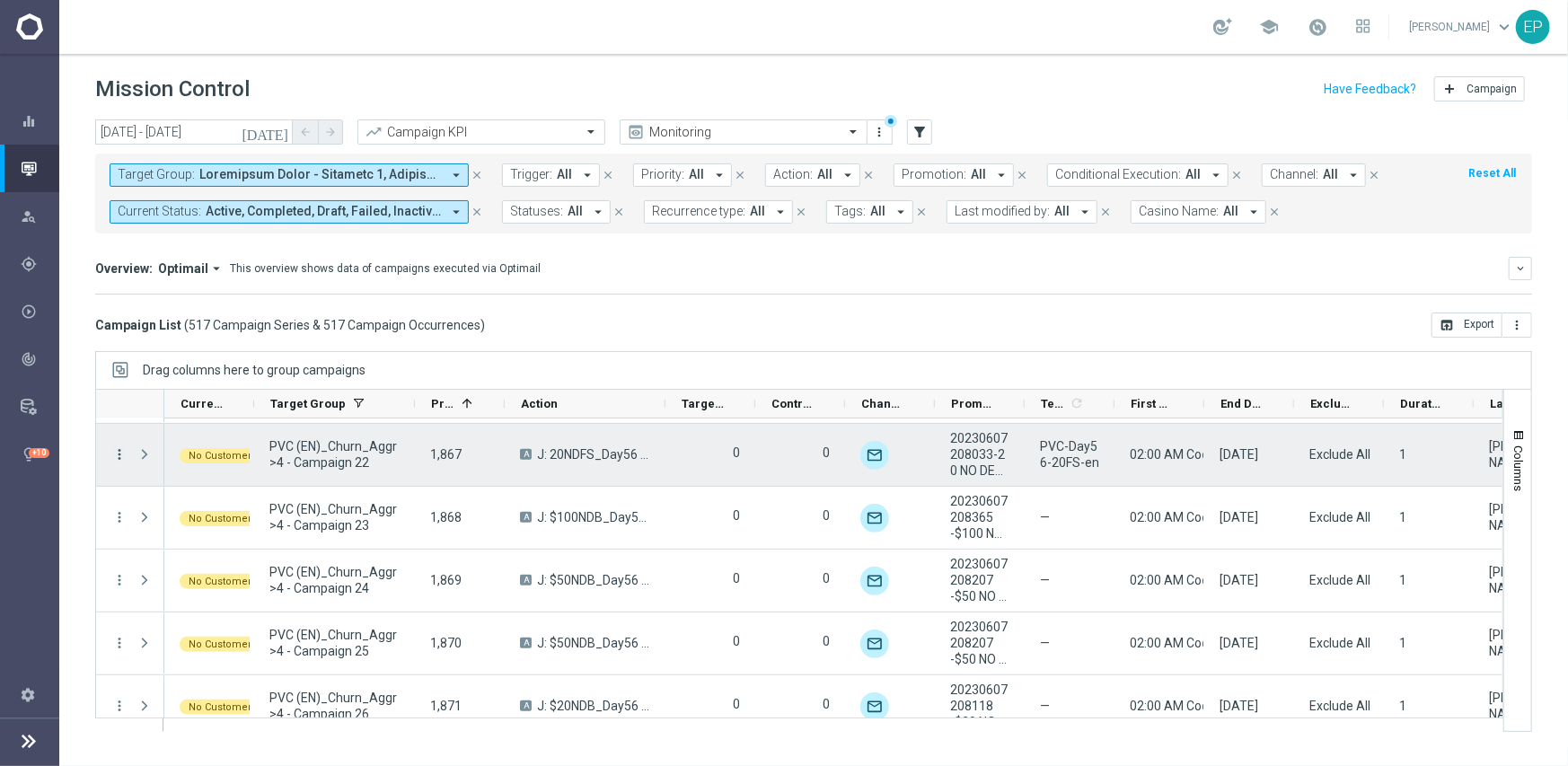
click at [126, 451] on icon "more_vert" at bounding box center [120, 455] width 16 height 16
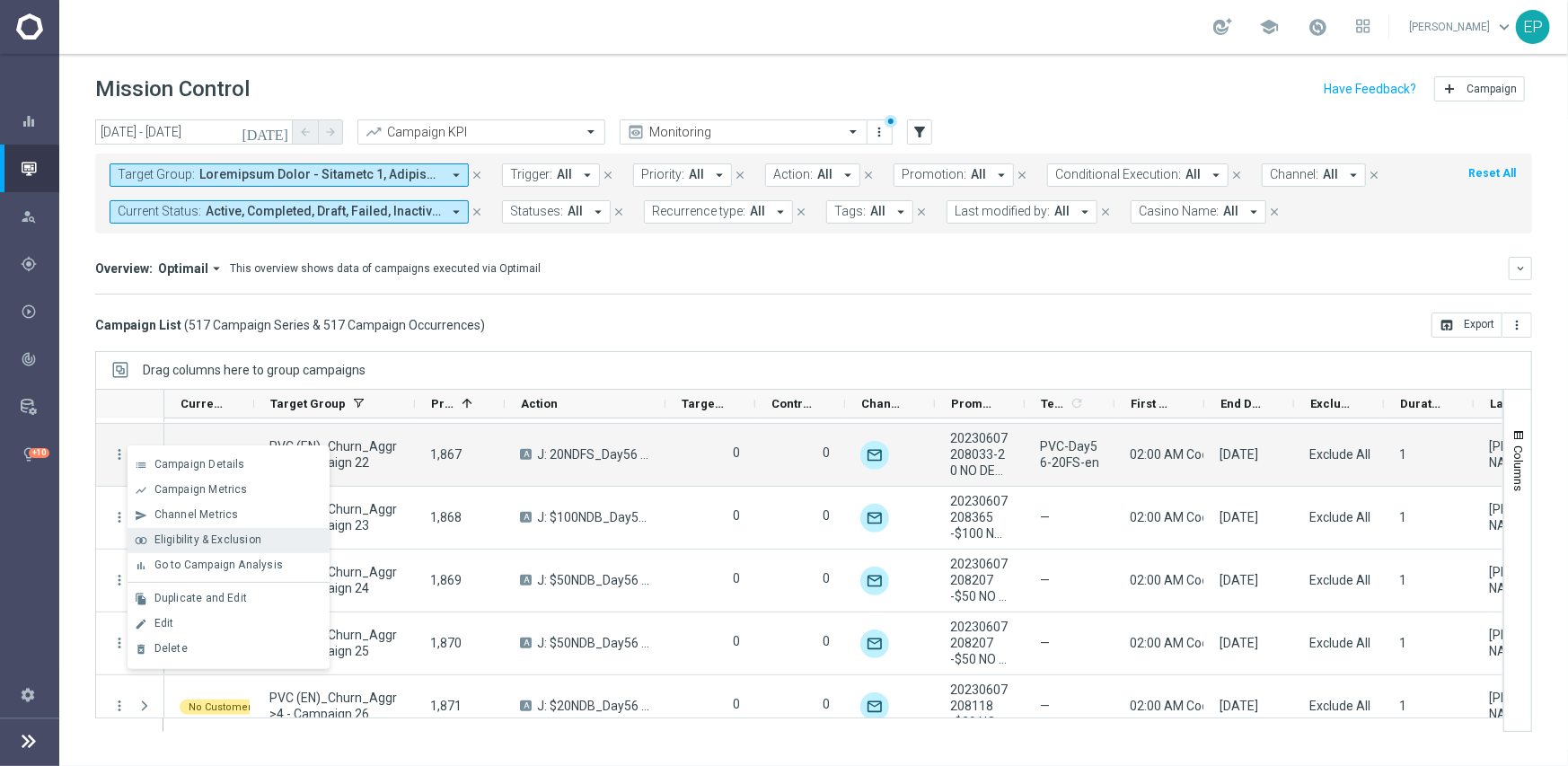
click at [180, 534] on span "Eligibility & Exclusion" at bounding box center [207, 540] width 107 height 13
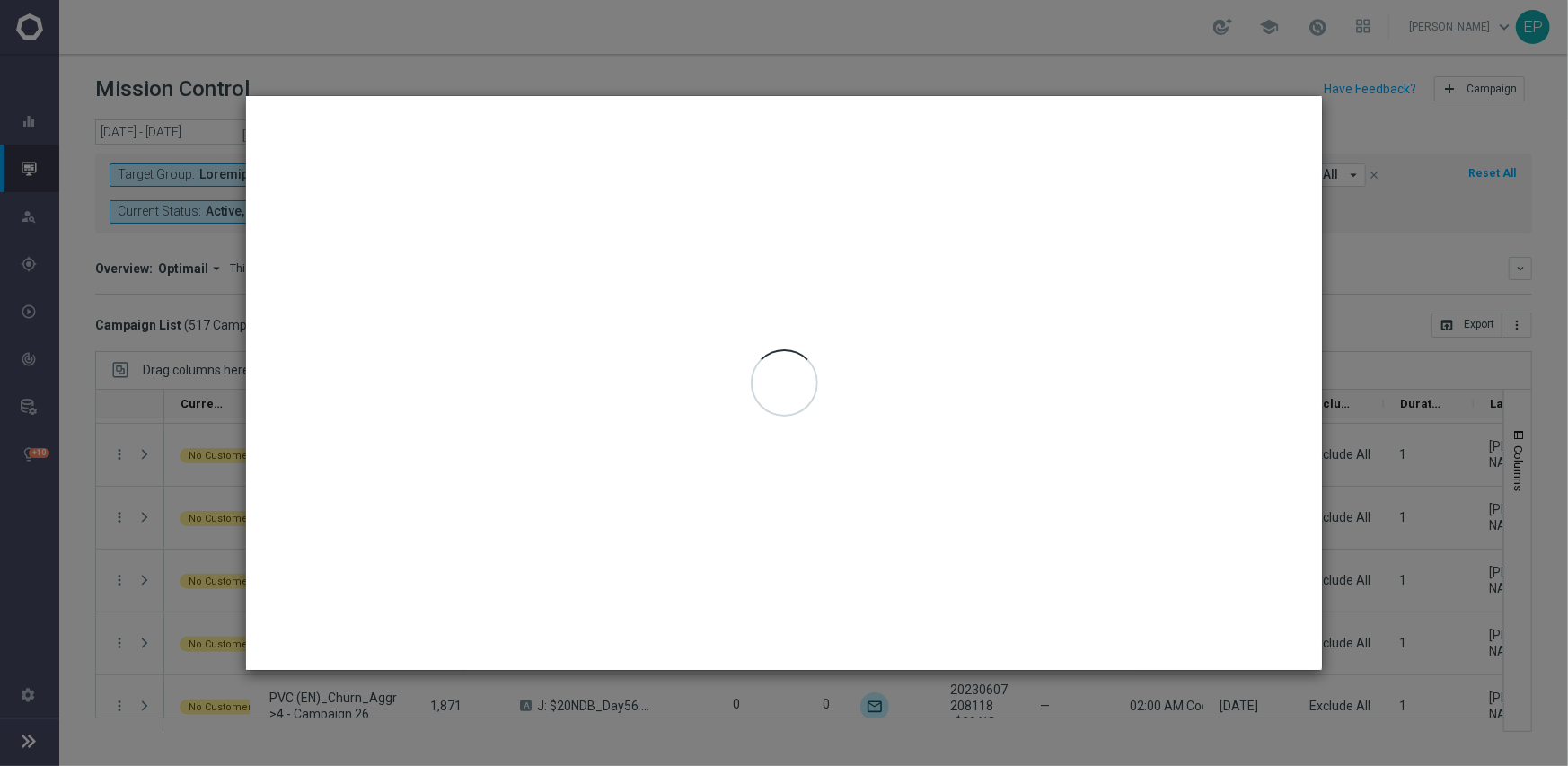
type input "[DATE] - [DATE]"
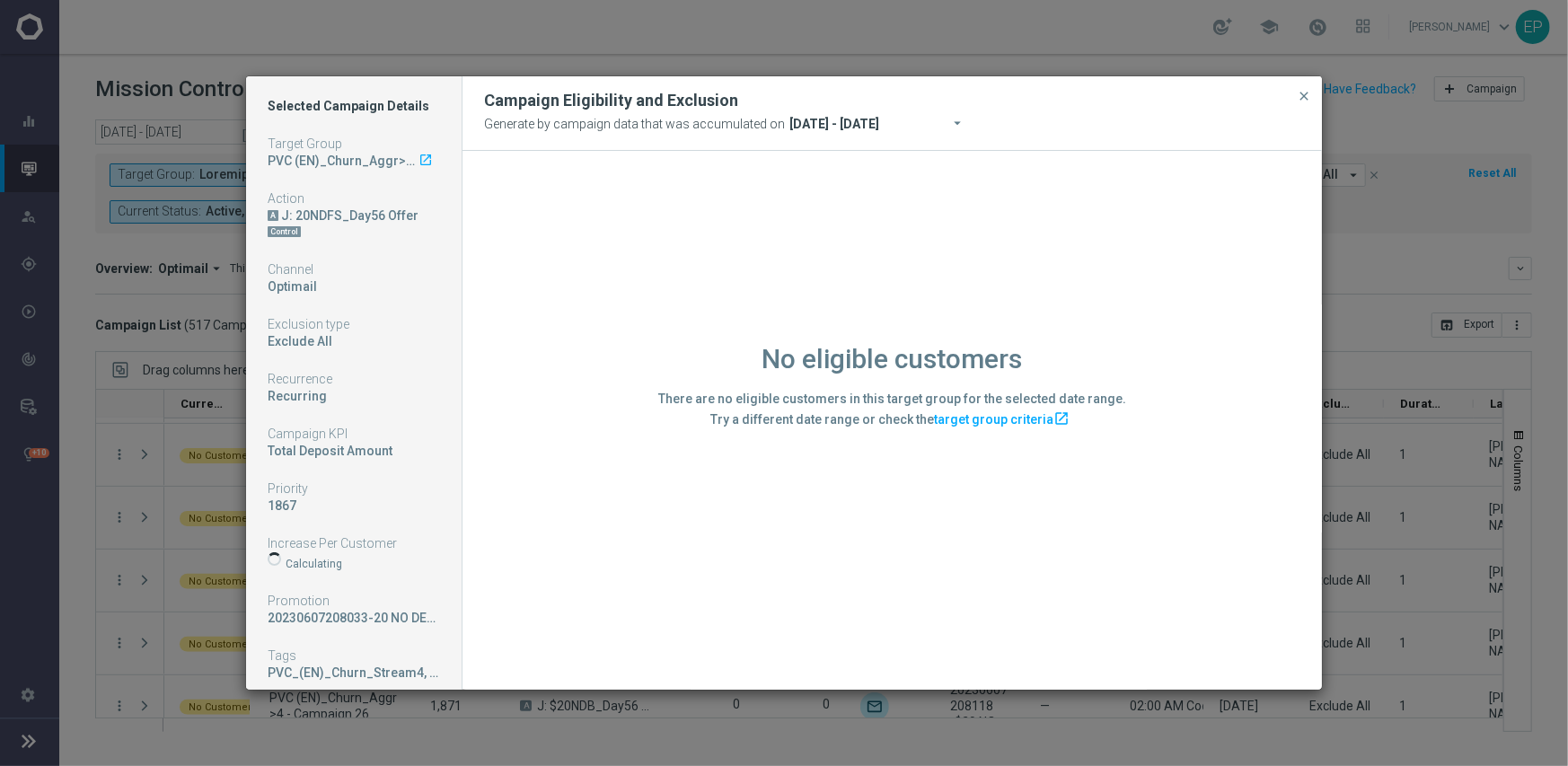
click at [577, 588] on div "No eligible customers There are no eligible customers in this target group for …" at bounding box center [892, 419] width 859 height 538
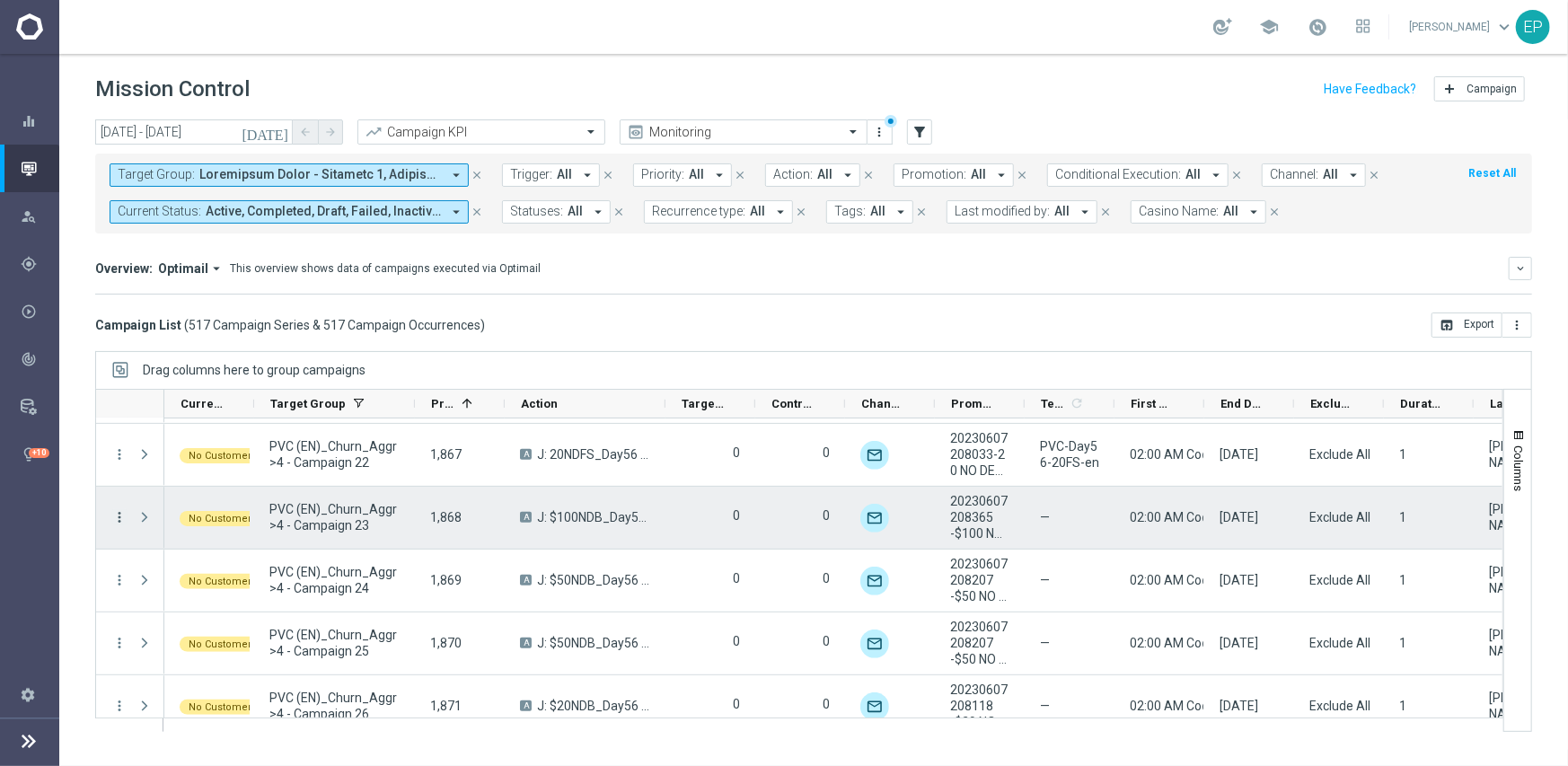
click at [121, 513] on icon "more_vert" at bounding box center [120, 518] width 16 height 16
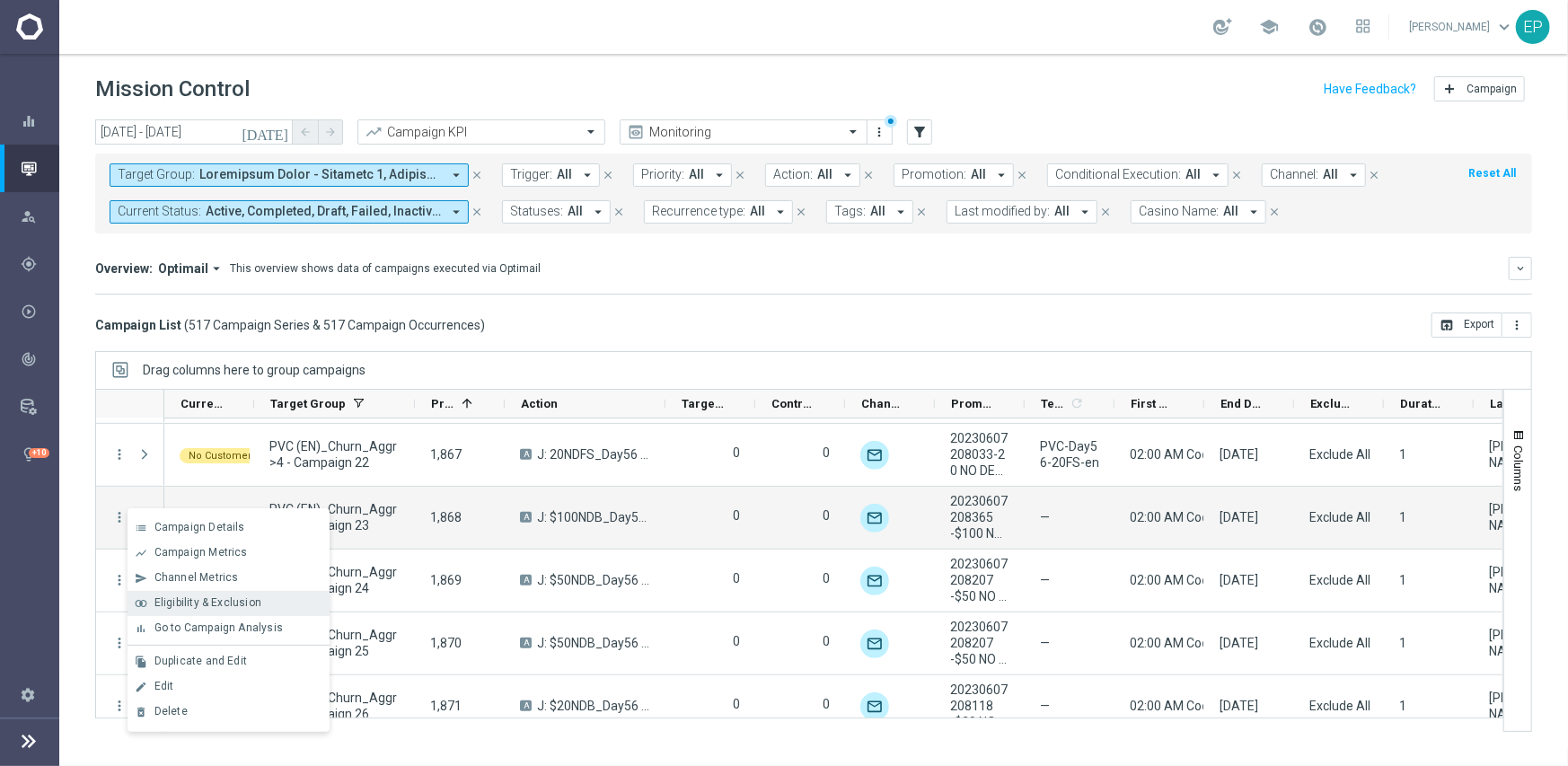
click at [221, 603] on span "Eligibility & Exclusion" at bounding box center [207, 602] width 107 height 13
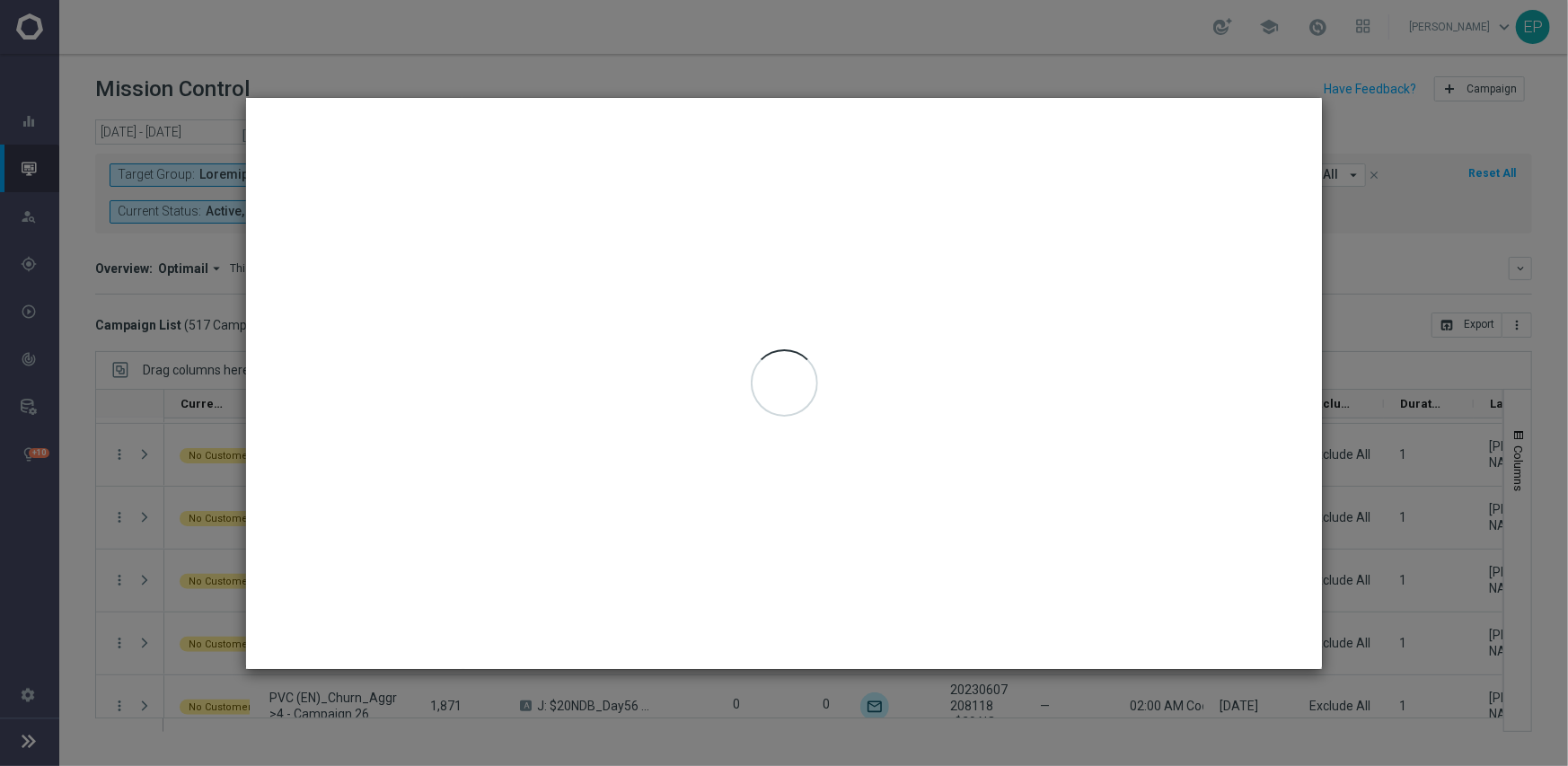
type input "[DATE] - [DATE]"
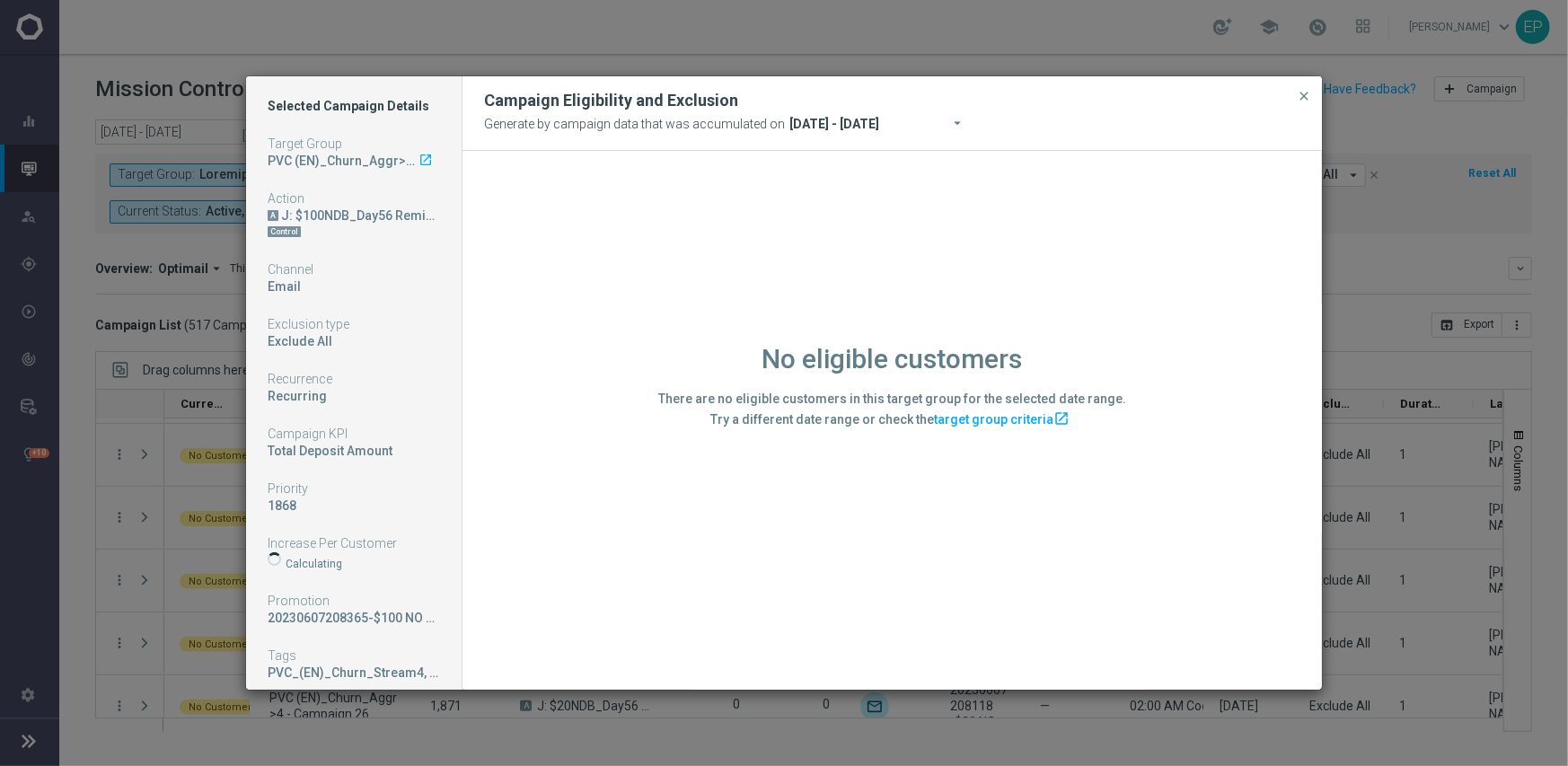
click at [558, 588] on div "No eligible customers There are no eligible customers in this target group for …" at bounding box center [892, 419] width 859 height 538
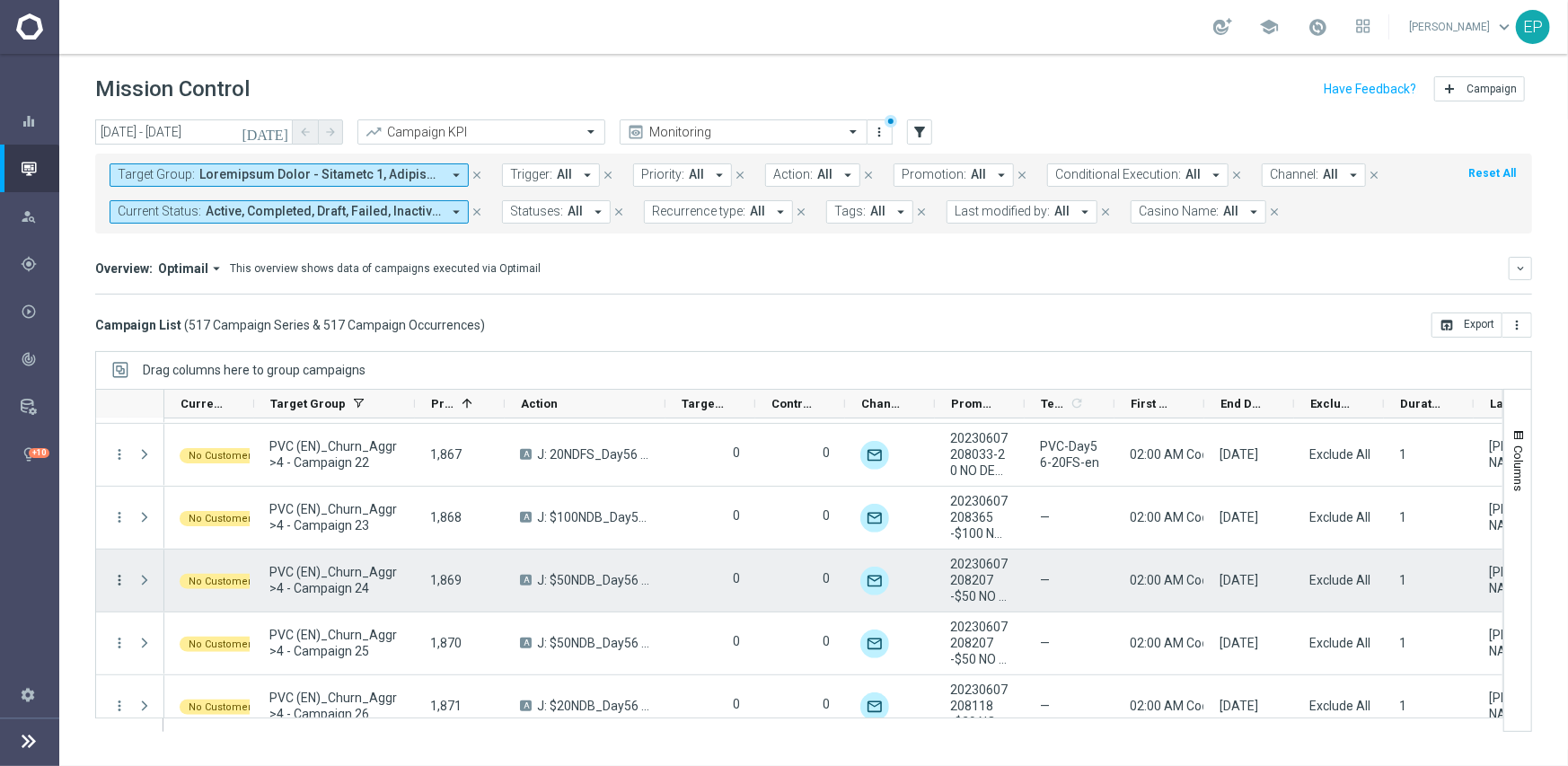
click at [122, 574] on icon "more_vert" at bounding box center [120, 580] width 16 height 16
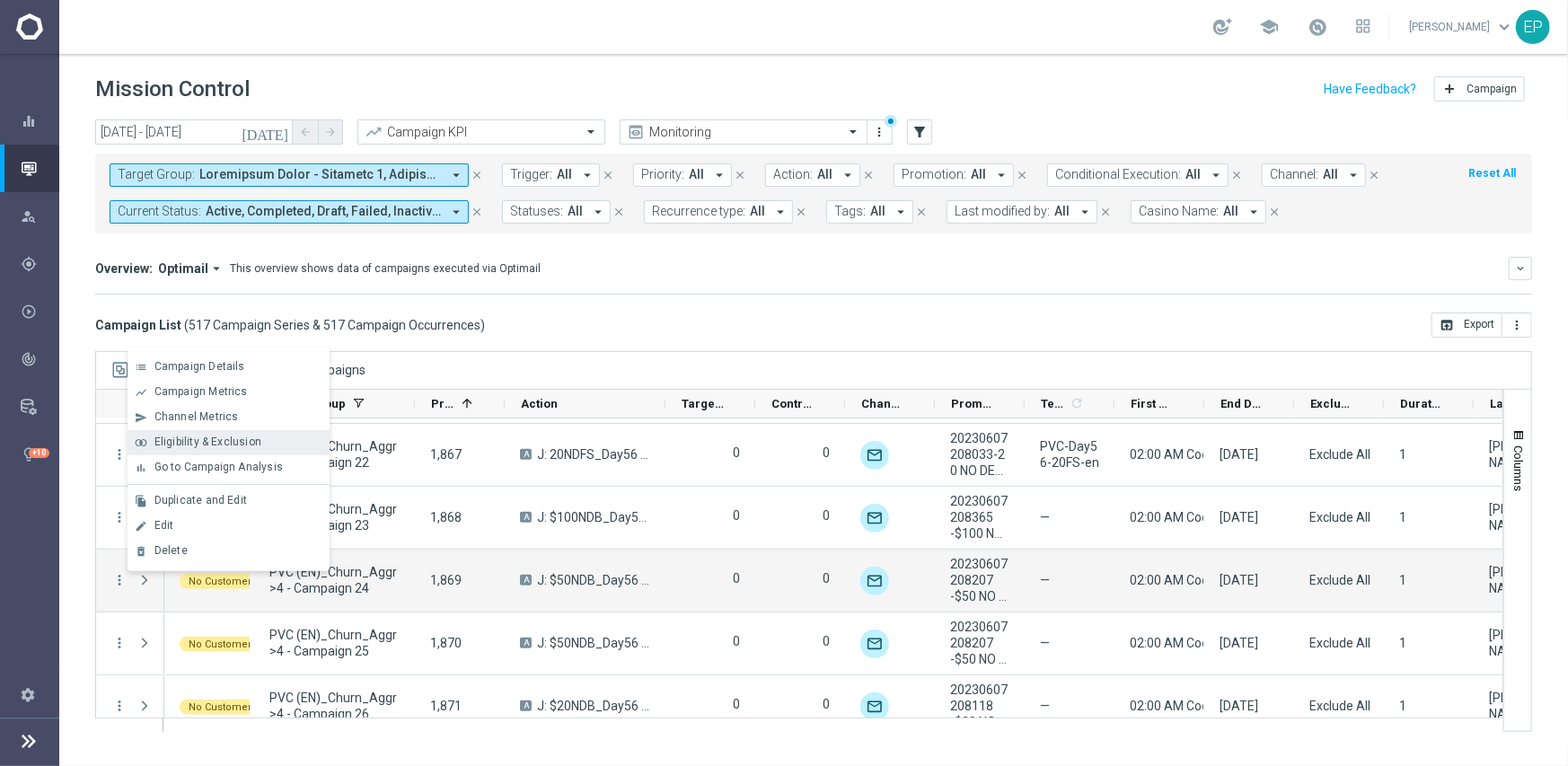
click at [251, 446] on span "Eligibility & Exclusion" at bounding box center [207, 442] width 107 height 13
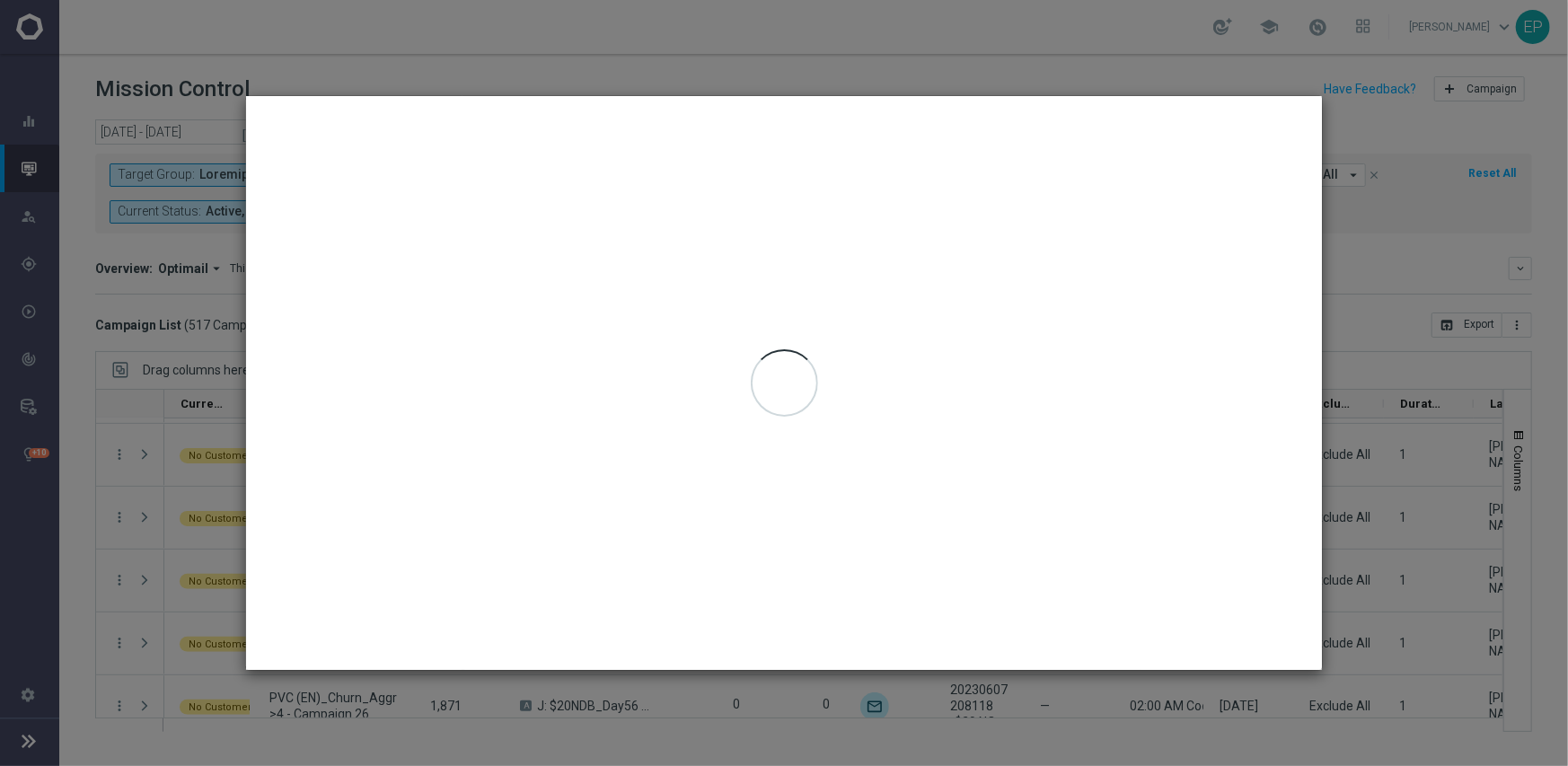
type input "[DATE] - [DATE]"
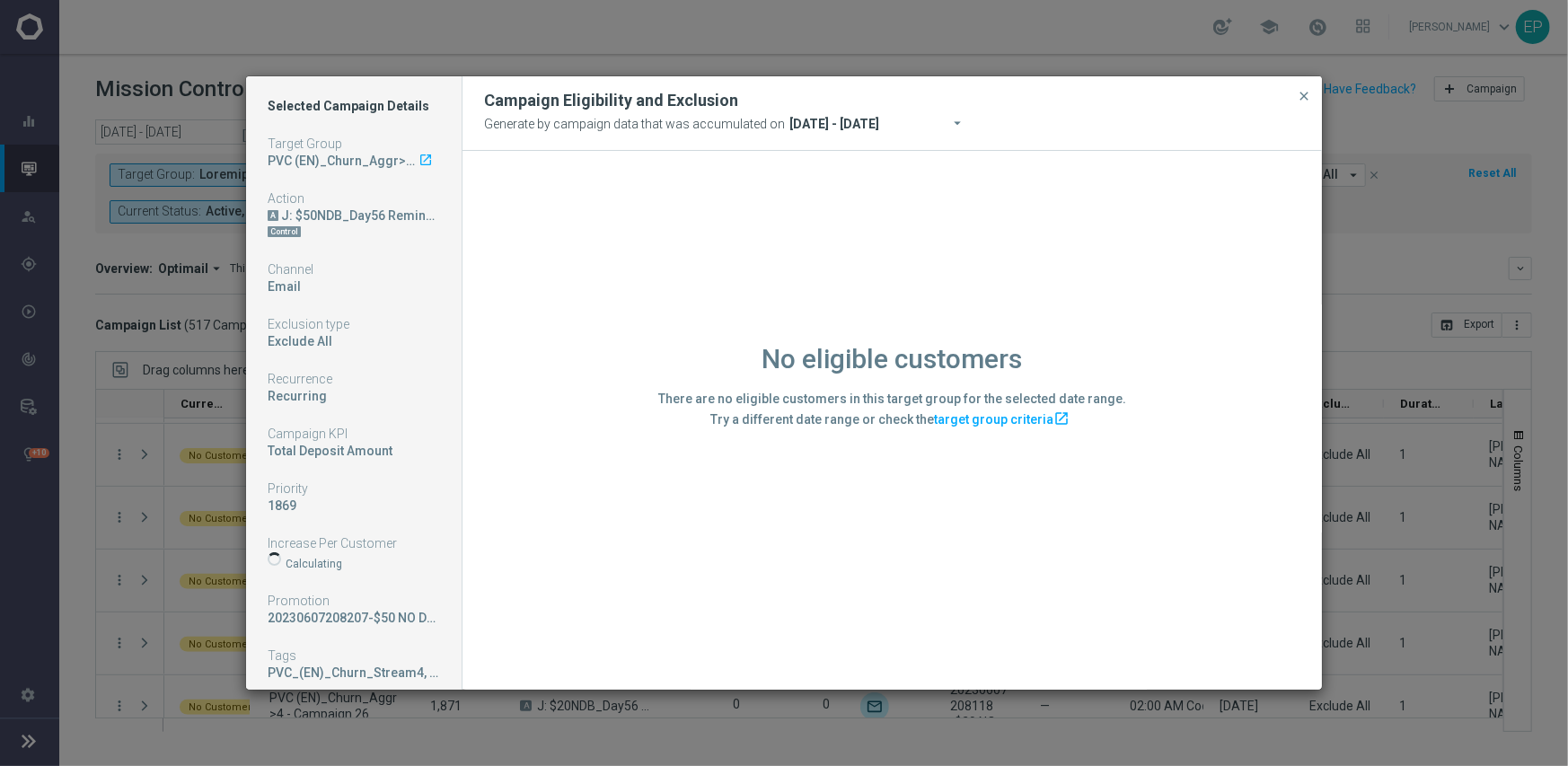
click at [664, 559] on div "No eligible customers There are no eligible customers in this target group for …" at bounding box center [892, 419] width 859 height 538
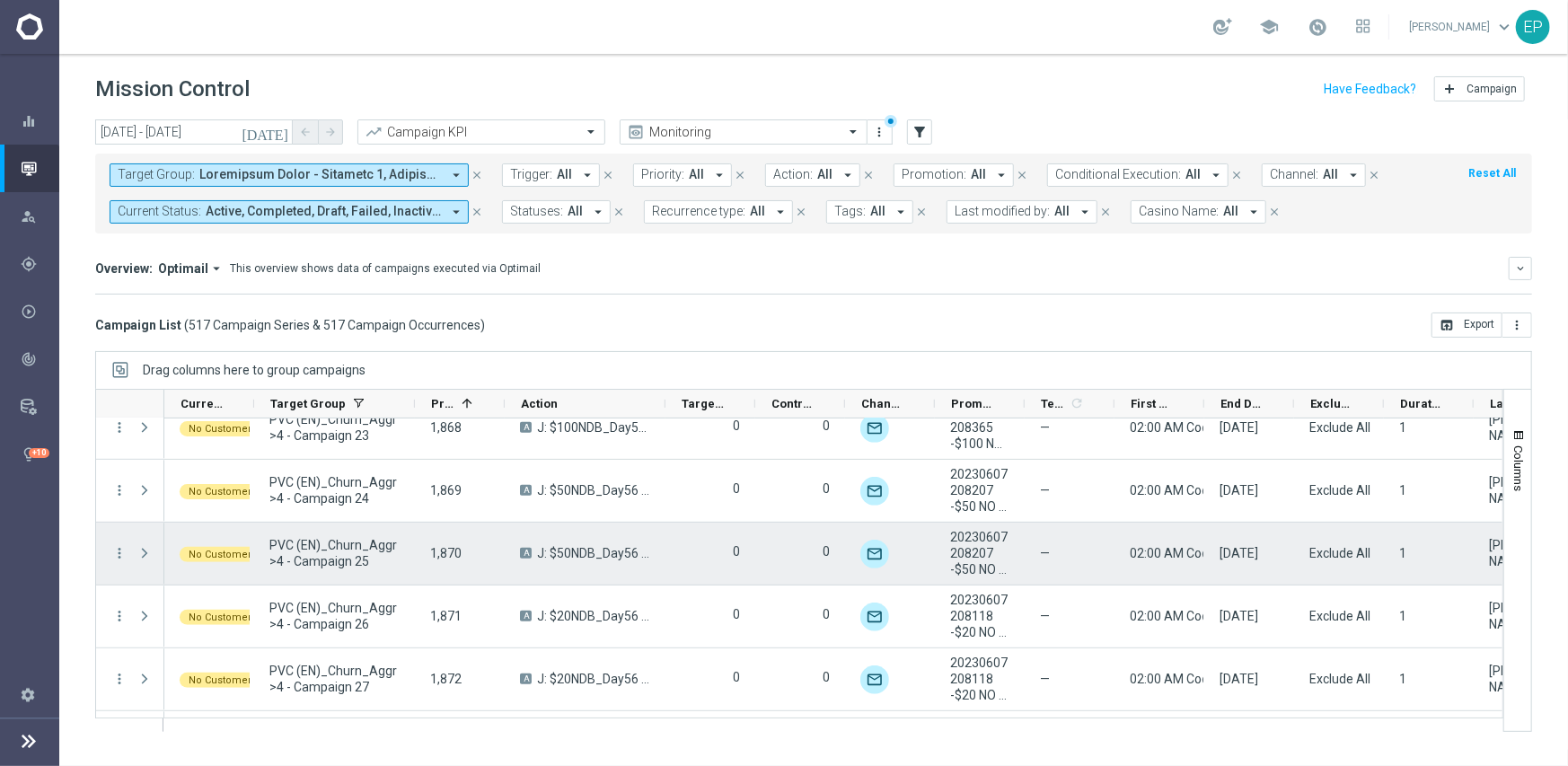
scroll to position [22309, 0]
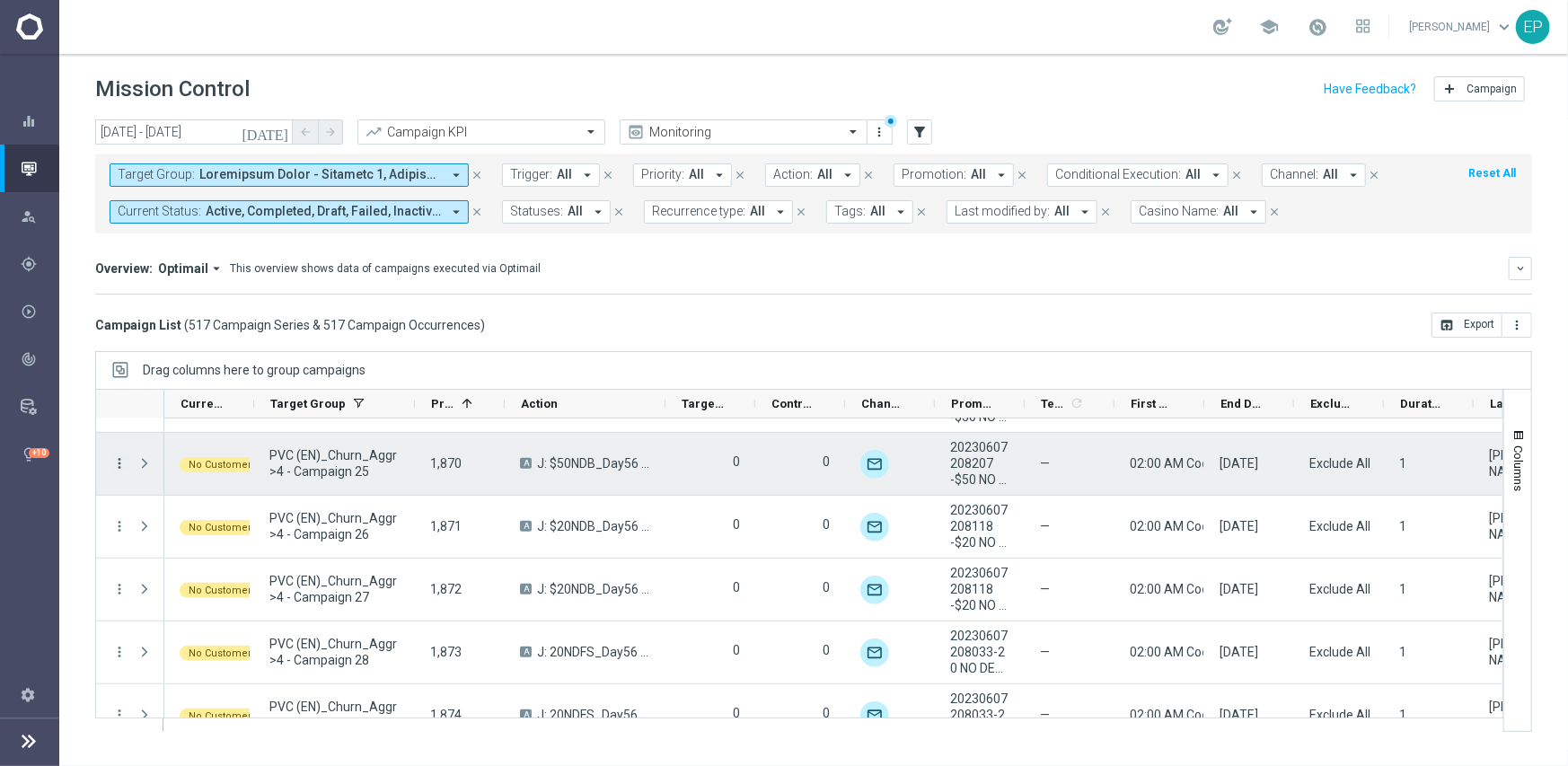
click at [118, 459] on icon "more_vert" at bounding box center [120, 464] width 16 height 16
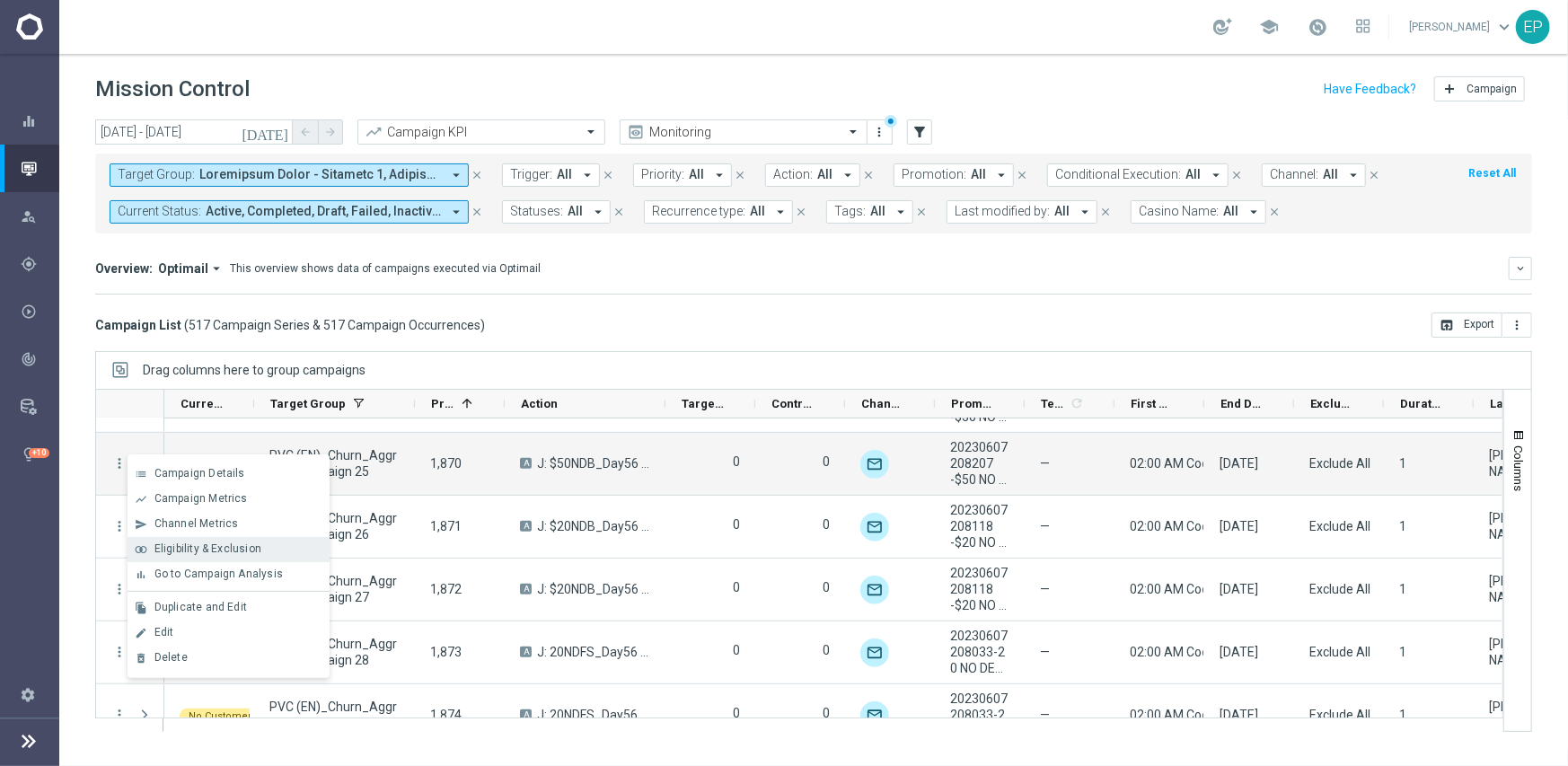
click at [217, 549] on span "Eligibility & Exclusion" at bounding box center [207, 549] width 107 height 13
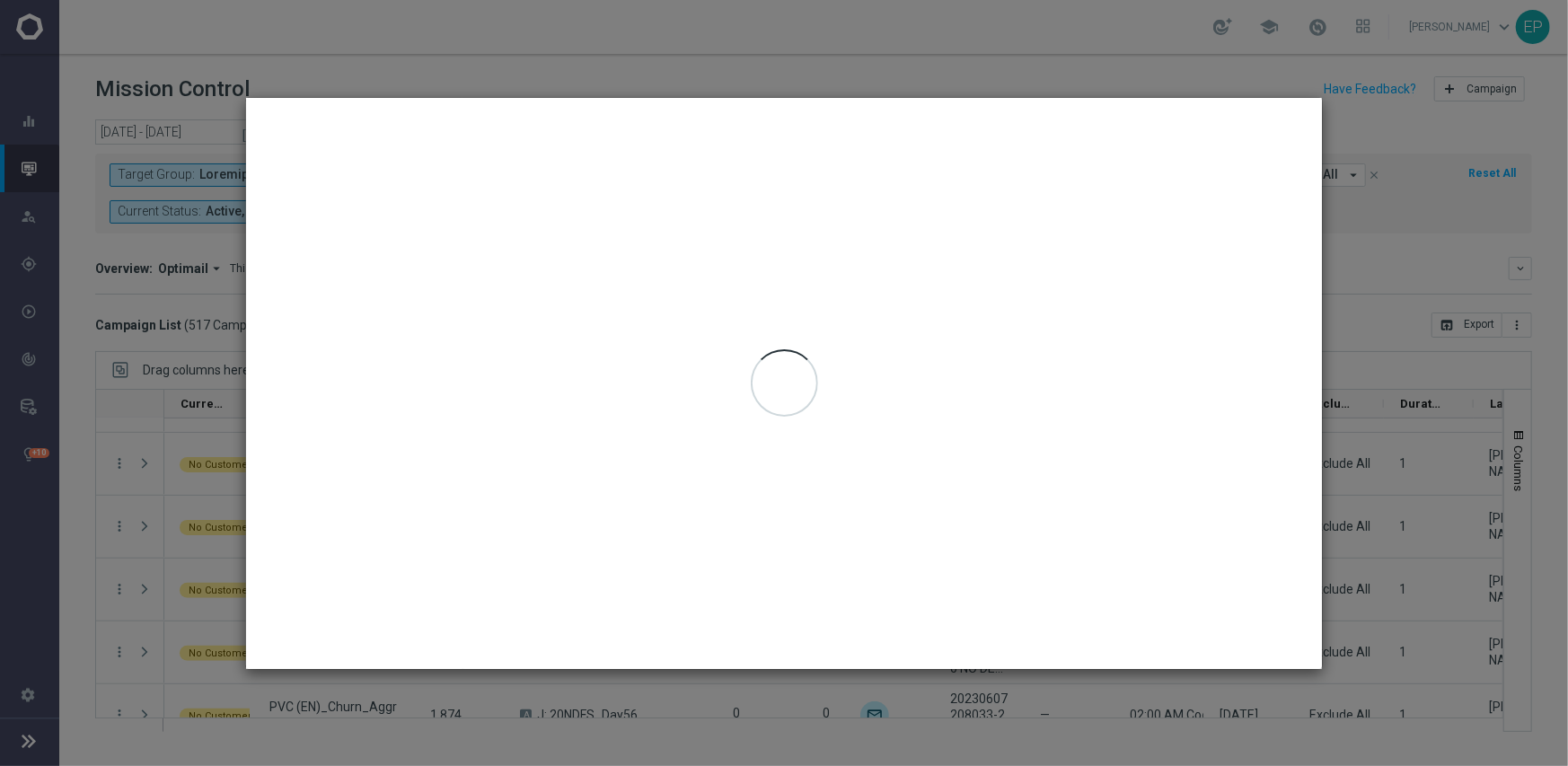
type input "[DATE] - [DATE]"
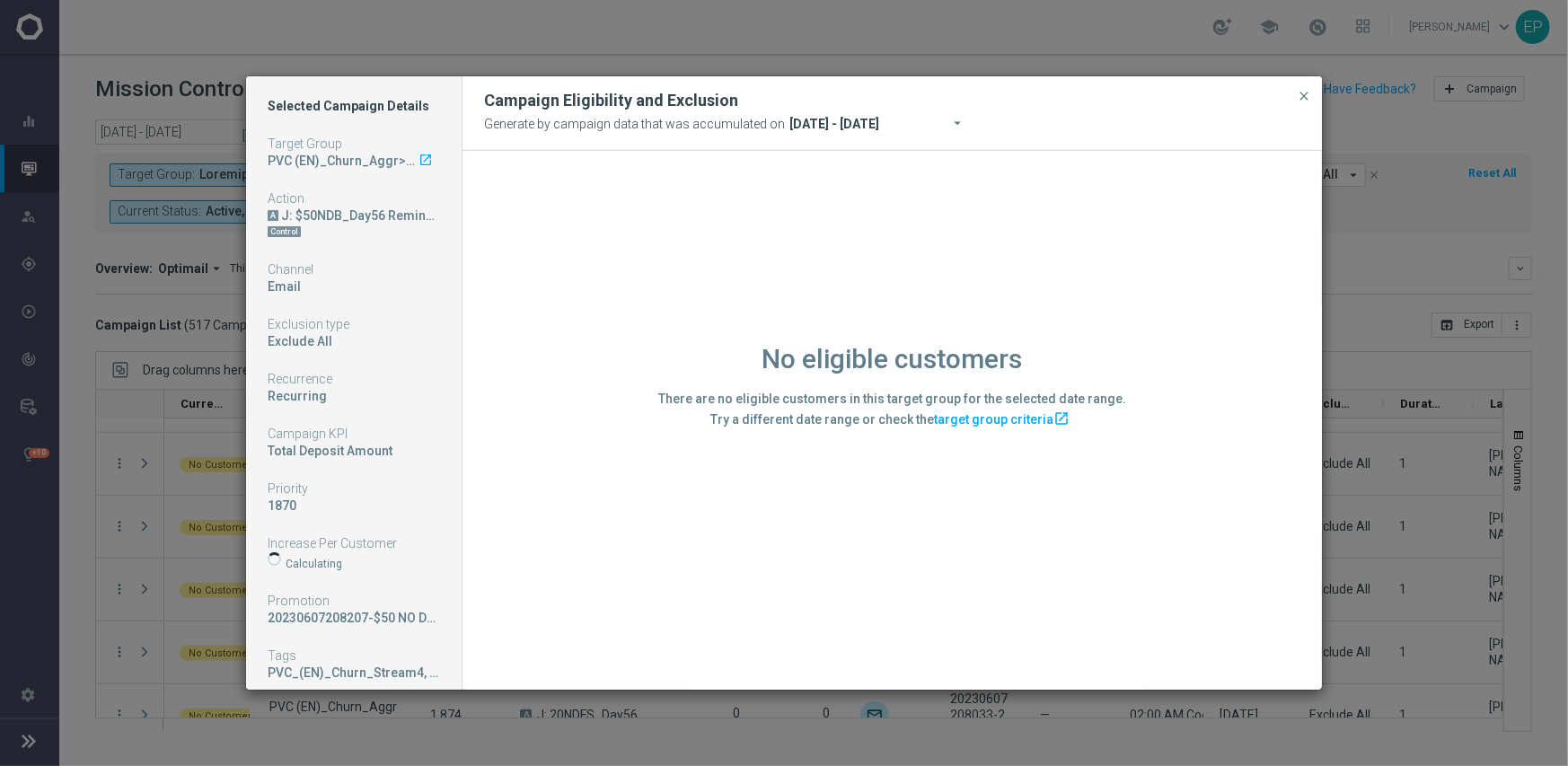
click at [560, 589] on div "No eligible customers There are no eligible customers in this target group for …" at bounding box center [892, 419] width 859 height 538
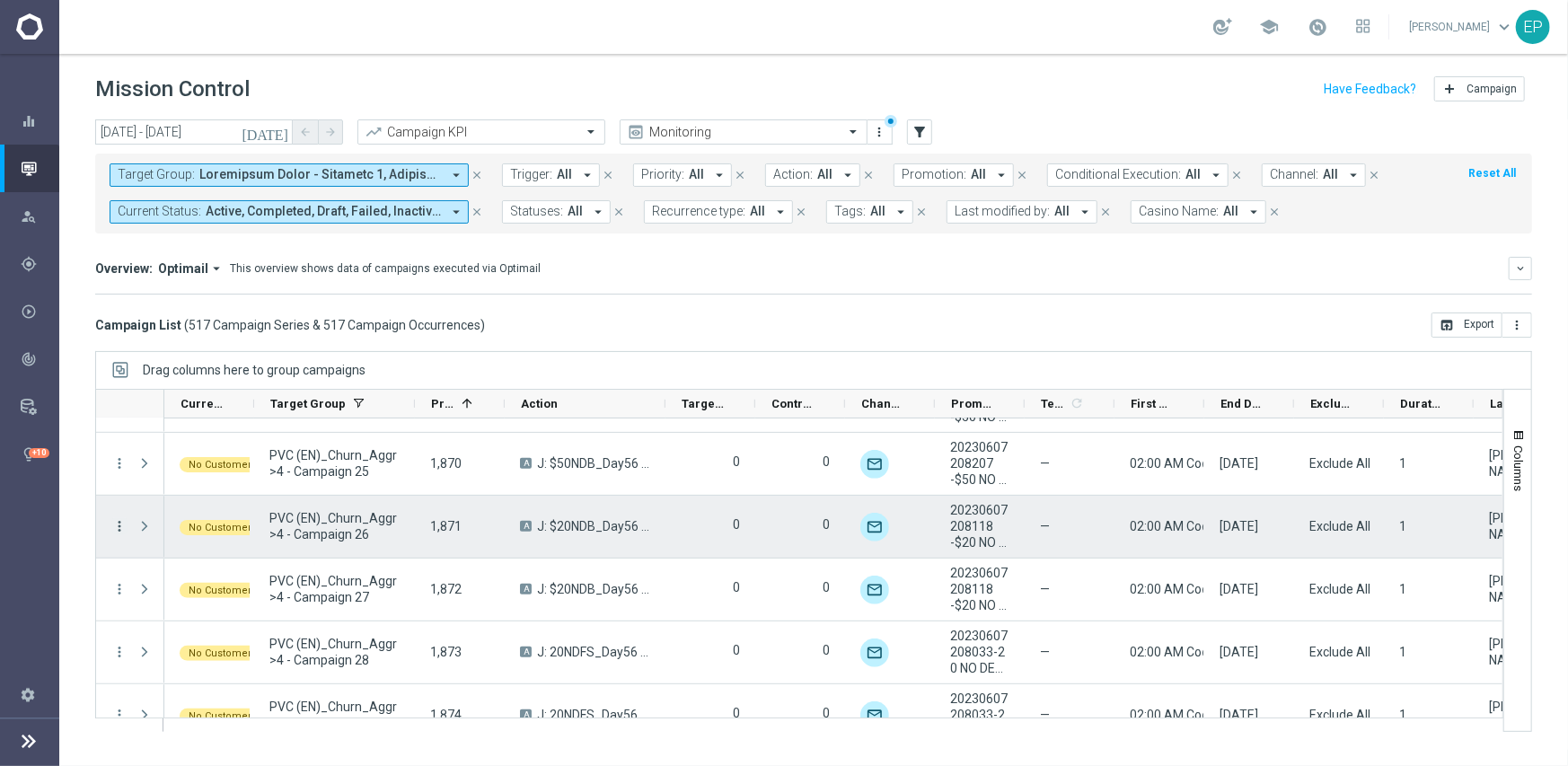
click at [118, 523] on icon "more_vert" at bounding box center [120, 527] width 16 height 16
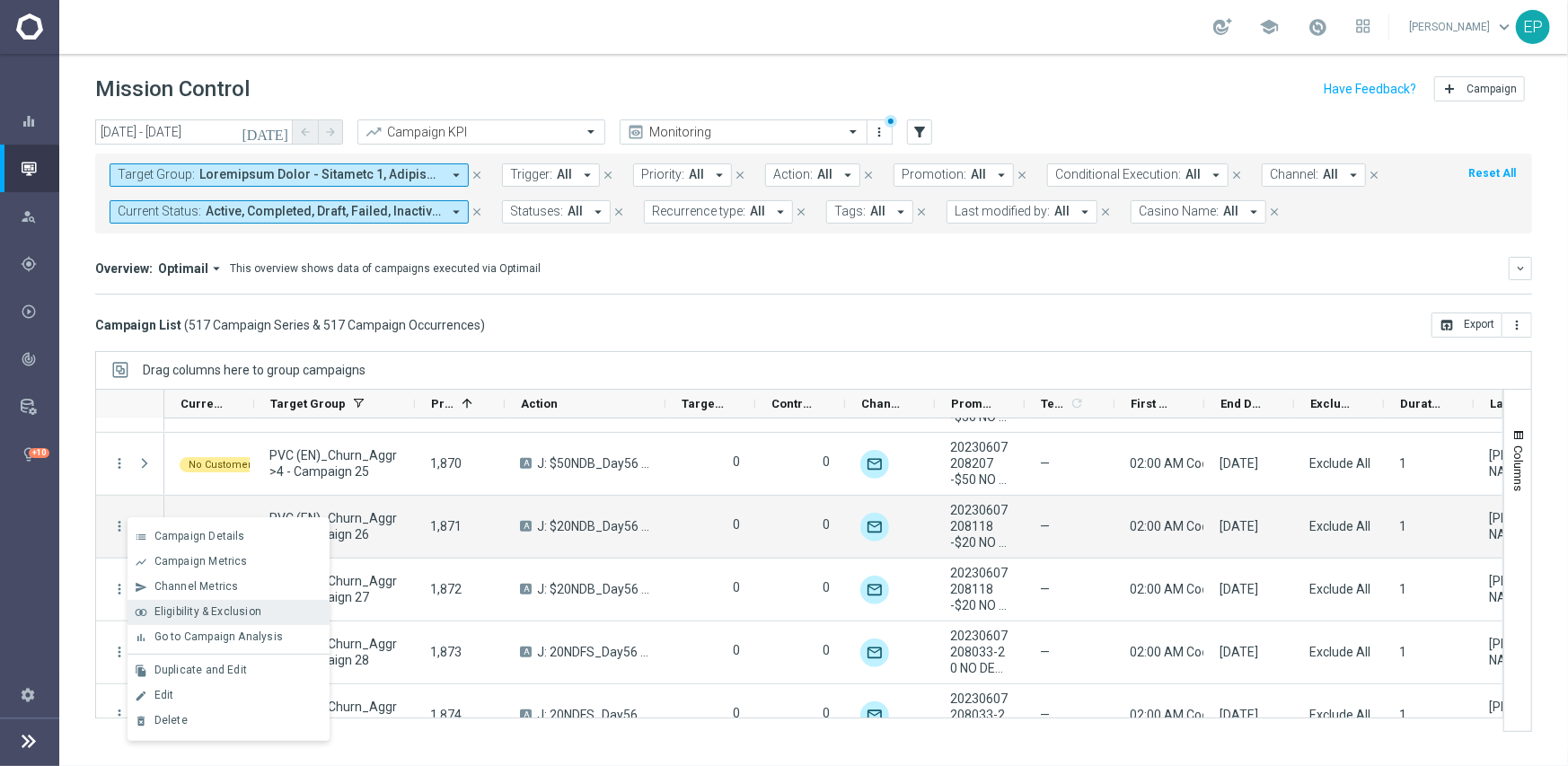
click at [213, 610] on span "Eligibility & Exclusion" at bounding box center [207, 611] width 107 height 13
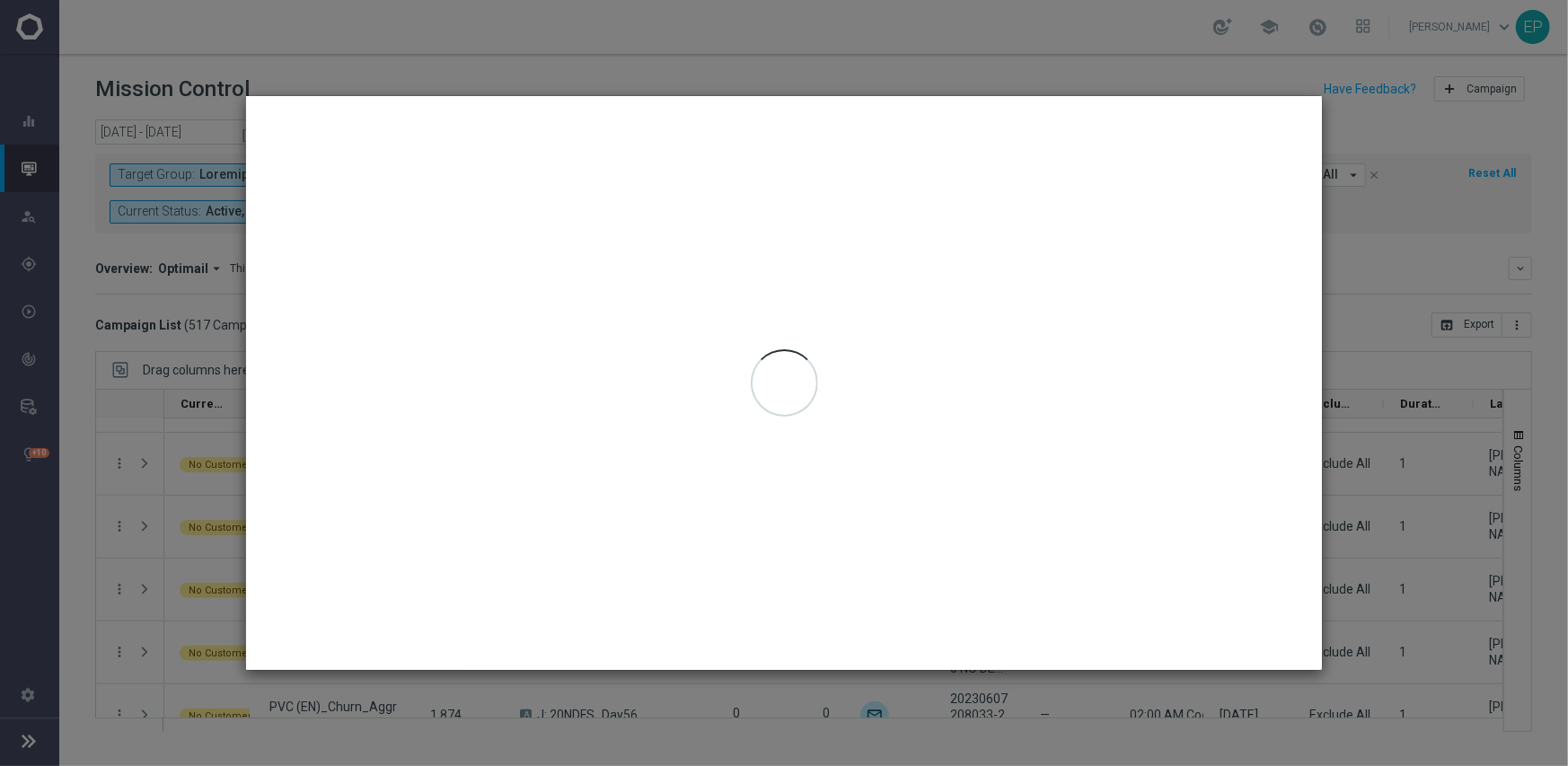
type input "[DATE] - [DATE]"
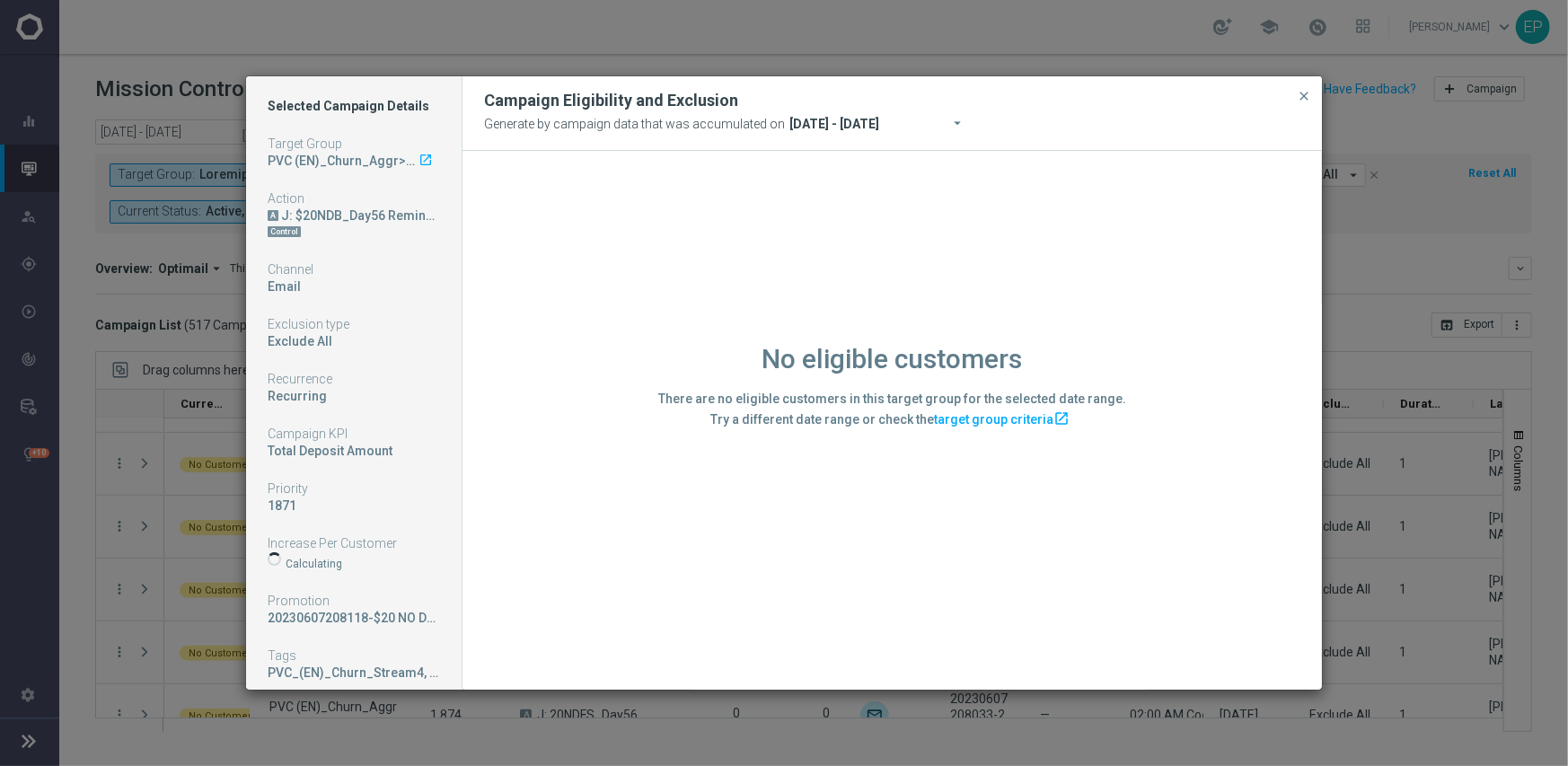
click at [617, 597] on div "No eligible customers There are no eligible customers in this target group for …" at bounding box center [892, 419] width 859 height 538
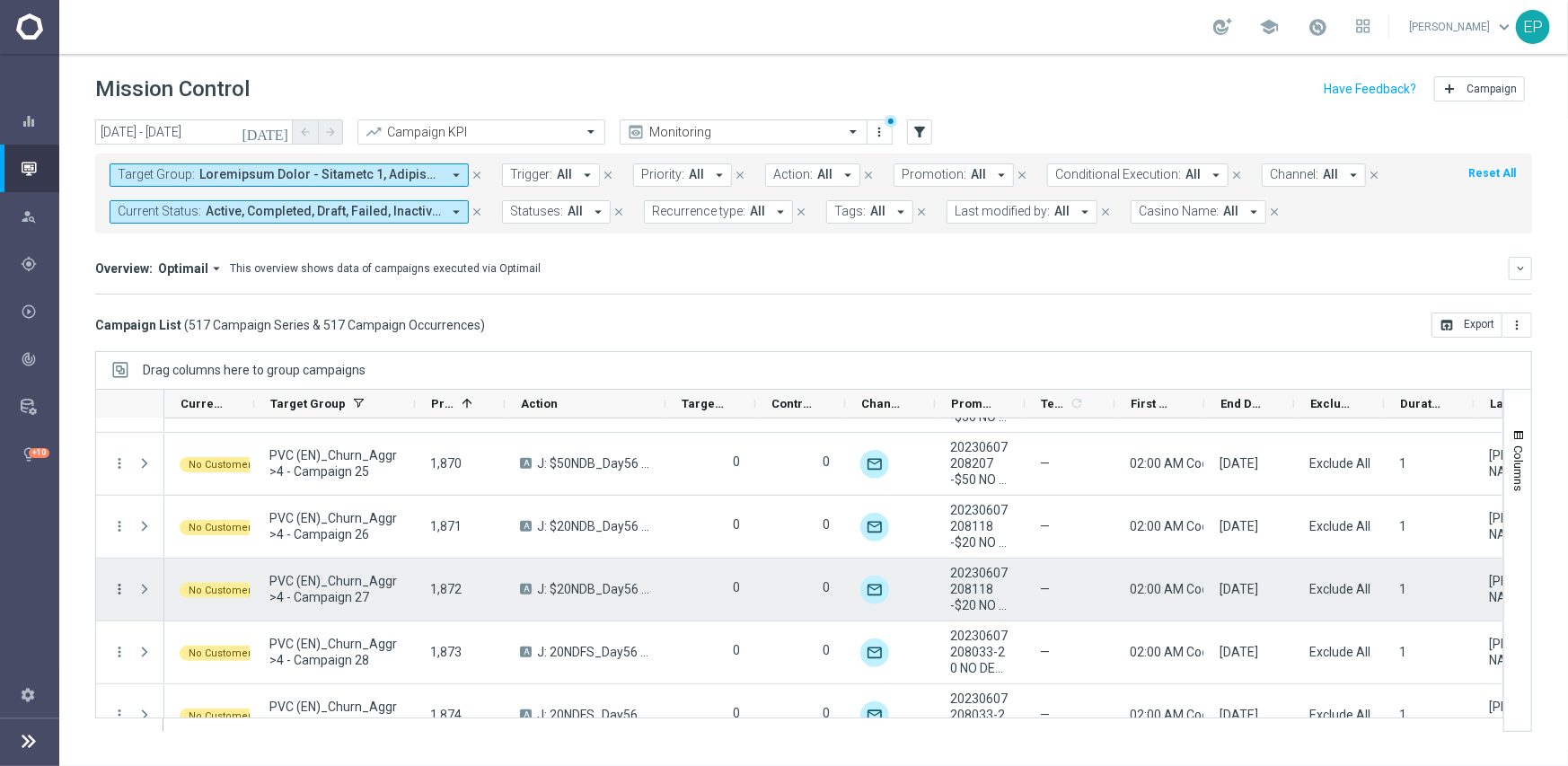
click at [117, 588] on icon "more_vert" at bounding box center [120, 589] width 16 height 16
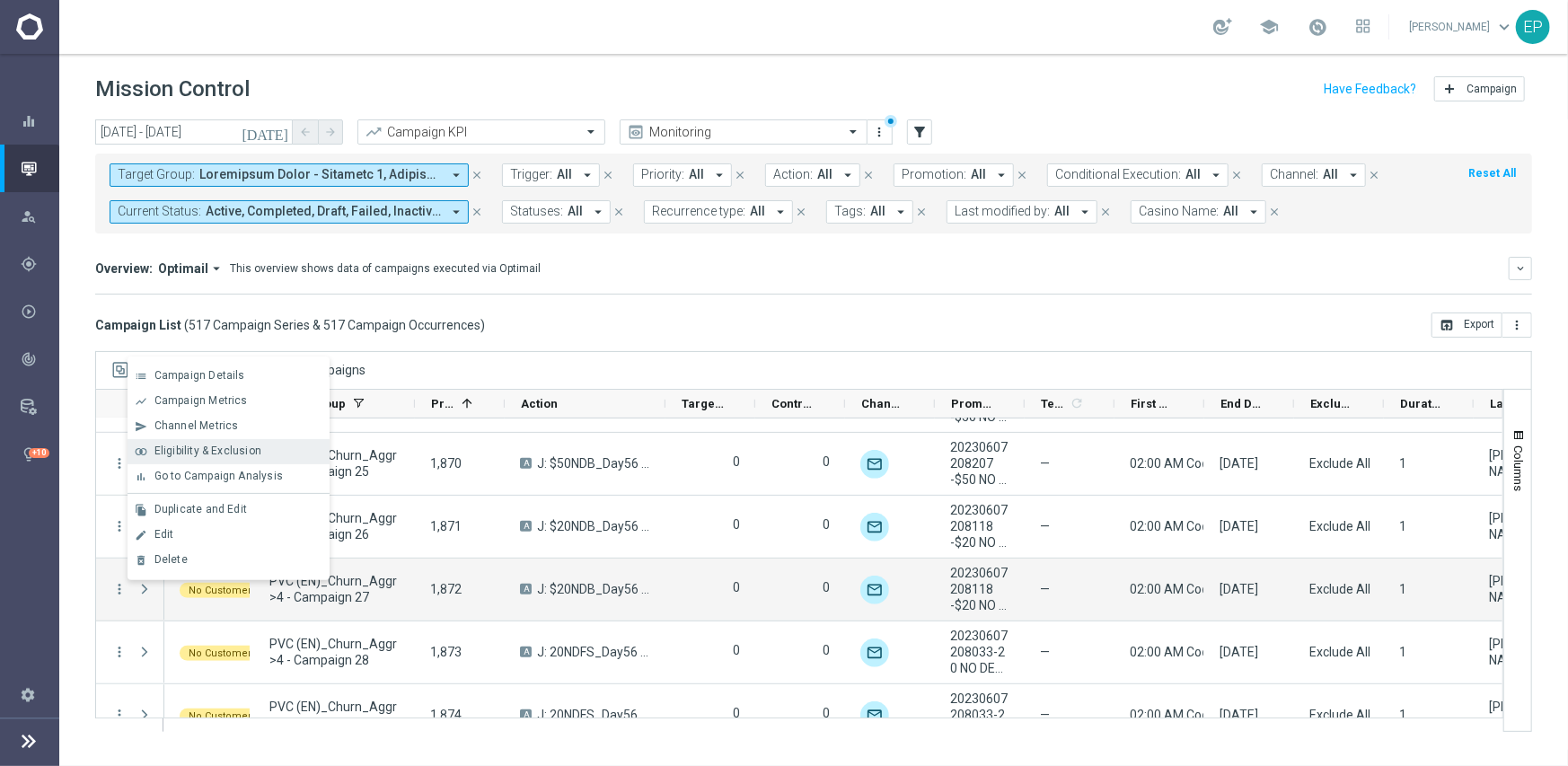
click at [239, 449] on span "Eligibility & Exclusion" at bounding box center [207, 451] width 107 height 13
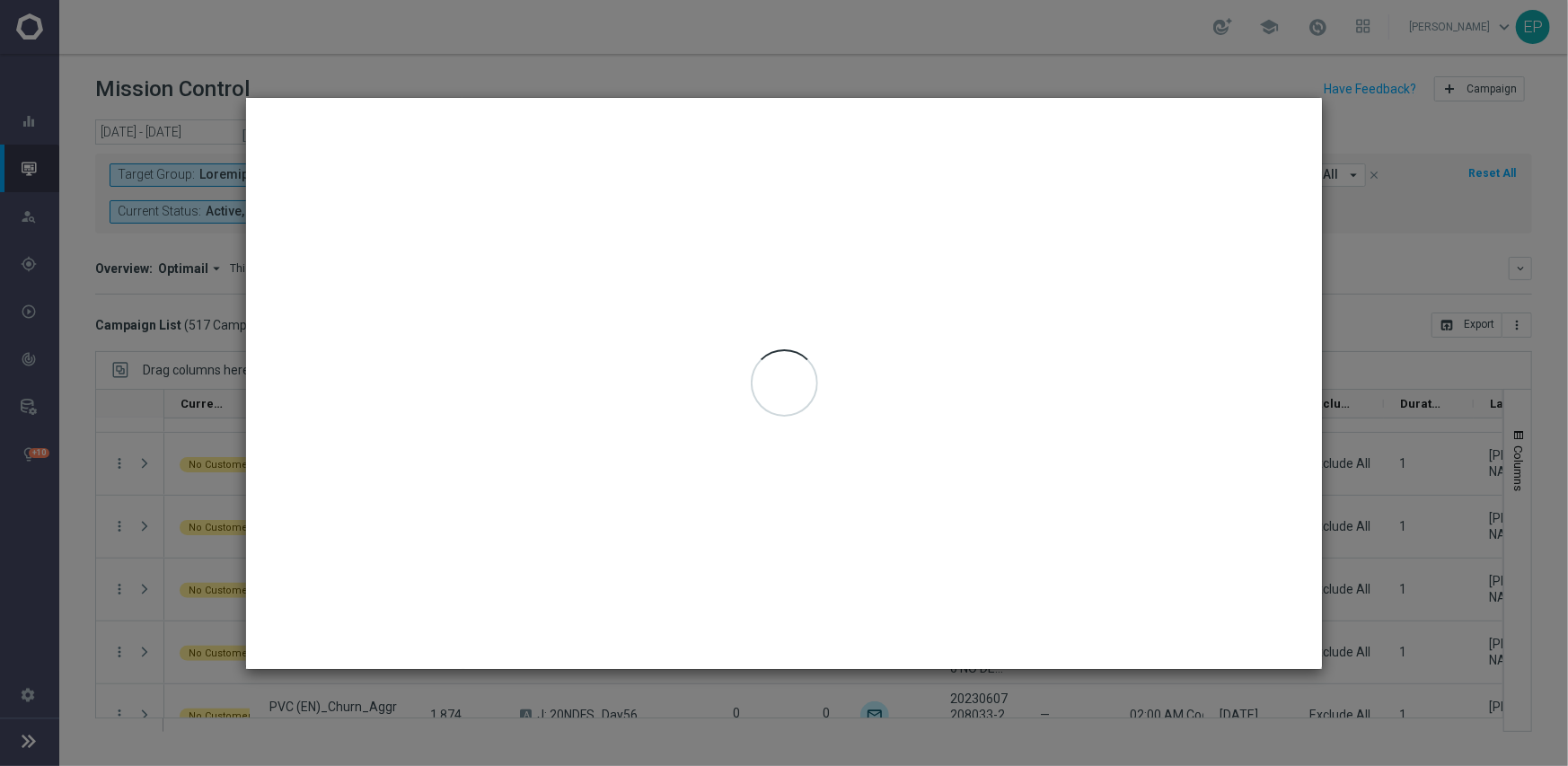
type input "[DATE] - [DATE]"
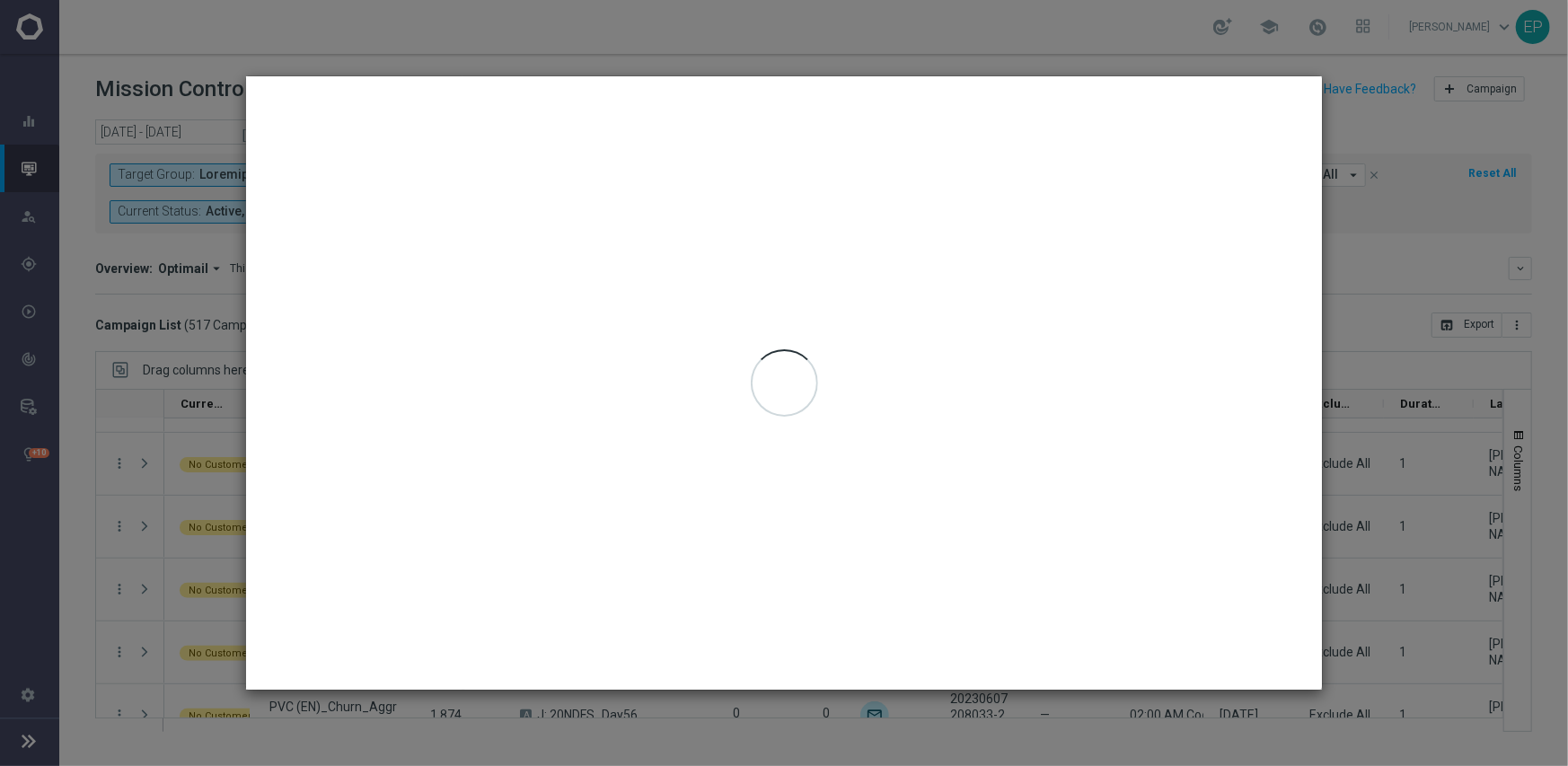
click at [563, 570] on div at bounding box center [784, 383] width 1076 height 612
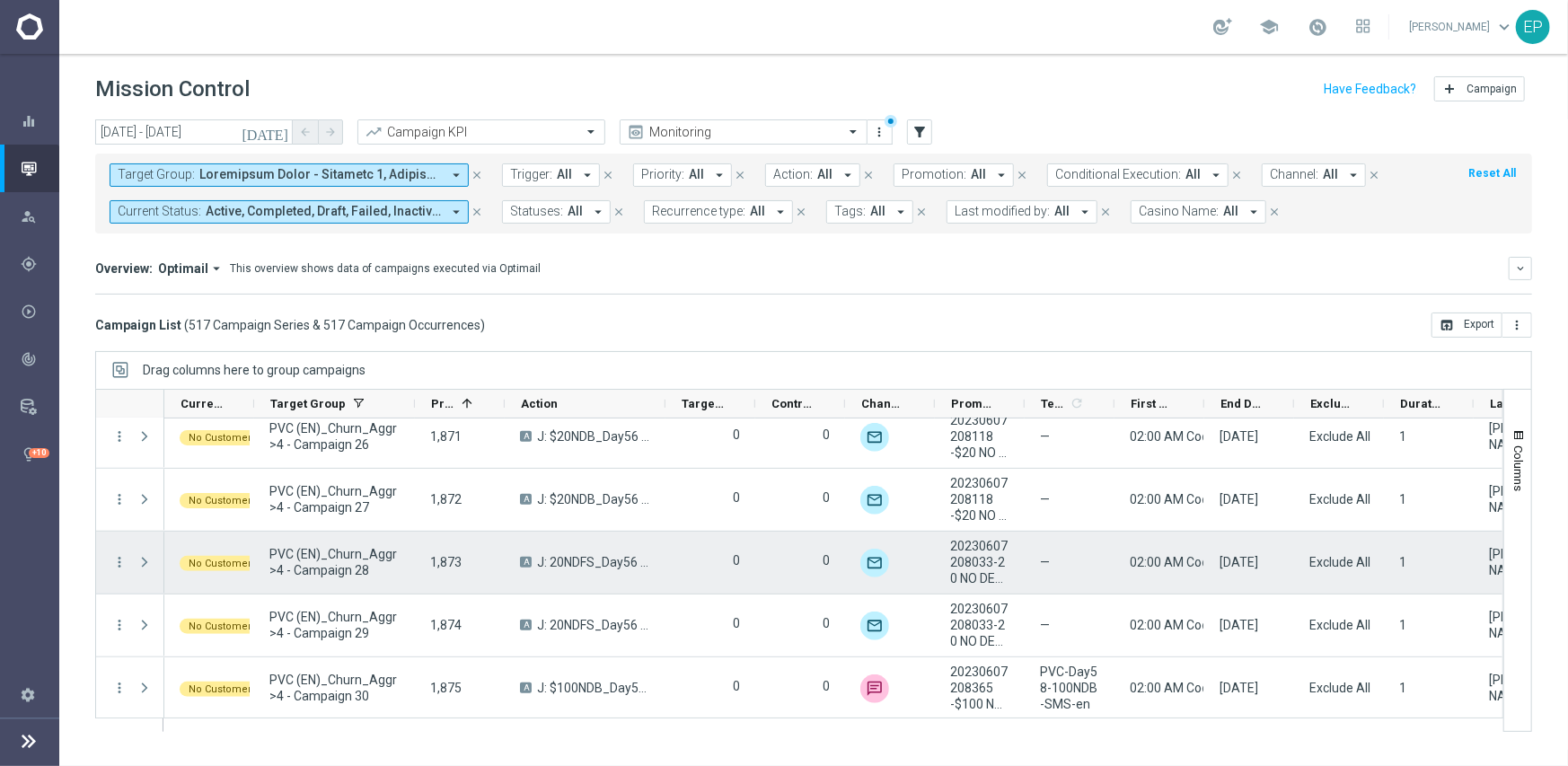
scroll to position [22488, 0]
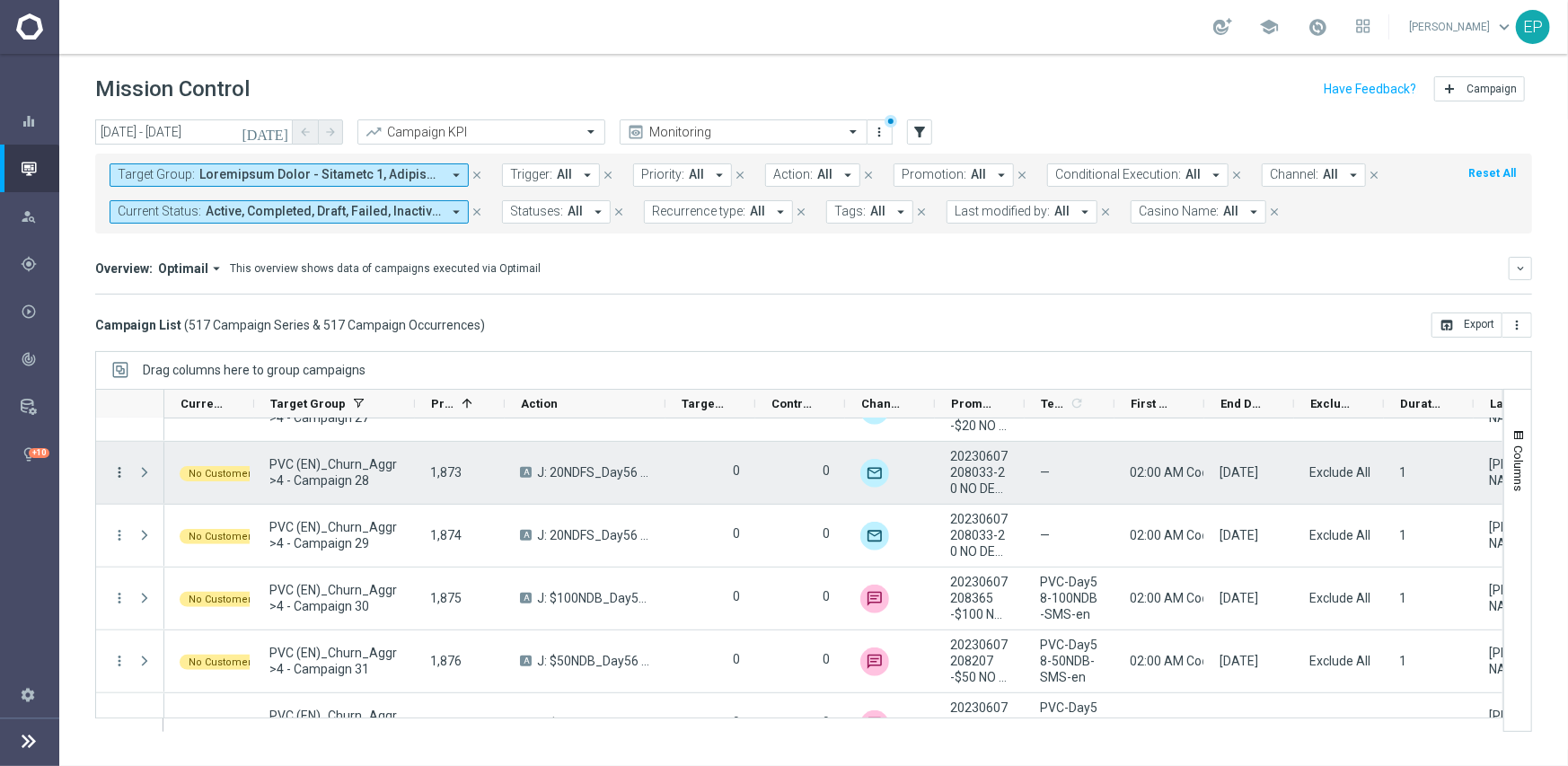
click at [117, 470] on icon "more_vert" at bounding box center [120, 473] width 16 height 16
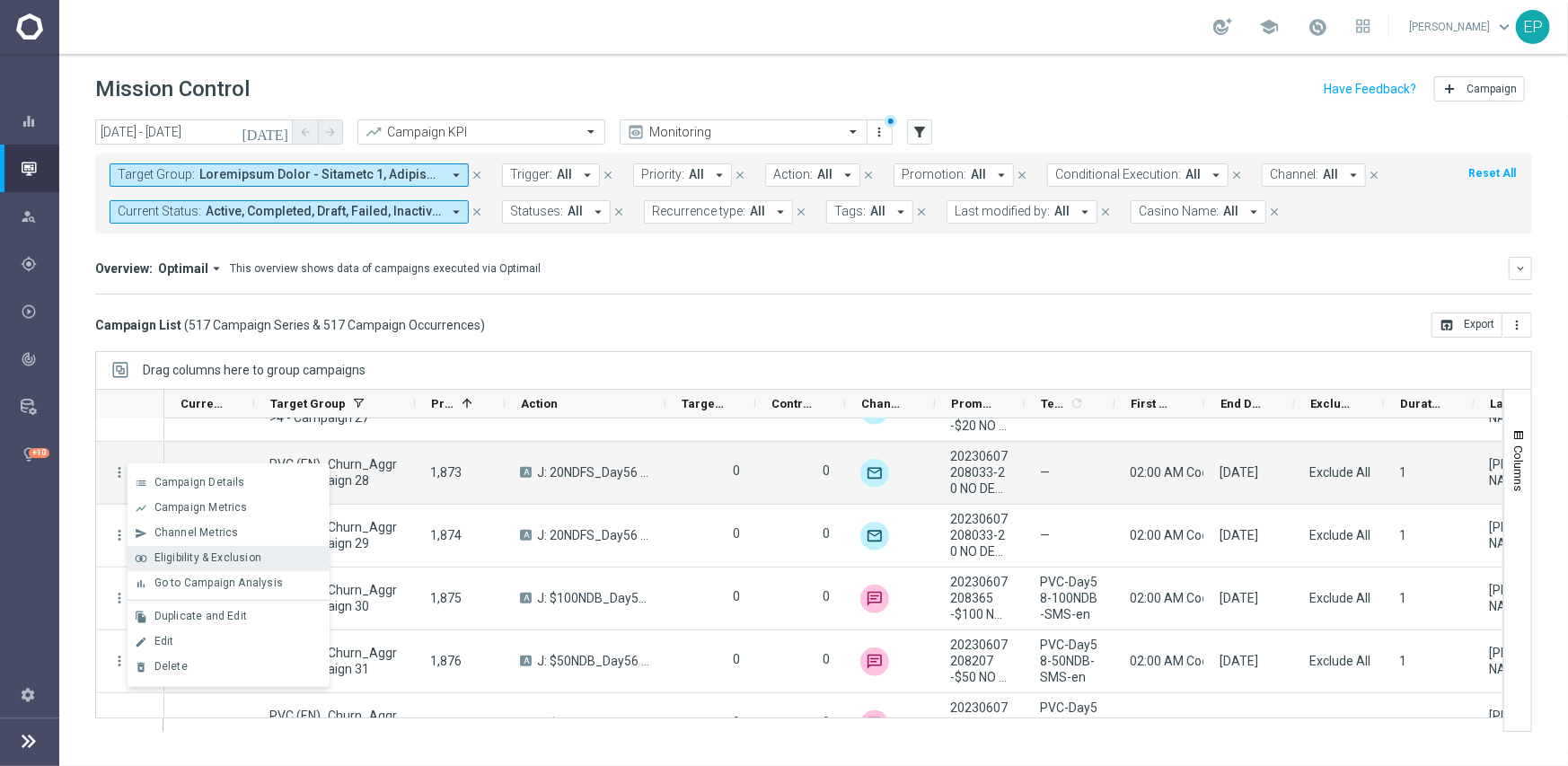
click at [235, 557] on span "Eligibility & Exclusion" at bounding box center [207, 558] width 107 height 13
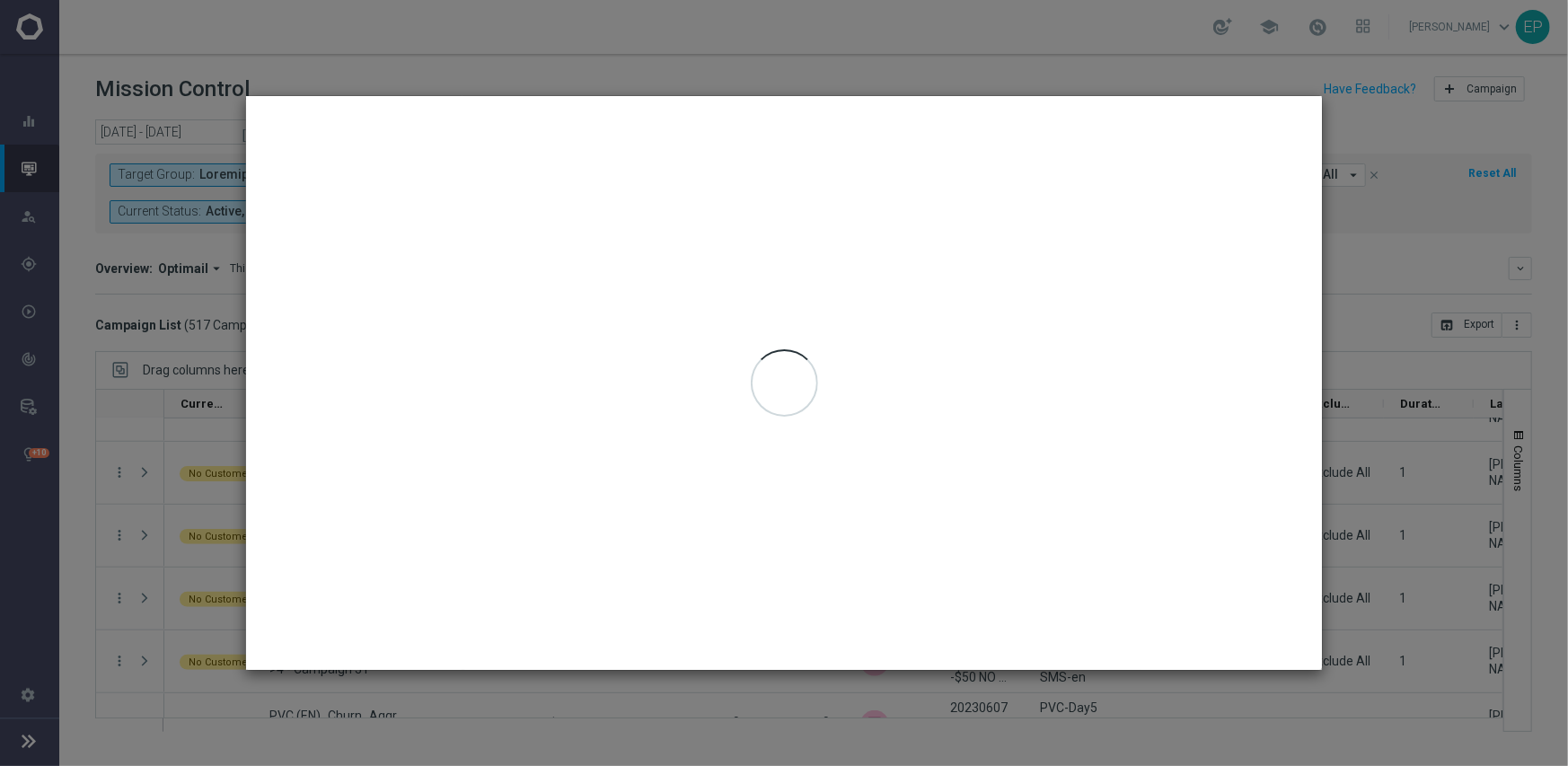
type input "[DATE] - [DATE]"
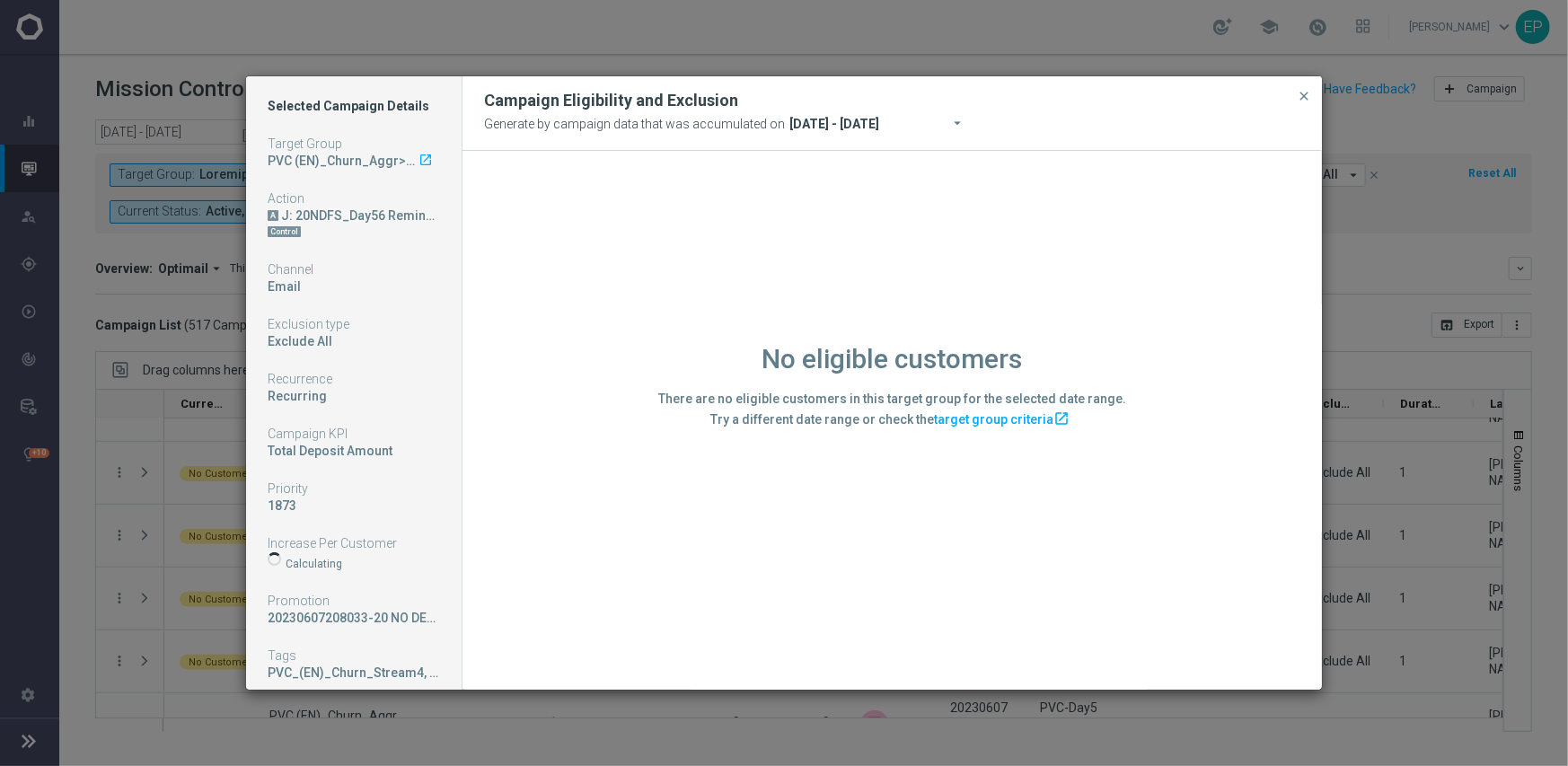
click at [596, 584] on div "No eligible customers There are no eligible customers in this target group for …" at bounding box center [892, 419] width 859 height 538
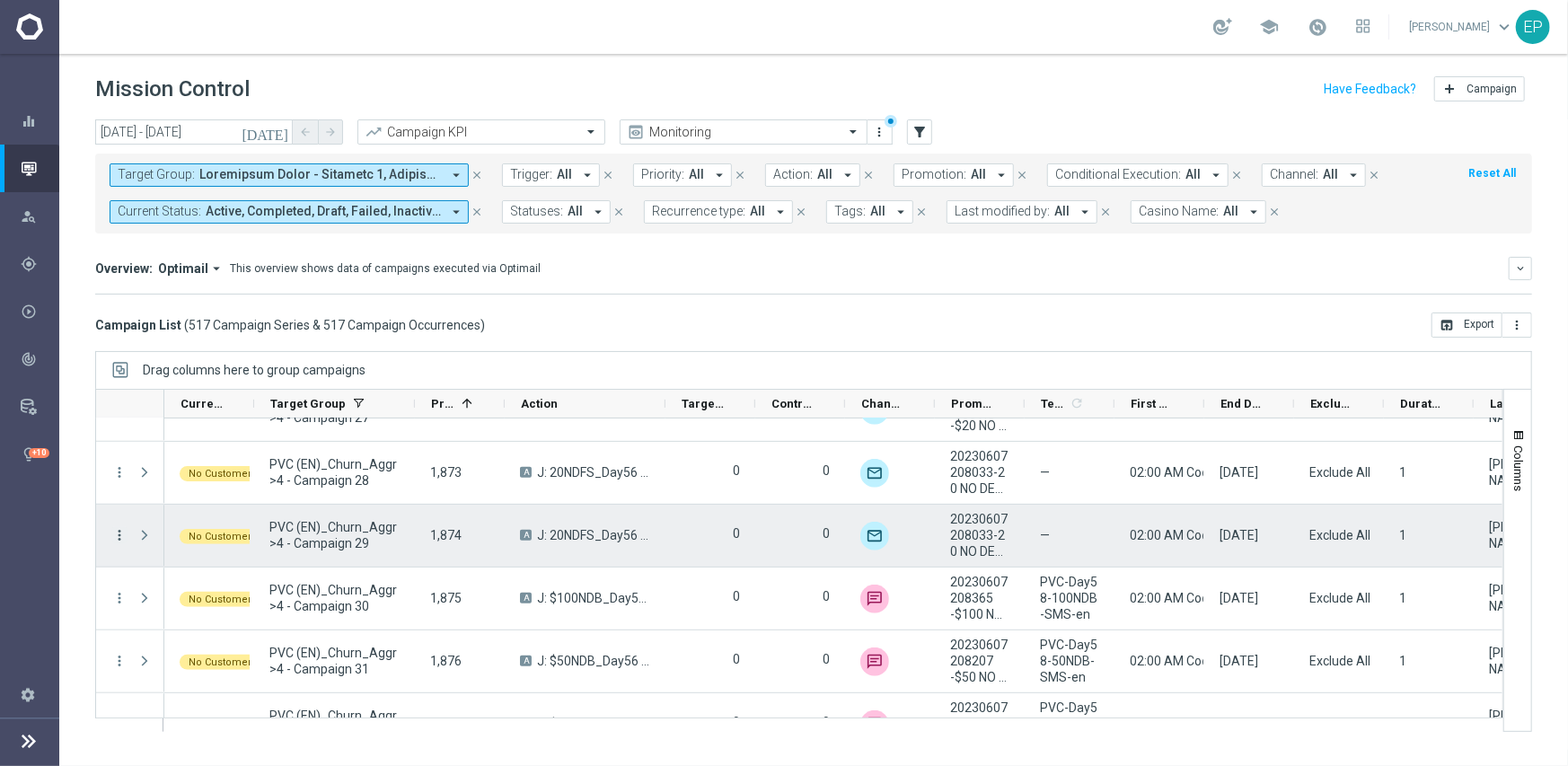
click at [120, 531] on icon "more_vert" at bounding box center [120, 536] width 16 height 16
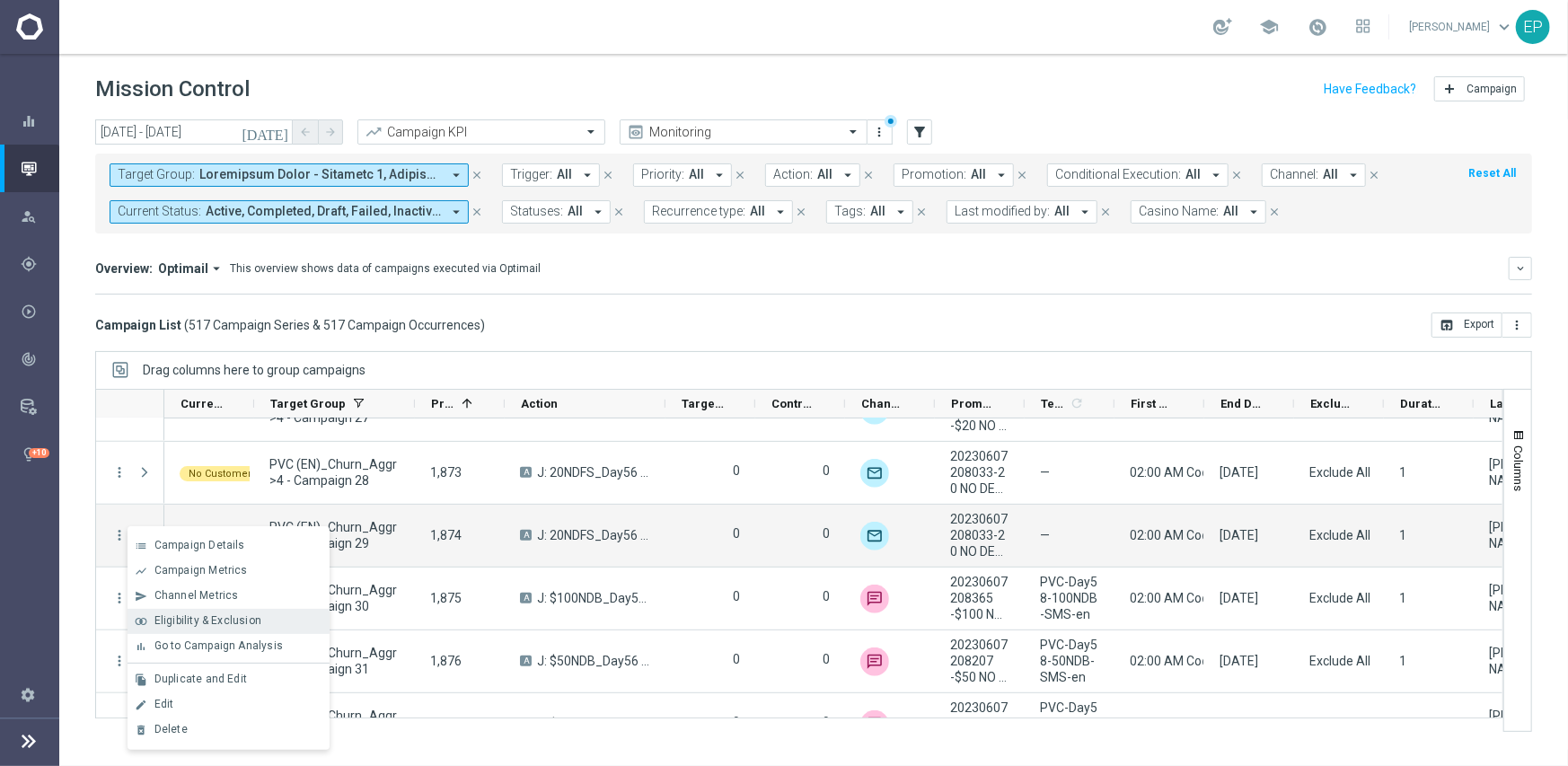
click at [234, 615] on span "Eligibility & Exclusion" at bounding box center [207, 620] width 107 height 13
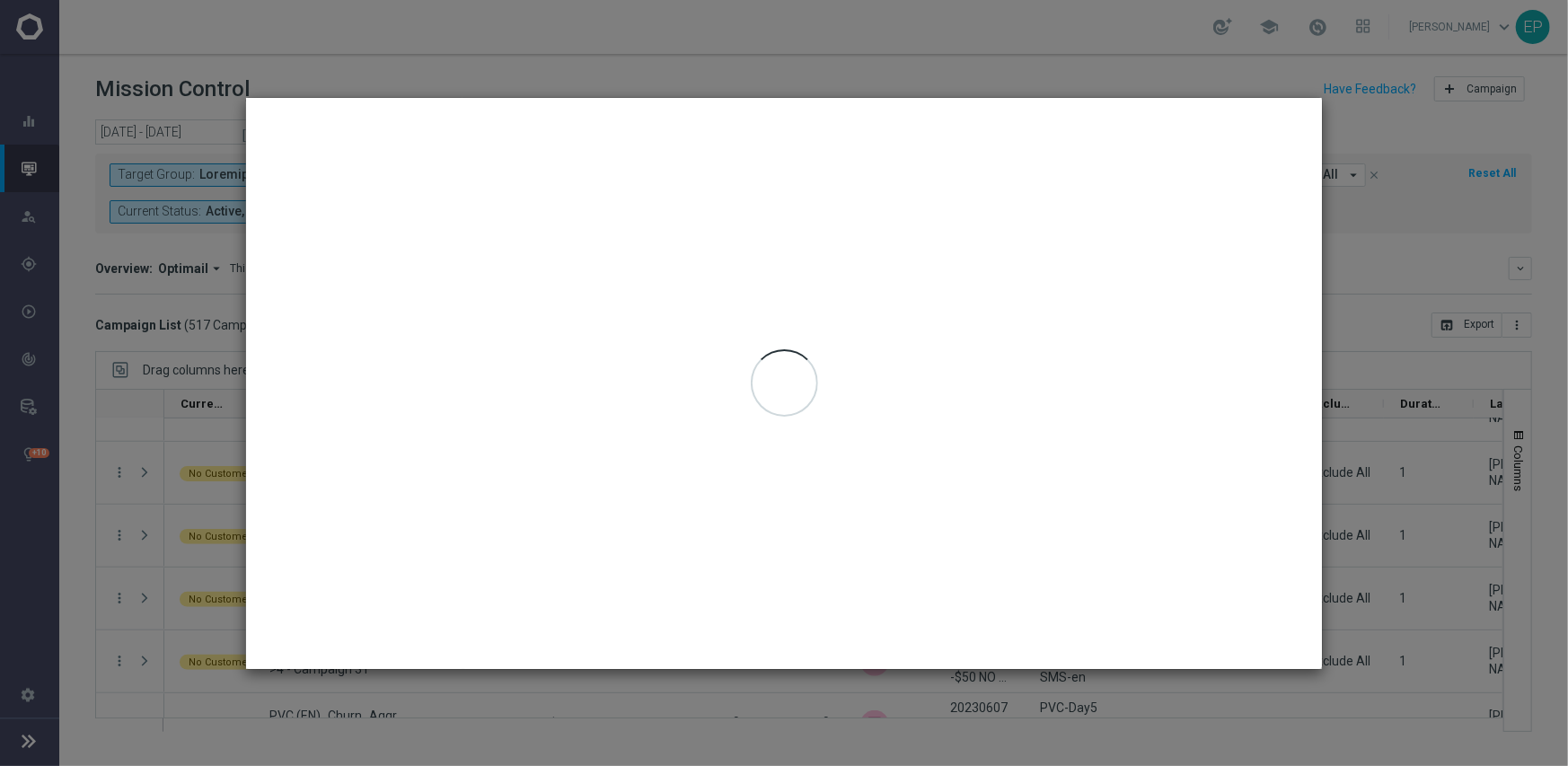
type input "[DATE] - [DATE]"
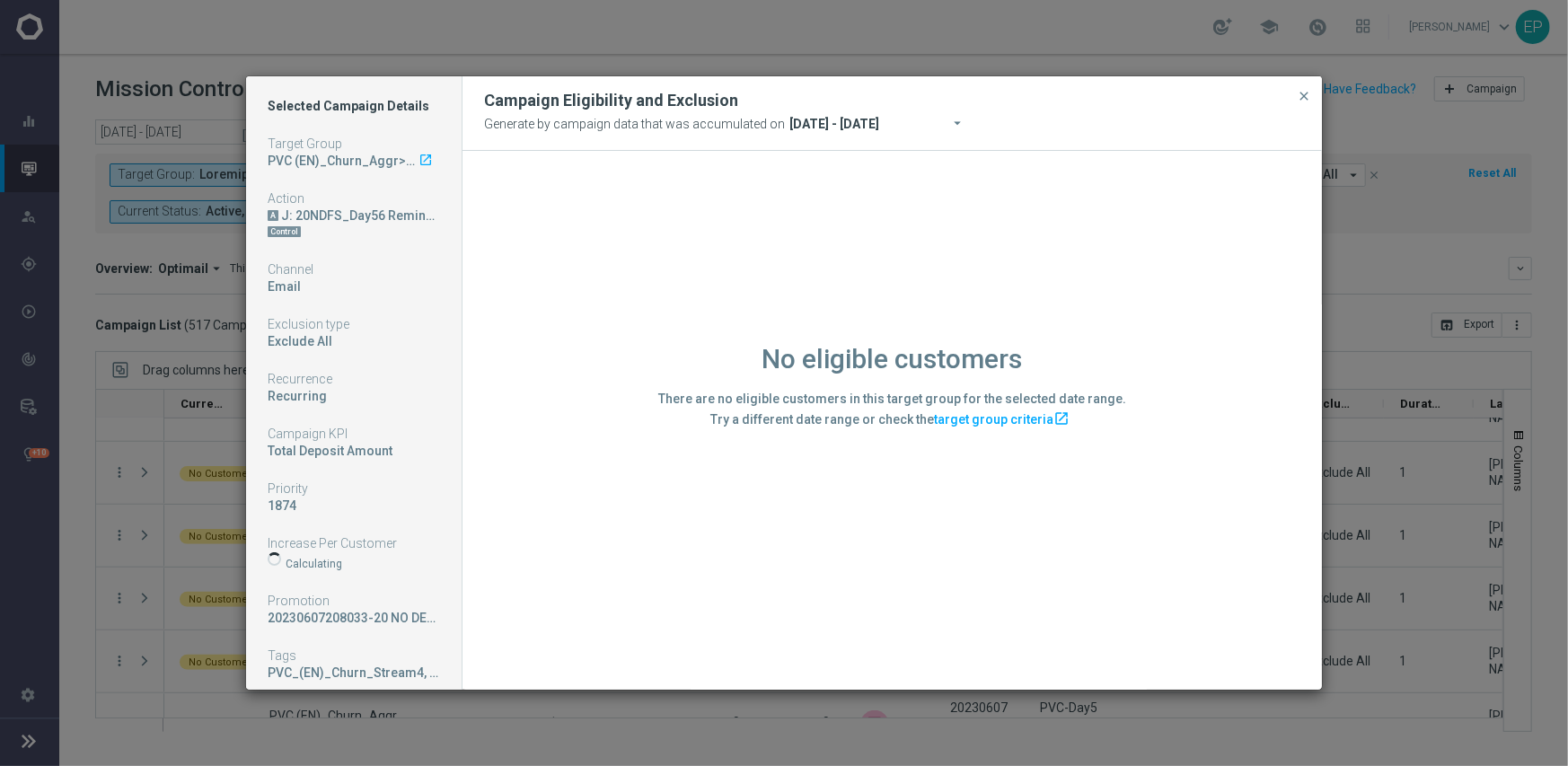
click at [551, 605] on div "No eligible customers There are no eligible customers in this target group for …" at bounding box center [892, 419] width 859 height 538
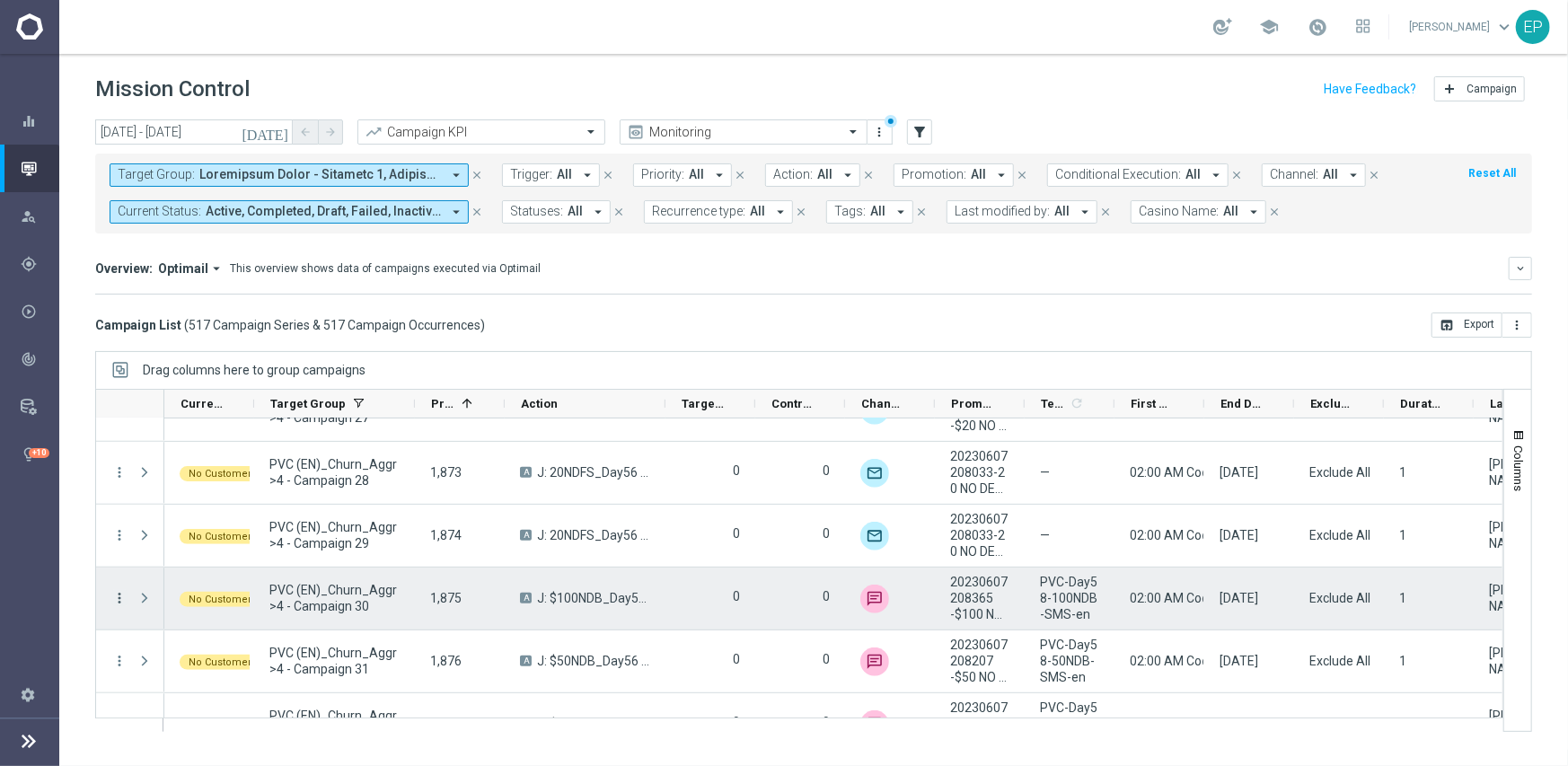
click at [117, 592] on icon "more_vert" at bounding box center [120, 598] width 16 height 16
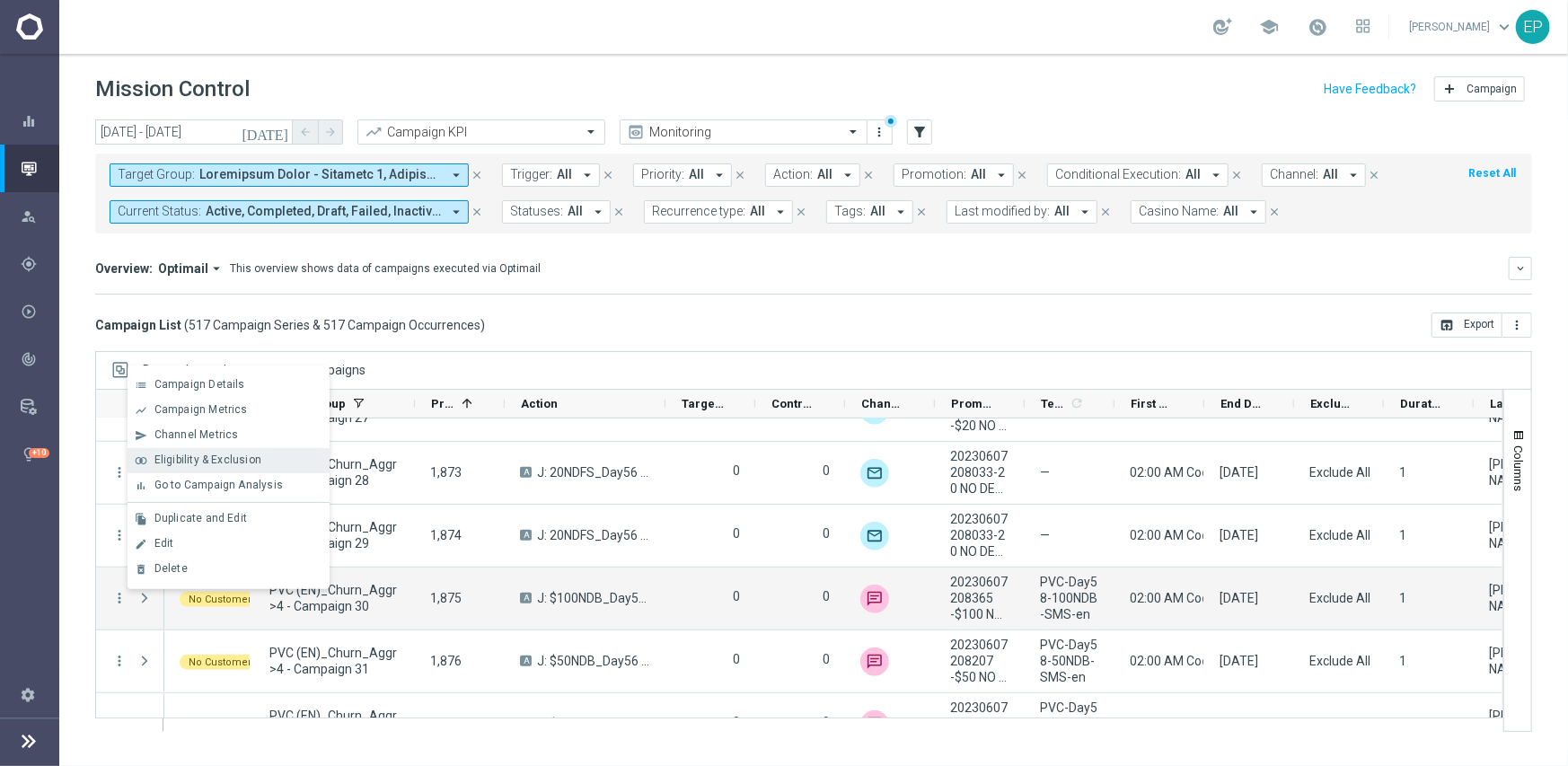
click at [210, 459] on span "Eligibility & Exclusion" at bounding box center [207, 460] width 107 height 13
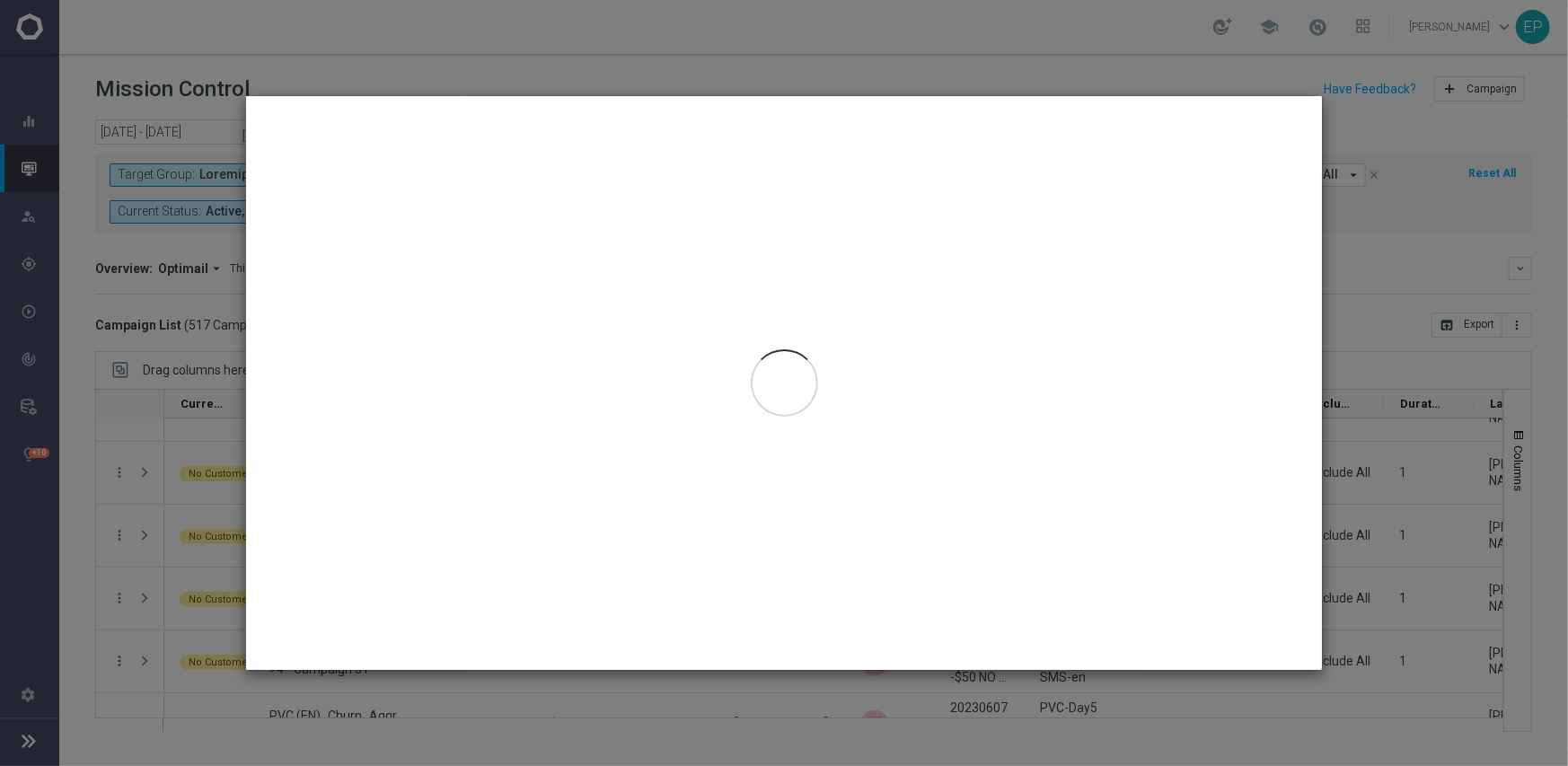
type input "[DATE] - [DATE]"
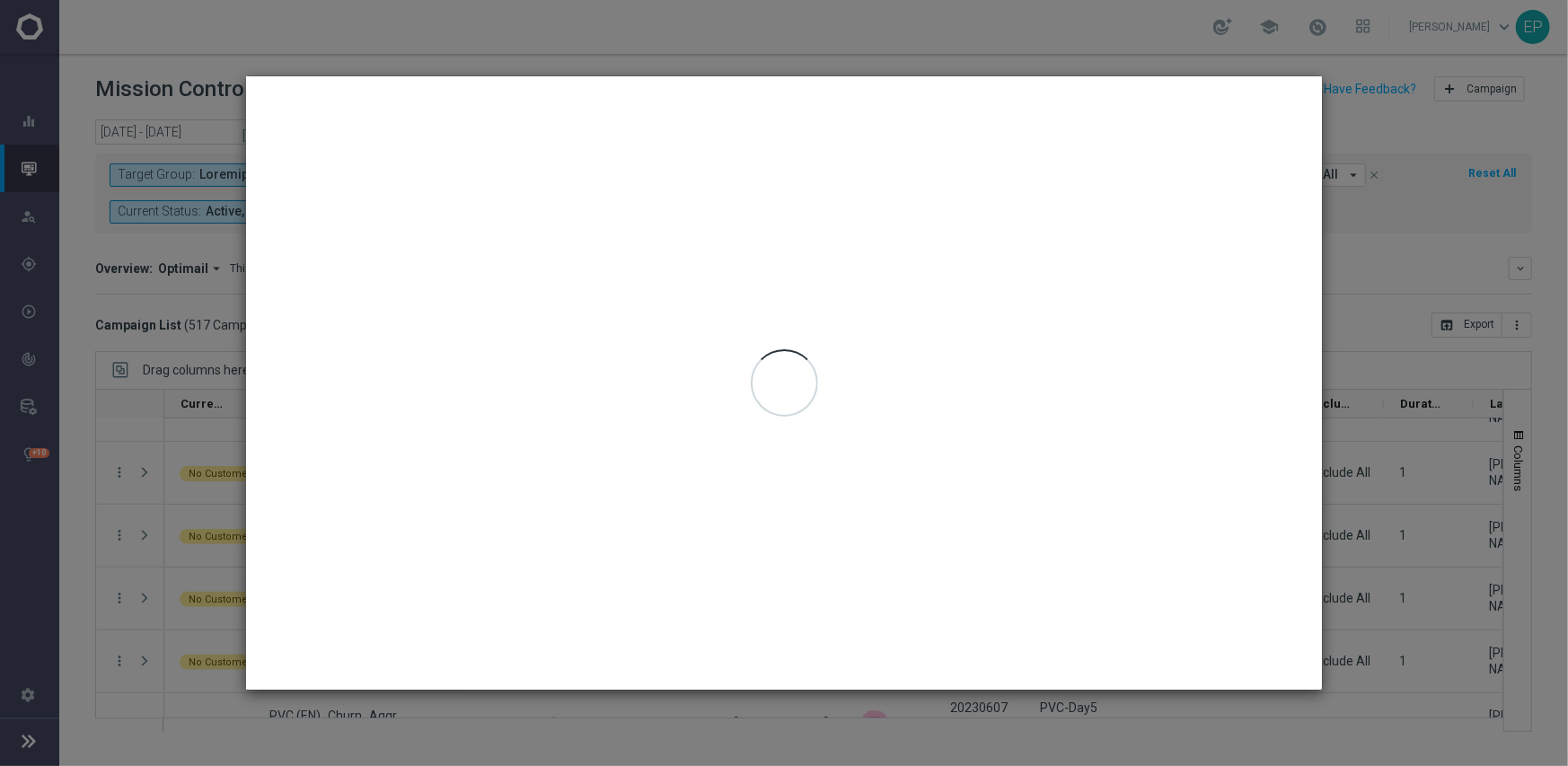
click at [519, 615] on div at bounding box center [784, 383] width 1076 height 612
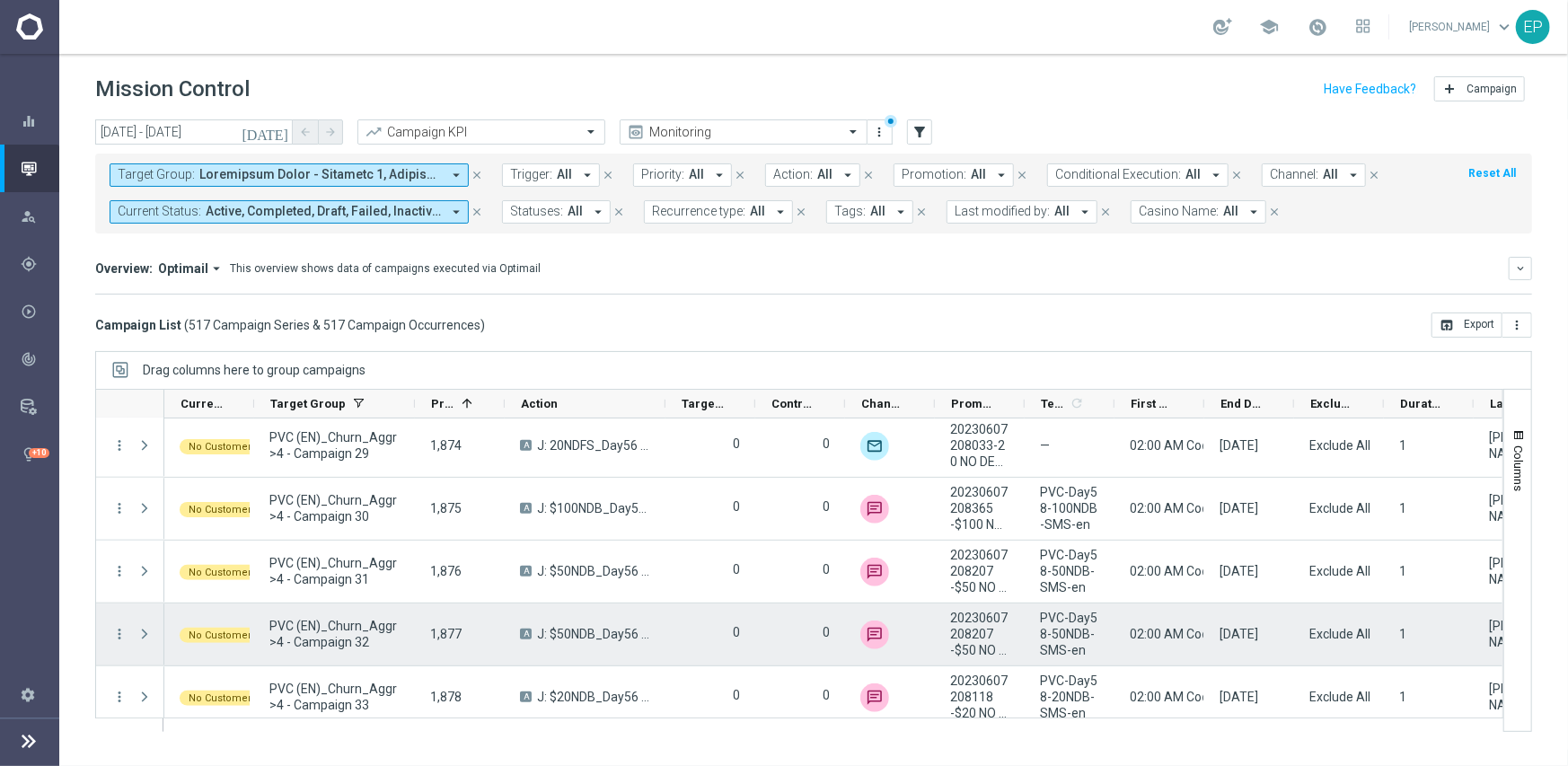
scroll to position [22668, 0]
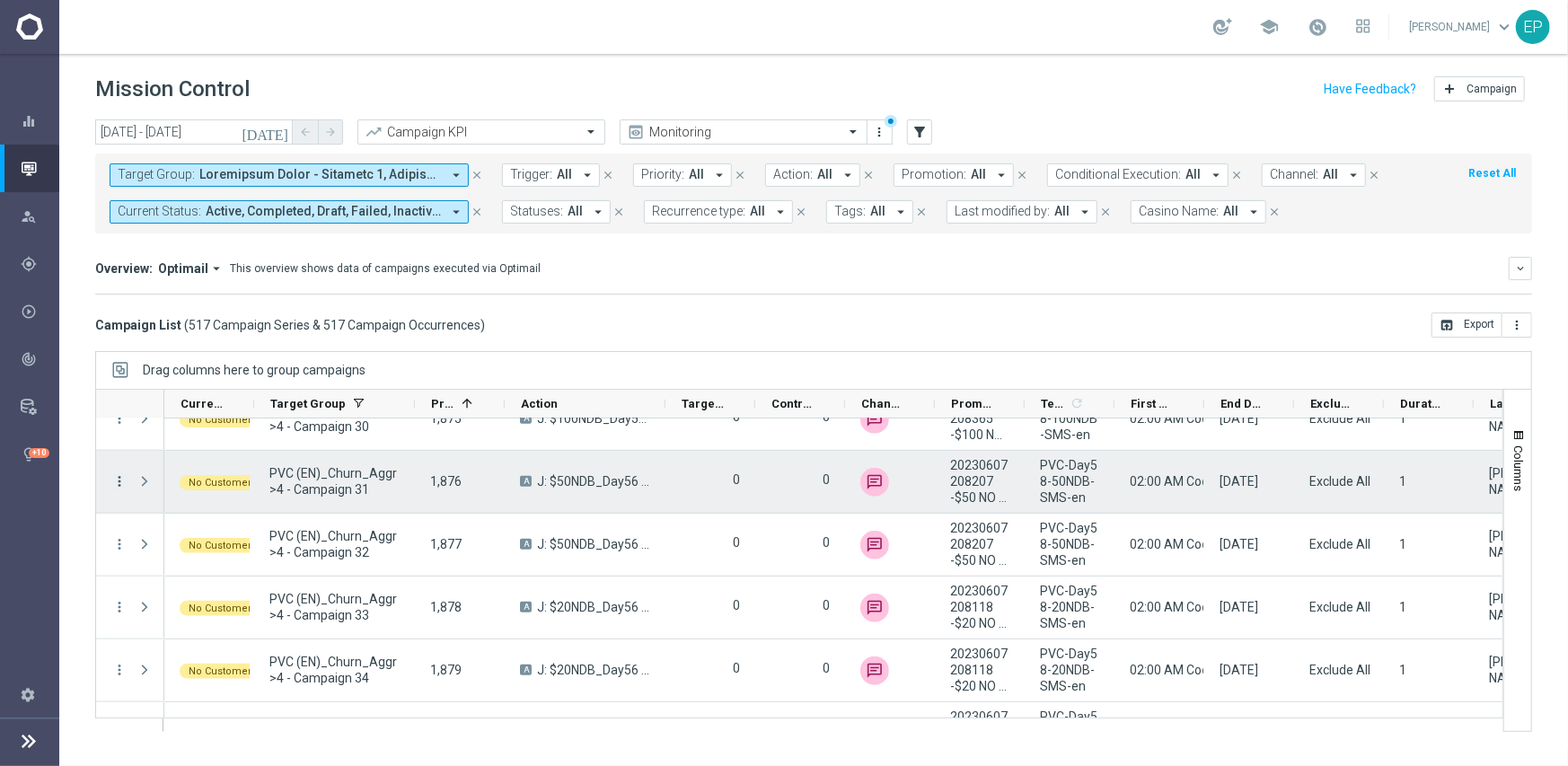
click at [121, 479] on icon "more_vert" at bounding box center [120, 482] width 16 height 16
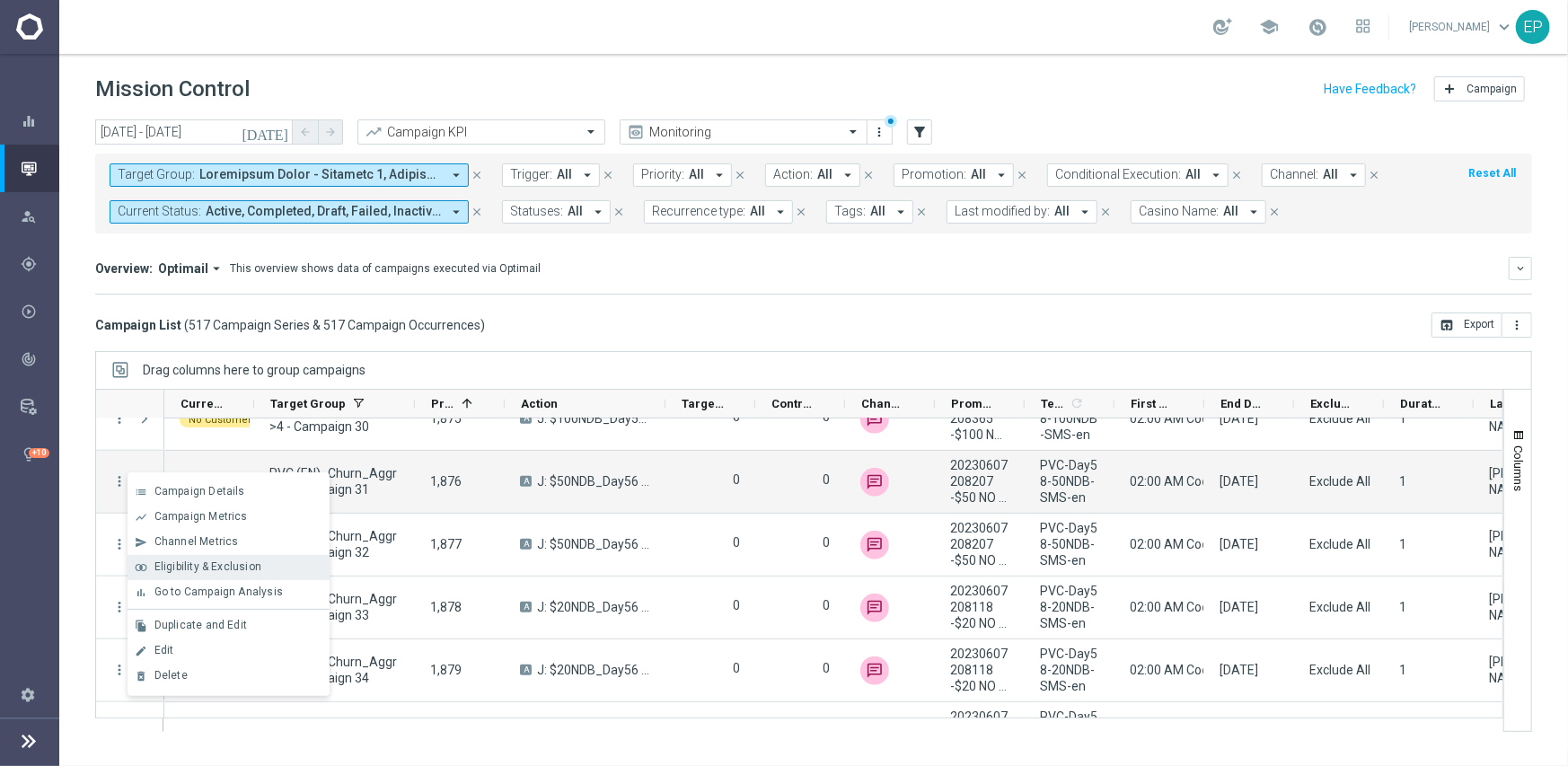
click at [210, 562] on span "Eligibility & Exclusion" at bounding box center [207, 567] width 107 height 13
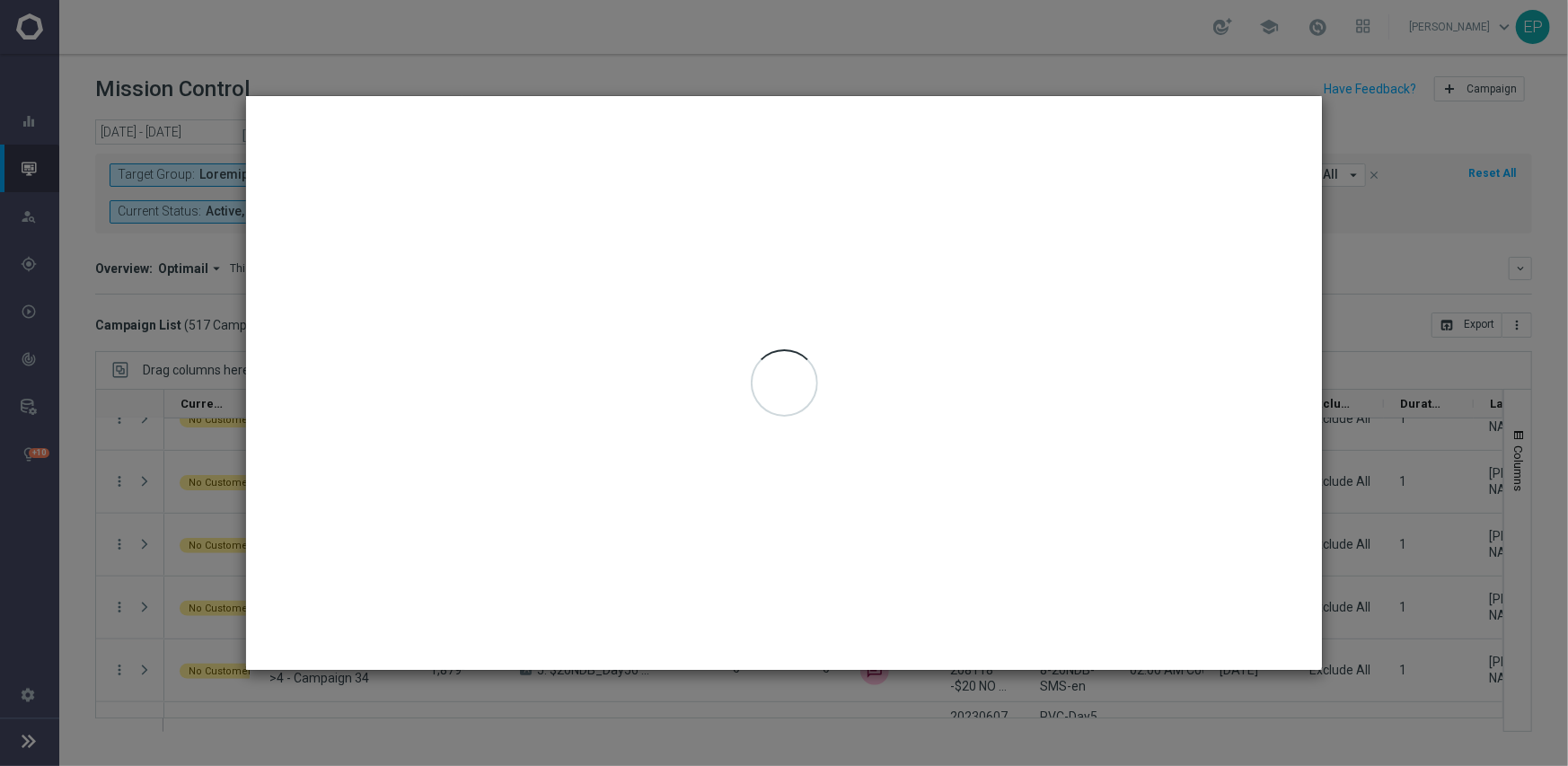
type input "[DATE] - [DATE]"
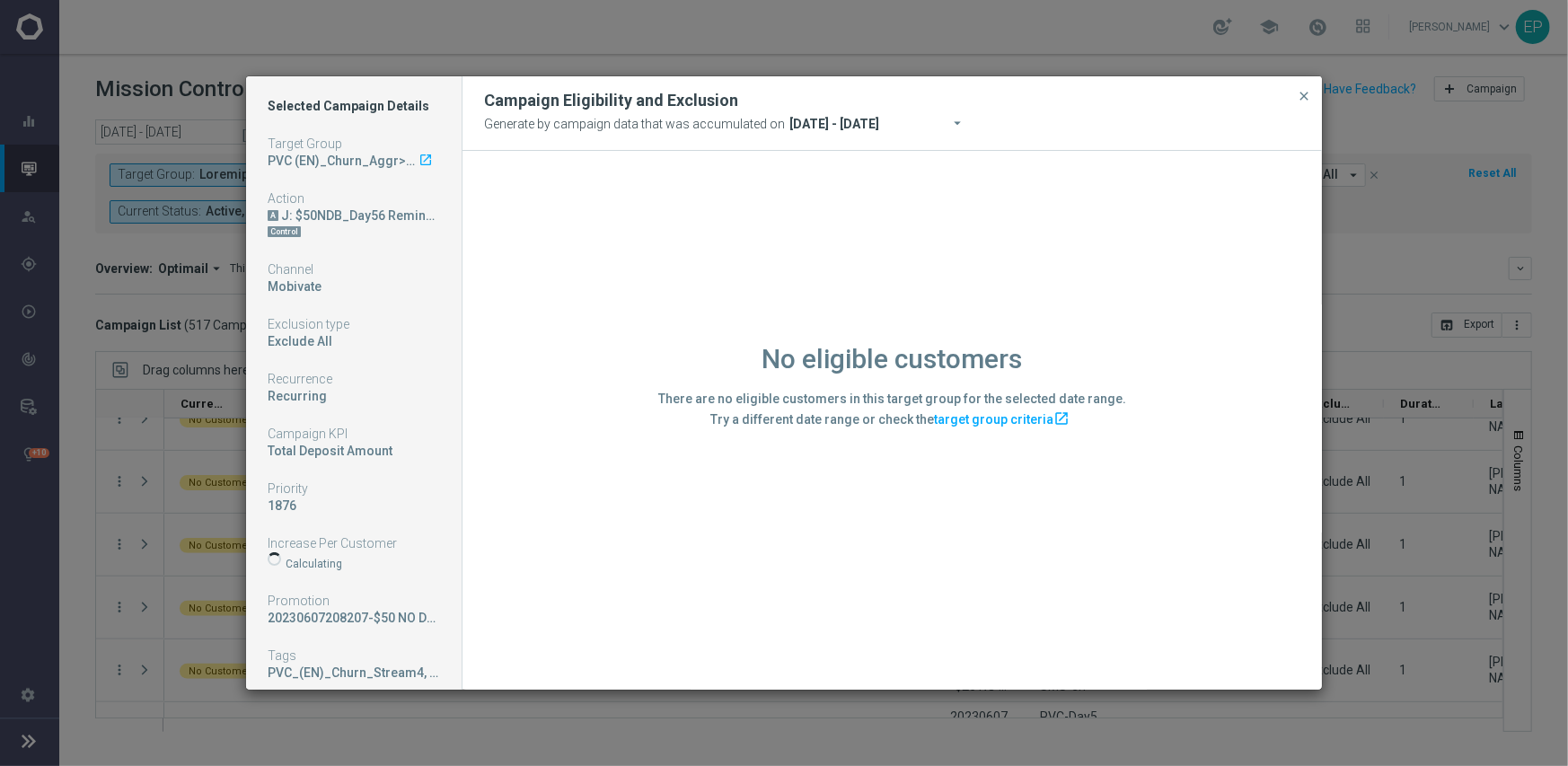
click at [610, 579] on div "No eligible customers There are no eligible customers in this target group for …" at bounding box center [892, 419] width 859 height 538
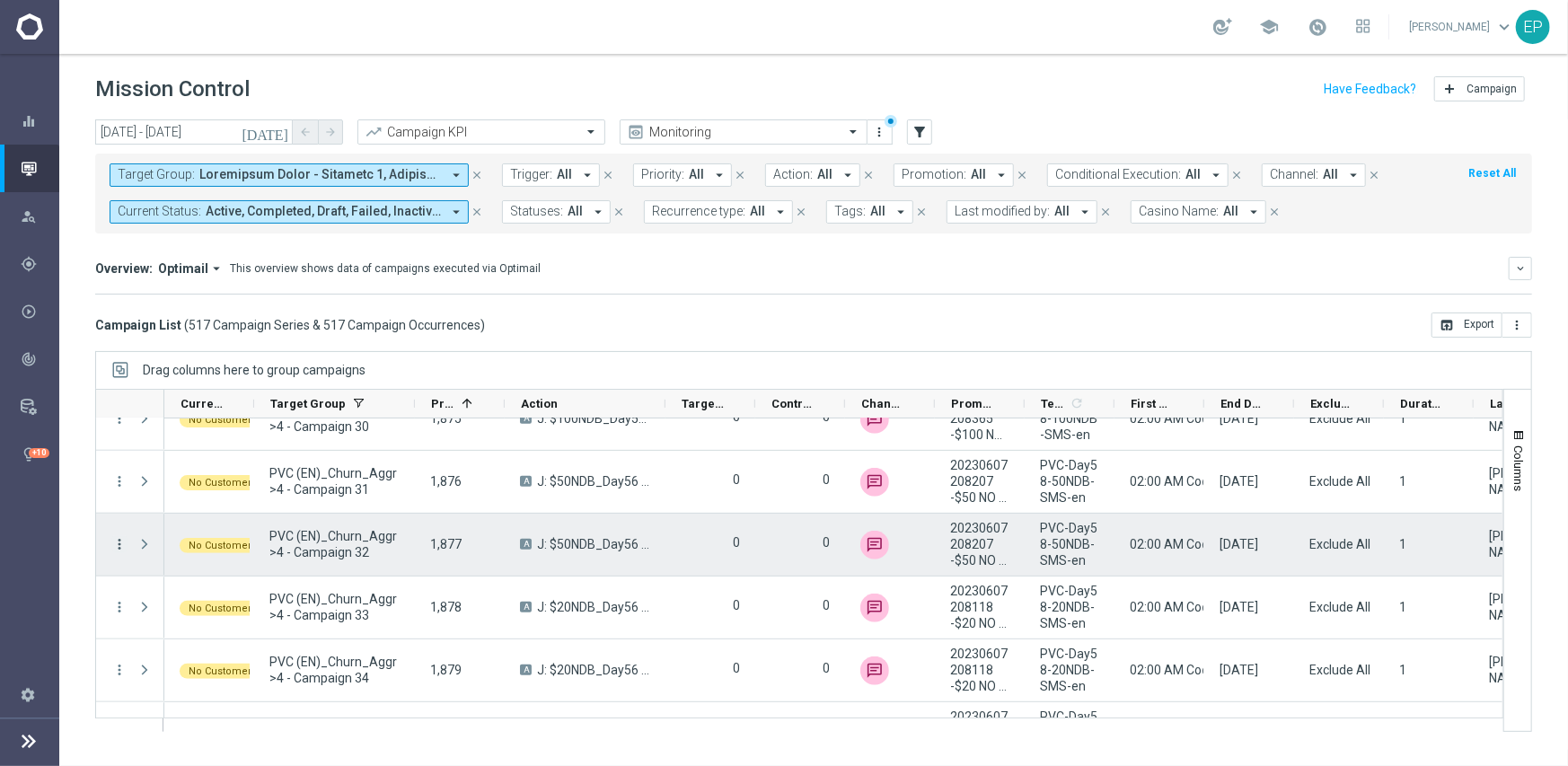
click at [117, 543] on icon "more_vert" at bounding box center [120, 545] width 16 height 16
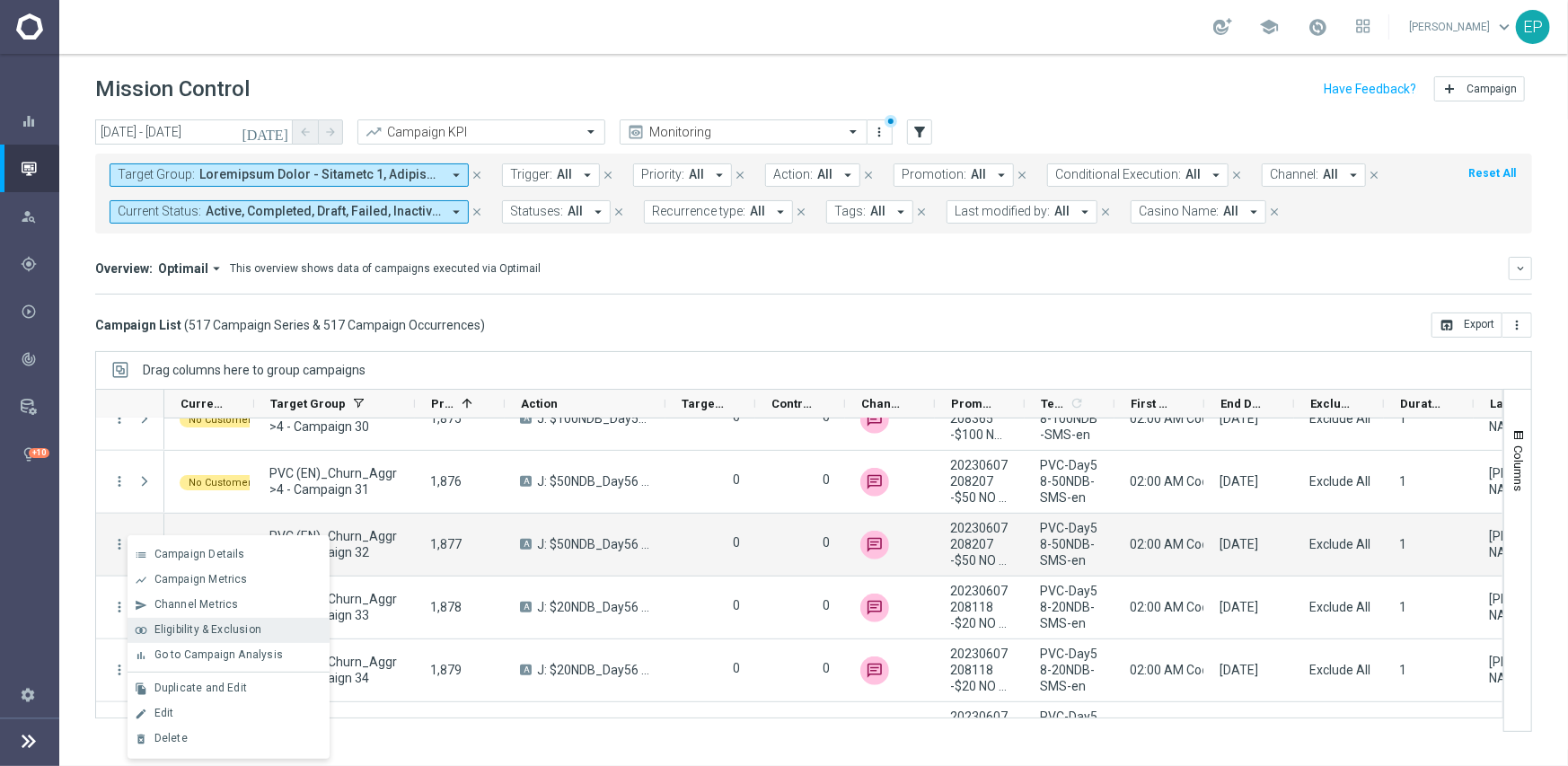
click at [244, 628] on span "Eligibility & Exclusion" at bounding box center [207, 629] width 107 height 13
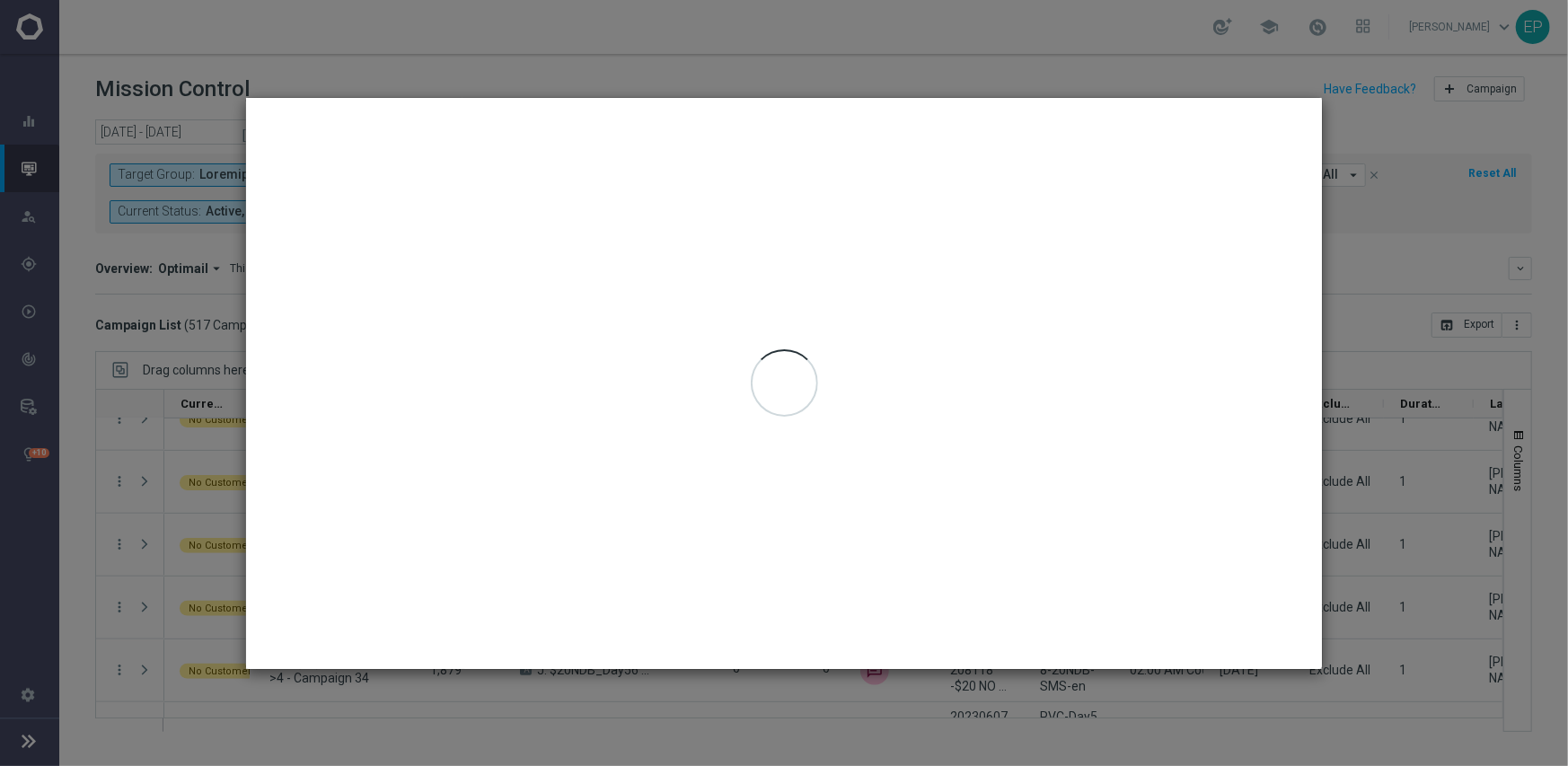
type input "[DATE] - [DATE]"
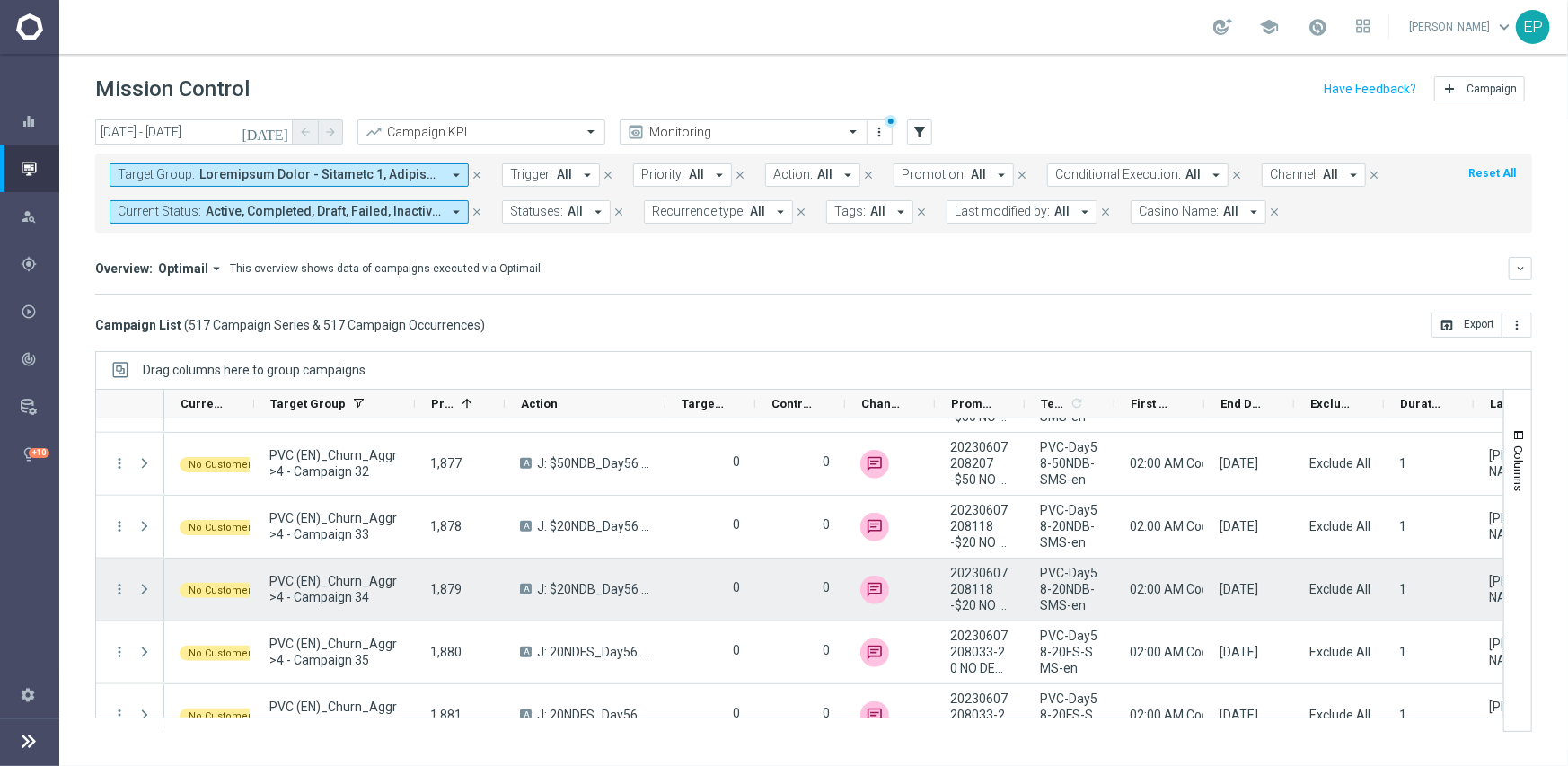
scroll to position [22758, 0]
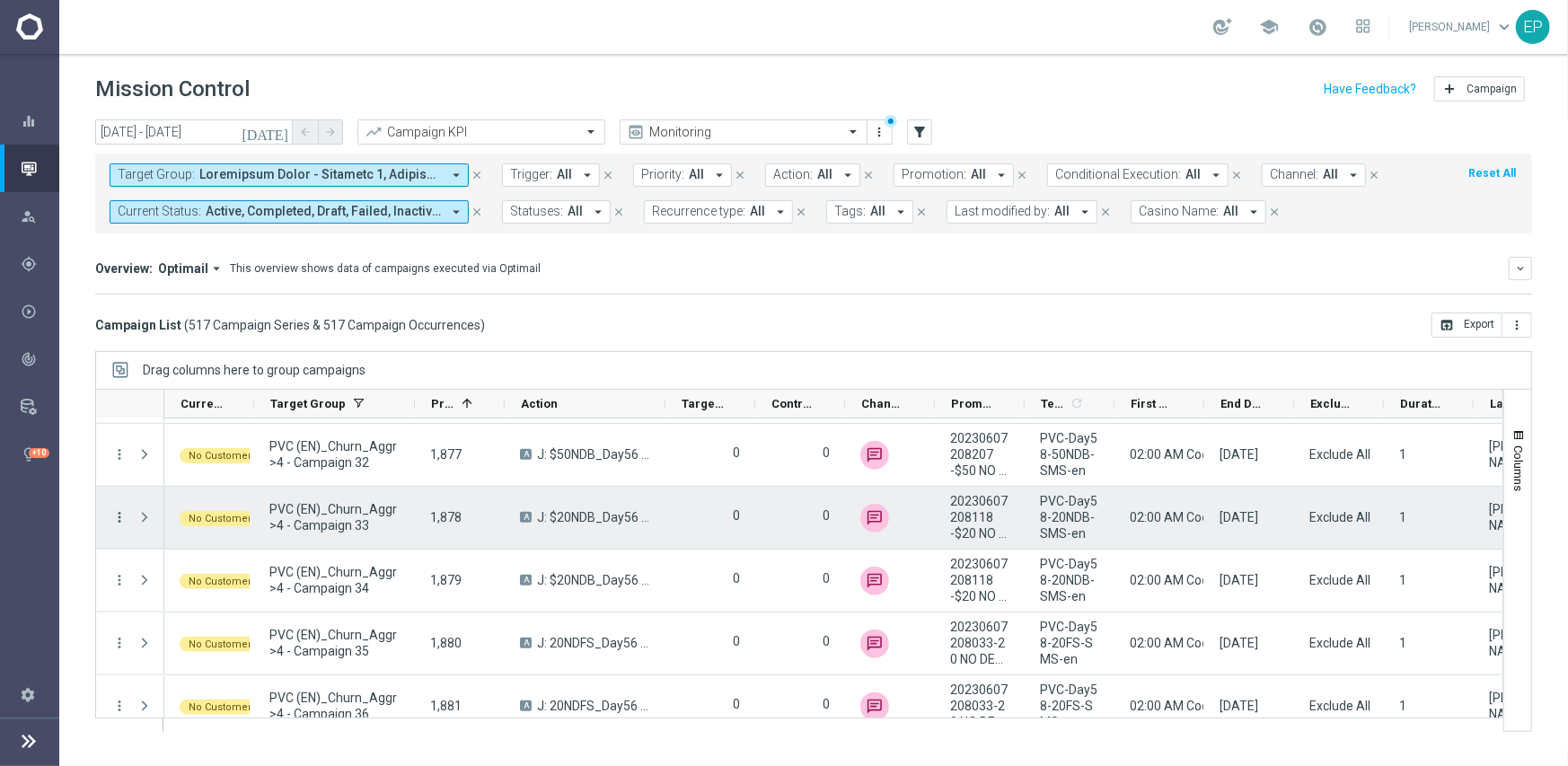
click at [121, 515] on icon "more_vert" at bounding box center [120, 518] width 16 height 16
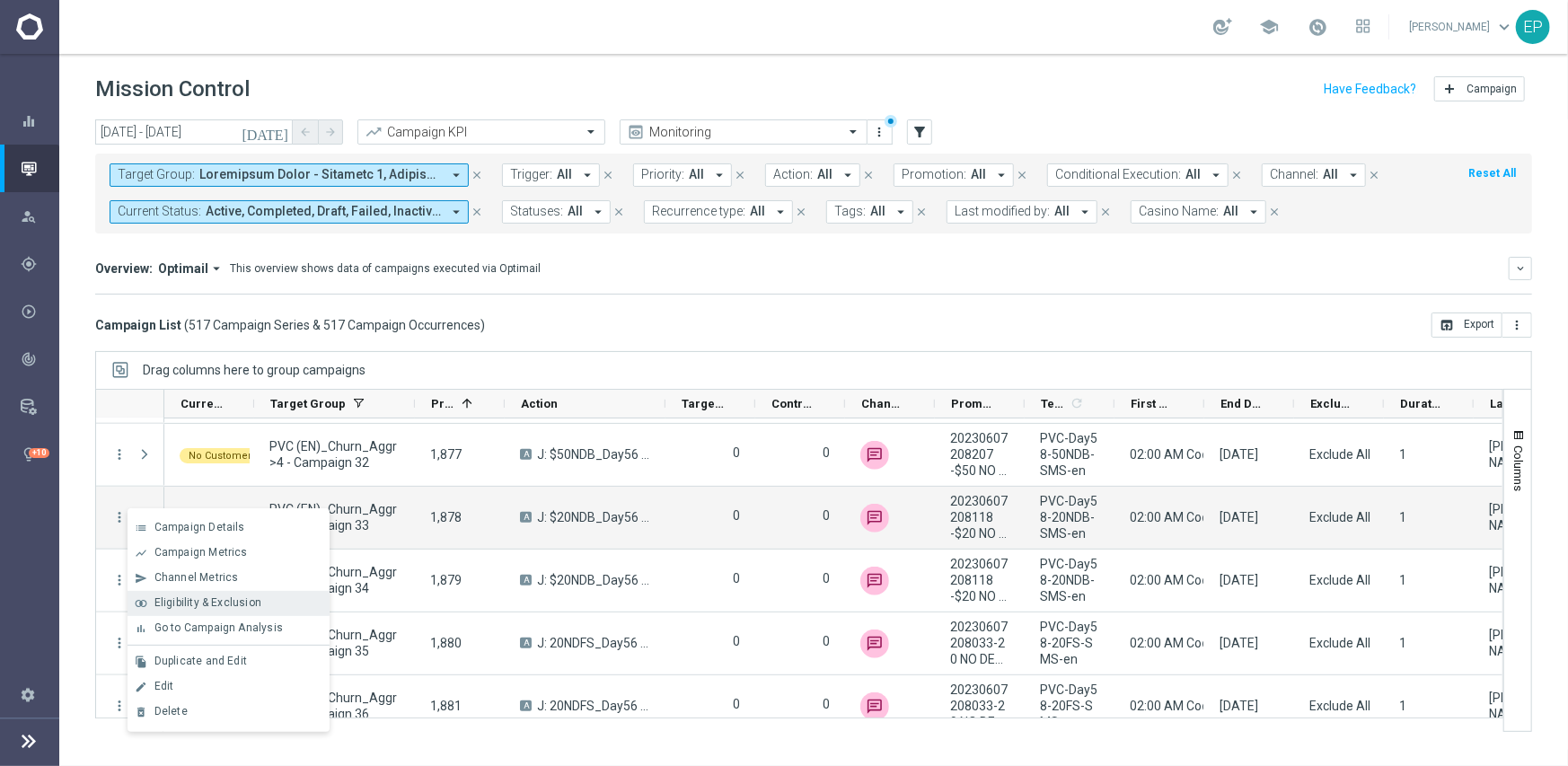
click at [211, 611] on div "join_inner Eligibility & Exclusion" at bounding box center [228, 603] width 202 height 25
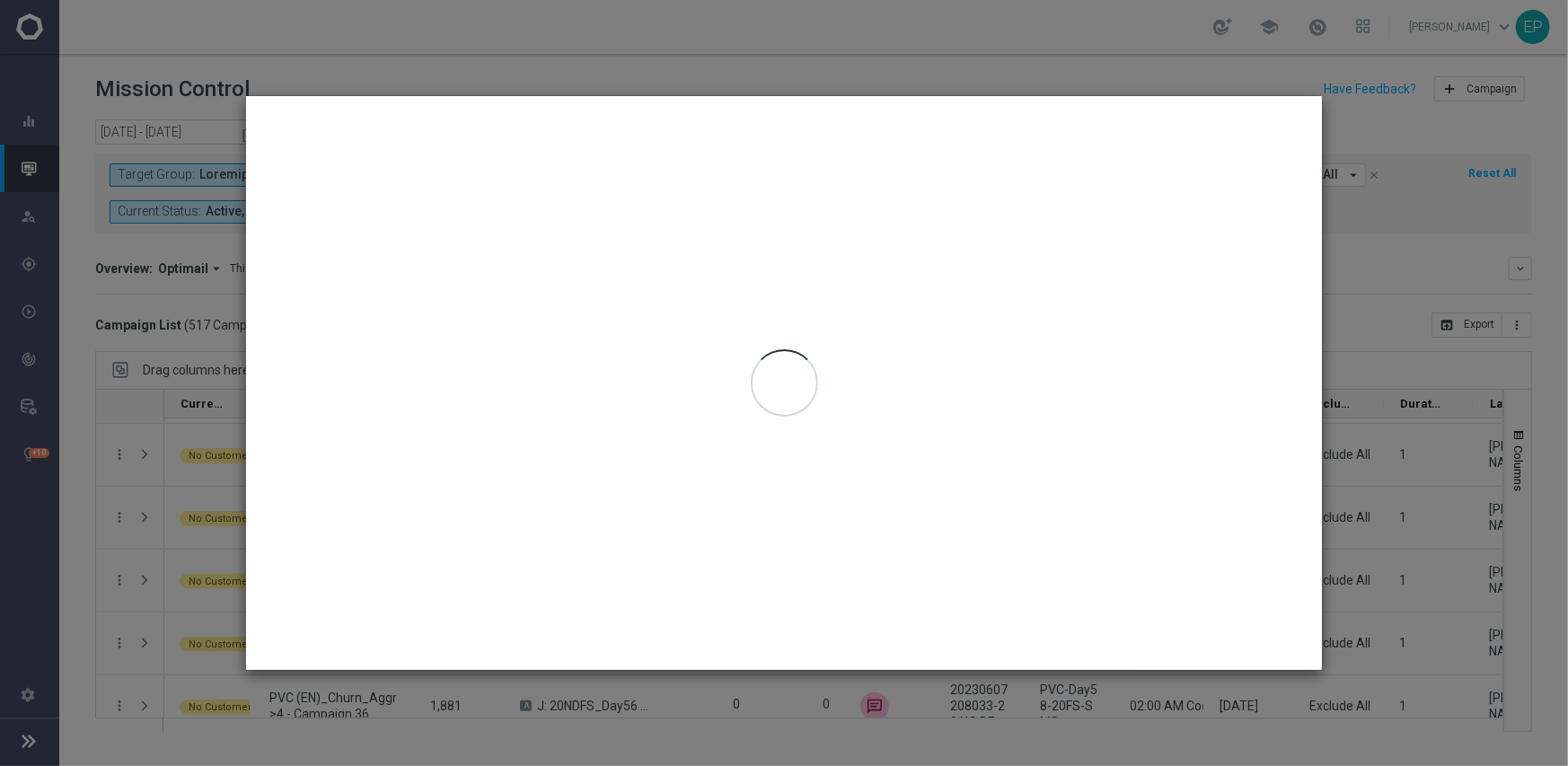
type input "[DATE] - [DATE]"
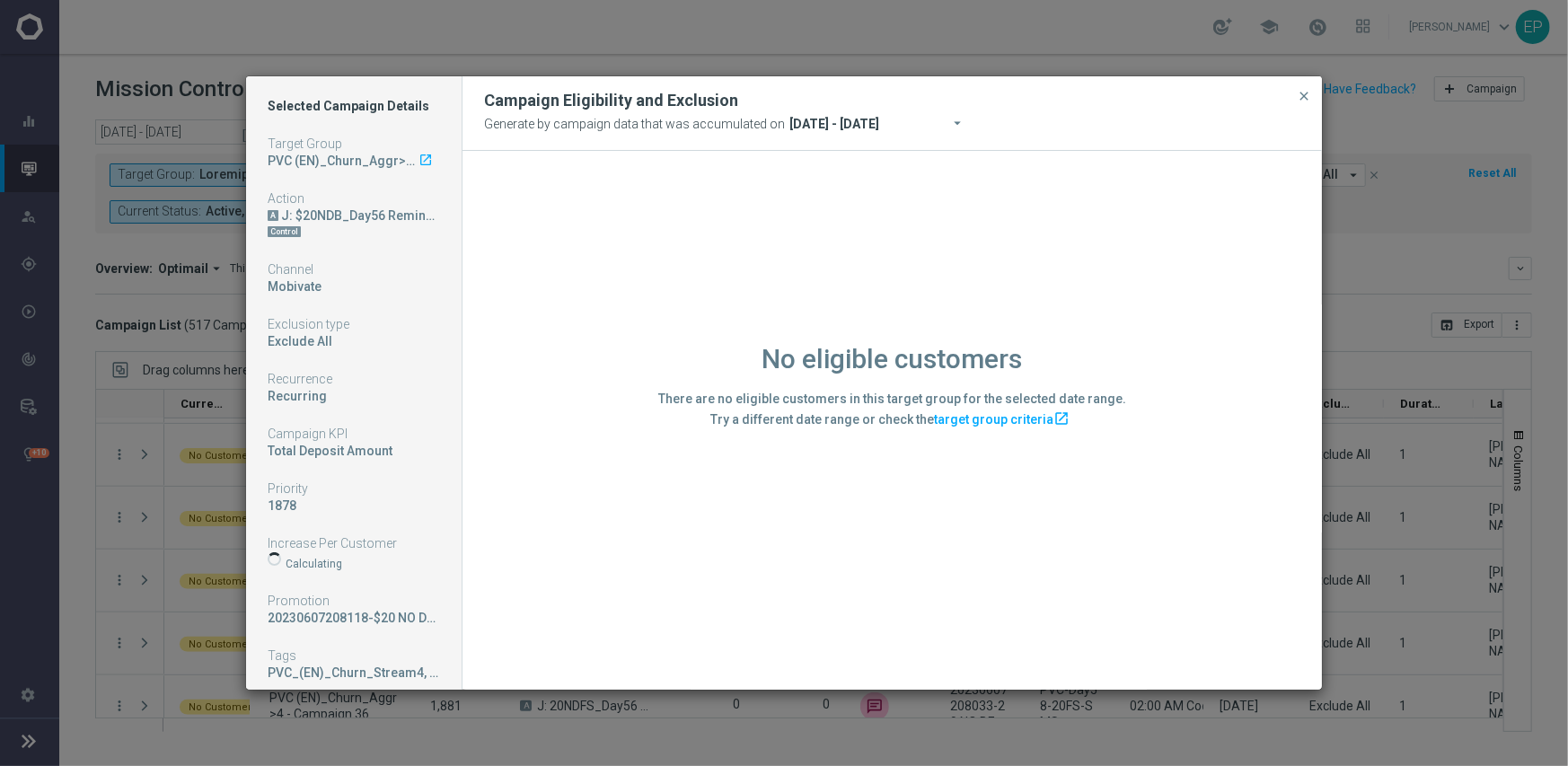
click at [617, 606] on div "No eligible customers There are no eligible customers in this target group for …" at bounding box center [892, 419] width 859 height 538
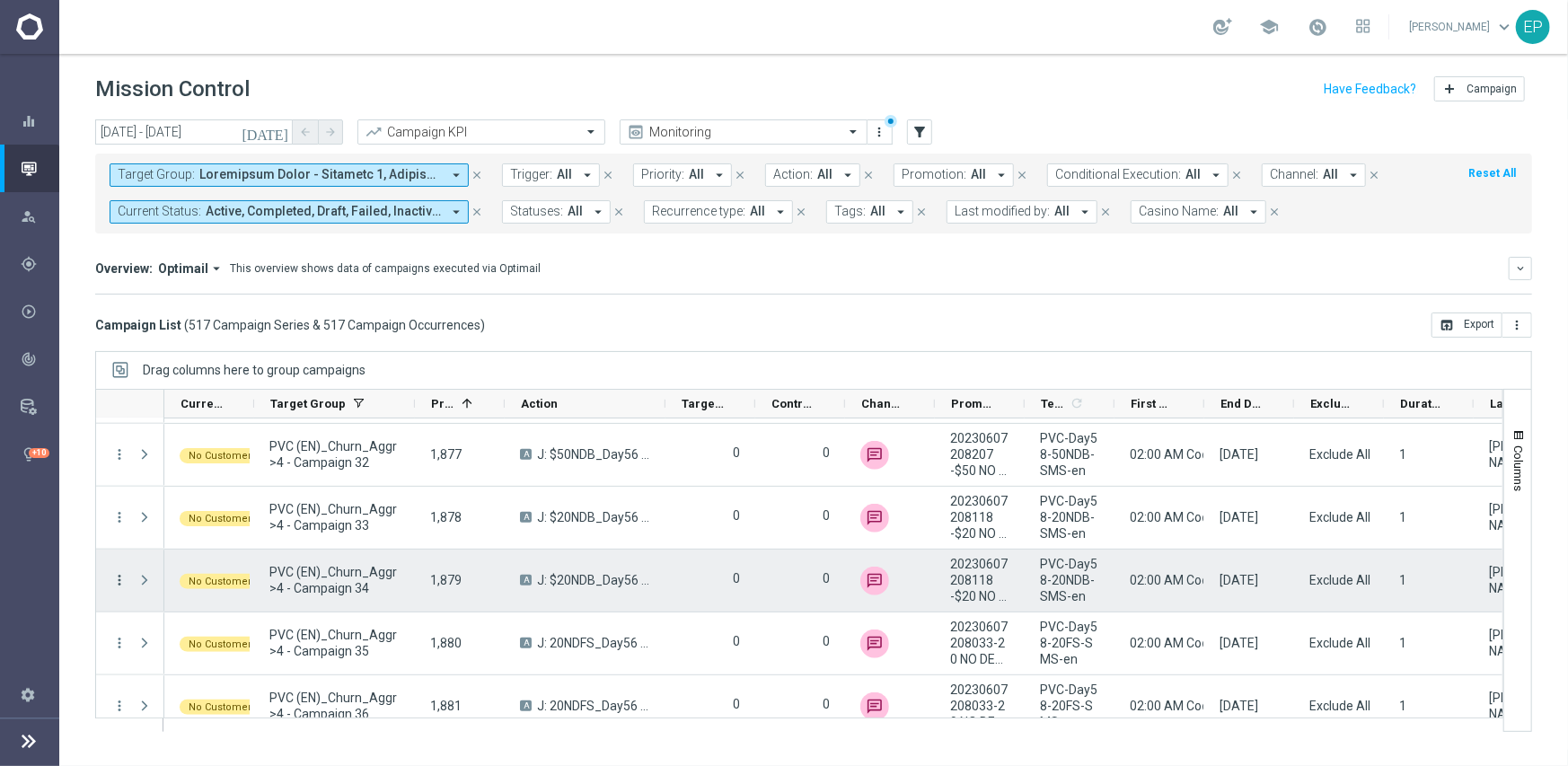
click at [125, 576] on icon "more_vert" at bounding box center [120, 580] width 16 height 16
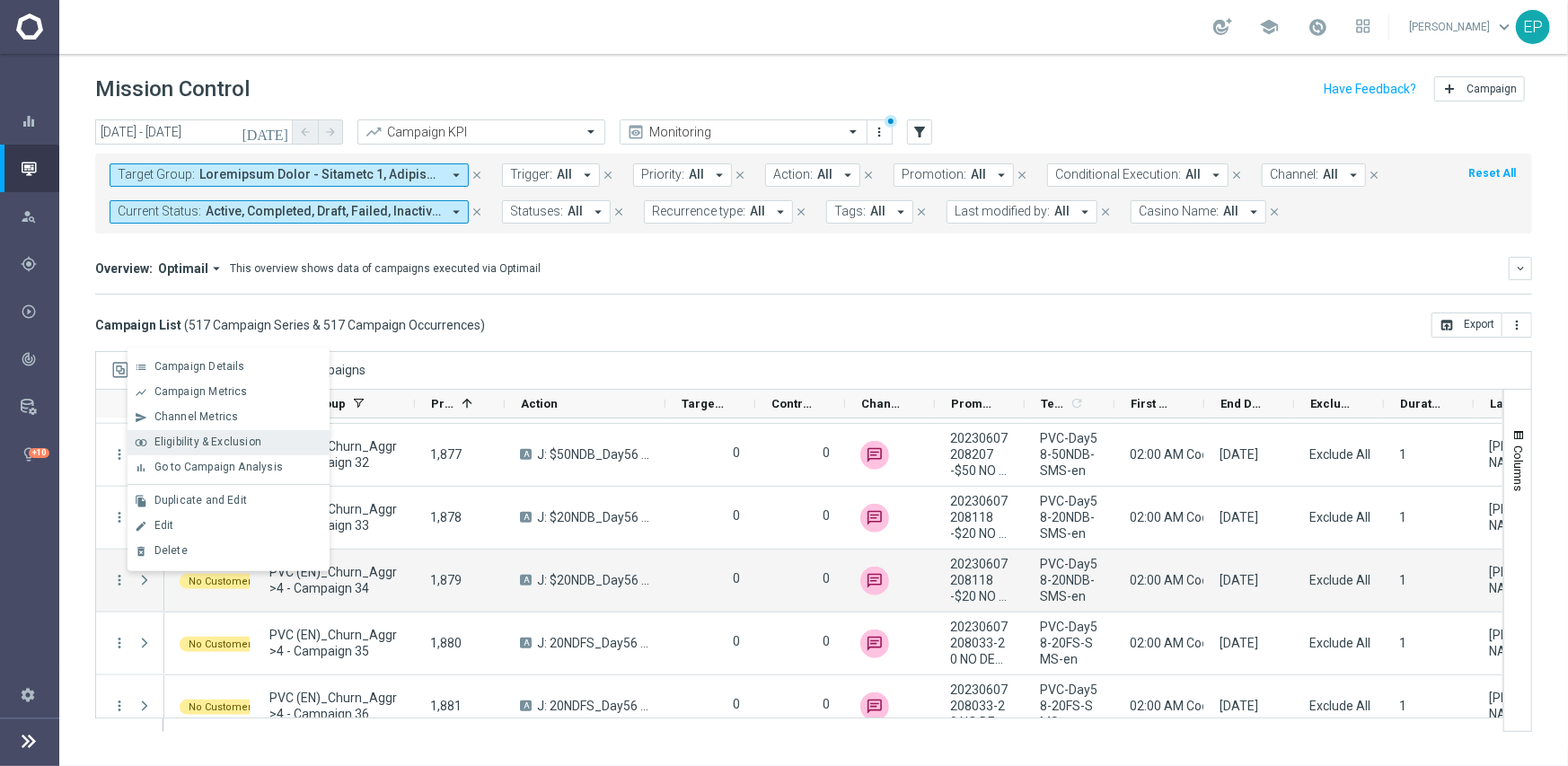
click at [235, 442] on span "Eligibility & Exclusion" at bounding box center [207, 442] width 107 height 13
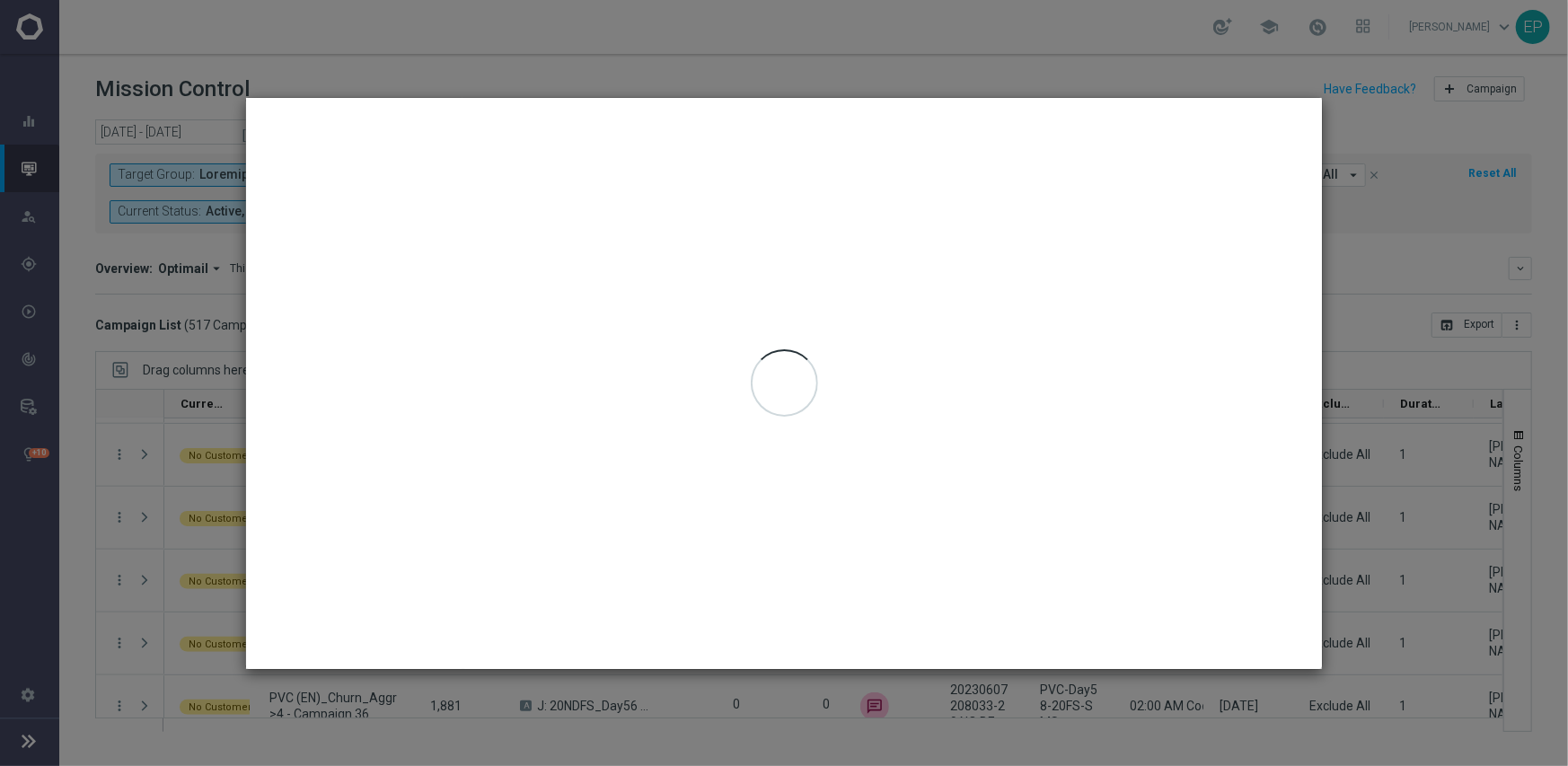
type input "[DATE] - [DATE]"
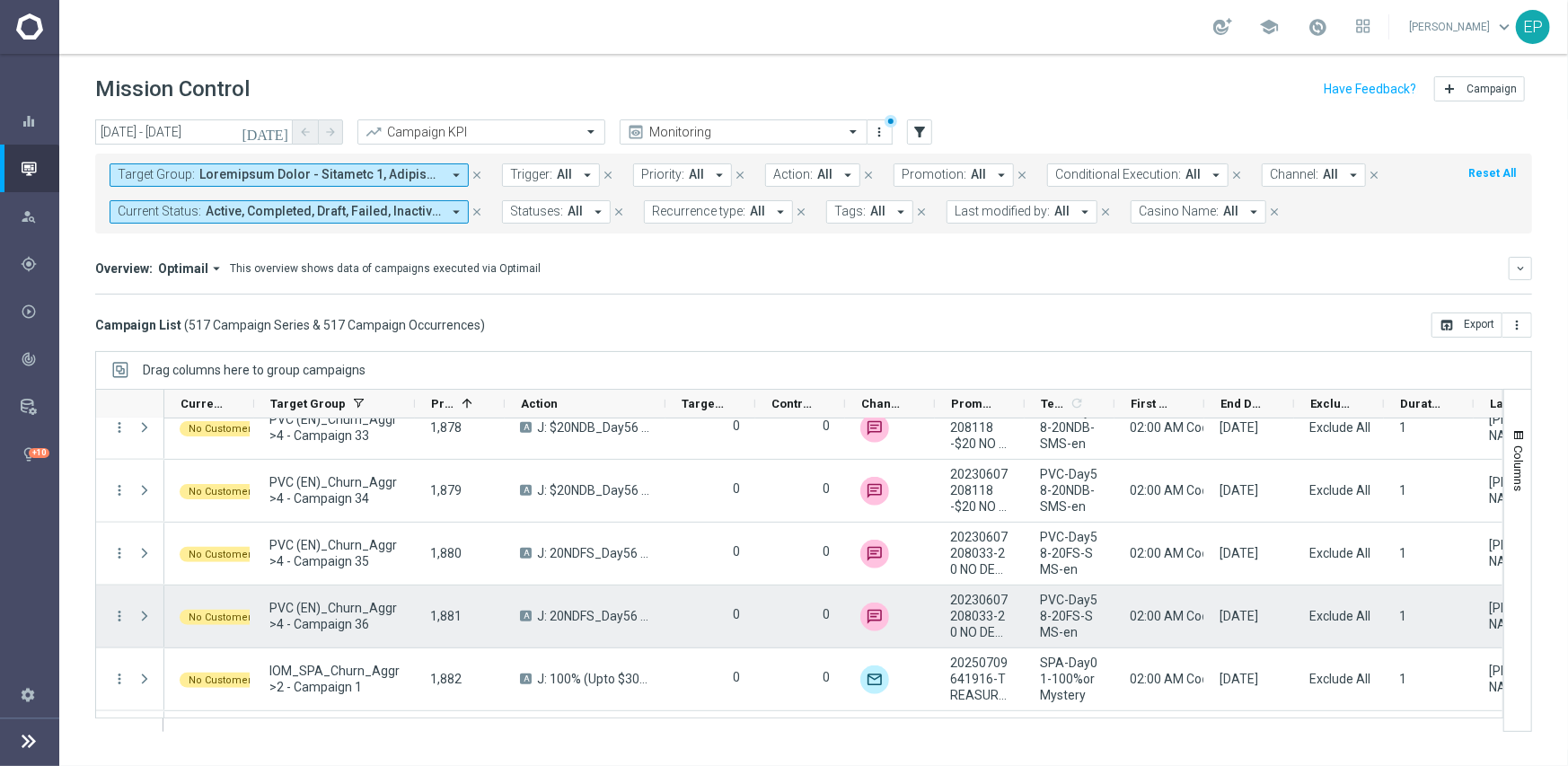
scroll to position [22937, 0]
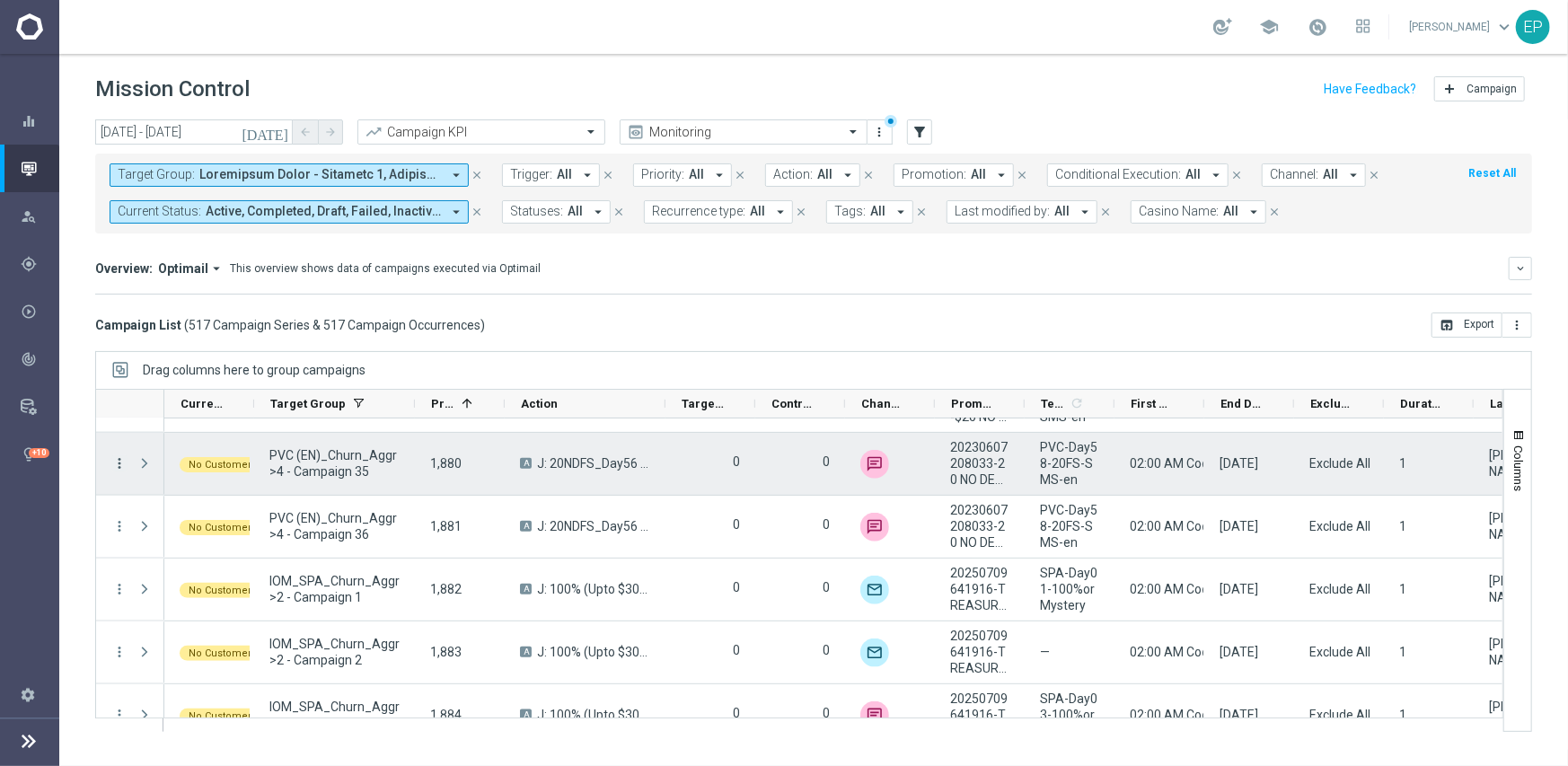
click at [113, 461] on icon "more_vert" at bounding box center [120, 464] width 16 height 16
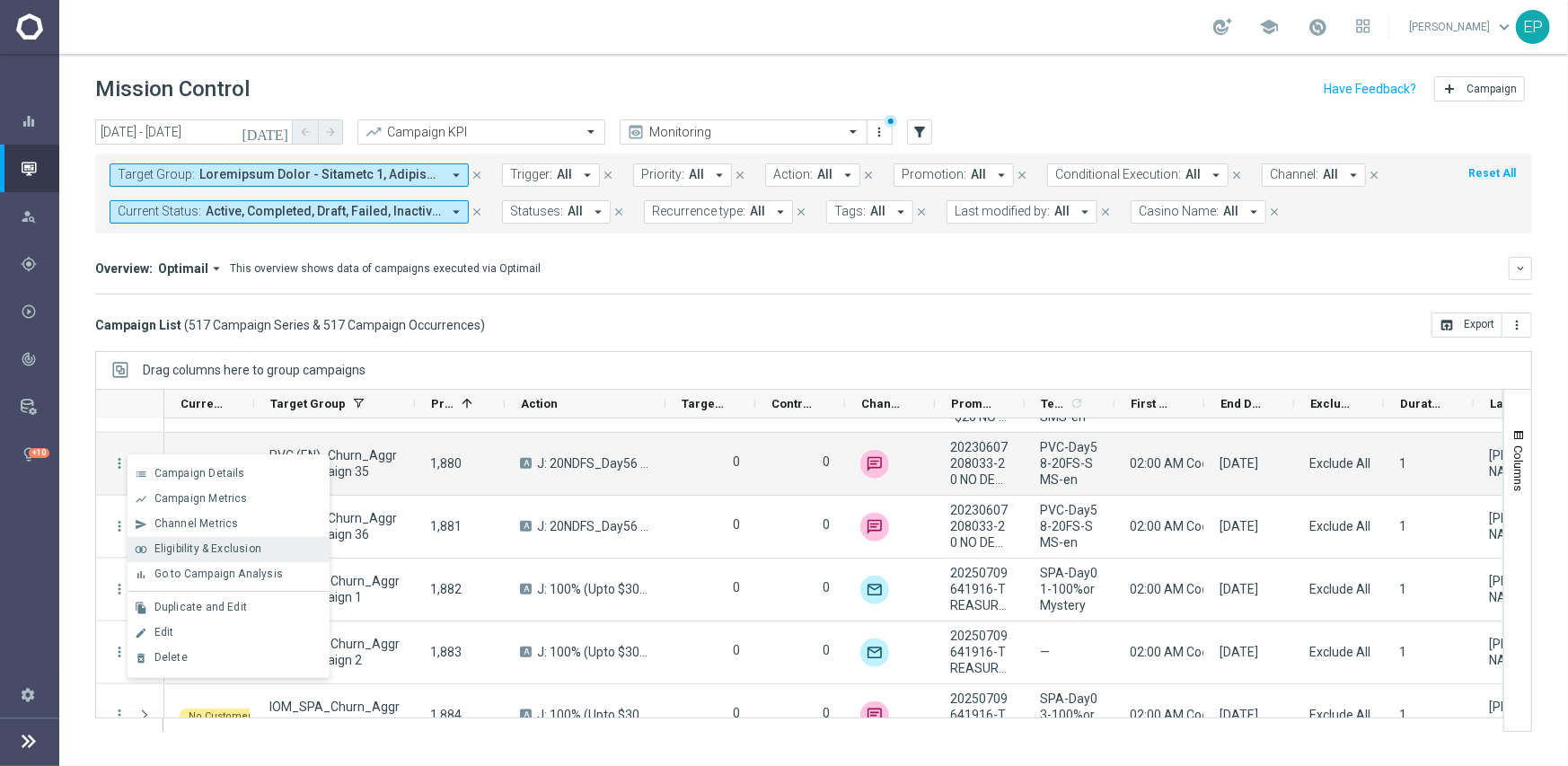
click at [227, 550] on span "Eligibility & Exclusion" at bounding box center [207, 549] width 107 height 13
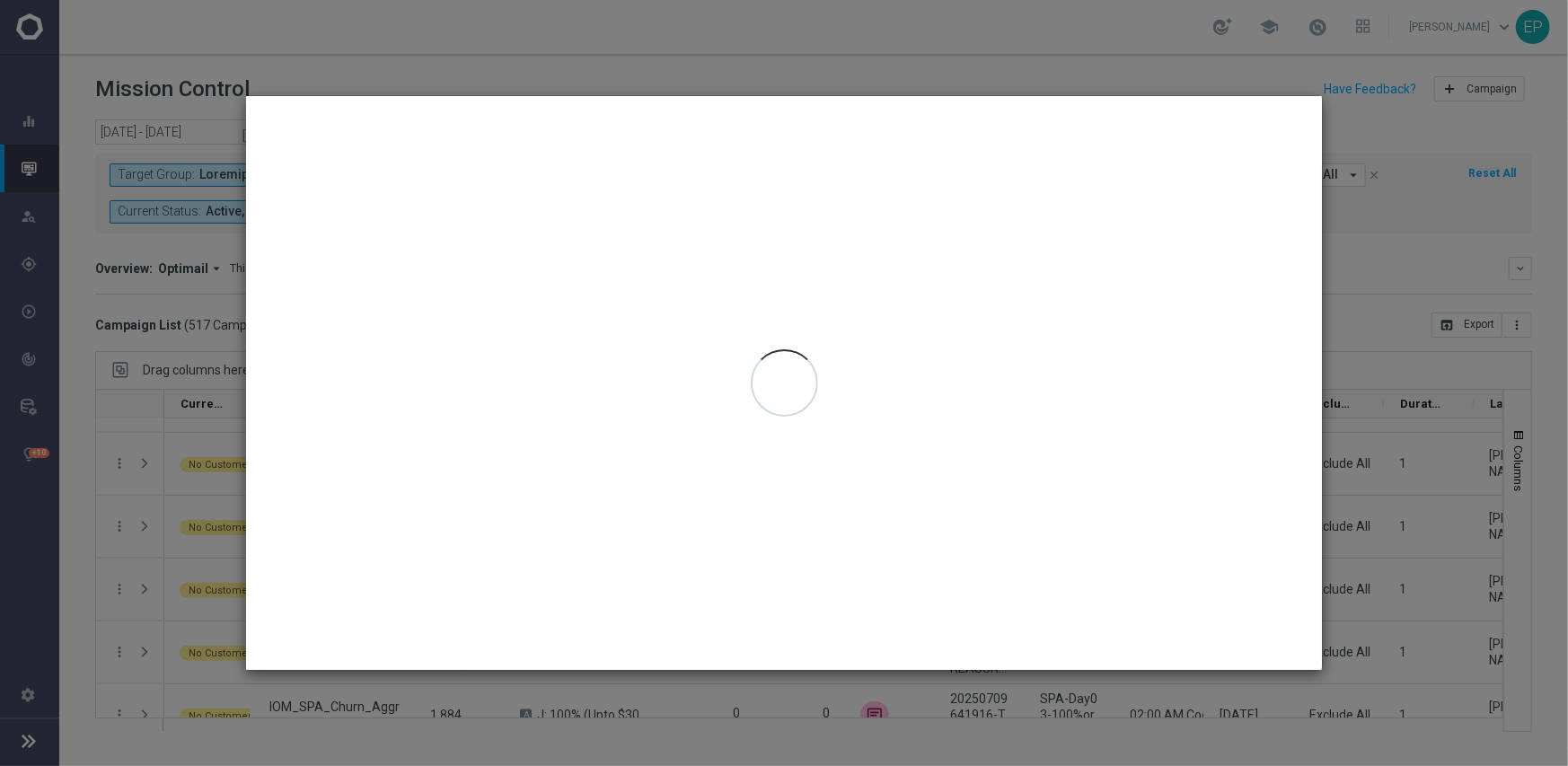
type input "[DATE] - [DATE]"
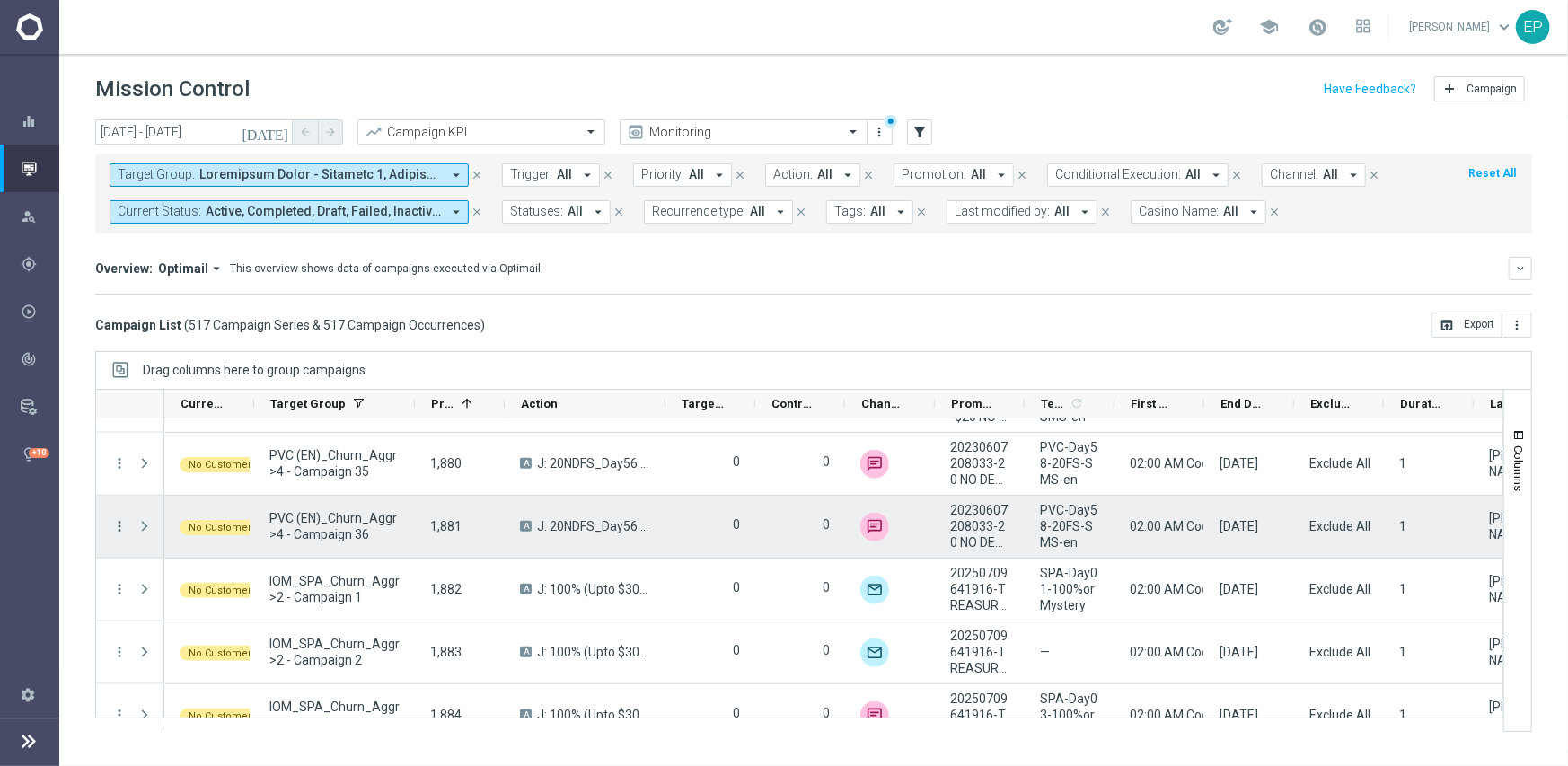
click at [117, 525] on icon "more_vert" at bounding box center [120, 527] width 16 height 16
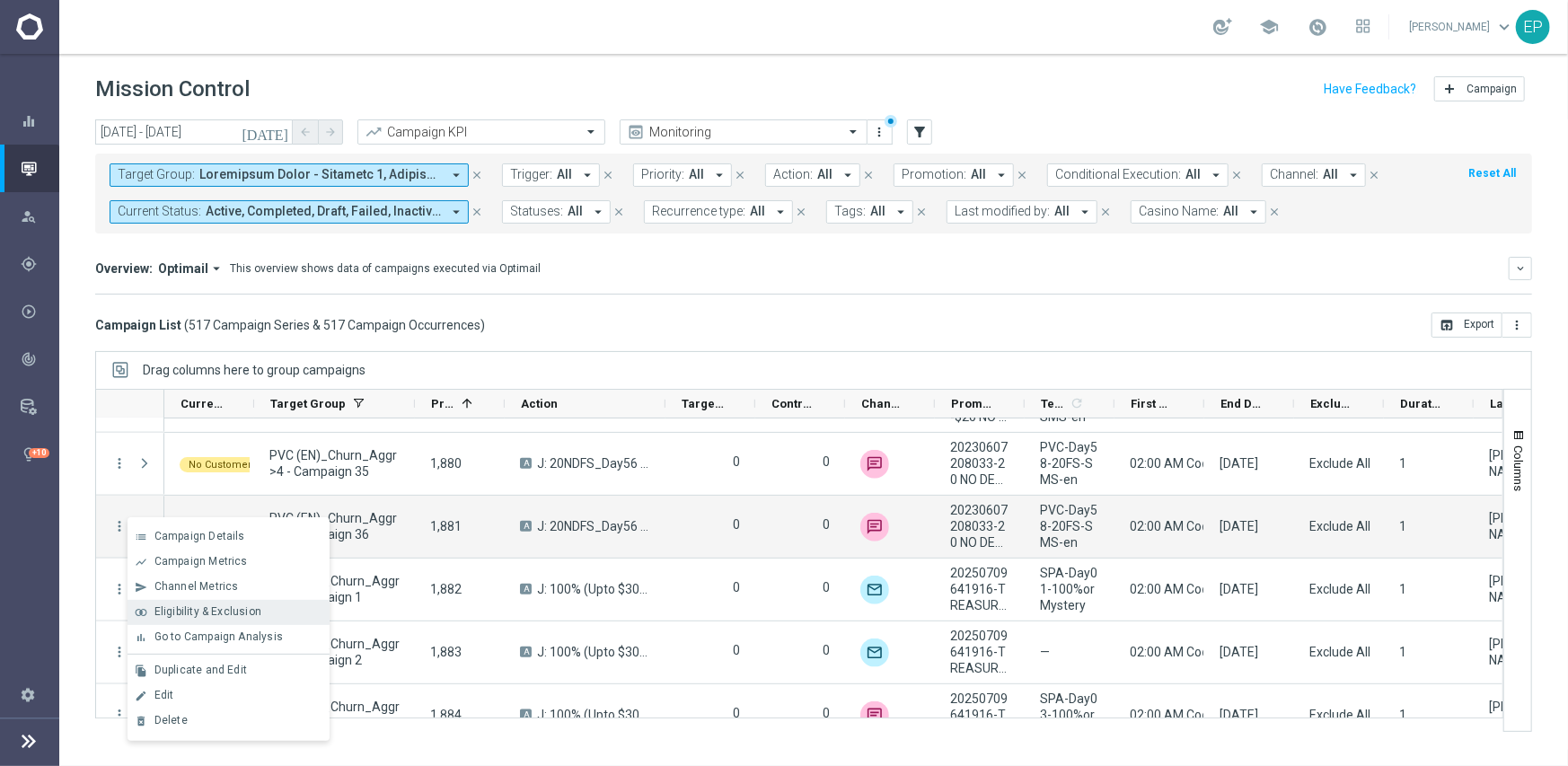
click at [216, 605] on span "Eligibility & Exclusion" at bounding box center [207, 611] width 107 height 13
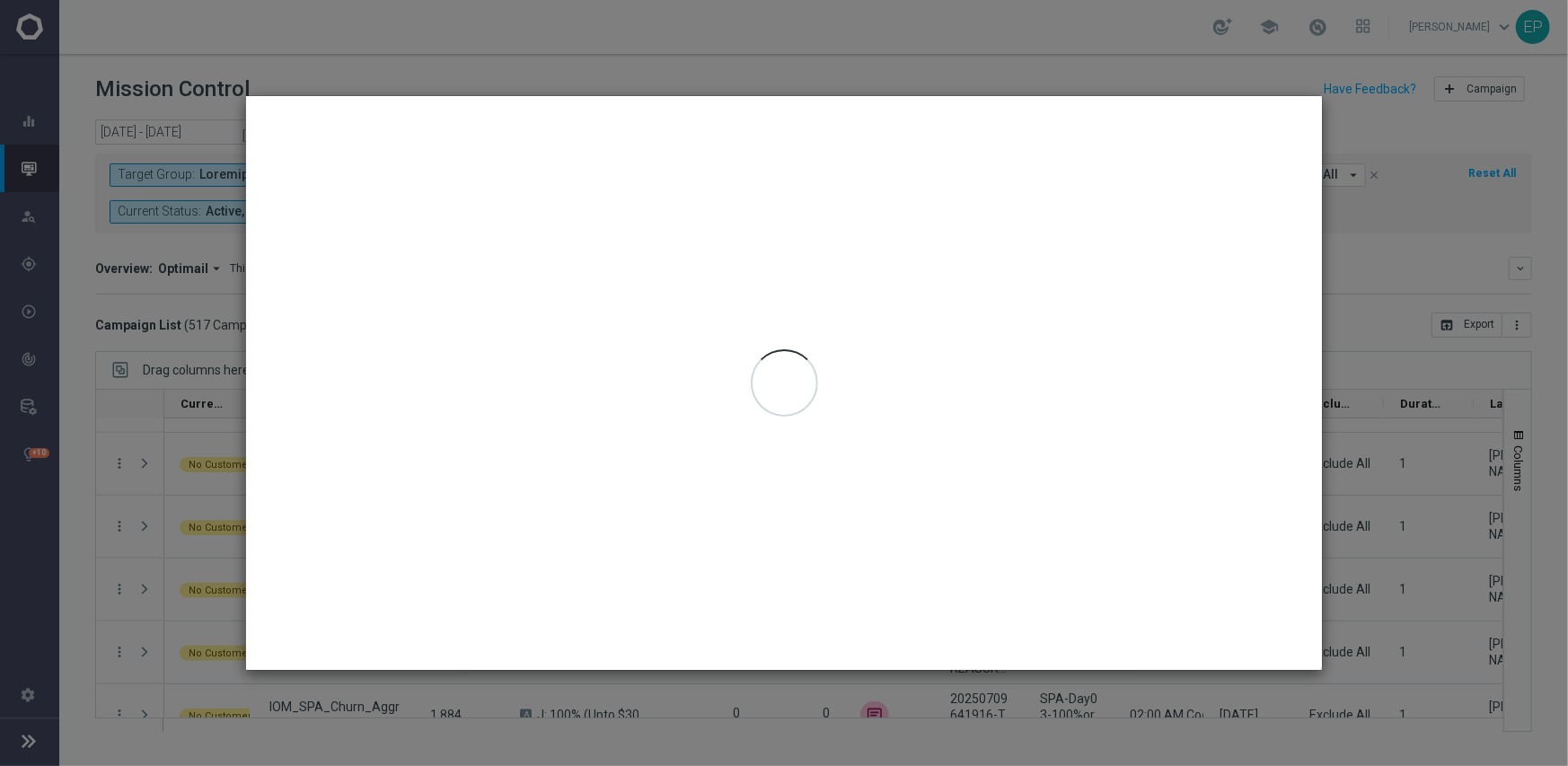
type input "[DATE] - [DATE]"
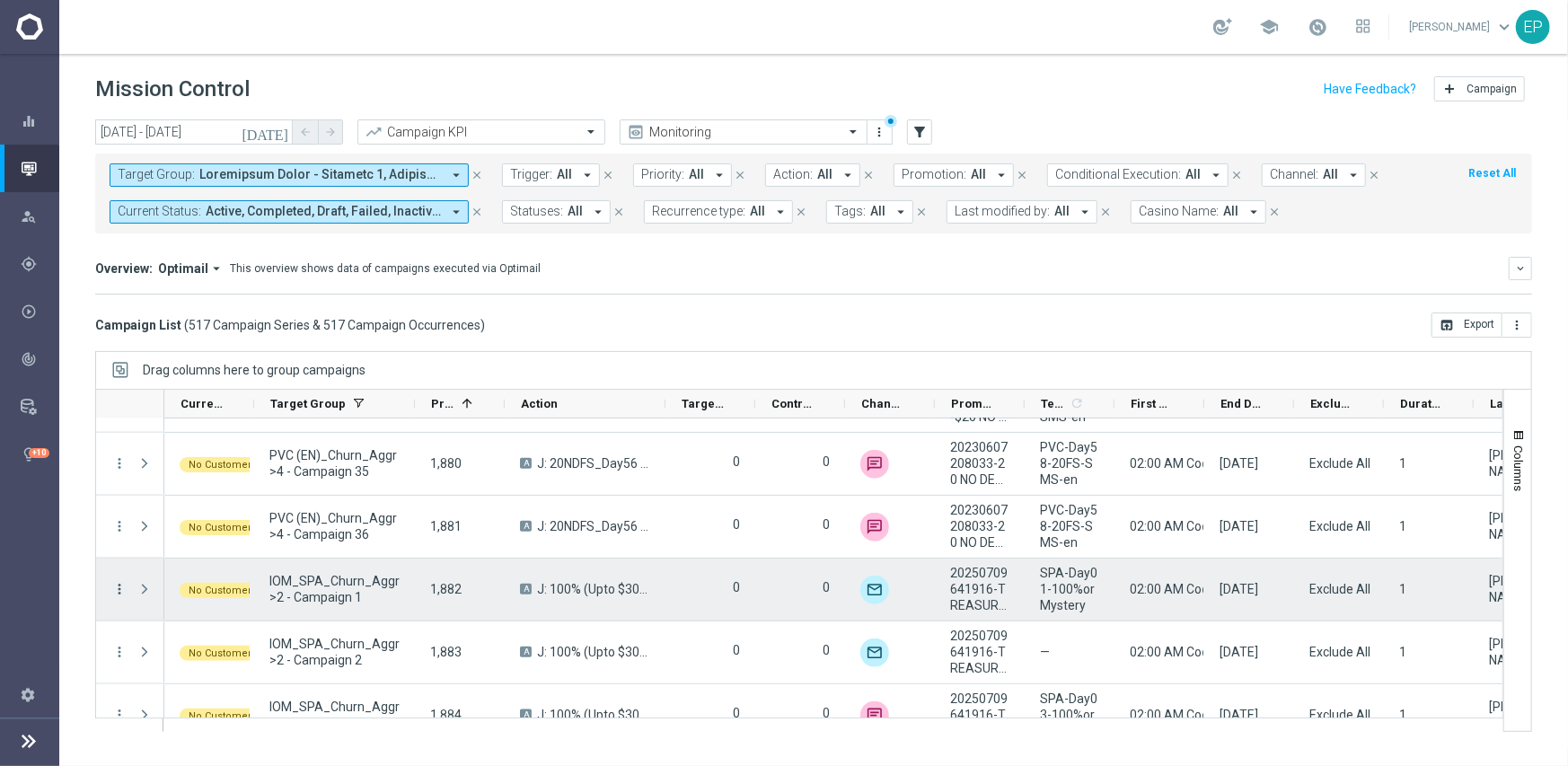
click at [118, 583] on icon "more_vert" at bounding box center [120, 589] width 16 height 16
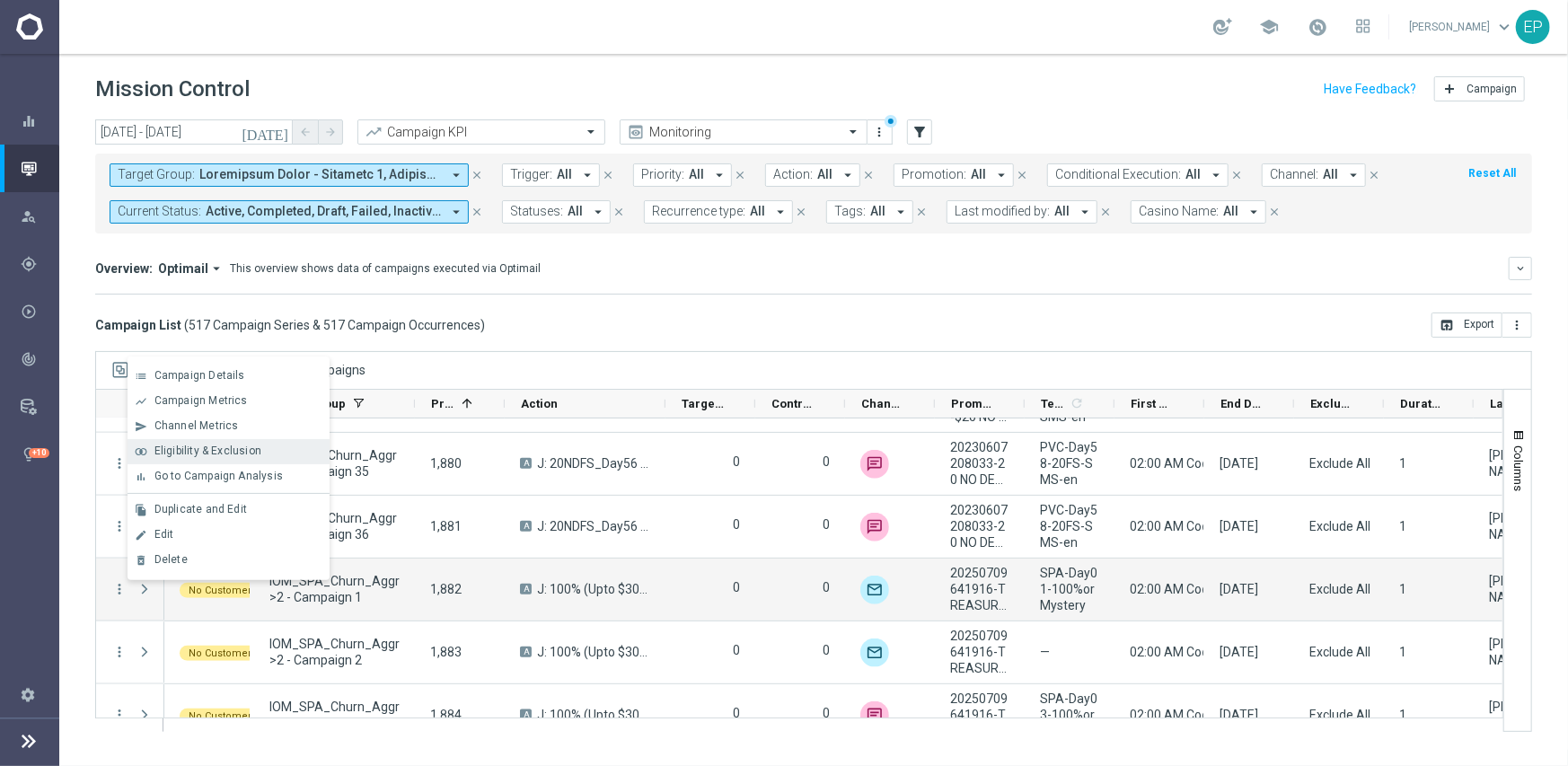
click at [216, 444] on div "join_inner Eligibility & Exclusion" at bounding box center [228, 451] width 202 height 25
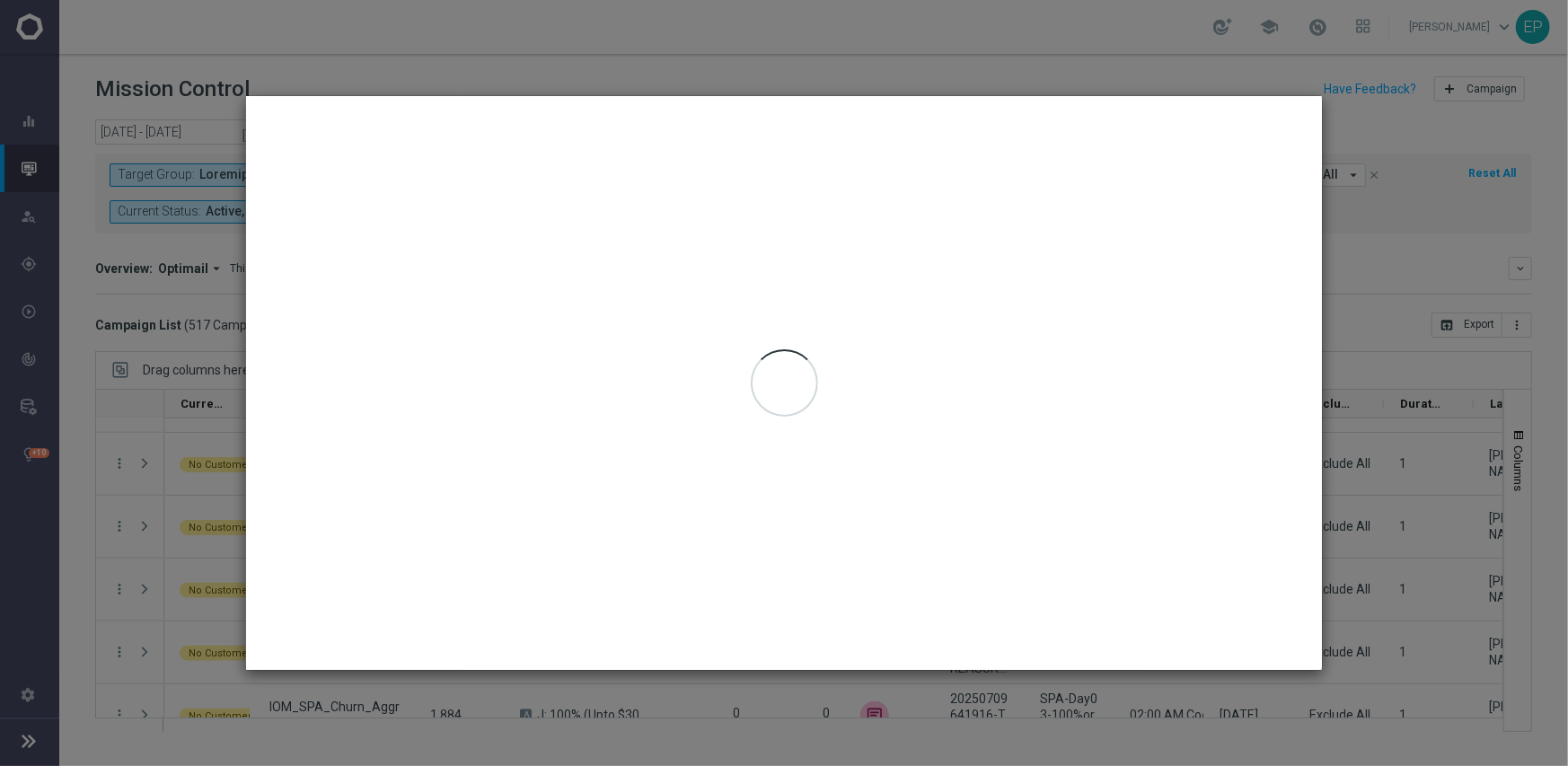
type input "[DATE] - [DATE]"
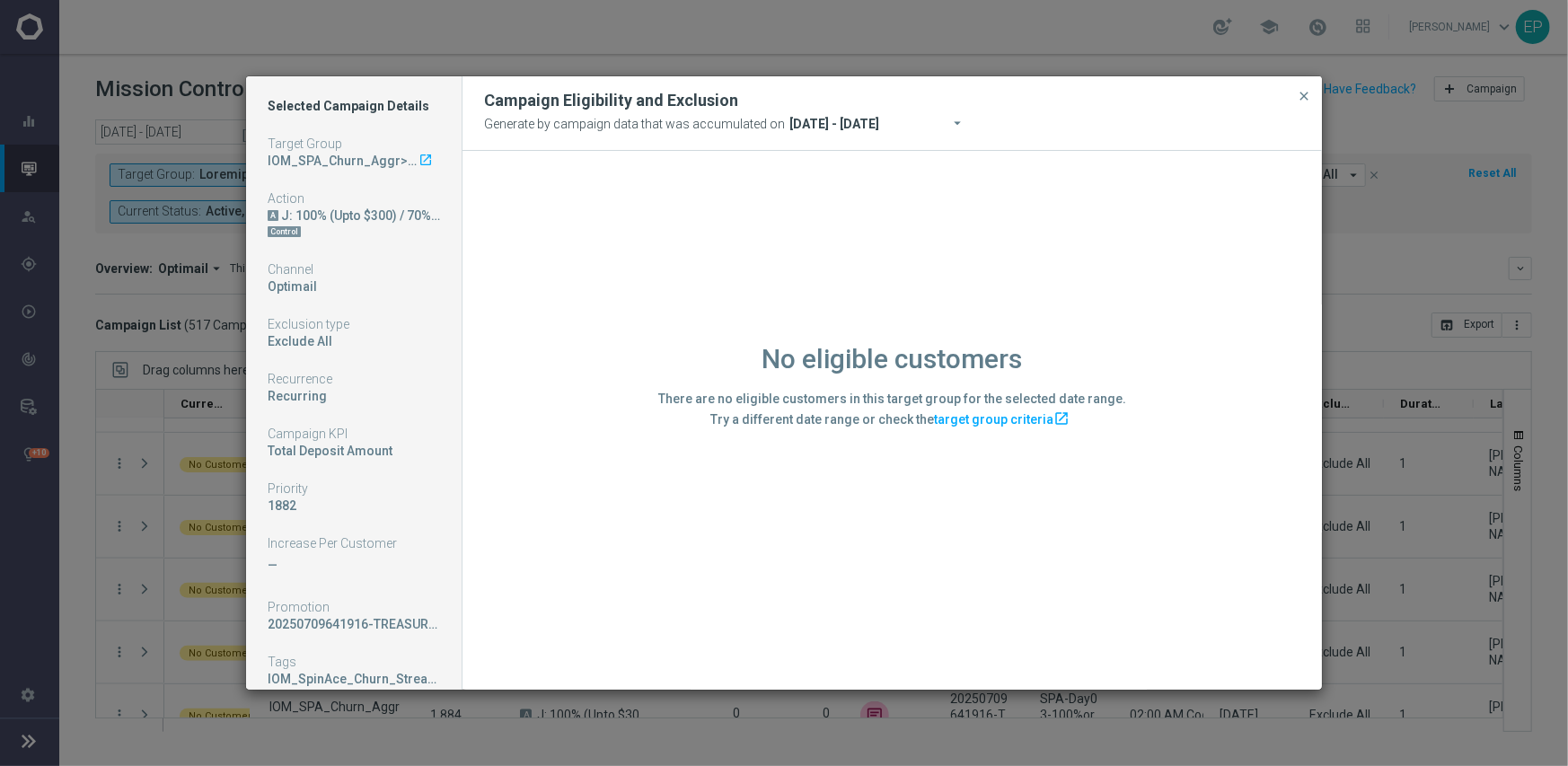
click at [622, 525] on div "No eligible customers There are no eligible customers in this target group for …" at bounding box center [892, 419] width 859 height 538
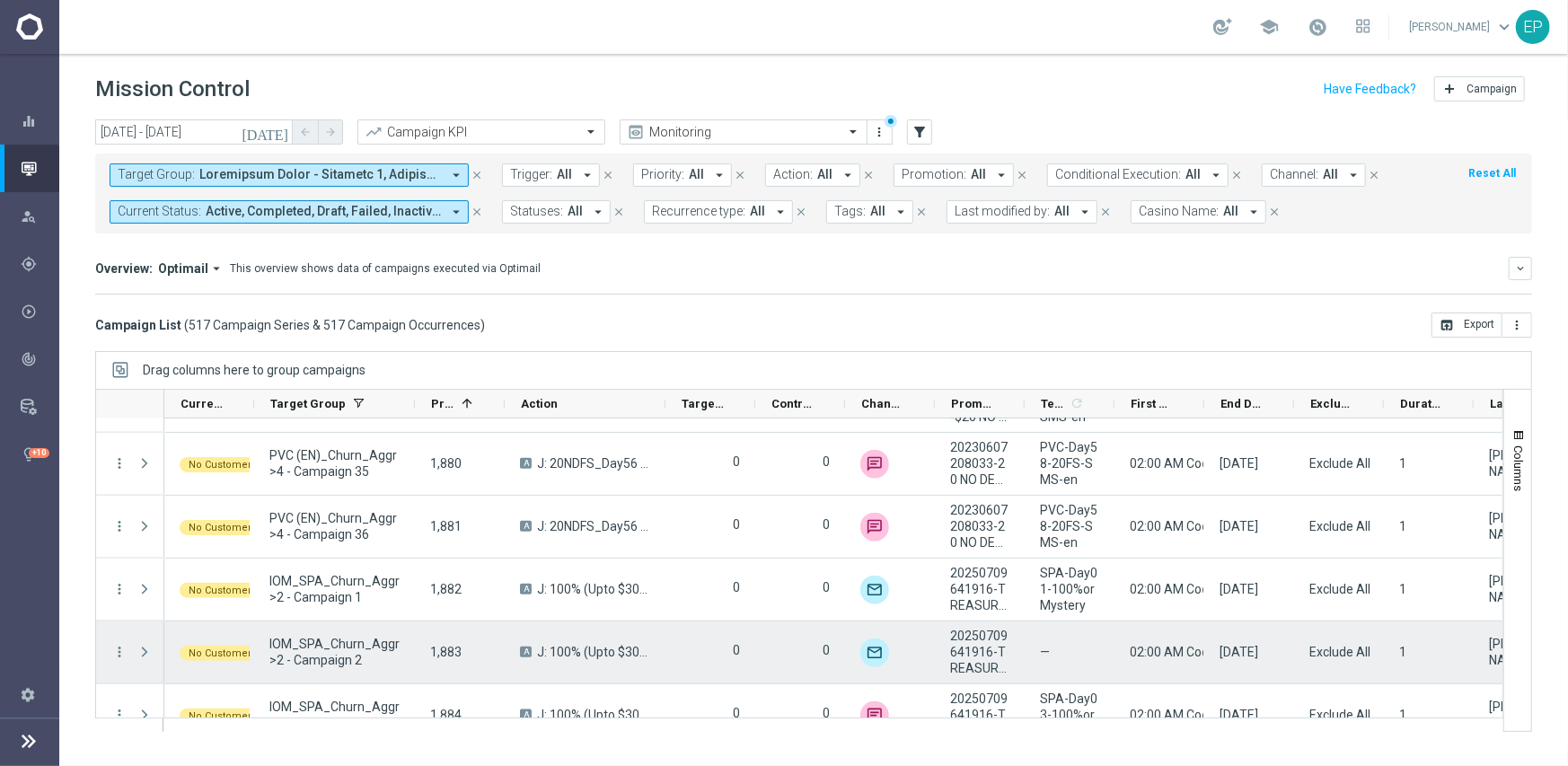
scroll to position [23027, 0]
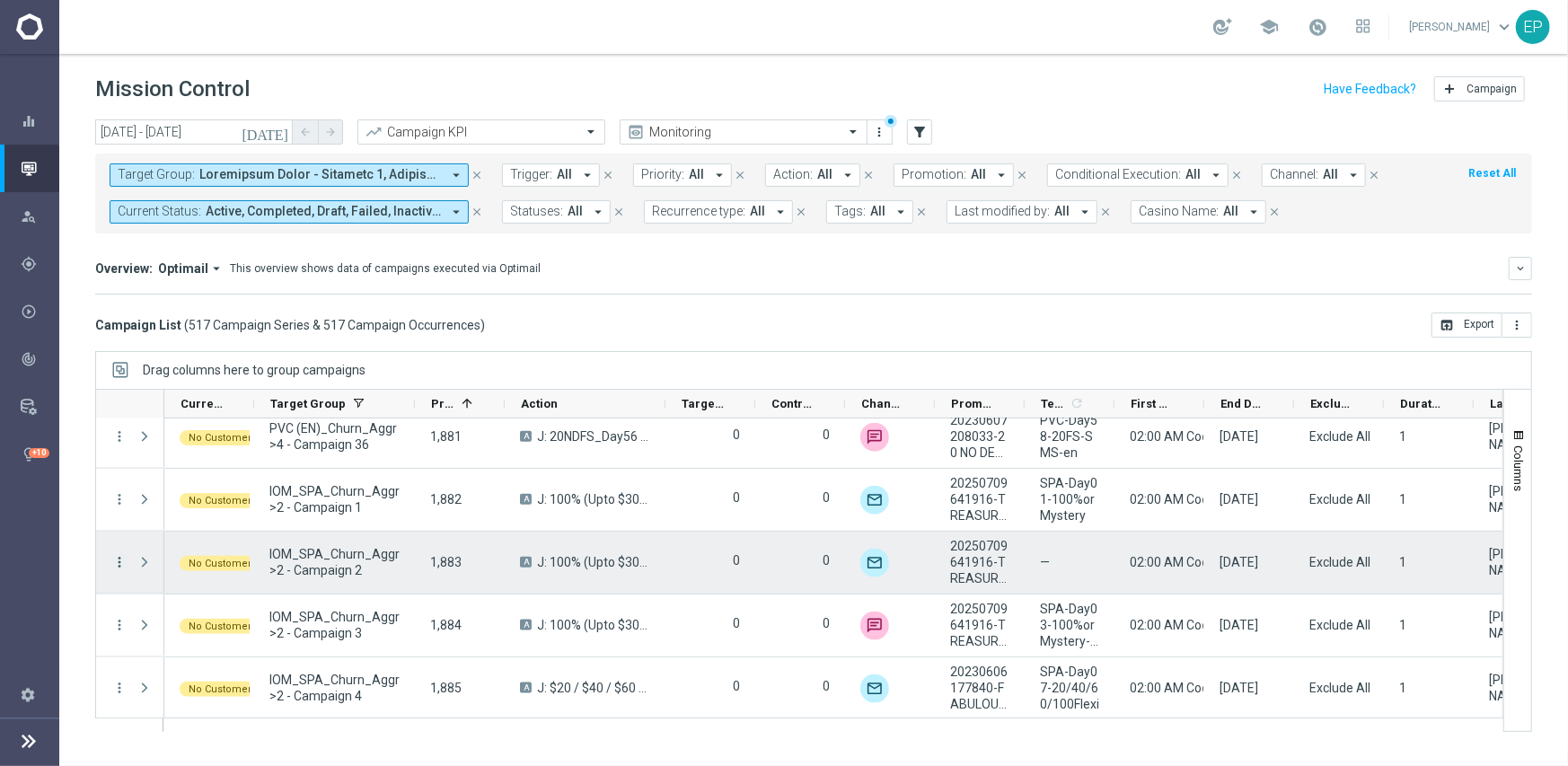
click at [124, 561] on icon "more_vert" at bounding box center [120, 563] width 16 height 16
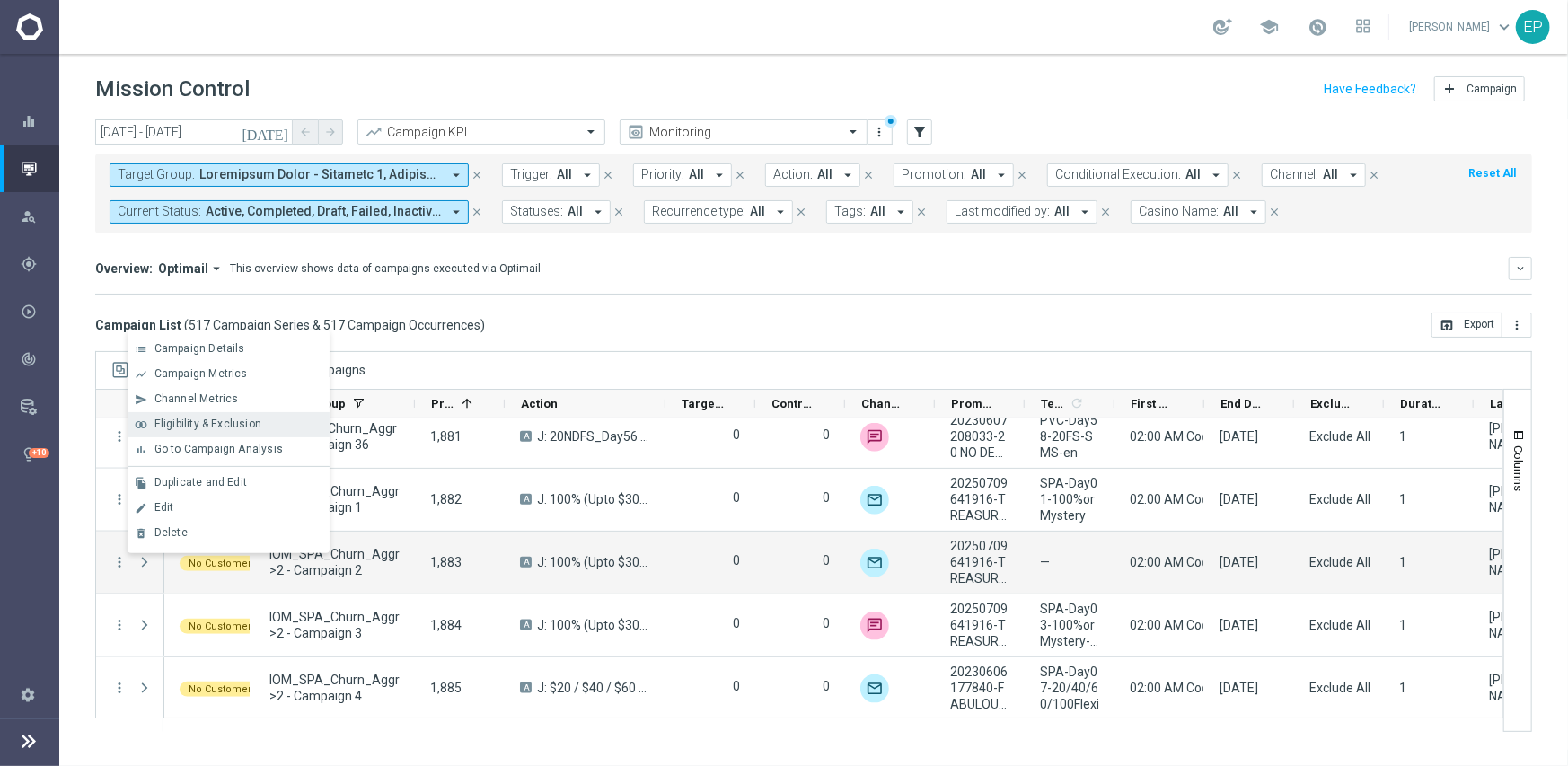
click at [220, 421] on span "Eligibility & Exclusion" at bounding box center [207, 424] width 107 height 13
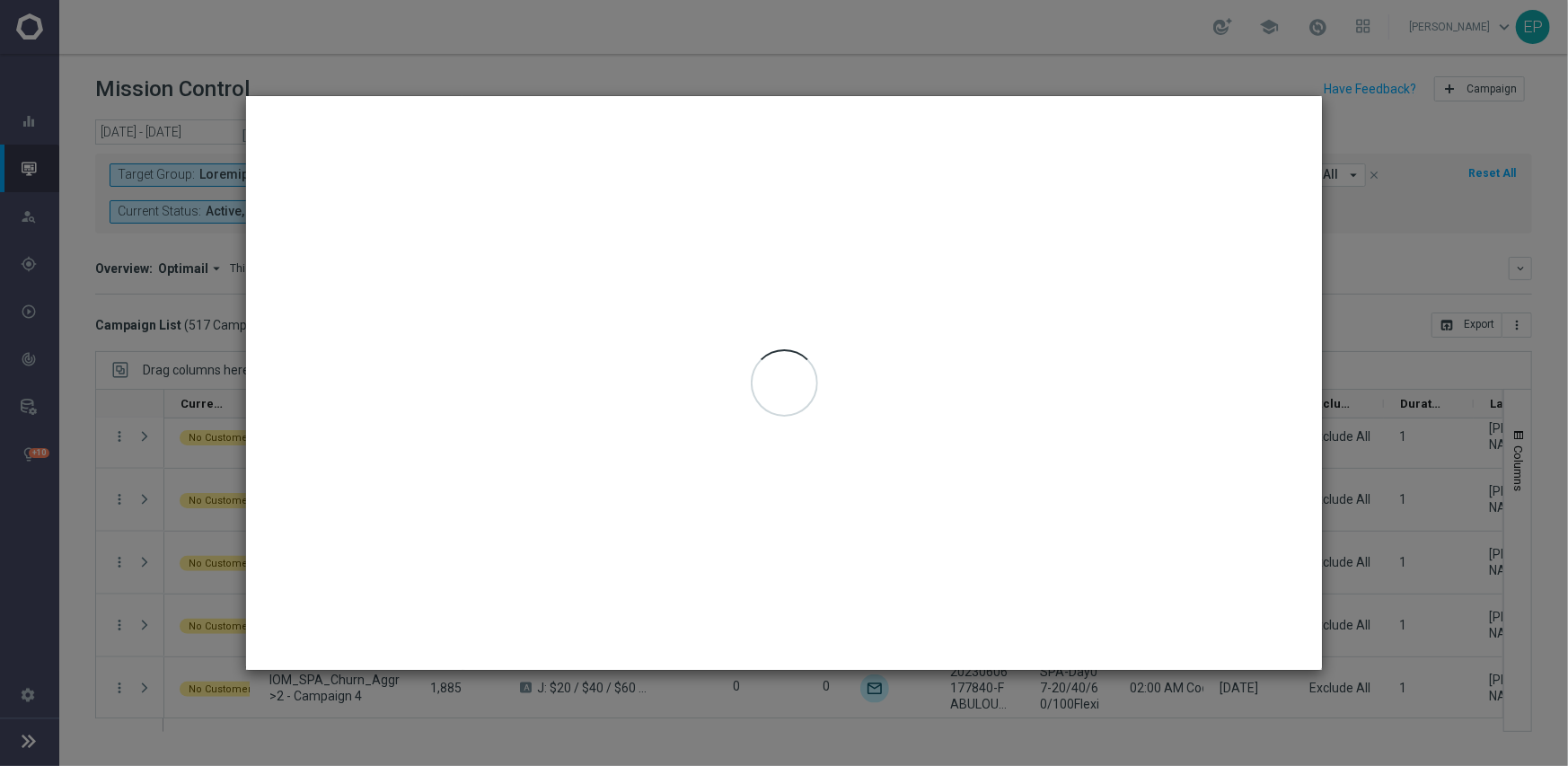
type input "[DATE] - [DATE]"
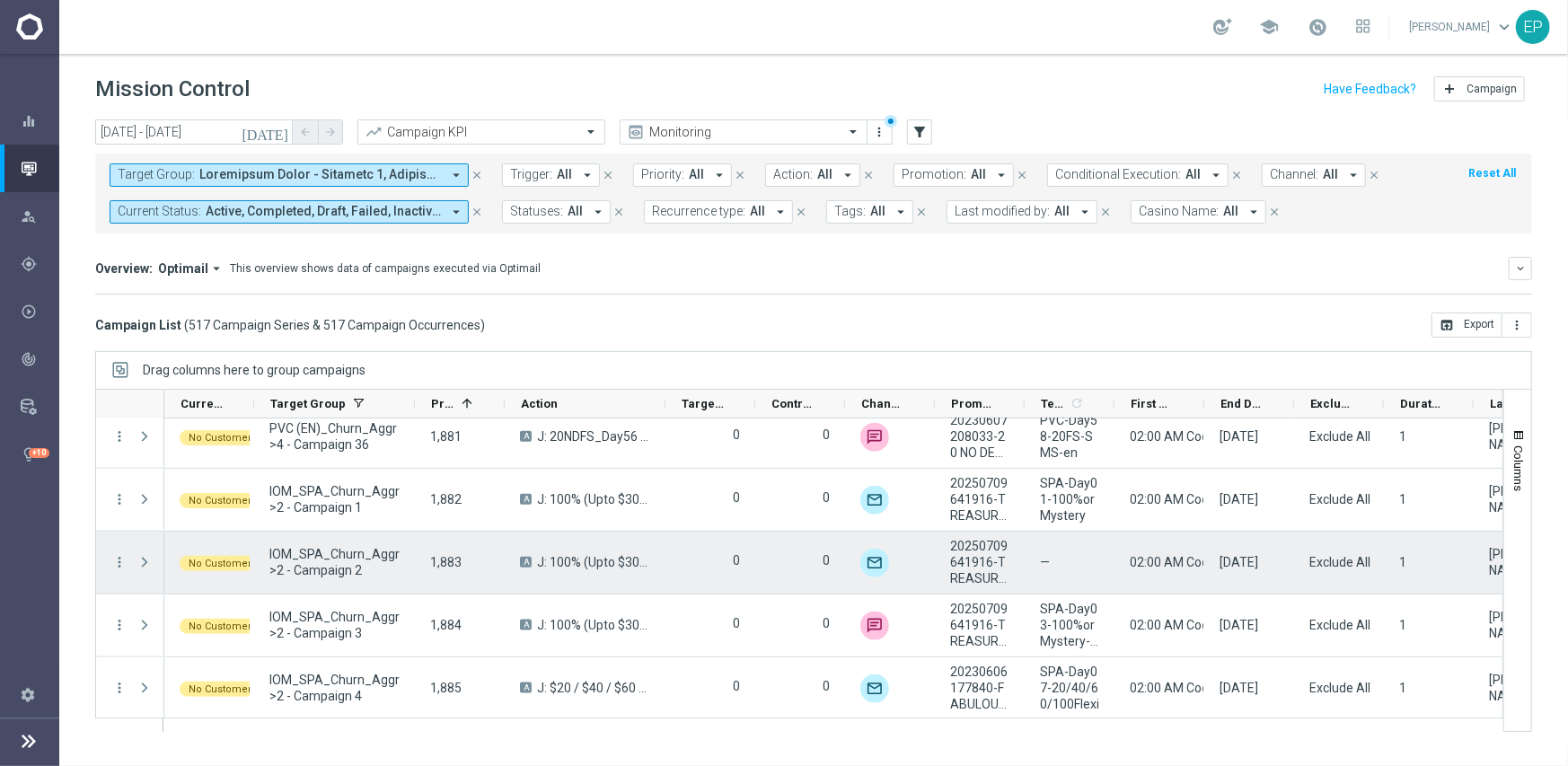
scroll to position [23117, 0]
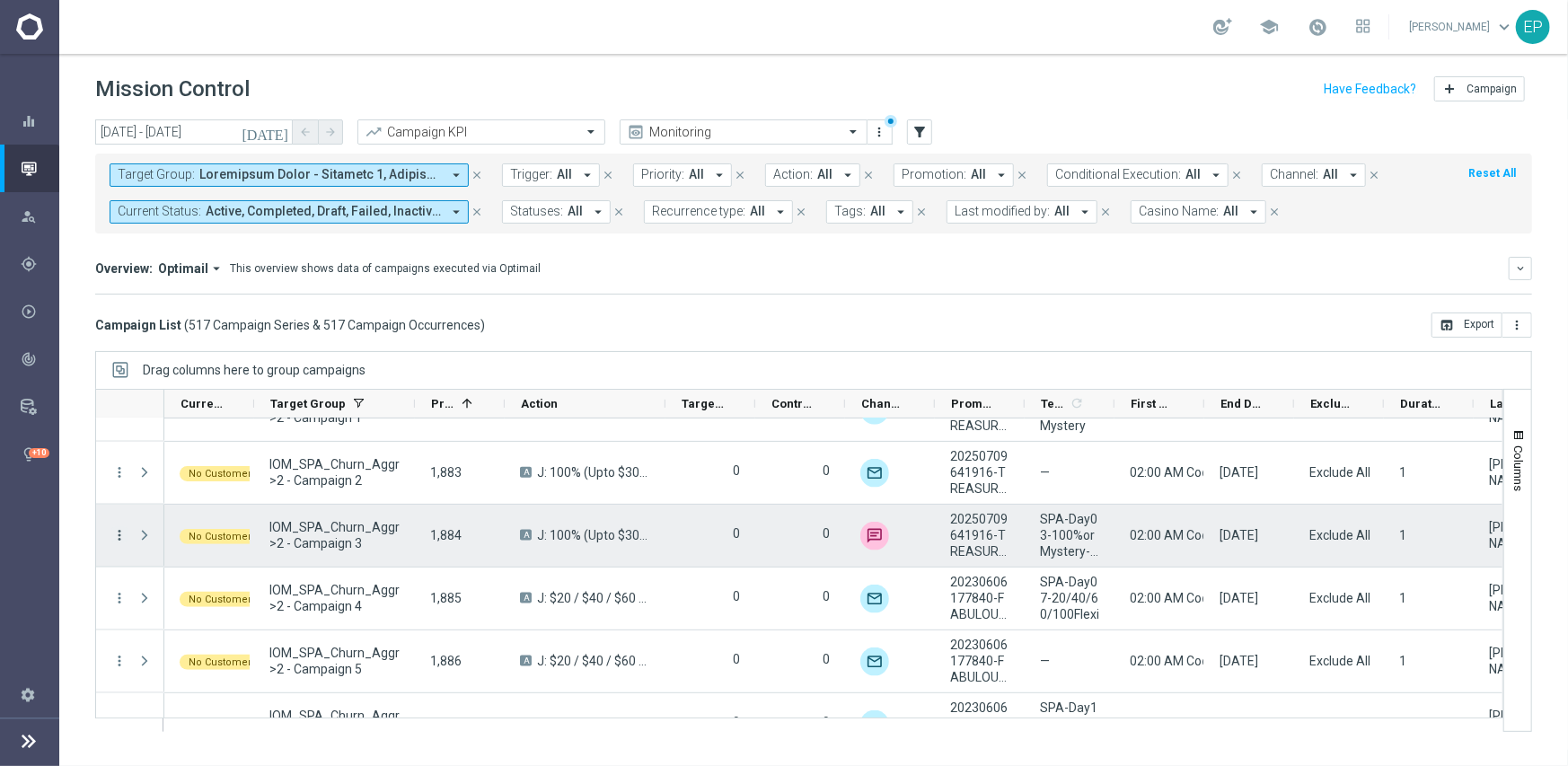
click at [118, 529] on icon "more_vert" at bounding box center [120, 536] width 16 height 16
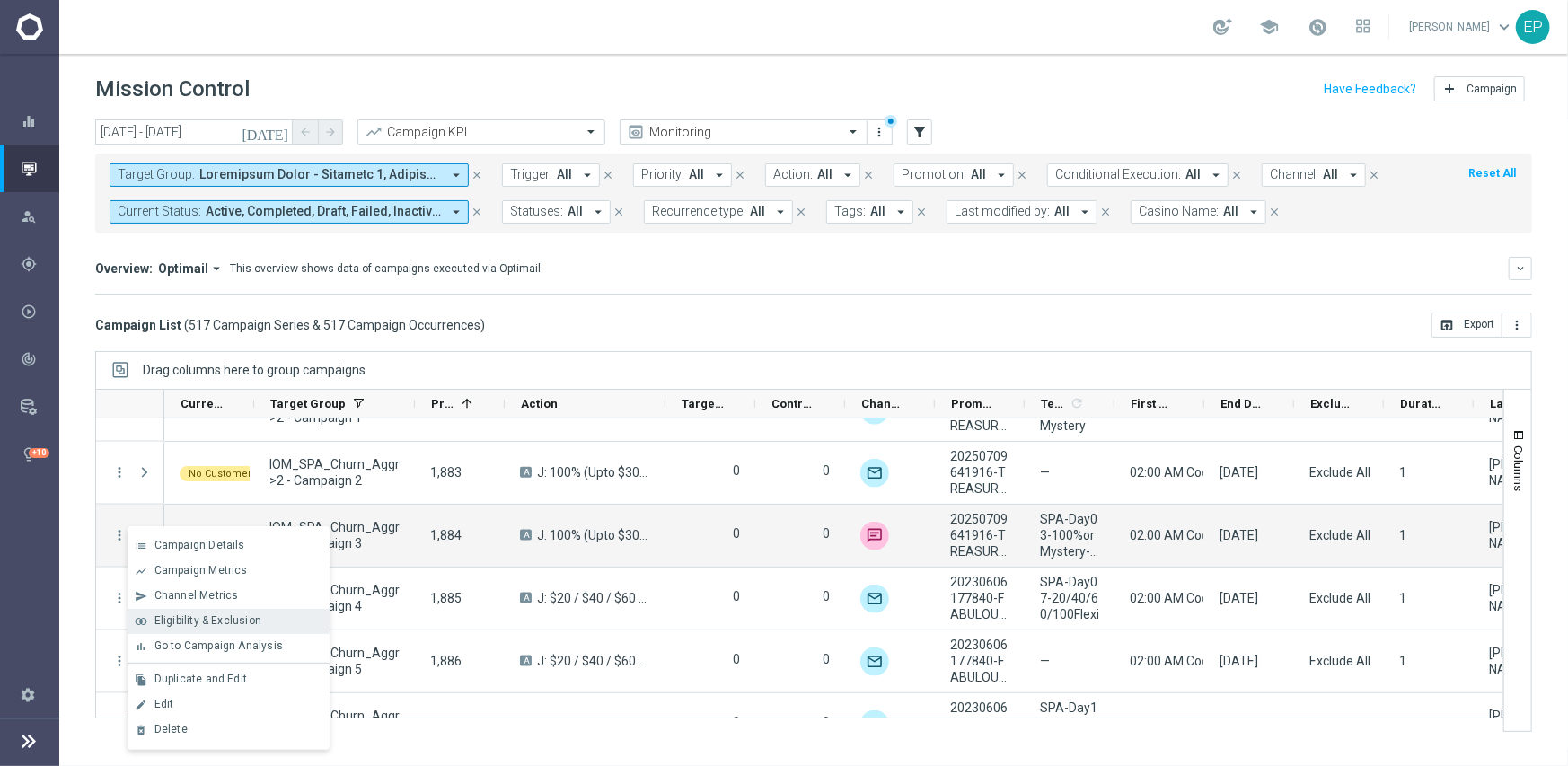
click at [188, 614] on span "Eligibility & Exclusion" at bounding box center [207, 620] width 107 height 13
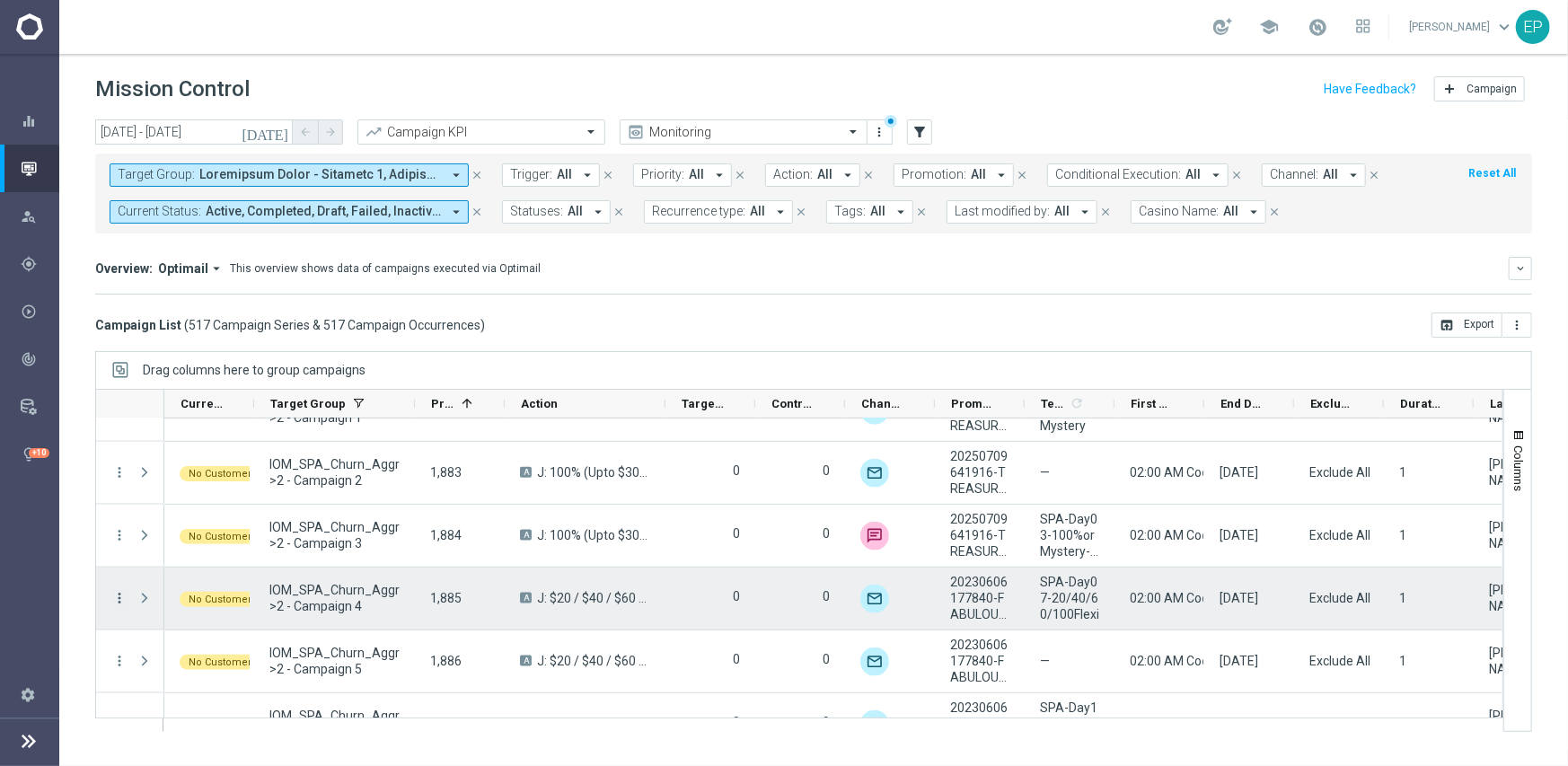
click at [117, 594] on icon "more_vert" at bounding box center [120, 598] width 16 height 16
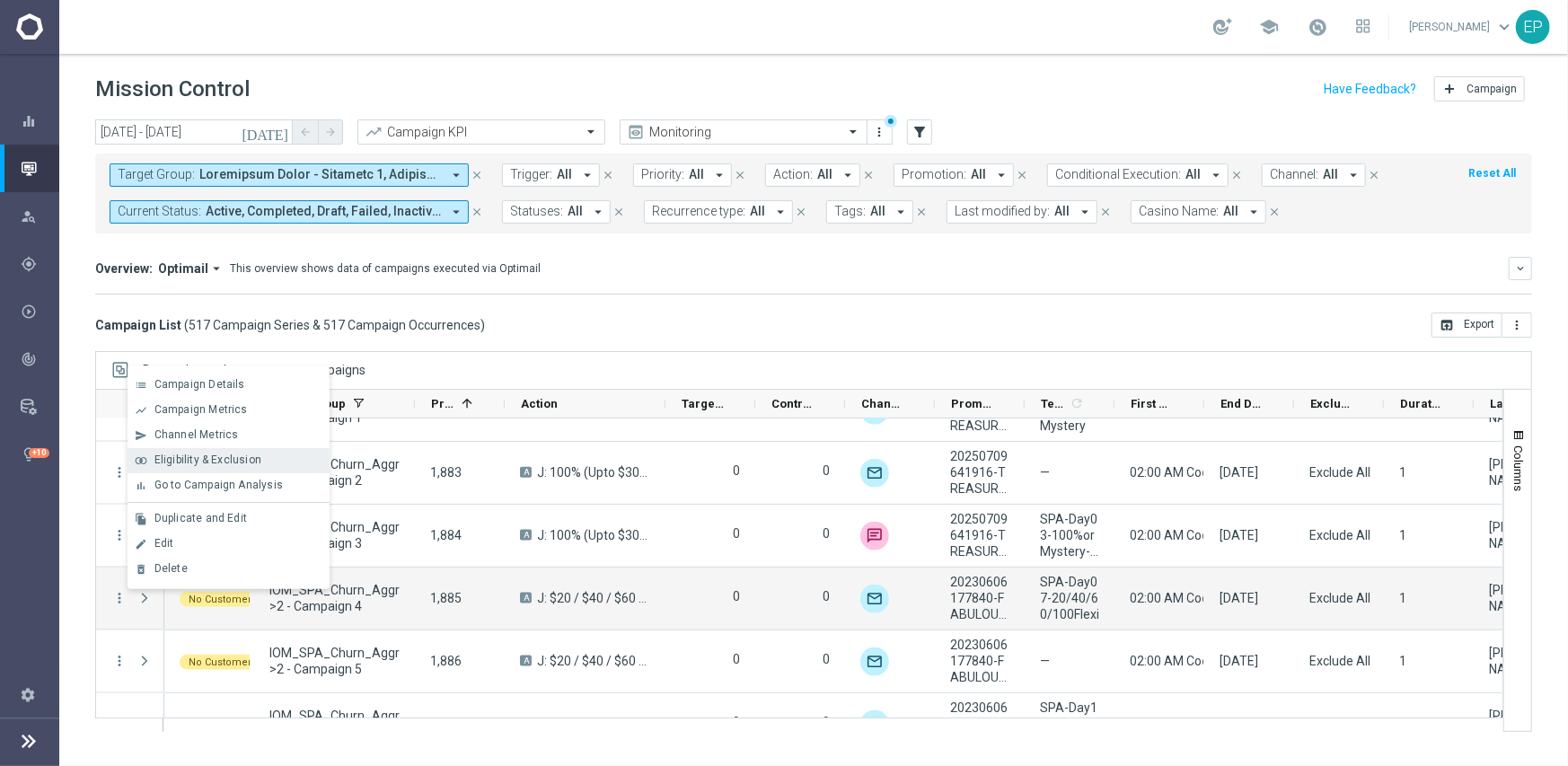
click at [242, 454] on span "Eligibility & Exclusion" at bounding box center [207, 460] width 107 height 13
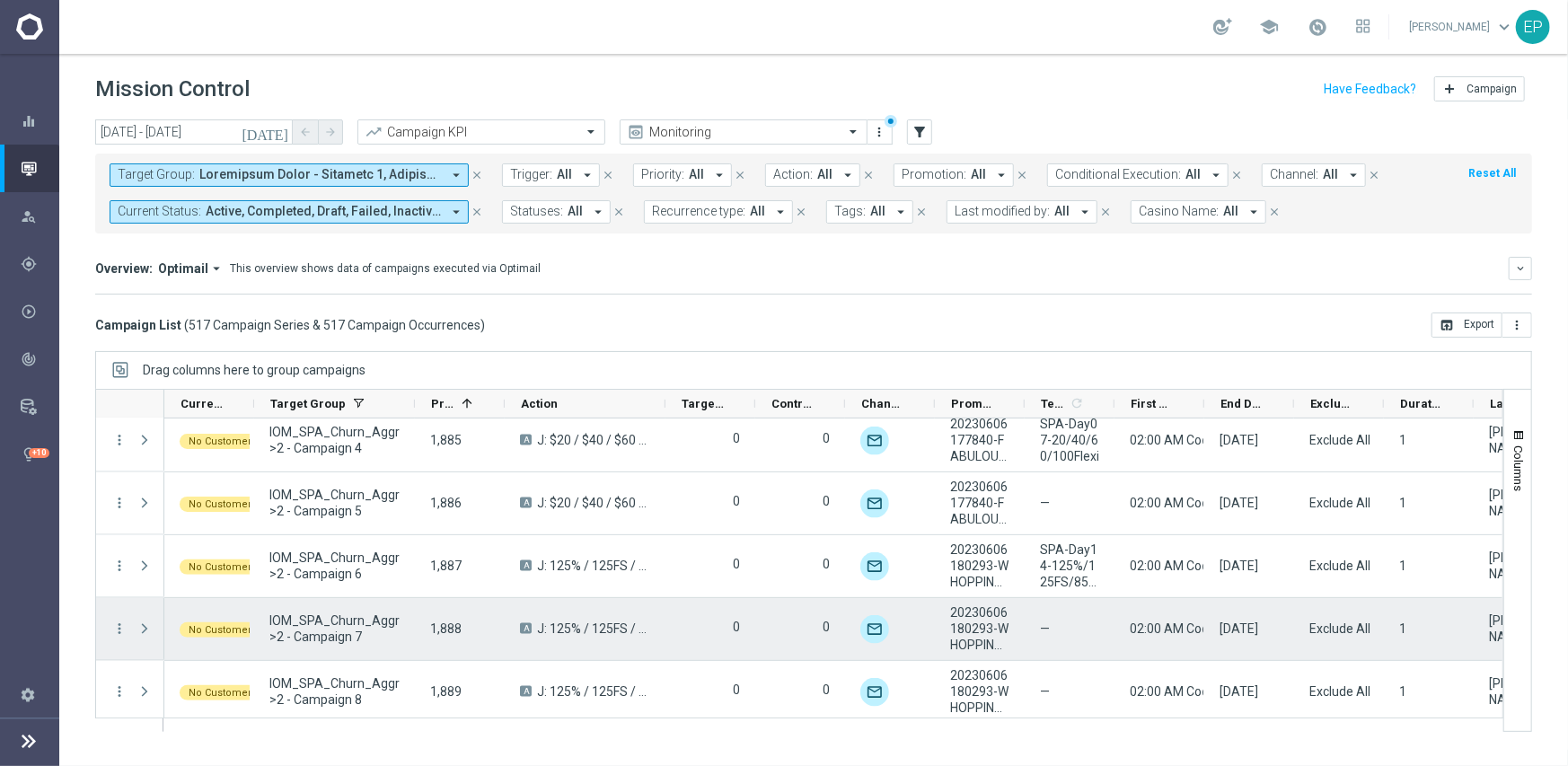
scroll to position [23297, 0]
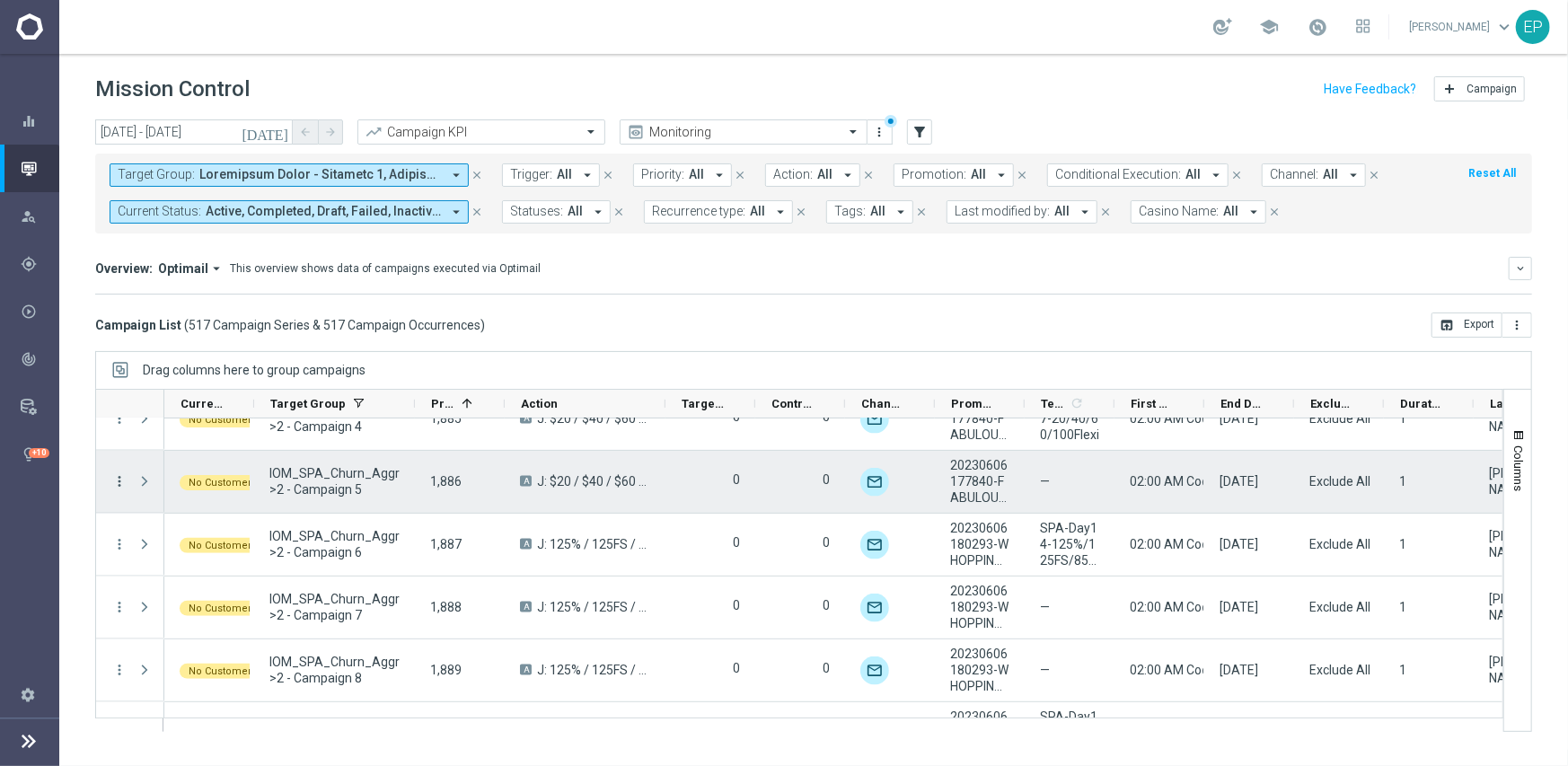
click at [119, 479] on icon "more_vert" at bounding box center [120, 482] width 16 height 16
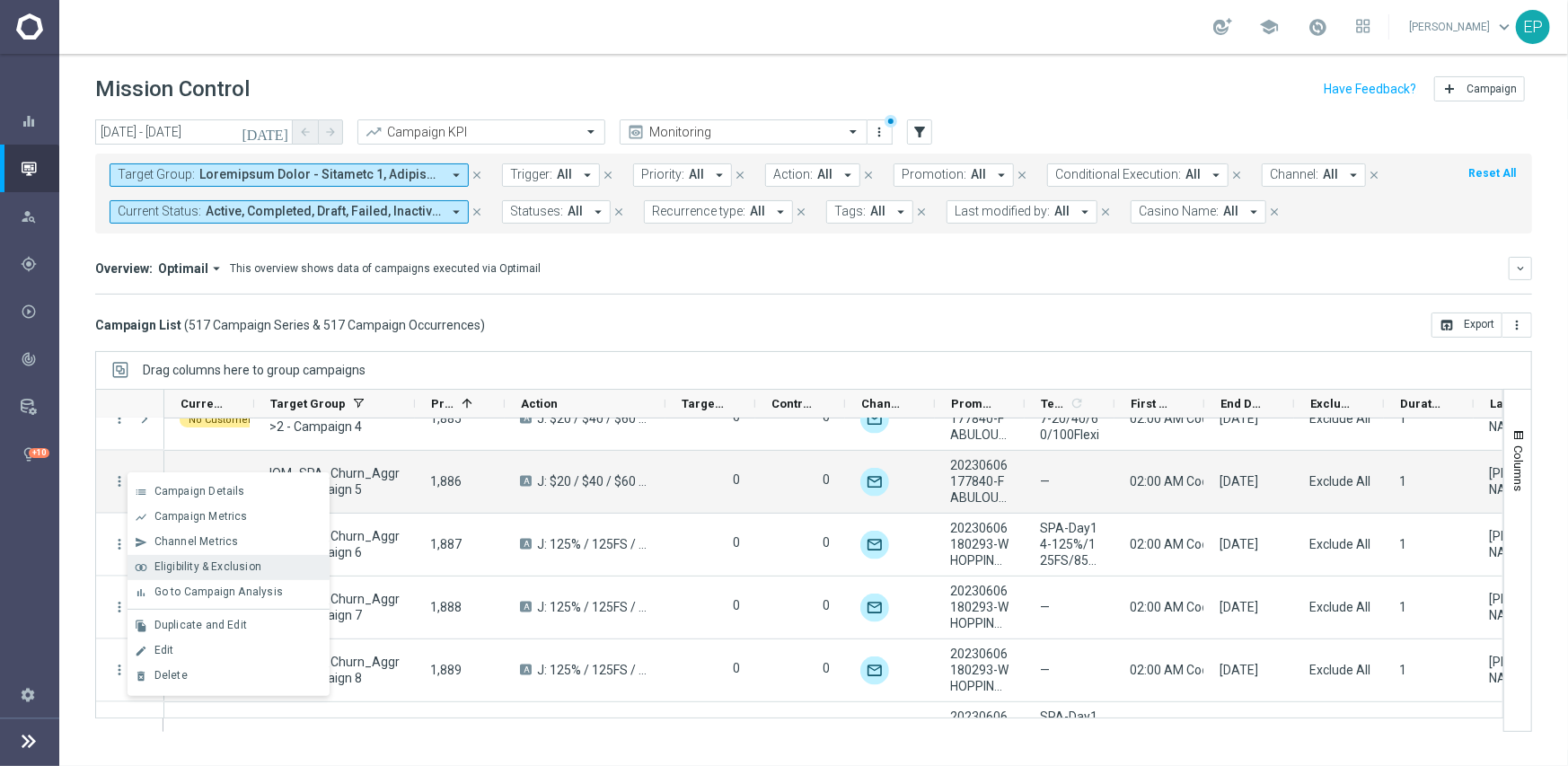
click at [215, 563] on span "Eligibility & Exclusion" at bounding box center [207, 567] width 107 height 13
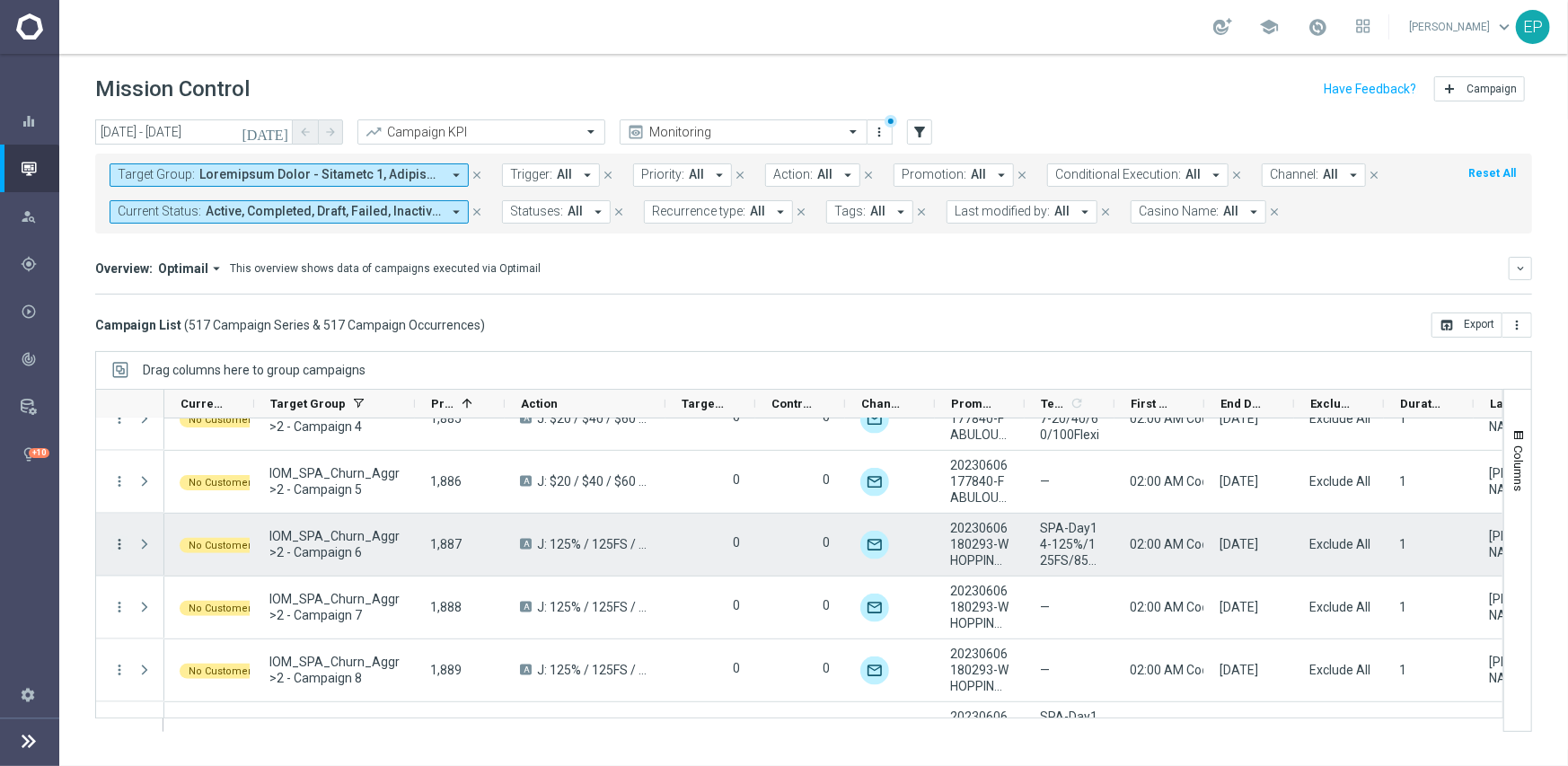
click at [122, 543] on icon "more_vert" at bounding box center [120, 545] width 16 height 16
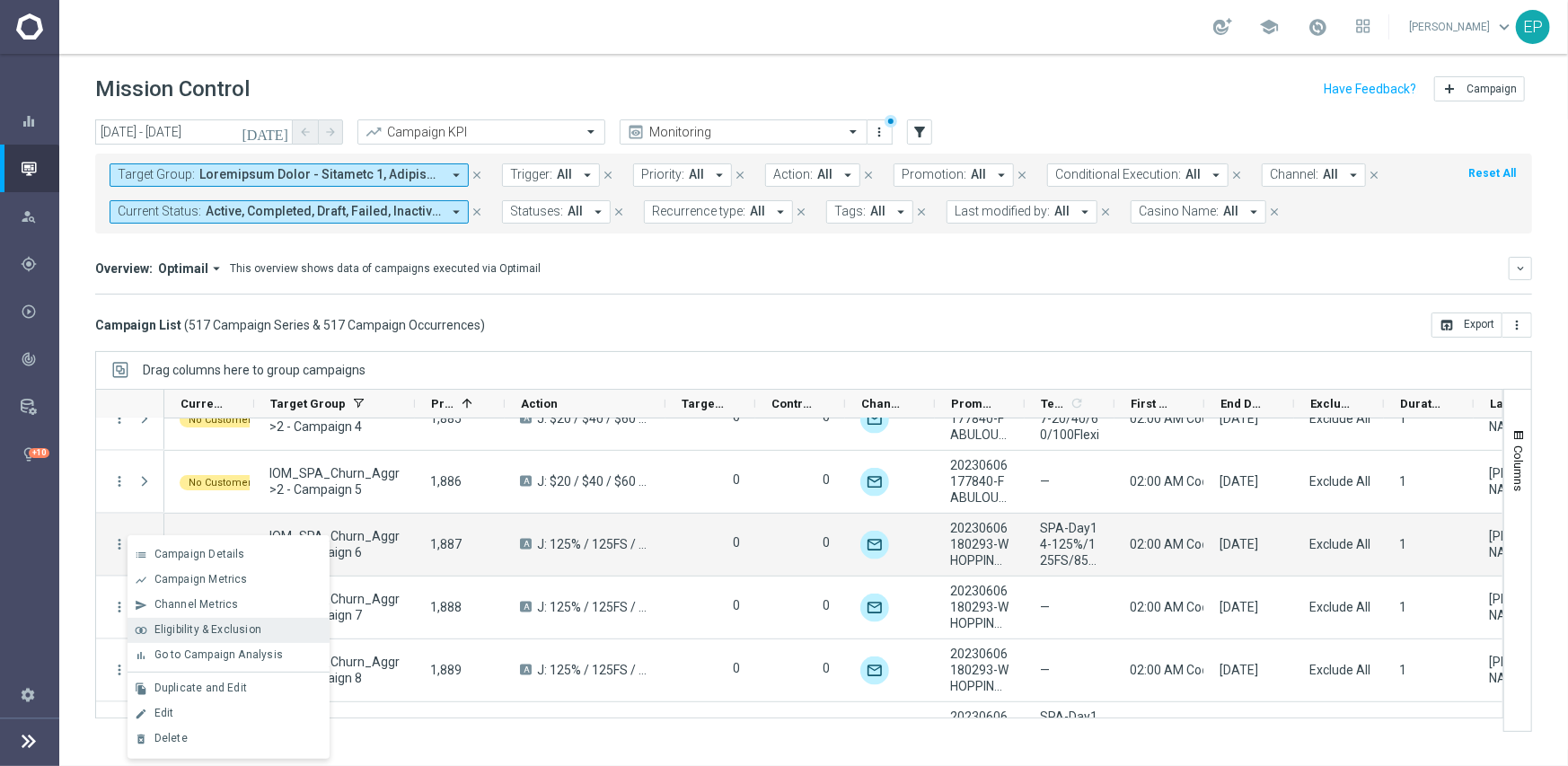
click at [234, 628] on span "Eligibility & Exclusion" at bounding box center [207, 629] width 107 height 13
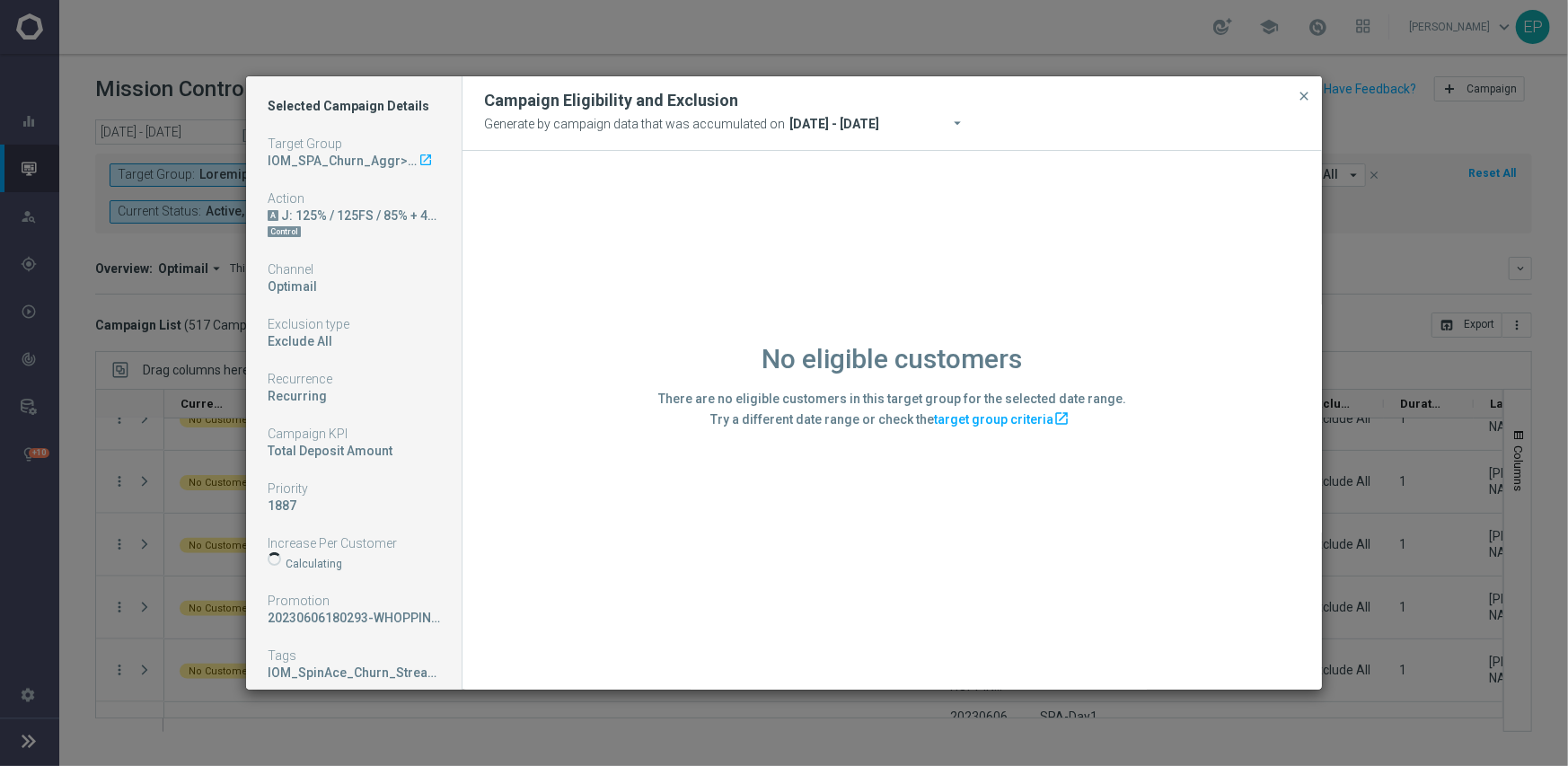
click at [672, 553] on div "No eligible customers There are no eligible customers in this target group for …" at bounding box center [892, 419] width 859 height 538
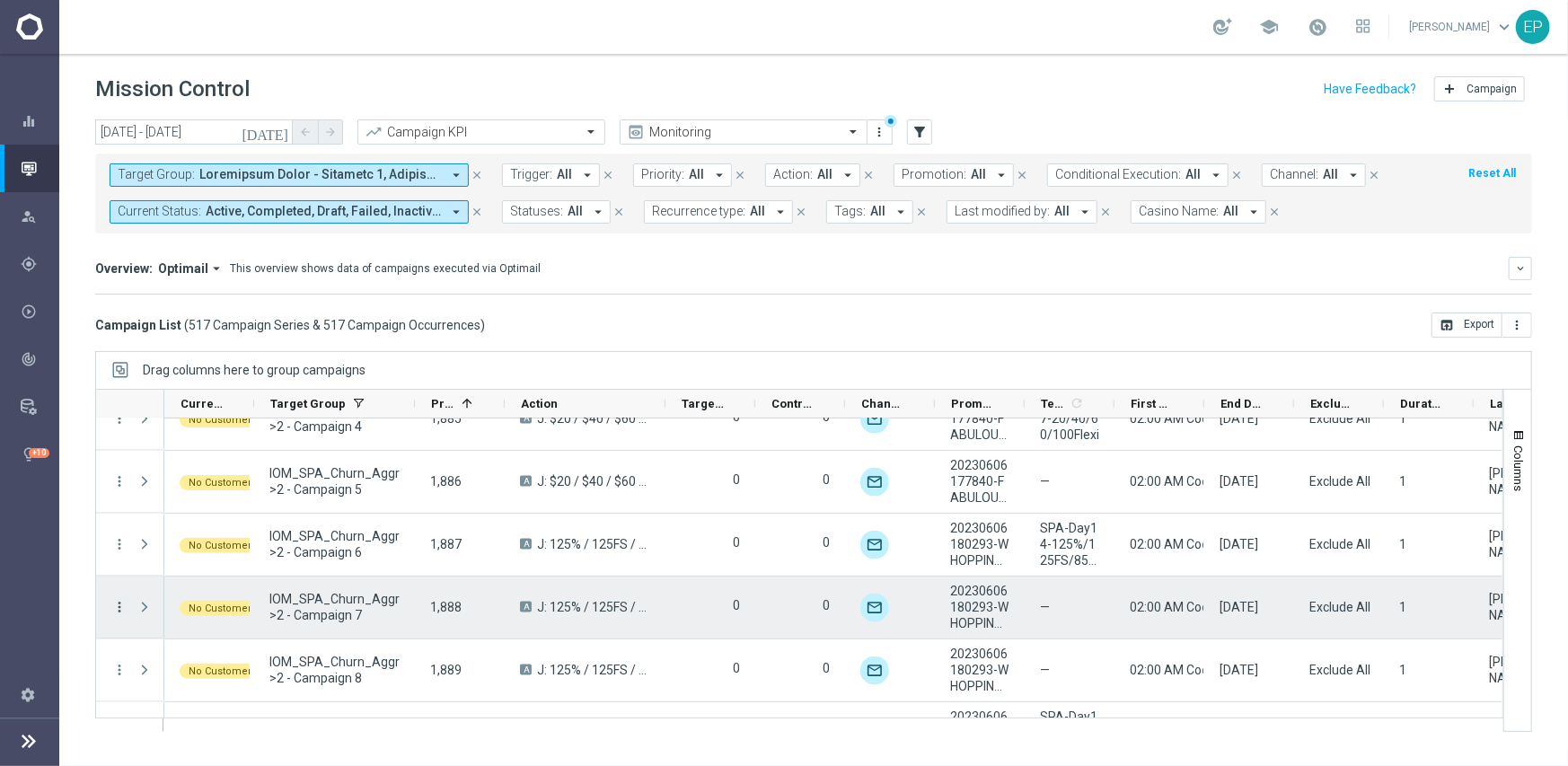
click at [115, 605] on icon "more_vert" at bounding box center [120, 607] width 16 height 16
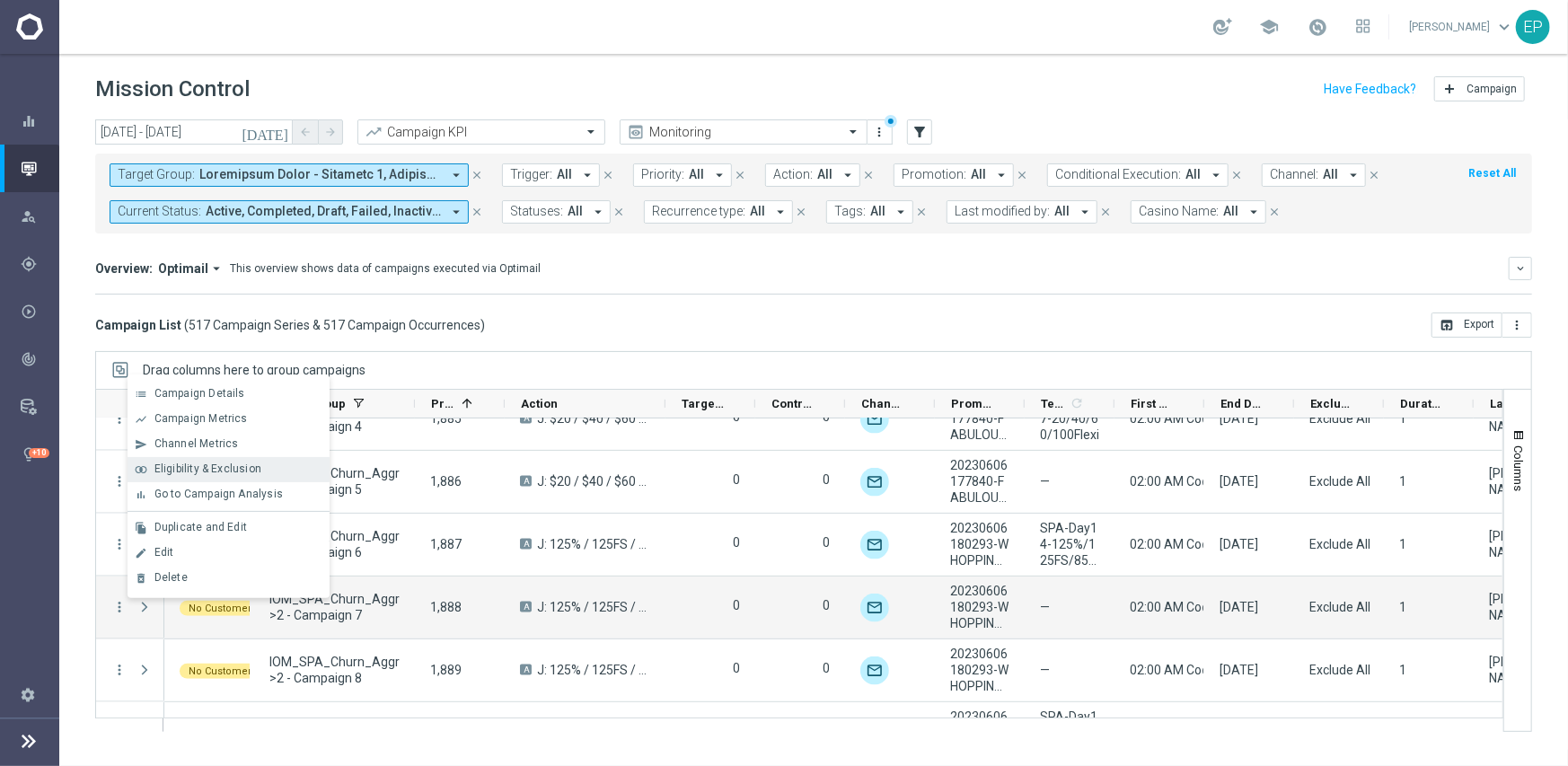
click at [227, 465] on span "Eligibility & Exclusion" at bounding box center [207, 469] width 107 height 13
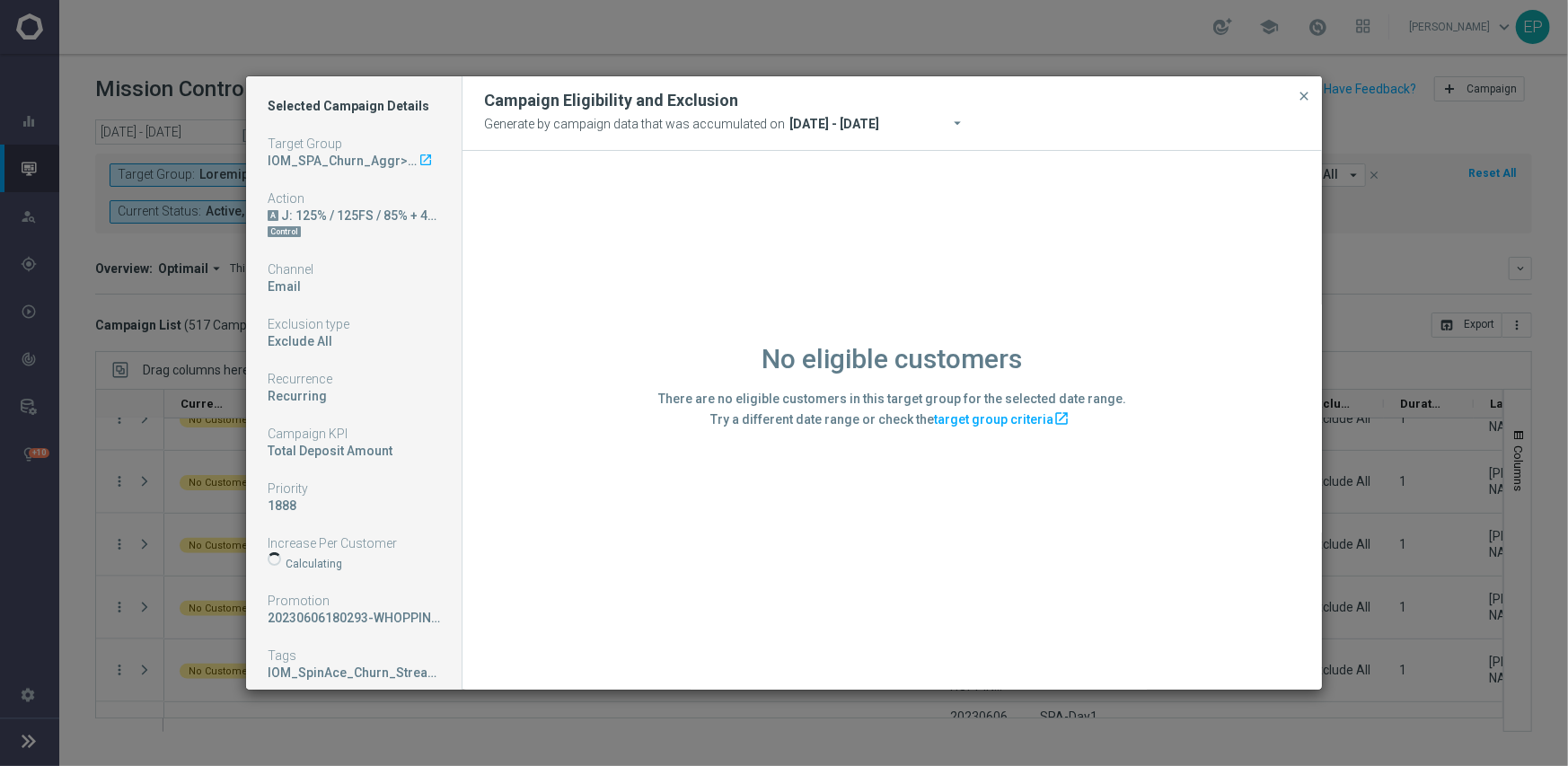
click at [601, 606] on div "No eligible customers There are no eligible customers in this target group for …" at bounding box center [892, 419] width 859 height 538
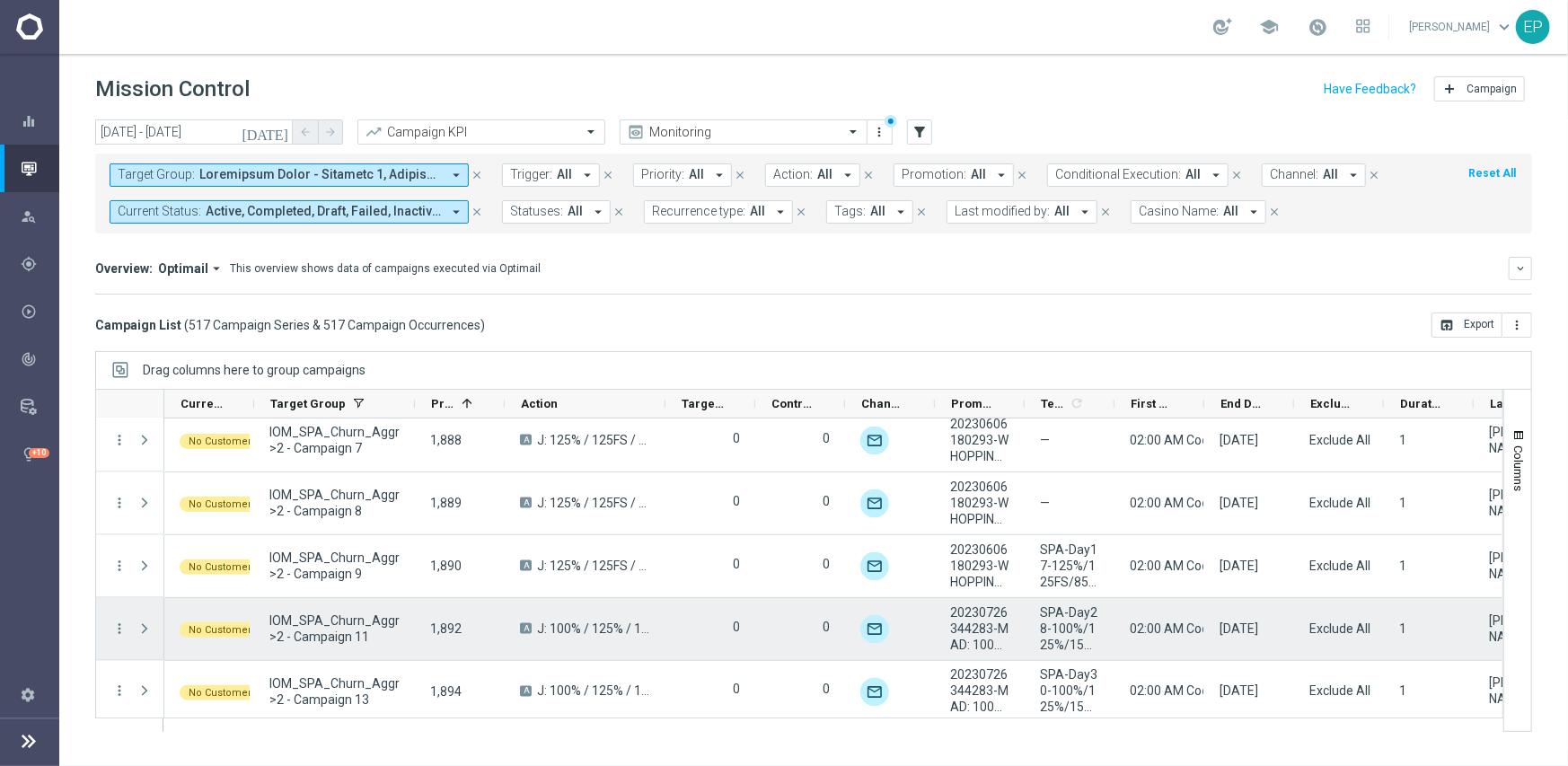
scroll to position [23477, 0]
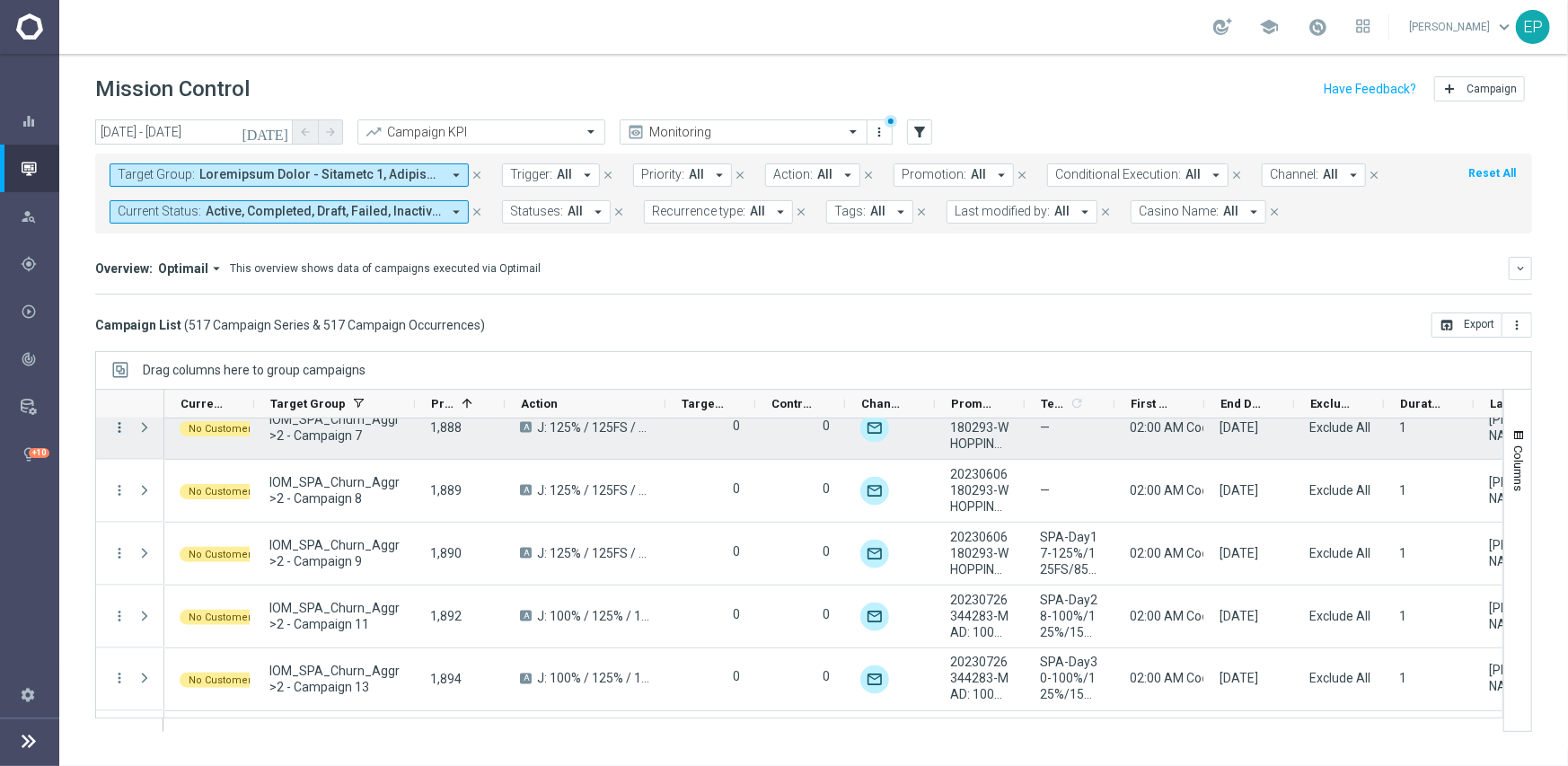
click at [116, 424] on icon "more_vert" at bounding box center [120, 428] width 16 height 16
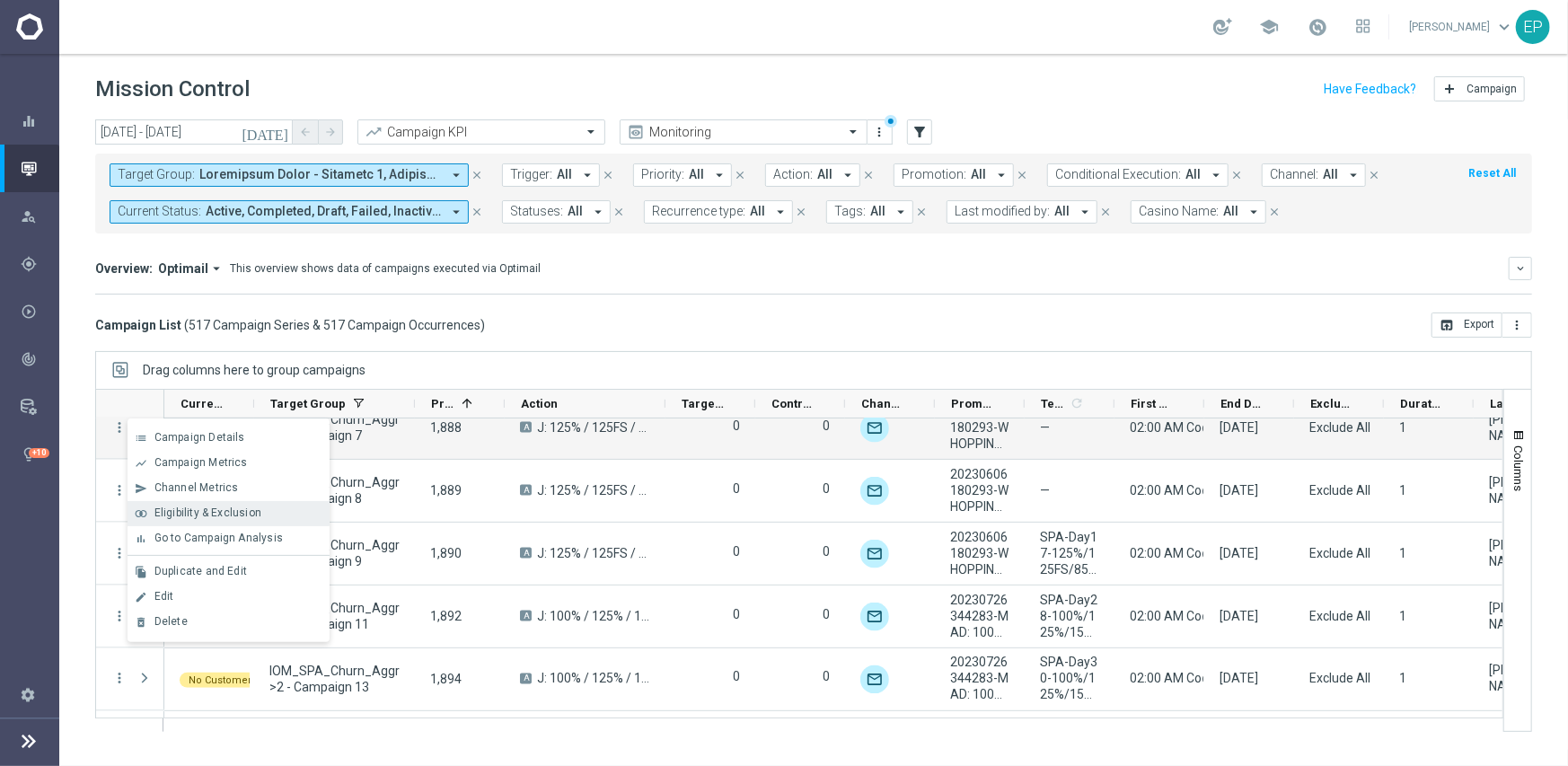
click at [177, 502] on div "join_inner Eligibility & Exclusion" at bounding box center [228, 514] width 202 height 25
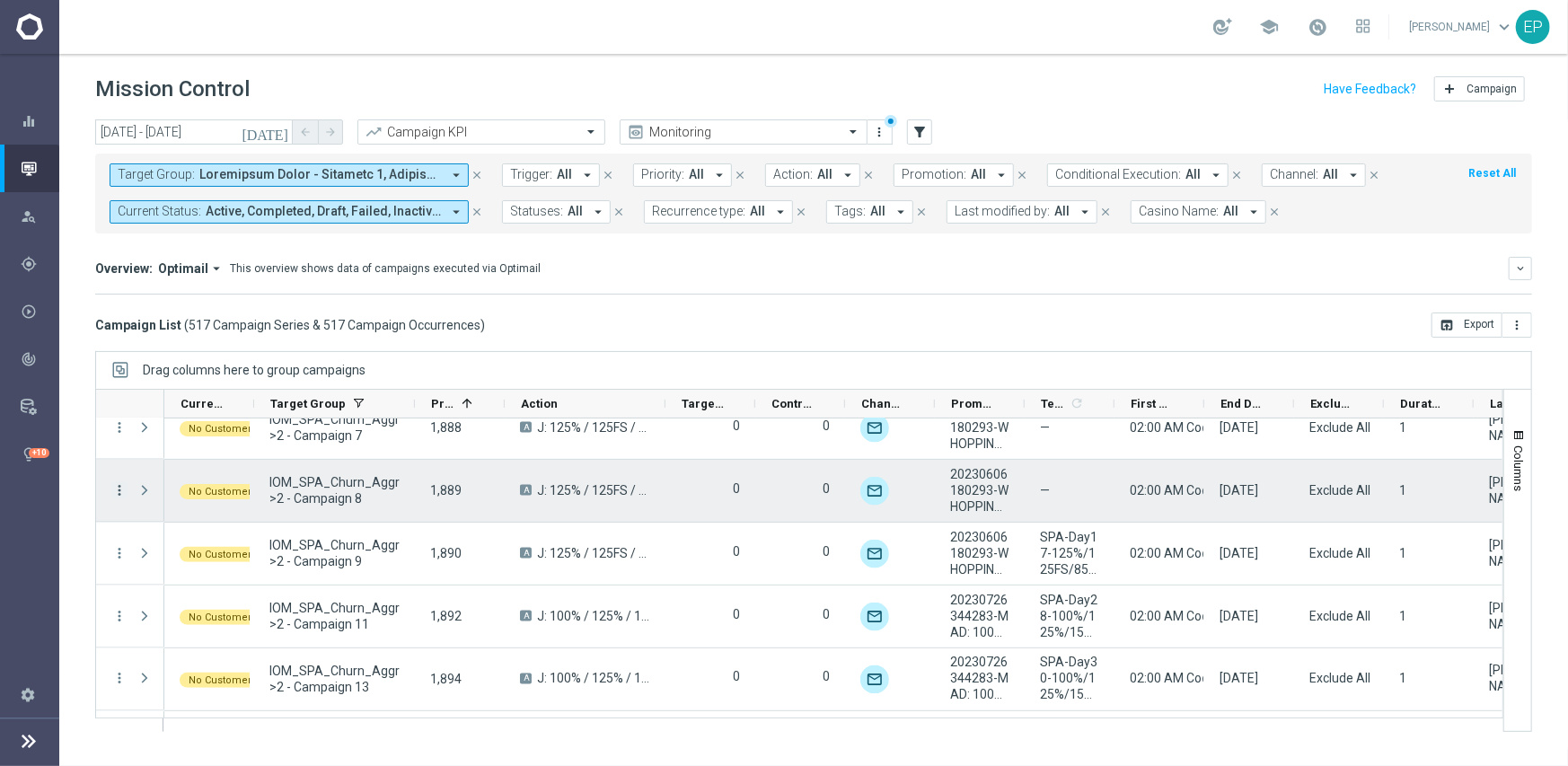
click at [122, 486] on icon "more_vert" at bounding box center [120, 491] width 16 height 16
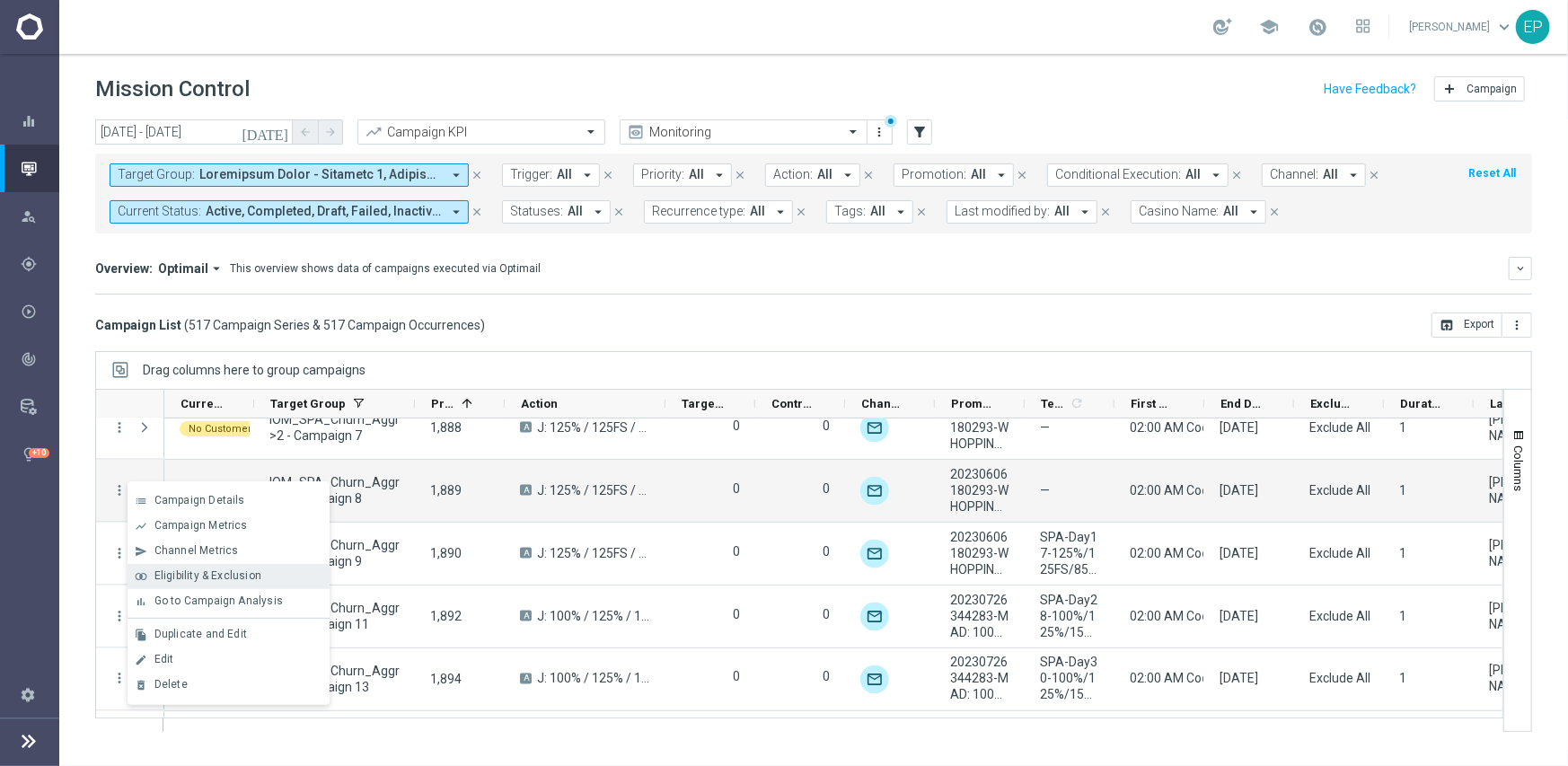
click at [190, 574] on span "Eligibility & Exclusion" at bounding box center [207, 575] width 107 height 13
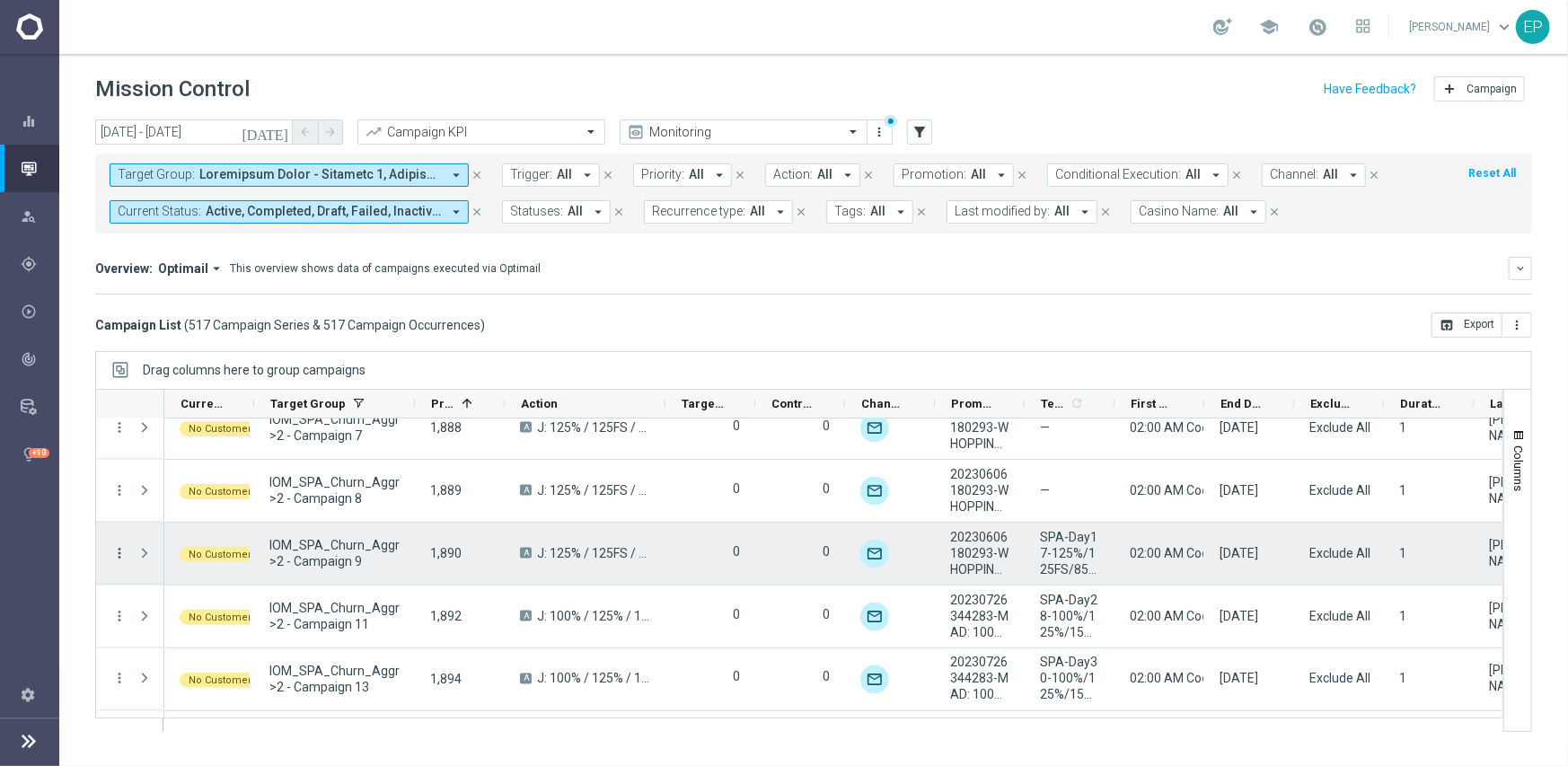
click at [123, 555] on icon "more_vert" at bounding box center [120, 554] width 16 height 16
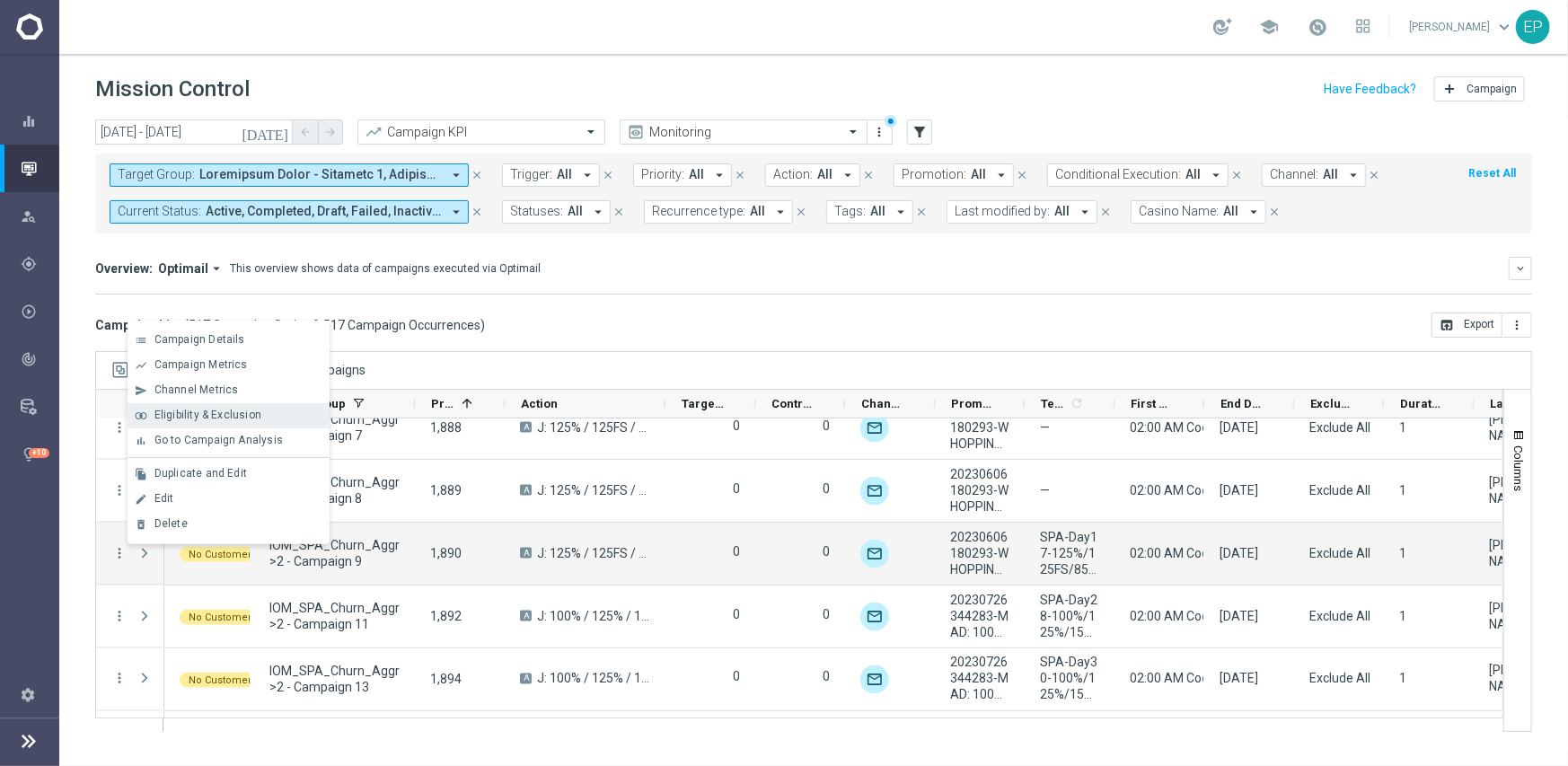
click at [235, 412] on span "Eligibility & Exclusion" at bounding box center [207, 415] width 107 height 13
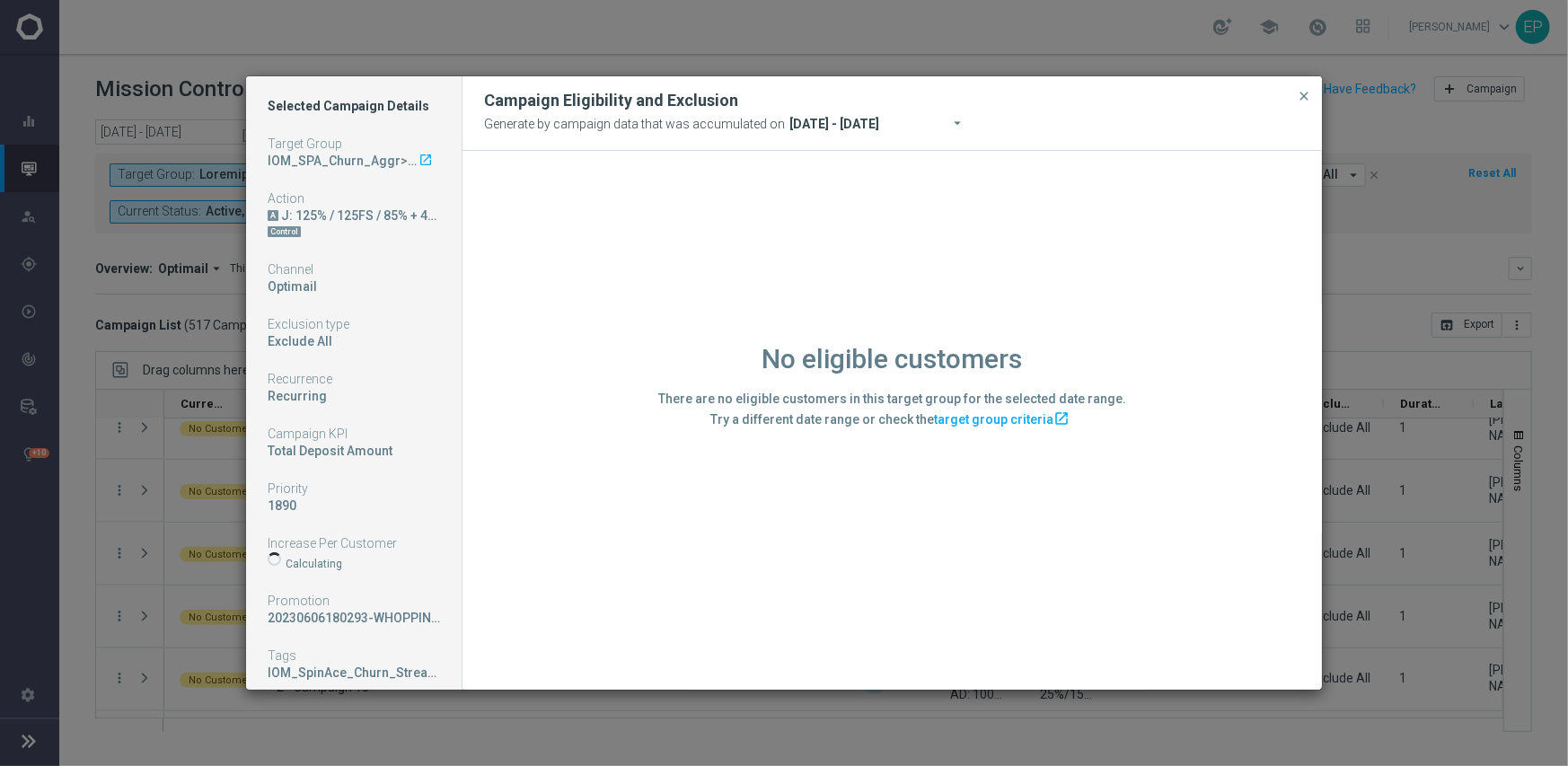
click at [612, 585] on div "No eligible customers There are no eligible customers in this target group for …" at bounding box center [892, 419] width 859 height 538
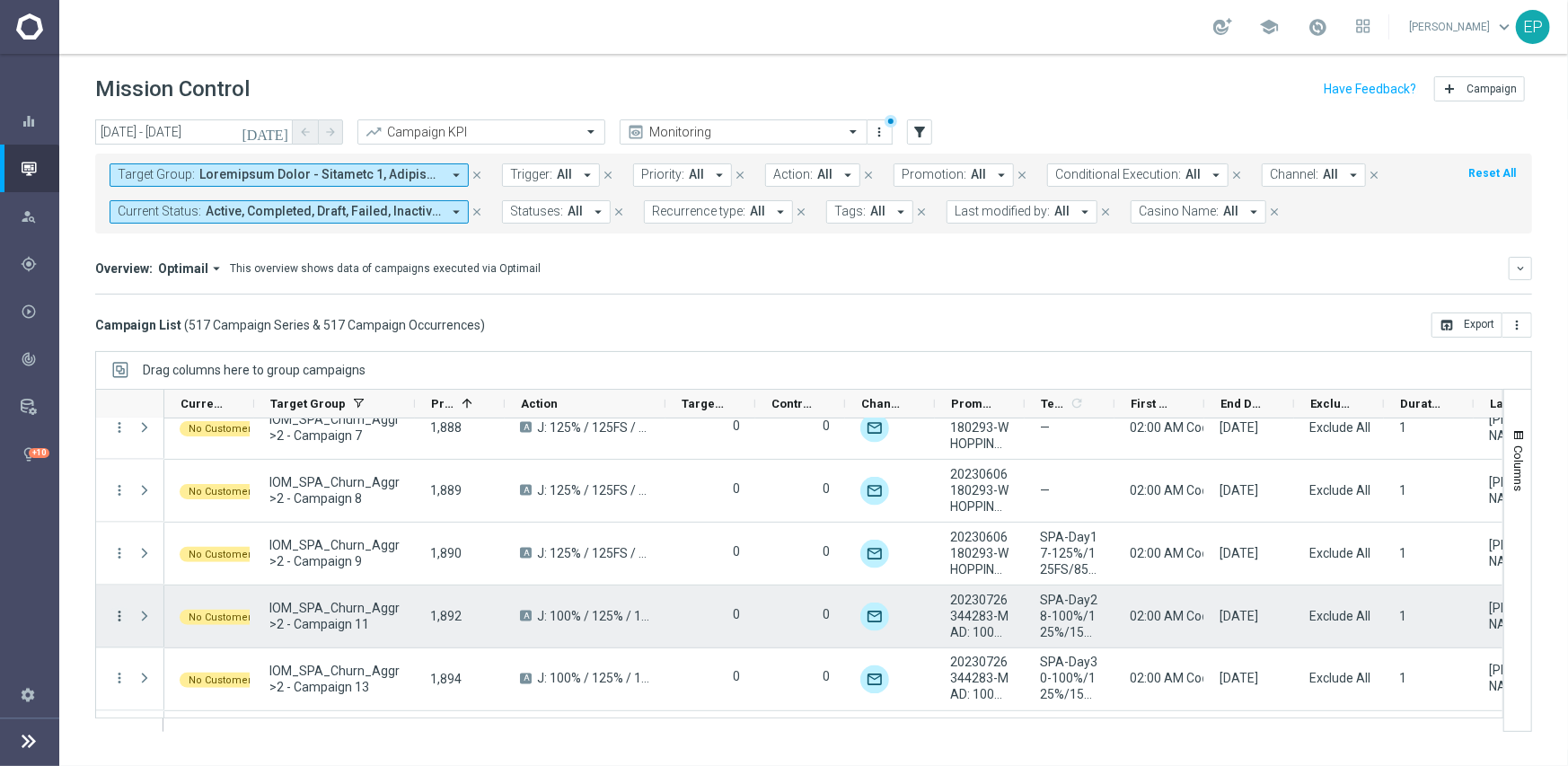
click at [115, 613] on icon "more_vert" at bounding box center [120, 616] width 16 height 16
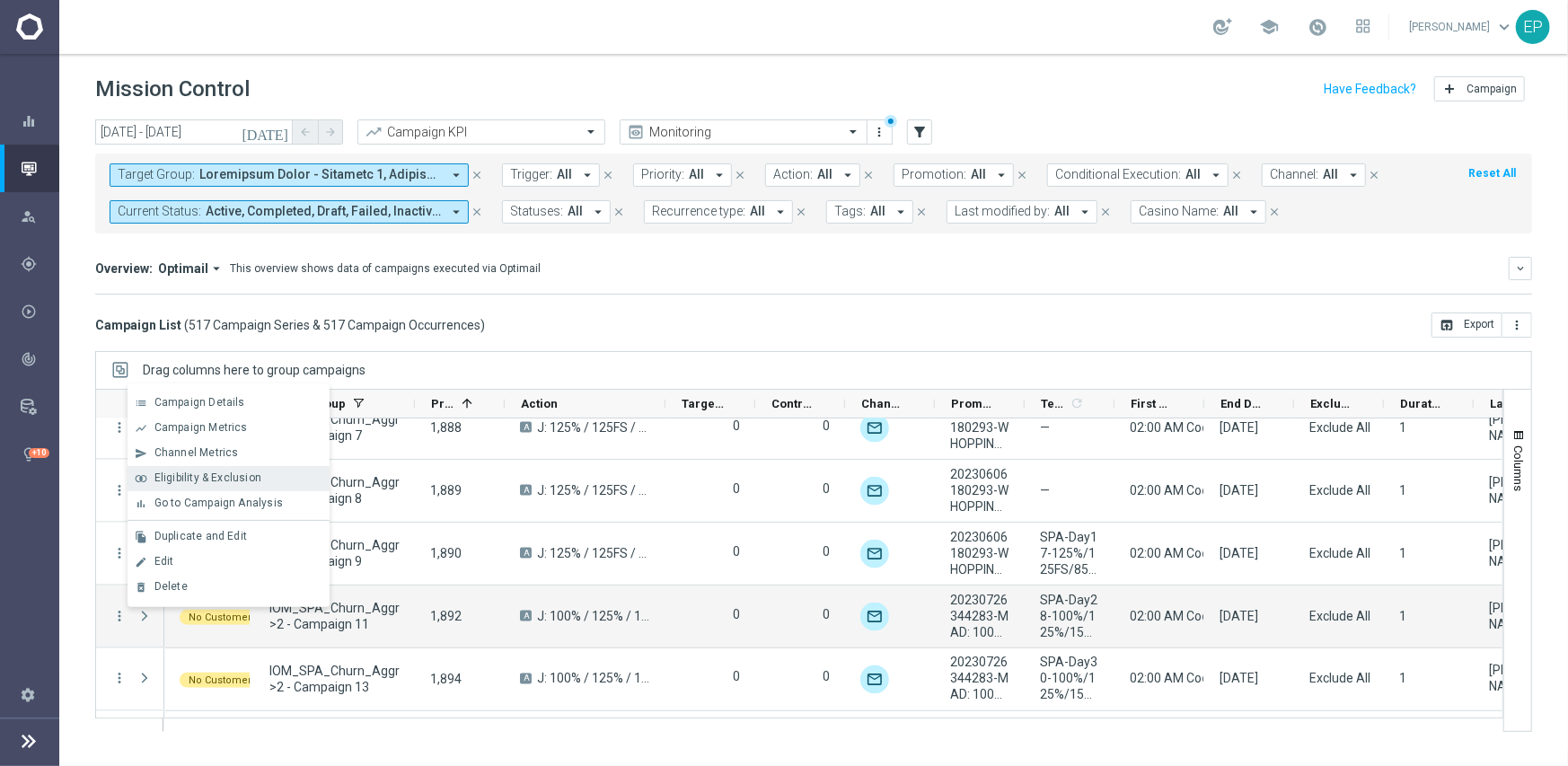
click at [214, 472] on span "Eligibility & Exclusion" at bounding box center [207, 478] width 107 height 13
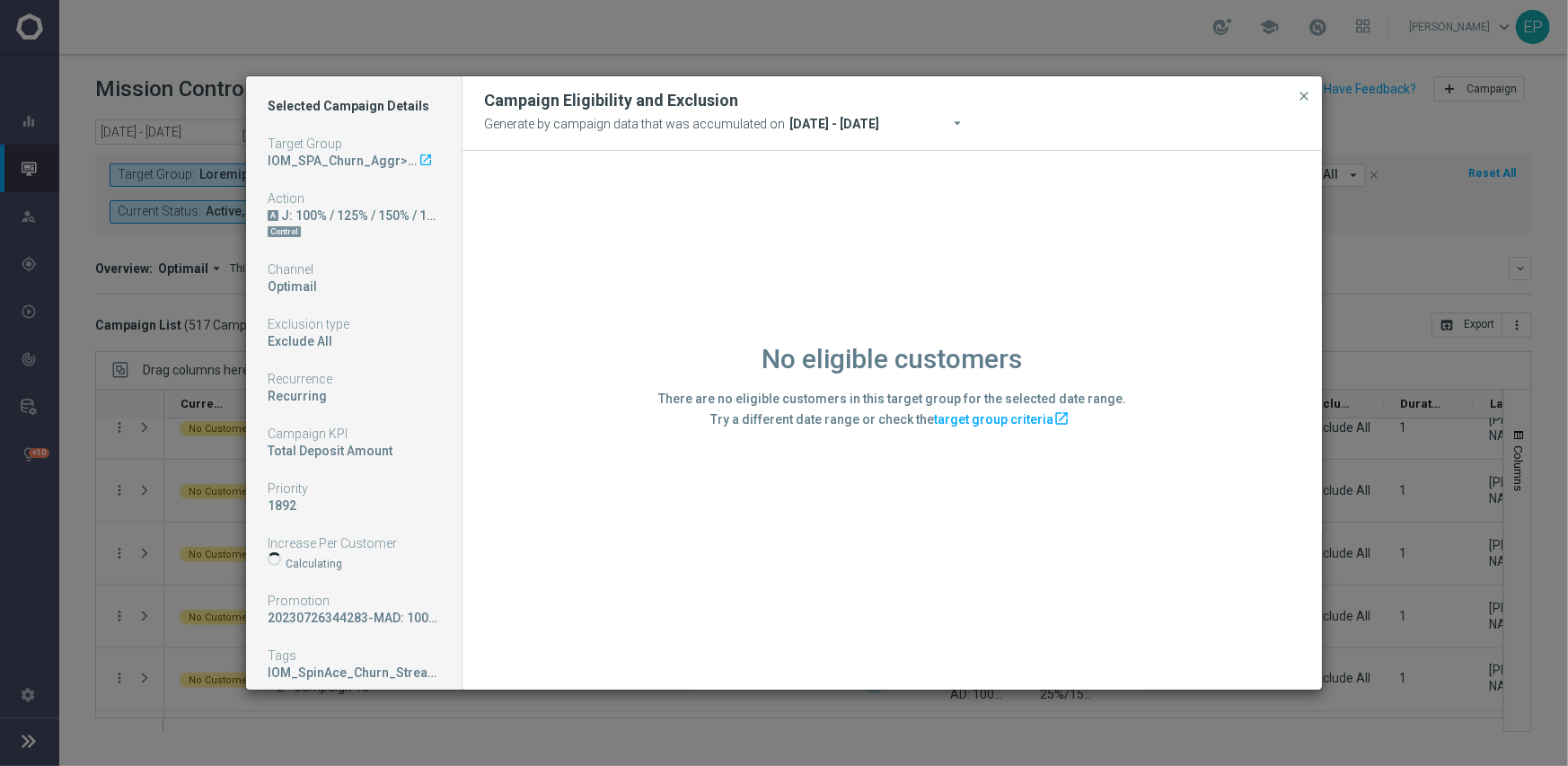
click at [630, 522] on div "No eligible customers There are no eligible customers in this target group for …" at bounding box center [892, 419] width 859 height 538
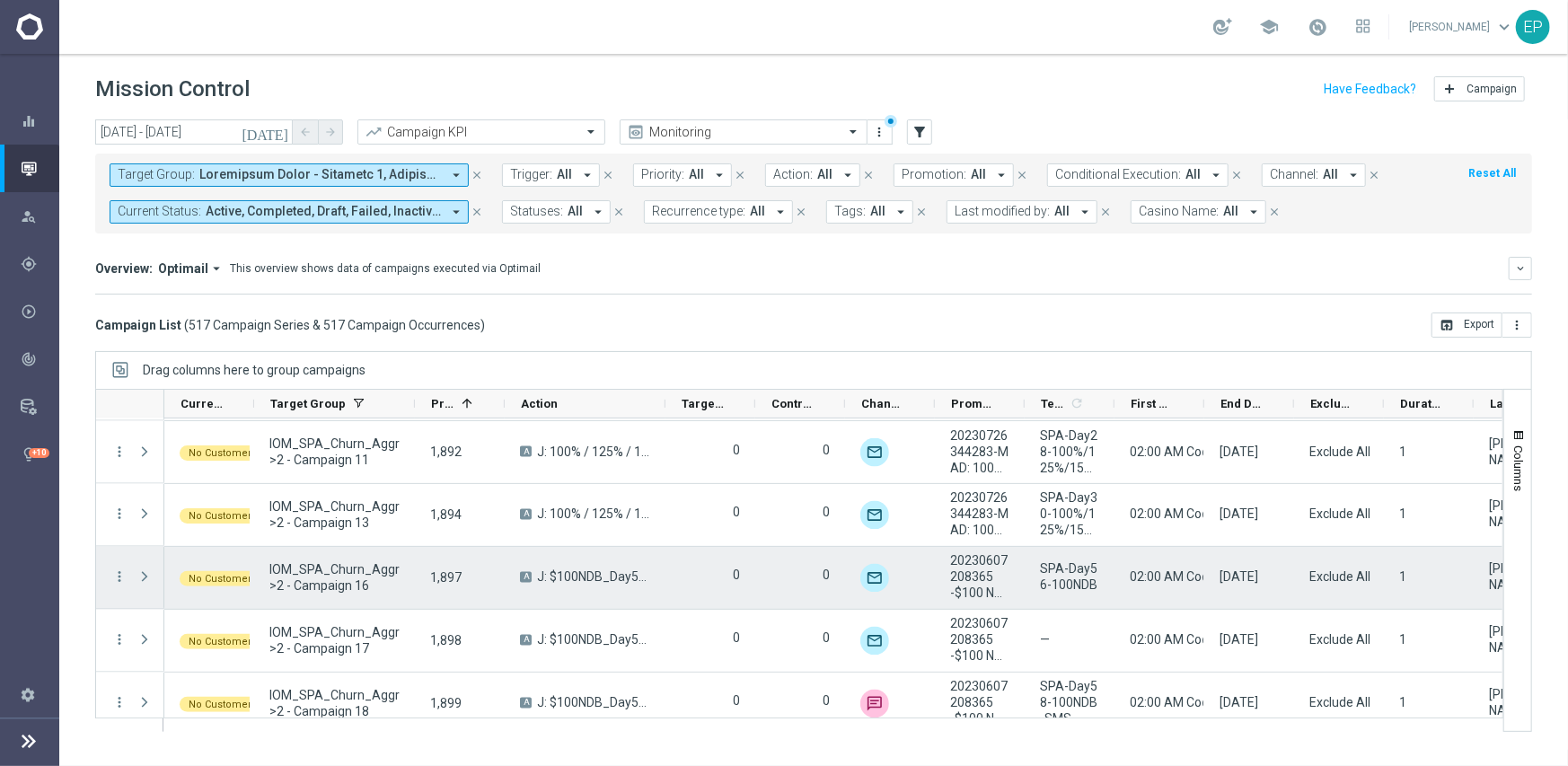
scroll to position [23656, 0]
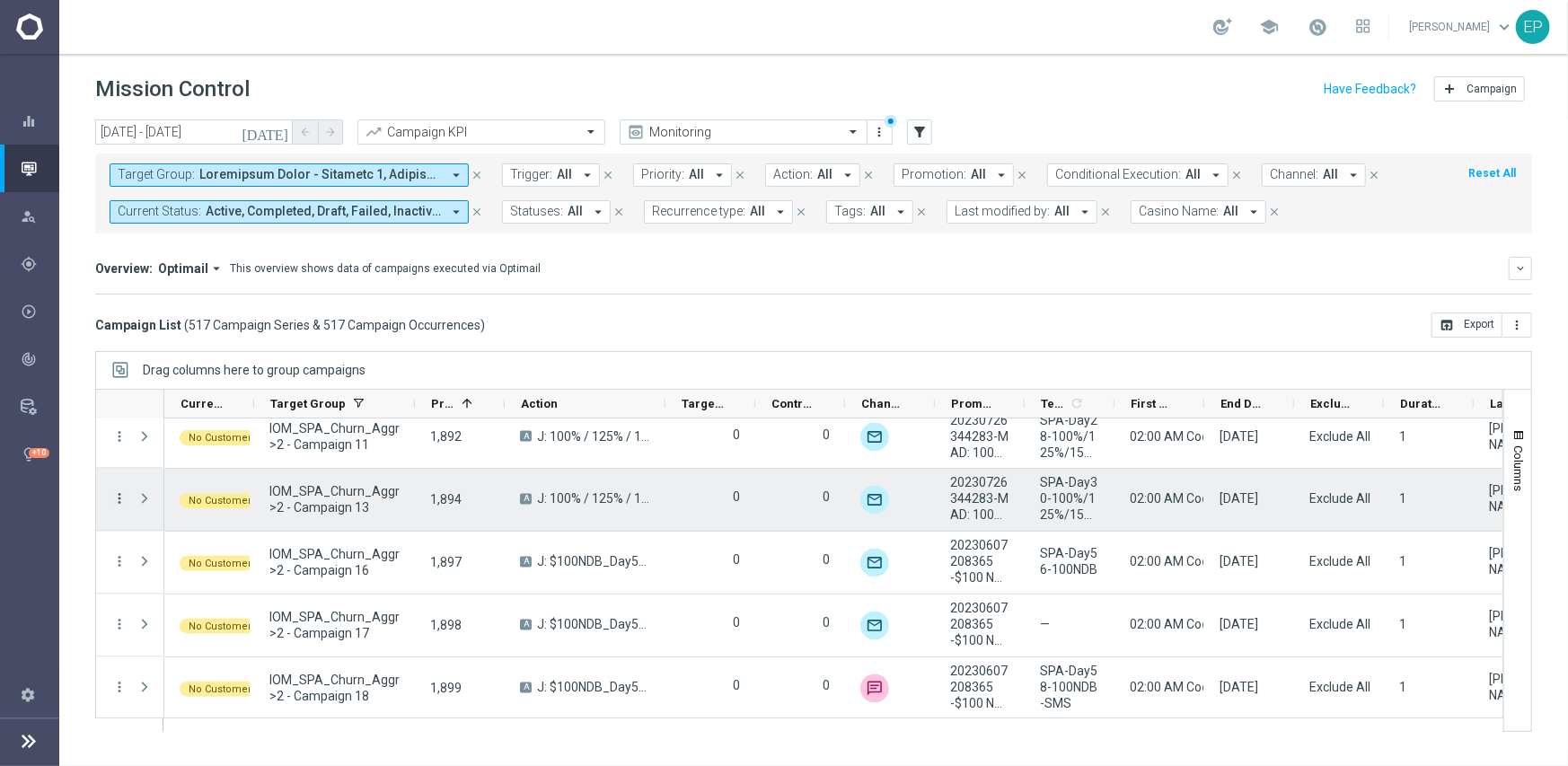
click at [122, 496] on icon "more_vert" at bounding box center [120, 500] width 16 height 16
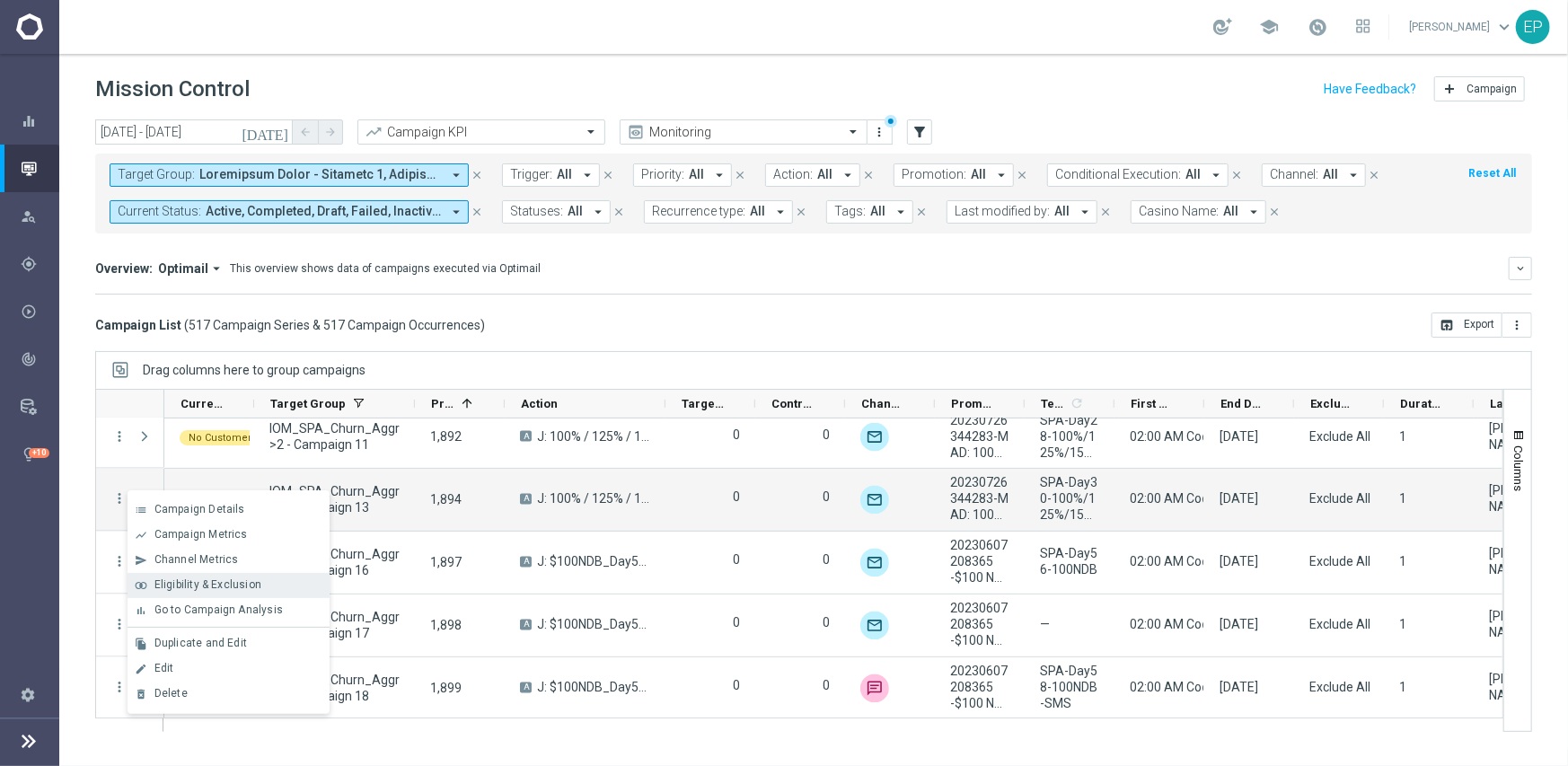
click at [203, 575] on div "join_inner Eligibility & Exclusion" at bounding box center [228, 585] width 202 height 25
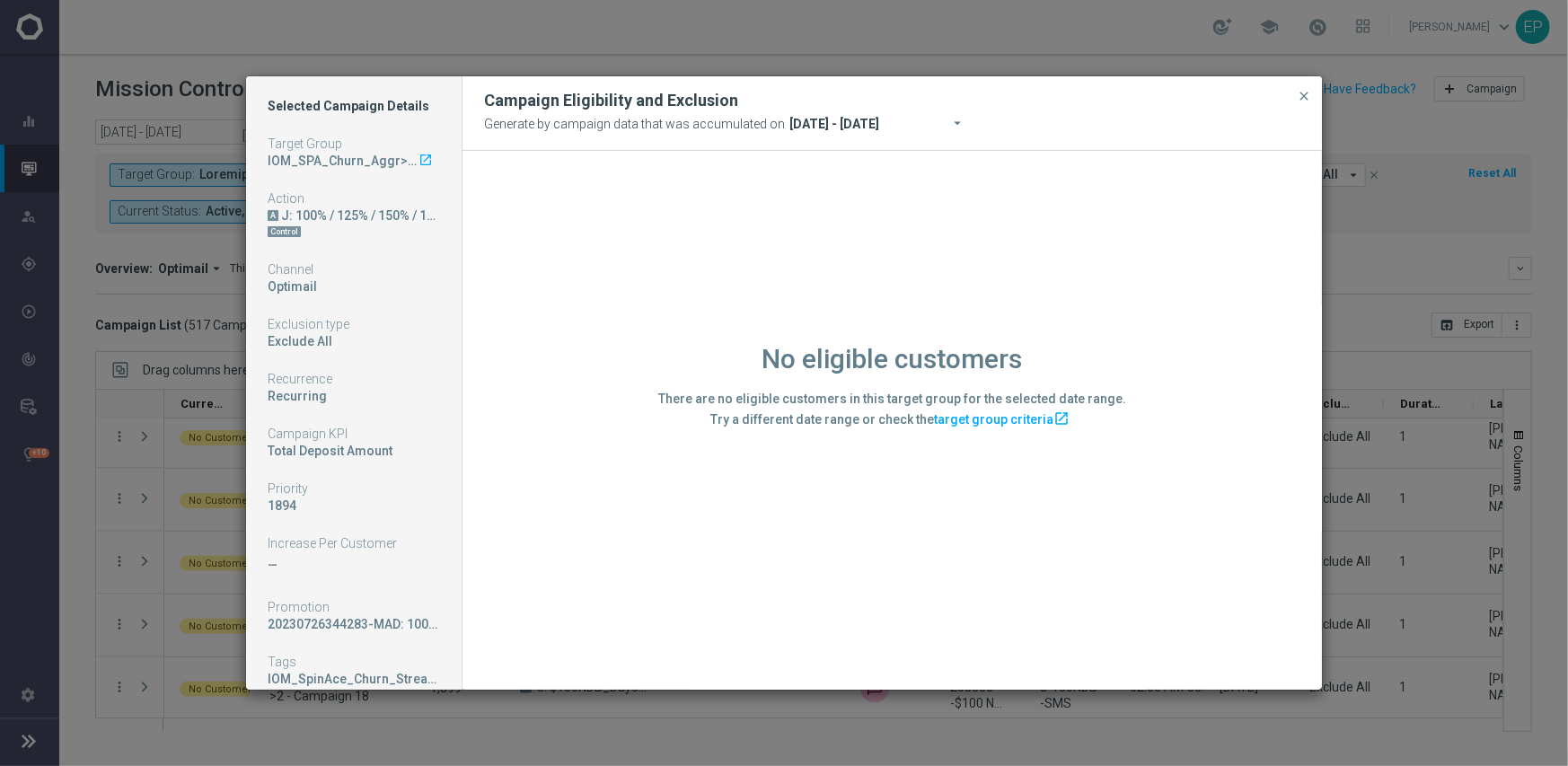
click at [612, 502] on div "No eligible customers There are no eligible customers in this target group for …" at bounding box center [892, 419] width 859 height 538
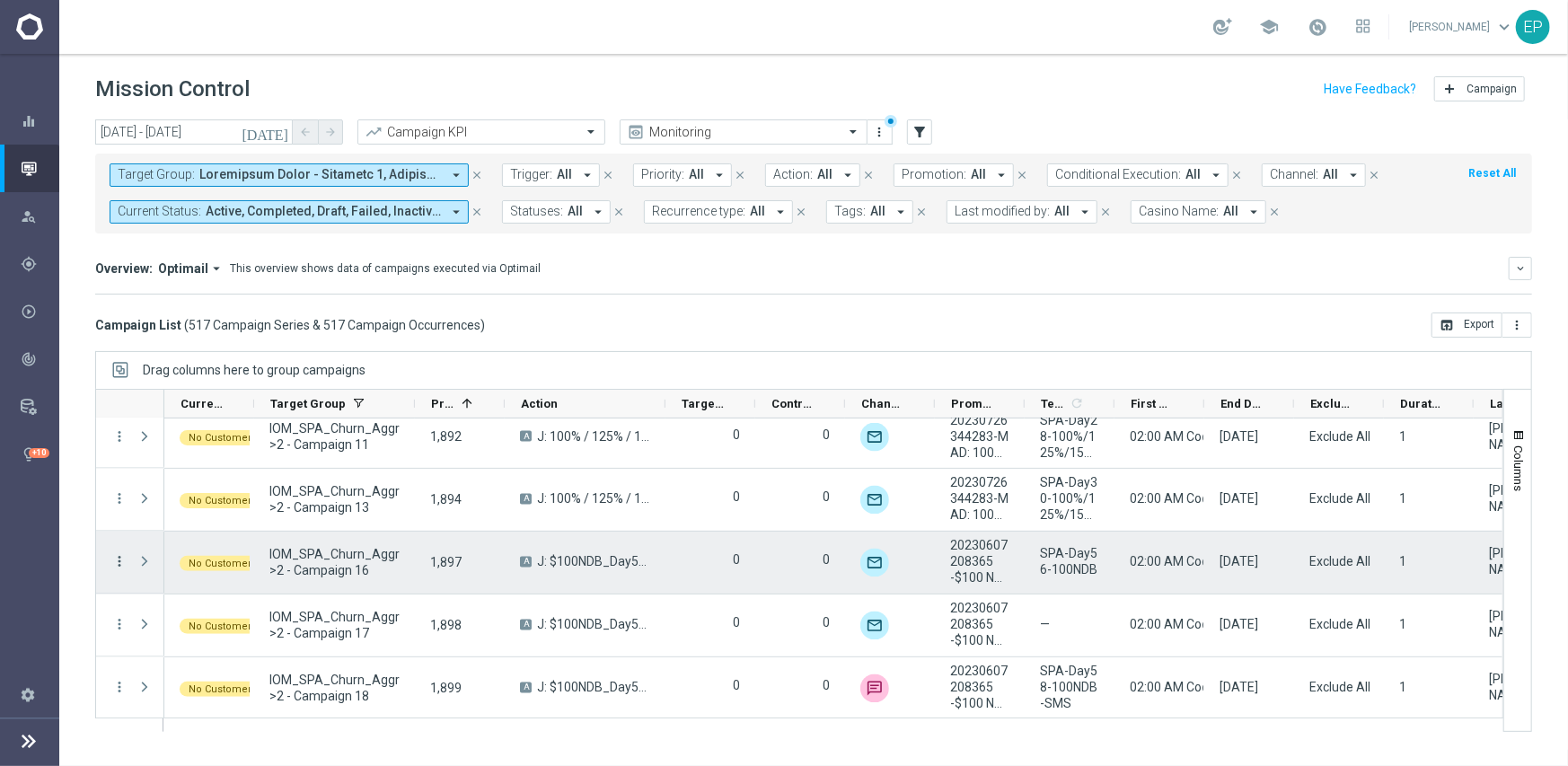
click at [122, 560] on icon "more_vert" at bounding box center [120, 563] width 16 height 16
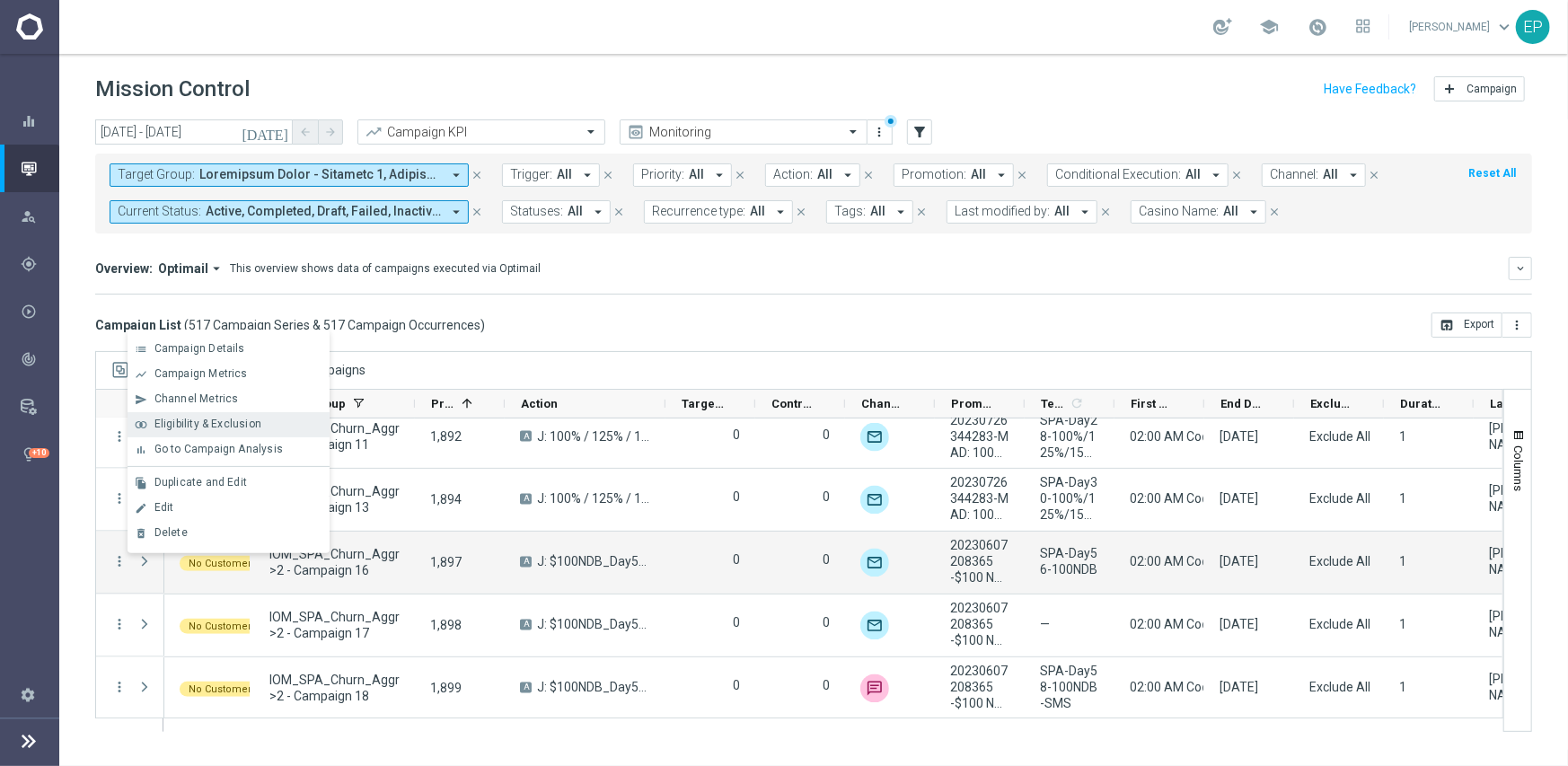
click at [210, 423] on span "Eligibility & Exclusion" at bounding box center [207, 424] width 107 height 13
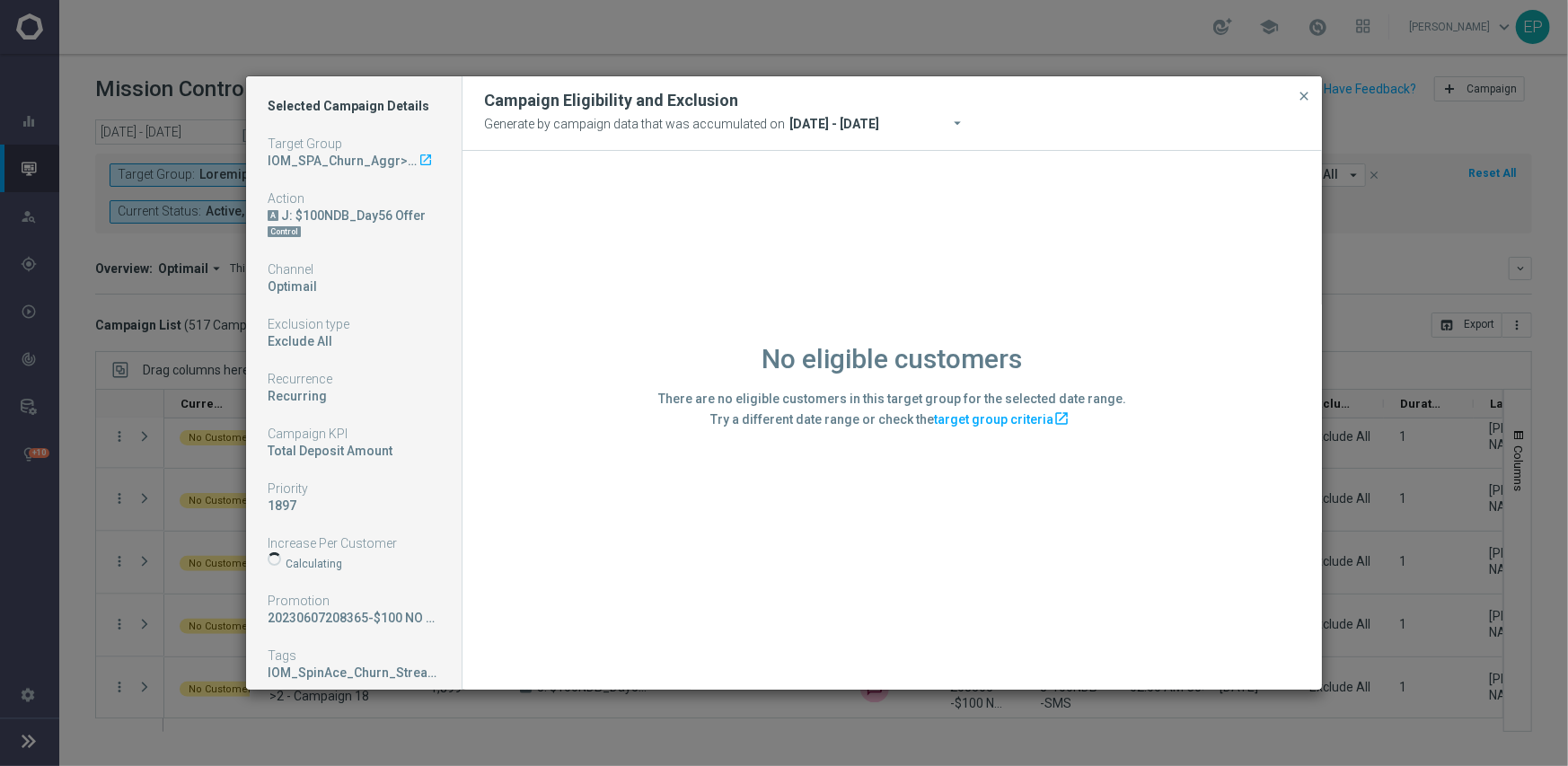
click at [634, 576] on div "No eligible customers There are no eligible customers in this target group for …" at bounding box center [892, 419] width 859 height 538
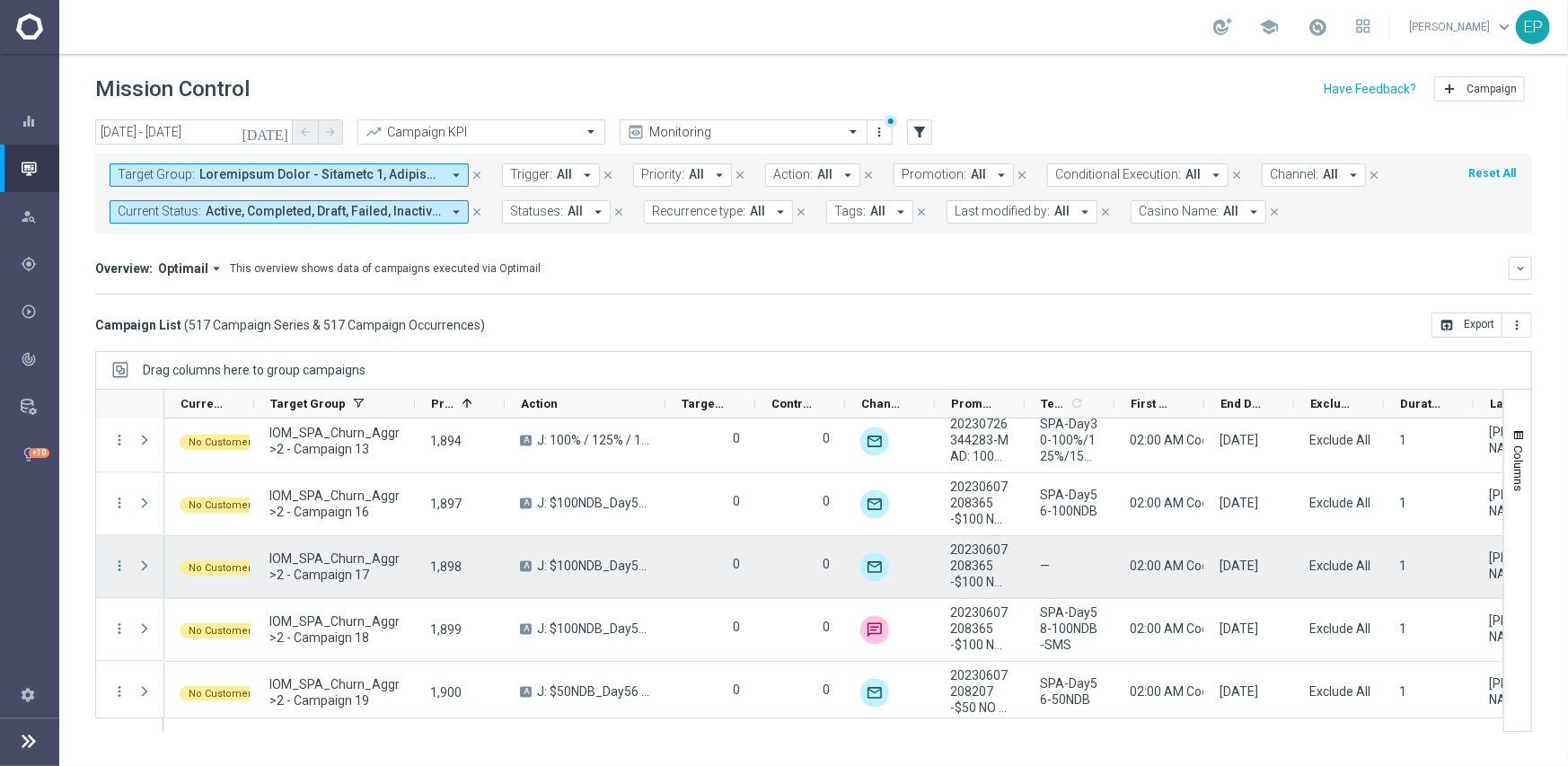
scroll to position [23746, 0]
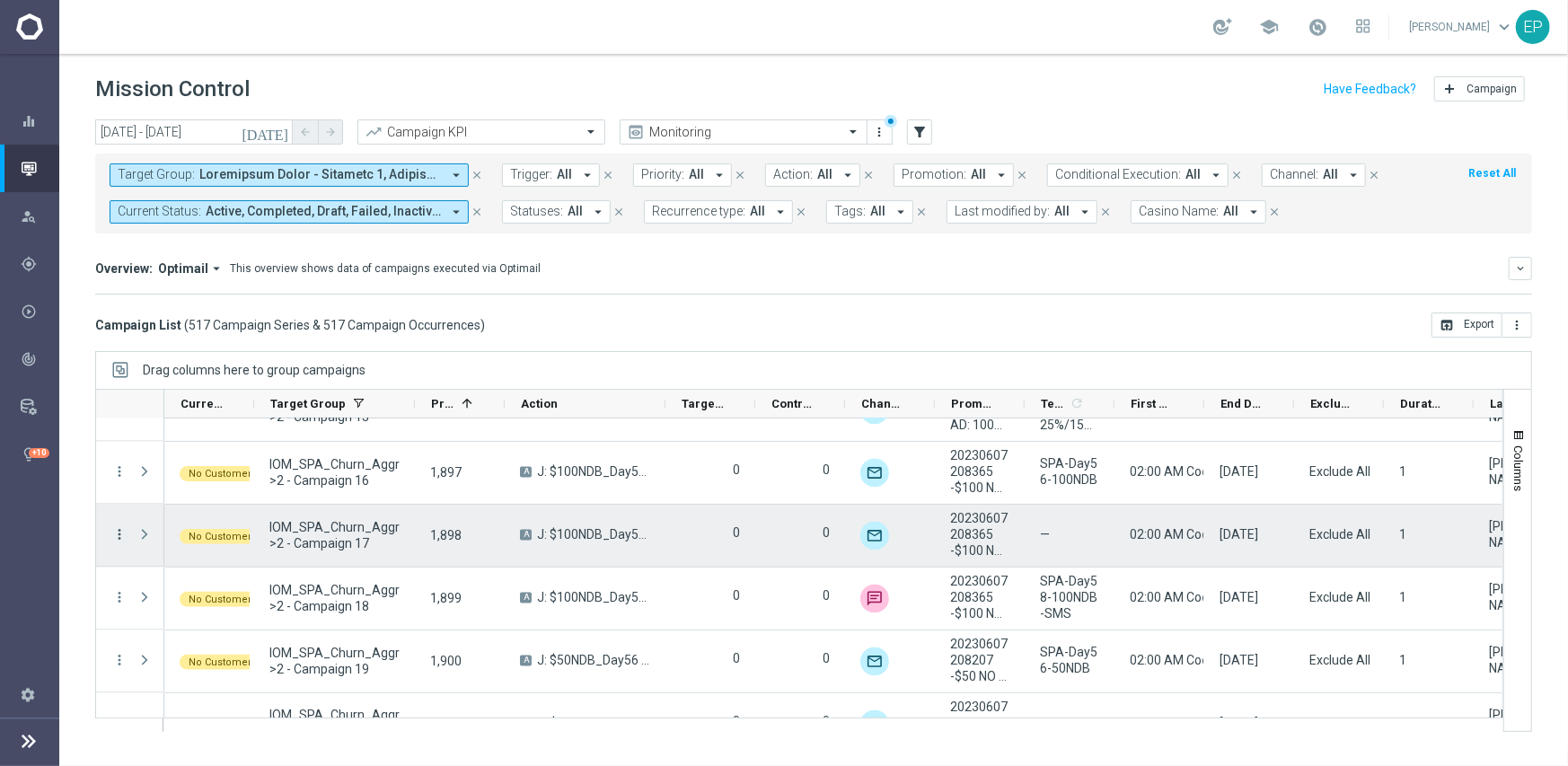
click at [117, 531] on icon "more_vert" at bounding box center [120, 536] width 16 height 16
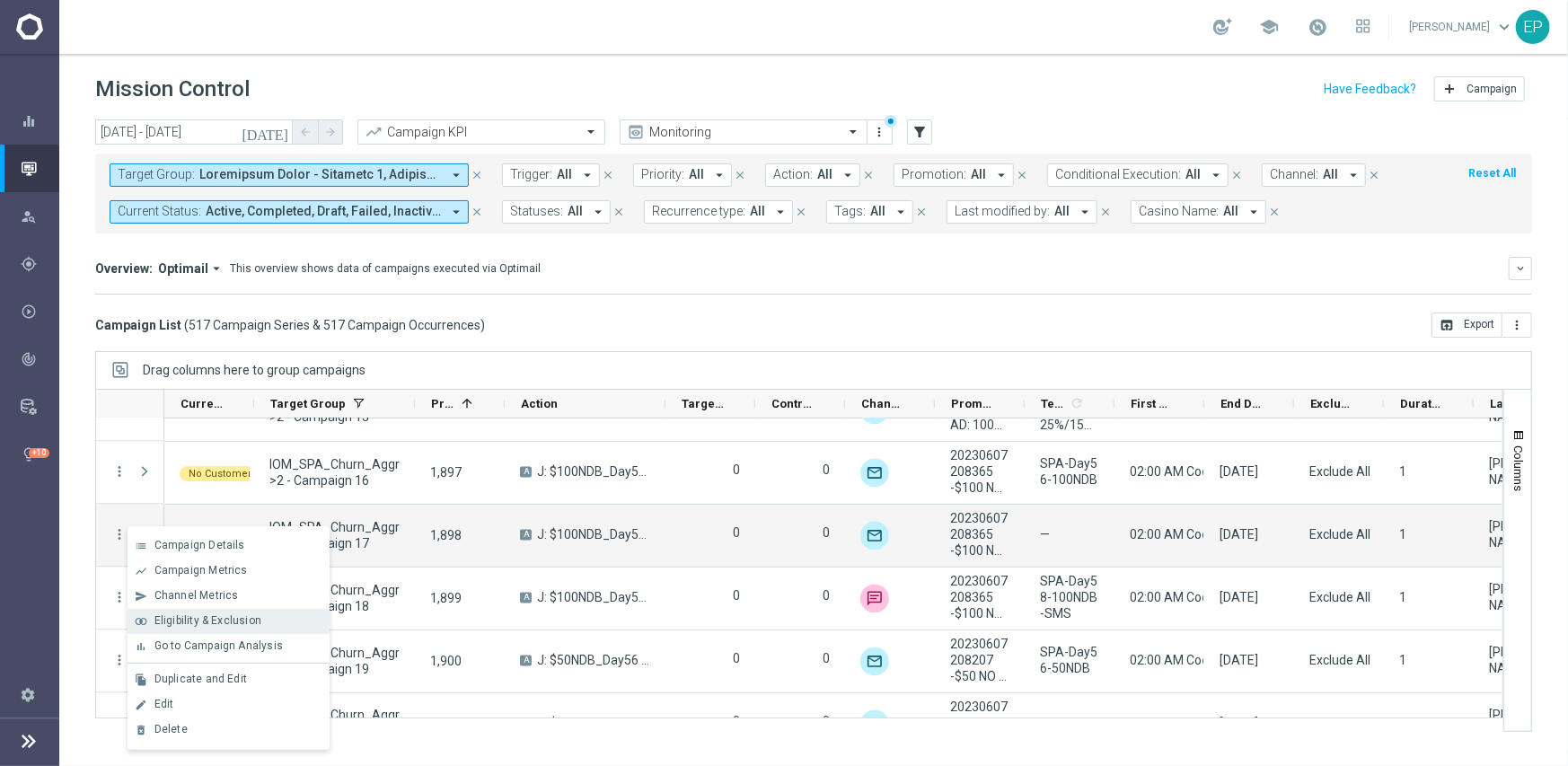
click at [193, 622] on span "Eligibility & Exclusion" at bounding box center [207, 620] width 107 height 13
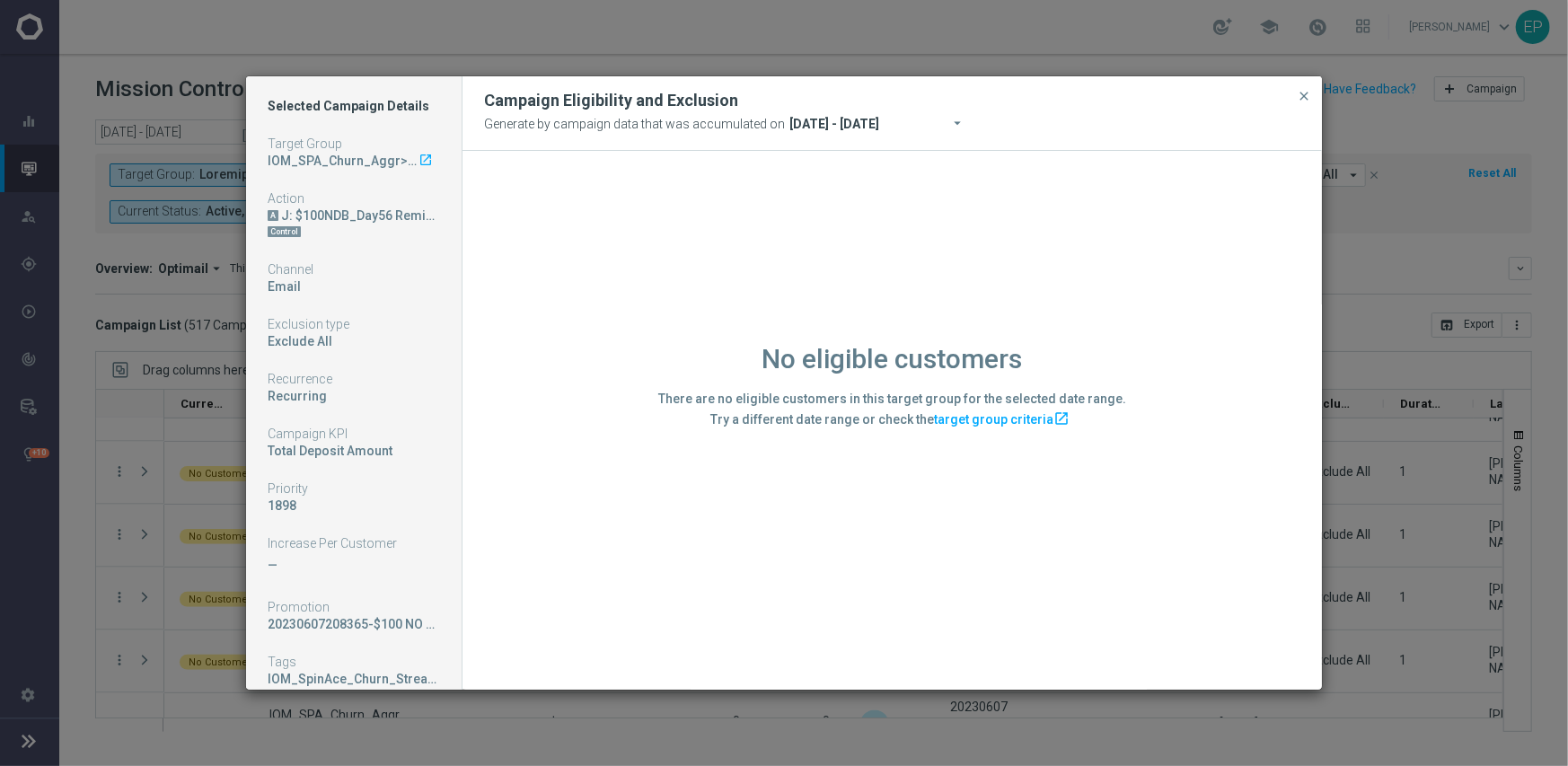
click at [648, 547] on div "No eligible customers There are no eligible customers in this target group for …" at bounding box center [892, 419] width 859 height 538
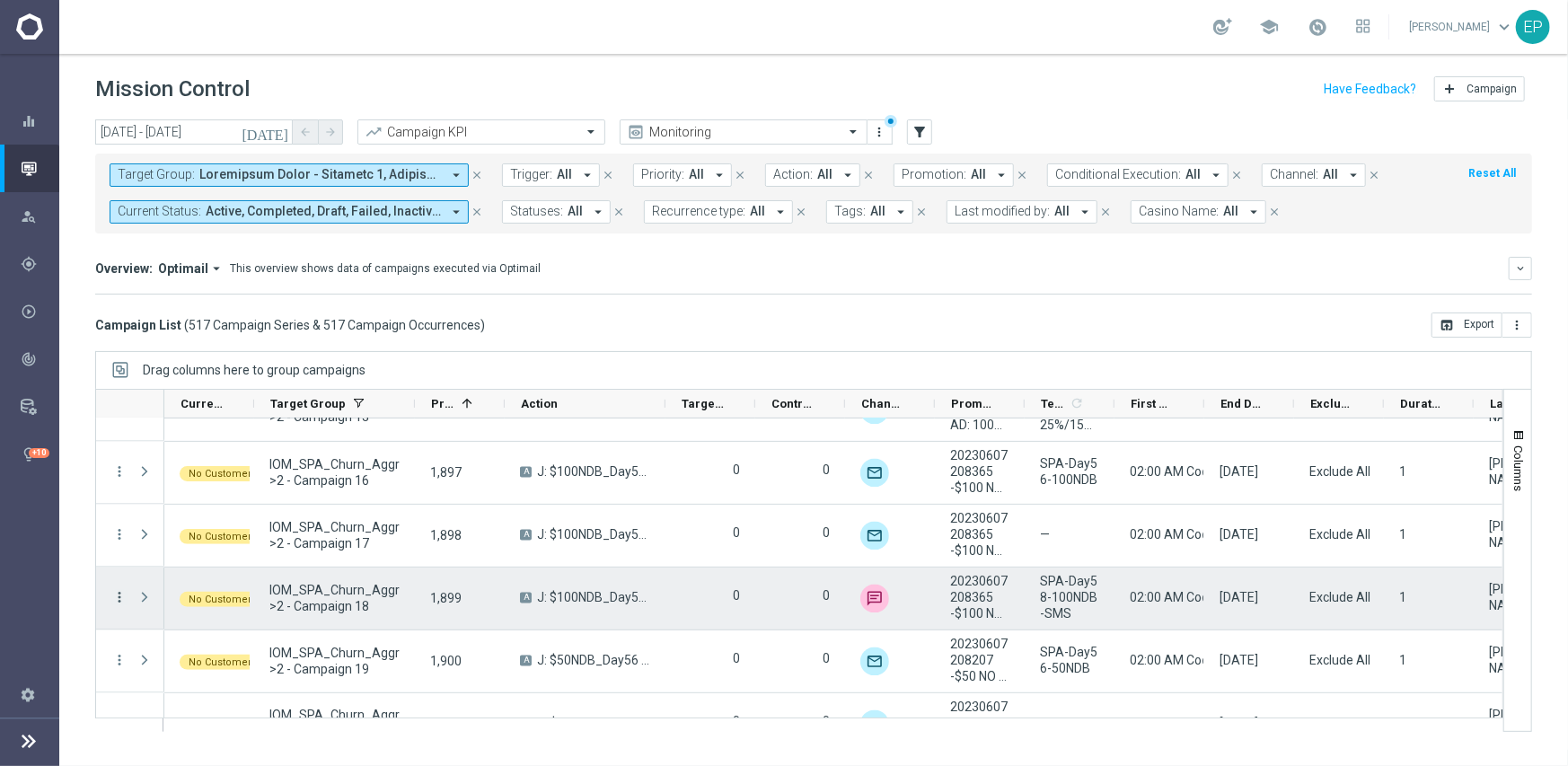
click at [116, 599] on icon "more_vert" at bounding box center [120, 598] width 16 height 16
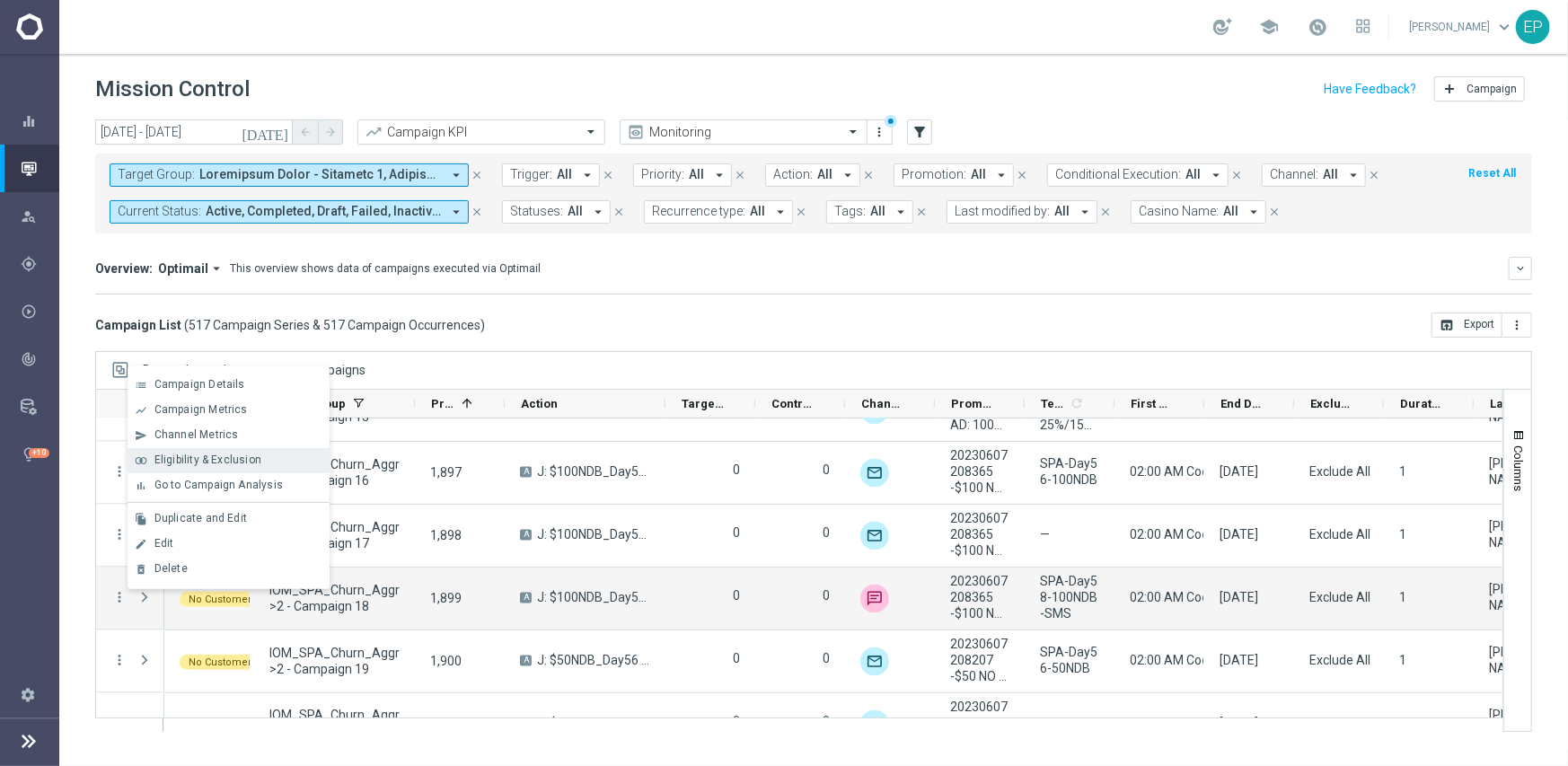
click at [209, 461] on span "Eligibility & Exclusion" at bounding box center [207, 460] width 107 height 13
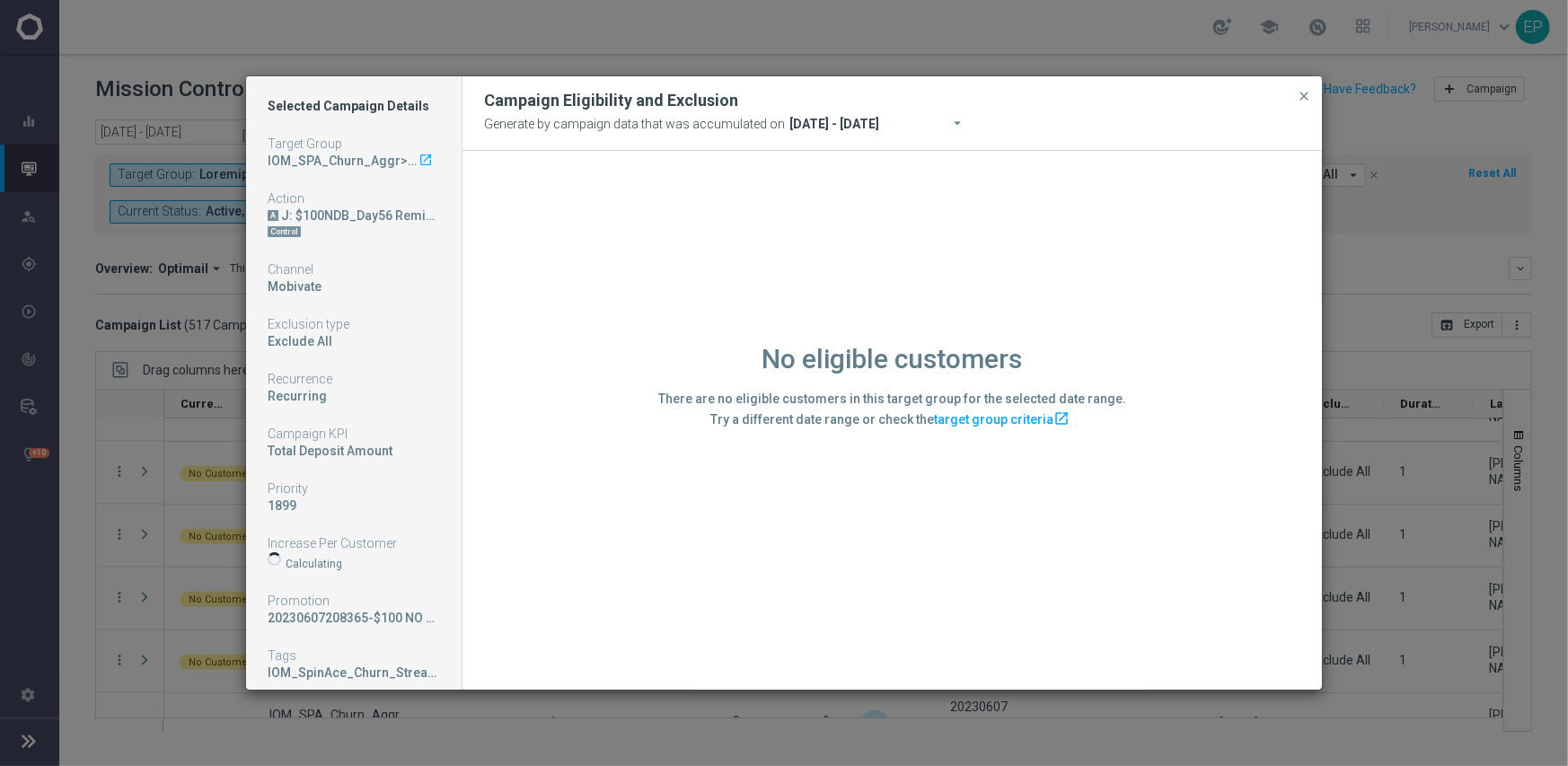
click at [530, 595] on div "No eligible customers There are no eligible customers in this target group for …" at bounding box center [892, 419] width 859 height 538
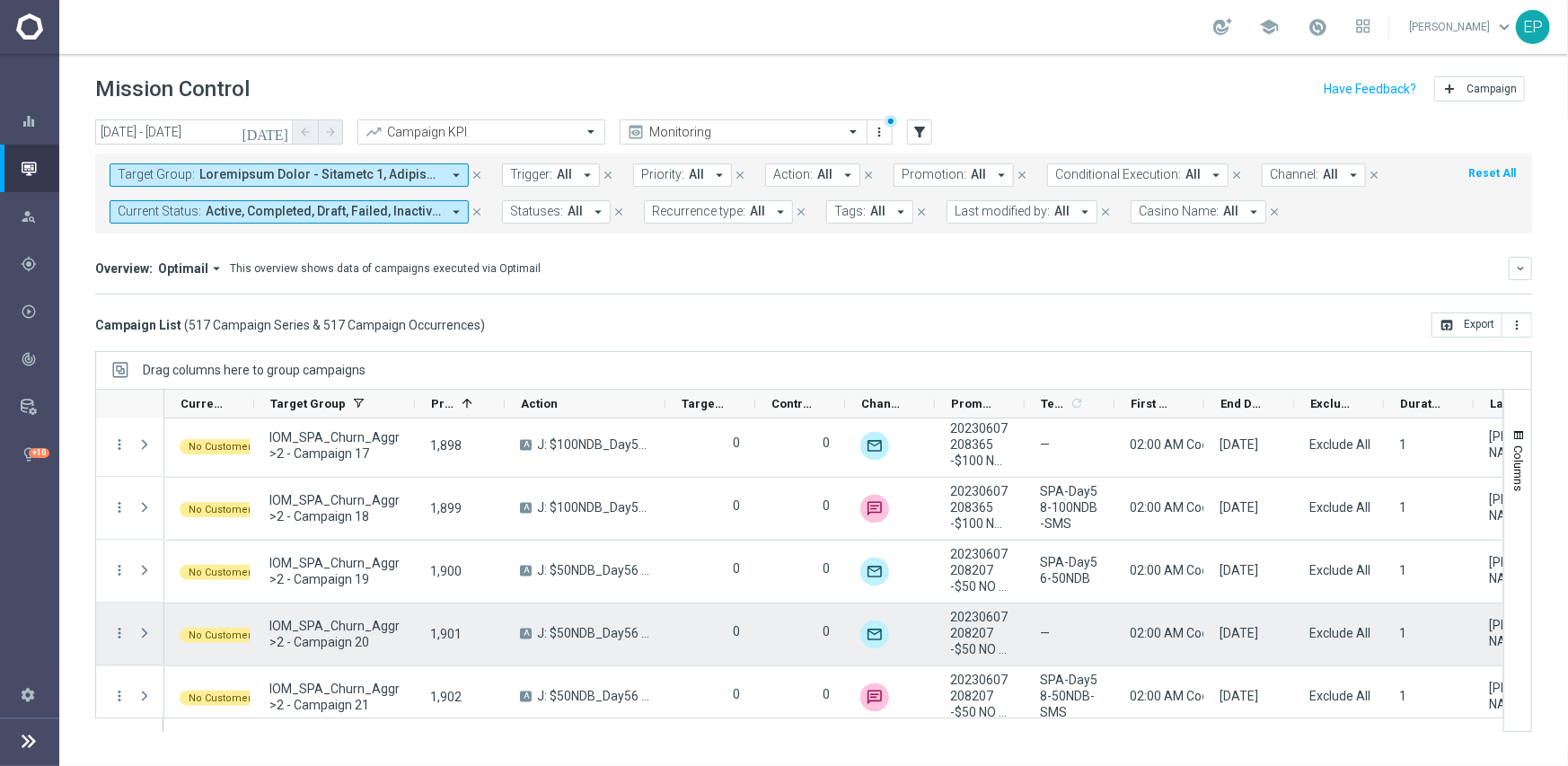
scroll to position [23926, 0]
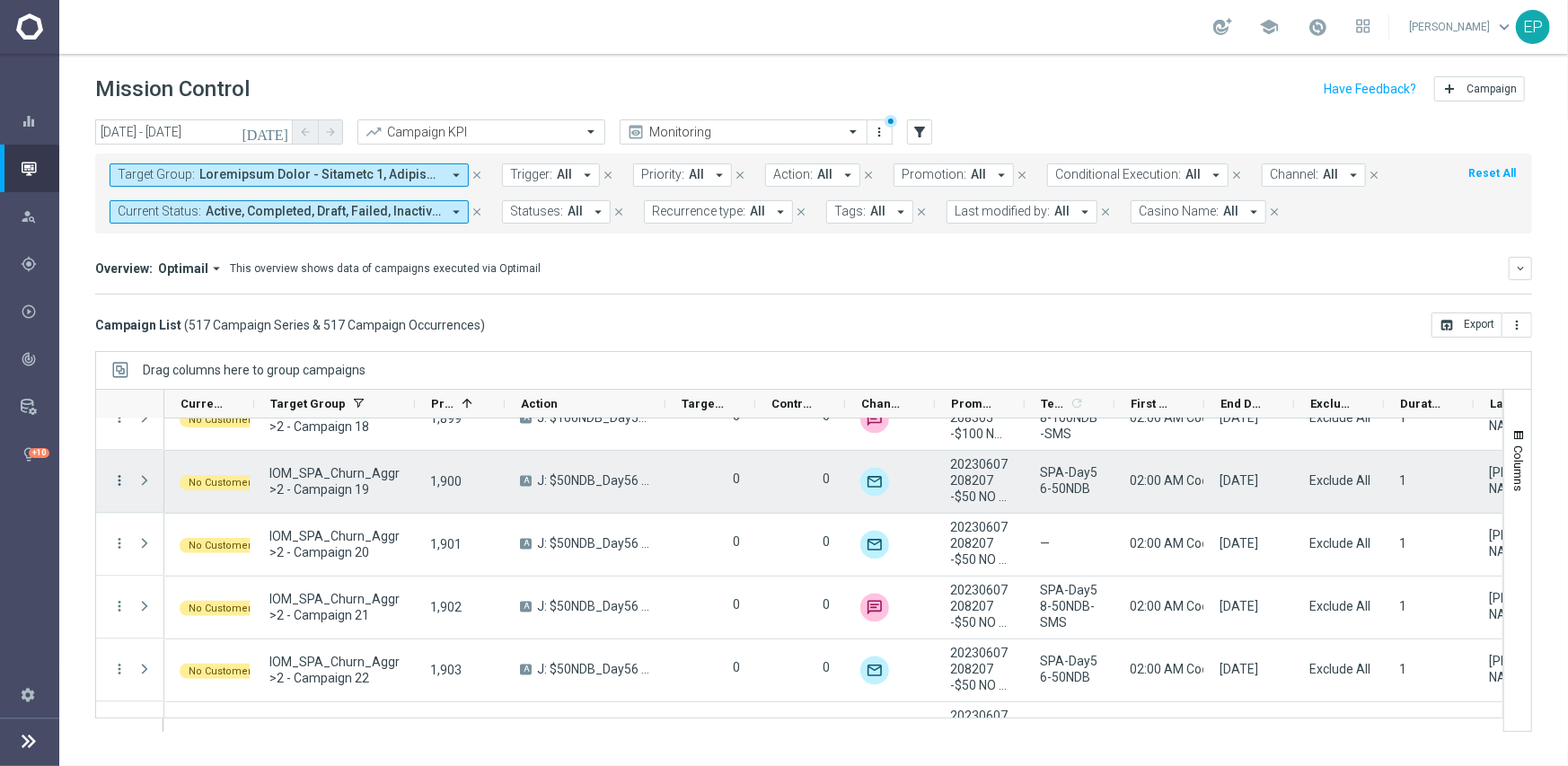
click at [123, 481] on icon "more_vert" at bounding box center [120, 482] width 16 height 16
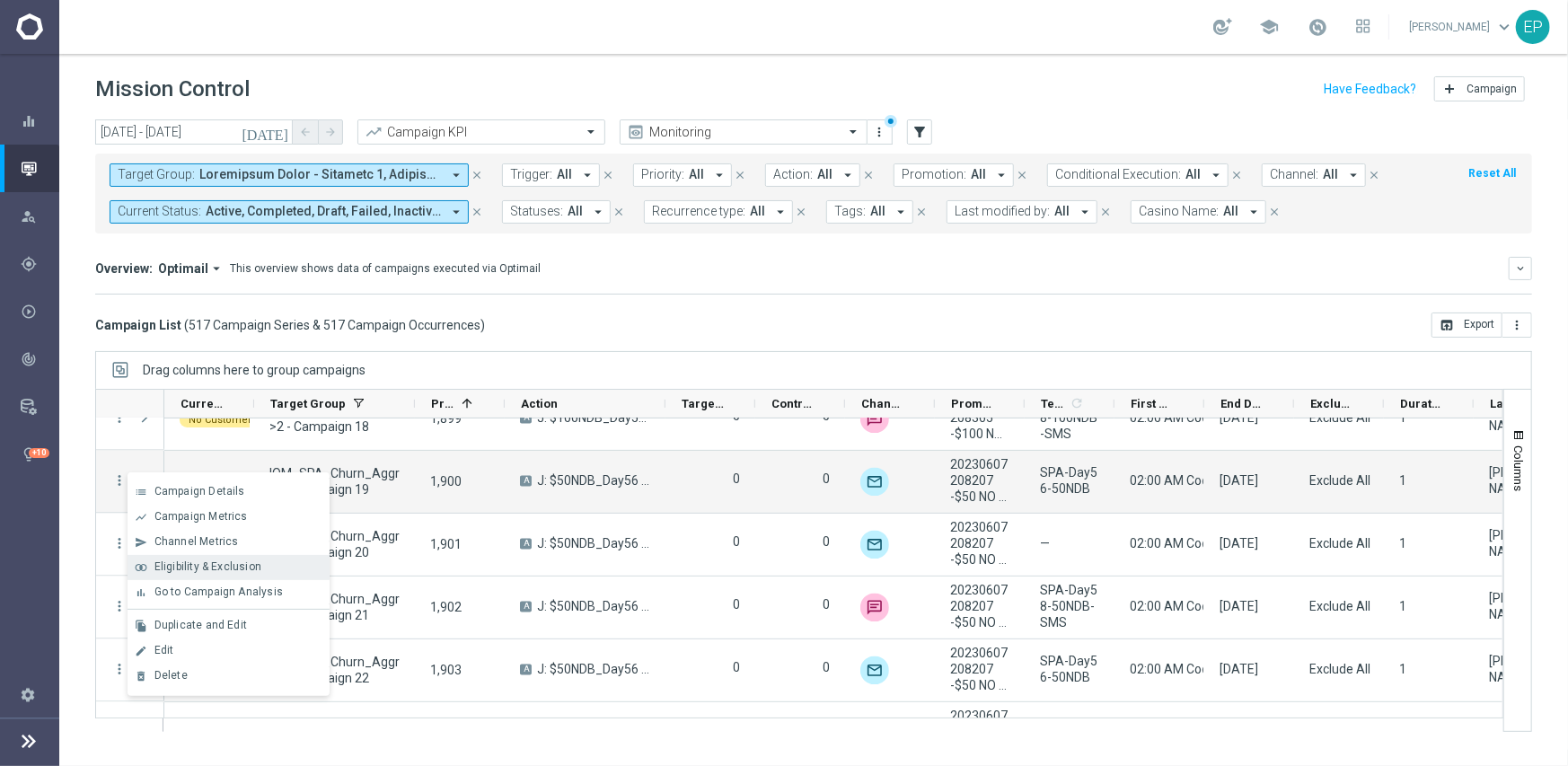
click at [224, 565] on span "Eligibility & Exclusion" at bounding box center [207, 567] width 107 height 13
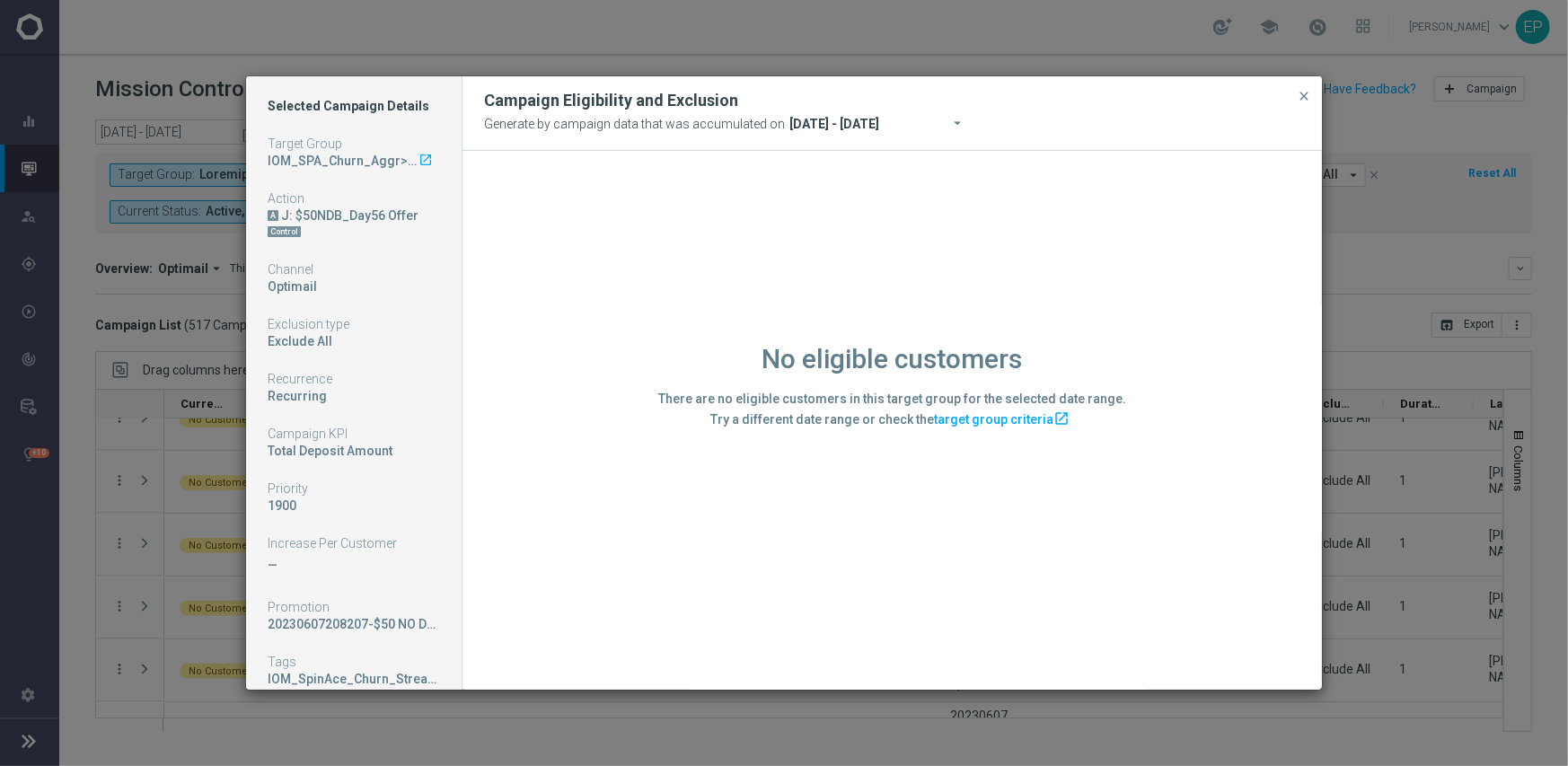
click at [609, 521] on div "No eligible customers There are no eligible customers in this target group for …" at bounding box center [892, 419] width 859 height 538
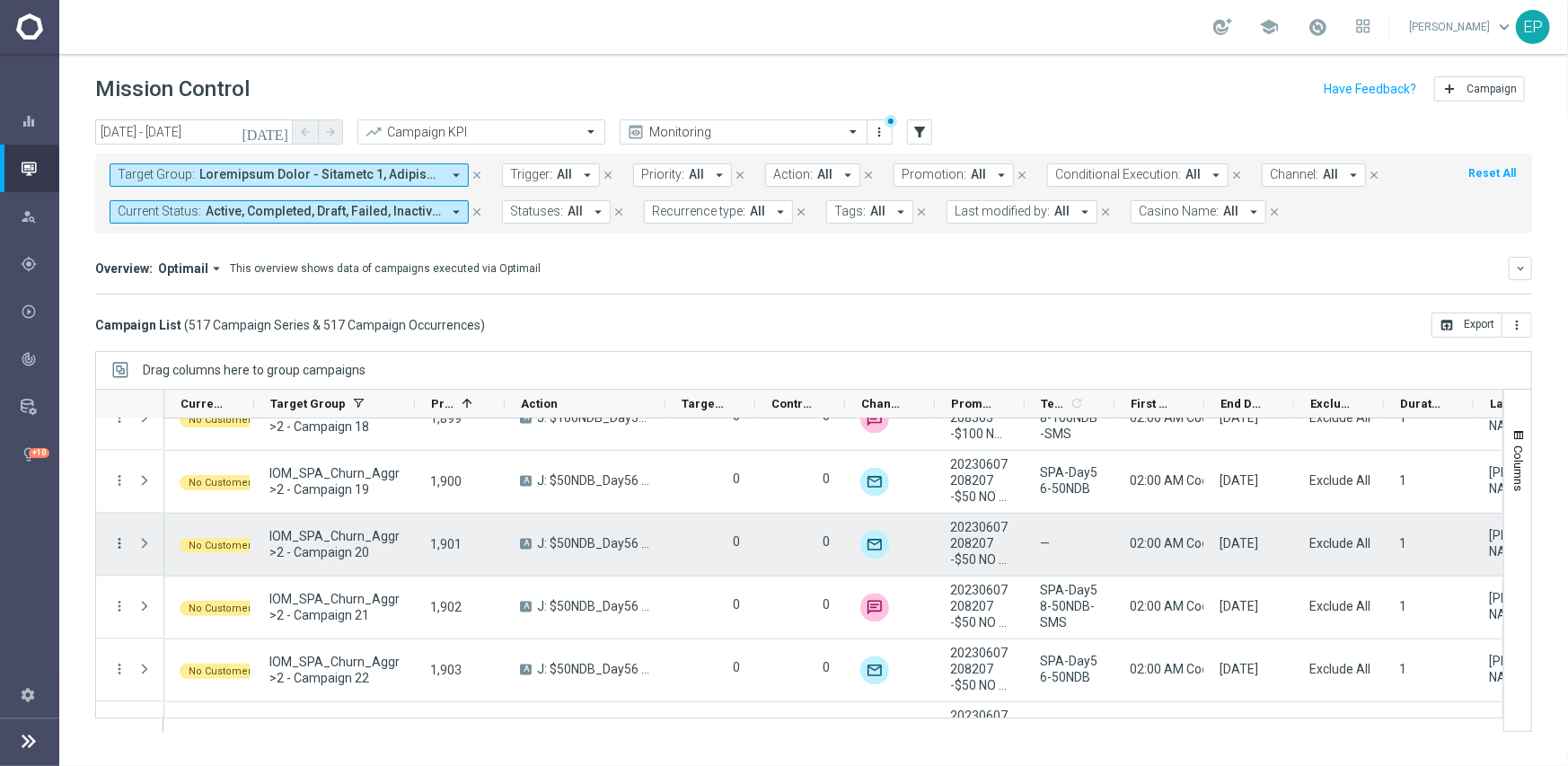
click at [116, 541] on icon "more_vert" at bounding box center [120, 545] width 16 height 16
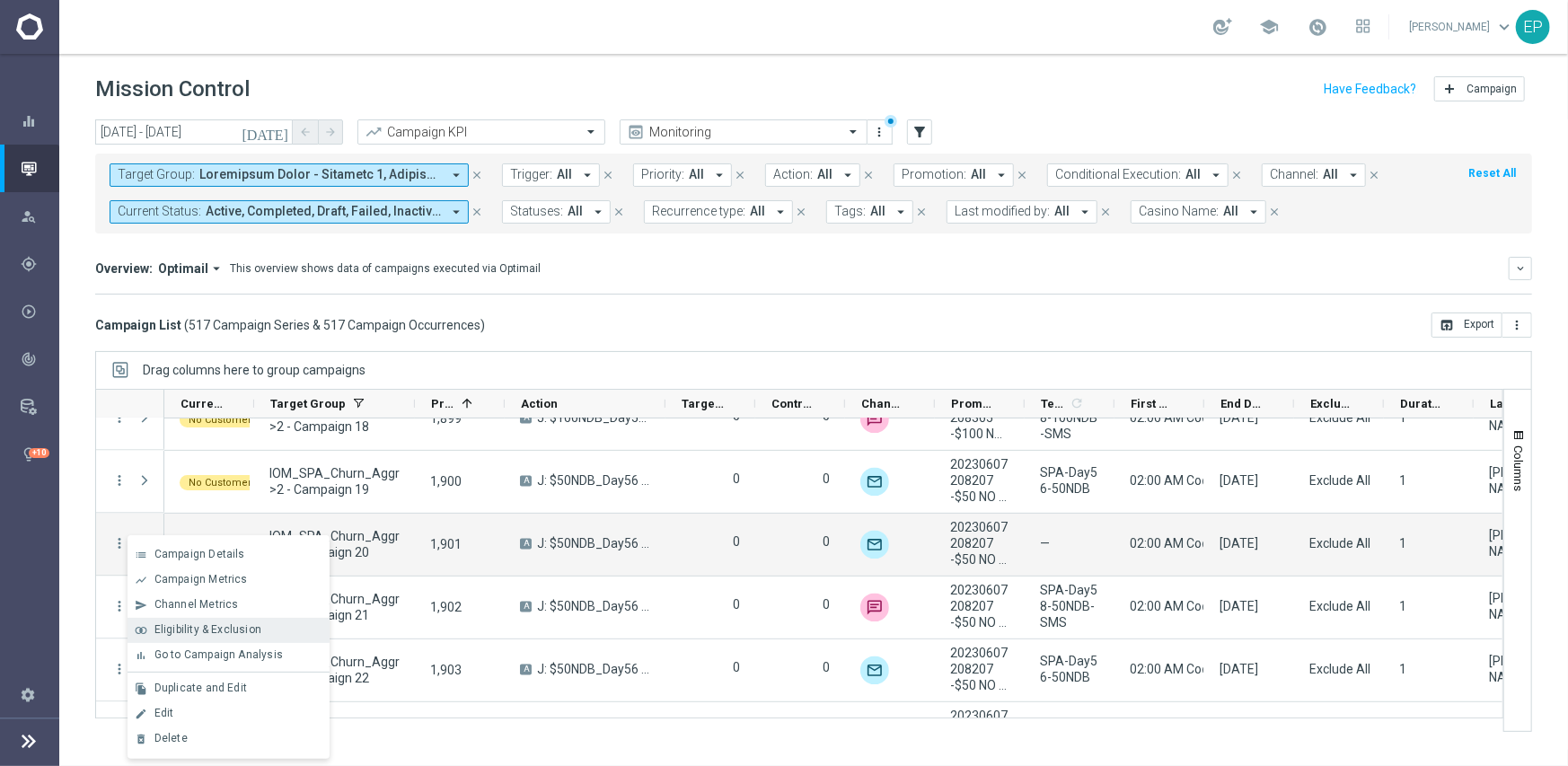
click at [205, 623] on span "Eligibility & Exclusion" at bounding box center [207, 629] width 107 height 13
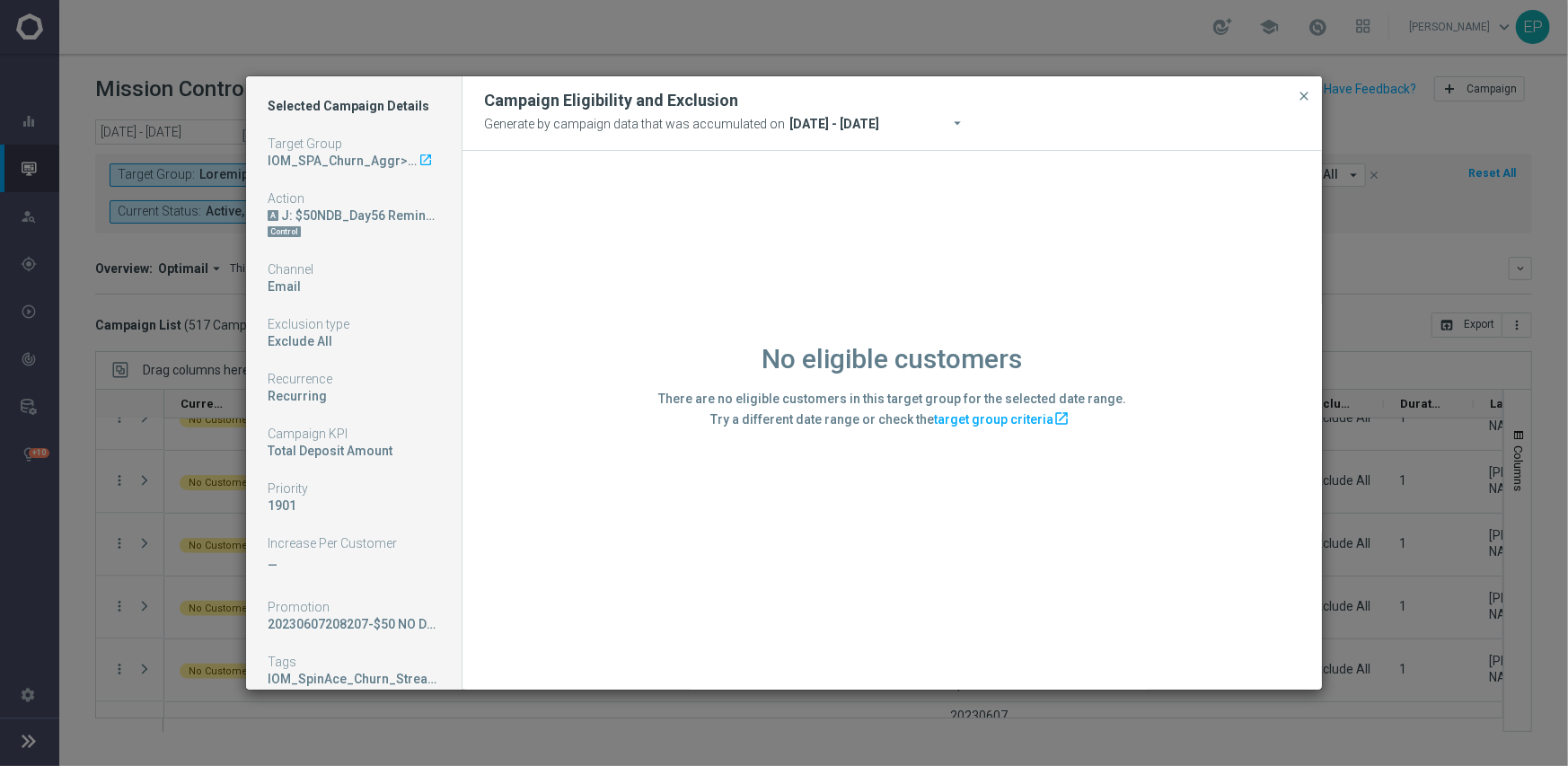
click at [643, 507] on div "No eligible customers There are no eligible customers in this target group for …" at bounding box center [892, 419] width 859 height 538
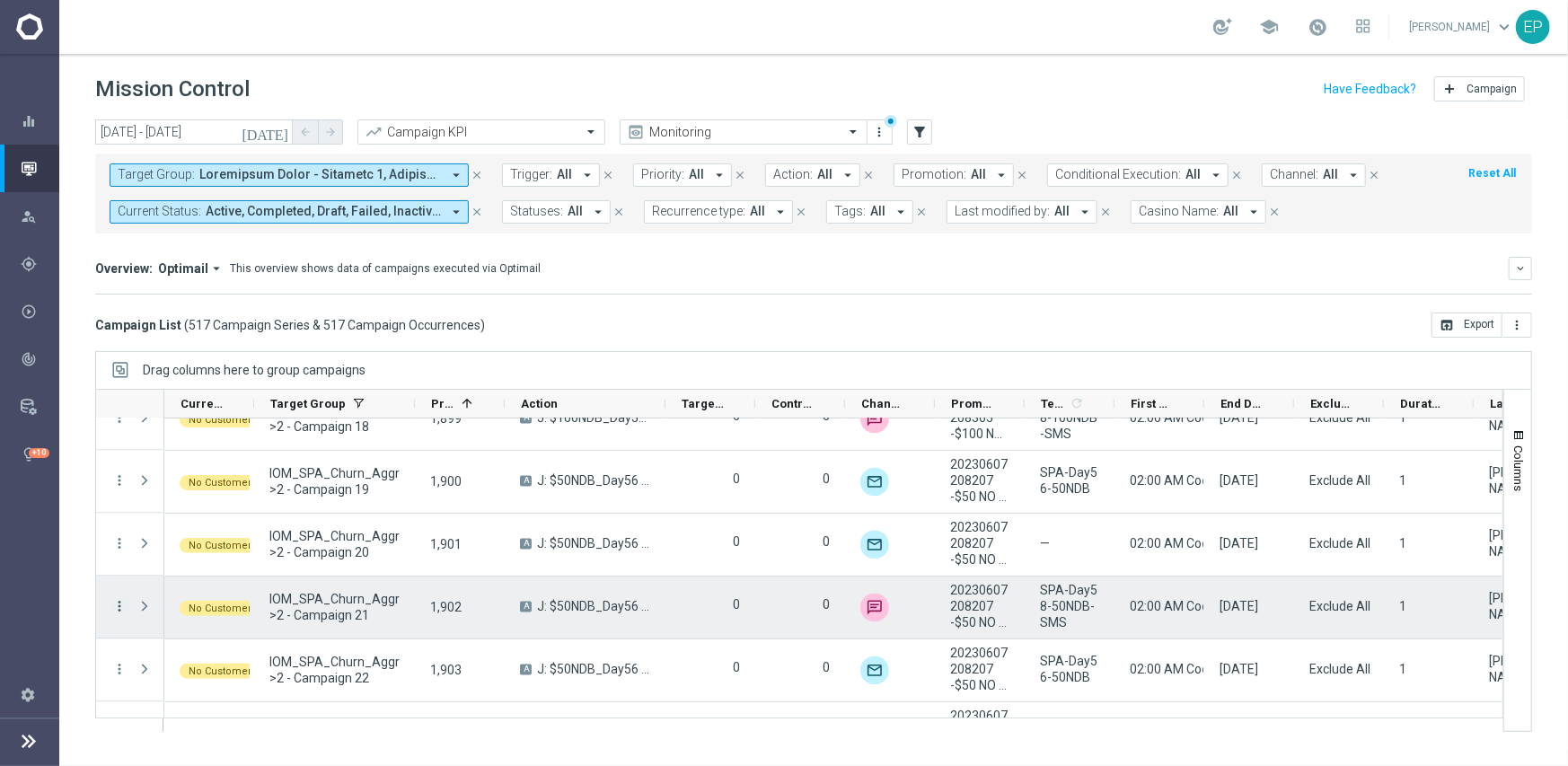
click at [116, 609] on icon "more_vert" at bounding box center [120, 607] width 16 height 16
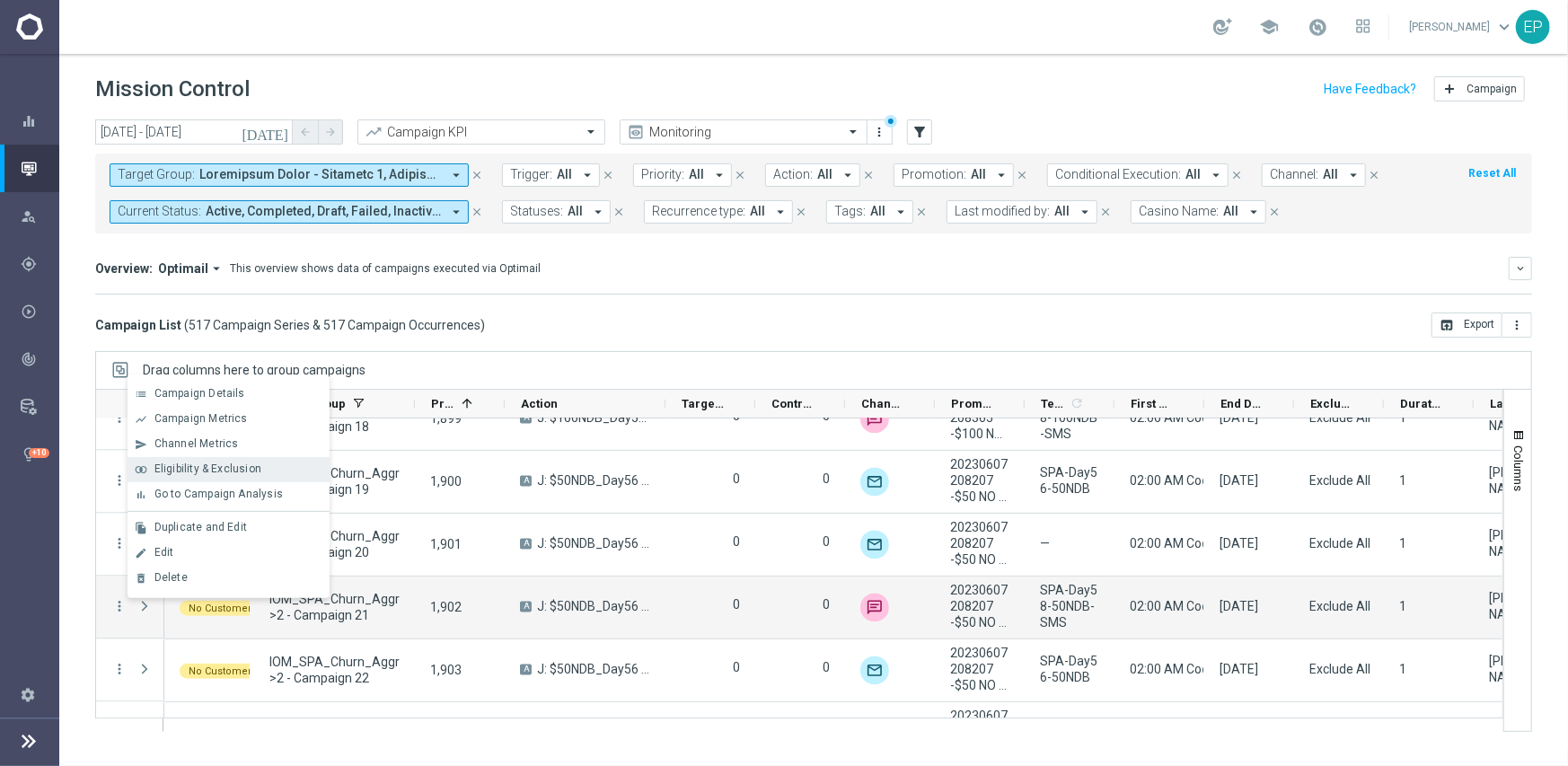
click at [213, 471] on span "Eligibility & Exclusion" at bounding box center [207, 469] width 107 height 13
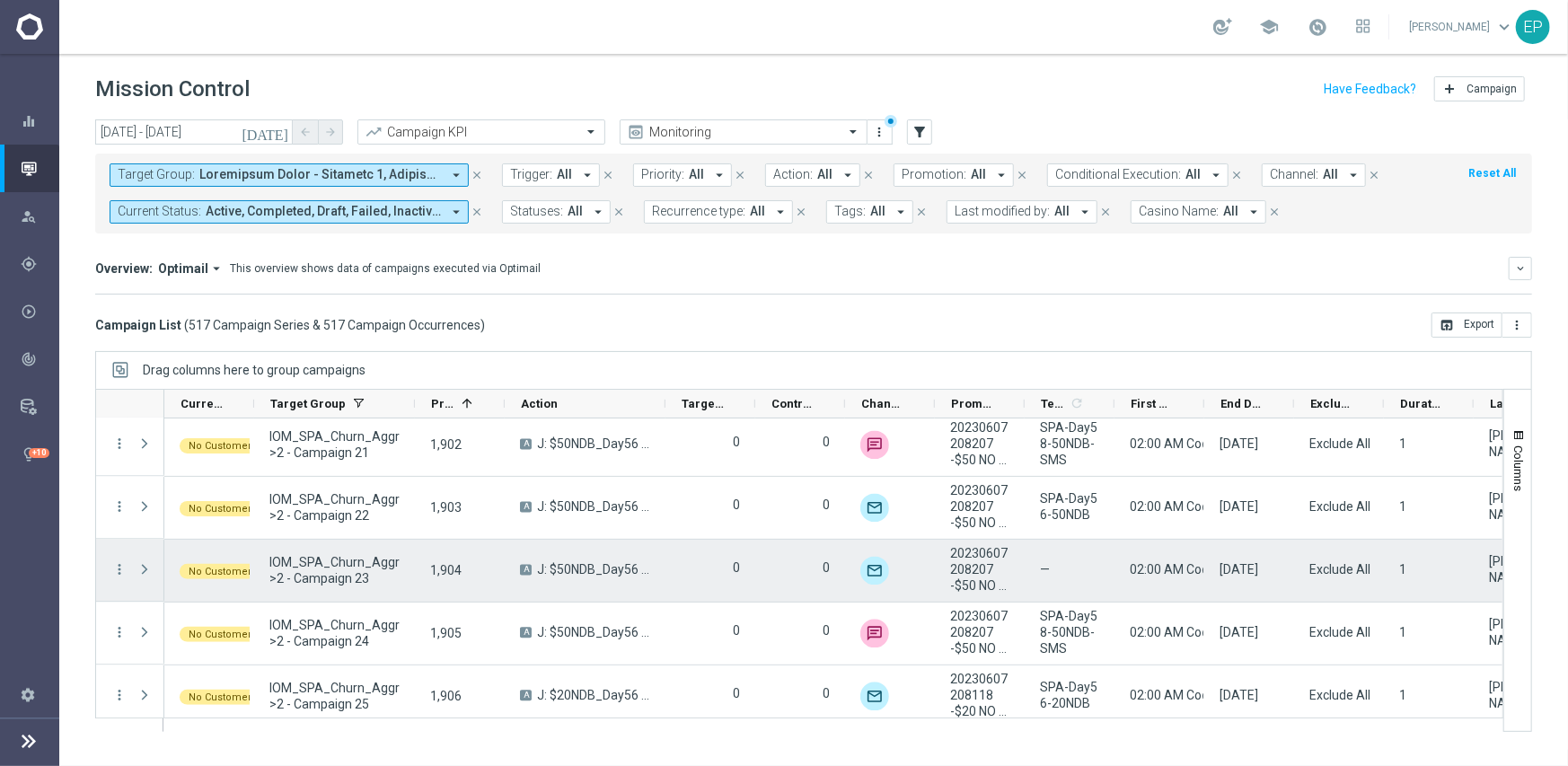
scroll to position [24105, 0]
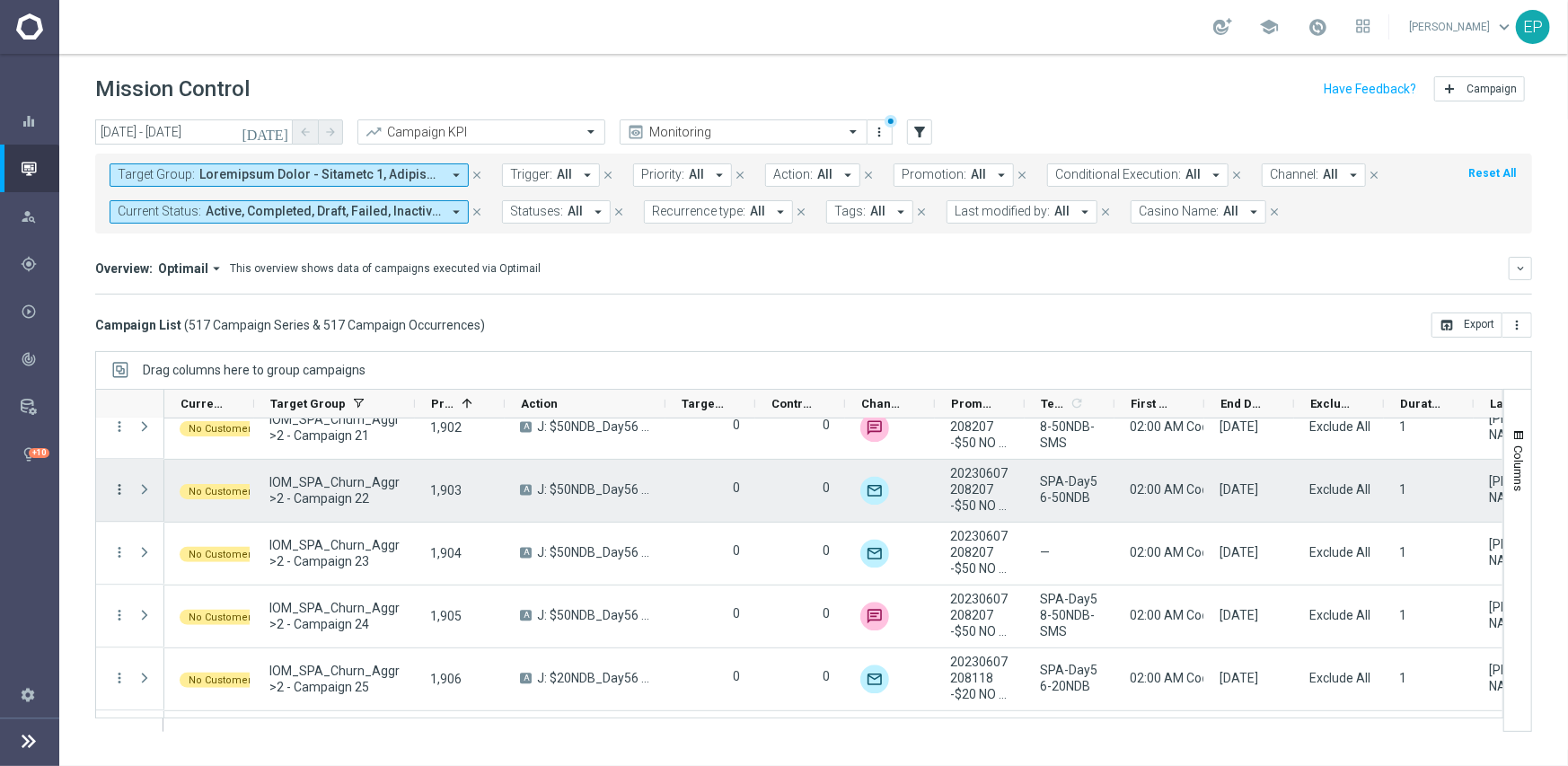
click at [121, 484] on icon "more_vert" at bounding box center [120, 491] width 16 height 16
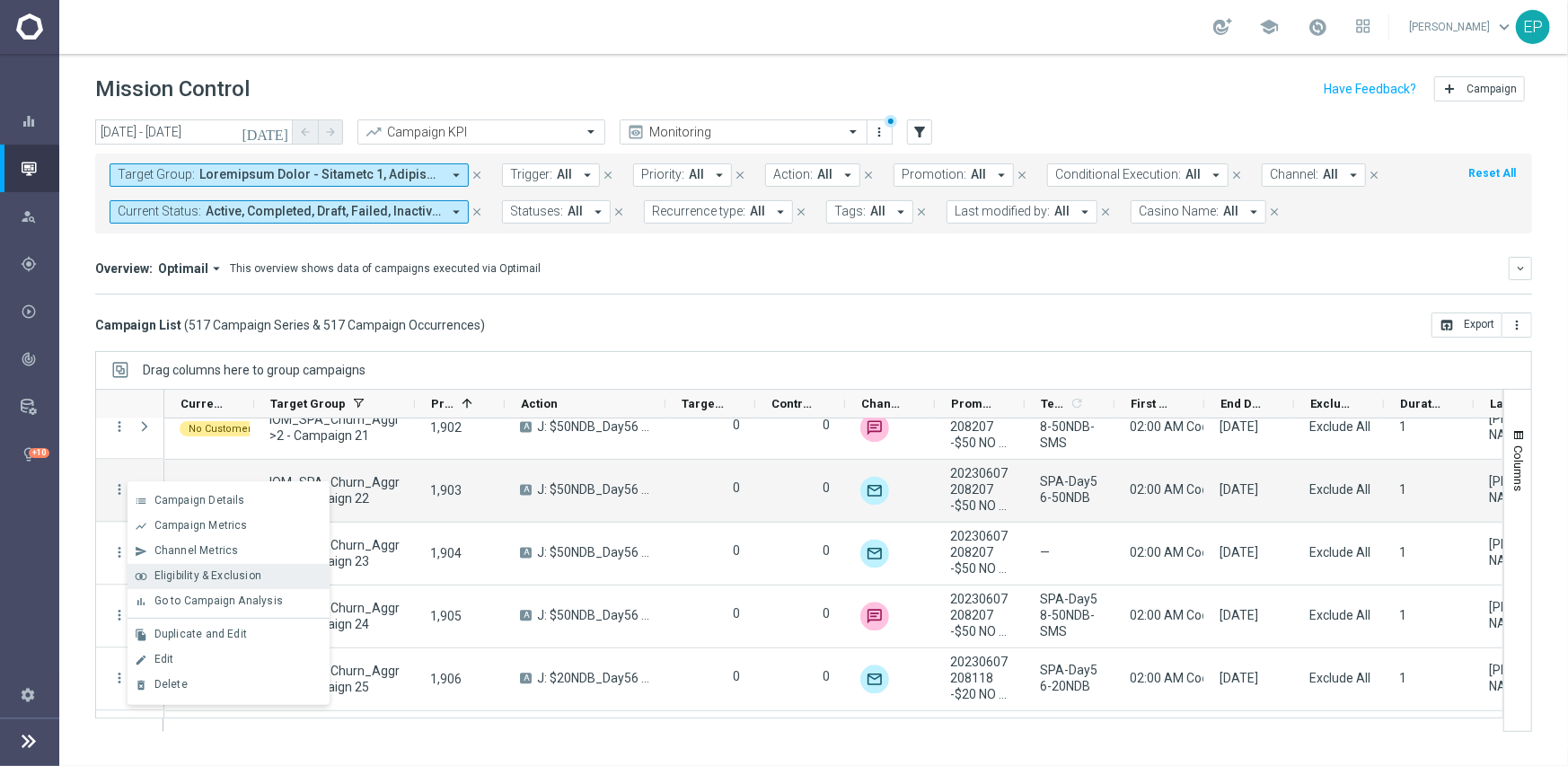
click at [205, 576] on span "Eligibility & Exclusion" at bounding box center [207, 575] width 107 height 13
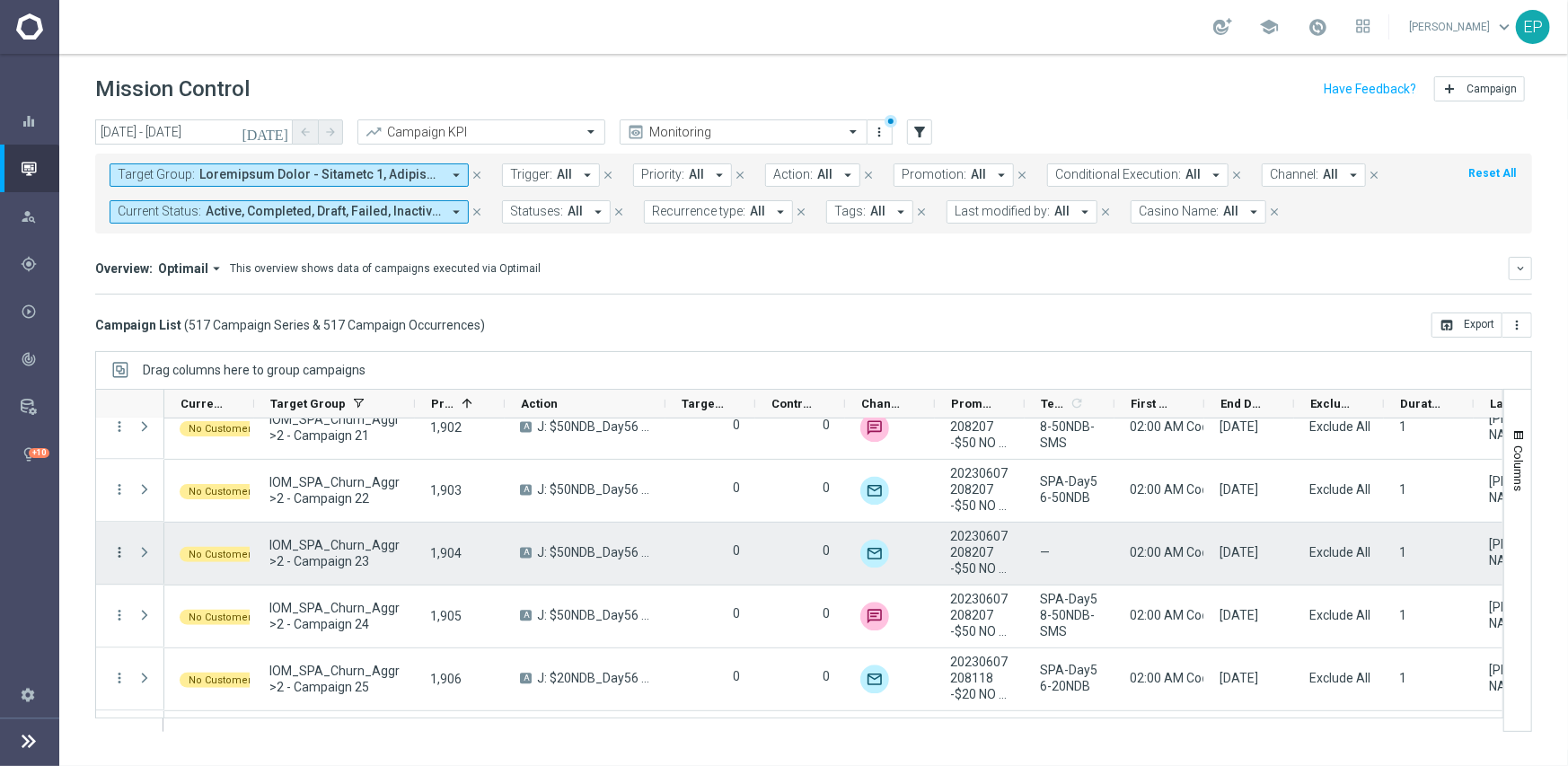
click at [117, 549] on icon "more_vert" at bounding box center [120, 554] width 16 height 16
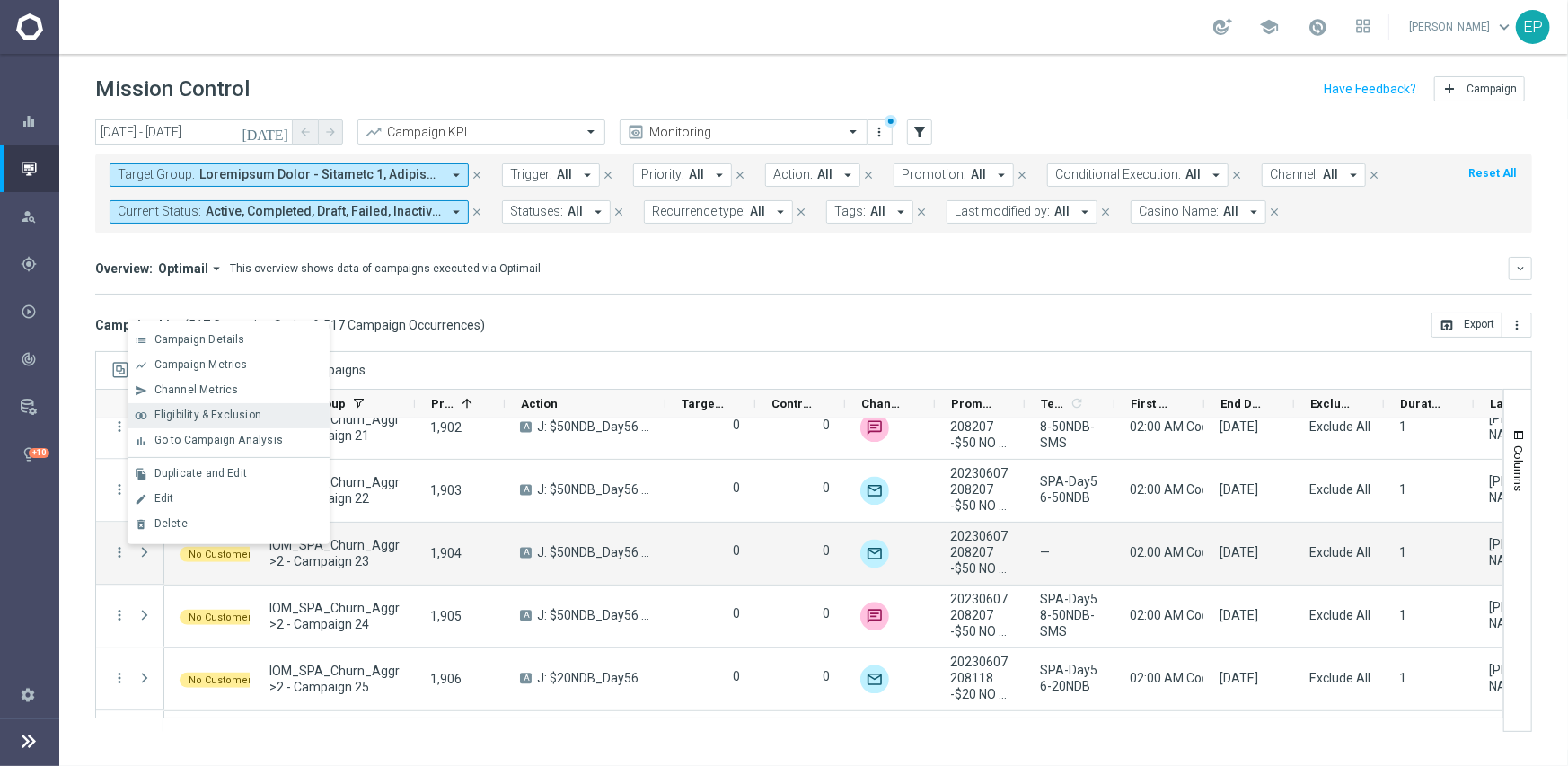
click at [212, 412] on span "Eligibility & Exclusion" at bounding box center [207, 415] width 107 height 13
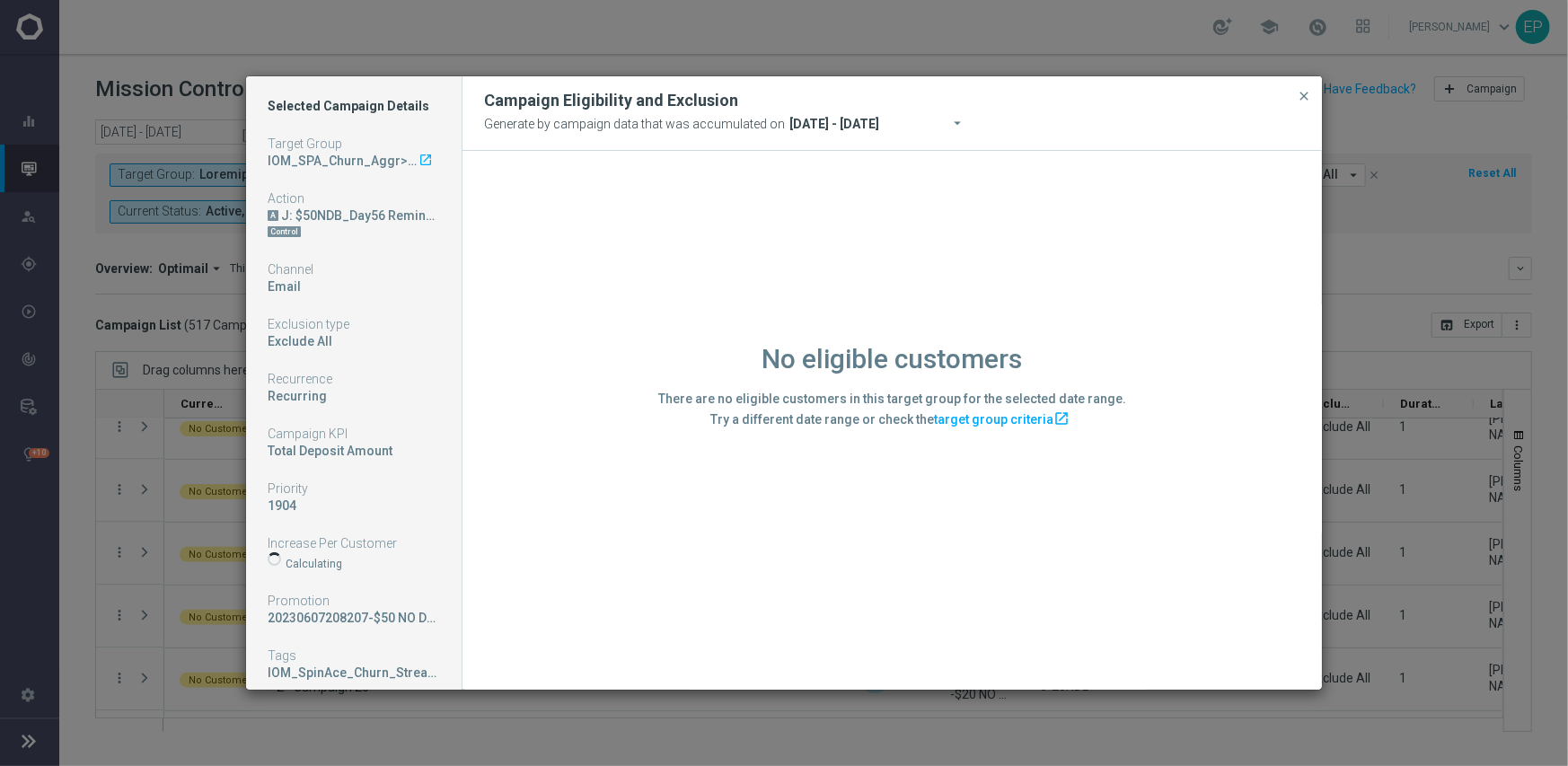
click at [554, 558] on div "No eligible customers There are no eligible customers in this target group for …" at bounding box center [892, 419] width 859 height 538
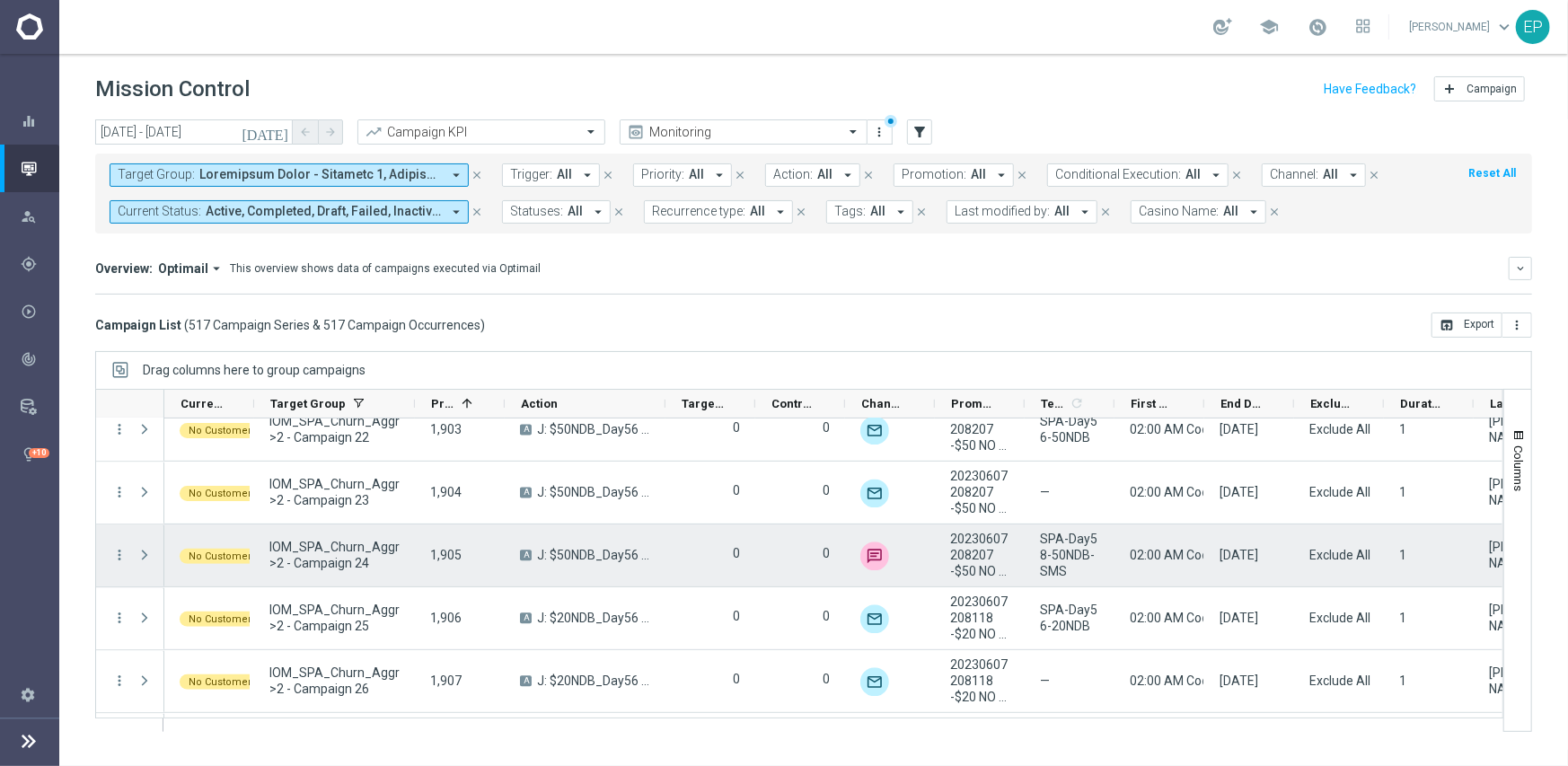
scroll to position [24195, 0]
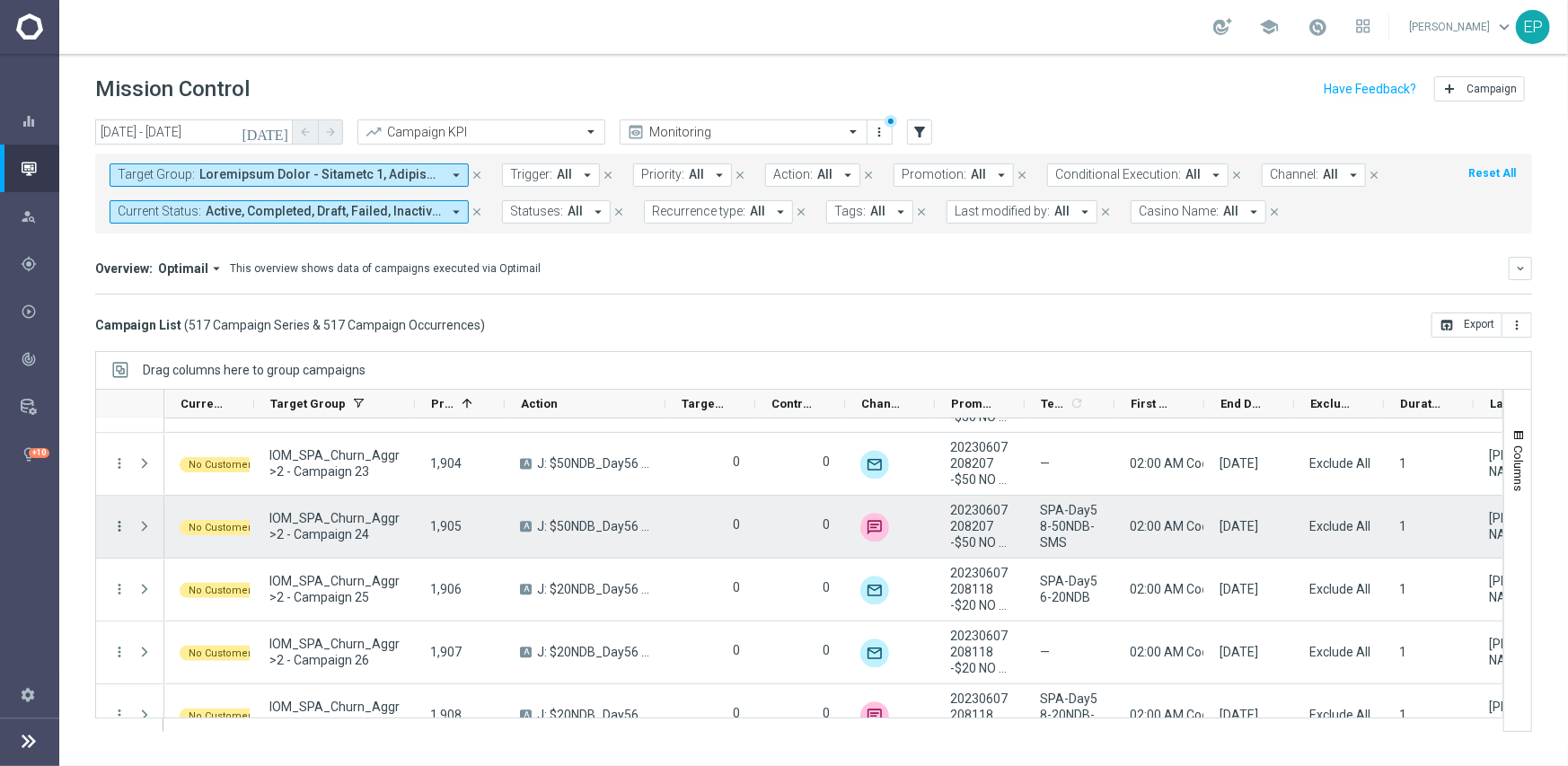
click at [117, 529] on icon "more_vert" at bounding box center [120, 527] width 16 height 16
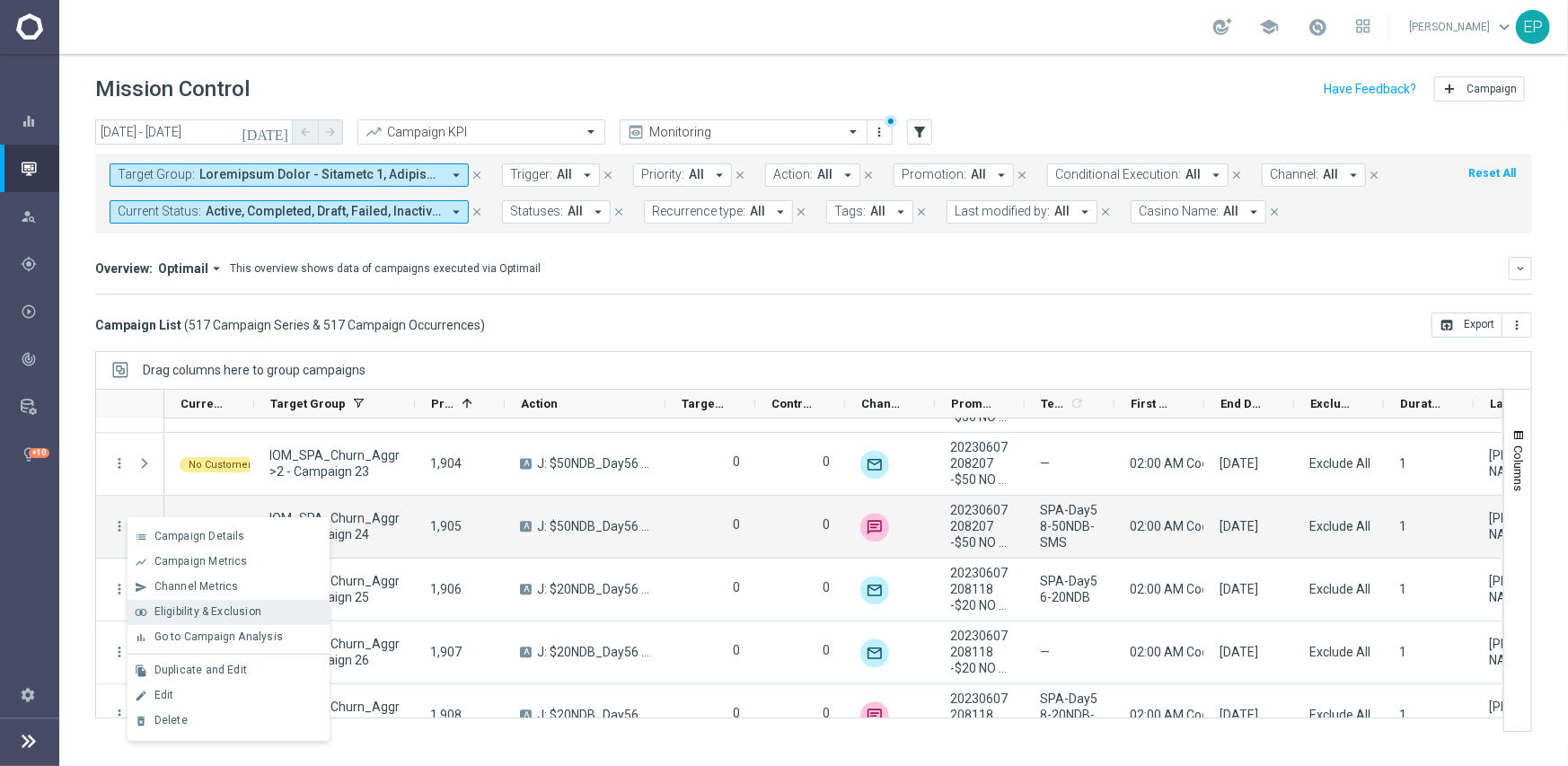
click at [222, 607] on span "Eligibility & Exclusion" at bounding box center [207, 611] width 107 height 13
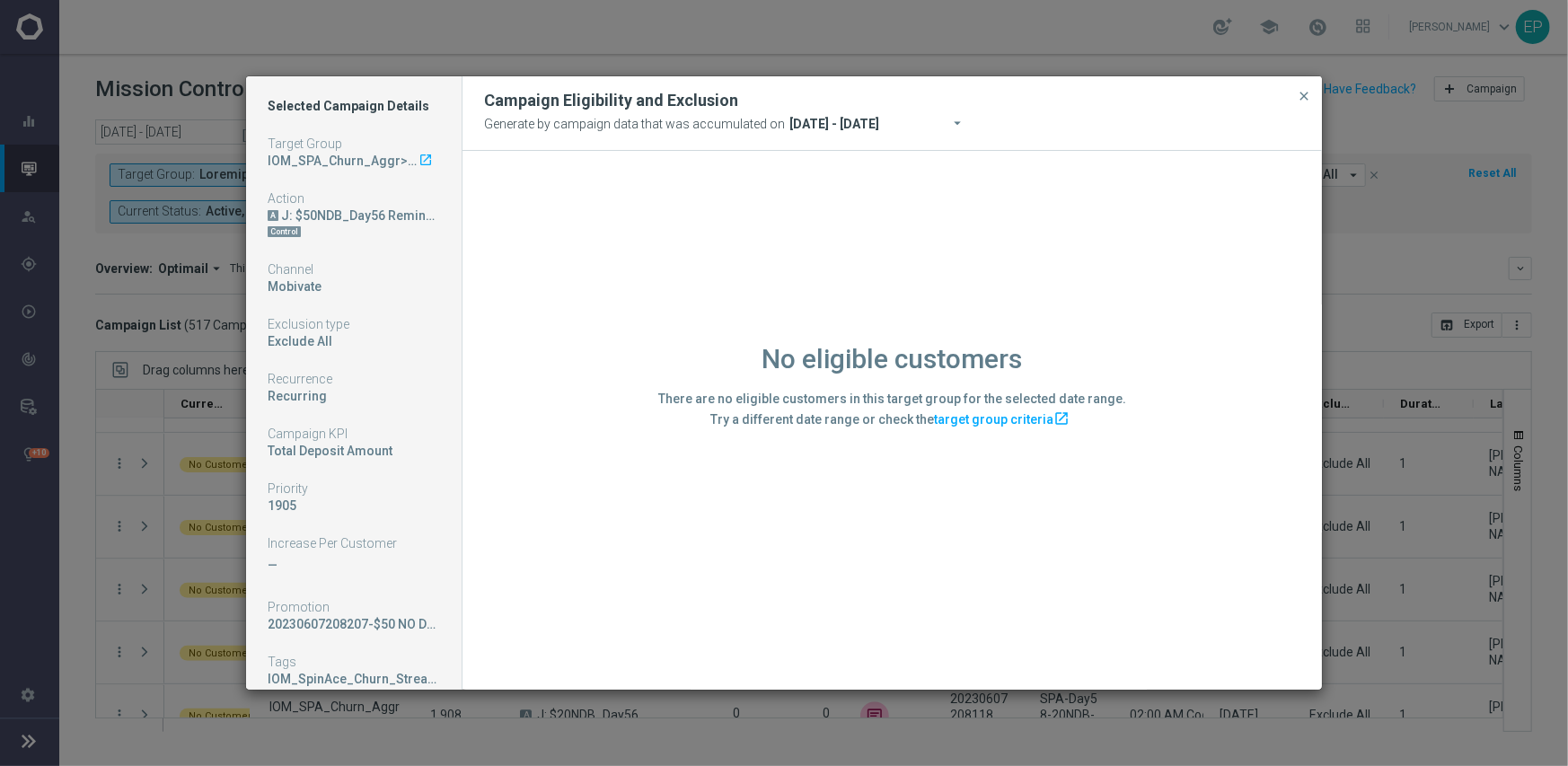
click at [637, 552] on div "No eligible customers There are no eligible customers in this target group for …" at bounding box center [892, 419] width 859 height 538
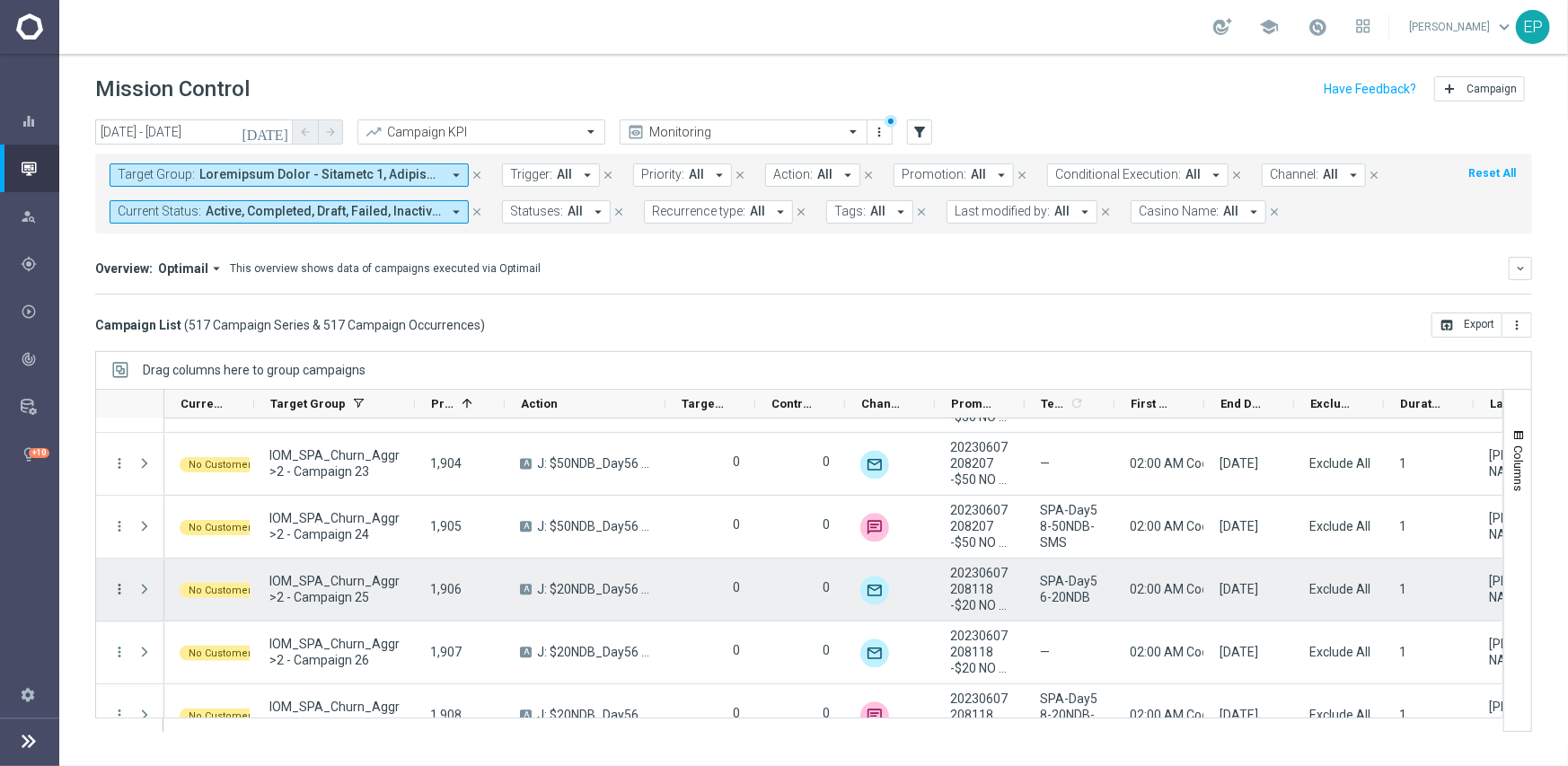
click at [114, 585] on icon "more_vert" at bounding box center [120, 589] width 16 height 16
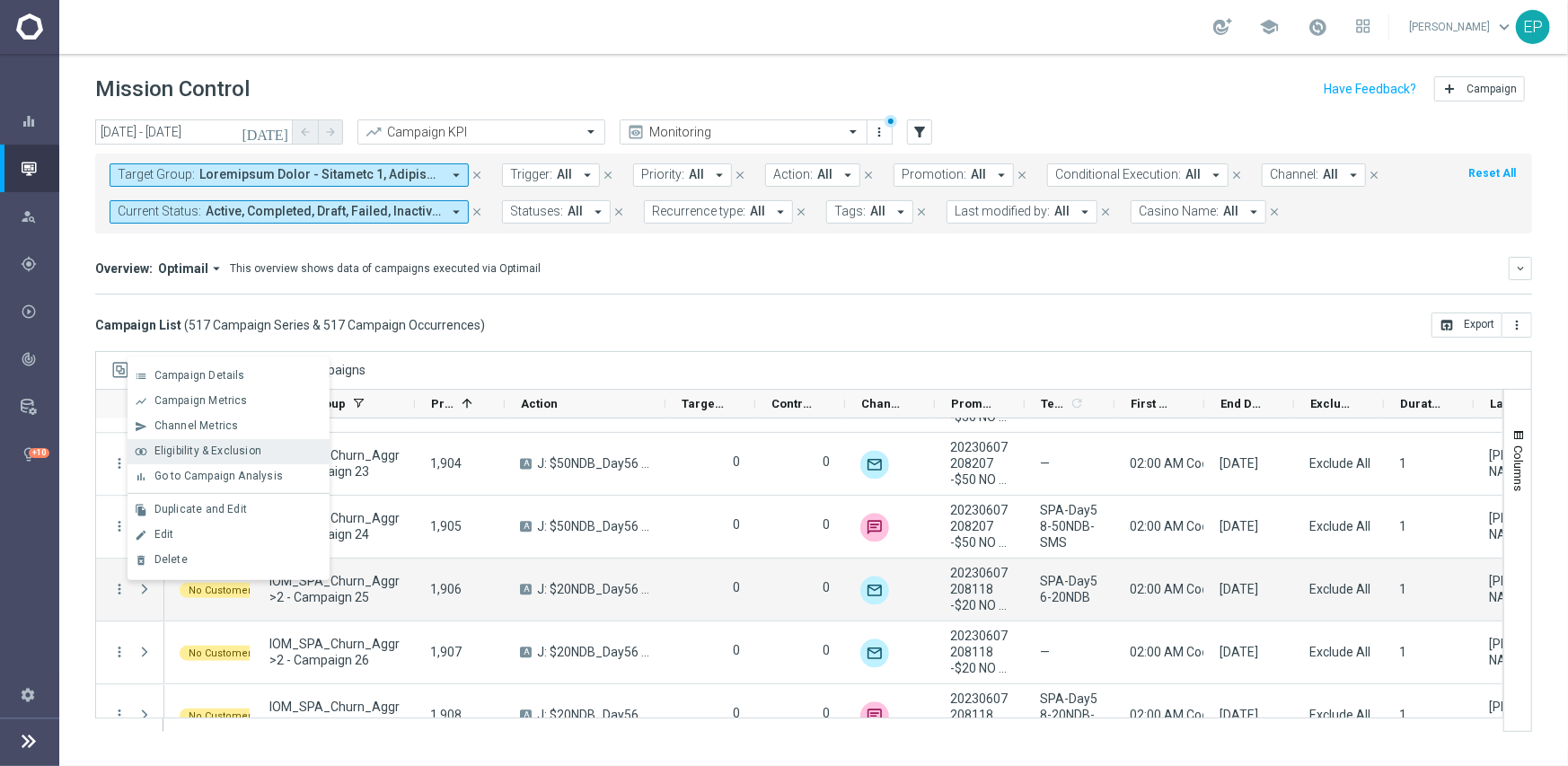
click at [209, 447] on span "Eligibility & Exclusion" at bounding box center [207, 451] width 107 height 13
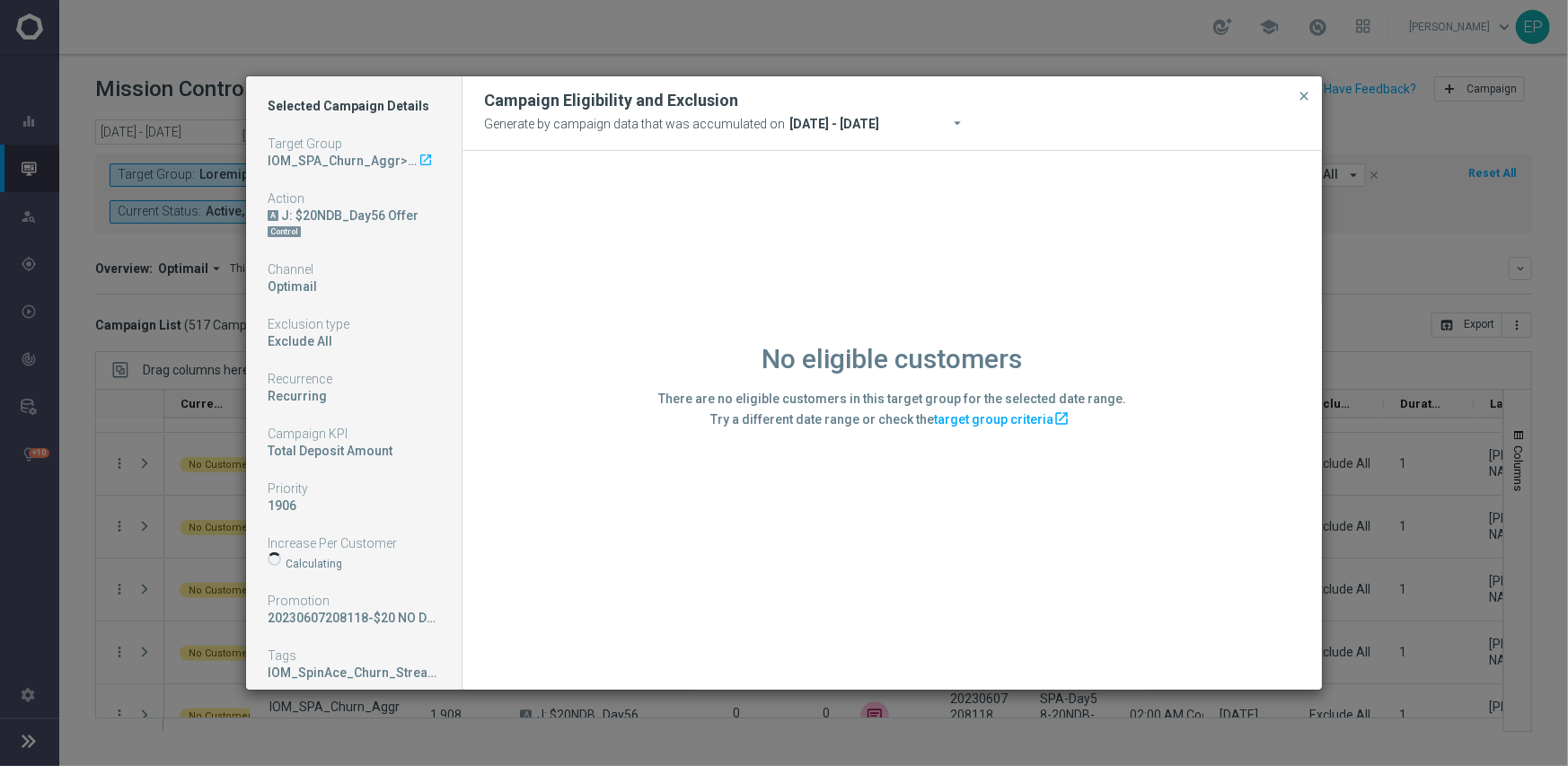
click at [527, 579] on div "No eligible customers There are no eligible customers in this target group for …" at bounding box center [892, 419] width 859 height 538
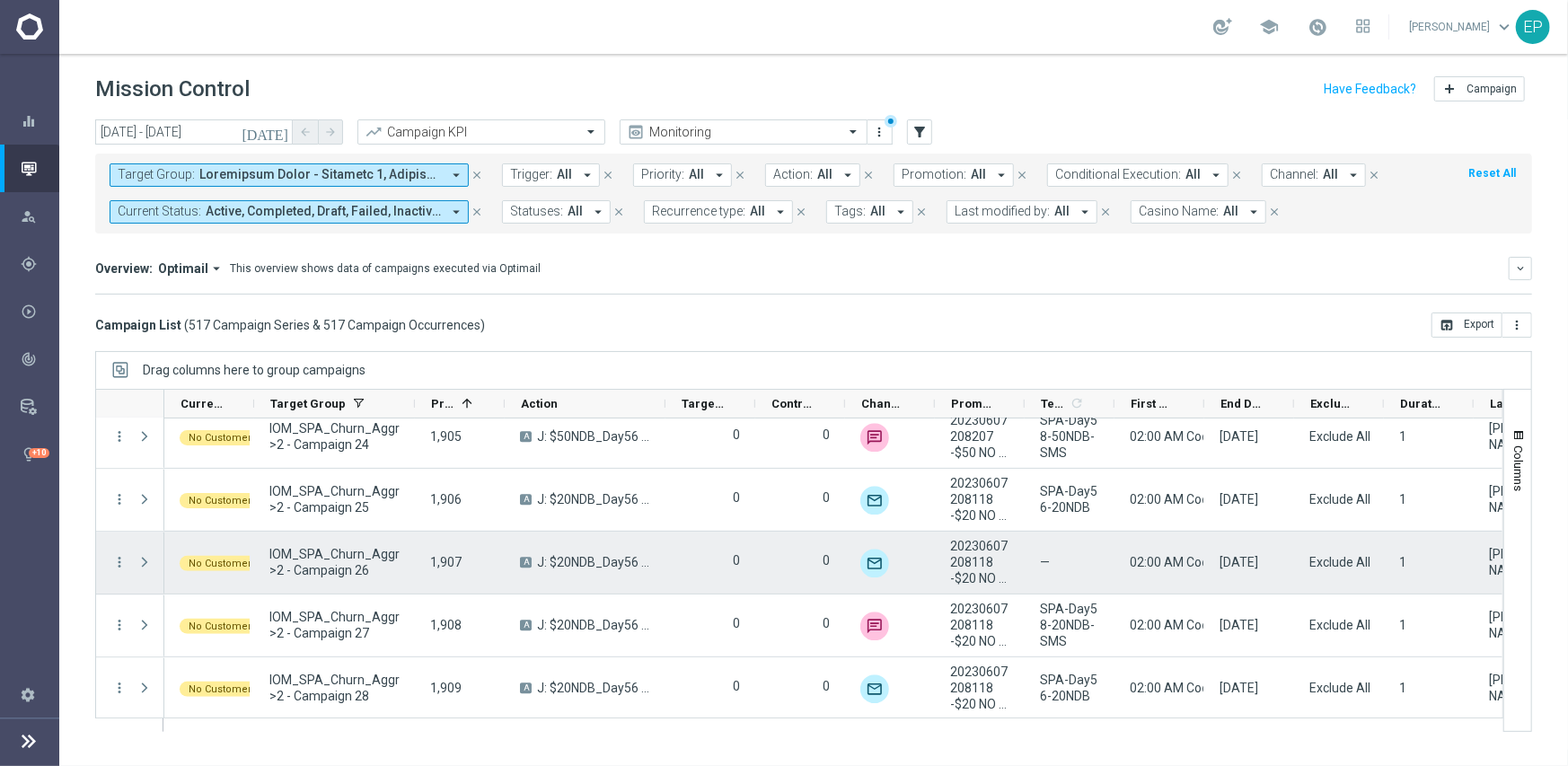
scroll to position [24374, 0]
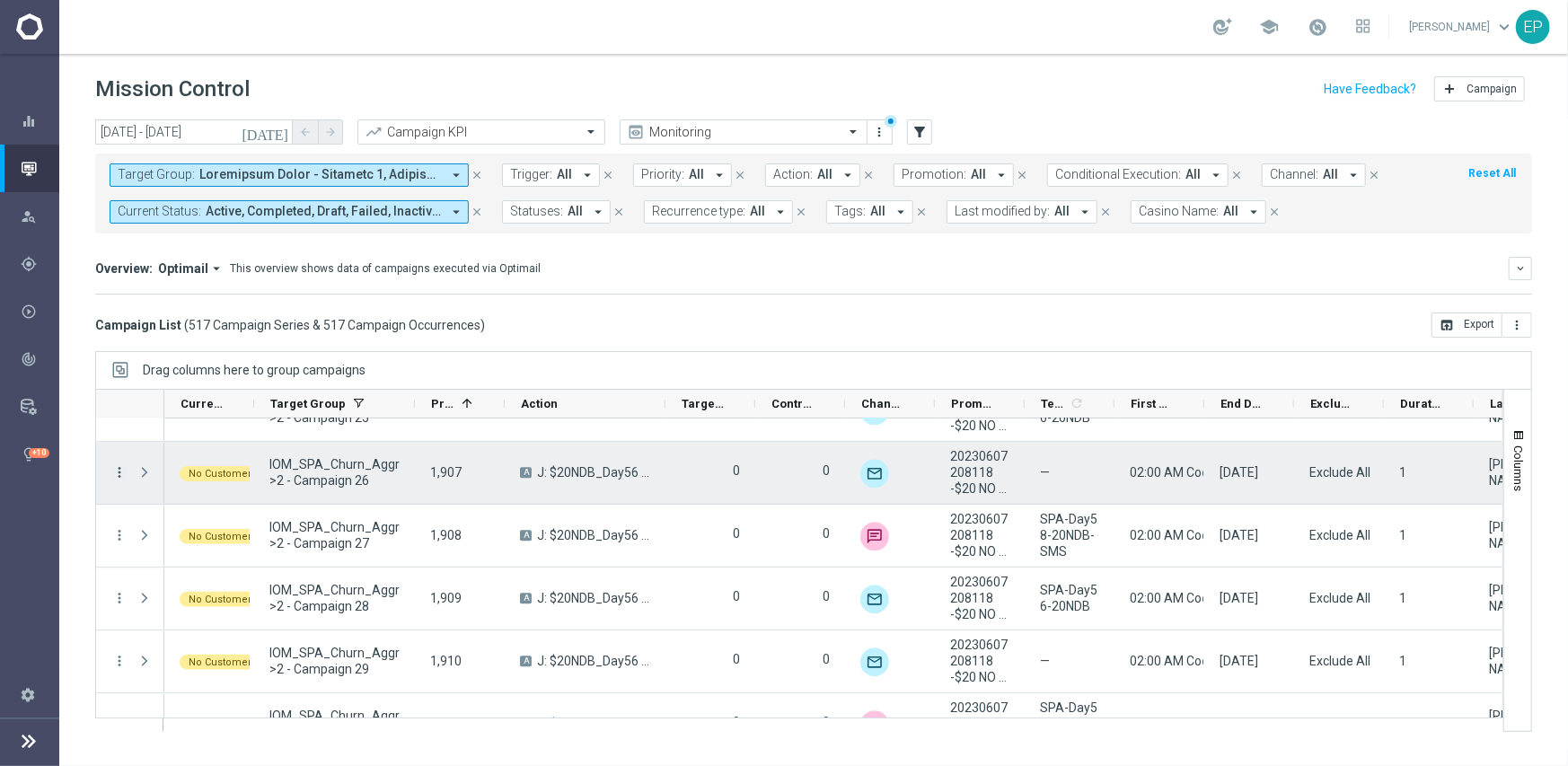
click at [116, 470] on icon "more_vert" at bounding box center [120, 473] width 16 height 16
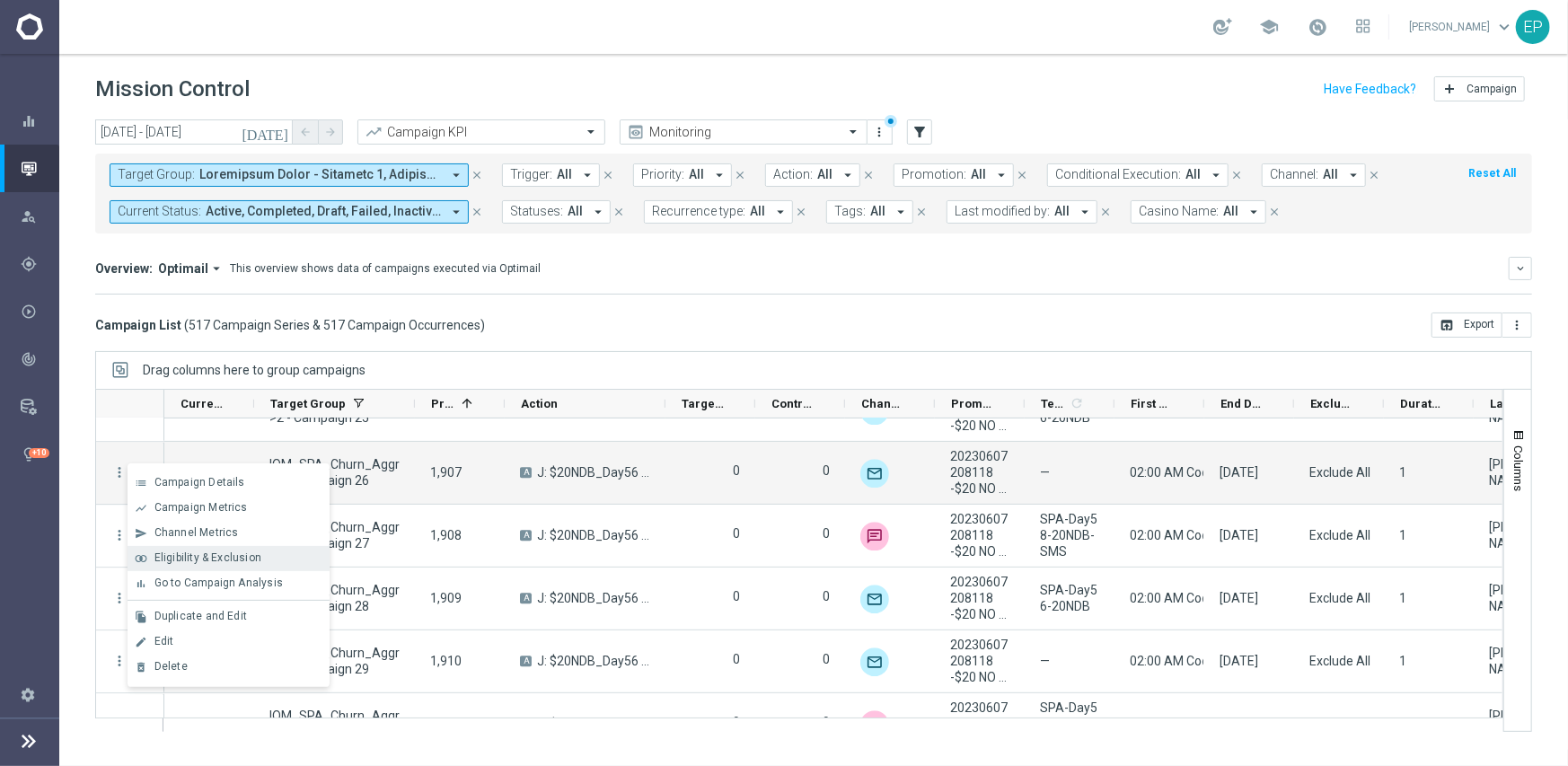
click at [210, 560] on span "Eligibility & Exclusion" at bounding box center [207, 558] width 107 height 13
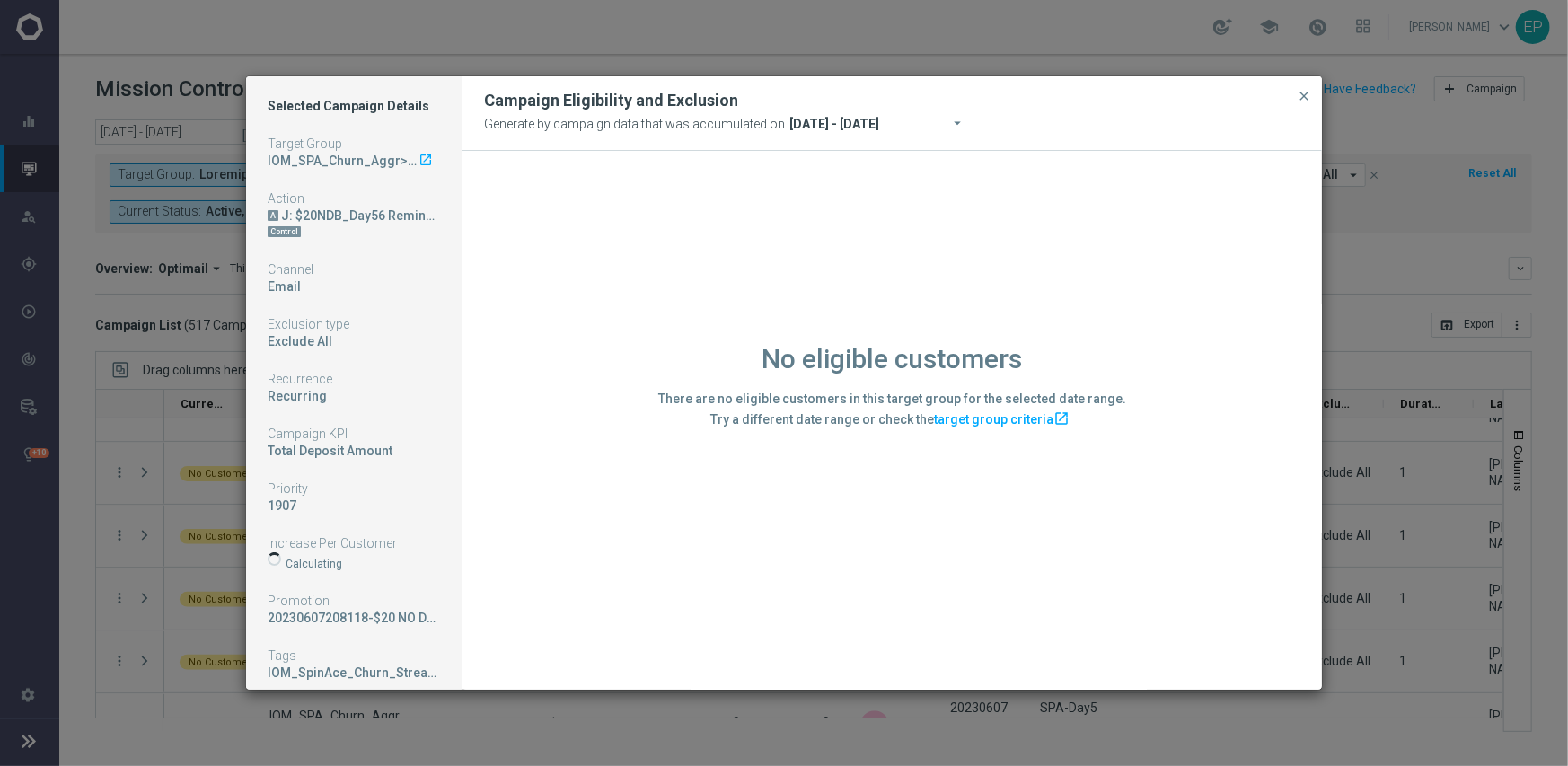
click at [494, 541] on div "No eligible customers There are no eligible customers in this target group for …" at bounding box center [892, 419] width 859 height 538
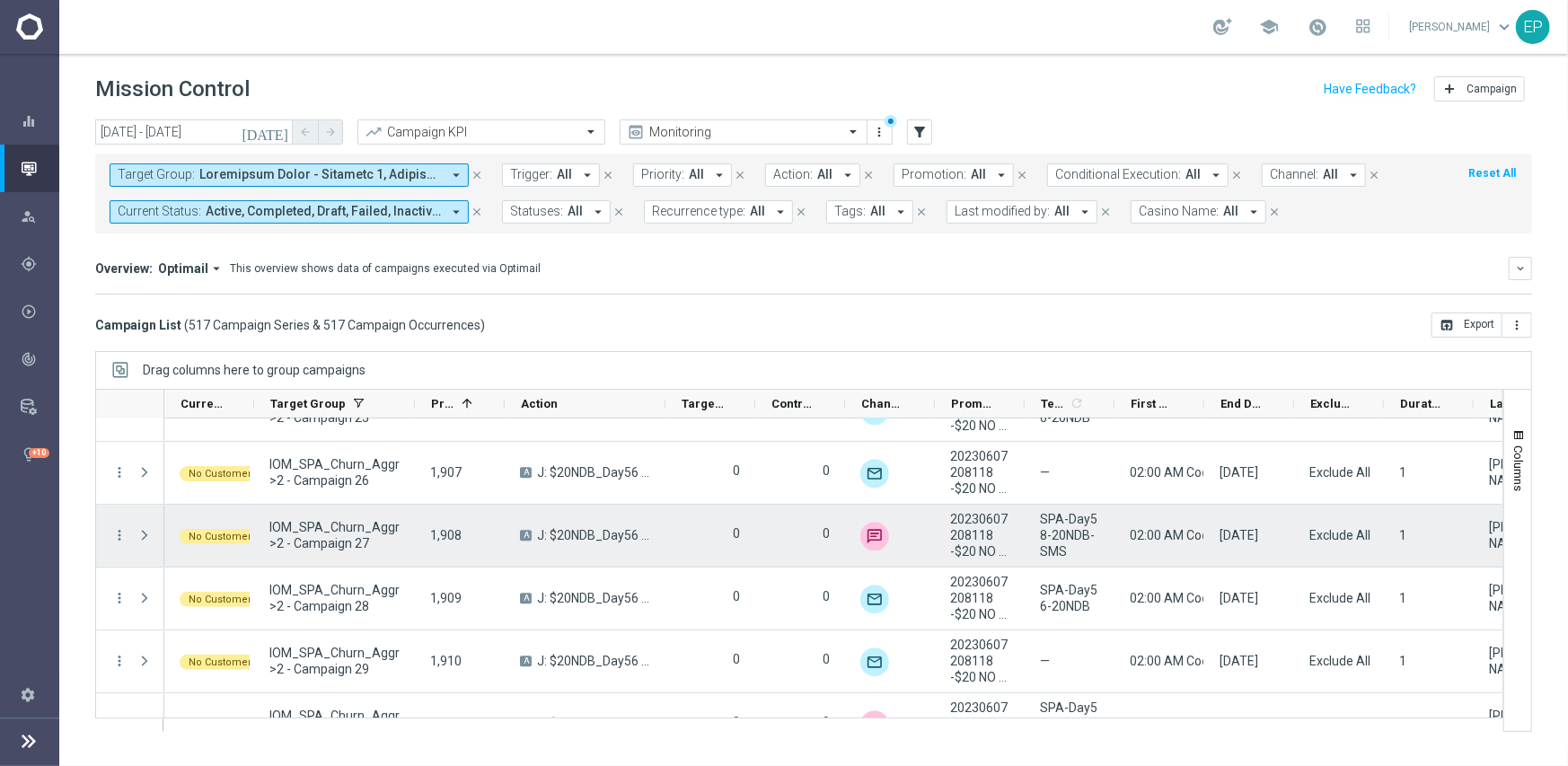
click at [110, 528] on div "more_vert" at bounding box center [112, 536] width 32 height 62
click at [126, 532] on icon "more_vert" at bounding box center [120, 536] width 16 height 16
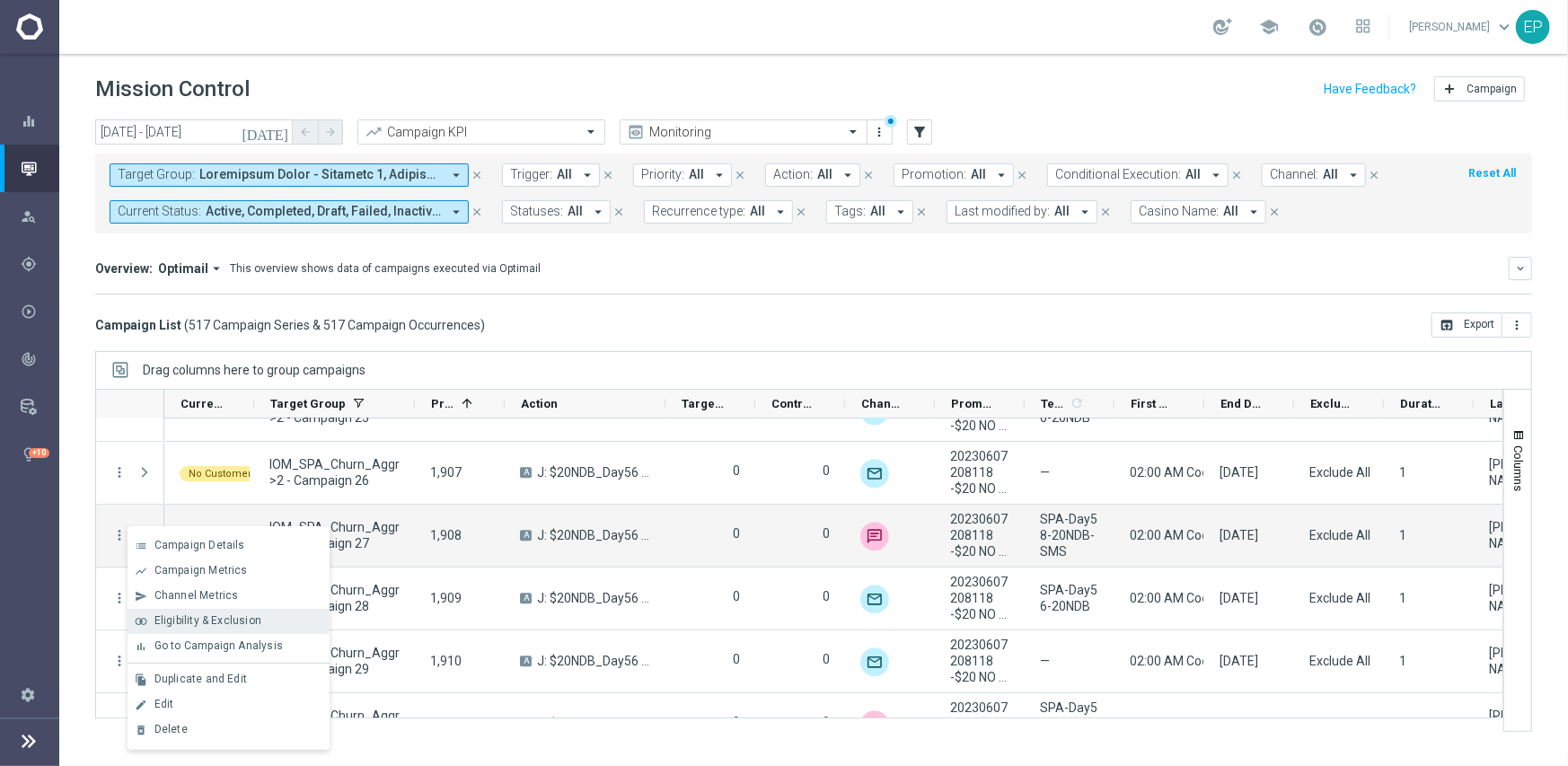
click at [223, 621] on span "Eligibility & Exclusion" at bounding box center [207, 620] width 107 height 13
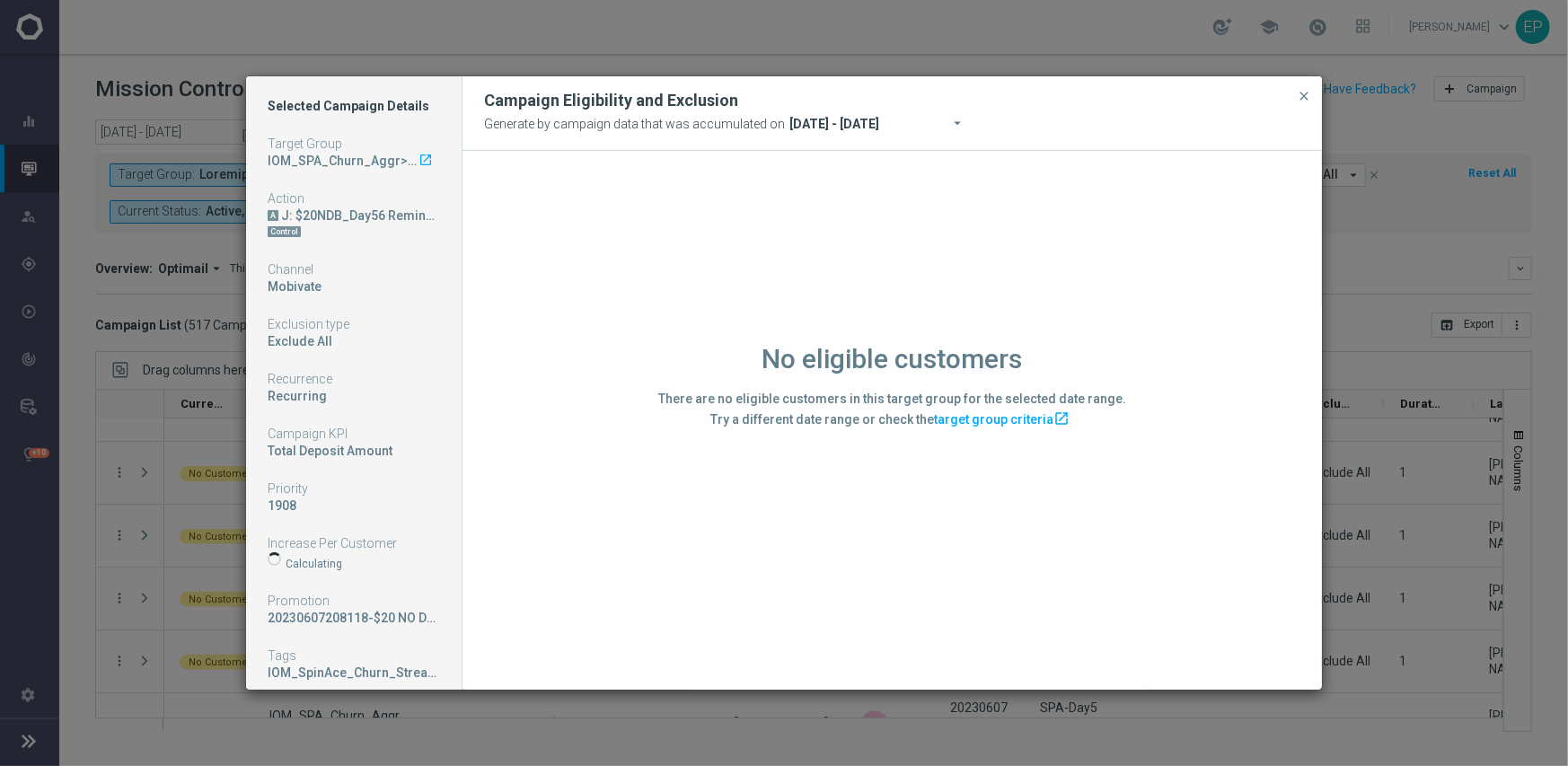
click at [644, 566] on div "No eligible customers There are no eligible customers in this target group for …" at bounding box center [892, 419] width 859 height 538
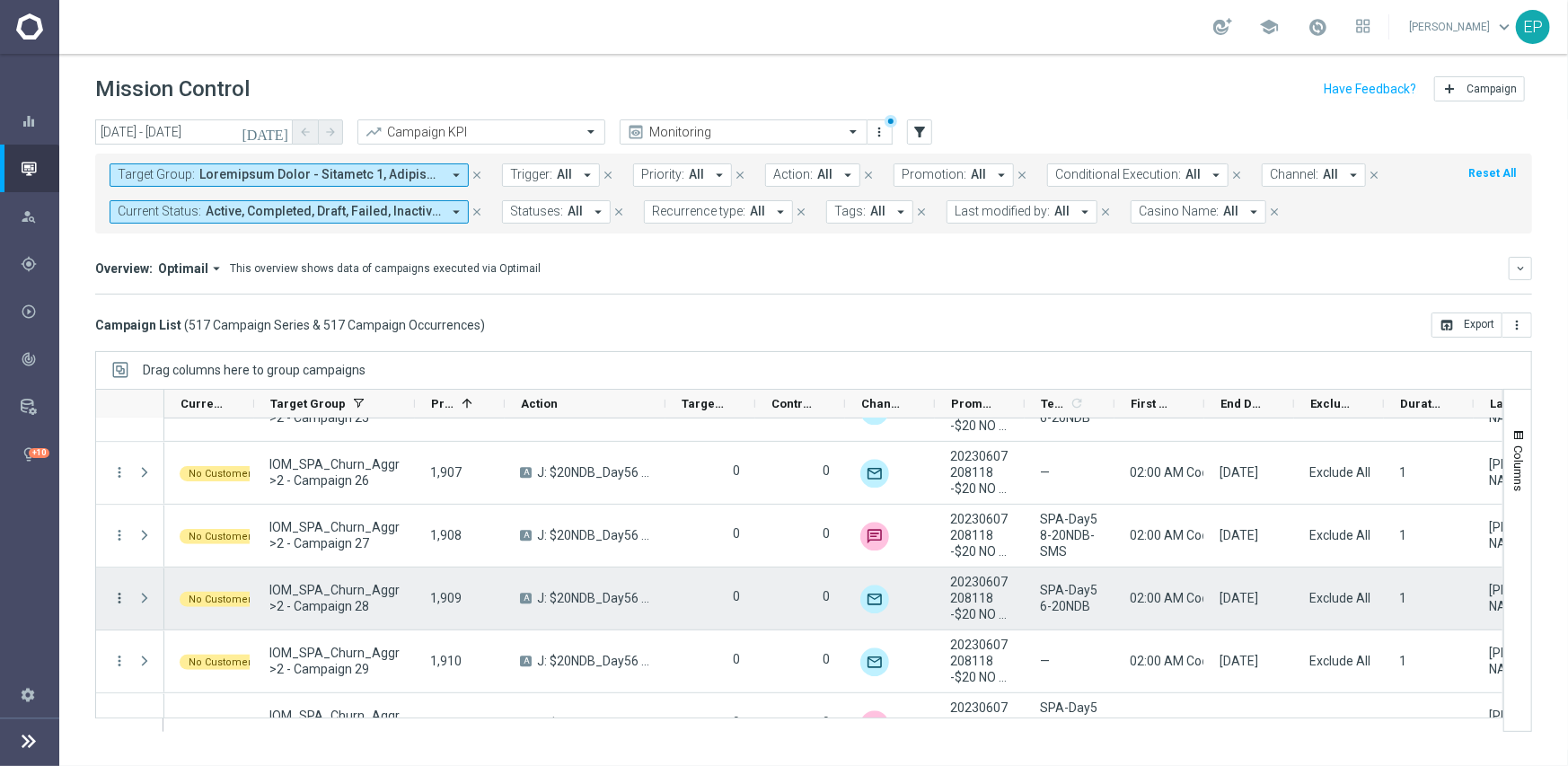
click at [120, 594] on icon "more_vert" at bounding box center [120, 598] width 16 height 16
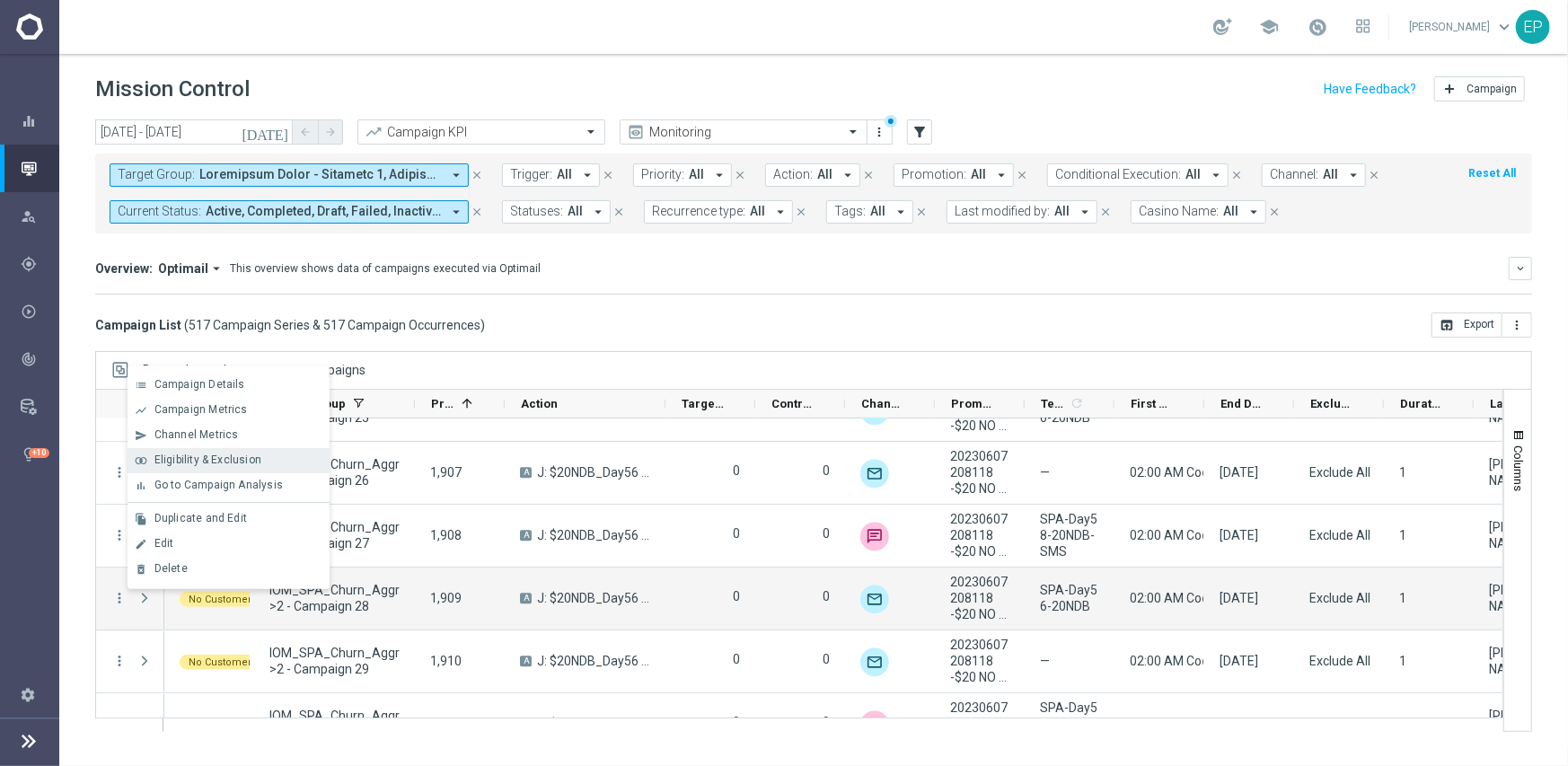
click at [234, 461] on span "Eligibility & Exclusion" at bounding box center [207, 460] width 107 height 13
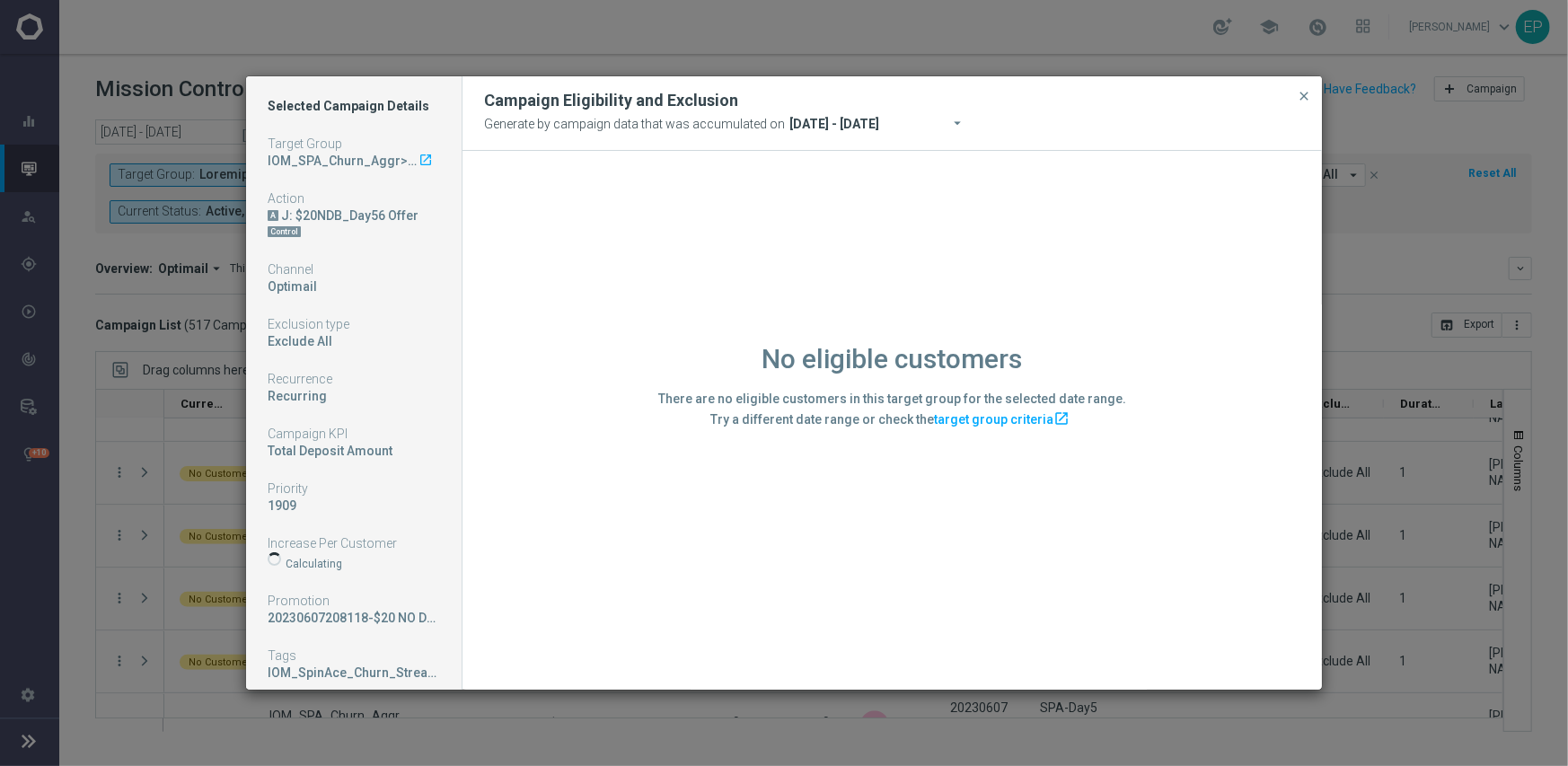
click at [501, 611] on div "No eligible customers There are no eligible customers in this target group for …" at bounding box center [892, 419] width 859 height 538
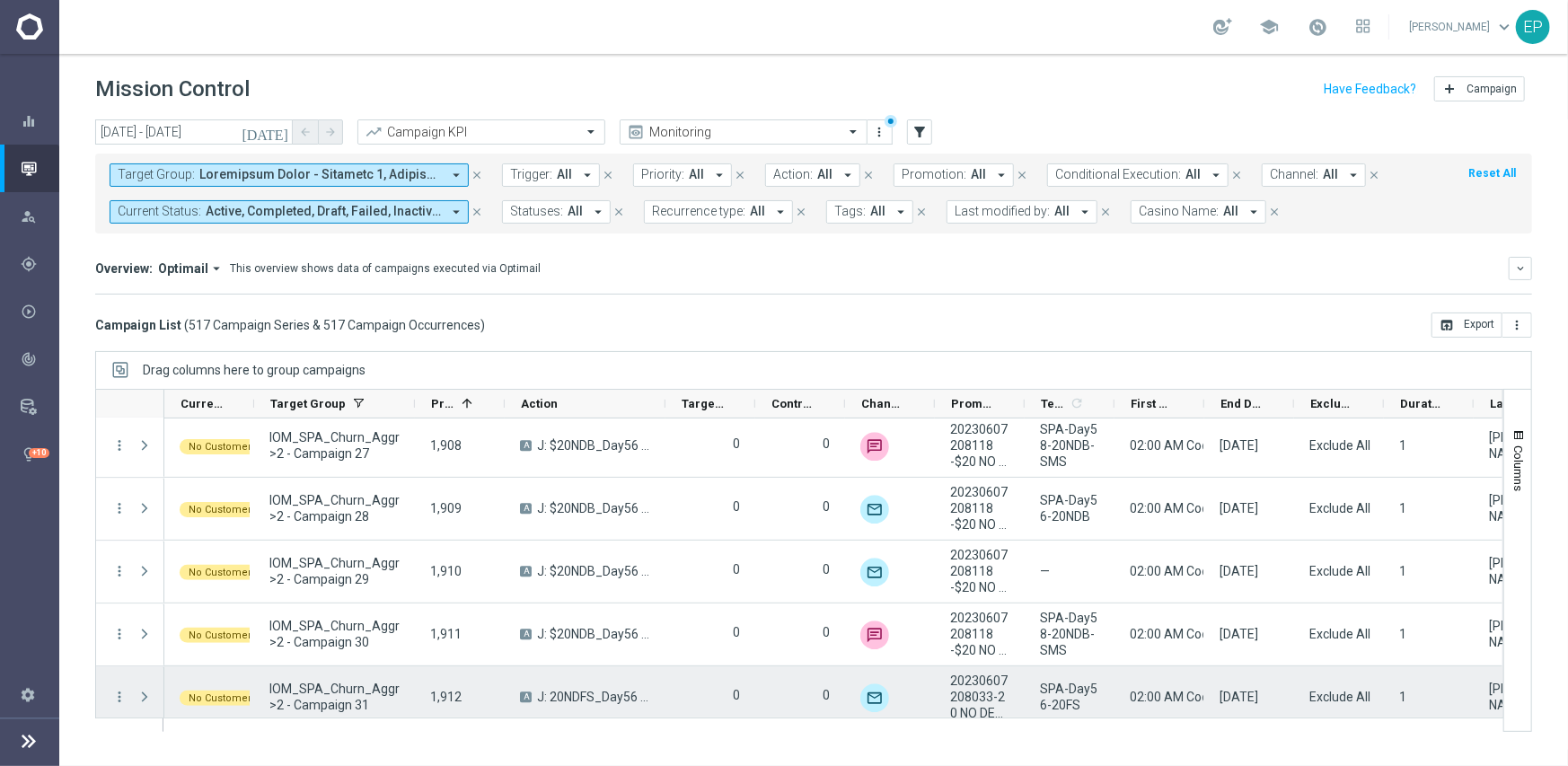
scroll to position [24555, 0]
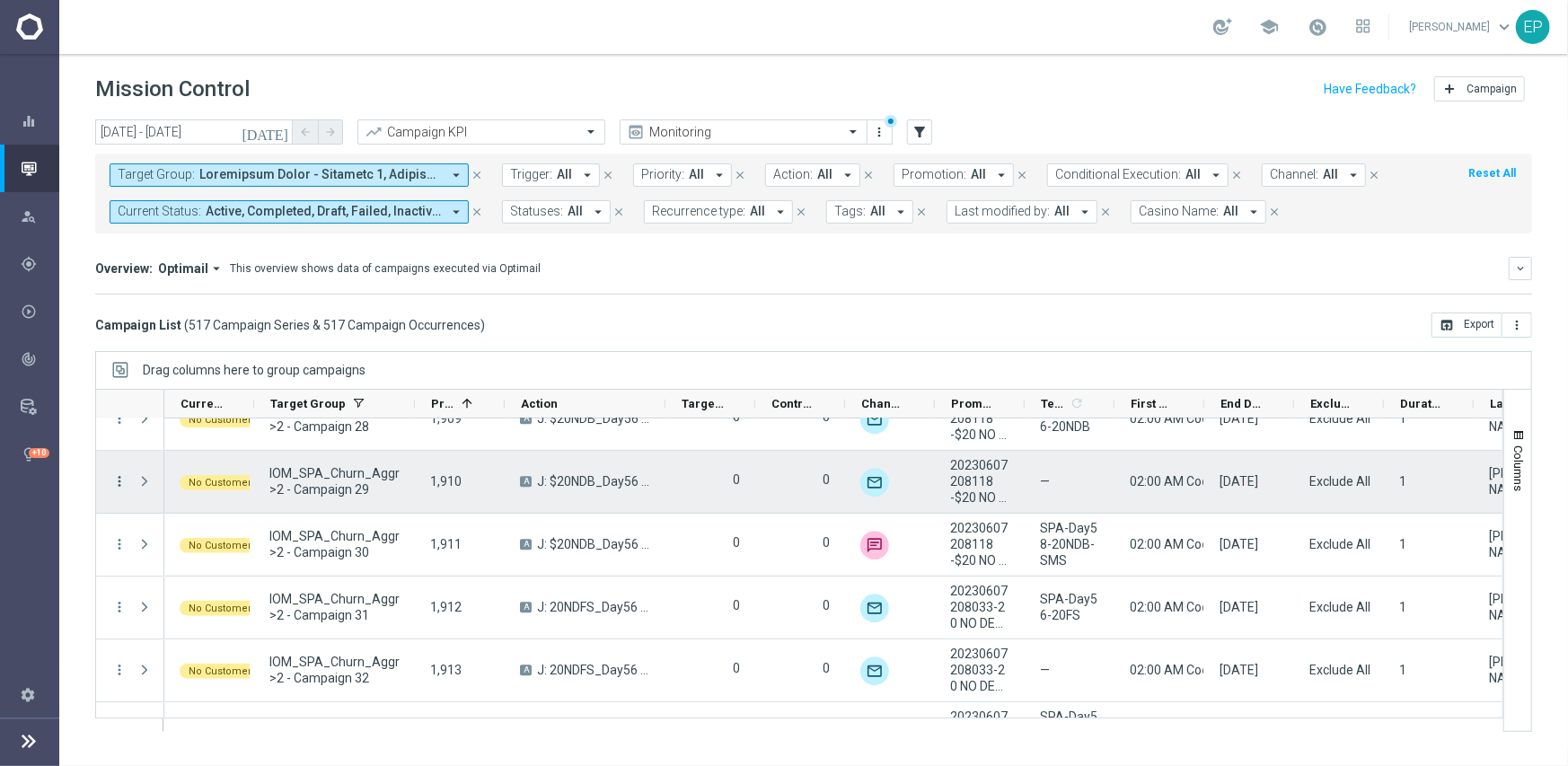
click at [117, 484] on icon "more_vert" at bounding box center [120, 482] width 16 height 16
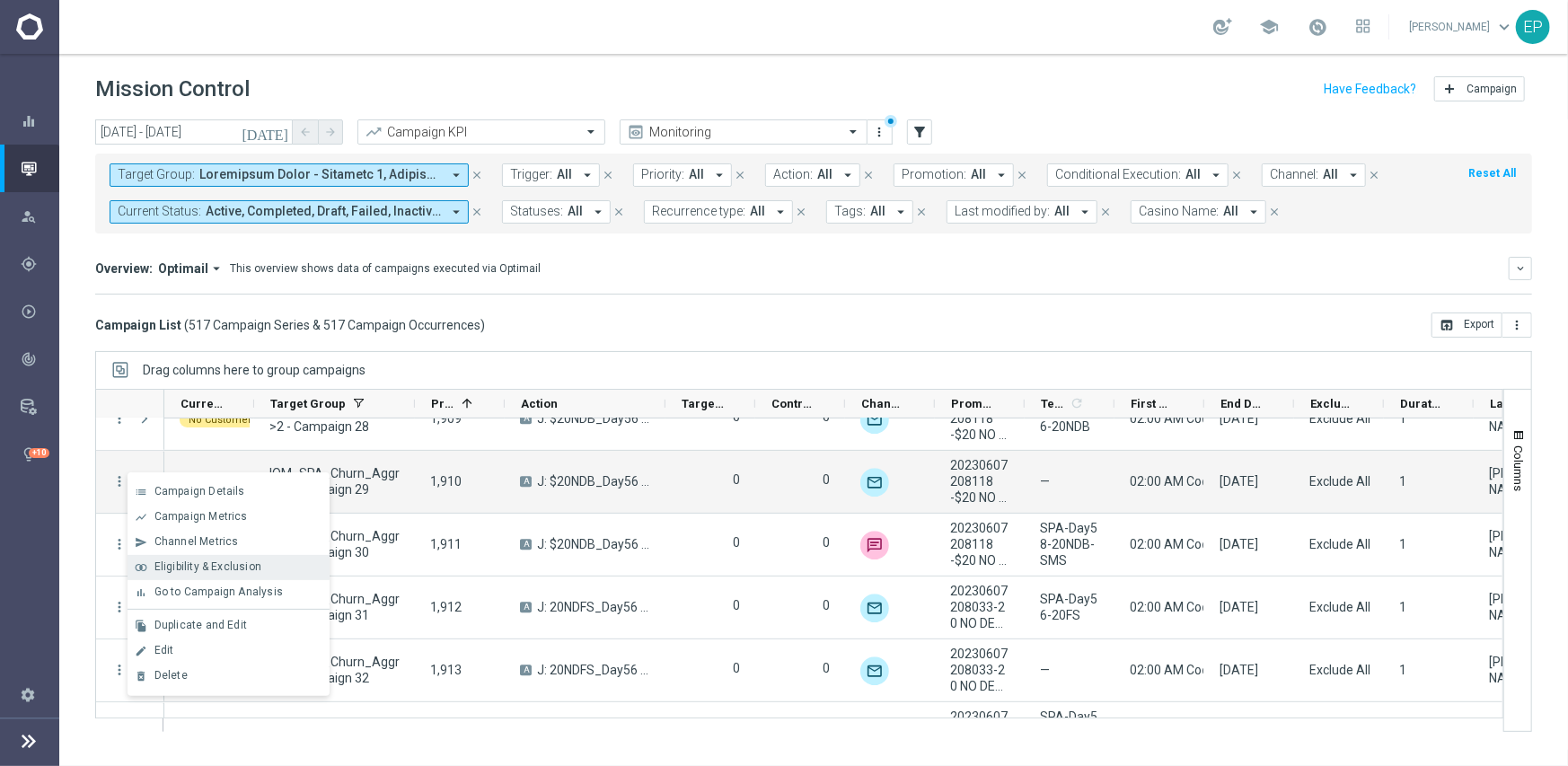
click at [194, 566] on span "Eligibility & Exclusion" at bounding box center [207, 567] width 107 height 13
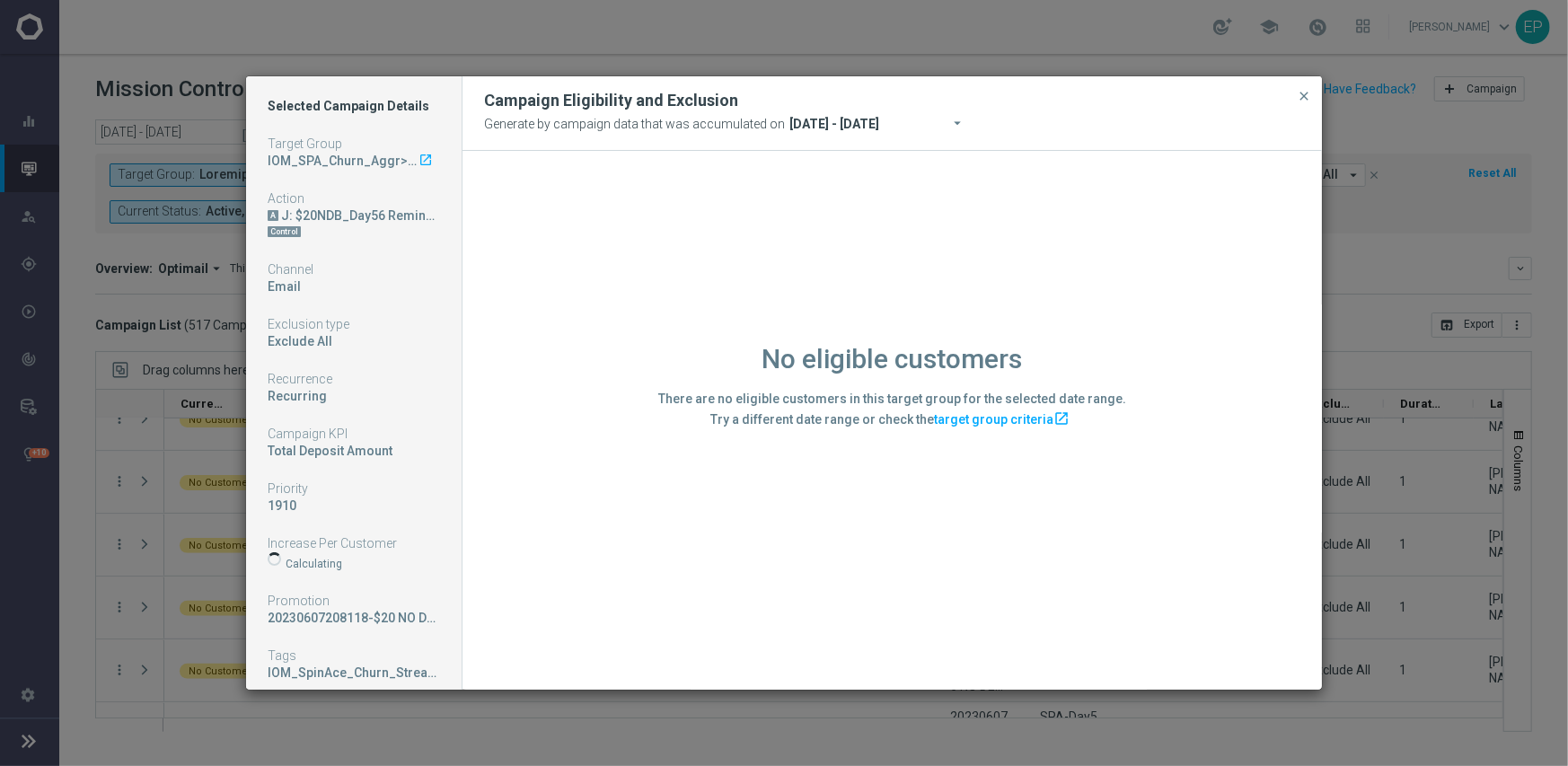
click at [520, 582] on div "No eligible customers There are no eligible customers in this target group for …" at bounding box center [892, 419] width 859 height 538
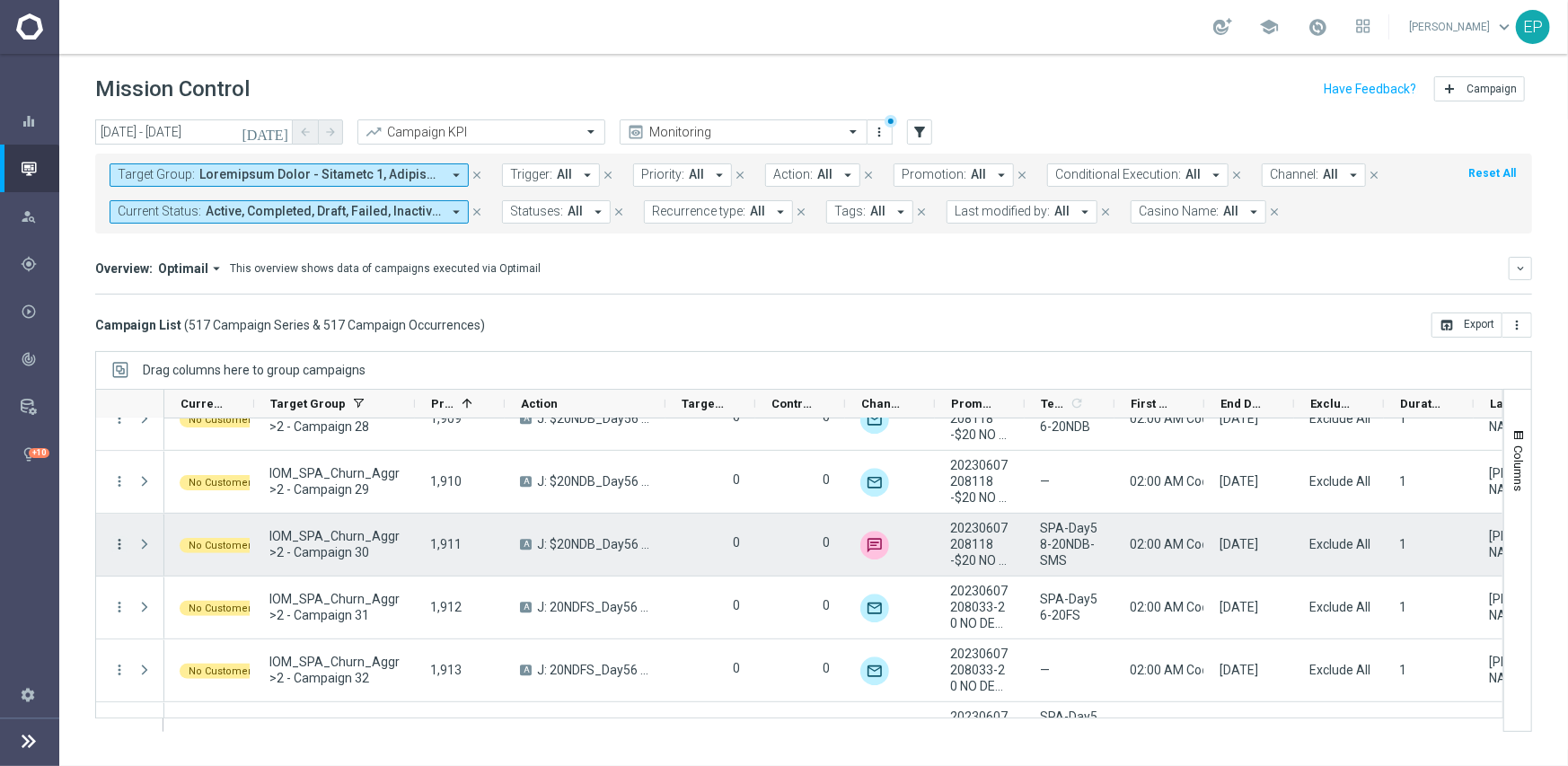
click at [118, 541] on icon "more_vert" at bounding box center [120, 545] width 16 height 16
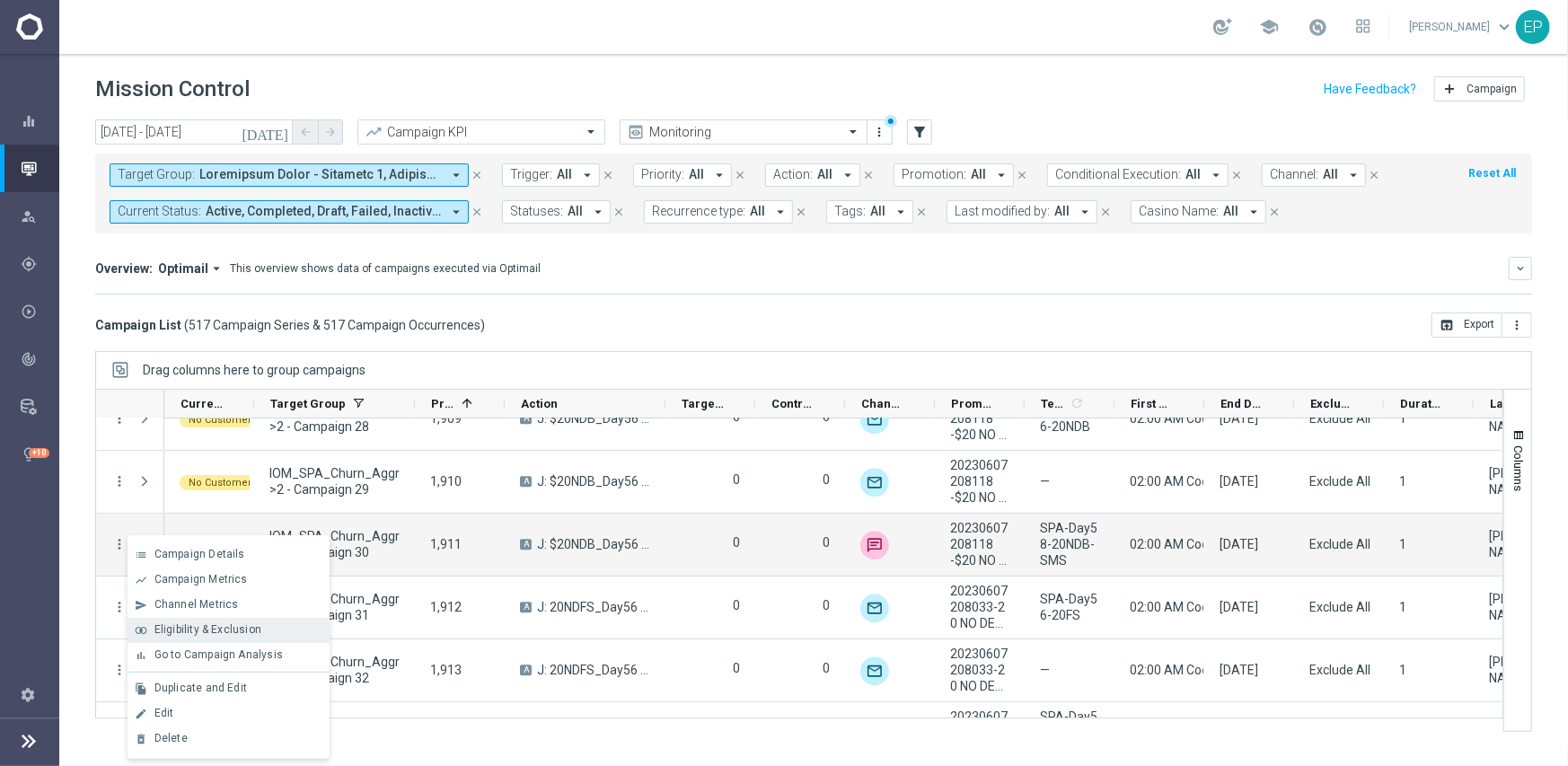
click at [232, 628] on span "Eligibility & Exclusion" at bounding box center [207, 629] width 107 height 13
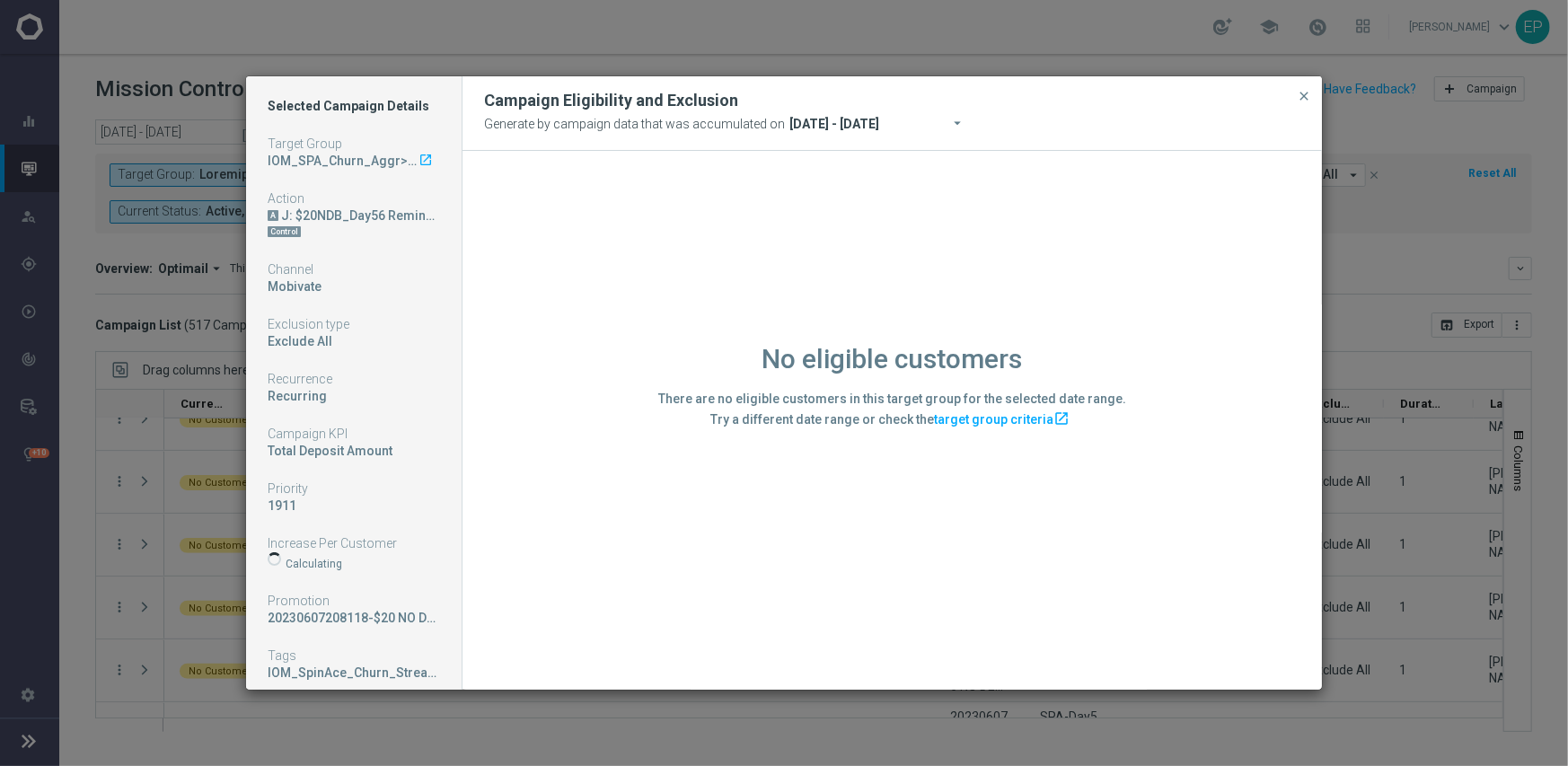
click at [502, 579] on div "No eligible customers There are no eligible customers in this target group for …" at bounding box center [892, 419] width 859 height 538
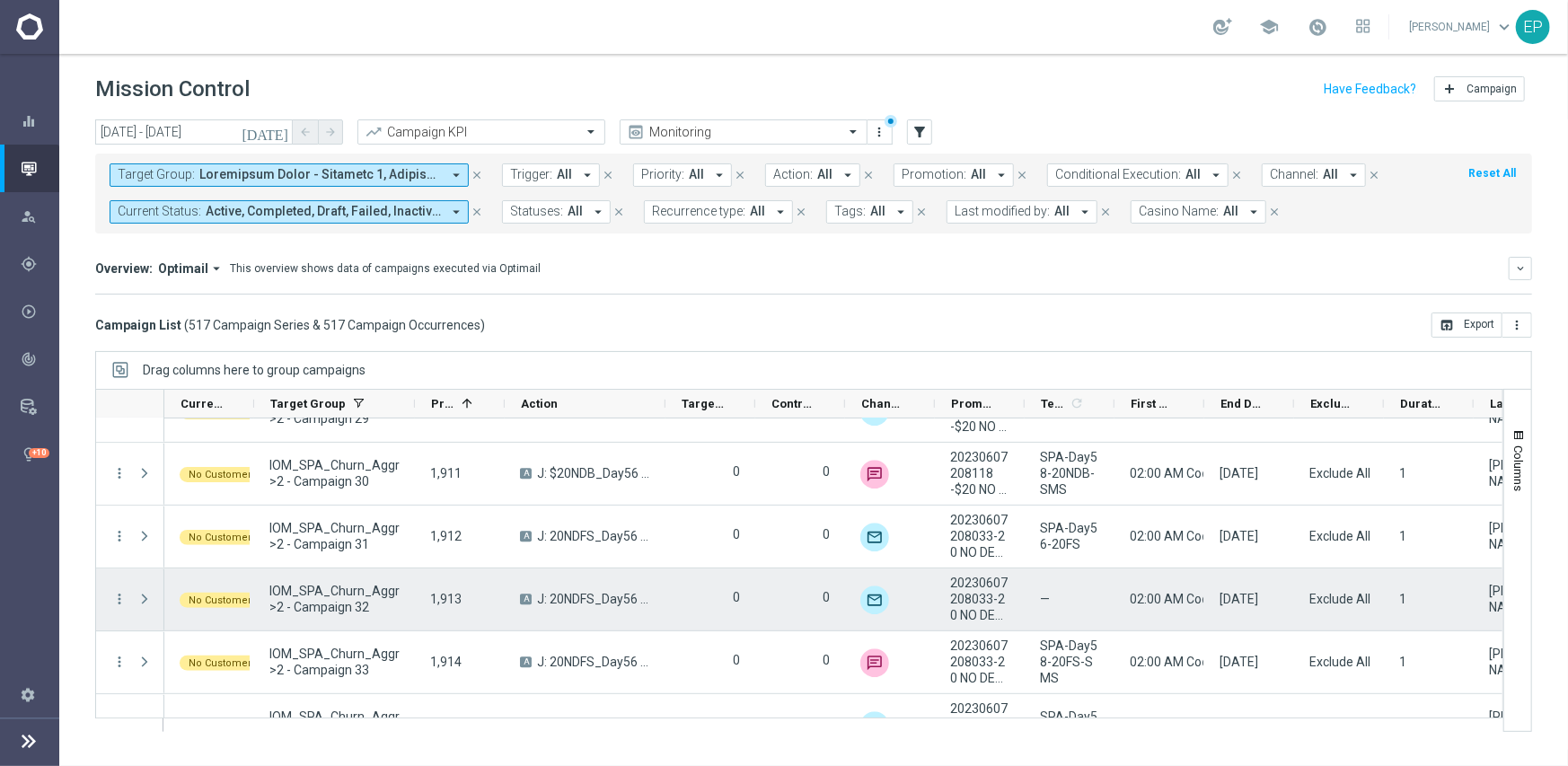
scroll to position [24645, 0]
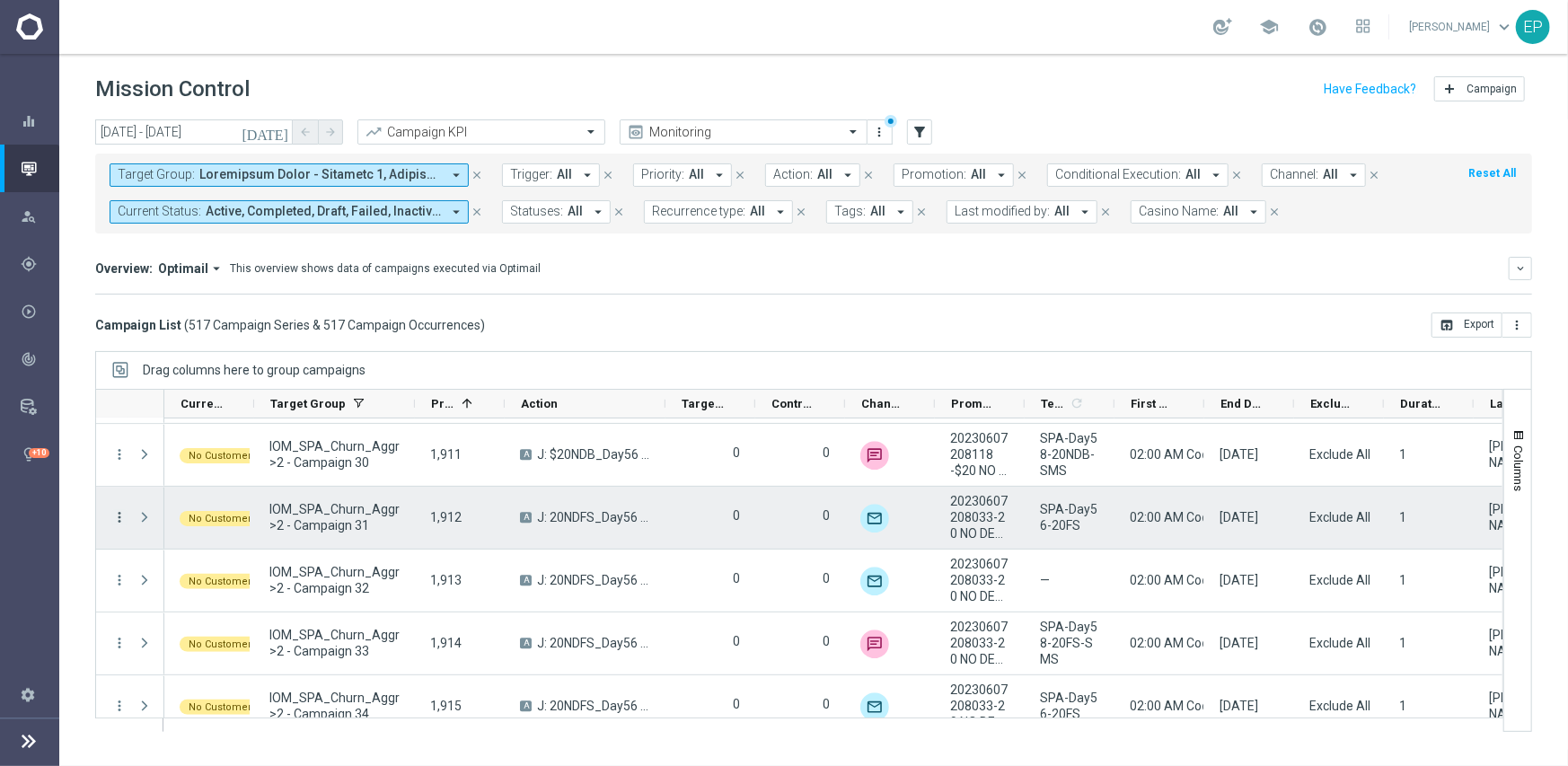
click at [117, 512] on icon "more_vert" at bounding box center [120, 518] width 16 height 16
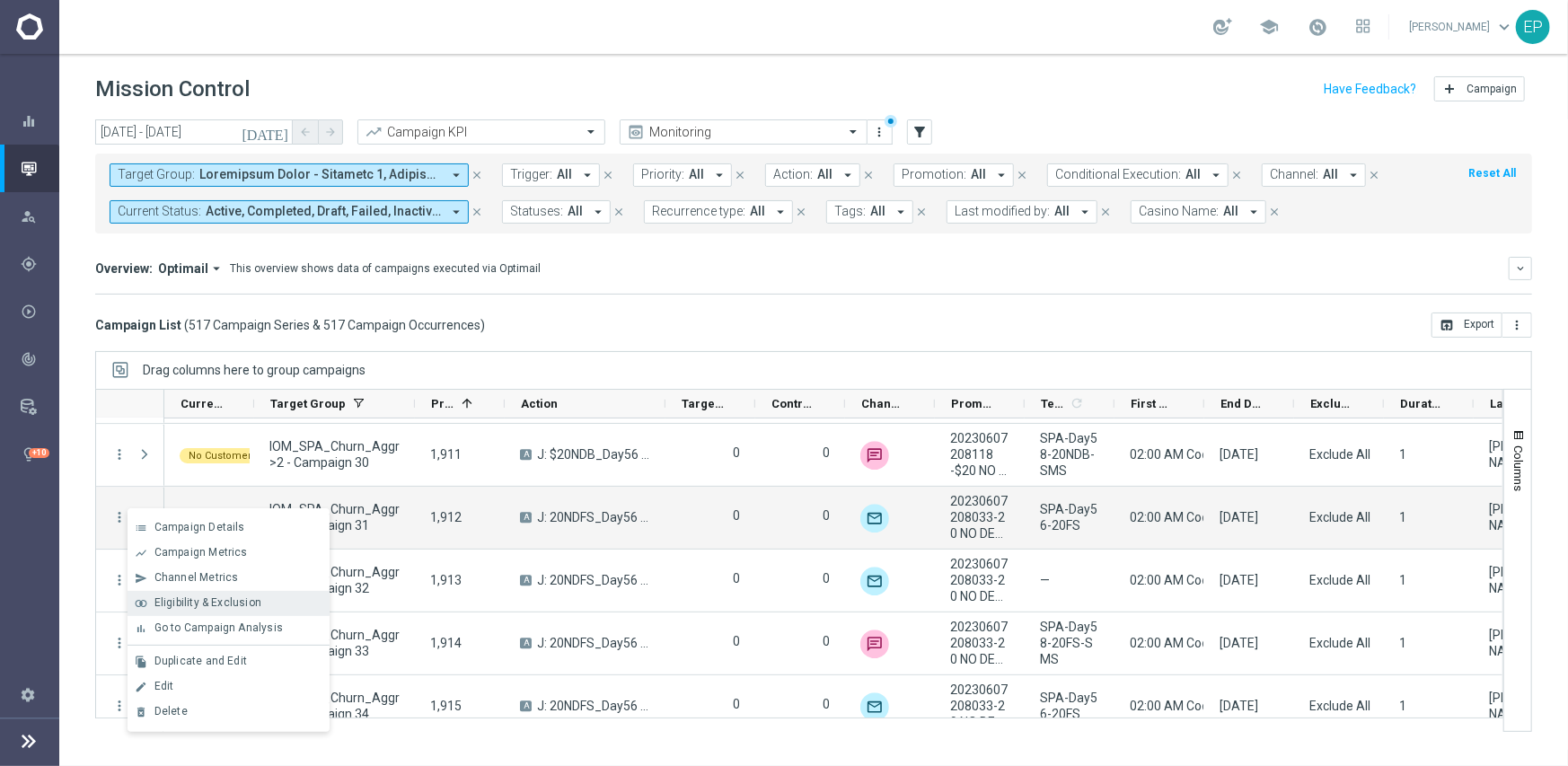
click at [195, 601] on span "Eligibility & Exclusion" at bounding box center [207, 602] width 107 height 13
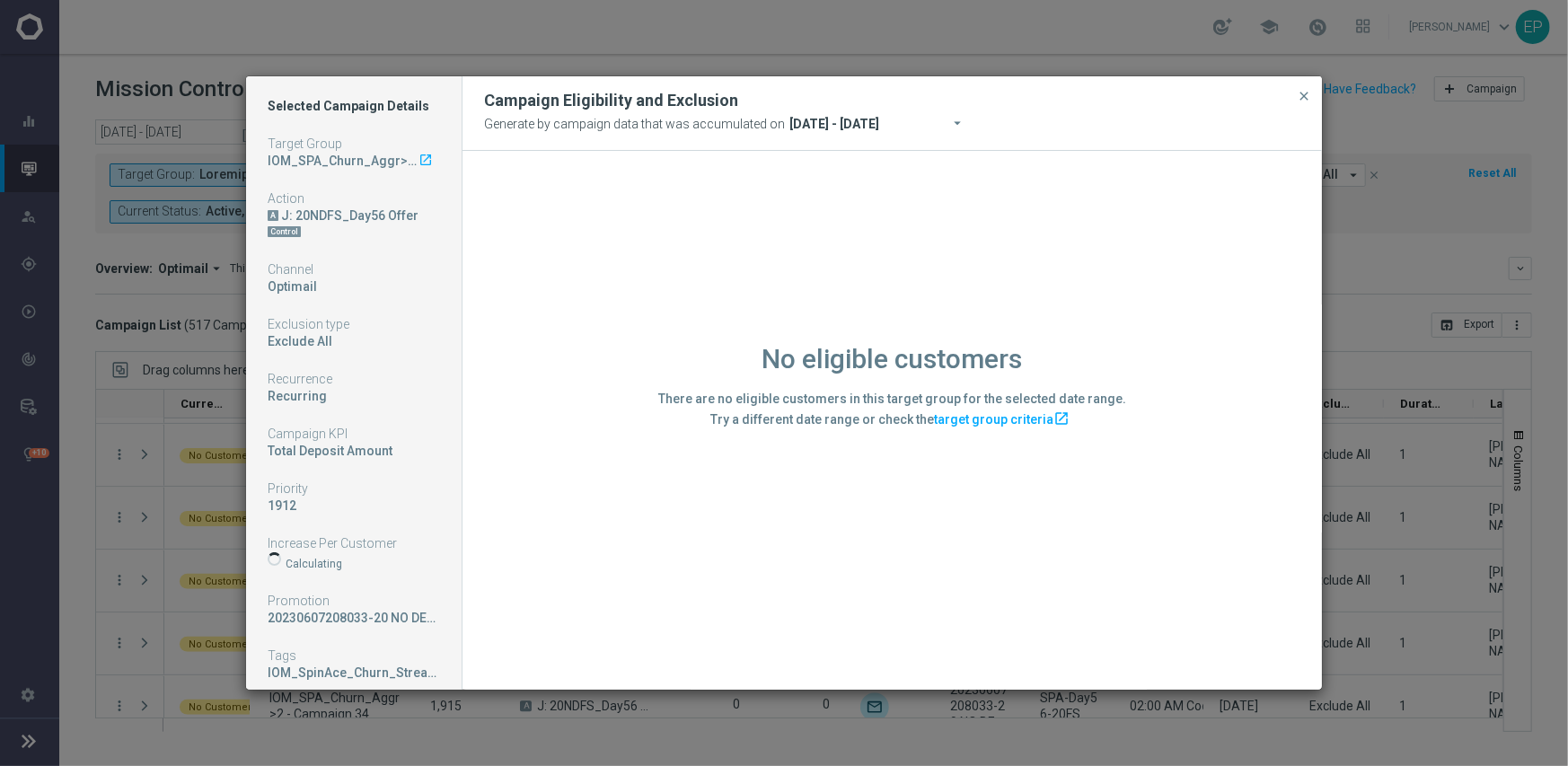
click at [529, 574] on div "No eligible customers There are no eligible customers in this target group for …" at bounding box center [892, 419] width 859 height 538
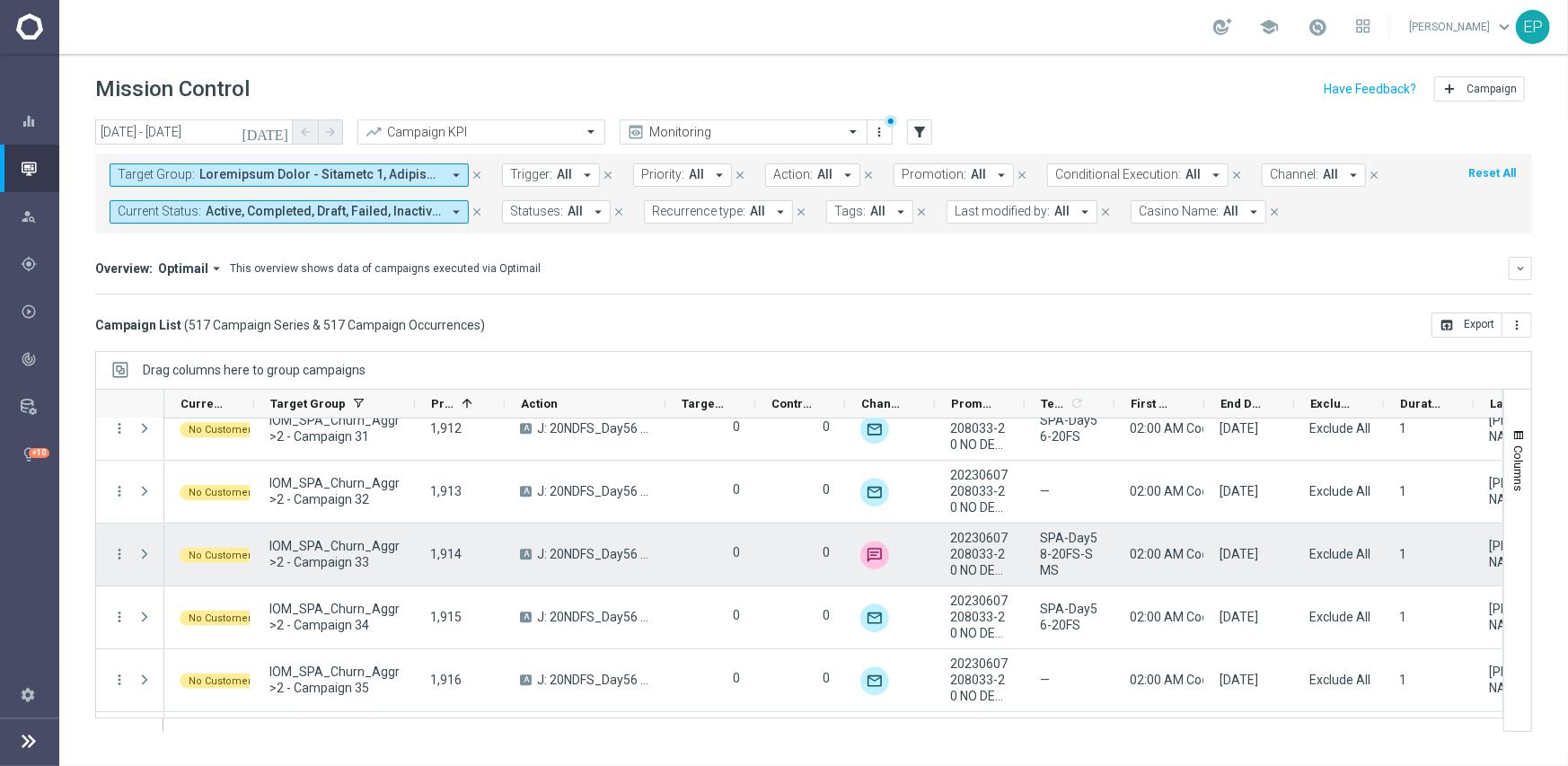
scroll to position [24734, 0]
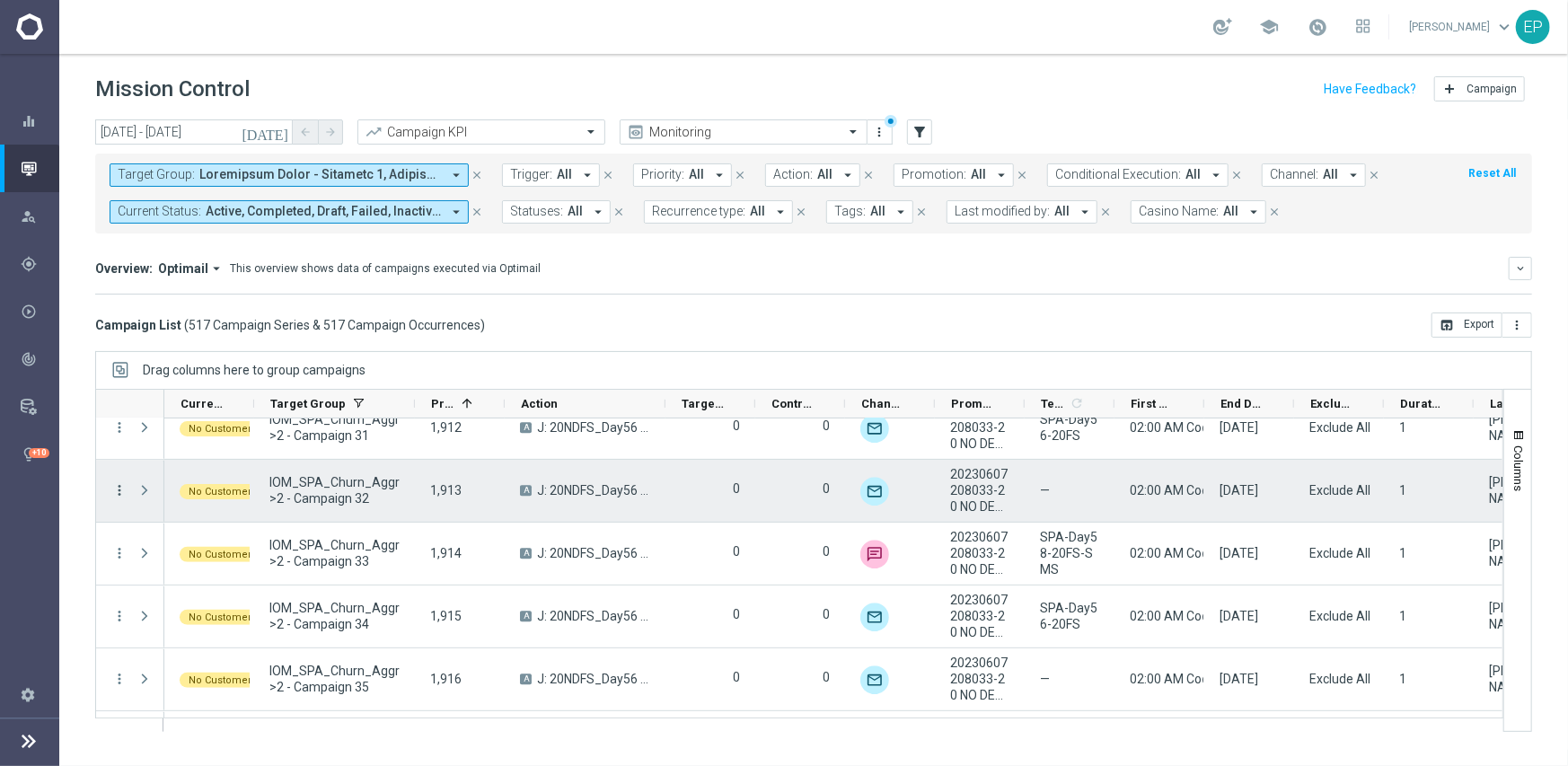
click at [117, 488] on icon "more_vert" at bounding box center [120, 491] width 16 height 16
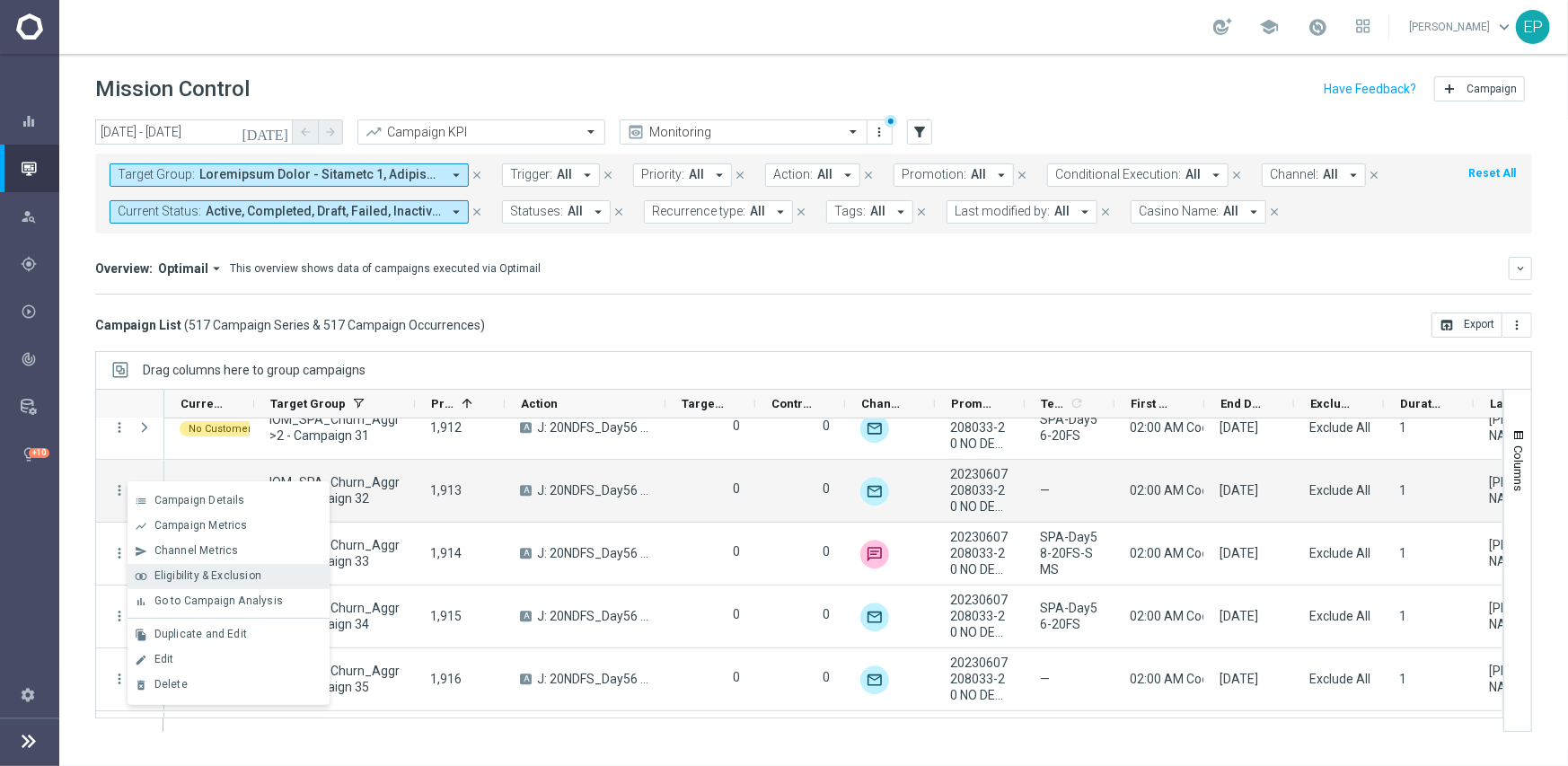
click at [212, 574] on span "Eligibility & Exclusion" at bounding box center [207, 575] width 107 height 13
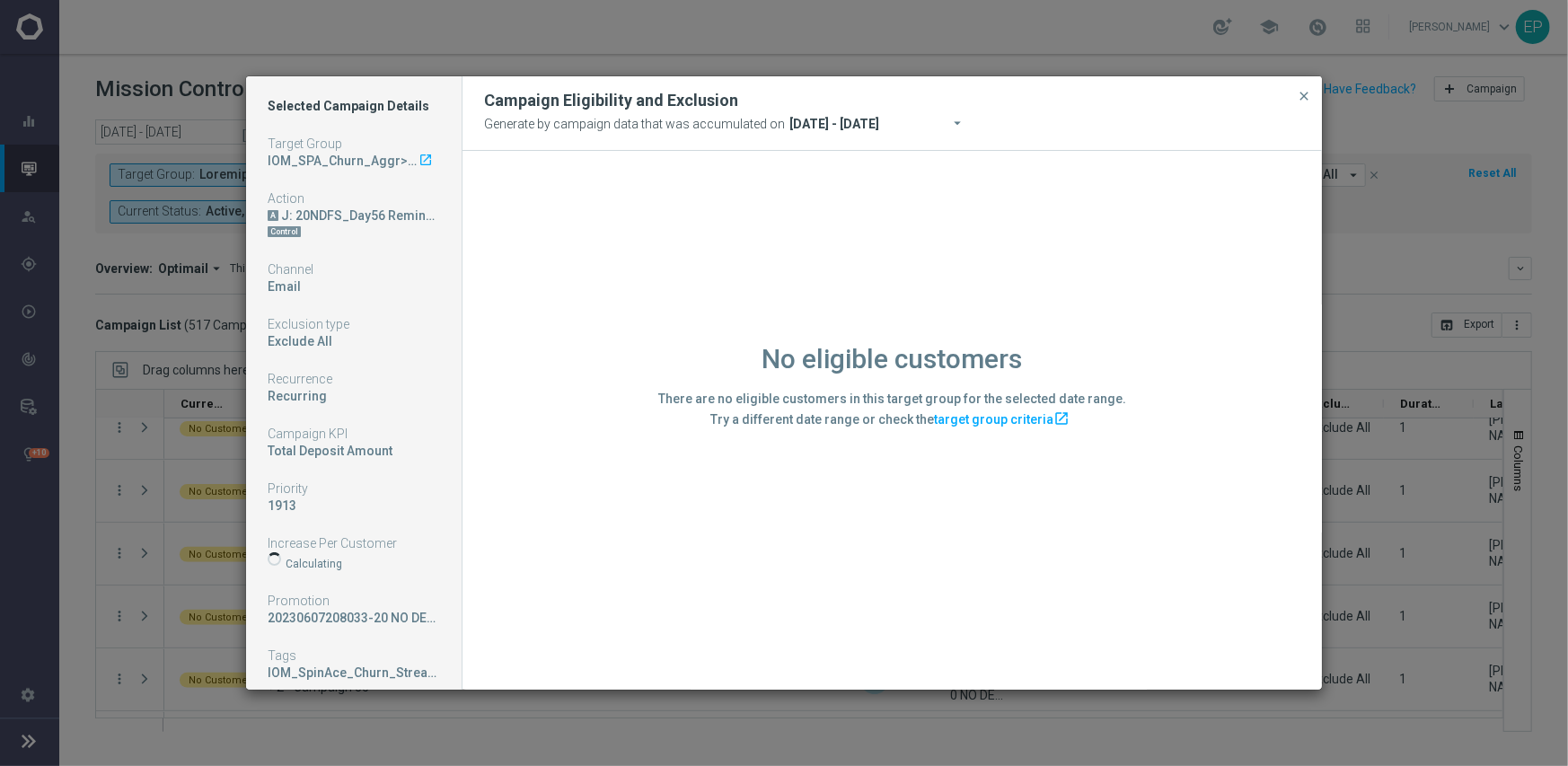
click at [503, 585] on div "No eligible customers There are no eligible customers in this target group for …" at bounding box center [892, 419] width 859 height 538
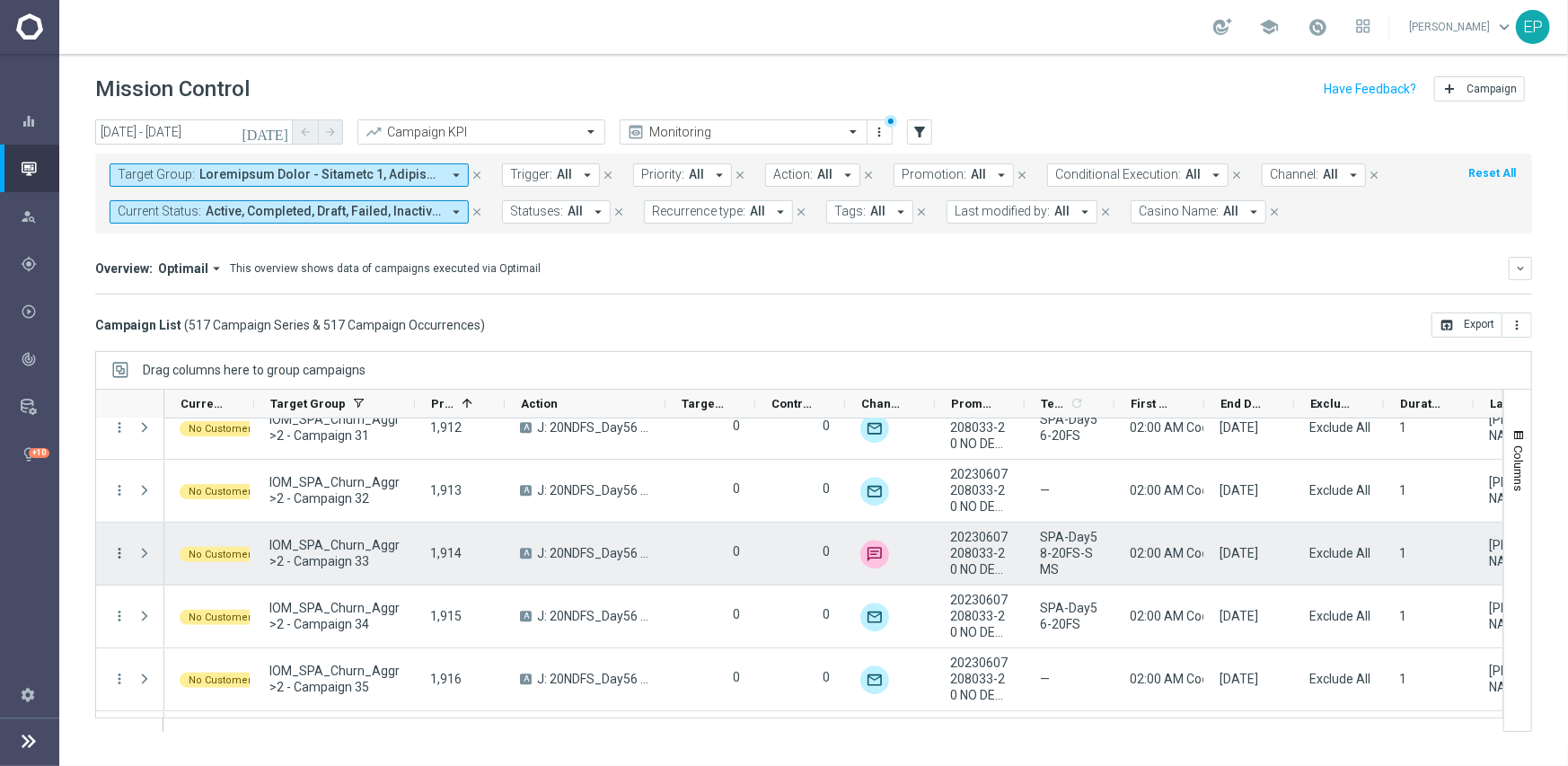
click at [120, 552] on icon "more_vert" at bounding box center [120, 554] width 16 height 16
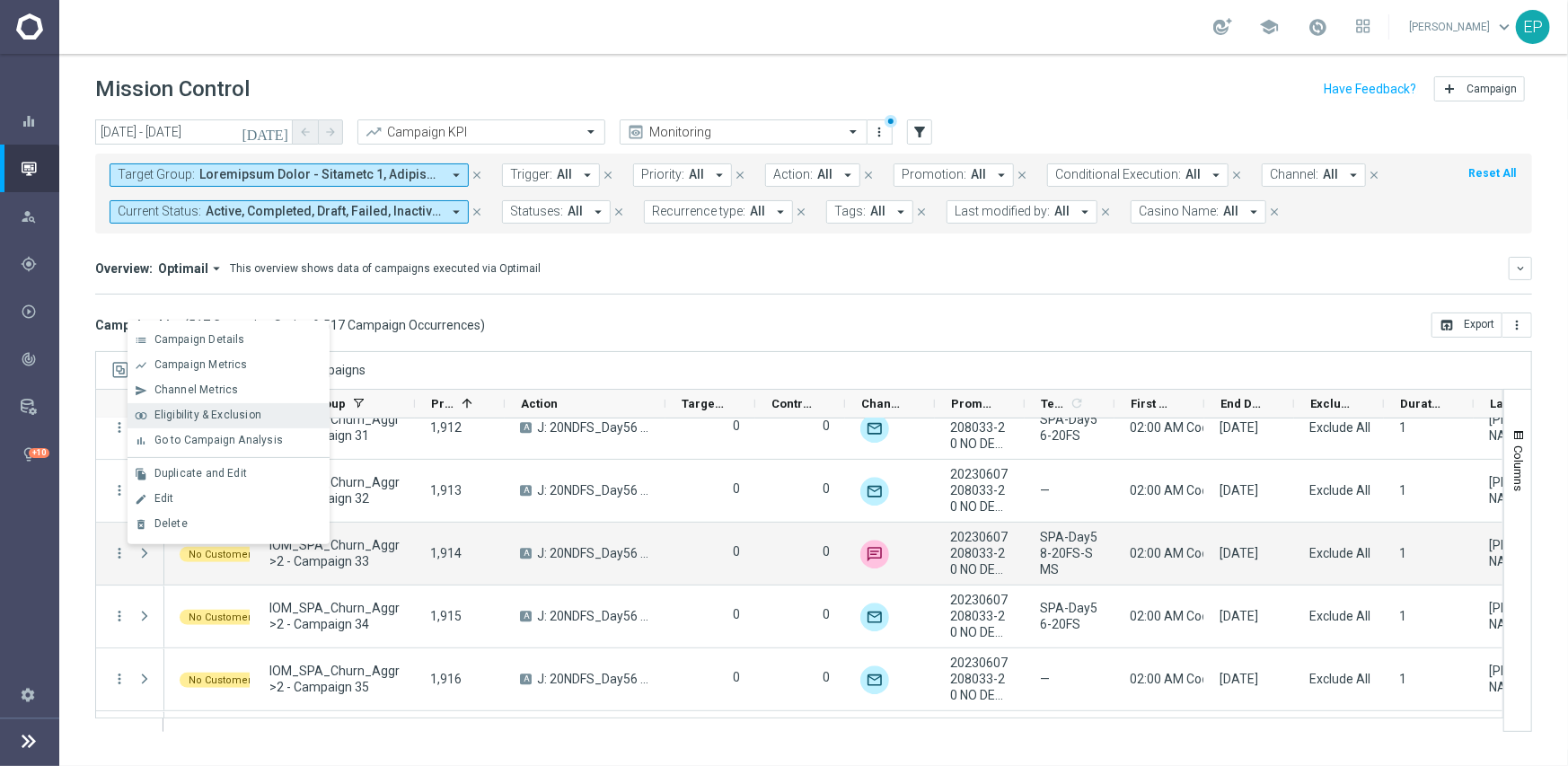
click at [206, 404] on div "join_inner Eligibility & Exclusion" at bounding box center [228, 415] width 202 height 25
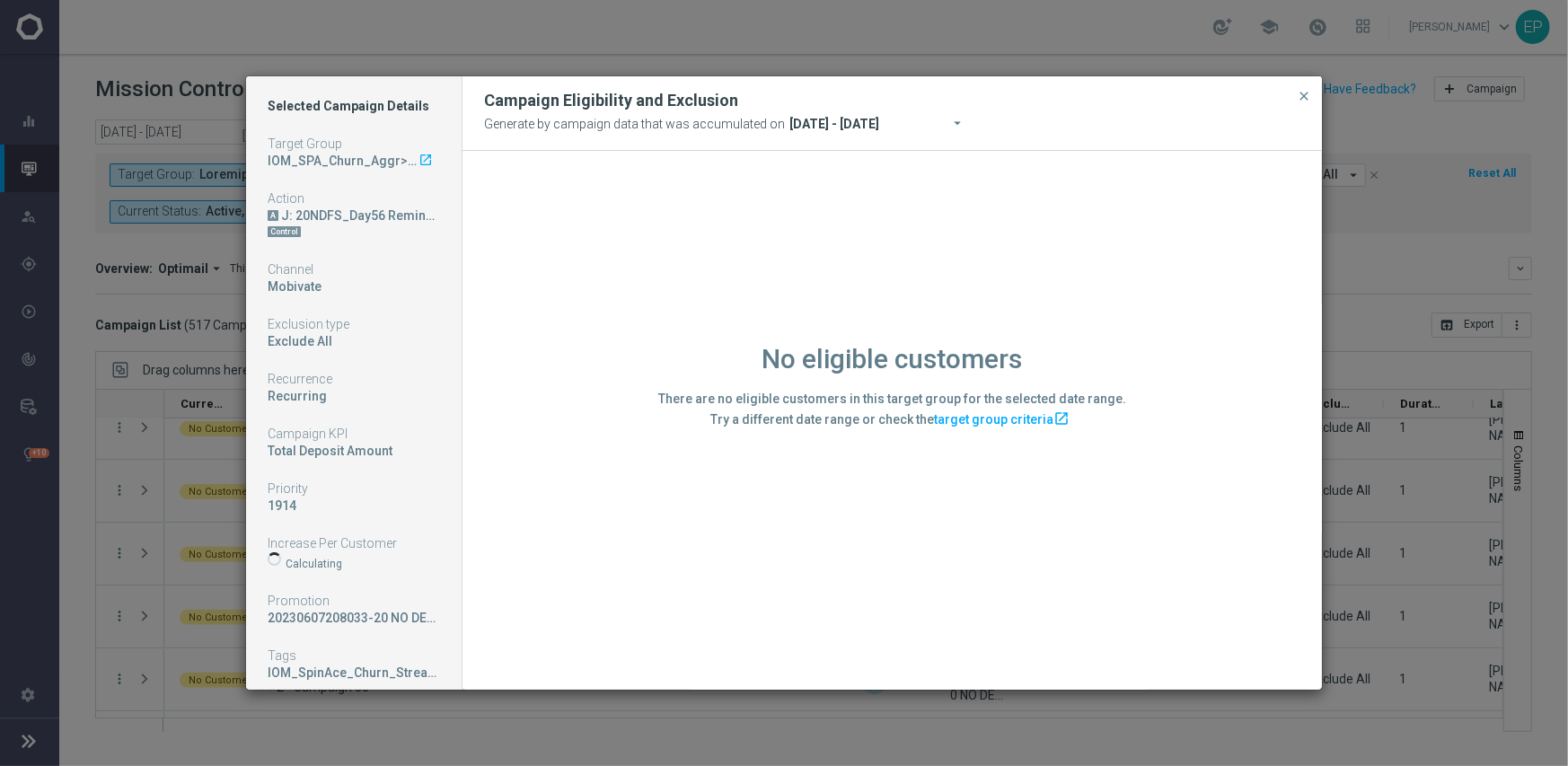
click at [486, 579] on div "No eligible customers There are no eligible customers in this target group for …" at bounding box center [892, 419] width 859 height 538
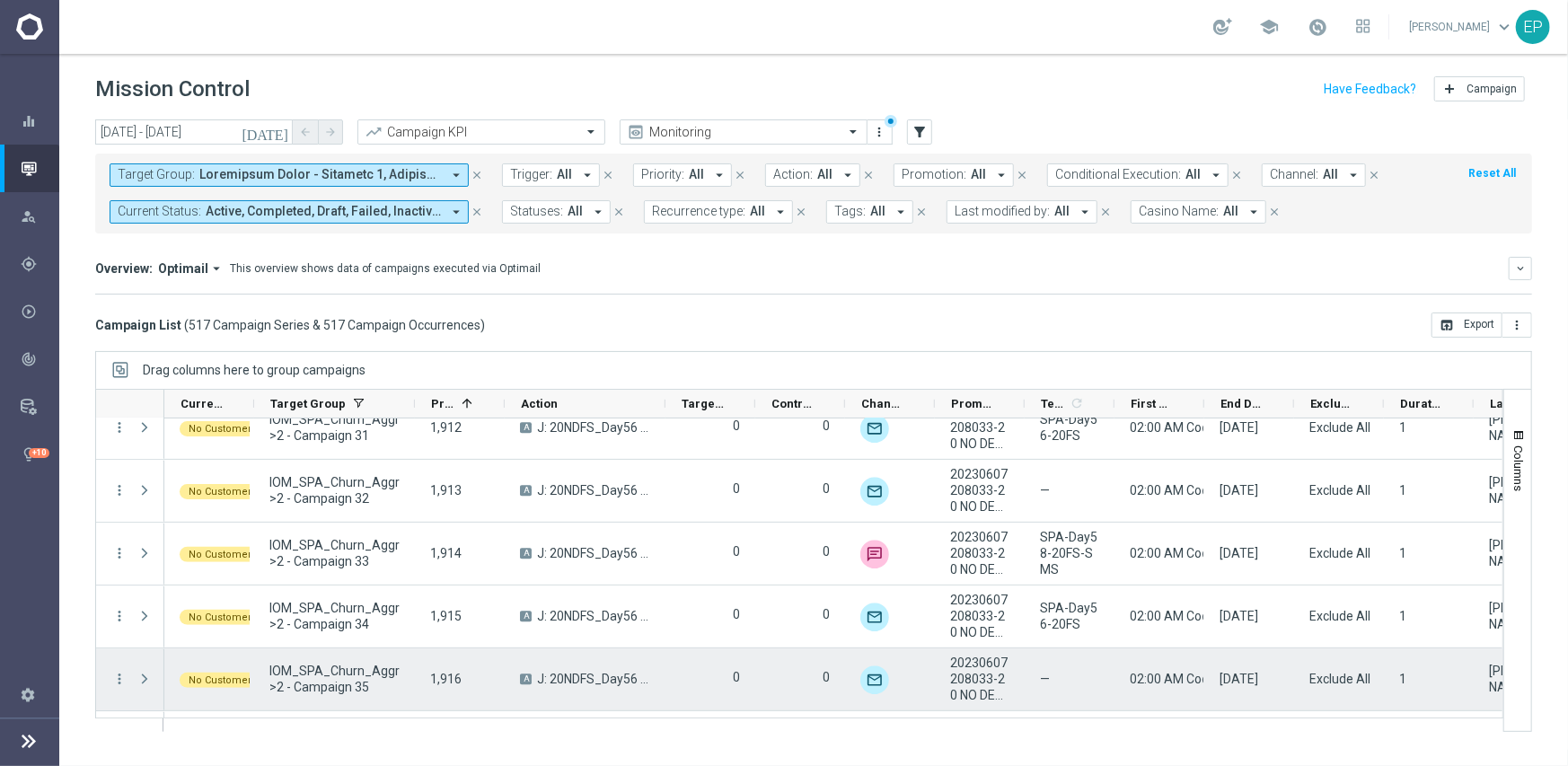
scroll to position [24824, 0]
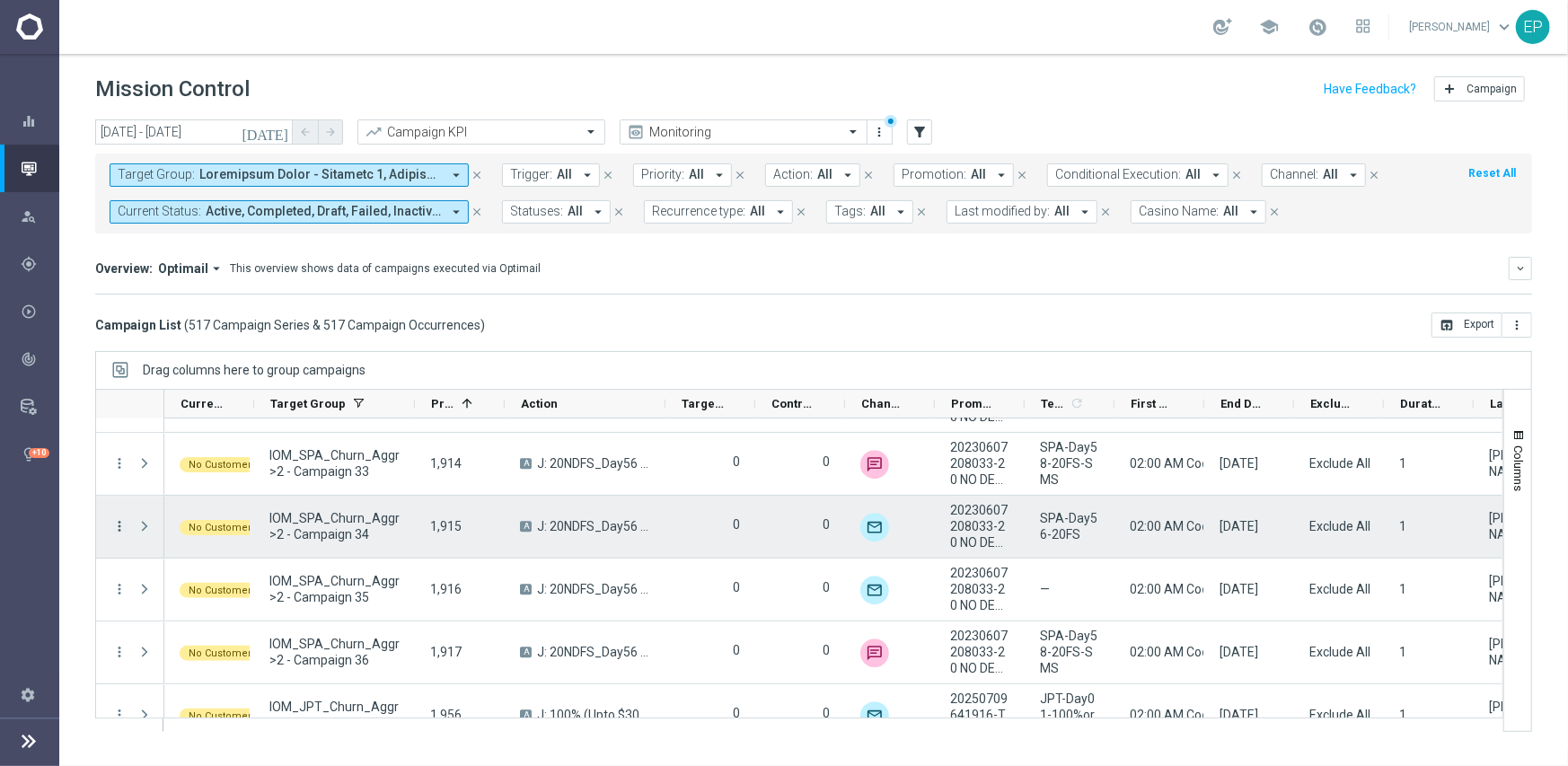
click at [120, 523] on icon "more_vert" at bounding box center [120, 527] width 16 height 16
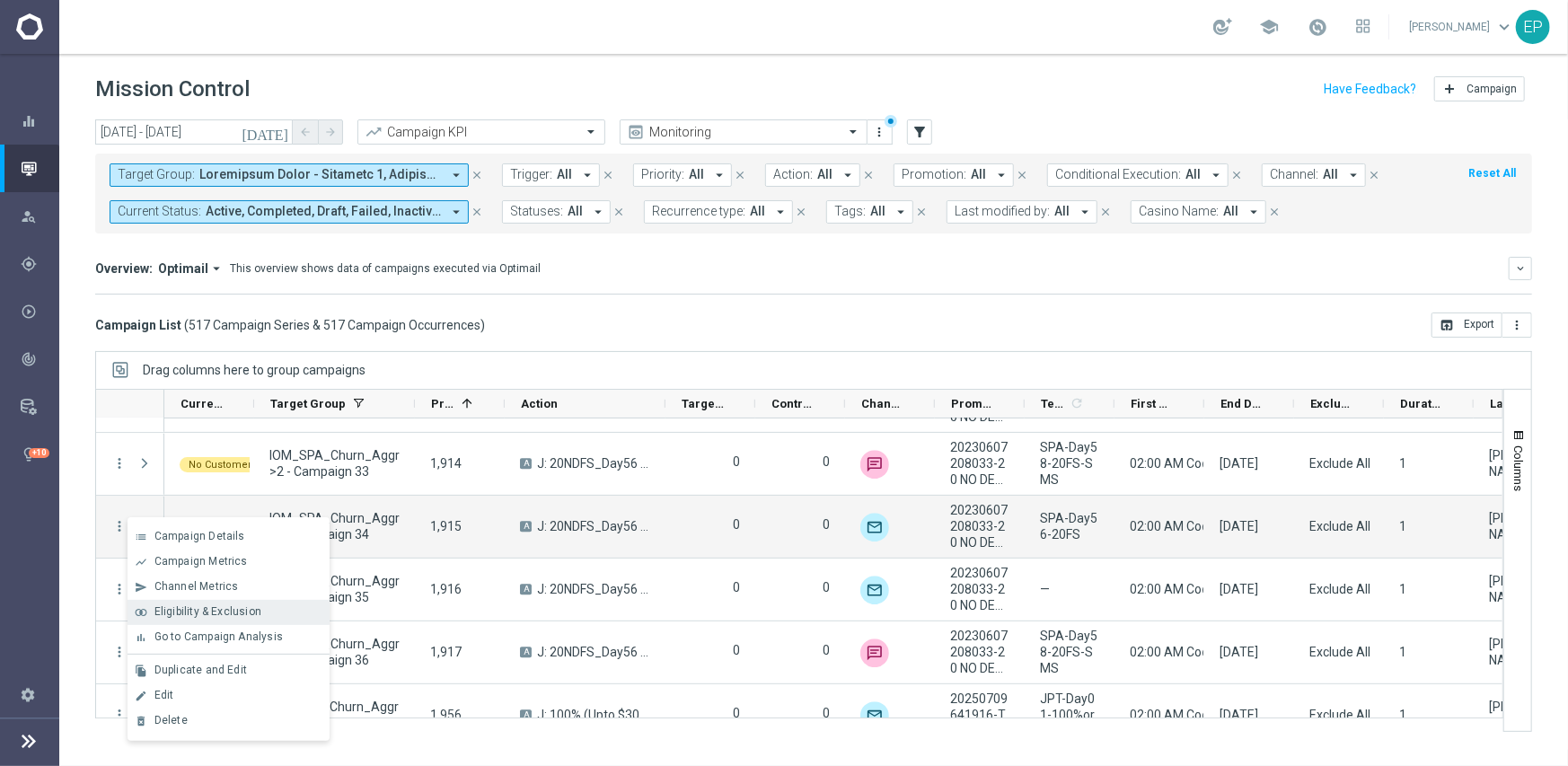
click at [194, 605] on span "Eligibility & Exclusion" at bounding box center [207, 611] width 107 height 13
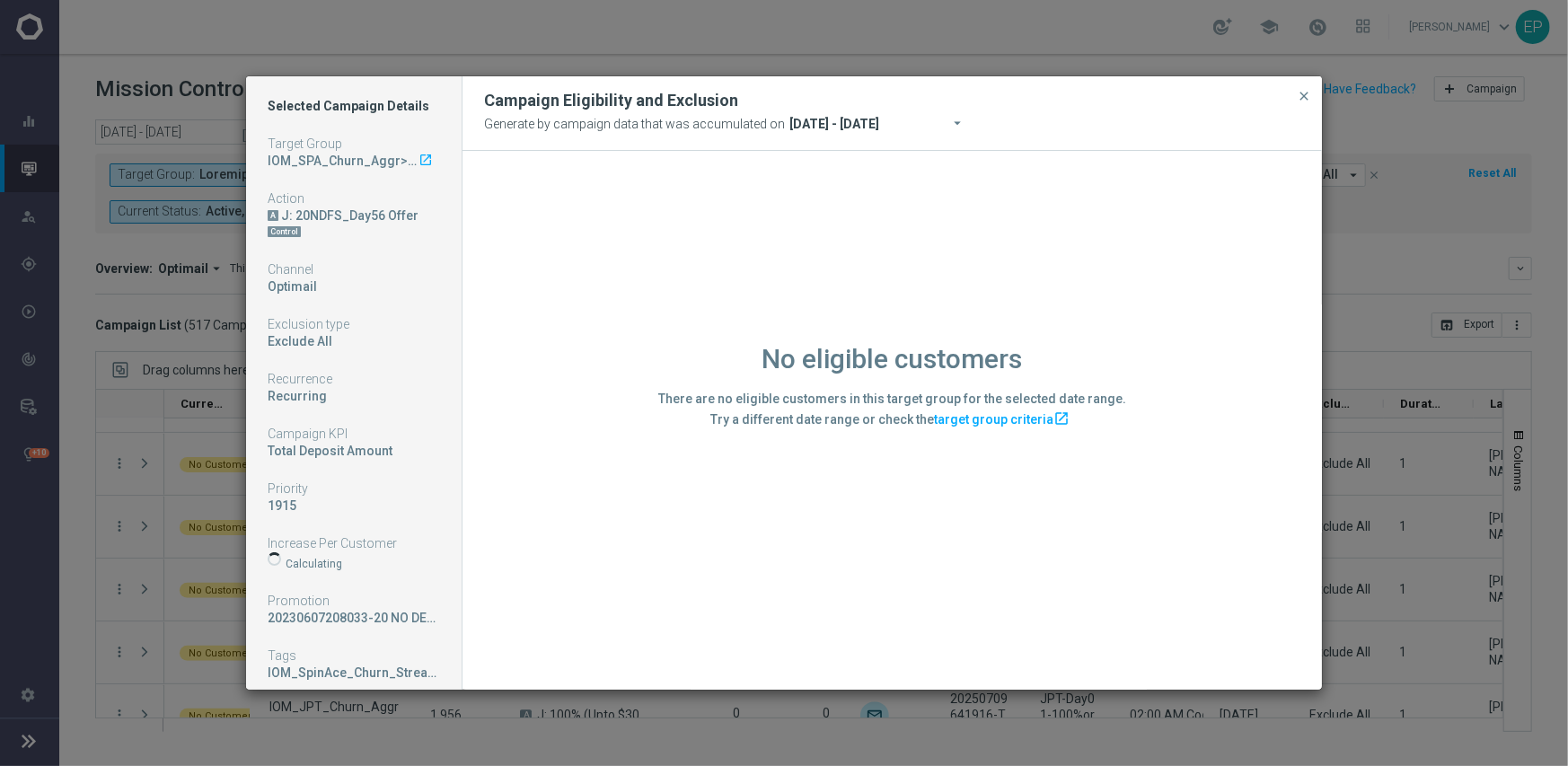
click at [549, 619] on div "No eligible customers There are no eligible customers in this target group for …" at bounding box center [892, 419] width 859 height 538
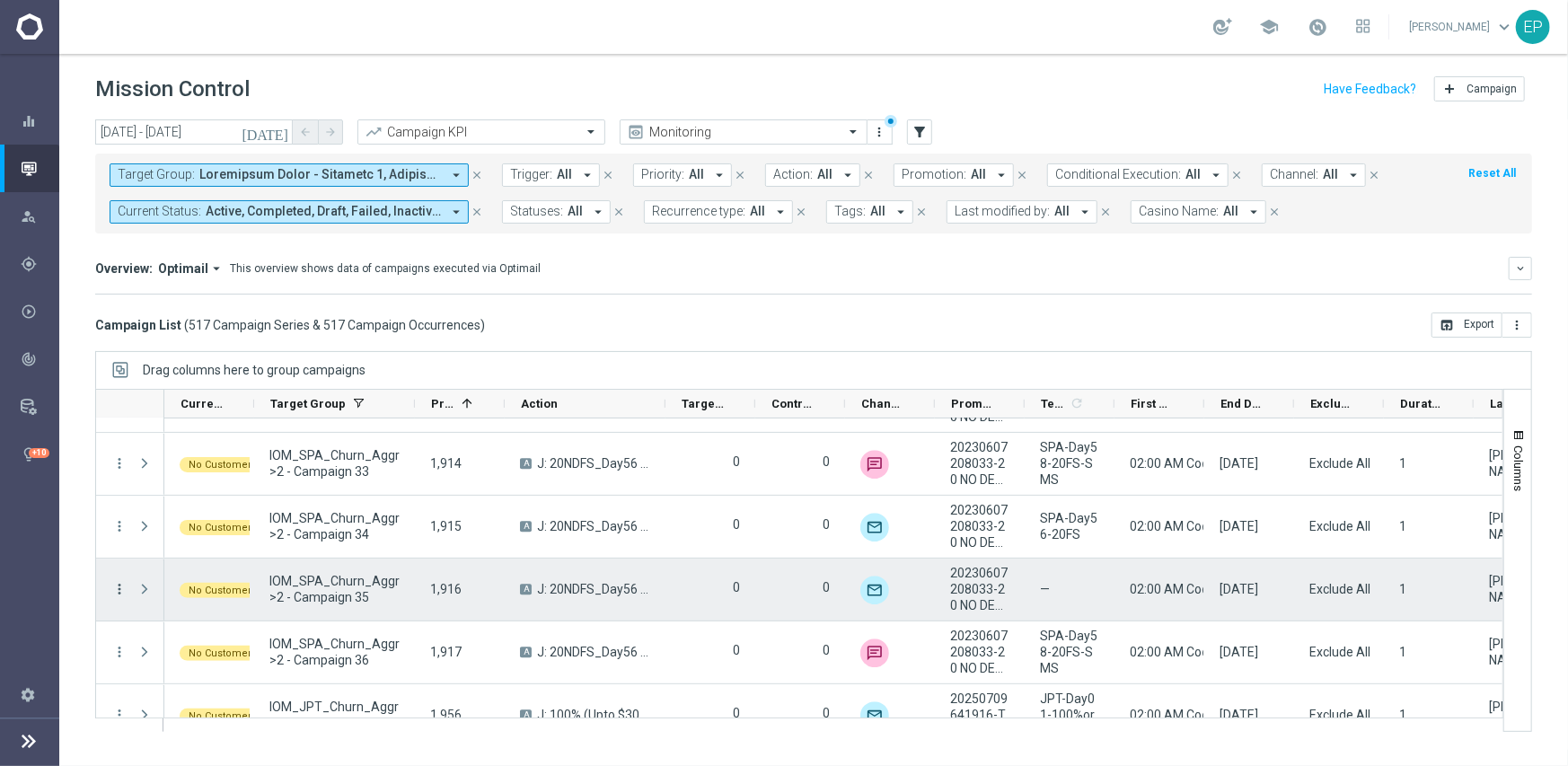
click at [117, 590] on icon "more_vert" at bounding box center [120, 589] width 16 height 16
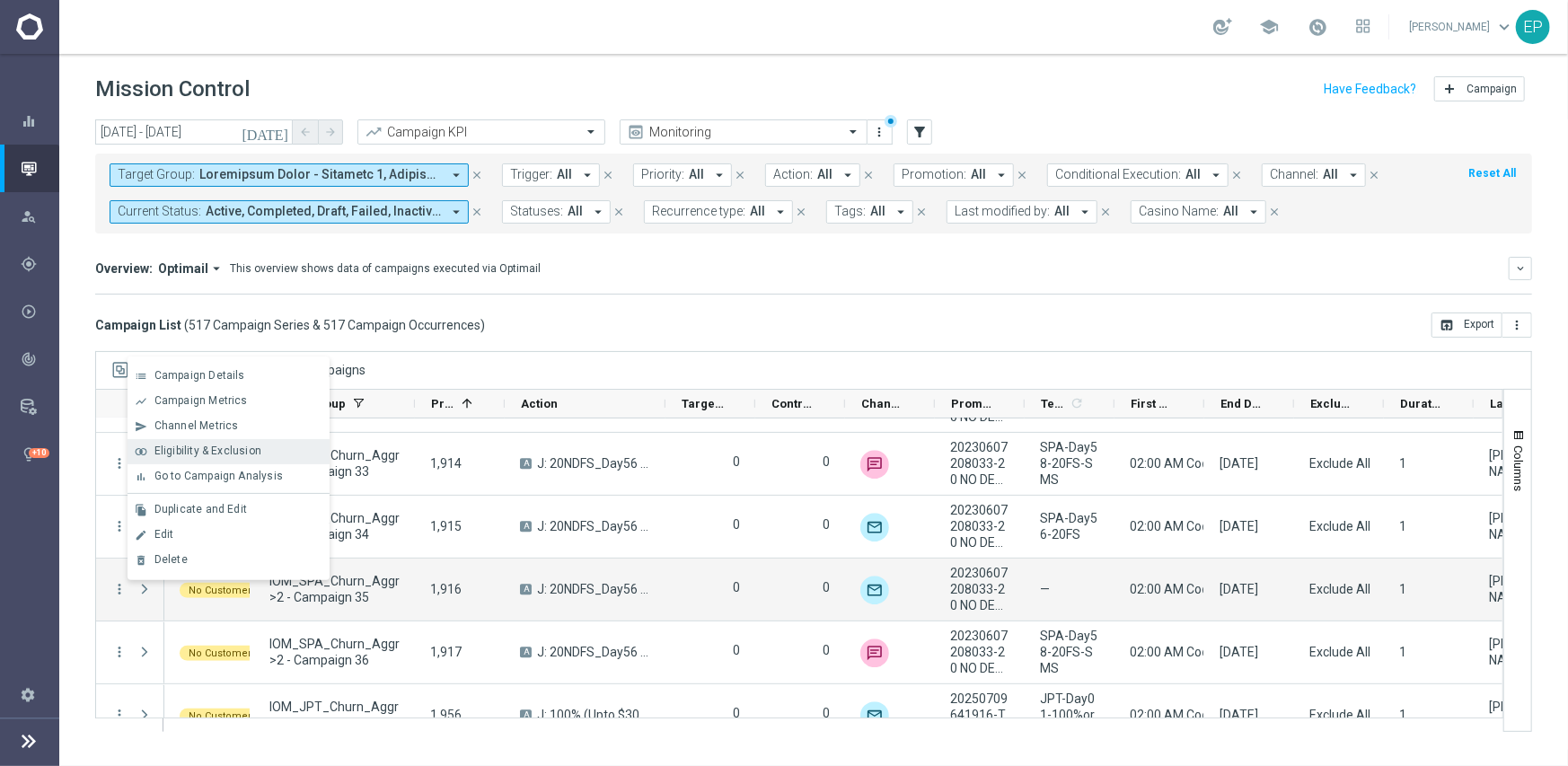
click at [214, 455] on span "Eligibility & Exclusion" at bounding box center [207, 451] width 107 height 13
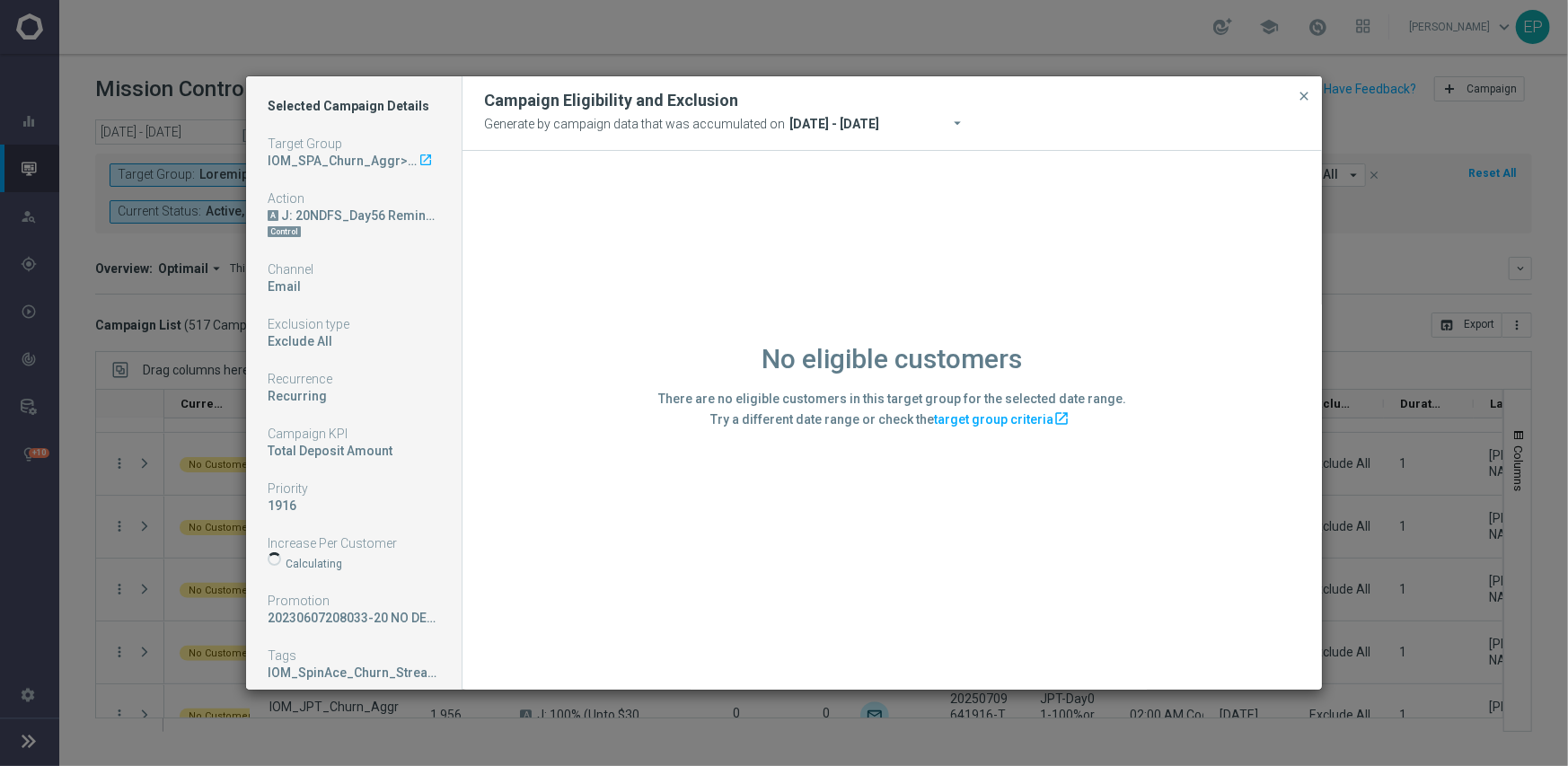
click at [550, 564] on div "No eligible customers There are no eligible customers in this target group for …" at bounding box center [892, 419] width 859 height 538
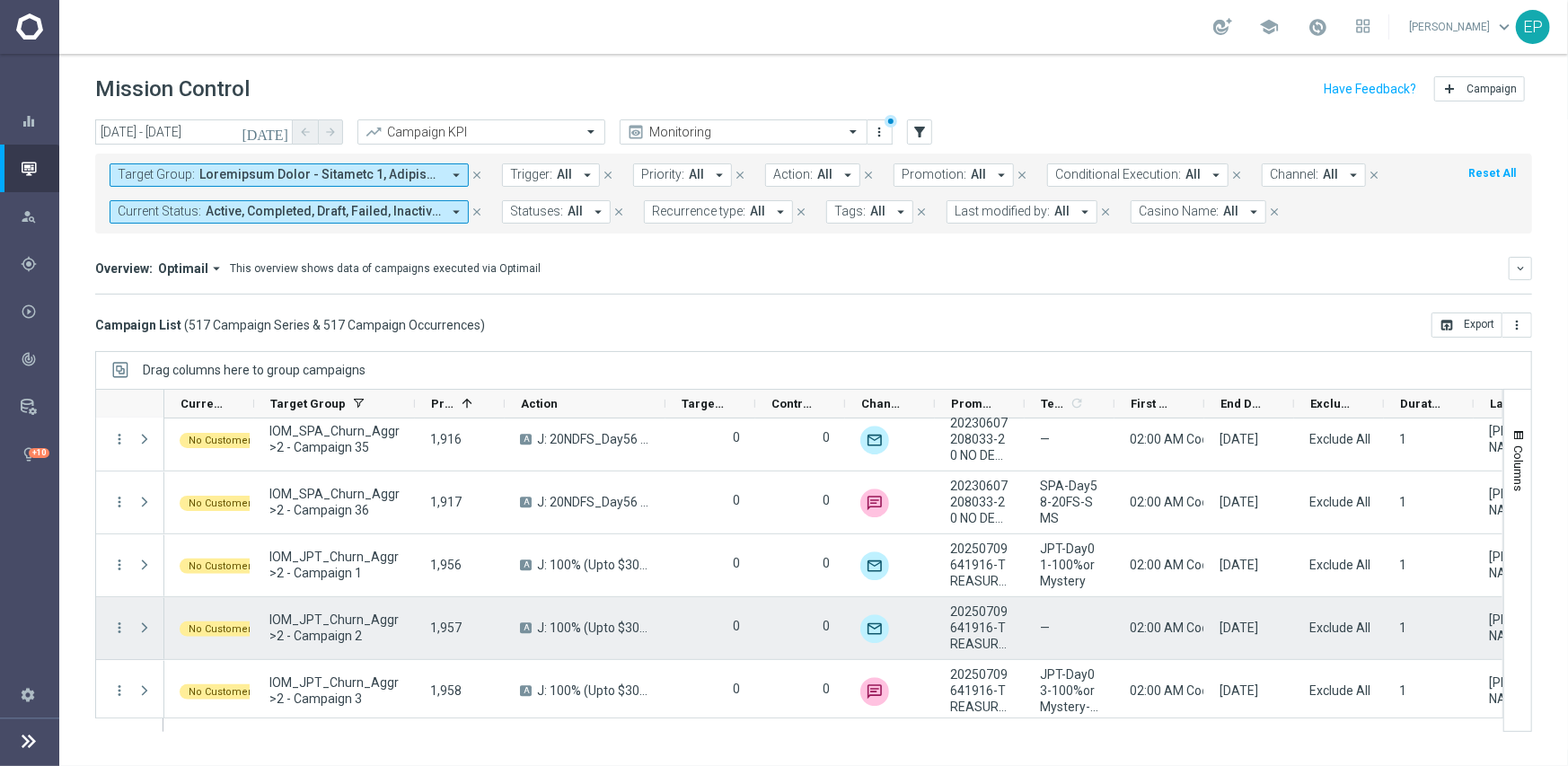
scroll to position [25004, 0]
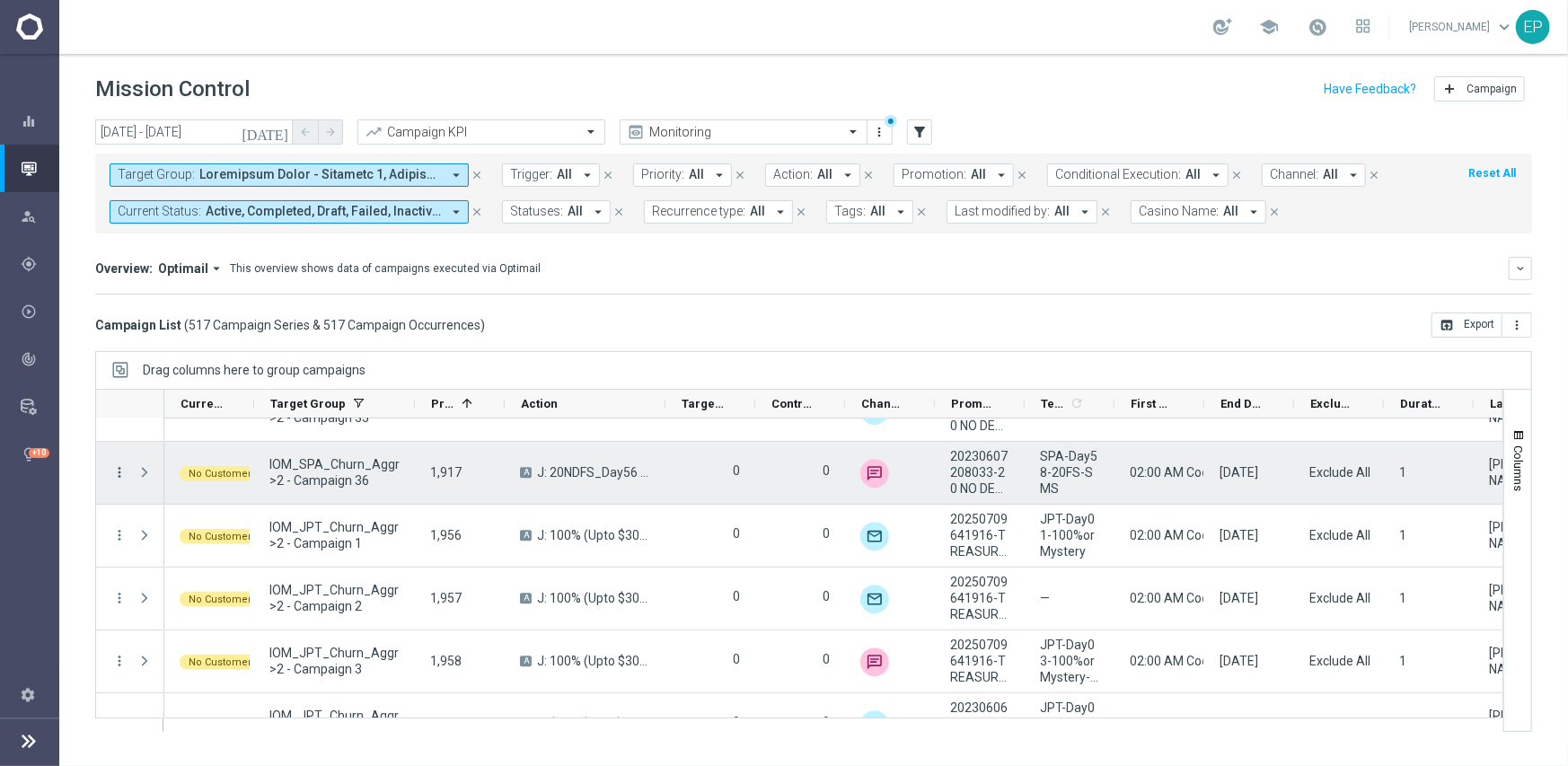
click at [118, 469] on icon "more_vert" at bounding box center [120, 473] width 16 height 16
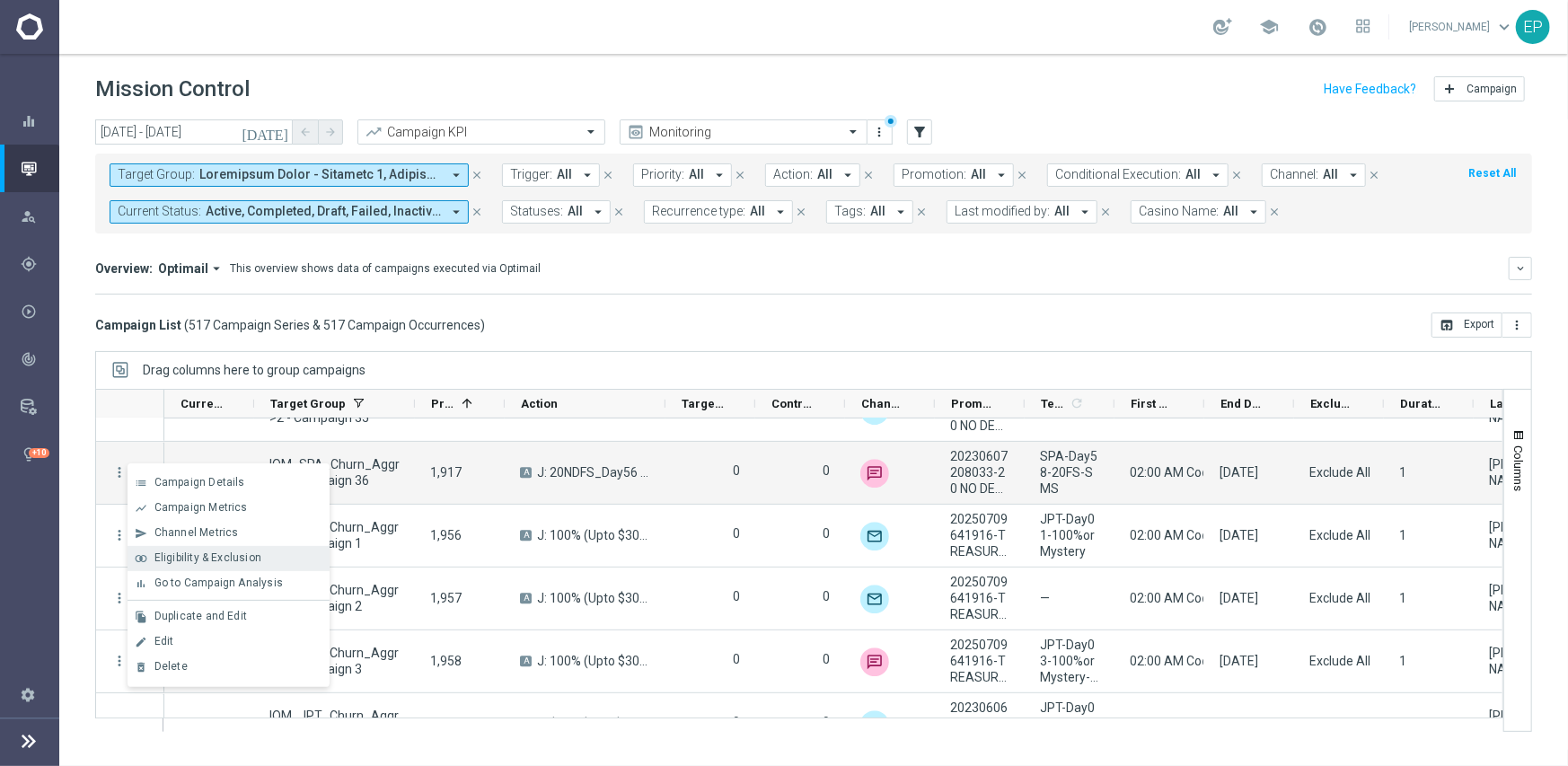
click at [193, 562] on span "Eligibility & Exclusion" at bounding box center [207, 558] width 107 height 13
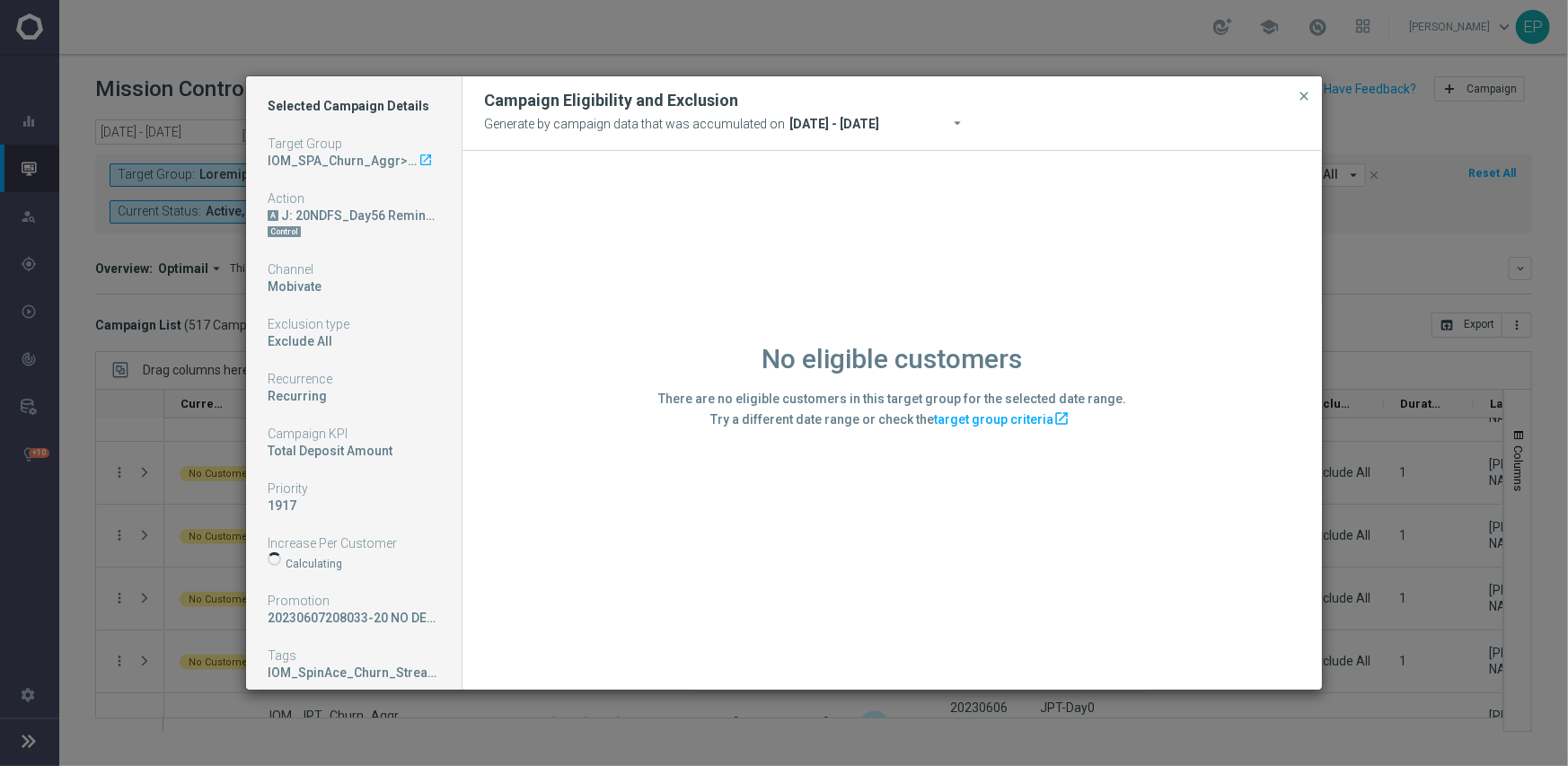
click at [695, 553] on div "No eligible customers There are no eligible customers in this target group for …" at bounding box center [892, 419] width 859 height 538
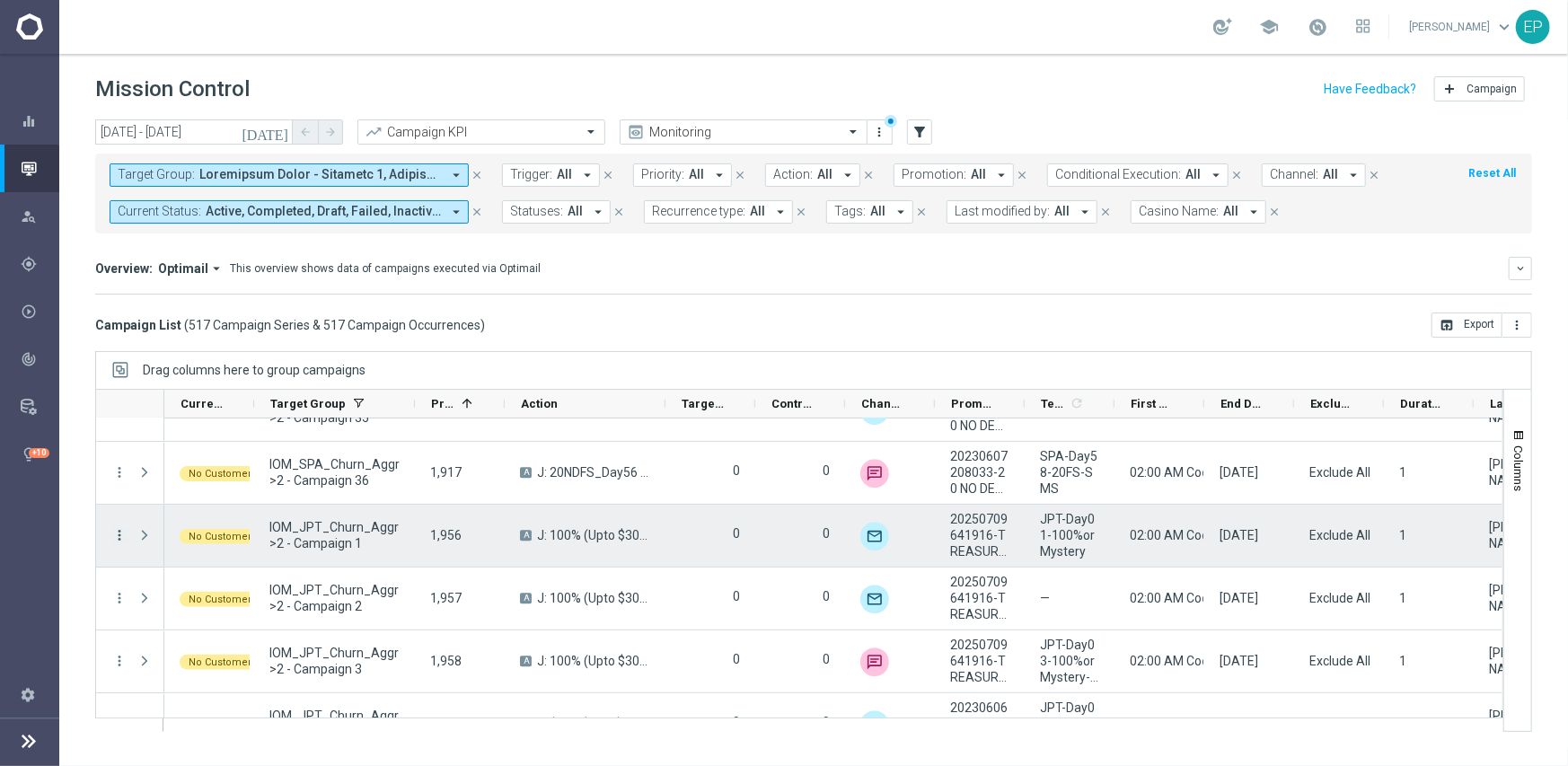
click at [124, 530] on icon "more_vert" at bounding box center [120, 536] width 16 height 16
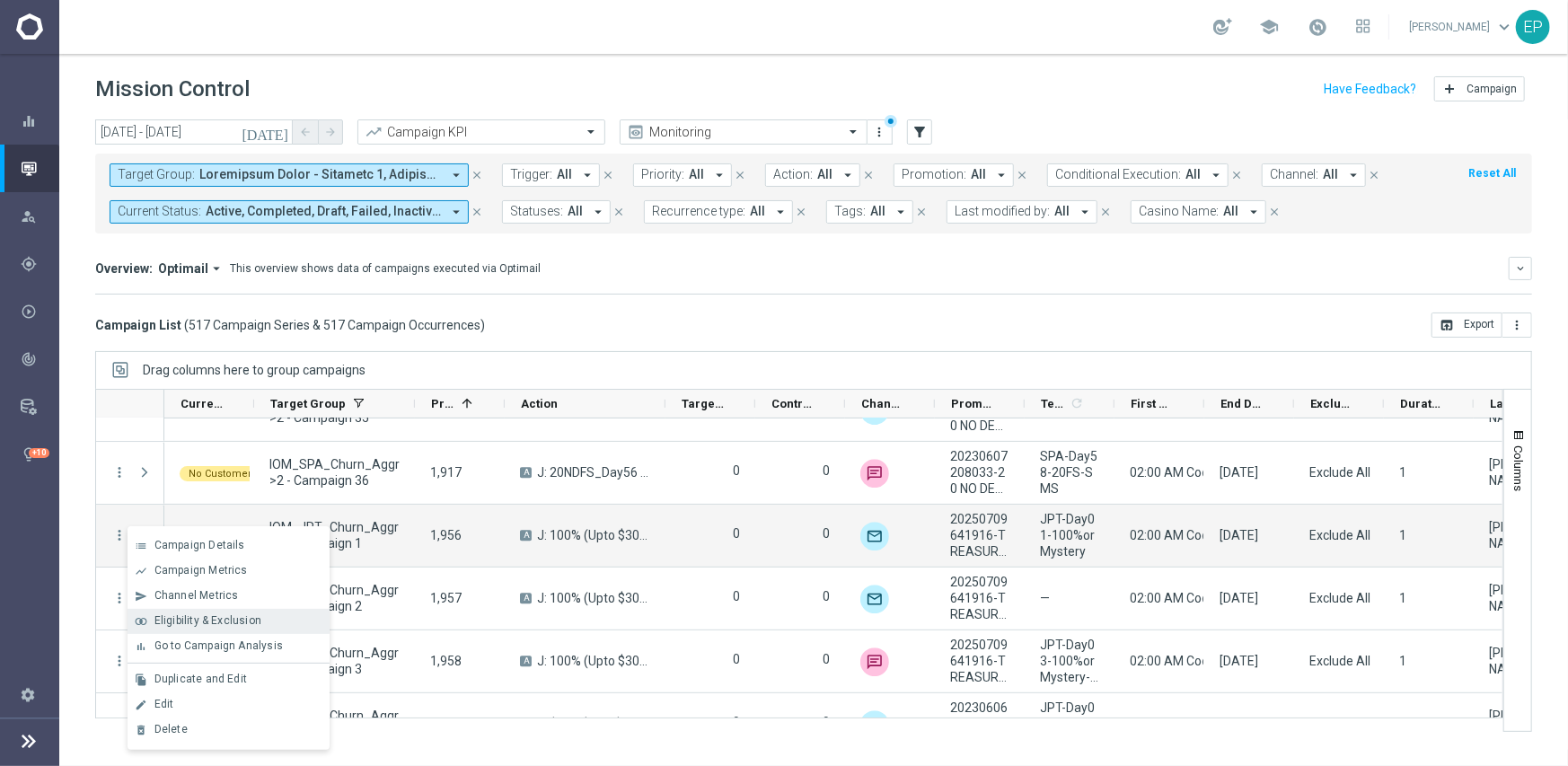
click at [245, 615] on span "Eligibility & Exclusion" at bounding box center [207, 620] width 107 height 13
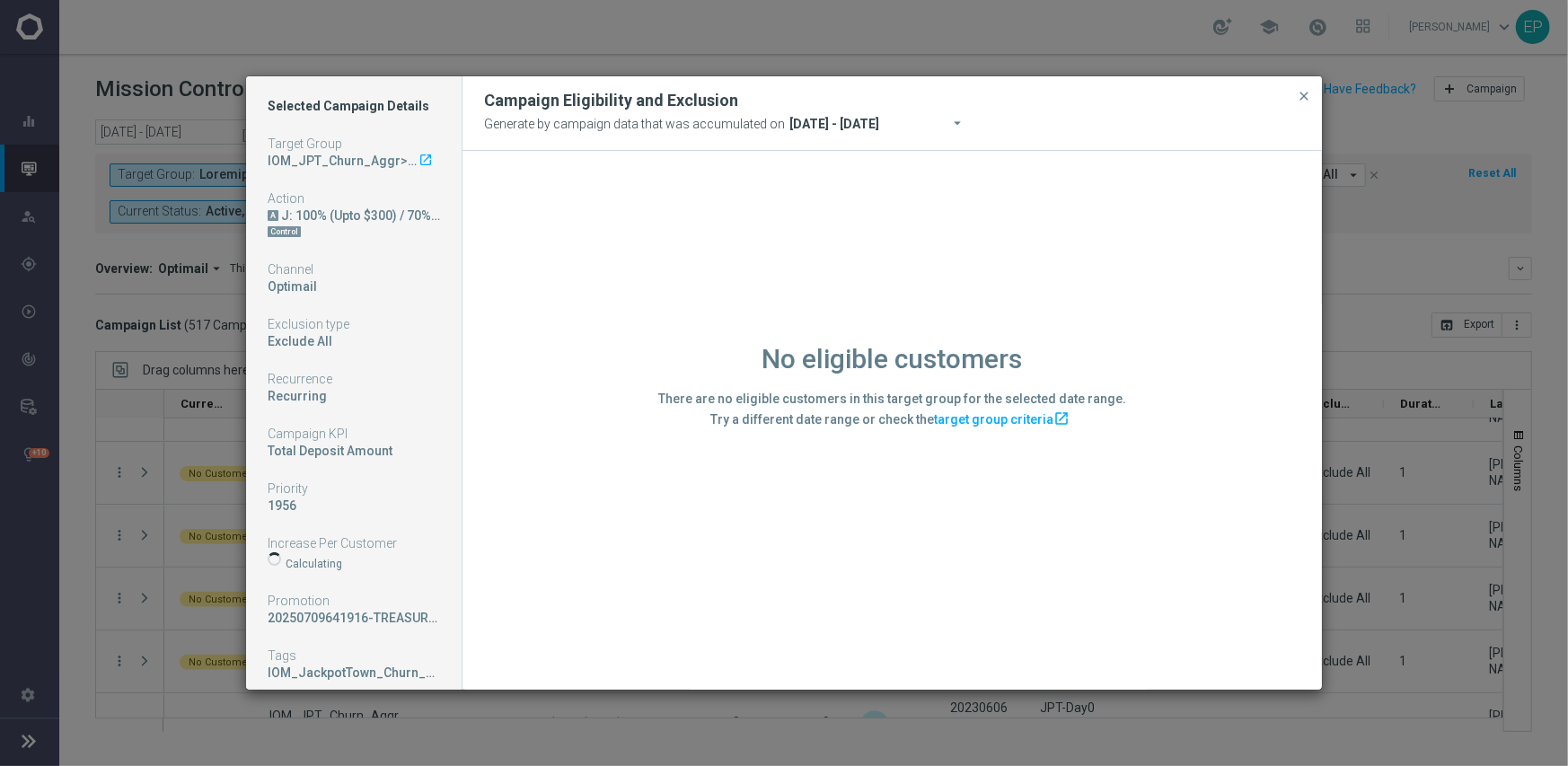
click at [664, 605] on div "No eligible customers There are no eligible customers in this target group for …" at bounding box center [892, 419] width 859 height 538
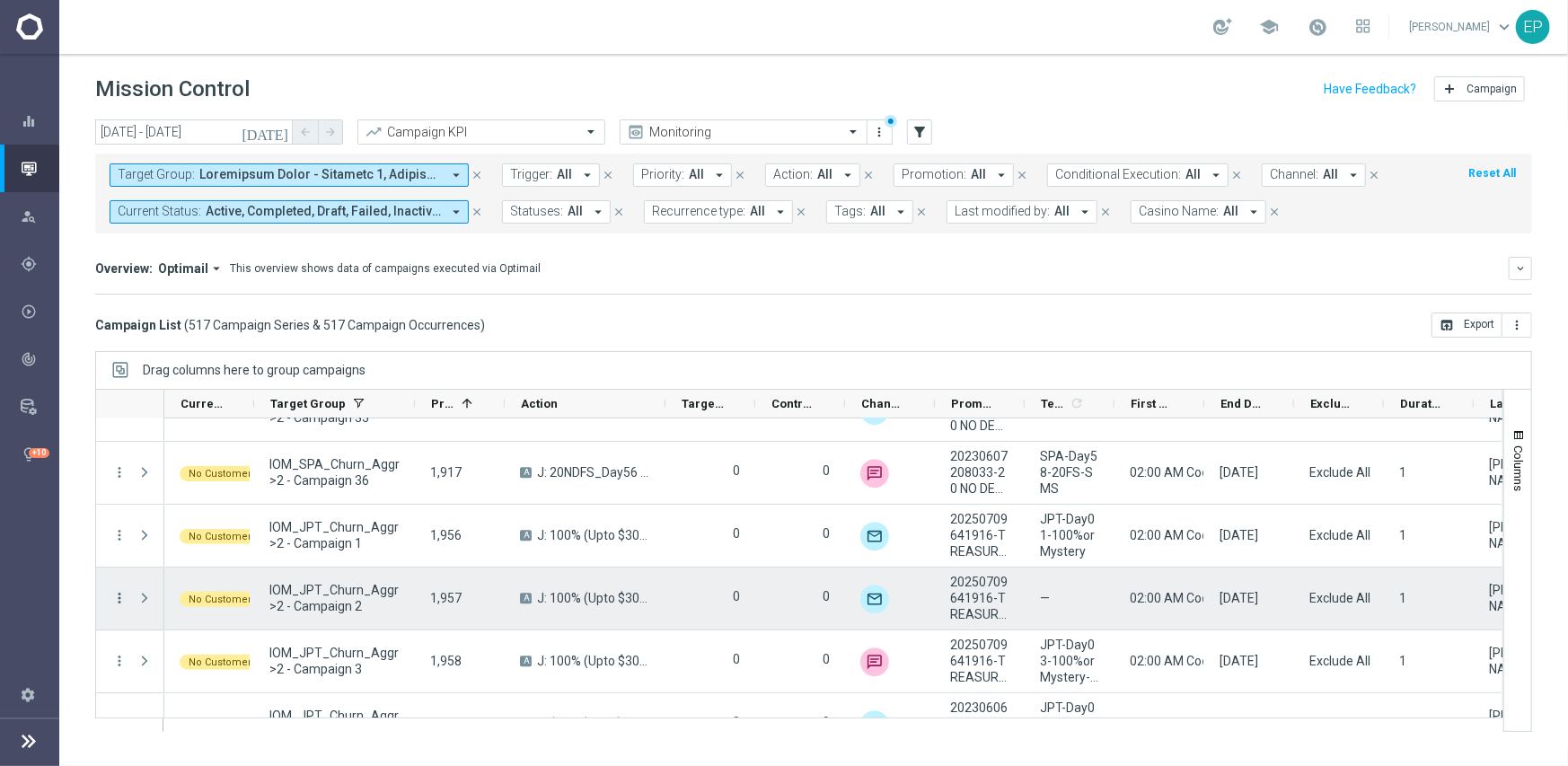
click at [119, 601] on icon "more_vert" at bounding box center [120, 598] width 16 height 16
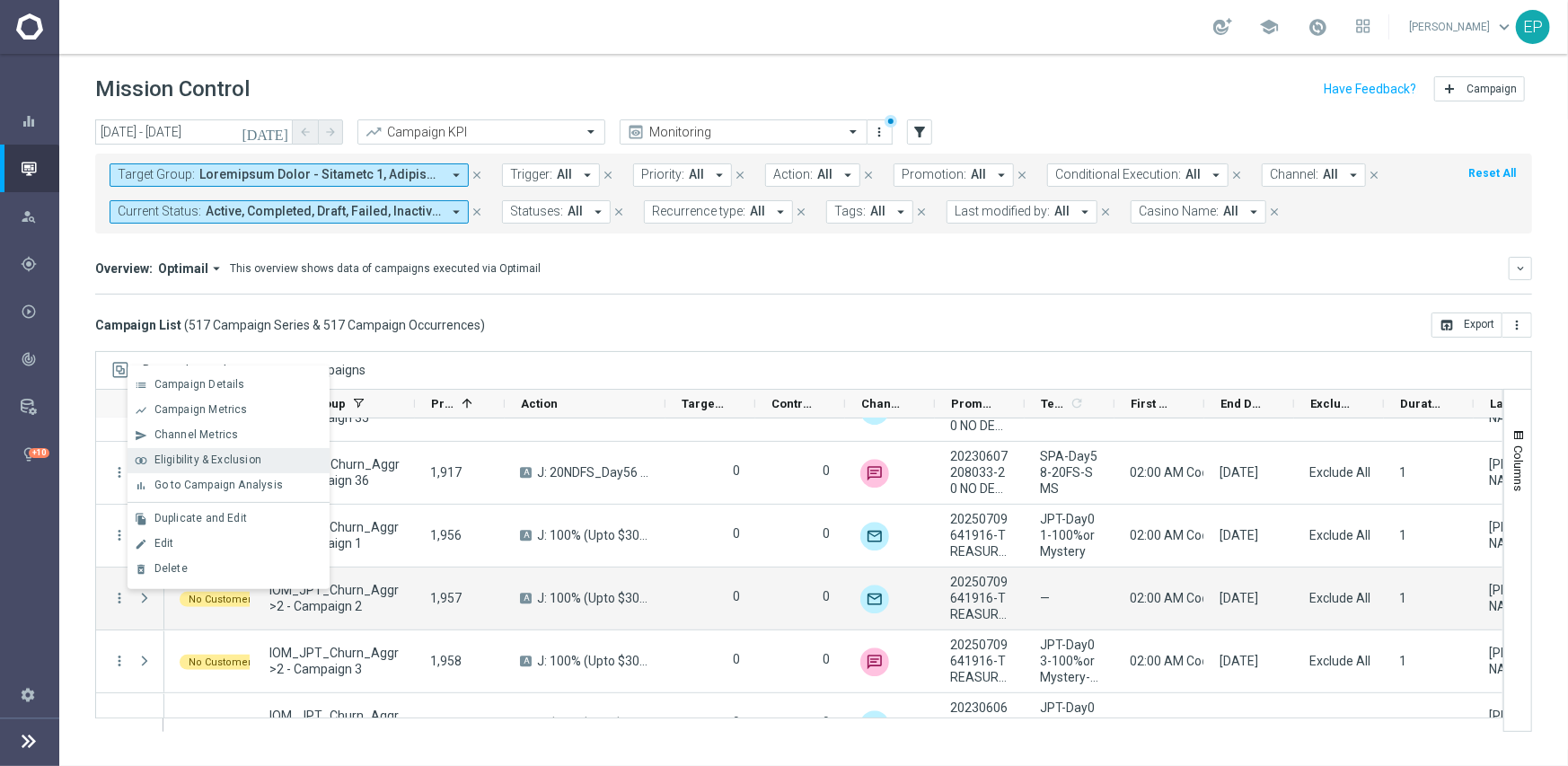
click at [212, 461] on span "Eligibility & Exclusion" at bounding box center [207, 460] width 107 height 13
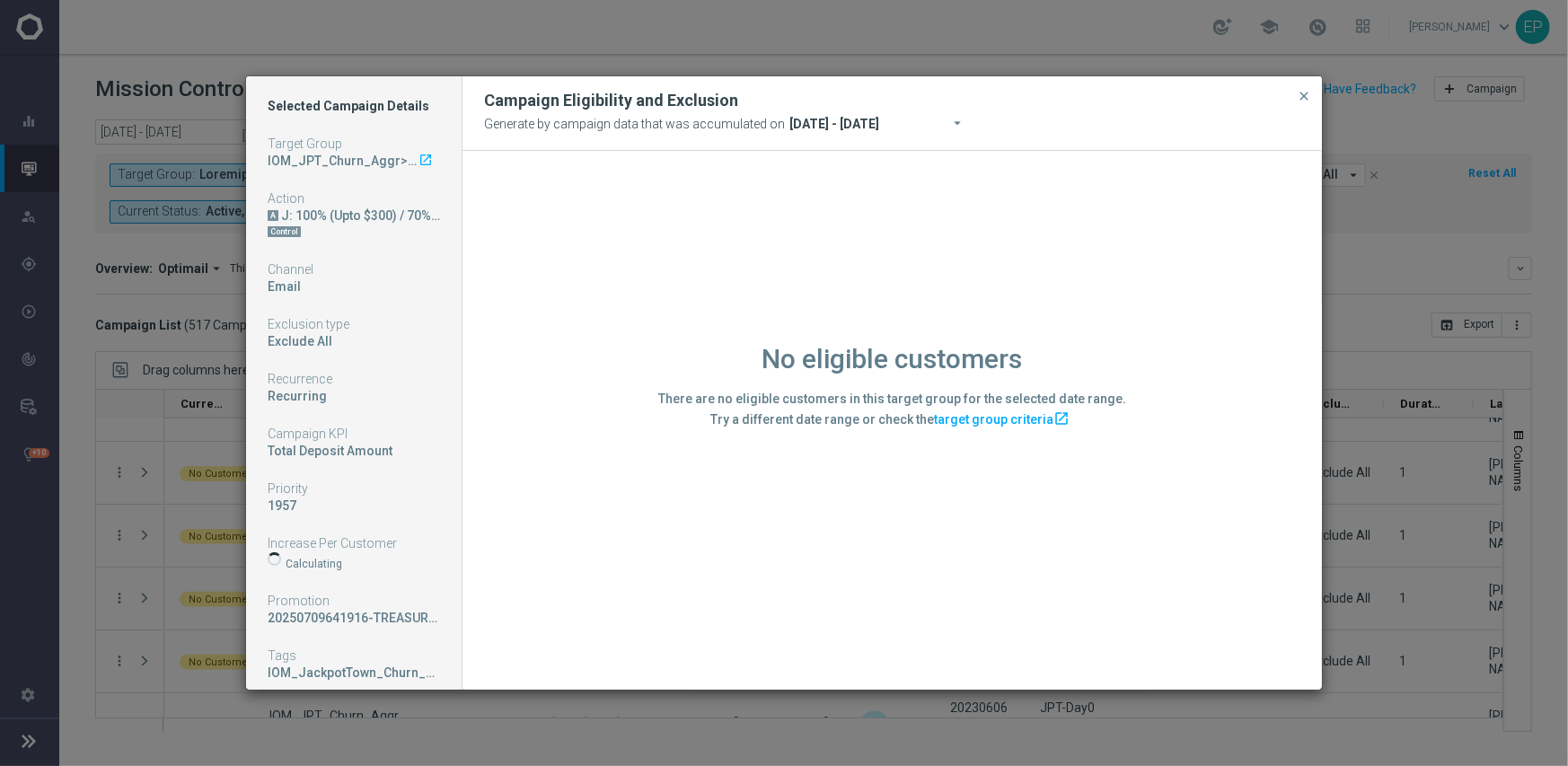
click at [603, 613] on div "No eligible customers There are no eligible customers in this target group for …" at bounding box center [892, 419] width 859 height 538
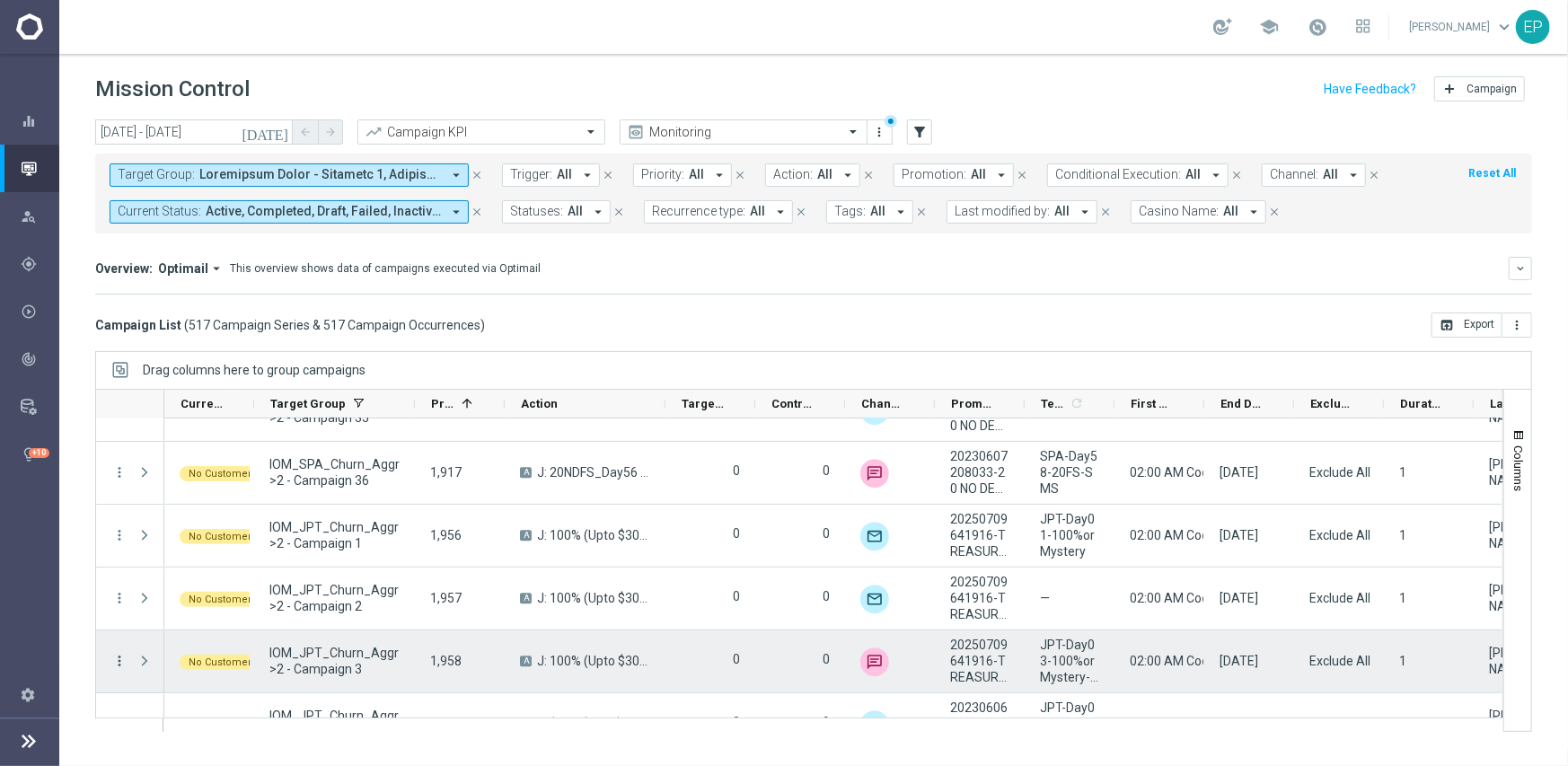
click at [120, 660] on icon "more_vert" at bounding box center [120, 661] width 16 height 16
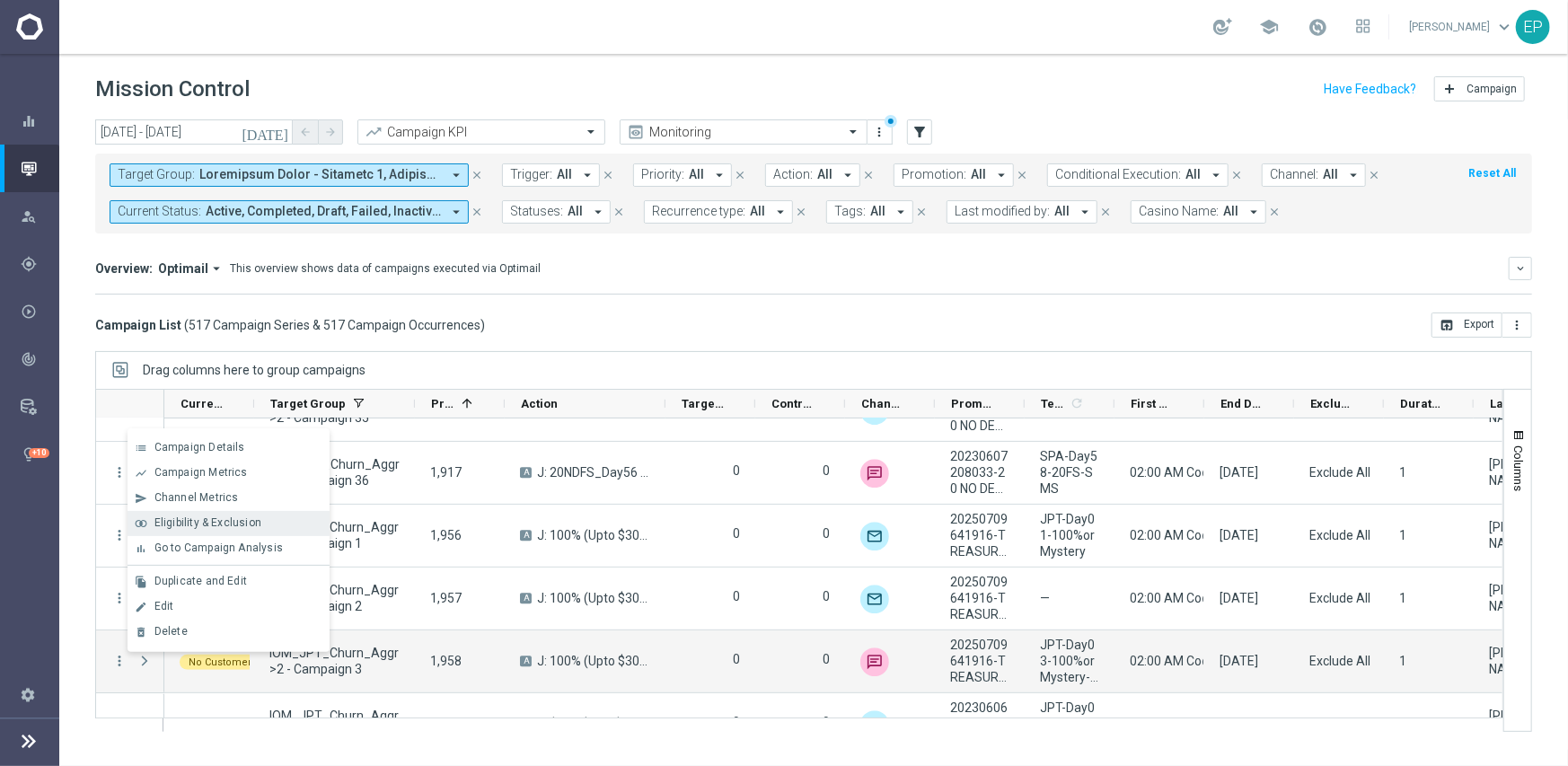
click at [214, 520] on span "Eligibility & Exclusion" at bounding box center [207, 523] width 107 height 13
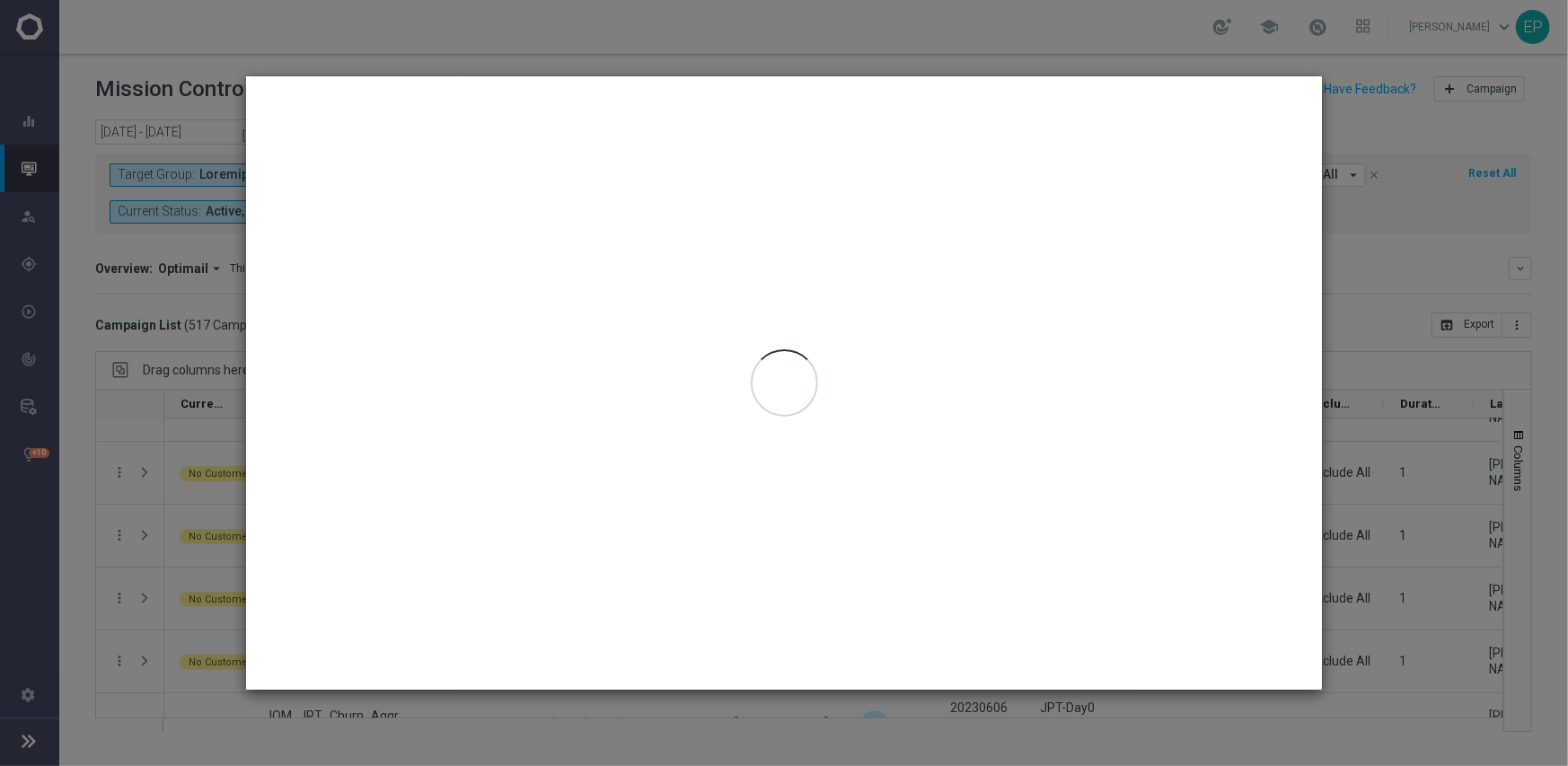
click at [594, 192] on div "Overview Over Time" at bounding box center [892, 171] width 859 height 41
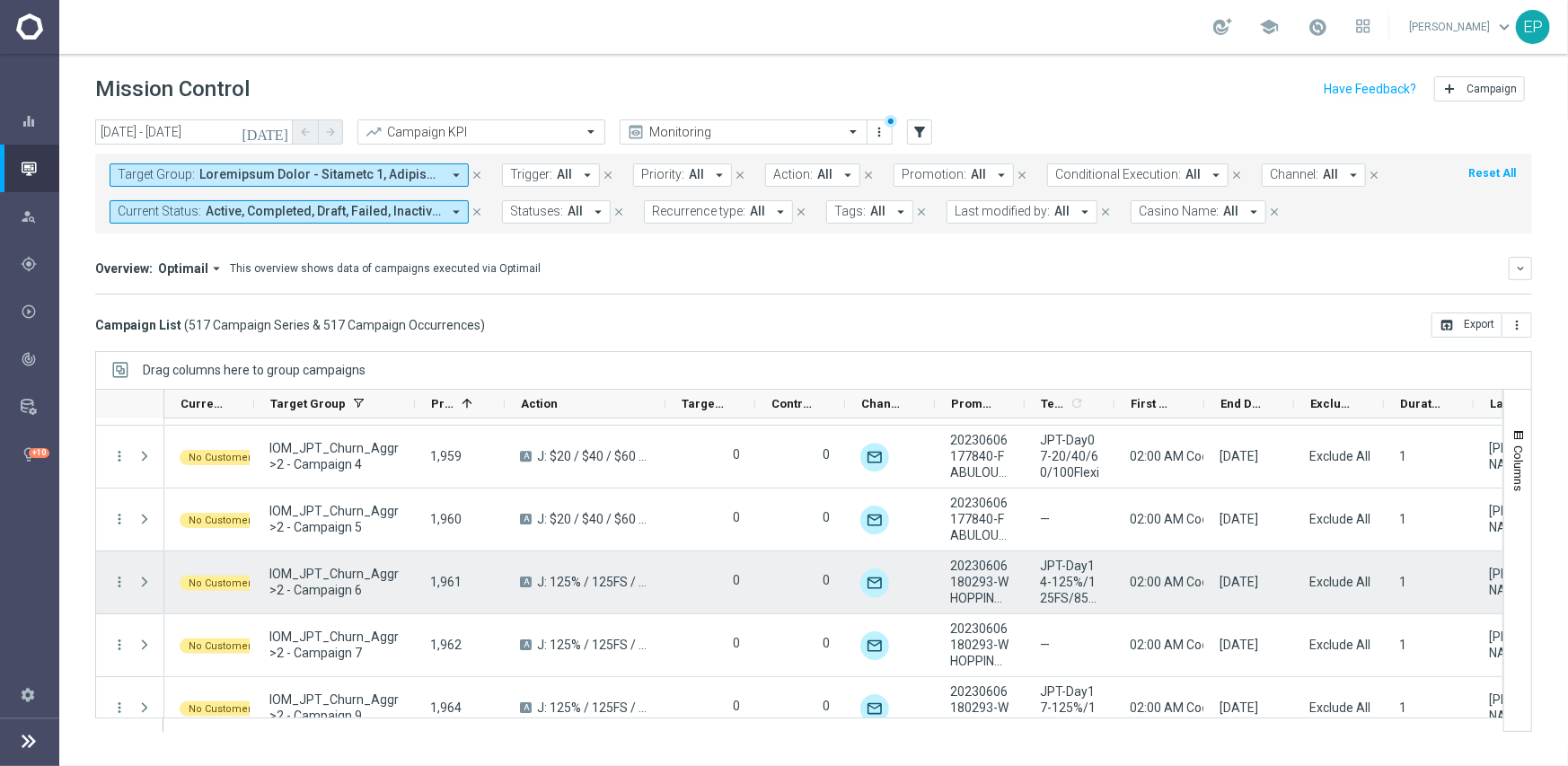
scroll to position [25273, 0]
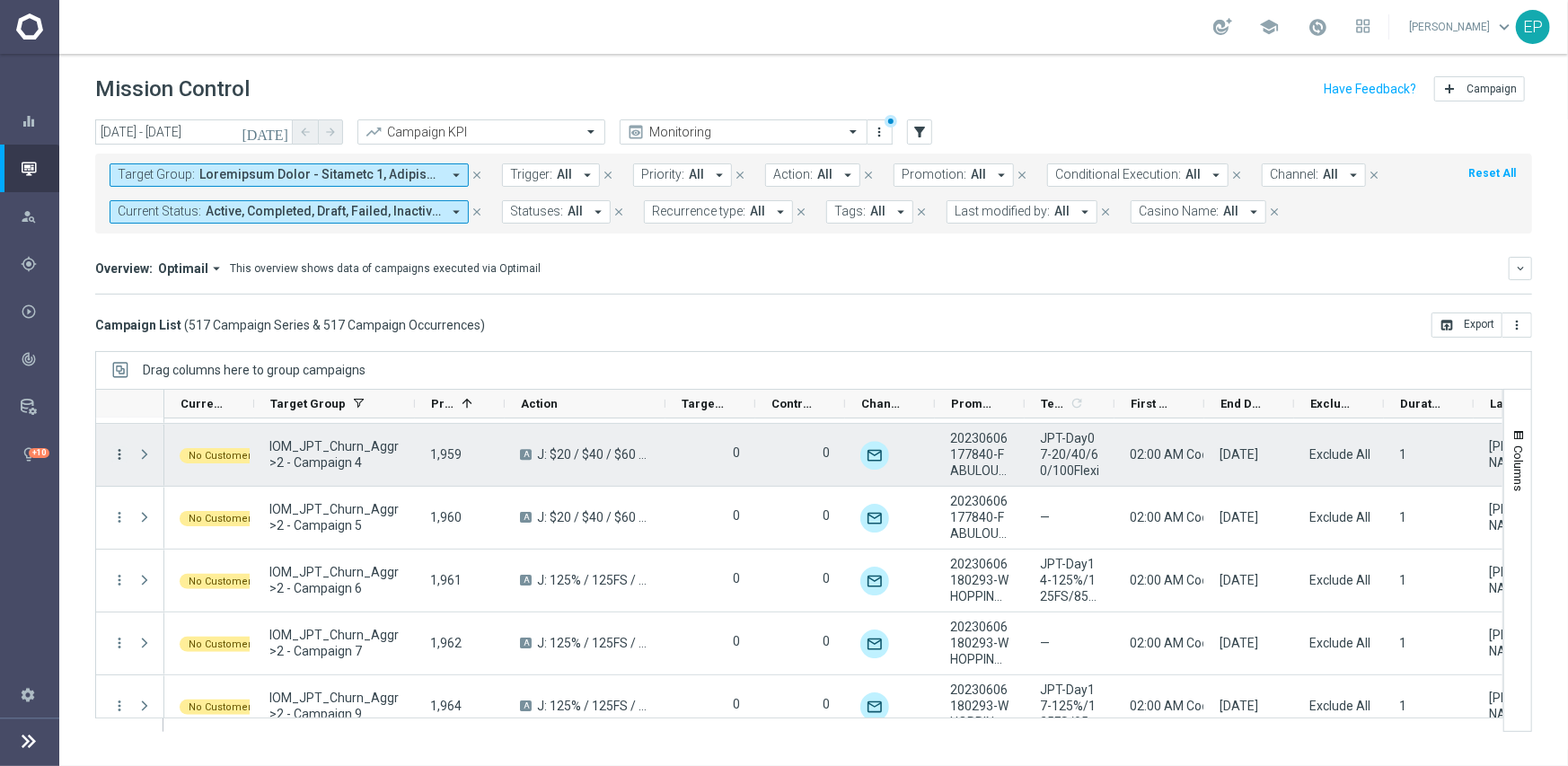
click at [122, 448] on icon "more_vert" at bounding box center [120, 455] width 16 height 16
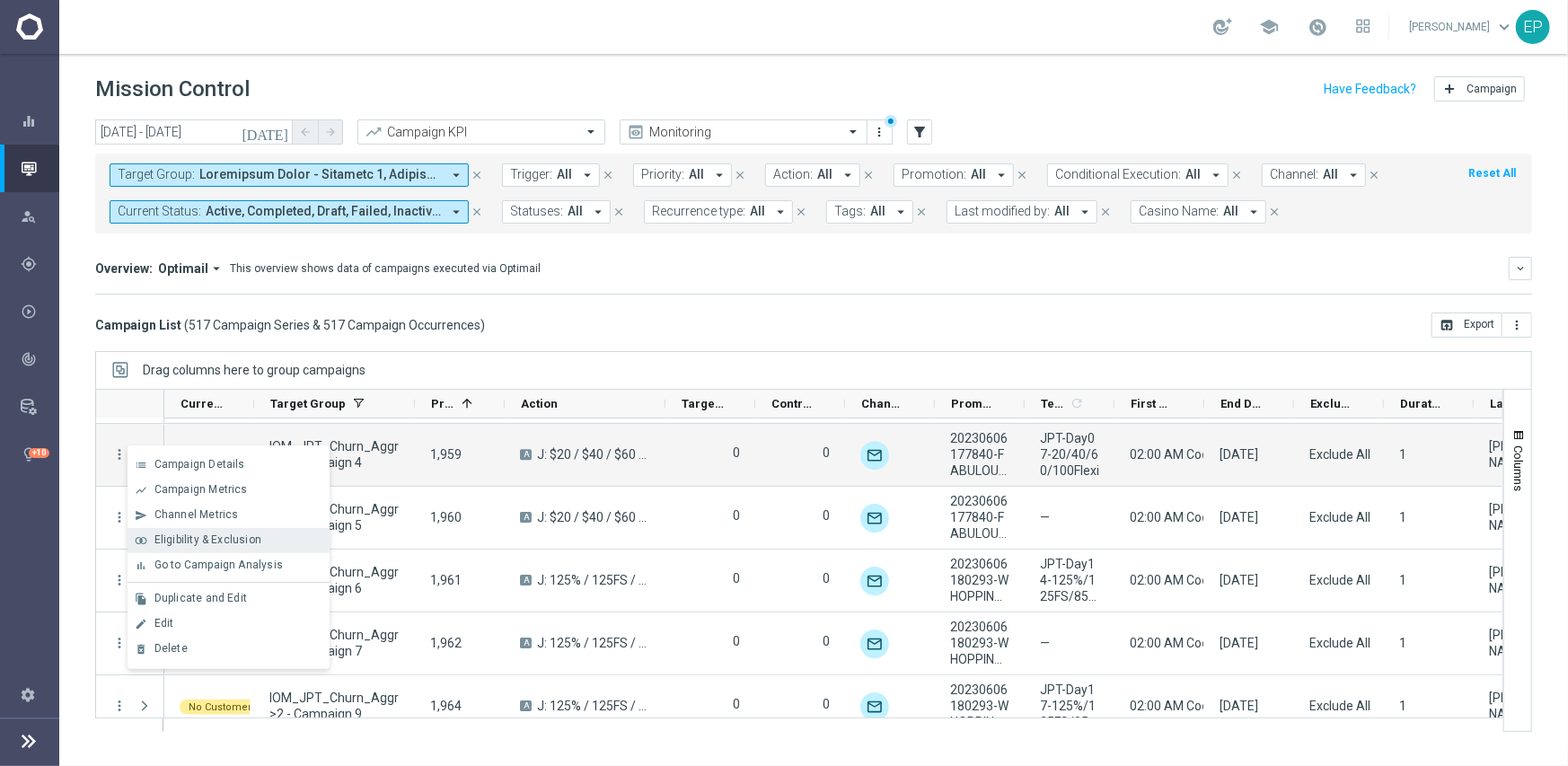
click at [249, 544] on span "Eligibility & Exclusion" at bounding box center [207, 540] width 107 height 13
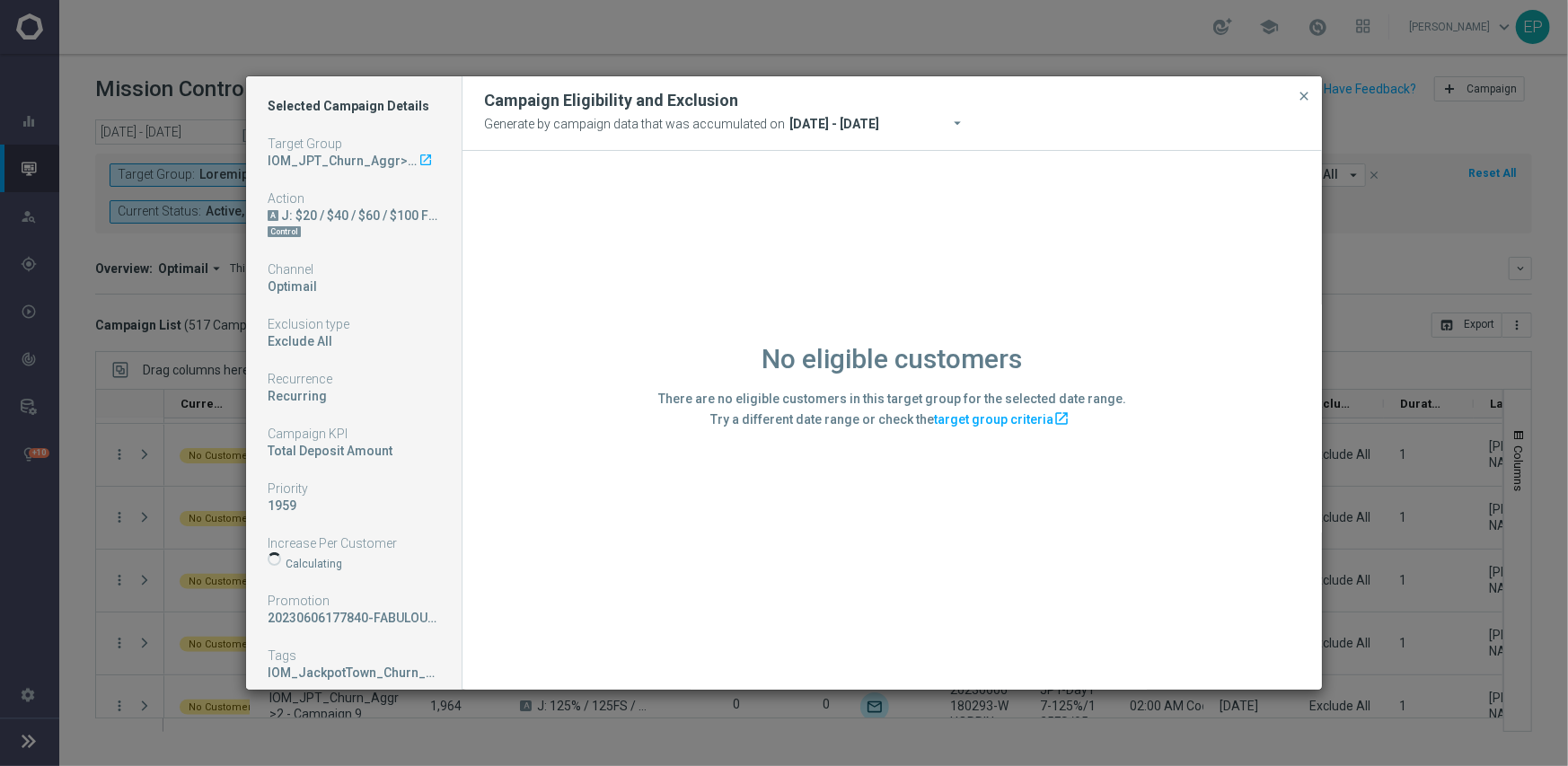
click at [615, 576] on div "No eligible customers There are no eligible customers in this target group for …" at bounding box center [892, 419] width 859 height 538
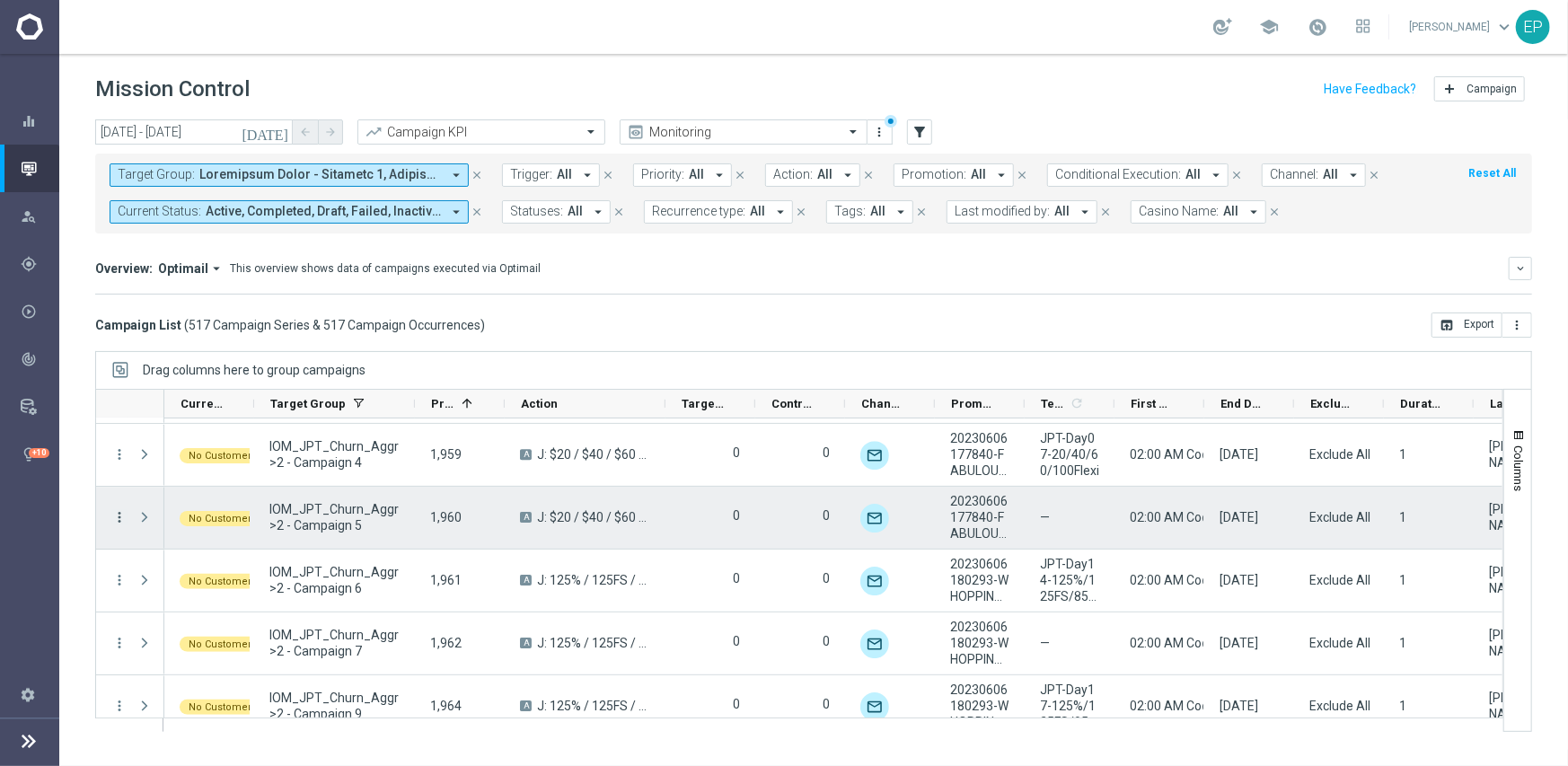
click at [115, 511] on icon "more_vert" at bounding box center [120, 518] width 16 height 16
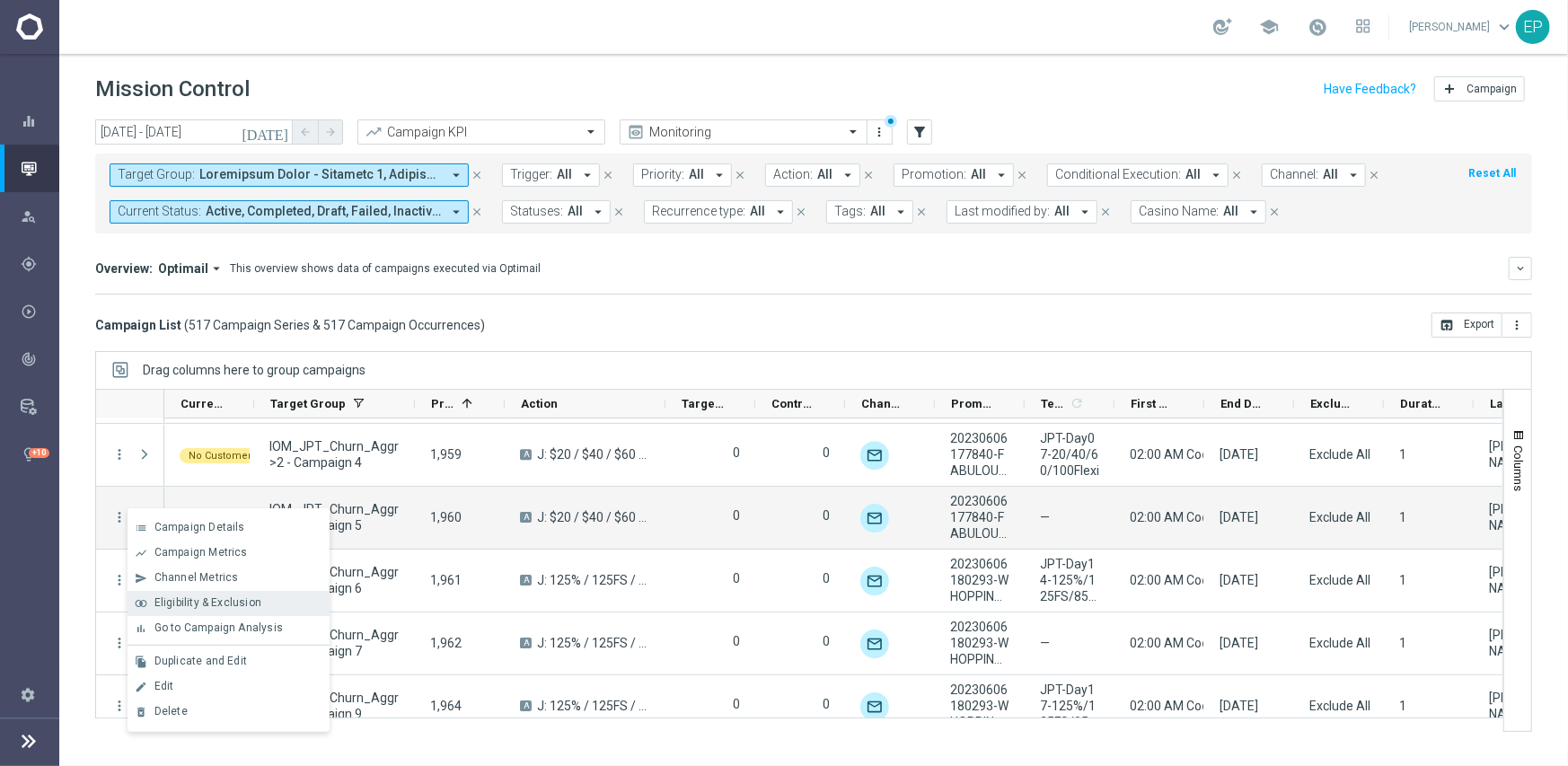
click at [180, 596] on span "Eligibility & Exclusion" at bounding box center [207, 602] width 107 height 13
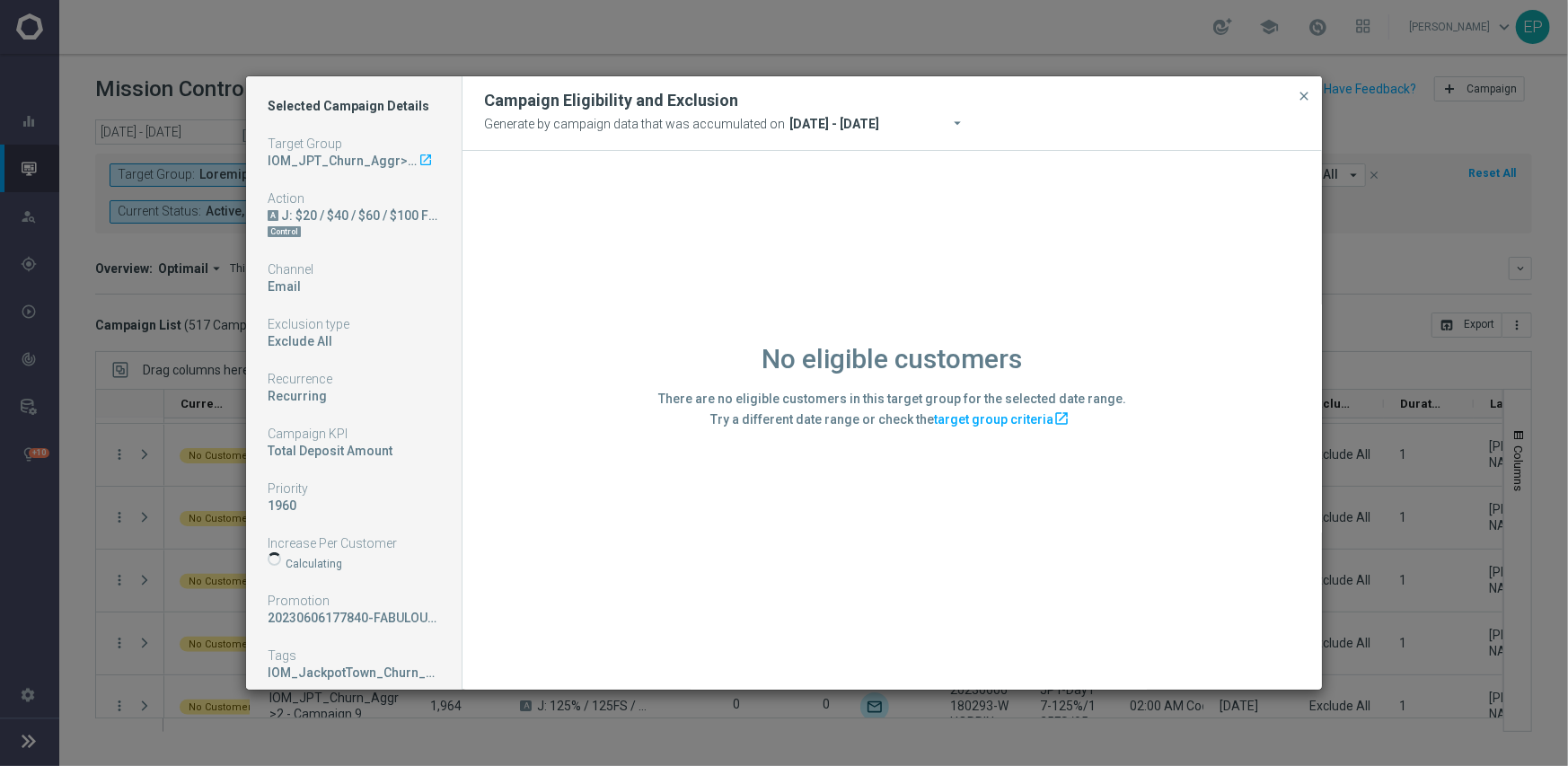
click at [511, 583] on div "No eligible customers There are no eligible customers in this target group for …" at bounding box center [892, 419] width 859 height 538
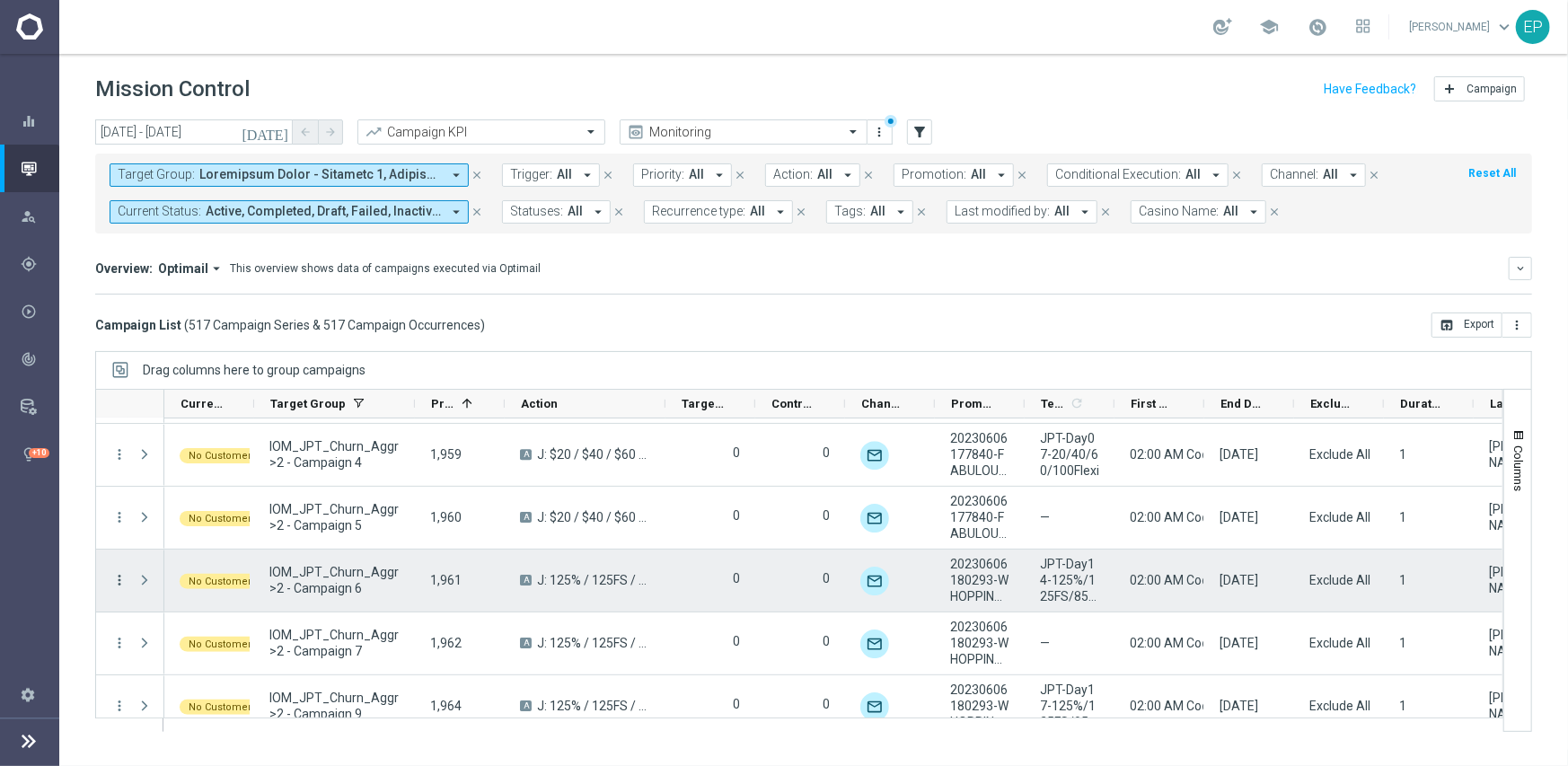
click at [115, 574] on icon "more_vert" at bounding box center [120, 580] width 16 height 16
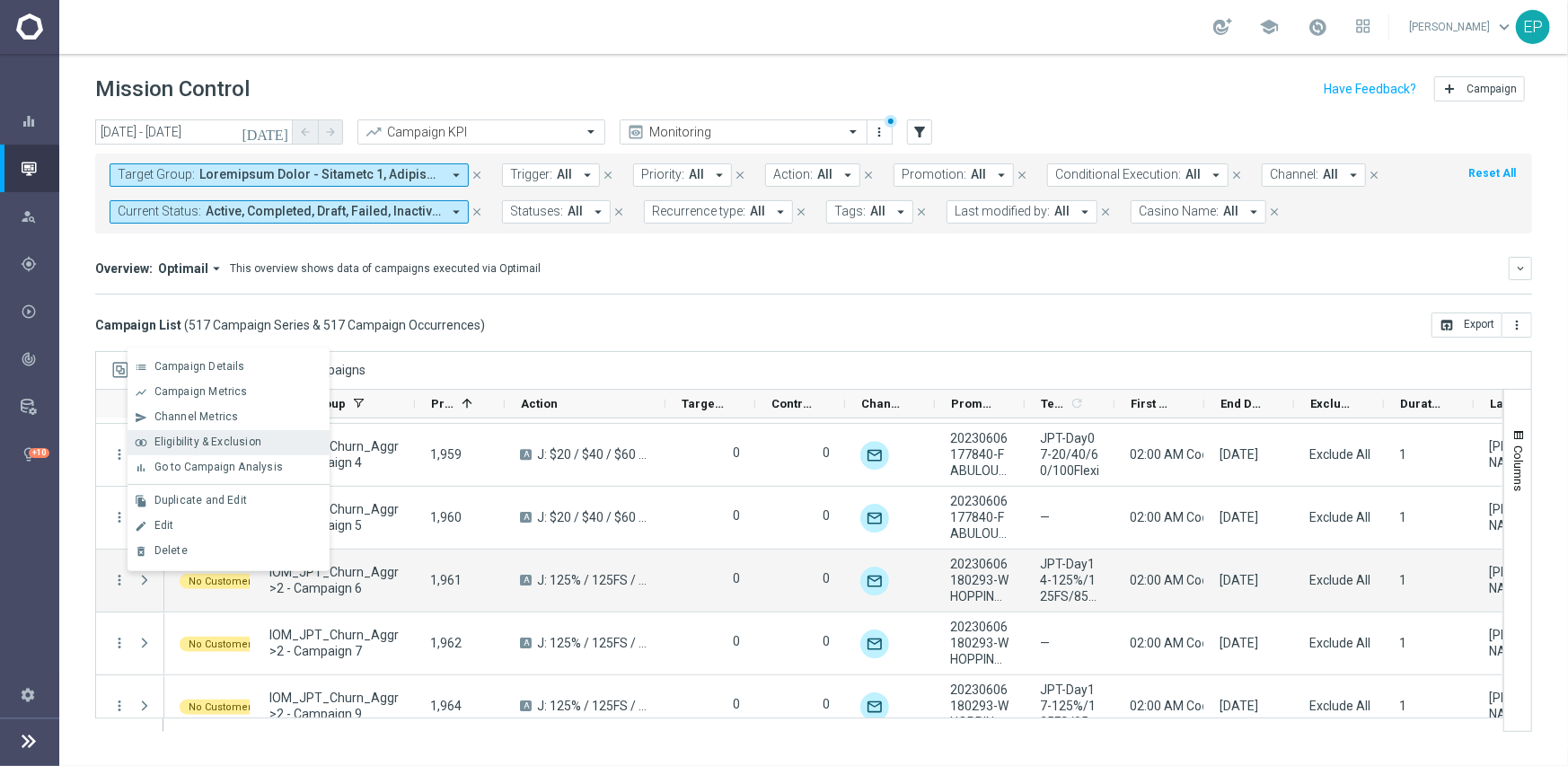
click at [205, 436] on span "Eligibility & Exclusion" at bounding box center [207, 442] width 107 height 13
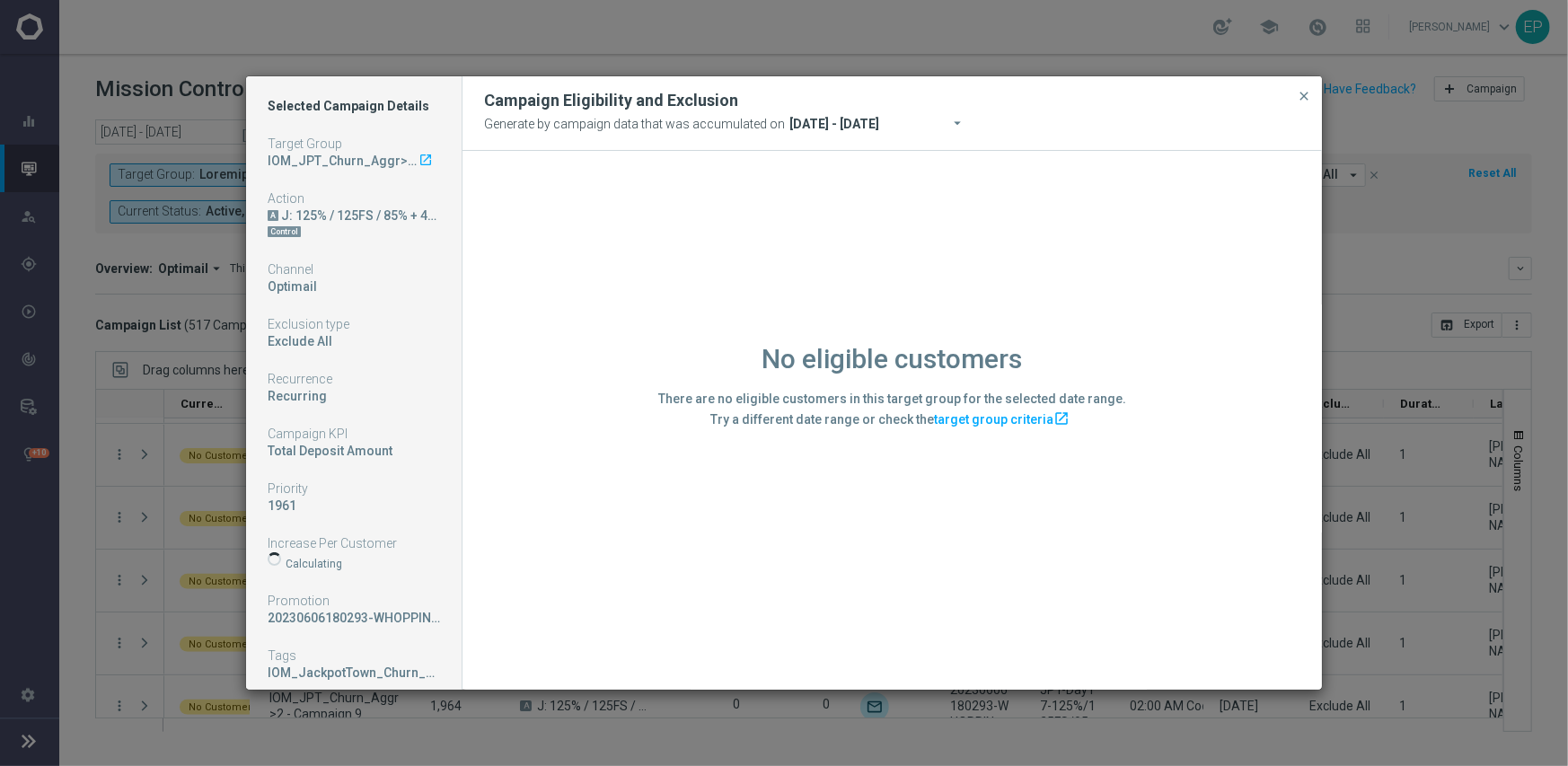
click at [546, 597] on div "No eligible customers There are no eligible customers in this target group for …" at bounding box center [892, 419] width 859 height 538
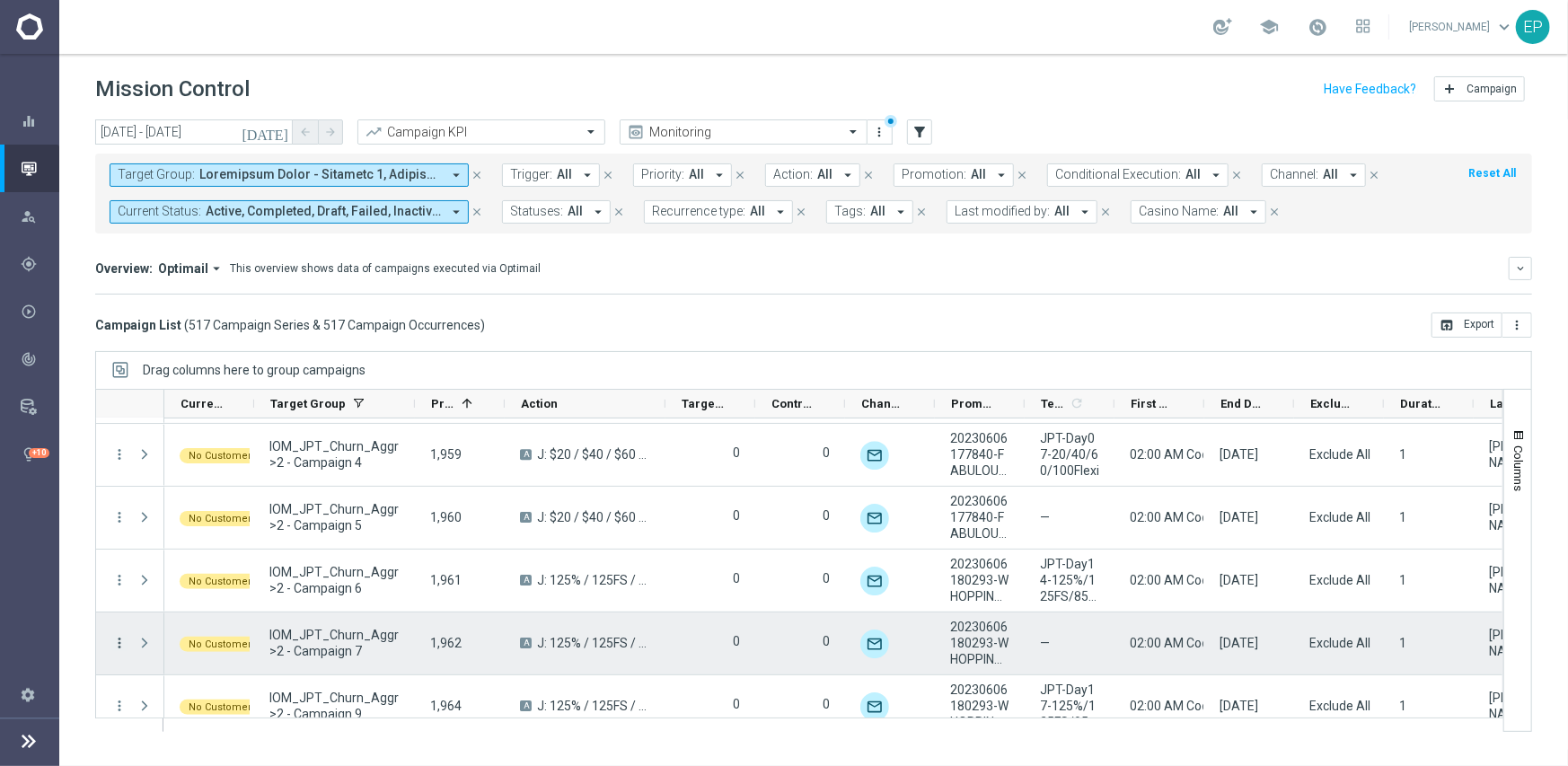
click at [119, 641] on icon "more_vert" at bounding box center [120, 643] width 16 height 16
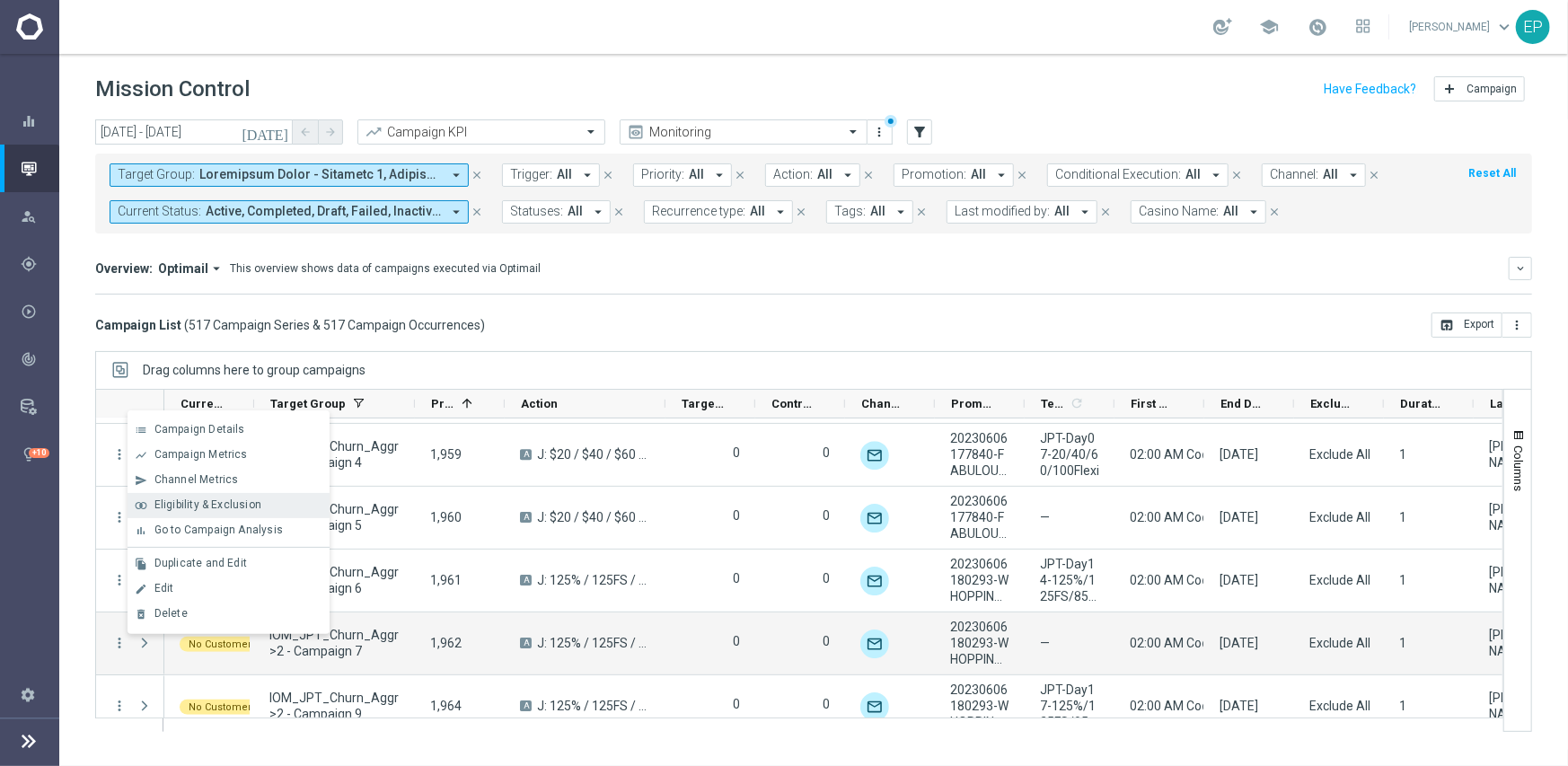
click at [193, 505] on span "Eligibility & Exclusion" at bounding box center [207, 505] width 107 height 13
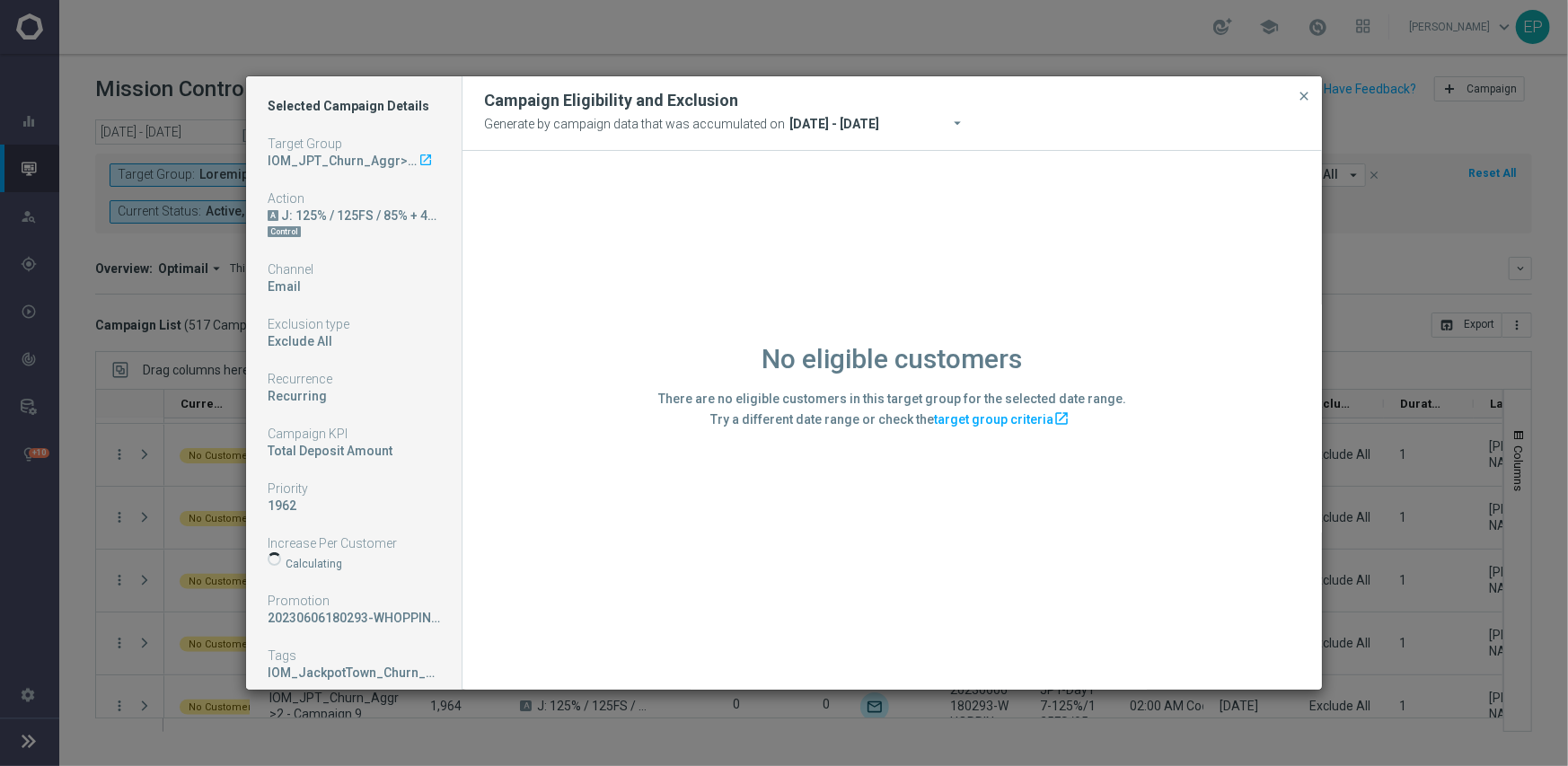
click at [520, 628] on div "No eligible customers There are no eligible customers in this target group for …" at bounding box center [892, 419] width 859 height 538
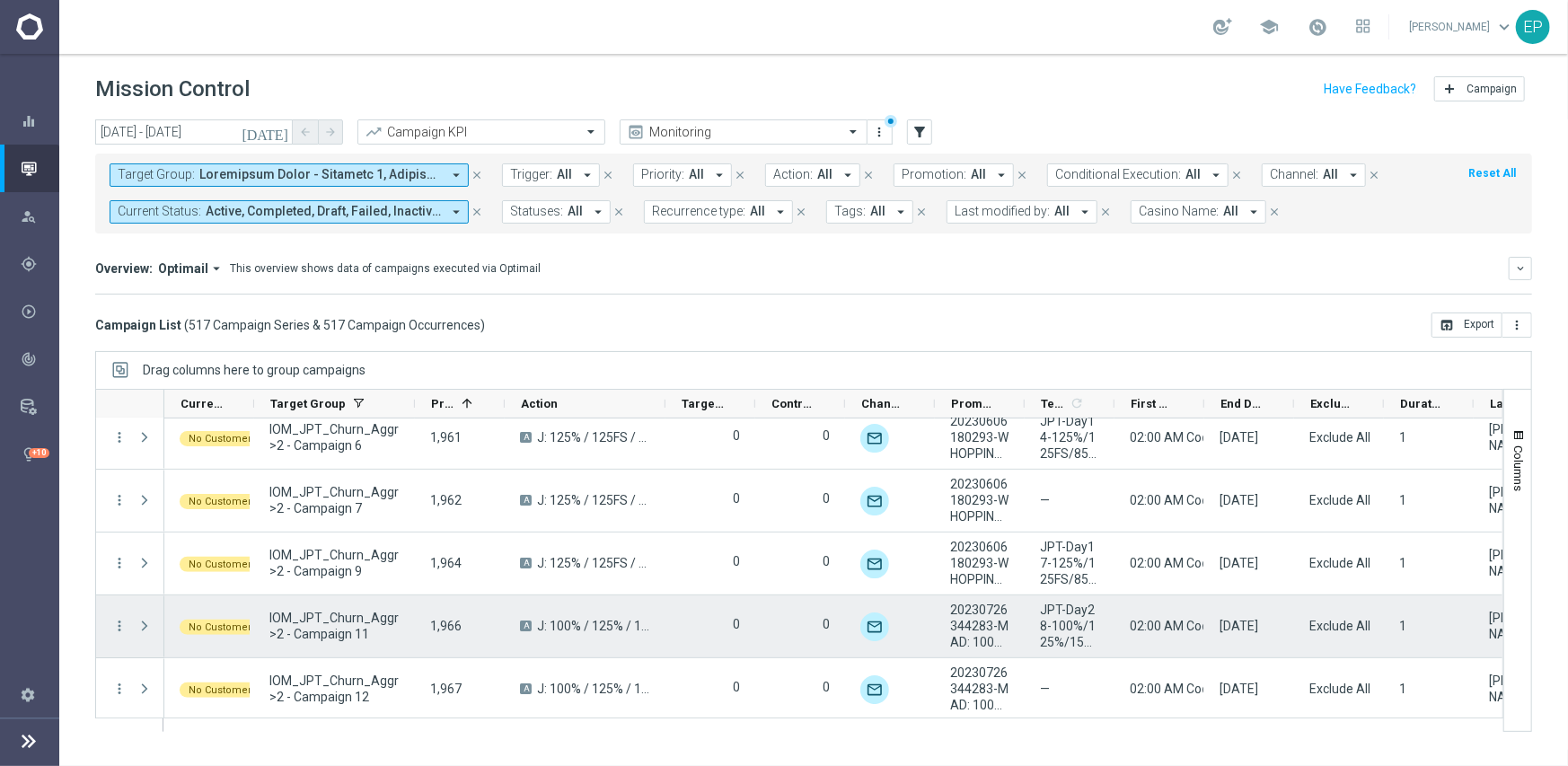
scroll to position [25453, 0]
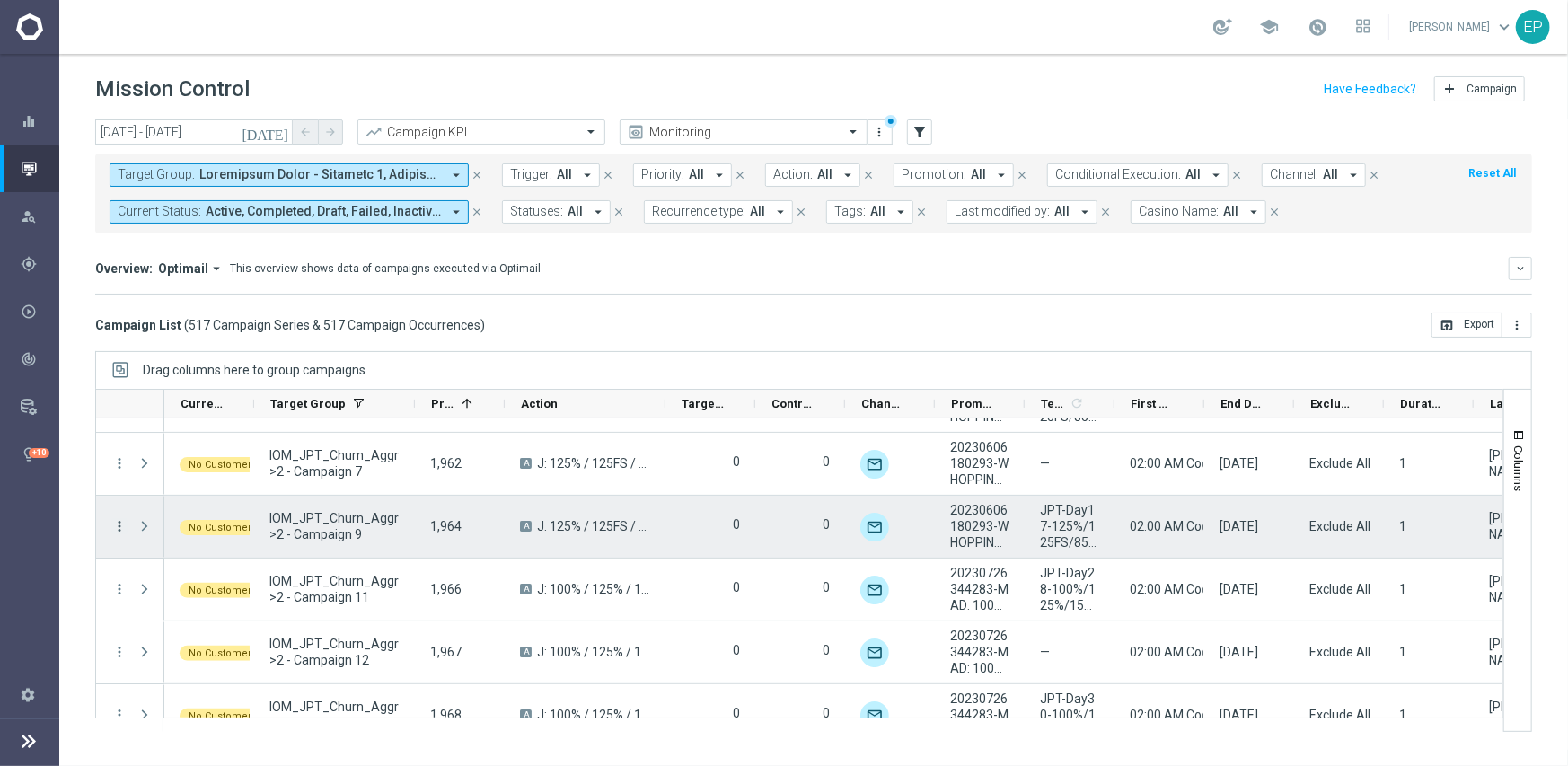
click at [117, 522] on icon "more_vert" at bounding box center [120, 527] width 16 height 16
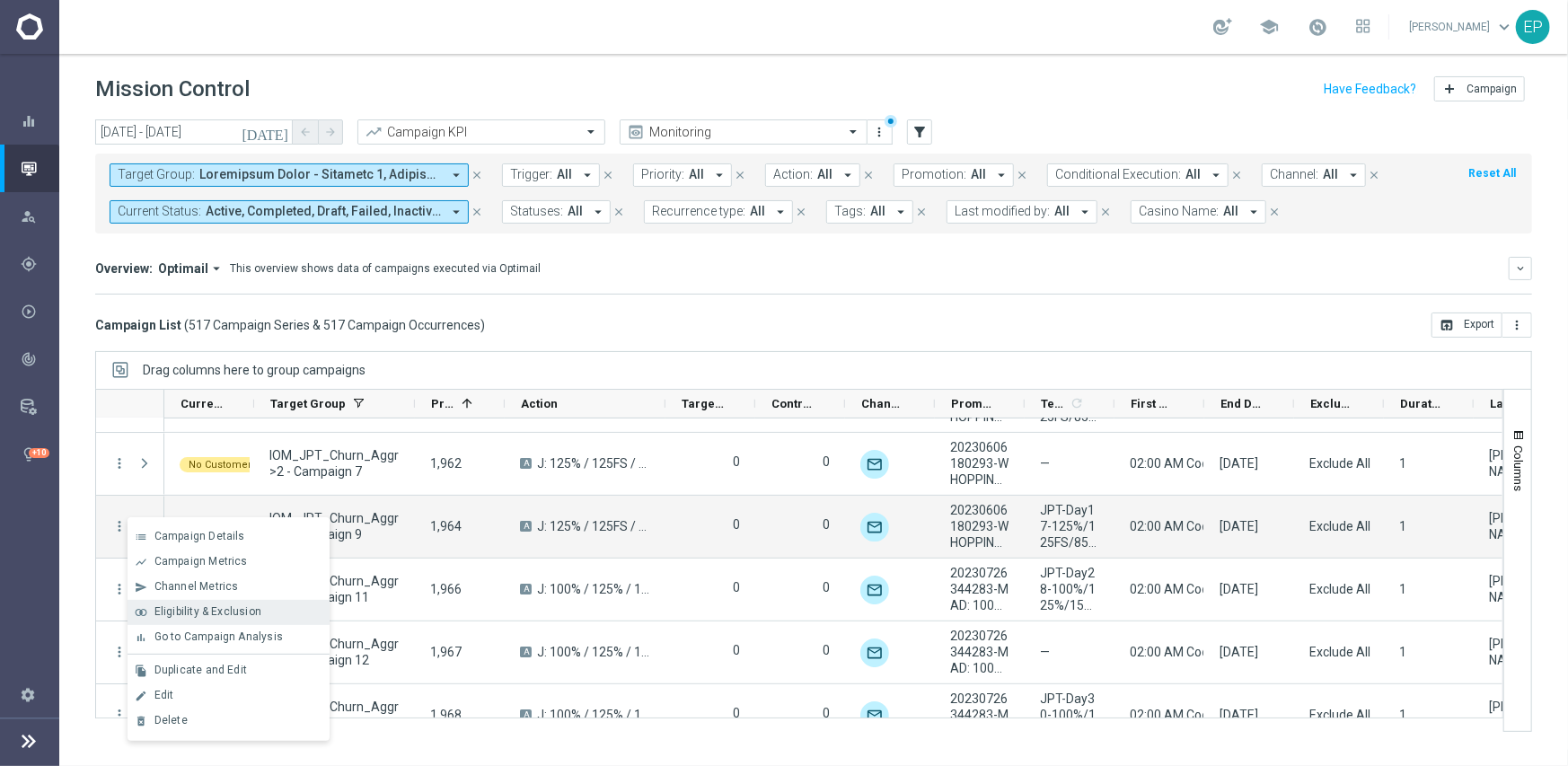
click at [190, 603] on div "join_inner Eligibility & Exclusion" at bounding box center [228, 612] width 202 height 25
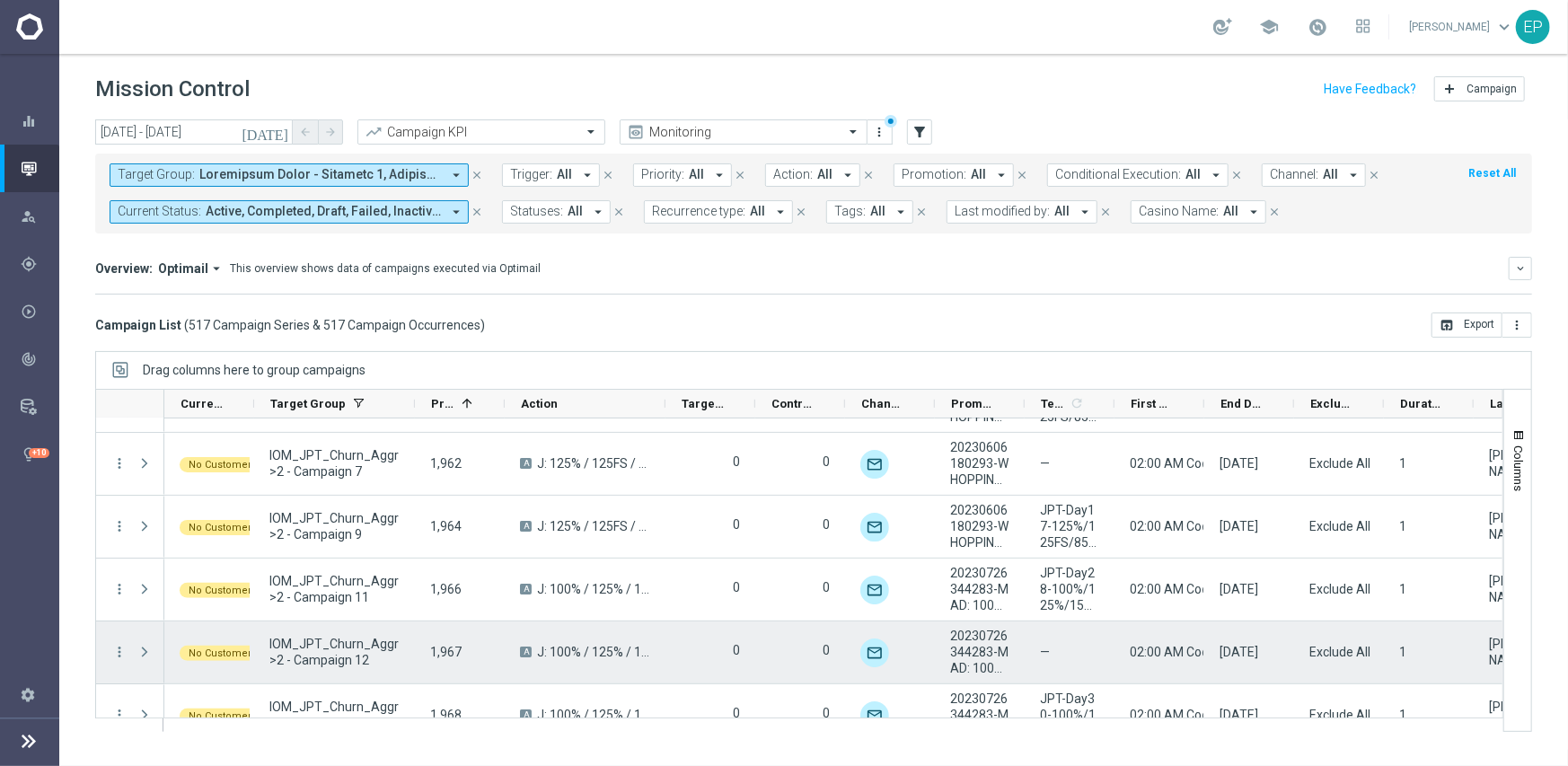
scroll to position [25542, 0]
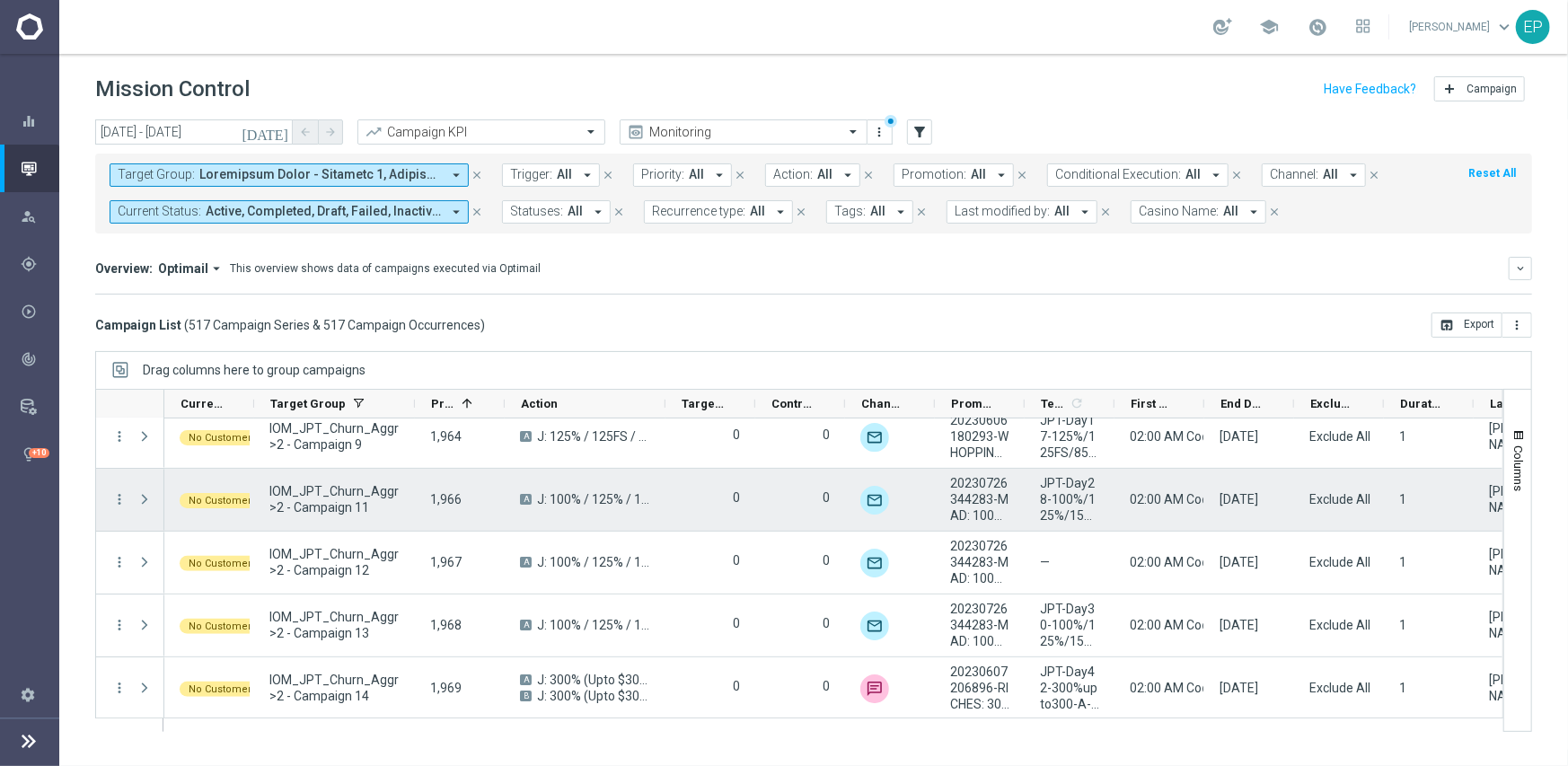
click at [119, 501] on icon "more_vert" at bounding box center [120, 500] width 16 height 16
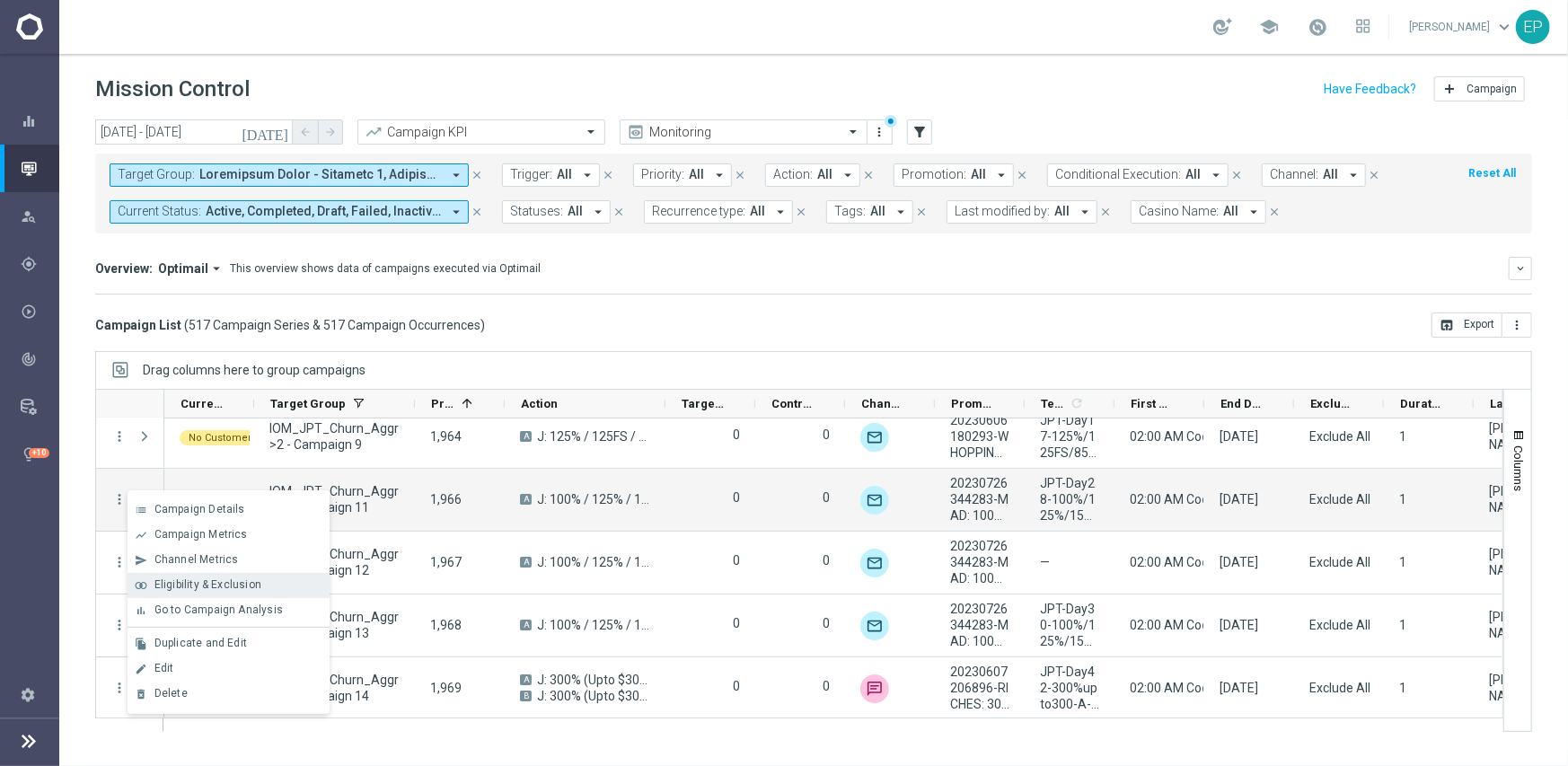
click at [221, 585] on span "Eligibility & Exclusion" at bounding box center [207, 584] width 107 height 13
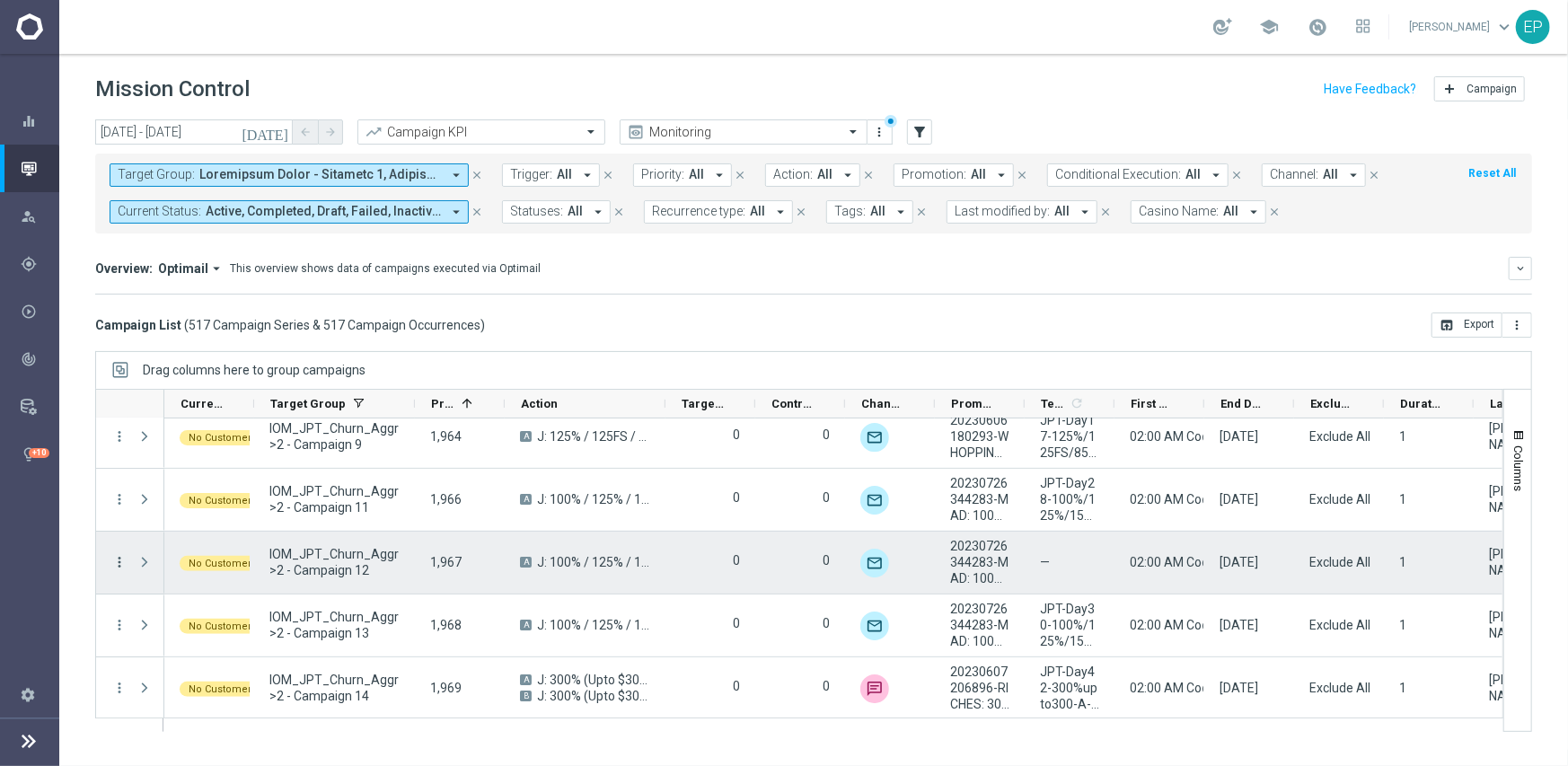
click at [120, 556] on icon "more_vert" at bounding box center [120, 563] width 16 height 16
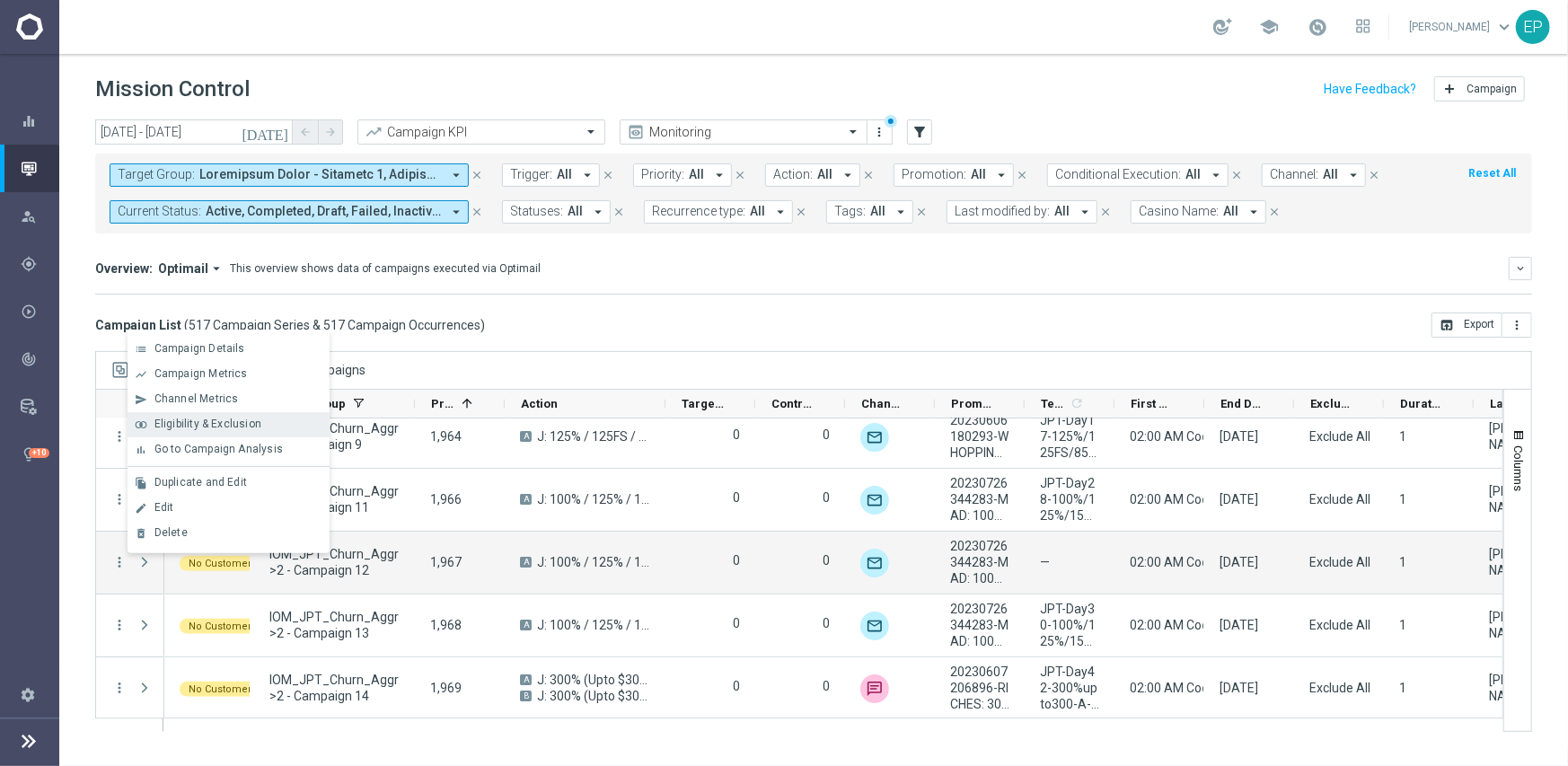
click at [232, 427] on span "Eligibility & Exclusion" at bounding box center [207, 424] width 107 height 13
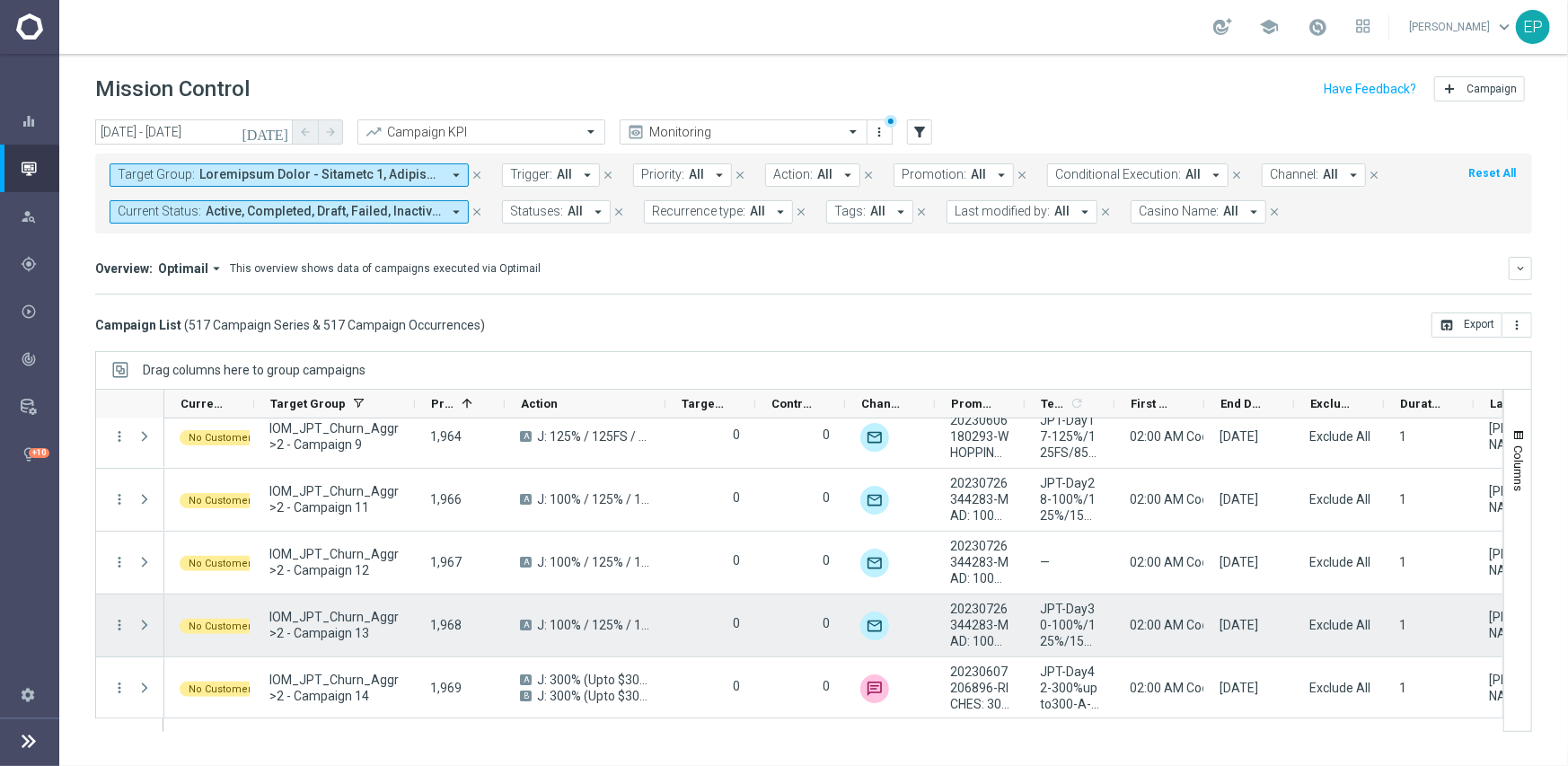
drag, startPoint x: 116, startPoint y: 619, endPoint x: 130, endPoint y: 627, distance: 16.1
click at [116, 618] on icon "more_vert" at bounding box center [120, 625] width 16 height 16
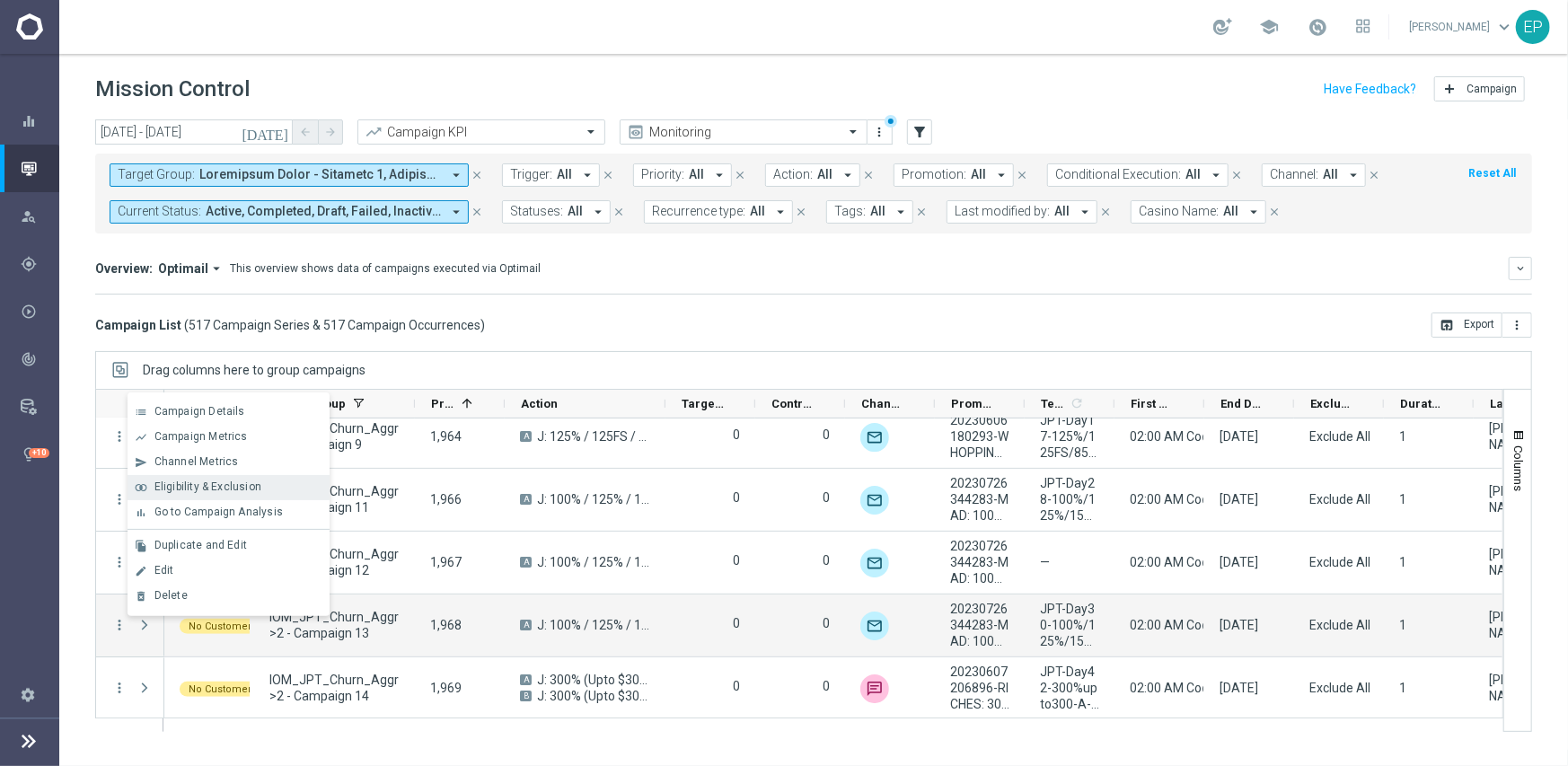
click at [240, 491] on span "Eligibility & Exclusion" at bounding box center [207, 487] width 107 height 13
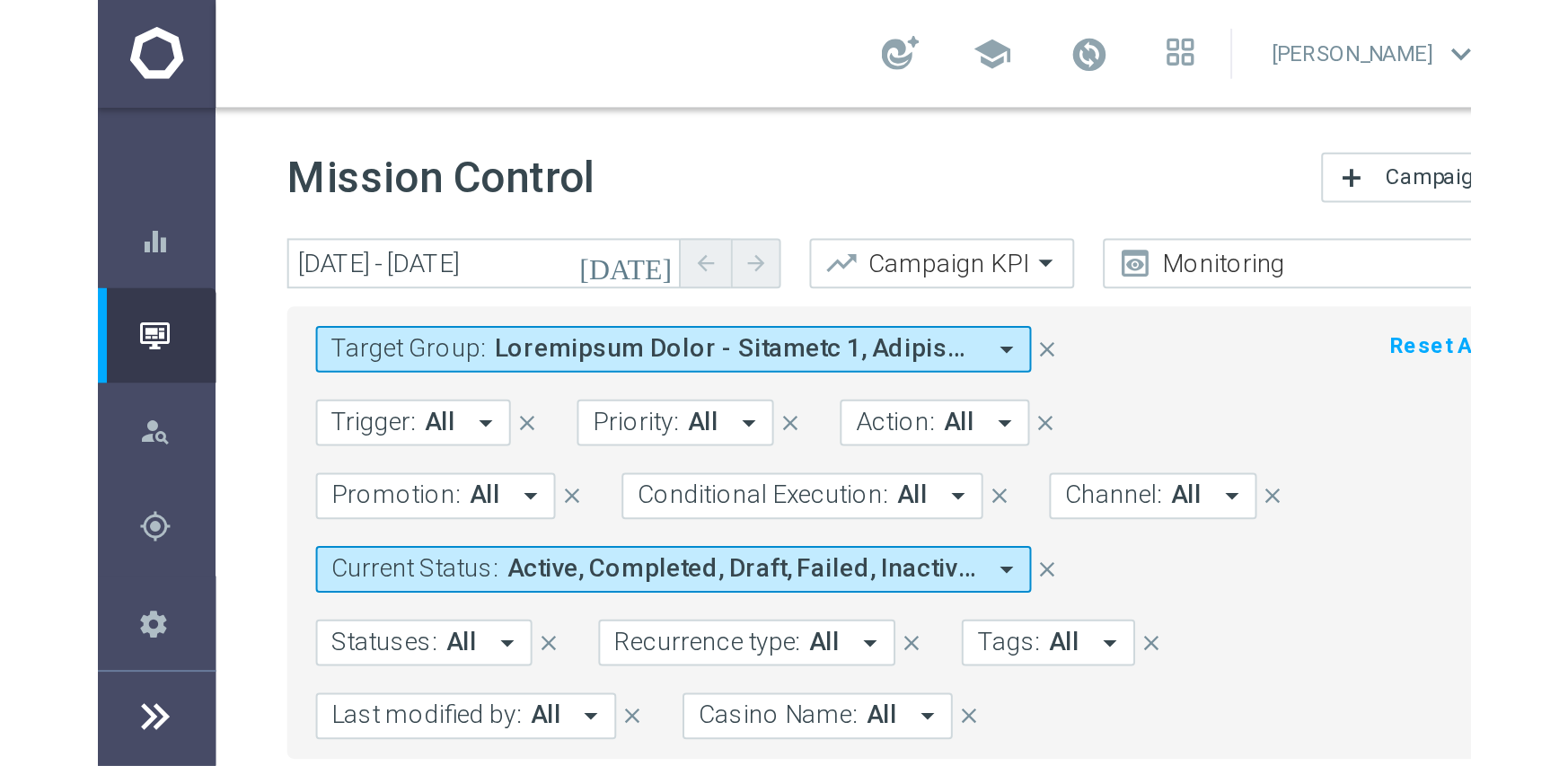
scroll to position [25722, 0]
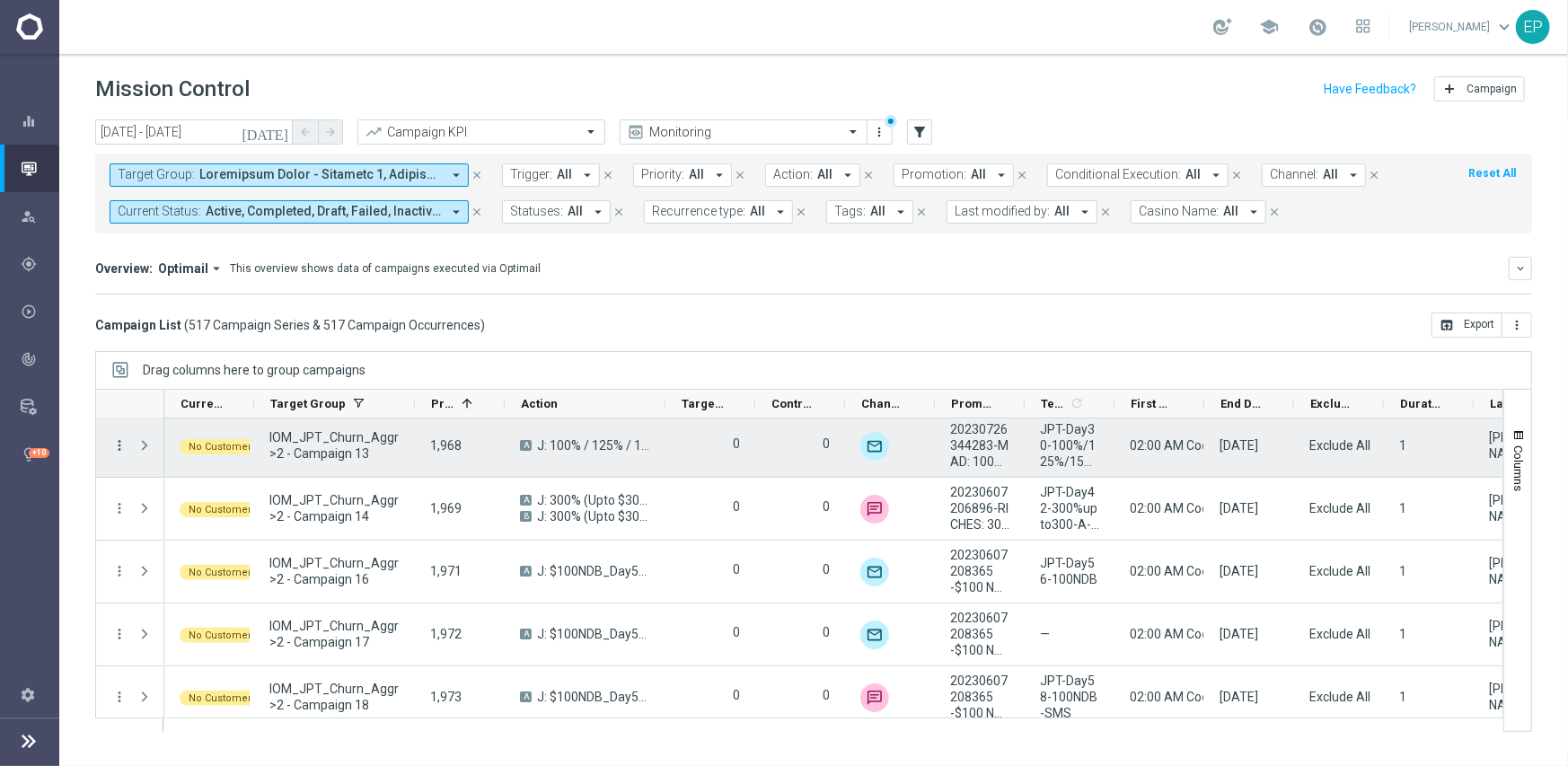
click at [119, 443] on icon "more_vert" at bounding box center [120, 446] width 16 height 16
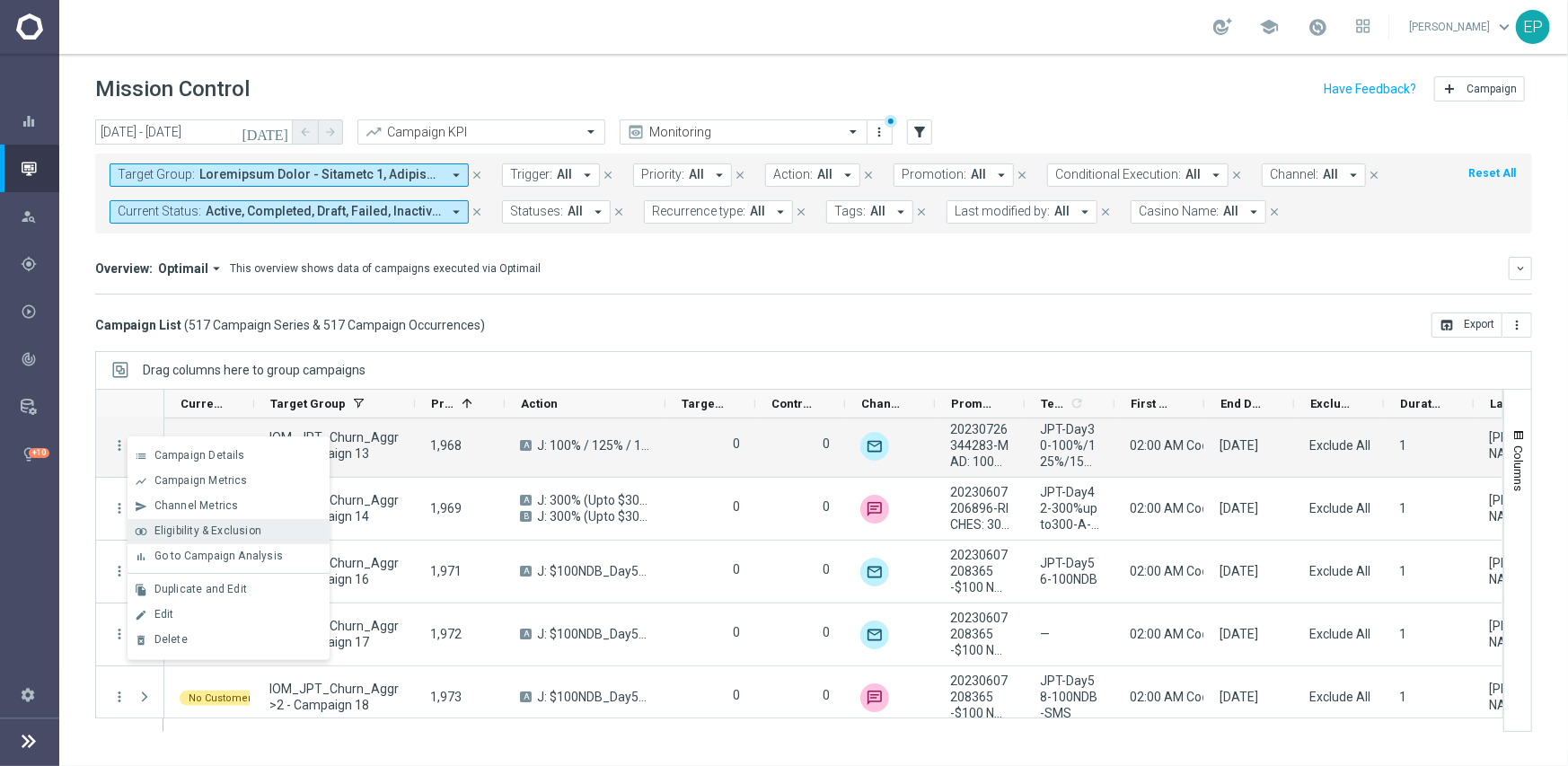
click at [194, 532] on span "Eligibility & Exclusion" at bounding box center [207, 531] width 107 height 13
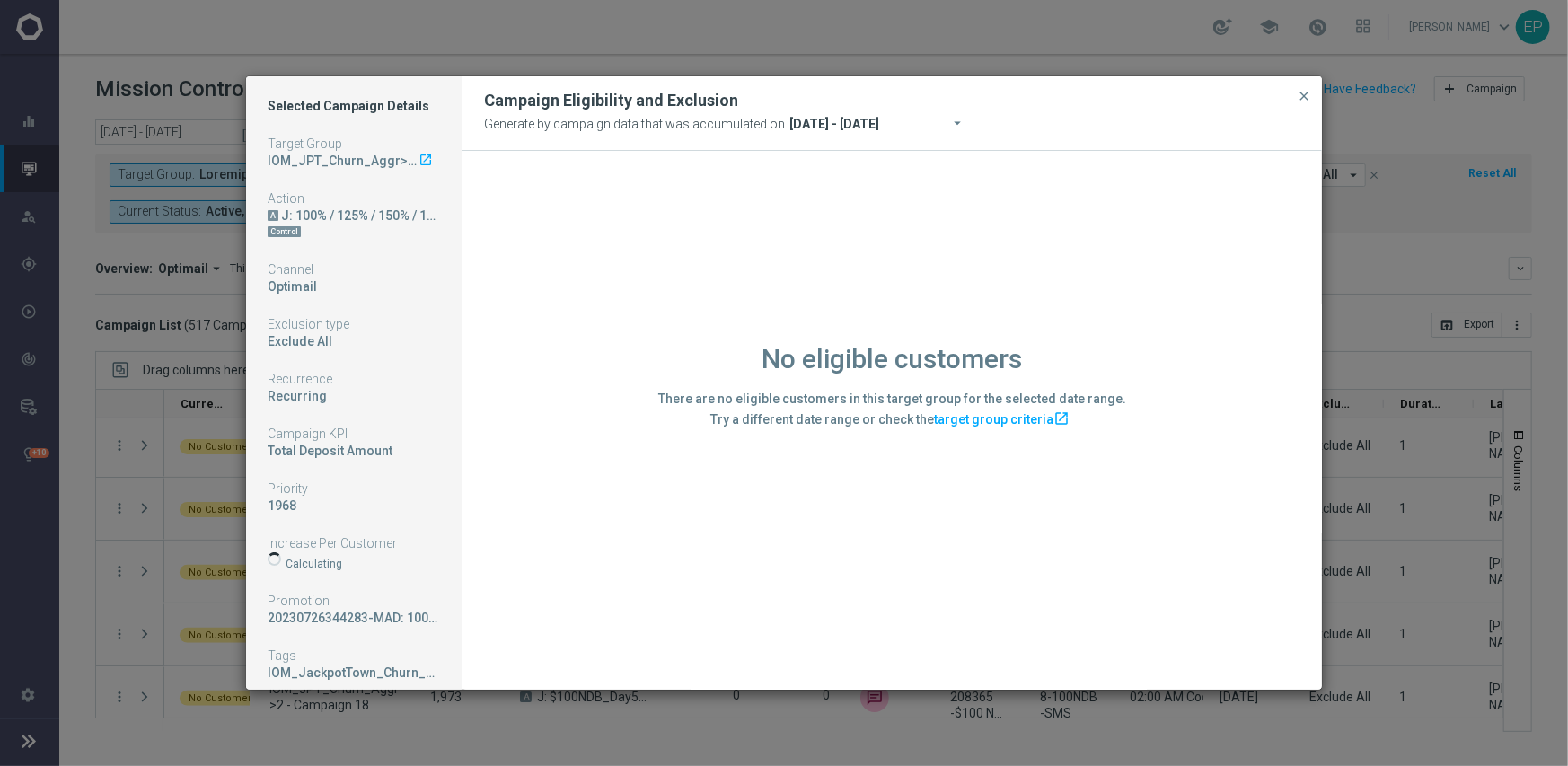
click at [677, 542] on div "No eligible customers There are no eligible customers in this target group for …" at bounding box center [892, 419] width 859 height 538
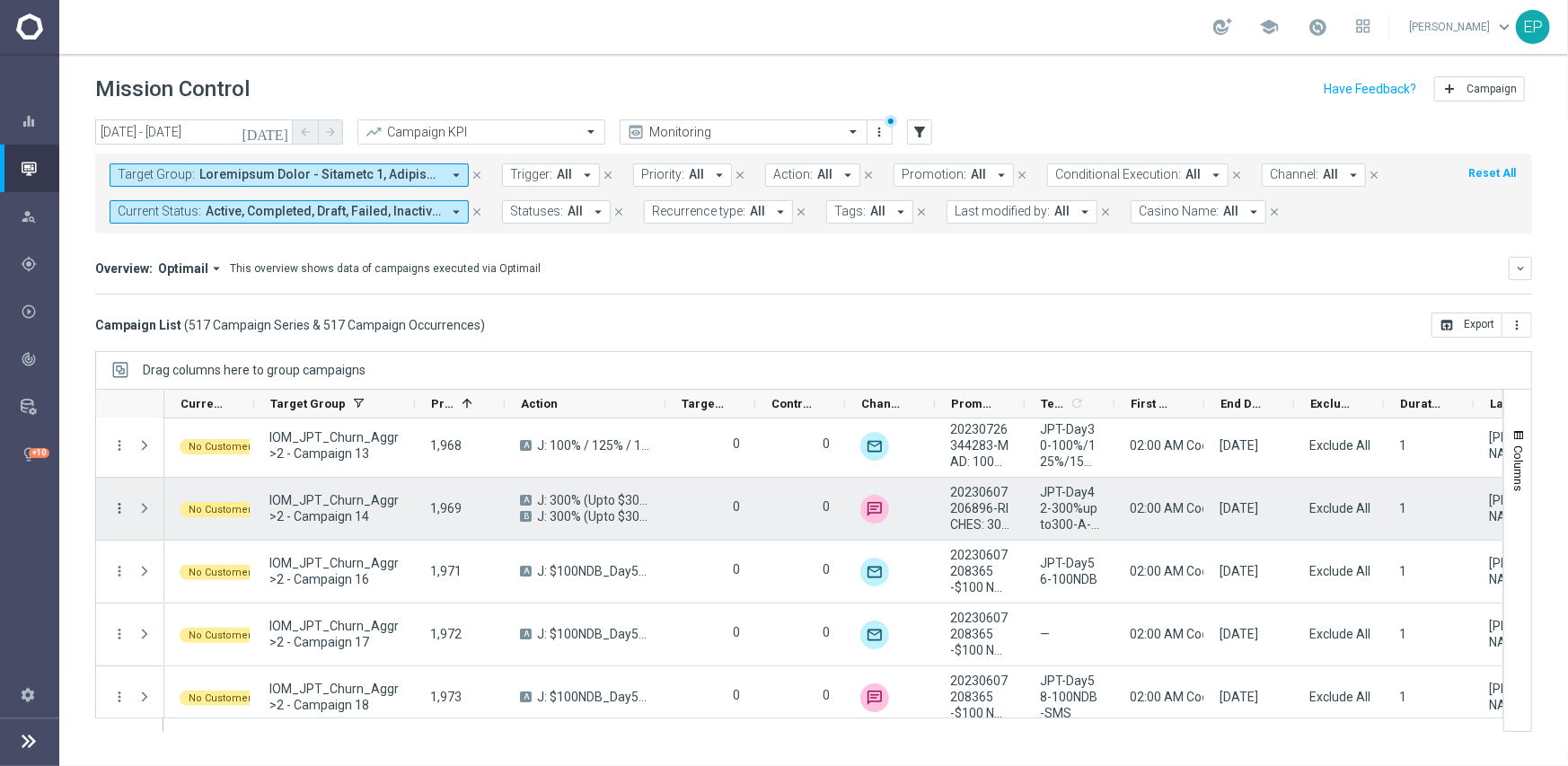
click at [117, 510] on icon "more_vert" at bounding box center [120, 509] width 16 height 16
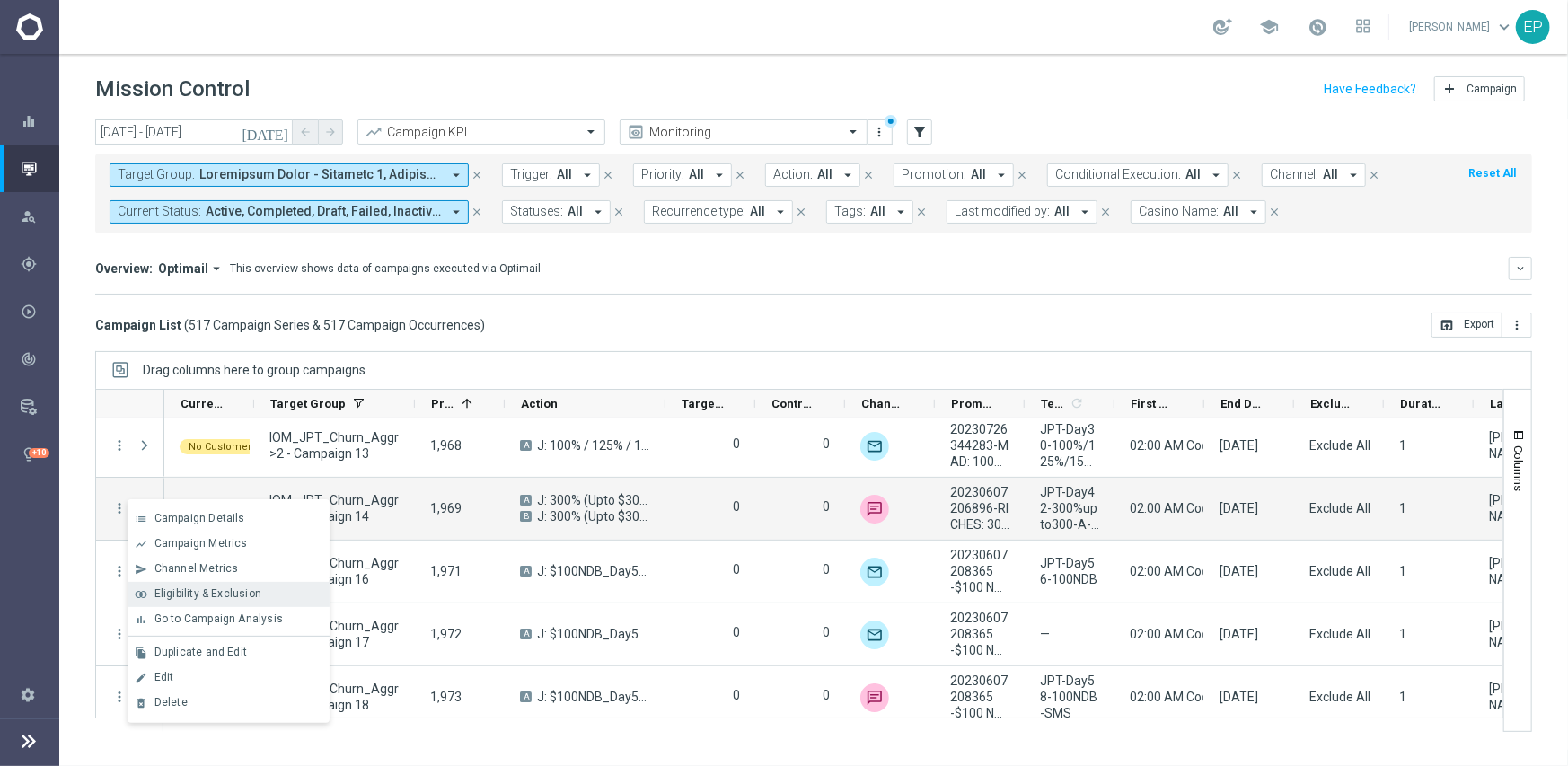
click at [222, 589] on span "Eligibility & Exclusion" at bounding box center [207, 593] width 107 height 13
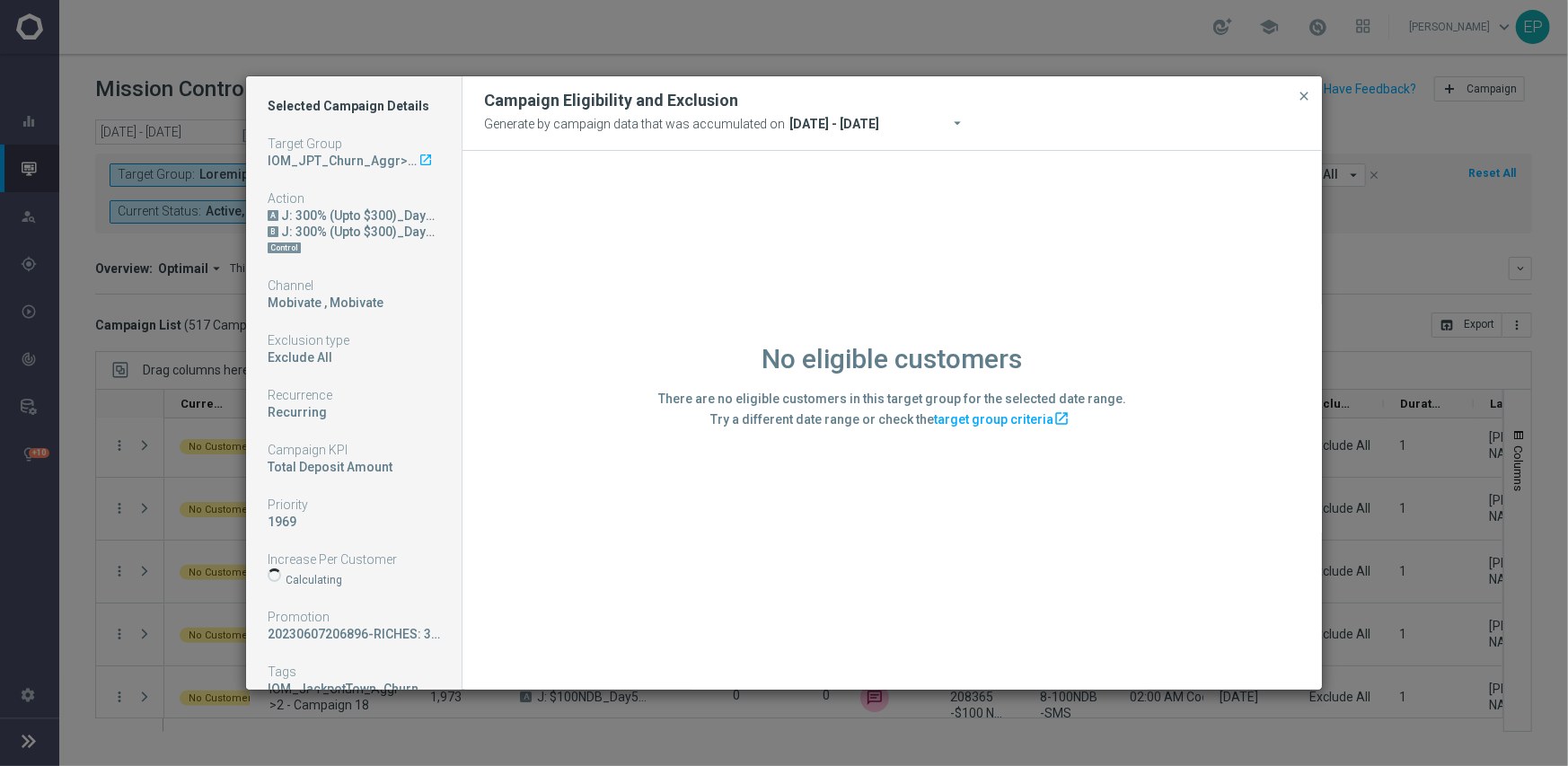
click at [684, 564] on div "No eligible customers There are no eligible customers in this target group for …" at bounding box center [892, 419] width 859 height 538
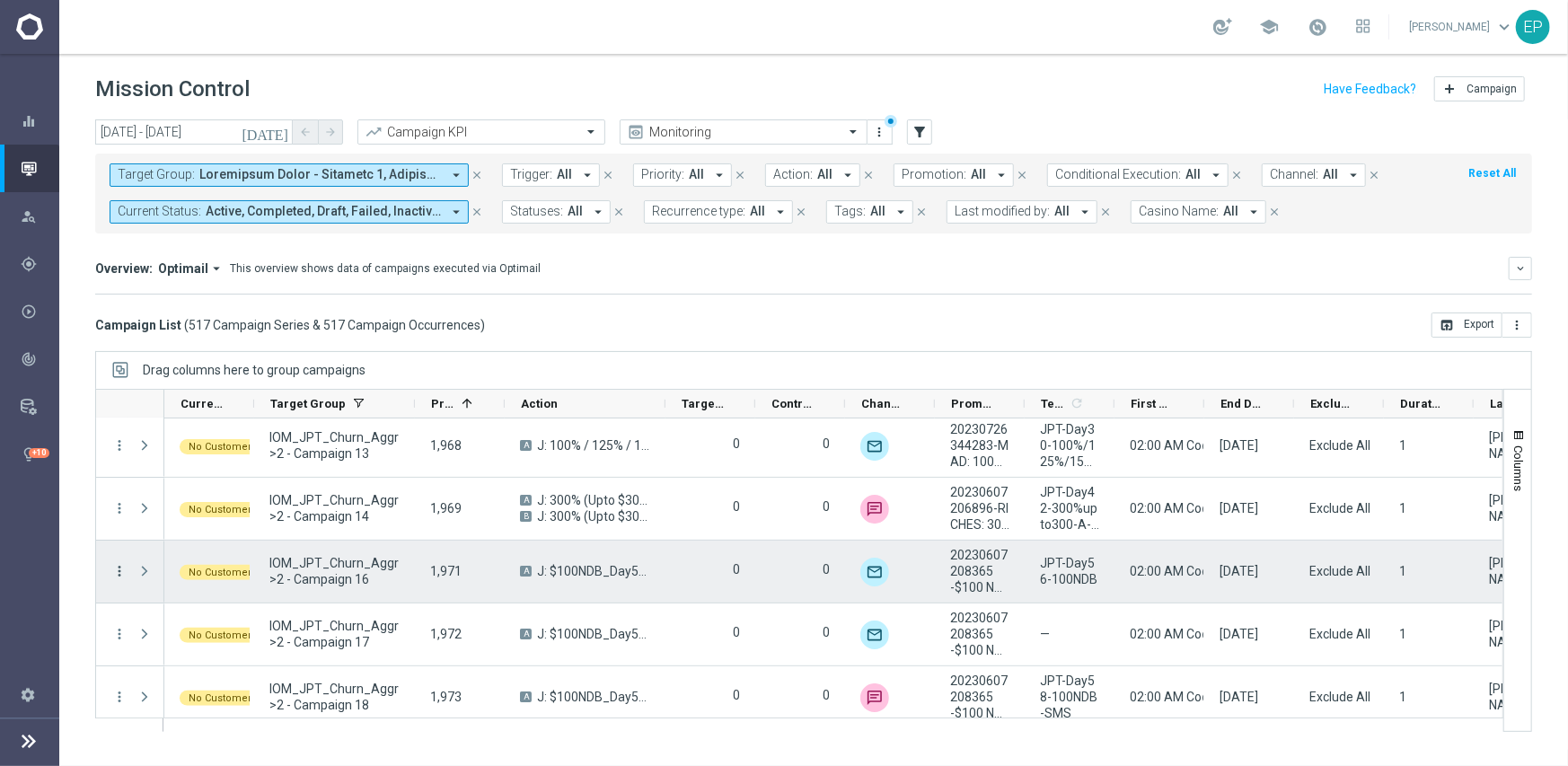
click at [123, 569] on icon "more_vert" at bounding box center [120, 572] width 16 height 16
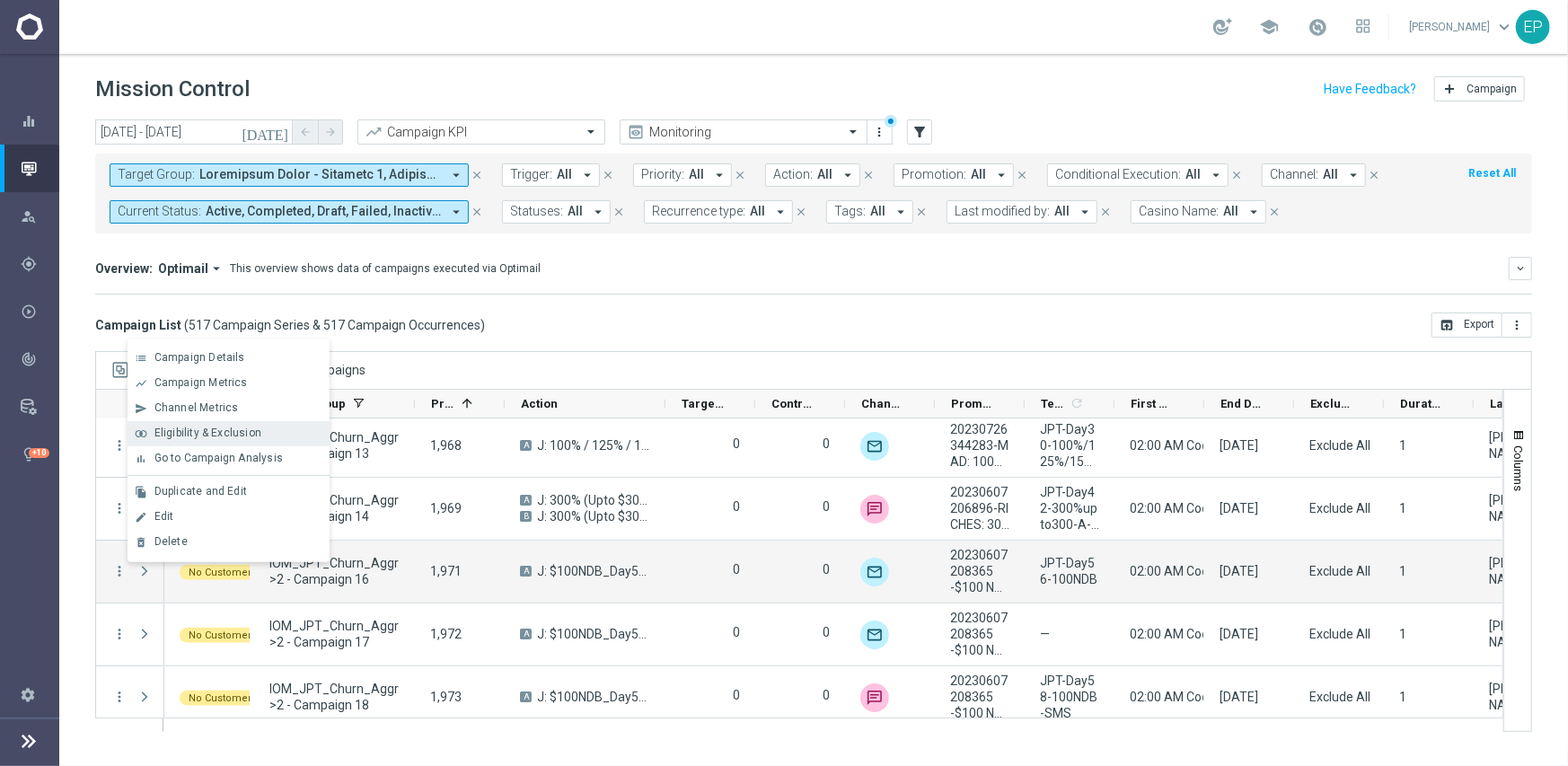
click at [244, 432] on span "Eligibility & Exclusion" at bounding box center [207, 433] width 107 height 13
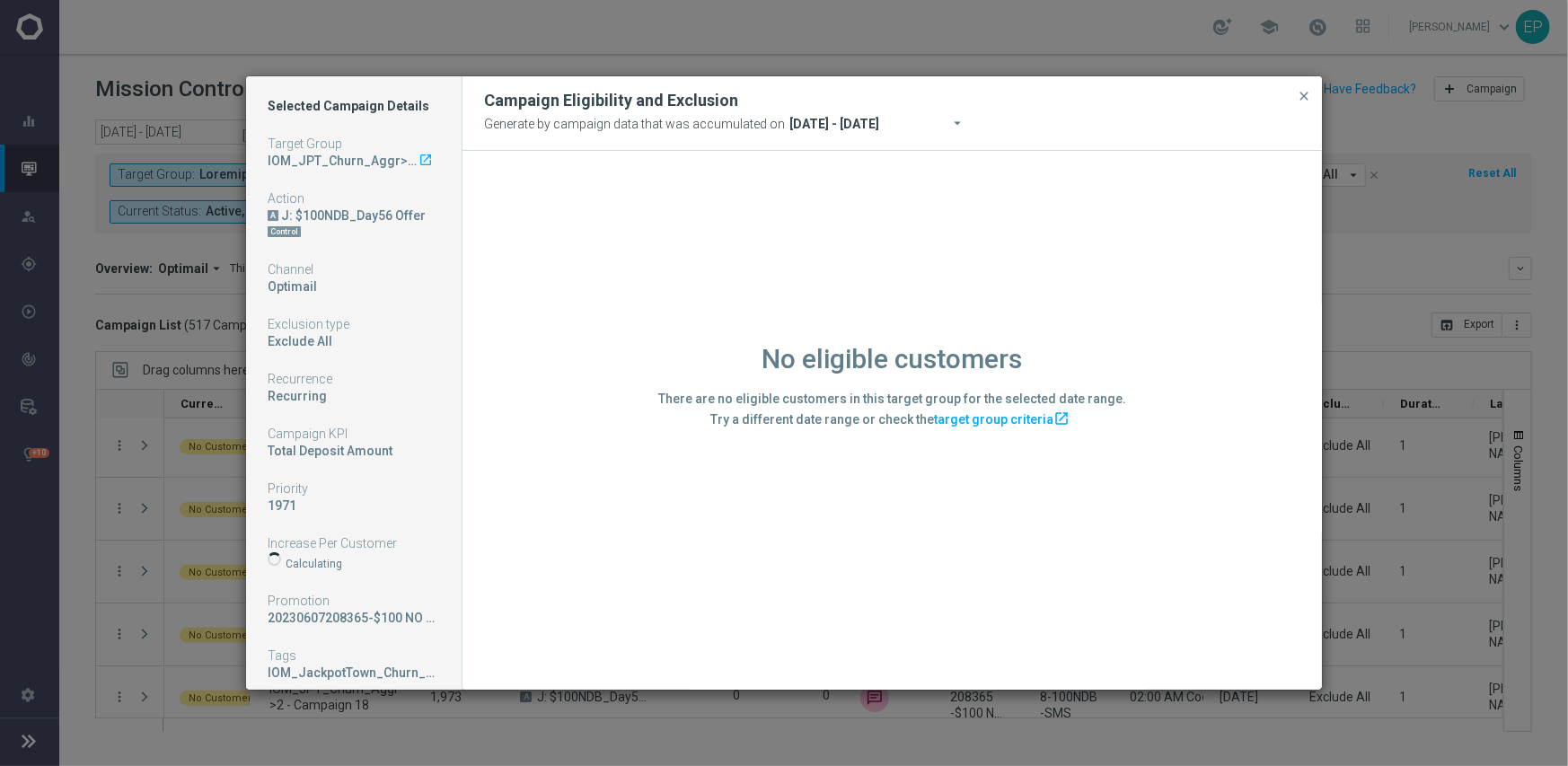
click at [682, 603] on div "No eligible customers There are no eligible customers in this target group for …" at bounding box center [892, 419] width 859 height 538
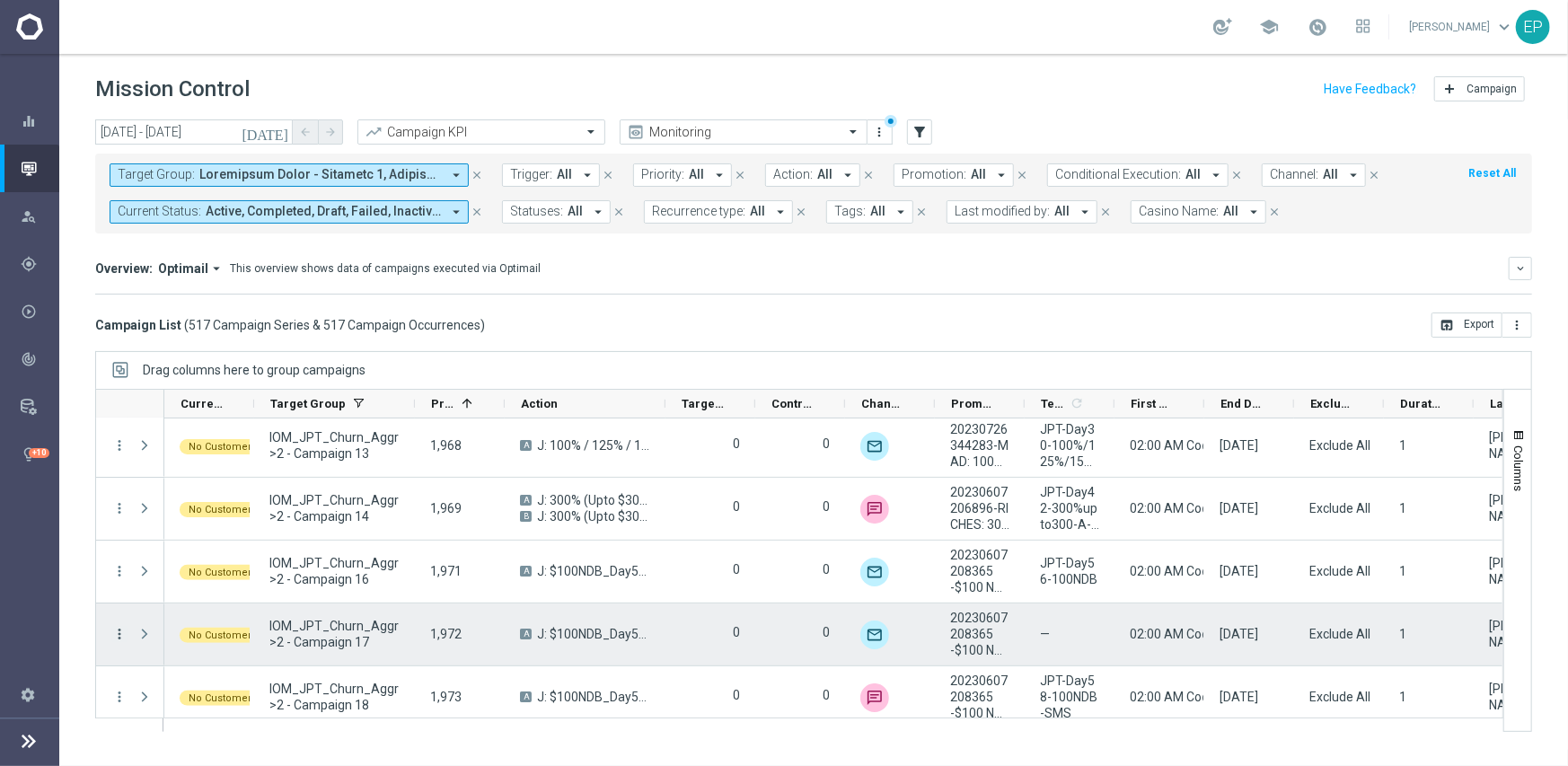
click at [118, 634] on icon "more_vert" at bounding box center [120, 634] width 16 height 16
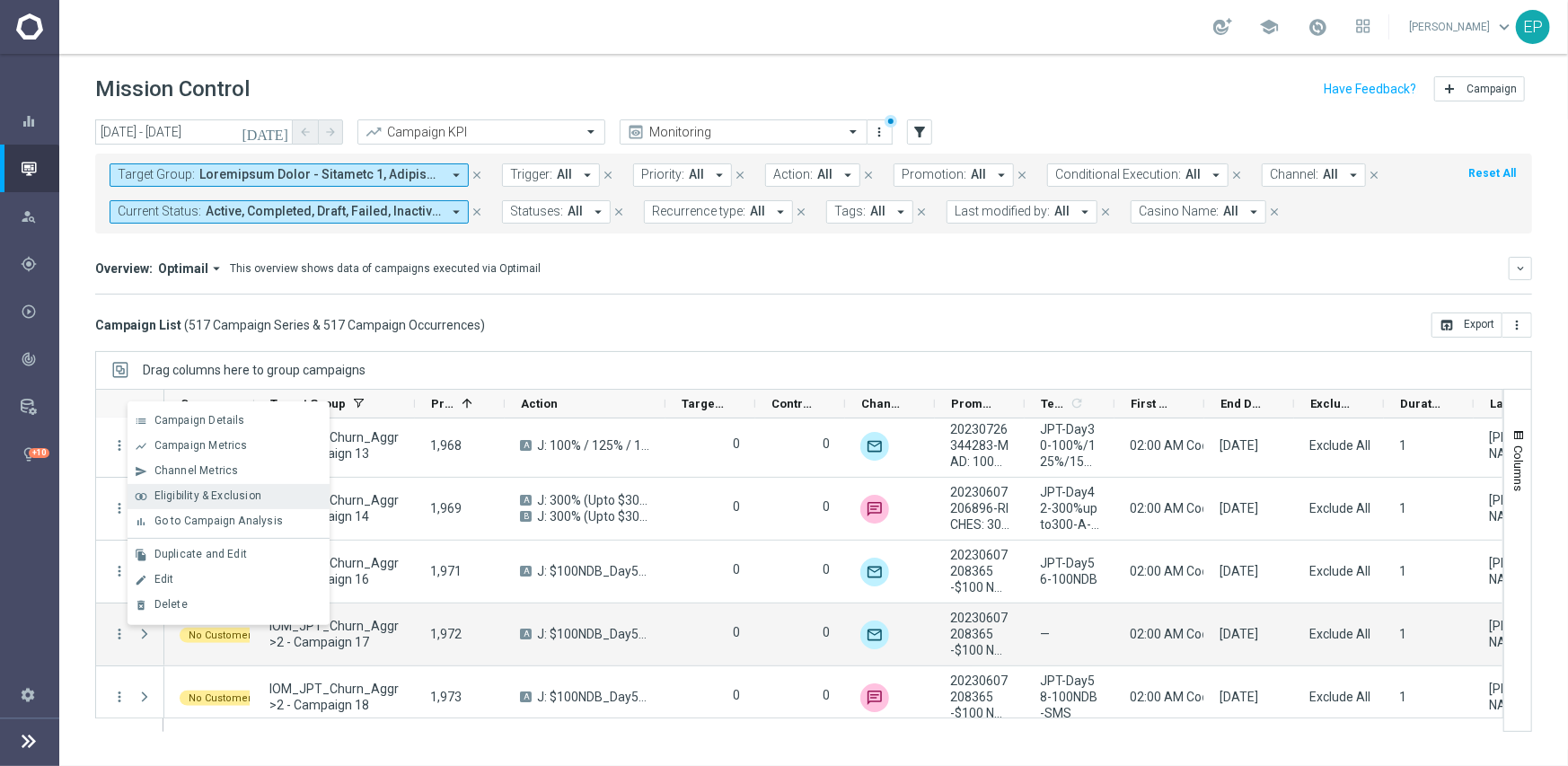
click at [239, 495] on span "Eligibility & Exclusion" at bounding box center [207, 496] width 107 height 13
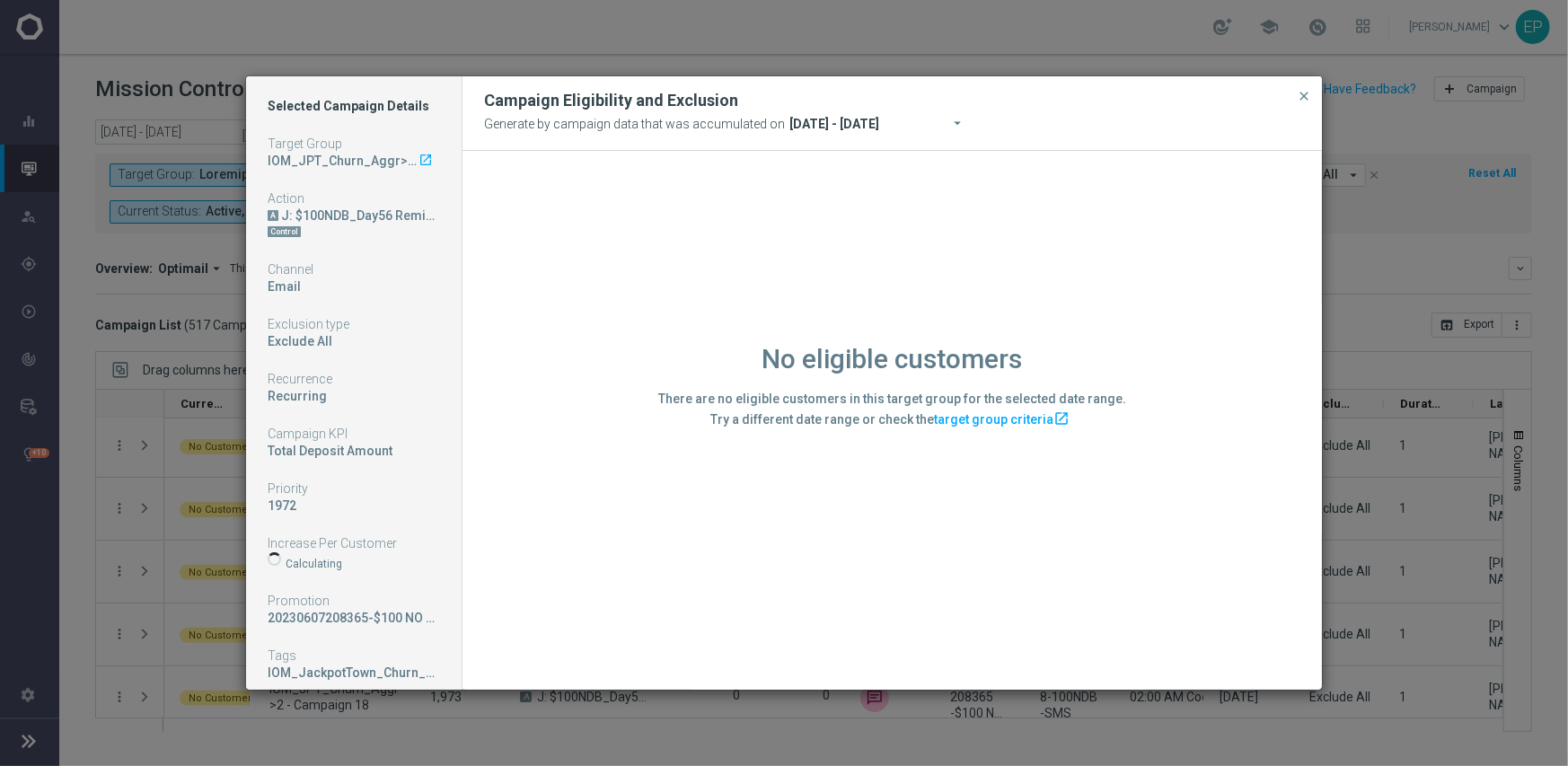
click at [673, 621] on div "No eligible customers There are no eligible customers in this target group for …" at bounding box center [892, 419] width 859 height 538
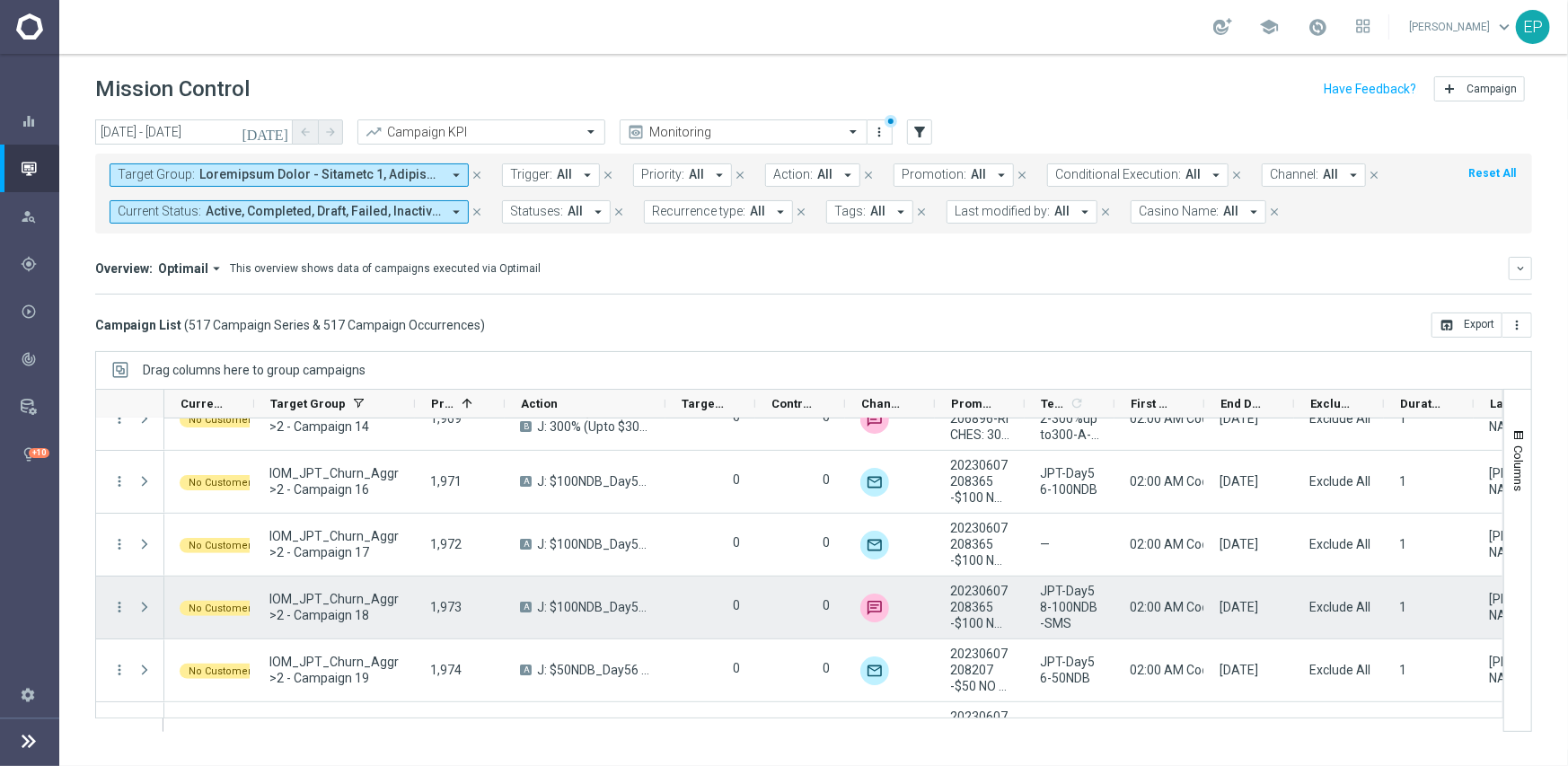
scroll to position [25902, 0]
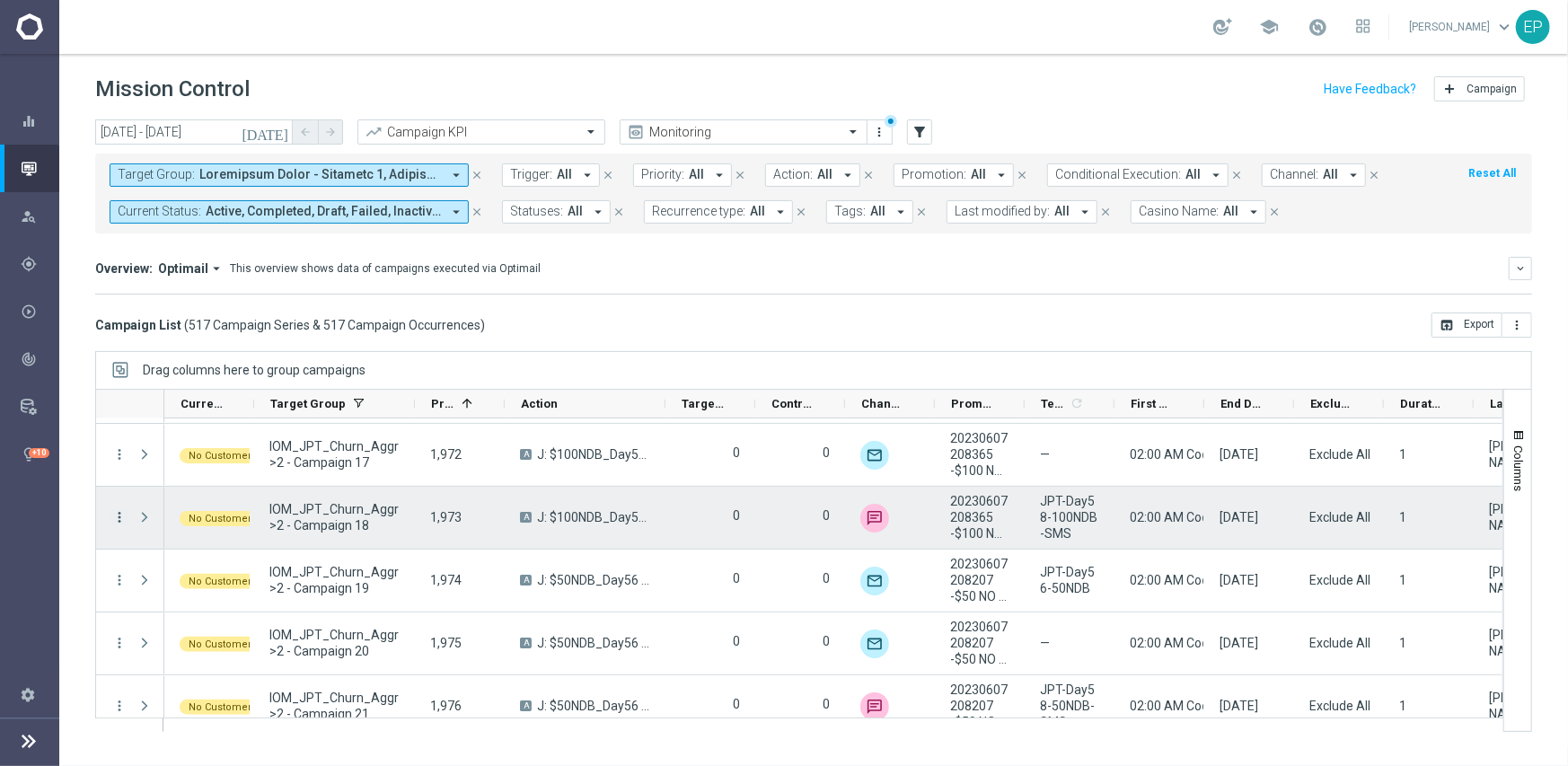
click at [119, 518] on icon "more_vert" at bounding box center [120, 518] width 16 height 16
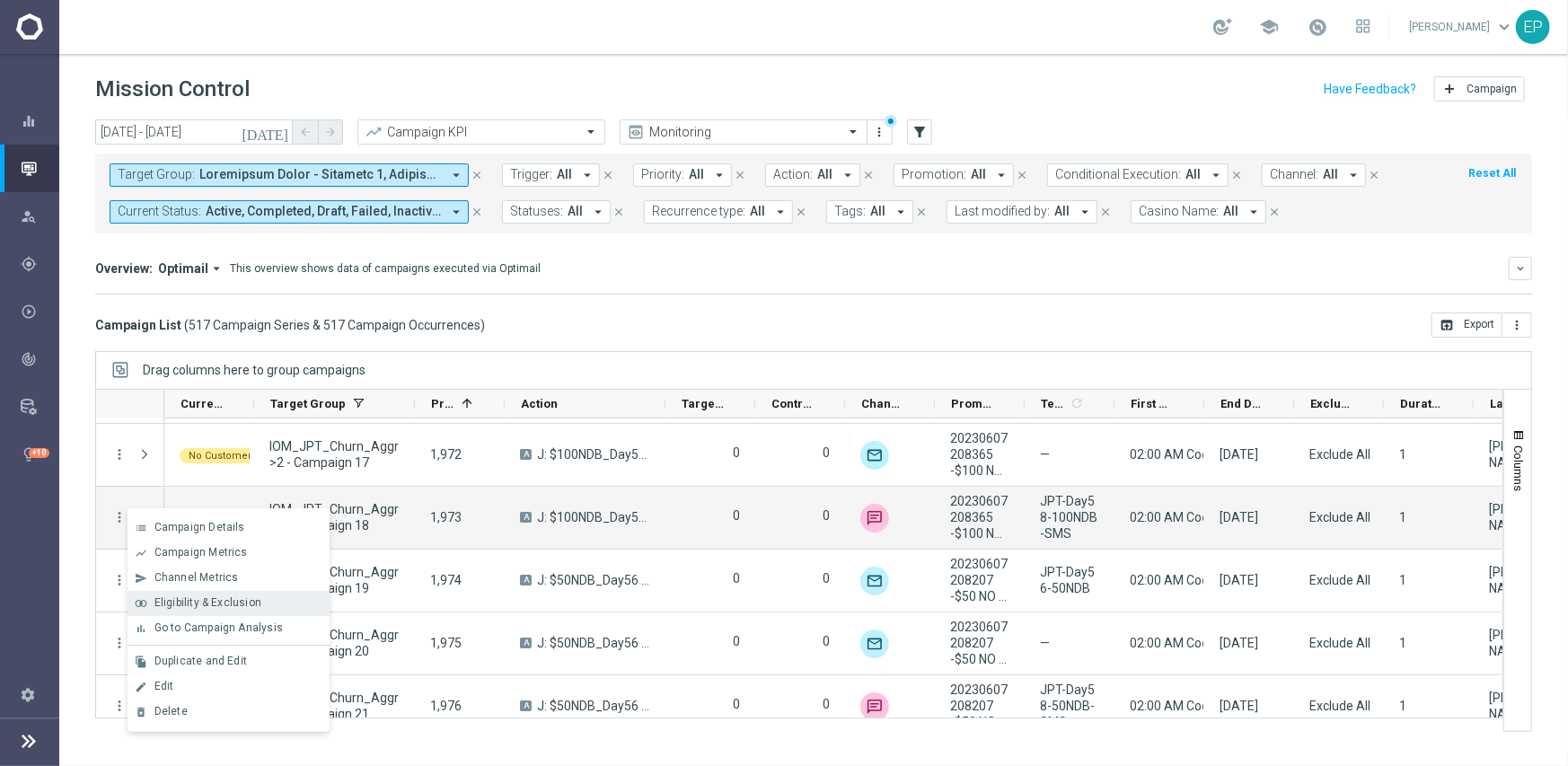
click at [211, 596] on span "Eligibility & Exclusion" at bounding box center [207, 602] width 107 height 13
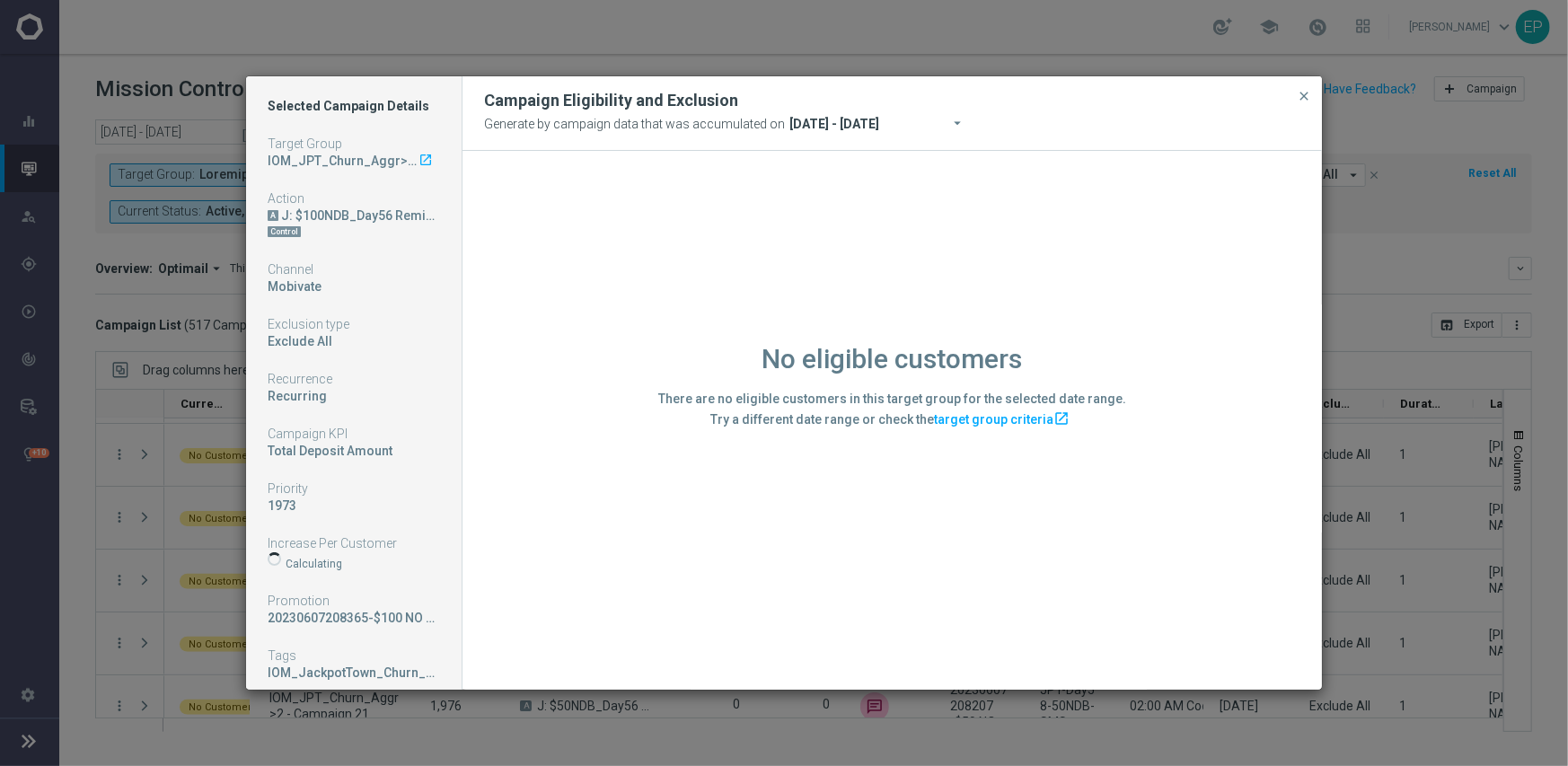
click at [619, 574] on div "No eligible customers There are no eligible customers in this target group for …" at bounding box center [892, 419] width 859 height 538
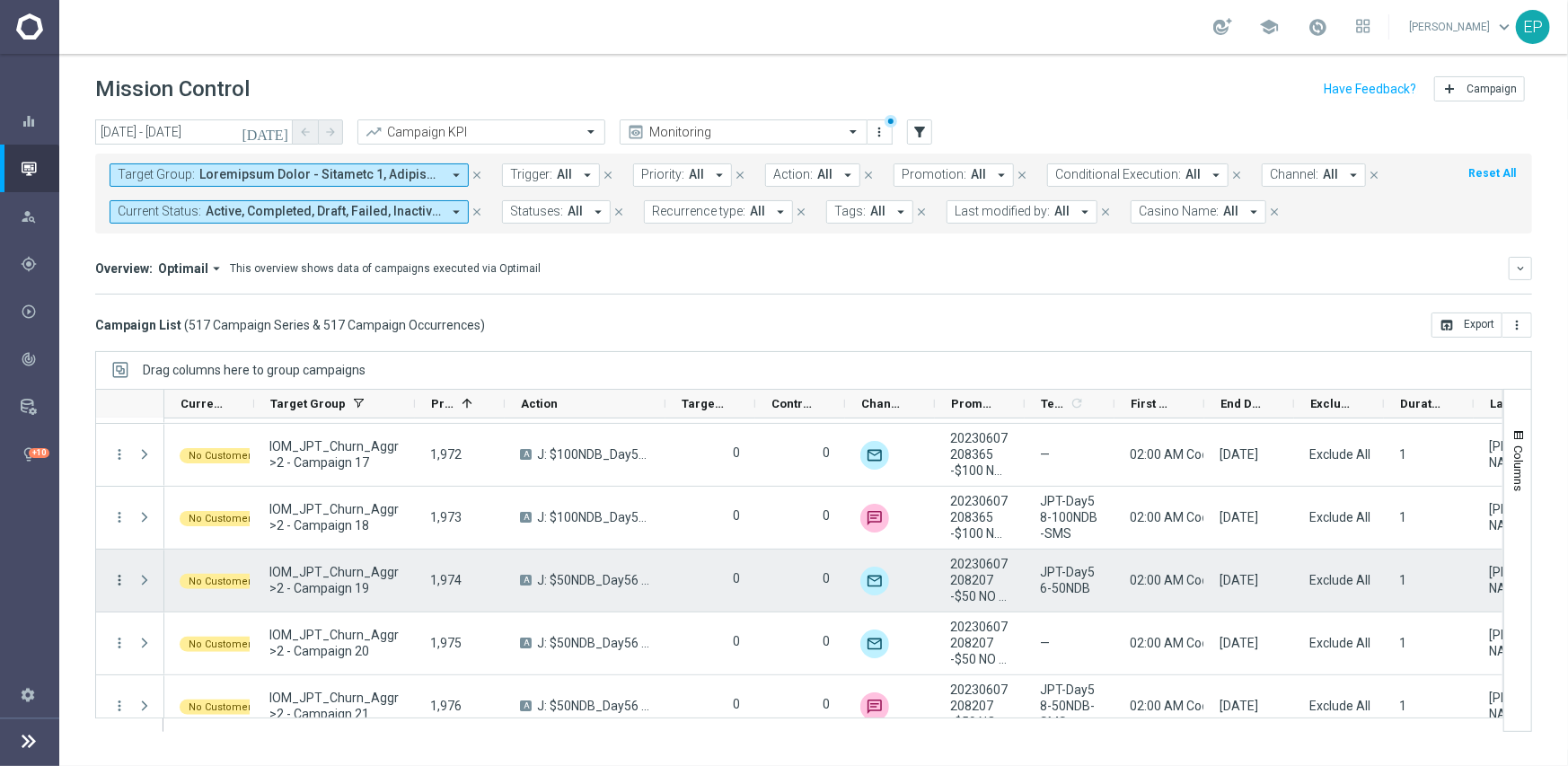
click at [117, 578] on icon "more_vert" at bounding box center [120, 580] width 16 height 16
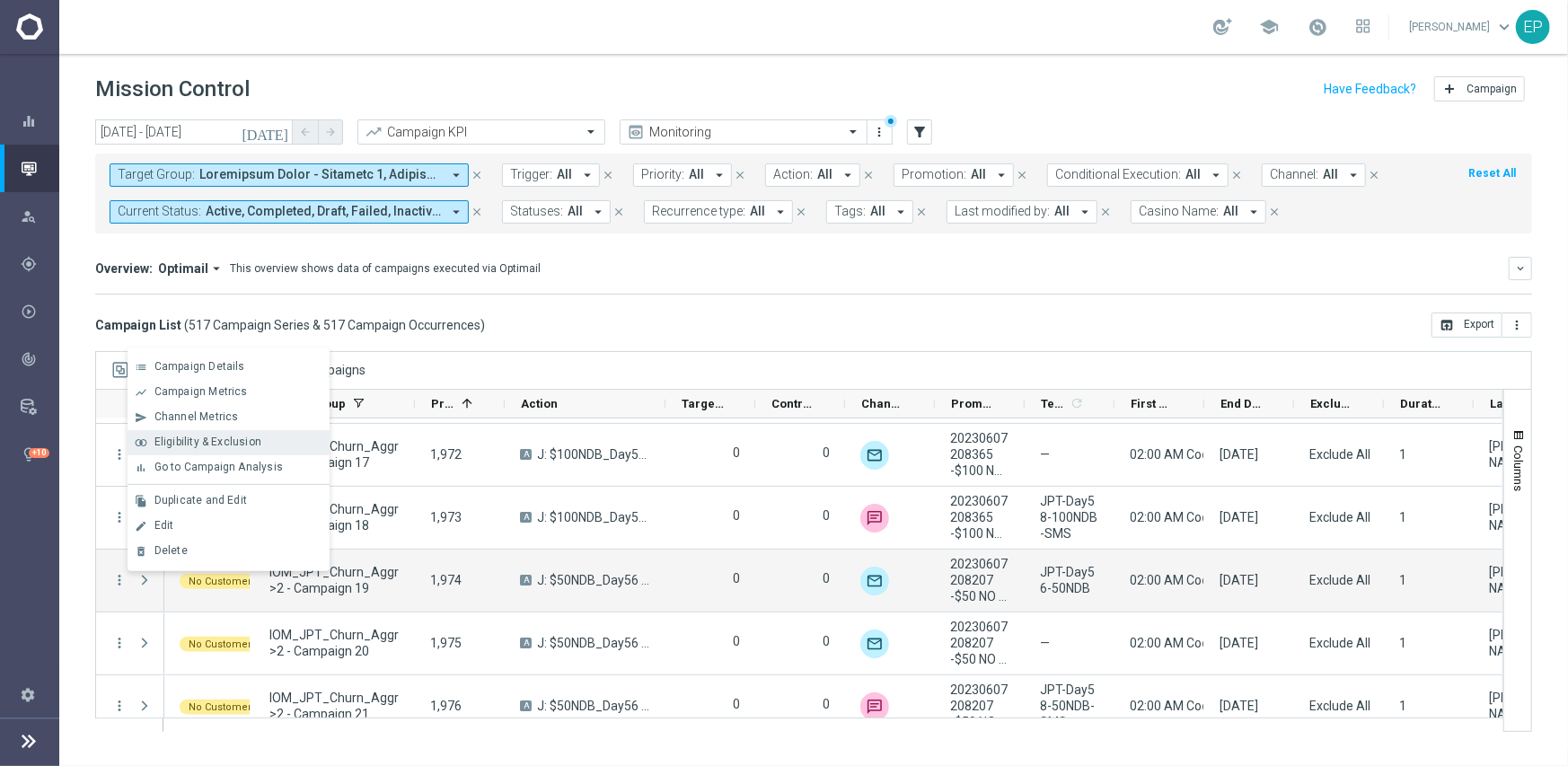
click at [221, 449] on div "join_inner Eligibility & Exclusion" at bounding box center [228, 442] width 202 height 25
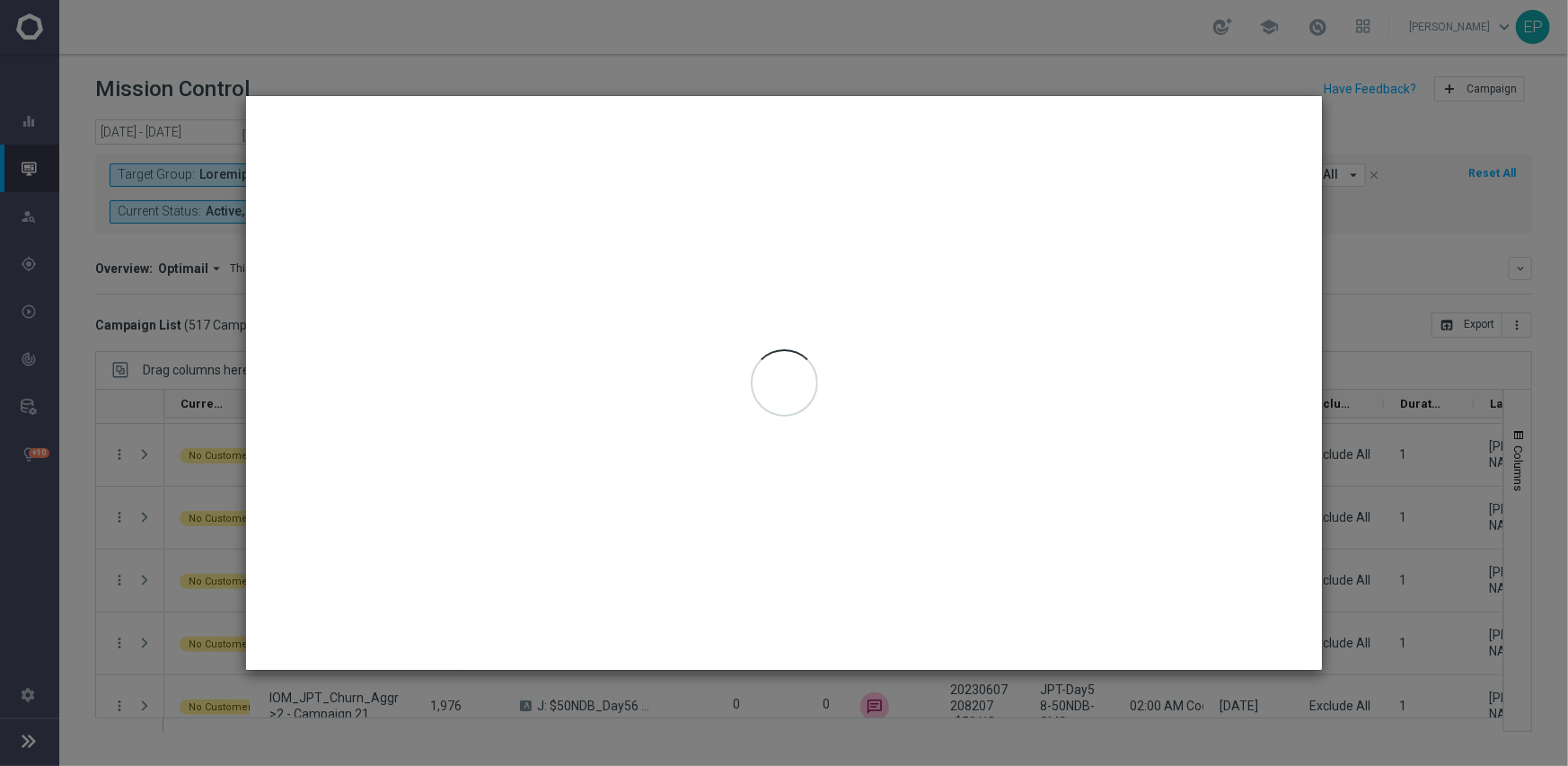
click at [221, 449] on modal-container "Selected Campaign Details Target Group IOM_JPT_Churn_Aggr>2 - Campaign 19 launc…" at bounding box center [784, 383] width 1568 height 766
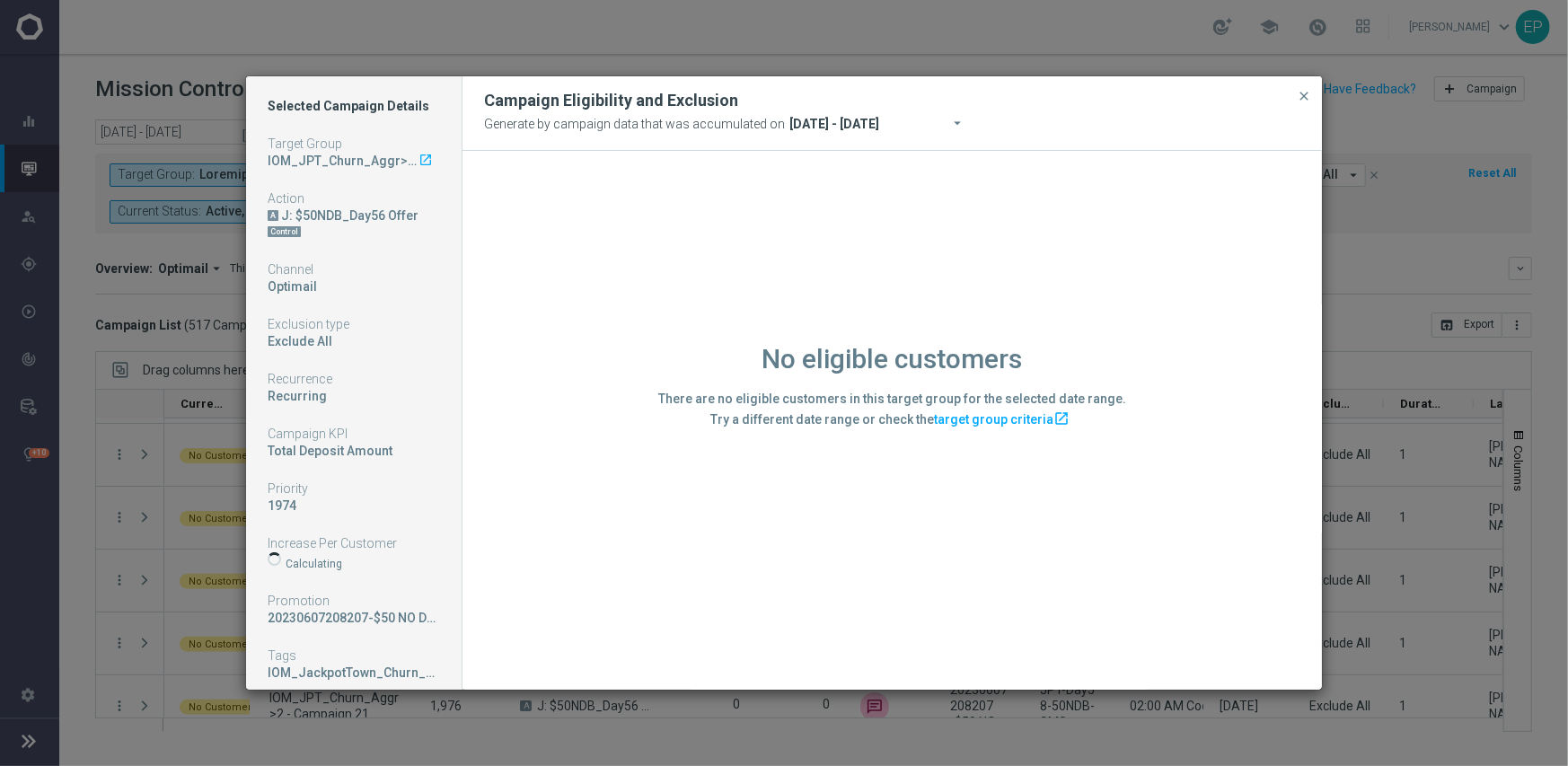
click at [599, 555] on div "No eligible customers There are no eligible customers in this target group for …" at bounding box center [892, 419] width 859 height 538
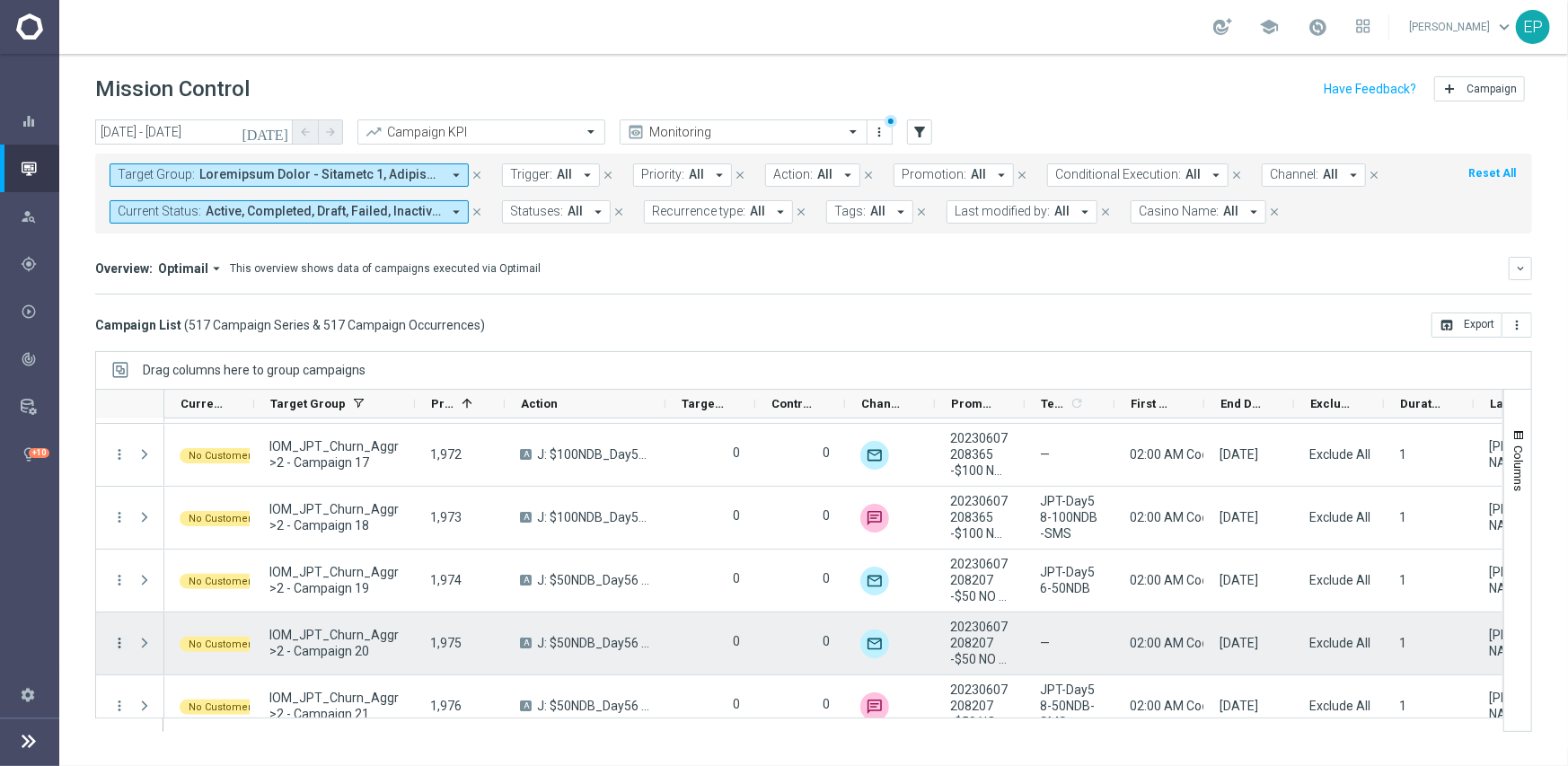
click at [116, 646] on icon "more_vert" at bounding box center [120, 643] width 16 height 16
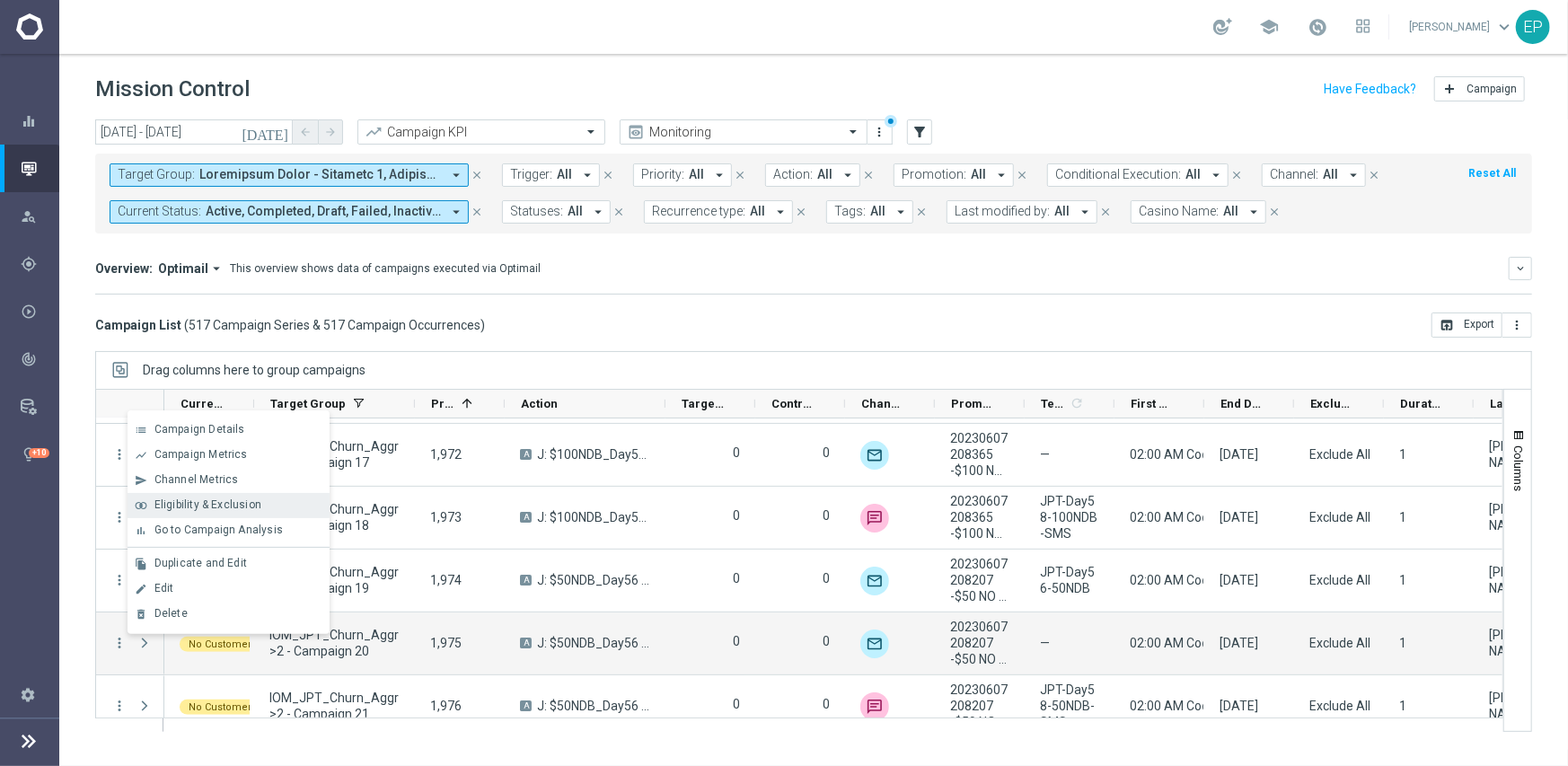
click at [194, 503] on span "Eligibility & Exclusion" at bounding box center [207, 505] width 107 height 13
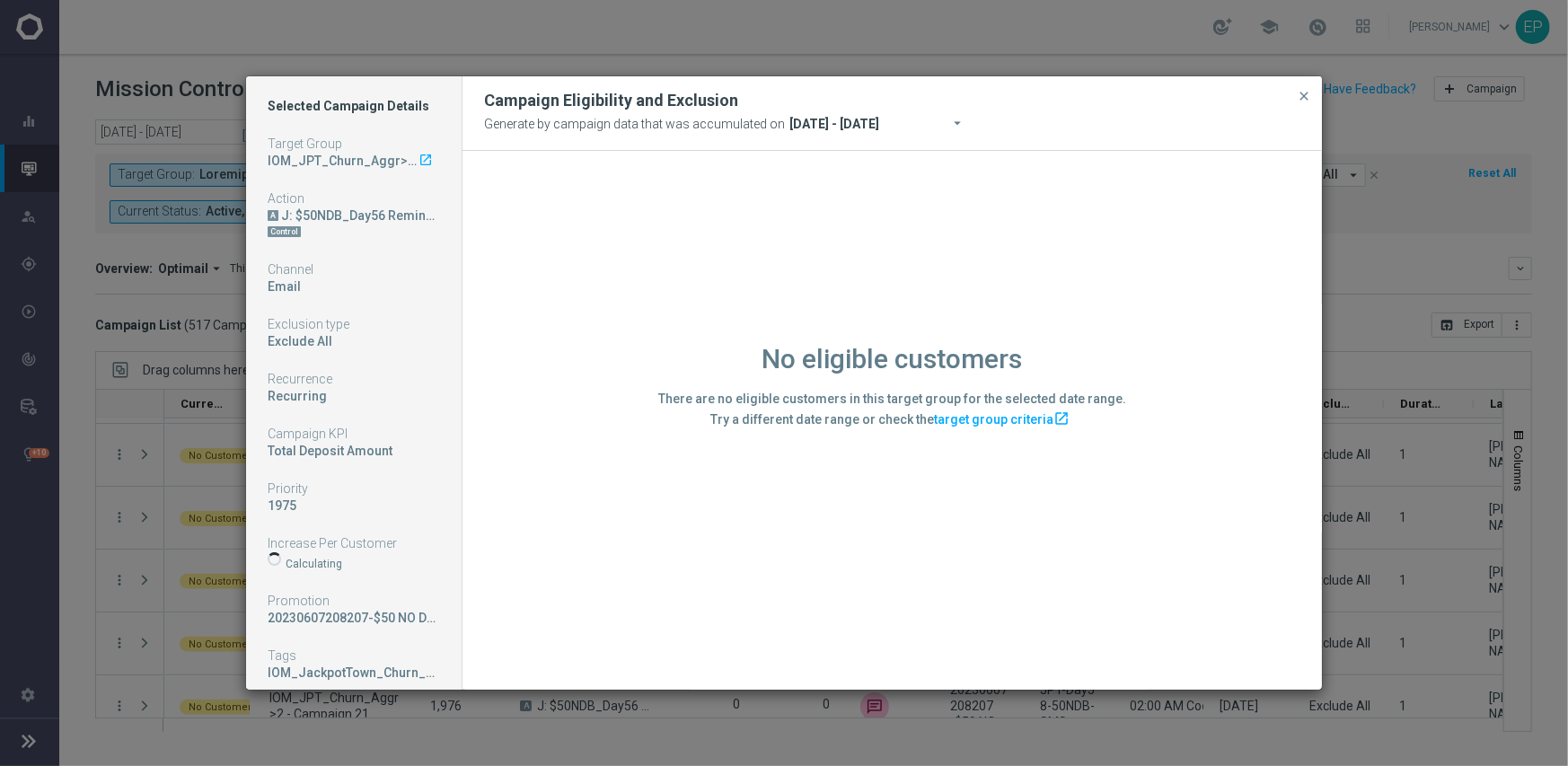
click at [646, 592] on div "No eligible customers There are no eligible customers in this target group for …" at bounding box center [892, 419] width 859 height 538
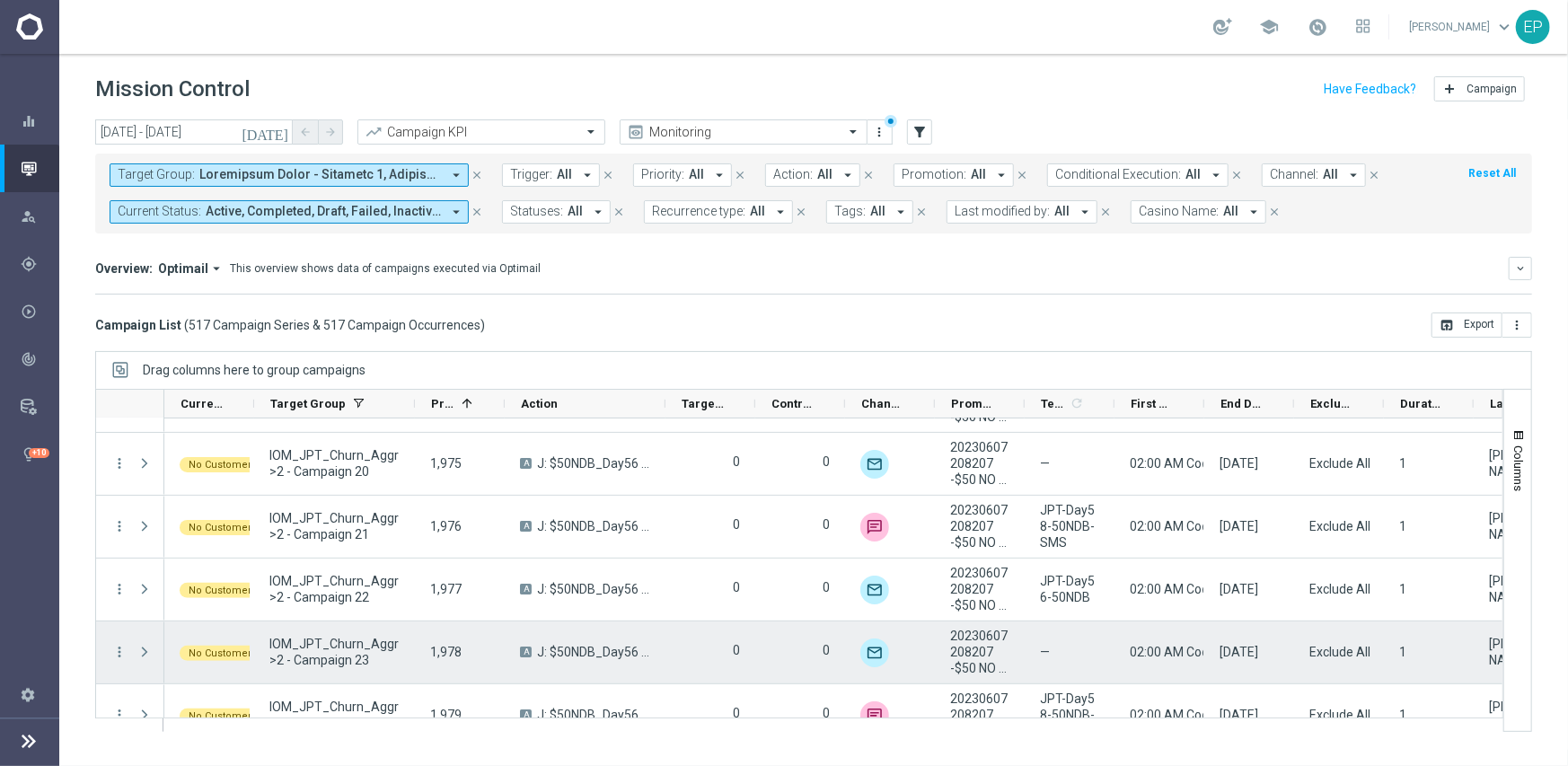
scroll to position [26172, 0]
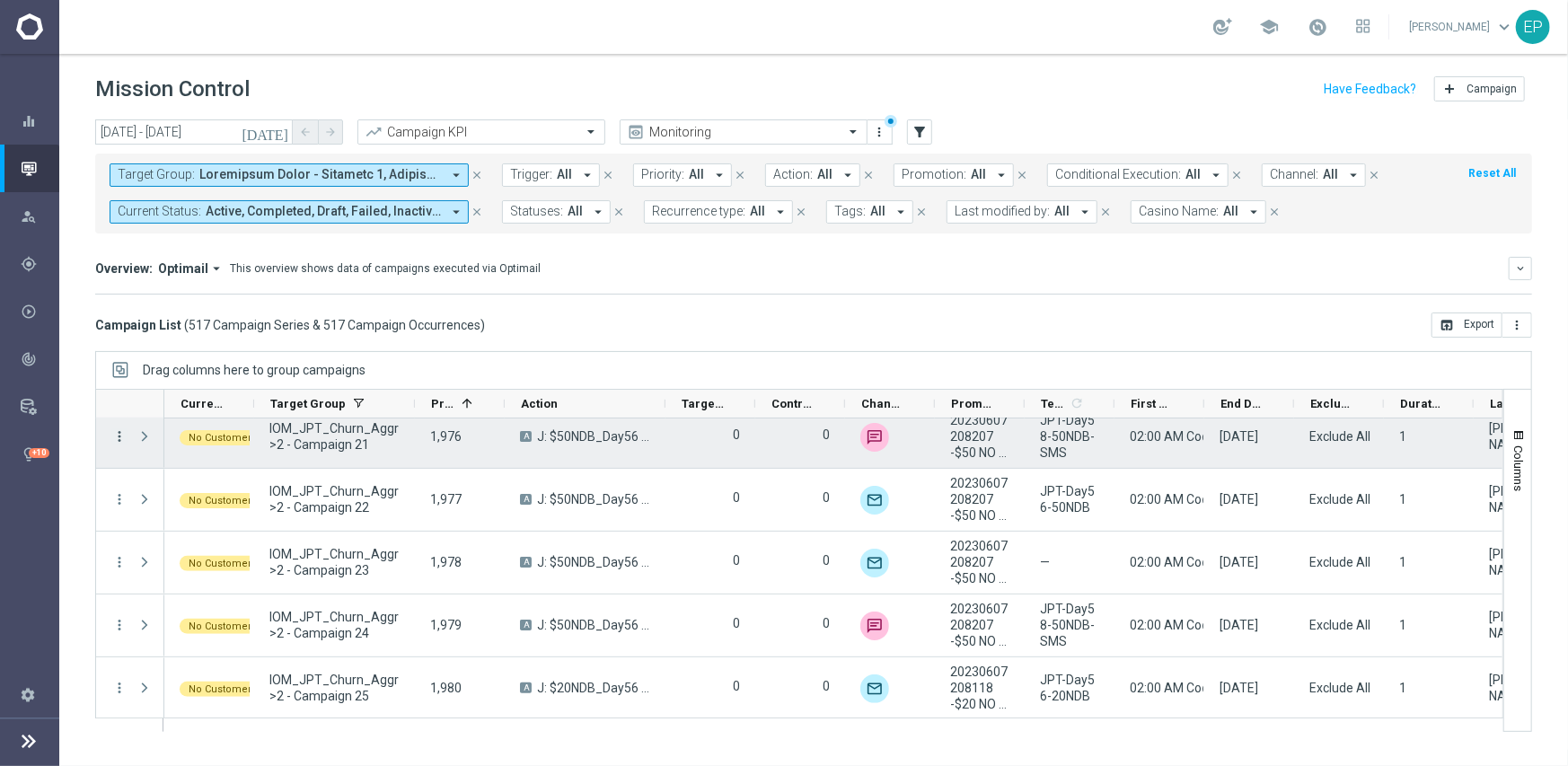
click at [120, 434] on icon "more_vert" at bounding box center [120, 437] width 16 height 16
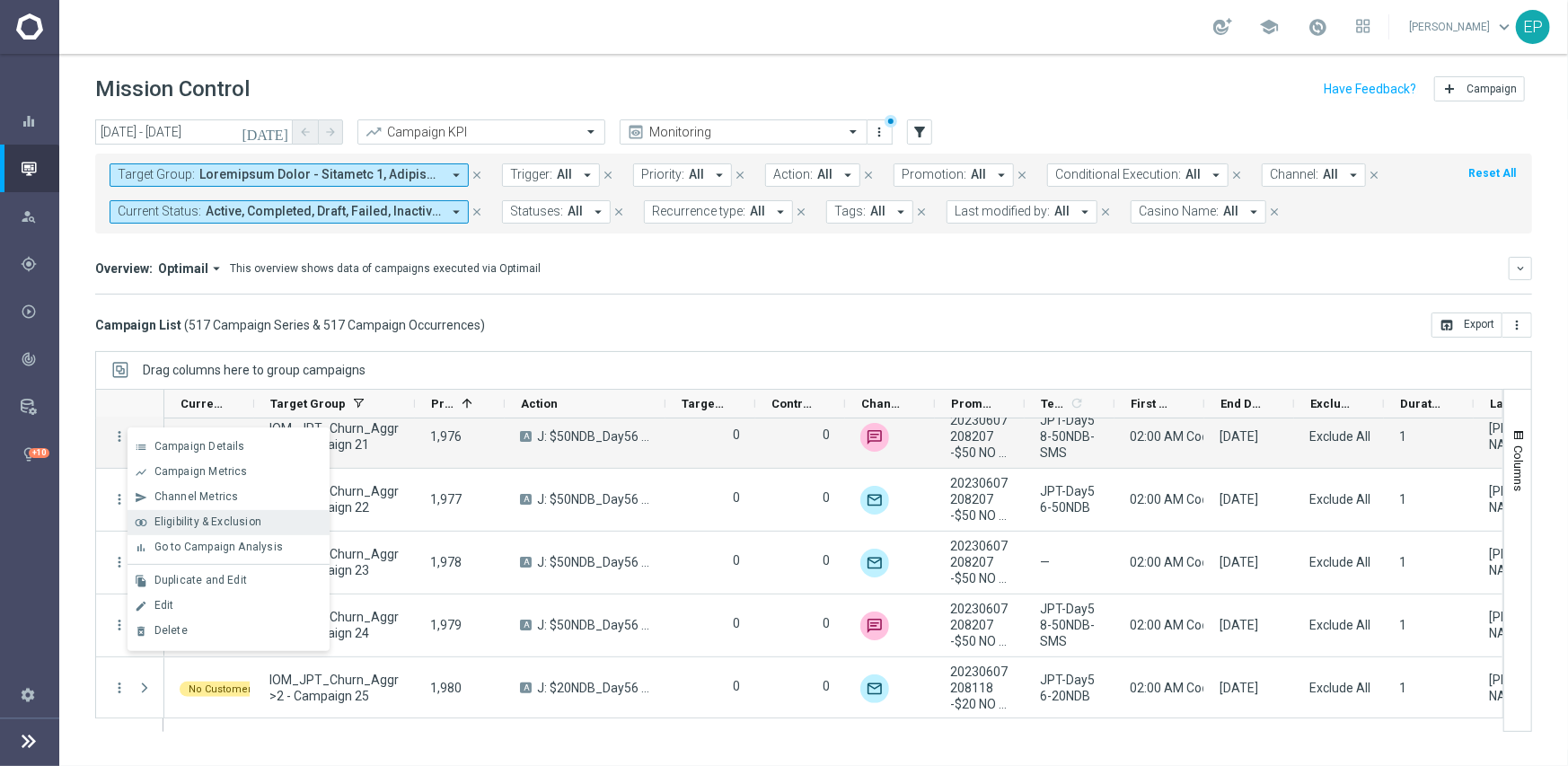
click at [212, 523] on span "Eligibility & Exclusion" at bounding box center [207, 522] width 107 height 13
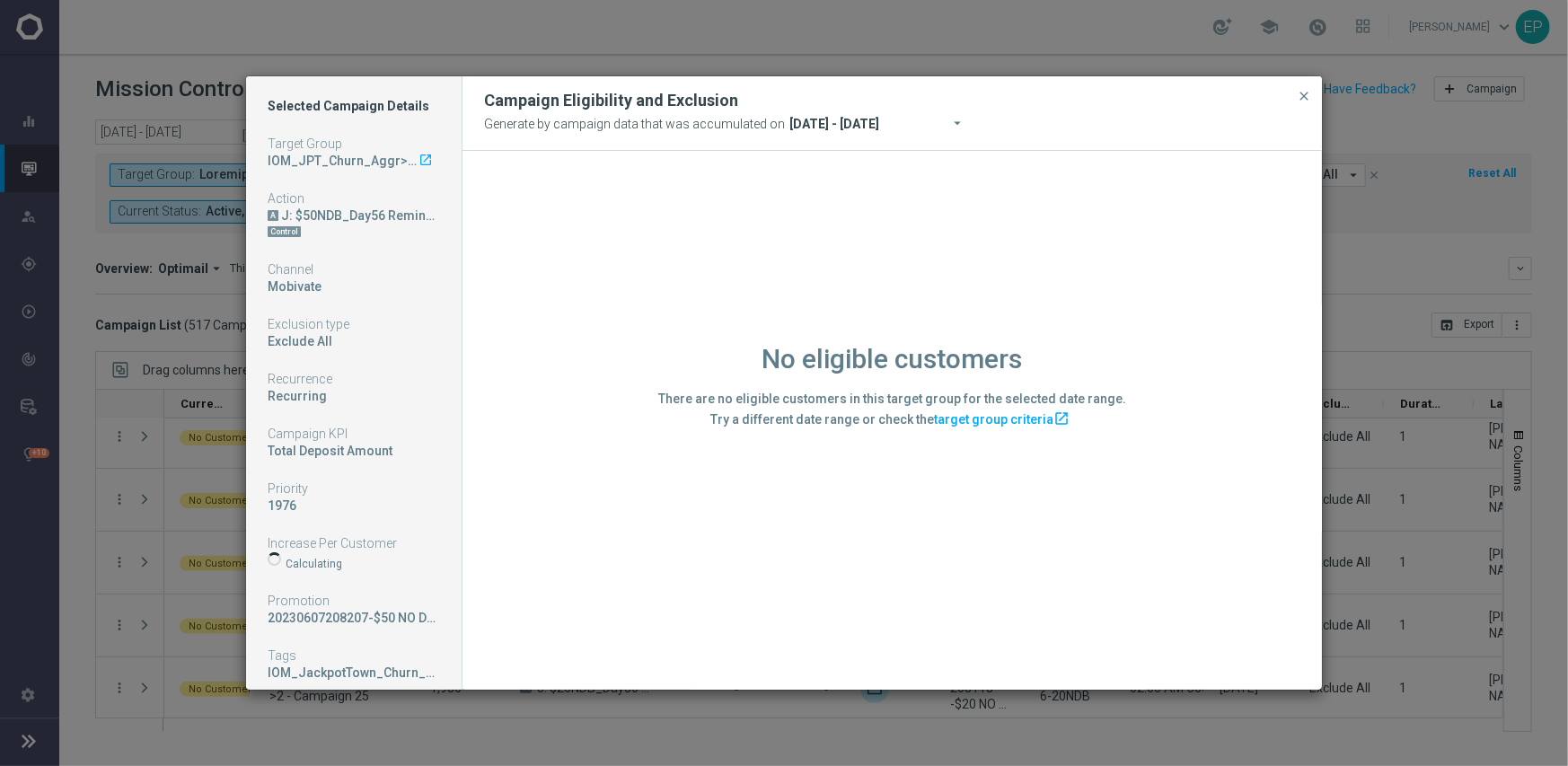
click at [669, 592] on div "No eligible customers There are no eligible customers in this target group for …" at bounding box center [892, 419] width 859 height 538
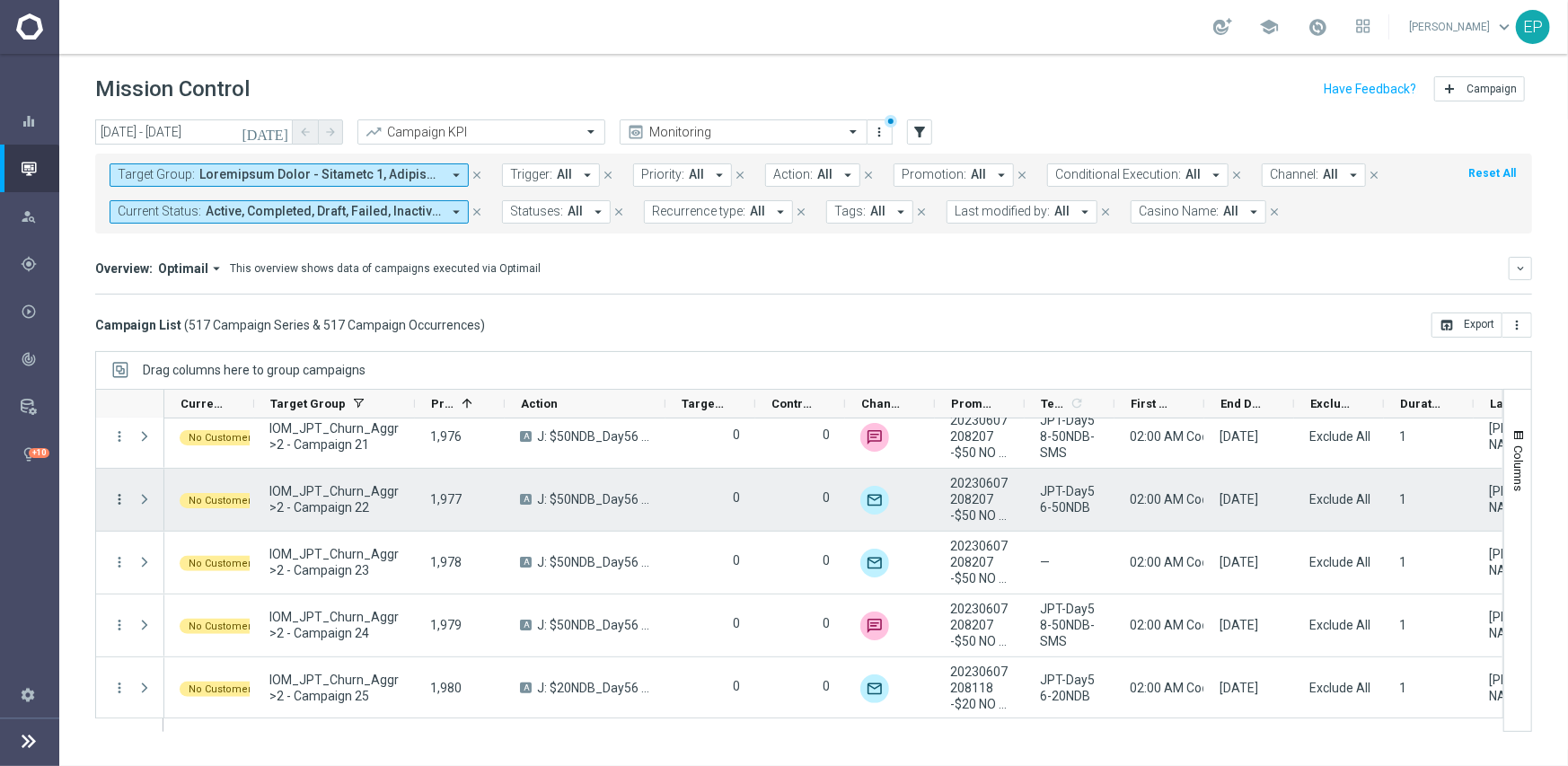
click at [123, 501] on icon "more_vert" at bounding box center [120, 500] width 16 height 16
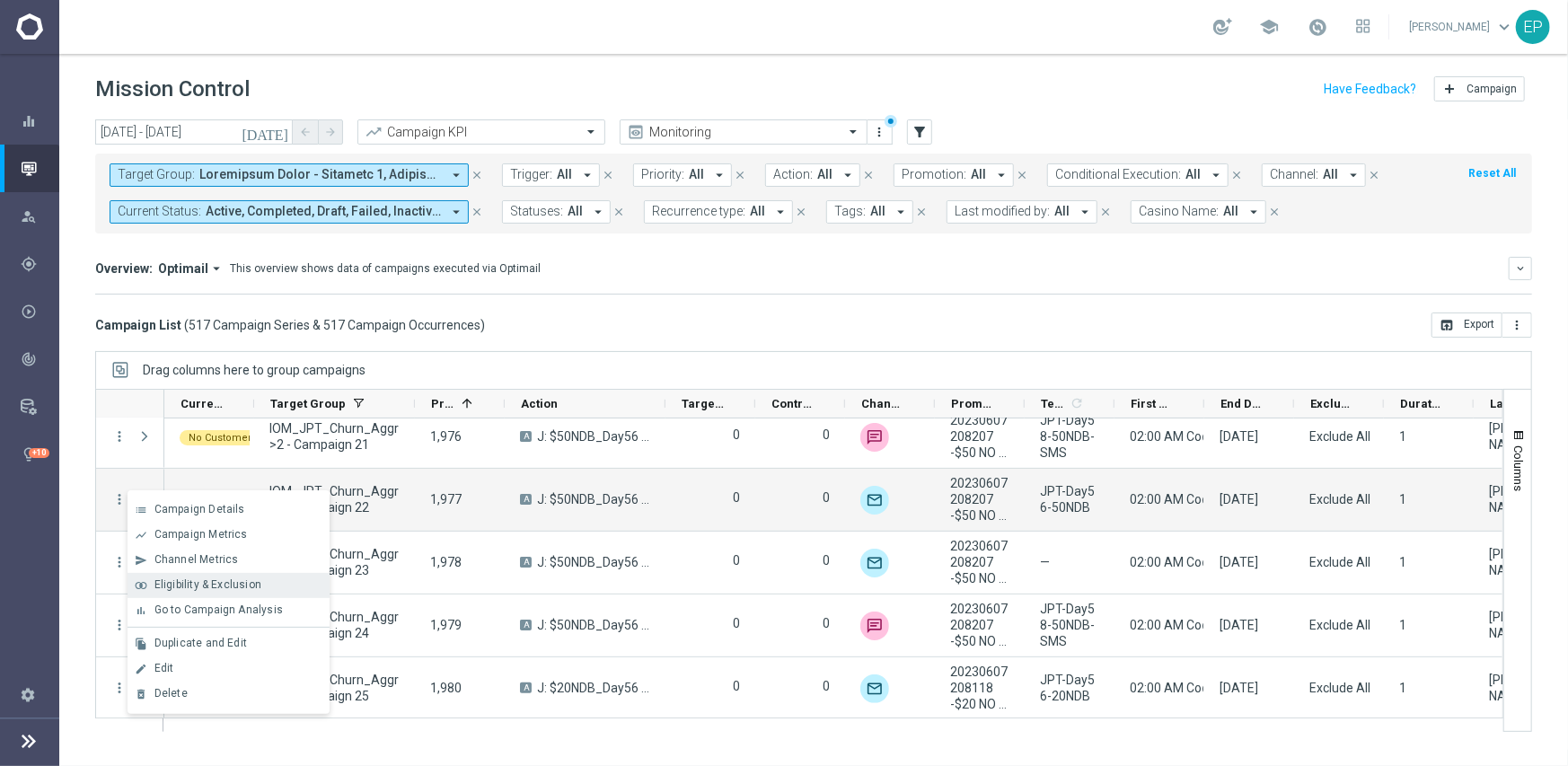
click at [240, 579] on span "Eligibility & Exclusion" at bounding box center [207, 584] width 107 height 13
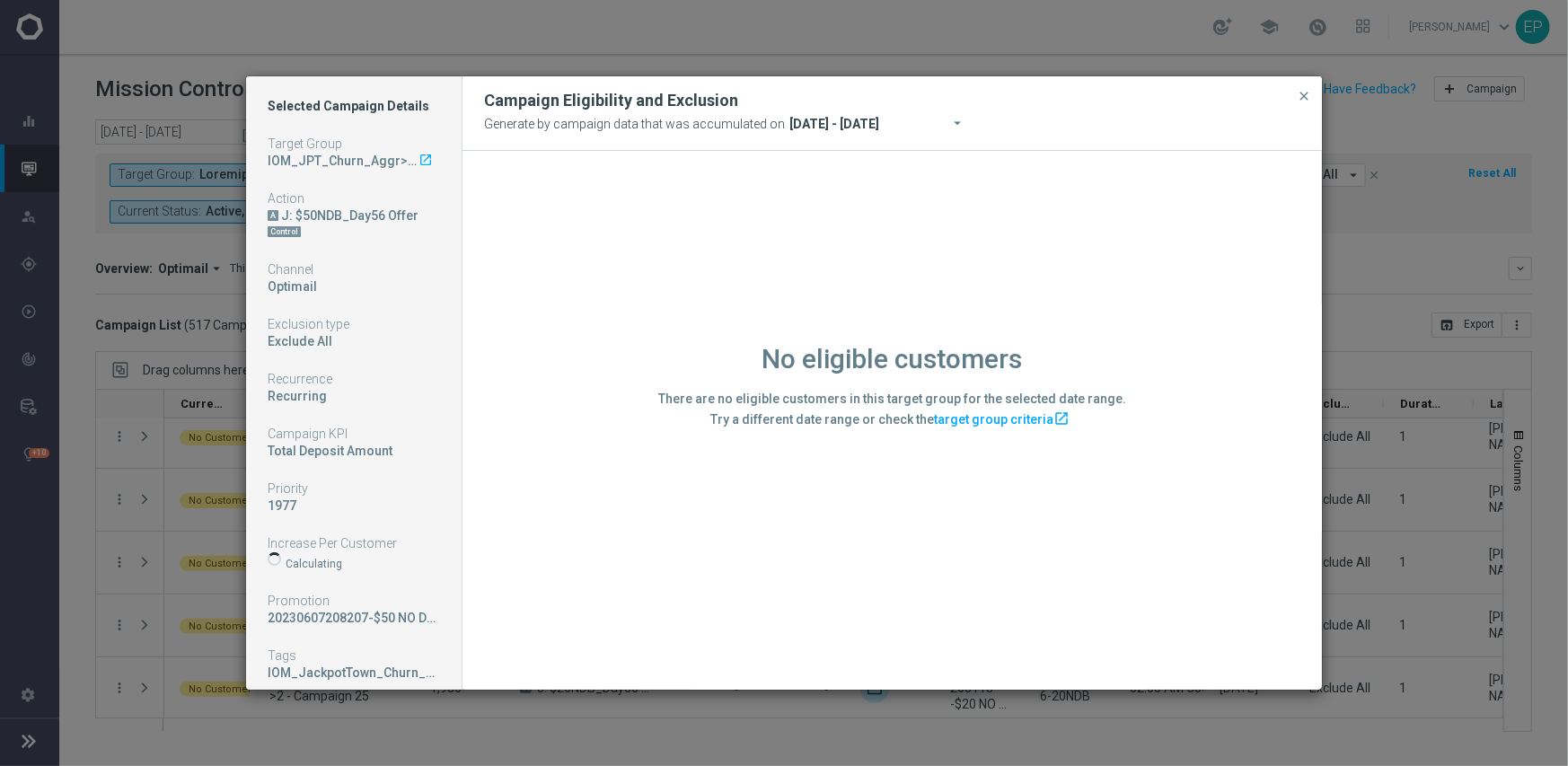
click at [618, 574] on div "No eligible customers There are no eligible customers in this target group for …" at bounding box center [892, 419] width 859 height 538
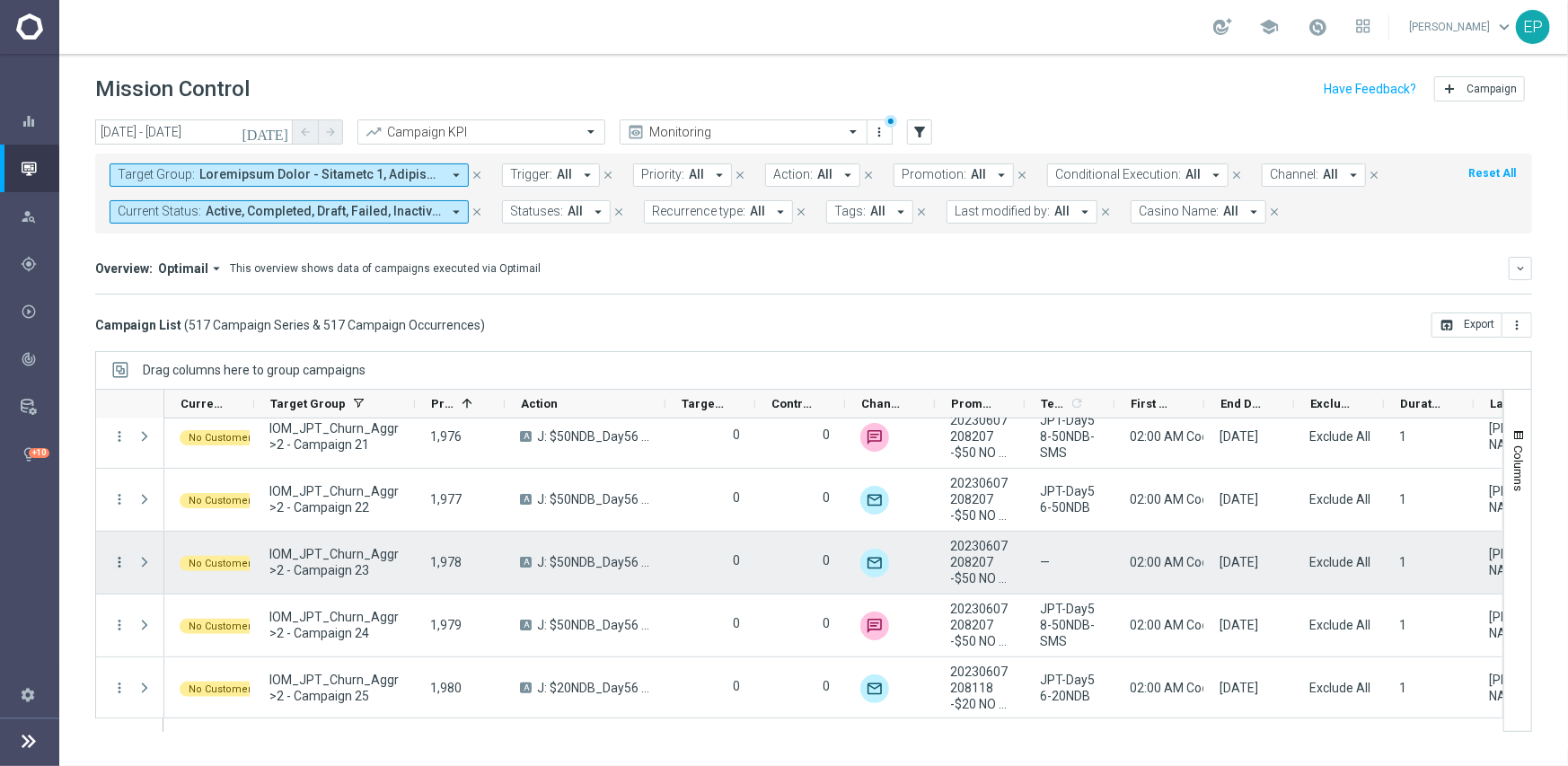
click at [117, 558] on icon "more_vert" at bounding box center [120, 563] width 16 height 16
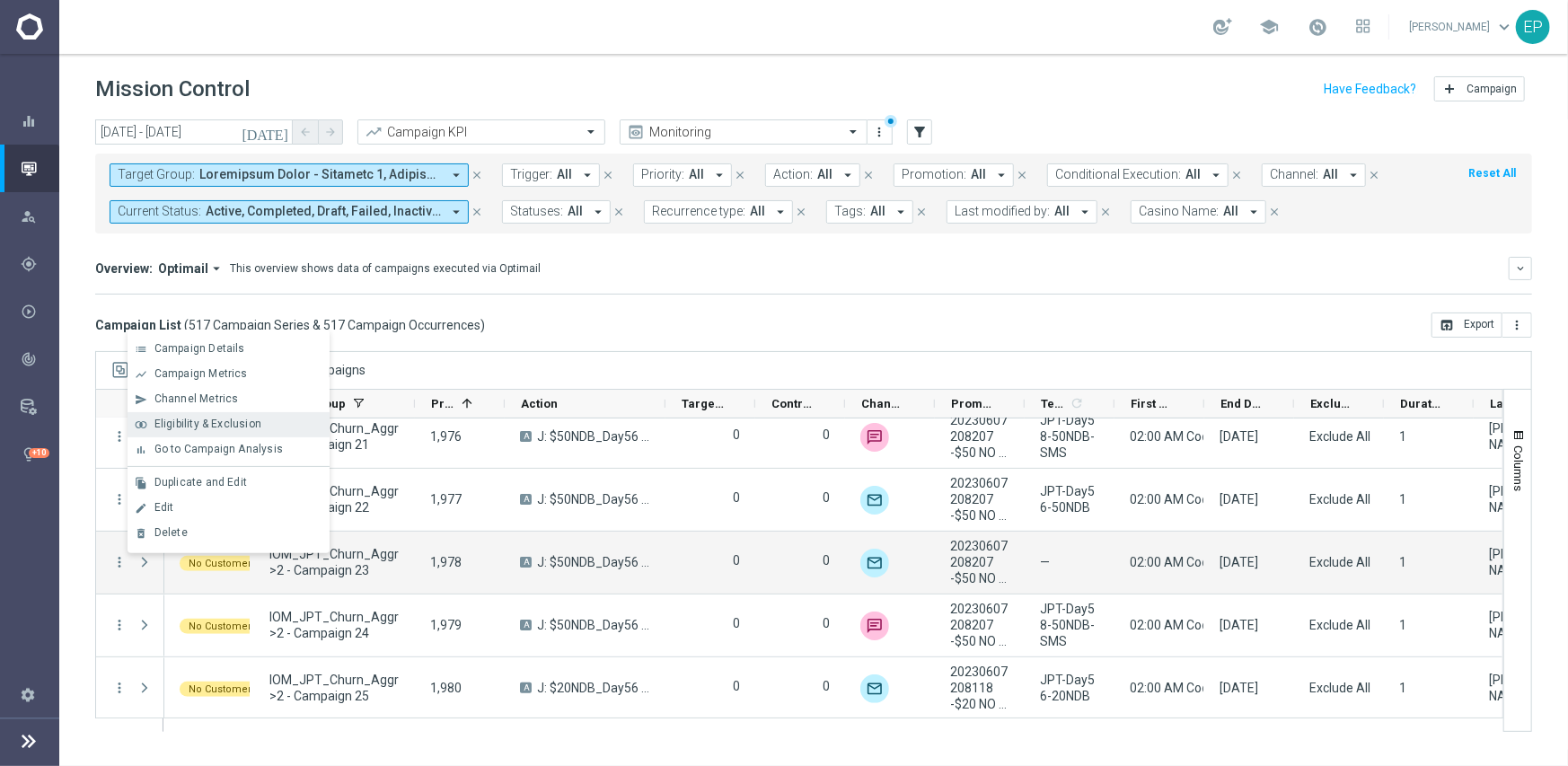
click at [229, 422] on span "Eligibility & Exclusion" at bounding box center [207, 424] width 107 height 13
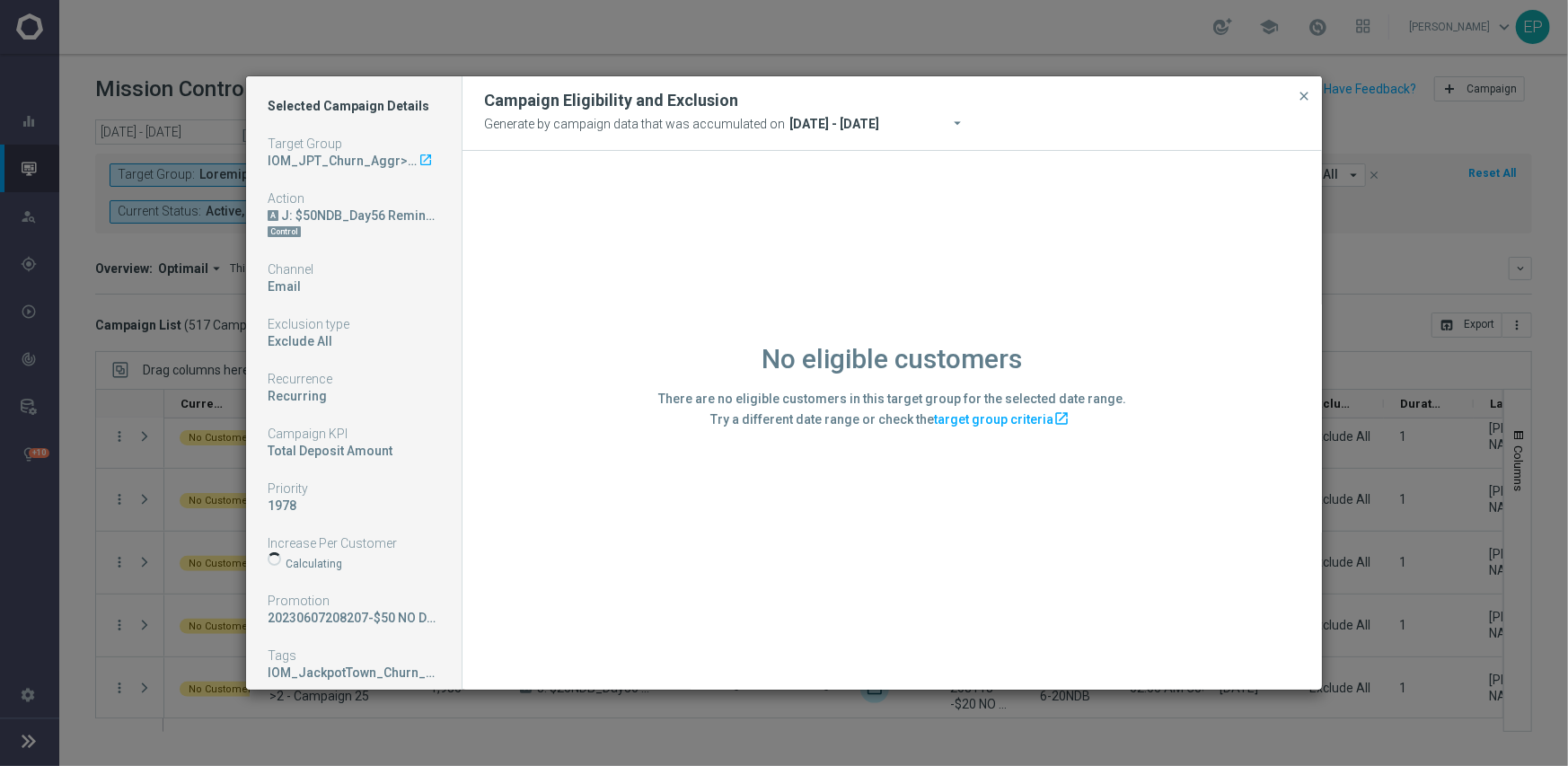
click at [638, 589] on div "No eligible customers There are no eligible customers in this target group for …" at bounding box center [892, 419] width 859 height 538
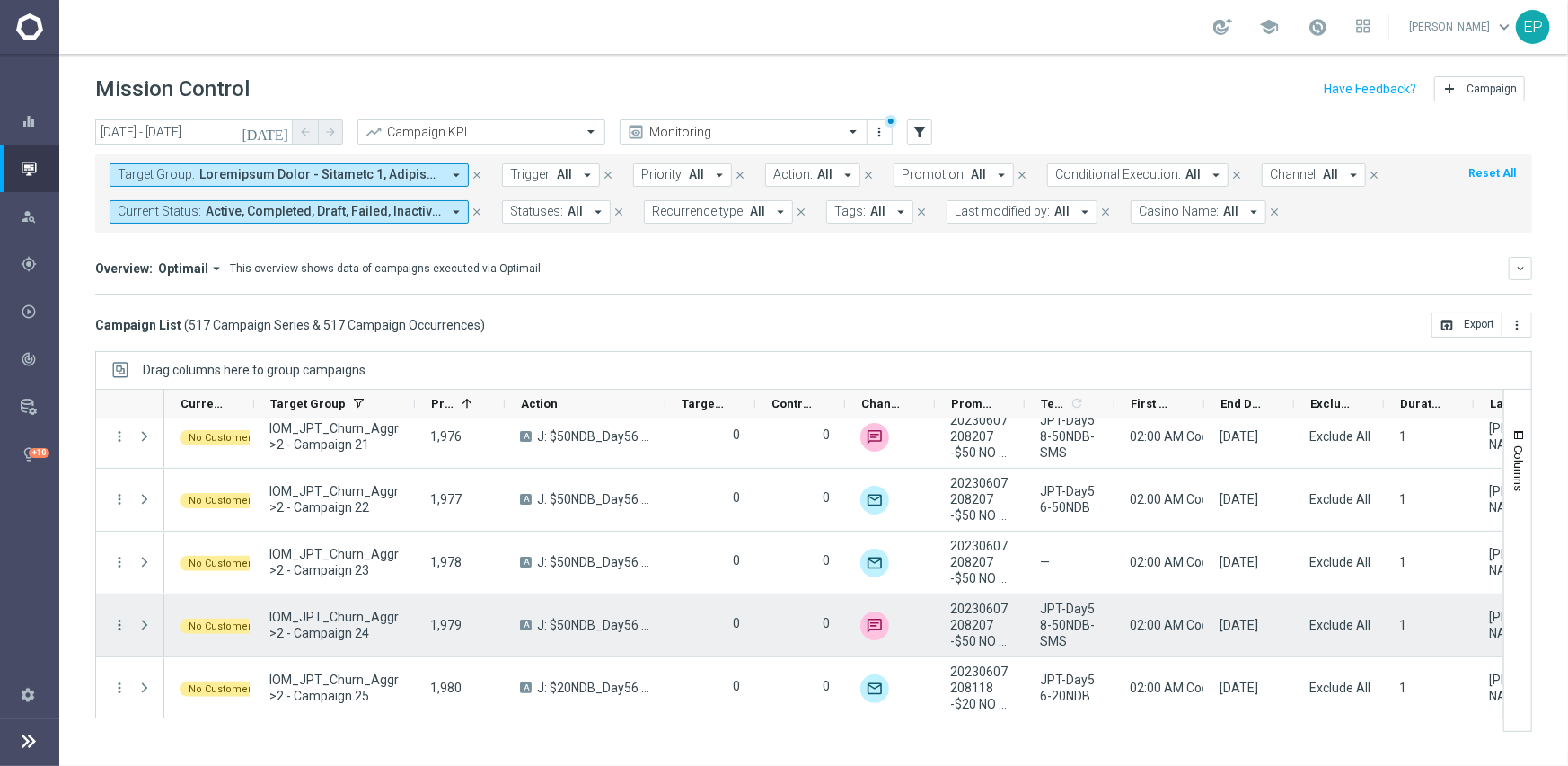
click at [123, 624] on icon "more_vert" at bounding box center [120, 625] width 16 height 16
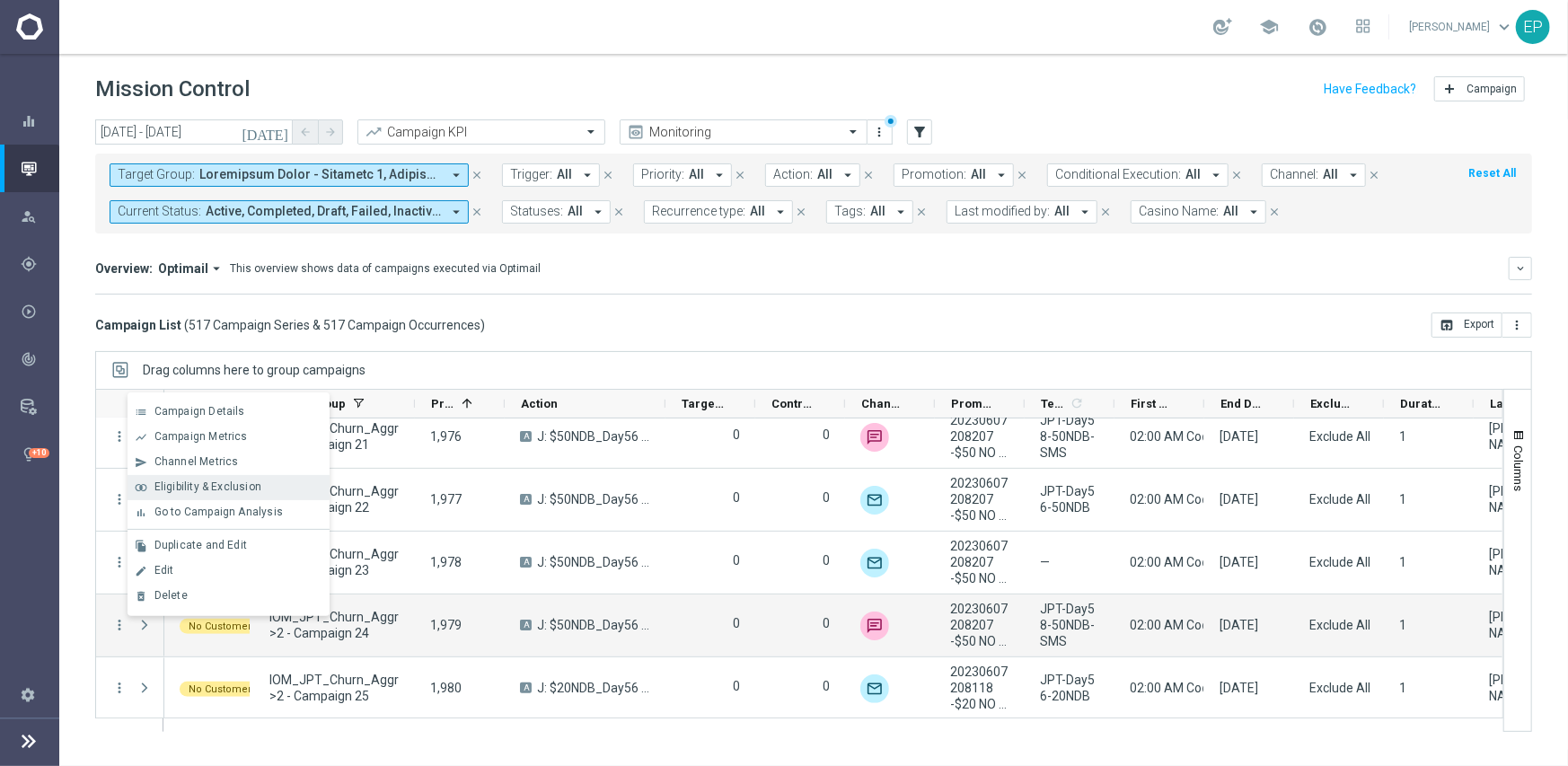
click at [208, 484] on span "Eligibility & Exclusion" at bounding box center [207, 487] width 107 height 13
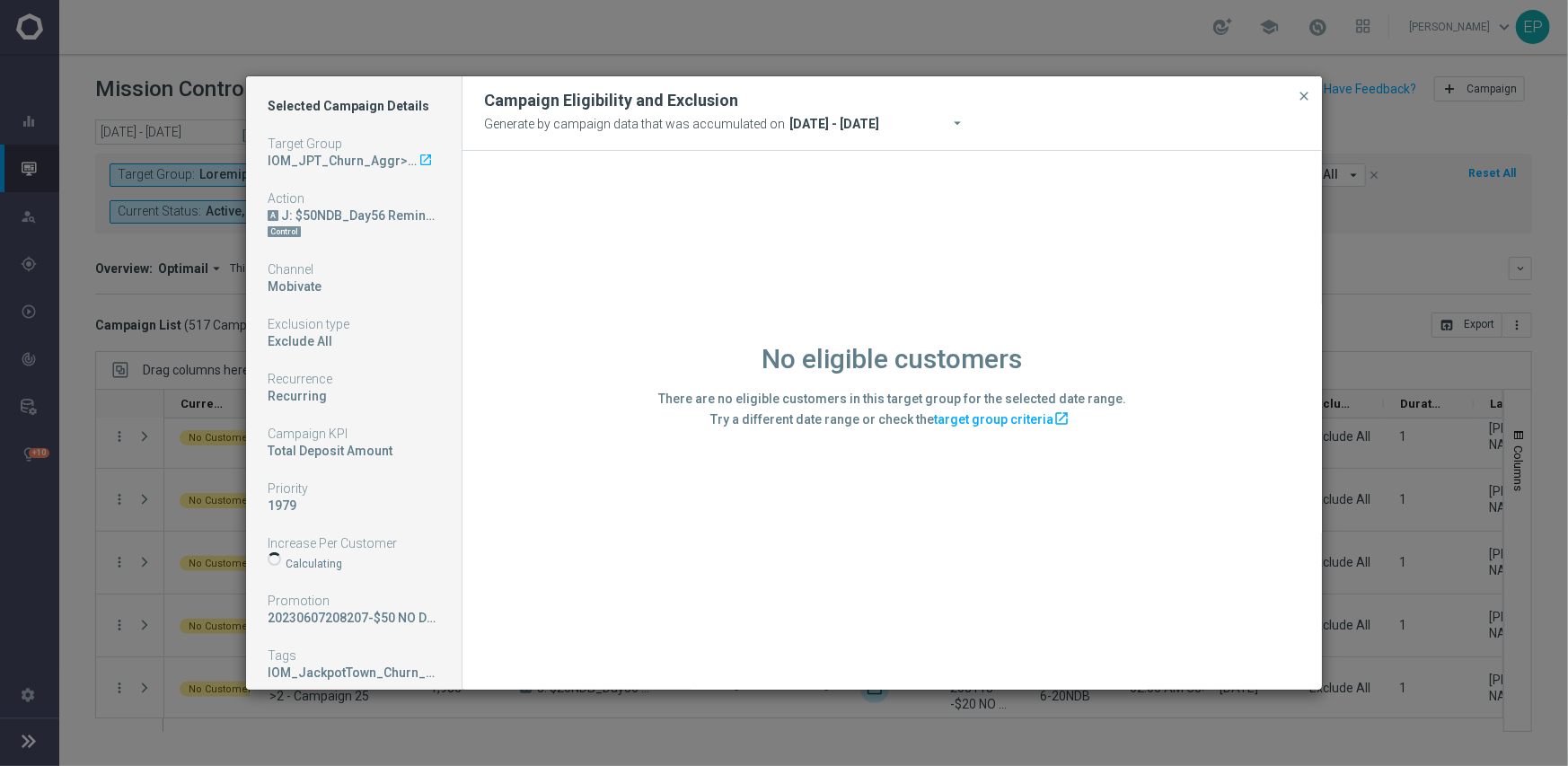
click at [594, 600] on div "No eligible customers There are no eligible customers in this target group for …" at bounding box center [892, 419] width 859 height 538
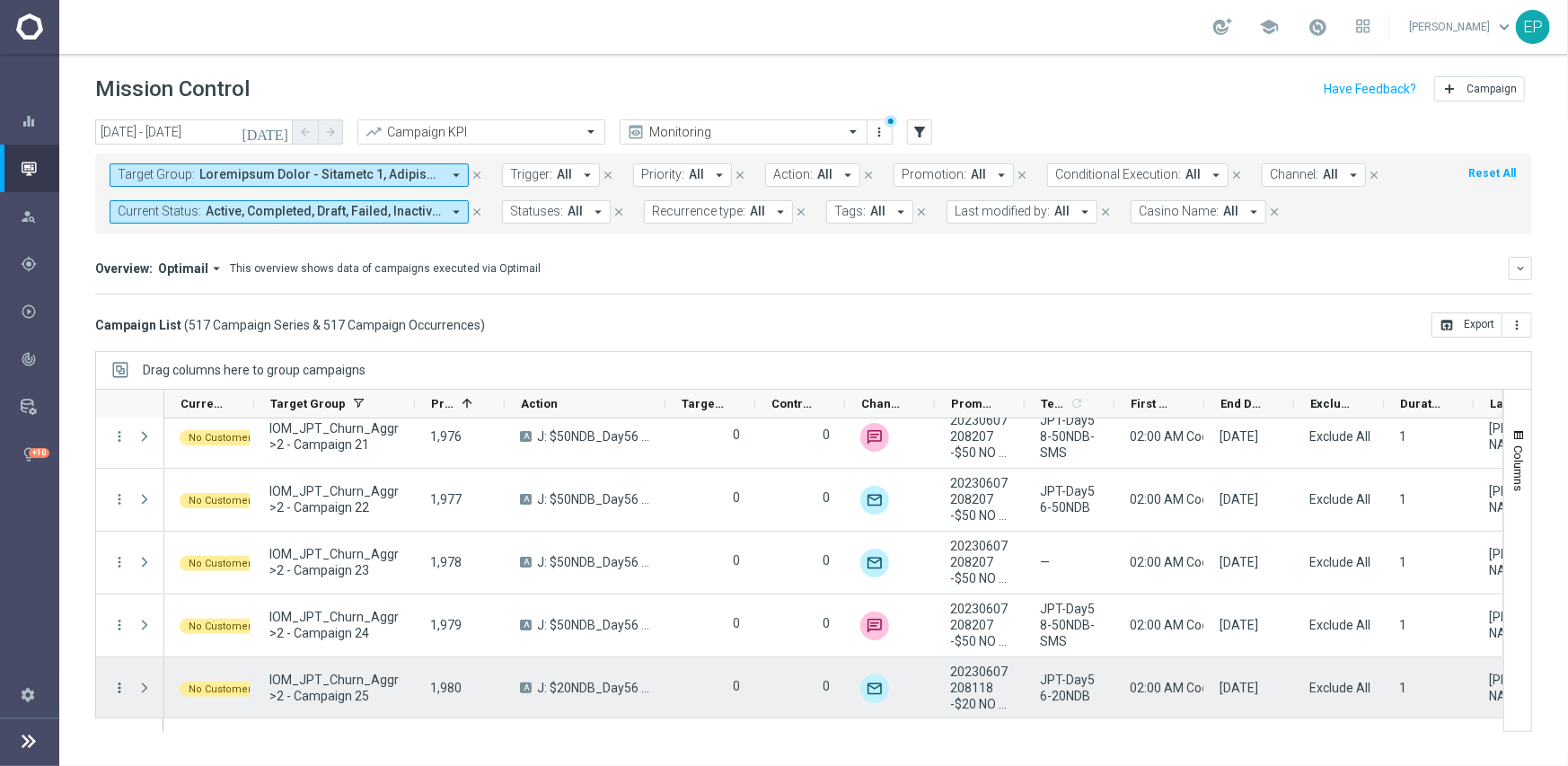
click at [113, 686] on icon "more_vert" at bounding box center [120, 688] width 16 height 16
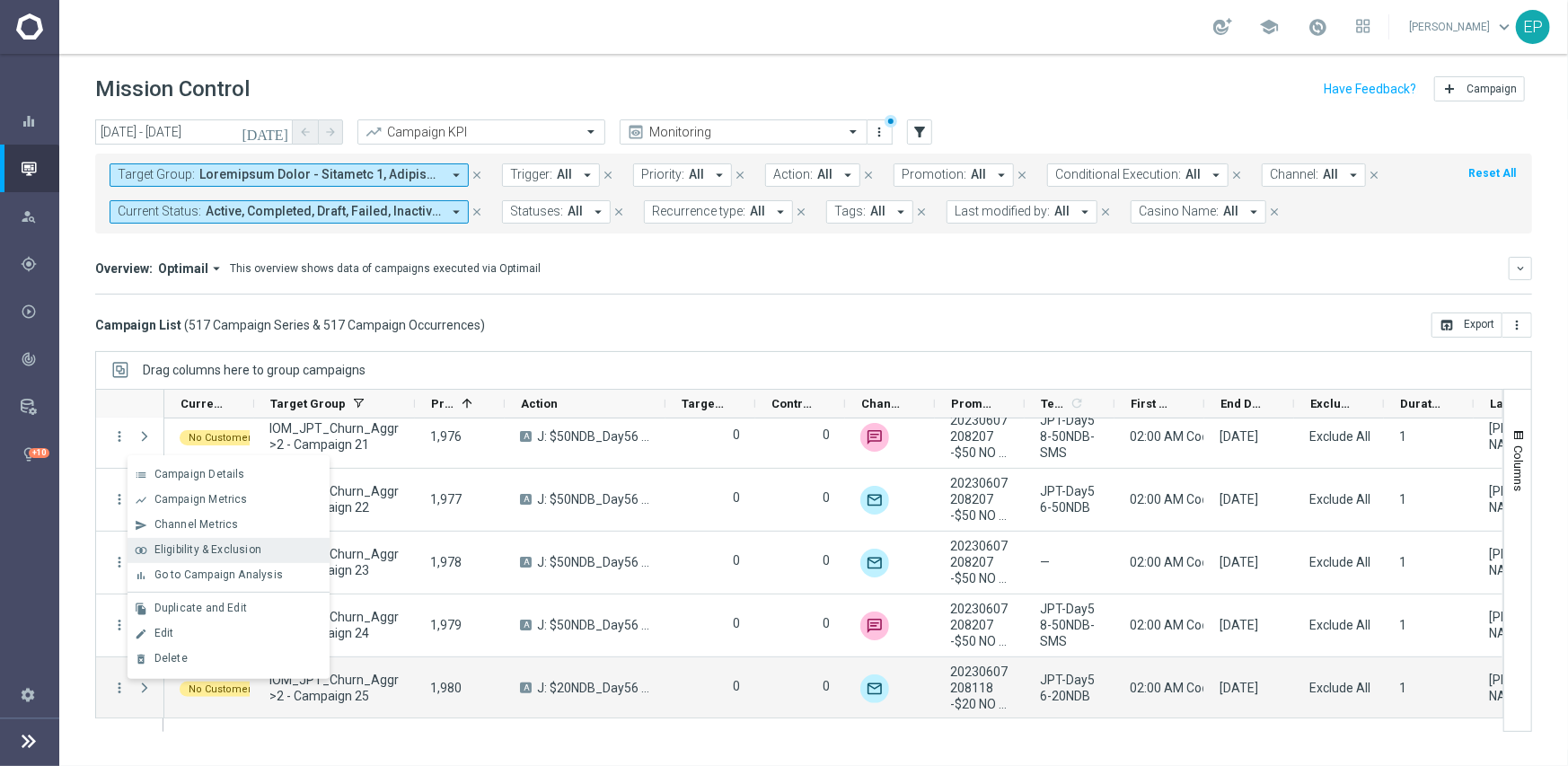
click at [201, 550] on span "Eligibility & Exclusion" at bounding box center [207, 550] width 107 height 13
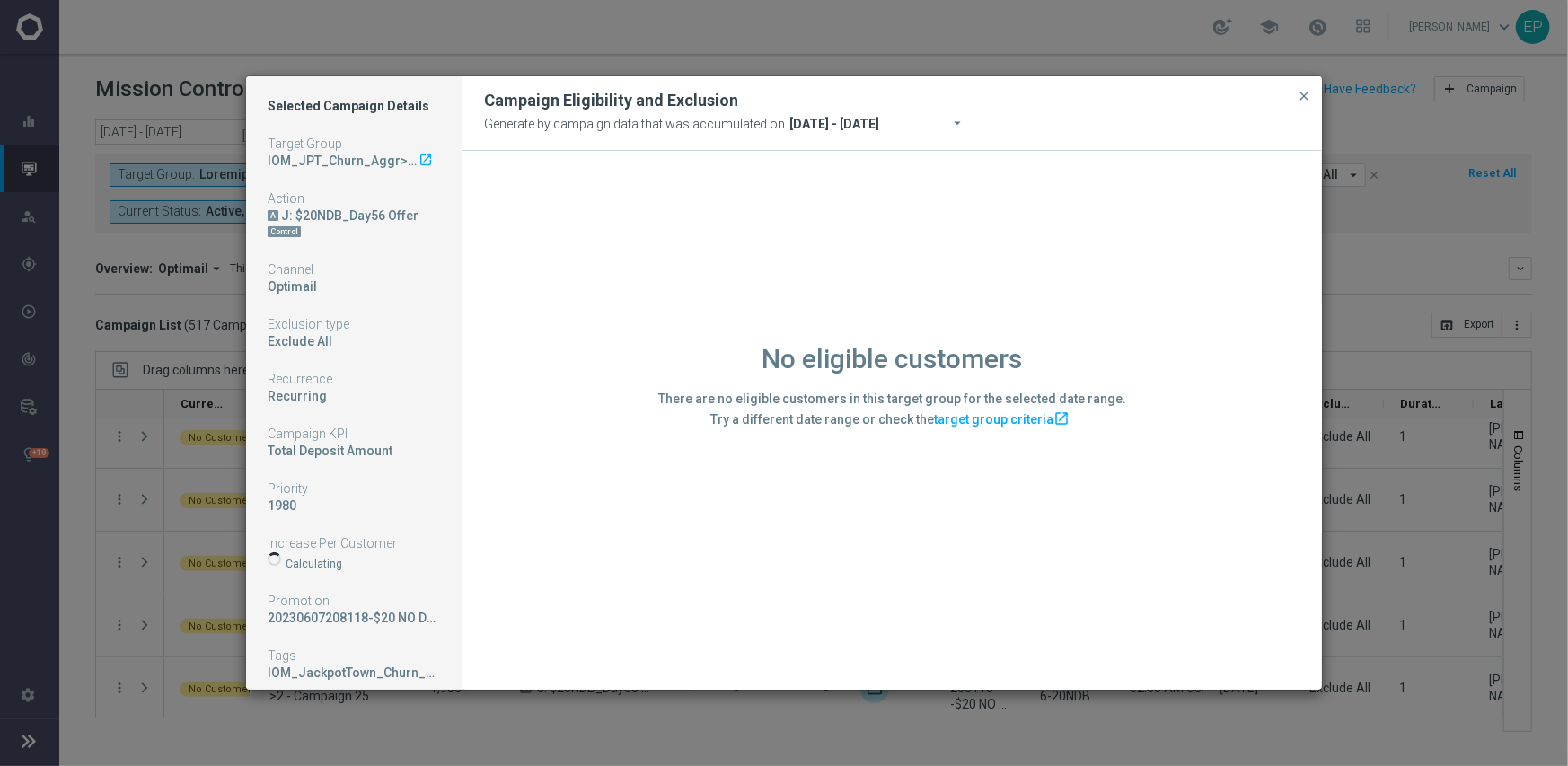
click at [670, 612] on div "No eligible customers There are no eligible customers in this target group for …" at bounding box center [892, 419] width 859 height 538
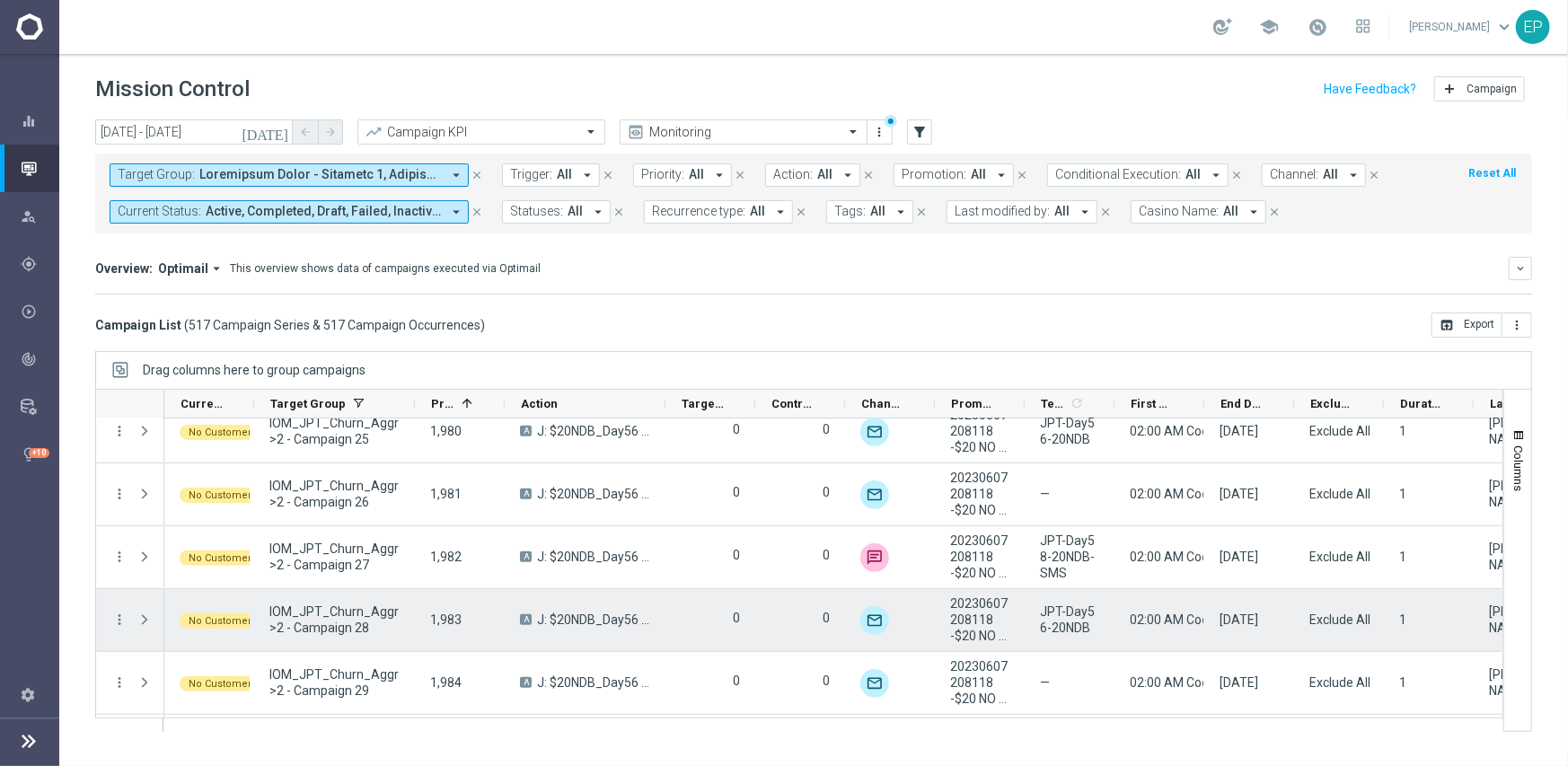
scroll to position [26441, 0]
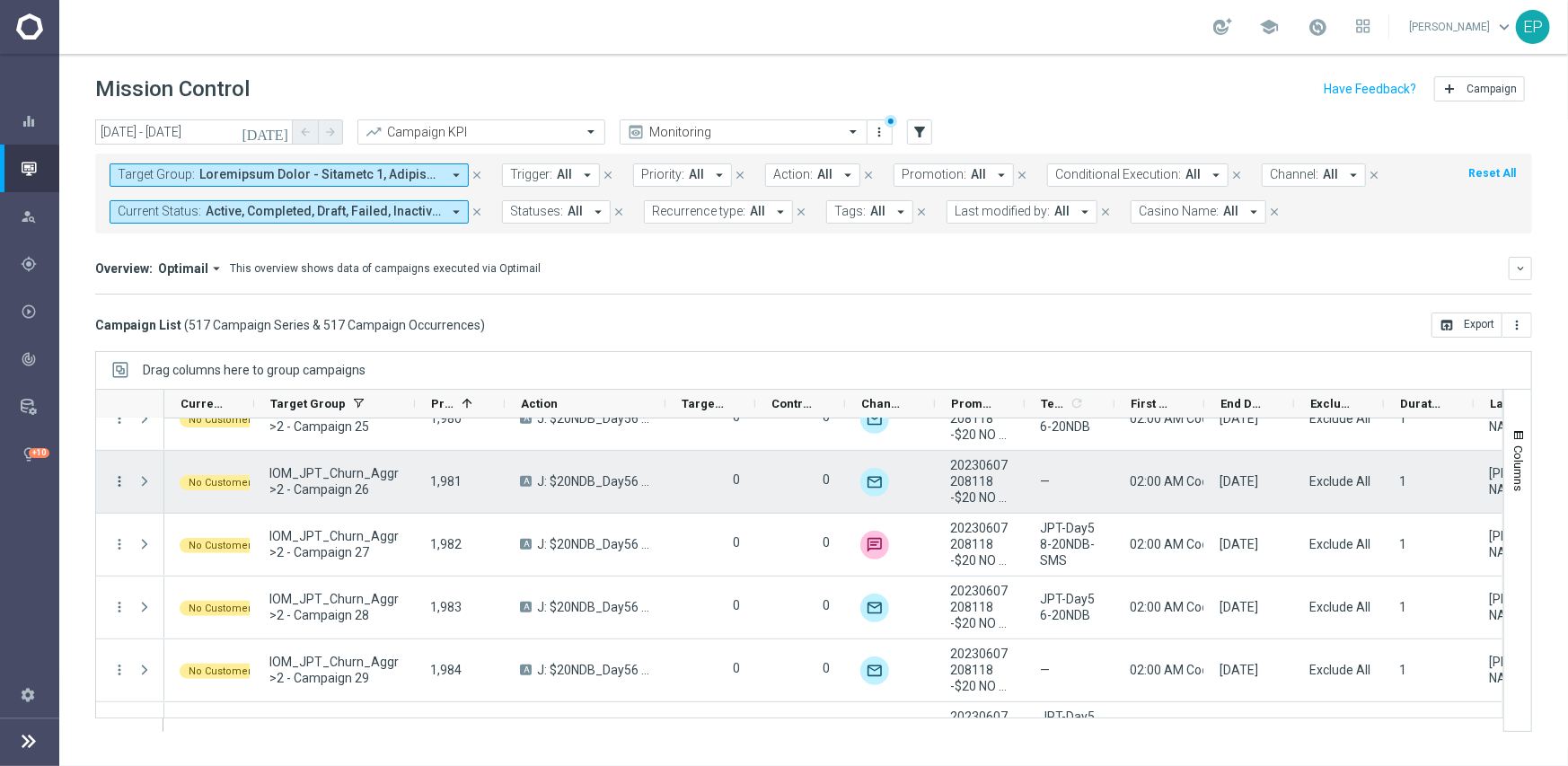
click at [113, 475] on icon "more_vert" at bounding box center [120, 482] width 16 height 16
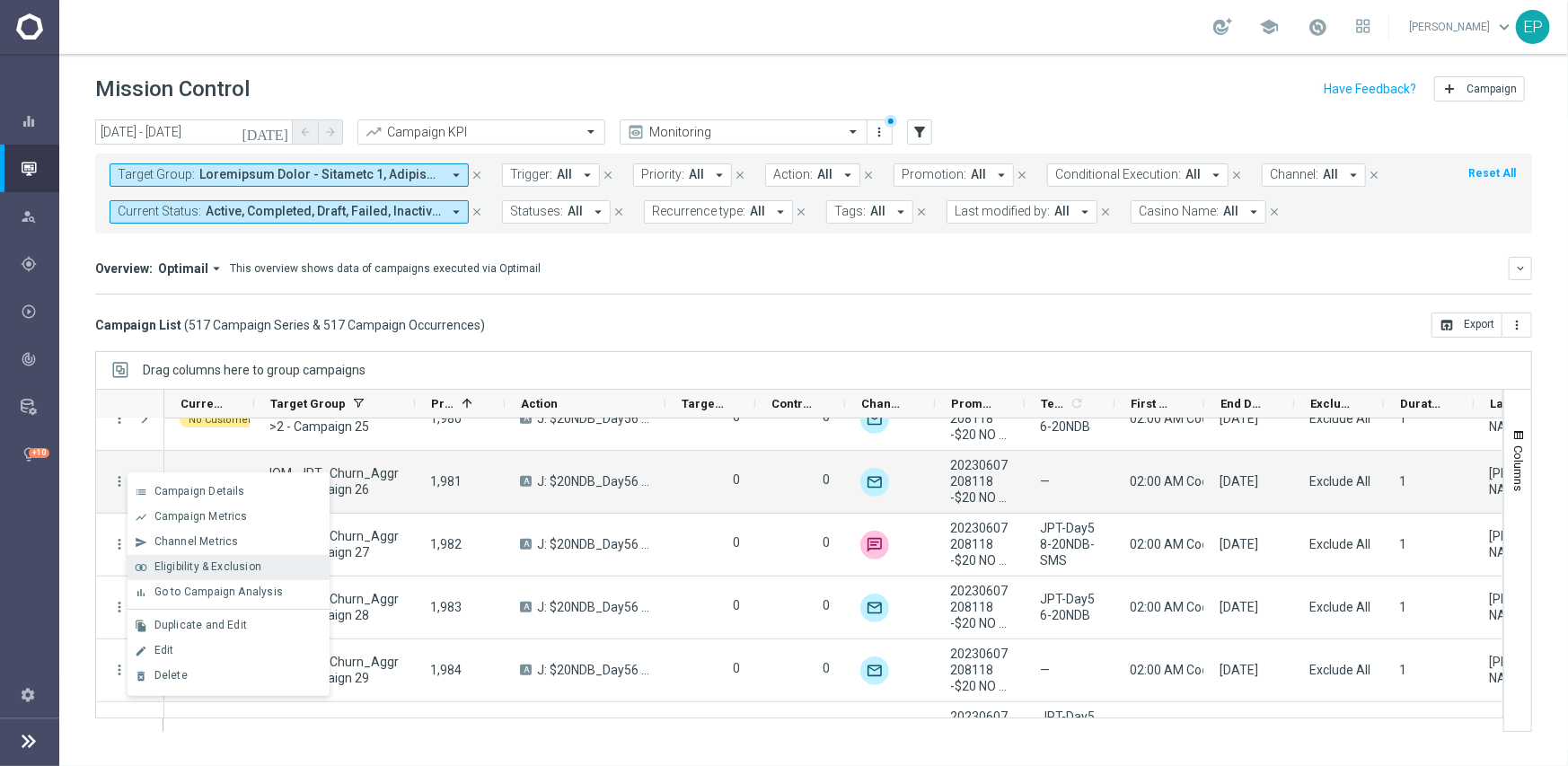
click at [170, 561] on span "Eligibility & Exclusion" at bounding box center [207, 567] width 107 height 13
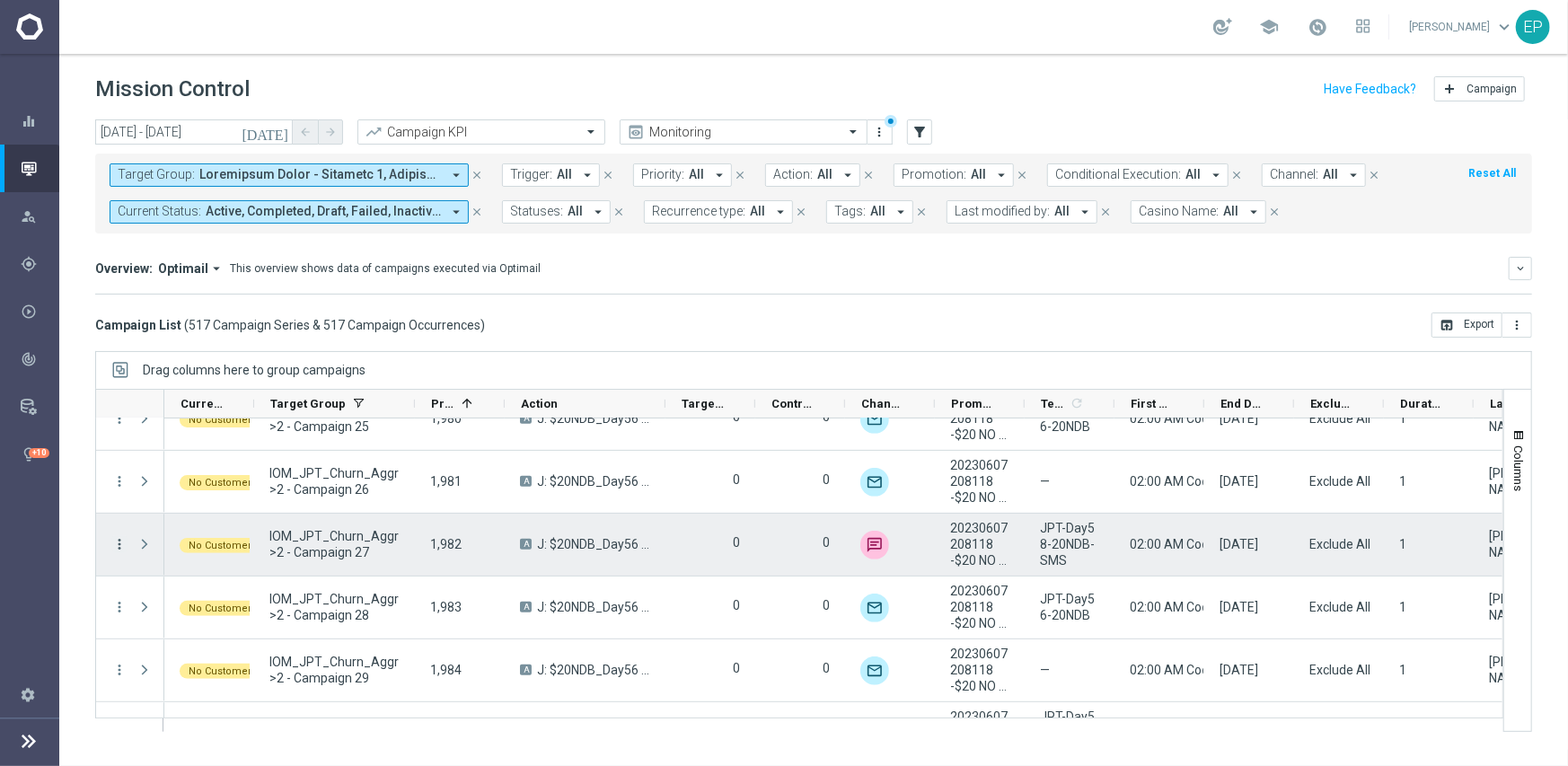
click at [120, 543] on icon "more_vert" at bounding box center [120, 545] width 16 height 16
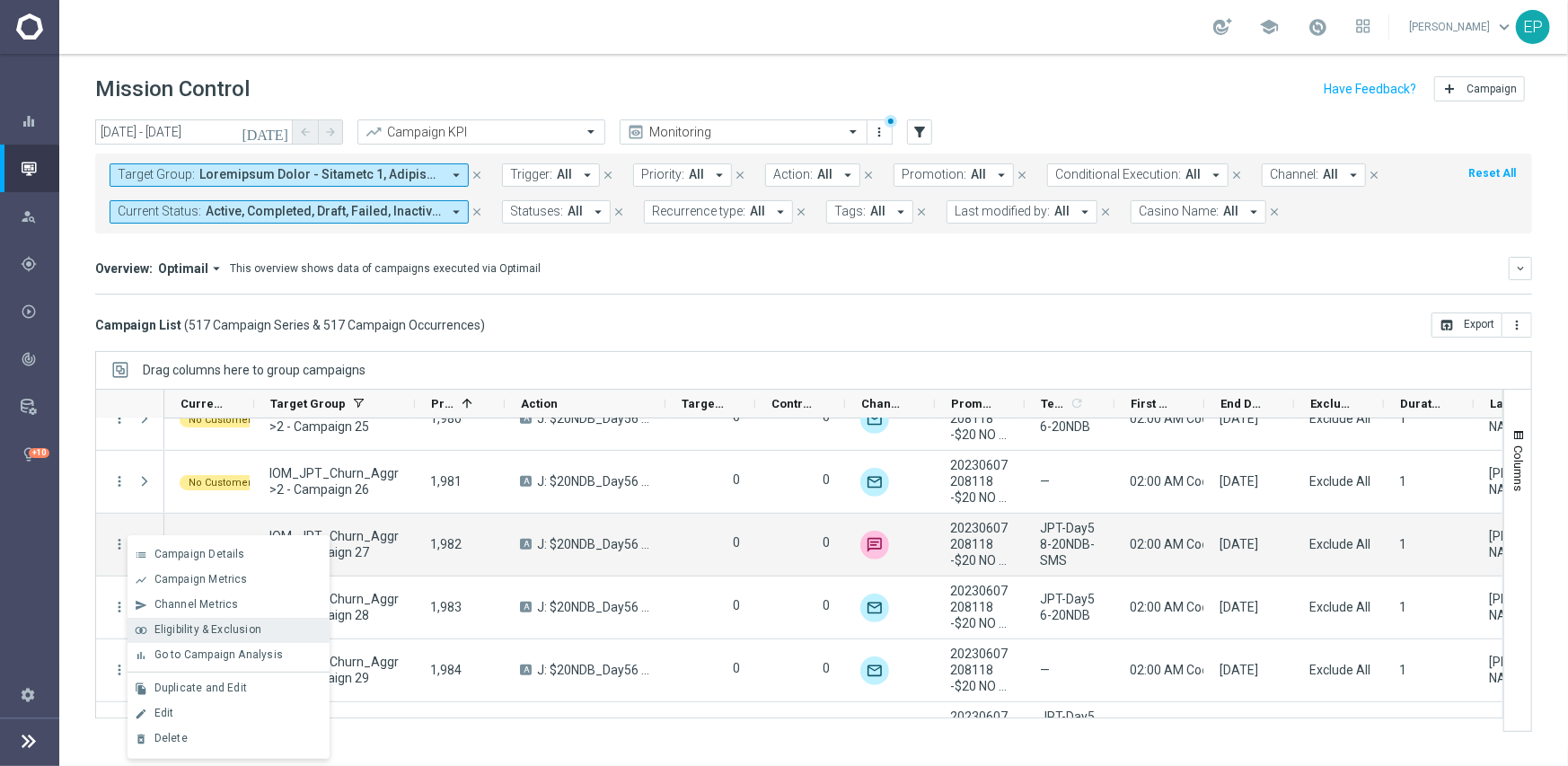
click at [205, 628] on span "Eligibility & Exclusion" at bounding box center [207, 629] width 107 height 13
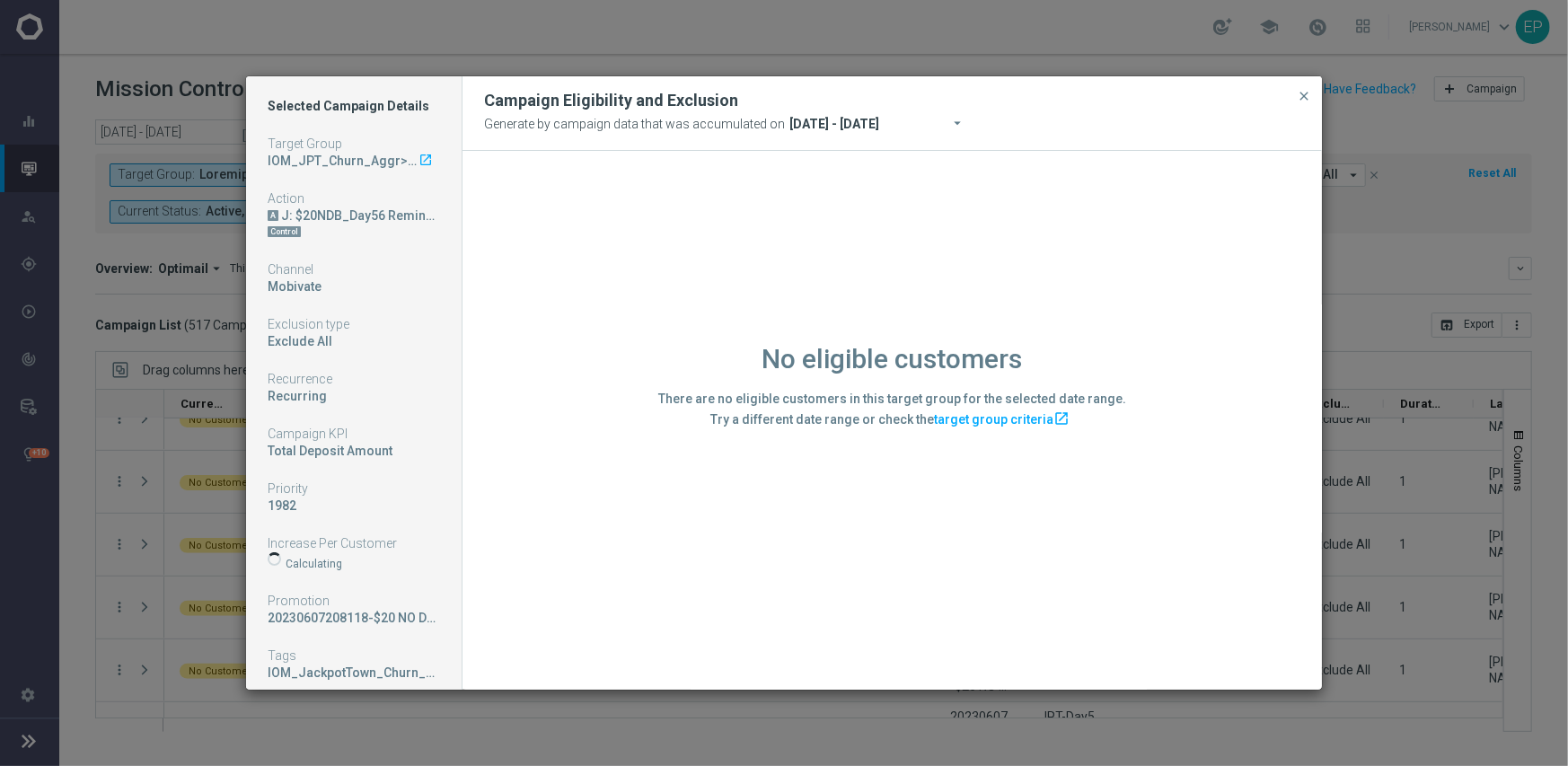
click at [545, 617] on div "No eligible customers There are no eligible customers in this target group for …" at bounding box center [892, 419] width 859 height 538
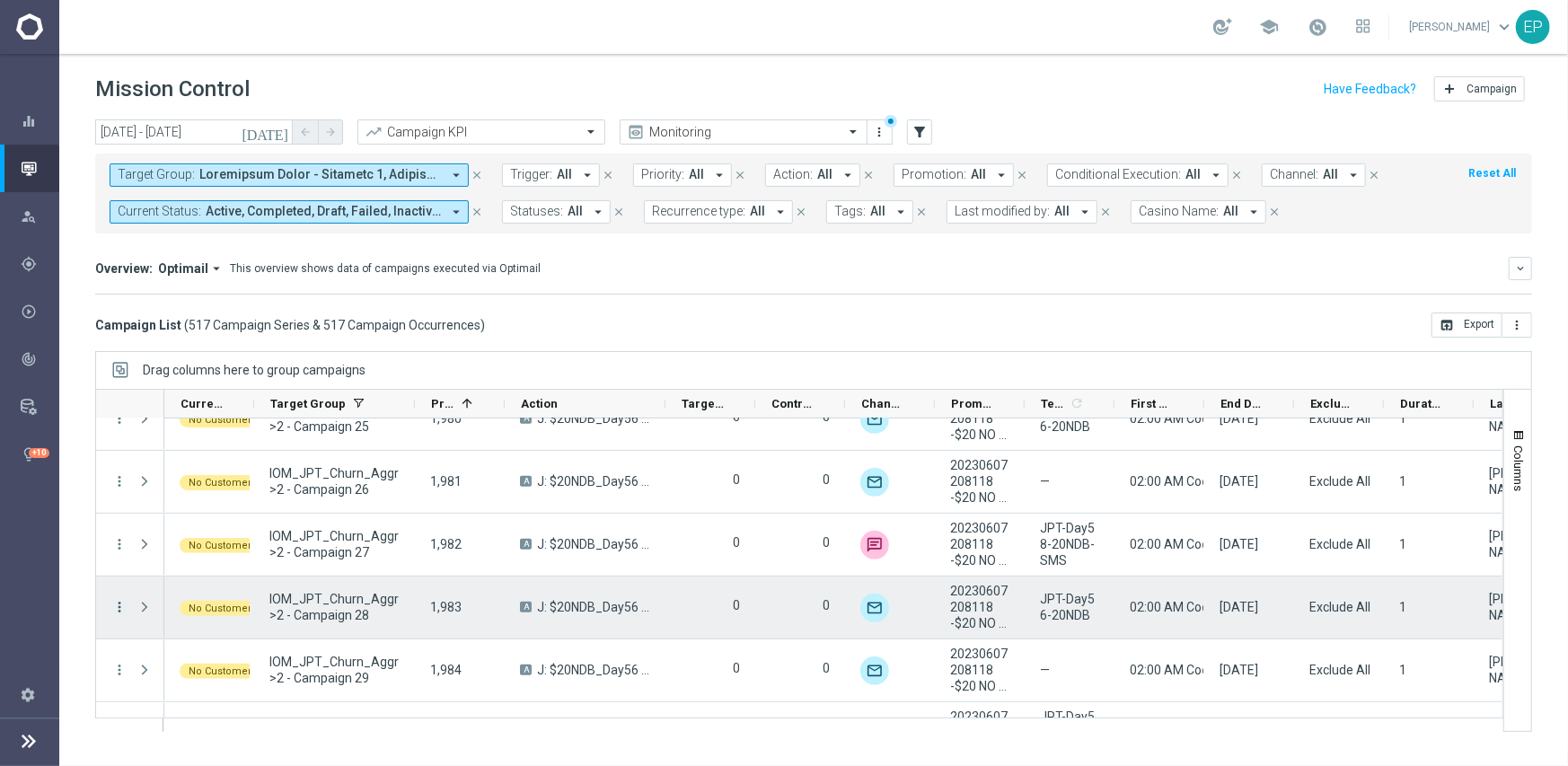
click at [121, 603] on icon "more_vert" at bounding box center [120, 607] width 16 height 16
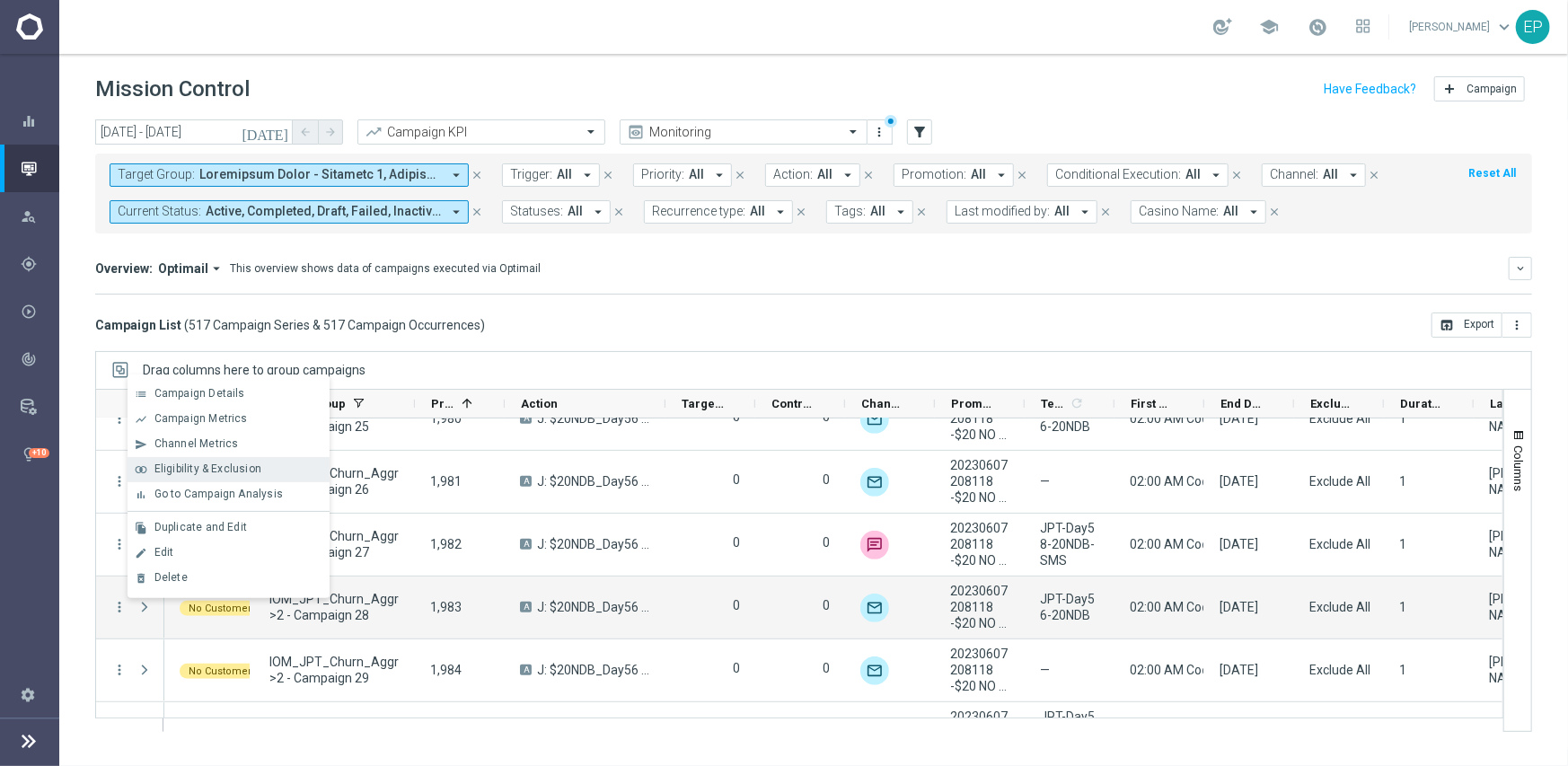
click at [229, 467] on span "Eligibility & Exclusion" at bounding box center [207, 469] width 107 height 13
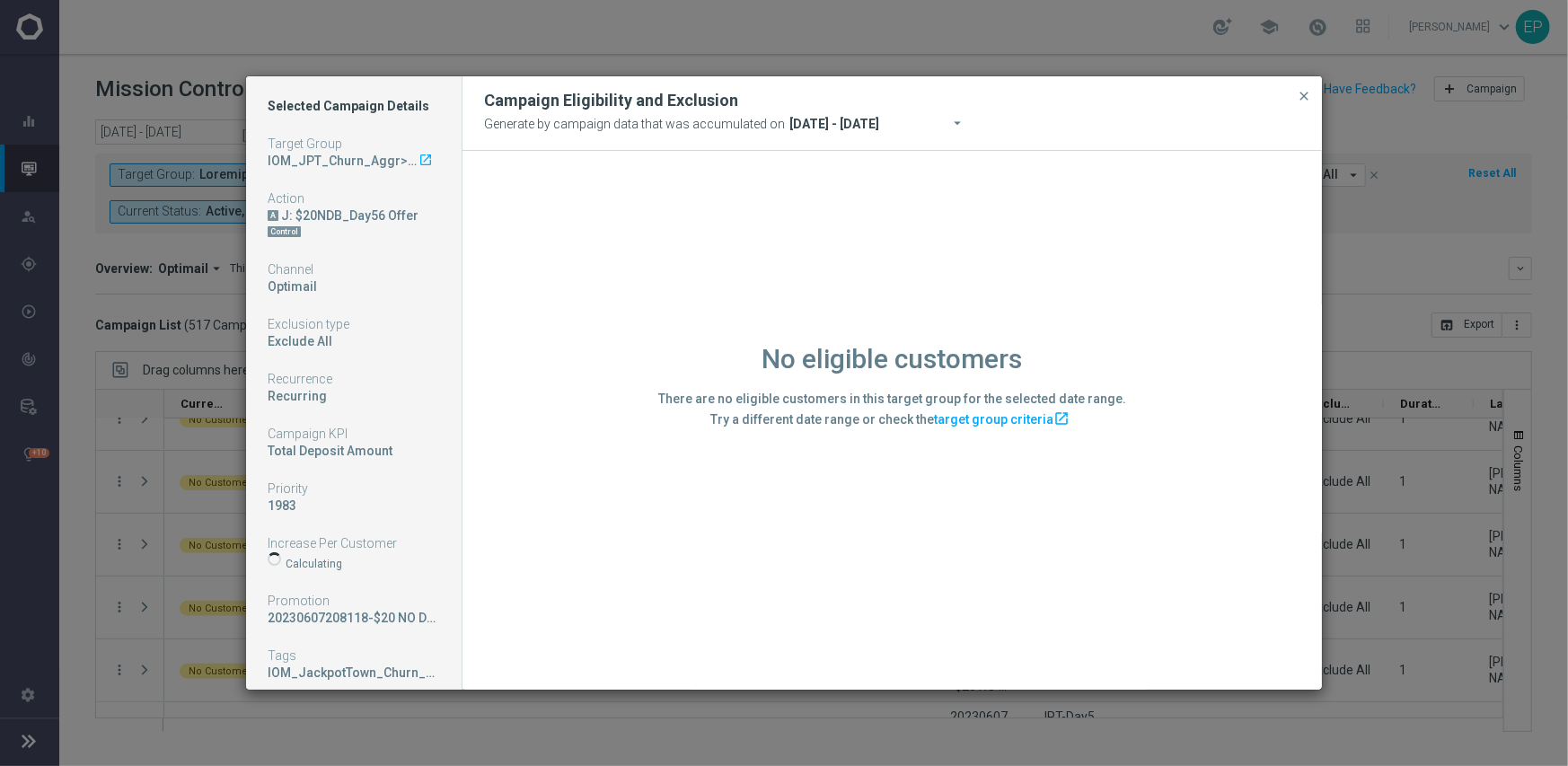
click at [558, 602] on div "No eligible customers There are no eligible customers in this target group for …" at bounding box center [892, 419] width 859 height 538
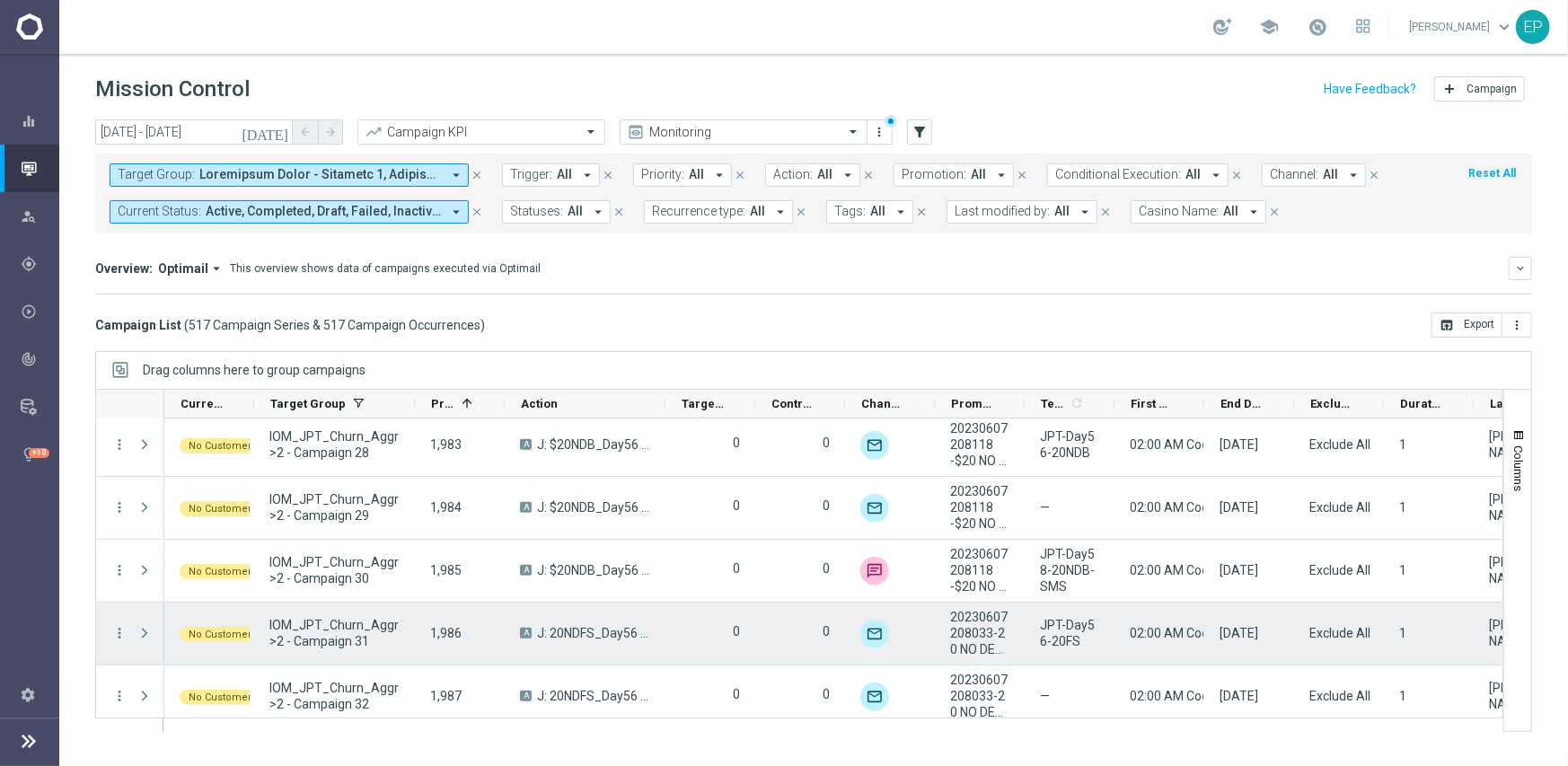
scroll to position [26620, 0]
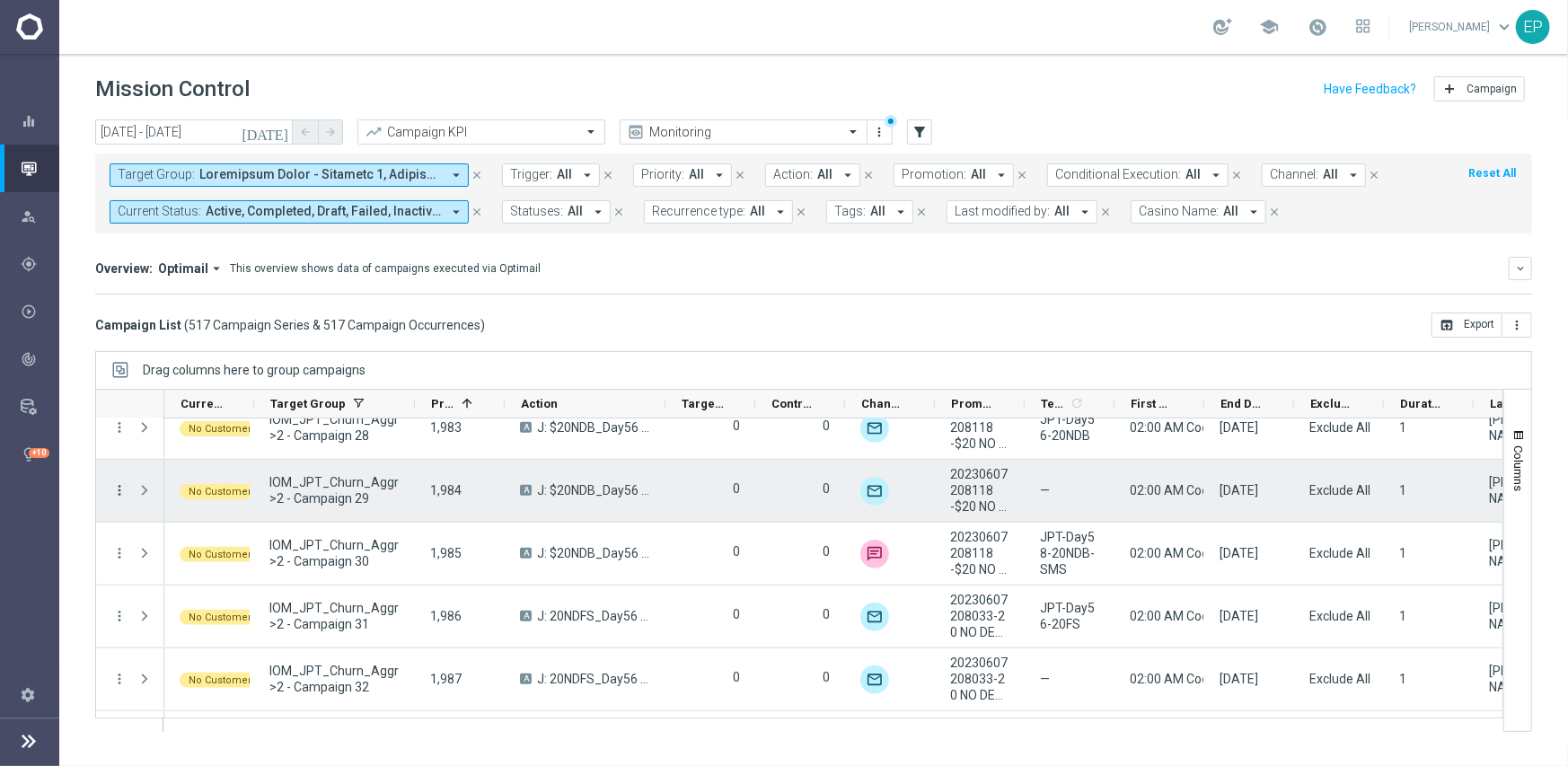
click at [118, 488] on icon "more_vert" at bounding box center [120, 491] width 16 height 16
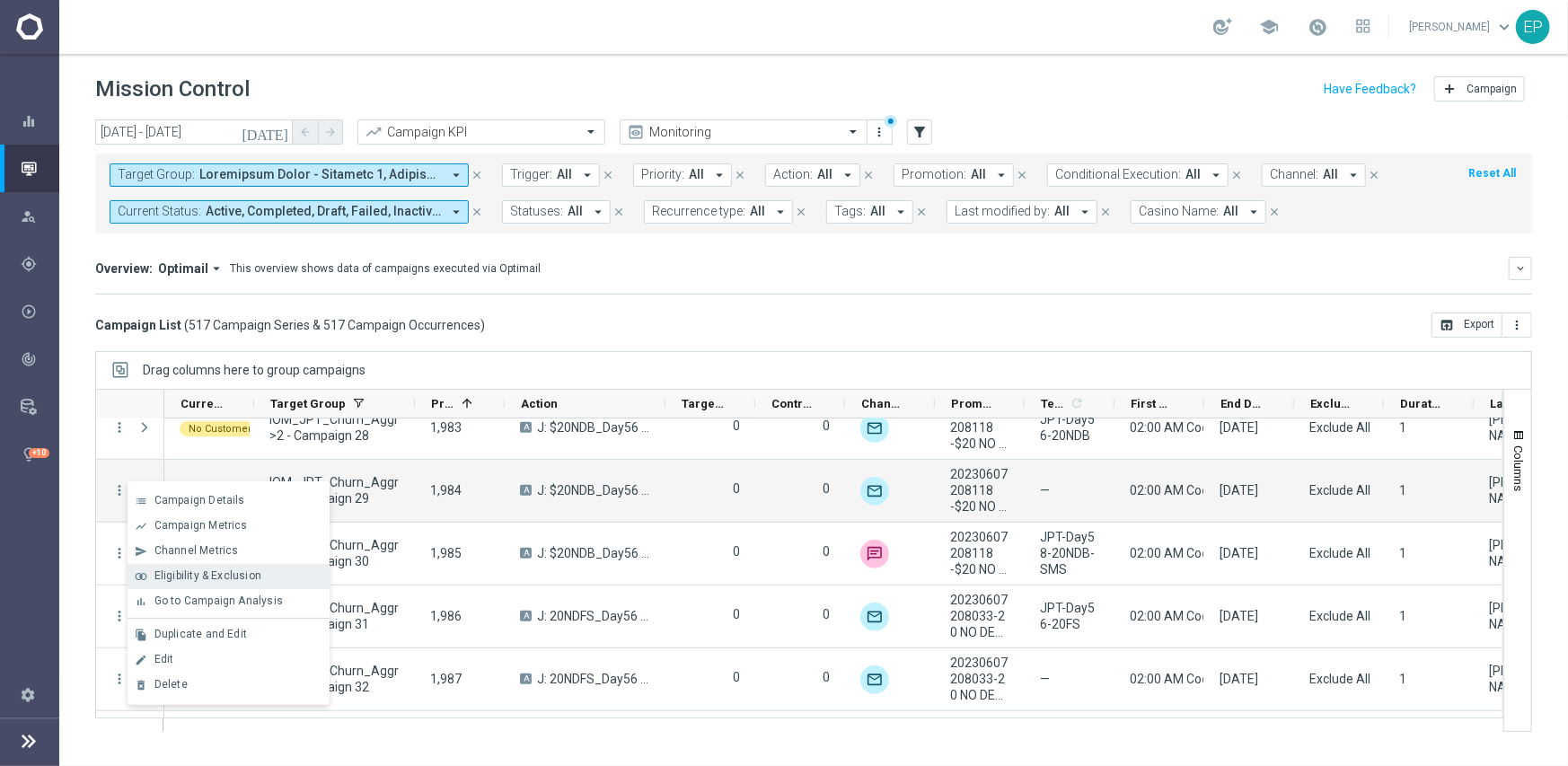
click at [215, 577] on span "Eligibility & Exclusion" at bounding box center [207, 575] width 107 height 13
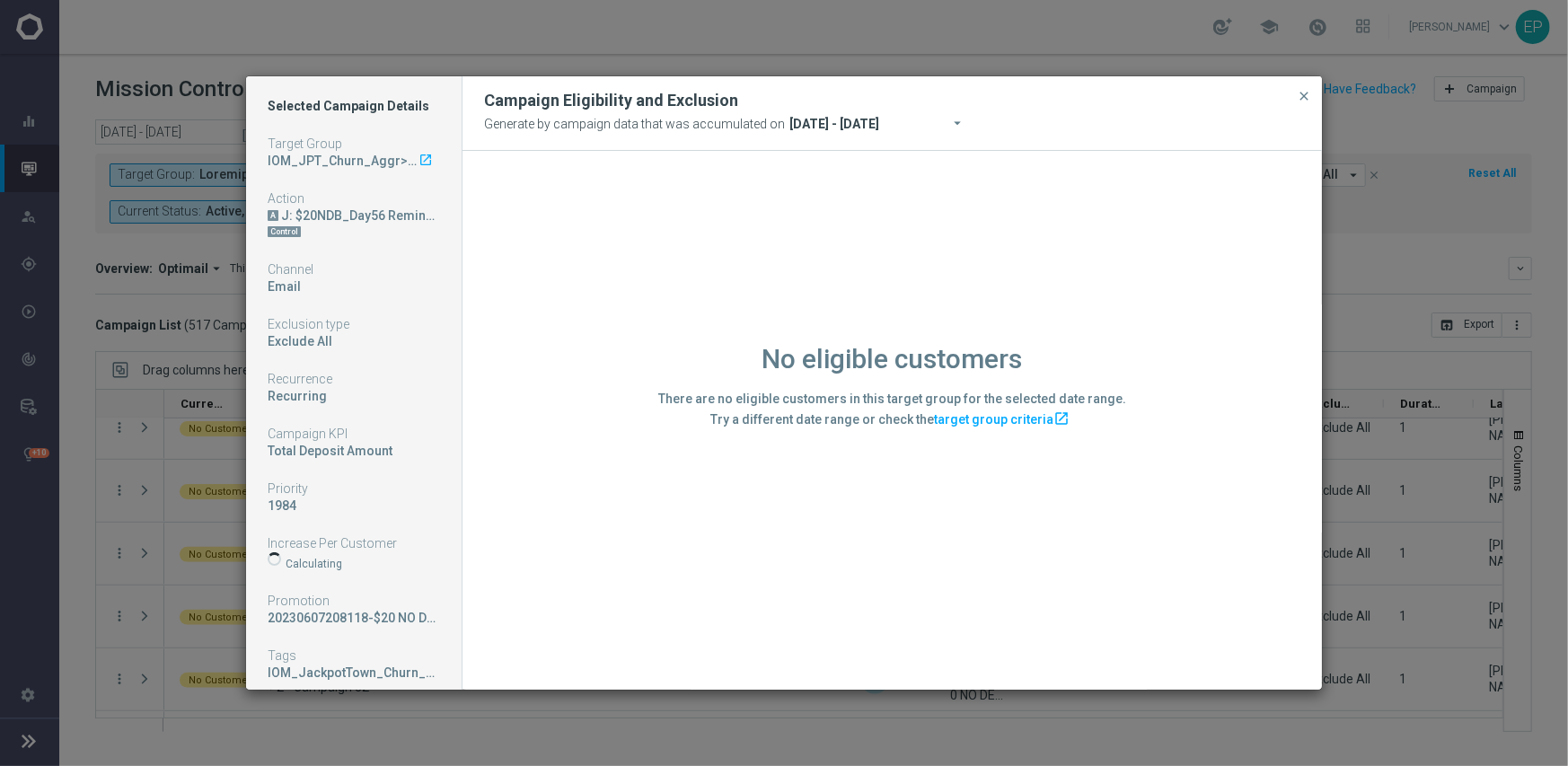
click at [557, 613] on div "No eligible customers There are no eligible customers in this target group for …" at bounding box center [892, 419] width 859 height 538
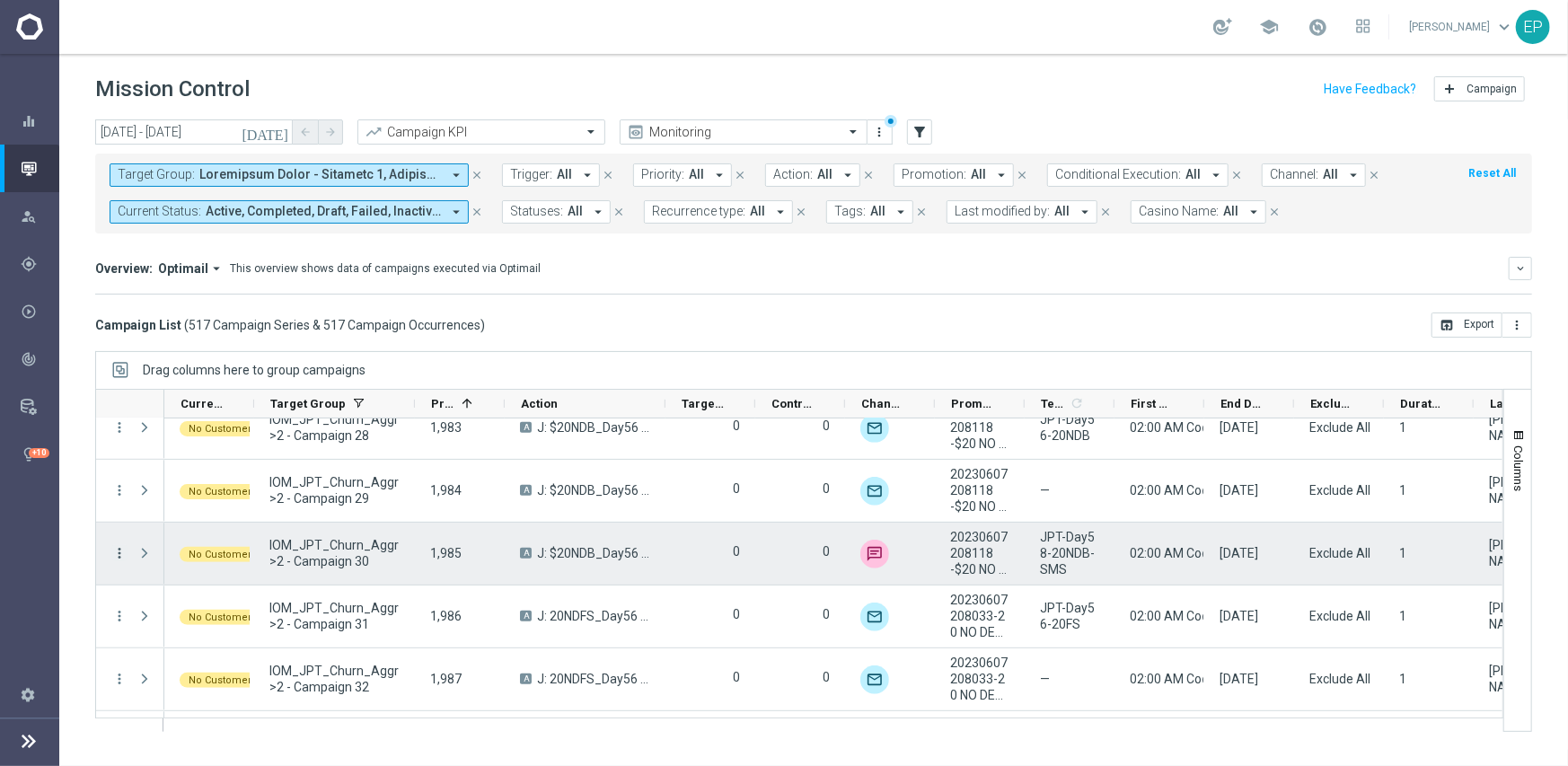
click at [121, 556] on icon "more_vert" at bounding box center [120, 554] width 16 height 16
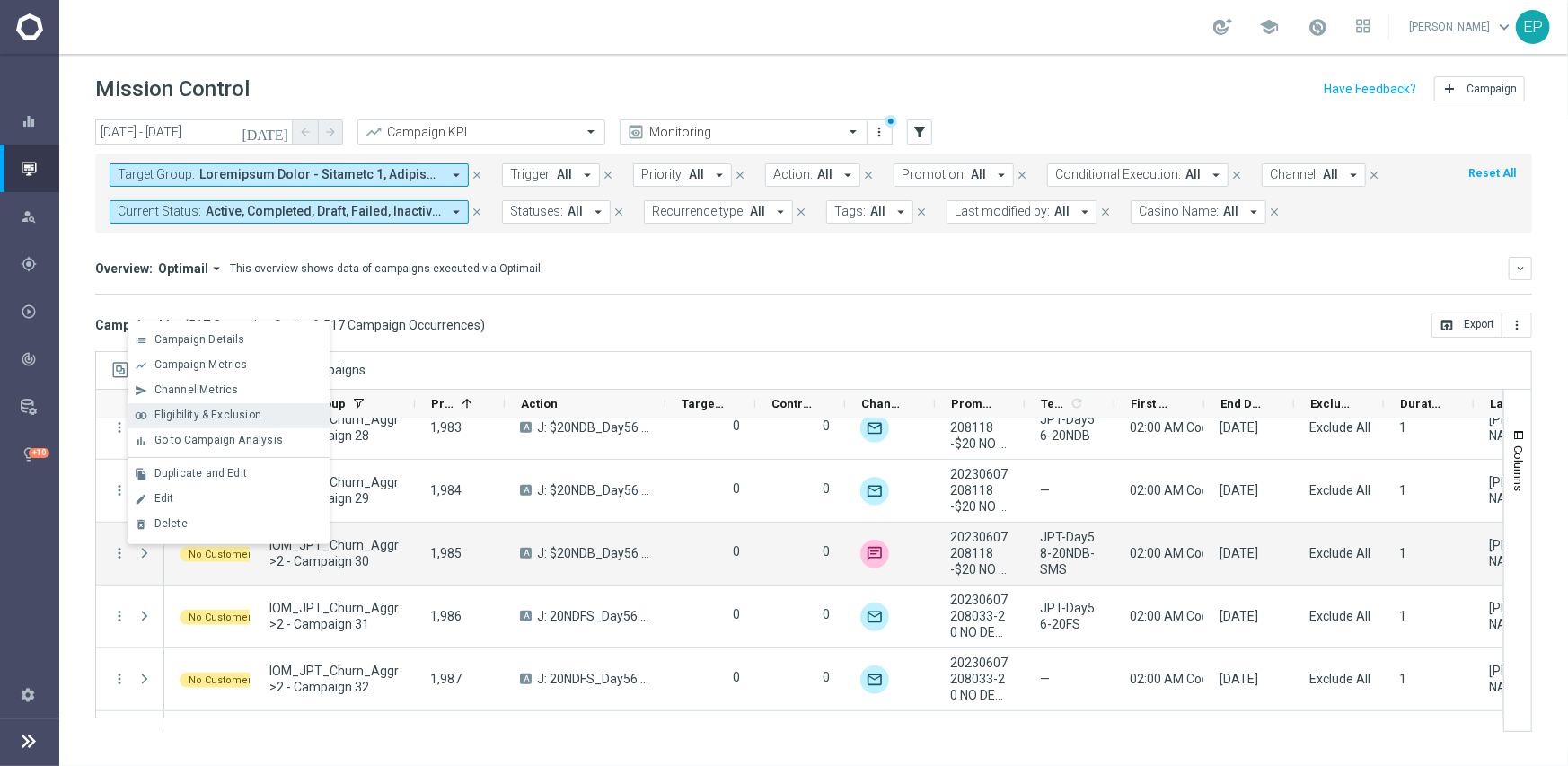
click at [223, 413] on span "Eligibility & Exclusion" at bounding box center [207, 415] width 107 height 13
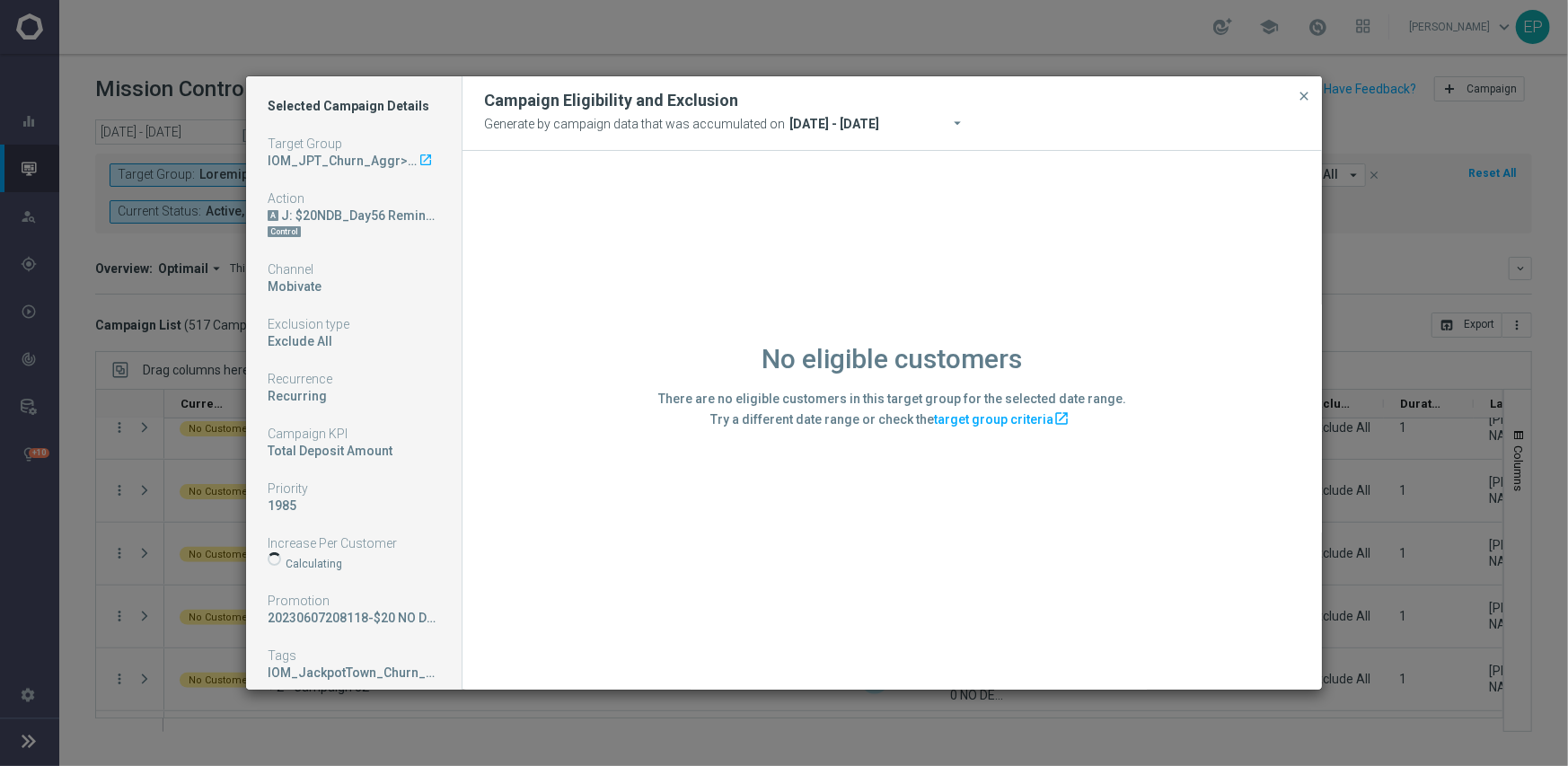
click at [583, 617] on div "No eligible customers There are no eligible customers in this target group for …" at bounding box center [892, 419] width 859 height 538
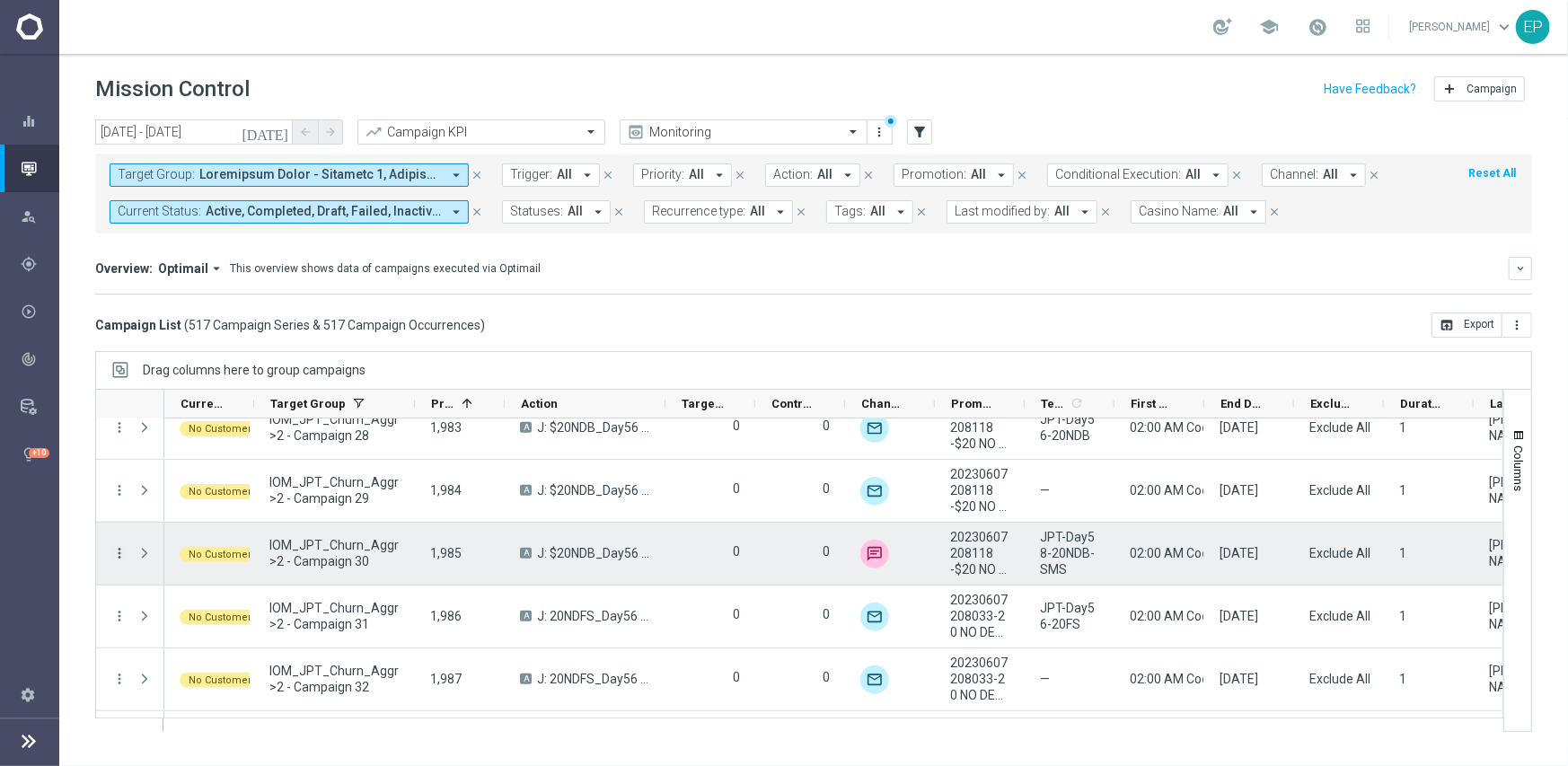
click at [119, 550] on icon "more_vert" at bounding box center [120, 554] width 16 height 16
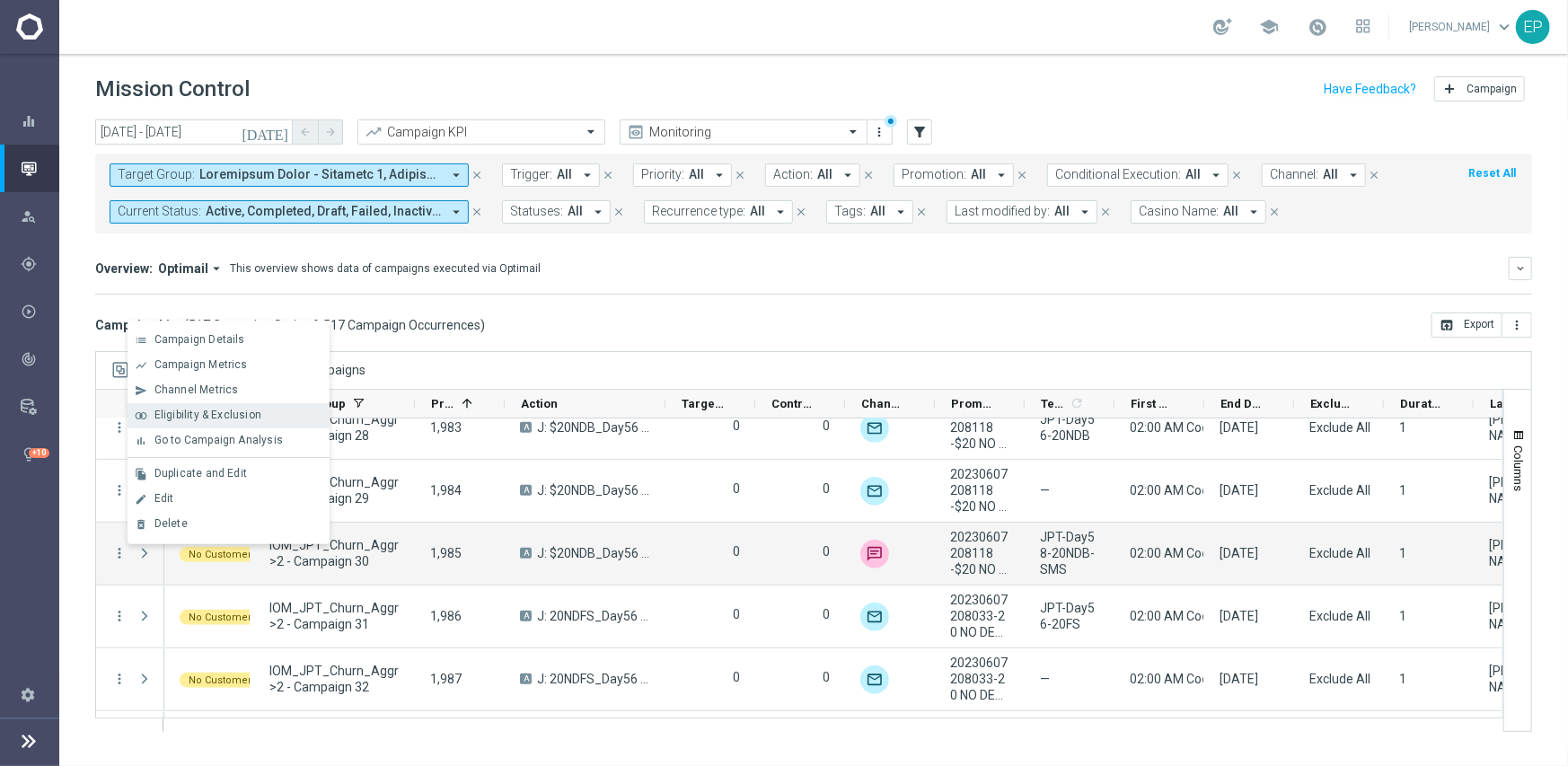
click at [215, 413] on span "Eligibility & Exclusion" at bounding box center [207, 415] width 107 height 13
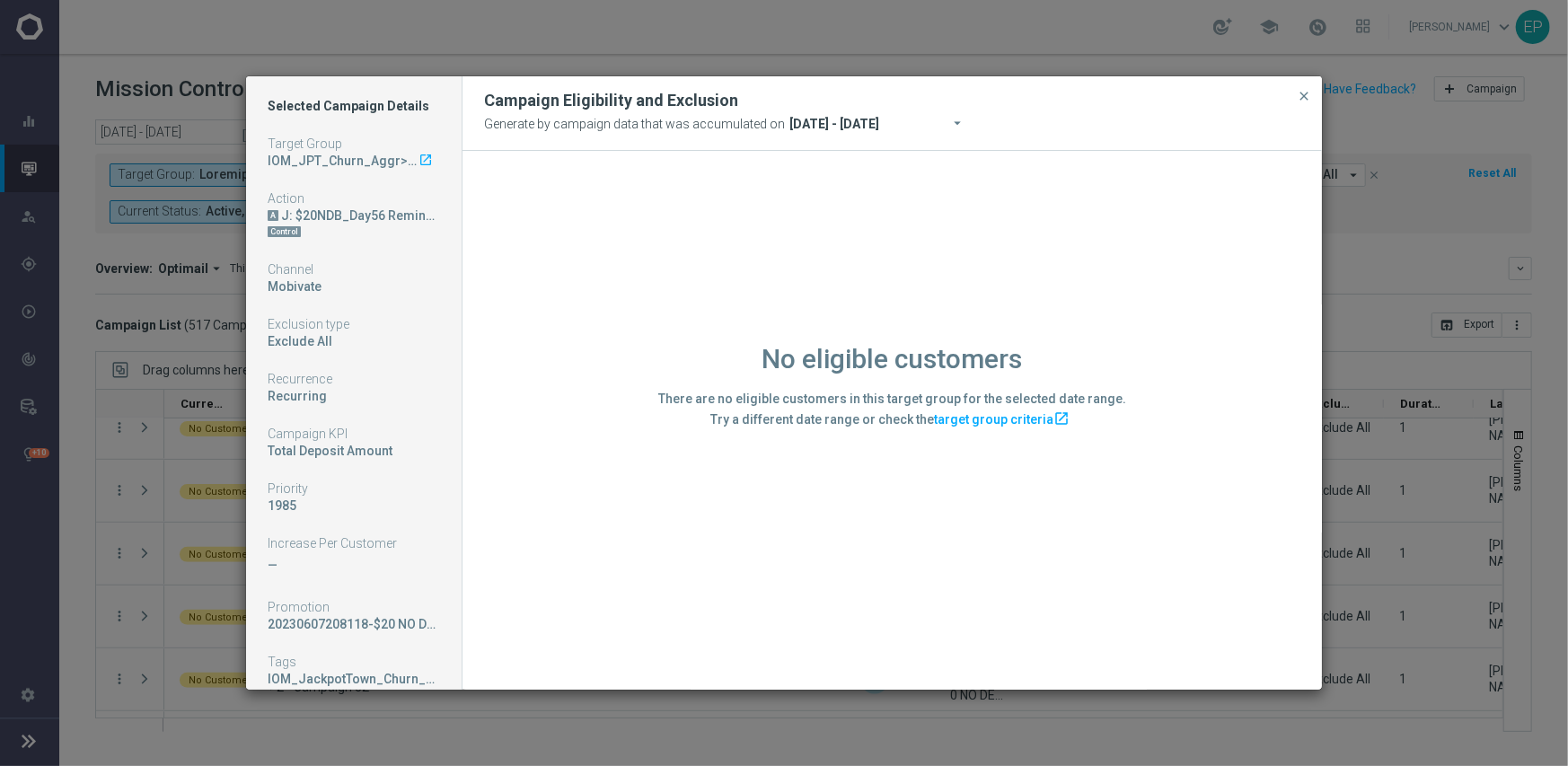
click at [662, 557] on div "No eligible customers There are no eligible customers in this target group for …" at bounding box center [892, 419] width 859 height 538
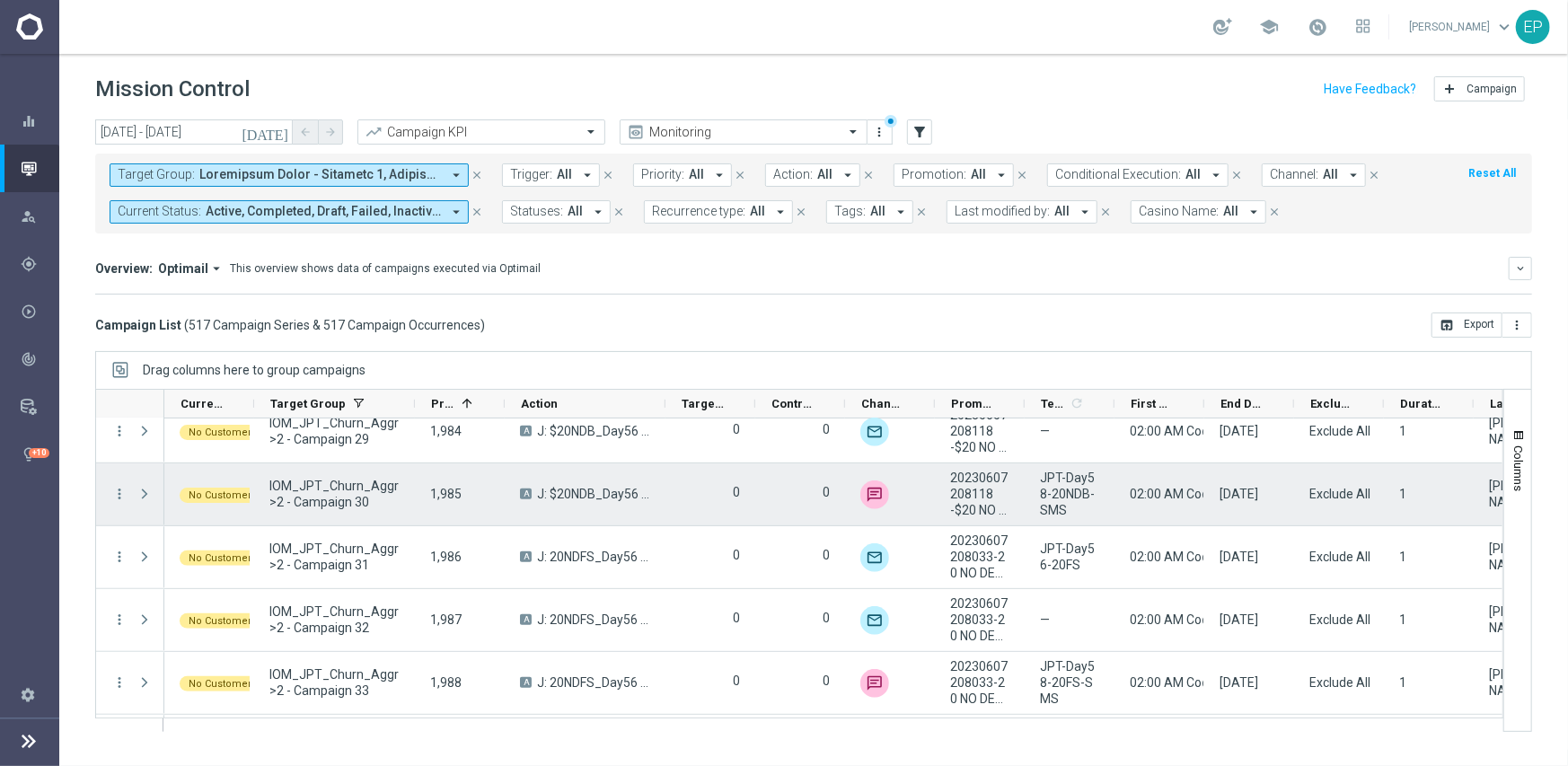
scroll to position [26710, 0]
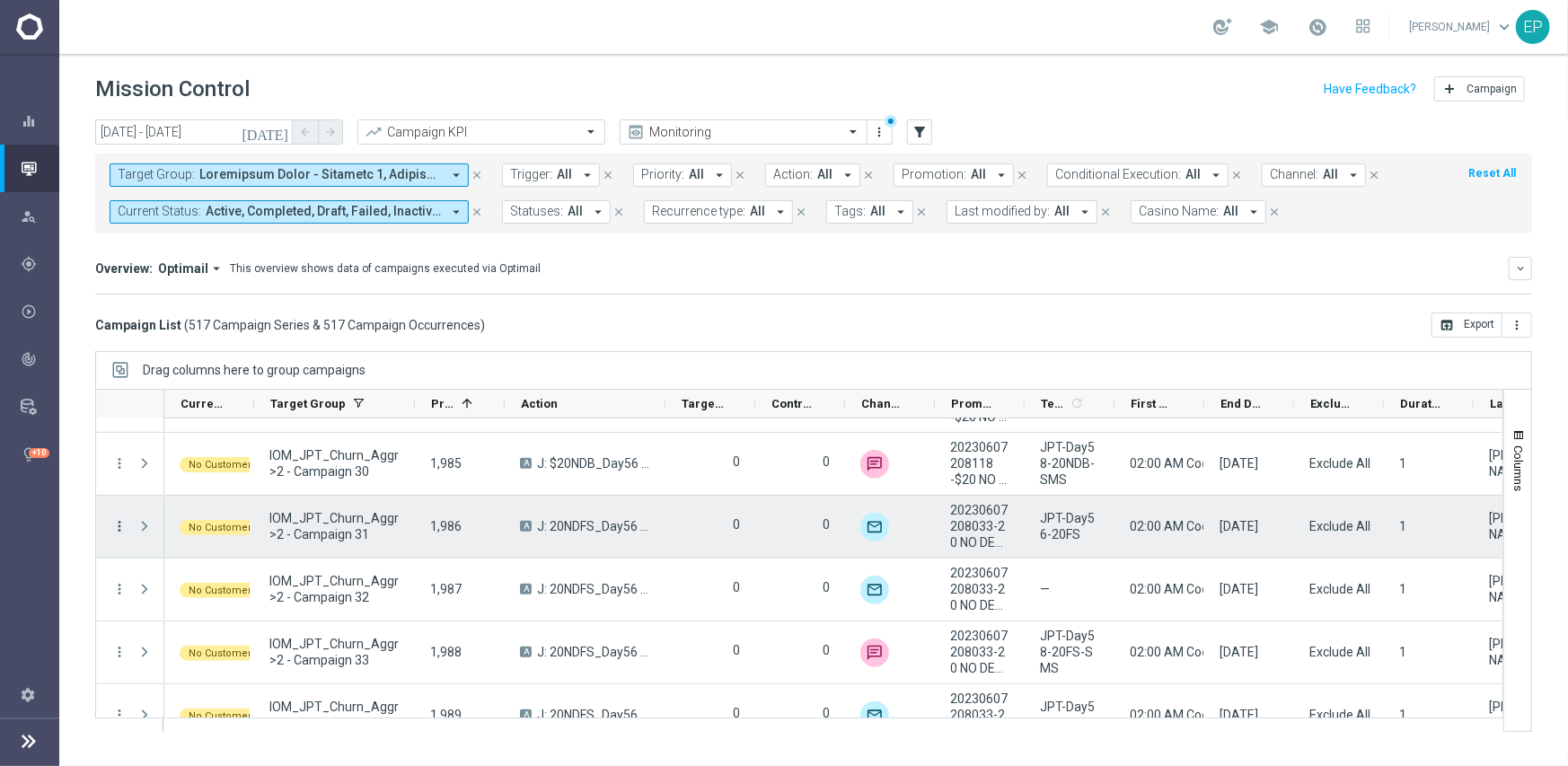
click at [119, 523] on icon "more_vert" at bounding box center [120, 527] width 16 height 16
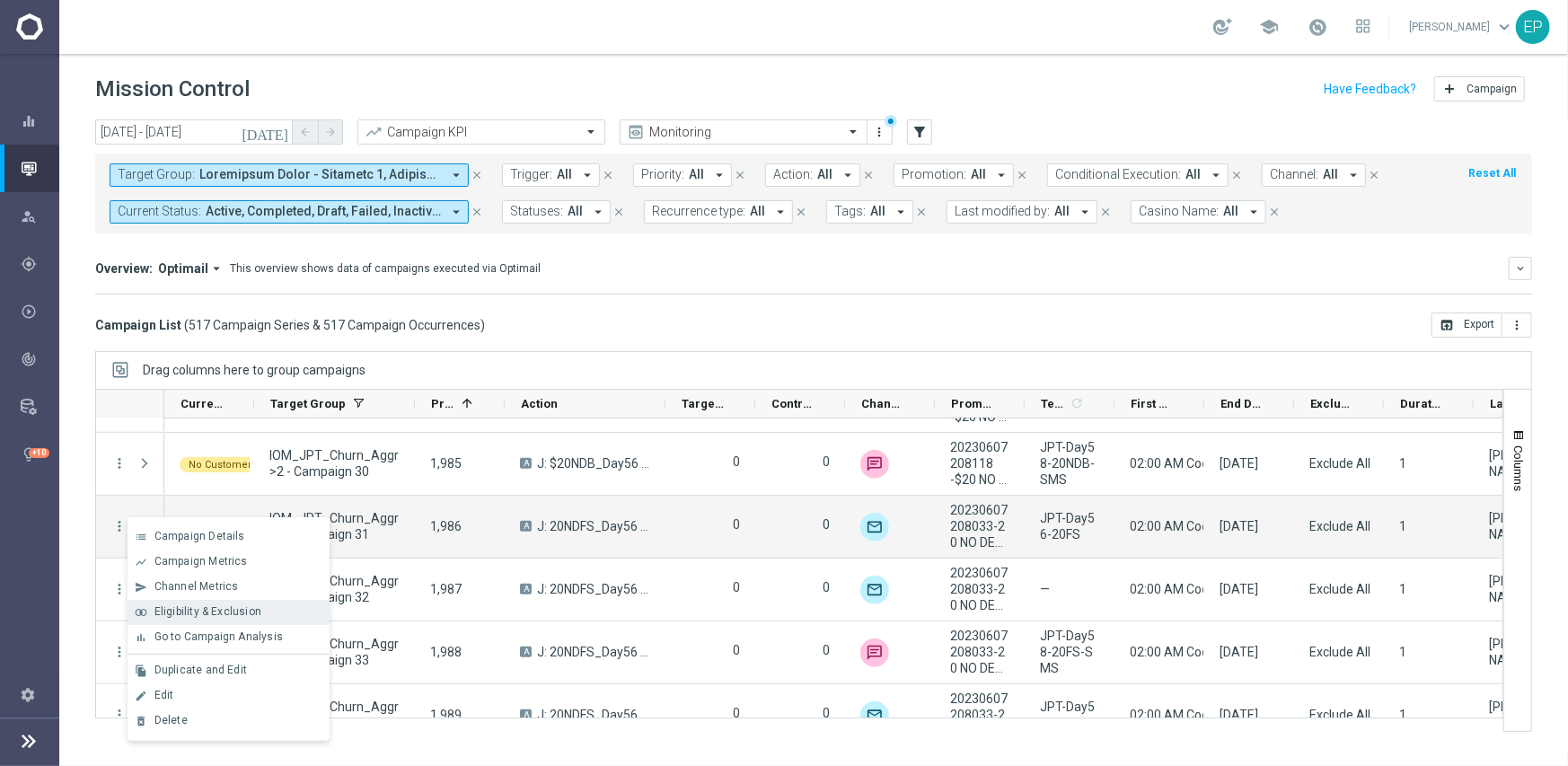
click at [253, 612] on span "Eligibility & Exclusion" at bounding box center [207, 611] width 107 height 13
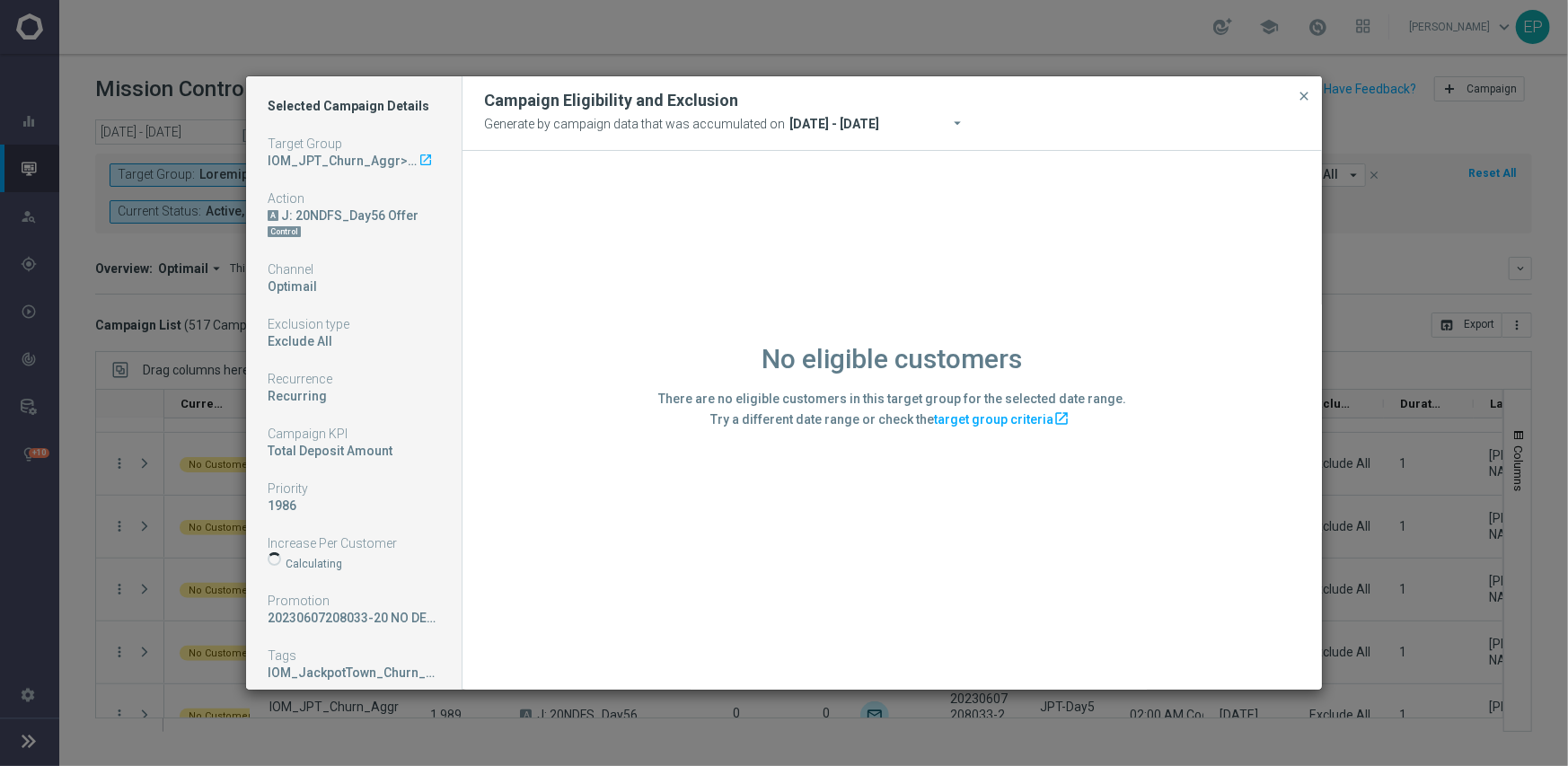
click at [569, 545] on div "No eligible customers There are no eligible customers in this target group for …" at bounding box center [892, 419] width 859 height 538
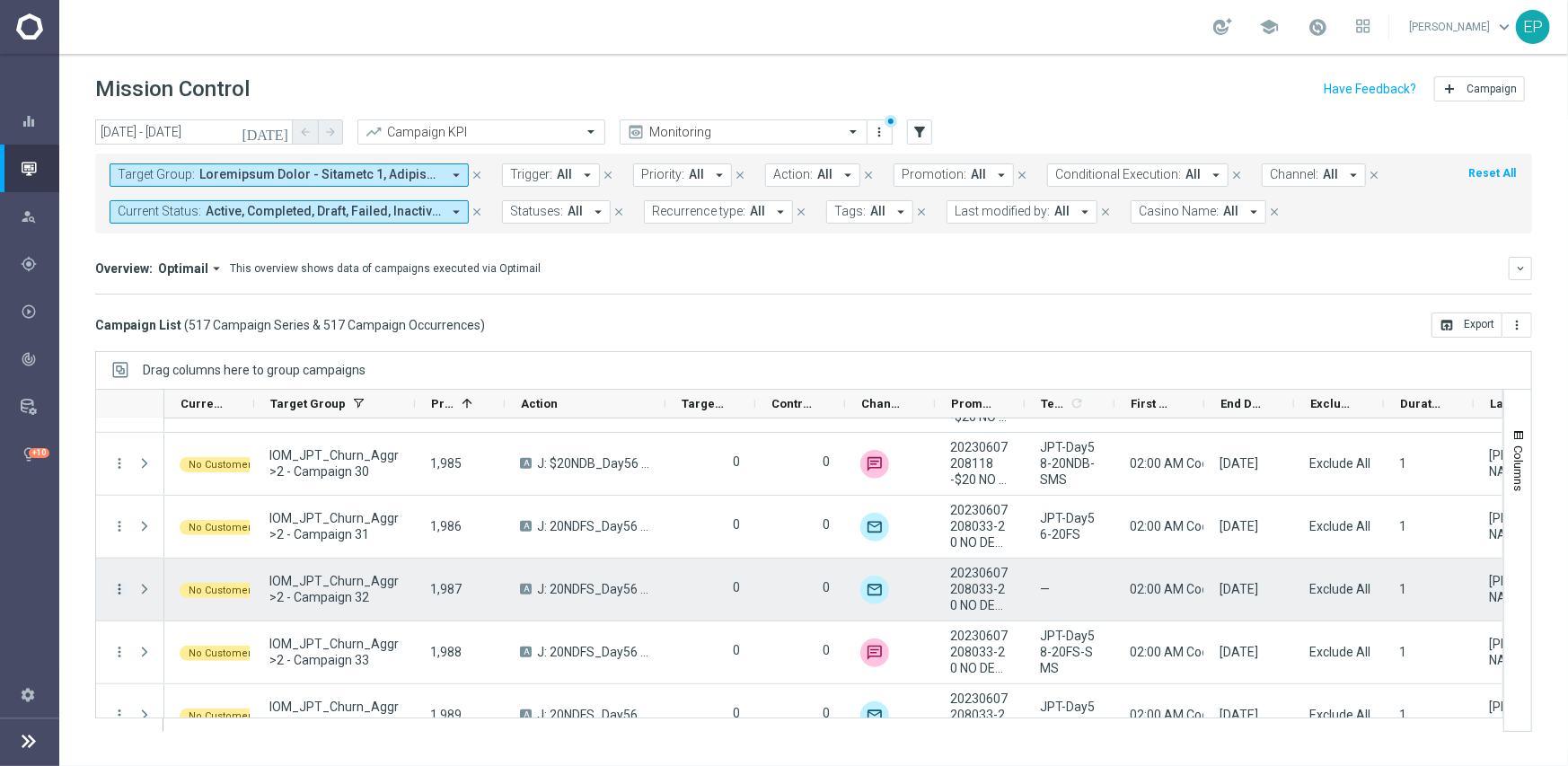
click at [120, 592] on icon "more_vert" at bounding box center [120, 589] width 16 height 16
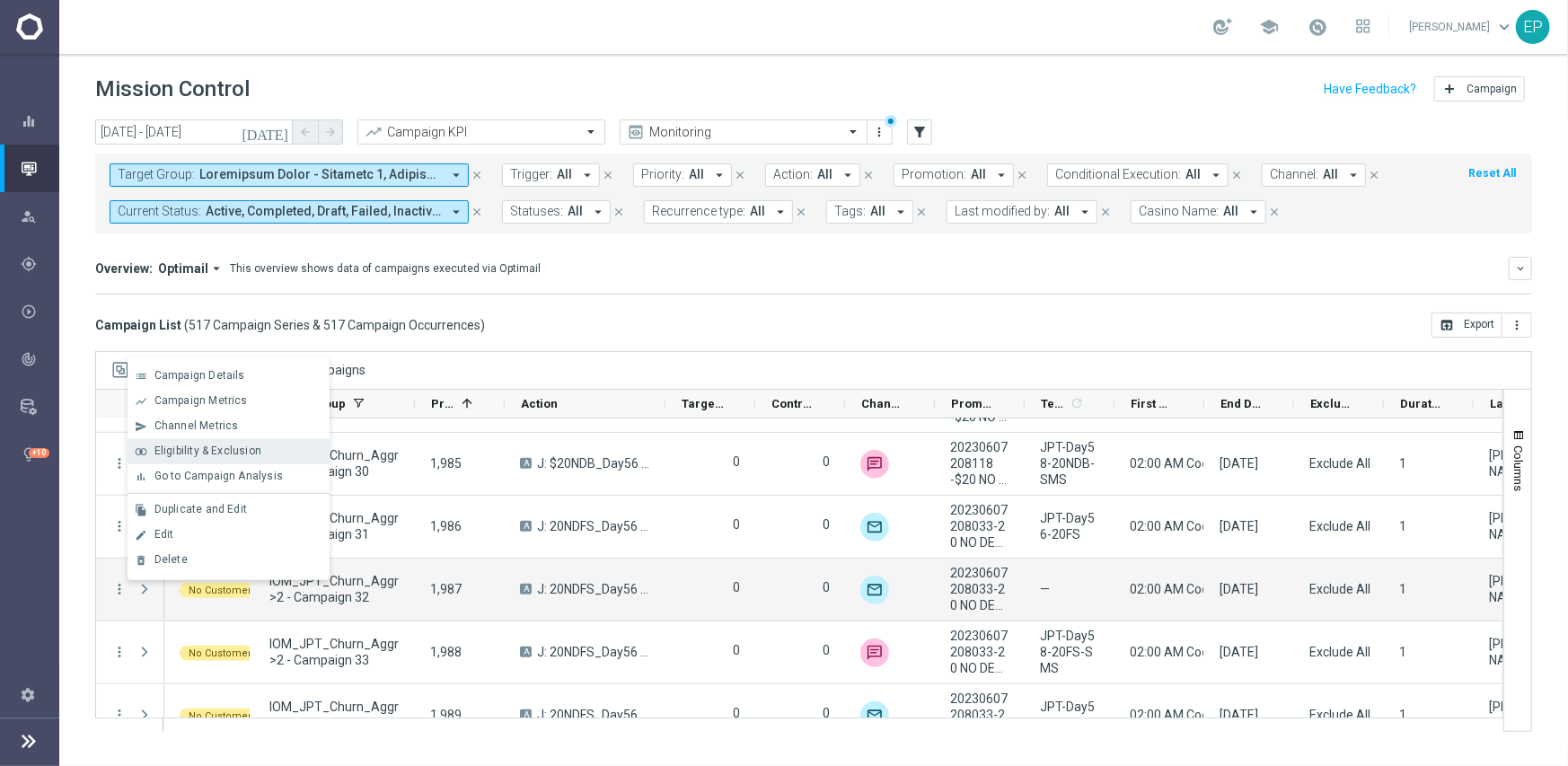
click at [223, 444] on div "join_inner Eligibility & Exclusion" at bounding box center [228, 451] width 202 height 25
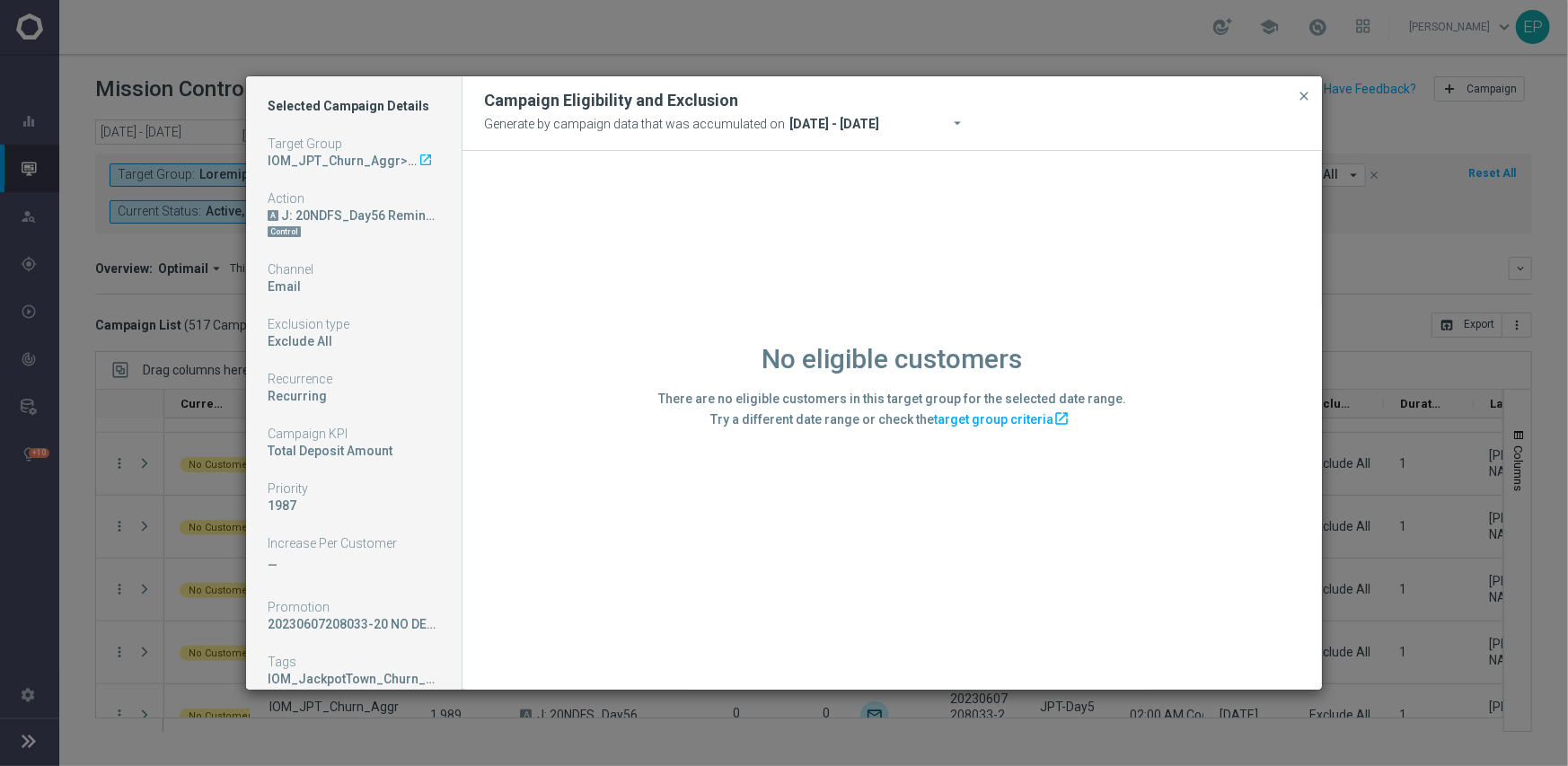
click at [673, 559] on div "No eligible customers There are no eligible customers in this target group for …" at bounding box center [892, 419] width 859 height 538
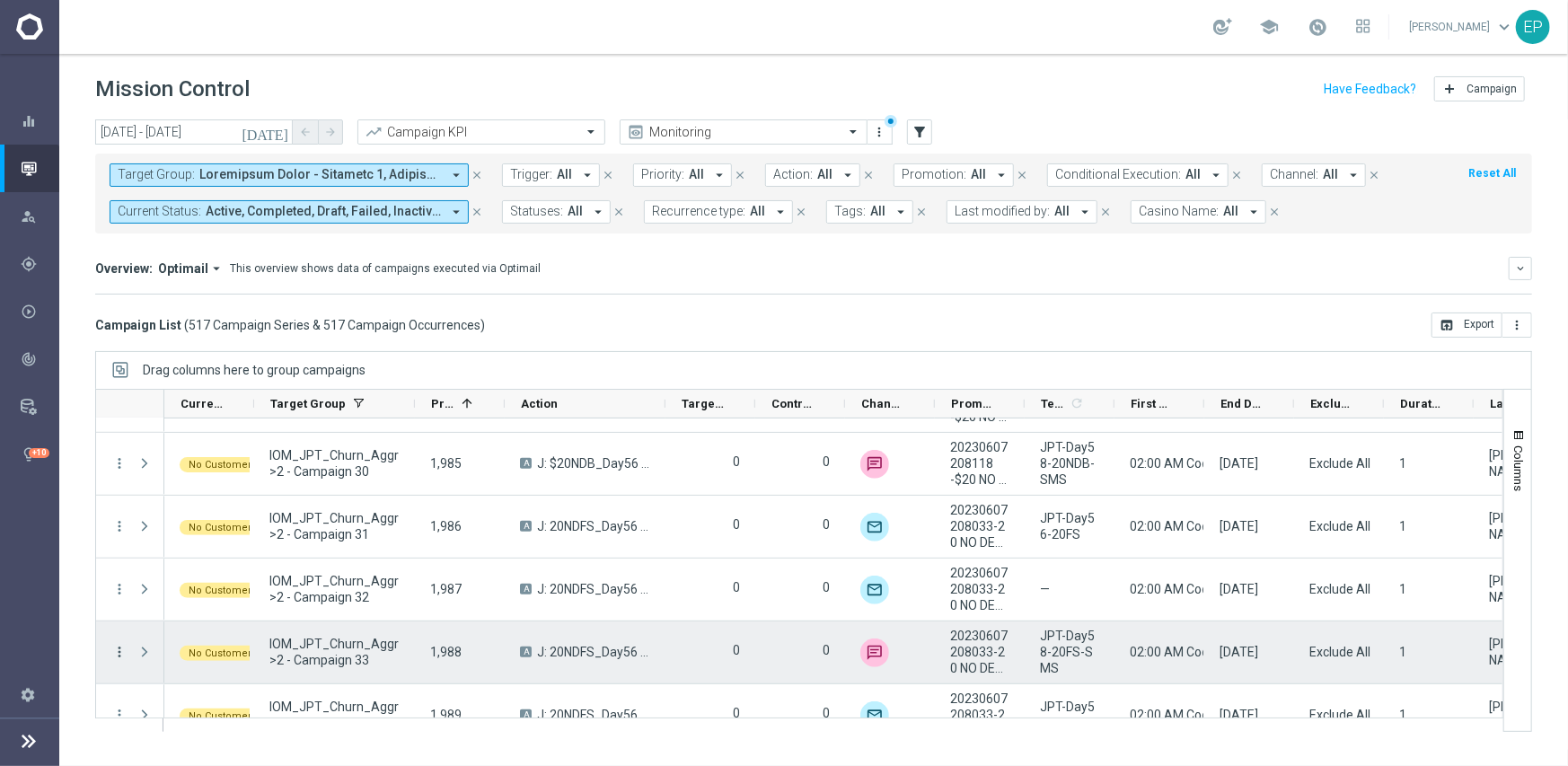
click at [113, 653] on icon "more_vert" at bounding box center [120, 652] width 16 height 16
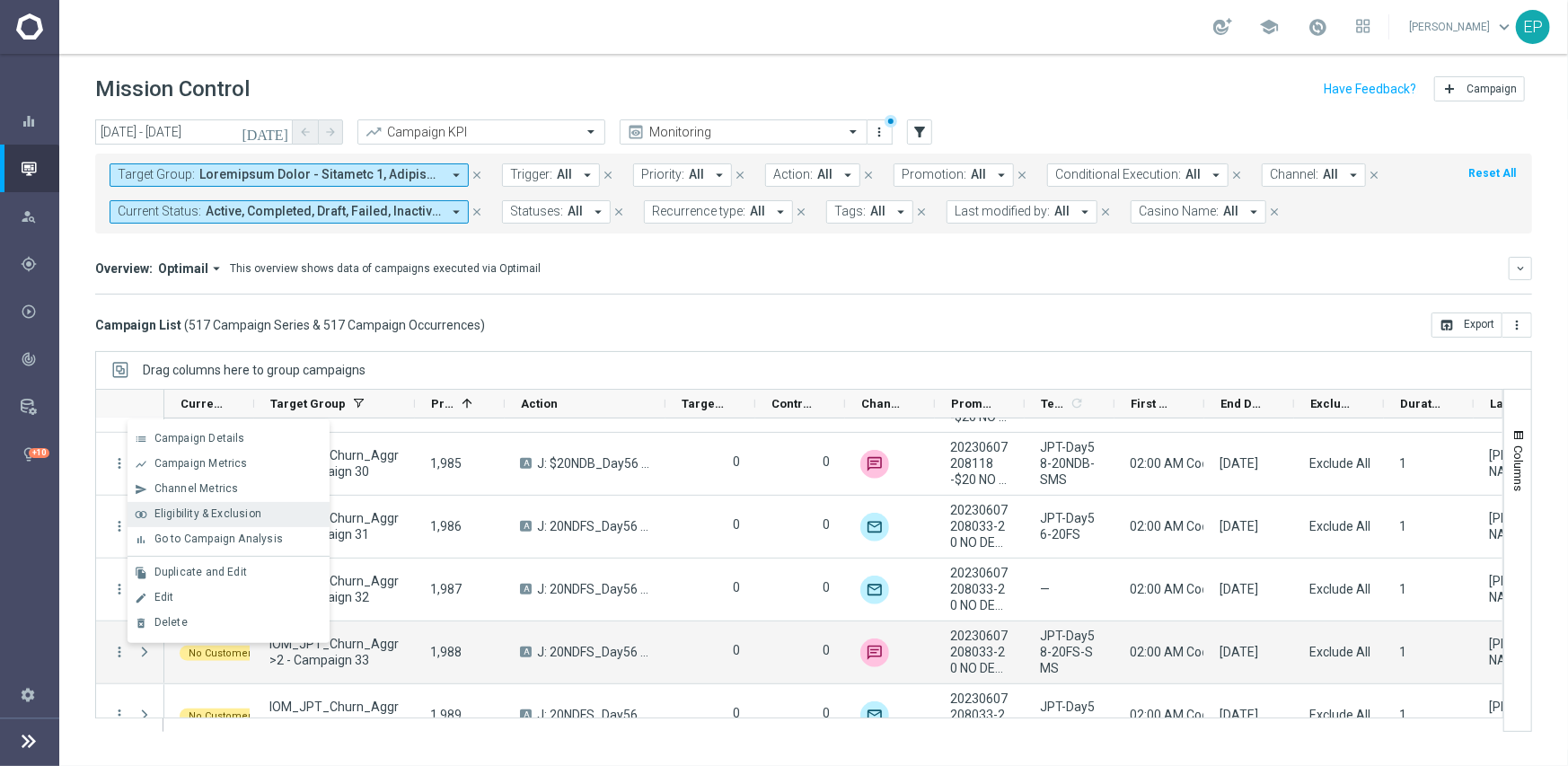
click at [188, 519] on span "Eligibility & Exclusion" at bounding box center [207, 514] width 107 height 13
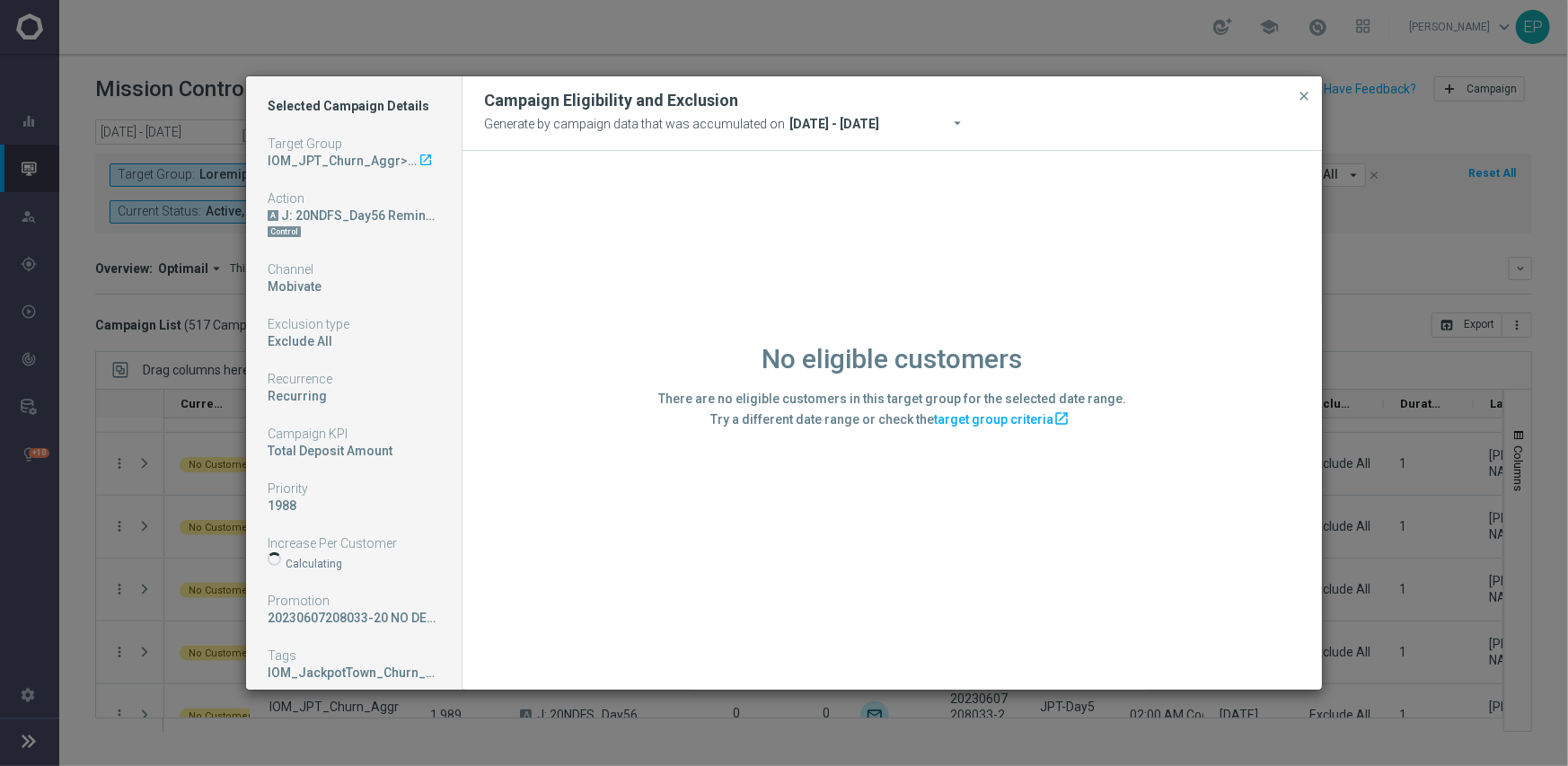
click at [587, 590] on div "No eligible customers There are no eligible customers in this target group for …" at bounding box center [892, 419] width 859 height 538
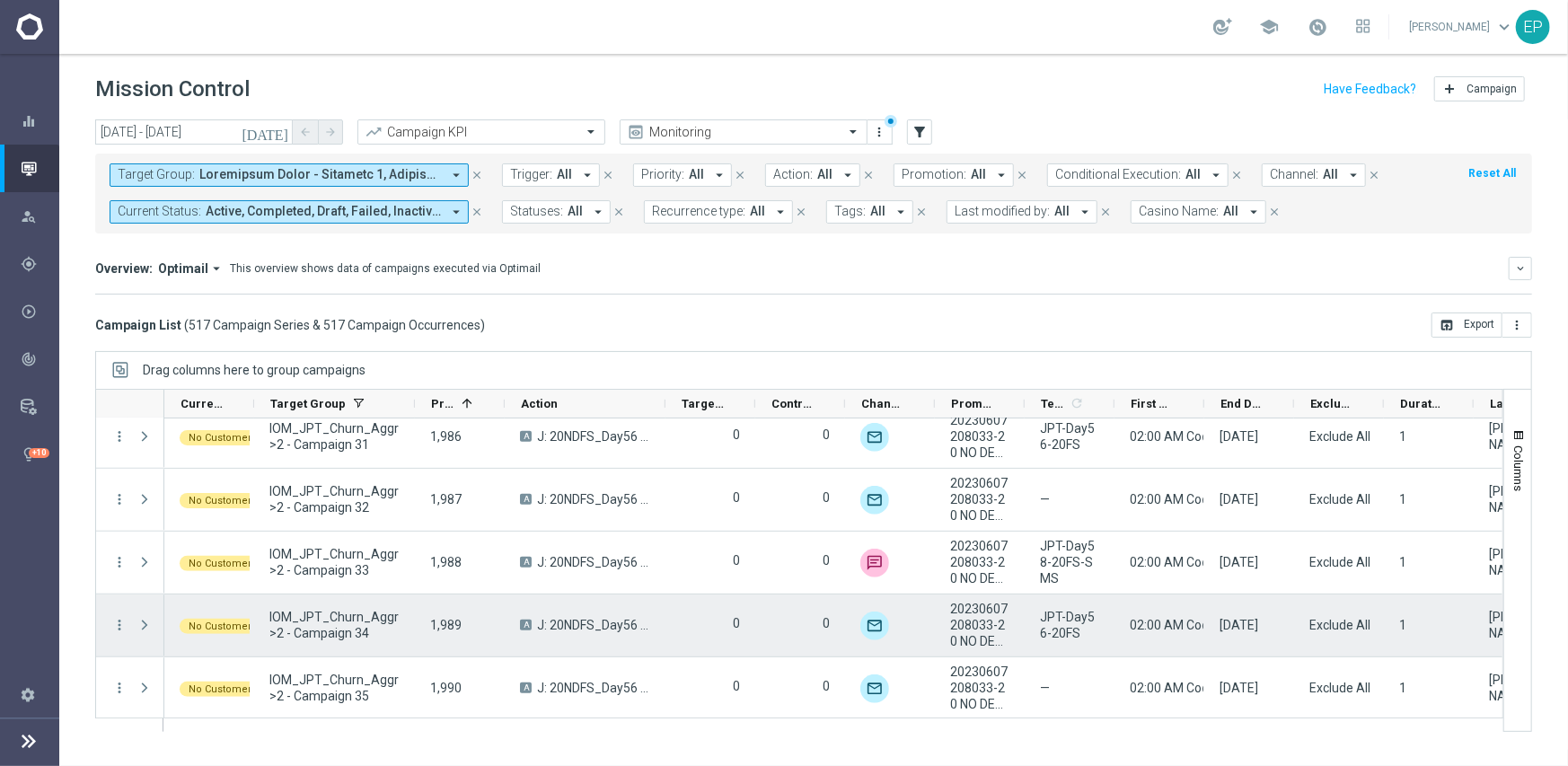
scroll to position [26890, 0]
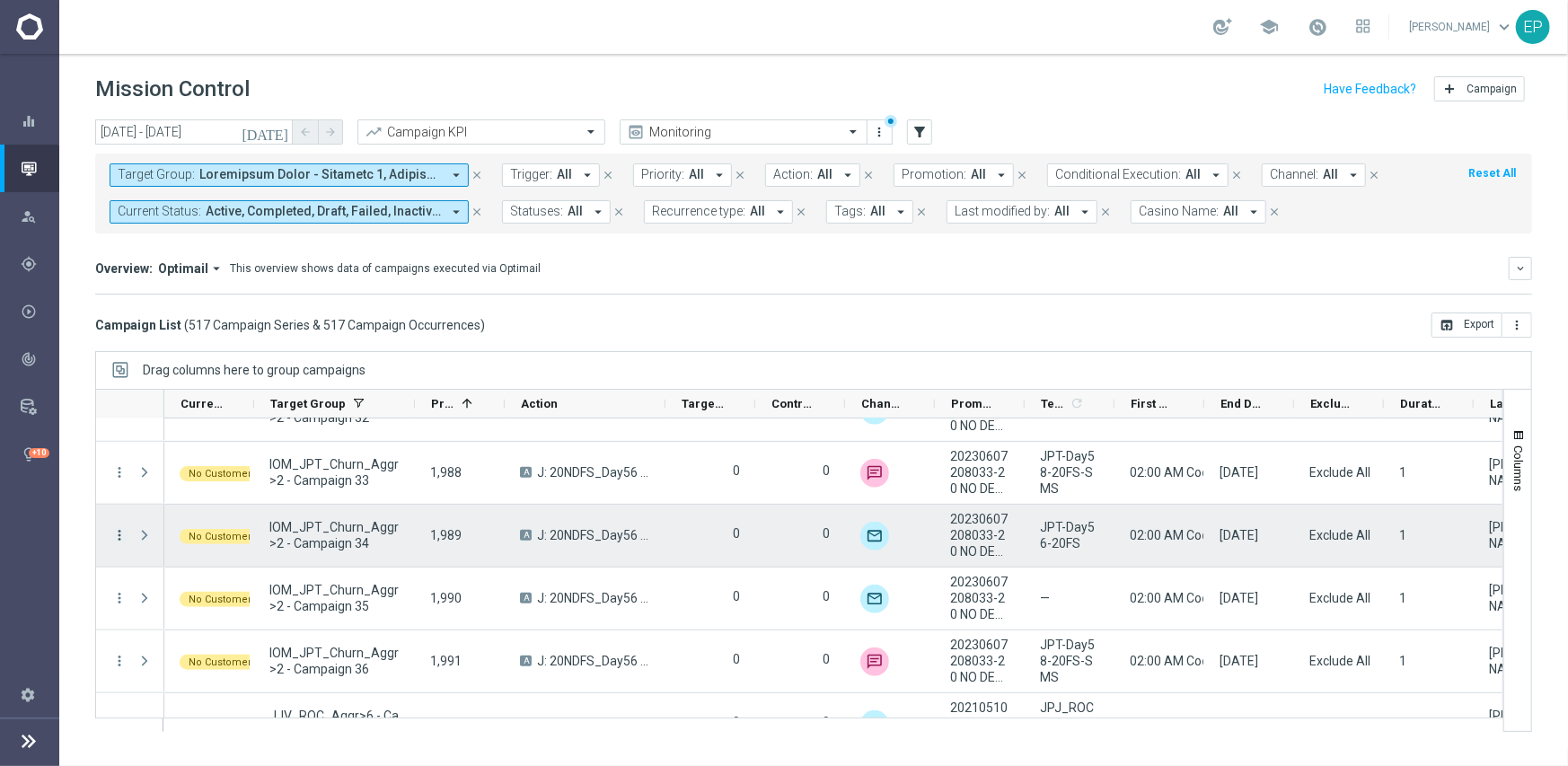
click at [117, 533] on icon "more_vert" at bounding box center [120, 536] width 16 height 16
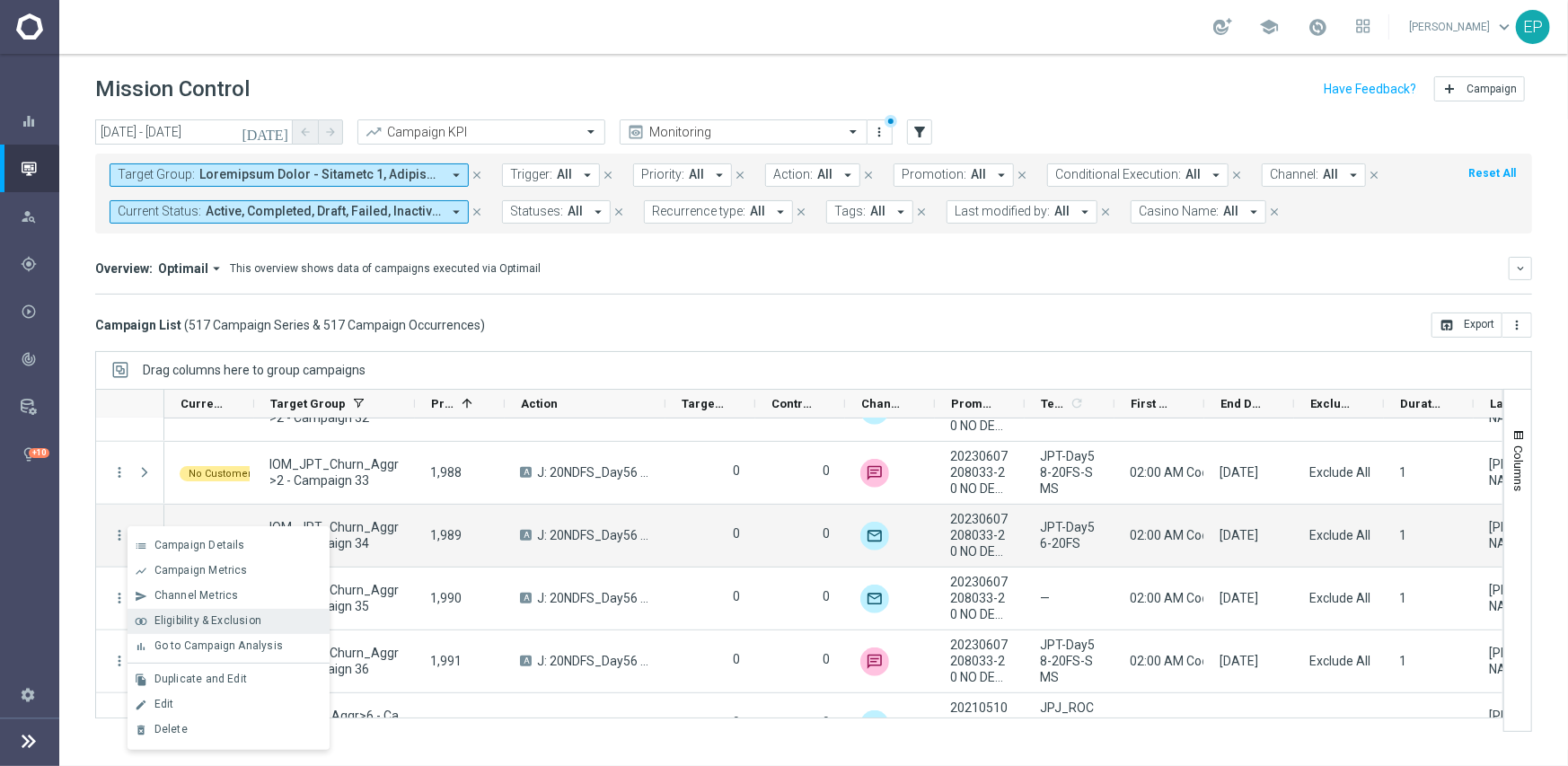
click at [215, 622] on span "Eligibility & Exclusion" at bounding box center [207, 620] width 107 height 13
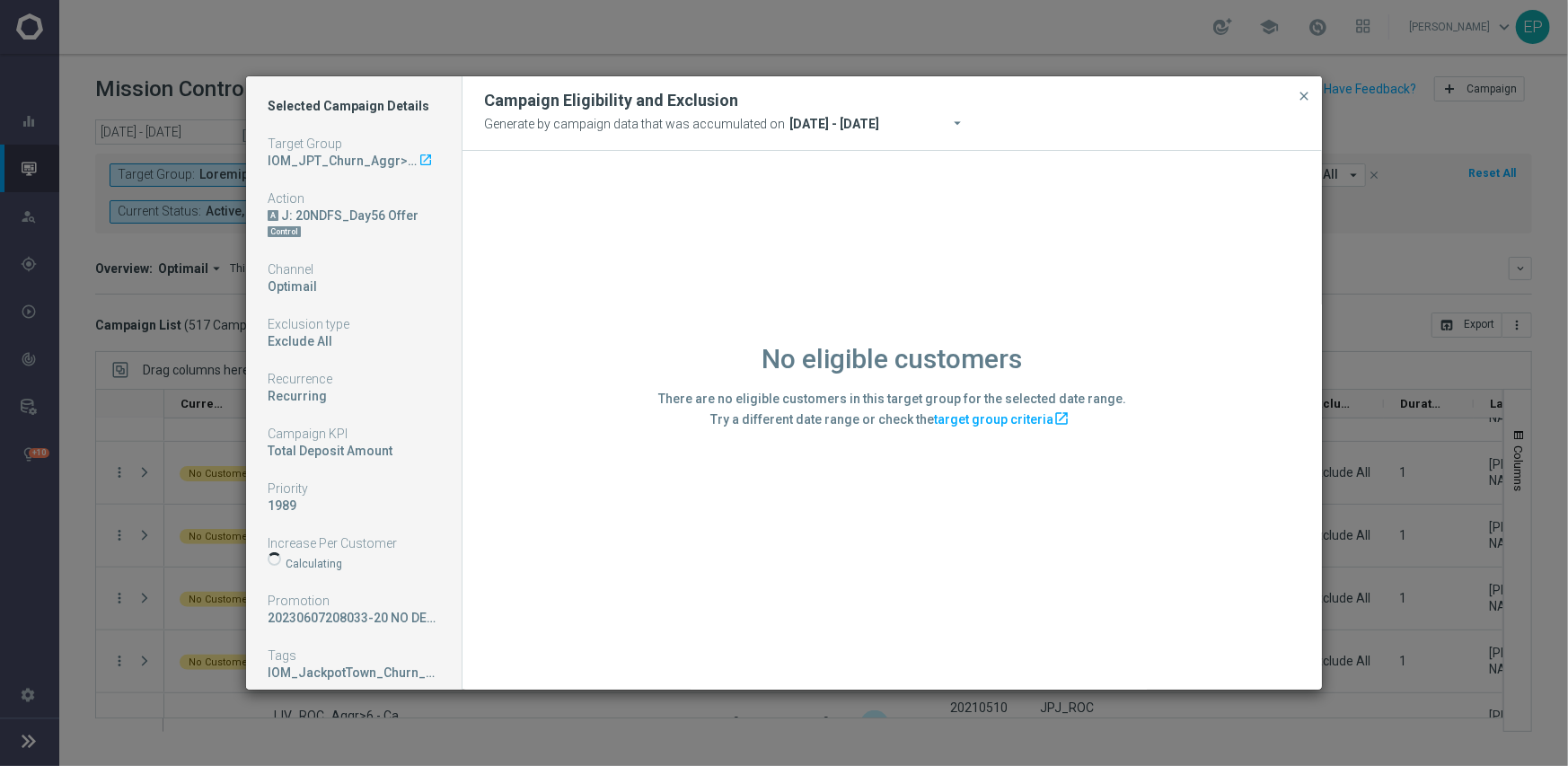
click at [575, 586] on div "No eligible customers There are no eligible customers in this target group for …" at bounding box center [892, 419] width 859 height 538
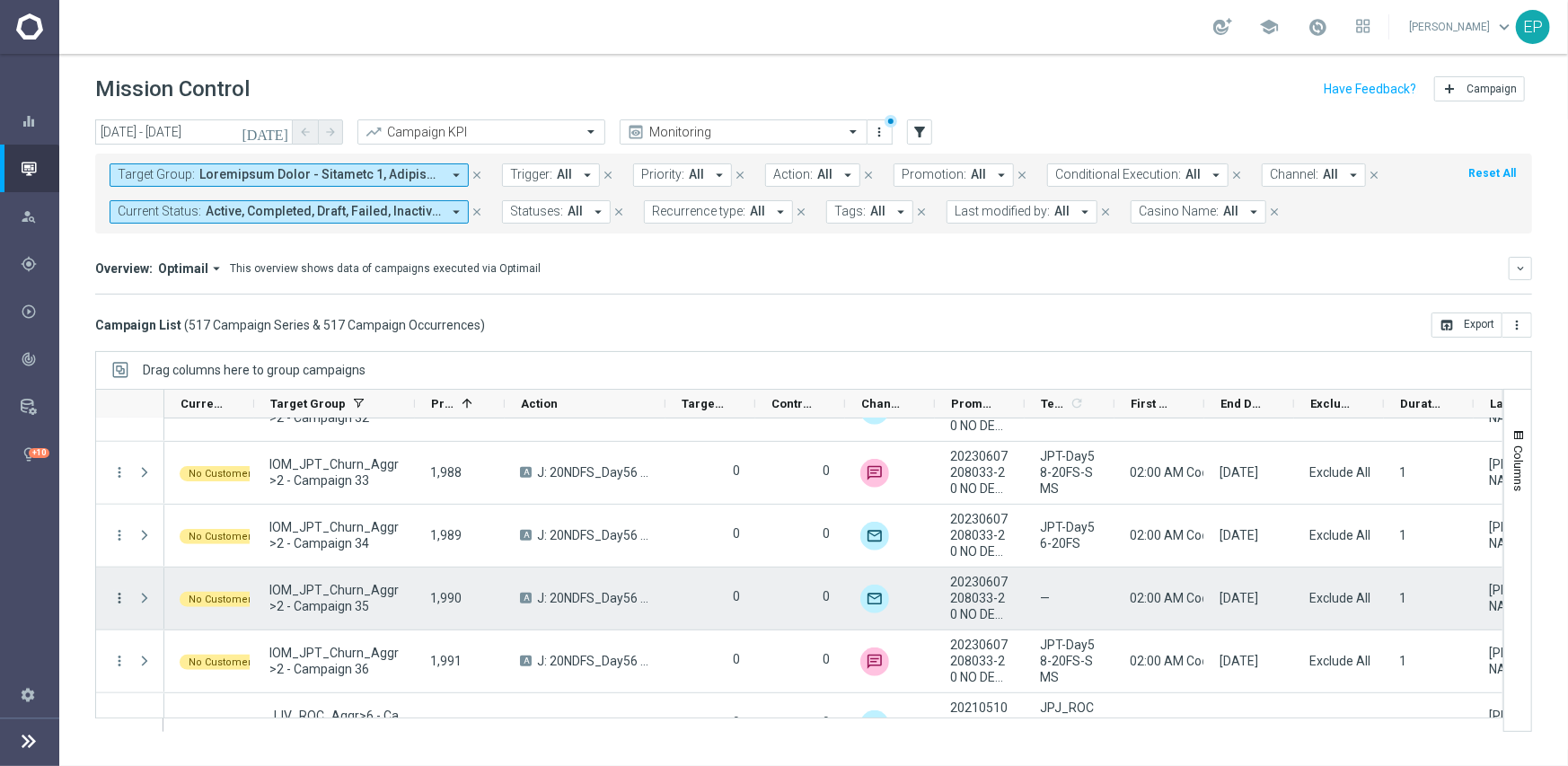
click at [122, 594] on icon "more_vert" at bounding box center [120, 598] width 16 height 16
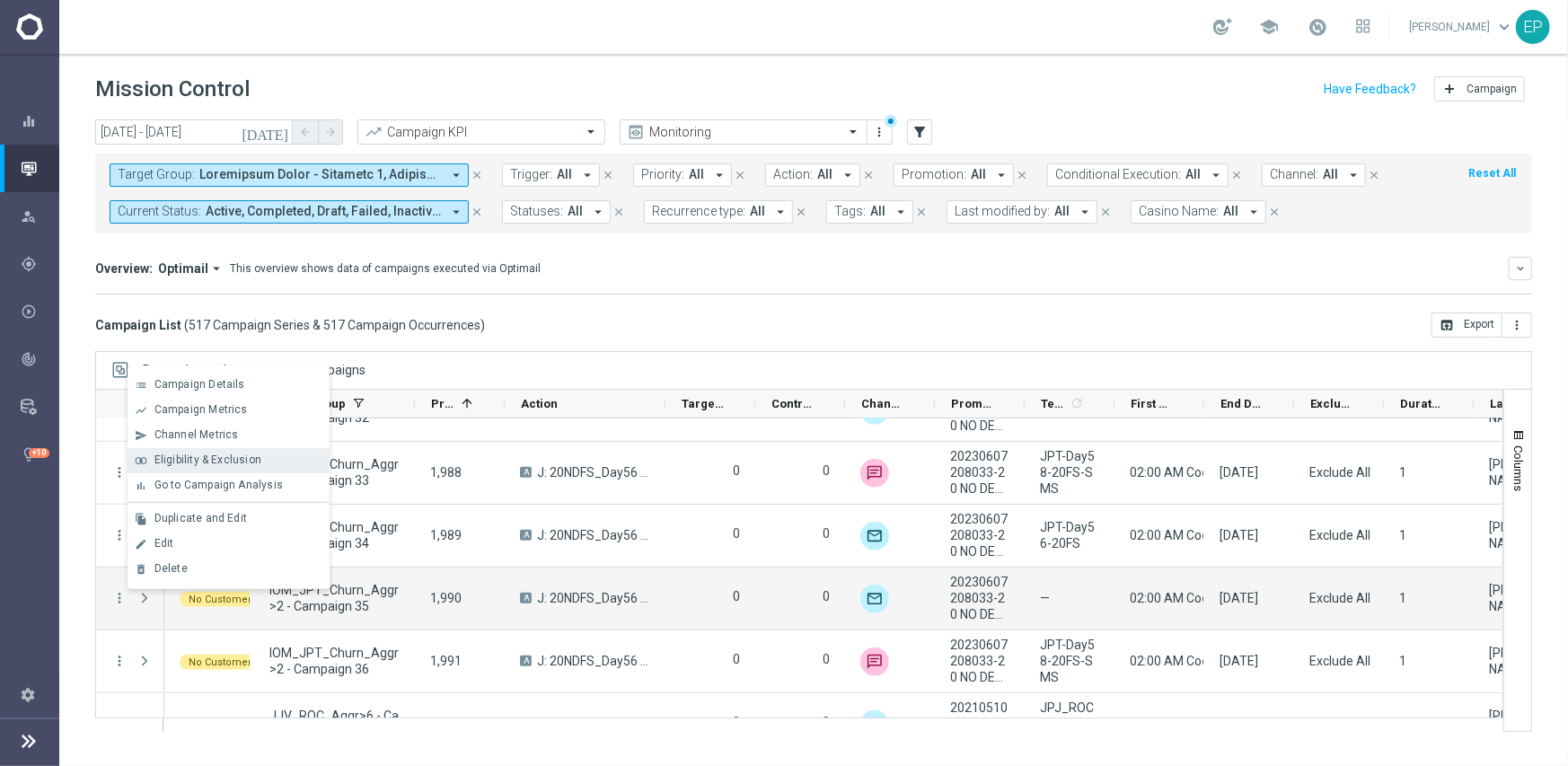
click at [179, 464] on span "Eligibility & Exclusion" at bounding box center [207, 460] width 107 height 13
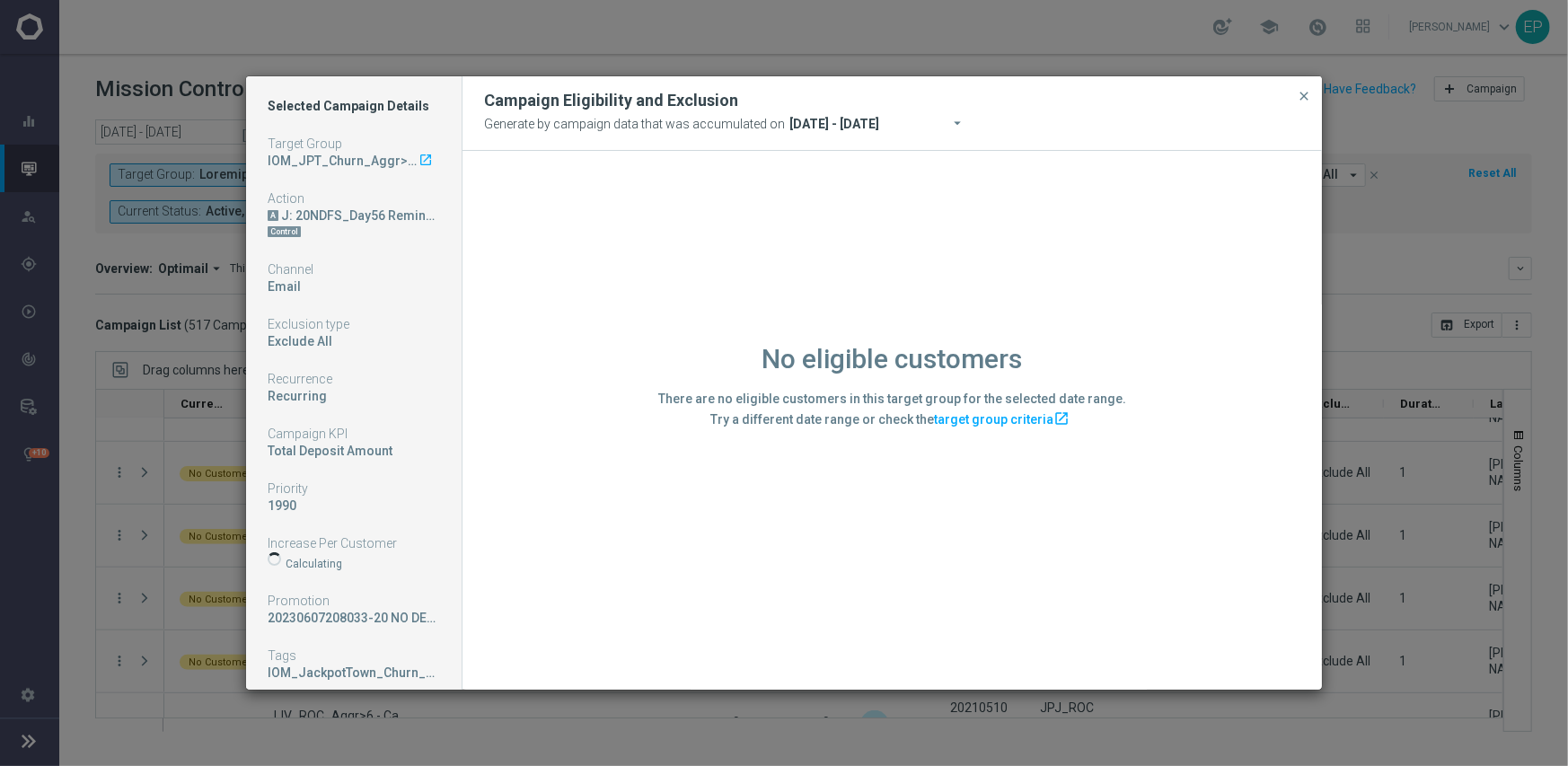
click at [669, 584] on div "No eligible customers There are no eligible customers in this target group for …" at bounding box center [892, 419] width 859 height 538
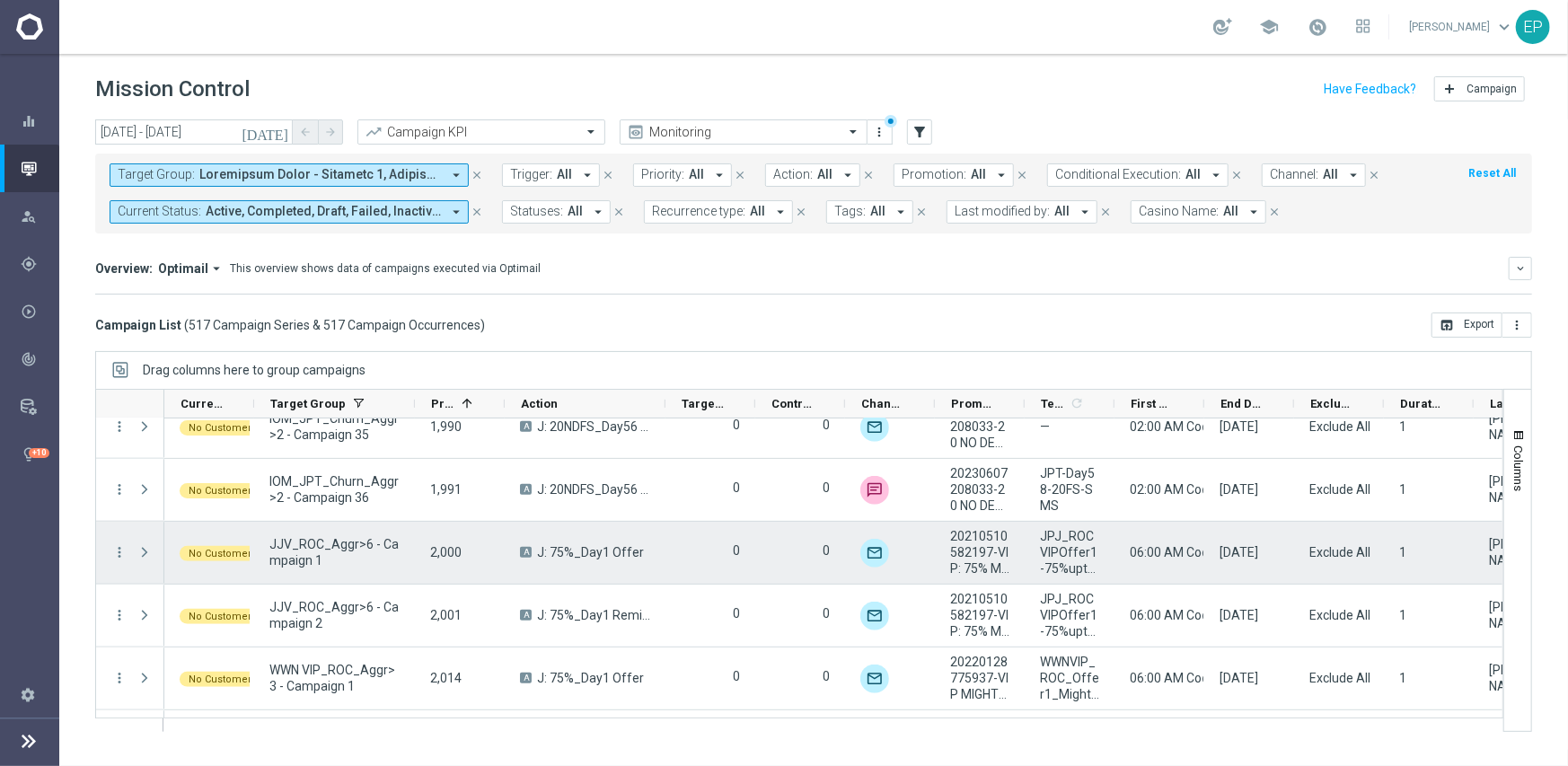
scroll to position [27069, 0]
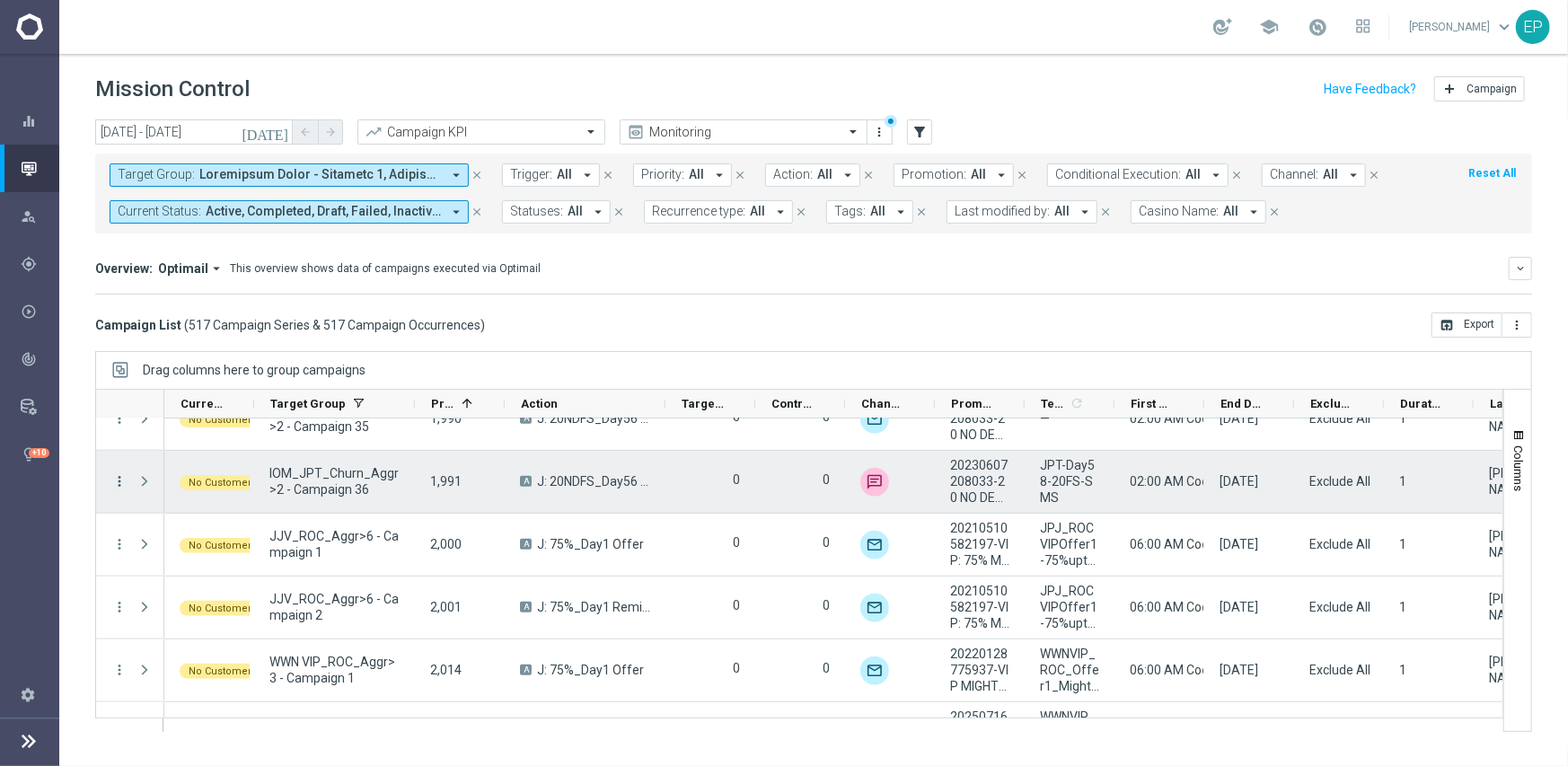
click at [118, 478] on icon "more_vert" at bounding box center [120, 482] width 16 height 16
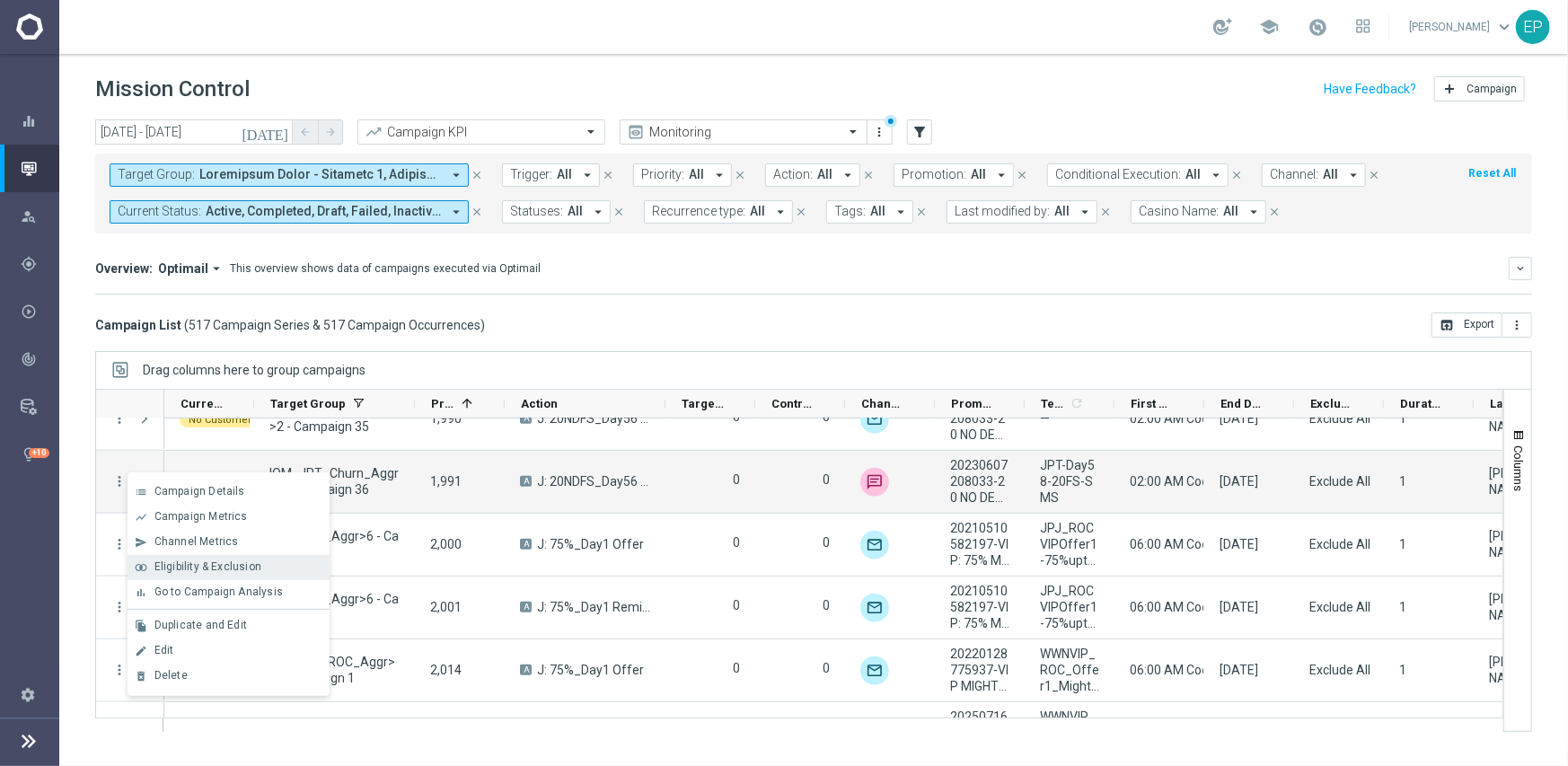
click at [177, 571] on span "Eligibility & Exclusion" at bounding box center [207, 567] width 107 height 13
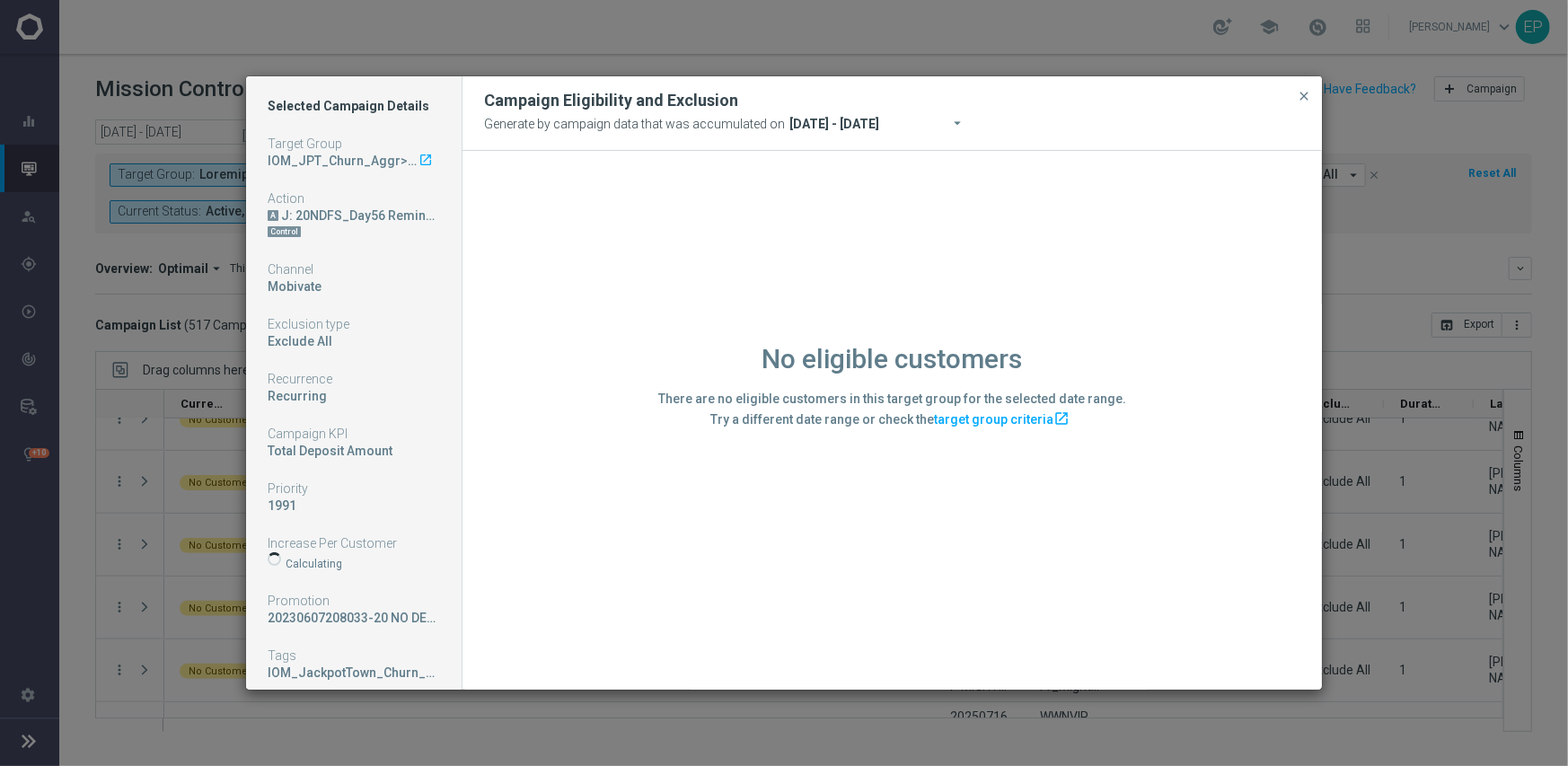
click at [685, 563] on div "No eligible customers There are no eligible customers in this target group for …" at bounding box center [892, 419] width 859 height 538
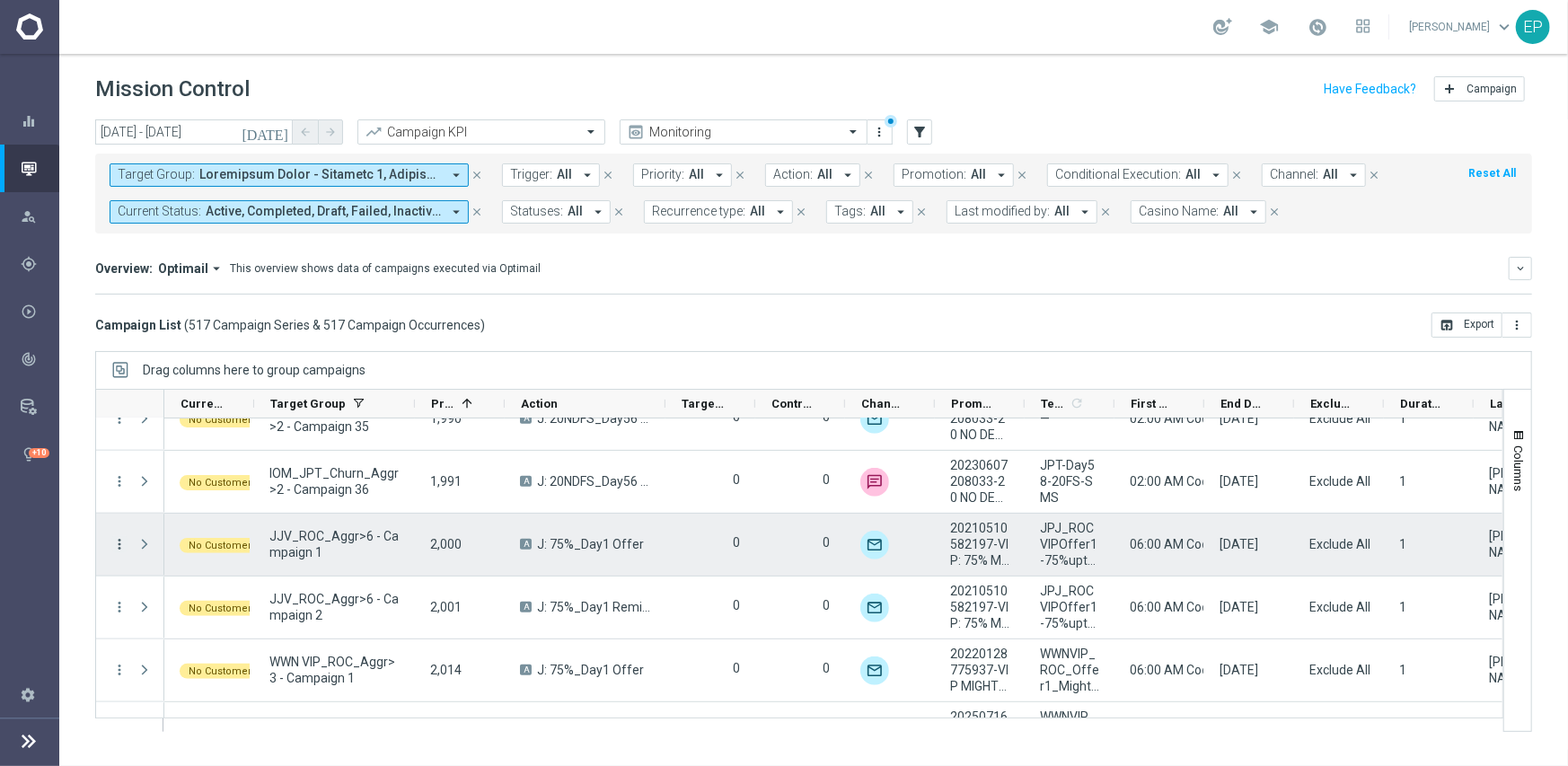
click at [119, 541] on icon "more_vert" at bounding box center [120, 545] width 16 height 16
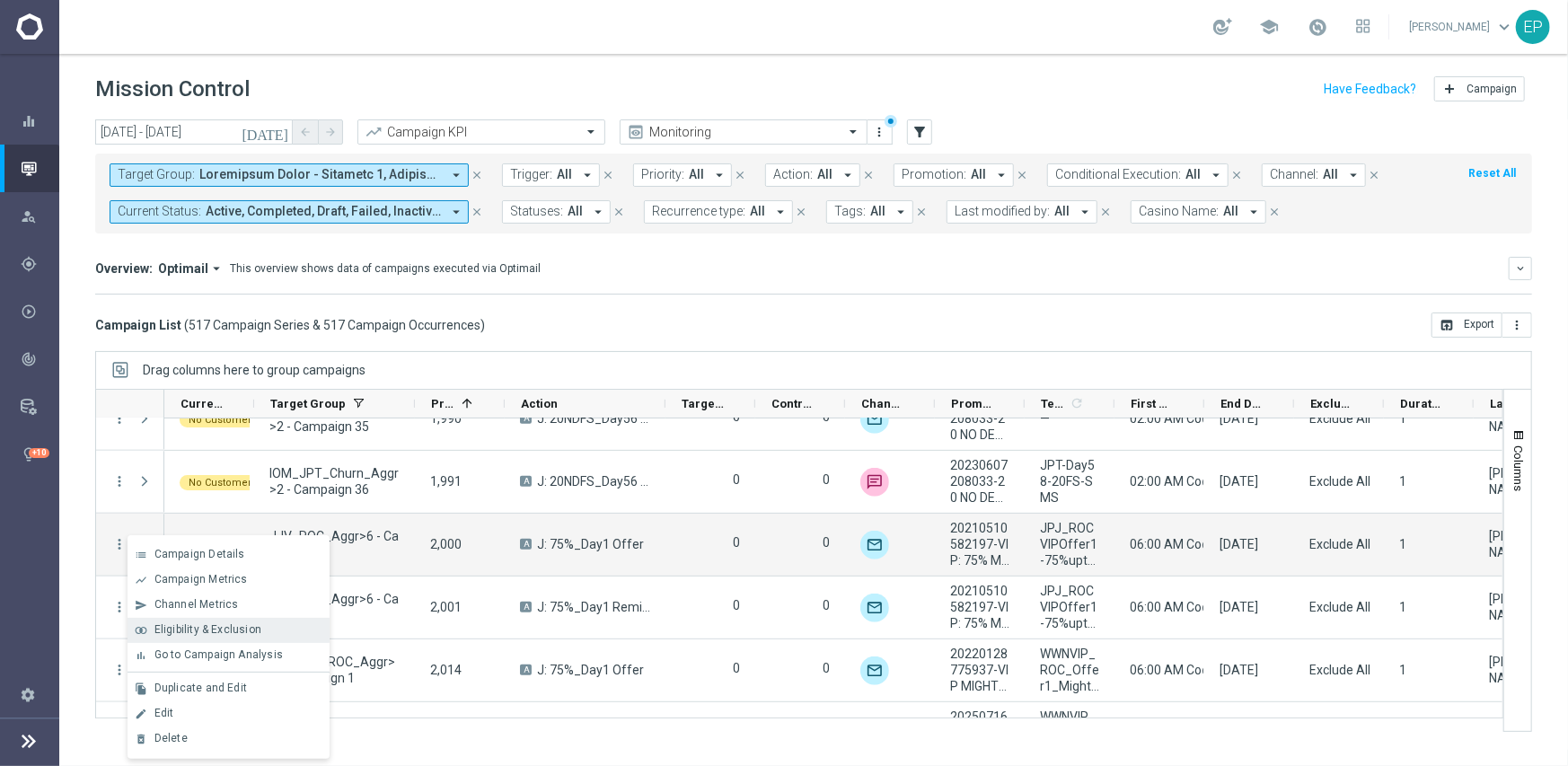
click at [242, 629] on span "Eligibility & Exclusion" at bounding box center [207, 629] width 107 height 13
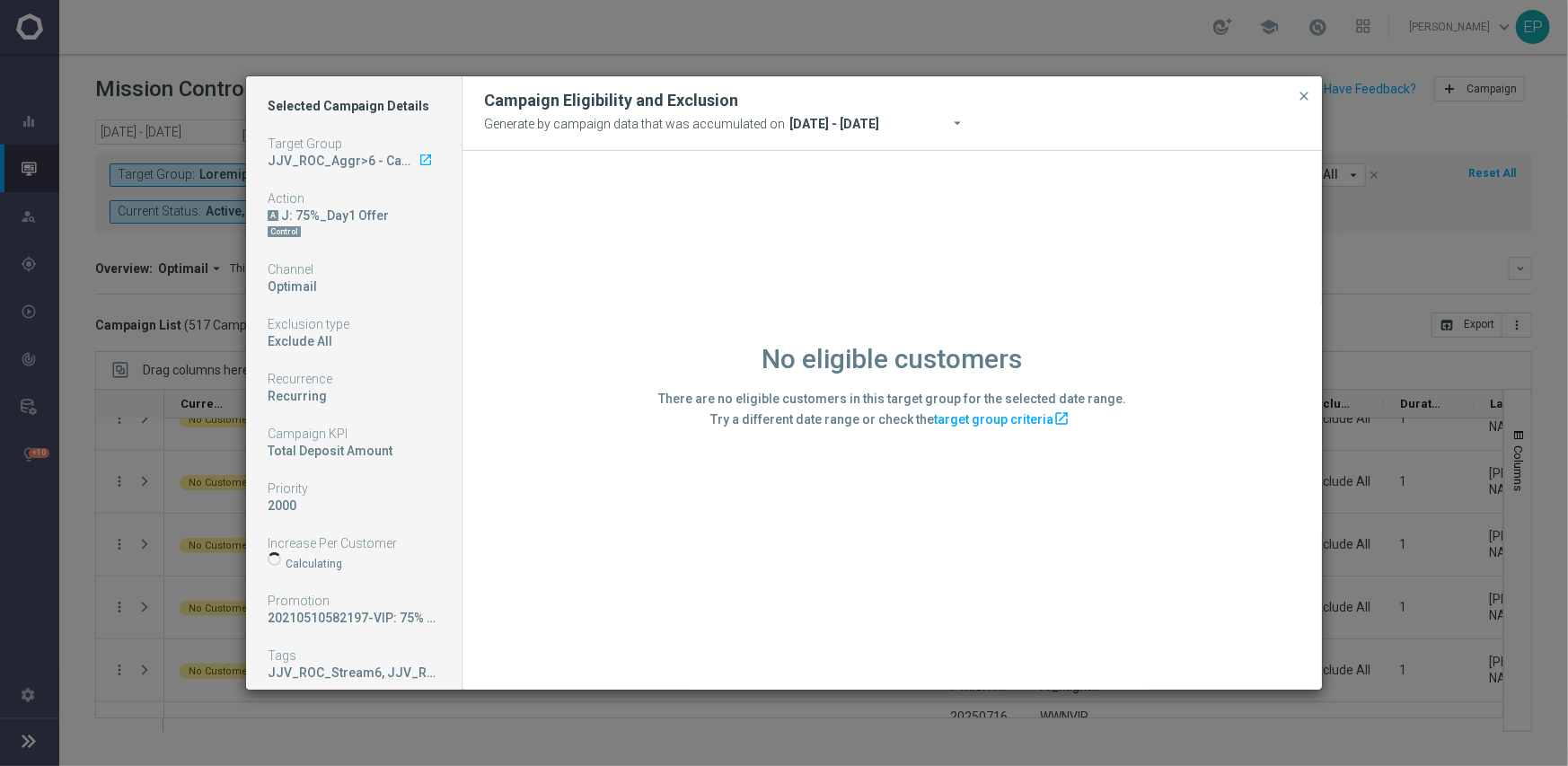
click at [555, 562] on div "No eligible customers There are no eligible customers in this target group for …" at bounding box center [892, 419] width 859 height 538
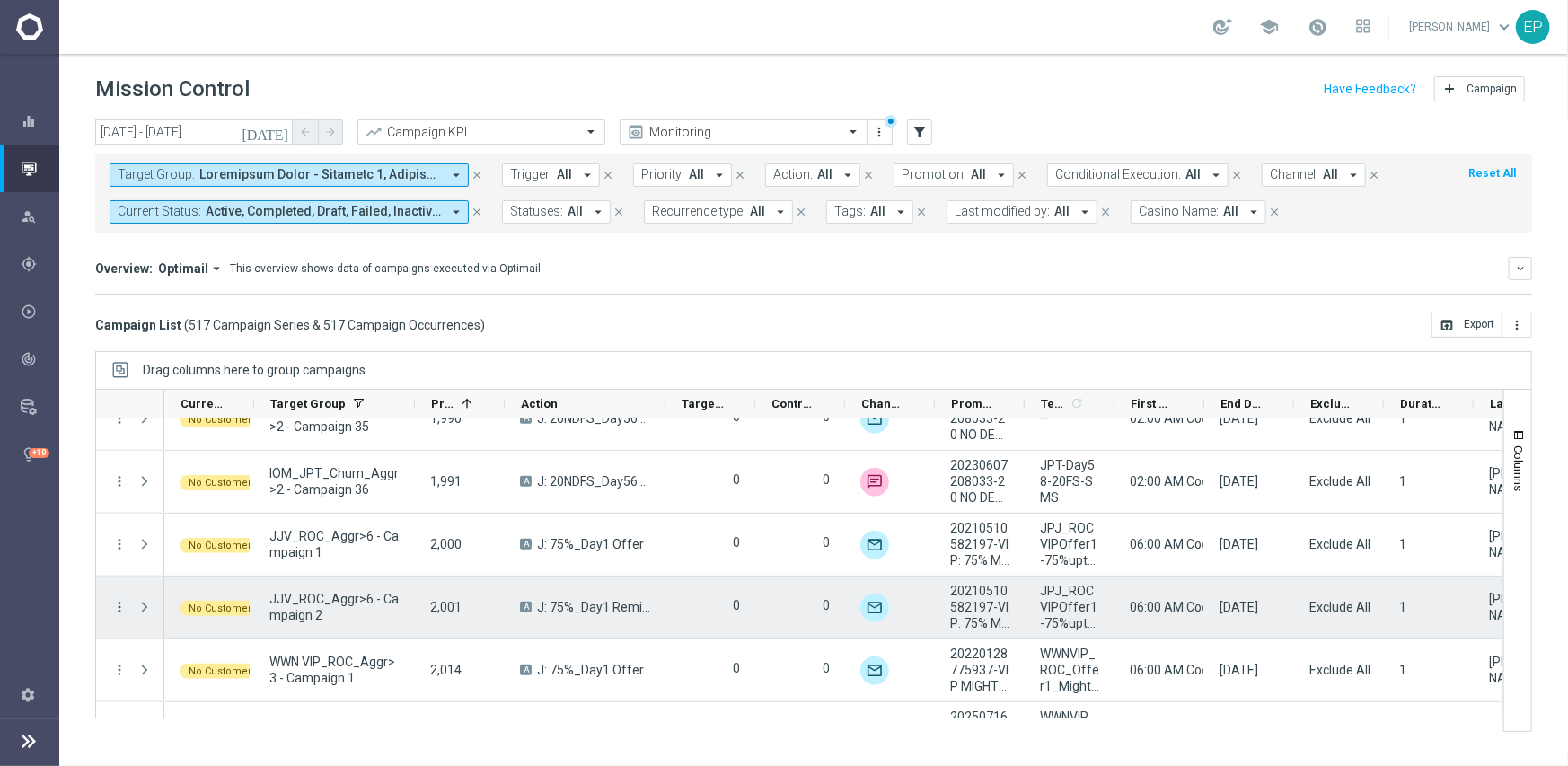
click at [119, 609] on icon "more_vert" at bounding box center [120, 607] width 16 height 16
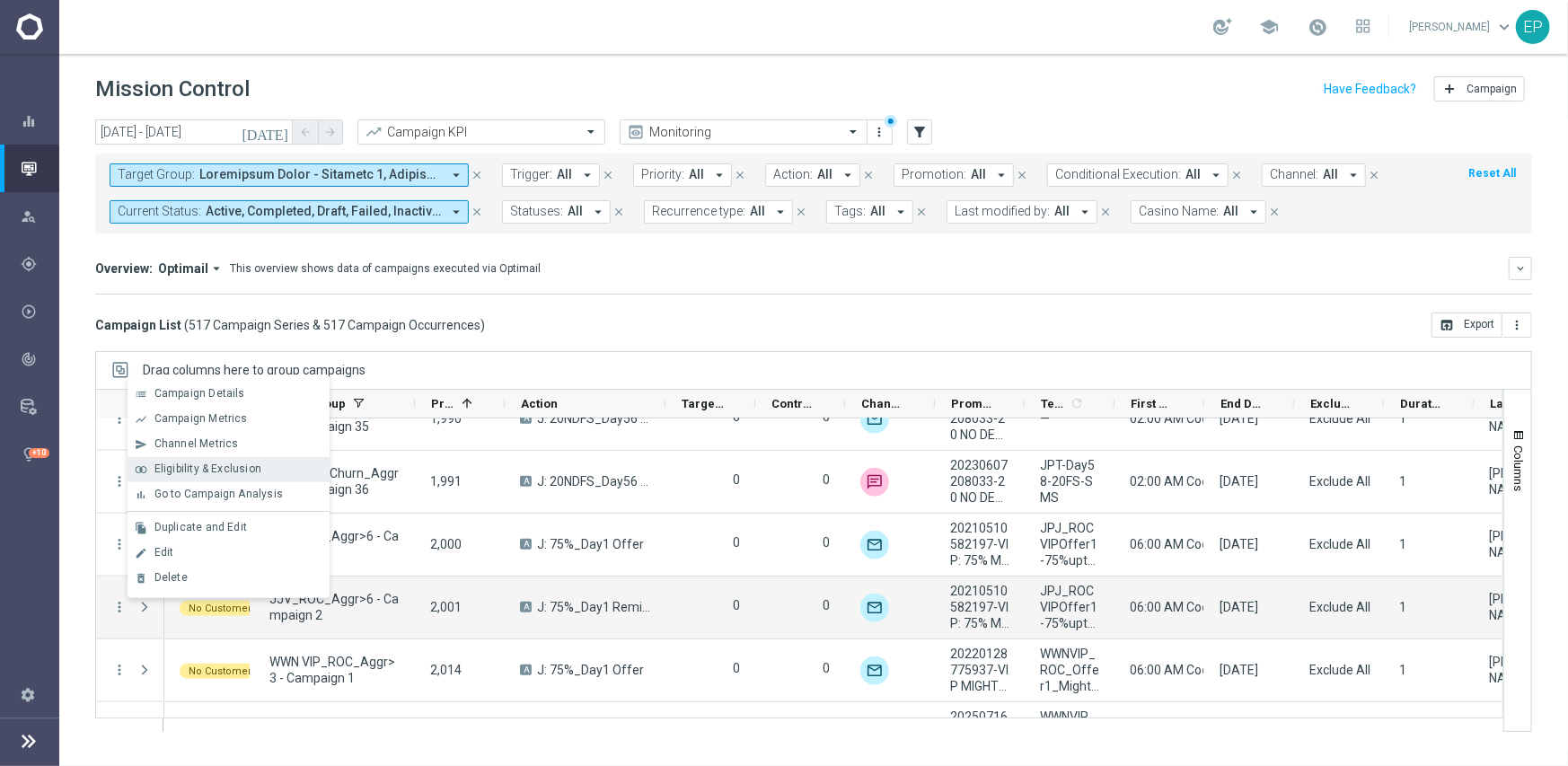
click at [184, 470] on span "Eligibility & Exclusion" at bounding box center [207, 469] width 107 height 13
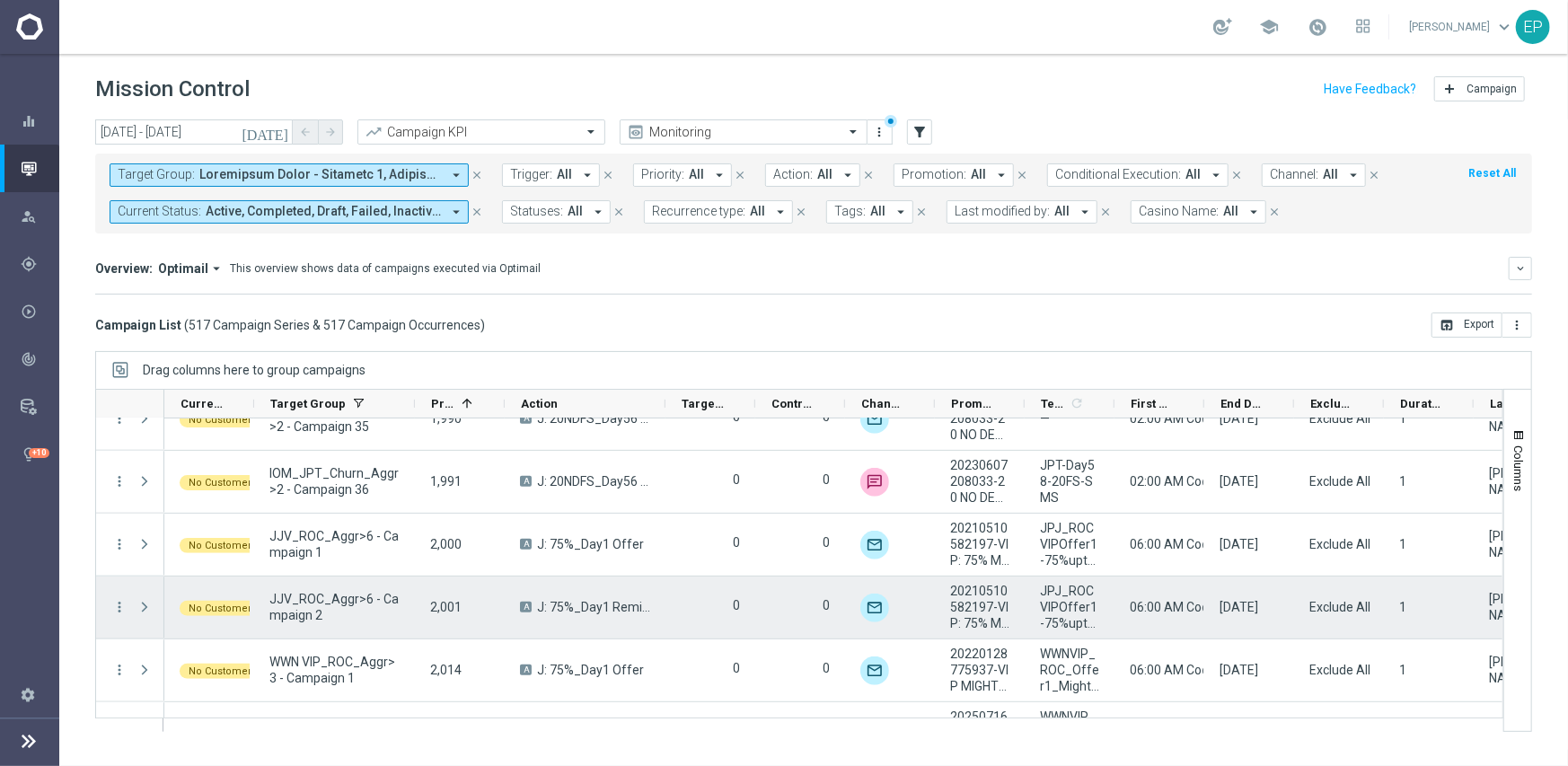
scroll to position [27159, 0]
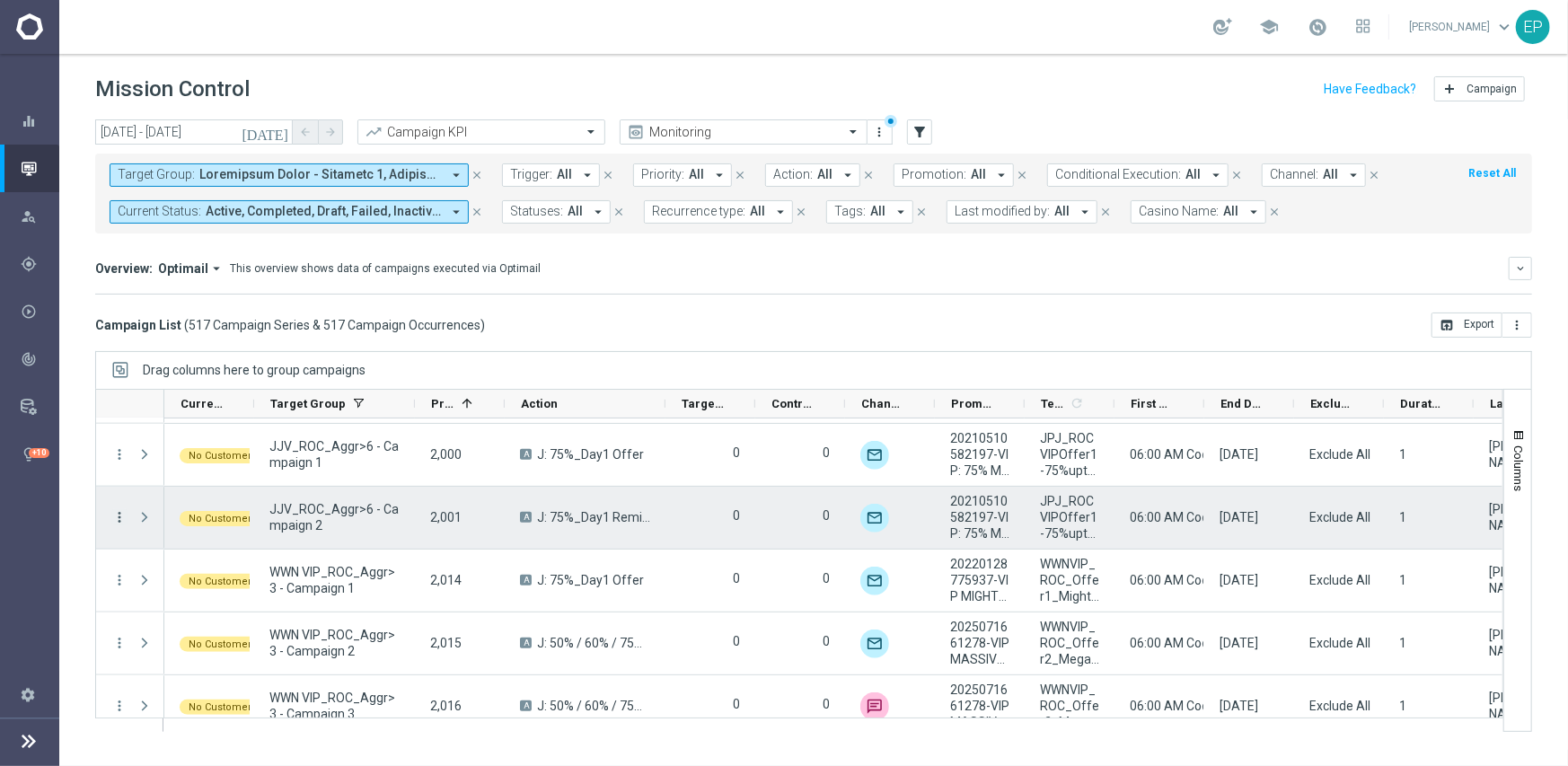
click at [116, 522] on icon "more_vert" at bounding box center [120, 518] width 16 height 16
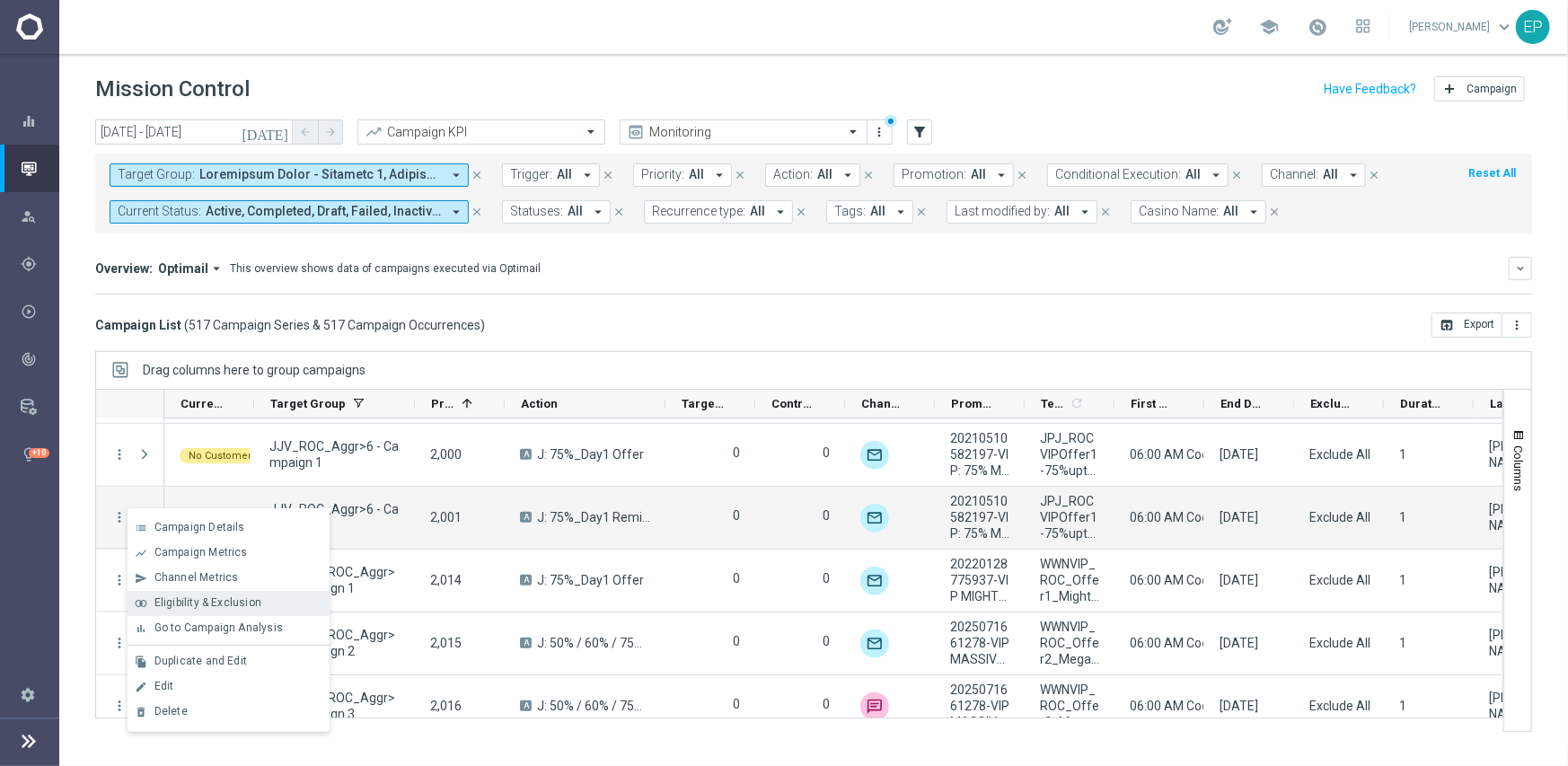
click at [179, 603] on span "Eligibility & Exclusion" at bounding box center [207, 602] width 107 height 13
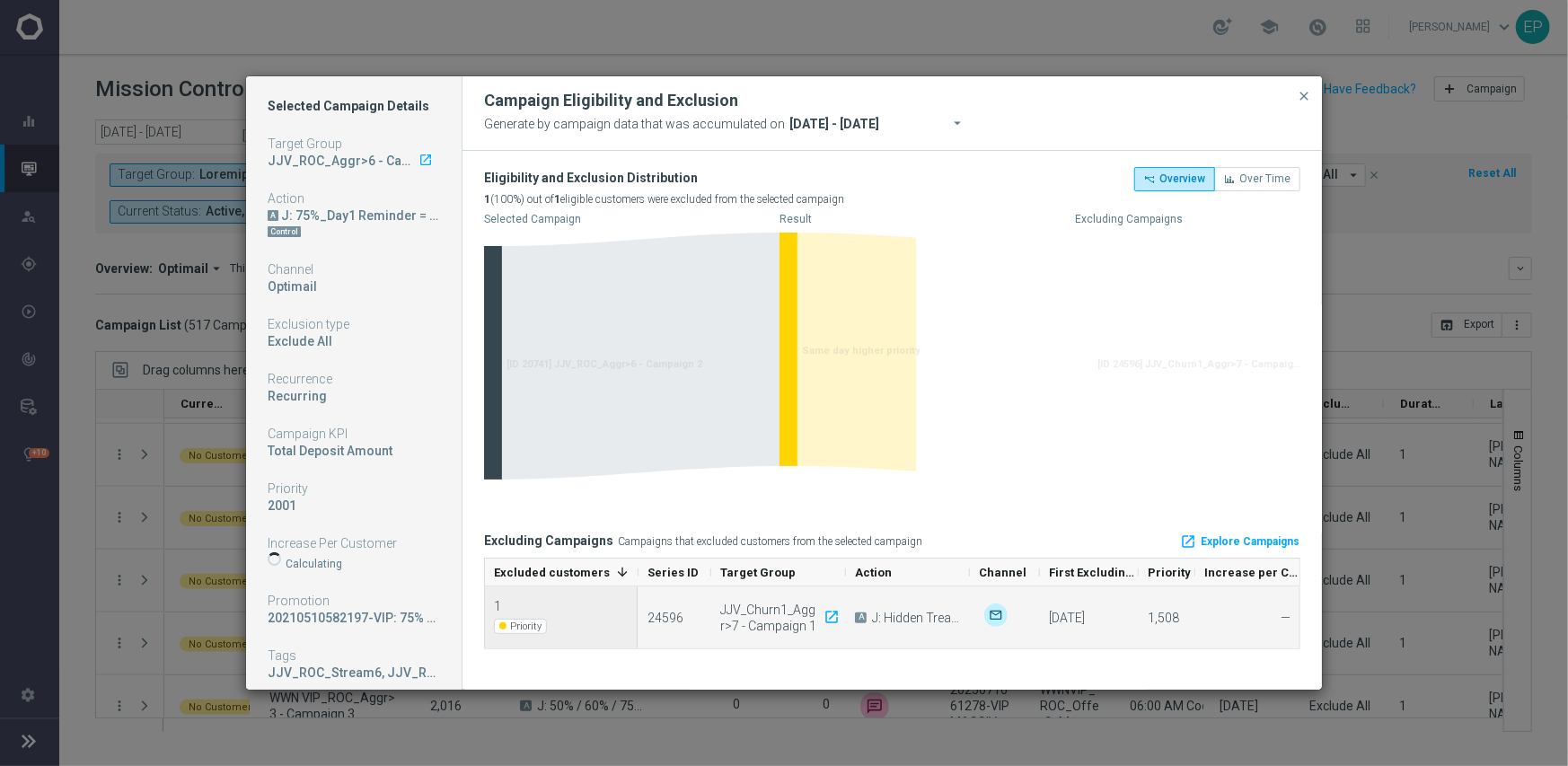
click at [587, 601] on div "1 Priority" at bounding box center [560, 617] width 154 height 62
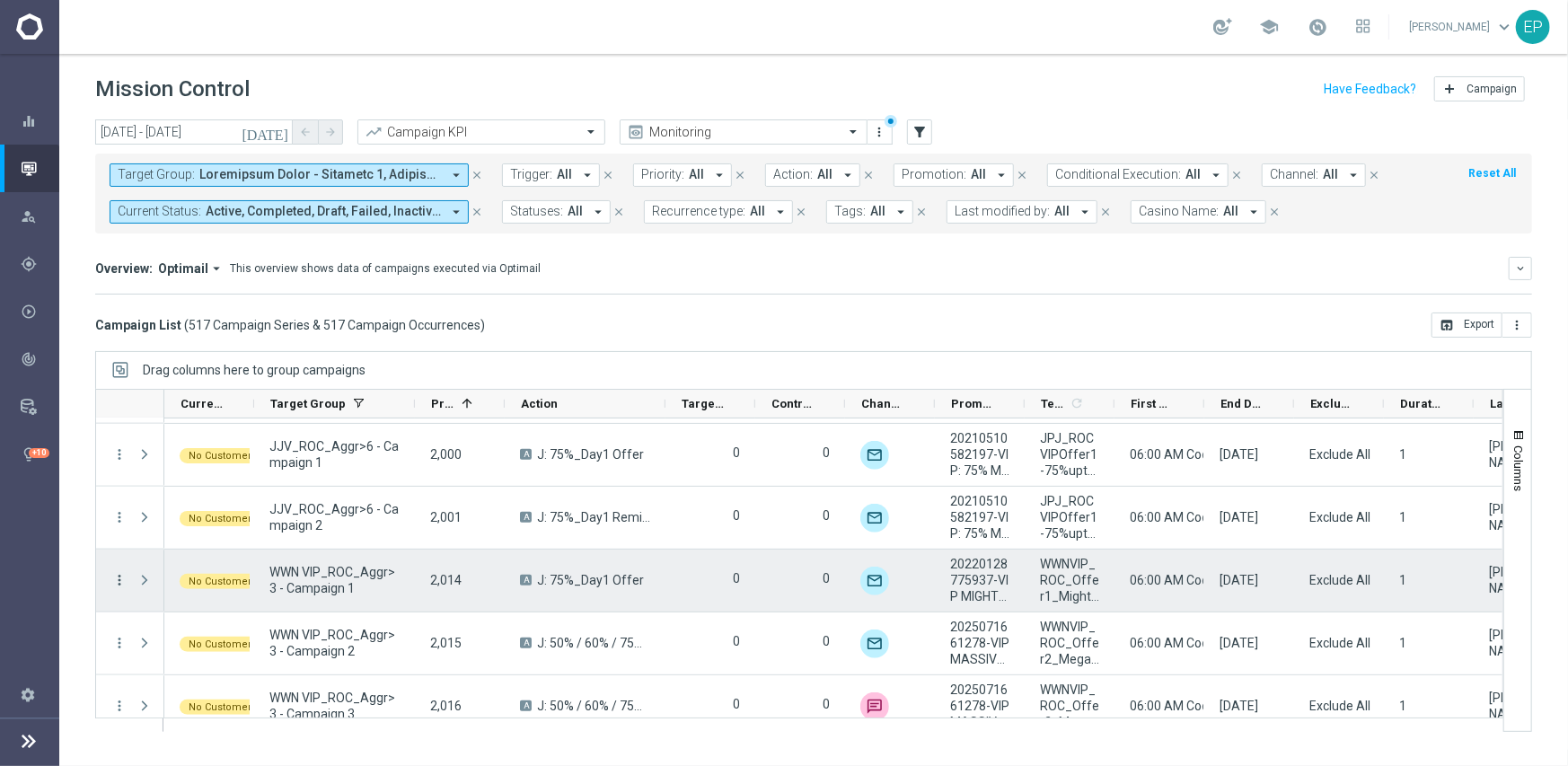
click at [120, 579] on icon "more_vert" at bounding box center [120, 580] width 16 height 16
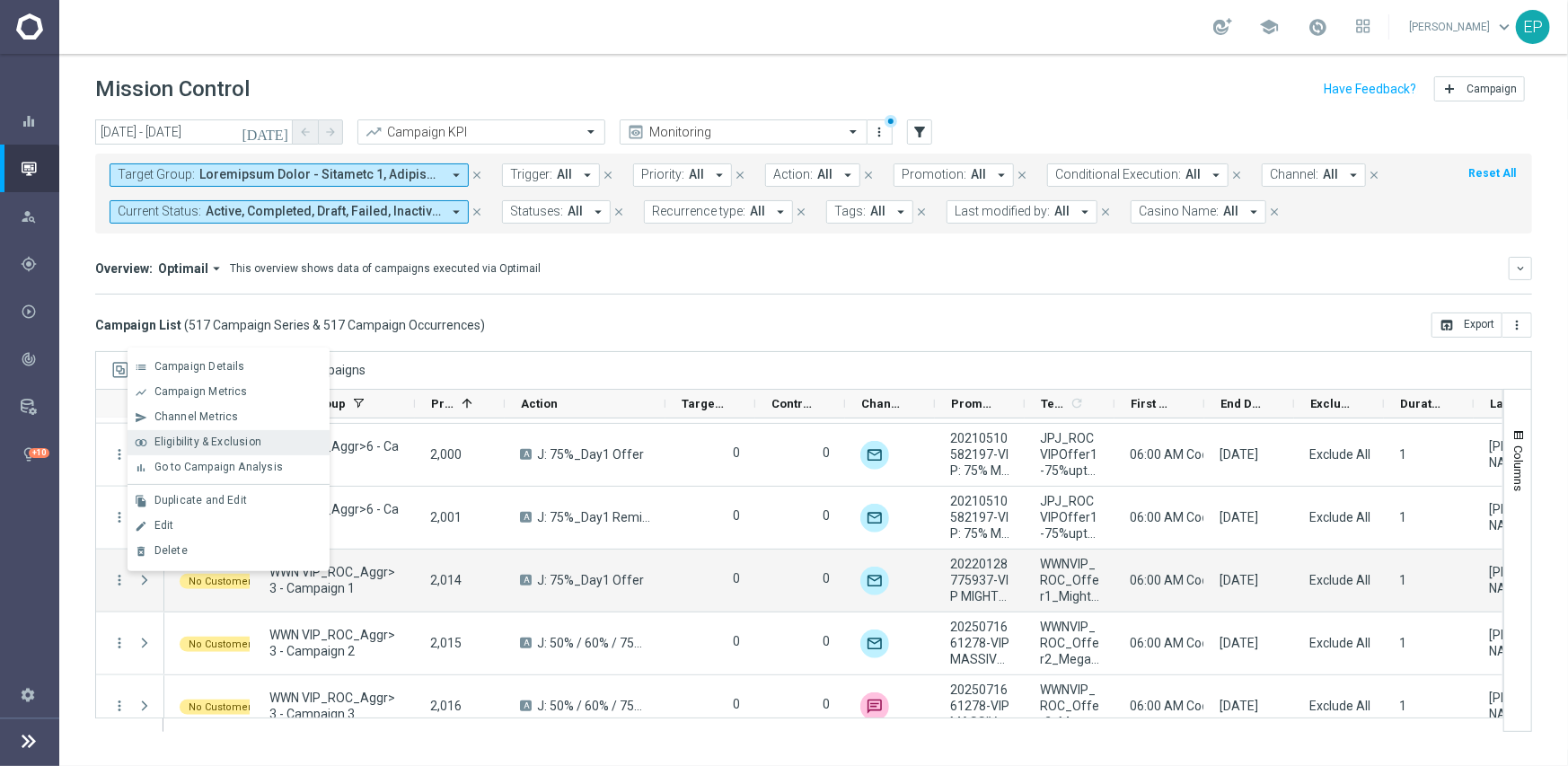
click at [233, 442] on span "Eligibility & Exclusion" at bounding box center [207, 442] width 107 height 13
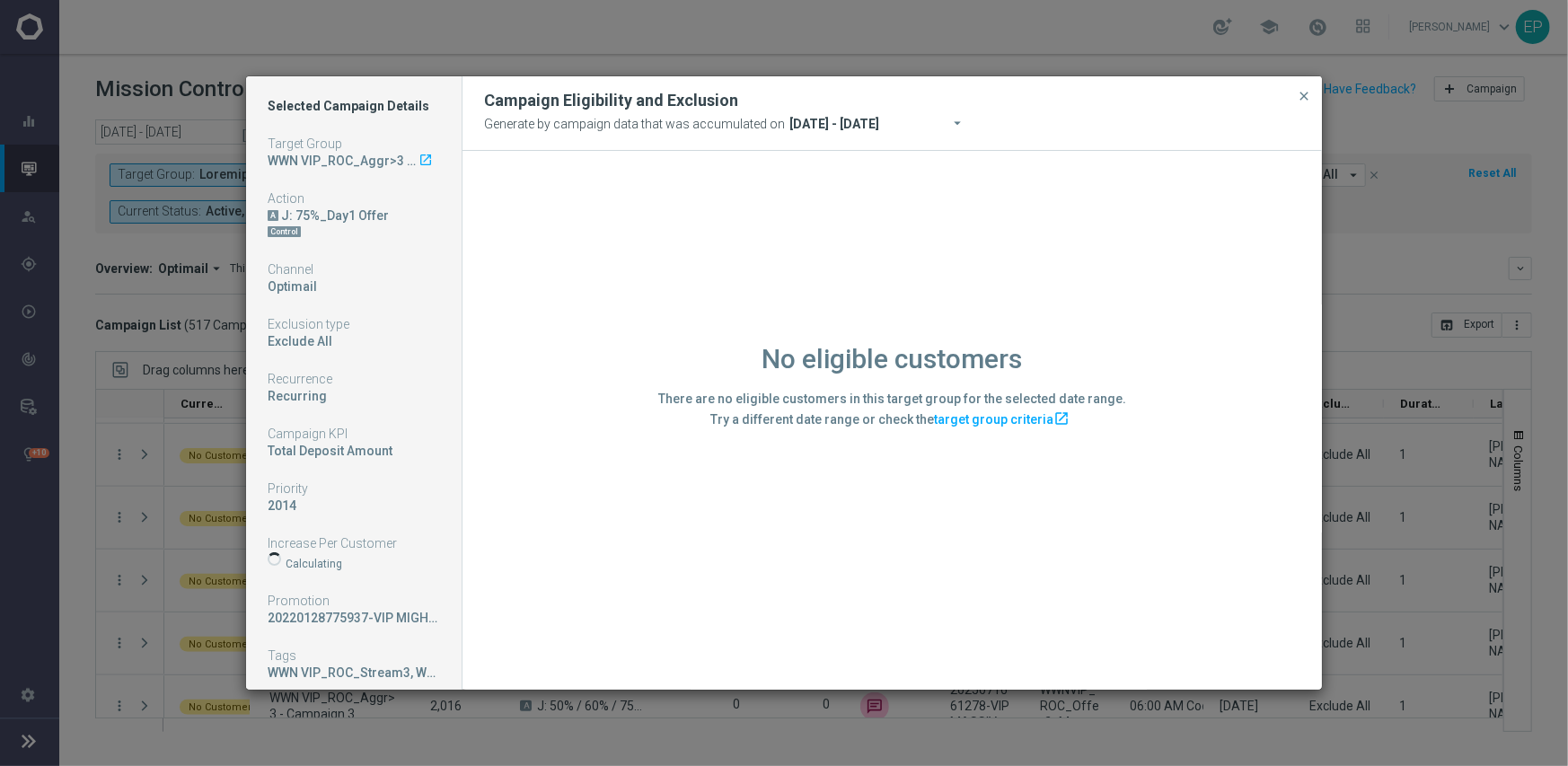
click at [511, 631] on div "No eligible customers There are no eligible customers in this target group for …" at bounding box center [892, 419] width 859 height 538
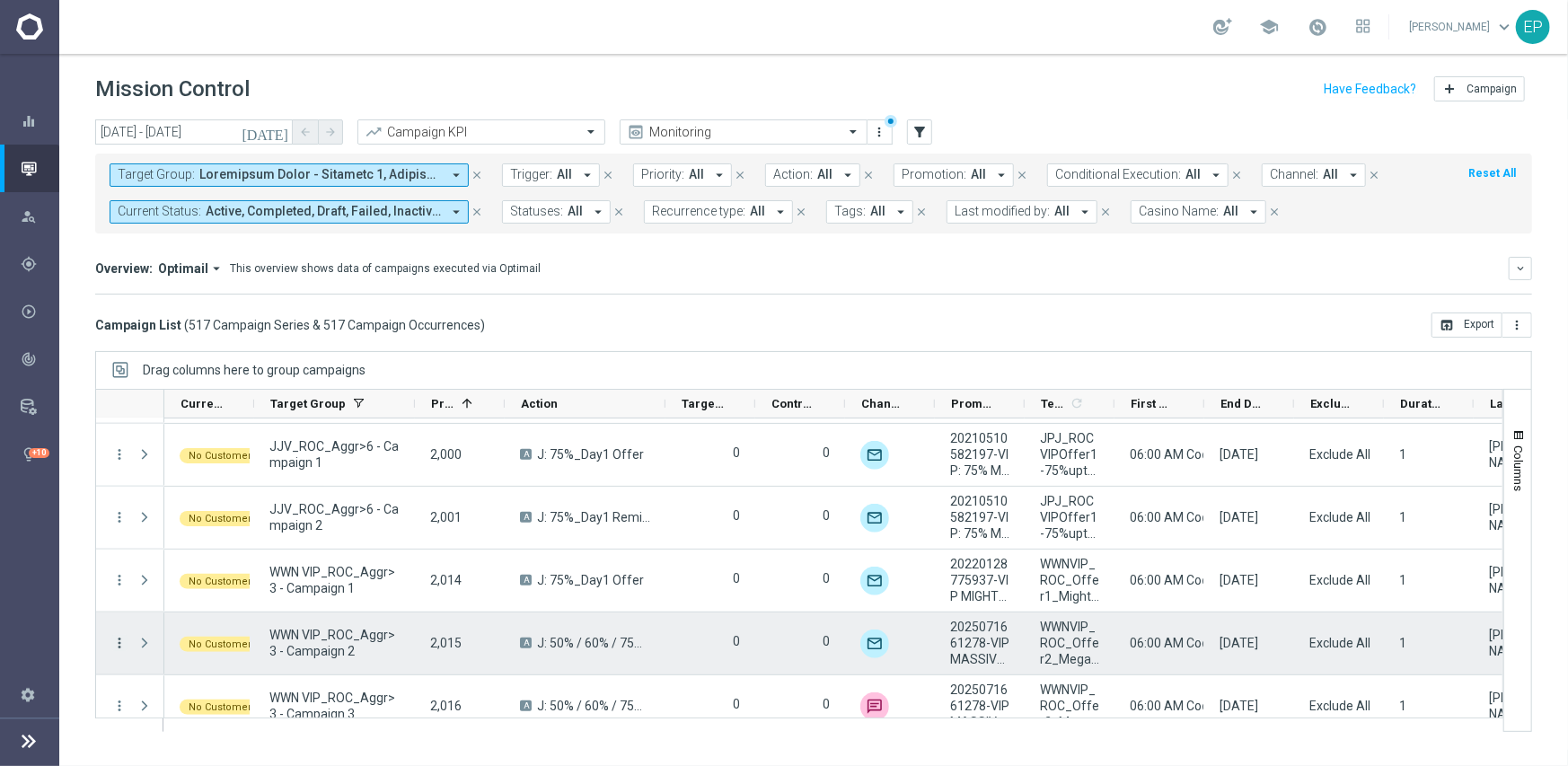
click at [120, 645] on icon "more_vert" at bounding box center [120, 643] width 16 height 16
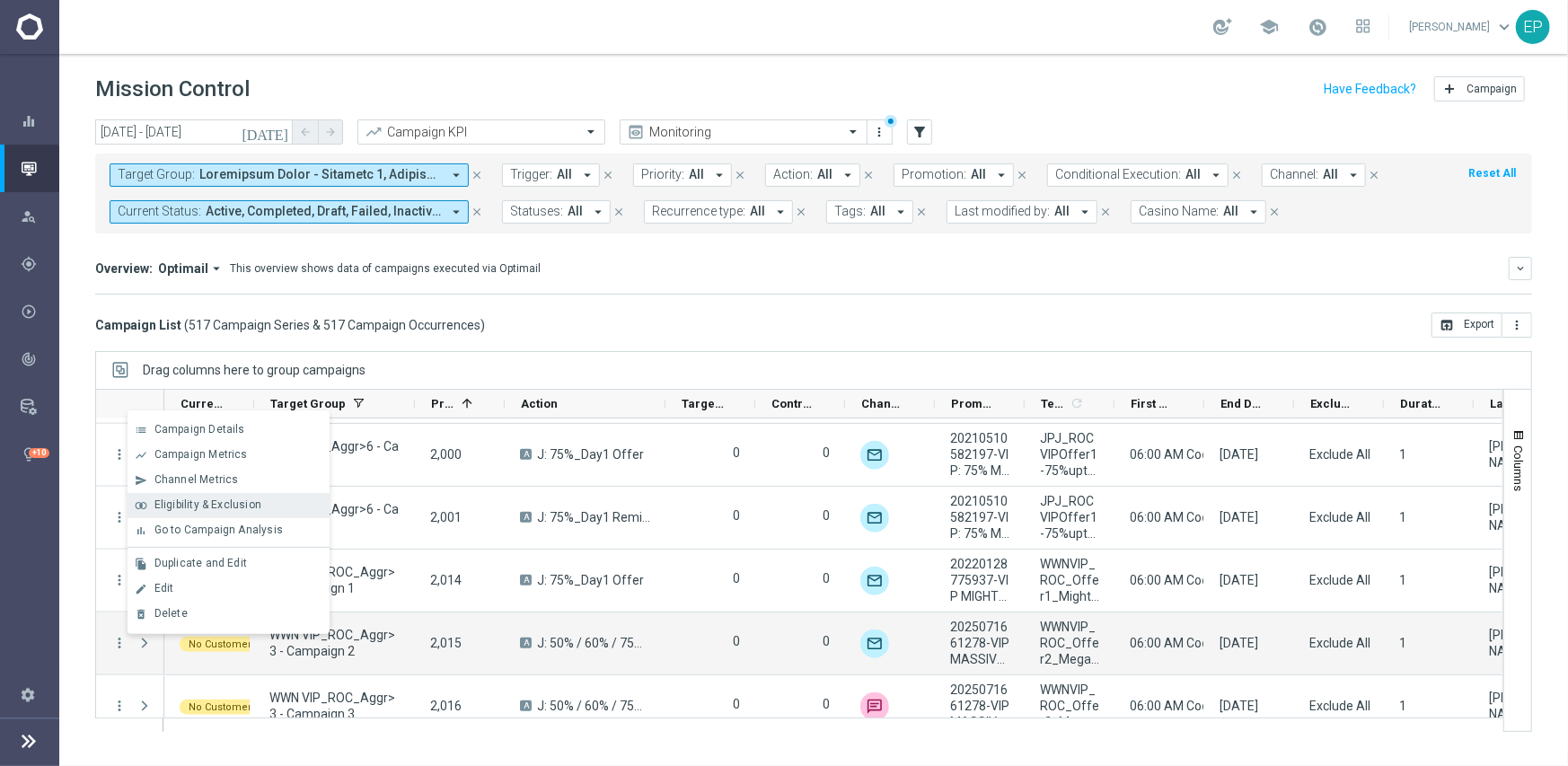
click at [203, 503] on span "Eligibility & Exclusion" at bounding box center [207, 505] width 107 height 13
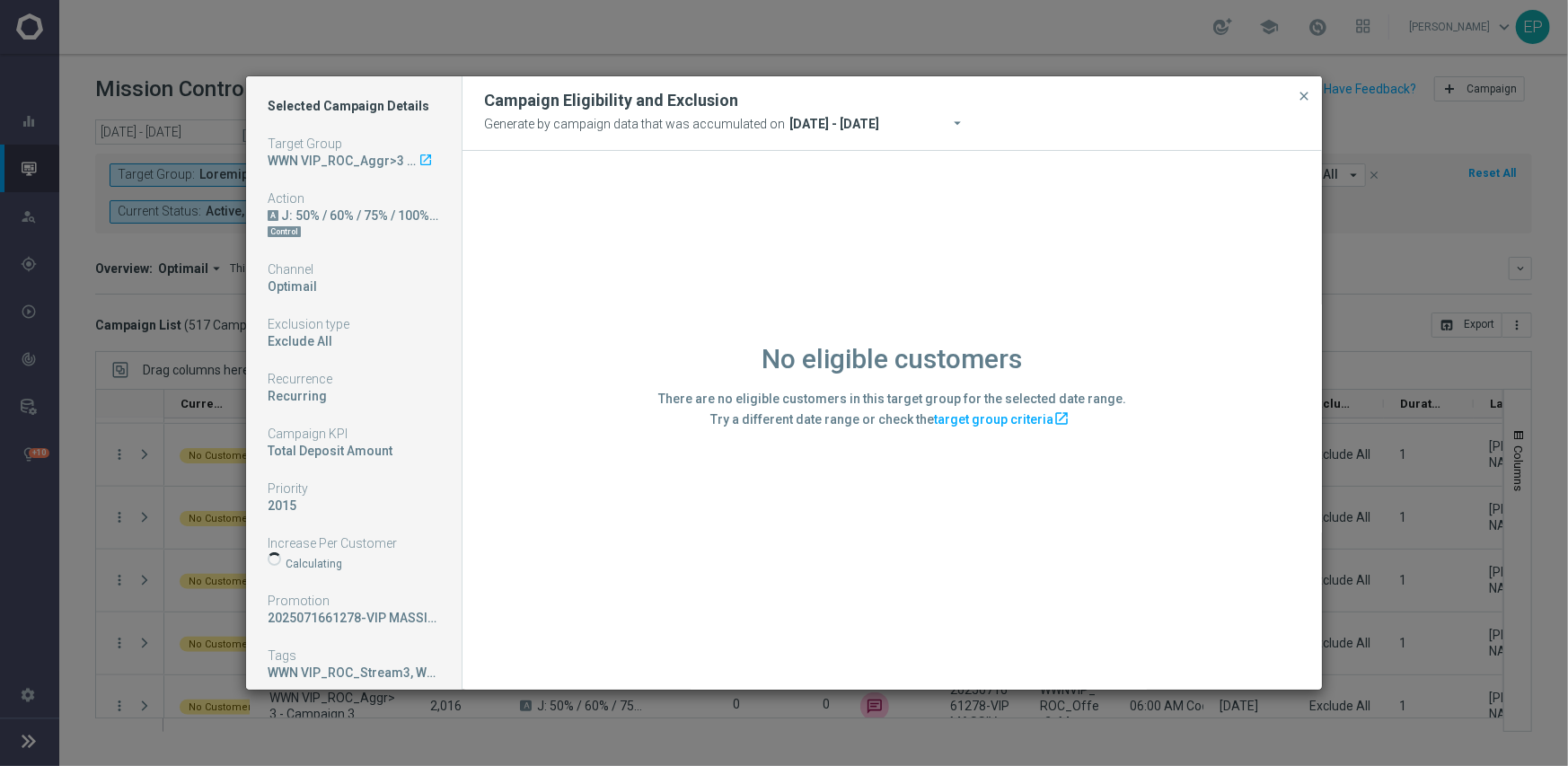
click at [600, 621] on div "No eligible customers There are no eligible customers in this target group for …" at bounding box center [892, 419] width 859 height 538
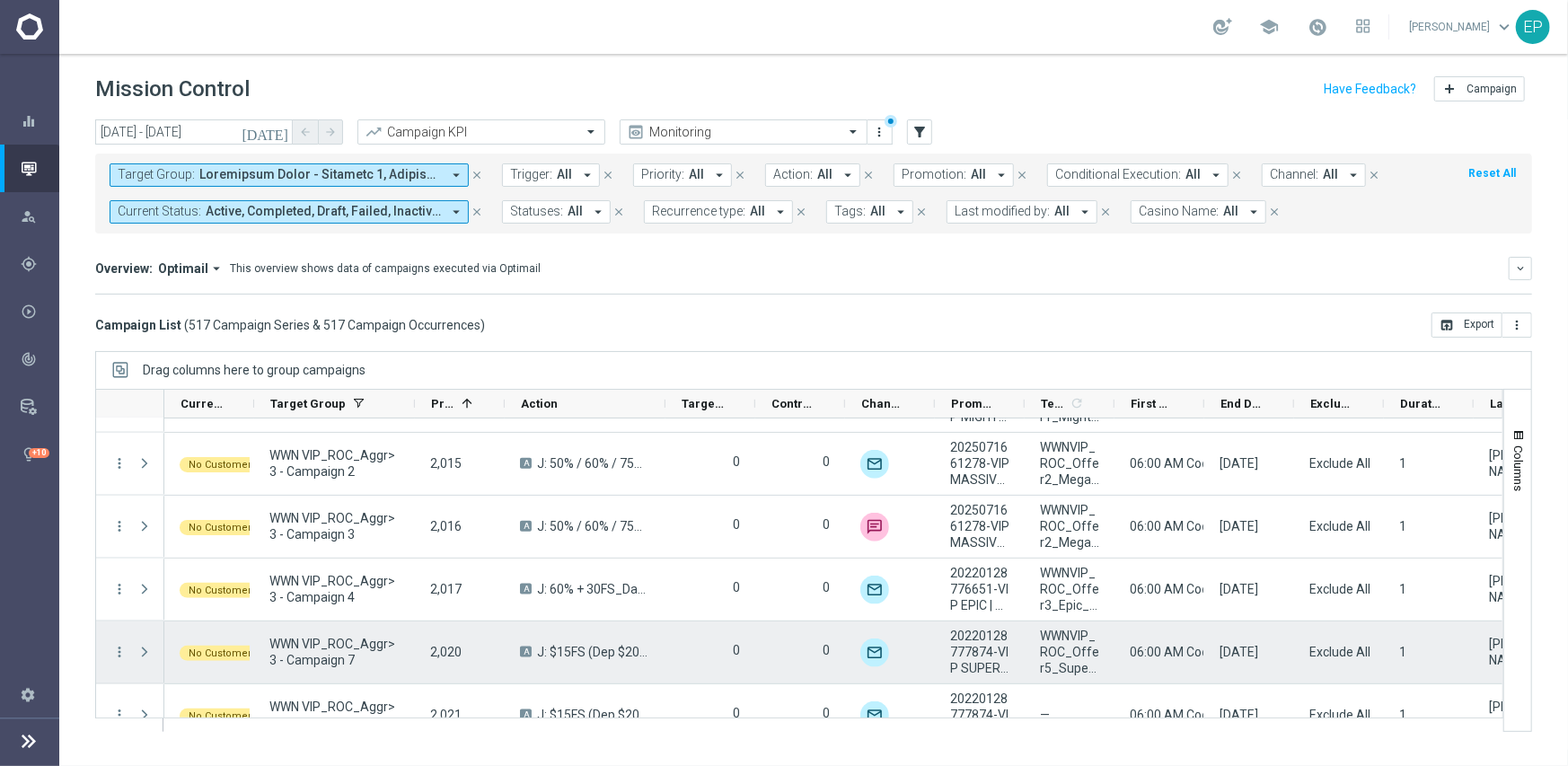
scroll to position [27429, 0]
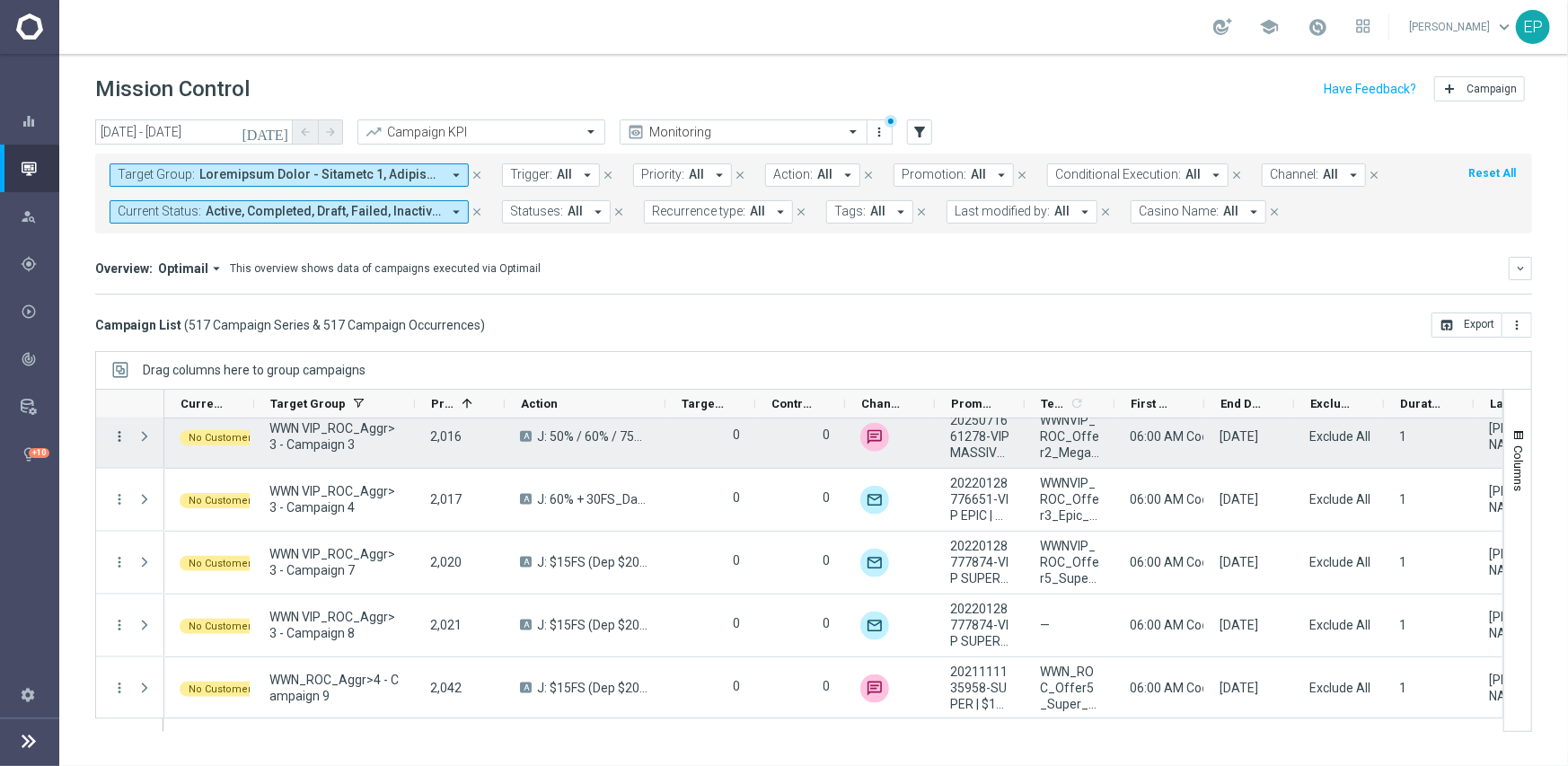
click at [118, 432] on icon "more_vert" at bounding box center [120, 437] width 16 height 16
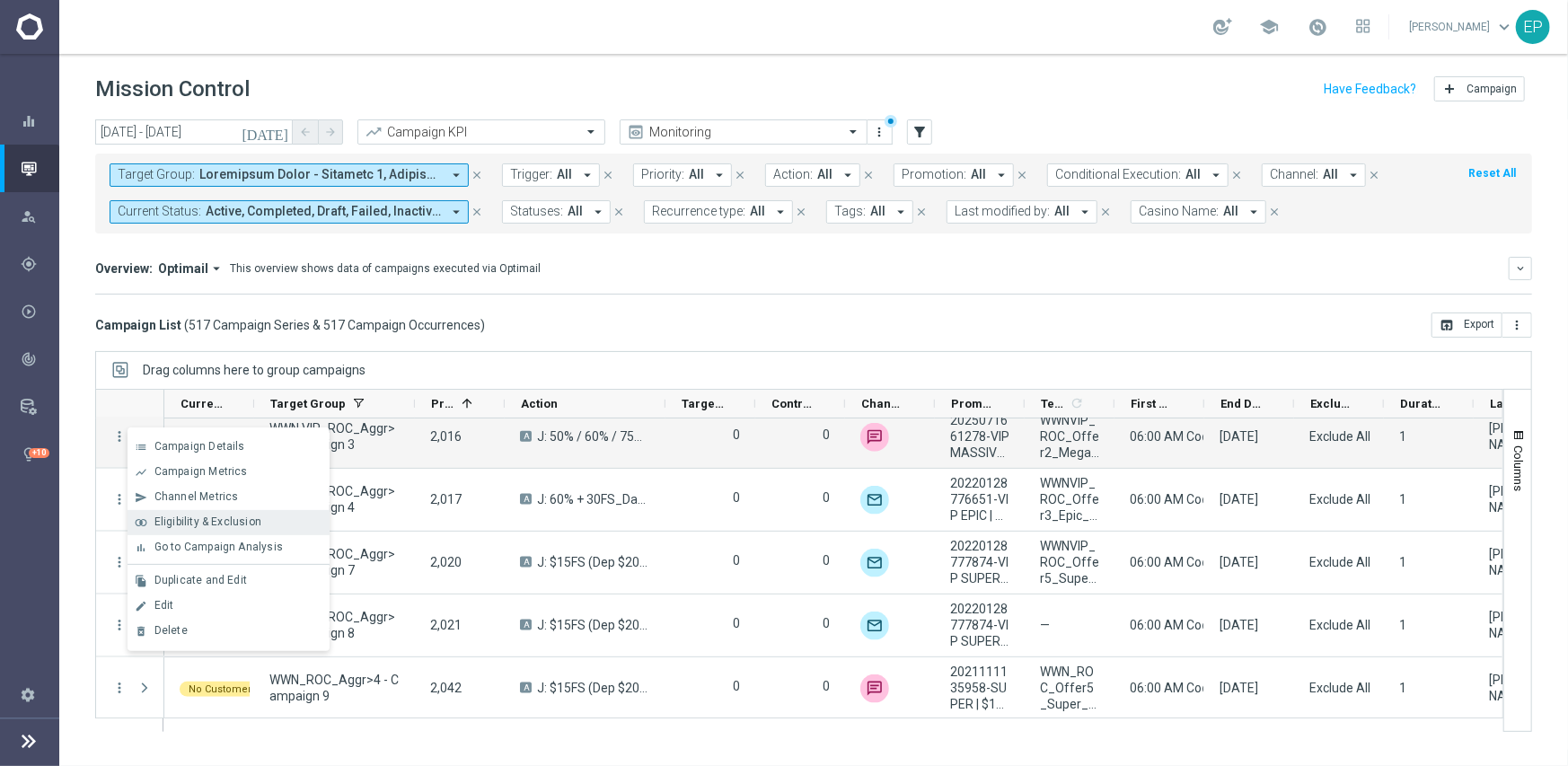
click at [166, 528] on span "Eligibility & Exclusion" at bounding box center [207, 522] width 107 height 13
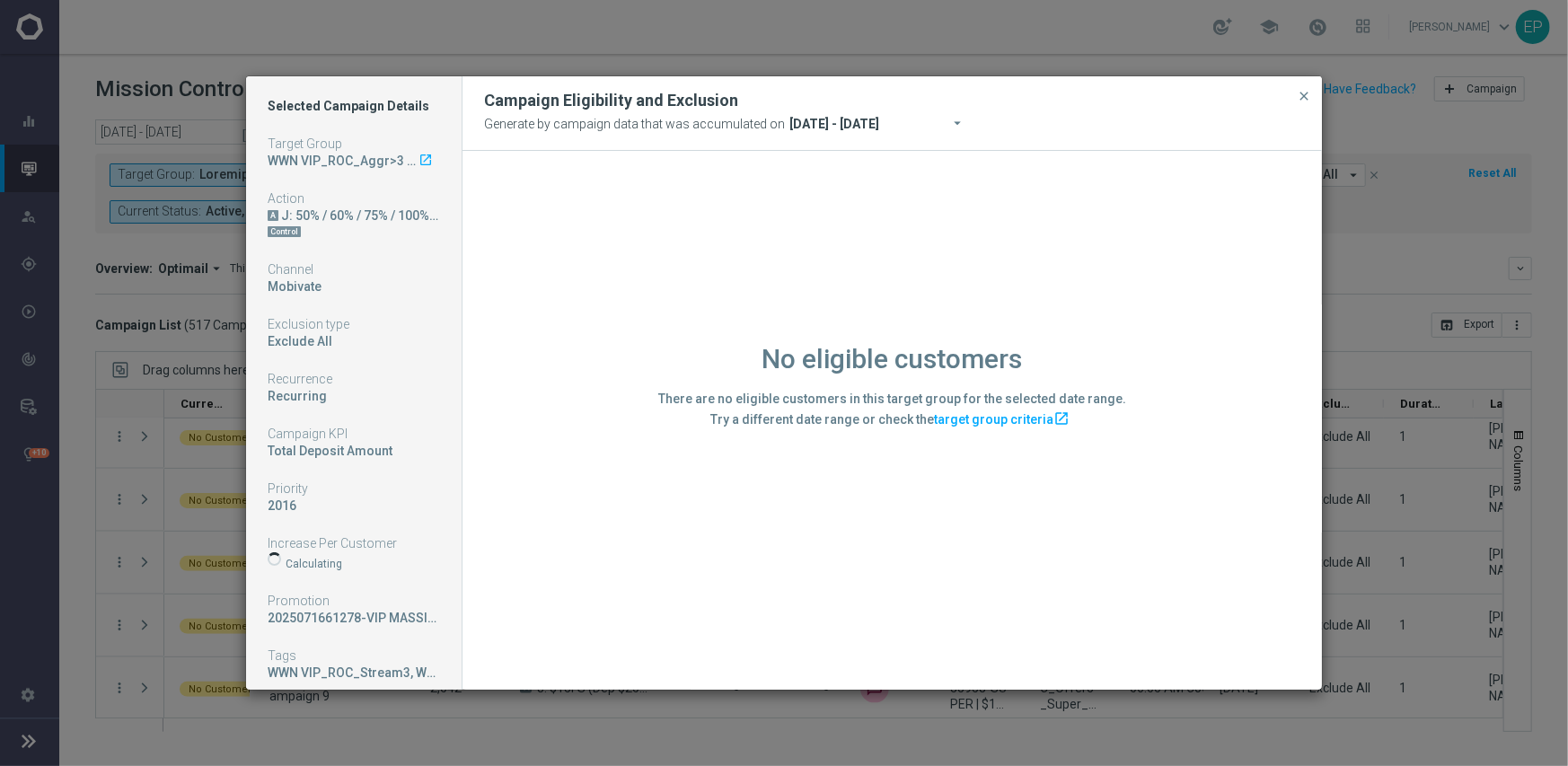
click at [551, 579] on div "No eligible customers There are no eligible customers in this target group for …" at bounding box center [892, 419] width 859 height 538
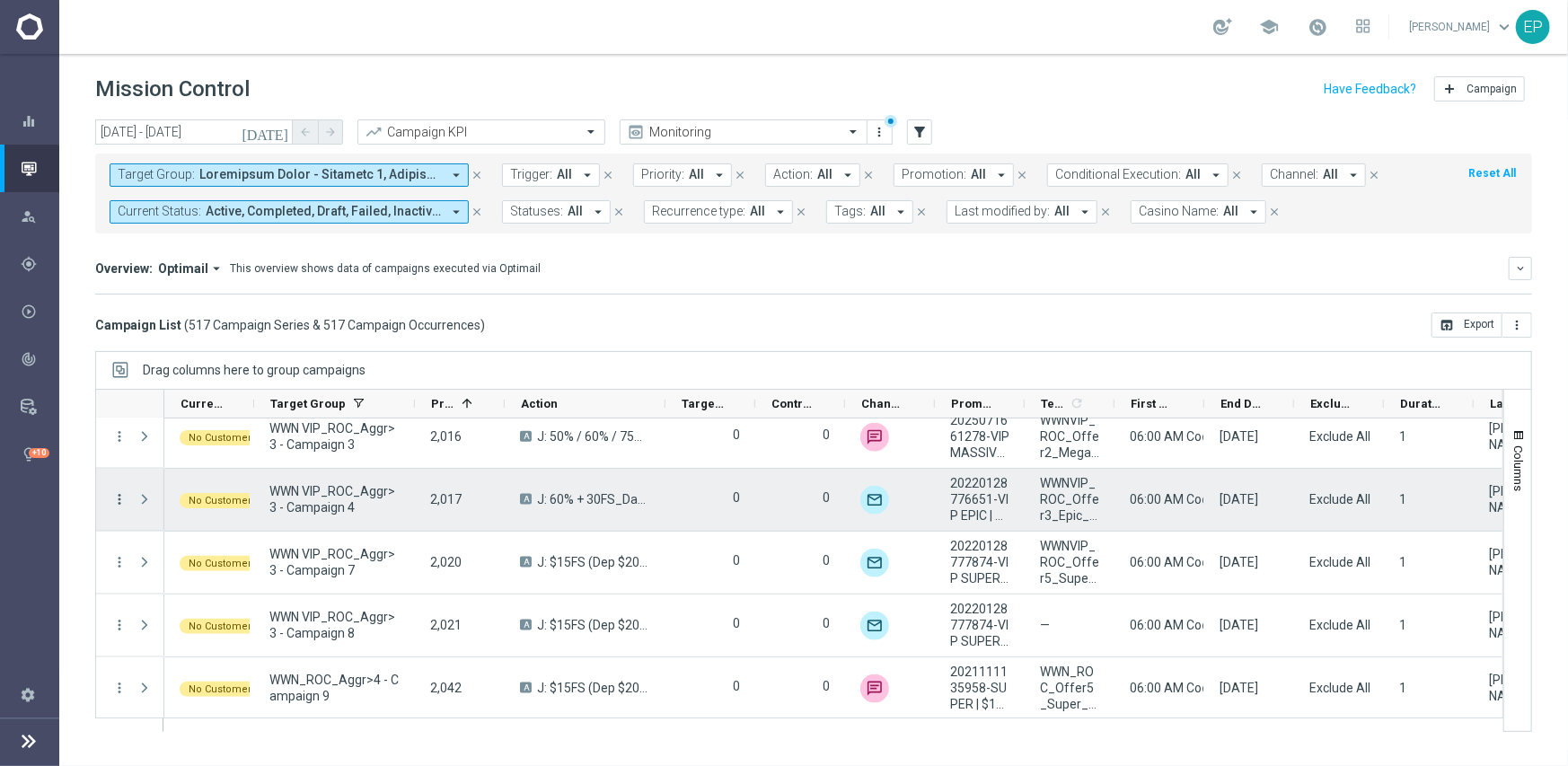
click at [123, 499] on icon "more_vert" at bounding box center [120, 500] width 16 height 16
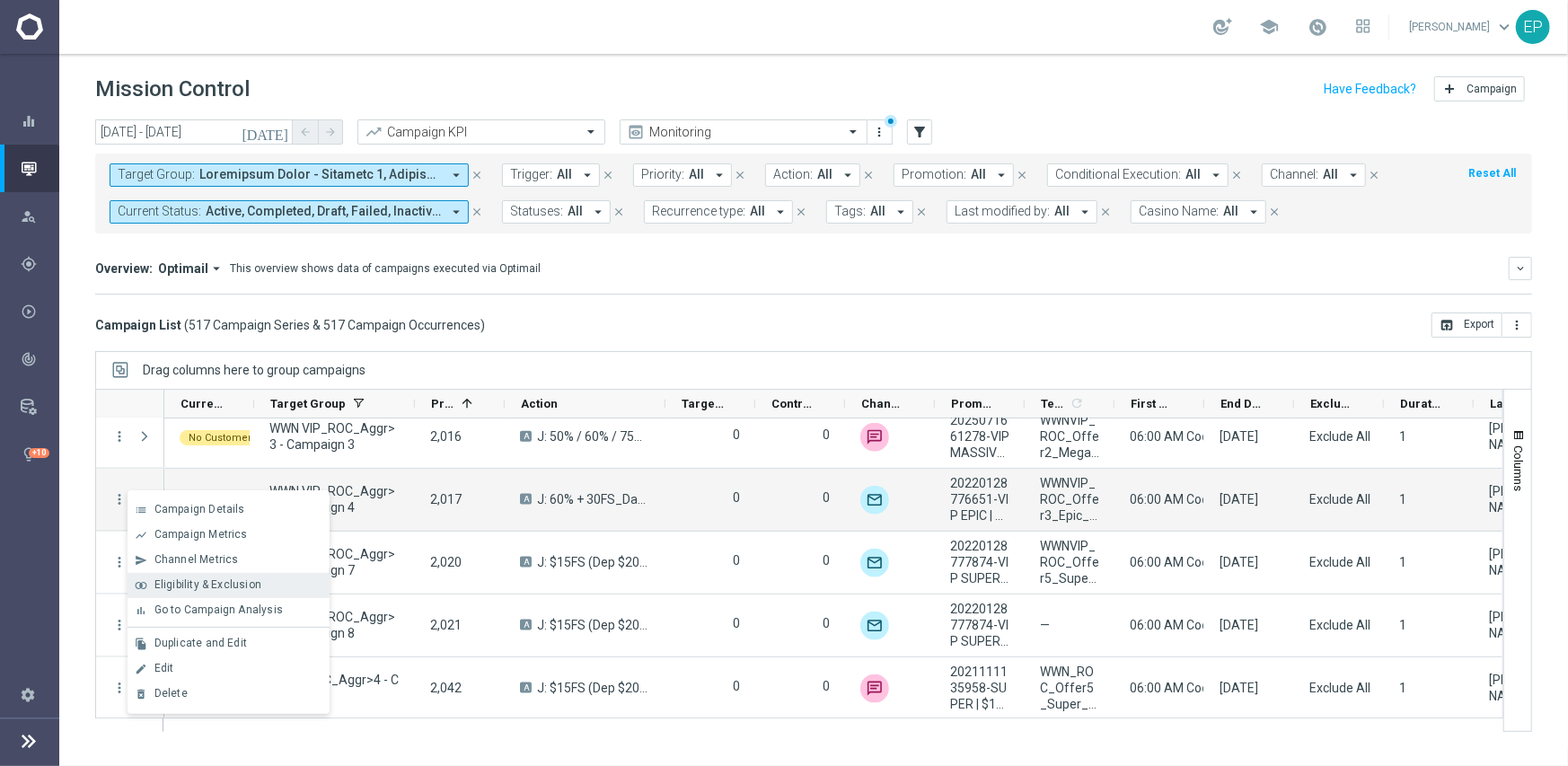
click at [224, 583] on span "Eligibility & Exclusion" at bounding box center [207, 584] width 107 height 13
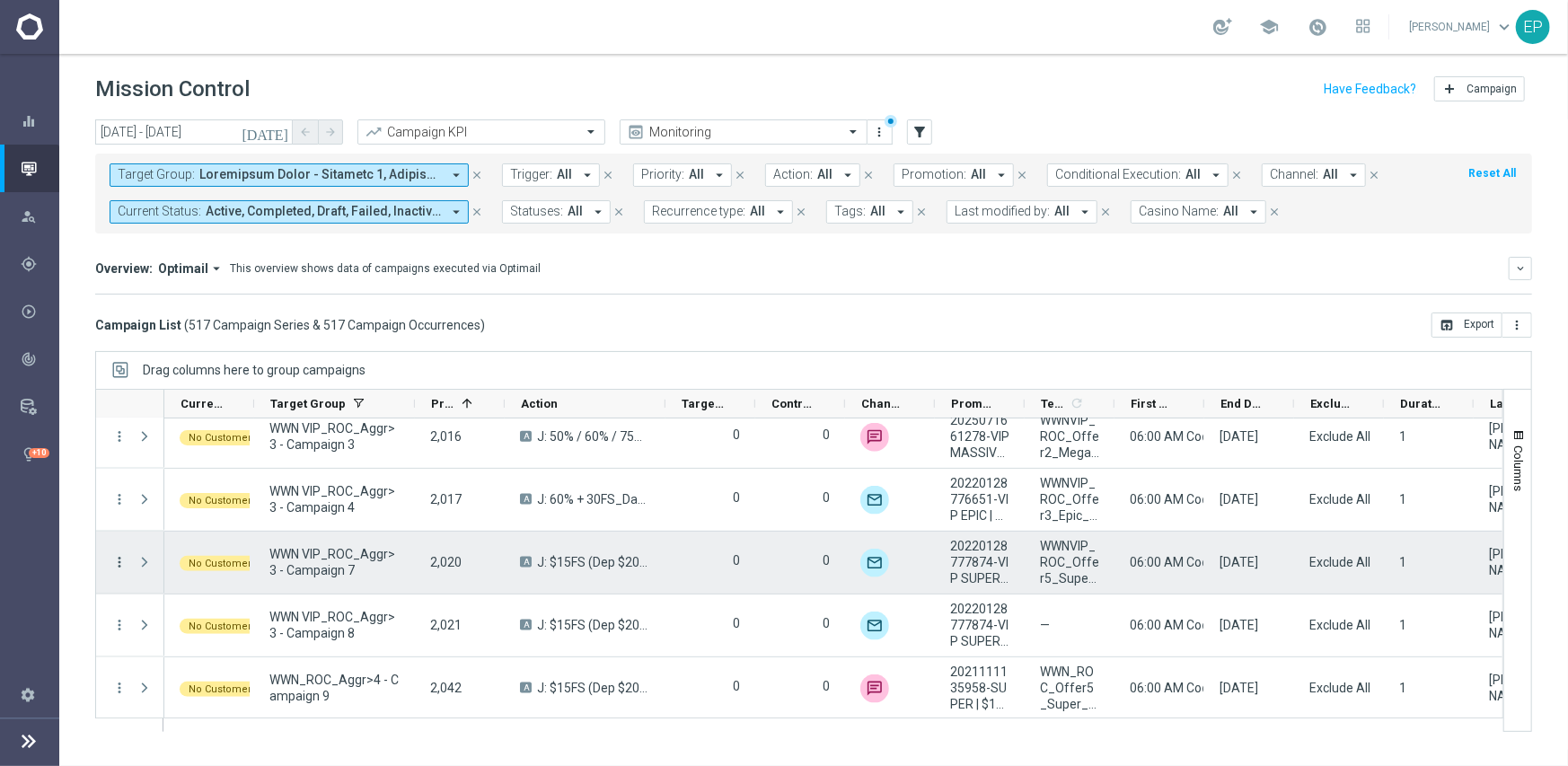
click at [118, 565] on icon "more_vert" at bounding box center [120, 563] width 16 height 16
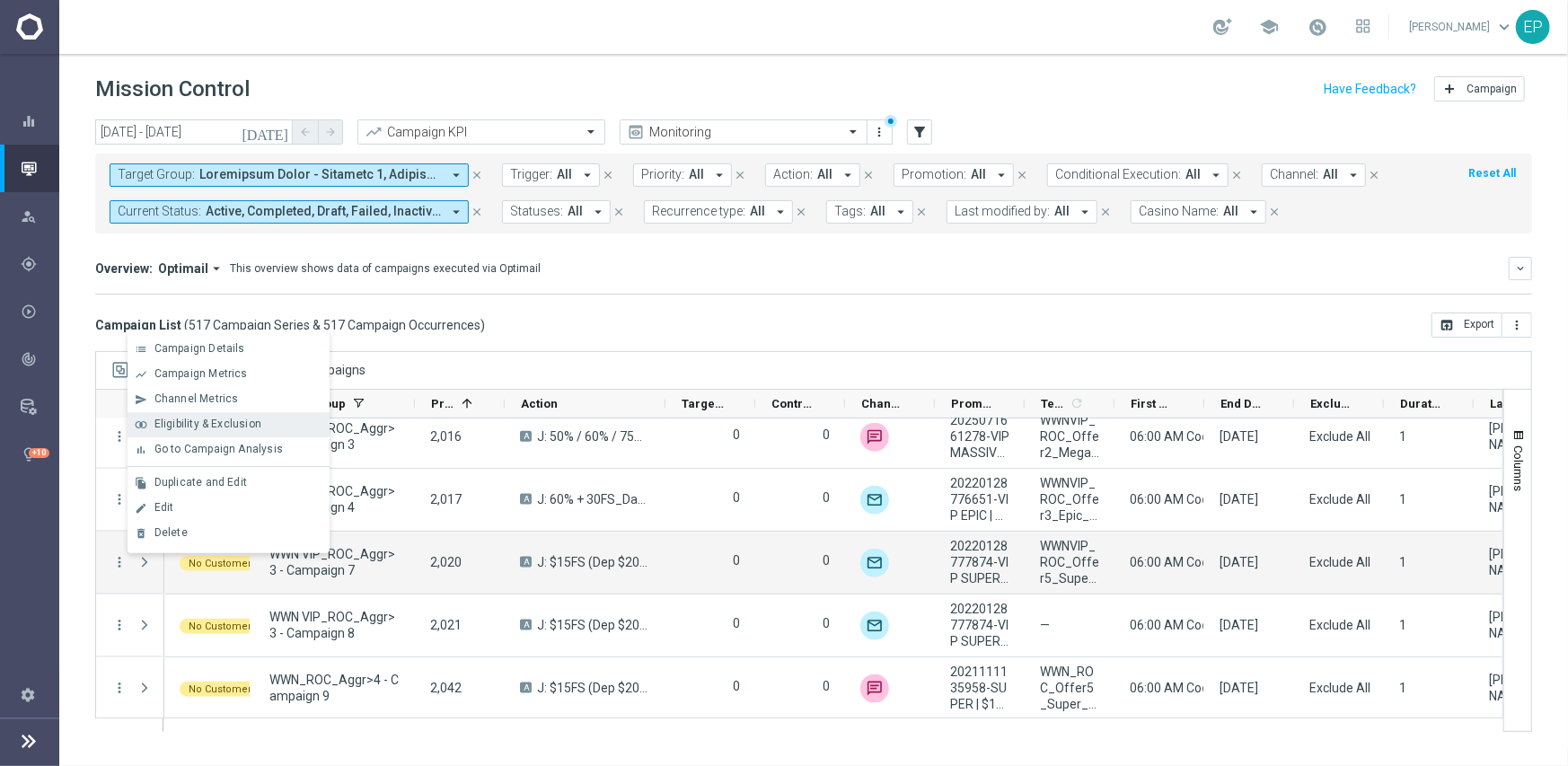
click at [228, 418] on span "Eligibility & Exclusion" at bounding box center [207, 424] width 107 height 13
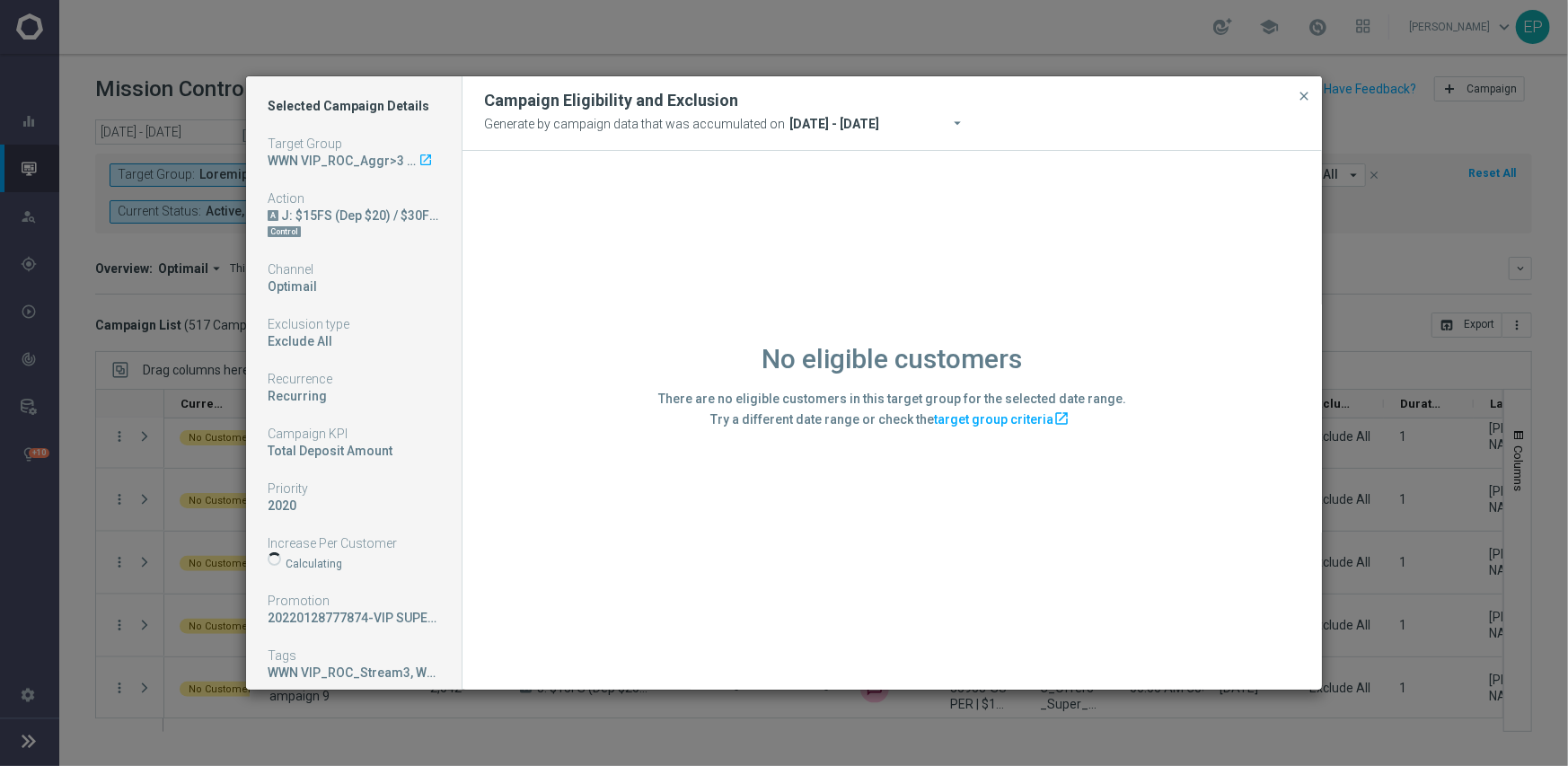
click at [620, 588] on div "No eligible customers There are no eligible customers in this target group for …" at bounding box center [892, 419] width 859 height 538
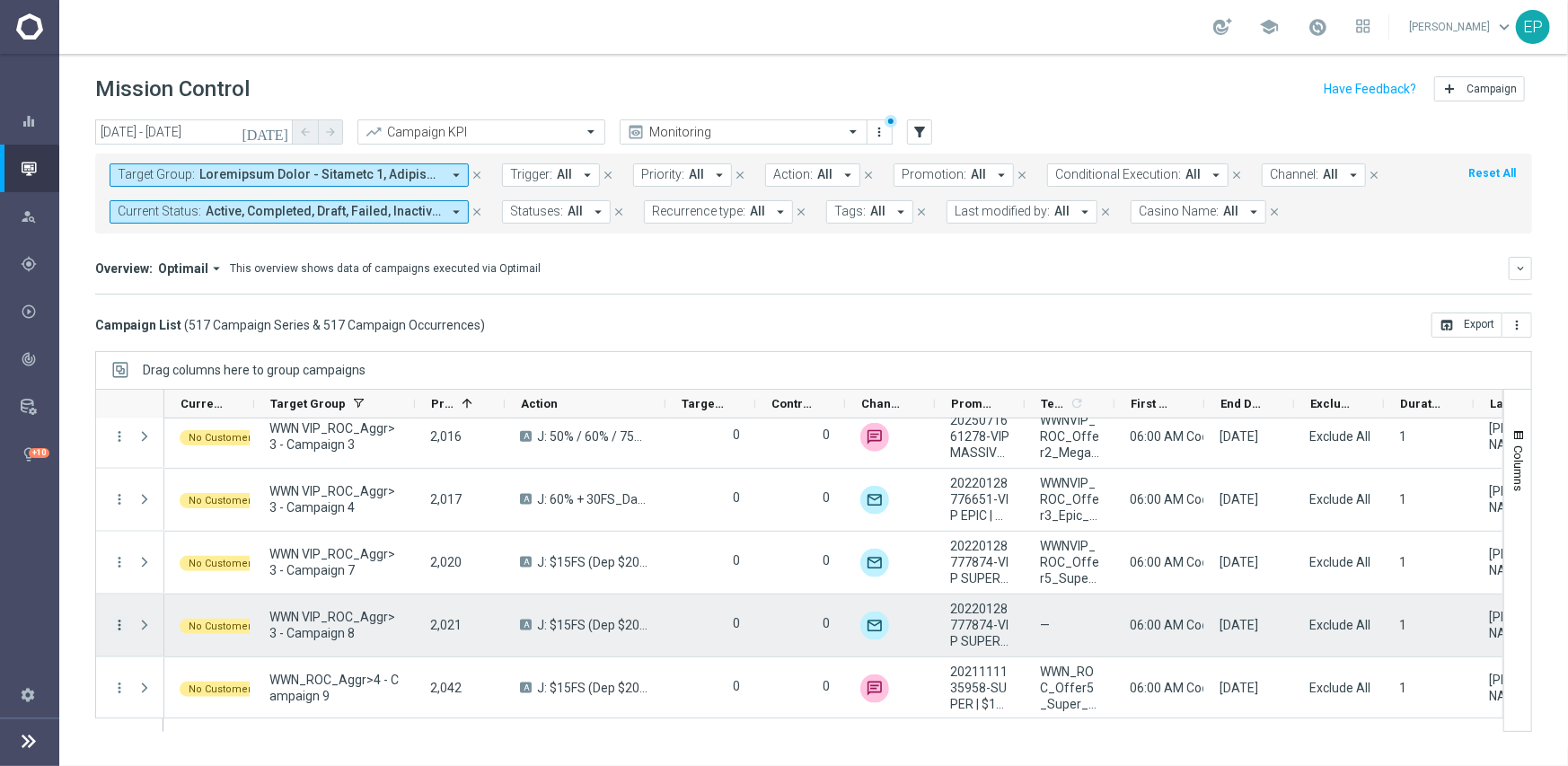
click at [118, 618] on icon "more_vert" at bounding box center [120, 625] width 16 height 16
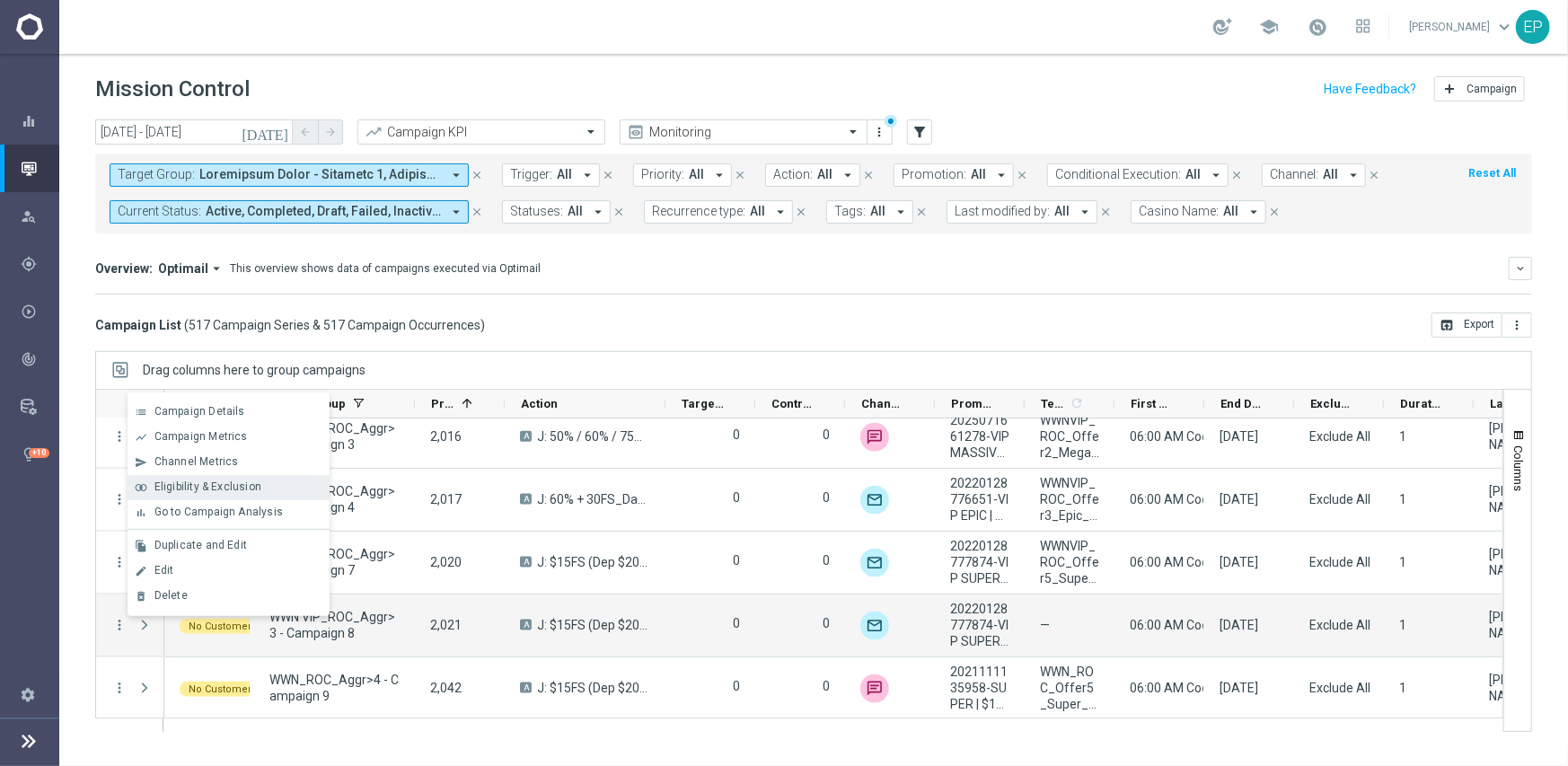
click at [210, 484] on span "Eligibility & Exclusion" at bounding box center [207, 487] width 107 height 13
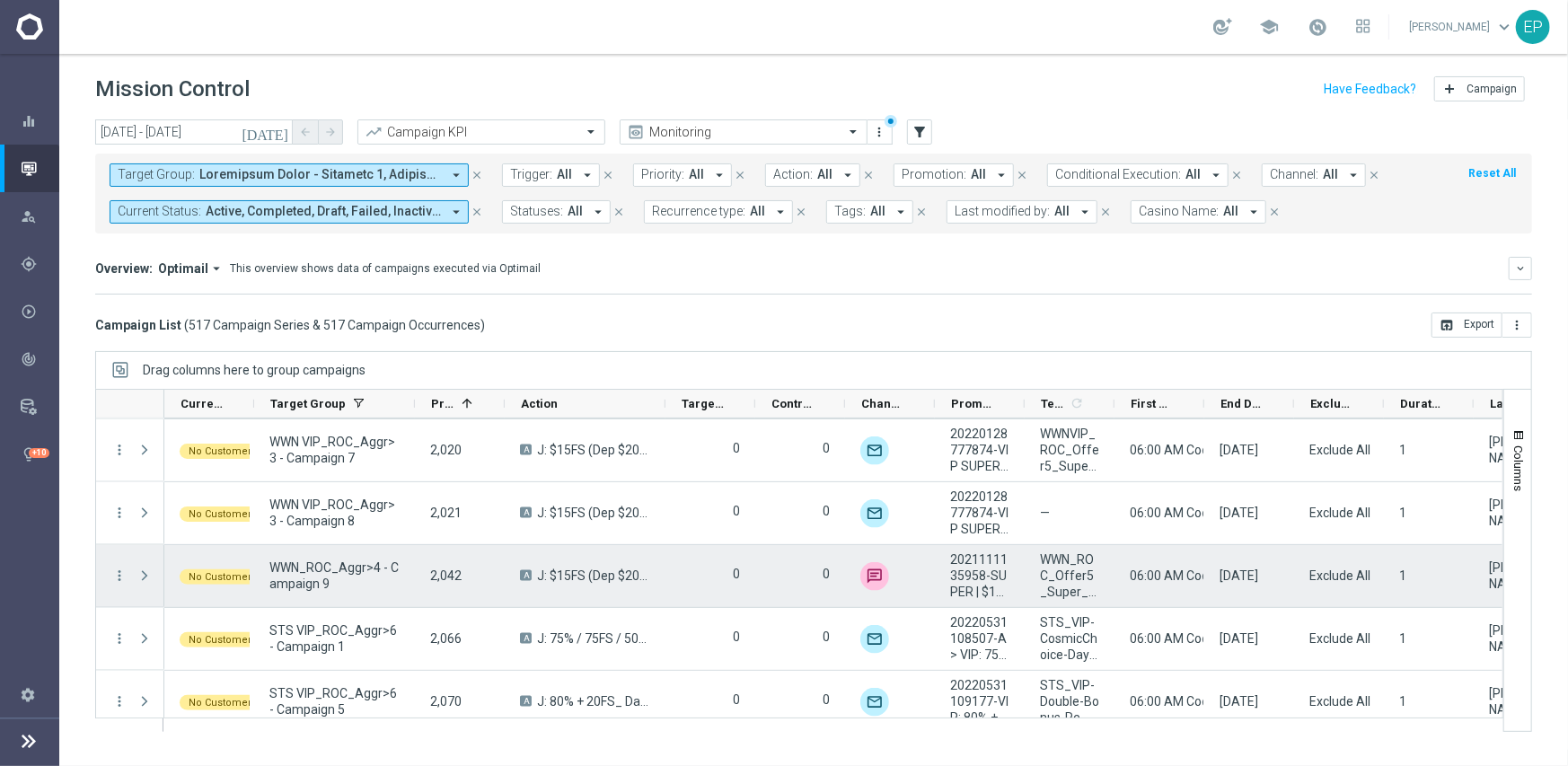
scroll to position [27609, 0]
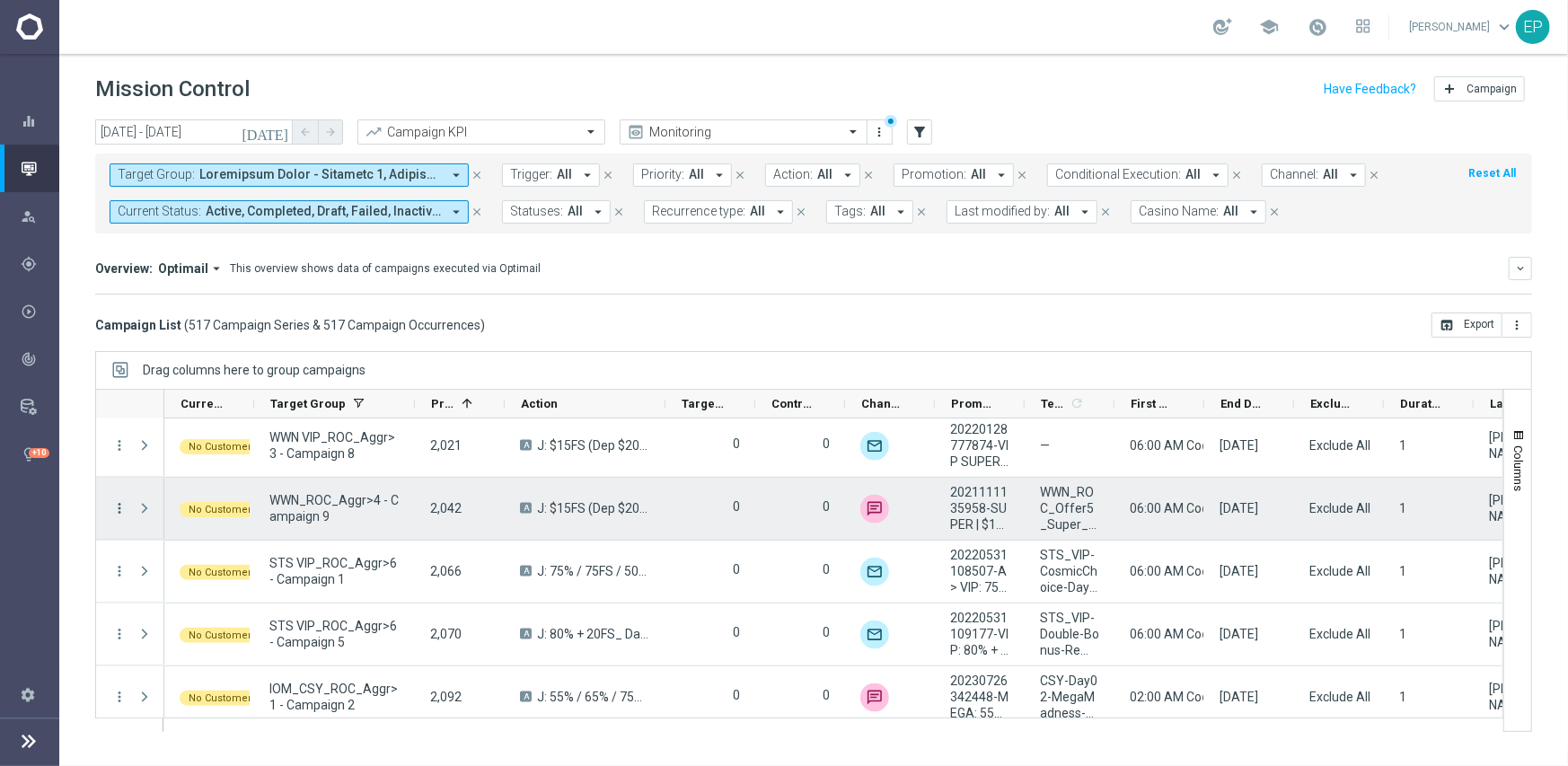
click at [118, 509] on icon "more_vert" at bounding box center [120, 509] width 16 height 16
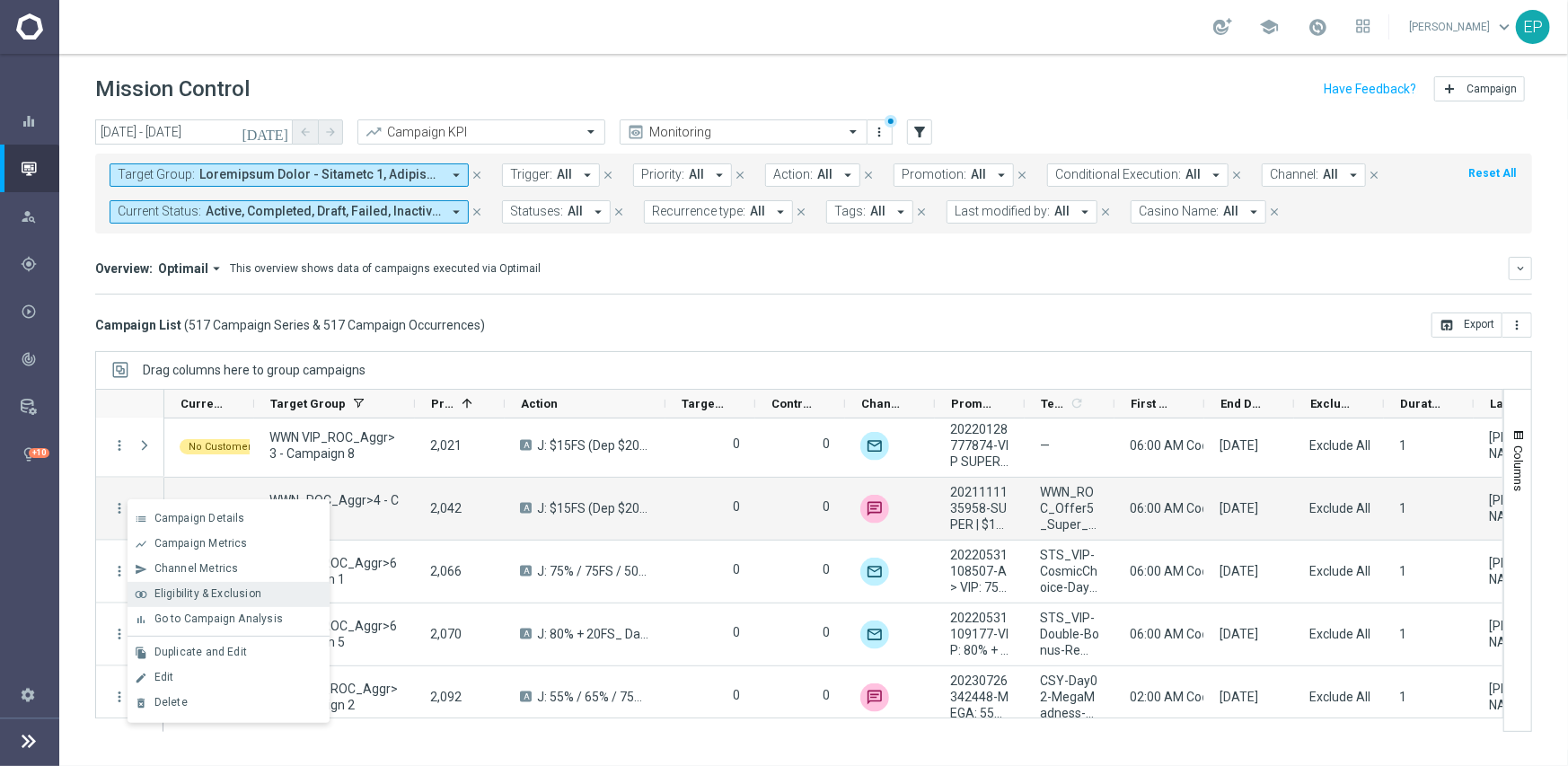
click at [185, 587] on span "Eligibility & Exclusion" at bounding box center [207, 593] width 107 height 13
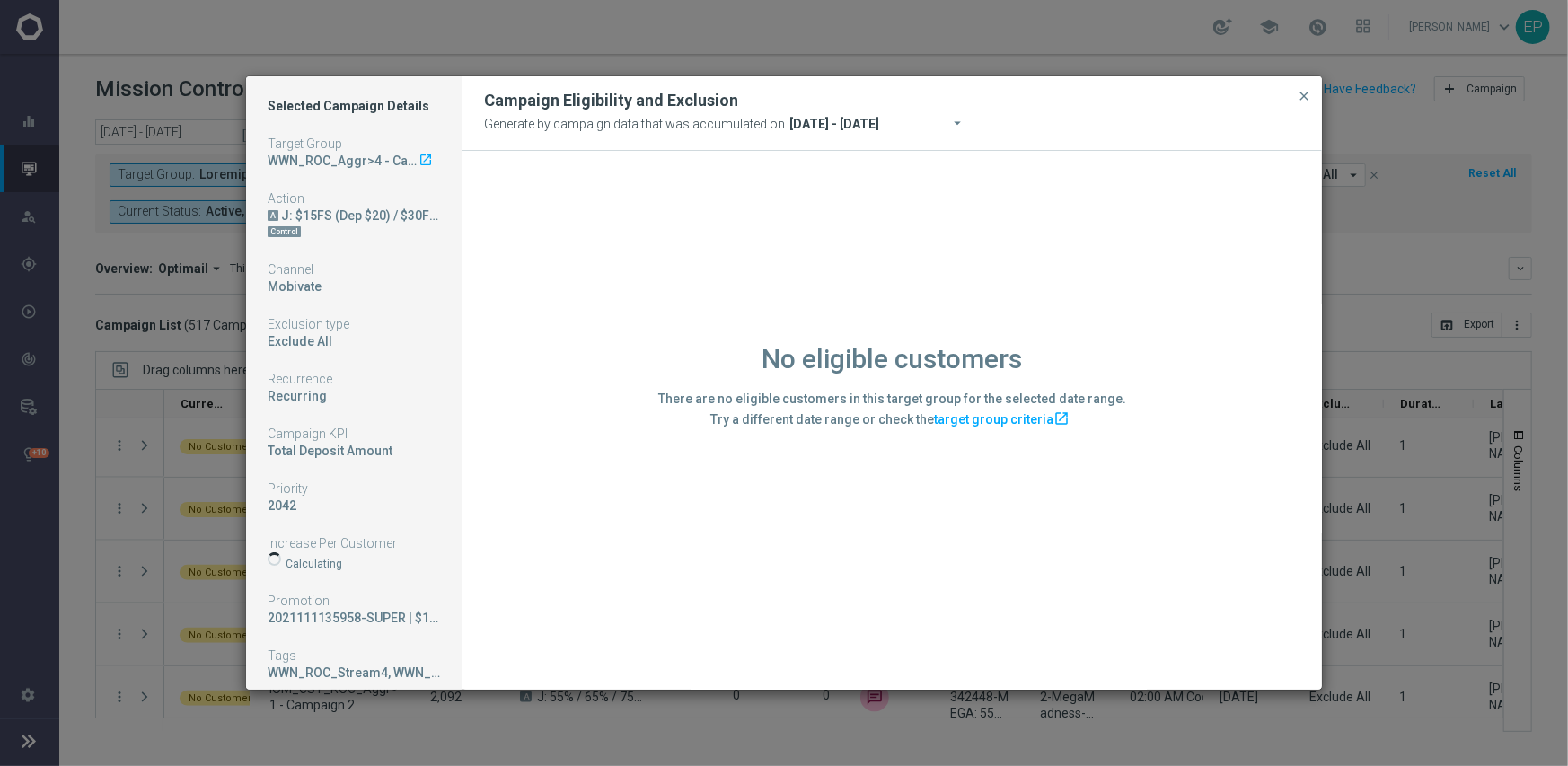
click at [534, 609] on div "No eligible customers There are no eligible customers in this target group for …" at bounding box center [892, 419] width 859 height 538
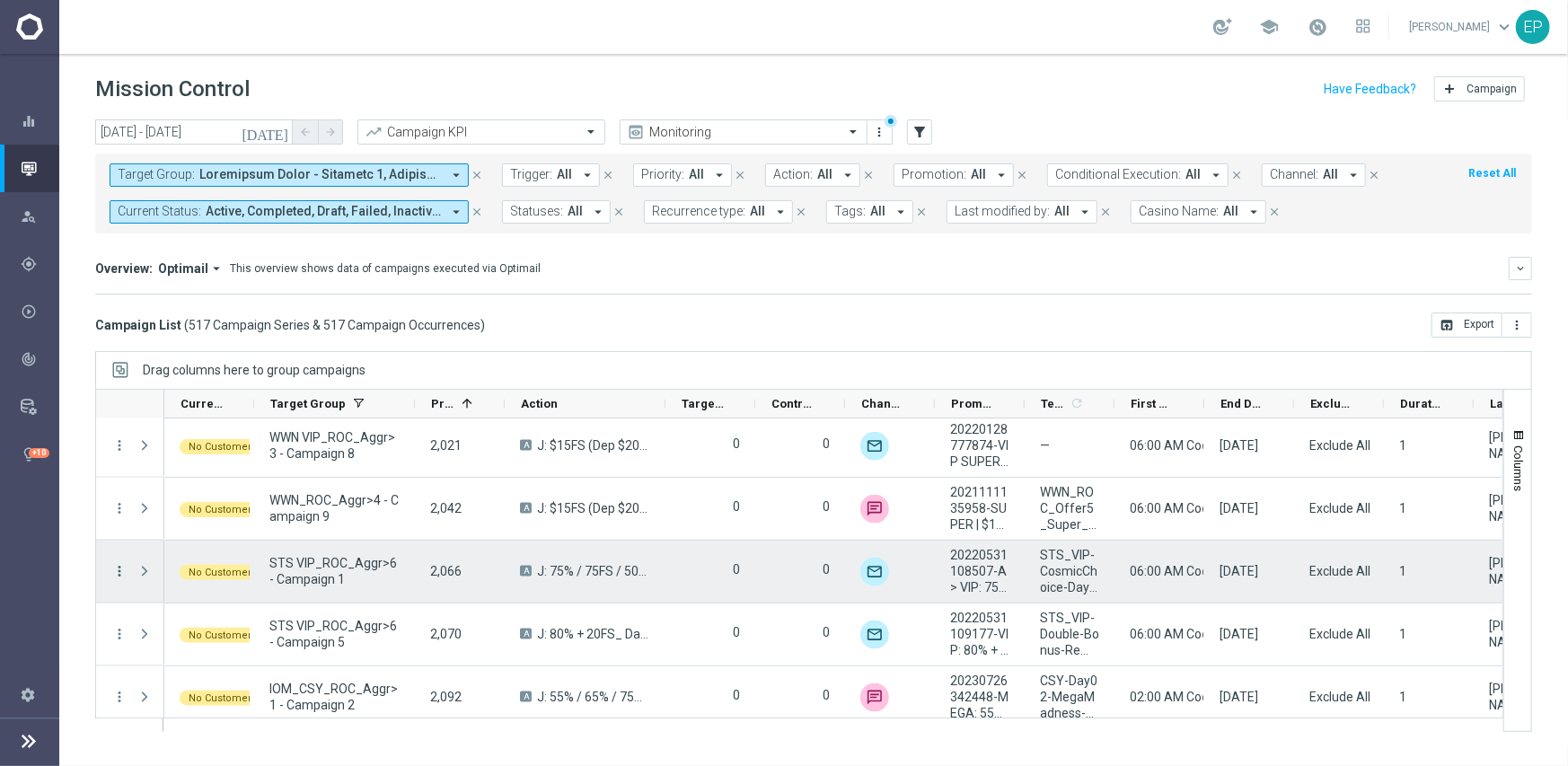
click at [121, 572] on icon "more_vert" at bounding box center [120, 572] width 16 height 16
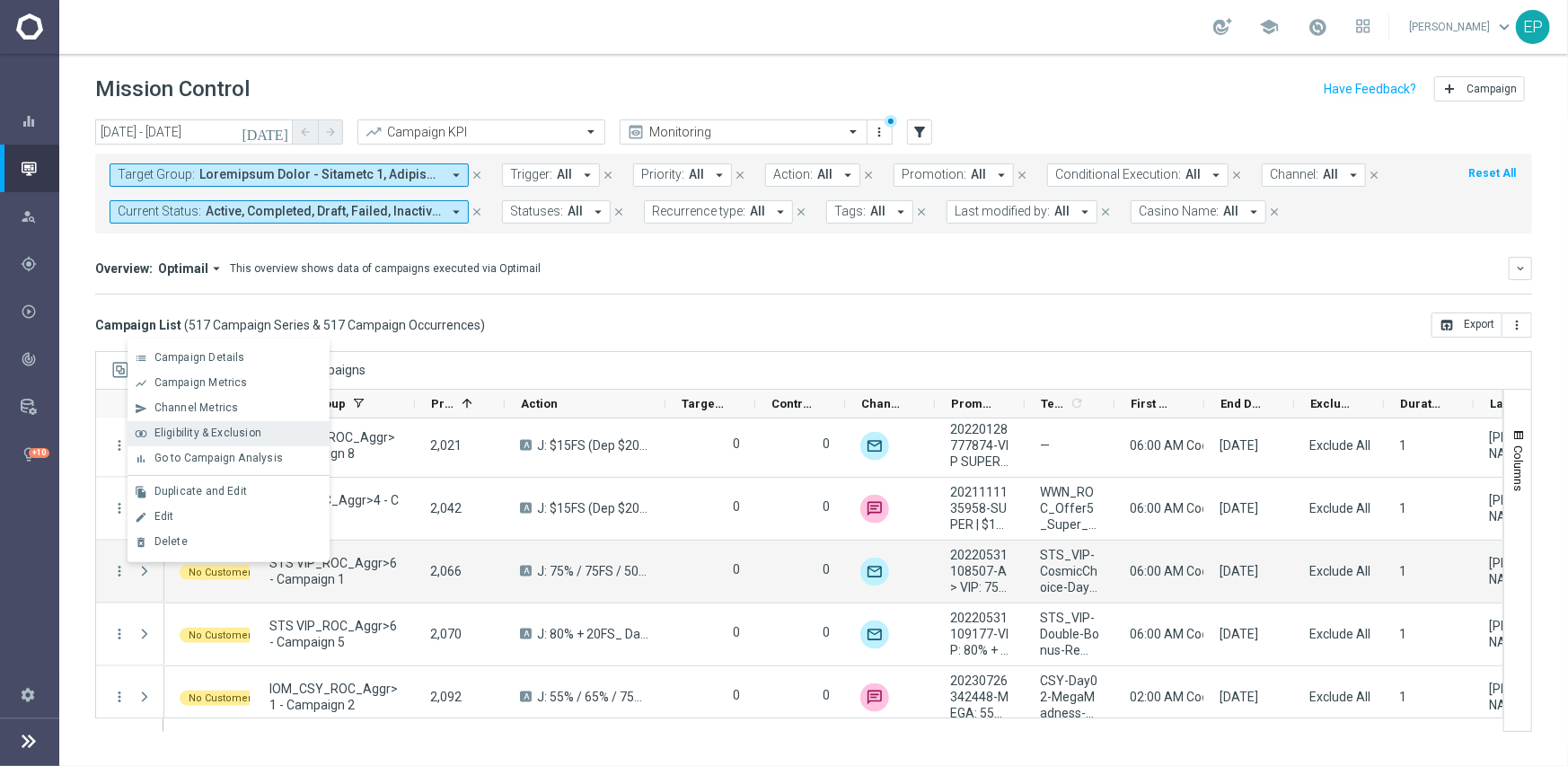
click at [239, 436] on span "Eligibility & Exclusion" at bounding box center [207, 433] width 107 height 13
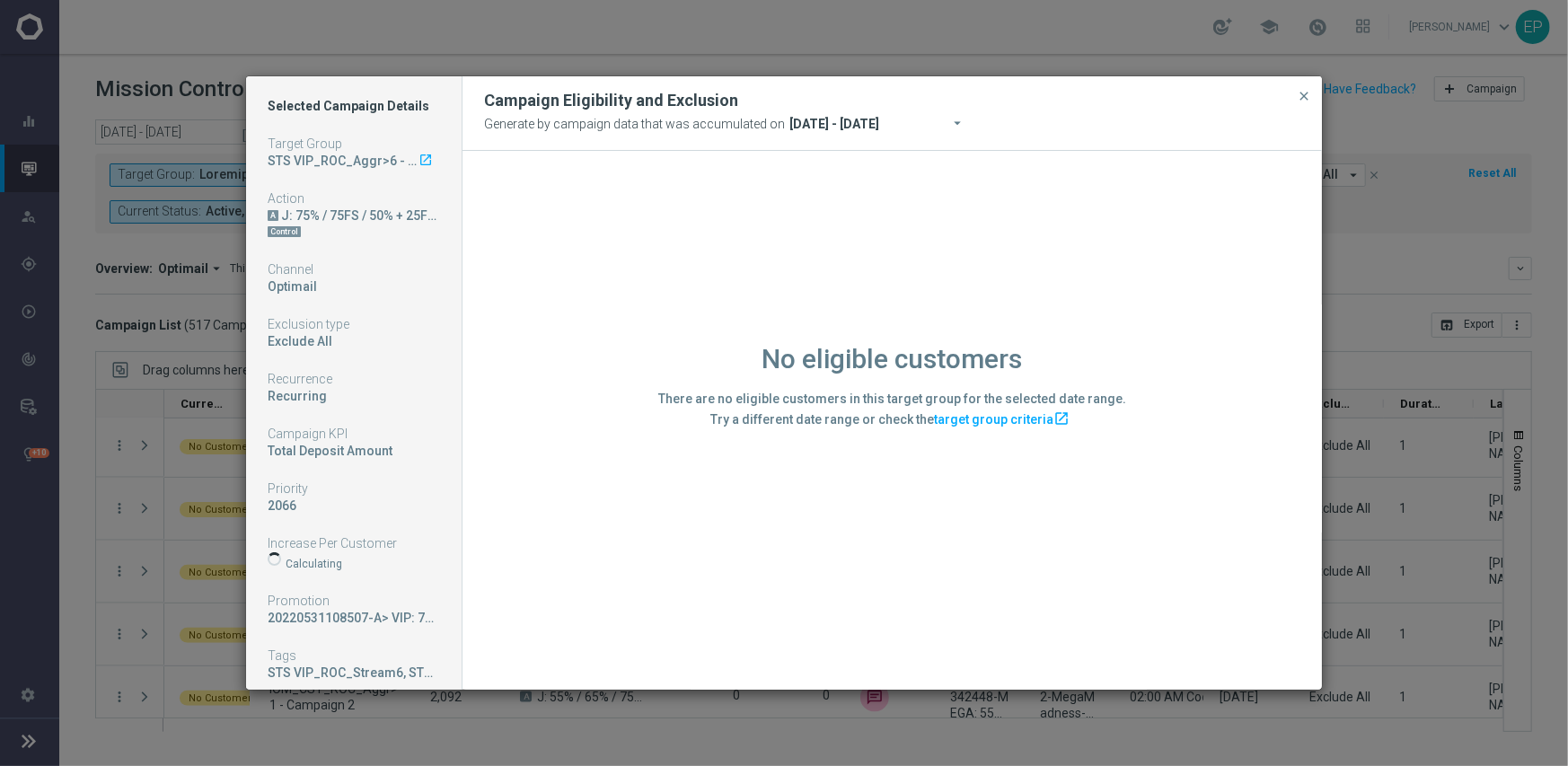
click at [523, 588] on div "No eligible customers There are no eligible customers in this target group for …" at bounding box center [892, 419] width 859 height 538
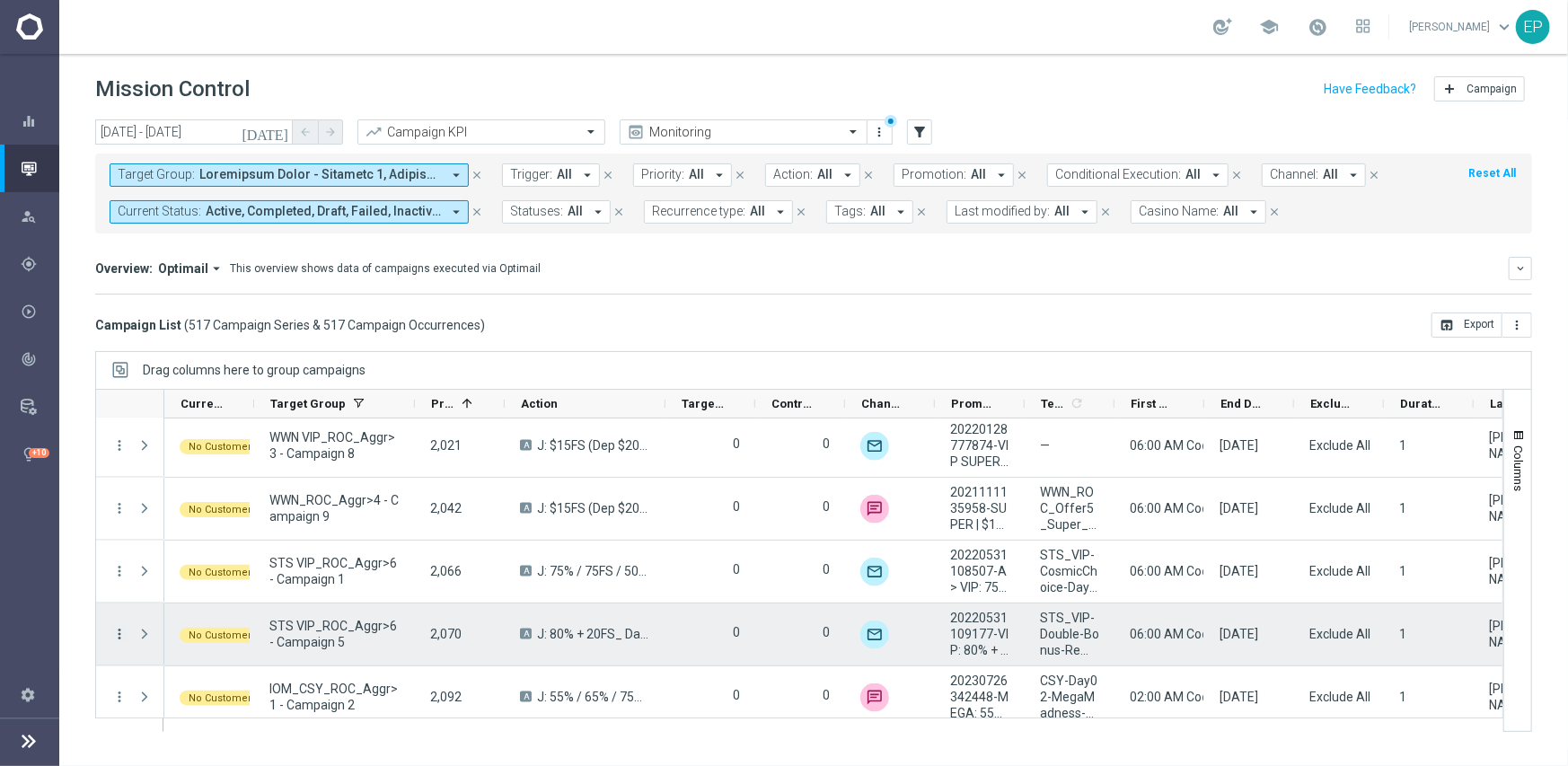
click at [120, 633] on icon "more_vert" at bounding box center [120, 634] width 16 height 16
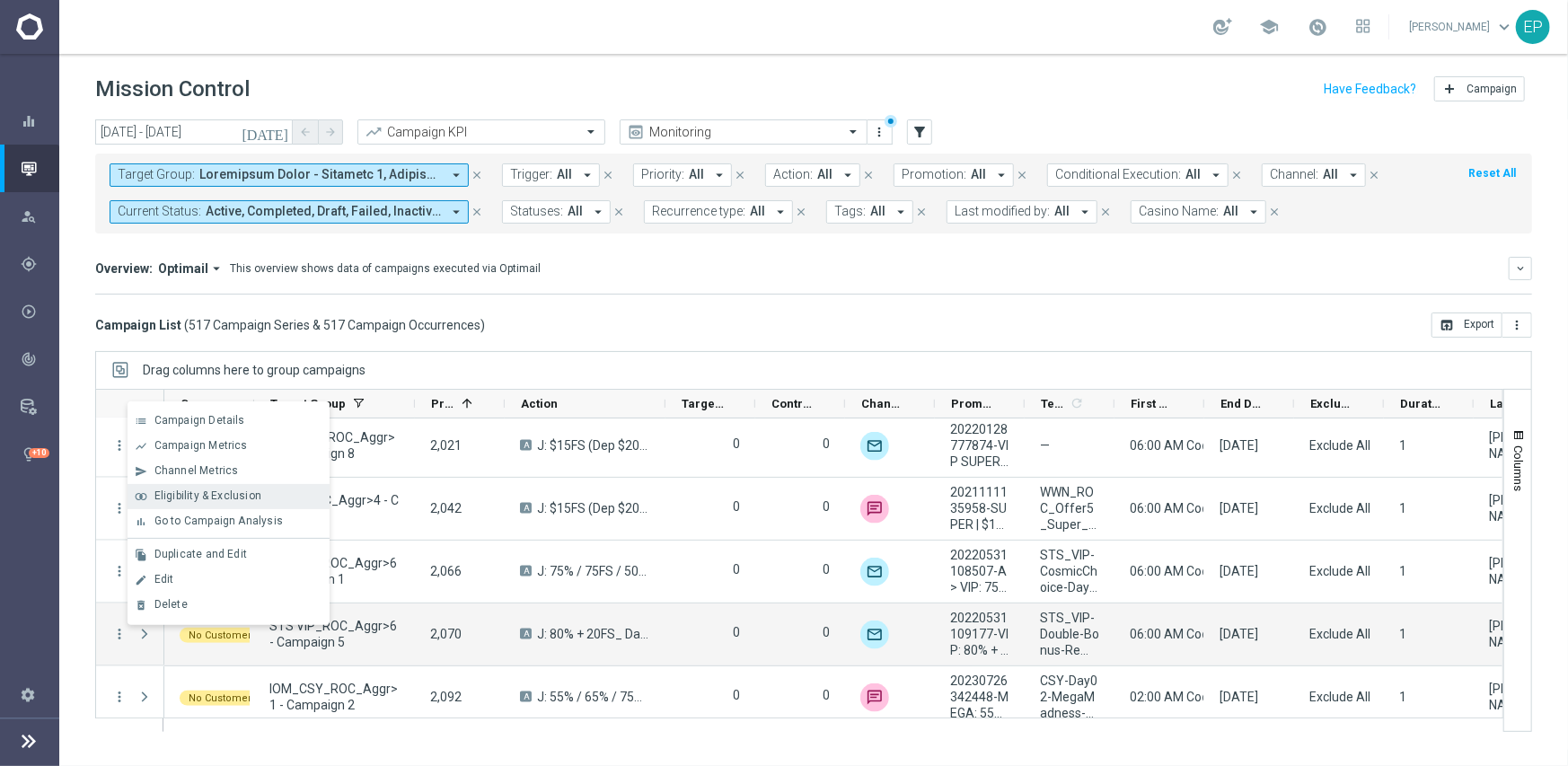
click at [211, 493] on span "Eligibility & Exclusion" at bounding box center [207, 496] width 107 height 13
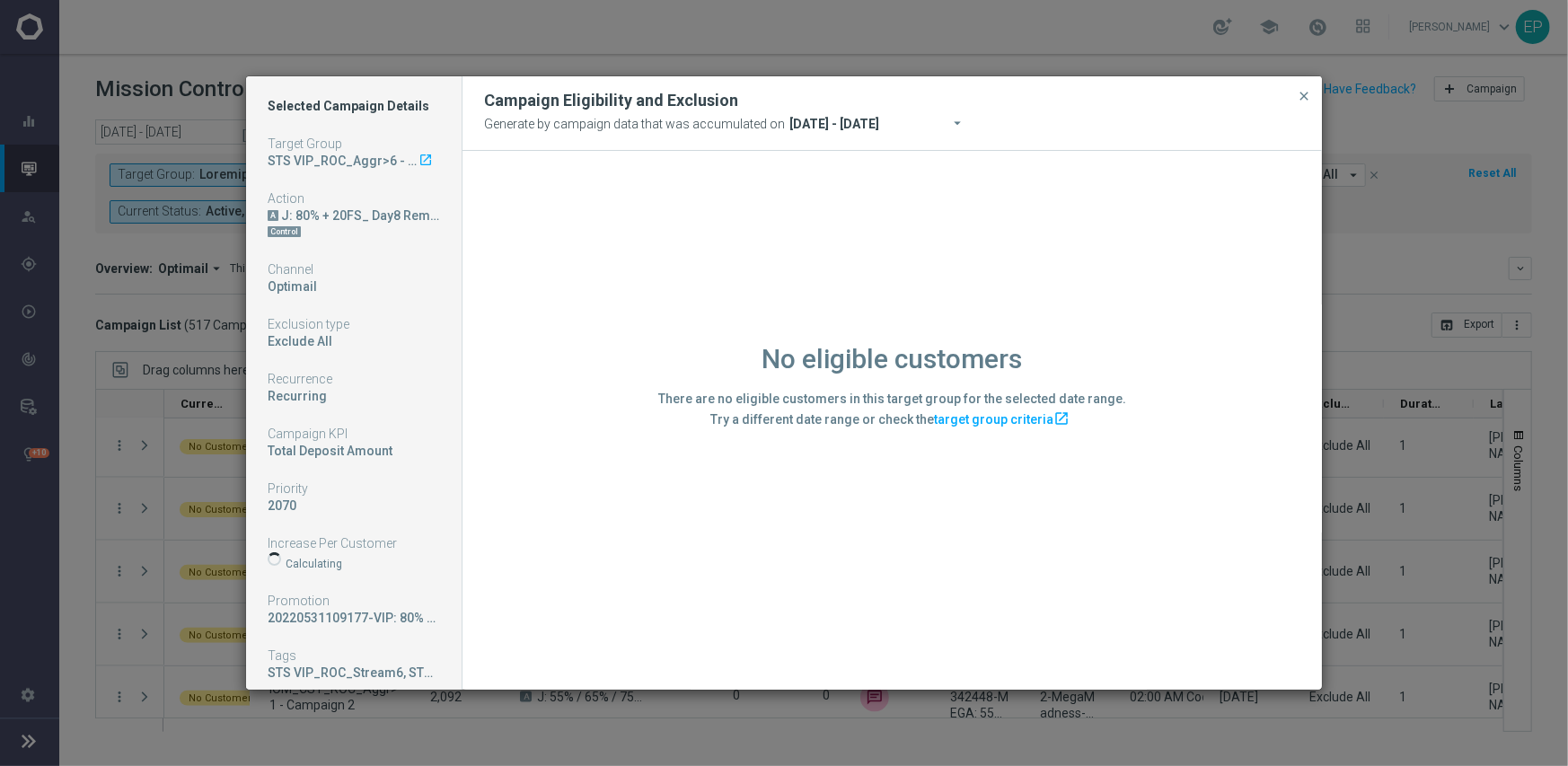
click at [529, 598] on div "No eligible customers There are no eligible customers in this target group for …" at bounding box center [892, 419] width 859 height 538
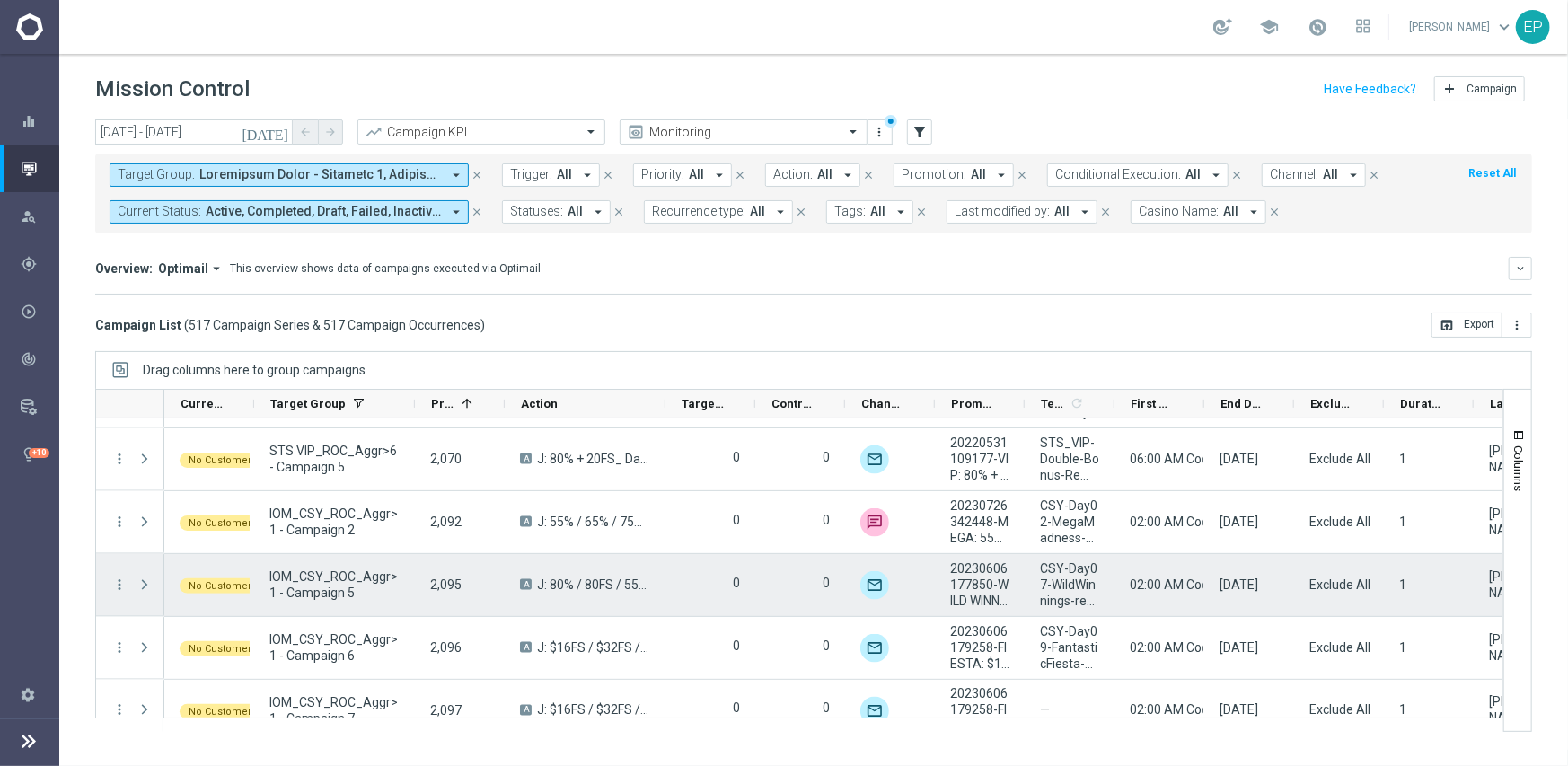
scroll to position [27788, 0]
